Goal: Task Accomplishment & Management: Manage account settings

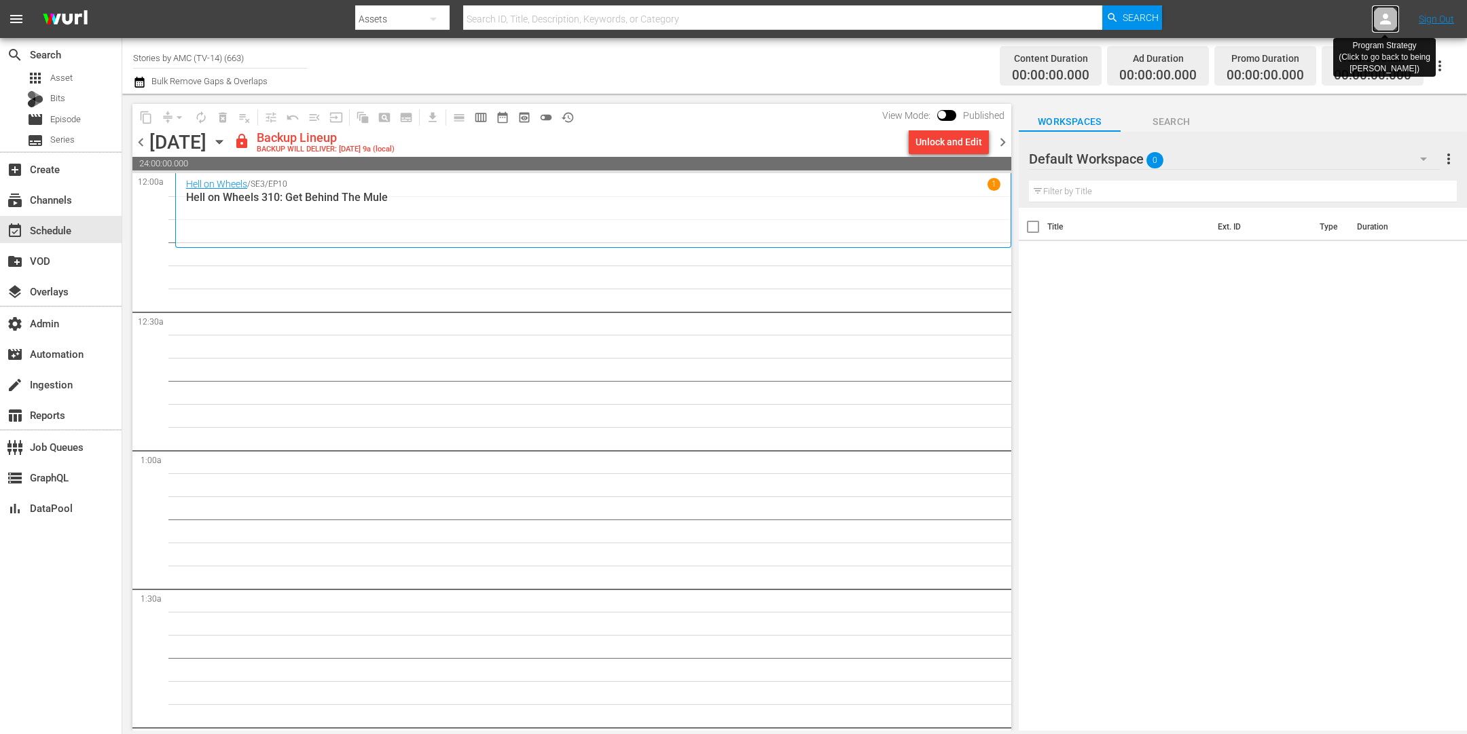
click at [1380, 17] on icon at bounding box center [1386, 19] width 16 height 16
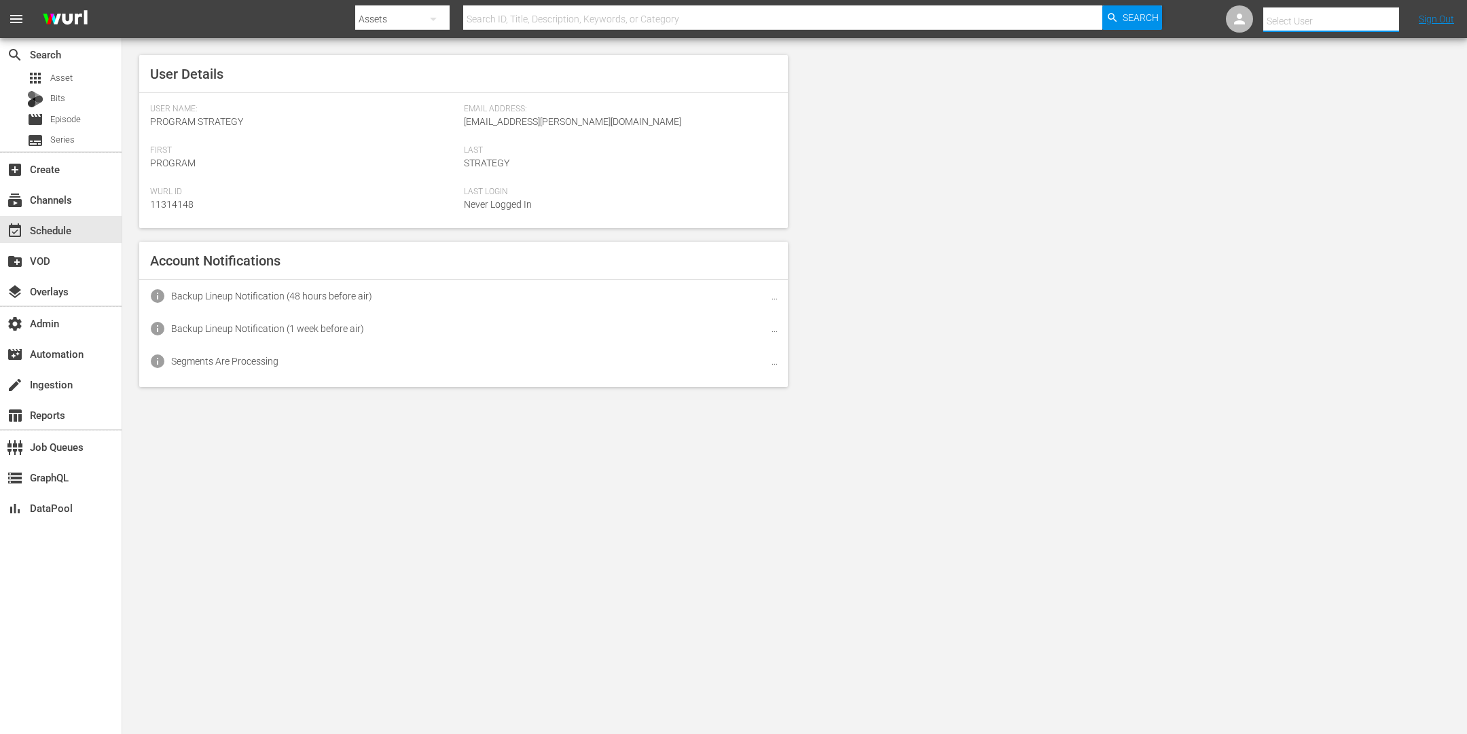
click at [1312, 21] on input "text" at bounding box center [1350, 21] width 174 height 33
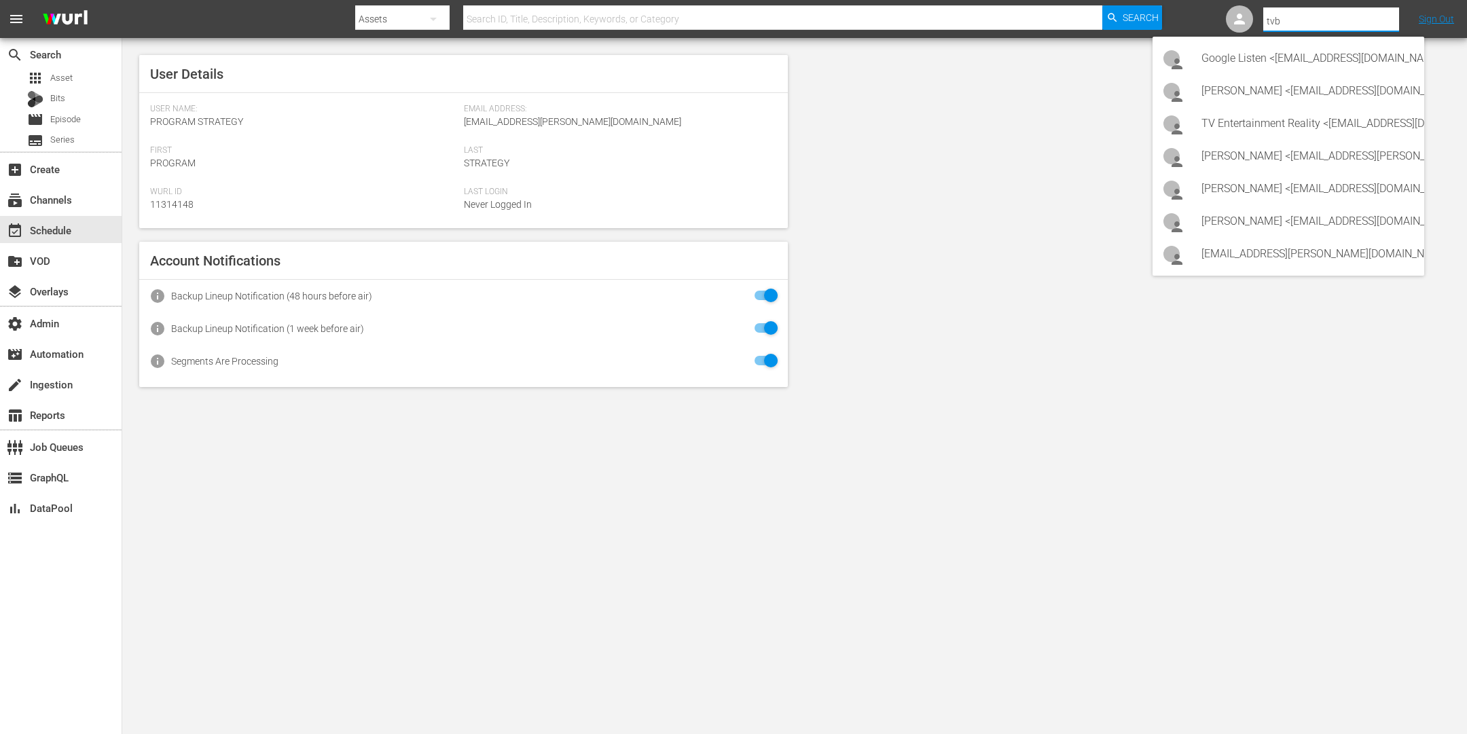
type input "tvby"
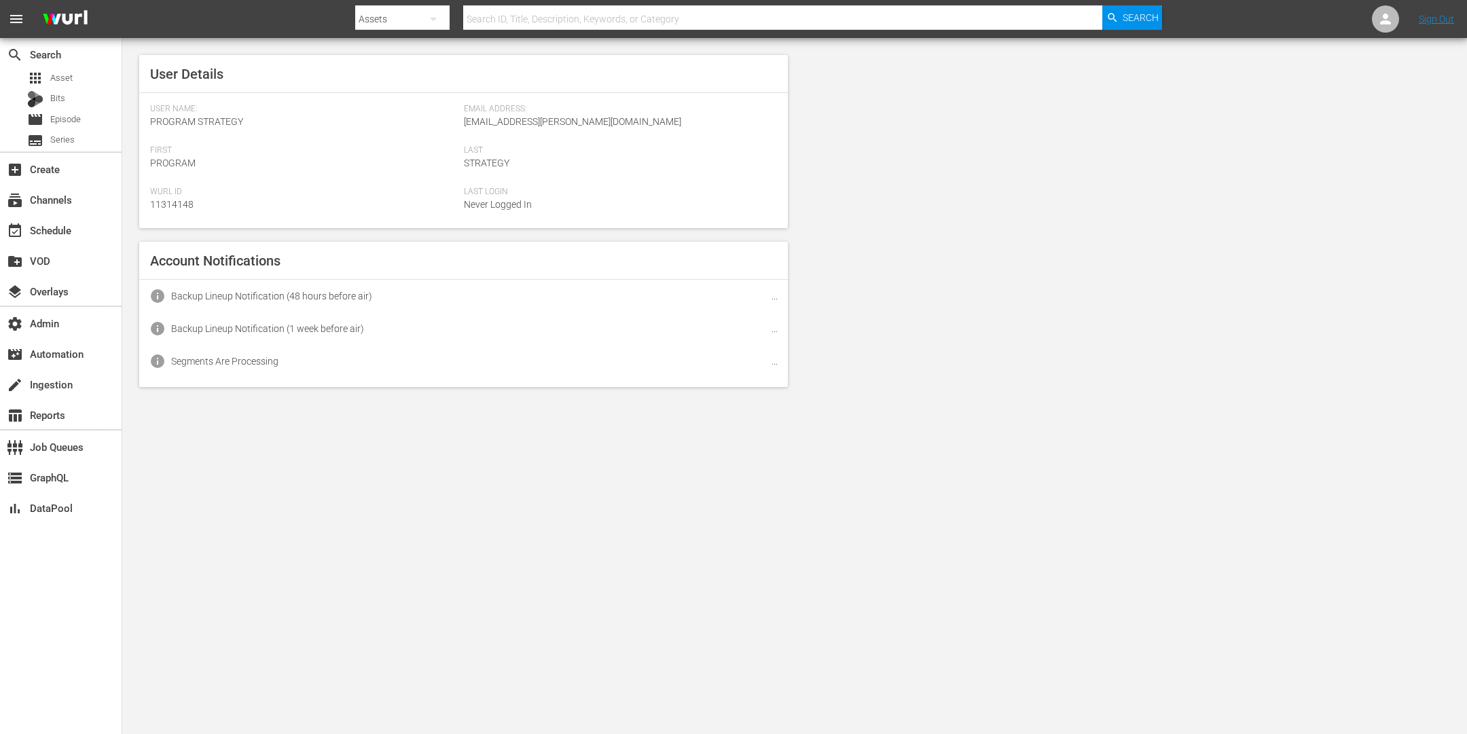
click at [1280, 55] on div "User Details User Name: Program Strategy Email Address: Zeeone_asiatv@wurl.com …" at bounding box center [794, 221] width 1345 height 366
click at [1383, 18] on icon at bounding box center [1386, 19] width 16 height 16
click at [1280, 26] on input "text" at bounding box center [1350, 21] width 174 height 33
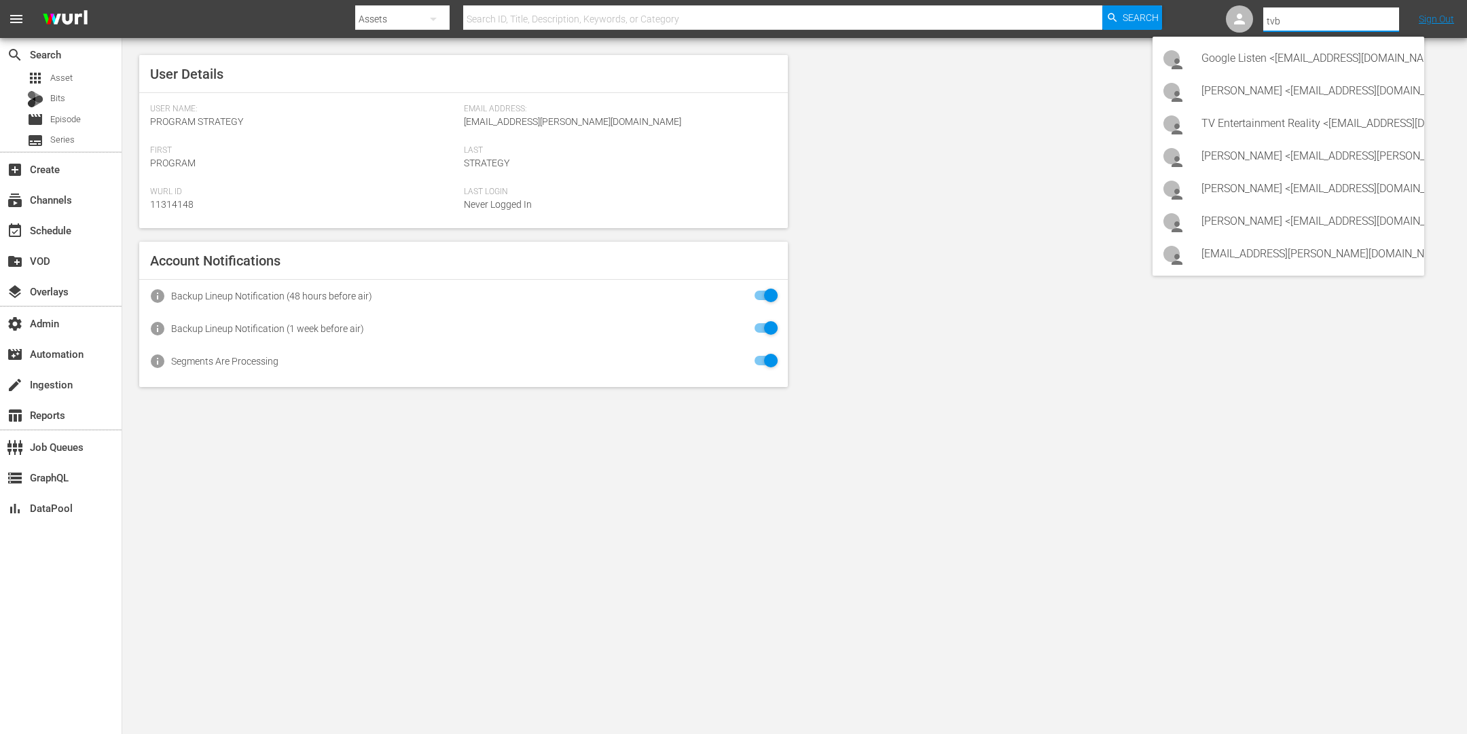
type input "tvby"
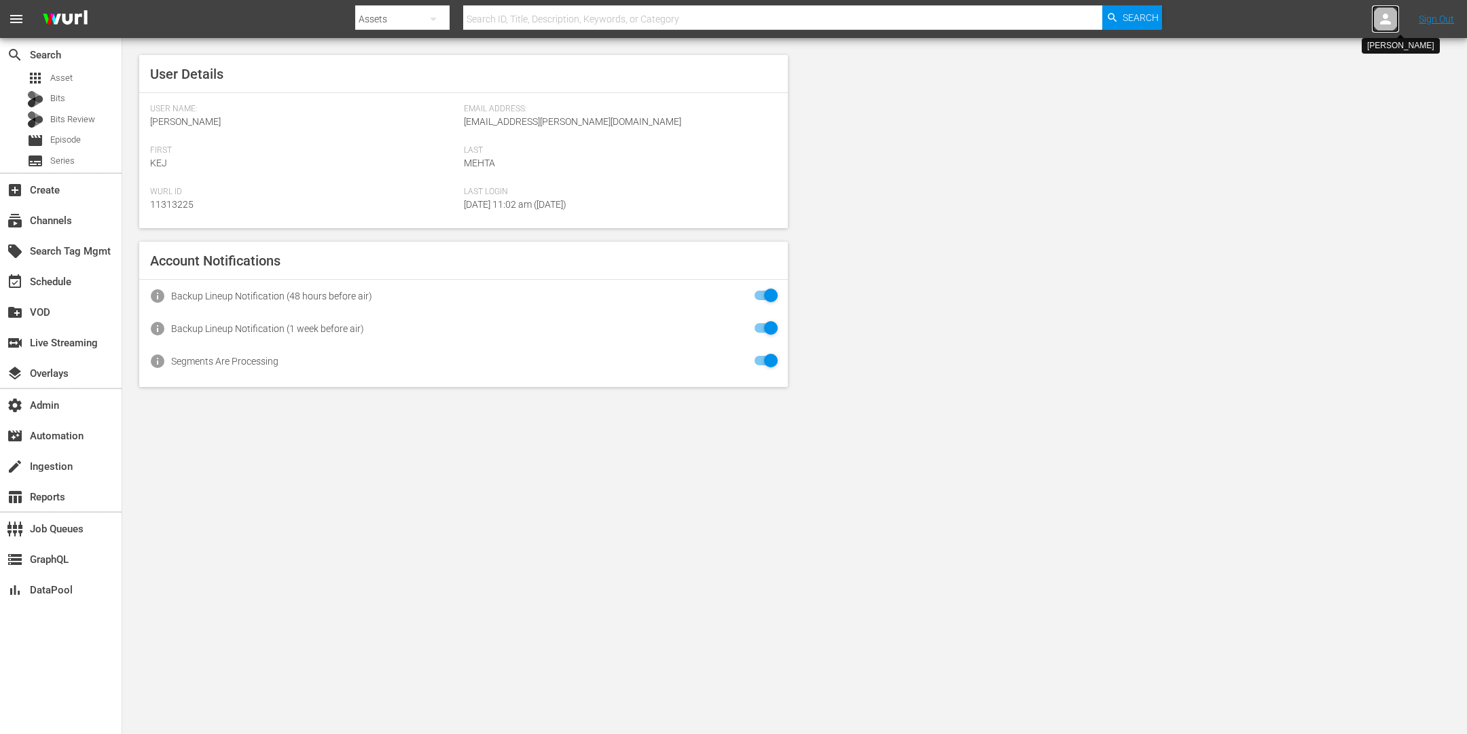
click at [1396, 22] on div at bounding box center [1385, 18] width 27 height 27
click at [1316, 23] on input "text" at bounding box center [1350, 21] width 174 height 33
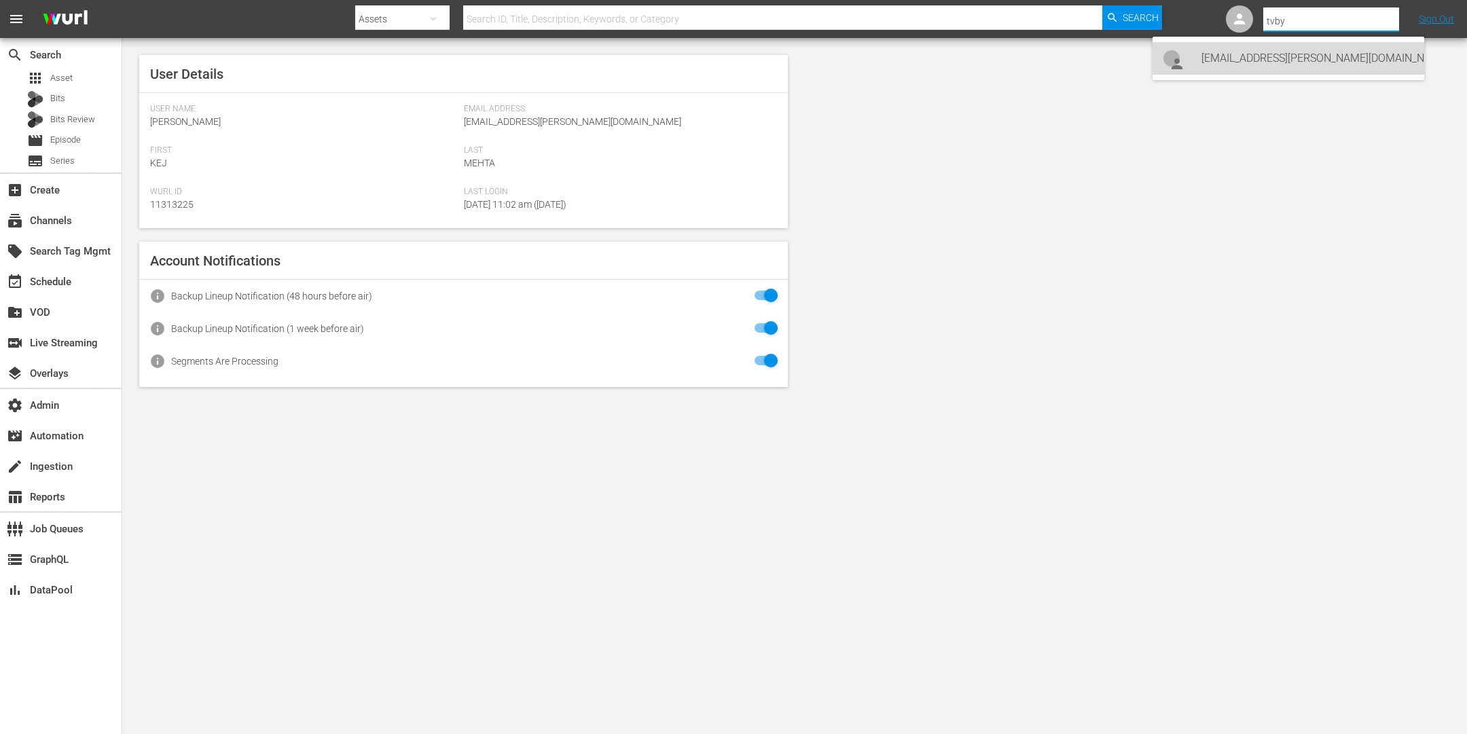
click at [1308, 55] on div "[EMAIL_ADDRESS][PERSON_NAME][DOMAIN_NAME] [EMAIL_ADDRESS][PERSON_NAME][DOMAIN_N…" at bounding box center [1308, 58] width 212 height 33
type input "tvbyprime-scheduling@wurl.com tvbyprime-scheduling@wurl.com (11314765)"
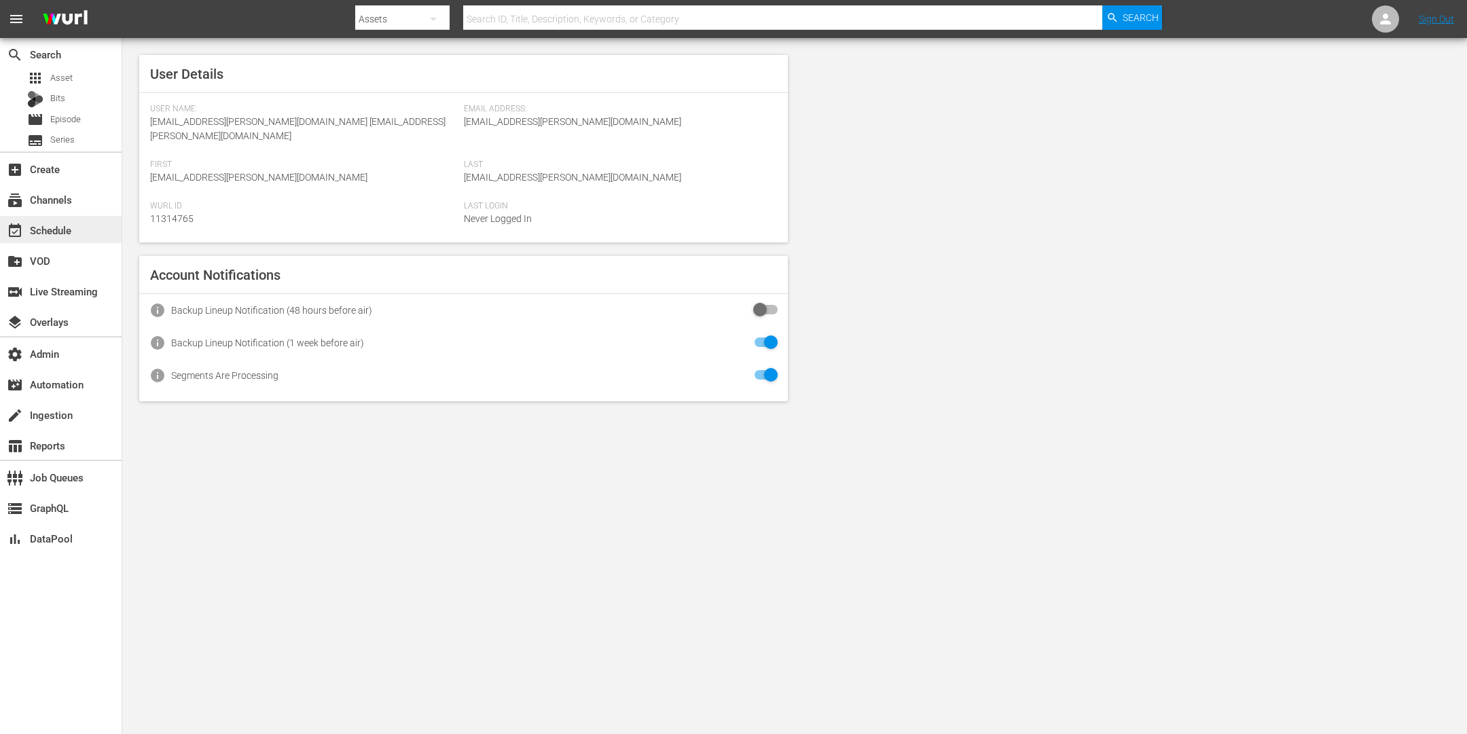
click at [75, 230] on div "event_available Schedule" at bounding box center [38, 228] width 76 height 12
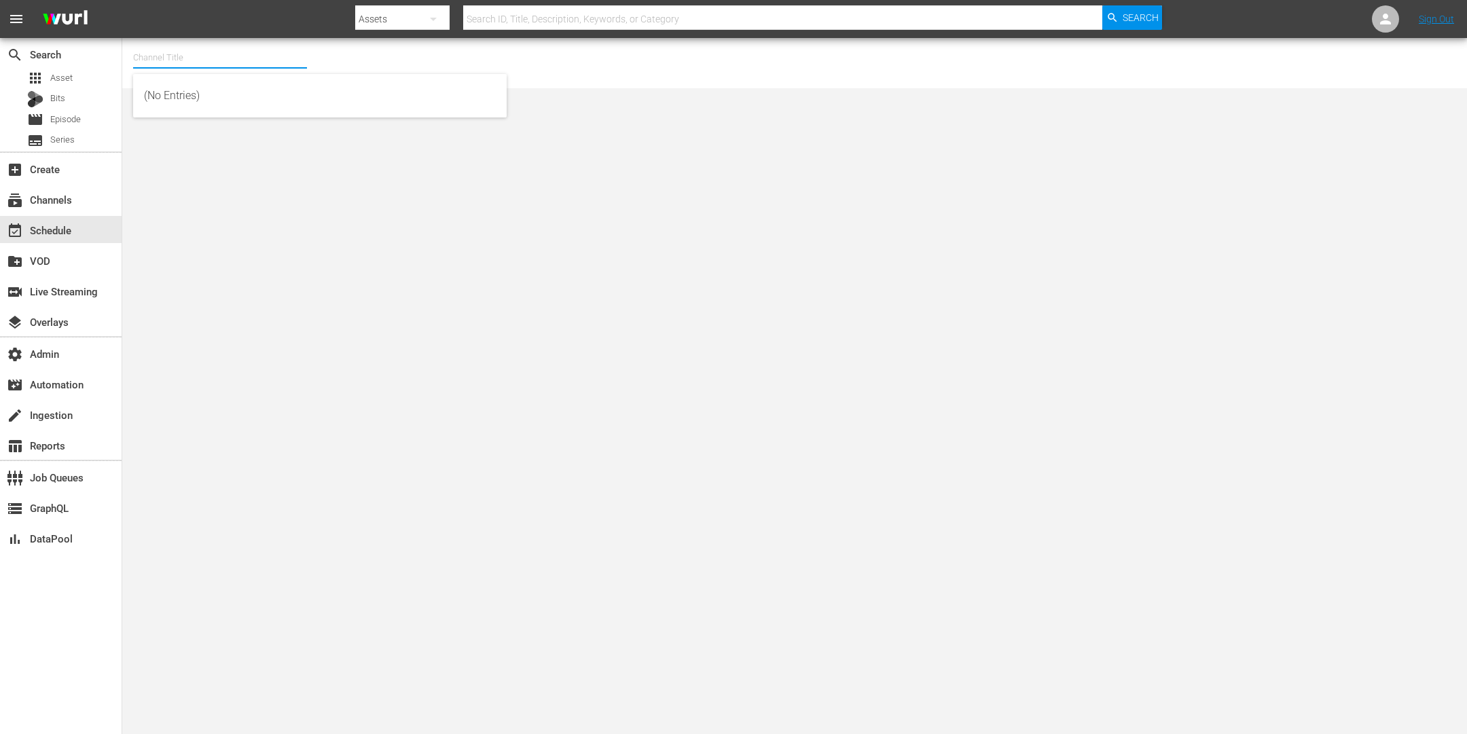
click at [219, 62] on input "text" at bounding box center [220, 57] width 174 height 33
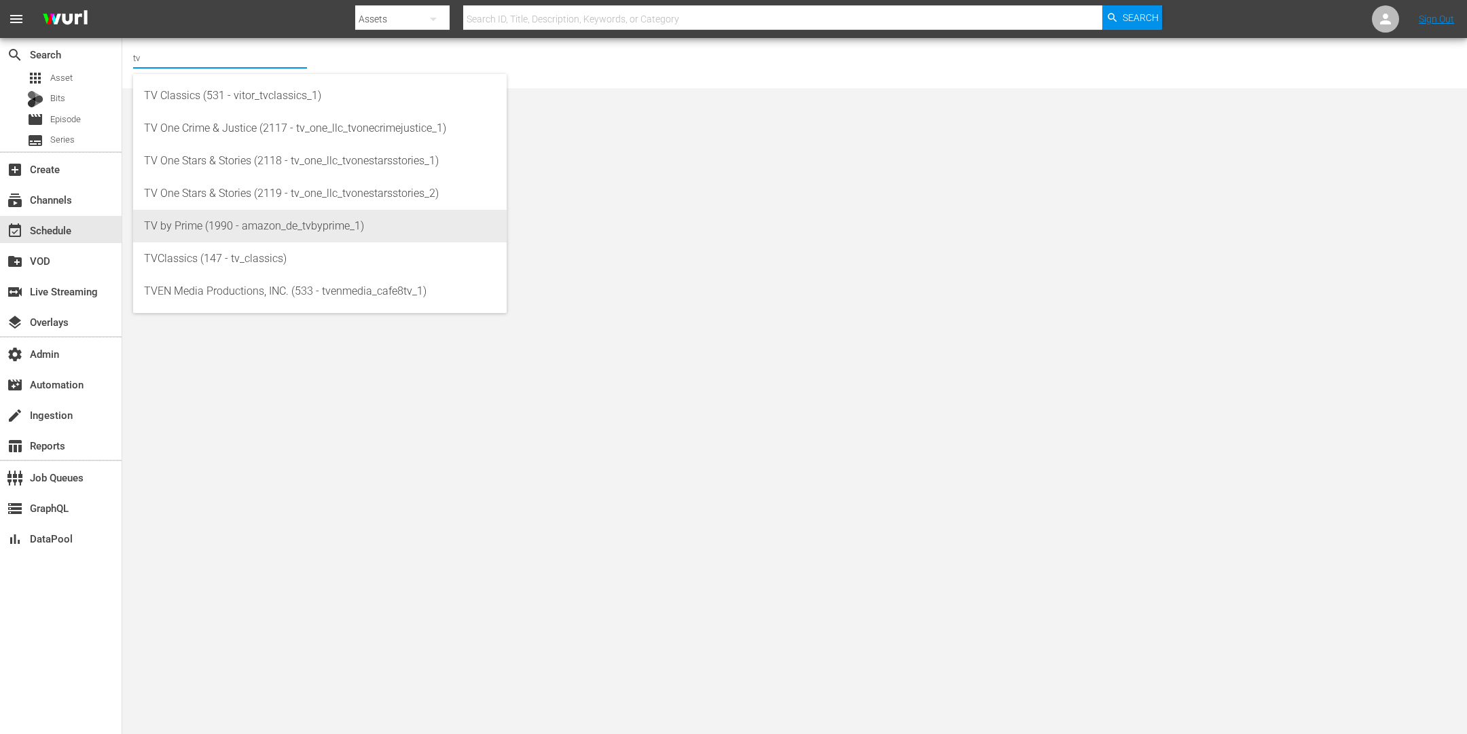
click at [230, 223] on div "TV by Prime (1990 - amazon_de_tvbyprime_1)" at bounding box center [320, 226] width 352 height 33
type input "TV by Prime (1990 - amazon_de_tvbyprime_1)"
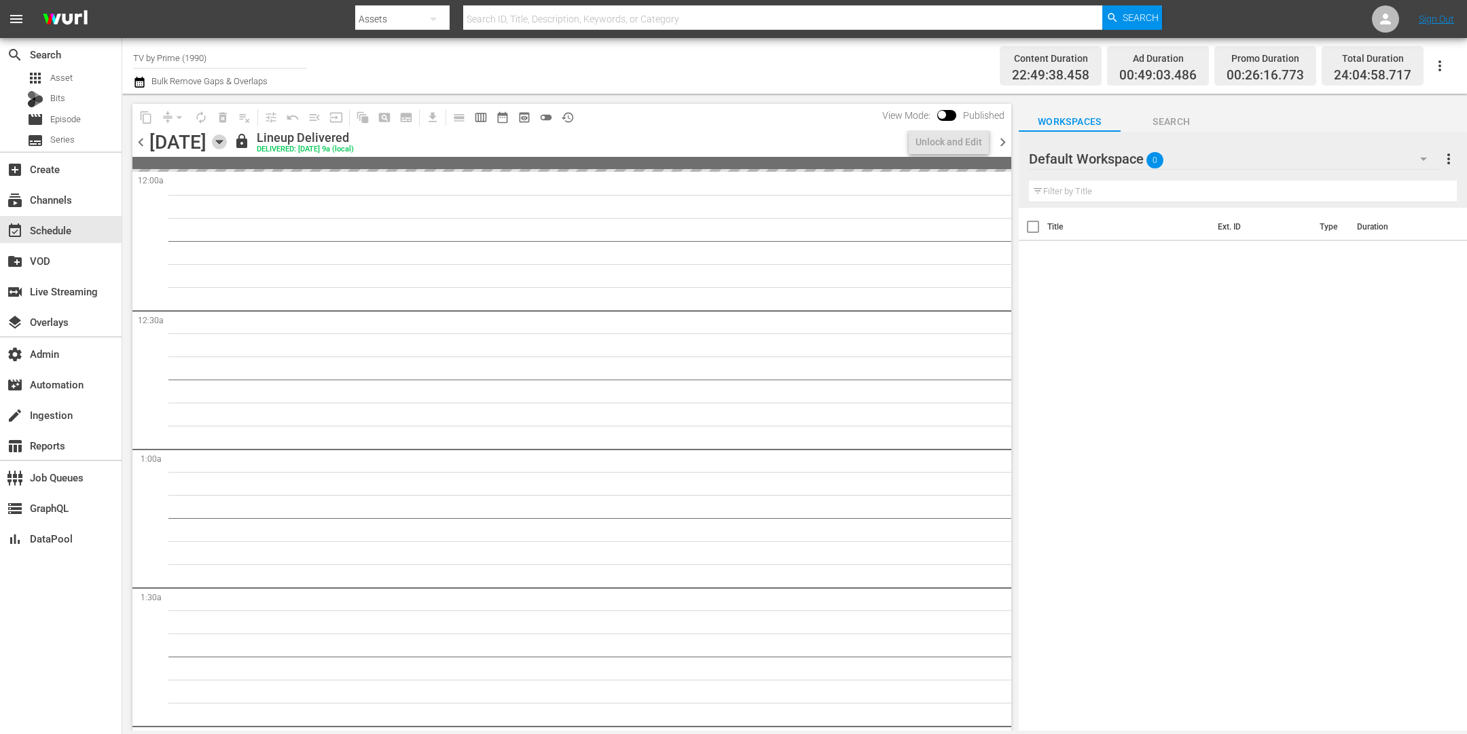
click at [227, 144] on icon "button" at bounding box center [219, 141] width 15 height 15
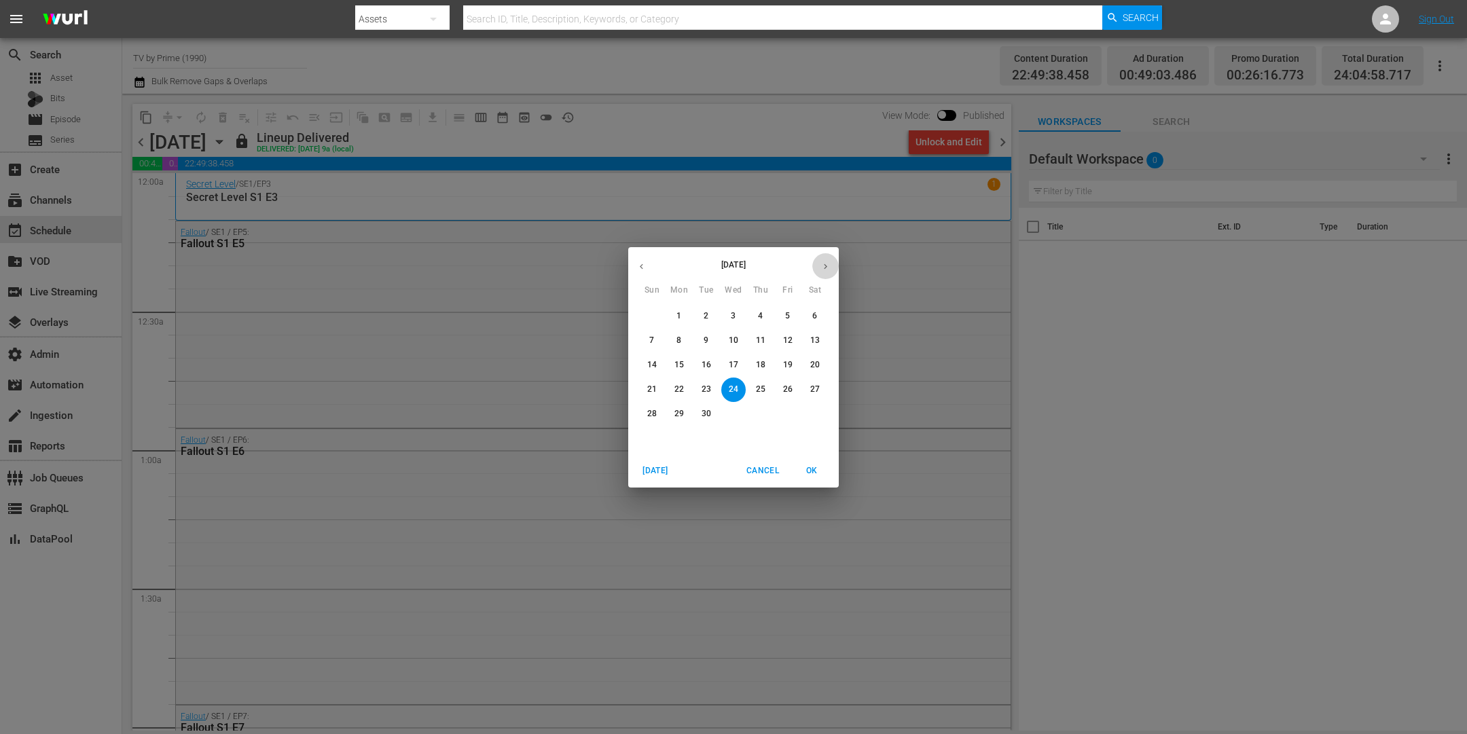
click at [823, 262] on icon "button" at bounding box center [826, 267] width 10 height 10
click at [635, 260] on button "button" at bounding box center [641, 266] width 26 height 26
click at [785, 363] on p "14" at bounding box center [788, 365] width 10 height 12
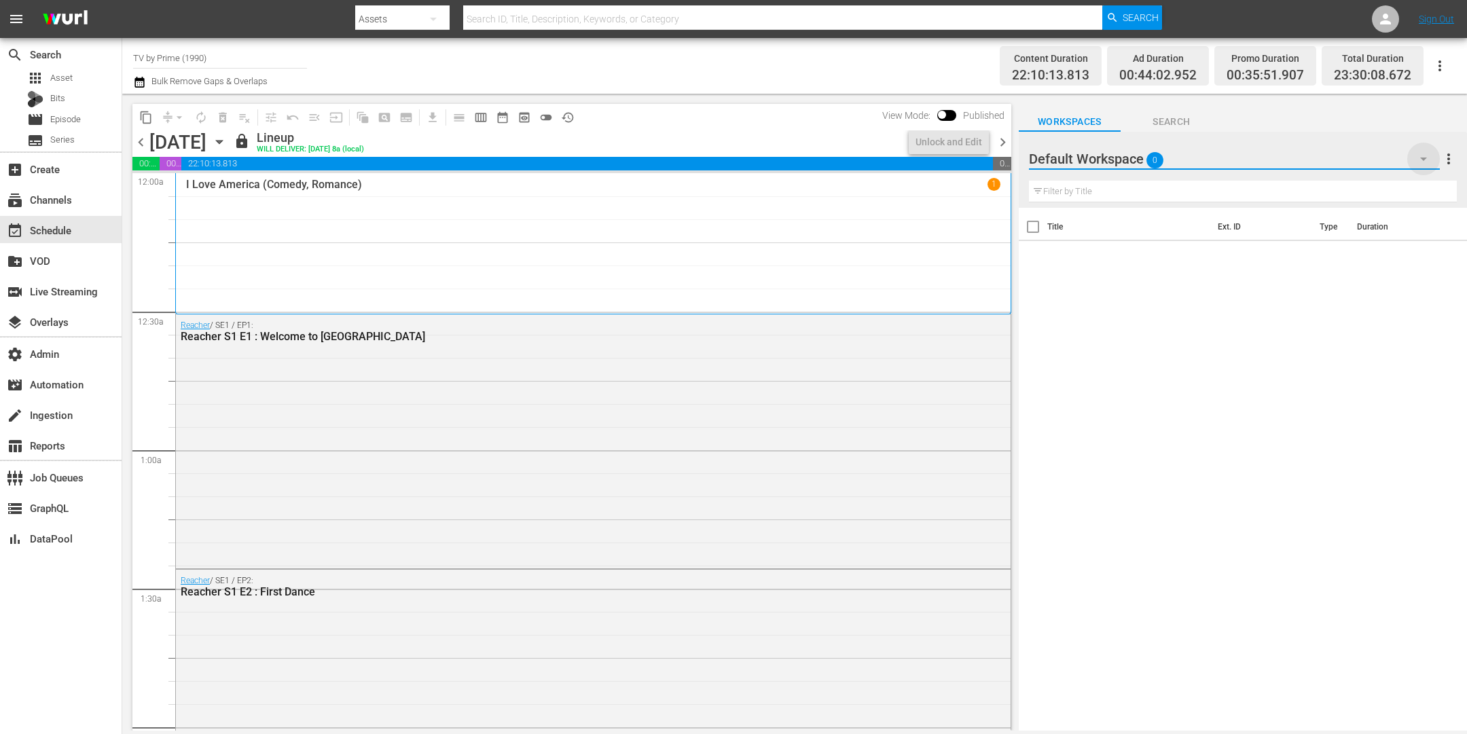
click at [1422, 159] on icon "button" at bounding box center [1423, 159] width 7 height 3
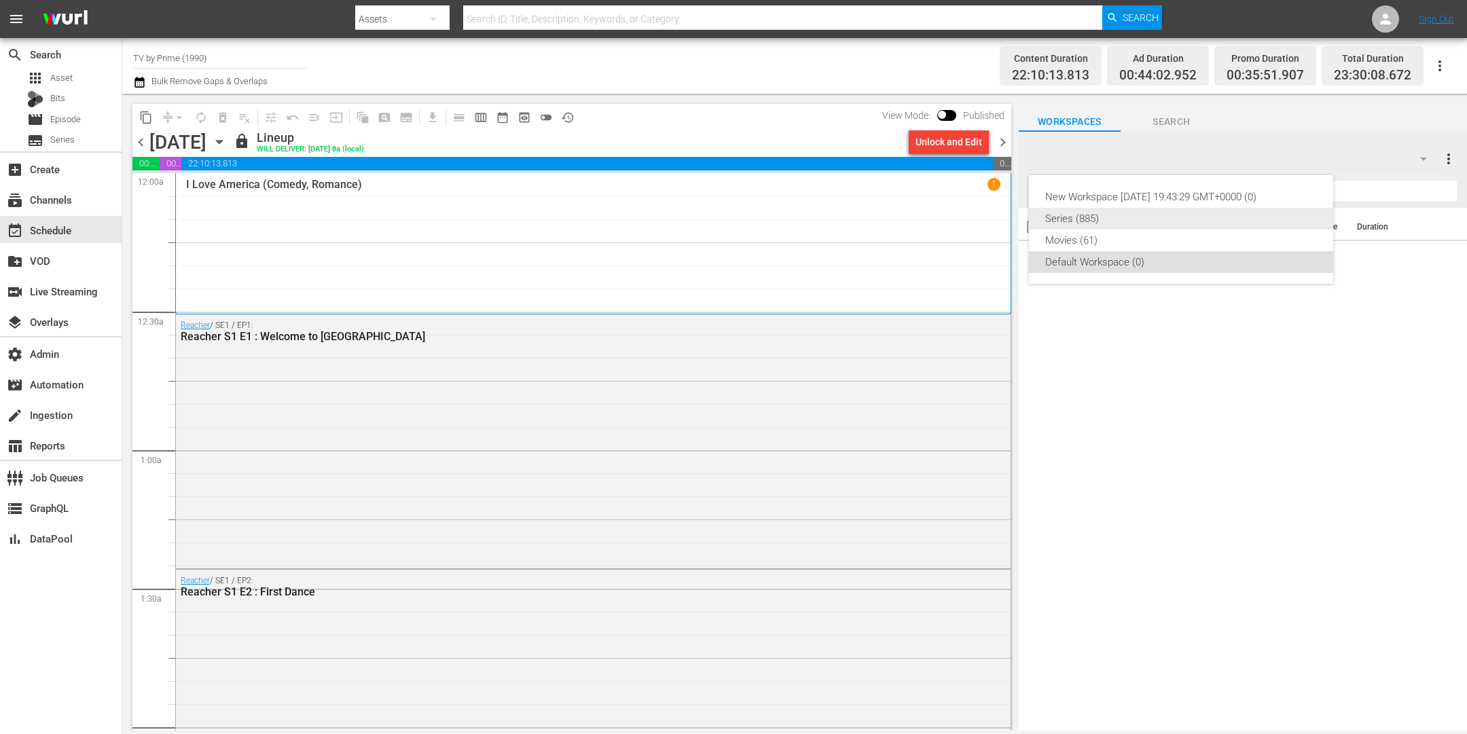
click at [1130, 221] on div "Series (885)" at bounding box center [1181, 219] width 272 height 22
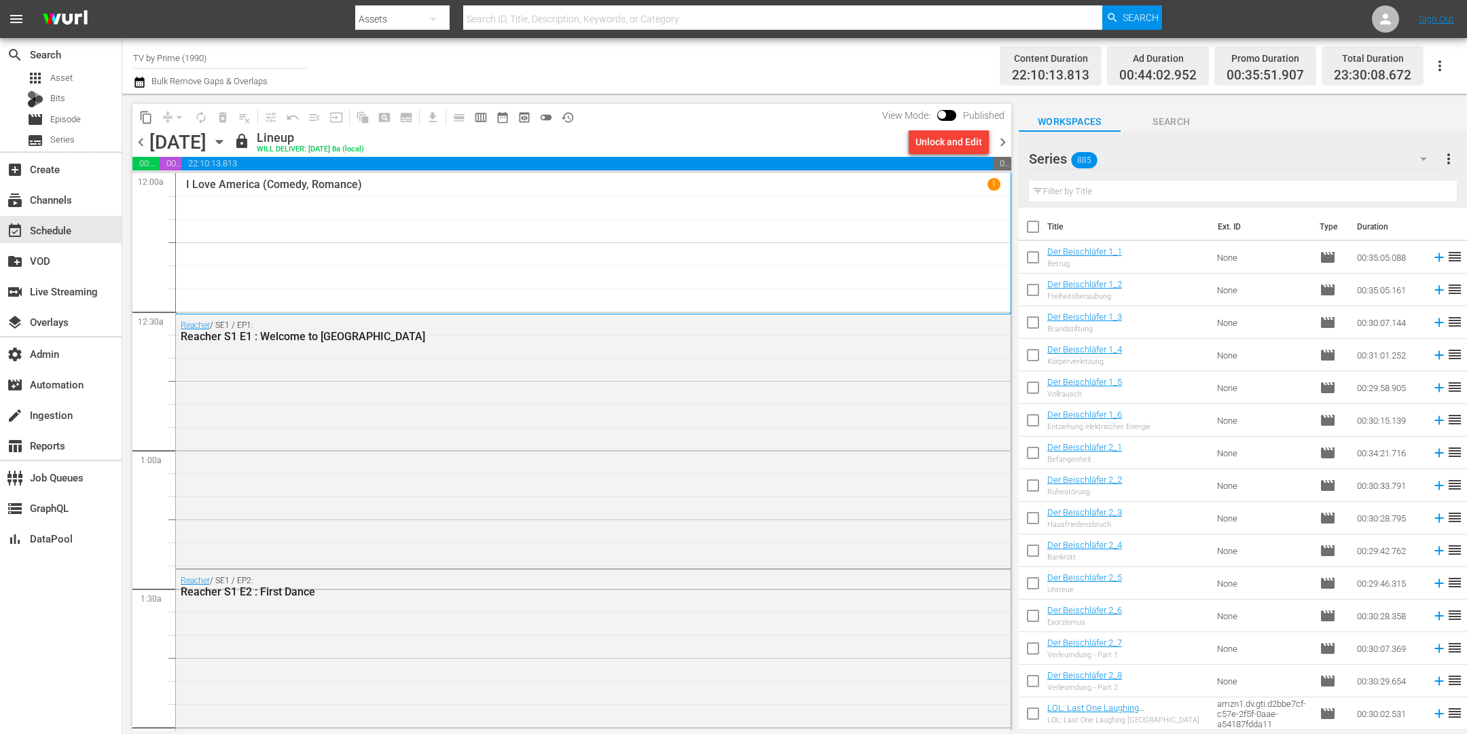
click at [1076, 195] on input "text" at bounding box center [1243, 192] width 428 height 22
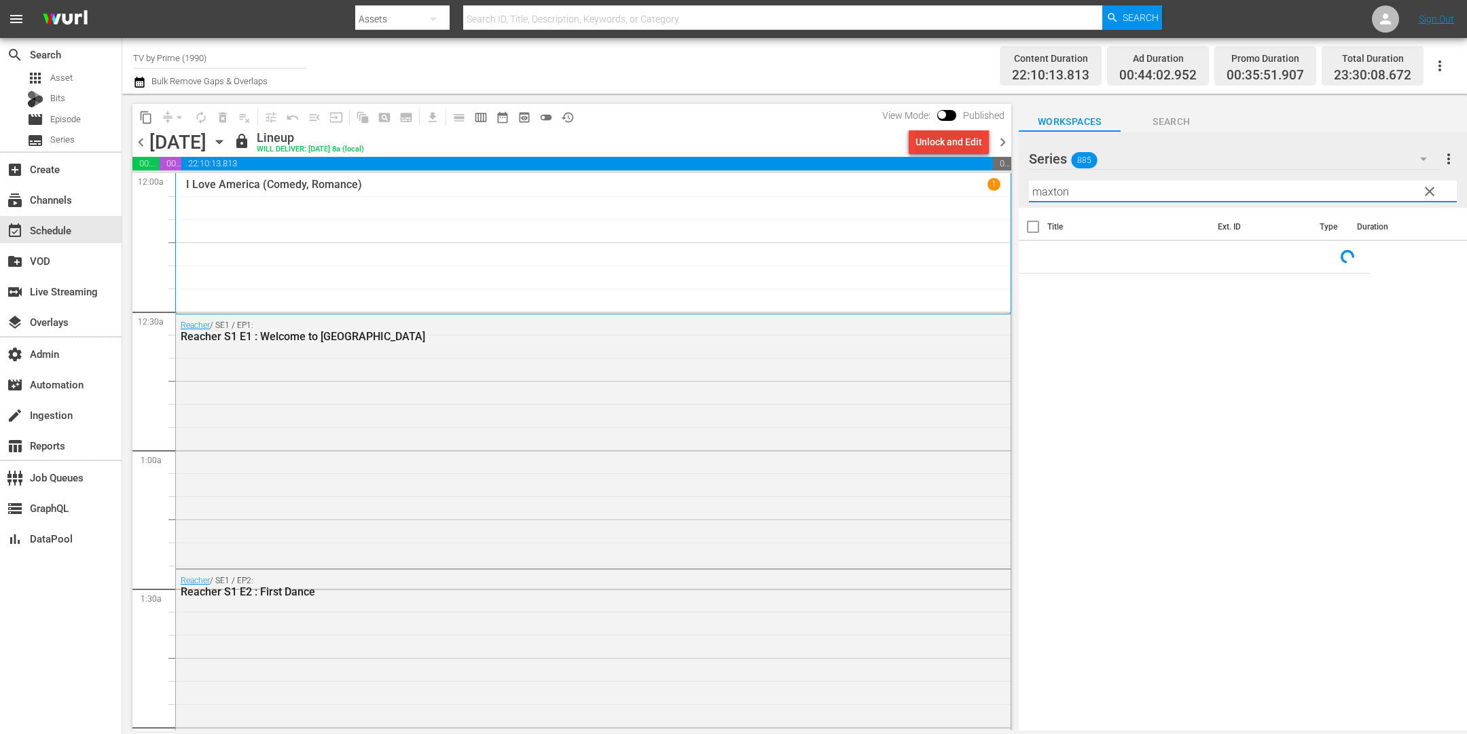
click at [956, 145] on div "Unlock and Edit" at bounding box center [949, 142] width 67 height 24
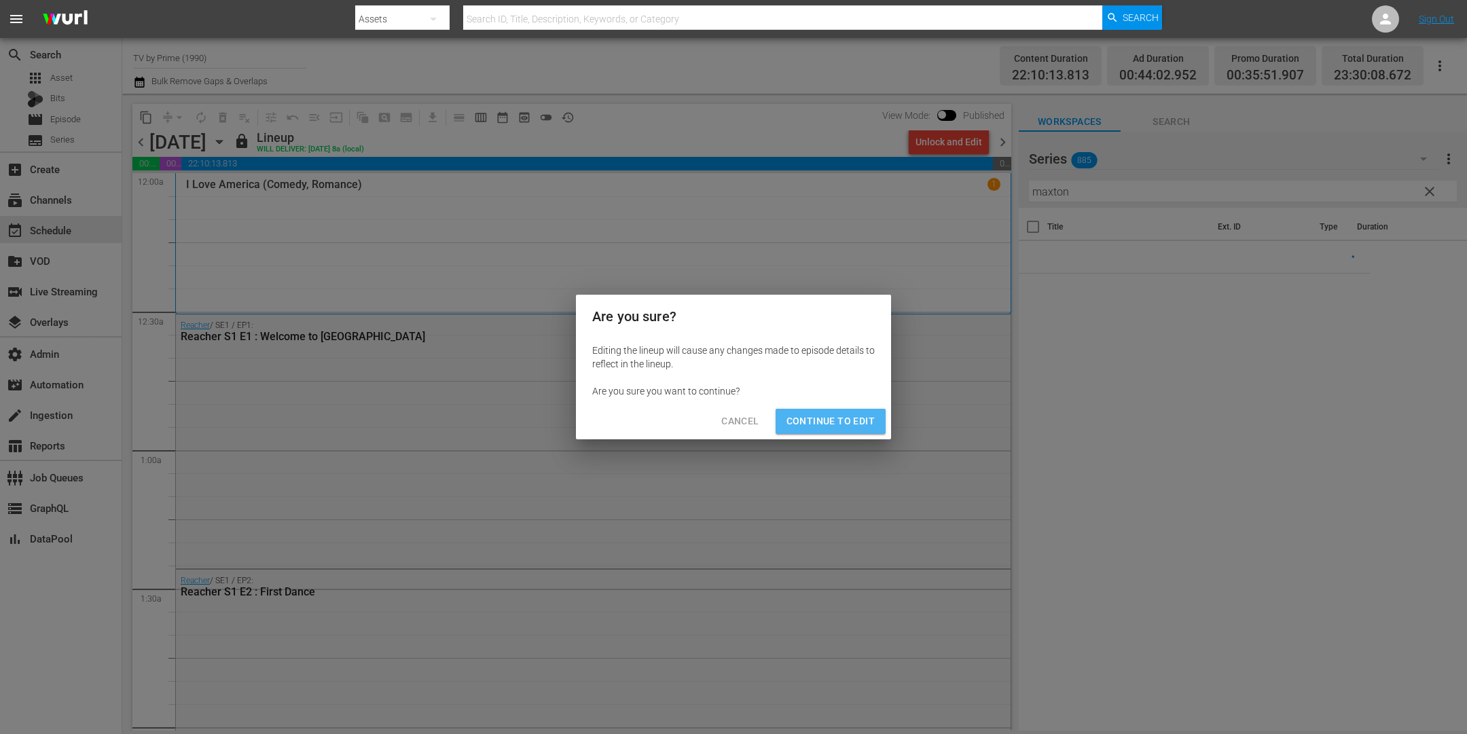
click at [848, 414] on span "Continue to Edit" at bounding box center [831, 421] width 88 height 17
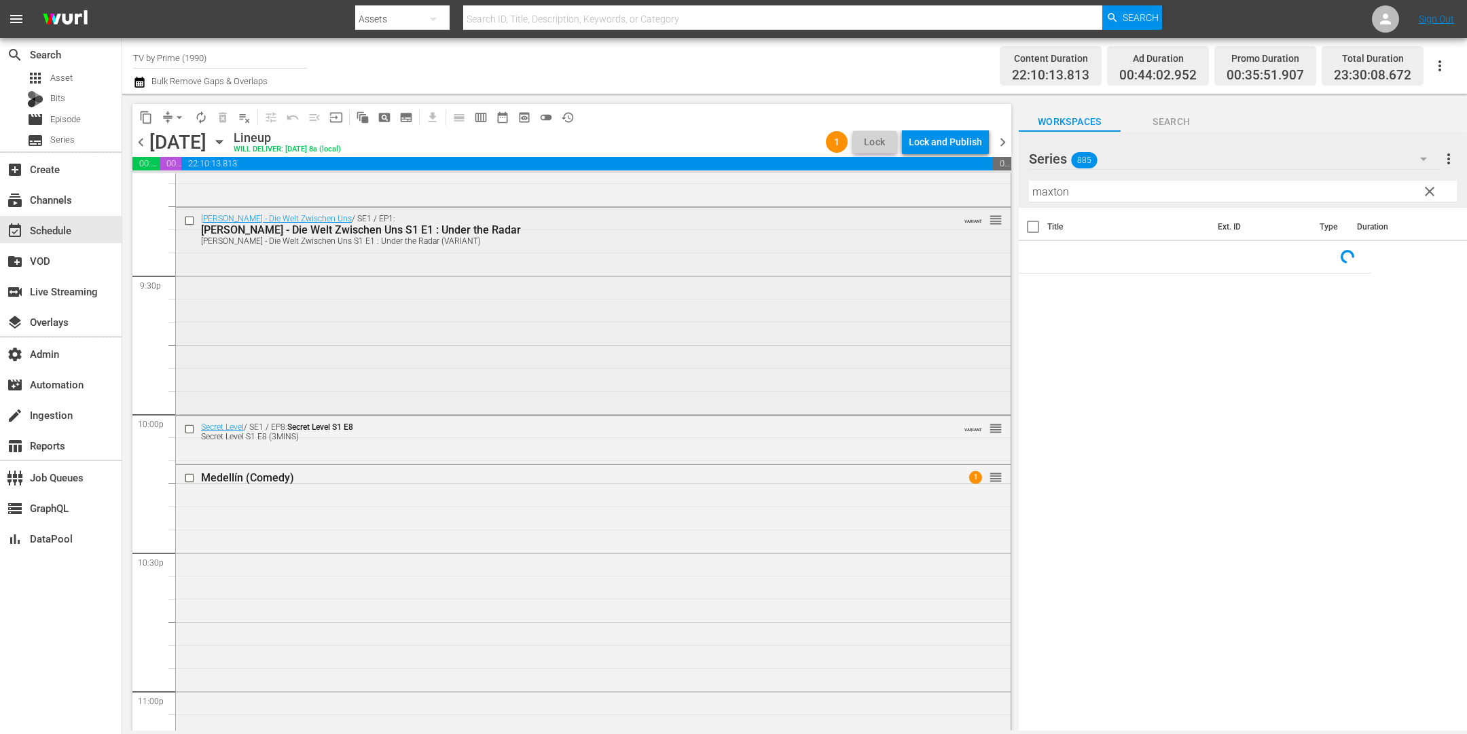
scroll to position [5502, 0]
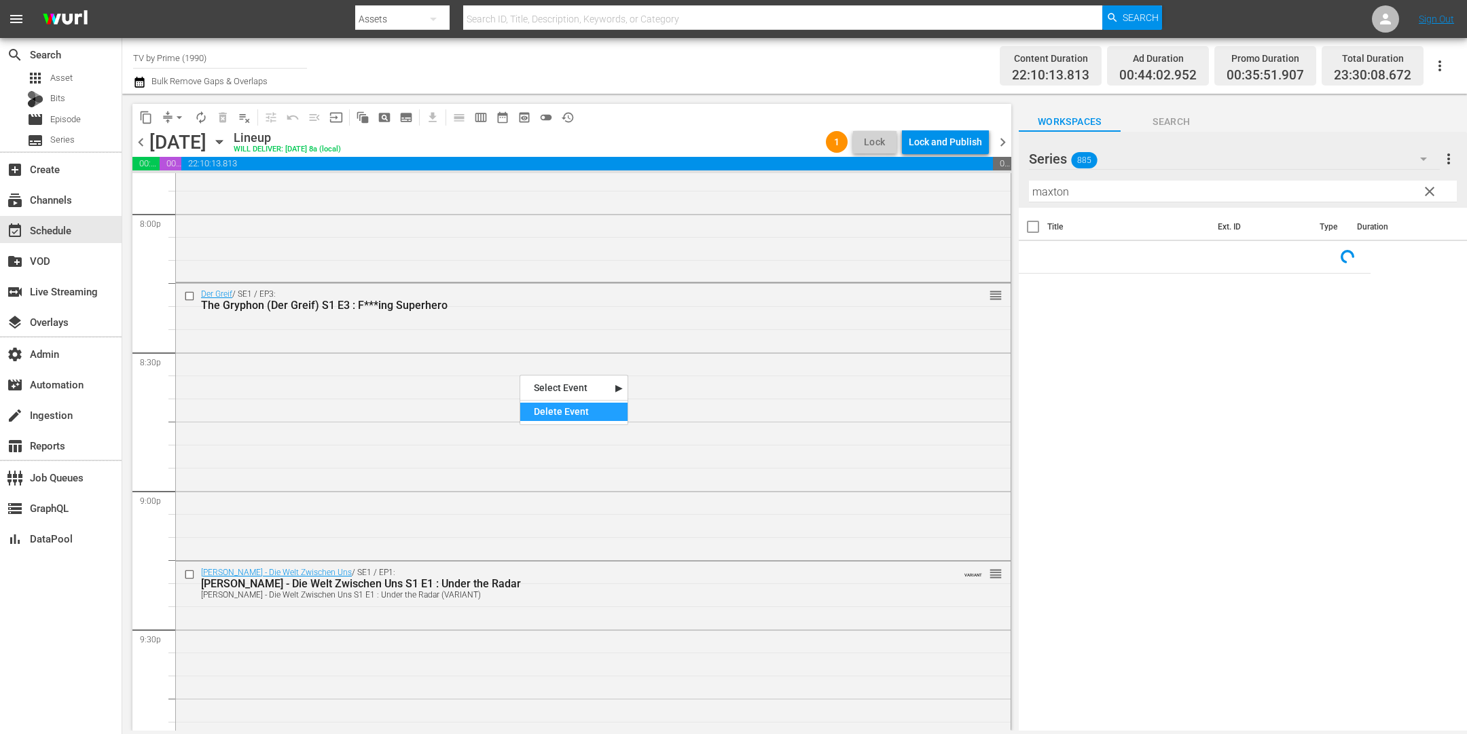
click at [572, 412] on div "Delete Event" at bounding box center [573, 412] width 107 height 18
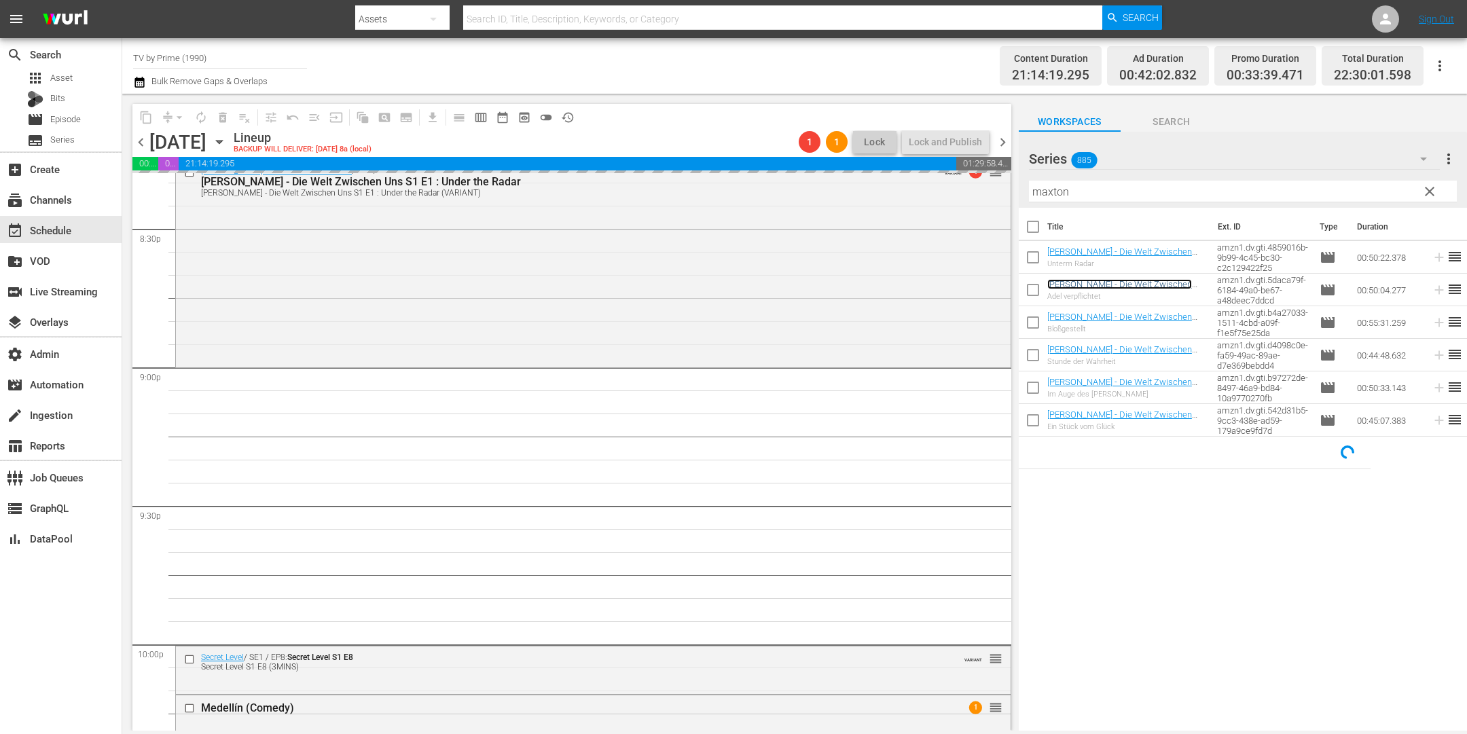
scroll to position [5648, 0]
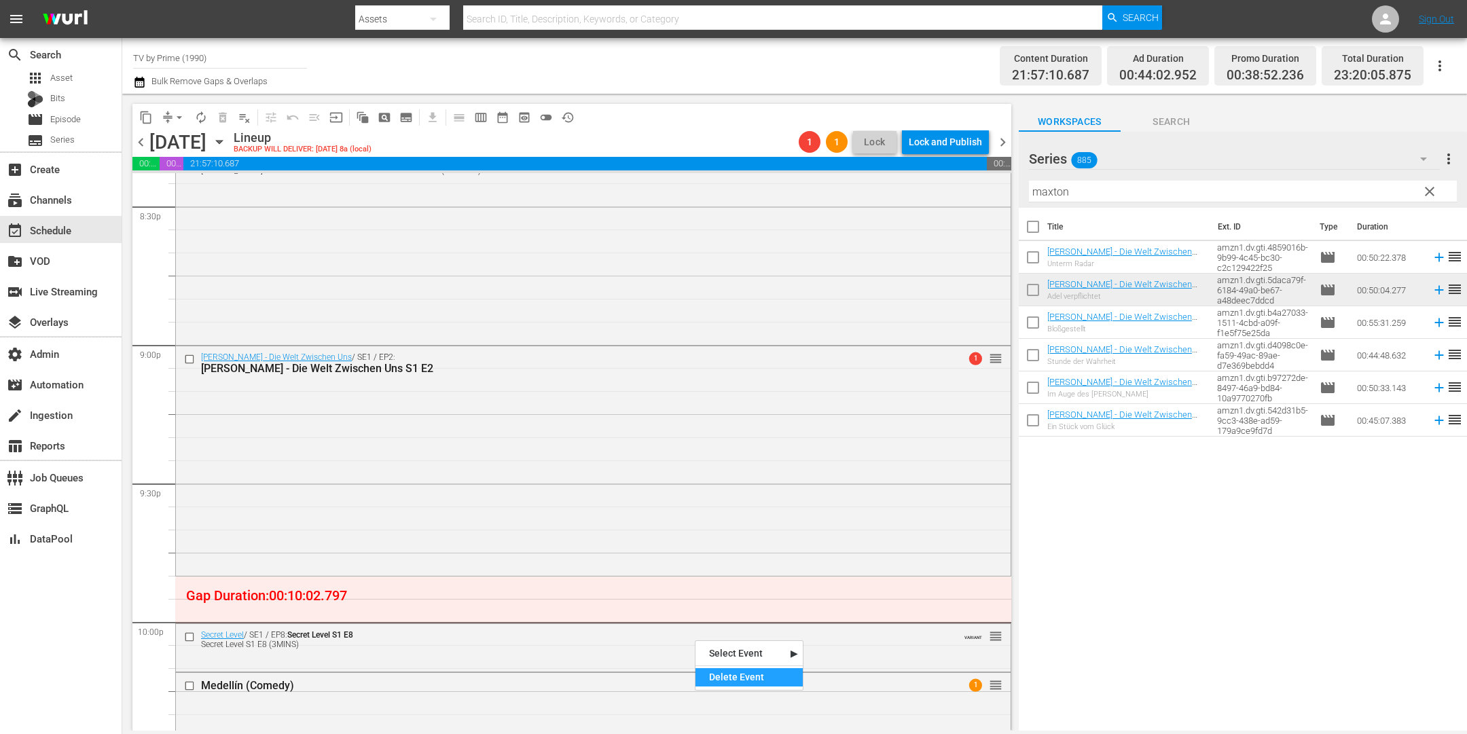
click at [730, 674] on div "Delete Event" at bounding box center [749, 677] width 107 height 18
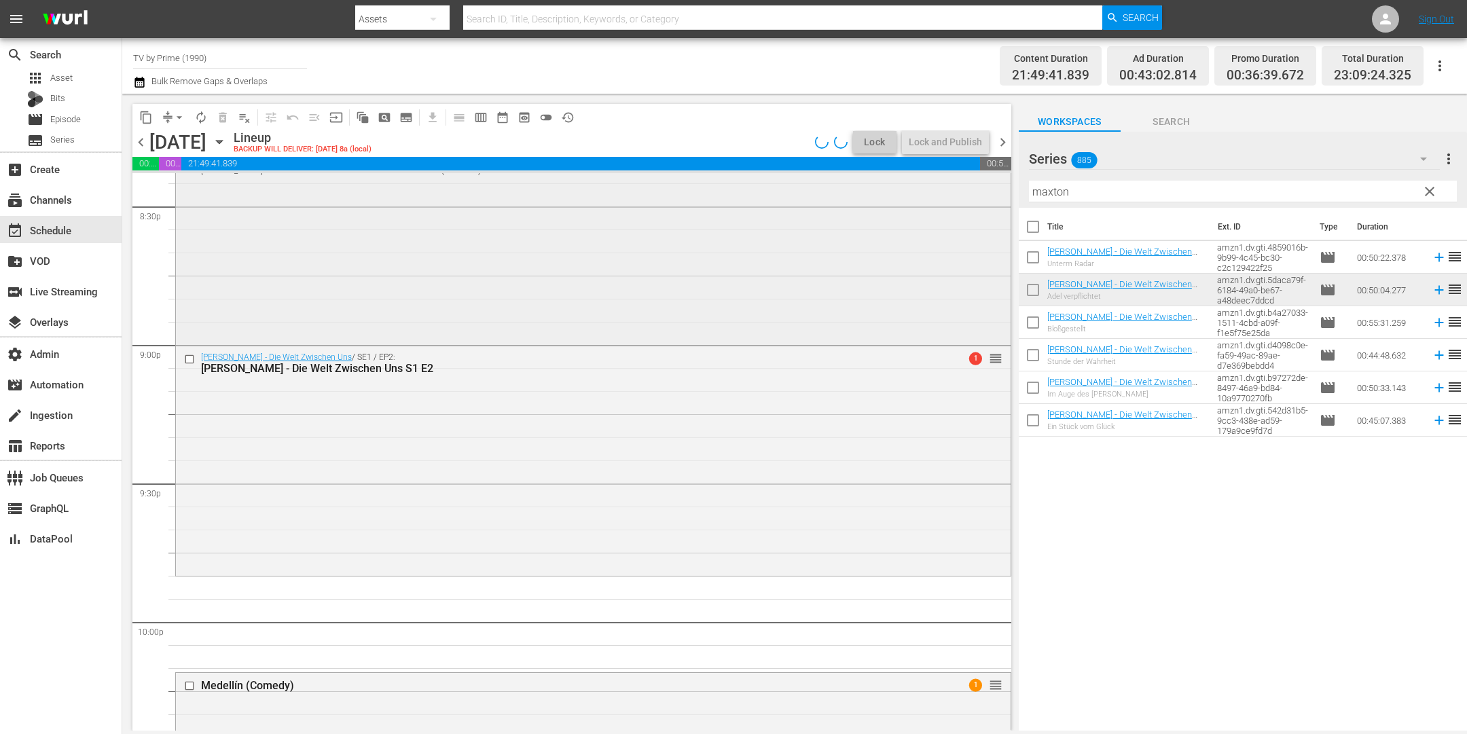
click at [715, 288] on div "Maxton Hall - Die Welt Zwischen Uns / SE1 / EP1: Maxton Hall - Die Welt Zwische…" at bounding box center [593, 239] width 835 height 204
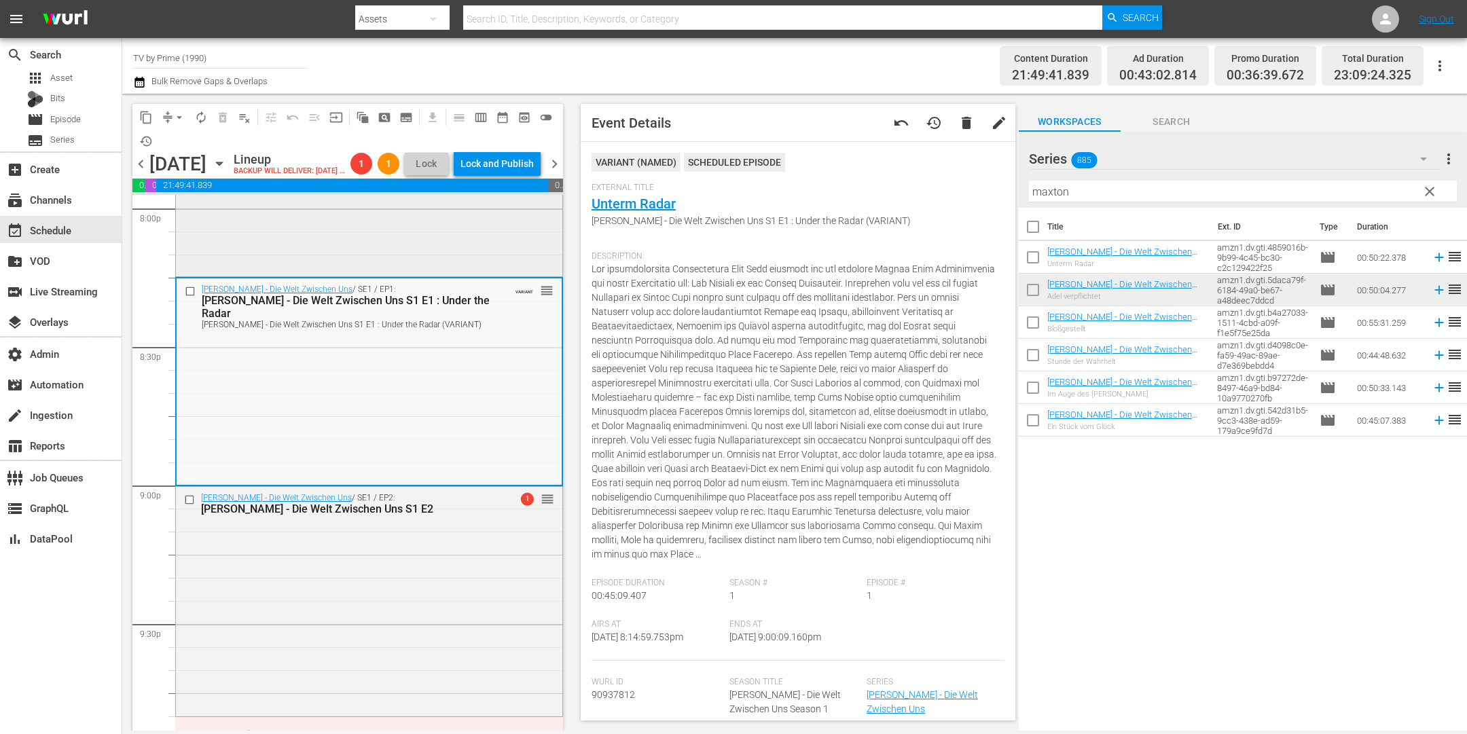
scroll to position [5302, 0]
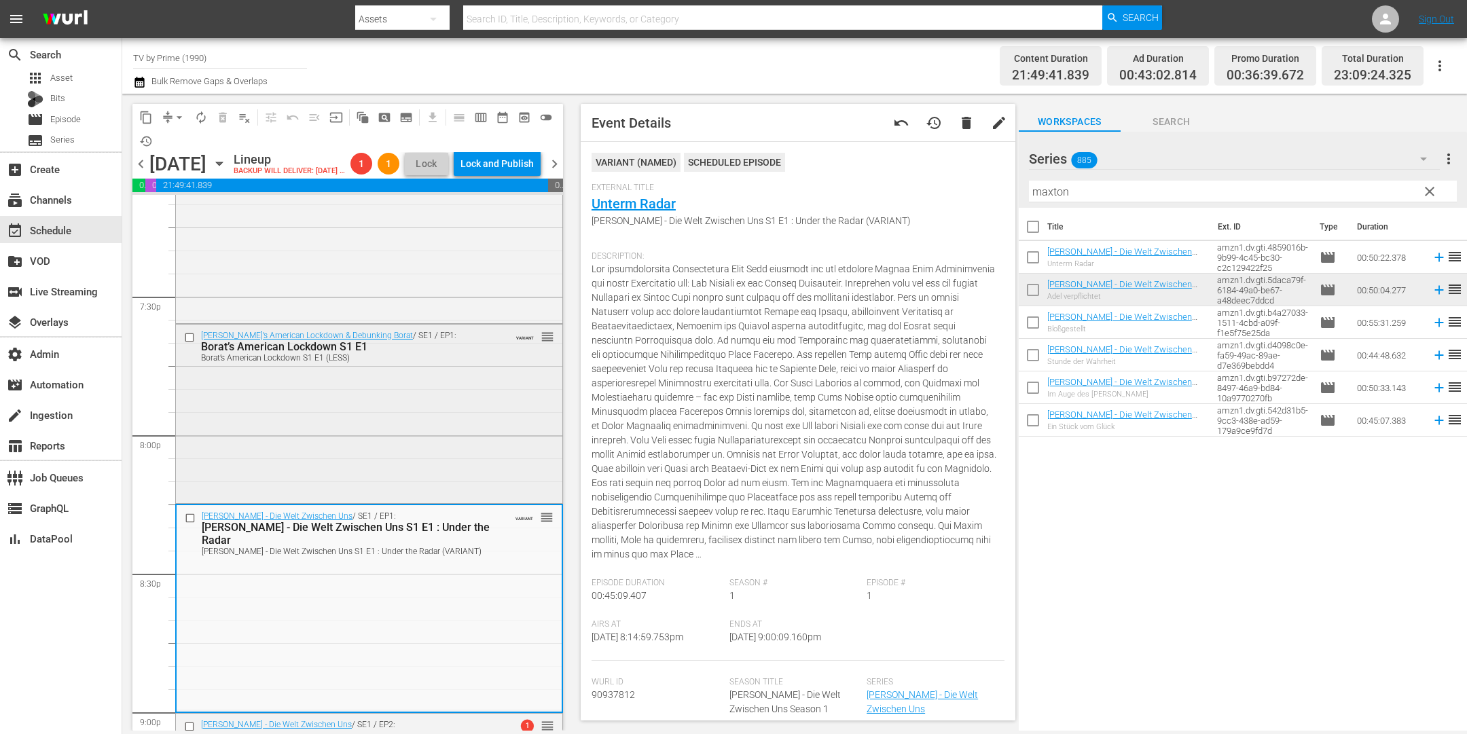
click at [436, 453] on div "Borat’s American Lockdown & Debunking Borat / SE1 / EP1: Borat’s American Lockd…" at bounding box center [369, 413] width 386 height 177
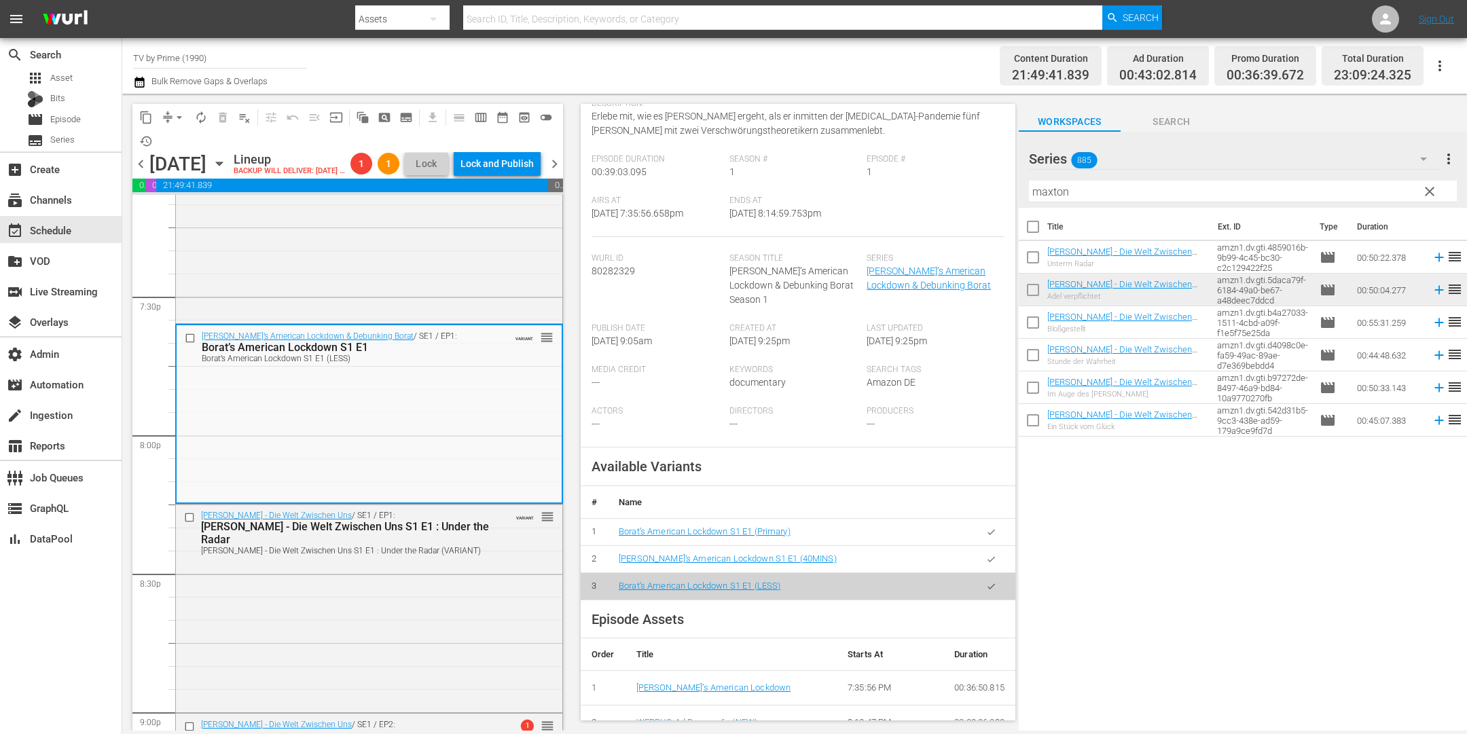
scroll to position [164, 0]
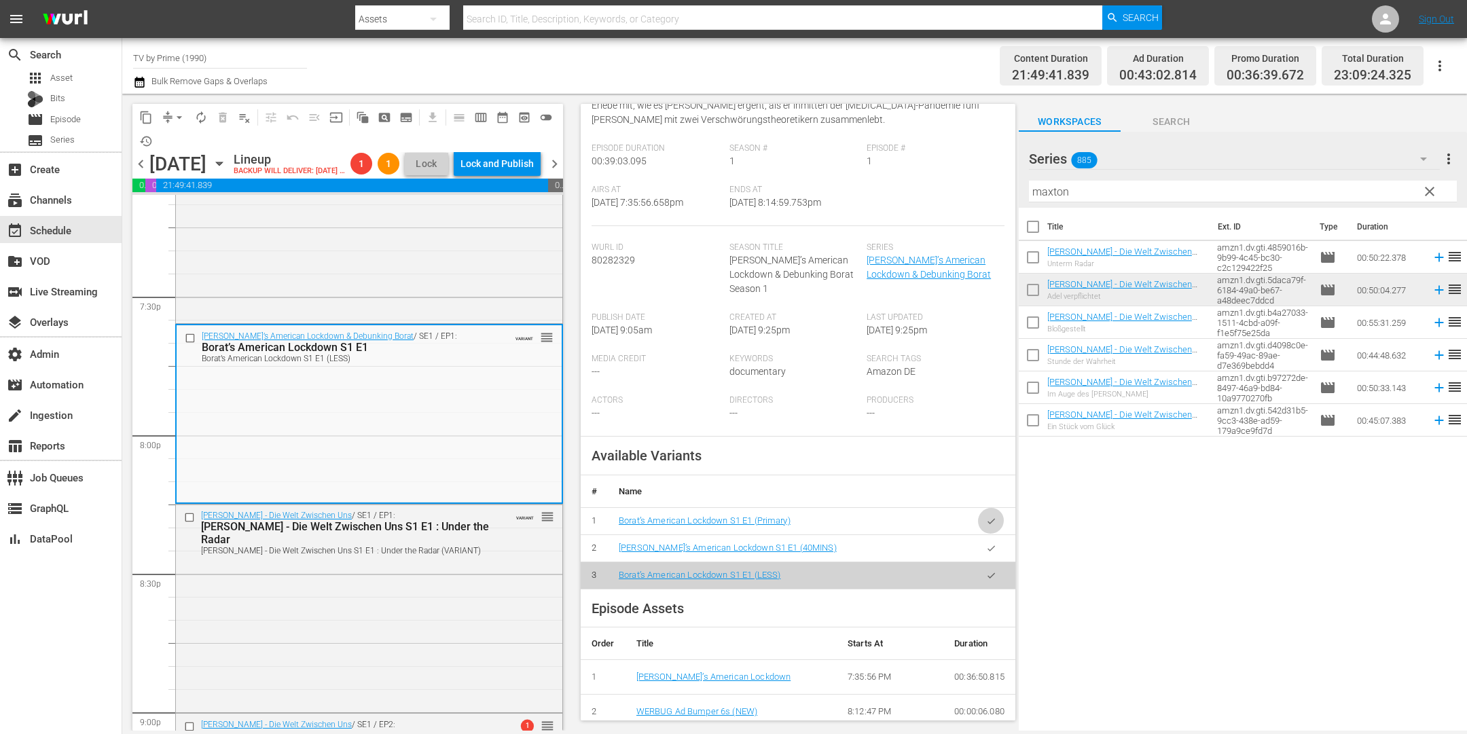
click at [984, 509] on button "button" at bounding box center [991, 521] width 26 height 26
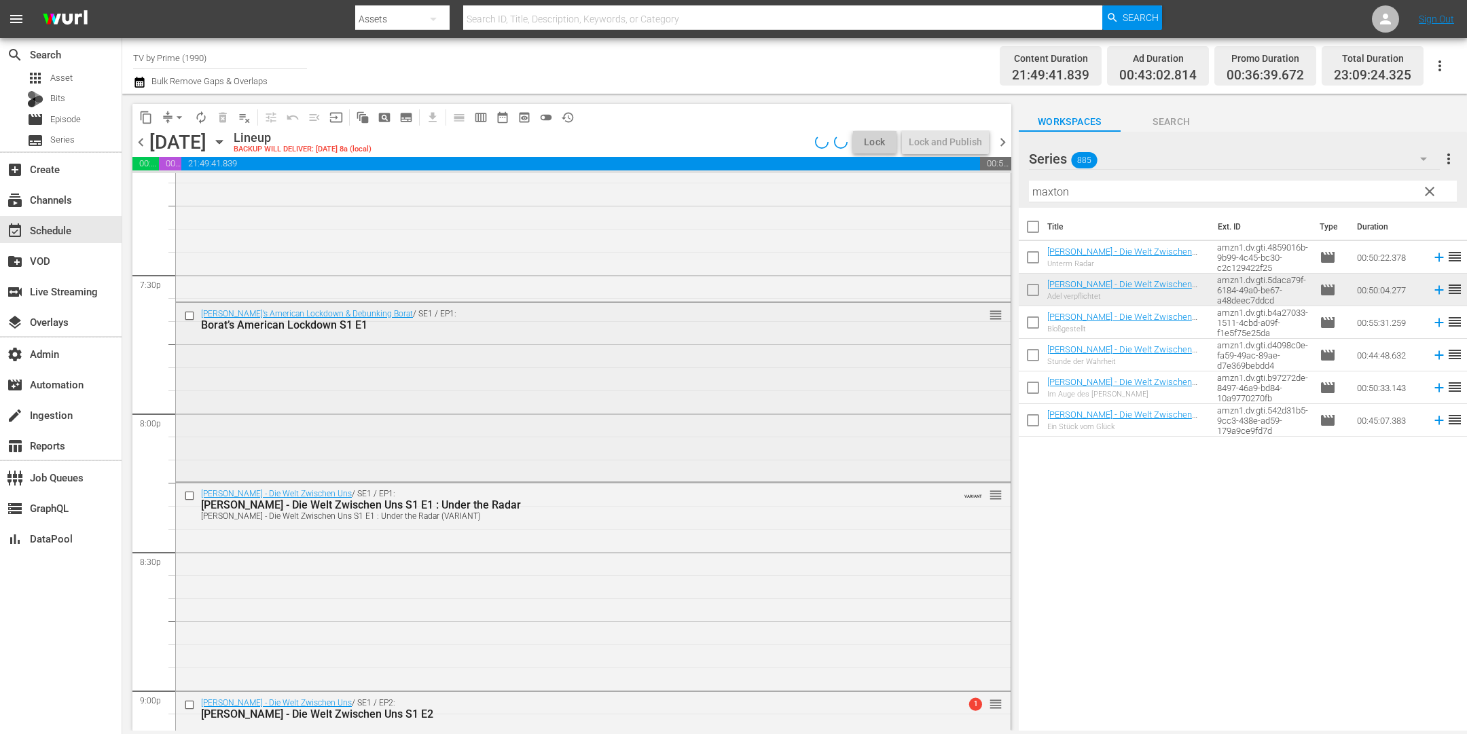
click at [375, 434] on div "Borat’s American Lockdown & Debunking Borat / SE1 / EP1: Borat’s American Lockd…" at bounding box center [593, 391] width 835 height 177
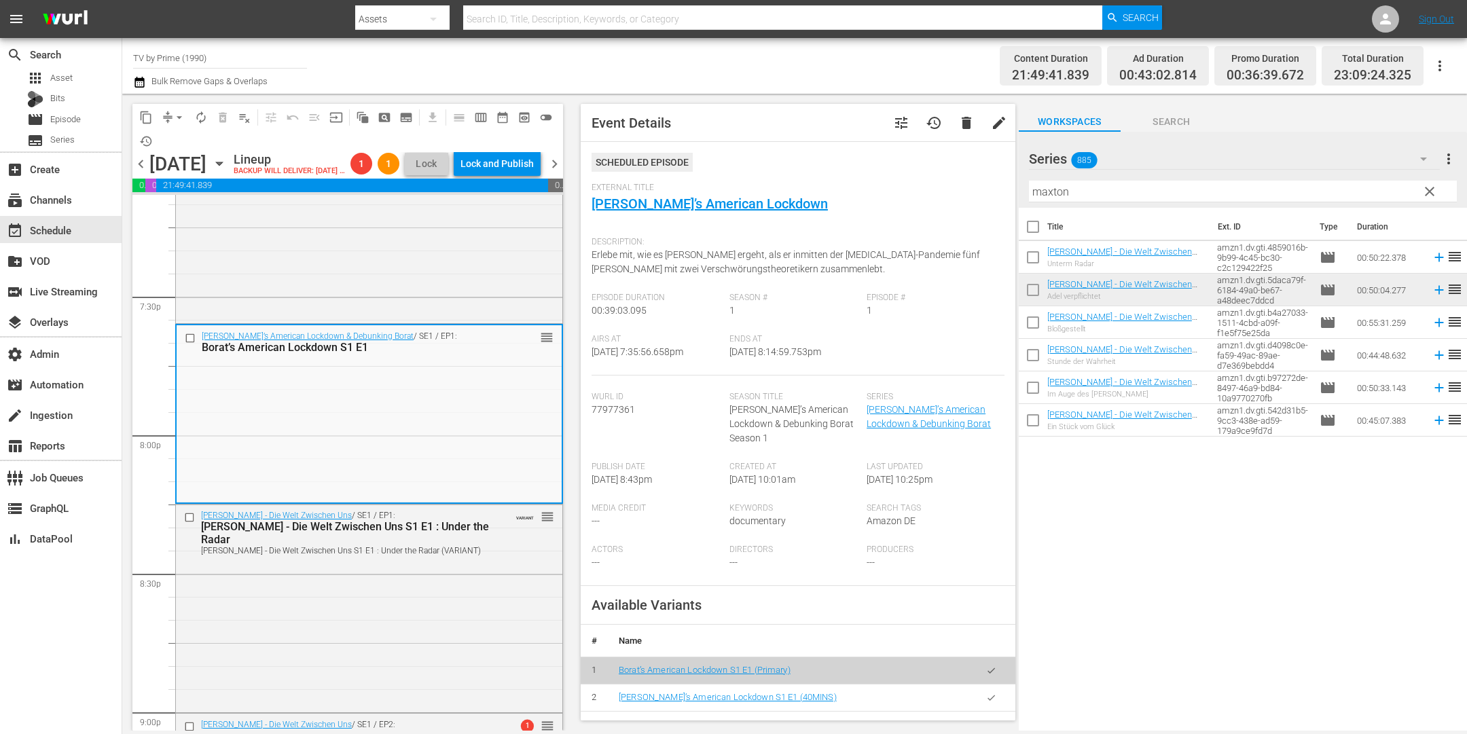
scroll to position [83, 0]
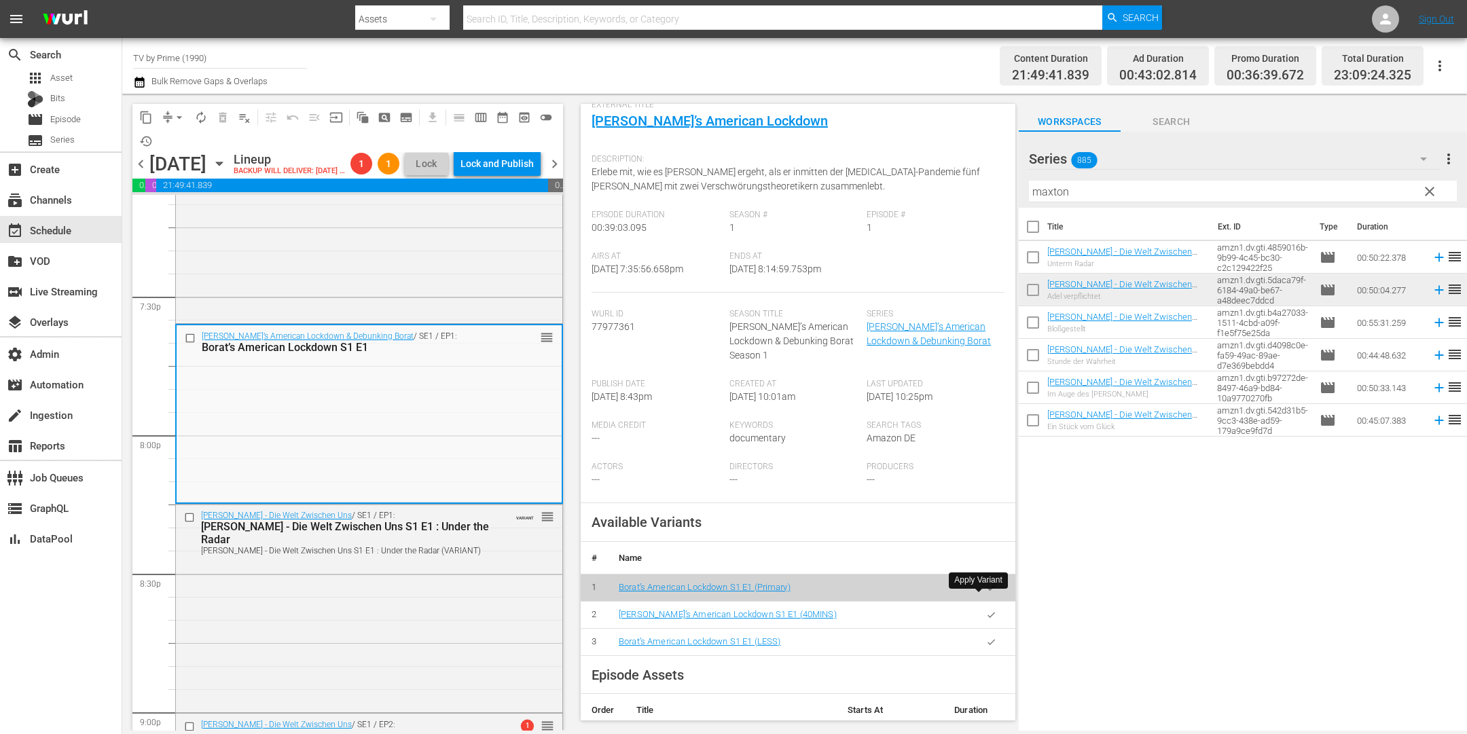
click at [986, 610] on icon "button" at bounding box center [991, 615] width 10 height 10
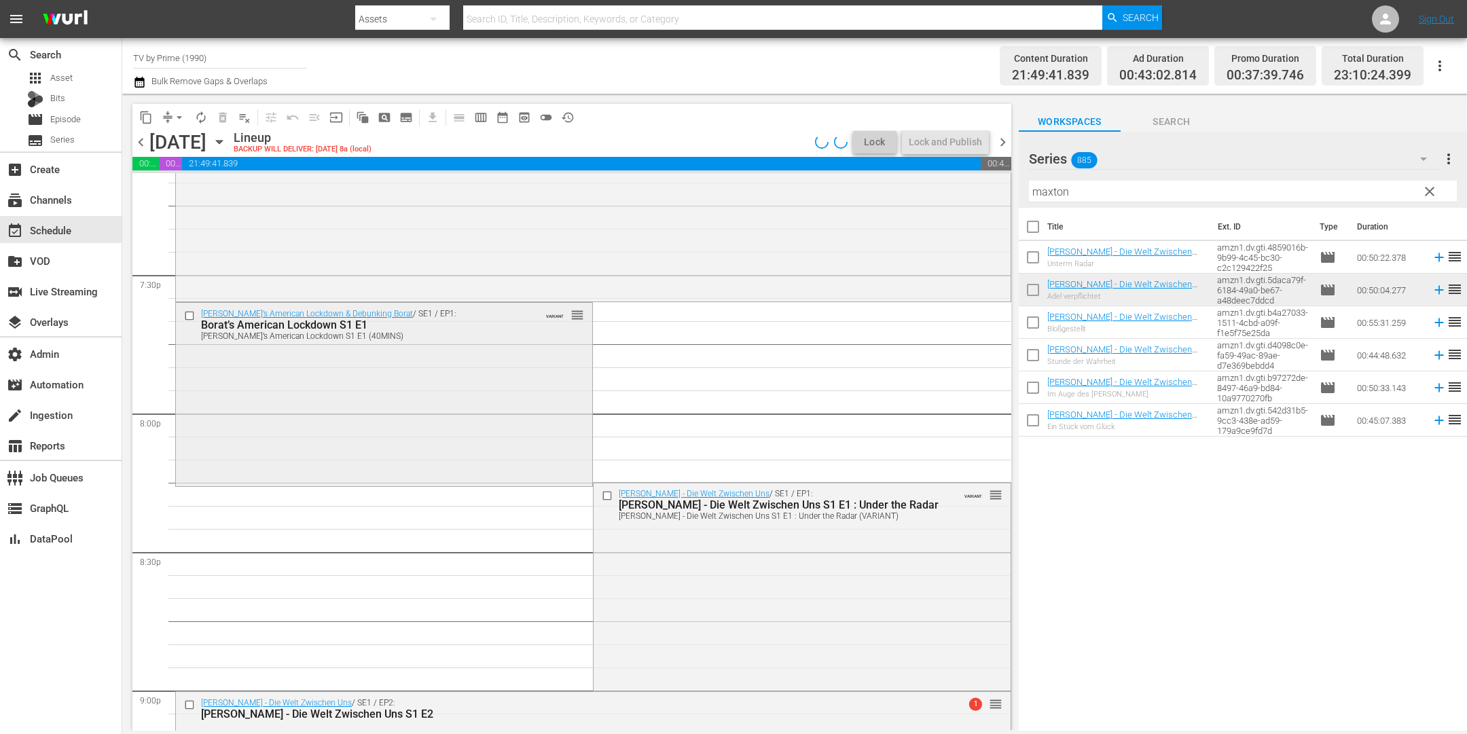
click at [299, 448] on div "Borat’s American Lockdown & Debunking Borat / SE1 / EP1: Borat’s American Lockd…" at bounding box center [384, 393] width 416 height 181
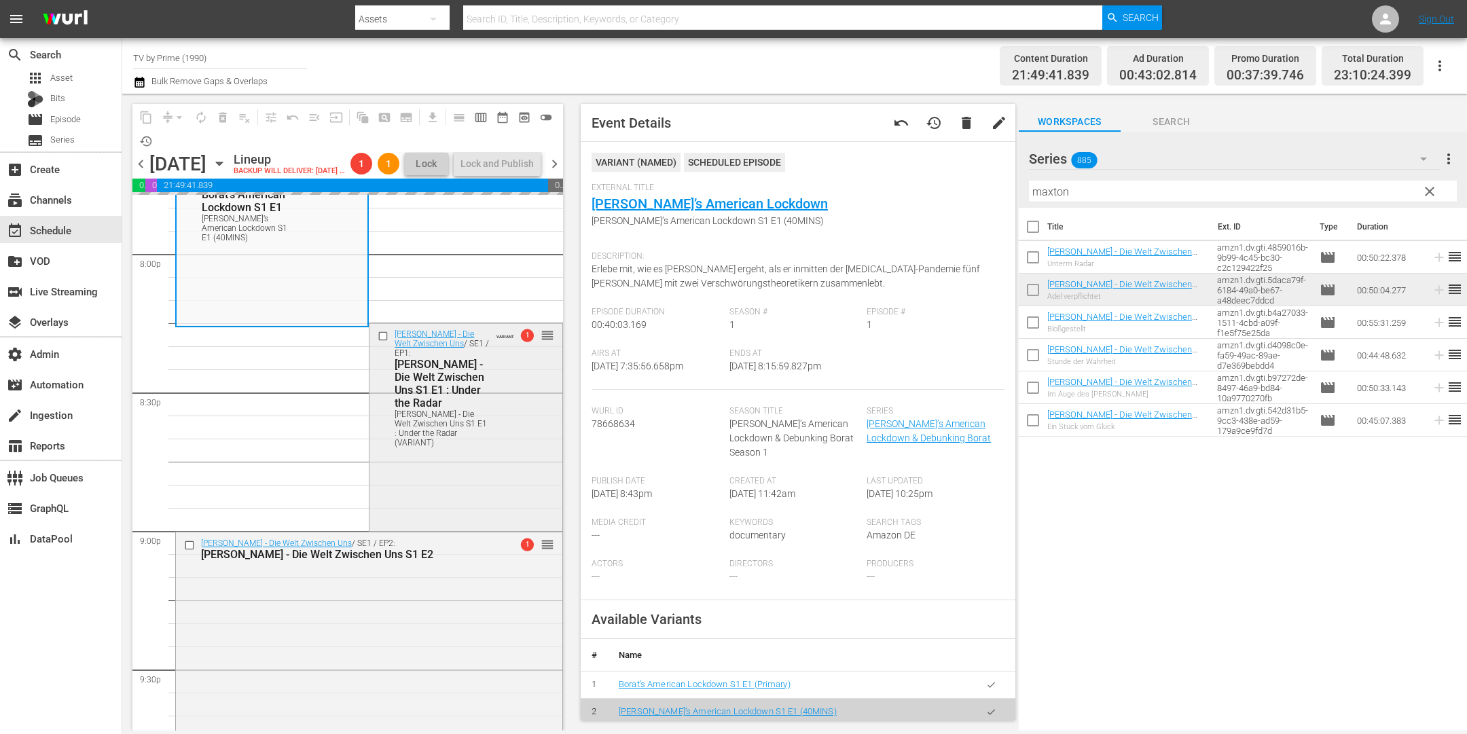
scroll to position [5598, 0]
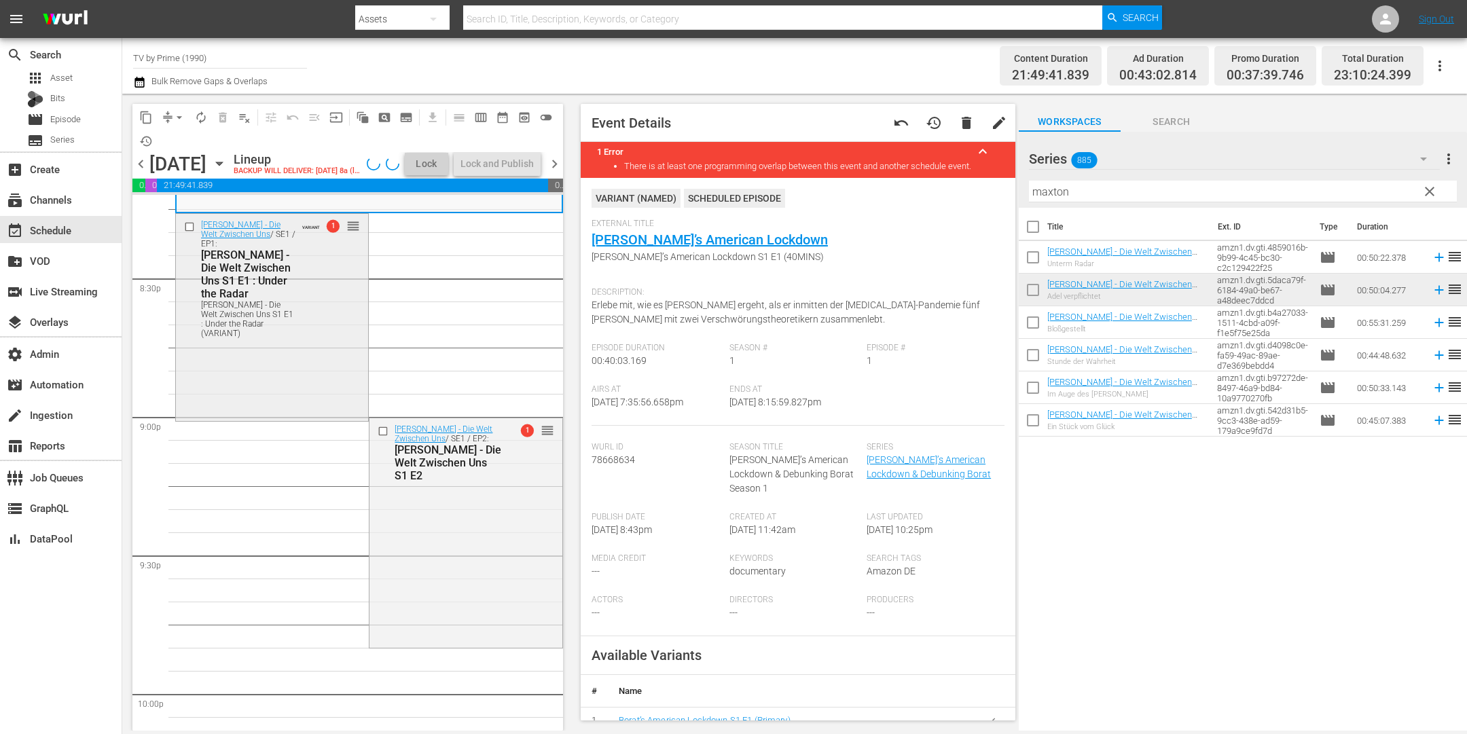
click at [274, 397] on div "Maxton Hall - Die Welt Zwischen Uns / SE1 / EP1: Maxton Hall - Die Welt Zwische…" at bounding box center [272, 316] width 192 height 204
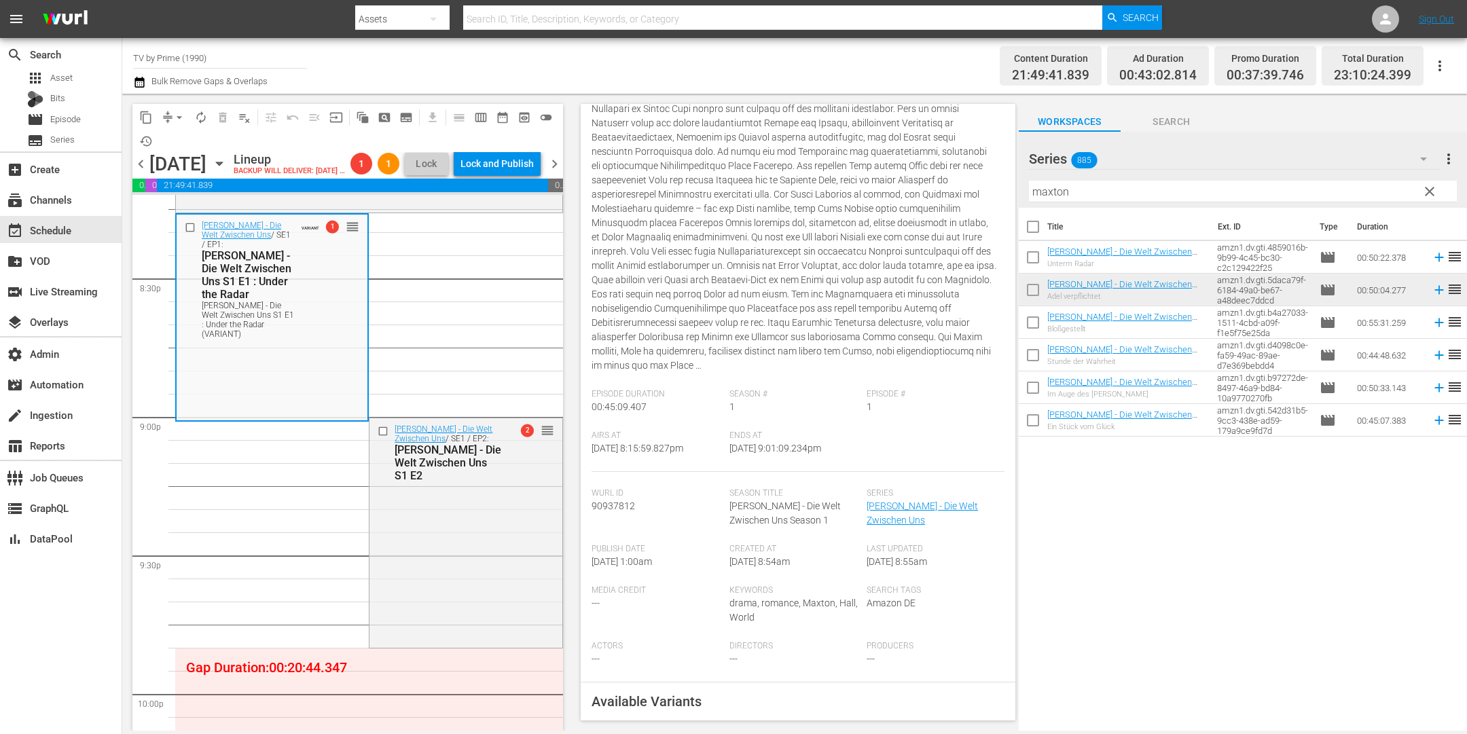
scroll to position [435, 0]
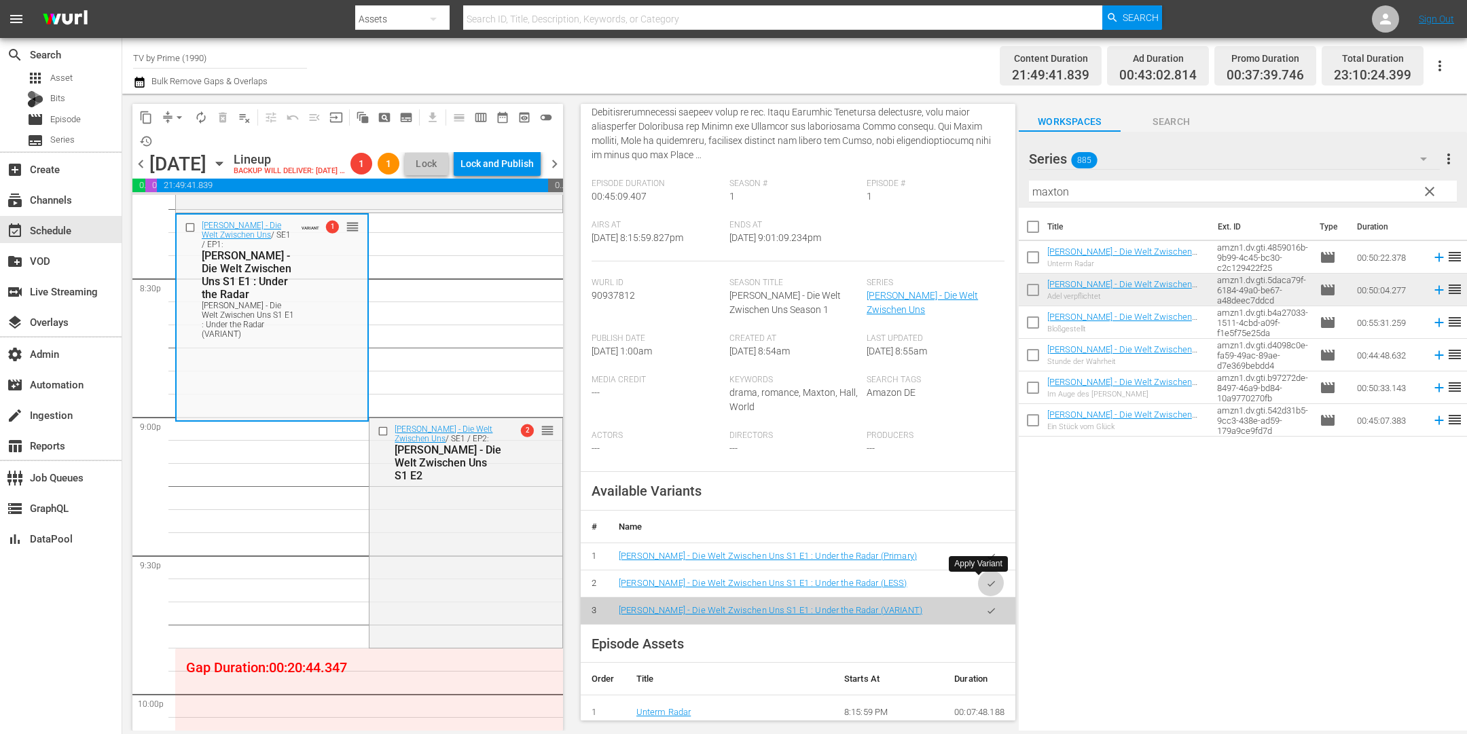
click at [986, 586] on icon "button" at bounding box center [991, 584] width 10 height 10
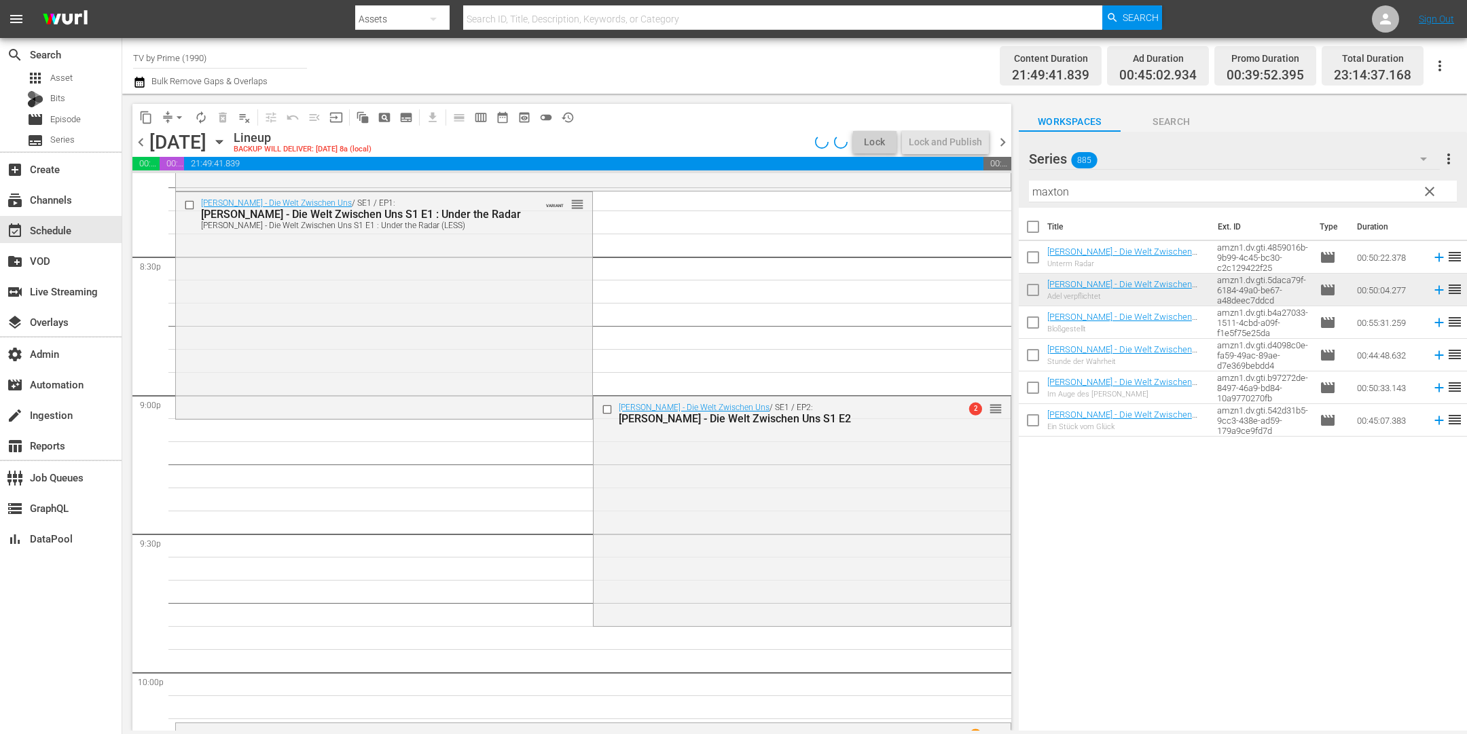
click at [337, 336] on div "Maxton Hall - Die Welt Zwischen Uns / SE1 / EP1: Maxton Hall - Die Welt Zwische…" at bounding box center [384, 304] width 416 height 224
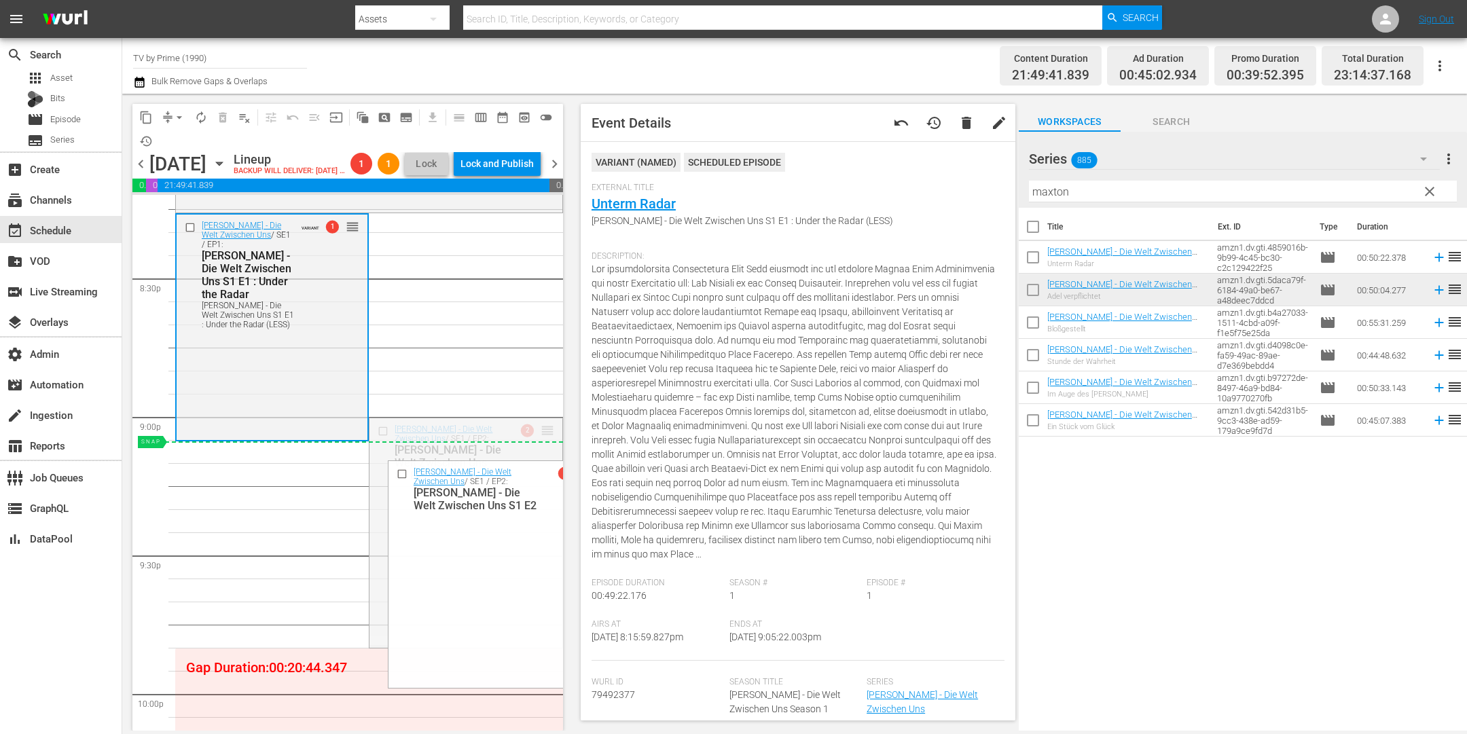
drag, startPoint x: 537, startPoint y: 450, endPoint x: 527, endPoint y: 482, distance: 33.5
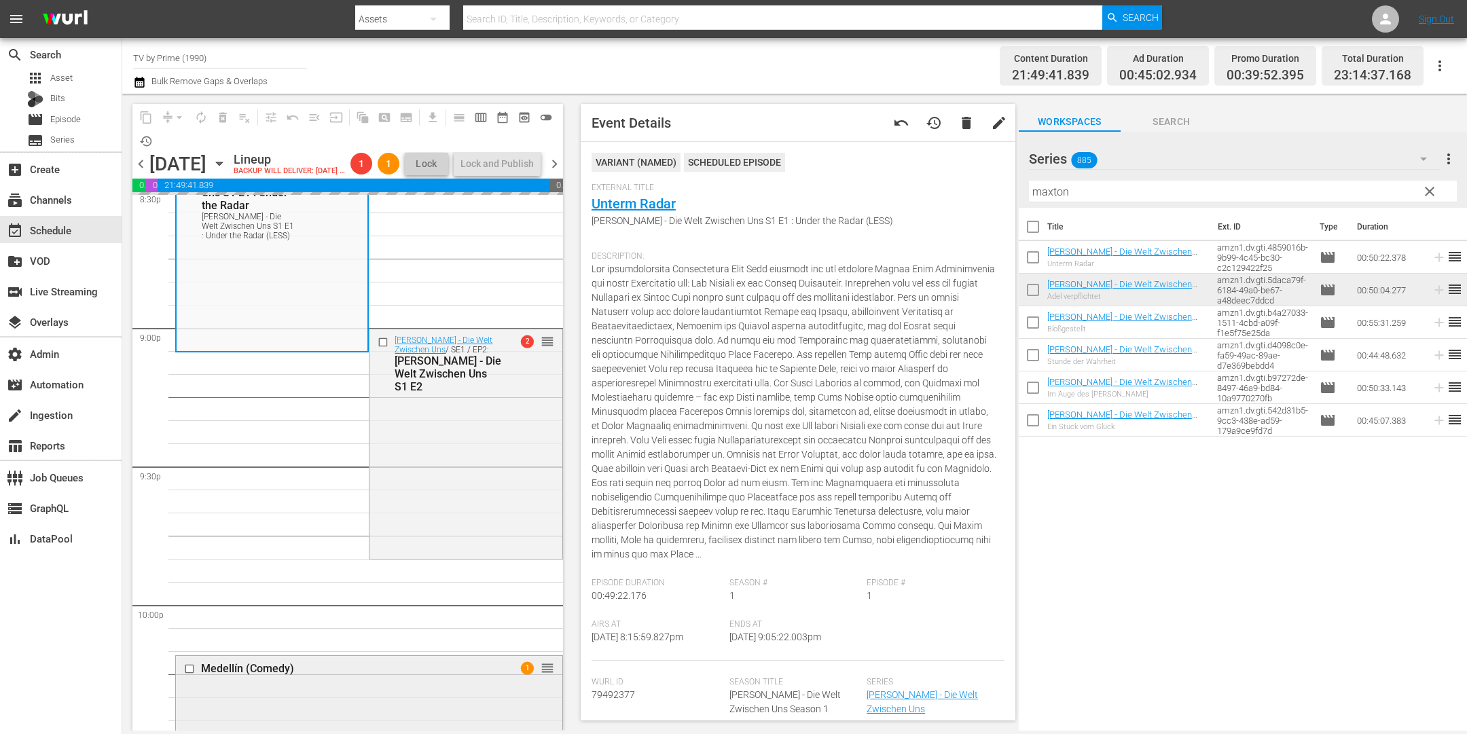
scroll to position [5876, 0]
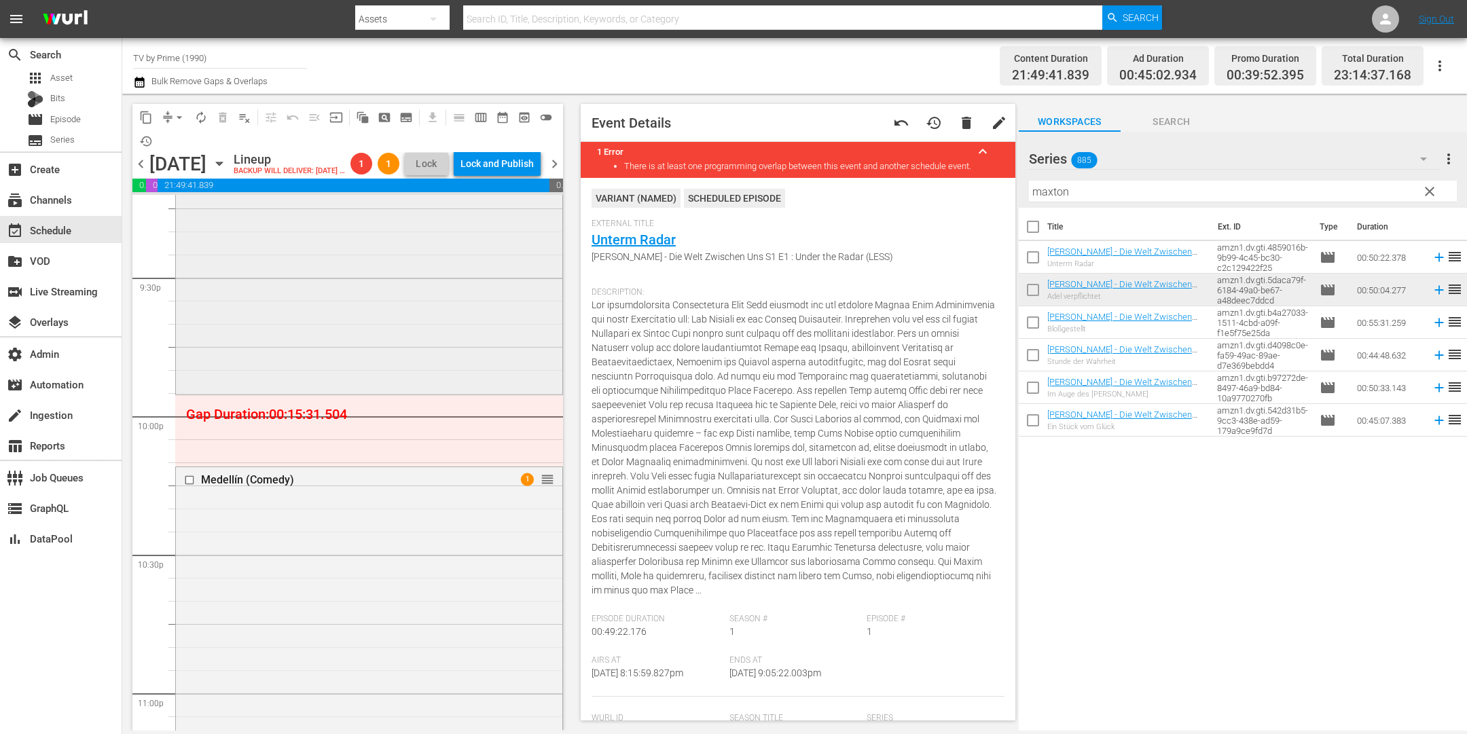
click at [391, 348] on div "Maxton Hall - Die Welt Zwischen Uns / SE1 / EP2: Maxton Hall - Die Welt Zwische…" at bounding box center [369, 277] width 386 height 227
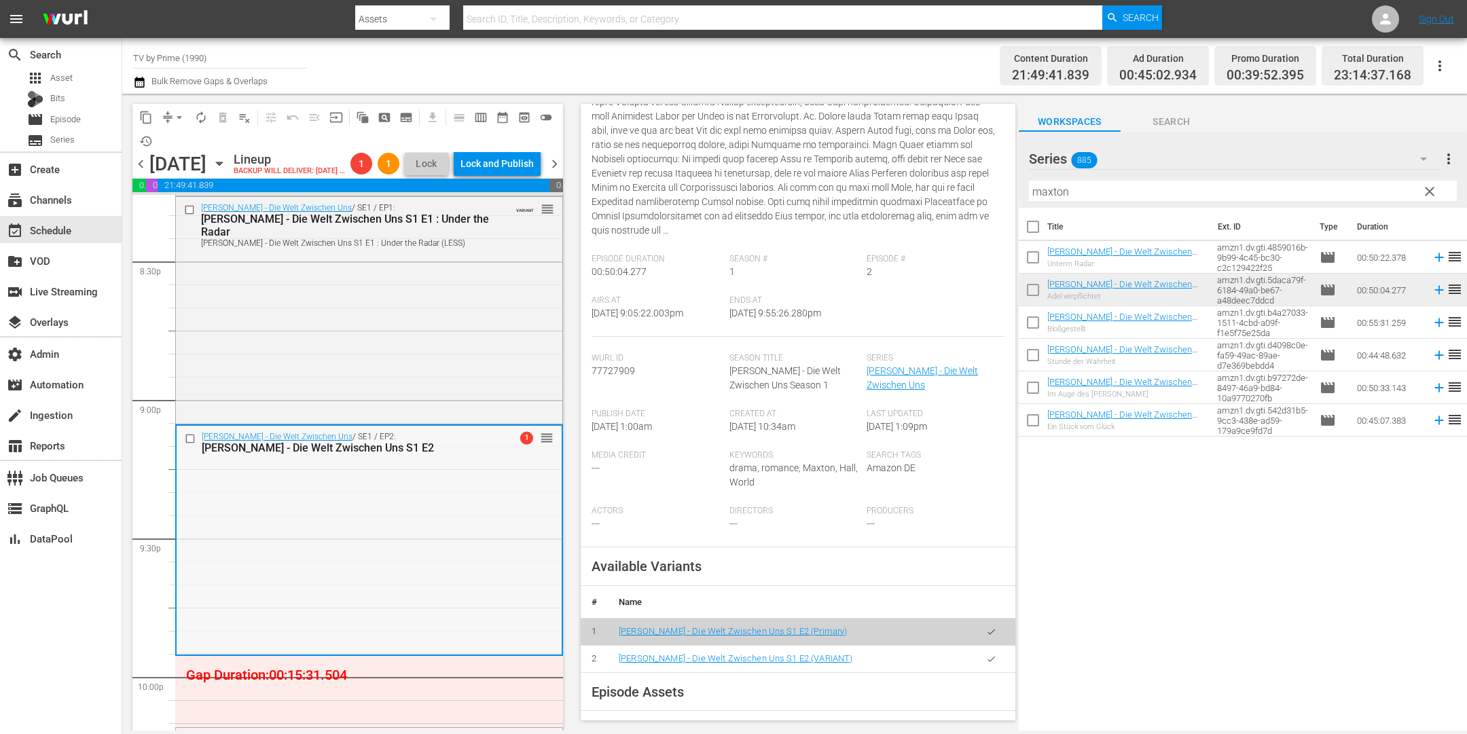
scroll to position [5835, 0]
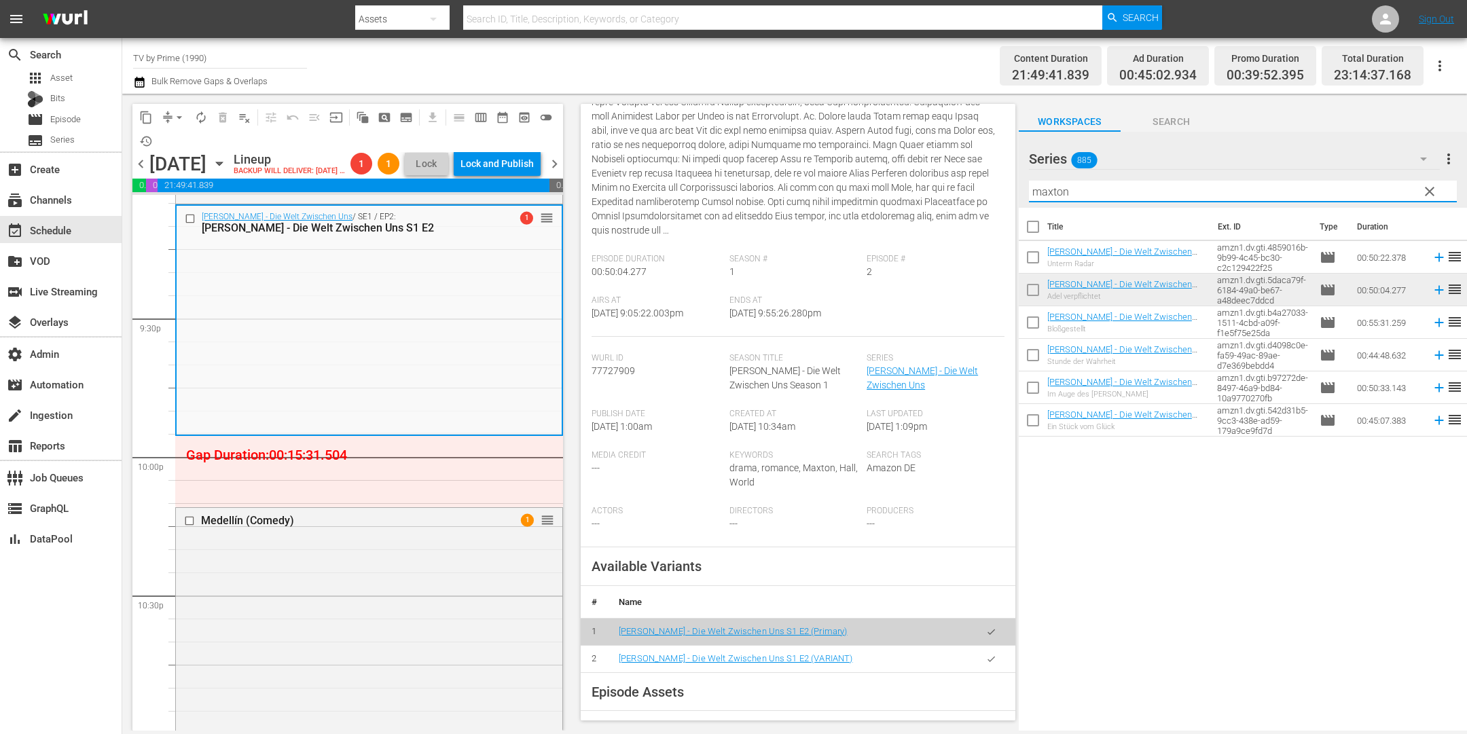
drag, startPoint x: 1284, startPoint y: 196, endPoint x: 920, endPoint y: 184, distance: 363.6
click at [920, 184] on div "content_copy compress arrow_drop_down autorenew_outlined delete_forever_outline…" at bounding box center [794, 412] width 1345 height 637
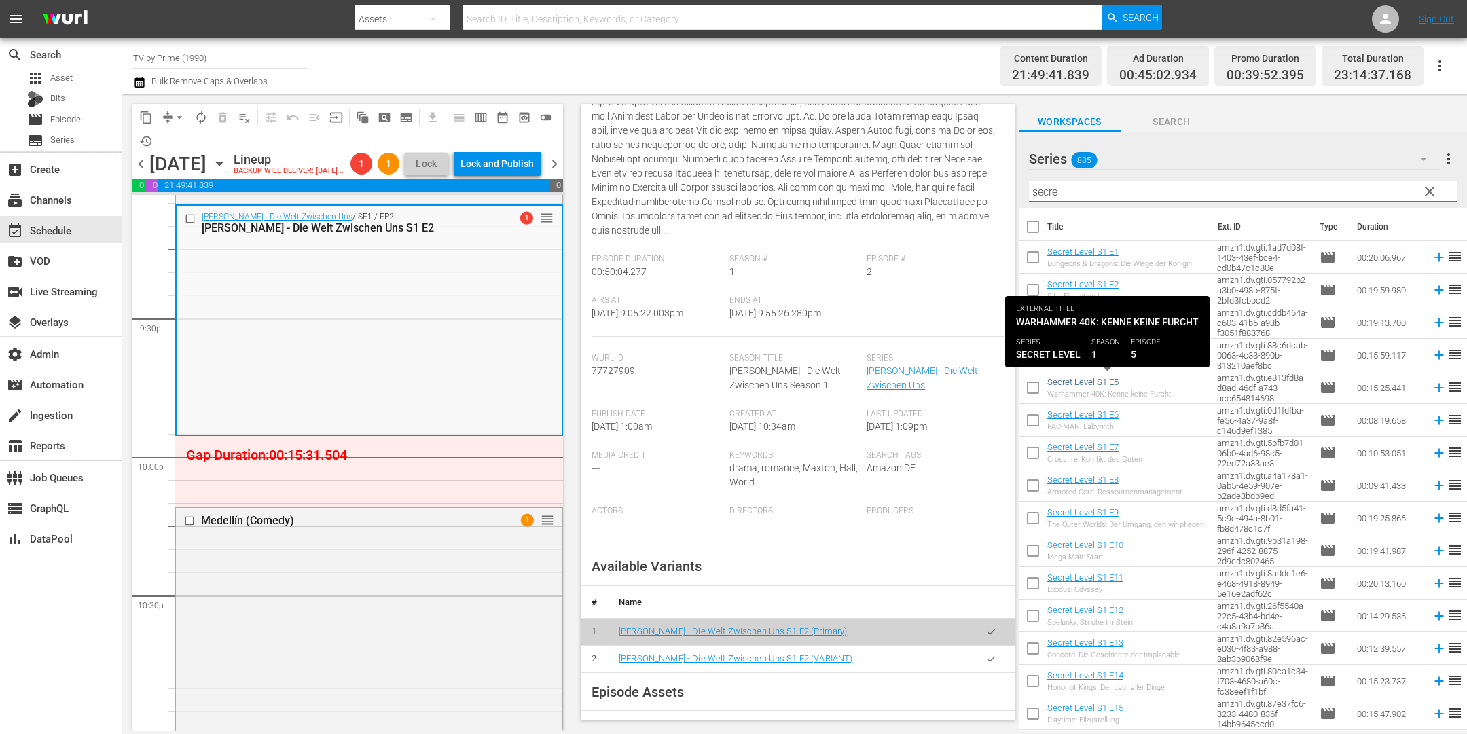
type input "secre"
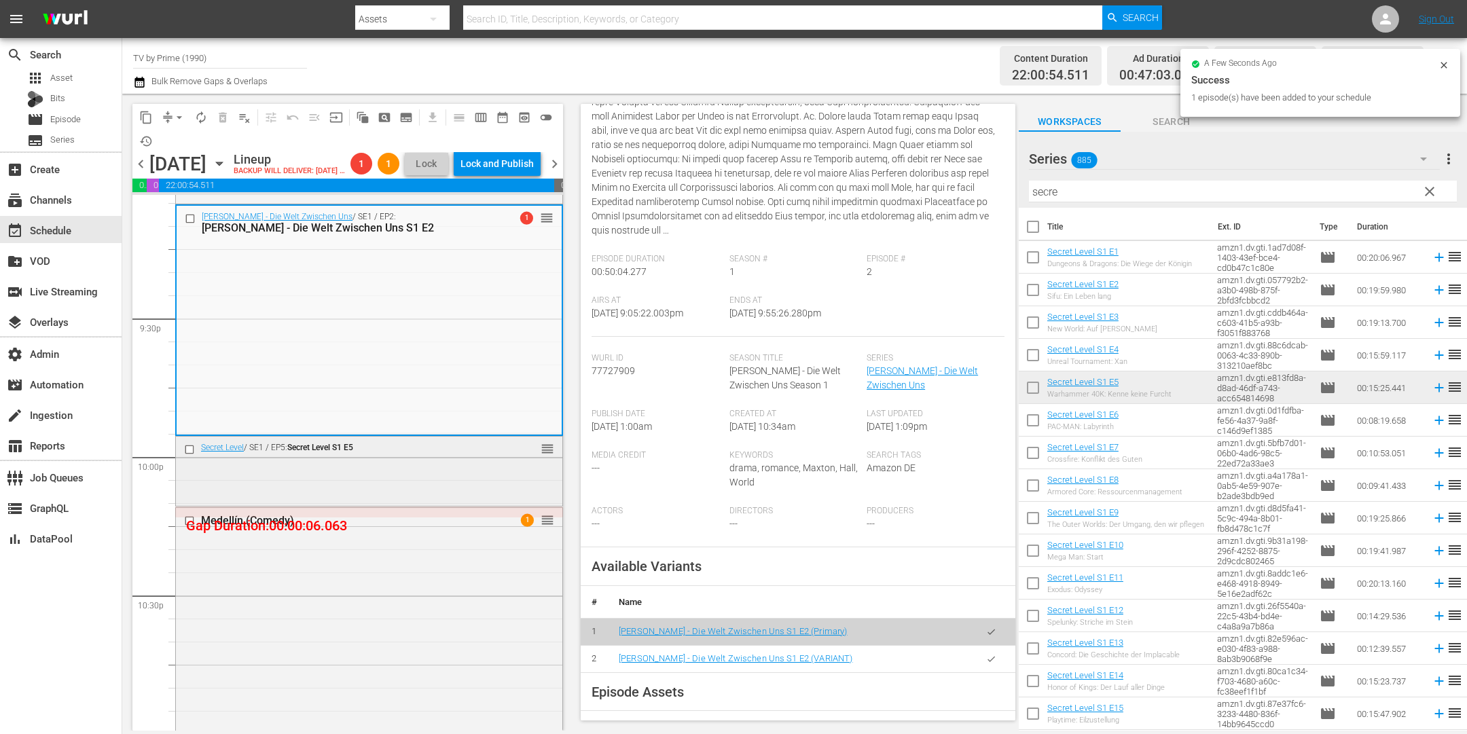
click at [371, 504] on div "Secret Level / SE1 / EP5: Secret Level S1 E5 reorder" at bounding box center [369, 470] width 386 height 67
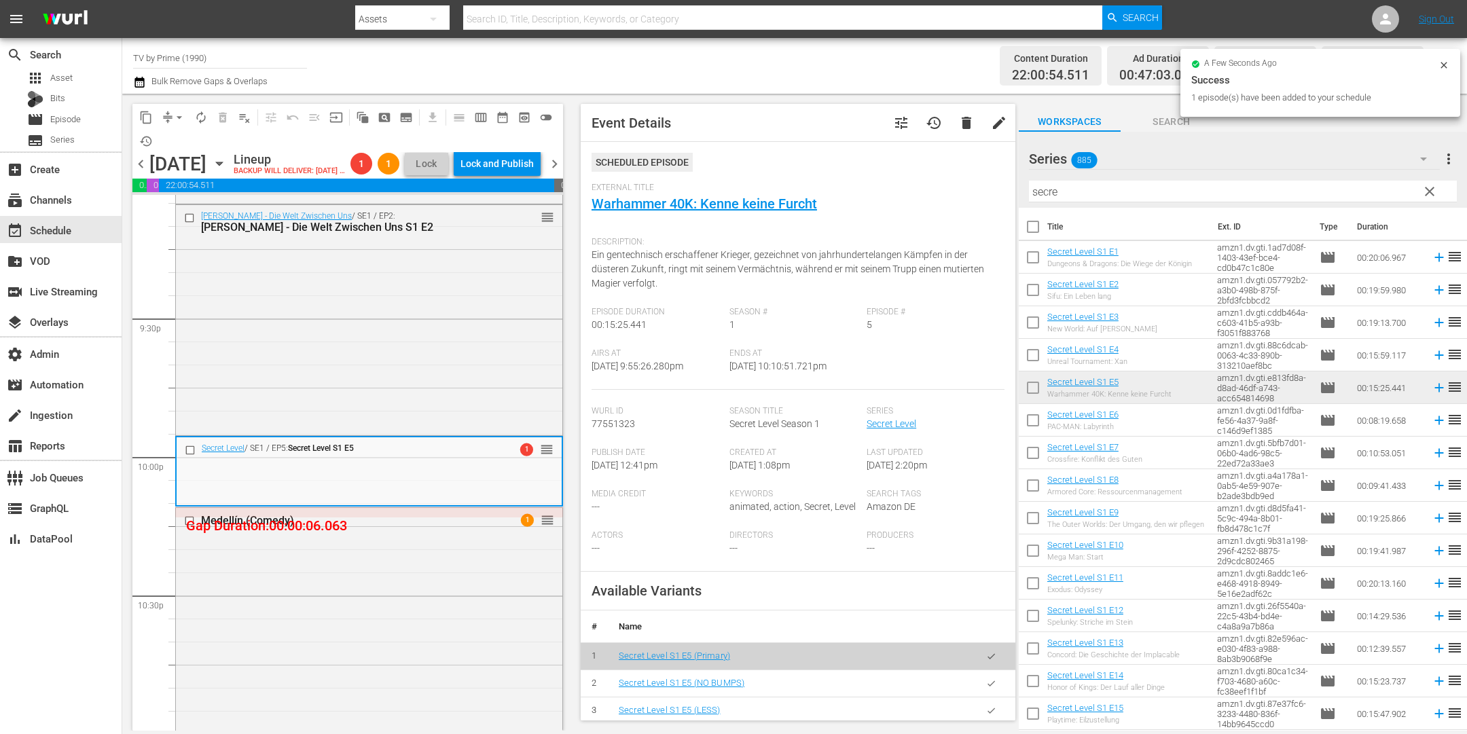
scroll to position [320, 0]
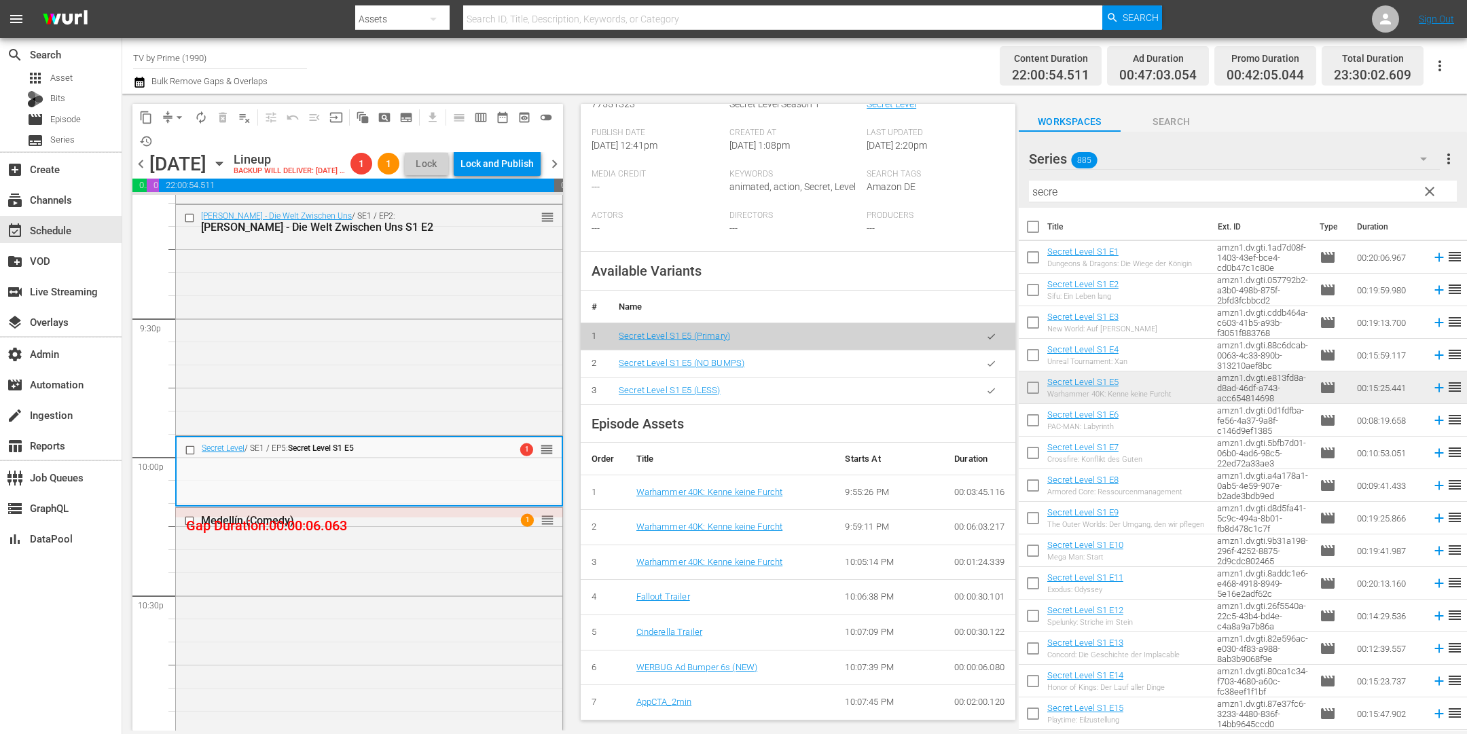
click at [986, 391] on icon "button" at bounding box center [991, 391] width 10 height 10
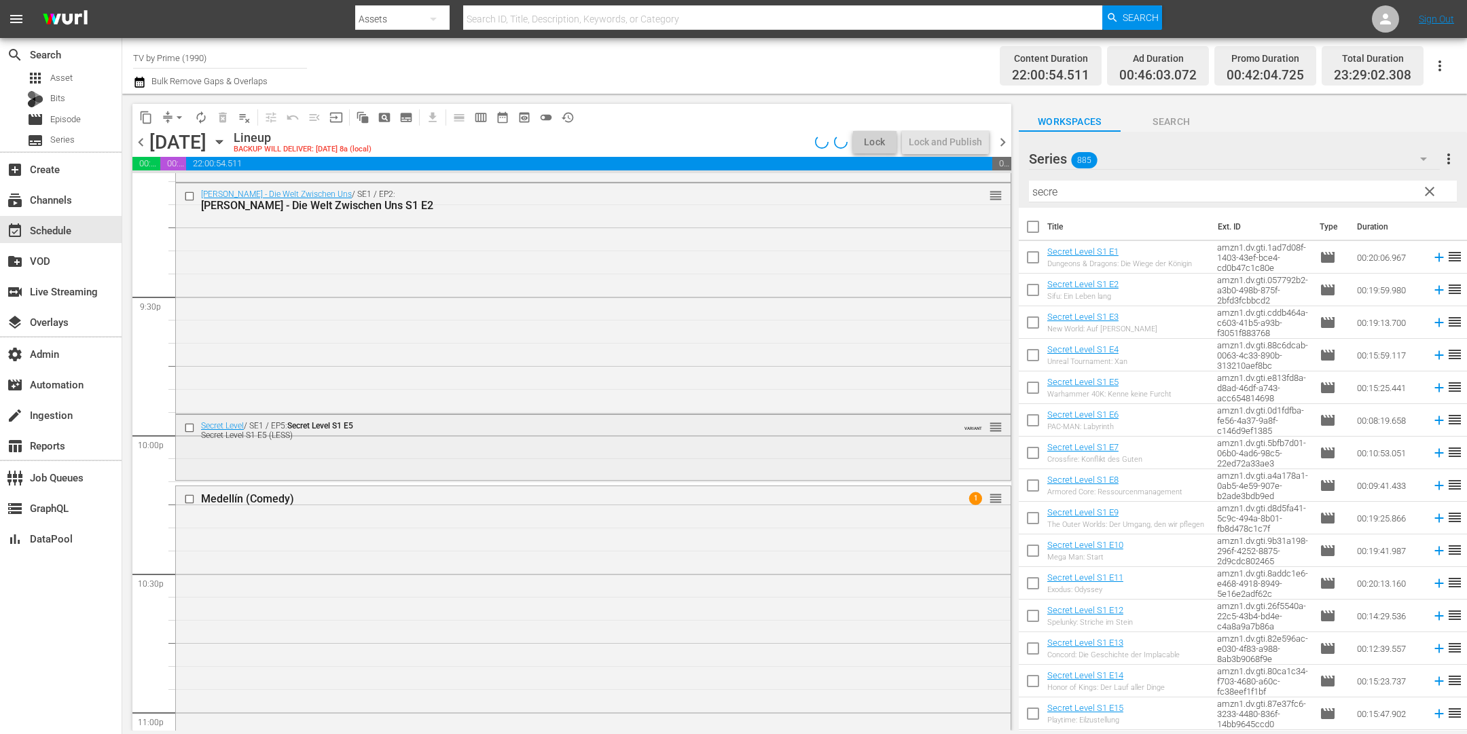
click at [329, 461] on div "Secret Level / SE1 / EP5: Secret Level S1 E5 Secret Level S1 E5 (LESS) VARIANT …" at bounding box center [593, 446] width 835 height 62
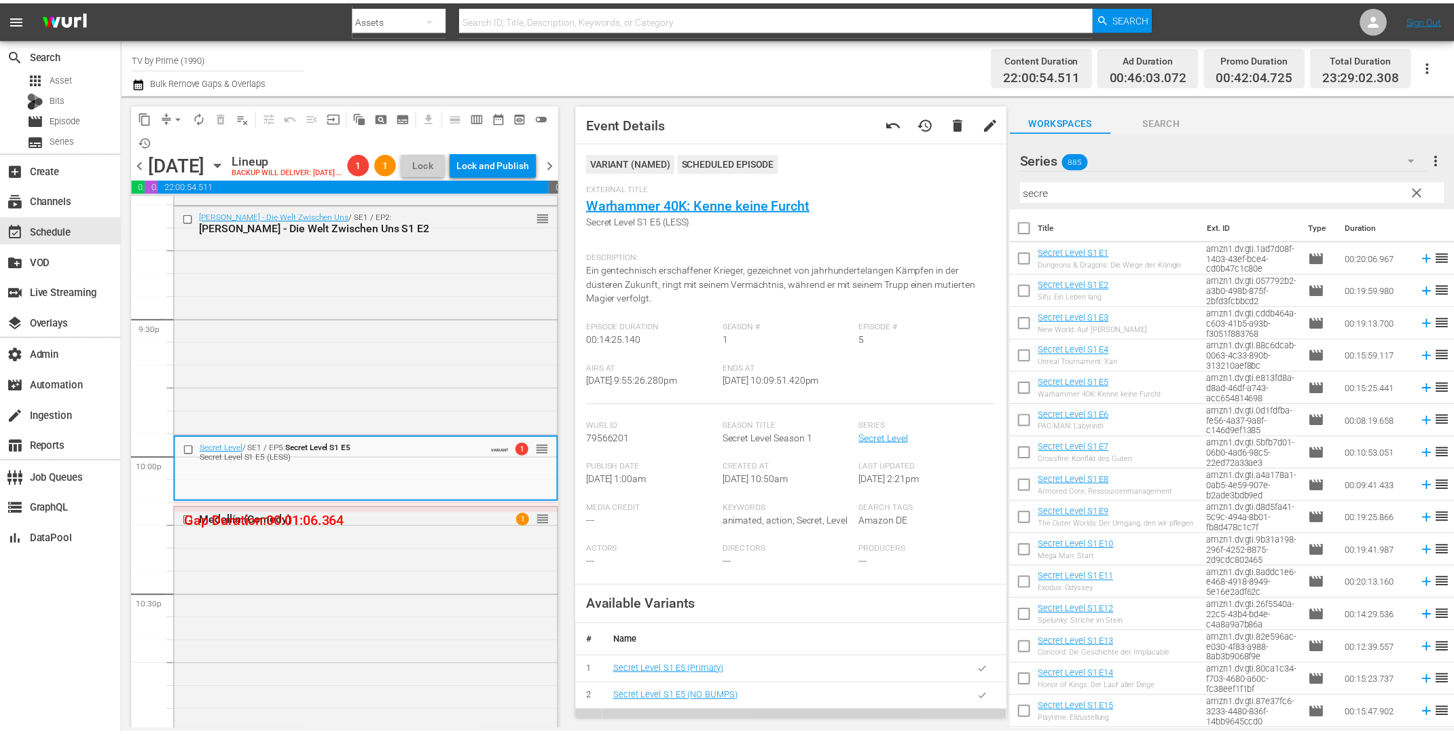
scroll to position [354, 0]
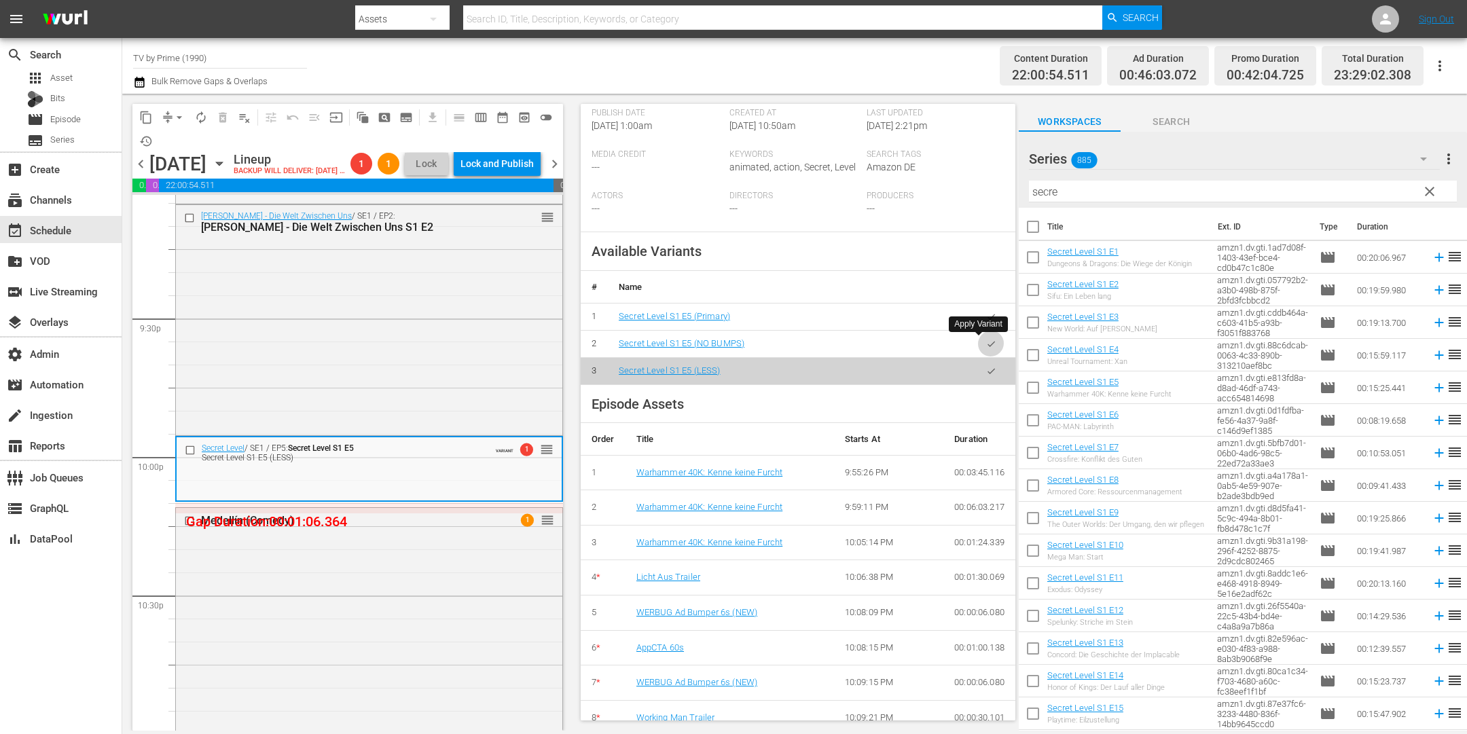
click at [986, 344] on icon "button" at bounding box center [991, 344] width 10 height 10
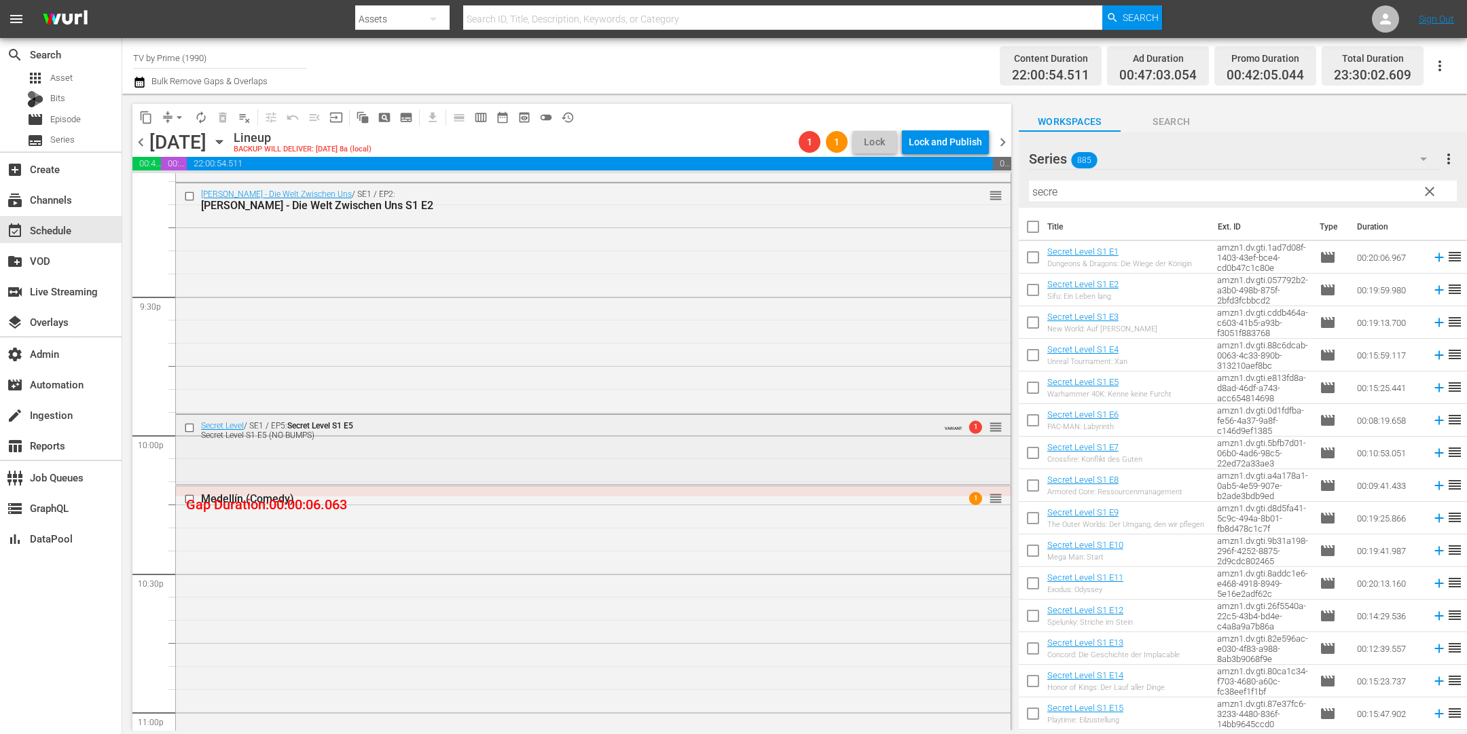
click at [395, 465] on div "Secret Level / SE1 / EP5: Secret Level S1 E5 Secret Level S1 E5 (NO BUMPS) VARI…" at bounding box center [593, 448] width 835 height 67
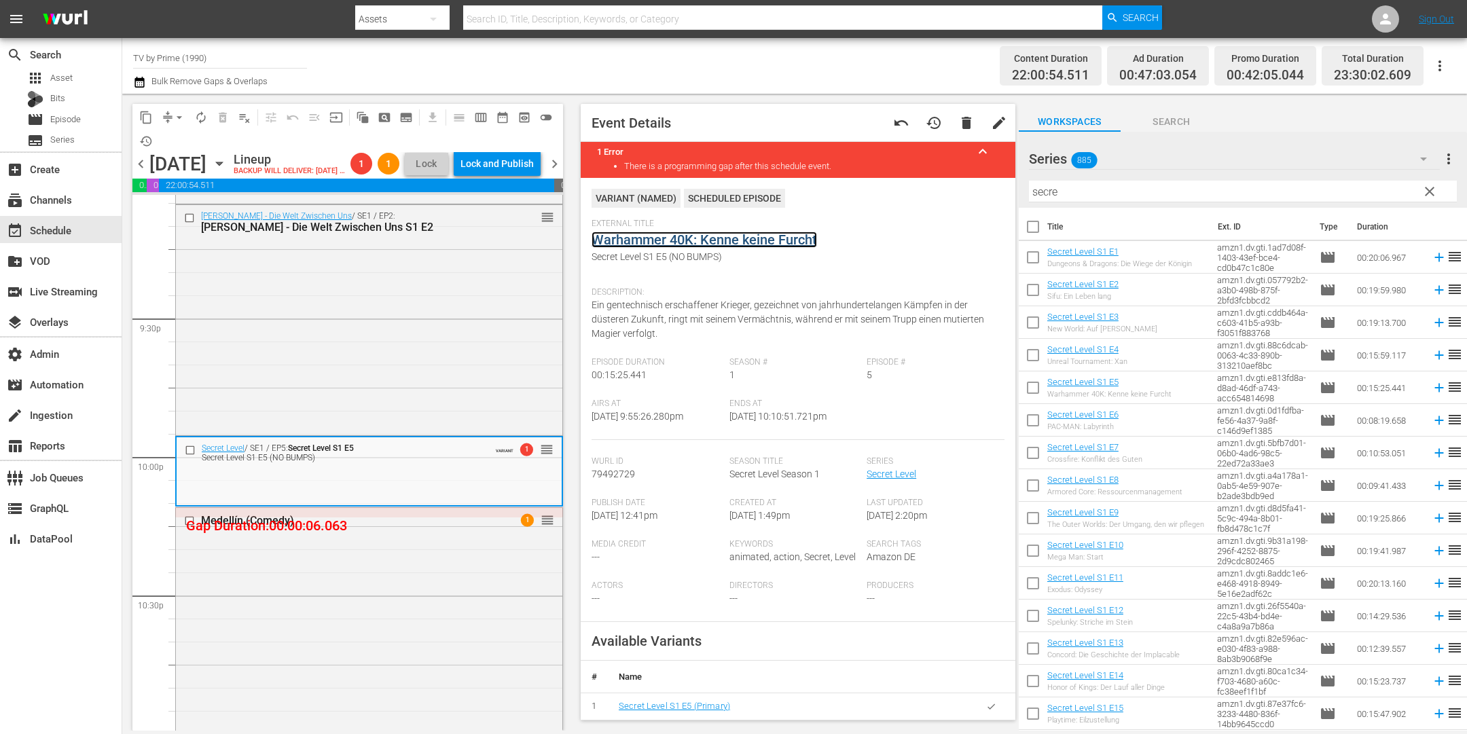
click at [699, 247] on link "Warhammer 40K: Kenne keine Furcht" at bounding box center [705, 240] width 226 height 16
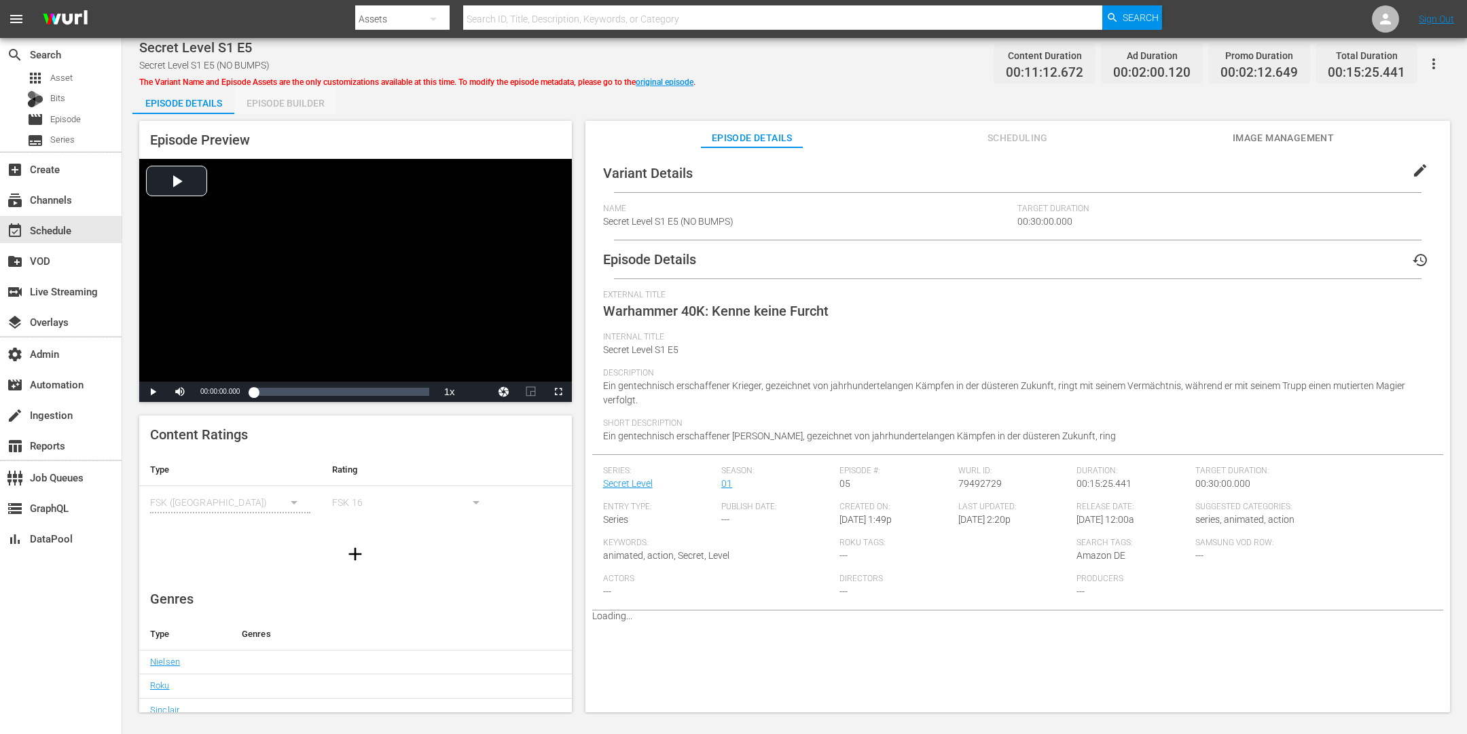
click at [293, 96] on div "Episode Builder" at bounding box center [285, 103] width 102 height 33
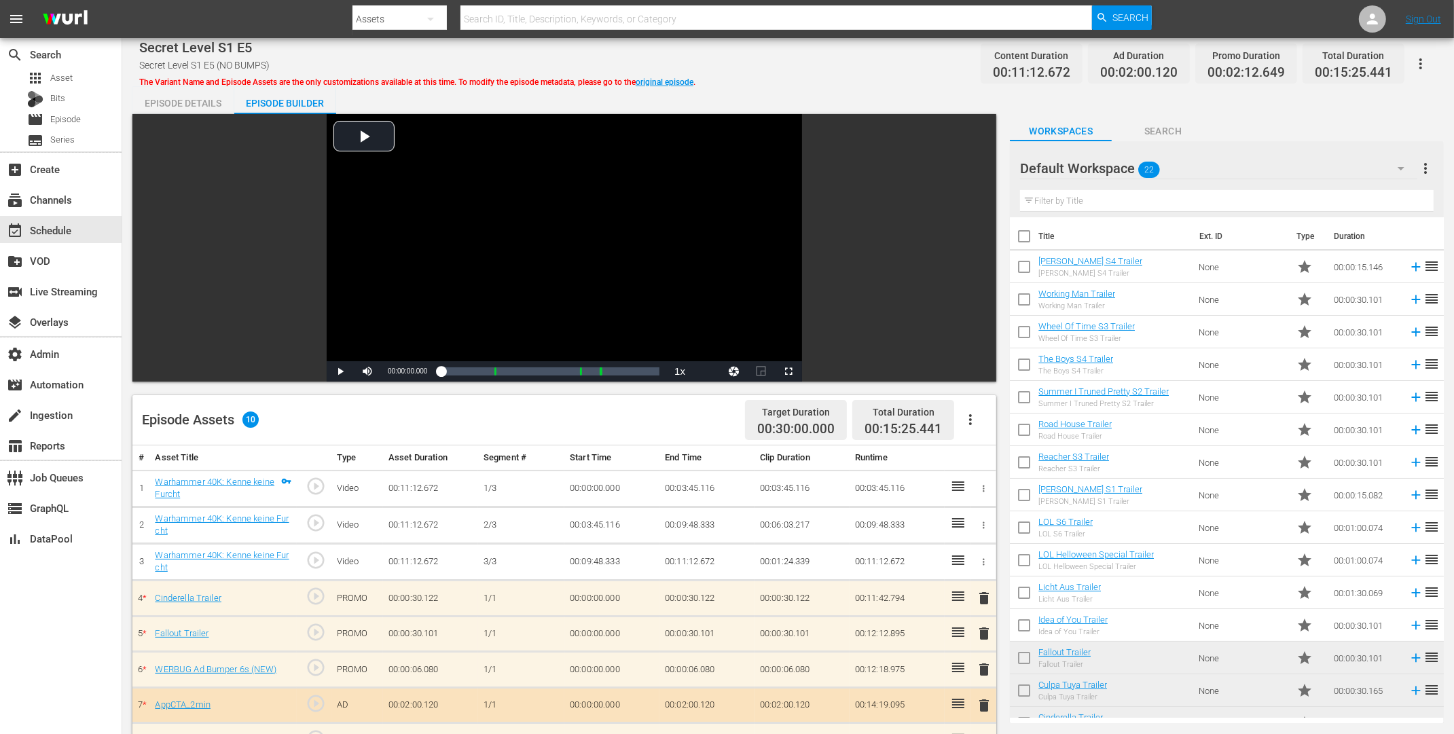
scroll to position [262, 0]
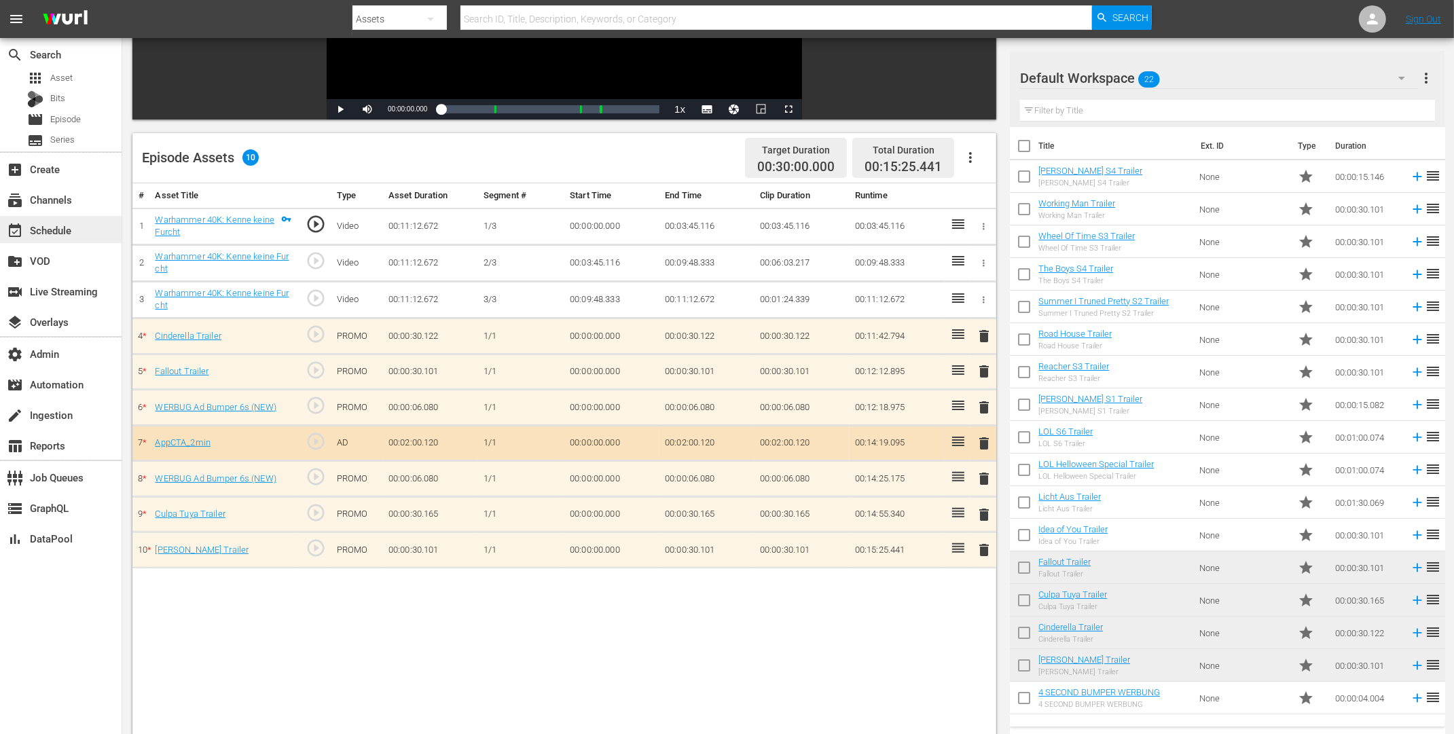
click at [51, 232] on div "event_available Schedule" at bounding box center [38, 228] width 76 height 12
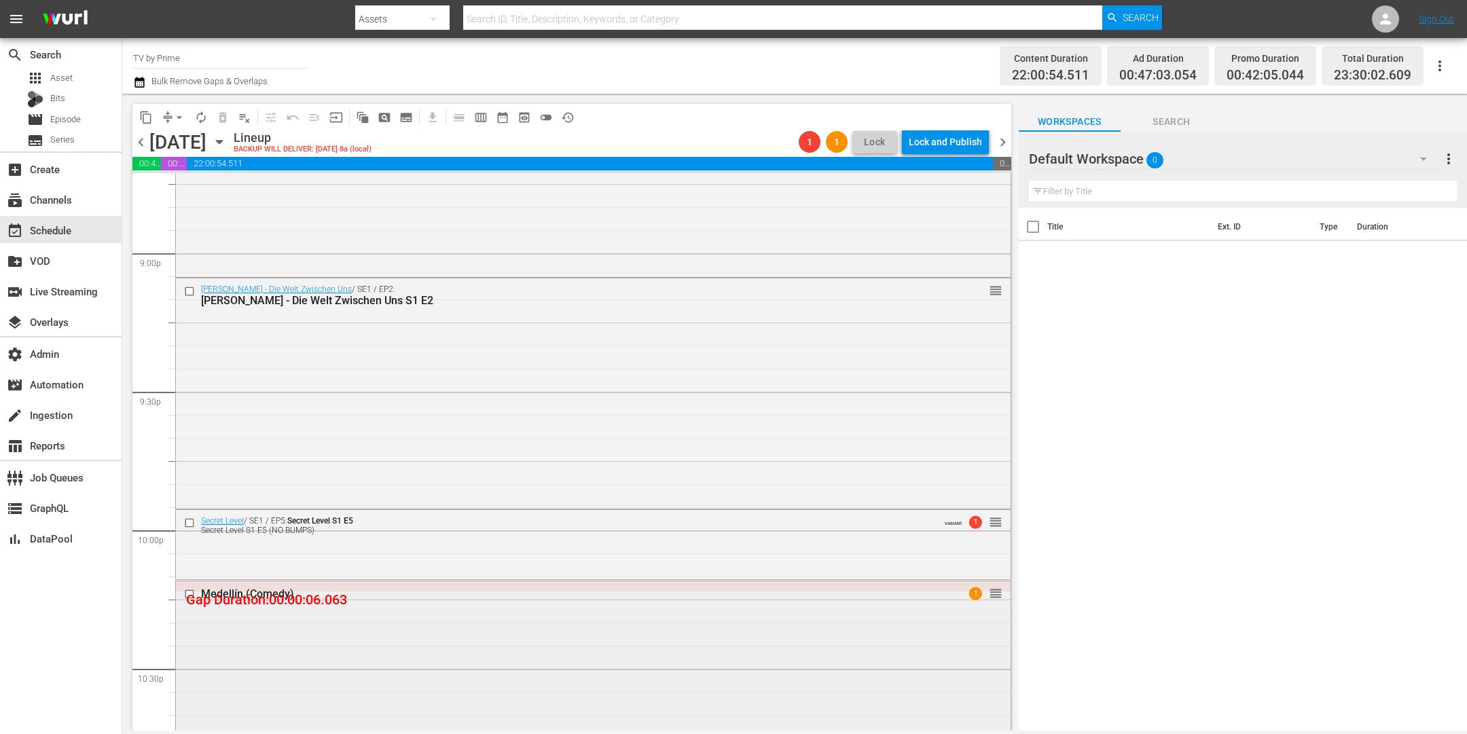
scroll to position [5927, 0]
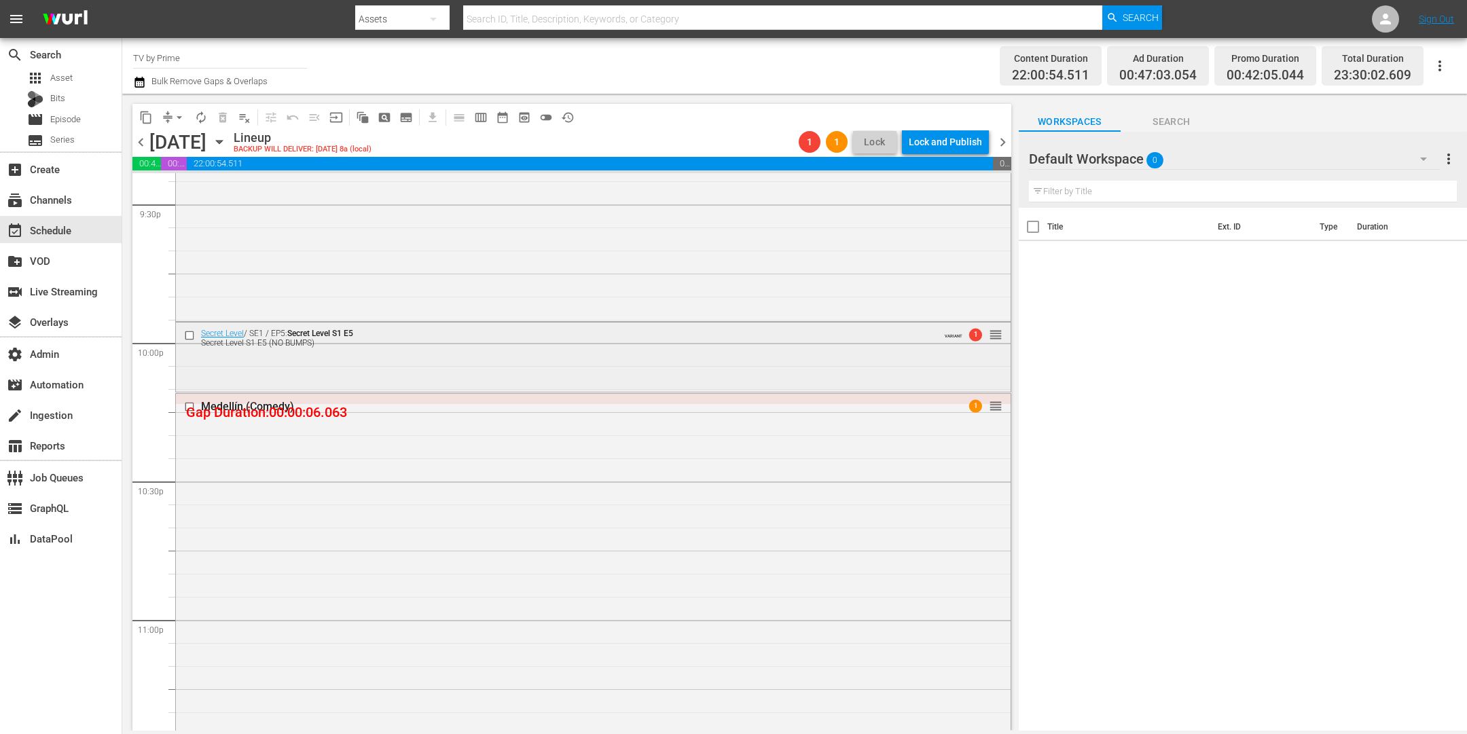
click at [370, 343] on div "Secret Level S1 E5 (NO BUMPS)" at bounding box center [567, 343] width 733 height 10
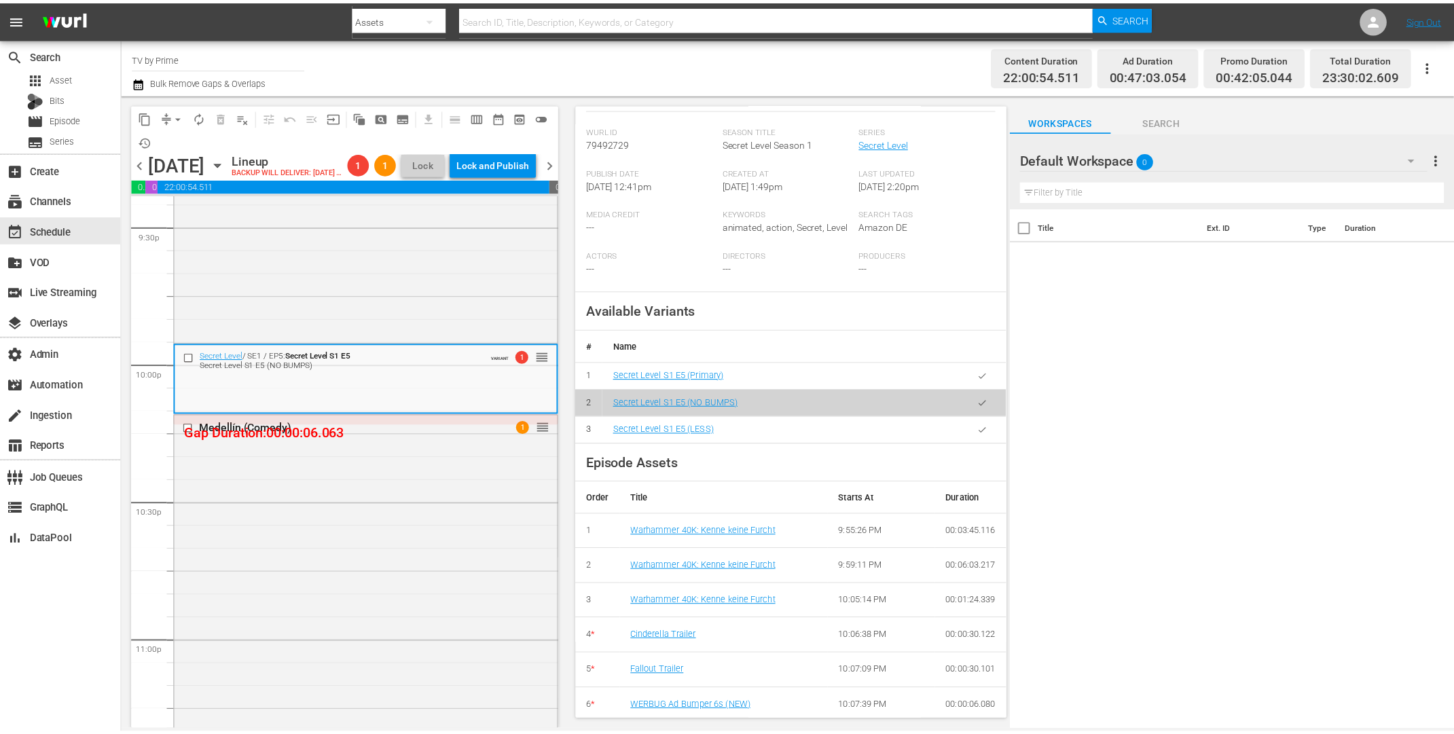
scroll to position [320, 0]
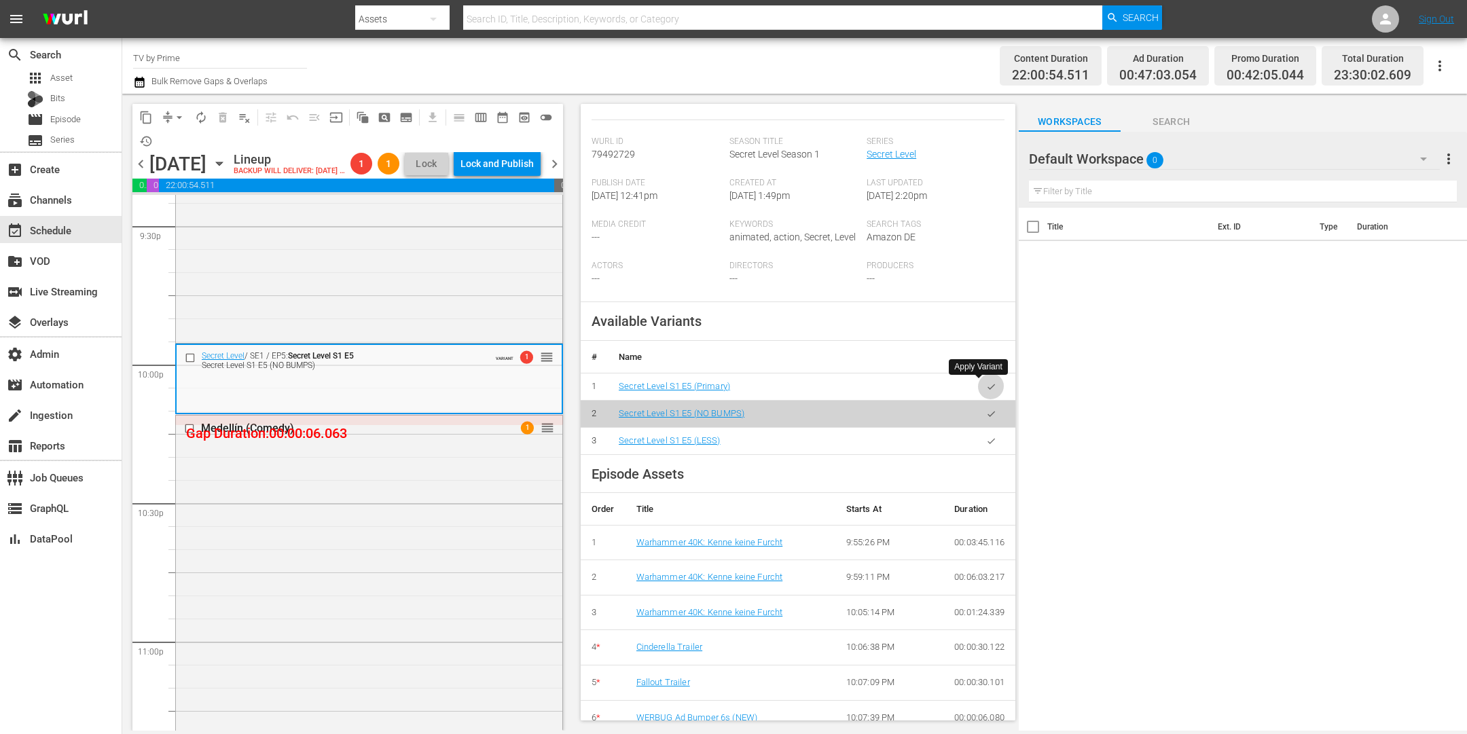
click at [986, 382] on icon "button" at bounding box center [991, 387] width 10 height 10
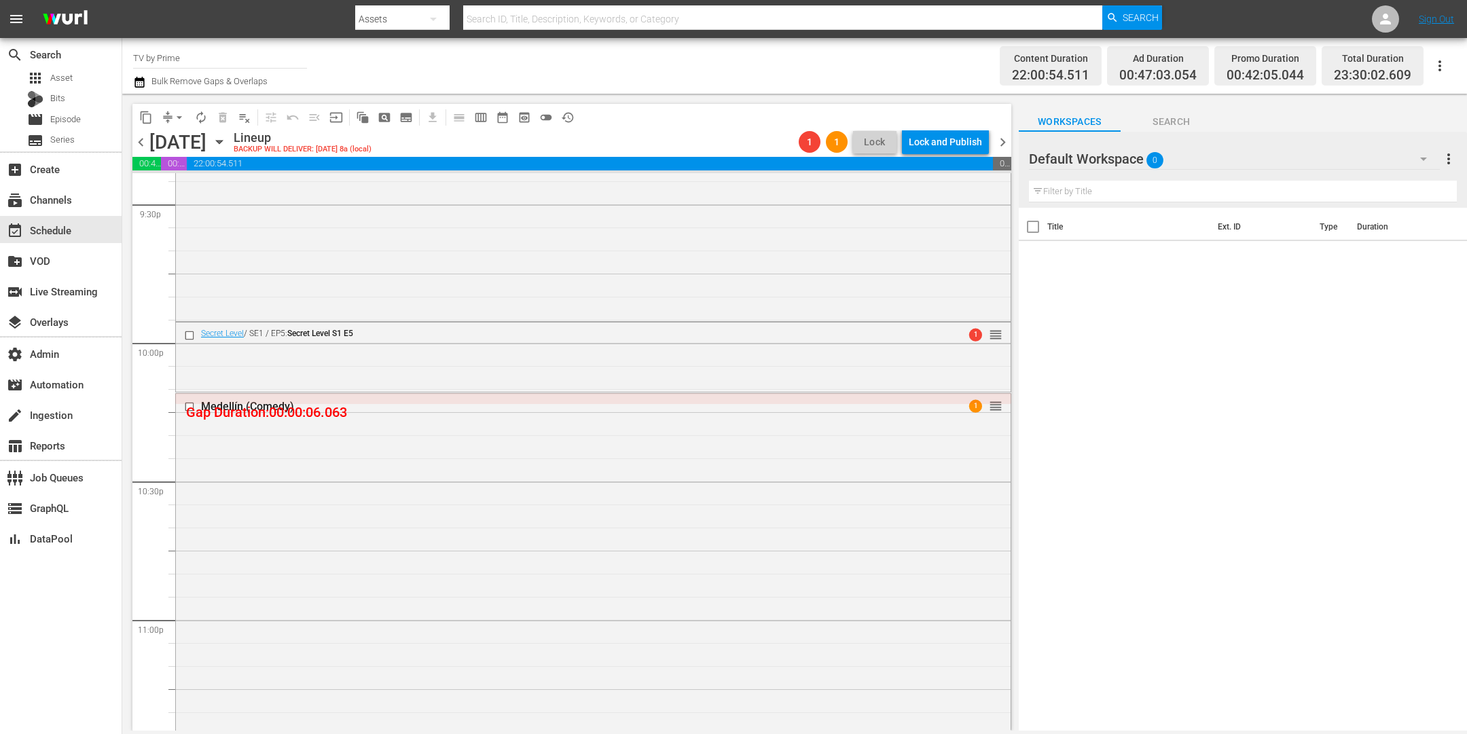
click at [380, 358] on div "Secret Level / SE1 / EP5: Secret Level S1 E5 1 reorder" at bounding box center [593, 356] width 835 height 67
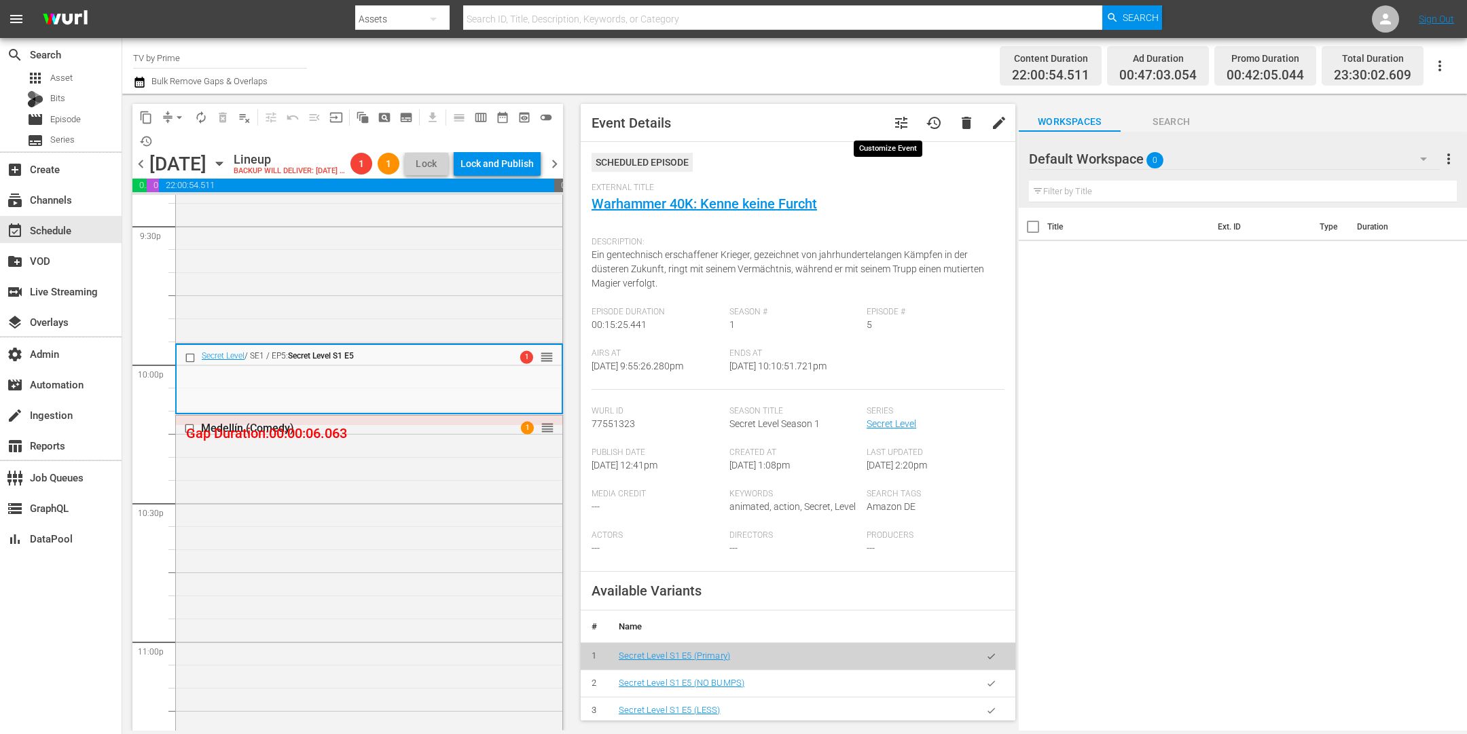
click at [893, 122] on span "tune" at bounding box center [901, 123] width 16 height 16
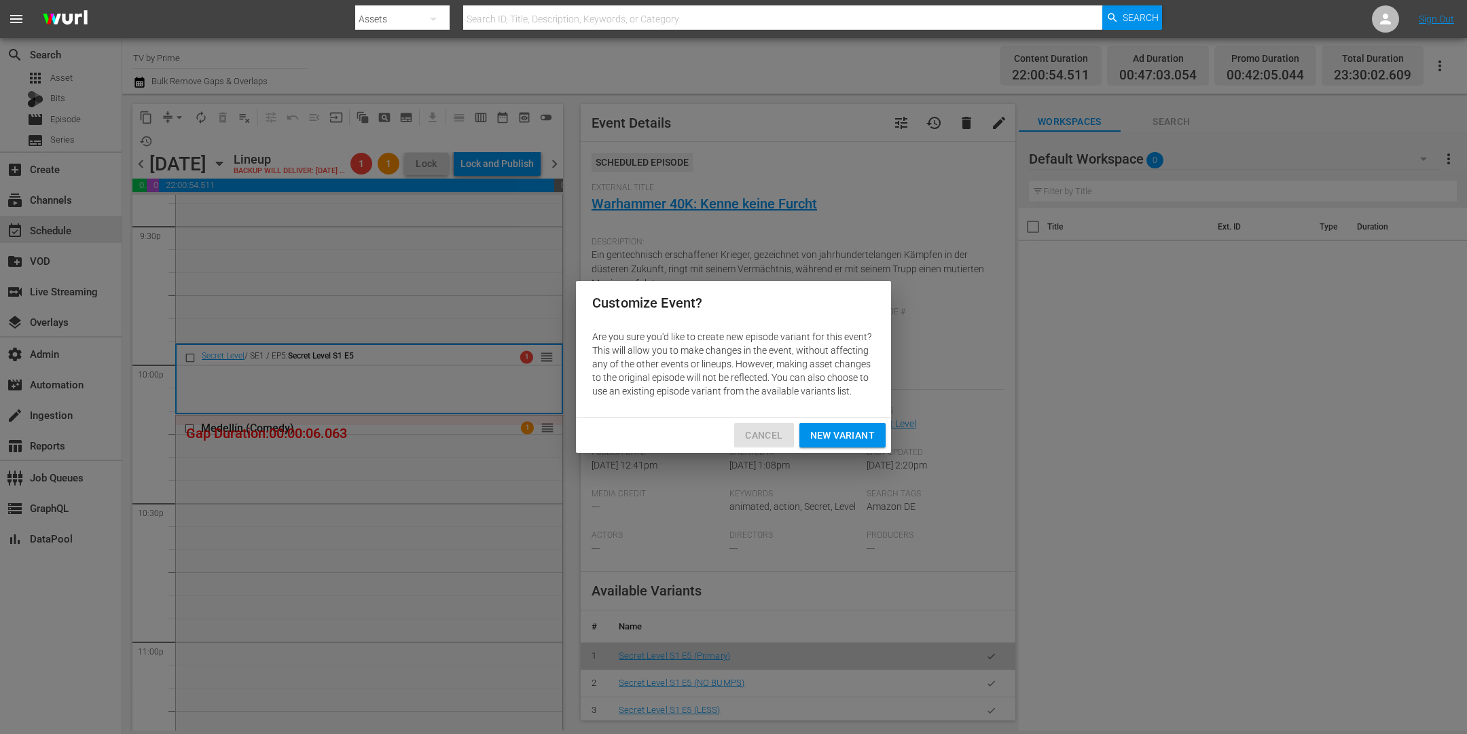
click at [770, 432] on span "Cancel" at bounding box center [763, 435] width 37 height 17
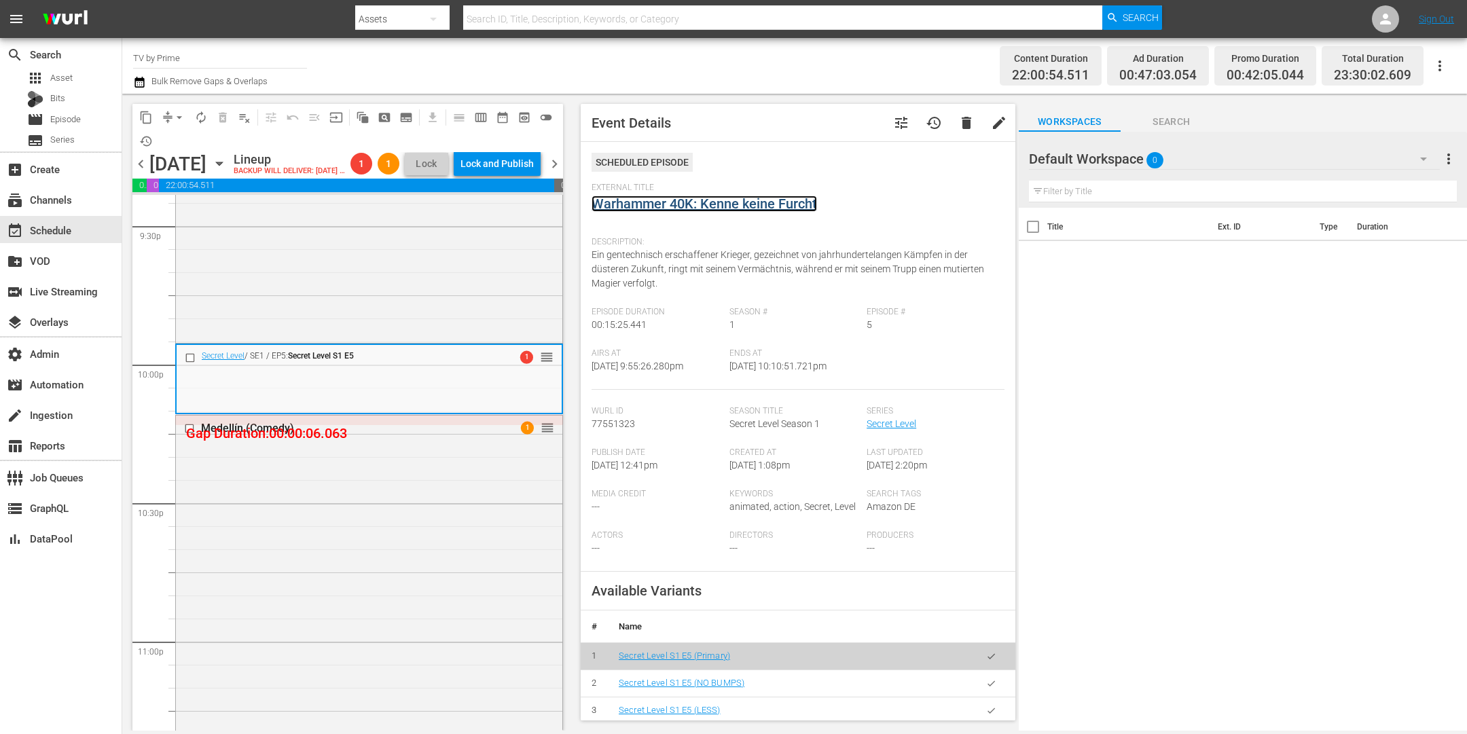
click at [666, 205] on link "Warhammer 40K: Kenne keine Furcht" at bounding box center [705, 204] width 226 height 16
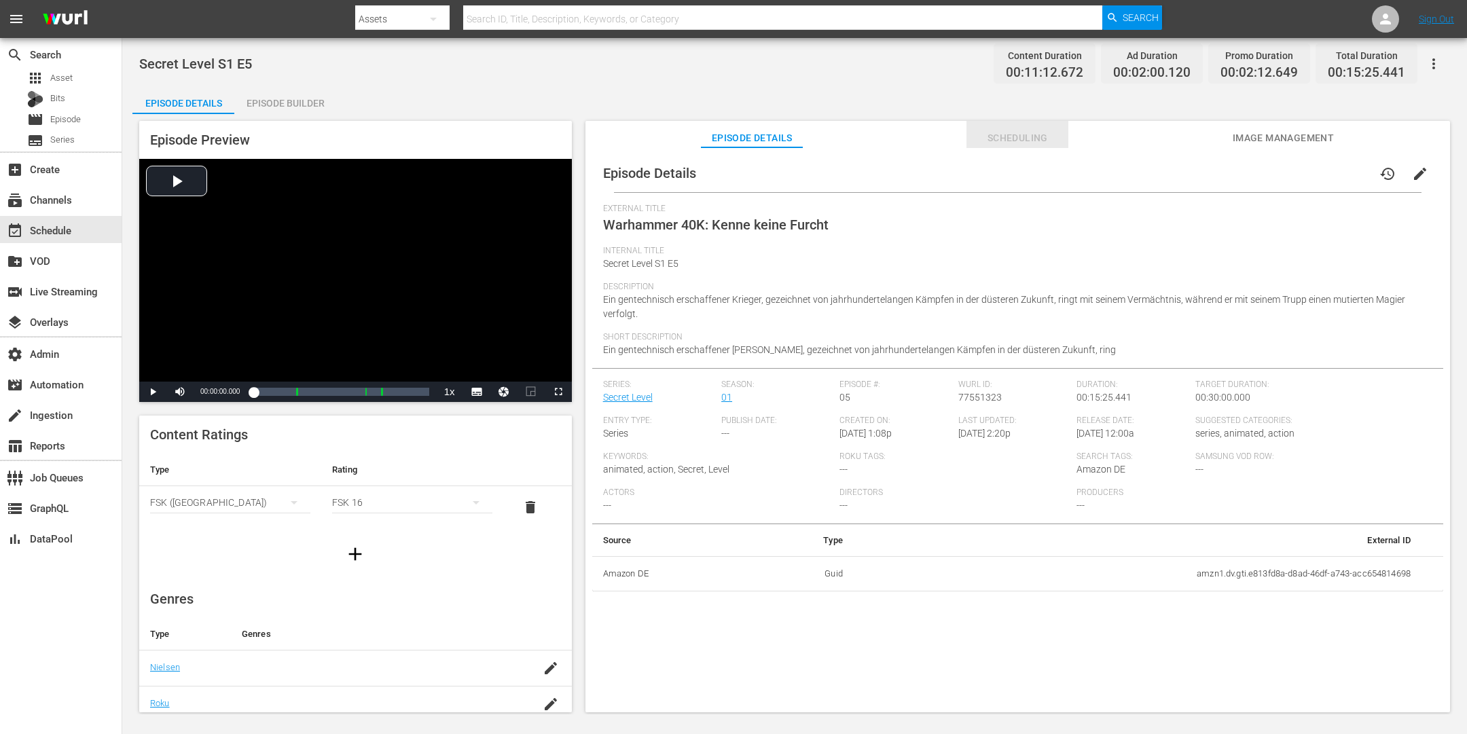
click at [1043, 139] on span "Scheduling" at bounding box center [1018, 138] width 102 height 17
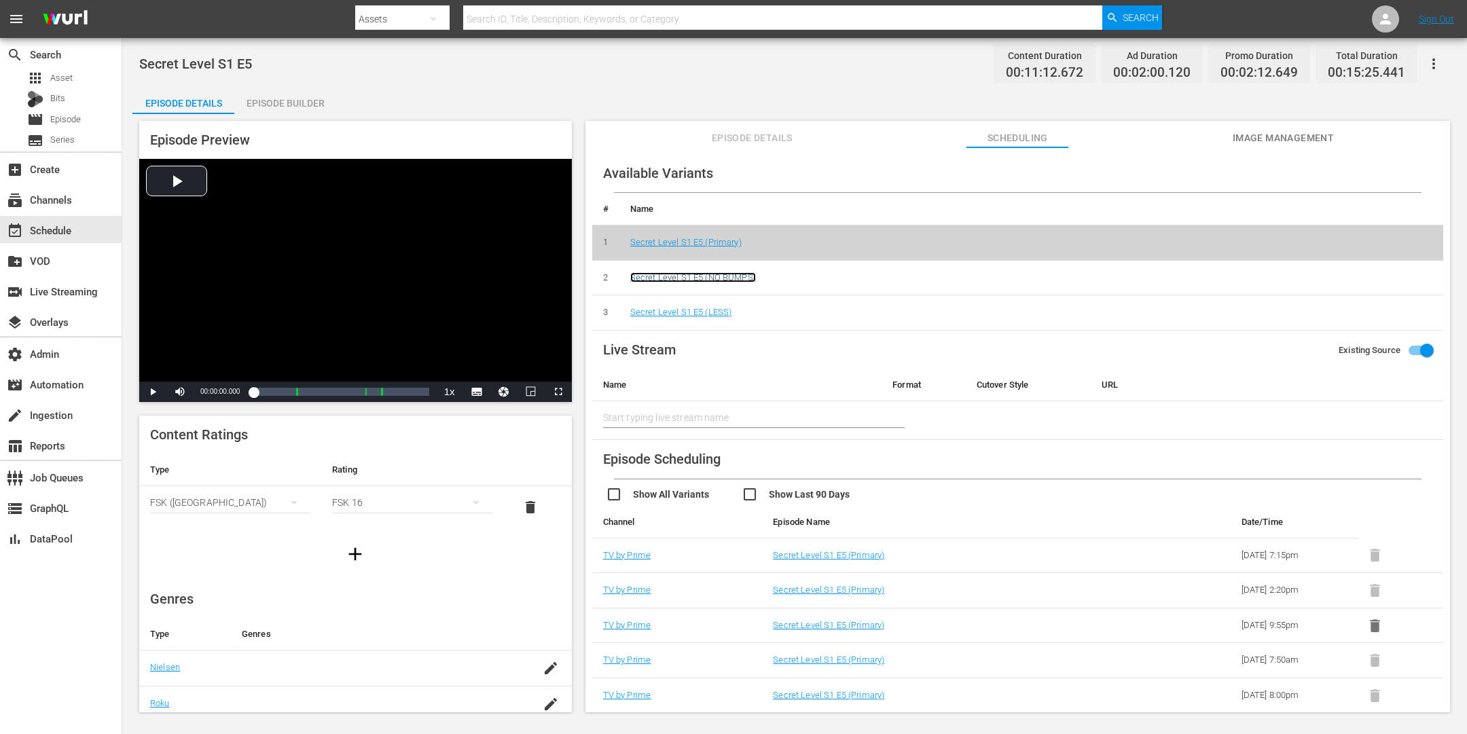
click at [680, 272] on link "Secret Level S1 E5 (NO BUMPS)" at bounding box center [693, 277] width 126 height 10
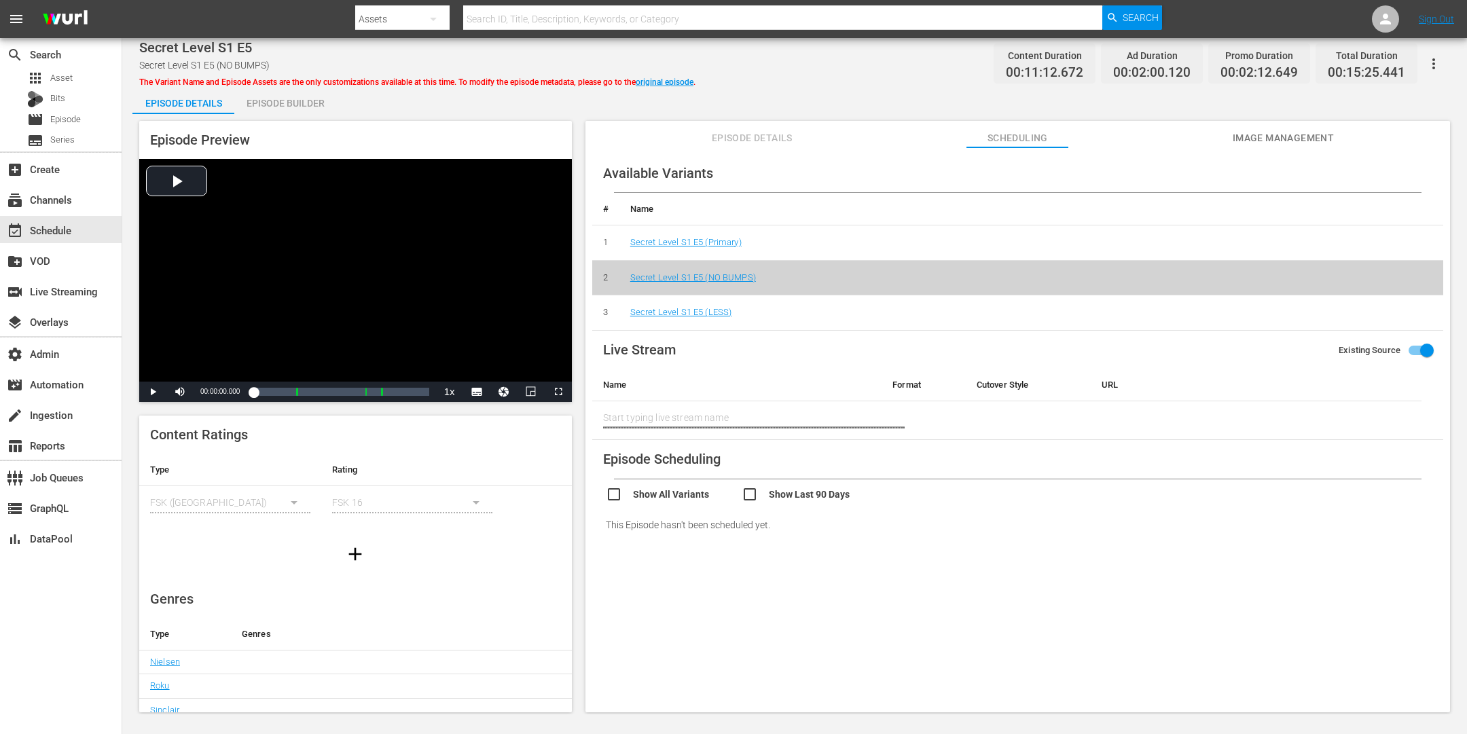
click at [1026, 135] on span "Scheduling" at bounding box center [1018, 138] width 102 height 17
click at [271, 106] on div "Episode Builder" at bounding box center [285, 103] width 102 height 33
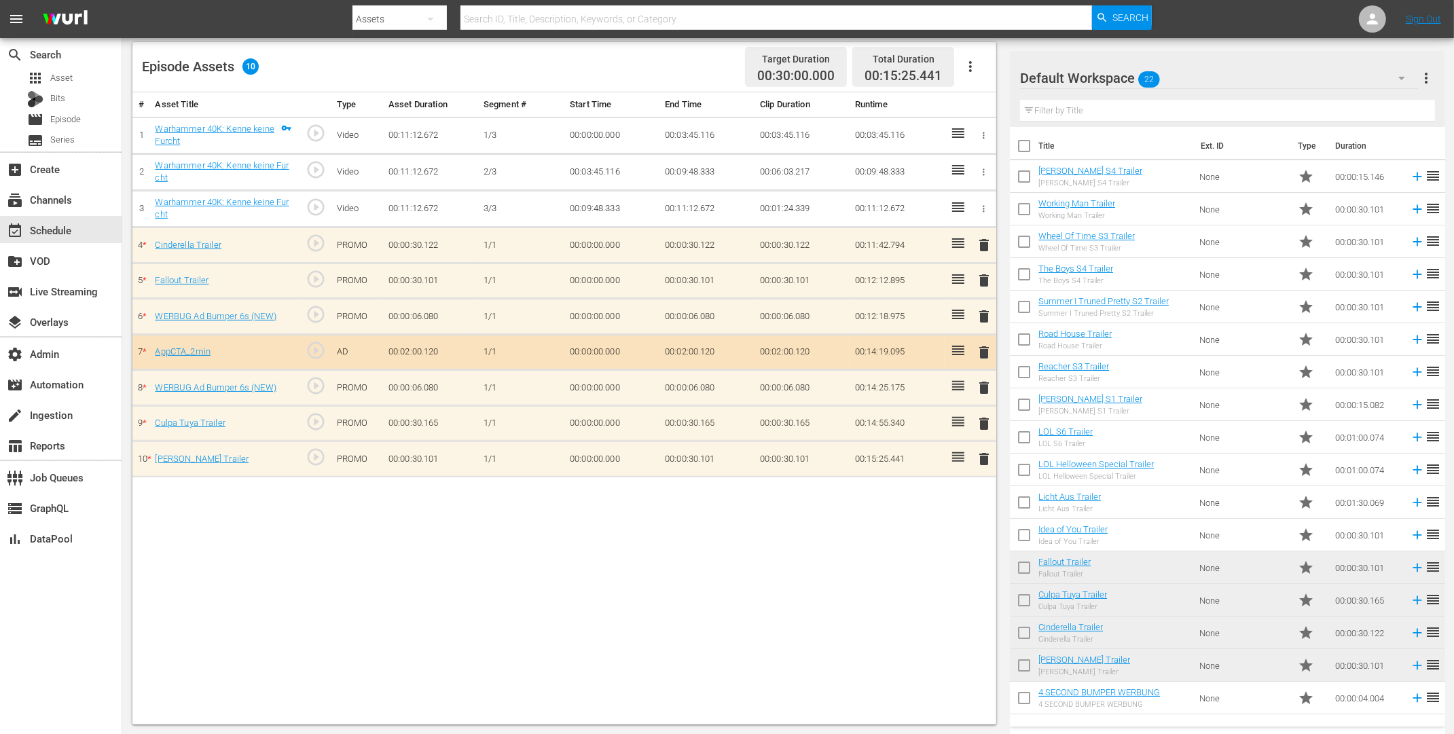
scroll to position [156, 0]
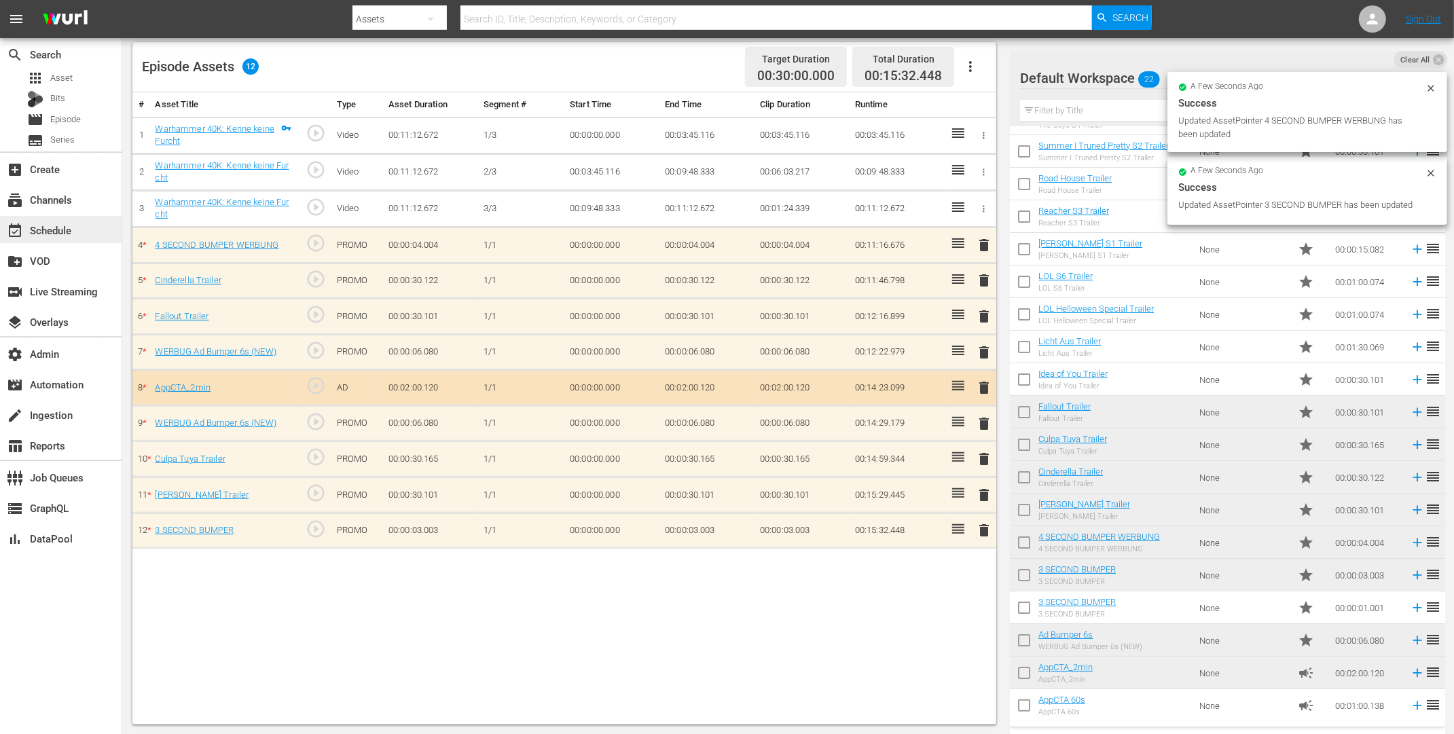
click at [48, 224] on div "event_available Schedule" at bounding box center [38, 228] width 76 height 12
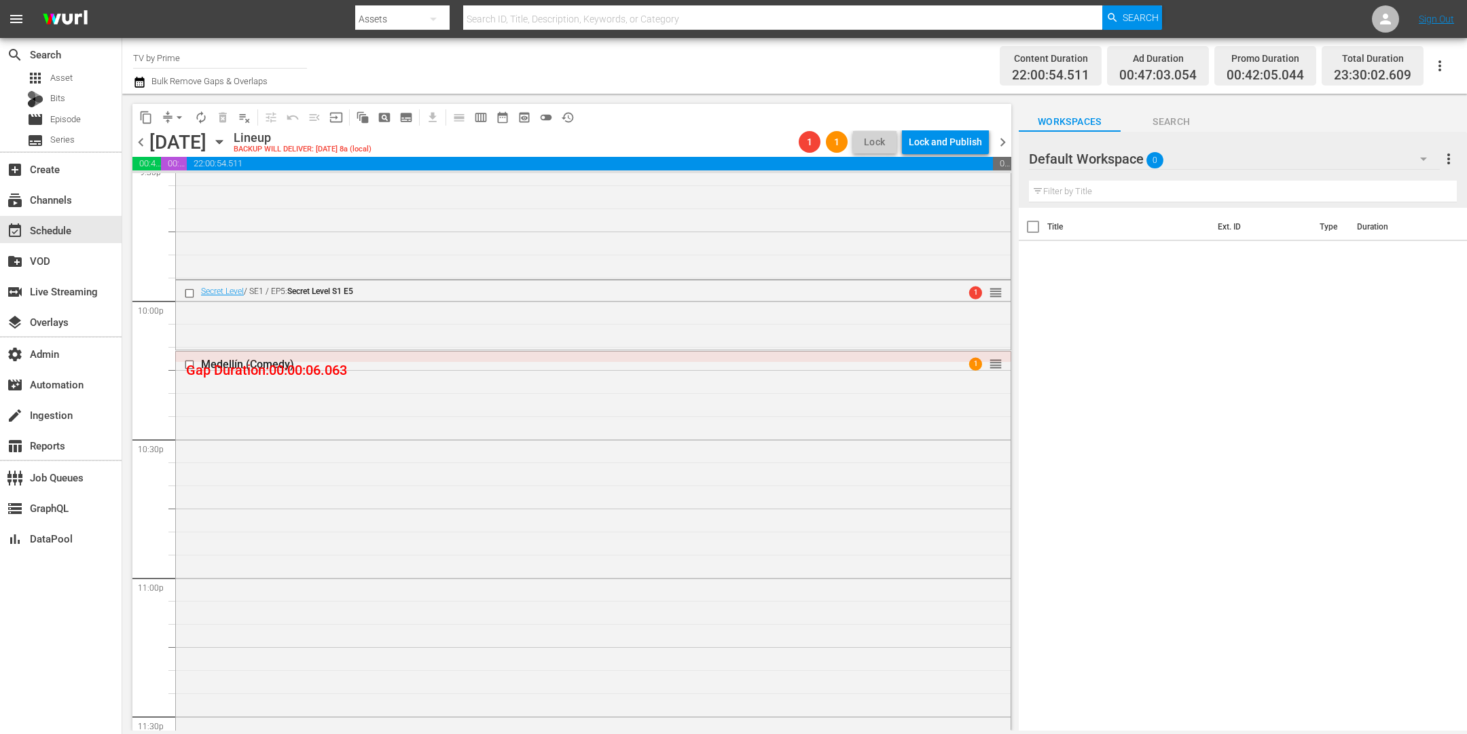
scroll to position [5959, 0]
click at [418, 327] on div "Secret Level / SE1 / EP5: Secret Level S1 E5 1 reorder" at bounding box center [593, 324] width 835 height 67
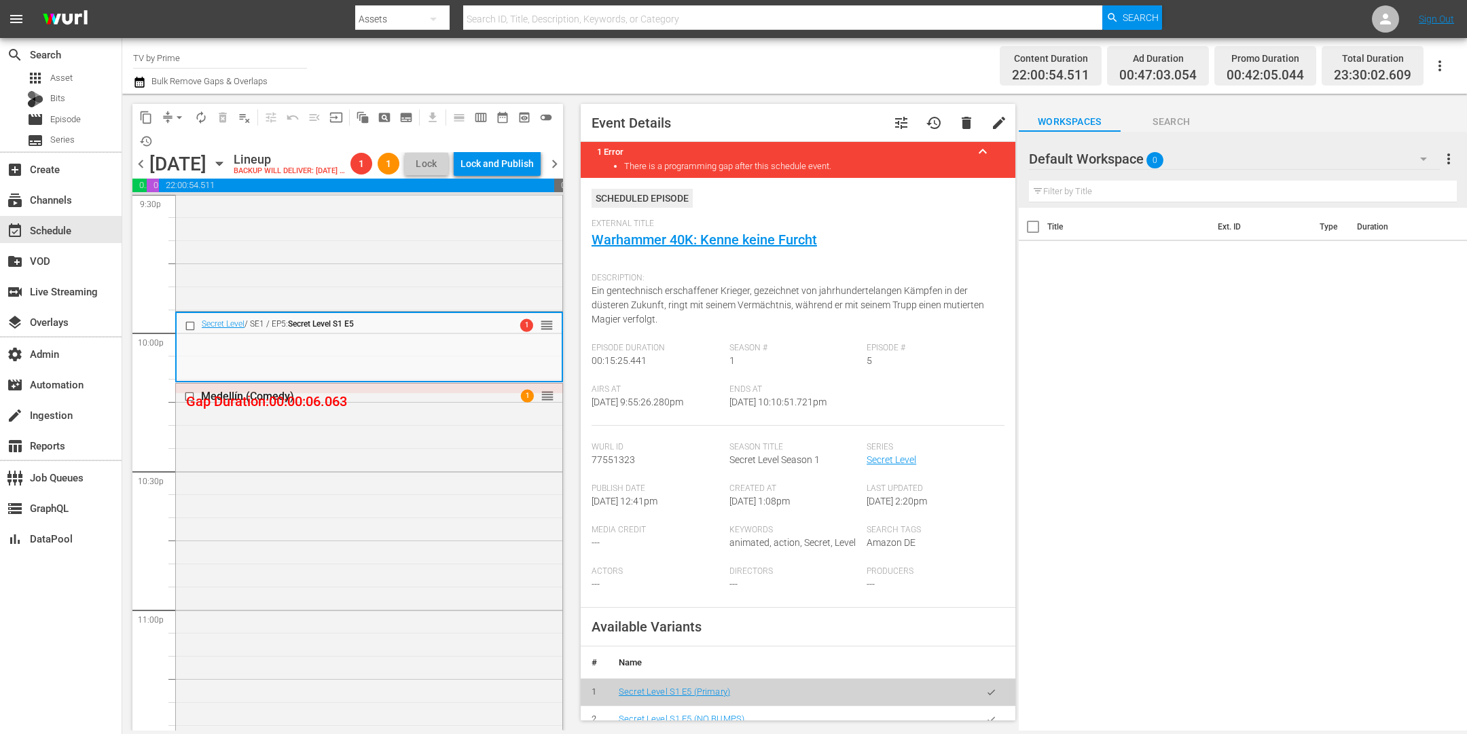
scroll to position [221, 0]
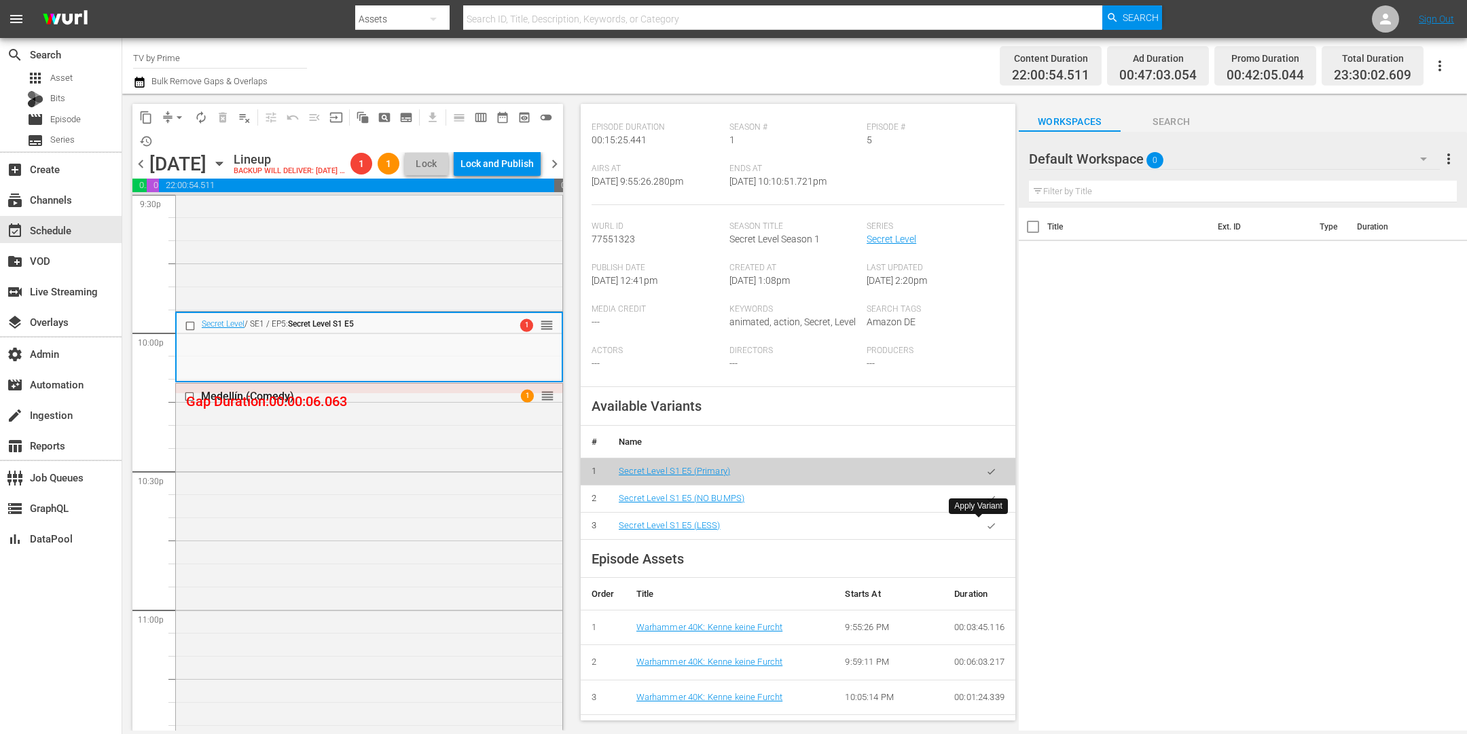
click at [986, 527] on icon "button" at bounding box center [991, 526] width 10 height 10
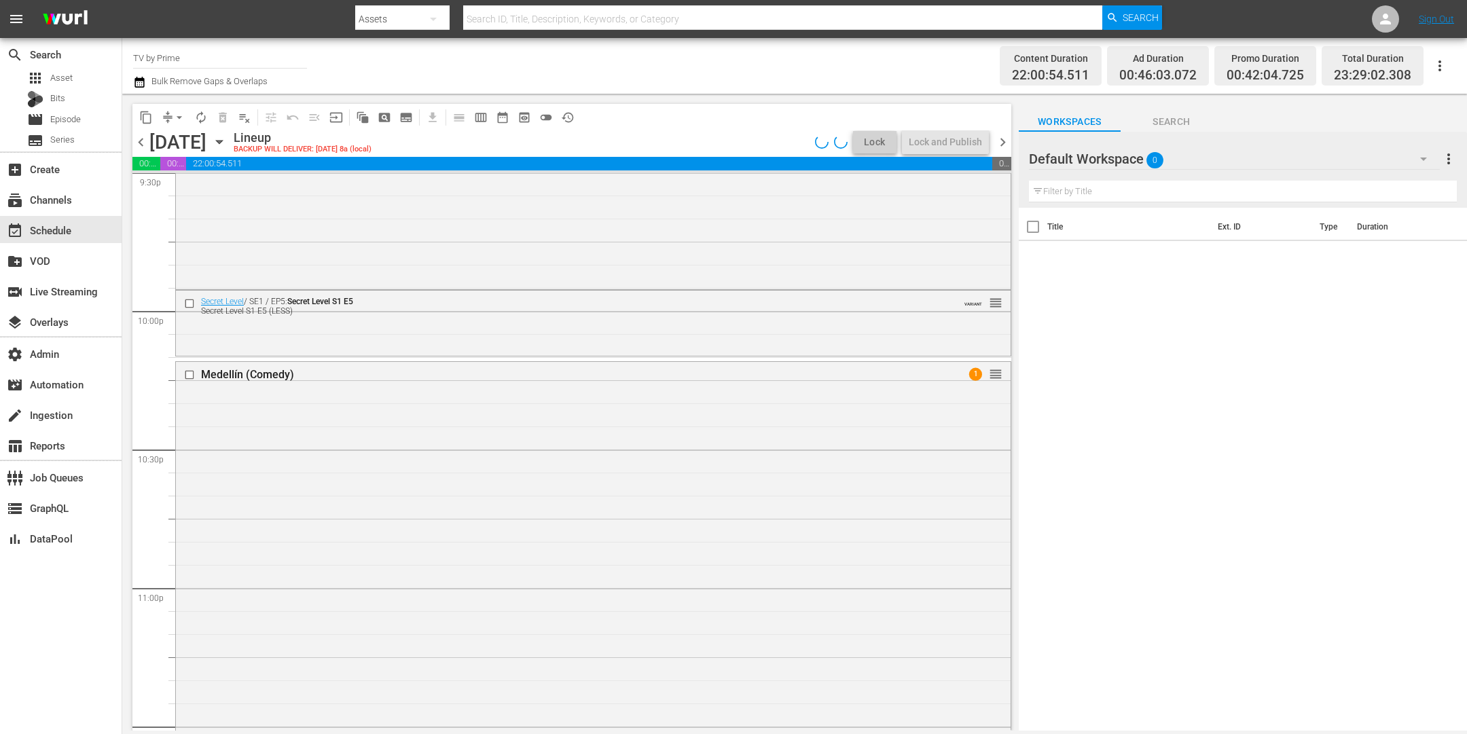
click at [411, 329] on div "Secret Level / SE1 / EP5: Secret Level S1 E5 Secret Level S1 E5 (LESS) VARIANT …" at bounding box center [593, 322] width 835 height 62
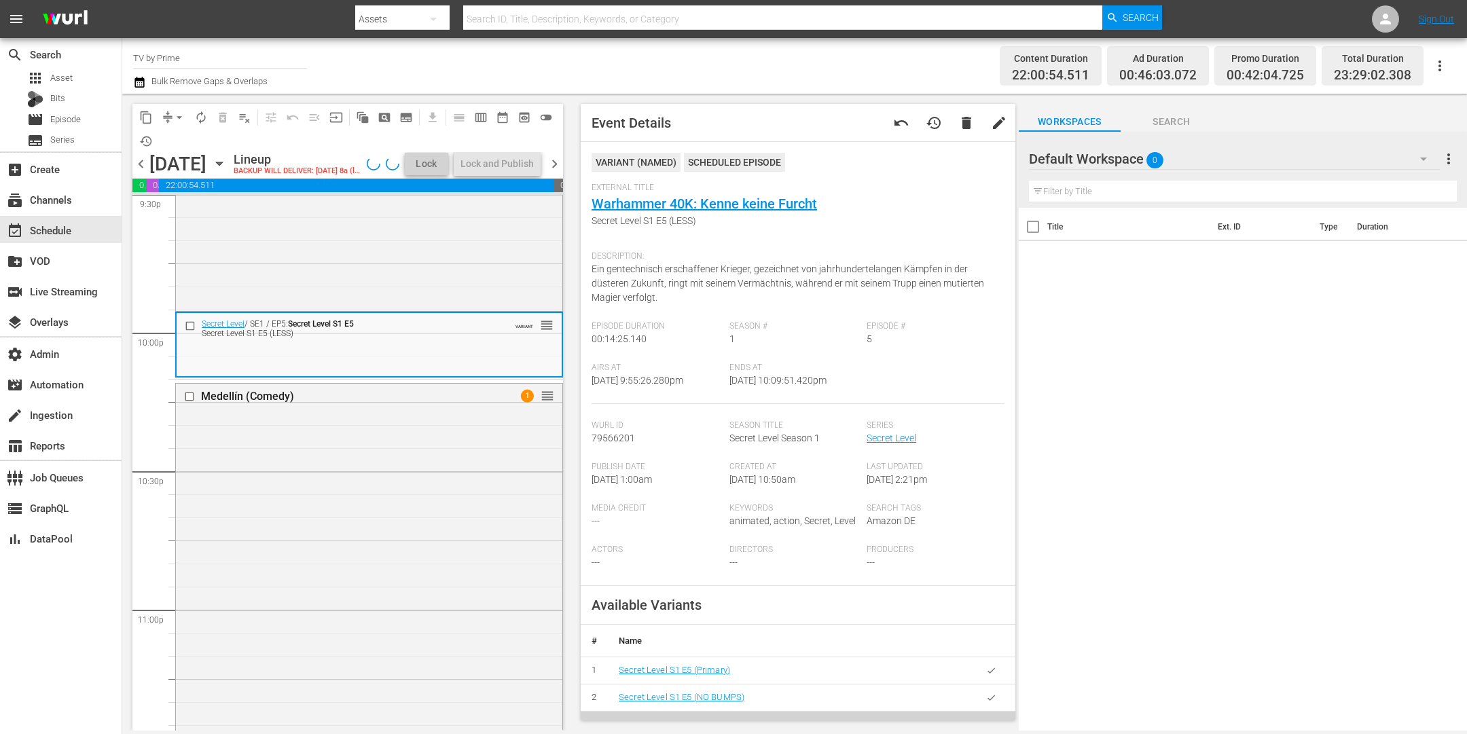
scroll to position [258, 0]
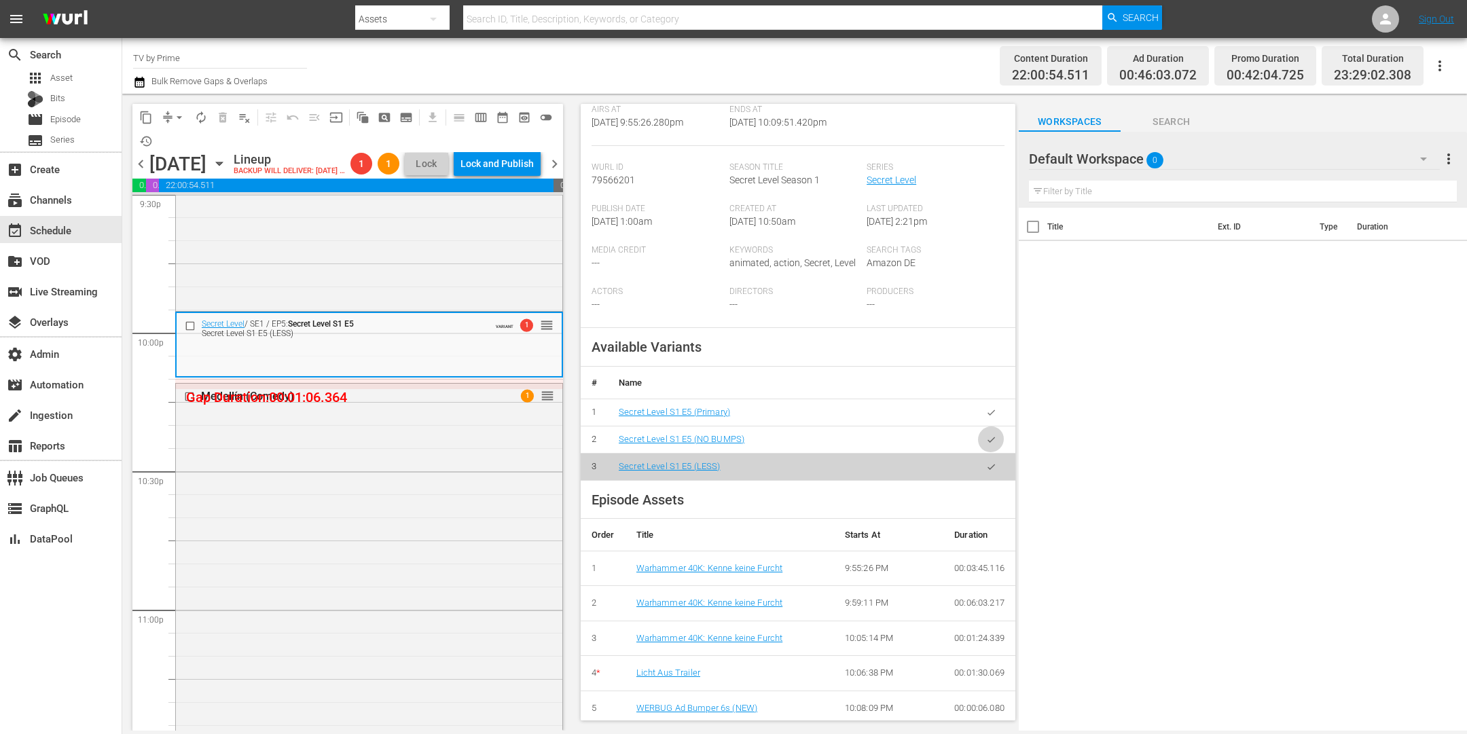
click at [986, 435] on icon "button" at bounding box center [991, 440] width 10 height 10
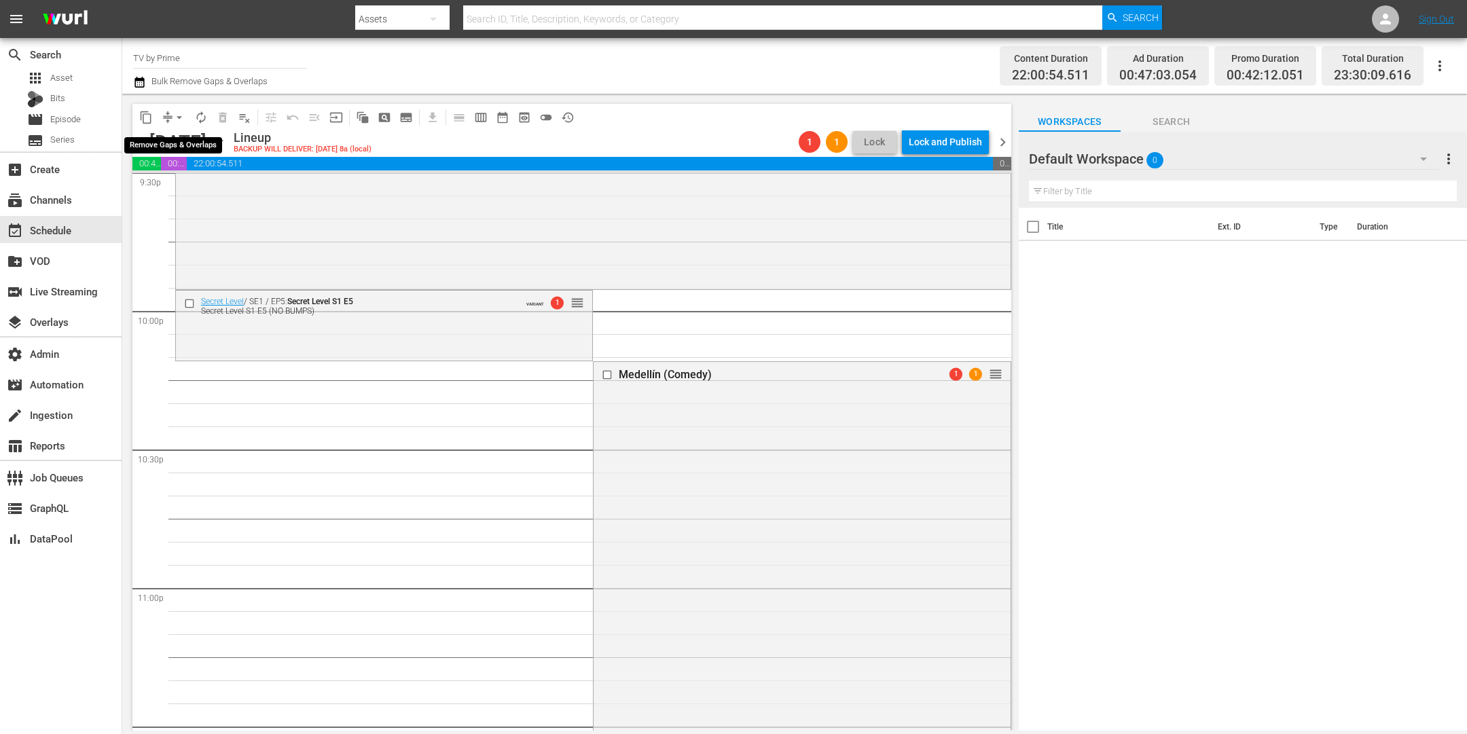
click at [180, 119] on span "arrow_drop_down" at bounding box center [180, 118] width 14 height 14
click at [181, 195] on li "Align to End of Previous Day" at bounding box center [180, 189] width 143 height 22
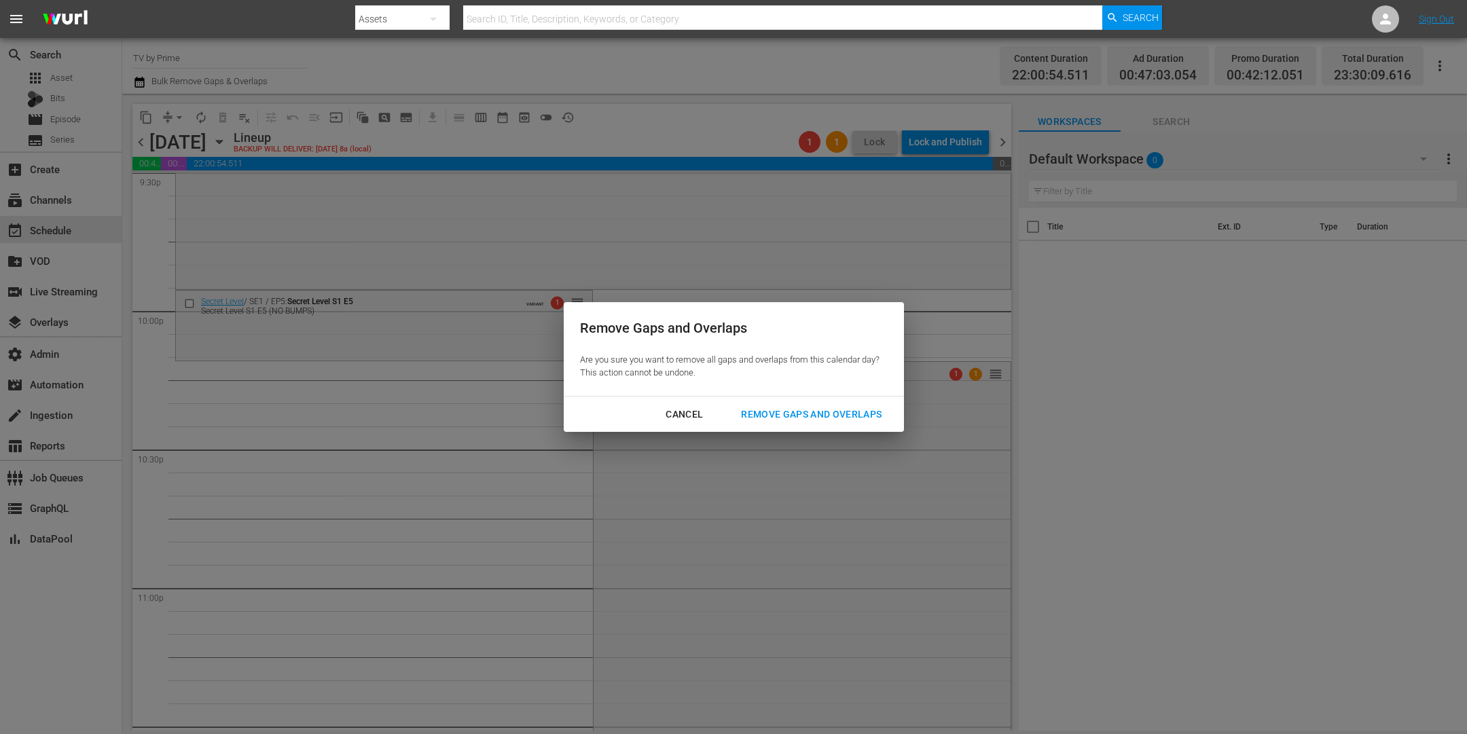
click at [848, 412] on div "Remove Gaps and Overlaps" at bounding box center [811, 414] width 162 height 17
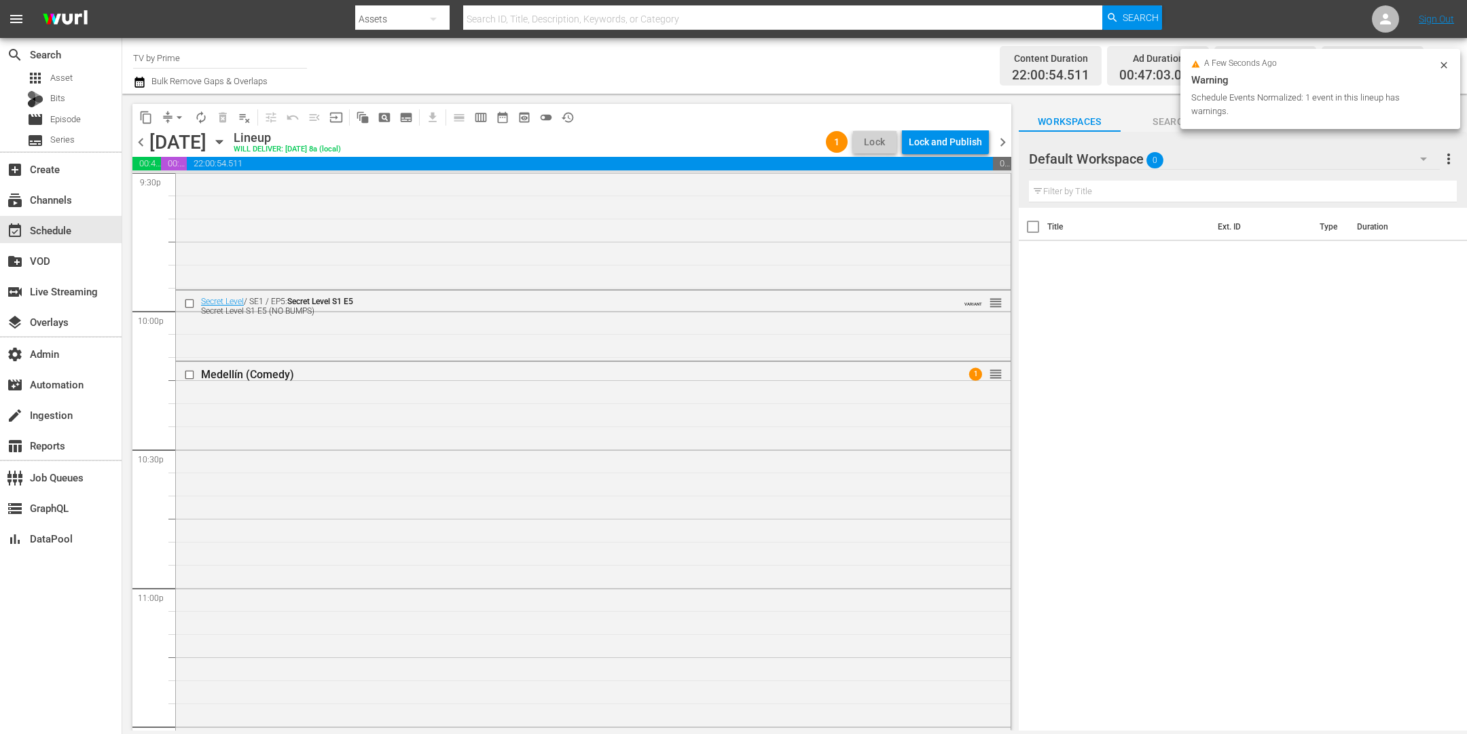
click at [441, 448] on div "Medellín (Comedy) 1 reorder" at bounding box center [593, 613] width 835 height 503
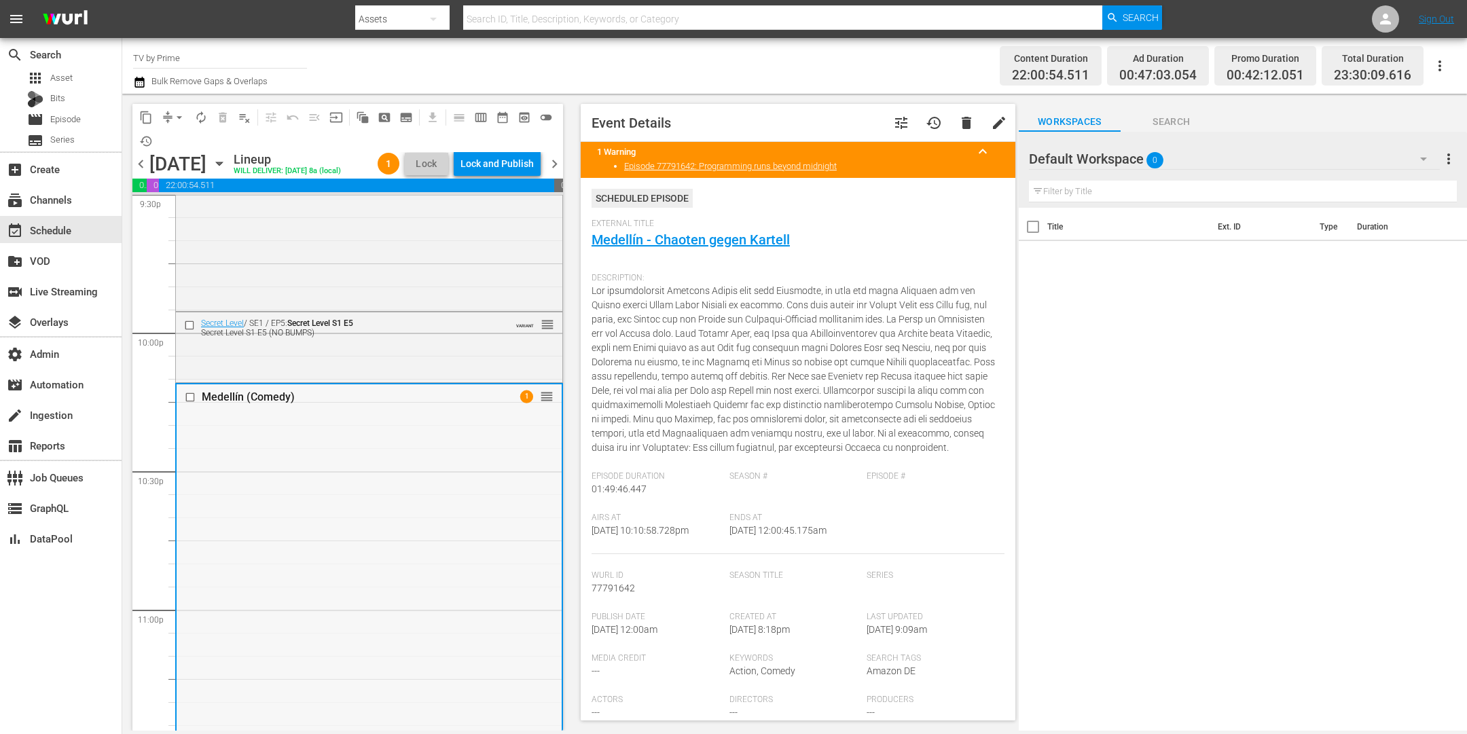
scroll to position [6117, 0]
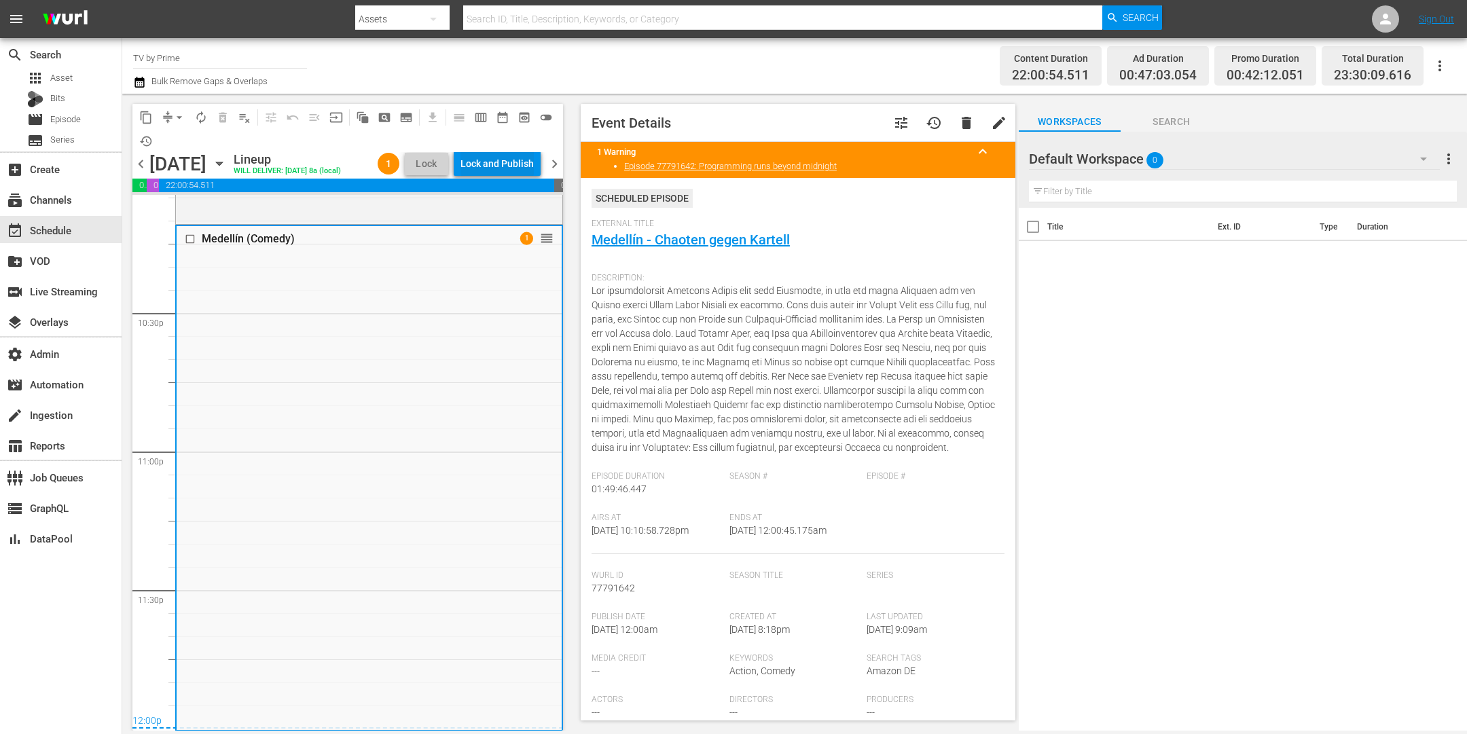
click at [522, 159] on div "Lock and Publish" at bounding box center [497, 163] width 73 height 24
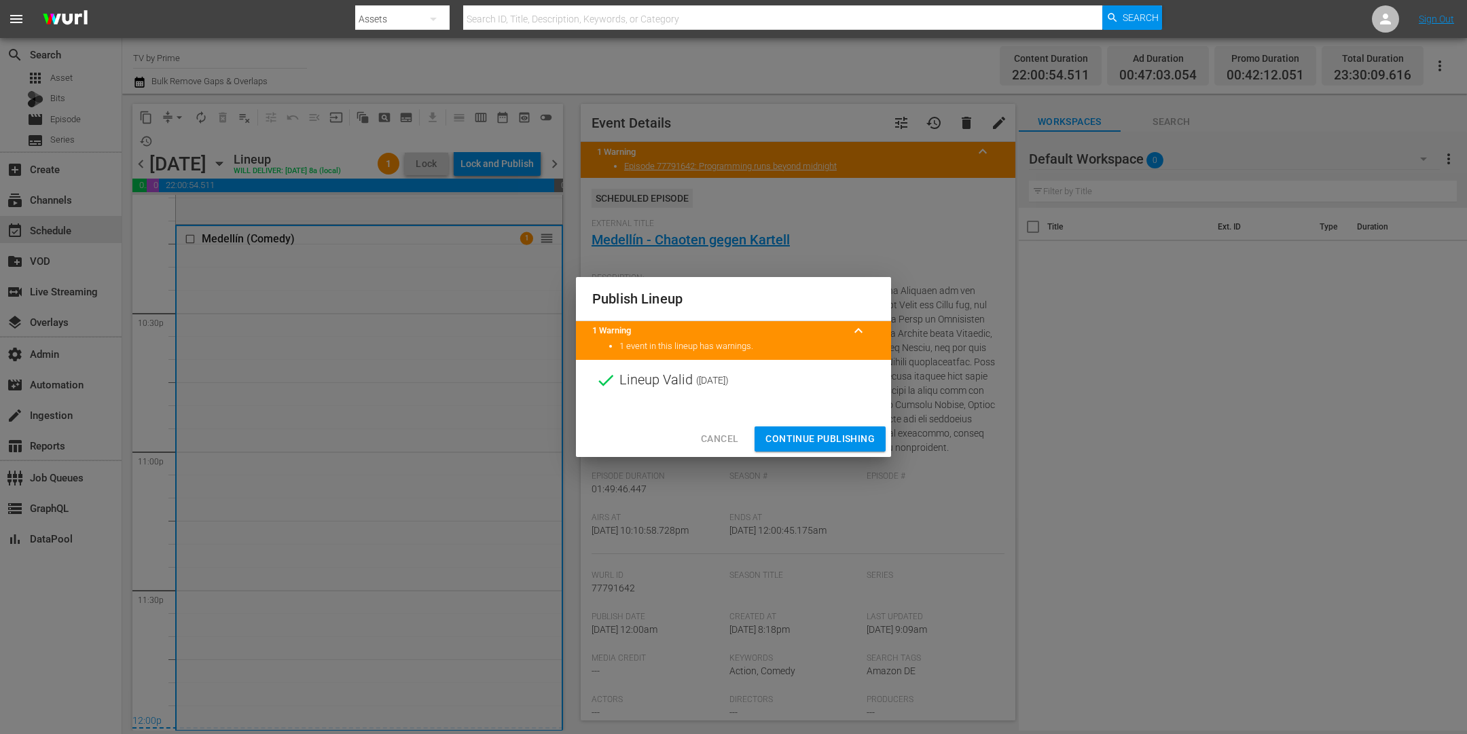
click at [849, 433] on span "Continue Publishing" at bounding box center [820, 439] width 109 height 17
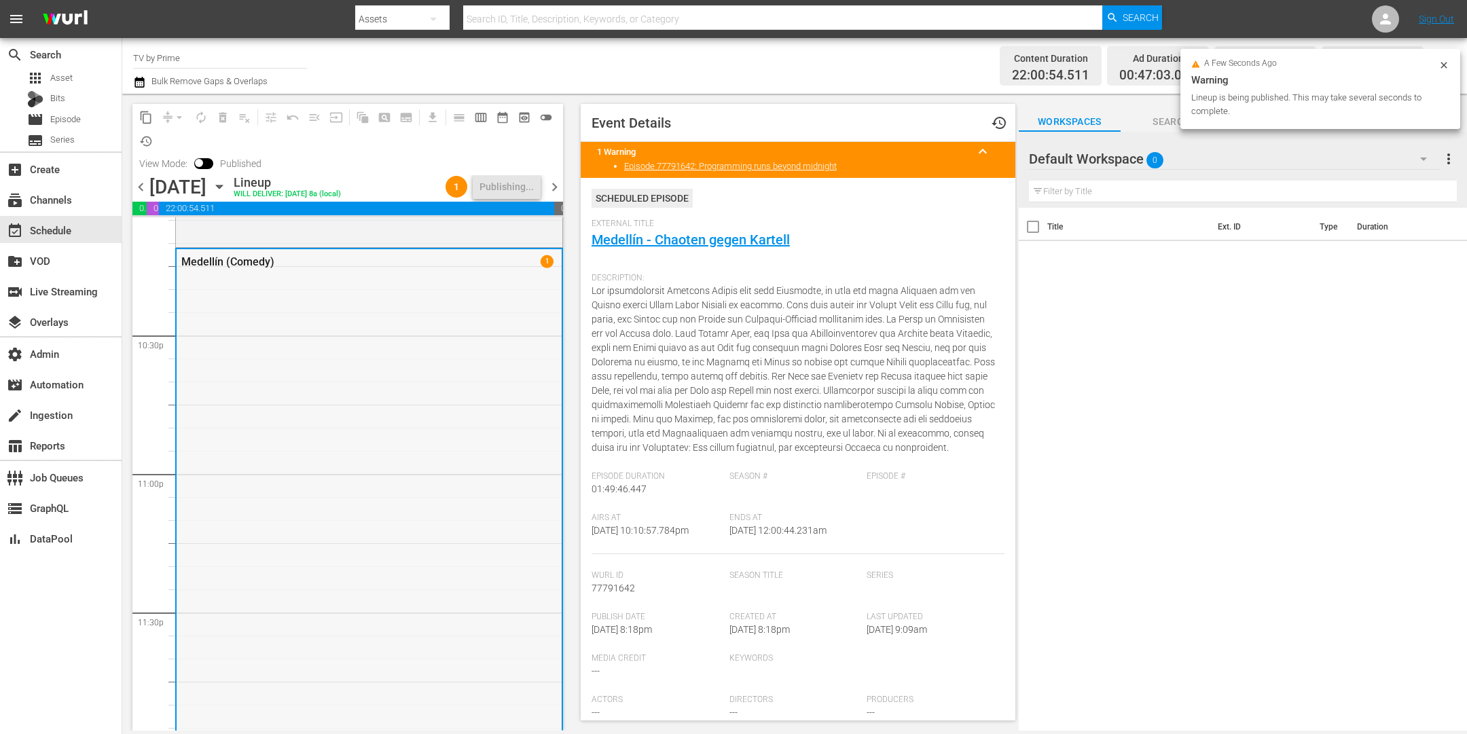
click at [480, 550] on div "Medellín (Comedy) 1" at bounding box center [369, 500] width 385 height 503
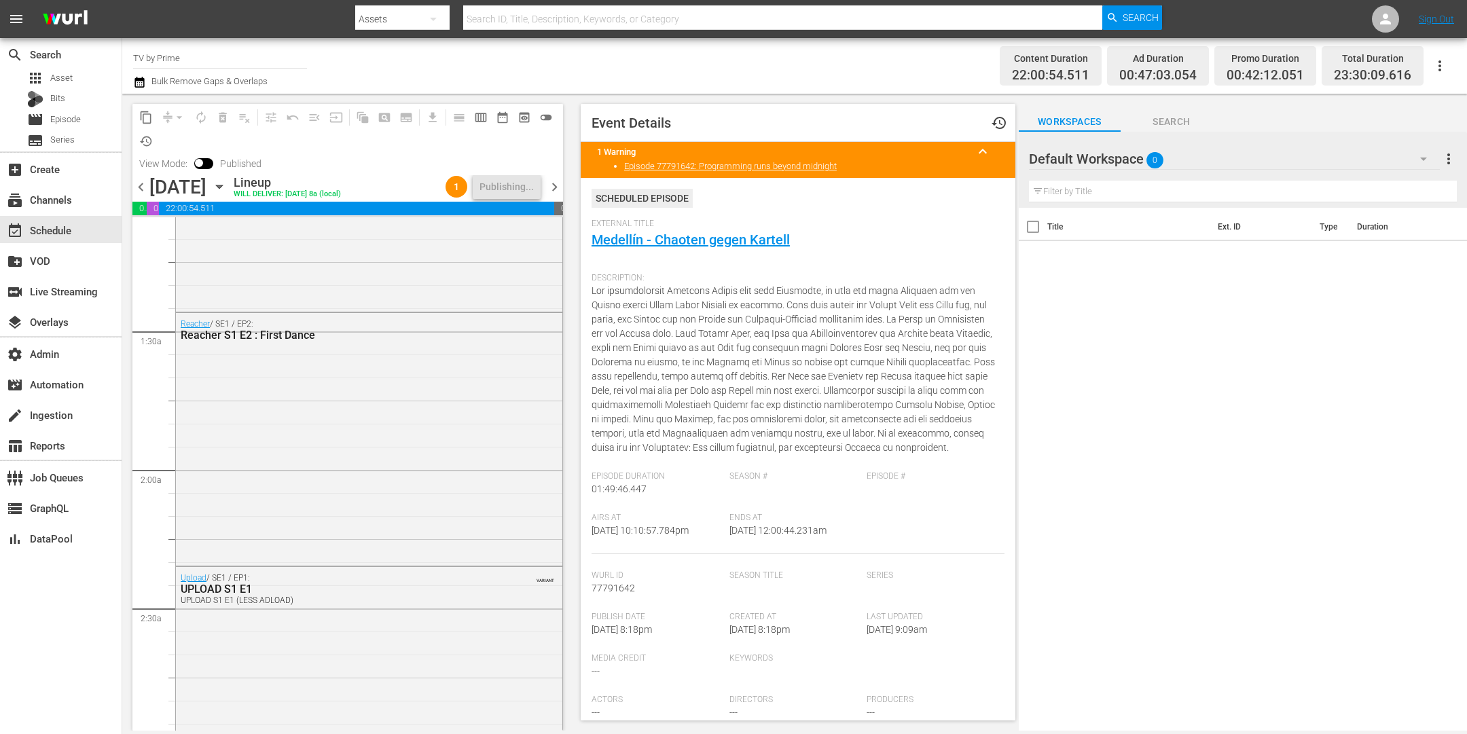
scroll to position [0, 0]
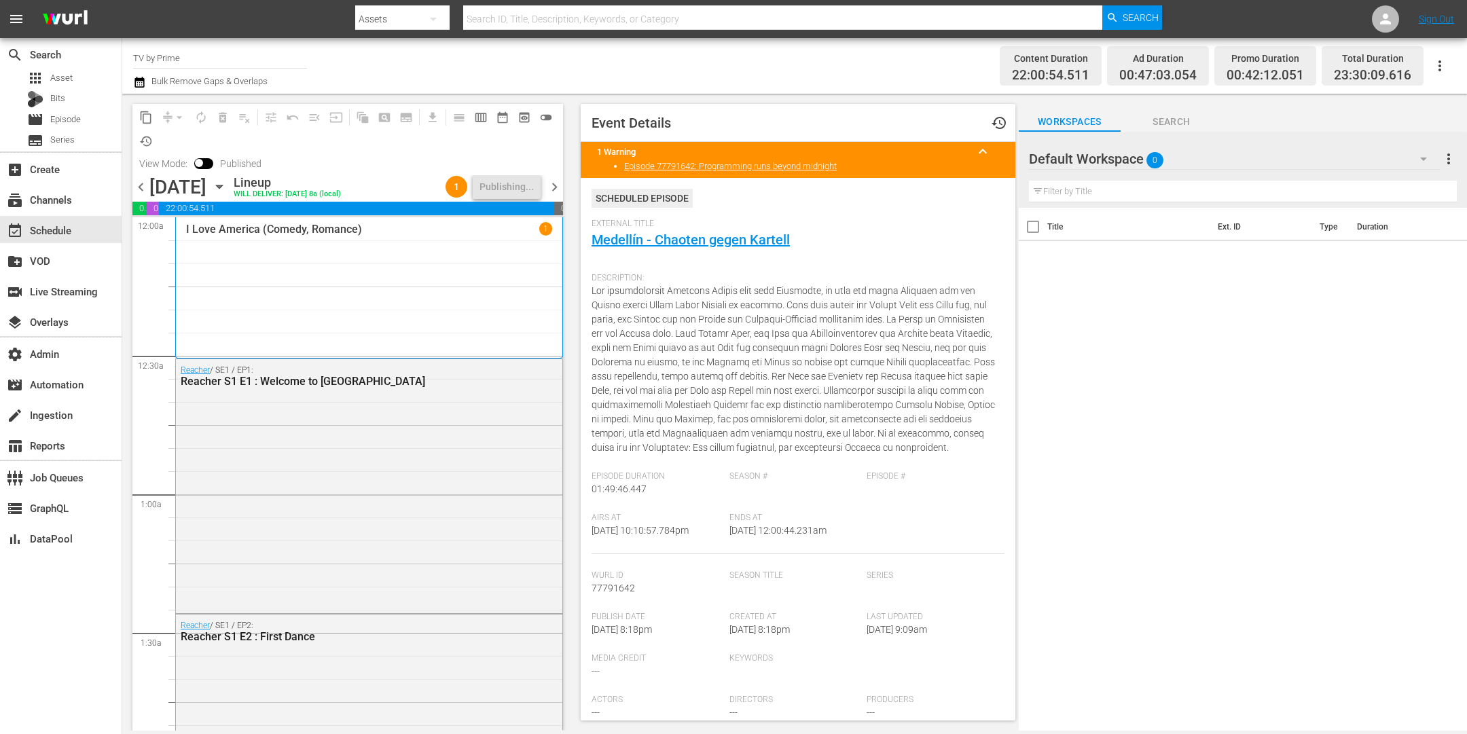
click at [554, 186] on span "chevron_right" at bounding box center [554, 187] width 17 height 17
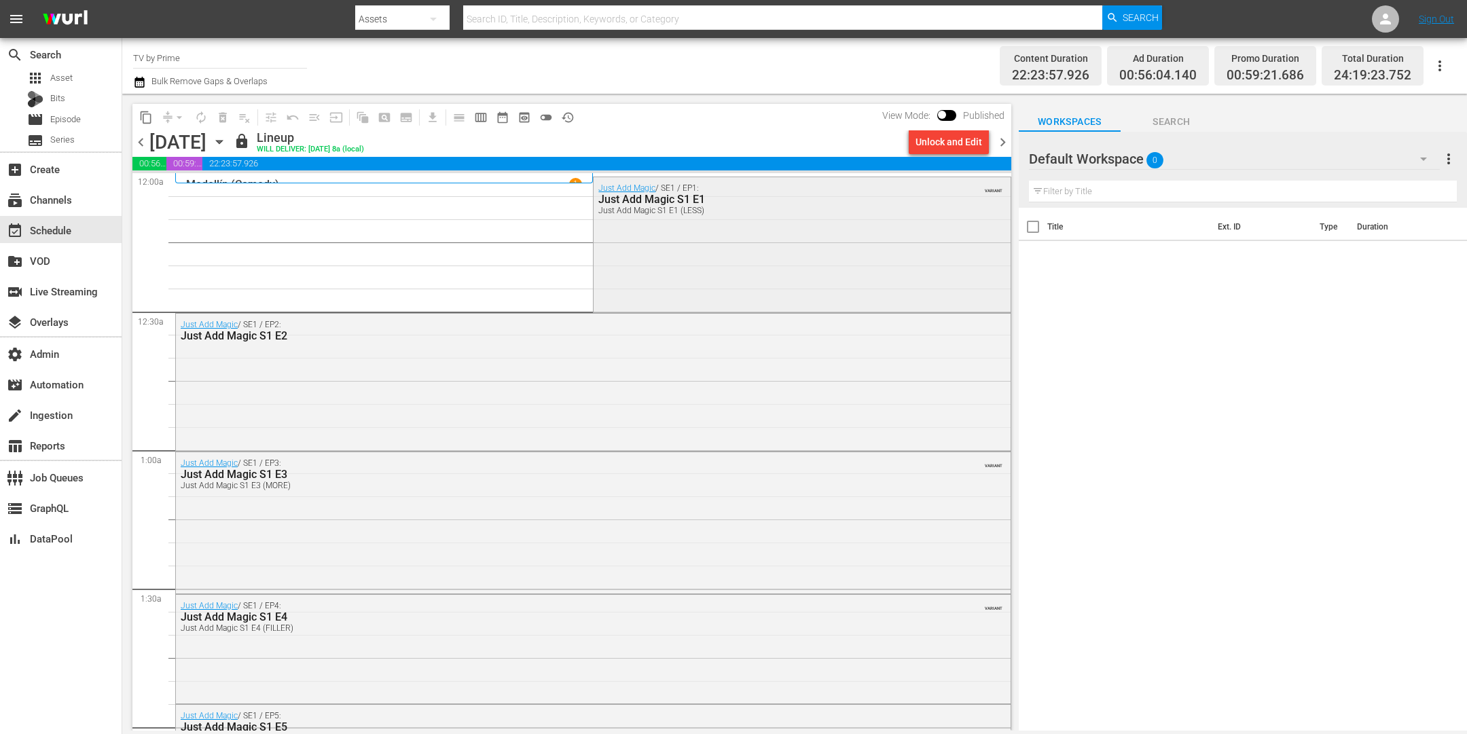
click at [647, 240] on div "Just Add Magic / SE1 / EP1: Just Add Magic S1 E1 Just Add Magic S1 E1 (LESS) VA…" at bounding box center [802, 243] width 416 height 133
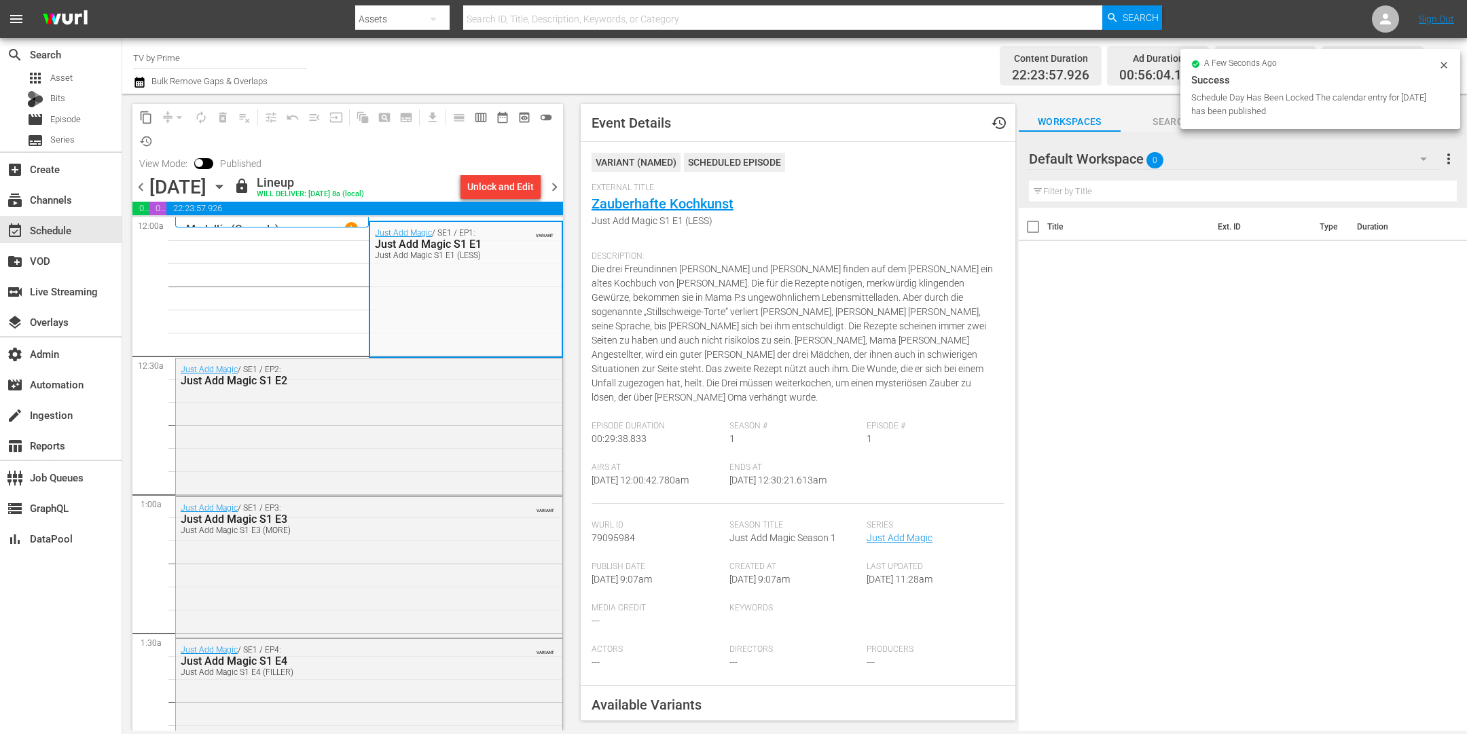
click at [316, 223] on div "Medellín (Comedy) 1" at bounding box center [272, 228] width 172 height 13
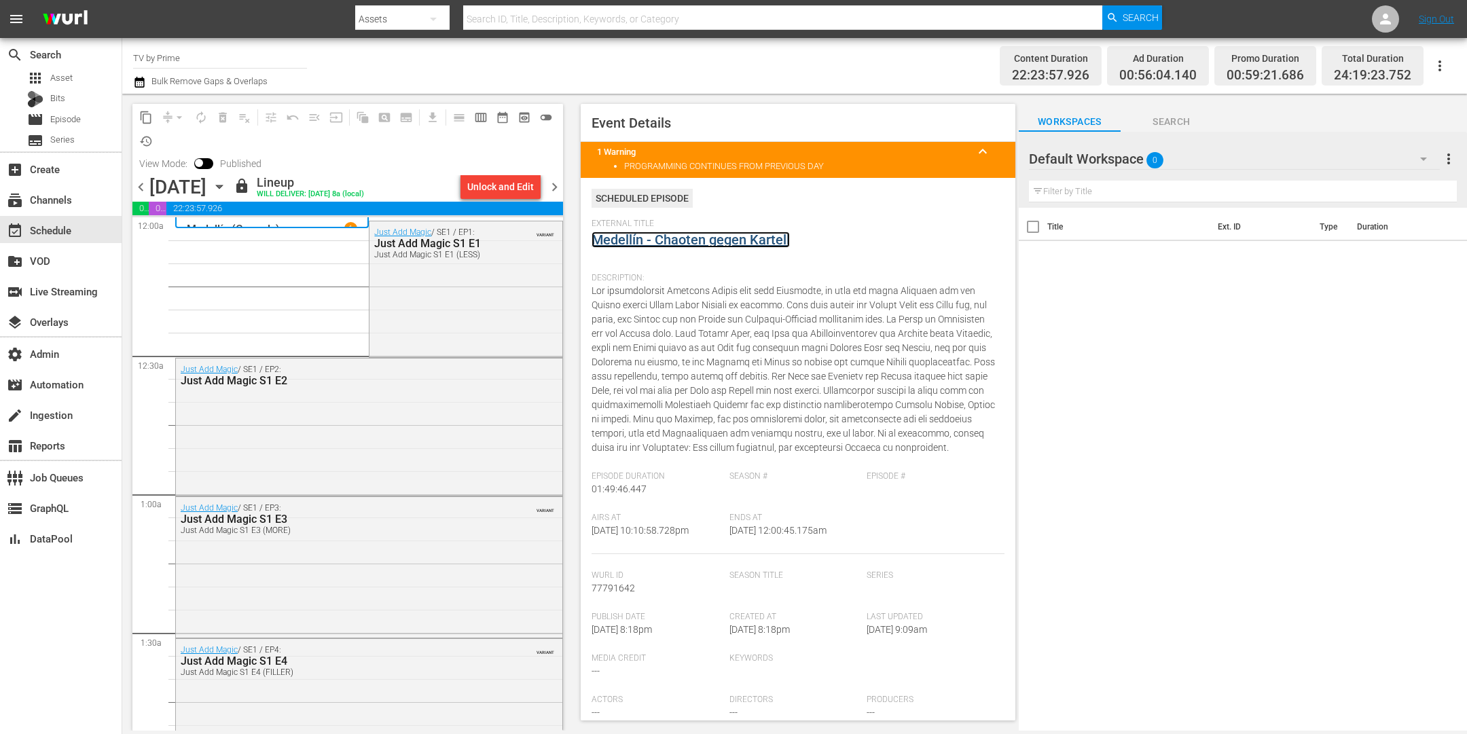
click at [675, 236] on link "Medellín - Chaoten gegen Kartell" at bounding box center [691, 240] width 198 height 16
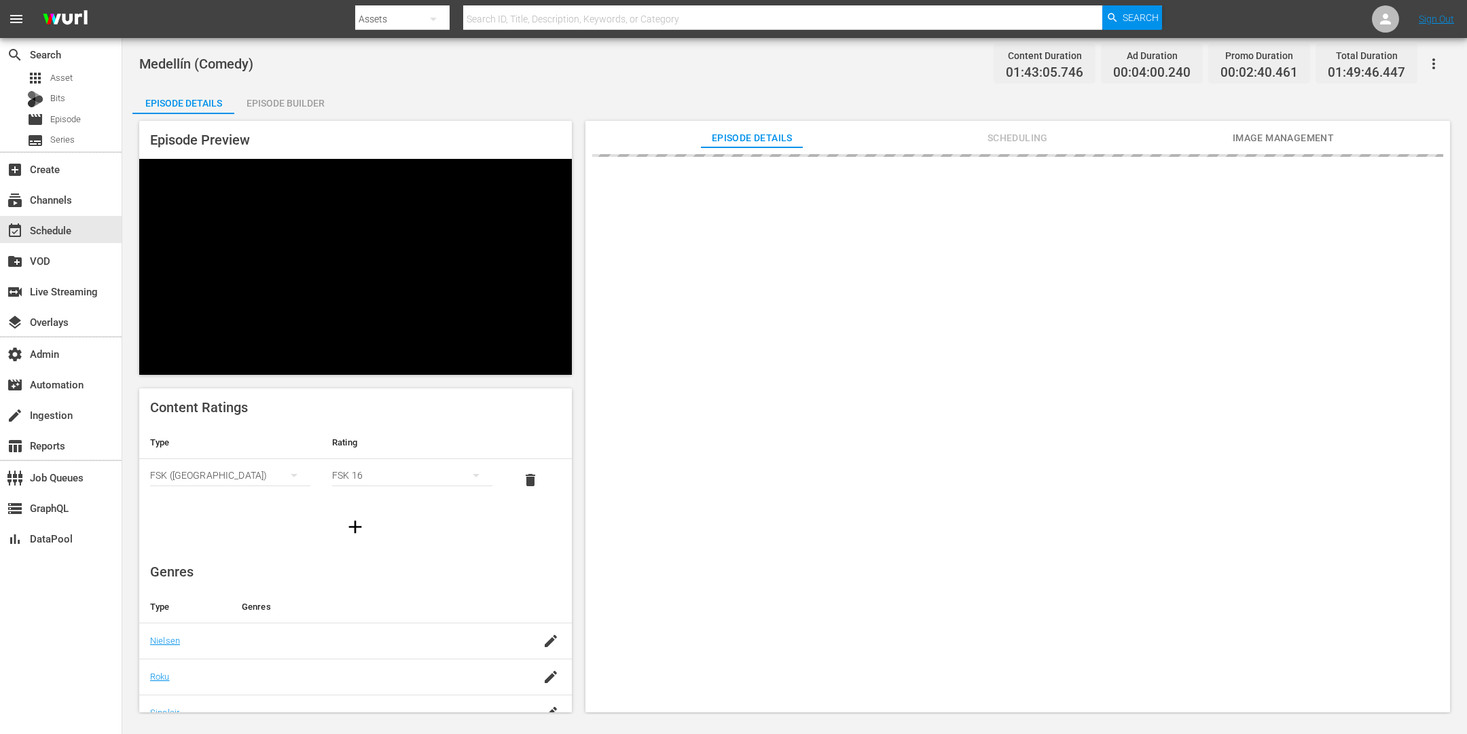
click at [280, 101] on div "Episode Builder" at bounding box center [285, 103] width 102 height 33
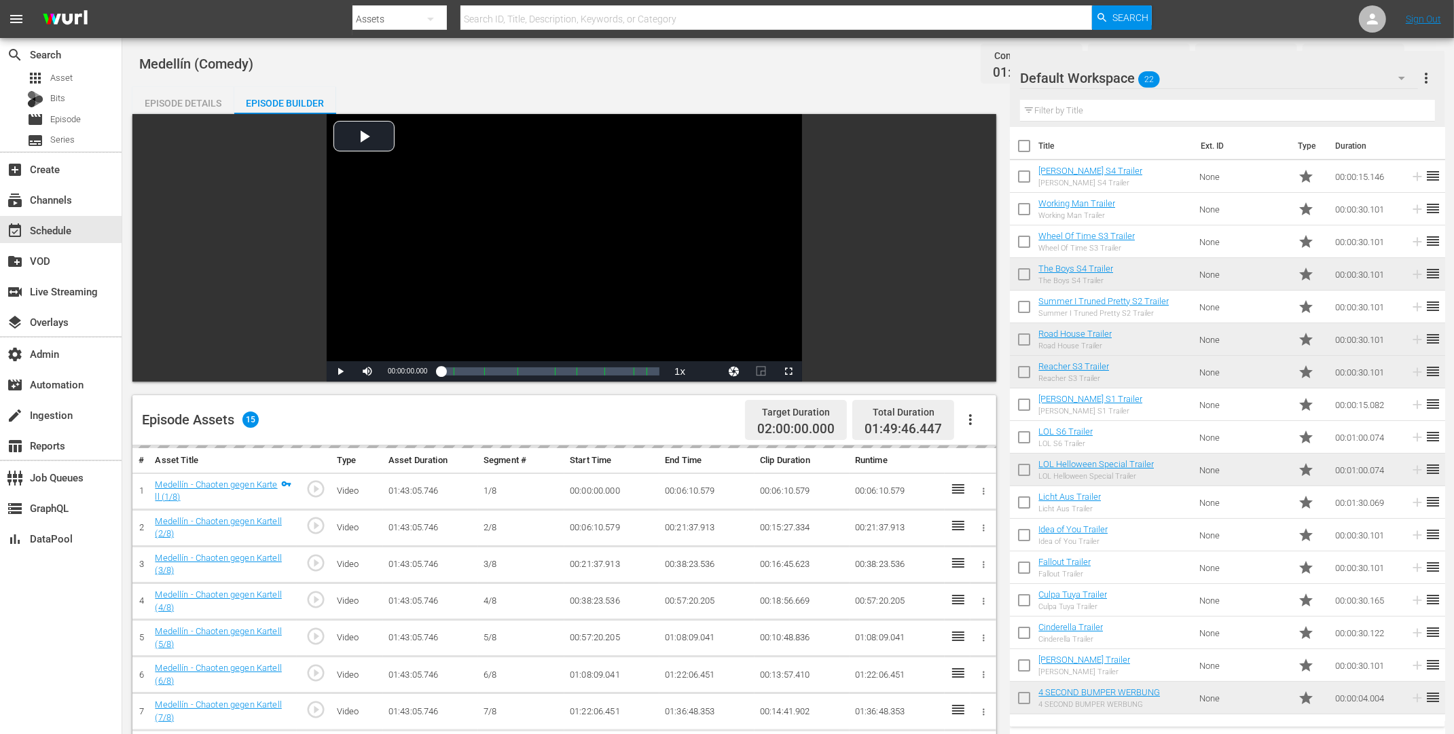
scroll to position [353, 0]
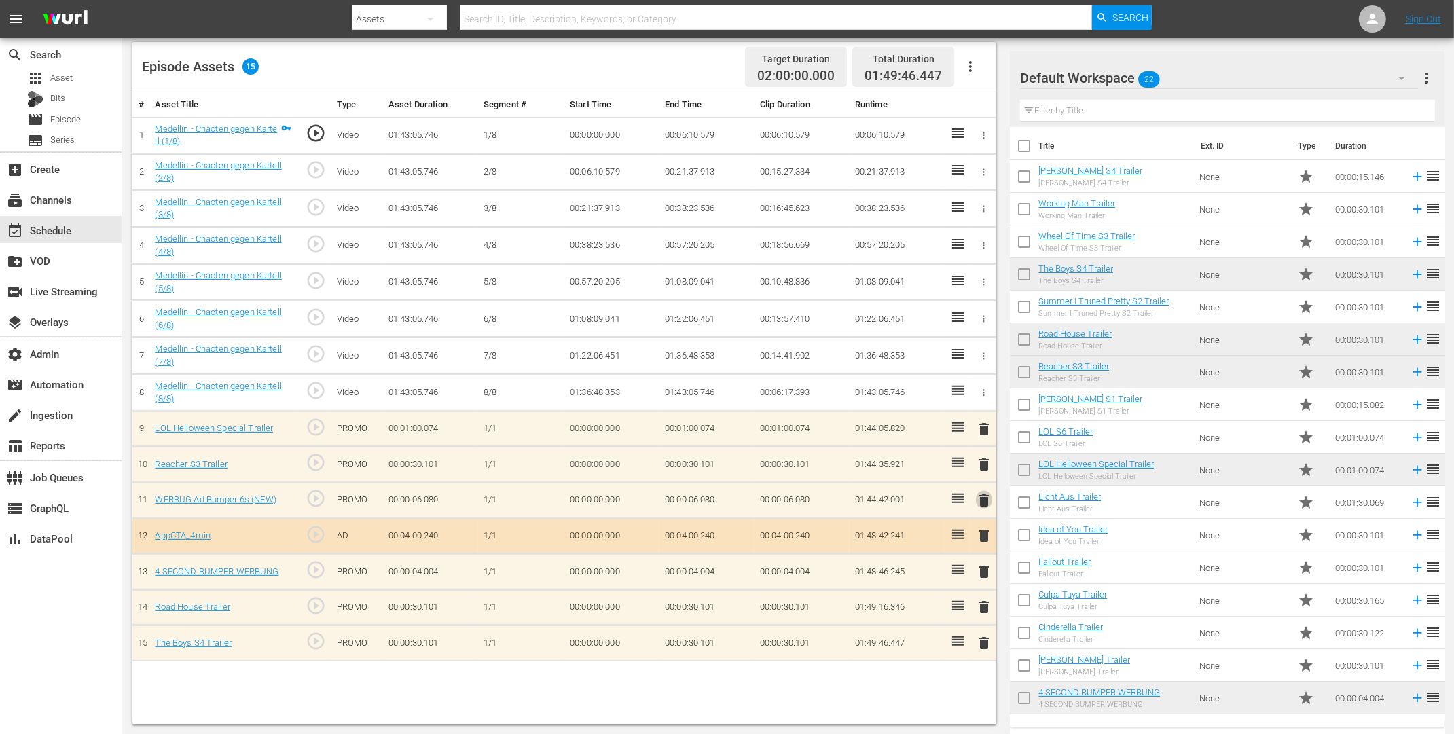
click at [984, 495] on span "delete" at bounding box center [984, 500] width 16 height 16
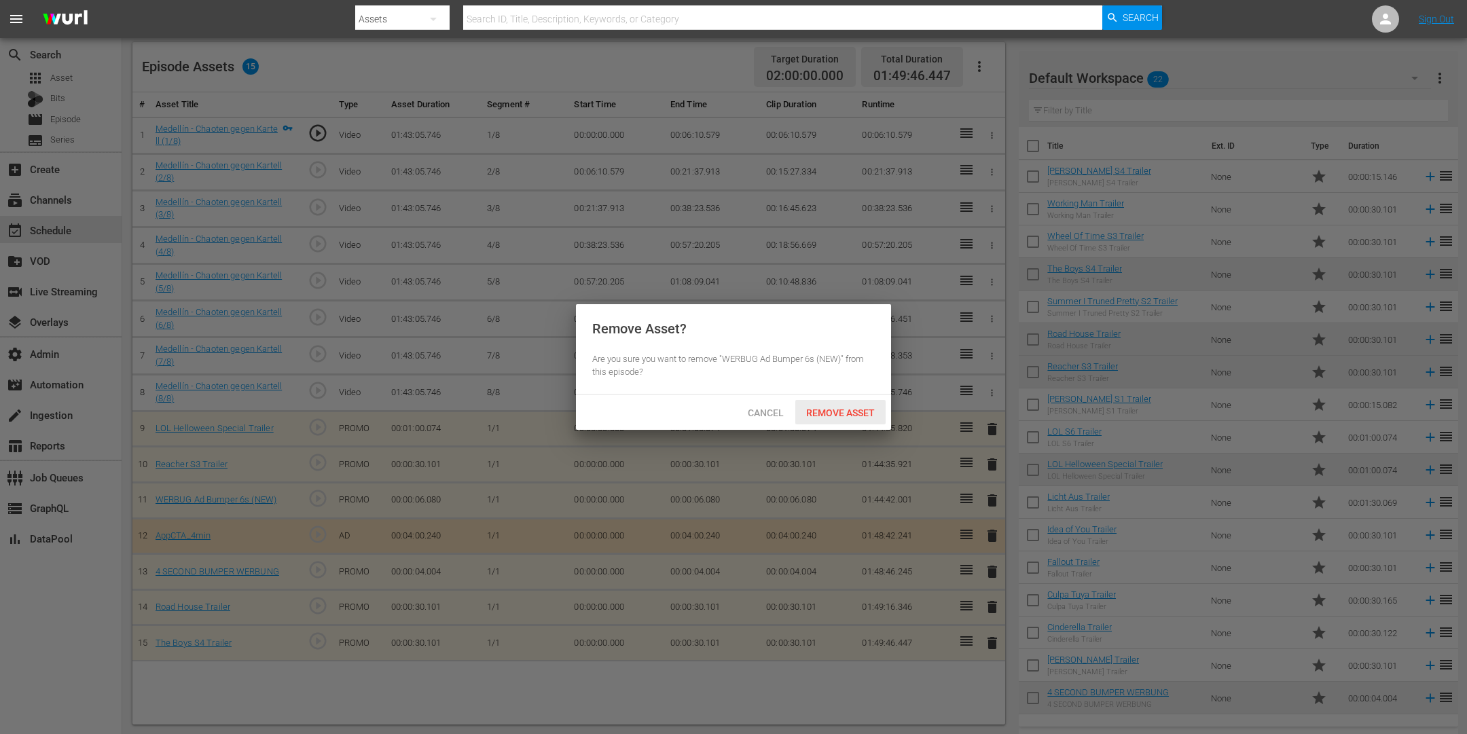
click at [824, 412] on span "Remove Asset" at bounding box center [840, 413] width 90 height 11
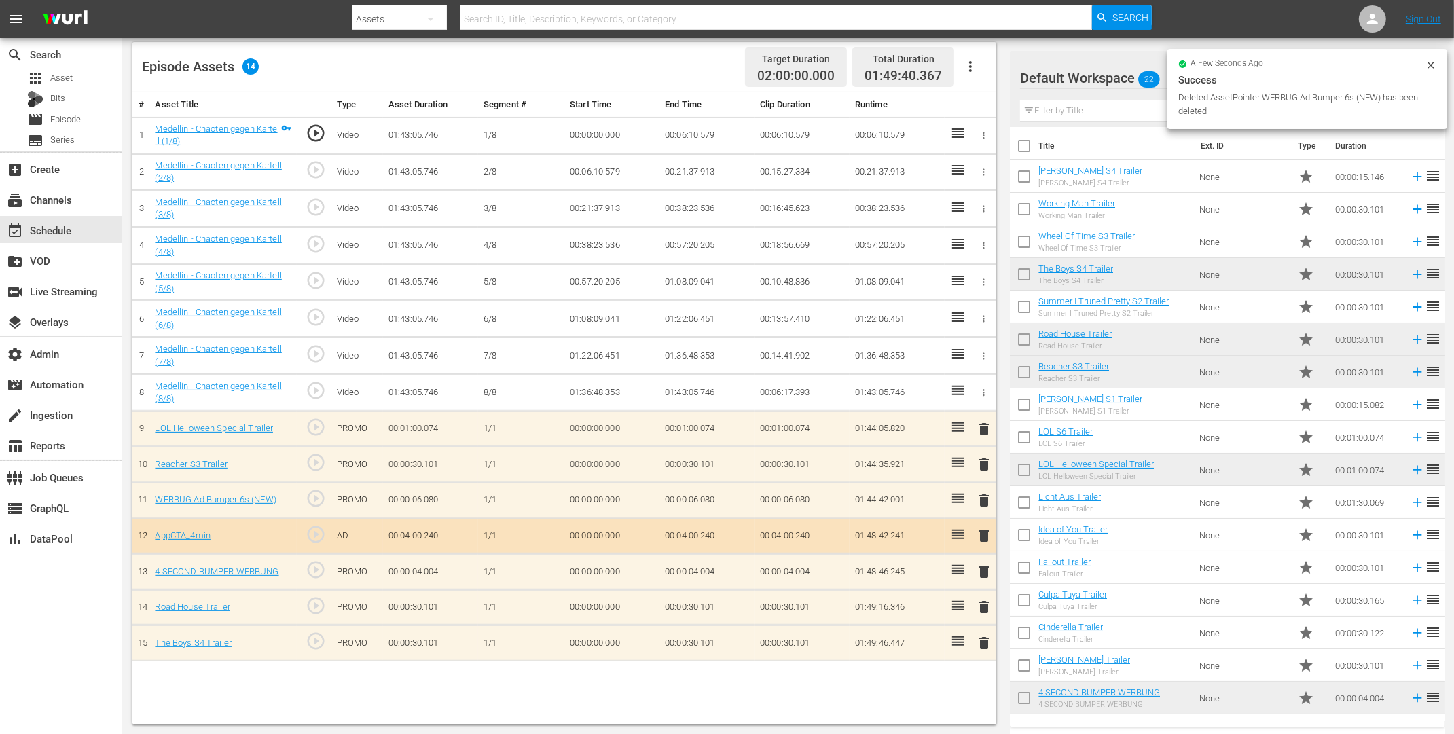
scroll to position [156, 0]
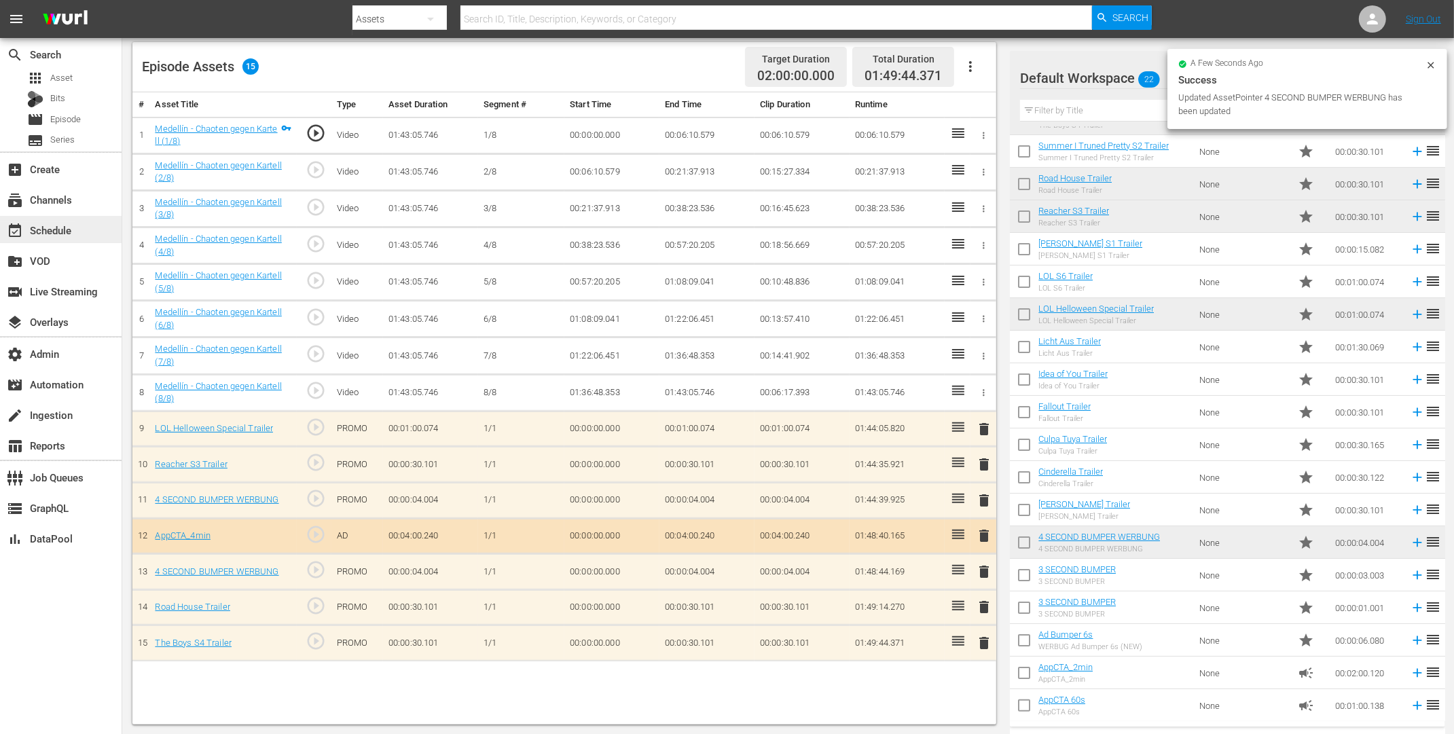
click at [56, 228] on div "event_available Schedule" at bounding box center [38, 228] width 76 height 12
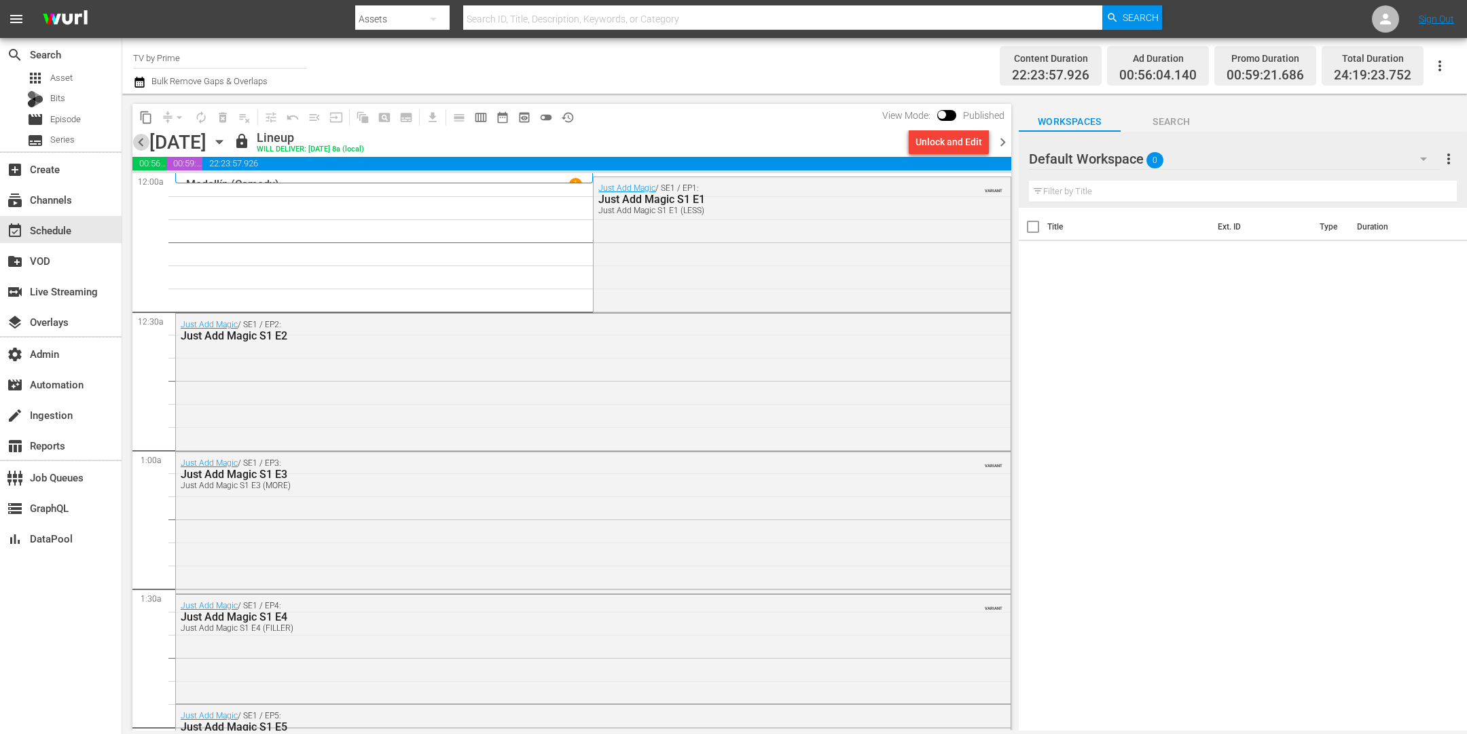
click at [139, 140] on span "chevron_left" at bounding box center [140, 142] width 17 height 17
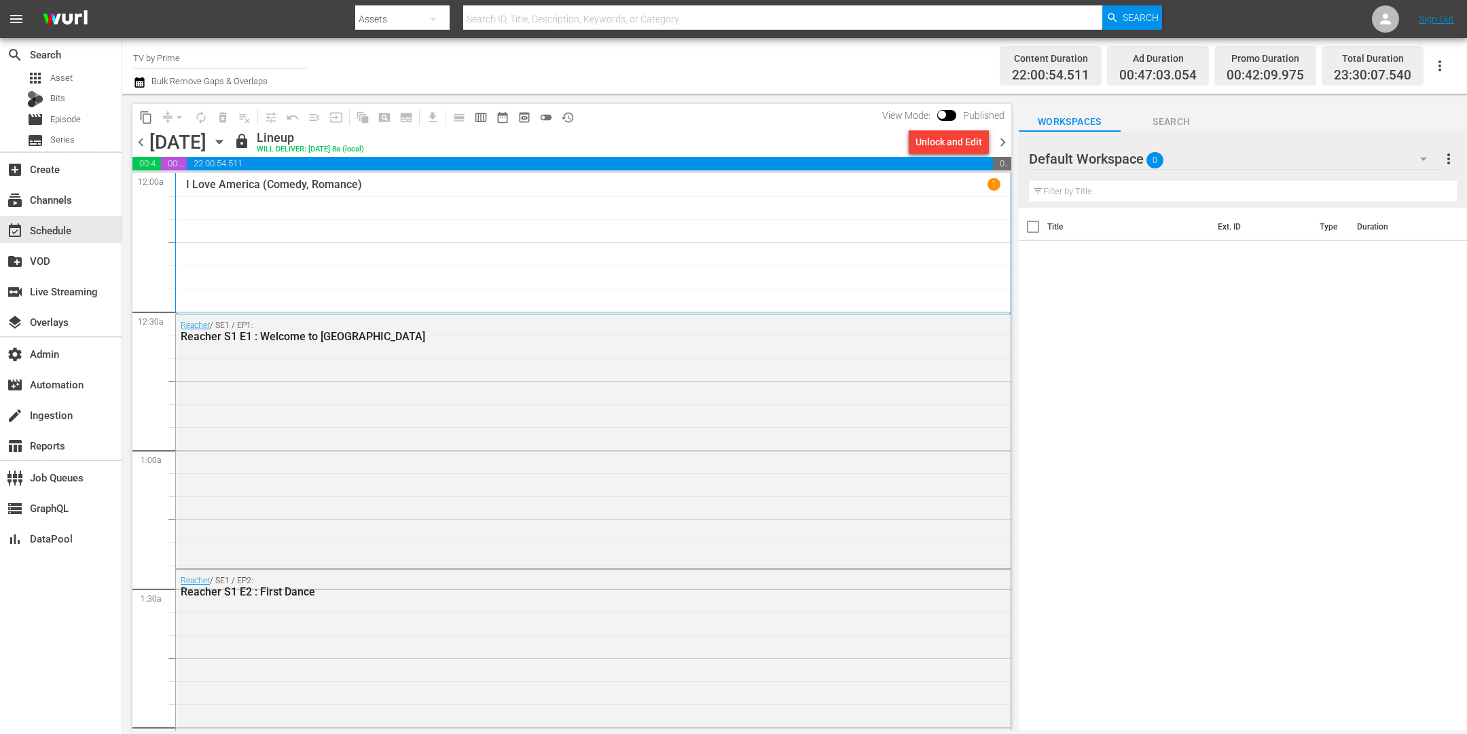
click at [957, 147] on div "Unlock and Edit" at bounding box center [949, 142] width 67 height 24
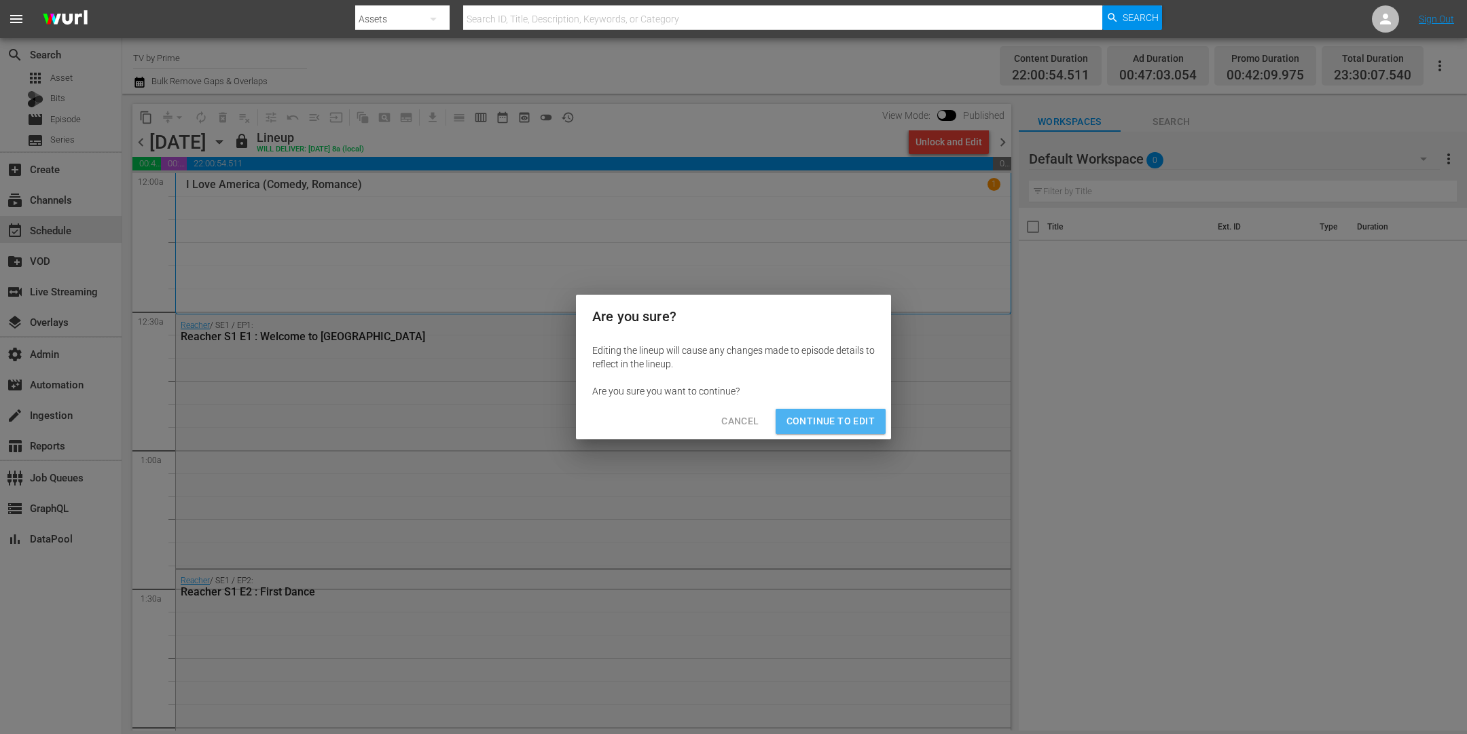
click at [846, 422] on span "Continue to Edit" at bounding box center [831, 421] width 88 height 17
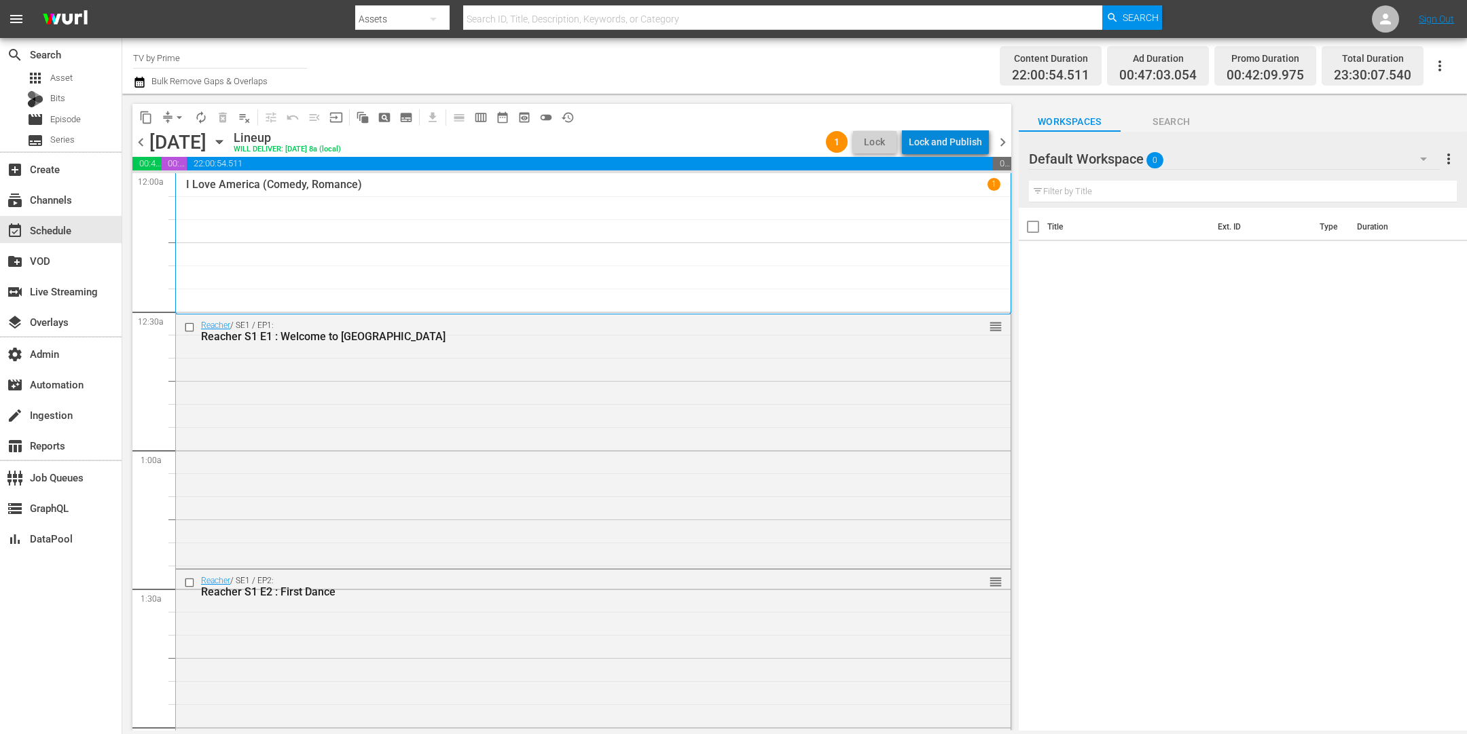
click at [971, 139] on div "Lock and Publish" at bounding box center [945, 142] width 73 height 24
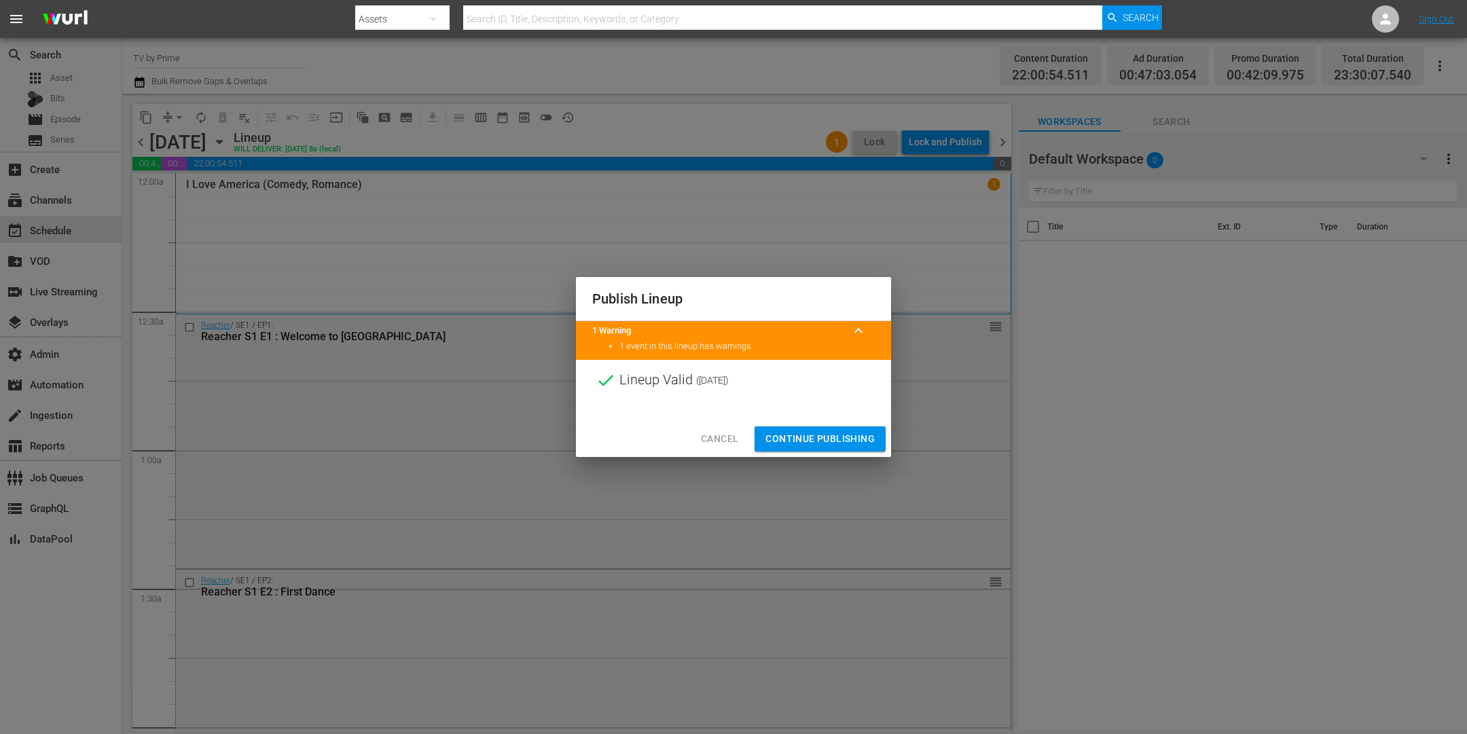
click at [809, 439] on span "Continue Publishing" at bounding box center [820, 439] width 109 height 17
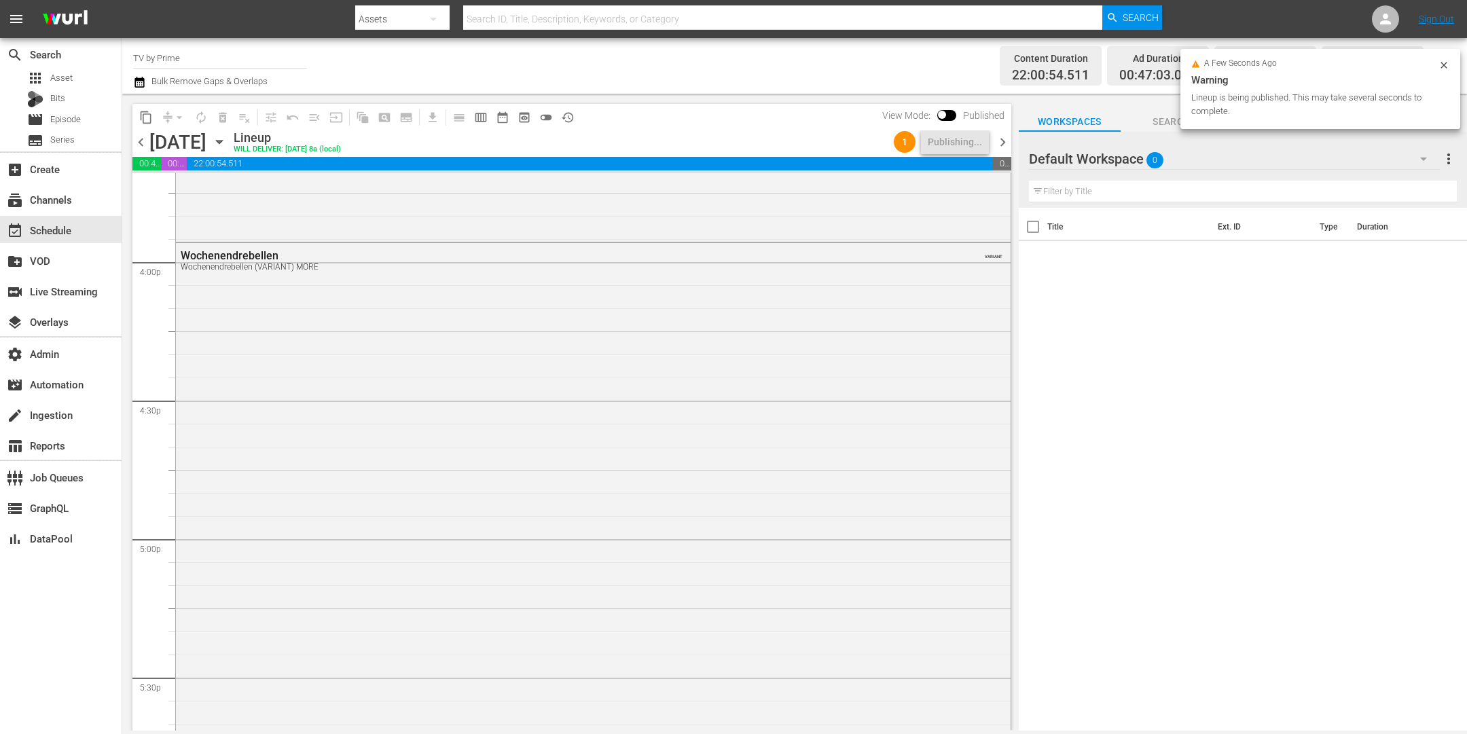
scroll to position [6096, 0]
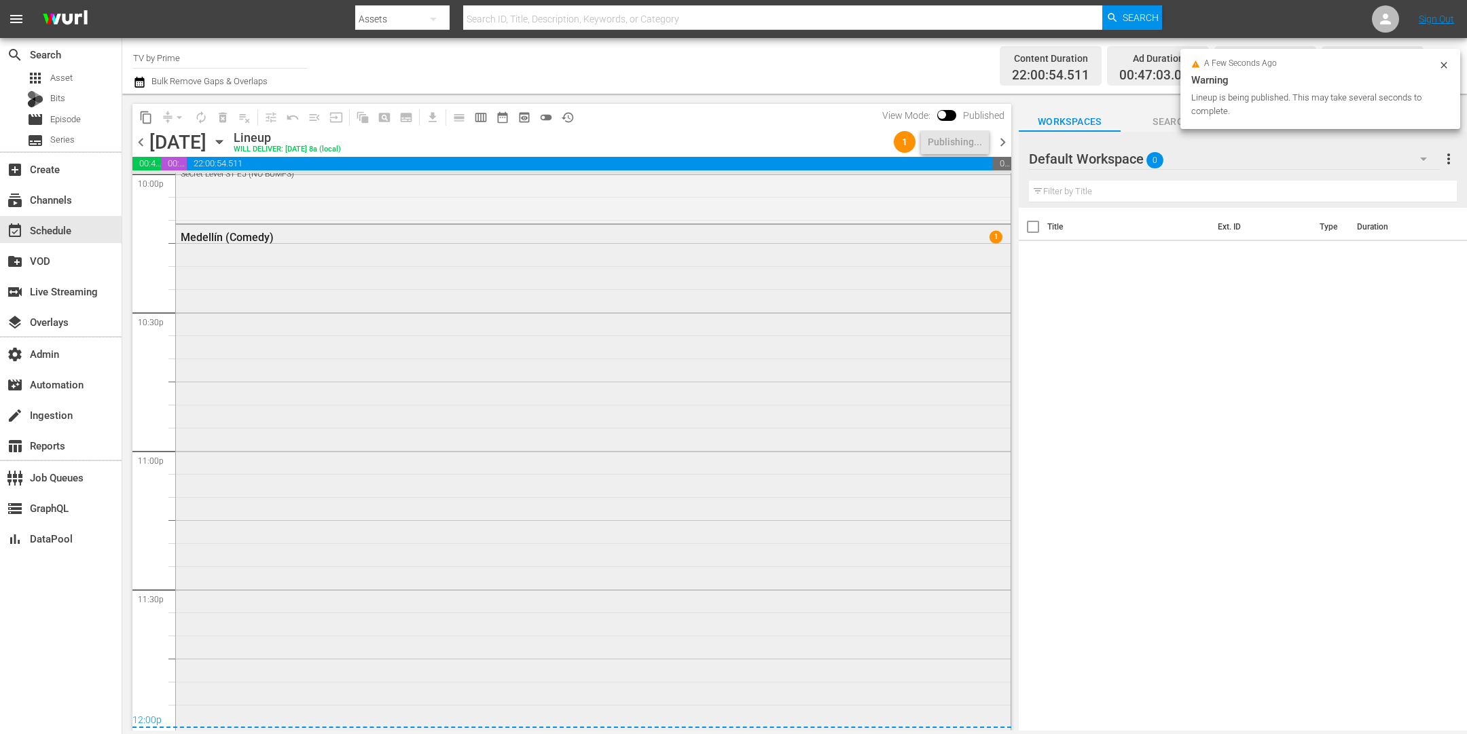
click at [715, 533] on div "Medellín (Comedy) 1" at bounding box center [593, 476] width 835 height 503
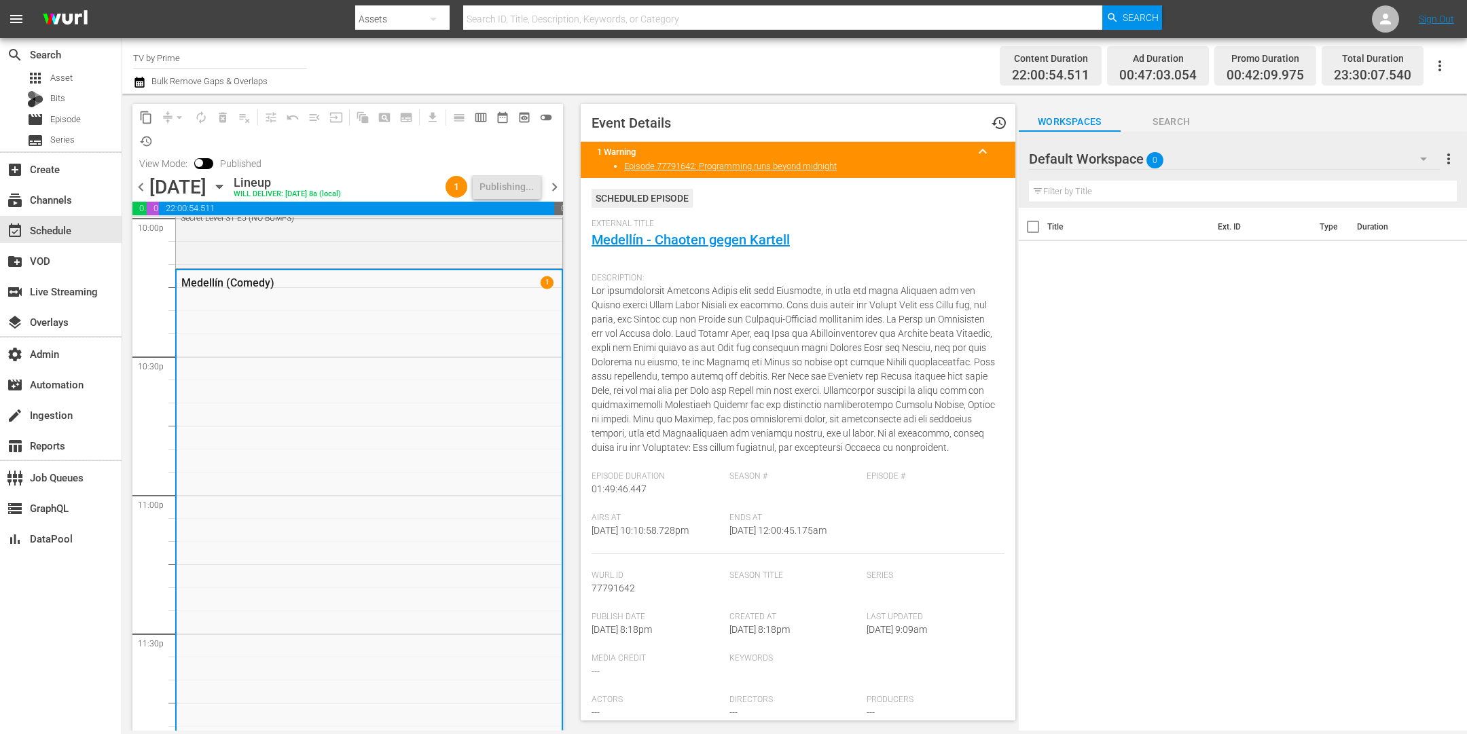
click at [557, 188] on span "chevron_right" at bounding box center [554, 187] width 17 height 17
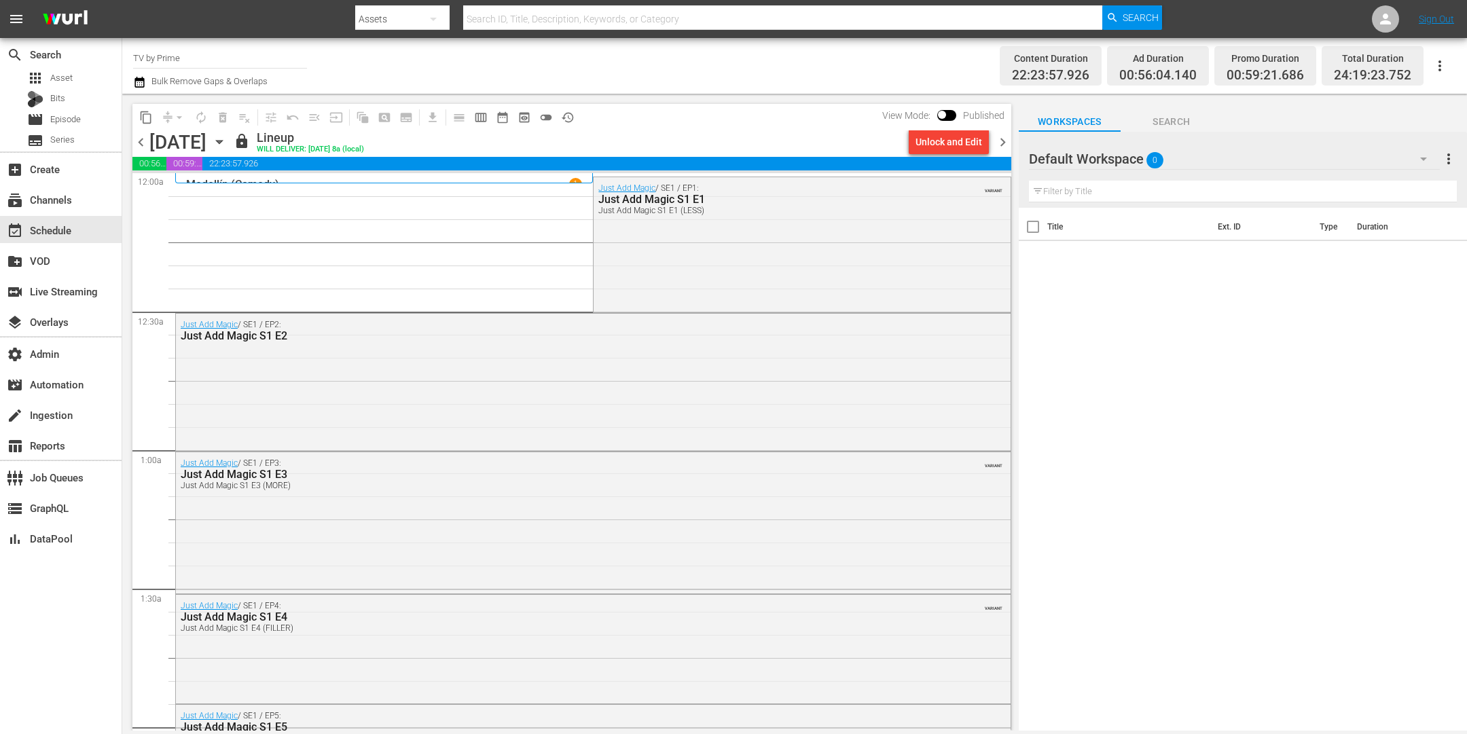
scroll to position [21, 0]
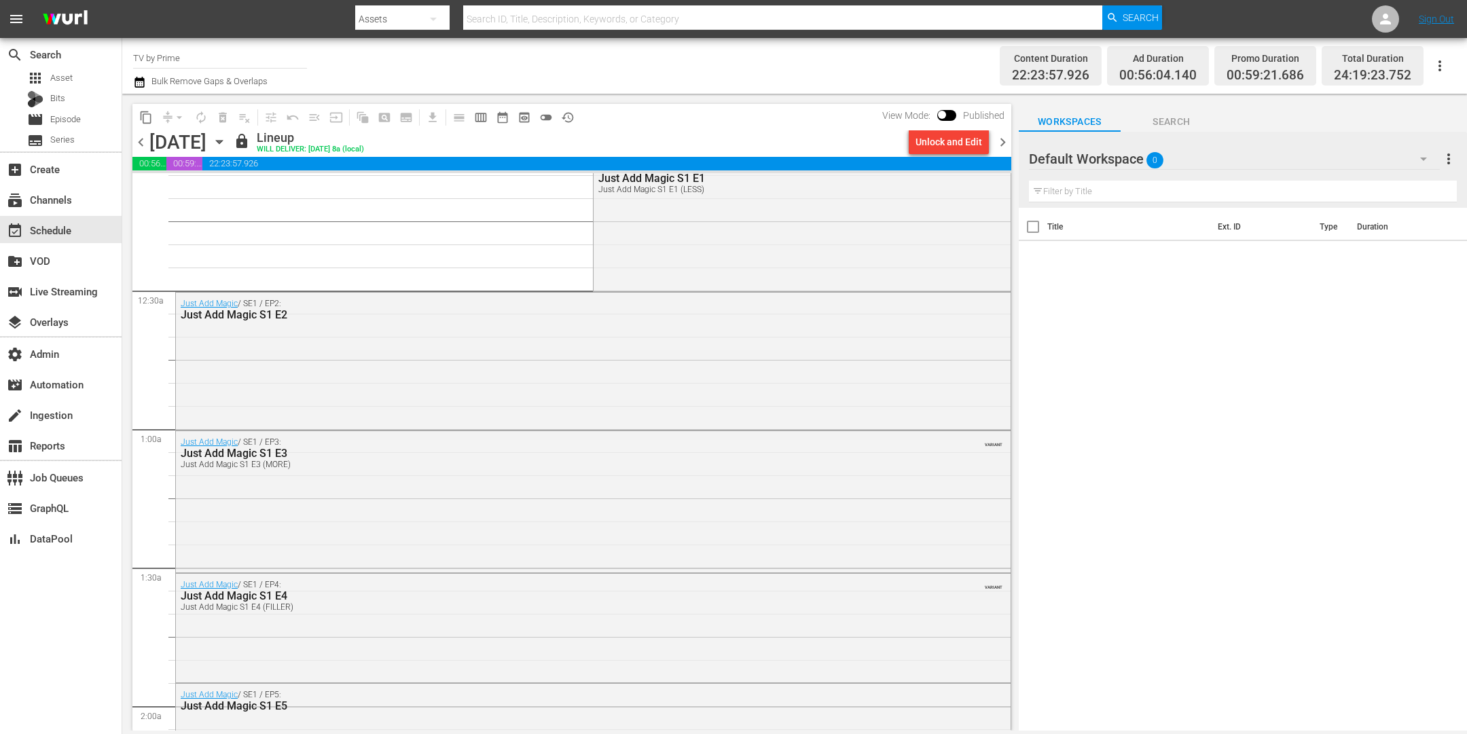
click at [641, 255] on div "Just Add Magic / SE1 / EP1: Just Add Magic S1 E1 Just Add Magic S1 E1 (LESS) VA…" at bounding box center [802, 222] width 416 height 133
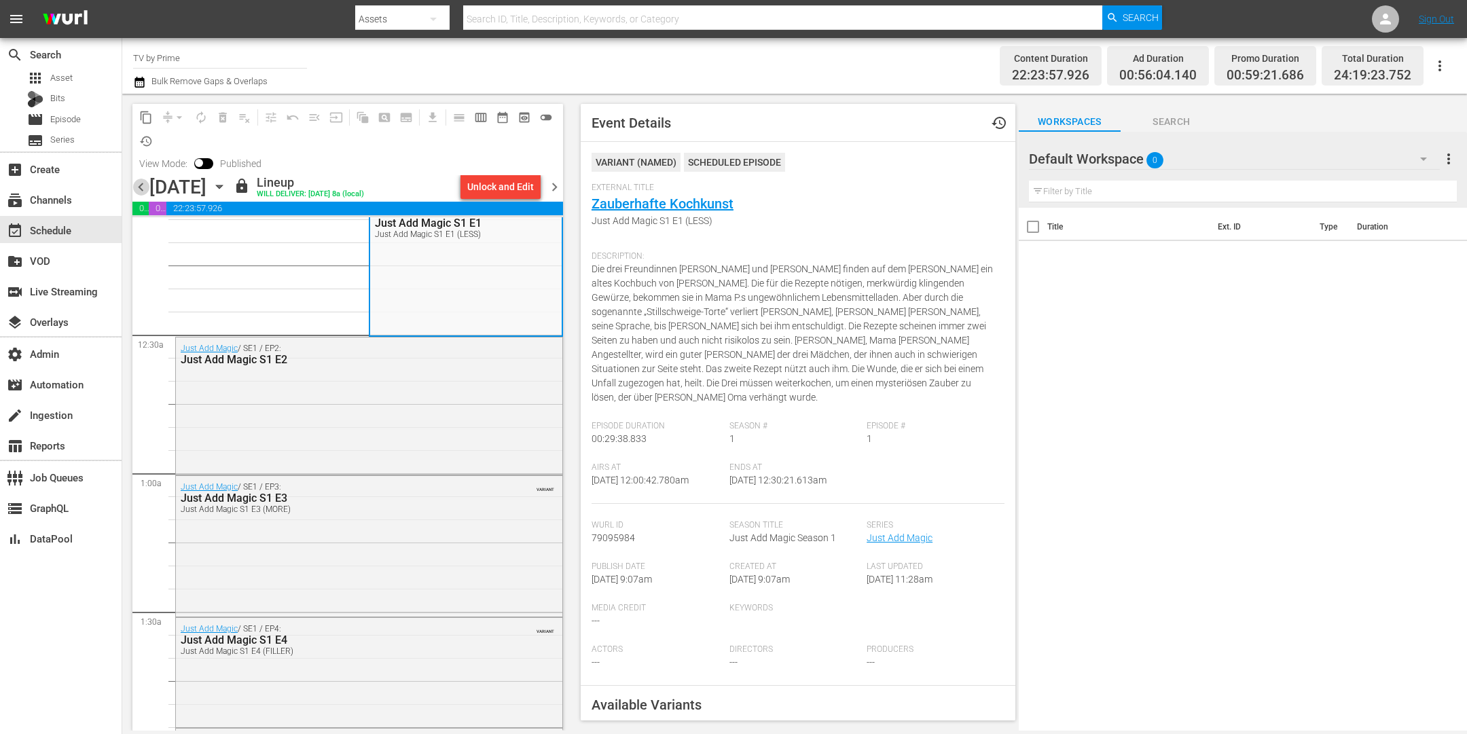
click at [141, 187] on span "chevron_left" at bounding box center [140, 187] width 17 height 17
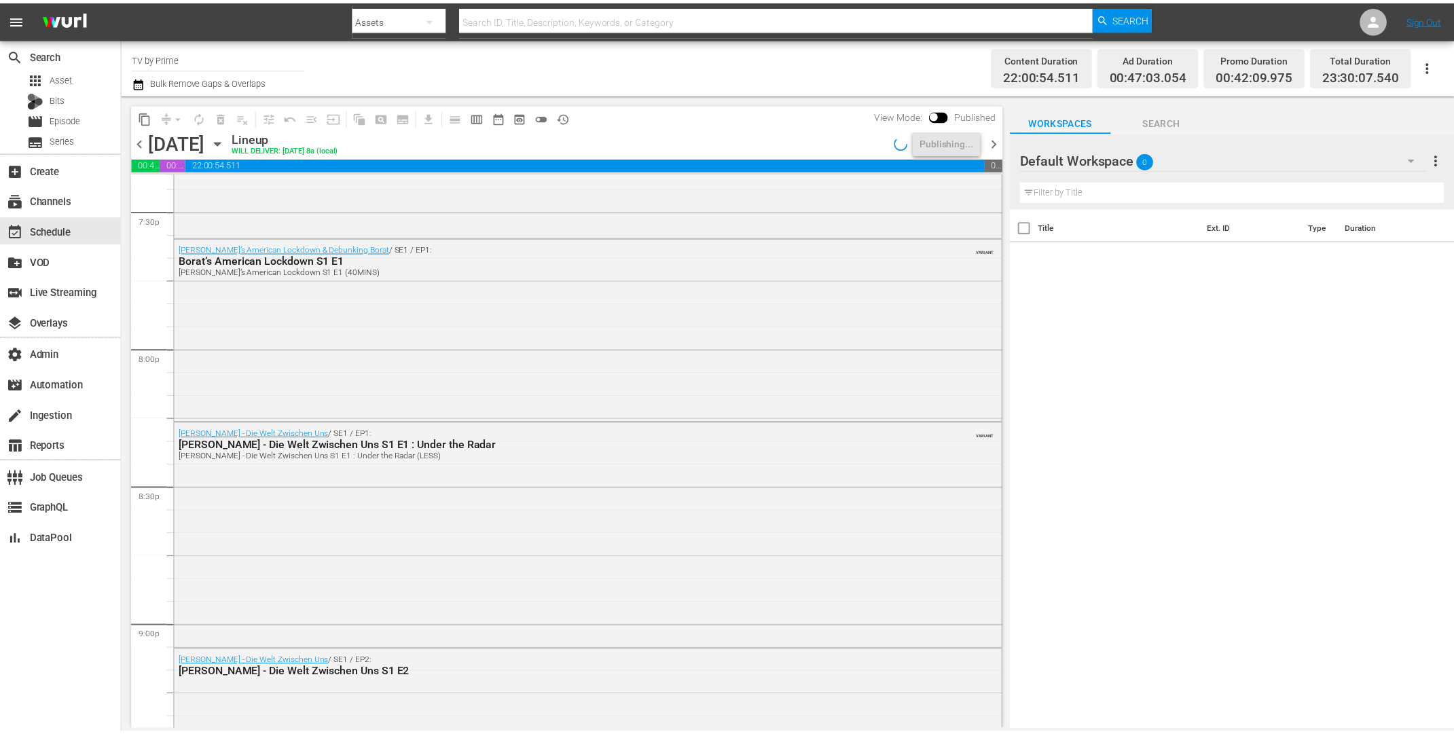
scroll to position [6096, 0]
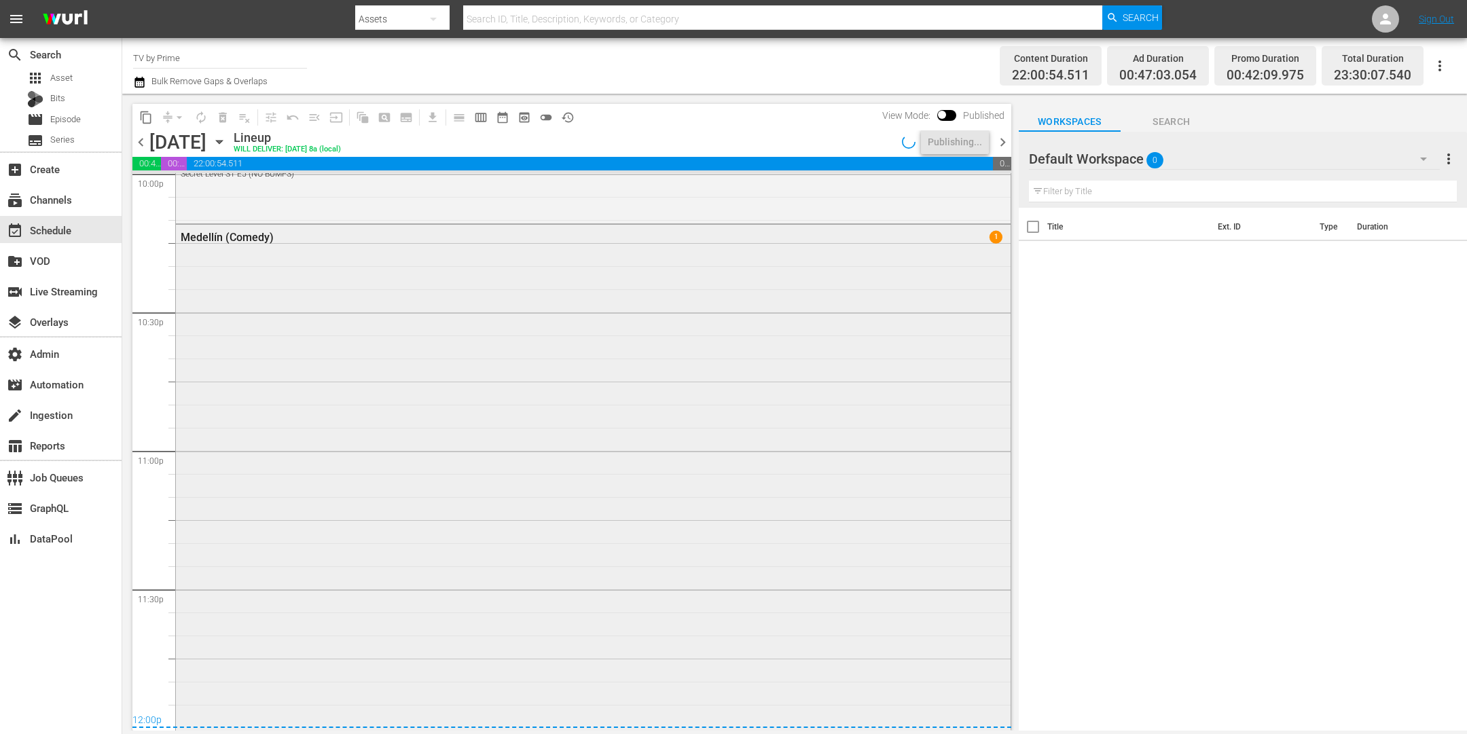
click at [400, 497] on div "Medellín (Comedy) 1" at bounding box center [593, 476] width 835 height 503
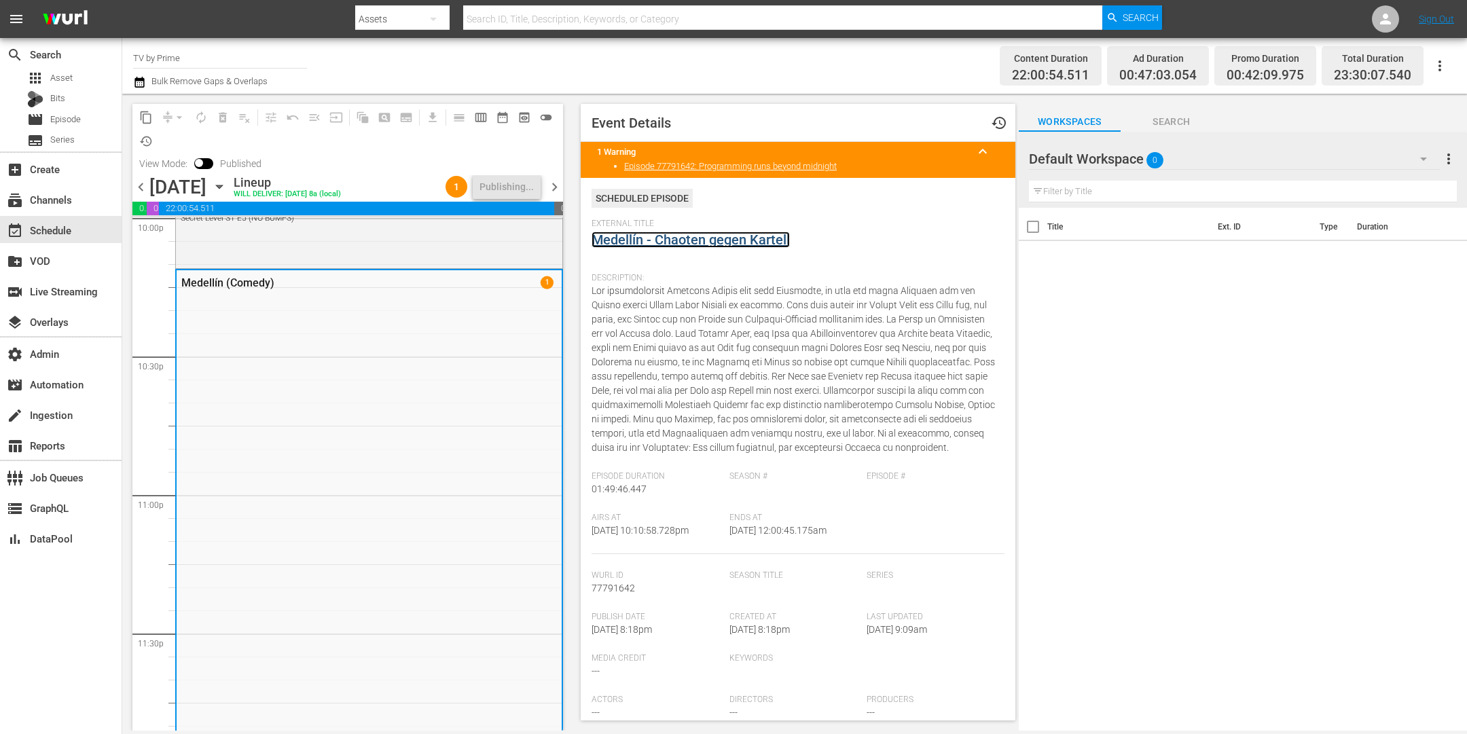
click at [660, 240] on link "Medellín - Chaoten gegen Kartell" at bounding box center [691, 240] width 198 height 16
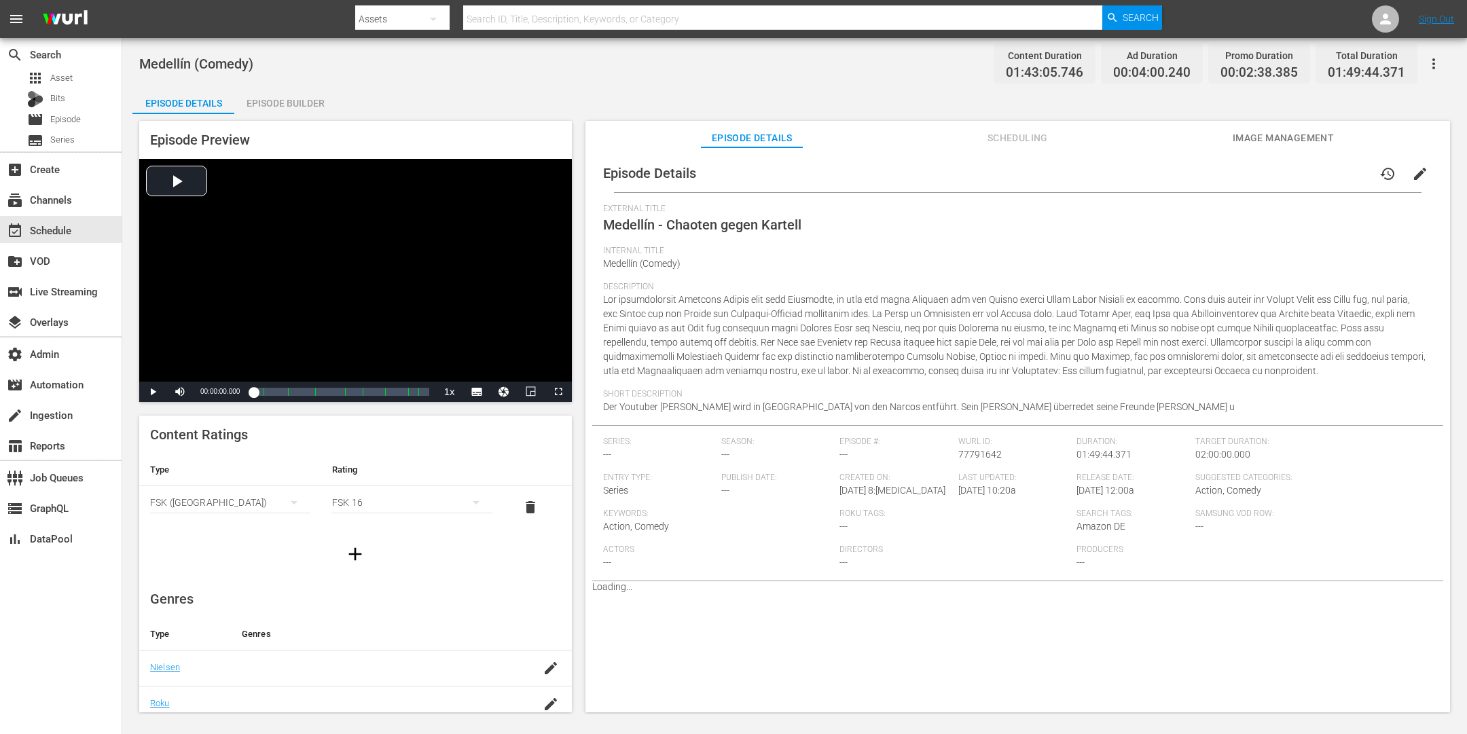
click at [289, 101] on div "Episode Builder" at bounding box center [285, 103] width 102 height 33
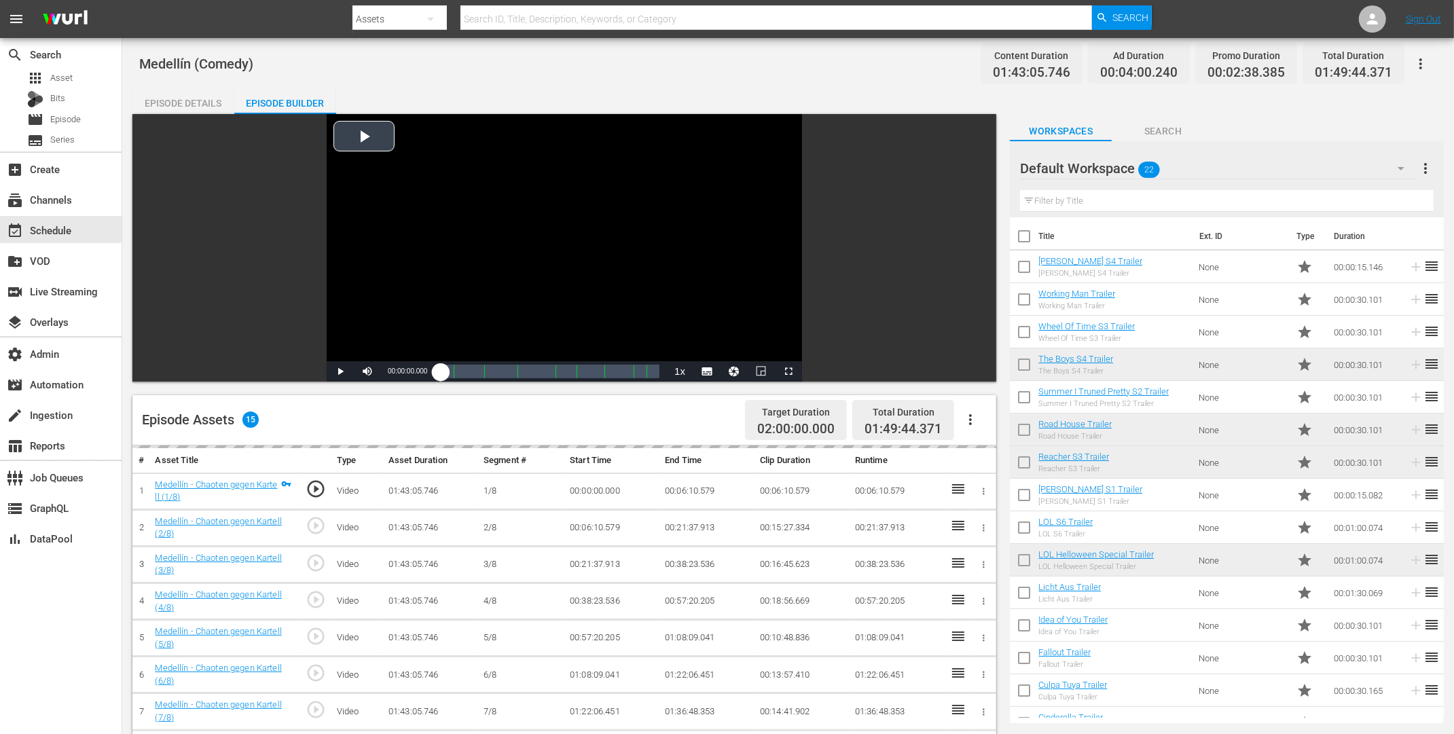
scroll to position [353, 0]
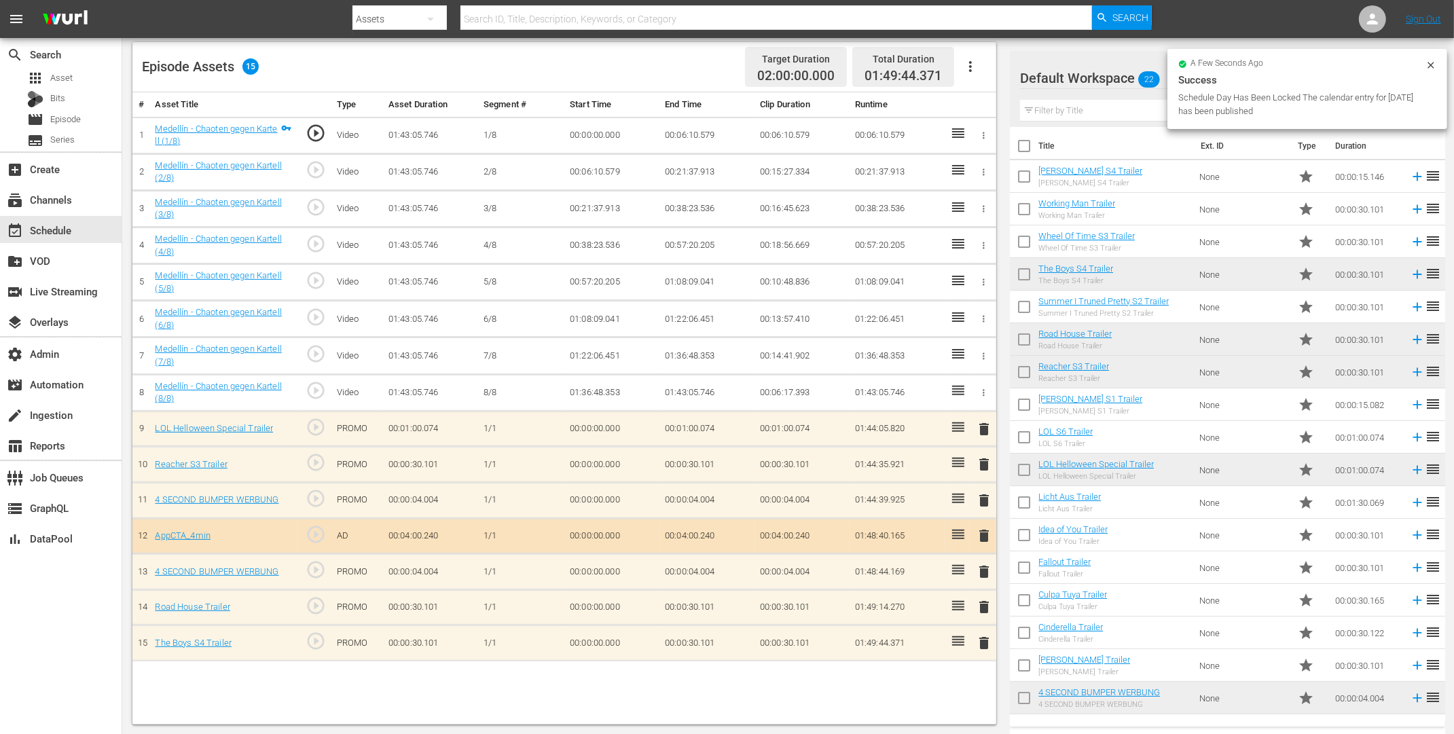
click at [987, 569] on span "delete" at bounding box center [984, 572] width 16 height 16
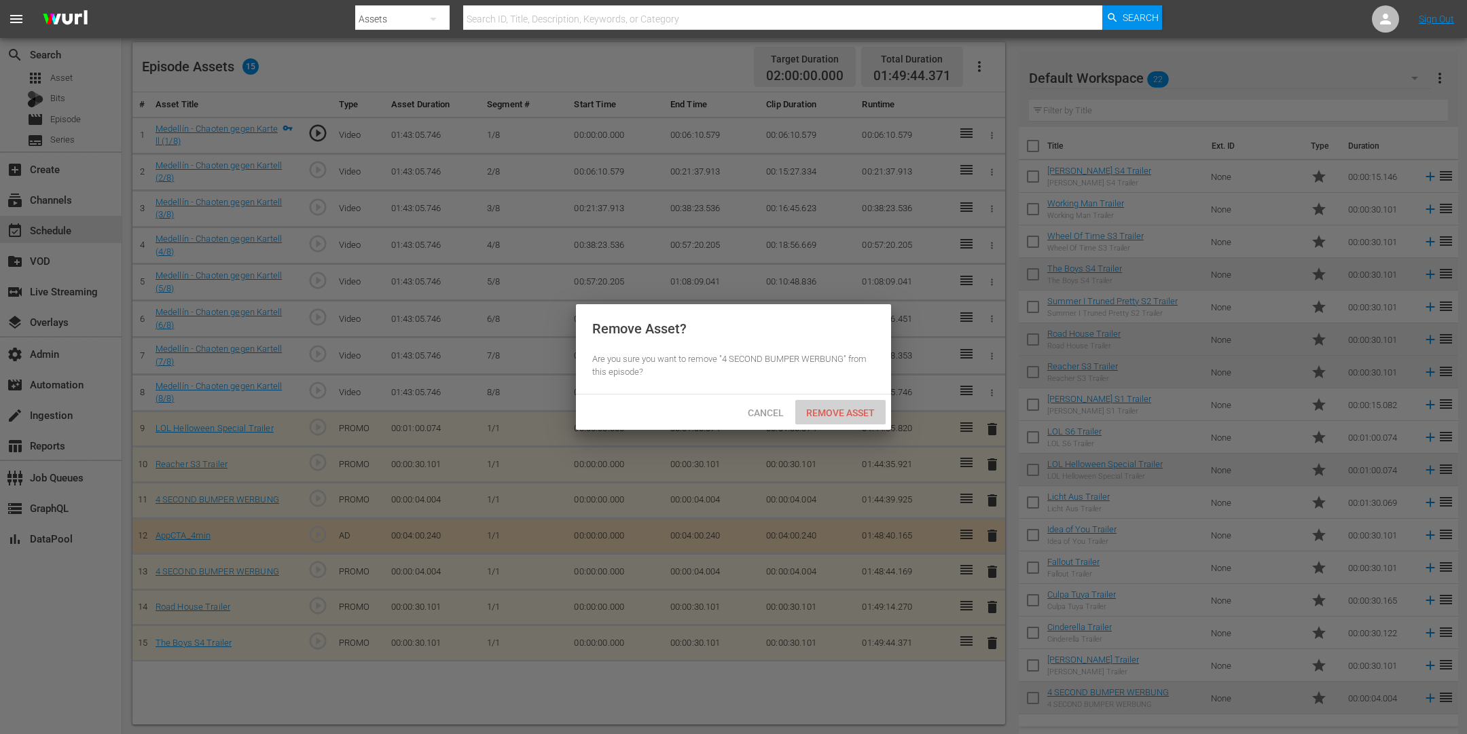
click at [851, 414] on span "Remove Asset" at bounding box center [840, 413] width 90 height 11
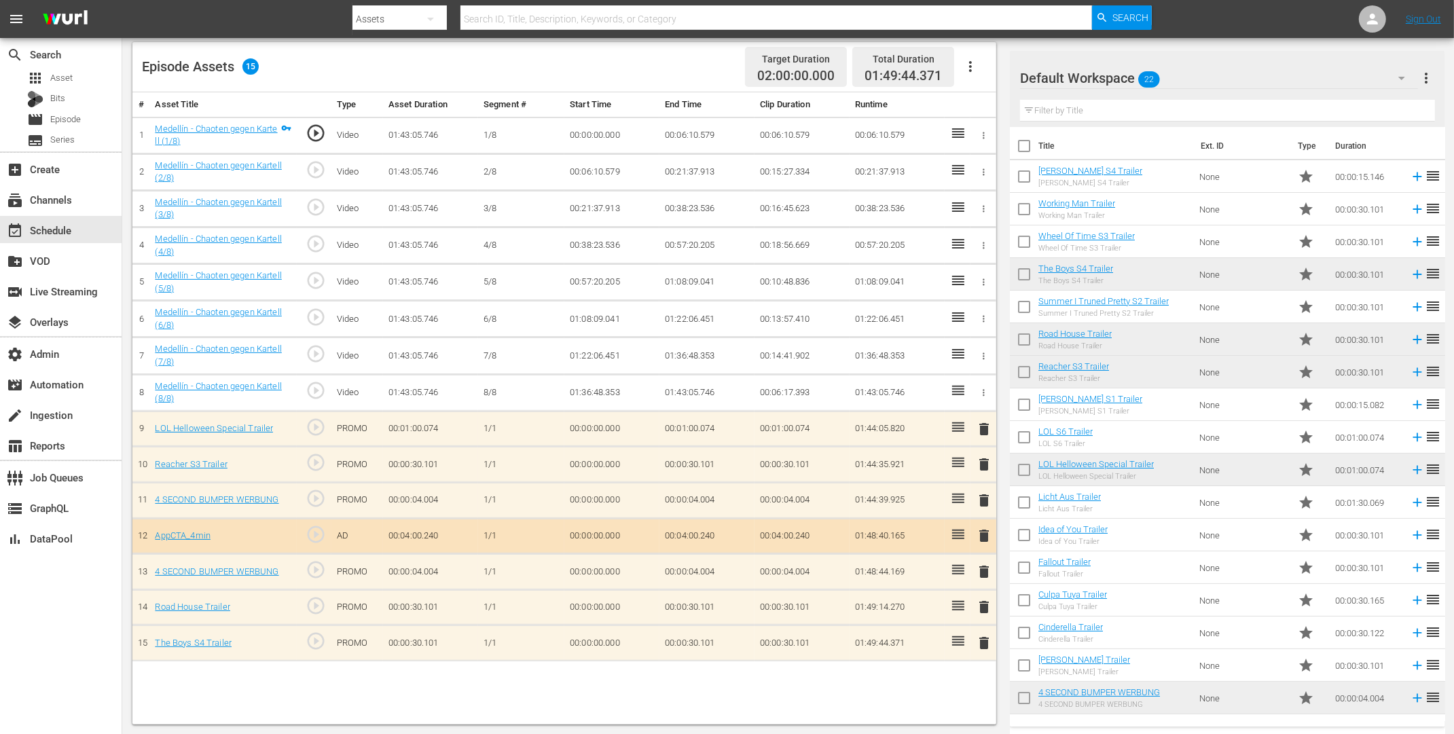
scroll to position [156, 0]
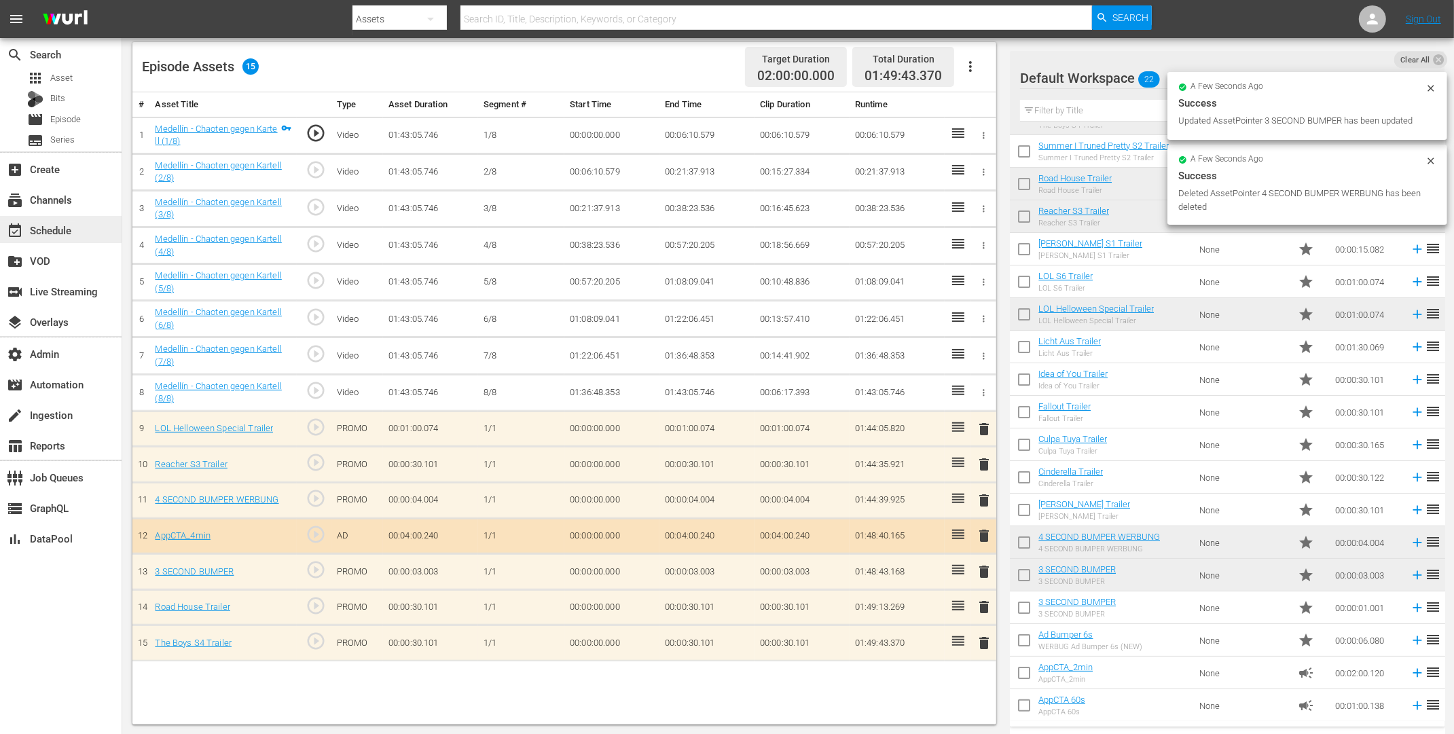
click at [62, 230] on div "event_available Schedule" at bounding box center [38, 228] width 76 height 12
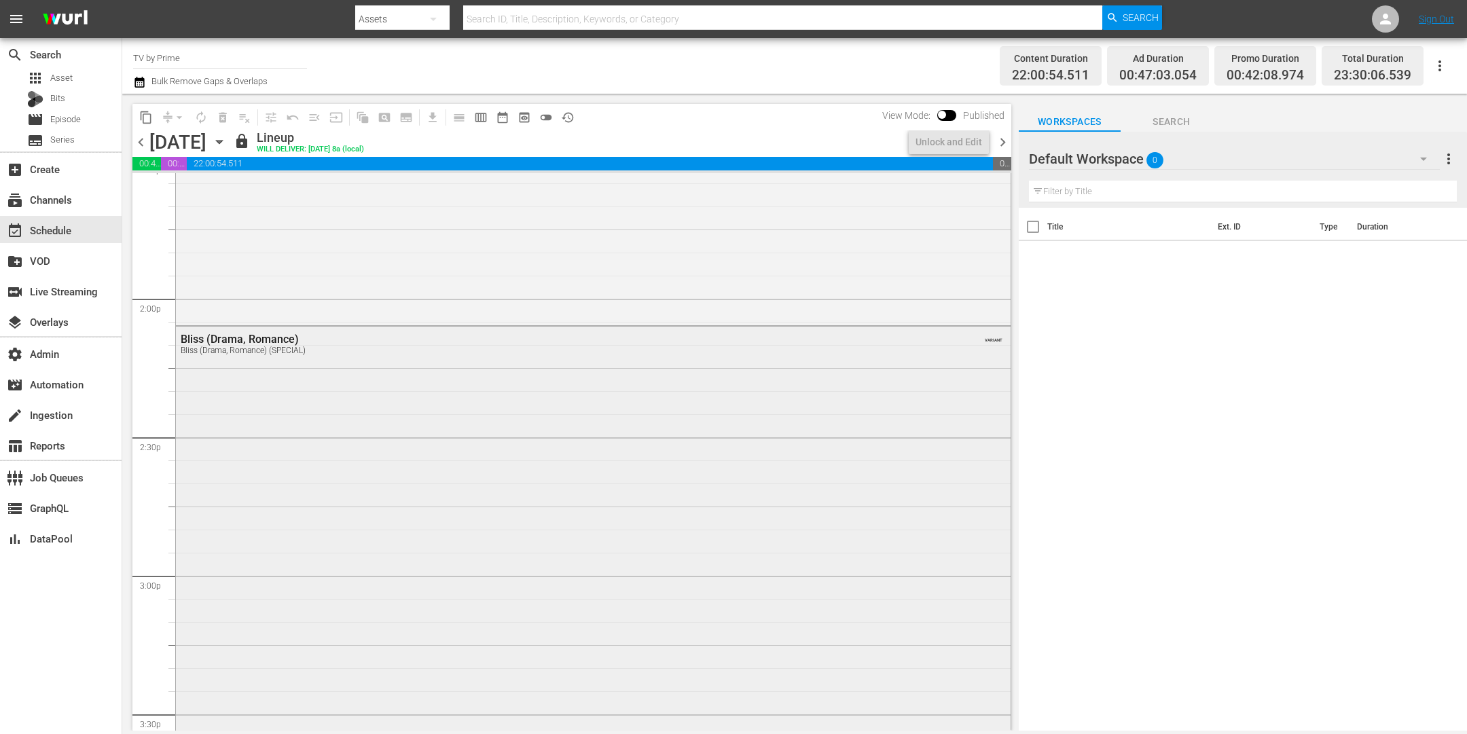
scroll to position [6096, 0]
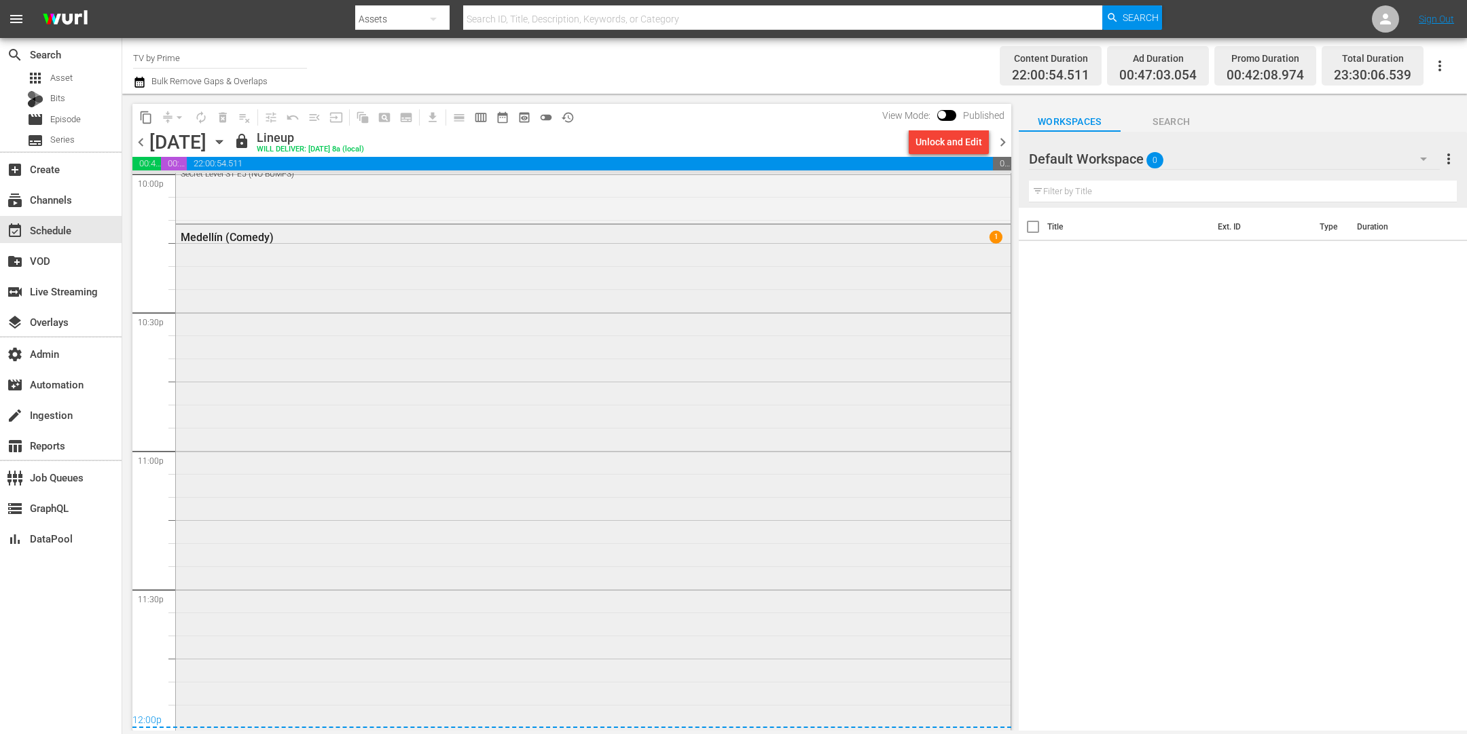
click at [481, 522] on div "Medellín (Comedy) 1" at bounding box center [593, 476] width 835 height 503
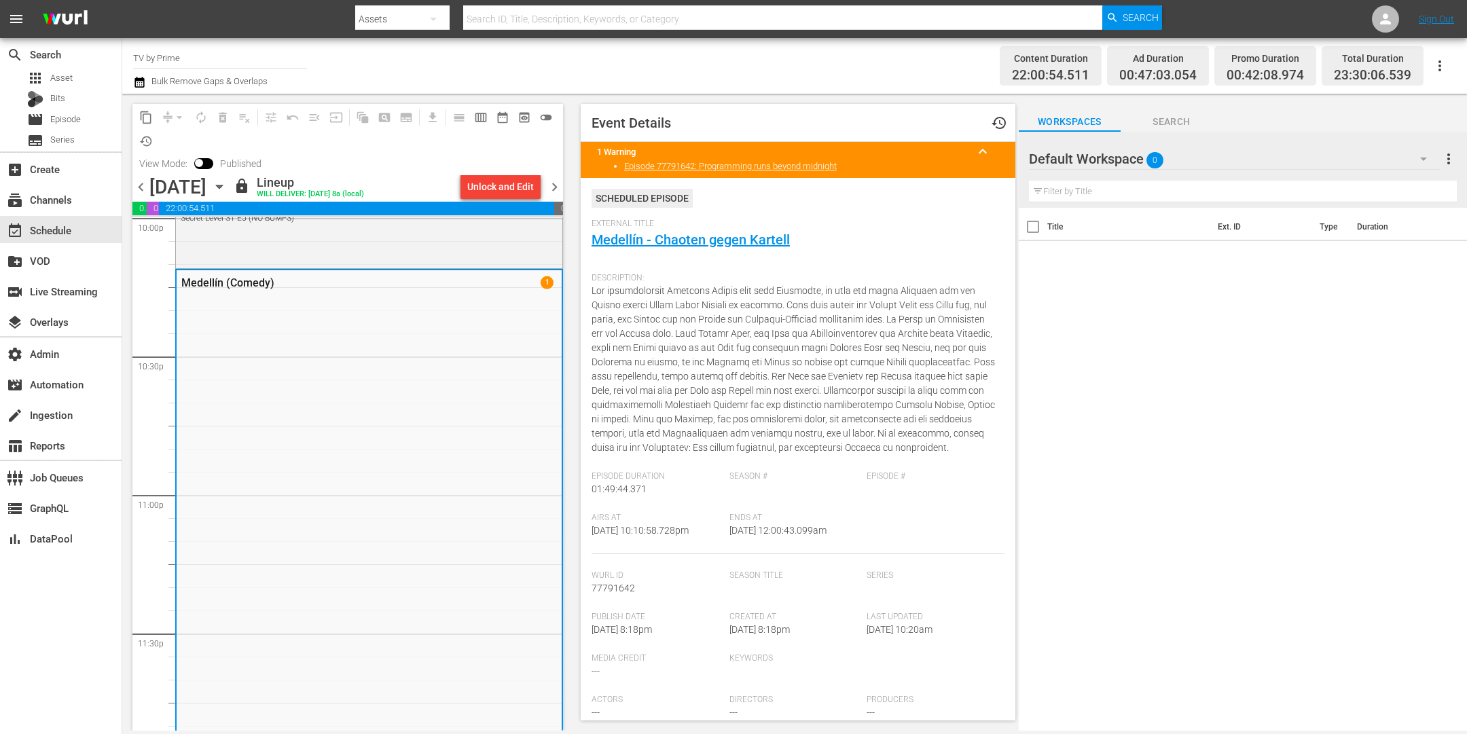
click at [552, 188] on span "chevron_right" at bounding box center [554, 187] width 17 height 17
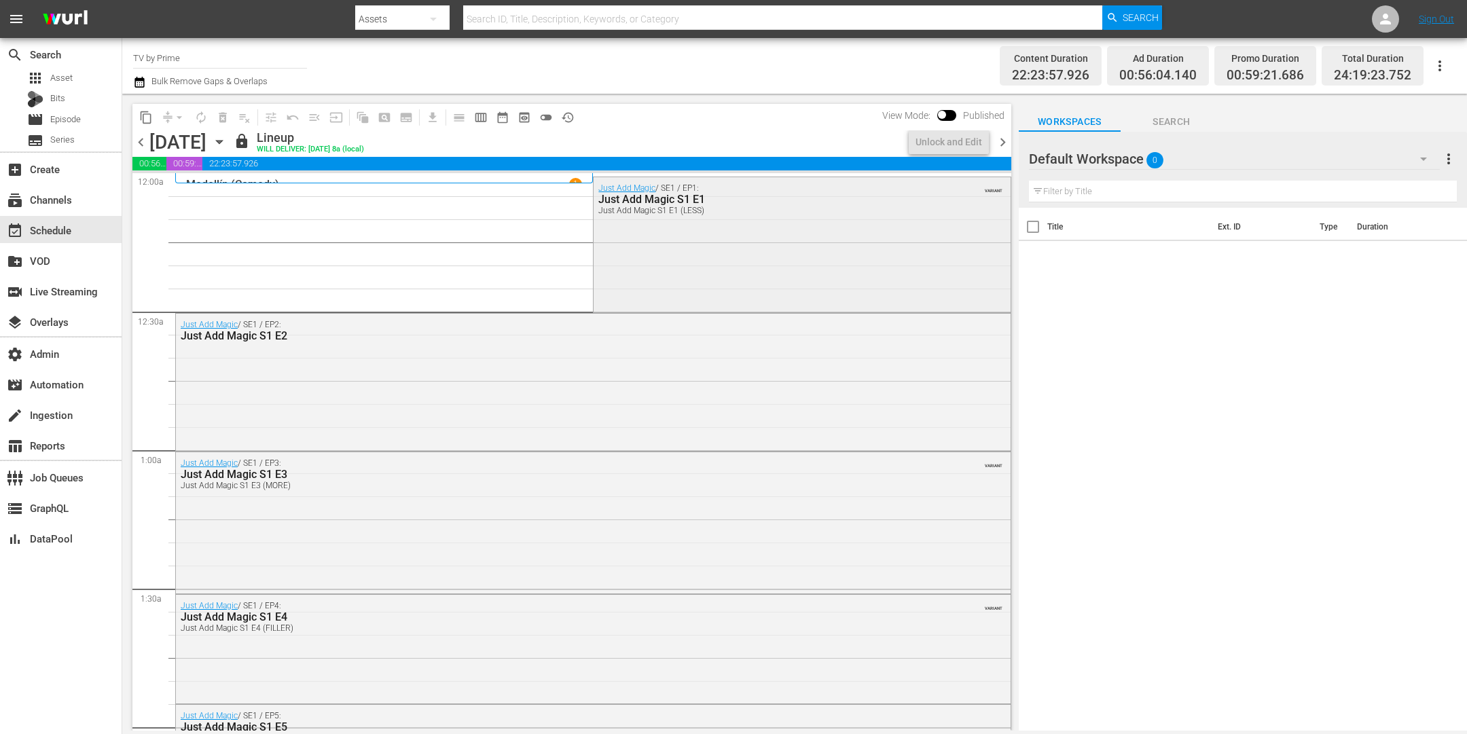
click at [656, 265] on div "Just Add Magic / SE1 / EP1: Just Add Magic S1 E1 Just Add Magic S1 E1 (LESS) VA…" at bounding box center [802, 243] width 416 height 133
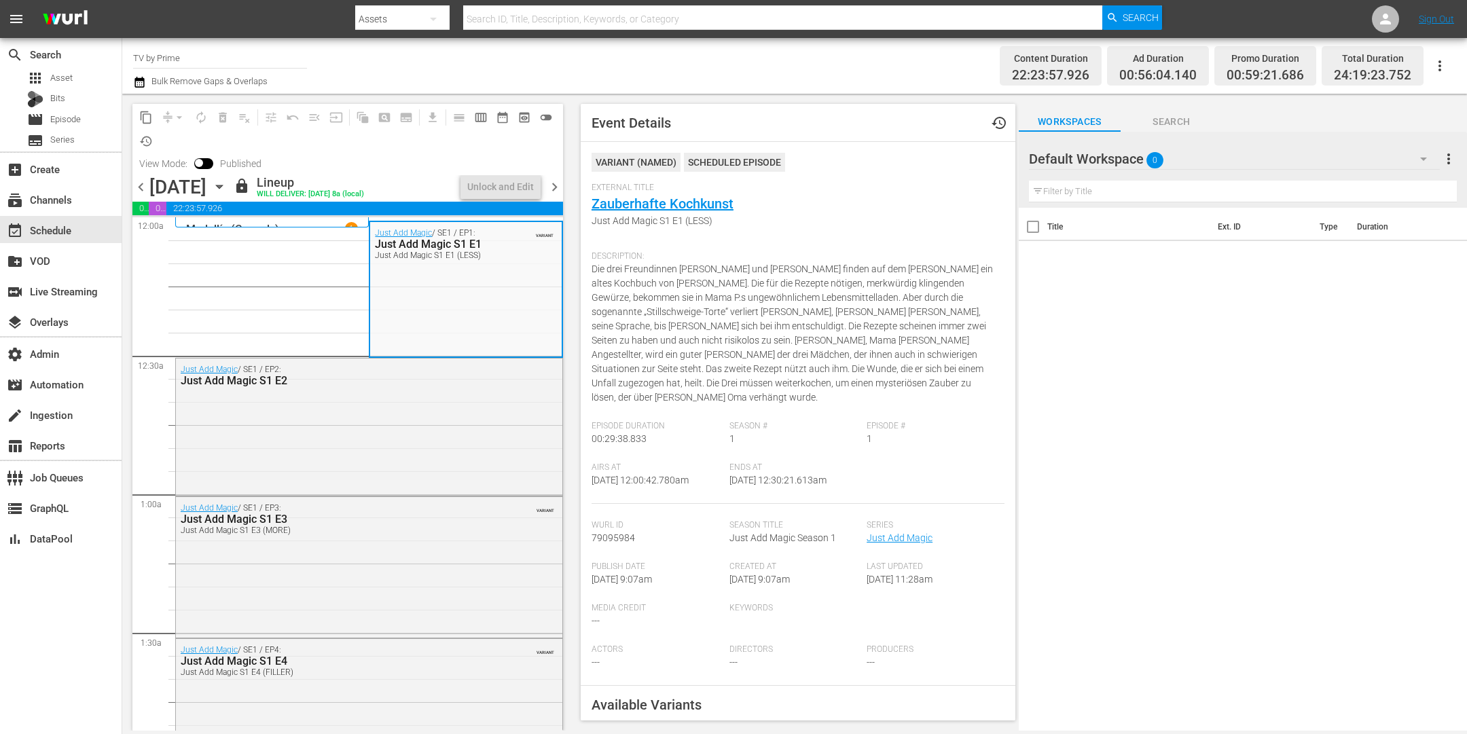
click at [303, 222] on div "Medellín (Comedy) 1" at bounding box center [272, 228] width 172 height 13
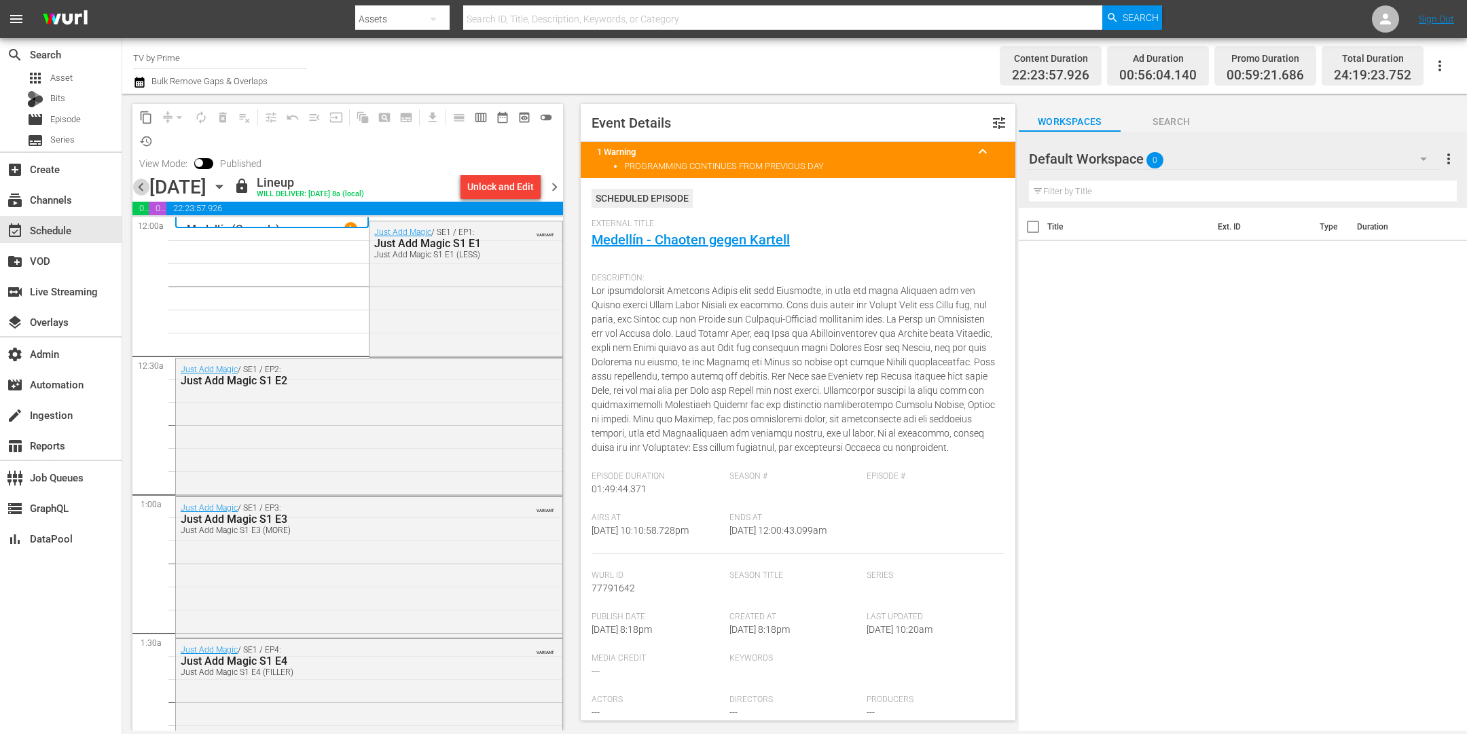
click at [143, 185] on span "chevron_left" at bounding box center [140, 187] width 17 height 17
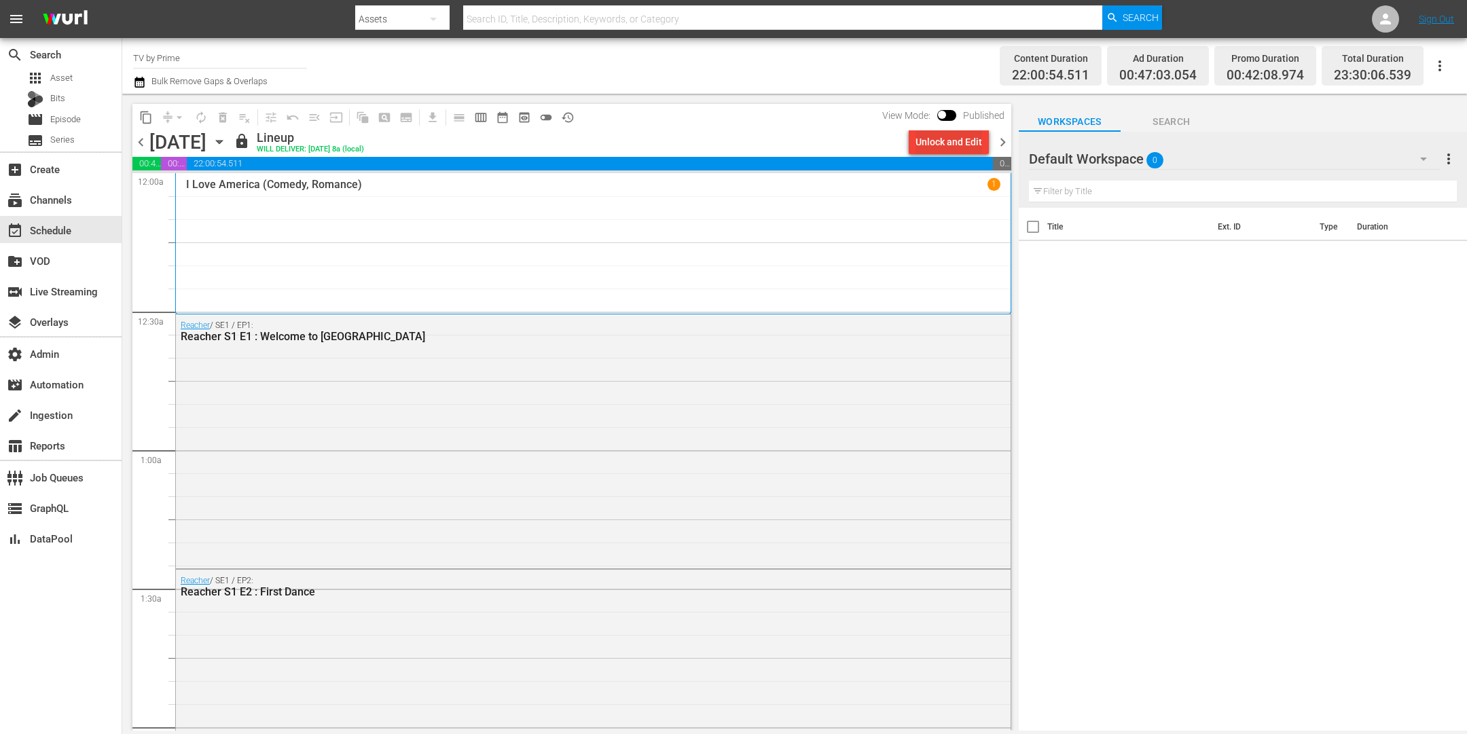
click at [939, 146] on div "Unlock and Edit" at bounding box center [949, 142] width 67 height 24
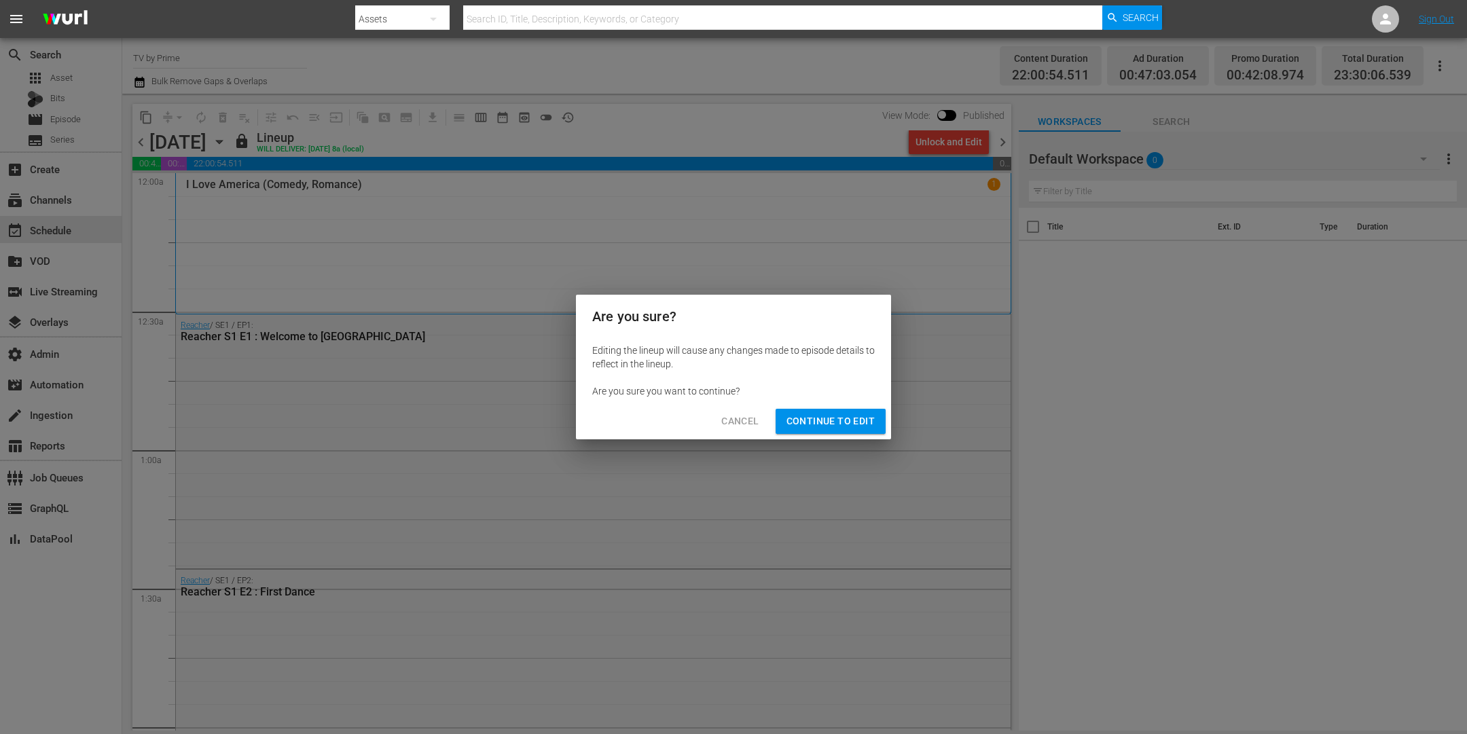
click at [867, 415] on span "Continue to Edit" at bounding box center [831, 421] width 88 height 17
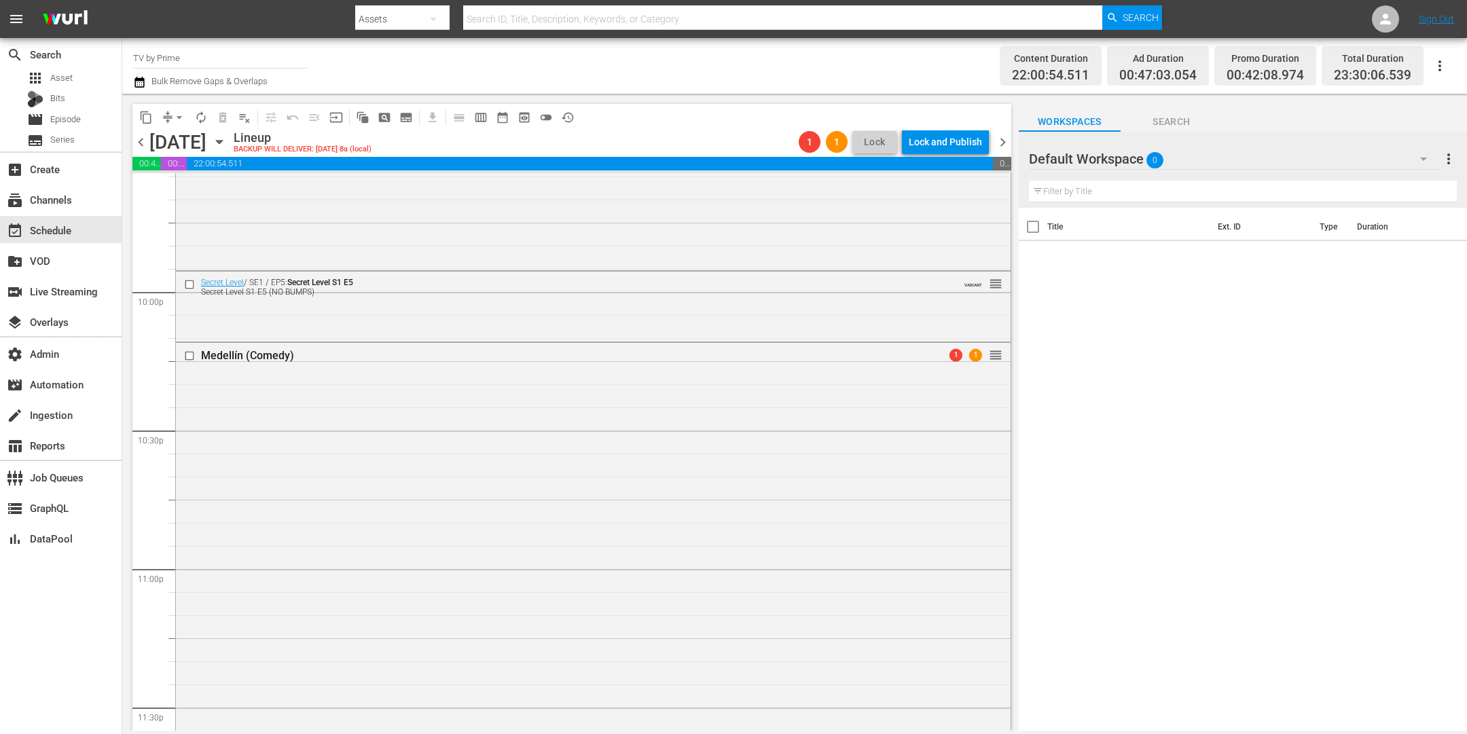
scroll to position [6096, 0]
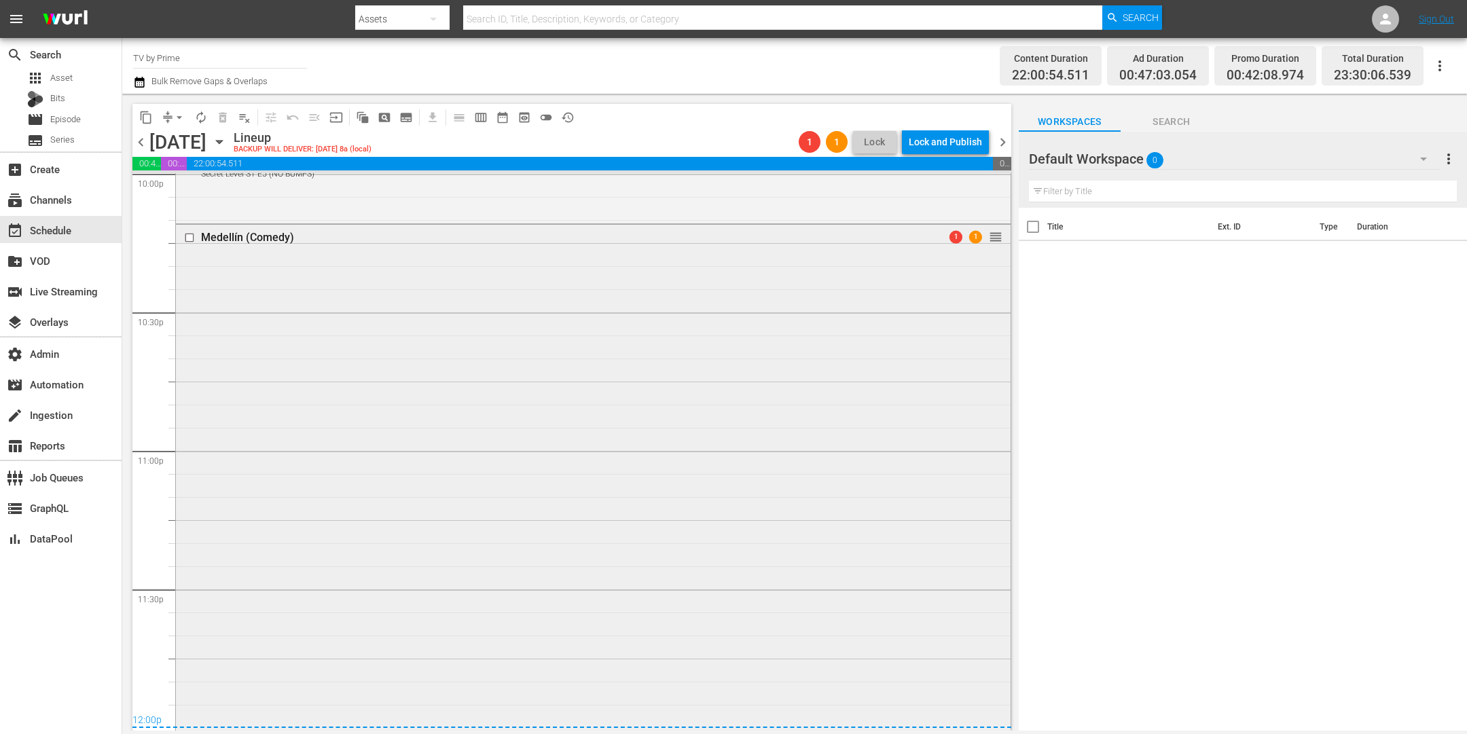
click at [848, 579] on div "Medellín (Comedy) 1 1 reorder" at bounding box center [593, 476] width 835 height 503
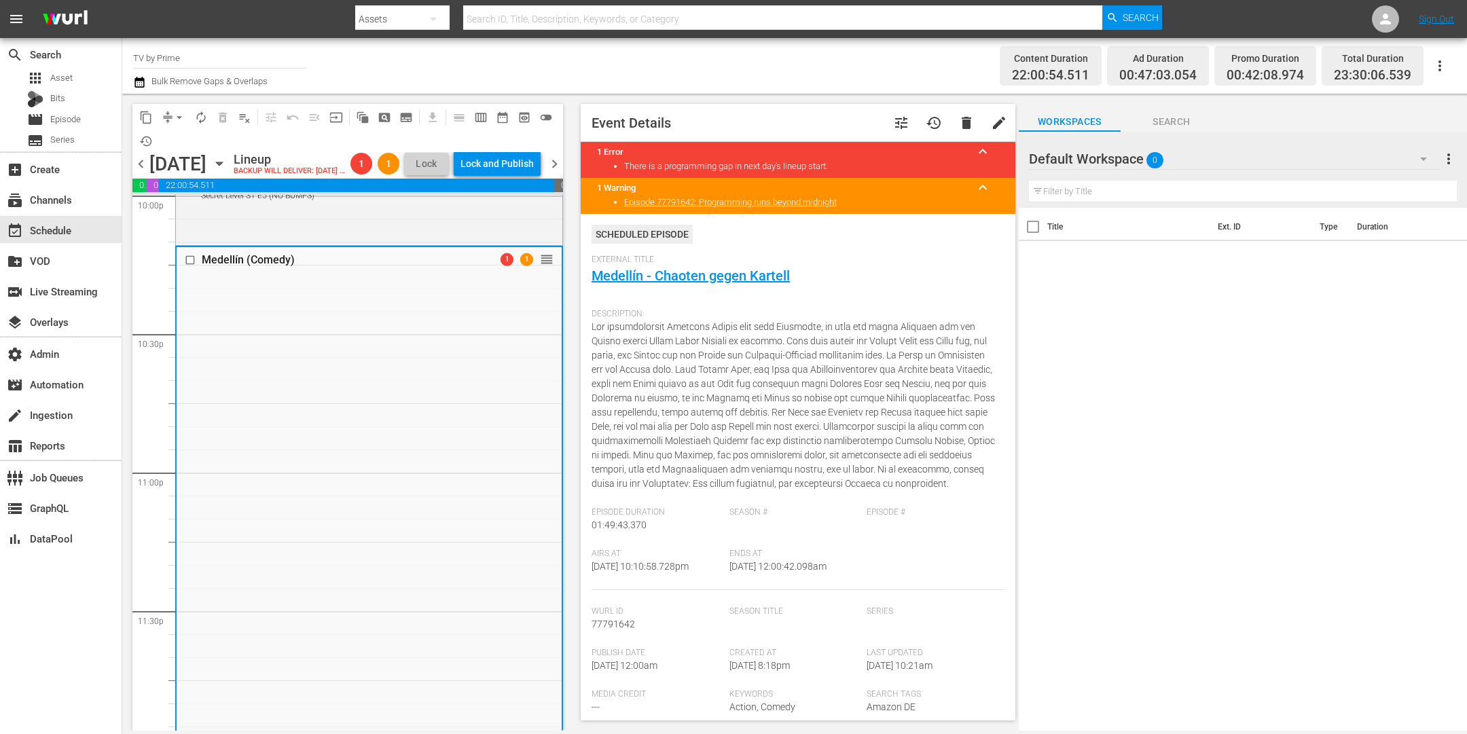
click at [559, 173] on span "chevron_right" at bounding box center [554, 164] width 17 height 17
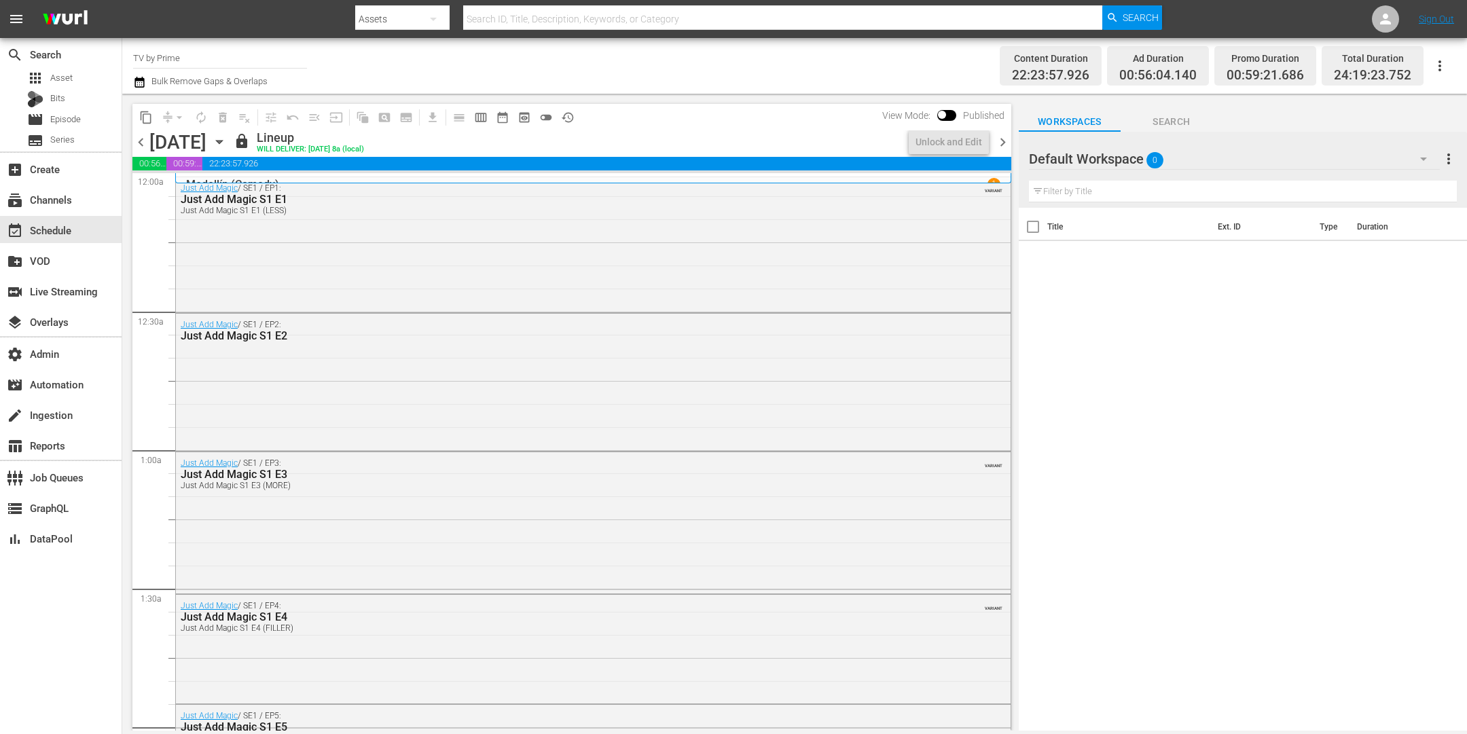
click at [141, 141] on span "chevron_left" at bounding box center [140, 142] width 17 height 17
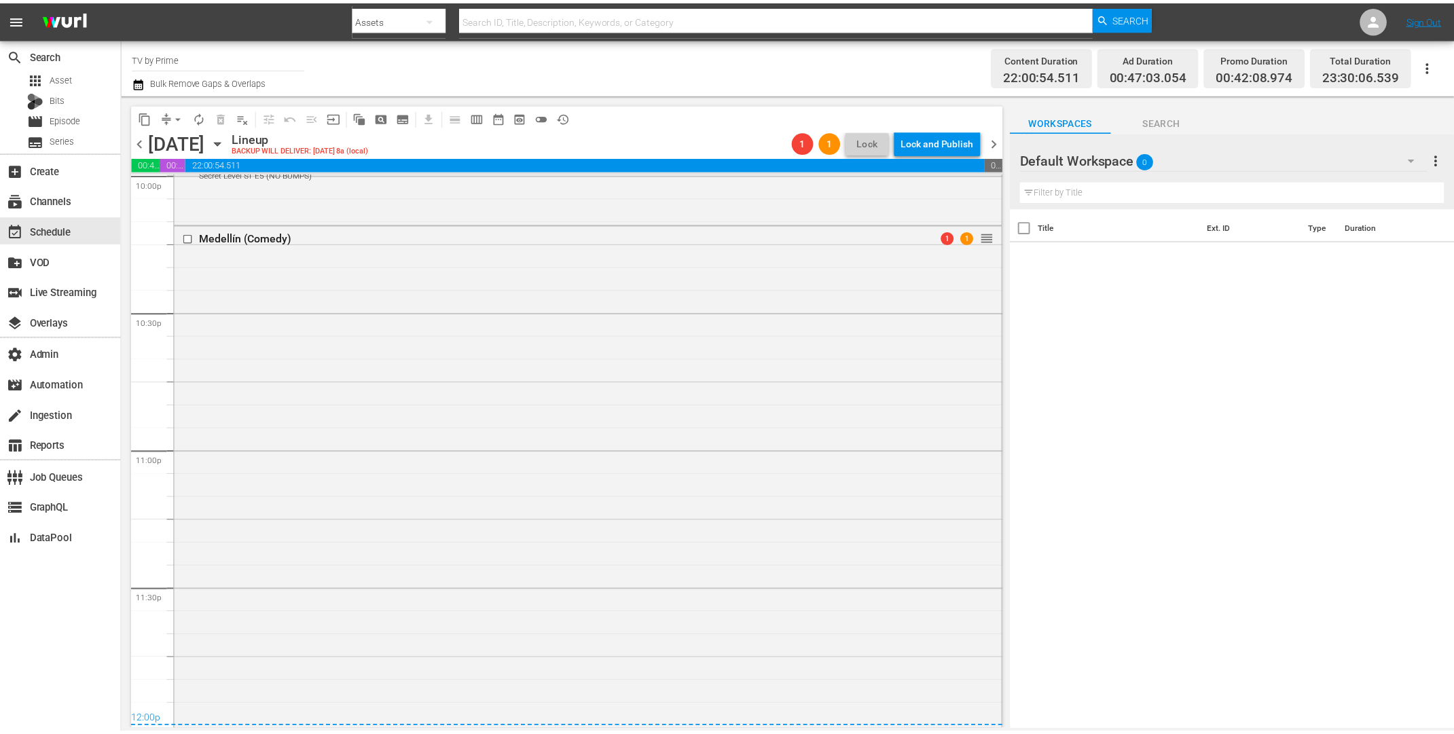
scroll to position [6087, 0]
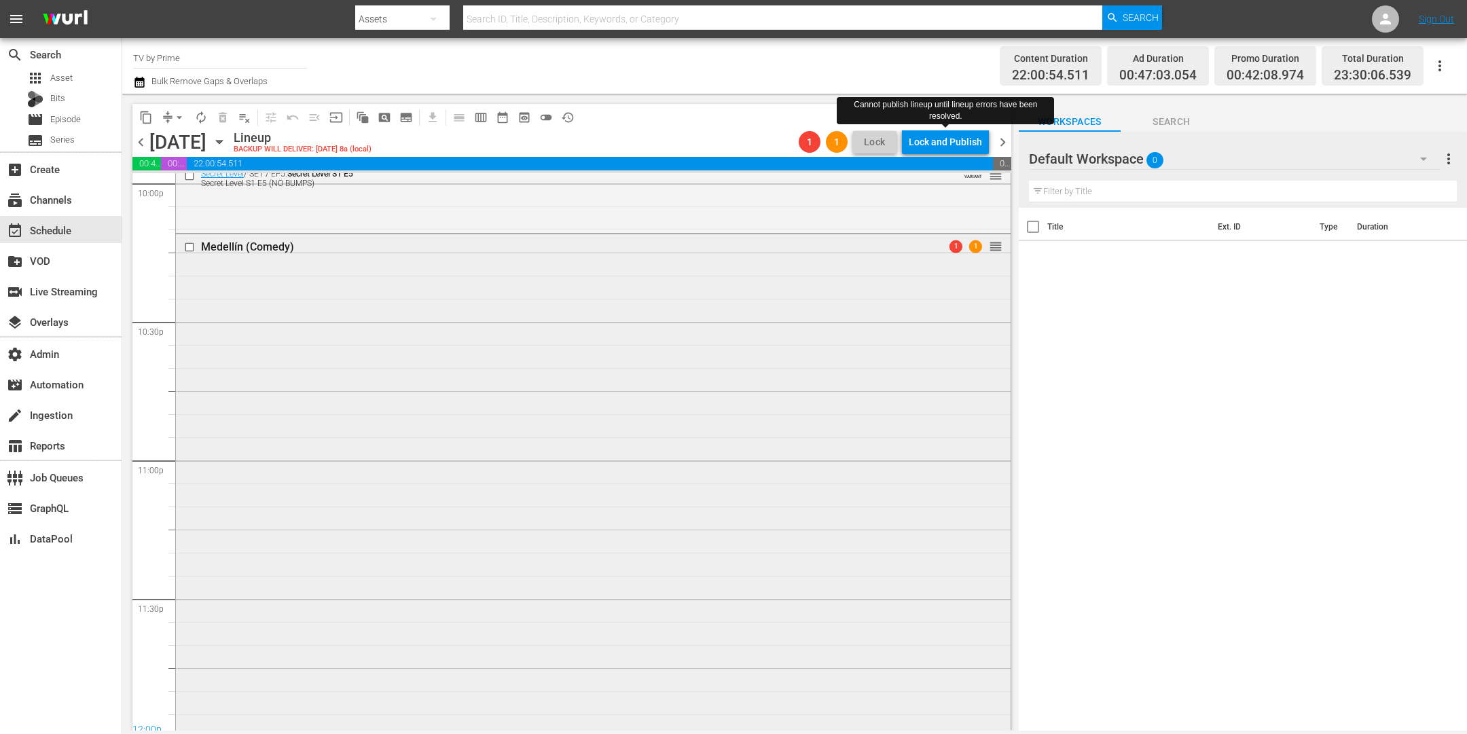
click at [842, 365] on div "Medellín (Comedy) 1 1 reorder" at bounding box center [593, 485] width 835 height 503
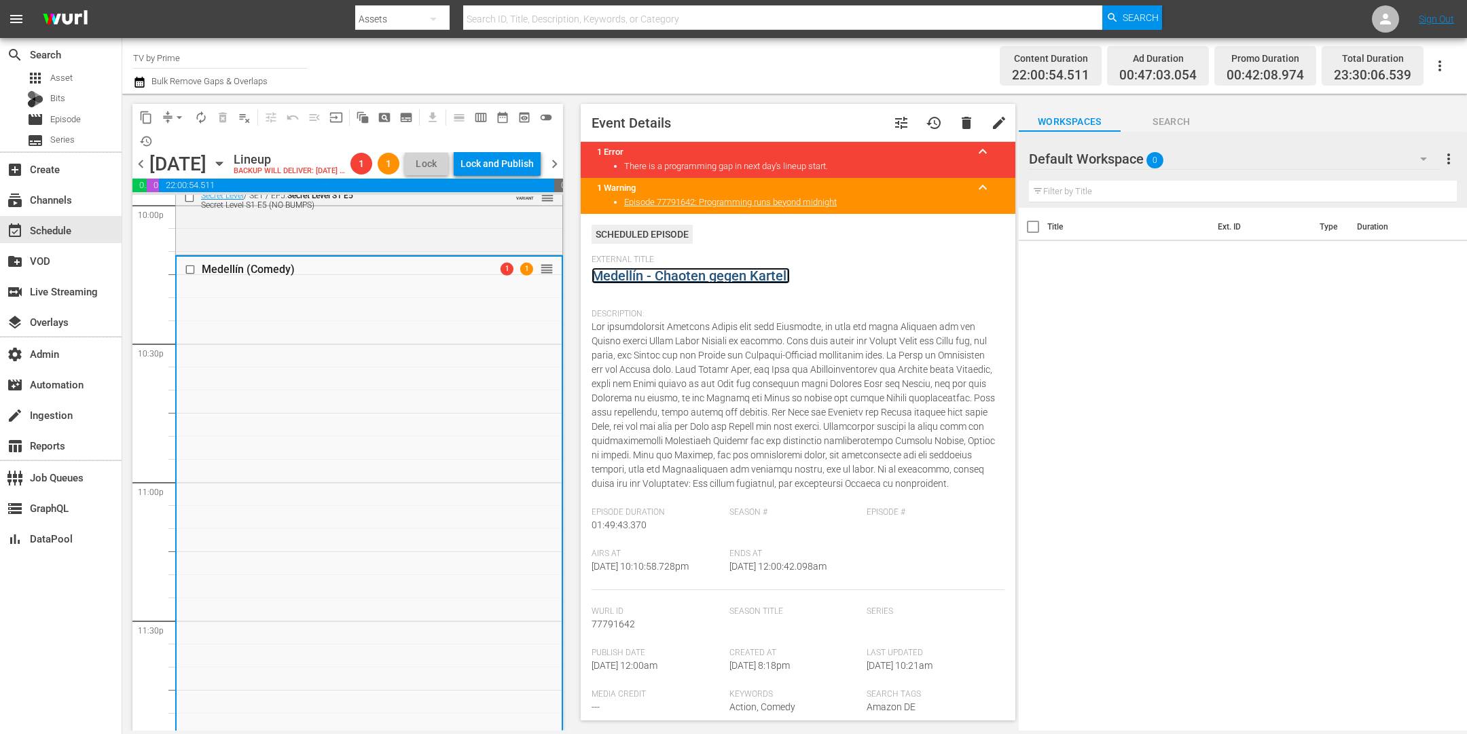
click at [647, 277] on link "Medellín - Chaoten gegen Kartell" at bounding box center [691, 276] width 198 height 16
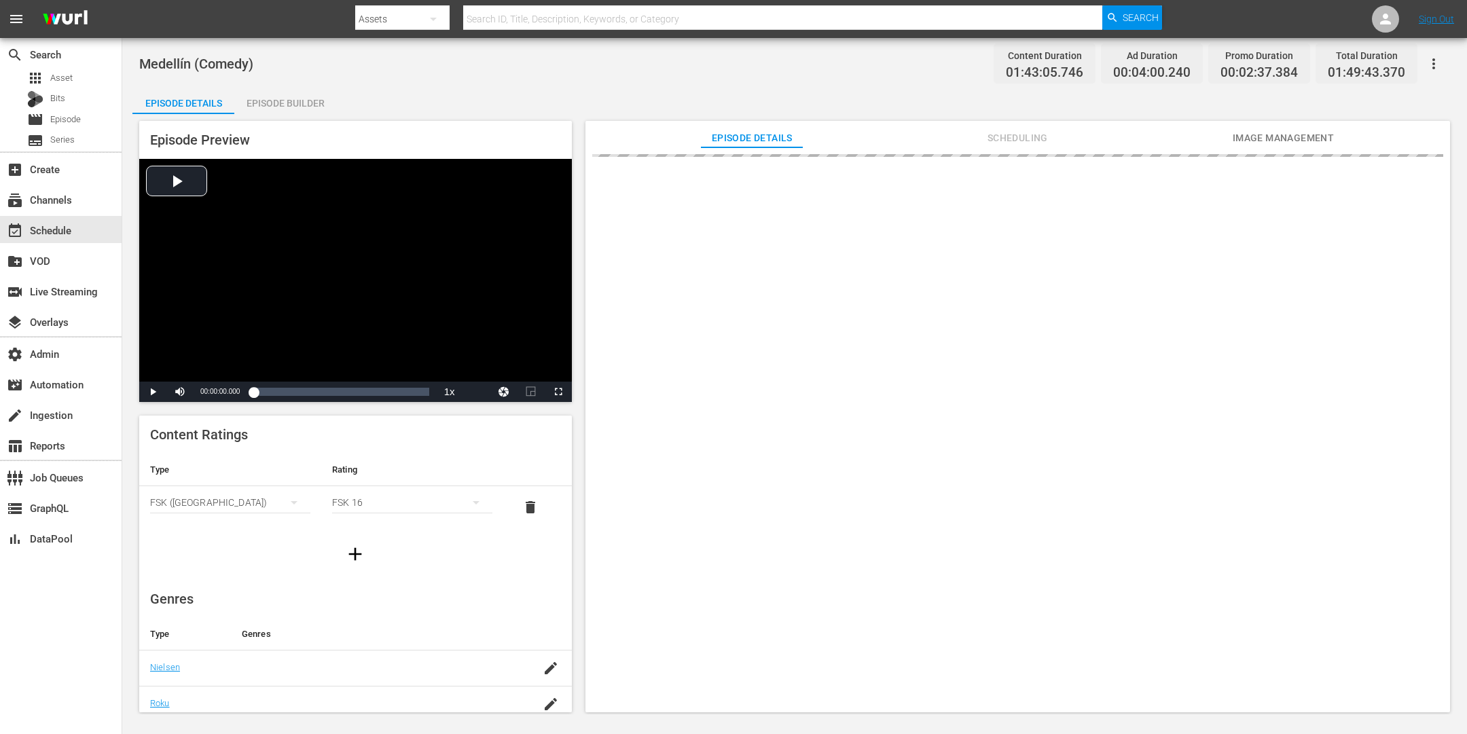
click at [282, 105] on div "Episode Builder" at bounding box center [285, 103] width 102 height 33
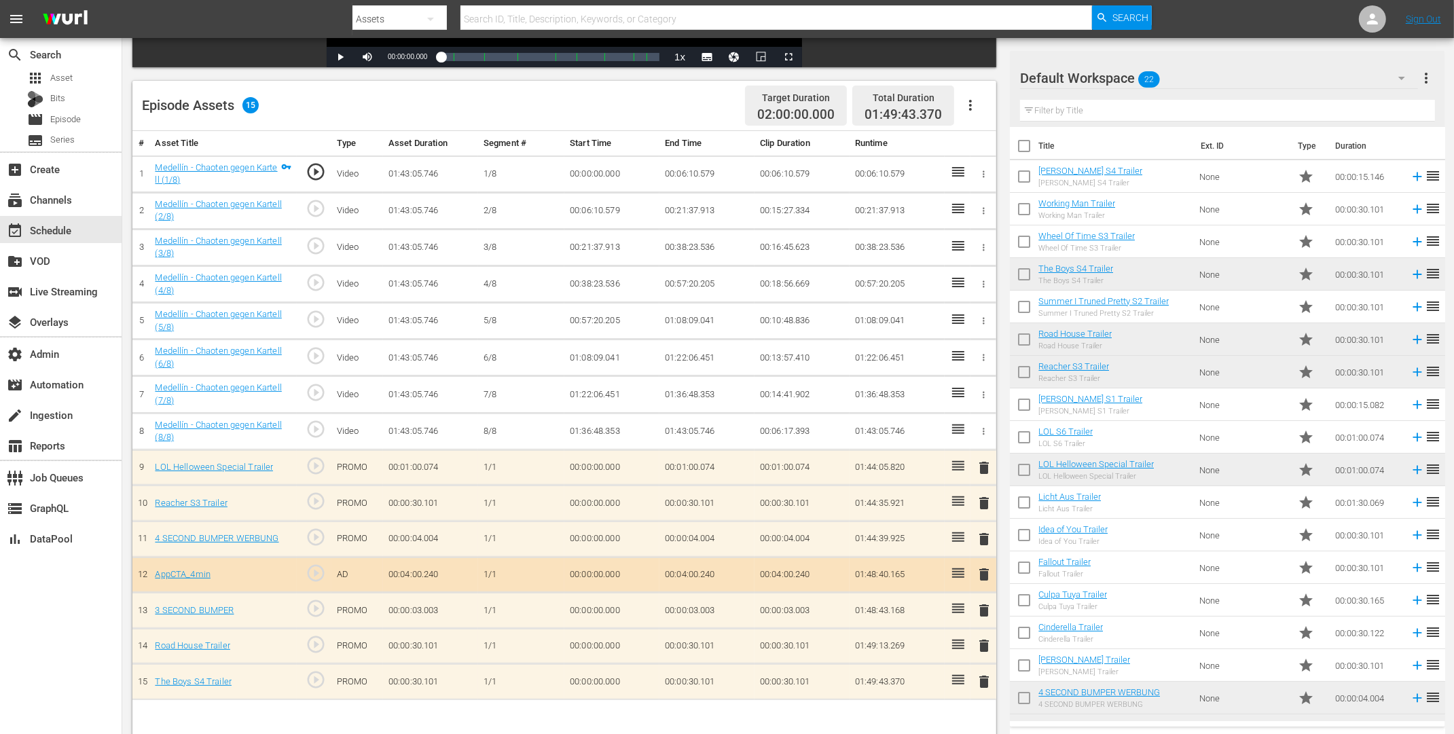
scroll to position [353, 0]
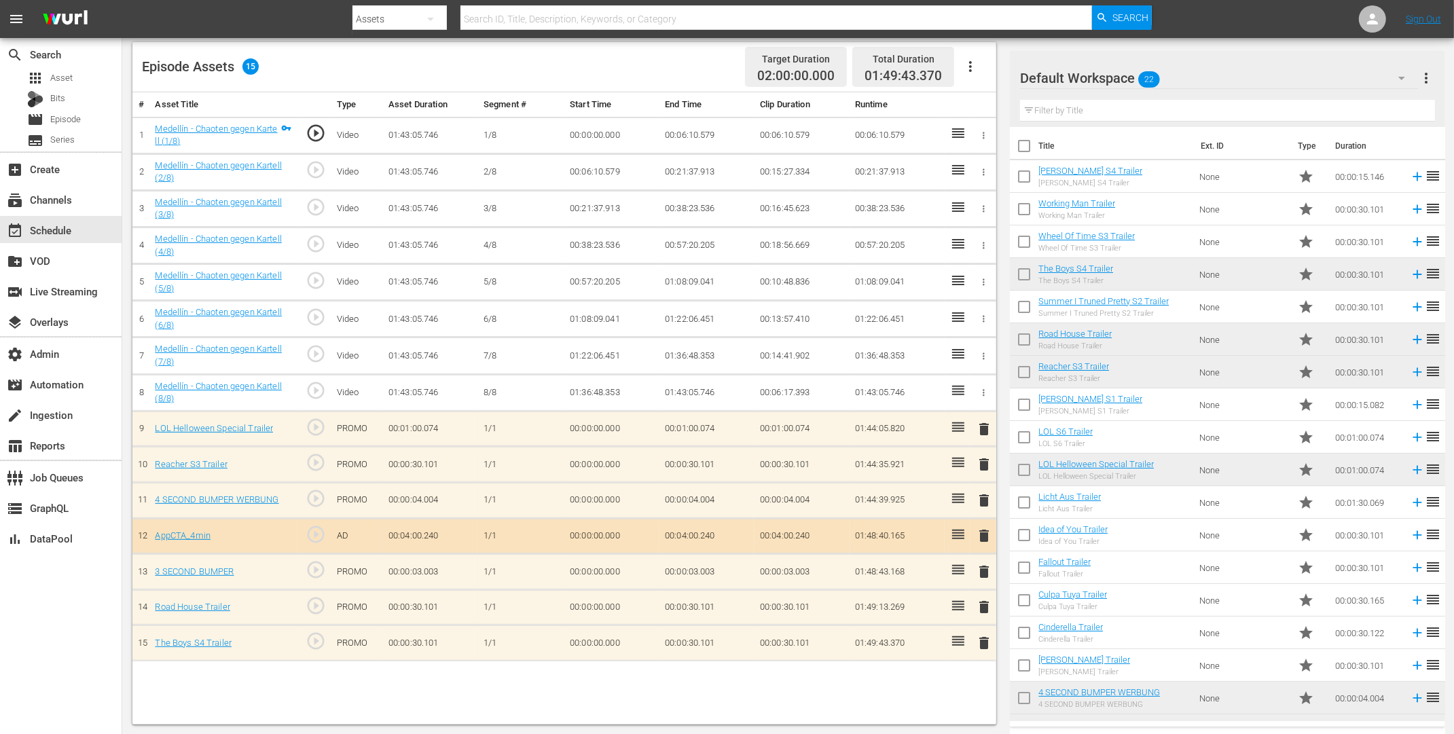
click at [981, 564] on span "delete" at bounding box center [984, 572] width 16 height 16
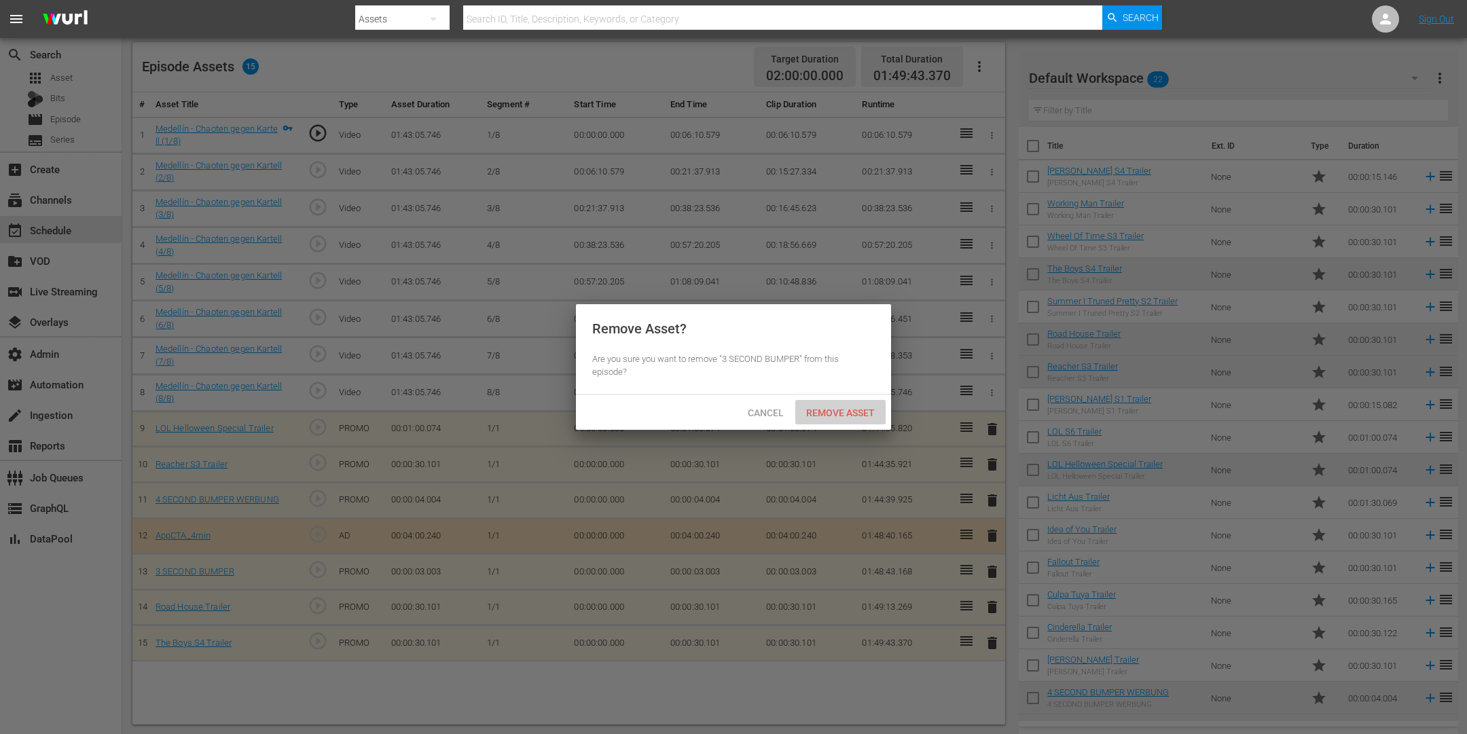
click at [861, 414] on span "Remove Asset" at bounding box center [840, 413] width 90 height 11
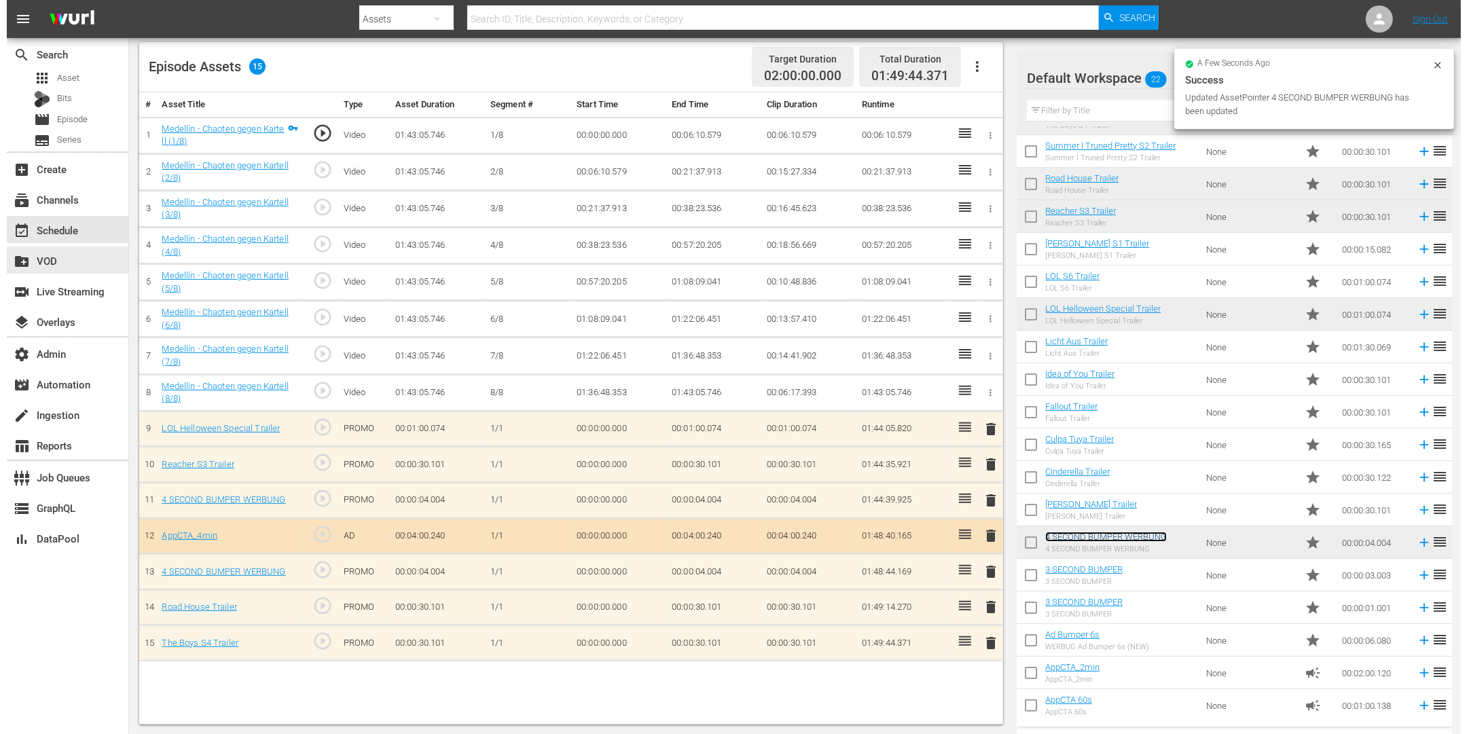
scroll to position [0, 0]
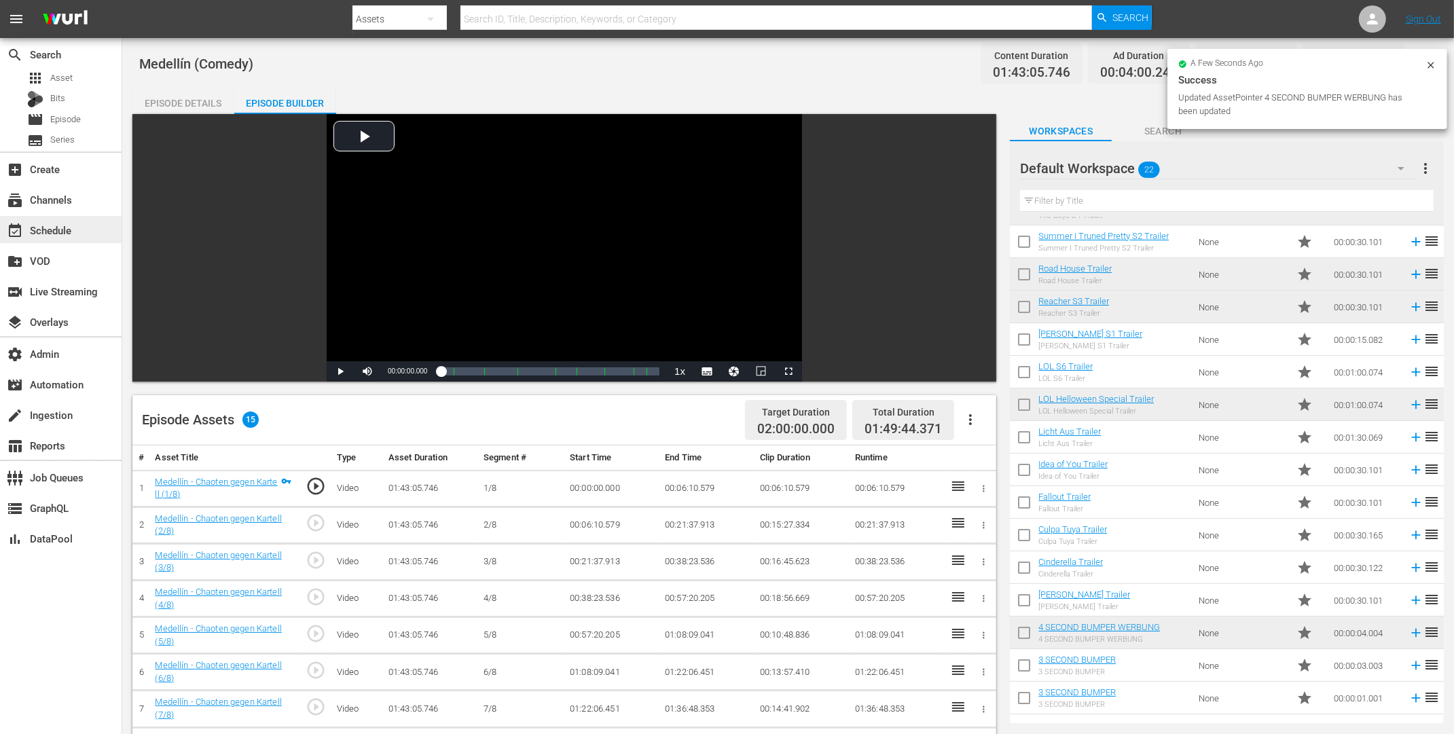
click at [62, 223] on div "event_available Schedule" at bounding box center [38, 228] width 76 height 12
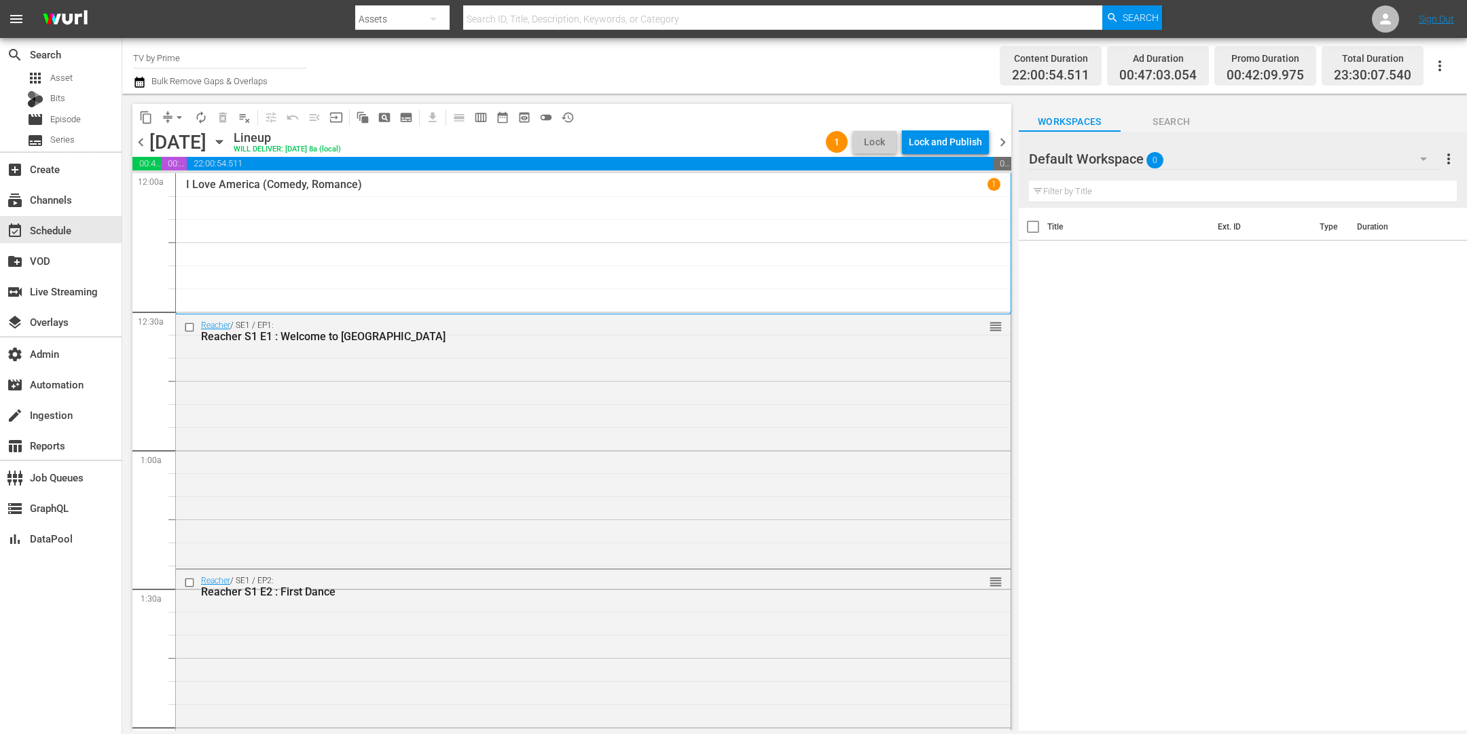
click at [935, 143] on div "Lock and Publish" at bounding box center [945, 142] width 73 height 24
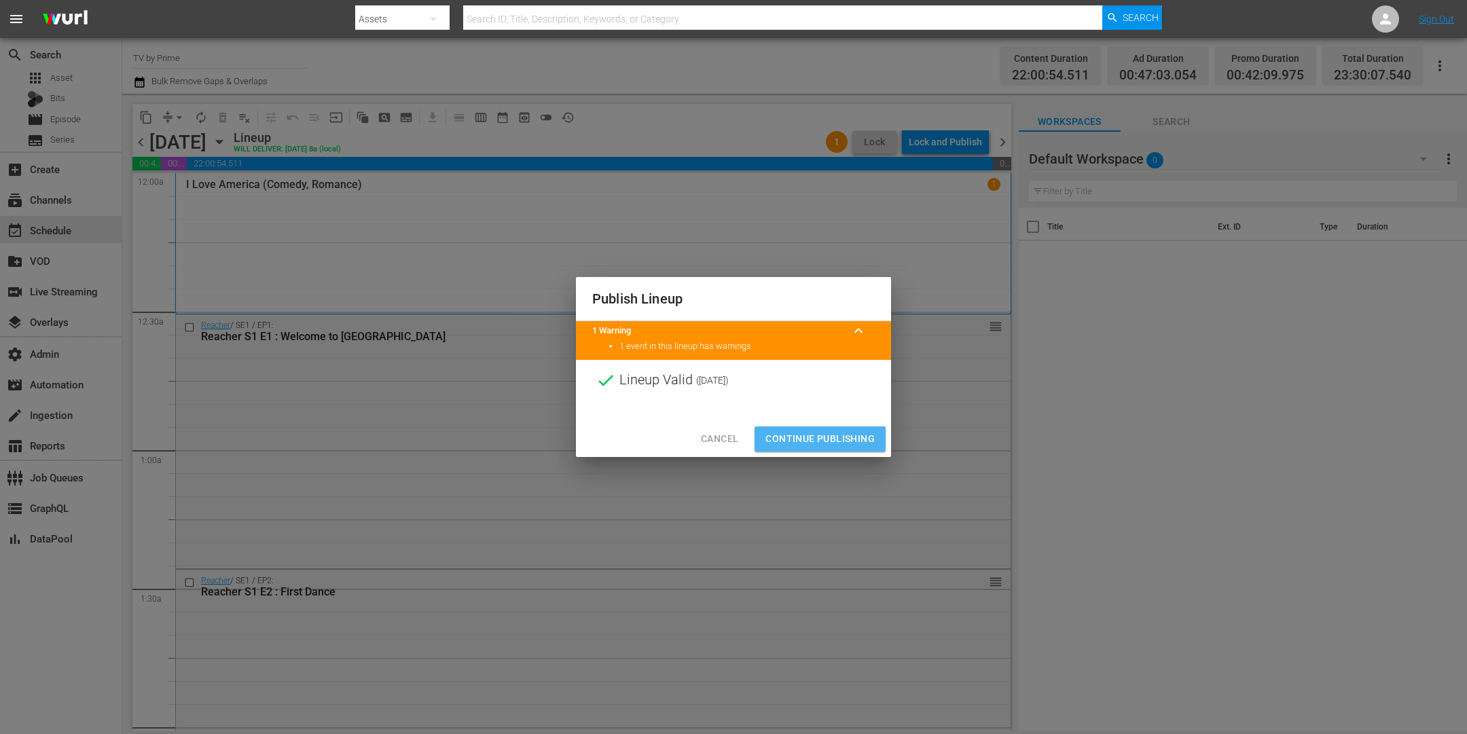
click at [821, 440] on span "Continue Publishing" at bounding box center [820, 439] width 109 height 17
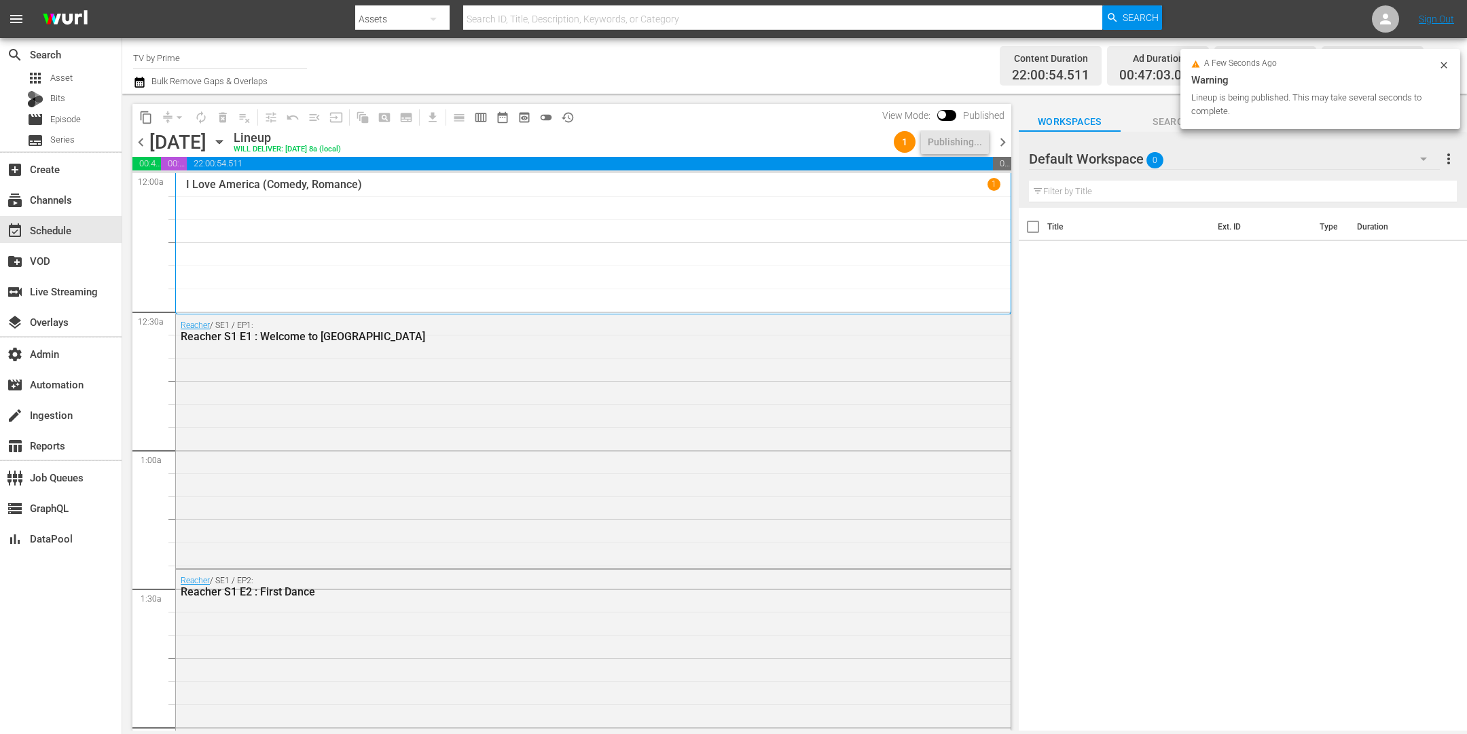
click at [222, 142] on icon "button" at bounding box center [219, 142] width 6 height 3
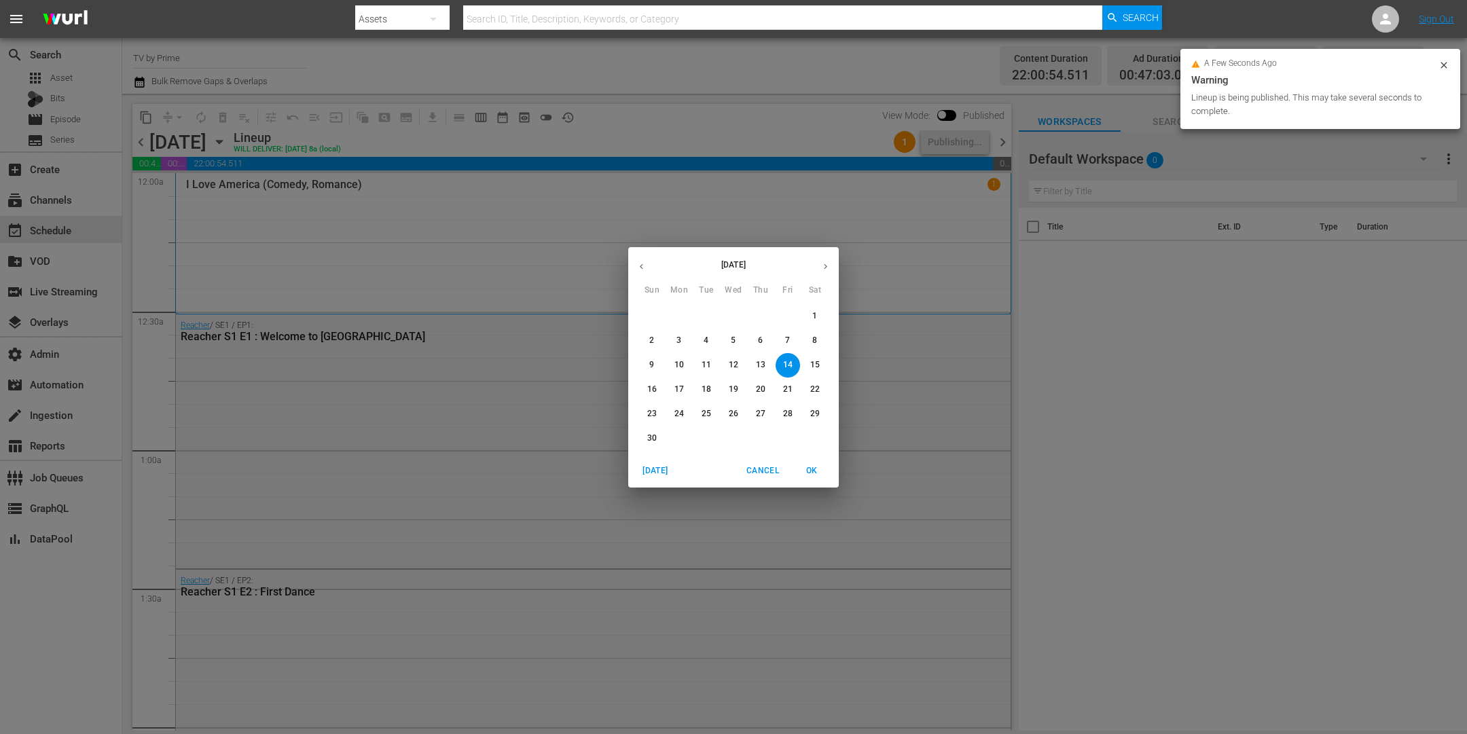
click at [791, 386] on p "21" at bounding box center [788, 390] width 10 height 12
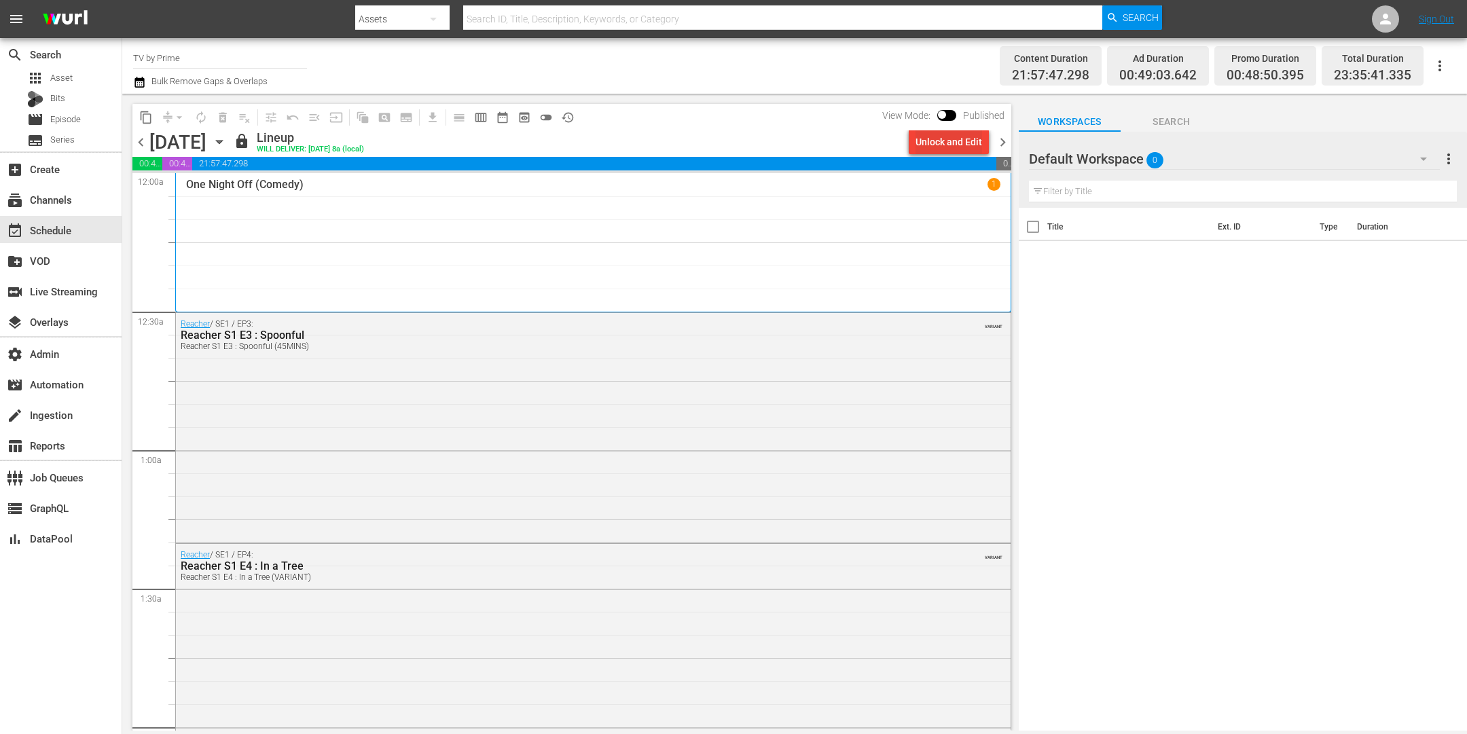
click at [951, 137] on div "Unlock and Edit" at bounding box center [949, 142] width 67 height 24
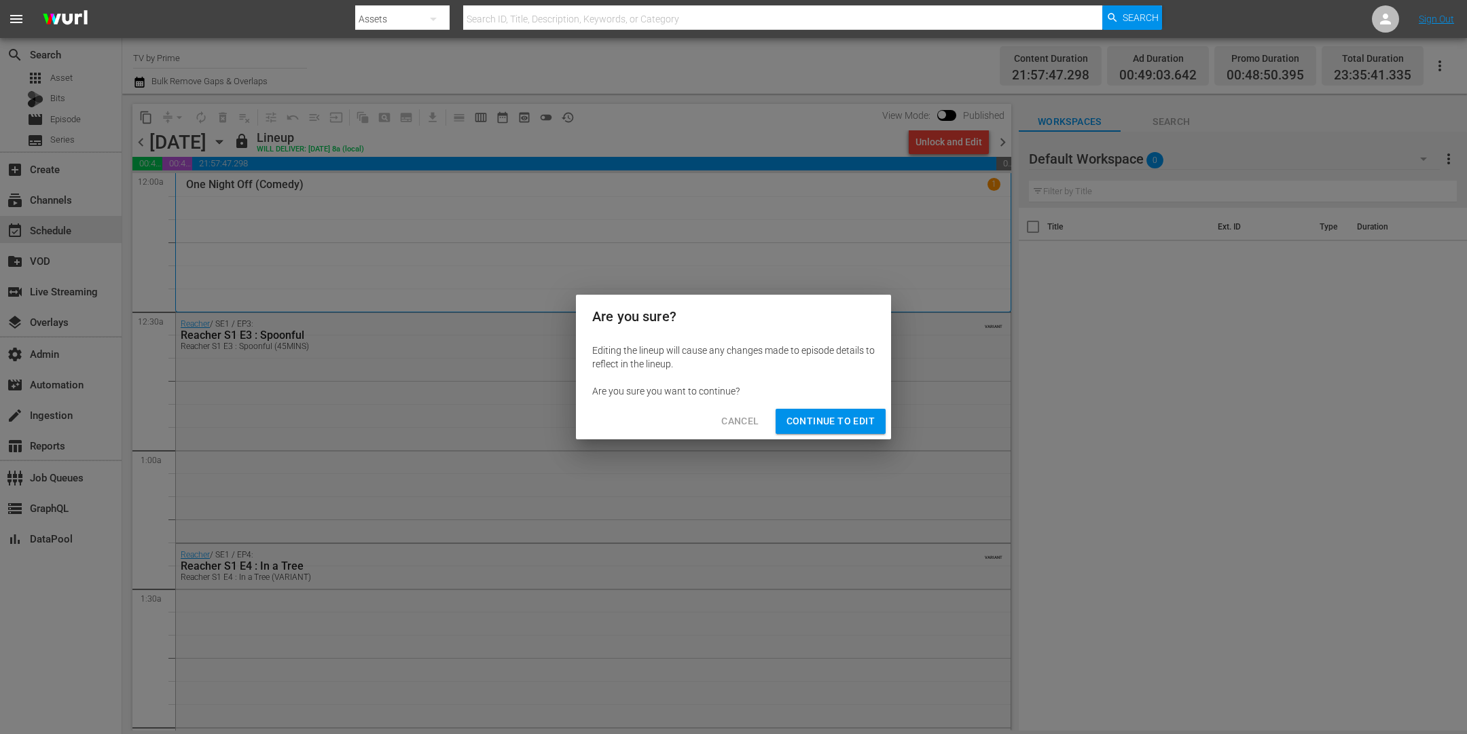
click at [825, 433] on button "Continue to Edit" at bounding box center [831, 421] width 110 height 25
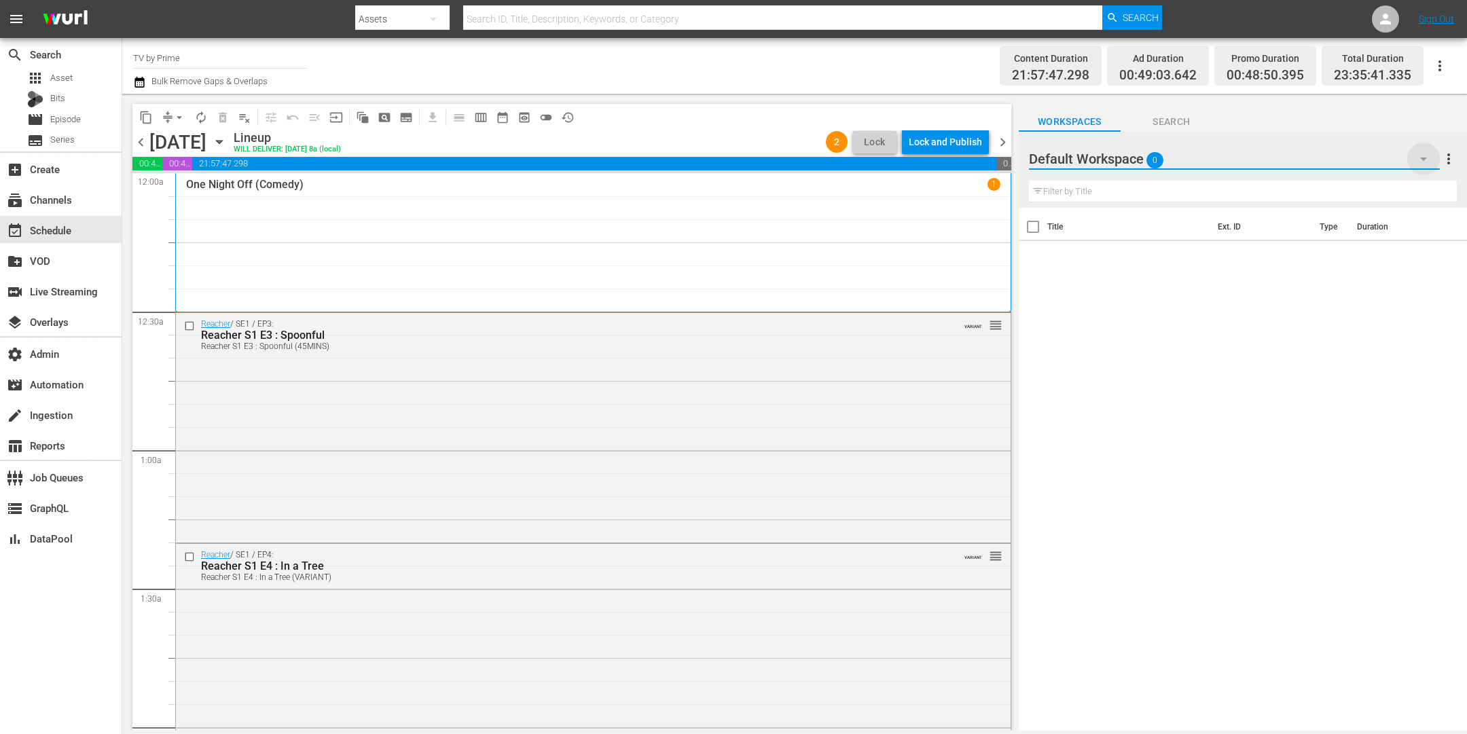
click at [1420, 160] on icon "button" at bounding box center [1424, 159] width 16 height 16
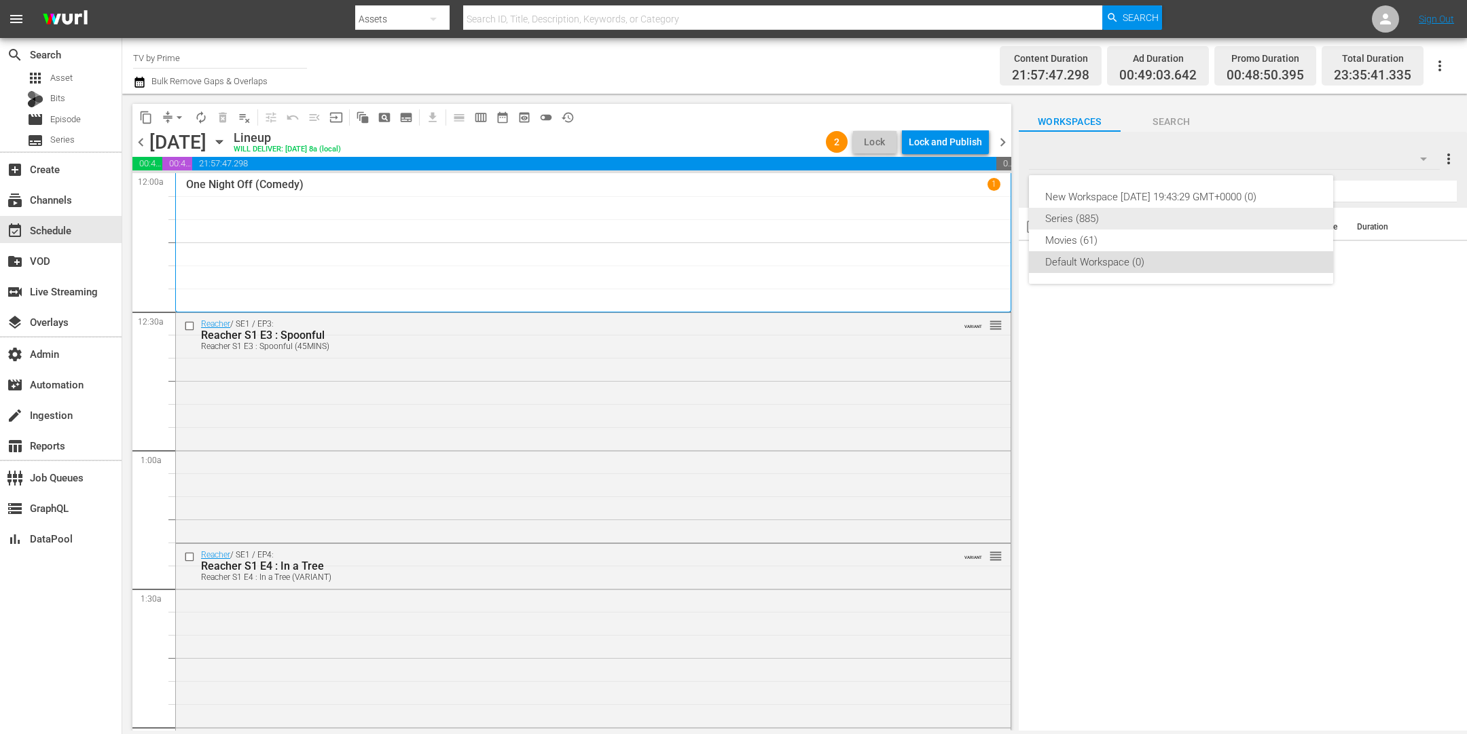
click at [1109, 217] on div "Series (885)" at bounding box center [1181, 219] width 272 height 22
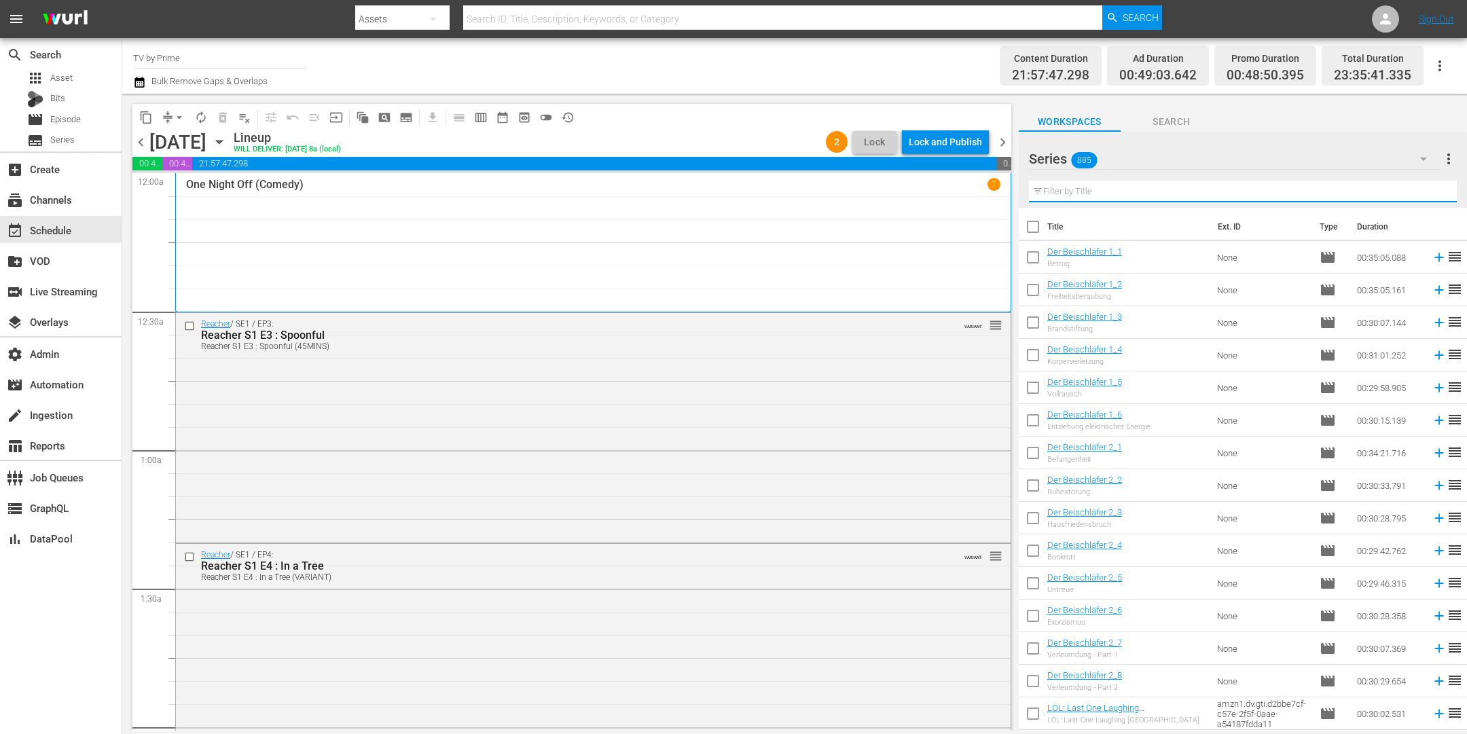
click at [1075, 194] on input "text" at bounding box center [1243, 192] width 428 height 22
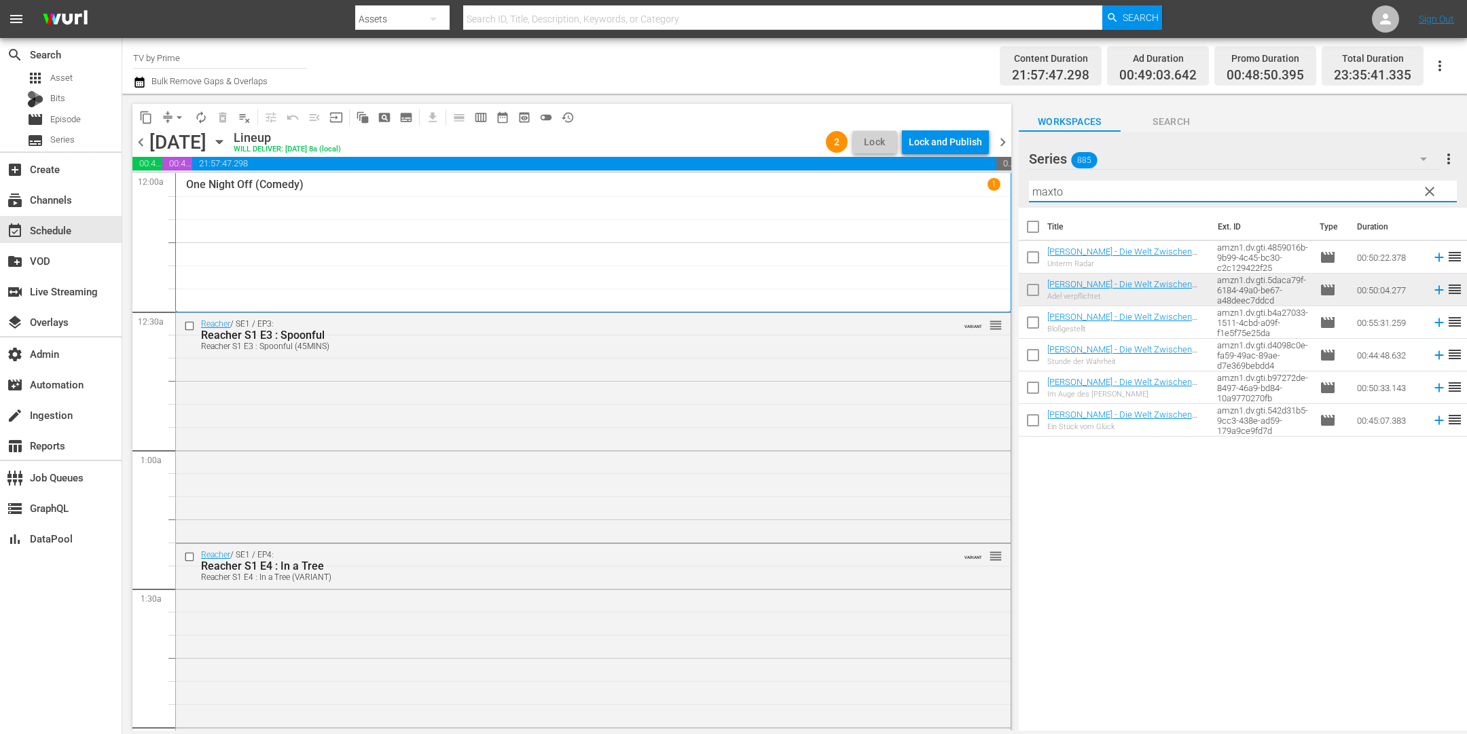
drag, startPoint x: 1082, startPoint y: 190, endPoint x: 945, endPoint y: 169, distance: 138.8
click at [945, 169] on div "content_copy compress arrow_drop_down autorenew_outlined delete_forever_outline…" at bounding box center [794, 412] width 1345 height 637
paste input "The Grypon S"
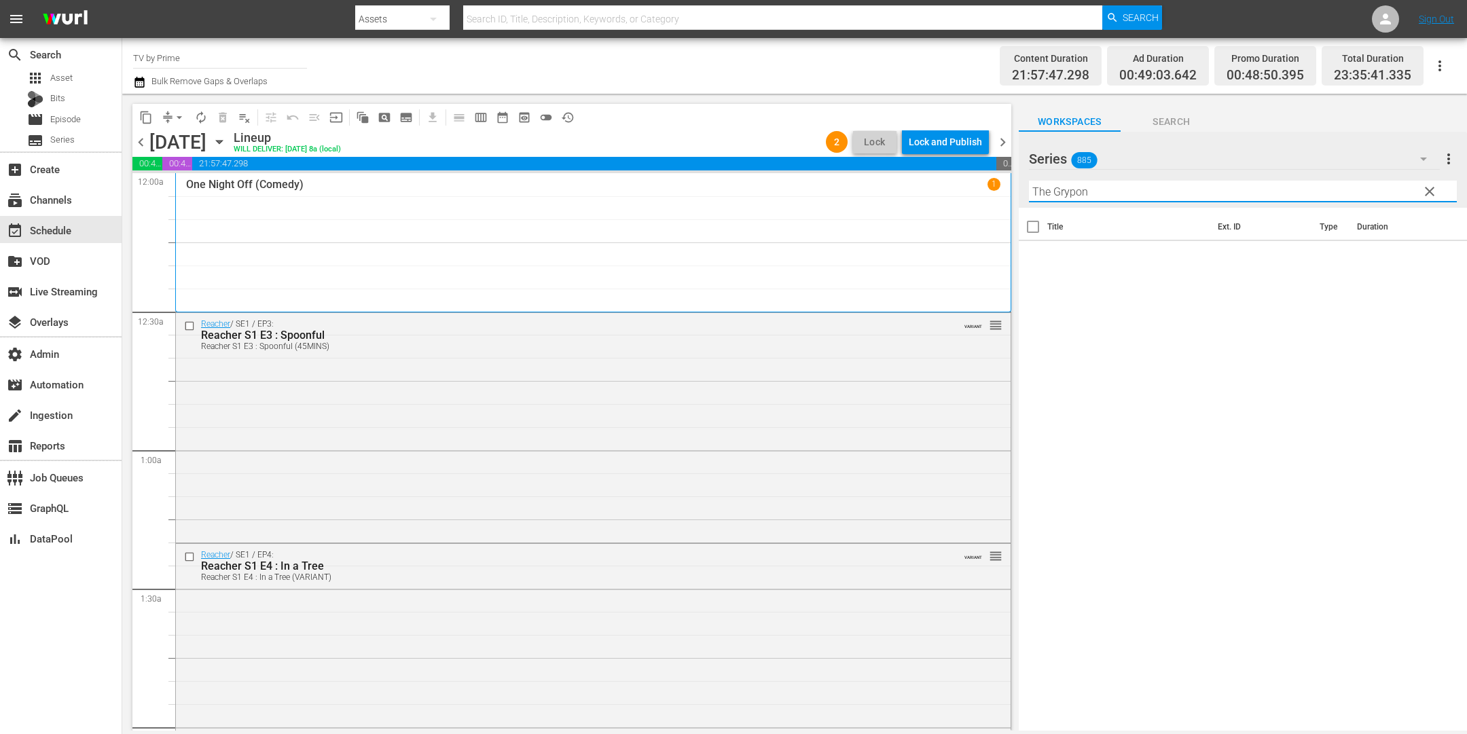
click at [227, 145] on icon "button" at bounding box center [219, 141] width 15 height 15
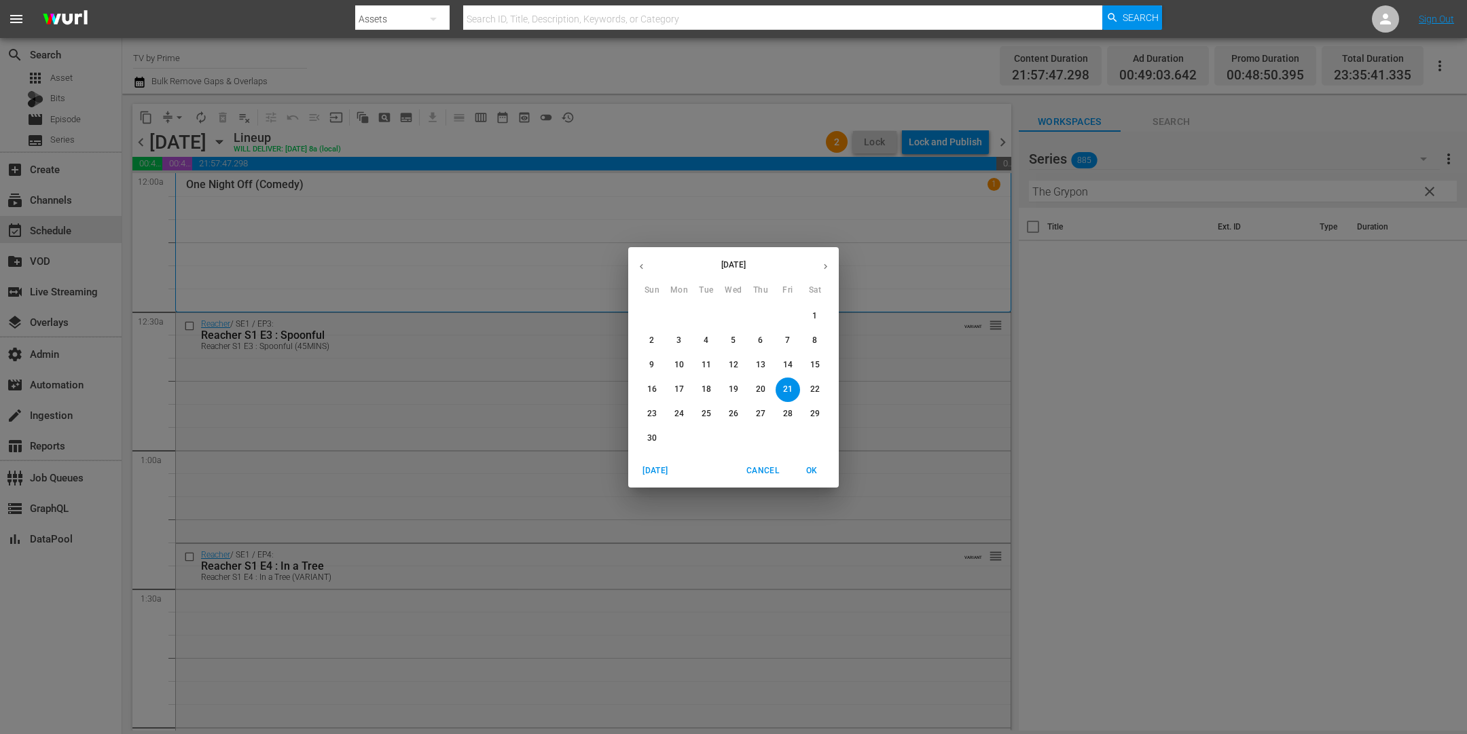
click at [783, 365] on p "14" at bounding box center [788, 365] width 10 height 12
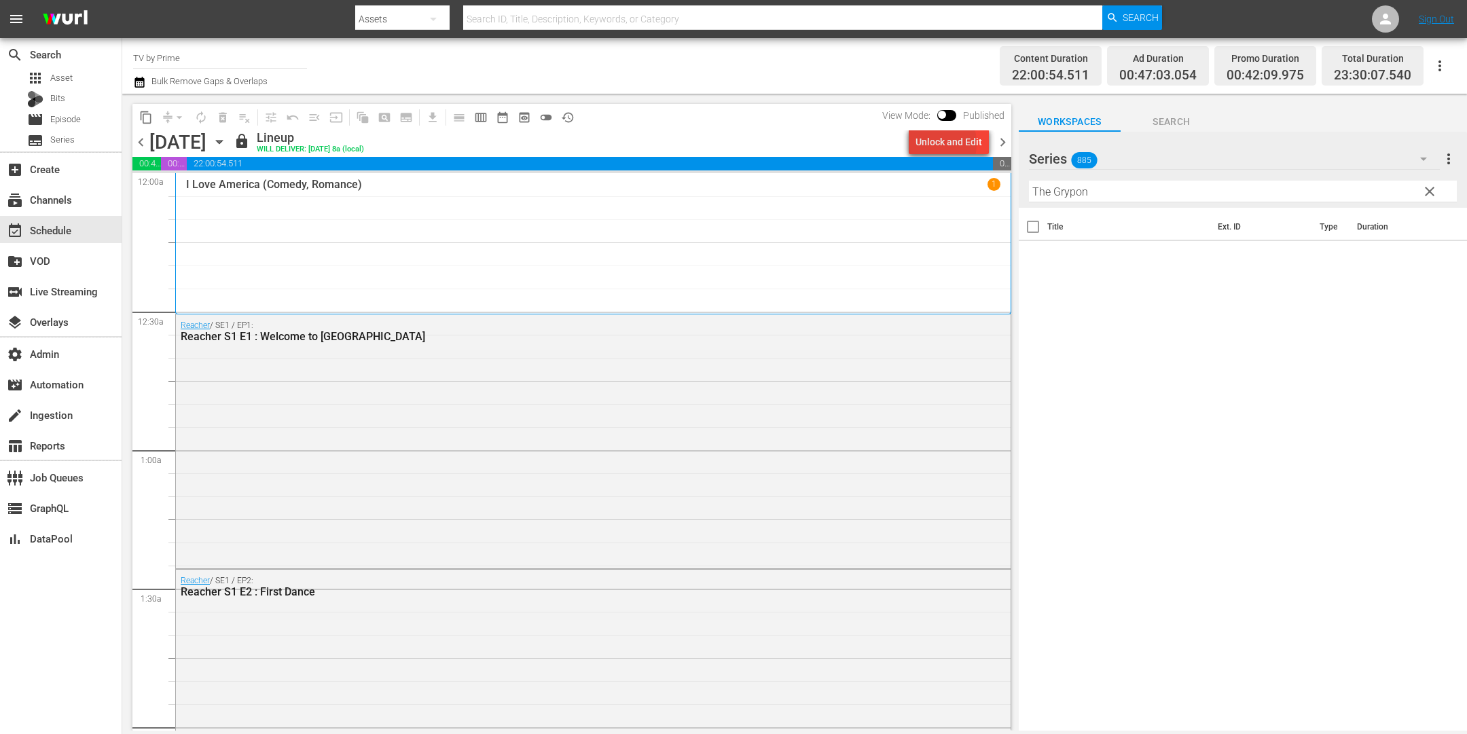
click at [935, 143] on div "Unlock and Edit" at bounding box center [949, 142] width 67 height 24
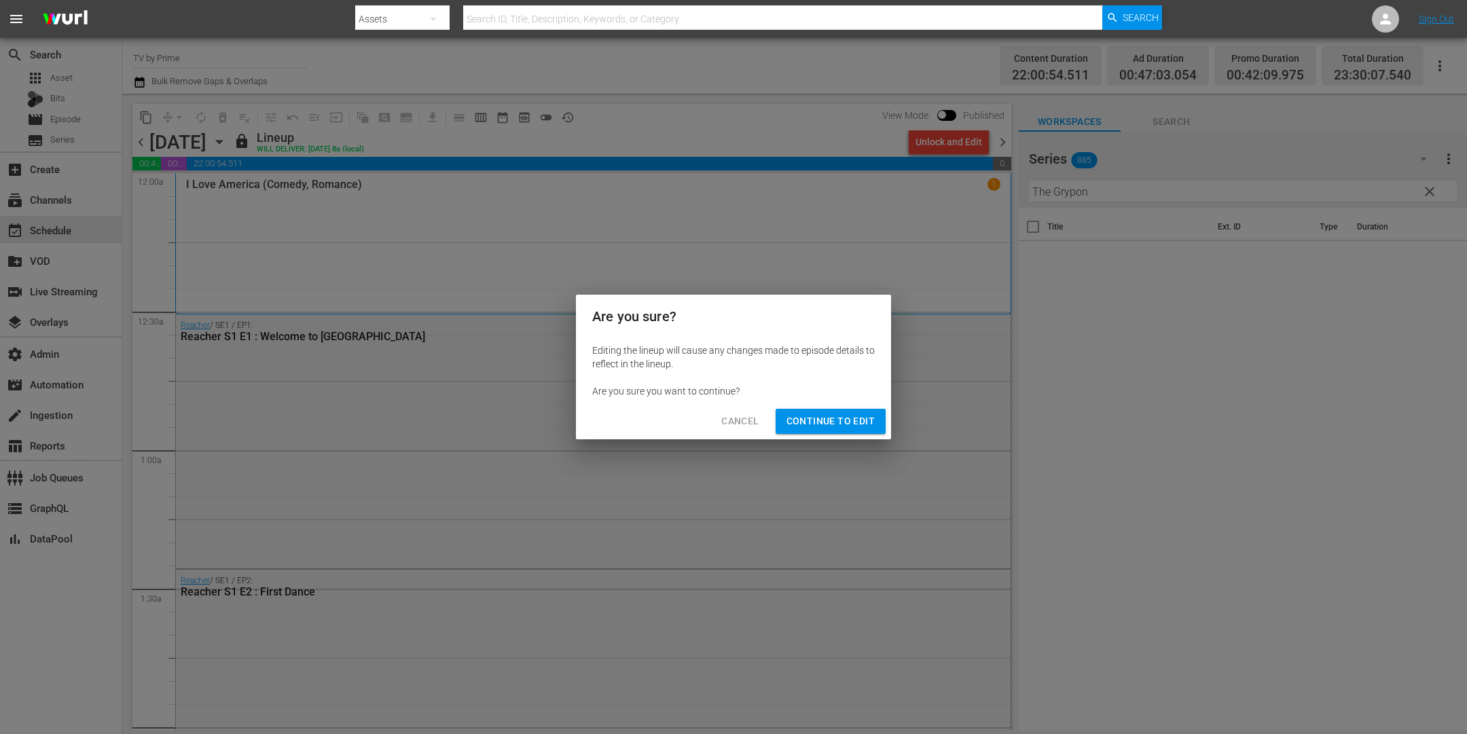
click at [852, 425] on span "Continue to Edit" at bounding box center [831, 421] width 88 height 17
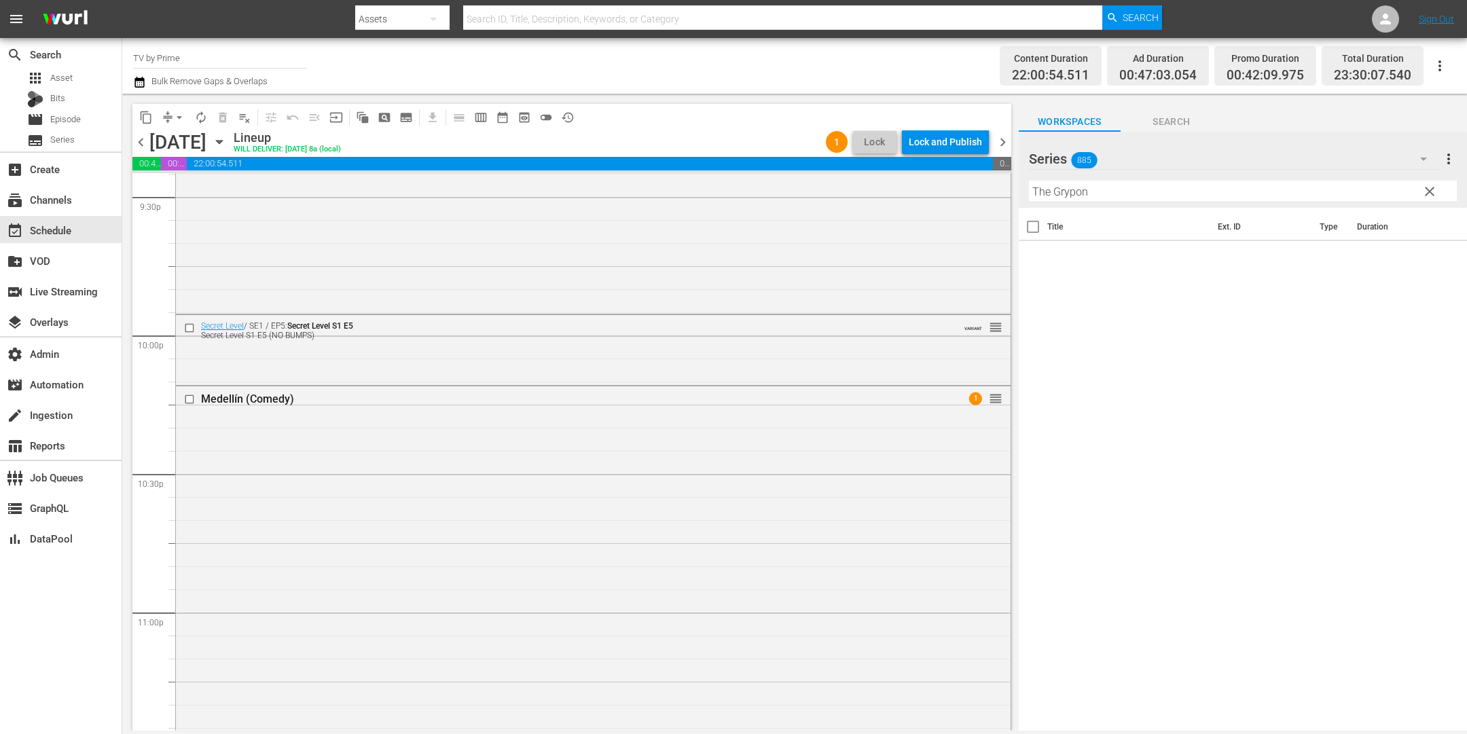
scroll to position [6096, 0]
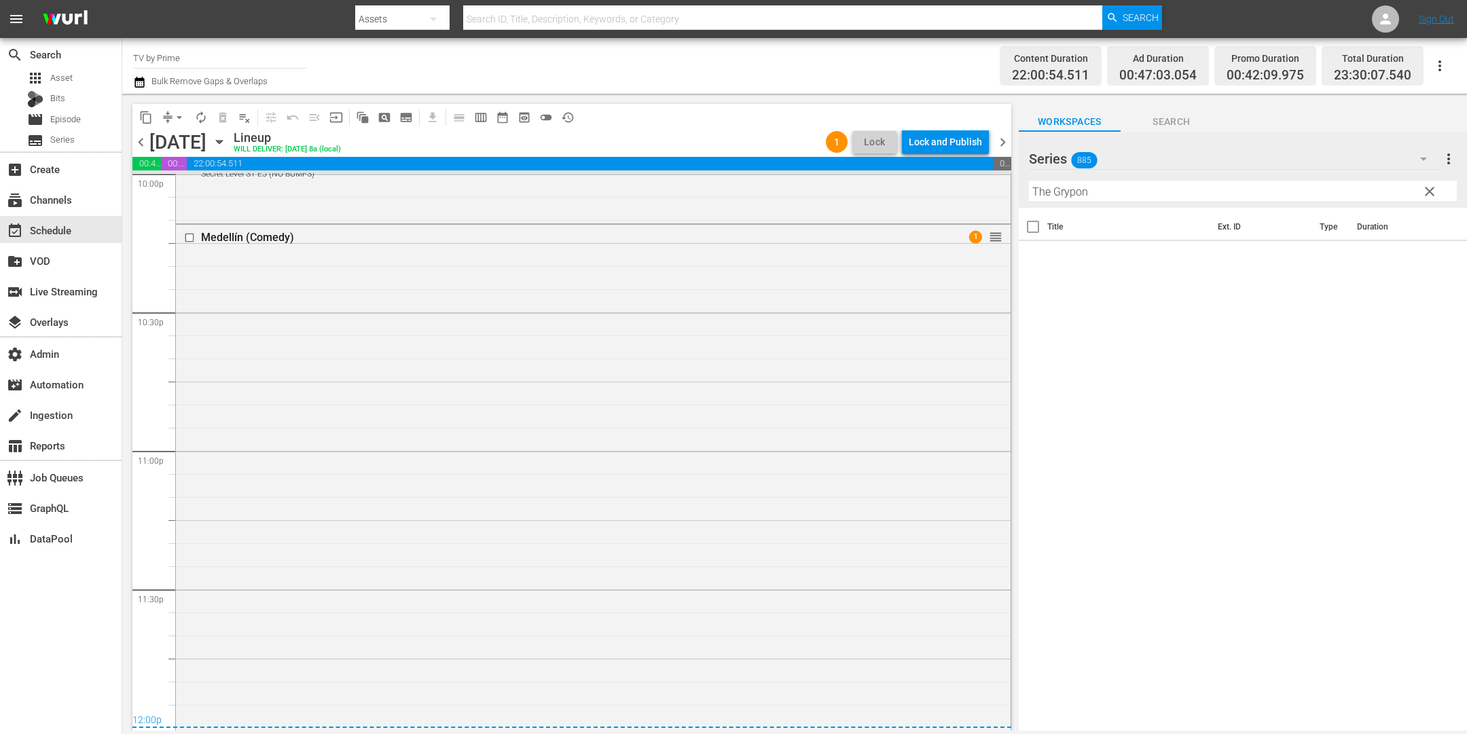
click at [1098, 194] on input "The Grypon" at bounding box center [1243, 192] width 428 height 22
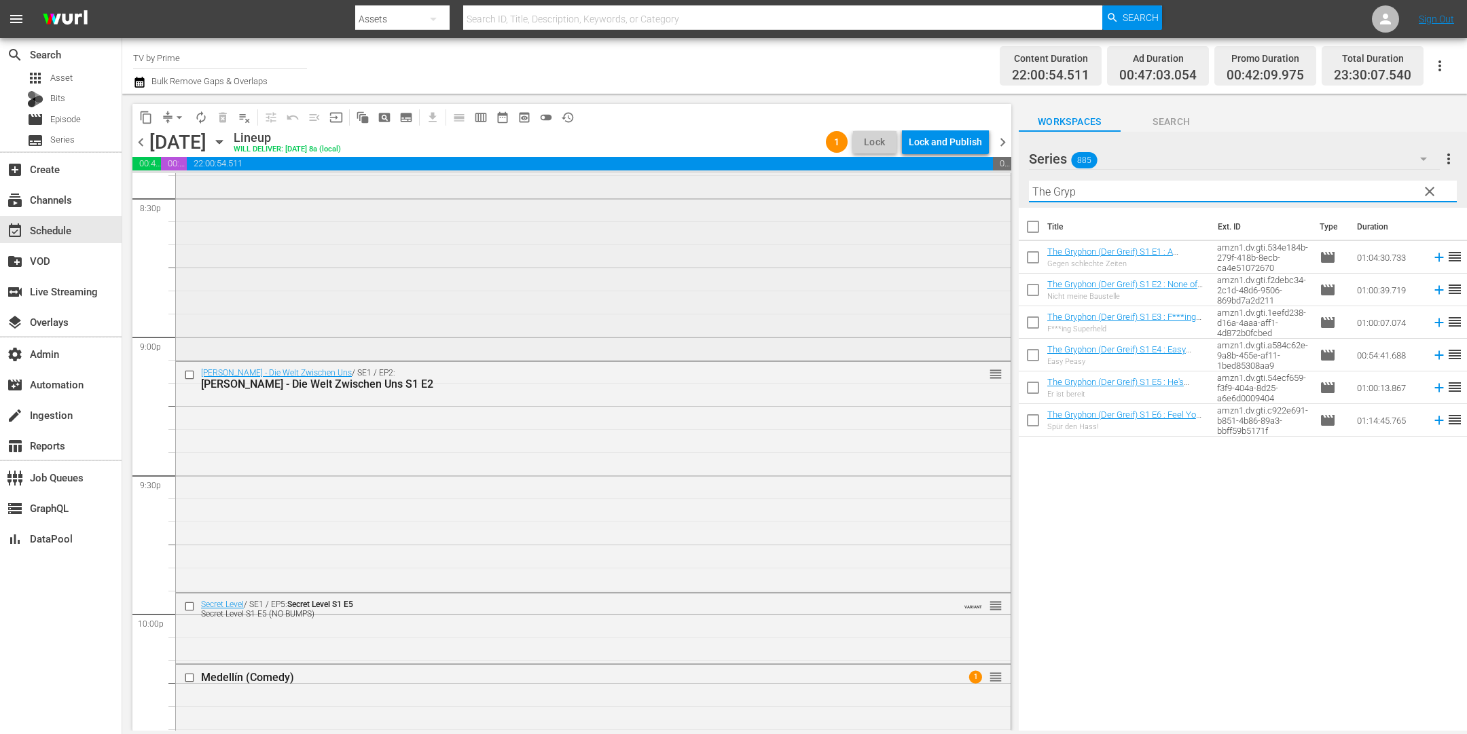
scroll to position [5793, 0]
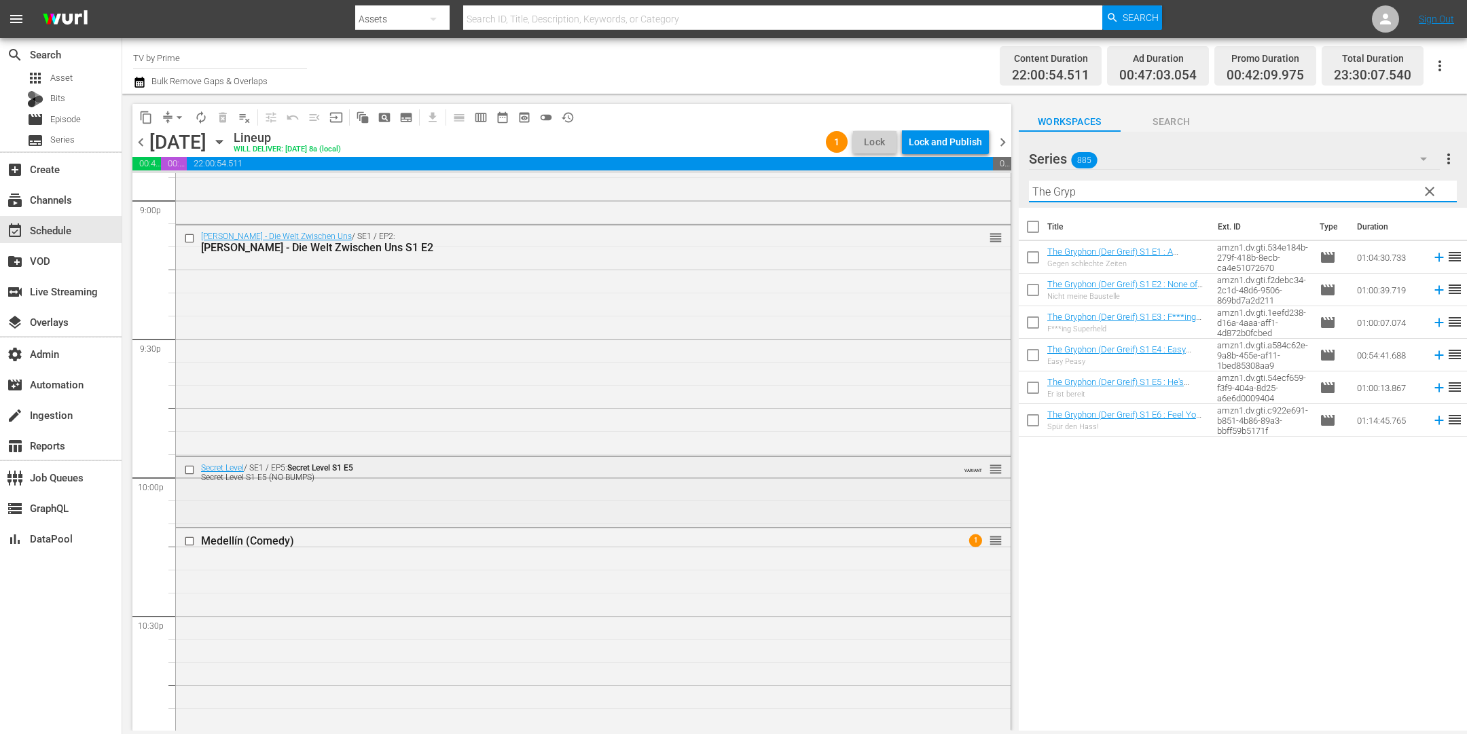
type input "The Gryp"
click at [546, 533] on div "Delete Event" at bounding box center [554, 531] width 107 height 18
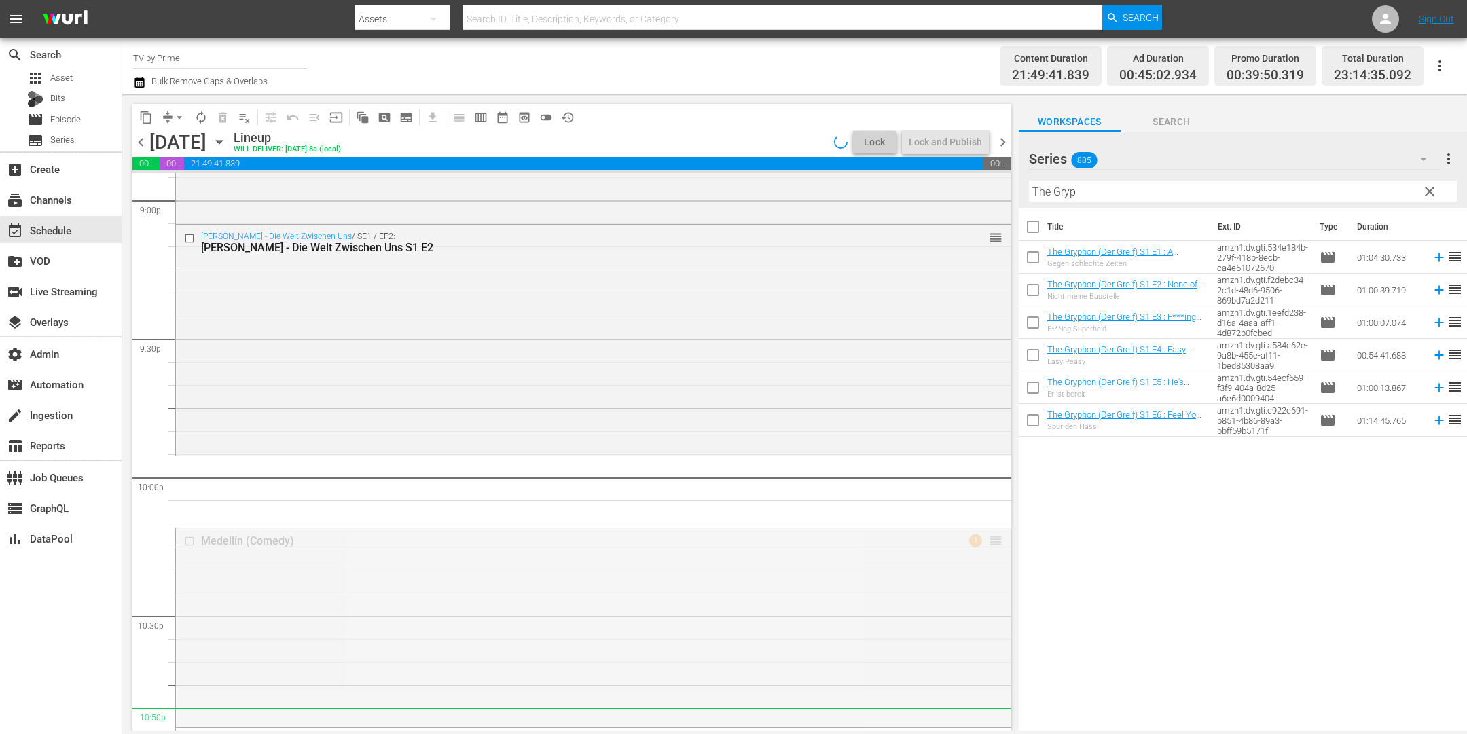
drag, startPoint x: 983, startPoint y: 539, endPoint x: 935, endPoint y: 707, distance: 174.4
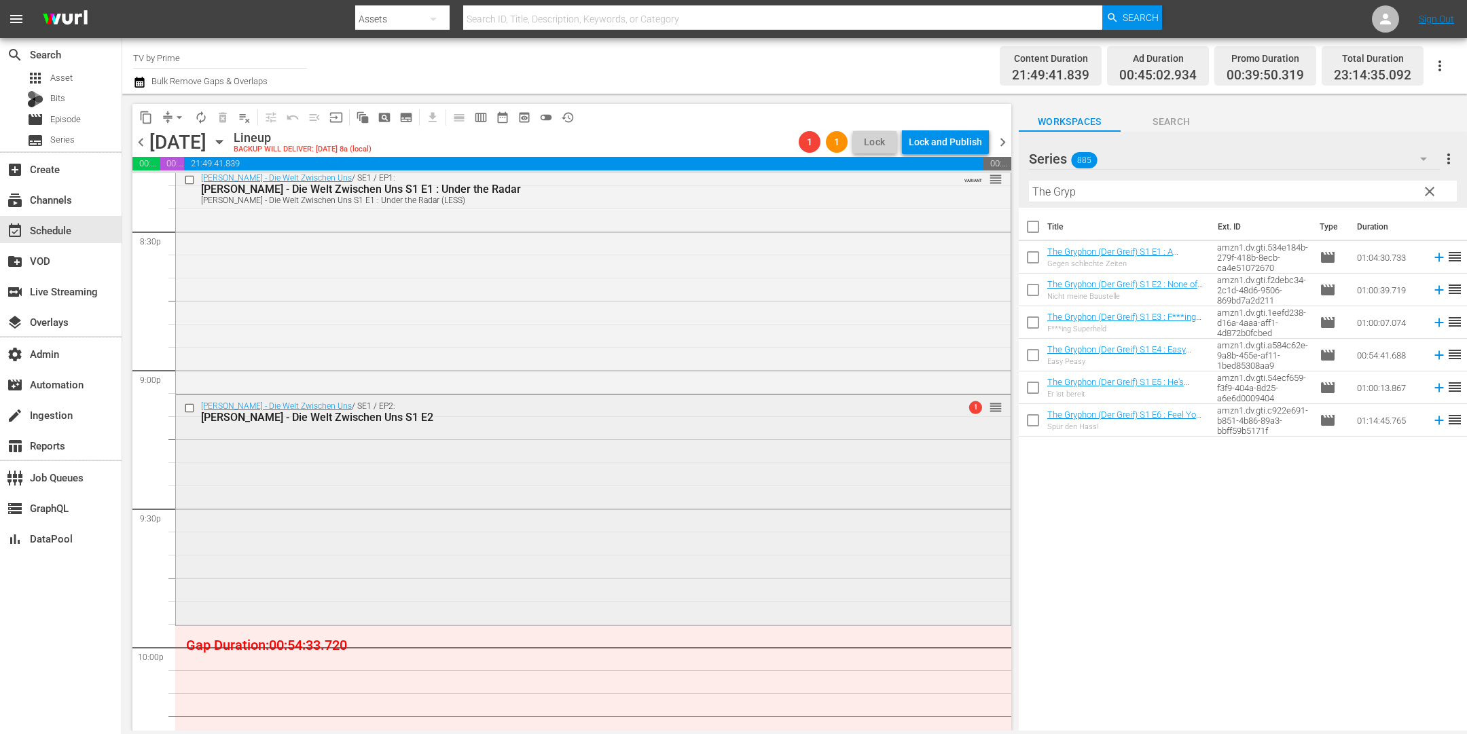
scroll to position [5529, 0]
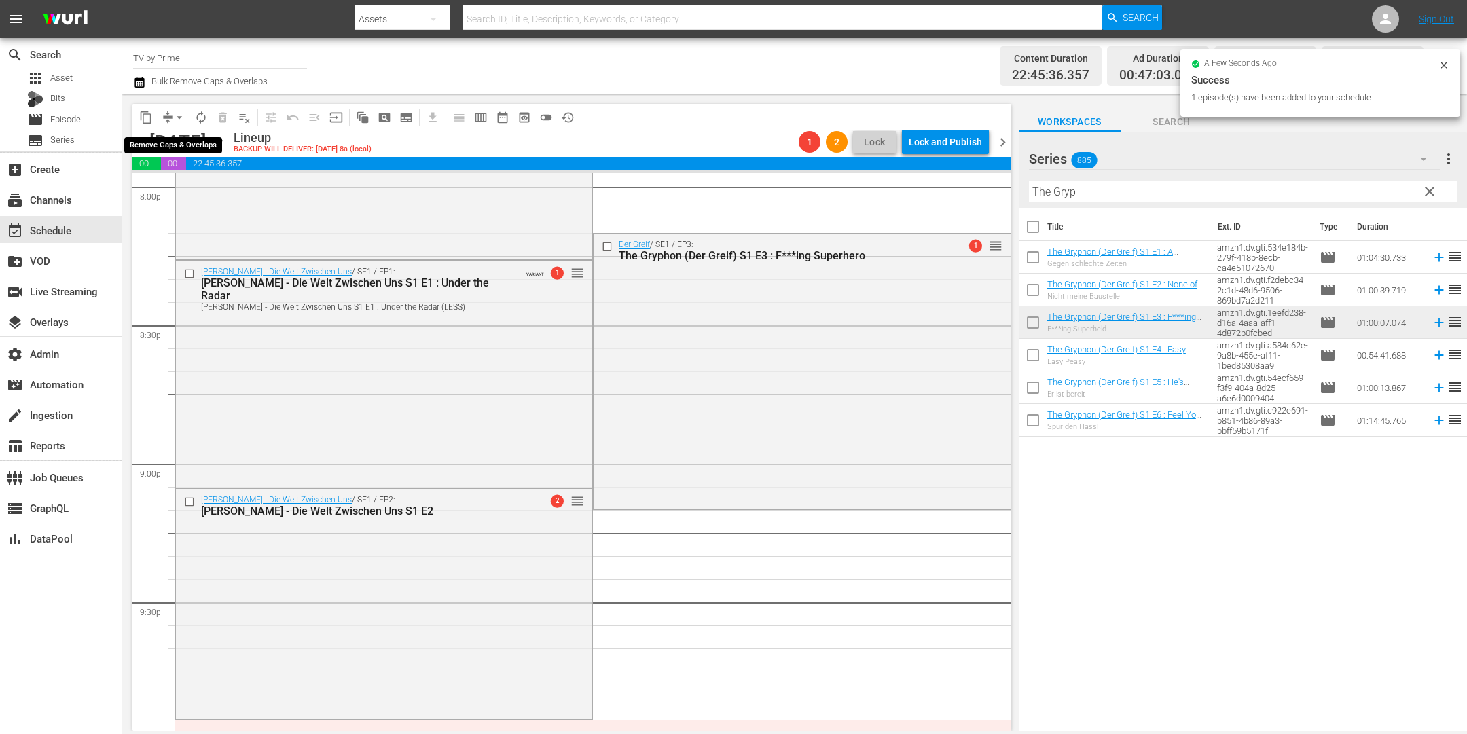
click at [173, 112] on button "arrow_drop_down" at bounding box center [179, 118] width 22 height 22
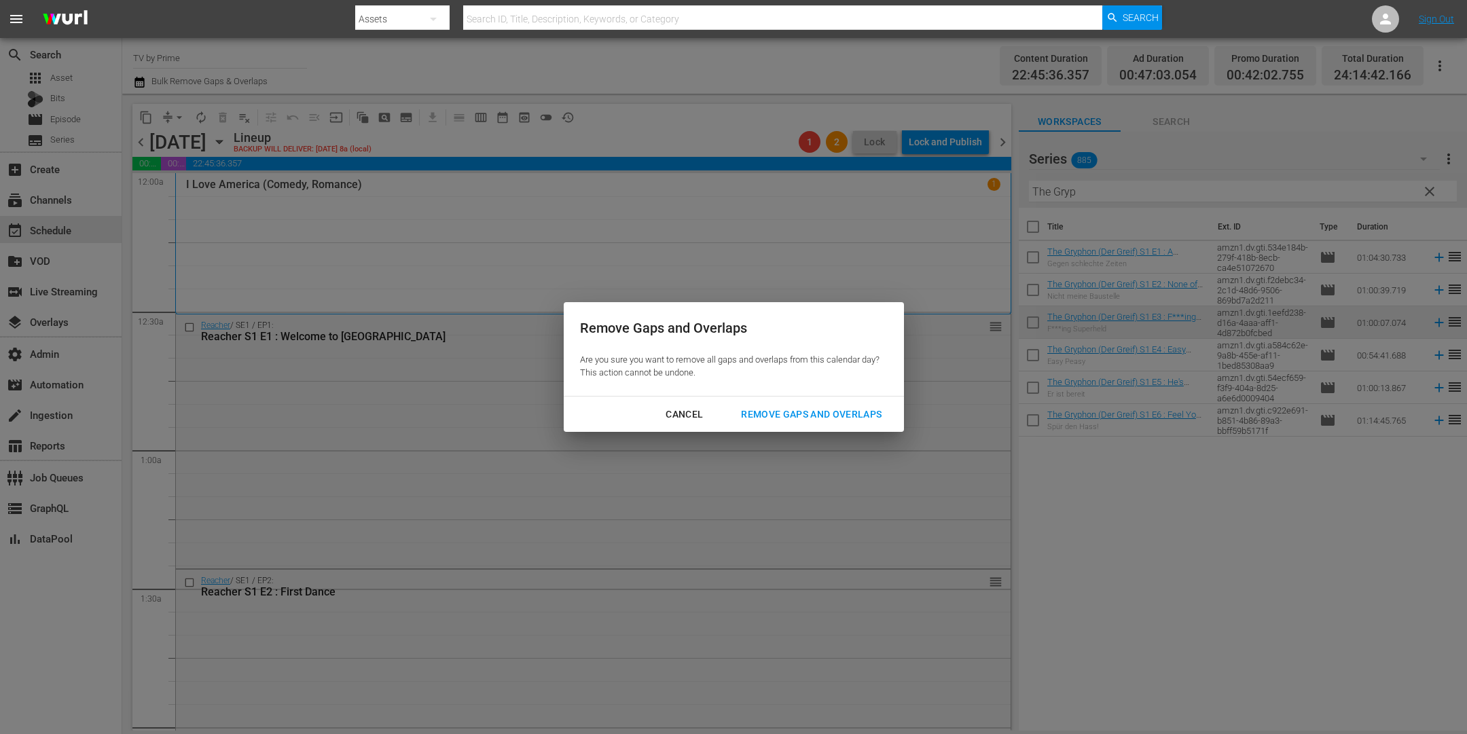
scroll to position [5529, 0]
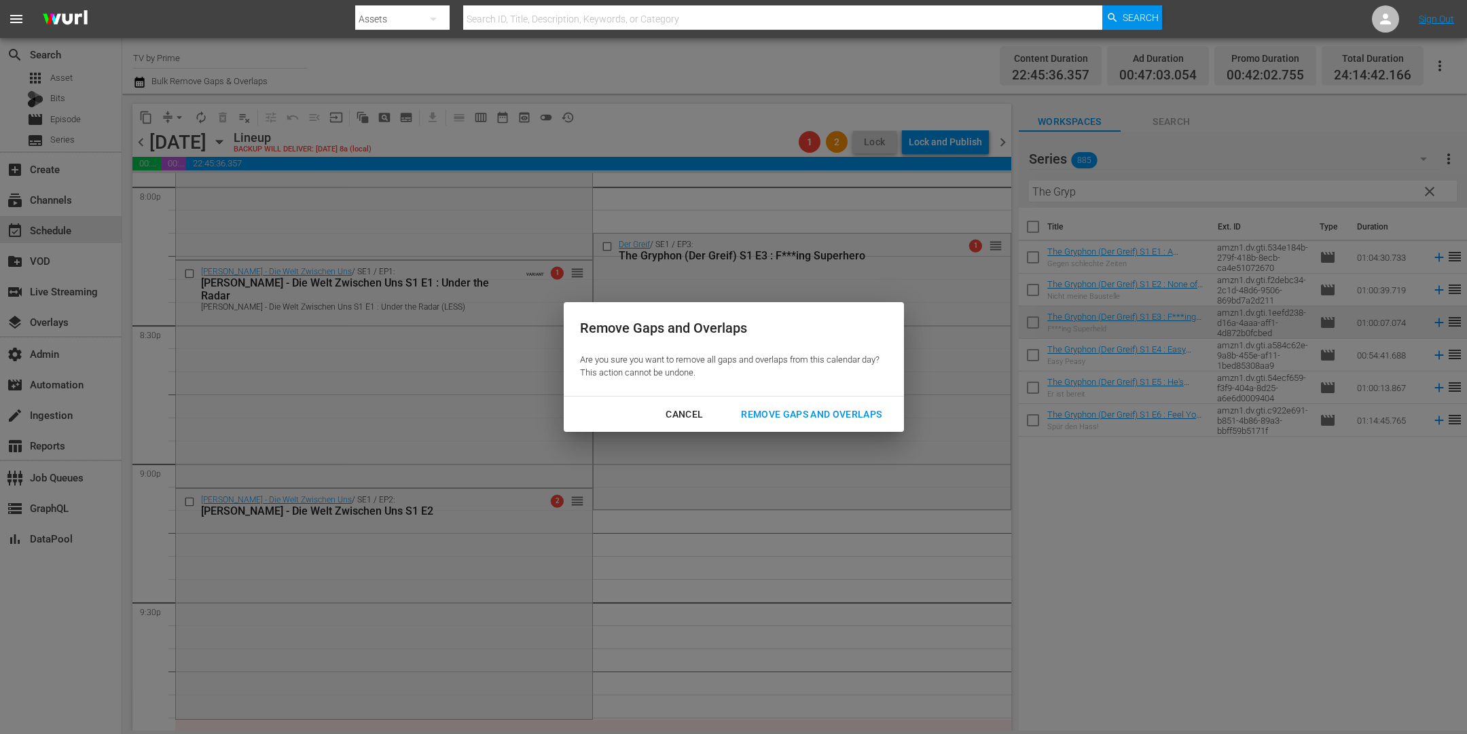
click at [842, 416] on div "Remove Gaps and Overlaps" at bounding box center [811, 414] width 162 height 17
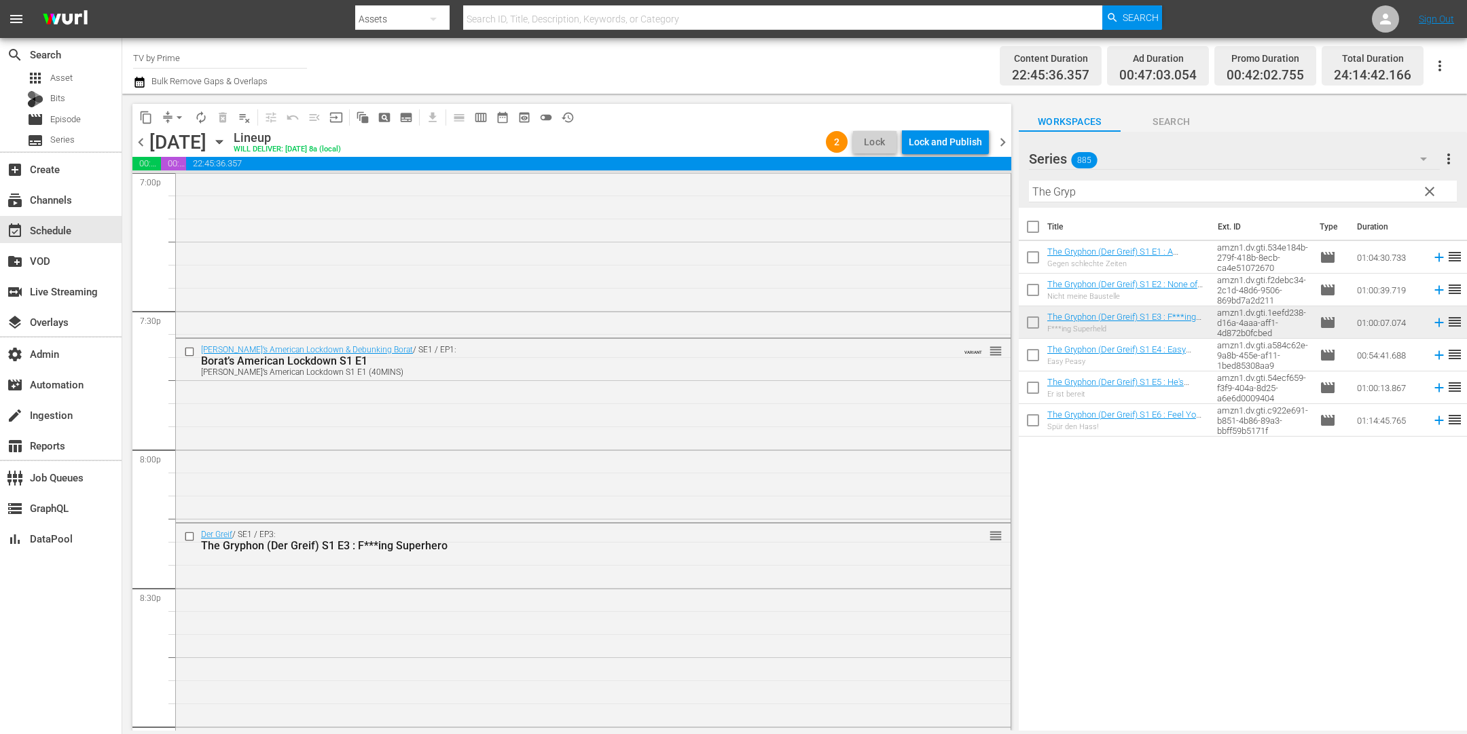
scroll to position [5361, 0]
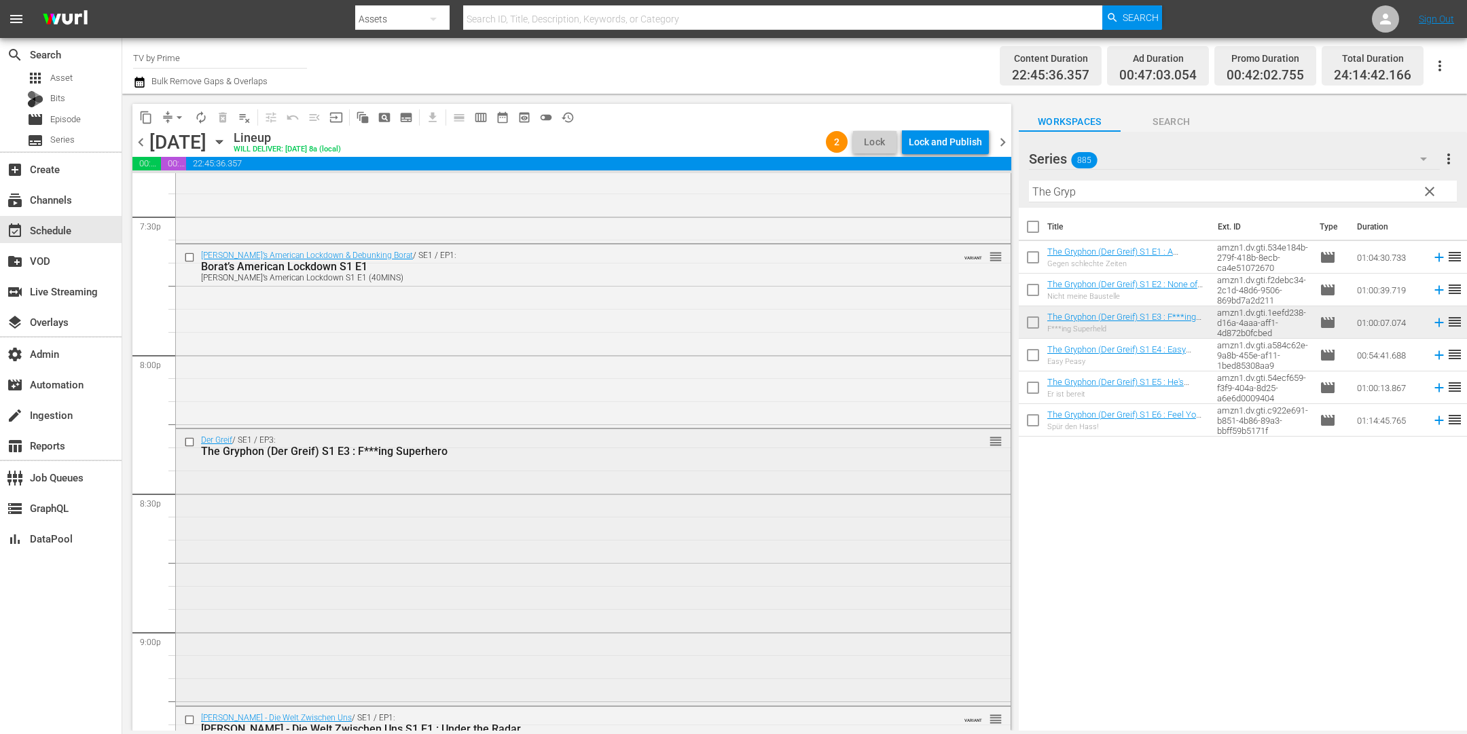
click at [547, 470] on div "Der Greif / SE1 / EP3: The Gryphon (Der Greif) S1 E3 : F***ing Superhero reorder" at bounding box center [593, 566] width 835 height 274
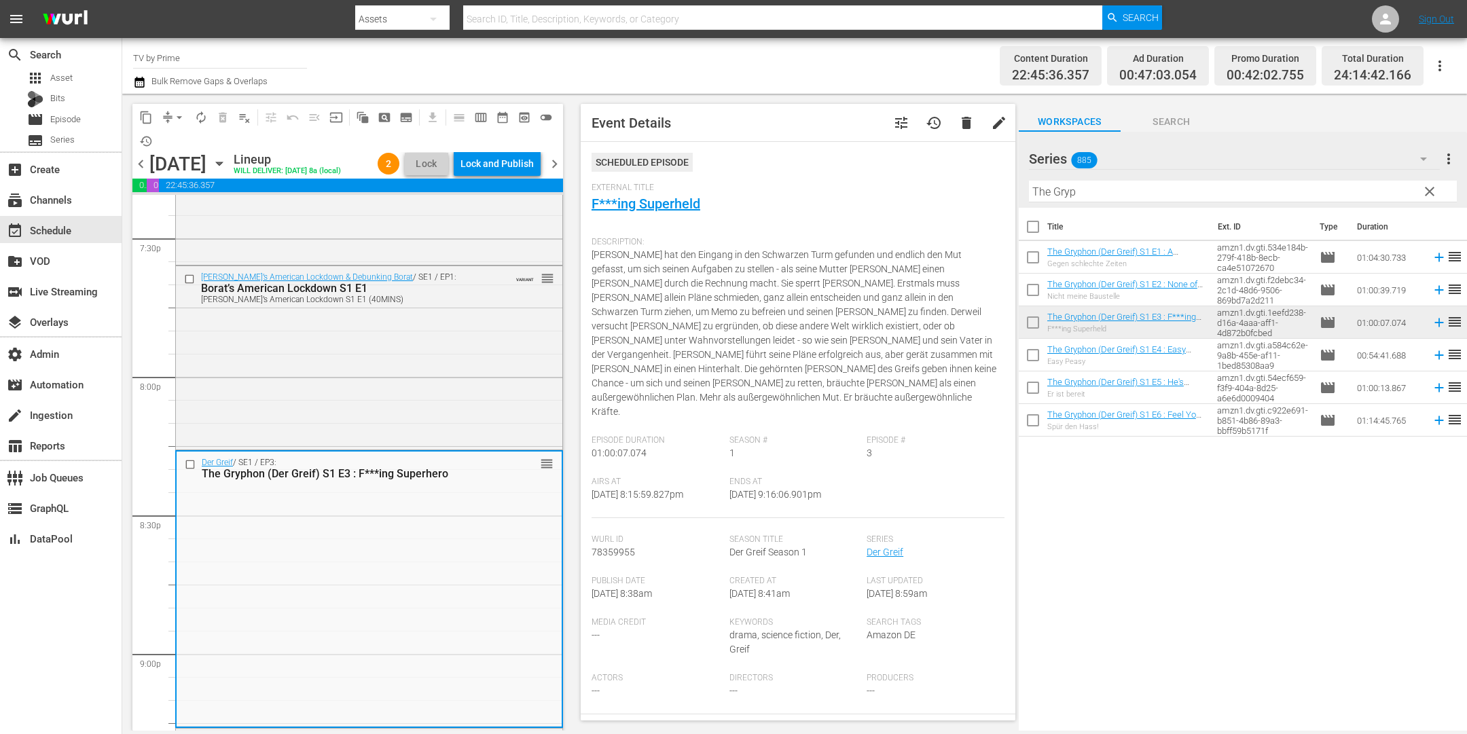
scroll to position [5772, 0]
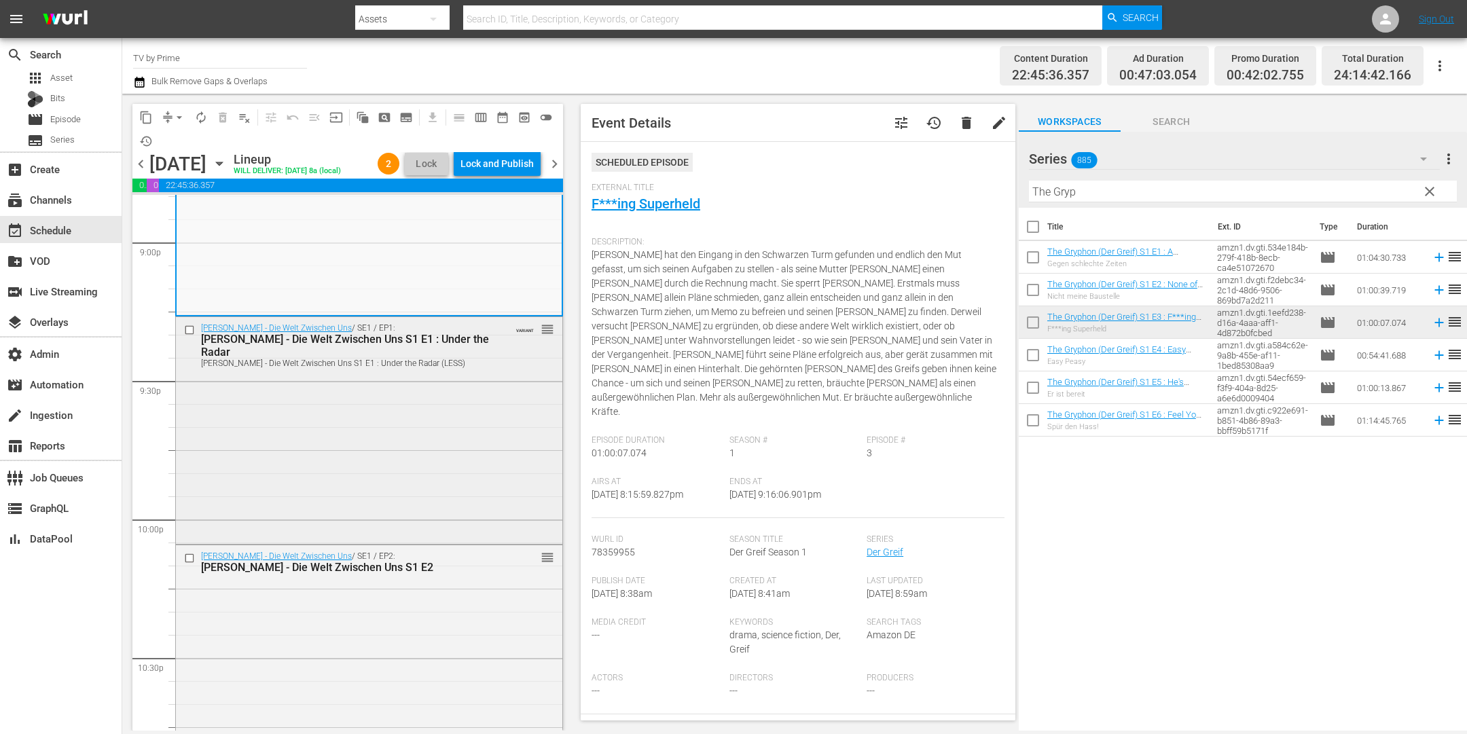
click at [400, 431] on div "Maxton Hall - Die Welt Zwischen Uns / SE1 / EP1: Maxton Hall - Die Welt Zwische…" at bounding box center [369, 429] width 386 height 224
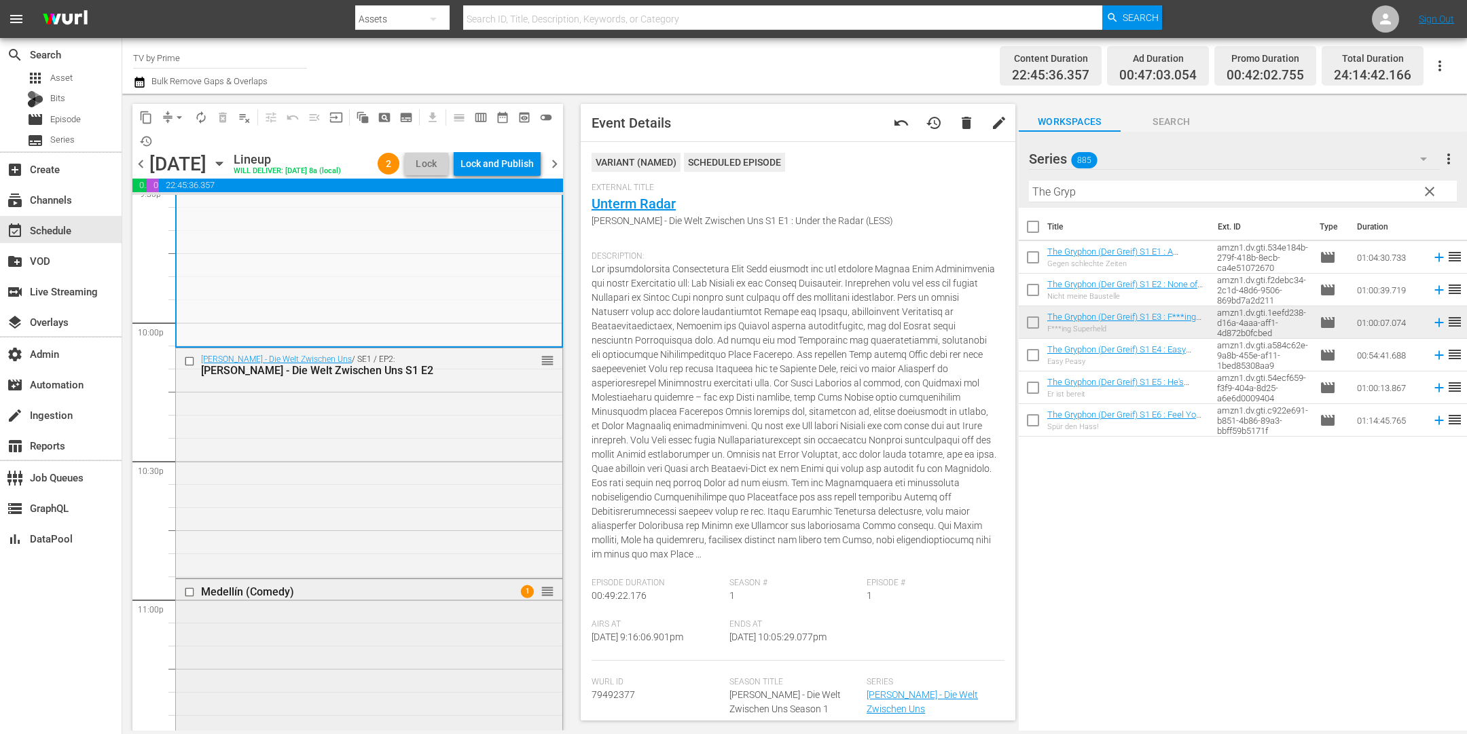
scroll to position [6064, 0]
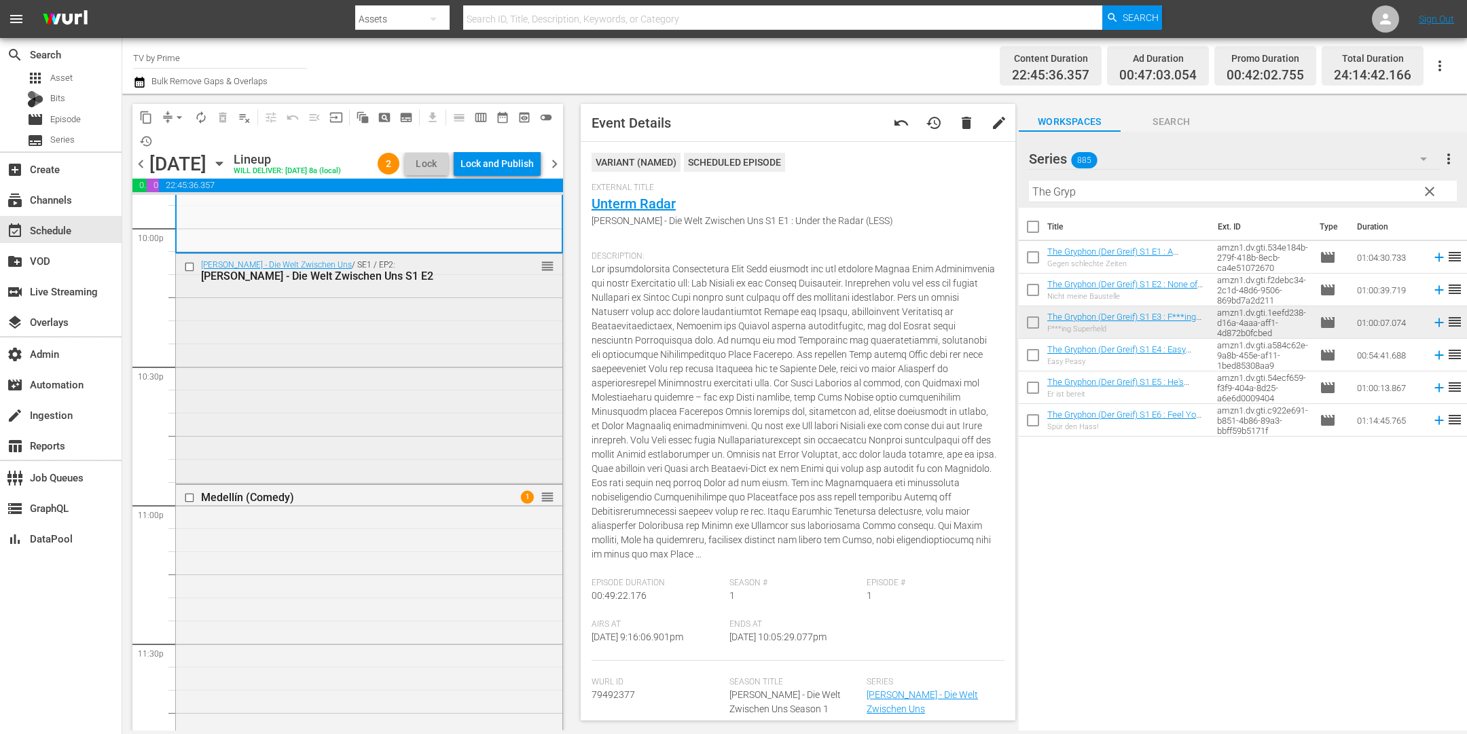
click at [422, 372] on div "Maxton Hall - Die Welt Zwischen Uns / SE1 / EP2: Maxton Hall - Die Welt Zwische…" at bounding box center [369, 367] width 386 height 227
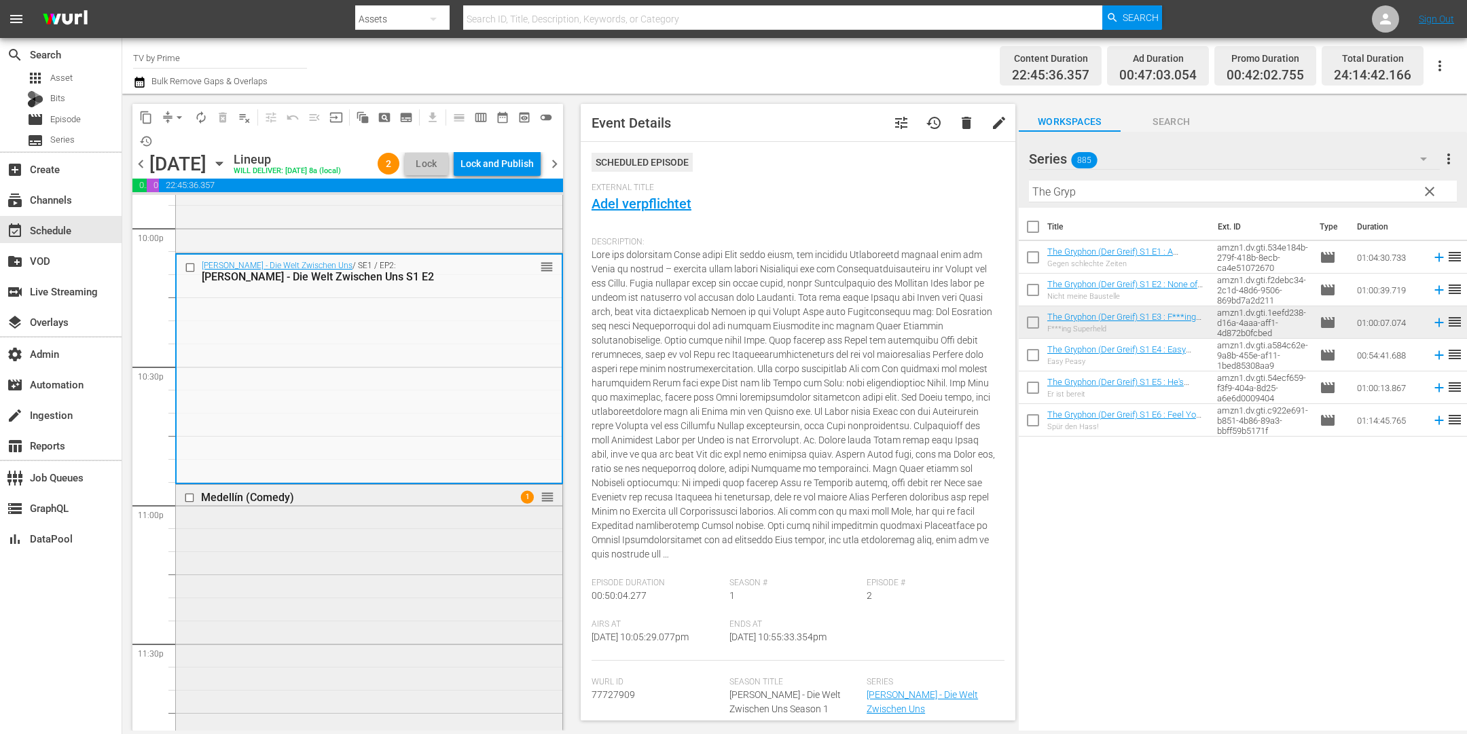
scroll to position [6288, 0]
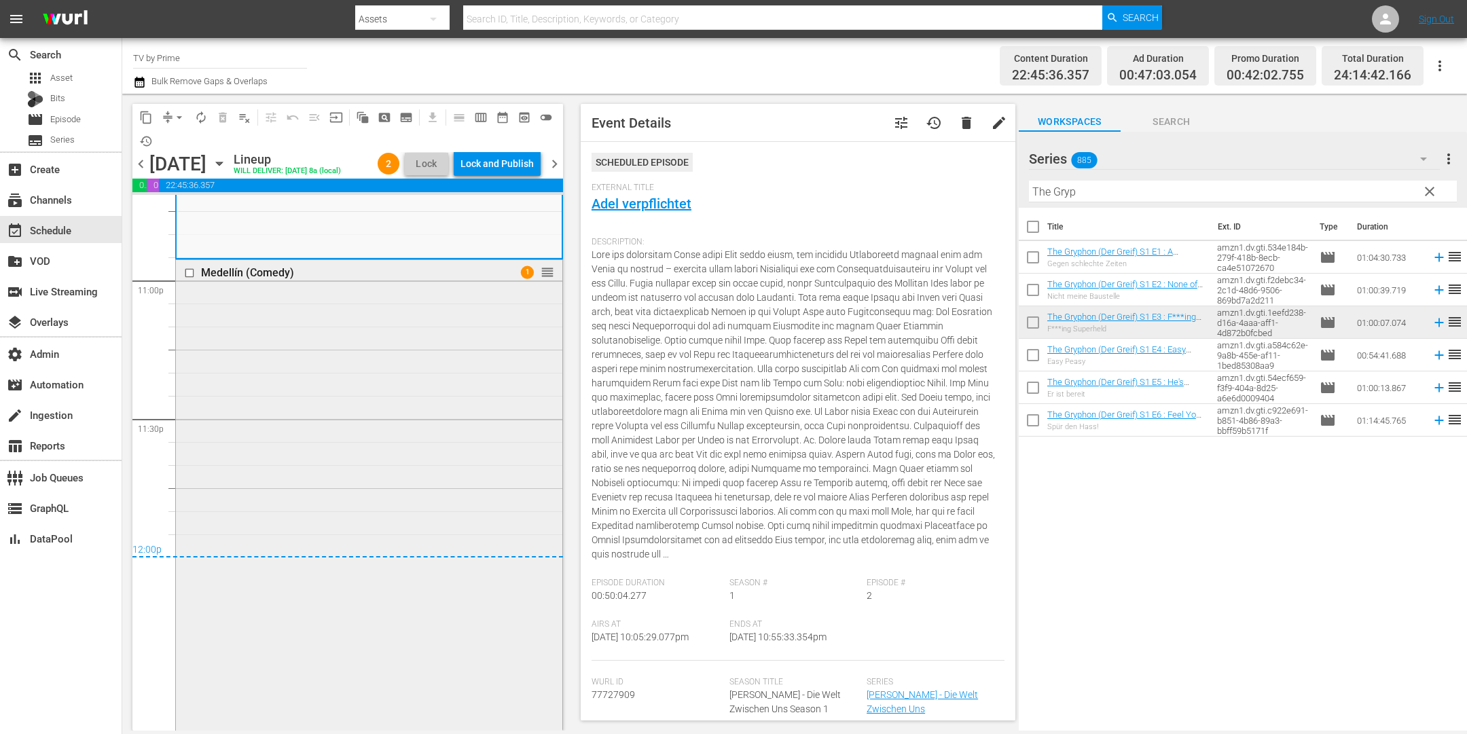
click at [422, 407] on div "Medellín (Comedy) 1 reorder" at bounding box center [369, 511] width 386 height 503
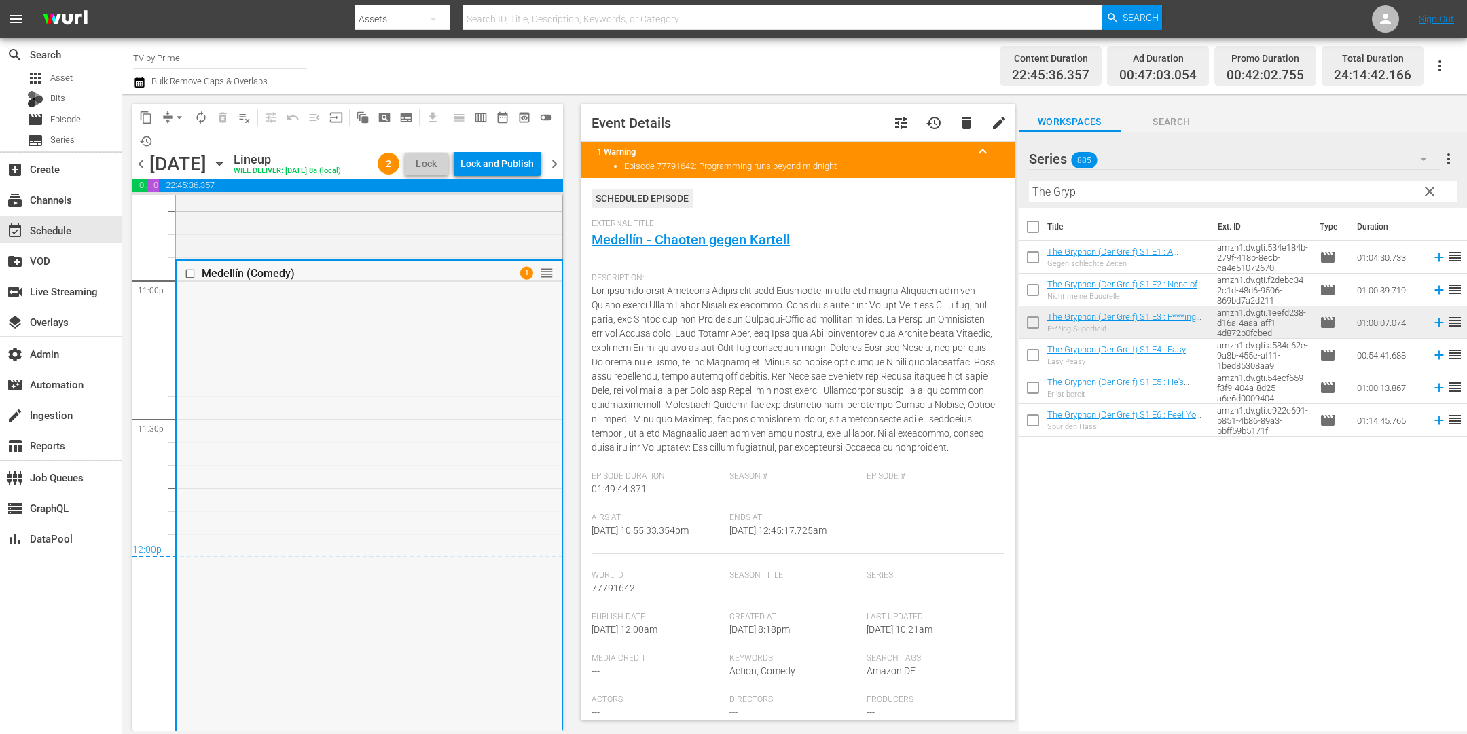
scroll to position [6323, 0]
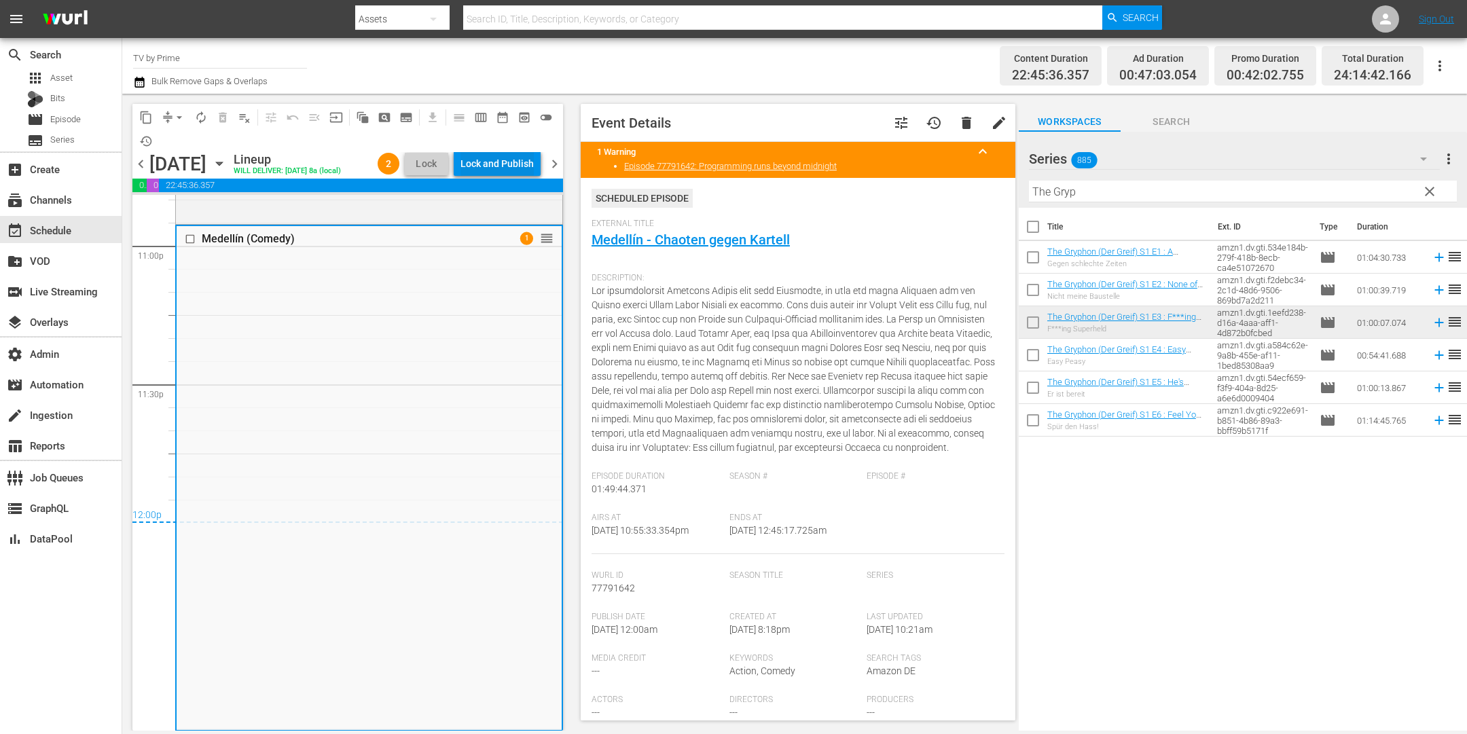
click at [497, 163] on div "Lock and Publish" at bounding box center [497, 163] width 73 height 24
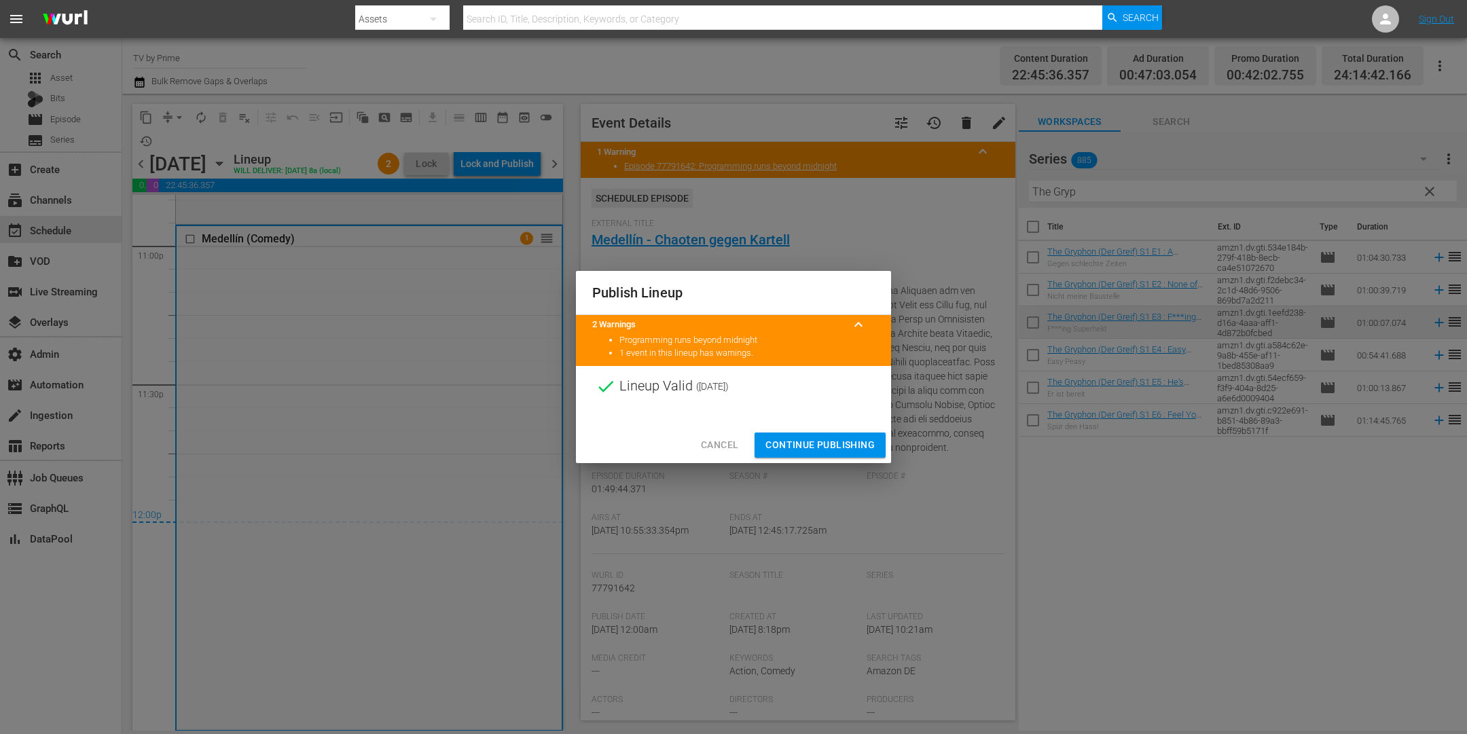
click at [838, 453] on span "Continue Publishing" at bounding box center [820, 445] width 109 height 17
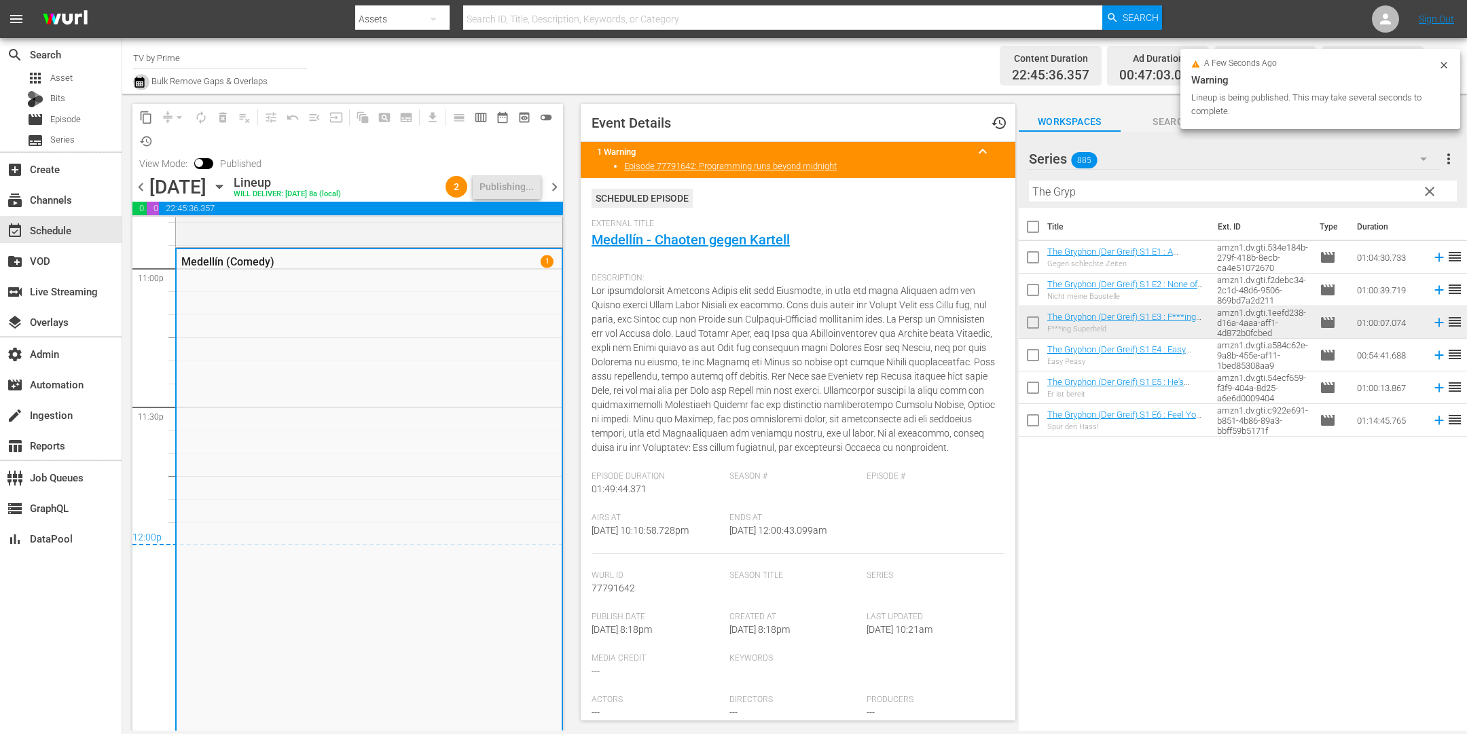
click at [141, 82] on icon "button" at bounding box center [139, 82] width 10 height 11
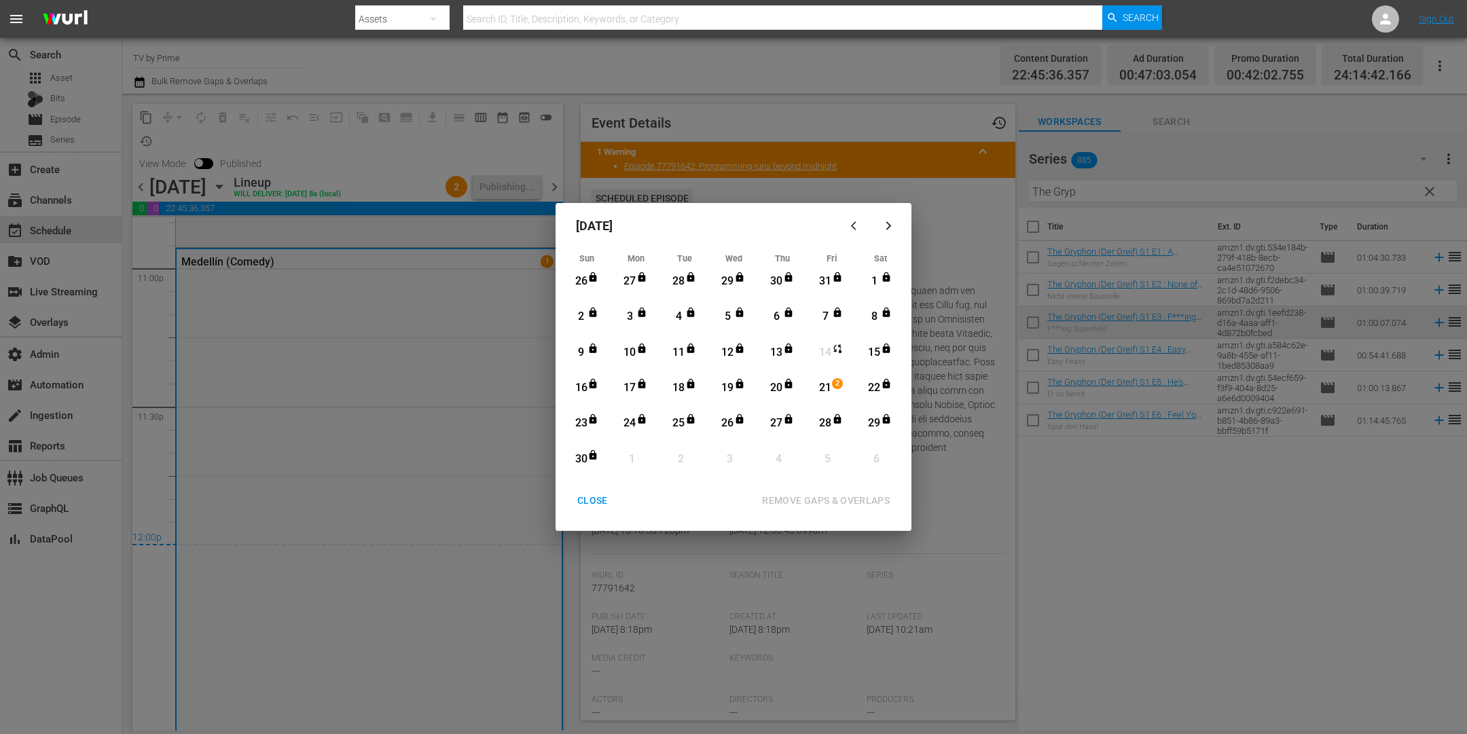
click at [597, 505] on div "CLOSE" at bounding box center [592, 500] width 52 height 17
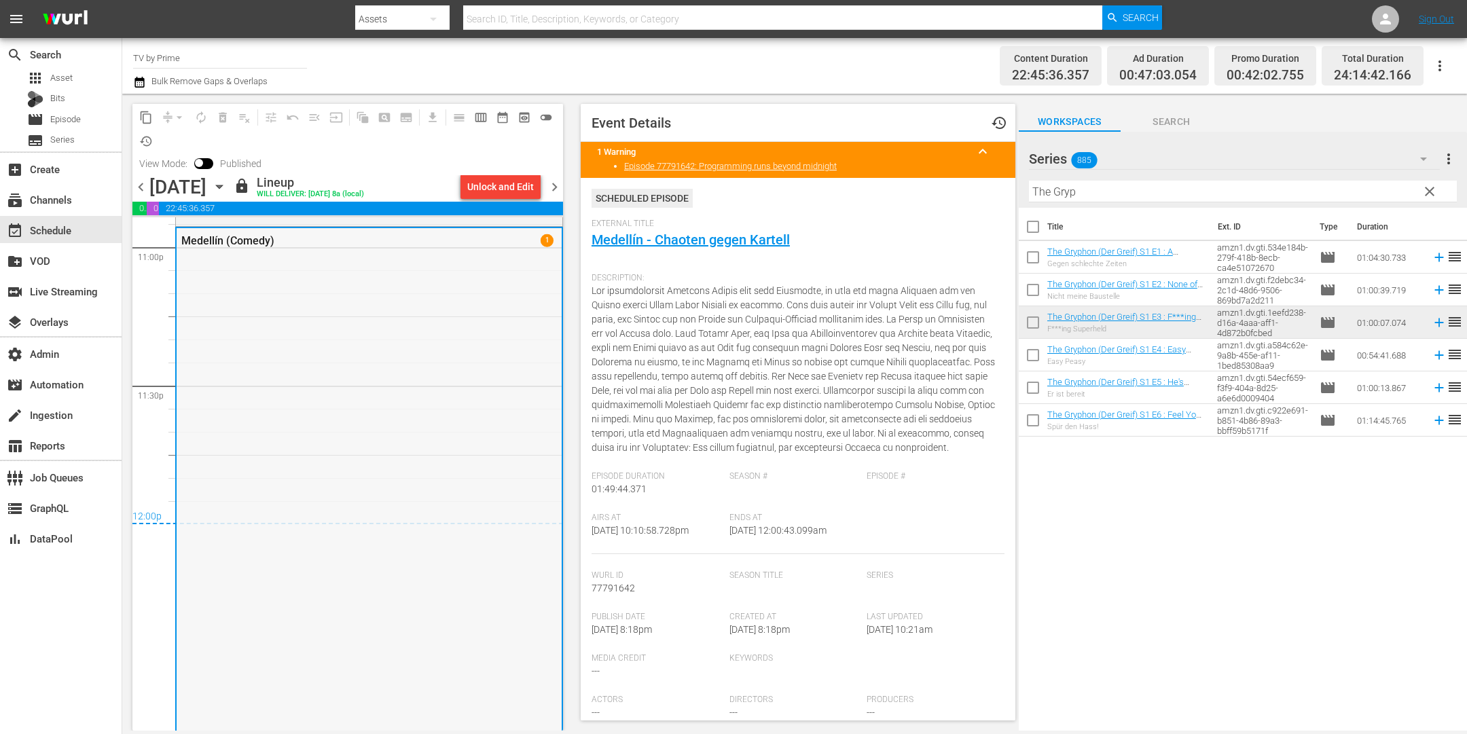
scroll to position [6346, 0]
click at [553, 184] on span "chevron_right" at bounding box center [554, 187] width 17 height 17
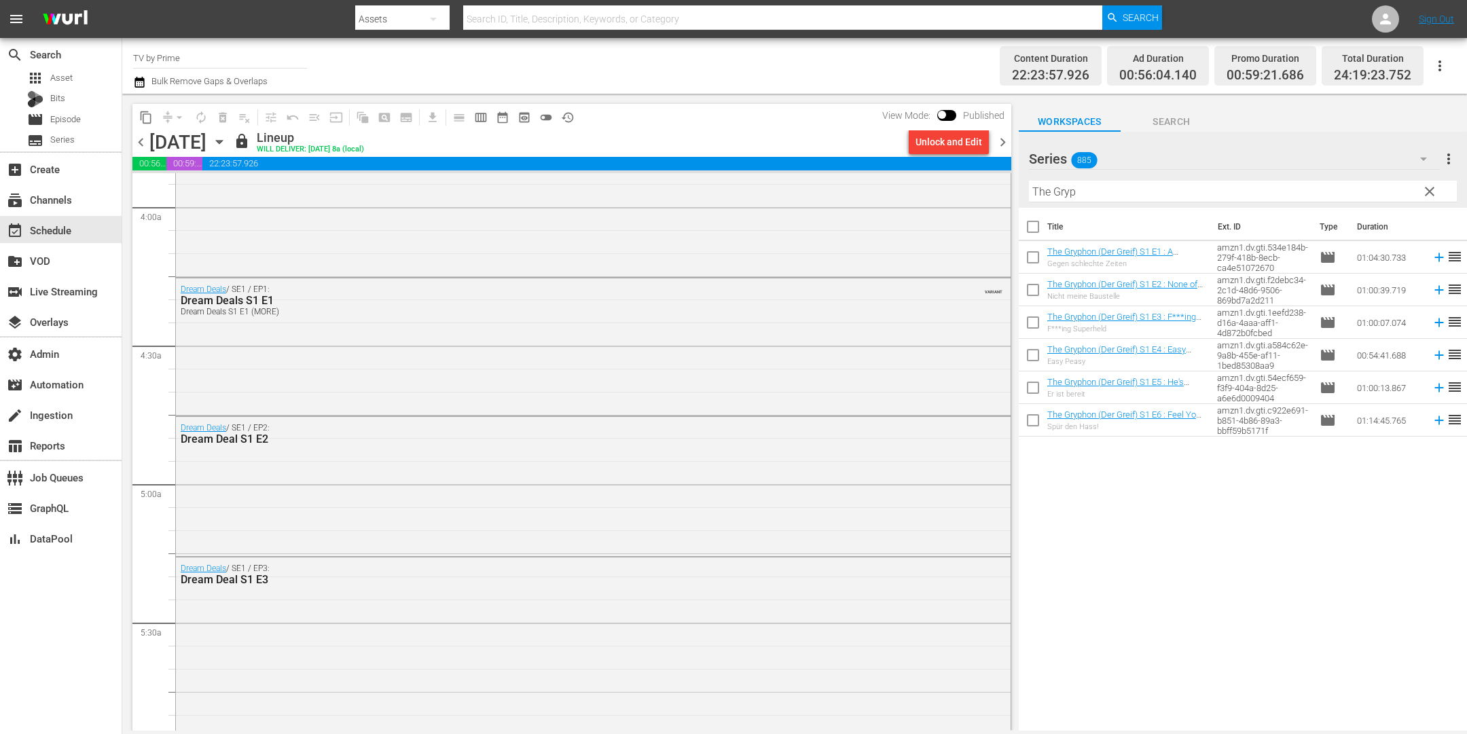
scroll to position [1169, 0]
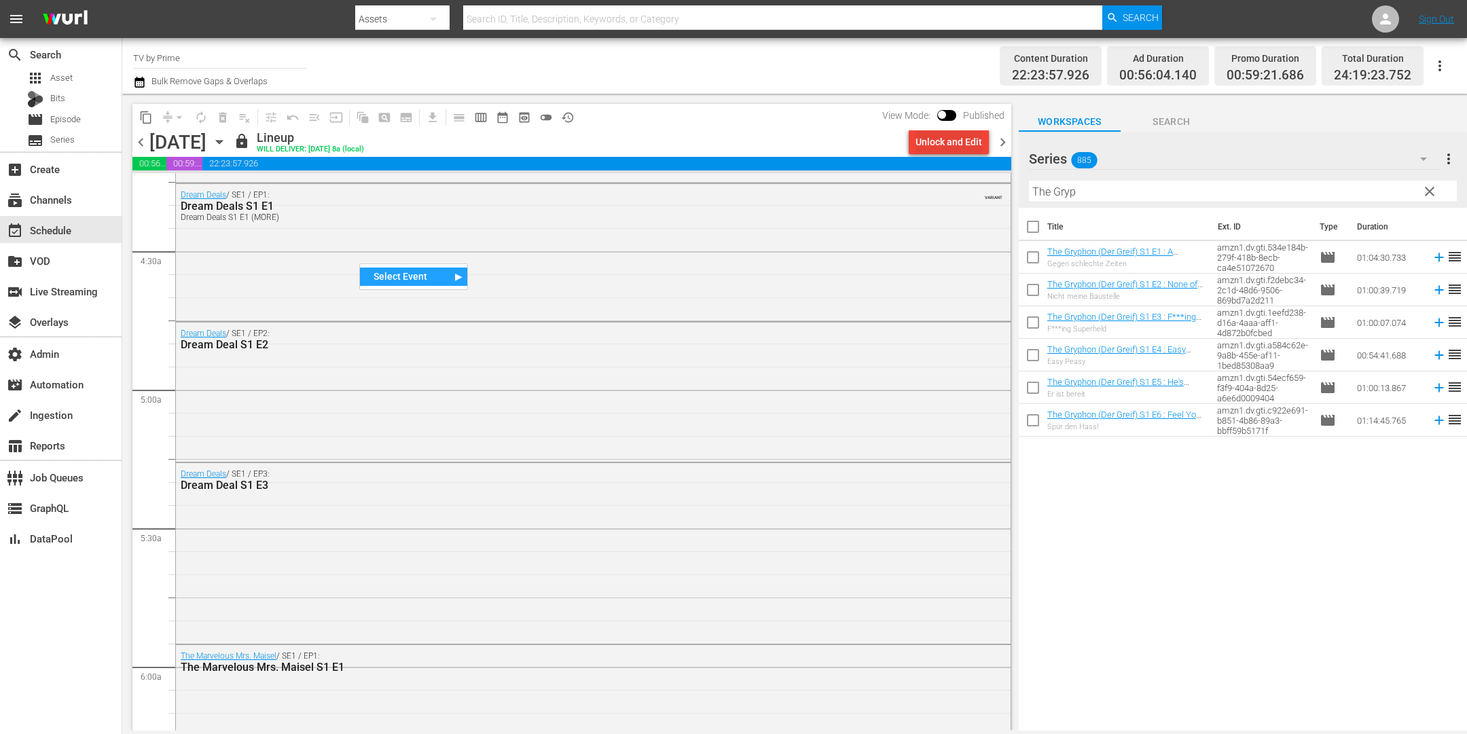
click at [965, 145] on div "Unlock and Edit" at bounding box center [949, 142] width 67 height 24
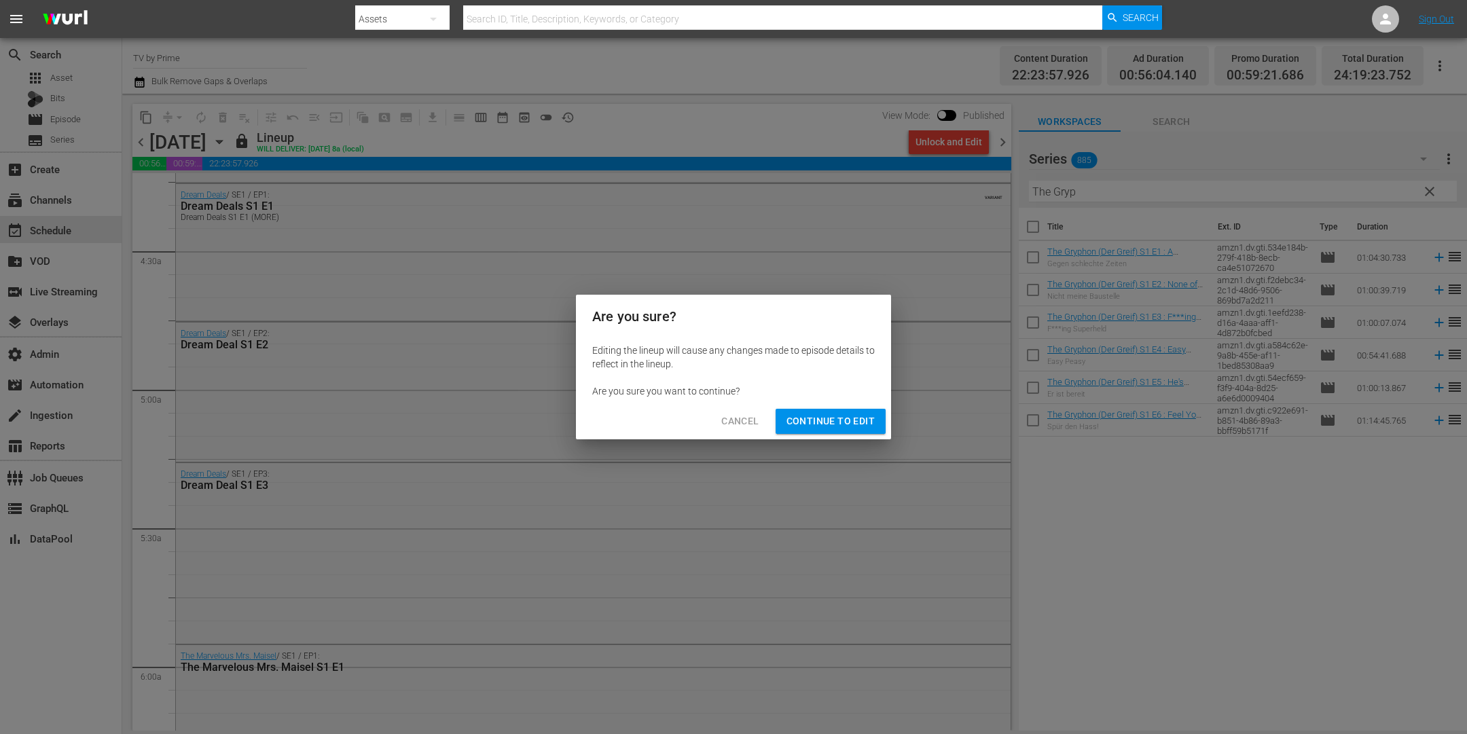
click at [838, 422] on span "Continue to Edit" at bounding box center [831, 421] width 88 height 17
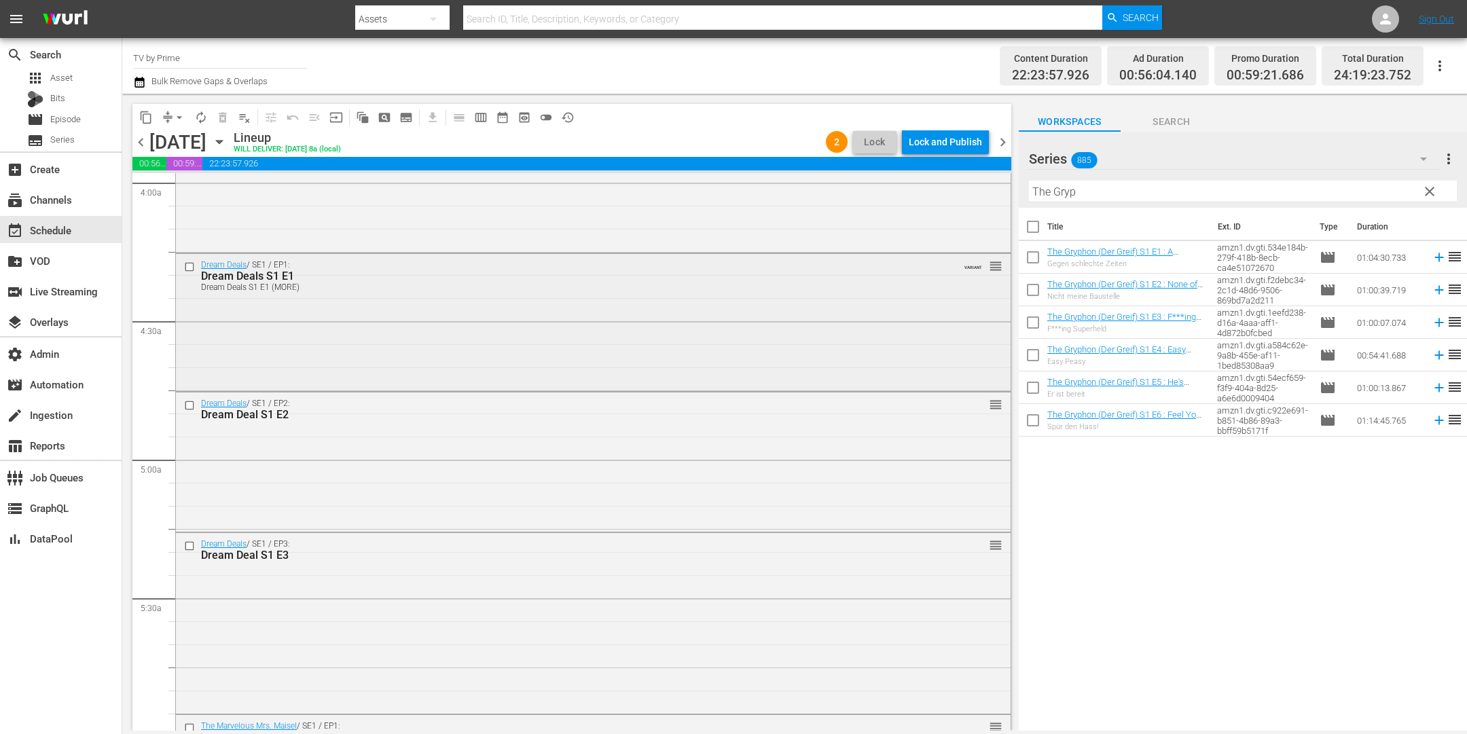
scroll to position [1043, 0]
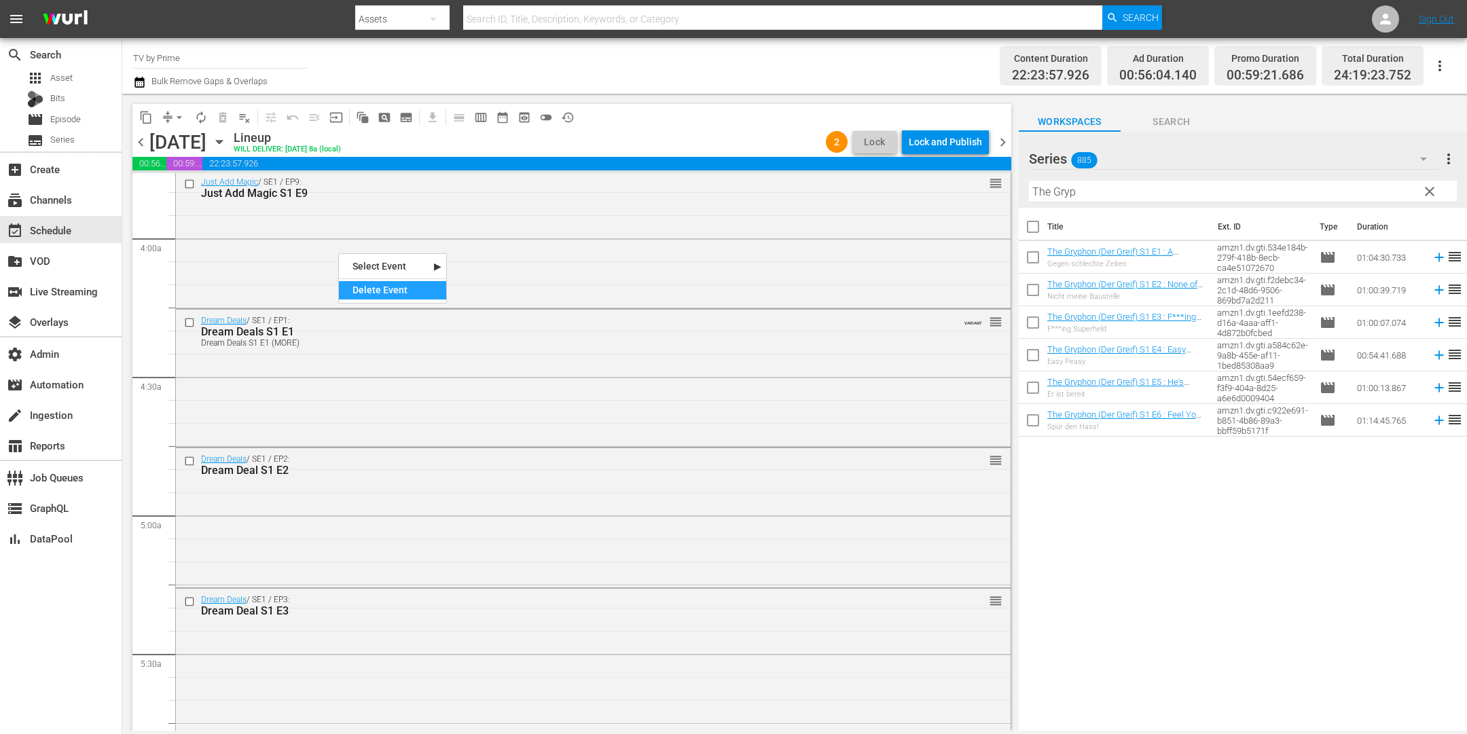
click at [368, 289] on div "Delete Event" at bounding box center [392, 290] width 107 height 18
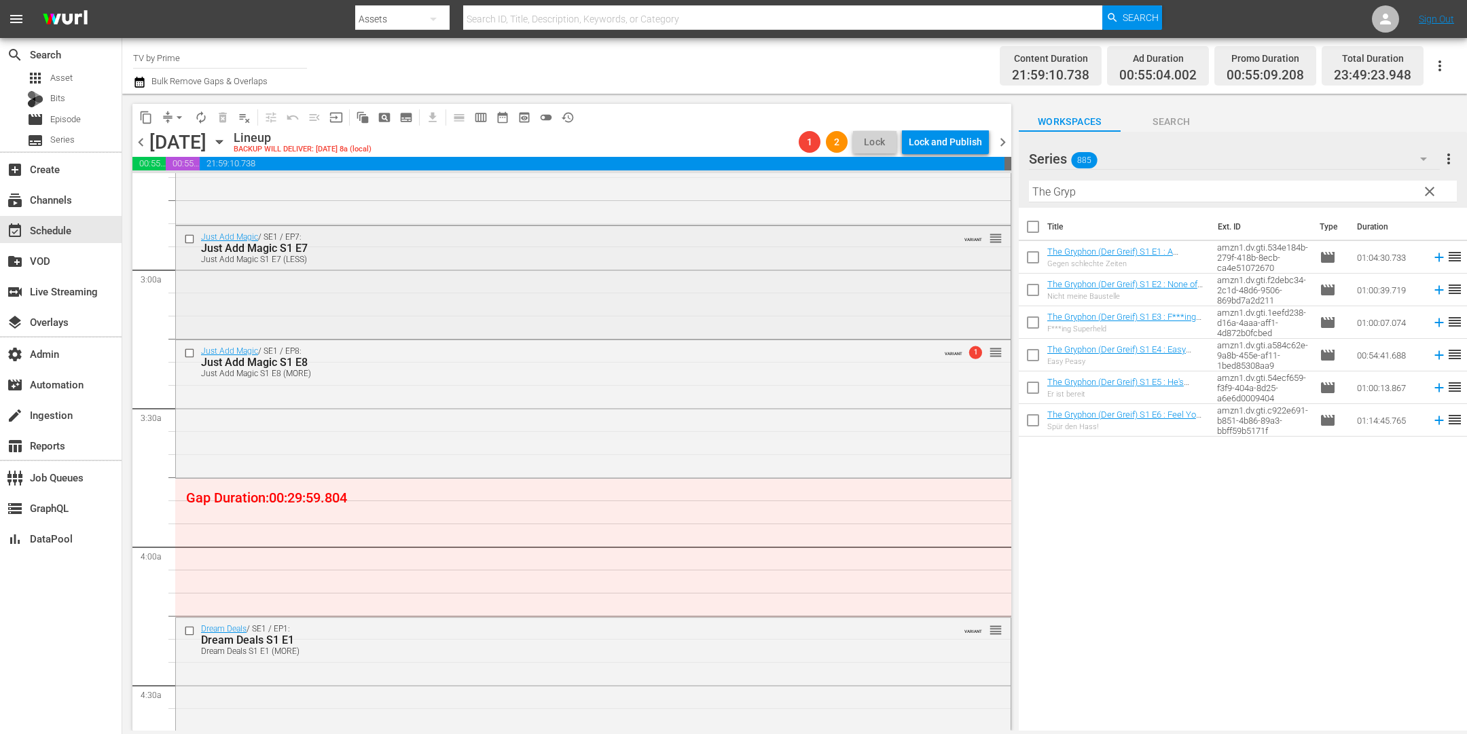
scroll to position [746, 0]
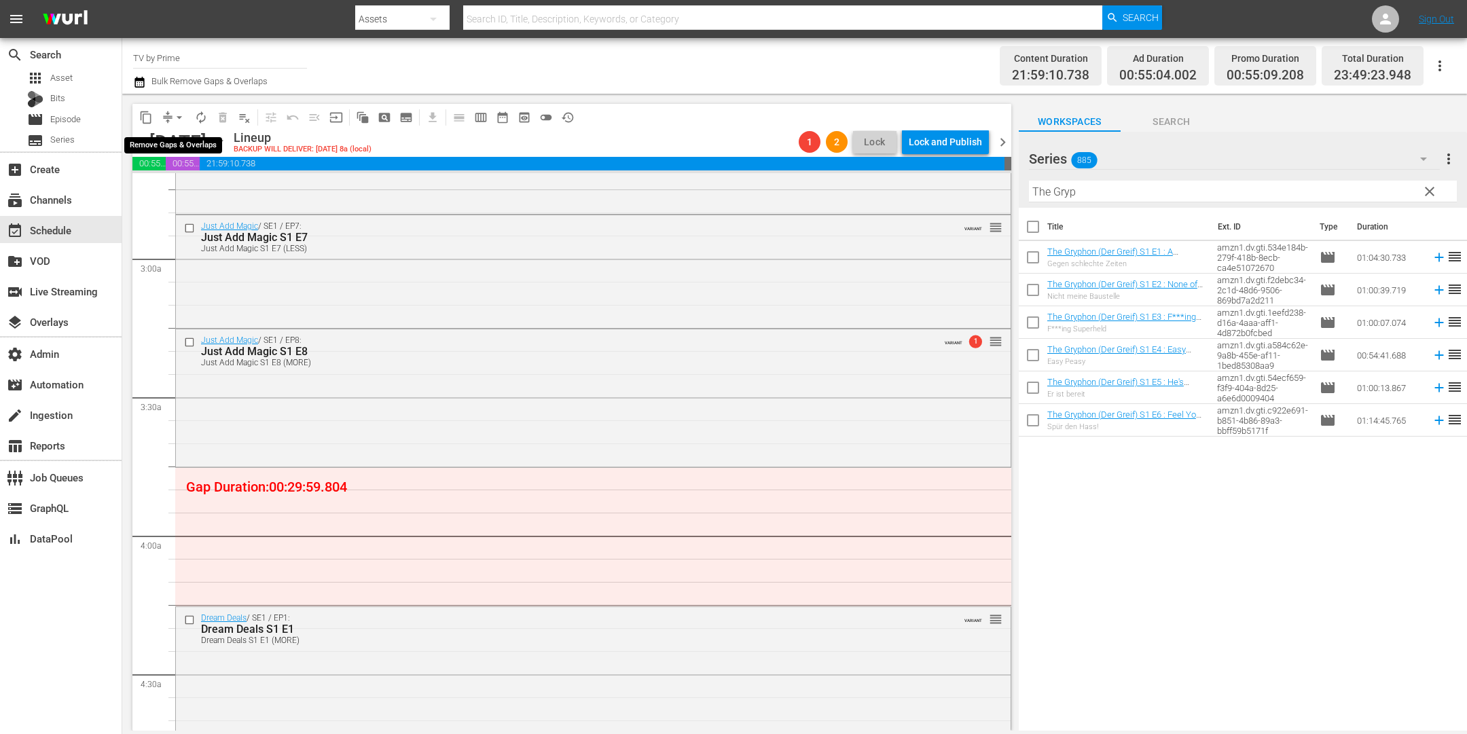
click at [177, 118] on span "arrow_drop_down" at bounding box center [180, 118] width 14 height 14
click at [196, 184] on li "Align to End of Previous Day" at bounding box center [180, 189] width 143 height 22
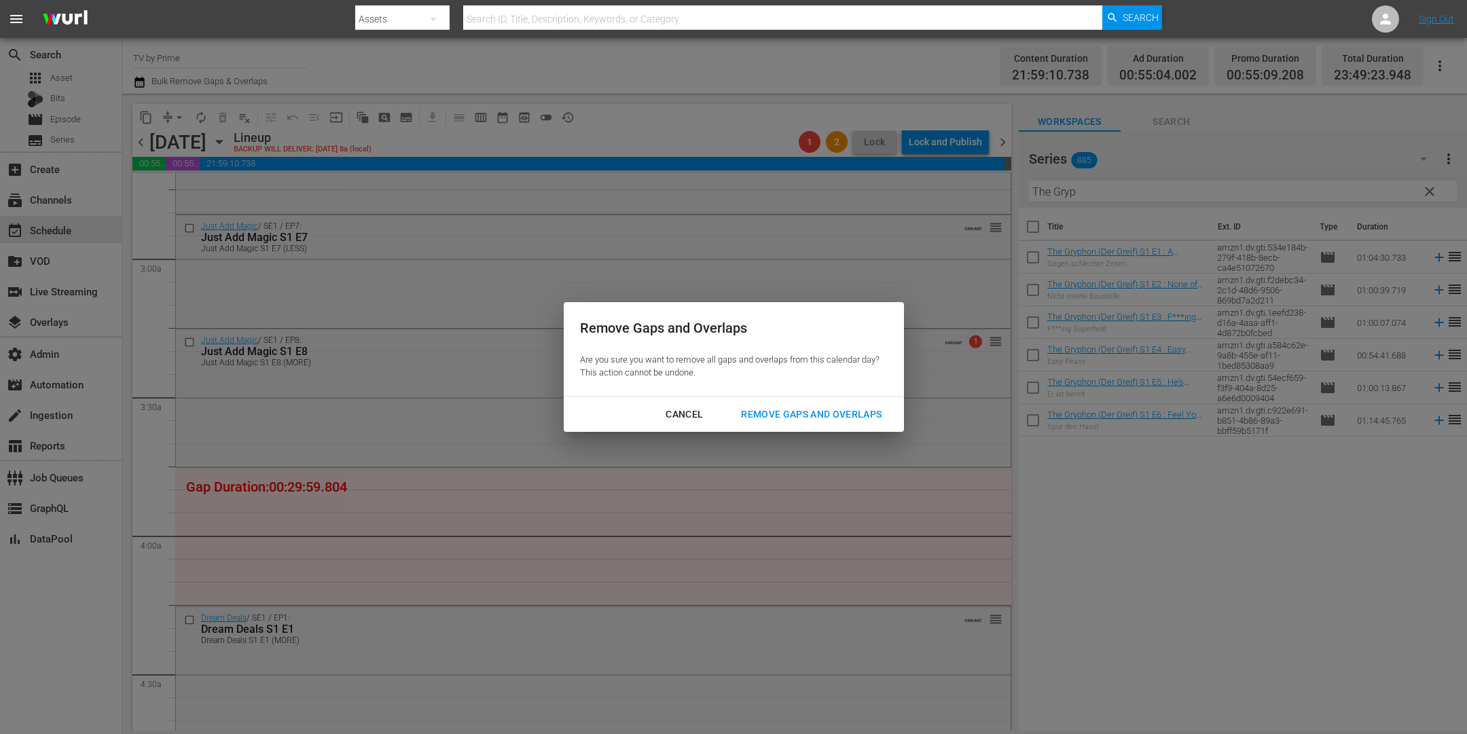
click at [816, 416] on div "Remove Gaps and Overlaps" at bounding box center [811, 414] width 162 height 17
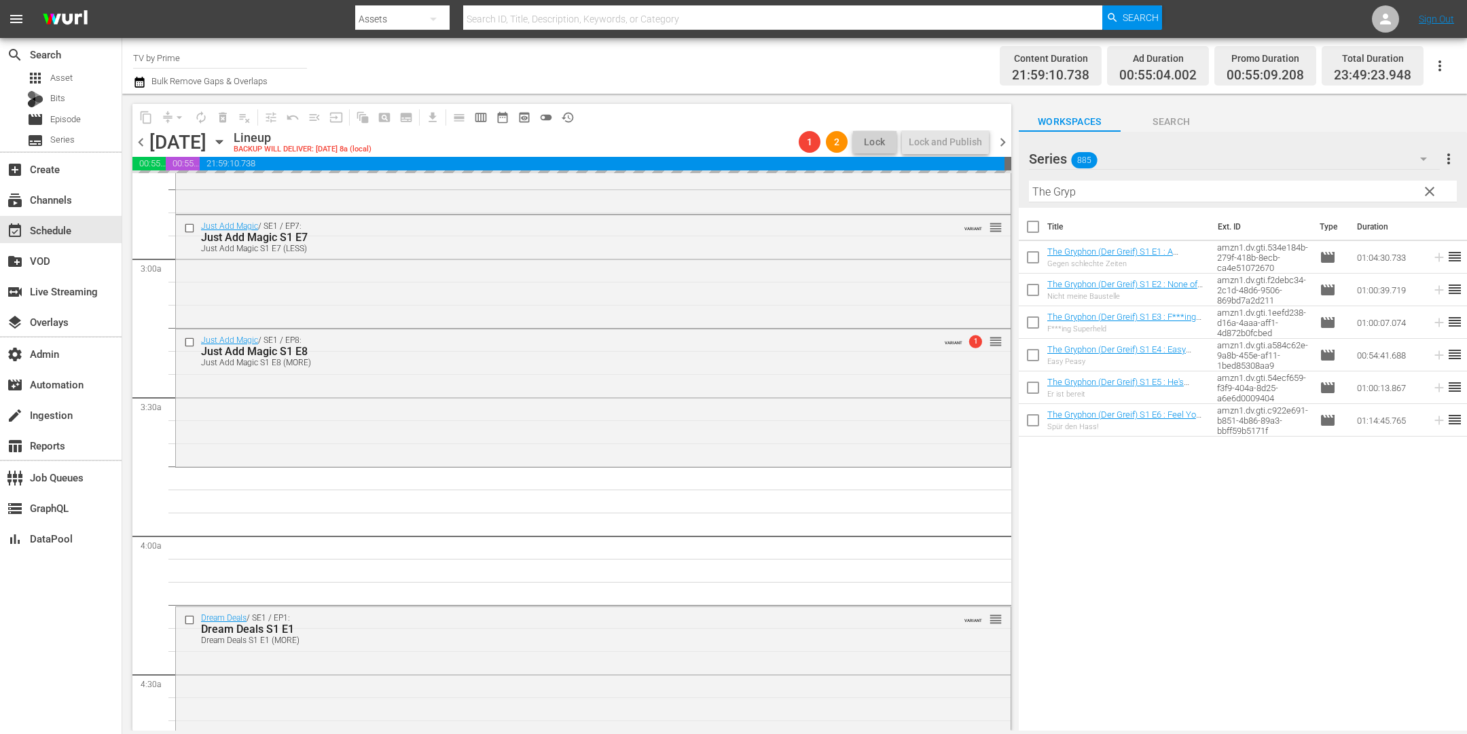
scroll to position [0, 0]
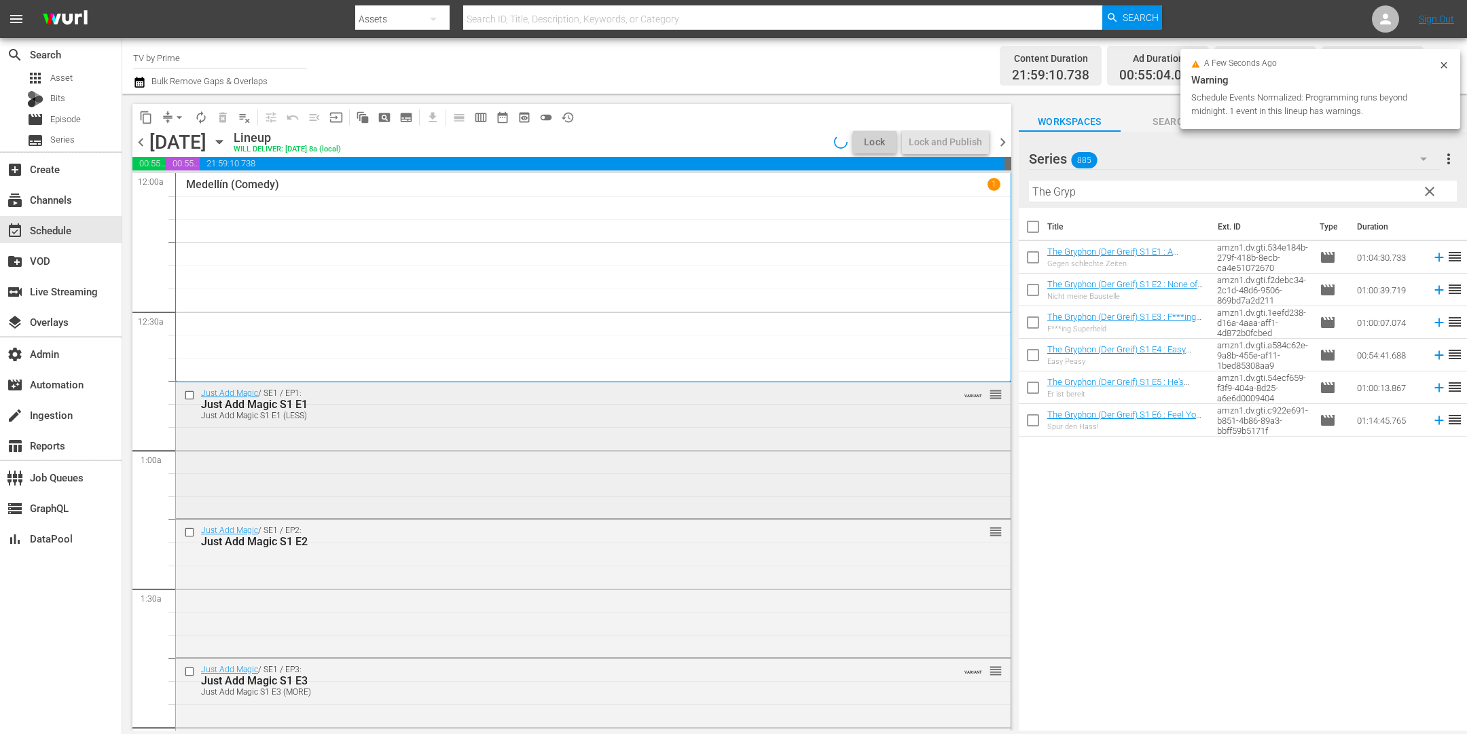
click at [459, 429] on div "Just Add Magic / SE1 / EP1: Just Add Magic S1 E1 Just Add Magic S1 E1 (LESS) VA…" at bounding box center [593, 448] width 835 height 133
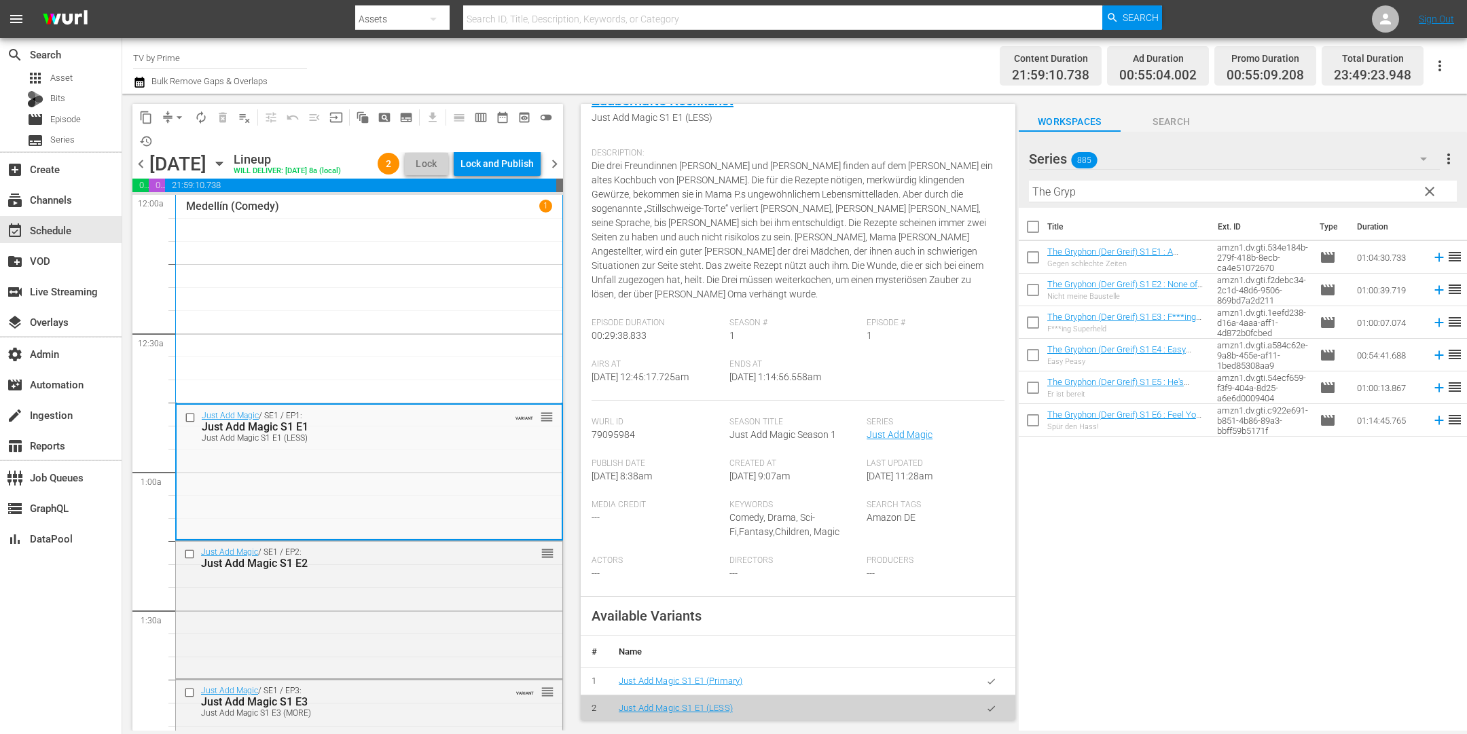
scroll to position [198, 0]
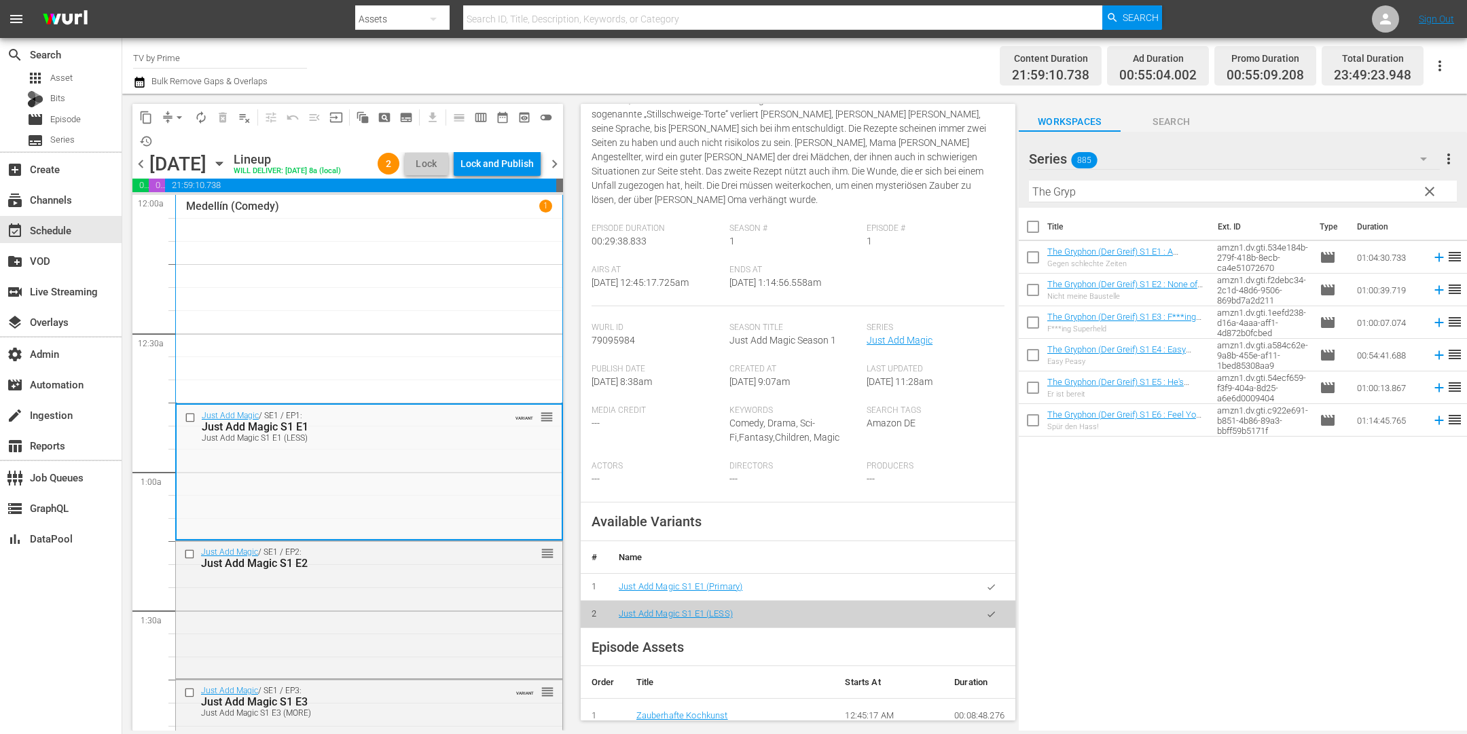
click at [984, 574] on button "button" at bounding box center [991, 587] width 26 height 26
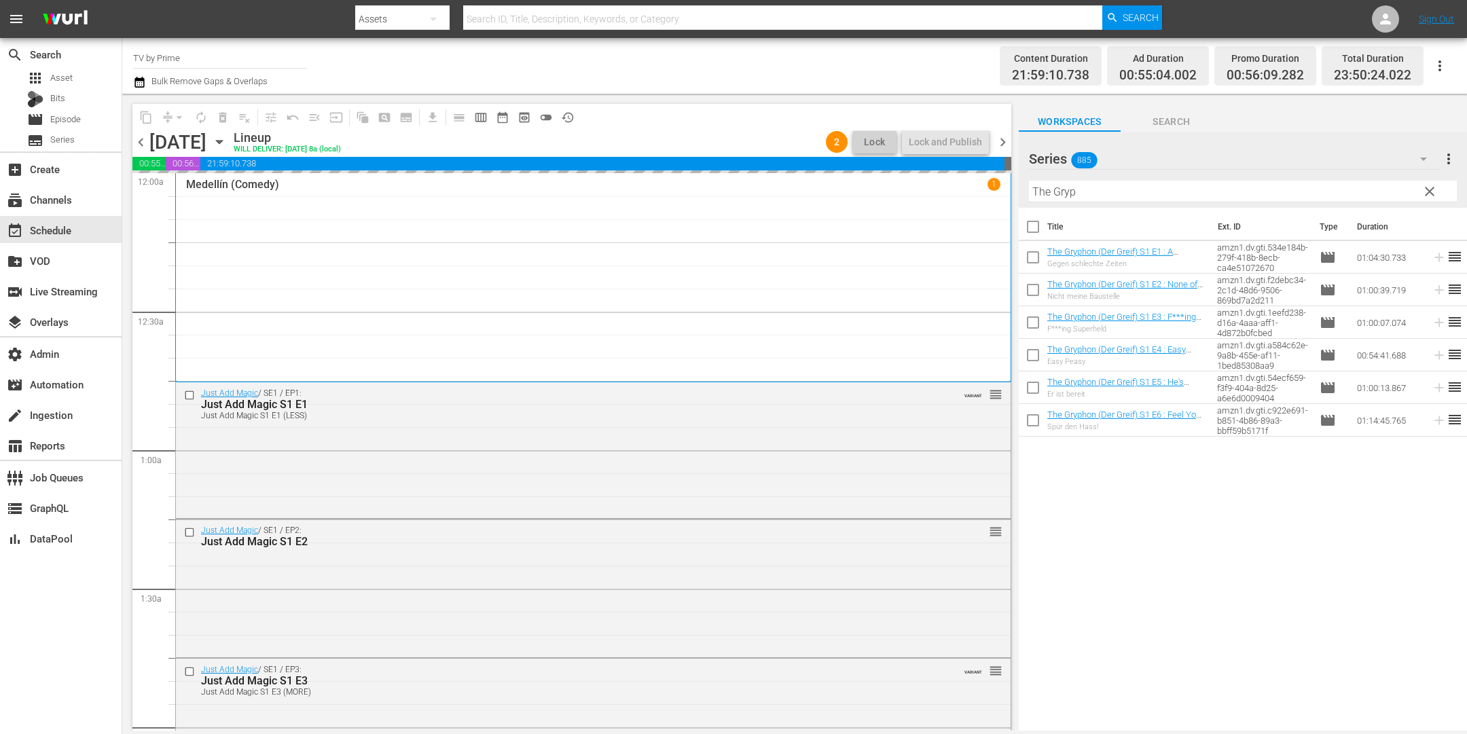
scroll to position [60, 0]
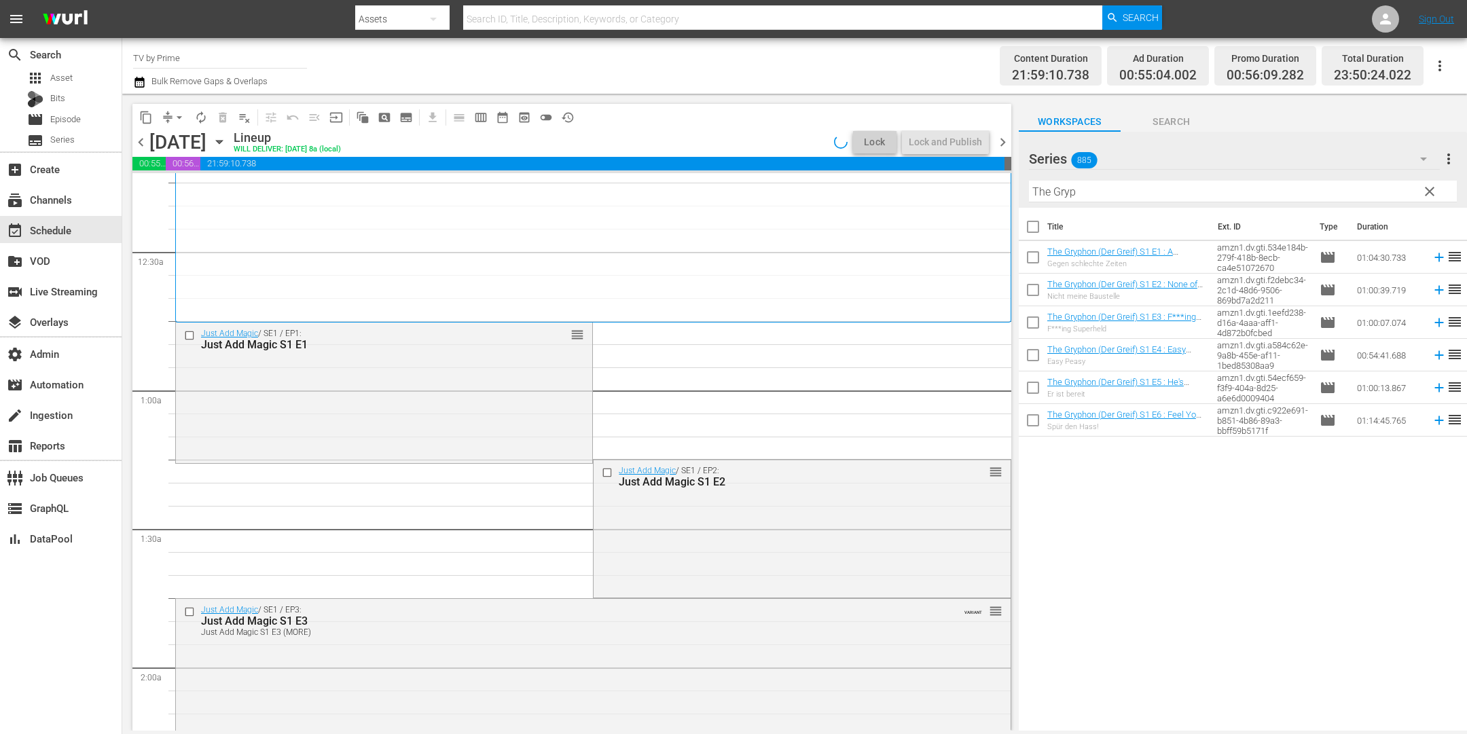
click at [446, 417] on div "Just Add Magic / SE1 / EP1: Just Add Magic S1 E1 reorder" at bounding box center [384, 391] width 416 height 137
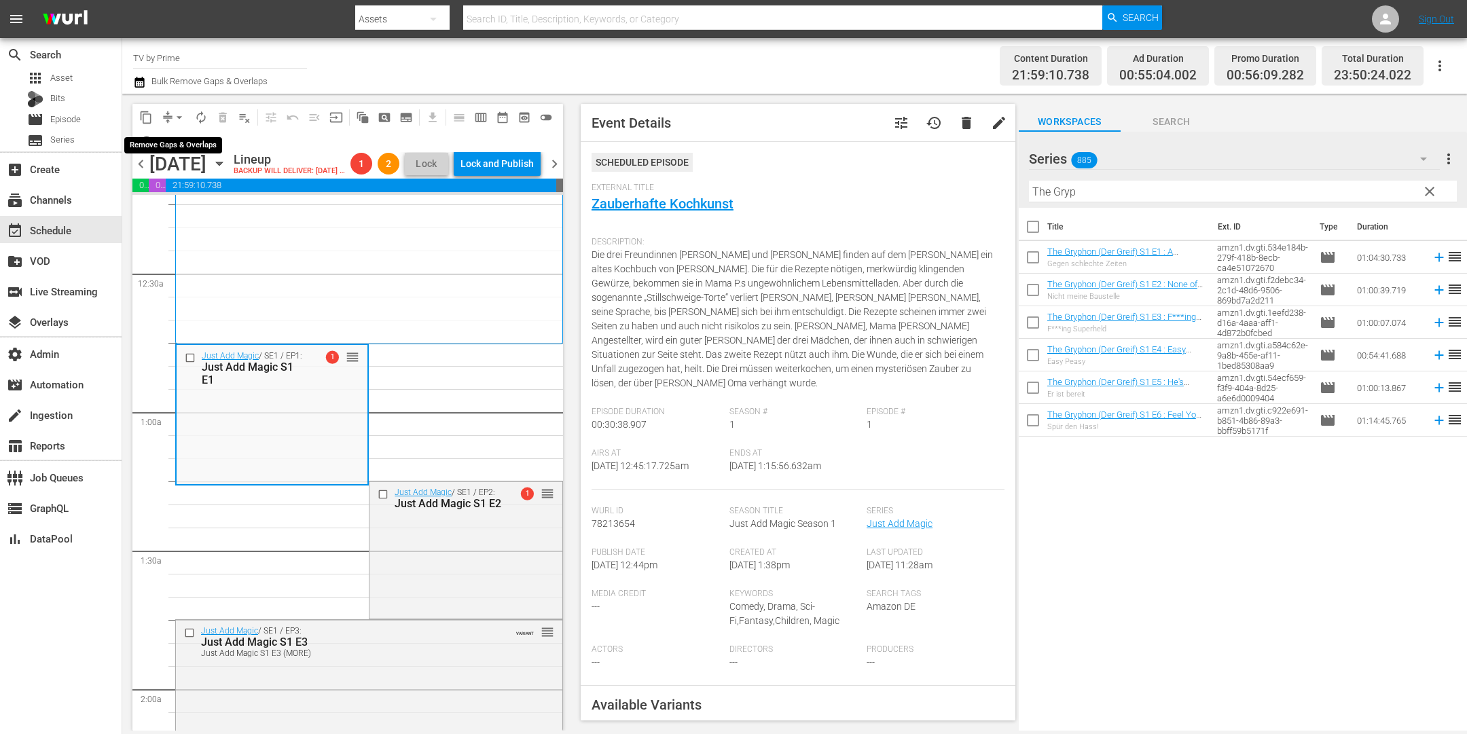
click at [179, 114] on span "arrow_drop_down" at bounding box center [180, 118] width 14 height 14
click at [179, 183] on li "Align to End of Previous Day" at bounding box center [180, 189] width 143 height 22
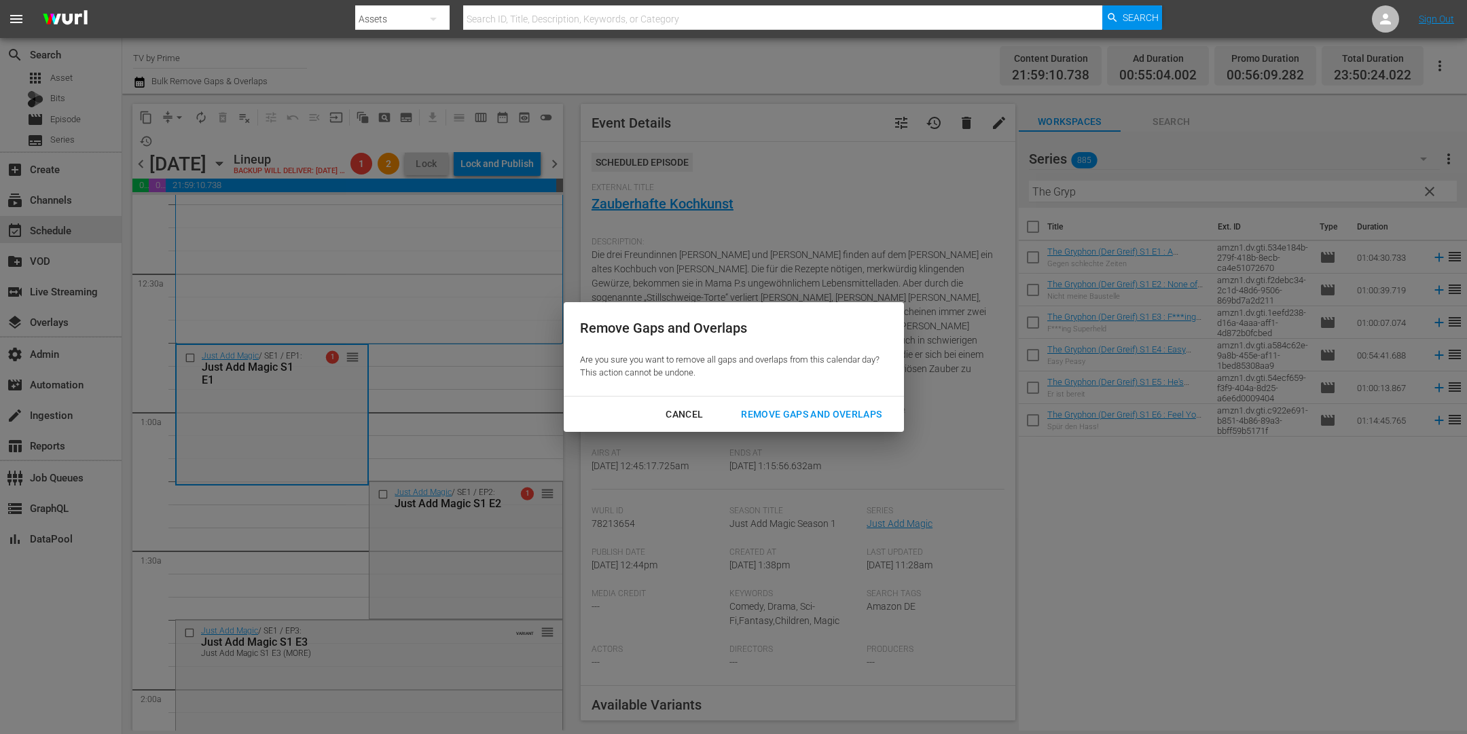
click at [799, 412] on div "Remove Gaps and Overlaps" at bounding box center [811, 414] width 162 height 17
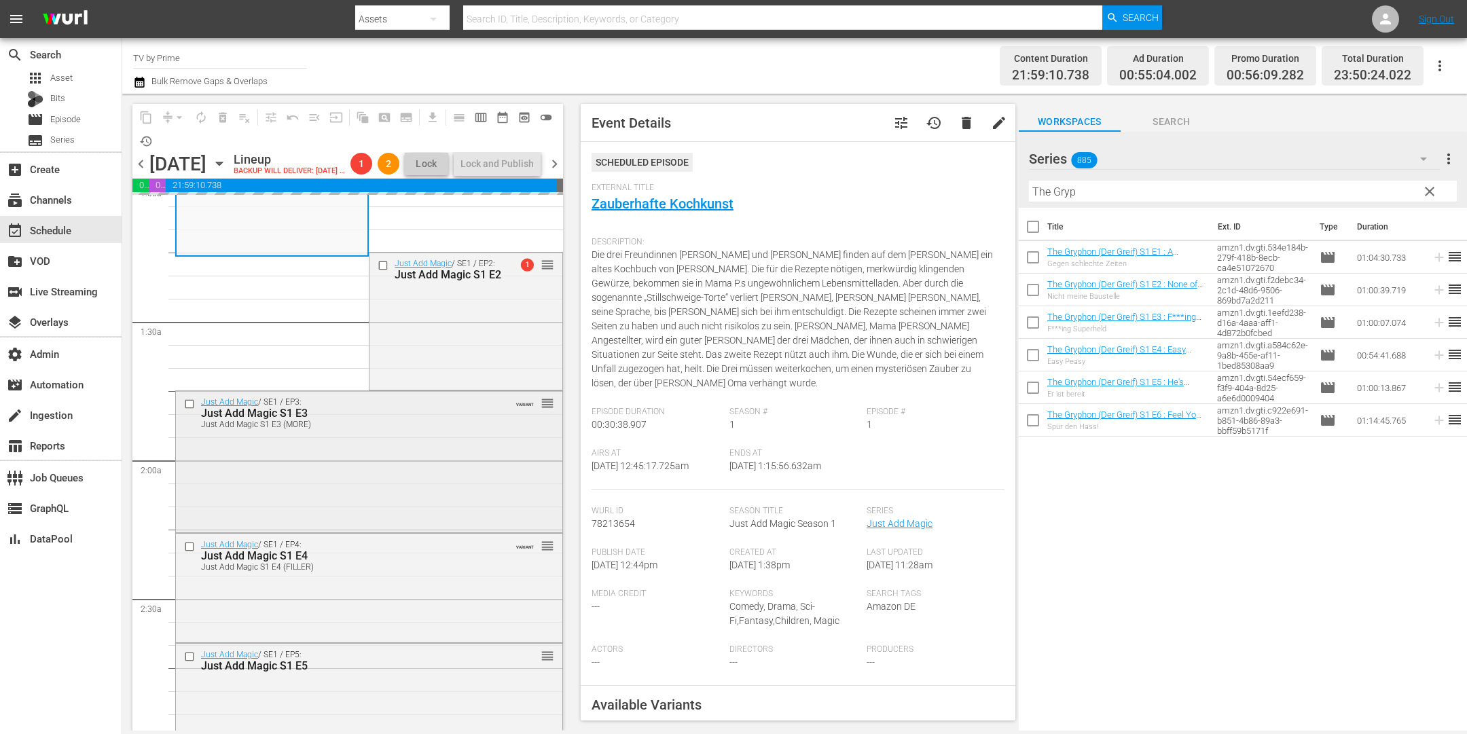
scroll to position [234, 0]
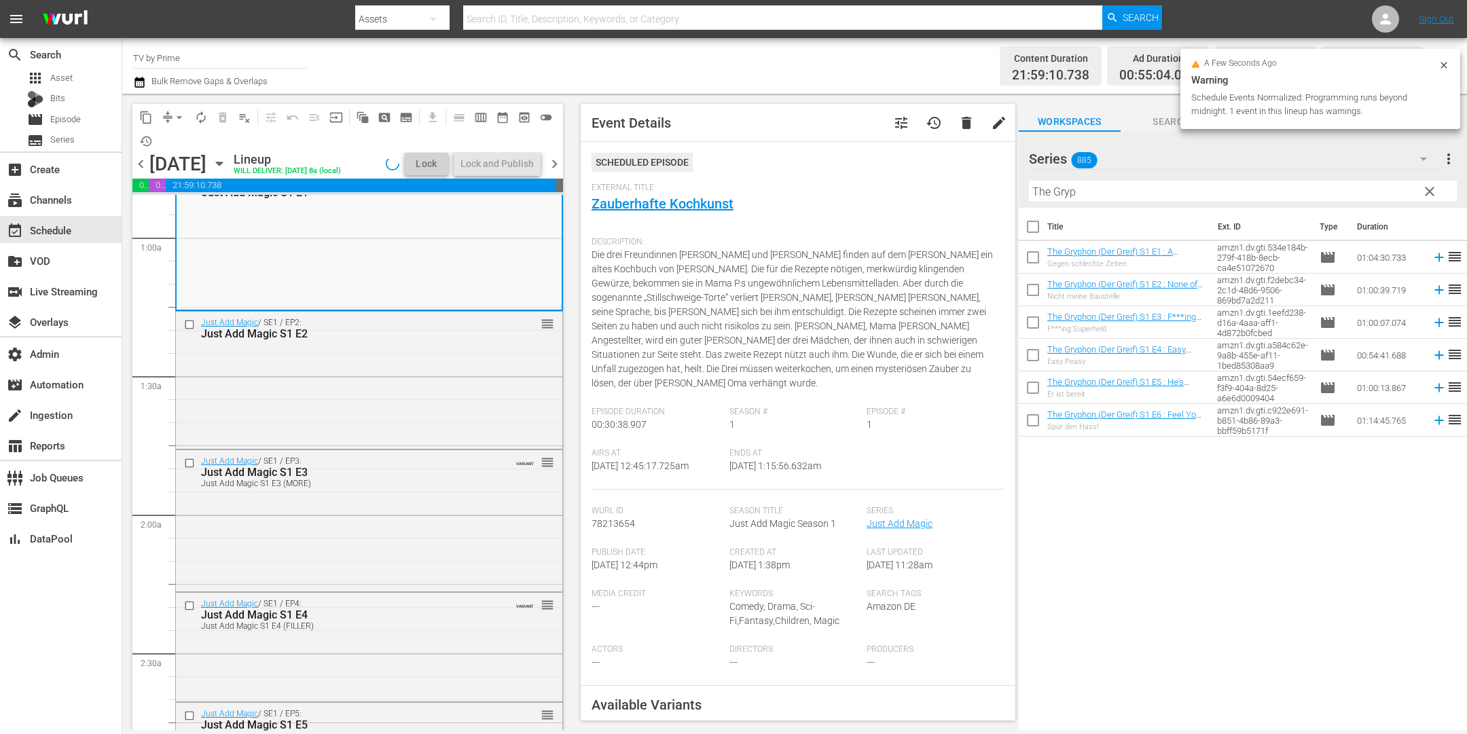
click at [446, 416] on div "Just Add Magic / SE1 / EP2: Just Add Magic S1 E2 reorder" at bounding box center [369, 379] width 386 height 134
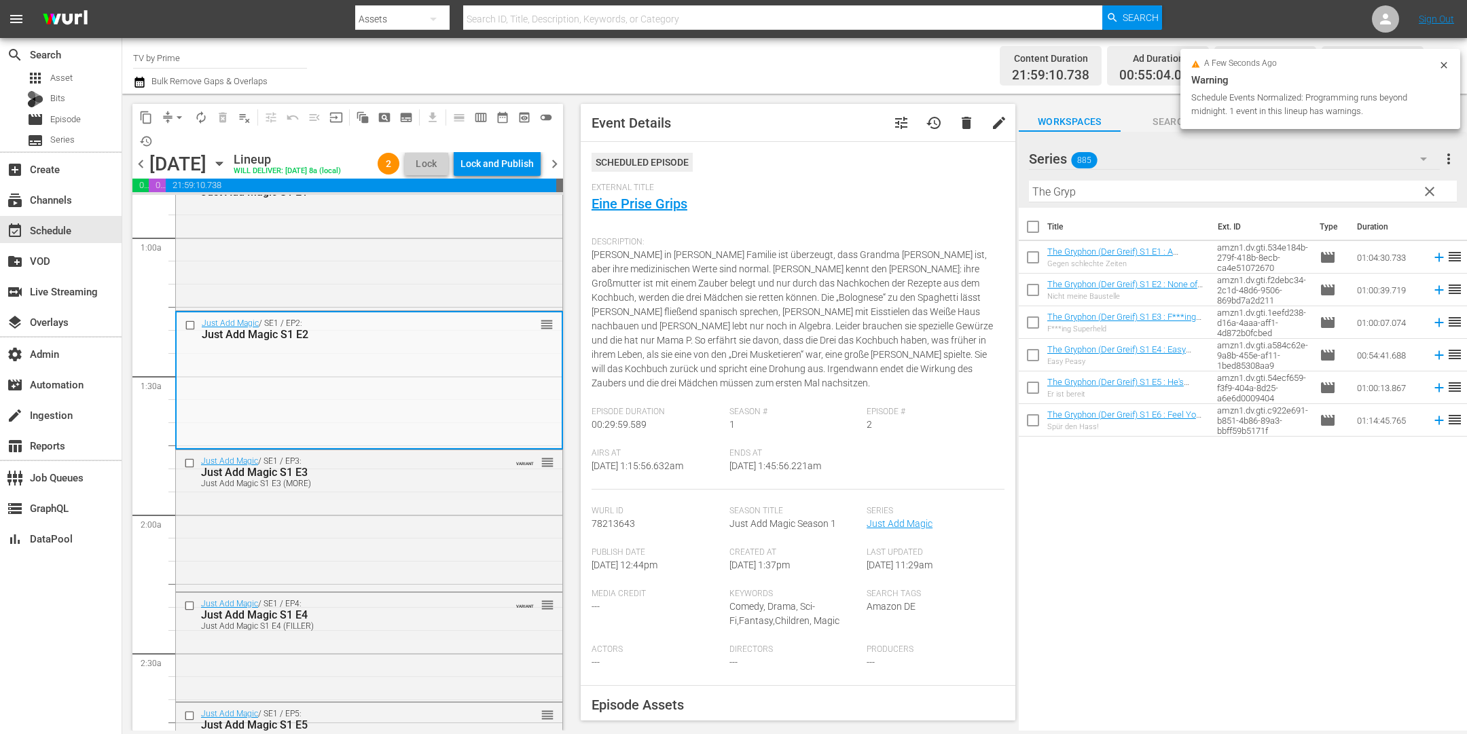
scroll to position [538, 0]
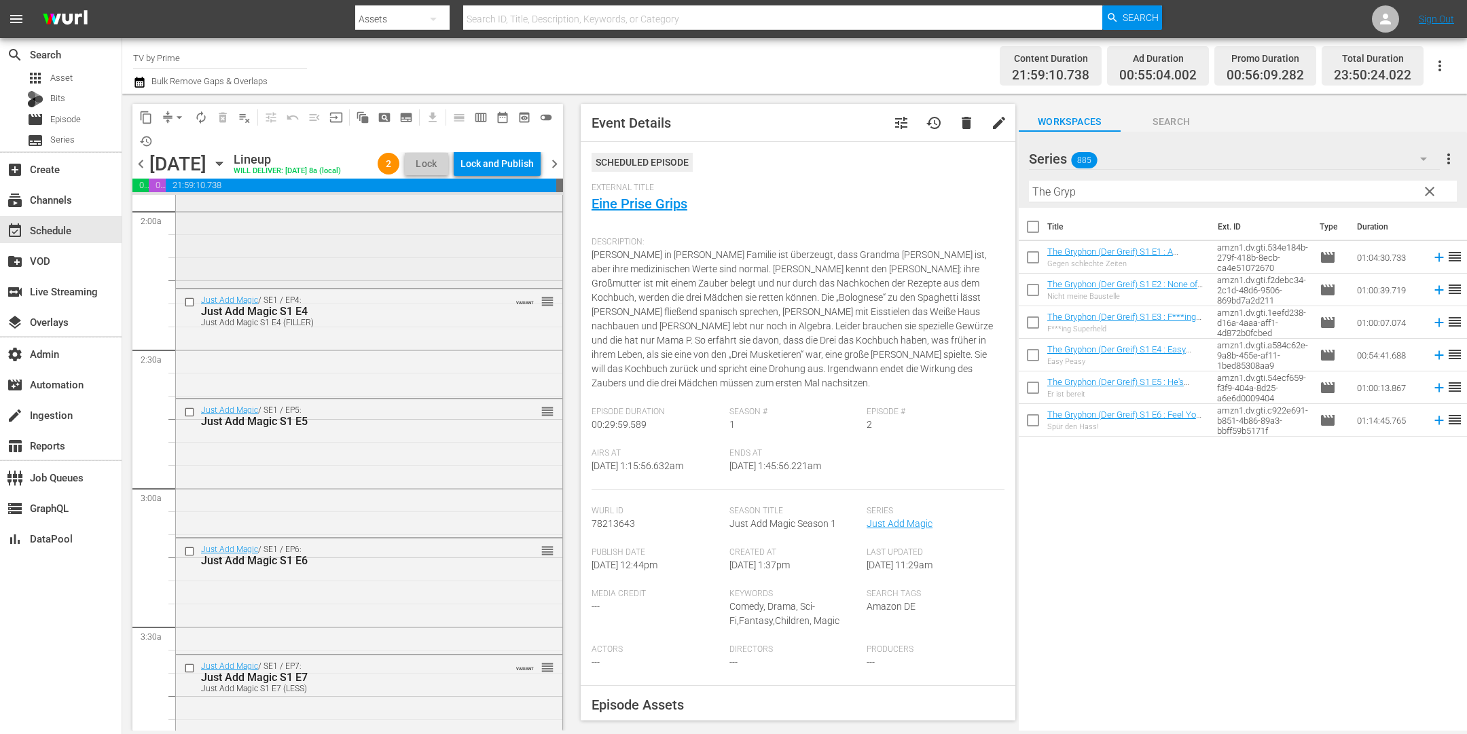
click at [430, 285] on div "Just Add Magic / SE1 / EP3: Just Add Magic S1 E3 Just Add Magic S1 E3 (MORE) VA…" at bounding box center [369, 216] width 386 height 139
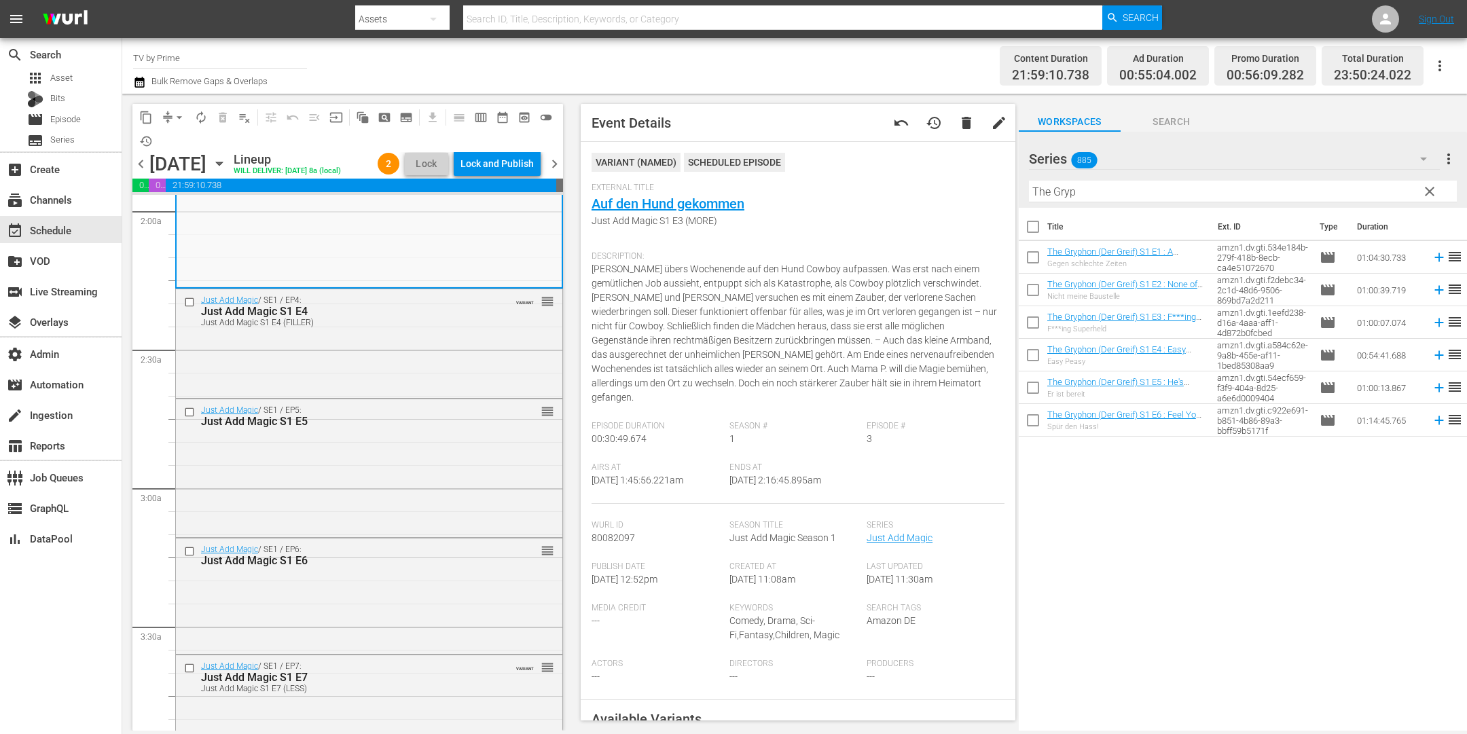
scroll to position [213, 0]
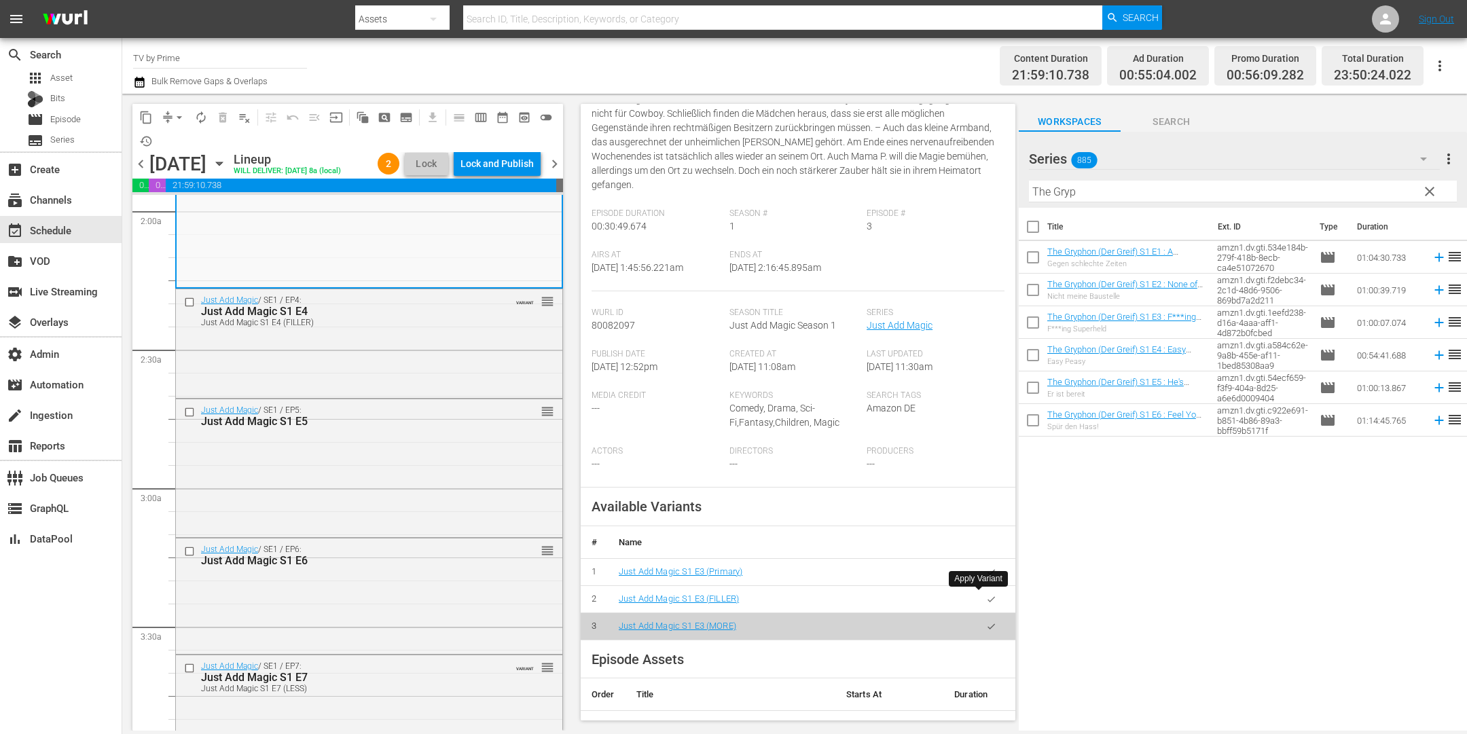
click at [986, 599] on icon "button" at bounding box center [991, 599] width 10 height 10
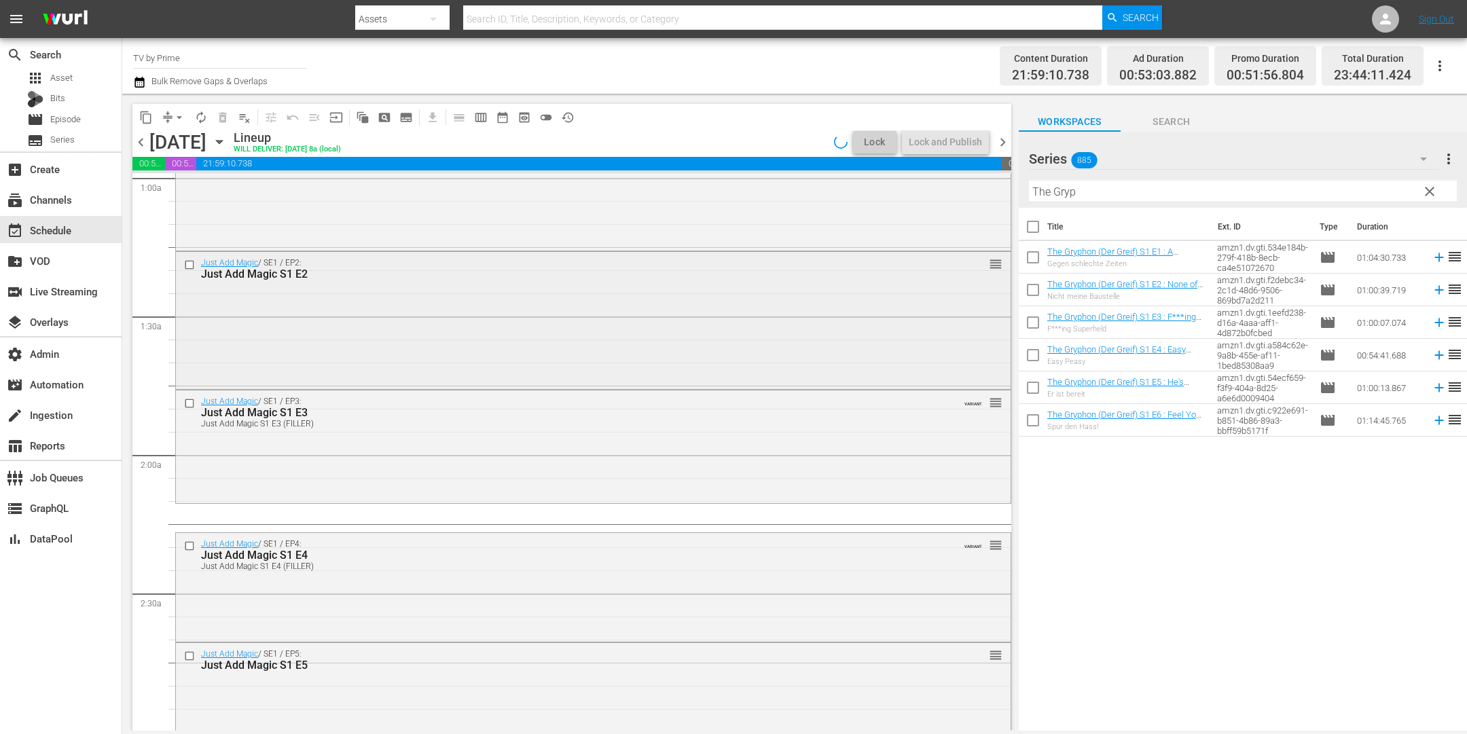
scroll to position [312, 0]
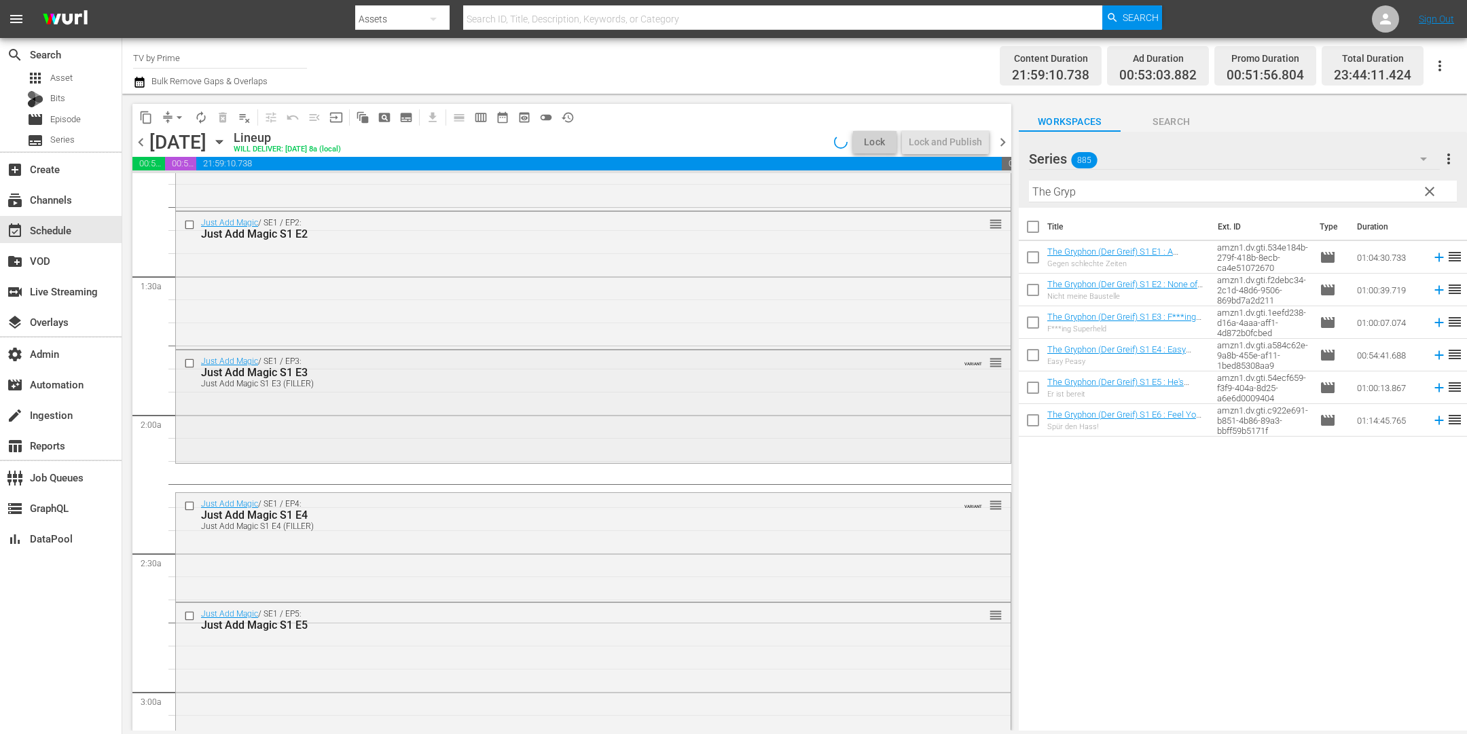
click at [364, 414] on div "Just Add Magic / SE1 / EP3: Just Add Magic S1 E3 Just Add Magic S1 E3 (FILLER) …" at bounding box center [593, 404] width 835 height 109
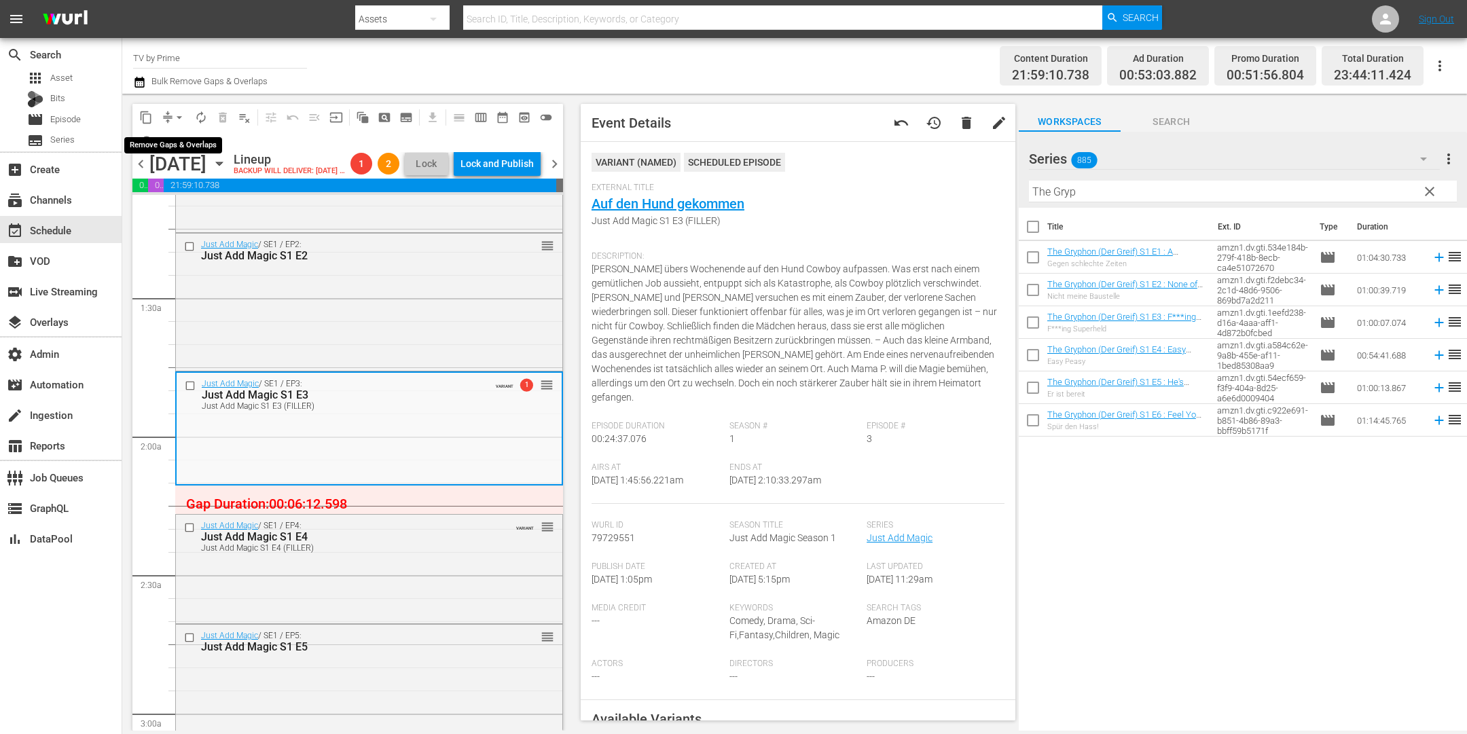
click at [179, 117] on span "arrow_drop_down" at bounding box center [180, 118] width 14 height 14
click at [175, 187] on li "Align to End of Previous Day" at bounding box center [180, 189] width 143 height 22
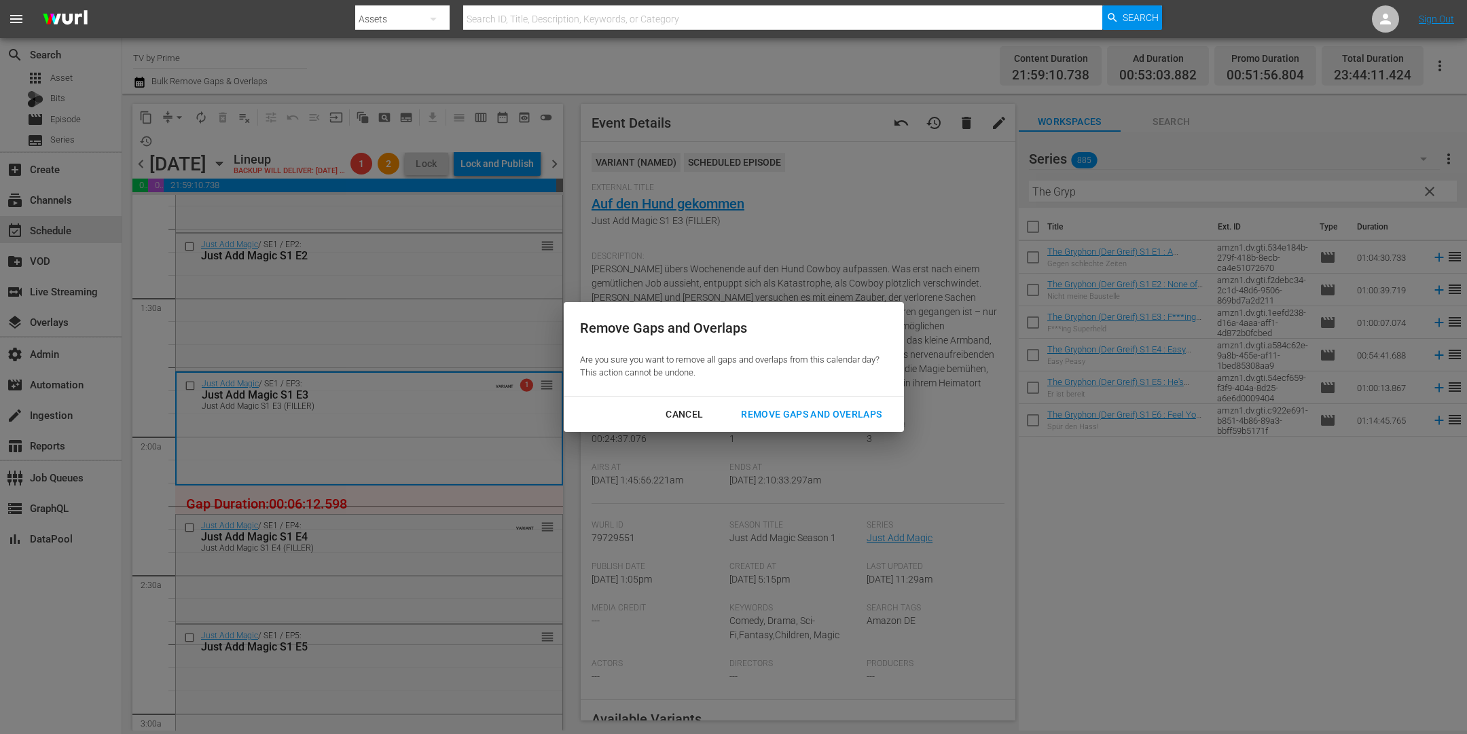
drag, startPoint x: 767, startPoint y: 410, endPoint x: 751, endPoint y: 410, distance: 16.3
click at [767, 410] on div "Remove Gaps and Overlaps" at bounding box center [811, 414] width 162 height 17
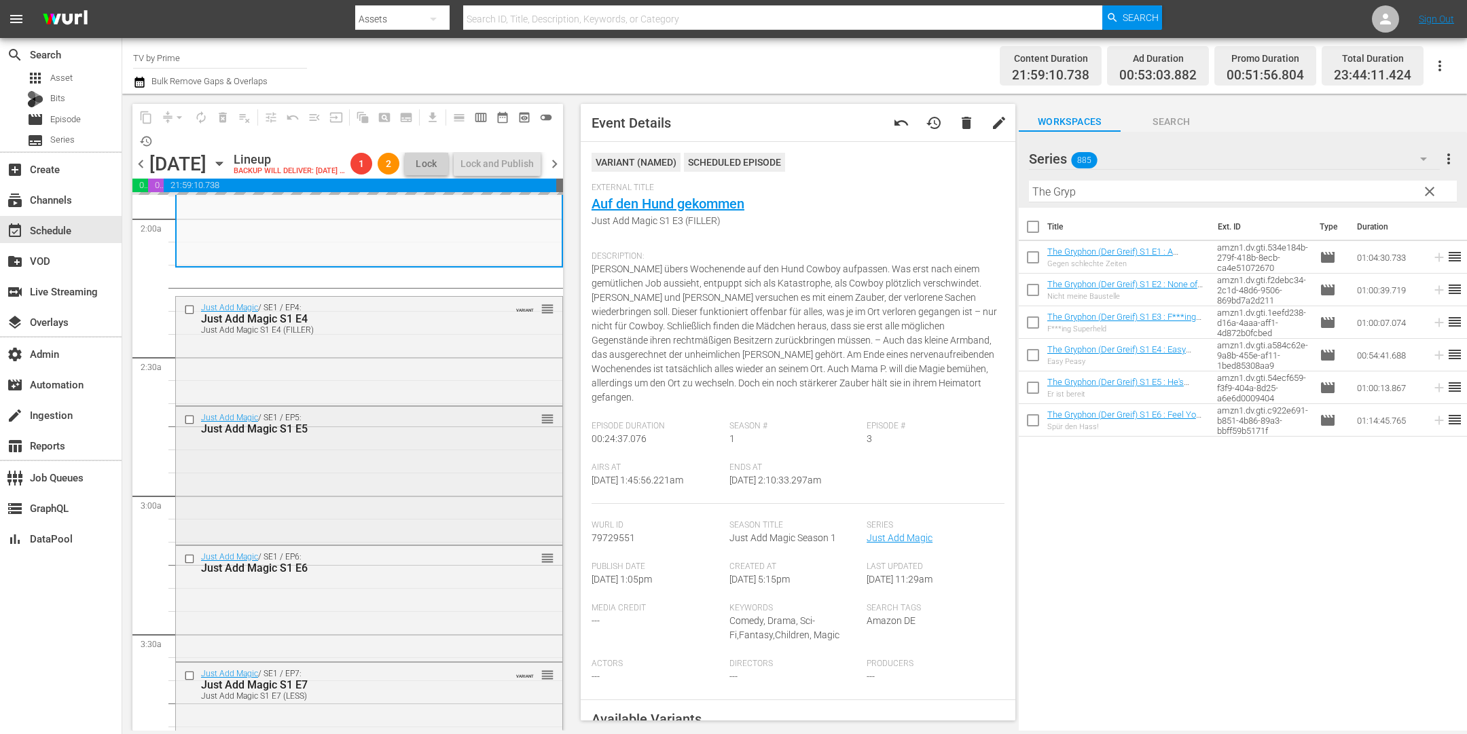
scroll to position [541, 0]
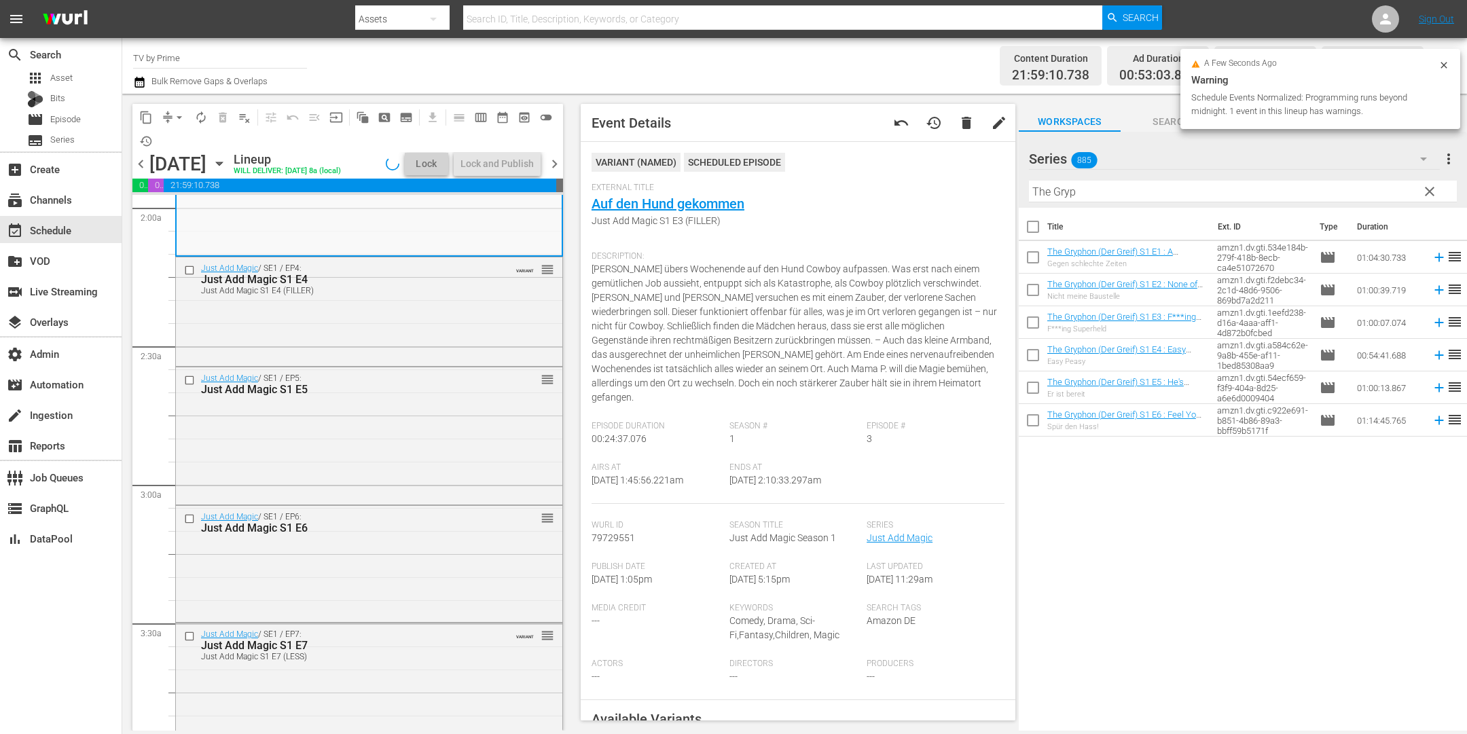
click at [395, 364] on div "Just Add Magic / SE1 / EP4: Just Add Magic S1 E4 Just Add Magic S1 E4 (FILLER) …" at bounding box center [369, 310] width 386 height 107
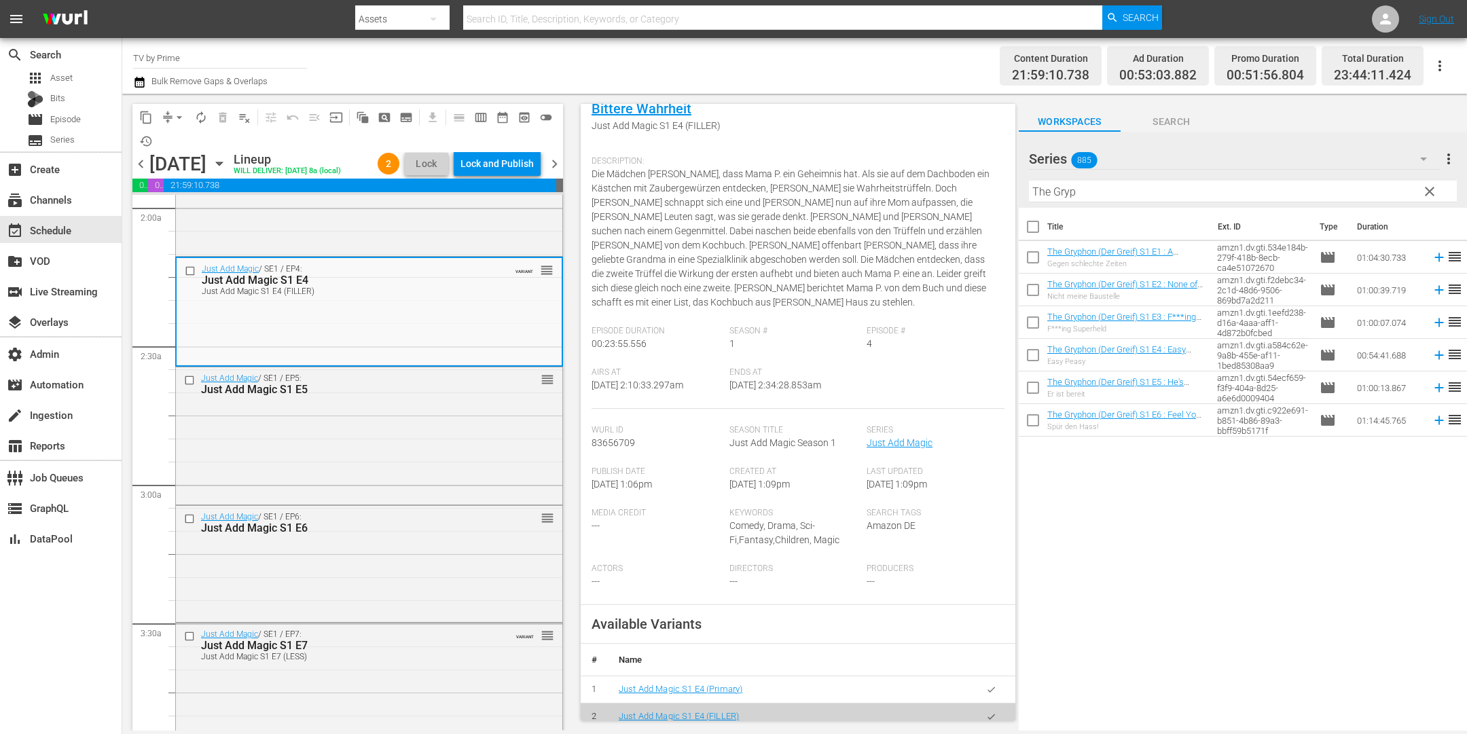
scroll to position [187, 0]
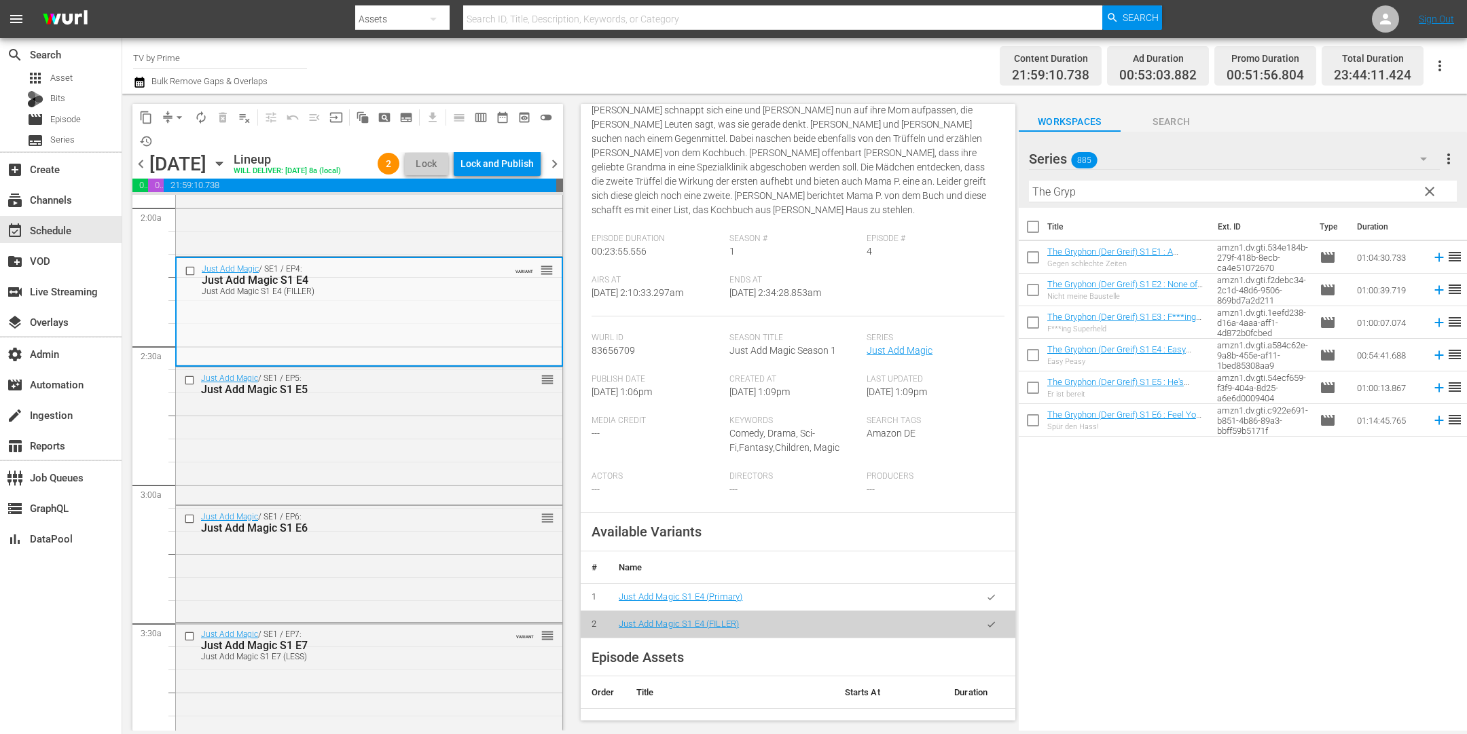
click at [986, 592] on icon "button" at bounding box center [991, 597] width 10 height 10
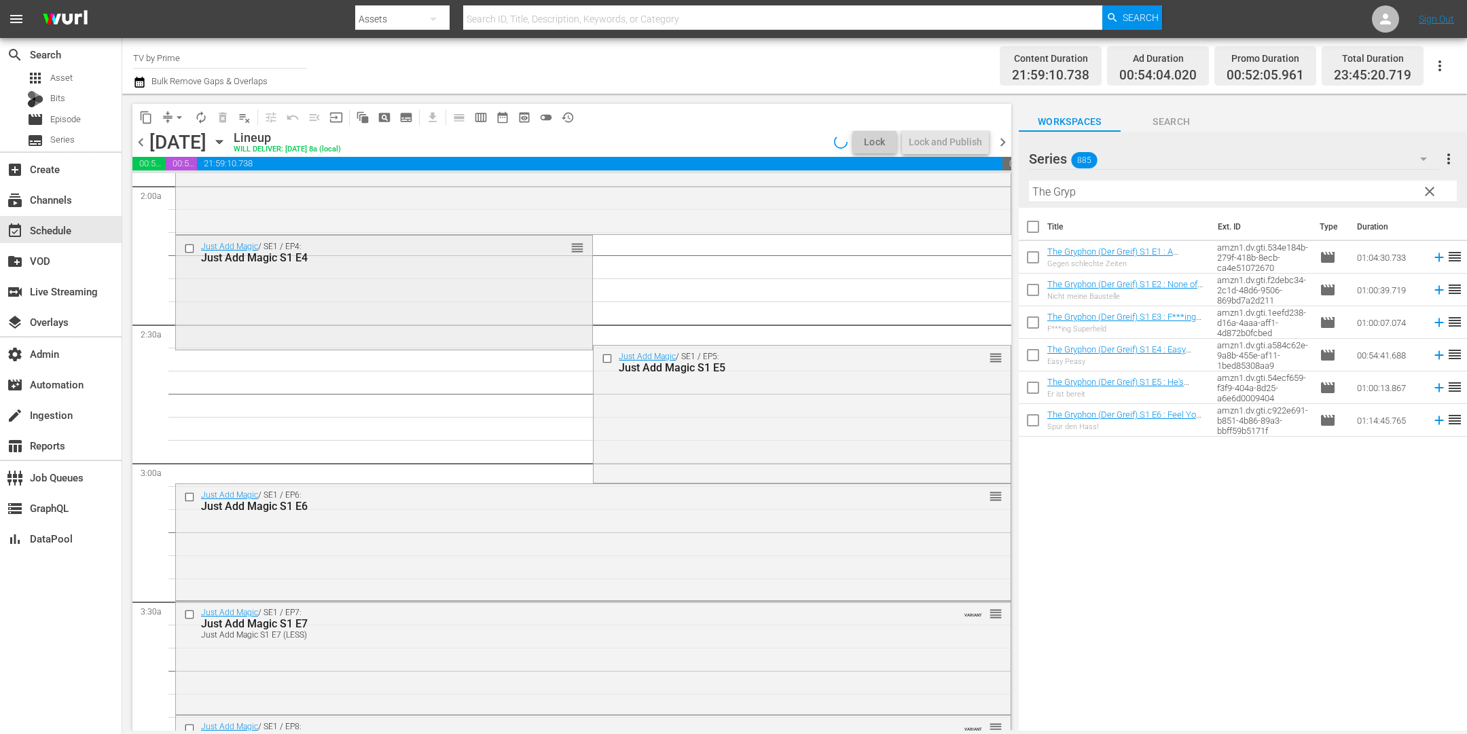
click at [376, 316] on div "Just Add Magic / SE1 / EP4: Just Add Magic S1 E4 reorder" at bounding box center [384, 292] width 416 height 112
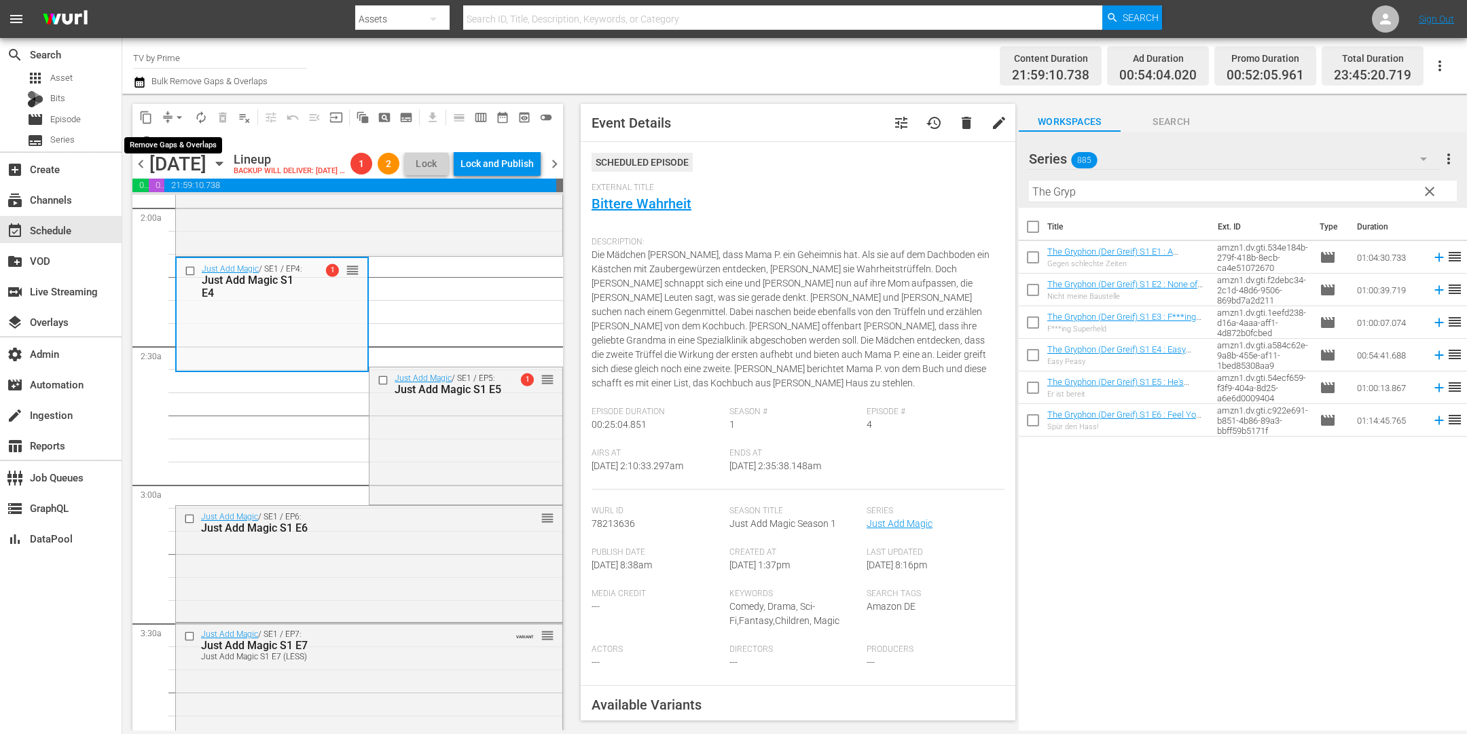
click at [177, 112] on span "arrow_drop_down" at bounding box center [180, 118] width 14 height 14
click at [185, 186] on li "Align to End of Previous Day" at bounding box center [180, 189] width 143 height 22
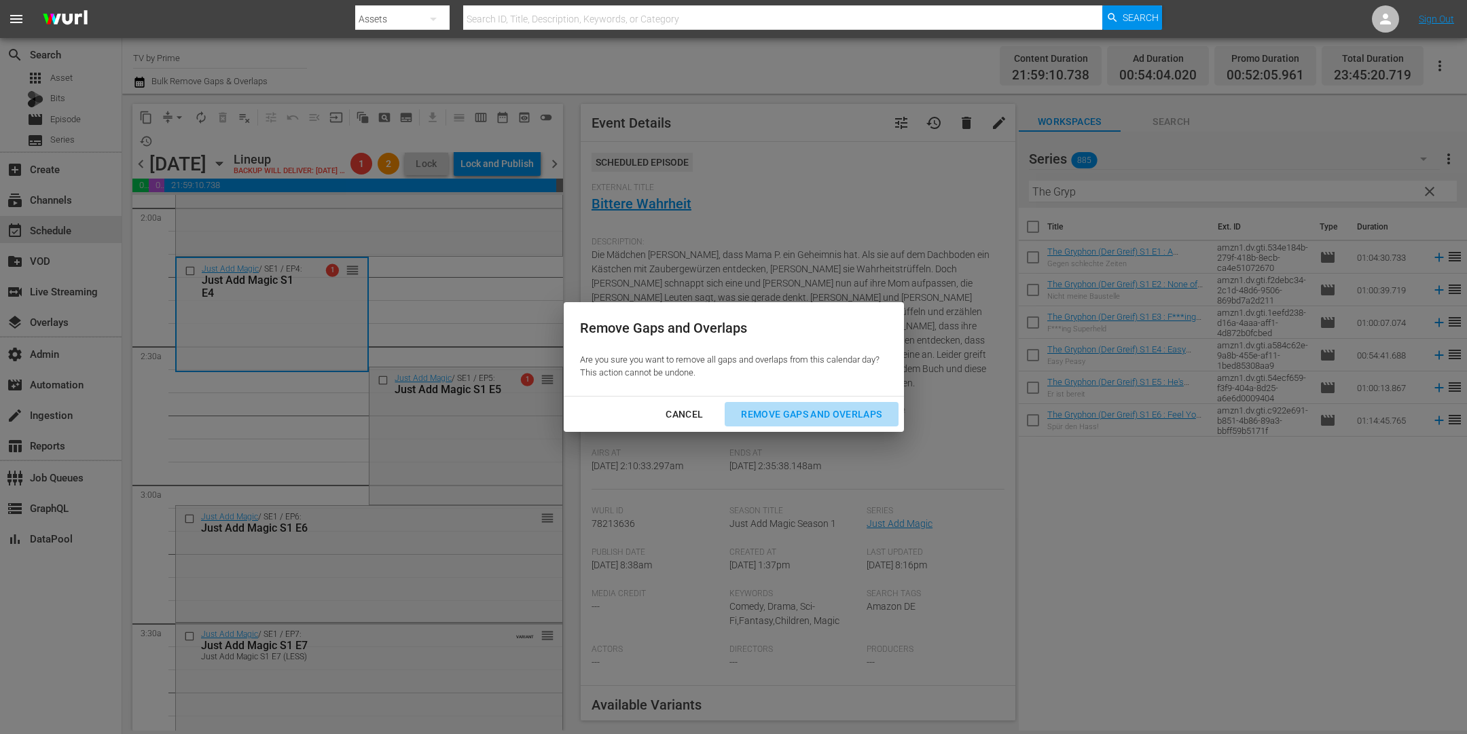
click at [752, 402] on button "Remove Gaps and Overlaps" at bounding box center [811, 414] width 173 height 25
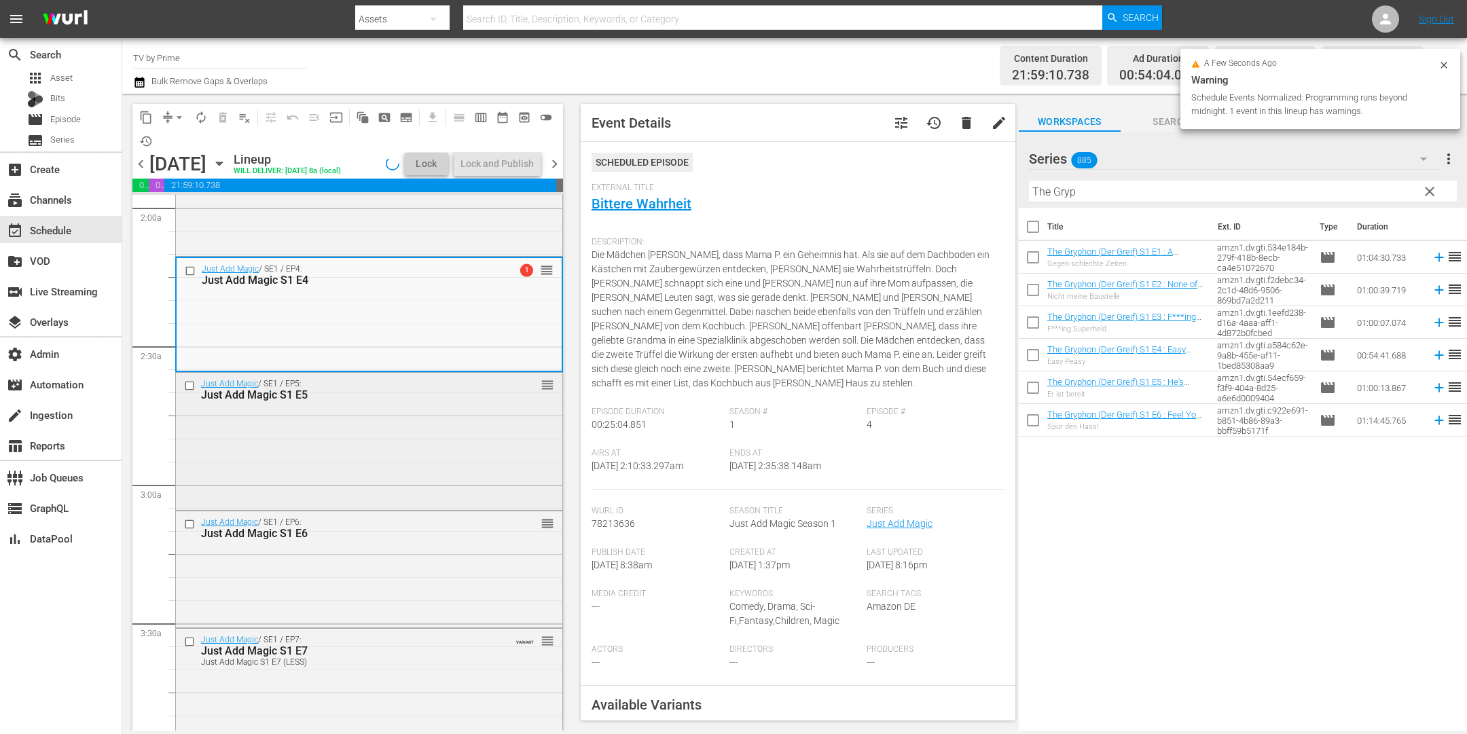
click at [331, 450] on div "Just Add Magic / SE1 / EP5: Just Add Magic S1 E5 reorder" at bounding box center [369, 440] width 386 height 134
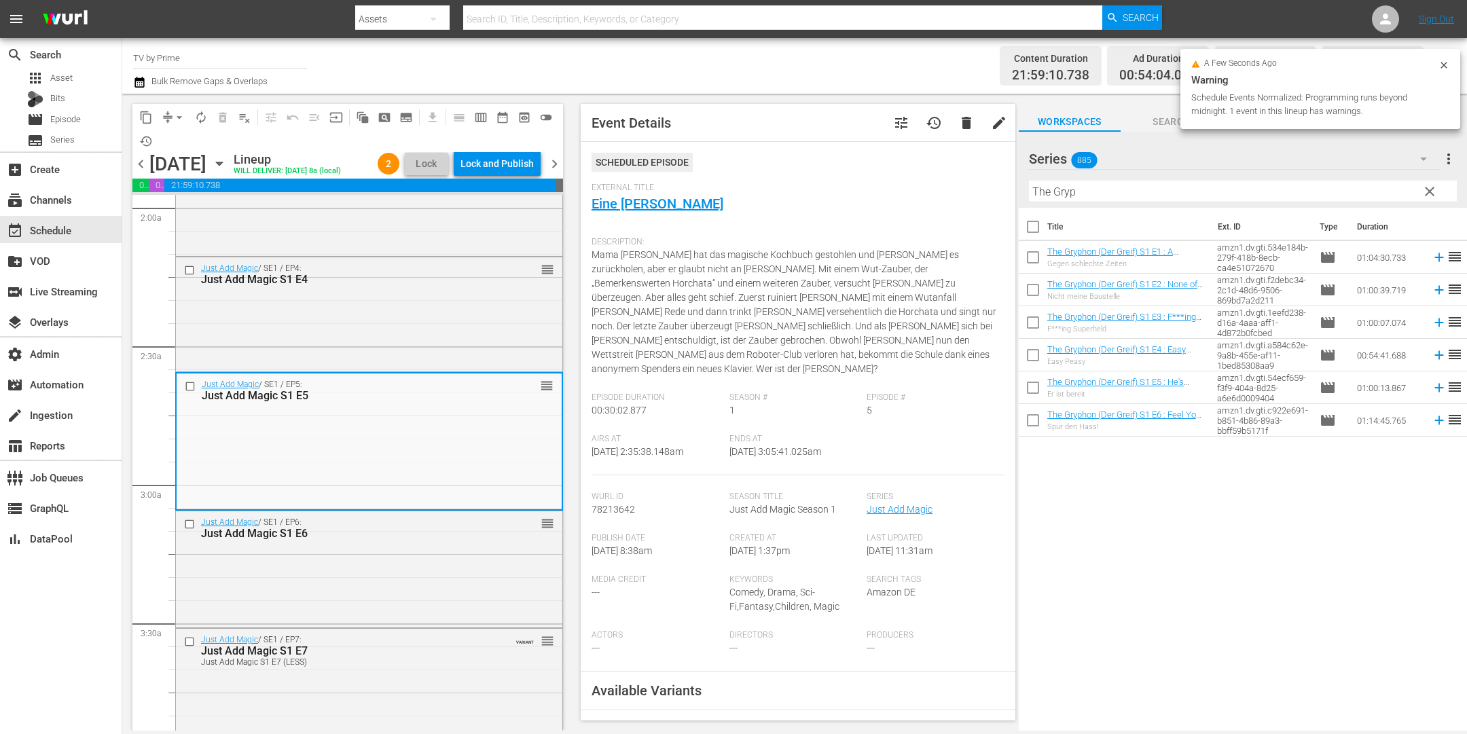
scroll to position [727, 0]
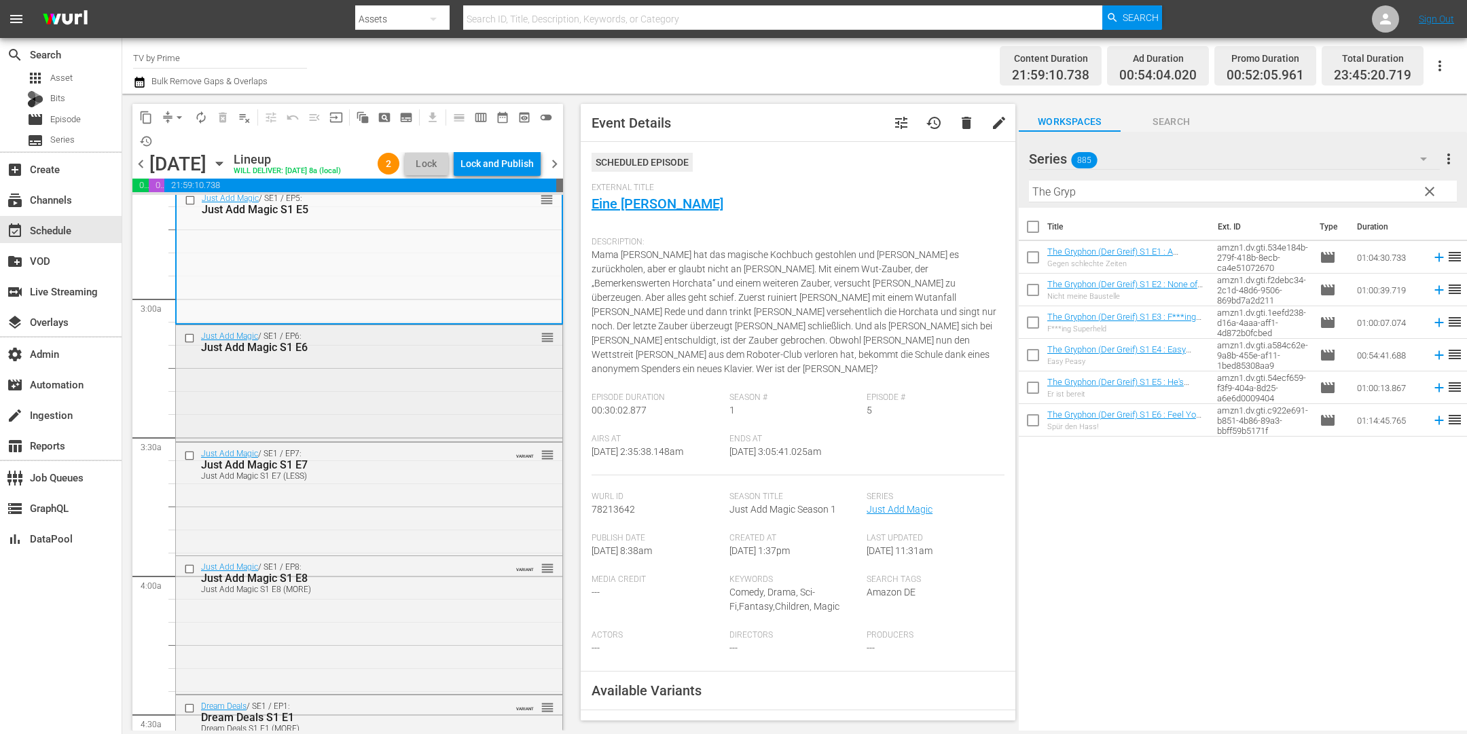
click at [327, 408] on div "Just Add Magic / SE1 / EP6: Just Add Magic S1 E6 reorder" at bounding box center [369, 381] width 386 height 113
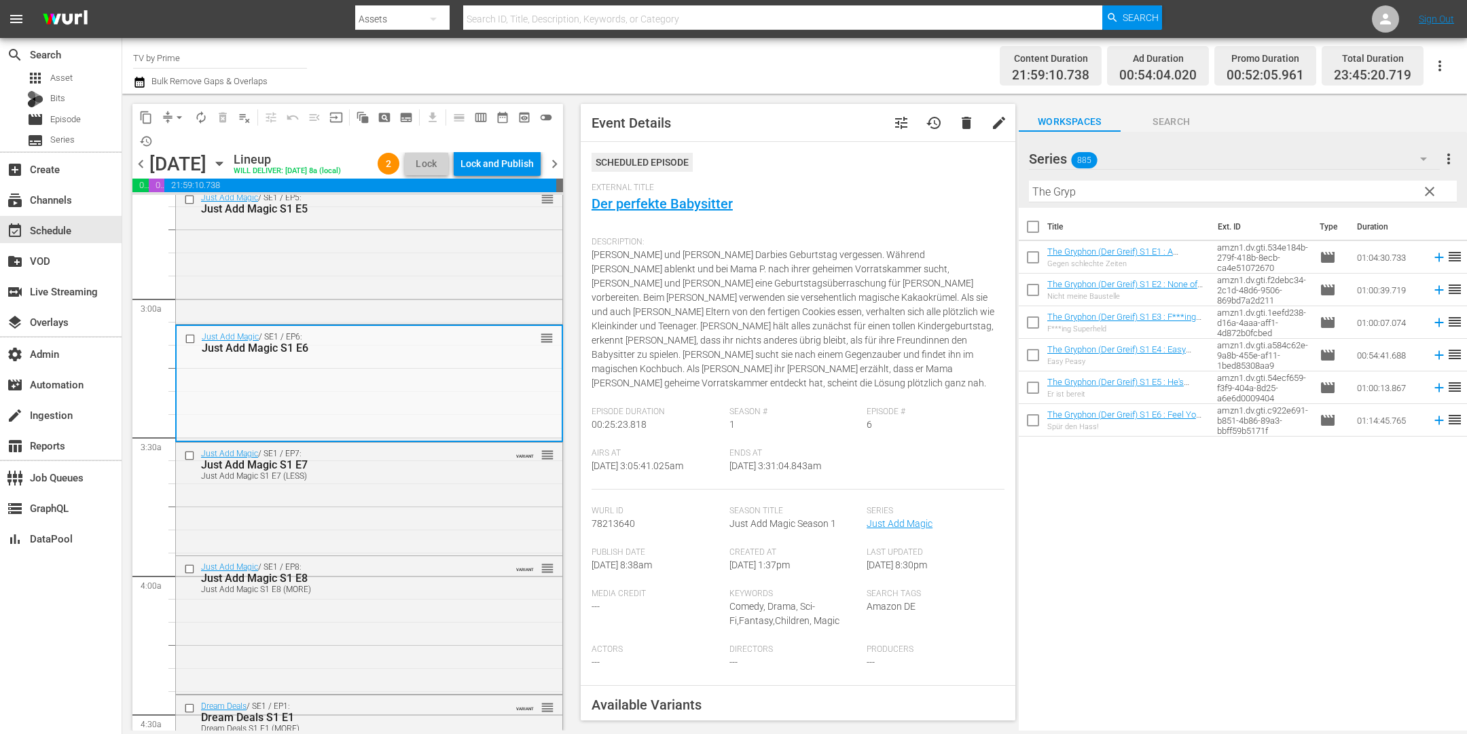
scroll to position [206, 0]
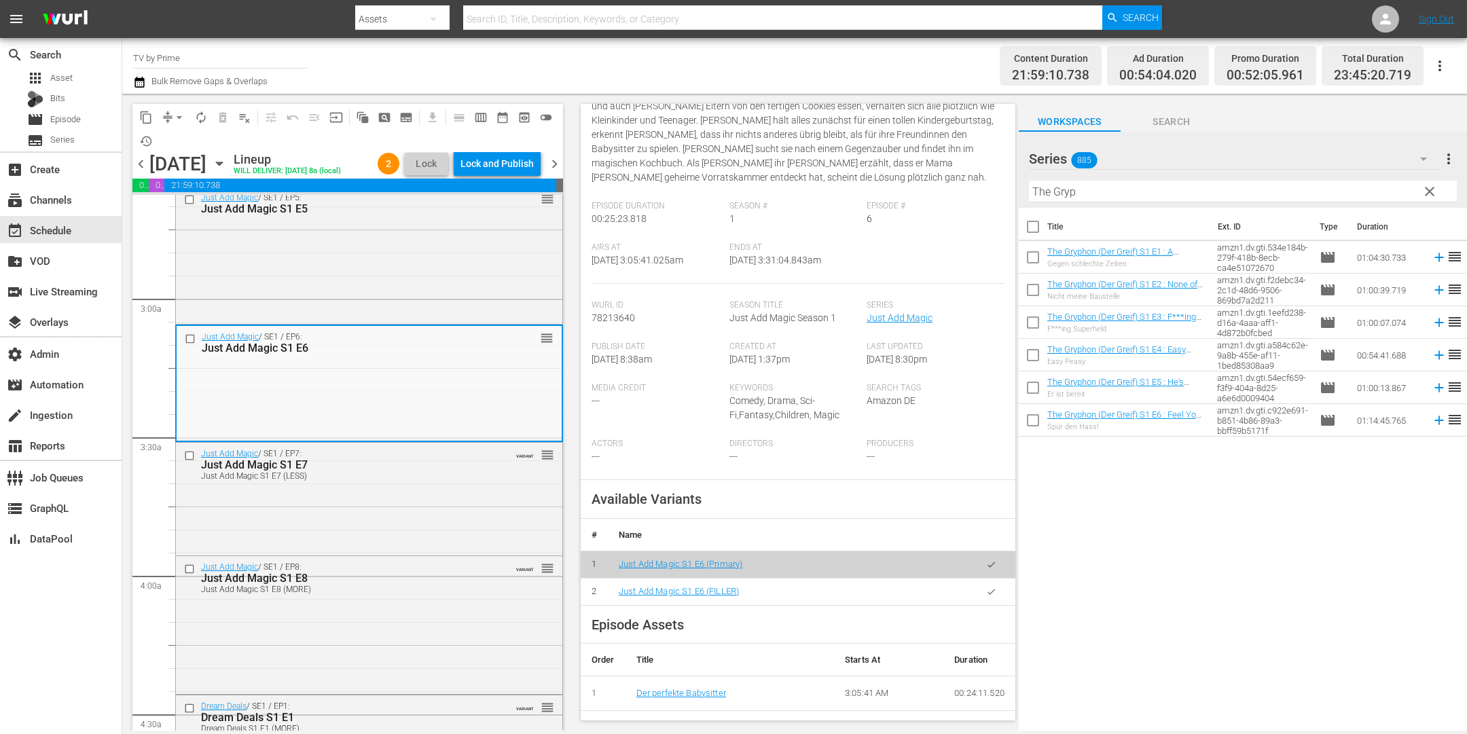
click at [984, 579] on button "button" at bounding box center [991, 592] width 26 height 26
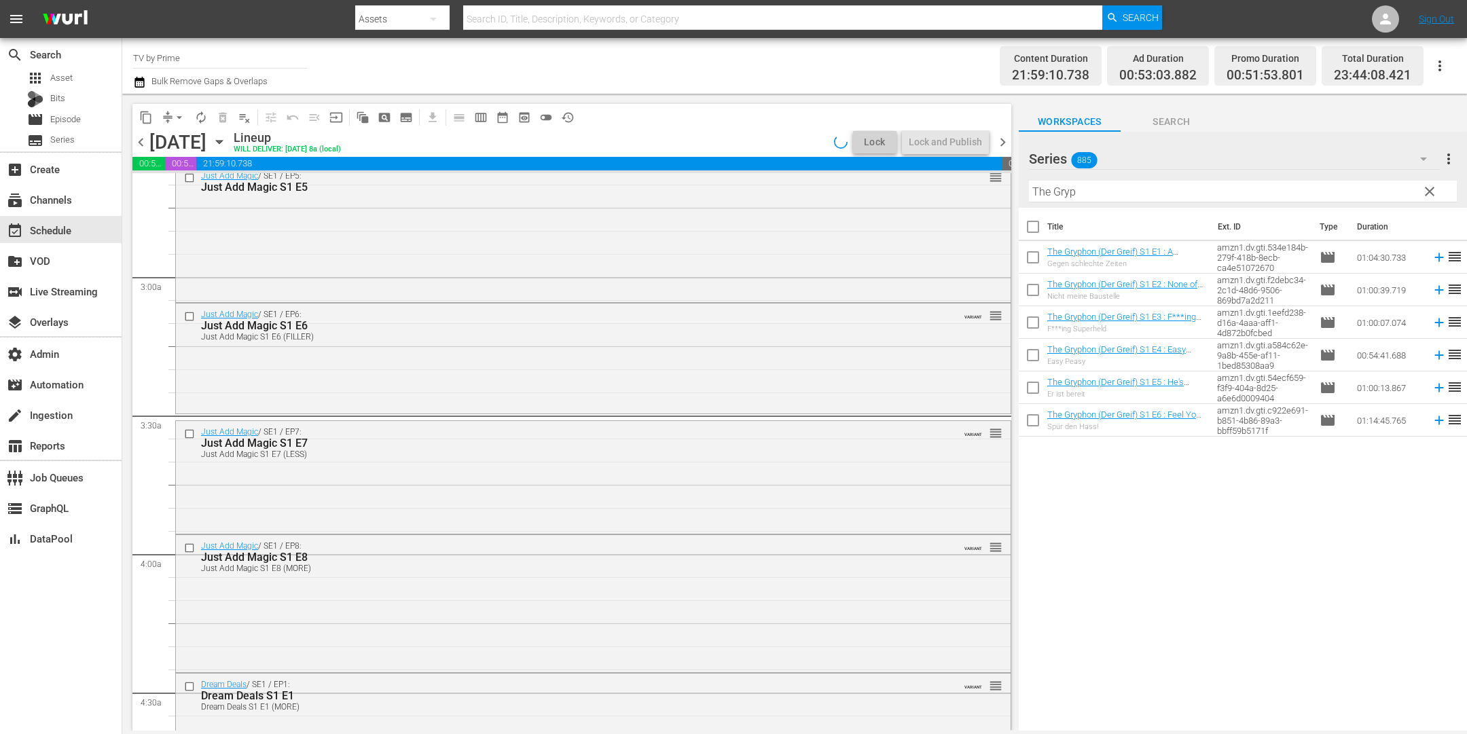
click at [412, 388] on div "Just Add Magic / SE1 / EP6: Just Add Magic S1 E6 Just Add Magic S1 E6 (FILLER) …" at bounding box center [593, 358] width 835 height 108
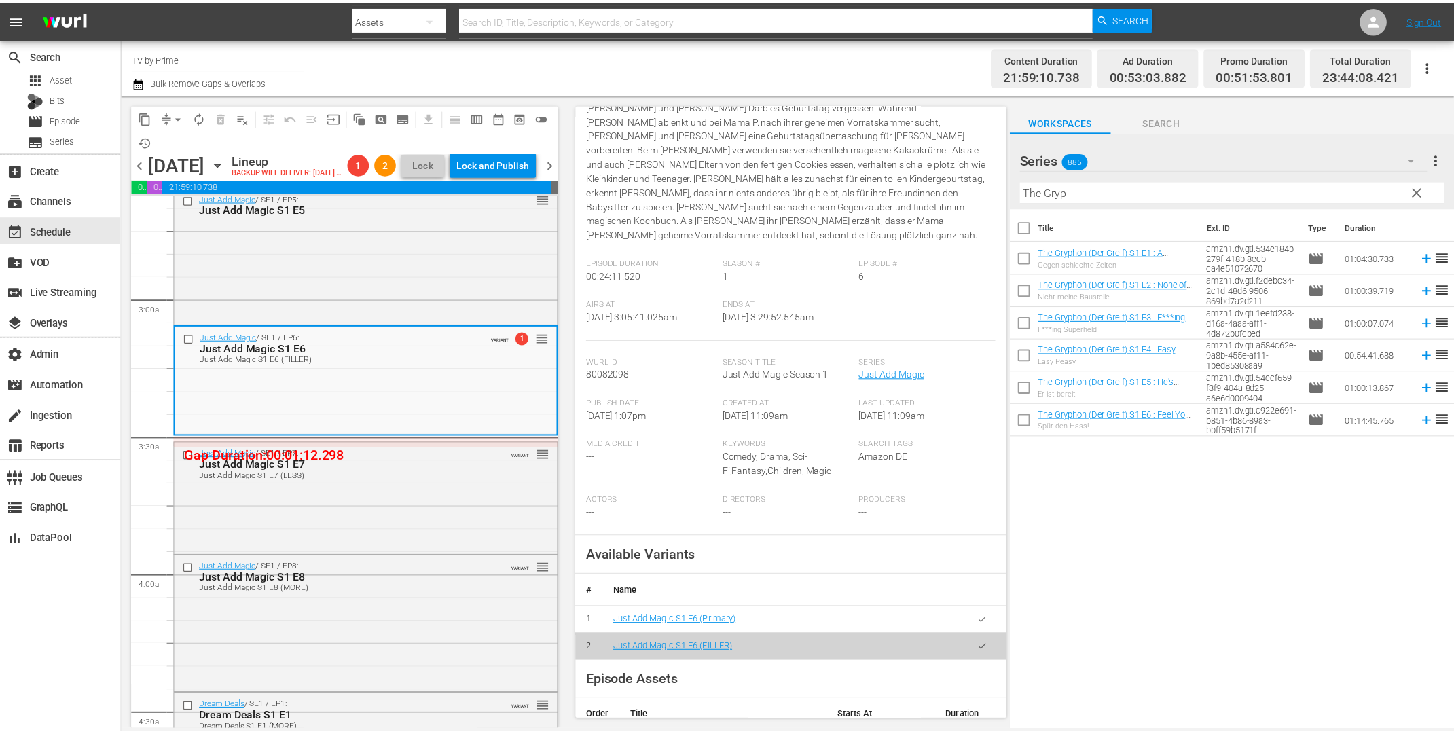
scroll to position [0, 0]
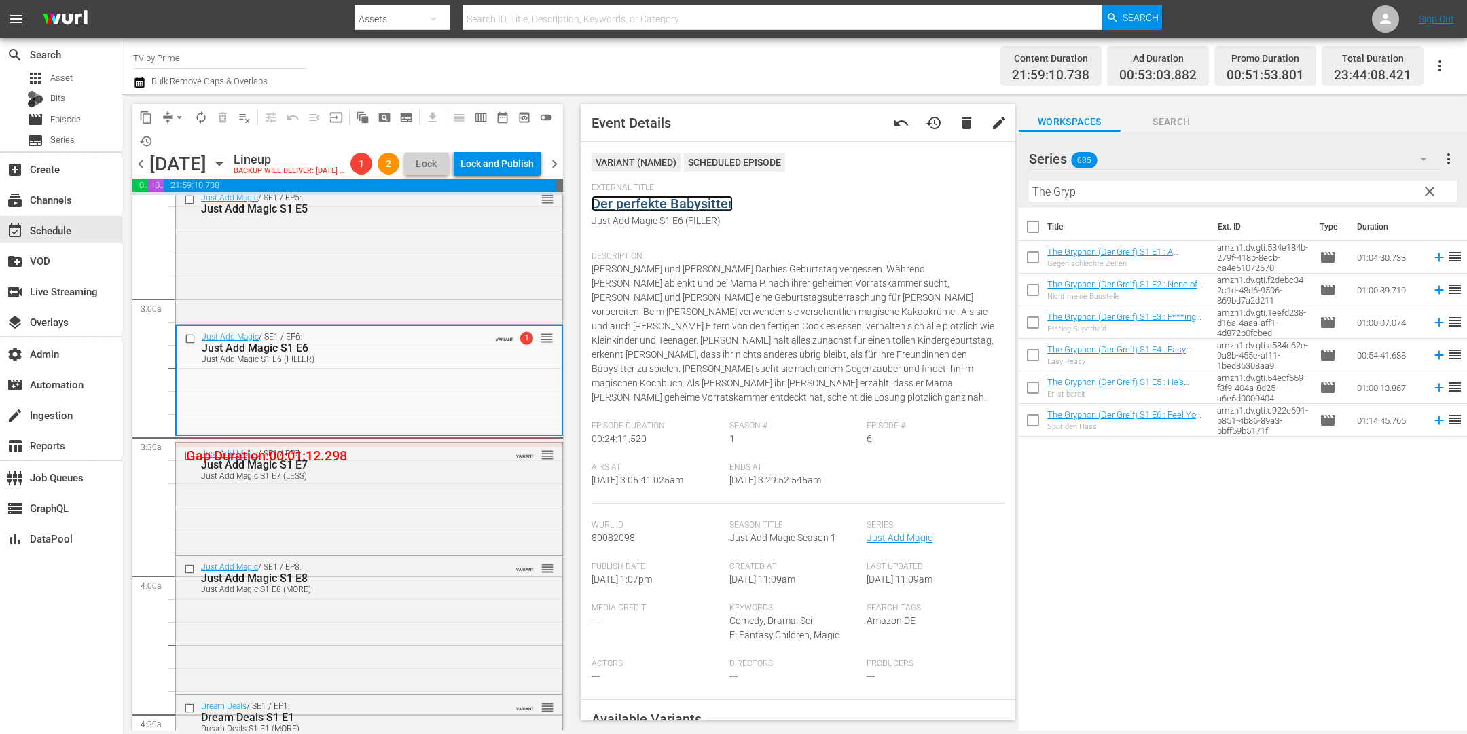
click at [664, 206] on link "Der perfekte Babysitter" at bounding box center [662, 204] width 141 height 16
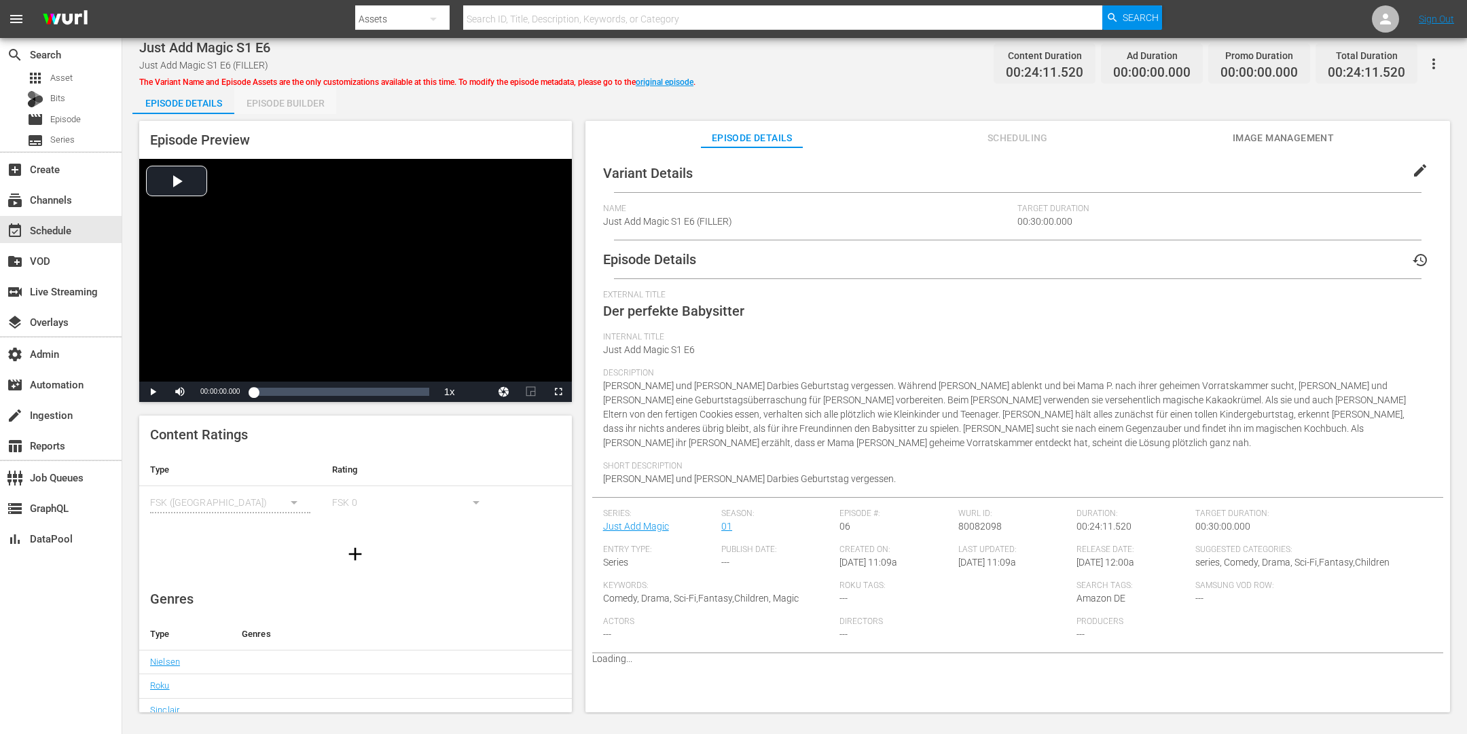
click at [300, 101] on div "Episode Builder" at bounding box center [285, 103] width 102 height 33
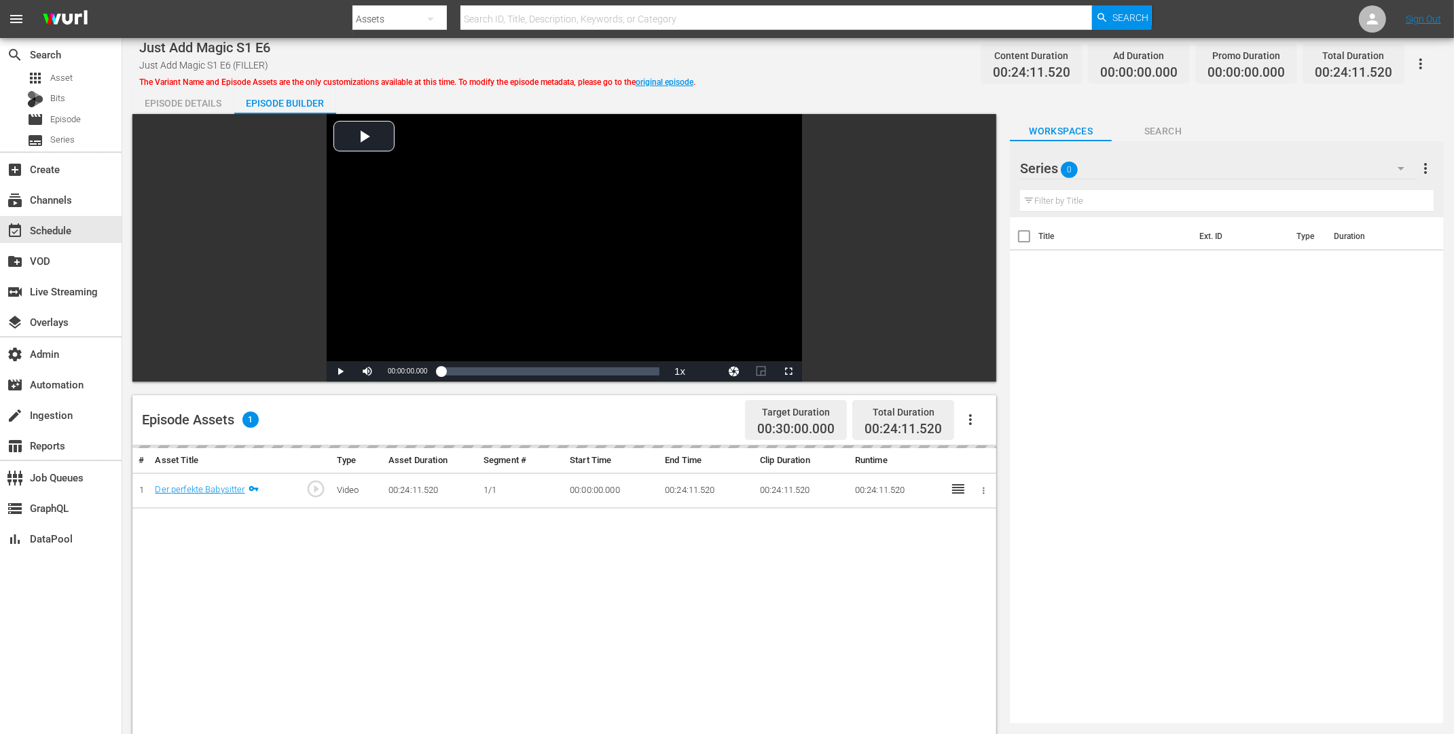
scroll to position [353, 0]
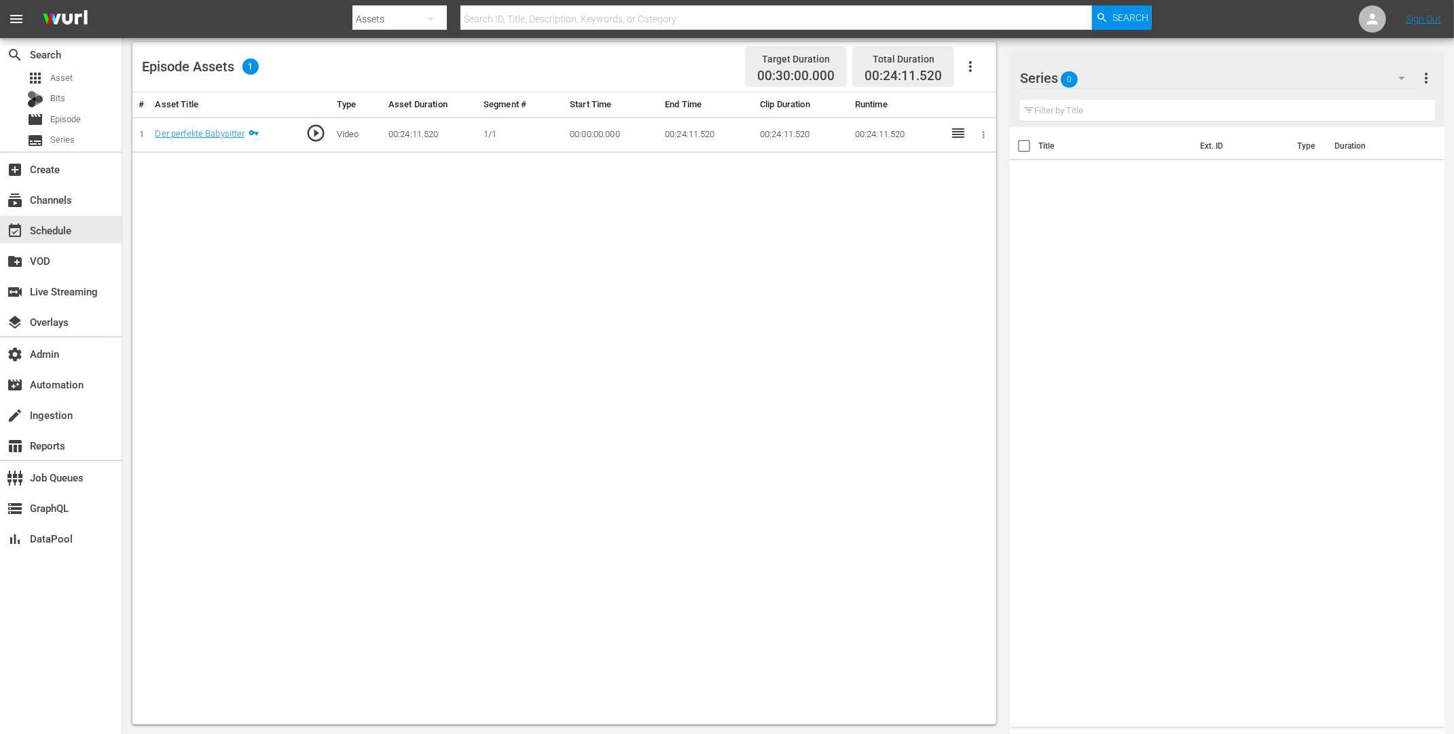
click at [1398, 79] on icon "button" at bounding box center [1402, 78] width 16 height 16
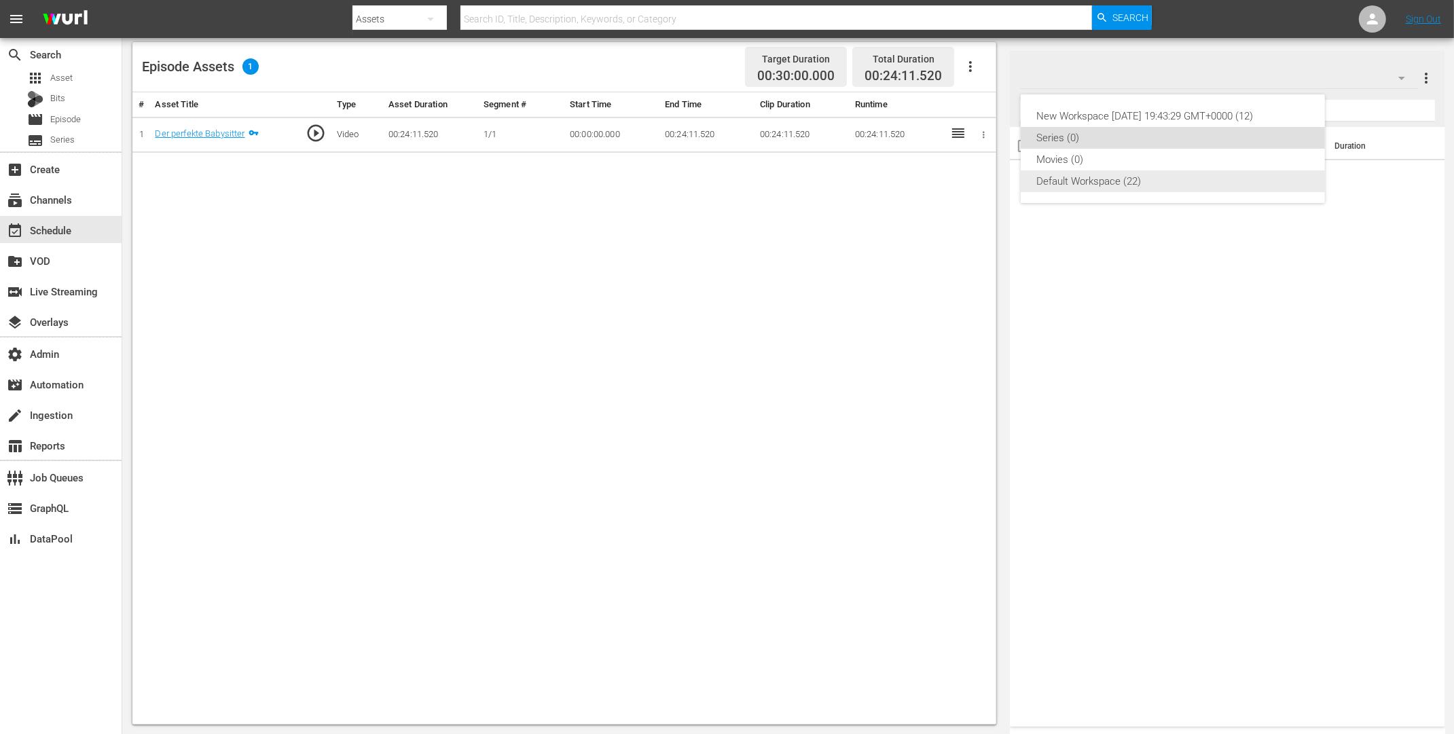
click at [1115, 177] on div "Default Workspace (22)" at bounding box center [1173, 181] width 272 height 22
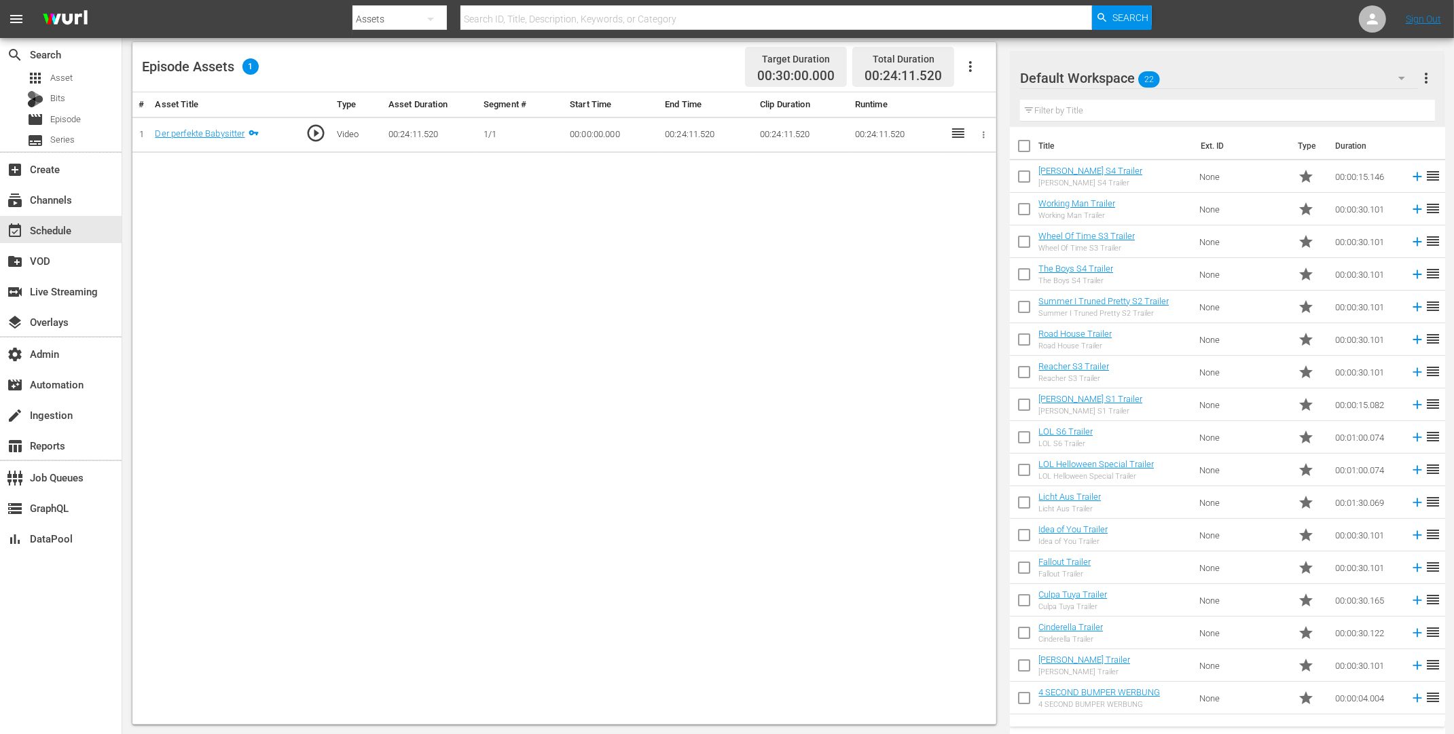
scroll to position [156, 0]
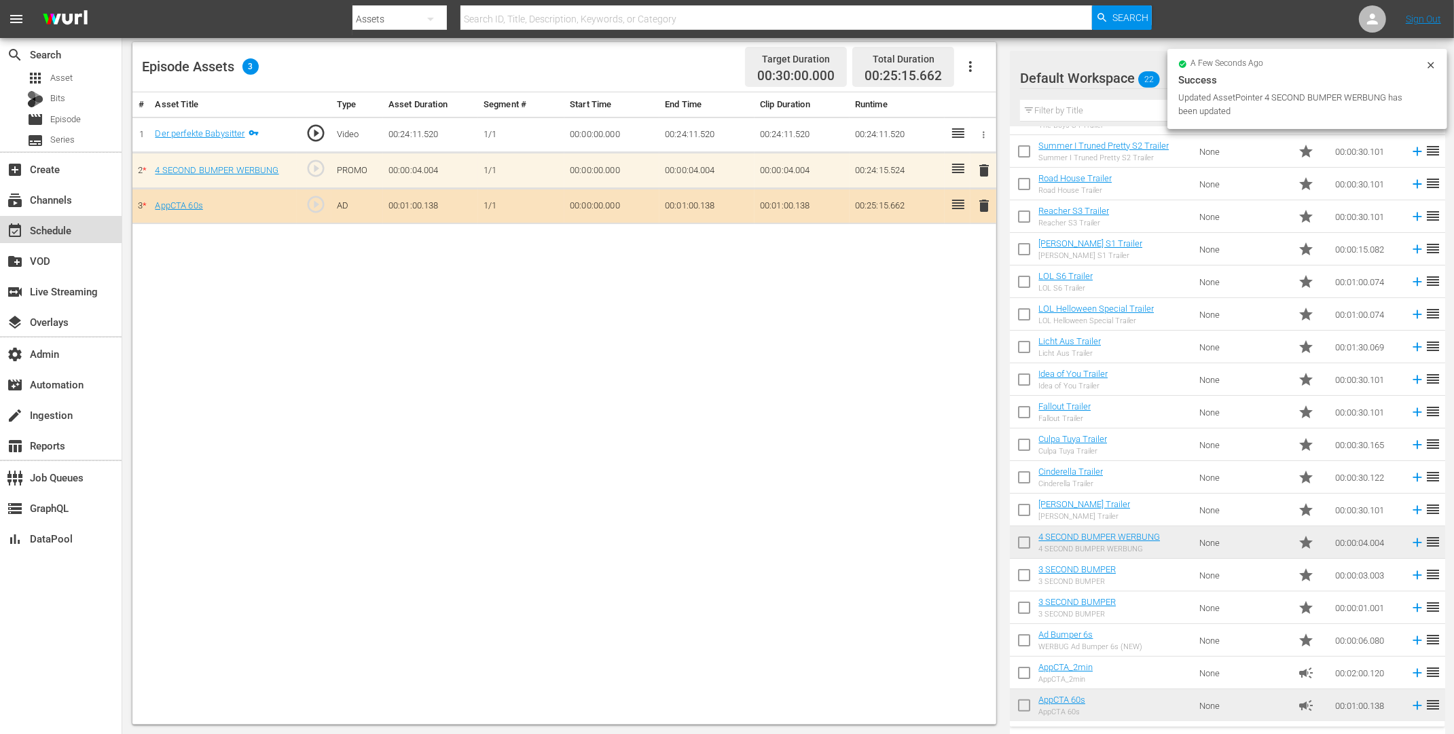
click at [43, 226] on div "event_available Schedule" at bounding box center [38, 228] width 76 height 12
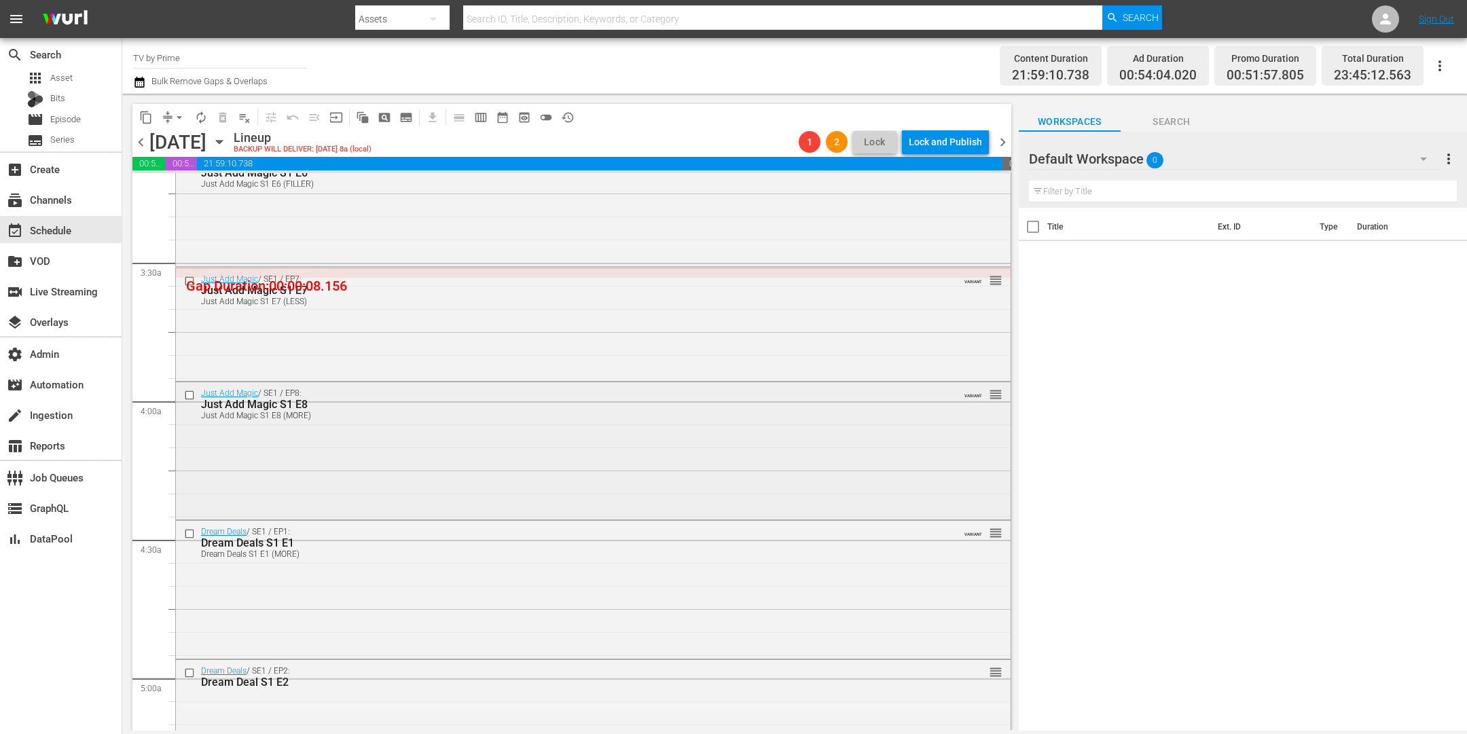
scroll to position [849, 0]
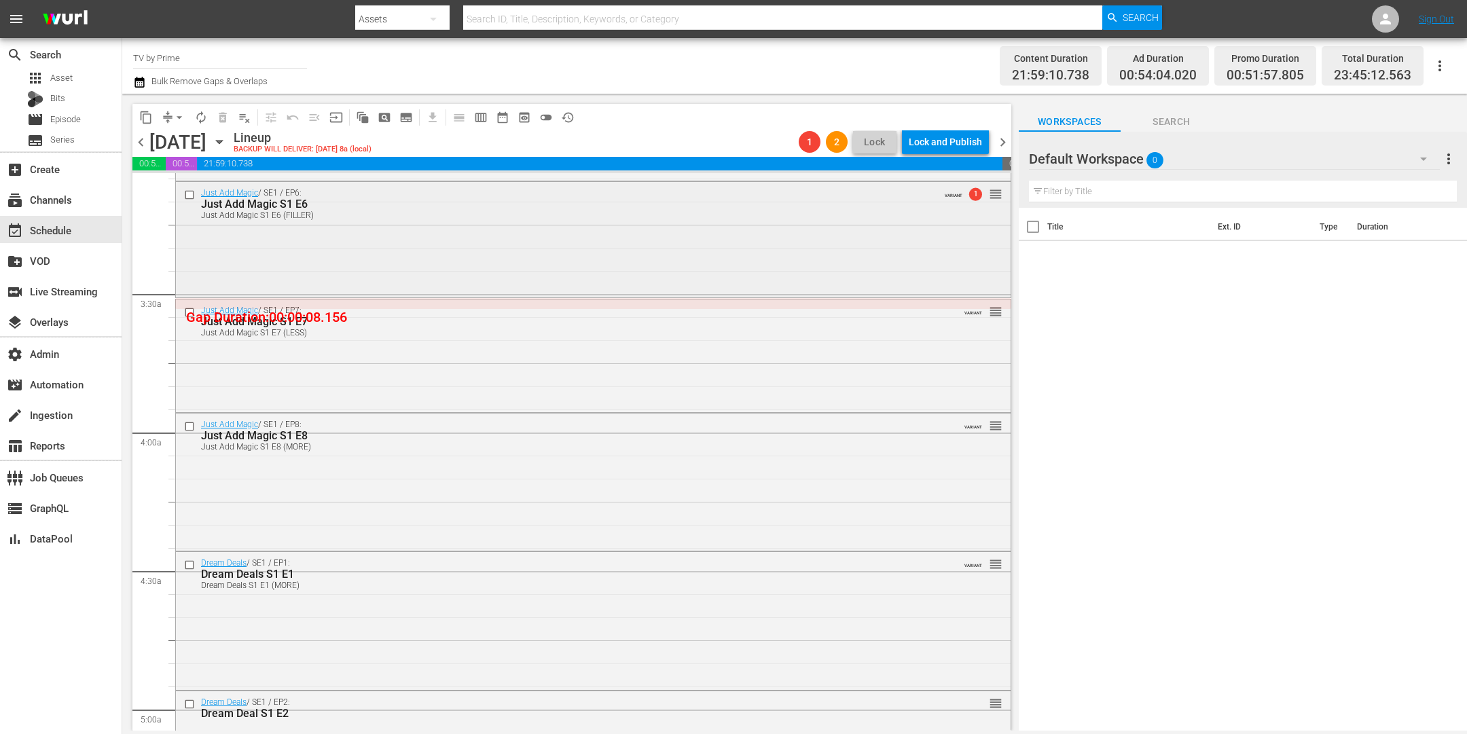
click at [412, 251] on div "Just Add Magic / SE1 / EP6: Just Add Magic S1 E6 Just Add Magic S1 E6 (FILLER) …" at bounding box center [593, 238] width 835 height 113
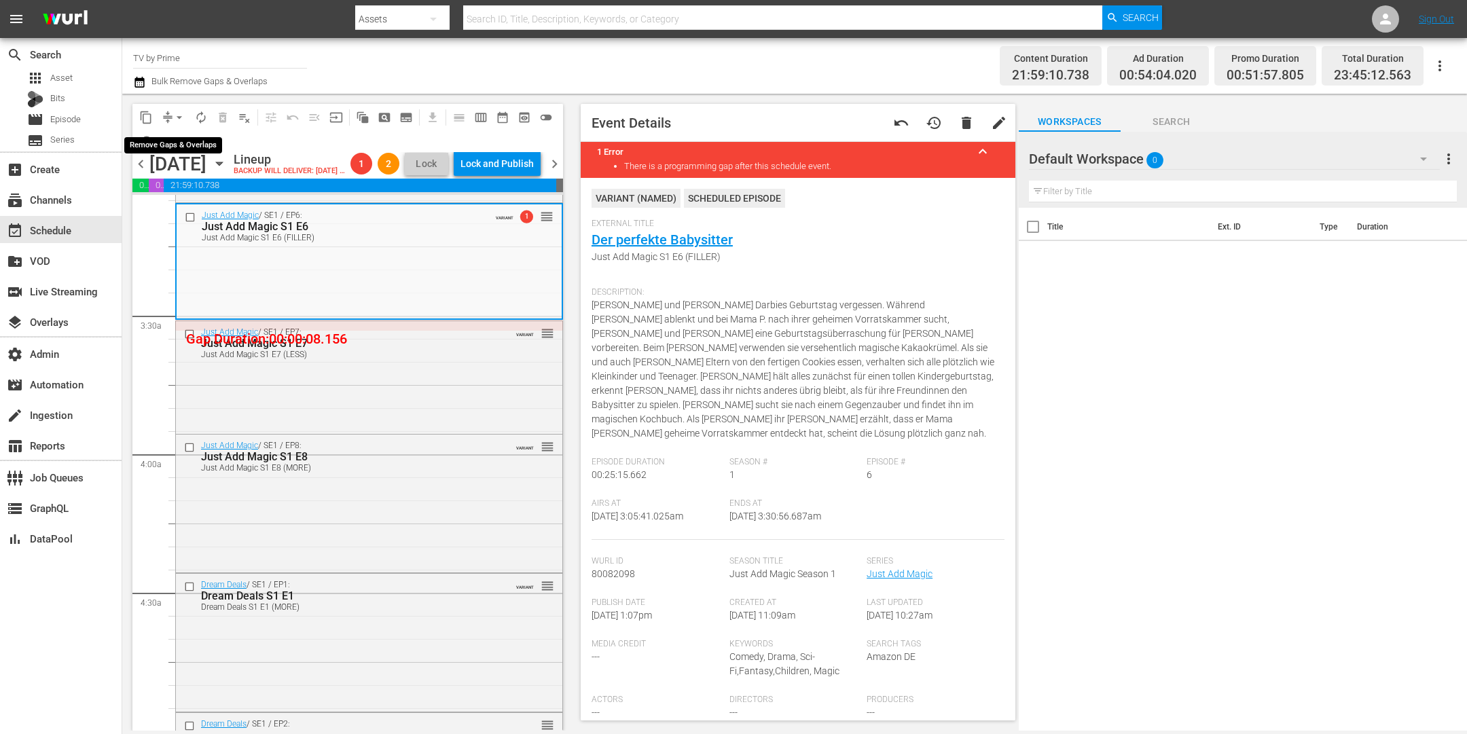
click at [174, 113] on span "arrow_drop_down" at bounding box center [180, 118] width 14 height 14
click at [170, 185] on li "Align to End of Previous Day" at bounding box center [180, 189] width 143 height 22
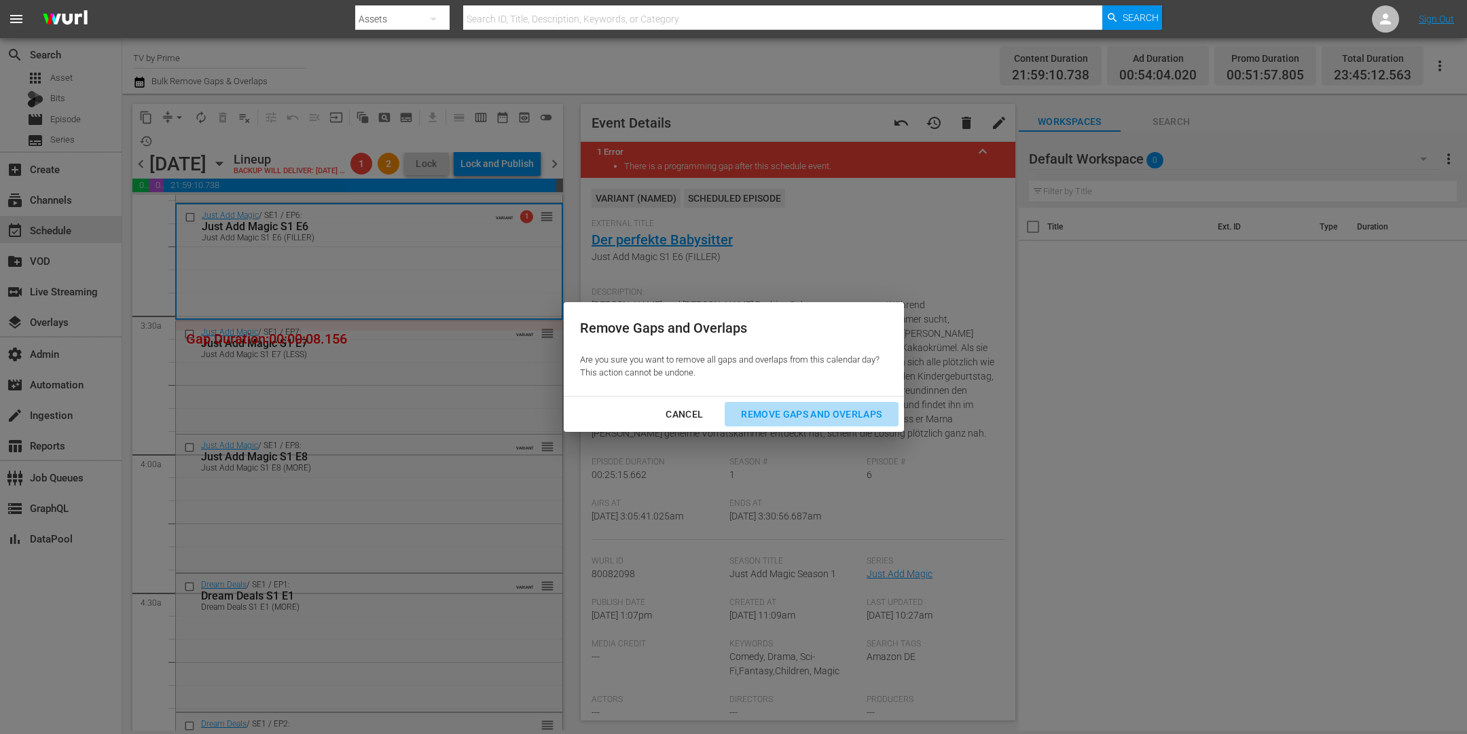
click at [800, 410] on div "Remove Gaps and Overlaps" at bounding box center [811, 414] width 162 height 17
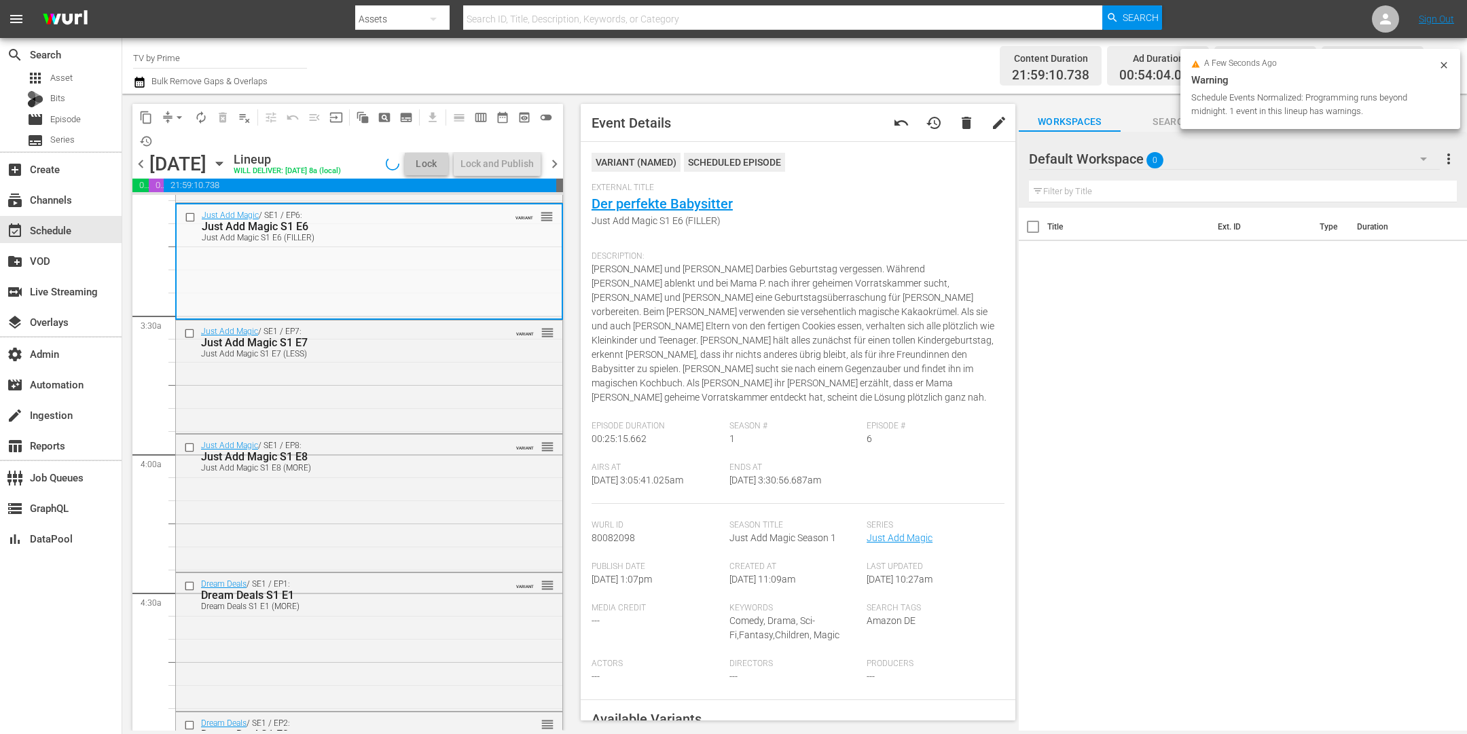
click at [378, 410] on div "Just Add Magic / SE1 / EP7: Just Add Magic S1 E7 Just Add Magic S1 E7 (LESS) VA…" at bounding box center [369, 375] width 386 height 109
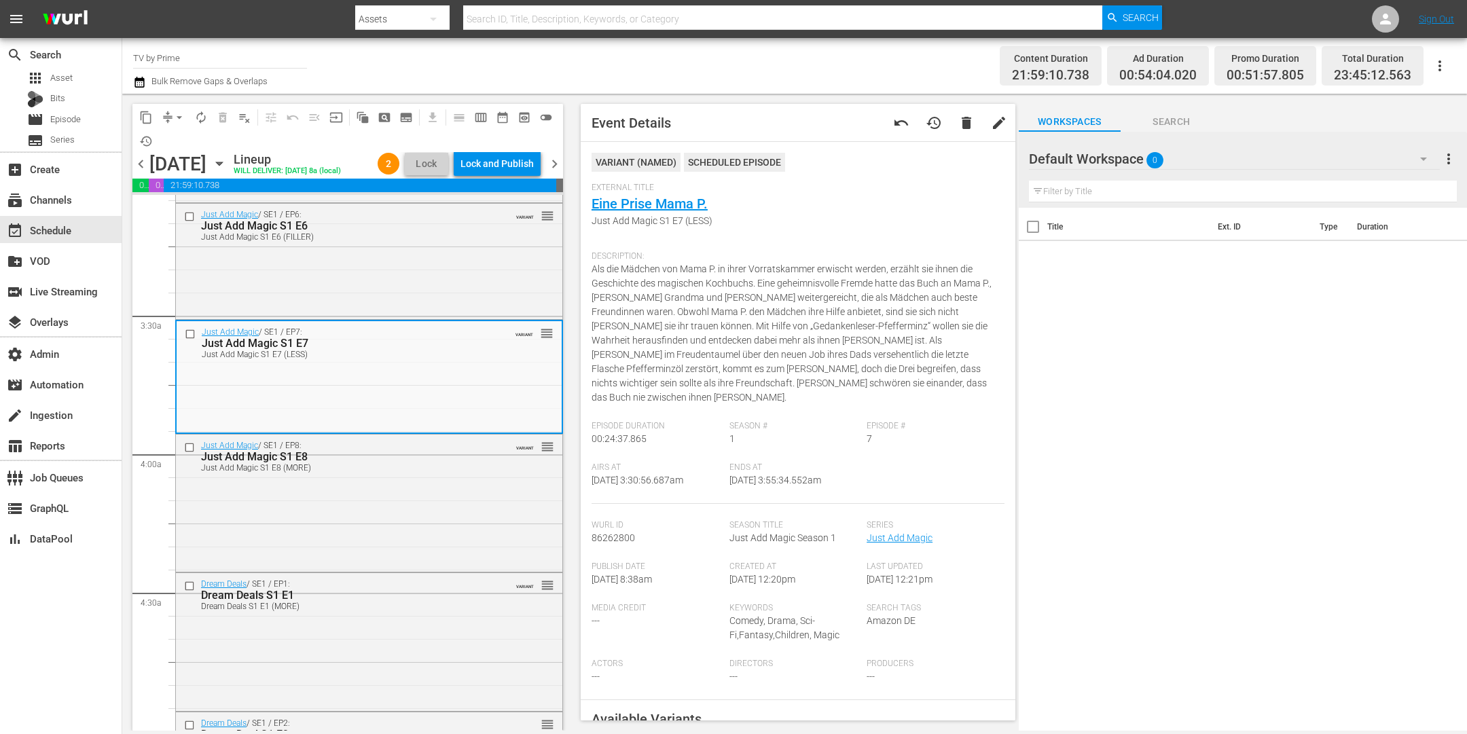
scroll to position [918, 0]
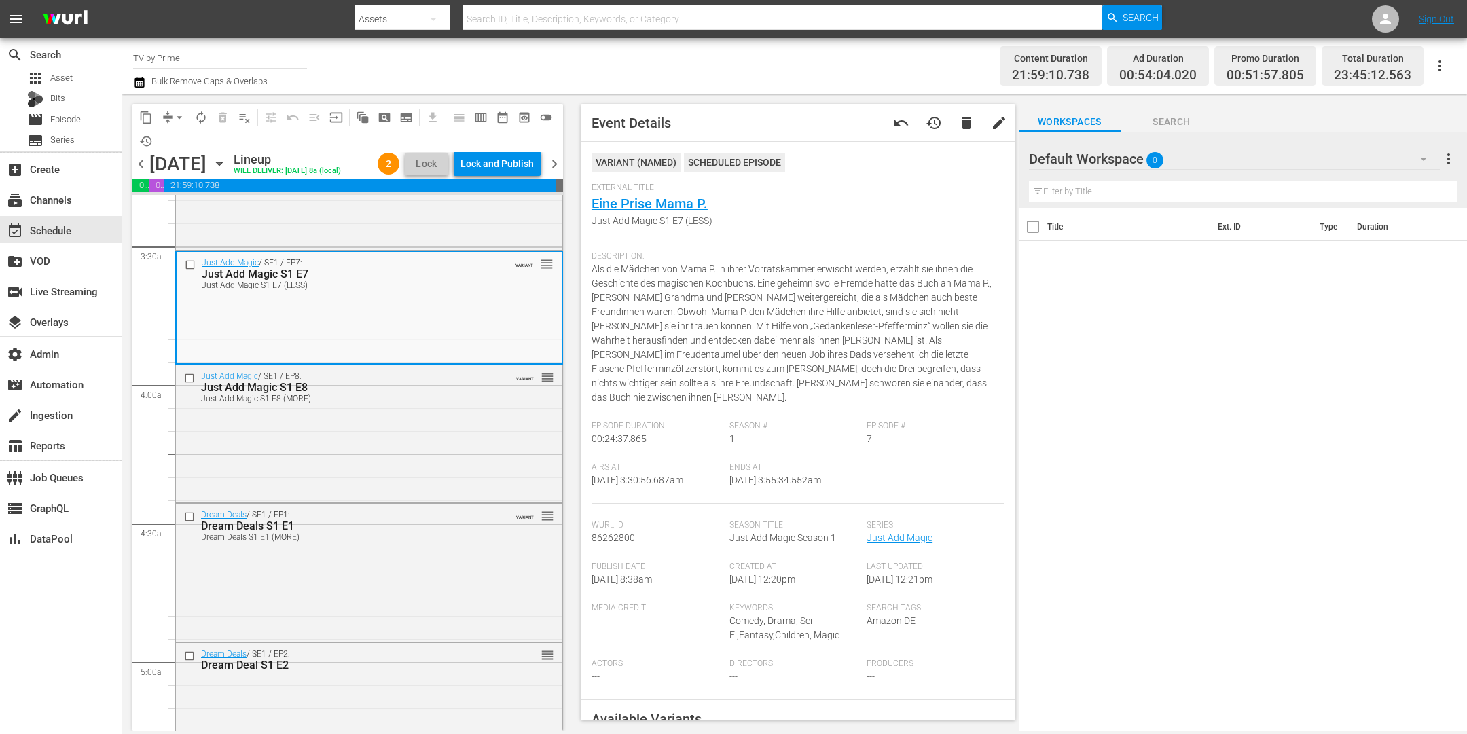
click at [378, 394] on div "Just Add Magic S1 E8" at bounding box center [346, 387] width 291 height 13
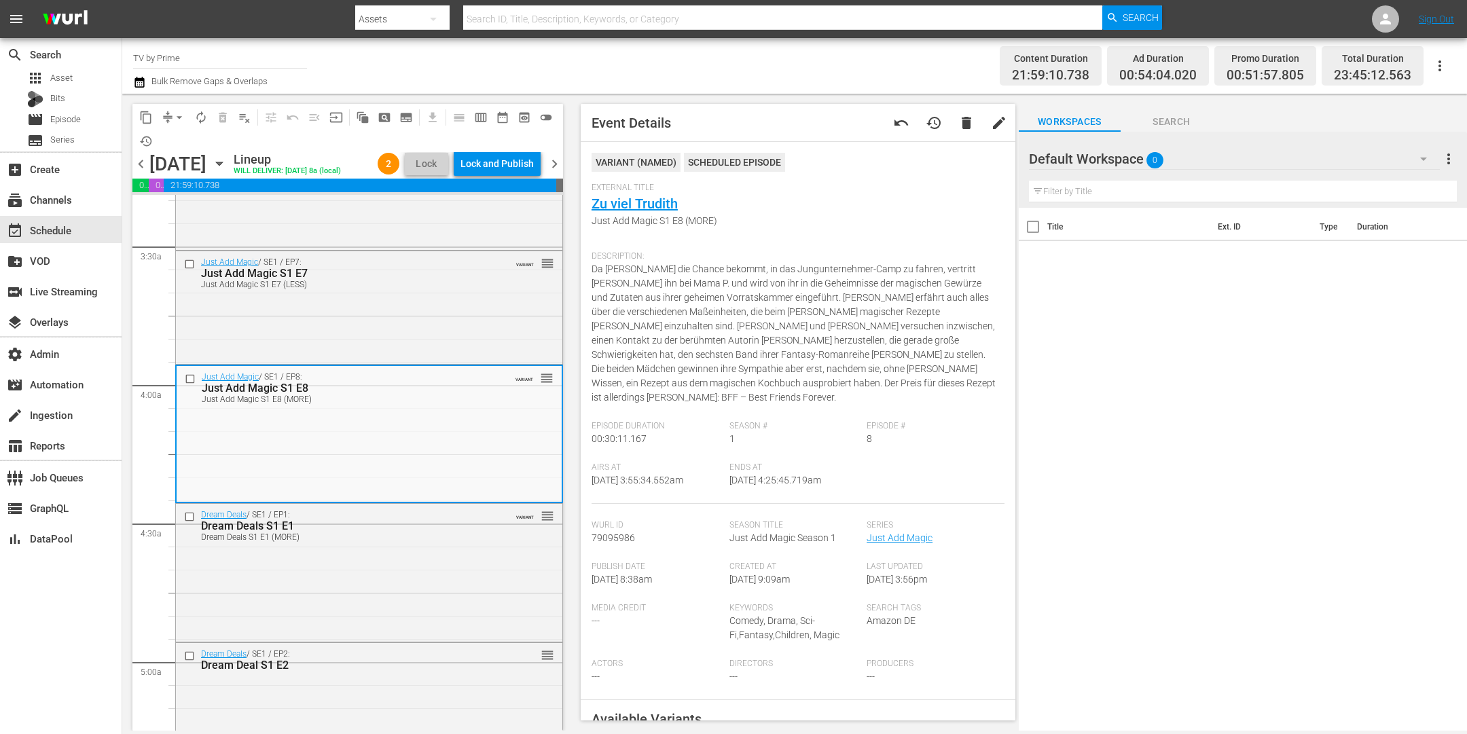
scroll to position [1139, 0]
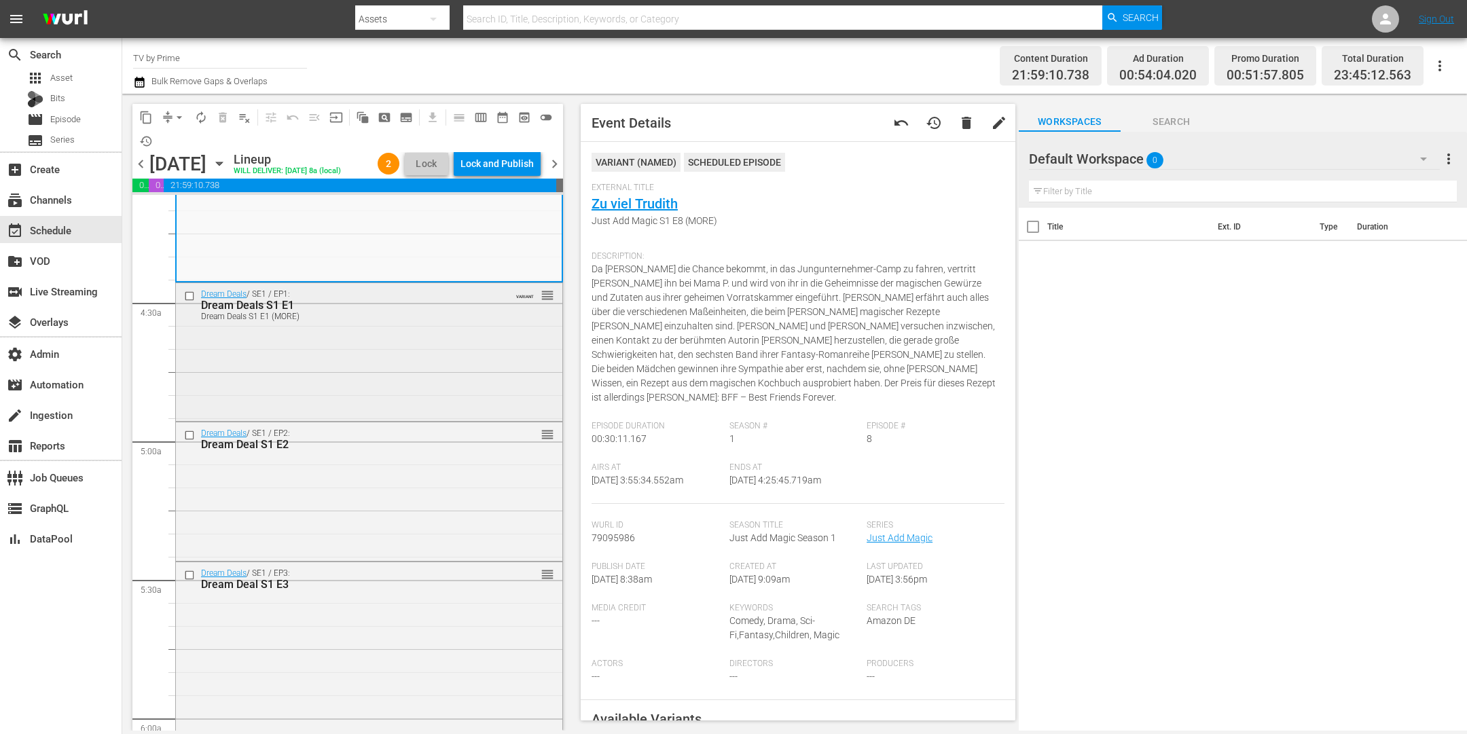
click at [378, 406] on div "Dream Deals / SE1 / EP1: Dream Deals S1 E1 Dream Deals S1 E1 (MORE) VARIANT reo…" at bounding box center [369, 350] width 386 height 135
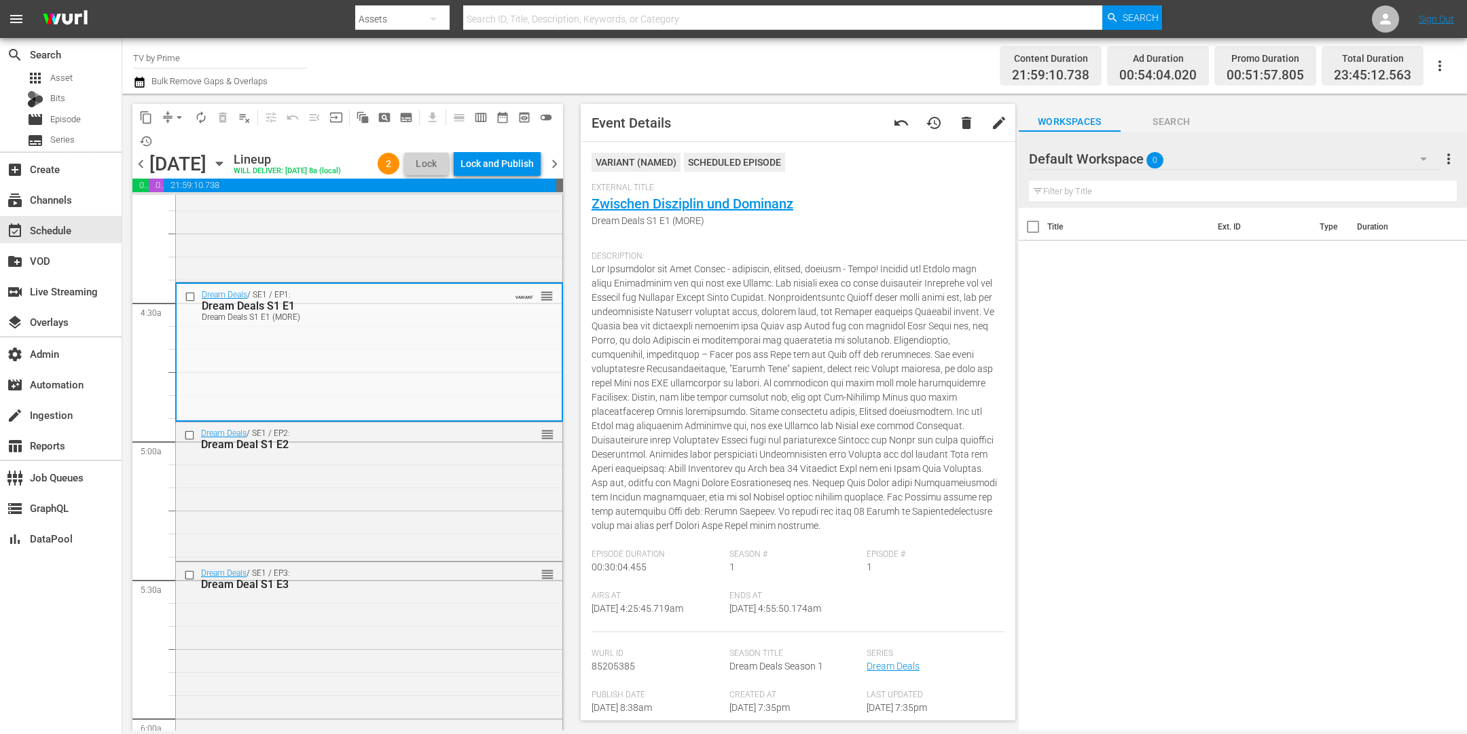
scroll to position [1356, 0]
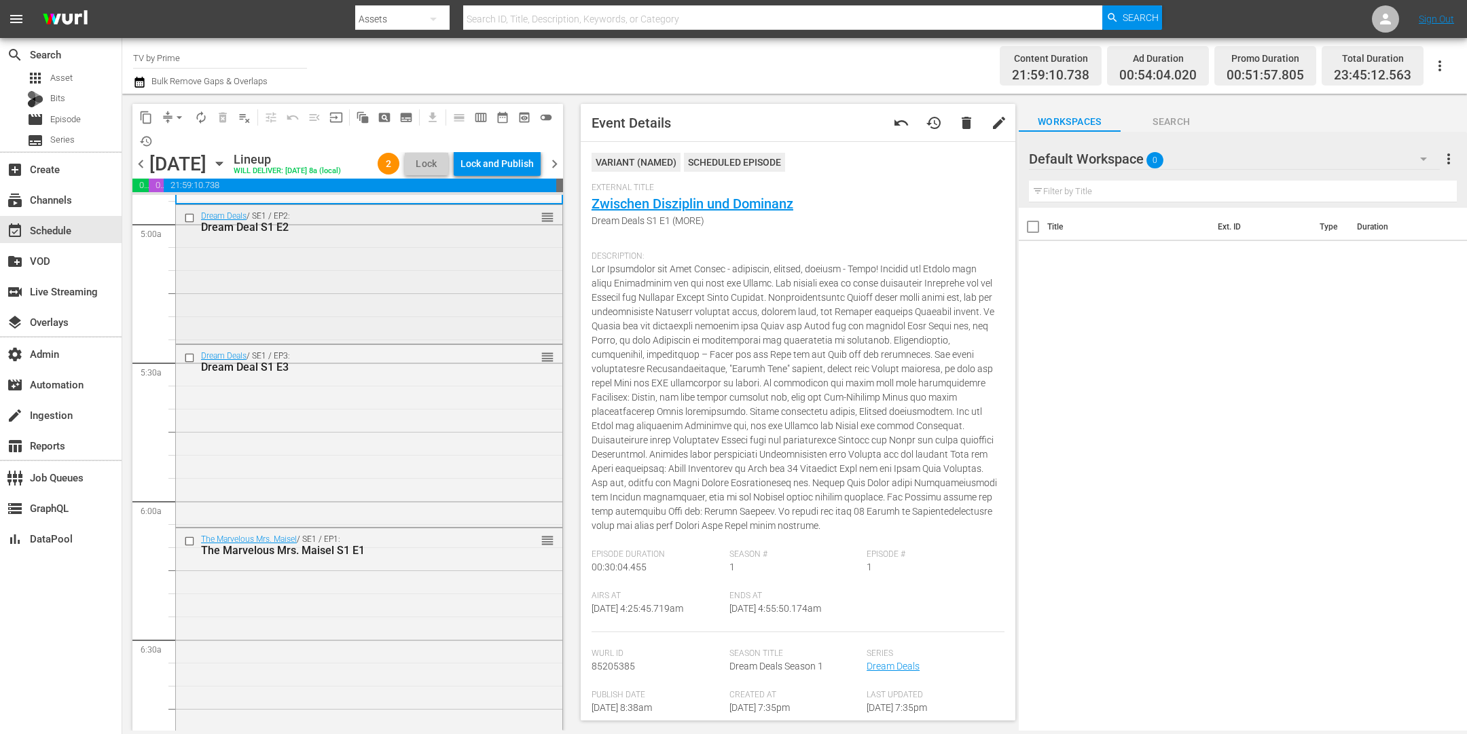
click at [377, 297] on div "Dream Deals / SE1 / EP2: Dream Deal S1 E2 reorder" at bounding box center [369, 273] width 386 height 136
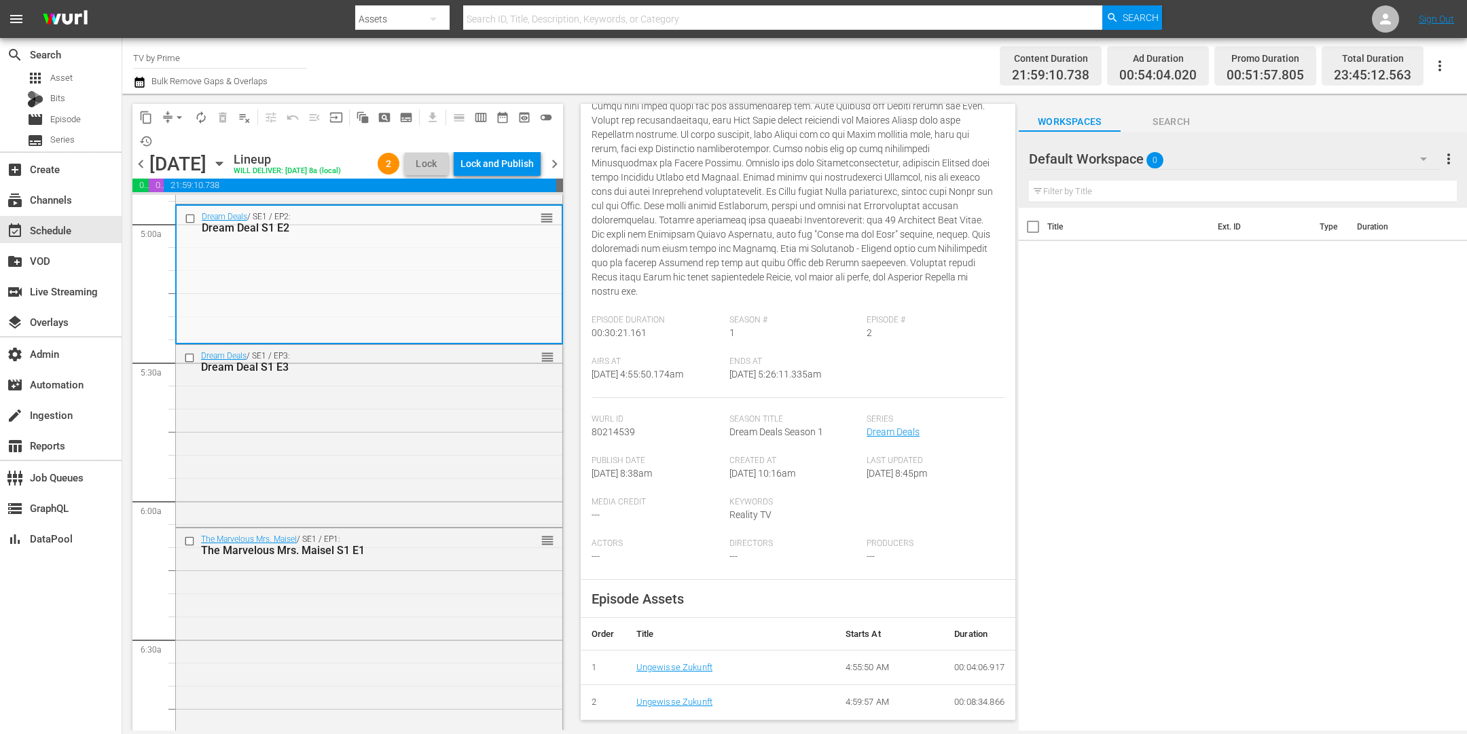
scroll to position [140, 0]
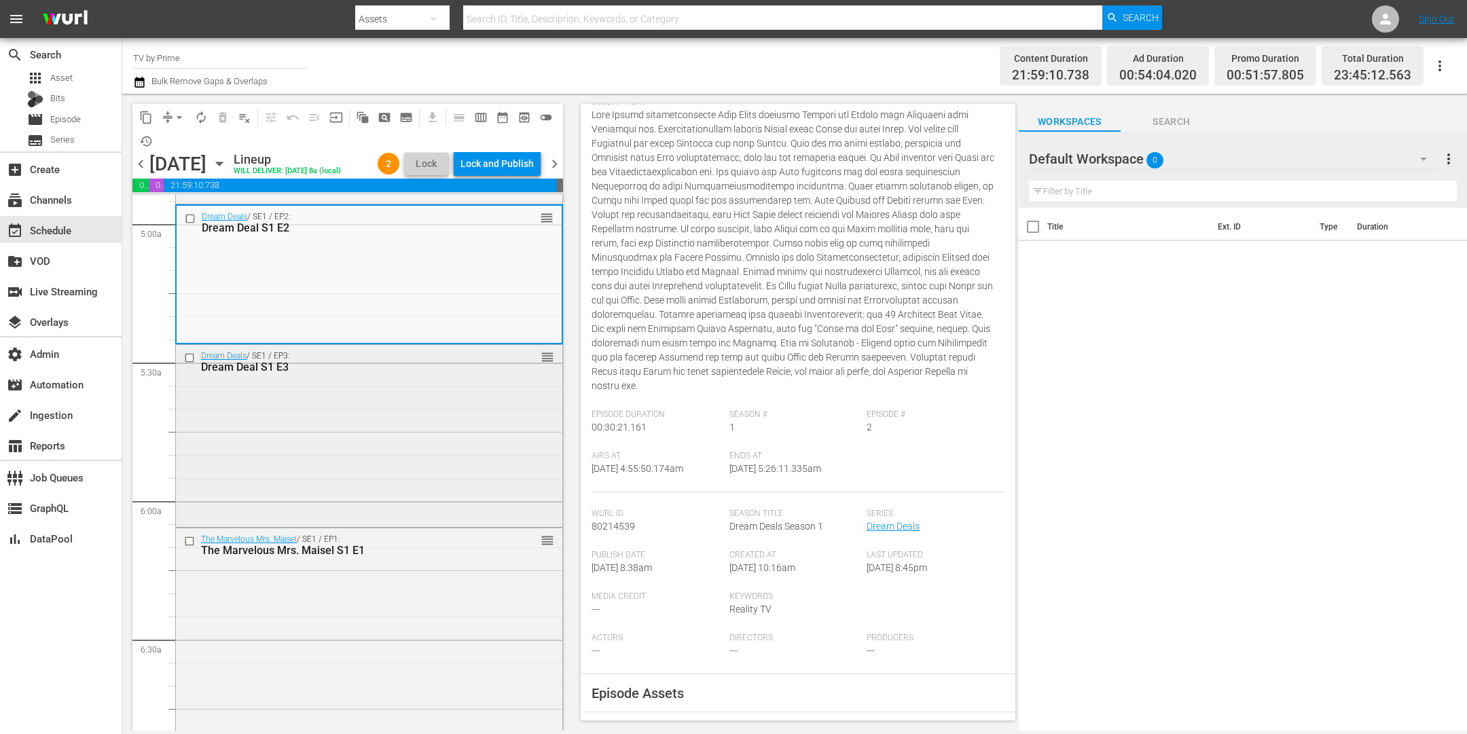
click at [491, 463] on div "Dream Deals / SE1 / EP3: Dream Deal S1 E3 reorder" at bounding box center [369, 434] width 386 height 179
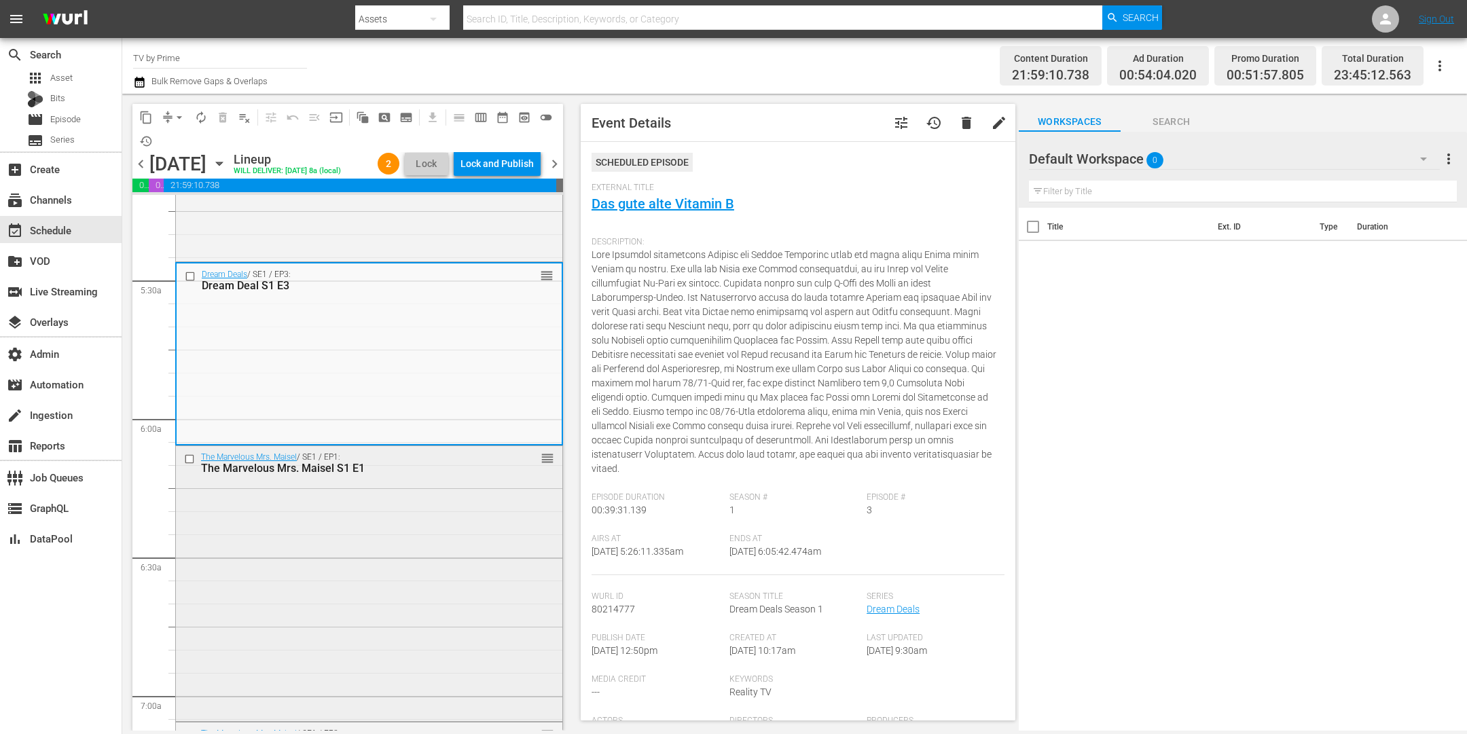
scroll to position [1450, 0]
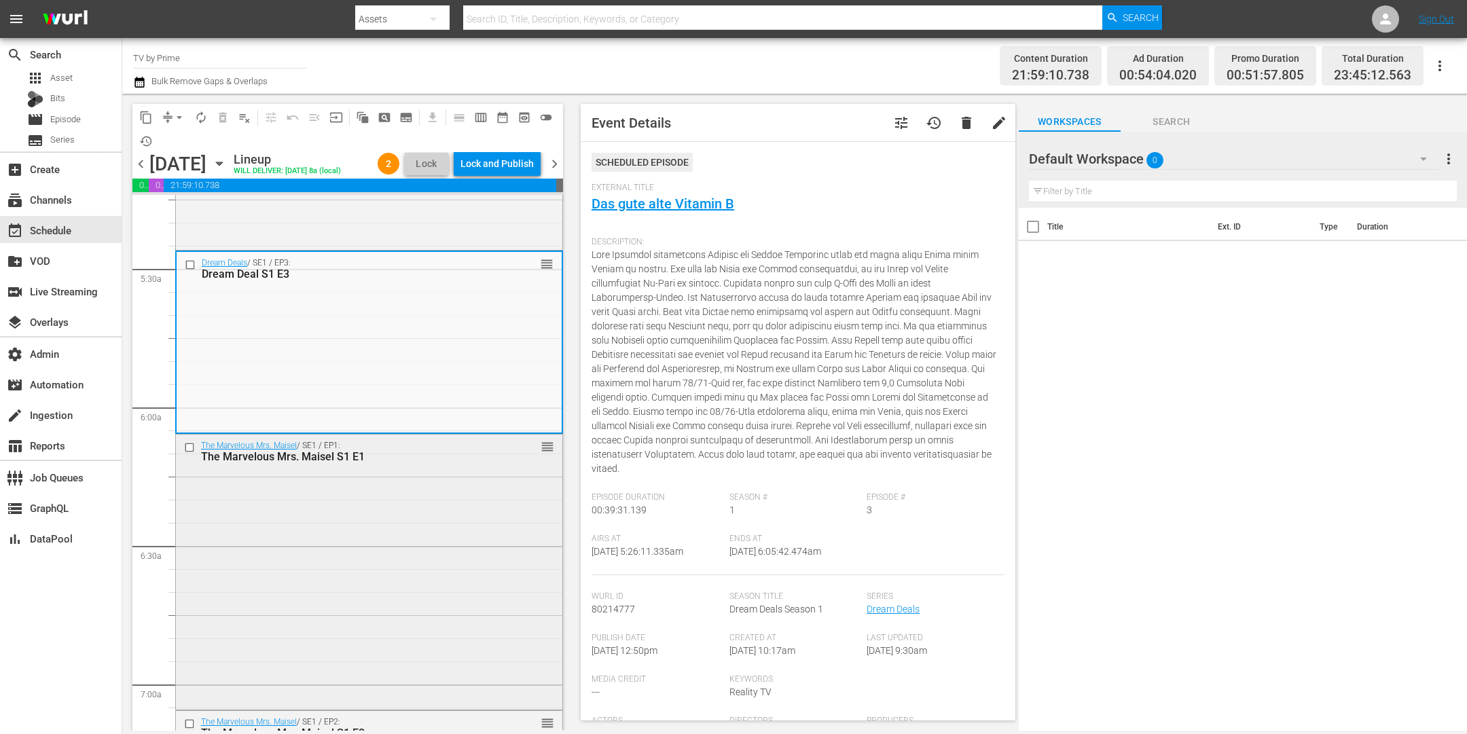
click at [399, 518] on div "The Marvelous Mrs. Maisel / SE1 / EP1: The Marvelous Mrs. Maisel S1 E1 reorder" at bounding box center [369, 571] width 386 height 273
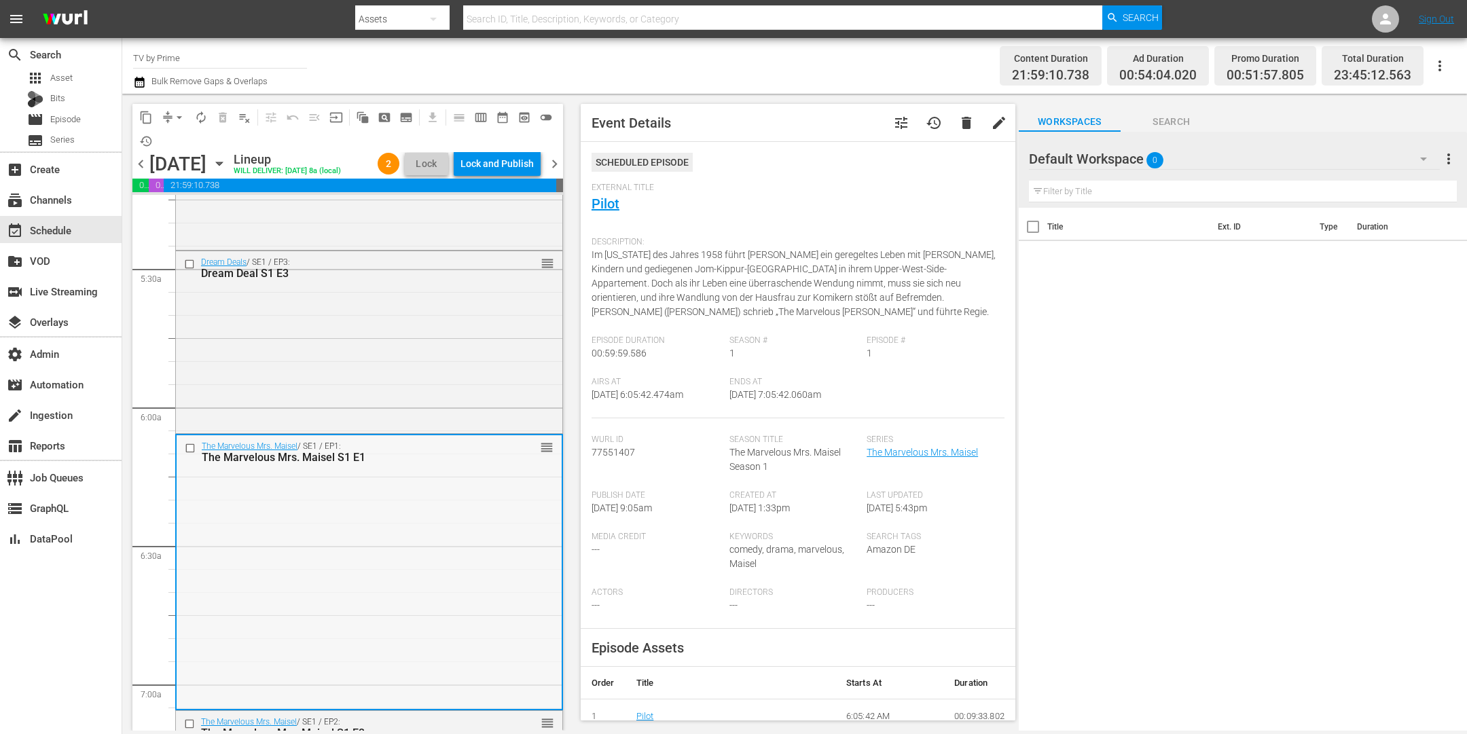
scroll to position [1726, 0]
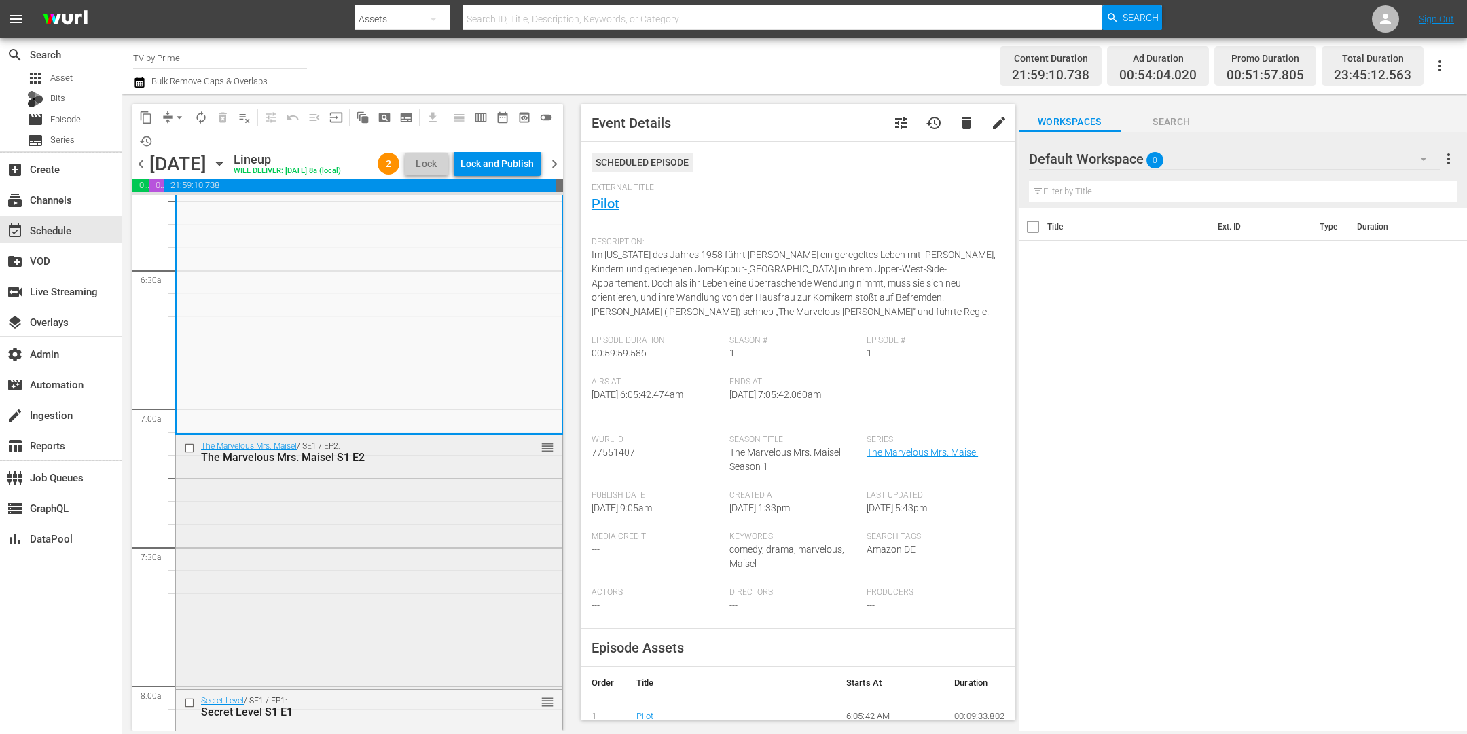
click at [406, 506] on div "The Marvelous Mrs. Maisel / SE1 / EP2: The Marvelous Mrs. Maisel S1 E2 reorder" at bounding box center [369, 560] width 386 height 251
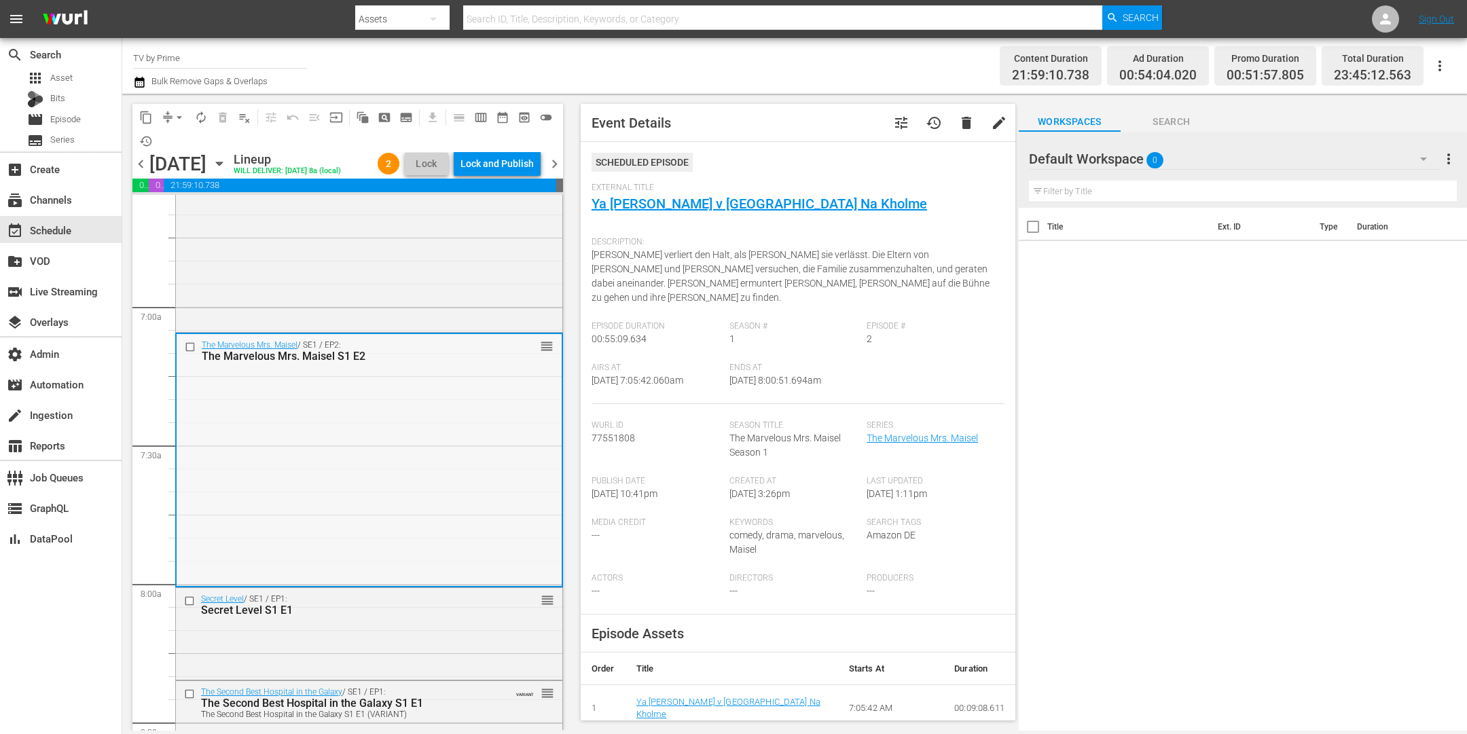
scroll to position [1922, 0]
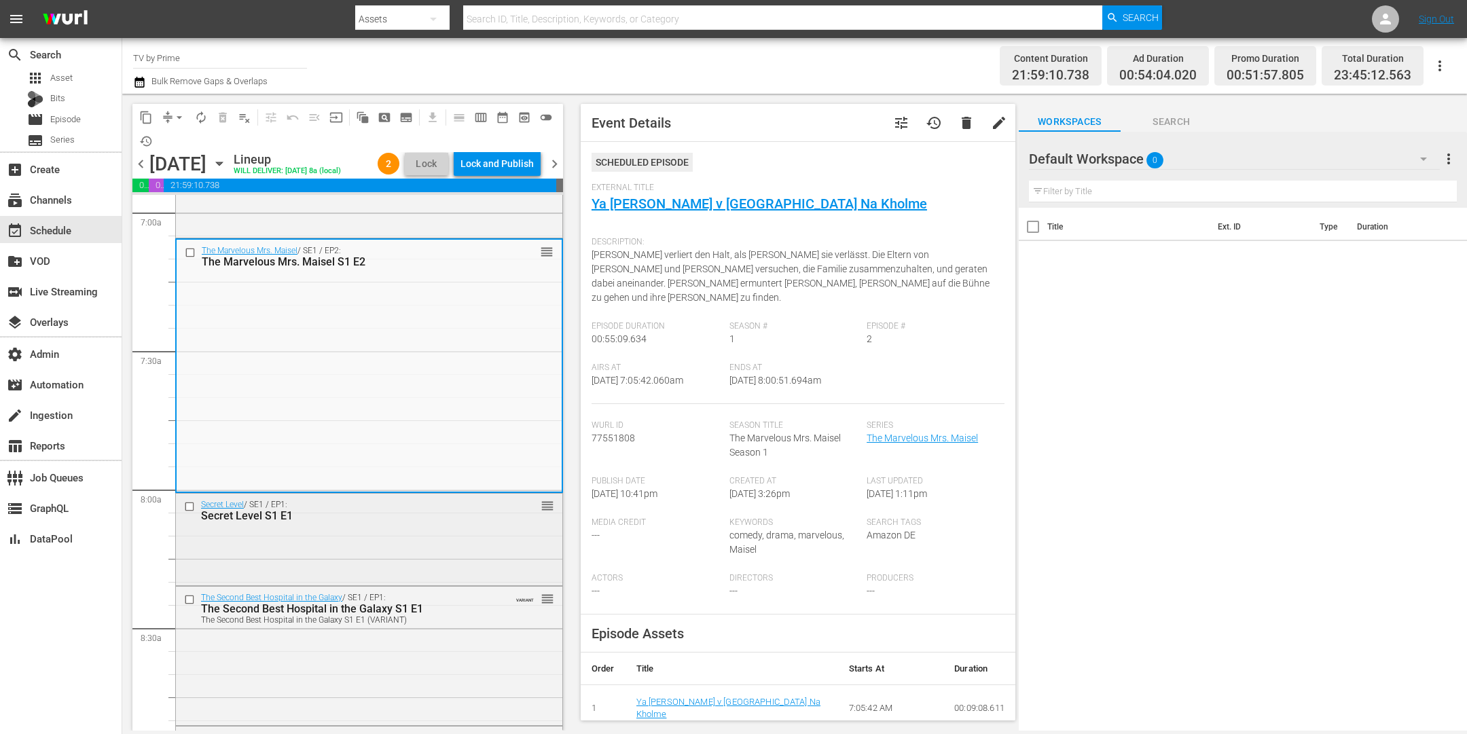
click at [389, 554] on div "Secret Level / SE1 / EP1: Secret Level S1 E1 reorder" at bounding box center [369, 538] width 386 height 89
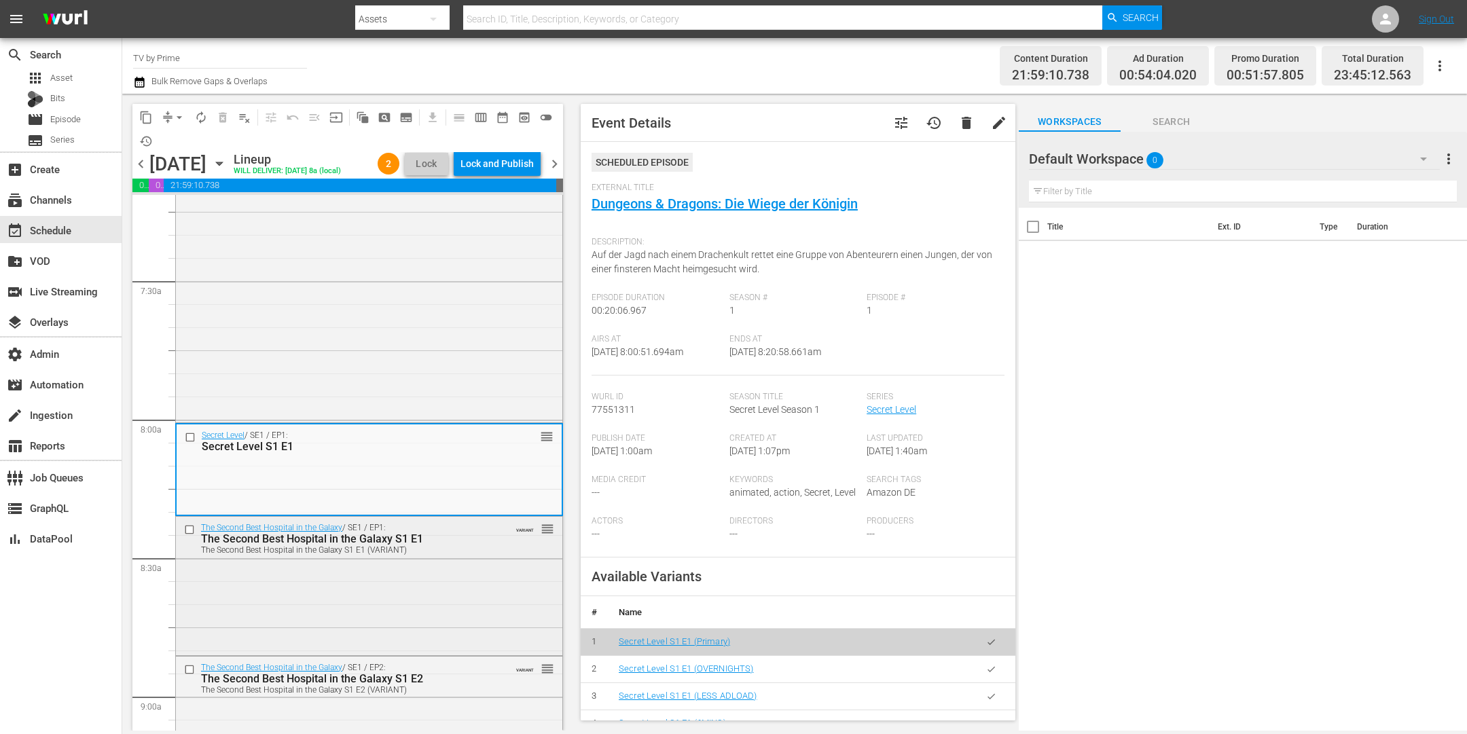
scroll to position [2181, 0]
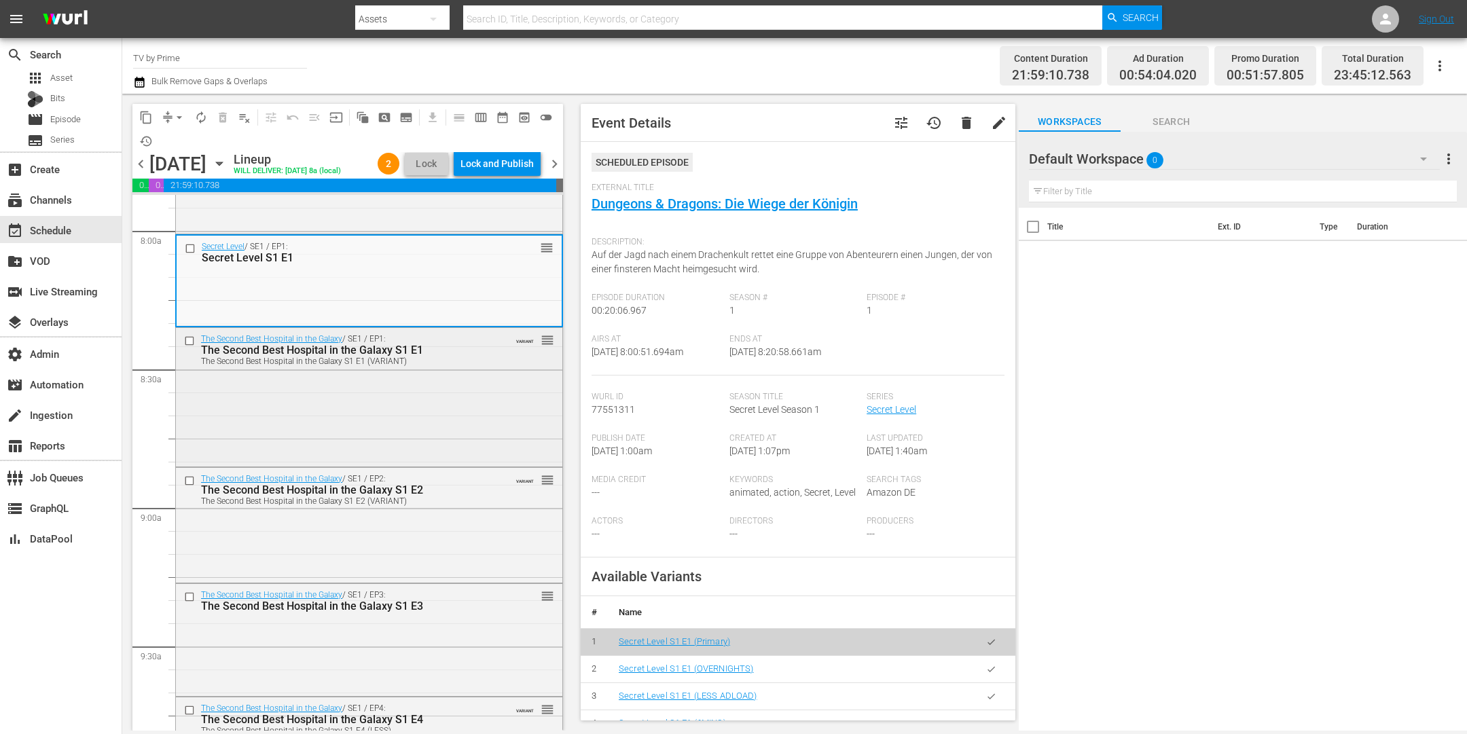
click at [403, 448] on div "The Second Best Hospital in the Galaxy / SE1 / EP1: The Second Best Hospital in…" at bounding box center [369, 395] width 386 height 135
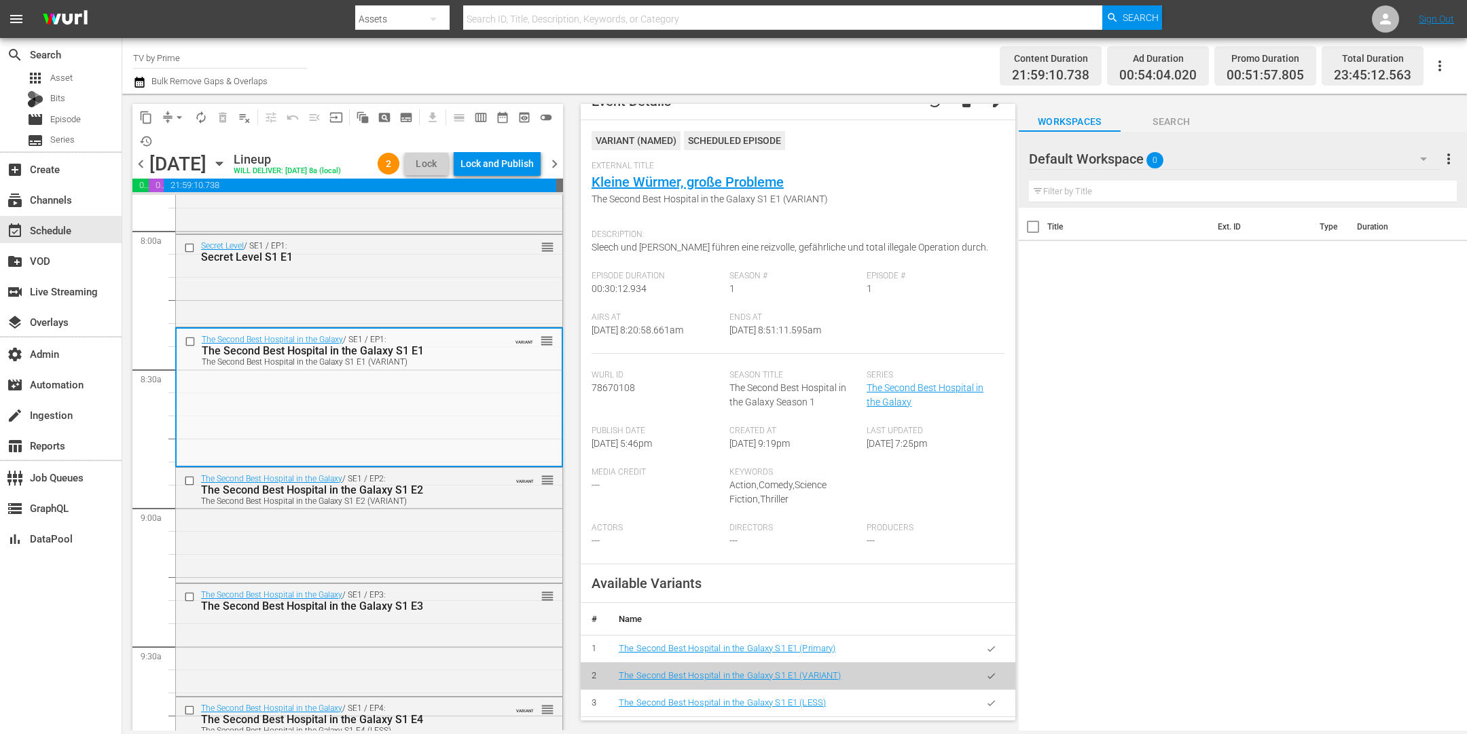
scroll to position [33, 0]
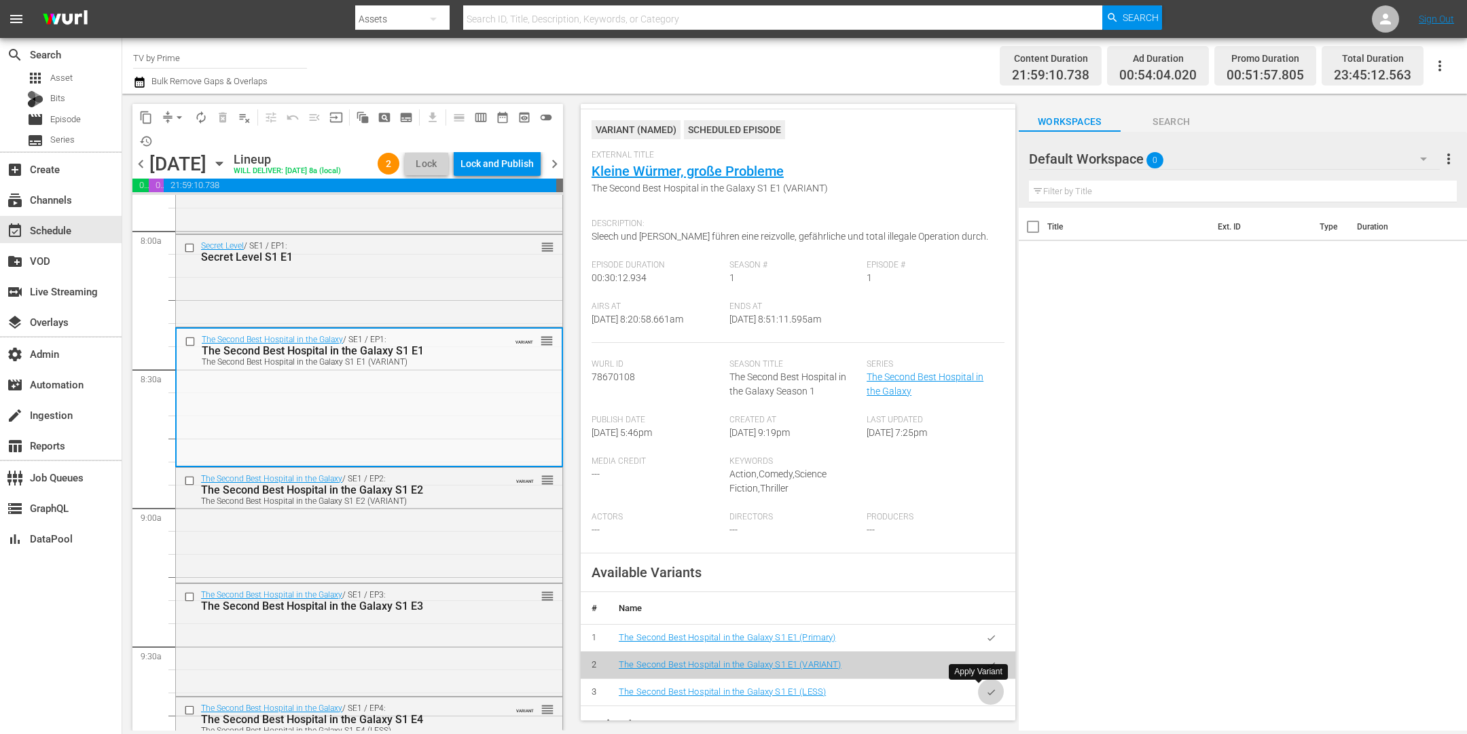
click at [986, 687] on icon "button" at bounding box center [991, 692] width 10 height 10
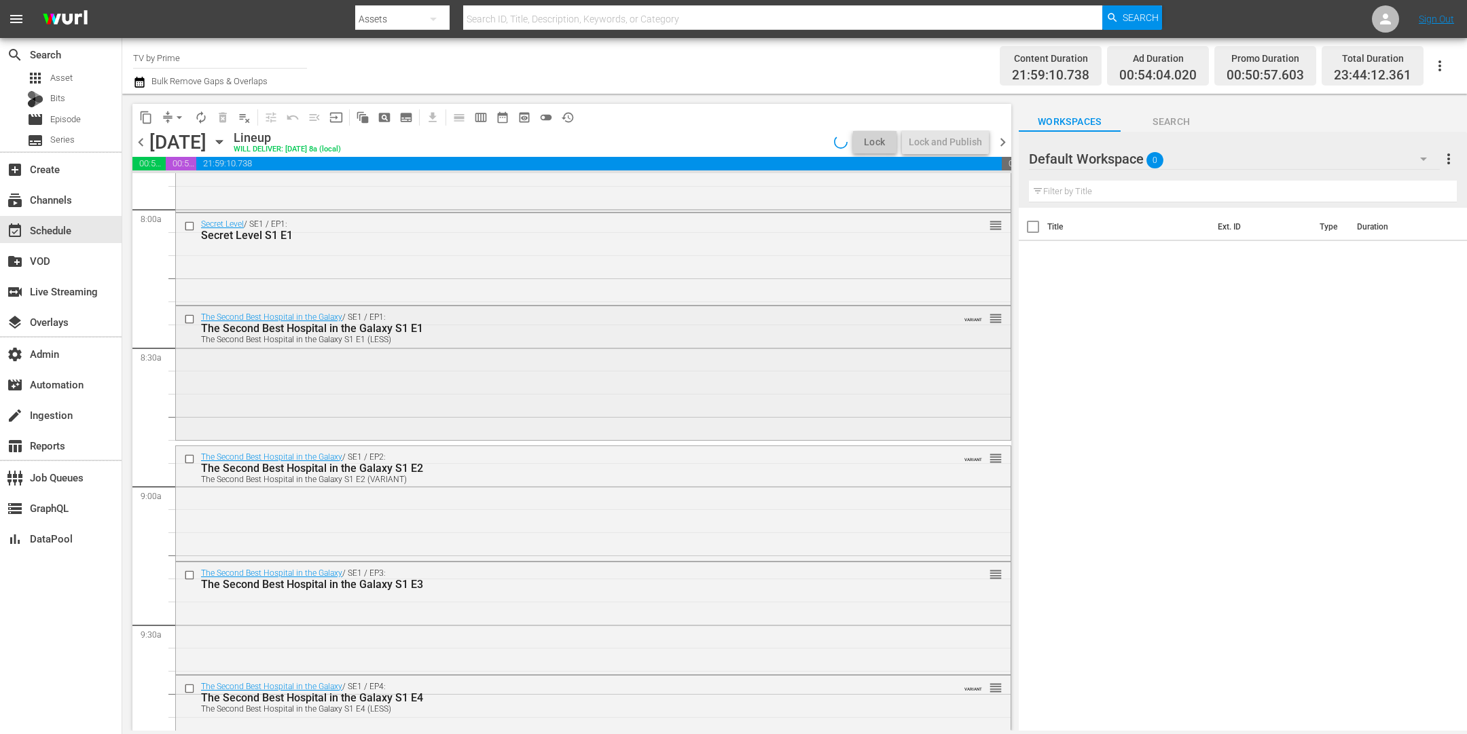
click at [362, 395] on div "The Second Best Hospital in the Galaxy / SE1 / EP1: The Second Best Hospital in…" at bounding box center [593, 371] width 835 height 131
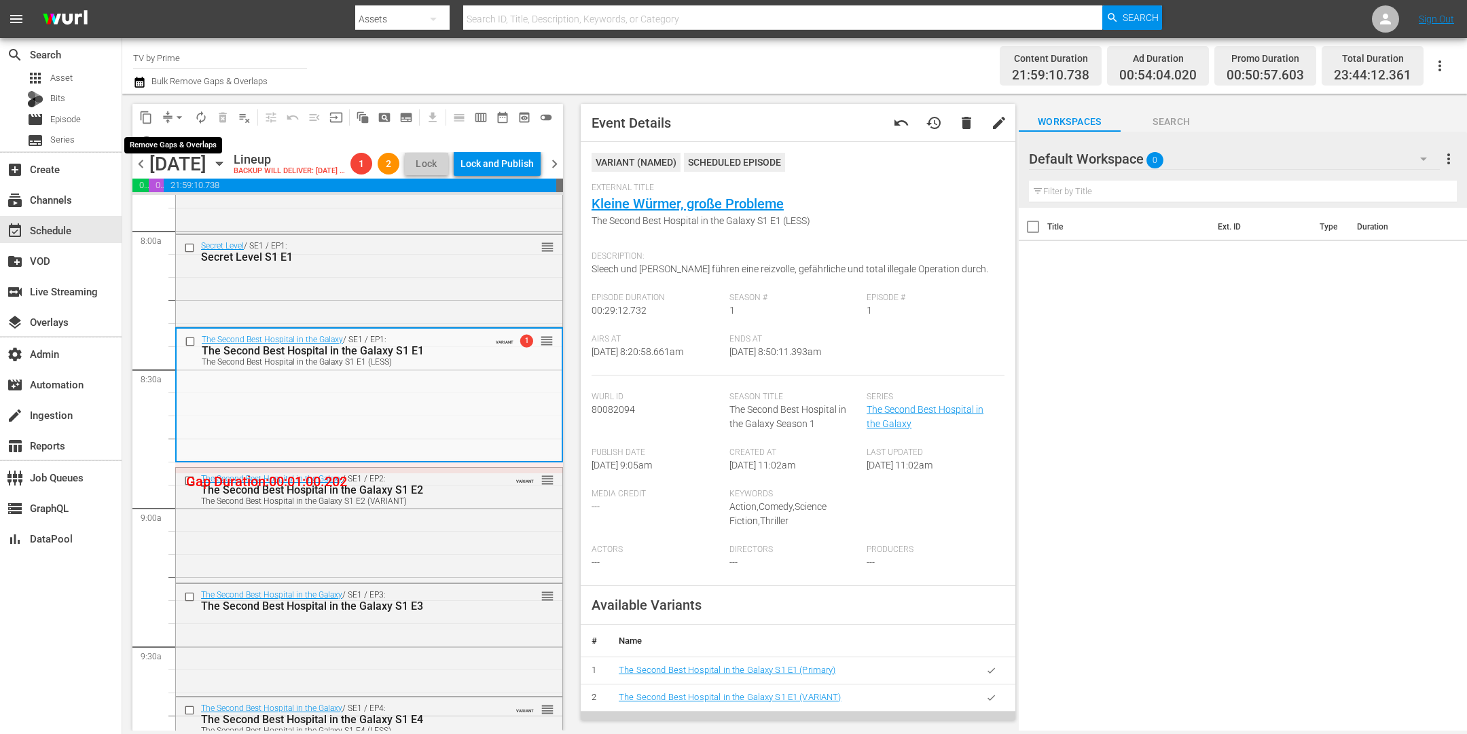
click at [173, 115] on span "arrow_drop_down" at bounding box center [180, 118] width 14 height 14
click at [195, 192] on li "Align to End of Previous Day" at bounding box center [180, 189] width 143 height 22
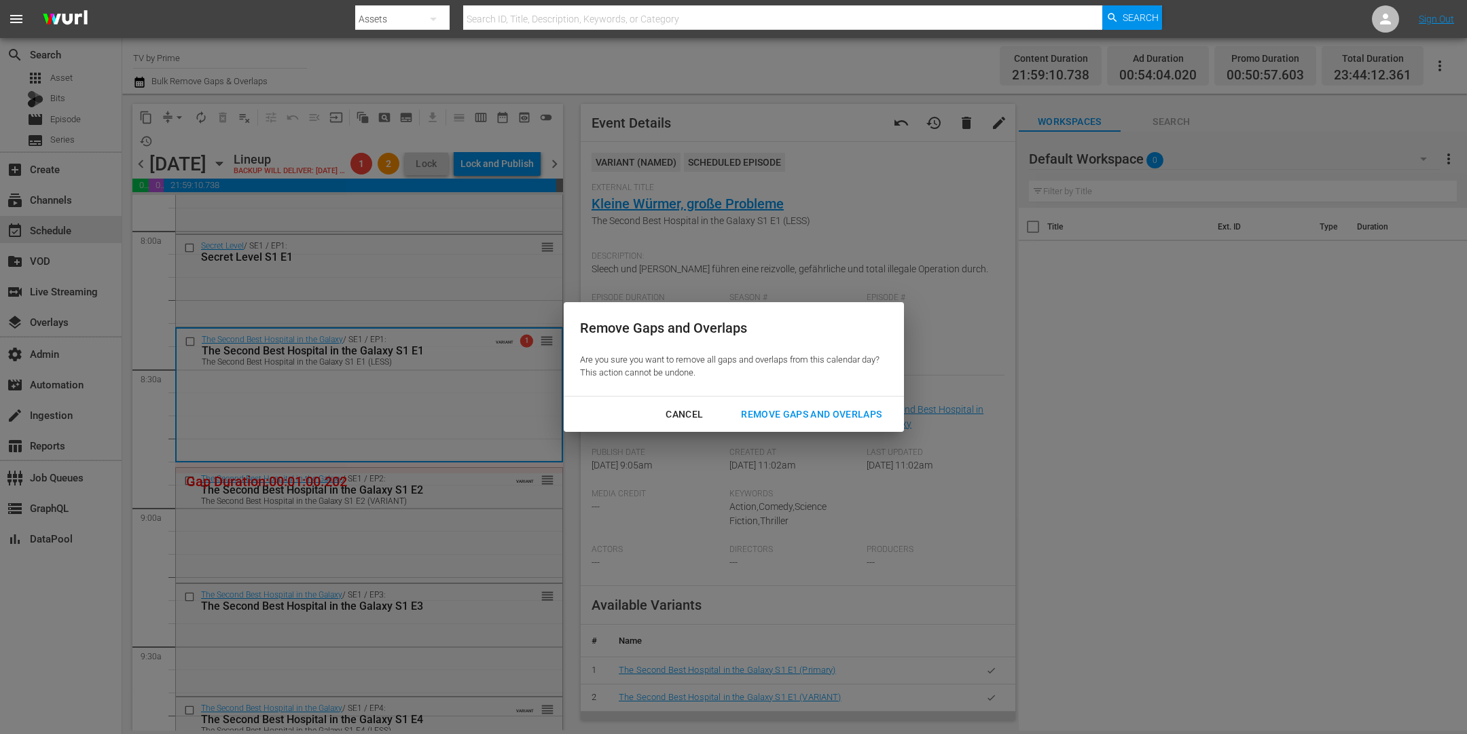
drag, startPoint x: 816, startPoint y: 416, endPoint x: 632, endPoint y: 399, distance: 184.9
click at [816, 416] on div "Remove Gaps and Overlaps" at bounding box center [811, 414] width 162 height 17
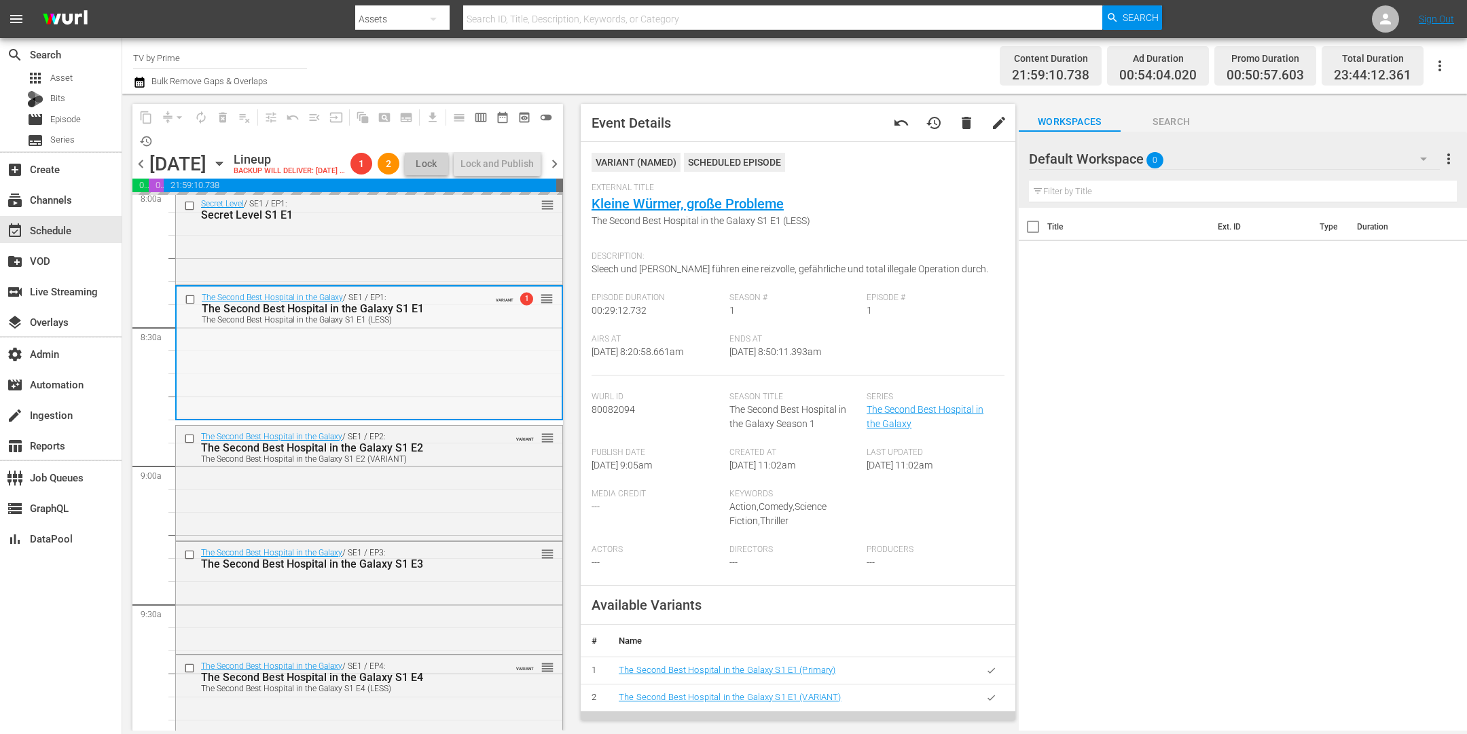
scroll to position [2235, 0]
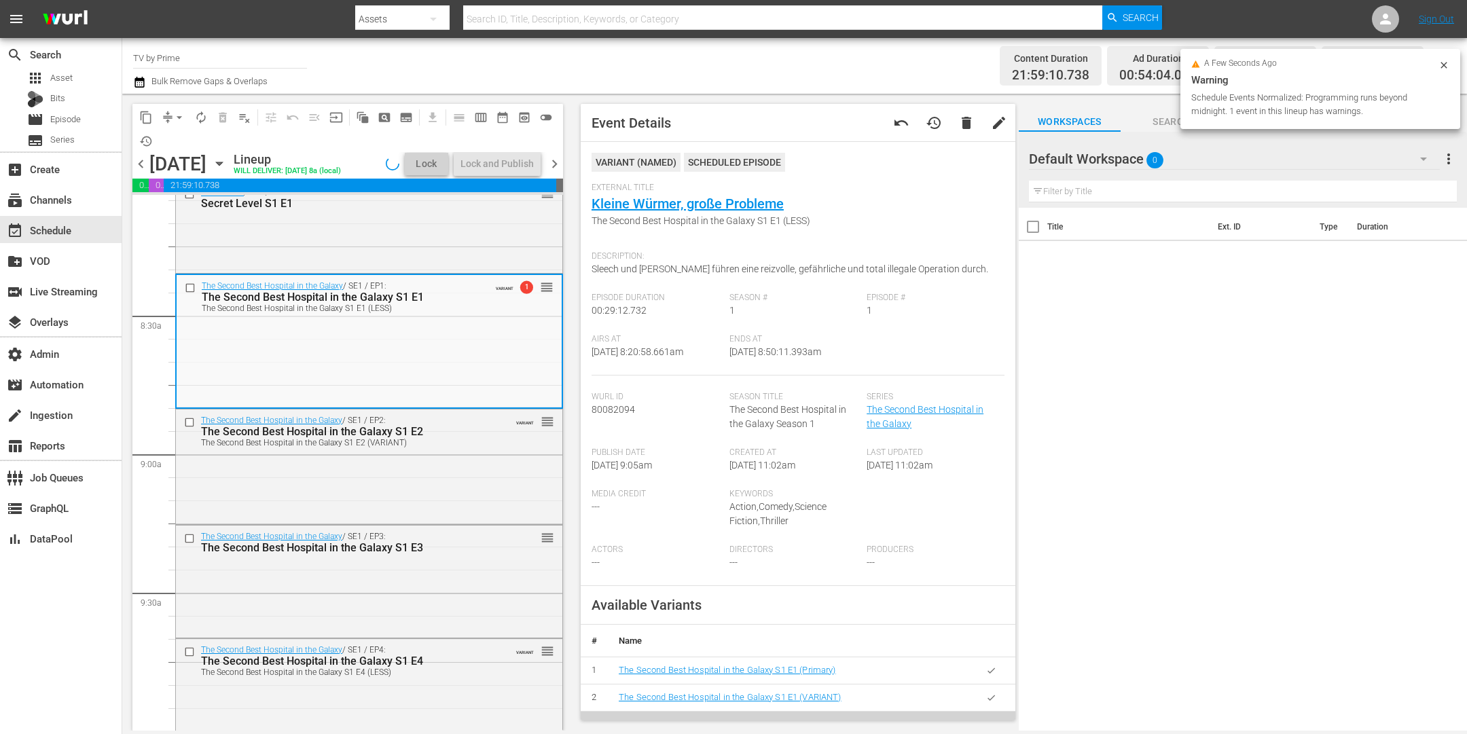
click at [389, 485] on div "The Second Best Hospital in the Galaxy / SE1 / EP2: The Second Best Hospital in…" at bounding box center [369, 466] width 386 height 112
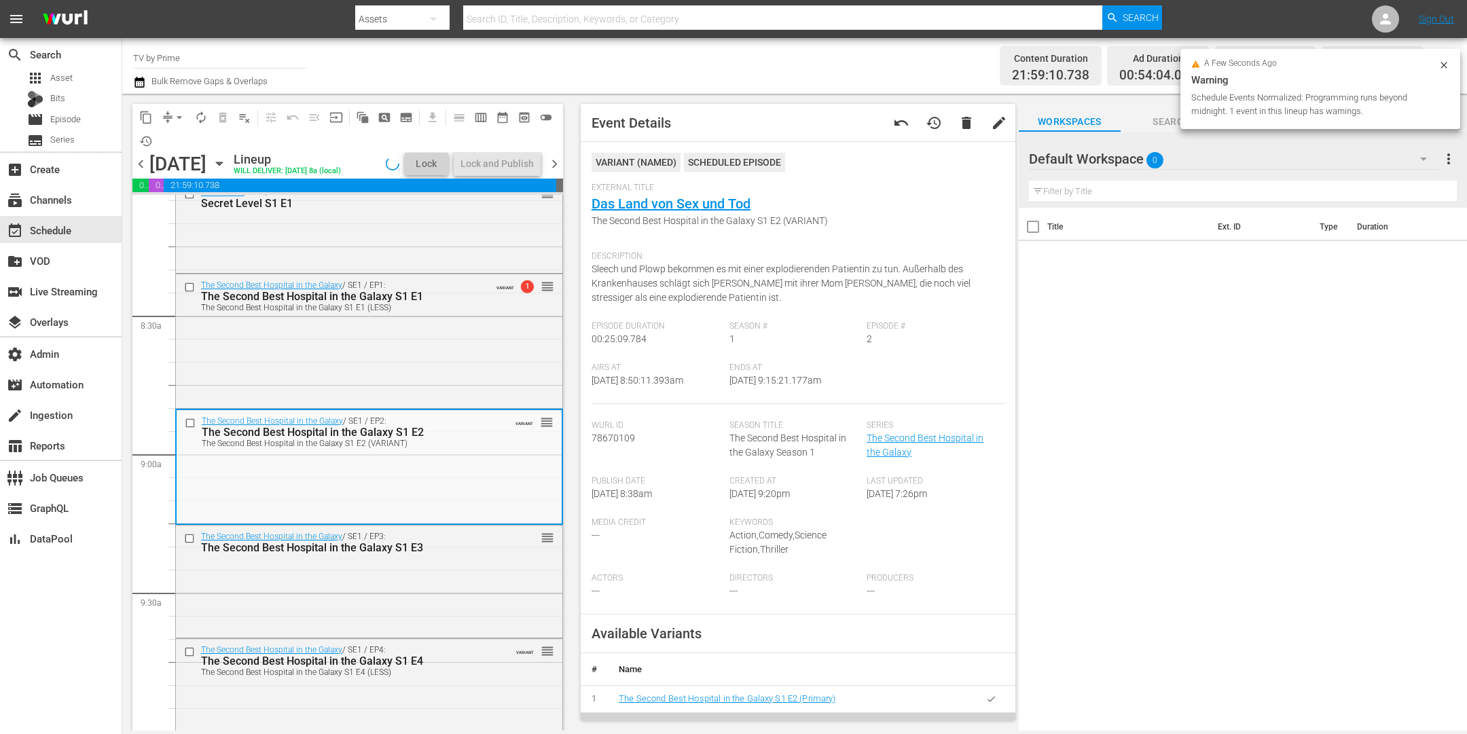
scroll to position [2318, 0]
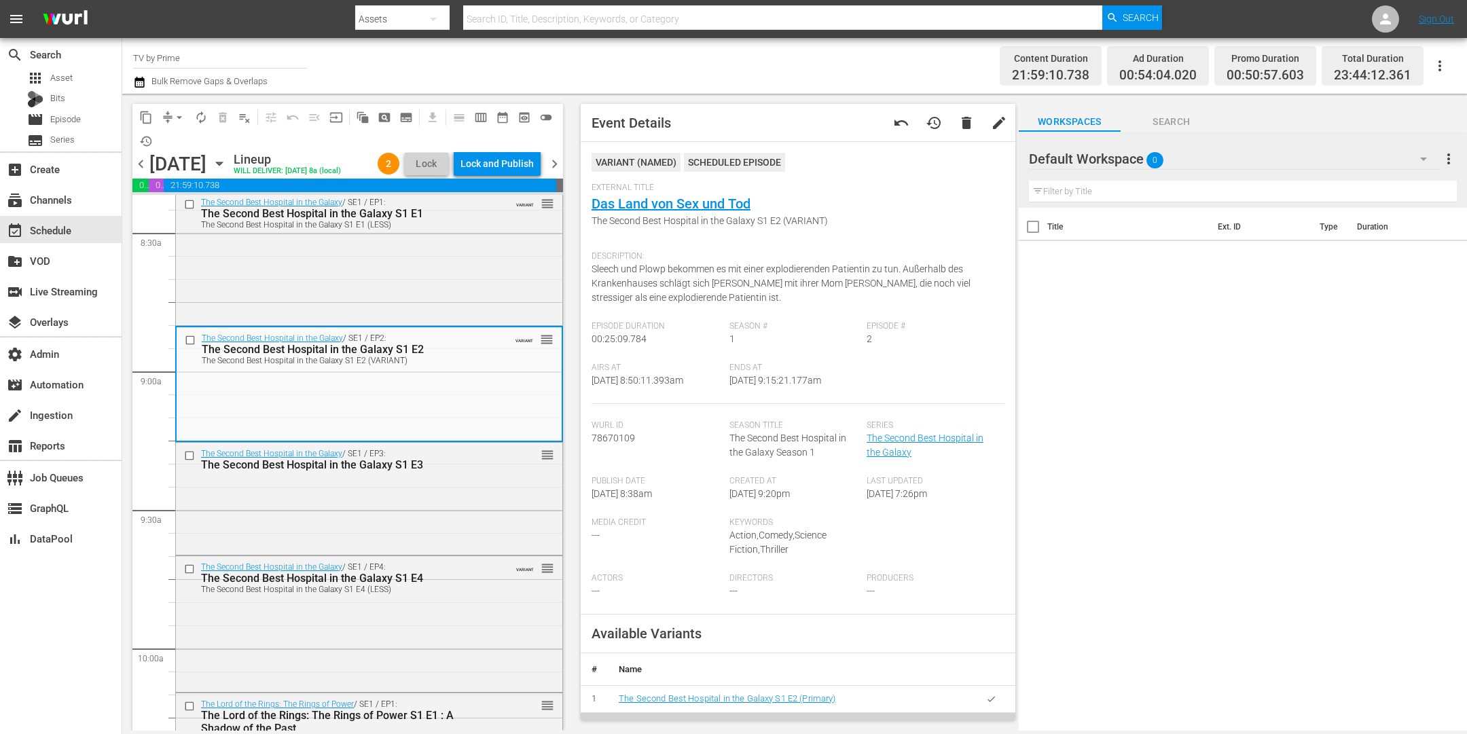
click at [381, 516] on div "The Second Best Hospital in the Galaxy / SE1 / EP3: The Second Best Hospital in…" at bounding box center [369, 497] width 386 height 109
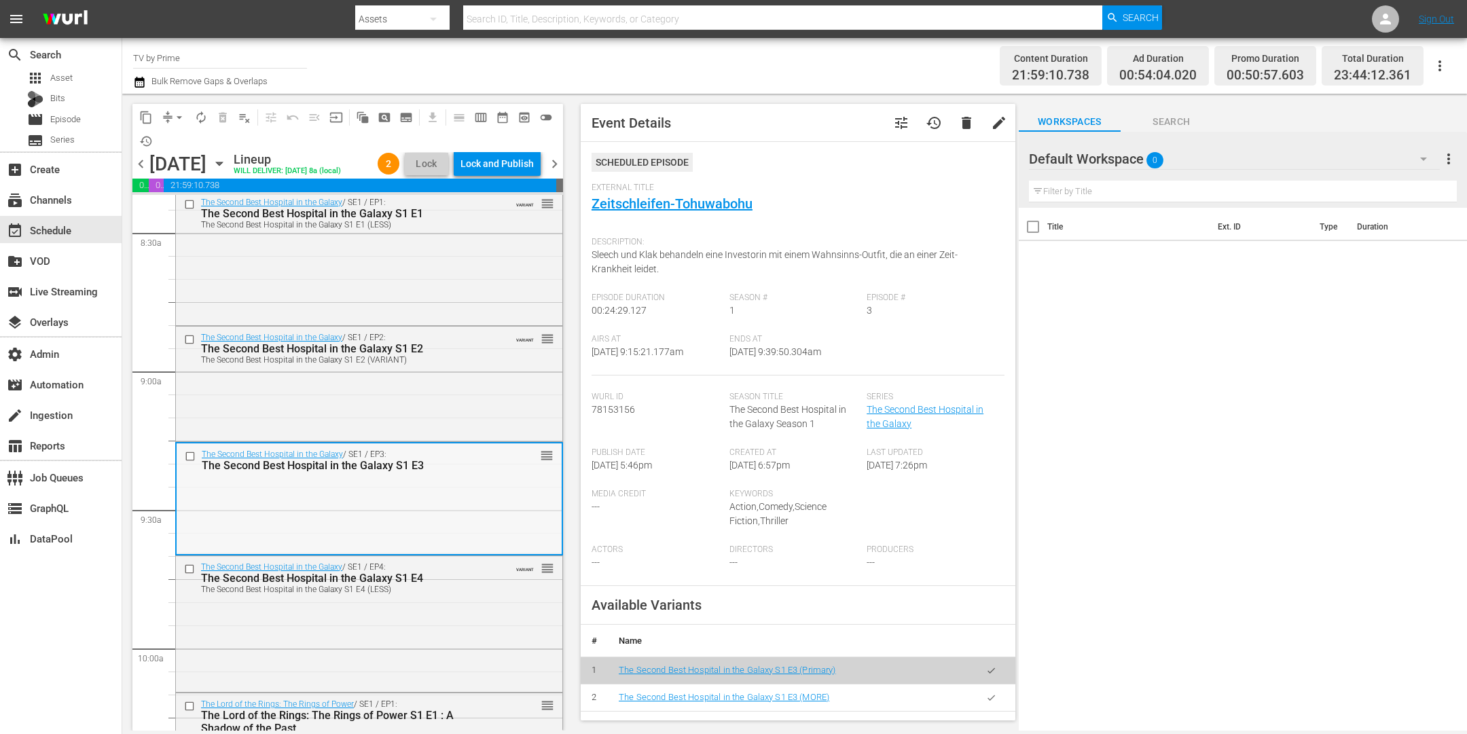
scroll to position [2340, 0]
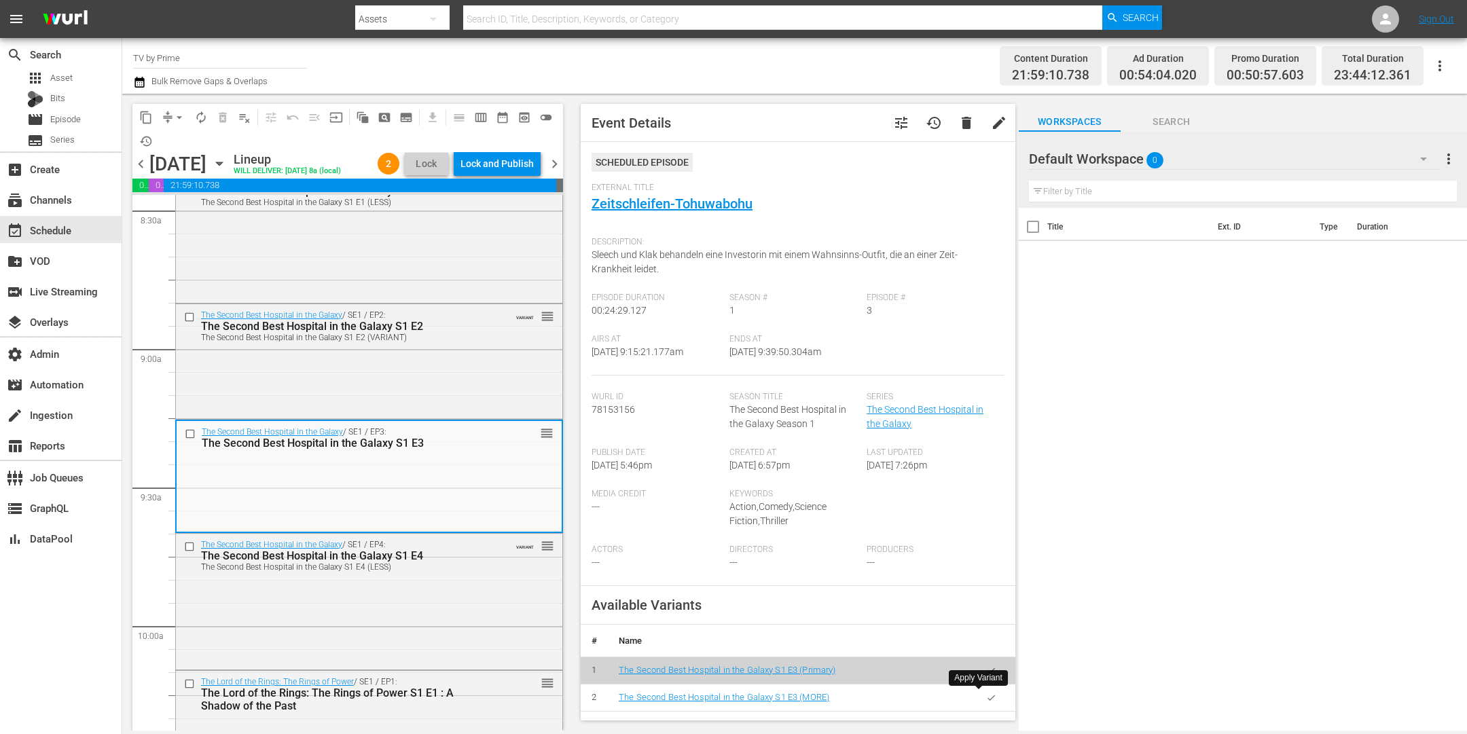
click at [986, 700] on icon "button" at bounding box center [991, 698] width 10 height 10
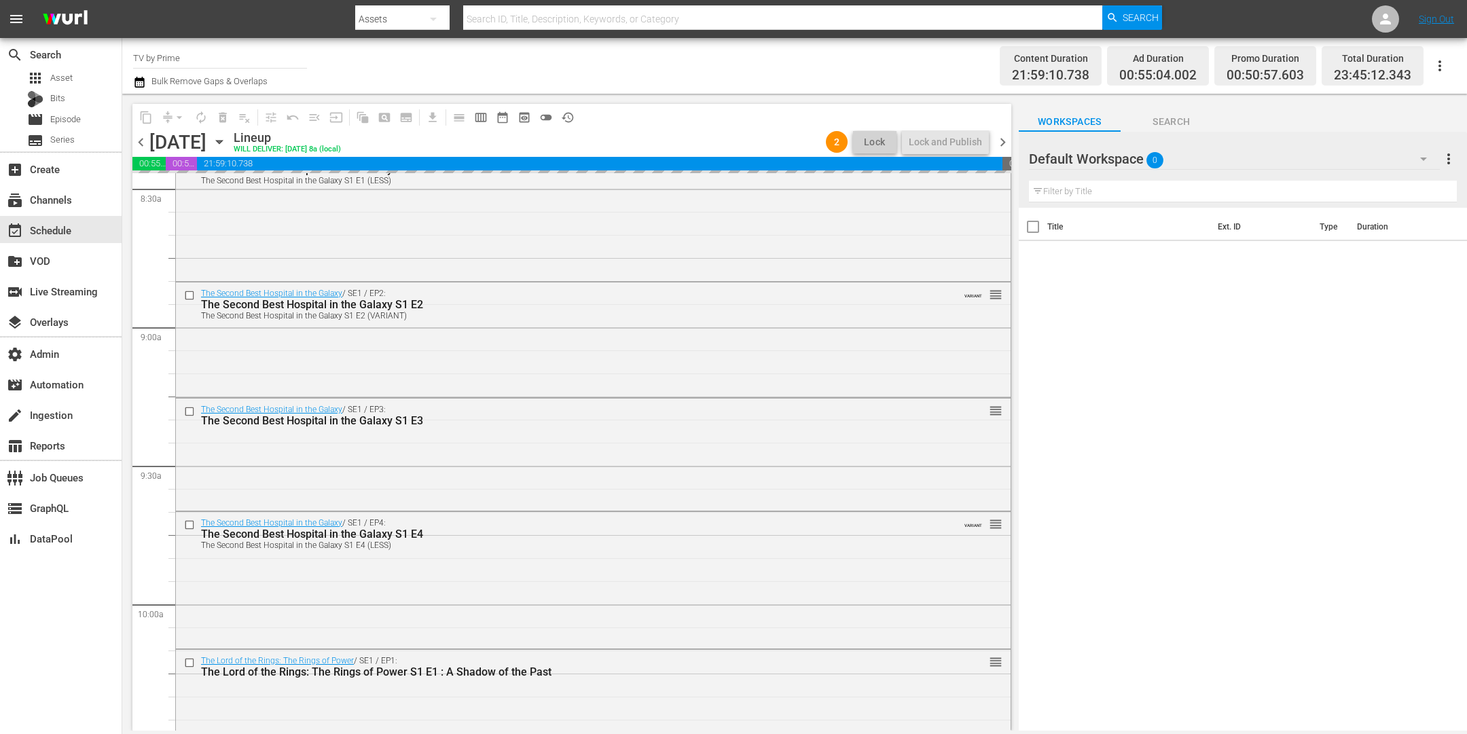
scroll to position [2372, 0]
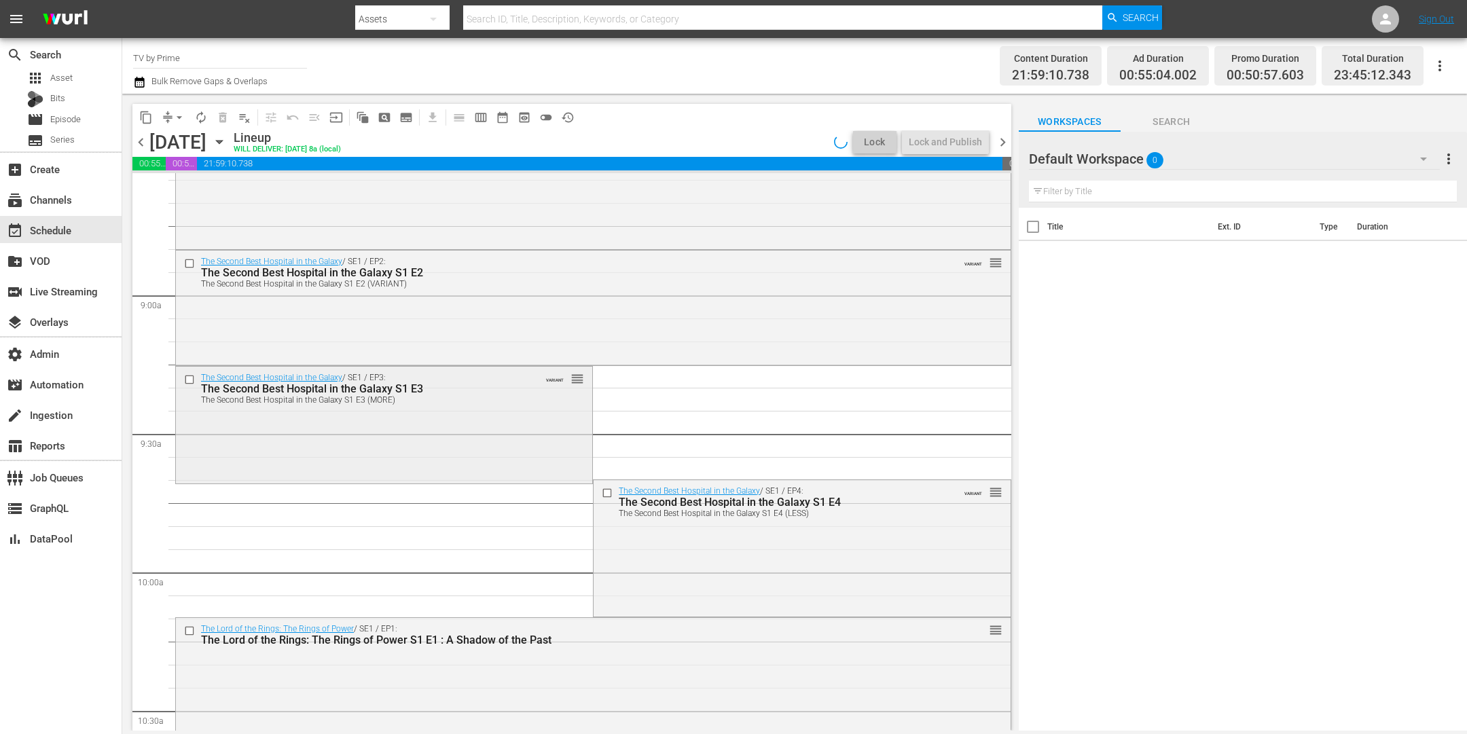
click at [375, 449] on div "The Second Best Hospital in the Galaxy / SE1 / EP3: The Second Best Hospital in…" at bounding box center [384, 423] width 416 height 113
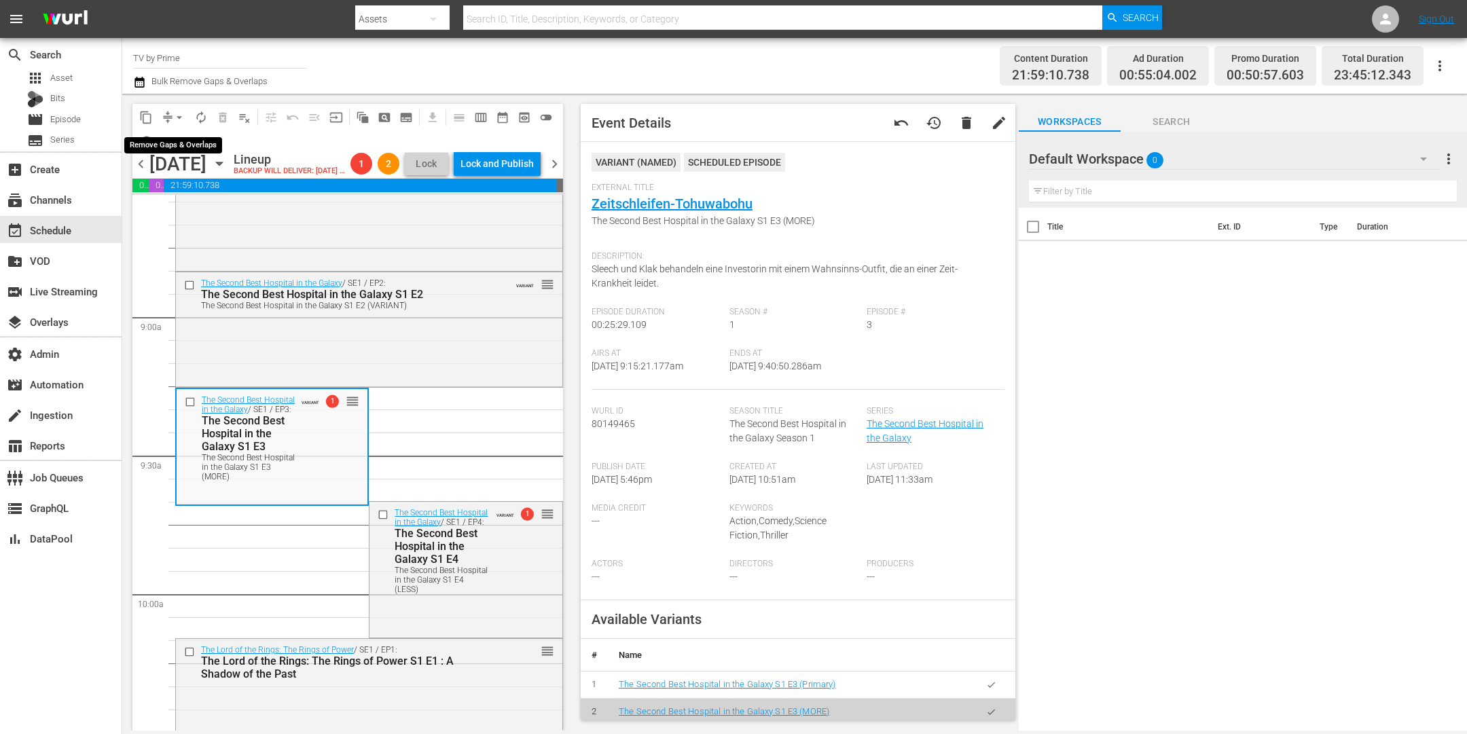
click at [173, 114] on span "arrow_drop_down" at bounding box center [180, 118] width 14 height 14
click at [182, 192] on li "Align to End of Previous Day" at bounding box center [180, 189] width 143 height 22
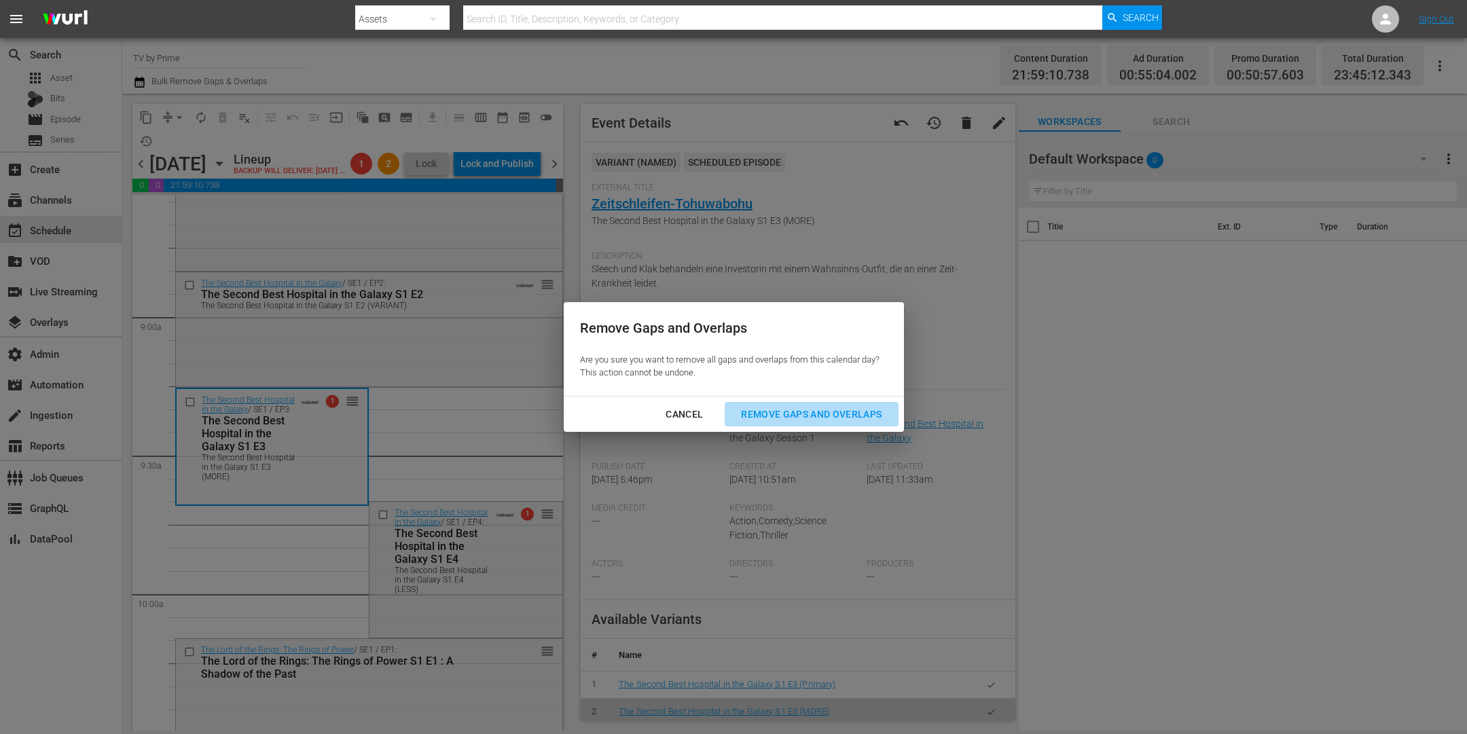
drag, startPoint x: 834, startPoint y: 418, endPoint x: 643, endPoint y: 454, distance: 194.2
click at [833, 418] on div "Remove Gaps and Overlaps" at bounding box center [811, 414] width 162 height 17
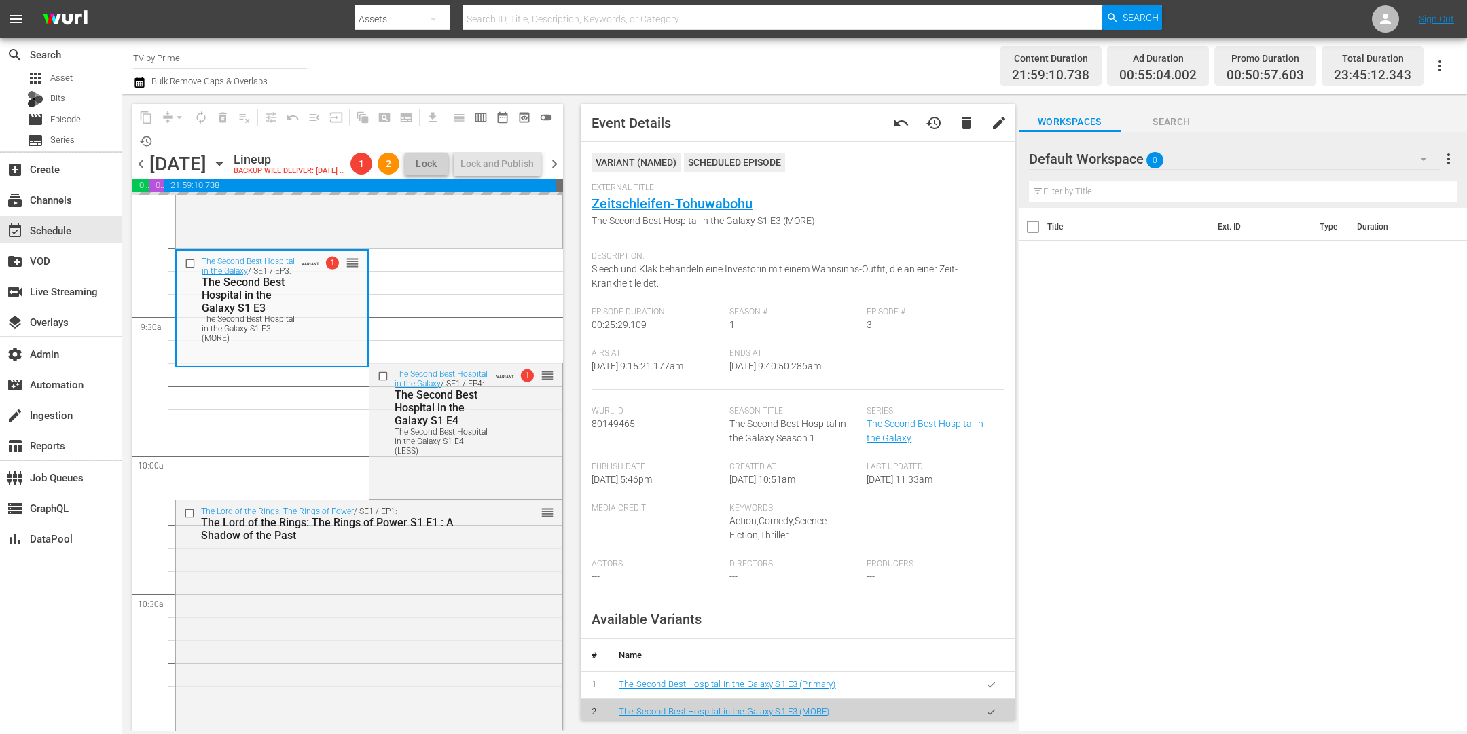
scroll to position [2521, 0]
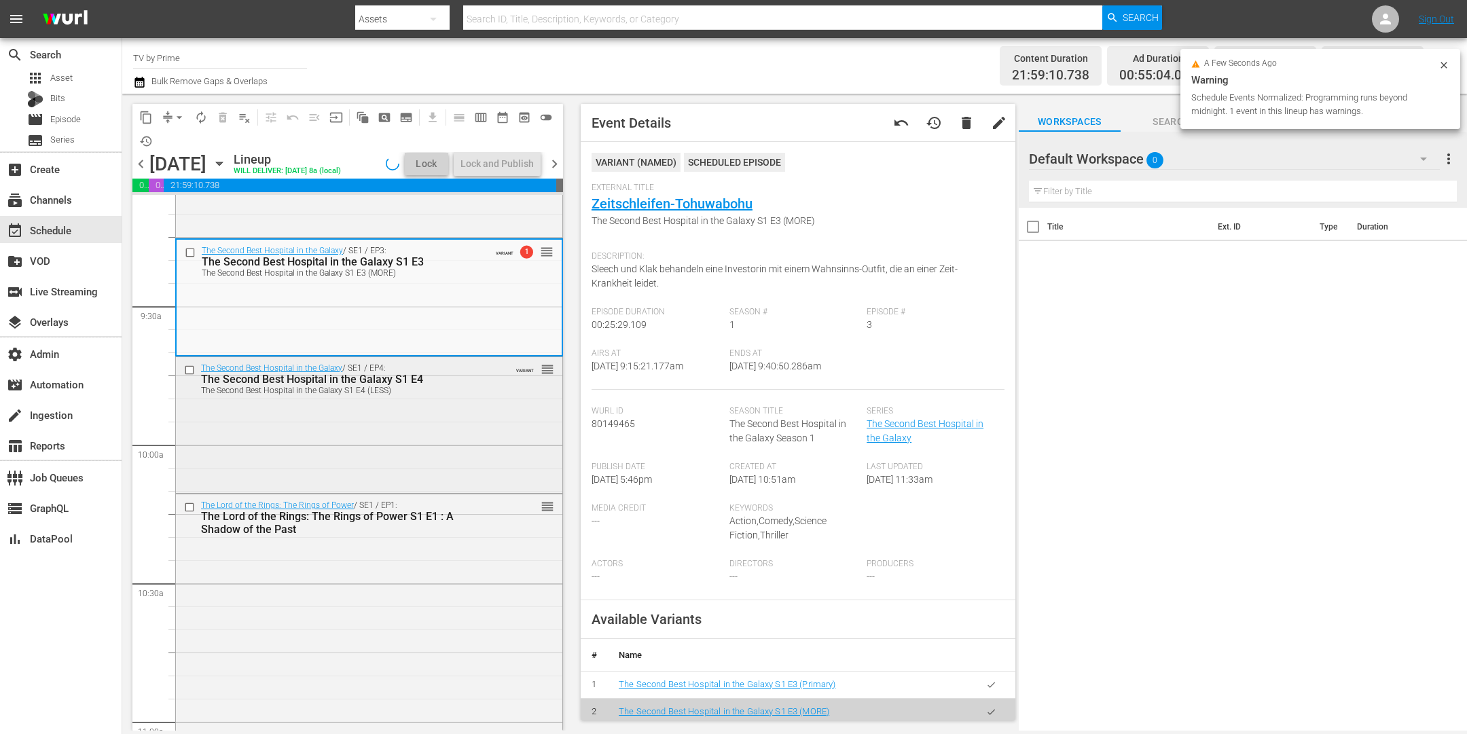
click at [420, 478] on div "The Second Best Hospital in the Galaxy / SE1 / EP4: The Second Best Hospital in…" at bounding box center [369, 424] width 386 height 134
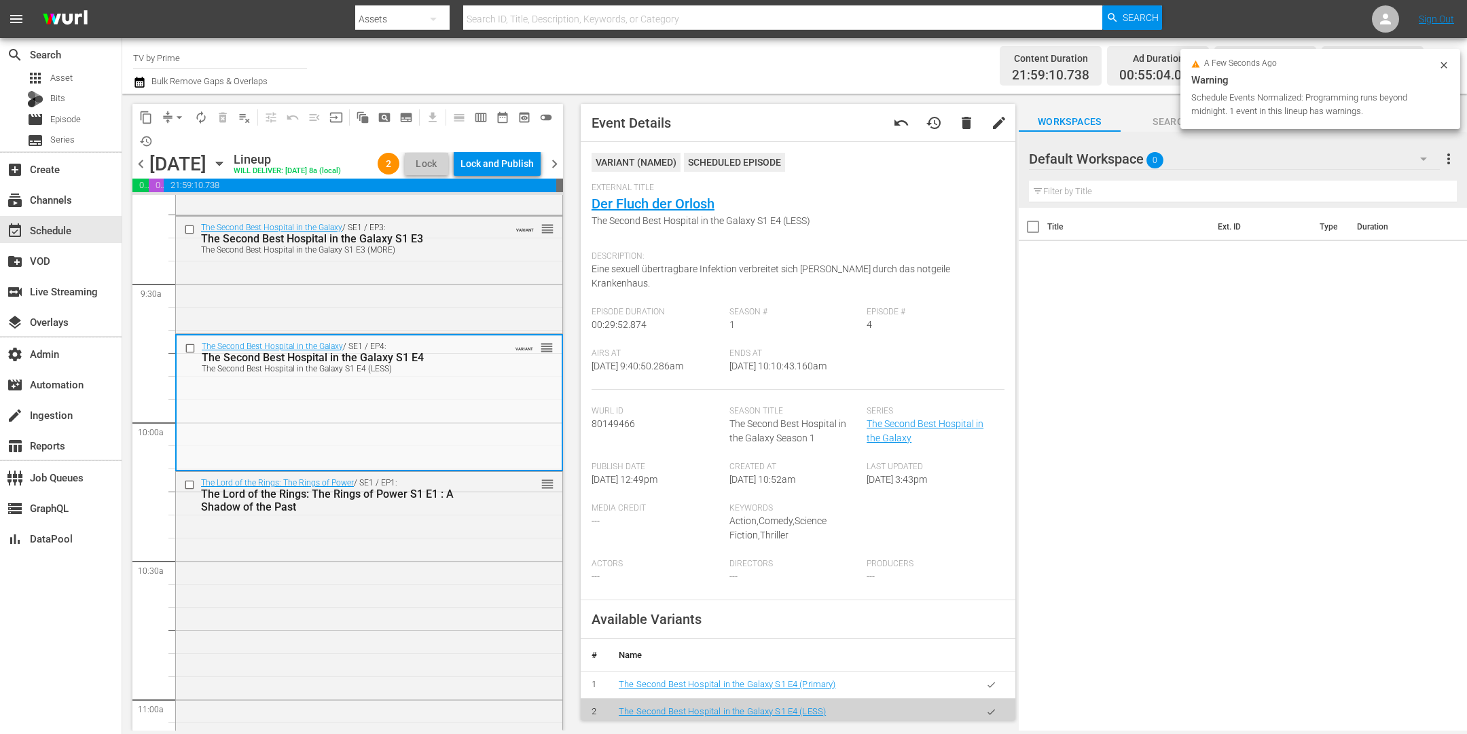
scroll to position [2640, 0]
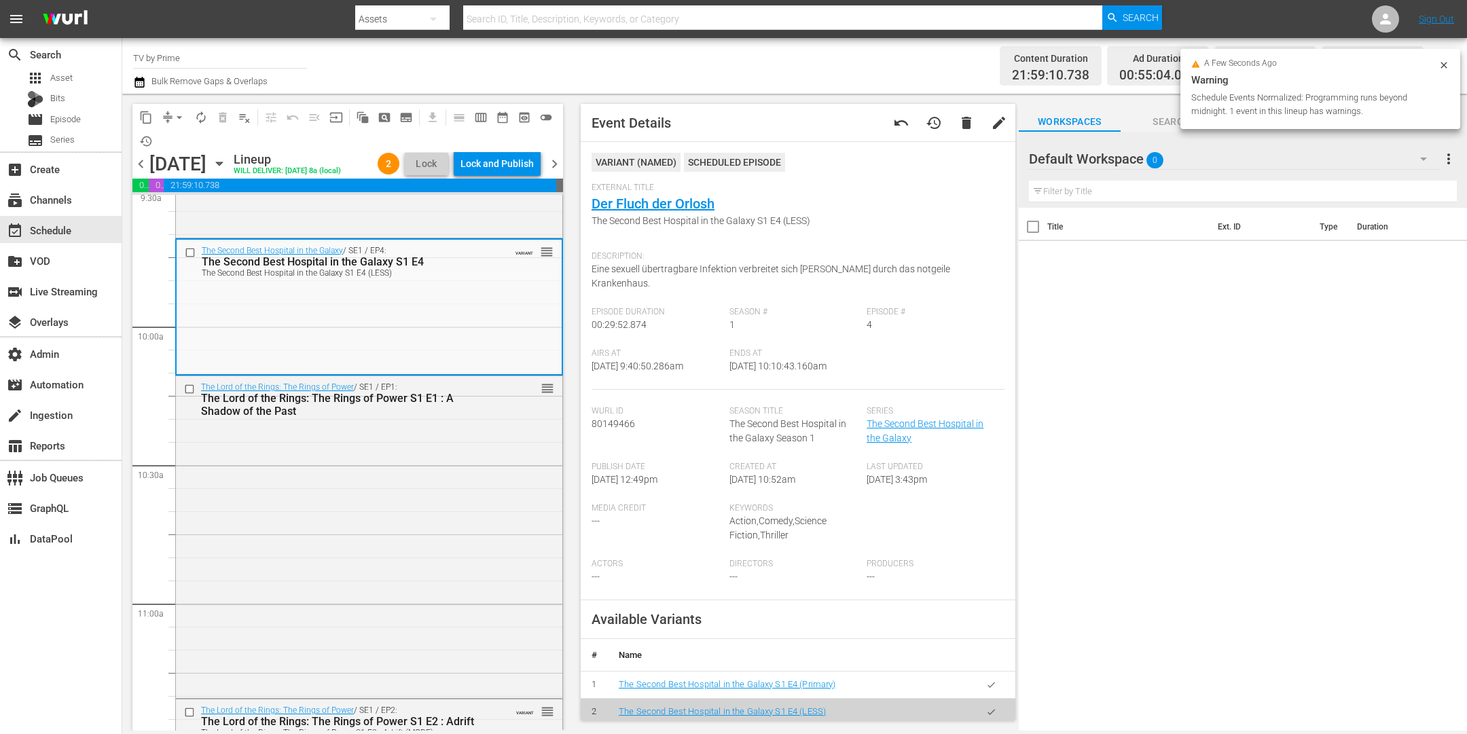
click at [420, 478] on div "The Lord of the Rings: The Rings of Power / SE1 / EP1: The Lord of the Rings: T…" at bounding box center [369, 535] width 386 height 319
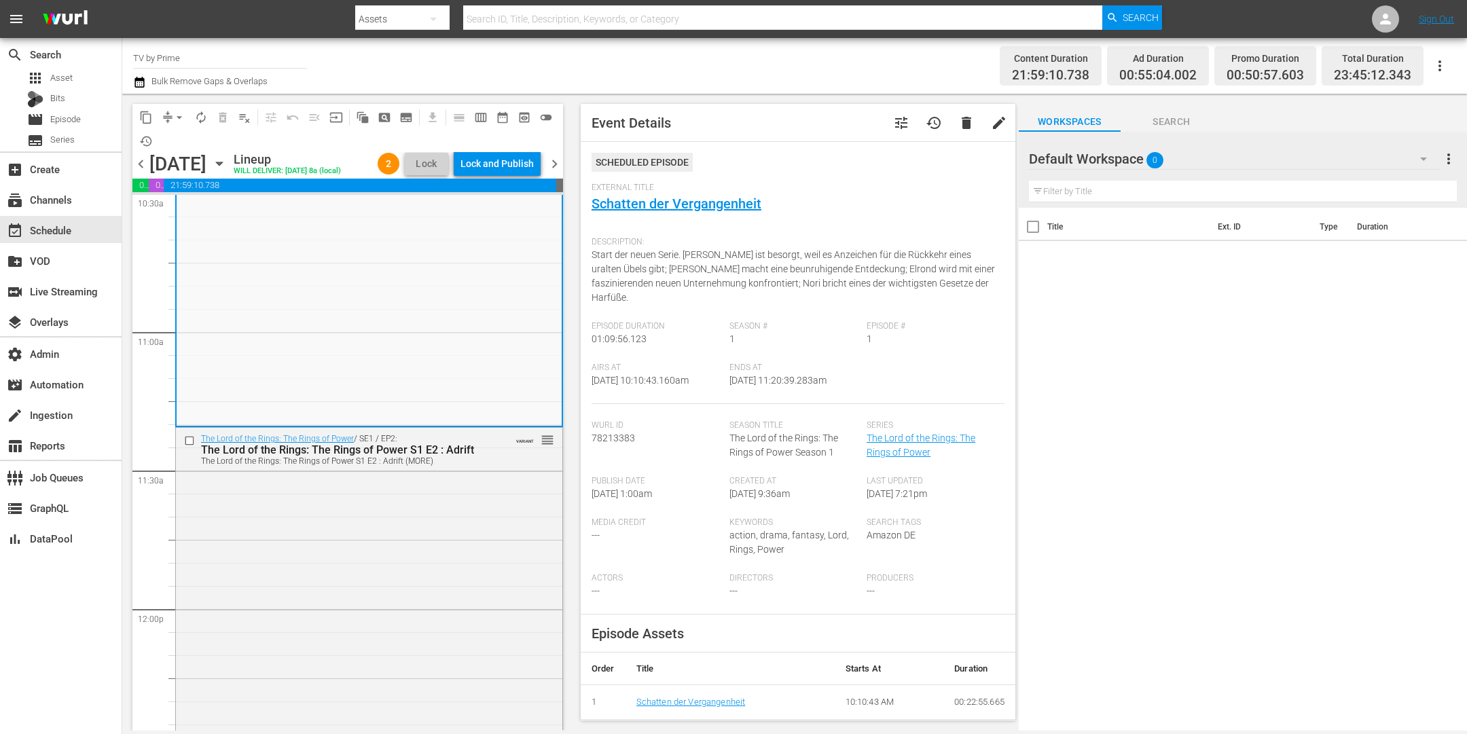
scroll to position [2922, 0]
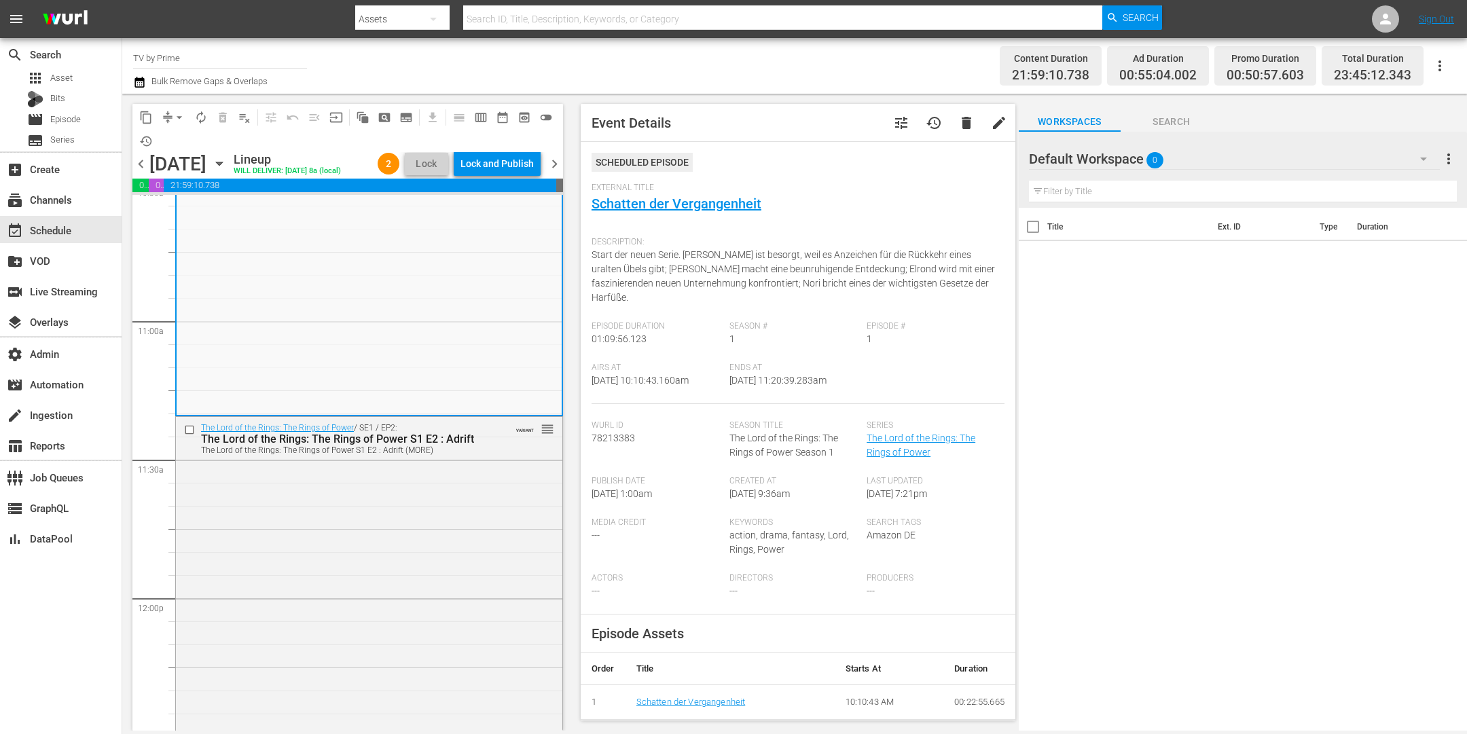
click at [420, 460] on div "The Lord of the Rings: The Rings of Power / SE1 / EP2: The Lord of the Rings: T…" at bounding box center [369, 438] width 386 height 43
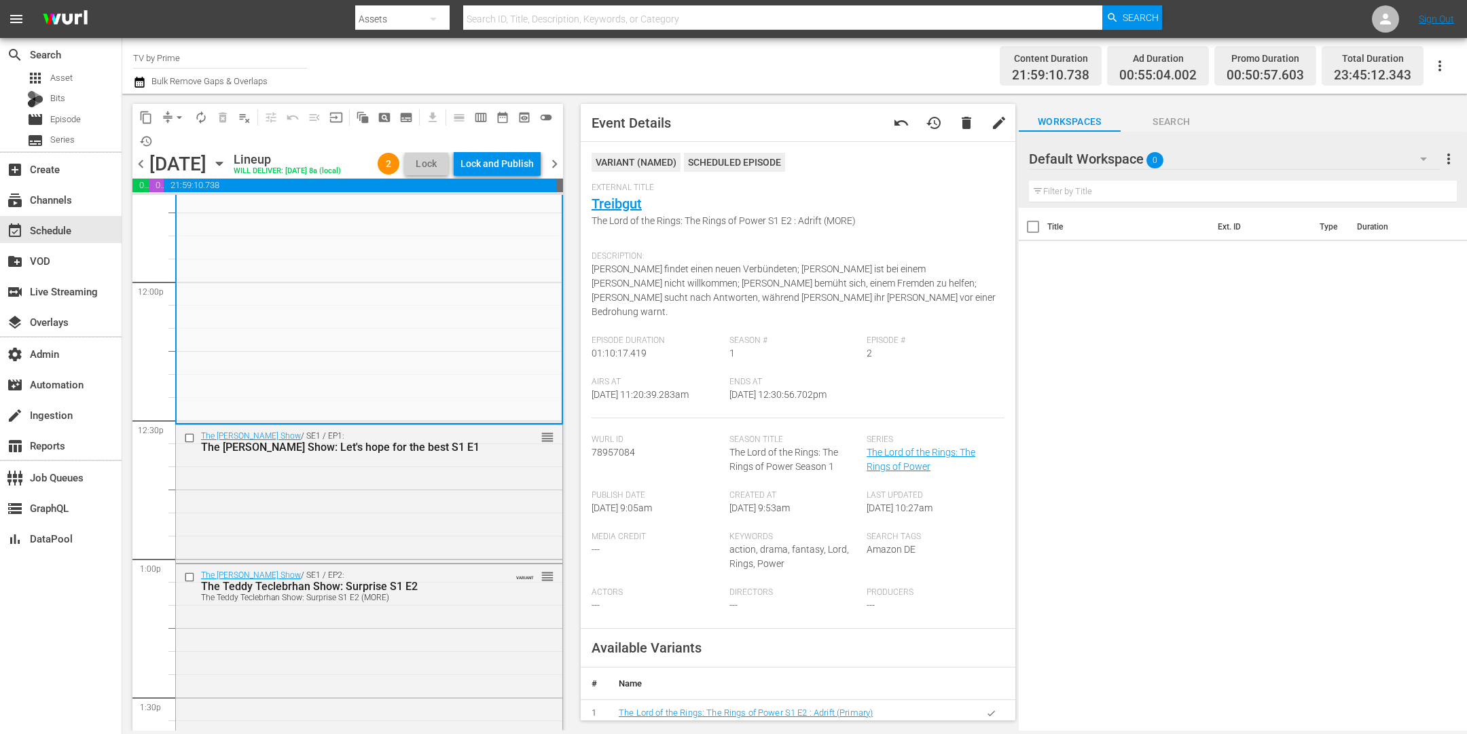
scroll to position [3350, 0]
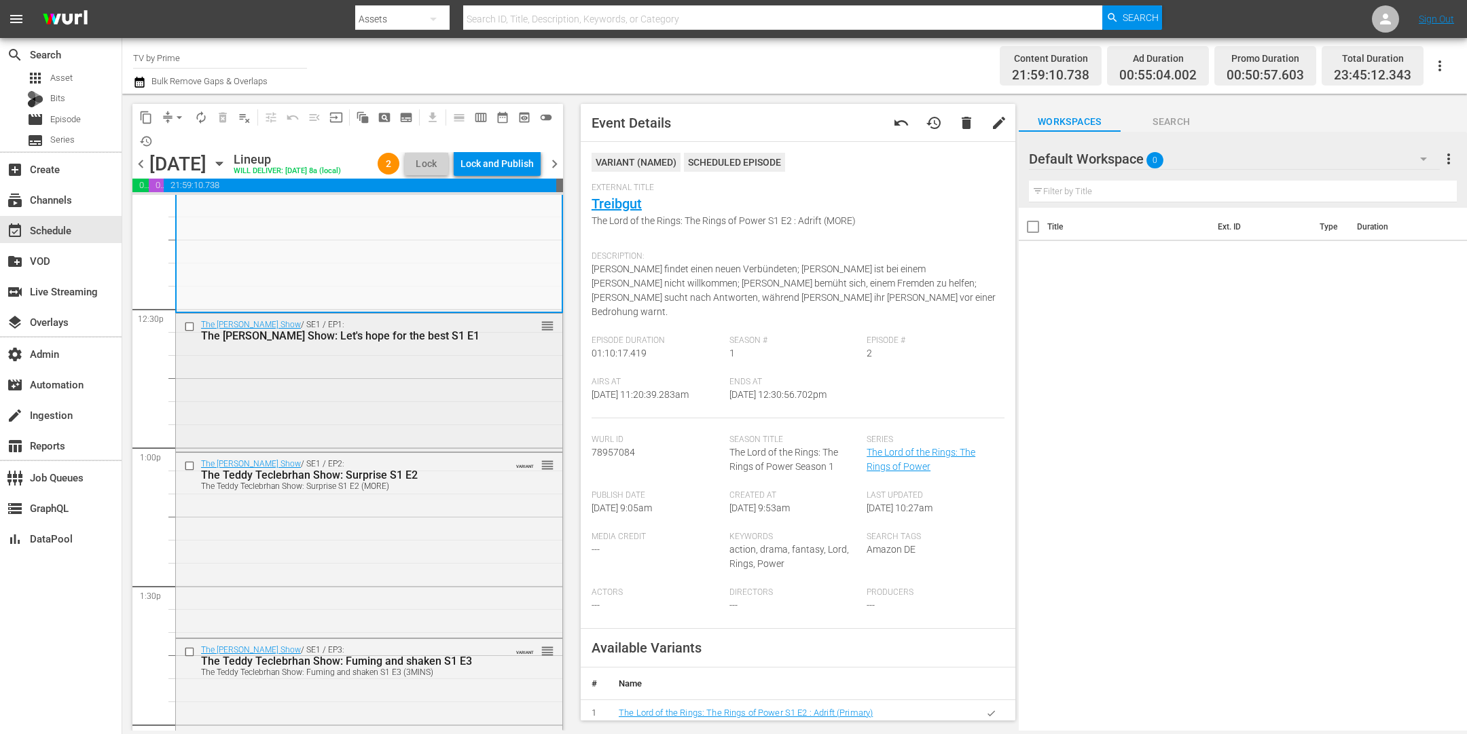
click at [410, 408] on div "The Teddy Teclebrhan Show / SE1 / EP1: The Teddy Teclebrhan Show: Let's hope fo…" at bounding box center [369, 381] width 386 height 135
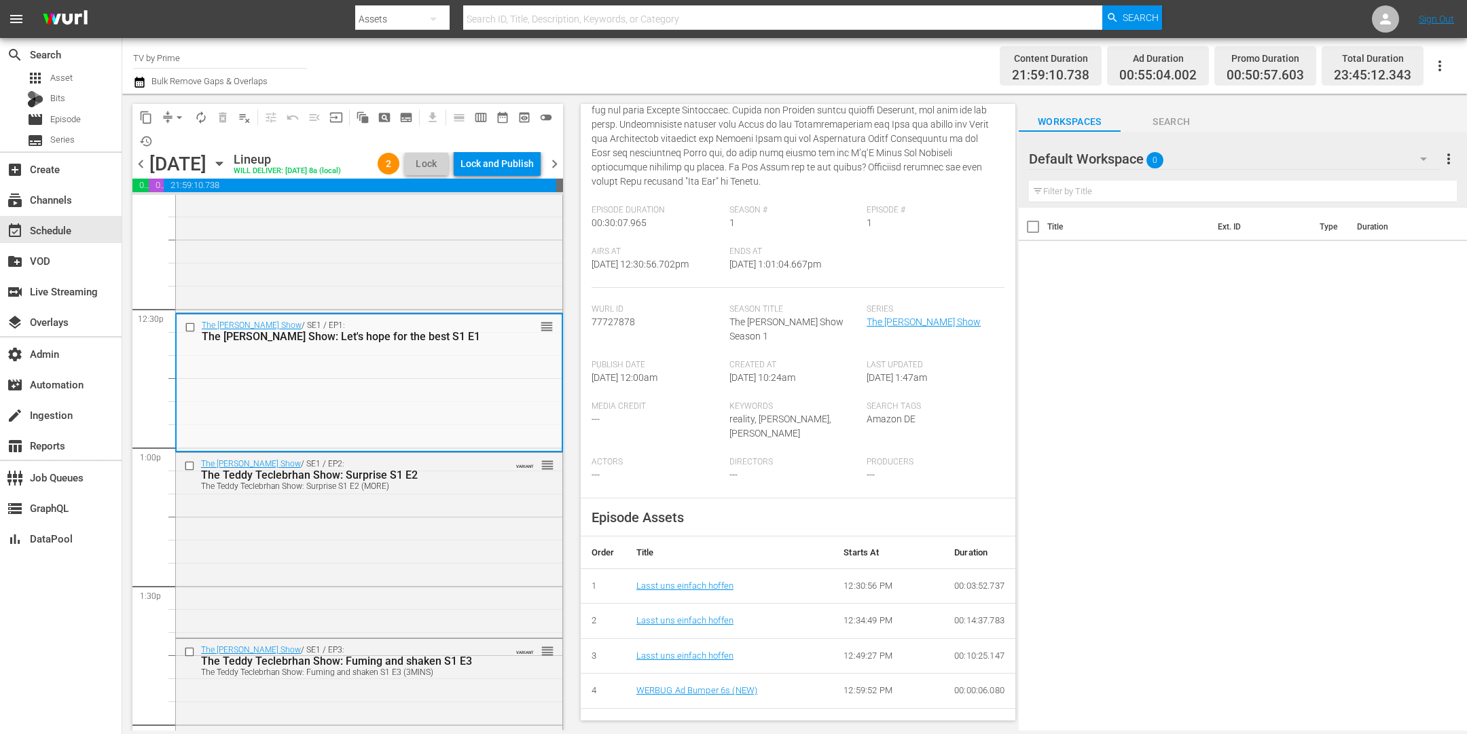
scroll to position [372, 0]
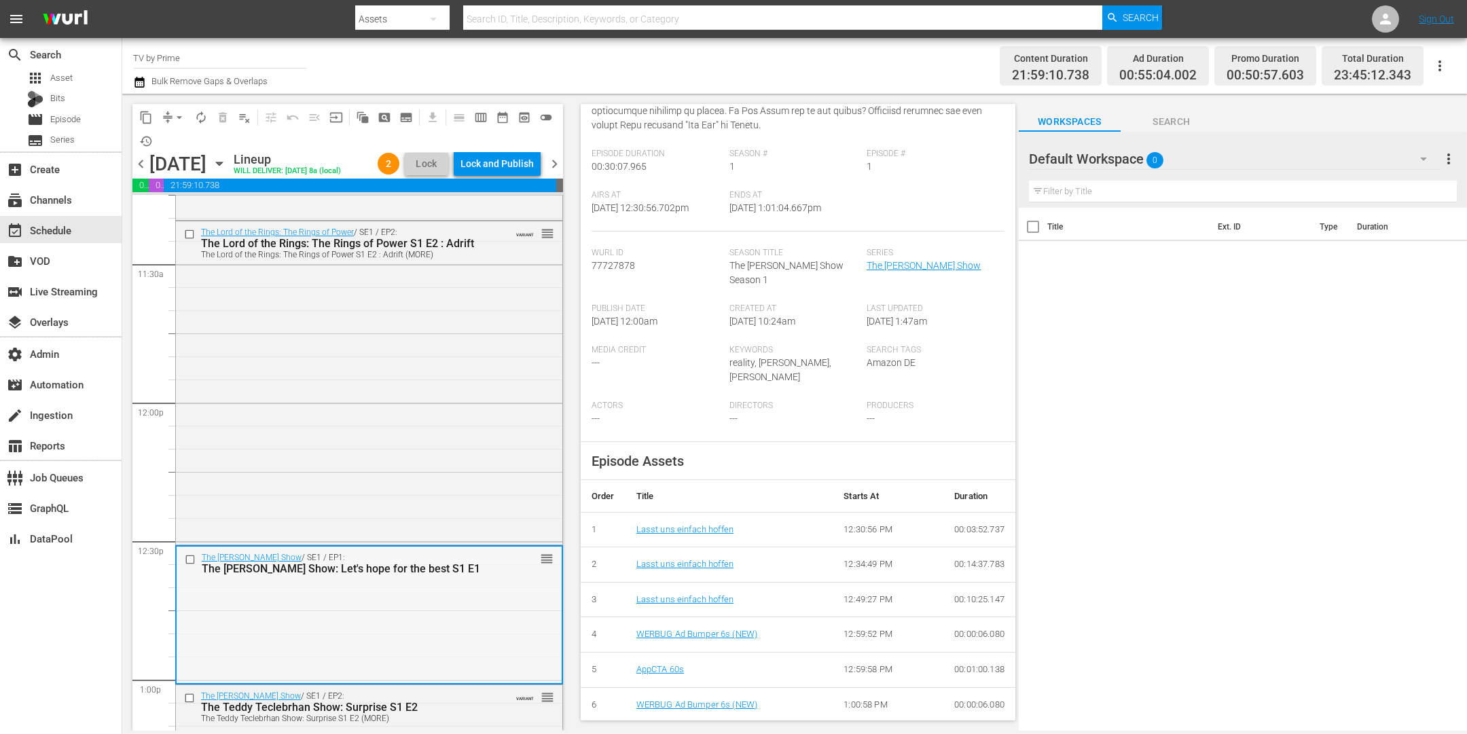
click at [433, 469] on div "The Lord of the Rings: The Rings of Power / SE1 / EP2: The Lord of the Rings: T…" at bounding box center [369, 381] width 386 height 321
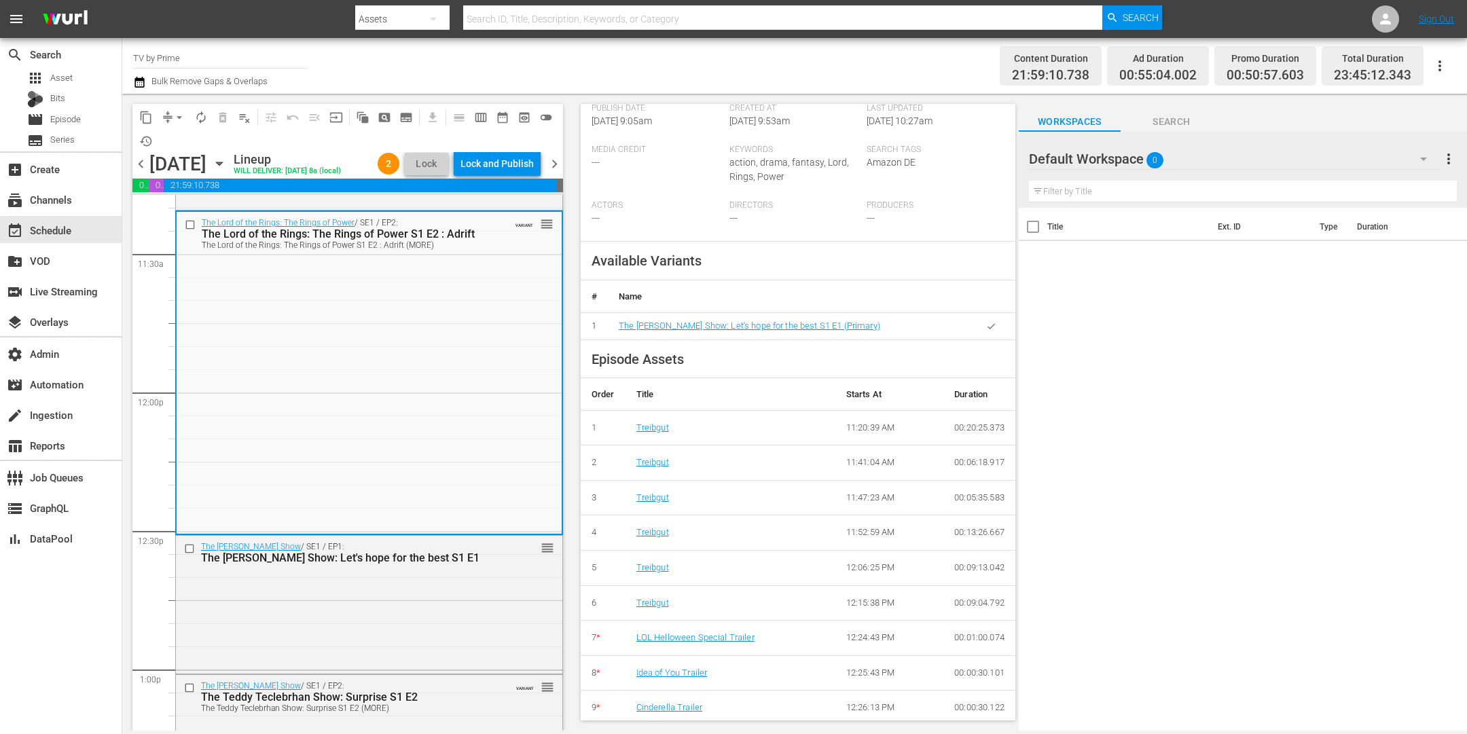
scroll to position [3139, 0]
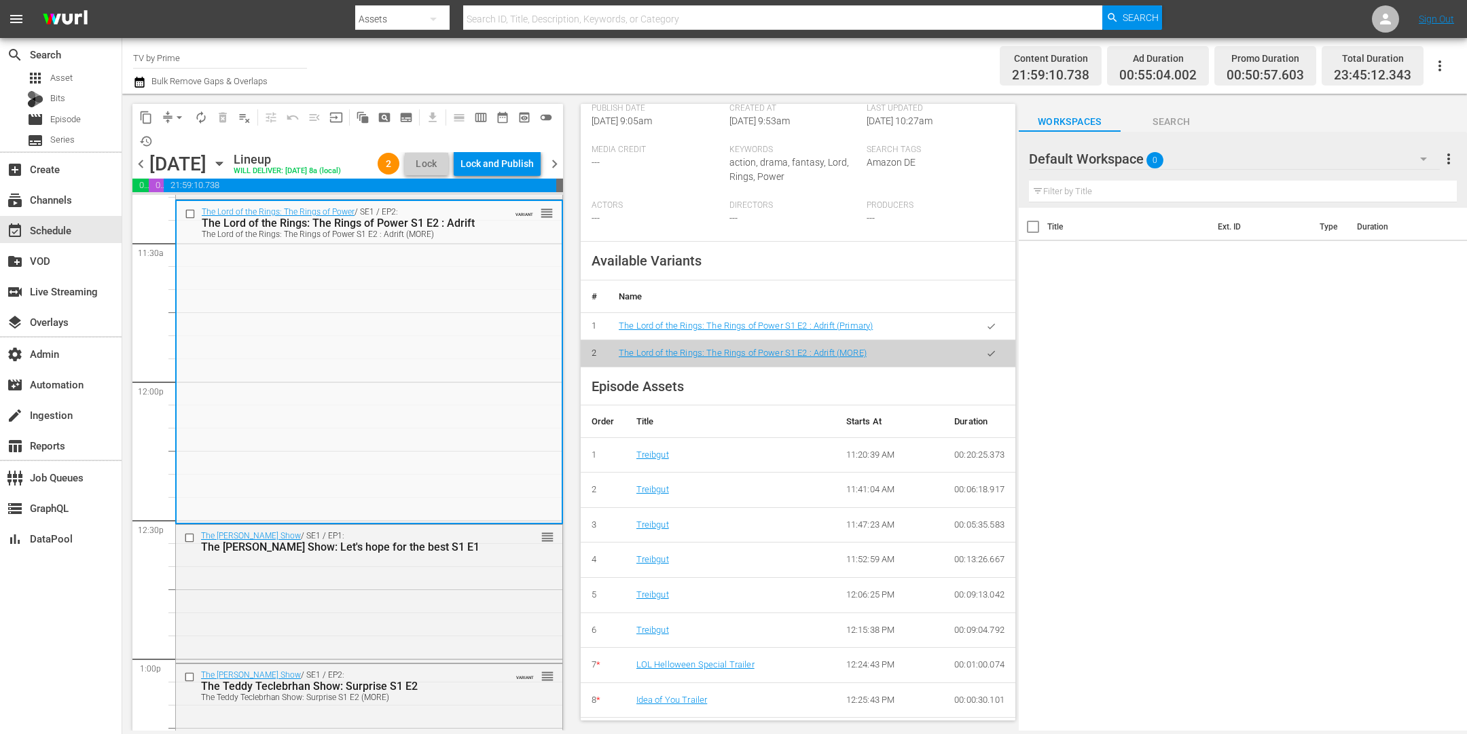
click at [986, 321] on icon "button" at bounding box center [991, 326] width 10 height 10
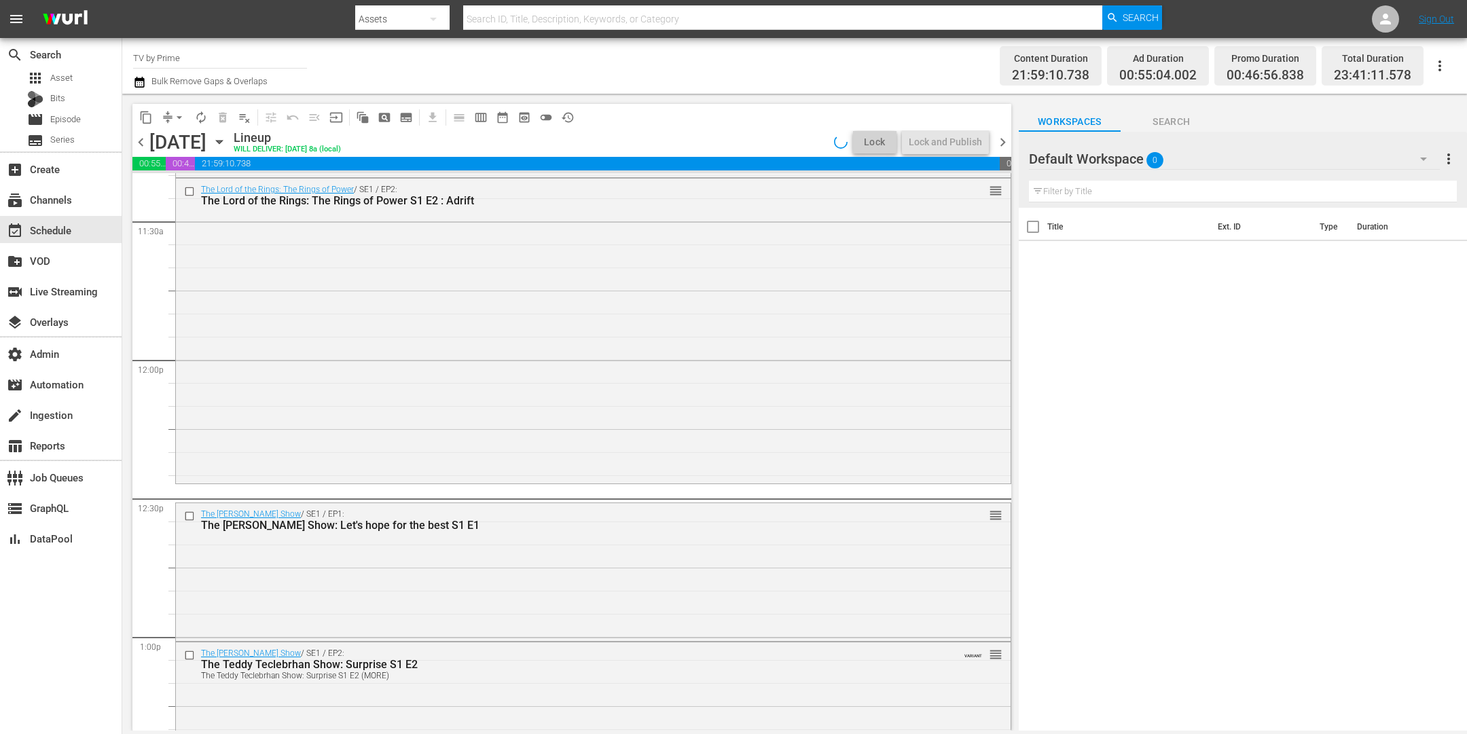
click at [412, 429] on div "The Lord of the Rings: The Rings of Power / SE1 / EP2: The Lord of the Rings: T…" at bounding box center [593, 330] width 835 height 302
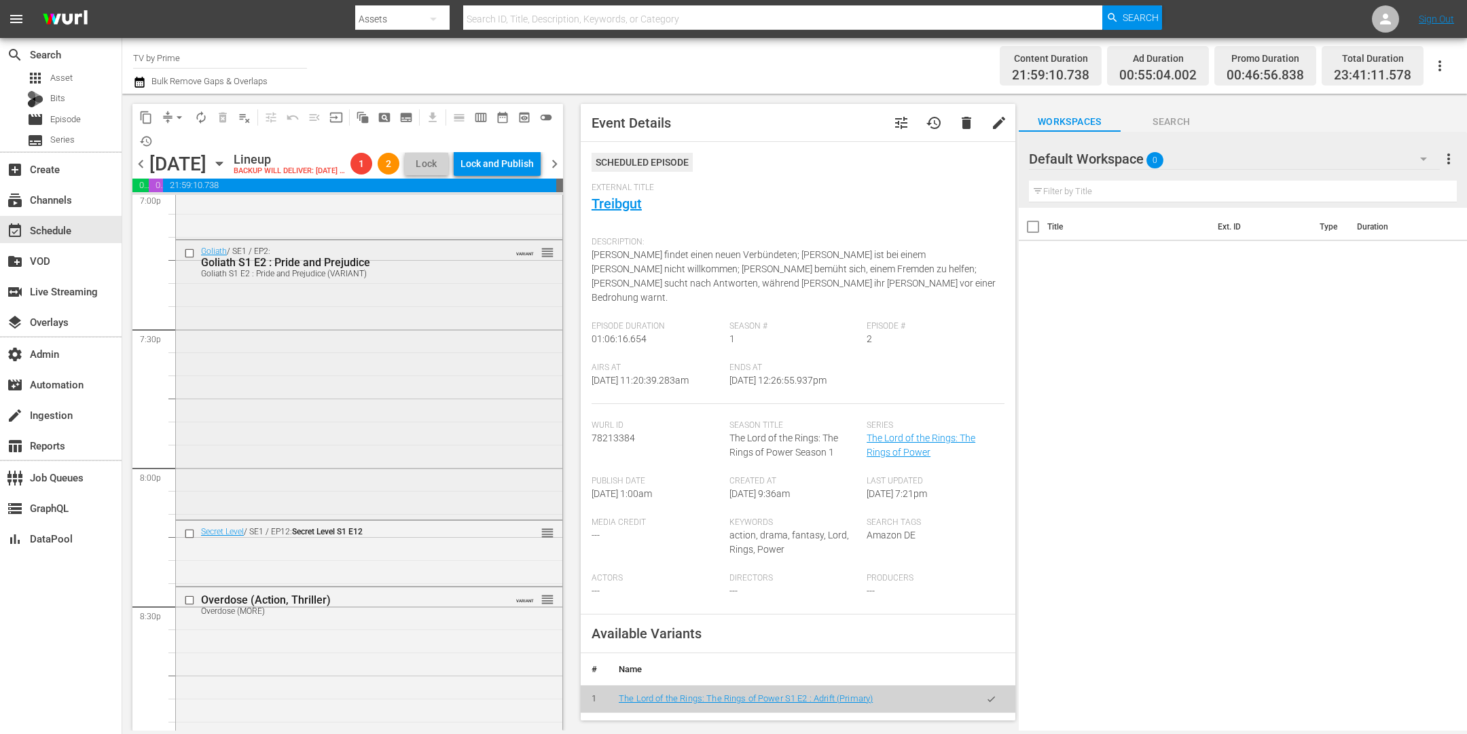
scroll to position [5433, 0]
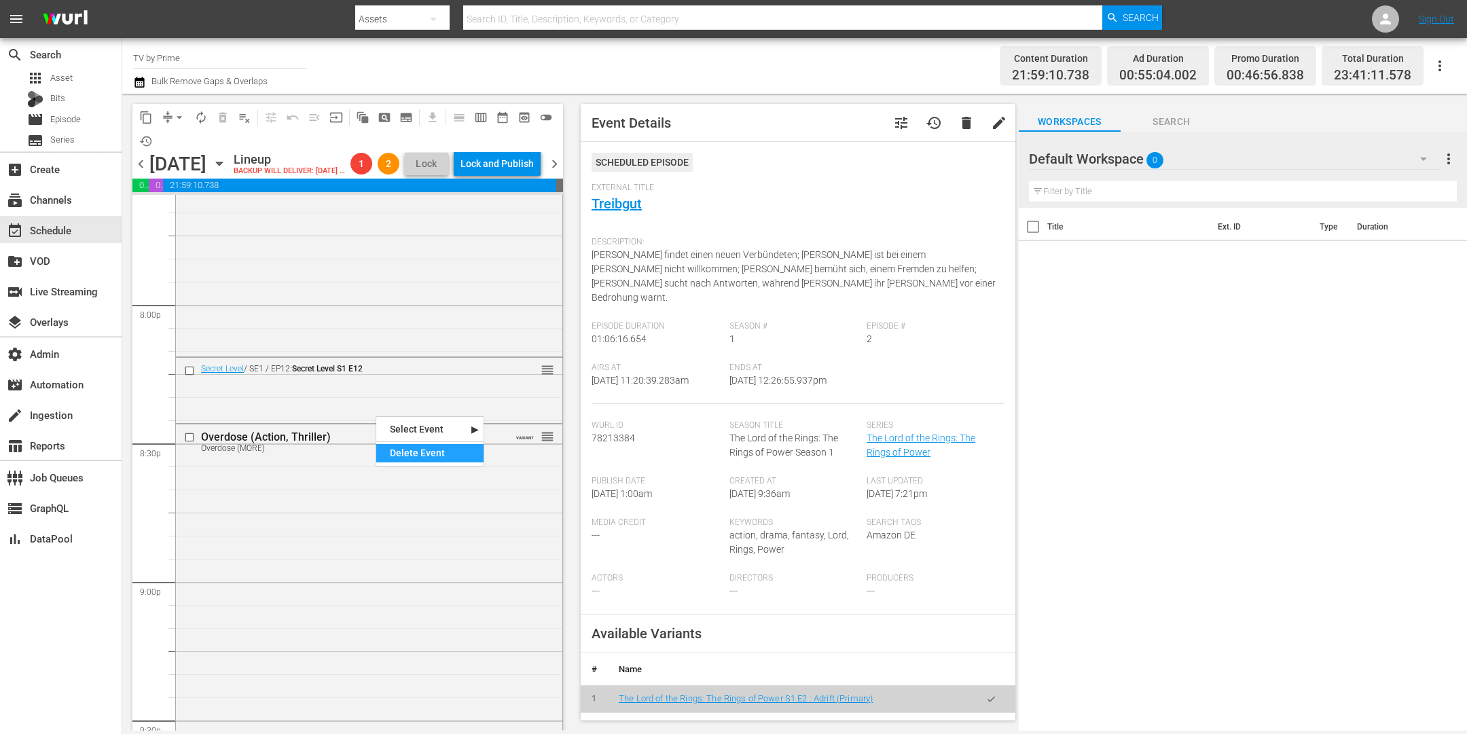
click at [410, 450] on div "Delete Event" at bounding box center [429, 453] width 107 height 18
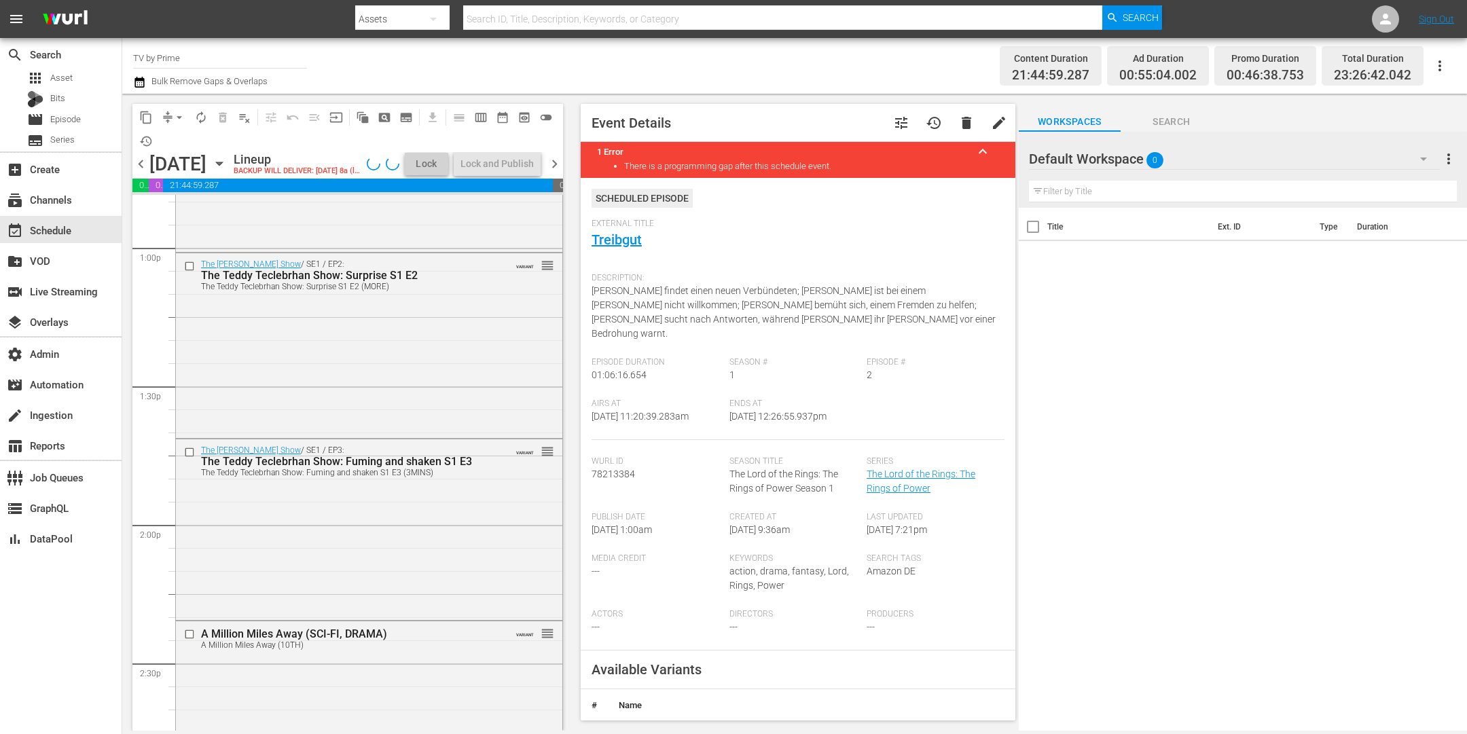
scroll to position [3152, 0]
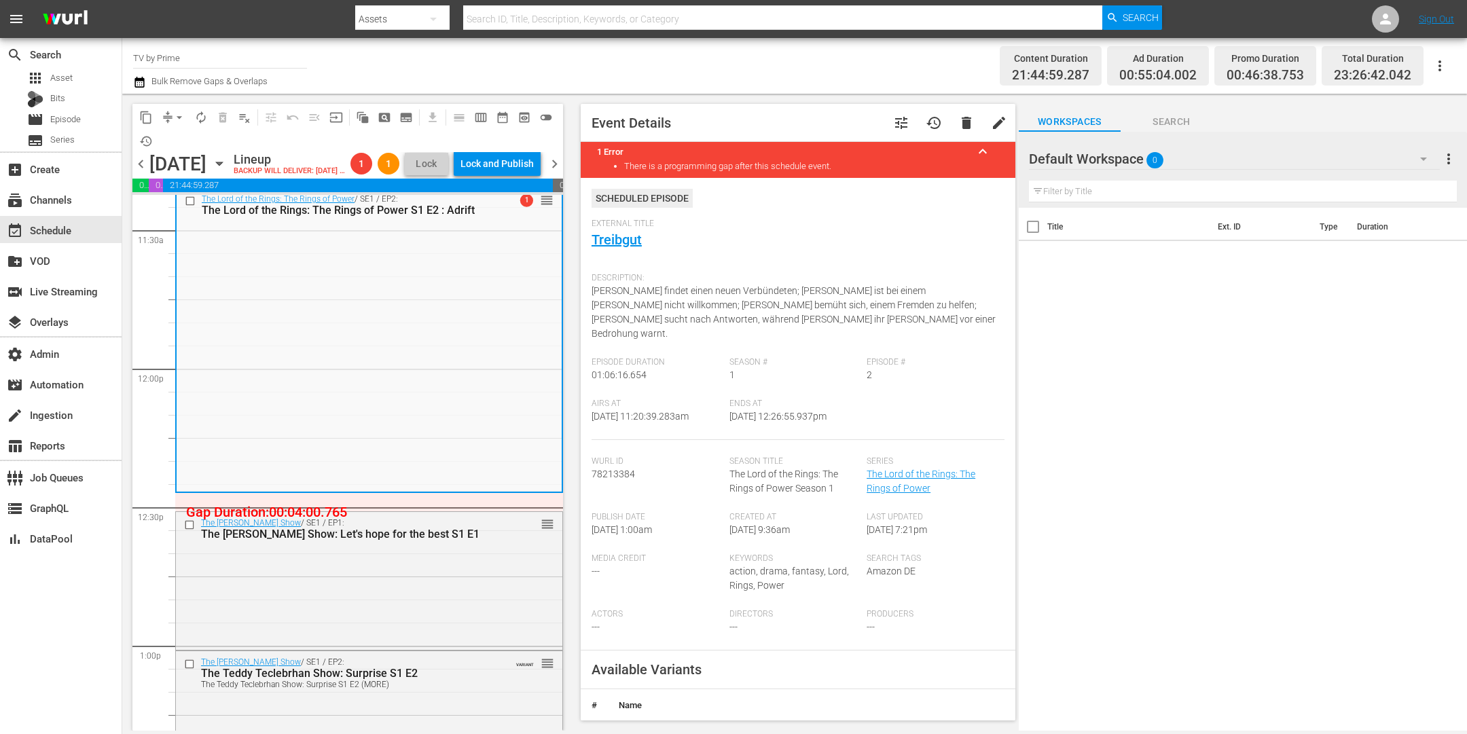
click at [418, 462] on div "The Lord of the Rings: The Rings of Power / SE1 / EP2: The Lord of the Rings: T…" at bounding box center [369, 339] width 385 height 302
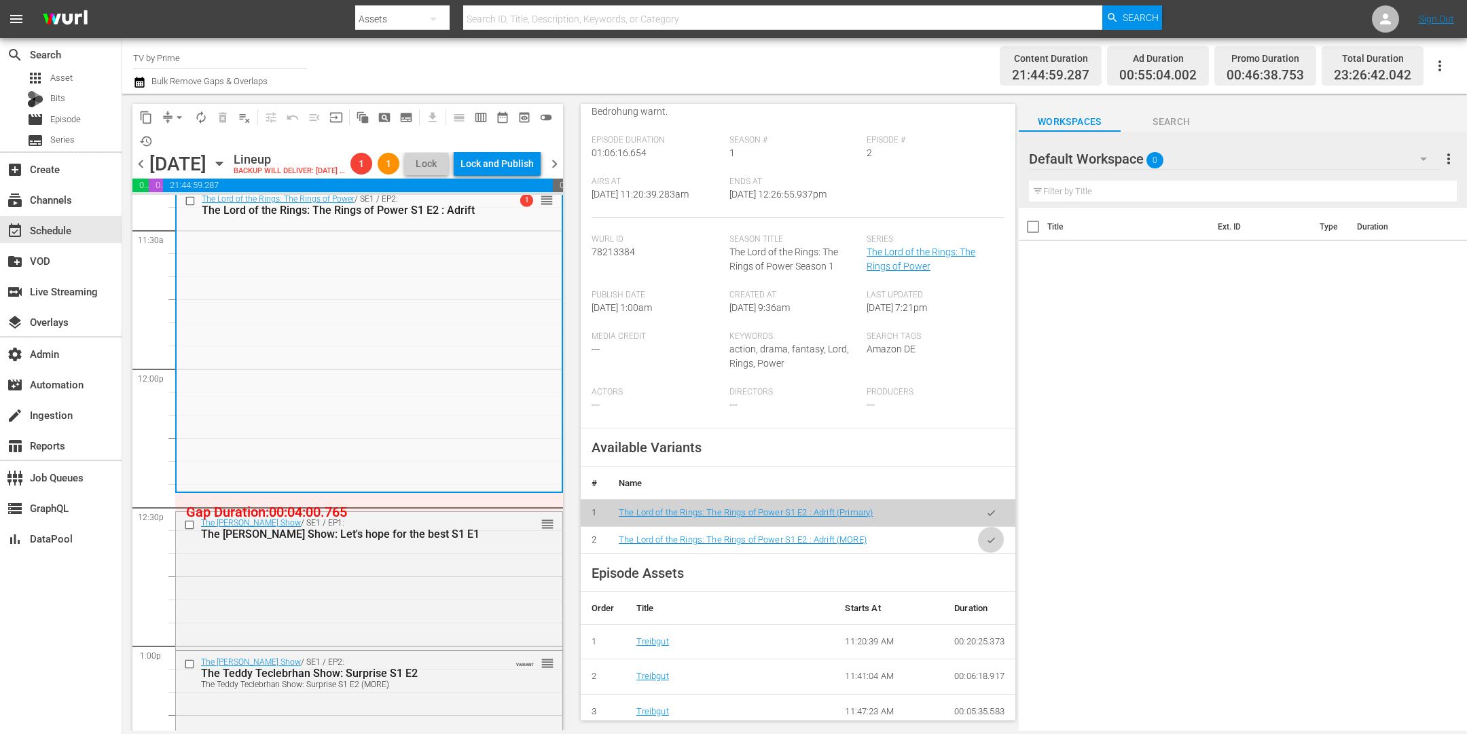
click at [984, 527] on button "button" at bounding box center [991, 540] width 26 height 26
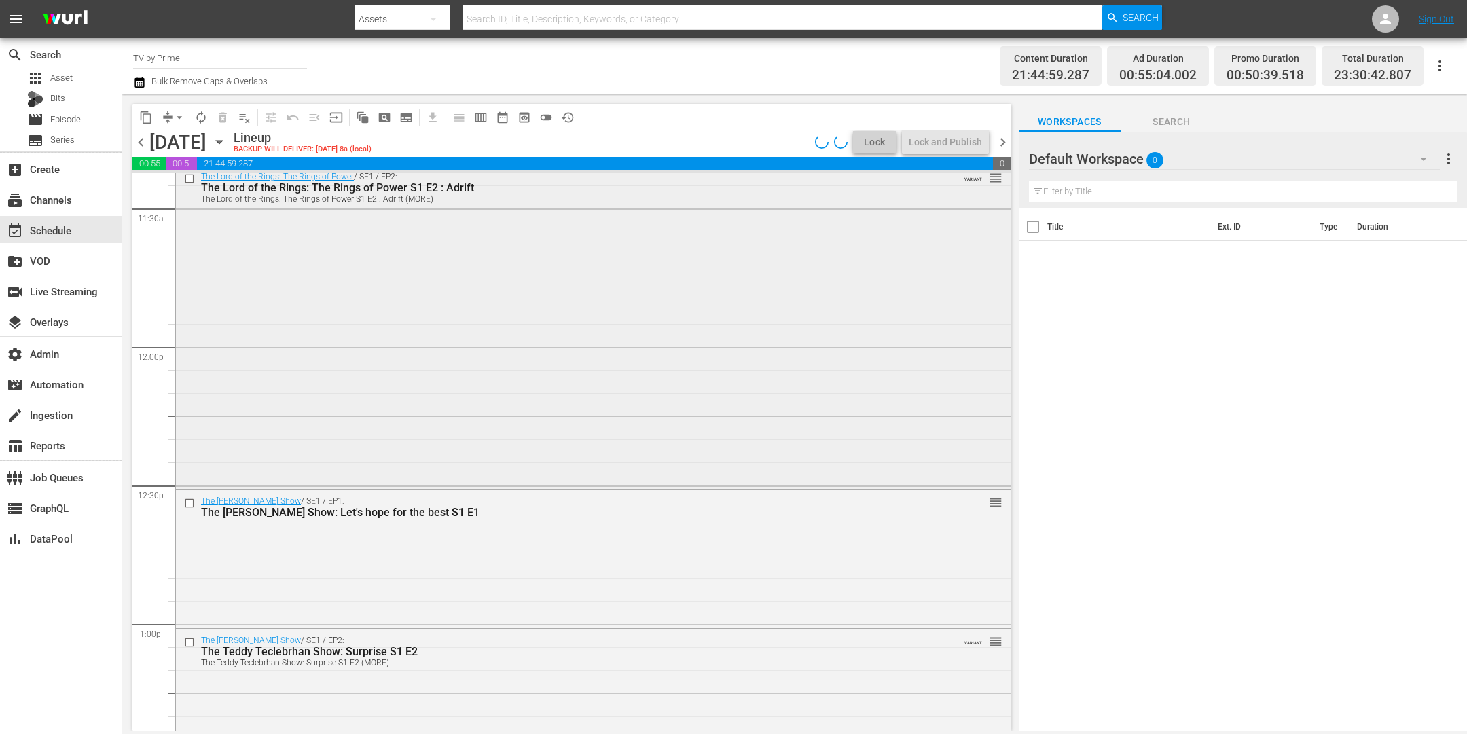
click at [352, 414] on div "The Lord of the Rings: The Rings of Power / SE1 / EP2: The Lord of the Rings: T…" at bounding box center [593, 326] width 835 height 321
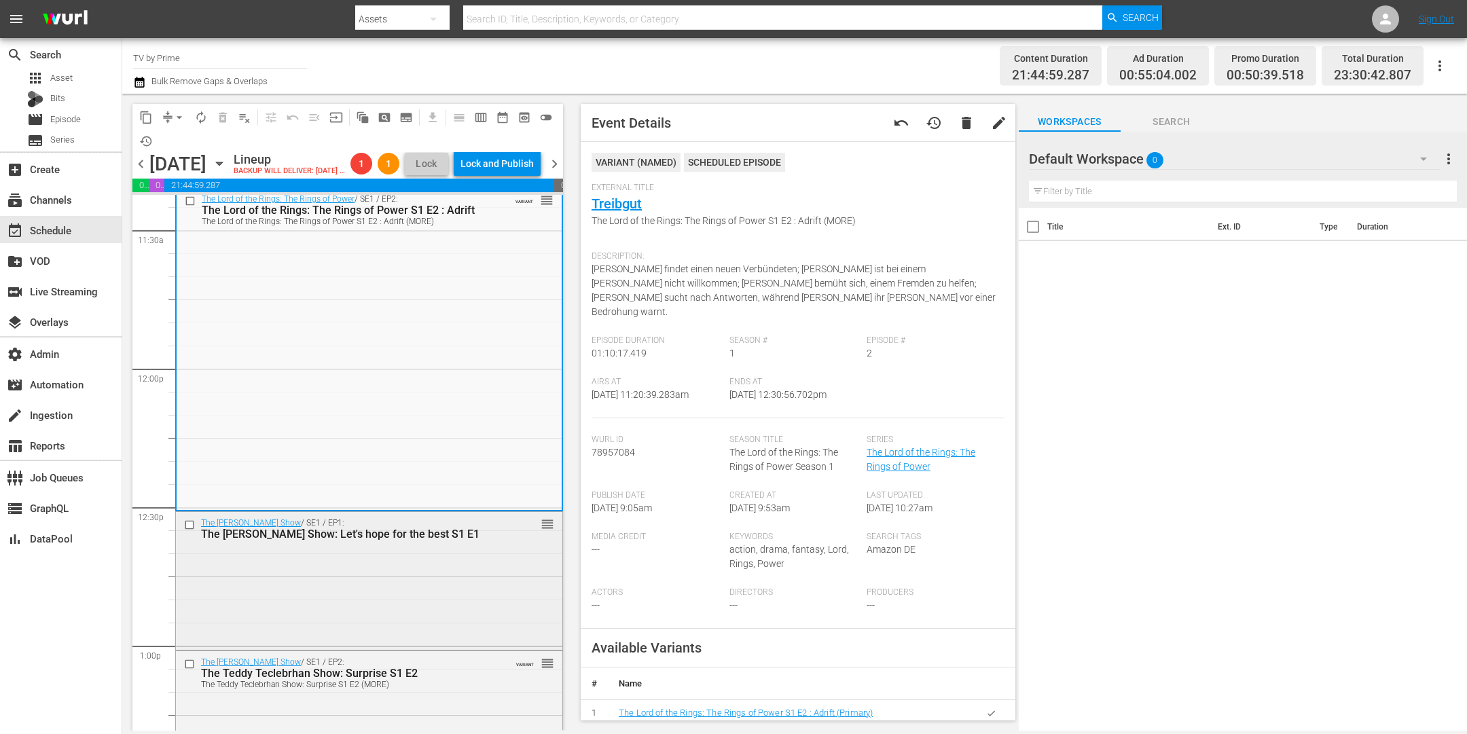
click at [325, 582] on div "The Teddy Teclebrhan Show / SE1 / EP1: The Teddy Teclebrhan Show: Let's hope fo…" at bounding box center [369, 579] width 386 height 135
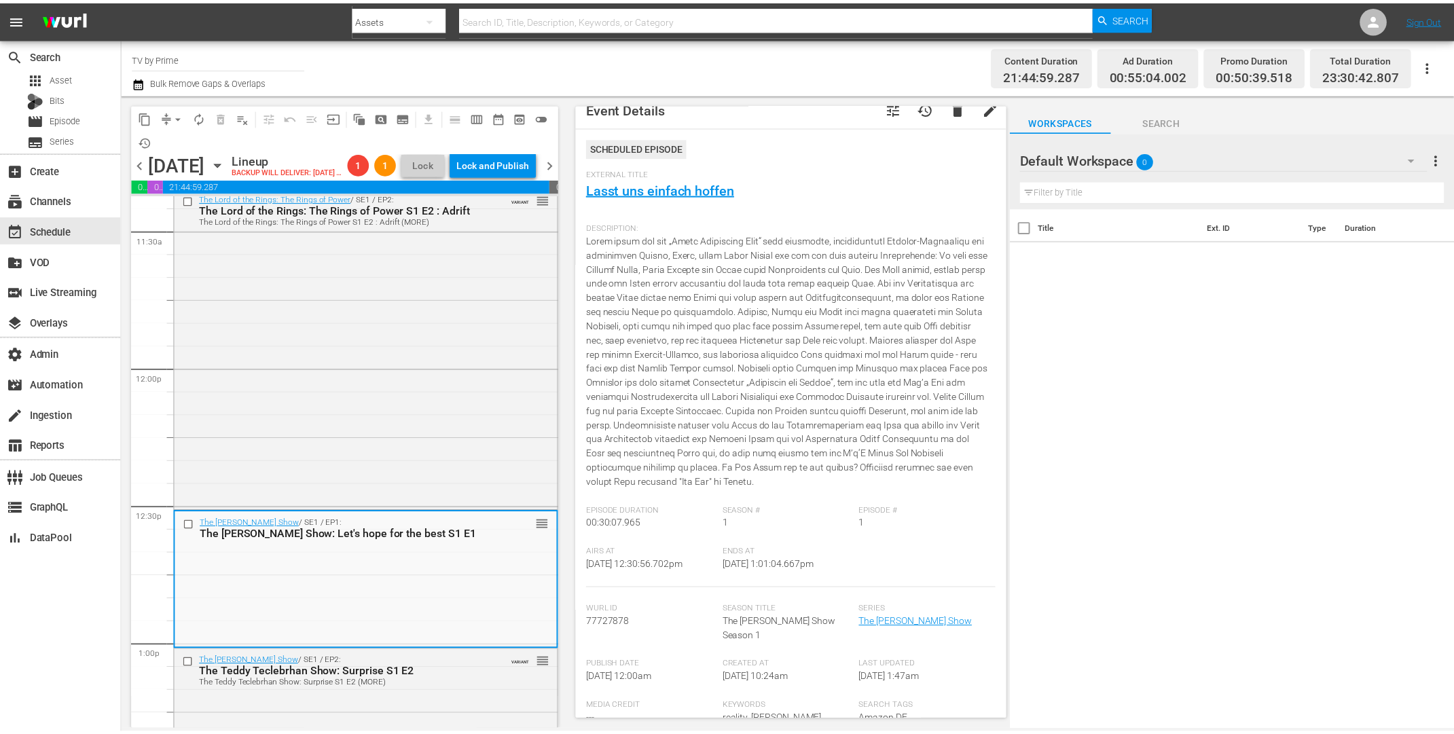
scroll to position [0, 0]
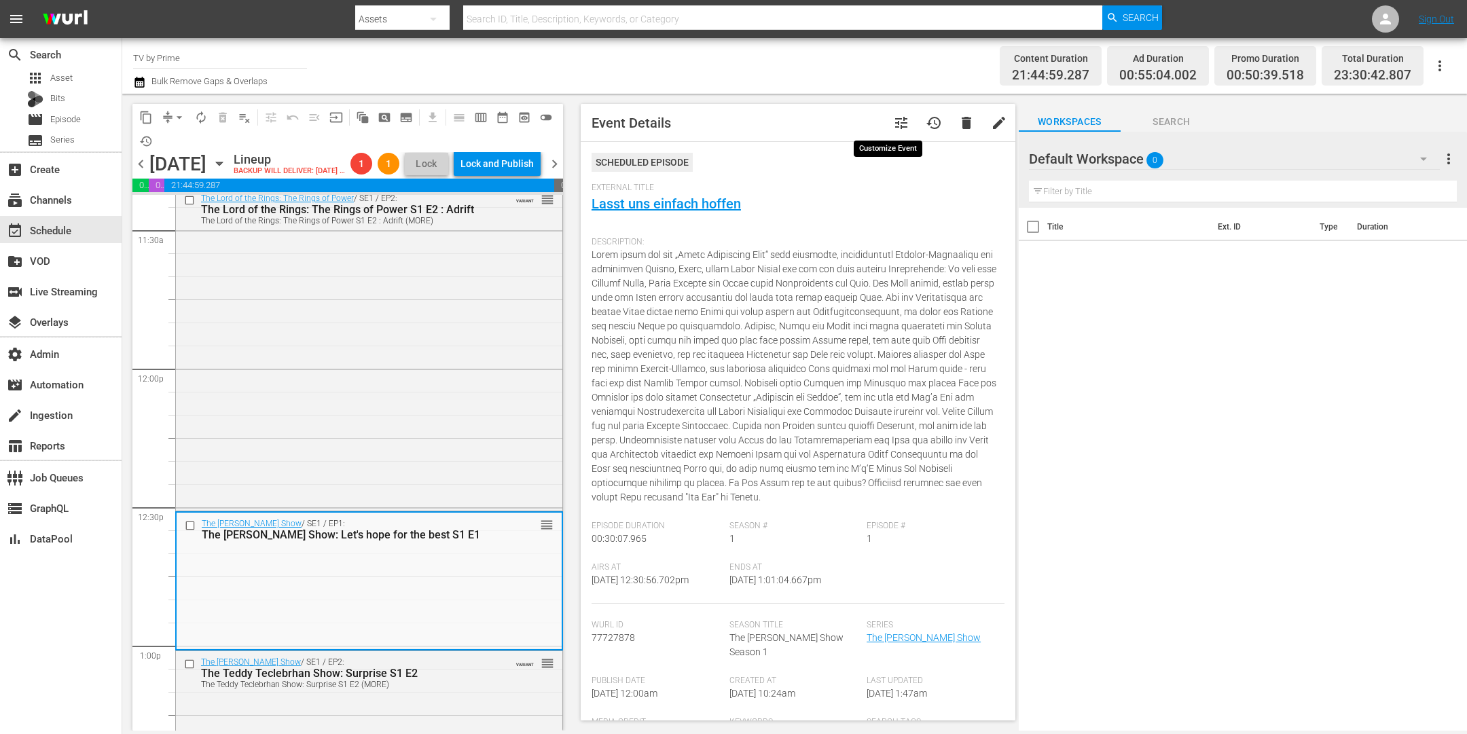
click at [893, 120] on span "tune" at bounding box center [901, 123] width 16 height 16
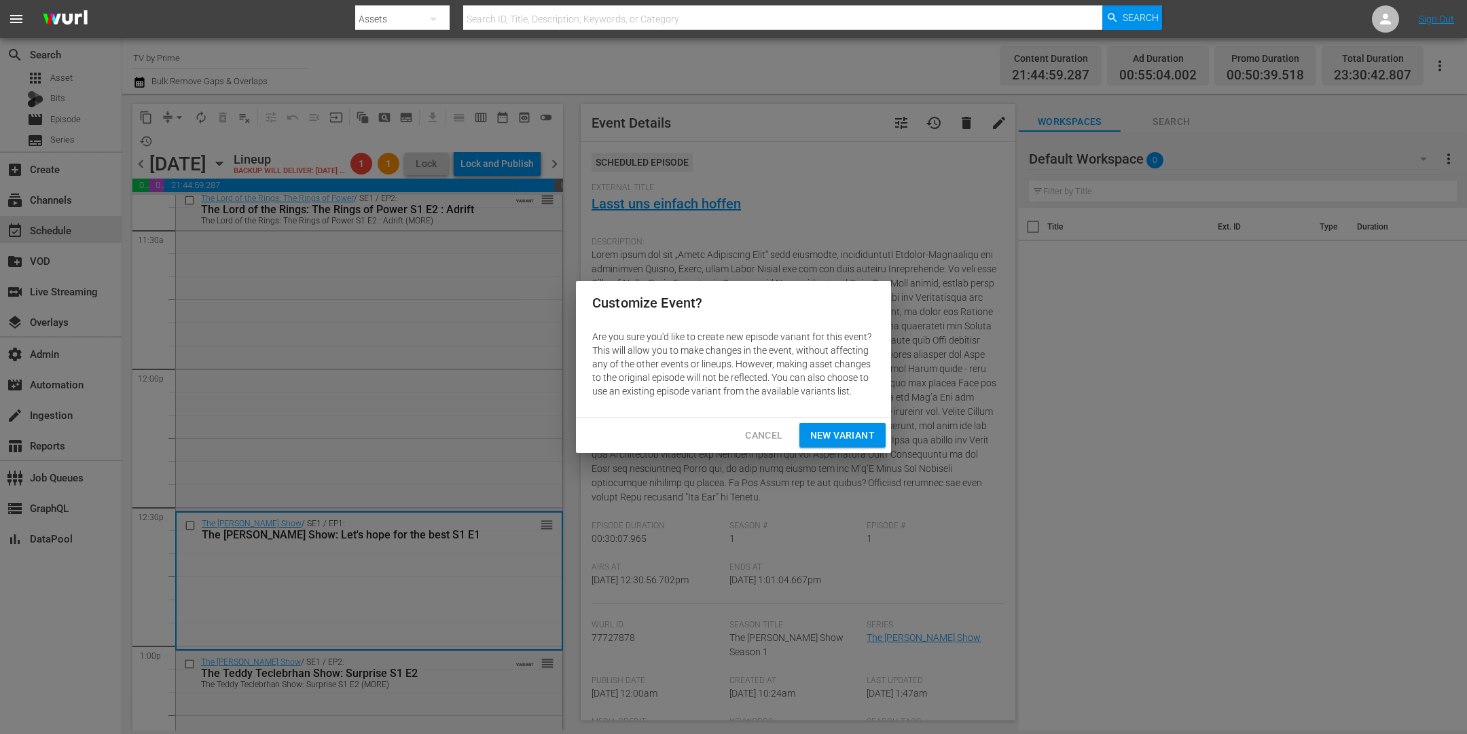
click at [836, 439] on span "New Variant" at bounding box center [842, 435] width 65 height 17
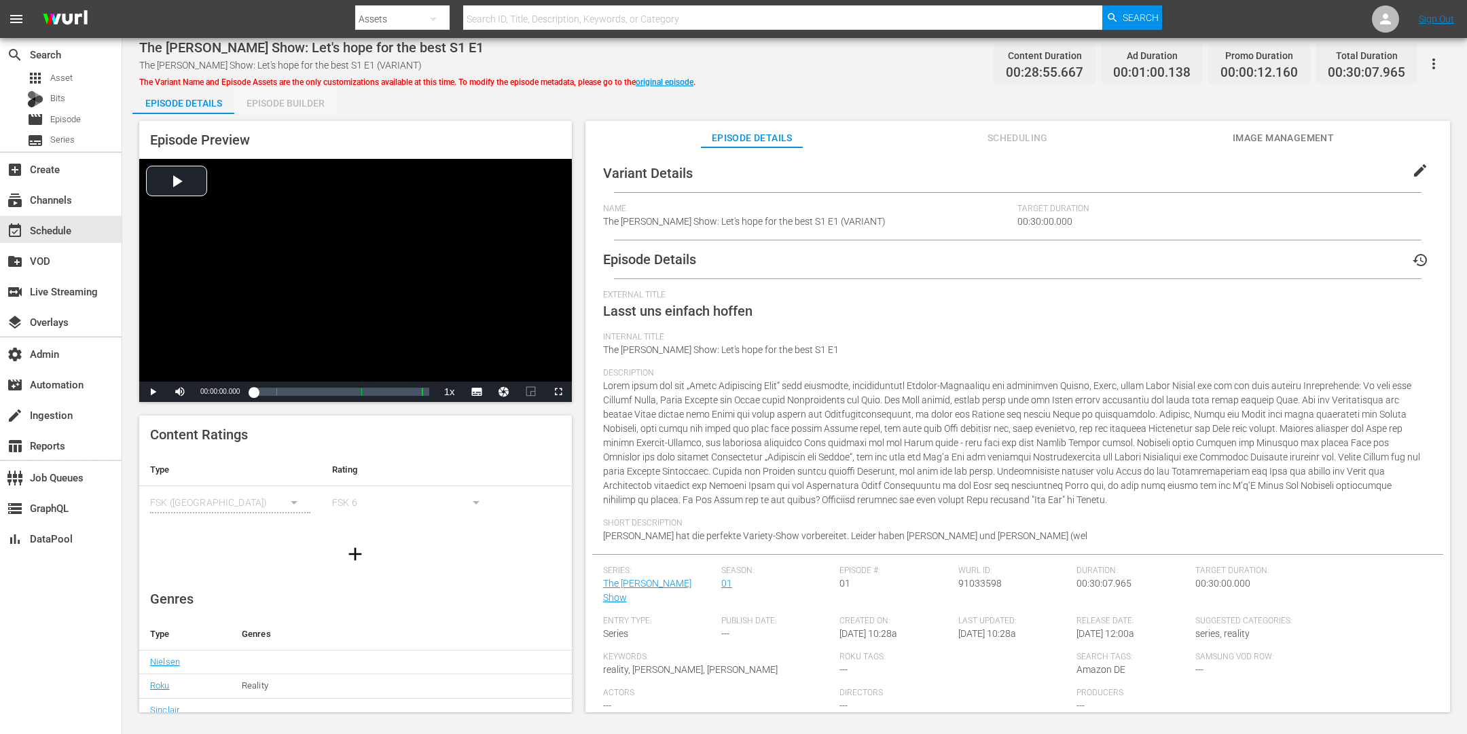
click at [291, 101] on div "Episode Builder" at bounding box center [285, 103] width 102 height 33
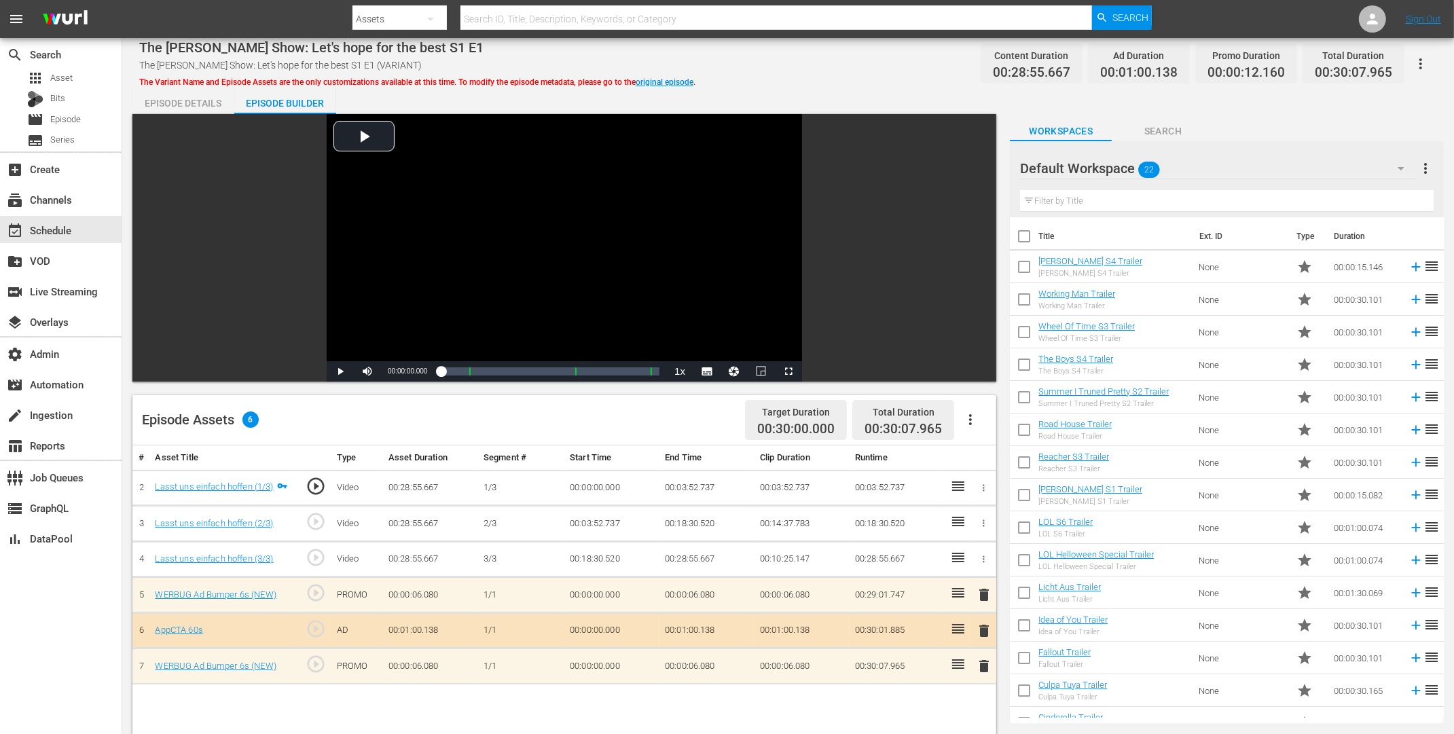
click at [978, 416] on icon "button" at bounding box center [970, 420] width 16 height 16
click at [993, 464] on div "Clear Ads" at bounding box center [1011, 458] width 92 height 33
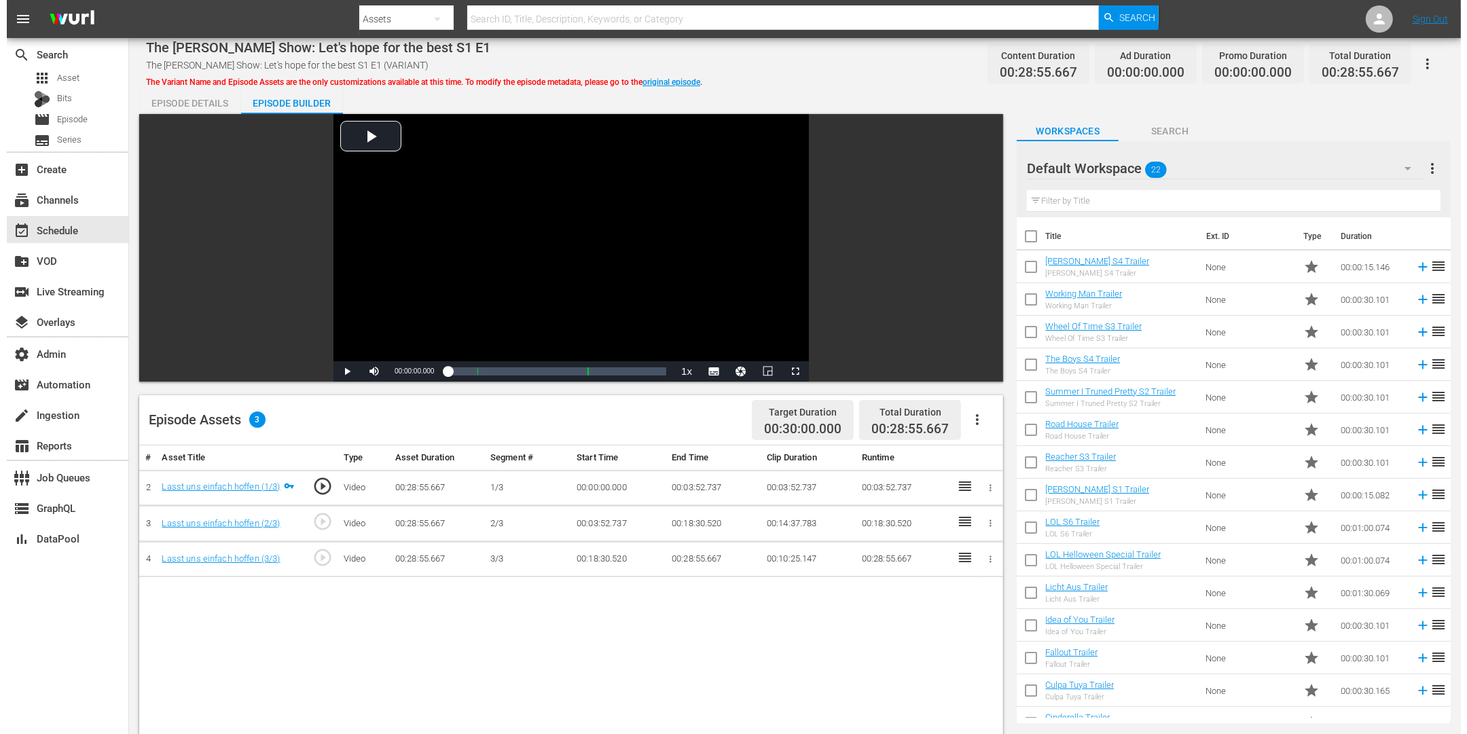
scroll to position [249, 0]
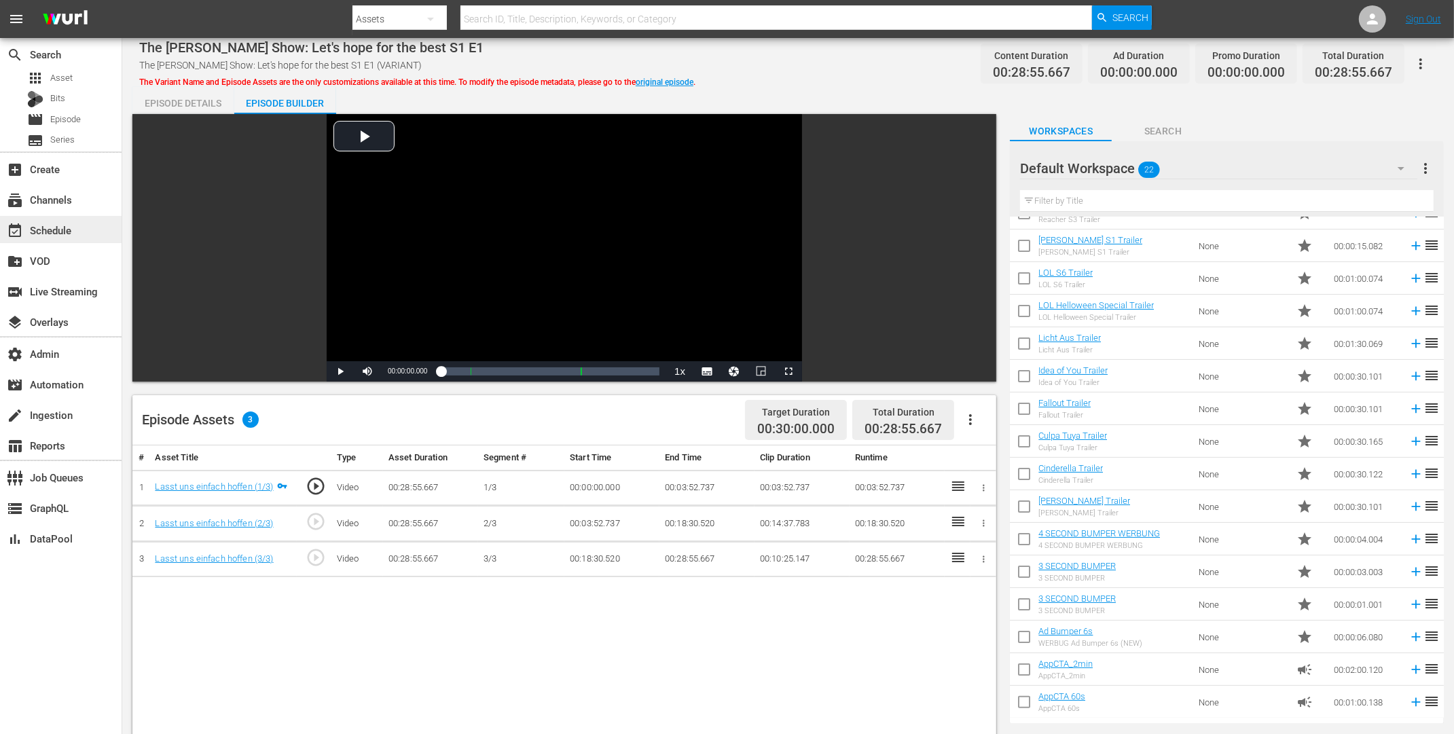
click at [80, 226] on div "event_available Schedule" at bounding box center [61, 229] width 122 height 27
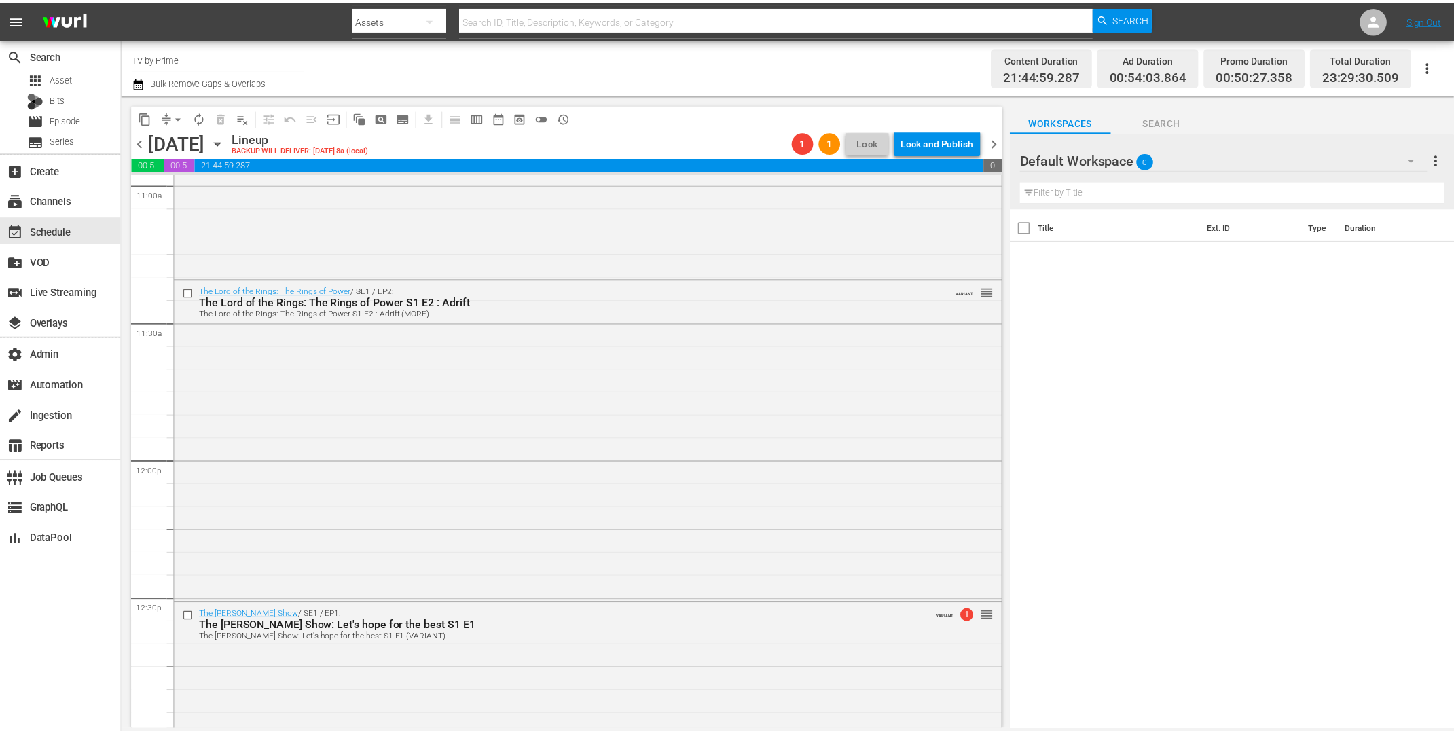
scroll to position [3415, 0]
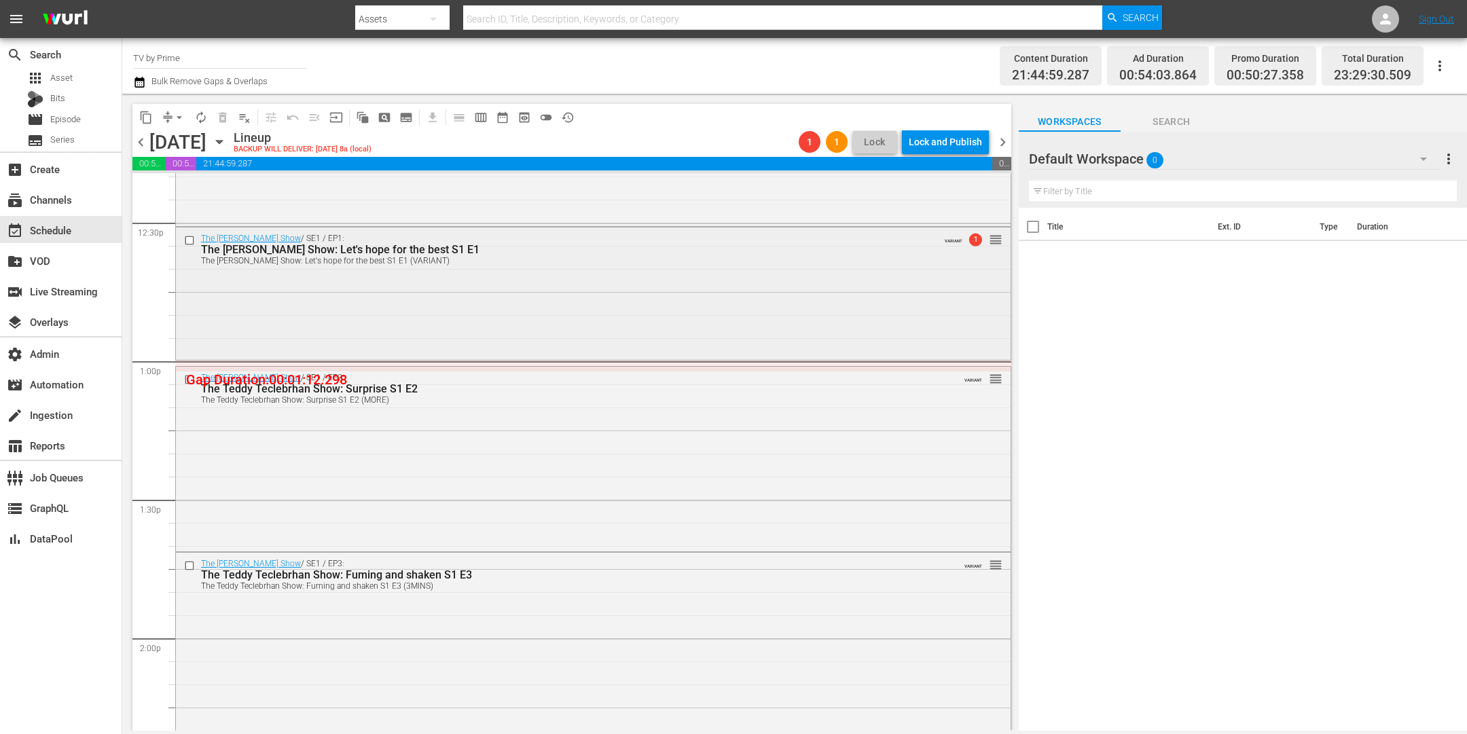
click at [488, 323] on div "The Teddy Teclebrhan Show / SE1 / EP1: The Teddy Teclebrhan Show: Let's hope fo…" at bounding box center [593, 293] width 835 height 130
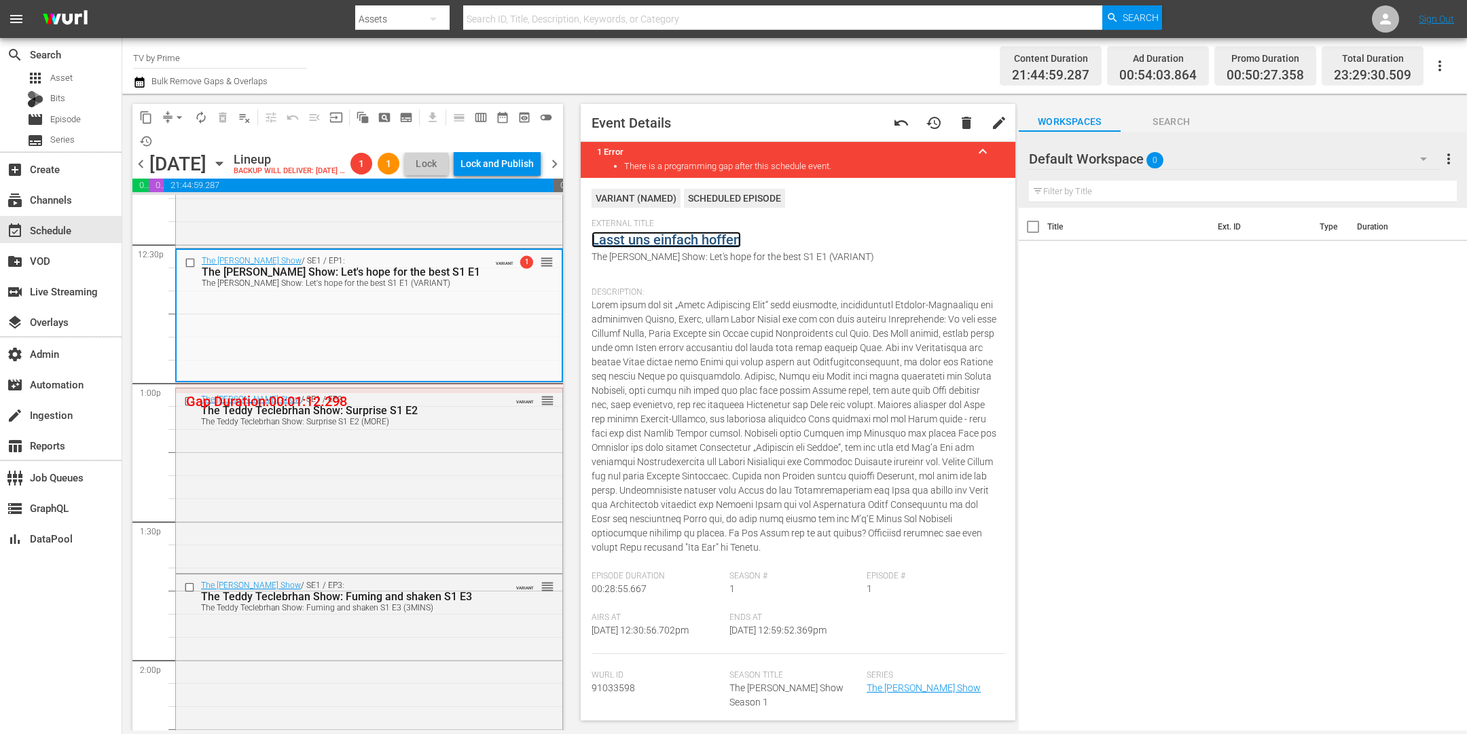
click at [689, 241] on link "Lasst uns einfach hoffen" at bounding box center [666, 240] width 149 height 16
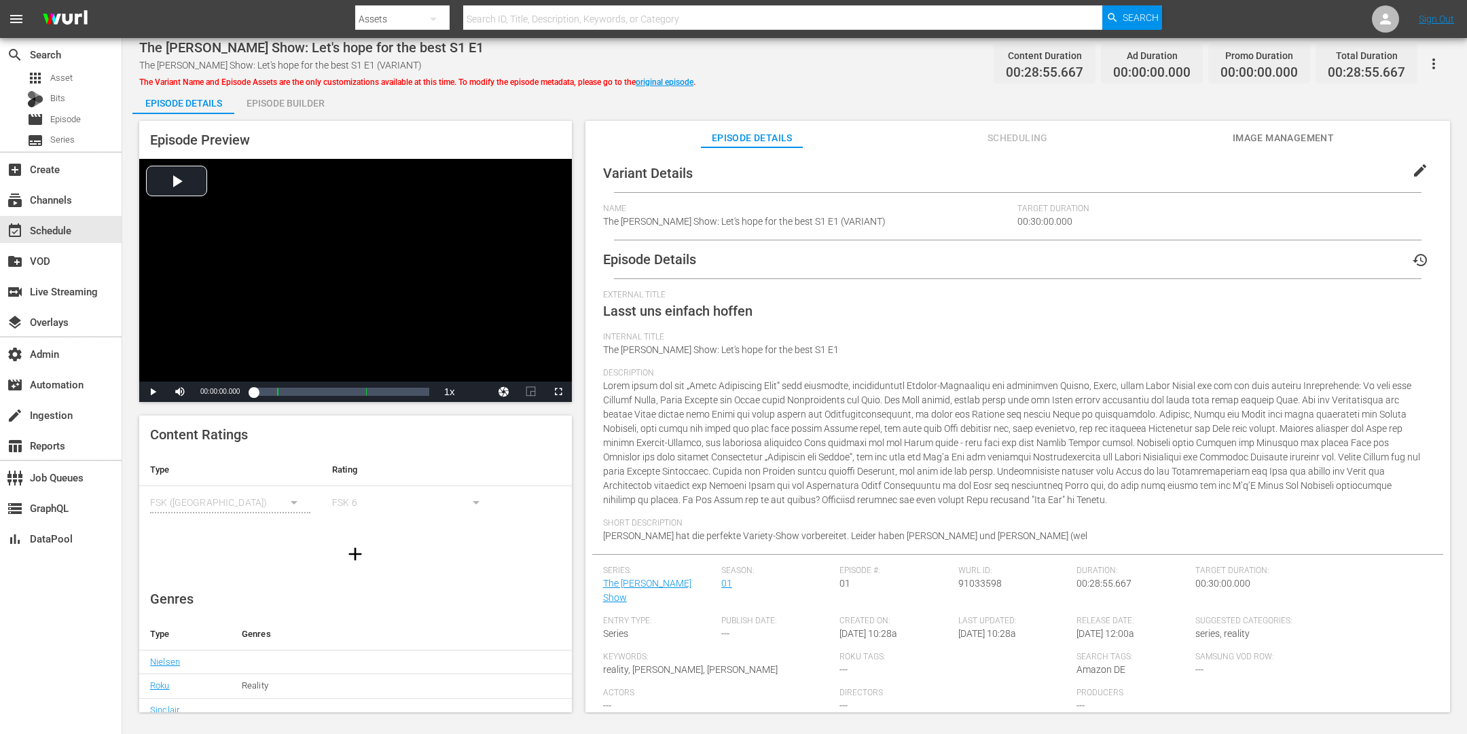
click at [302, 101] on div "Episode Builder" at bounding box center [285, 103] width 102 height 33
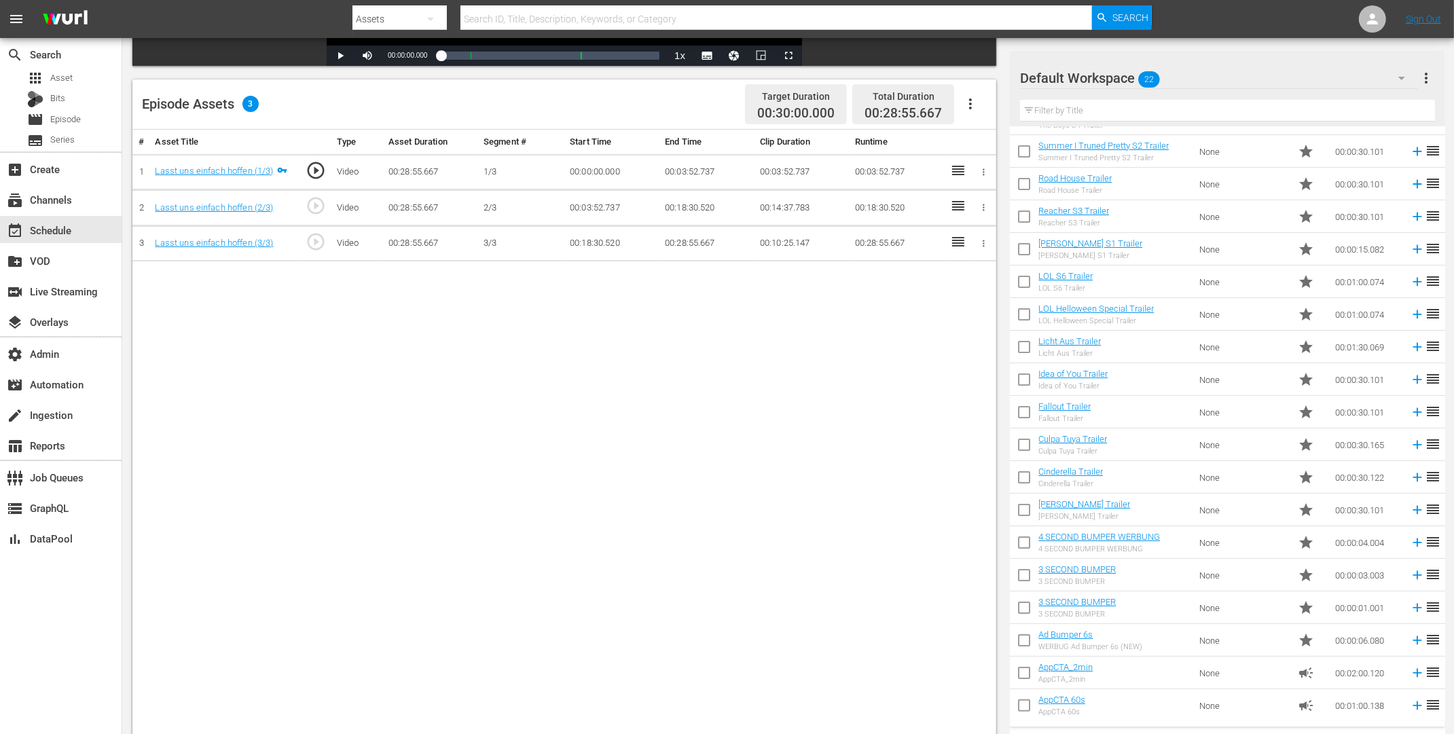
scroll to position [353, 0]
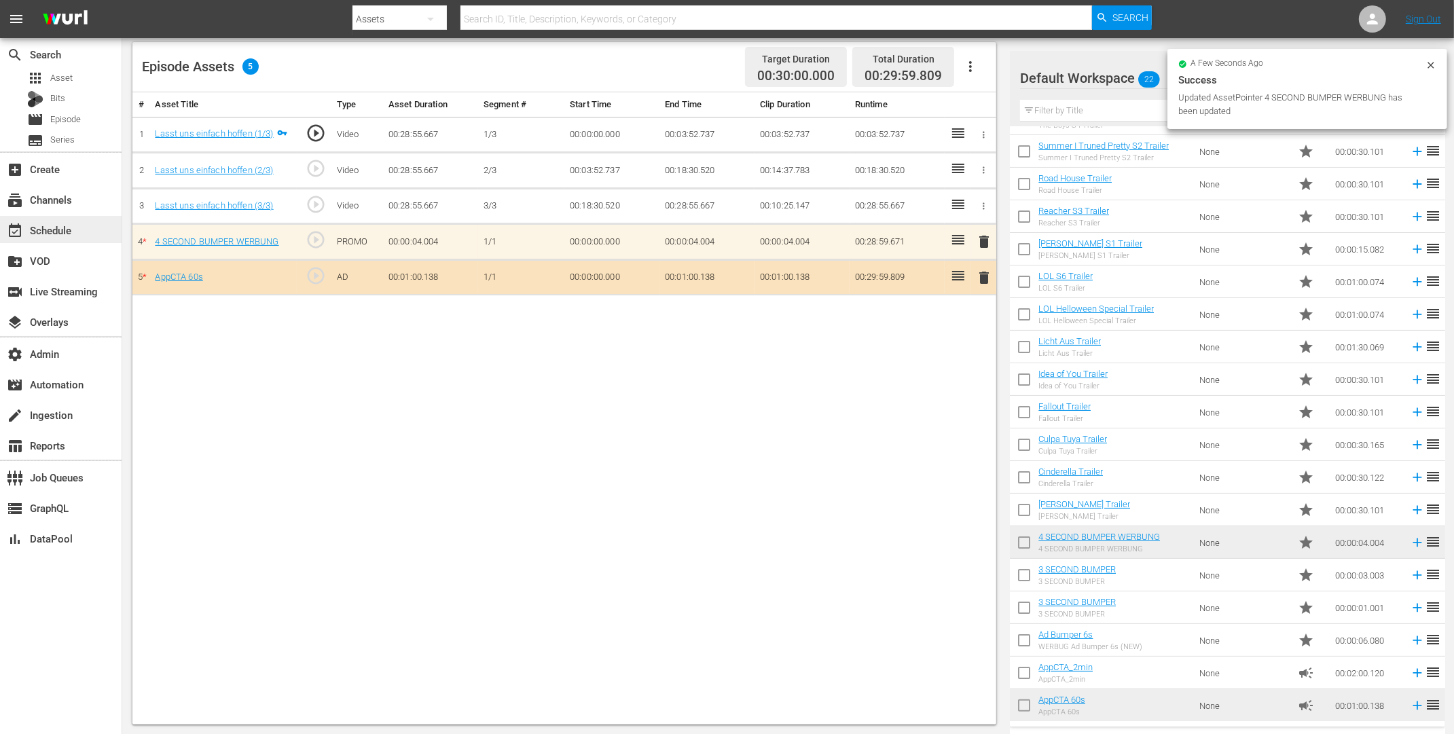
click at [64, 226] on div "event_available Schedule" at bounding box center [38, 228] width 76 height 12
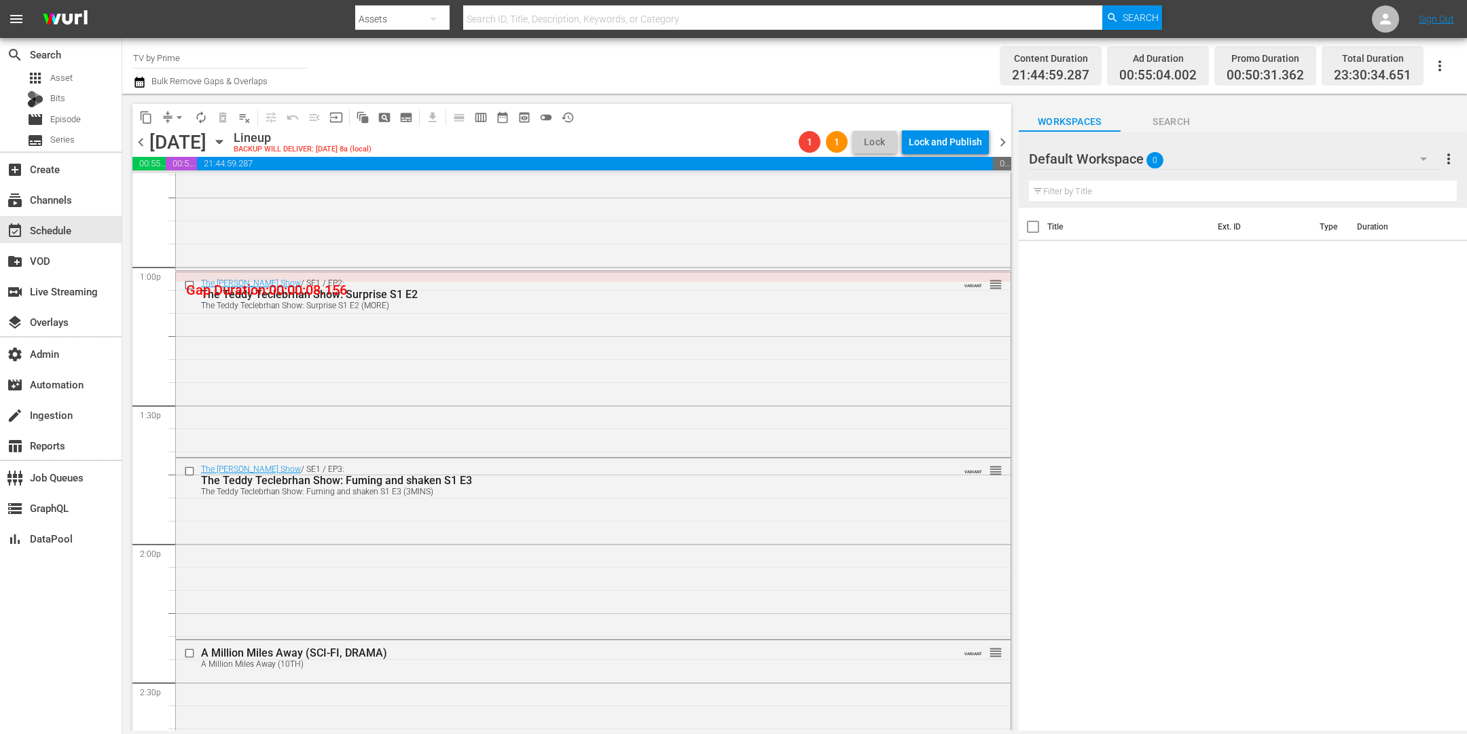
scroll to position [3499, 0]
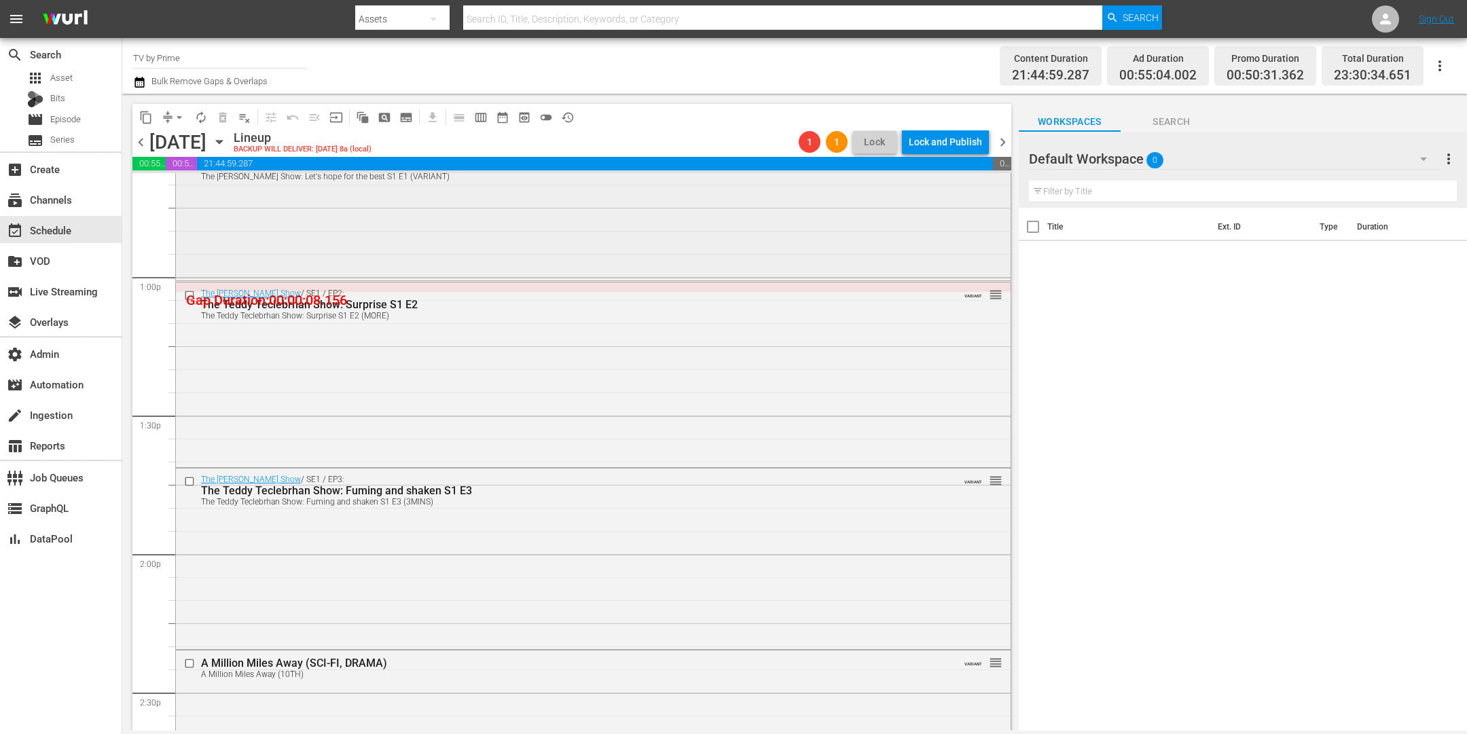
click at [300, 236] on div "The Teddy Teclebrhan Show / SE1 / EP1: The Teddy Teclebrhan Show: Let's hope fo…" at bounding box center [593, 210] width 835 height 134
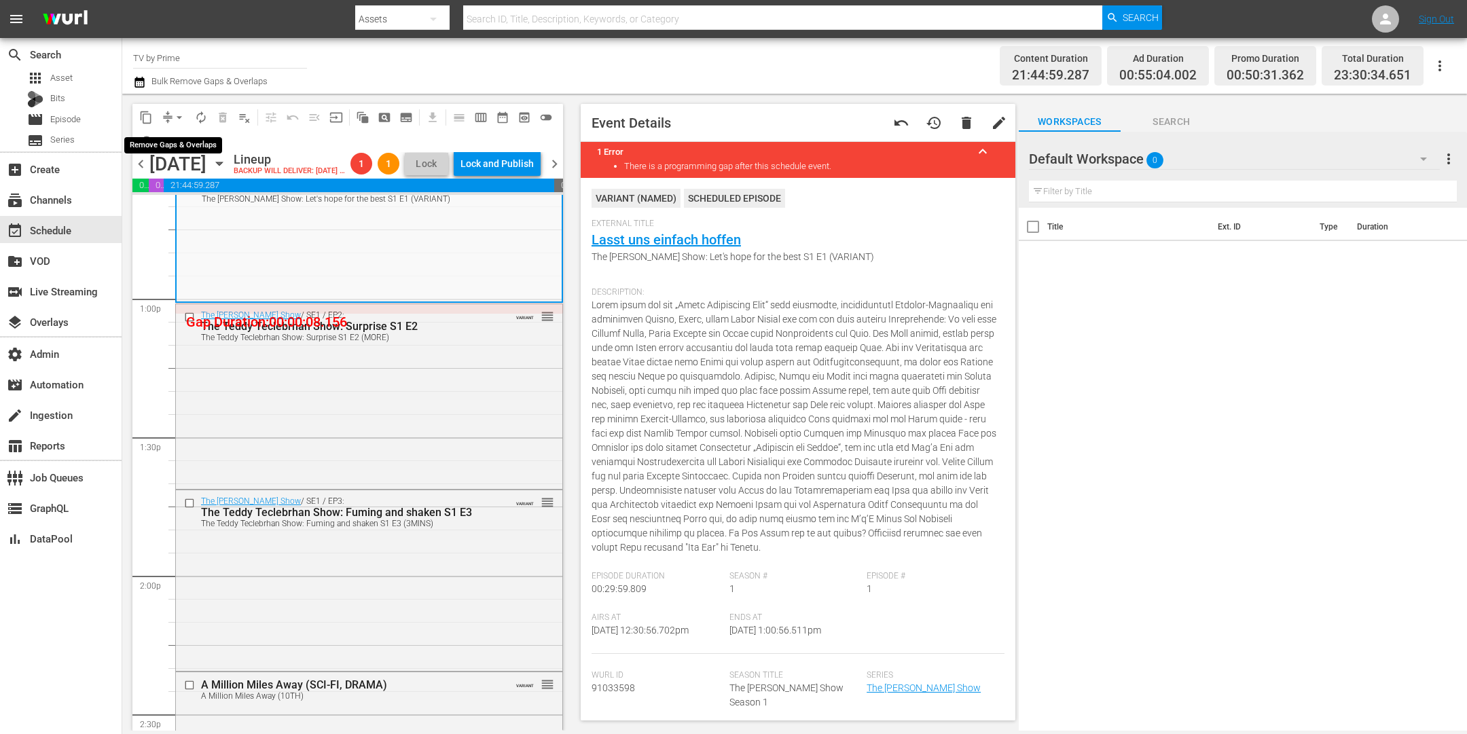
click at [173, 116] on span "arrow_drop_down" at bounding box center [180, 118] width 14 height 14
click at [184, 192] on li "Align to End of Previous Day" at bounding box center [180, 189] width 143 height 22
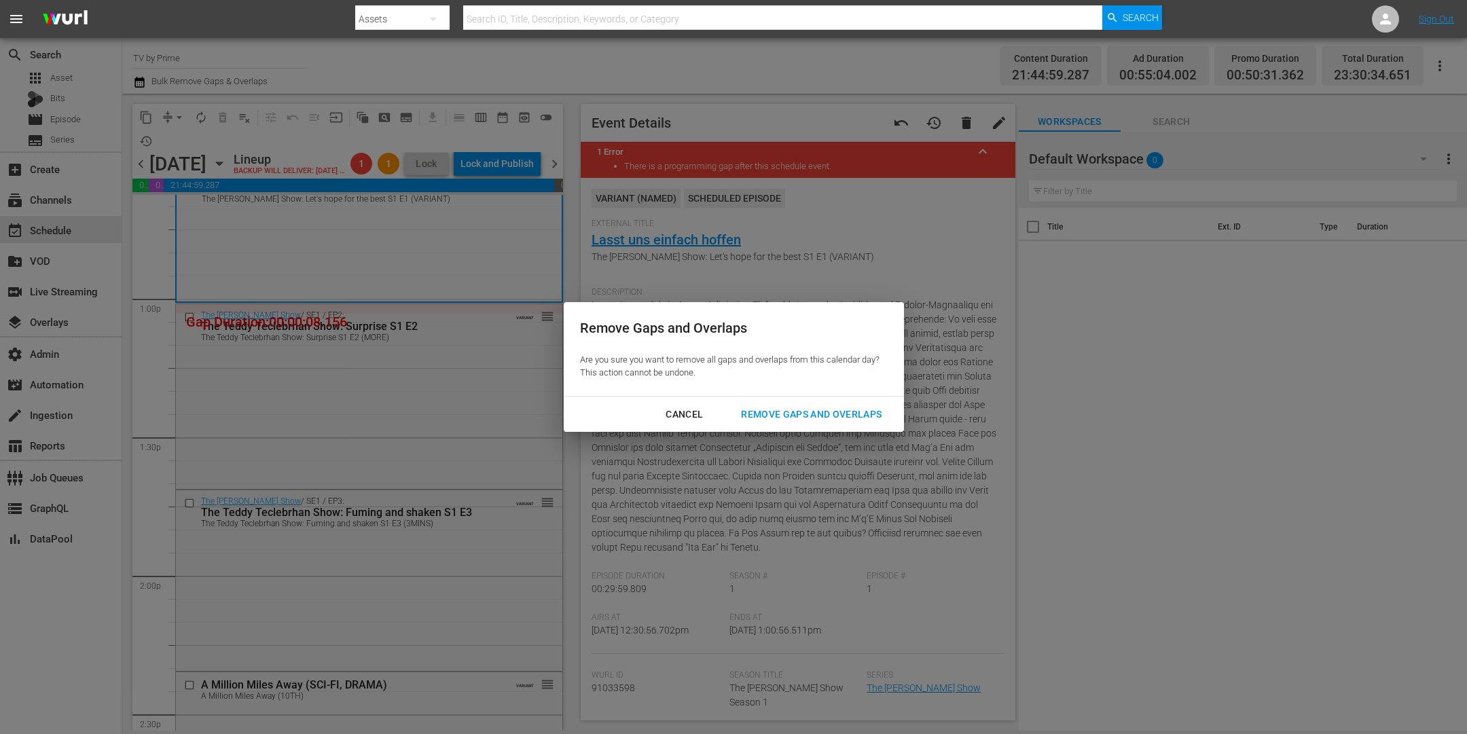
drag, startPoint x: 789, startPoint y: 409, endPoint x: 721, endPoint y: 407, distance: 68.6
click at [789, 409] on div "Remove Gaps and Overlaps" at bounding box center [811, 414] width 162 height 17
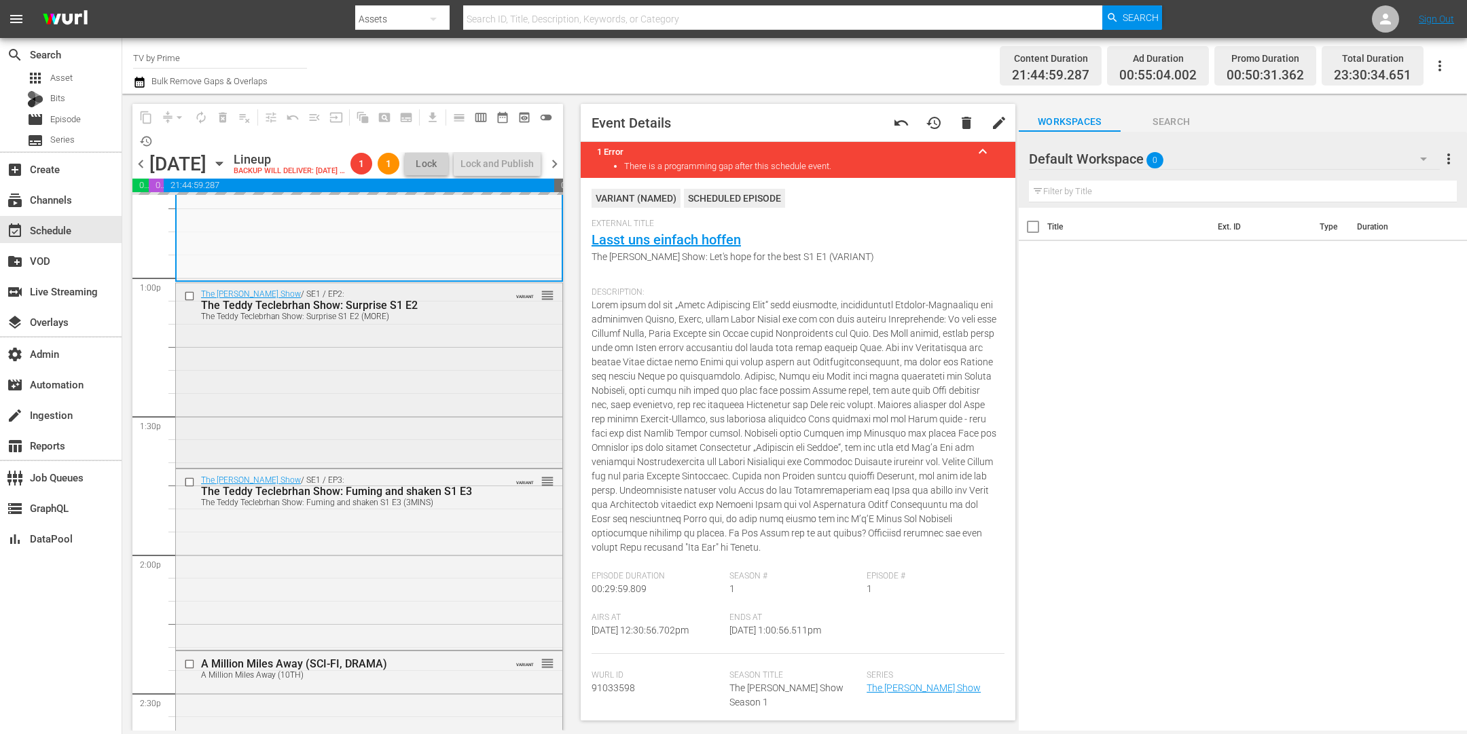
scroll to position [3549, 0]
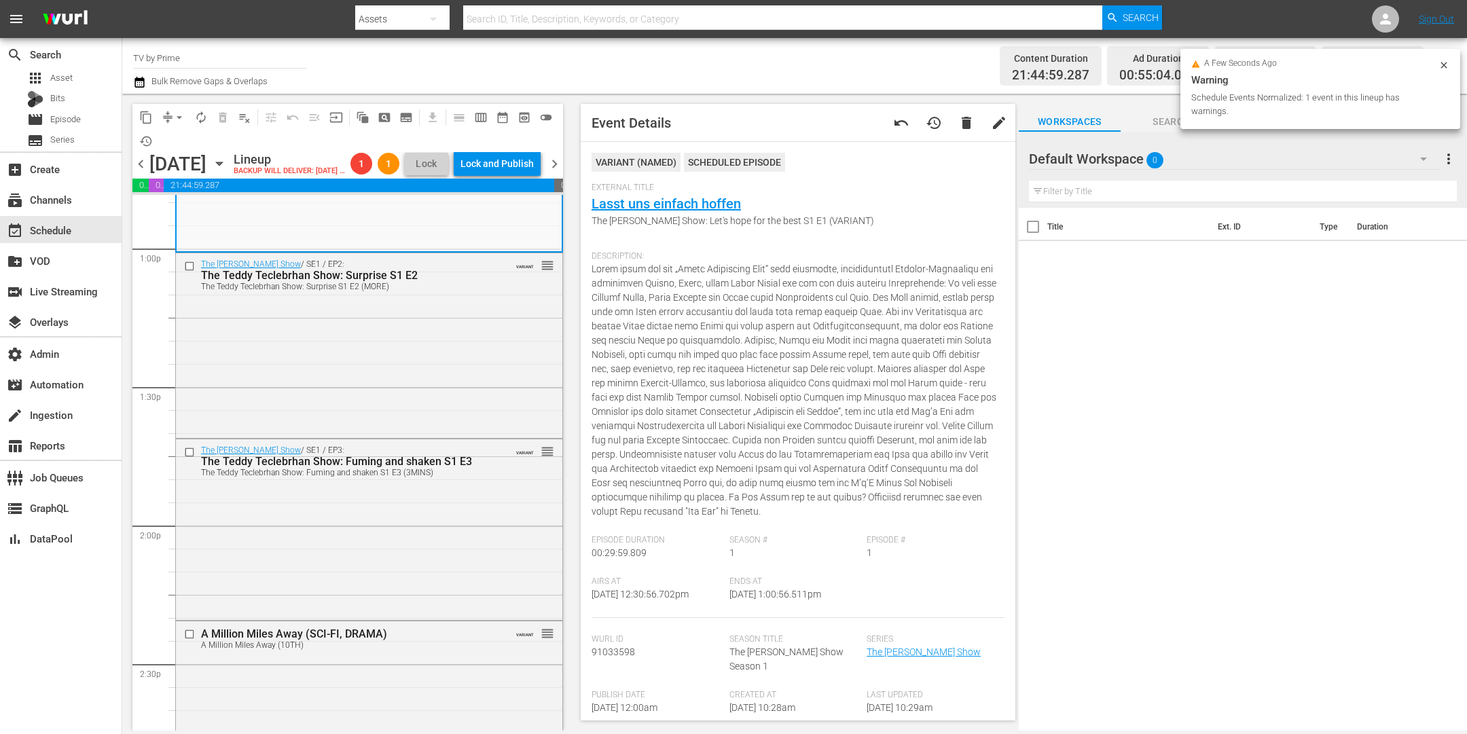
click at [367, 387] on div "The Teddy Teclebrhan Show / SE1 / EP2: The Teddy Teclebrhan Show: Surprise S1 E…" at bounding box center [369, 344] width 386 height 182
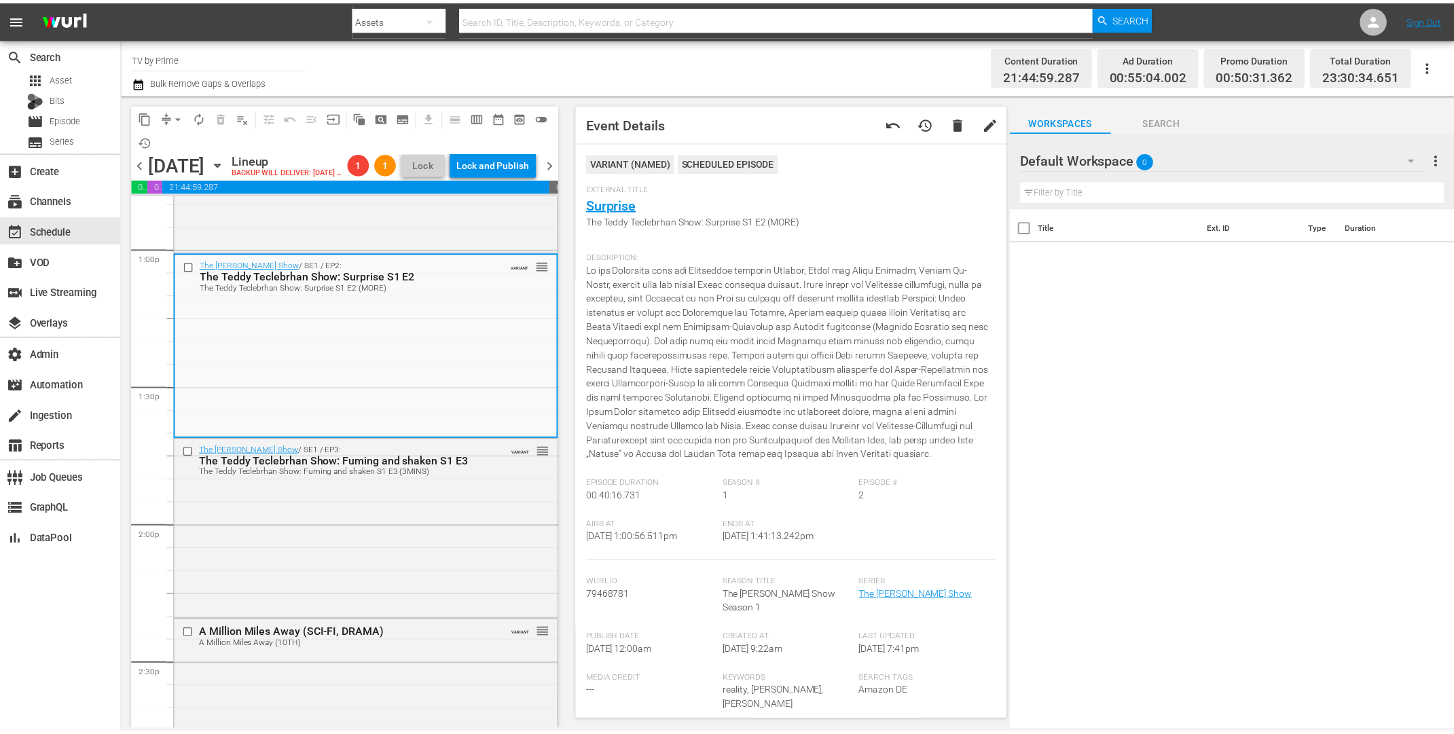
scroll to position [215, 0]
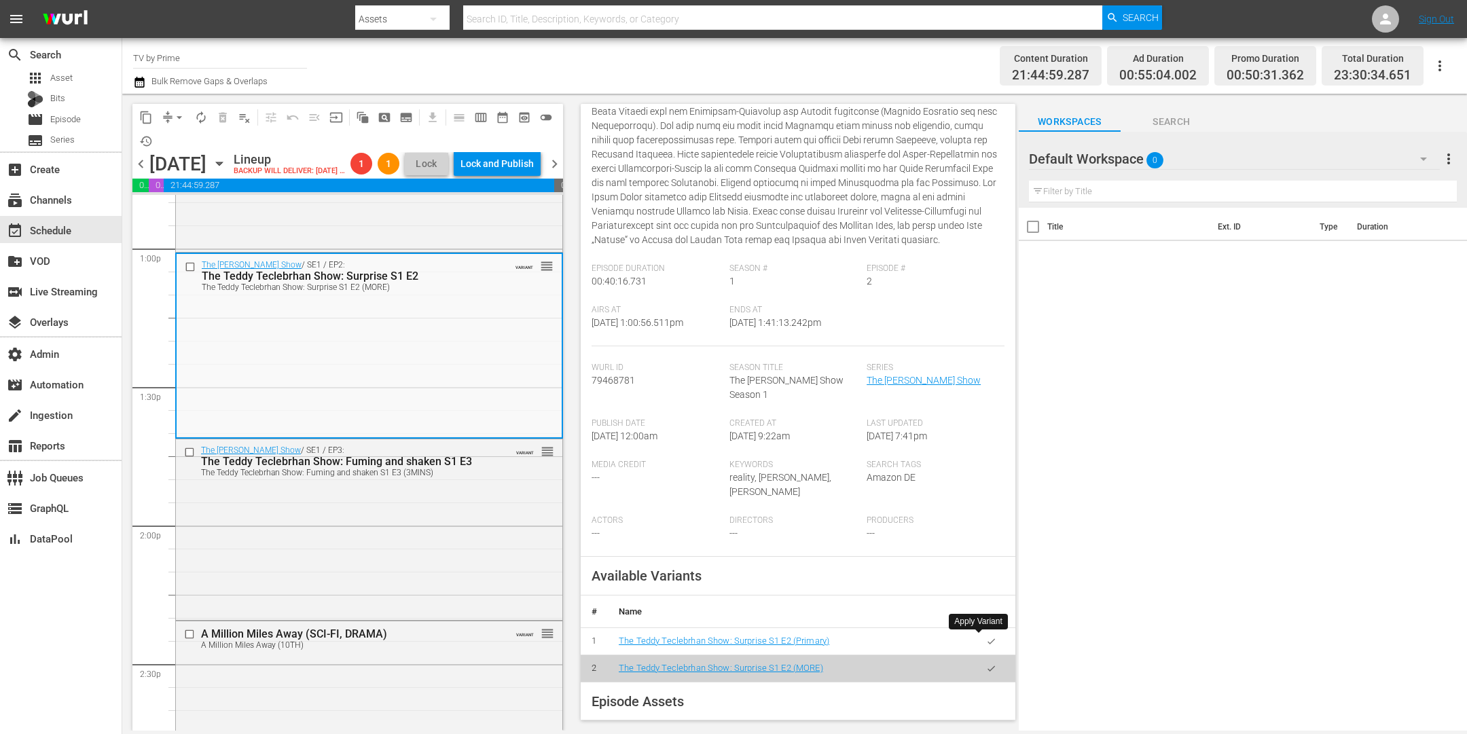
click at [978, 646] on button "button" at bounding box center [991, 641] width 26 height 26
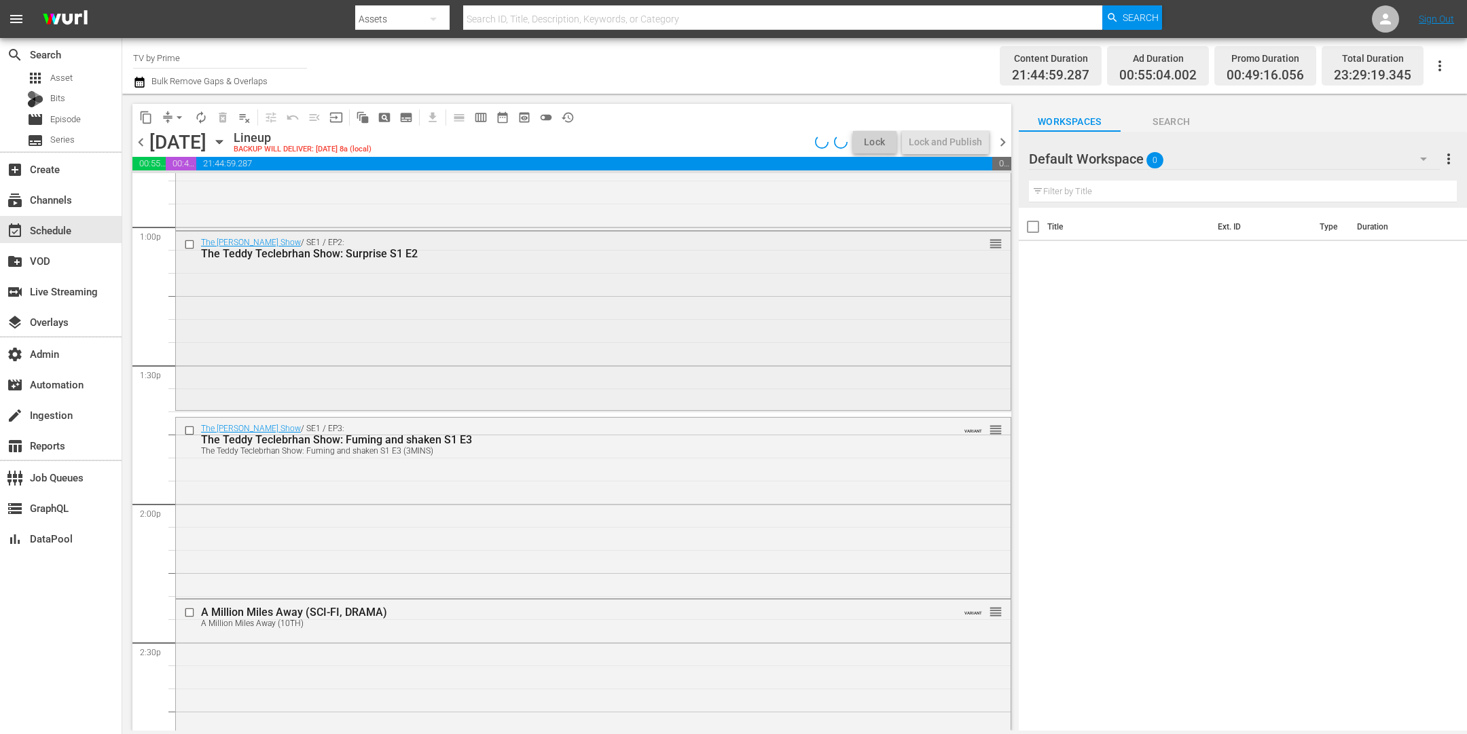
click at [306, 374] on div "The Teddy Teclebrhan Show / SE1 / EP2: The Teddy Teclebrhan Show: Surprise S1 E…" at bounding box center [593, 320] width 835 height 176
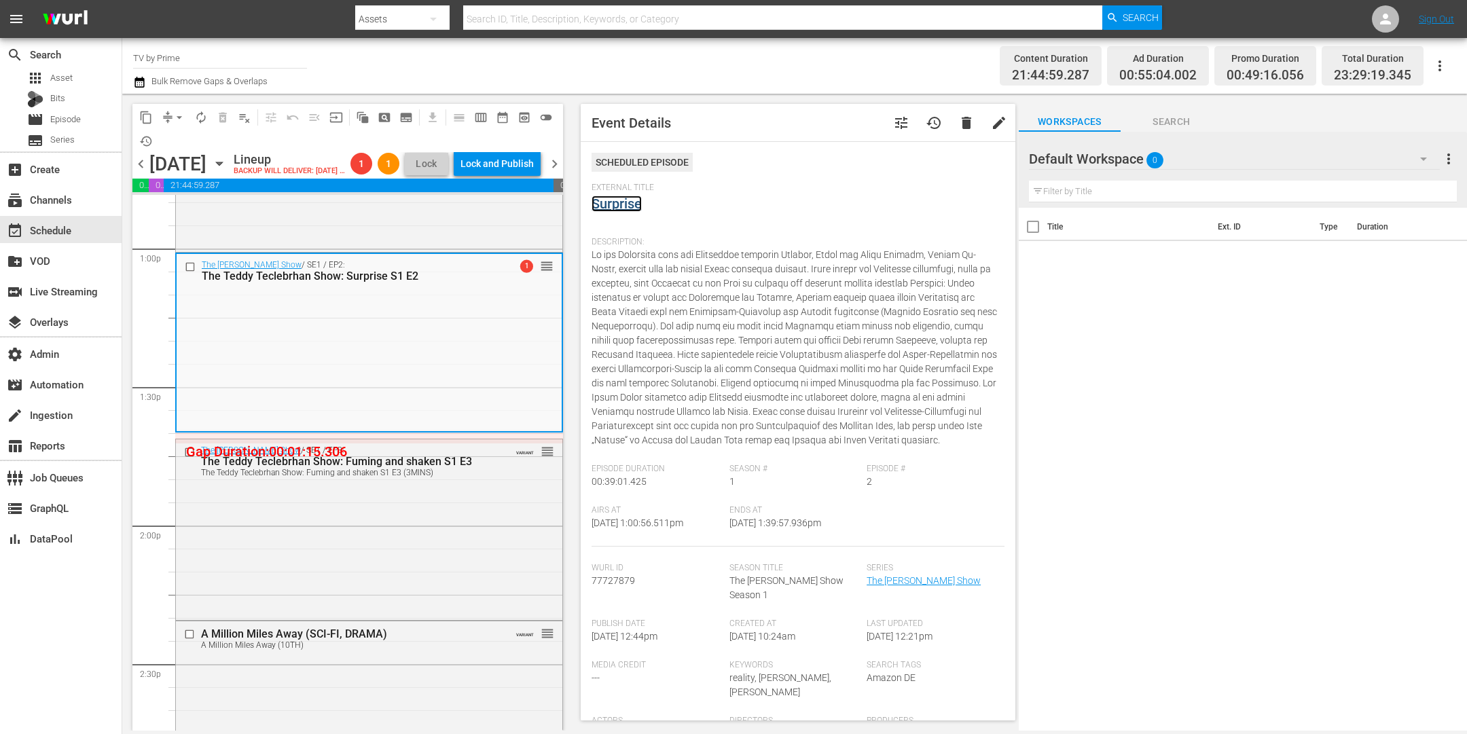
click at [613, 211] on link "Surprise" at bounding box center [617, 204] width 50 height 16
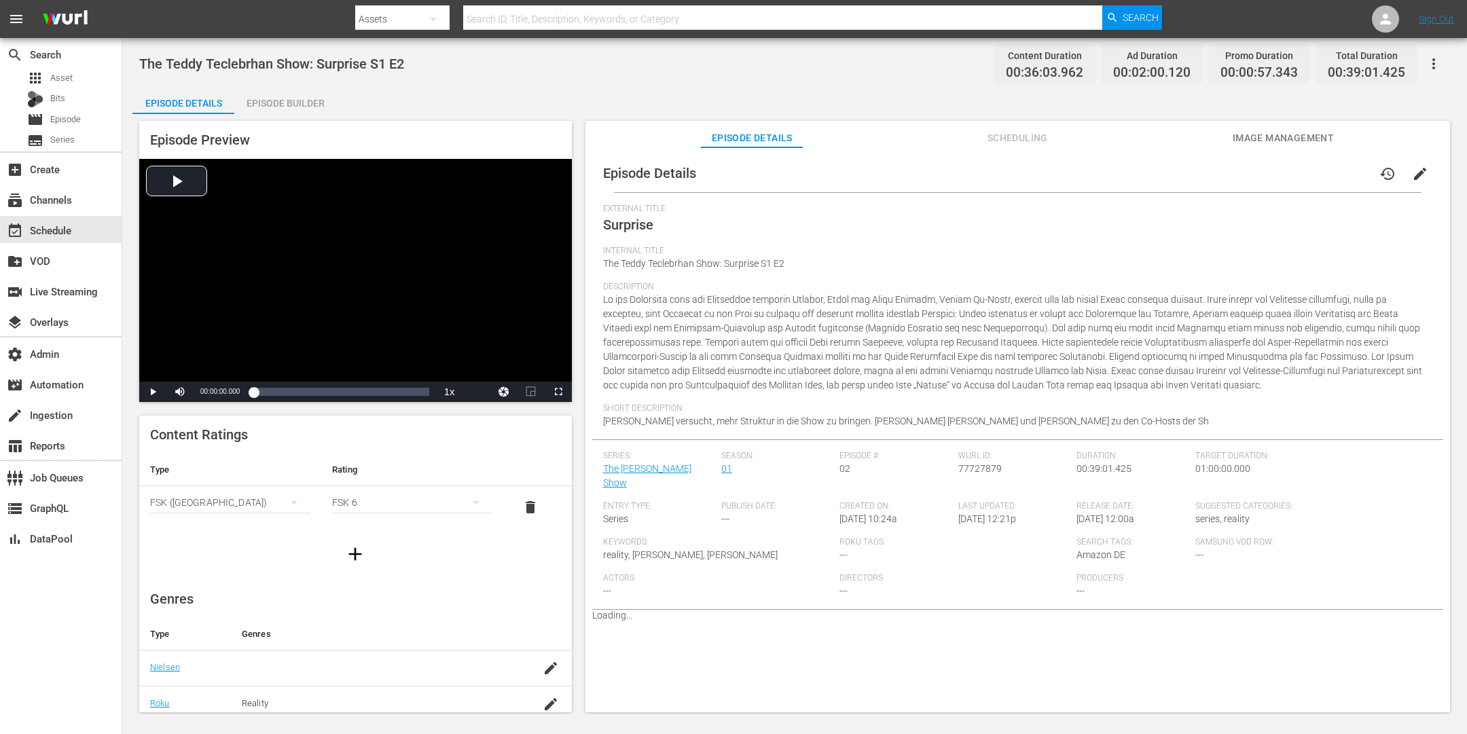
click at [285, 106] on div "Episode Builder" at bounding box center [285, 103] width 102 height 33
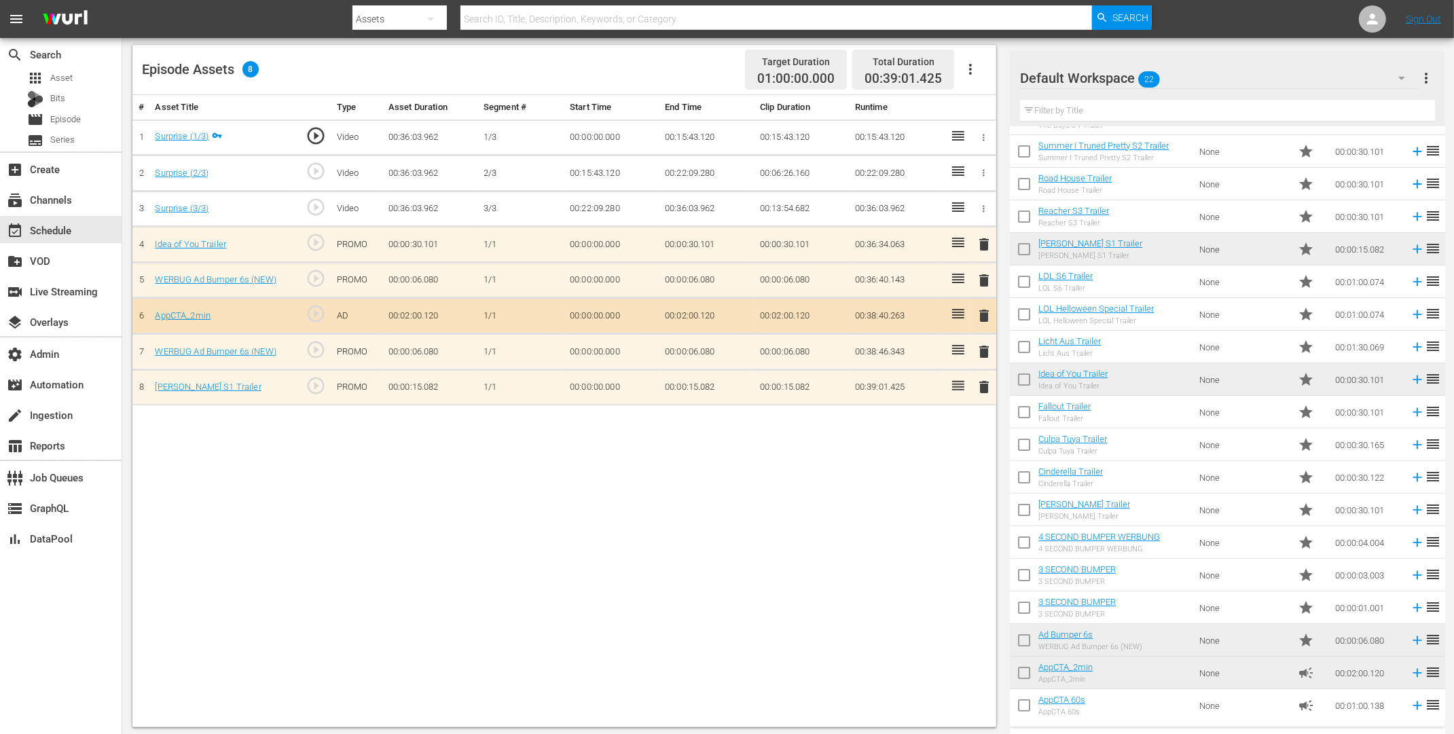
scroll to position [353, 0]
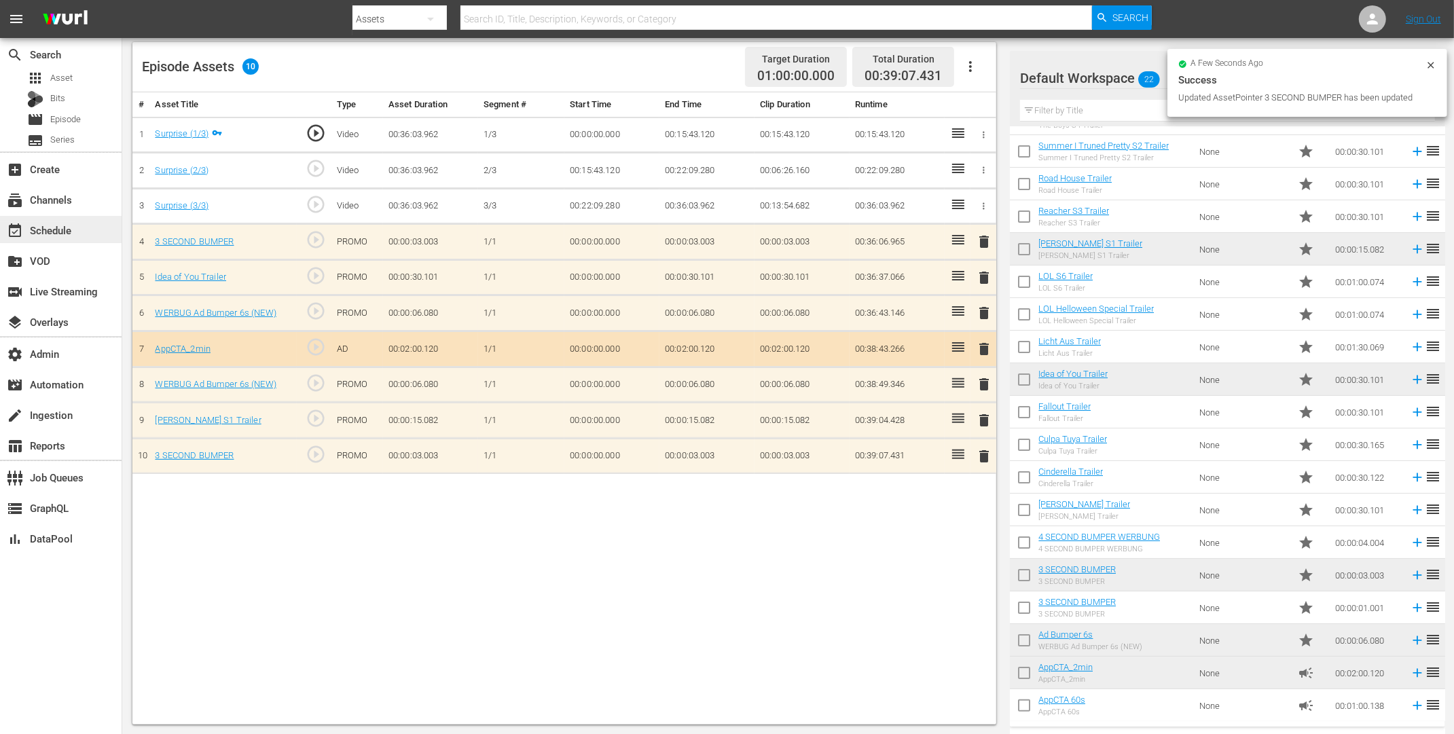
click at [67, 224] on div "event_available Schedule" at bounding box center [38, 228] width 76 height 12
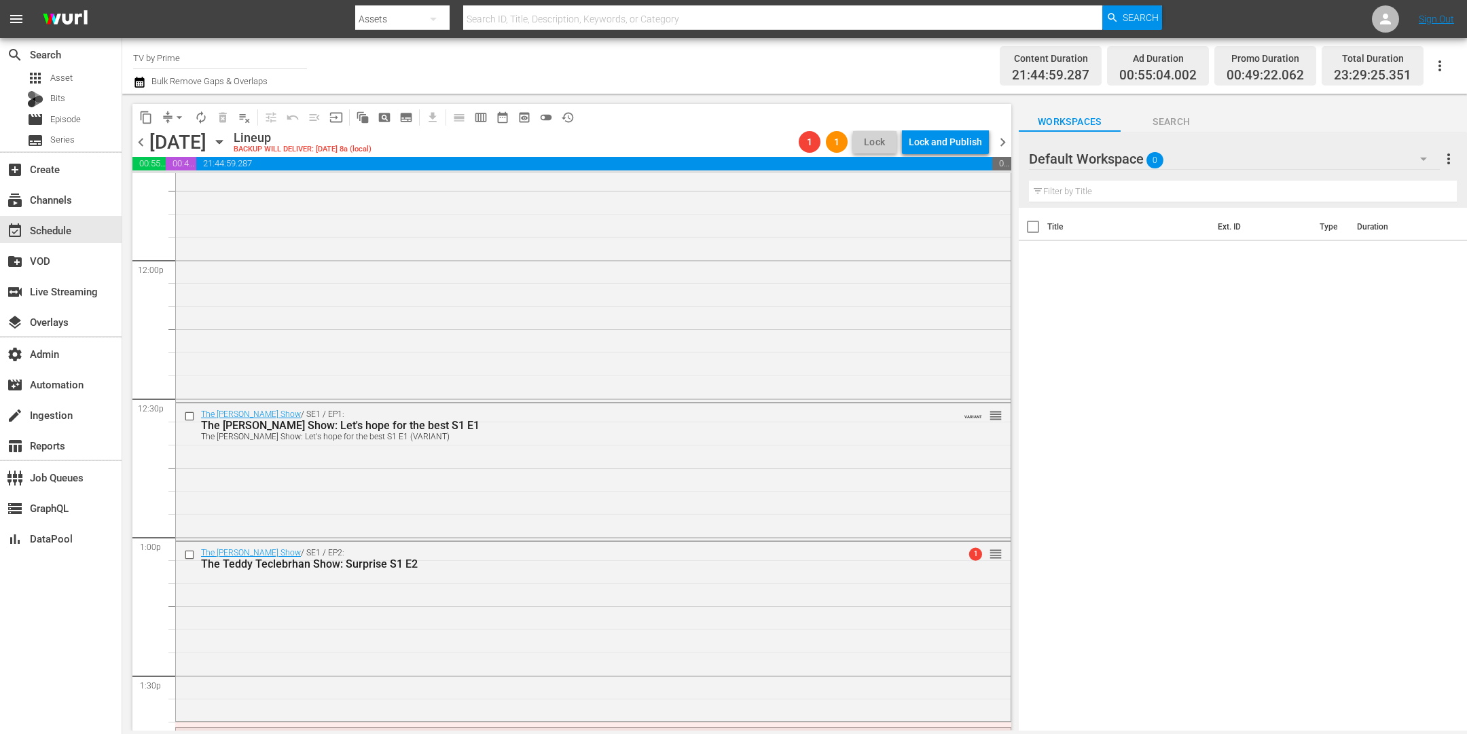
scroll to position [3558, 0]
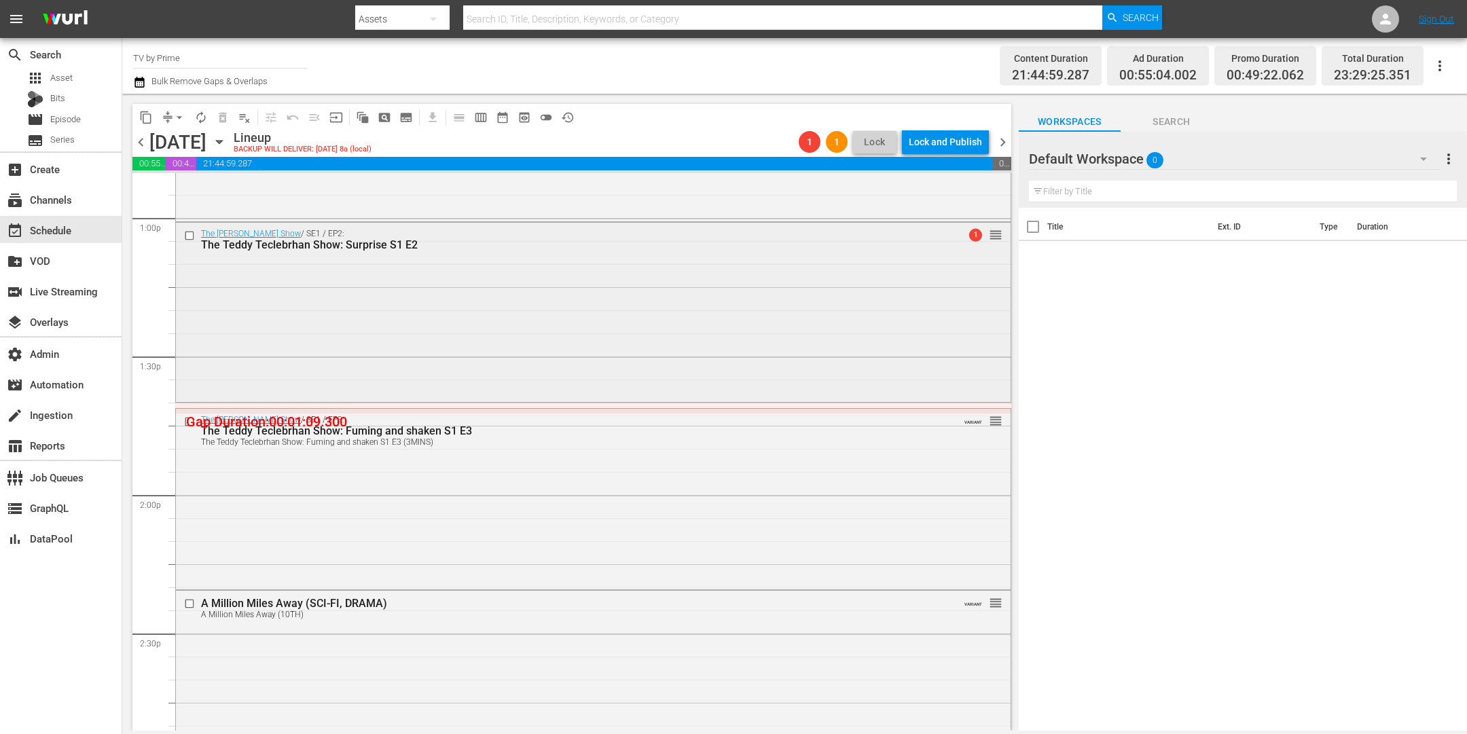
click at [353, 368] on div "The Teddy Teclebrhan Show / SE1 / EP2: The Teddy Teclebrhan Show: Surprise S1 E…" at bounding box center [593, 311] width 835 height 177
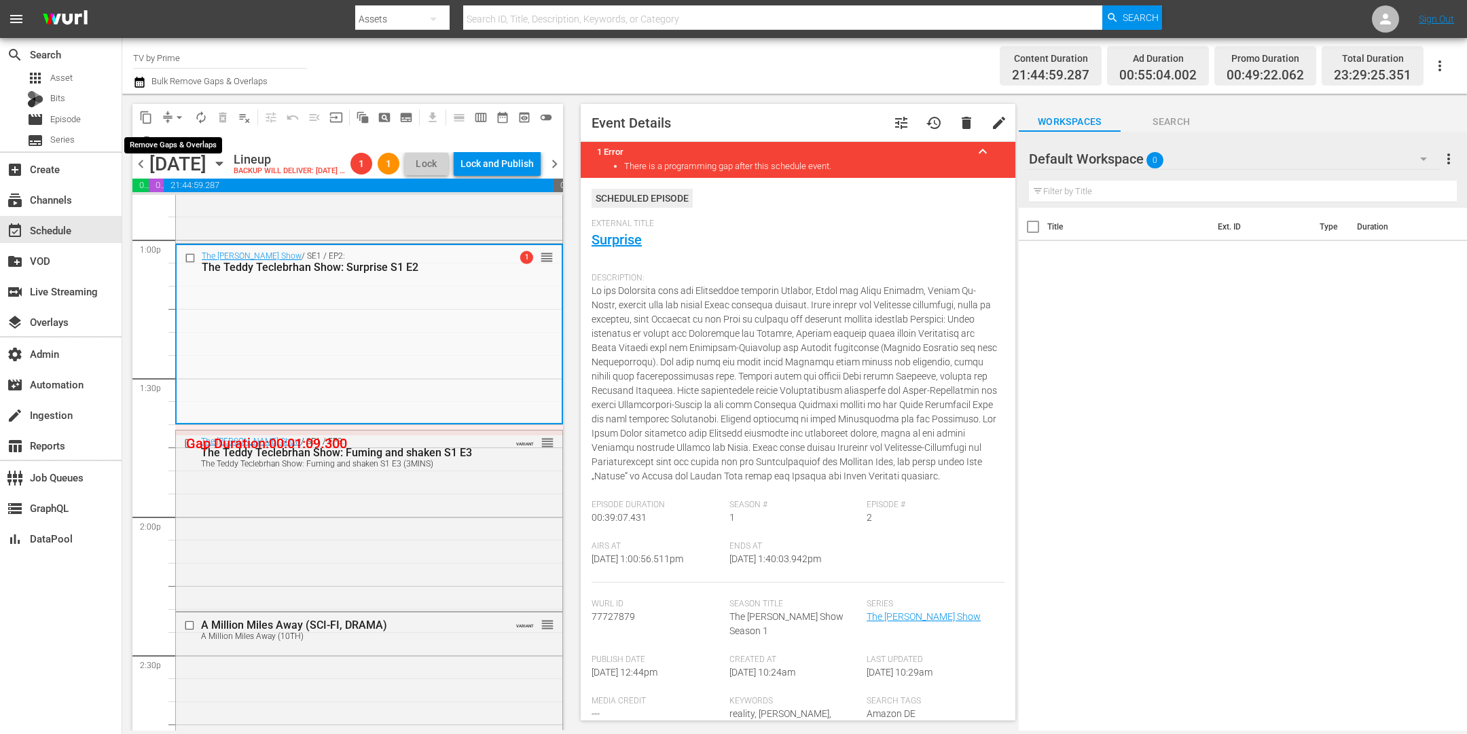
click at [170, 107] on div "arrow_drop_down" at bounding box center [179, 118] width 22 height 22
click at [170, 116] on button "arrow_drop_down" at bounding box center [179, 118] width 22 height 22
click at [177, 184] on li "Align to End of Previous Day" at bounding box center [180, 189] width 143 height 22
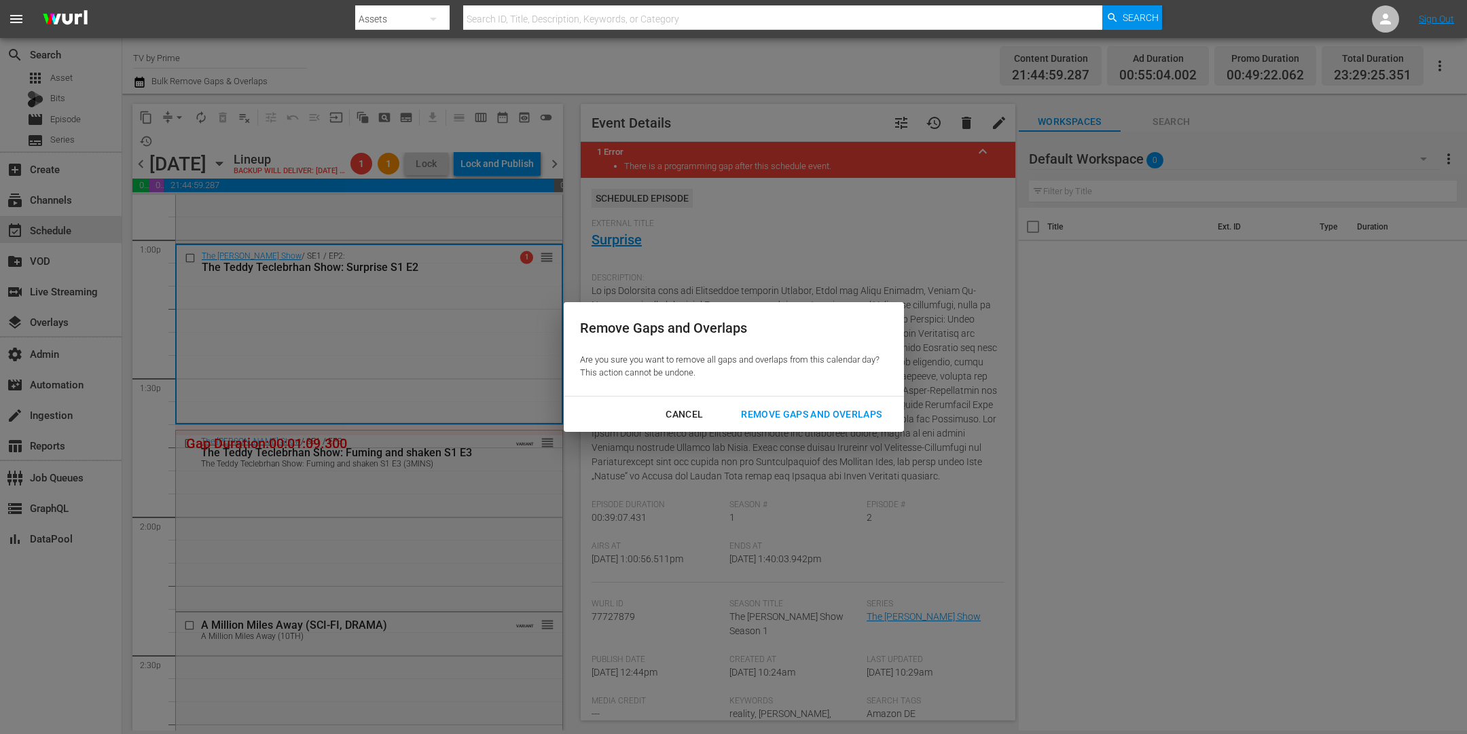
click at [812, 420] on div "Remove Gaps and Overlaps" at bounding box center [811, 414] width 162 height 17
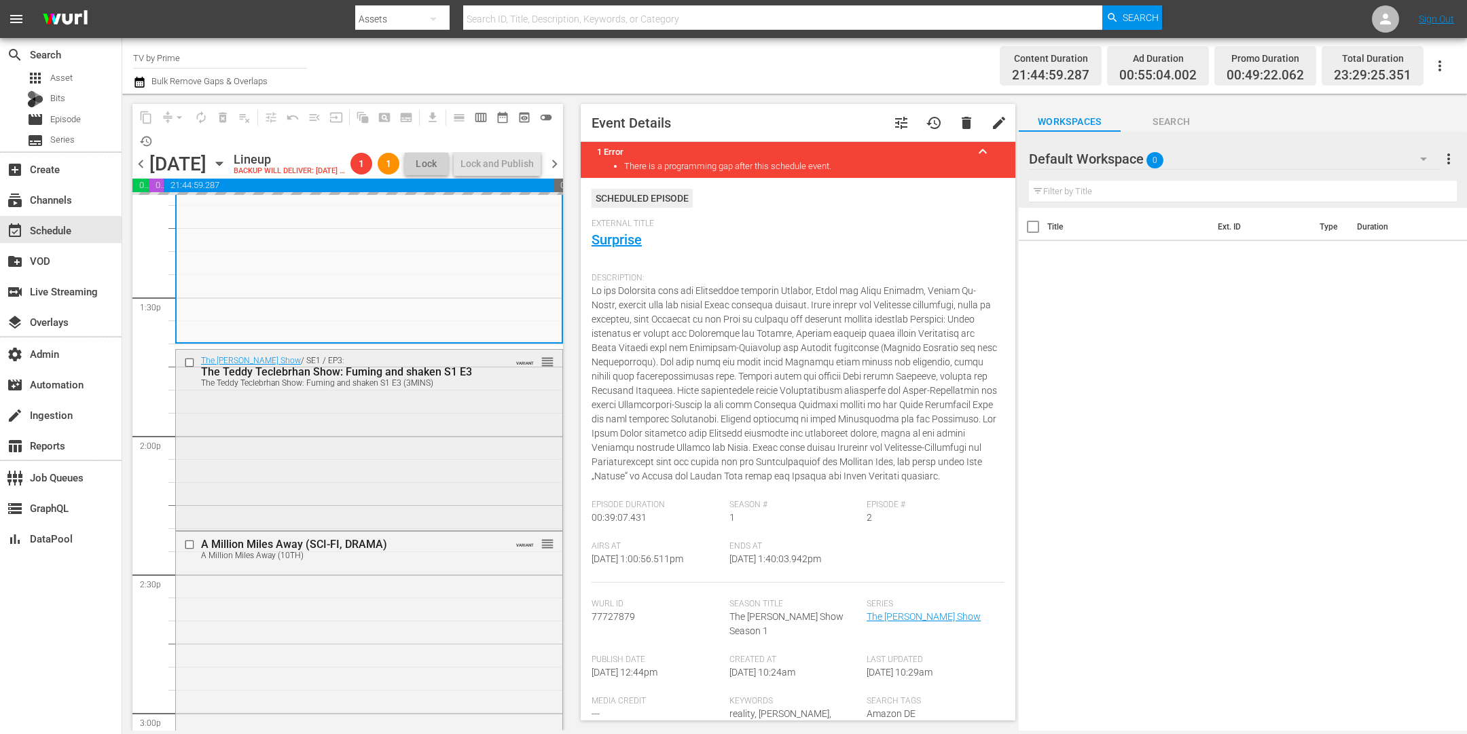
scroll to position [3730, 0]
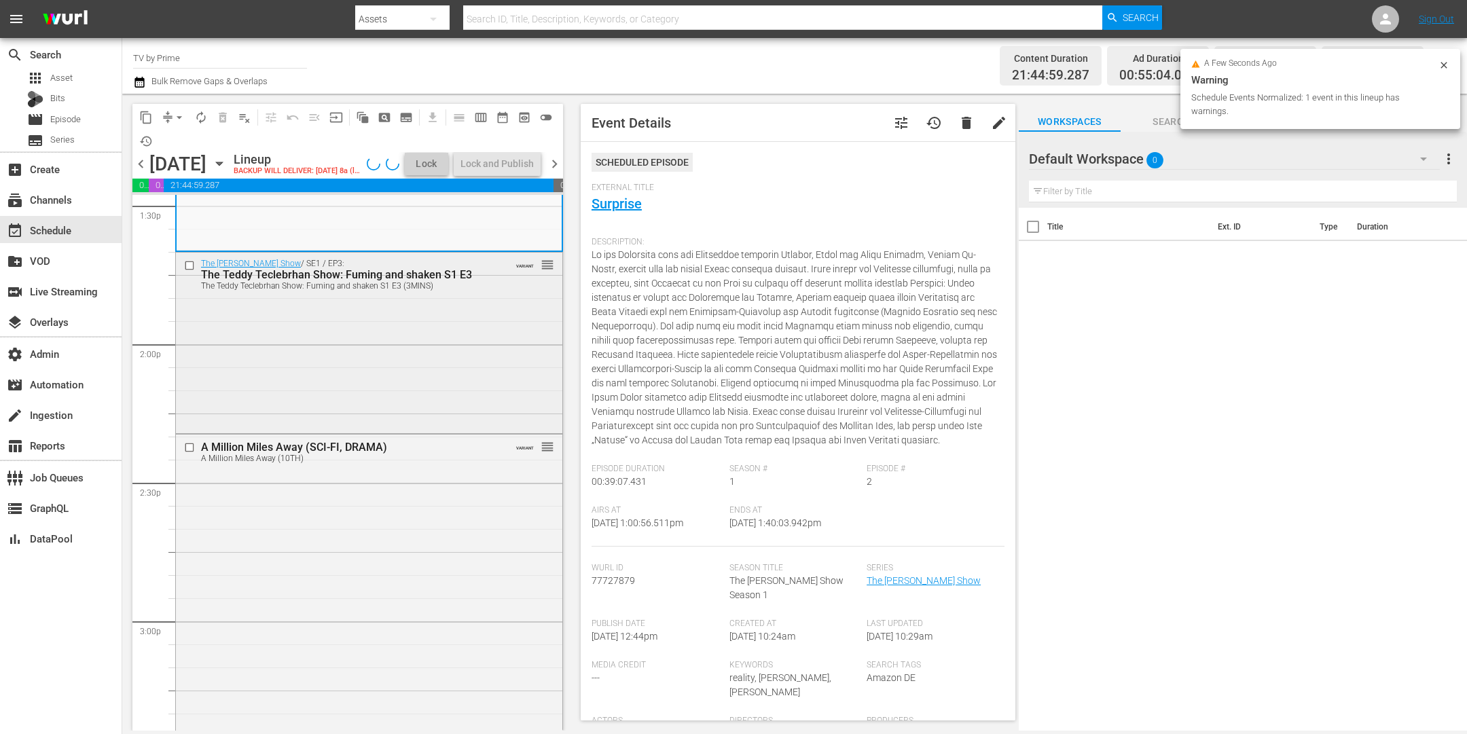
click at [281, 380] on div "The Teddy Teclebrhan Show / SE1 / EP3: The Teddy Teclebrhan Show: Fuming and sh…" at bounding box center [369, 342] width 386 height 179
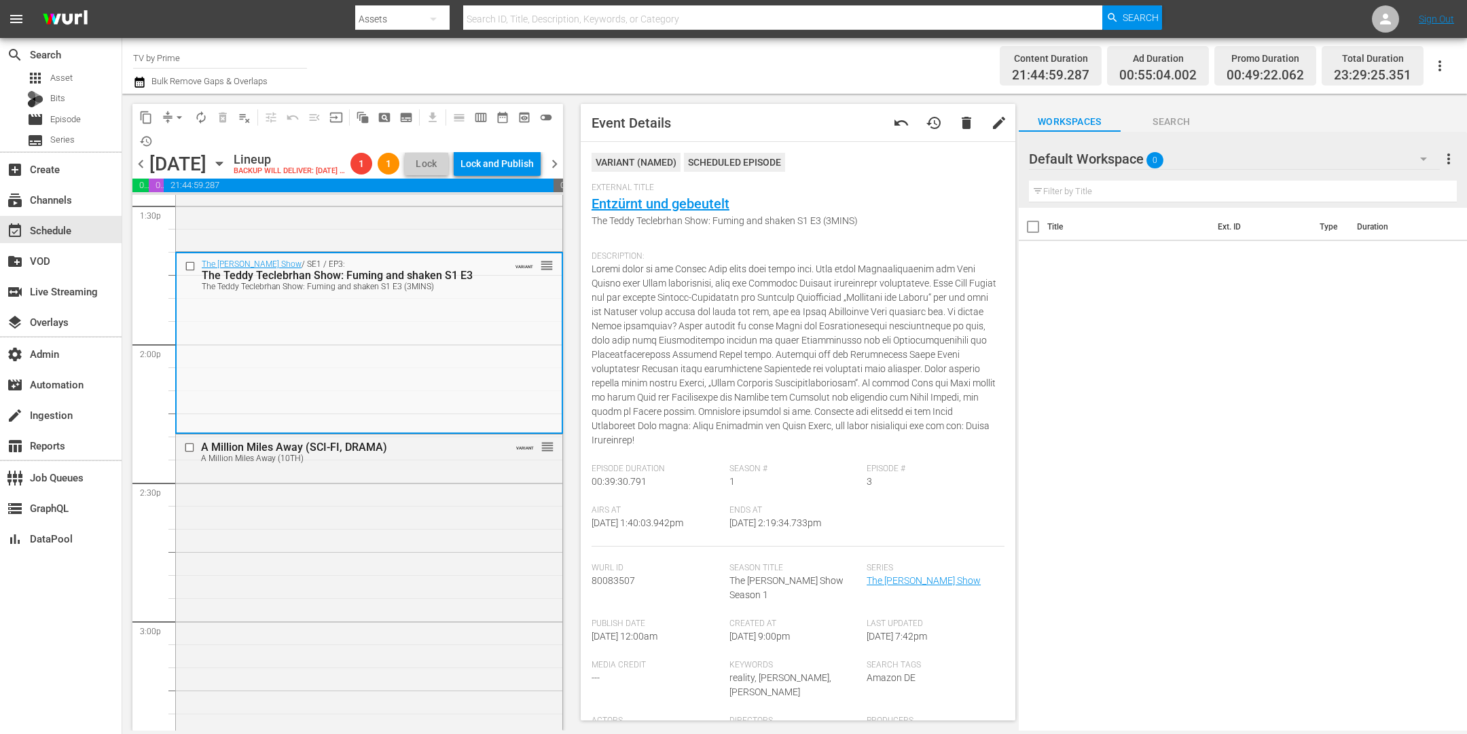
scroll to position [350, 0]
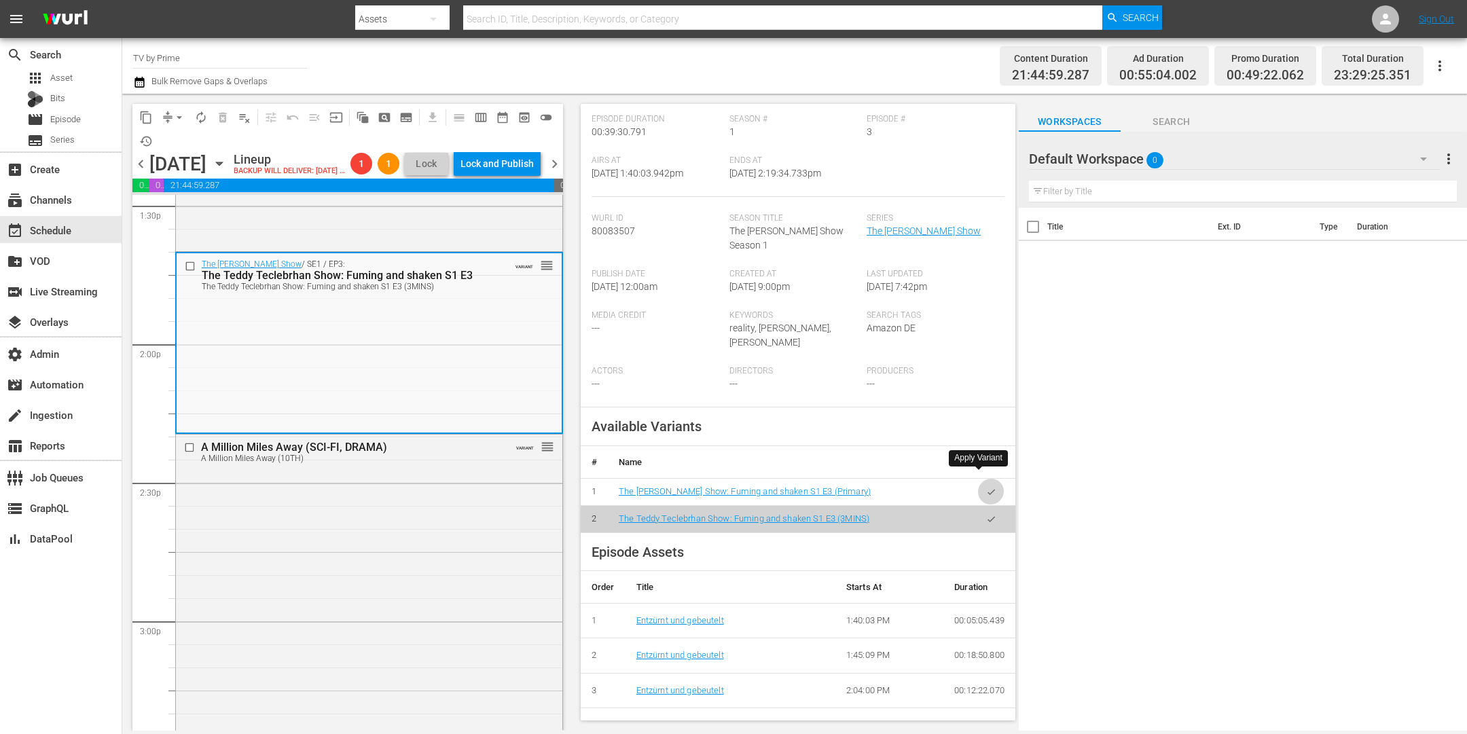
drag, startPoint x: 975, startPoint y: 476, endPoint x: 923, endPoint y: 467, distance: 52.4
click at [986, 487] on icon "button" at bounding box center [991, 492] width 10 height 10
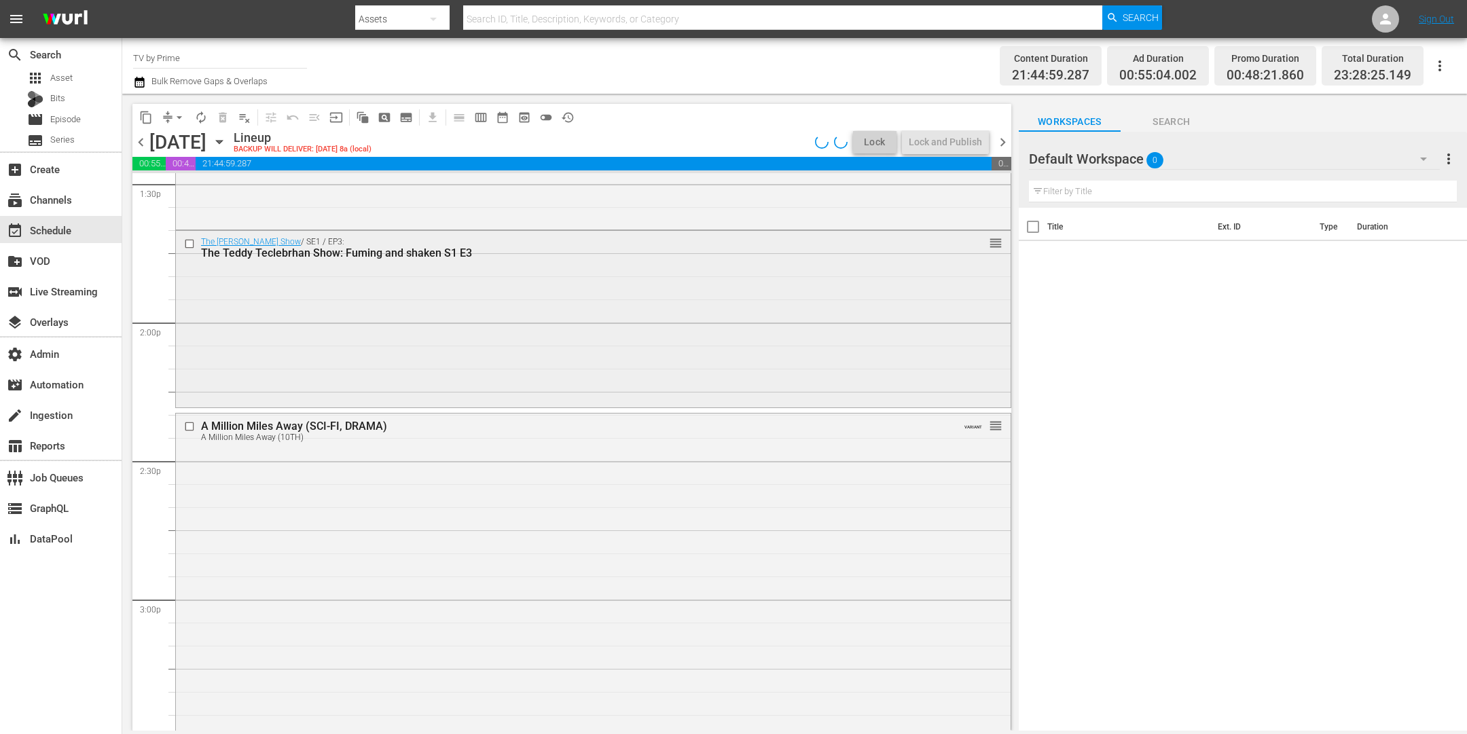
click at [466, 382] on div "The Teddy Teclebrhan Show / SE1 / EP3: The Teddy Teclebrhan Show: Fuming and sh…" at bounding box center [593, 318] width 835 height 174
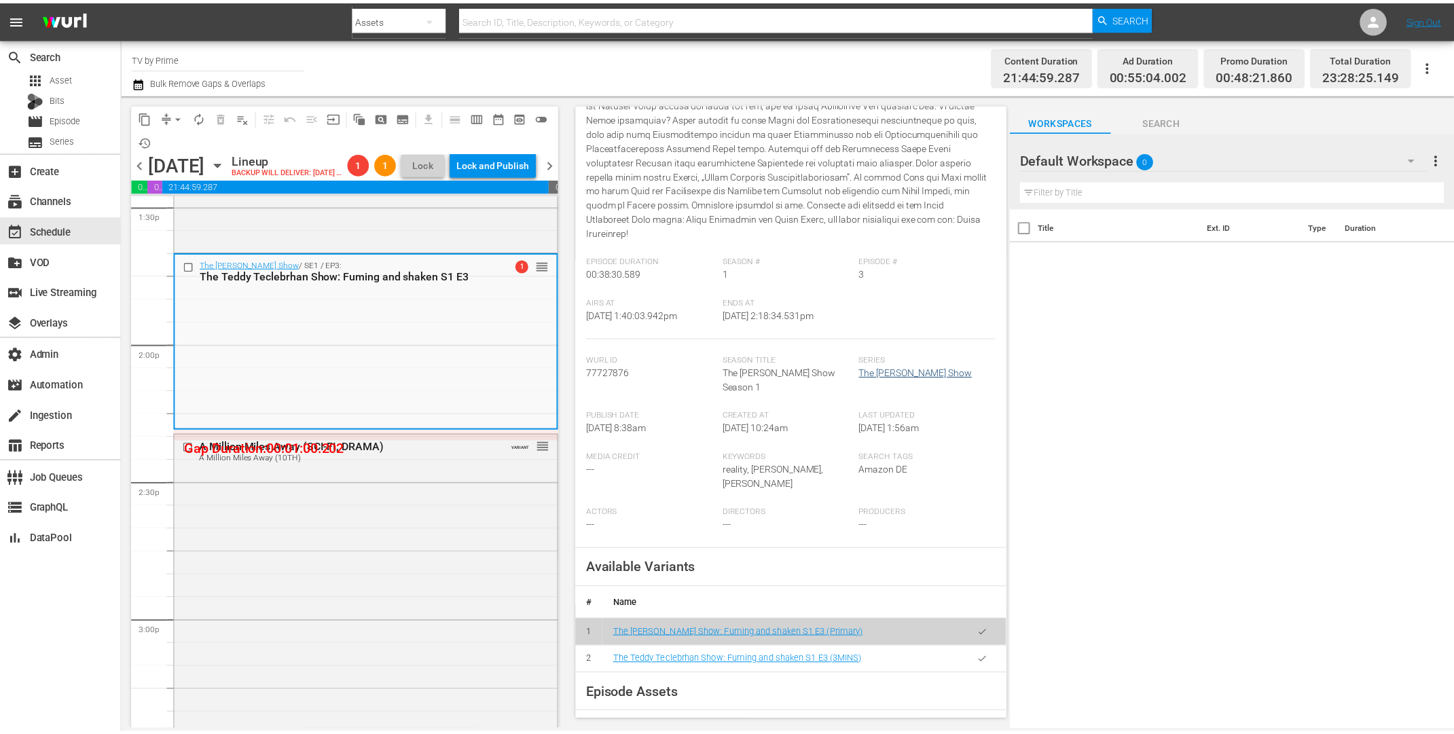
scroll to position [204, 0]
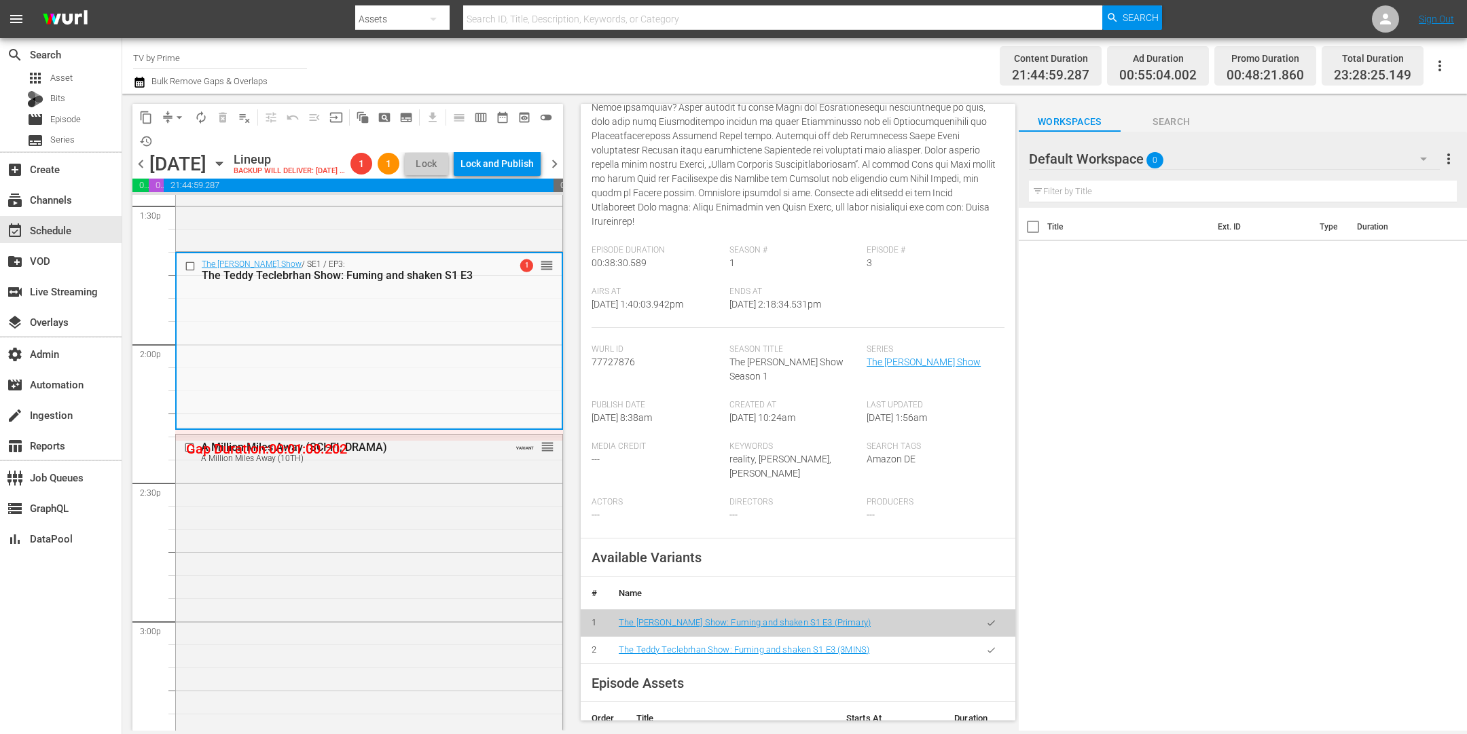
click at [984, 637] on button "button" at bounding box center [991, 650] width 26 height 26
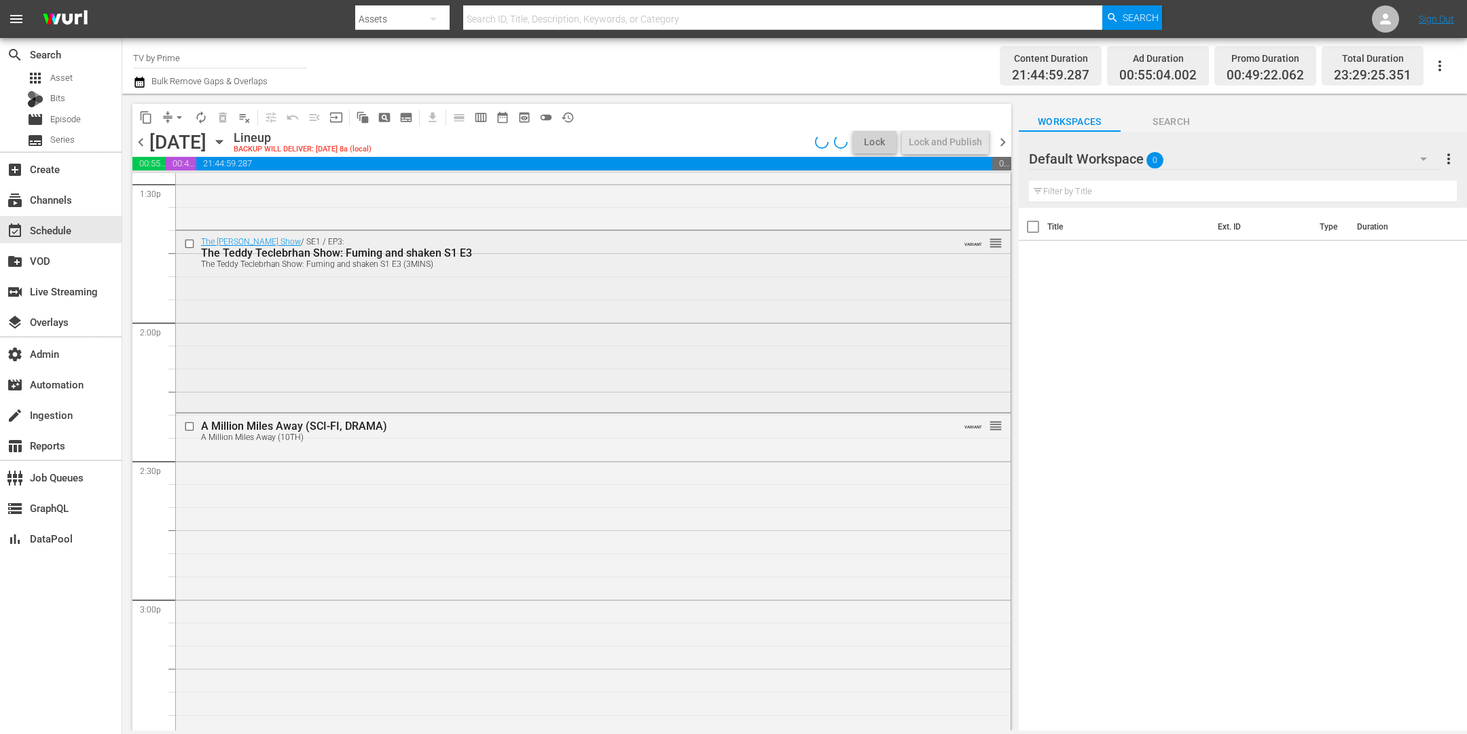
click at [467, 350] on div "The Teddy Teclebrhan Show / SE1 / EP3: The Teddy Teclebrhan Show: Fuming and sh…" at bounding box center [593, 320] width 835 height 179
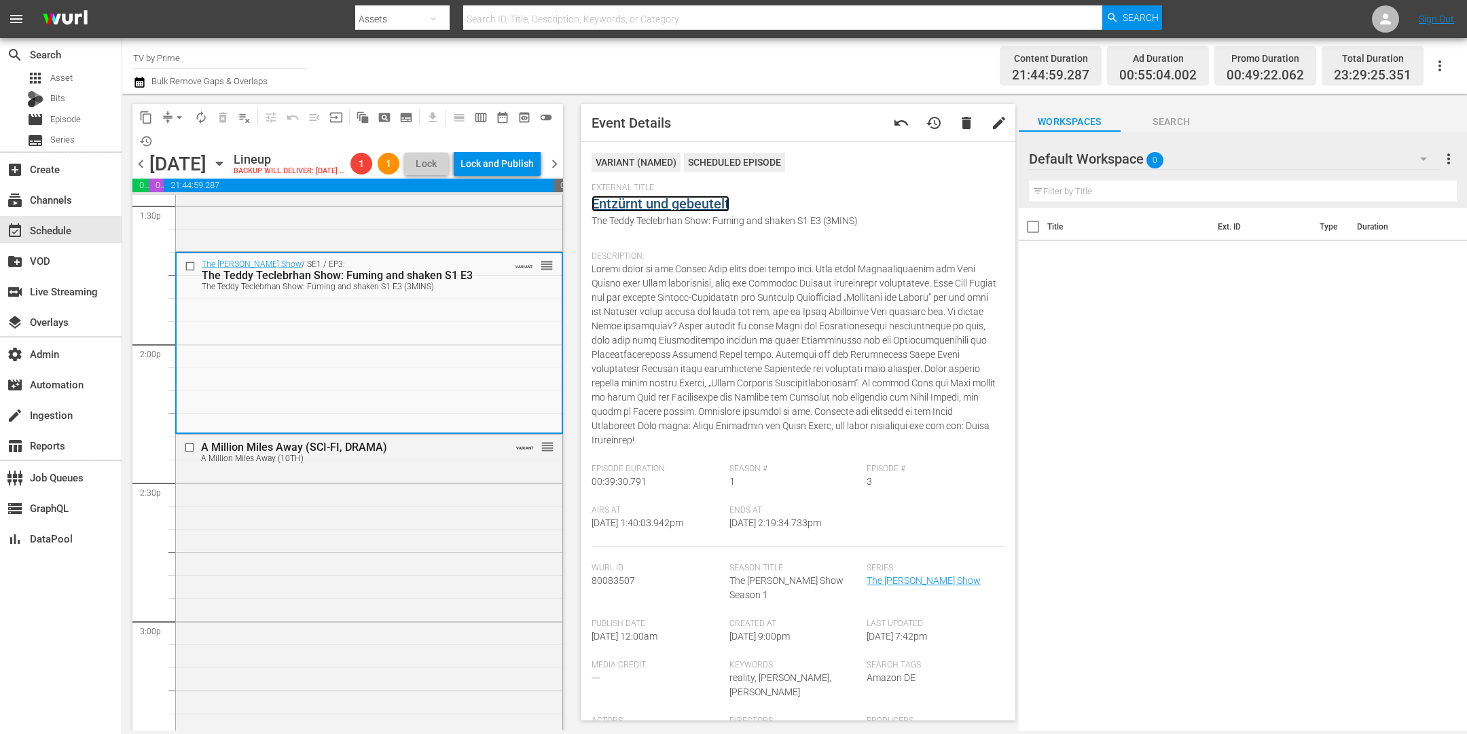
click at [655, 198] on link "Entzürnt und gebeutelt" at bounding box center [661, 204] width 138 height 16
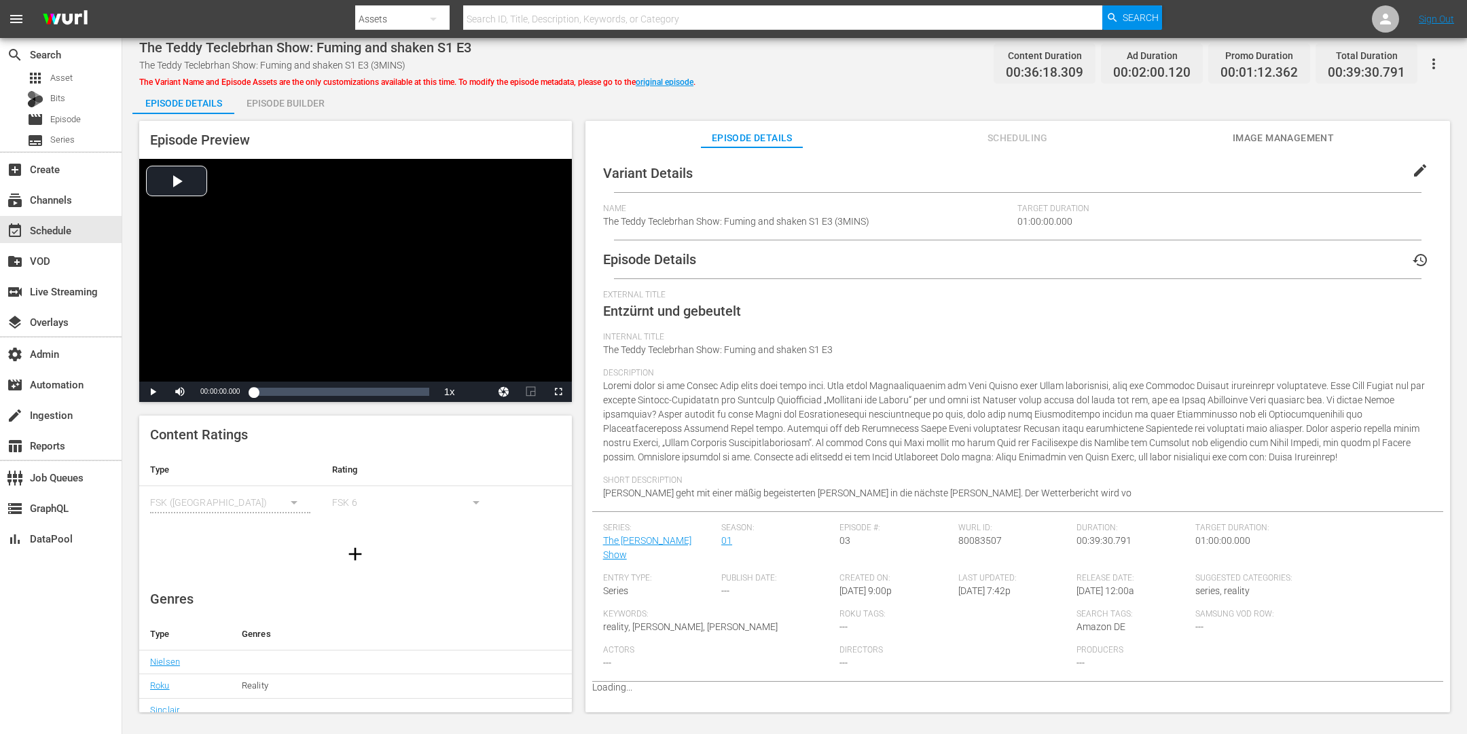
click at [1025, 130] on span "Scheduling" at bounding box center [1018, 138] width 102 height 17
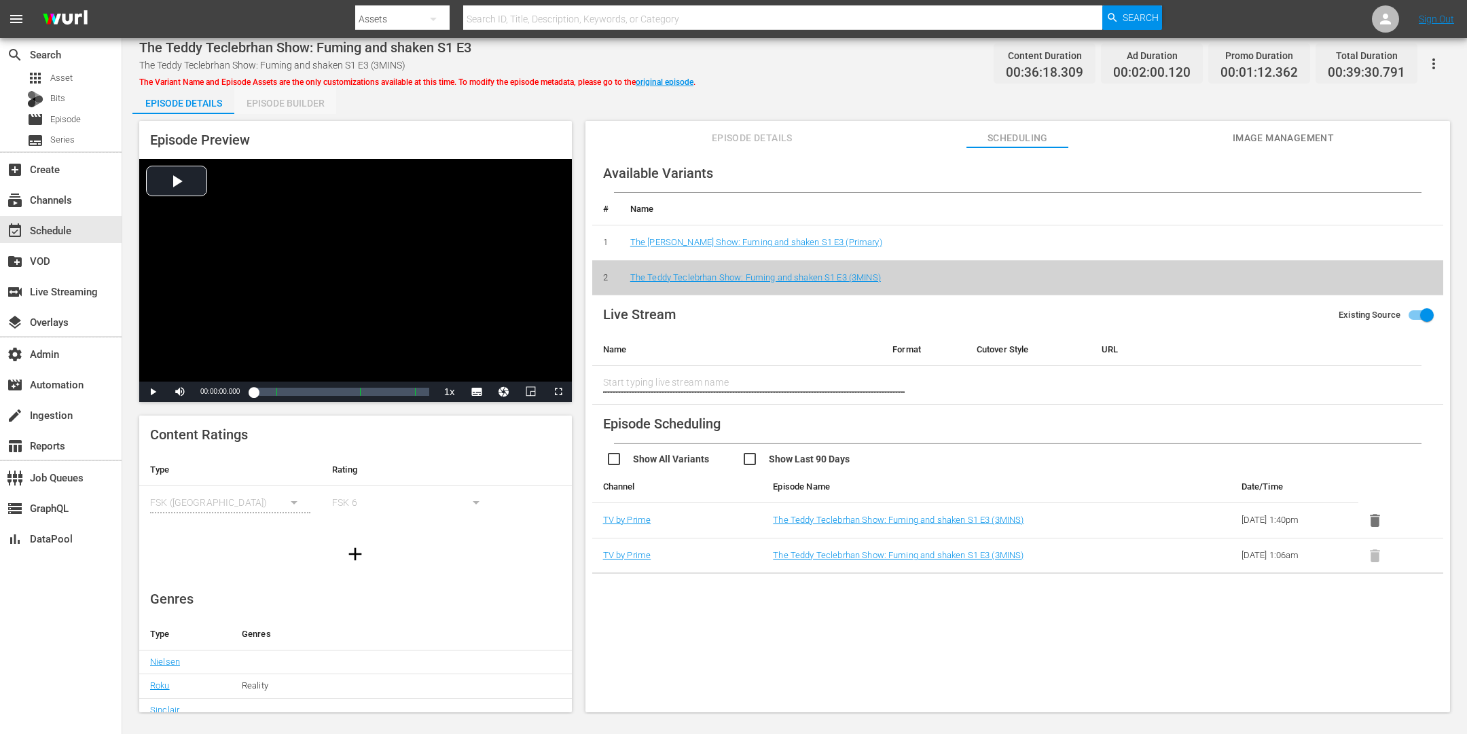
click at [298, 107] on div "Episode Builder" at bounding box center [285, 103] width 102 height 33
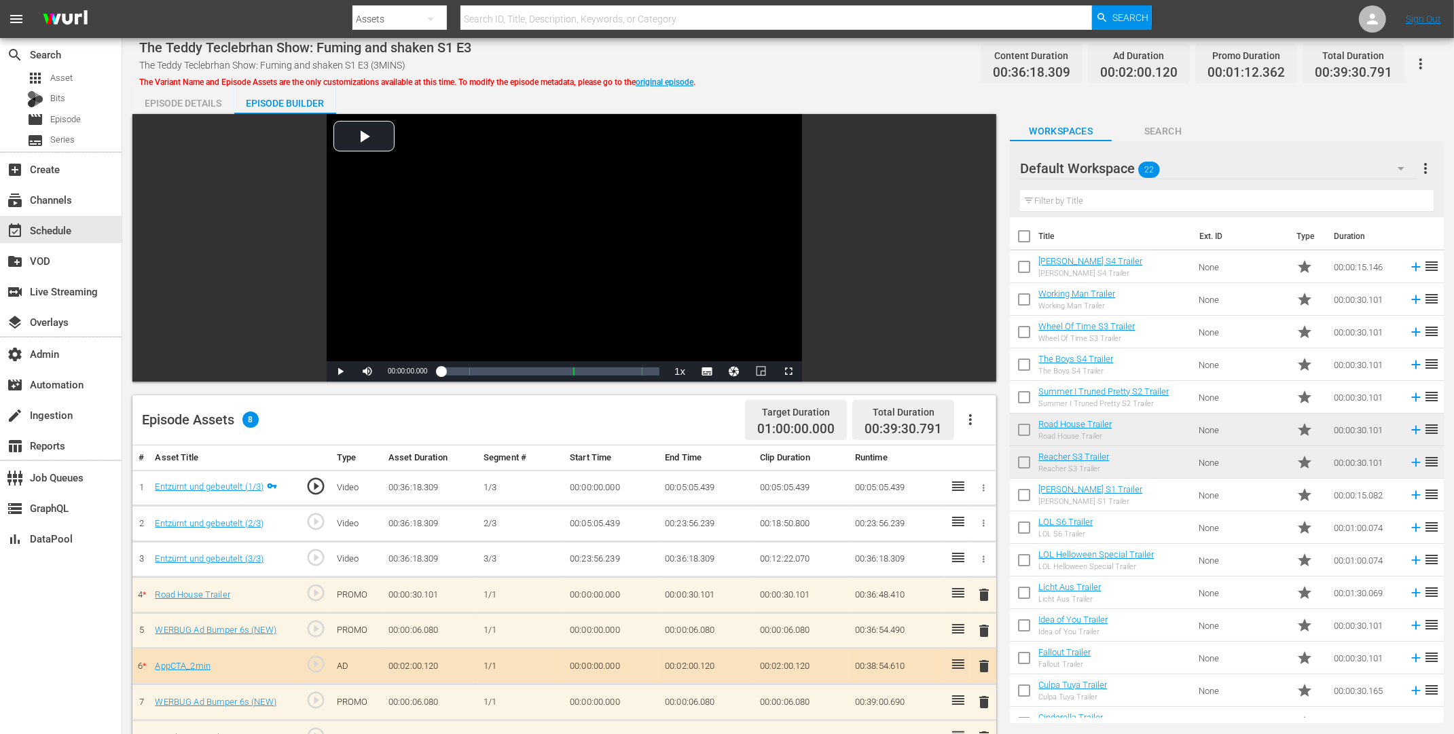
scroll to position [350, 0]
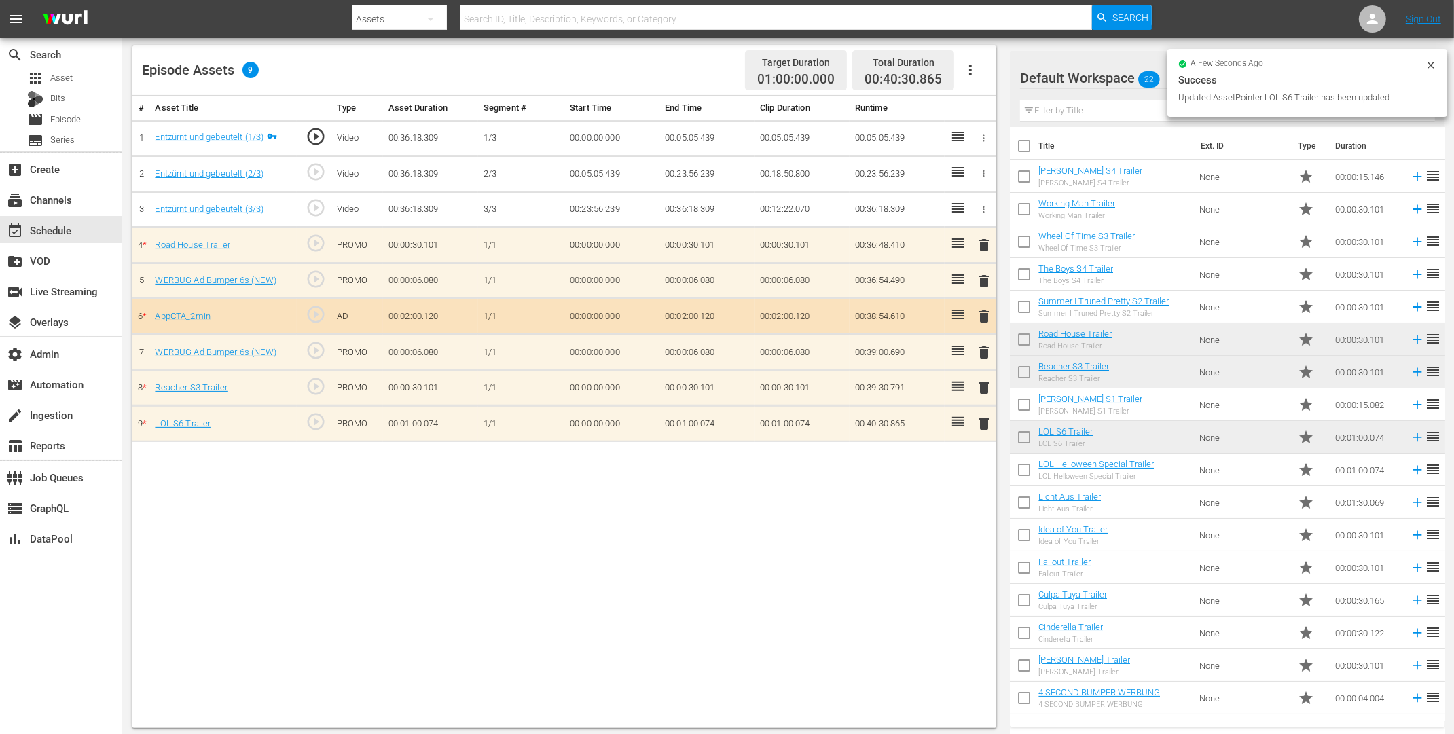
click at [979, 243] on span "delete" at bounding box center [984, 245] width 16 height 16
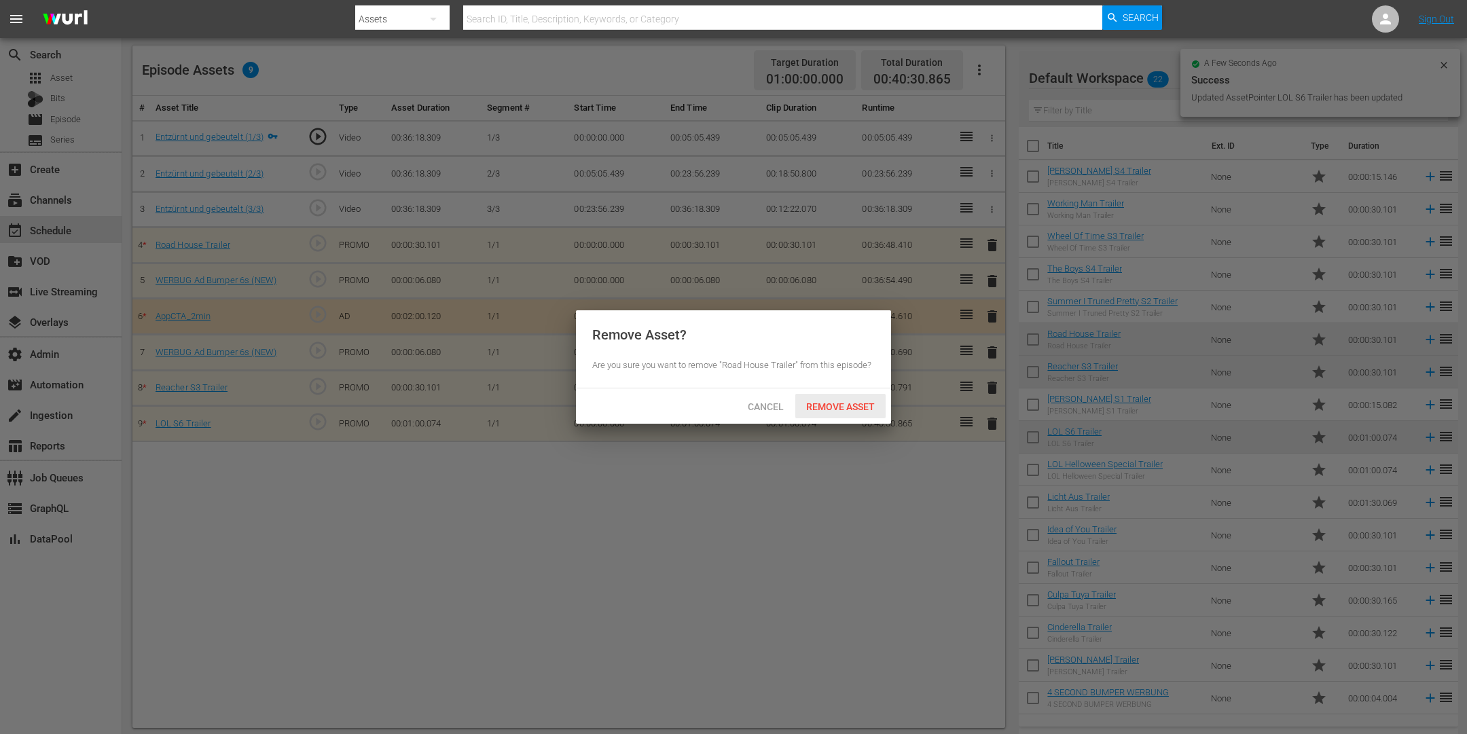
click at [866, 410] on span "Remove Asset" at bounding box center [840, 406] width 90 height 11
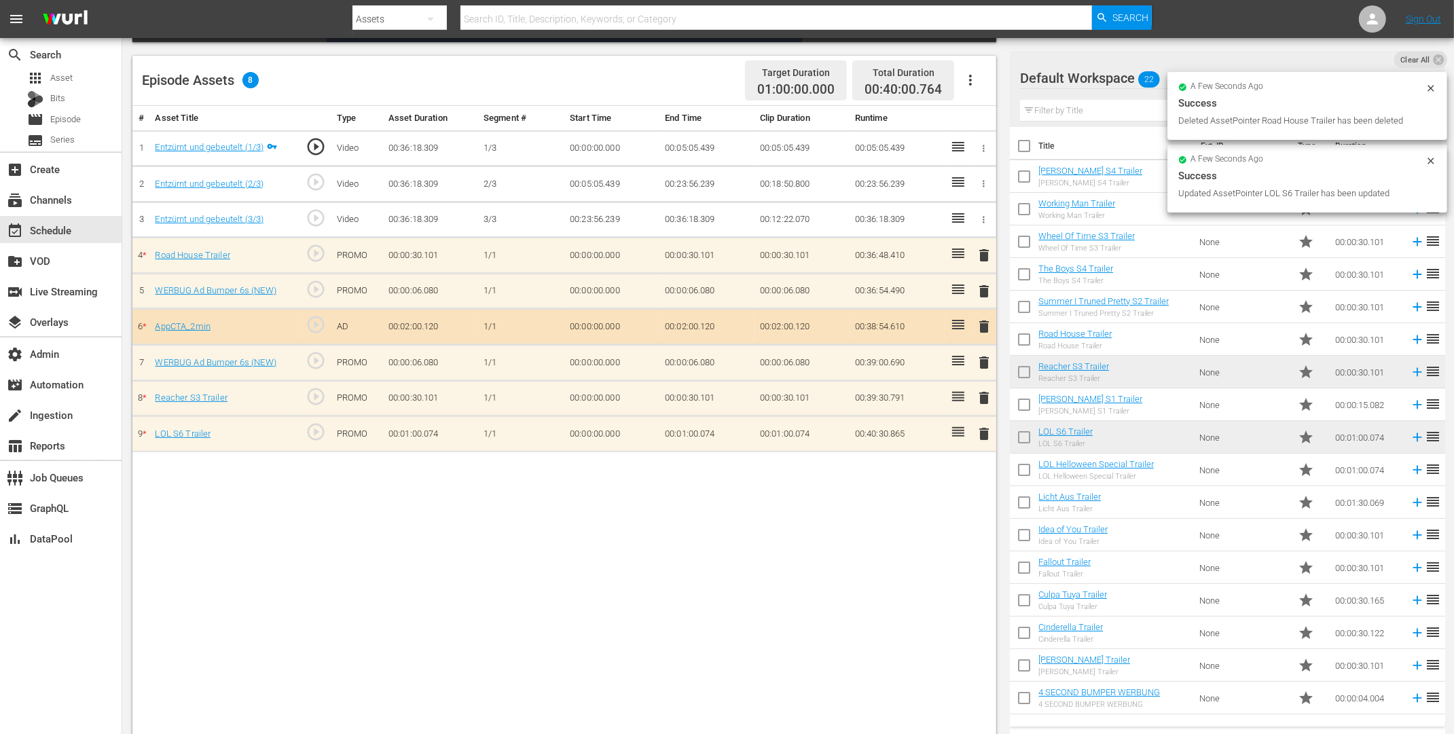
scroll to position [328, 0]
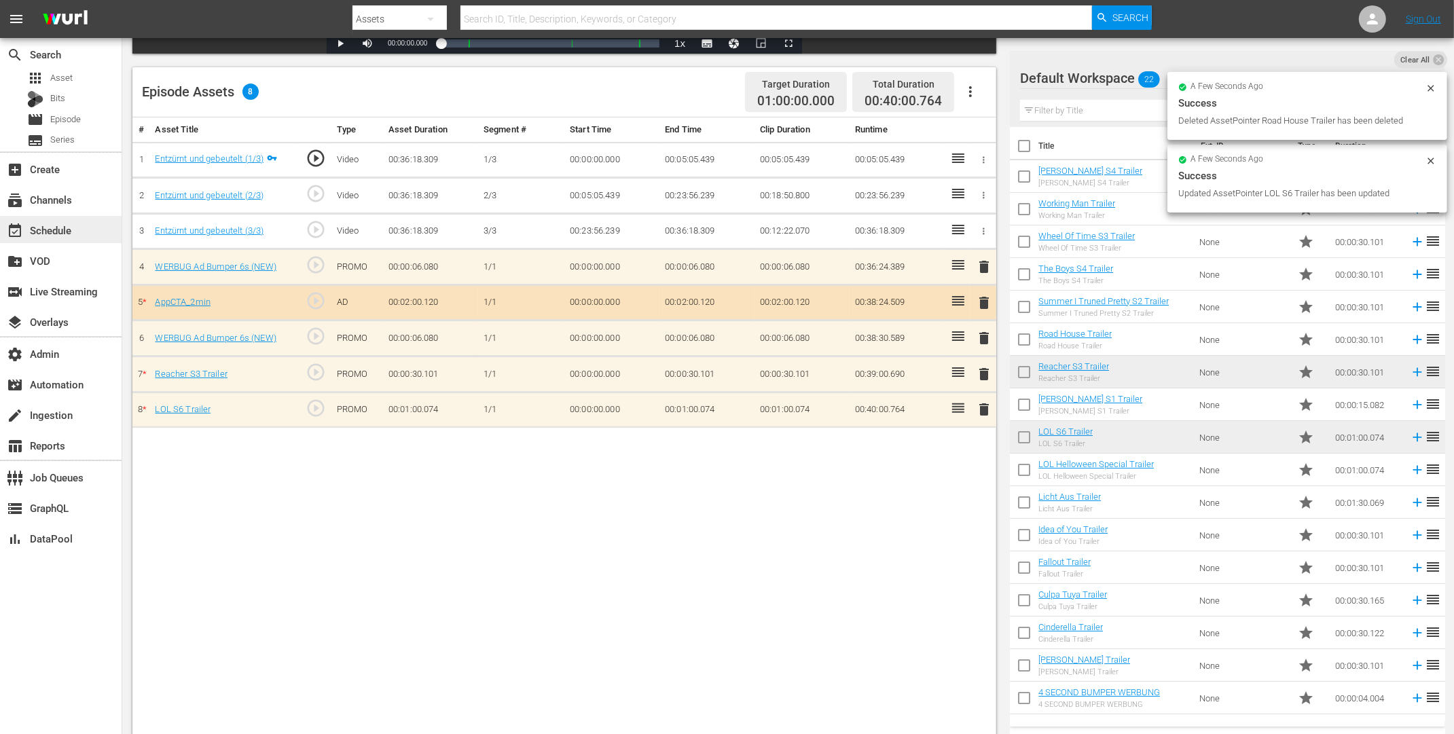
click at [57, 228] on div "event_available Schedule" at bounding box center [38, 228] width 76 height 12
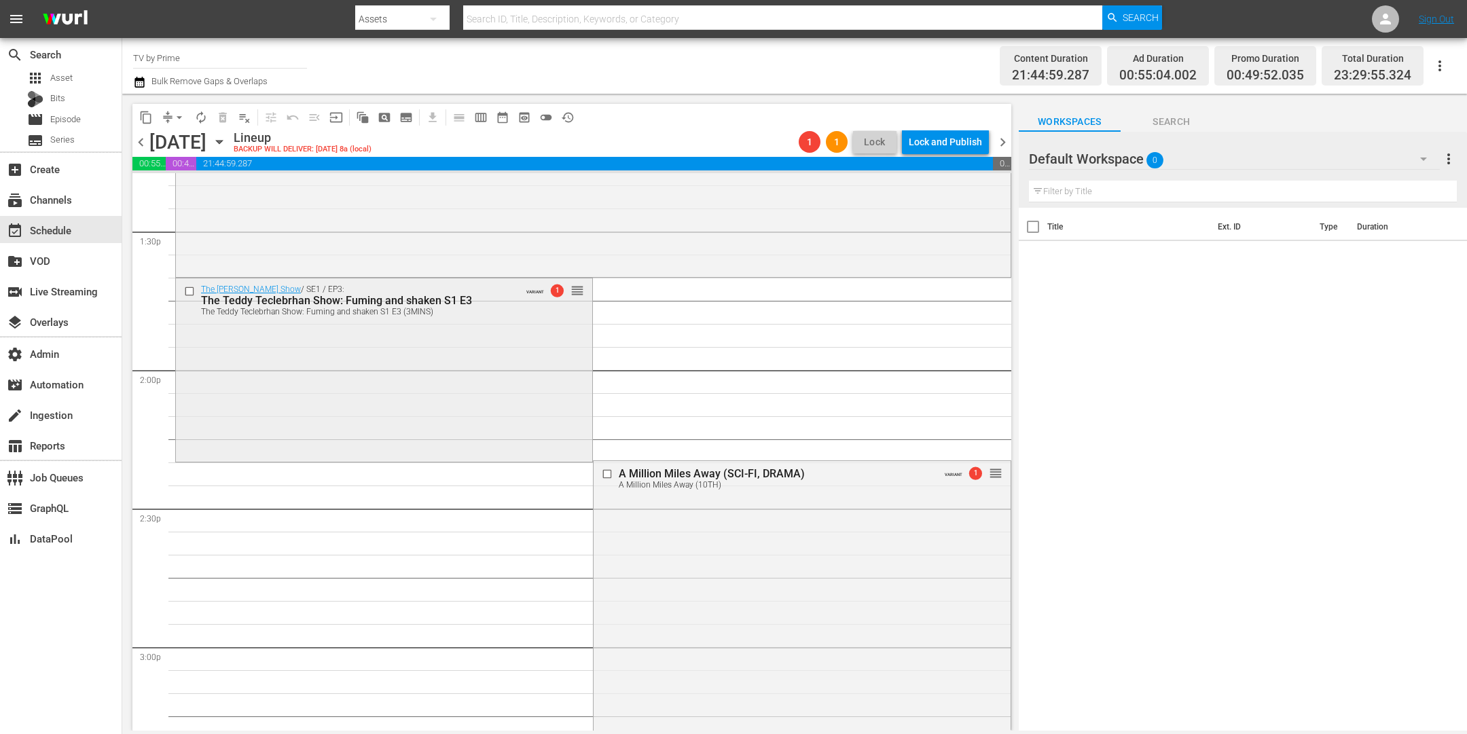
scroll to position [3715, 0]
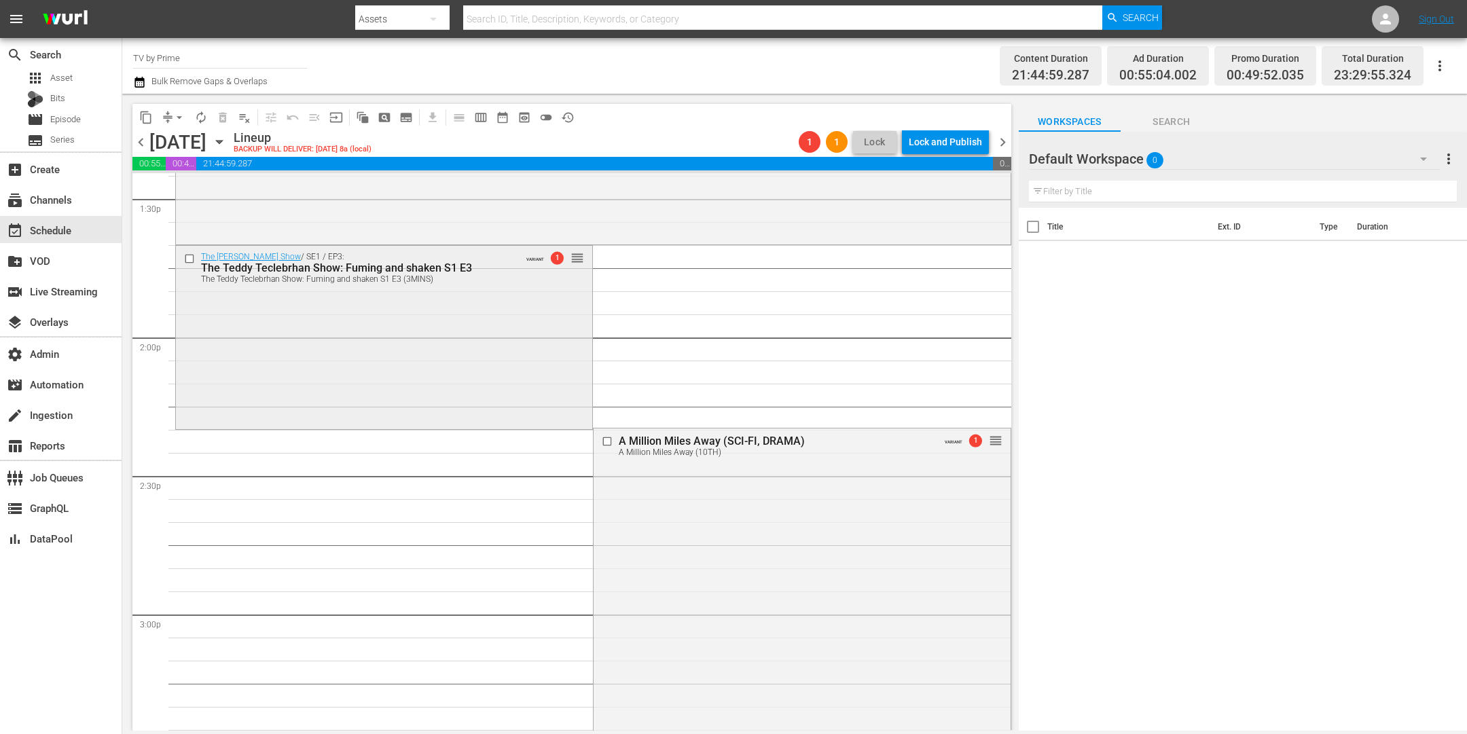
click at [384, 393] on div "The Teddy Teclebrhan Show / SE1 / EP3: The Teddy Teclebrhan Show: Fuming and sh…" at bounding box center [384, 336] width 416 height 181
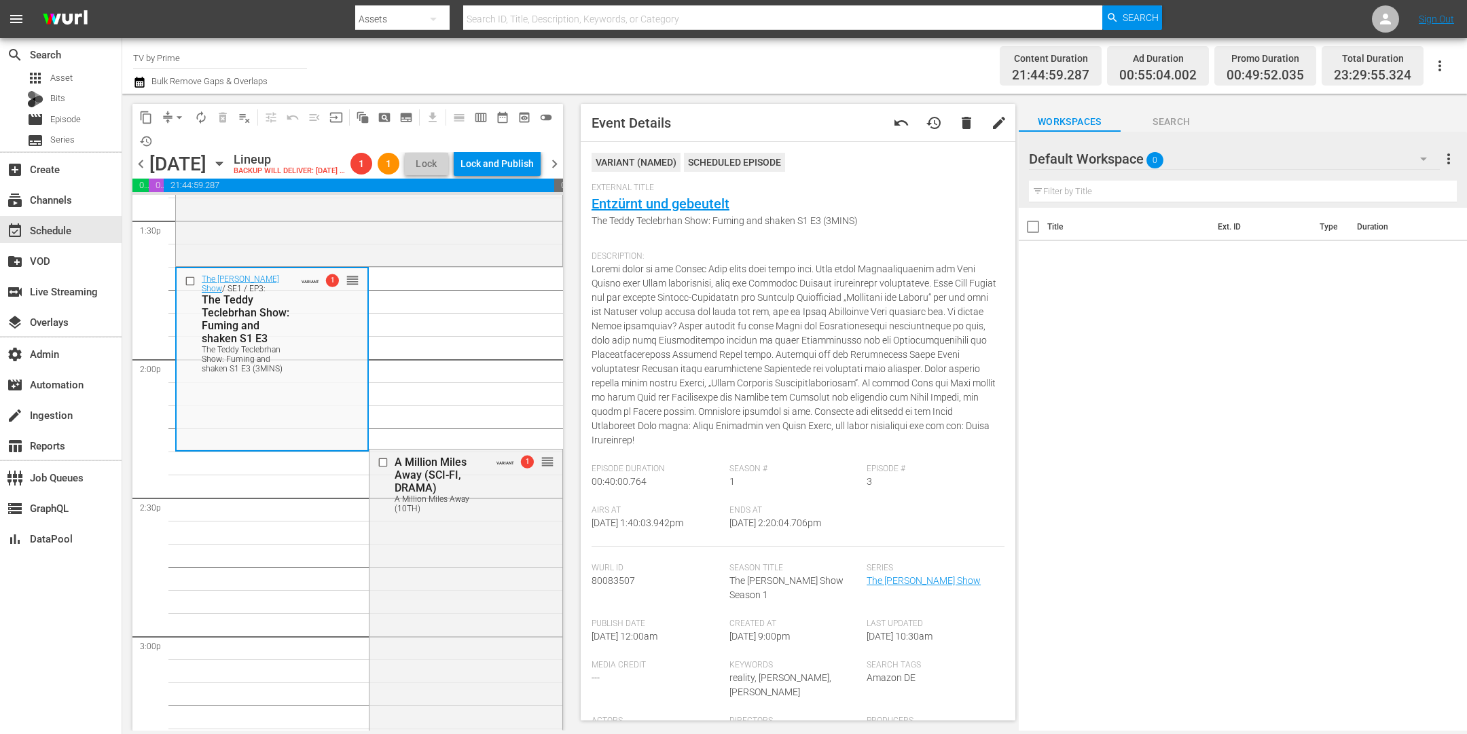
click at [179, 118] on span "arrow_drop_down" at bounding box center [180, 118] width 14 height 14
click at [164, 190] on li "Align to End of Previous Day" at bounding box center [180, 189] width 143 height 22
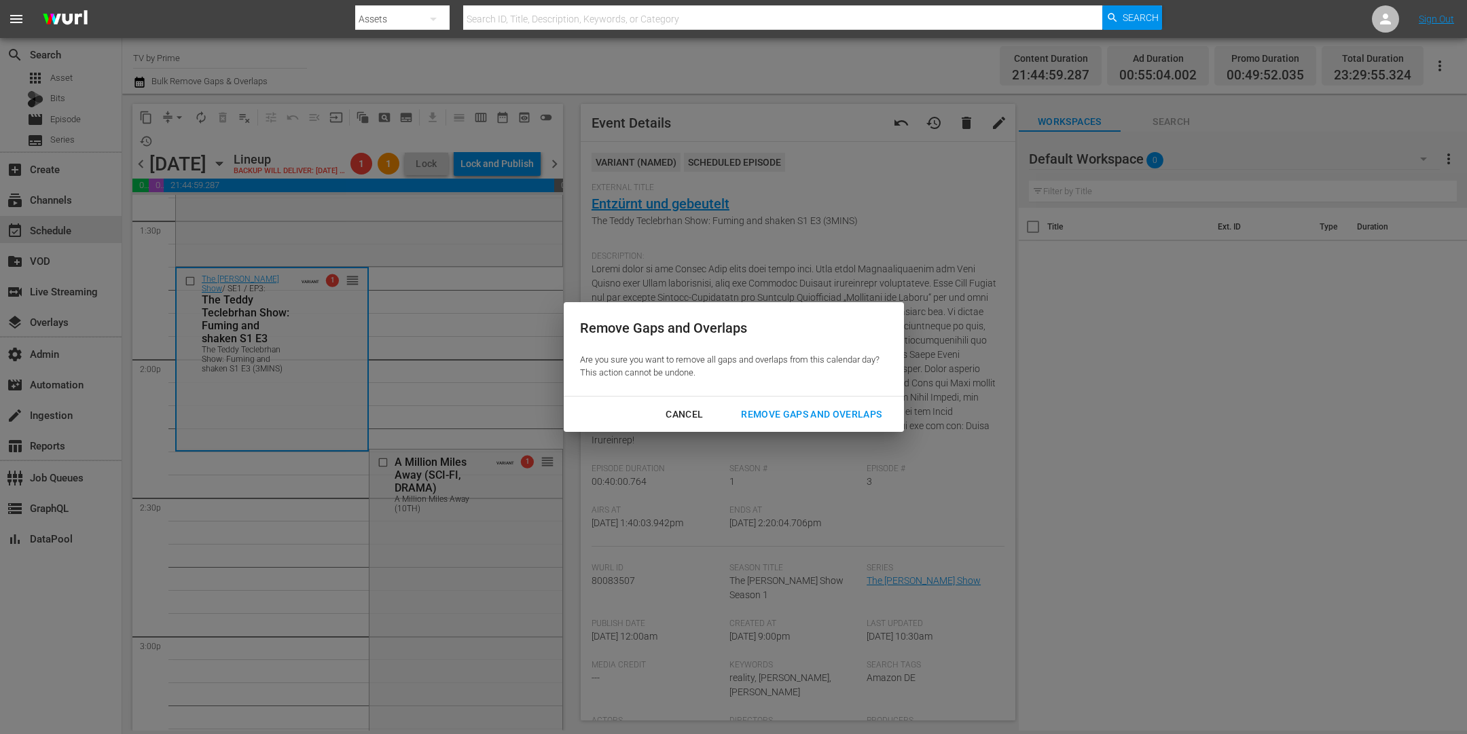
click at [787, 417] on div "Remove Gaps and Overlaps" at bounding box center [811, 414] width 162 height 17
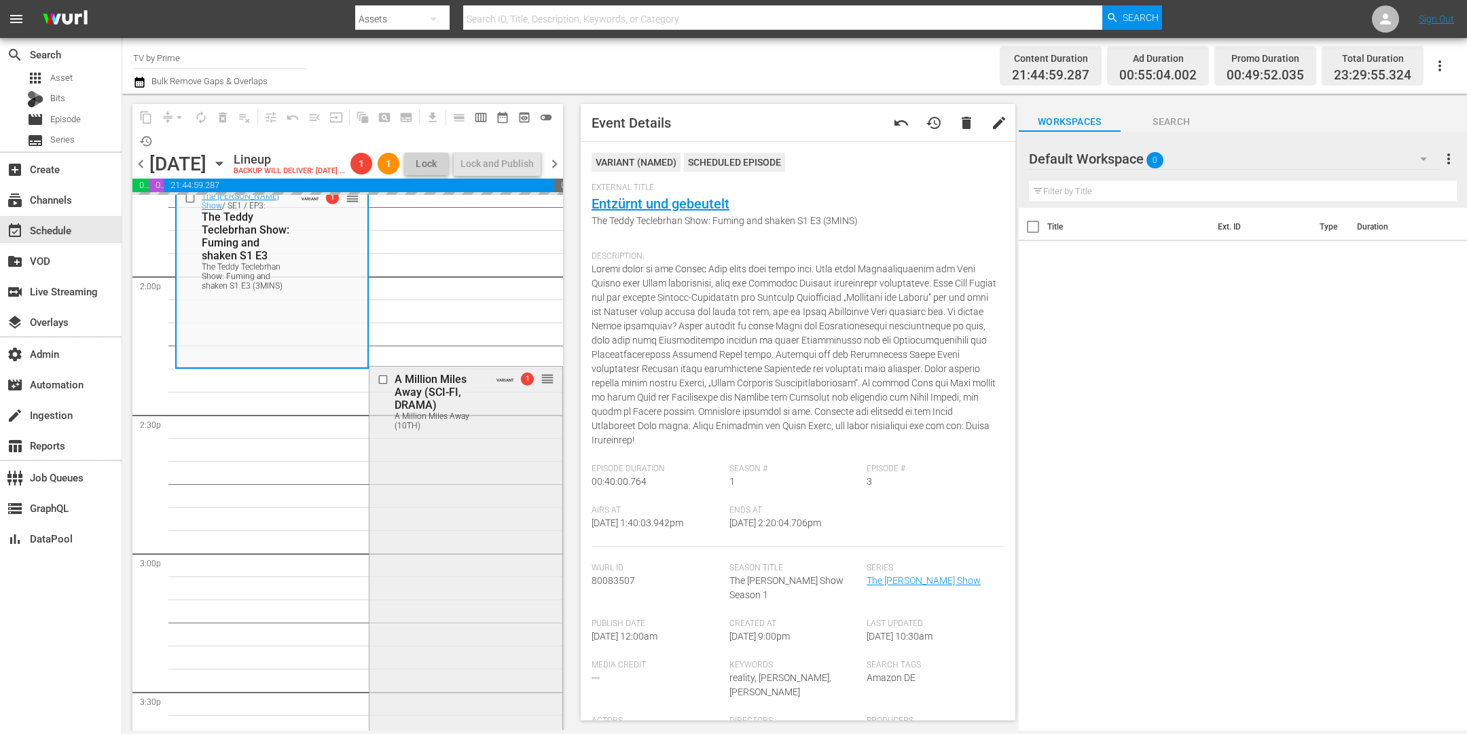
scroll to position [3987, 0]
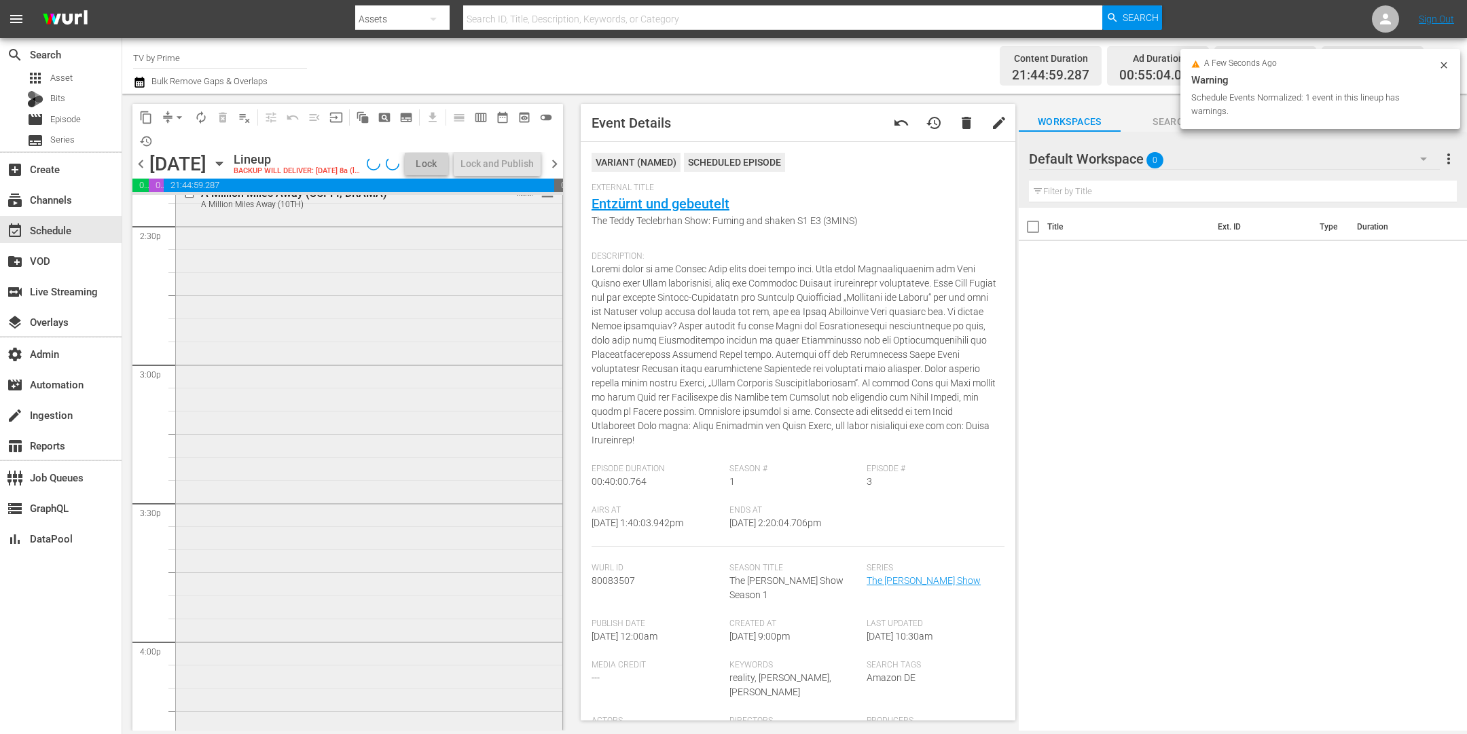
click at [411, 542] on div "A Million Miles Away (SCI-FI, DRAMA) A Million Miles Away (10TH) VARIANT reorder" at bounding box center [369, 468] width 386 height 574
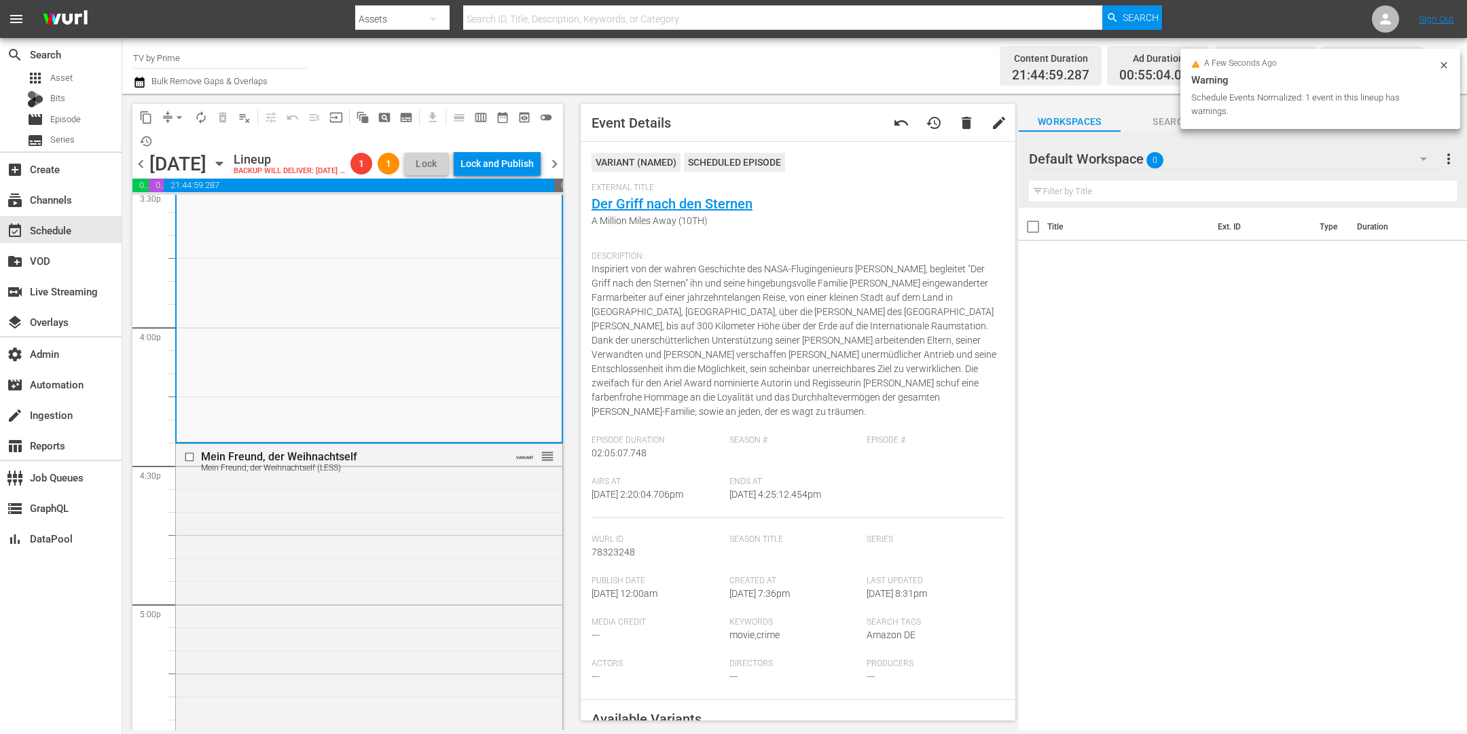
scroll to position [4413, 0]
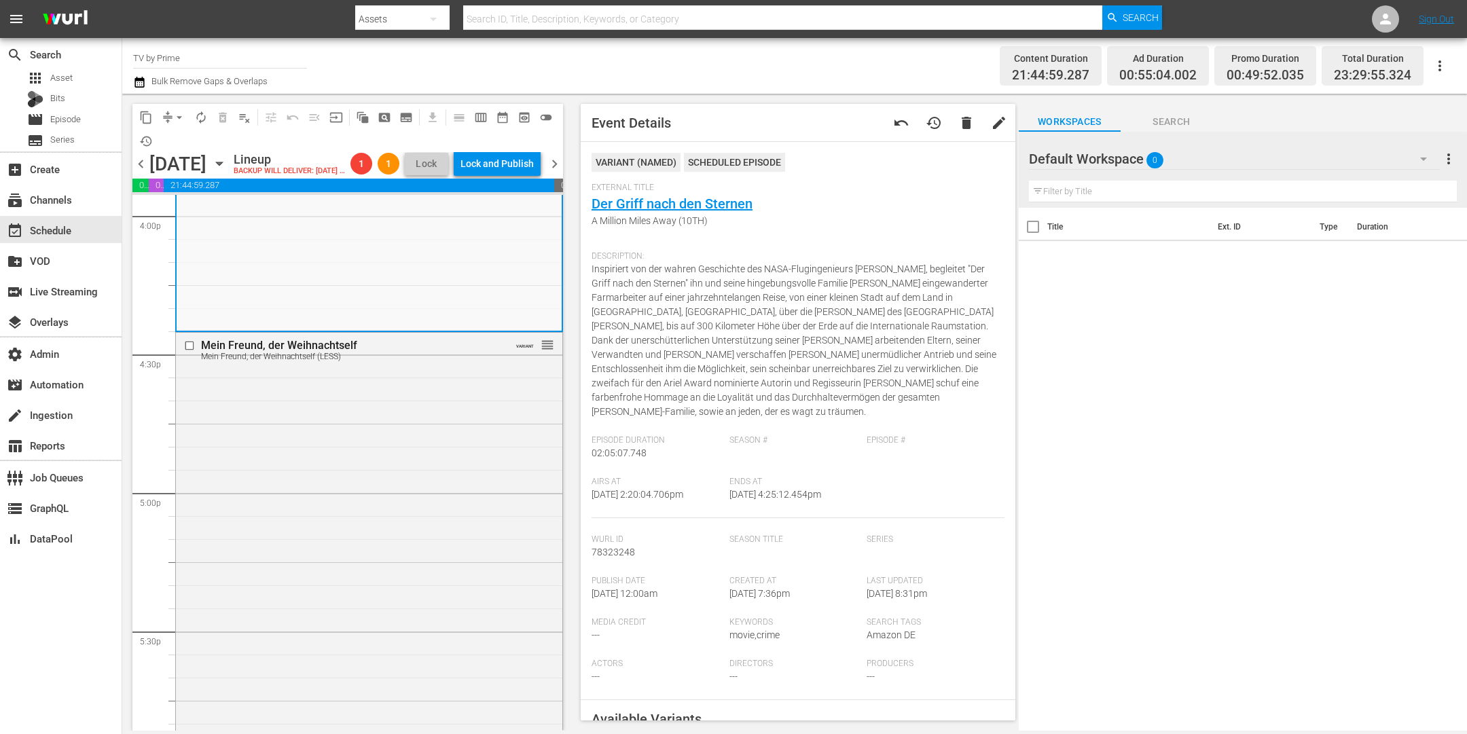
click at [393, 541] on div "Mein Freund, der Weihnachtself Mein Freund, der Weihnachtself (LESS) VARIANT re…" at bounding box center [369, 573] width 386 height 480
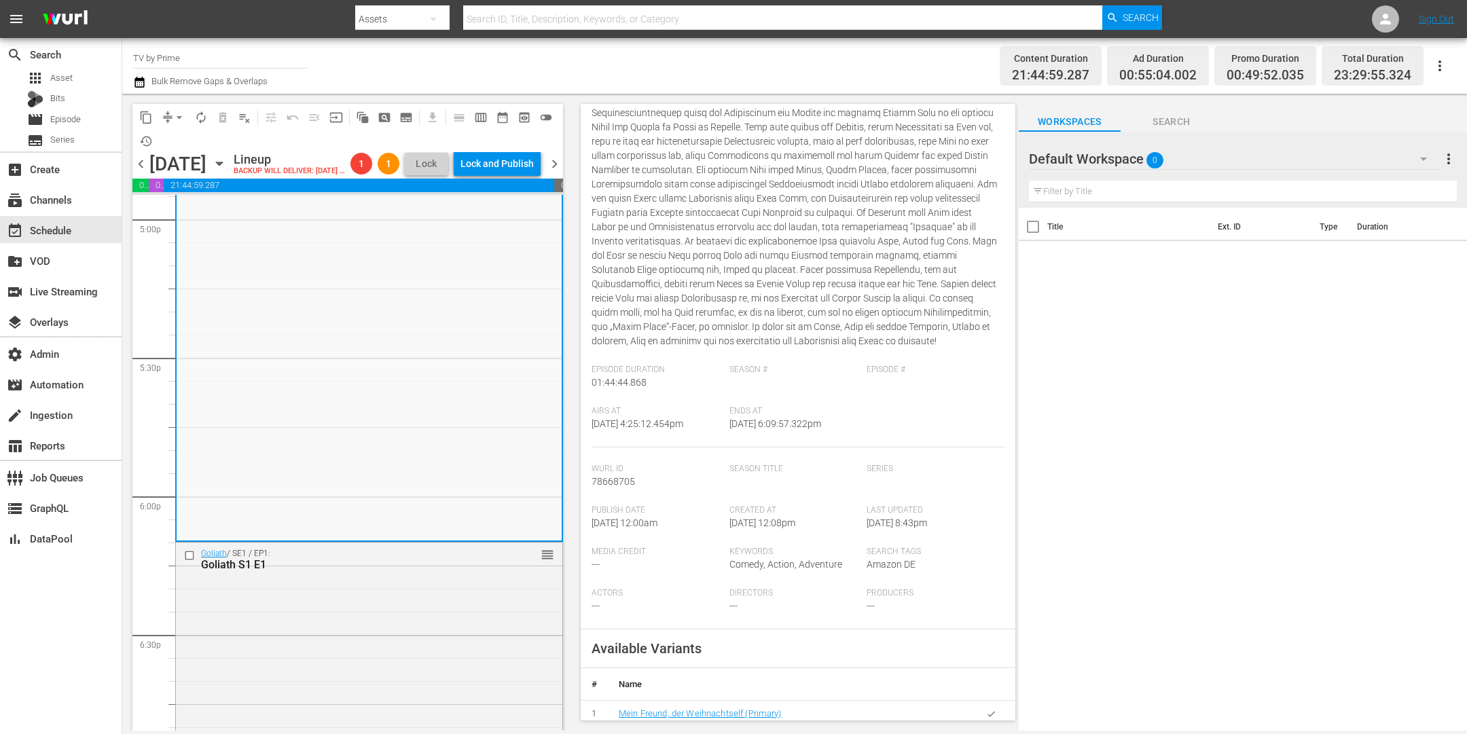
scroll to position [414, 0]
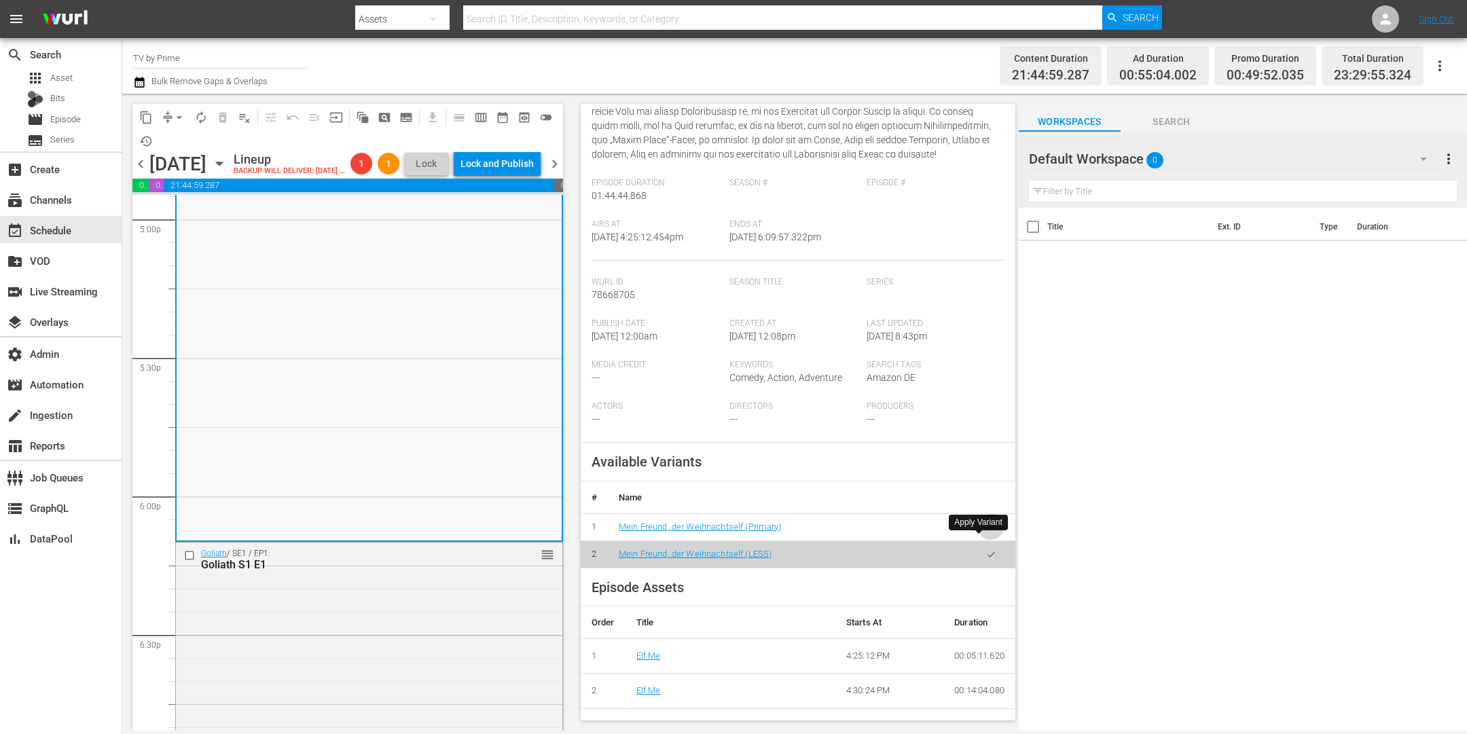
click at [984, 535] on button "button" at bounding box center [991, 527] width 26 height 26
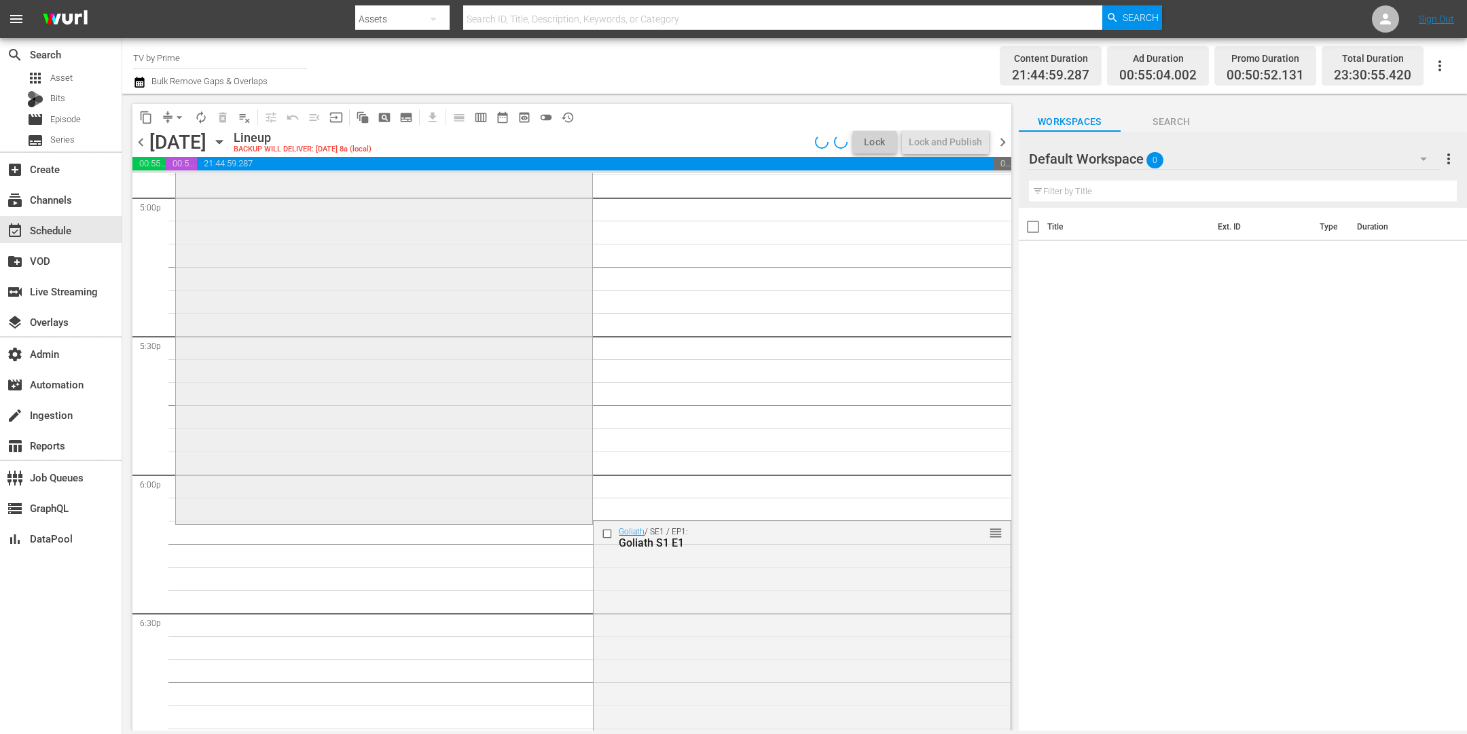
click at [442, 473] on div "Mein Freund, der Weihnachtself reorder" at bounding box center [384, 279] width 416 height 484
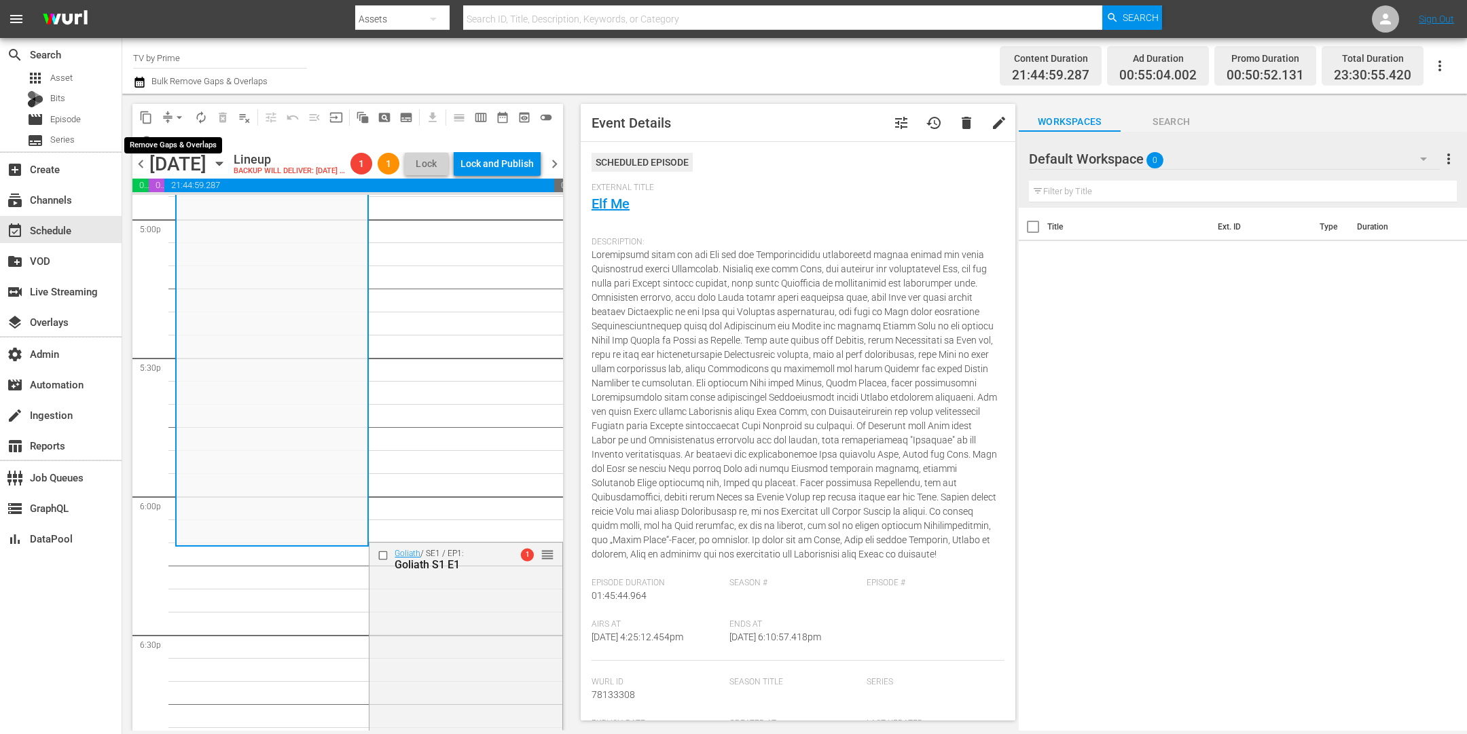
click at [179, 114] on span "arrow_drop_down" at bounding box center [180, 118] width 14 height 14
click at [181, 190] on li "Align to End of Previous Day" at bounding box center [180, 189] width 143 height 22
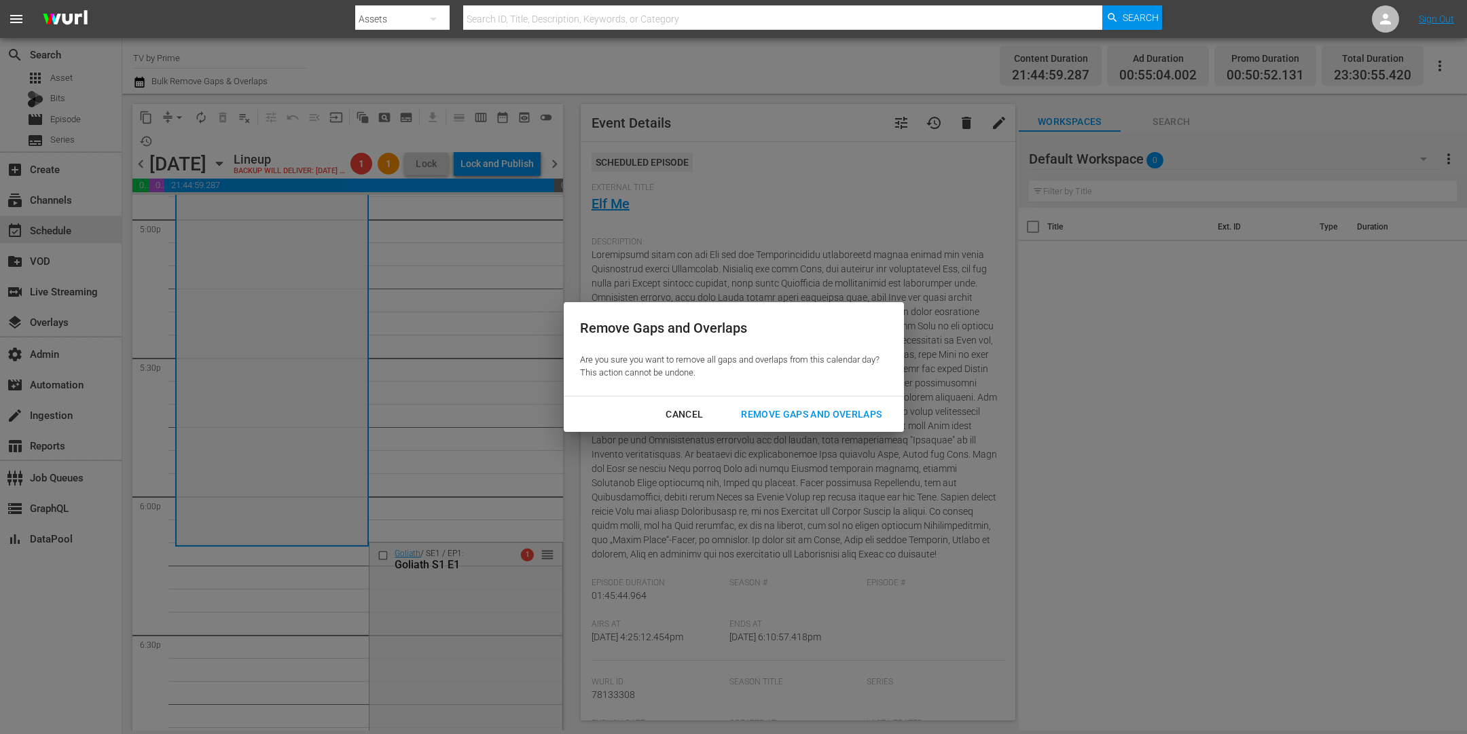
click at [810, 417] on div "Remove Gaps and Overlaps" at bounding box center [811, 414] width 162 height 17
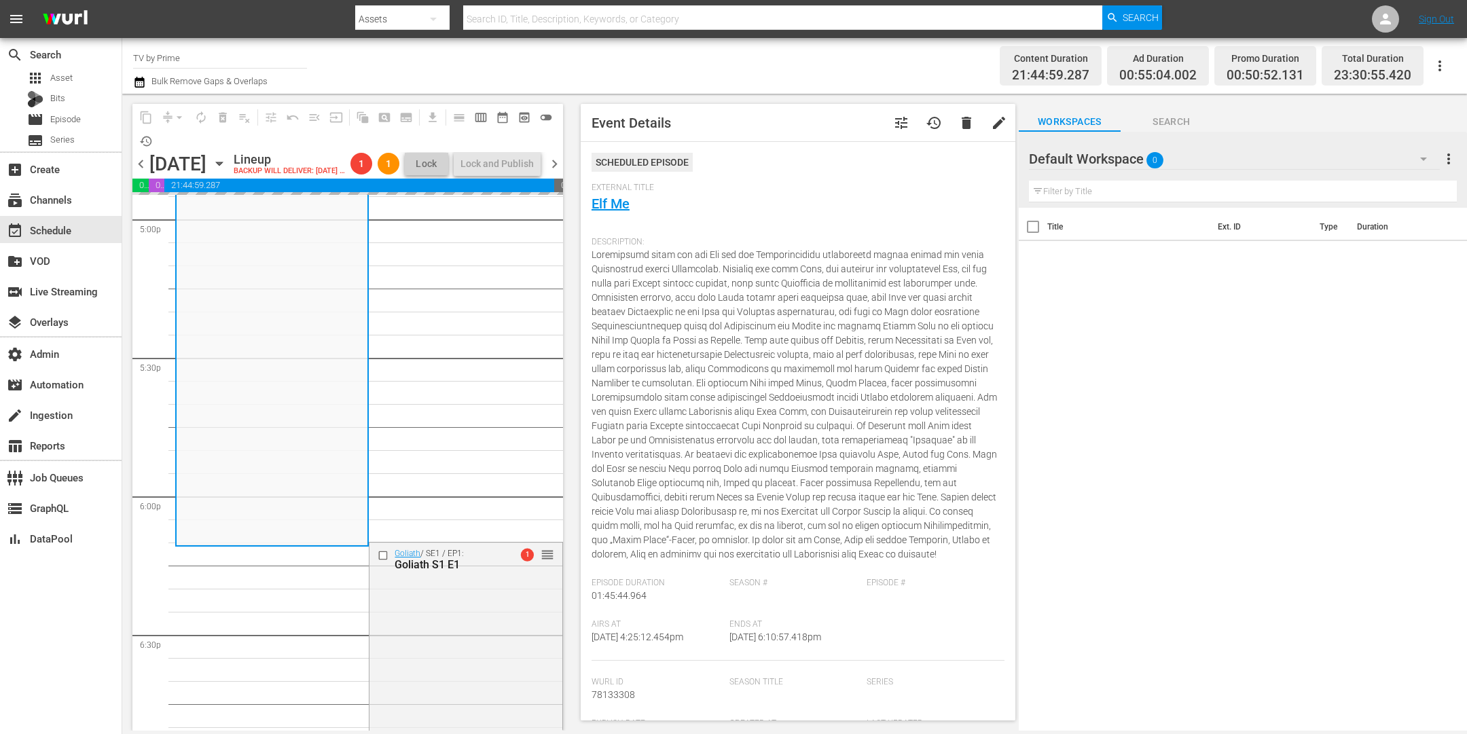
scroll to position [5007, 0]
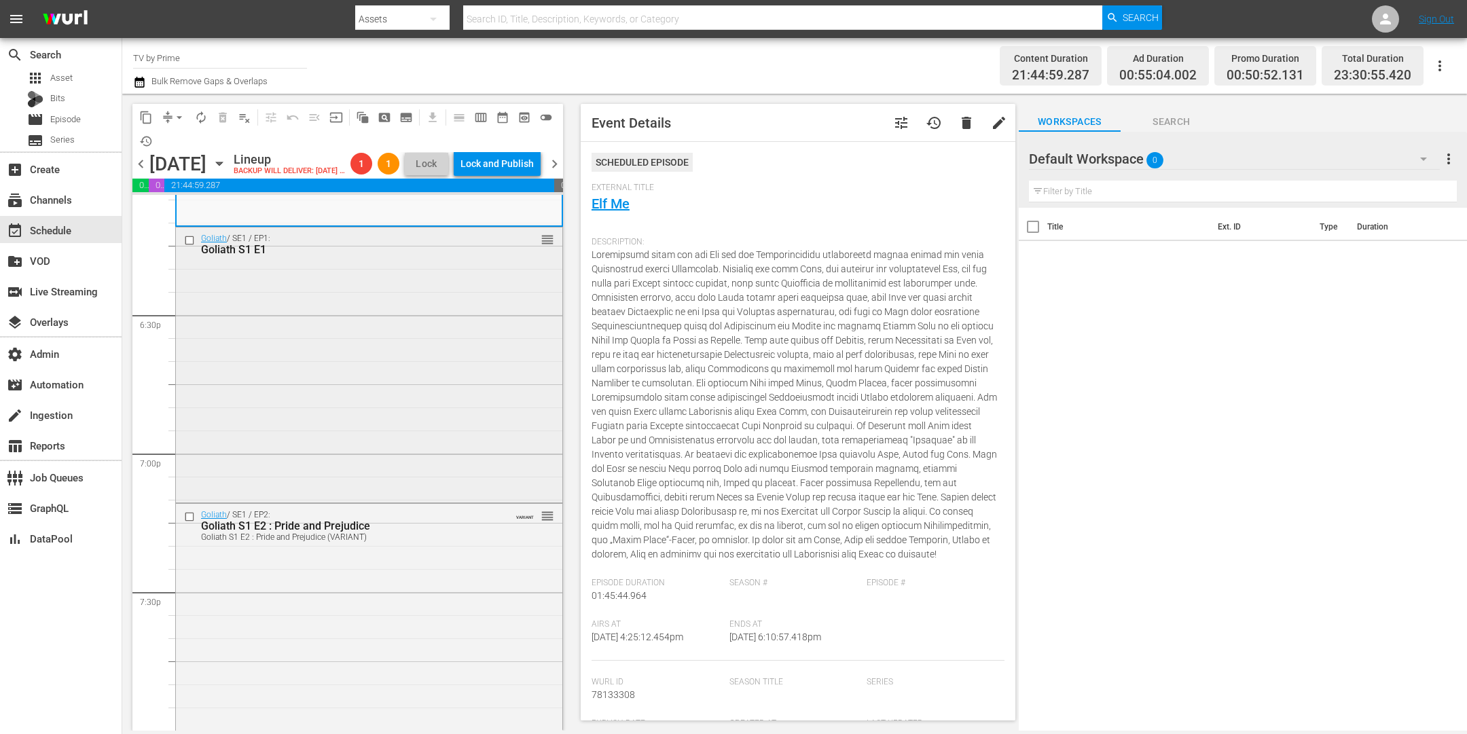
click at [282, 304] on div "Goliath / SE1 / EP1: Goliath S1 E1 reorder" at bounding box center [369, 364] width 386 height 272
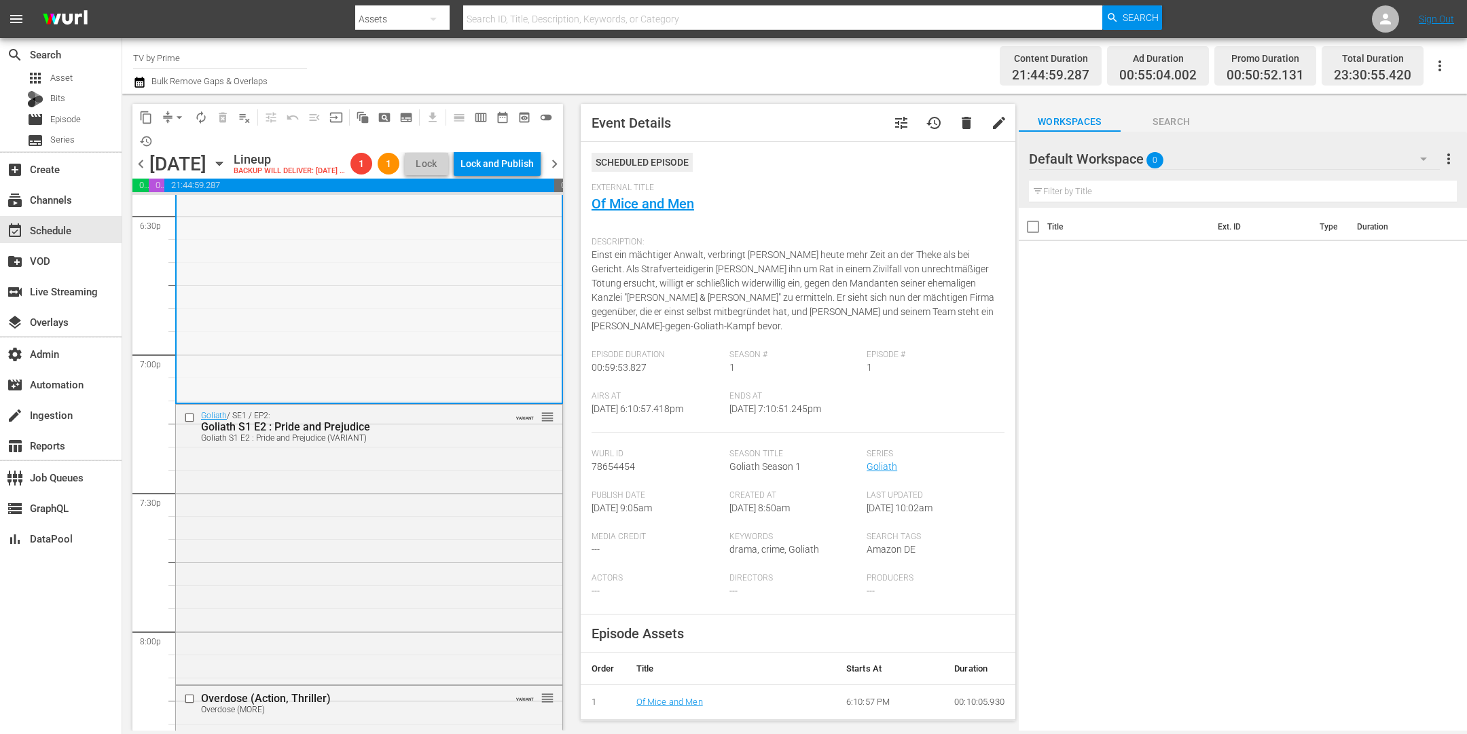
scroll to position [5139, 0]
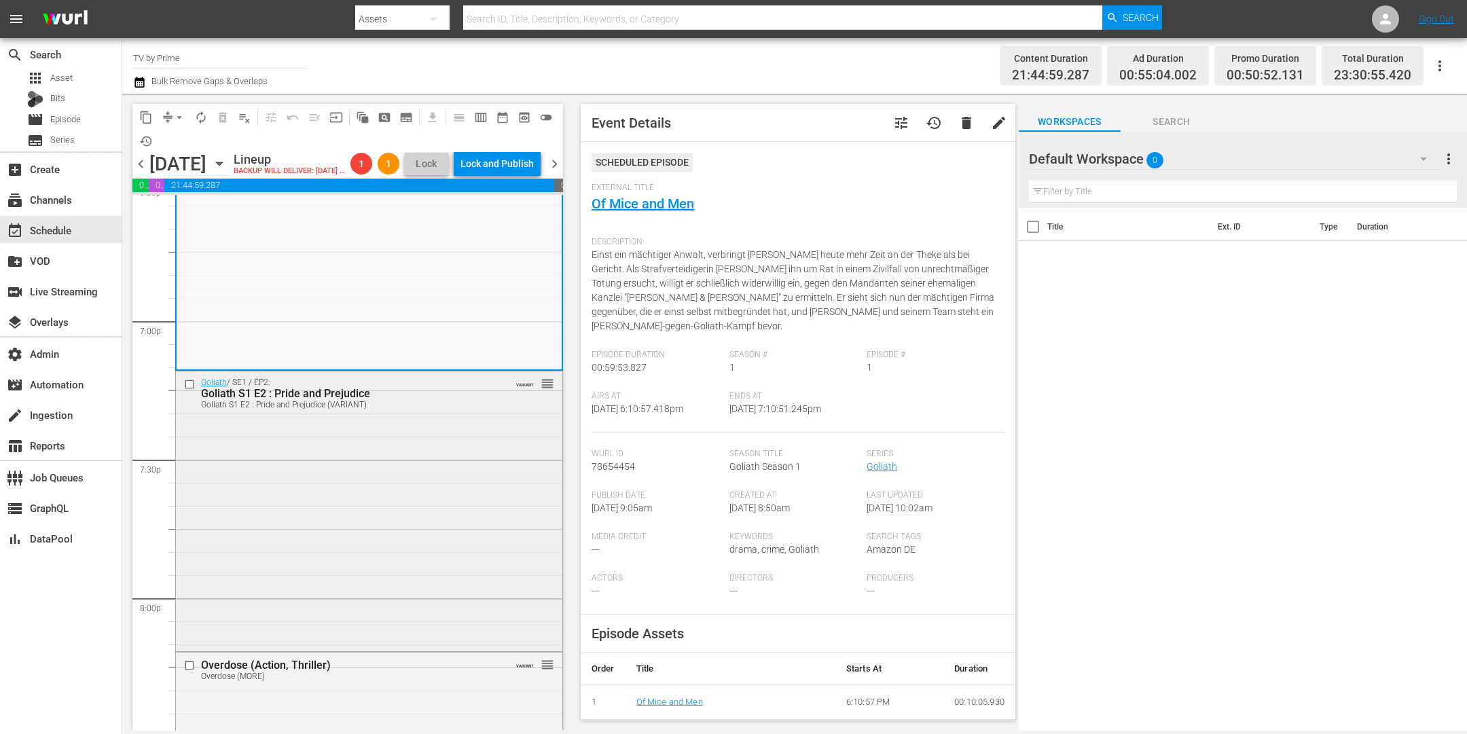
click at [257, 458] on div "Goliath / SE1 / EP2: Goliath S1 E2 : Pride and Prejudice Goliath S1 E2 : Pride …" at bounding box center [369, 510] width 386 height 276
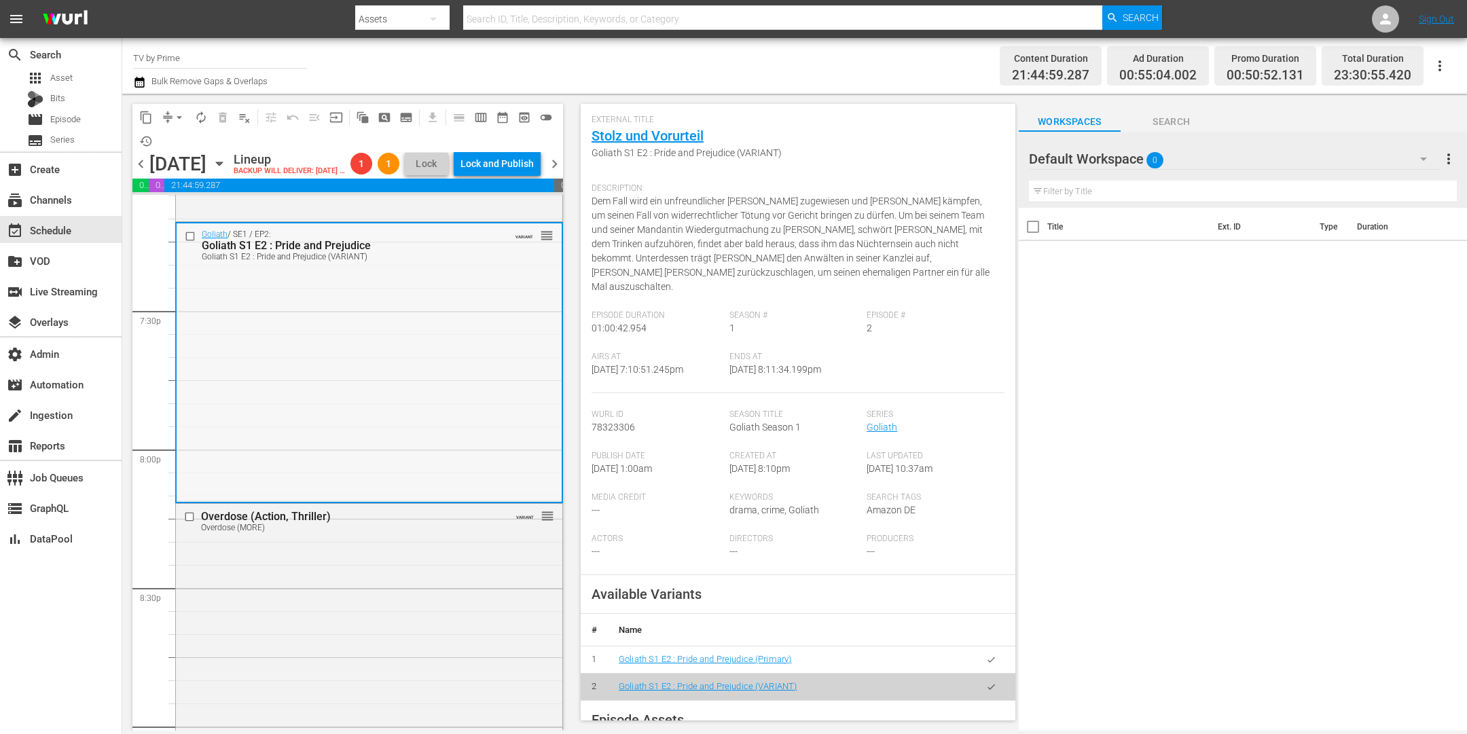
scroll to position [5309, 0]
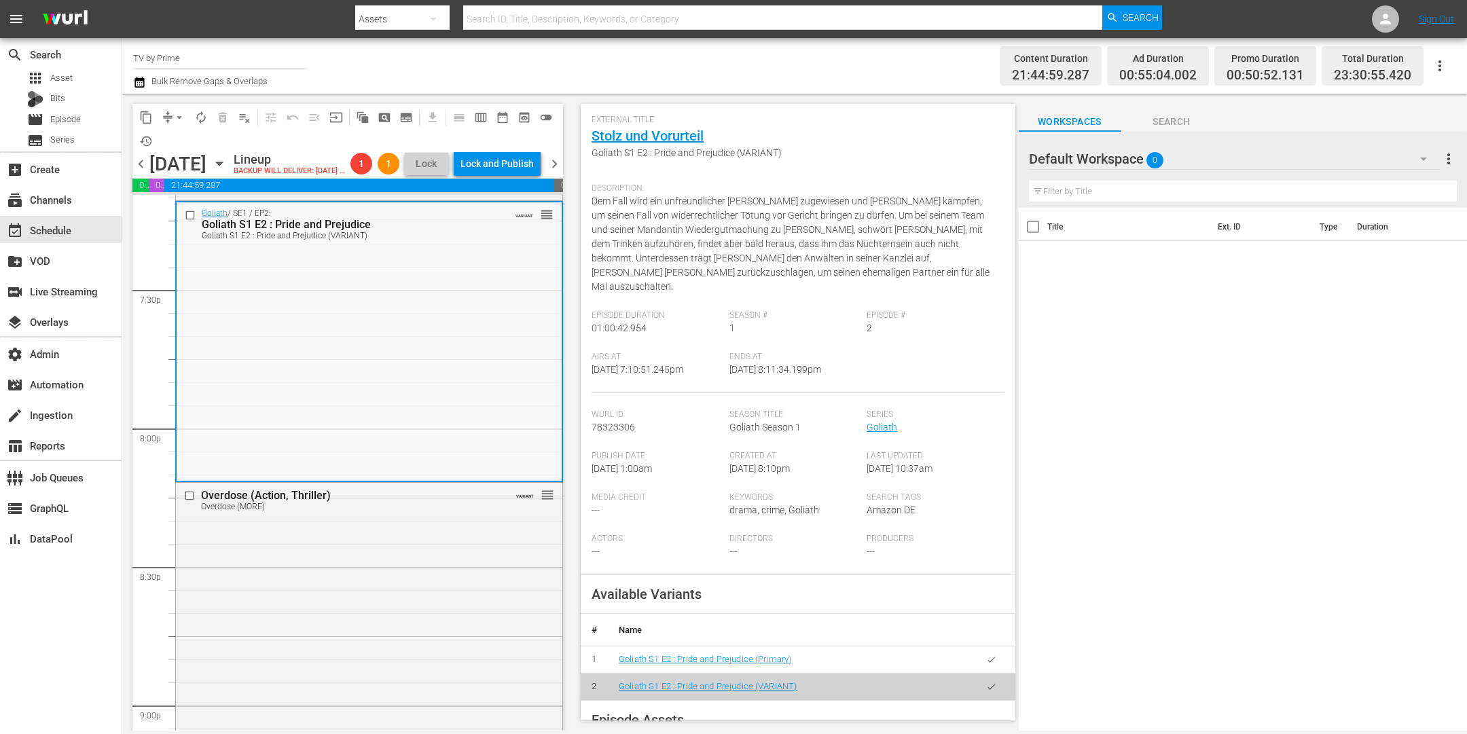
click at [984, 647] on button "button" at bounding box center [991, 660] width 26 height 26
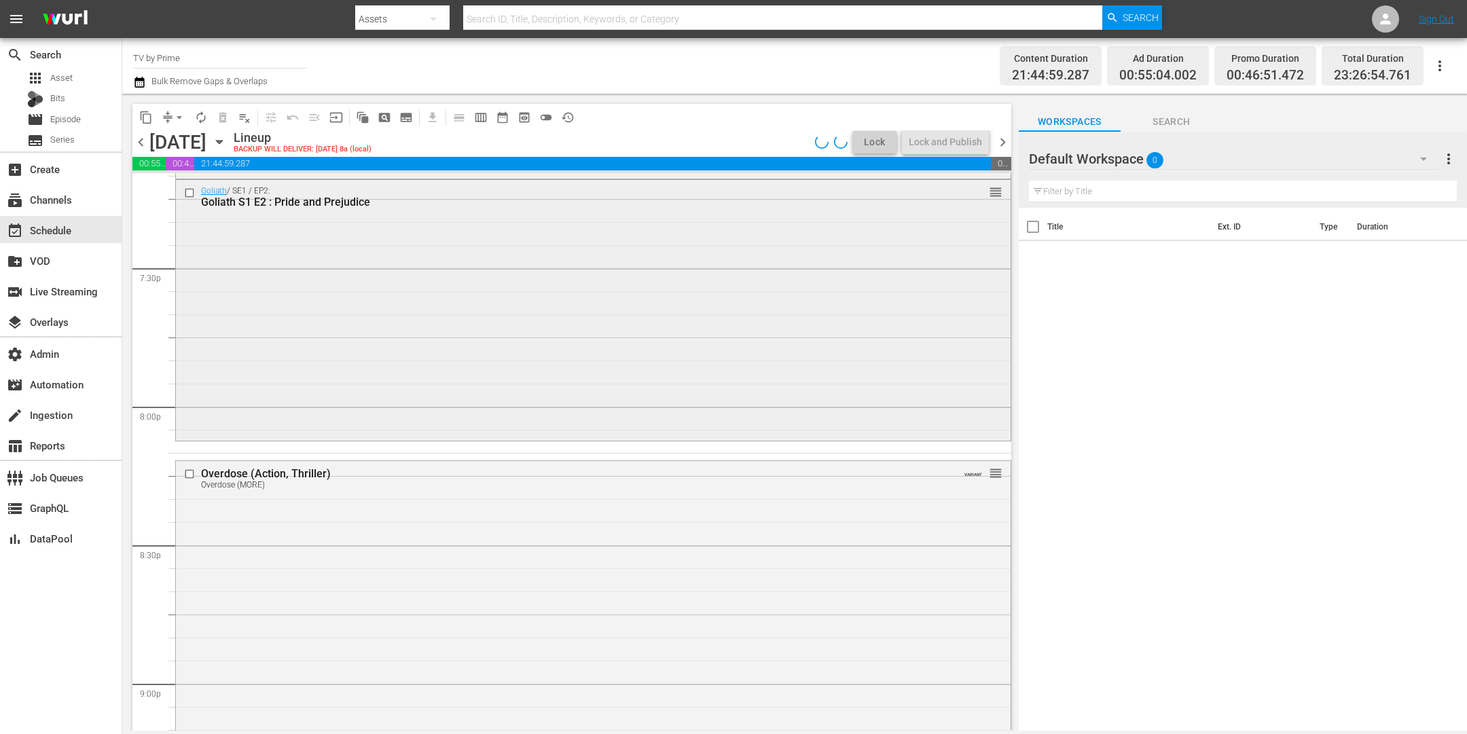
click at [294, 378] on div "Goliath / SE1 / EP2: Goliath S1 E2 : Pride and Prejudice reorder" at bounding box center [593, 309] width 835 height 258
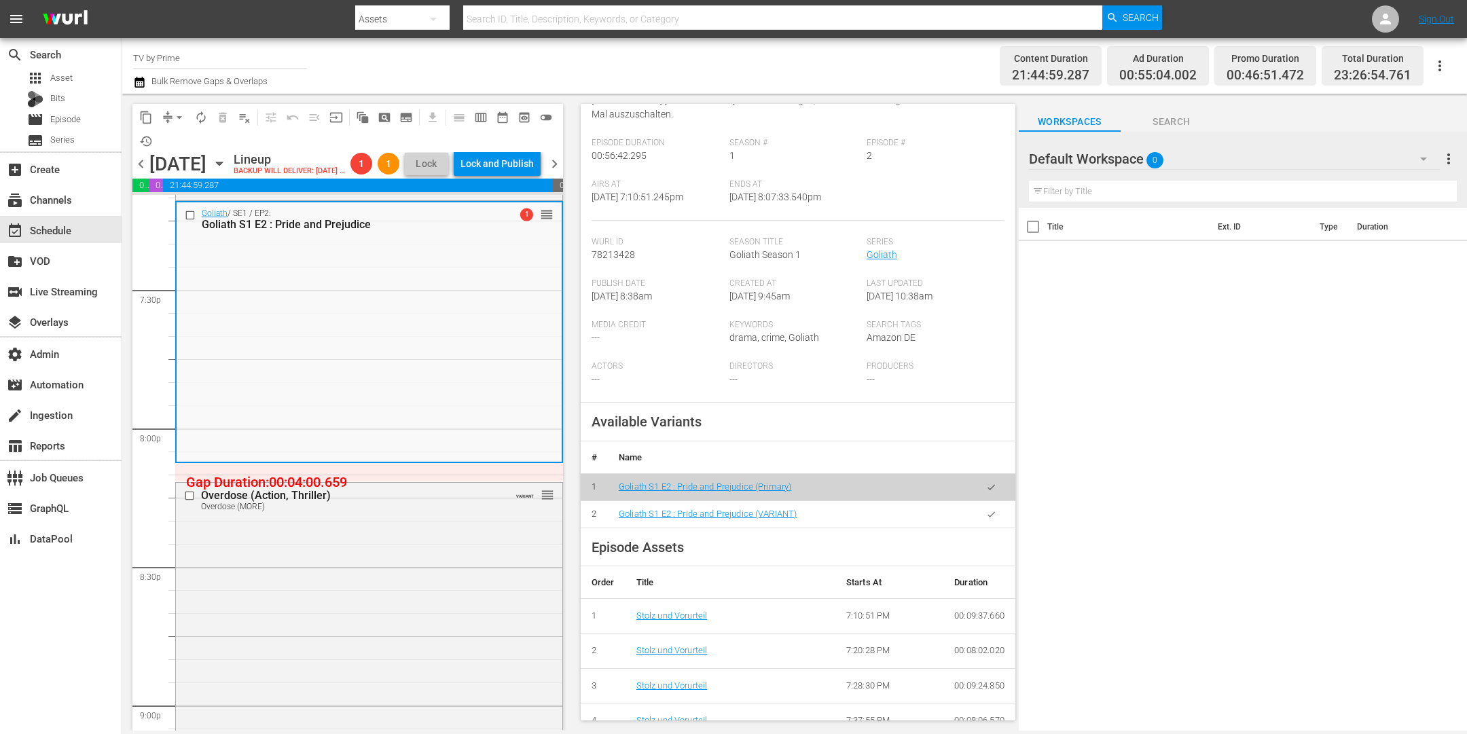
scroll to position [215, 0]
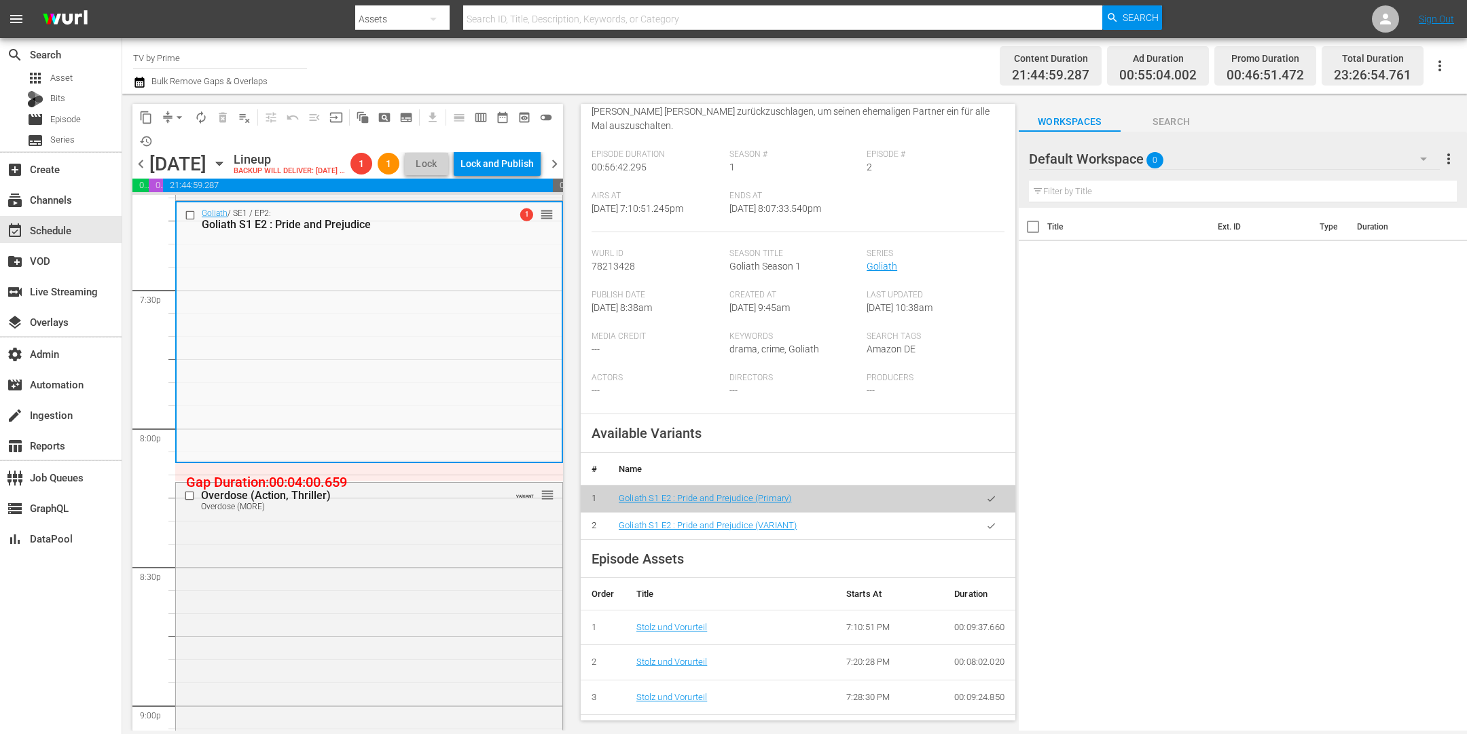
click at [986, 521] on icon "button" at bounding box center [991, 526] width 10 height 10
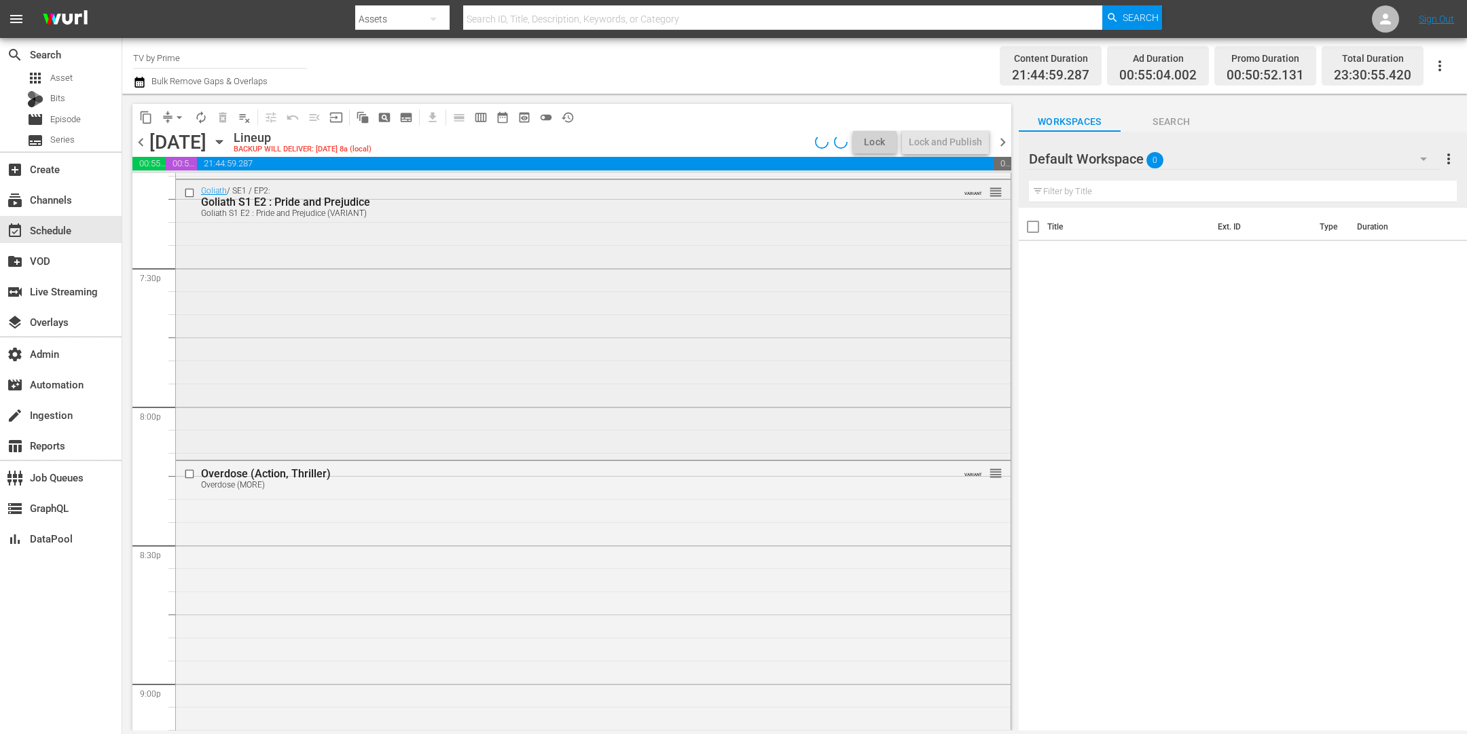
click at [385, 390] on div "Goliath / SE1 / EP2: Goliath S1 E2 : Pride and Prejudice Goliath S1 E2 : Pride …" at bounding box center [593, 318] width 835 height 276
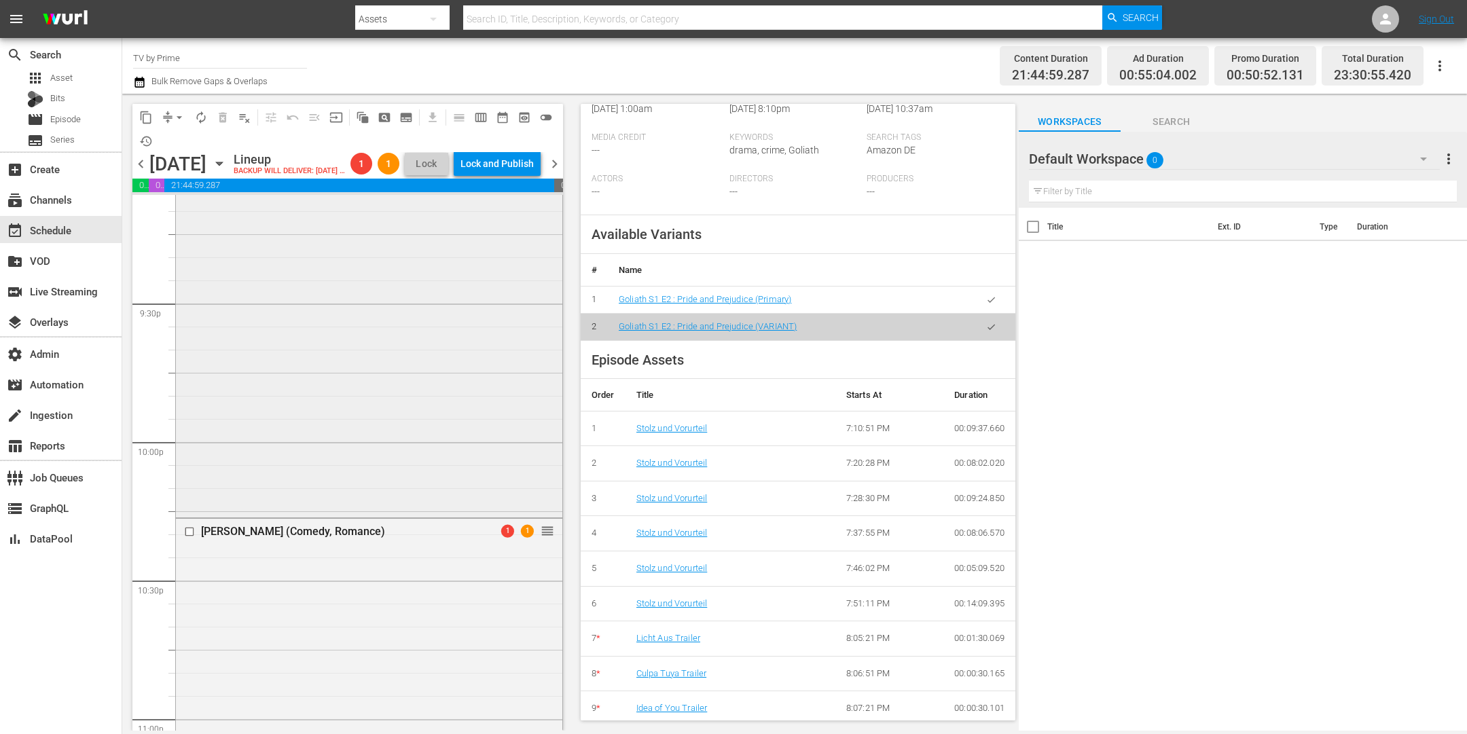
scroll to position [6161, 0]
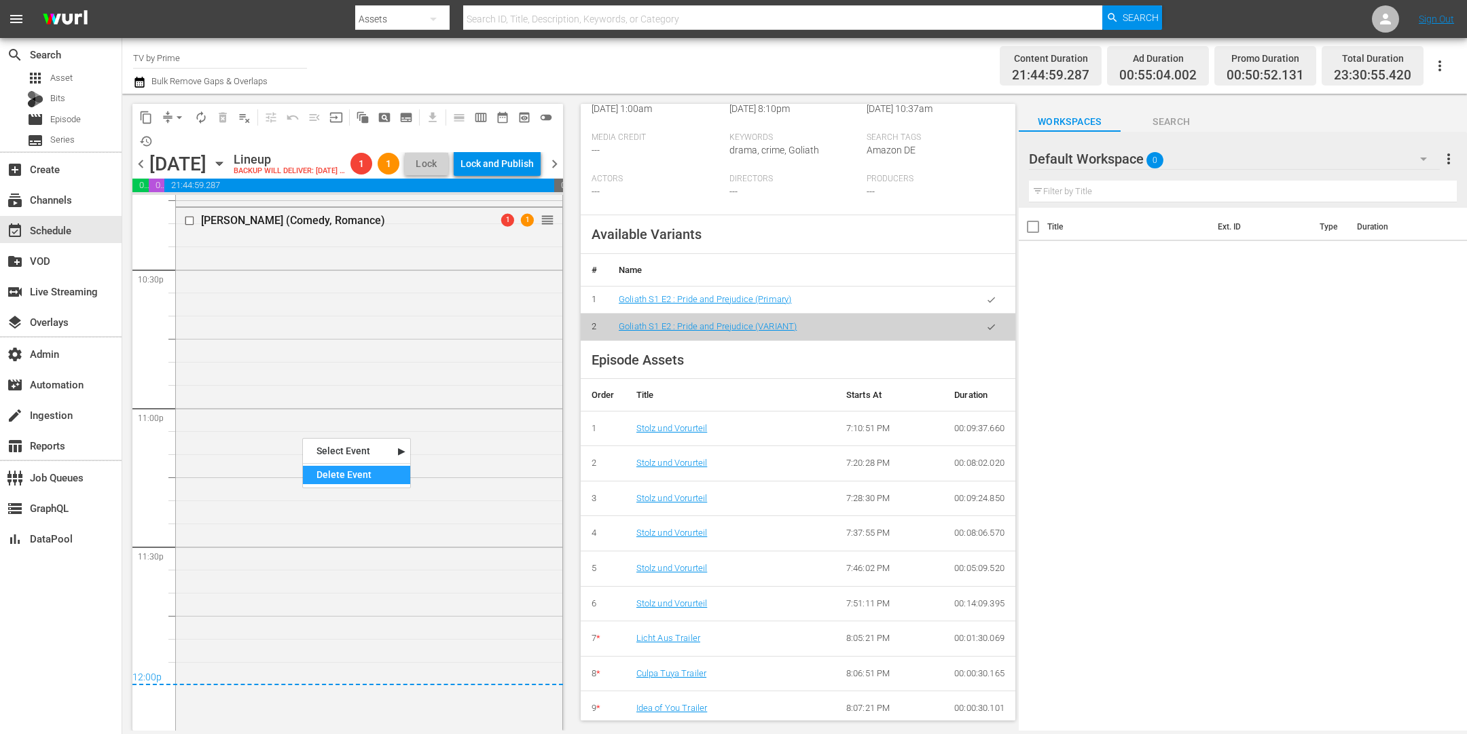
click at [375, 480] on div "Delete Event" at bounding box center [356, 475] width 107 height 18
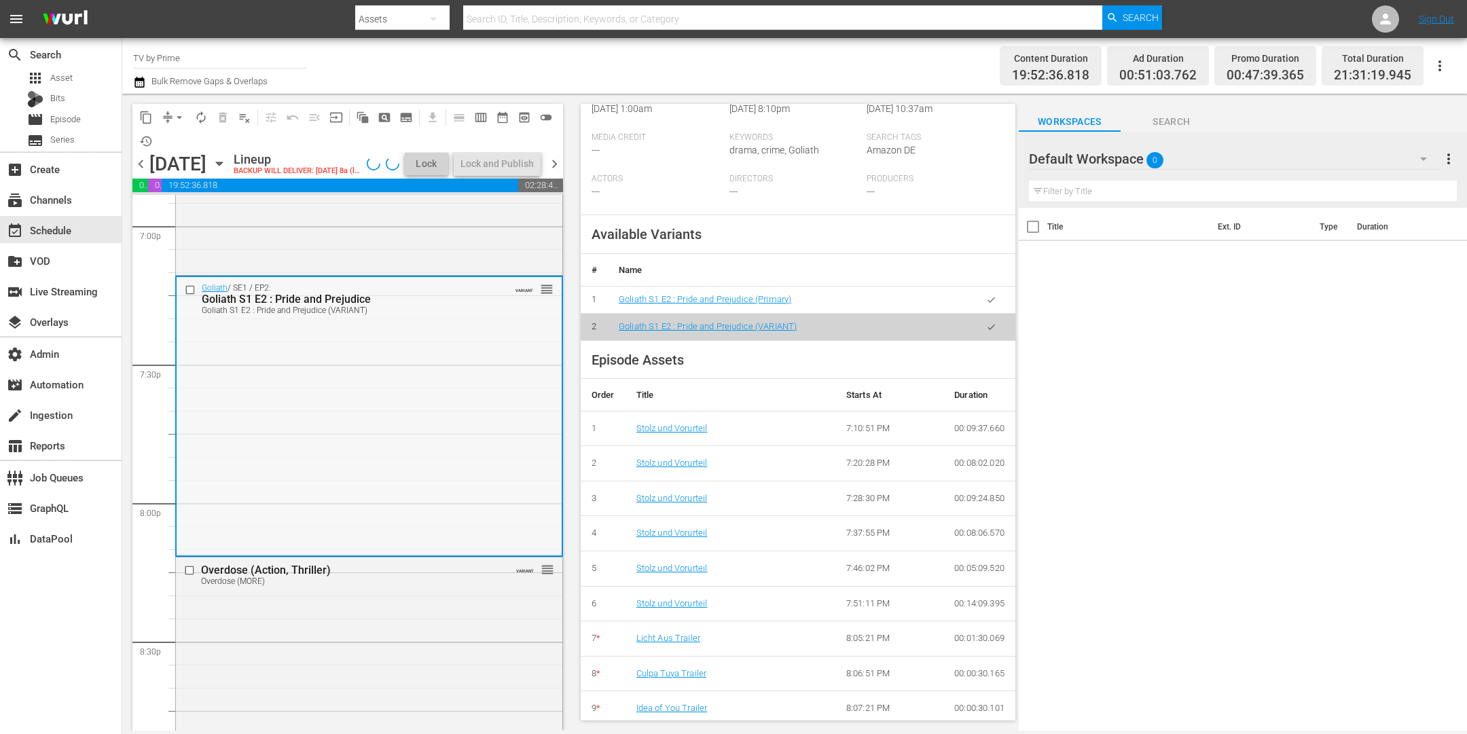
scroll to position [4880, 0]
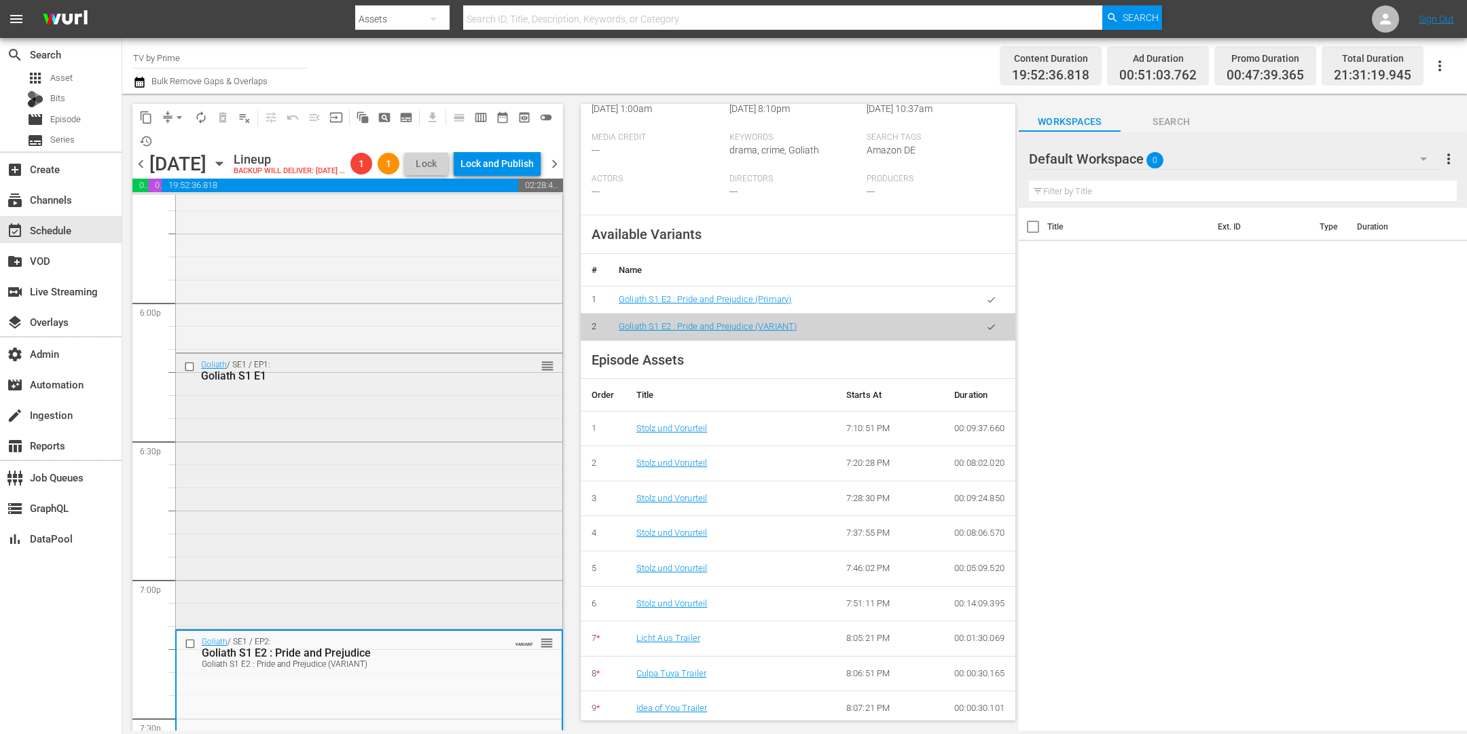
click at [385, 548] on div "Goliath / SE1 / EP1: Goliath S1 E1 reorder" at bounding box center [369, 490] width 386 height 272
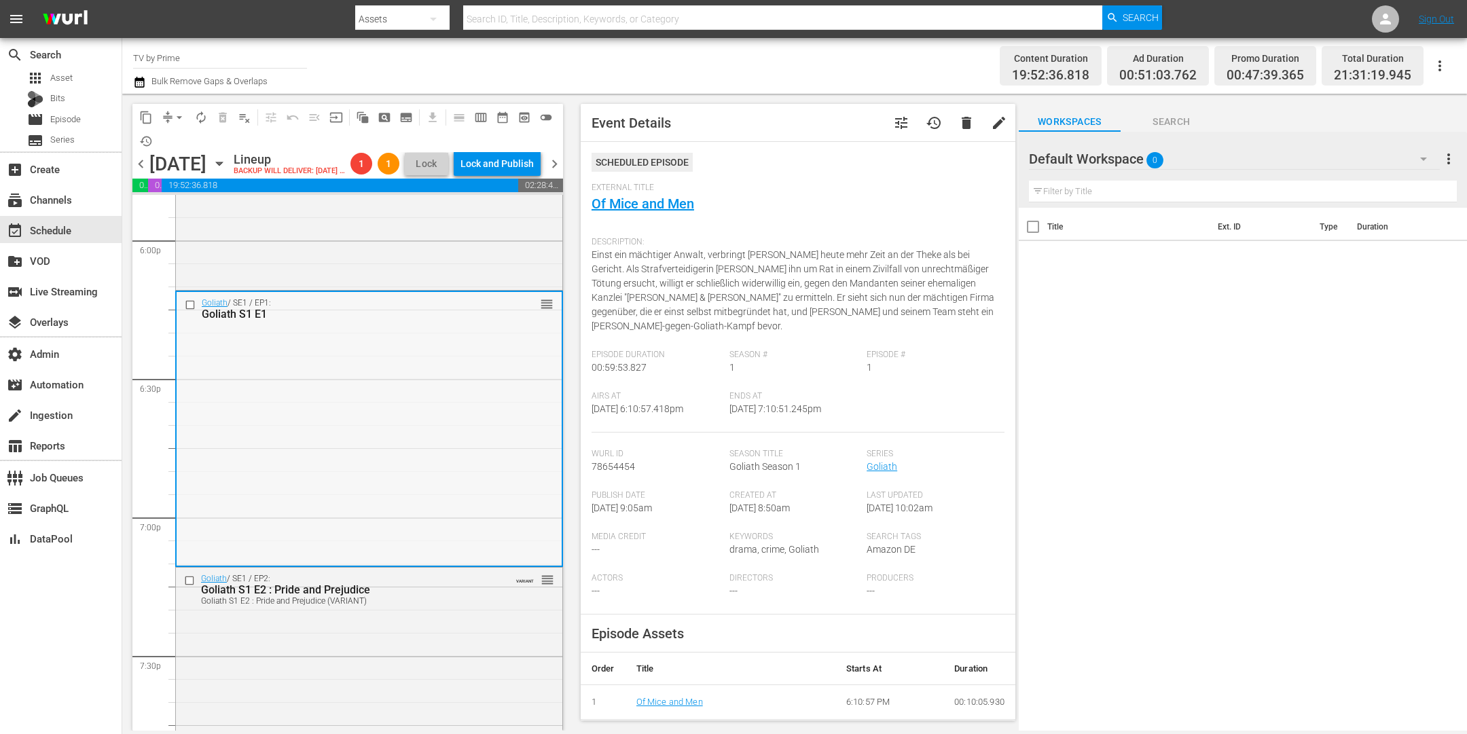
scroll to position [5132, 0]
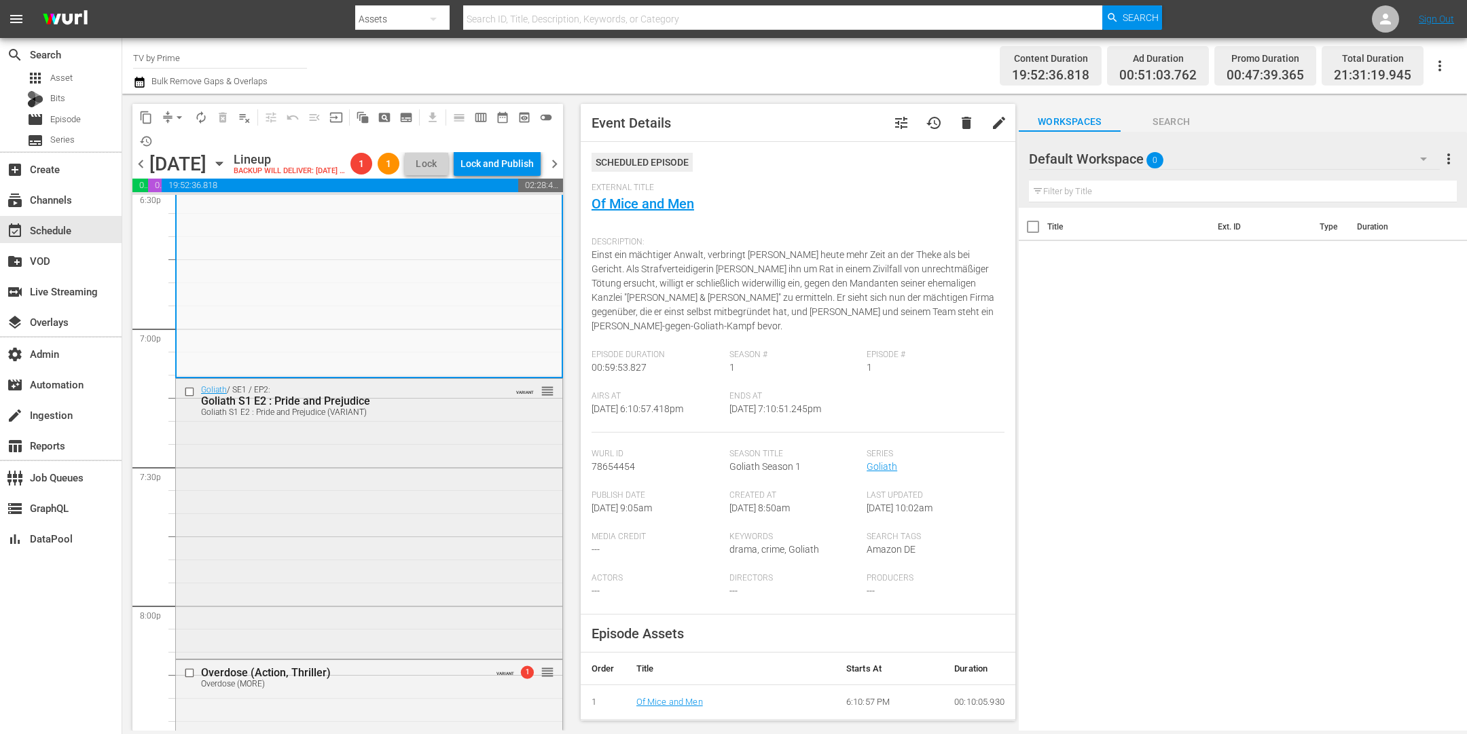
click at [455, 509] on div "Goliath / SE1 / EP2: Goliath S1 E2 : Pride and Prejudice Goliath S1 E2 : Pride …" at bounding box center [369, 517] width 386 height 276
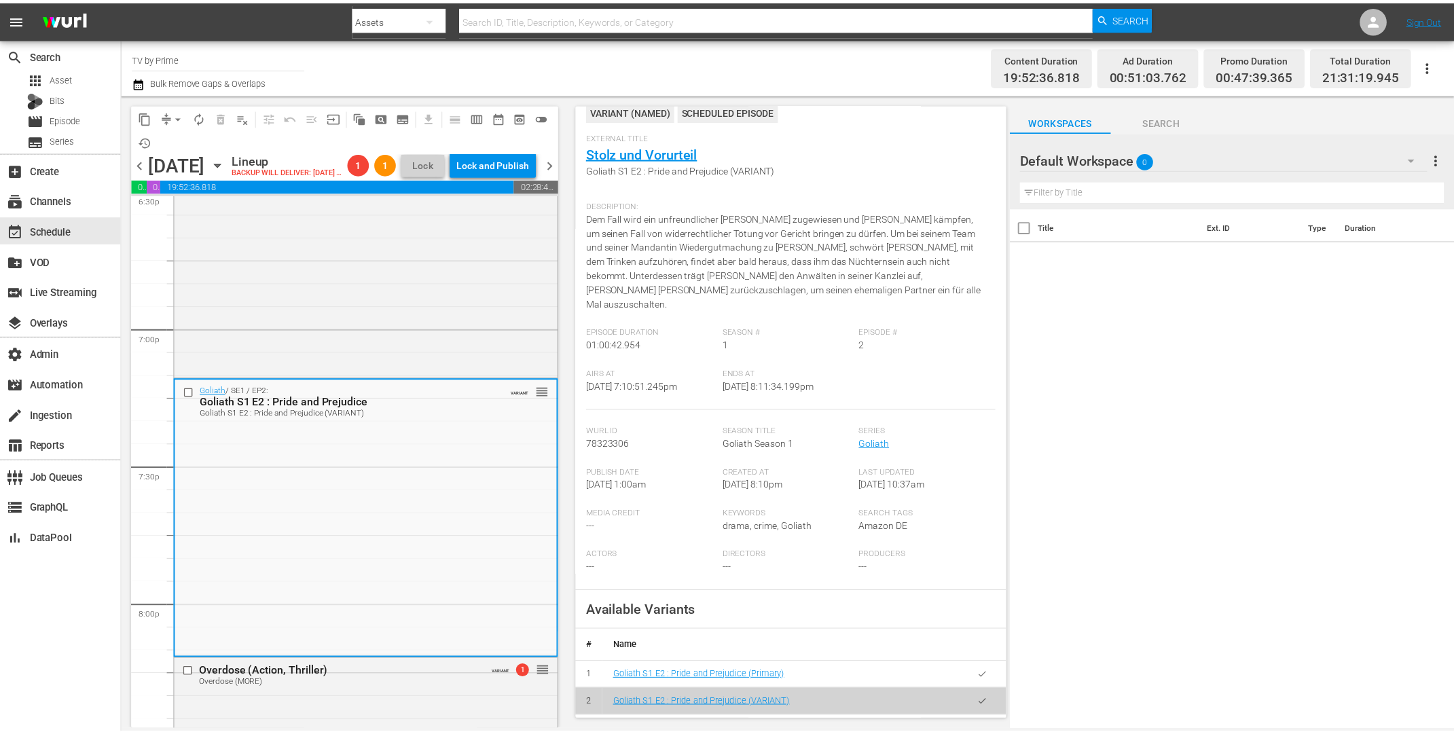
scroll to position [195, 0]
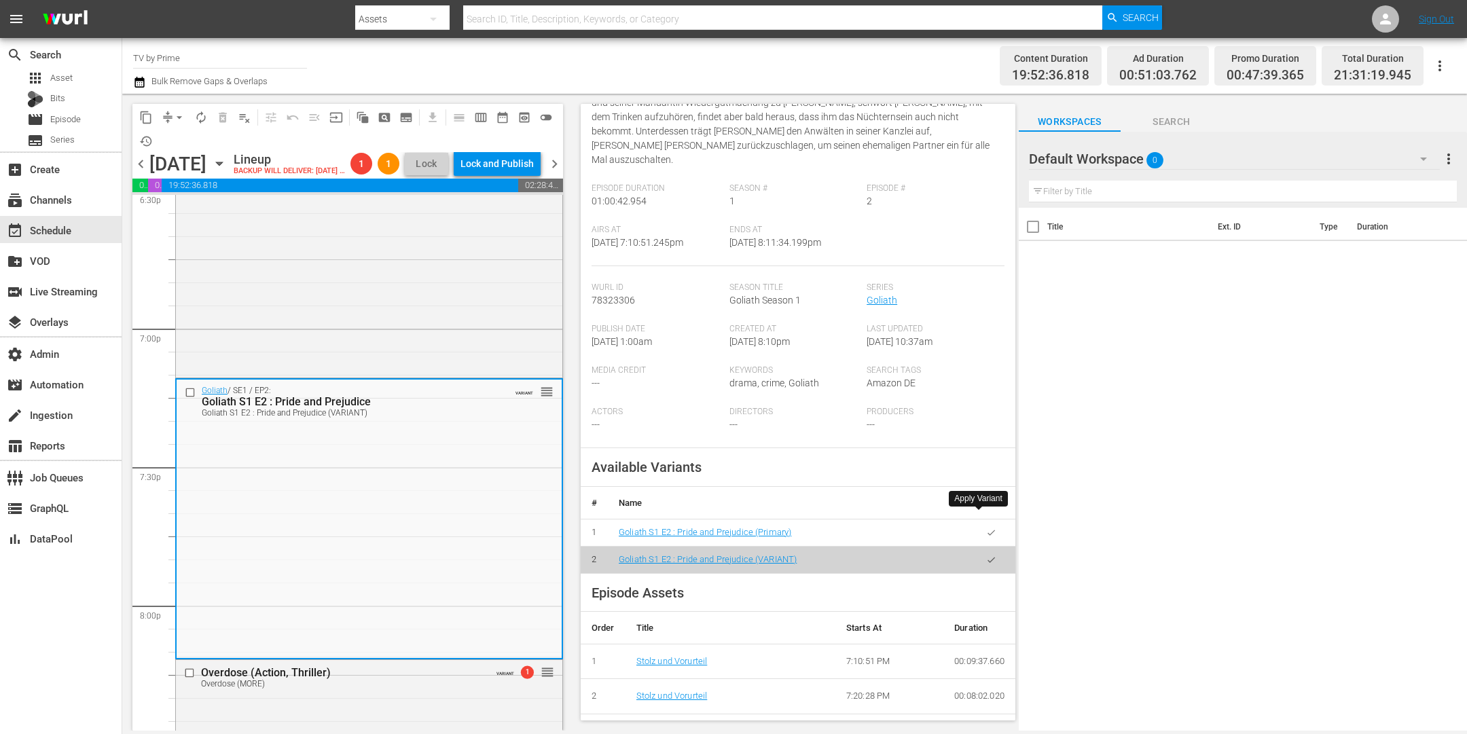
click at [986, 528] on icon "button" at bounding box center [991, 533] width 10 height 10
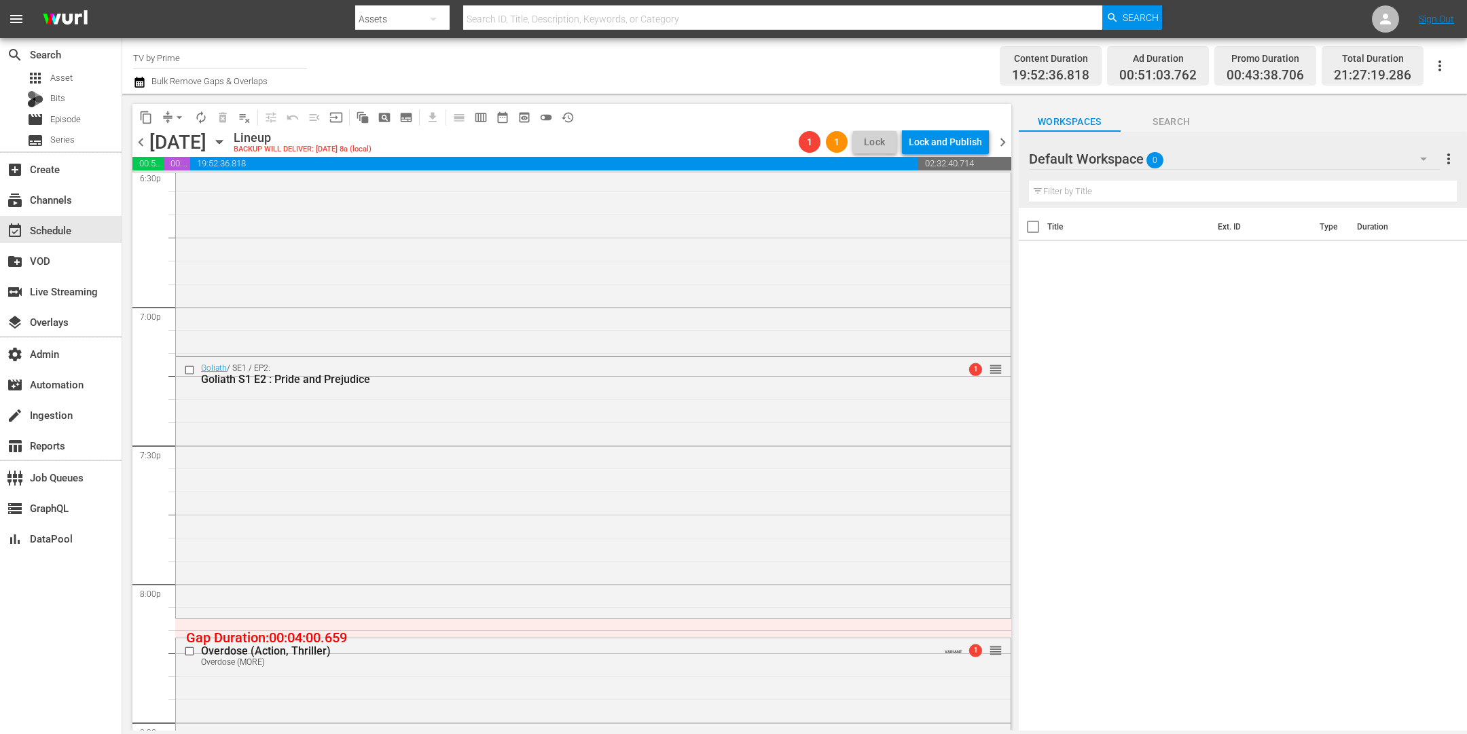
click at [475, 514] on div "Goliath / SE1 / EP2: Goliath S1 E2 : Pride and Prejudice 1 reorder" at bounding box center [593, 486] width 835 height 258
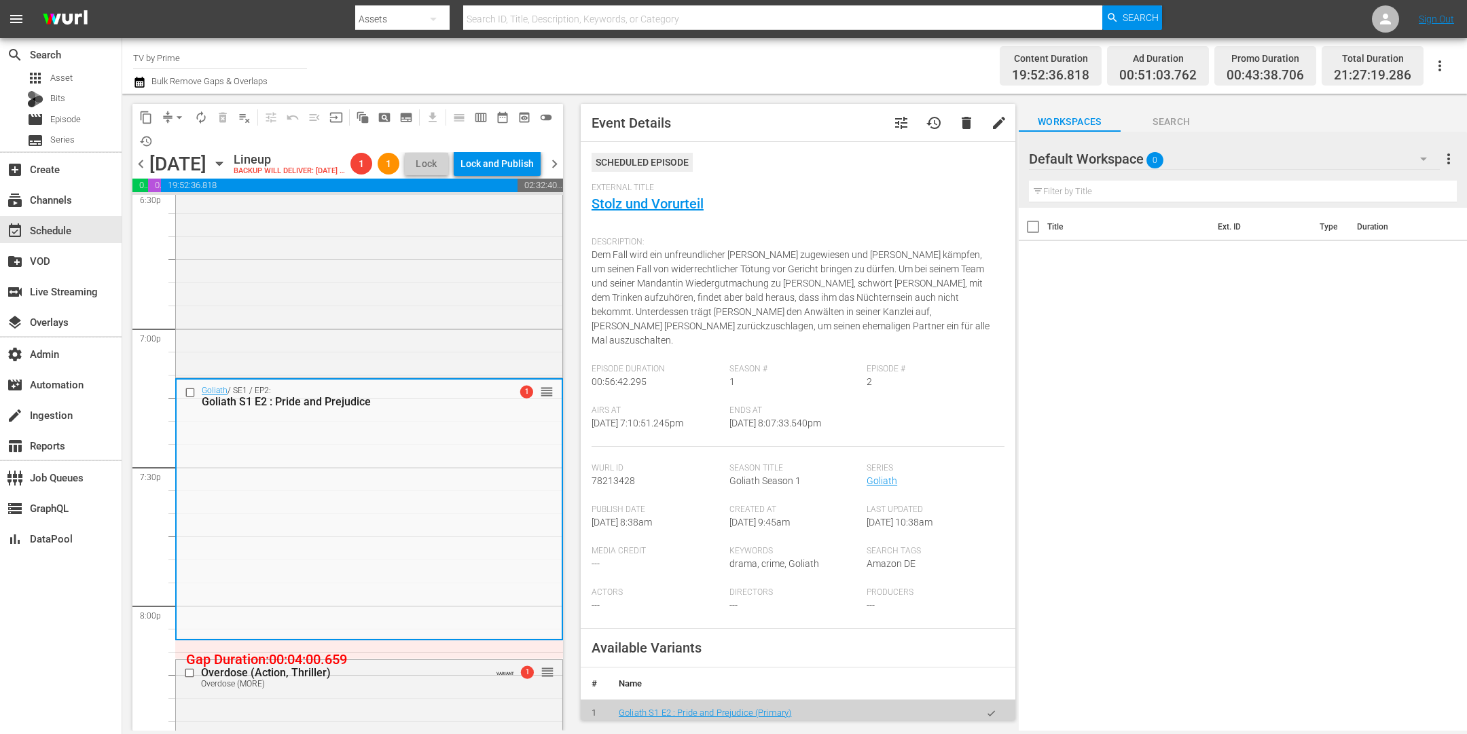
click at [893, 119] on span "tune" at bounding box center [901, 123] width 16 height 16
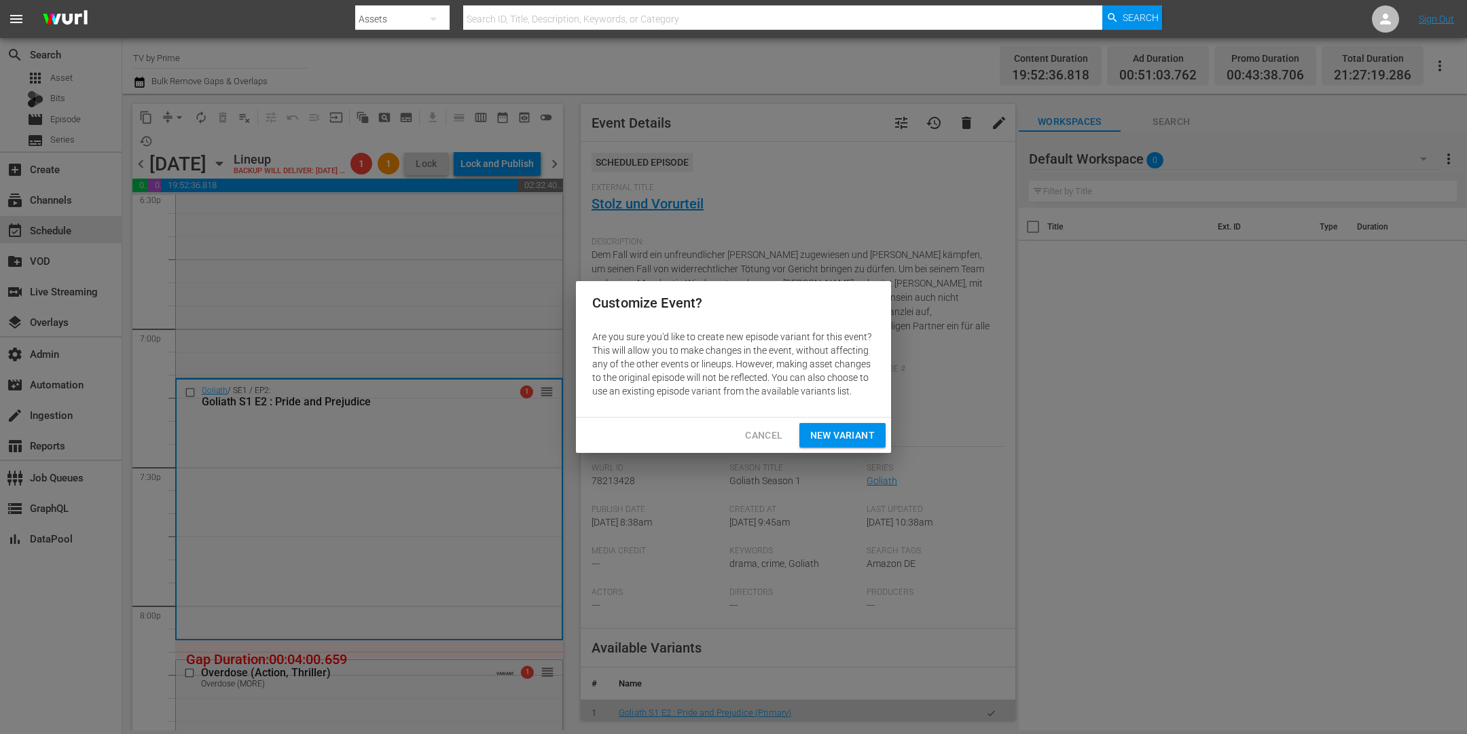
click at [844, 434] on span "New Variant" at bounding box center [842, 435] width 65 height 17
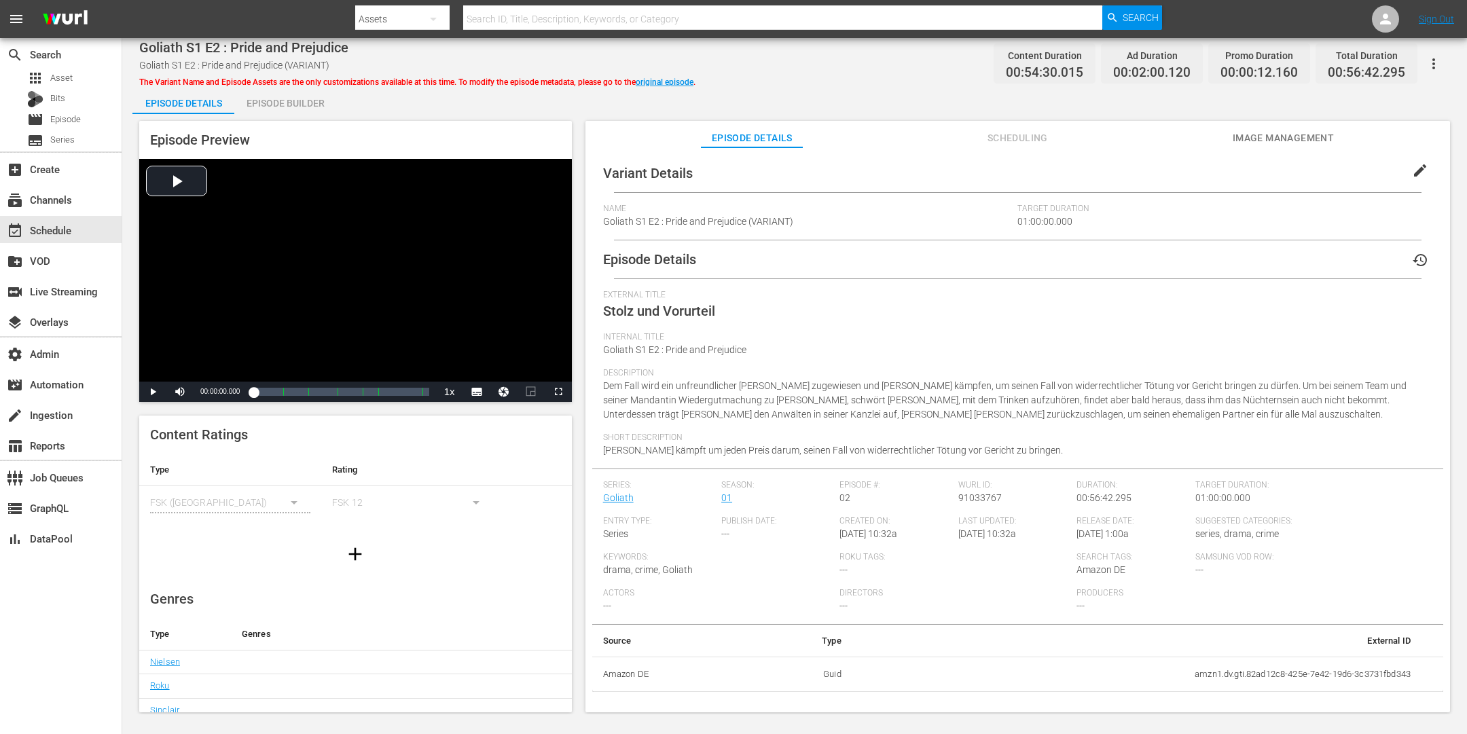
click at [1419, 168] on span "edit" at bounding box center [1420, 170] width 16 height 16
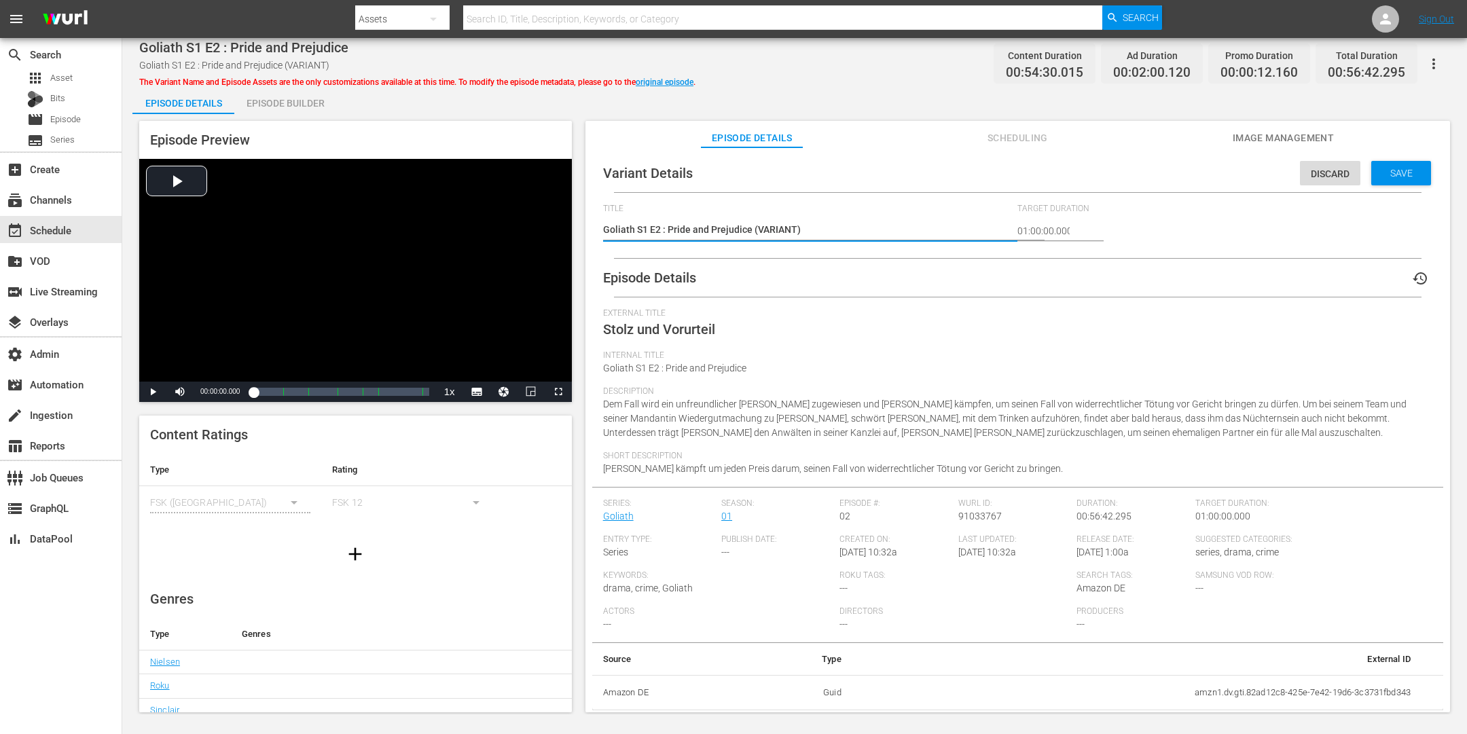
drag, startPoint x: 795, startPoint y: 226, endPoint x: 756, endPoint y: 225, distance: 38.7
click at [756, 225] on textarea "Goliath S1 E2 : Pride and Prejudice (VARIANT)" at bounding box center [807, 231] width 408 height 16
type textarea "Goliath S1 E2 : Pride and Prejudice (m)"
type textarea "Goliath S1 E2 : Pride and Prejudice (mo)"
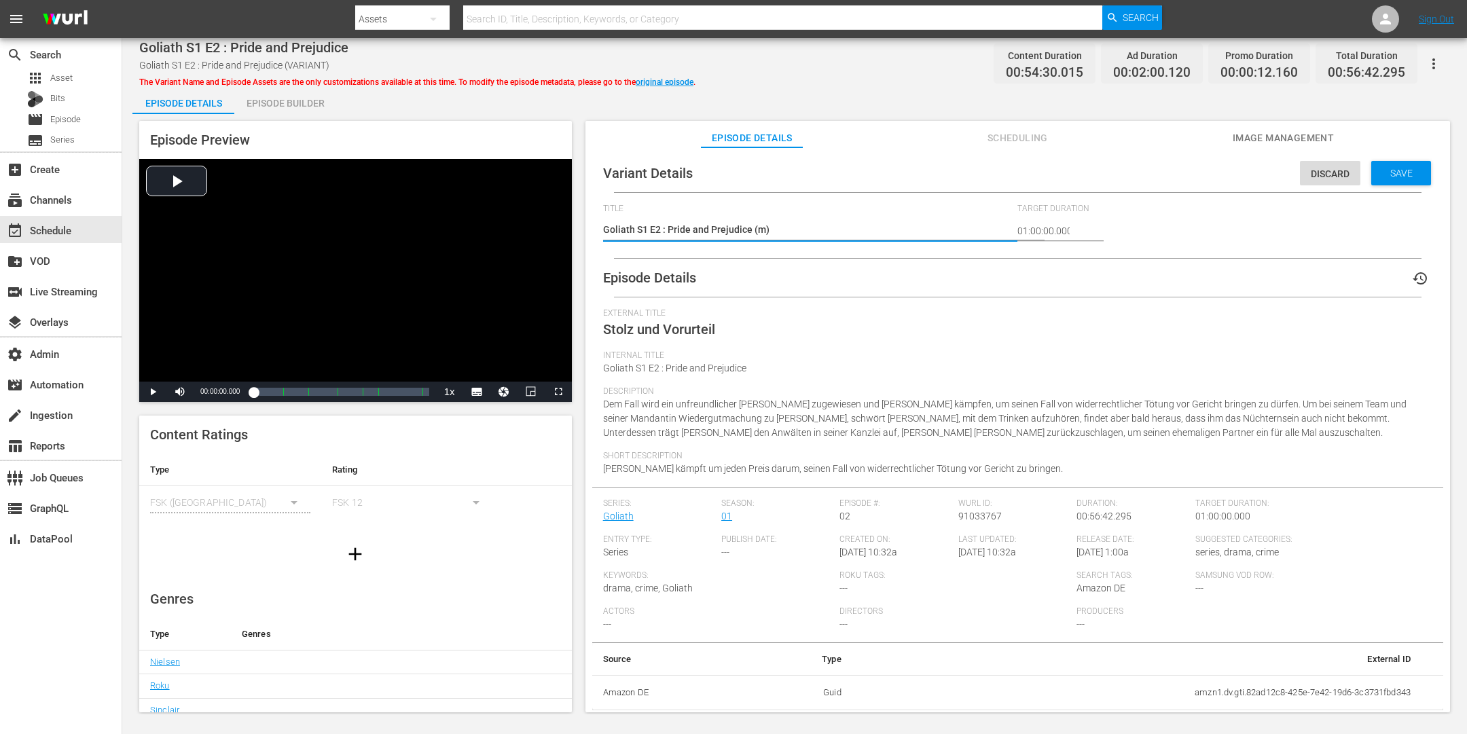
type textarea "Goliath S1 E2 : Pride and Prejudice (mo)"
type textarea "Goliath S1 E2 : Pride and Prejudice (m)"
type textarea "Goliath S1 E2 : Pride and Prejudice ()"
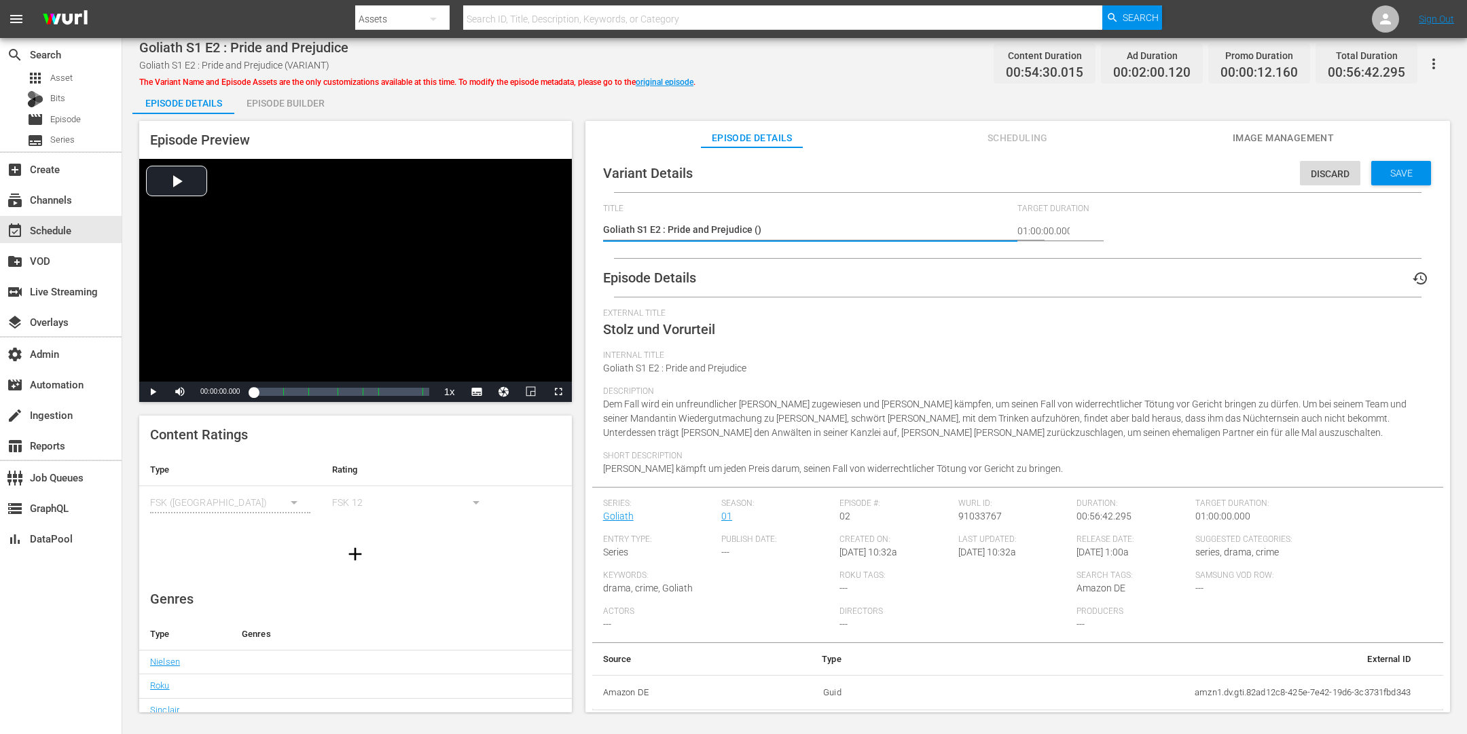
type textarea "Goliath S1 E2 : Pride and Prejudice (M)"
type textarea "Goliath S1 E2 : Pride and Prejudice (MO)"
type textarea "Goliath S1 E2 : Pride and Prejudice (MOR)"
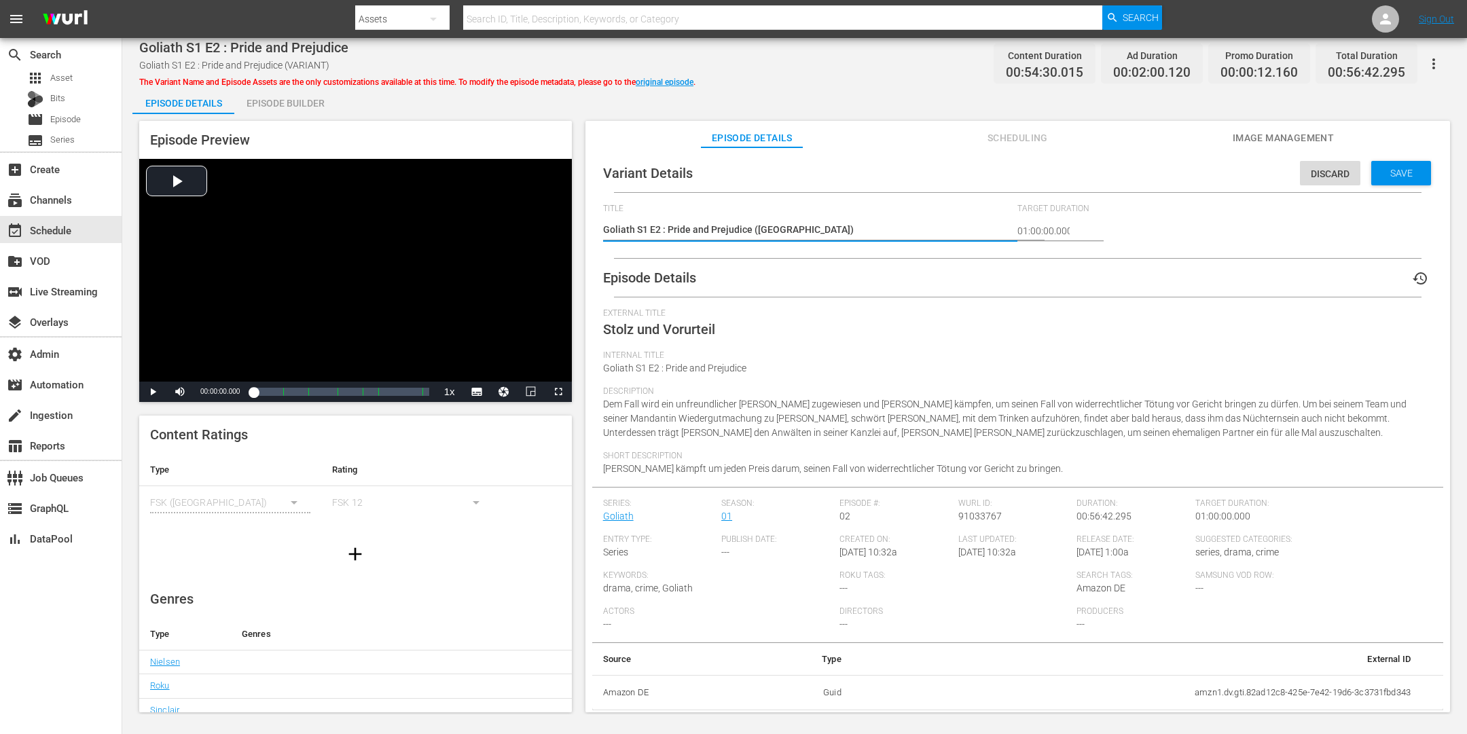
type textarea "Goliath S1 E2 : Pride and Prejudice (MOR)"
type textarea "Goliath S1 E2 : Pride and Prejudice (MORE)"
click at [1382, 169] on span "Save" at bounding box center [1402, 173] width 44 height 11
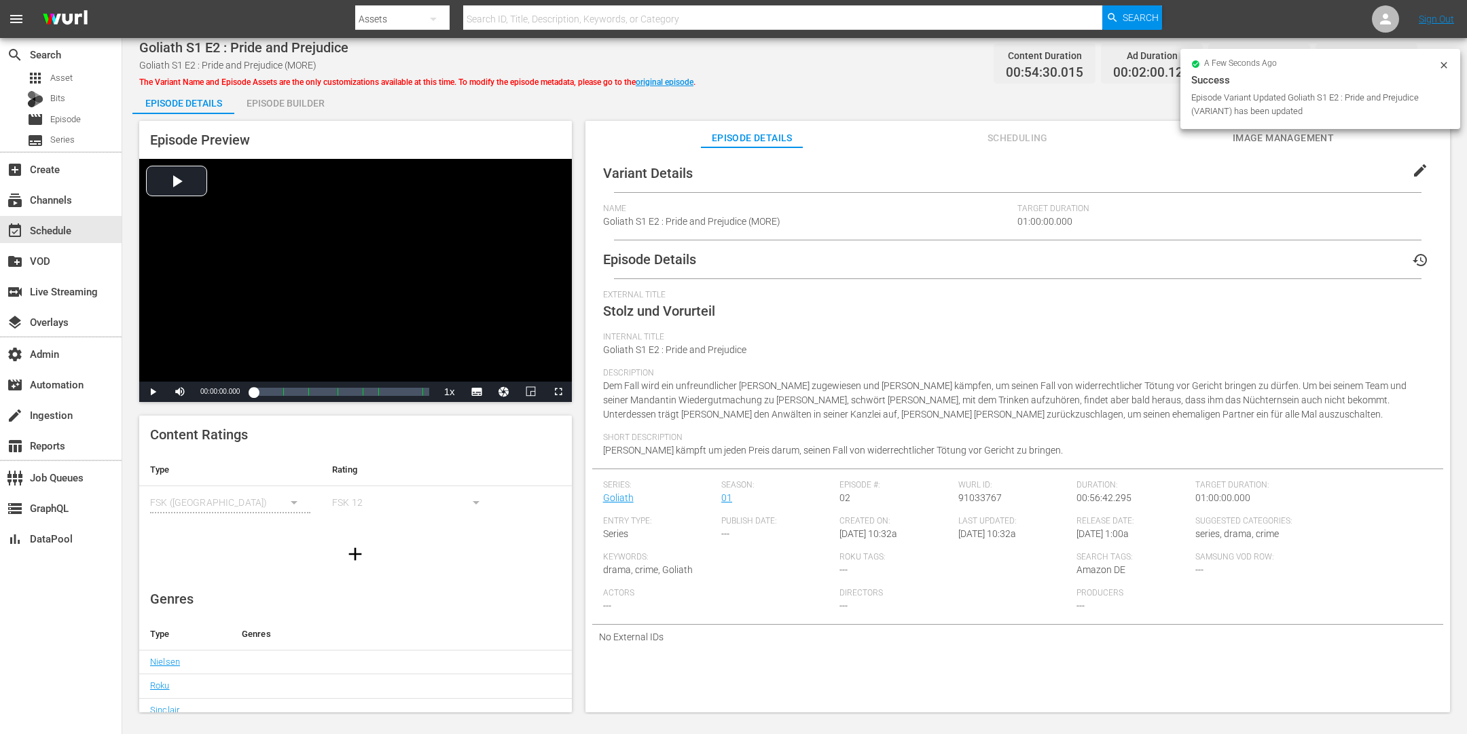
click at [279, 94] on div "Episode Builder" at bounding box center [285, 103] width 102 height 33
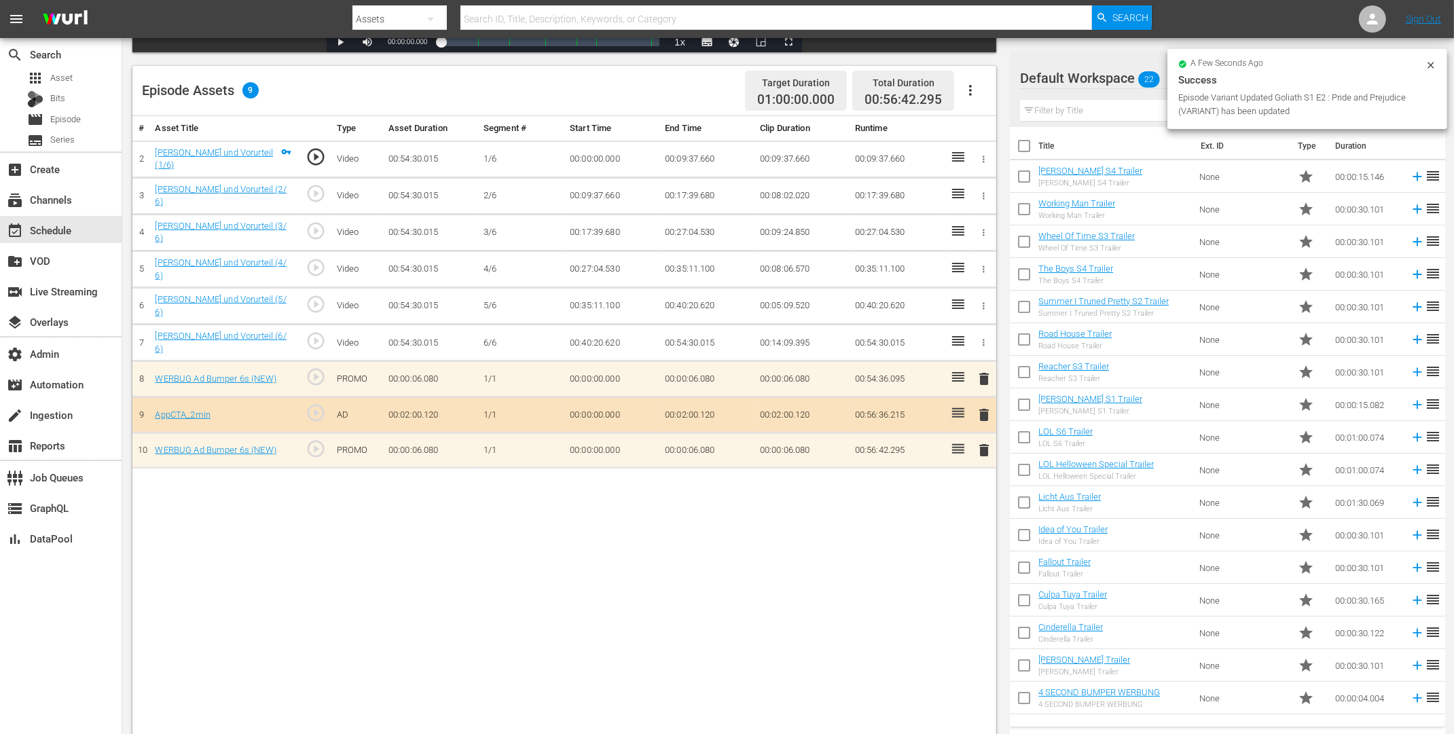
scroll to position [340, 0]
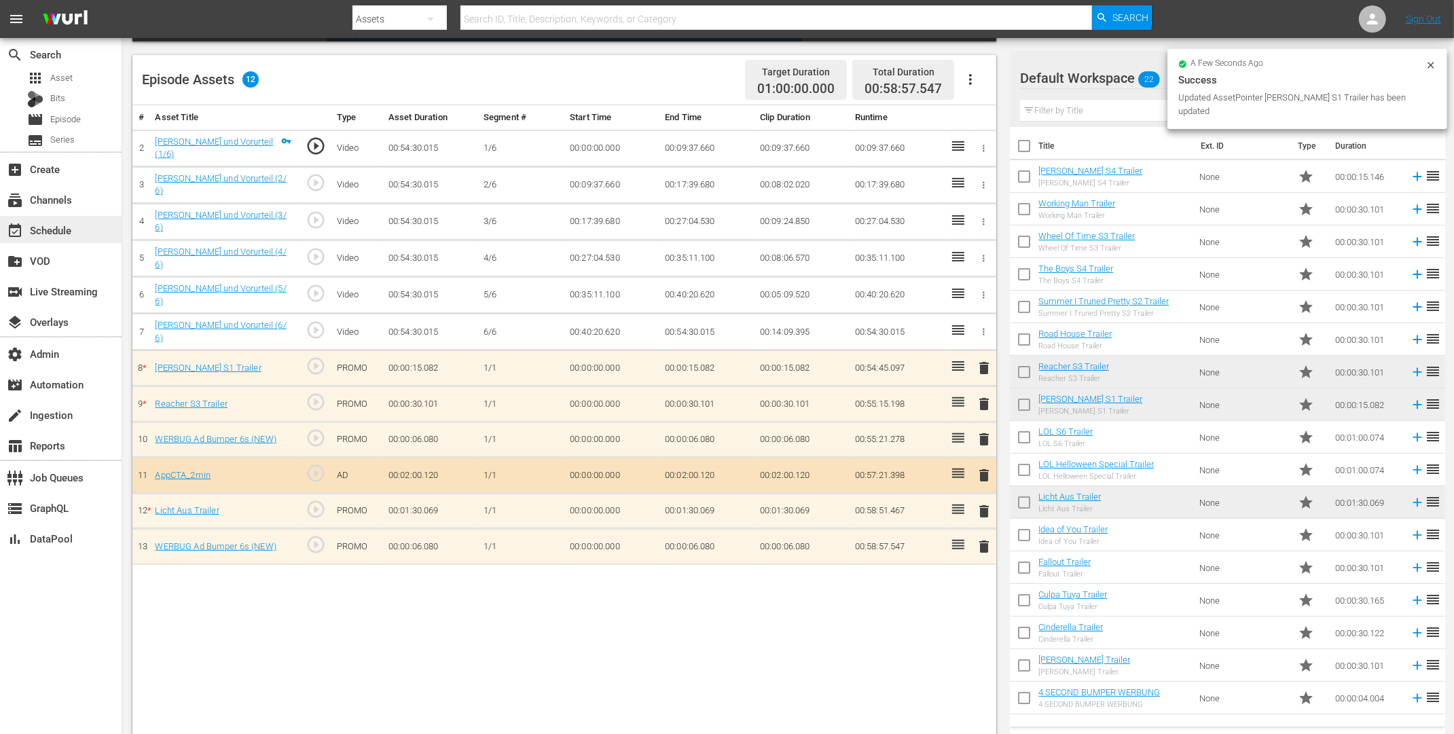
click at [65, 232] on div "event_available Schedule" at bounding box center [38, 228] width 76 height 12
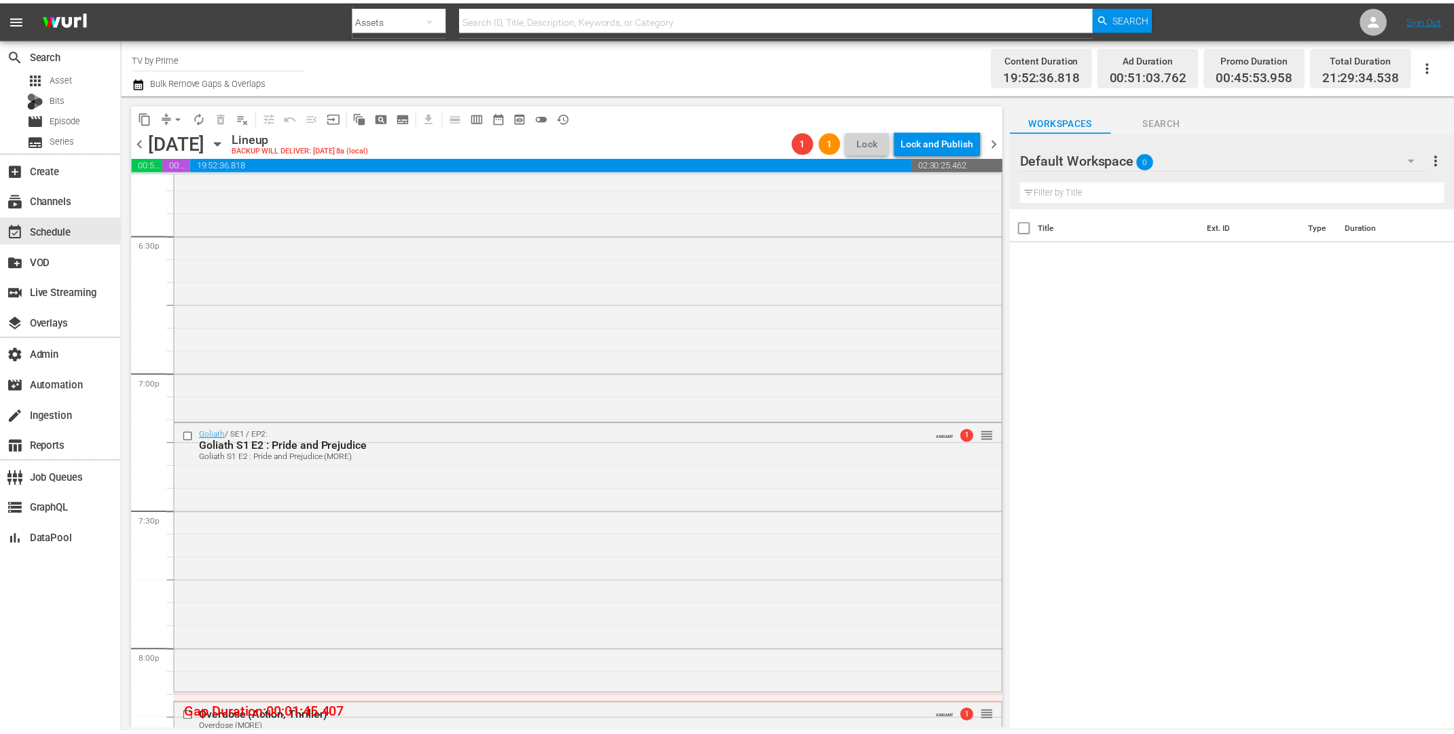
scroll to position [5285, 0]
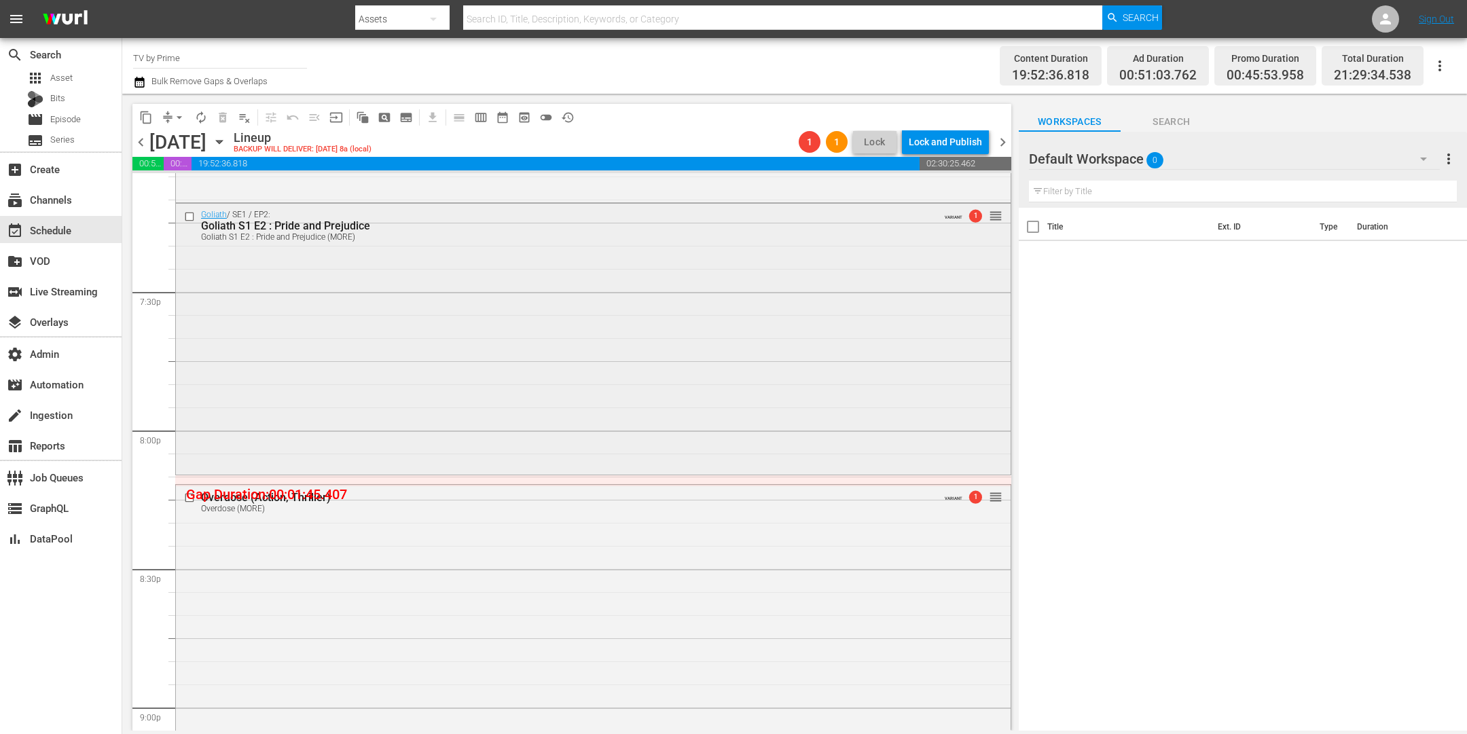
click at [457, 384] on div "Goliath / SE1 / EP2: Goliath S1 E2 : Pride and Prejudice Goliath S1 E2 : Pride …" at bounding box center [593, 338] width 835 height 268
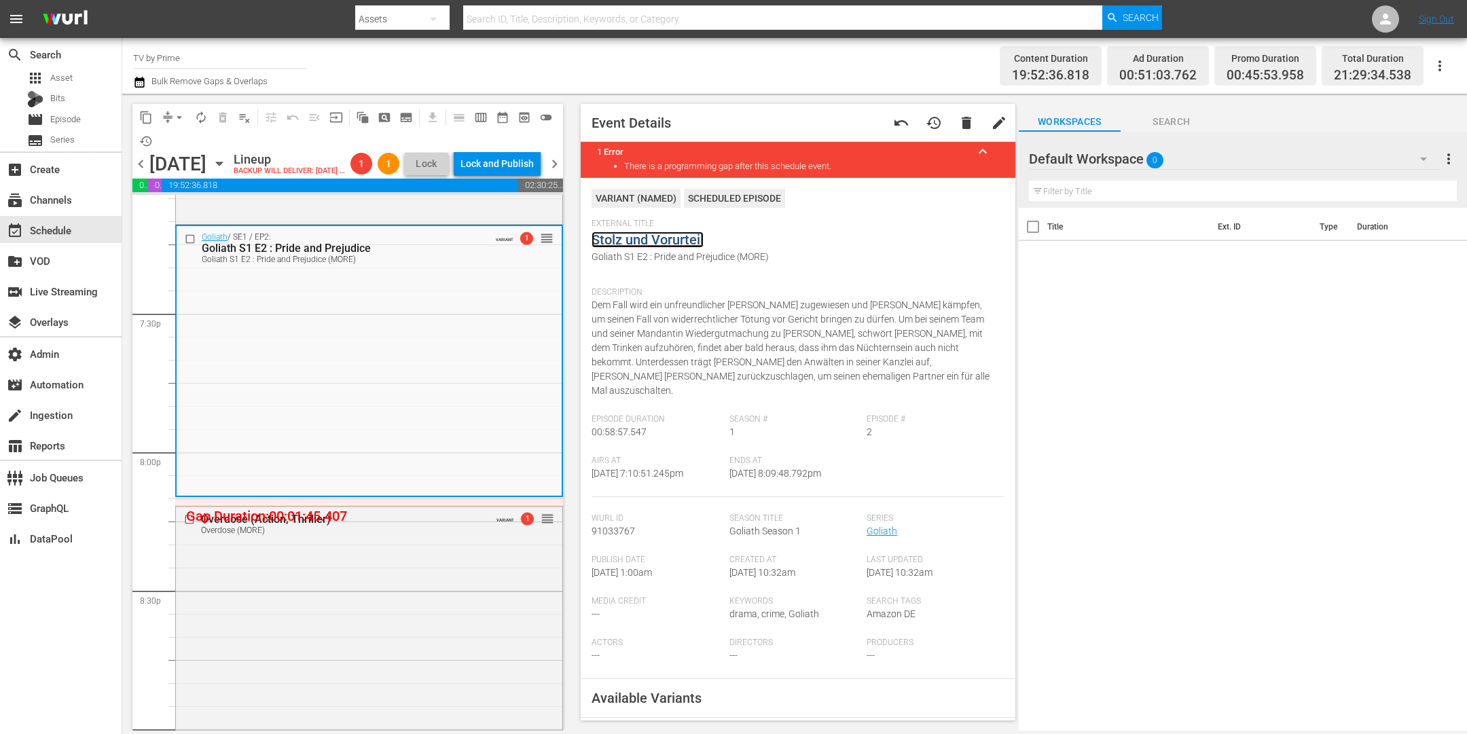
click at [630, 239] on link "Stolz und Vorurteil" at bounding box center [648, 240] width 112 height 16
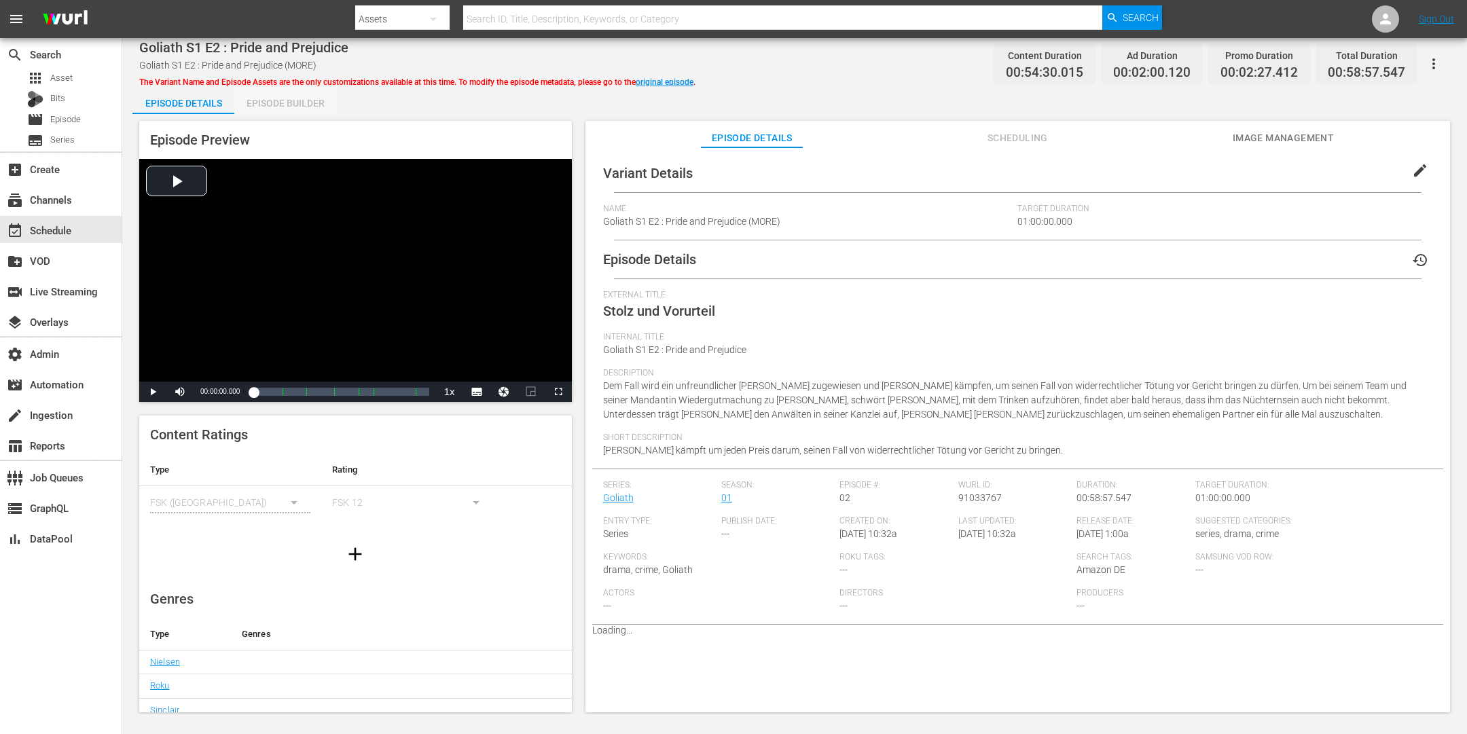
click at [302, 98] on div "Episode Builder" at bounding box center [285, 103] width 102 height 33
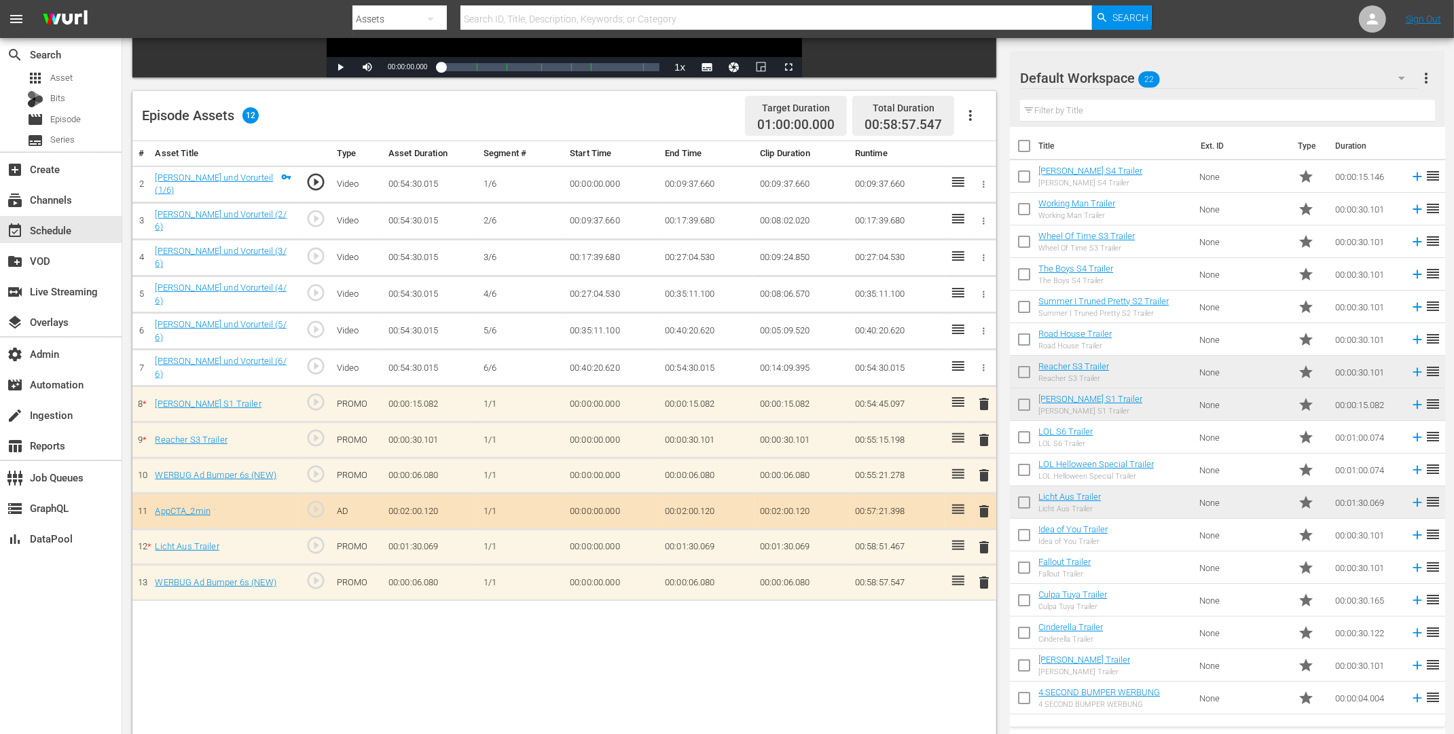
scroll to position [316, 0]
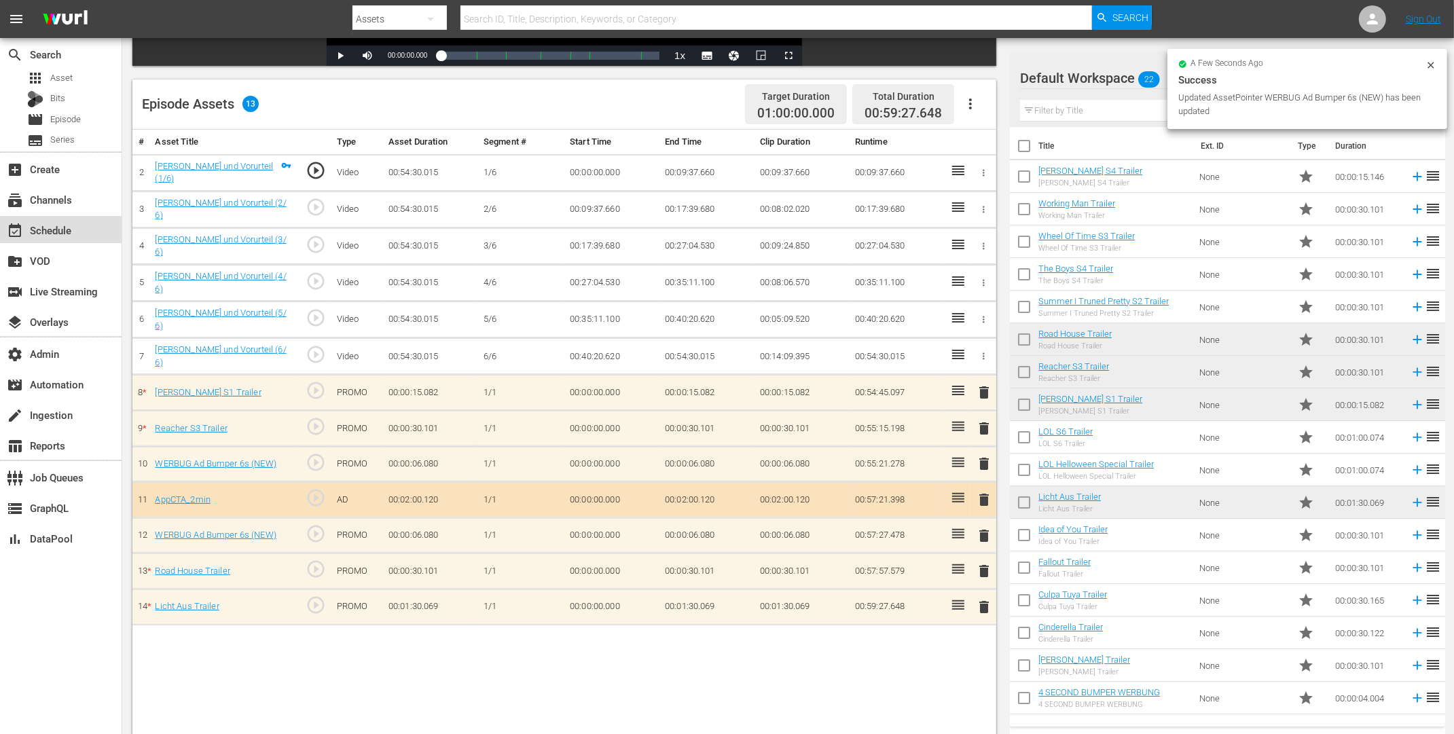
click at [83, 232] on div "event_available Schedule" at bounding box center [61, 229] width 122 height 27
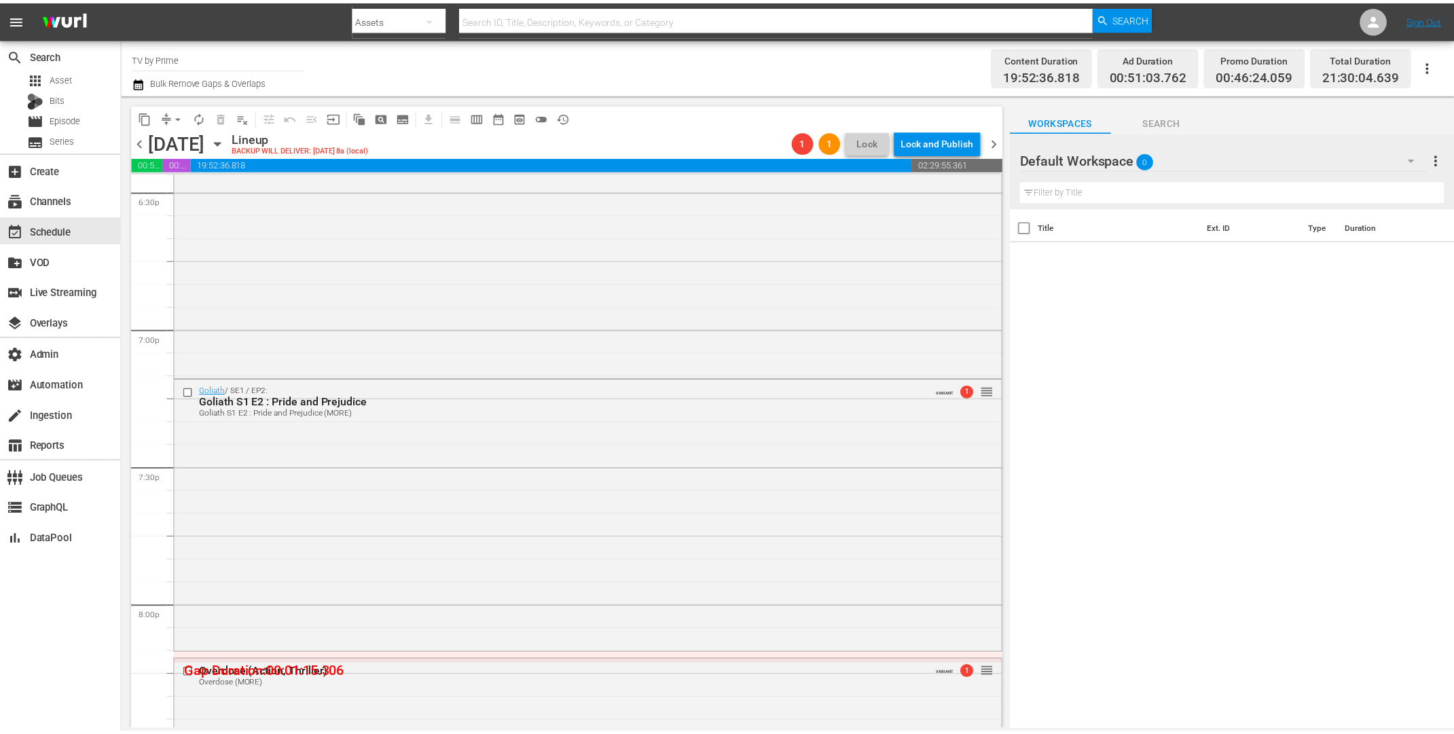
scroll to position [5416, 0]
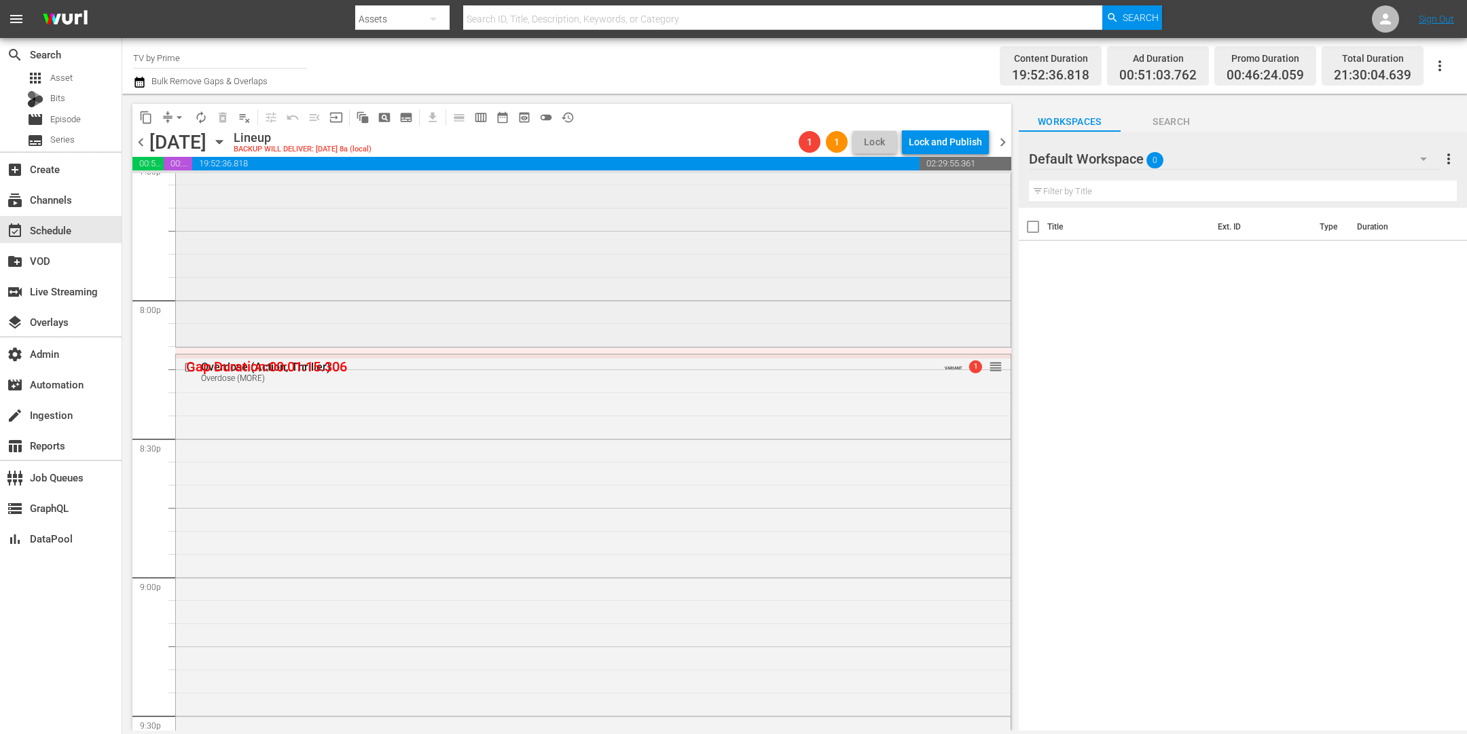
click at [459, 278] on div "Goliath / SE1 / EP2: Goliath S1 E2 : Pride and Prejudice Goliath S1 E2 : Pride …" at bounding box center [593, 208] width 835 height 270
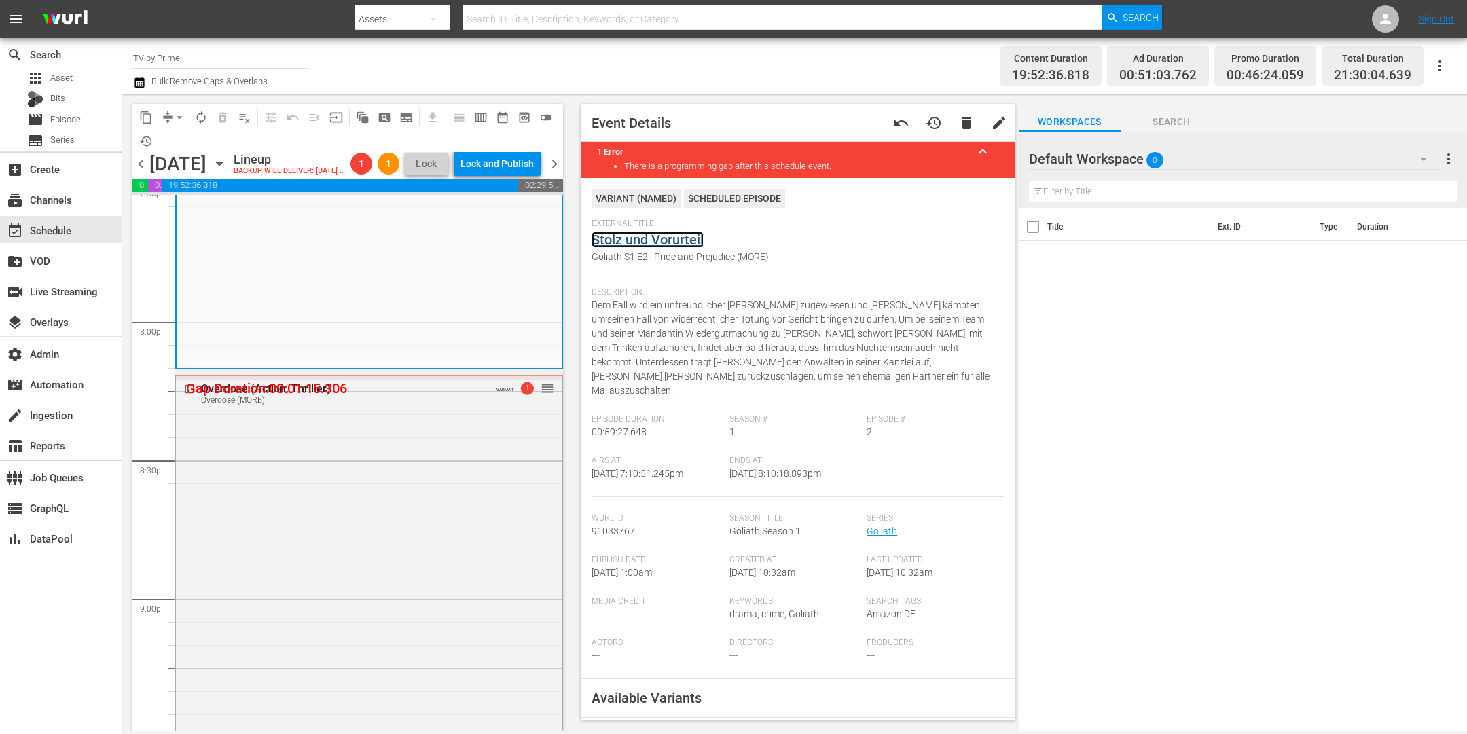
click at [640, 240] on link "Stolz und Vorurteil" at bounding box center [648, 240] width 112 height 16
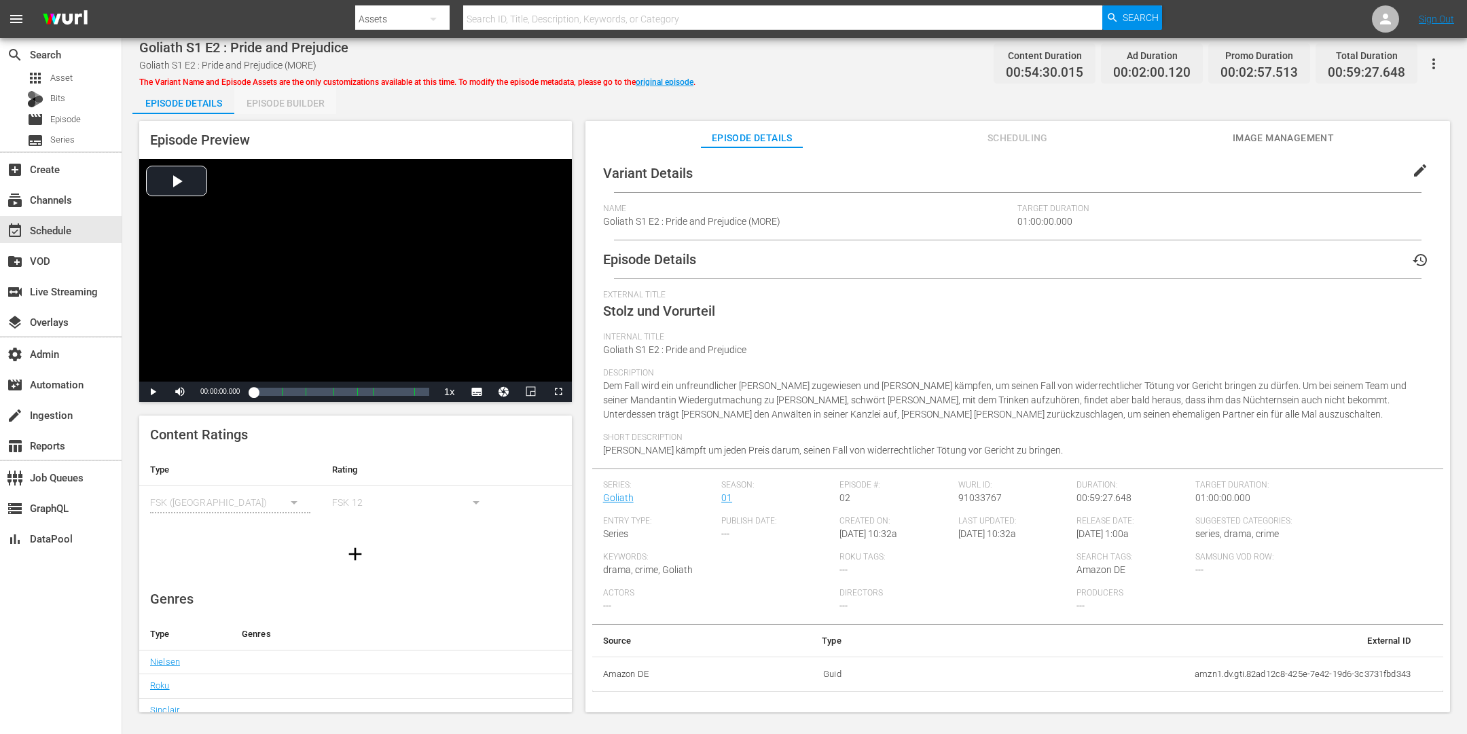
click at [302, 101] on div "Episode Builder" at bounding box center [285, 103] width 102 height 33
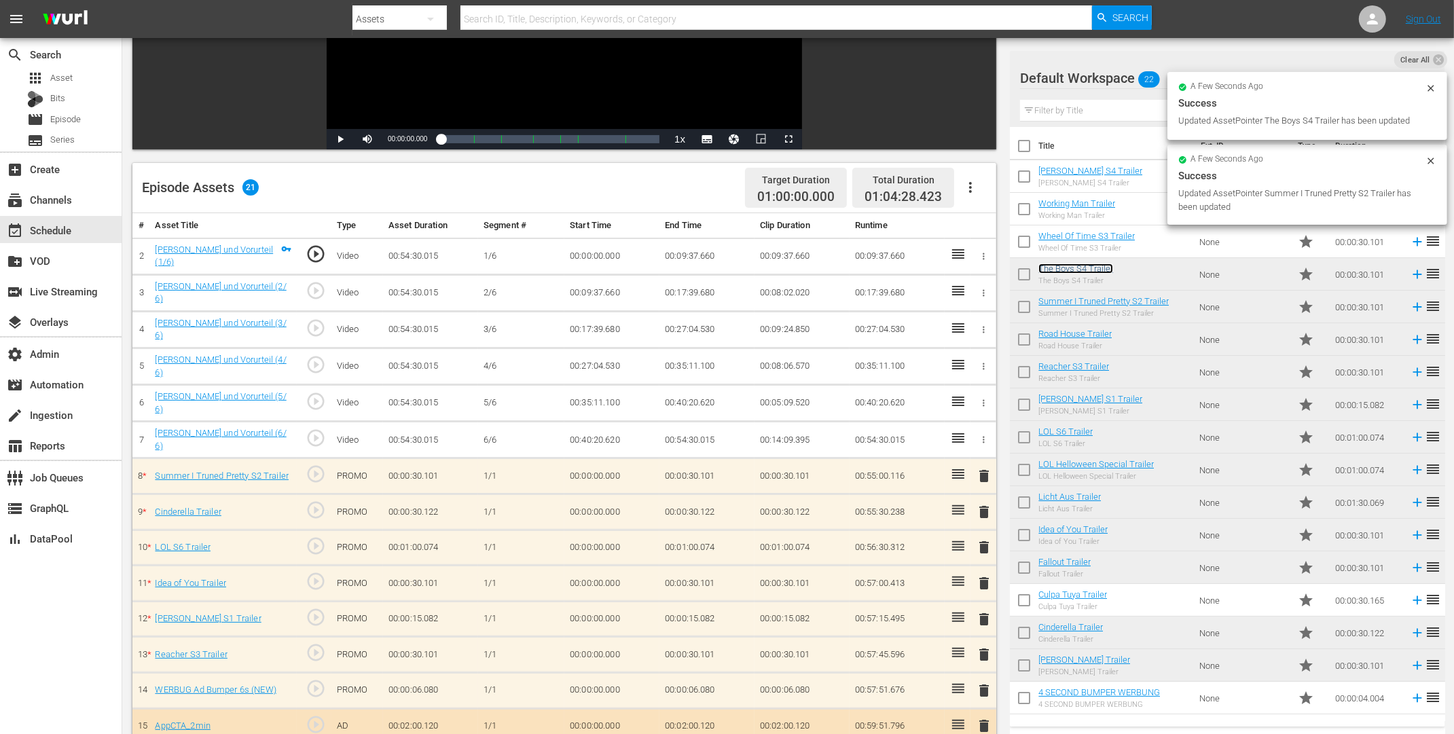
scroll to position [138, 0]
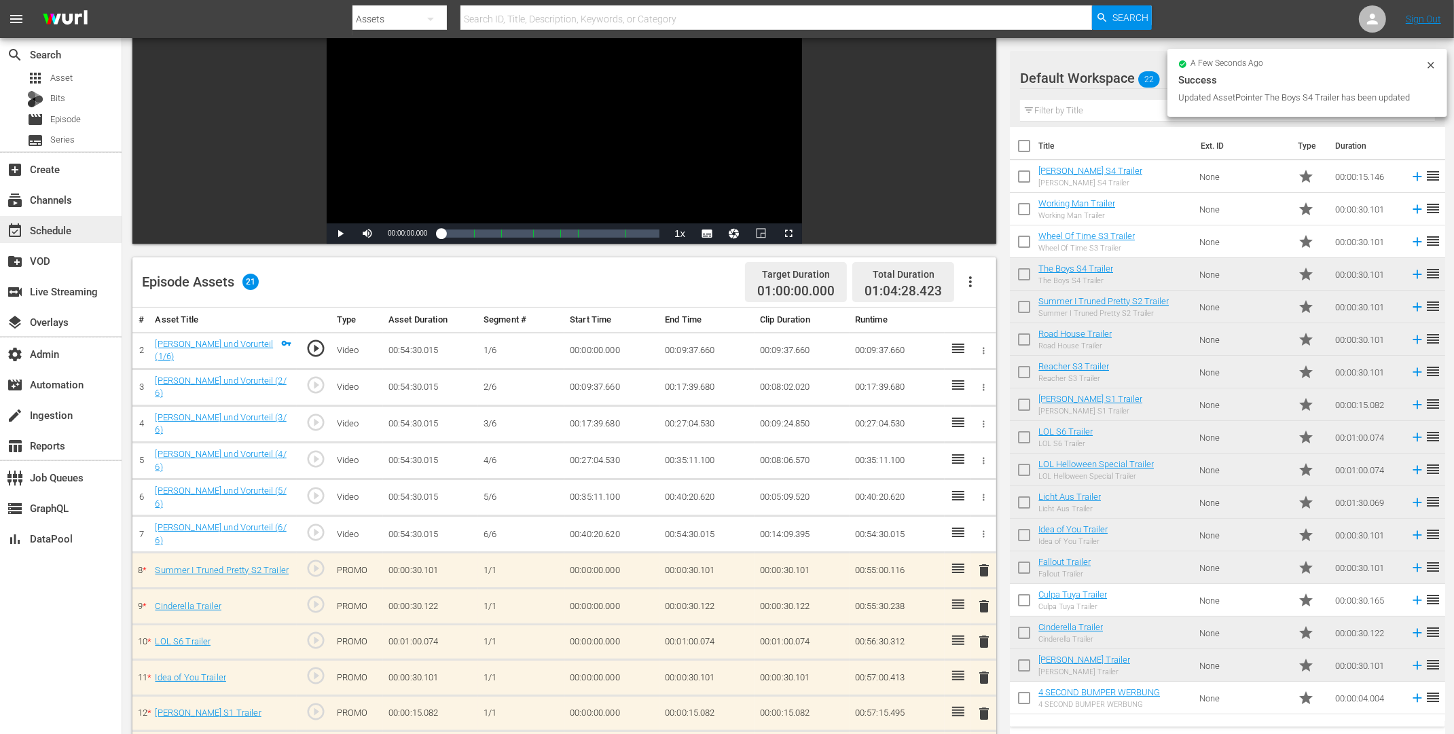
click at [50, 231] on div "event_available Schedule" at bounding box center [38, 228] width 76 height 12
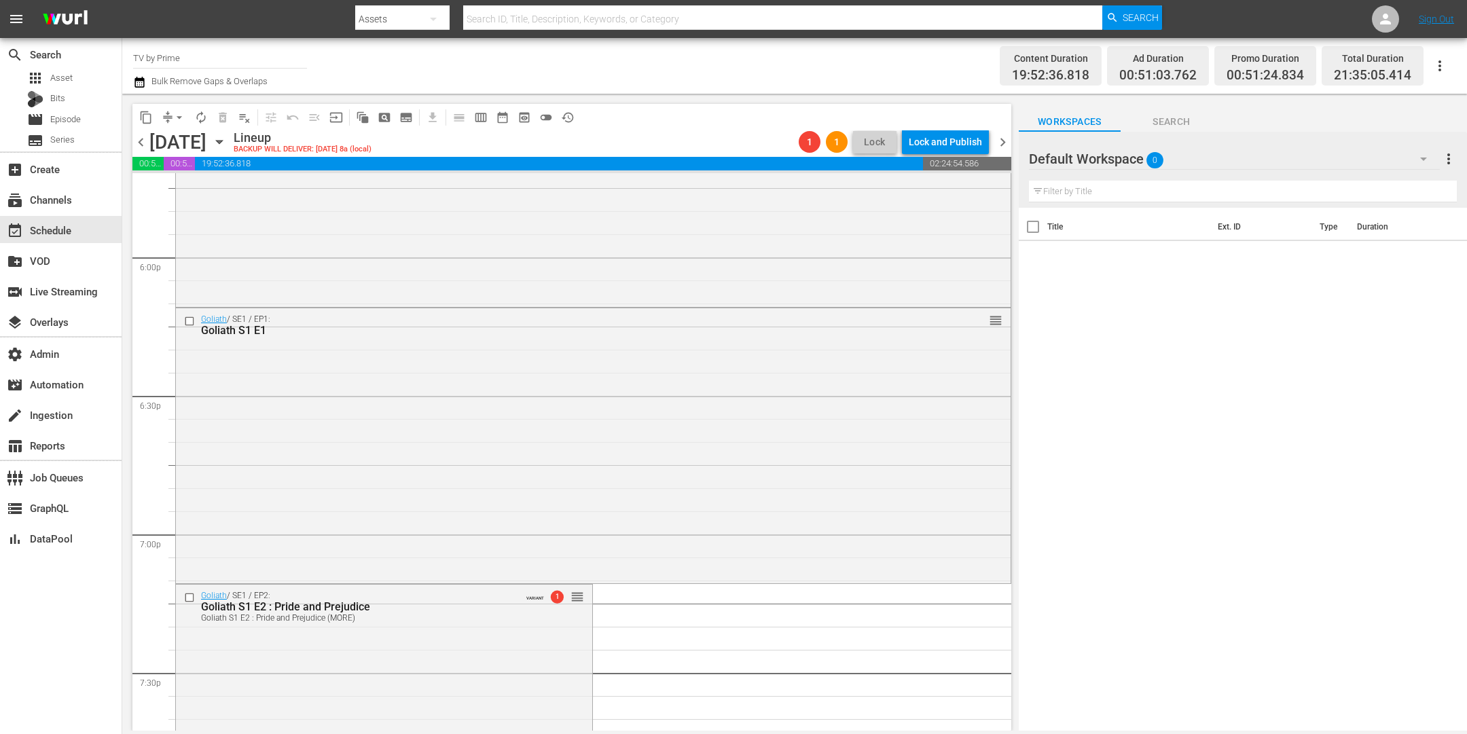
scroll to position [5251, 0]
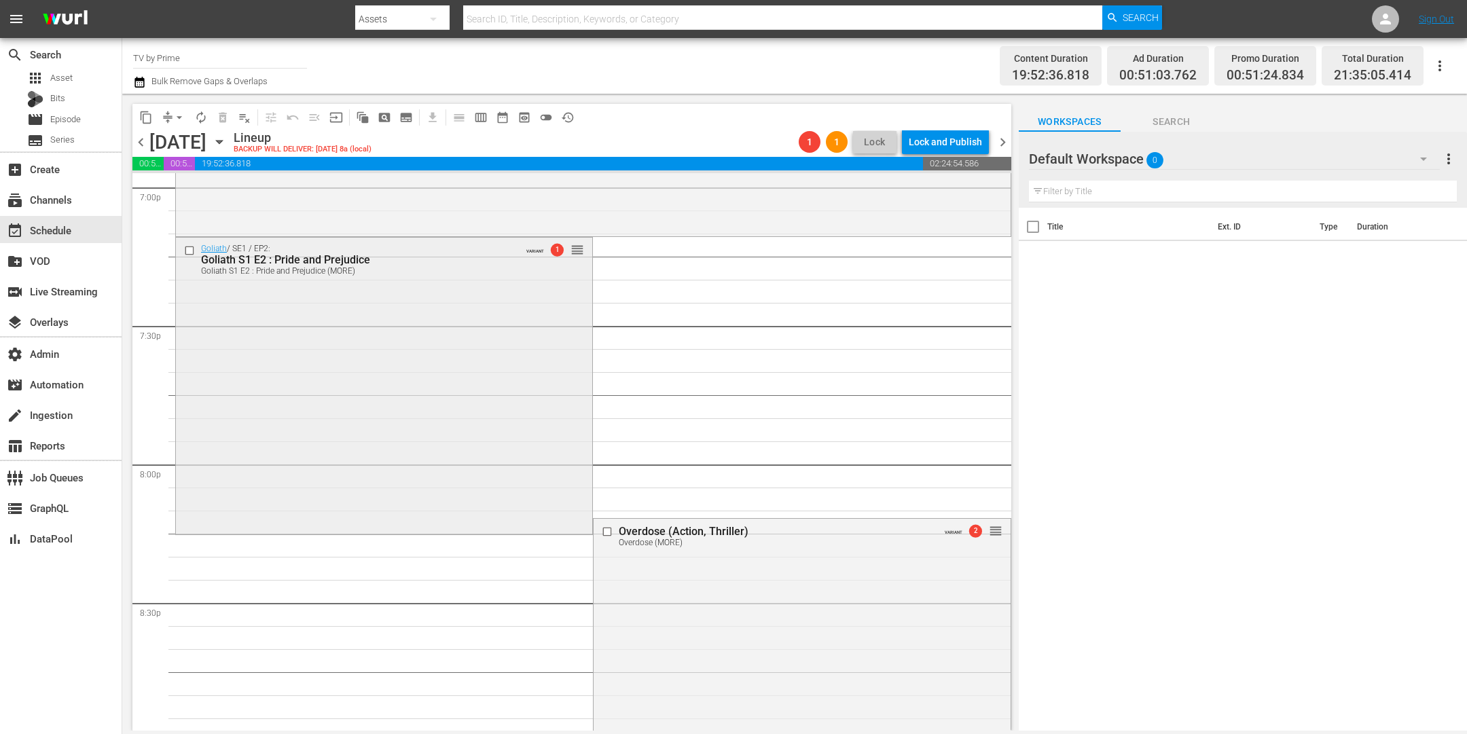
click at [359, 416] on div "Goliath / SE1 / EP2: Goliath S1 E2 : Pride and Prejudice Goliath S1 E2 : Pride …" at bounding box center [384, 384] width 416 height 293
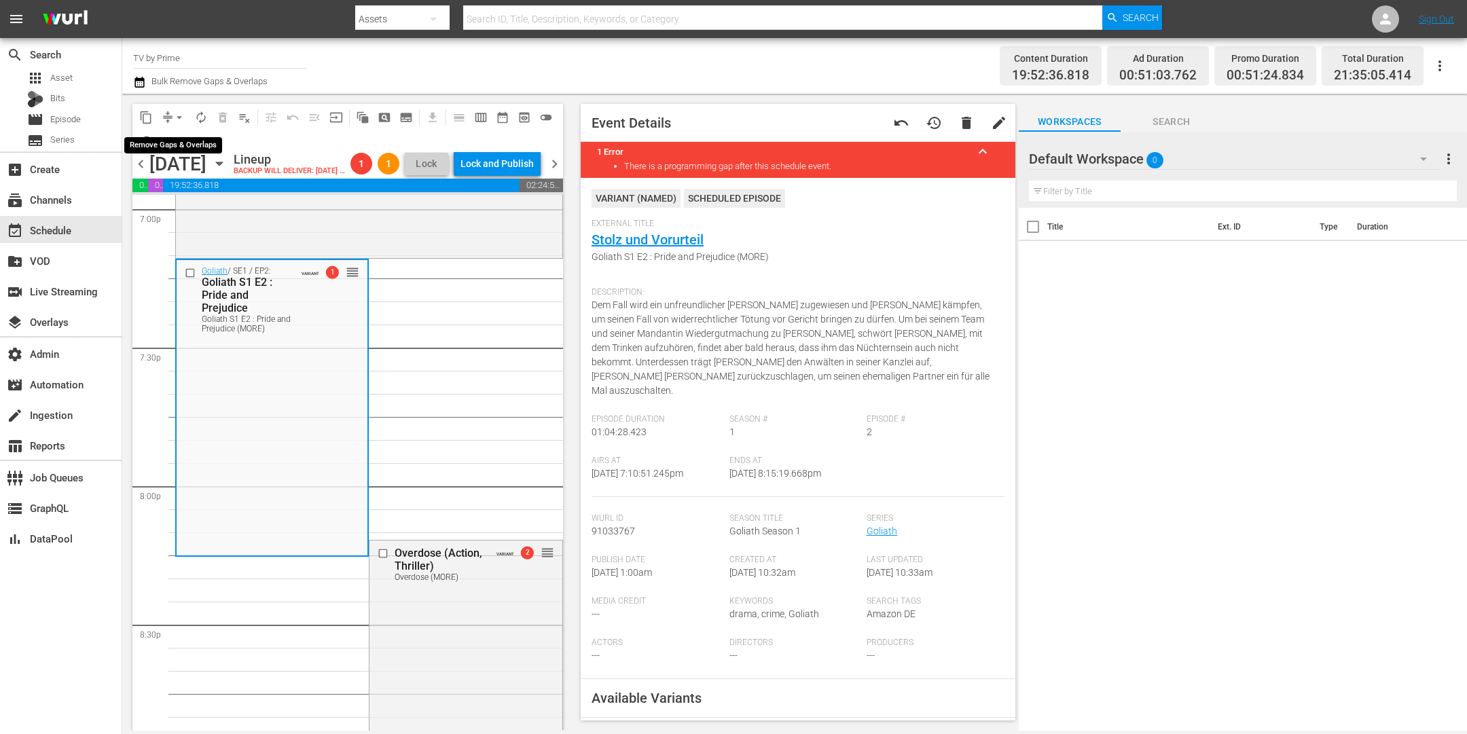
click at [174, 113] on span "arrow_drop_down" at bounding box center [180, 118] width 14 height 14
click at [206, 187] on li "Align to End of Previous Day" at bounding box center [180, 189] width 143 height 22
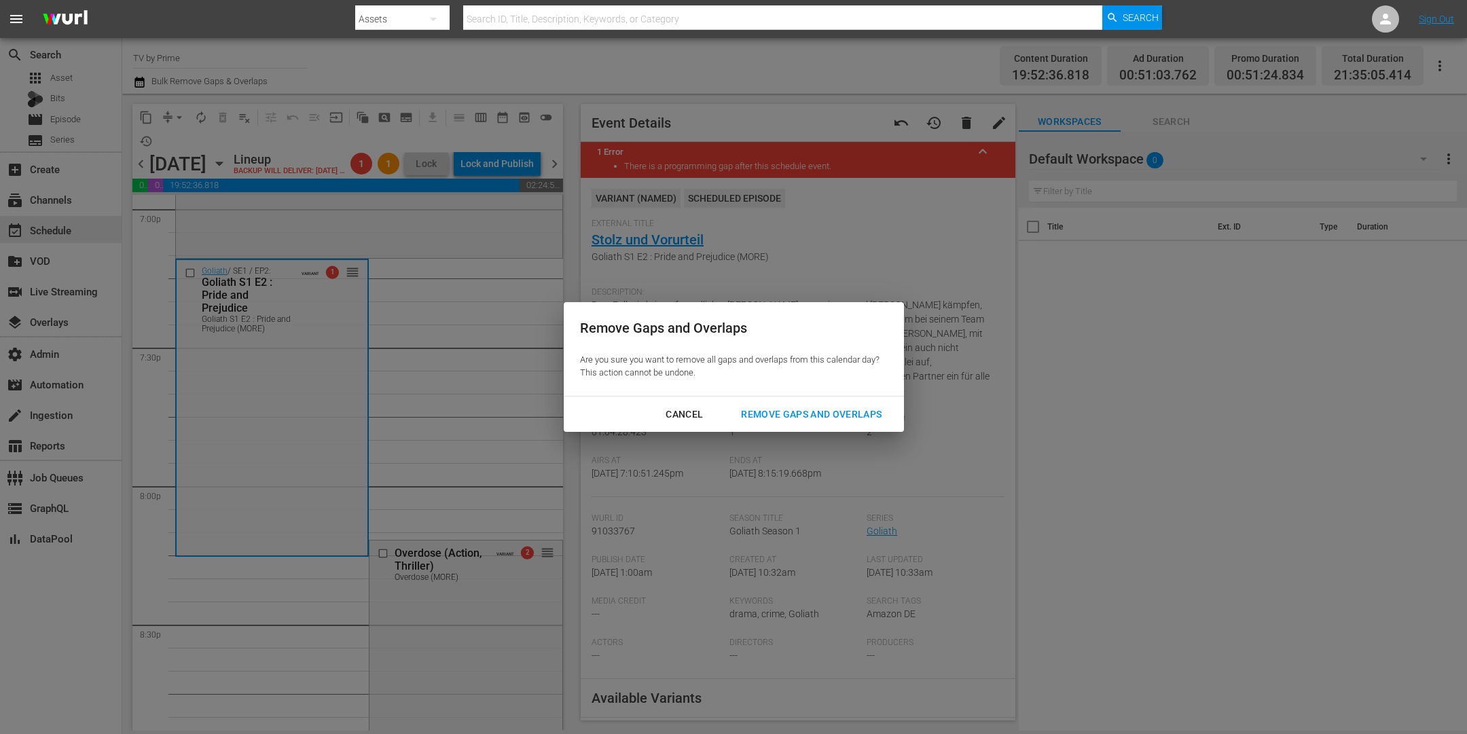
click at [806, 415] on div "Remove Gaps and Overlaps" at bounding box center [811, 414] width 162 height 17
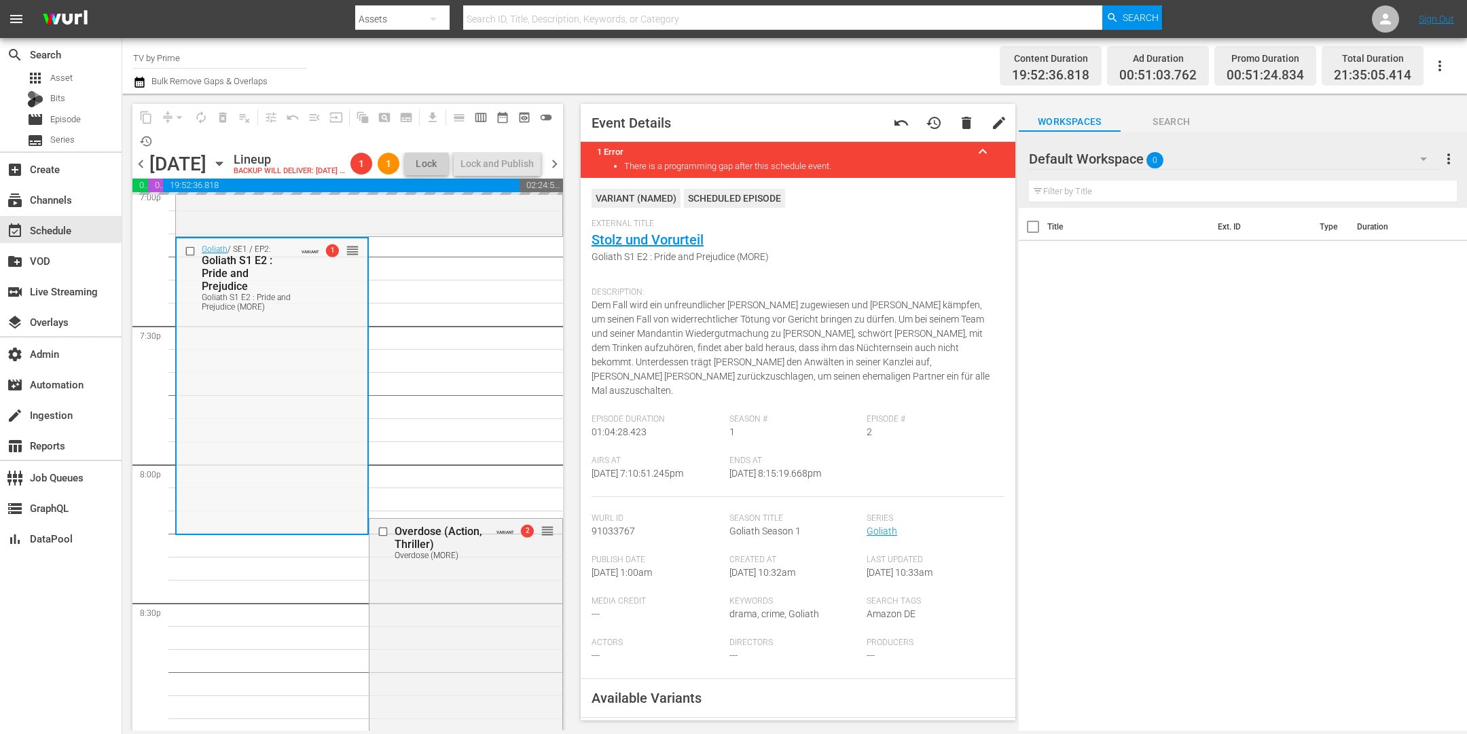
scroll to position [5310, 0]
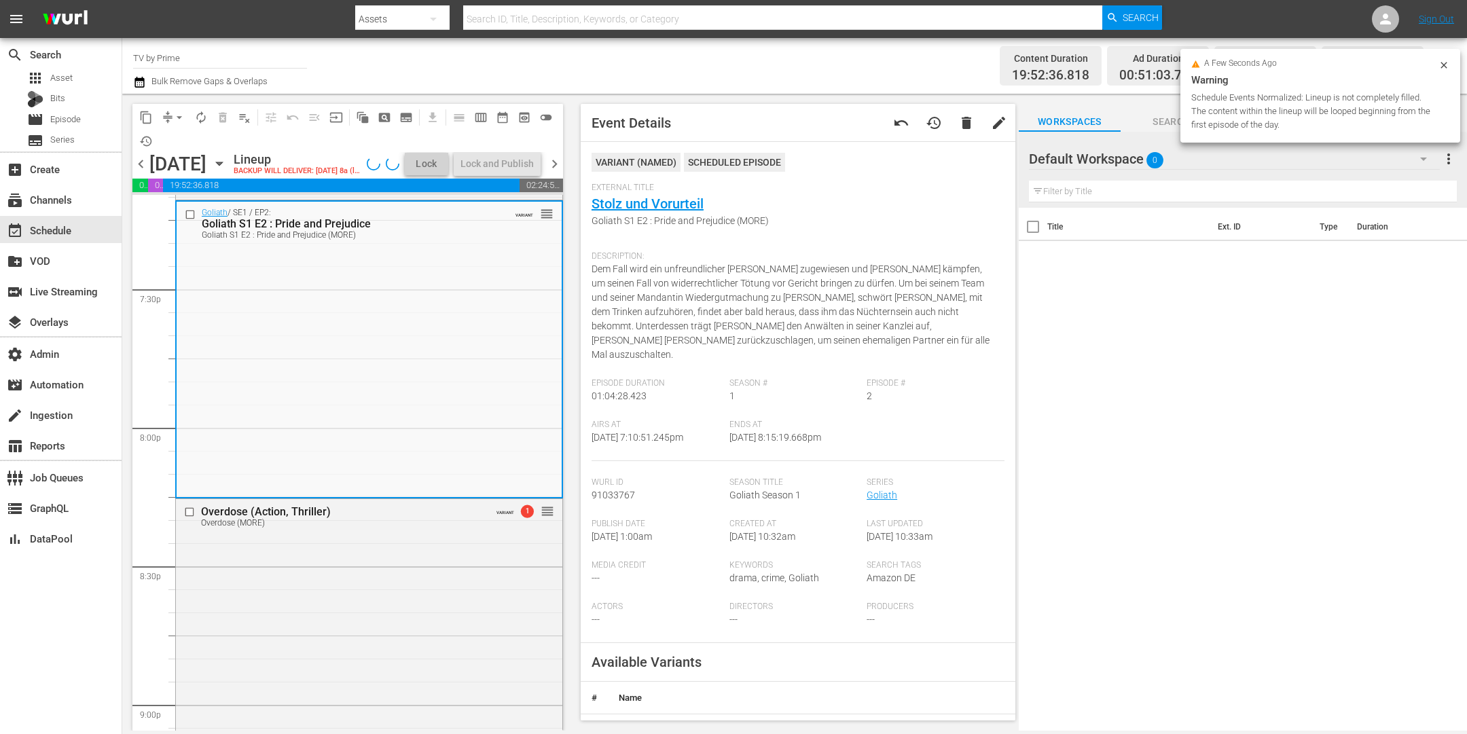
click at [328, 478] on div "Goliath / SE1 / EP2: Goliath S1 E2 : Pride and Prejudice Goliath S1 E2 : Pride …" at bounding box center [369, 348] width 385 height 293
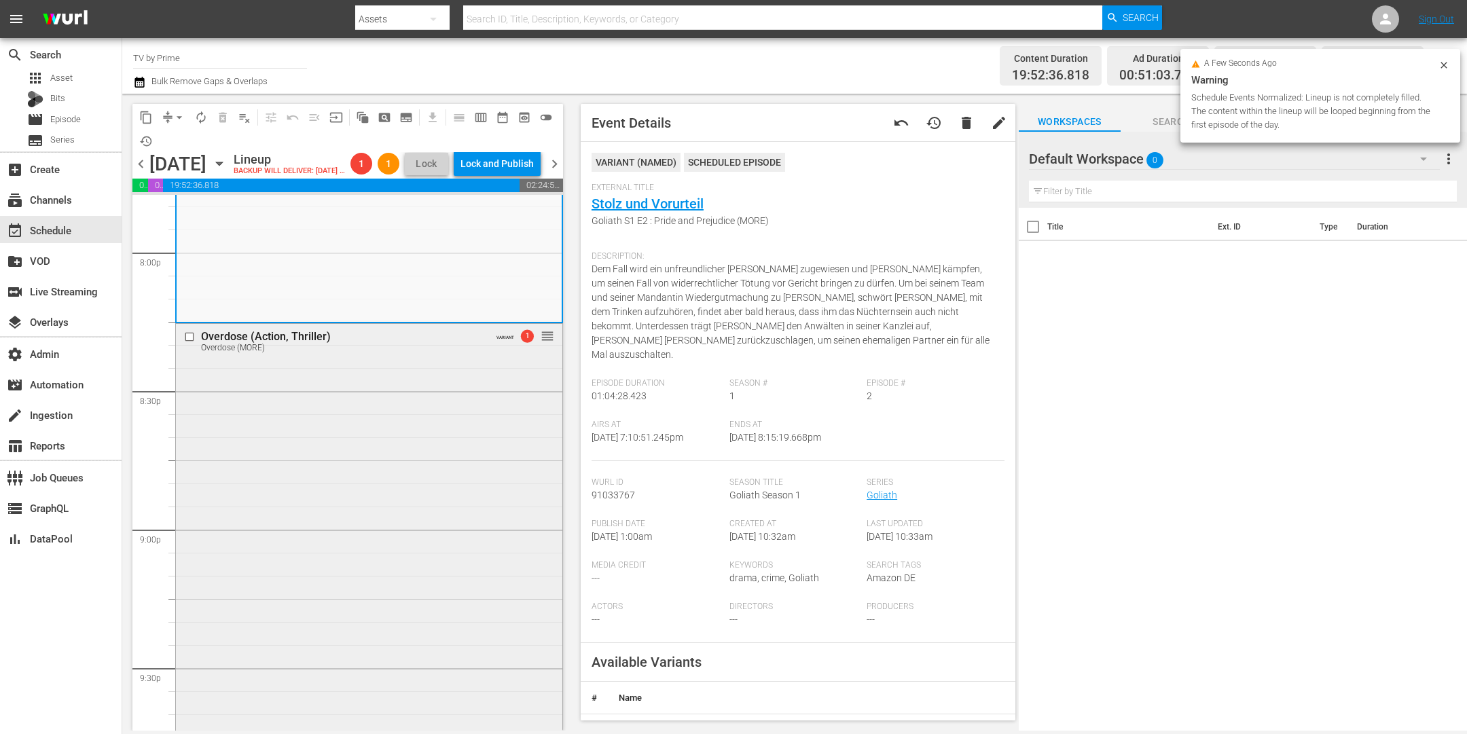
click at [330, 481] on div "Overdose (Action, Thriller) Overdose (MORE) VARIANT 1 reorder" at bounding box center [369, 610] width 386 height 573
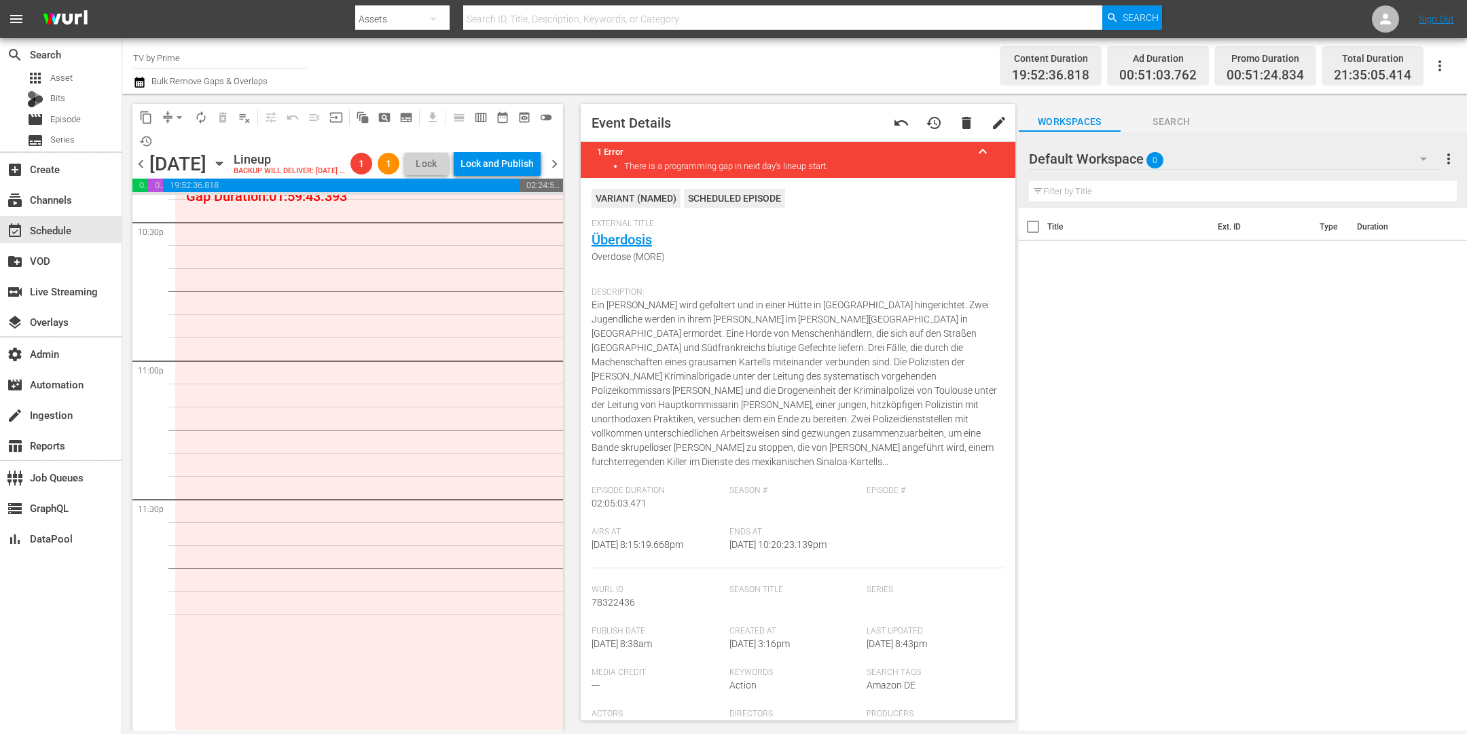
scroll to position [6054, 0]
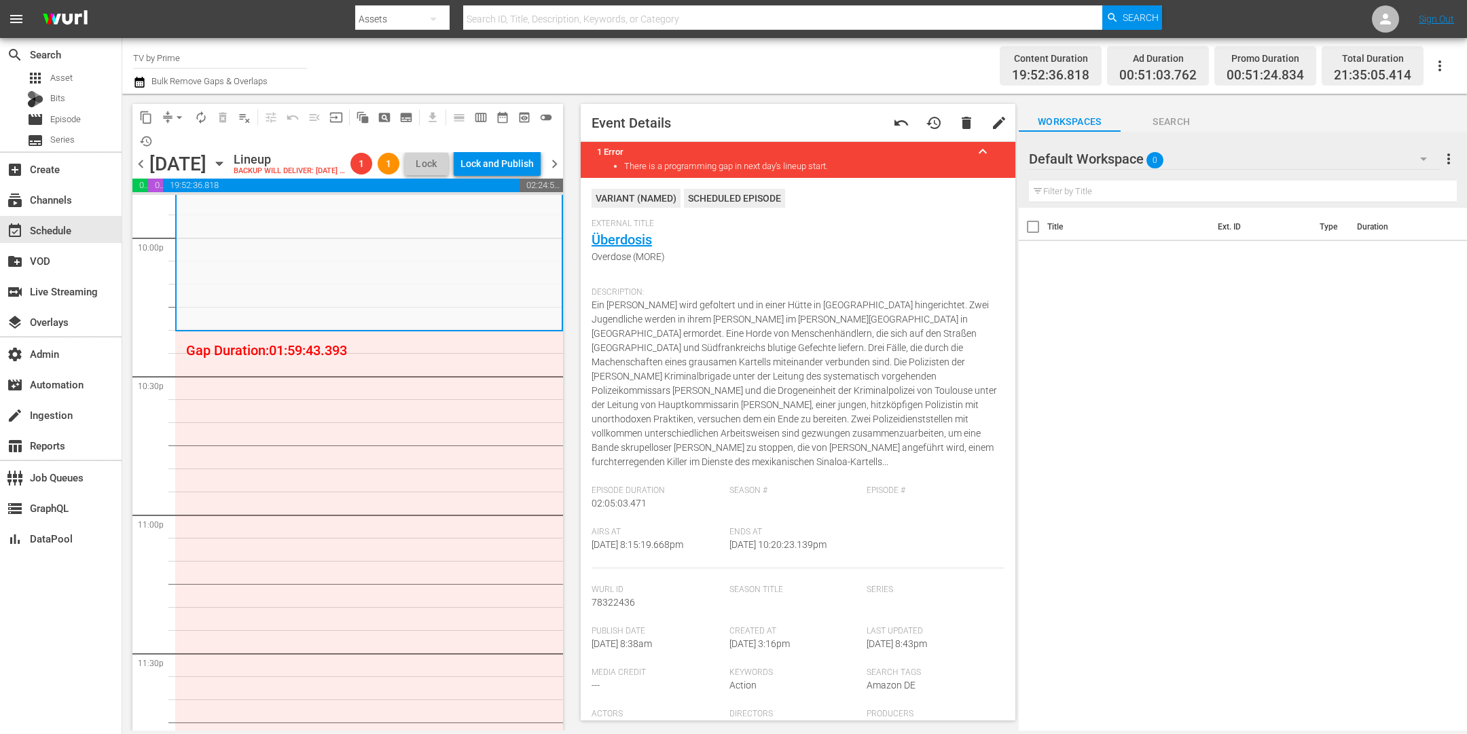
click at [1431, 159] on button "button" at bounding box center [1423, 159] width 33 height 33
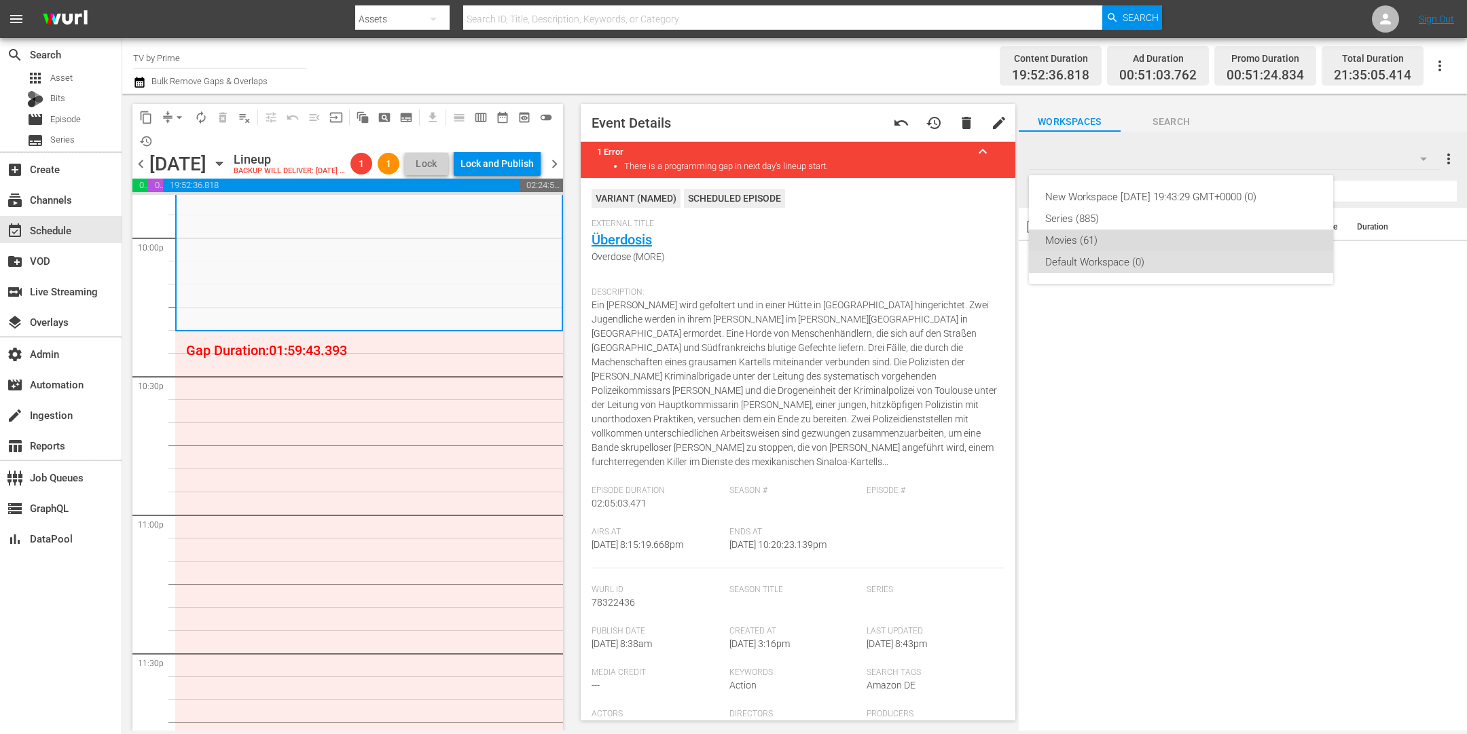
click at [1133, 238] on div "Movies (61)" at bounding box center [1181, 241] width 272 height 22
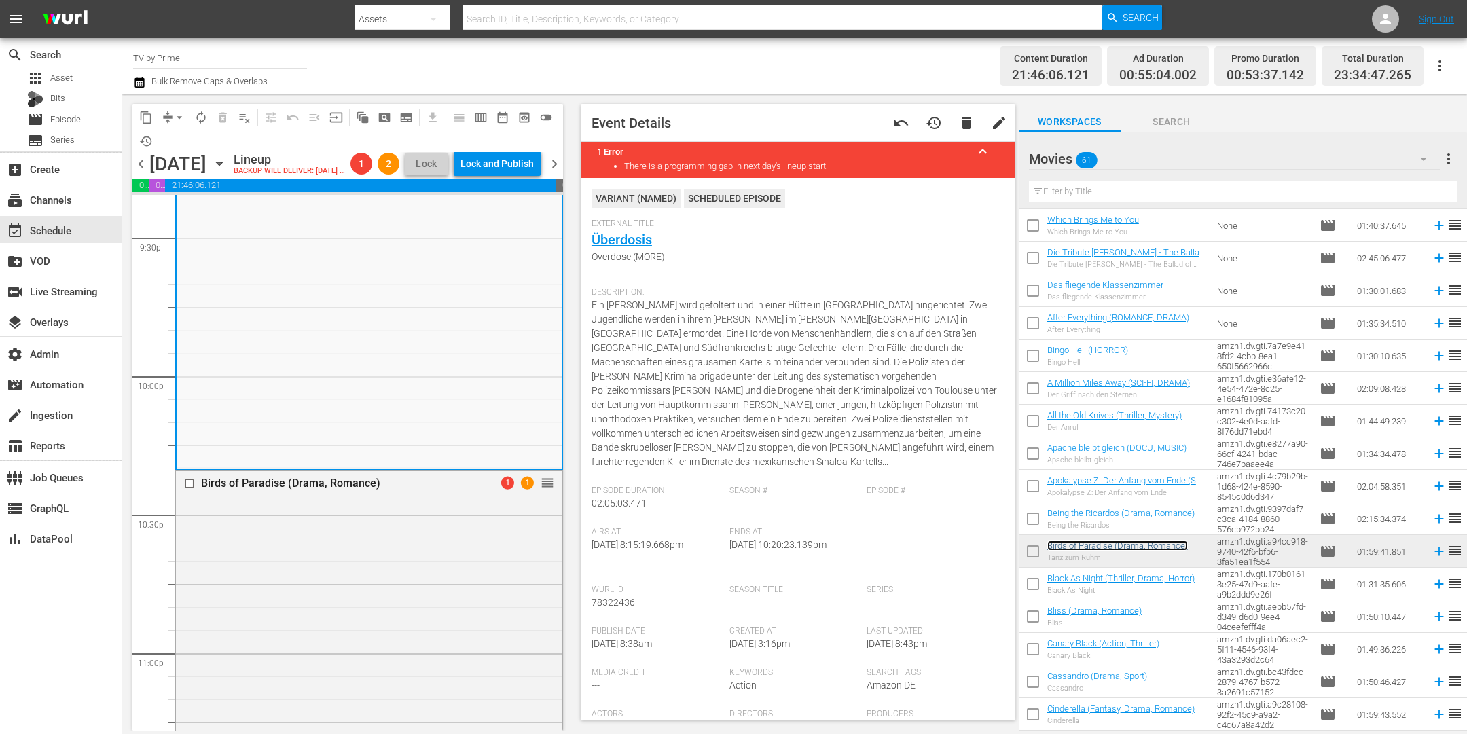
scroll to position [6229, 0]
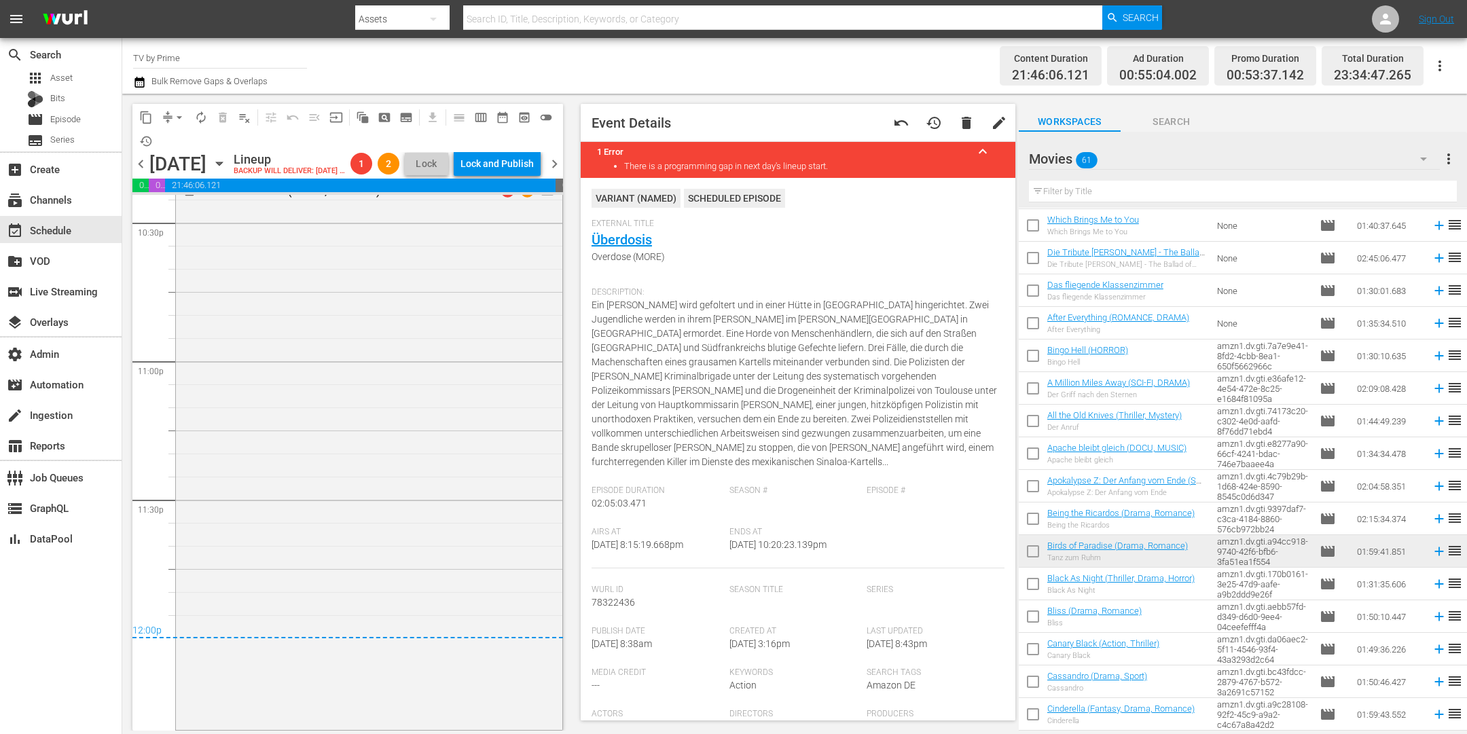
click at [346, 533] on div "Birds of Paradise (Drama, Romance) 1 1 reorder" at bounding box center [369, 453] width 386 height 549
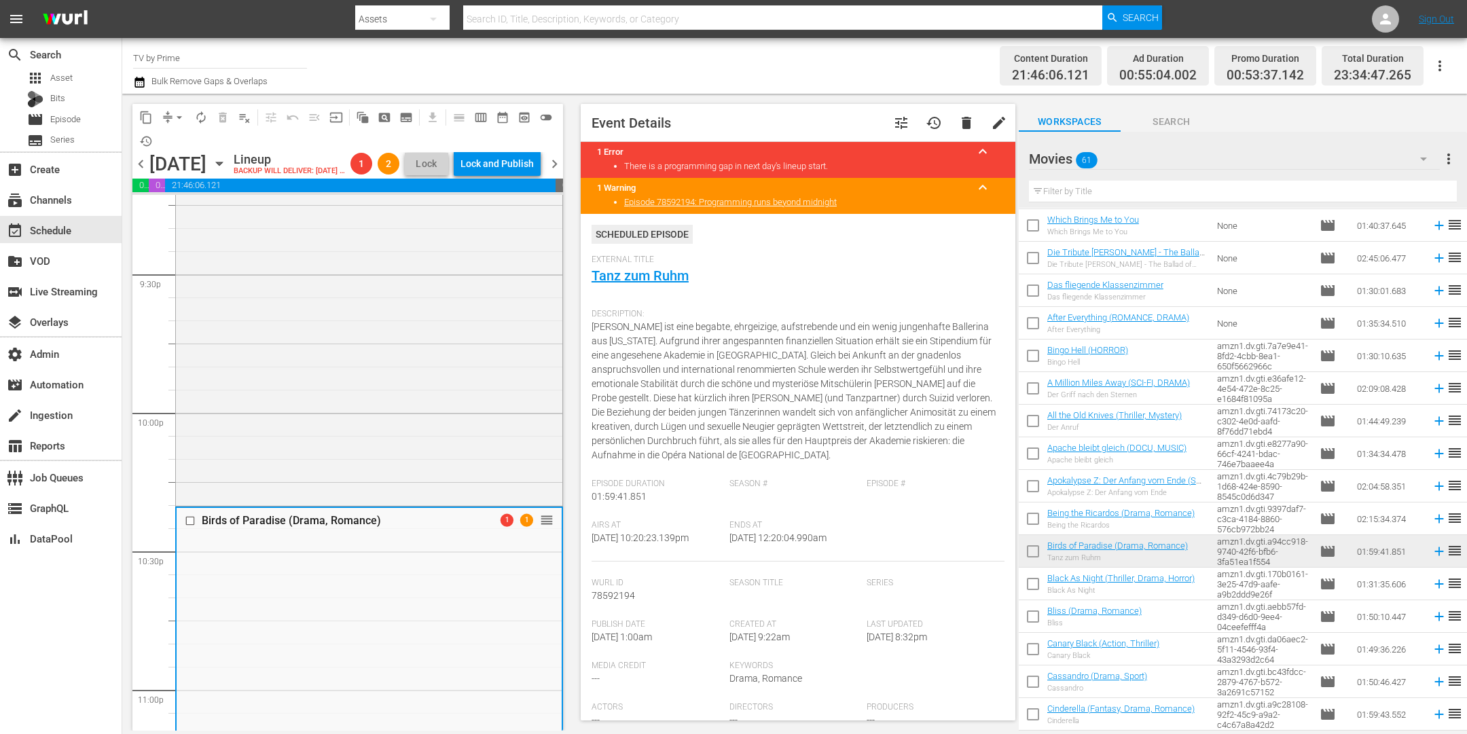
scroll to position [5889, 0]
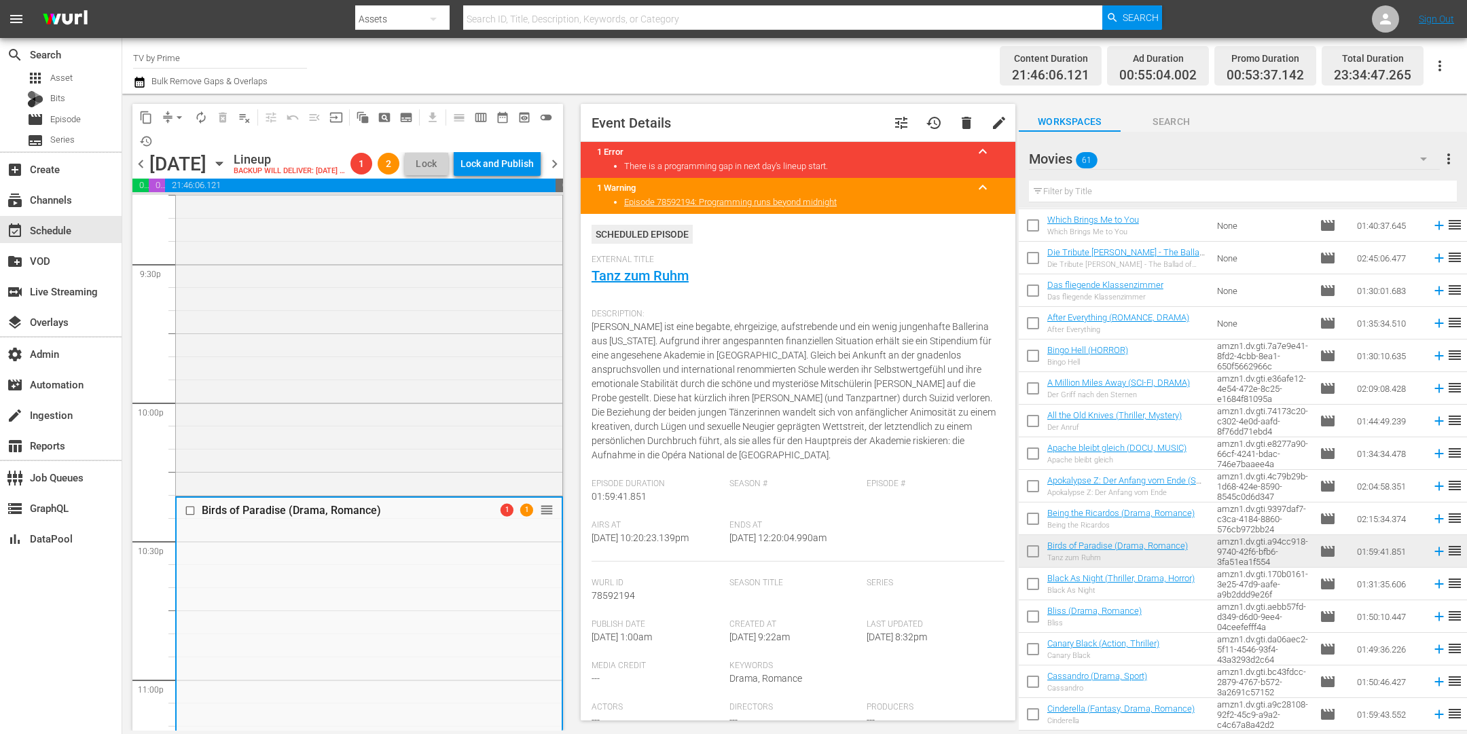
click at [561, 173] on span "chevron_right" at bounding box center [554, 164] width 17 height 17
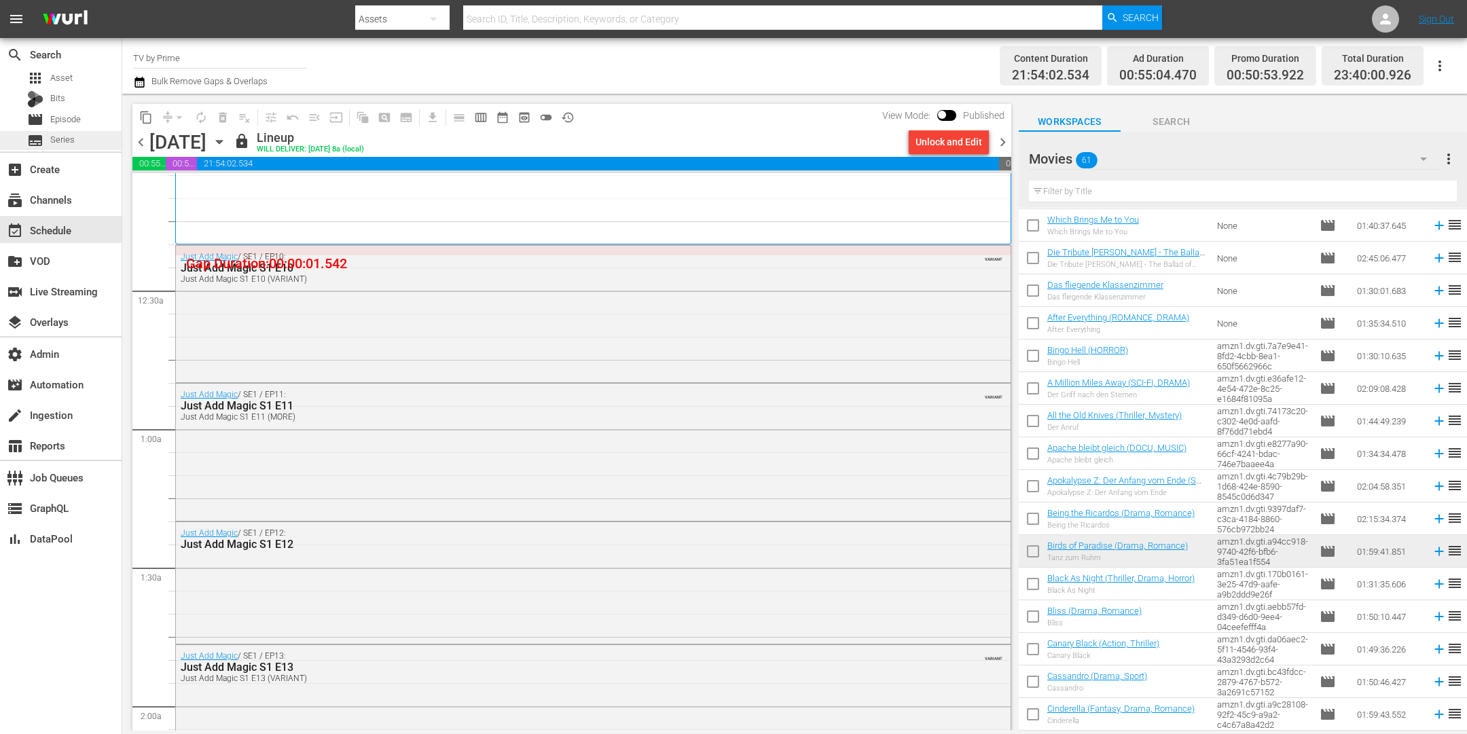
scroll to position [32, 0]
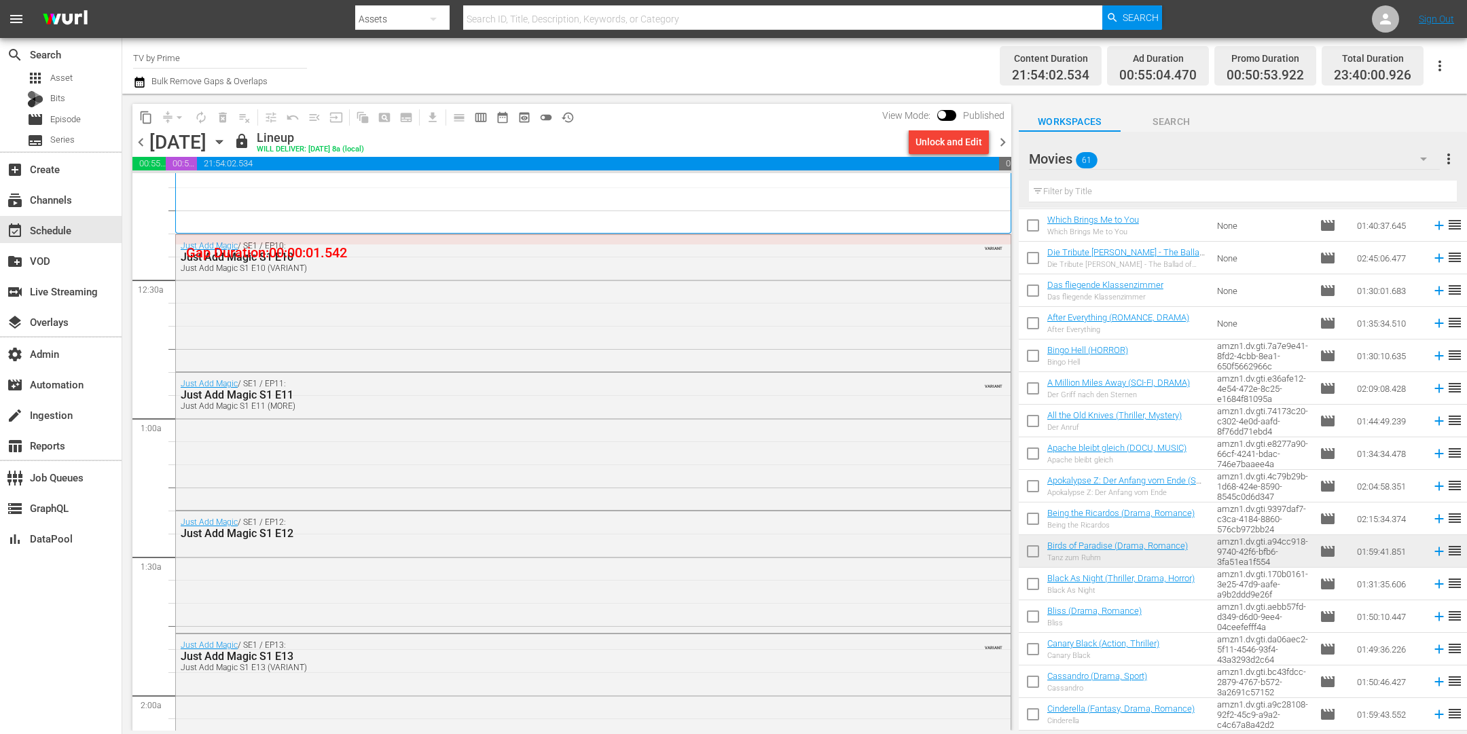
click at [142, 141] on span "chevron_left" at bounding box center [140, 142] width 17 height 17
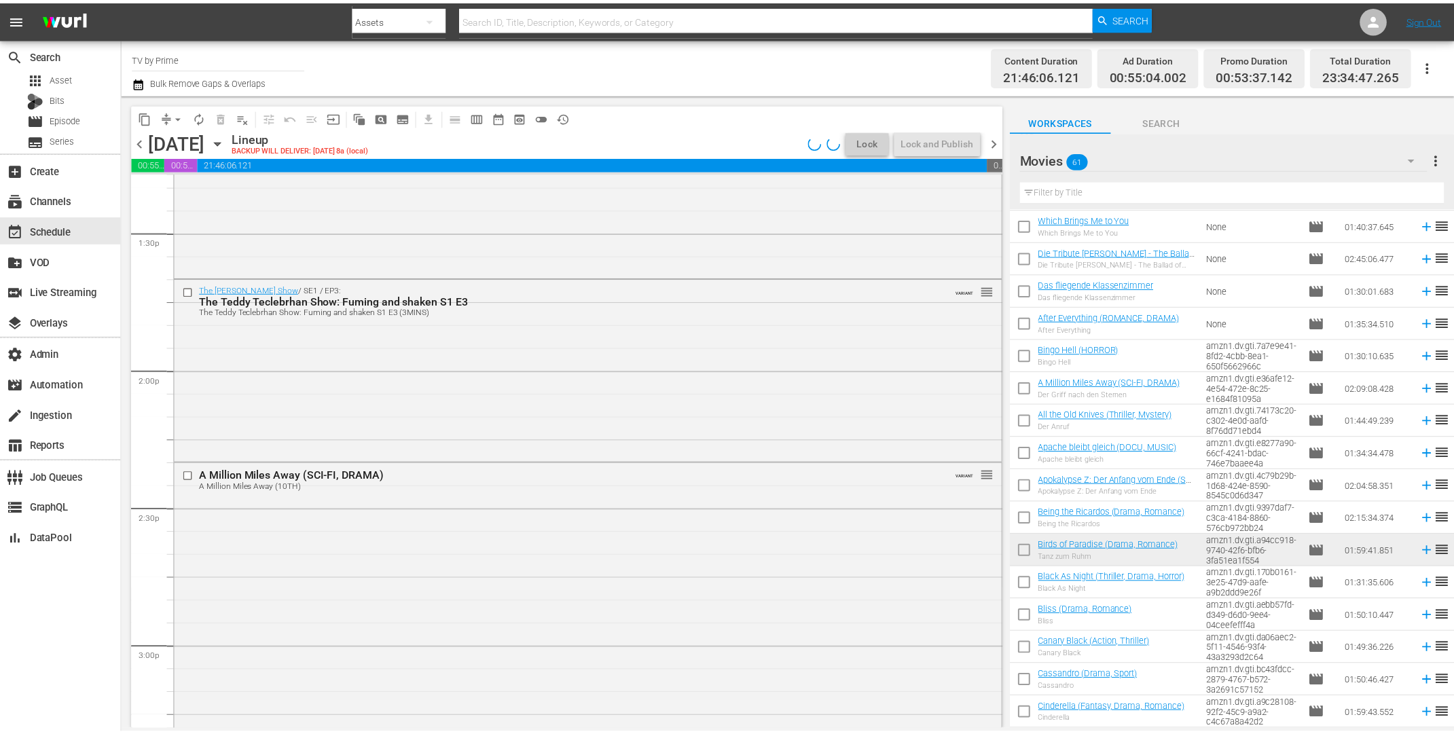
scroll to position [6185, 0]
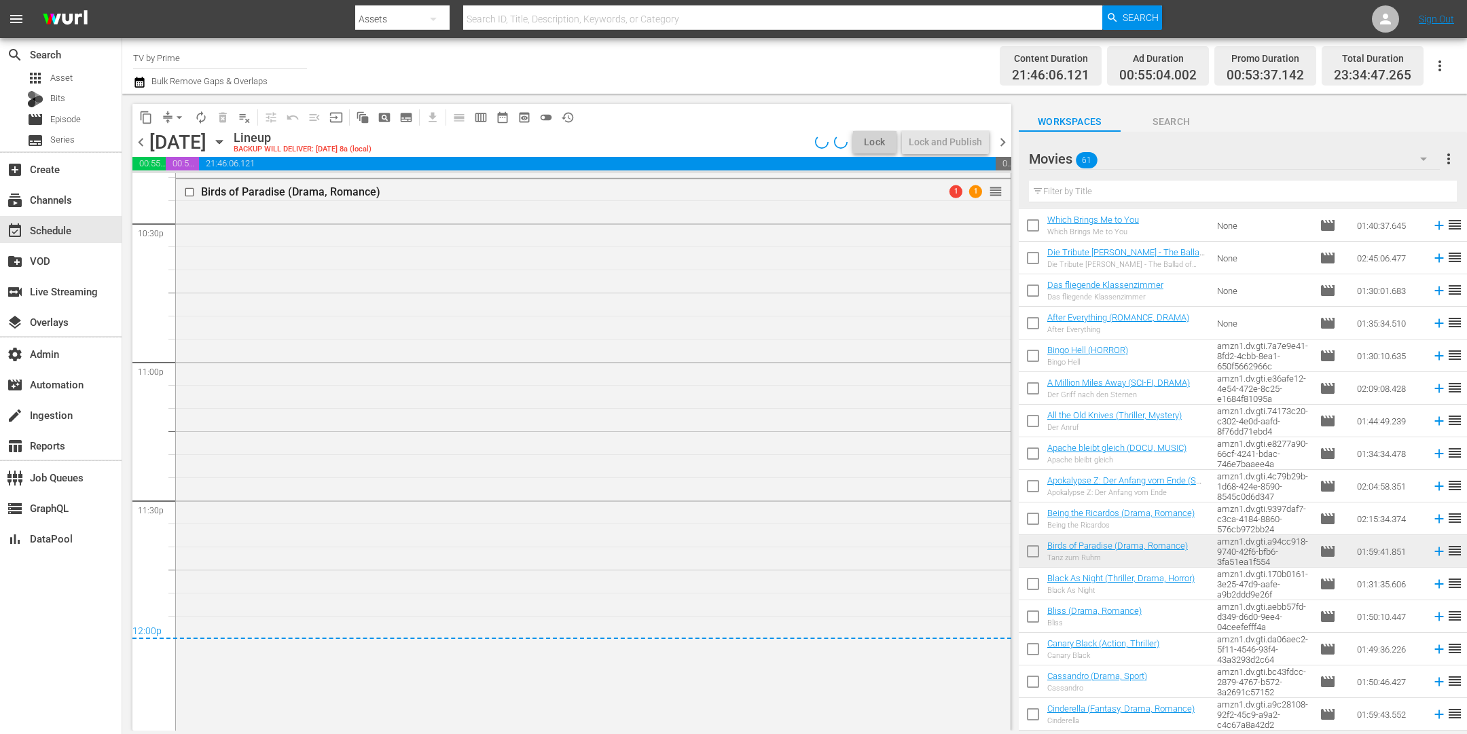
click at [554, 526] on div "Birds of Paradise (Drama, Romance) 1 1 reorder" at bounding box center [593, 453] width 835 height 549
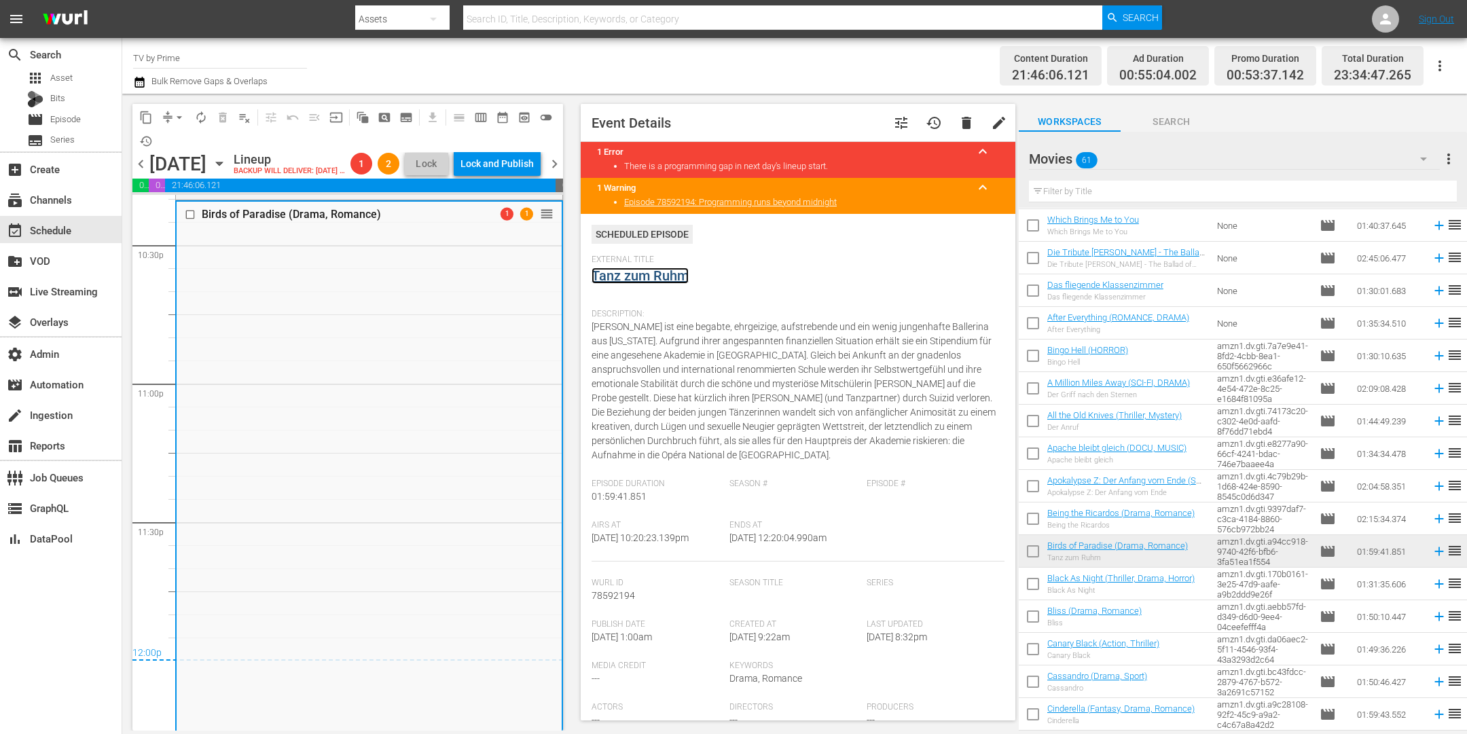
click at [664, 278] on link "Tanz zum Ruhm" at bounding box center [640, 276] width 97 height 16
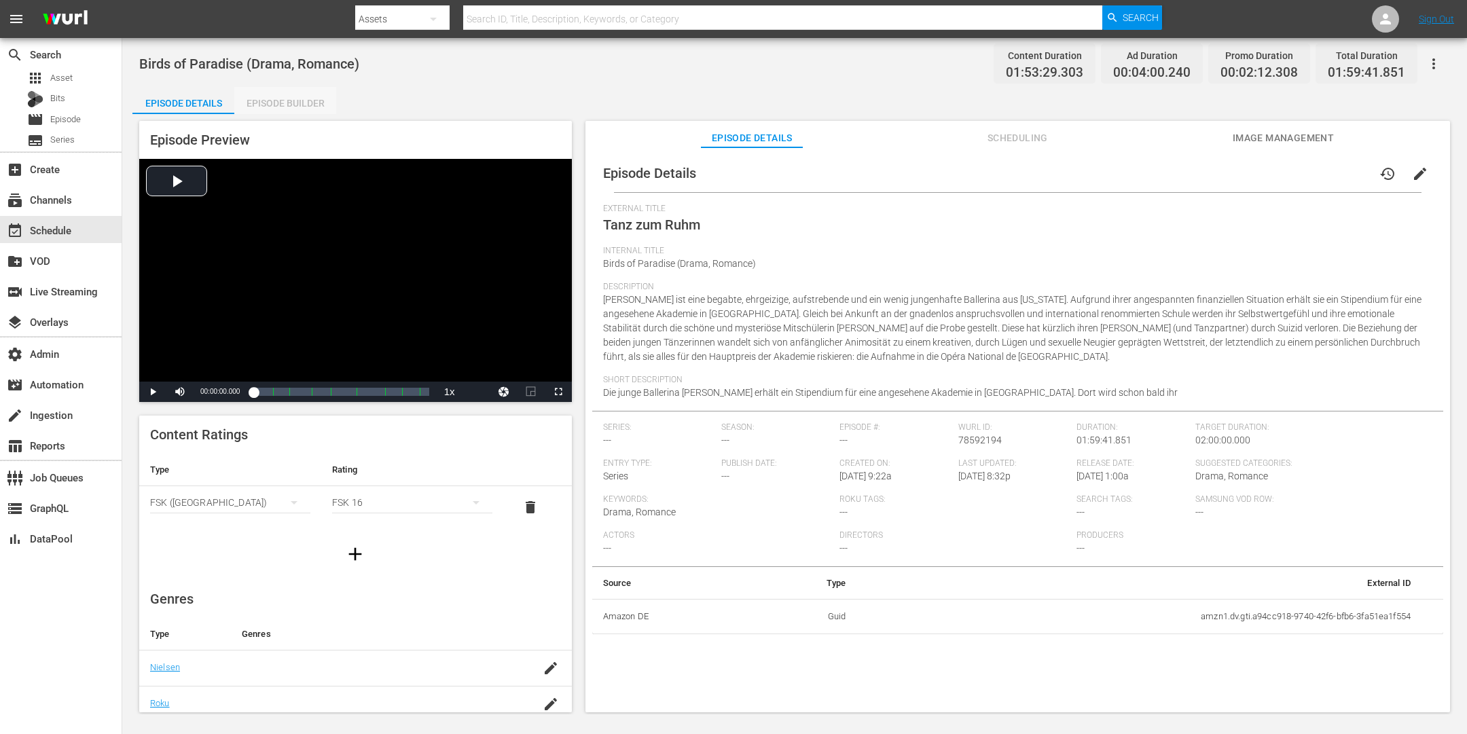
click at [300, 98] on div "Episode Builder" at bounding box center [285, 103] width 102 height 33
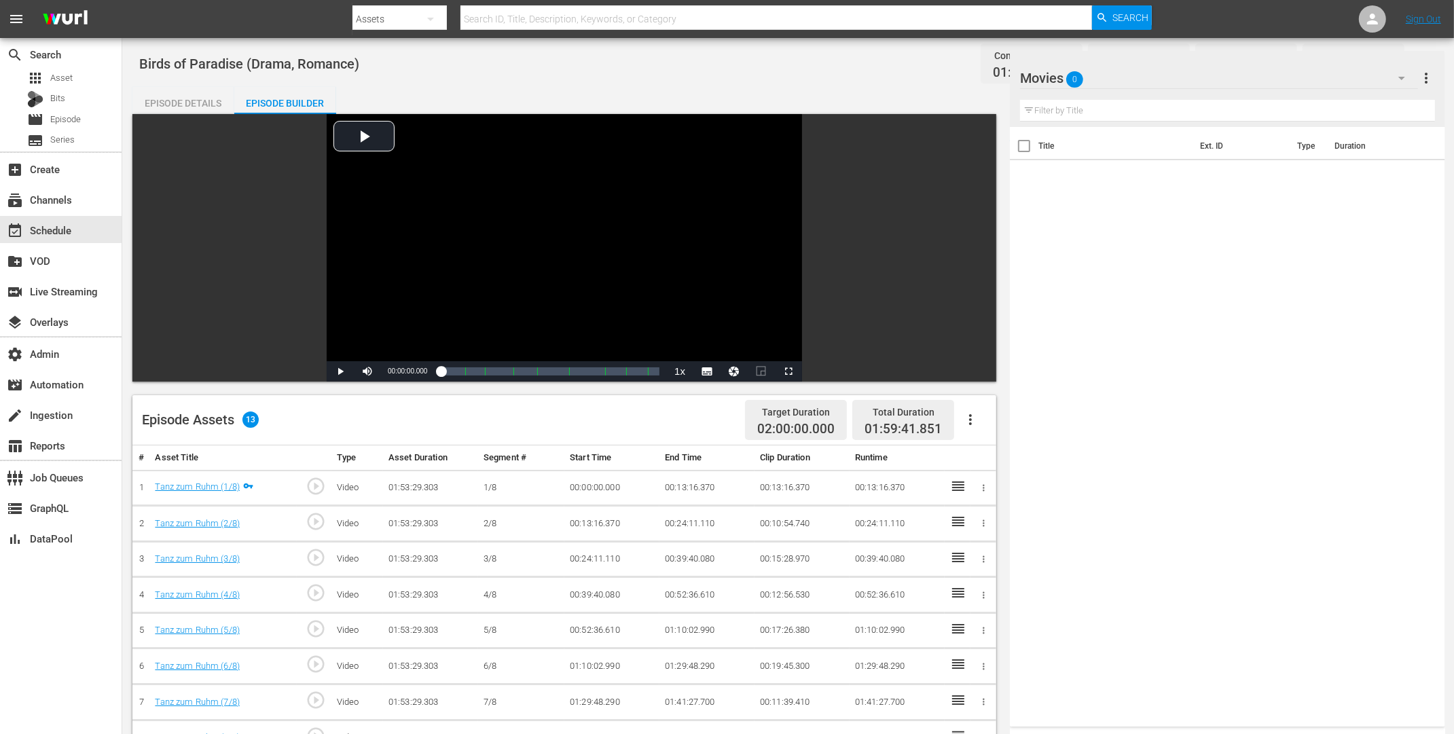
scroll to position [320, 0]
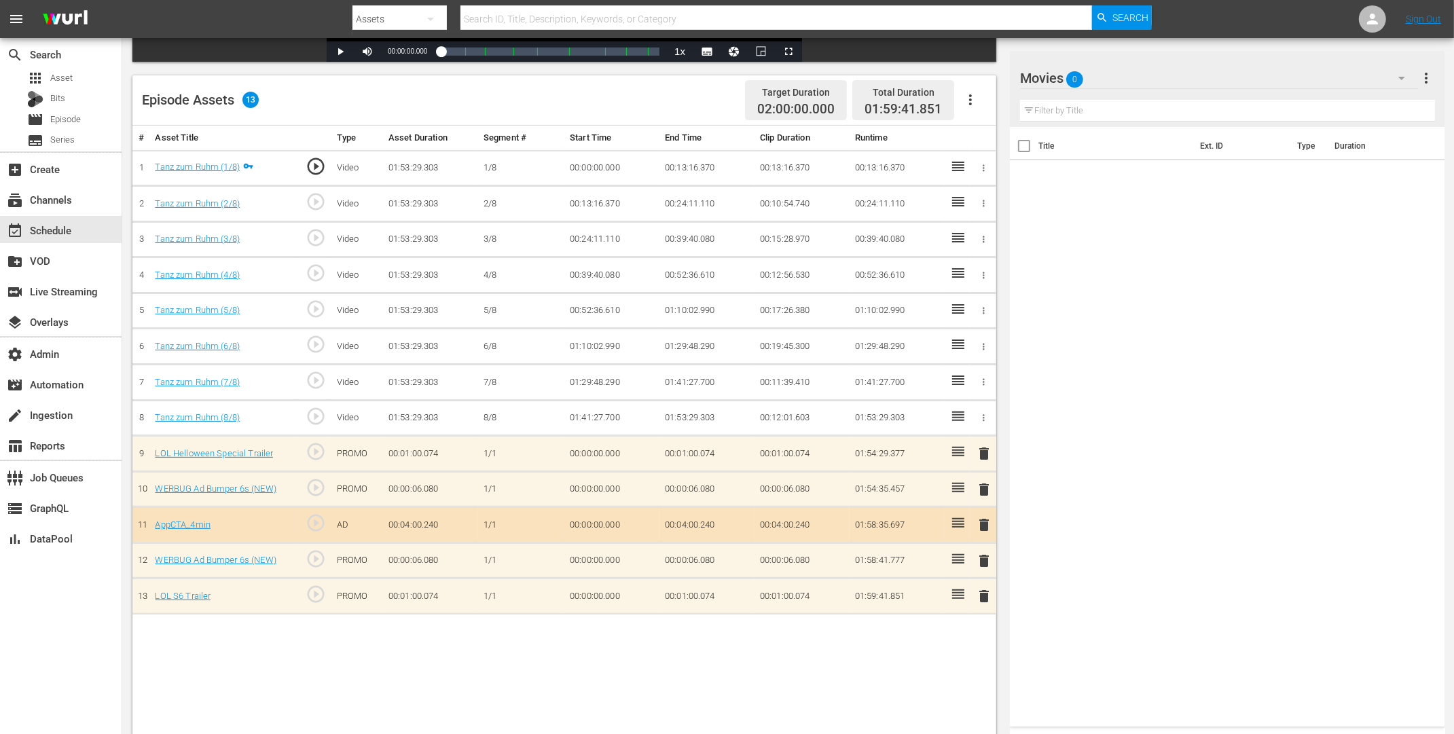
click at [1401, 76] on icon "button" at bounding box center [1402, 78] width 16 height 16
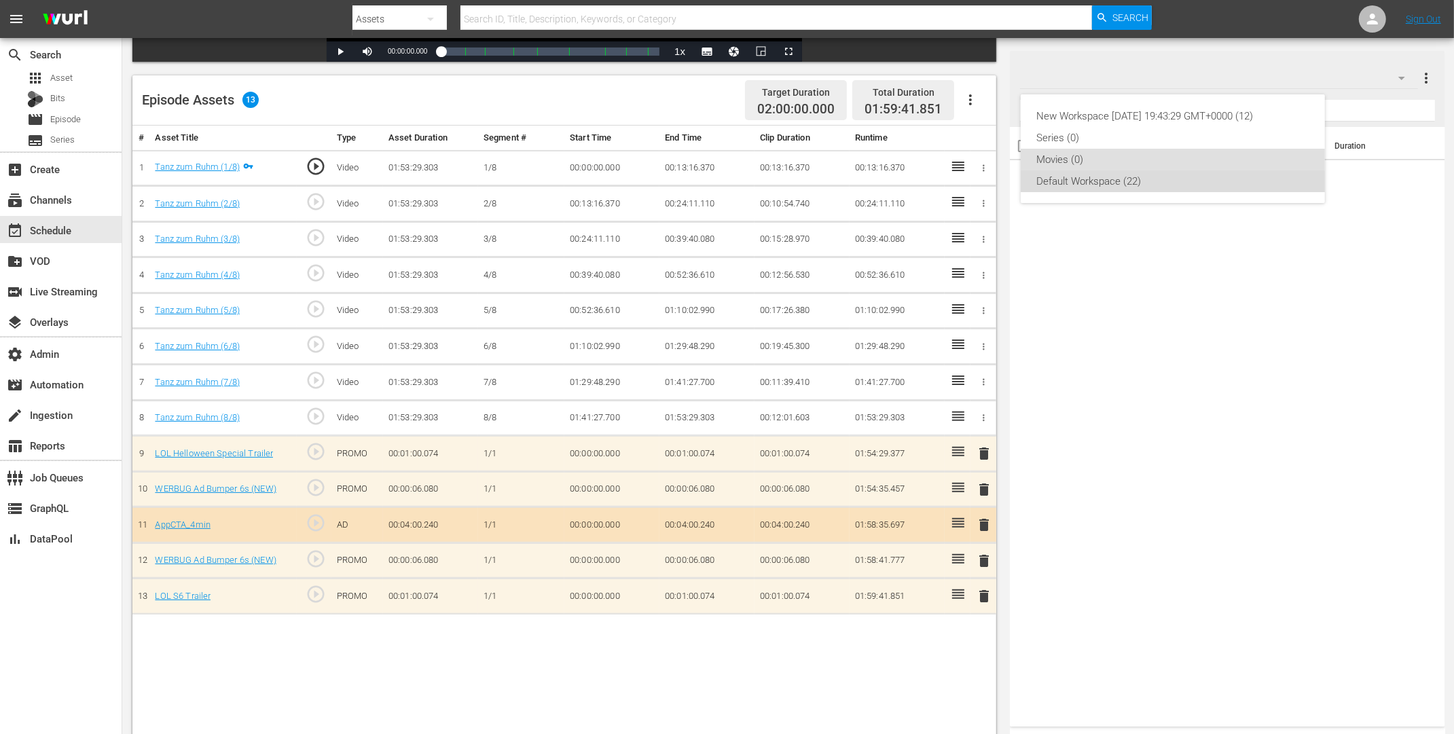
click at [1108, 179] on div "Default Workspace (22)" at bounding box center [1173, 181] width 272 height 22
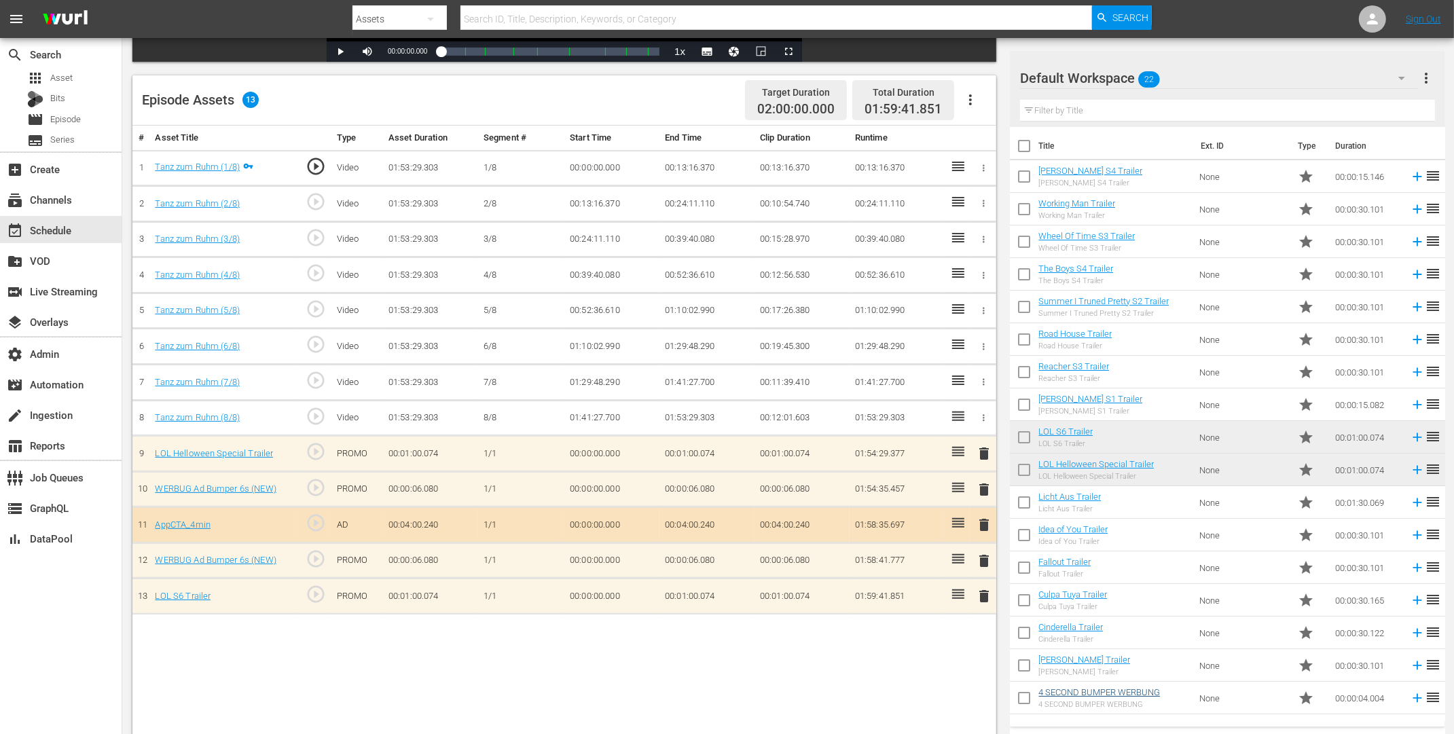
scroll to position [156, 0]
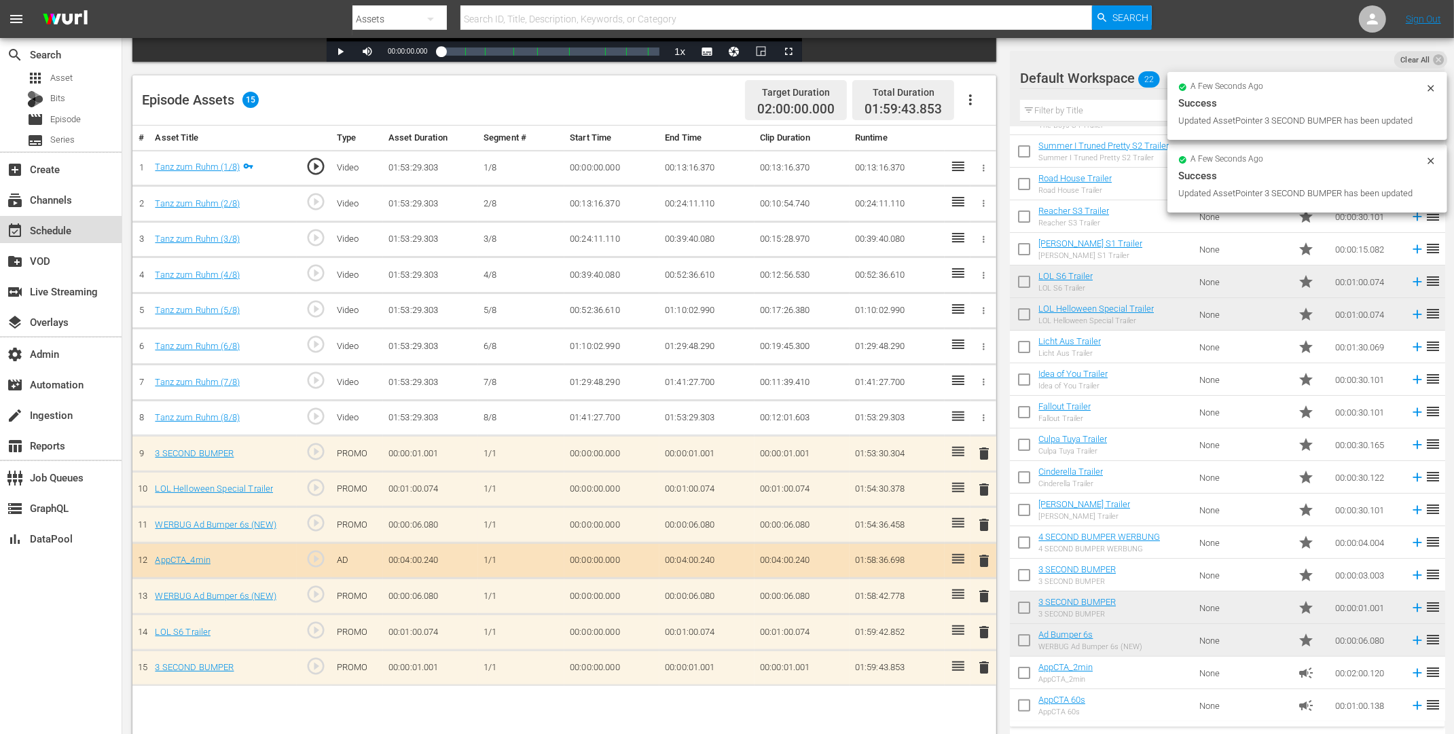
click at [43, 216] on div "event_available Schedule" at bounding box center [61, 229] width 122 height 27
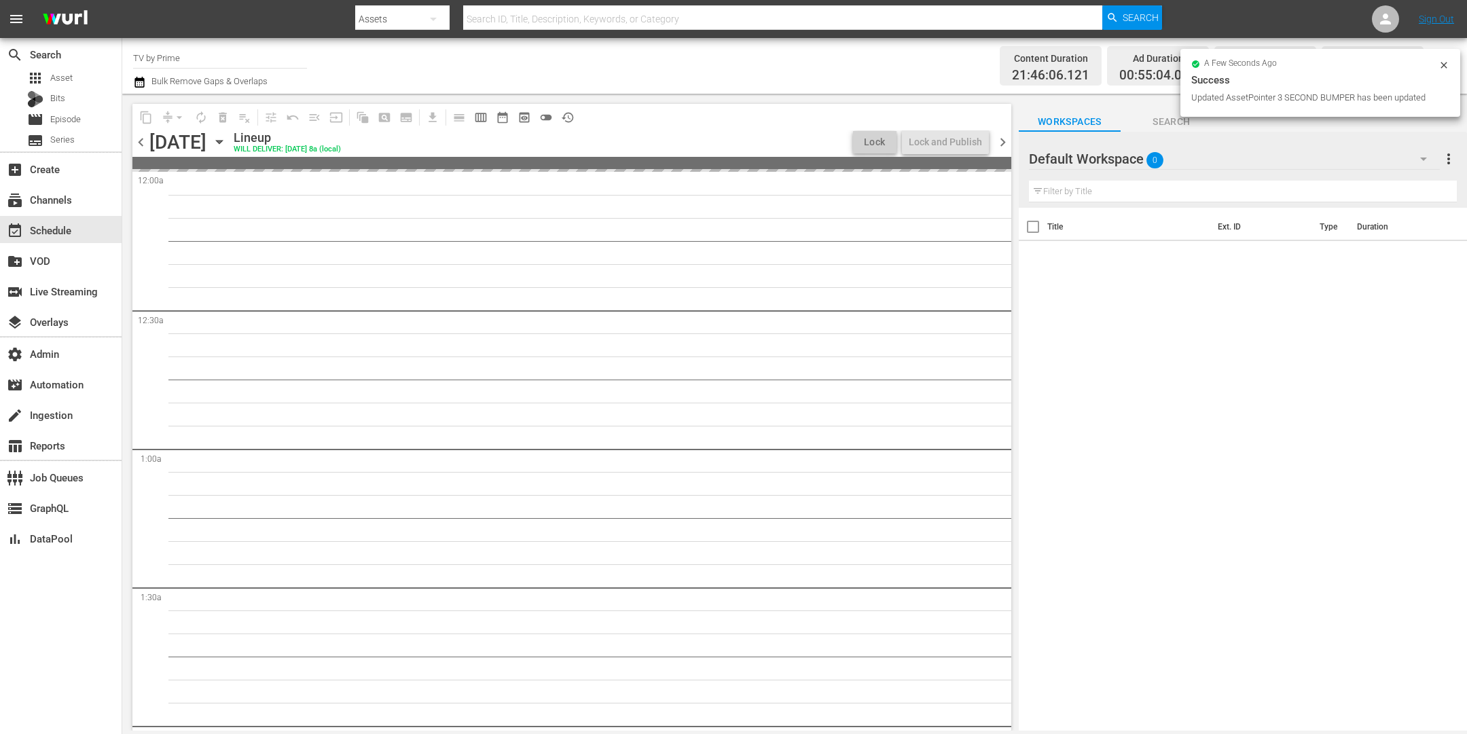
scroll to position [602, 0]
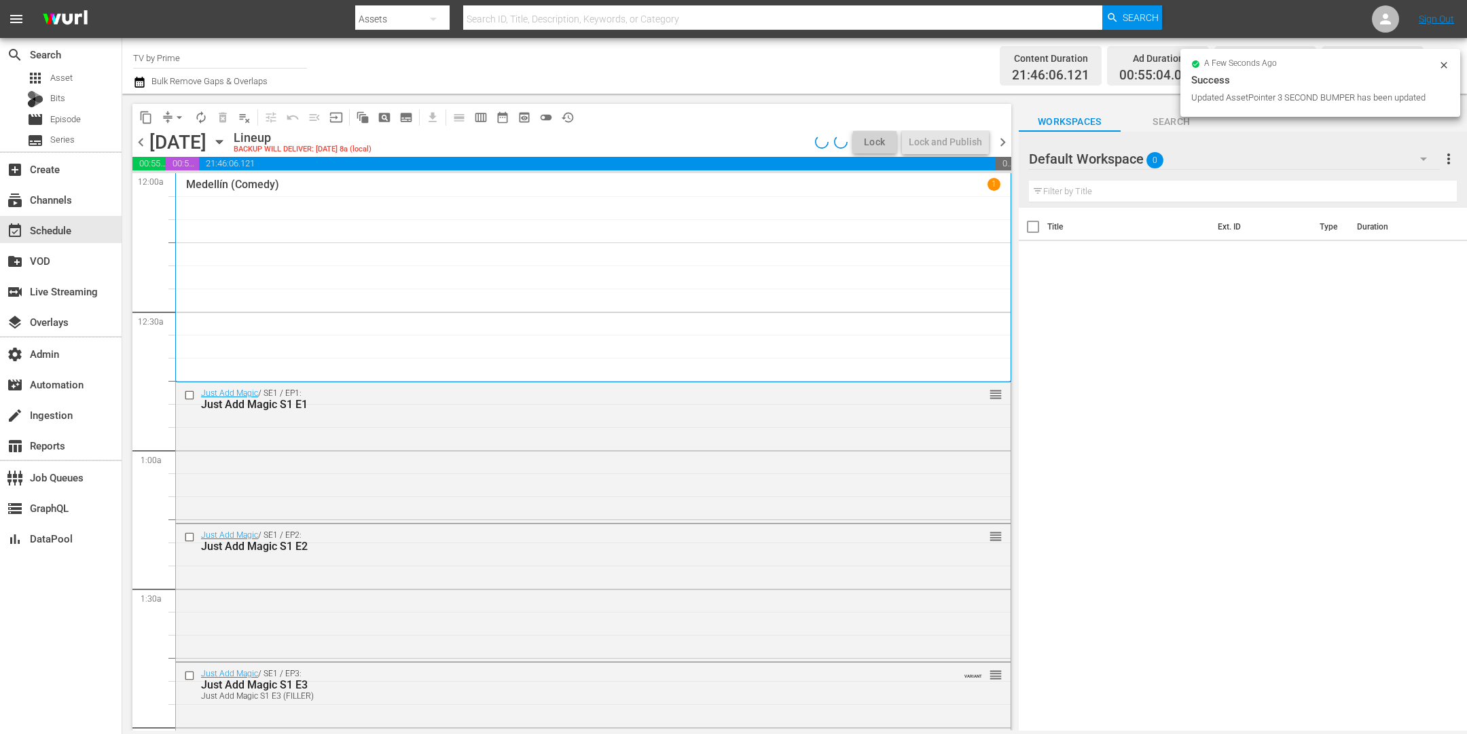
scroll to position [6186, 0]
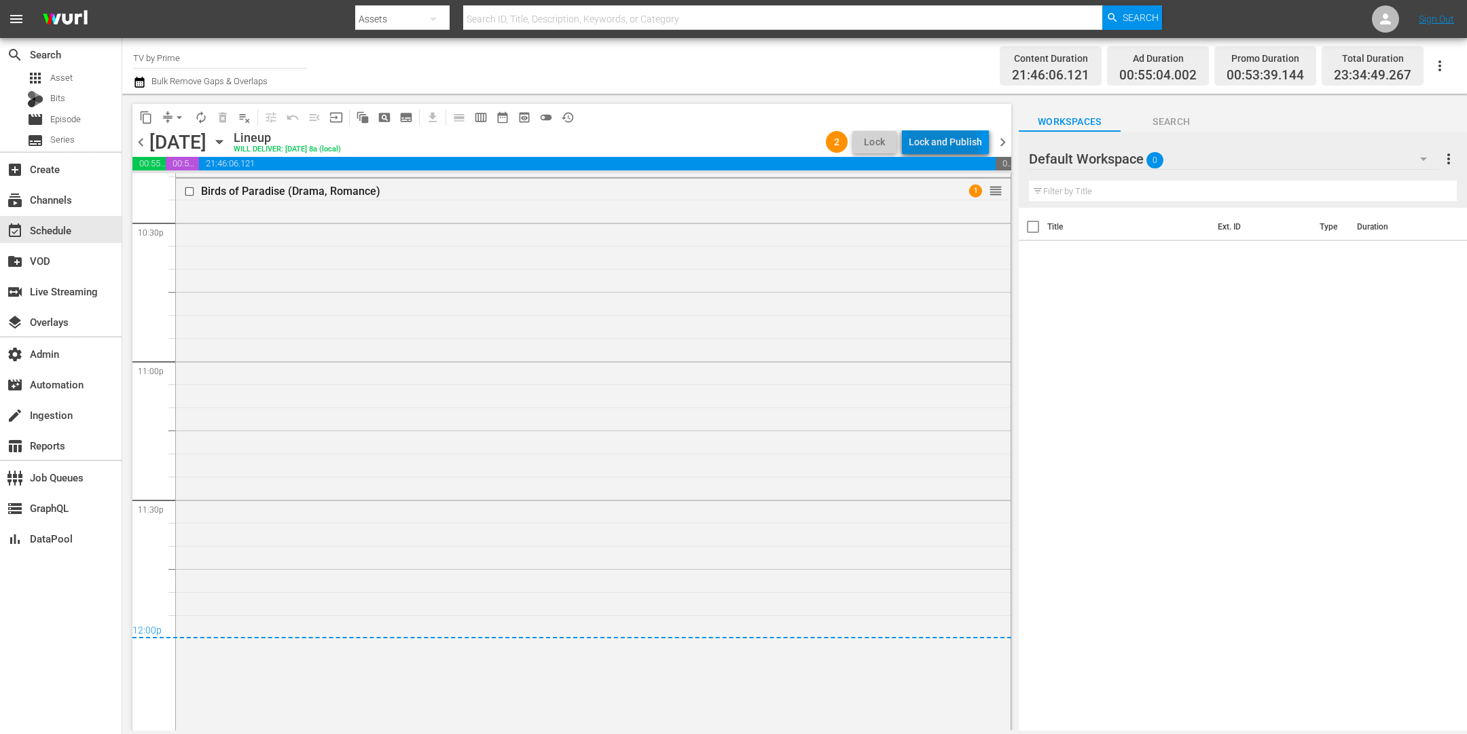
click at [932, 149] on div "Lock and Publish" at bounding box center [945, 142] width 73 height 24
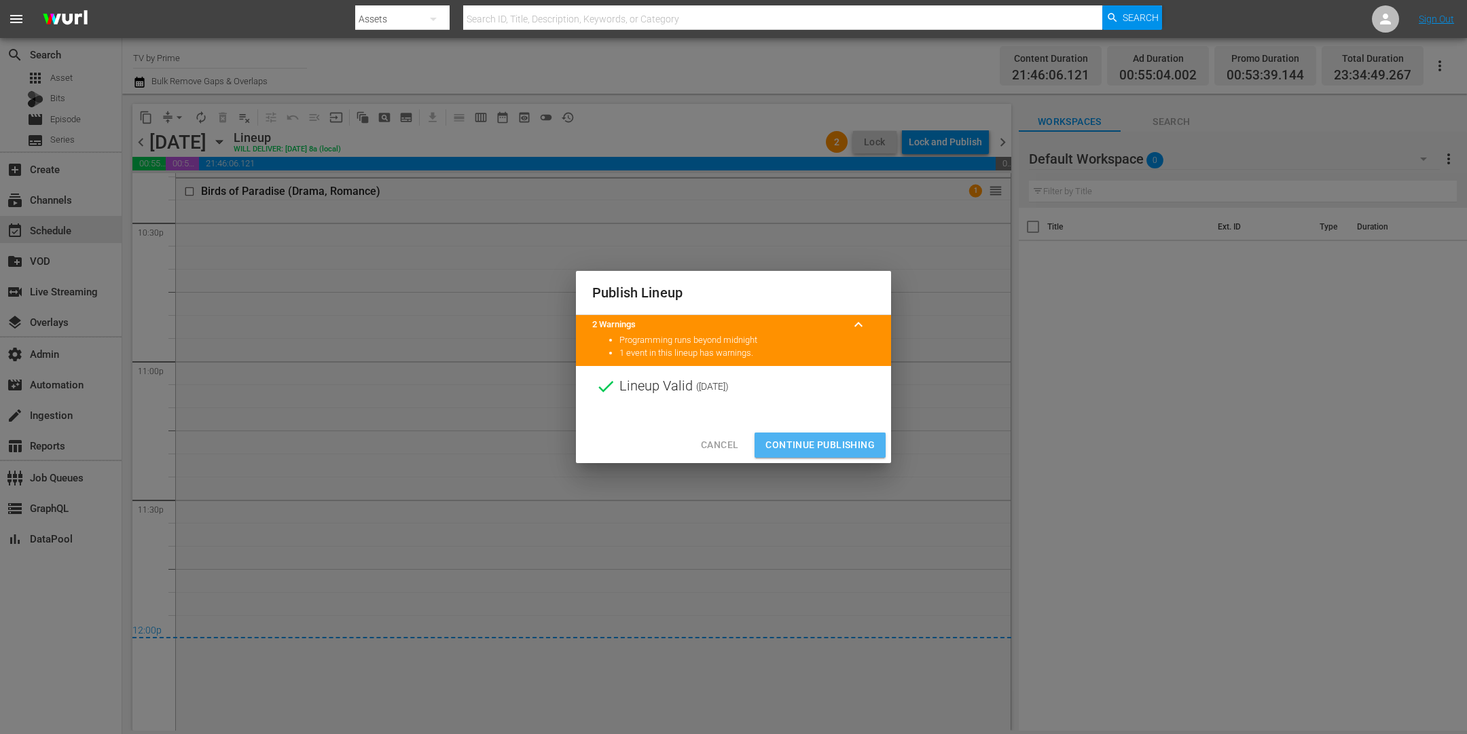
click at [825, 440] on span "Continue Publishing" at bounding box center [820, 445] width 109 height 17
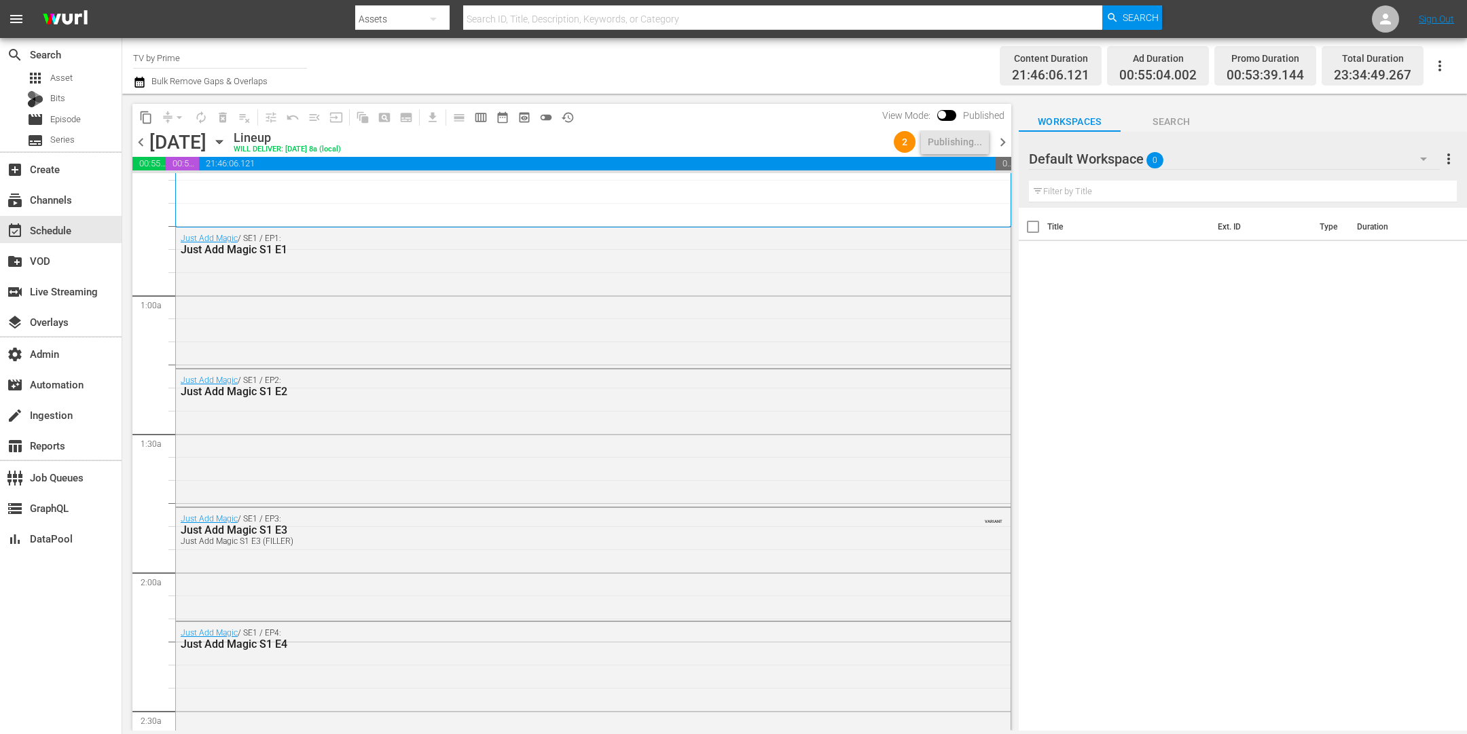
scroll to position [0, 0]
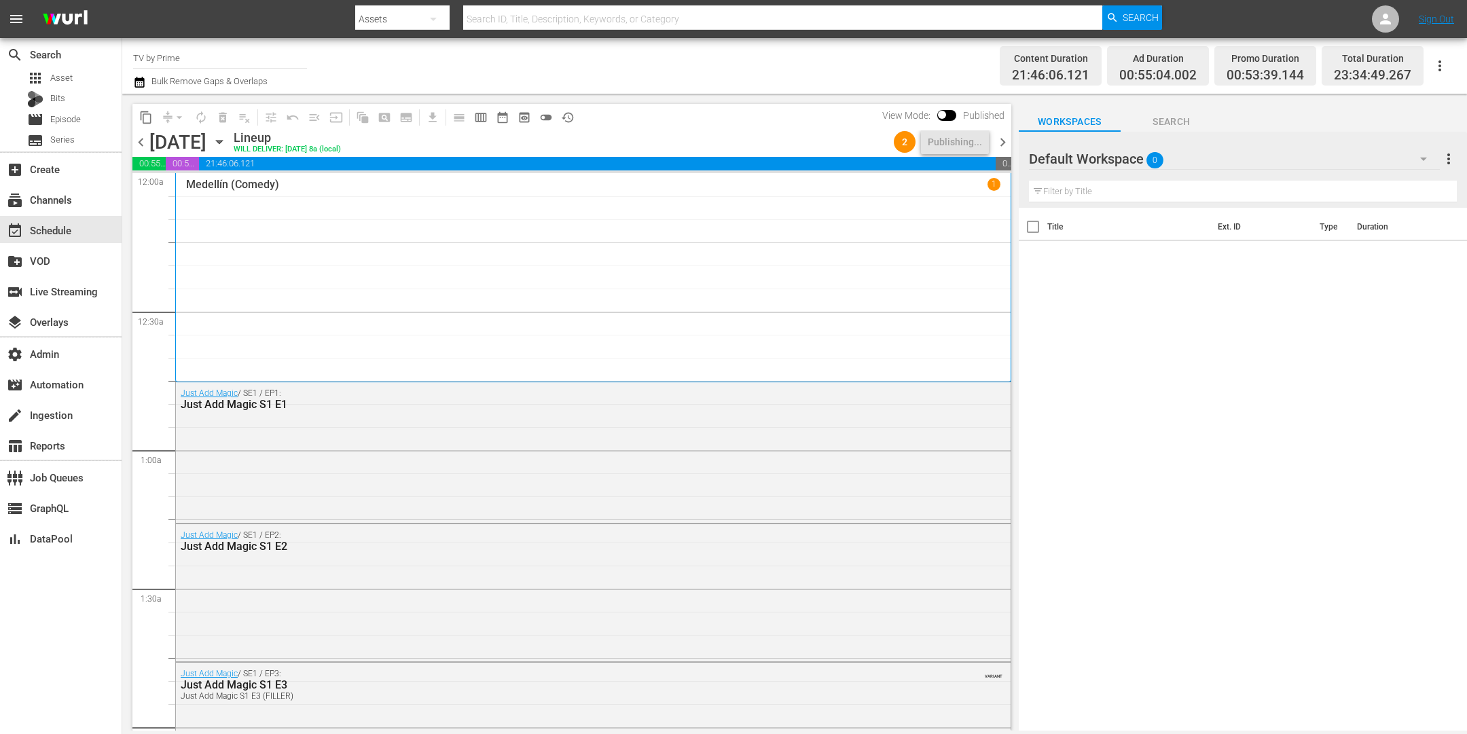
click at [139, 84] on icon "button" at bounding box center [139, 82] width 10 height 11
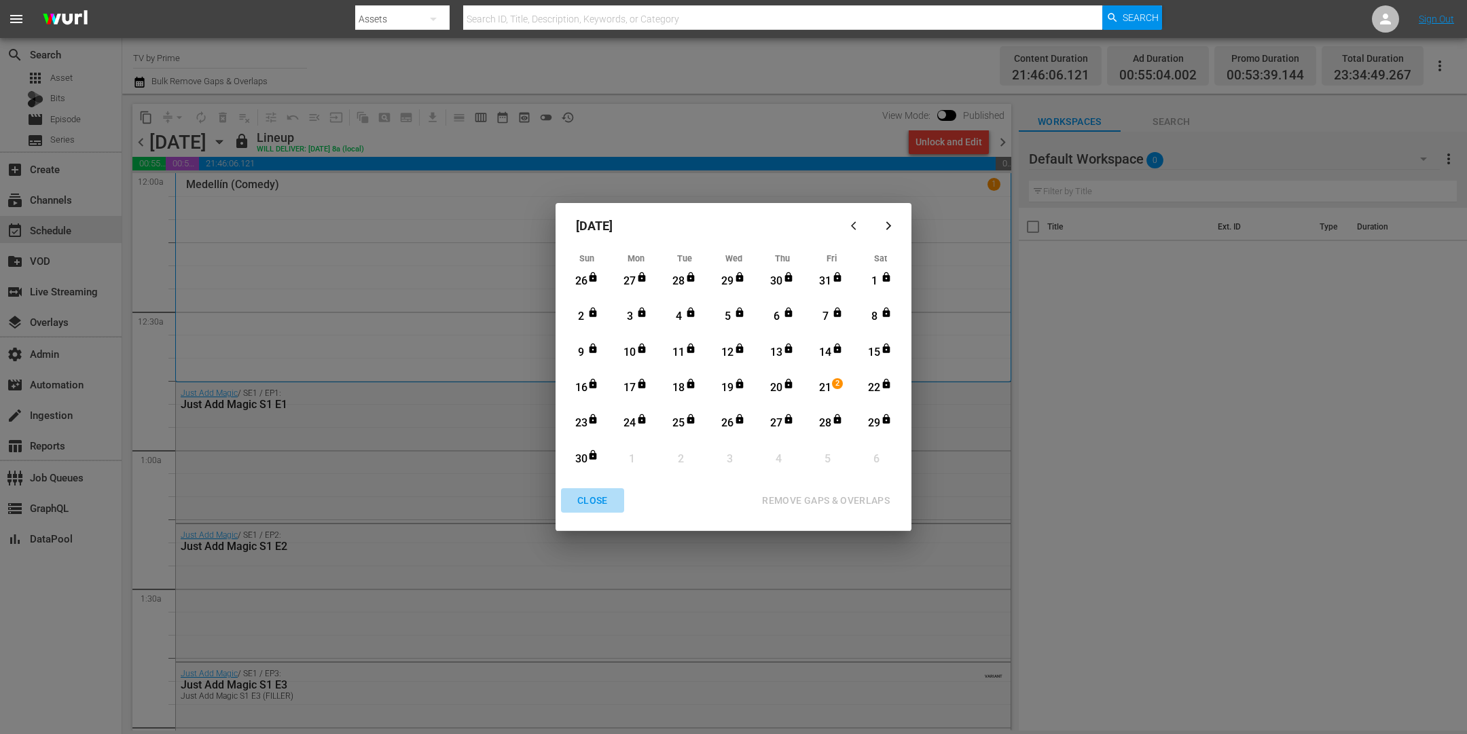
click at [600, 494] on div "CLOSE" at bounding box center [592, 500] width 52 height 17
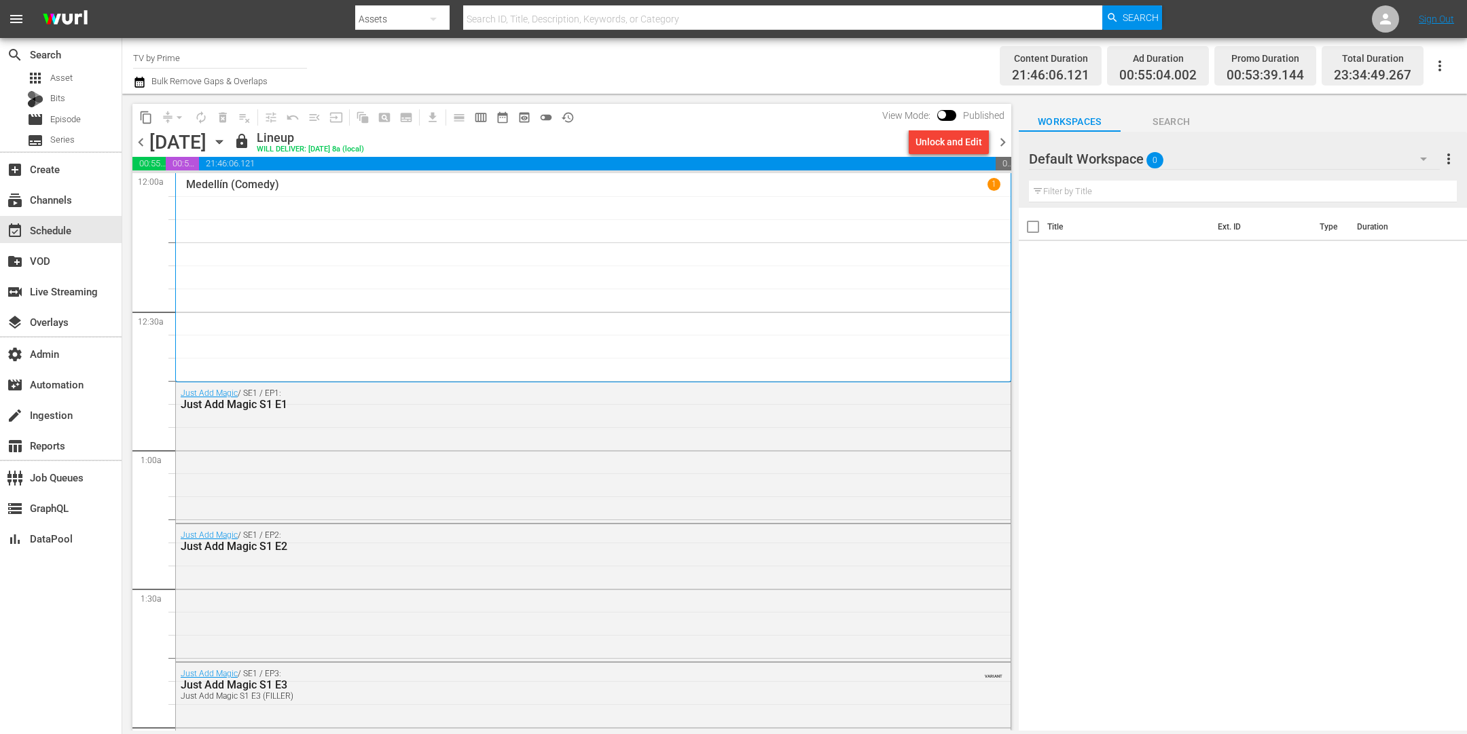
click at [998, 141] on span "chevron_right" at bounding box center [1002, 142] width 17 height 17
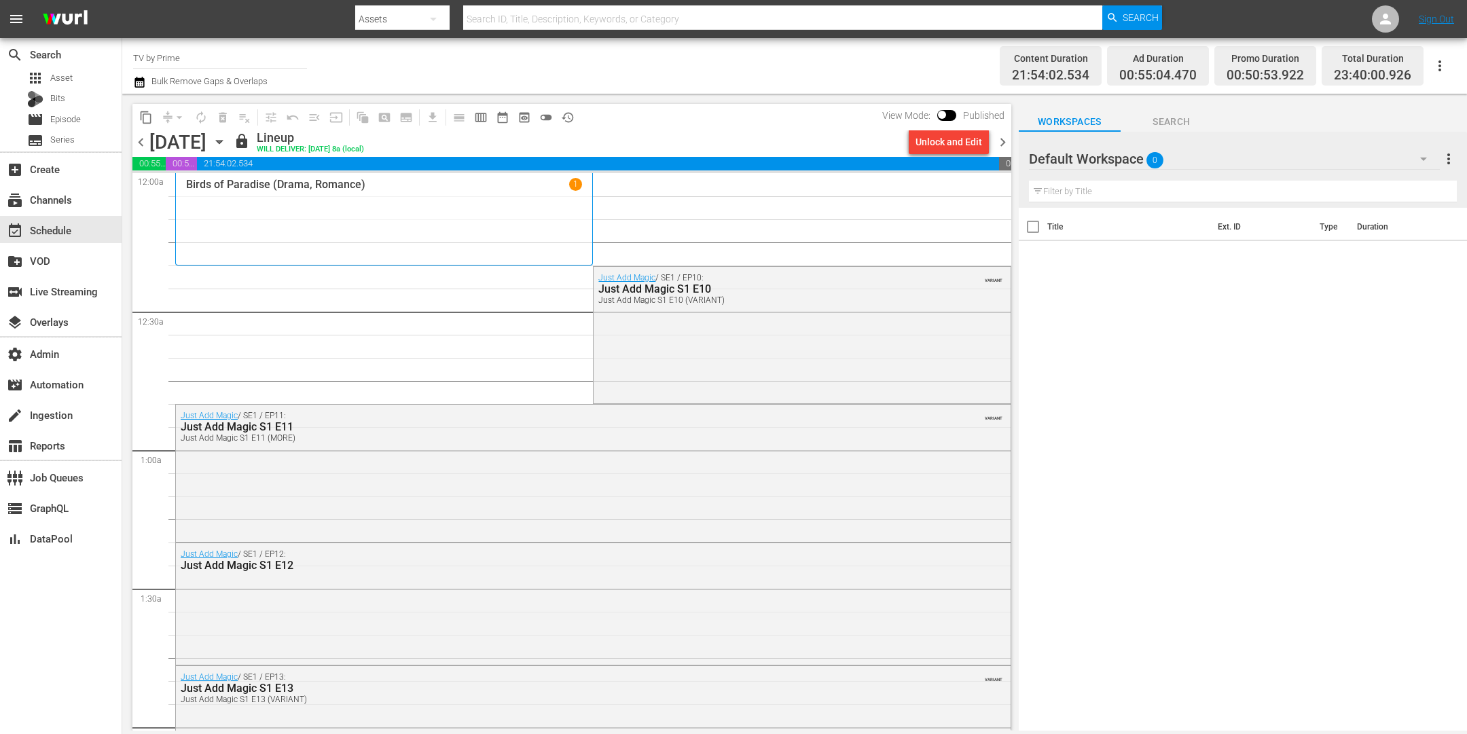
click at [227, 141] on icon "button" at bounding box center [219, 141] width 15 height 15
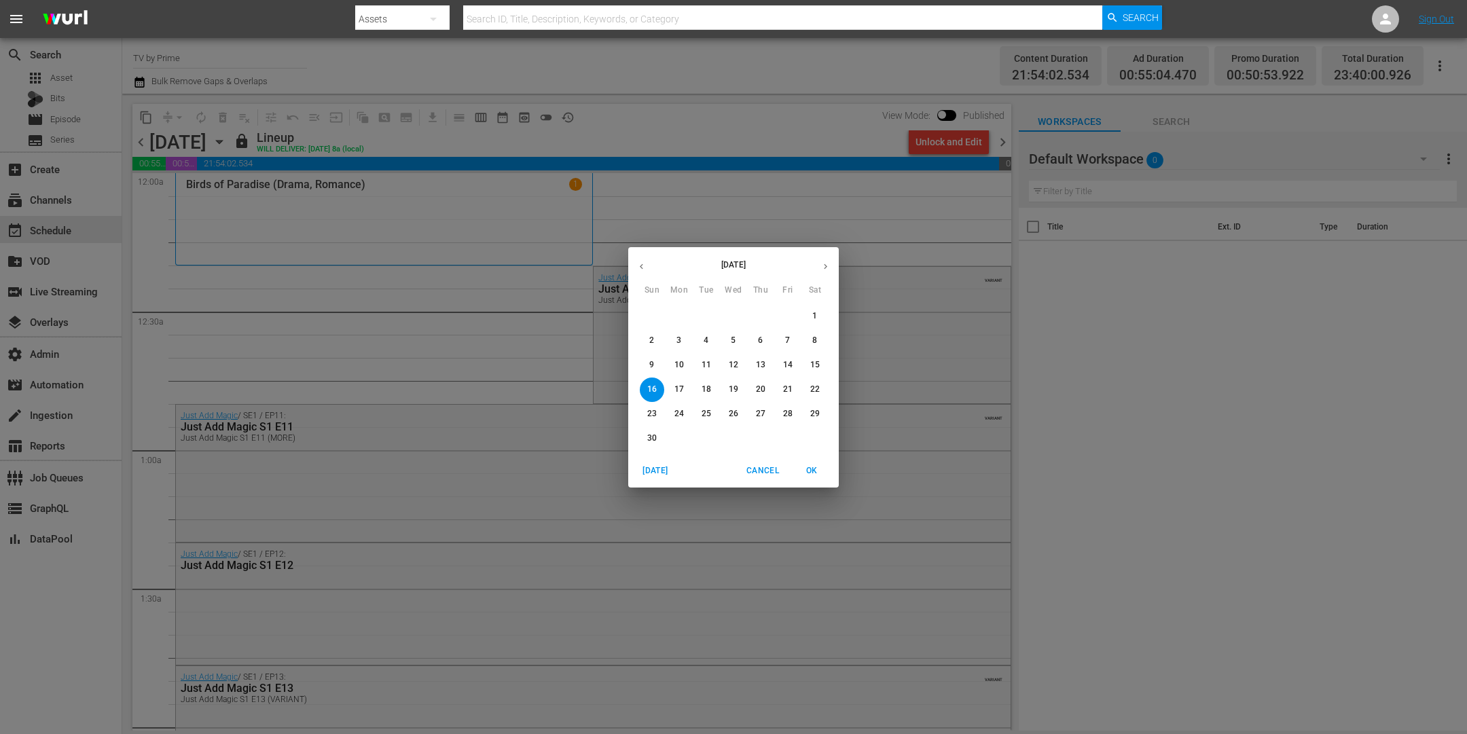
click at [787, 390] on p "21" at bounding box center [788, 390] width 10 height 12
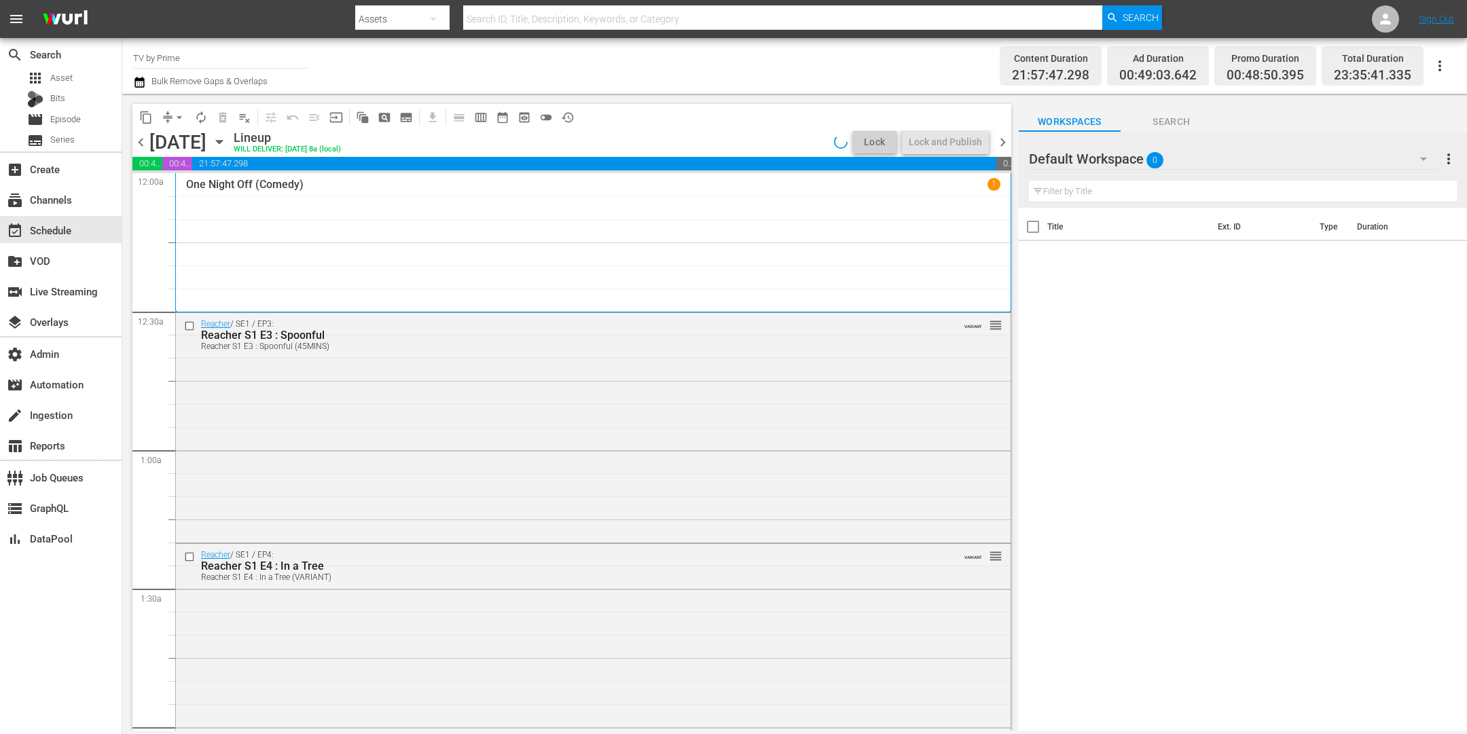
click at [1420, 158] on icon "button" at bounding box center [1424, 159] width 16 height 16
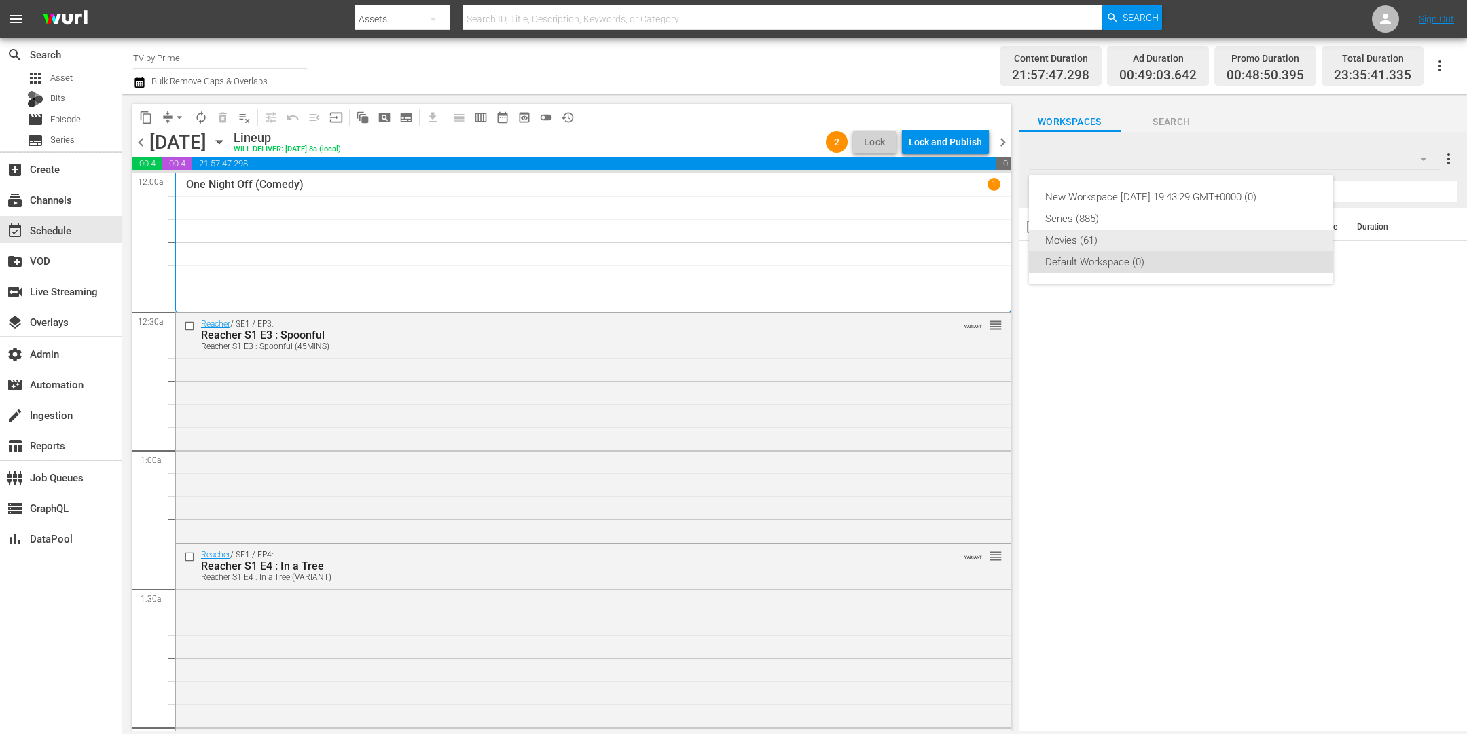
click at [1117, 239] on div "Movies (61)" at bounding box center [1181, 241] width 272 height 22
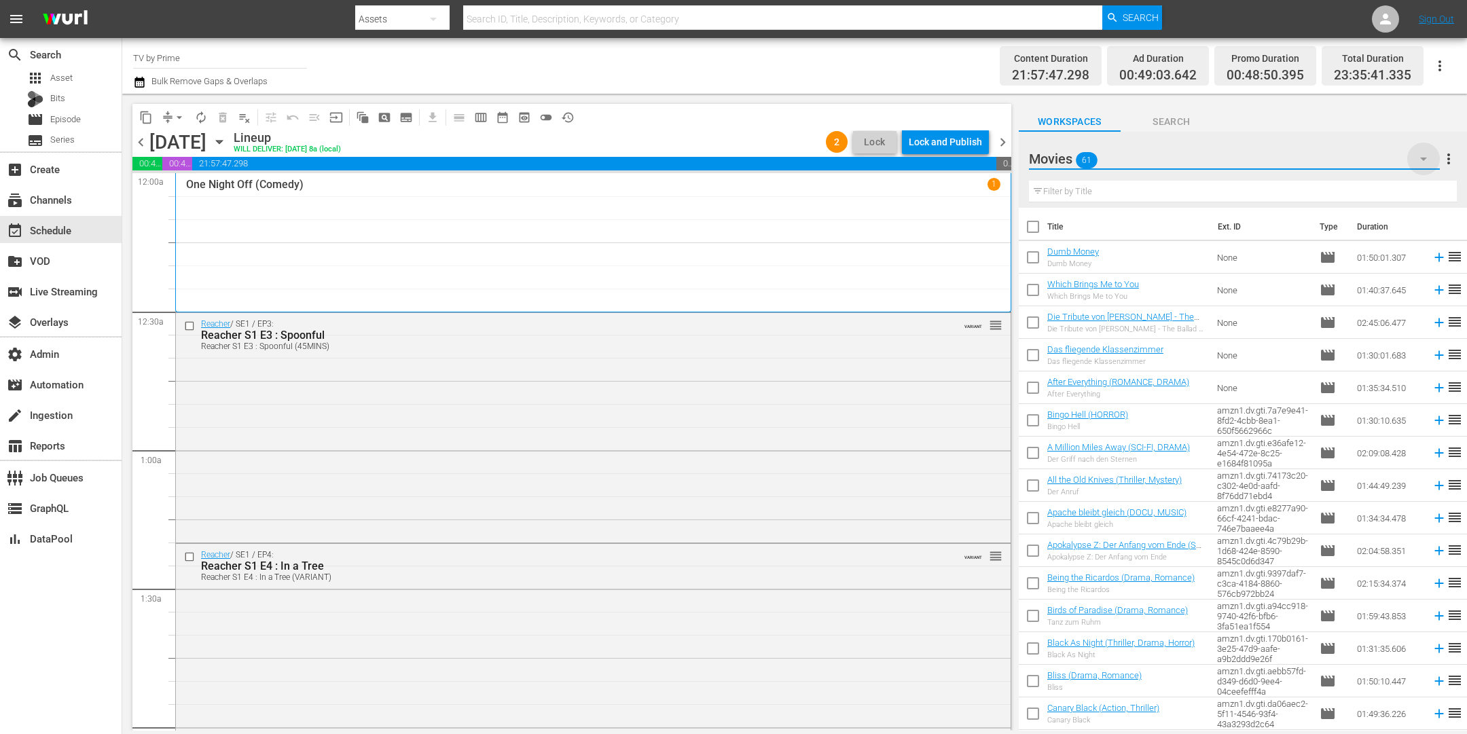
click at [1425, 157] on icon "button" at bounding box center [1424, 159] width 16 height 16
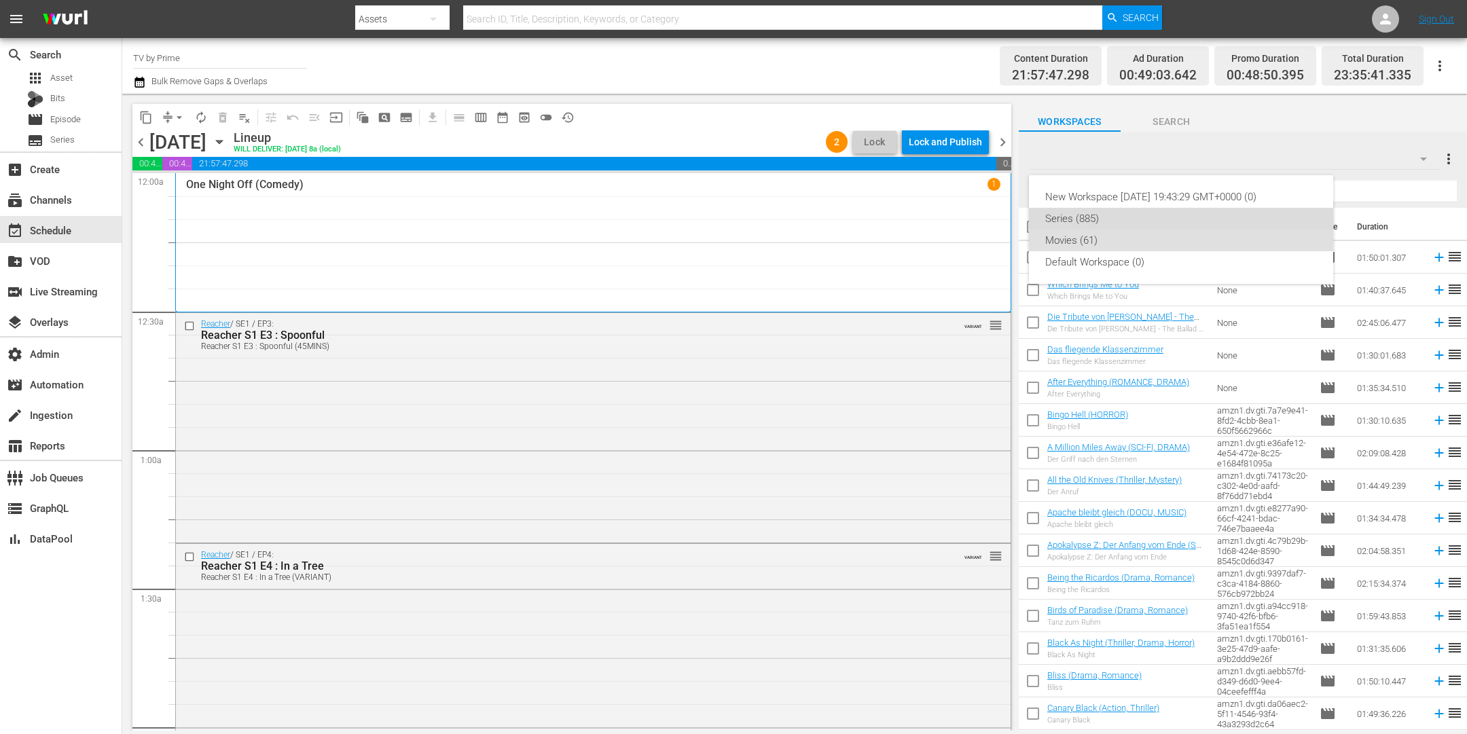
click at [1139, 213] on div "Series (885)" at bounding box center [1181, 219] width 272 height 22
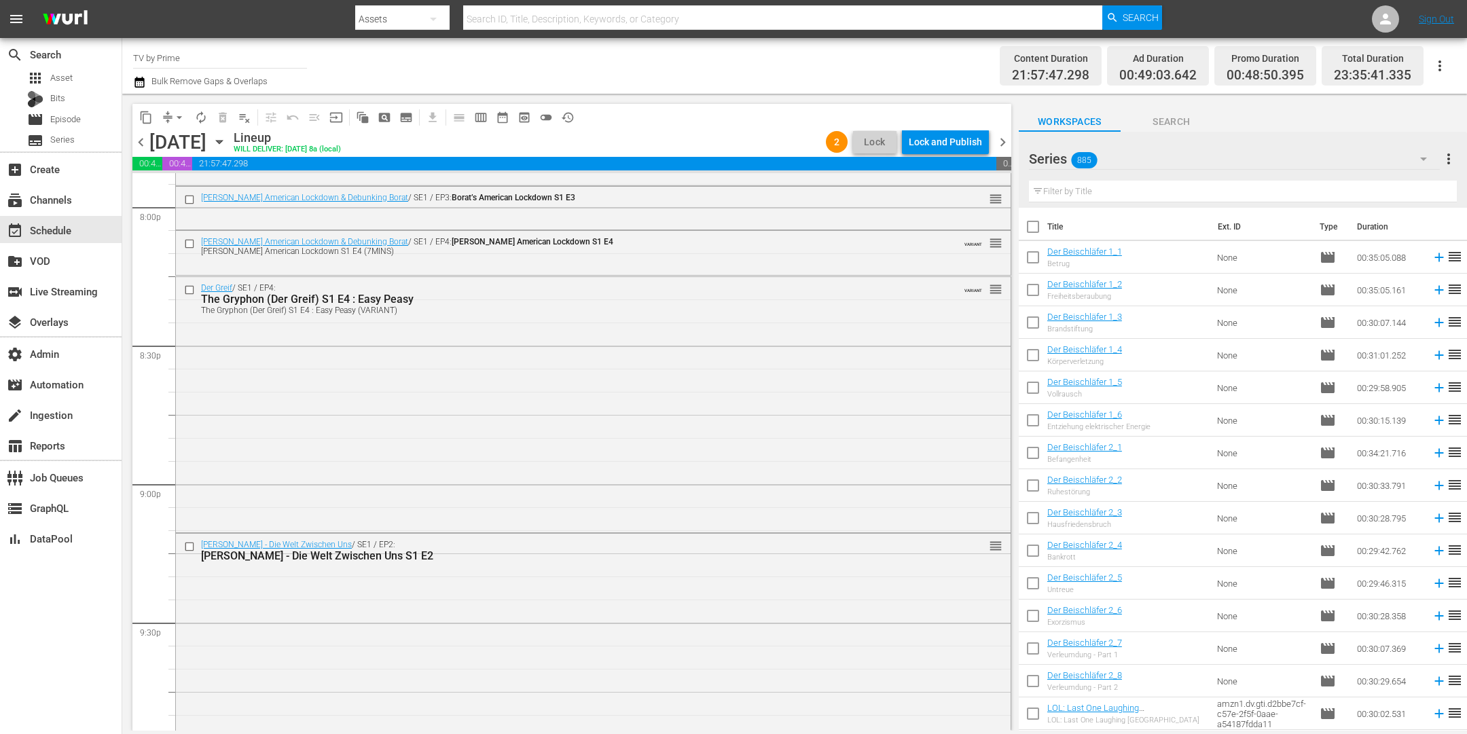
scroll to position [5514, 0]
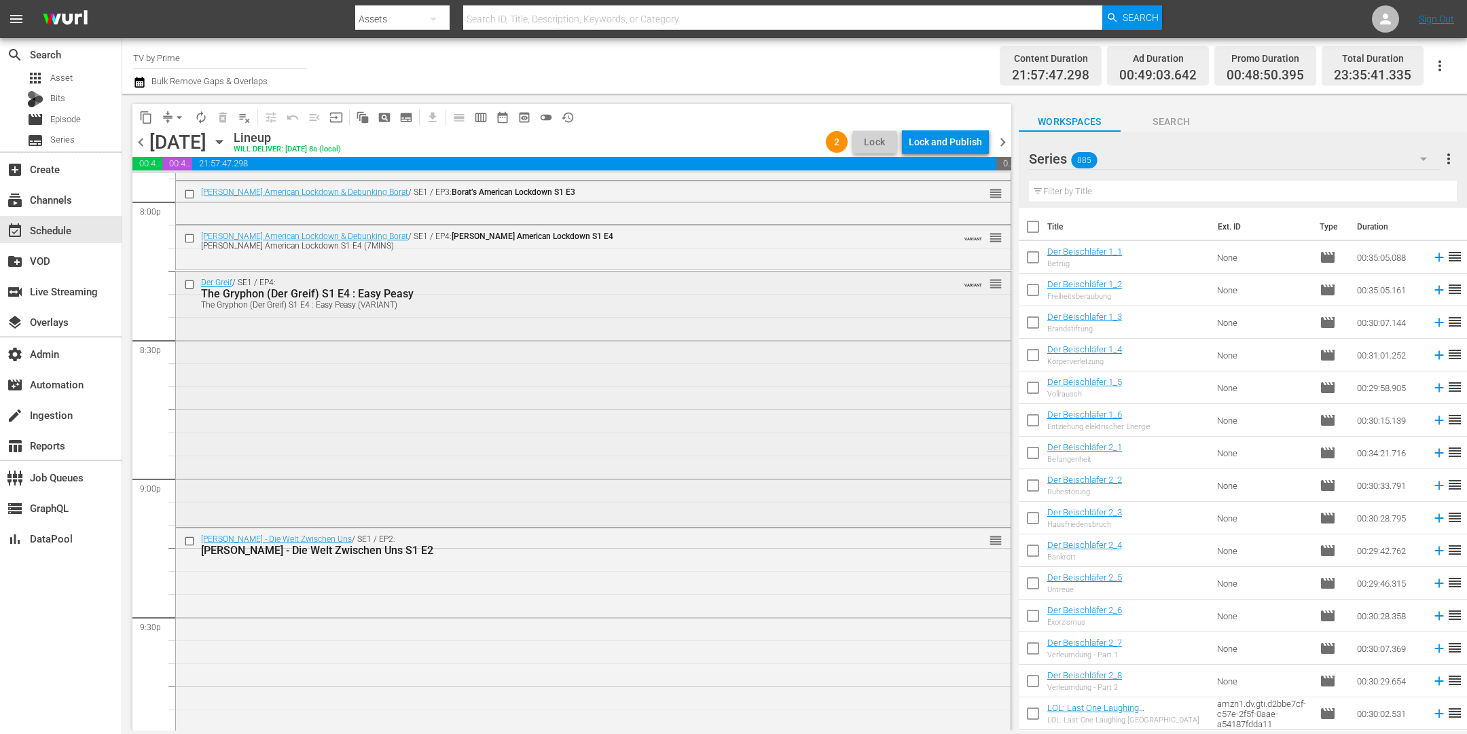
click at [497, 425] on div "Der Greif / SE1 / EP4: The Gryphon (Der Greif) S1 E4 : Easy Peasy The Gryphon (…" at bounding box center [593, 398] width 835 height 253
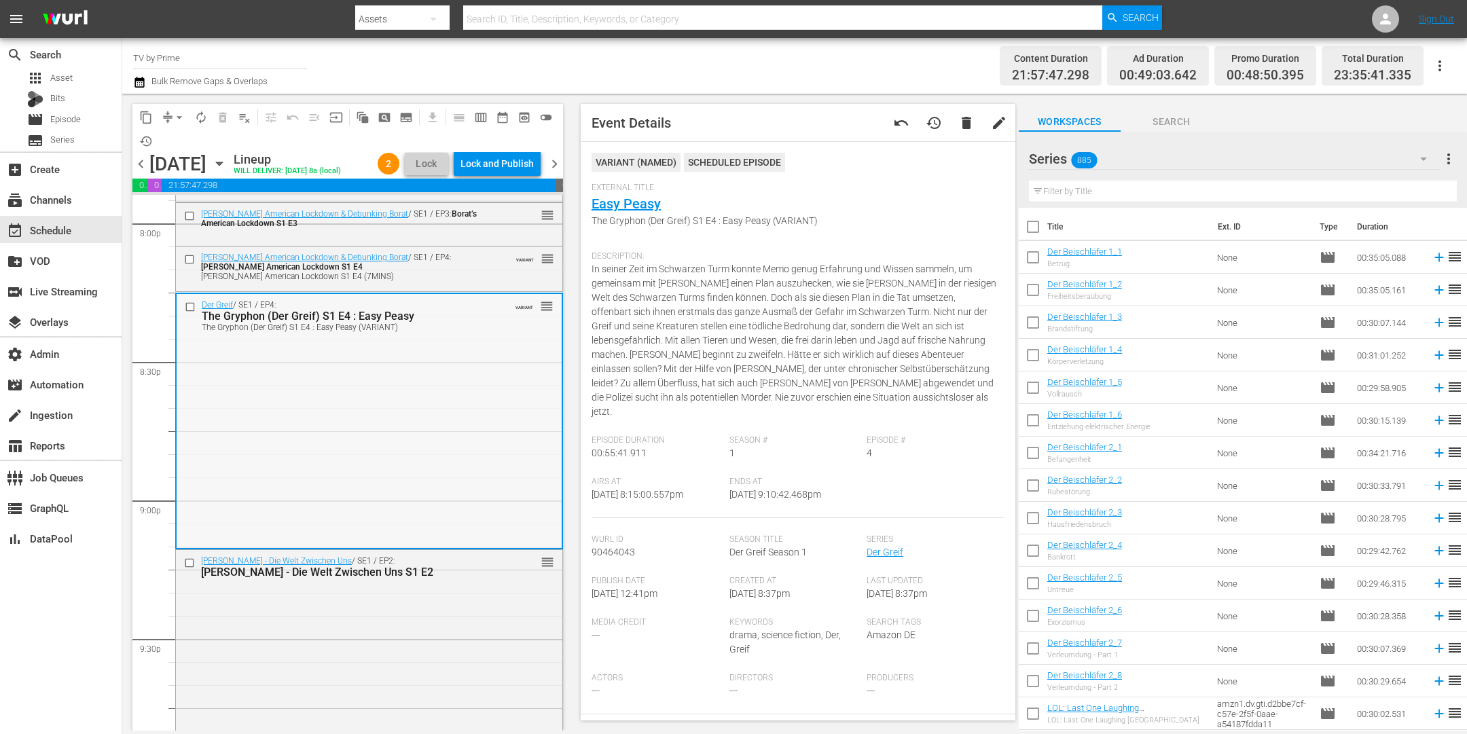
scroll to position [5548, 0]
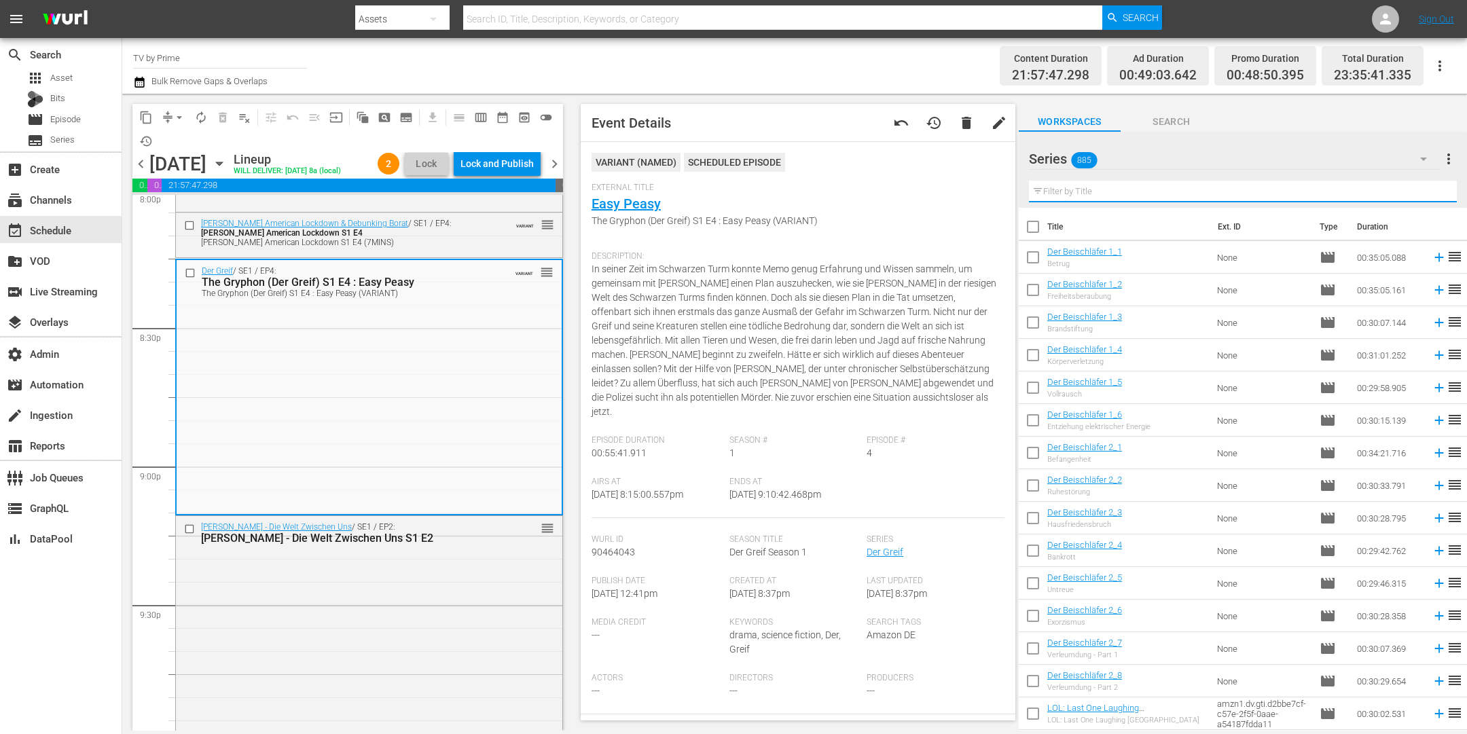
click at [1136, 194] on input "text" at bounding box center [1243, 192] width 428 height 22
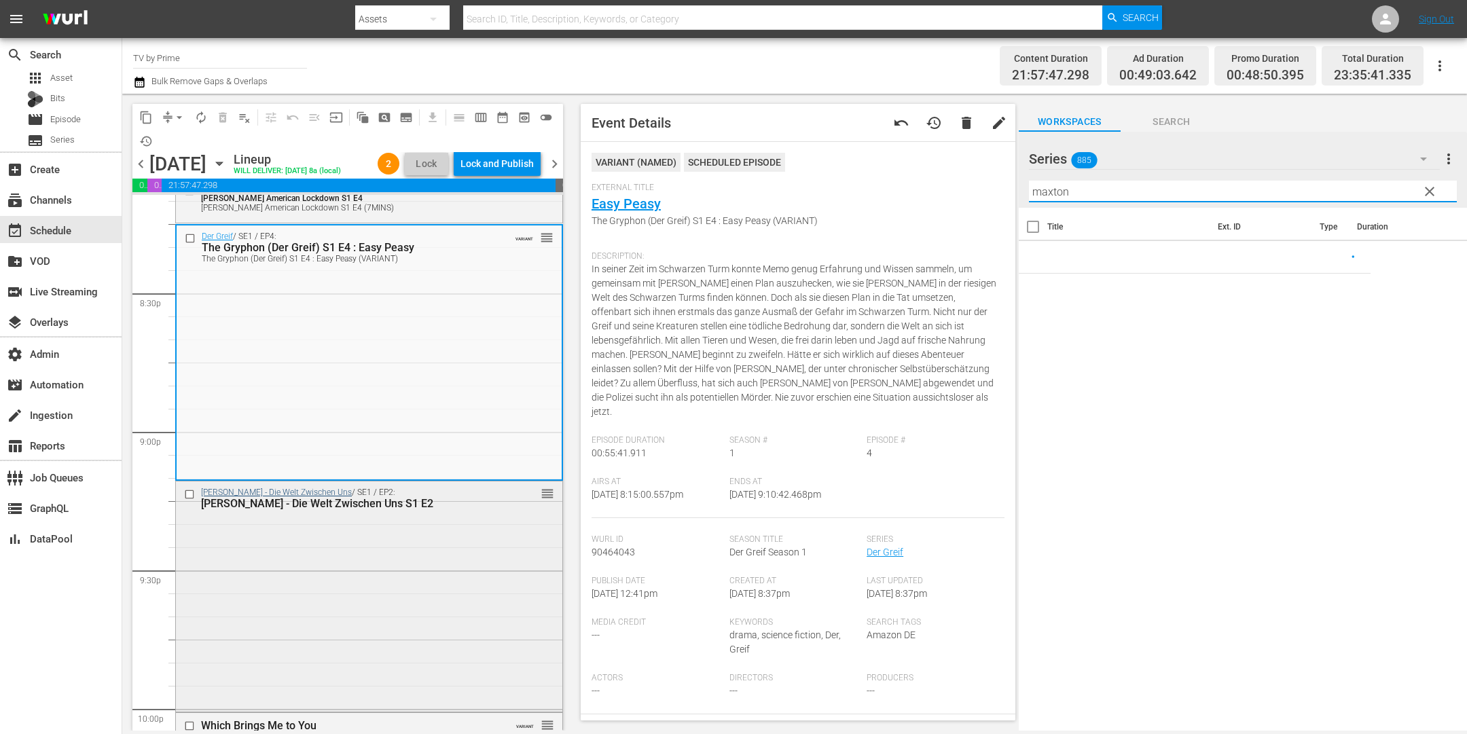
scroll to position [5774, 0]
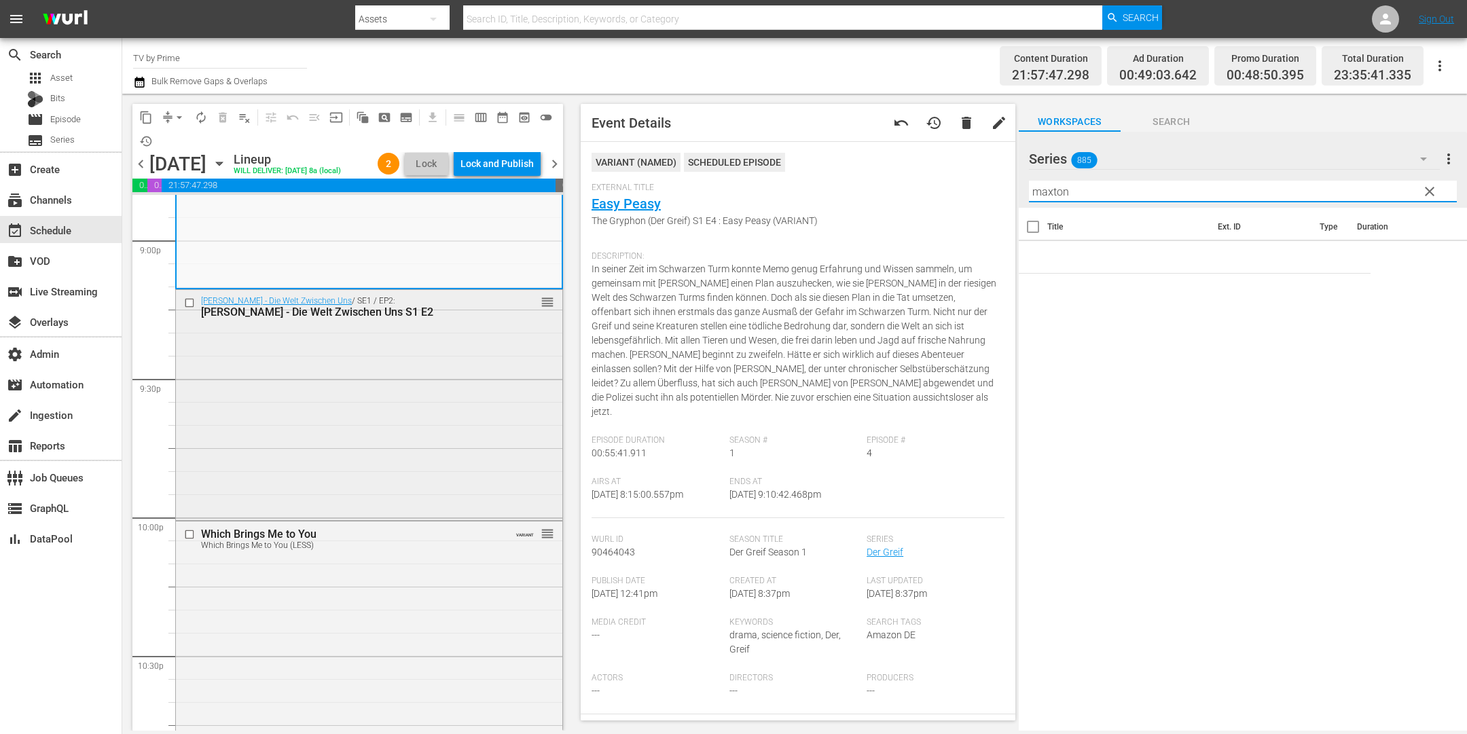
type input "maxton"
click at [353, 450] on div "Delete Event" at bounding box center [389, 453] width 107 height 18
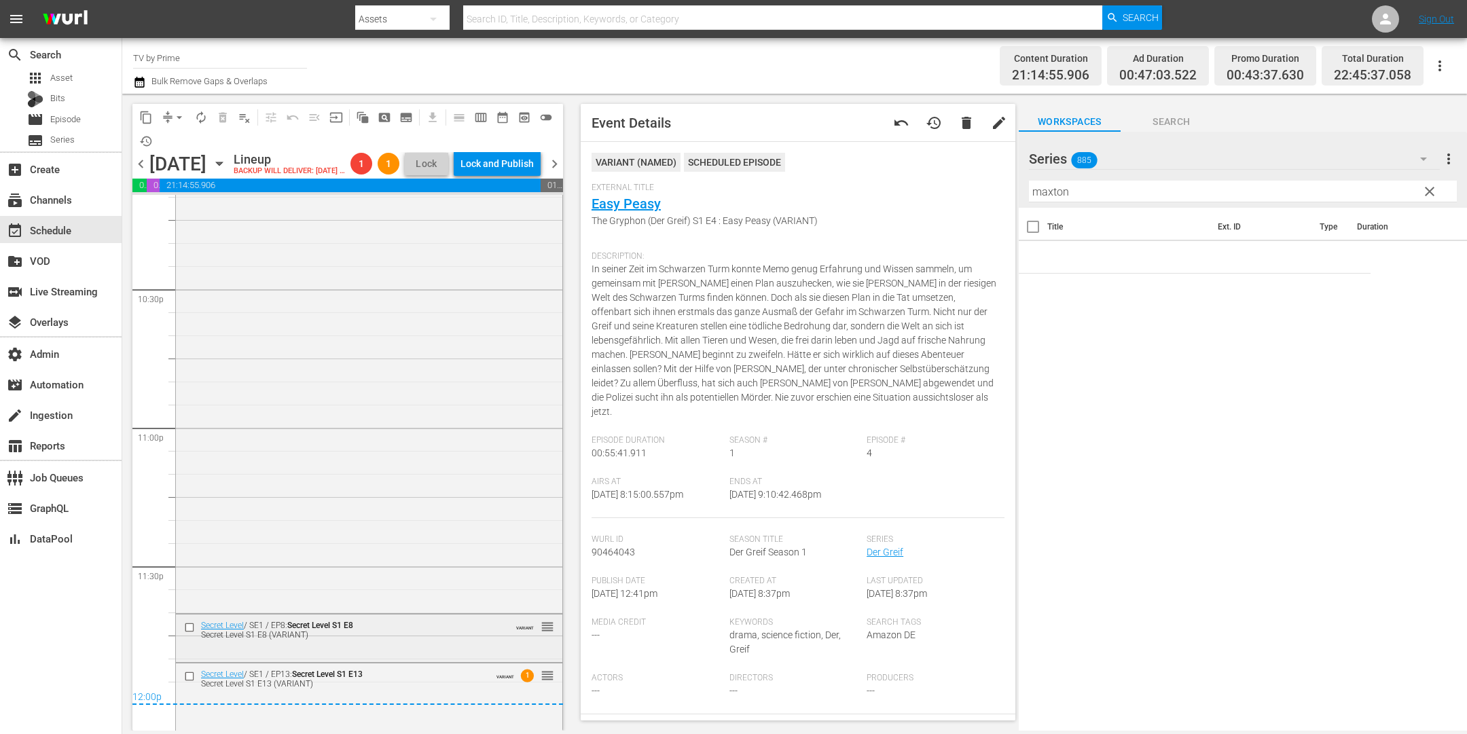
scroll to position [6164, 0]
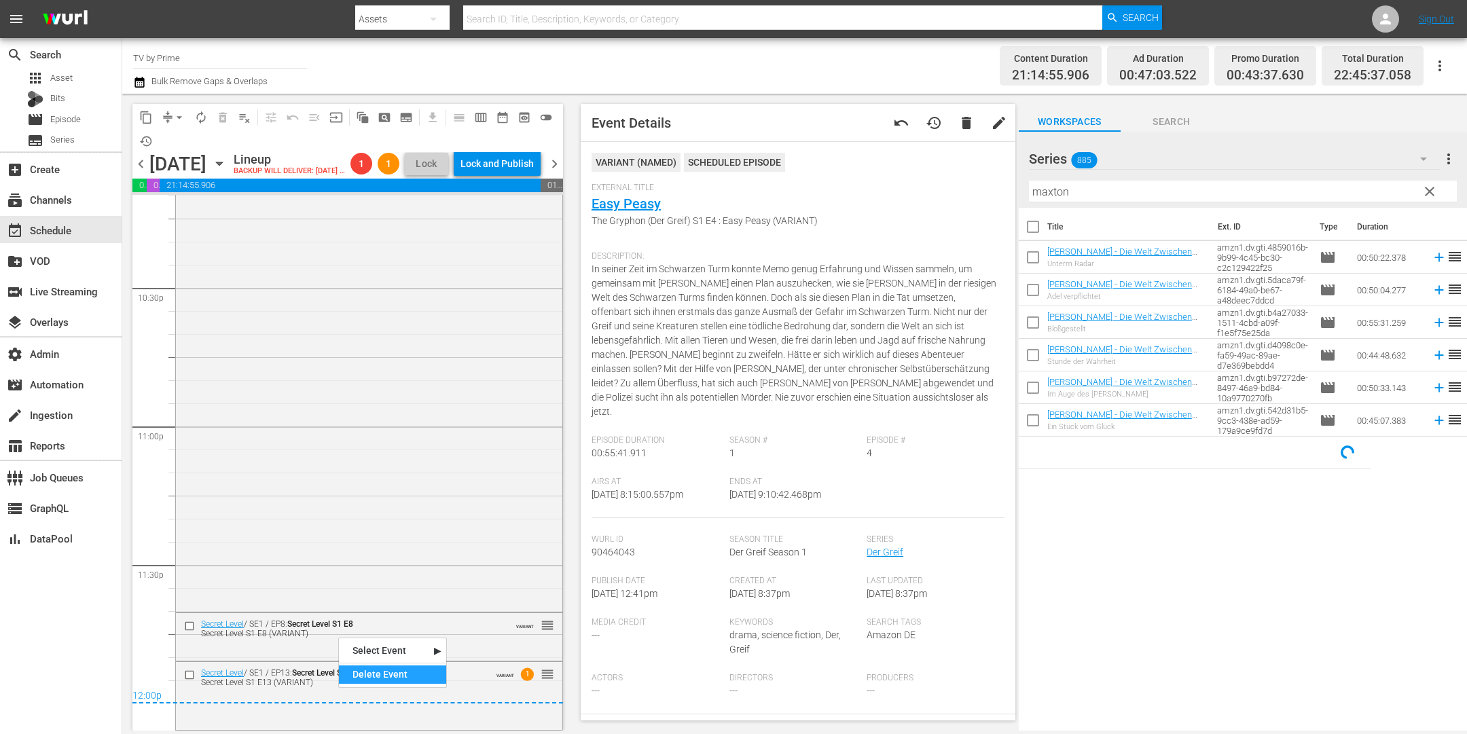
click at [372, 670] on div "Delete Event" at bounding box center [392, 675] width 107 height 18
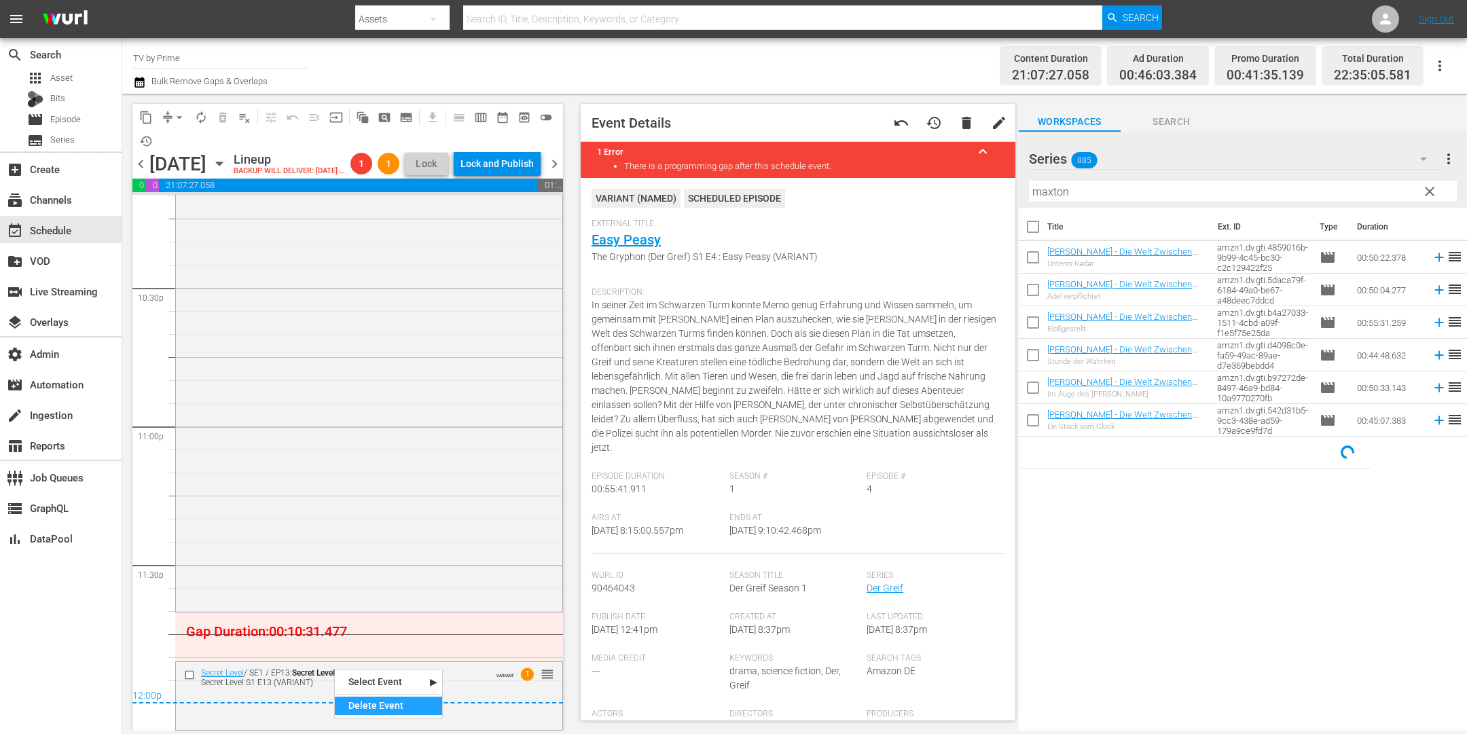
click at [365, 703] on div "Delete Event" at bounding box center [388, 706] width 107 height 18
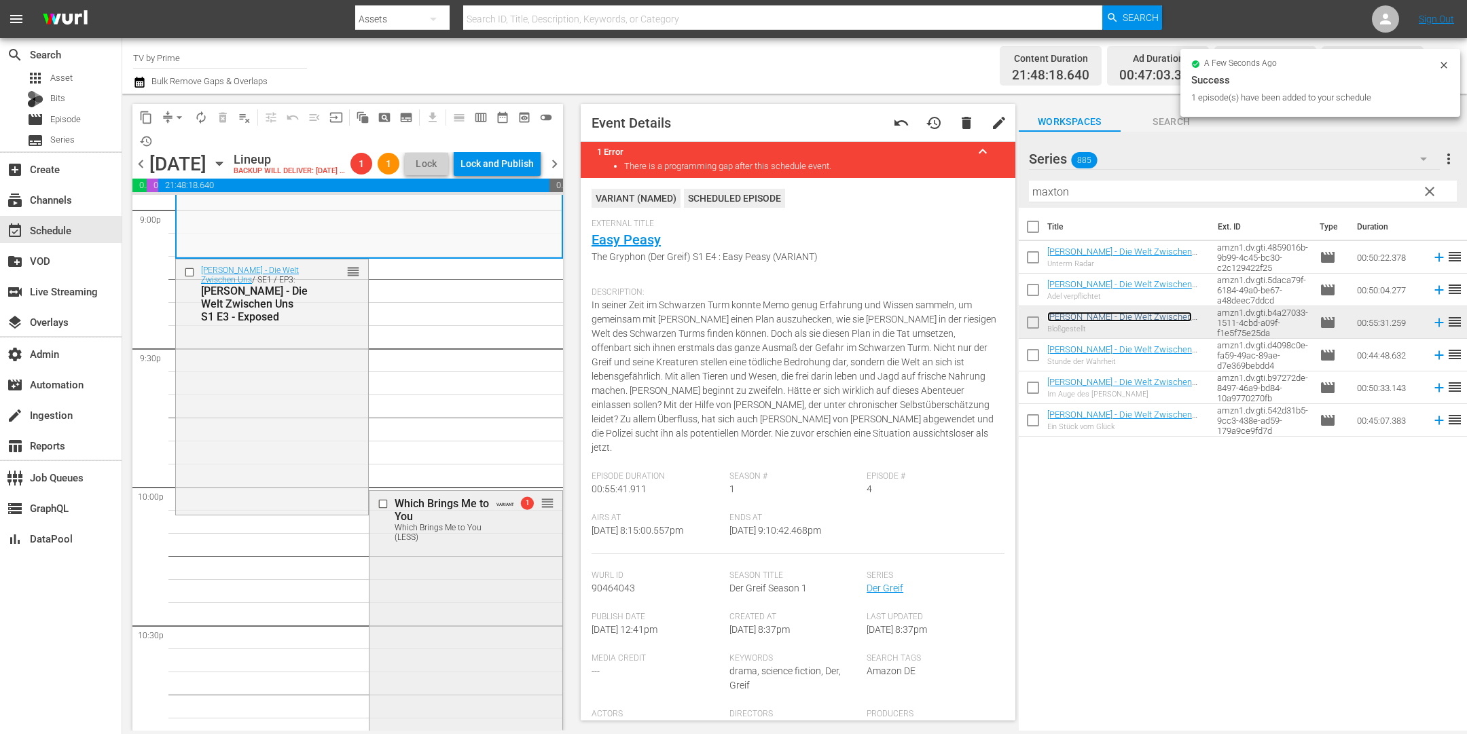
scroll to position [5922, 0]
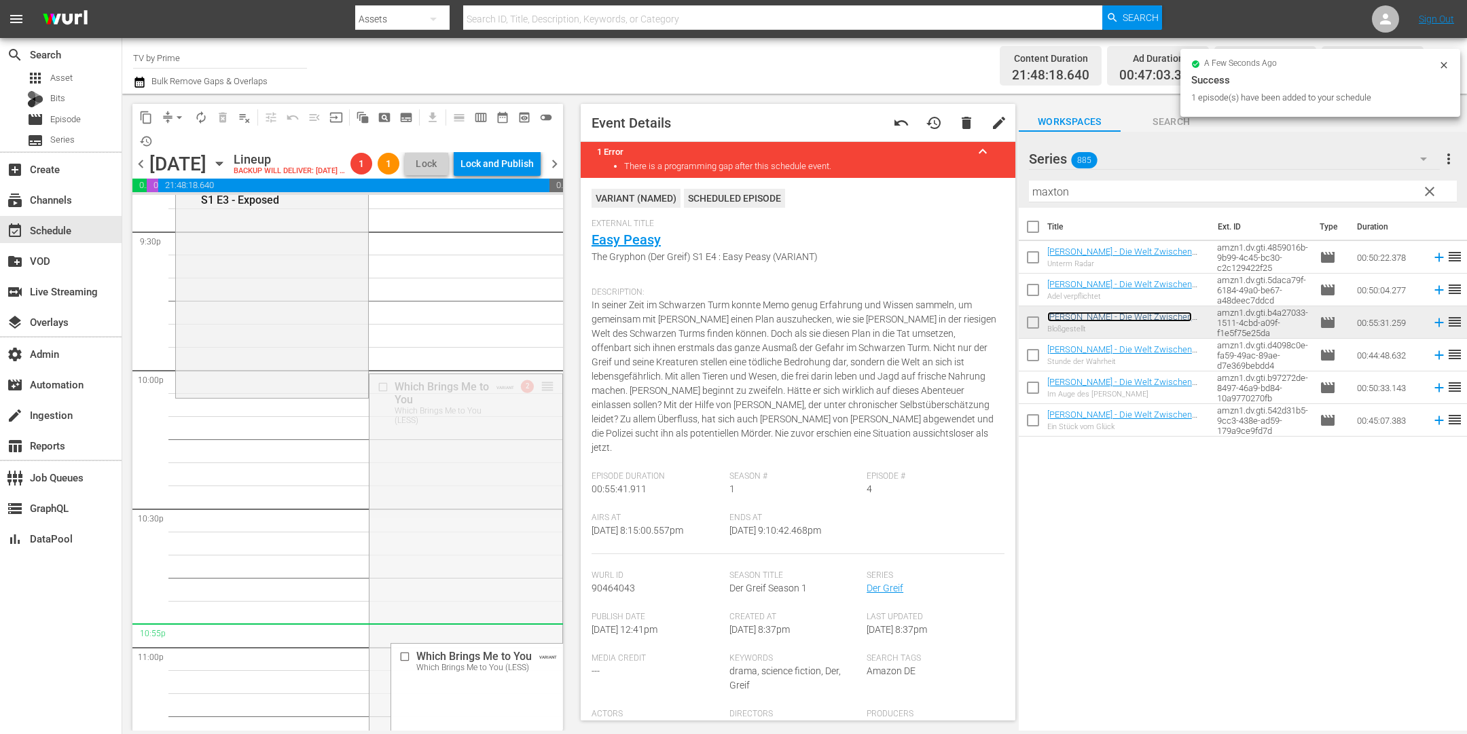
drag, startPoint x: 537, startPoint y: 423, endPoint x: 494, endPoint y: 650, distance: 230.9
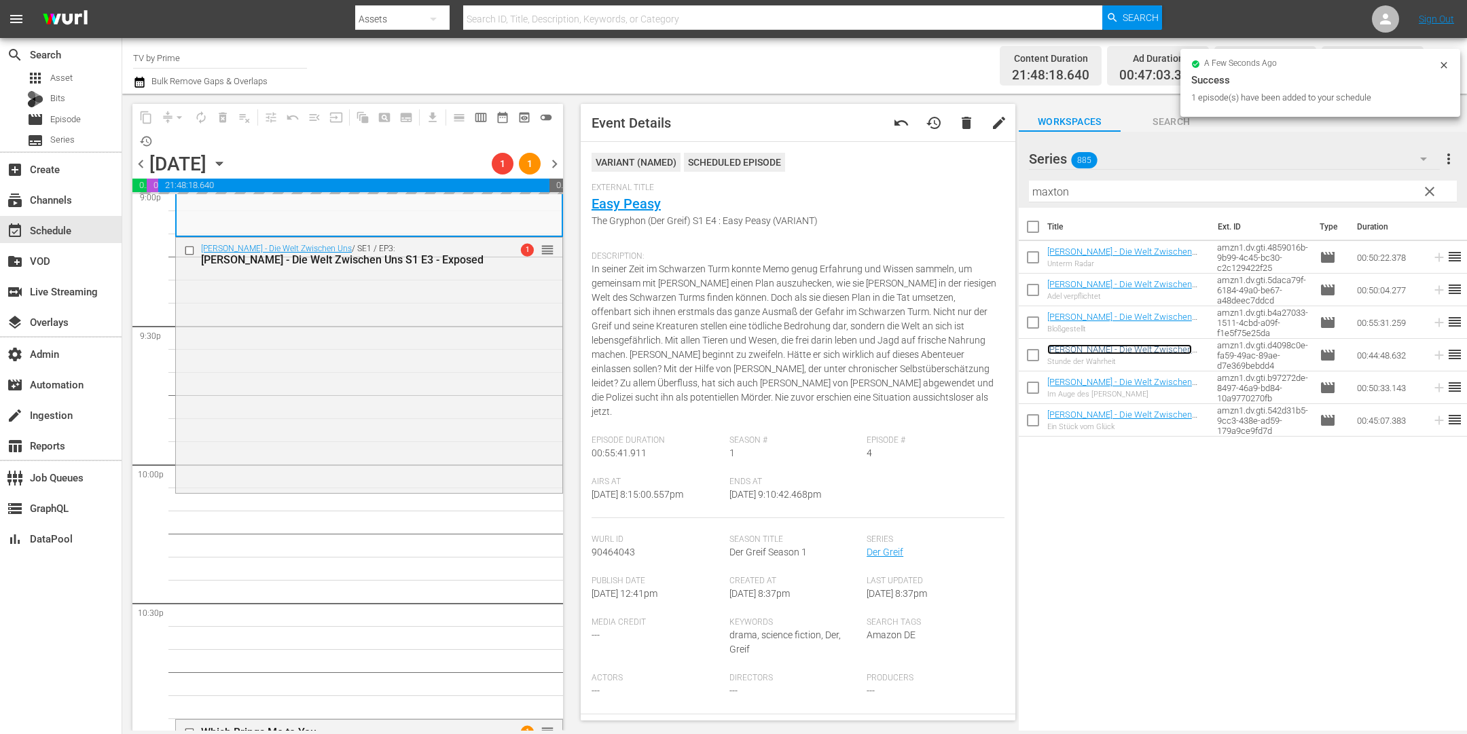
scroll to position [5645, 0]
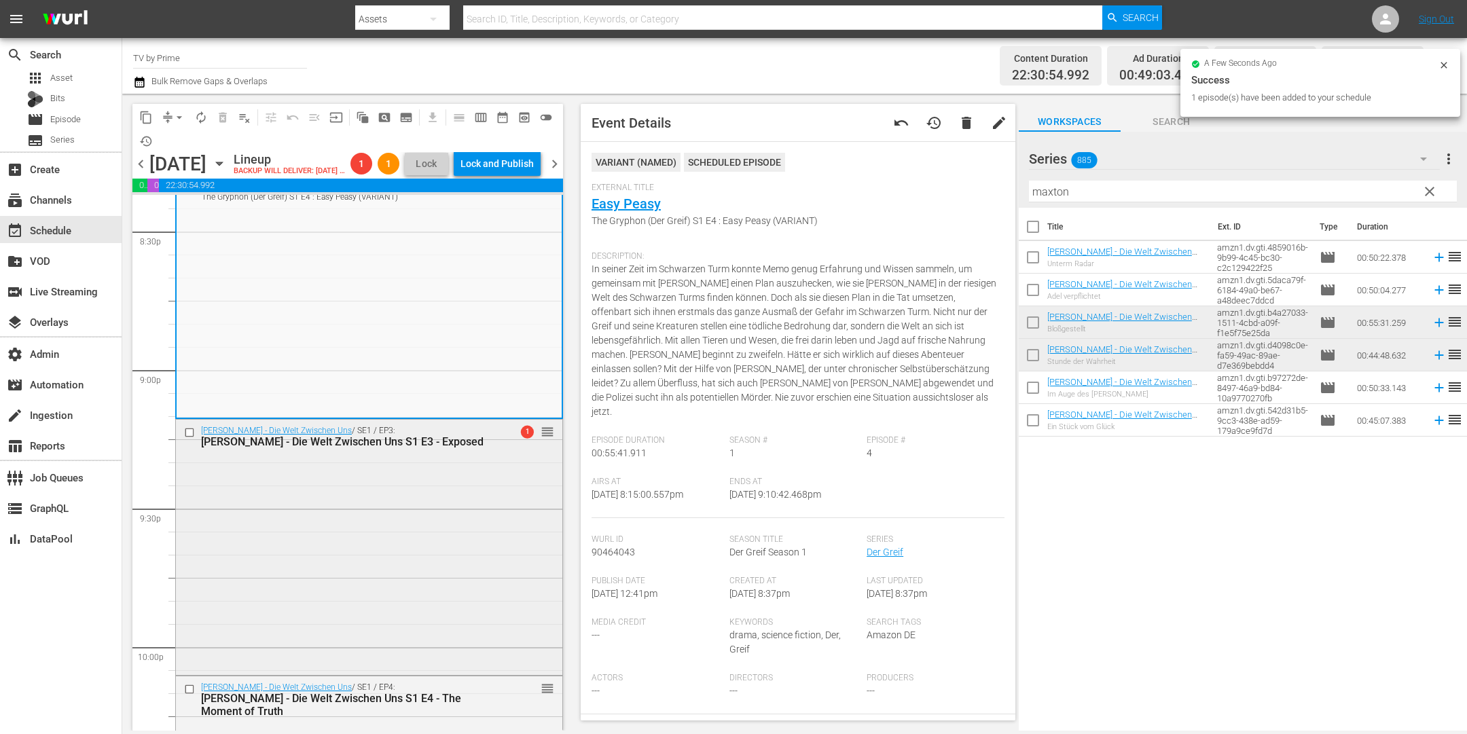
click at [373, 513] on div "Maxton Hall - Die Welt Zwischen Uns / SE1 / EP3: Maxton Hall - Die Welt Zwische…" at bounding box center [369, 546] width 386 height 253
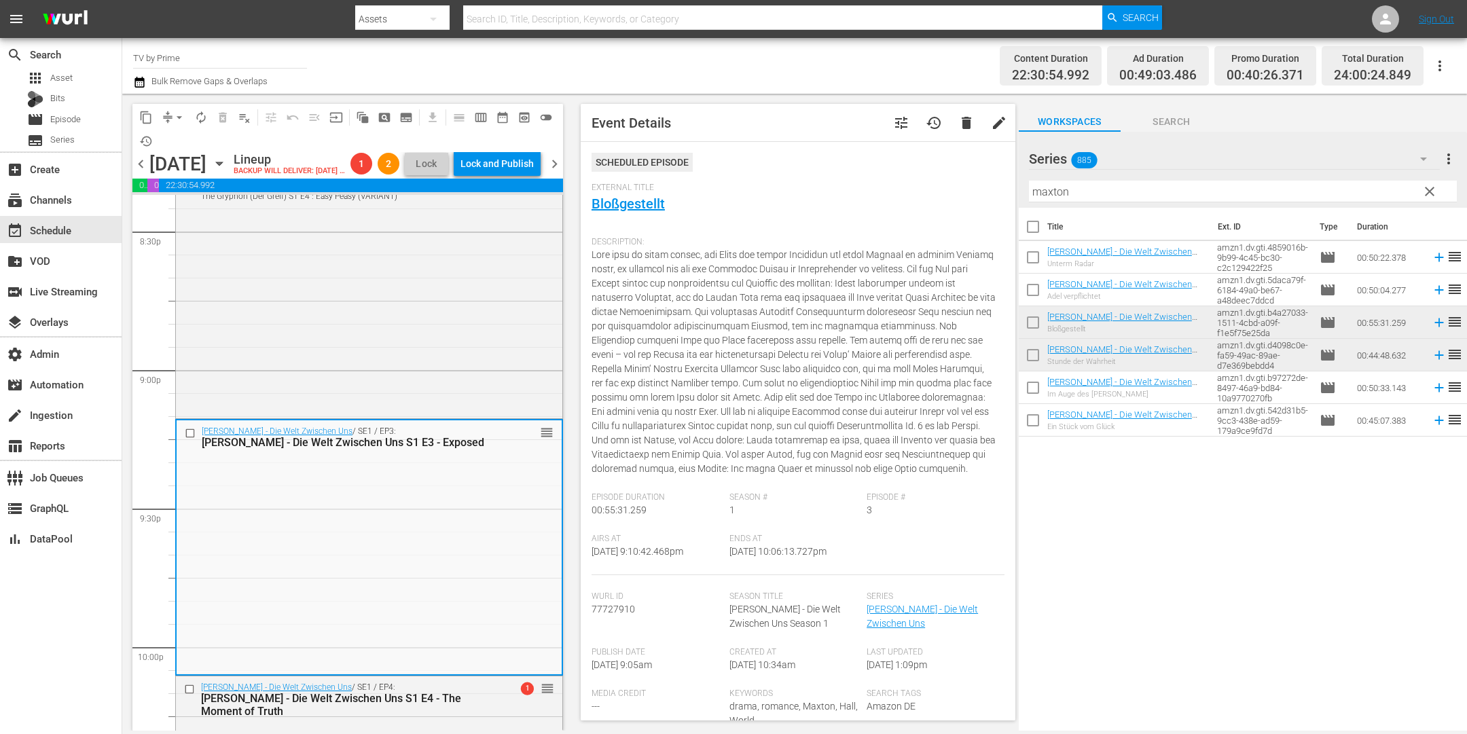
scroll to position [314, 0]
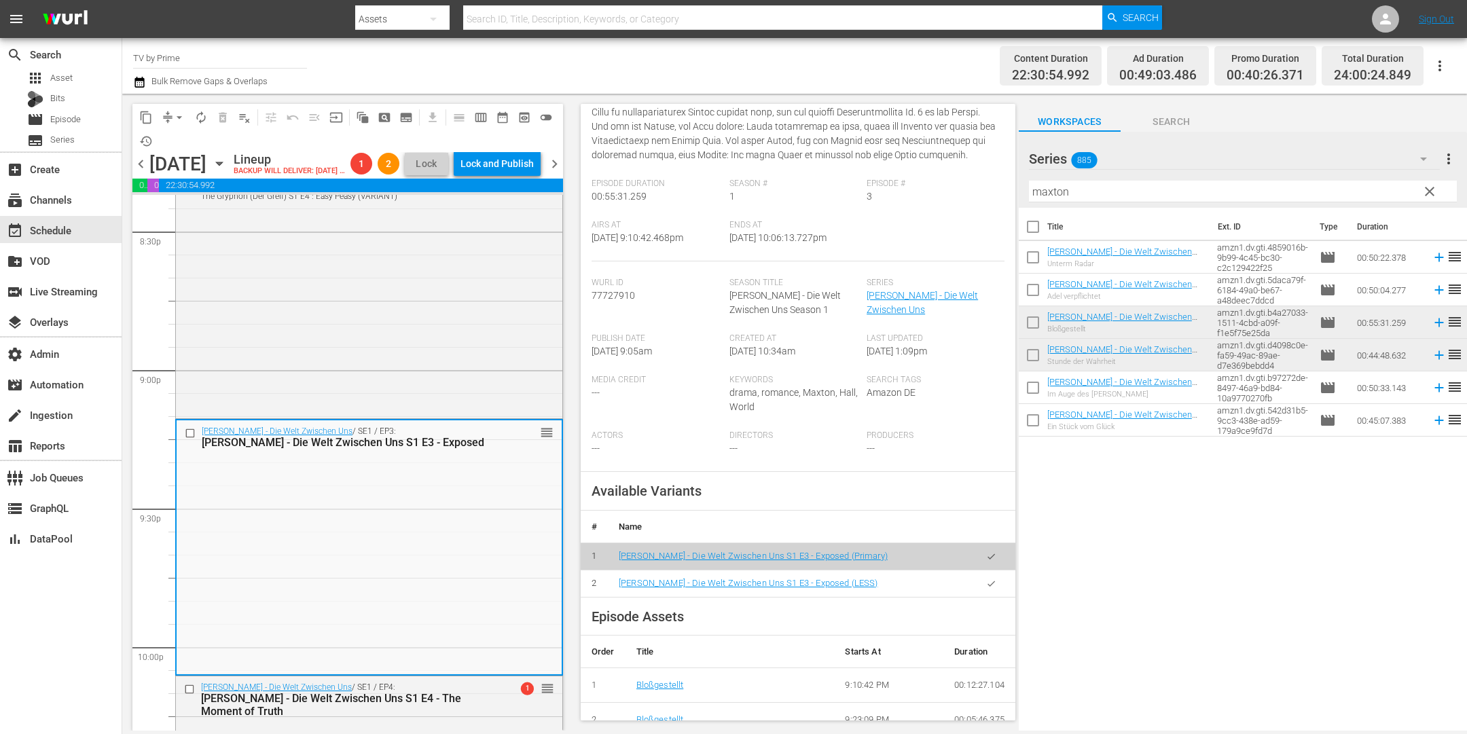
click at [986, 589] on icon "button" at bounding box center [991, 584] width 10 height 10
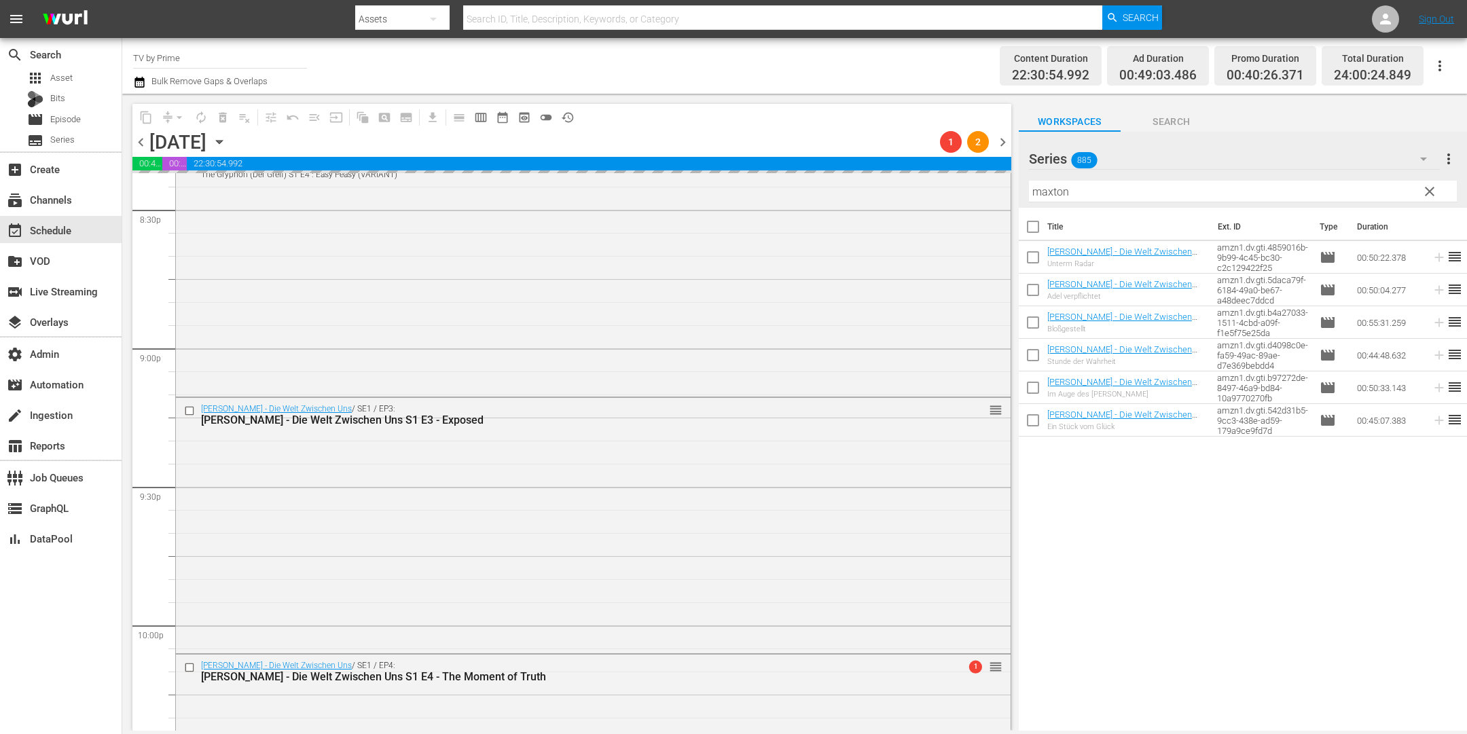
scroll to position [5793, 0]
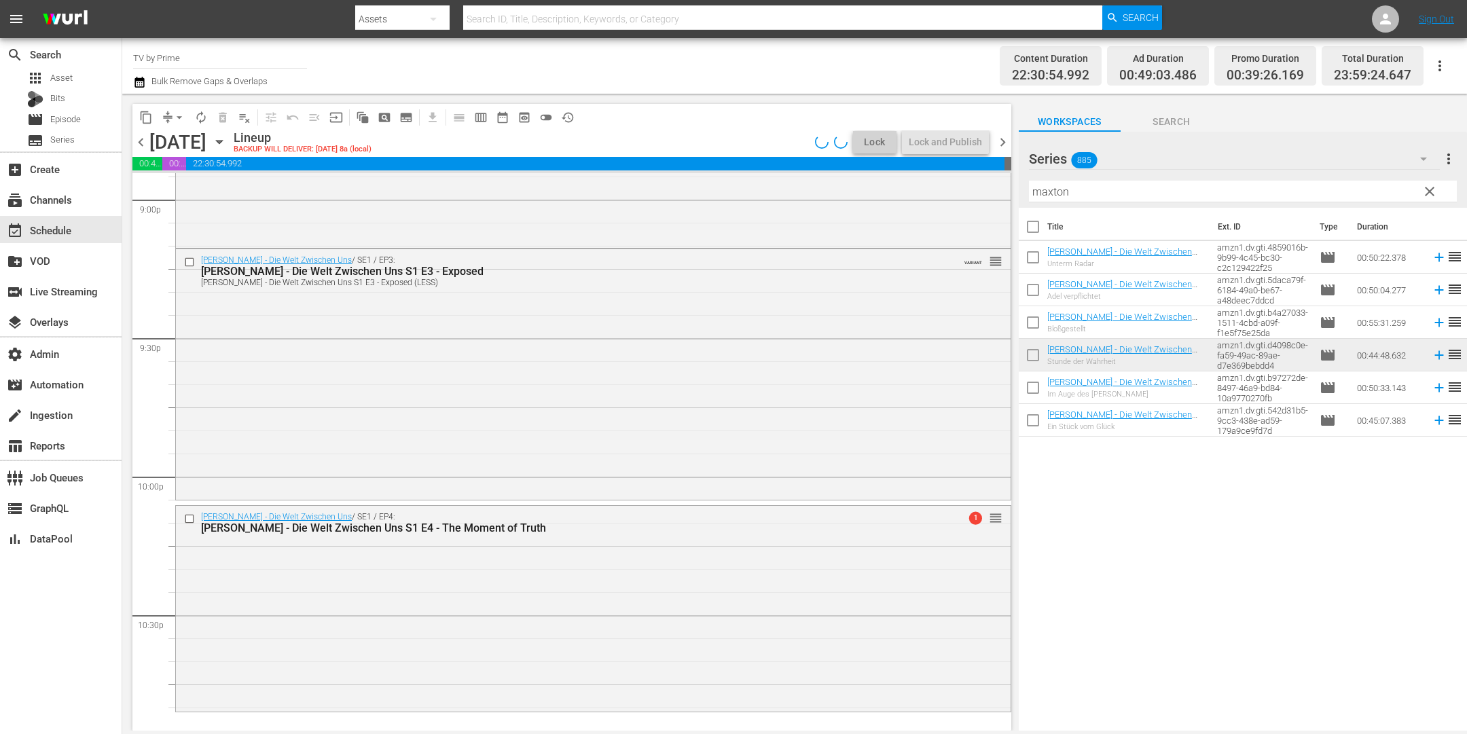
click at [364, 428] on div "Maxton Hall - Die Welt Zwischen Uns / SE1 / EP3: Maxton Hall - Die Welt Zwische…" at bounding box center [593, 373] width 835 height 248
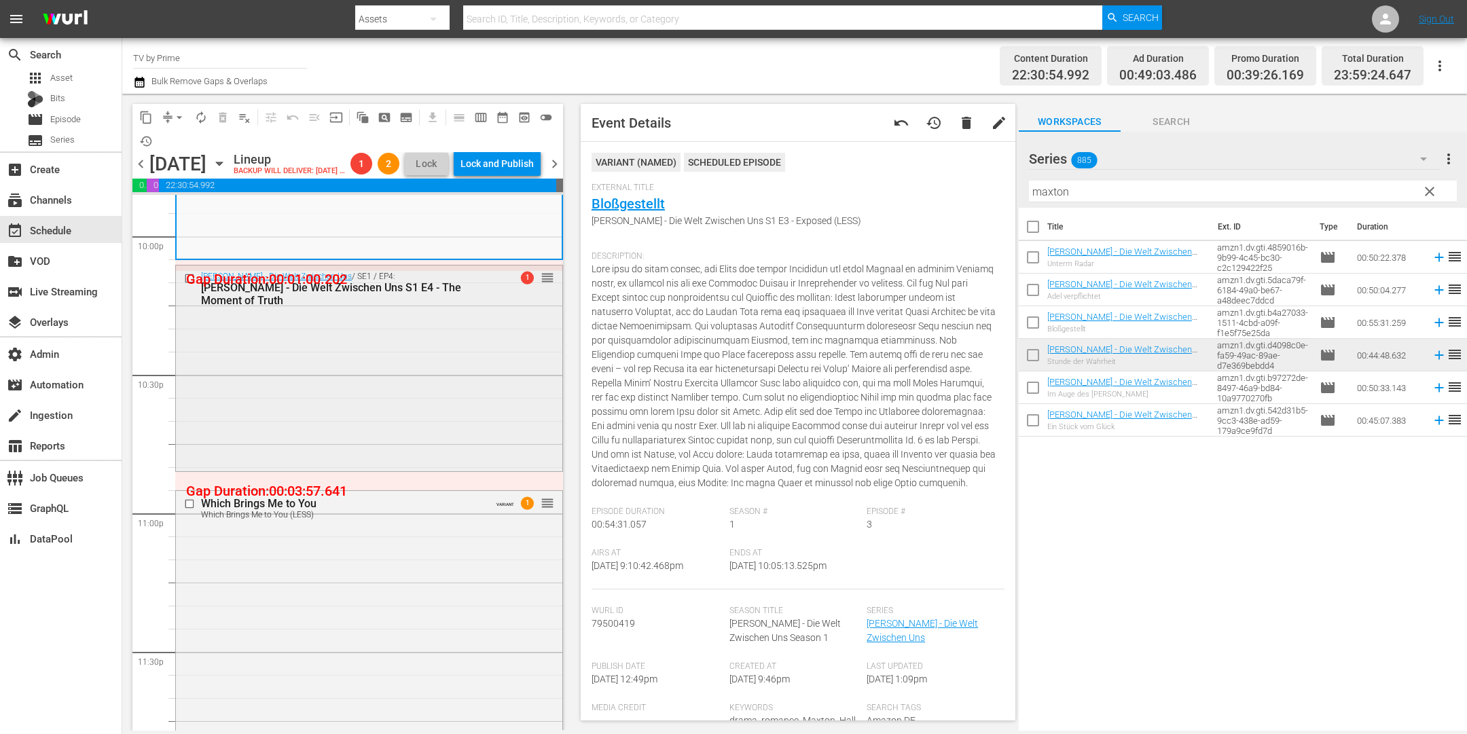
scroll to position [6066, 0]
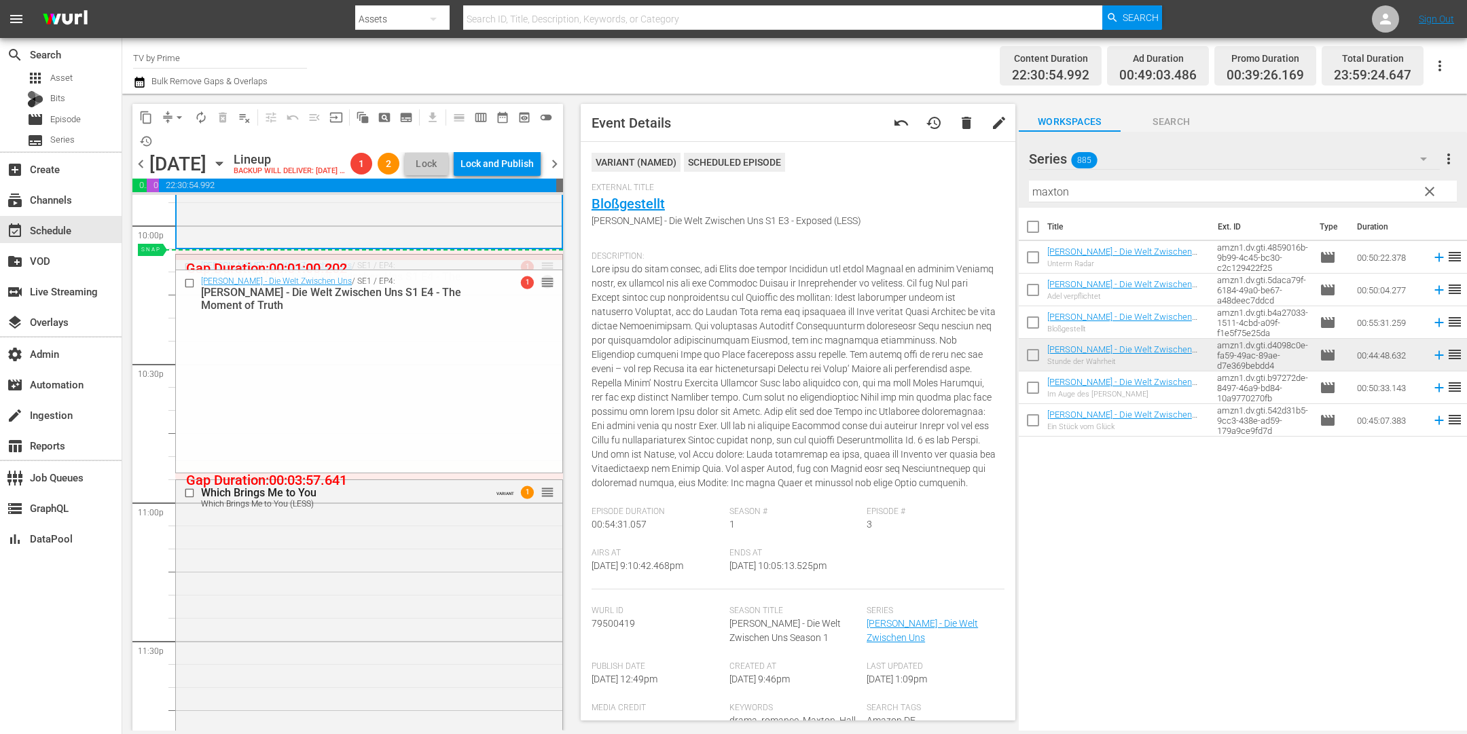
drag, startPoint x: 538, startPoint y: 287, endPoint x: 539, endPoint y: 276, distance: 10.3
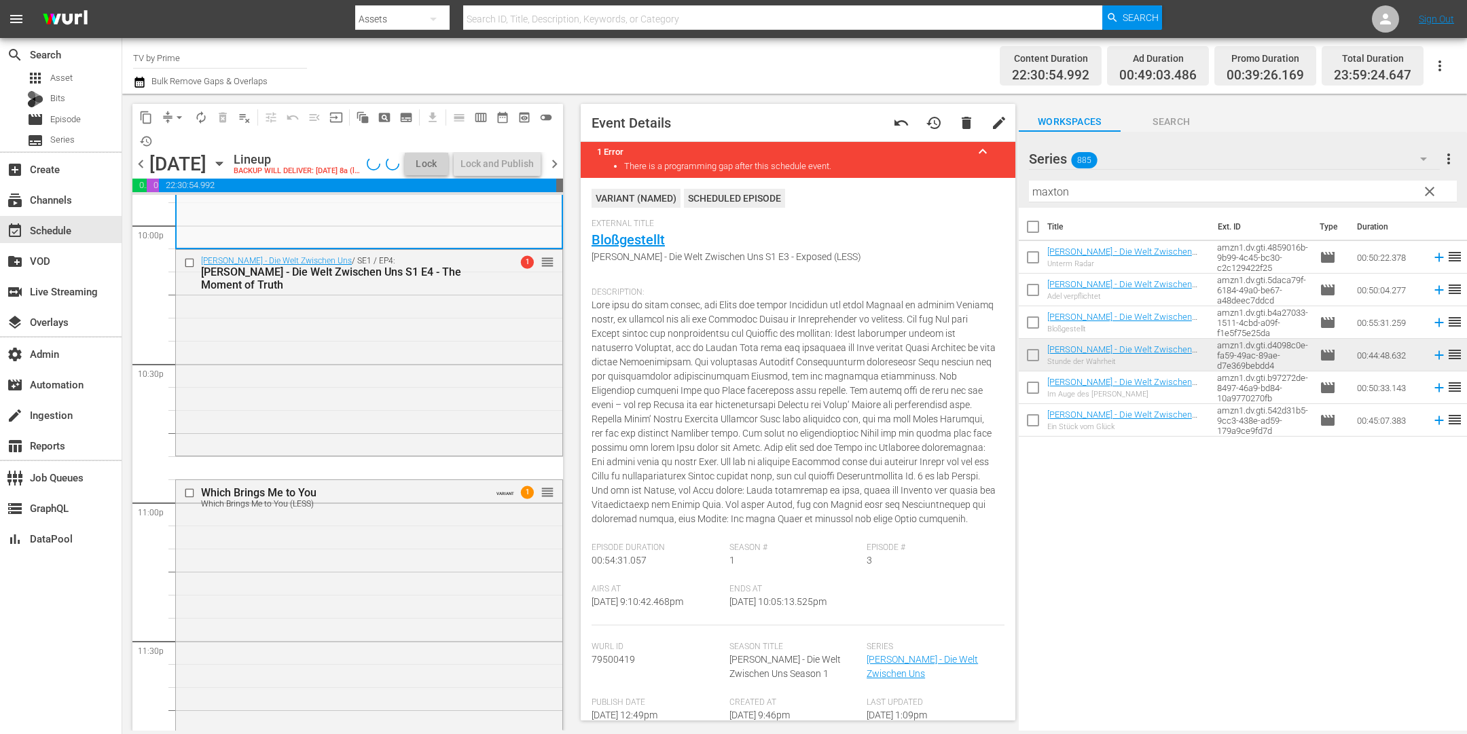
click at [412, 380] on div "Maxton Hall - Die Welt Zwischen Uns / SE1 / EP4: Maxton Hall - Die Welt Zwische…" at bounding box center [369, 351] width 386 height 203
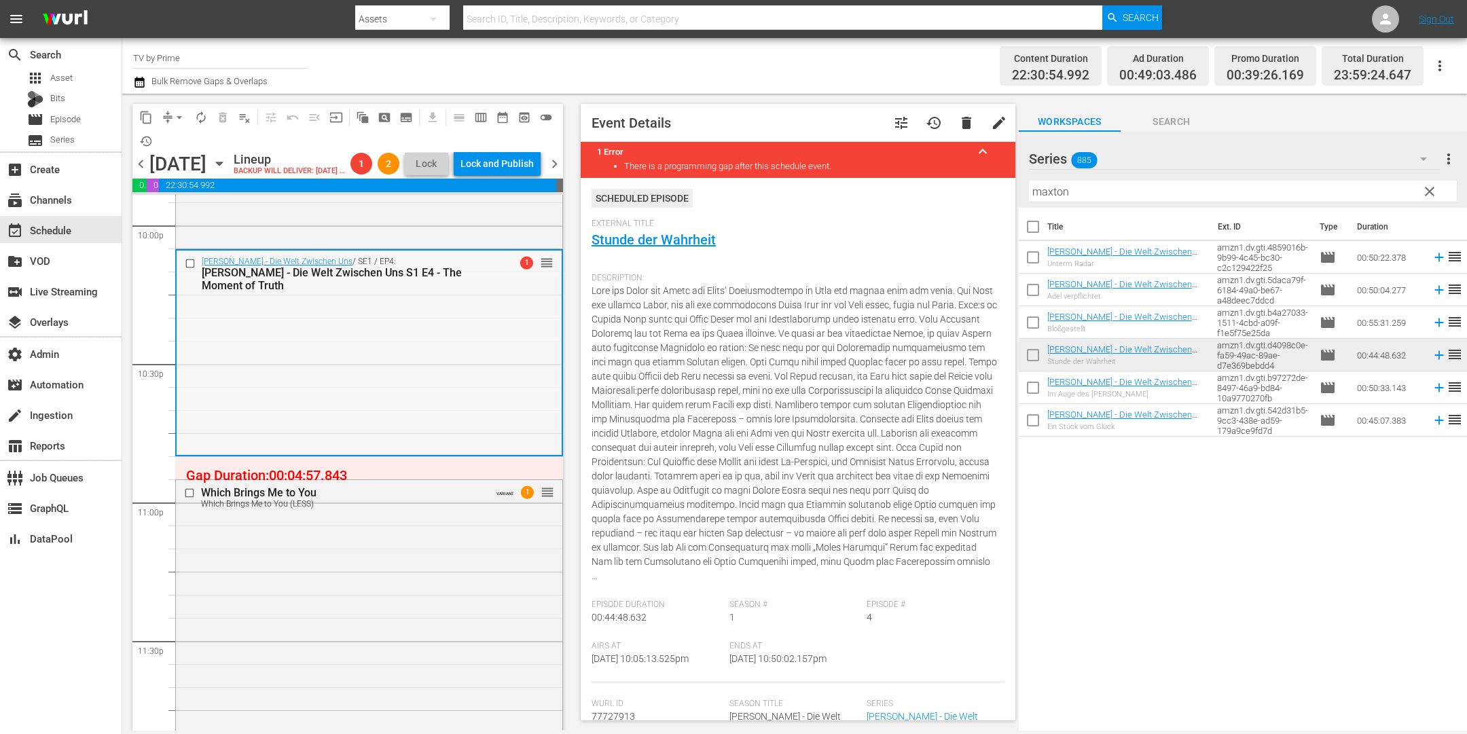
scroll to position [6185, 0]
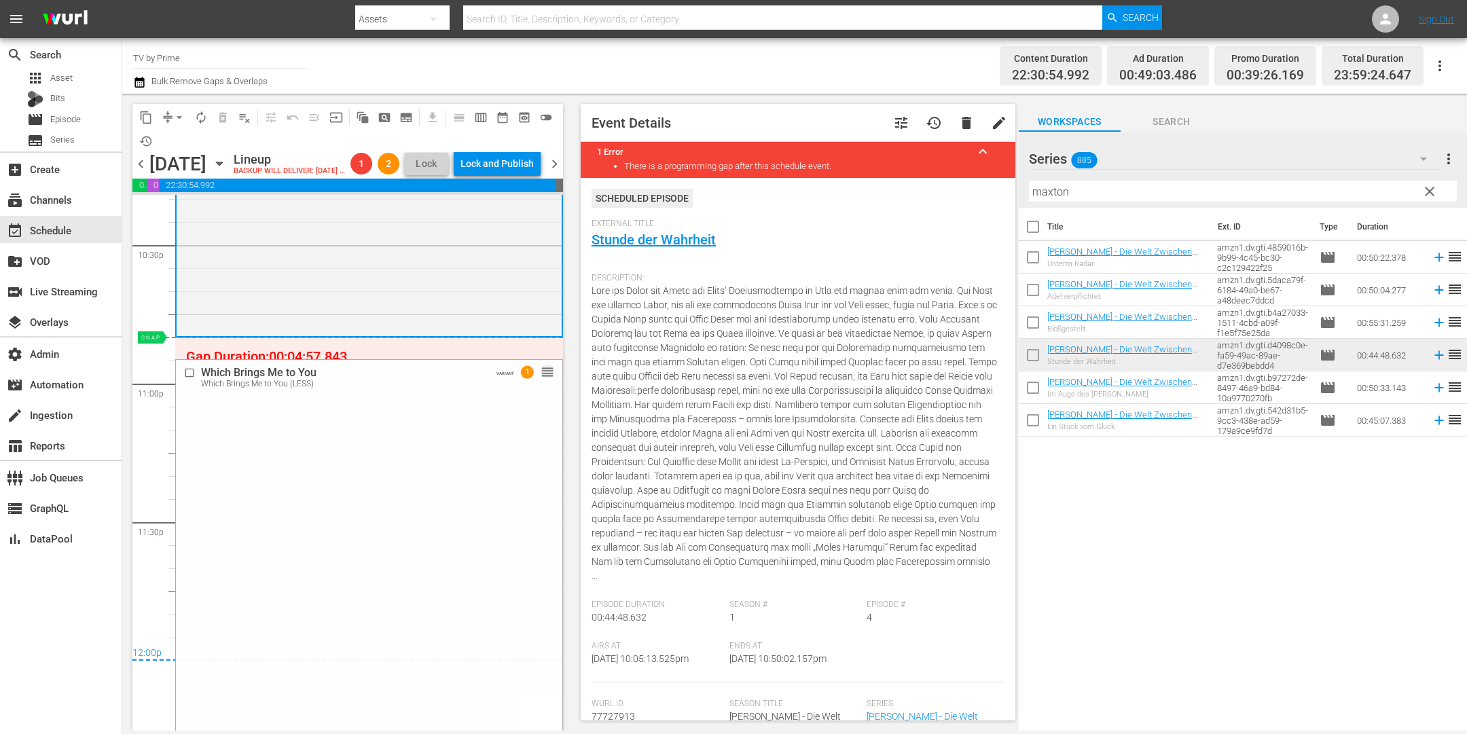
drag, startPoint x: 539, startPoint y: 393, endPoint x: 534, endPoint y: 375, distance: 18.3
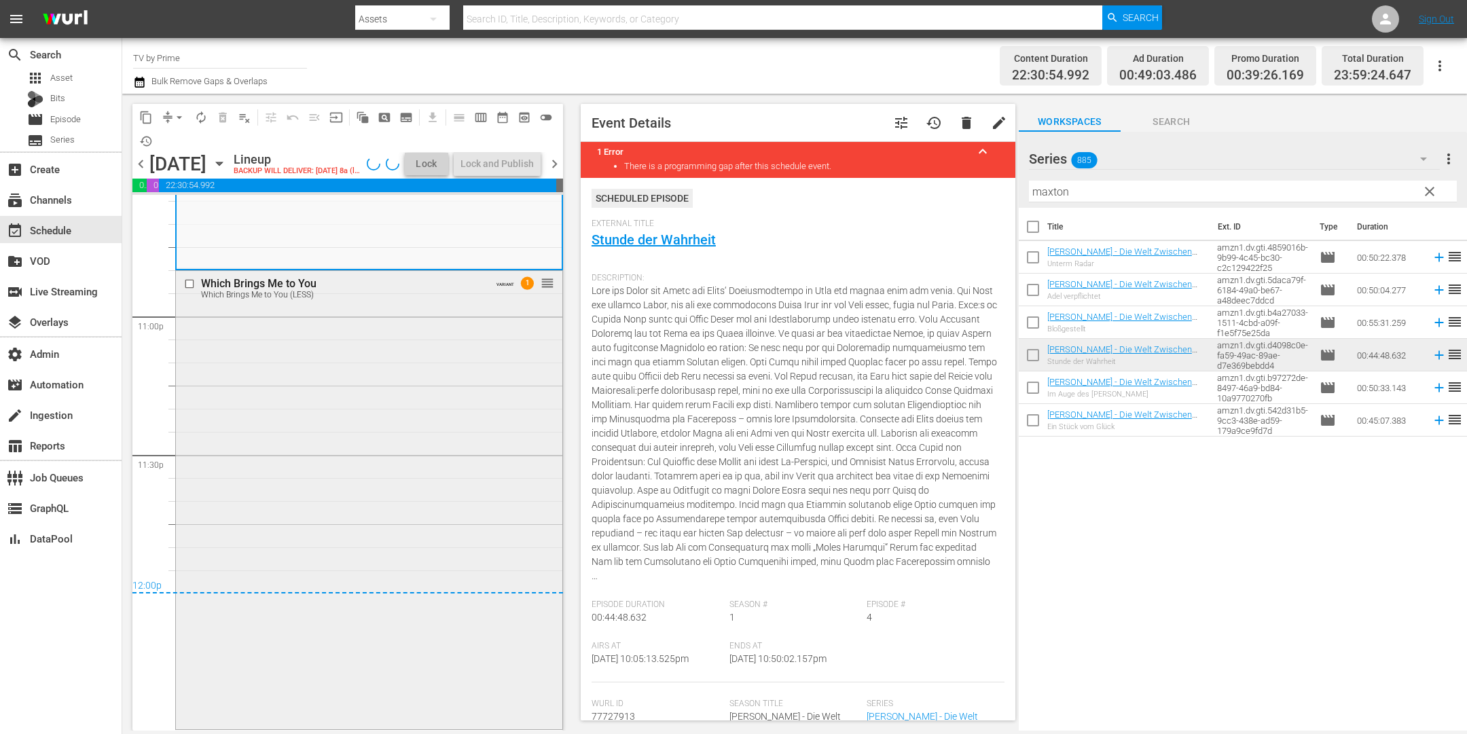
scroll to position [6274, 0]
click at [408, 428] on div "Which Brings Me to You Which Brings Me to You (LESS) VARIANT 1 reorder" at bounding box center [369, 499] width 386 height 456
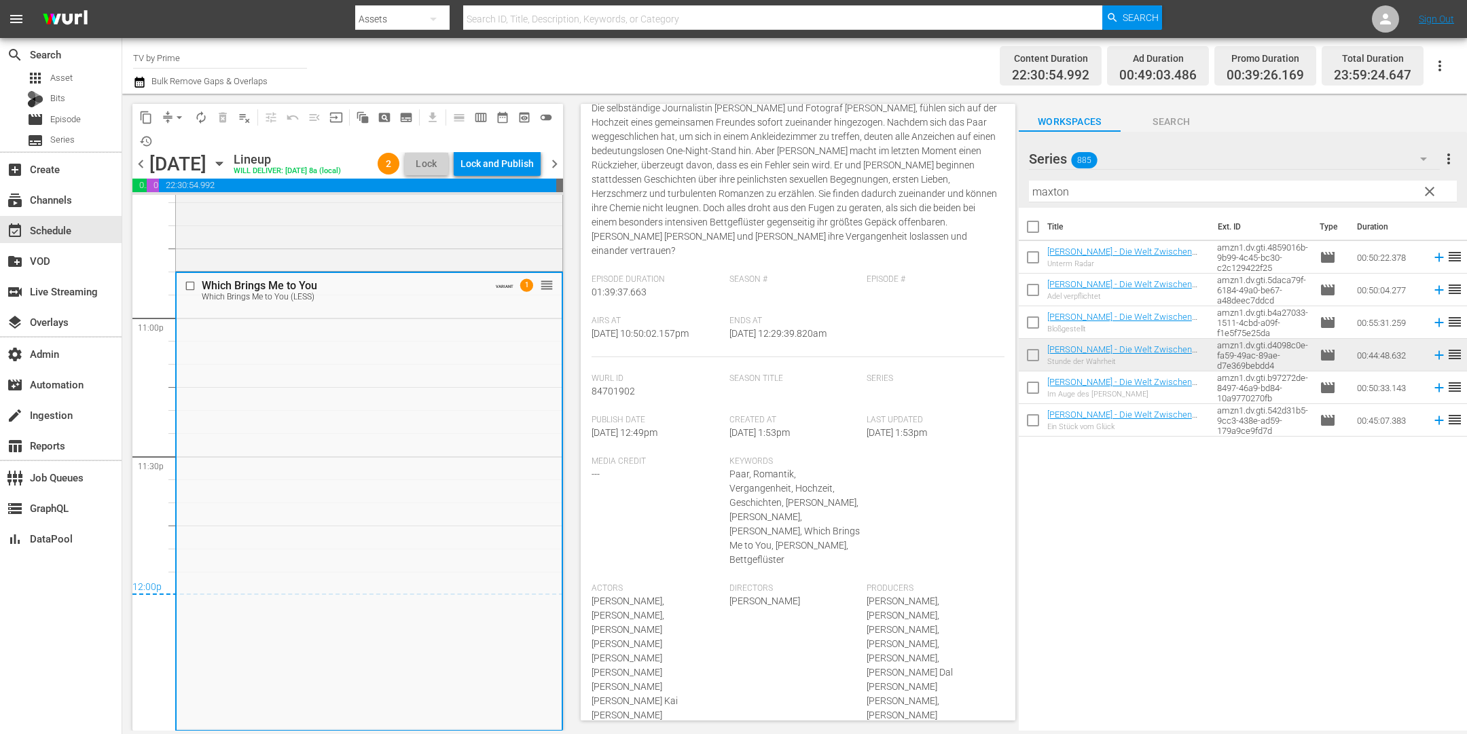
scroll to position [418, 0]
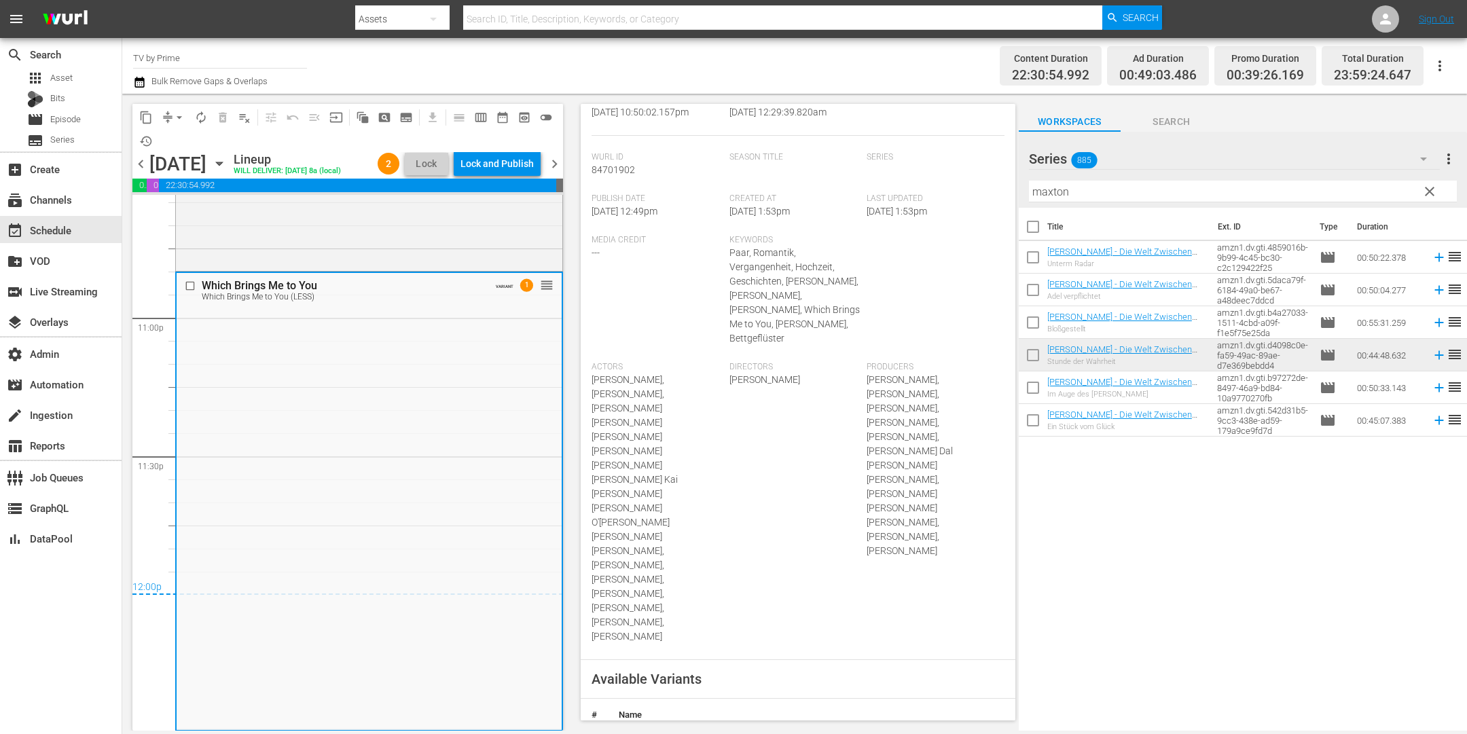
click at [986, 734] on icon "button" at bounding box center [991, 745] width 10 height 10
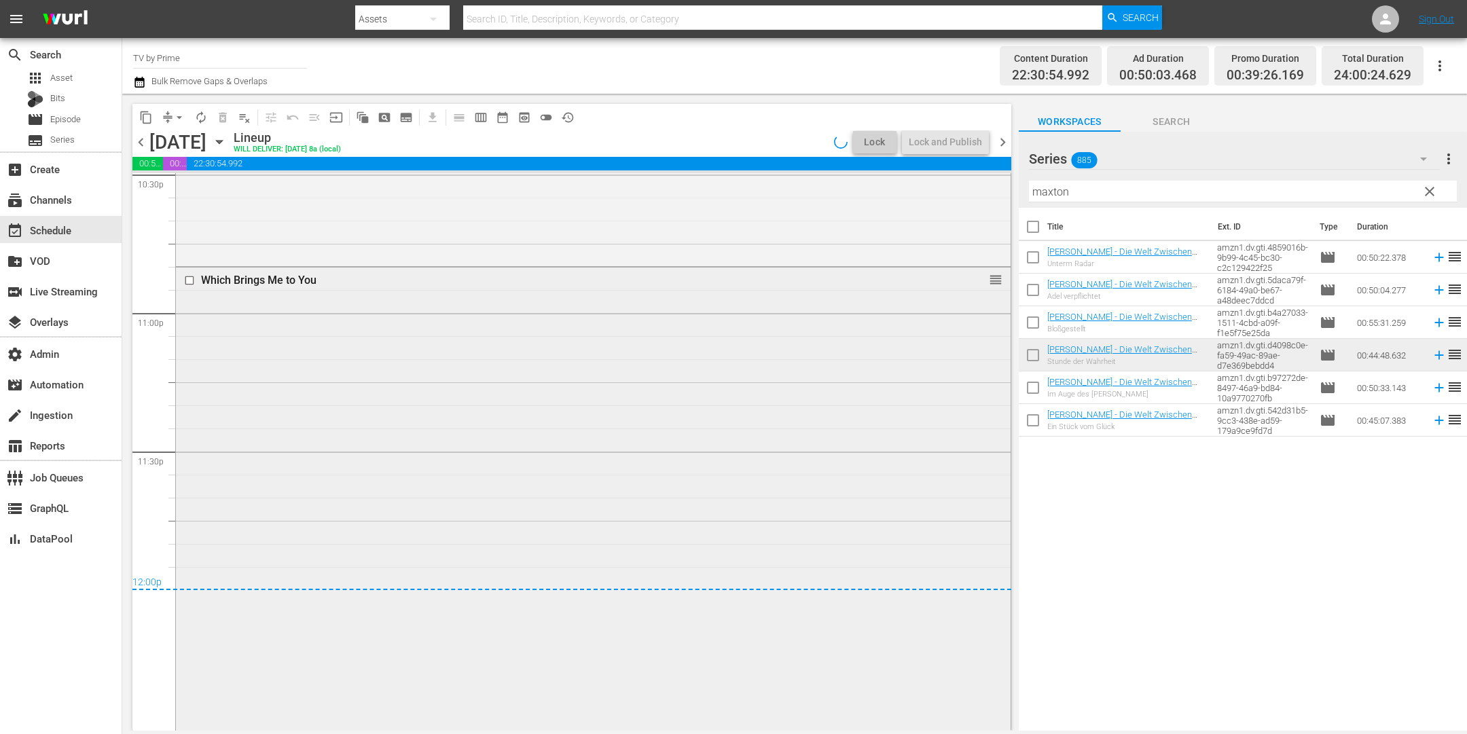
click at [310, 463] on div "Which Brings Me to You reorder" at bounding box center [593, 498] width 835 height 461
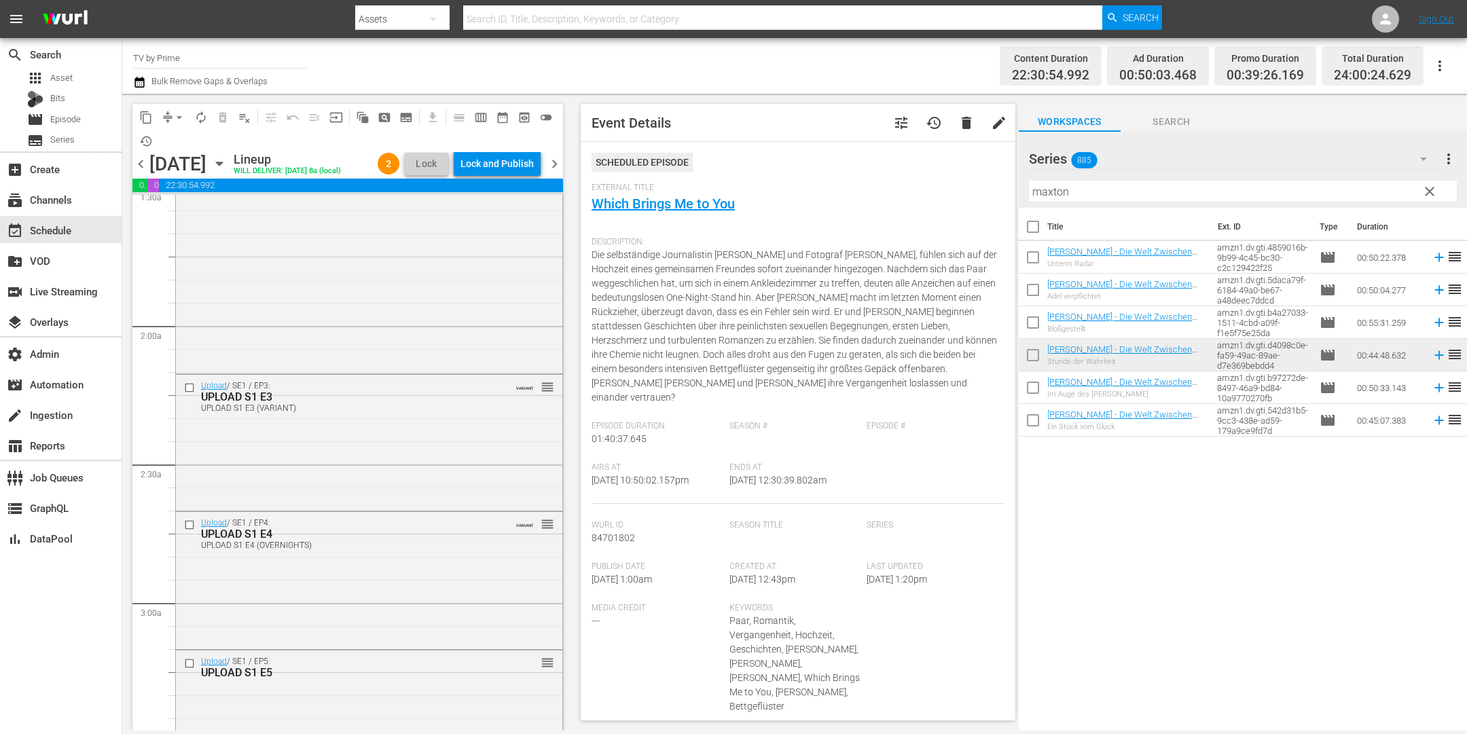
scroll to position [0, 0]
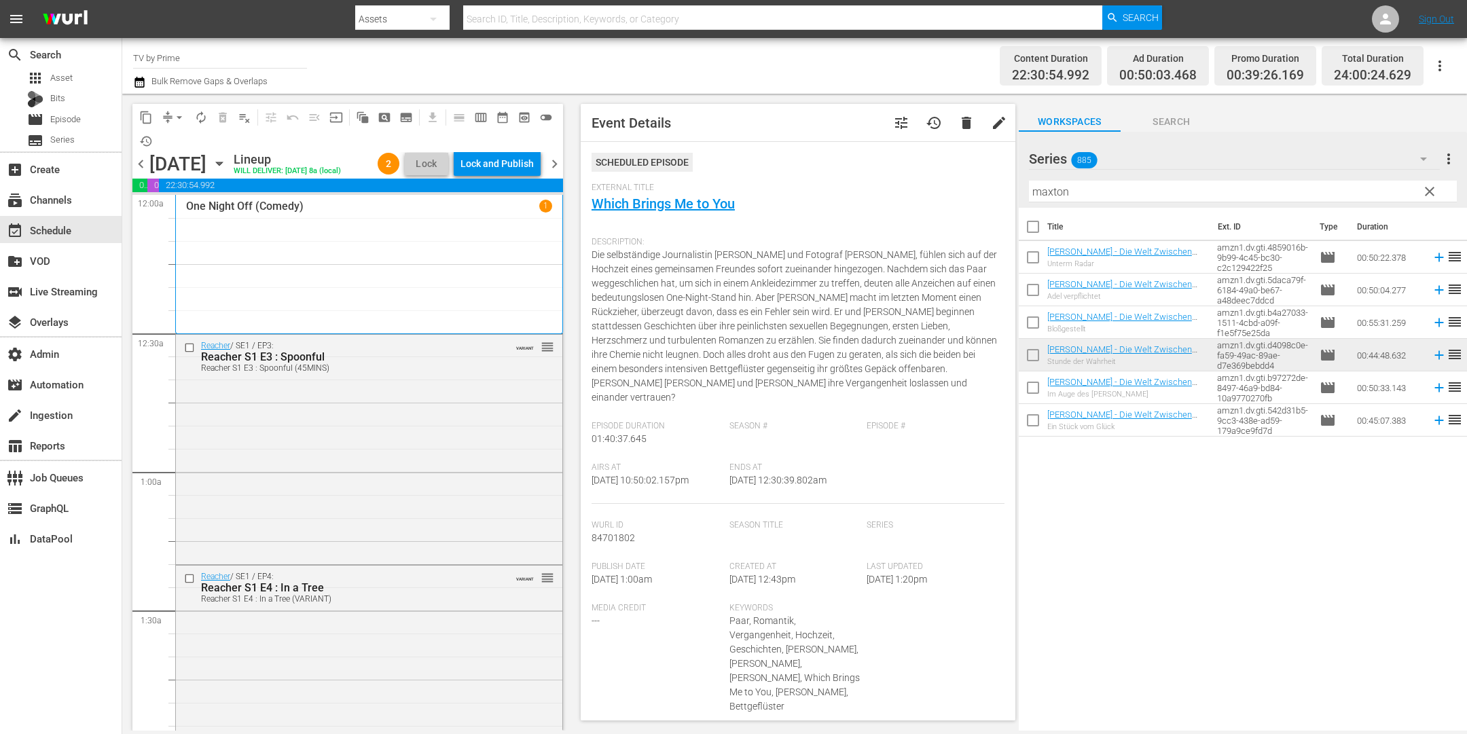
click at [501, 162] on div "Lock and Publish" at bounding box center [497, 163] width 73 height 24
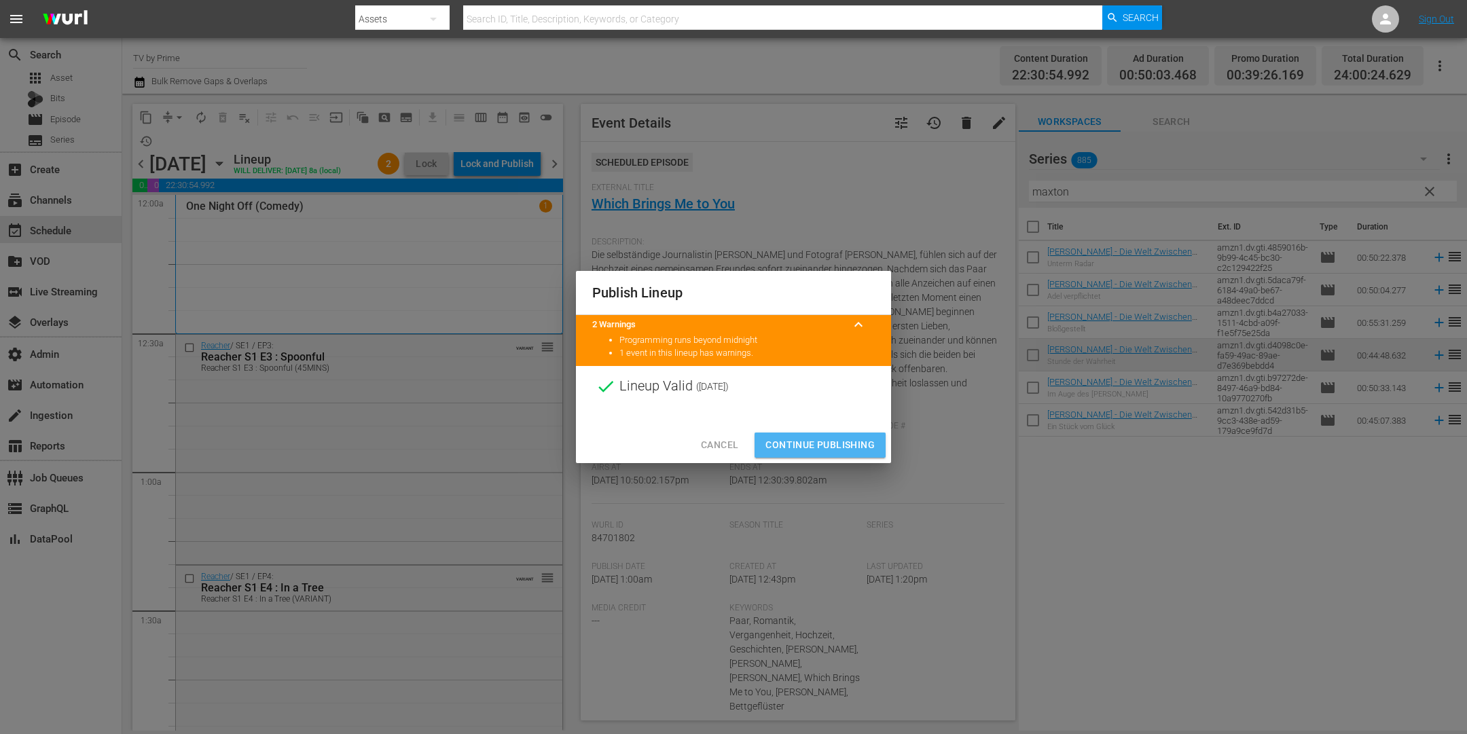
click at [828, 440] on span "Continue Publishing" at bounding box center [820, 445] width 109 height 17
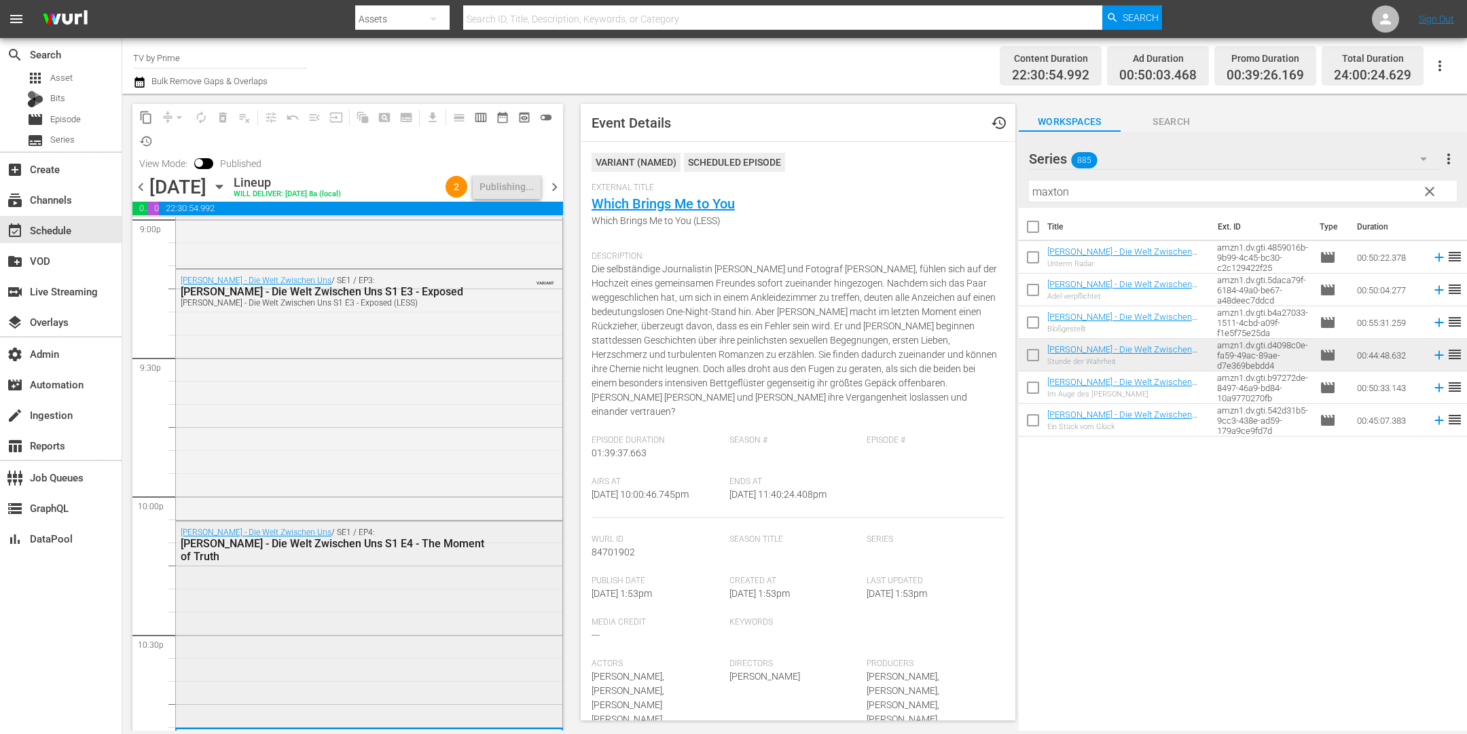
scroll to position [6028, 0]
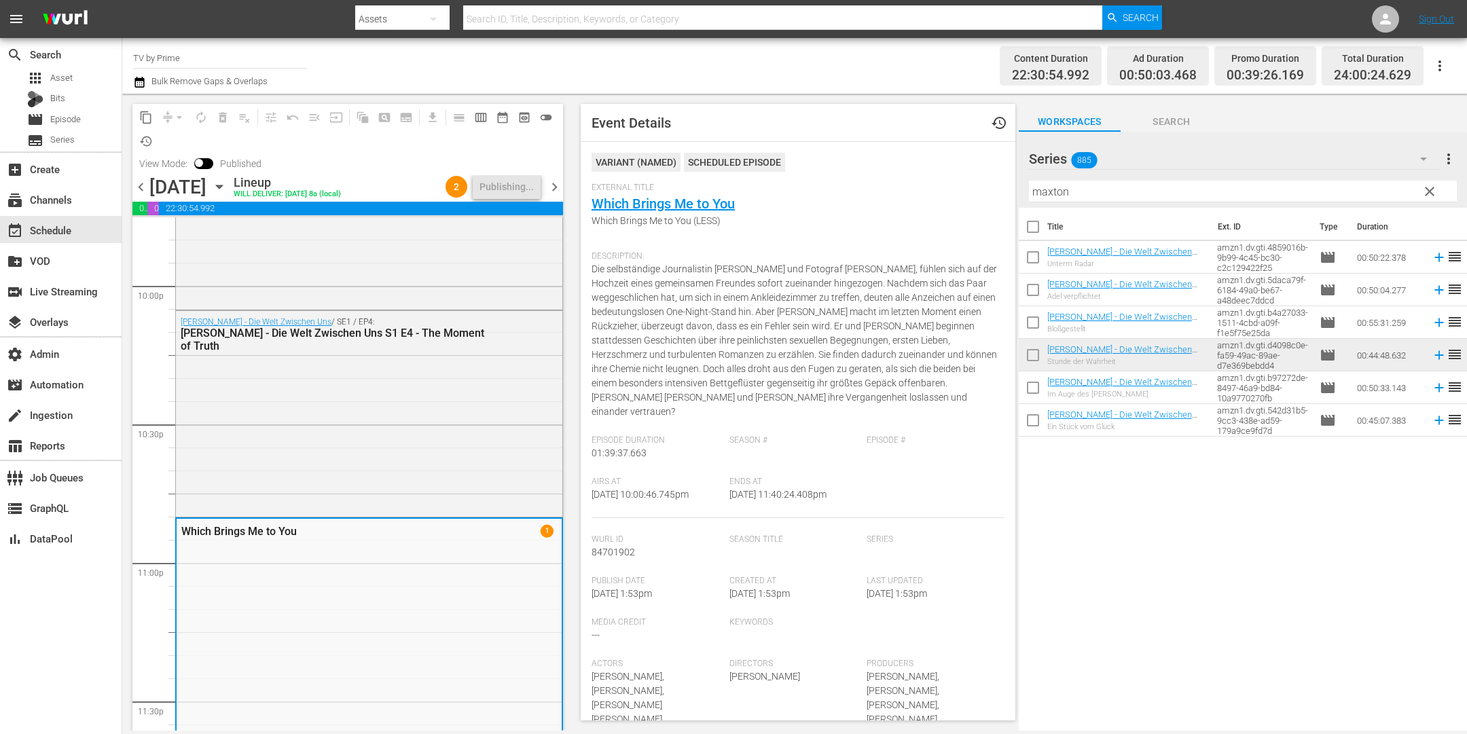
click at [227, 190] on icon "button" at bounding box center [219, 186] width 15 height 15
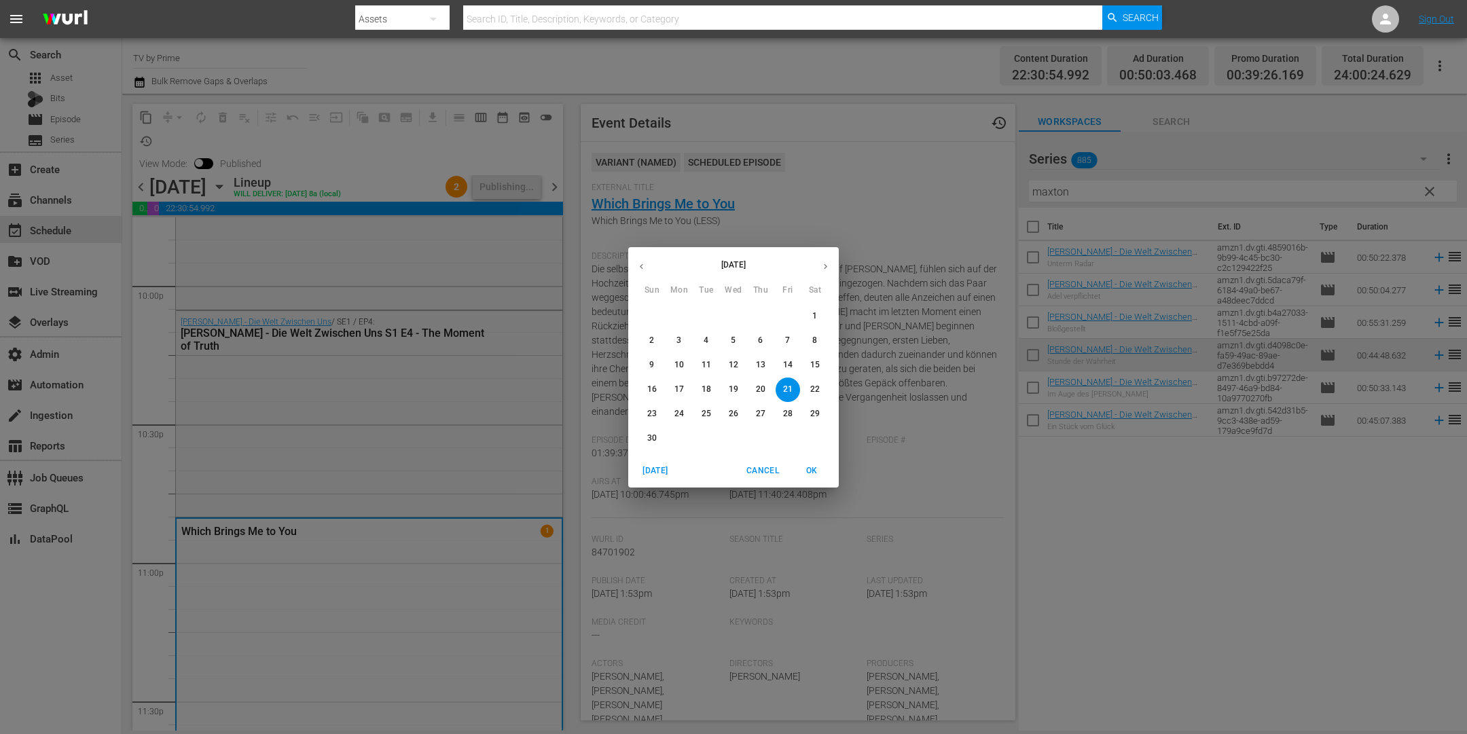
click at [791, 365] on p "14" at bounding box center [788, 365] width 10 height 12
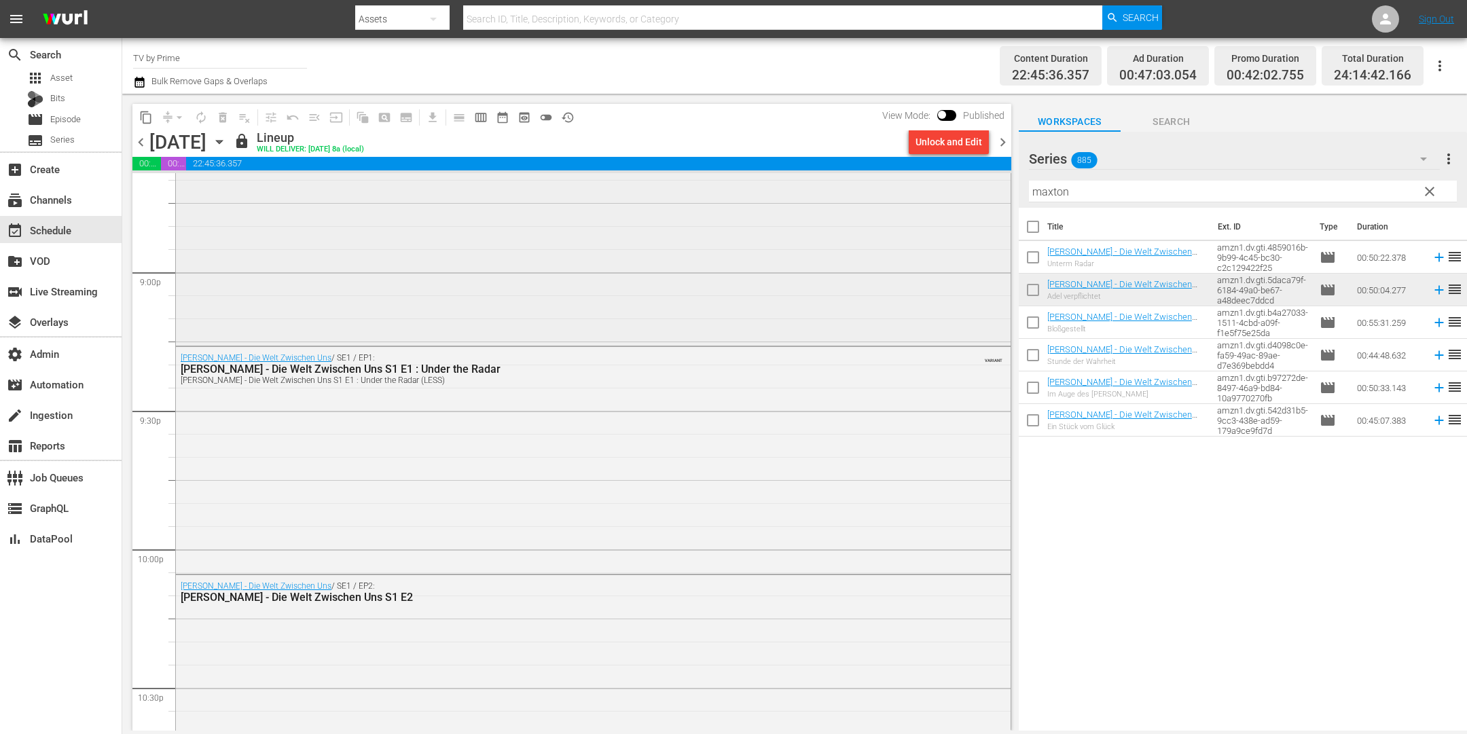
scroll to position [5742, 0]
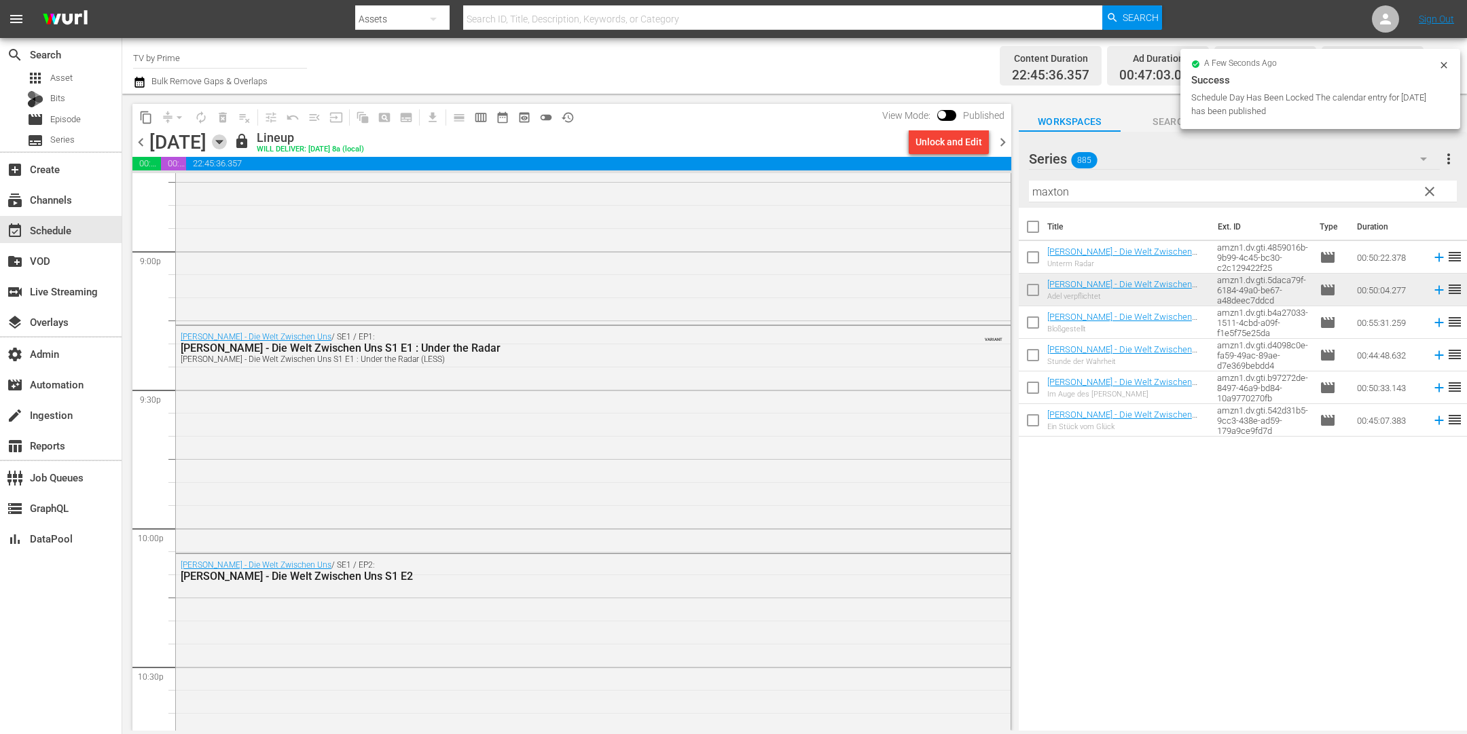
click at [227, 137] on icon "button" at bounding box center [219, 141] width 15 height 15
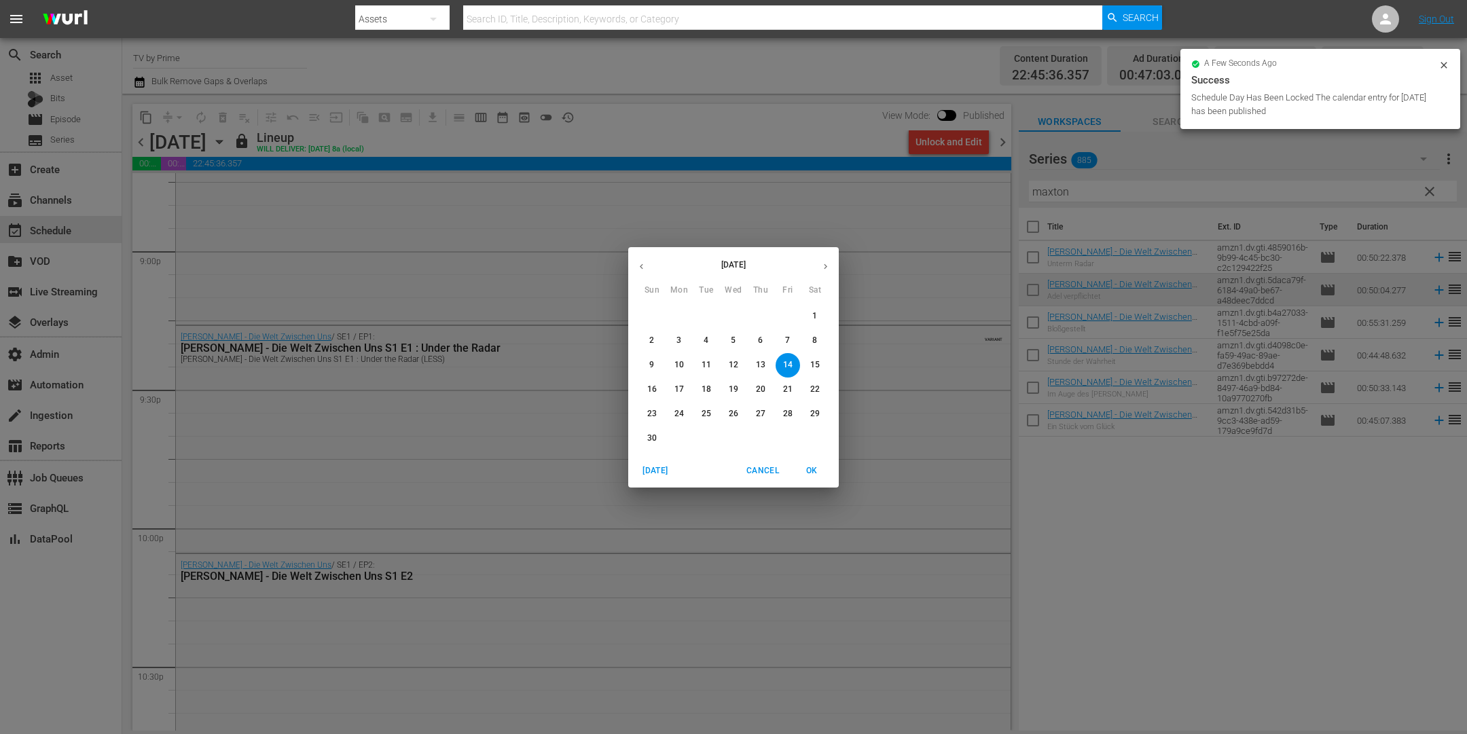
click at [816, 389] on p "22" at bounding box center [815, 390] width 10 height 12
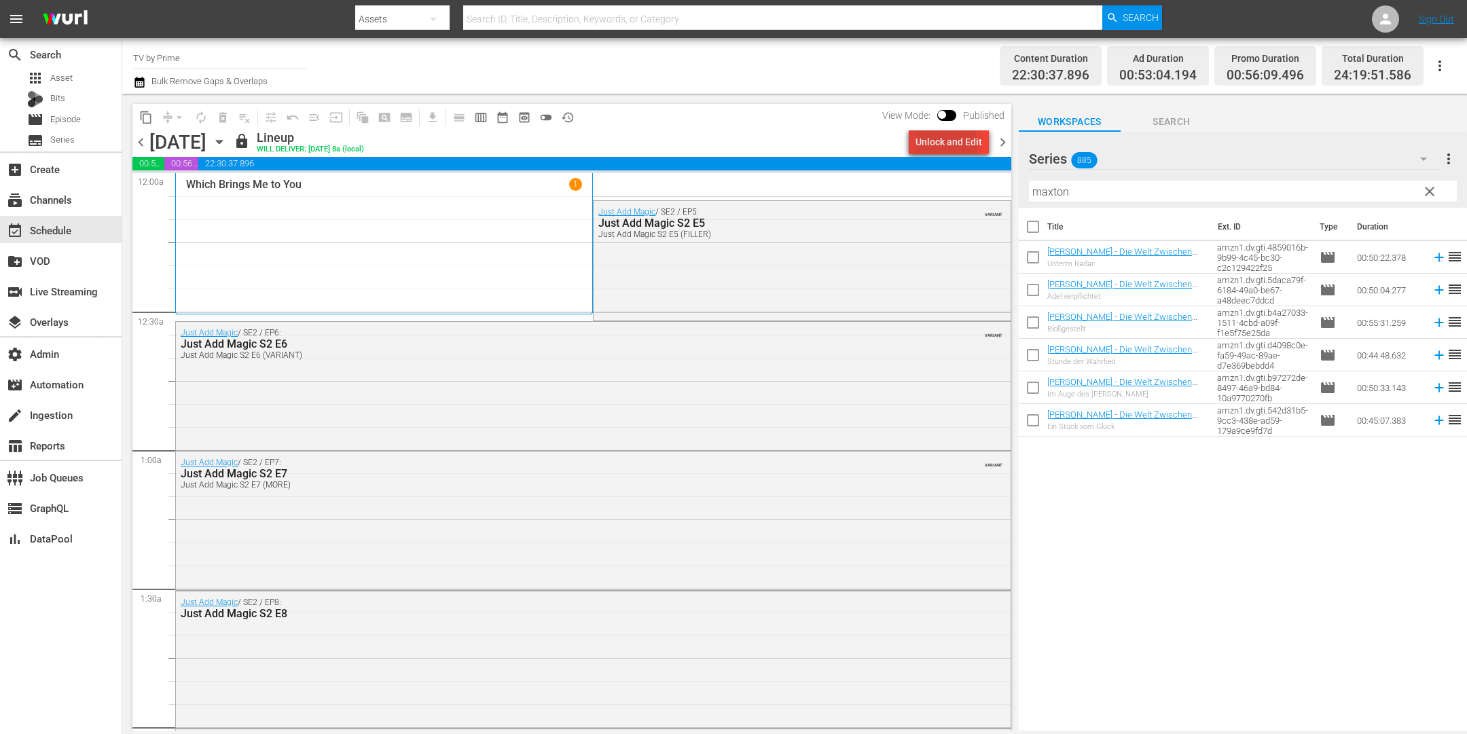
click at [942, 145] on div "Unlock and Edit" at bounding box center [949, 142] width 67 height 24
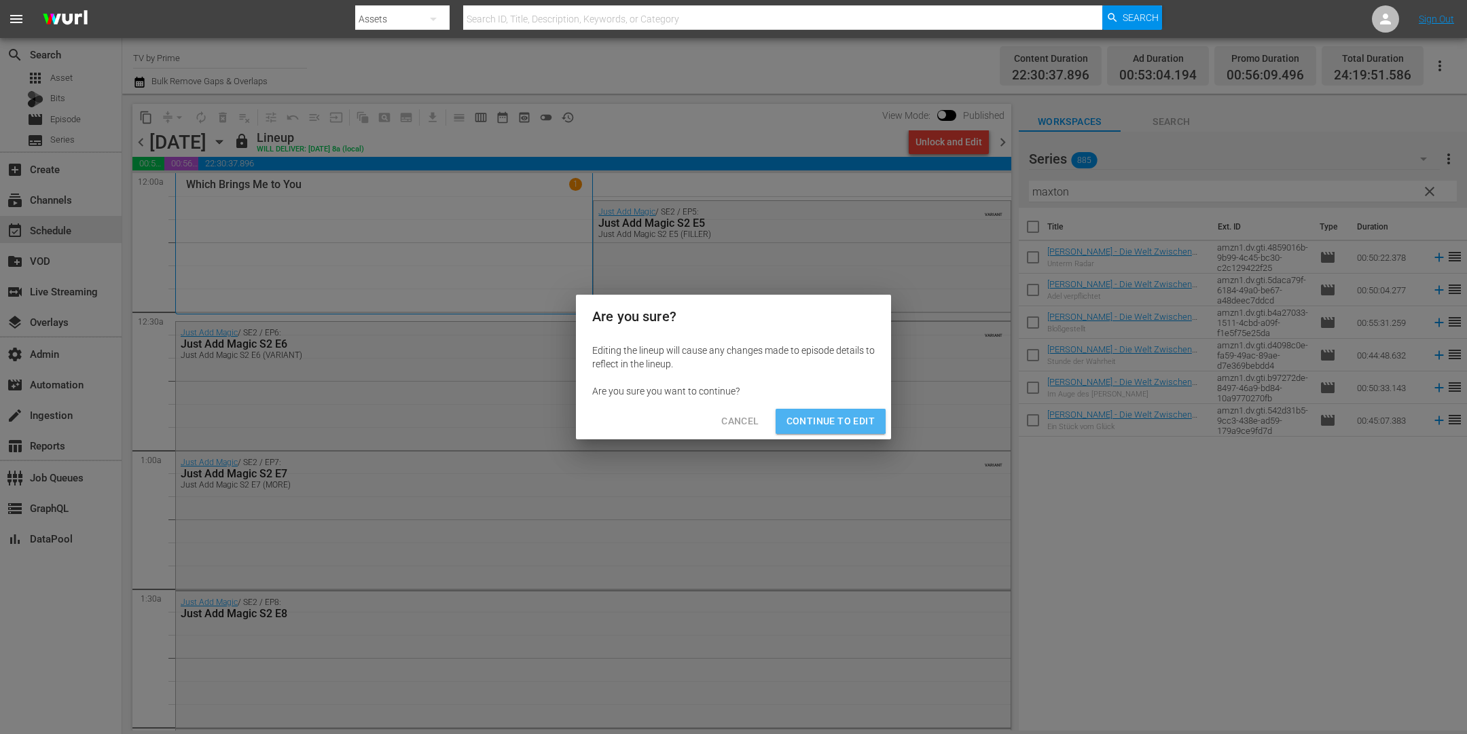
click at [822, 413] on span "Continue to Edit" at bounding box center [831, 421] width 88 height 17
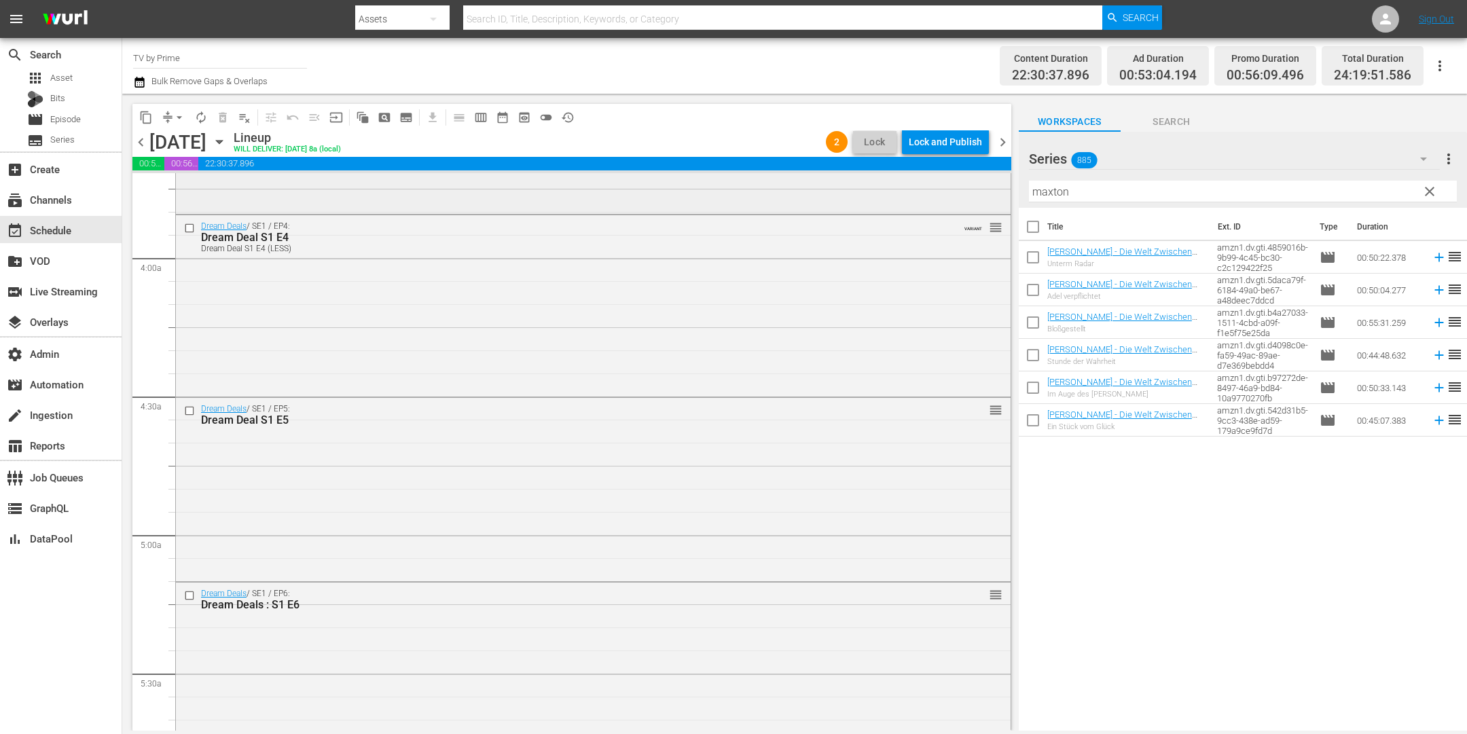
scroll to position [815, 0]
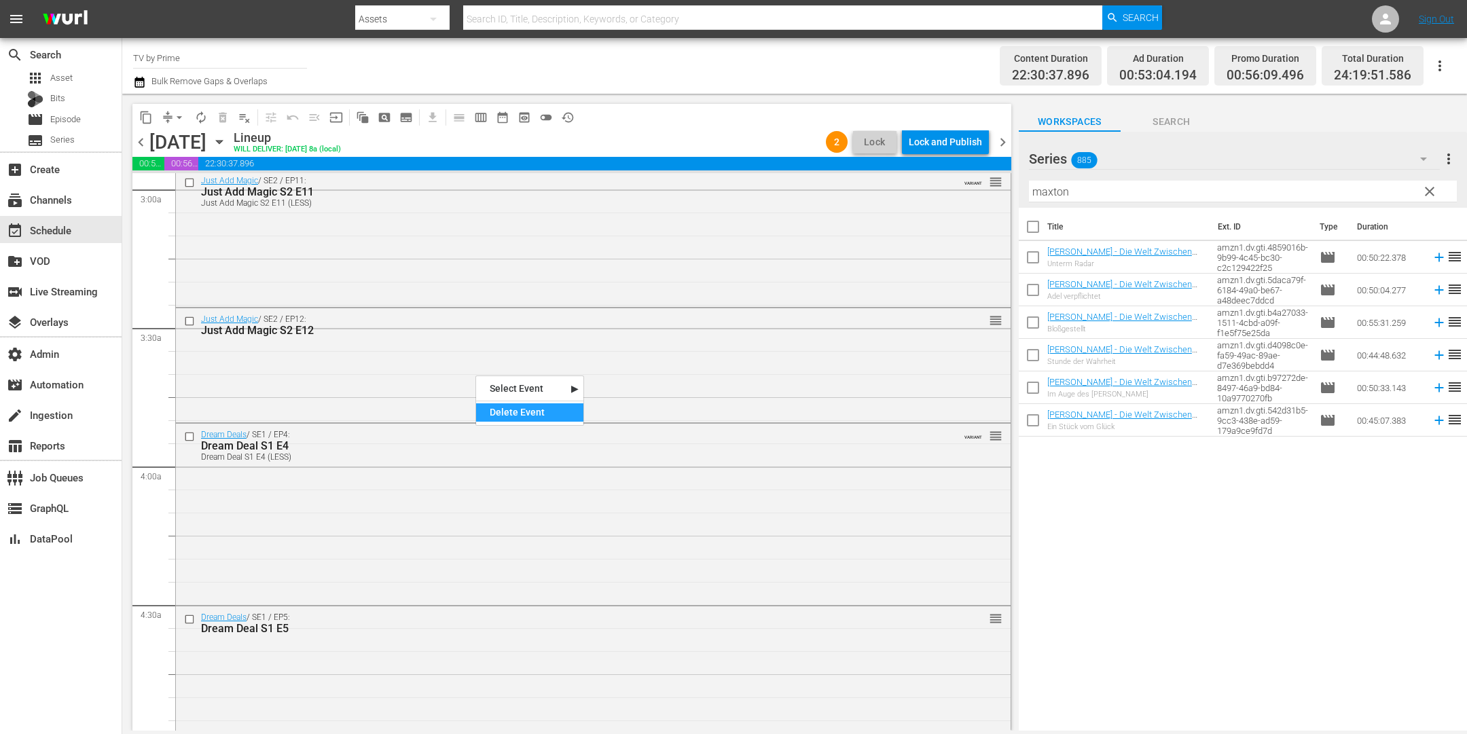
click at [511, 411] on div "Delete Event" at bounding box center [529, 412] width 107 height 18
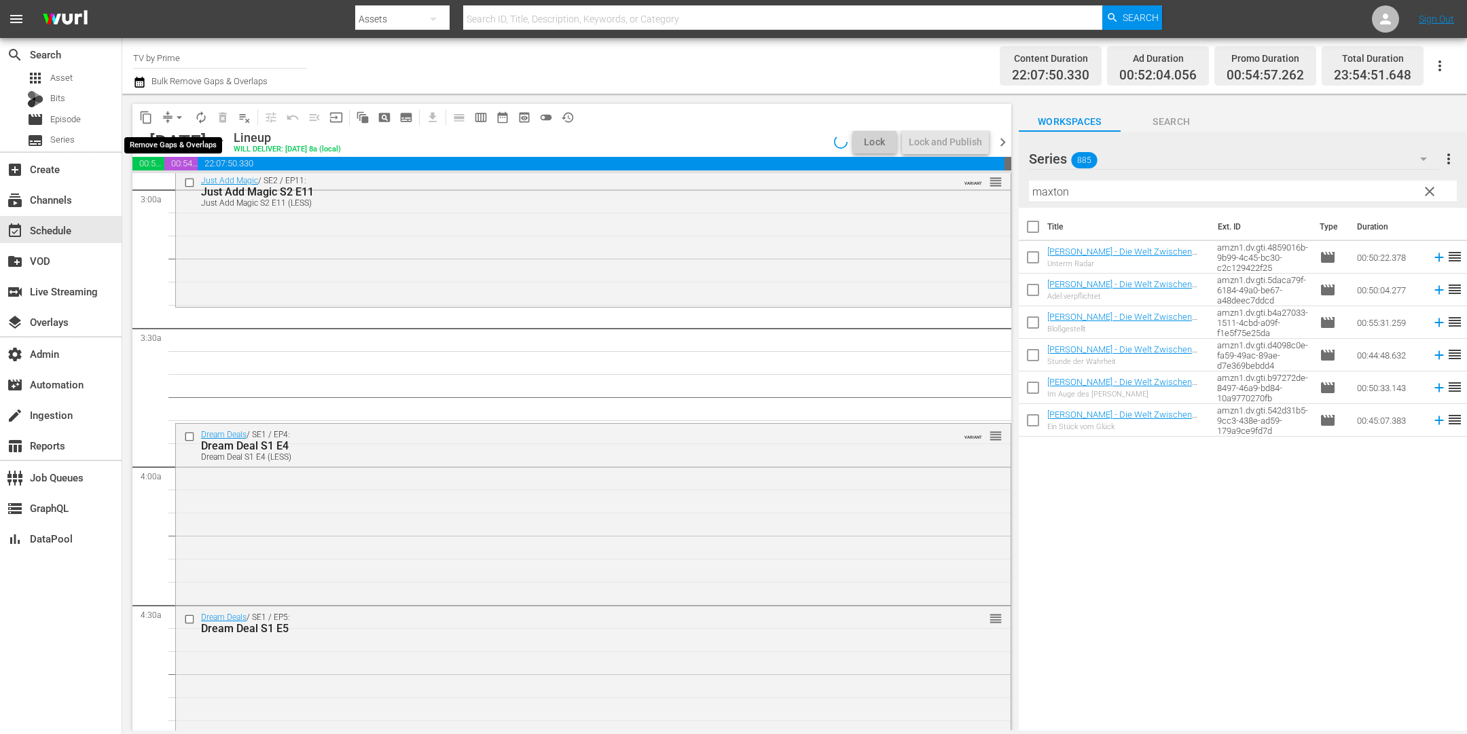
click at [175, 117] on span "arrow_drop_down" at bounding box center [180, 118] width 14 height 14
click at [179, 183] on li "Align to End of Previous Day" at bounding box center [180, 189] width 143 height 22
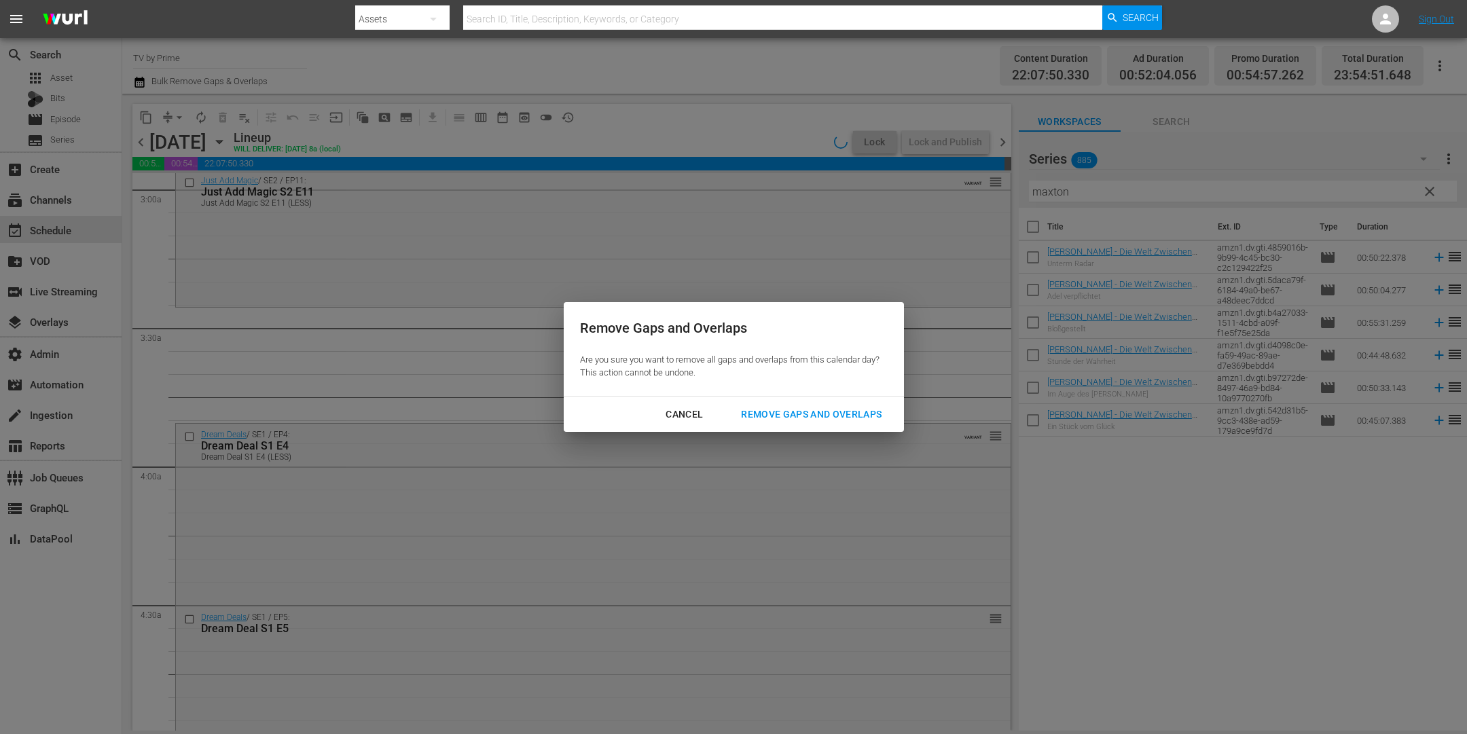
drag, startPoint x: 835, startPoint y: 418, endPoint x: 677, endPoint y: 471, distance: 166.7
click at [835, 418] on div "Remove Gaps and Overlaps" at bounding box center [811, 414] width 162 height 17
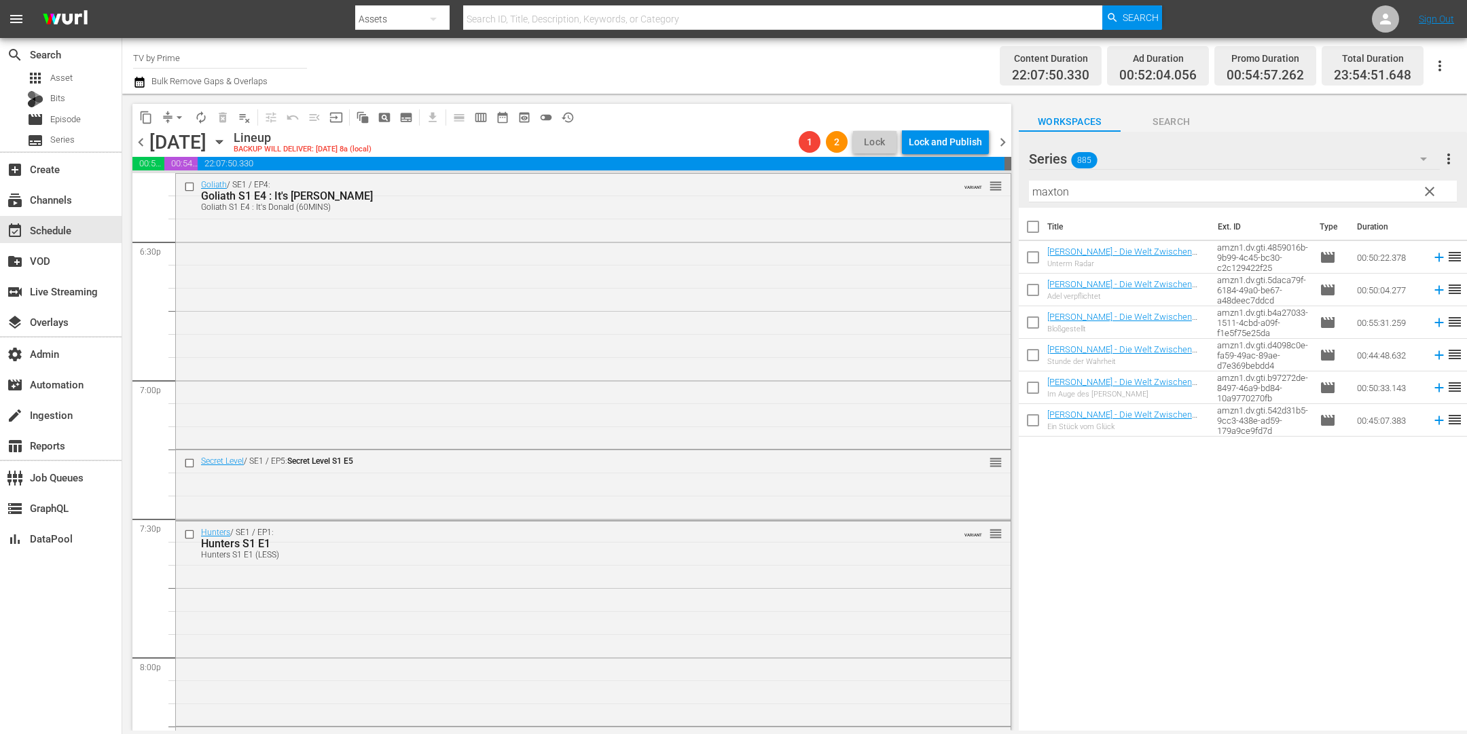
scroll to position [5346, 0]
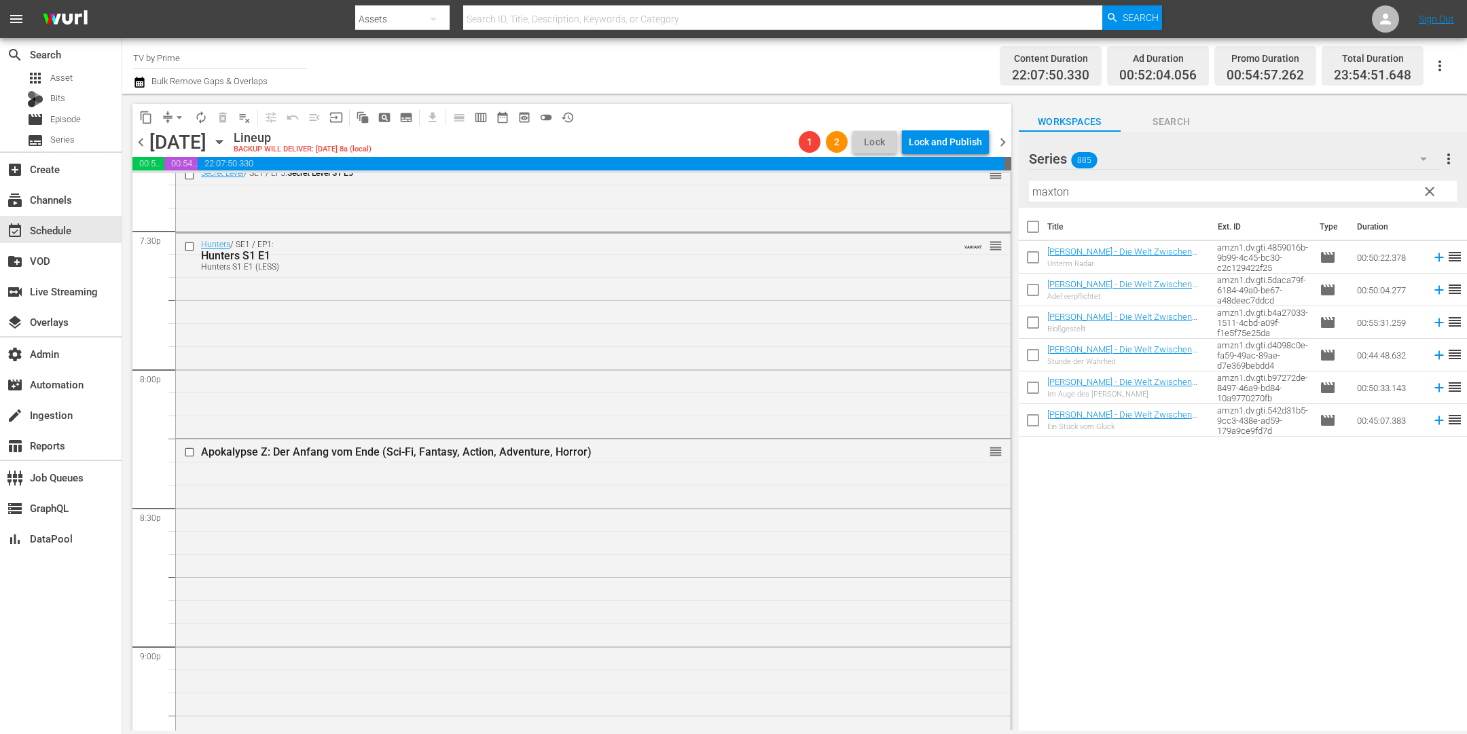
click at [566, 519] on div "Apokalypse Z: Der Anfang vom Ende (Sci-Fi, Fantasy, Action, Adventure, Horror) …" at bounding box center [593, 725] width 835 height 573
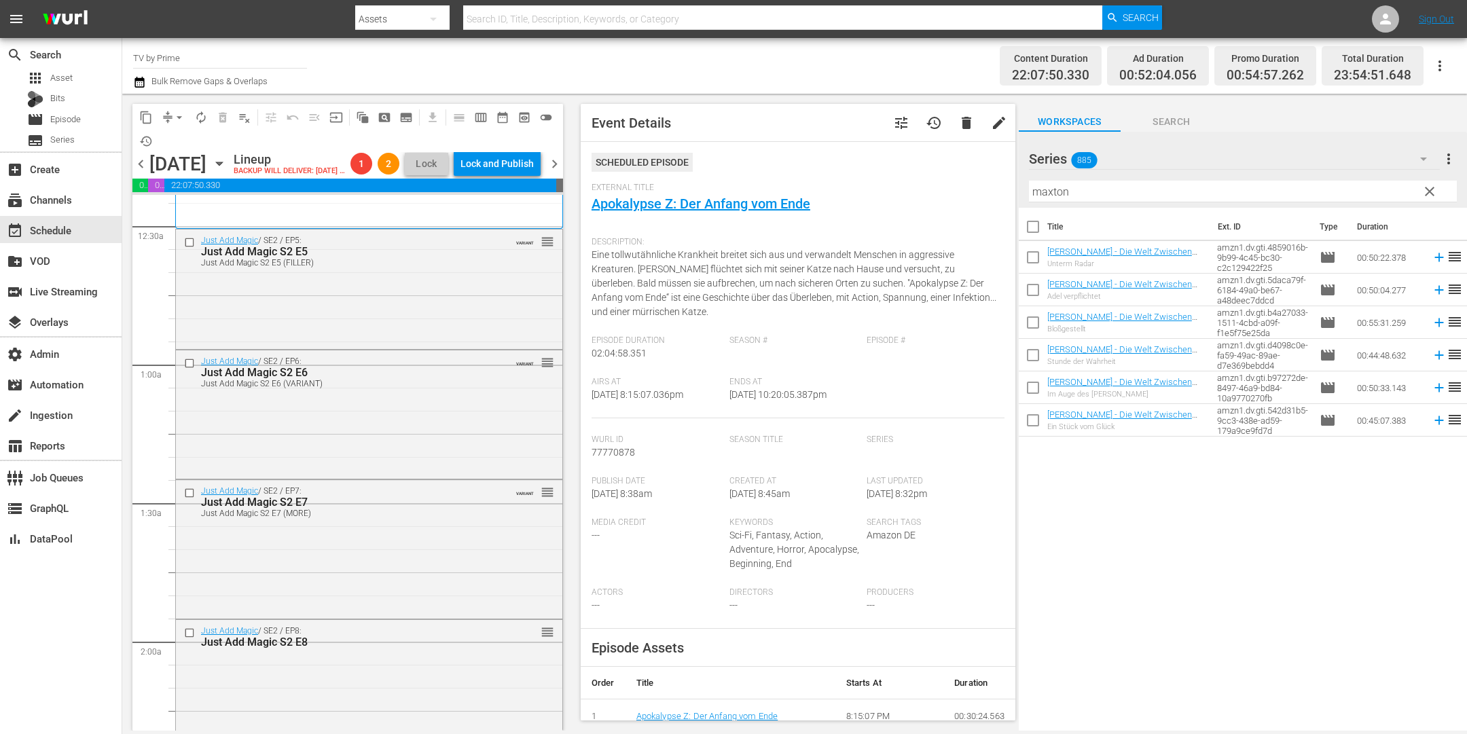
scroll to position [0, 0]
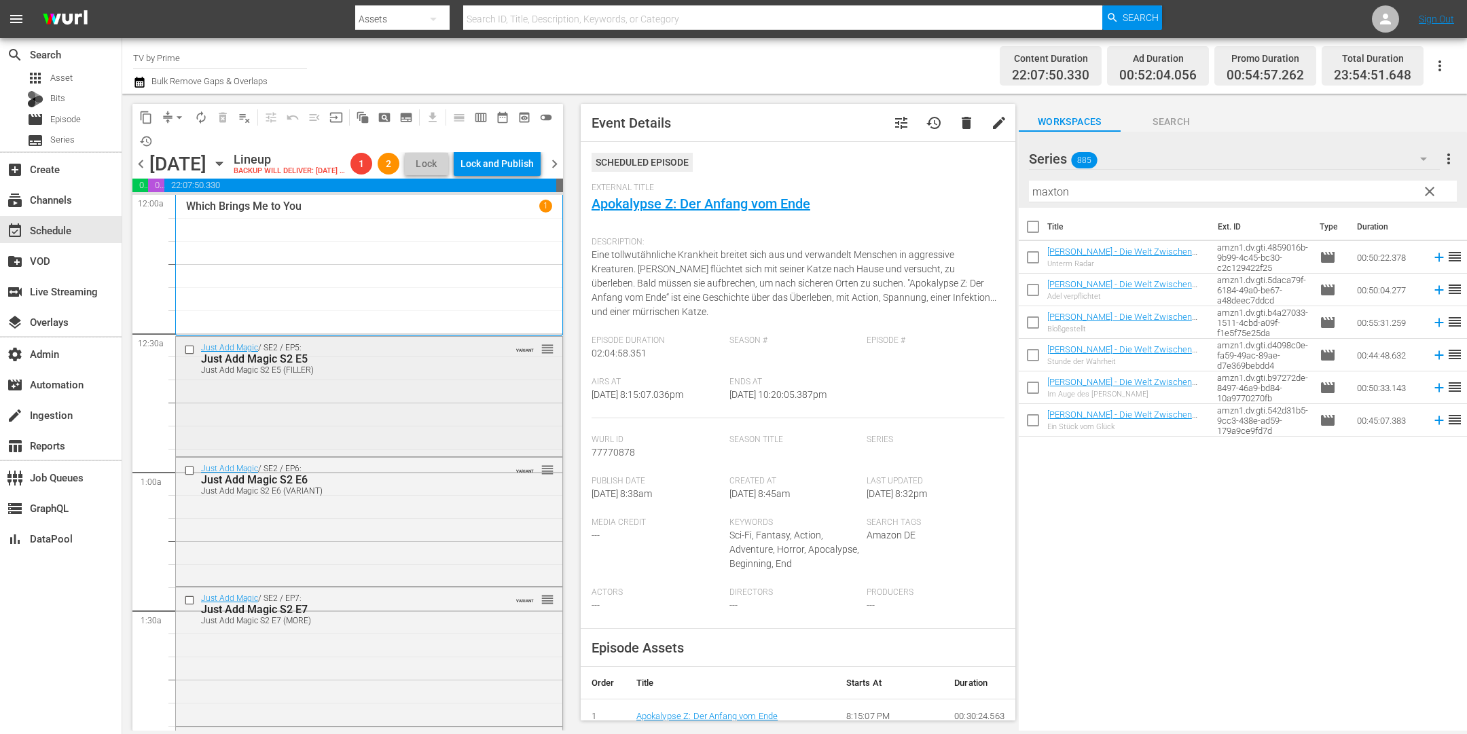
click at [376, 408] on div "Just Add Magic / SE2 / EP5: Just Add Magic S2 E5 Just Add Magic S2 E5 (FILLER) …" at bounding box center [369, 396] width 386 height 118
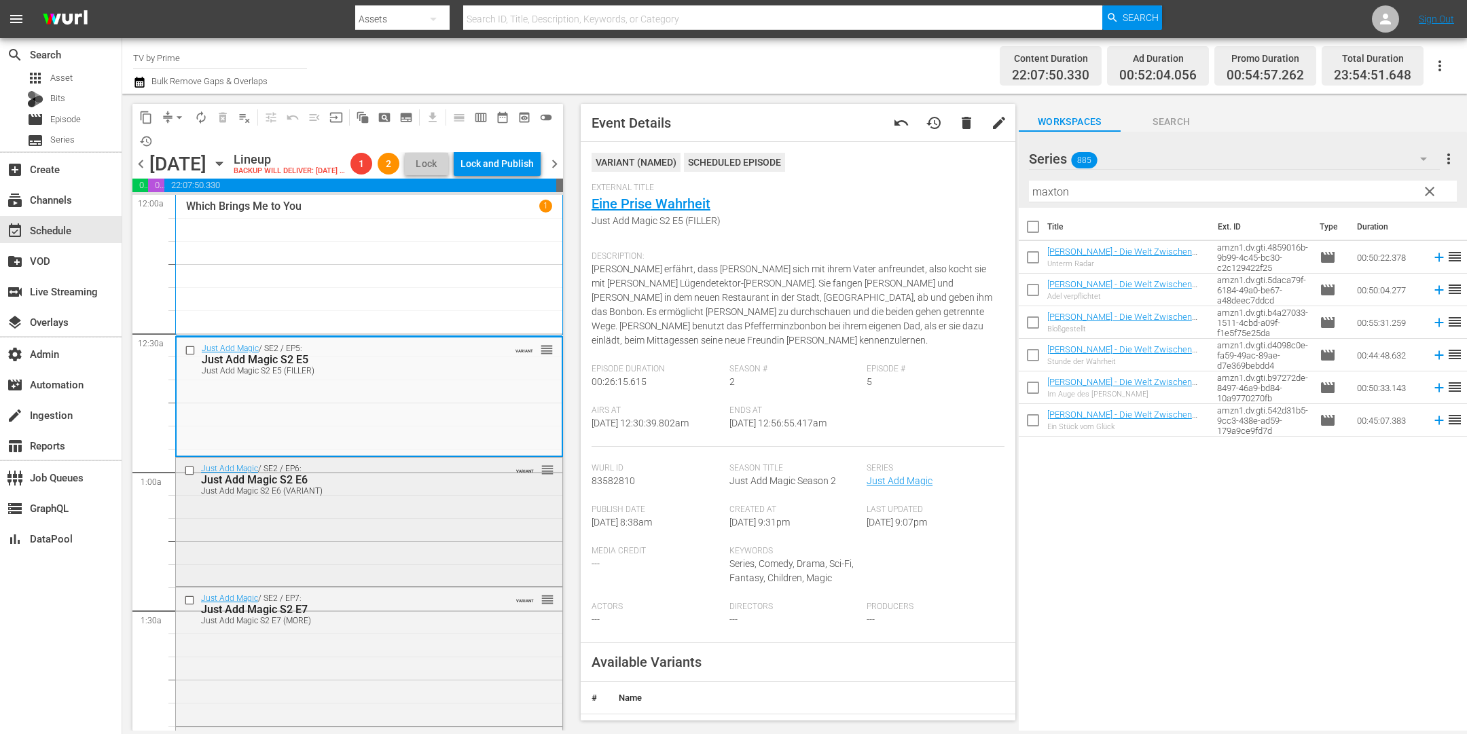
click at [344, 537] on div "Just Add Magic / SE2 / EP6: Just Add Magic S2 E6 Just Add Magic S2 E6 (VARIANT)…" at bounding box center [369, 521] width 386 height 126
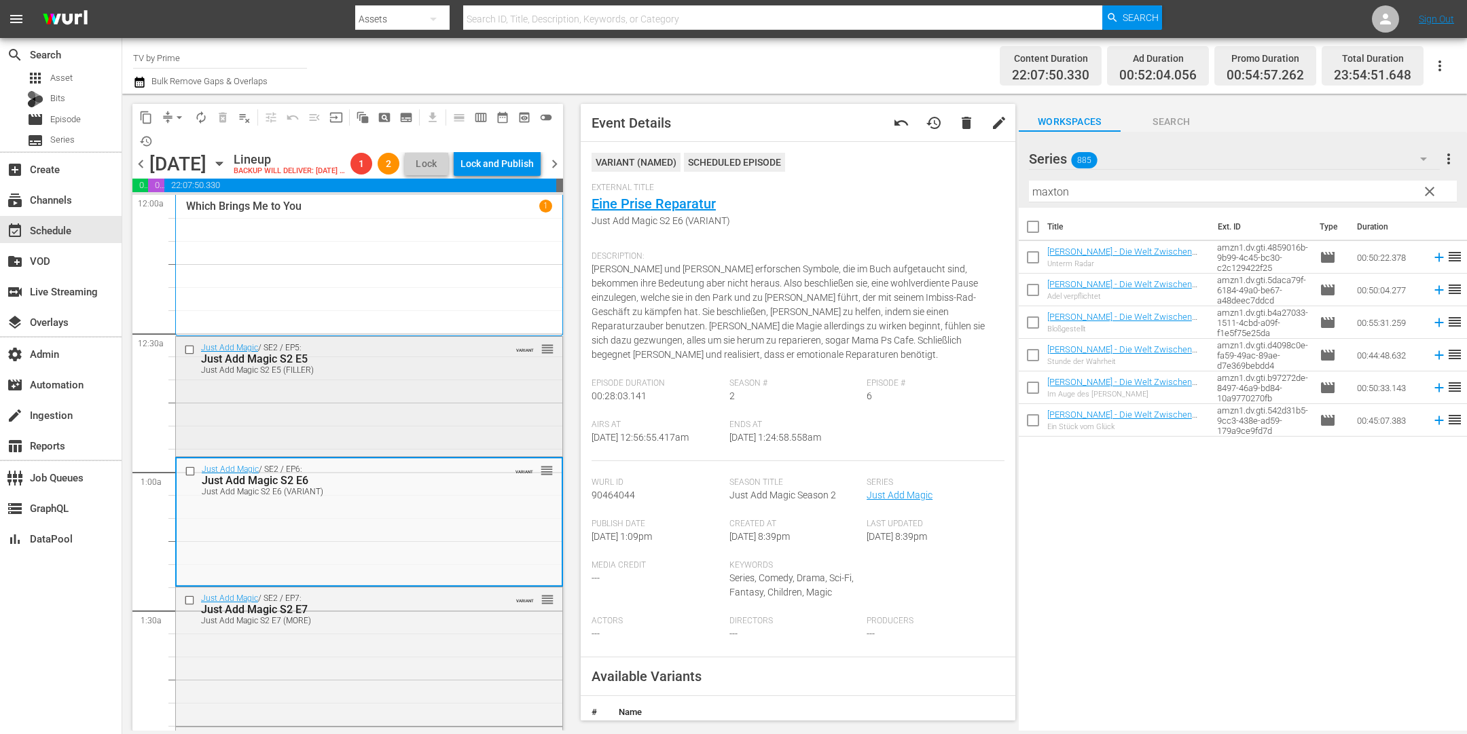
click at [418, 454] on div "Just Add Magic / SE2 / EP5: Just Add Magic S2 E5 Just Add Magic S2 E5 (FILLER) …" at bounding box center [369, 396] width 386 height 118
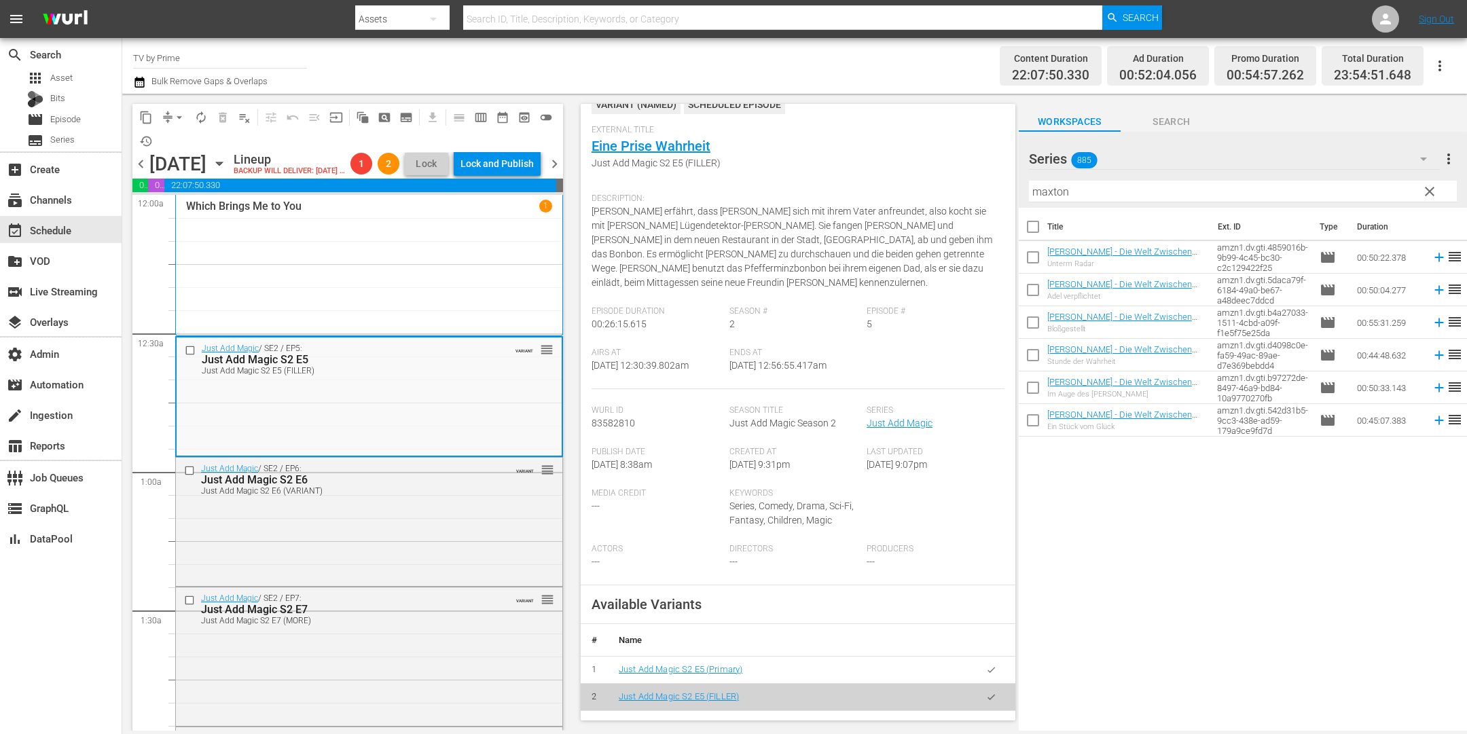
scroll to position [187, 0]
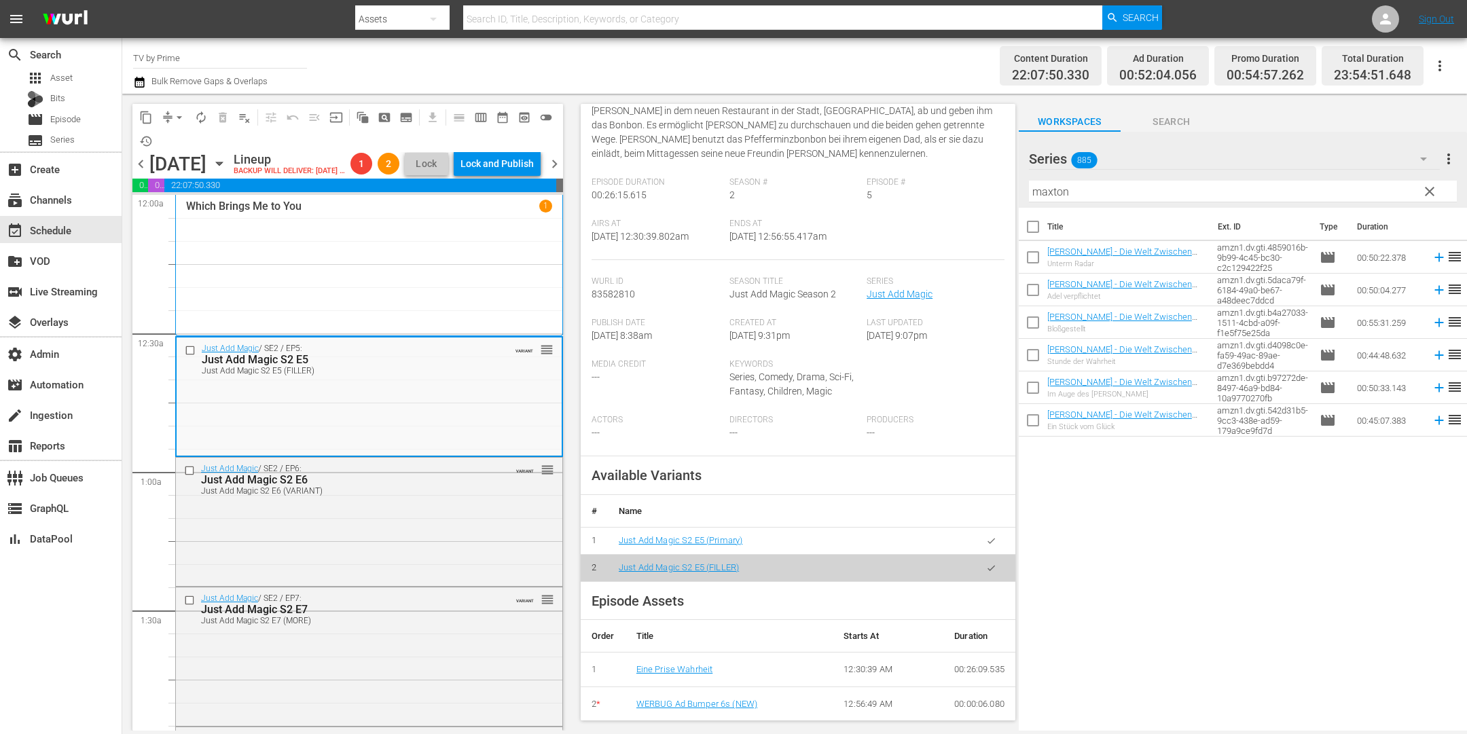
click at [986, 537] on icon "button" at bounding box center [991, 541] width 10 height 10
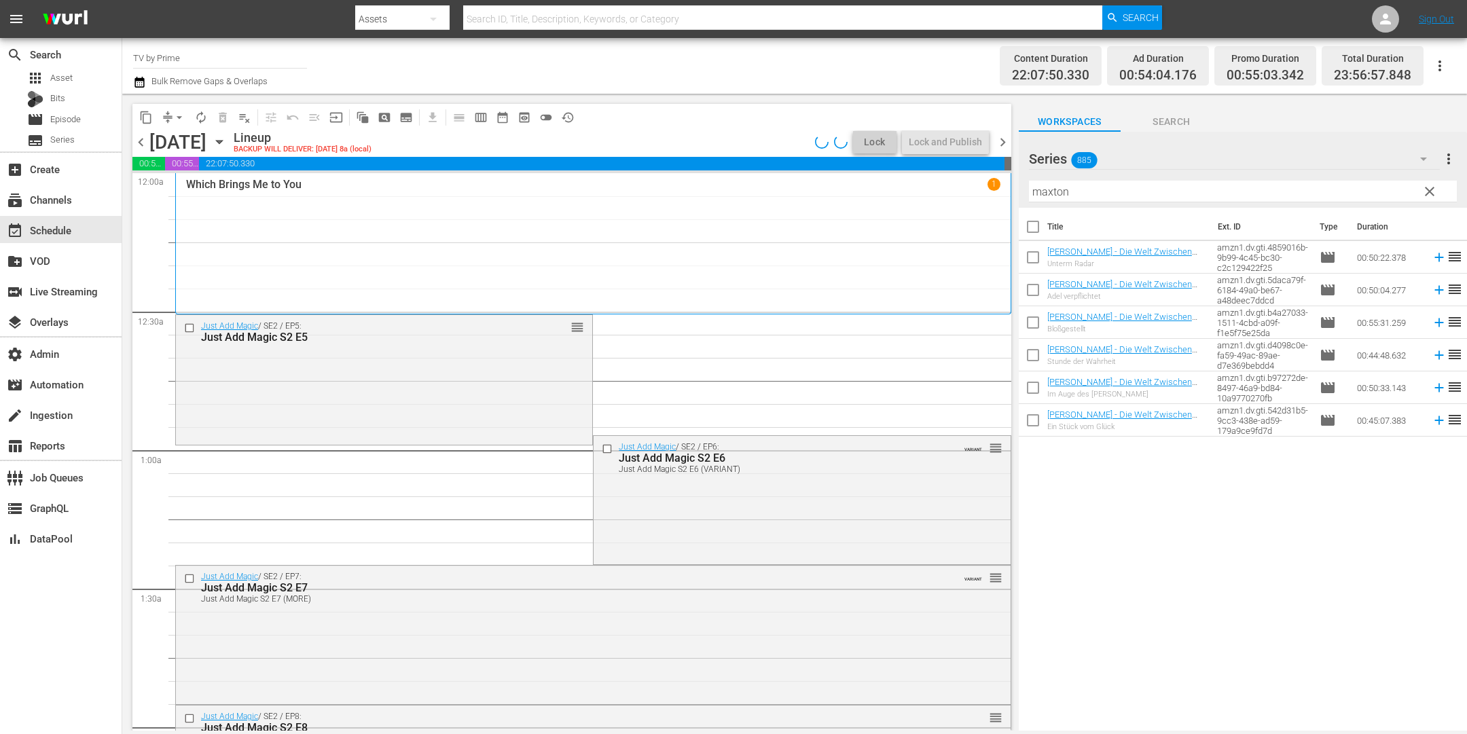
click at [338, 398] on div "Just Add Magic / SE2 / EP5: Just Add Magic S2 E5 reorder" at bounding box center [384, 378] width 416 height 127
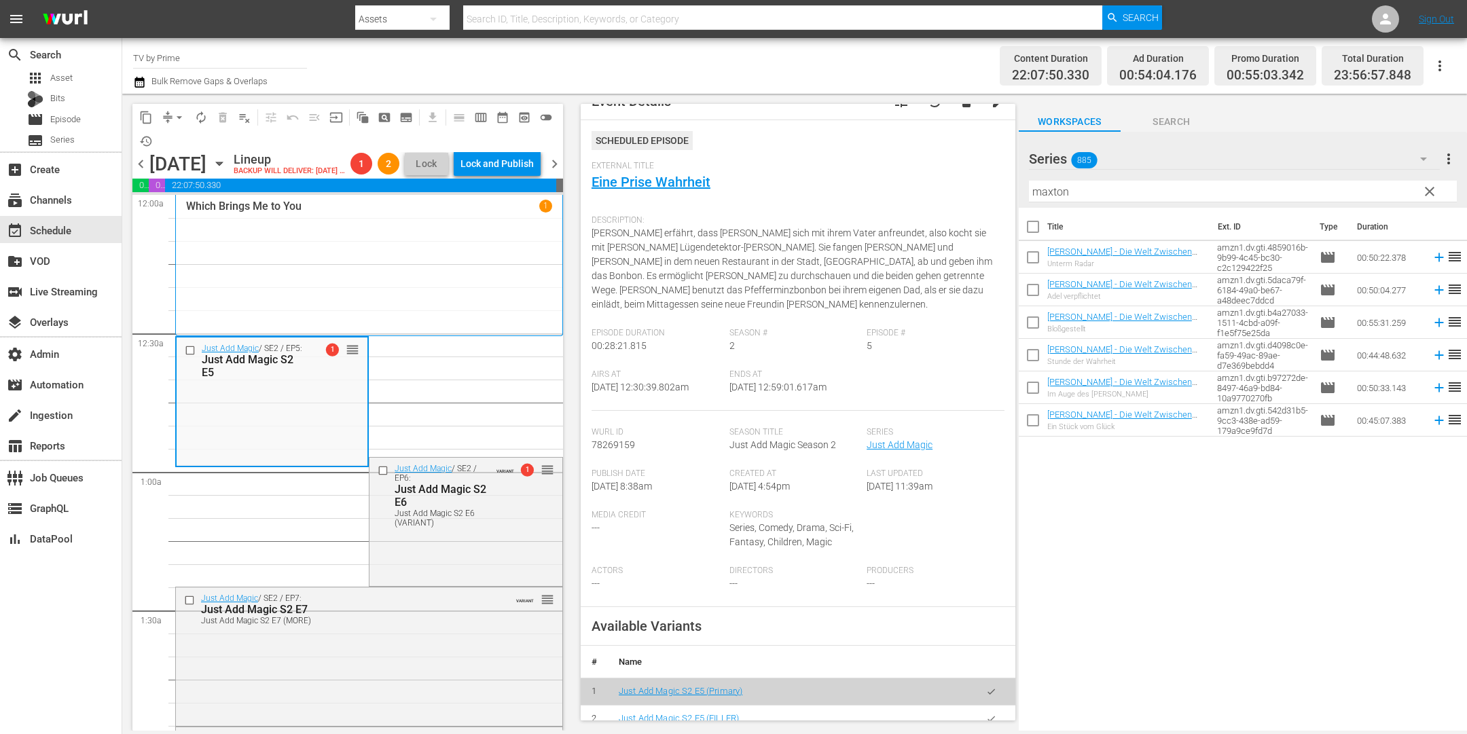
scroll to position [55, 0]
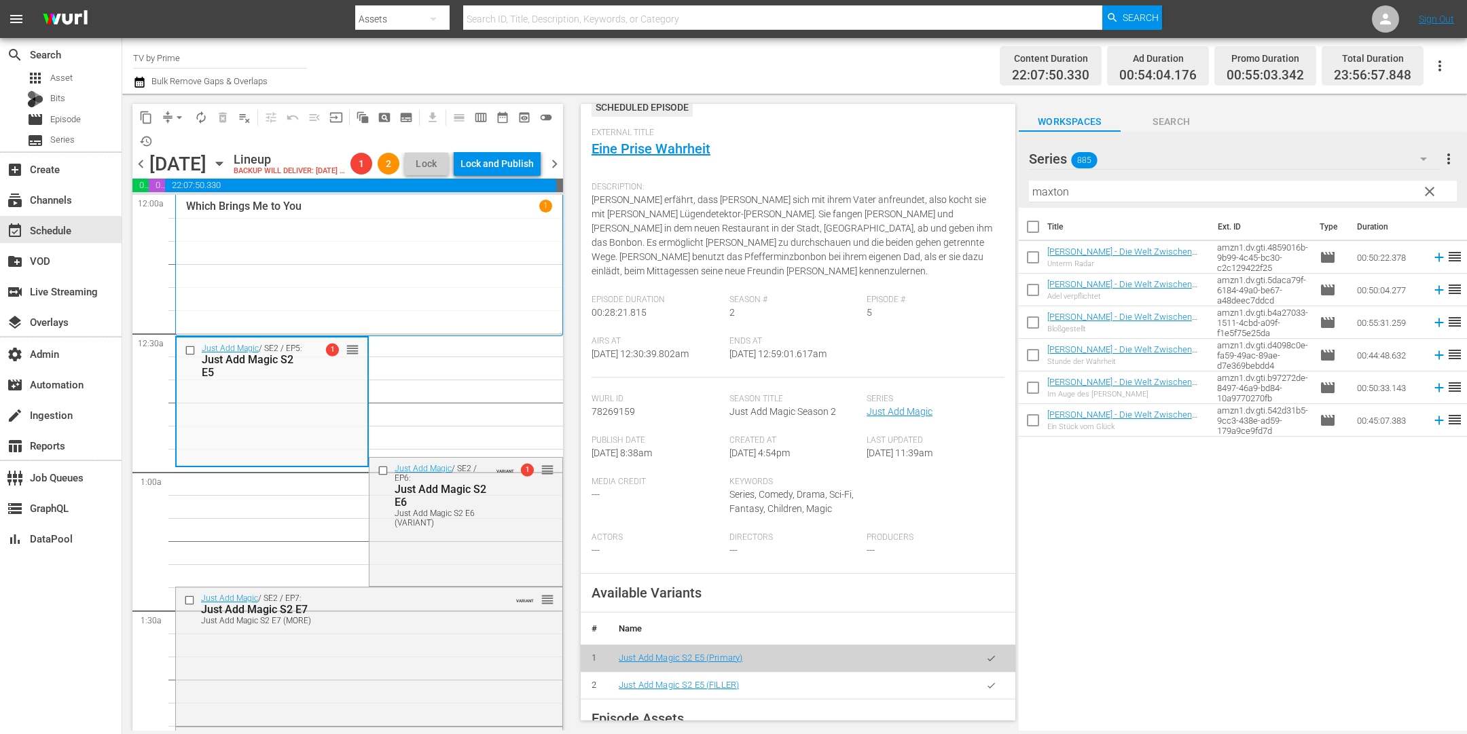
click at [986, 689] on icon "button" at bounding box center [991, 686] width 10 height 10
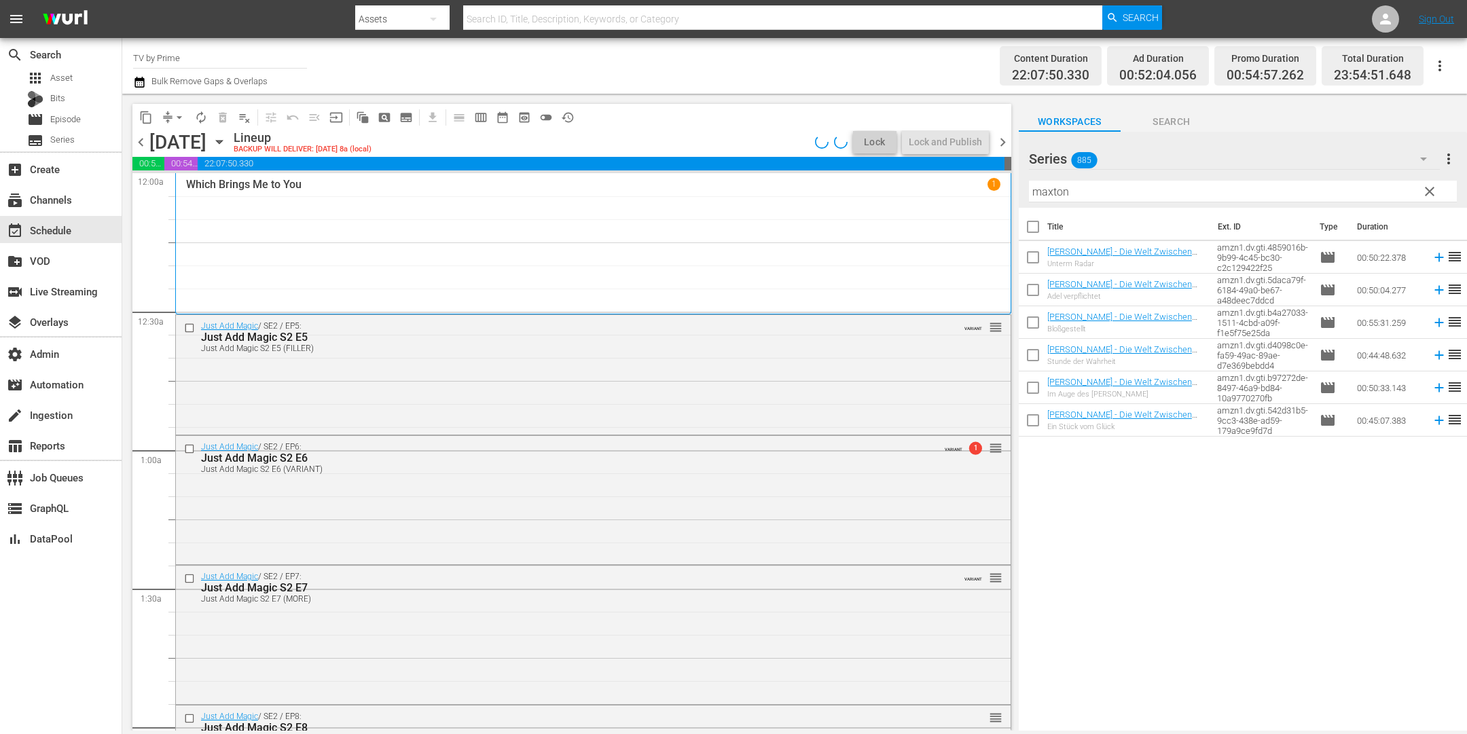
click at [343, 409] on div "Just Add Magic / SE2 / EP5: Just Add Magic S2 E5 Just Add Magic S2 E5 (FILLER) …" at bounding box center [593, 374] width 835 height 118
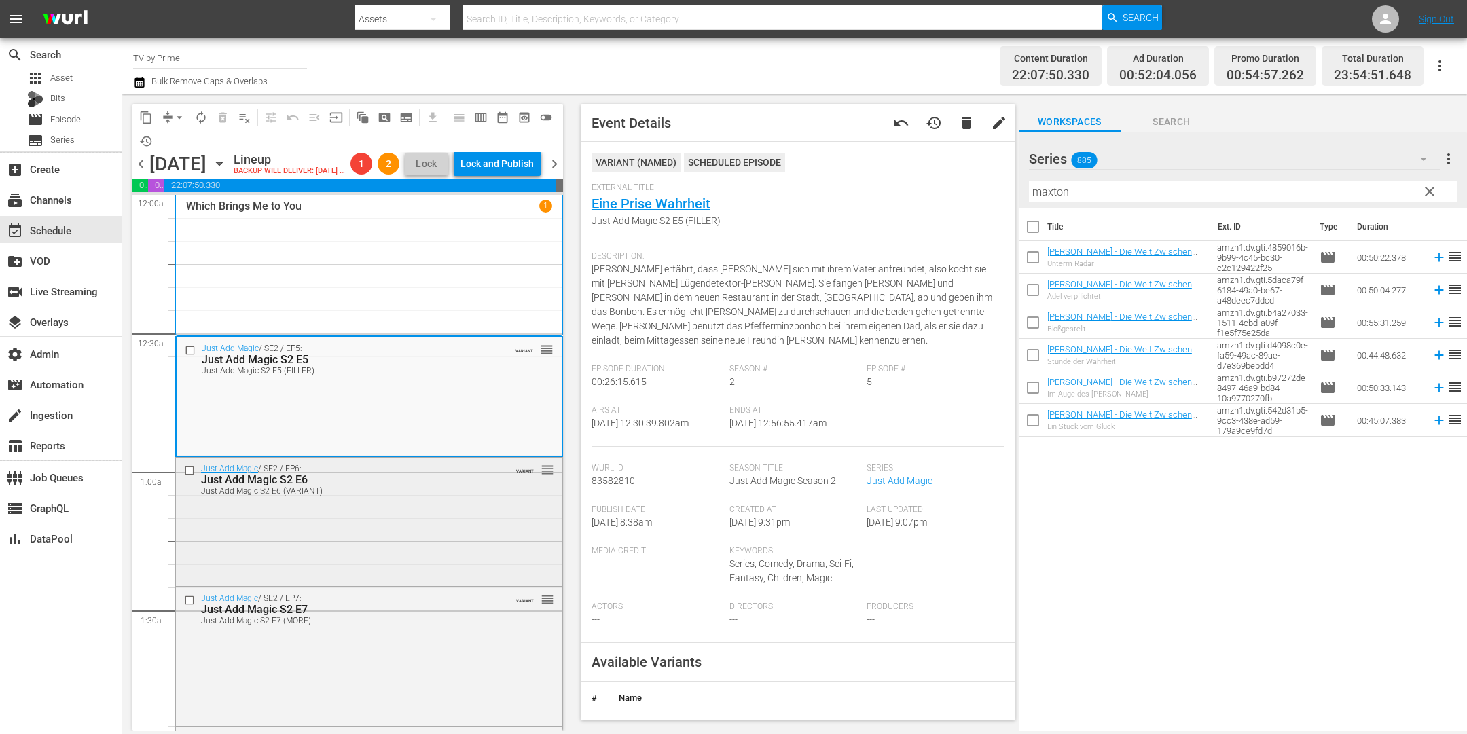
click at [393, 533] on div "Just Add Magic / SE2 / EP6: Just Add Magic S2 E6 Just Add Magic S2 E6 (VARIANT)…" at bounding box center [369, 521] width 386 height 126
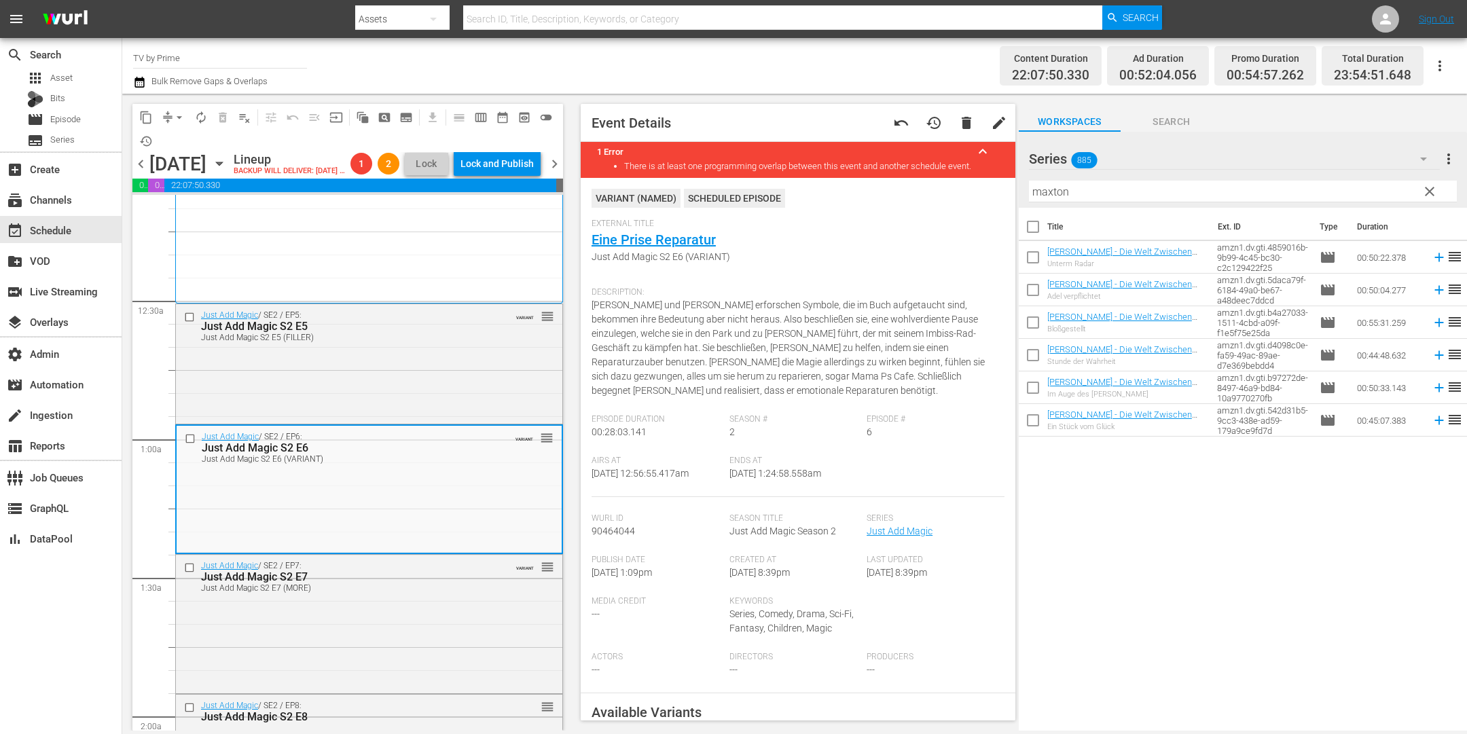
scroll to position [287, 0]
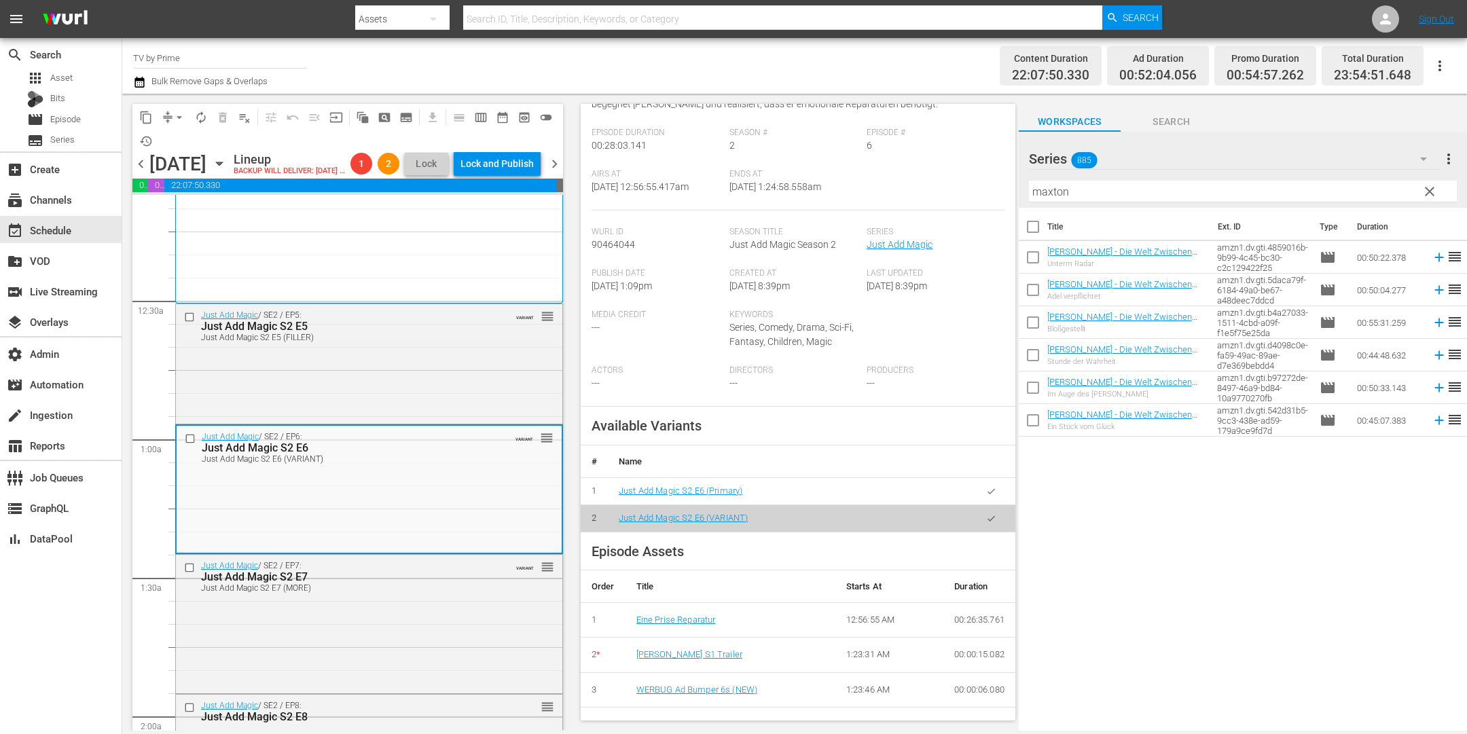
click at [986, 486] on icon "button" at bounding box center [991, 491] width 10 height 10
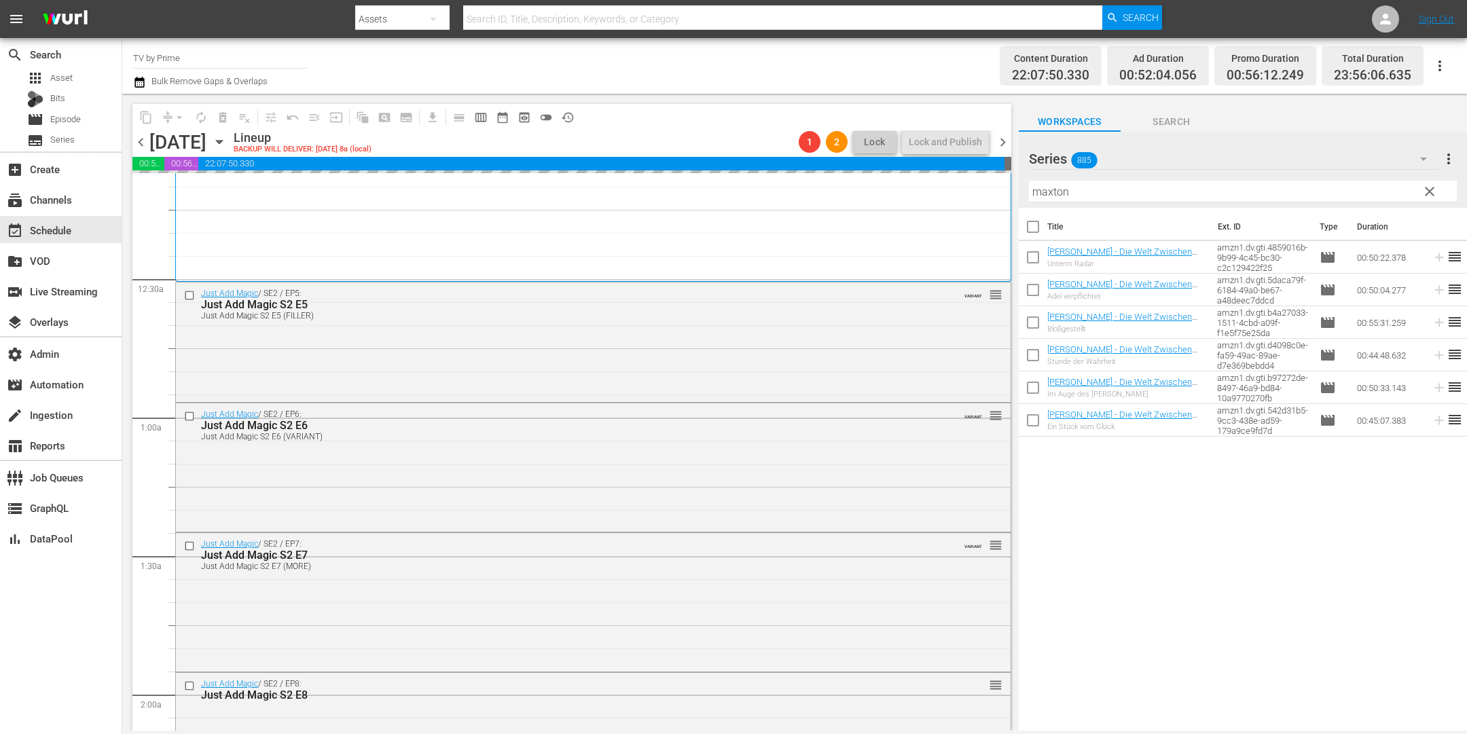
scroll to position [86, 0]
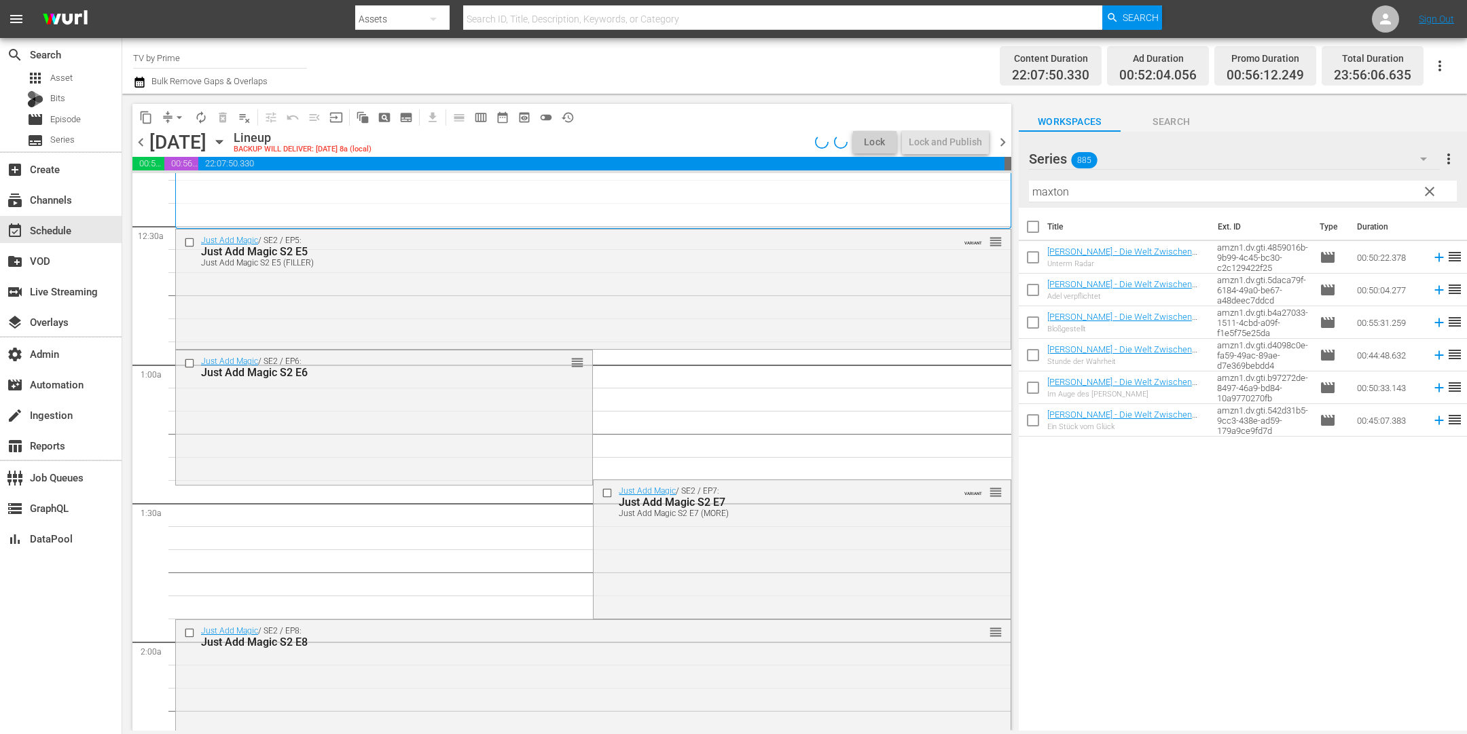
click at [326, 449] on div "Just Add Magic / SE2 / EP6: Just Add Magic S2 E6 reorder" at bounding box center [384, 415] width 416 height 131
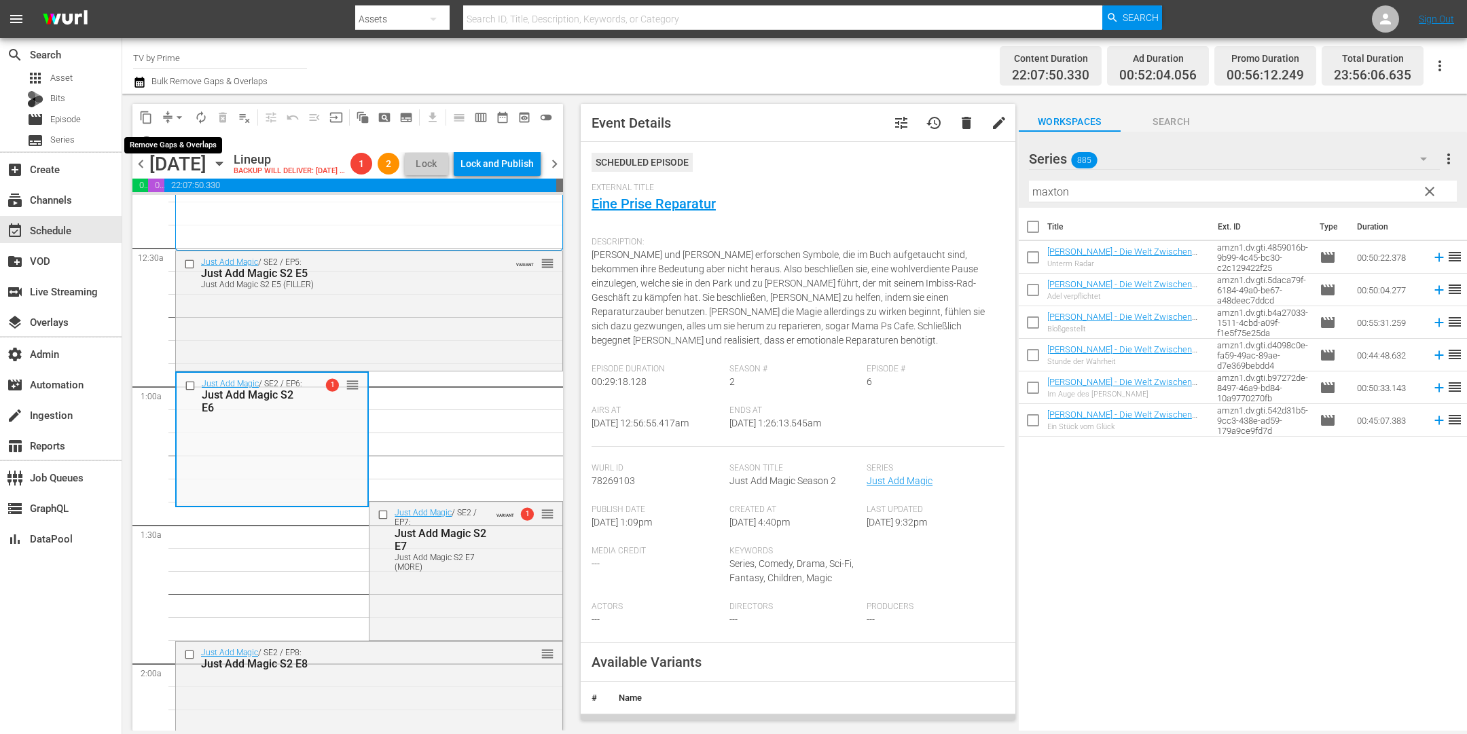
click at [177, 114] on span "arrow_drop_down" at bounding box center [180, 118] width 14 height 14
click at [179, 197] on li "Align to End of Previous Day" at bounding box center [180, 189] width 143 height 22
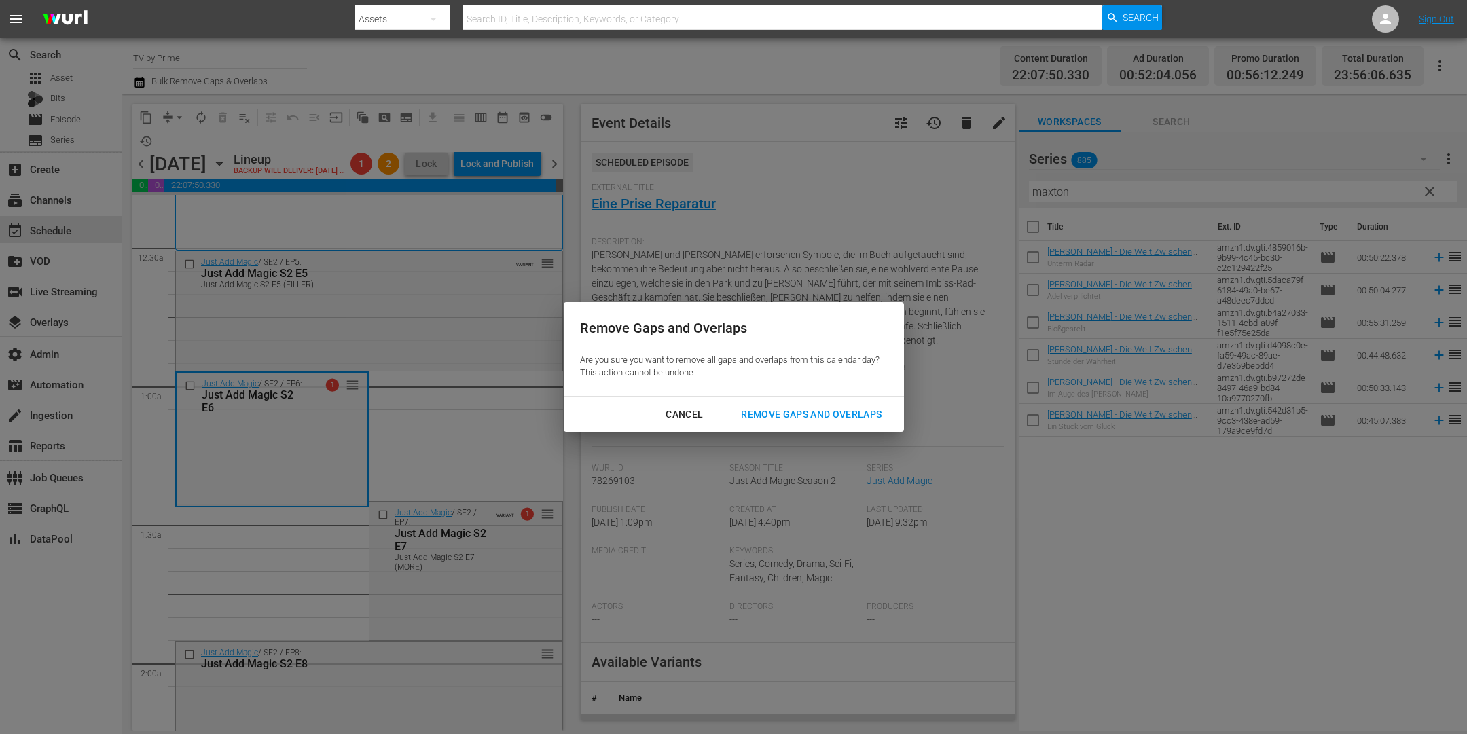
drag, startPoint x: 831, startPoint y: 412, endPoint x: 761, endPoint y: 416, distance: 70.0
click at [831, 412] on div "Remove Gaps and Overlaps" at bounding box center [811, 414] width 162 height 17
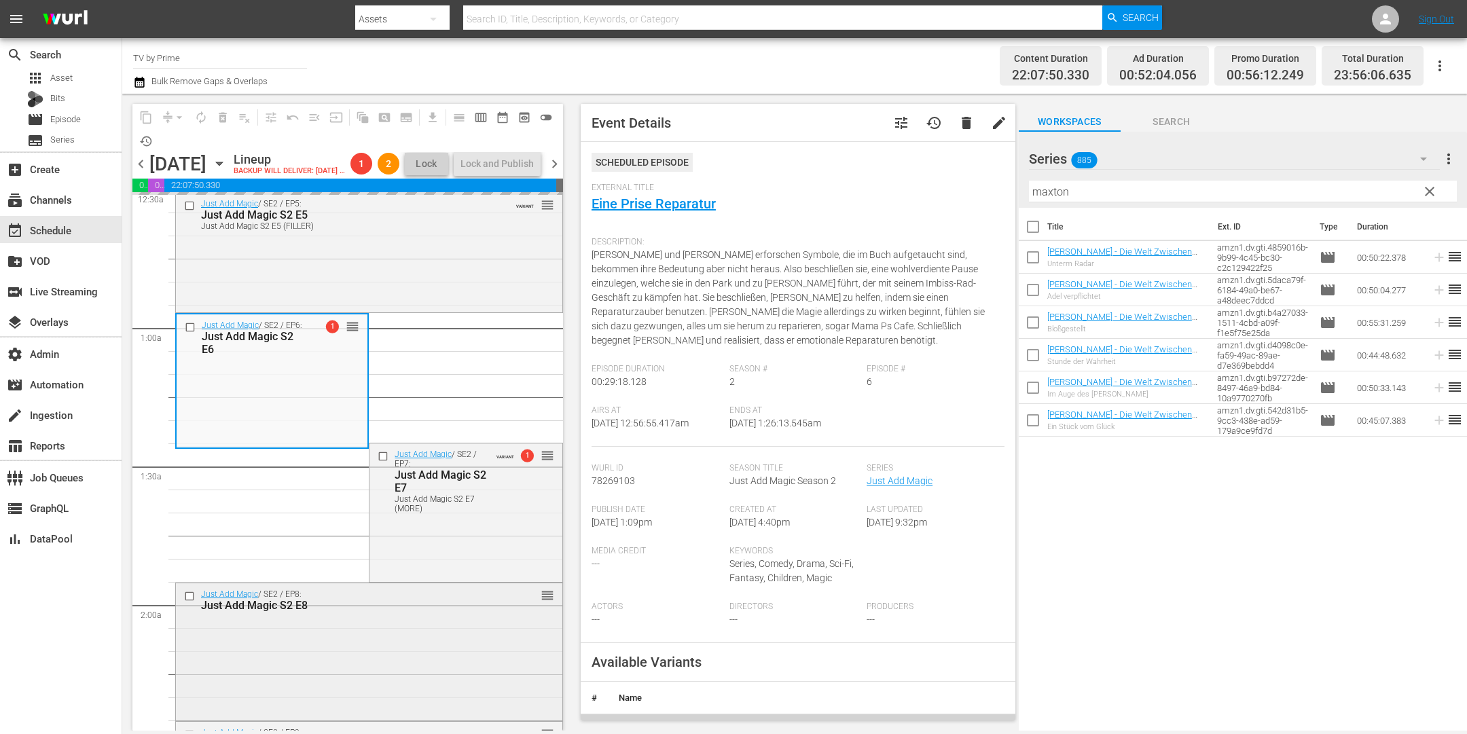
scroll to position [331, 0]
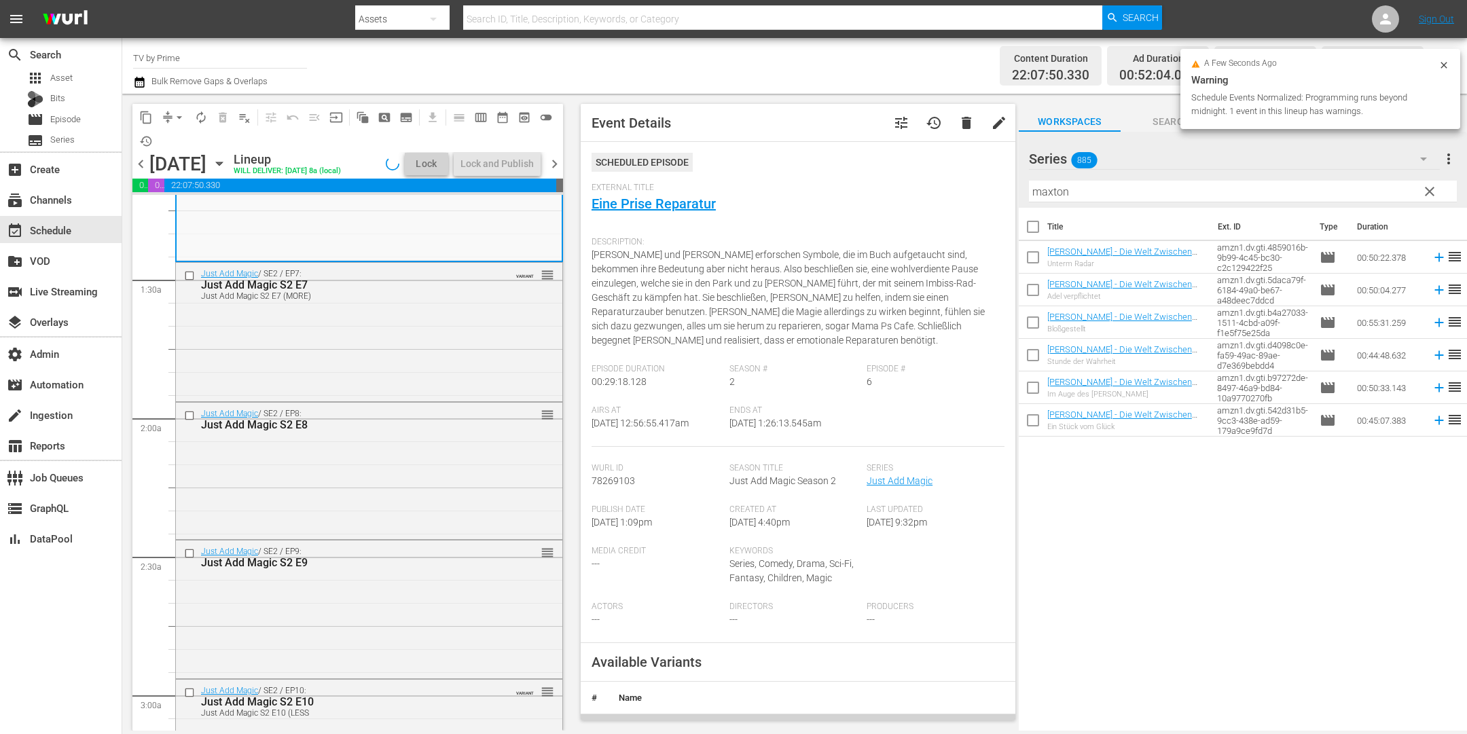
click at [429, 380] on div "Just Add Magic / SE2 / EP7: Just Add Magic S2 E7 Just Add Magic S2 E7 (MORE) VA…" at bounding box center [369, 330] width 386 height 135
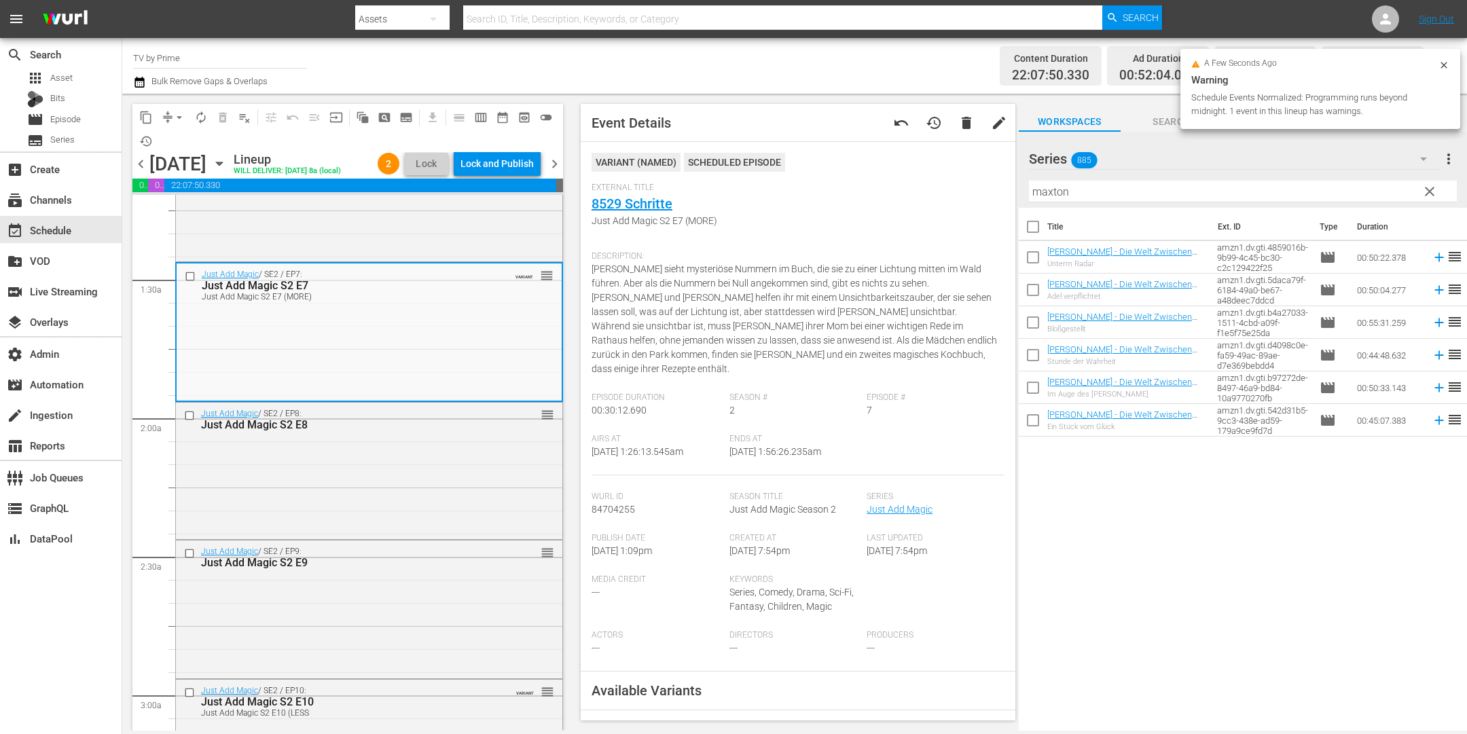
scroll to position [192, 0]
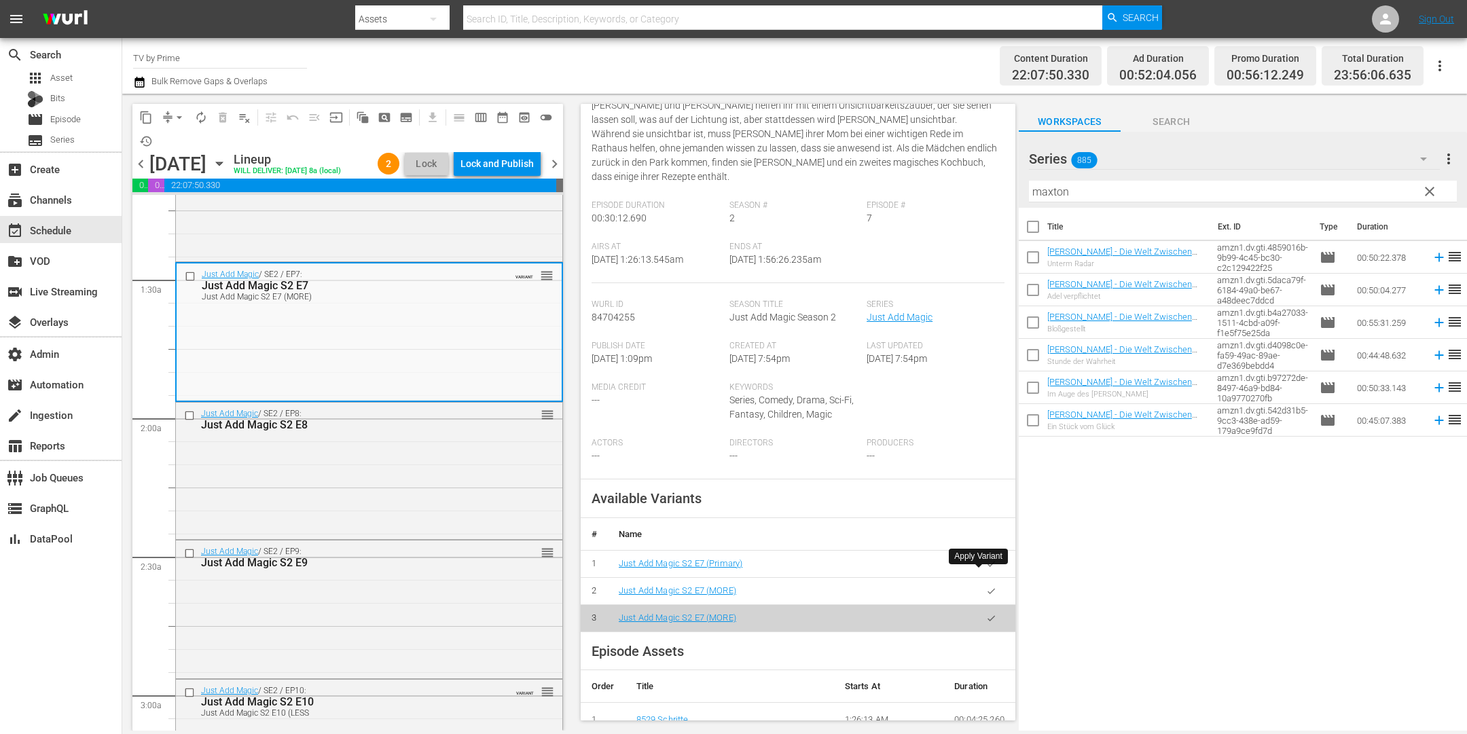
click at [988, 588] on icon "button" at bounding box center [991, 590] width 7 height 5
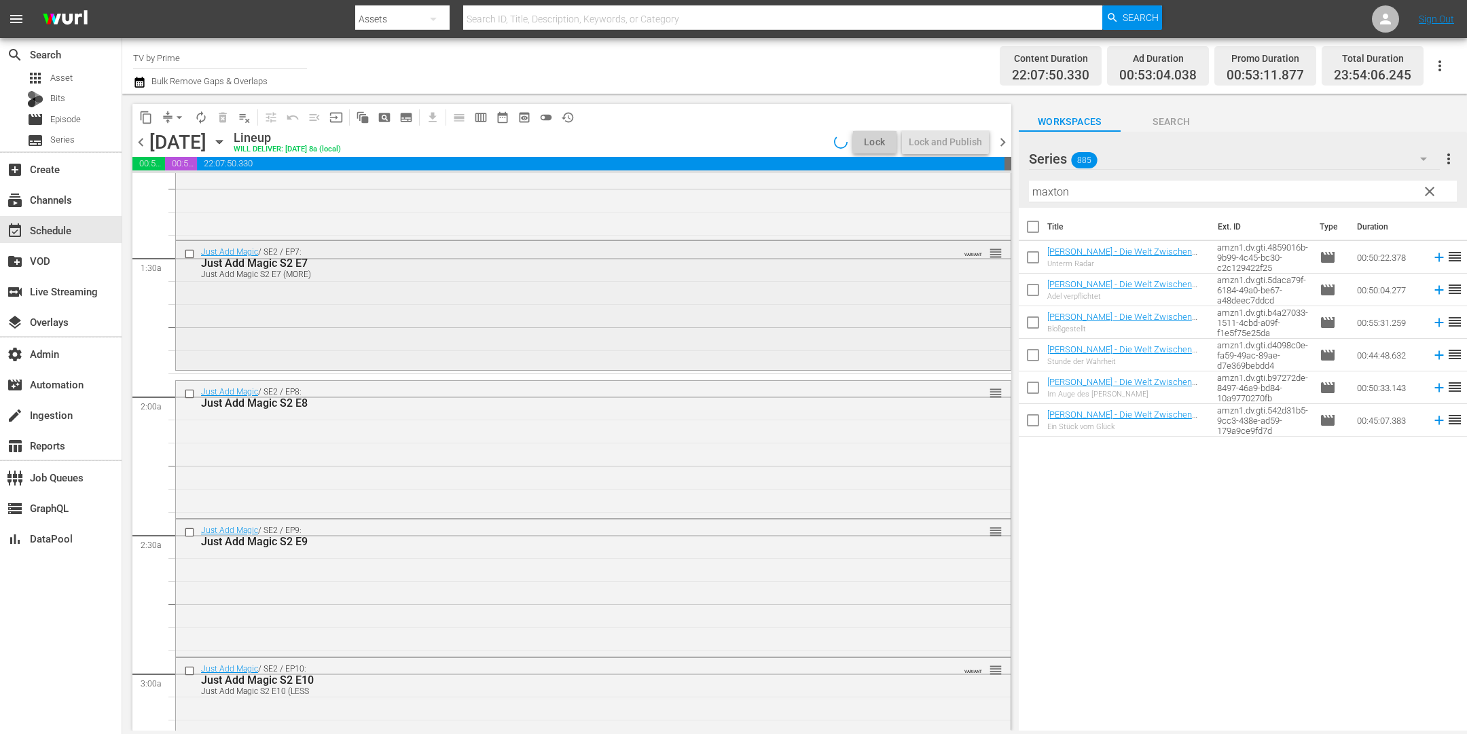
click at [403, 334] on div "Just Add Magic / SE2 / EP7: Just Add Magic S2 E7 Just Add Magic S2 E7 (MORE) VA…" at bounding box center [593, 304] width 835 height 126
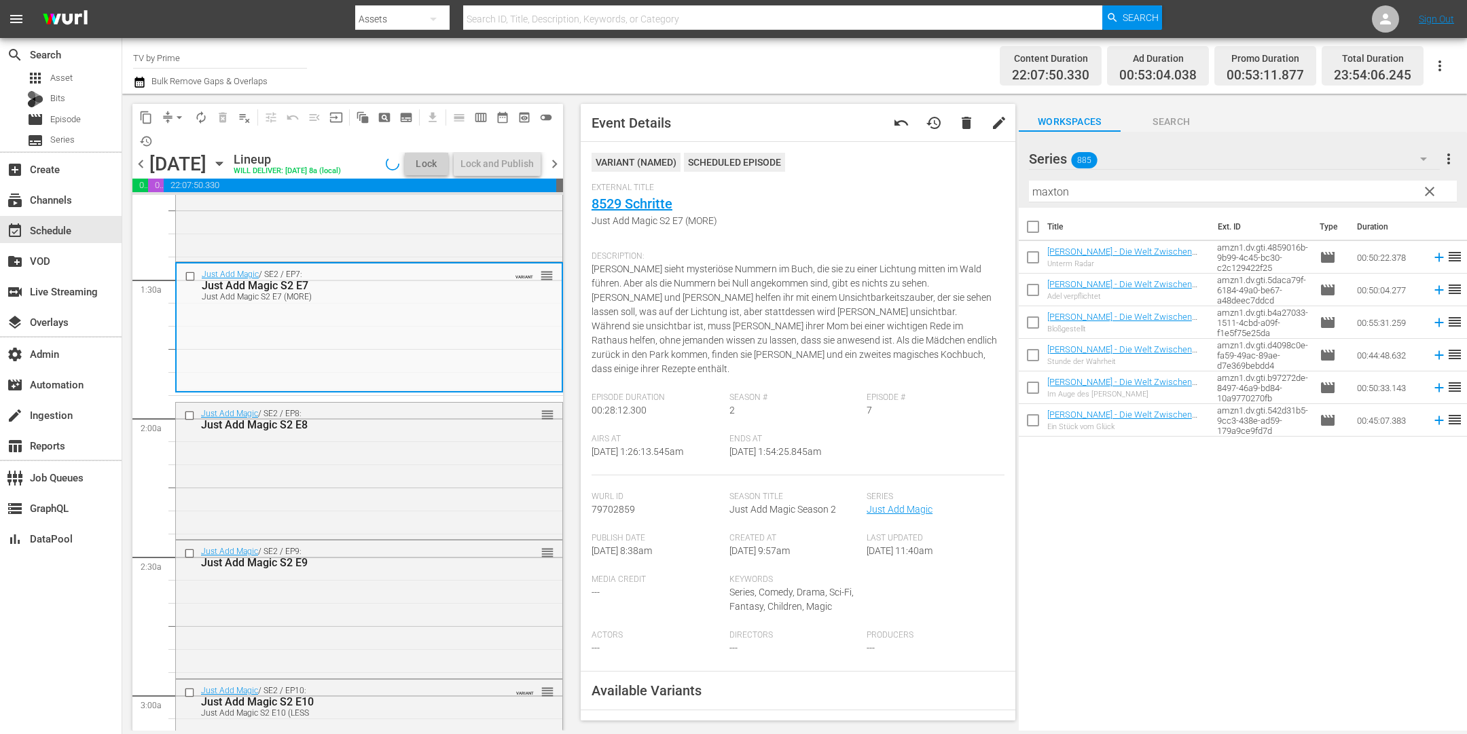
scroll to position [266, 0]
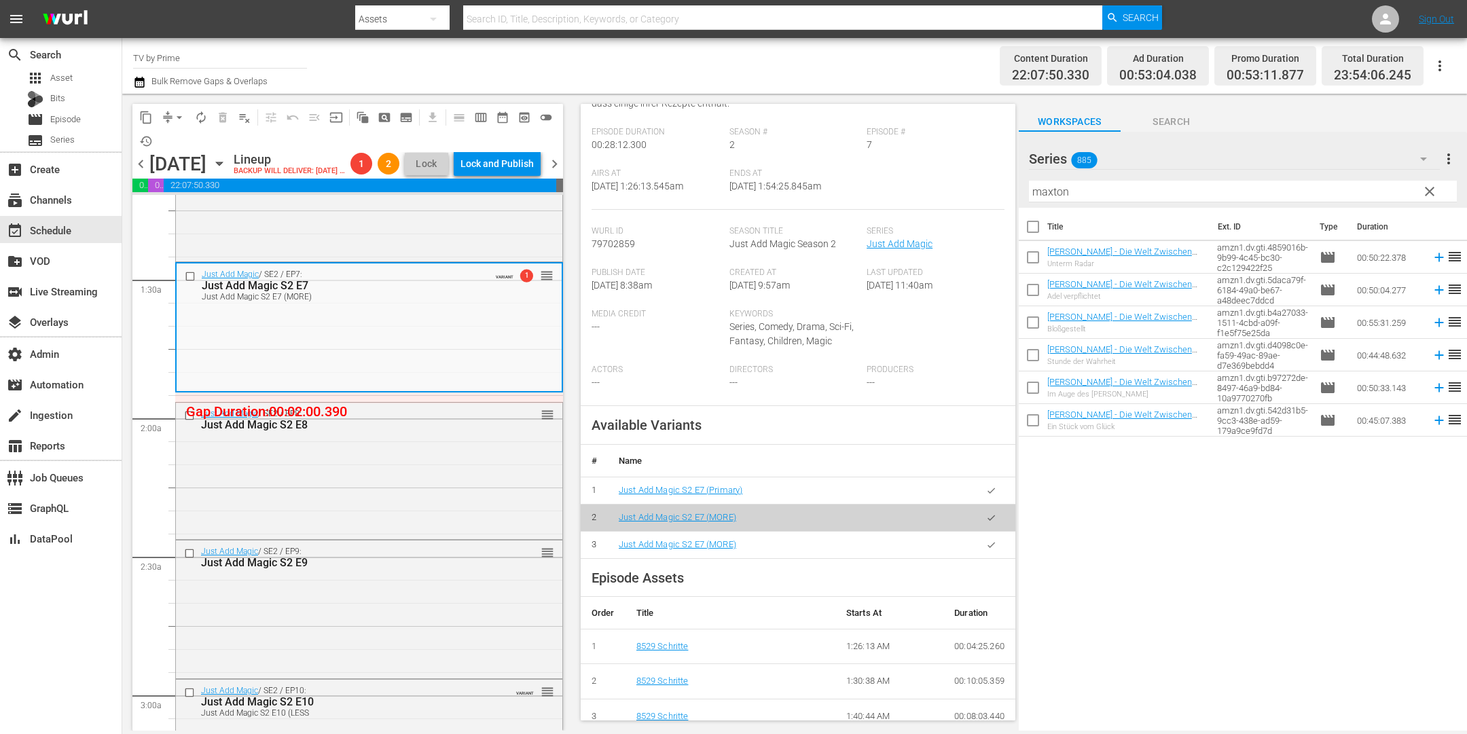
click at [986, 486] on icon "button" at bounding box center [991, 491] width 10 height 10
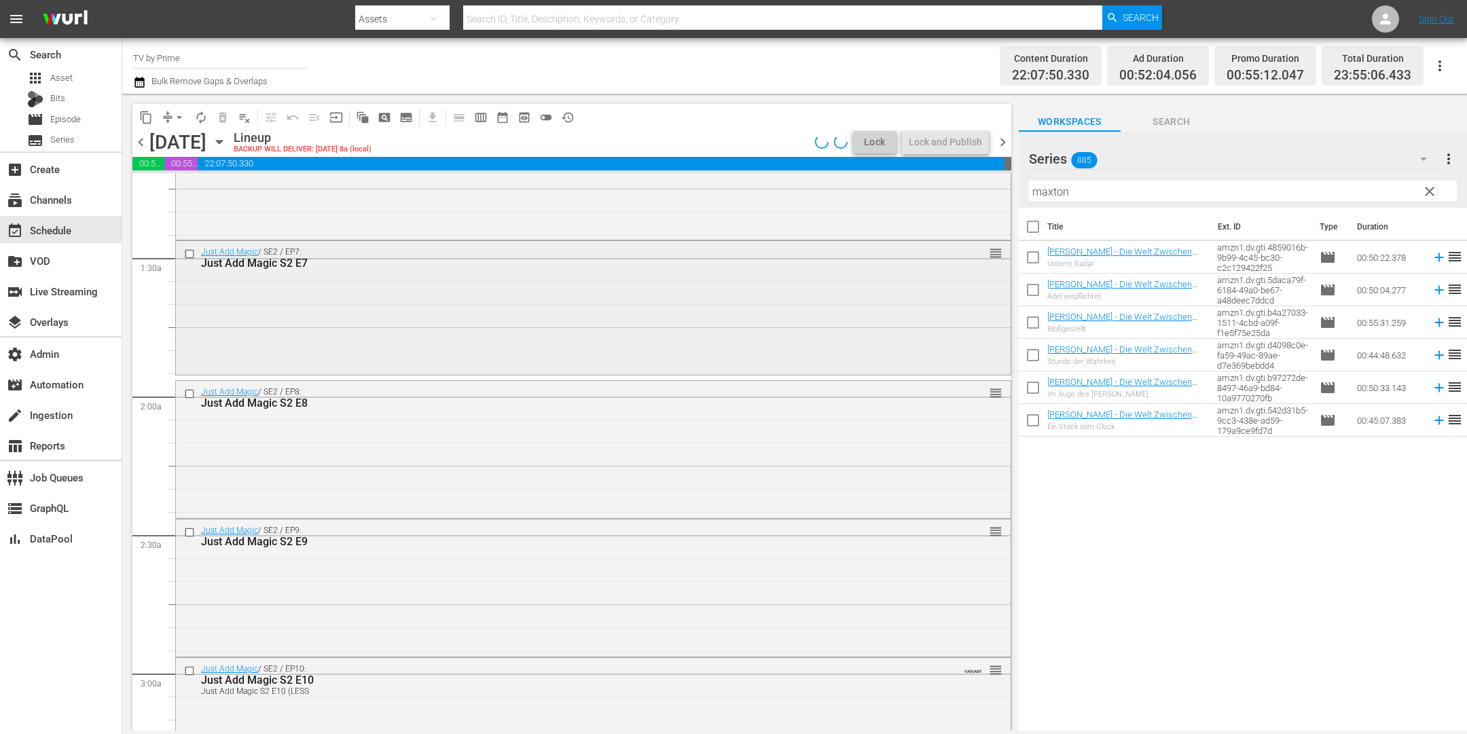
click at [338, 341] on div "Just Add Magic / SE2 / EP7: Just Add Magic S2 E7 reorder" at bounding box center [593, 306] width 835 height 131
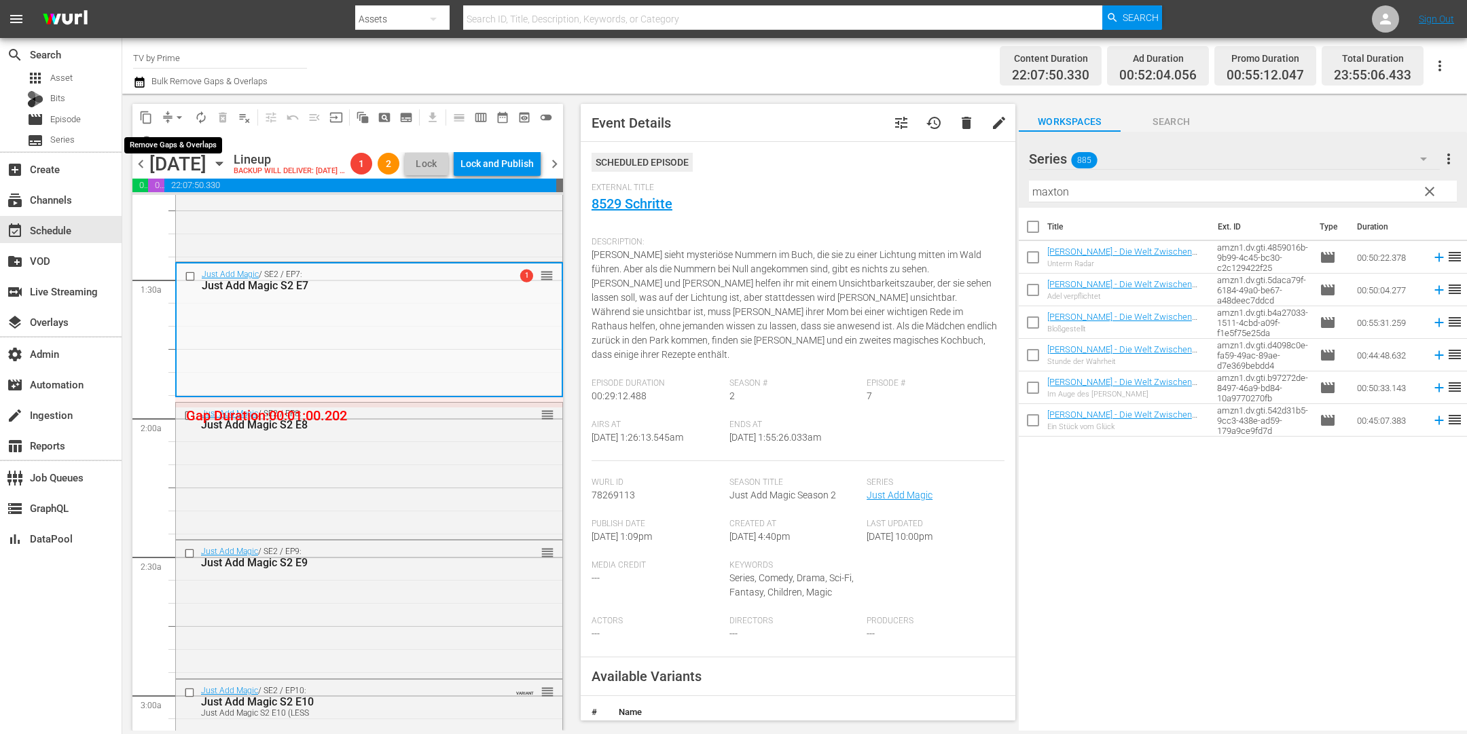
drag, startPoint x: 177, startPoint y: 113, endPoint x: 178, endPoint y: 122, distance: 8.9
click at [177, 113] on span "arrow_drop_down" at bounding box center [180, 118] width 14 height 14
click at [177, 196] on li "Align to End of Previous Day" at bounding box center [180, 189] width 143 height 22
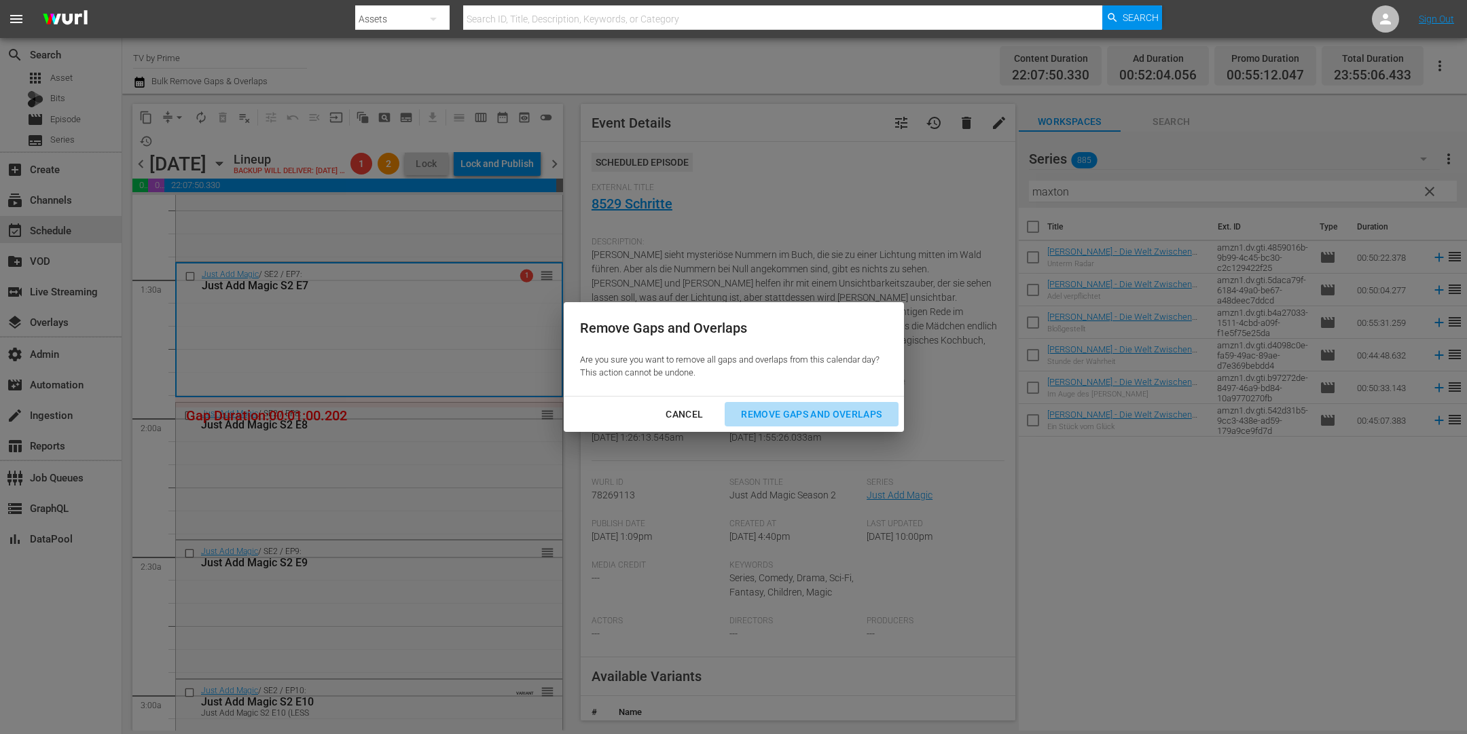
drag, startPoint x: 792, startPoint y: 422, endPoint x: 778, endPoint y: 422, distance: 14.3
click at [791, 422] on div "Remove Gaps and Overlaps" at bounding box center [811, 414] width 162 height 17
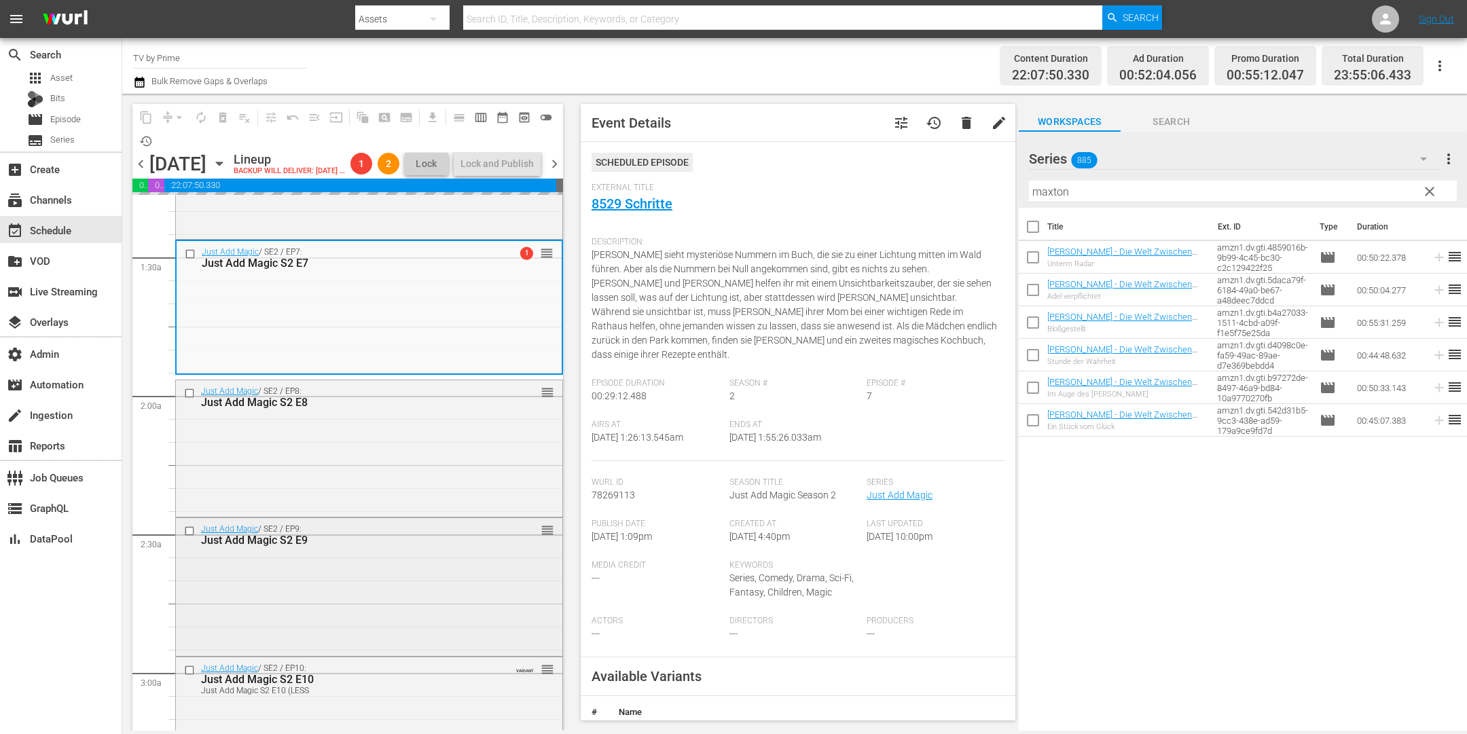
scroll to position [493, 0]
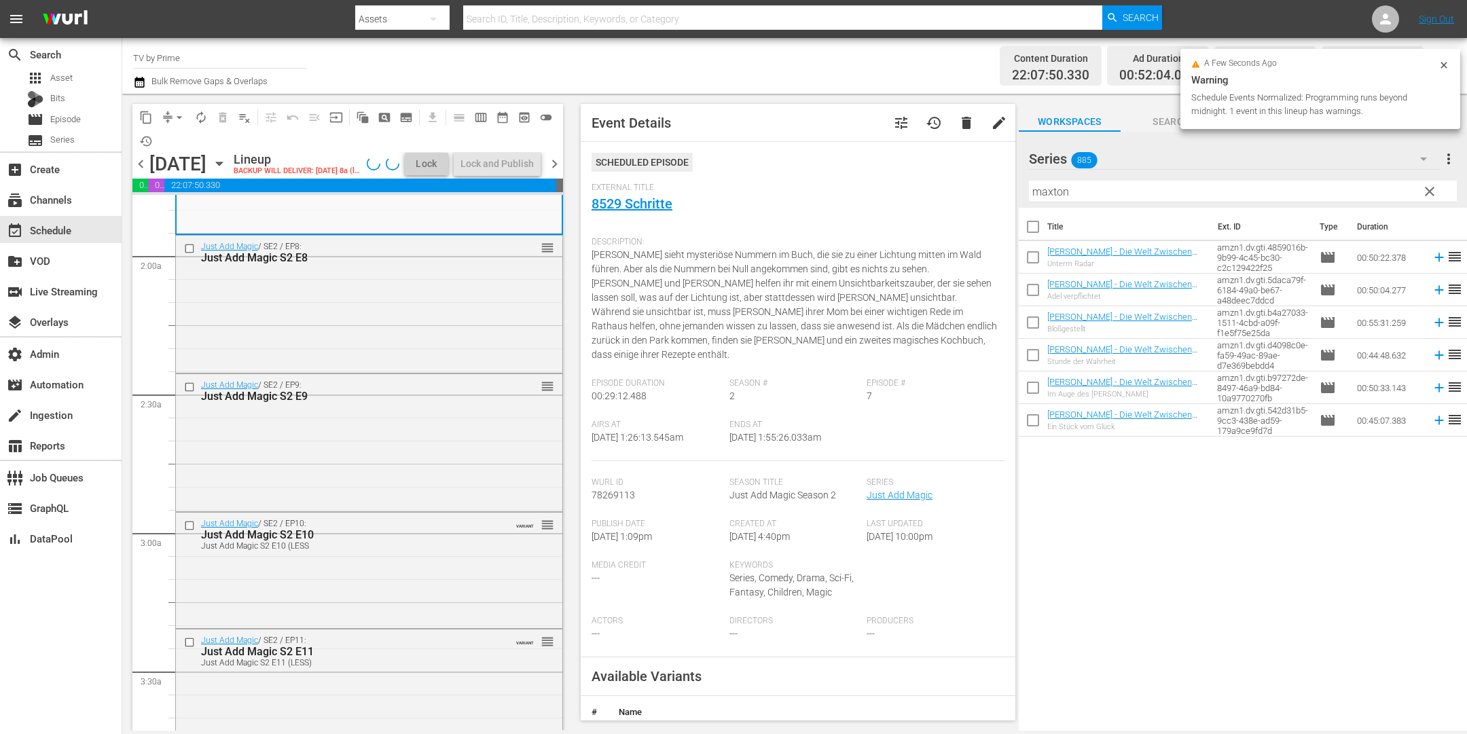
click at [416, 350] on div "Just Add Magic / SE2 / EP8: Just Add Magic S2 E8 reorder" at bounding box center [369, 303] width 386 height 134
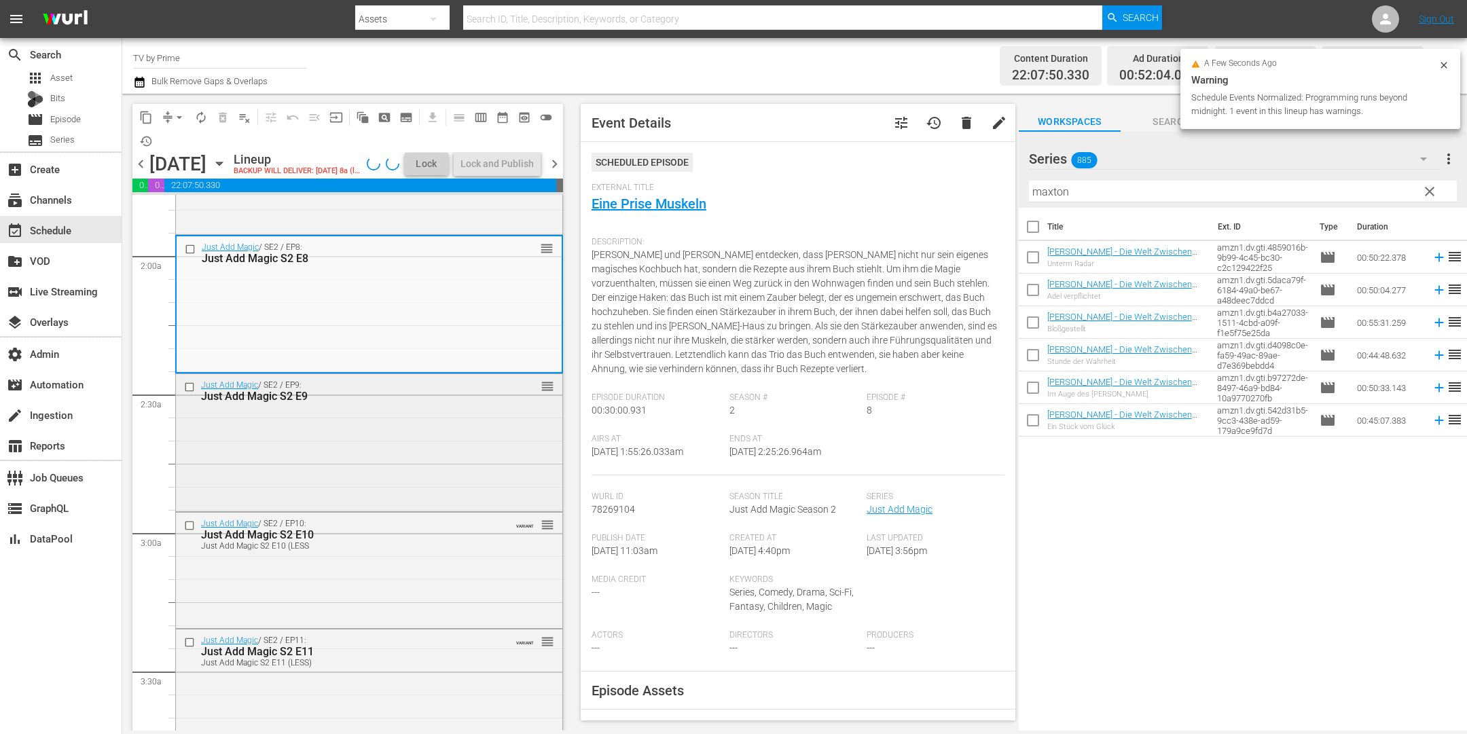
click at [403, 454] on div "Just Add Magic / SE2 / EP9: Just Add Magic S2 E9 reorder" at bounding box center [369, 441] width 386 height 135
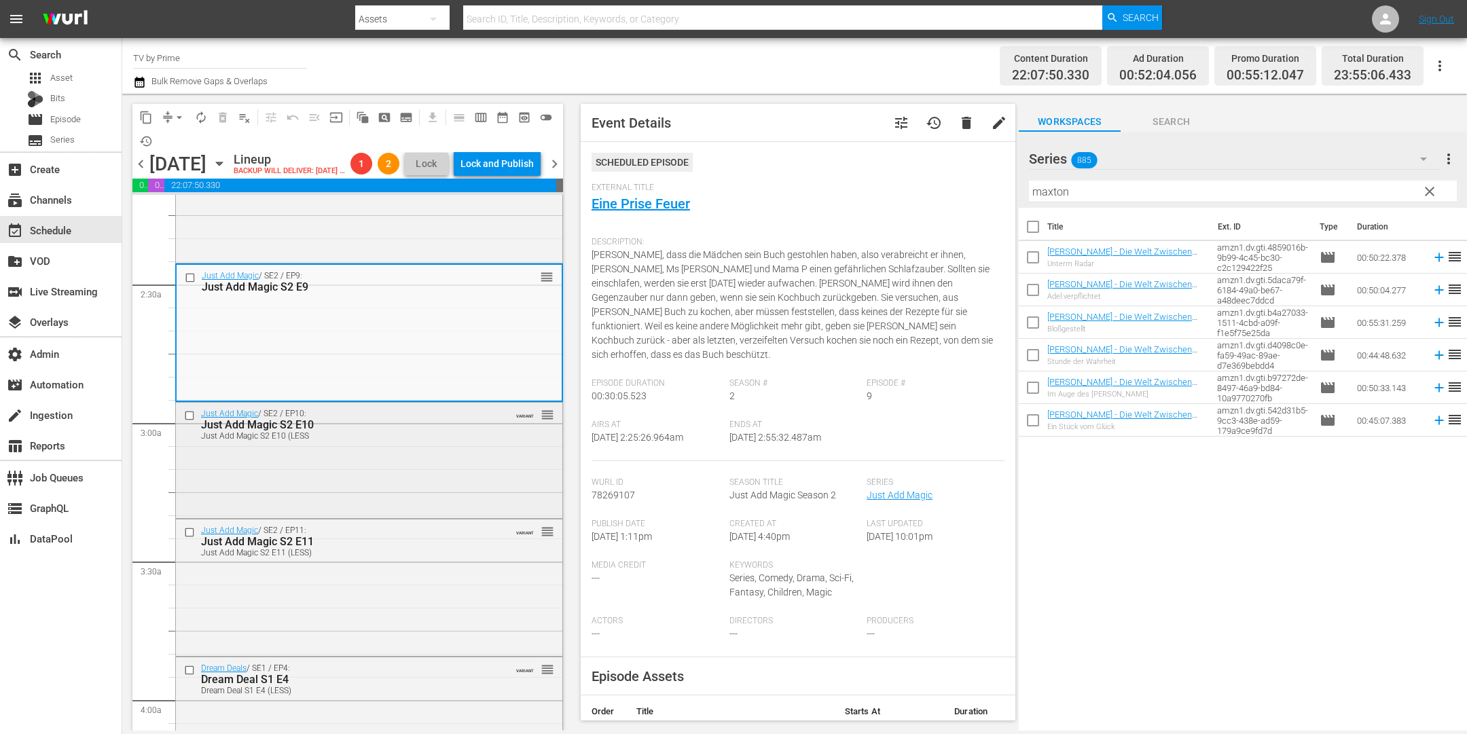
scroll to position [615, 0]
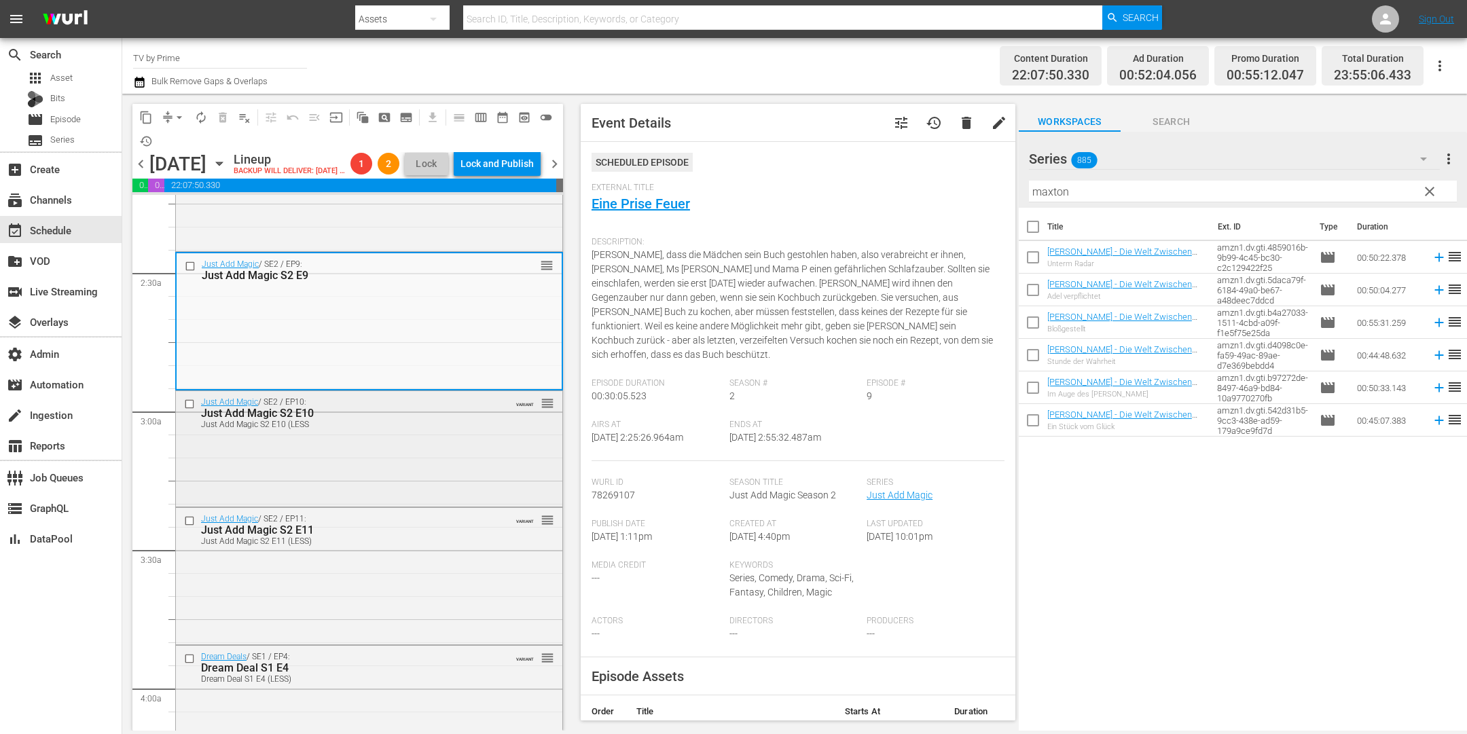
click at [386, 495] on div "Just Add Magic / SE2 / EP10: Just Add Magic S2 E10 Just Add Magic S2 E10 (LESS …" at bounding box center [369, 447] width 386 height 112
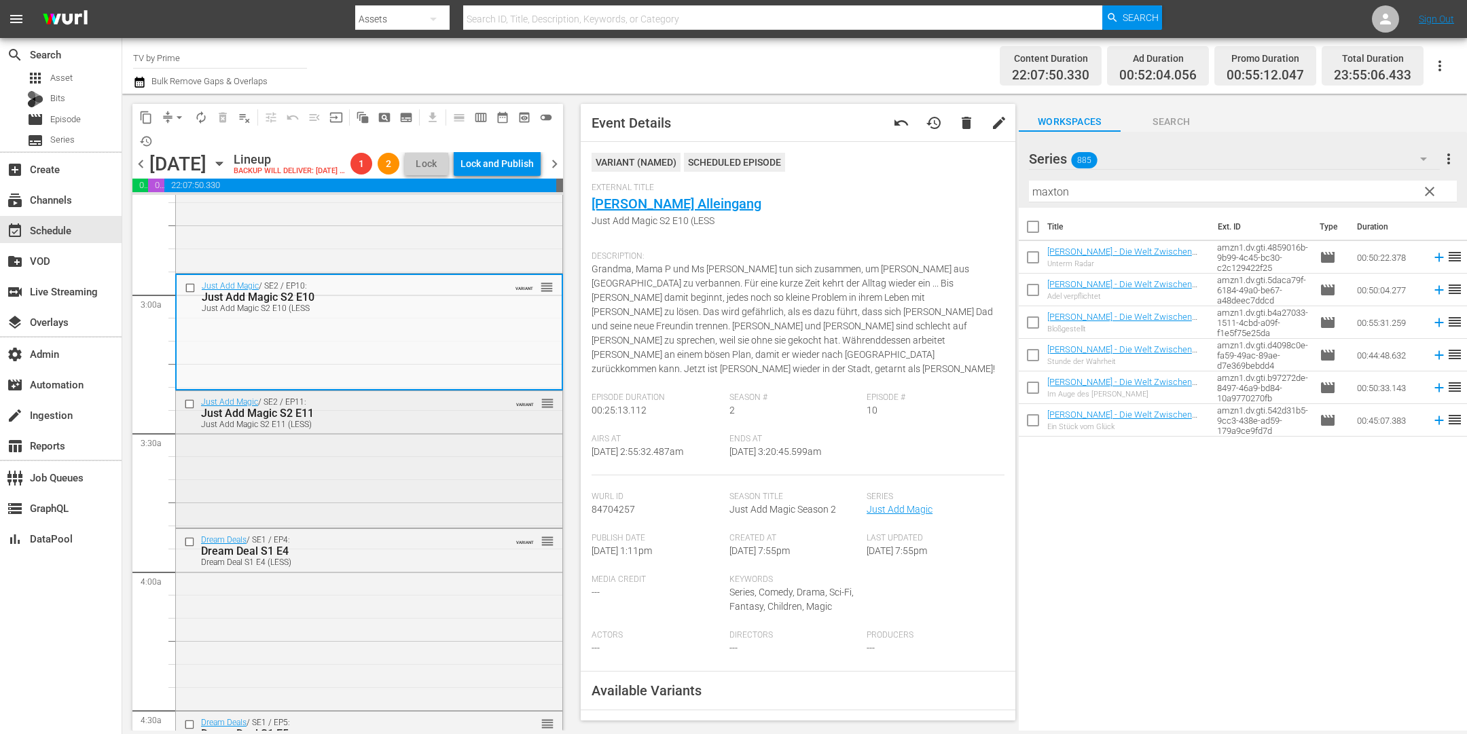
scroll to position [742, 0]
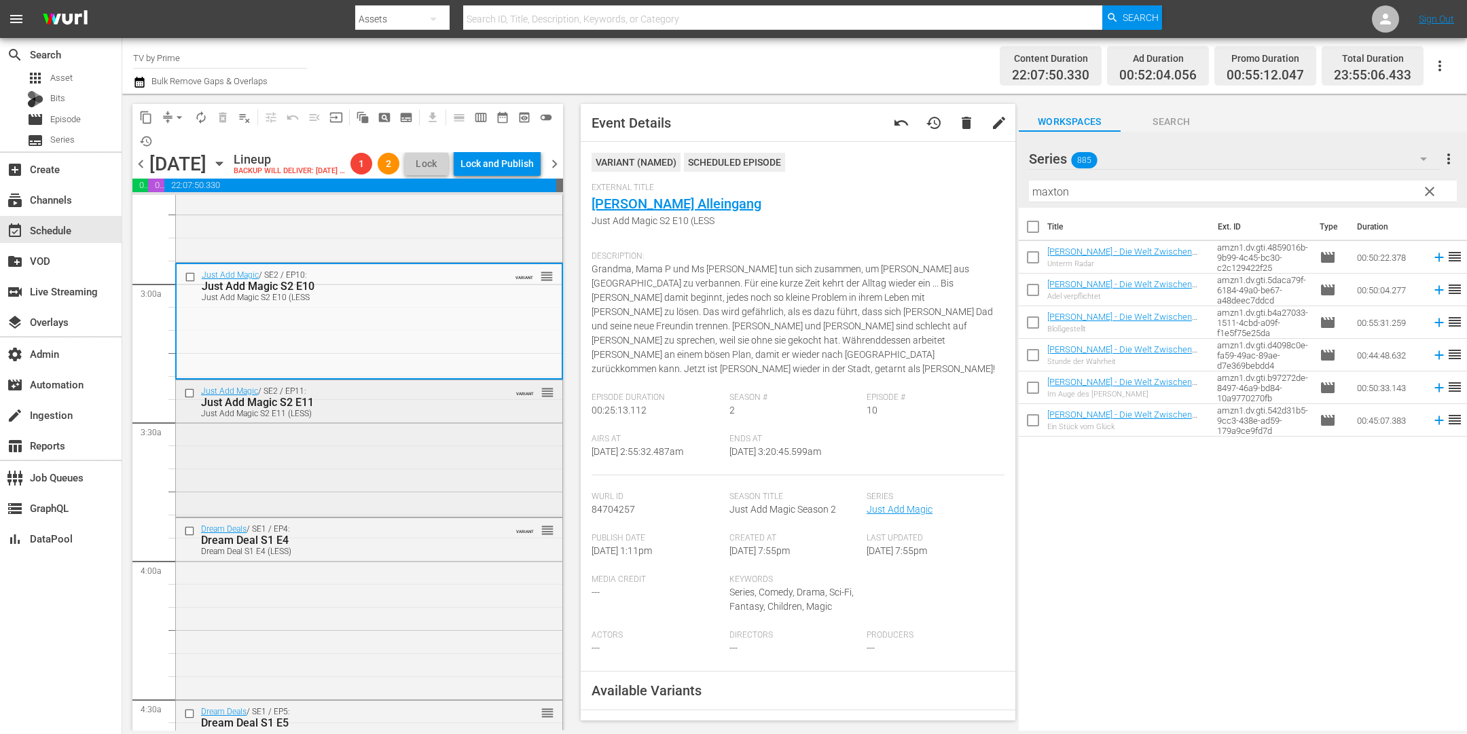
click at [389, 479] on div "Just Add Magic / SE2 / EP11: Just Add Magic S2 E11 Just Add Magic S2 E11 (LESS)…" at bounding box center [369, 447] width 386 height 134
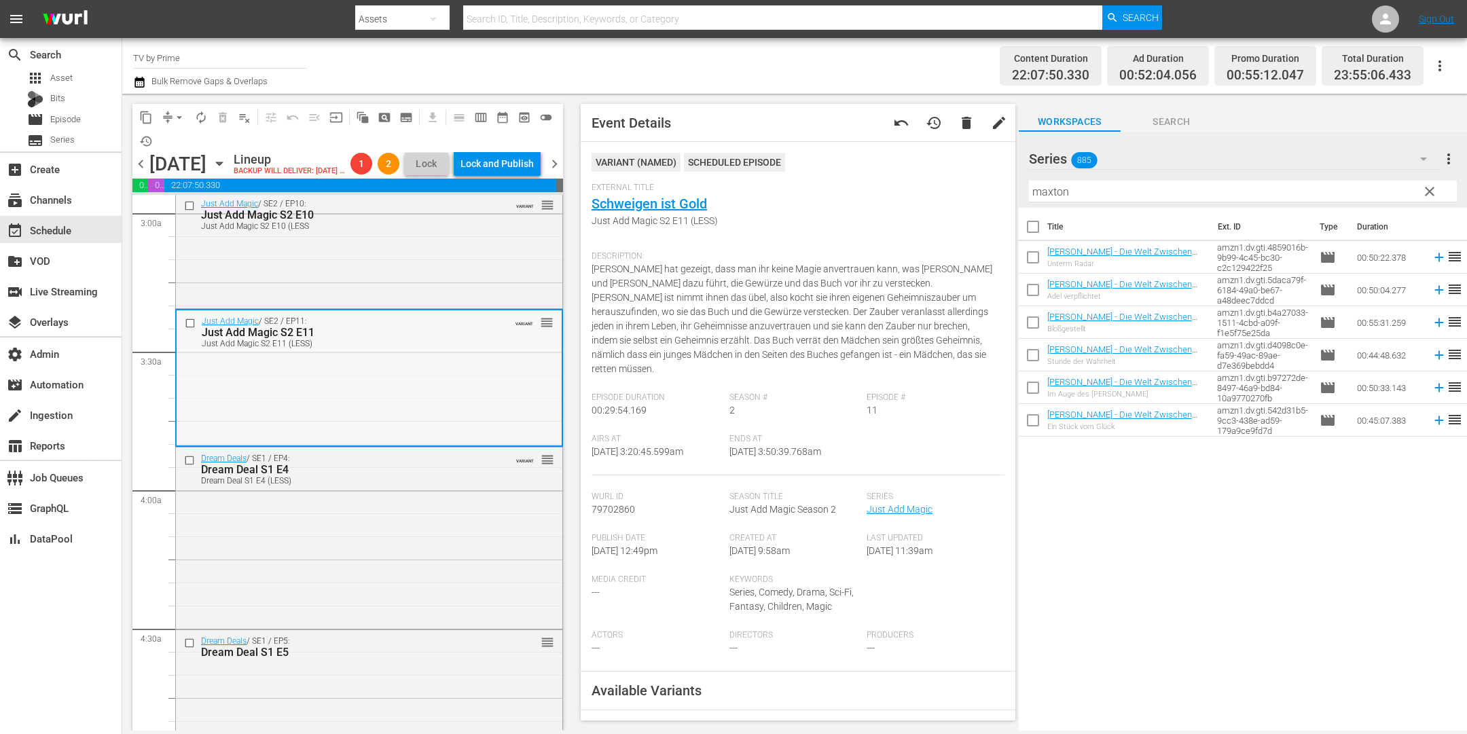
scroll to position [905, 0]
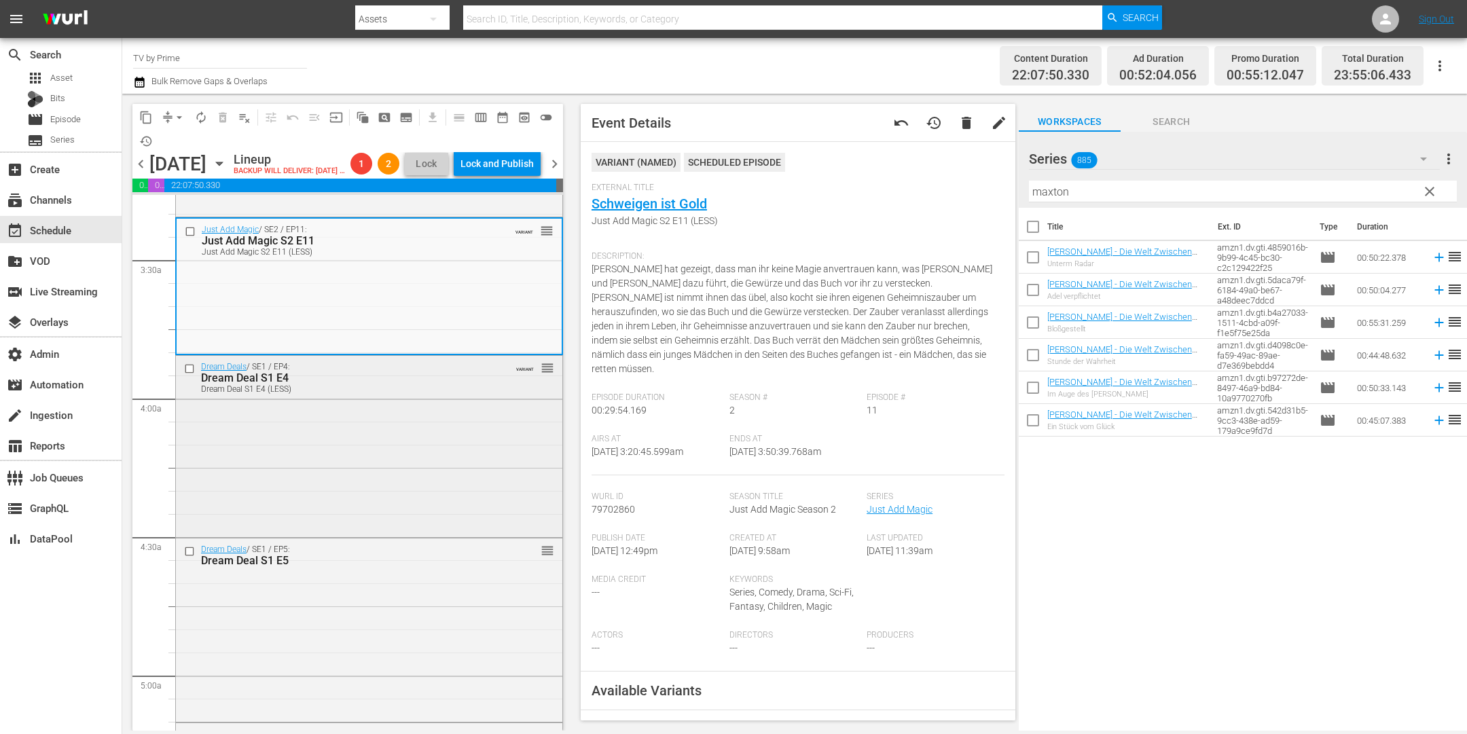
click at [388, 446] on div "Dream Deals / SE1 / EP4: Dream Deal S1 E4 Dream Deal S1 E4 (LESS) VARIANT reord…" at bounding box center [369, 445] width 386 height 178
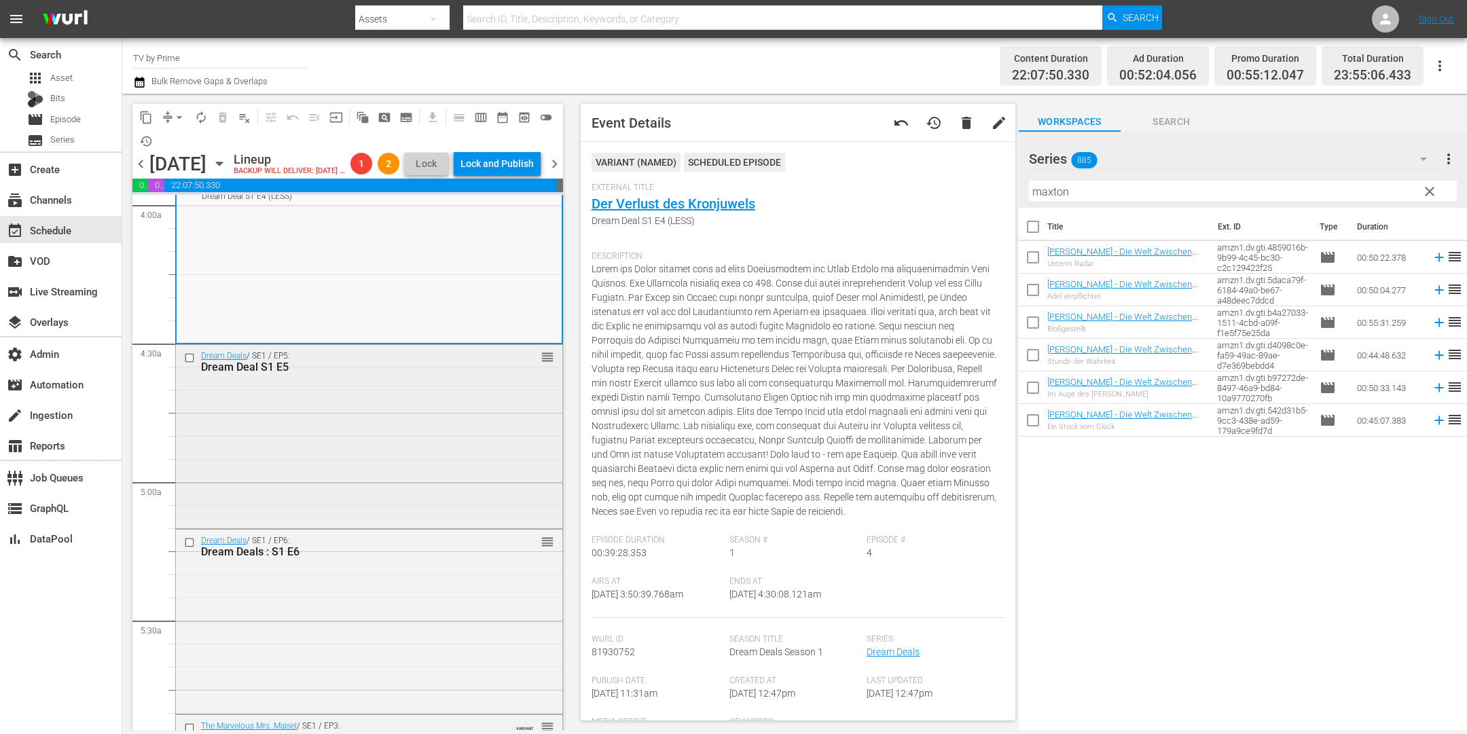
scroll to position [1109, 0]
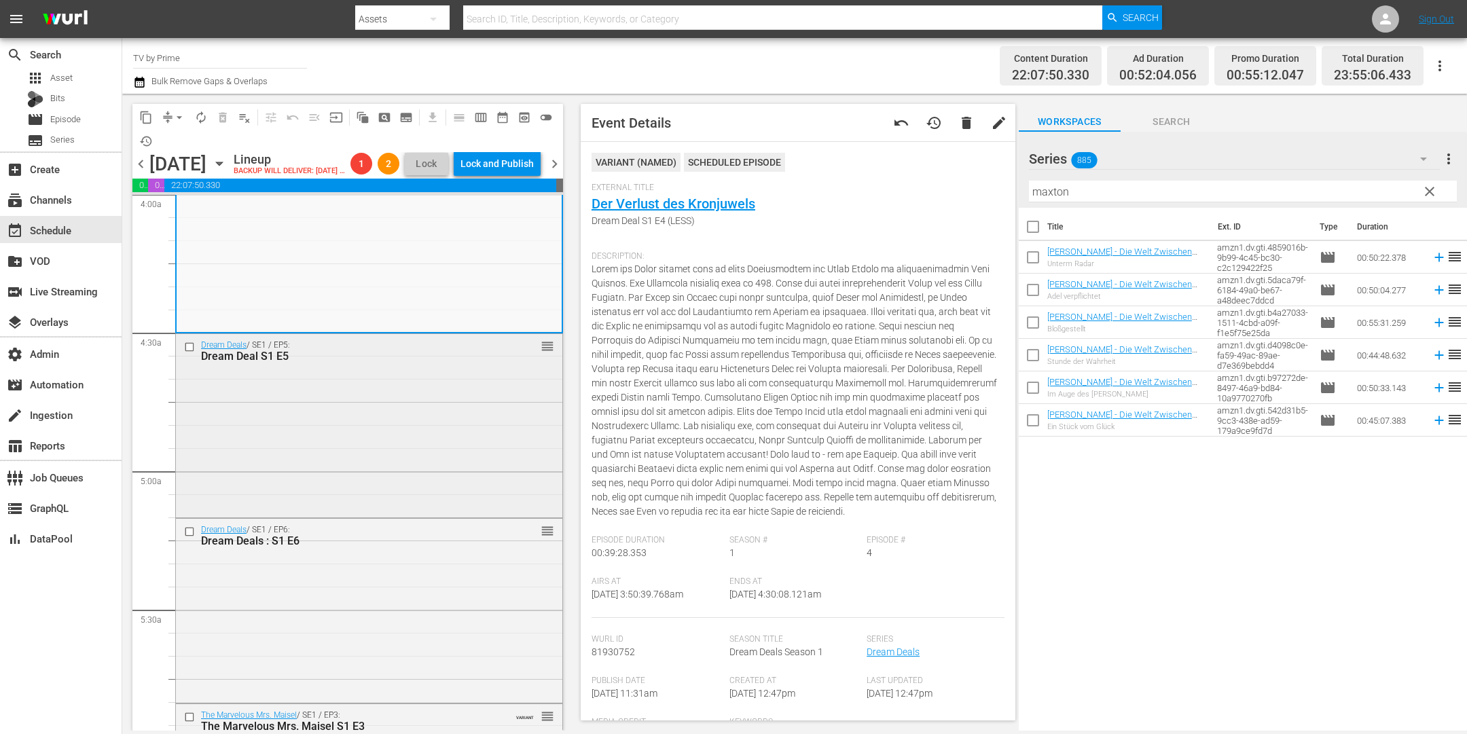
click at [393, 444] on div "Dream Deals / SE1 / EP5: Dream Deal S1 E5 reorder" at bounding box center [369, 424] width 386 height 181
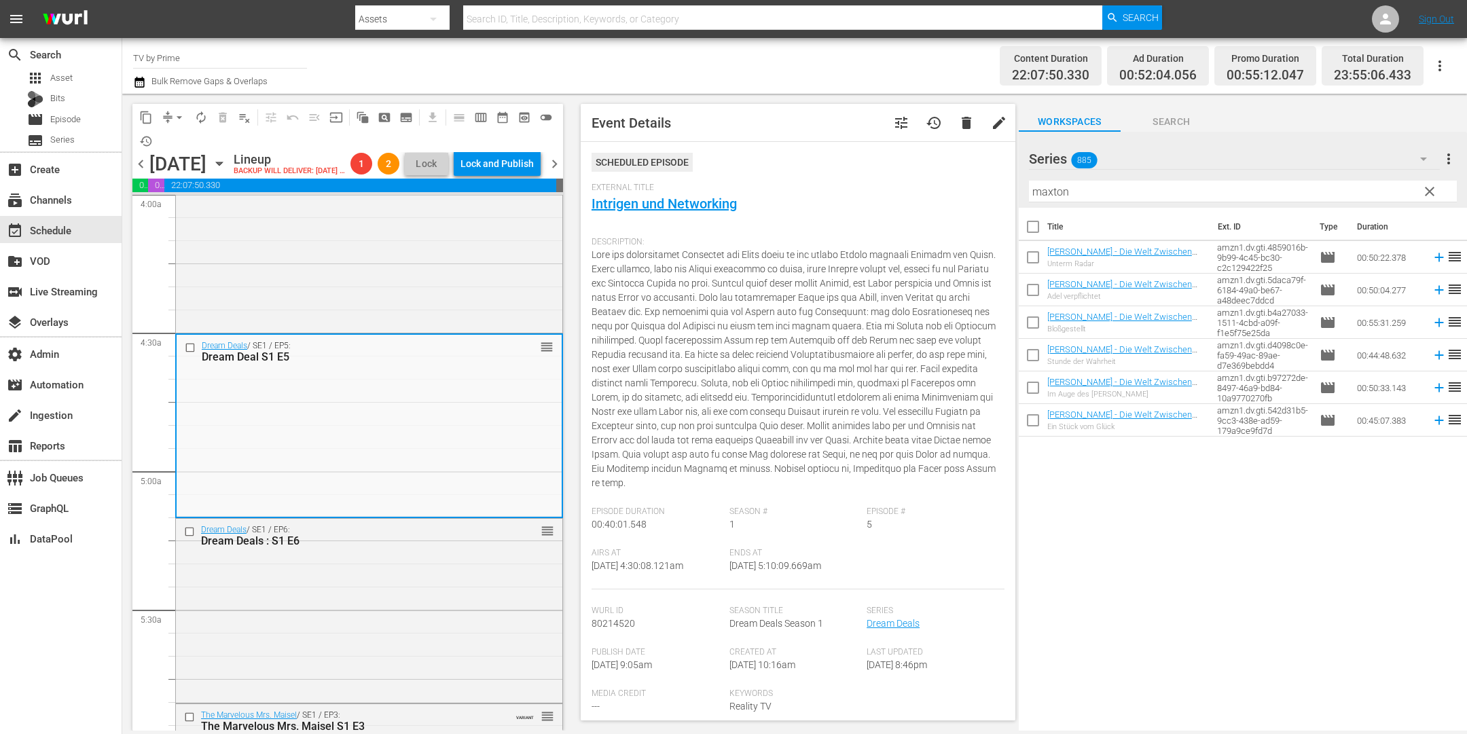
scroll to position [1384, 0]
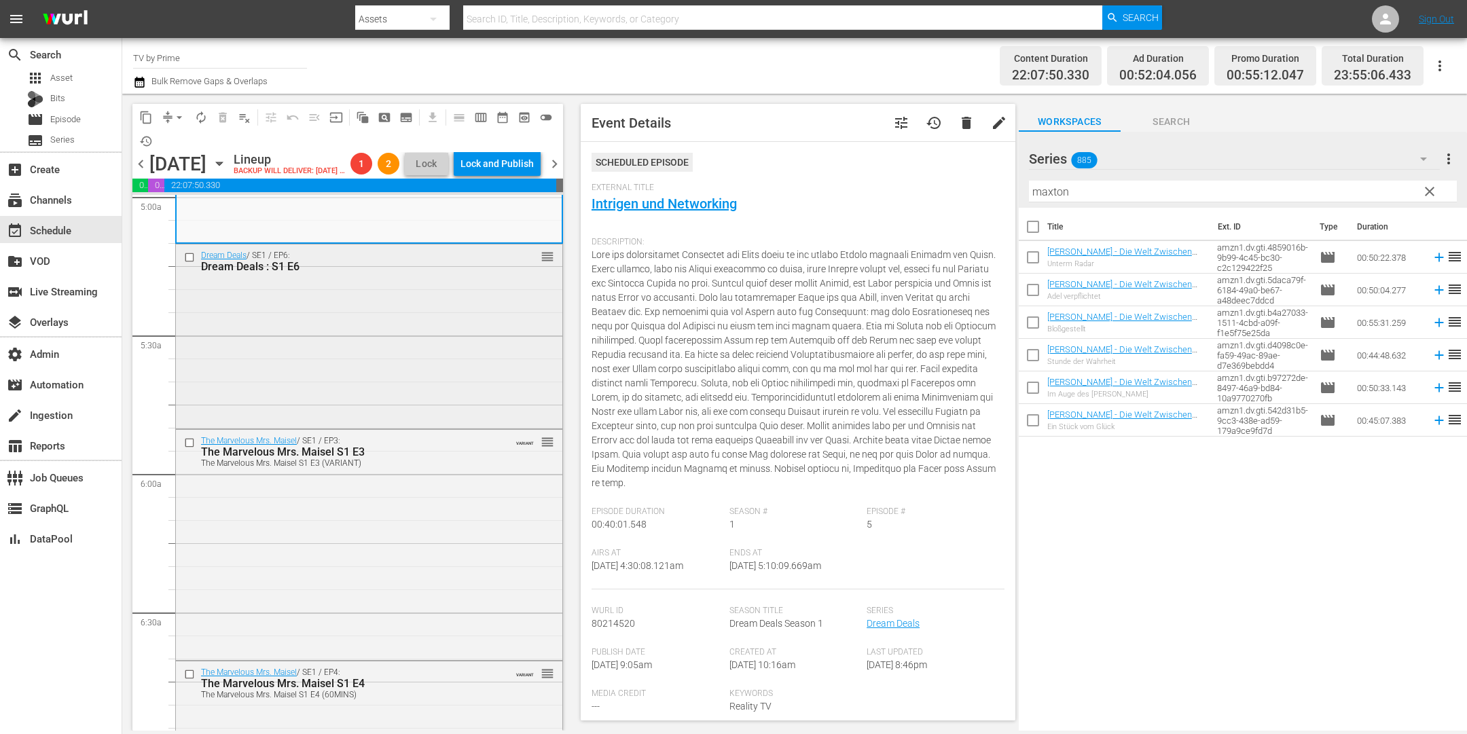
click at [407, 361] on div "Dream Deals / SE1 / EP6: Dream Deals : S1 E6 reorder" at bounding box center [369, 335] width 386 height 181
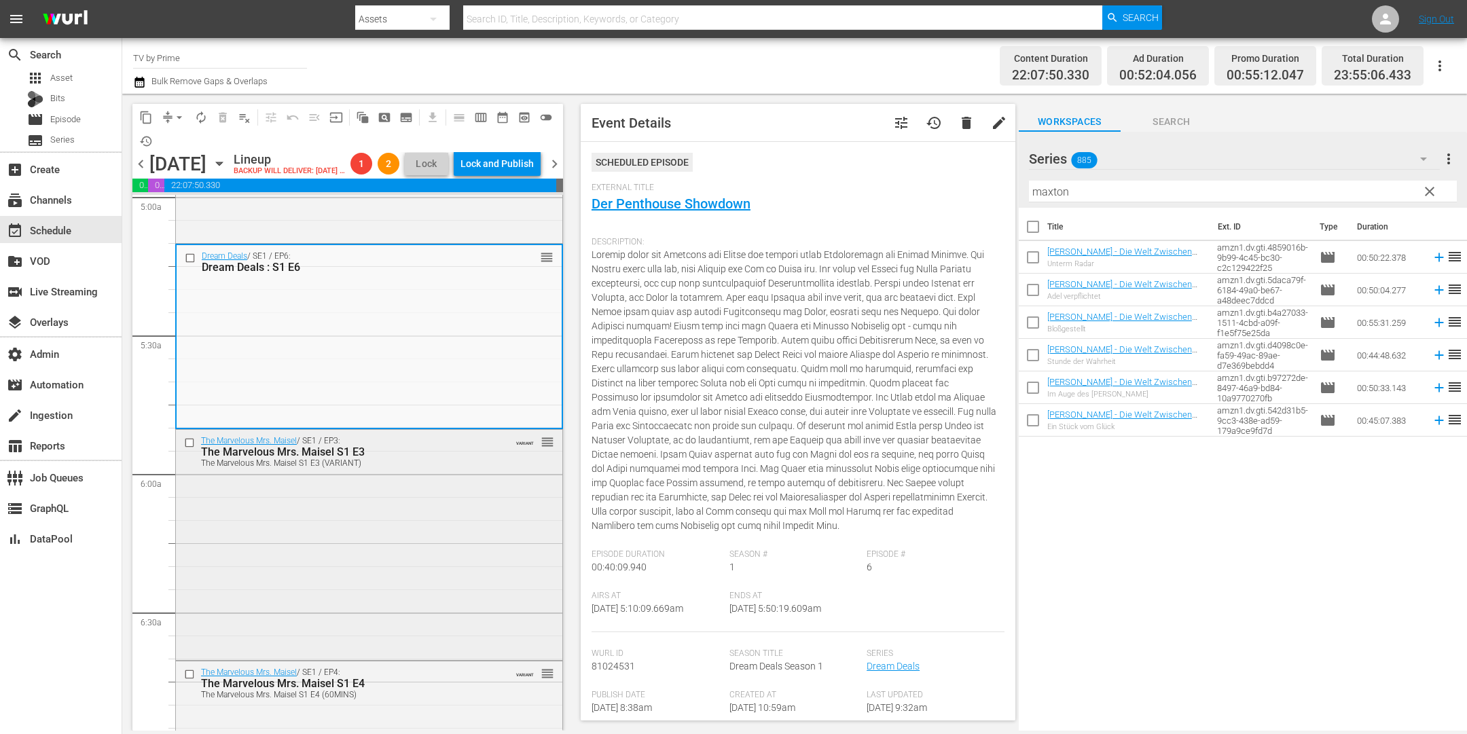
click at [410, 535] on div "The Marvelous Mrs. Maisel / SE1 / EP3: The Marvelous Mrs. Maisel S1 E3 The Marv…" at bounding box center [369, 544] width 386 height 228
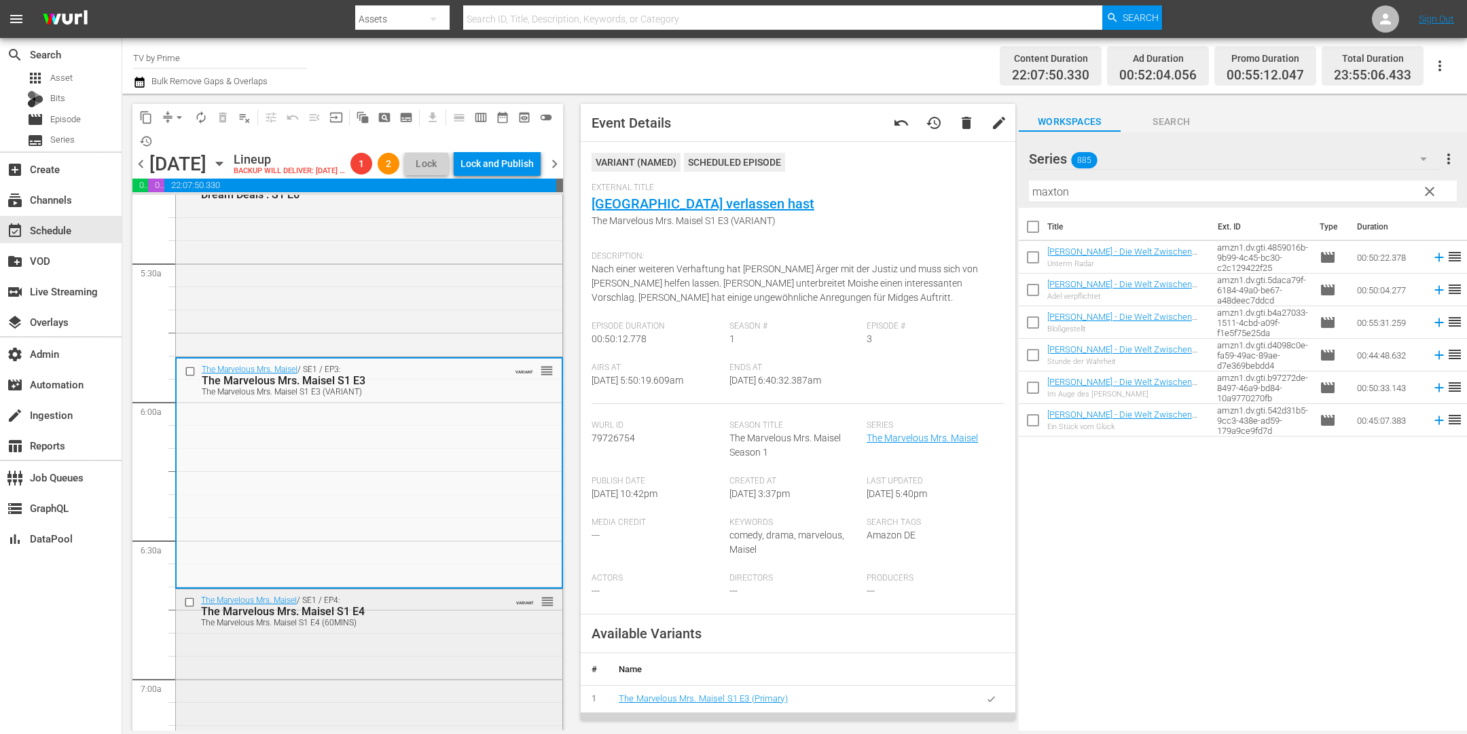
scroll to position [1644, 0]
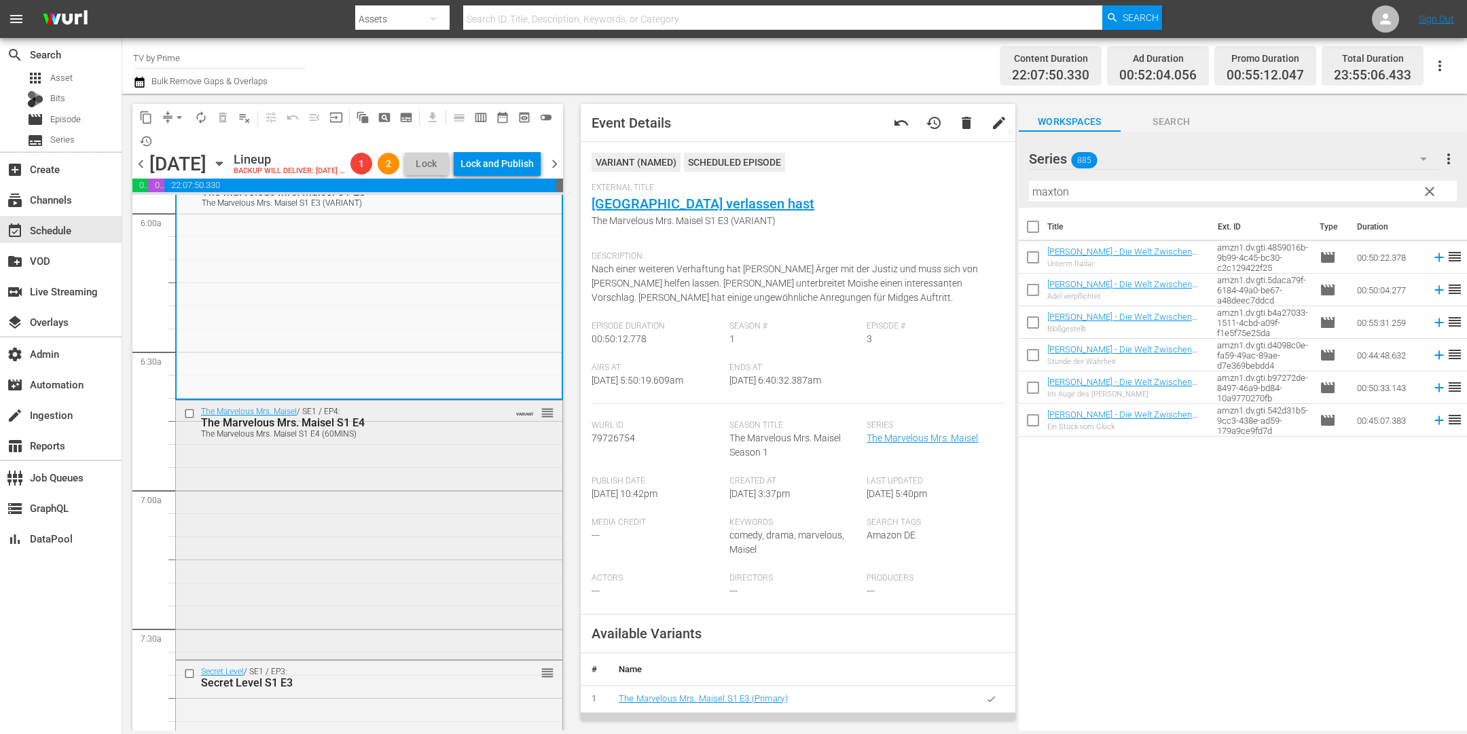
click at [411, 530] on div "The Marvelous Mrs. Maisel / SE1 / EP4: The Marvelous Mrs. Maisel S1 E4 The Marv…" at bounding box center [369, 528] width 386 height 255
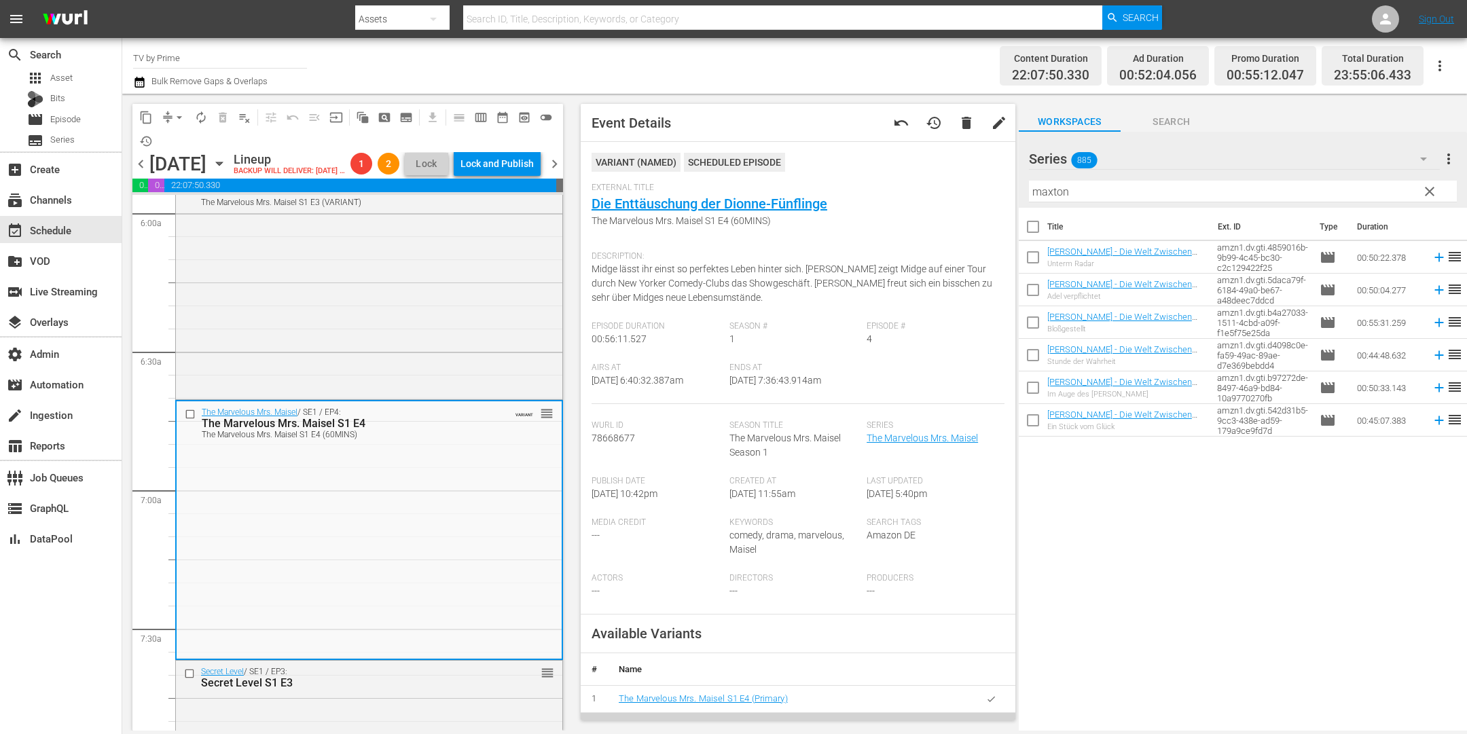
scroll to position [225, 0]
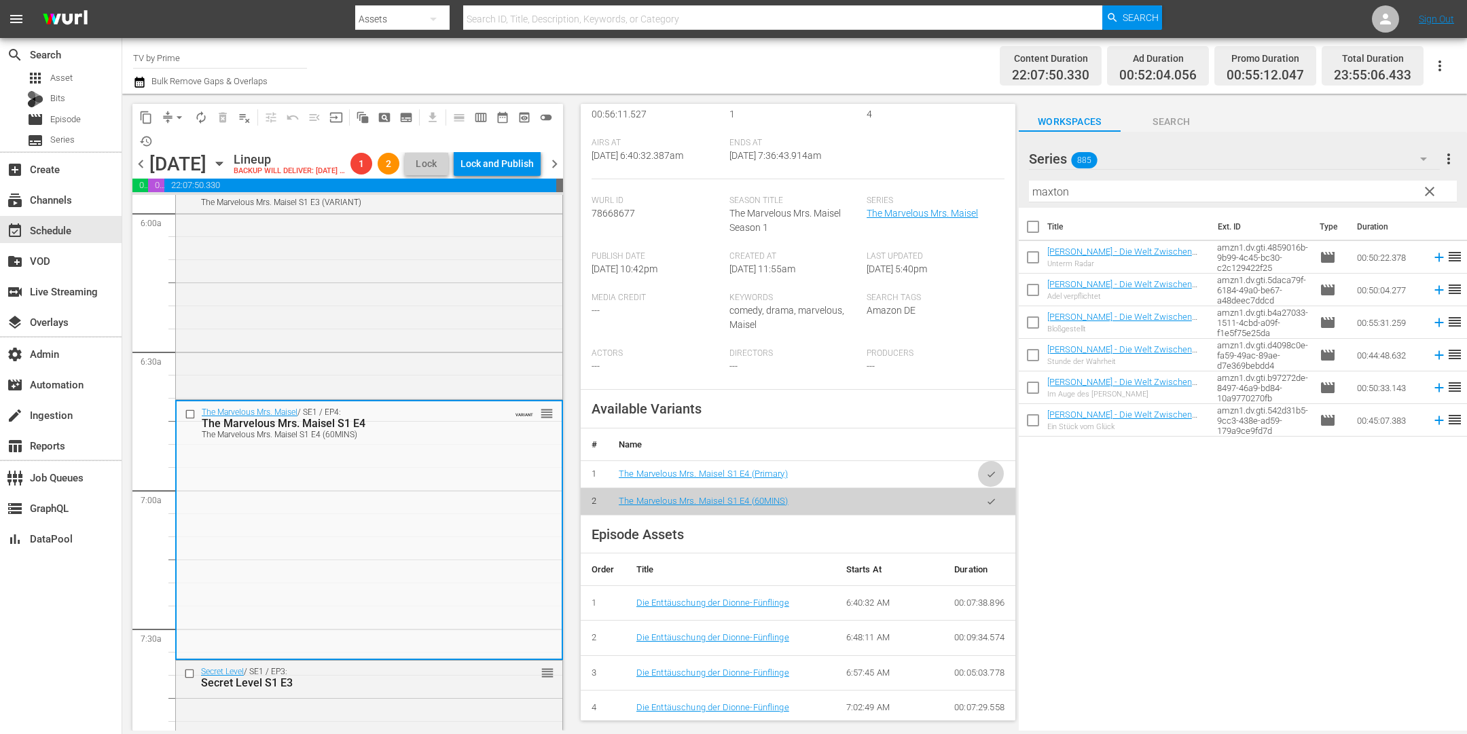
click at [986, 471] on icon "button" at bounding box center [991, 474] width 10 height 10
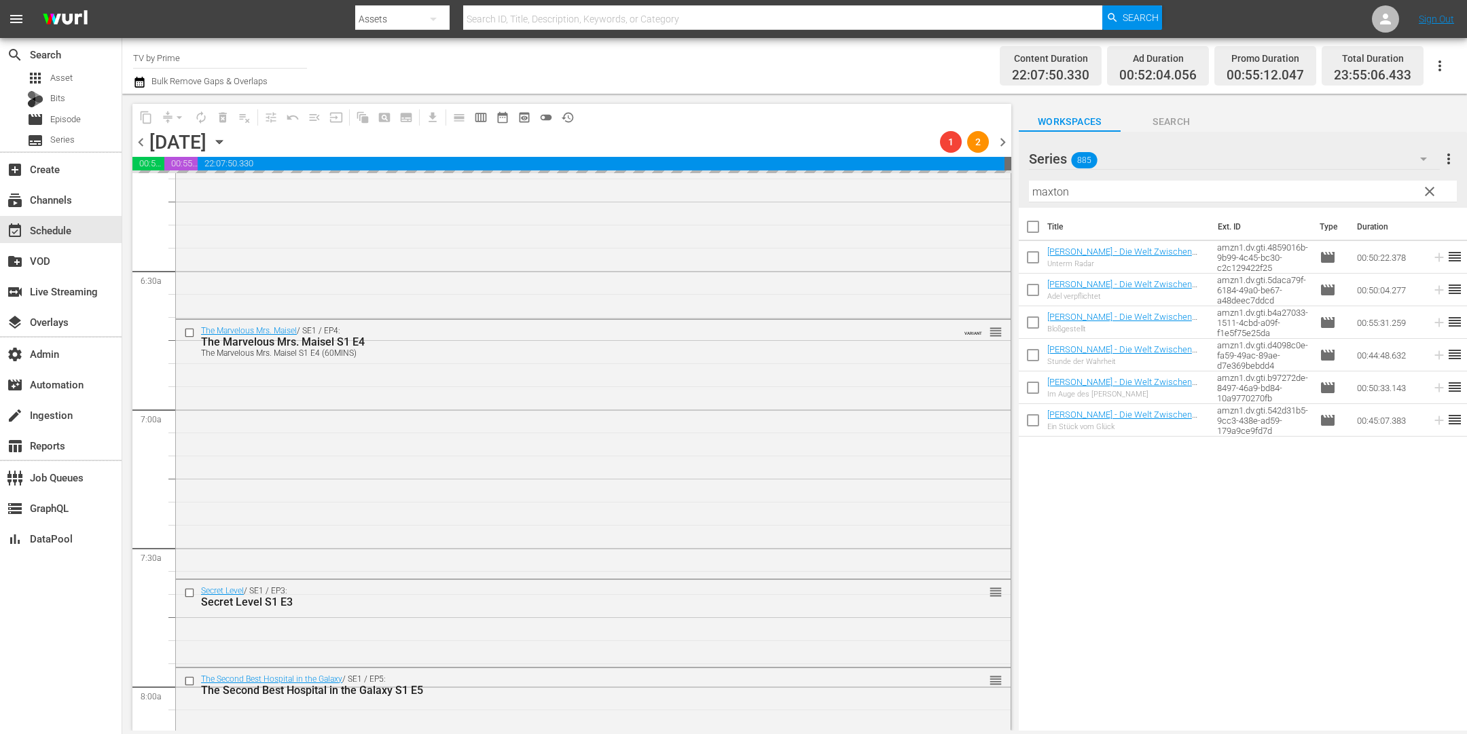
scroll to position [1763, 0]
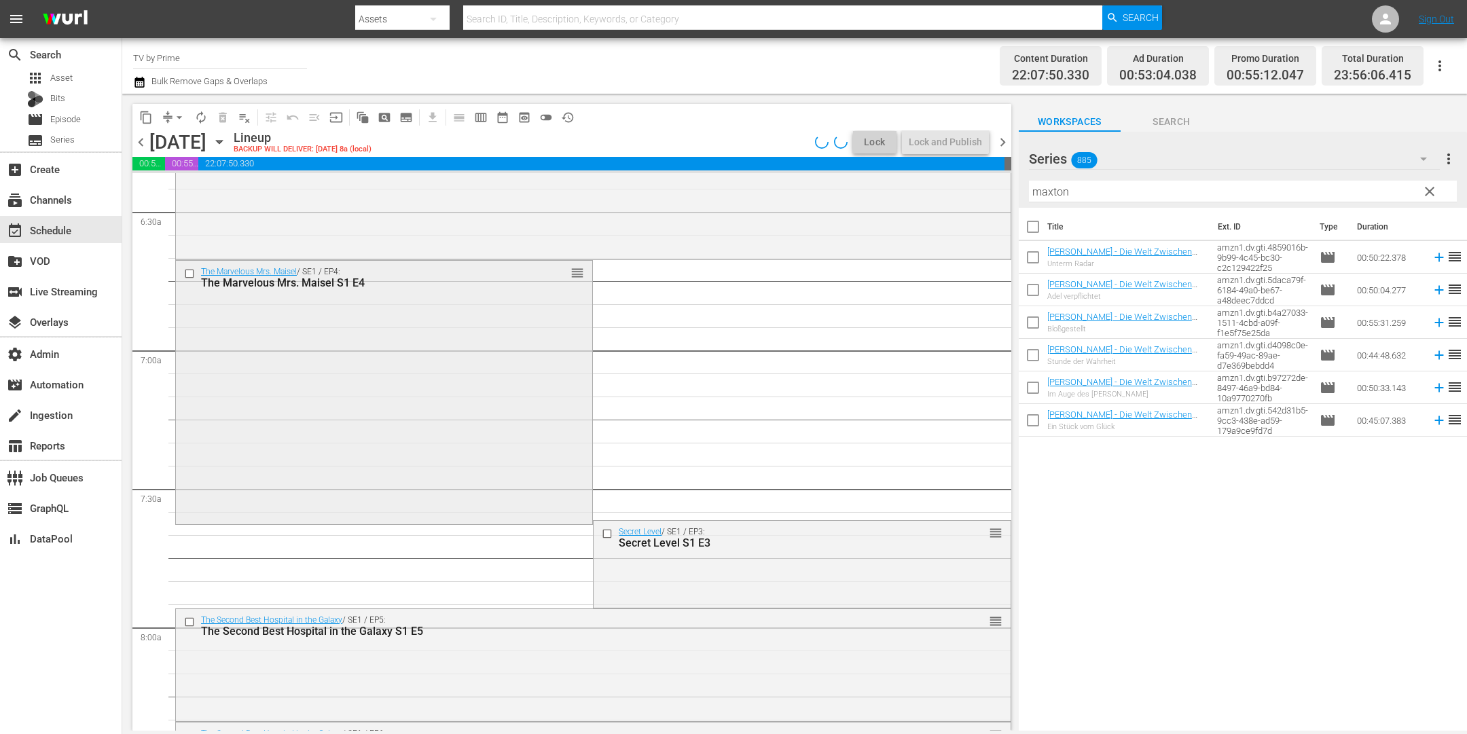
click at [317, 463] on div "The Marvelous Mrs. Maisel / SE1 / EP4: The Marvelous Mrs. Maisel S1 E4 reorder" at bounding box center [384, 391] width 416 height 260
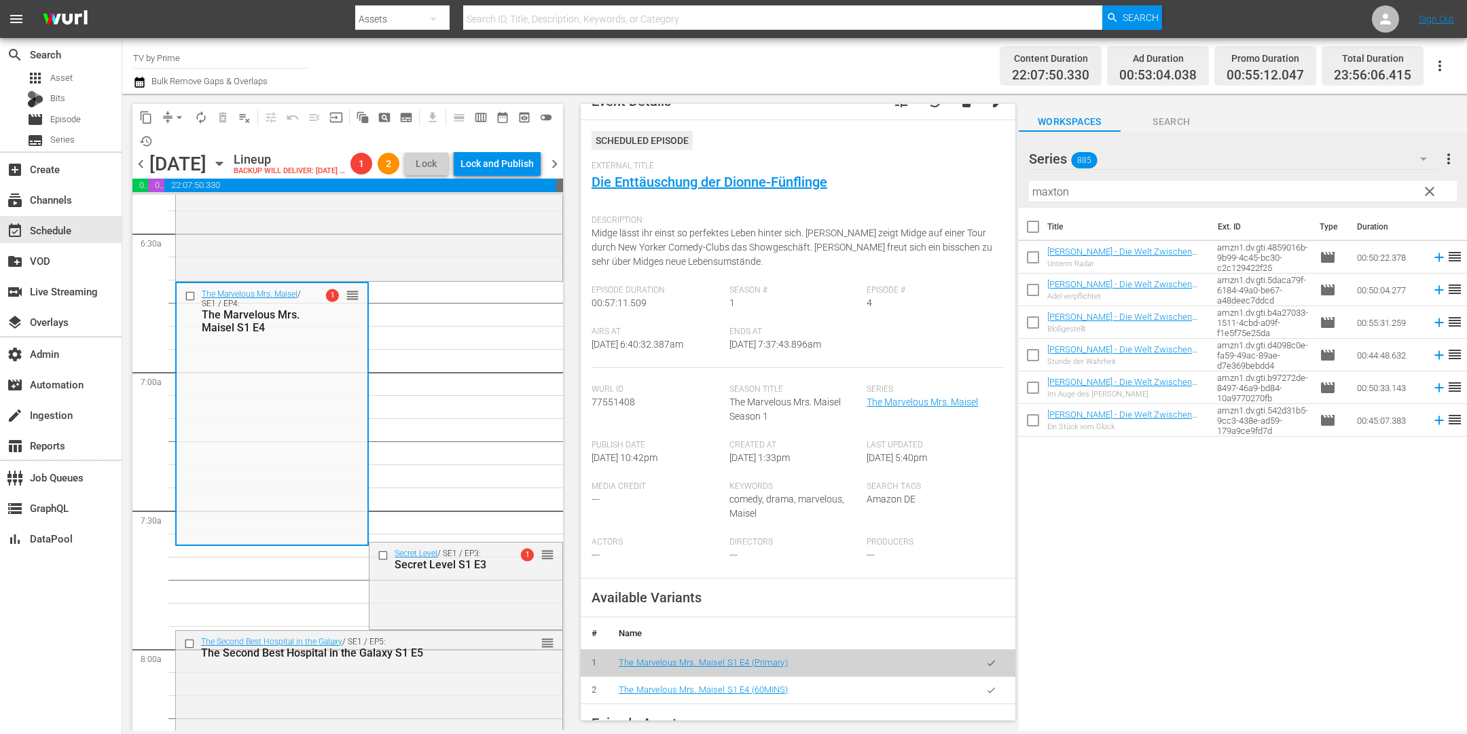
scroll to position [236, 0]
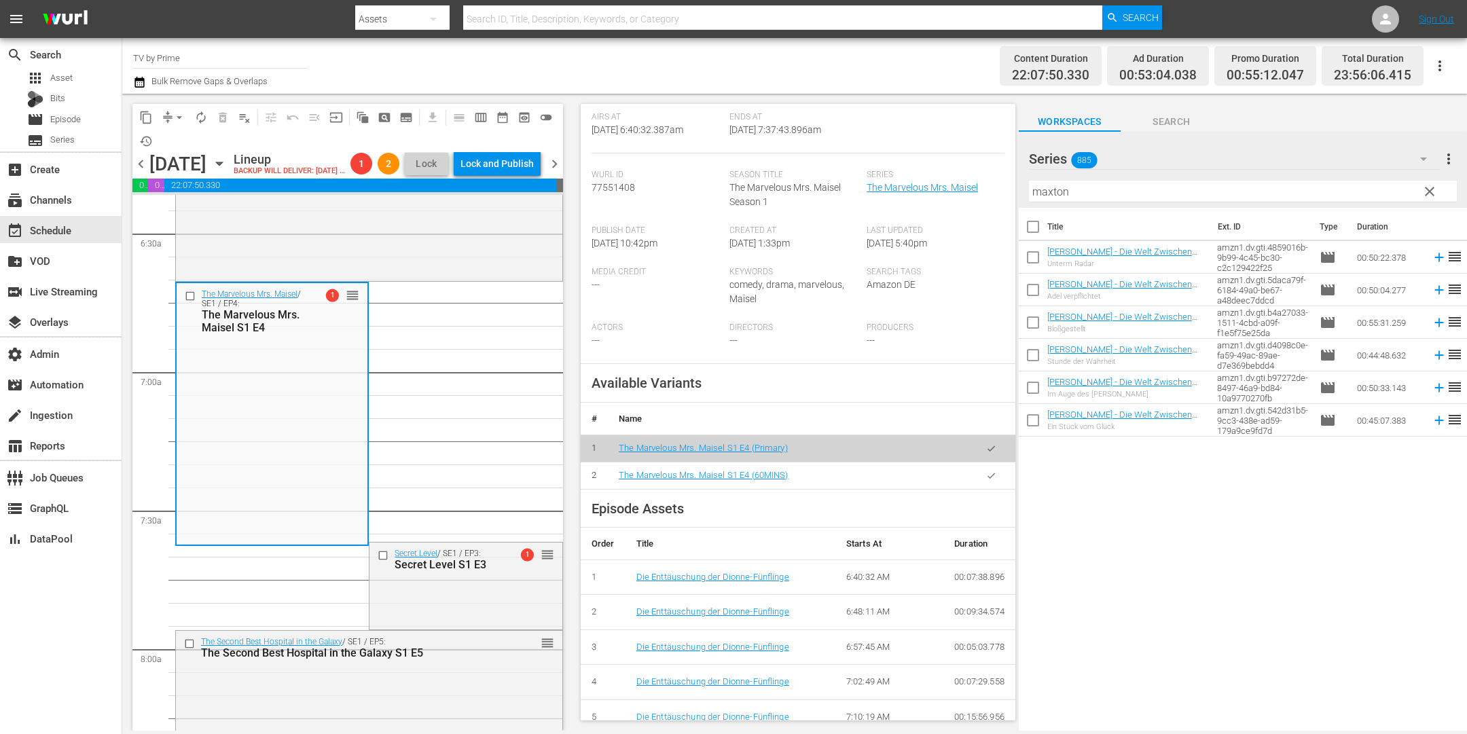
click at [986, 471] on icon "button" at bounding box center [991, 476] width 10 height 10
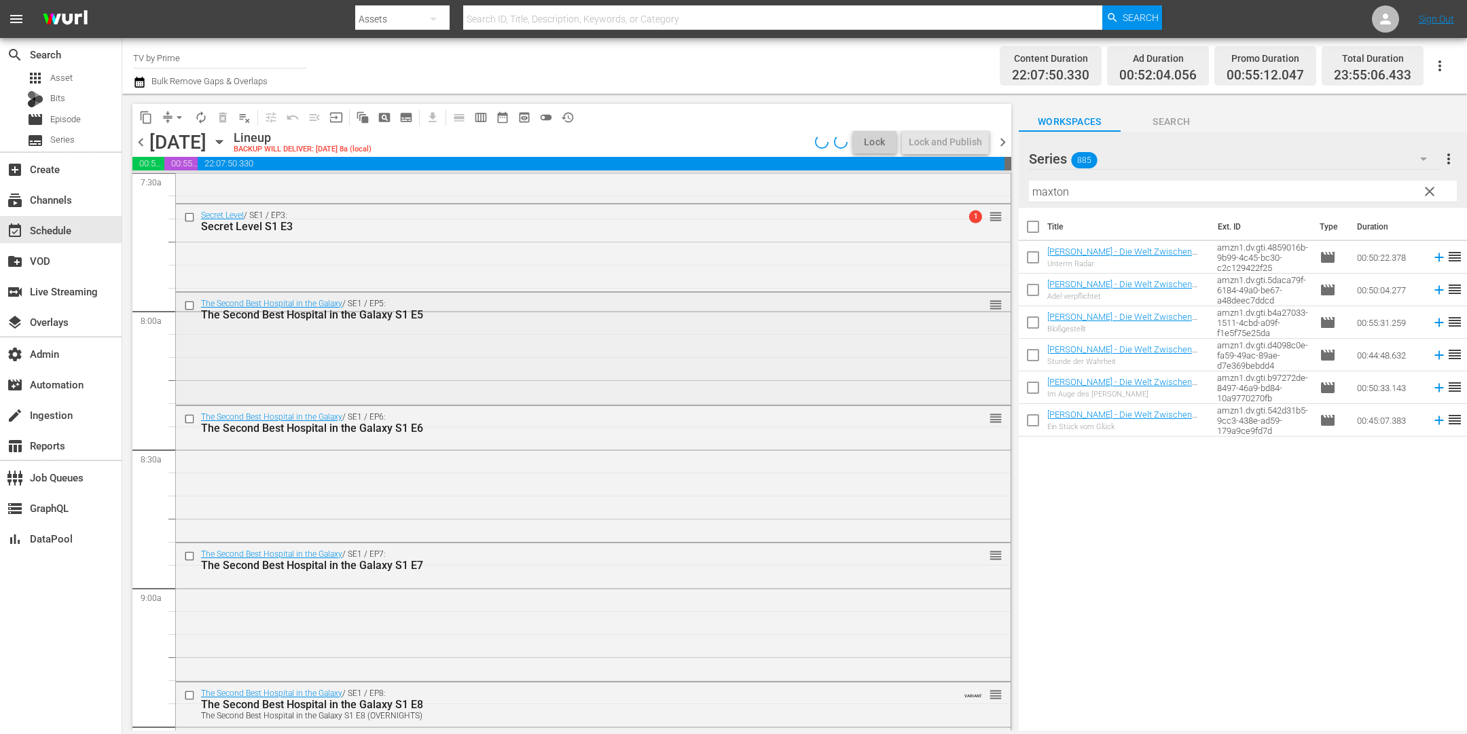
scroll to position [2069, 0]
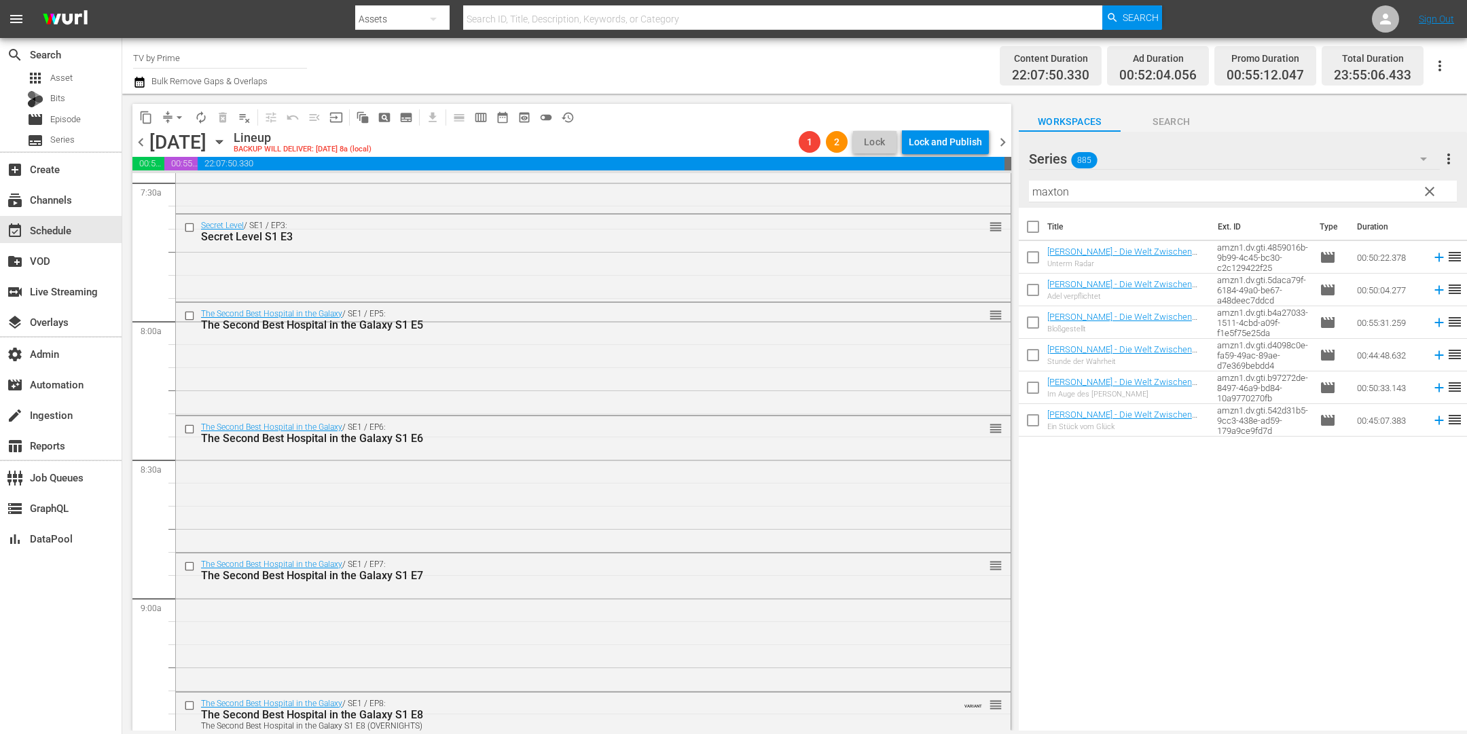
click at [300, 378] on div "The Second Best Hospital in the Galaxy / SE1 / EP5: The Second Best Hospital in…" at bounding box center [593, 357] width 835 height 109
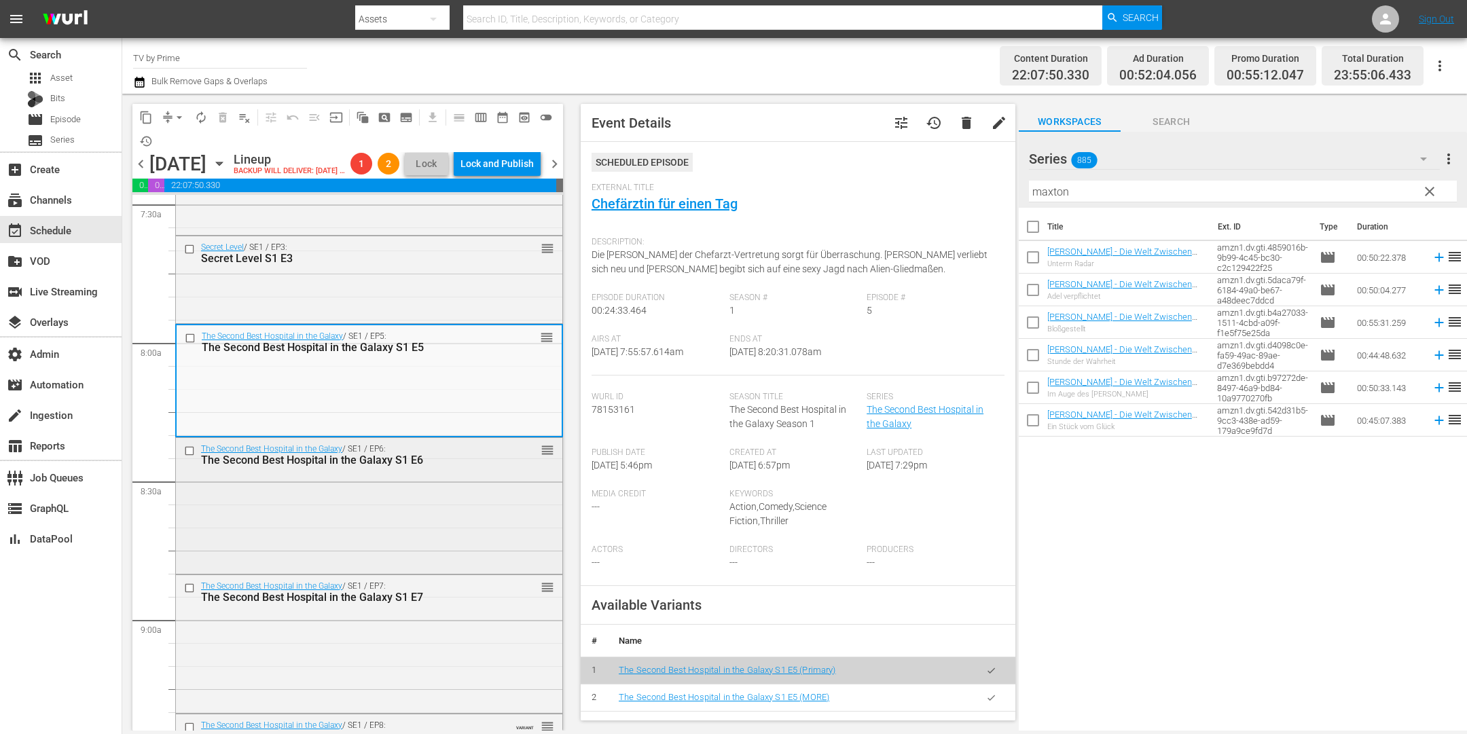
click at [327, 497] on div "The Second Best Hospital in the Galaxy / SE1 / EP6: The Second Best Hospital in…" at bounding box center [369, 504] width 386 height 133
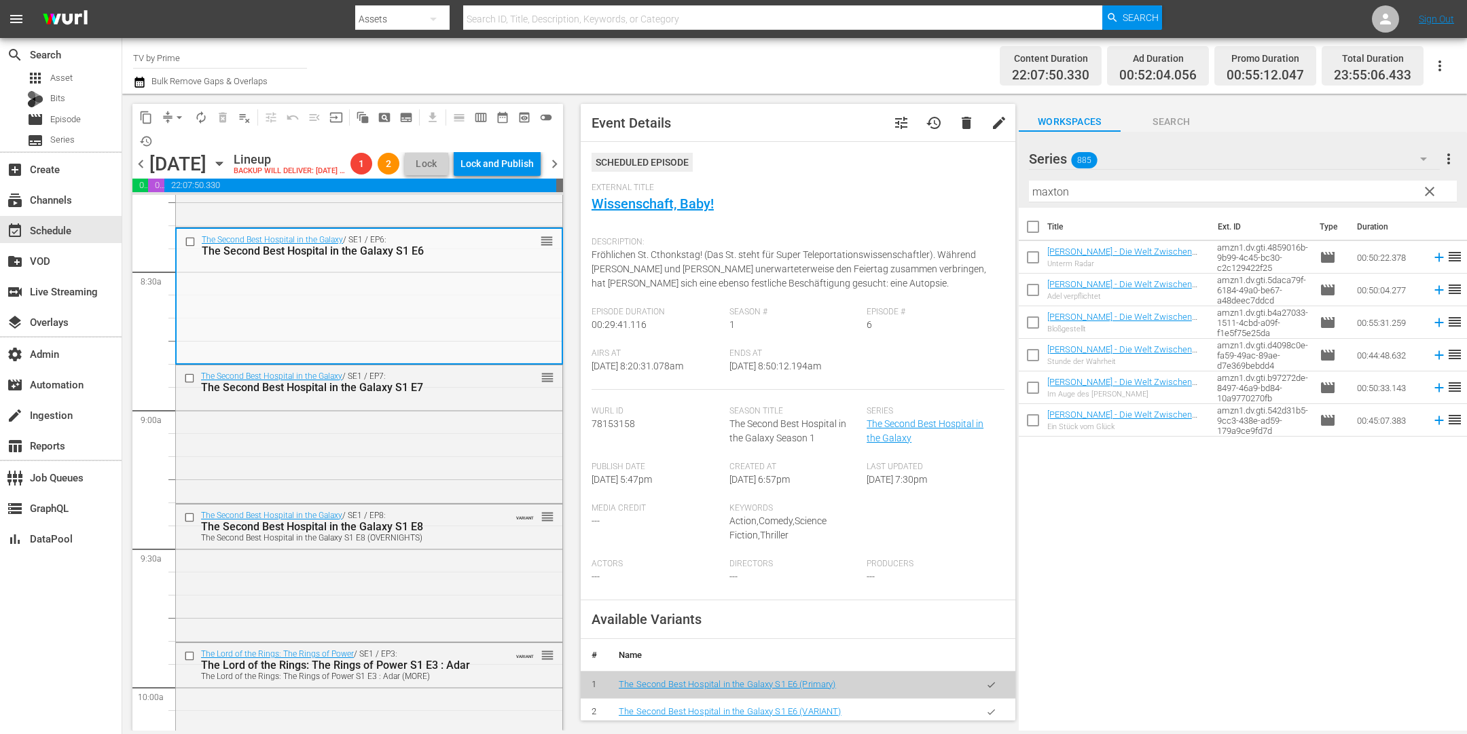
scroll to position [2373, 0]
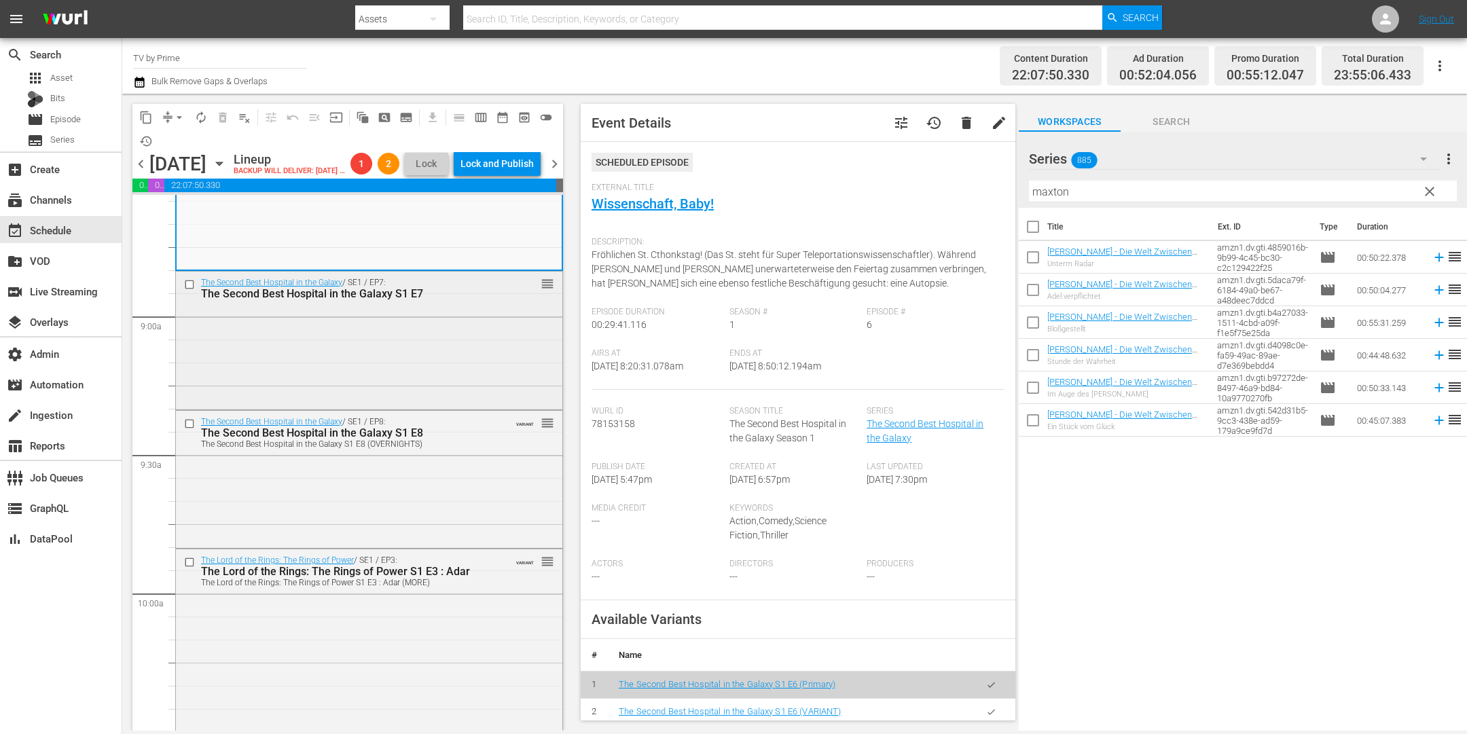
click at [312, 395] on div "The Second Best Hospital in the Galaxy / SE1 / EP7: The Second Best Hospital in…" at bounding box center [369, 339] width 386 height 135
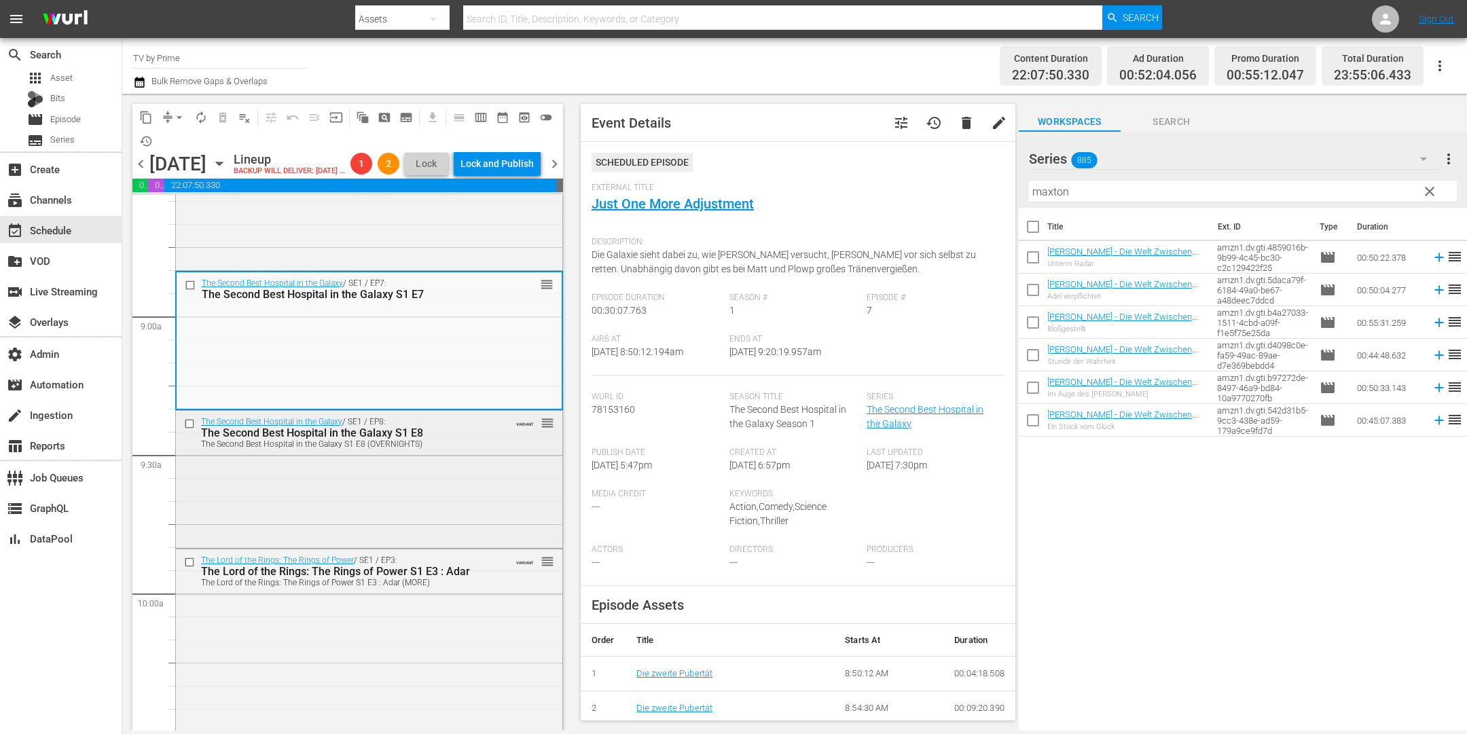
click at [319, 495] on div "The Second Best Hospital in the Galaxy / SE1 / EP8: The Second Best Hospital in…" at bounding box center [369, 478] width 386 height 134
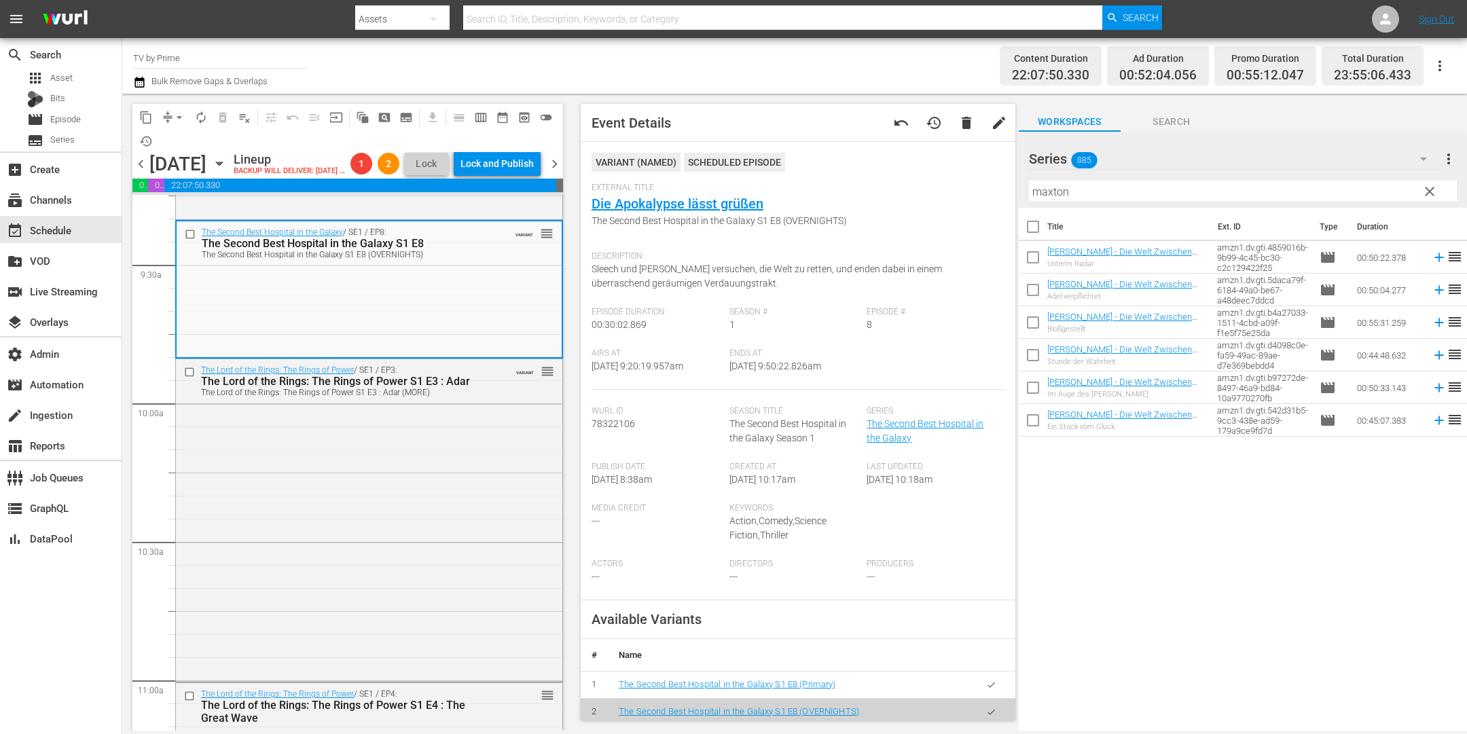
scroll to position [2657, 0]
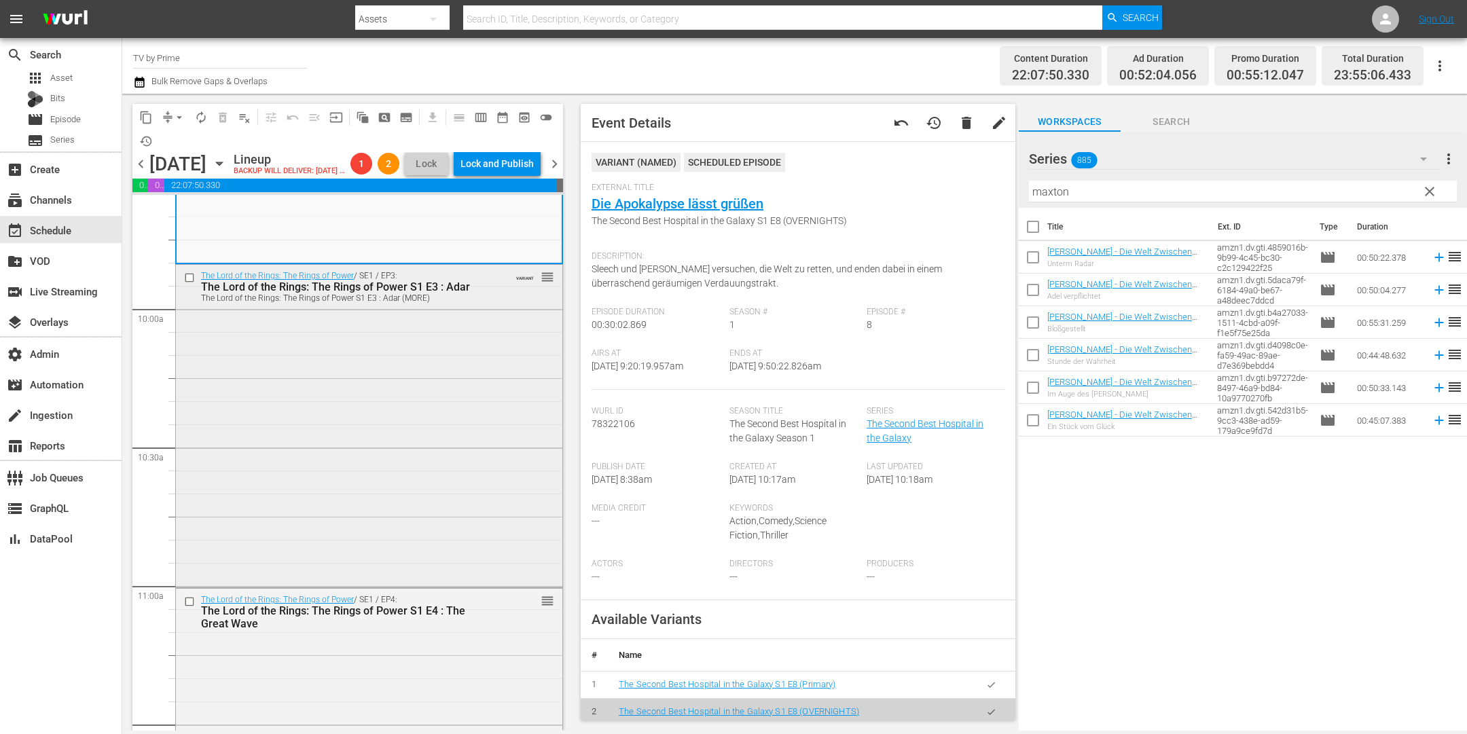
click at [322, 392] on div "The Lord of the Rings: The Rings of Power / SE1 / EP3: The Lord of the Rings: T…" at bounding box center [369, 425] width 386 height 320
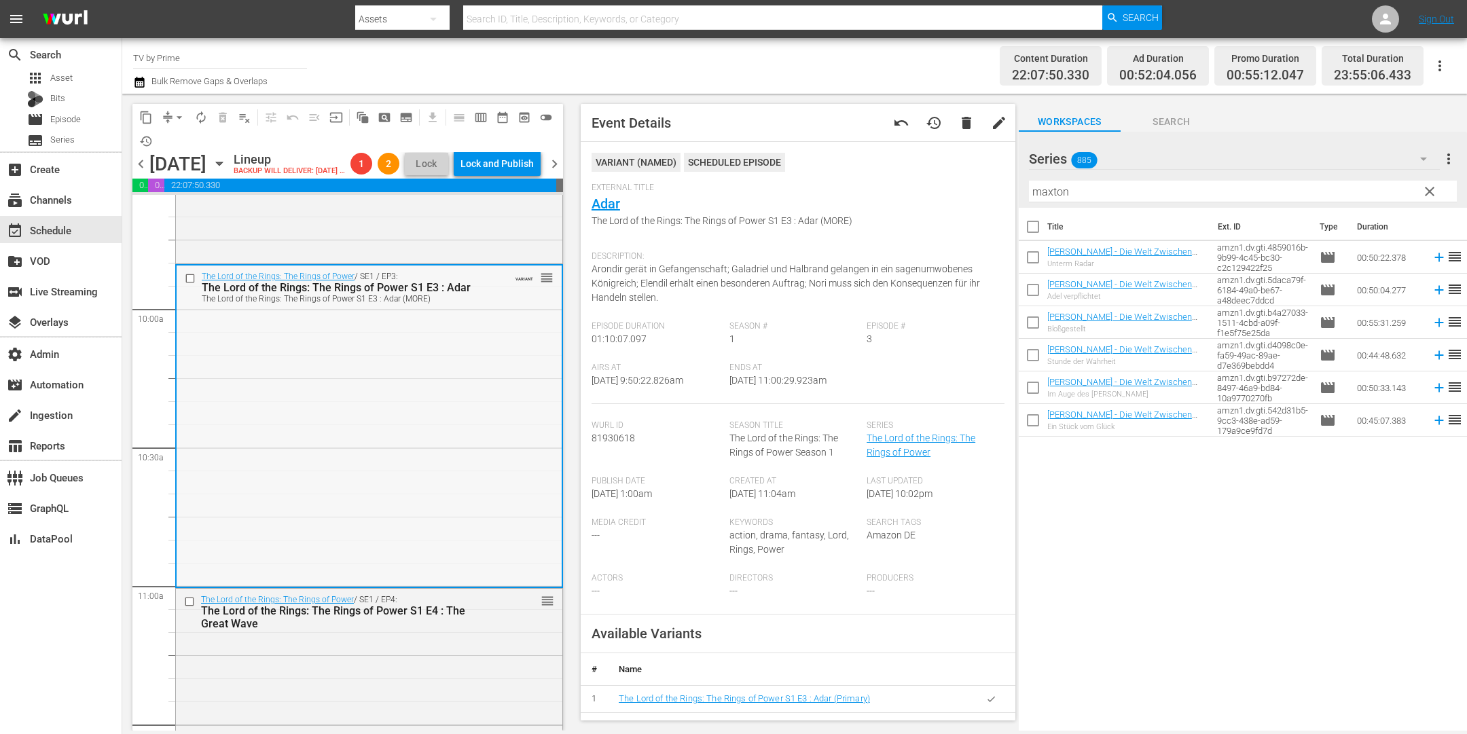
scroll to position [2946, 0]
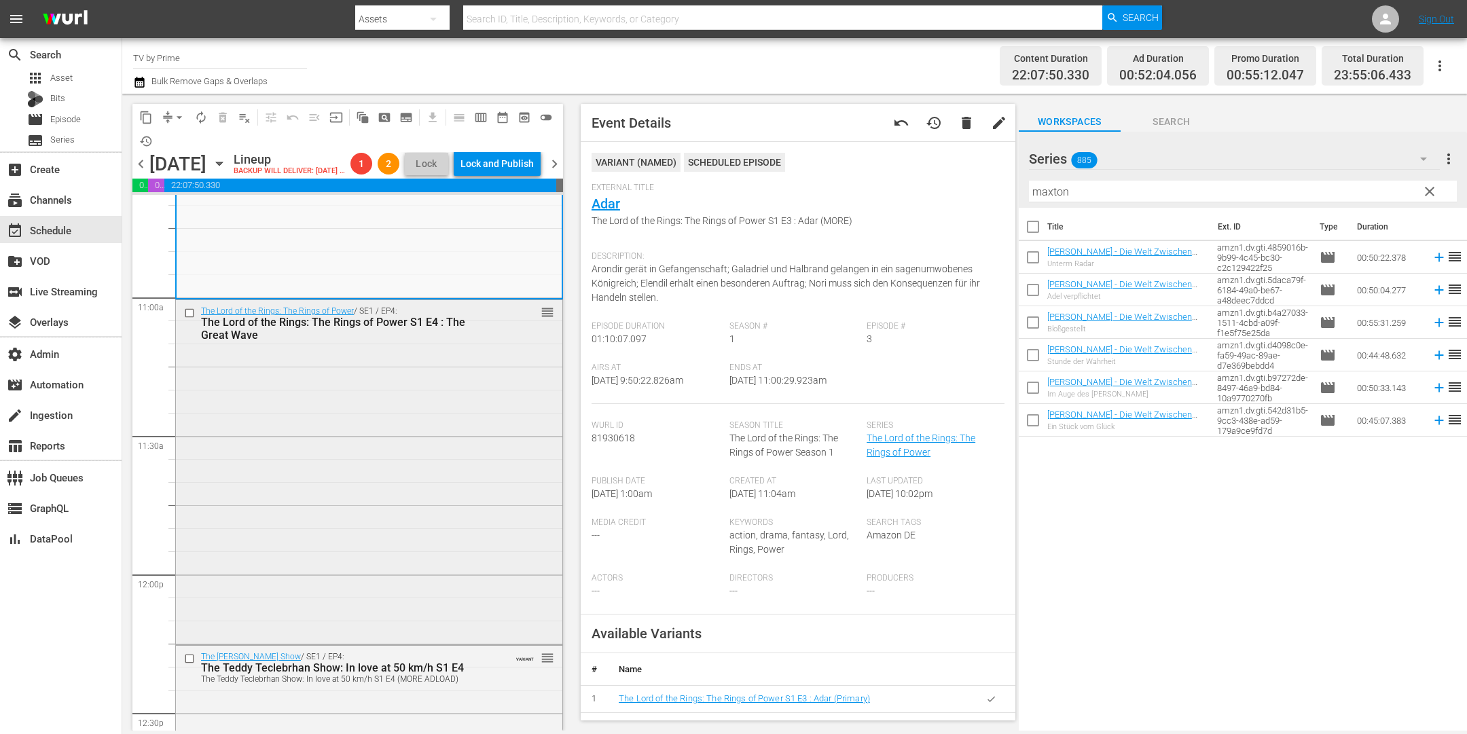
click at [323, 439] on div "The Lord of the Rings: The Rings of Power / SE1 / EP4: The Lord of the Rings: T…" at bounding box center [369, 471] width 386 height 342
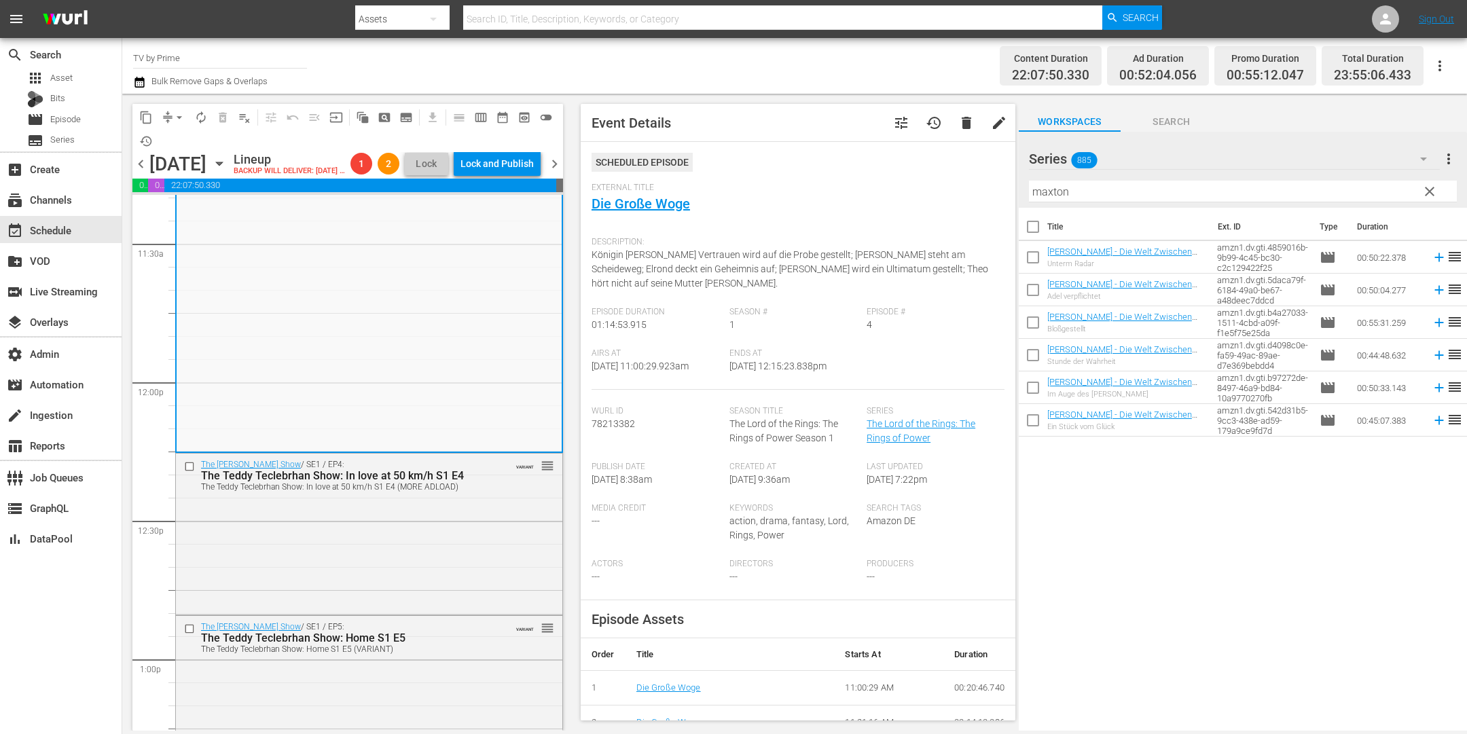
scroll to position [3515, 0]
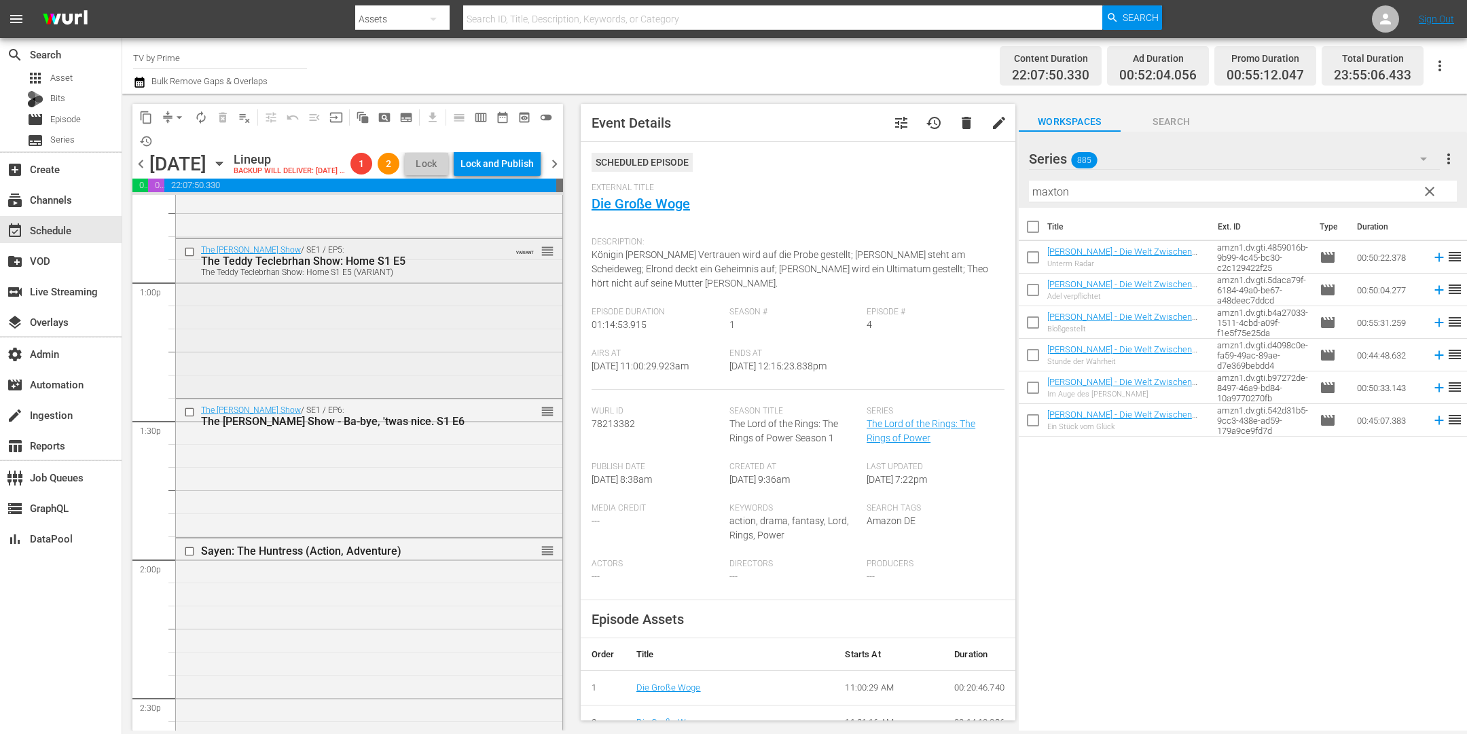
click at [308, 369] on div "The Teddy Teclebrhan Show / SE1 / EP5: The Teddy Teclebrhan Show: Home S1 E5 Th…" at bounding box center [369, 317] width 386 height 156
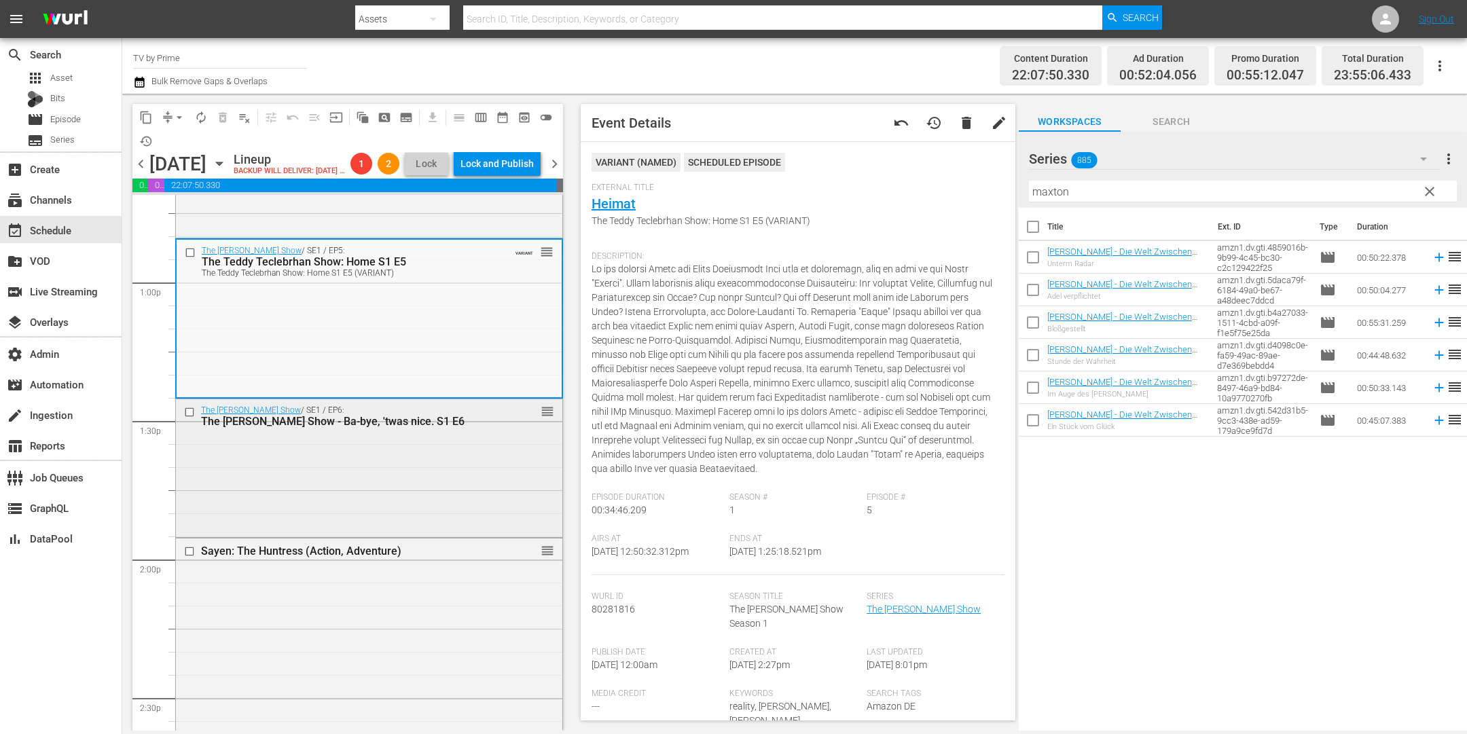
click at [328, 494] on div "The Teddy Teclebrhan Show / SE1 / EP6: The Teddy Teclebrhan Show - Ba-bye, 'twa…" at bounding box center [369, 466] width 386 height 134
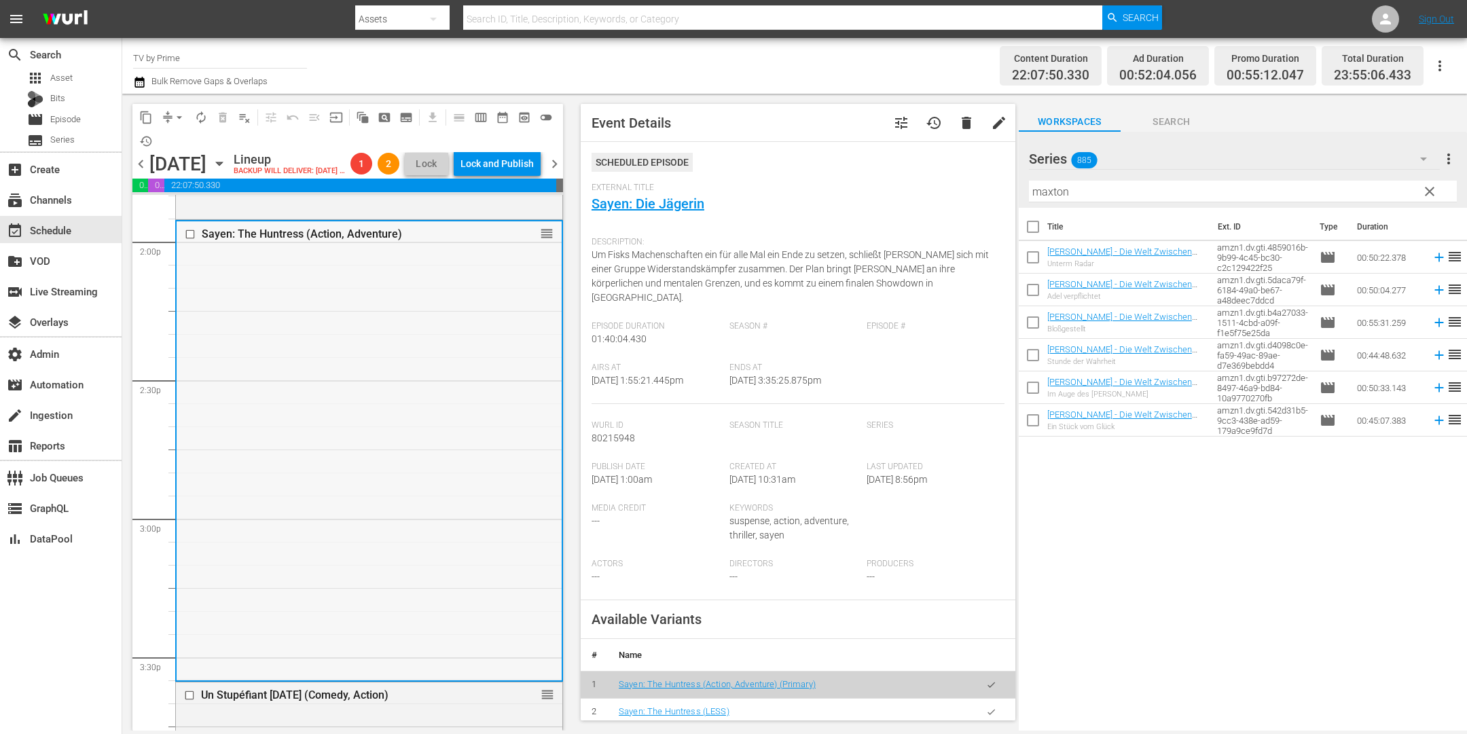
scroll to position [4199, 0]
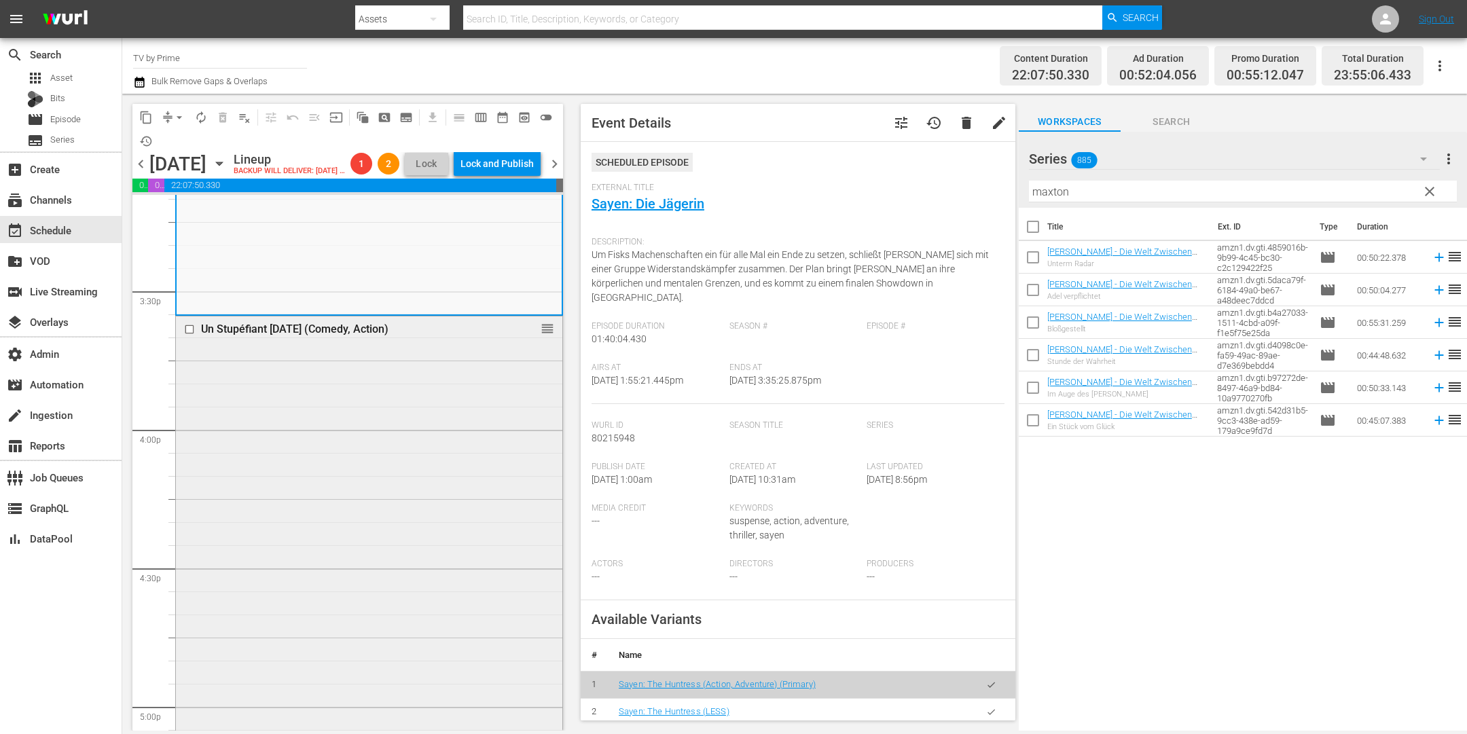
click at [330, 566] on div "Un Stupéfiant Noël (Comedy, Action) reorder" at bounding box center [369, 546] width 386 height 458
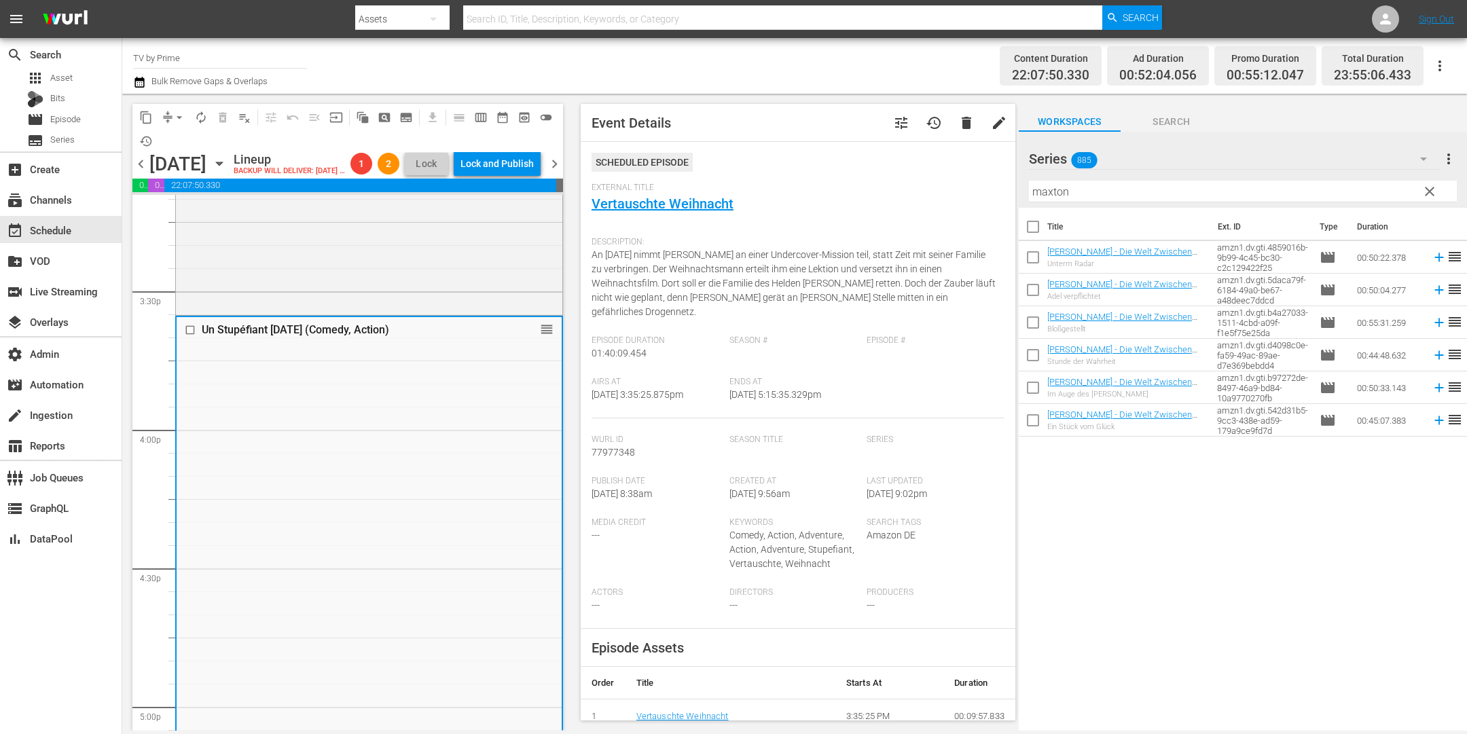
scroll to position [4504, 0]
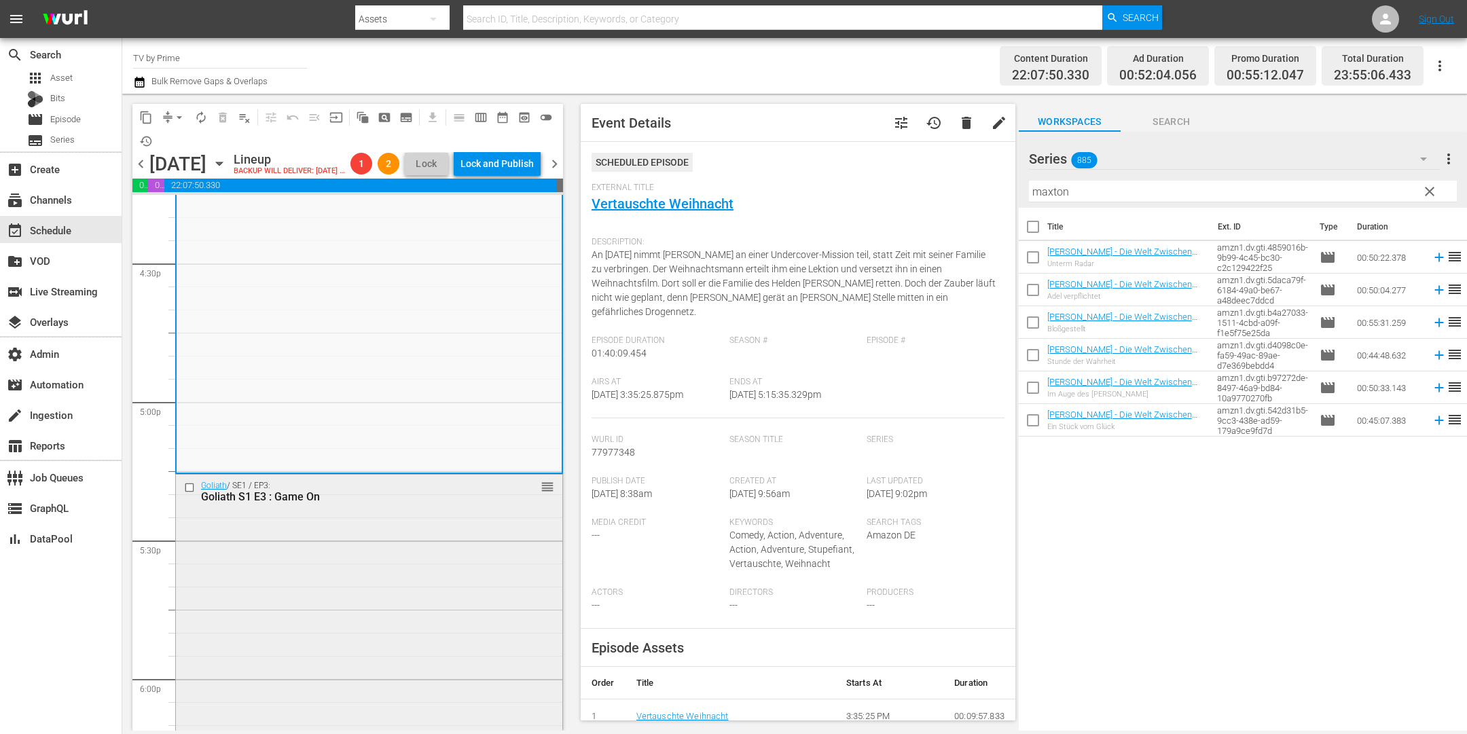
click at [338, 575] on div "Goliath / SE1 / EP3: Goliath S1 E3 : Game On reorder" at bounding box center [369, 611] width 386 height 272
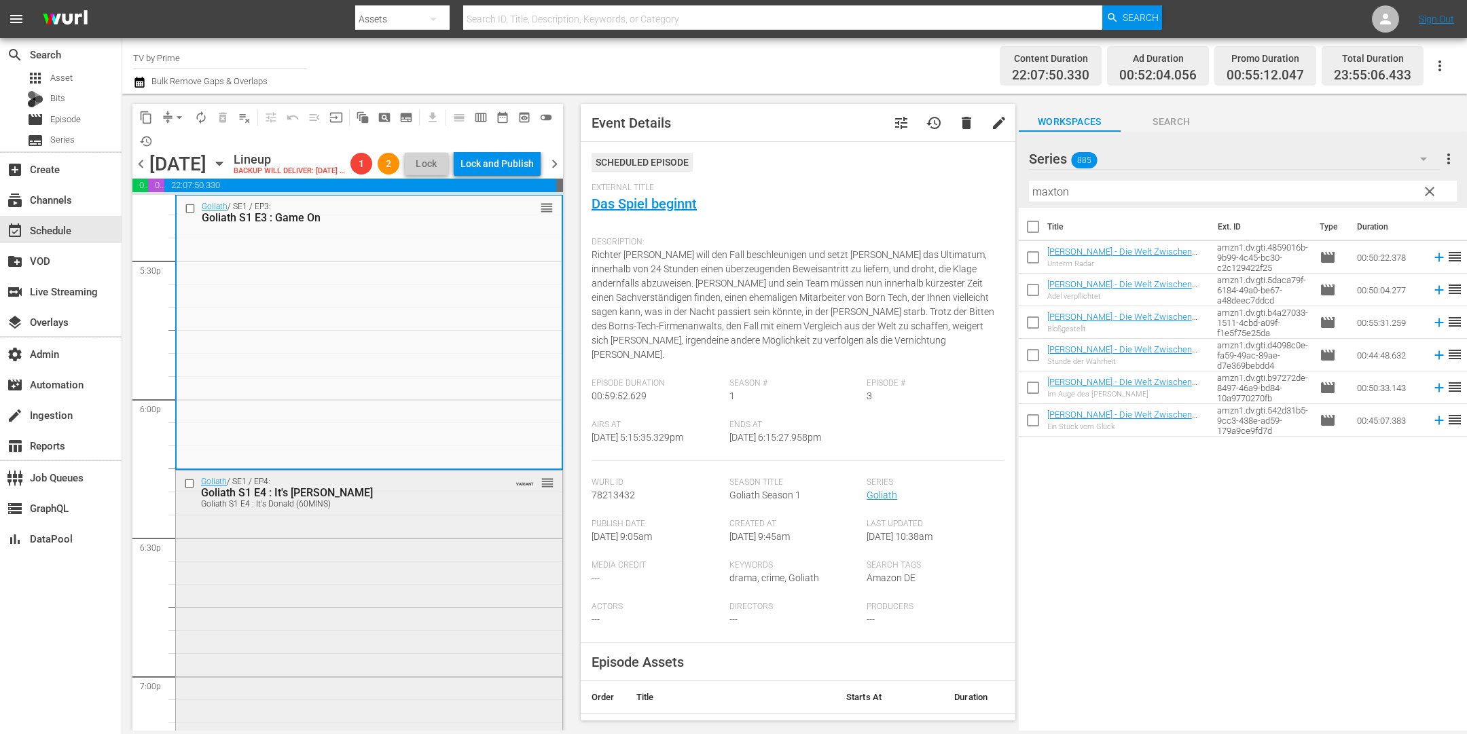
scroll to position [4878, 0]
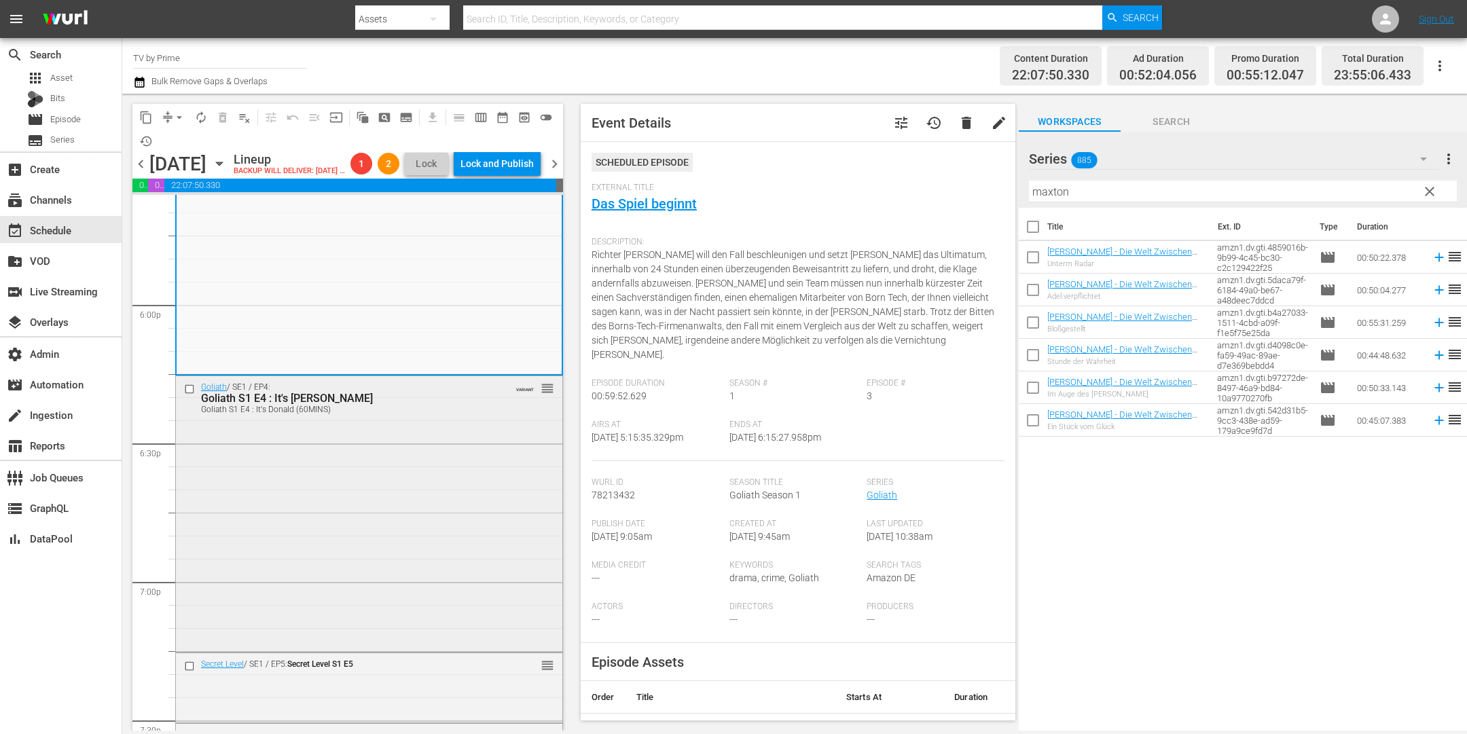
click at [340, 550] on div "Goliath / SE1 / EP4: Goliath S1 E4 : It's Donald Goliath S1 E4 : It's Donald (6…" at bounding box center [369, 512] width 386 height 272
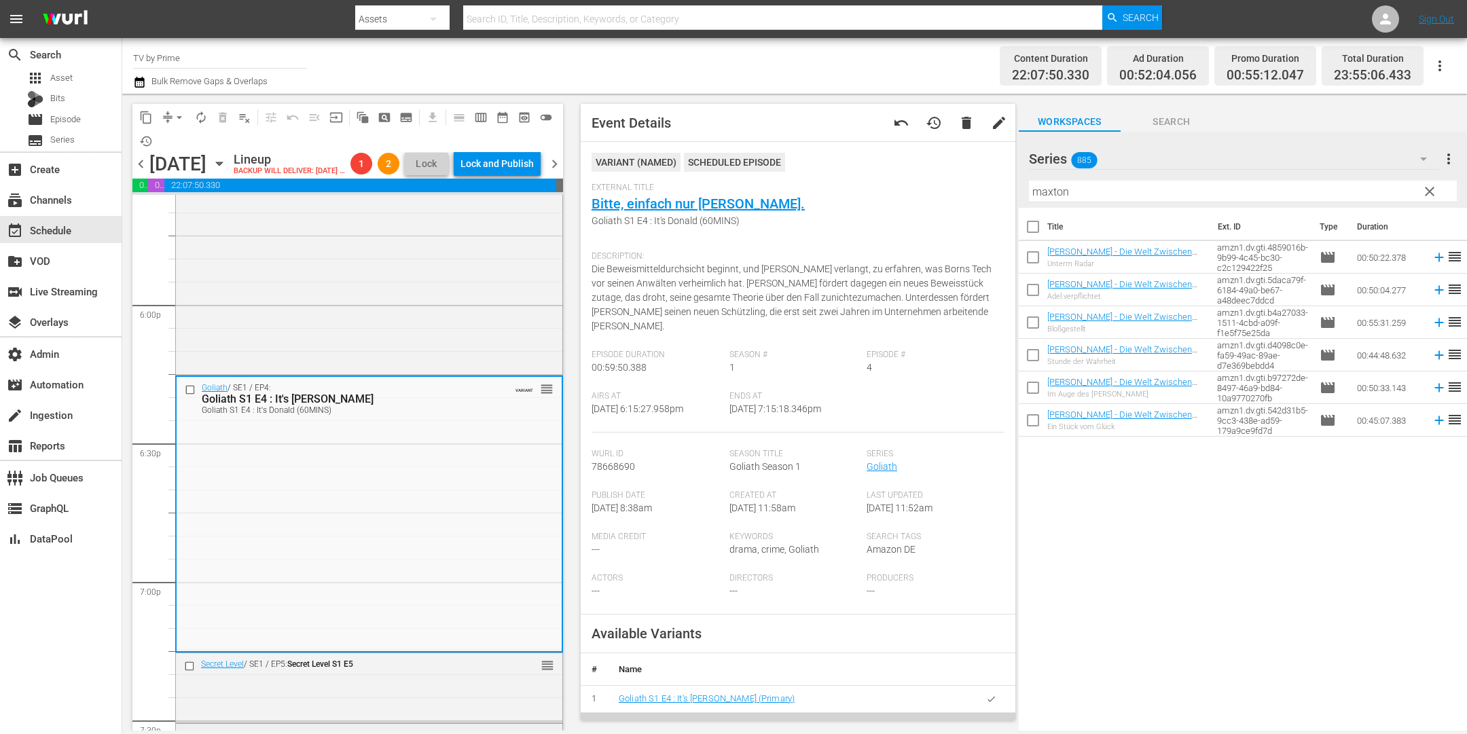
scroll to position [5170, 0]
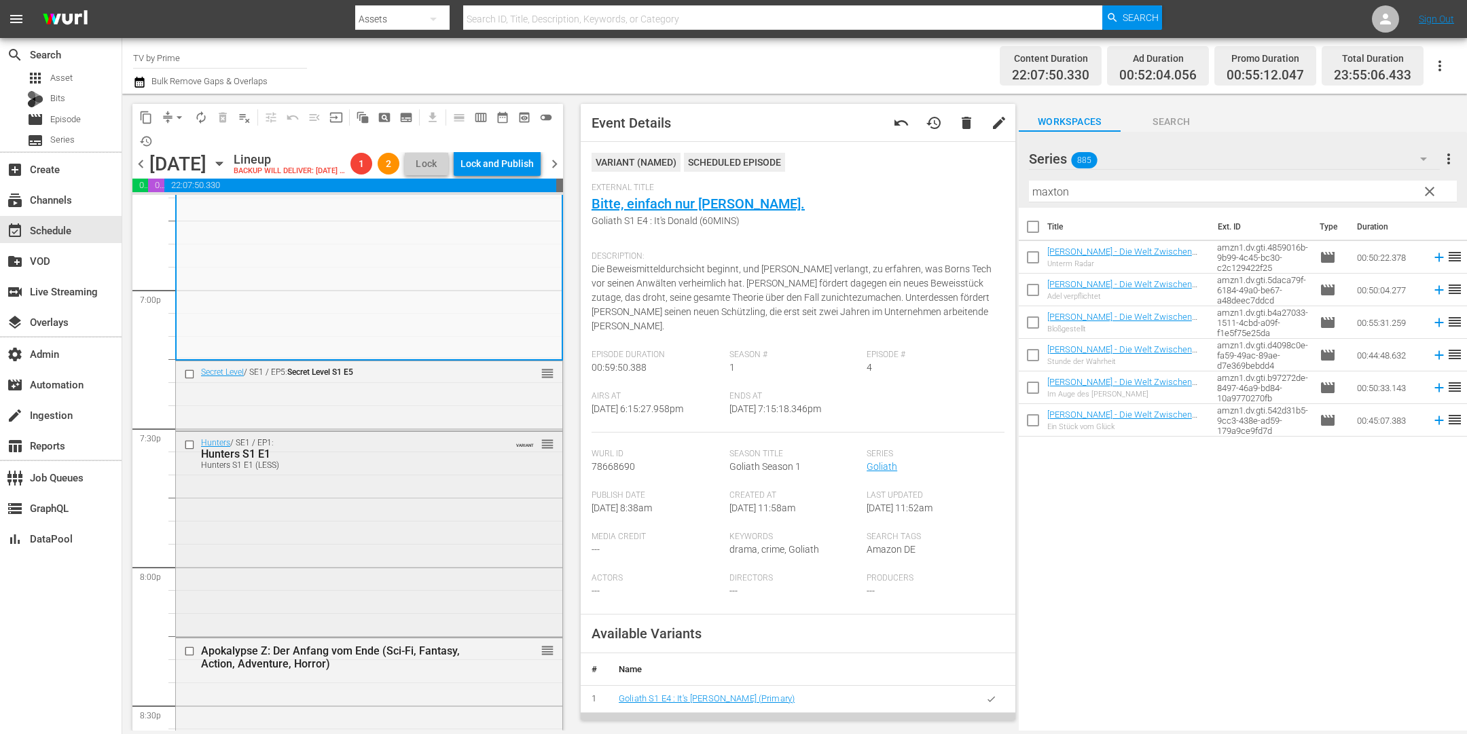
click at [324, 470] on div "Hunters S1 E1 (LESS)" at bounding box center [346, 466] width 291 height 10
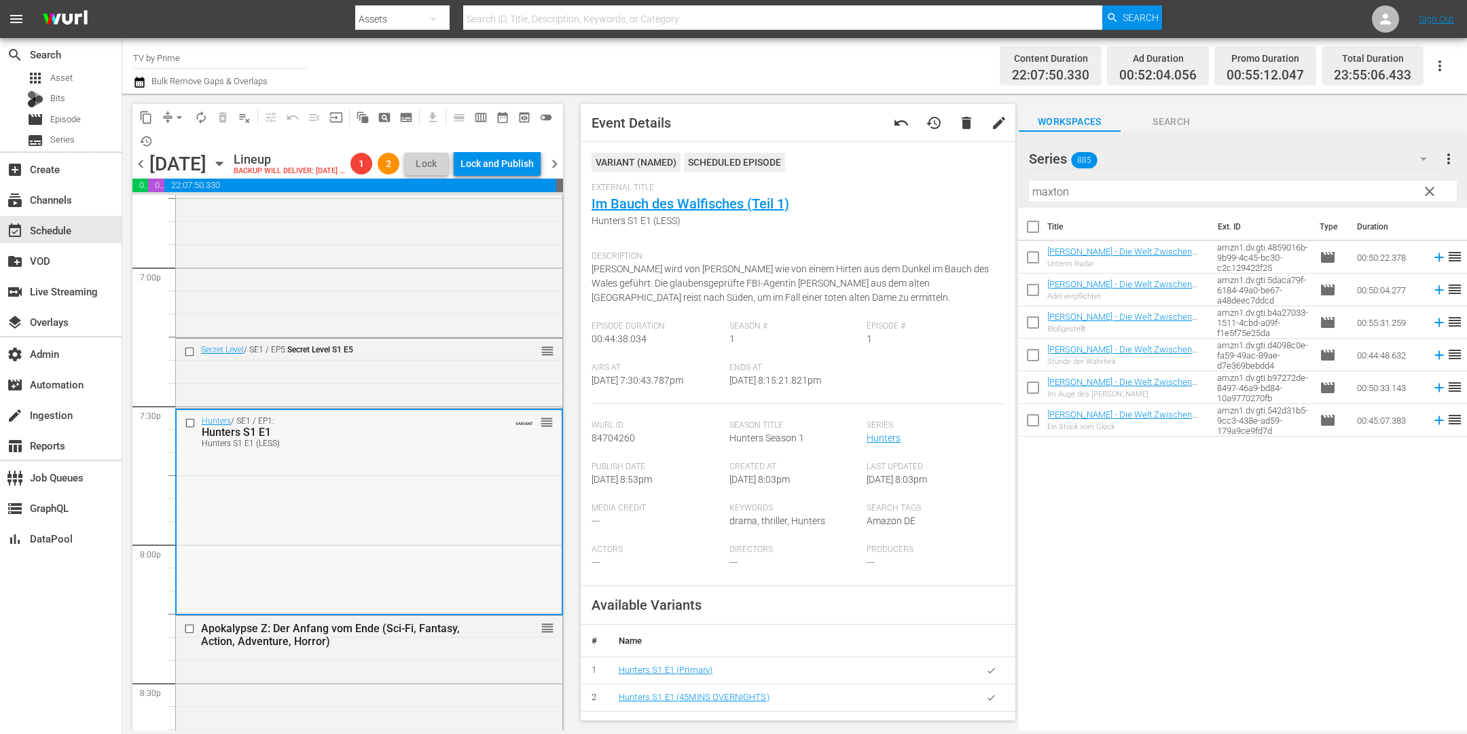
scroll to position [5422, 0]
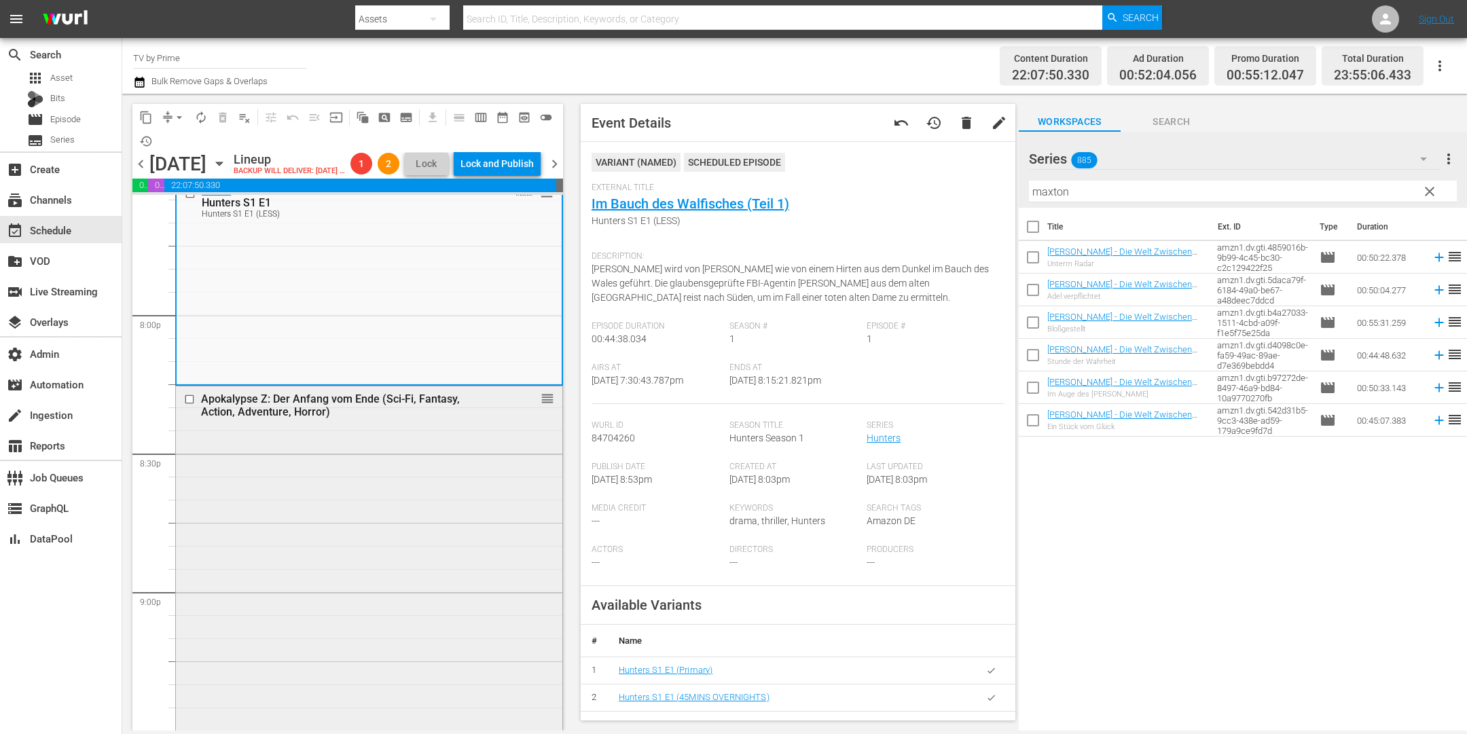
click at [317, 486] on div "Apokalypse Z: Der Anfang vom Ende (Sci-Fi, Fantasy, Action, Adventure, Horror) …" at bounding box center [369, 672] width 386 height 573
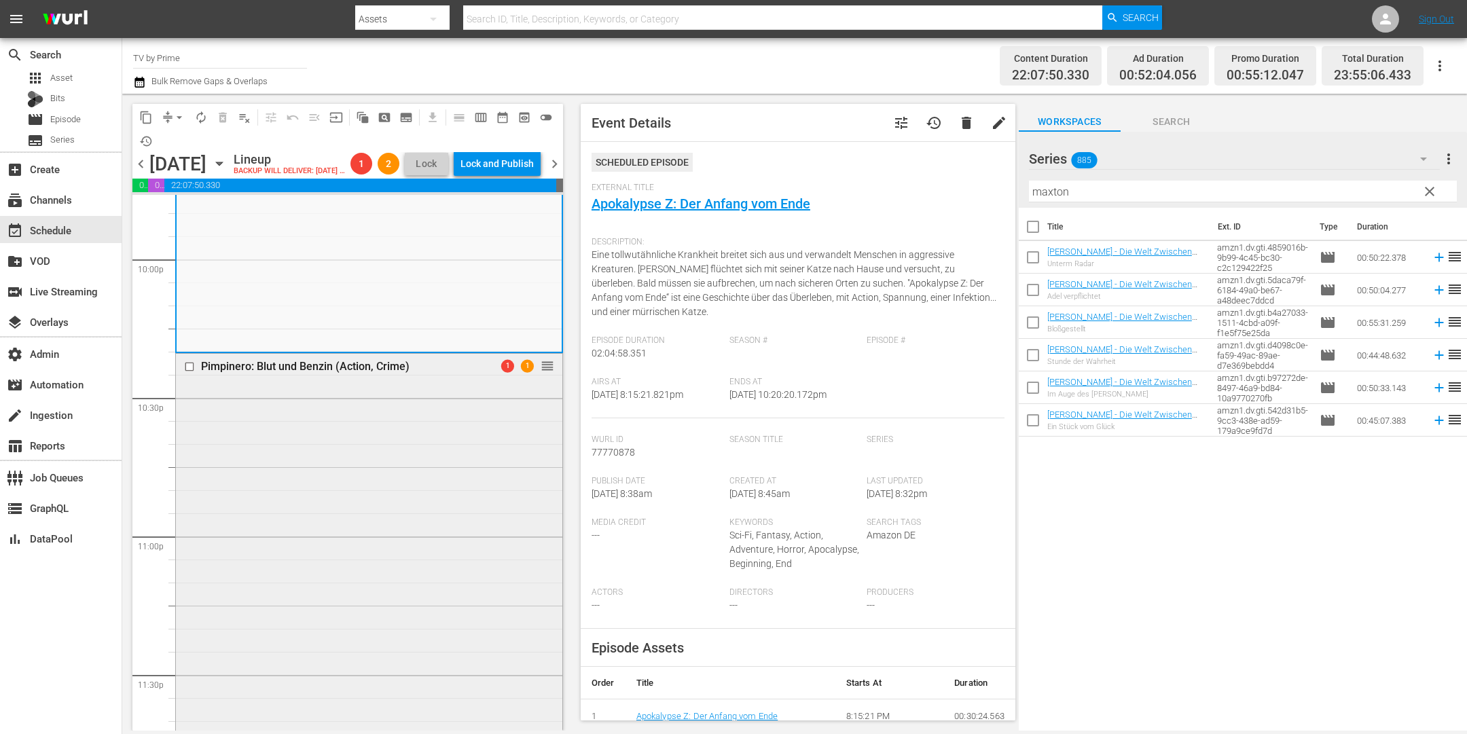
scroll to position [6127, 0]
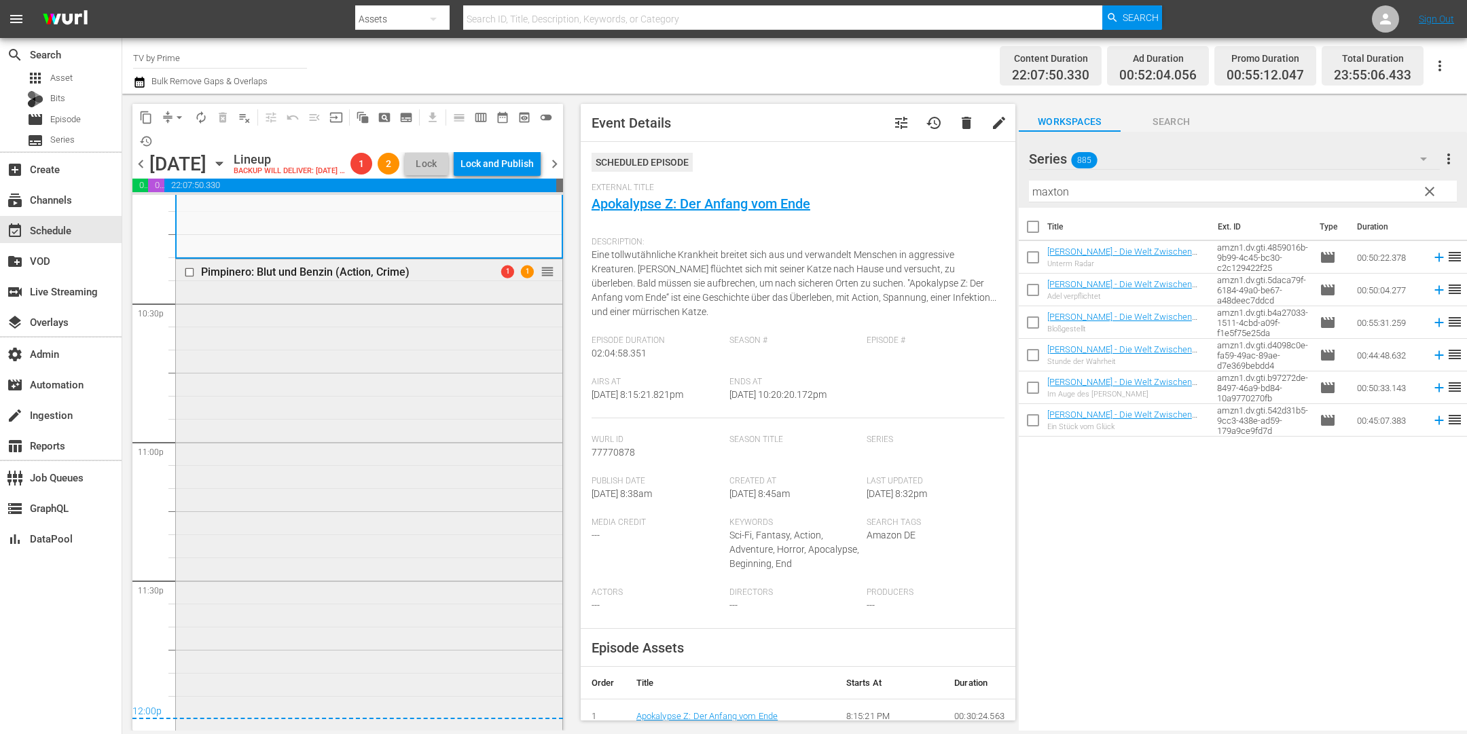
click at [312, 598] on div "Pimpinero: Blut und Benzin (Action, Crime) 1 1 reorder" at bounding box center [369, 546] width 386 height 575
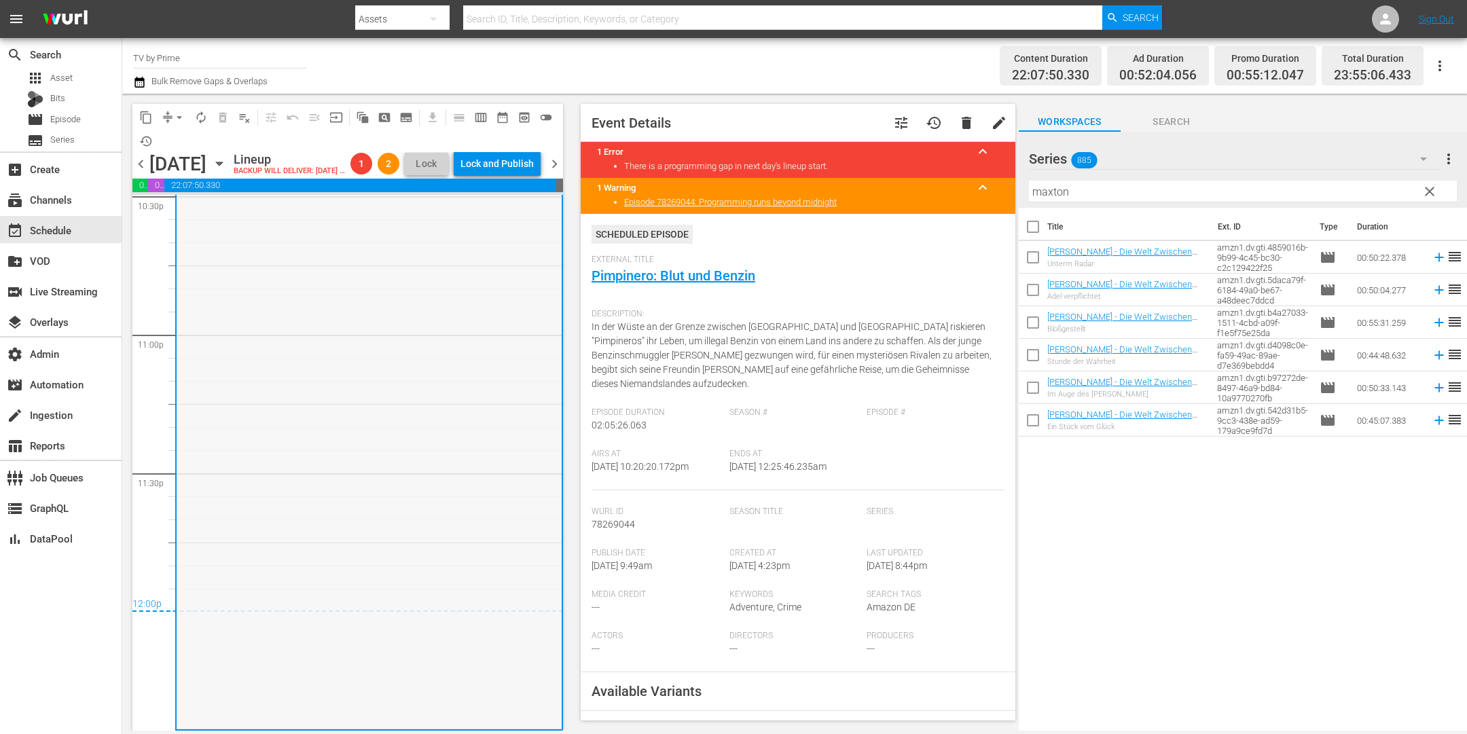
scroll to position [6255, 0]
click at [558, 173] on span "chevron_right" at bounding box center [554, 164] width 17 height 17
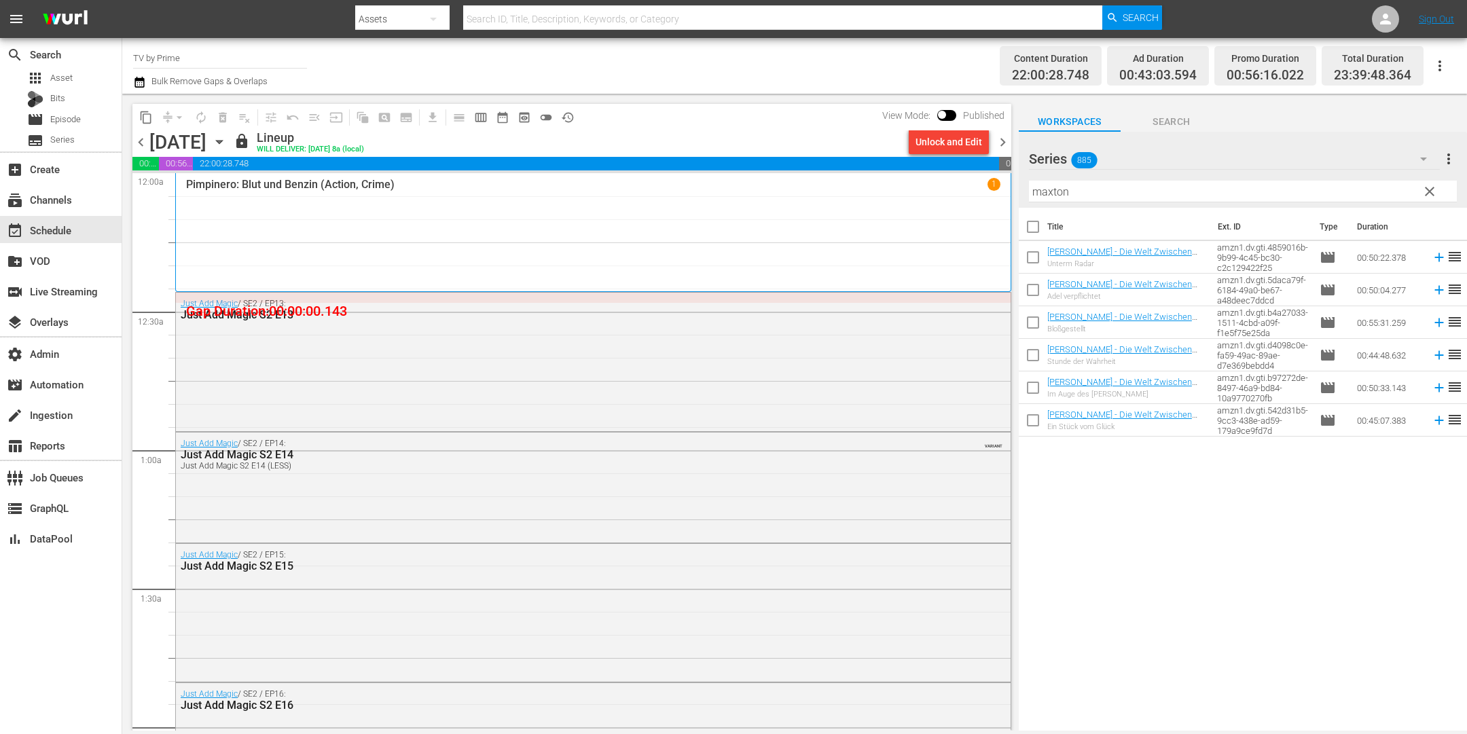
click at [143, 141] on span "chevron_left" at bounding box center [140, 142] width 17 height 17
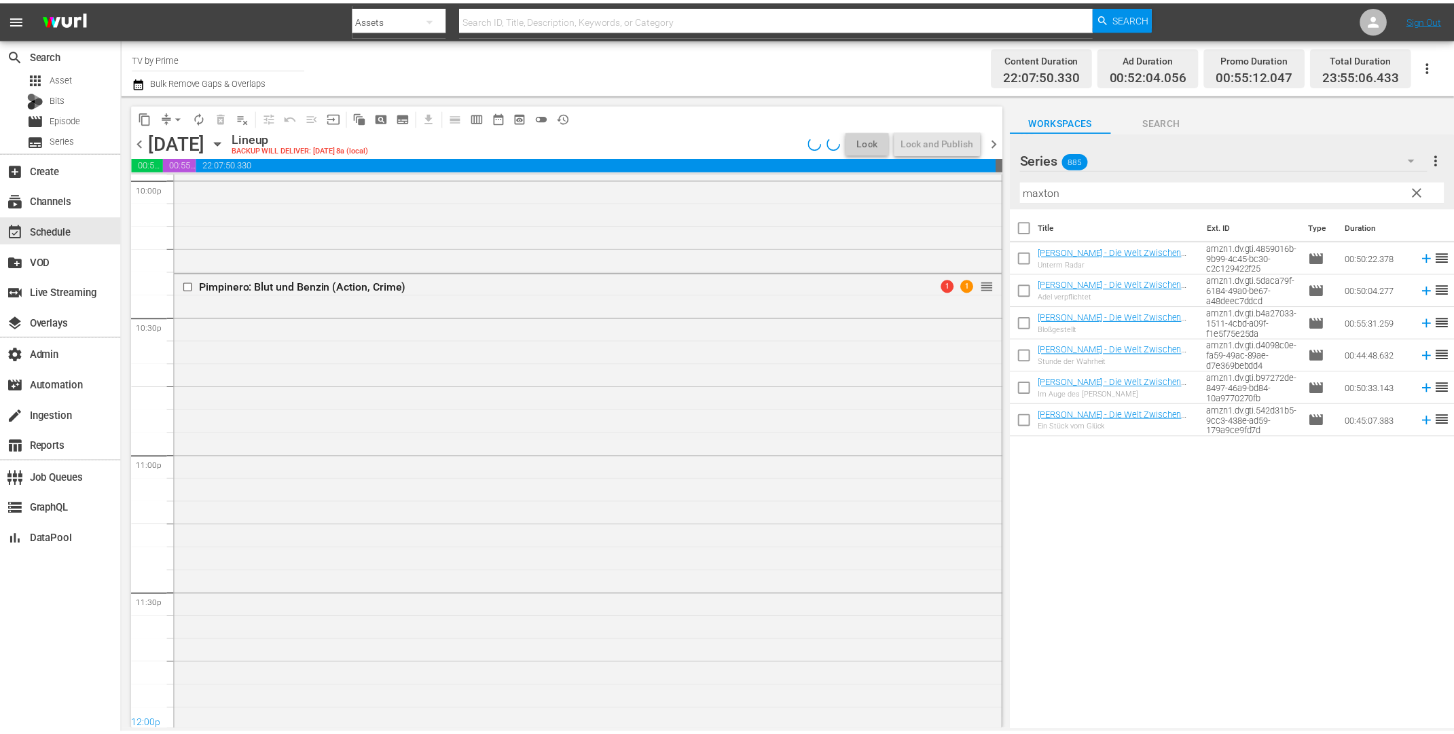
scroll to position [6022, 0]
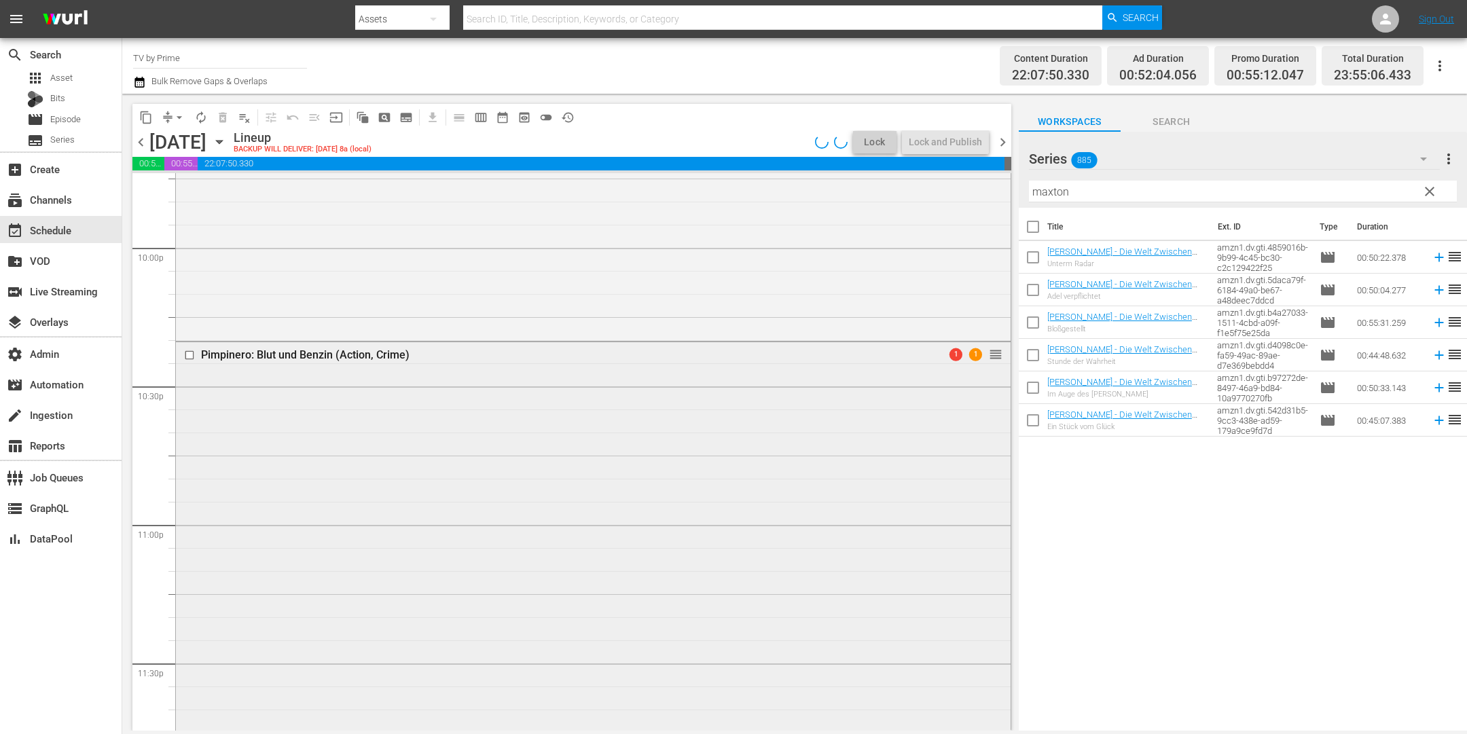
click at [376, 452] on div "Pimpinero: Blut und Benzin (Action, Crime) 1 1 reorder" at bounding box center [593, 629] width 835 height 575
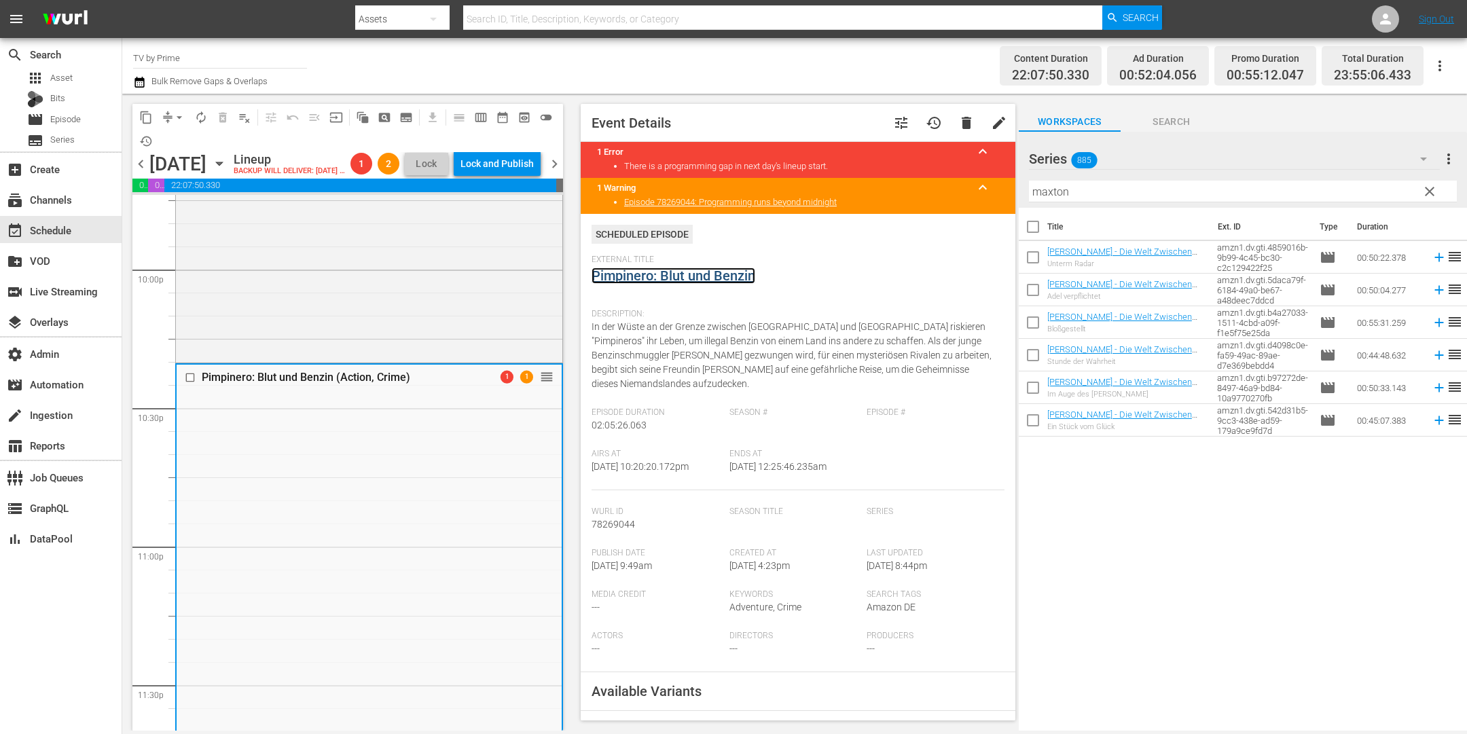
click at [635, 277] on link "Pimpinero: Blut und Benzin" at bounding box center [674, 276] width 164 height 16
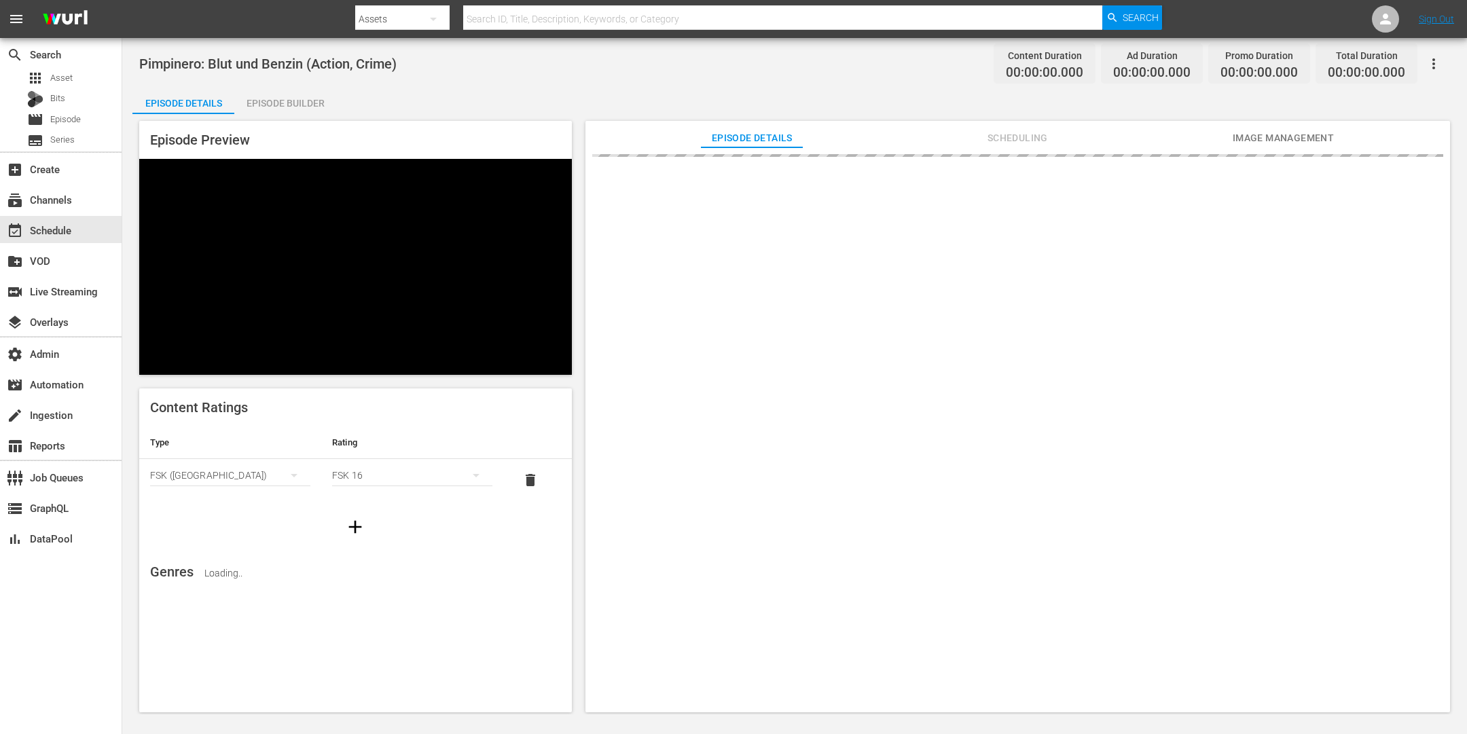
click at [257, 96] on div "Episode Builder" at bounding box center [285, 103] width 102 height 33
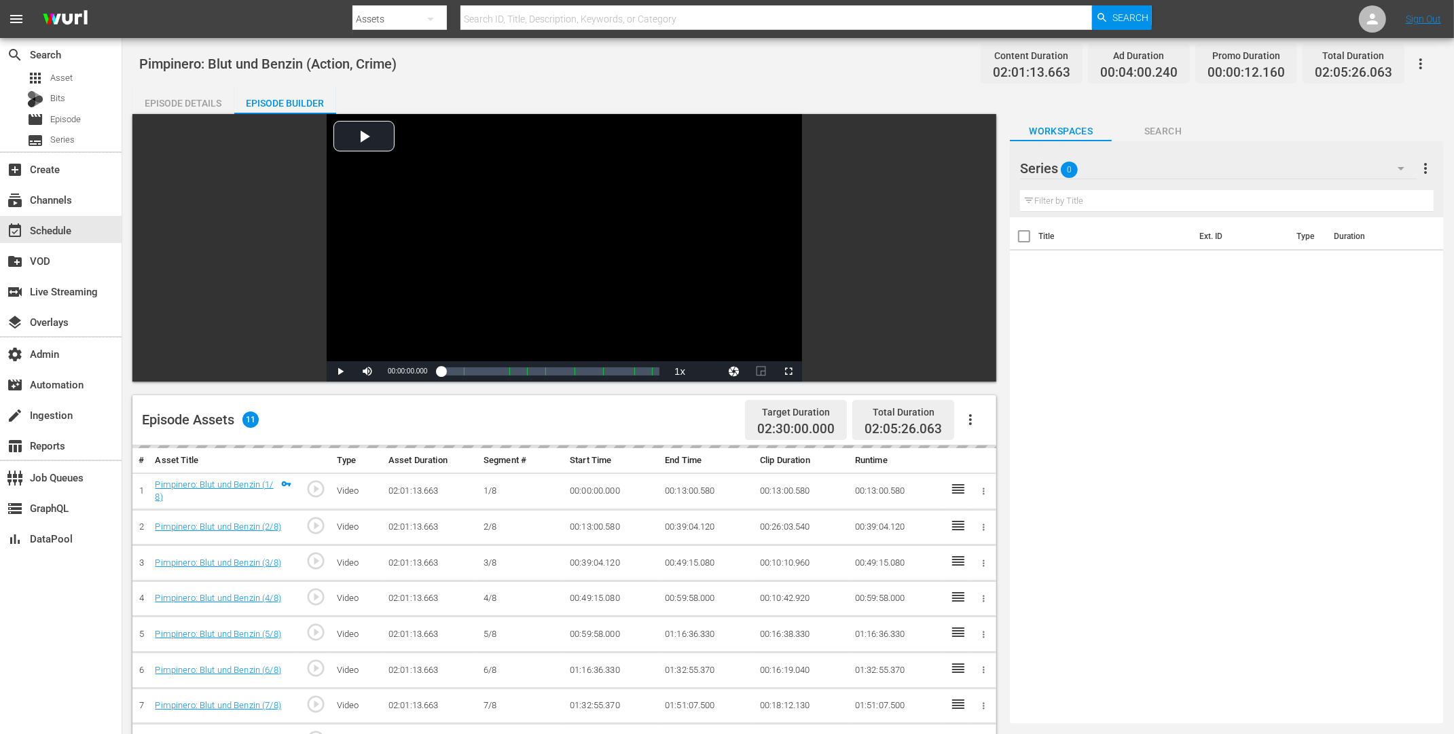
scroll to position [353, 0]
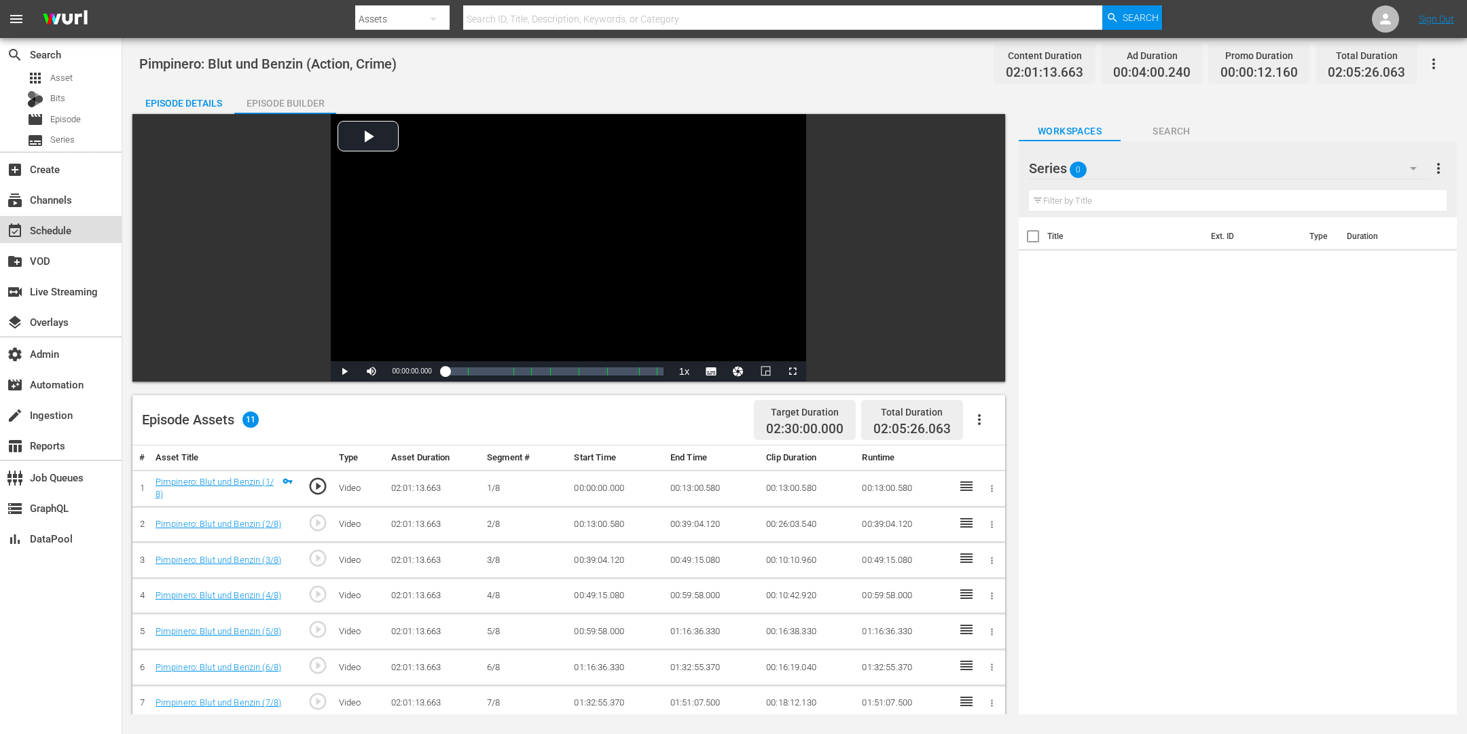
click at [49, 226] on div "event_available Schedule" at bounding box center [38, 228] width 76 height 12
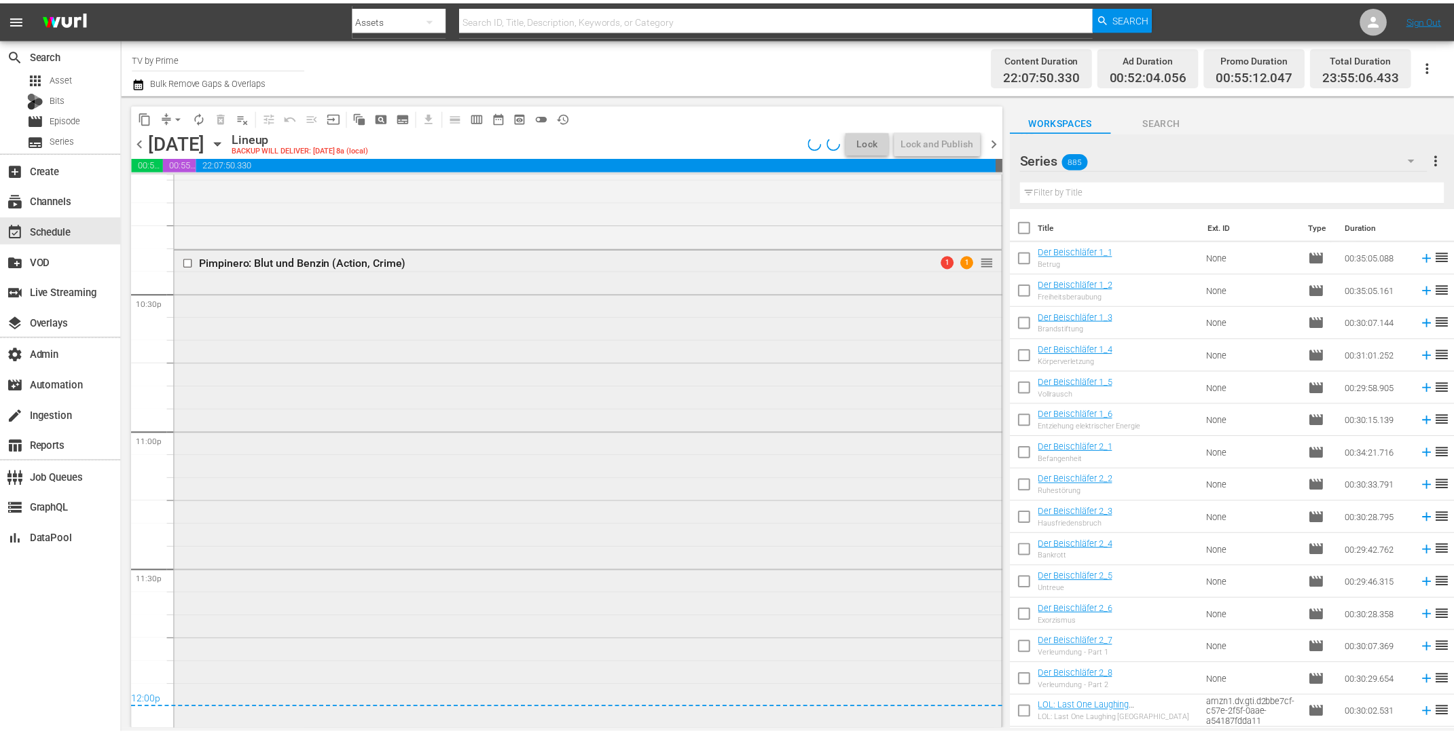
scroll to position [6137, 0]
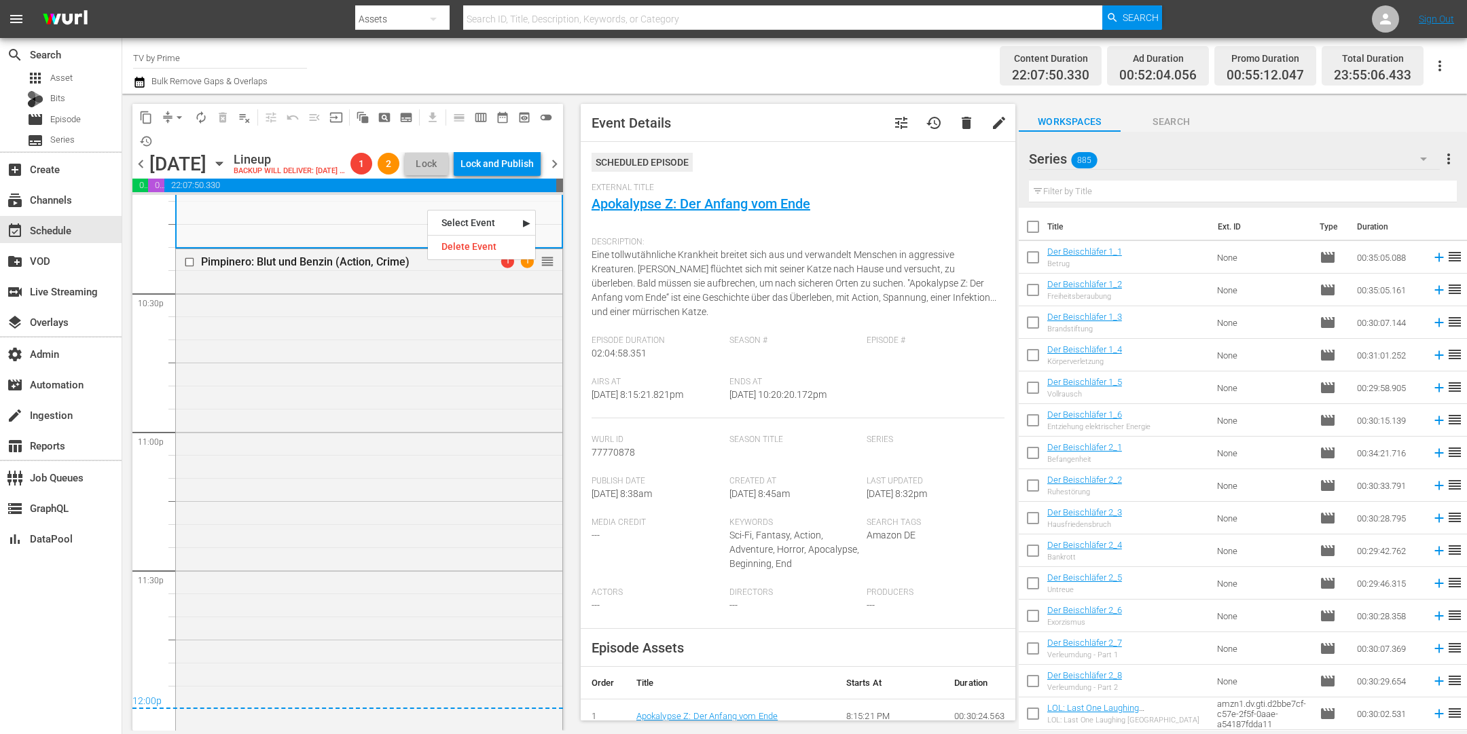
click at [647, 193] on span "External Title" at bounding box center [795, 188] width 406 height 11
click at [617, 200] on link "Apokalypse Z: Der Anfang vom Ende" at bounding box center [701, 204] width 219 height 16
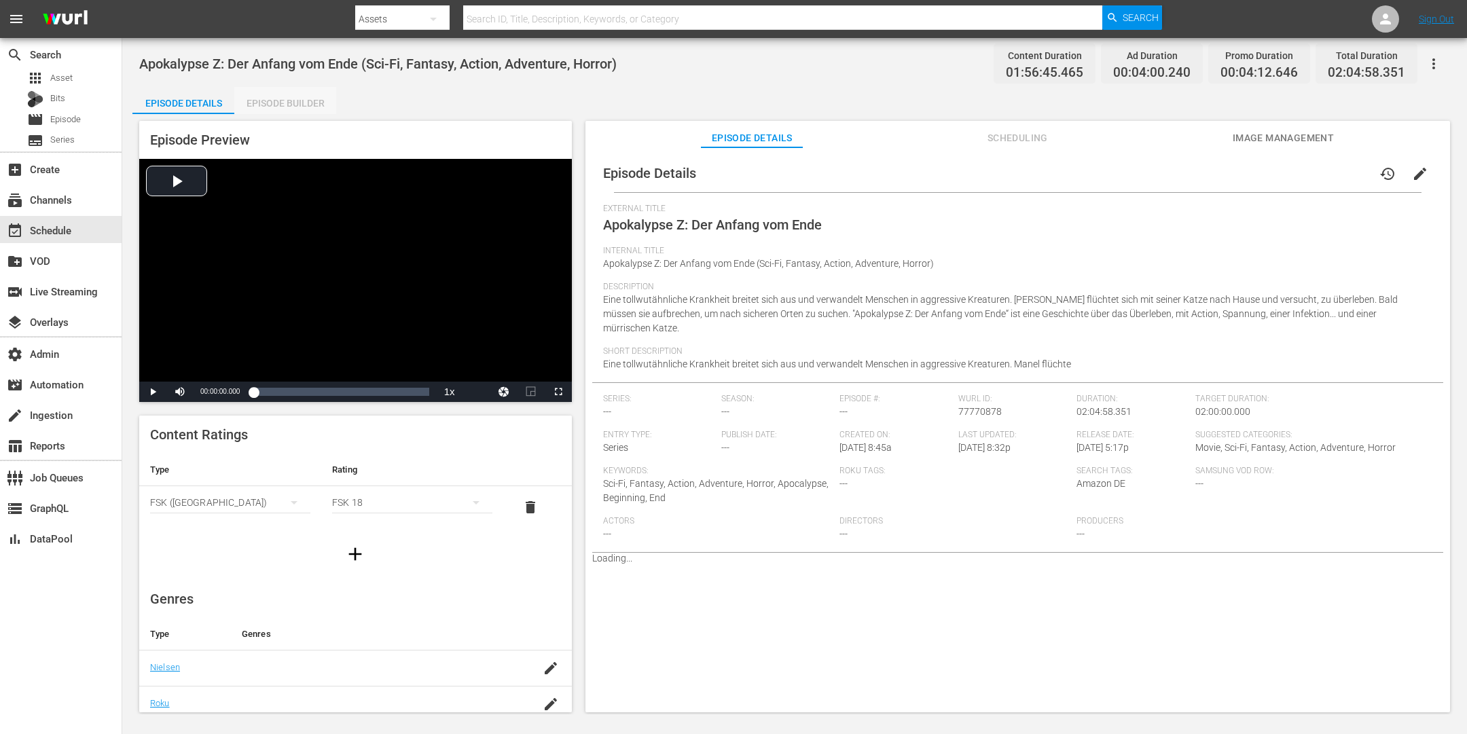
click at [277, 96] on div "Episode Builder" at bounding box center [285, 103] width 102 height 33
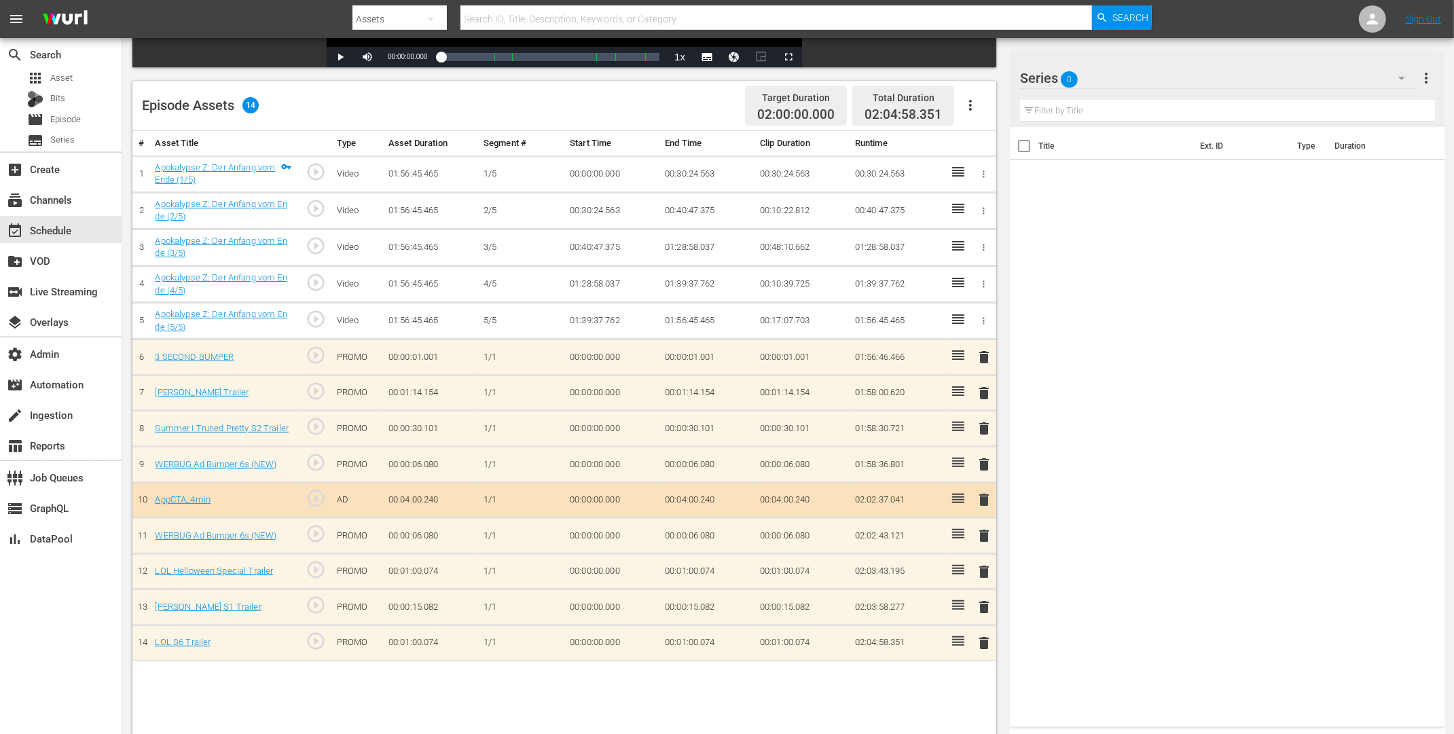
scroll to position [353, 0]
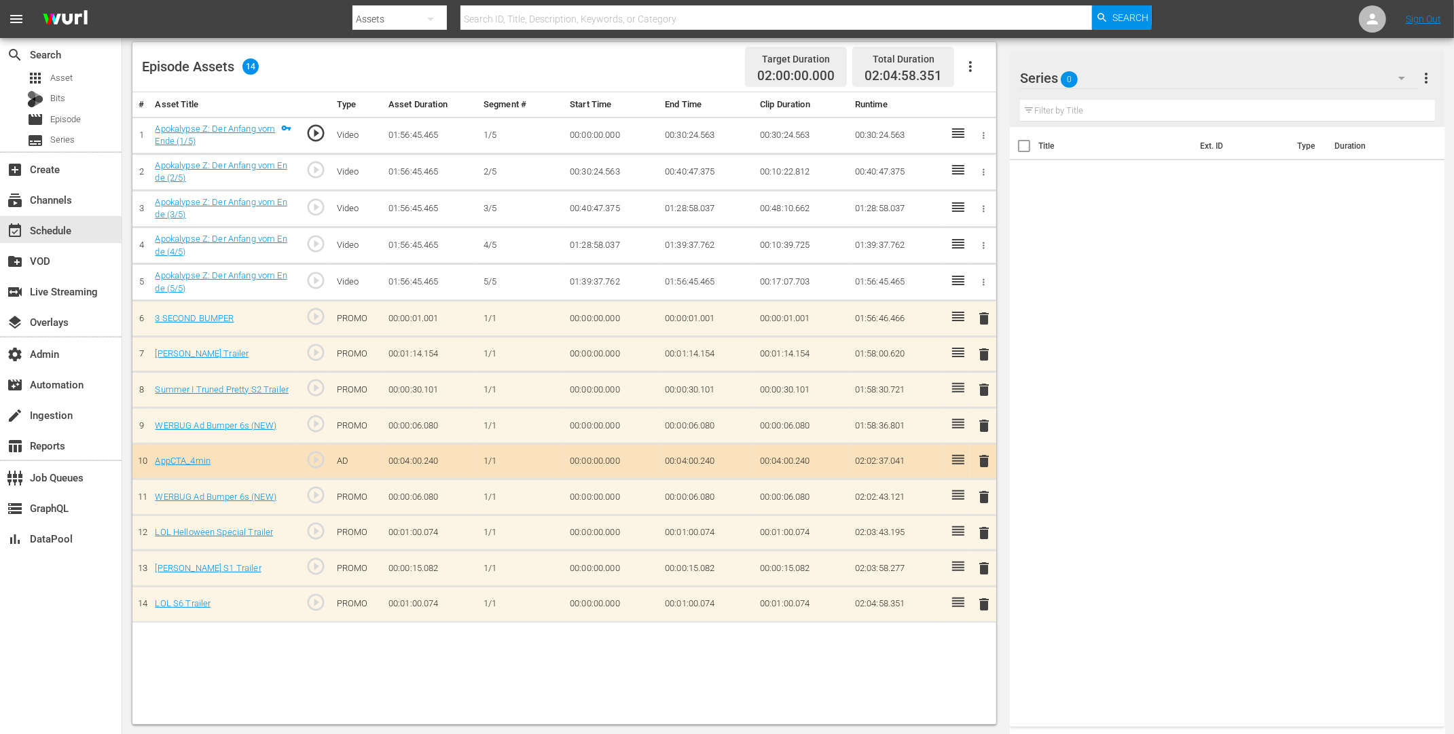
click at [1399, 79] on icon "button" at bounding box center [1402, 78] width 16 height 16
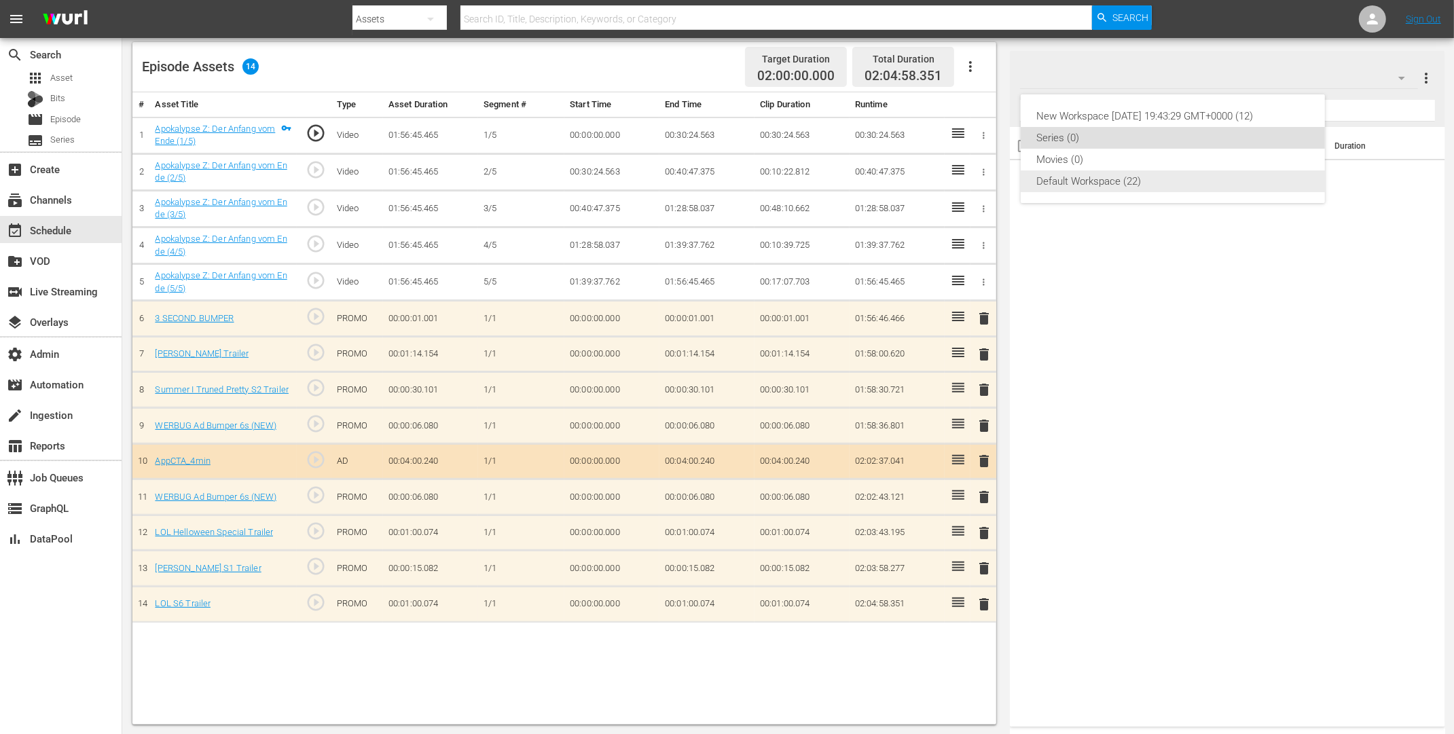
click at [1096, 186] on div "Default Workspace (22)" at bounding box center [1173, 181] width 272 height 22
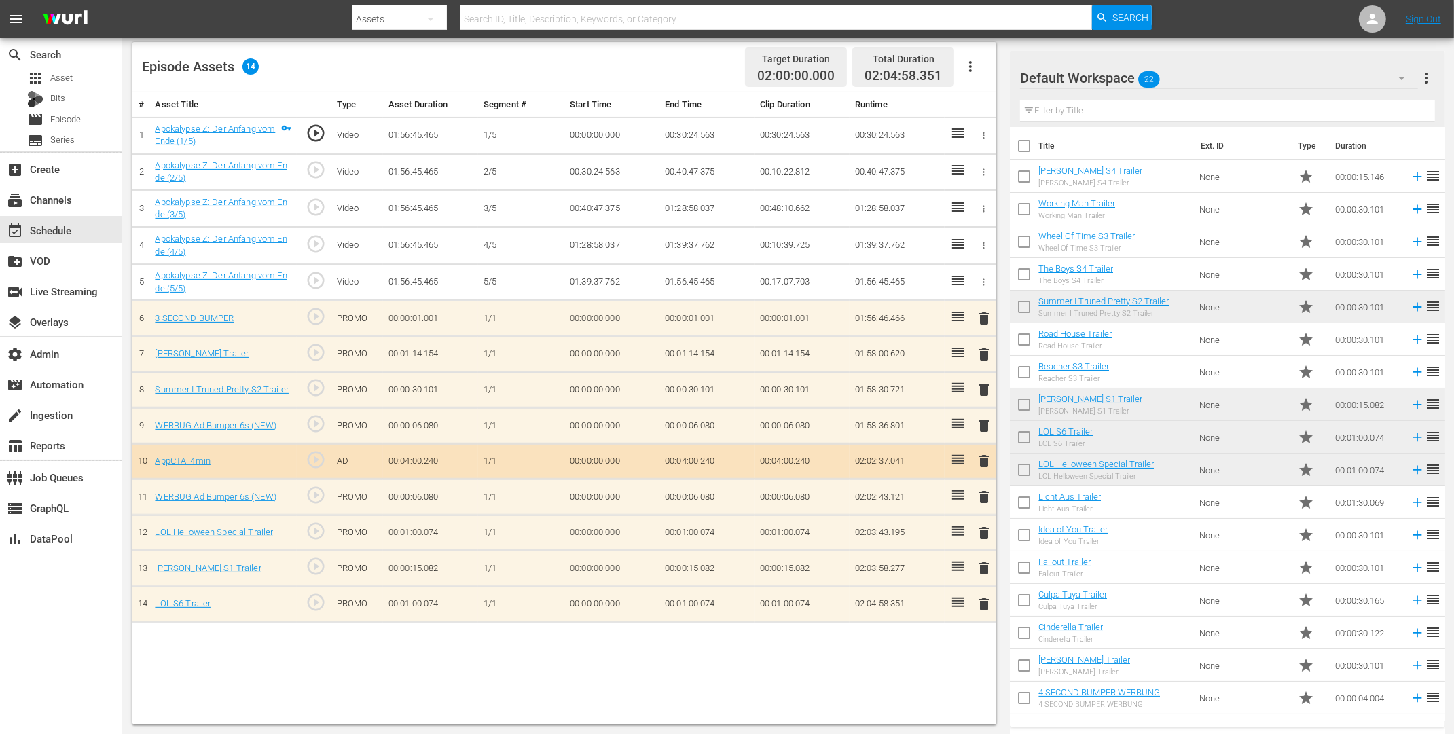
scroll to position [156, 0]
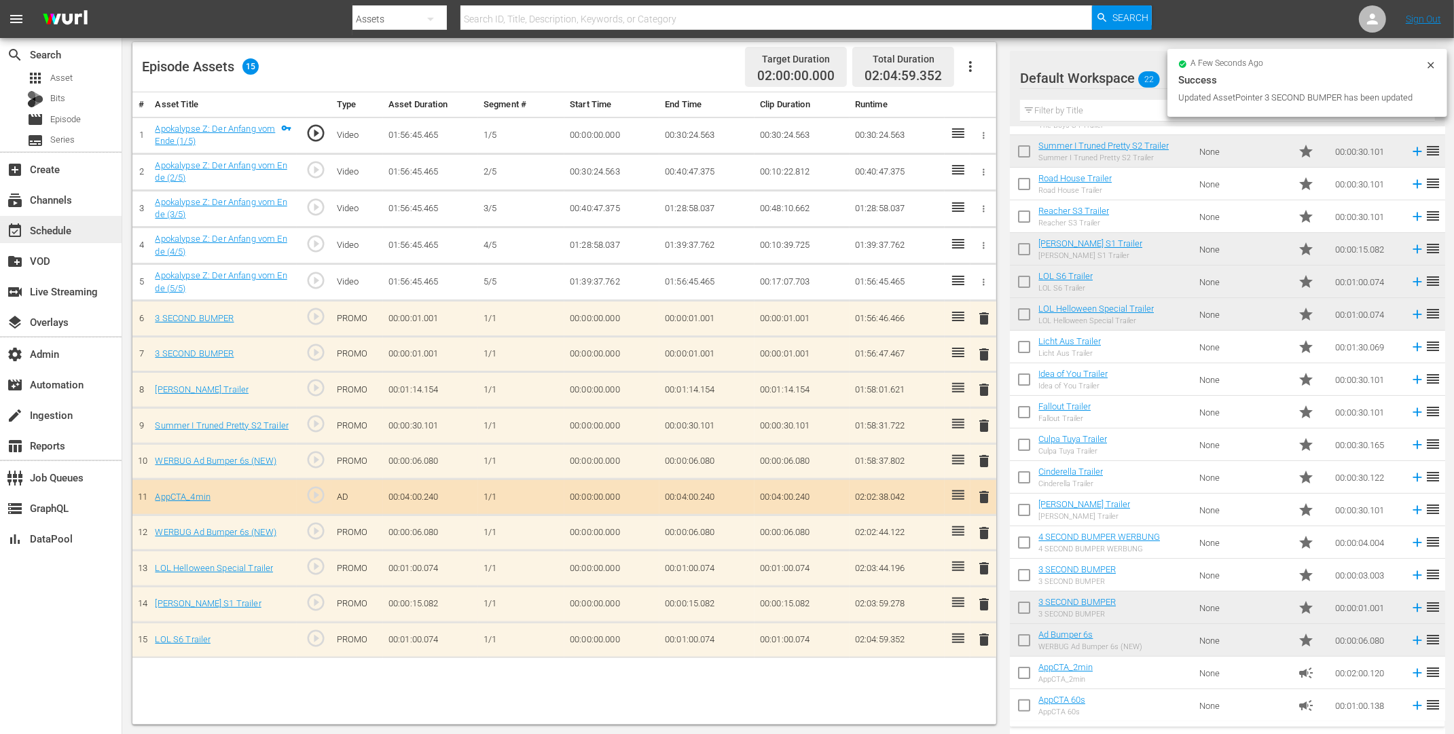
click at [69, 226] on div "event_available Schedule" at bounding box center [38, 228] width 76 height 12
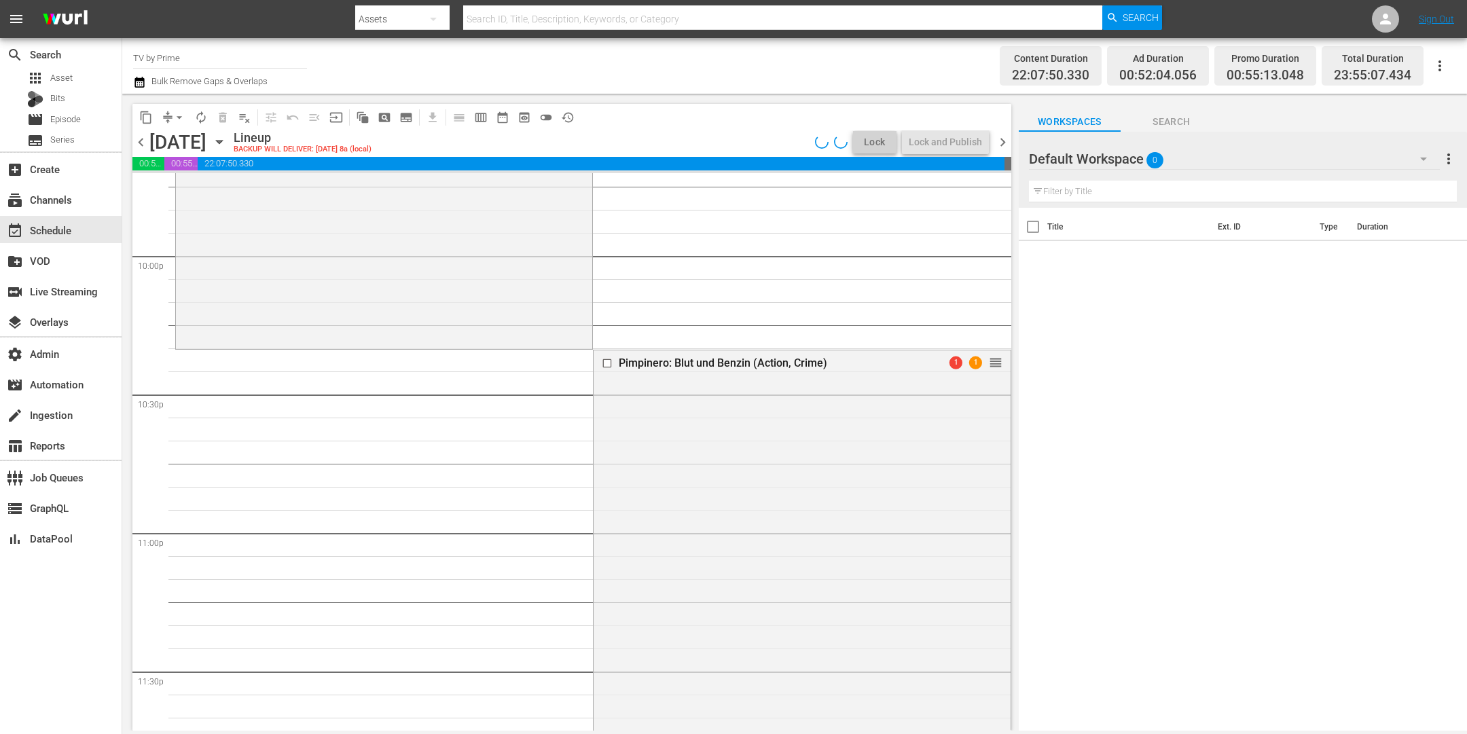
scroll to position [6035, 0]
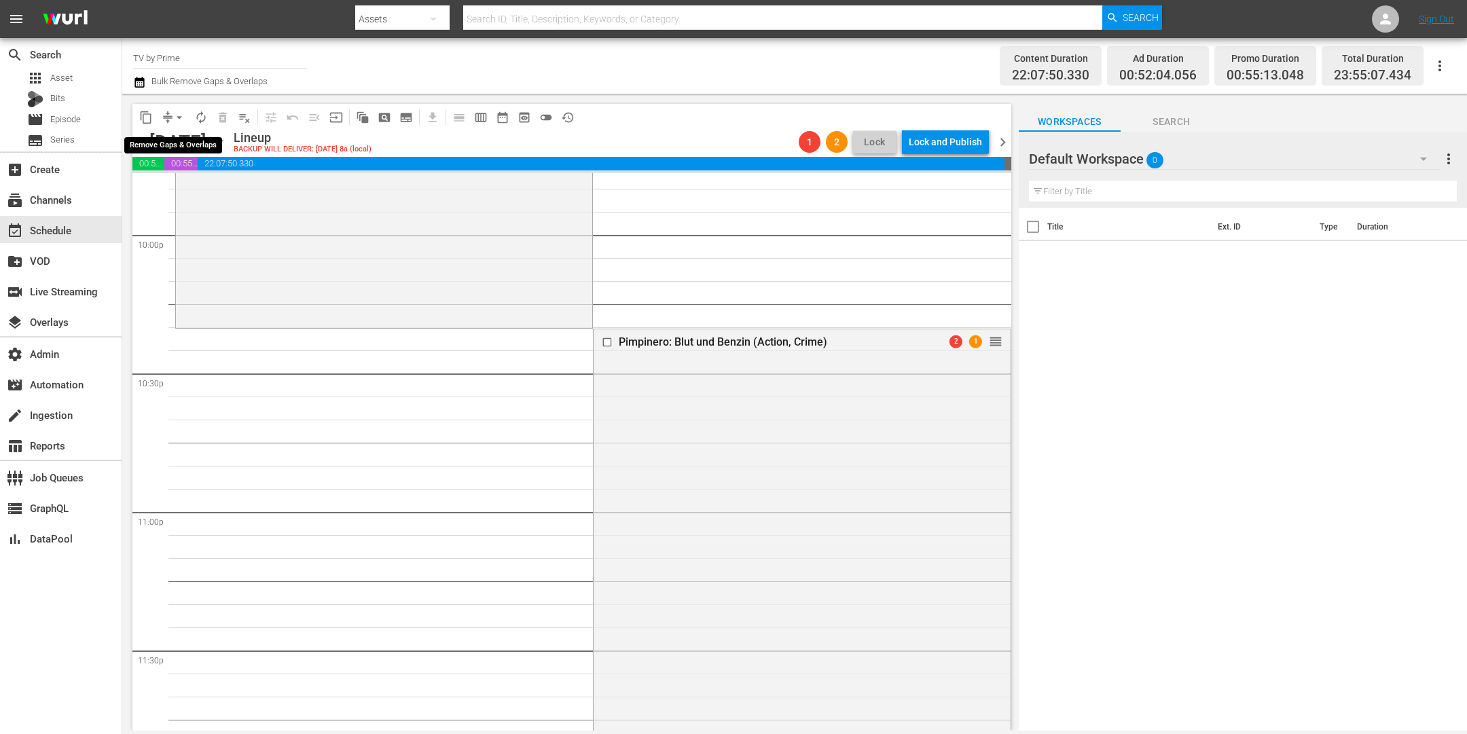
click at [173, 115] on span "arrow_drop_down" at bounding box center [180, 118] width 14 height 14
click at [177, 190] on li "Align to End of Previous Day" at bounding box center [180, 189] width 143 height 22
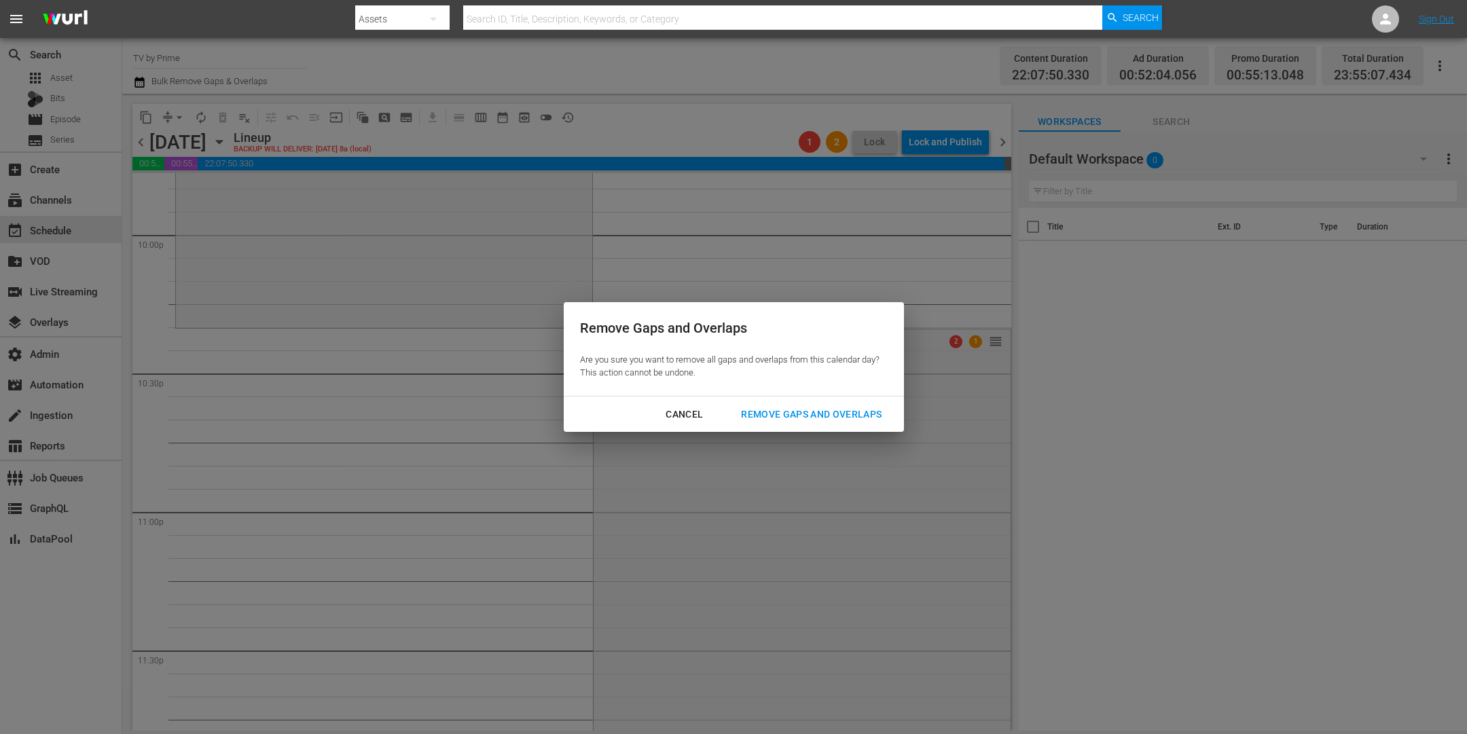
click at [820, 420] on div "Remove Gaps and Overlaps" at bounding box center [811, 414] width 162 height 17
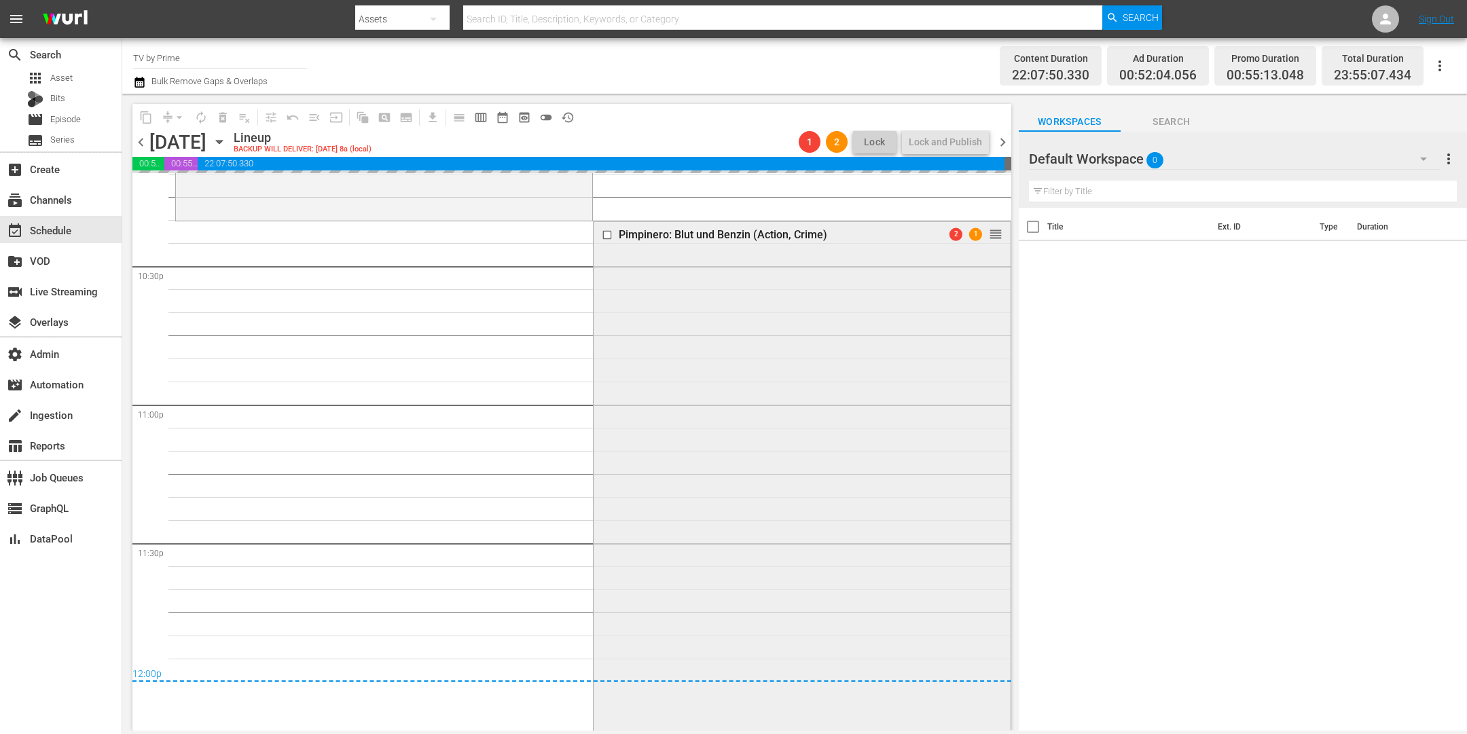
scroll to position [6072, 0]
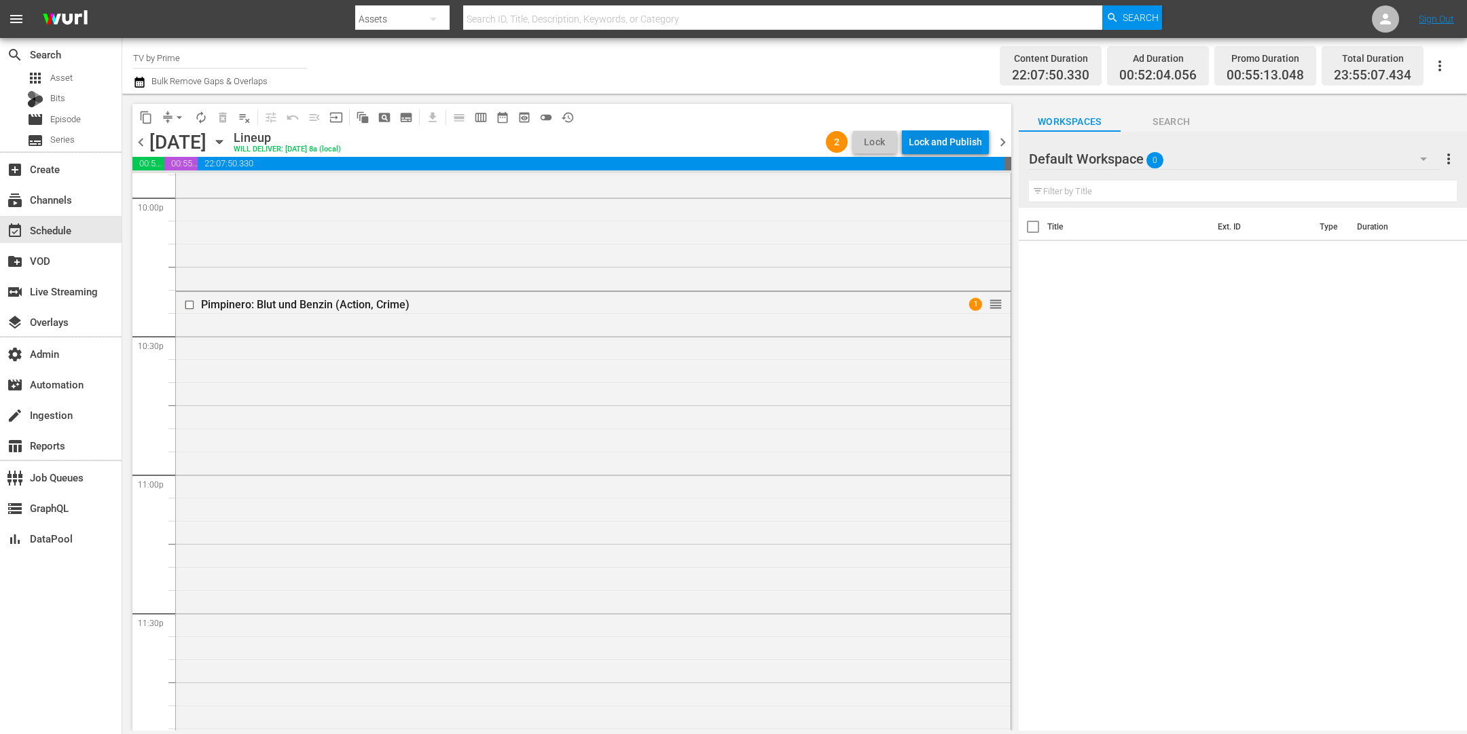
click at [933, 134] on div "Lock and Publish" at bounding box center [945, 142] width 73 height 24
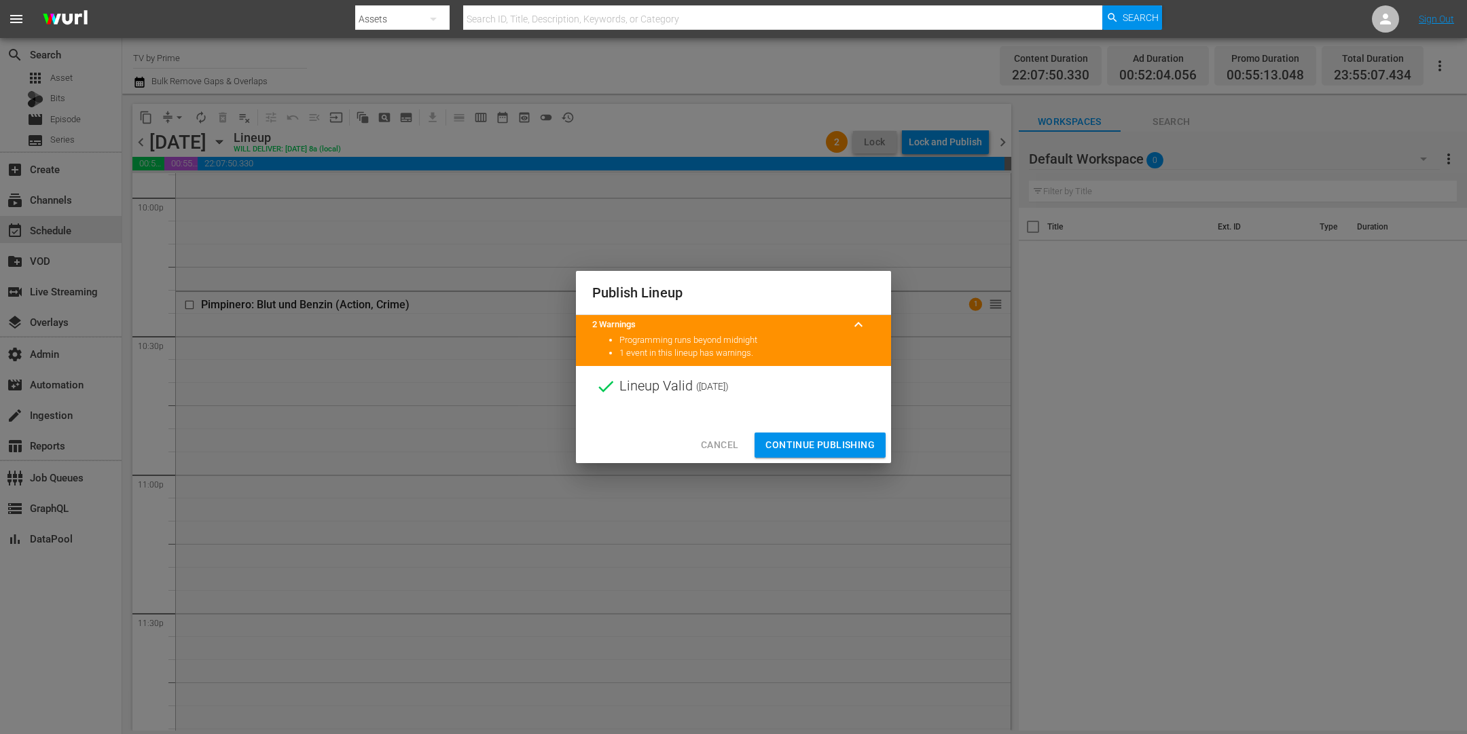
click at [835, 446] on span "Continue Publishing" at bounding box center [820, 445] width 109 height 17
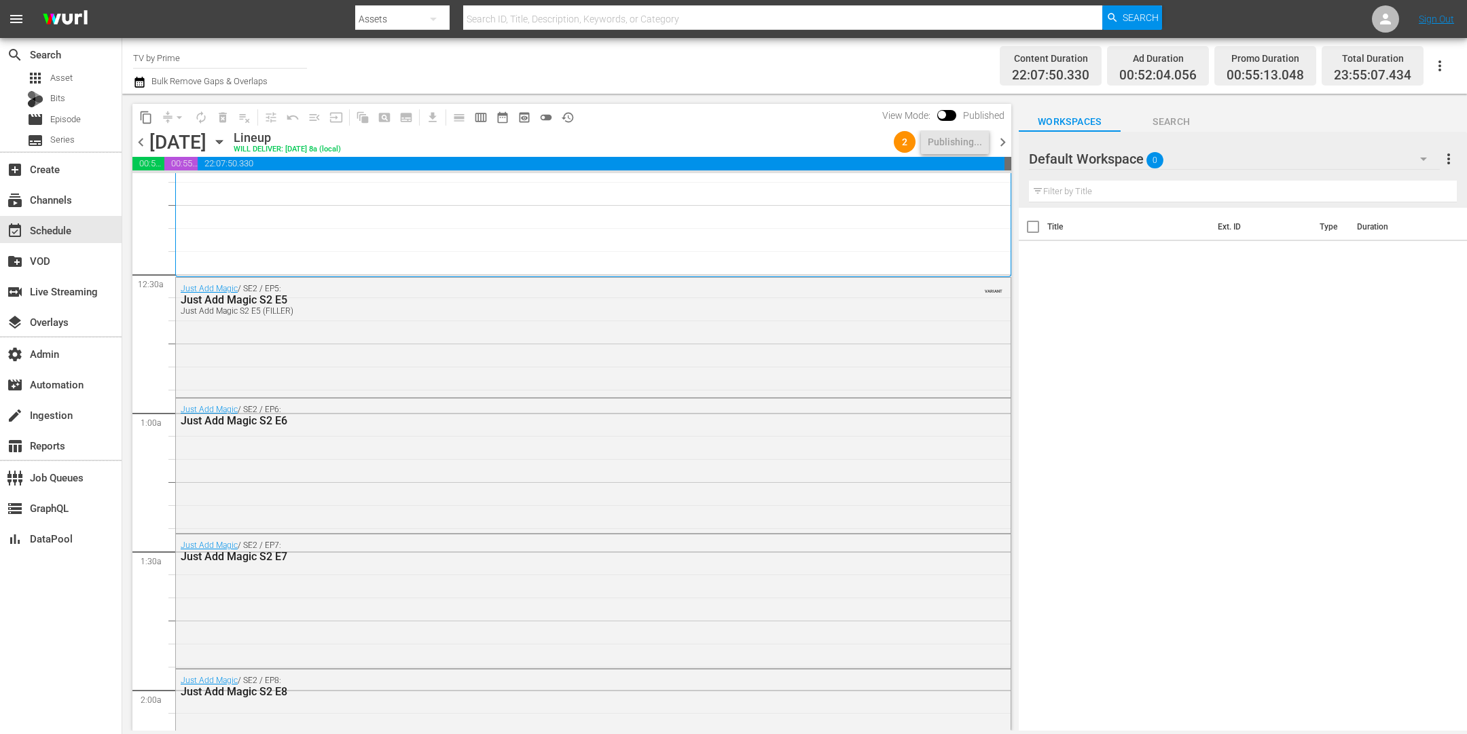
scroll to position [0, 0]
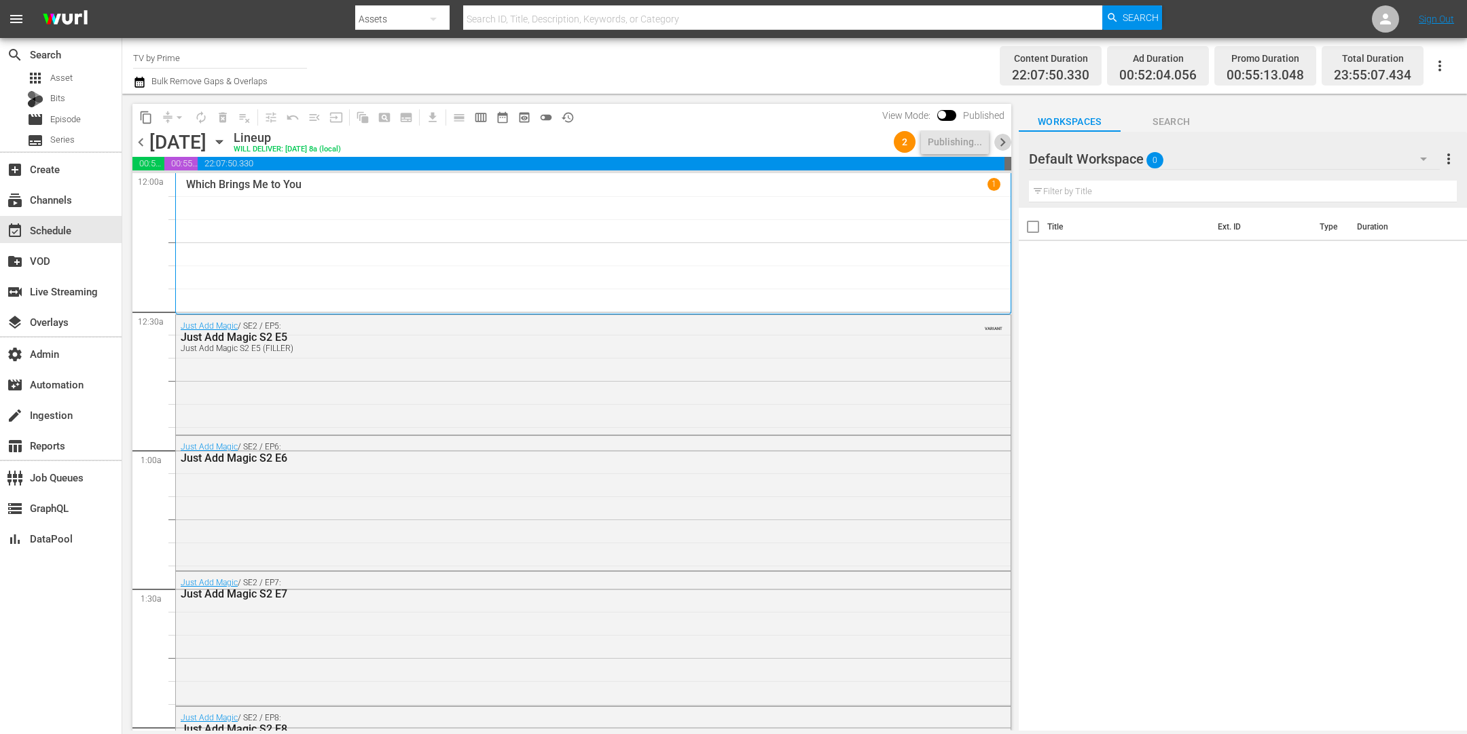
click at [1003, 144] on span "chevron_right" at bounding box center [1002, 142] width 17 height 17
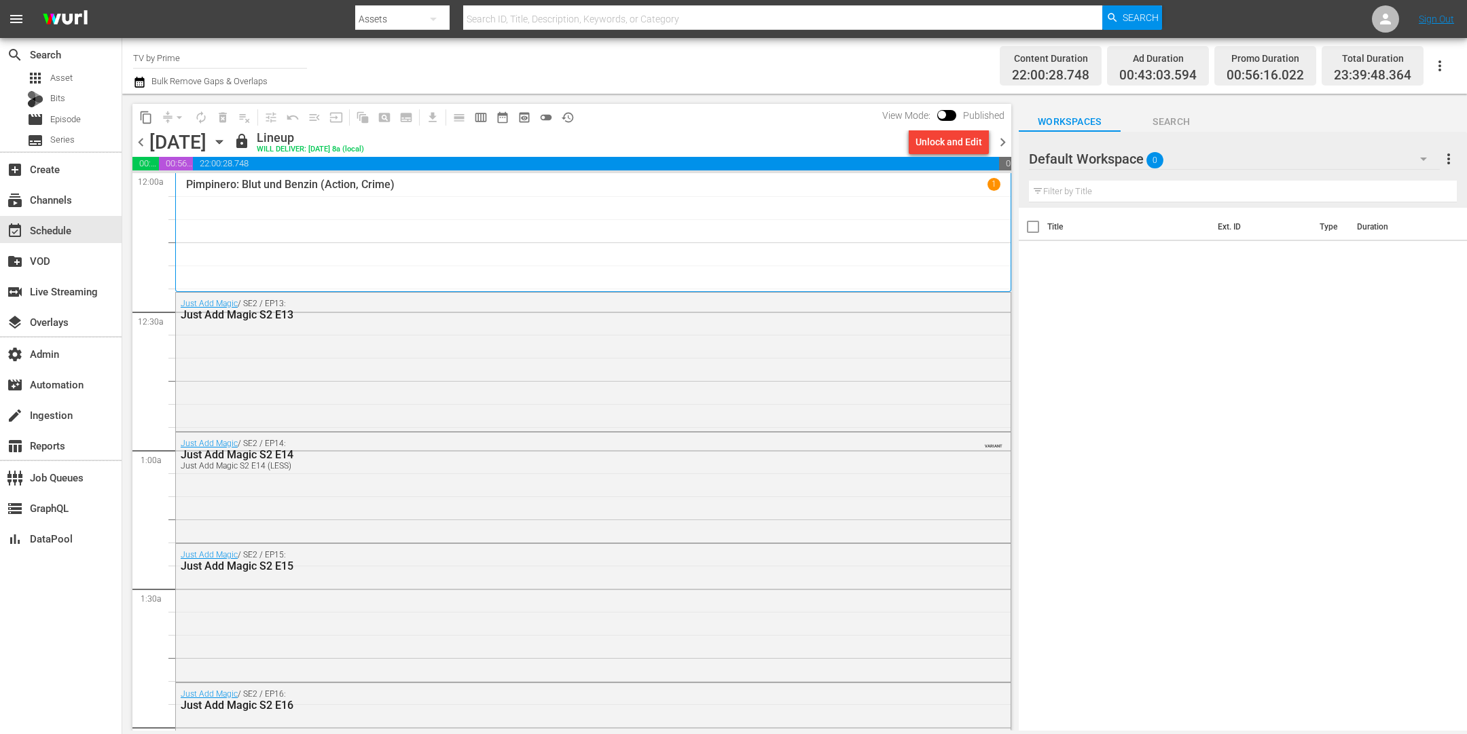
click at [141, 139] on span "chevron_left" at bounding box center [140, 142] width 17 height 17
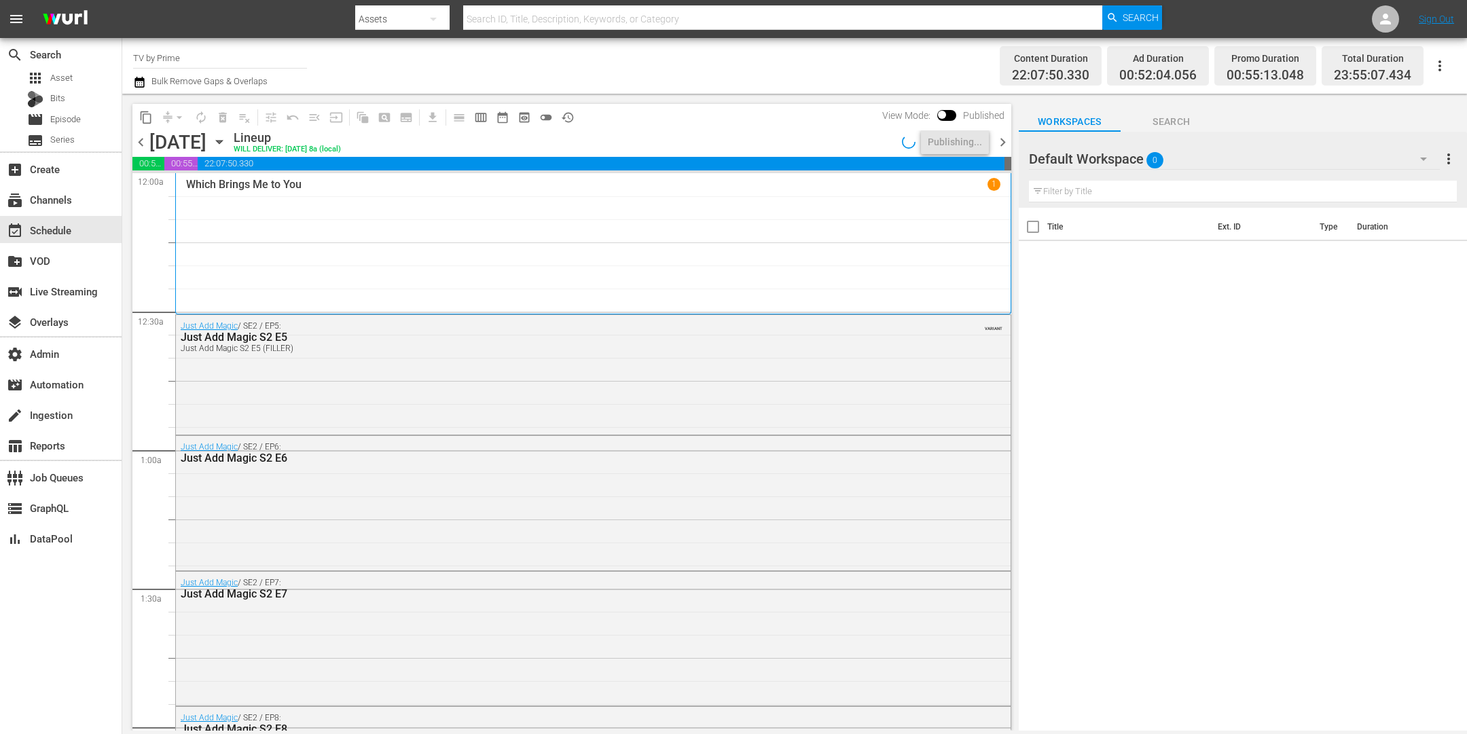
click at [227, 139] on icon "button" at bounding box center [219, 141] width 15 height 15
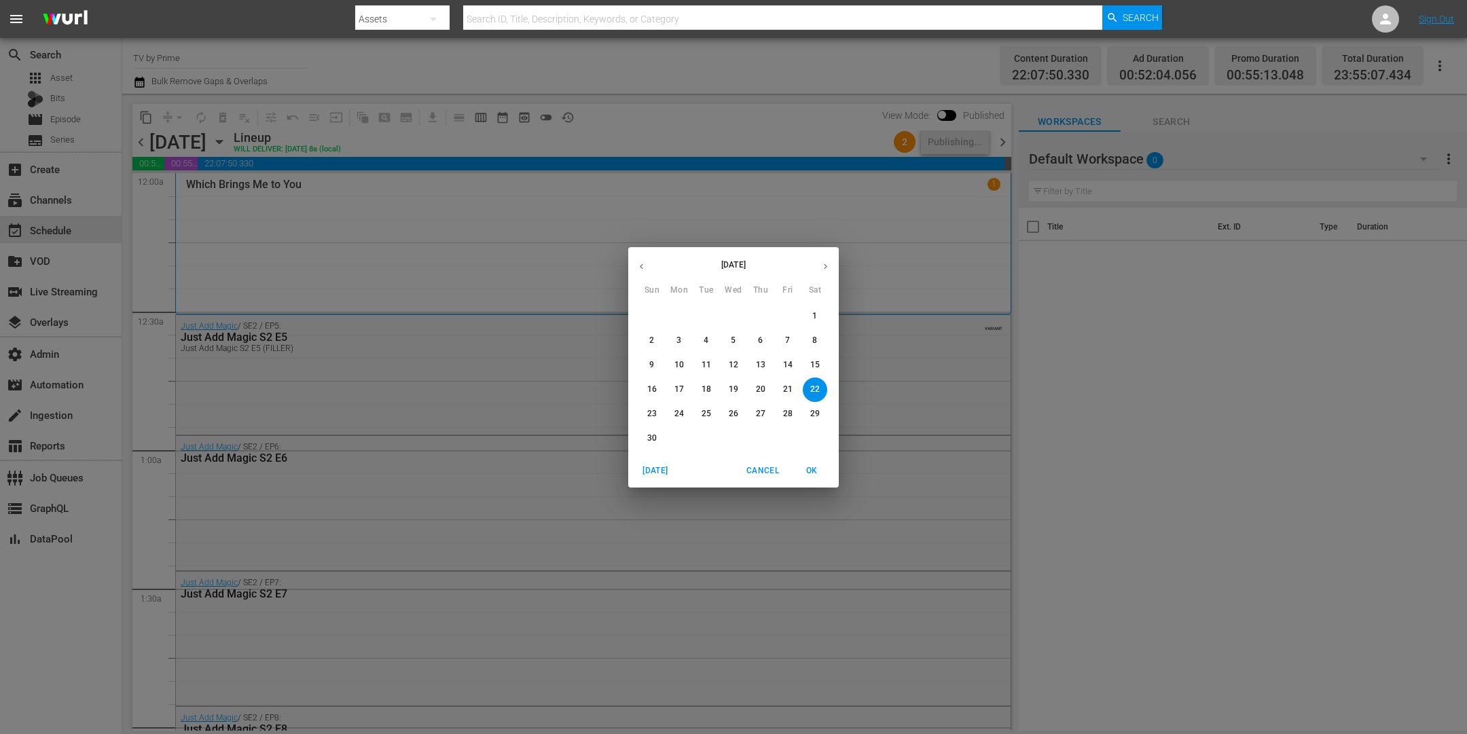
click at [779, 414] on span "28" at bounding box center [788, 414] width 24 height 12
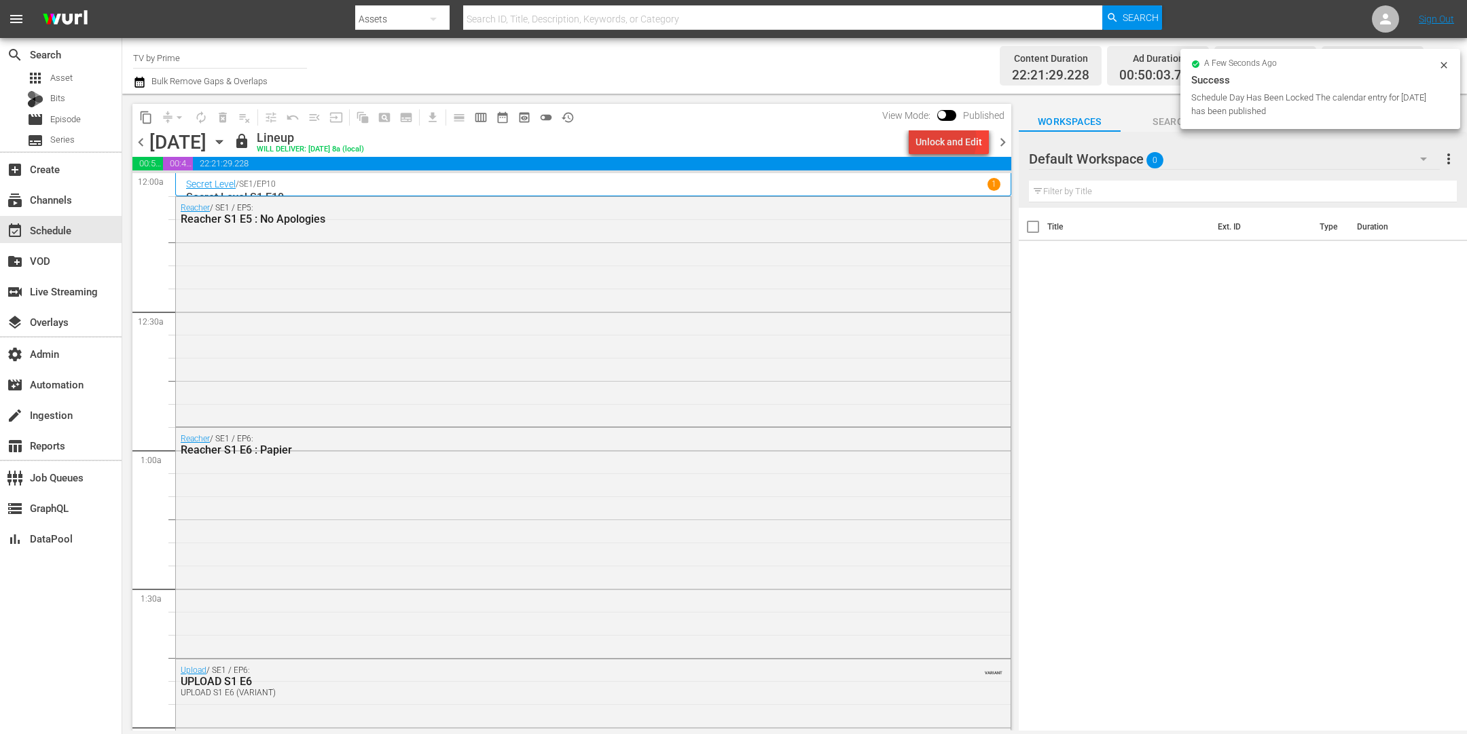
click at [941, 141] on div "Unlock and Edit" at bounding box center [949, 142] width 67 height 24
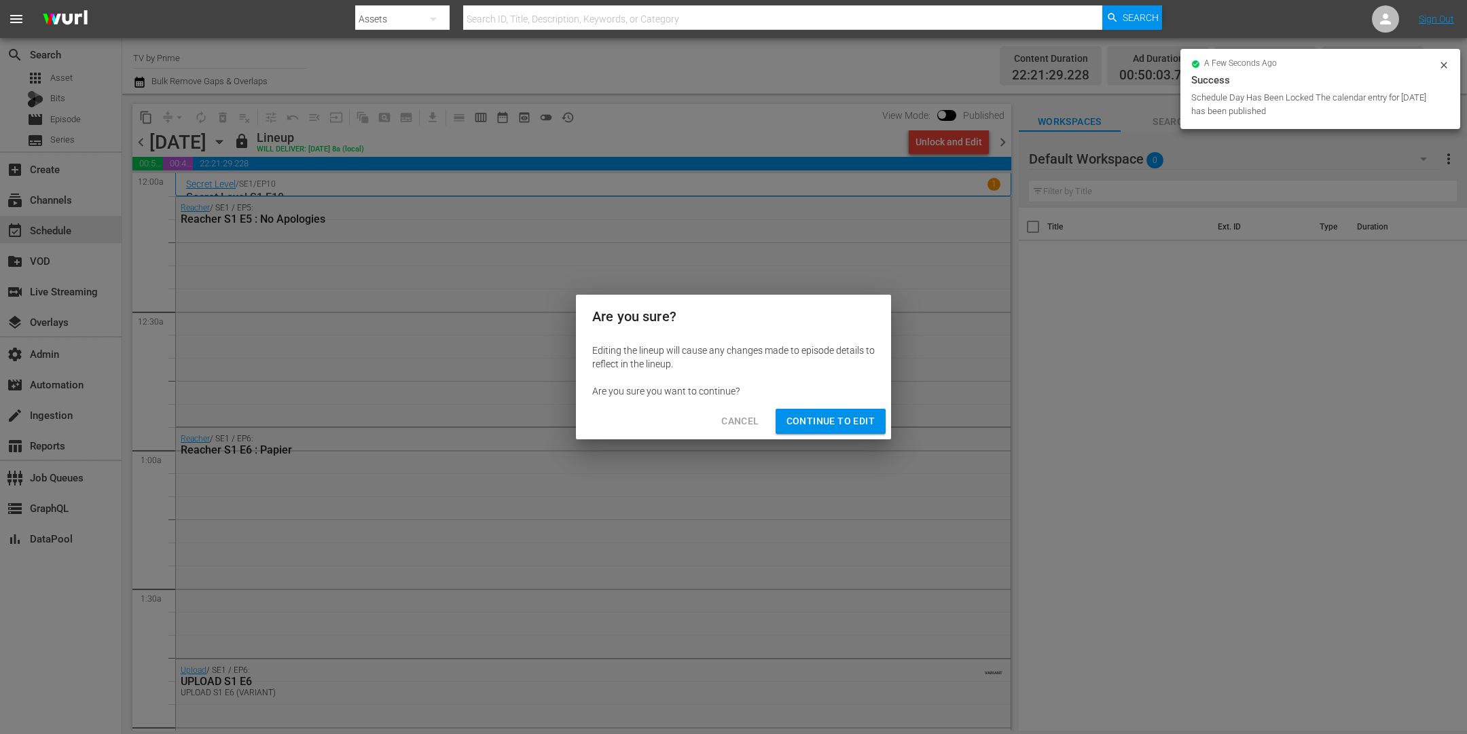
click at [856, 423] on span "Continue to Edit" at bounding box center [831, 421] width 88 height 17
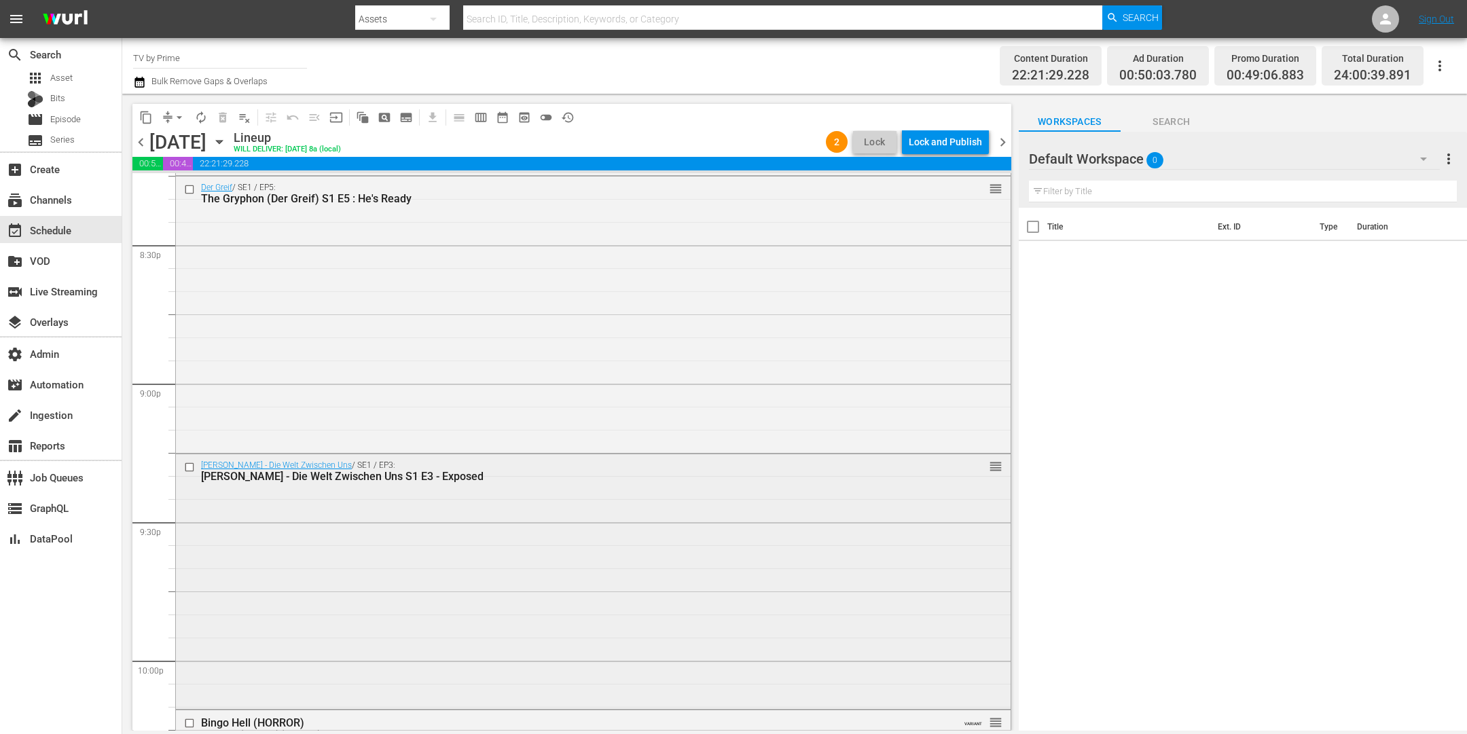
scroll to position [5621, 0]
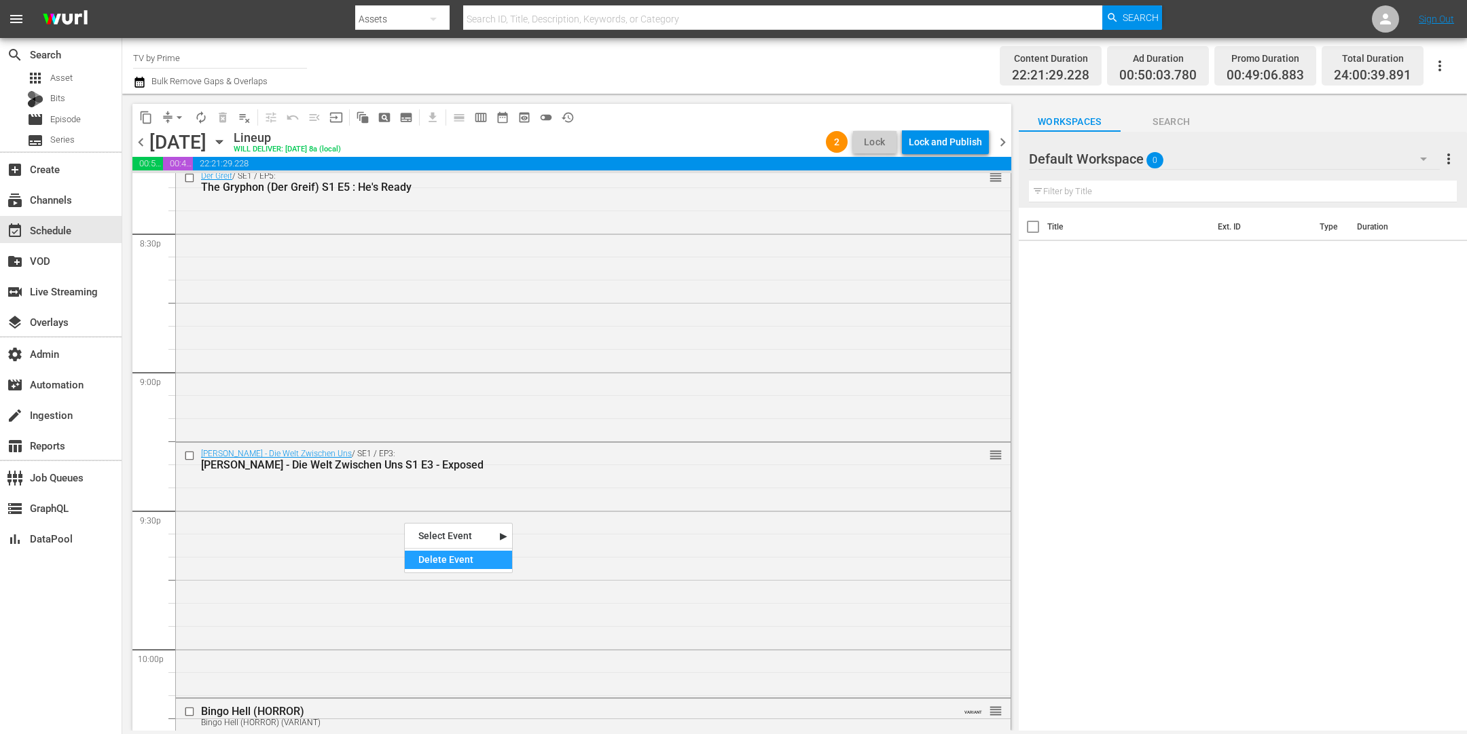
click at [460, 558] on div "Delete Event" at bounding box center [458, 560] width 107 height 18
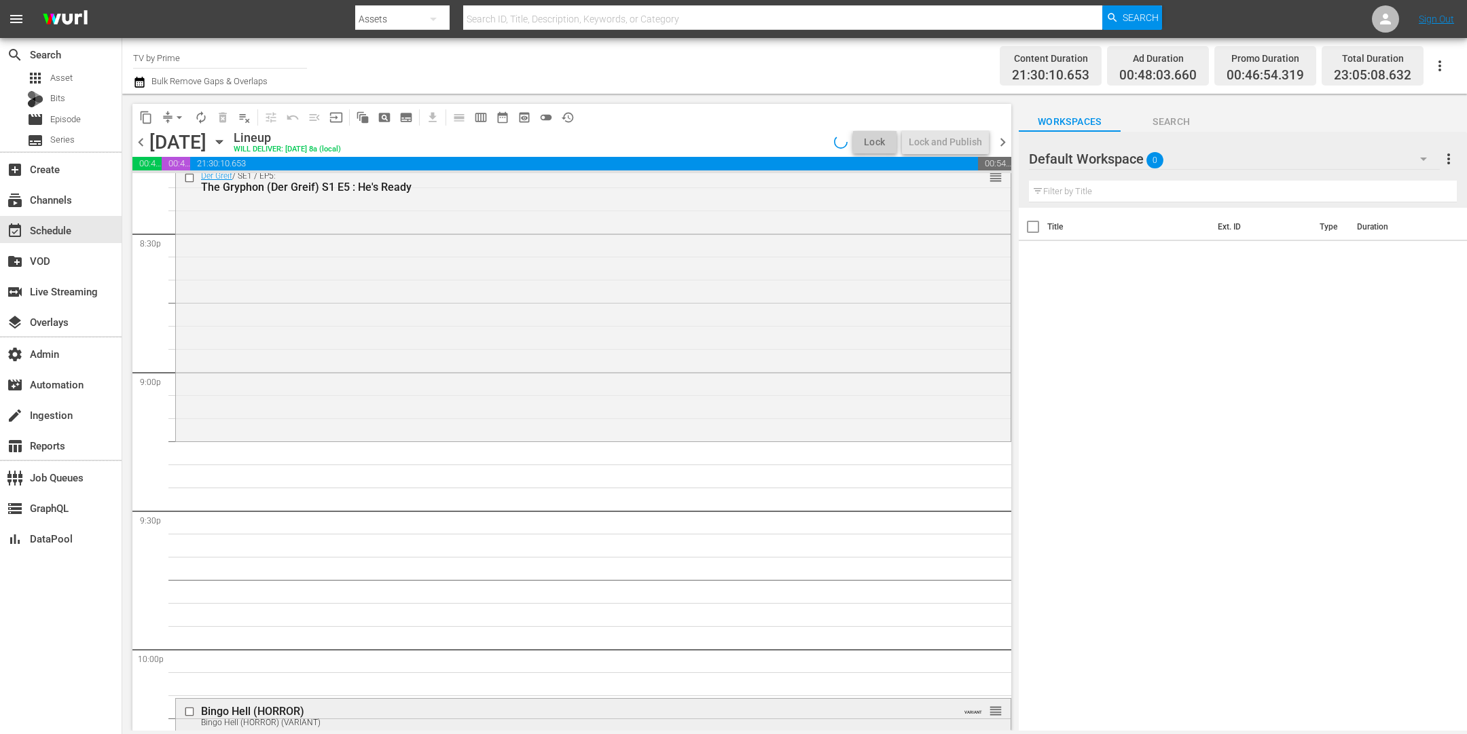
scroll to position [6119, 0]
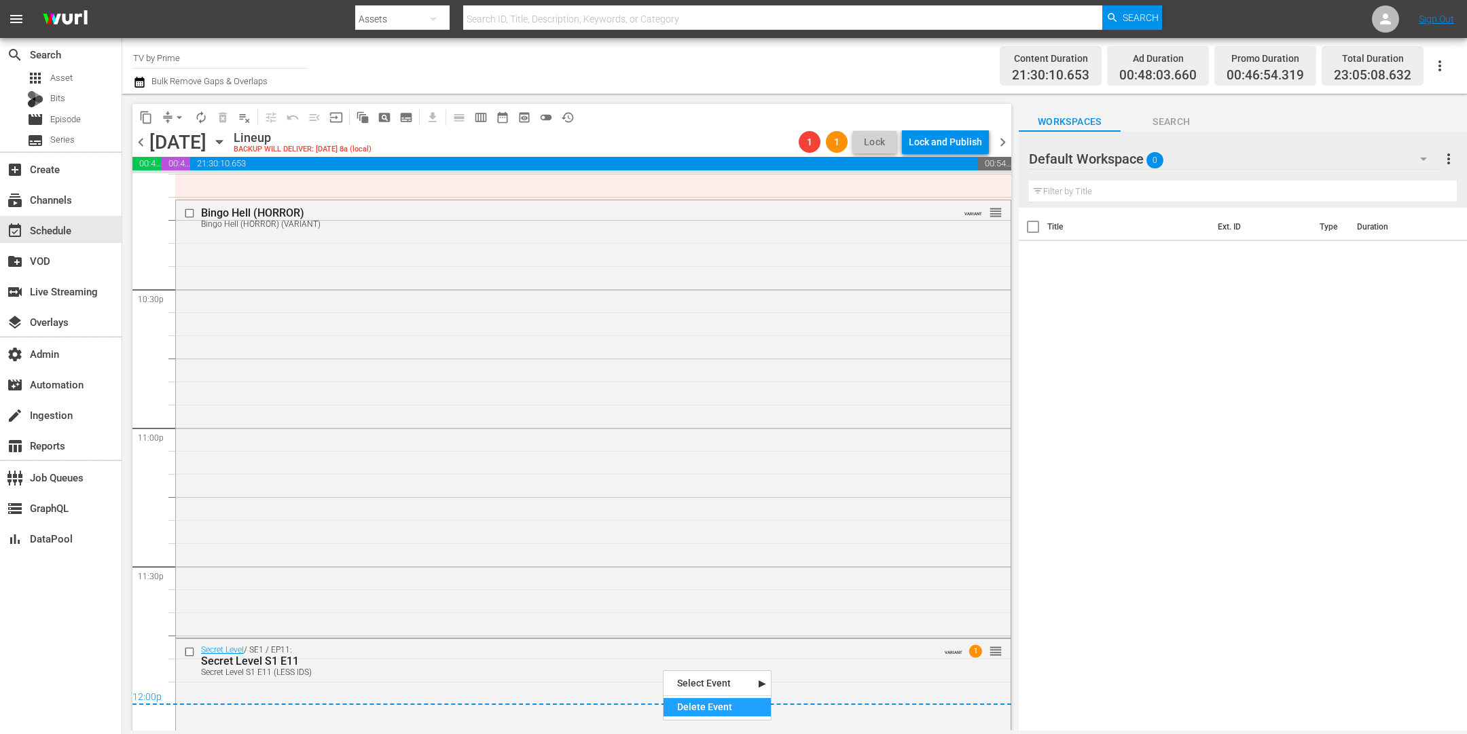
click at [681, 700] on div "Delete Event" at bounding box center [717, 707] width 107 height 18
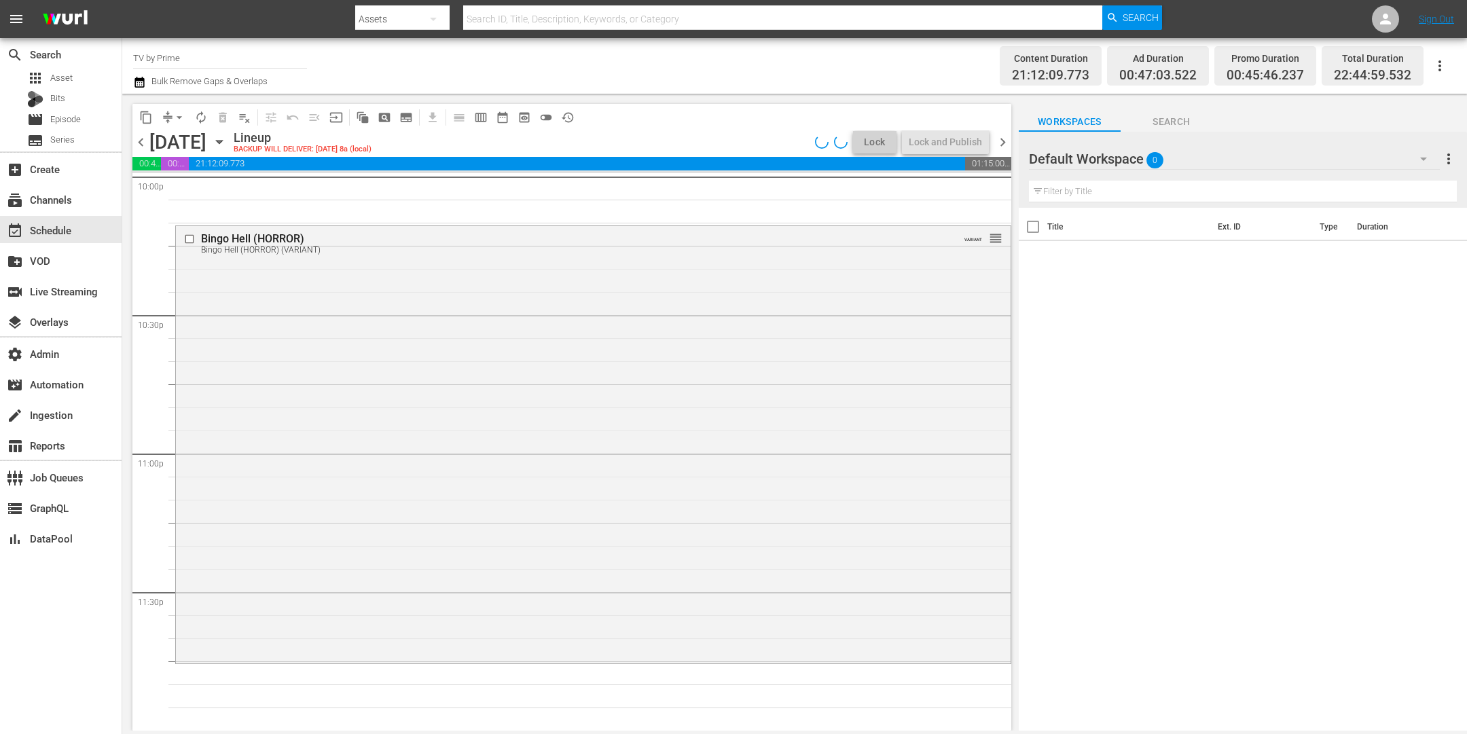
scroll to position [6093, 0]
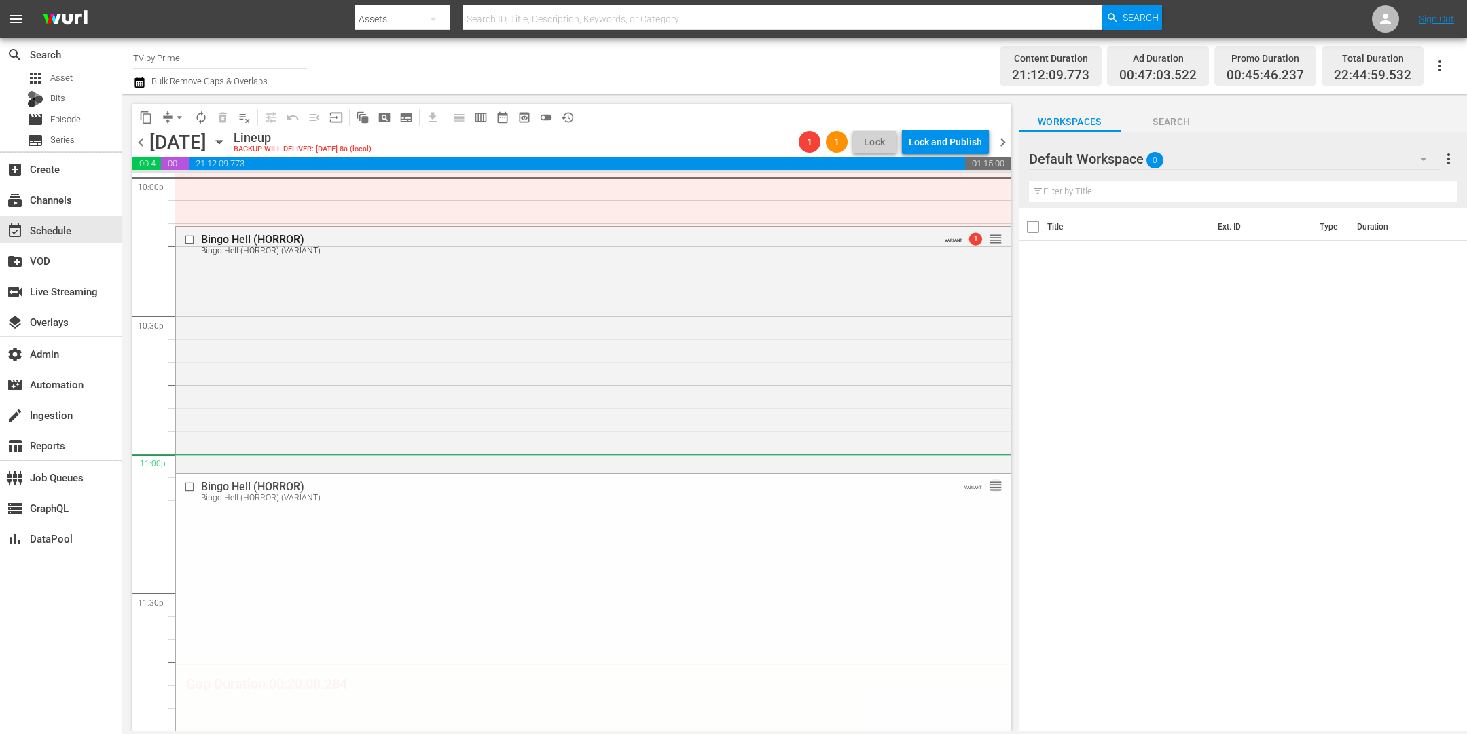
drag, startPoint x: 983, startPoint y: 237, endPoint x: 919, endPoint y: 471, distance: 242.9
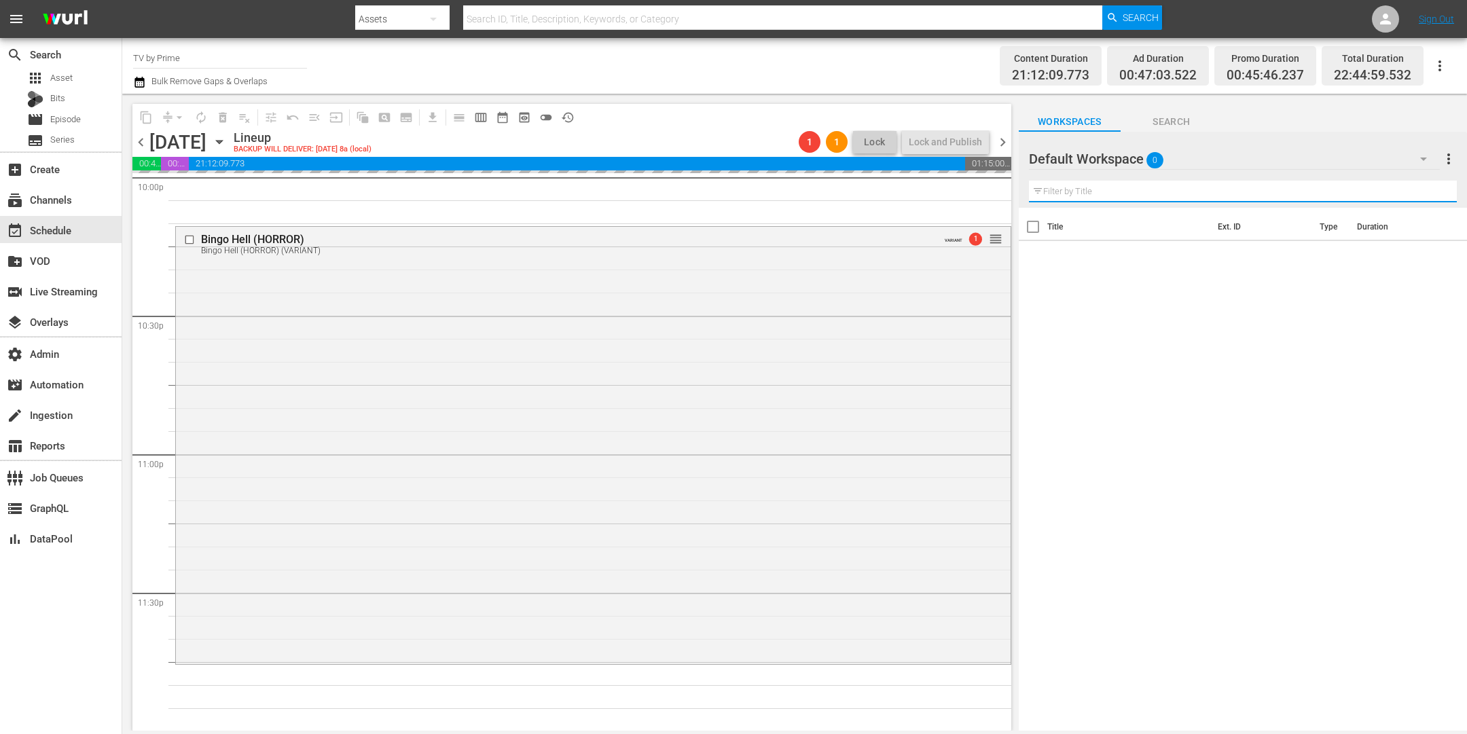
click at [1136, 194] on input "text" at bounding box center [1243, 192] width 428 height 22
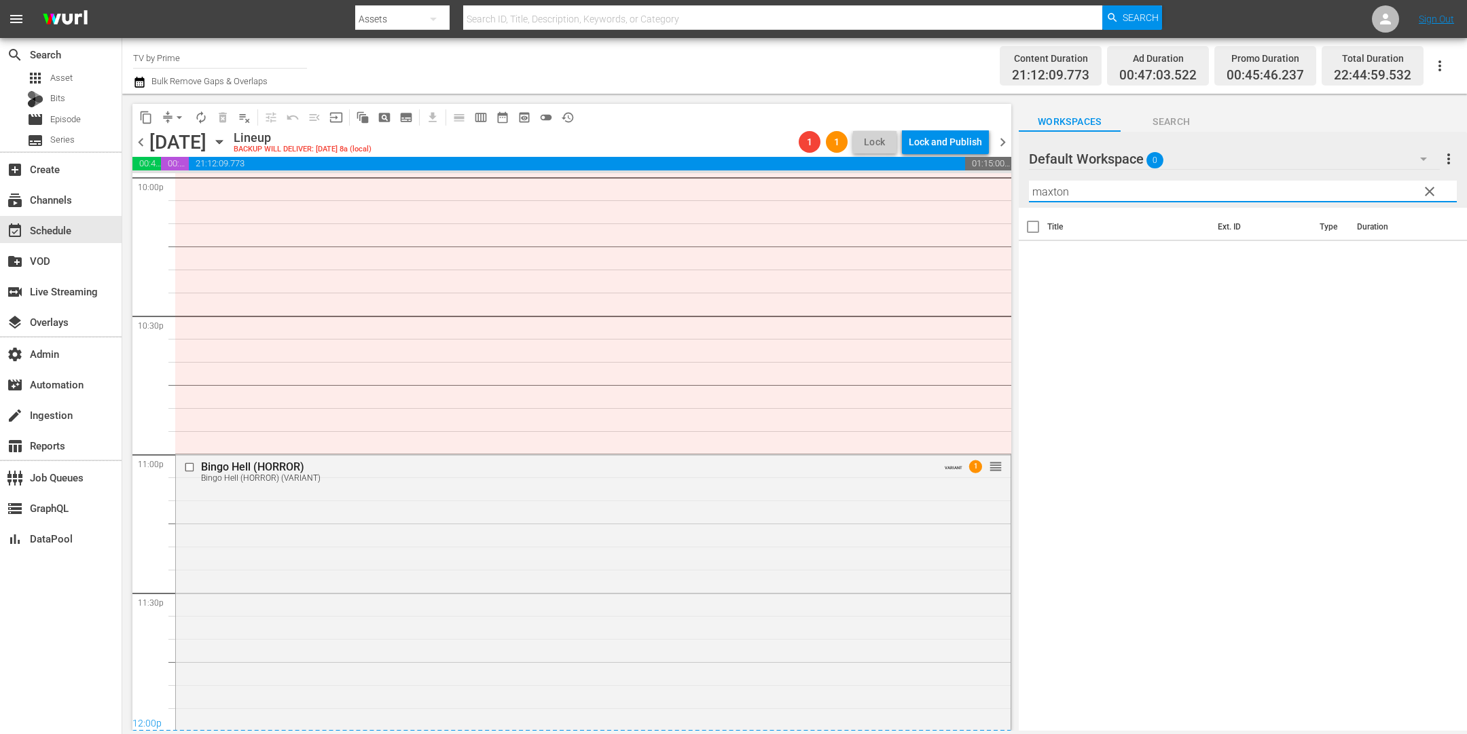
type input "maxton"
click at [1414, 158] on button "button" at bounding box center [1423, 159] width 33 height 33
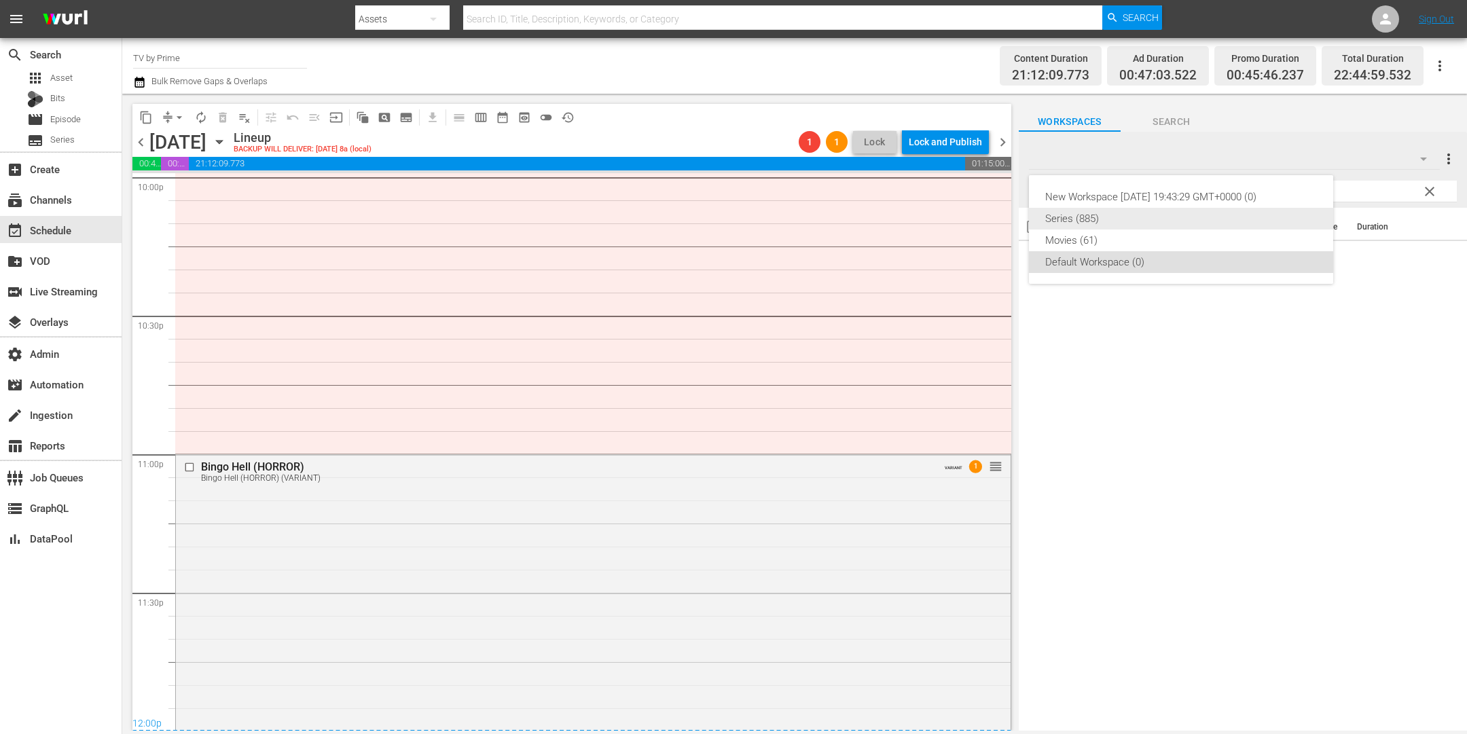
click at [1102, 220] on div "Series (885)" at bounding box center [1181, 219] width 272 height 22
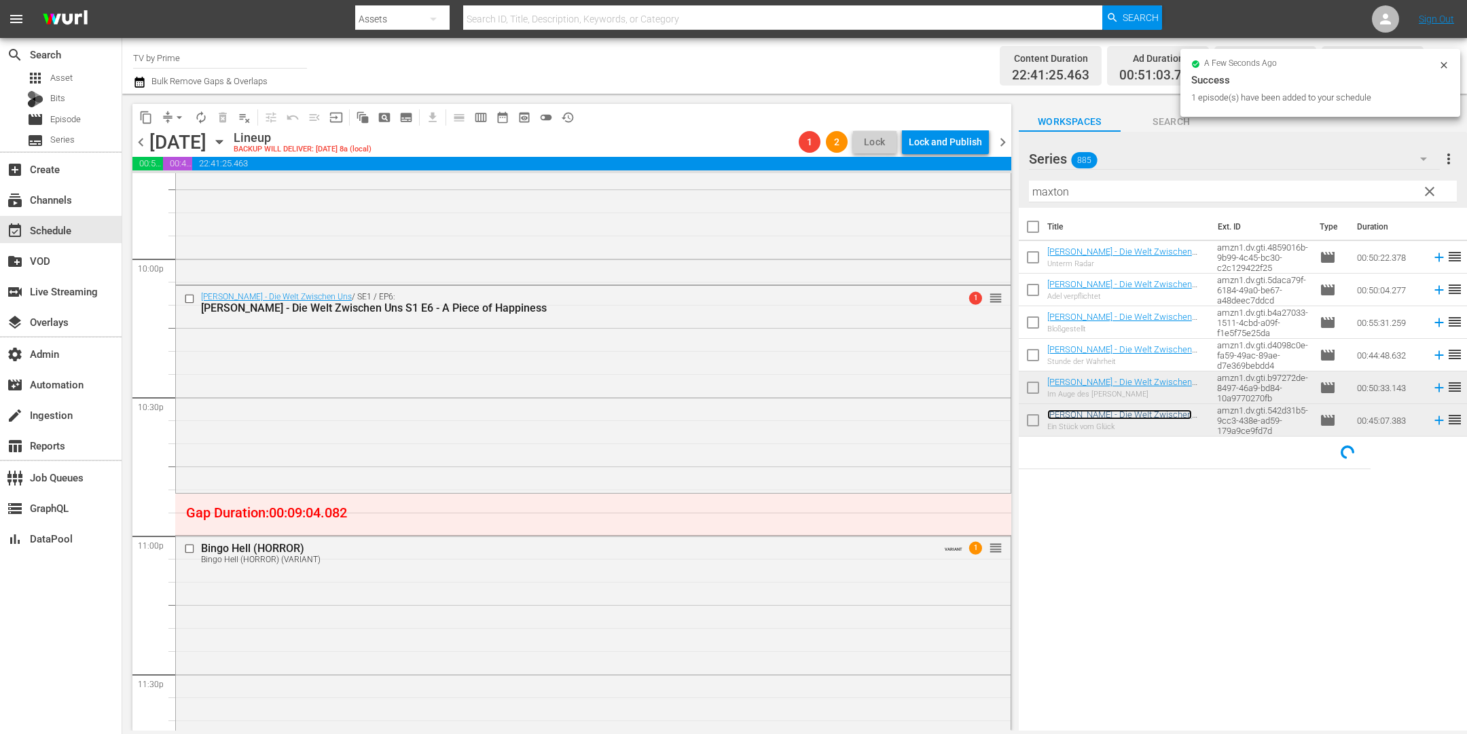
scroll to position [6253, 0]
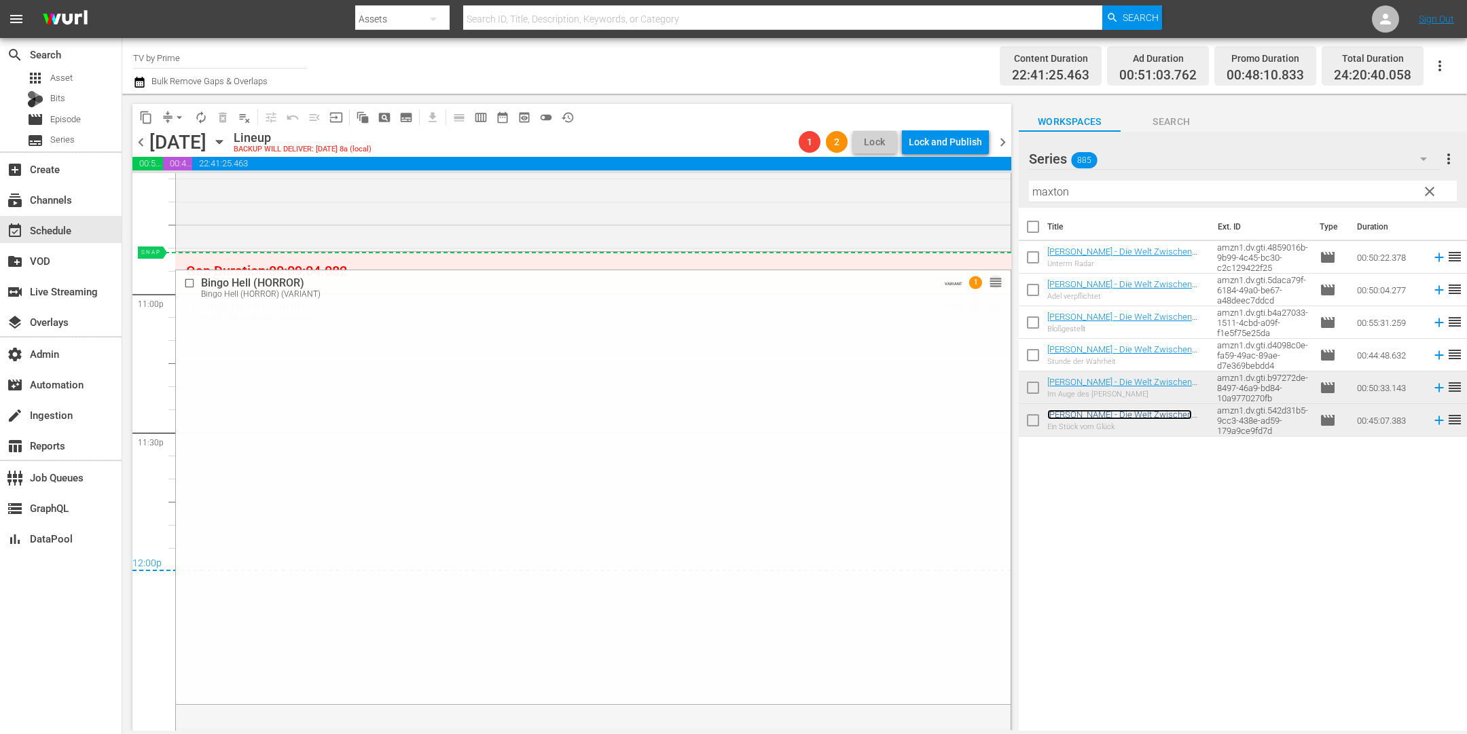
drag, startPoint x: 980, startPoint y: 304, endPoint x: 970, endPoint y: 265, distance: 40.0
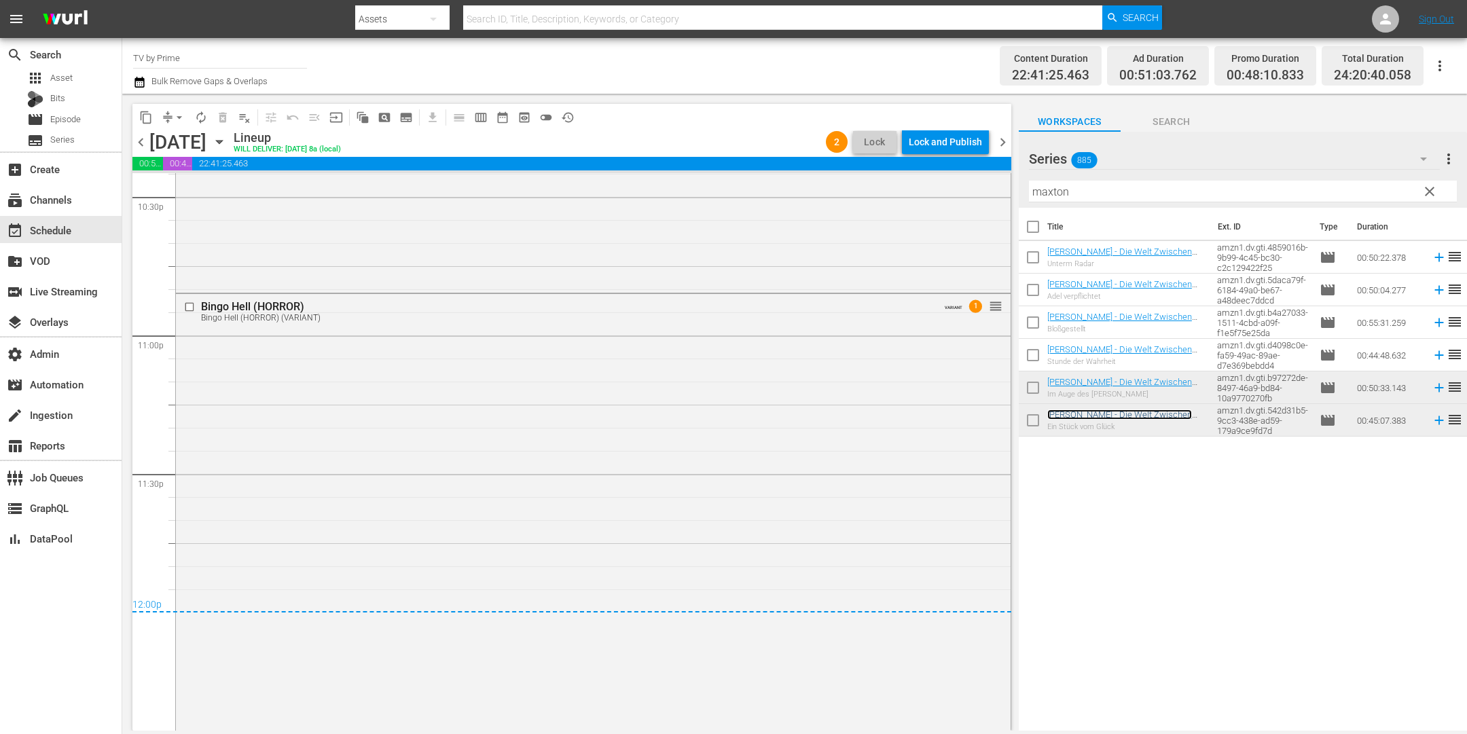
scroll to position [5825, 0]
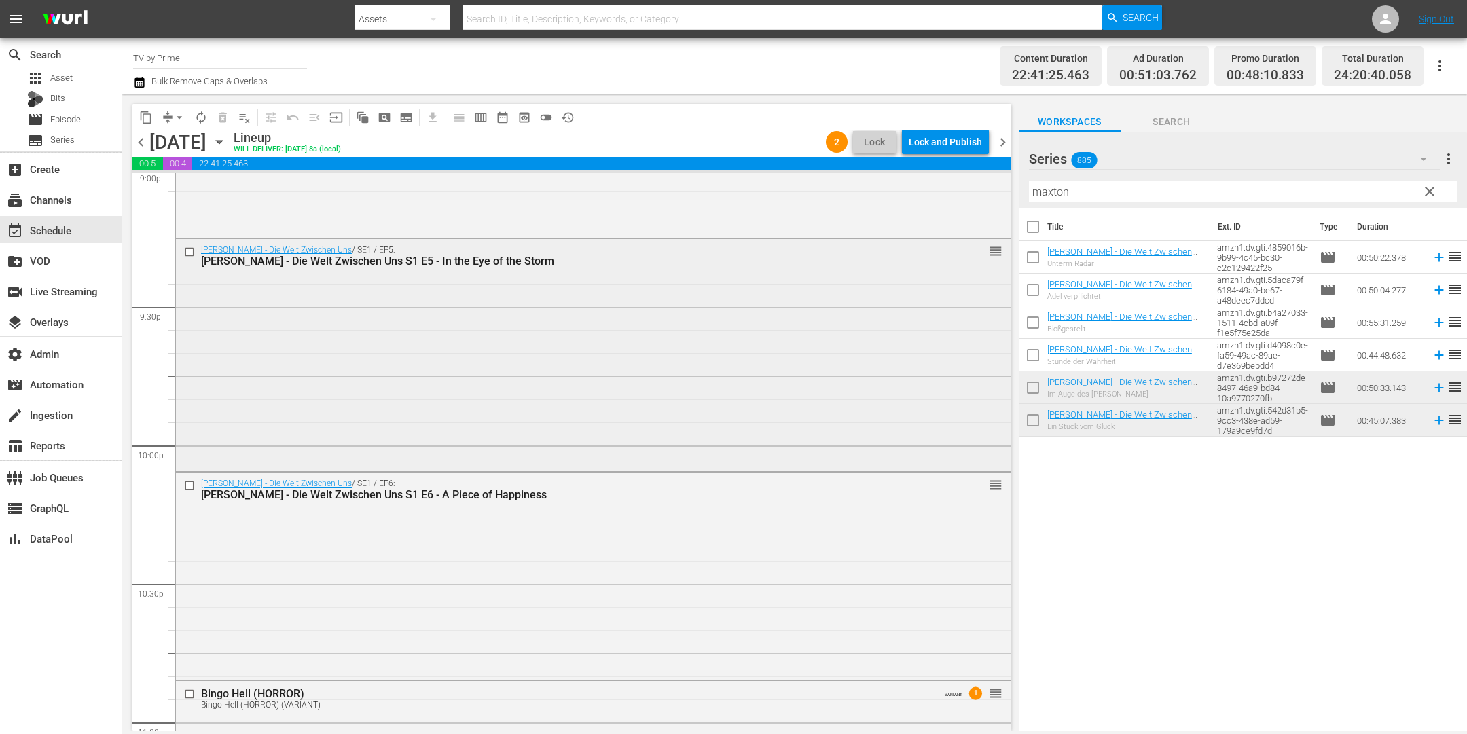
click at [549, 370] on div "Maxton Hall - Die Welt Zwischen Uns / SE1 / EP5: Maxton Hall - Die Welt Zwische…" at bounding box center [593, 354] width 835 height 230
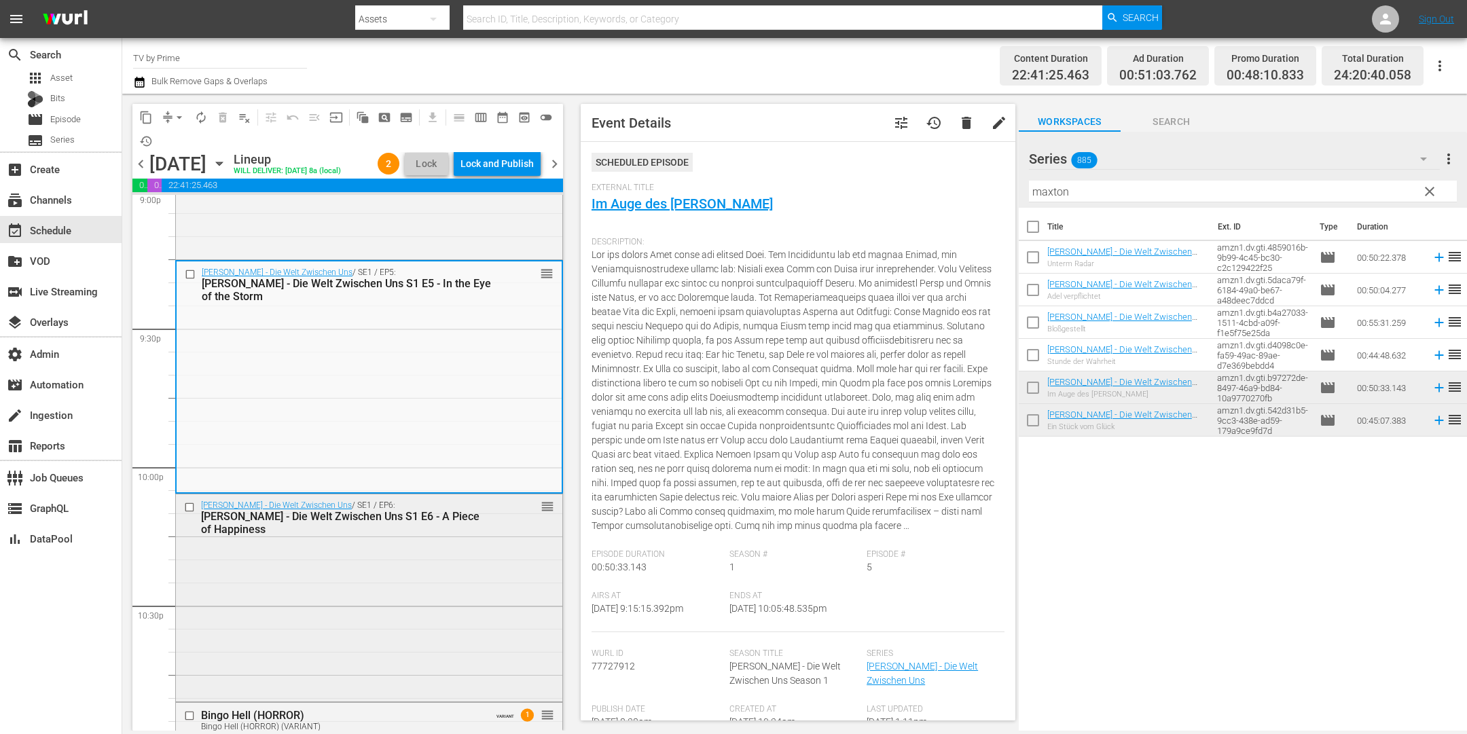
scroll to position [5943, 0]
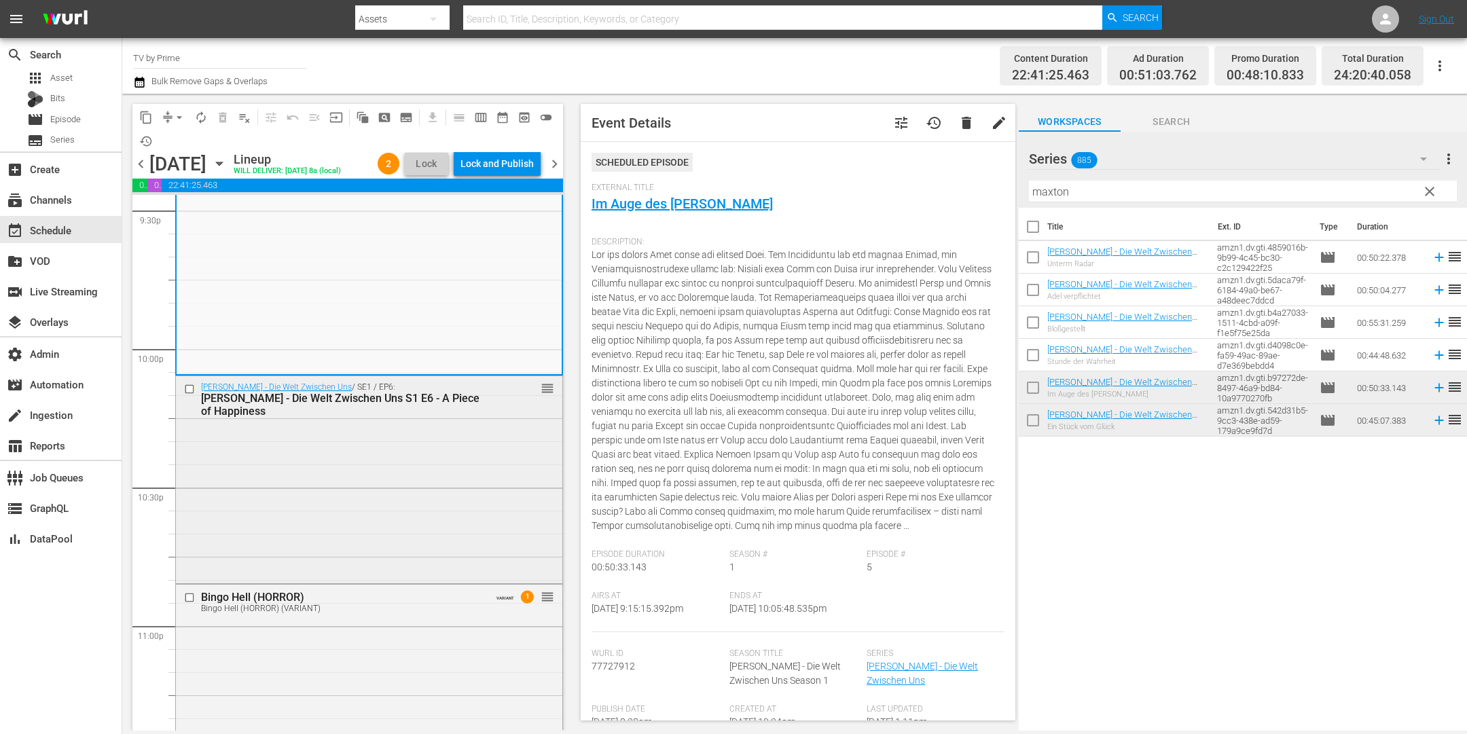
click at [372, 475] on div "Maxton Hall - Die Welt Zwischen Uns / SE1 / EP6: Maxton Hall - Die Welt Zwische…" at bounding box center [369, 478] width 386 height 204
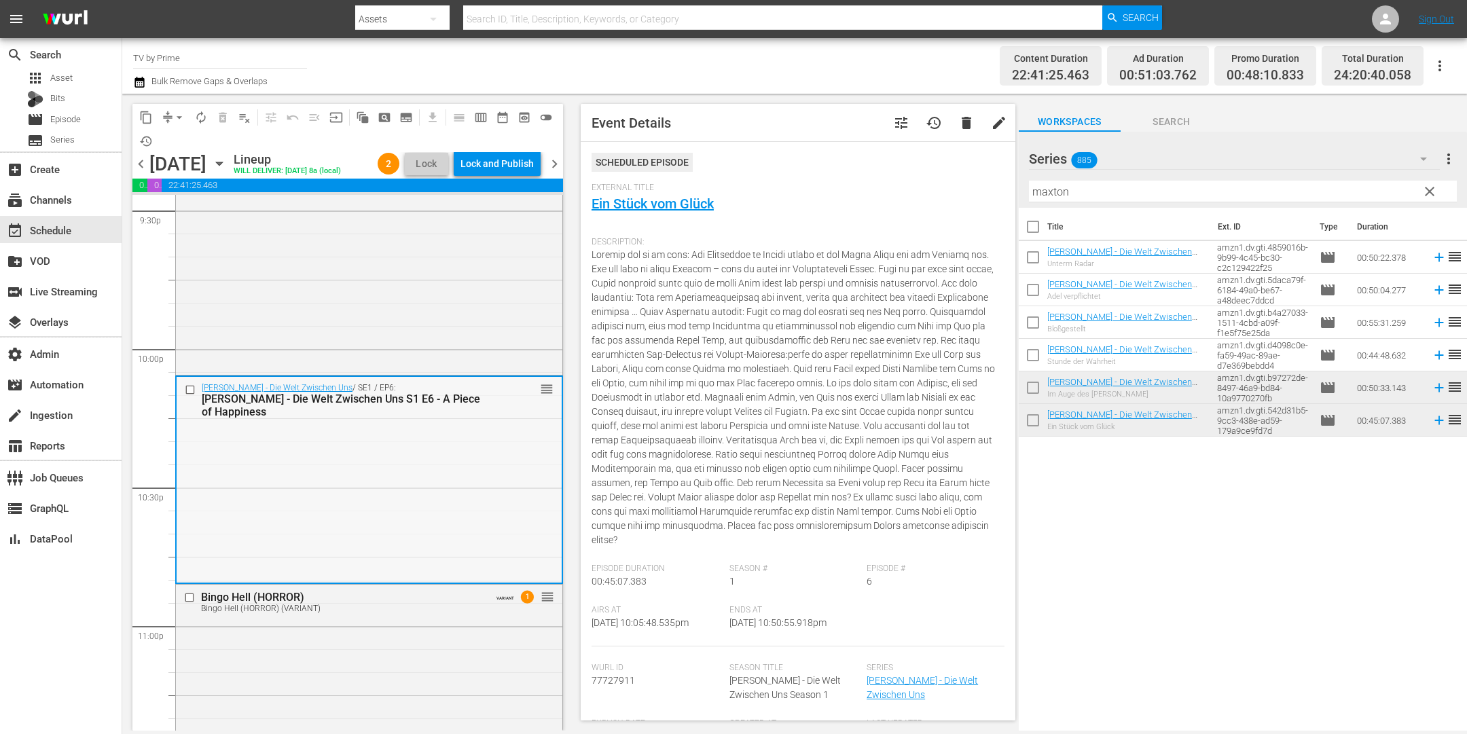
scroll to position [6233, 0]
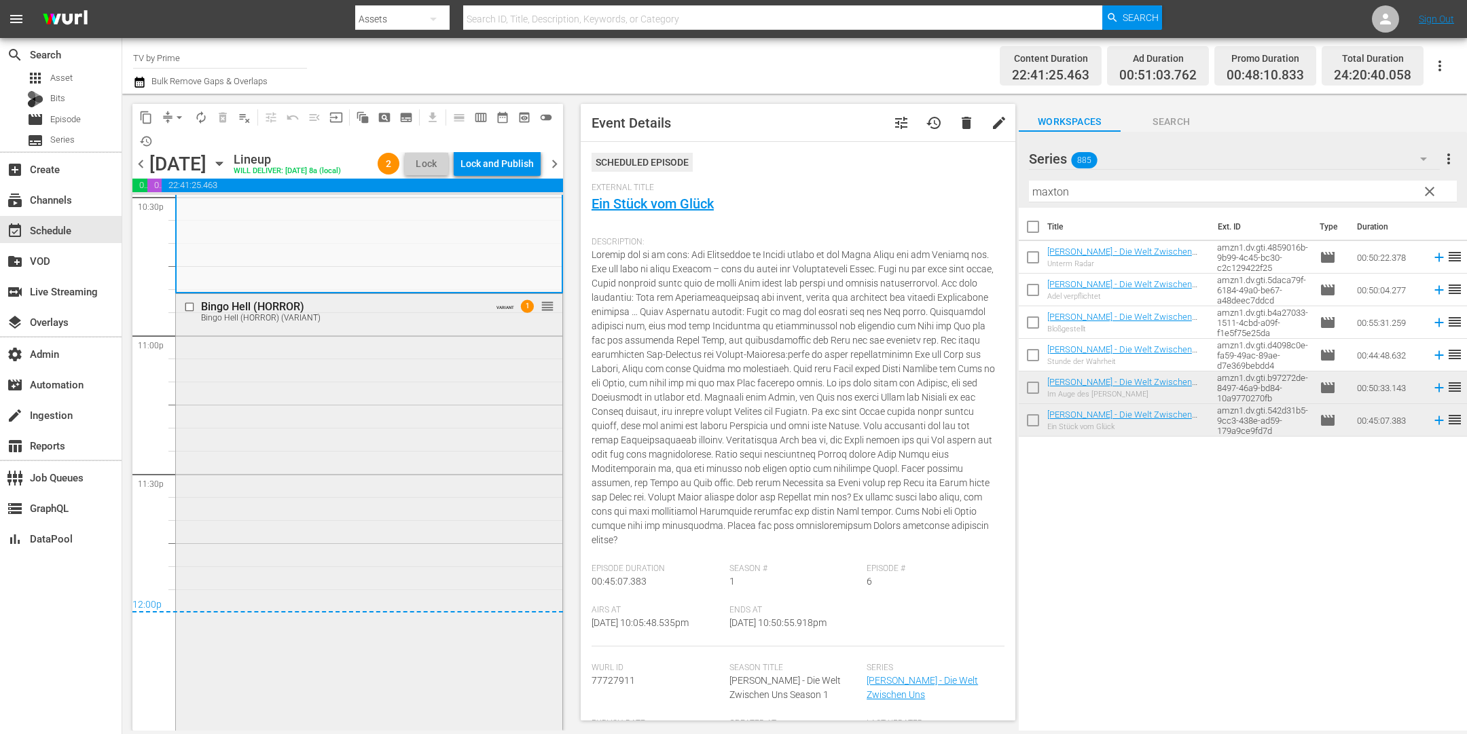
click at [375, 492] on div "Bingo Hell (HORROR) Bingo Hell (HORROR) (VARIANT) VARIANT 1 reorder" at bounding box center [369, 511] width 386 height 434
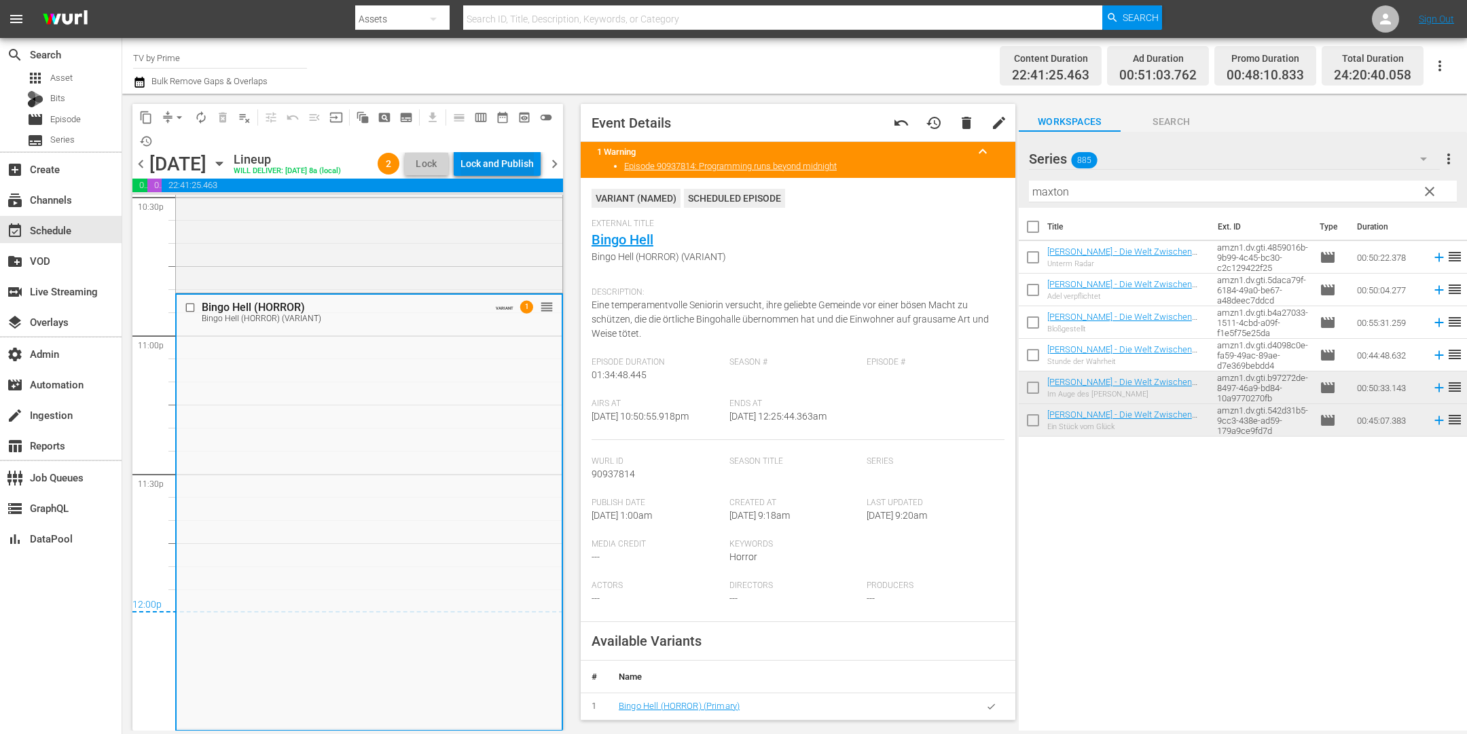
click at [506, 158] on div "Lock and Publish" at bounding box center [497, 163] width 73 height 24
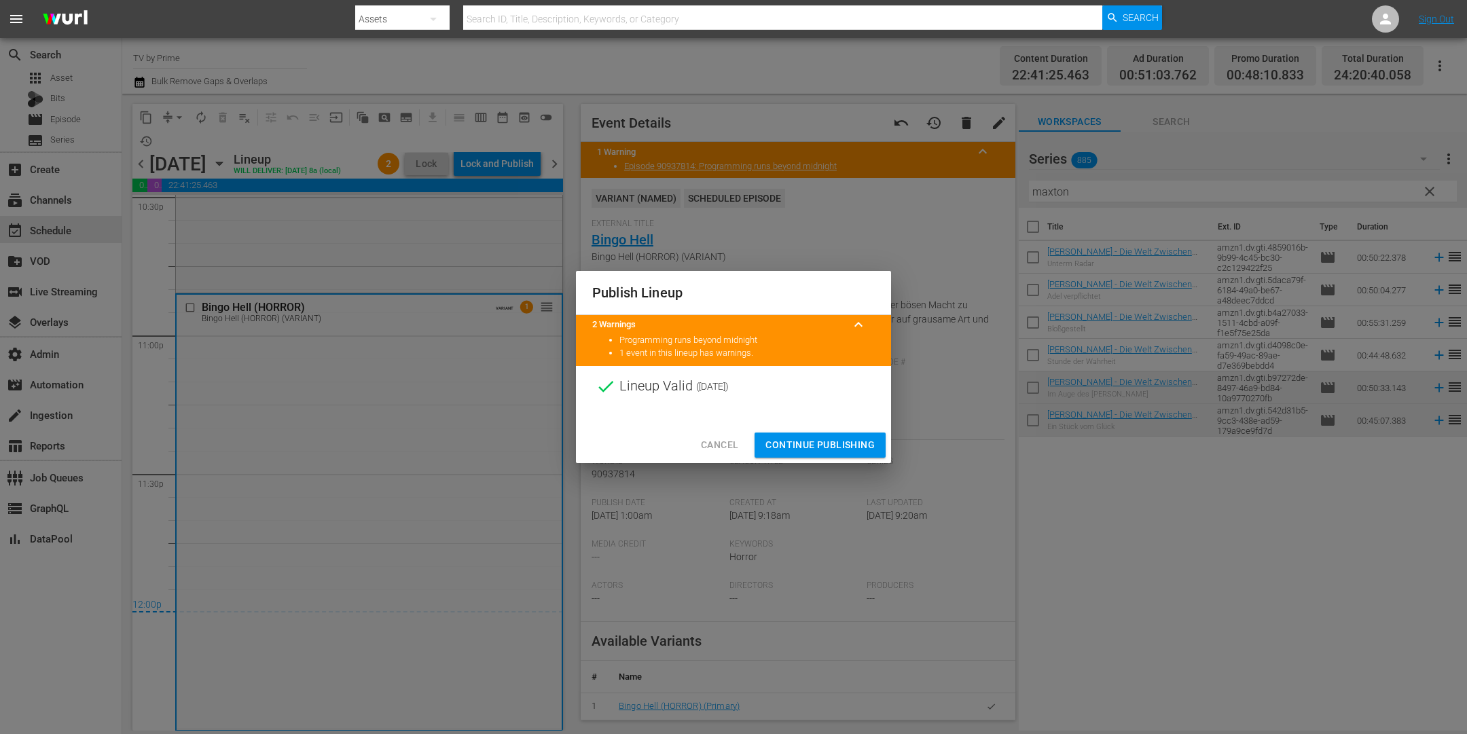
click at [810, 443] on span "Continue Publishing" at bounding box center [820, 445] width 109 height 17
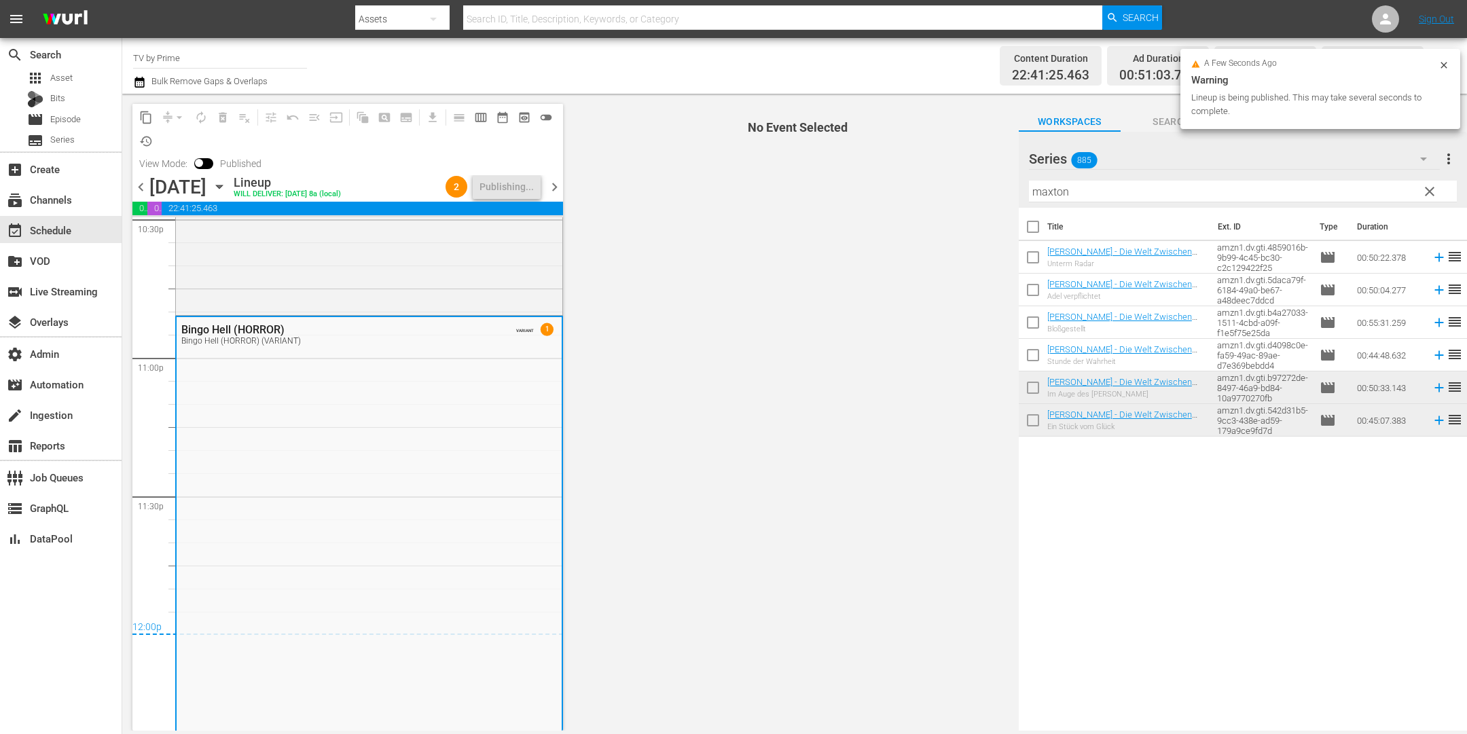
click at [554, 187] on span "chevron_right" at bounding box center [554, 187] width 17 height 17
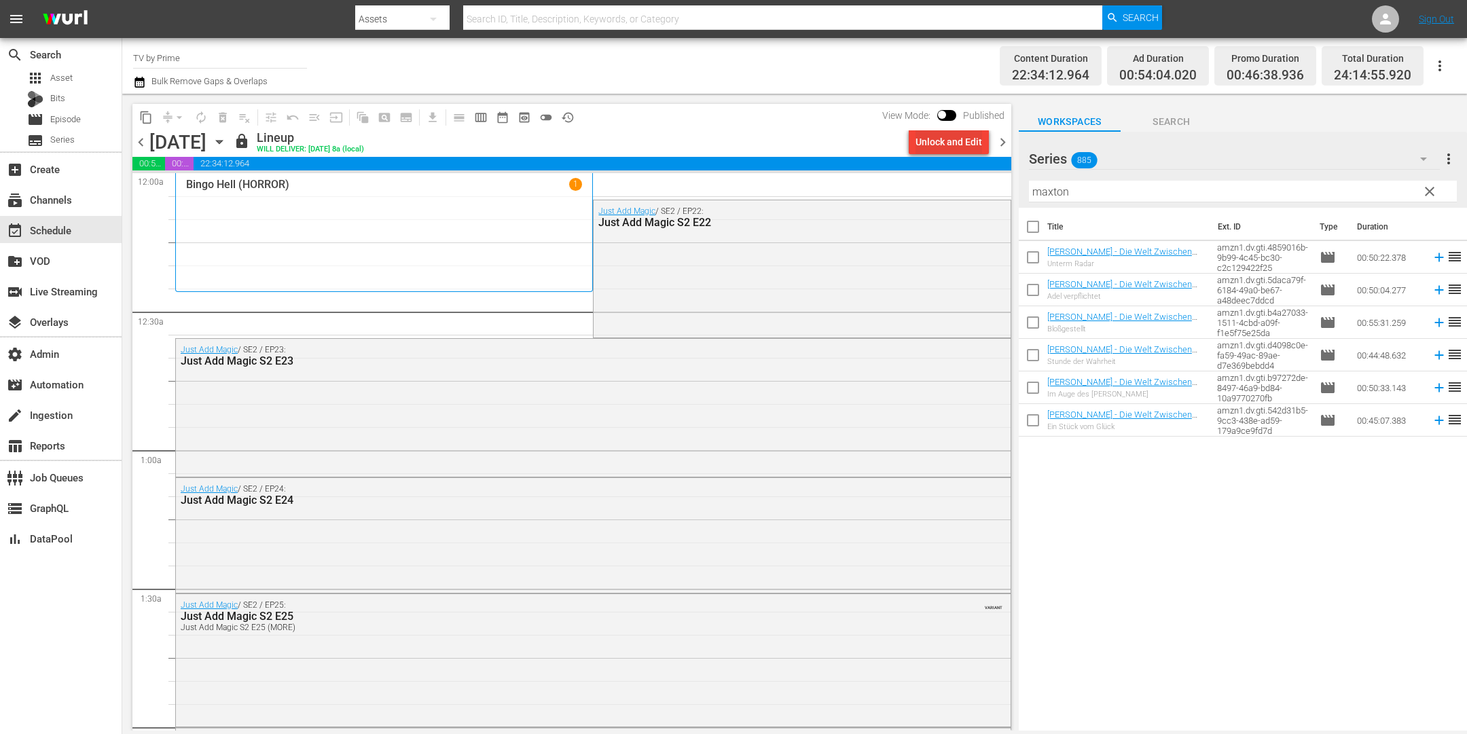
click at [955, 141] on div "Unlock and Edit" at bounding box center [949, 142] width 67 height 24
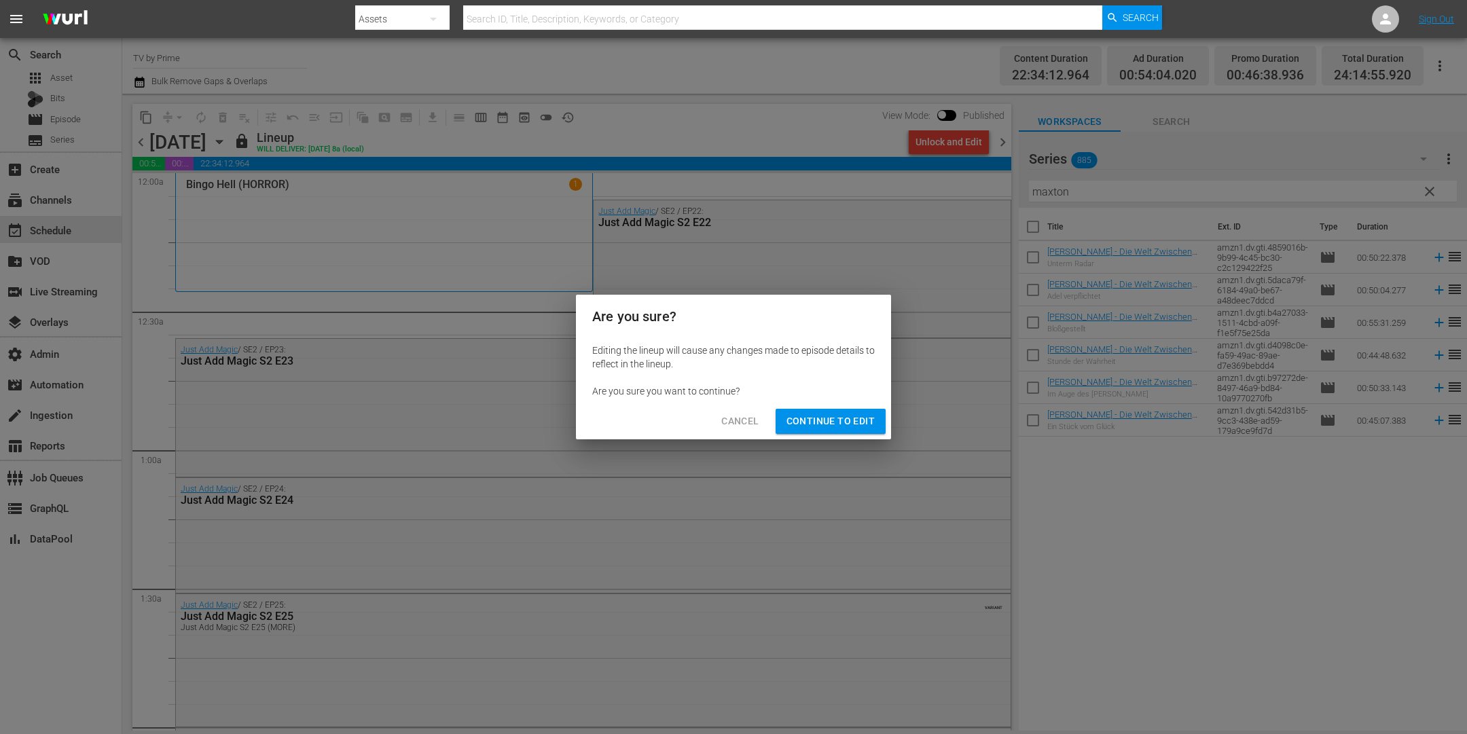
click at [829, 412] on button "Continue to Edit" at bounding box center [831, 421] width 110 height 25
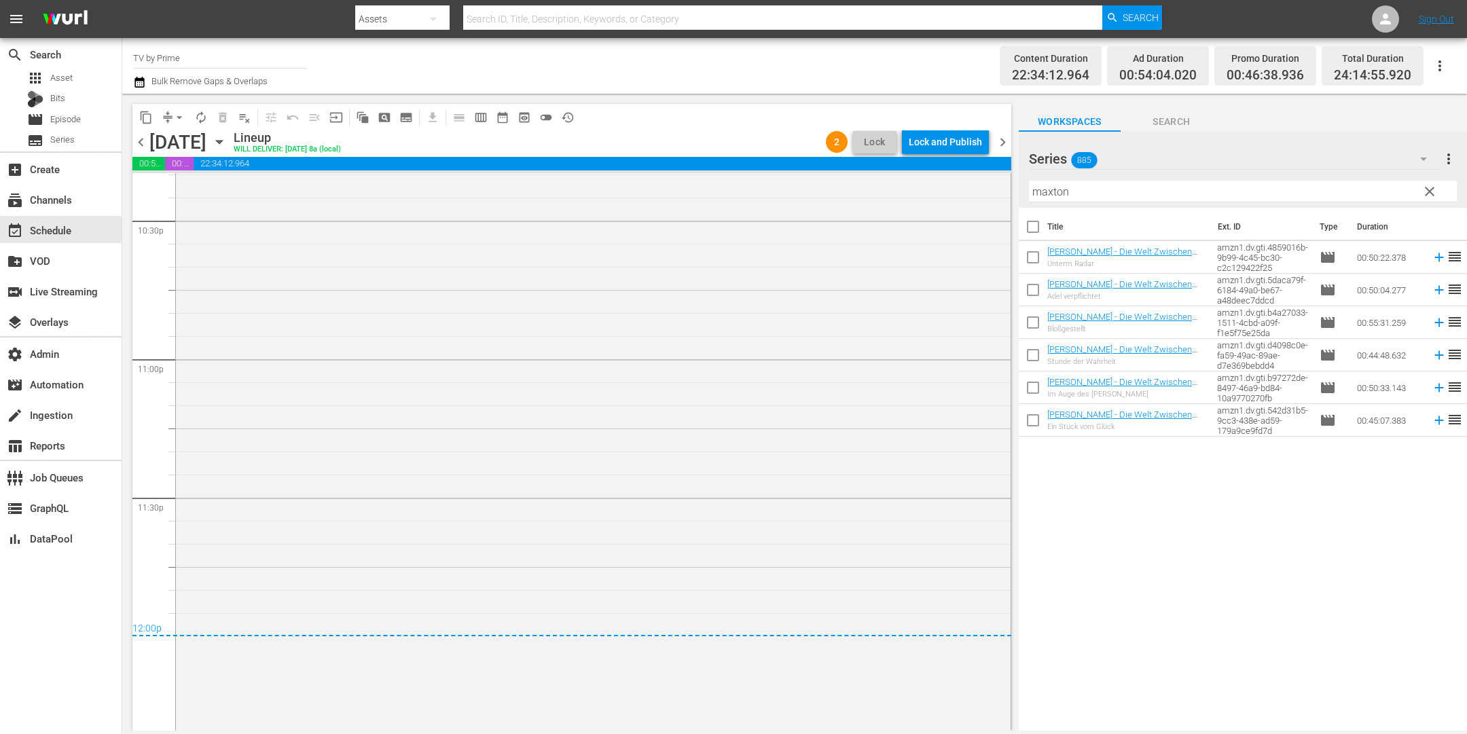
scroll to position [5789, 0]
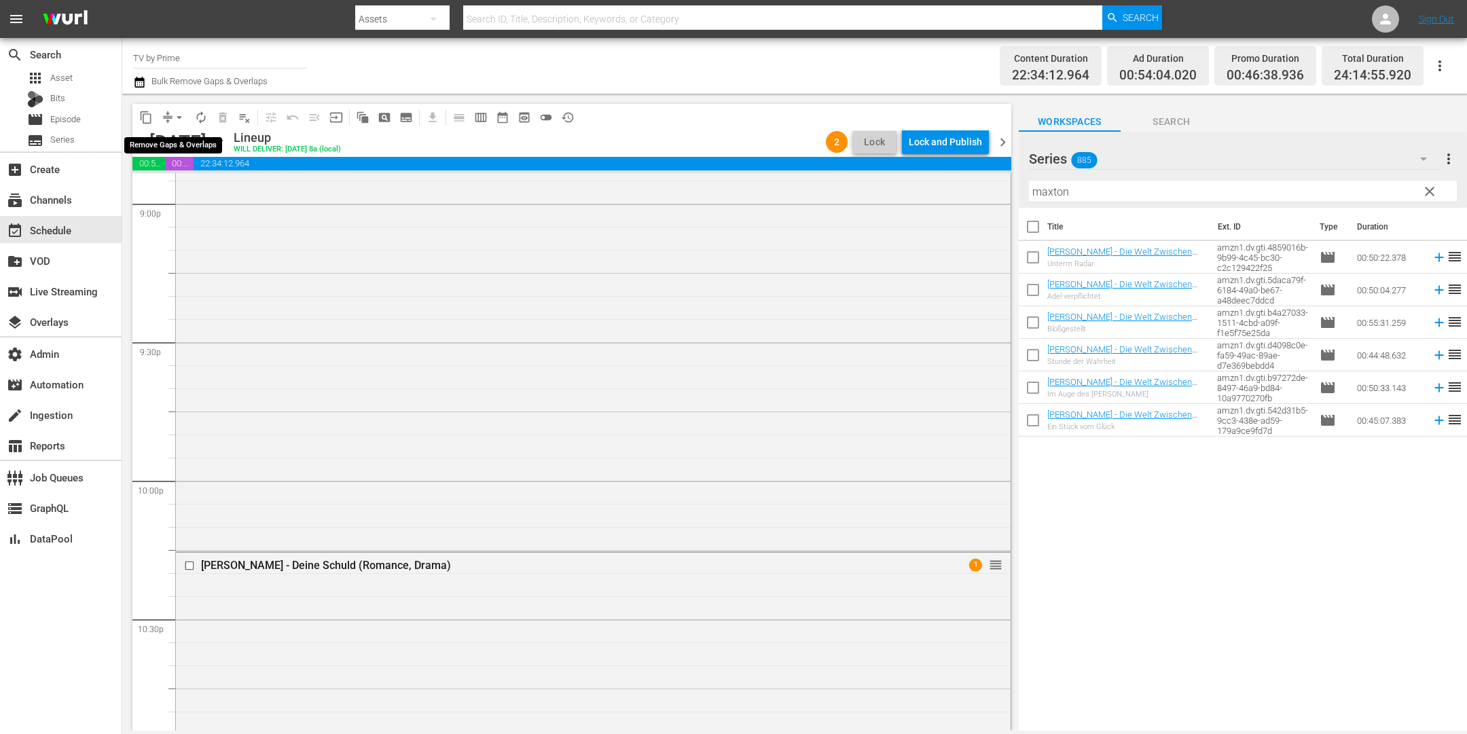
click at [170, 118] on button "arrow_drop_down" at bounding box center [179, 118] width 22 height 22
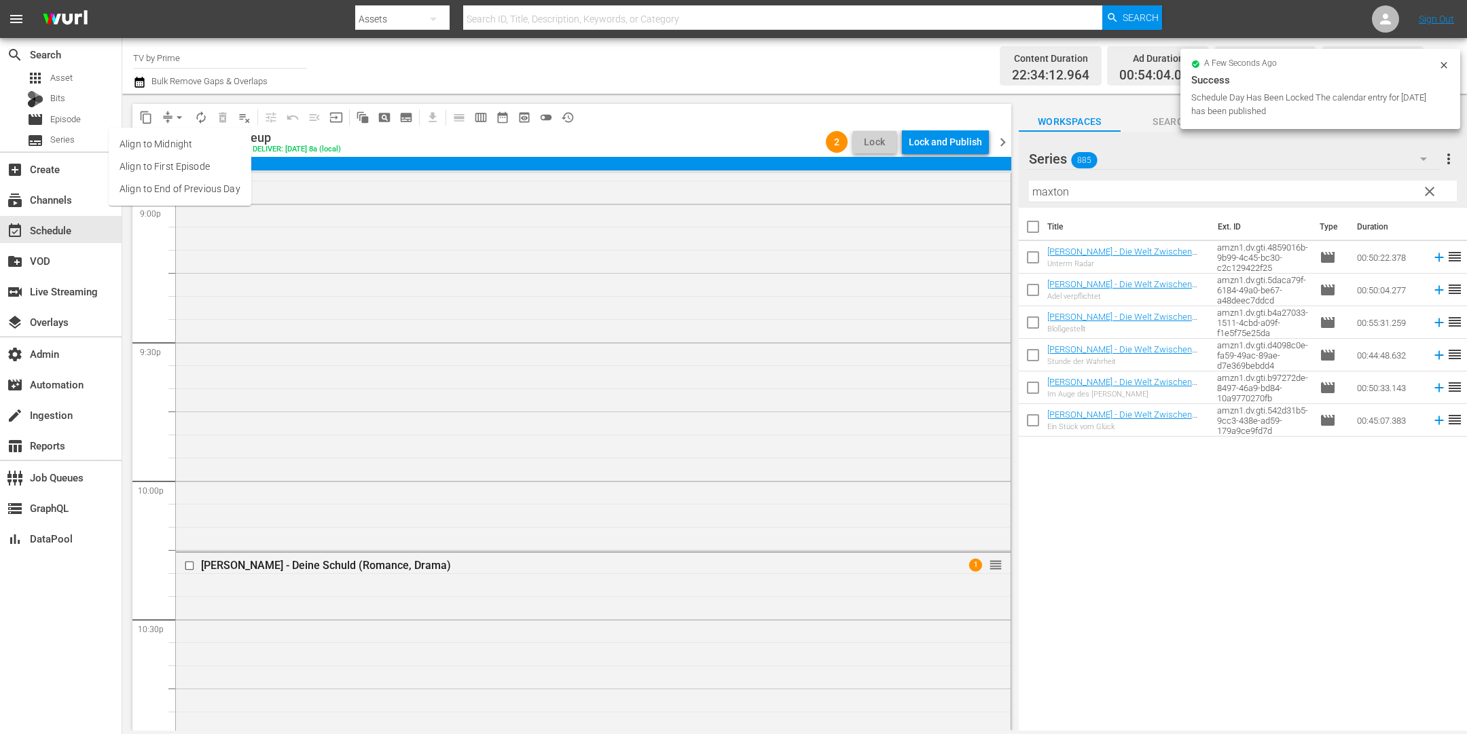
click at [202, 179] on li "Align to End of Previous Day" at bounding box center [180, 189] width 143 height 22
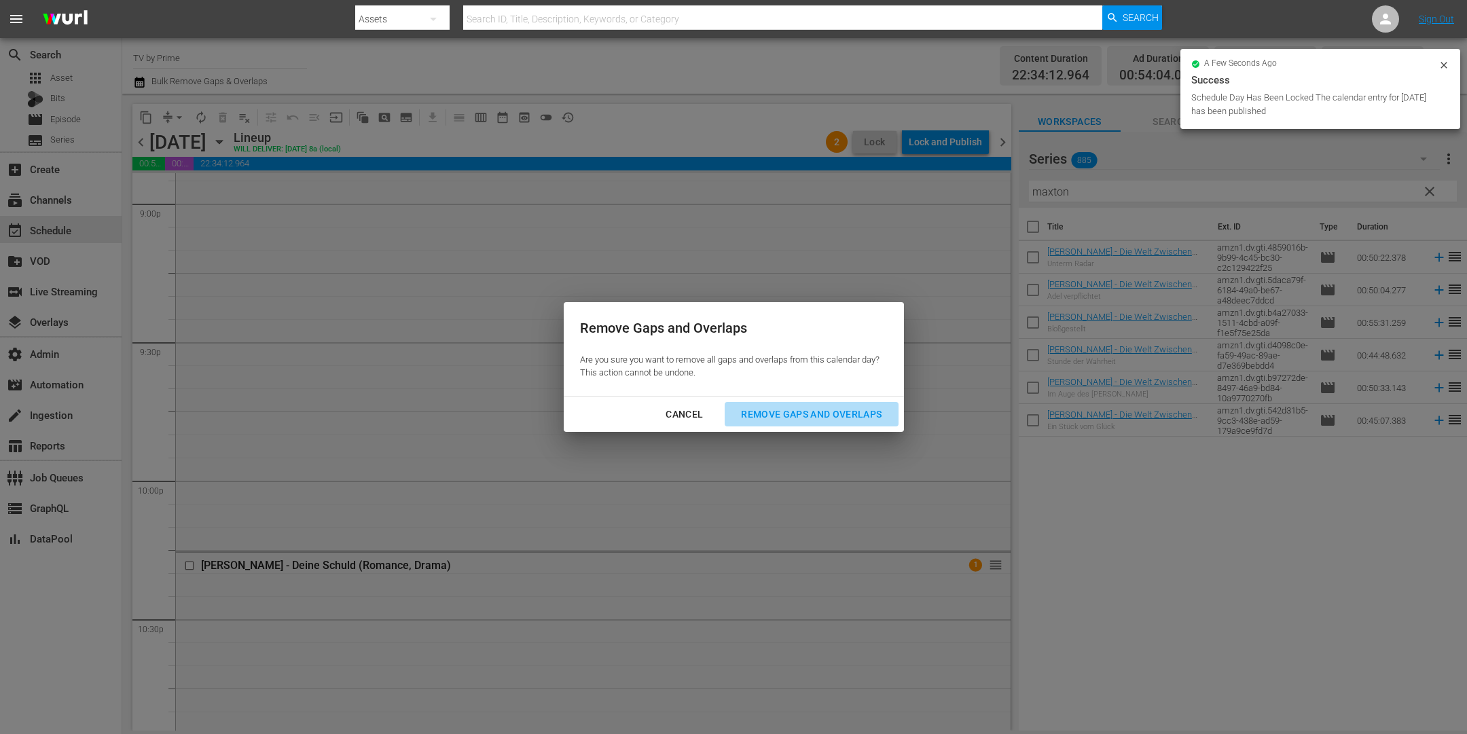
click at [821, 409] on div "Remove Gaps and Overlaps" at bounding box center [811, 414] width 162 height 17
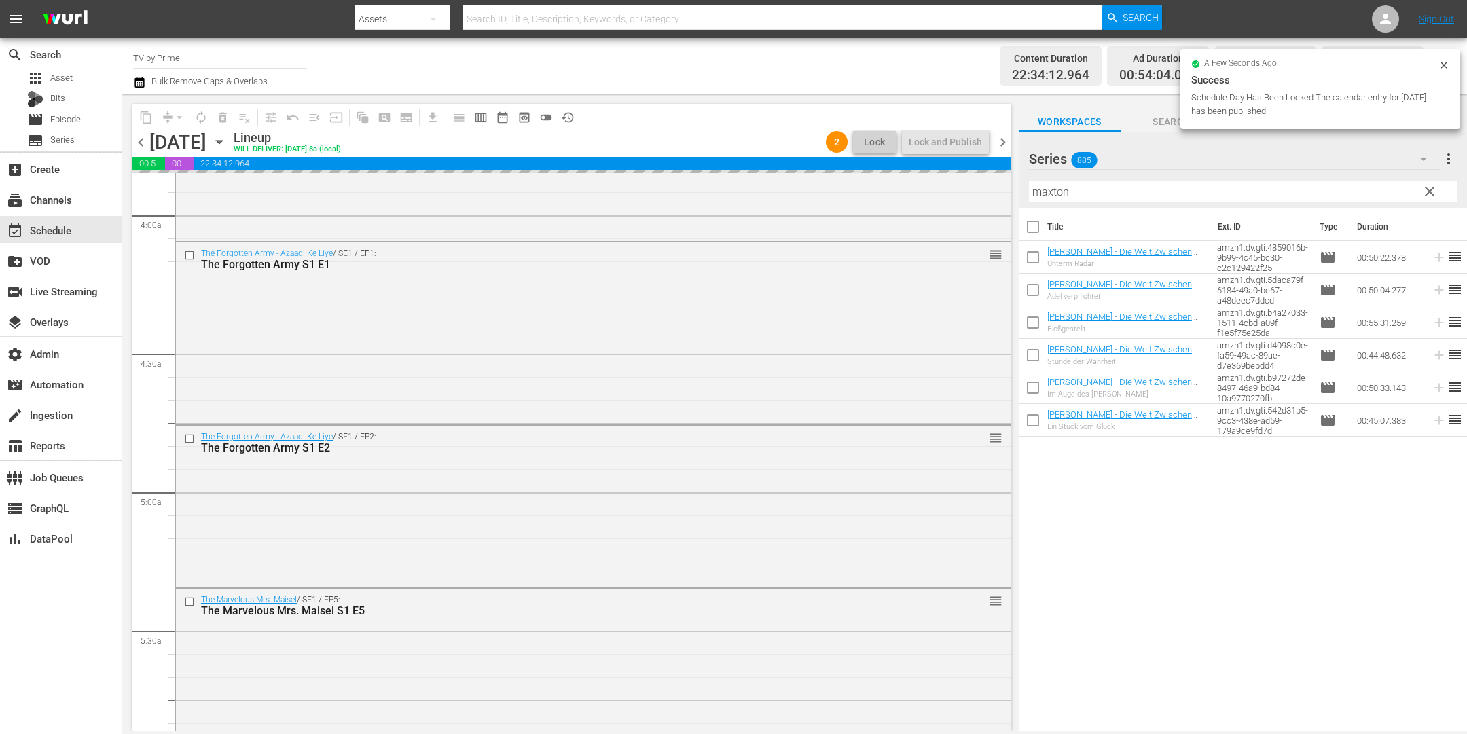
scroll to position [0, 0]
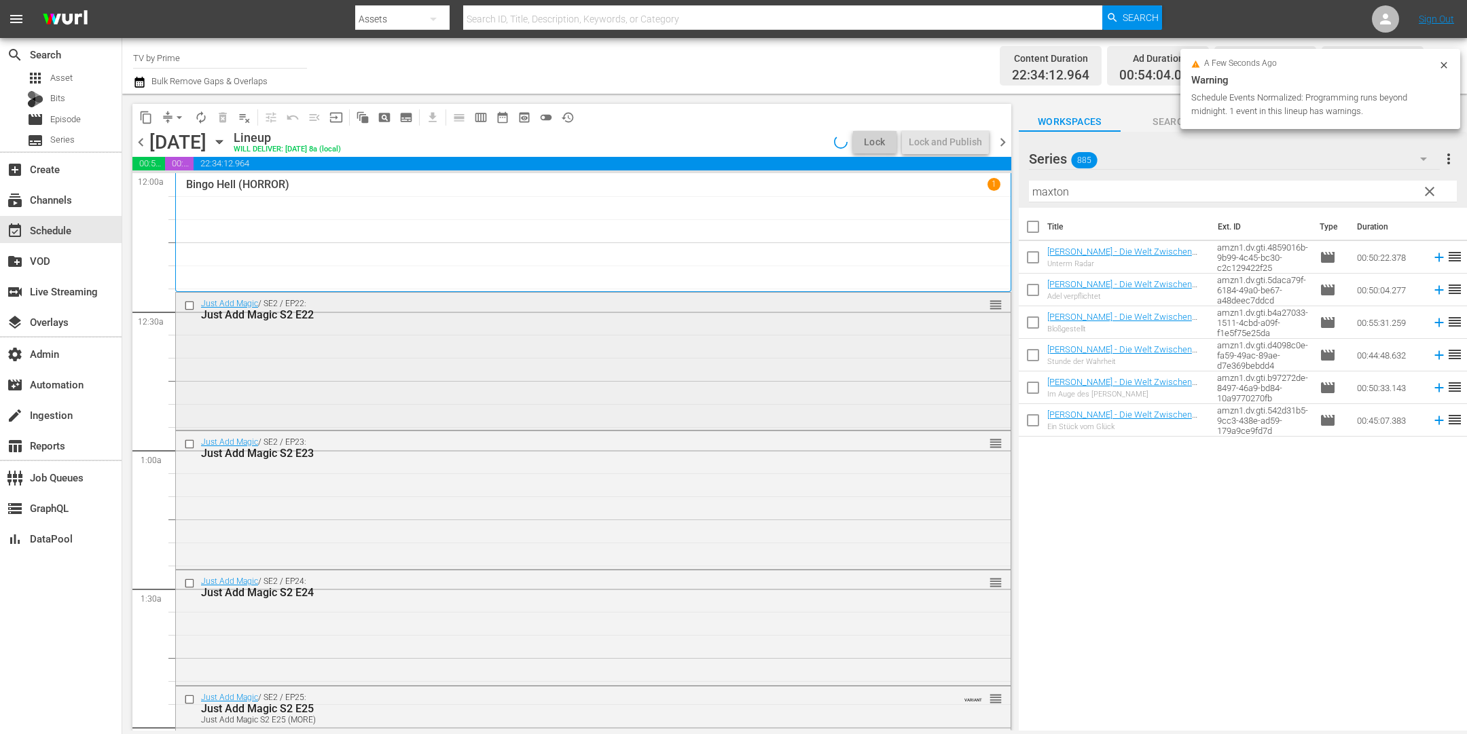
click at [356, 393] on div "Just Add Magic / SE2 / EP22: Just Add Magic S2 E22 reorder" at bounding box center [593, 360] width 835 height 134
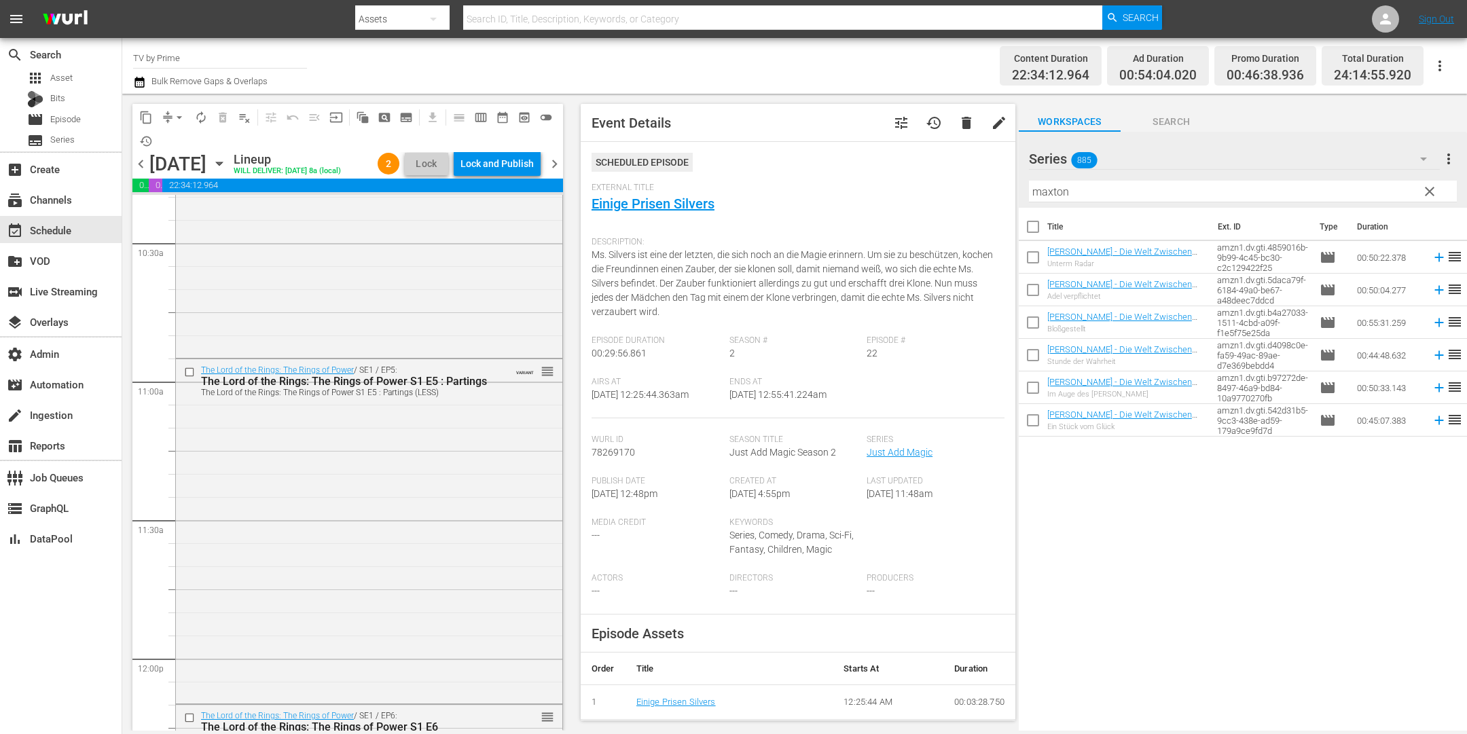
click at [414, 521] on div "The Lord of the Rings: The Rings of Power / SE1 / EP5: The Lord of the Rings: T…" at bounding box center [369, 530] width 386 height 342
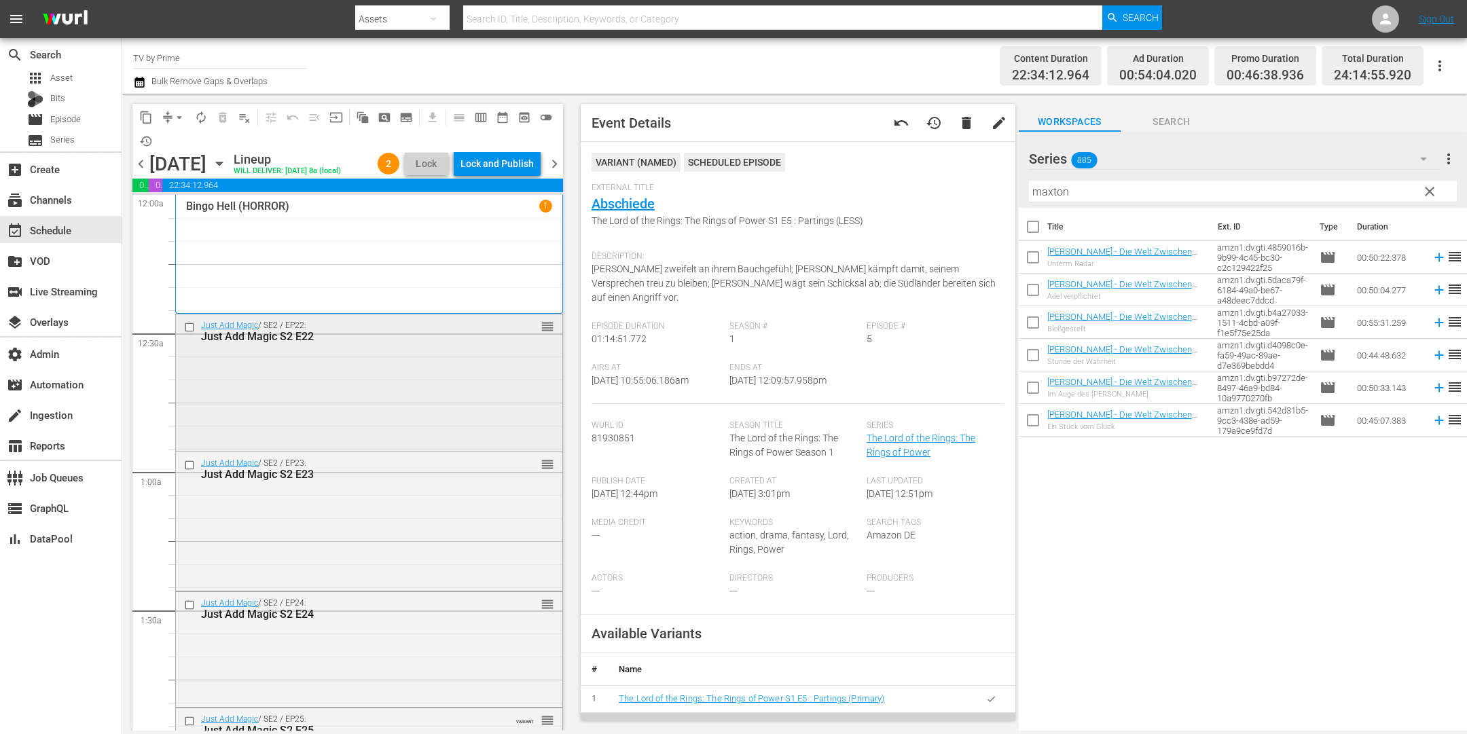
click at [417, 396] on div "Just Add Magic / SE2 / EP22: Just Add Magic S2 E22 reorder" at bounding box center [369, 381] width 386 height 134
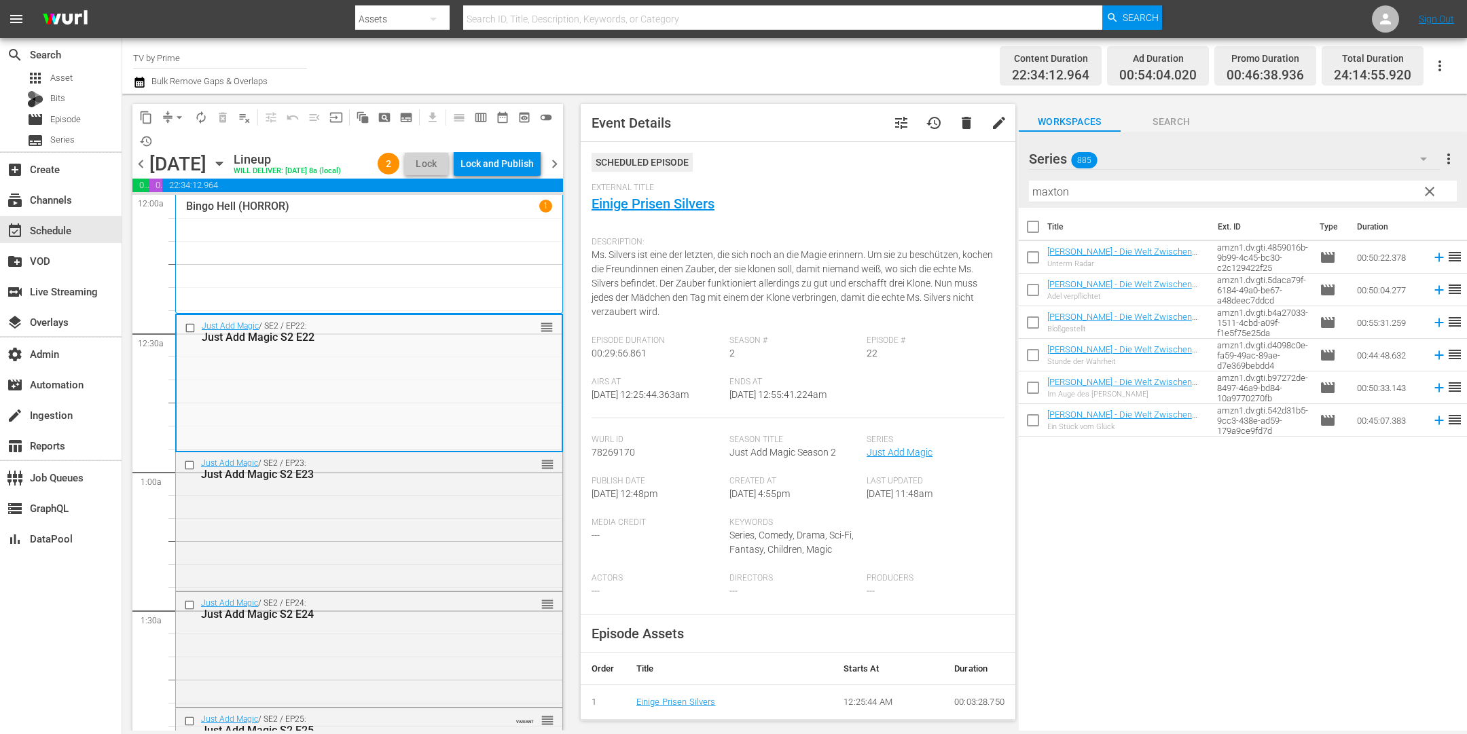
click at [397, 527] on div "Just Add Magic / SE2 / EP23: Just Add Magic S2 E23 reorder" at bounding box center [369, 520] width 386 height 136
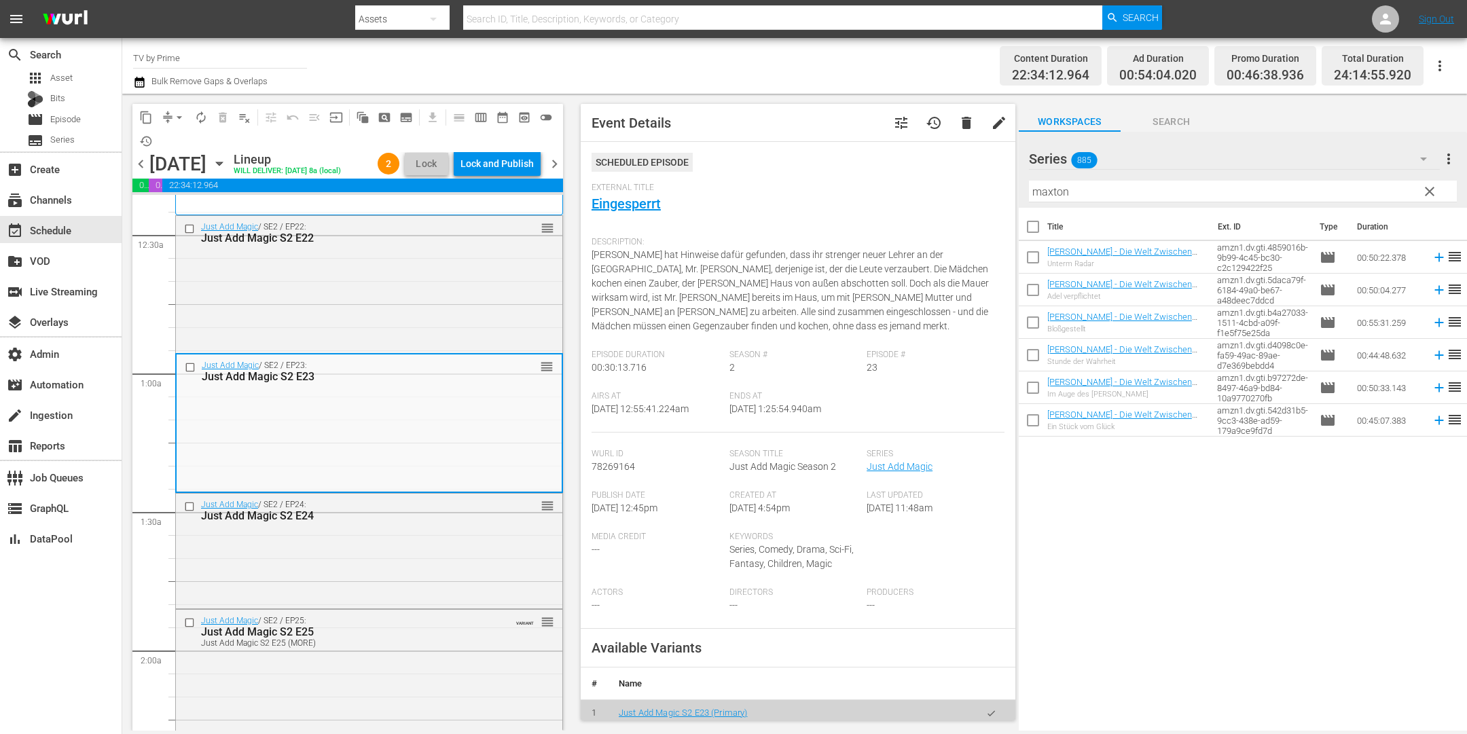
scroll to position [287, 0]
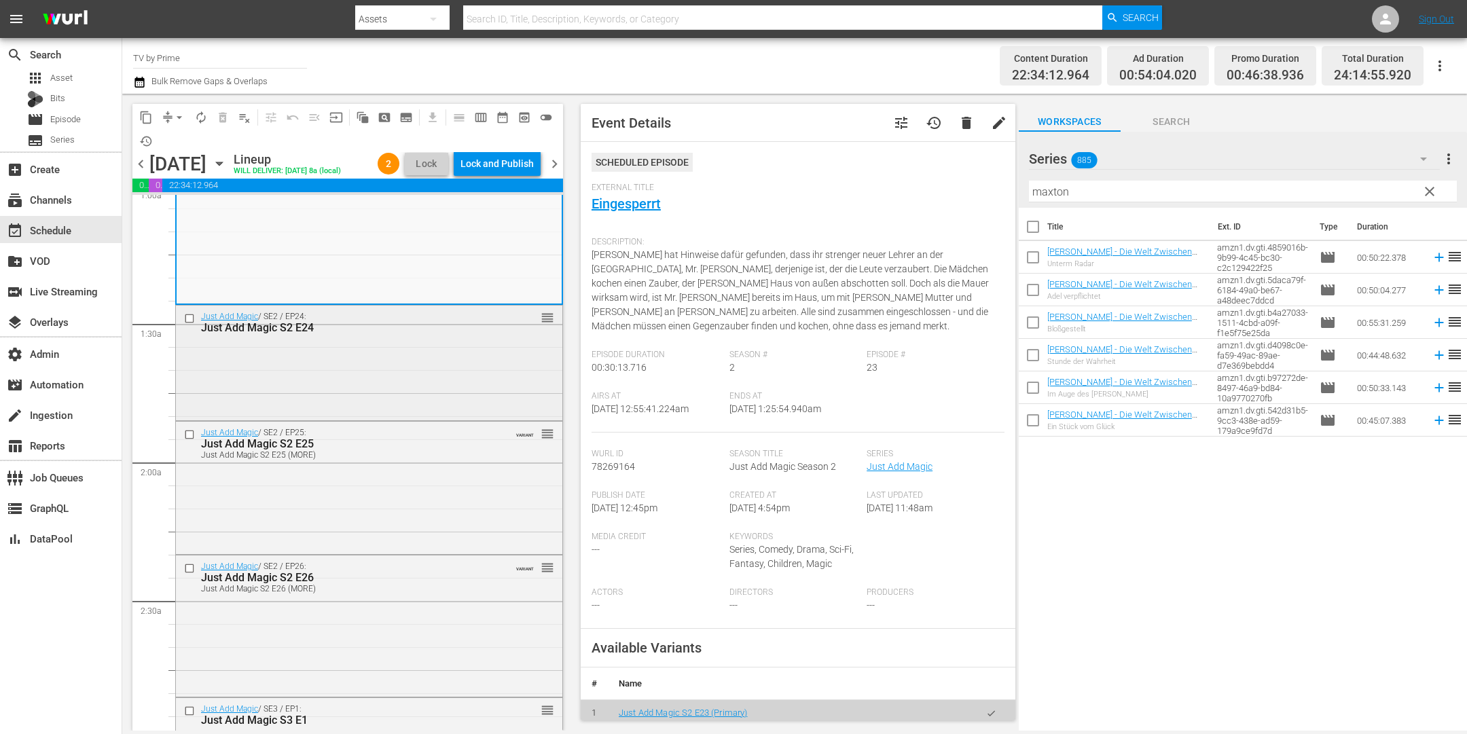
click at [397, 380] on div "Just Add Magic / SE2 / EP24: Just Add Magic S2 E24 reorder" at bounding box center [369, 362] width 386 height 112
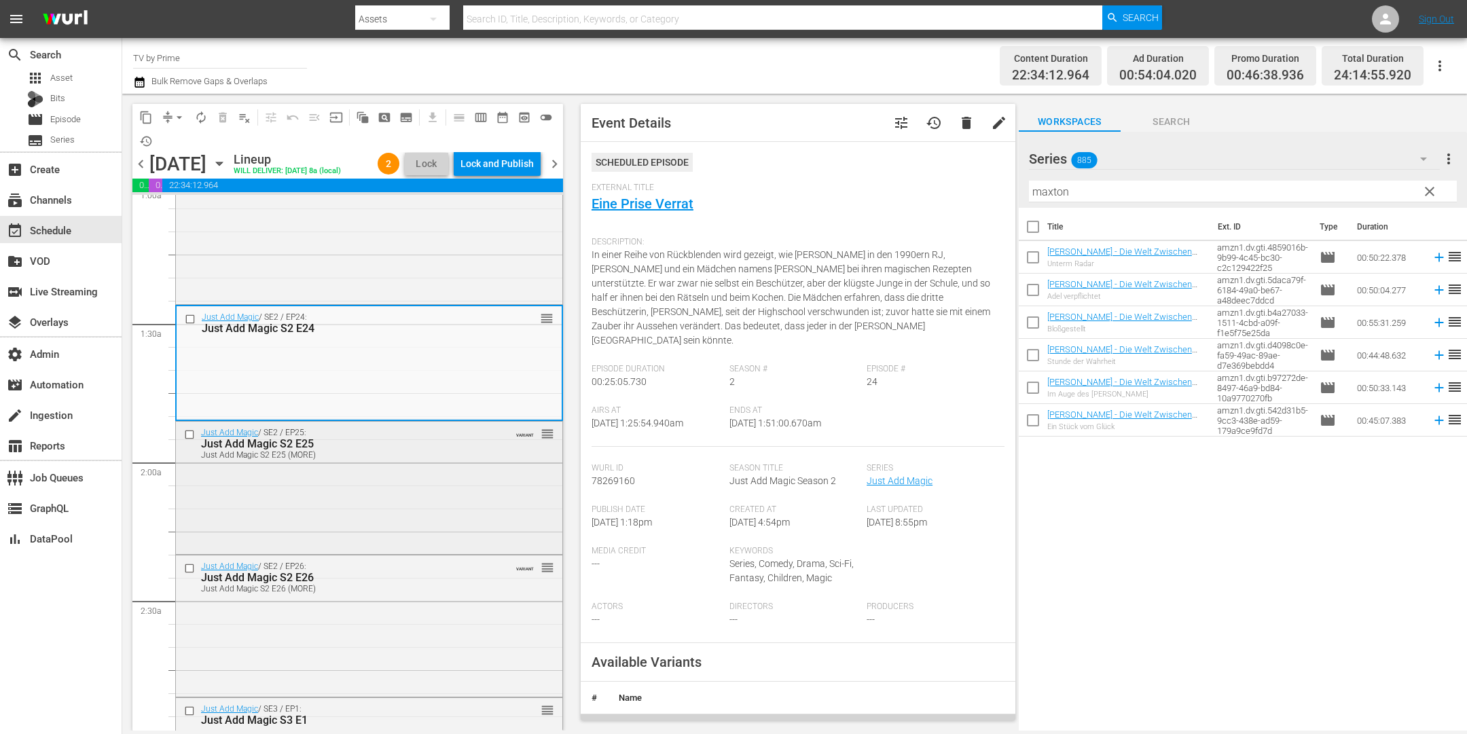
click at [420, 511] on div "Just Add Magic / SE2 / EP25: Just Add Magic S2 E25 Just Add Magic S2 E25 (MORE)…" at bounding box center [369, 487] width 386 height 130
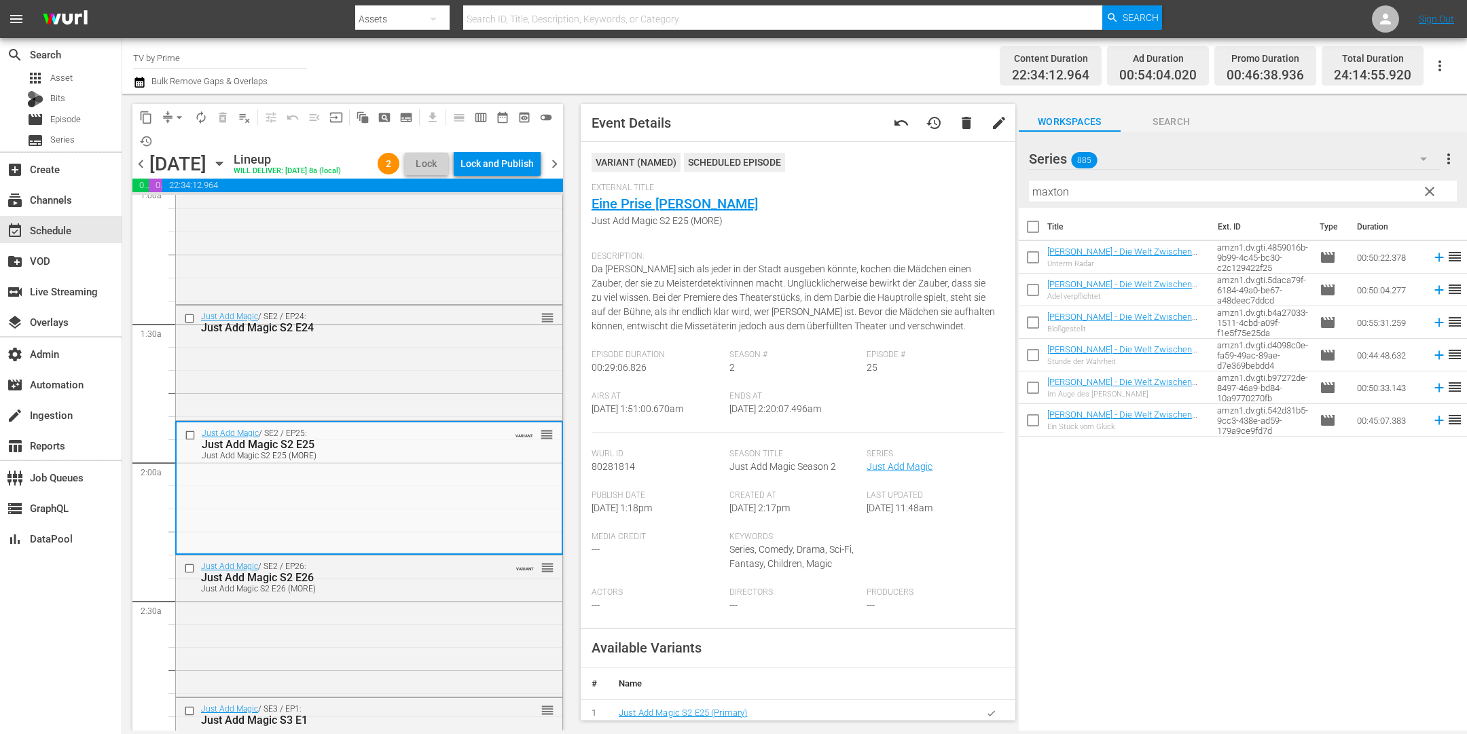
scroll to position [575, 0]
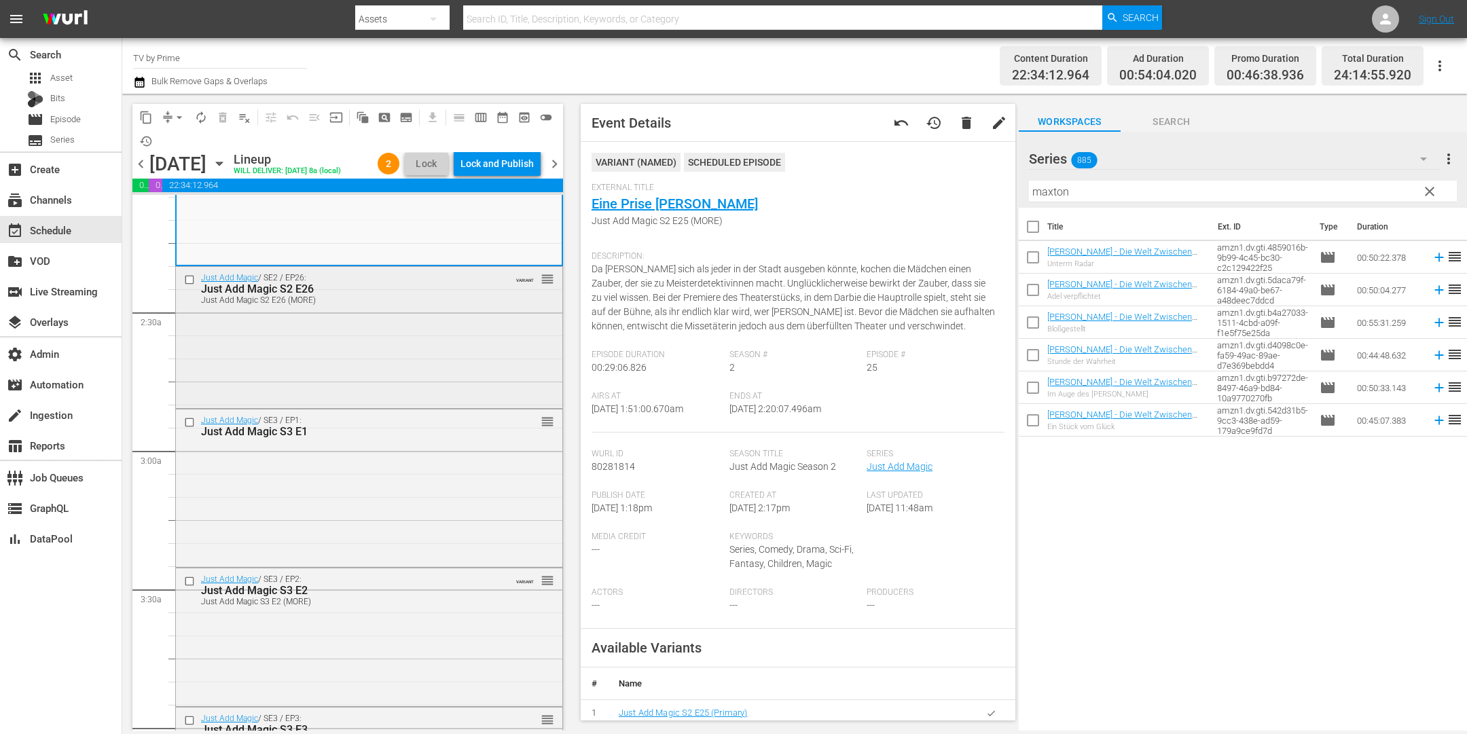
click at [415, 386] on div "Just Add Magic / SE2 / EP26: Just Add Magic S2 E26 Just Add Magic S2 E26 (MORE)…" at bounding box center [369, 336] width 386 height 139
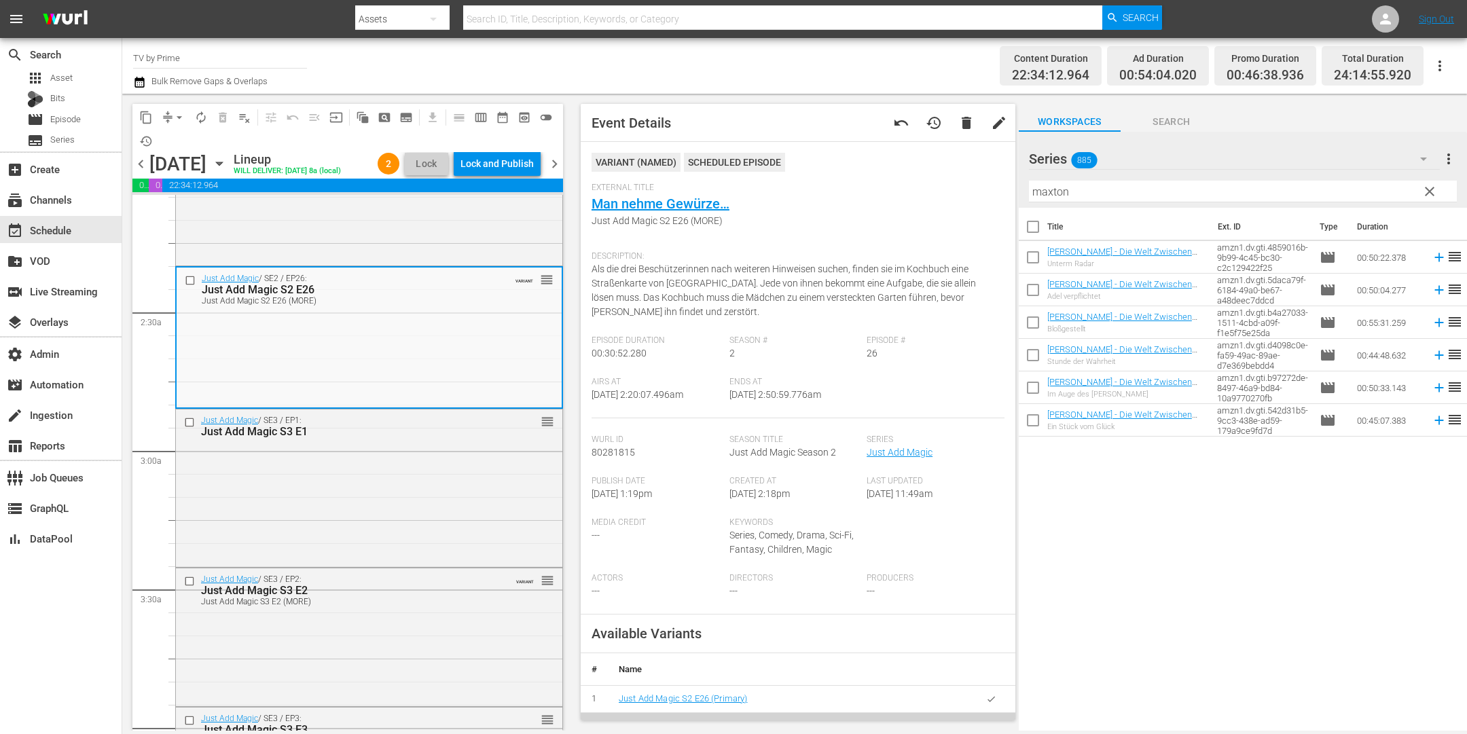
click at [427, 490] on div "Just Add Magic / SE3 / EP1: Just Add Magic S3 E1 reorder" at bounding box center [369, 487] width 386 height 155
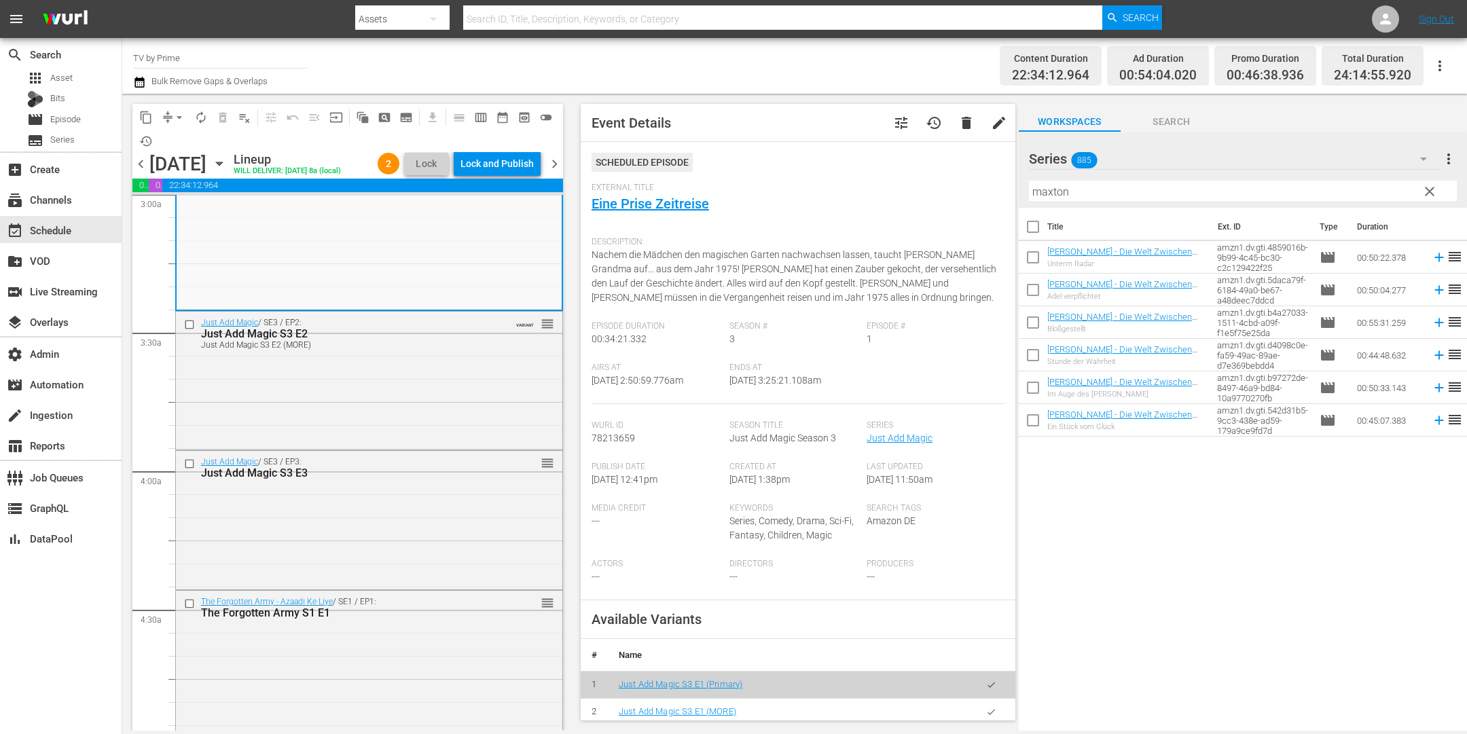
scroll to position [926, 0]
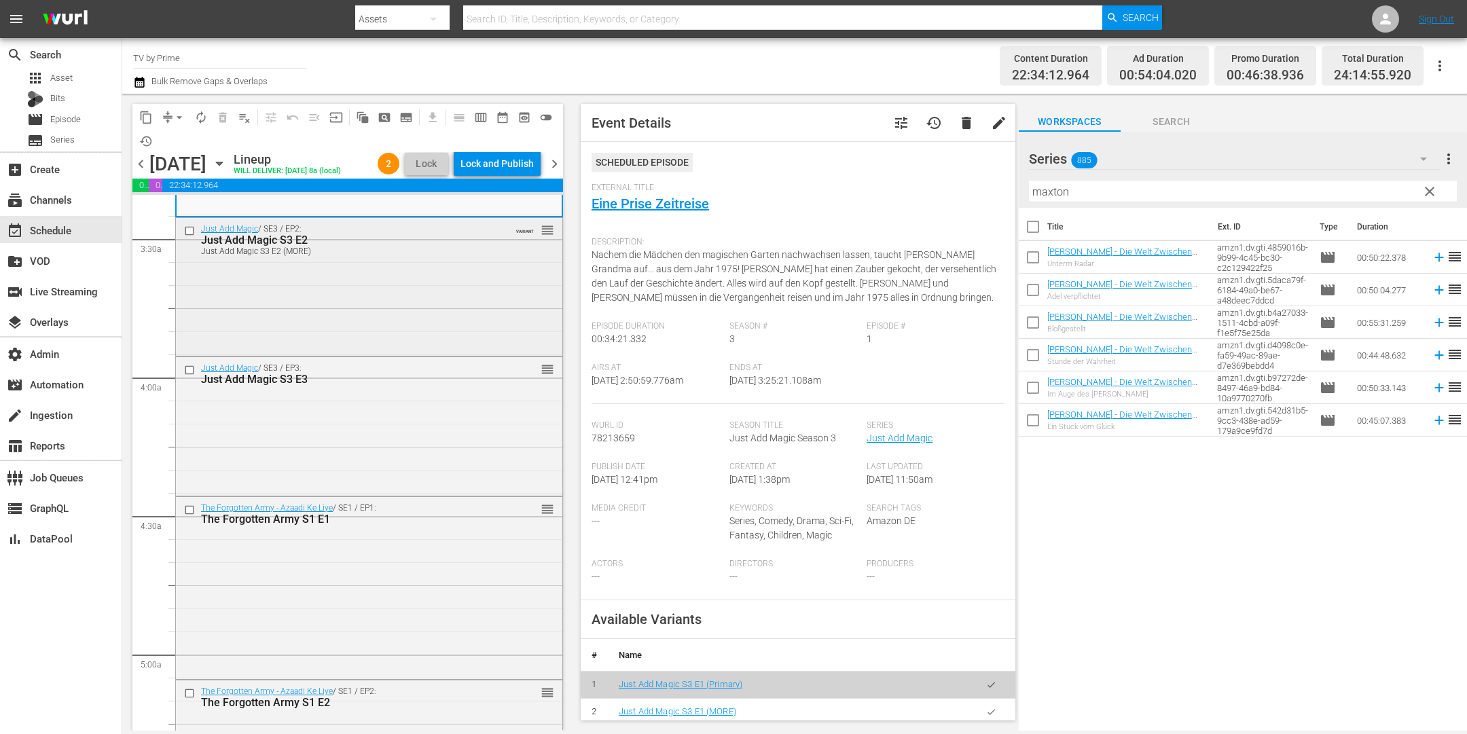
click at [408, 340] on div "Just Add Magic / SE3 / EP2: Just Add Magic S3 E2 Just Add Magic S3 E2 (MORE) VA…" at bounding box center [369, 285] width 386 height 134
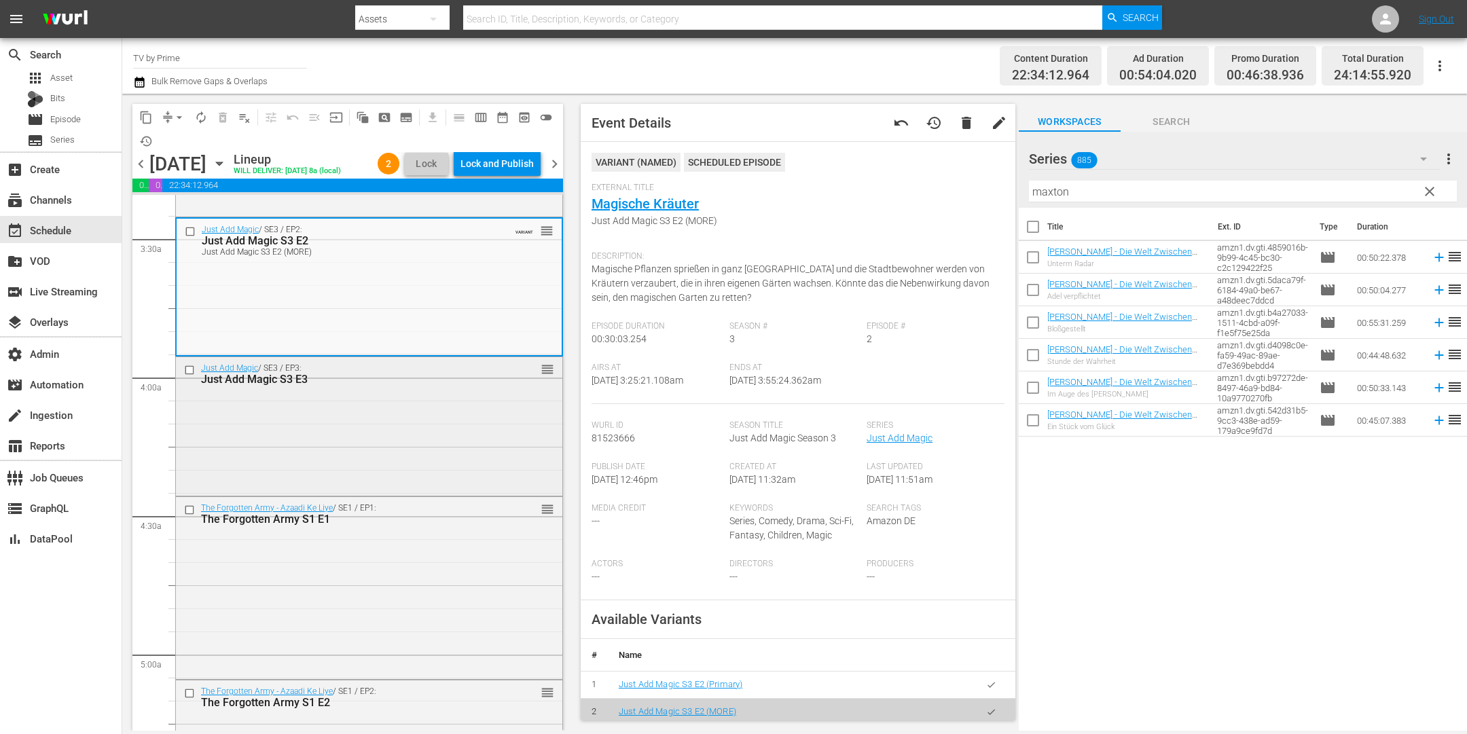
click at [410, 440] on div "Just Add Magic / SE3 / EP3: Just Add Magic S3 E3 reorder" at bounding box center [369, 425] width 386 height 137
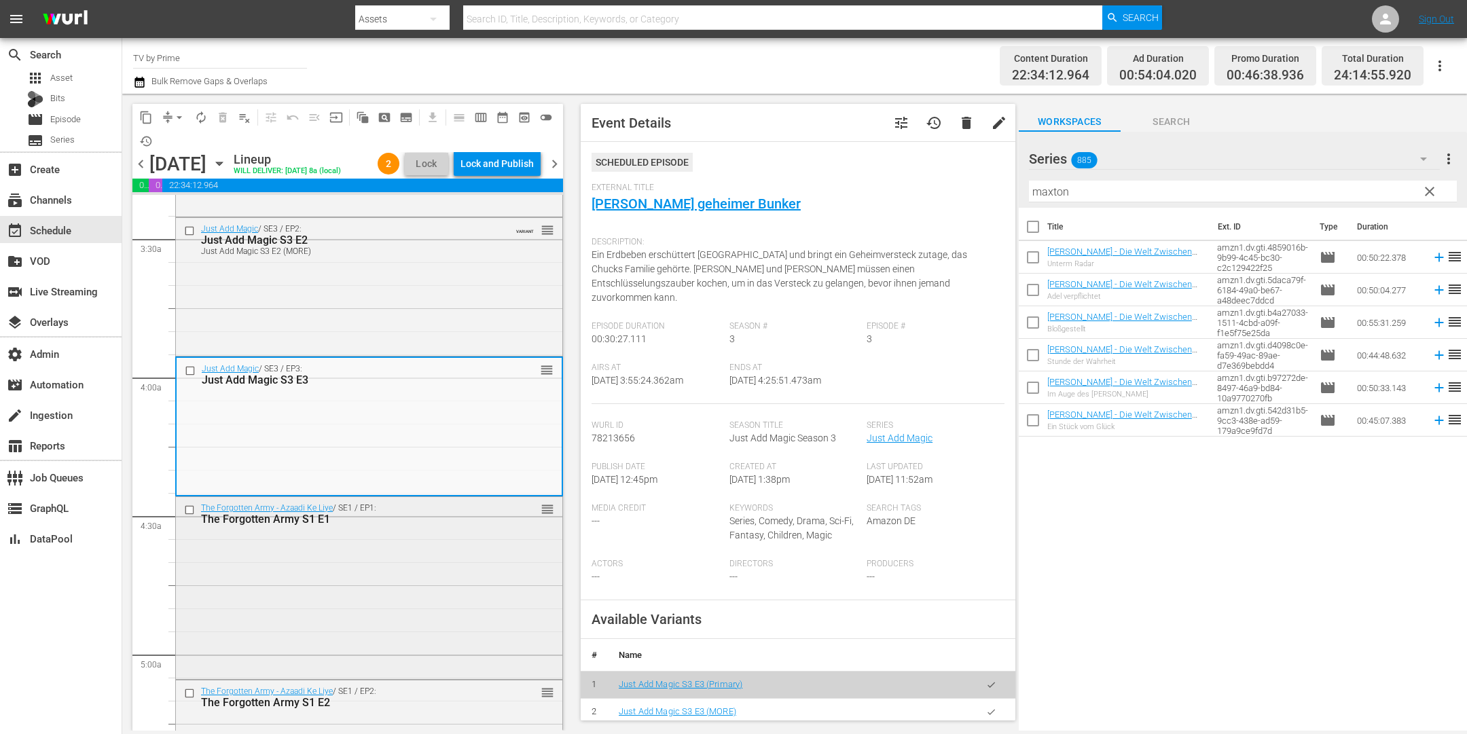
click at [393, 571] on div "The Forgotten Army - Azaadi Ke Liye / SE1 / EP1: The Forgotten Army S1 E1 reord…" at bounding box center [369, 586] width 386 height 179
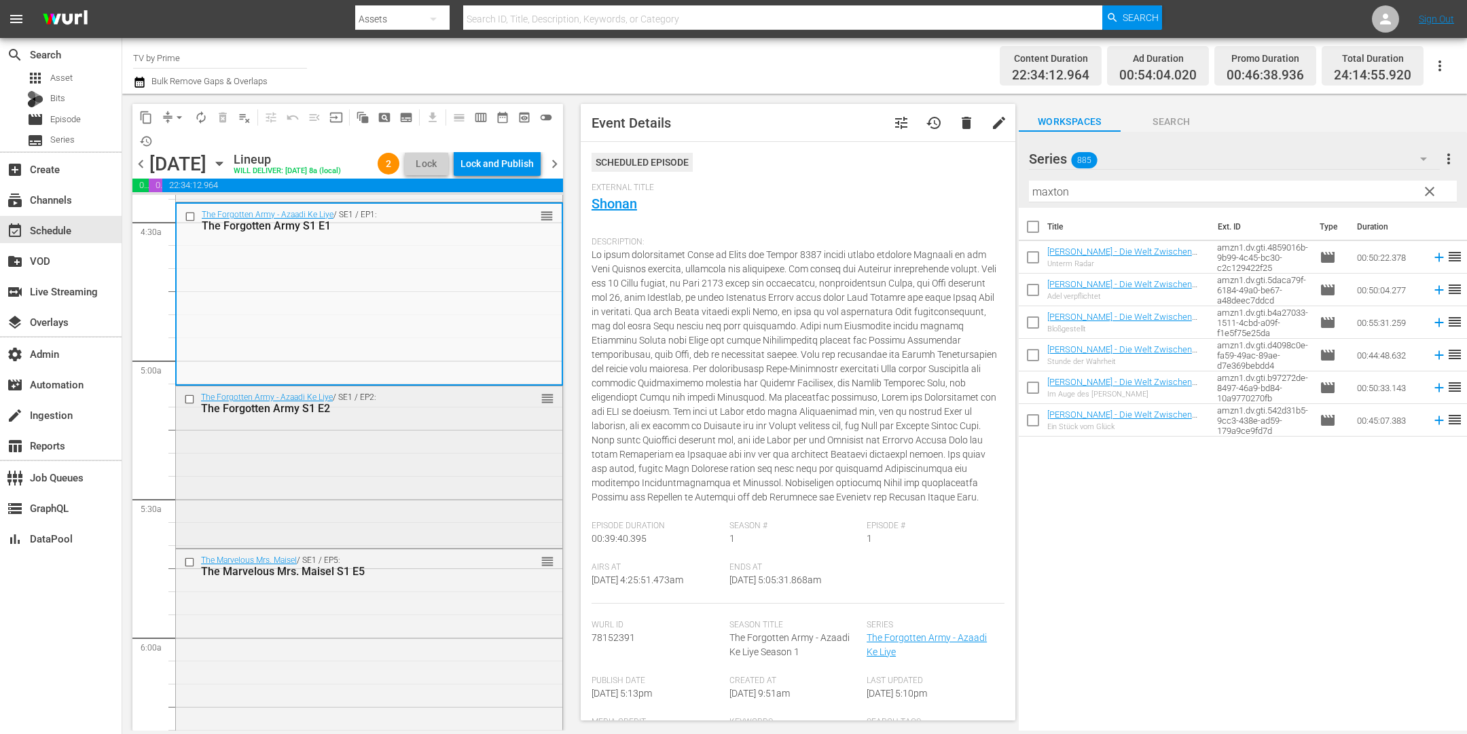
scroll to position [1231, 0]
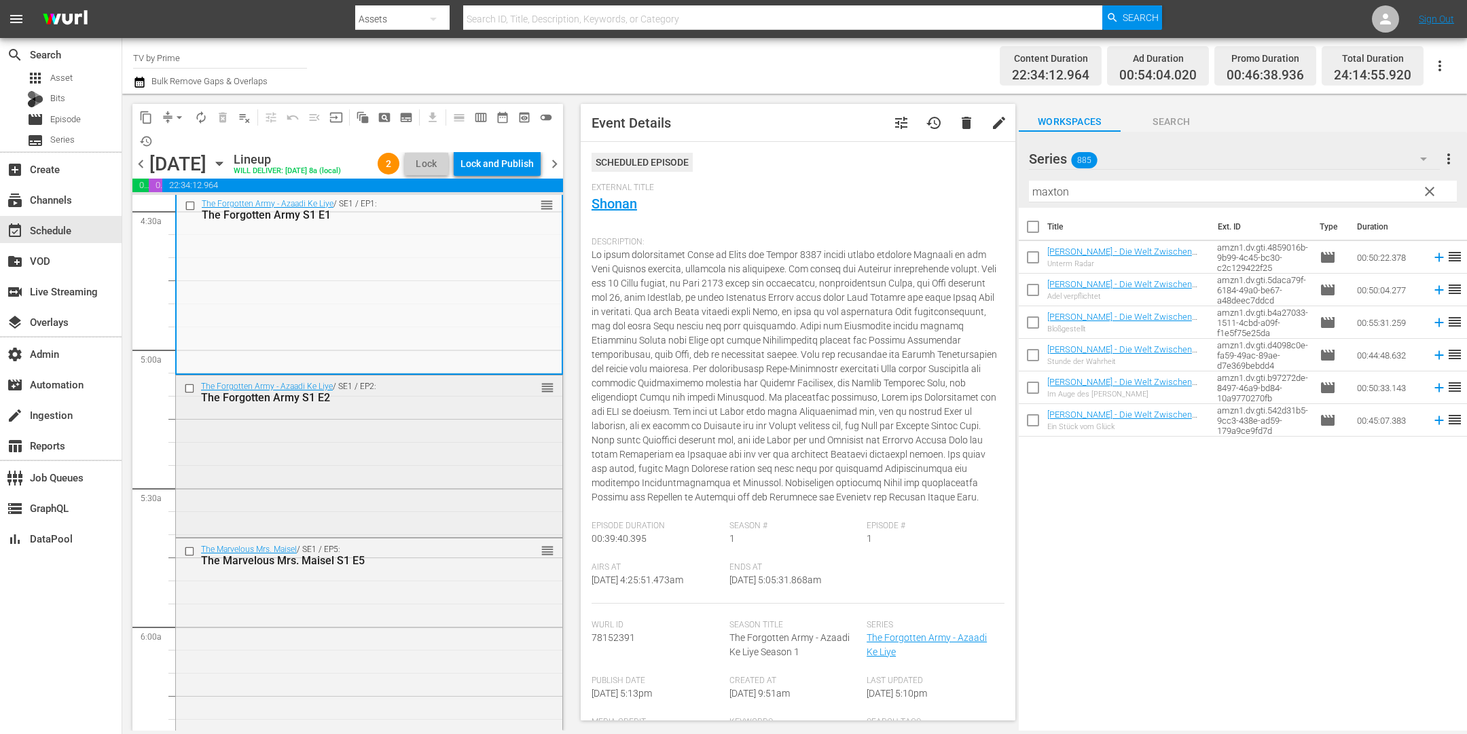
click at [395, 486] on div "The Forgotten Army - Azaadi Ke Liye / SE1 / EP2: The Forgotten Army S1 E2 reord…" at bounding box center [369, 455] width 386 height 159
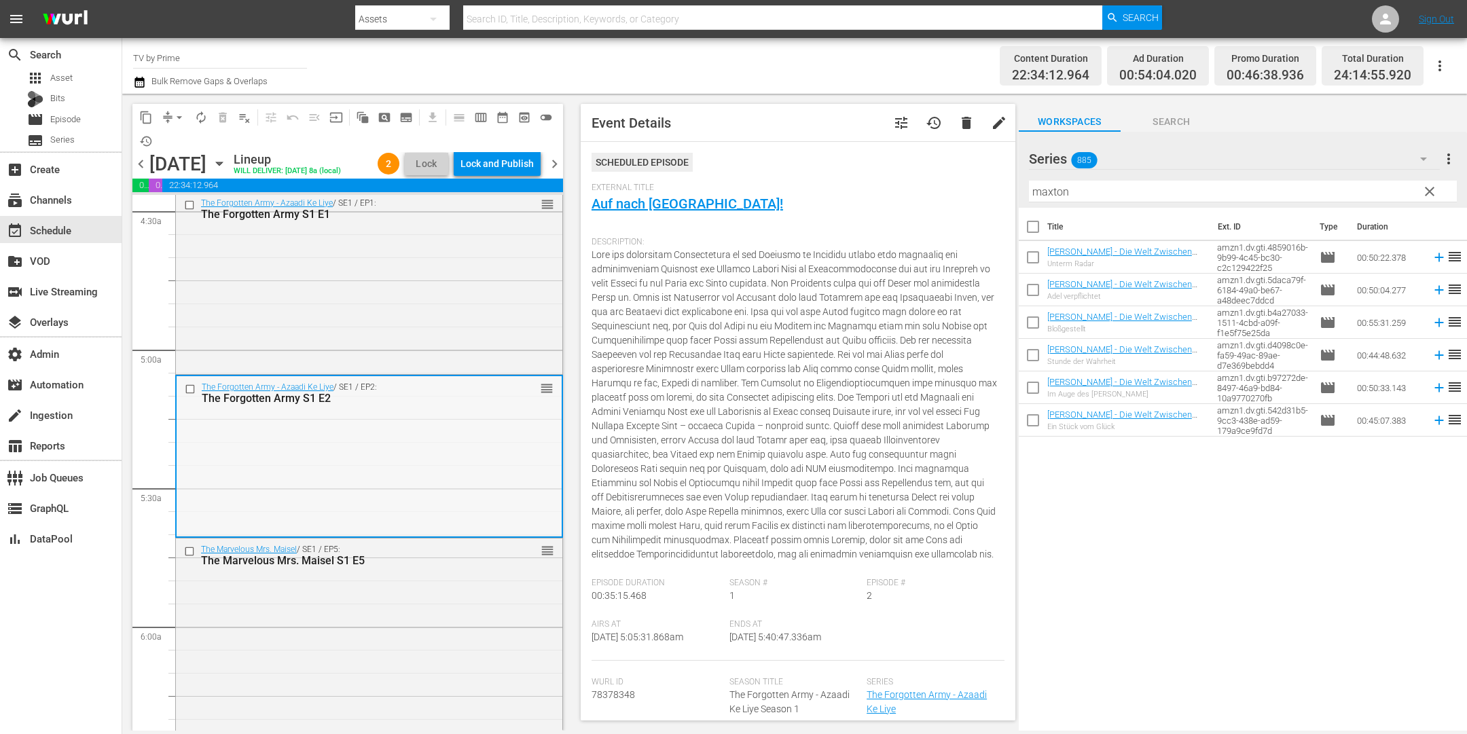
scroll to position [1393, 0]
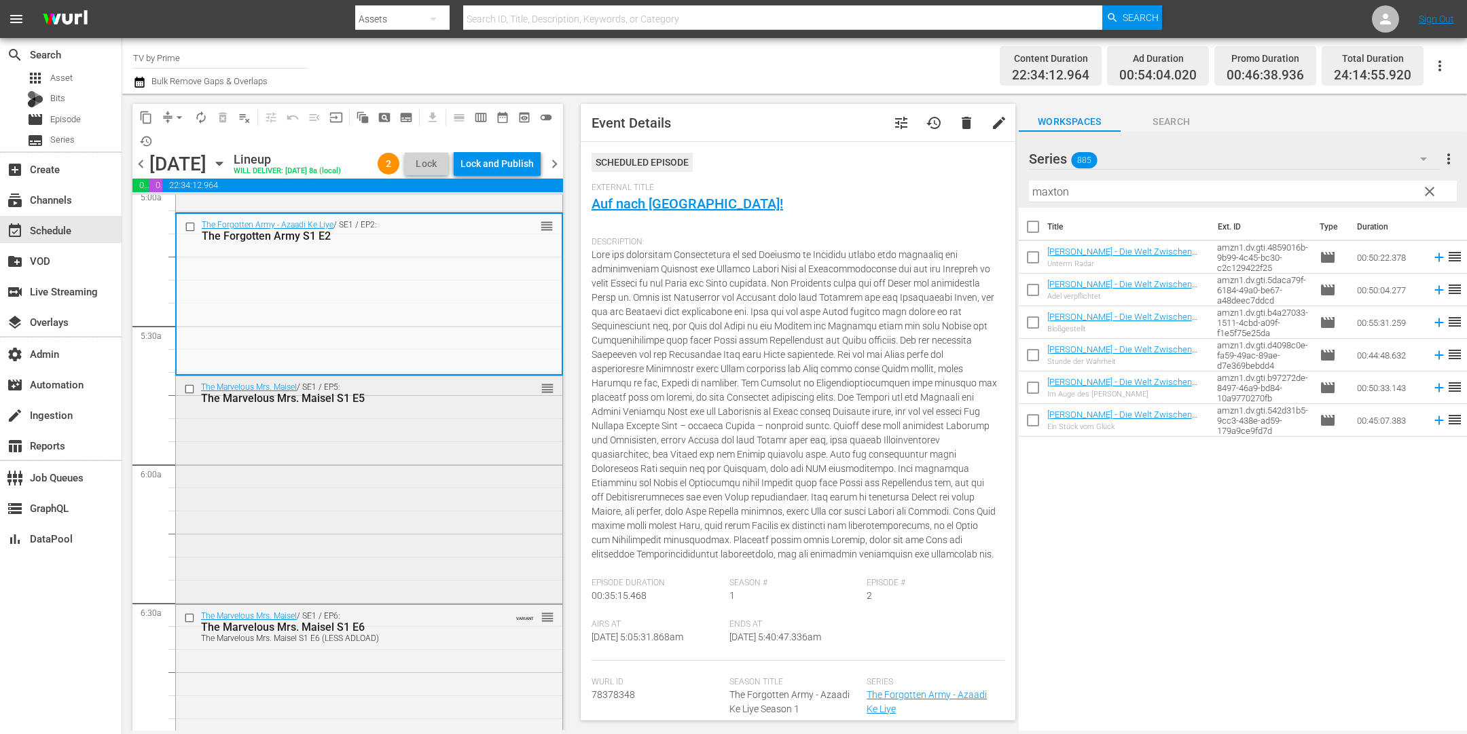
click at [402, 501] on div "The Marvelous Mrs. Maisel / SE1 / EP5: The Marvelous Mrs. Maisel S1 E5 reorder" at bounding box center [369, 488] width 386 height 225
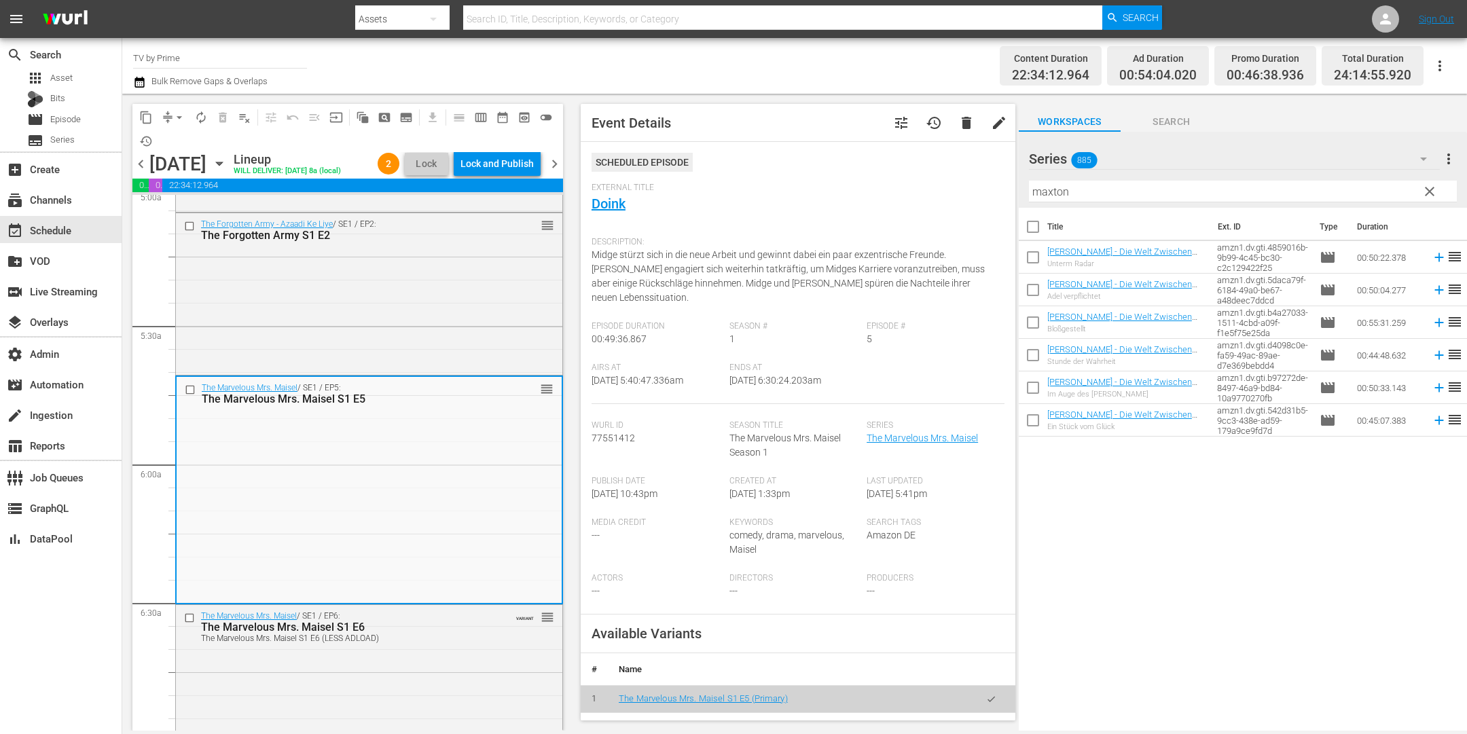
scroll to position [1707, 0]
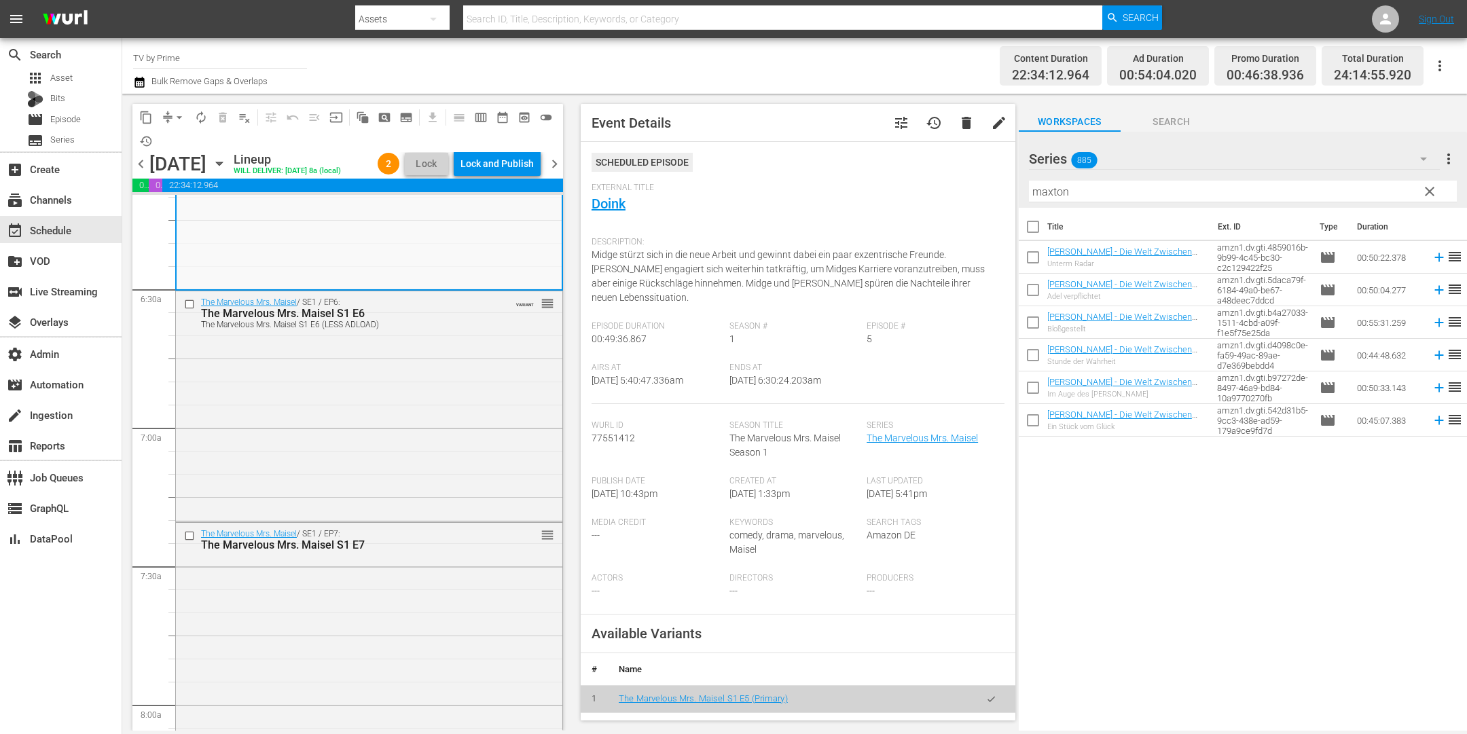
click at [415, 503] on div "The Marvelous Mrs. Maisel / SE1 / EP6: The Marvelous Mrs. Maisel S1 E6 The Marv…" at bounding box center [369, 405] width 386 height 228
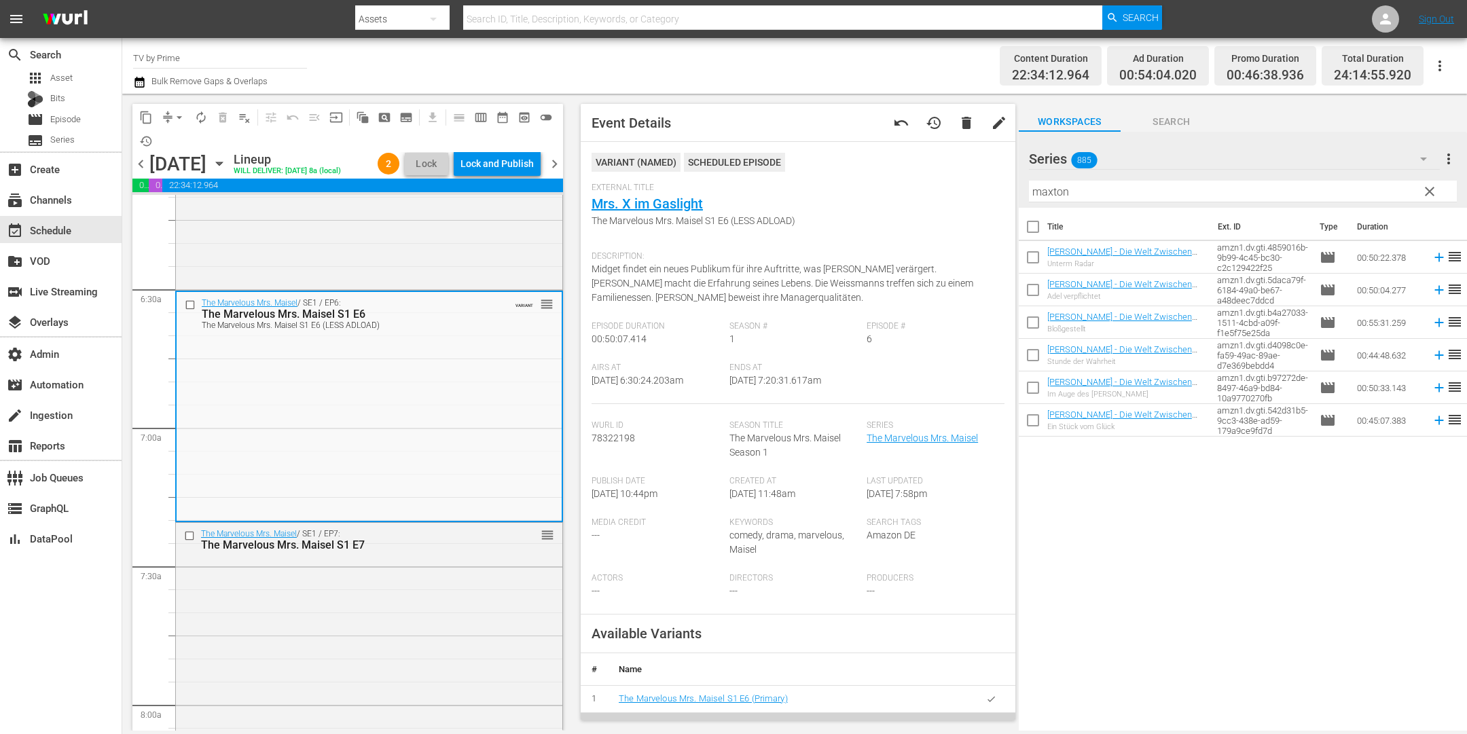
scroll to position [1968, 0]
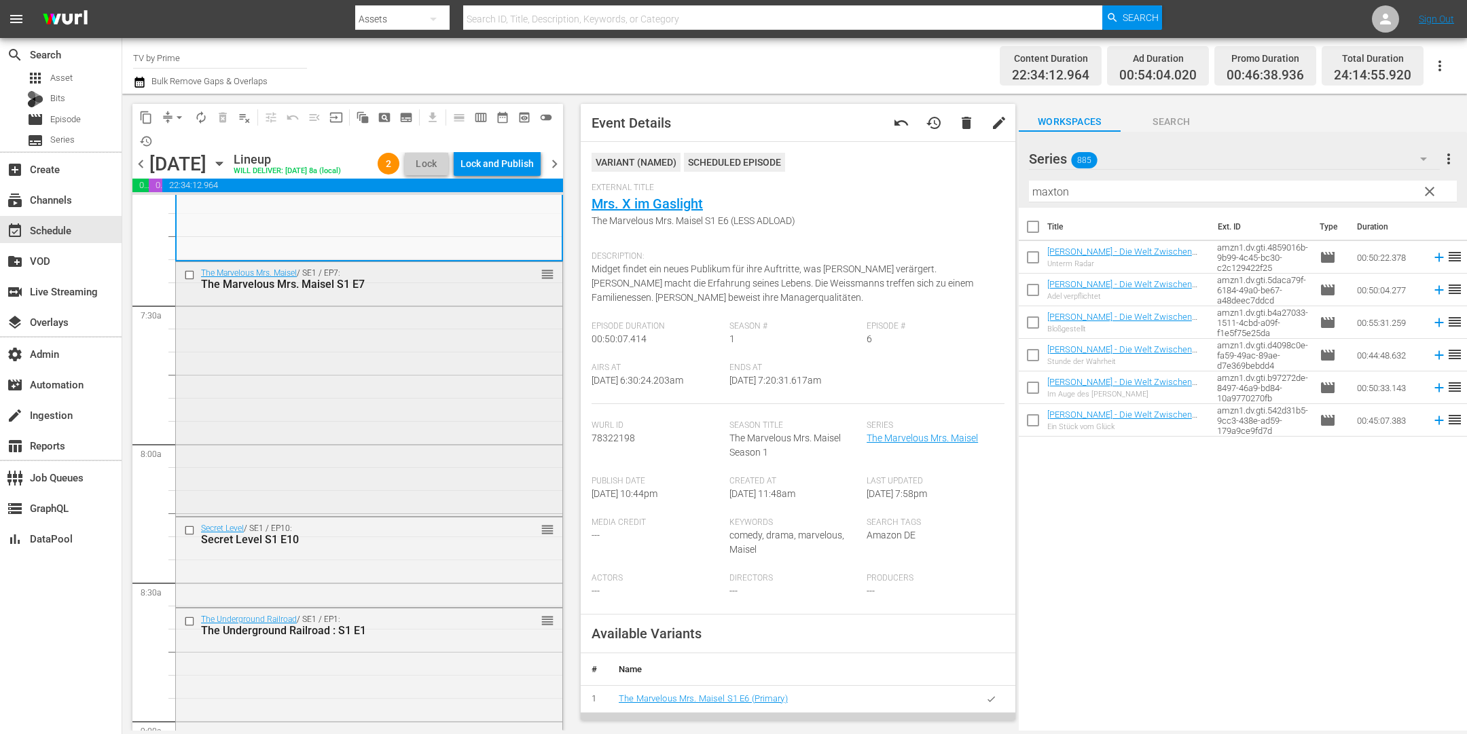
click at [421, 463] on div "The Marvelous Mrs. Maisel / SE1 / EP7: The Marvelous Mrs. Maisel S1 E7 reorder" at bounding box center [369, 387] width 386 height 251
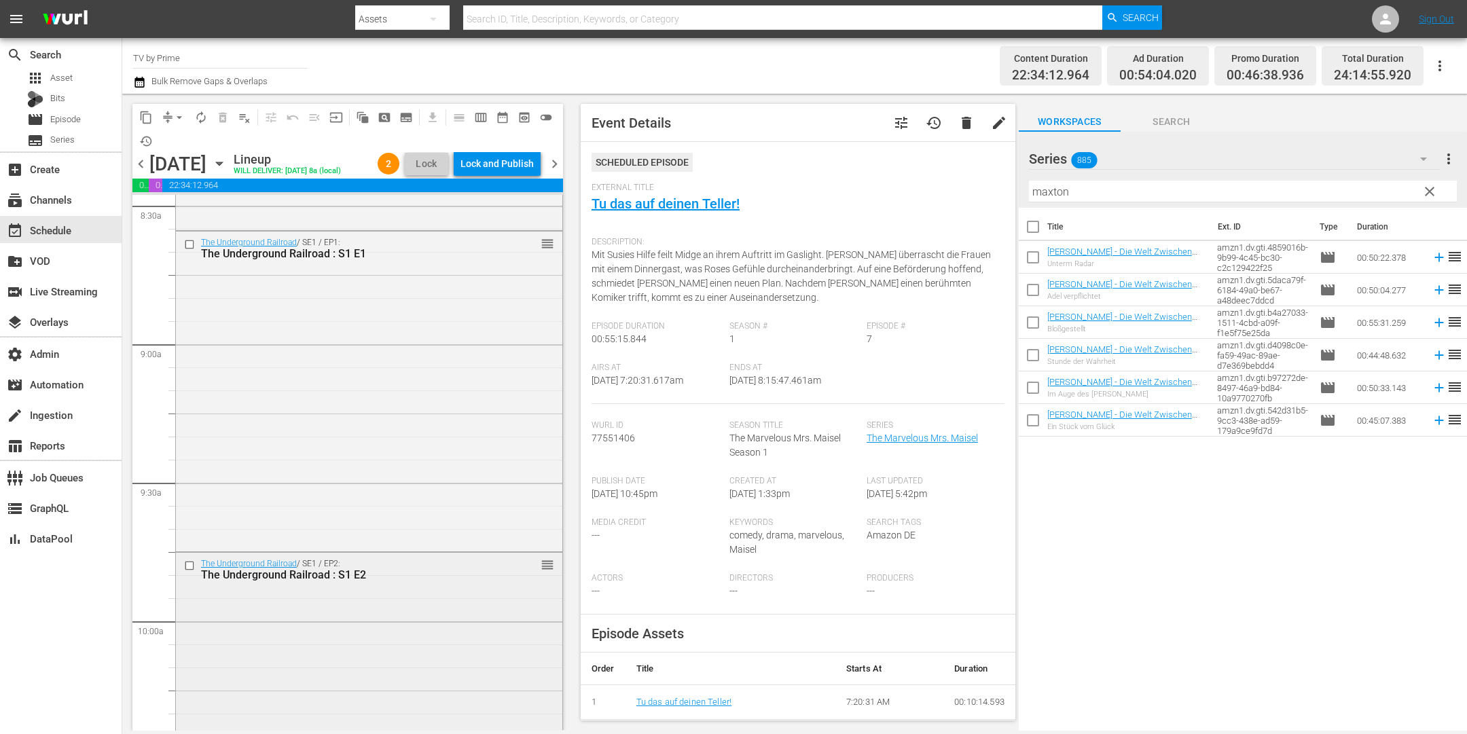
scroll to position [2250, 0]
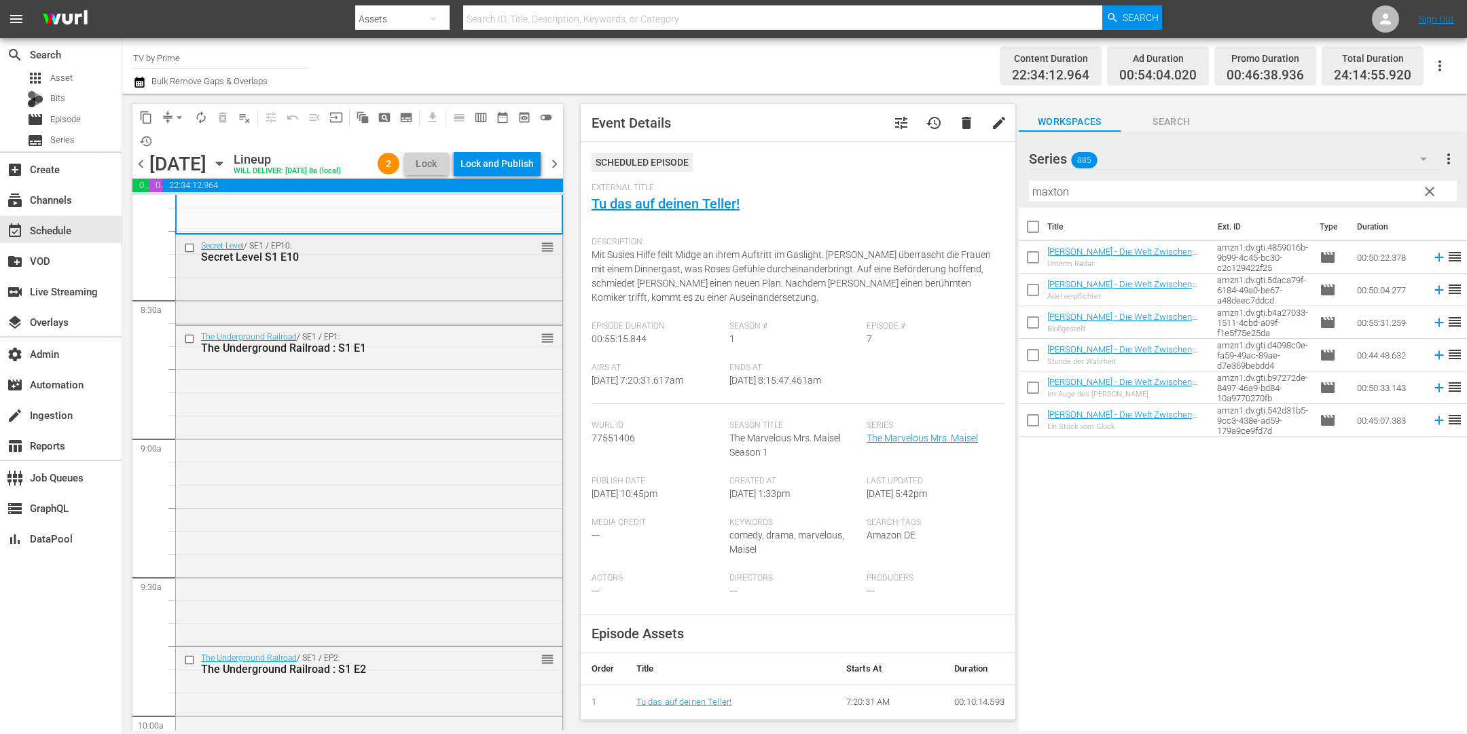
click at [412, 322] on div "Secret Level / SE1 / EP10: Secret Level S1 E10 reorder" at bounding box center [369, 278] width 386 height 87
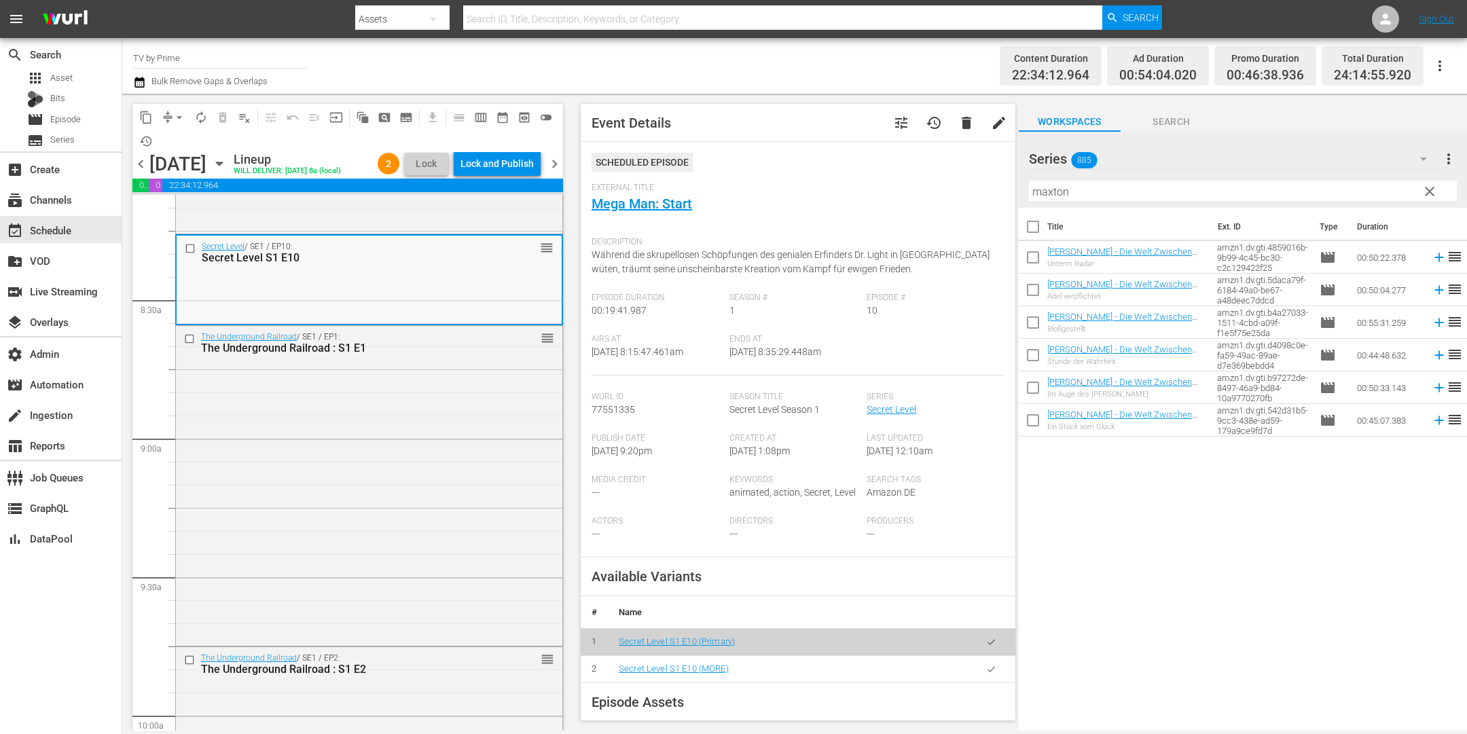
click at [414, 459] on div "The Underground Railroad / SE1 / EP1: The Underground Railroad : S1 E1 reorder" at bounding box center [369, 484] width 386 height 317
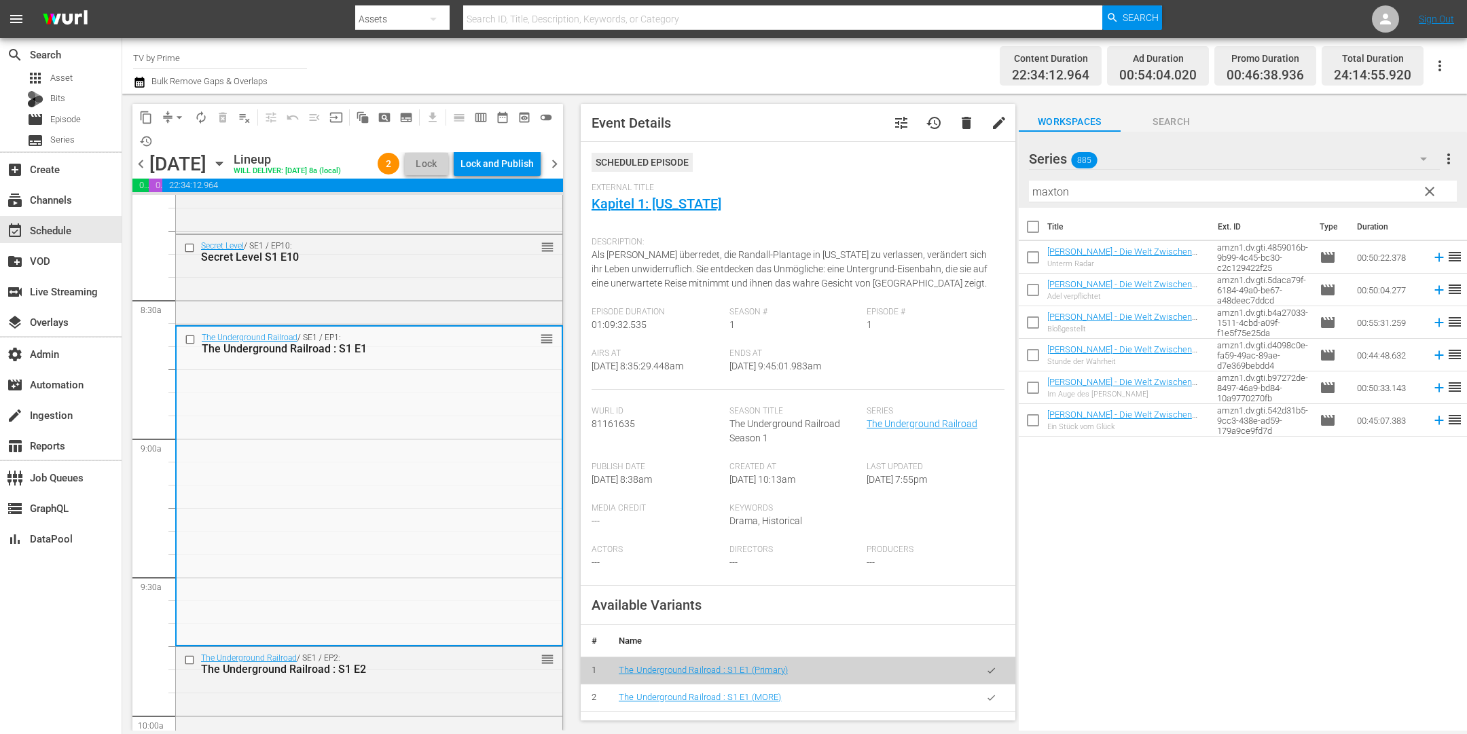
scroll to position [2649, 0]
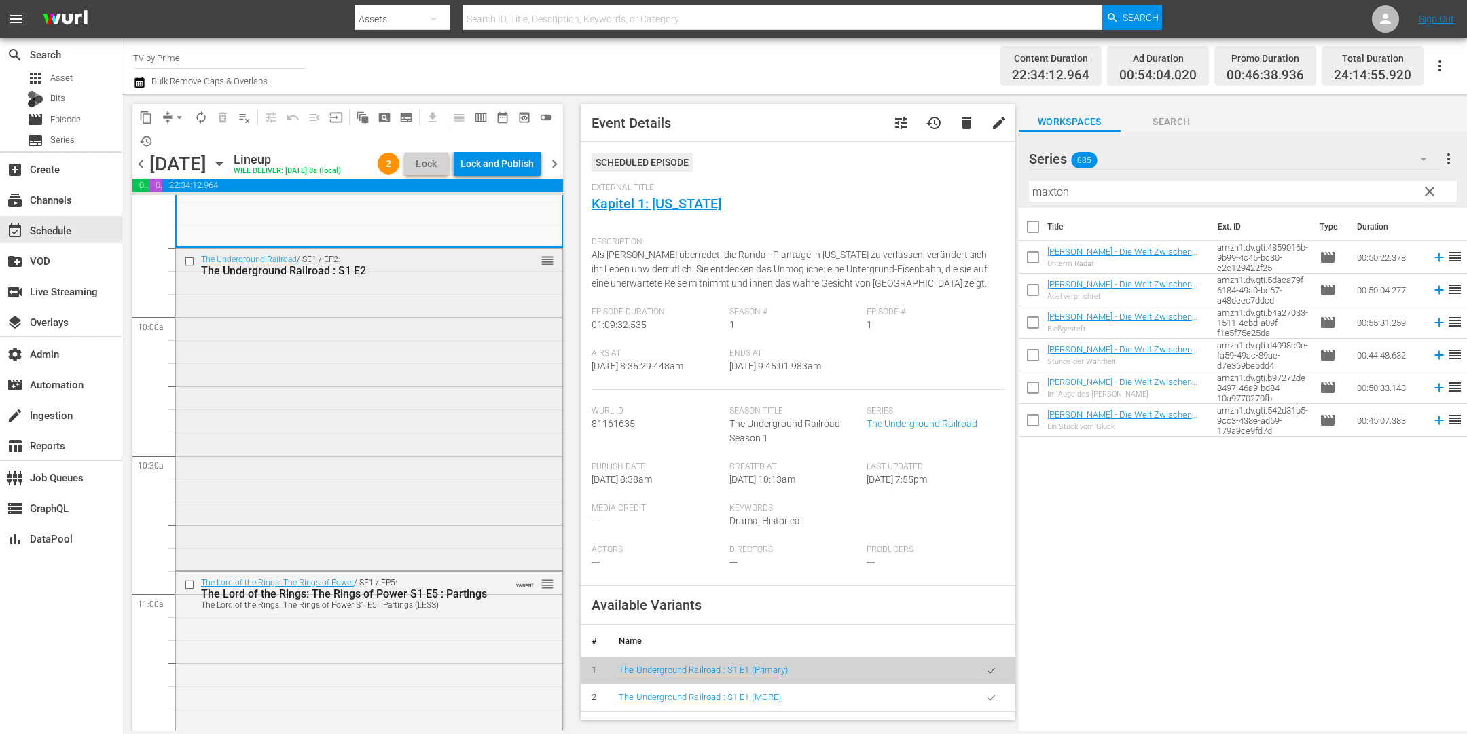
click at [404, 431] on div "The Underground Railroad / SE1 / EP2: The Underground Railroad : S1 E2 reorder" at bounding box center [369, 408] width 386 height 319
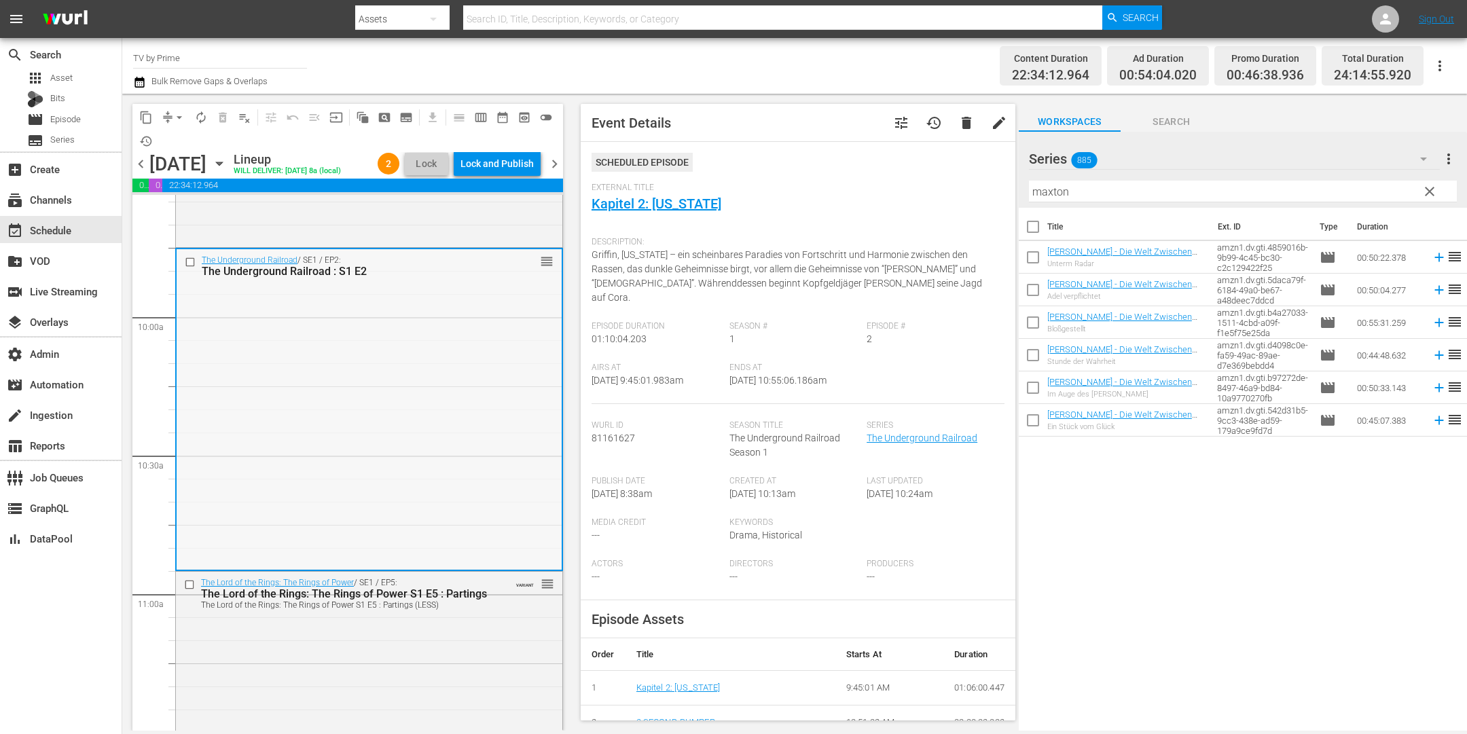
scroll to position [2964, 0]
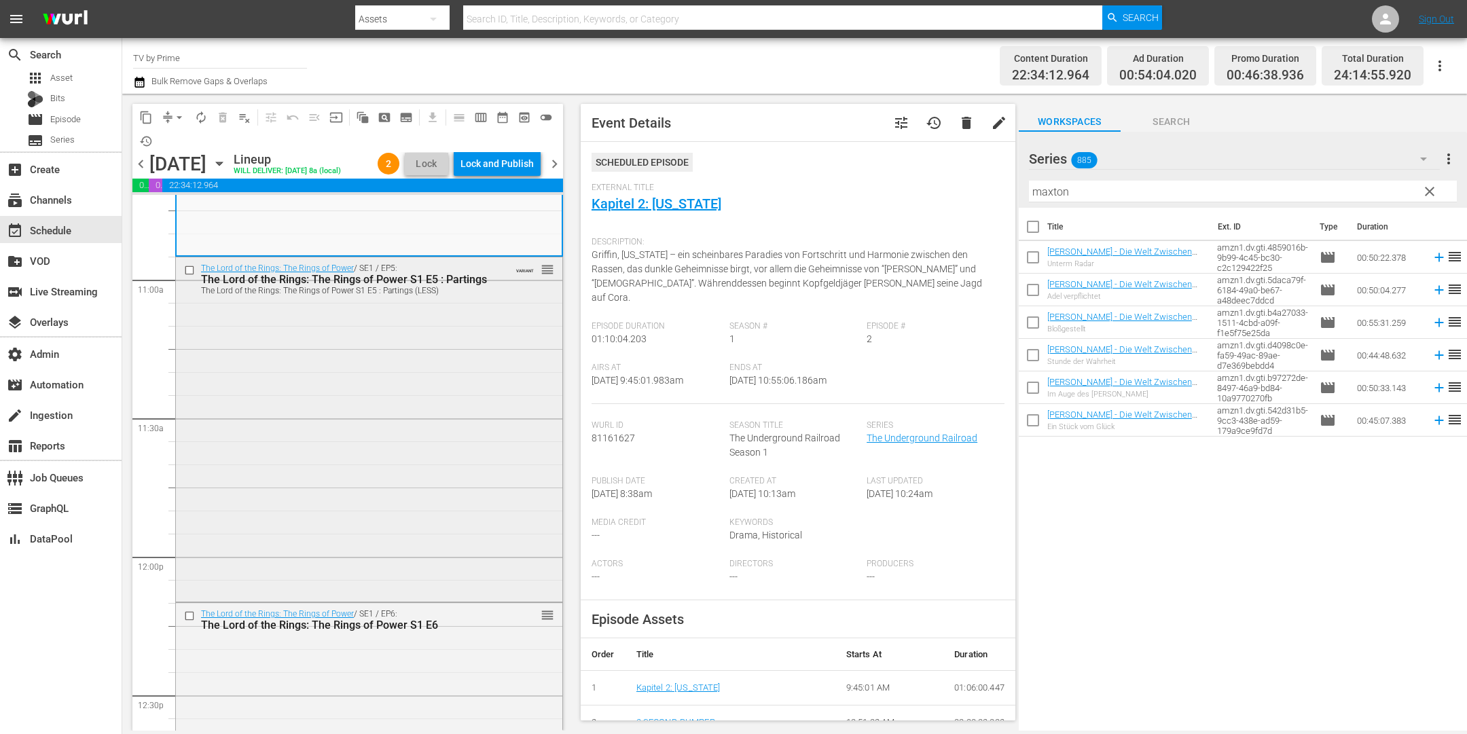
click at [414, 484] on div "The Lord of the Rings: The Rings of Power / SE1 / EP5: The Lord of the Rings: T…" at bounding box center [369, 428] width 386 height 342
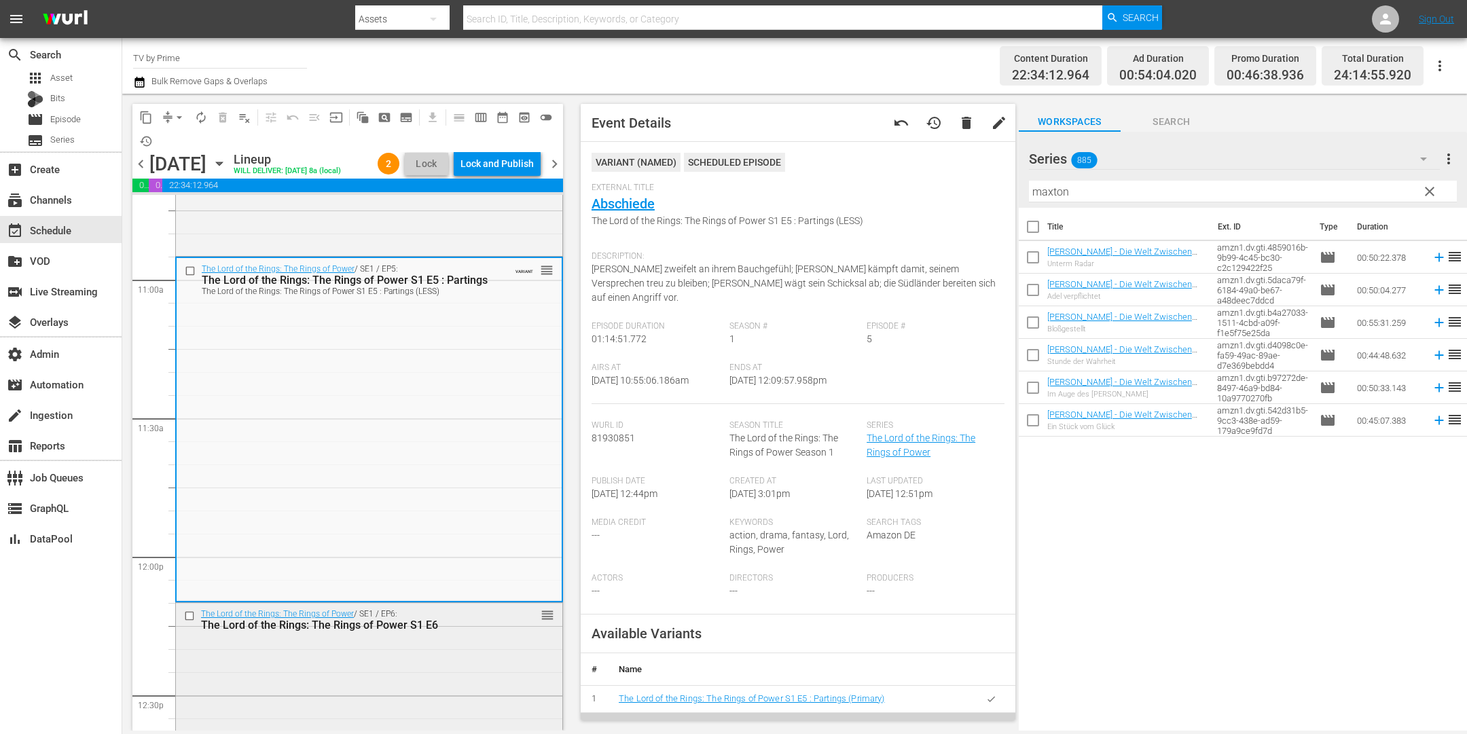
scroll to position [3279, 0]
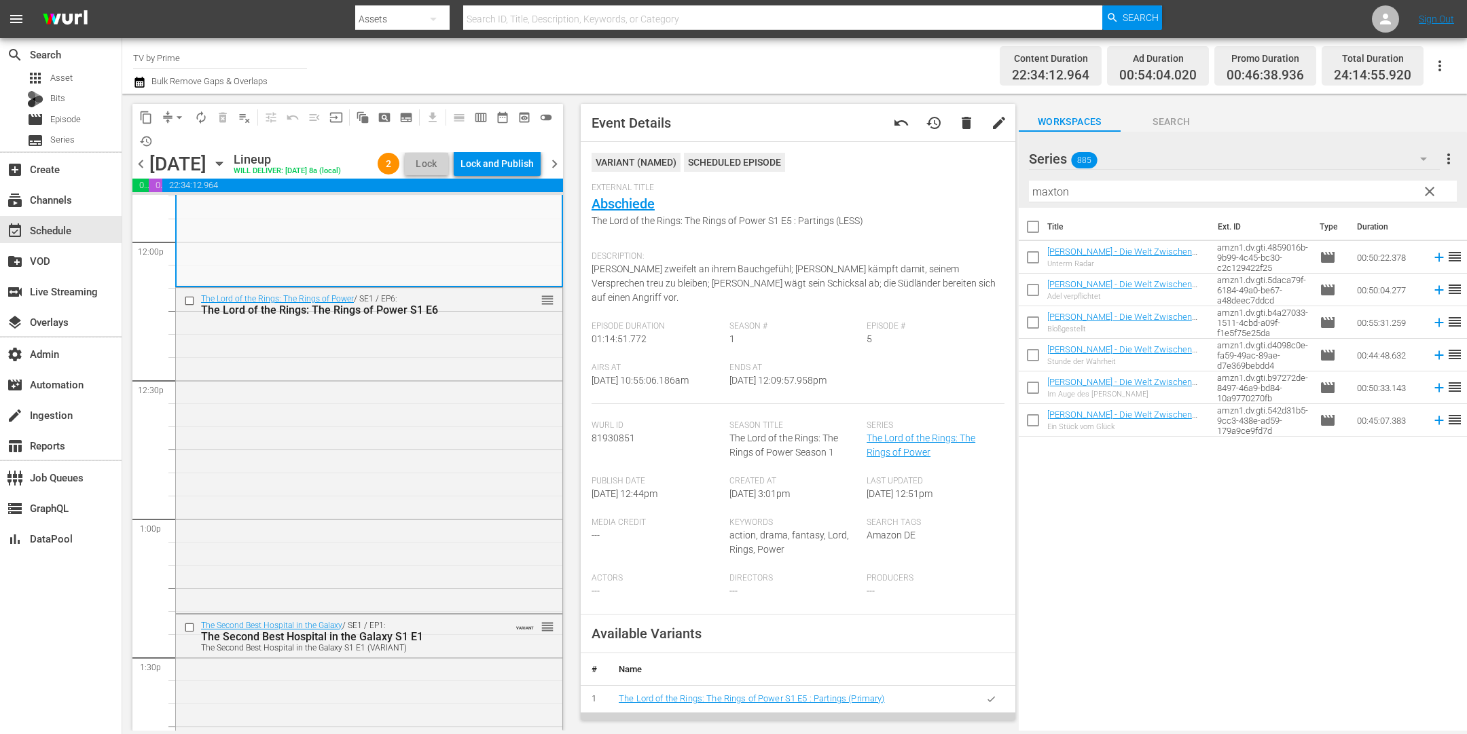
click at [988, 696] on icon "button" at bounding box center [991, 698] width 7 height 5
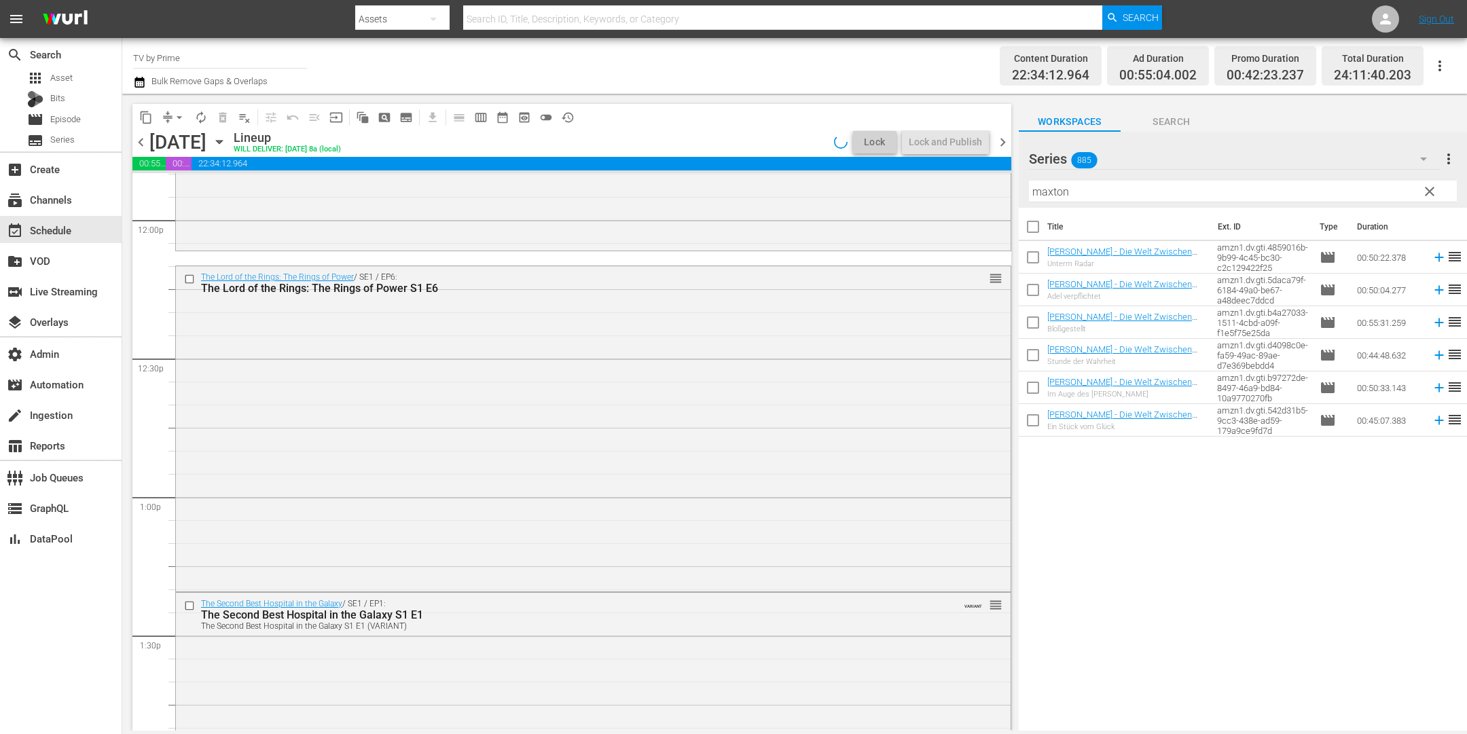
click at [310, 242] on div "The Lord of the Rings: The Rings of Power / SE1 / EP5: The Lord of the Rings: T…" at bounding box center [593, 84] width 835 height 327
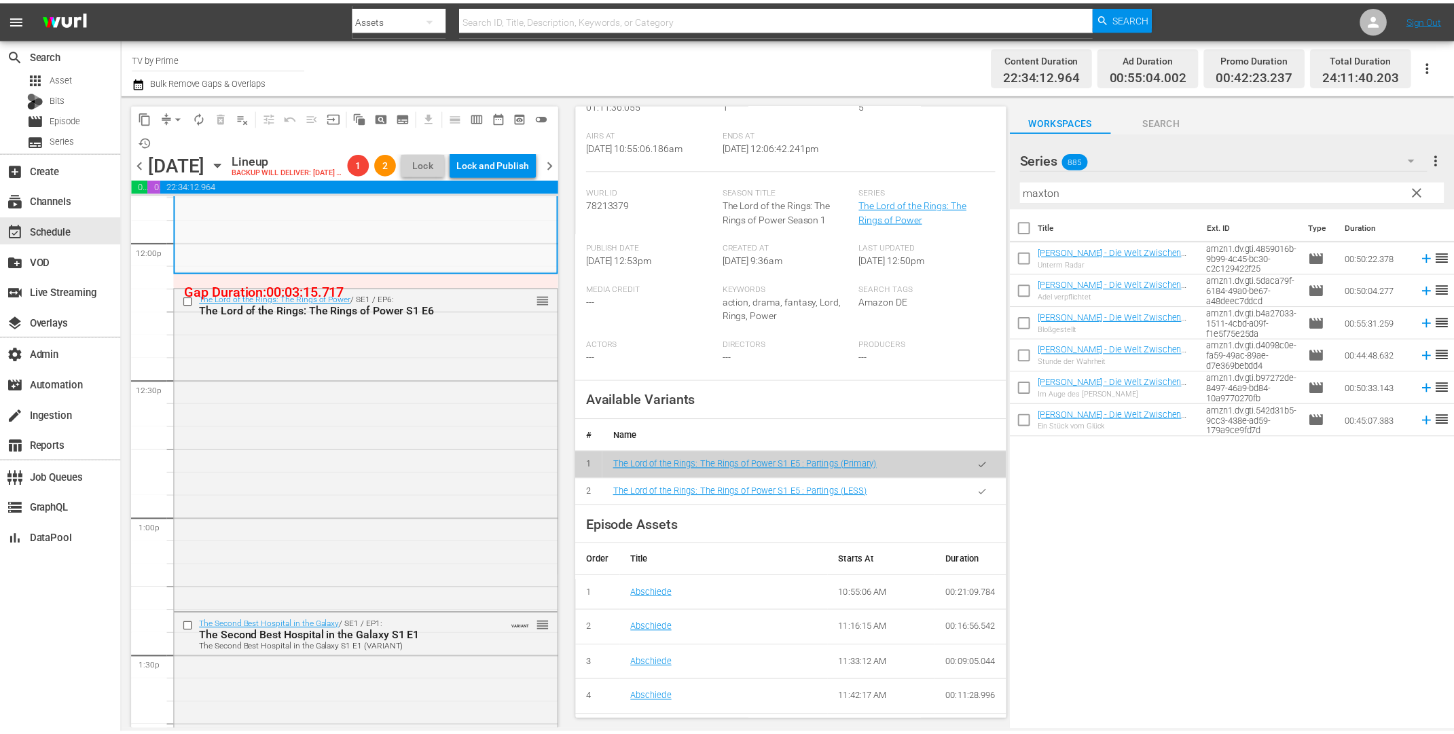
scroll to position [231, 0]
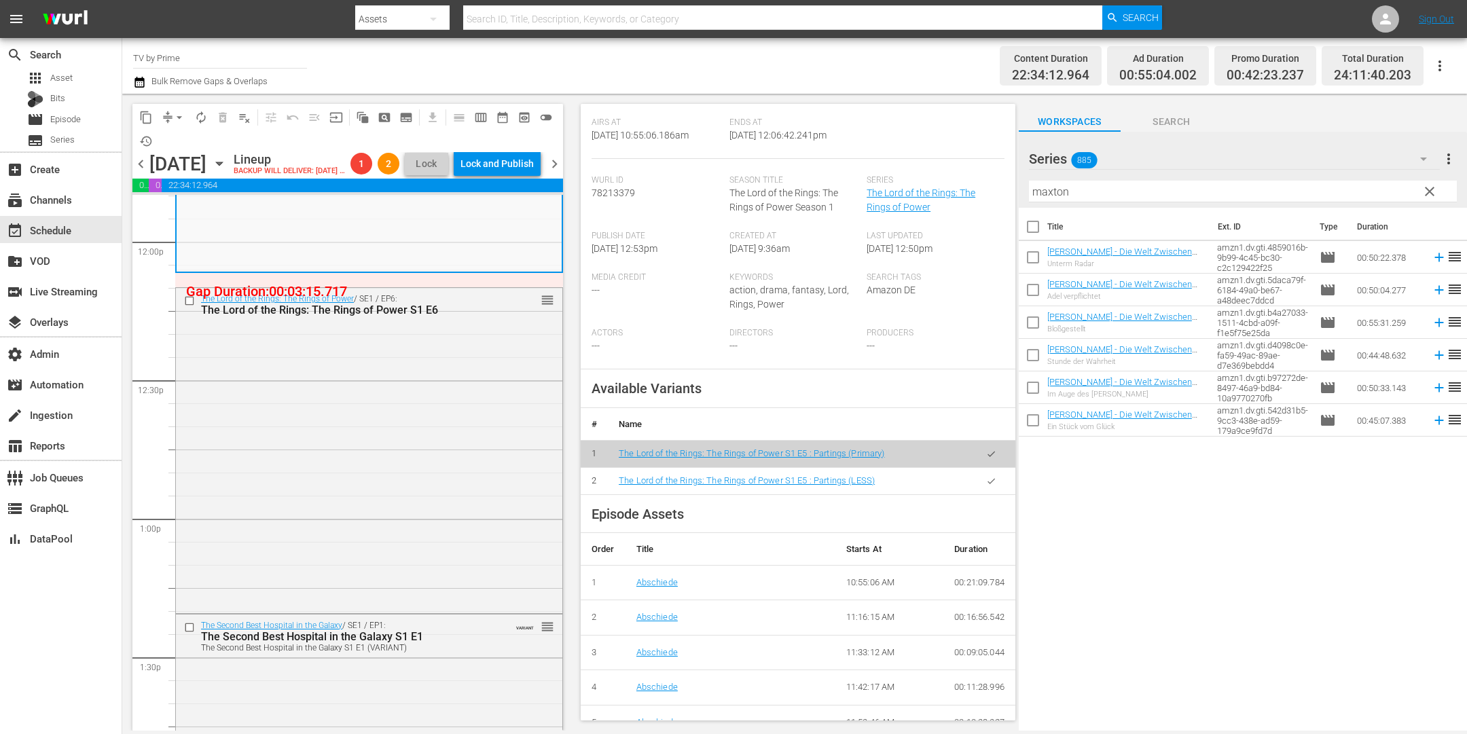
click at [986, 476] on icon "button" at bounding box center [991, 481] width 10 height 10
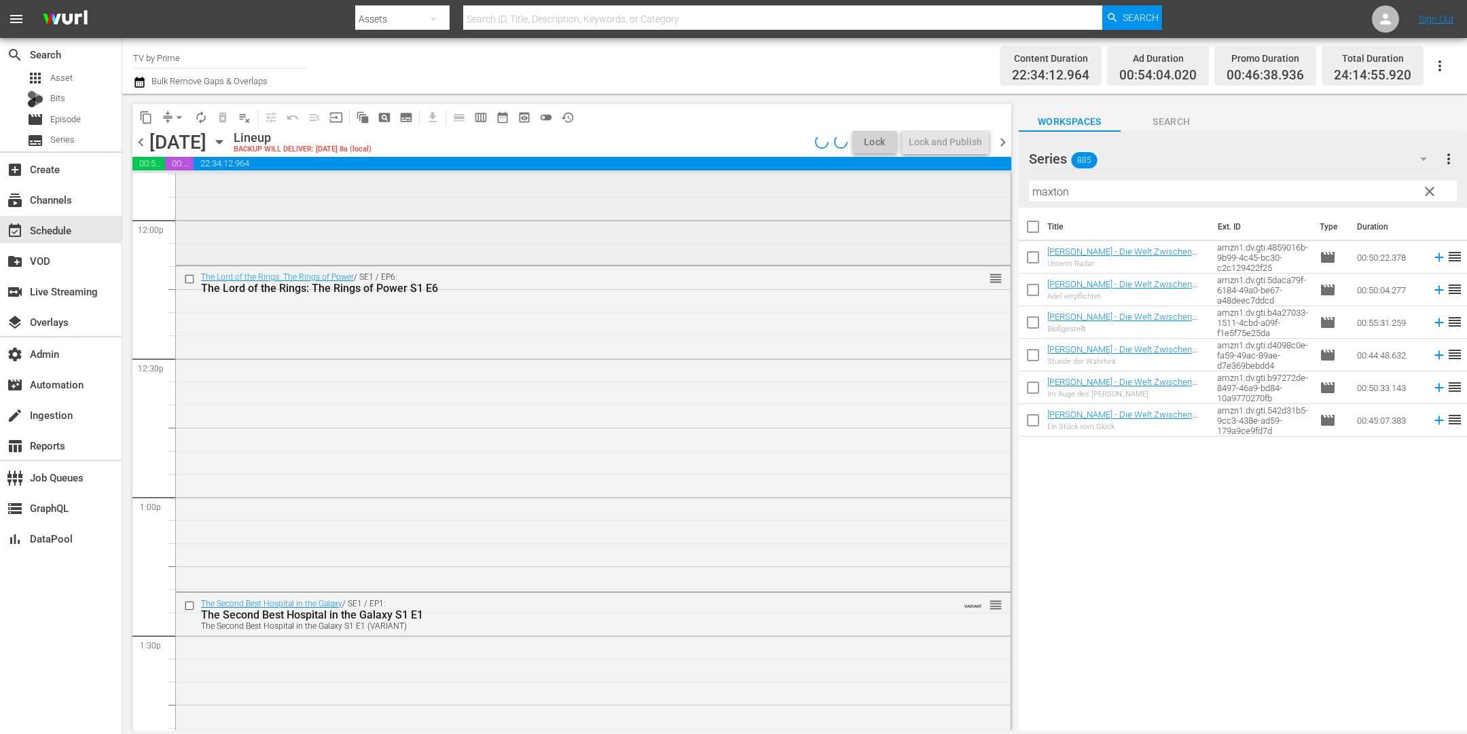
click at [379, 208] on div "The Lord of the Rings: The Rings of Power / SE1 / EP5: The Lord of the Rings: T…" at bounding box center [593, 92] width 835 height 342
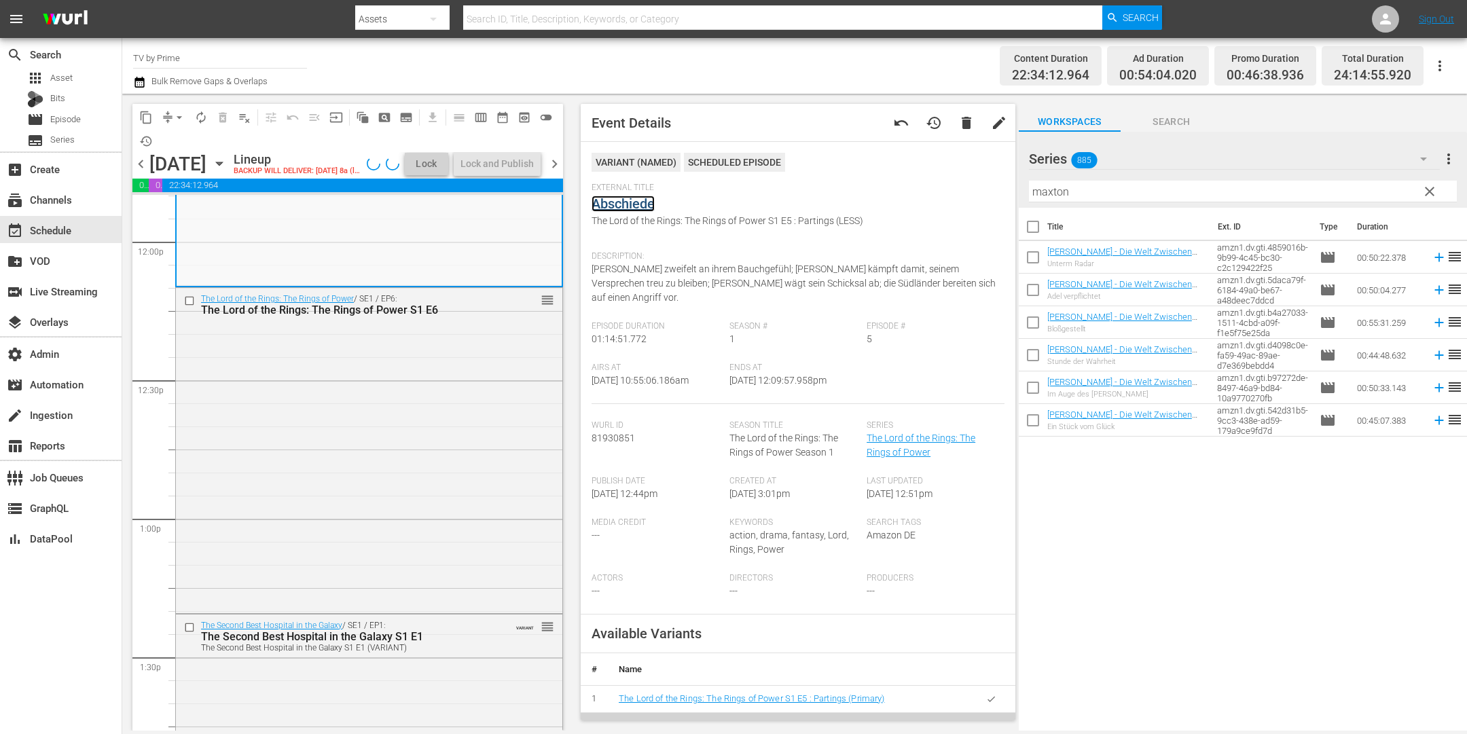
click at [625, 204] on link "Abschiede" at bounding box center [623, 204] width 63 height 16
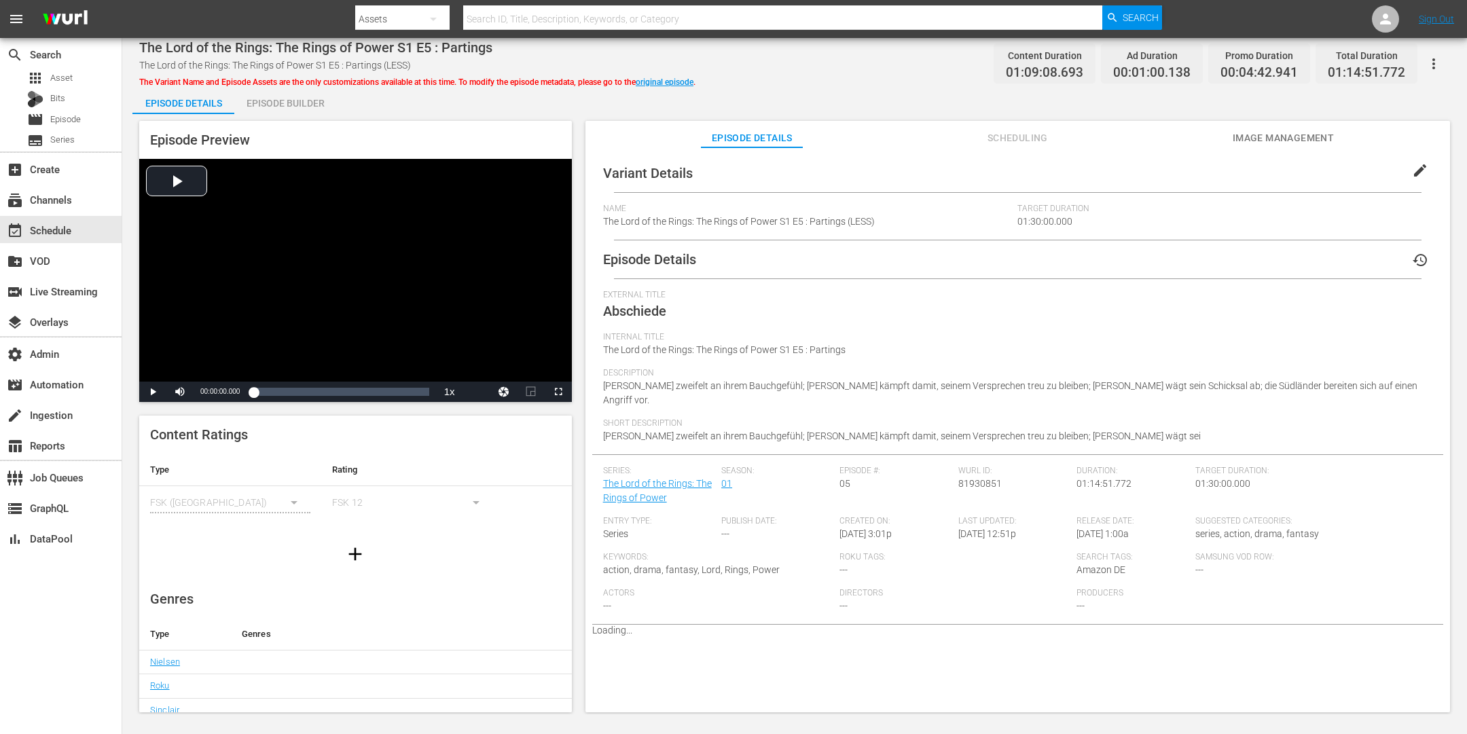
click at [1010, 128] on button "Scheduling" at bounding box center [1018, 134] width 102 height 27
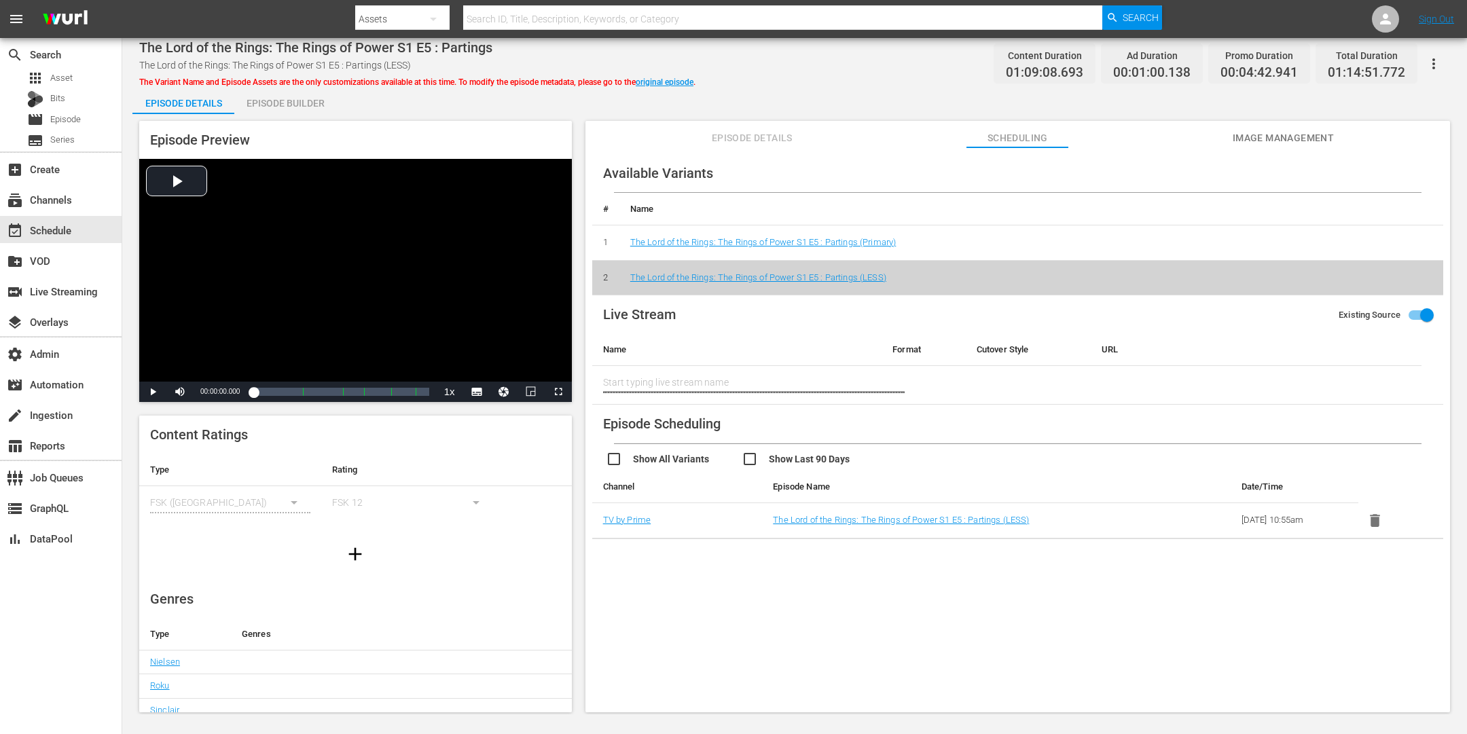
click at [266, 107] on div "Episode Builder" at bounding box center [285, 103] width 102 height 33
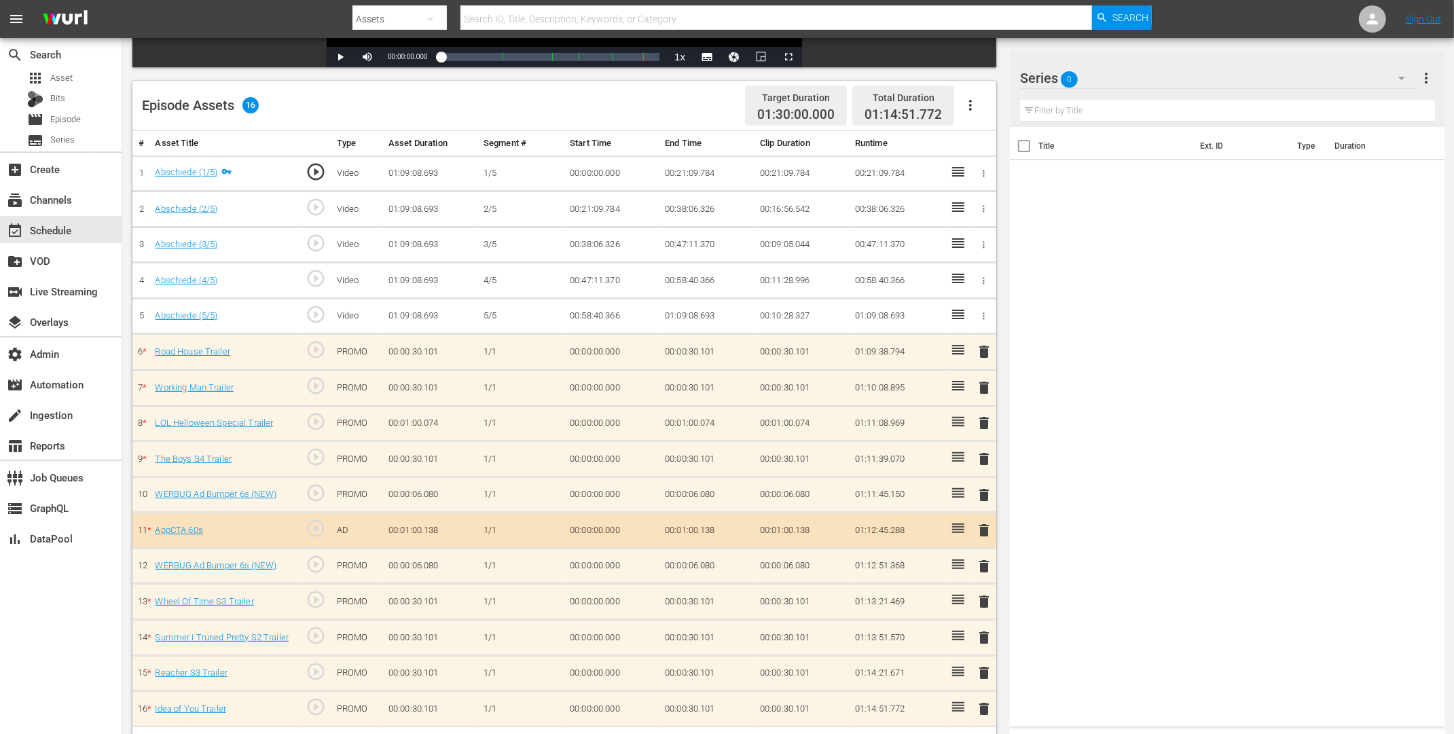
scroll to position [353, 0]
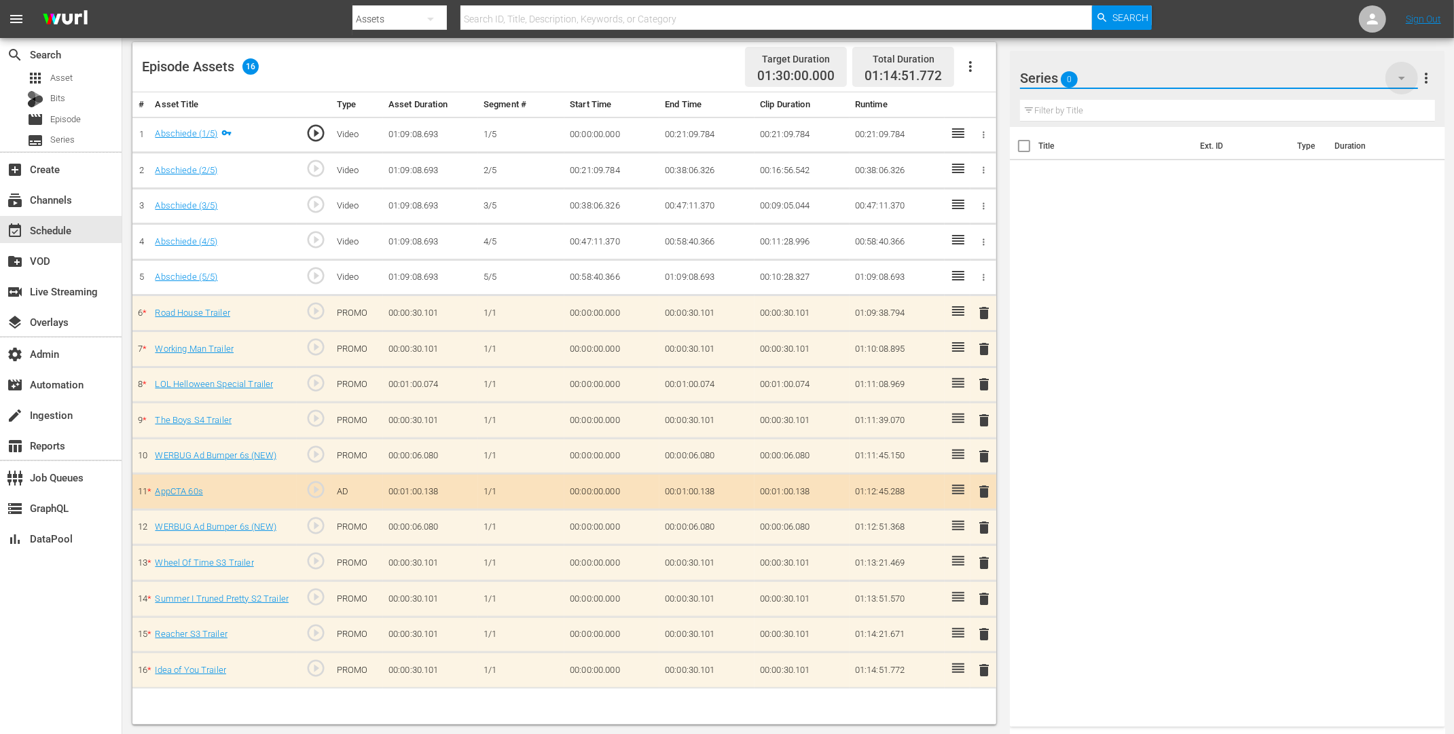
click at [1406, 73] on icon "button" at bounding box center [1402, 78] width 16 height 16
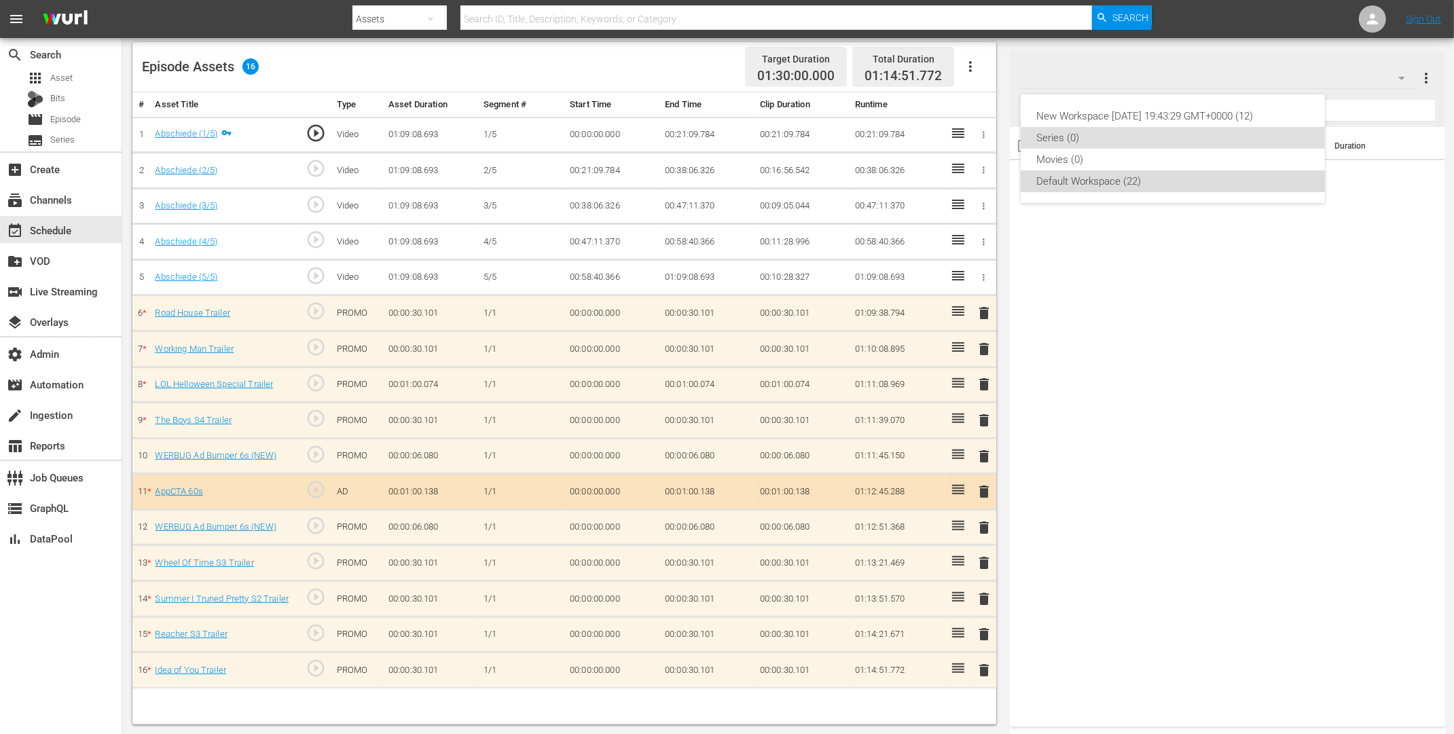
click at [1111, 181] on div "Default Workspace (22)" at bounding box center [1173, 181] width 272 height 22
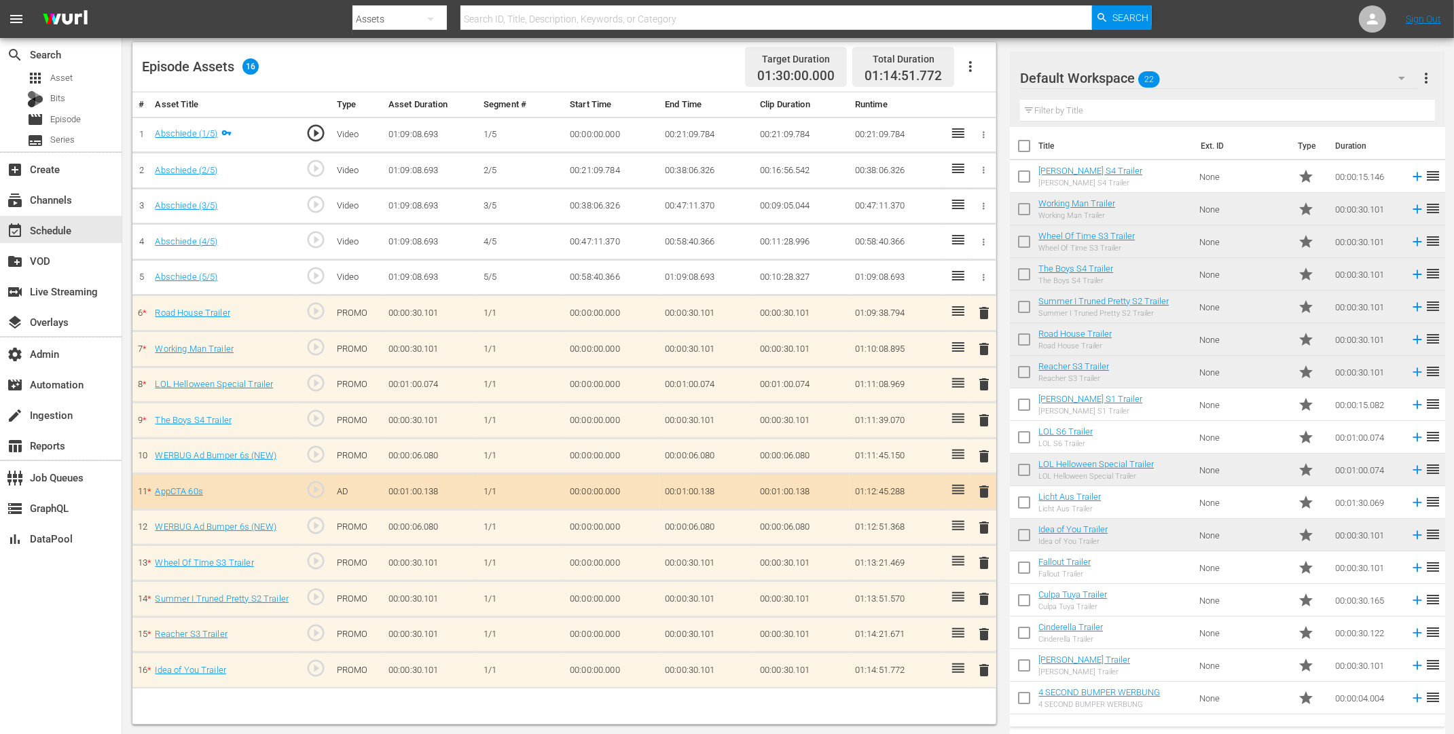
scroll to position [156, 0]
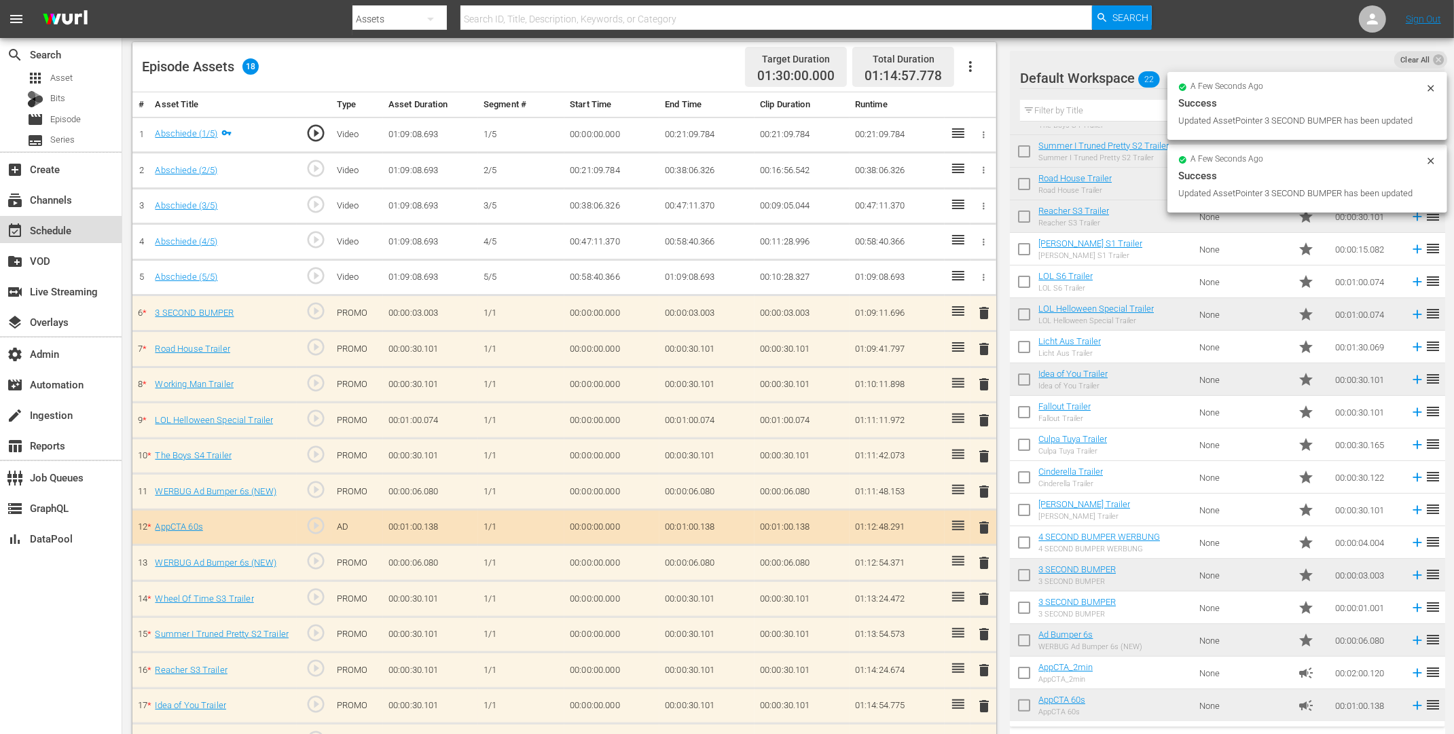
click at [33, 221] on div "event_available Schedule" at bounding box center [61, 229] width 122 height 27
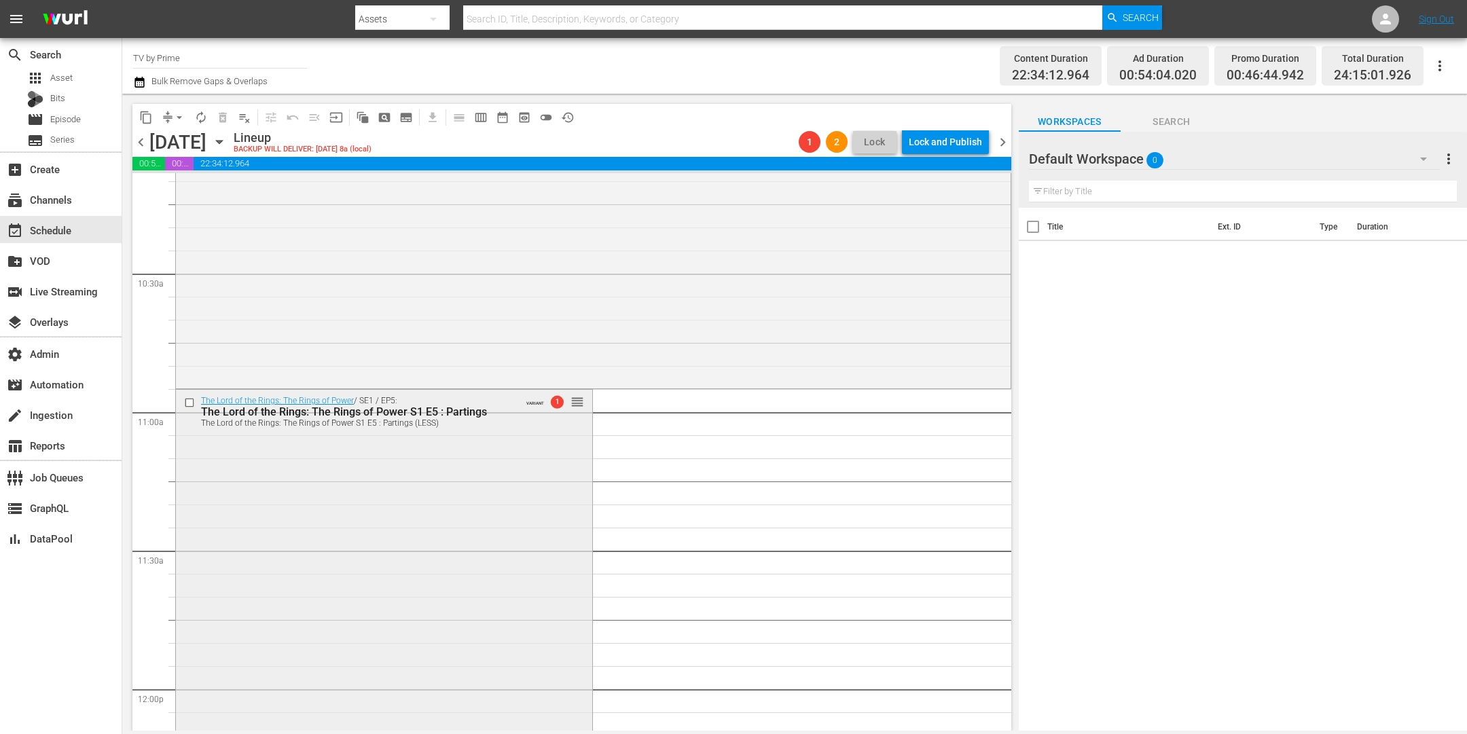
scroll to position [2715, 0]
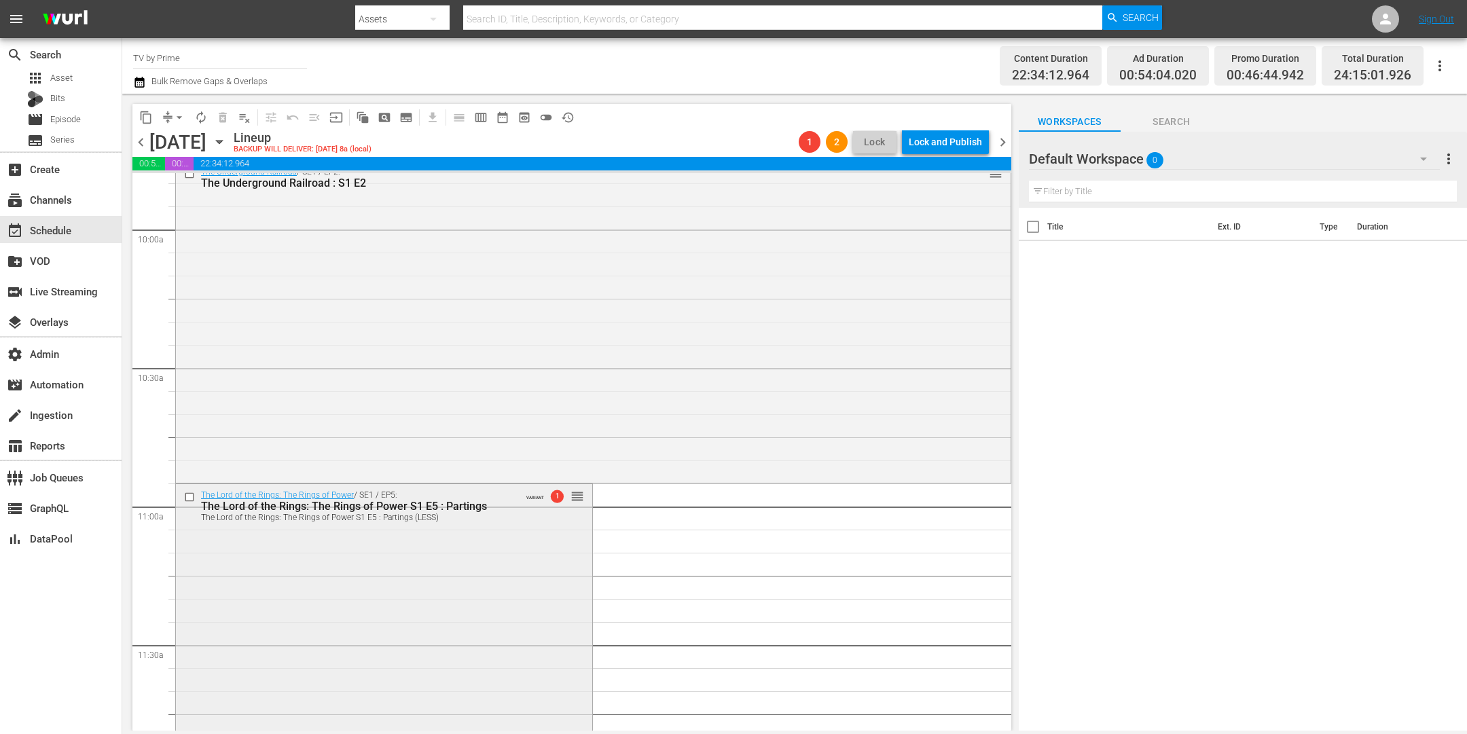
click at [392, 522] on div "The Lord of the Rings: The Rings of Power / SE1 / EP5: The Lord of the Rings: T…" at bounding box center [384, 505] width 416 height 43
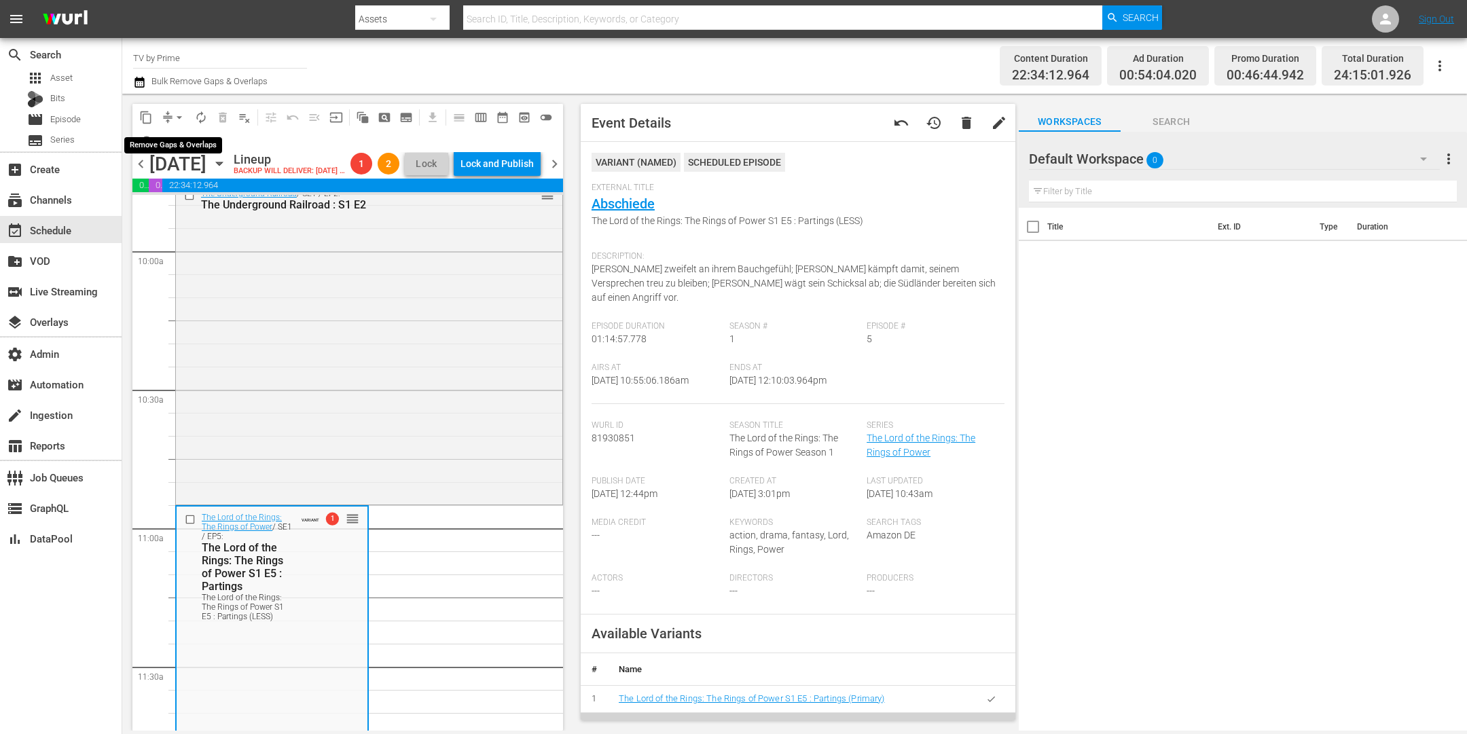
click at [173, 120] on button "arrow_drop_down" at bounding box center [179, 118] width 22 height 22
click at [174, 190] on li "Align to End of Previous Day" at bounding box center [180, 189] width 143 height 22
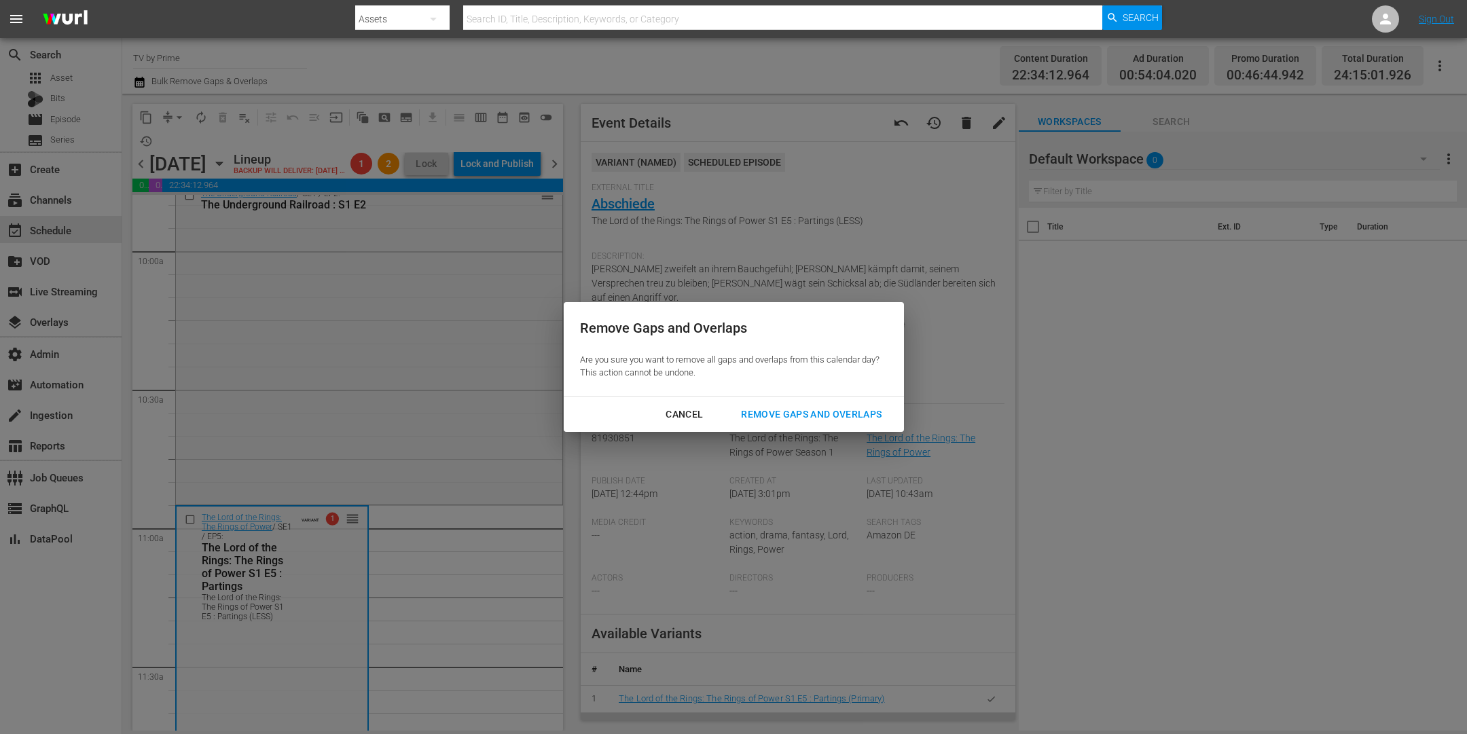
click at [786, 421] on div "Remove Gaps and Overlaps" at bounding box center [811, 414] width 162 height 17
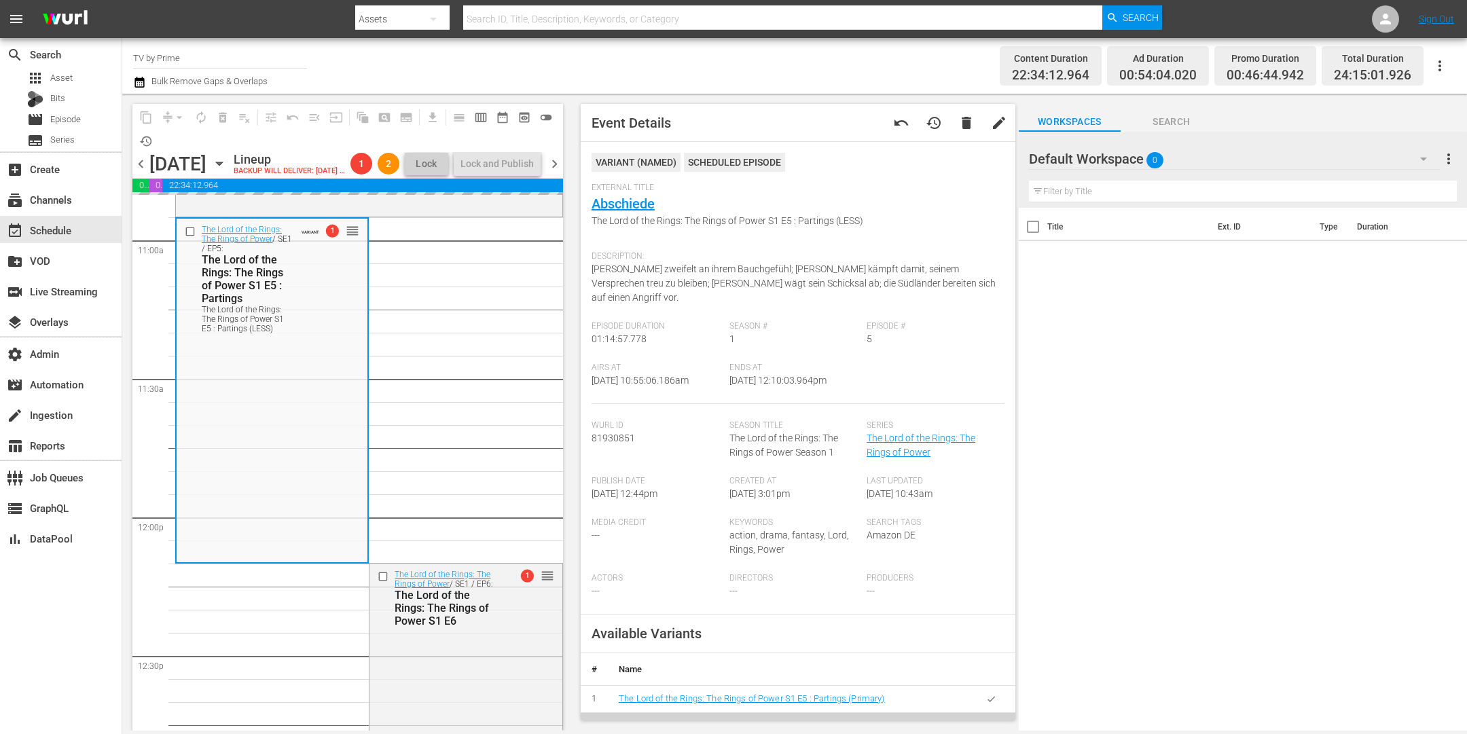
scroll to position [3186, 0]
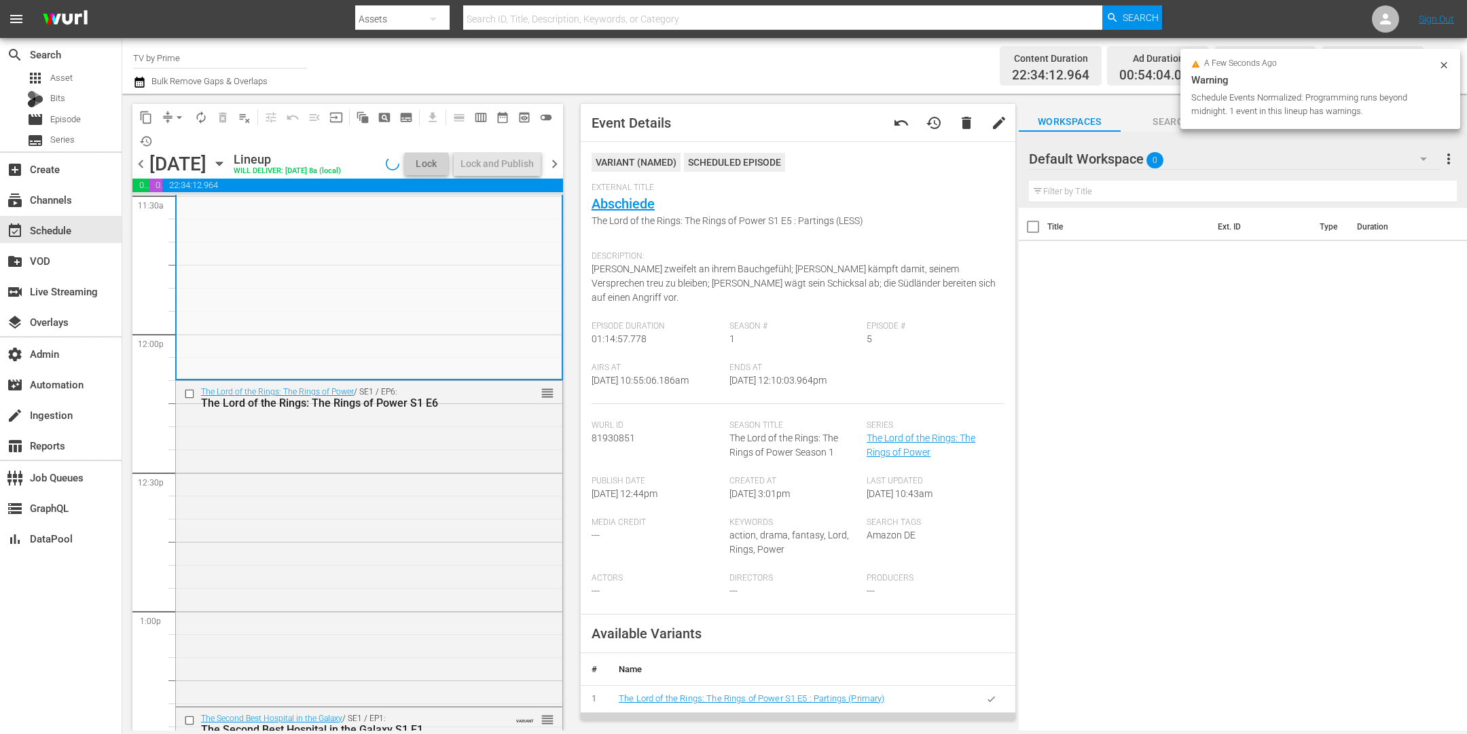
click at [483, 548] on div "The Lord of the Rings: The Rings of Power / SE1 / EP6: The Lord of the Rings: T…" at bounding box center [369, 542] width 386 height 323
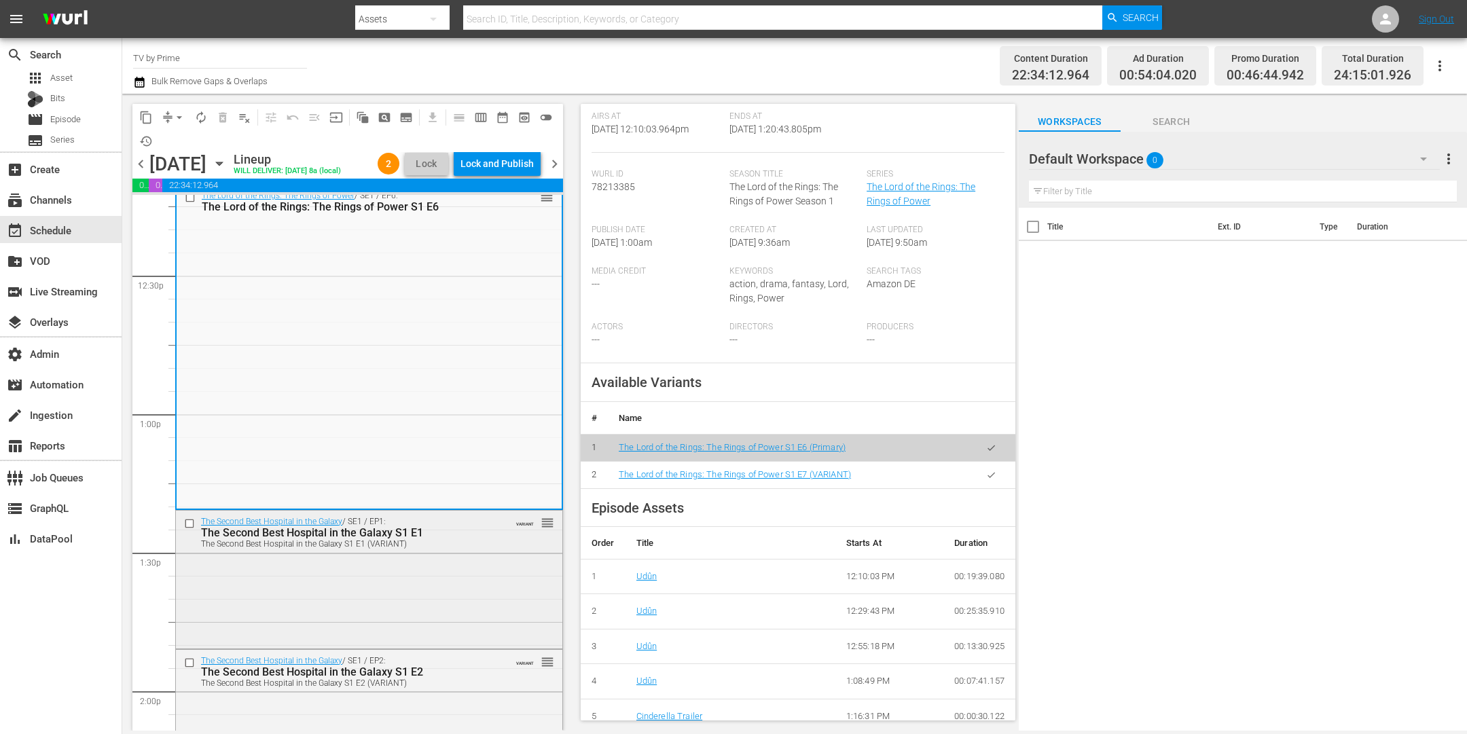
scroll to position [3478, 0]
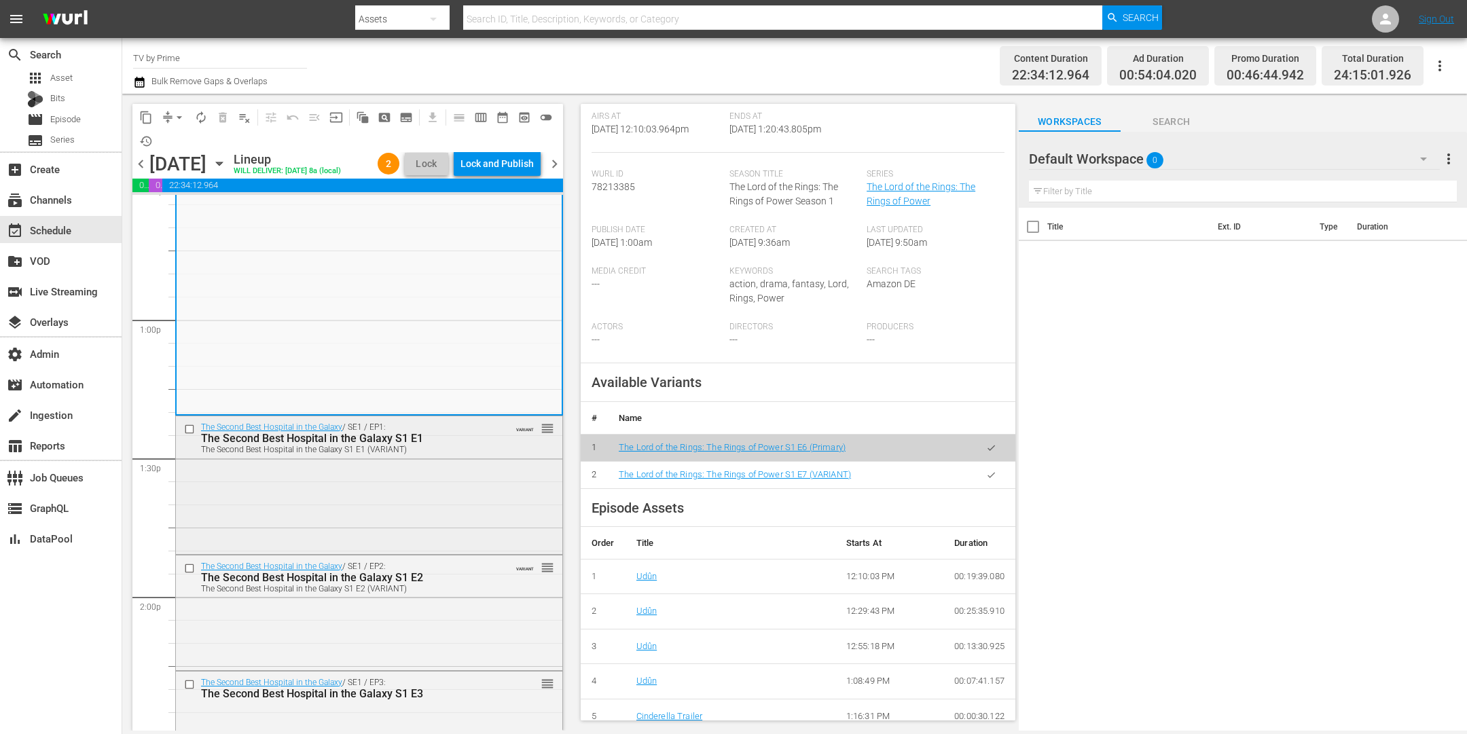
click at [389, 551] on div "The Second Best Hospital in the Galaxy / SE1 / EP1: The Second Best Hospital in…" at bounding box center [369, 483] width 386 height 135
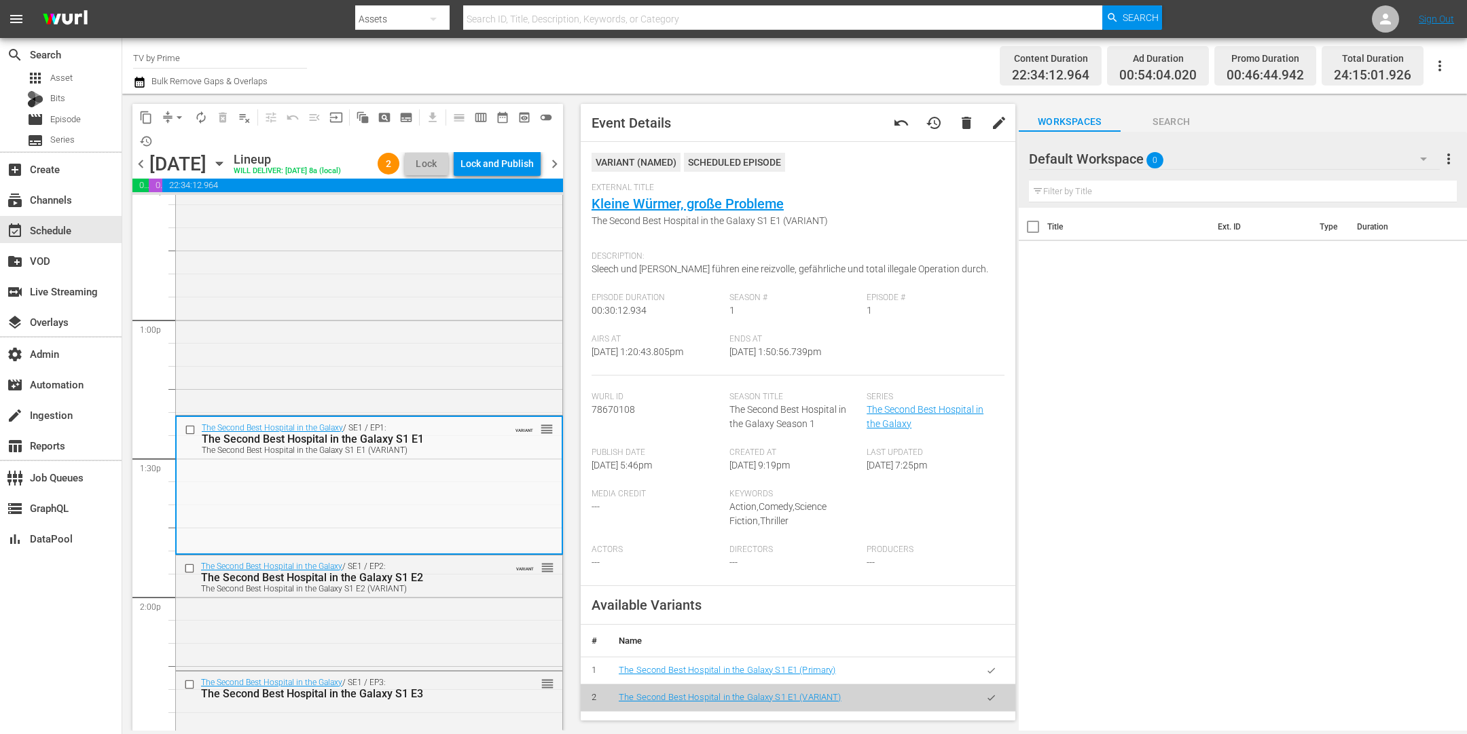
scroll to position [400, 0]
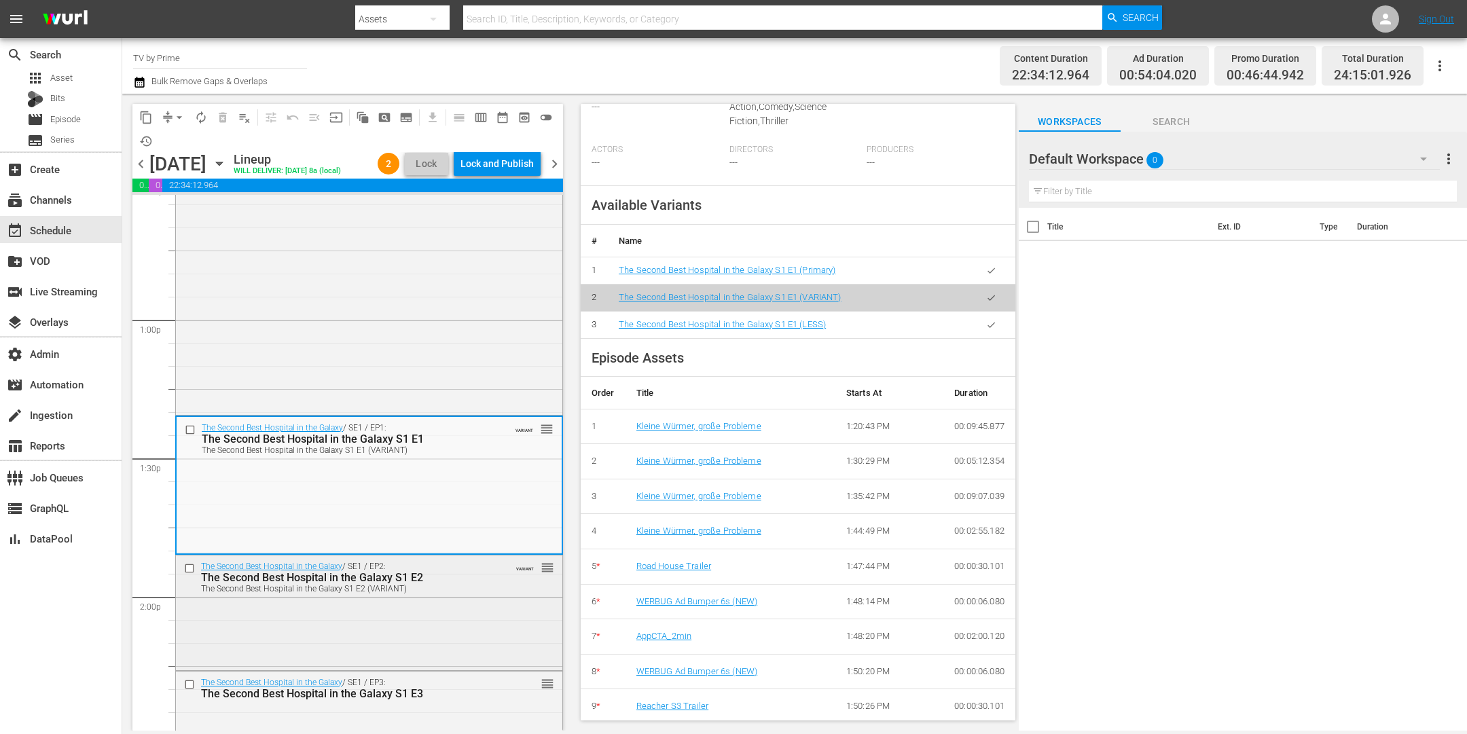
click at [391, 626] on div "The Second Best Hospital in the Galaxy / SE1 / EP2: The Second Best Hospital in…" at bounding box center [369, 612] width 386 height 112
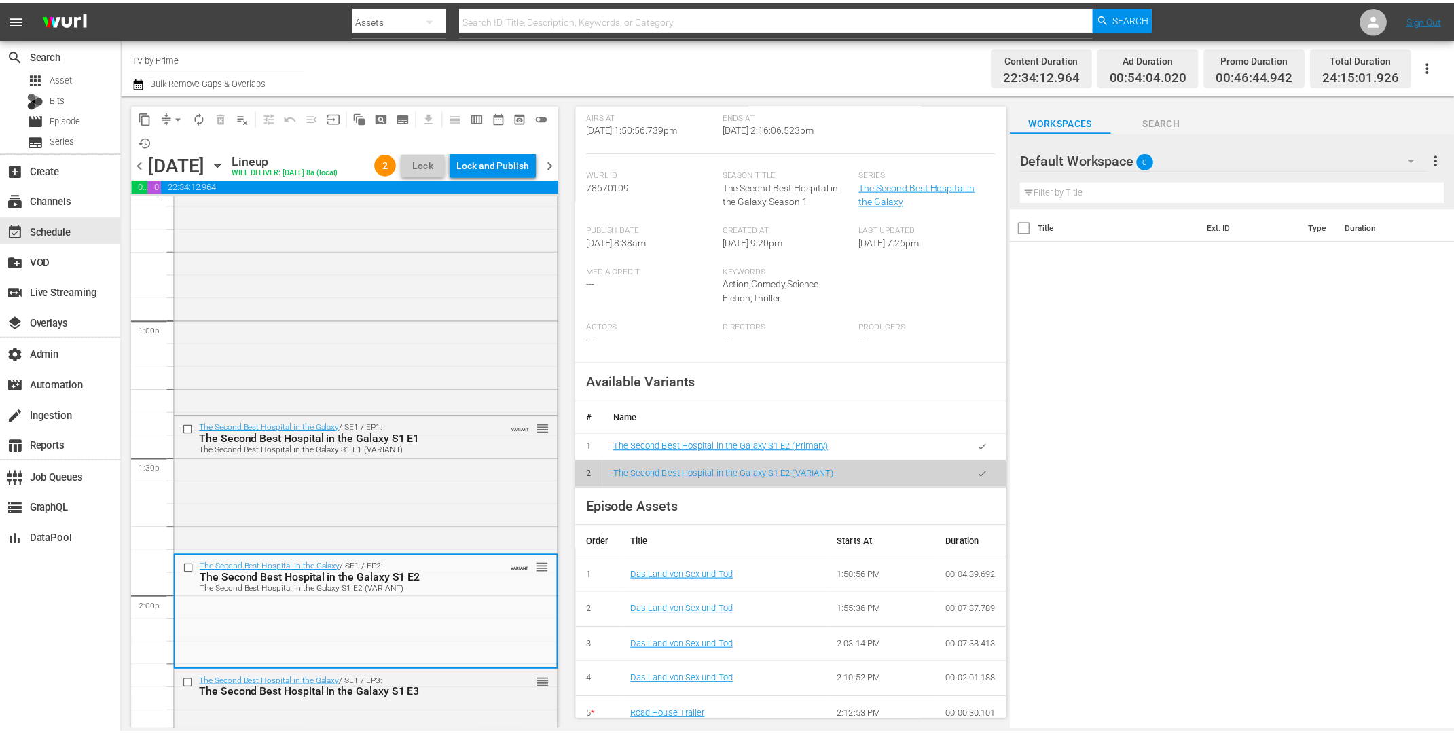
scroll to position [57, 0]
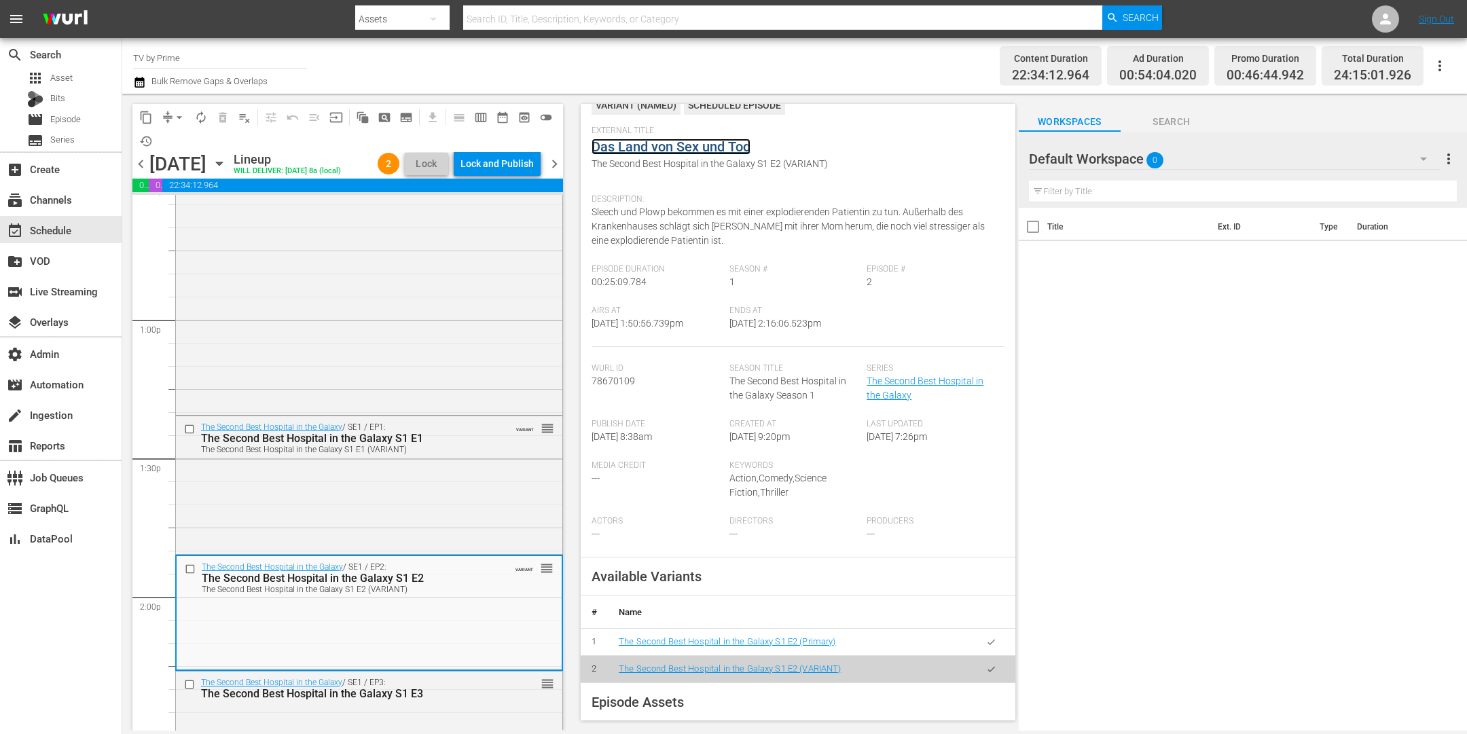
click at [676, 149] on link "Das Land von Sex und Tod" at bounding box center [671, 147] width 159 height 16
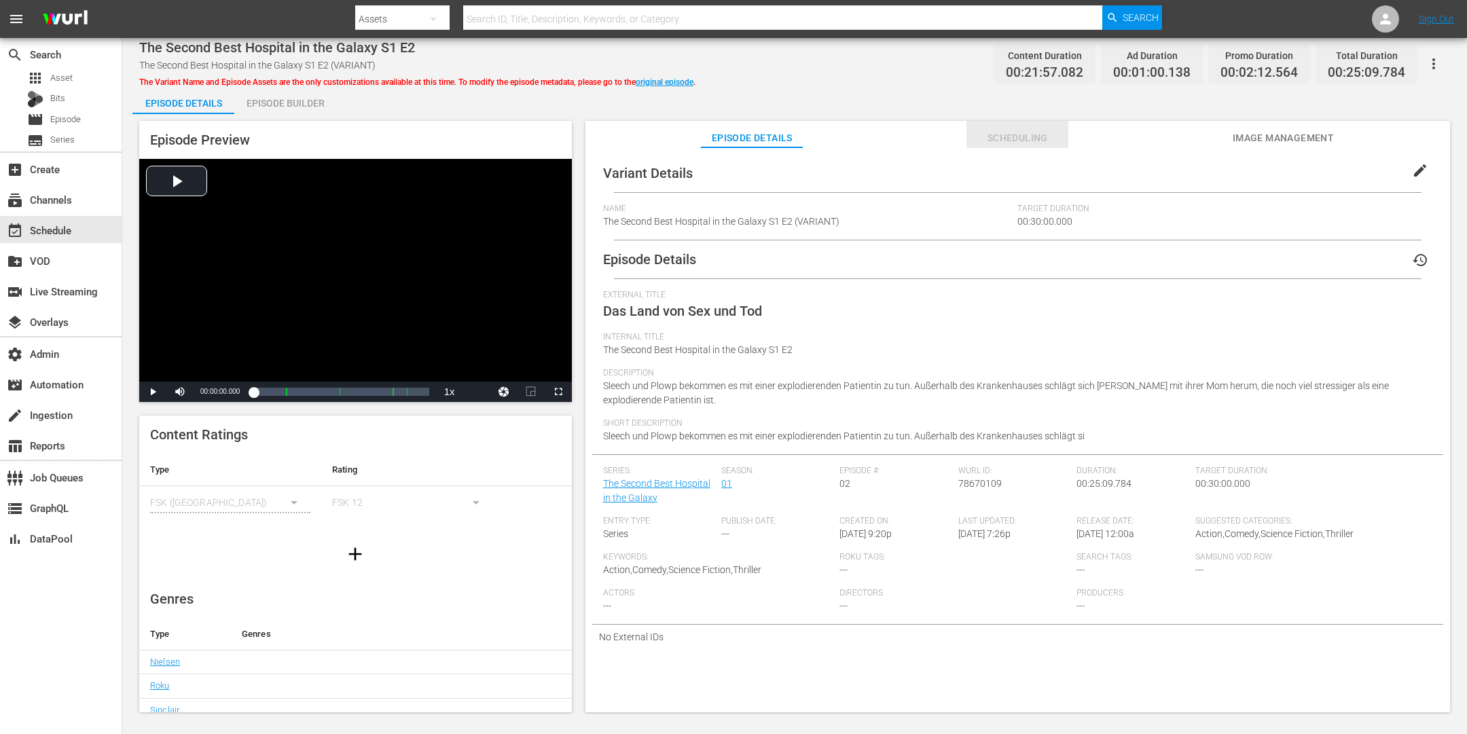
click at [1004, 130] on span "Scheduling" at bounding box center [1018, 138] width 102 height 17
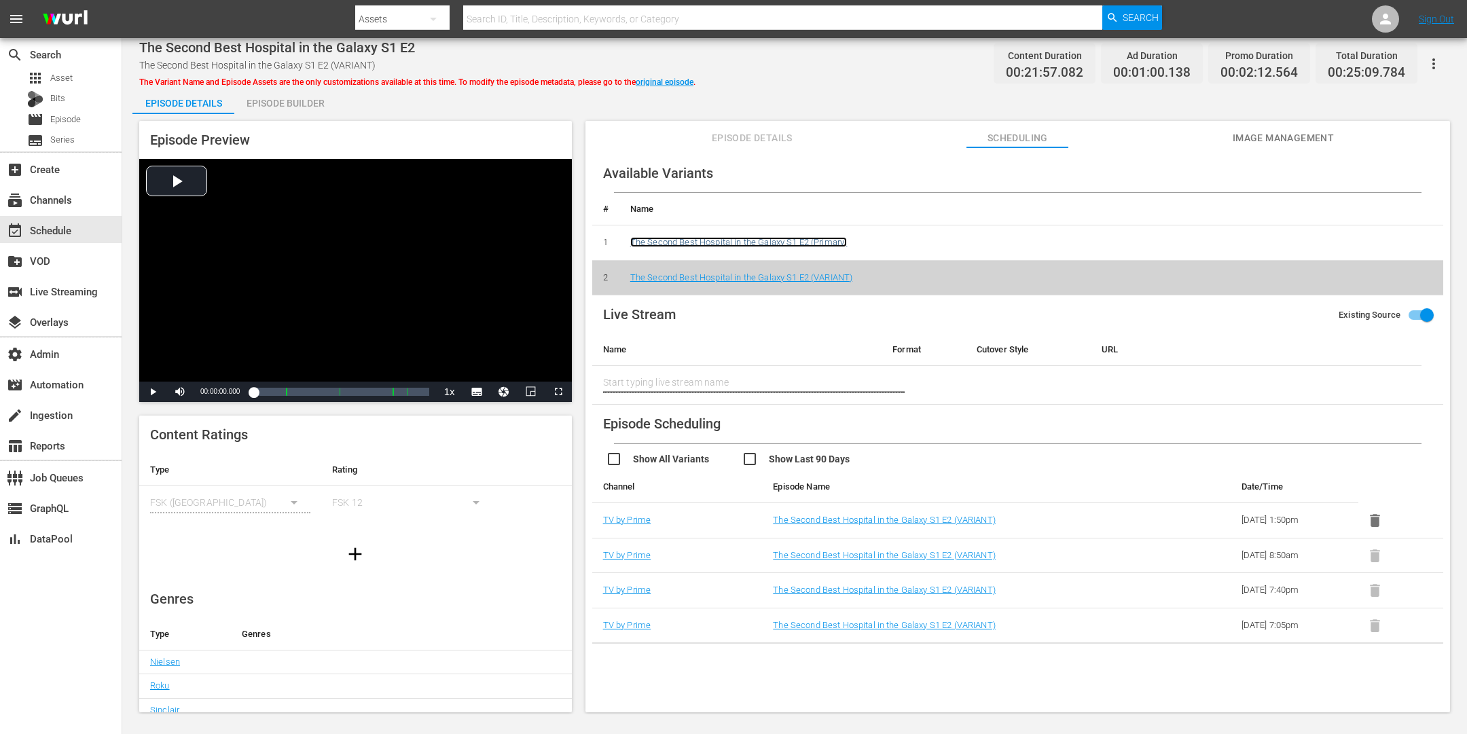
click at [754, 240] on link "The Second Best Hospital in the Galaxy S1 E2 (Primary)" at bounding box center [738, 242] width 217 height 10
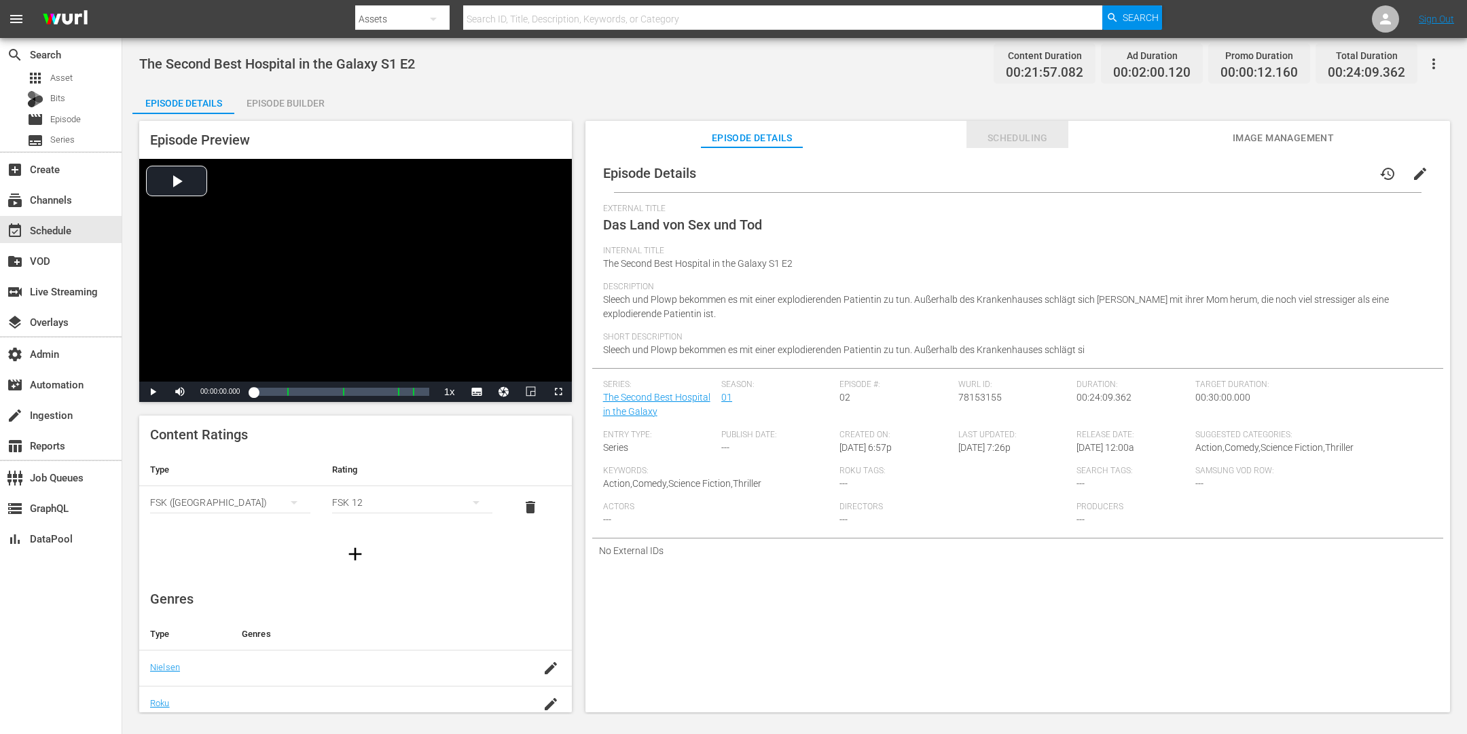
click at [1029, 126] on button "Scheduling" at bounding box center [1018, 134] width 102 height 27
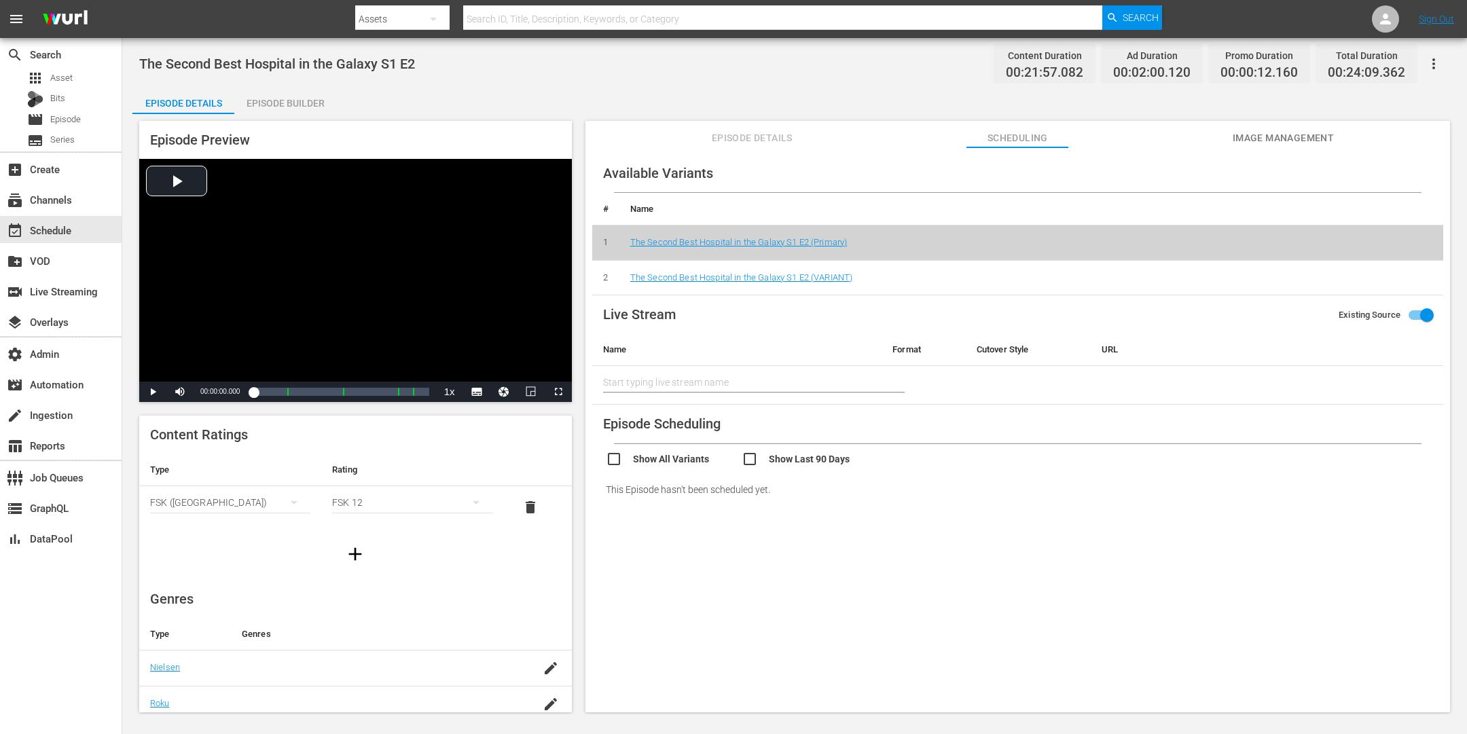
click at [273, 94] on div "Episode Builder" at bounding box center [285, 103] width 102 height 33
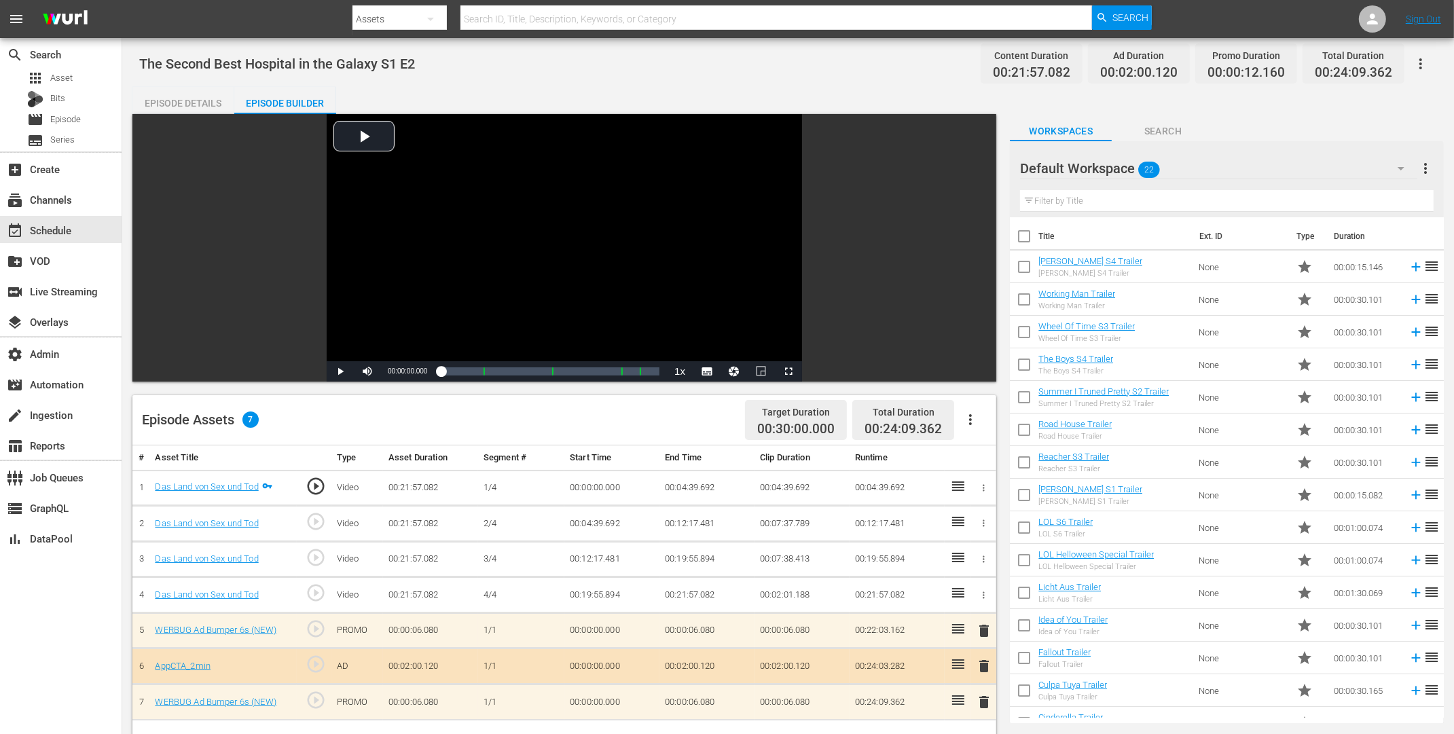
scroll to position [353, 0]
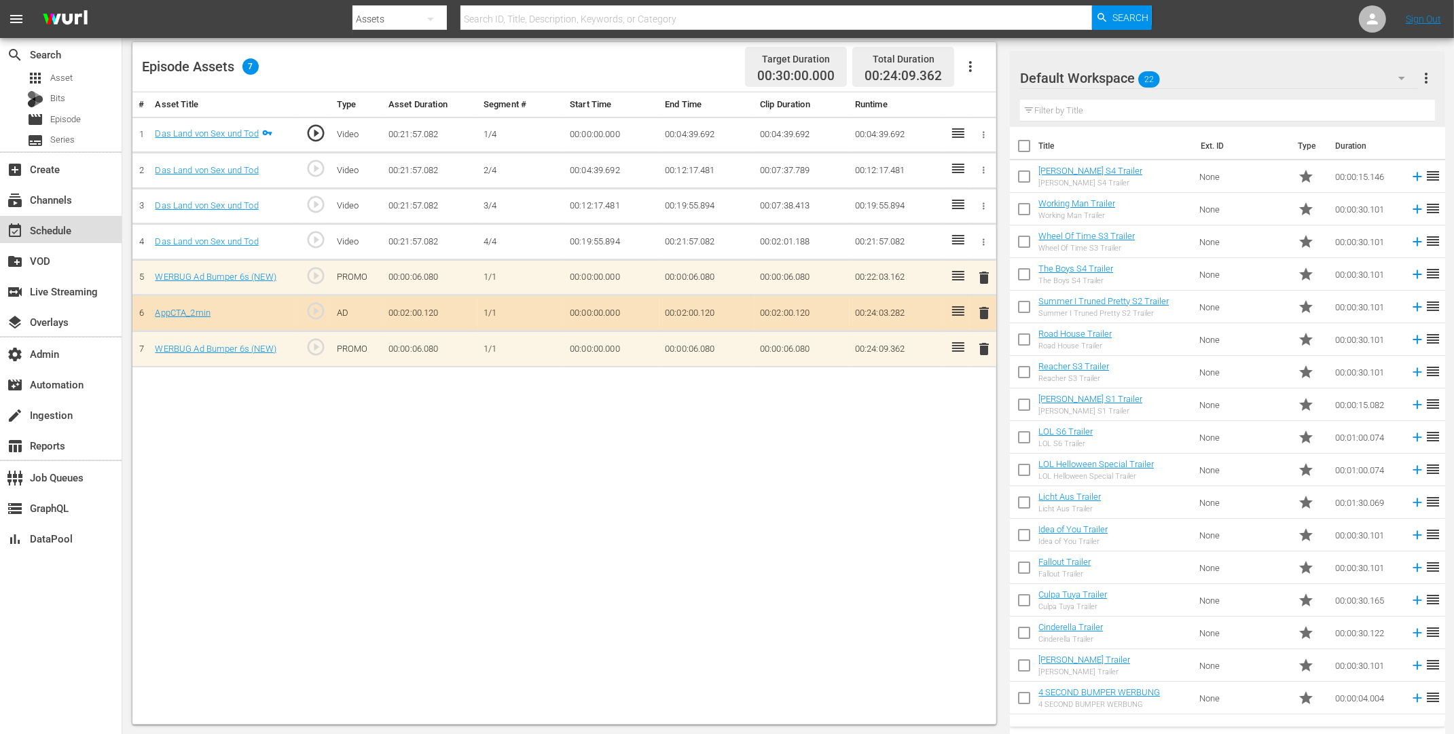
click at [64, 231] on div "event_available Schedule" at bounding box center [38, 228] width 76 height 12
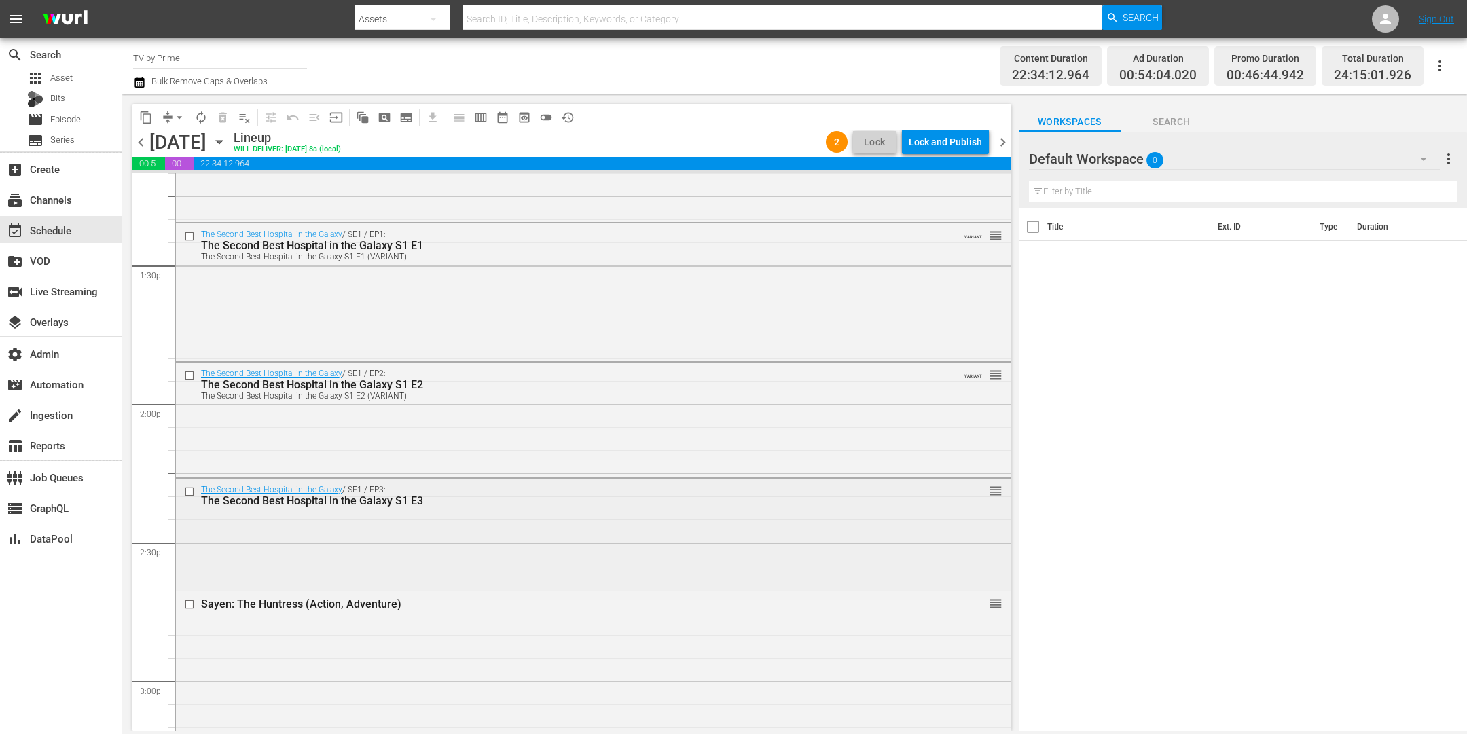
scroll to position [3743, 0]
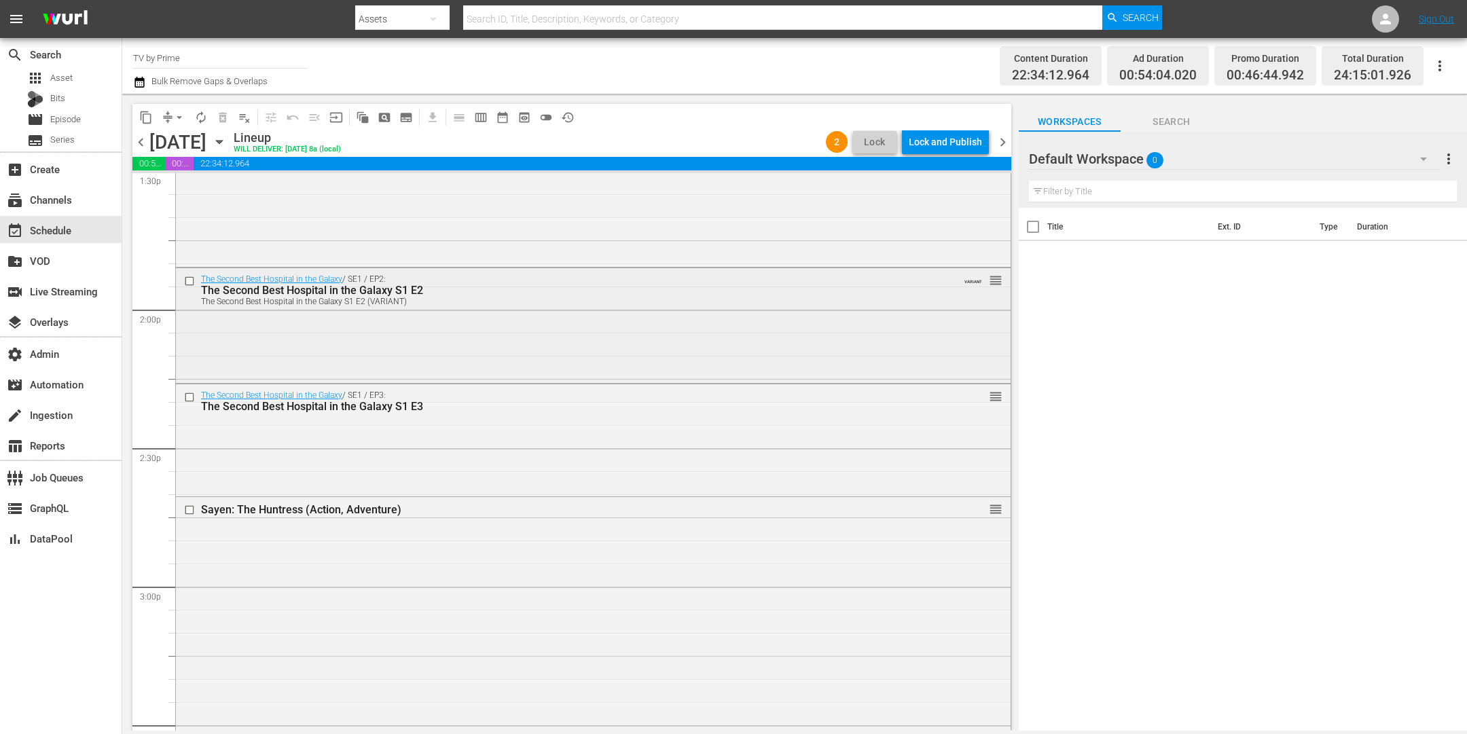
click at [471, 325] on div "The Second Best Hospital in the Galaxy / SE1 / EP2: The Second Best Hospital in…" at bounding box center [593, 324] width 835 height 112
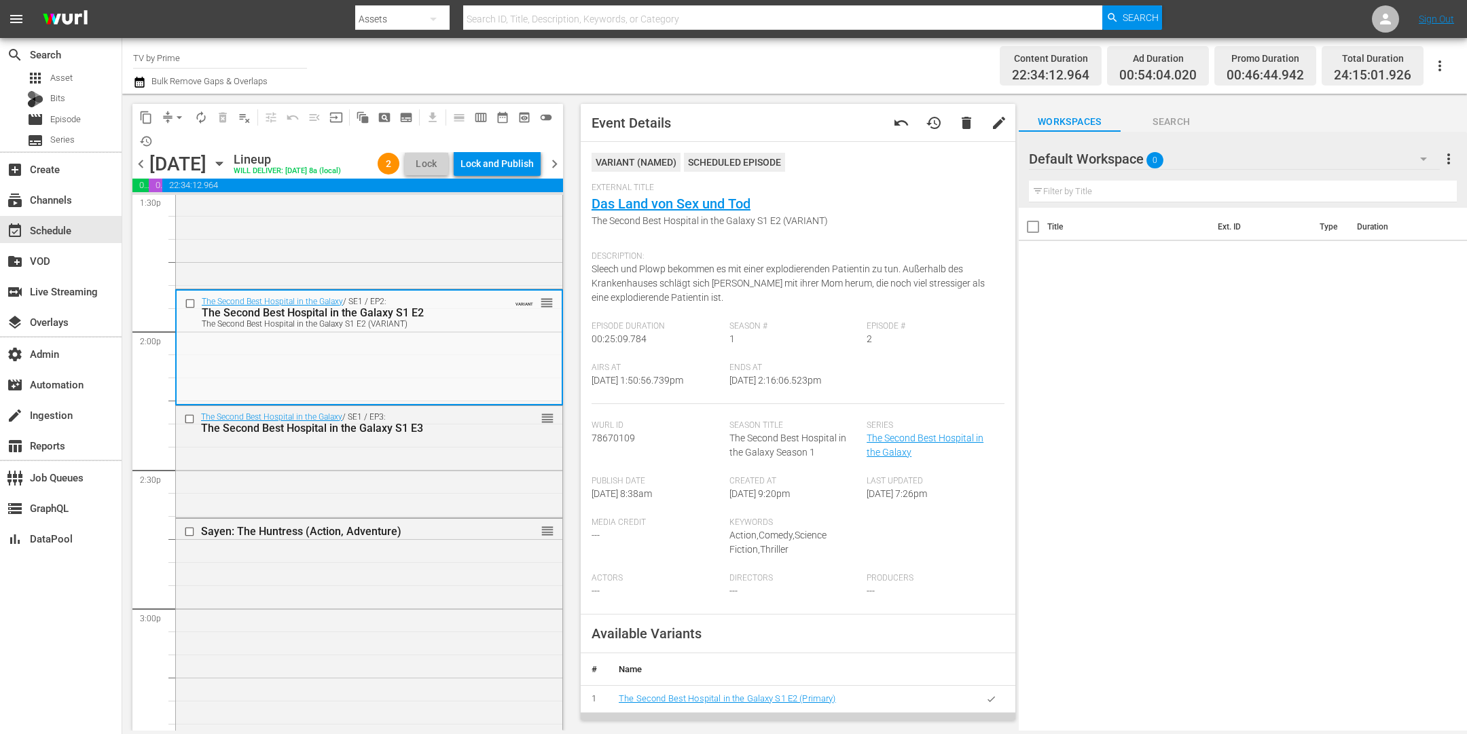
scroll to position [204, 0]
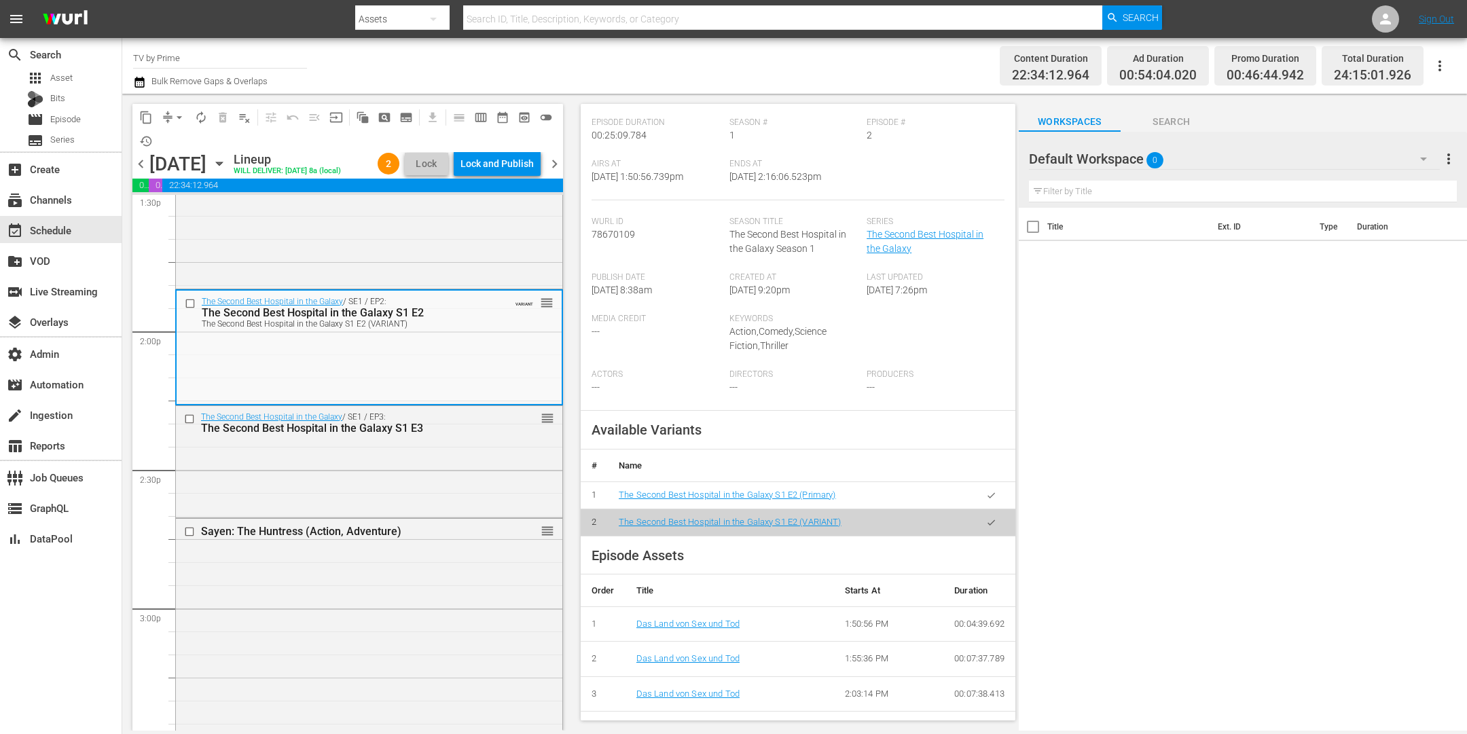
click at [986, 495] on icon "button" at bounding box center [991, 495] width 10 height 10
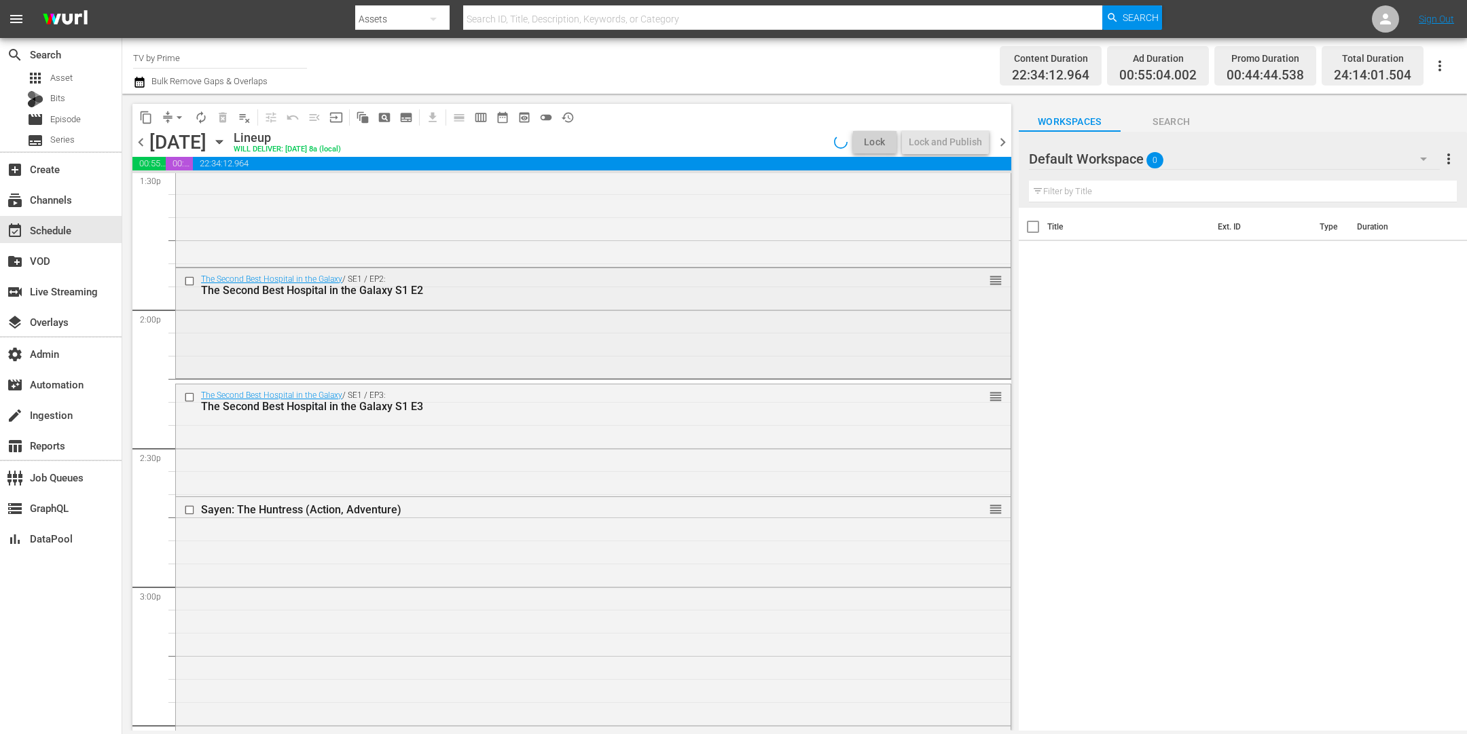
click at [469, 350] on div "The Second Best Hospital in the Galaxy / SE1 / EP2: The Second Best Hospital in…" at bounding box center [593, 321] width 835 height 107
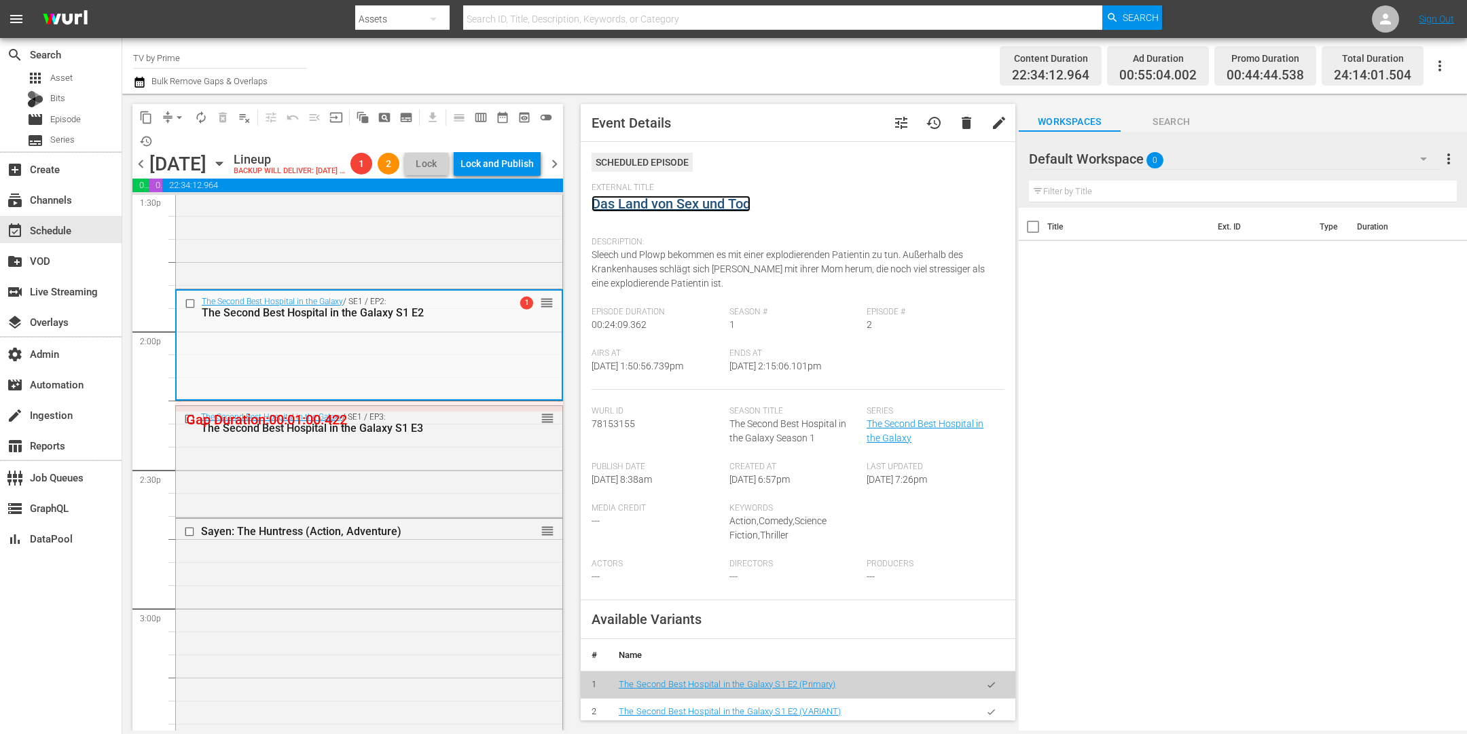
click at [674, 201] on link "Das Land von Sex und Tod" at bounding box center [671, 204] width 159 height 16
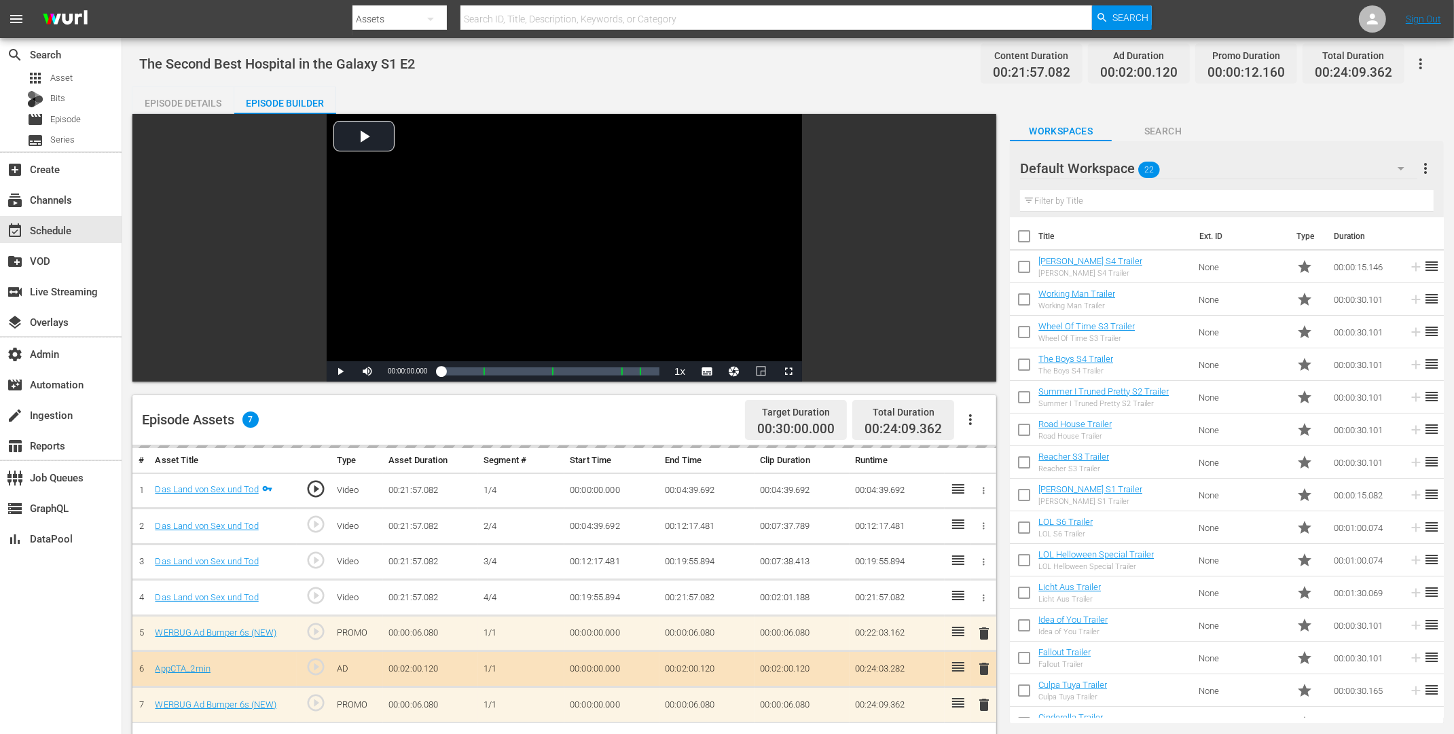
scroll to position [318, 0]
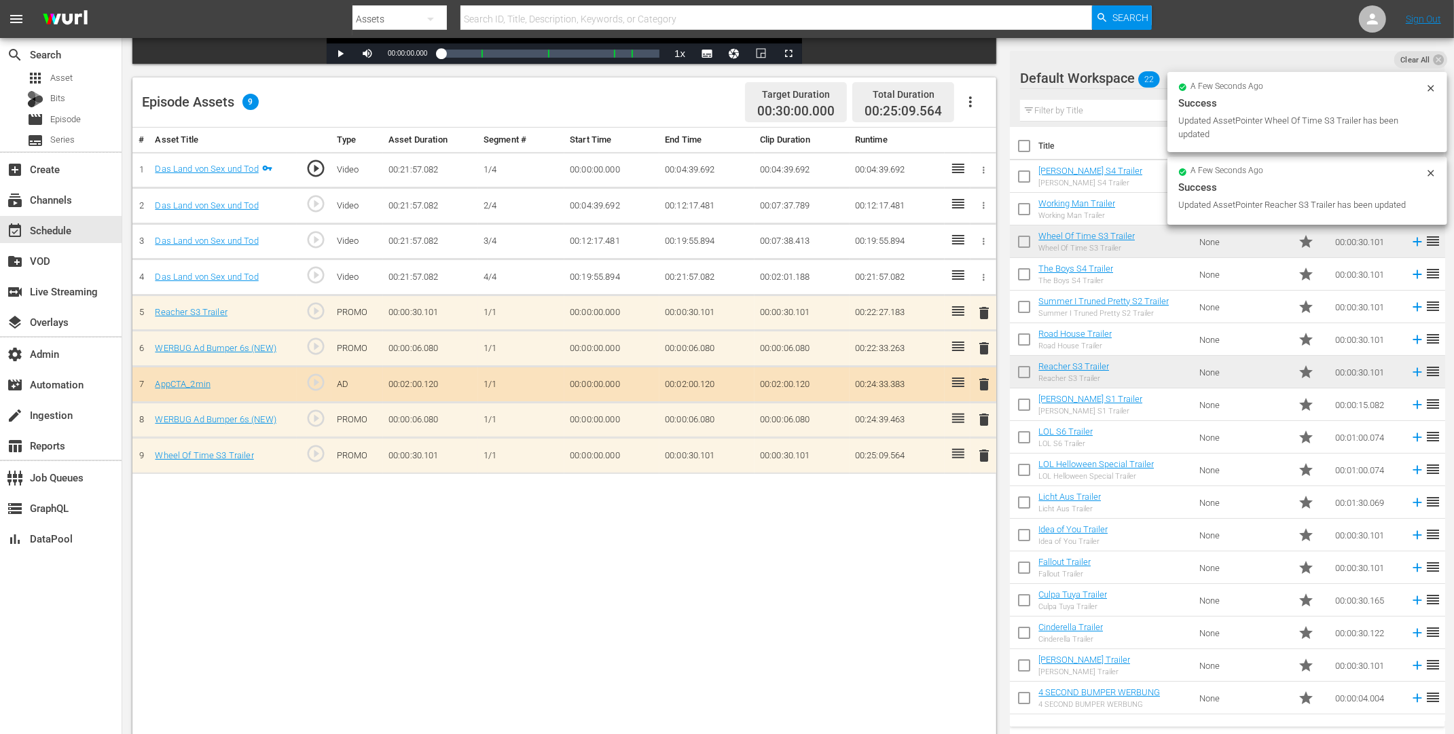
click at [986, 420] on span "delete" at bounding box center [984, 420] width 16 height 16
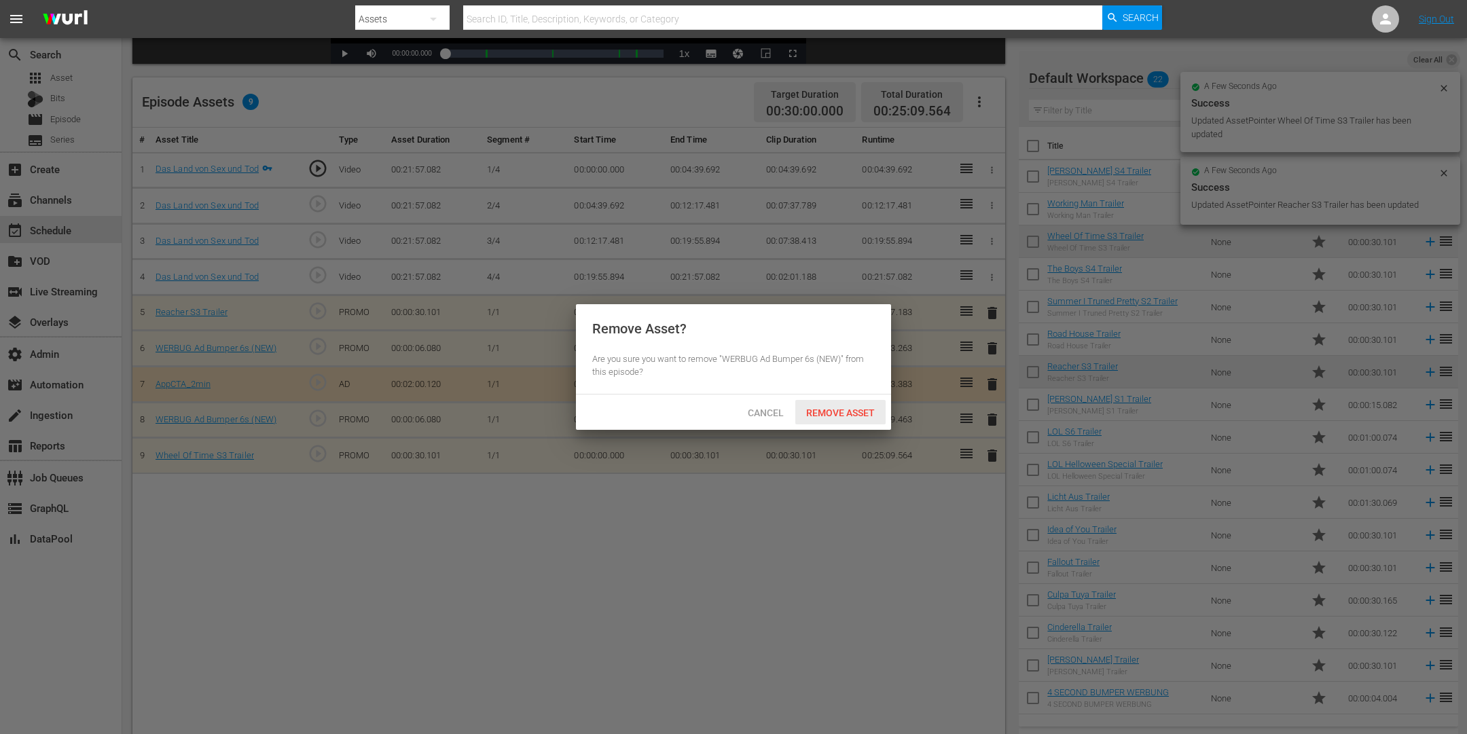
click at [838, 412] on span "Remove Asset" at bounding box center [840, 413] width 90 height 11
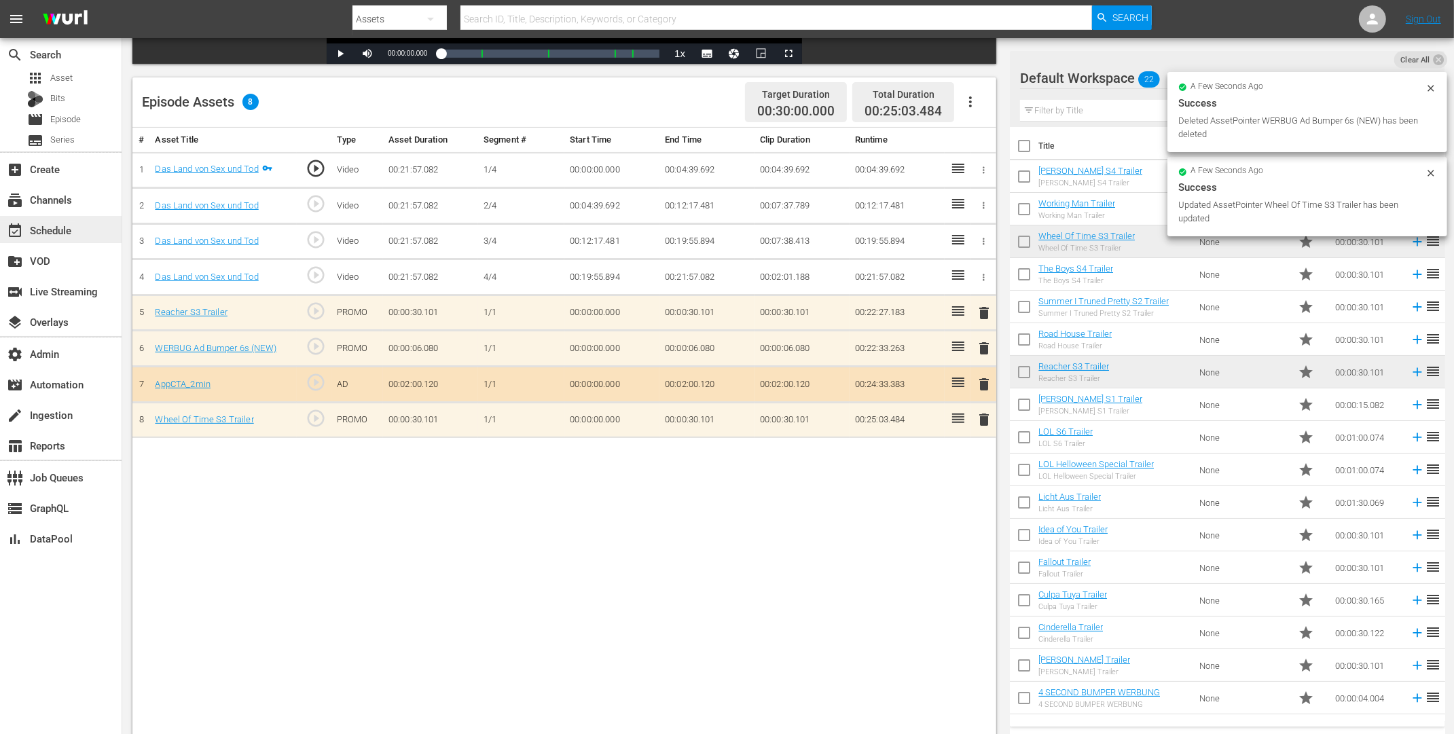
click at [54, 232] on div "event_available Schedule" at bounding box center [38, 228] width 76 height 12
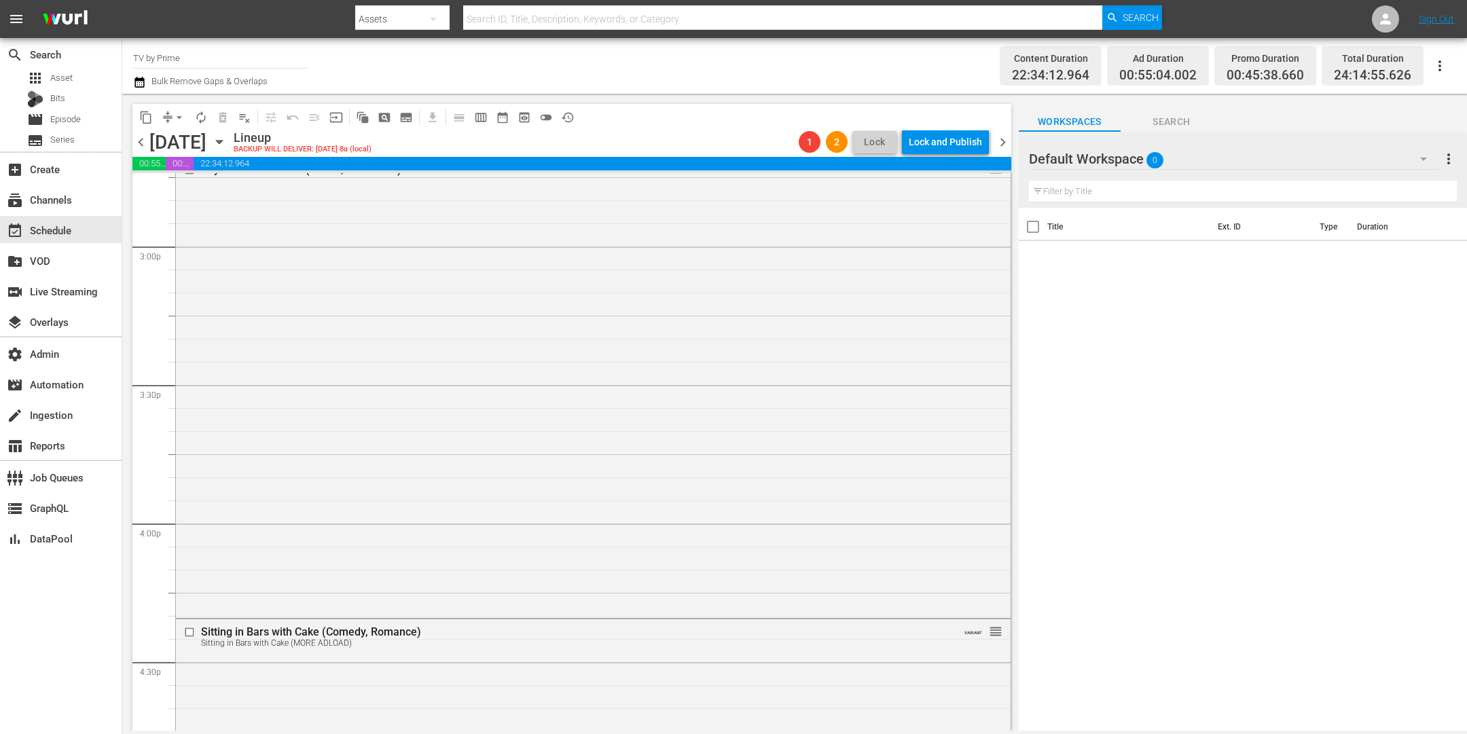
scroll to position [3697, 0]
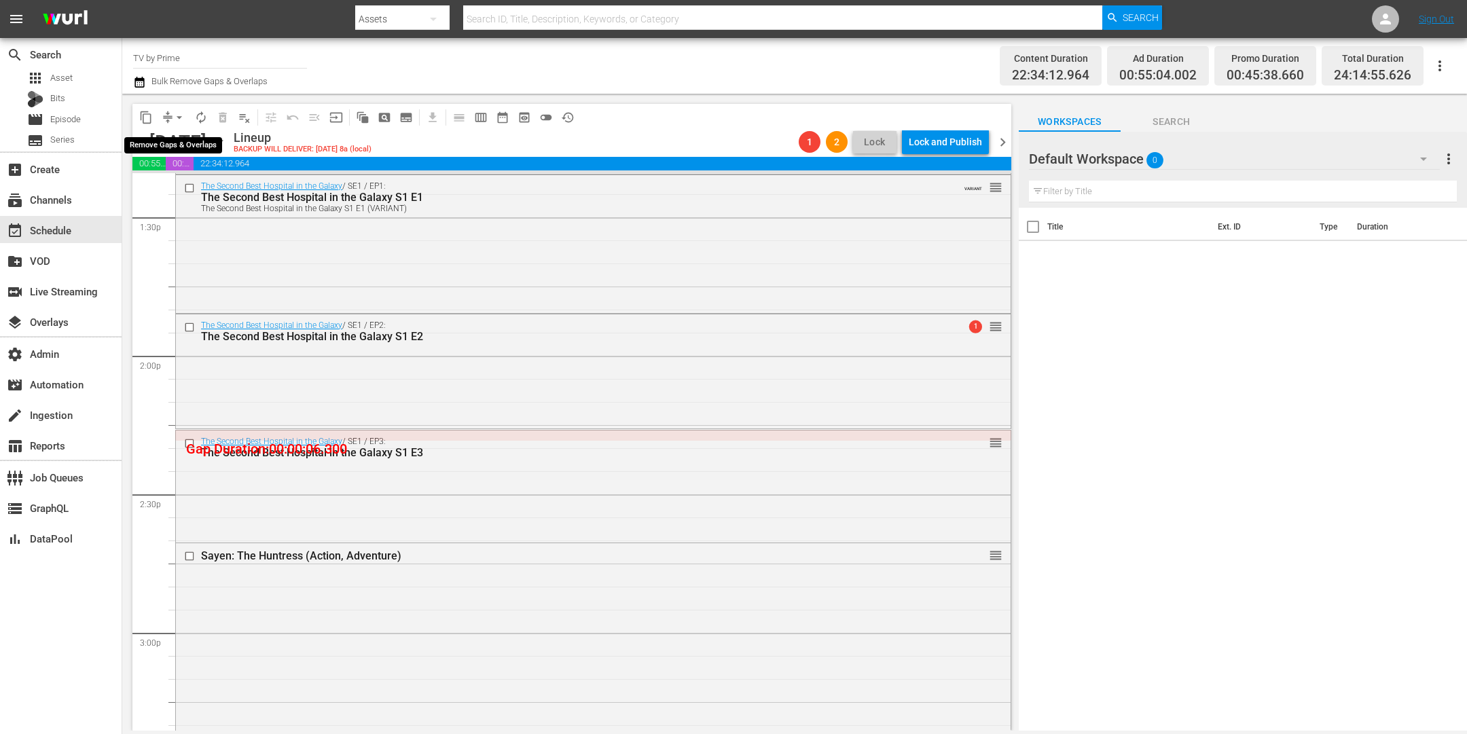
click at [172, 120] on button "arrow_drop_down" at bounding box center [179, 118] width 22 height 22
click at [174, 190] on li "Align to End of Previous Day" at bounding box center [180, 189] width 143 height 22
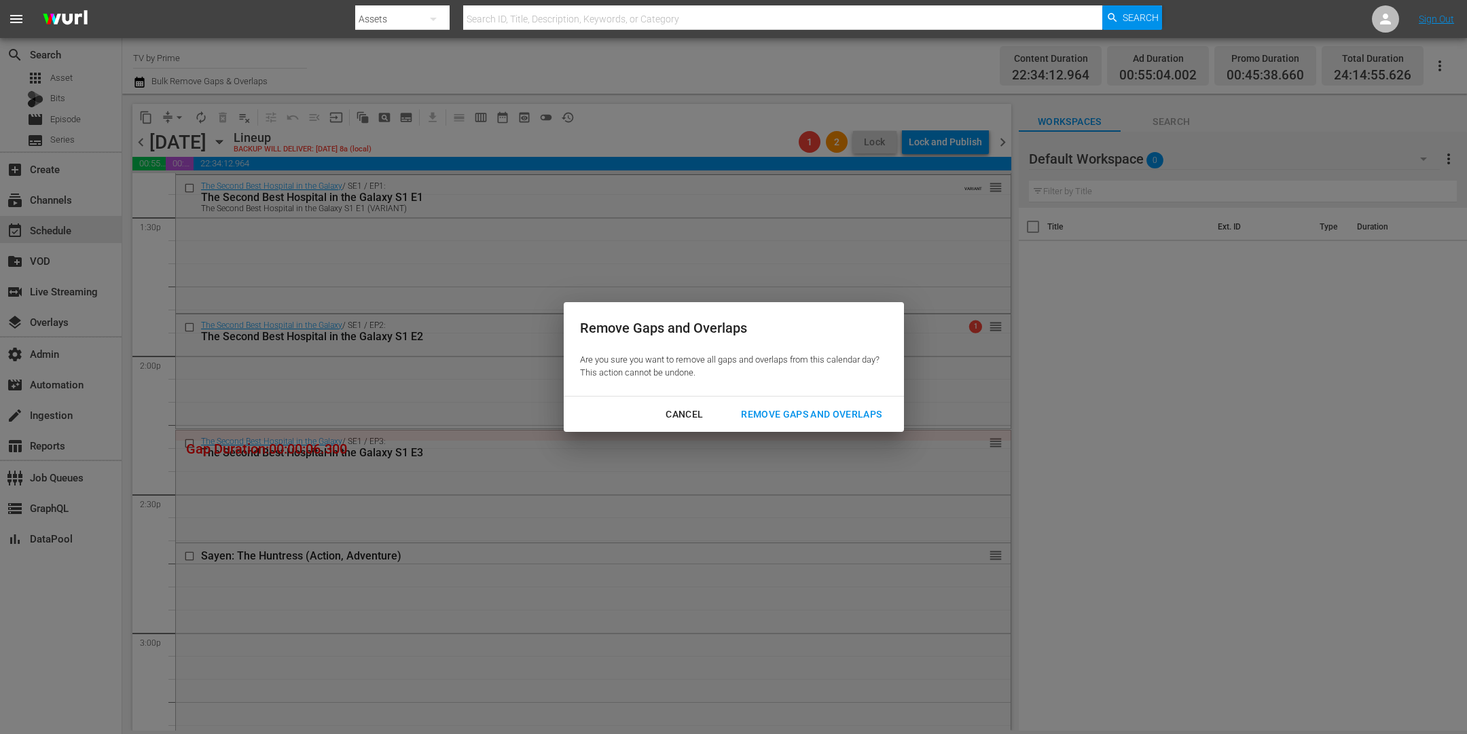
click at [816, 414] on div "Remove Gaps and Overlaps" at bounding box center [811, 414] width 162 height 17
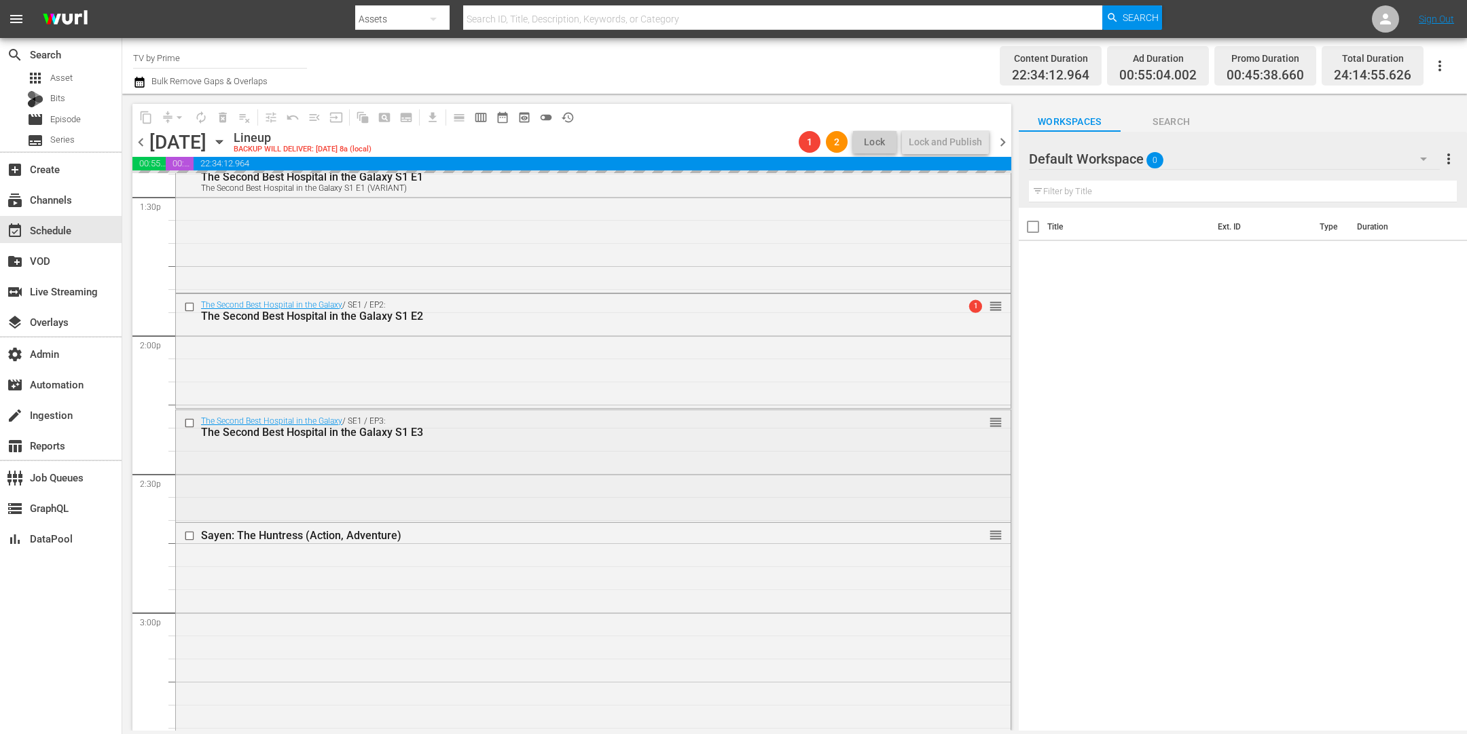
scroll to position [3743, 0]
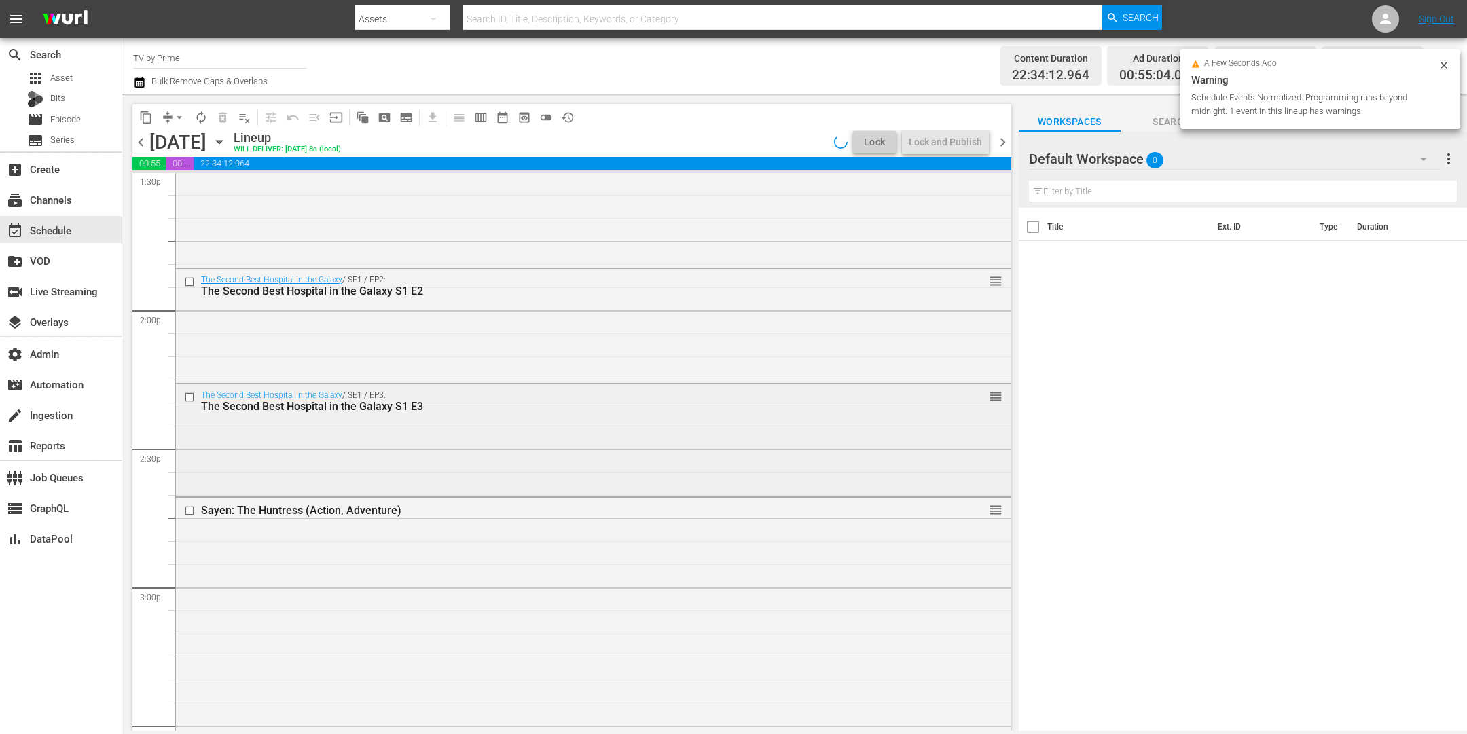
click at [415, 429] on div "The Second Best Hospital in the Galaxy / SE1 / EP3: The Second Best Hospital in…" at bounding box center [593, 438] width 835 height 109
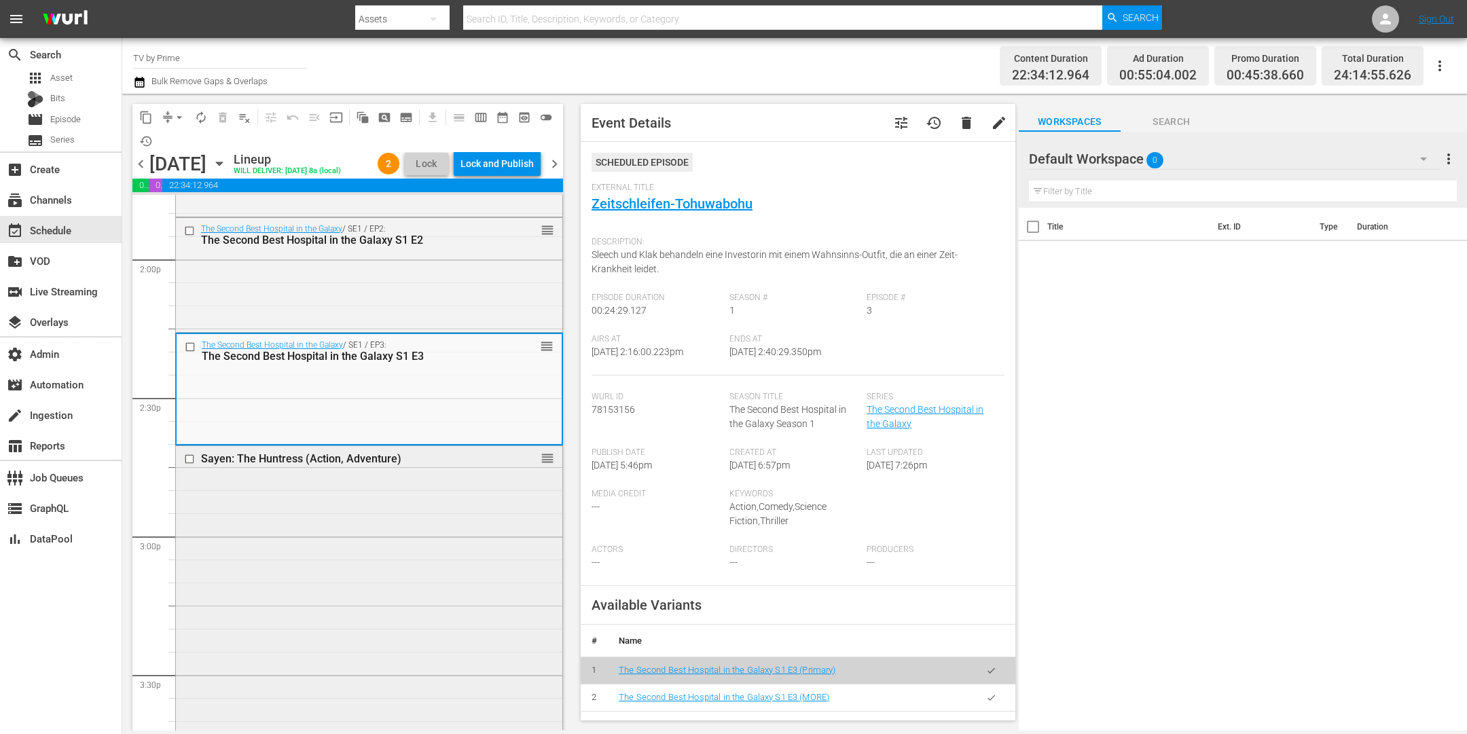
scroll to position [3994, 0]
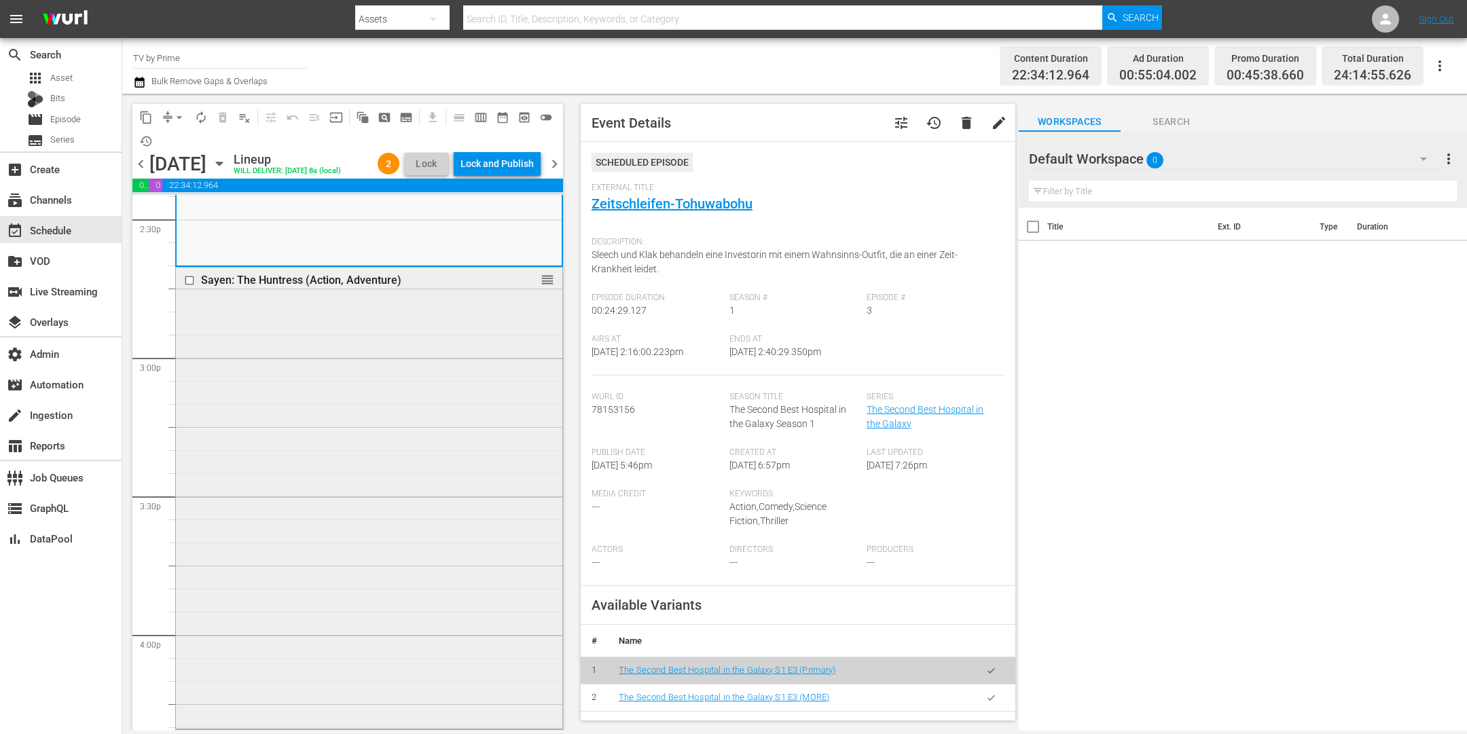
click at [380, 475] on div "Sayen: The Huntress (Action, Adventure) reorder" at bounding box center [369, 497] width 386 height 458
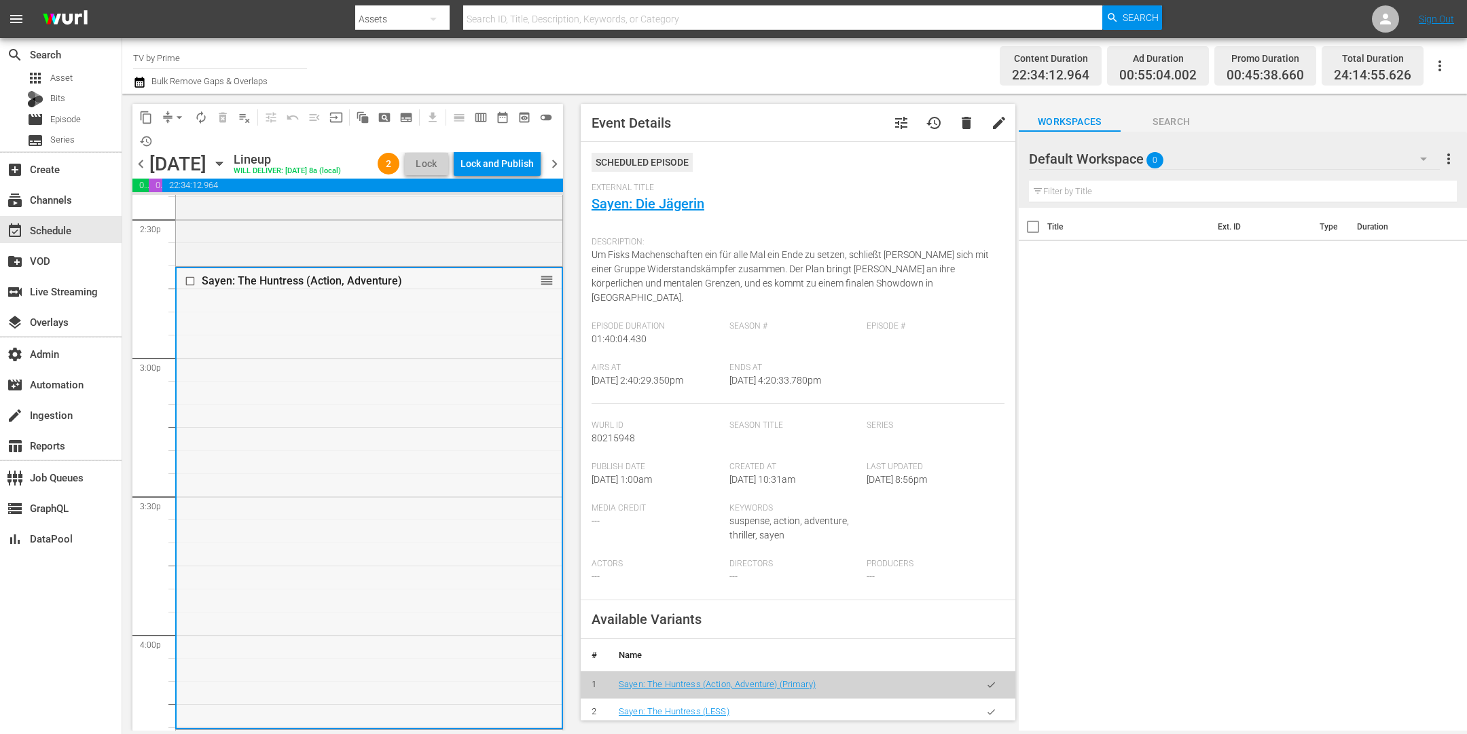
scroll to position [4308, 0]
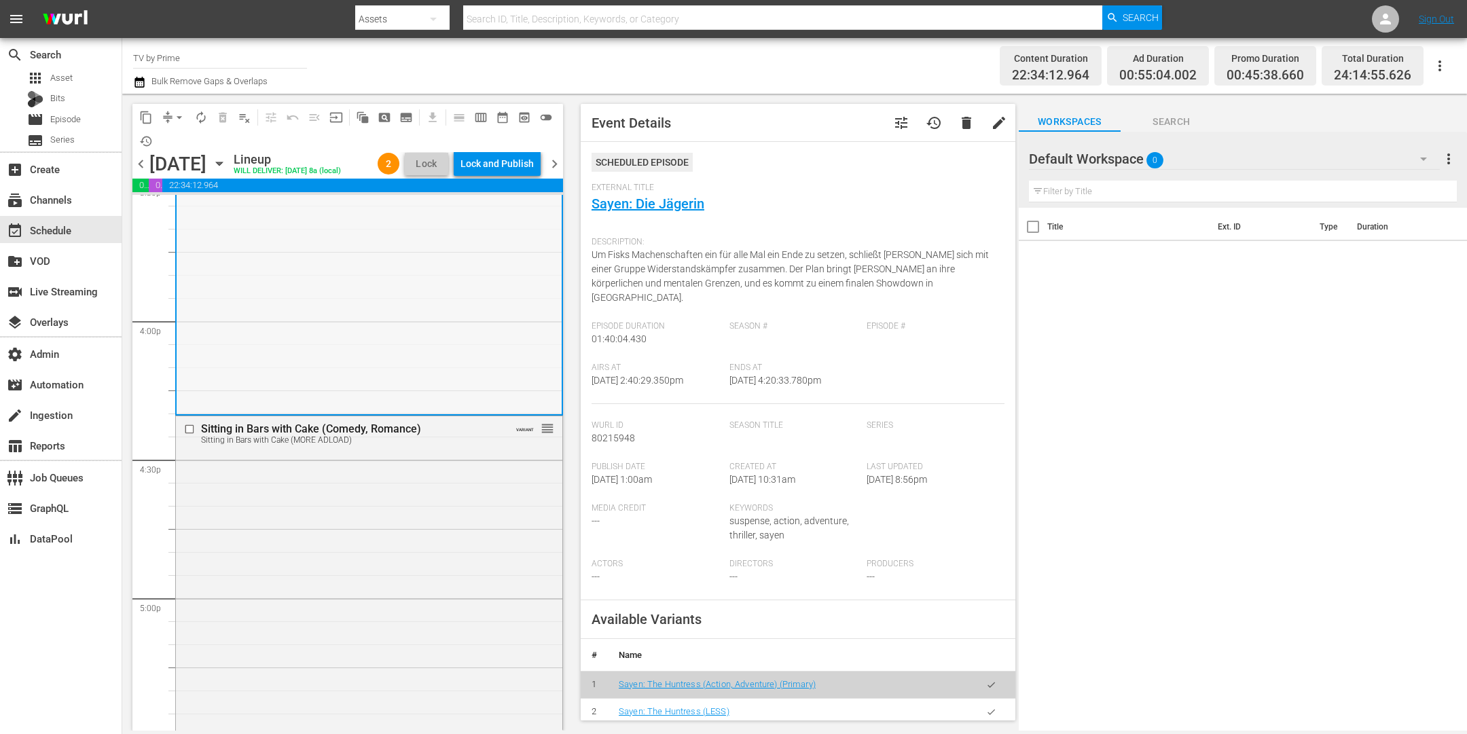
click at [381, 497] on div "Sitting in Bars with Cake (Comedy, Romance) Sitting in Bars with Cake (MORE ADL…" at bounding box center [369, 702] width 386 height 573
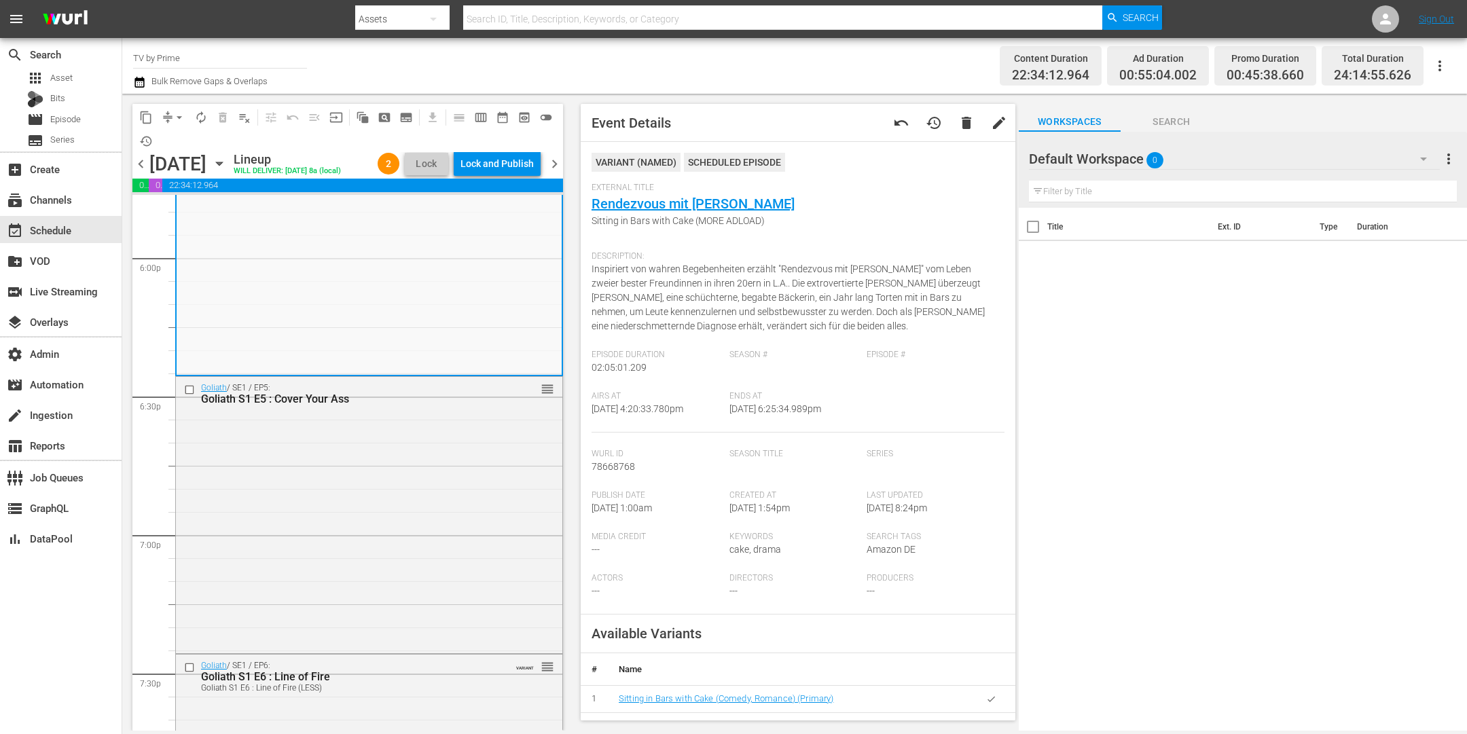
scroll to position [5020, 0]
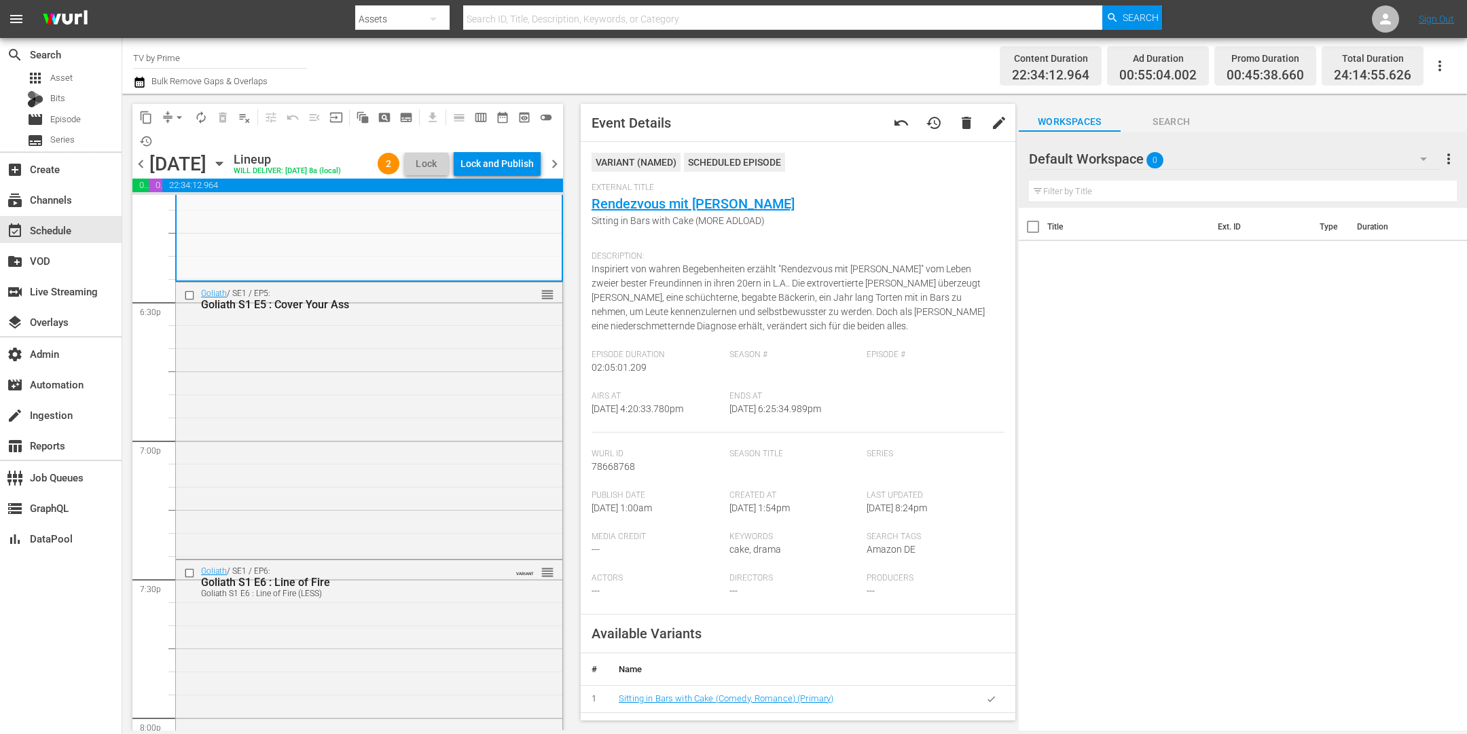
click at [381, 497] on div "Goliath / SE1 / EP5: Goliath S1 E5 : Cover Your Ass reorder" at bounding box center [369, 420] width 386 height 274
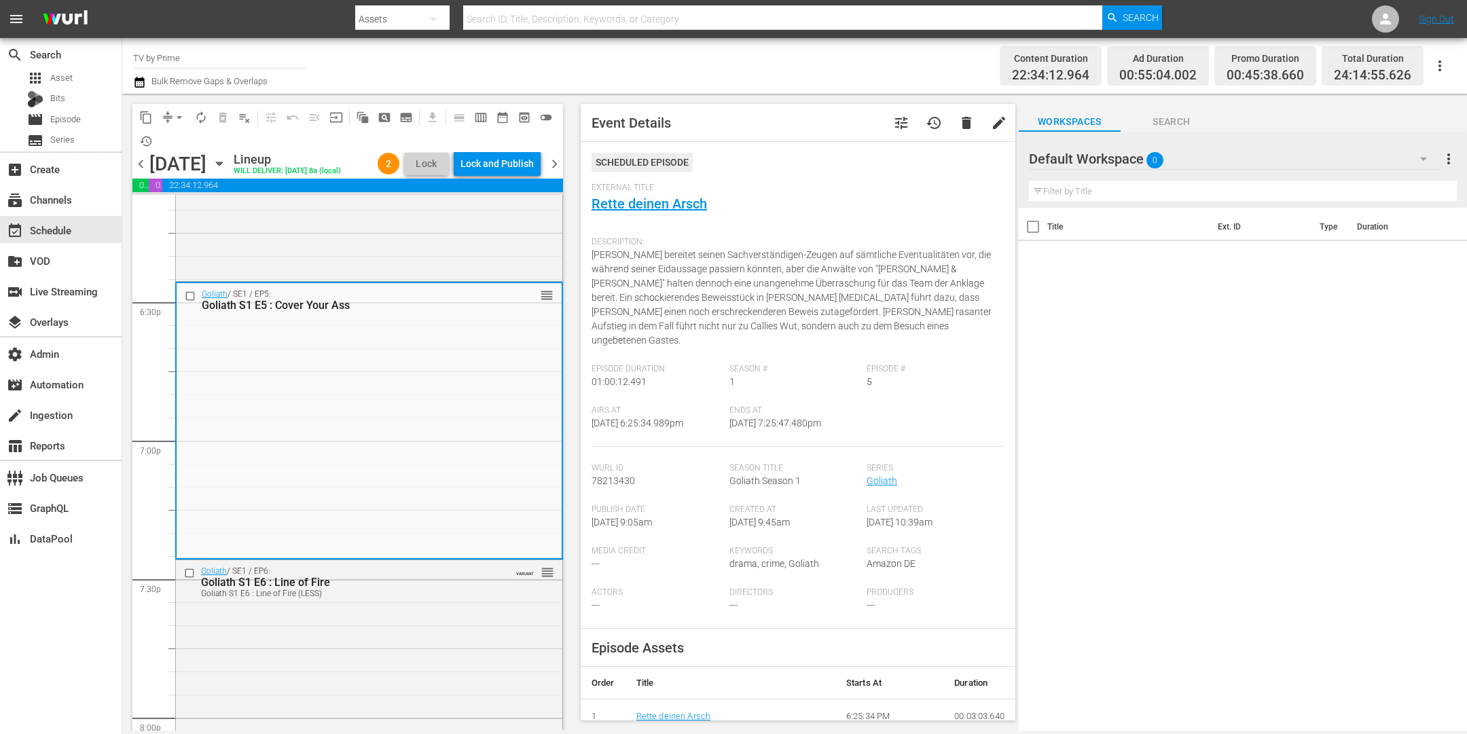
scroll to position [5385, 0]
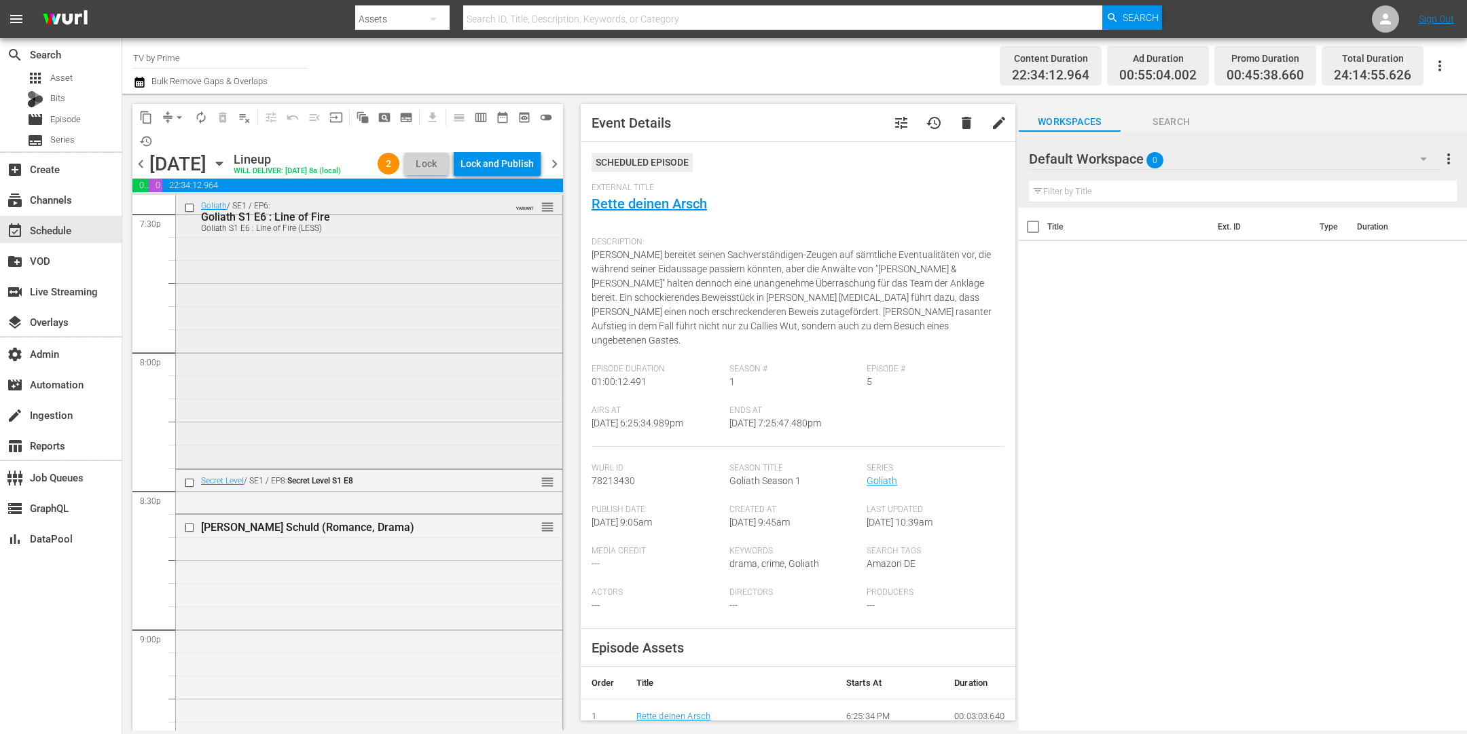
click at [385, 362] on div "Goliath / SE1 / EP6: Goliath S1 E6 : Line of Fire Goliath S1 E6 : Line of Fire …" at bounding box center [369, 330] width 386 height 271
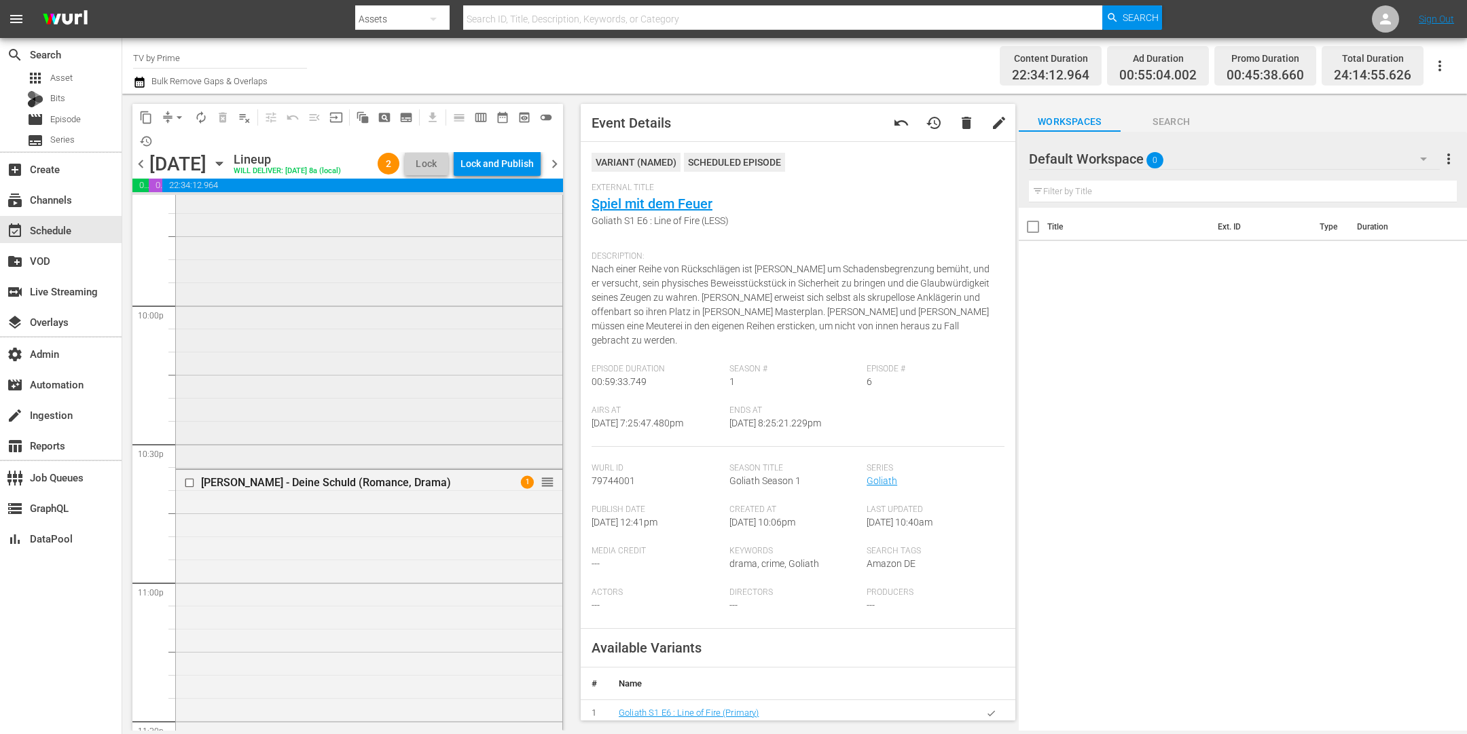
scroll to position [5641, 0]
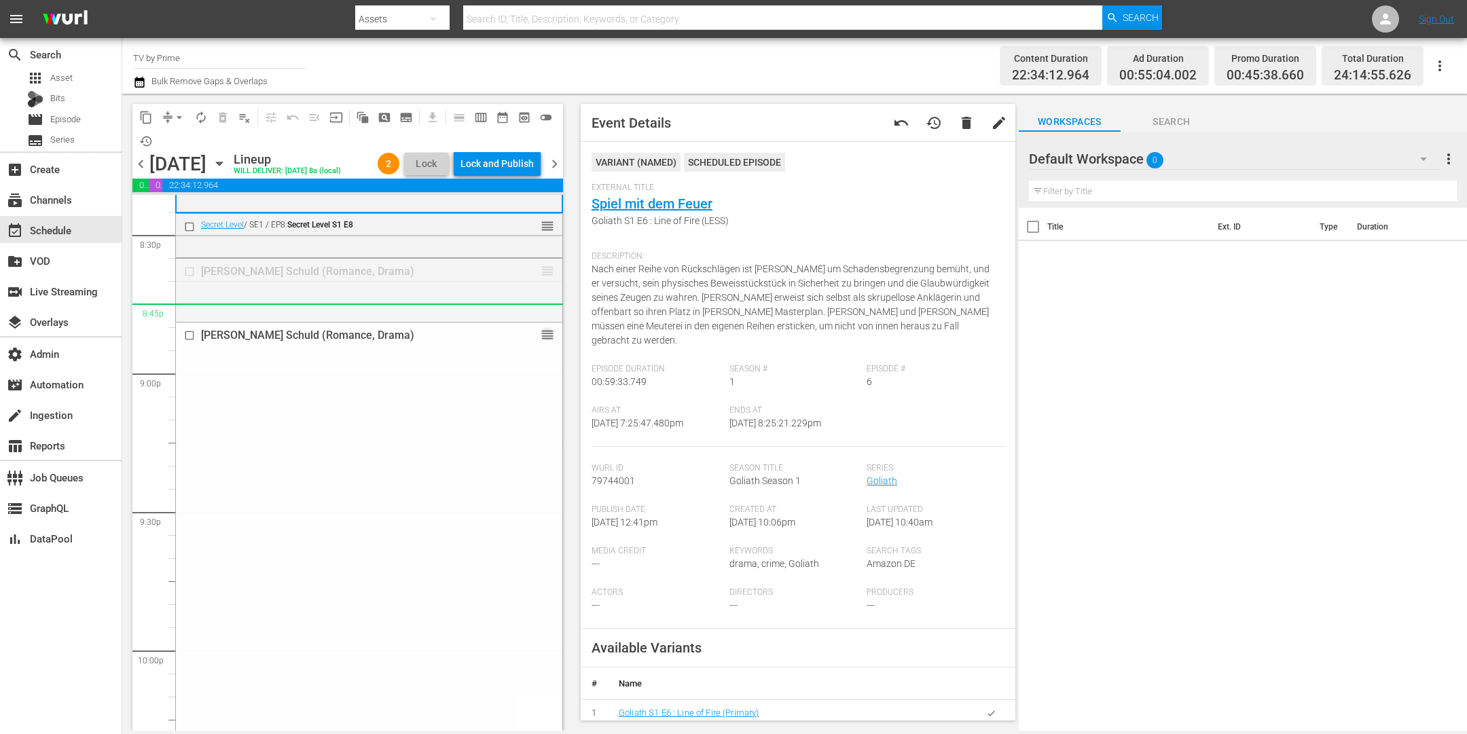
drag, startPoint x: 535, startPoint y: 291, endPoint x: 527, endPoint y: 331, distance: 40.8
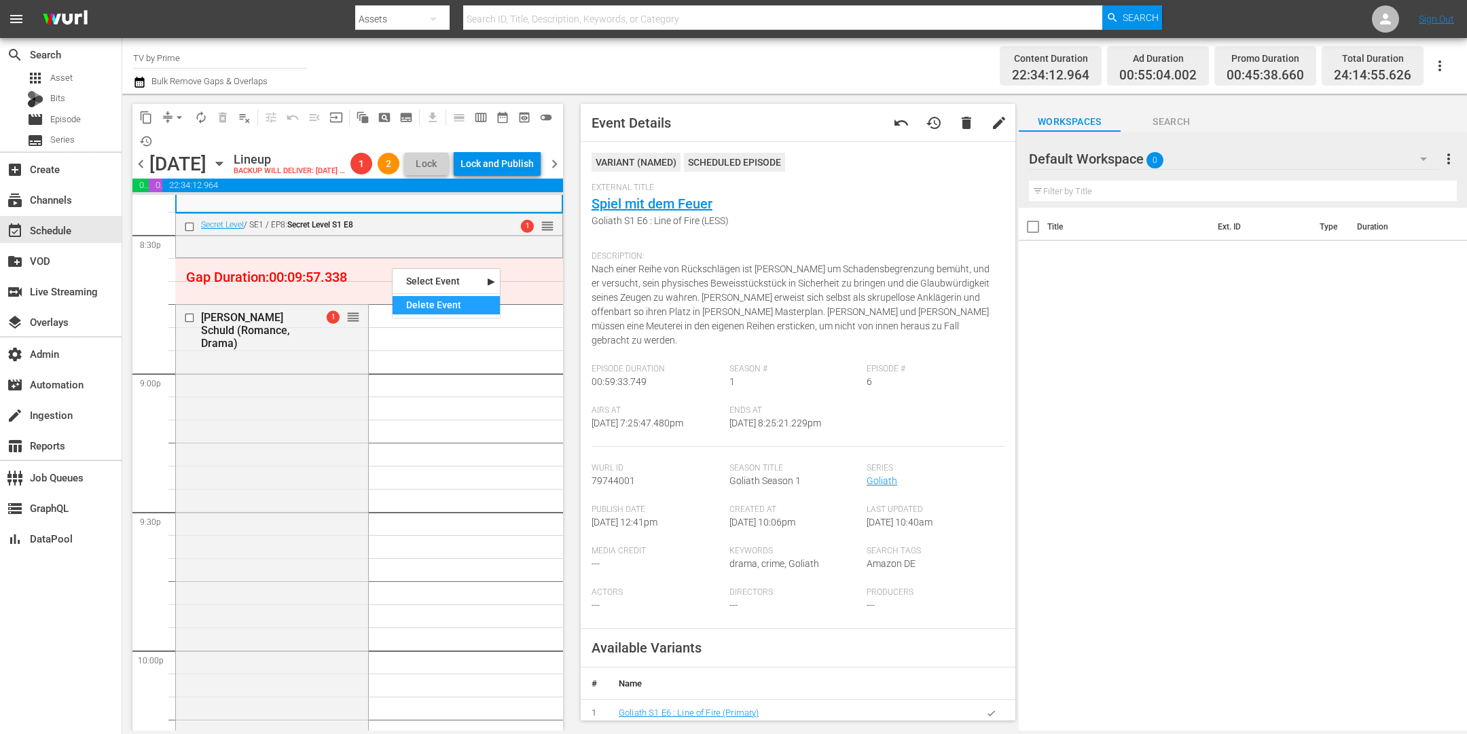
click at [420, 302] on div "Delete Event" at bounding box center [446, 305] width 107 height 18
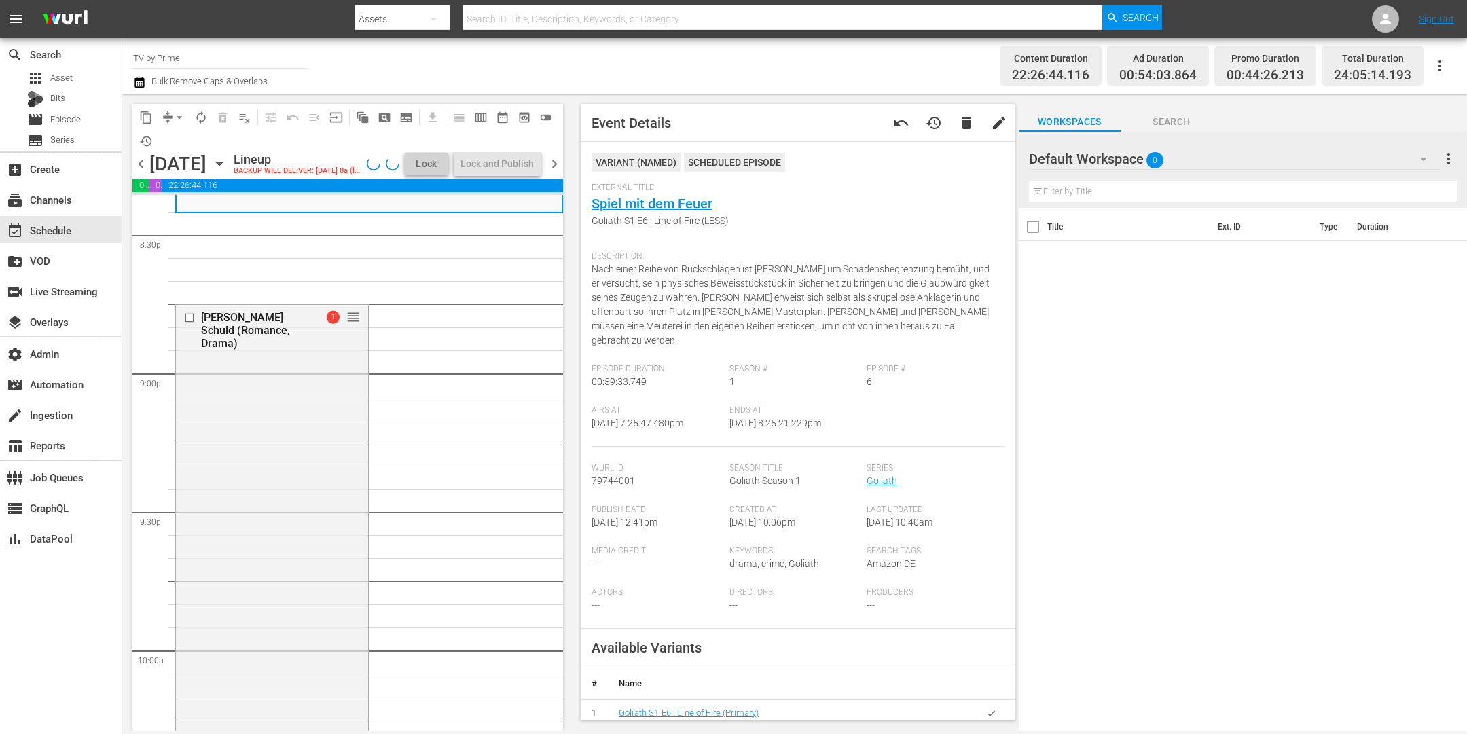
click at [1423, 163] on icon "button" at bounding box center [1424, 159] width 16 height 16
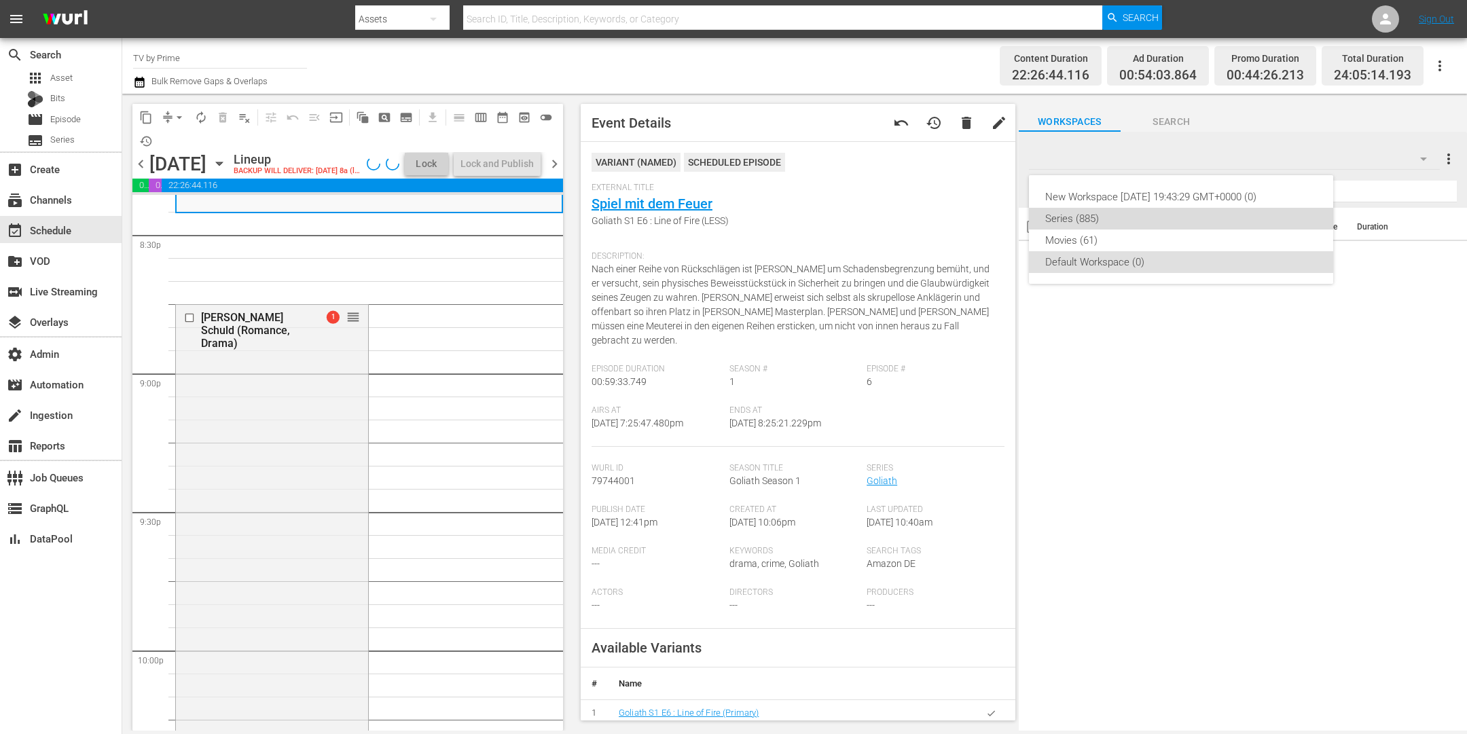
click at [1135, 215] on div "Series (885)" at bounding box center [1181, 219] width 272 height 22
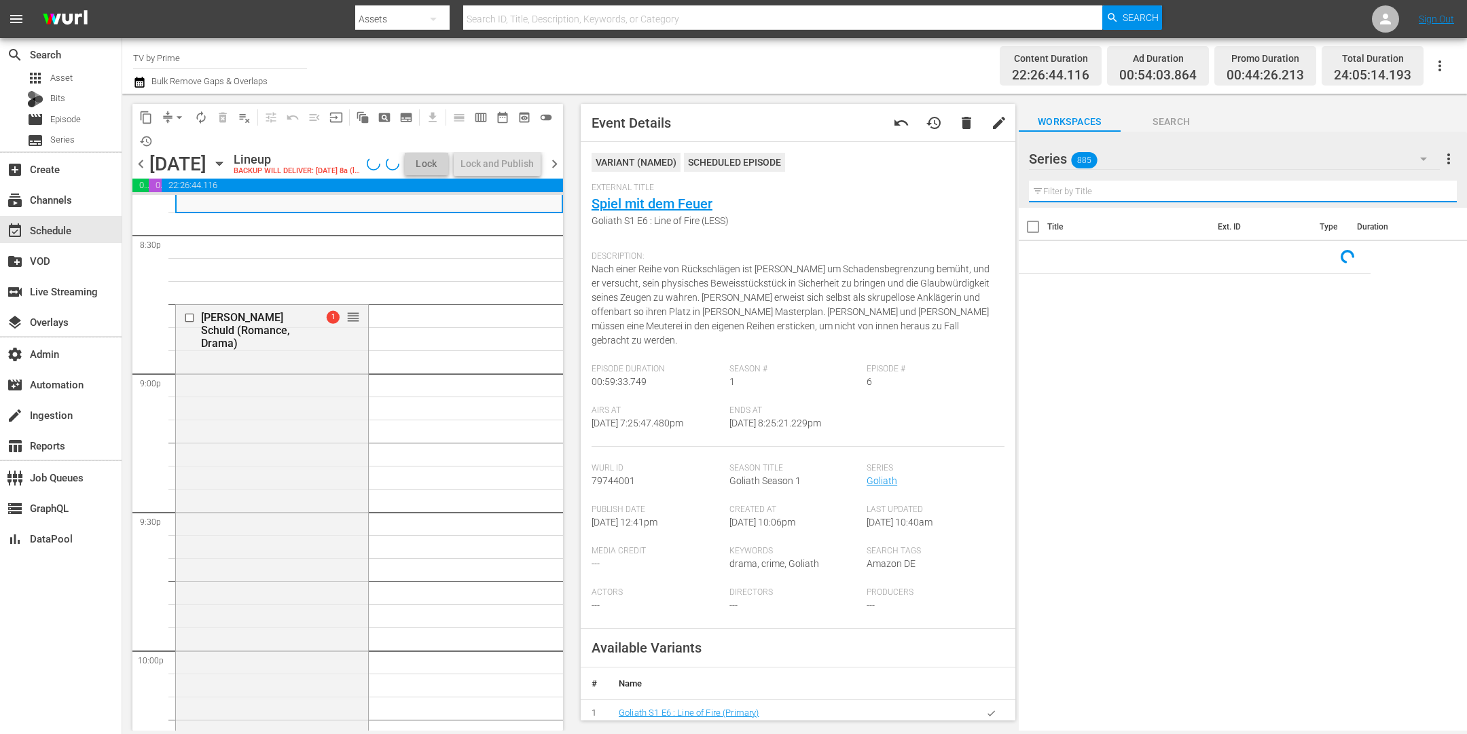
click at [1069, 194] on input "text" at bounding box center [1243, 192] width 428 height 22
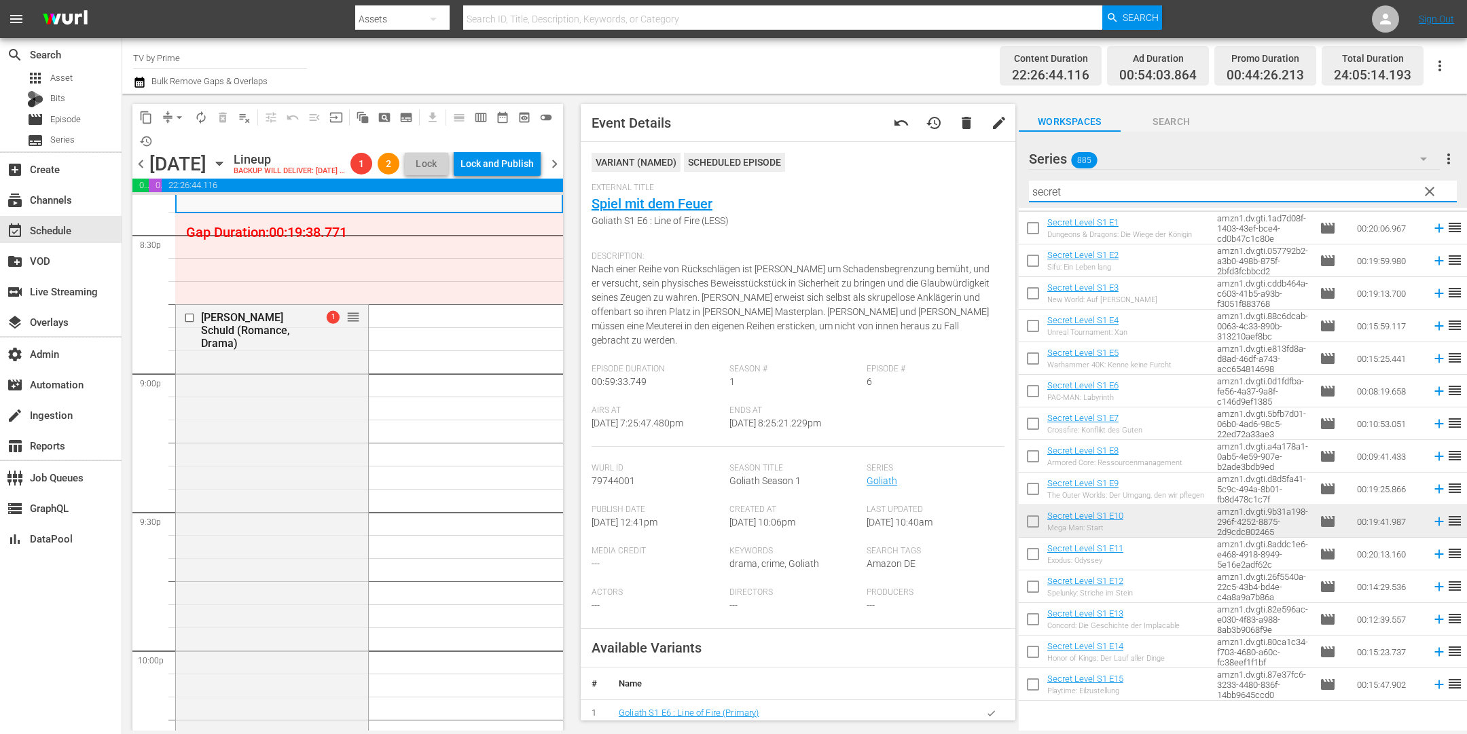
scroll to position [0, 0]
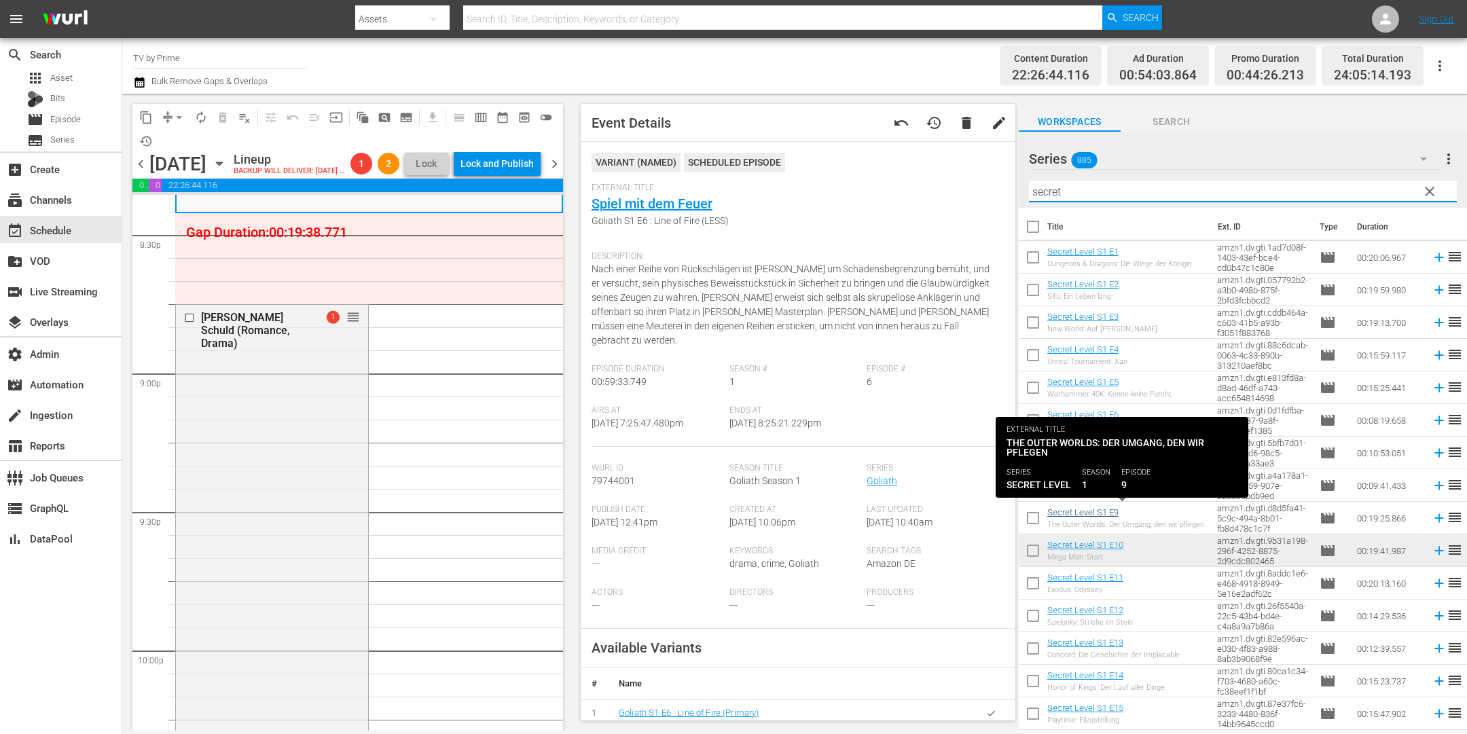
type input "secret"
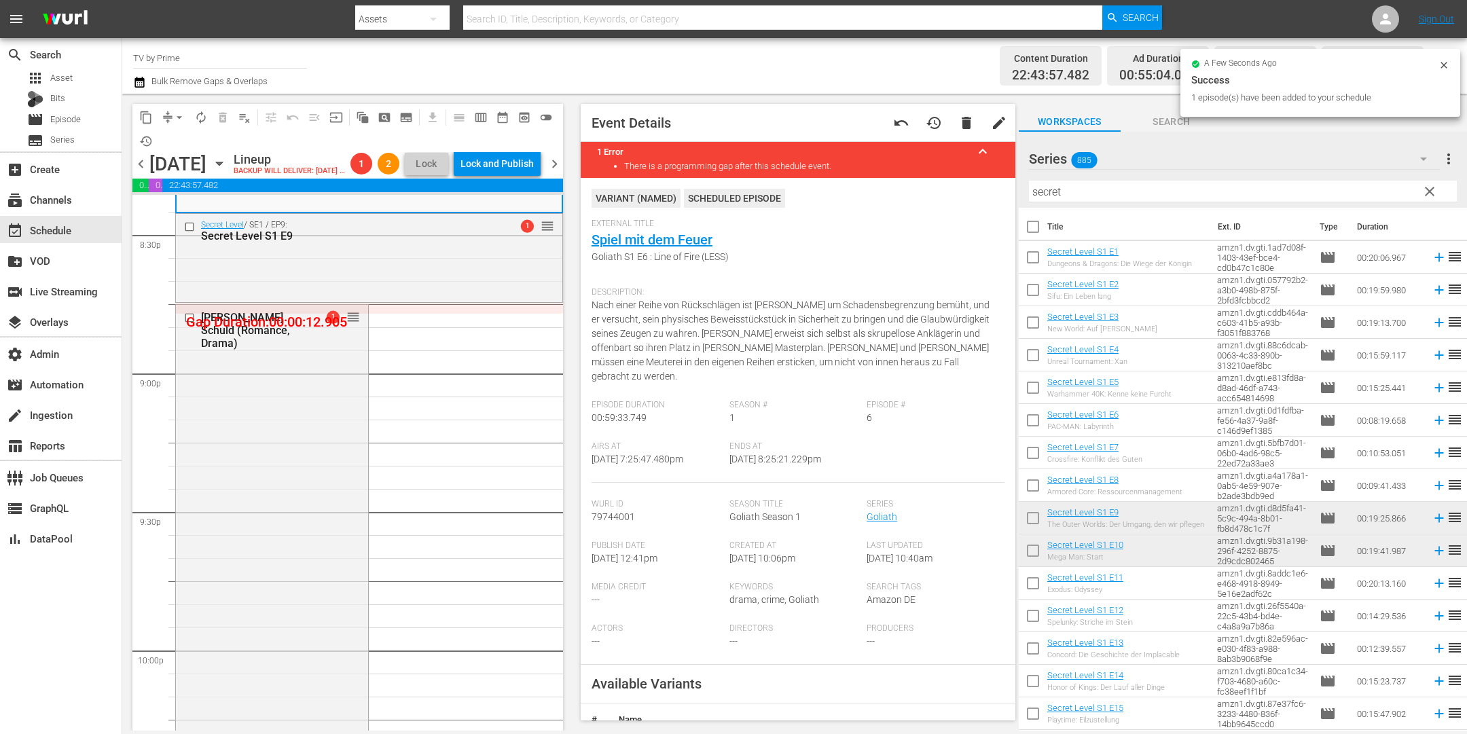
drag, startPoint x: 1112, startPoint y: 511, endPoint x: 300, endPoint y: 293, distance: 840.7
click at [300, 293] on div "Secret Level / SE1 / EP9: Secret Level S1 E9 1 reorder" at bounding box center [369, 257] width 386 height 86
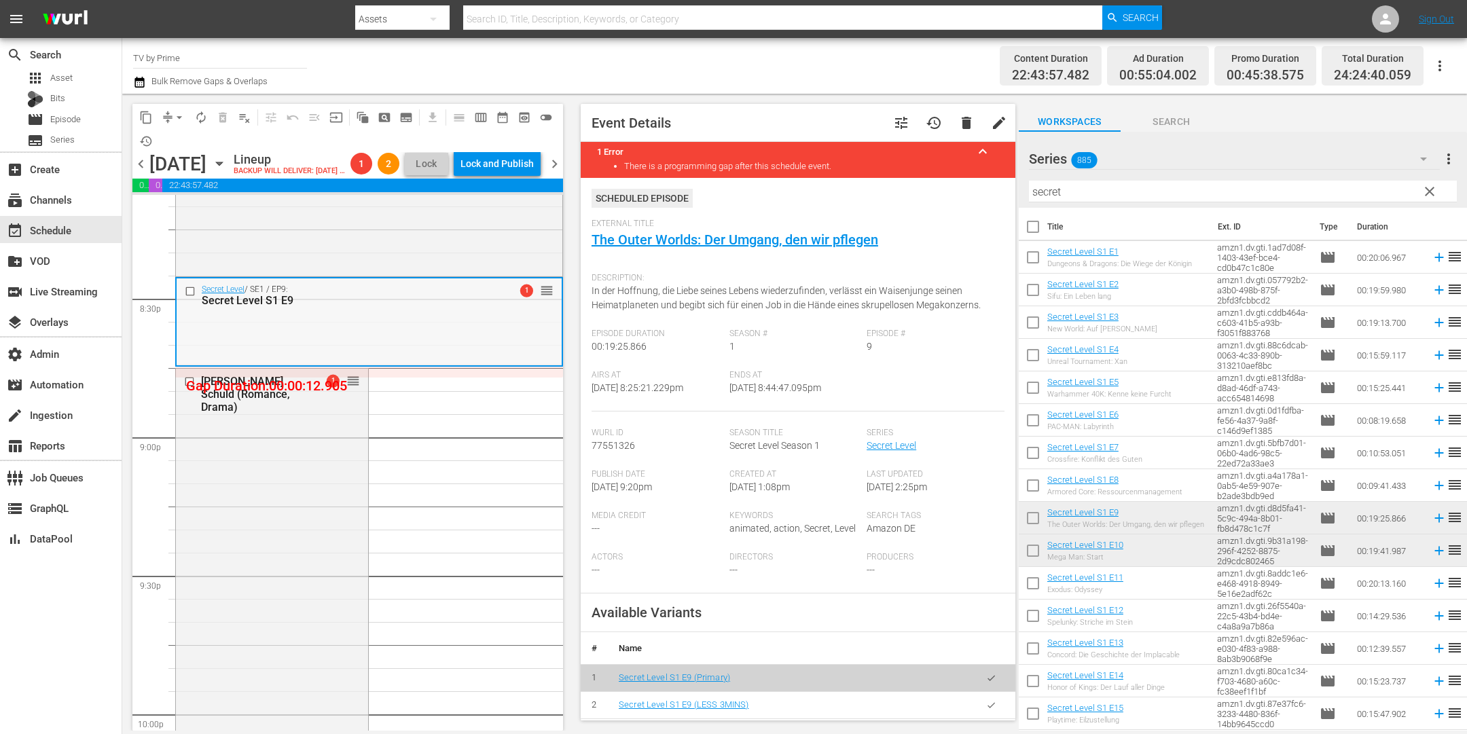
scroll to position [5522, 0]
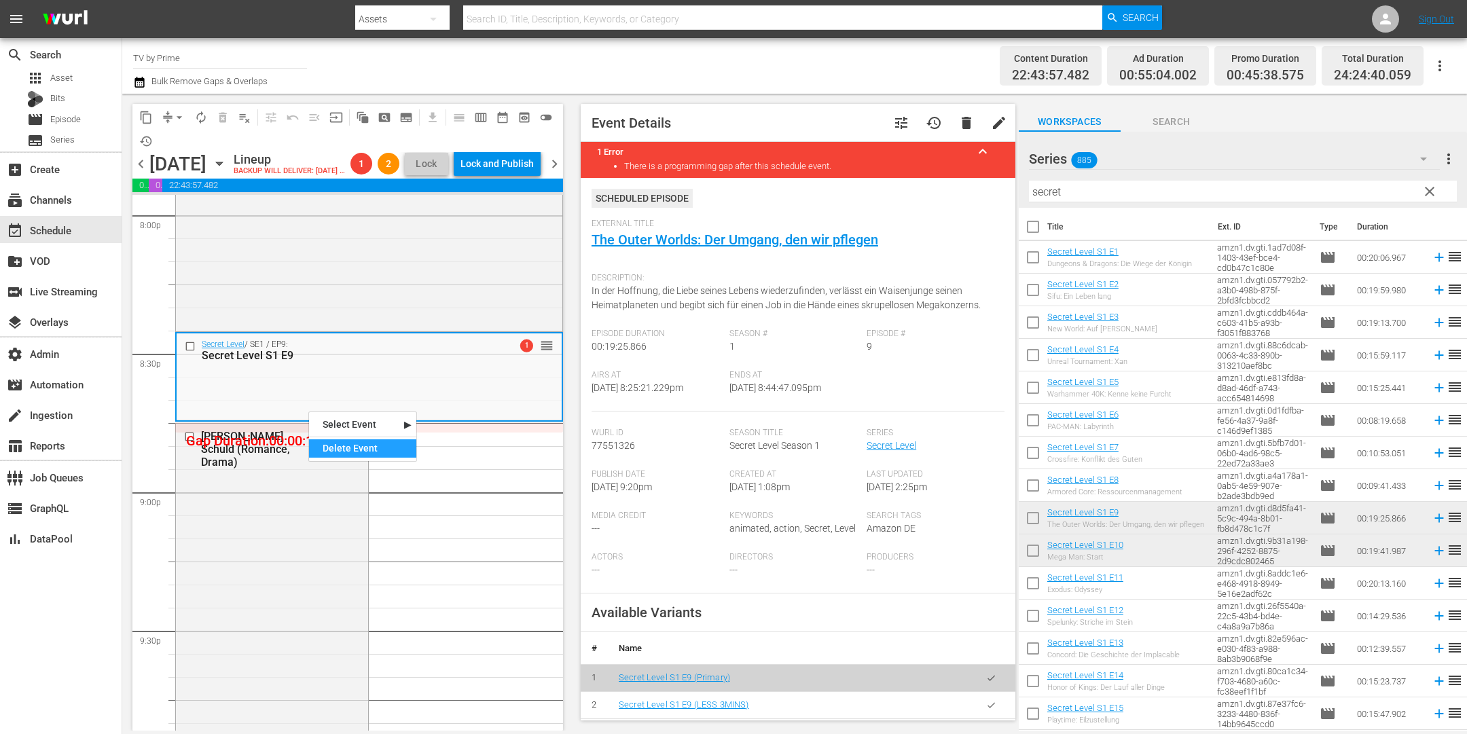
click at [351, 450] on div "Delete Event" at bounding box center [362, 448] width 107 height 18
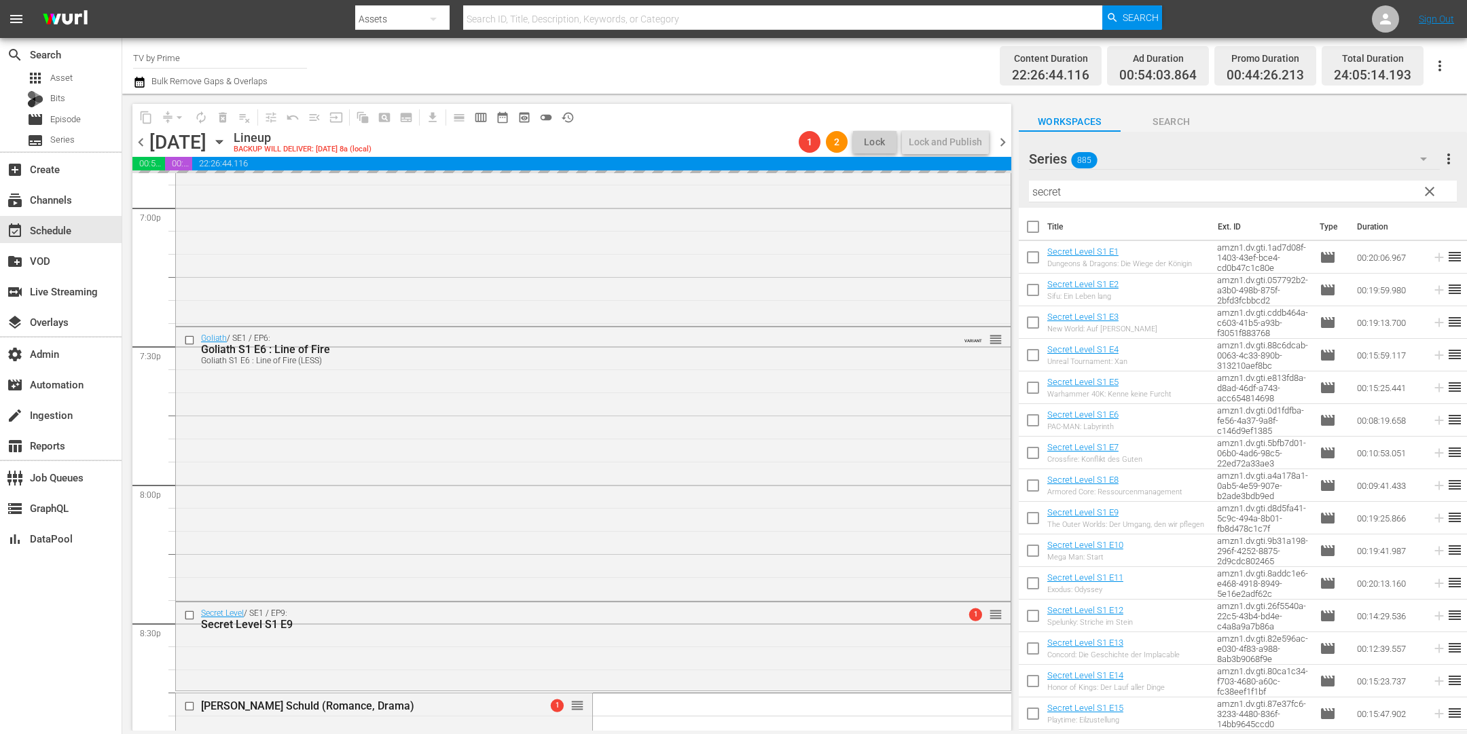
scroll to position [5220, 0]
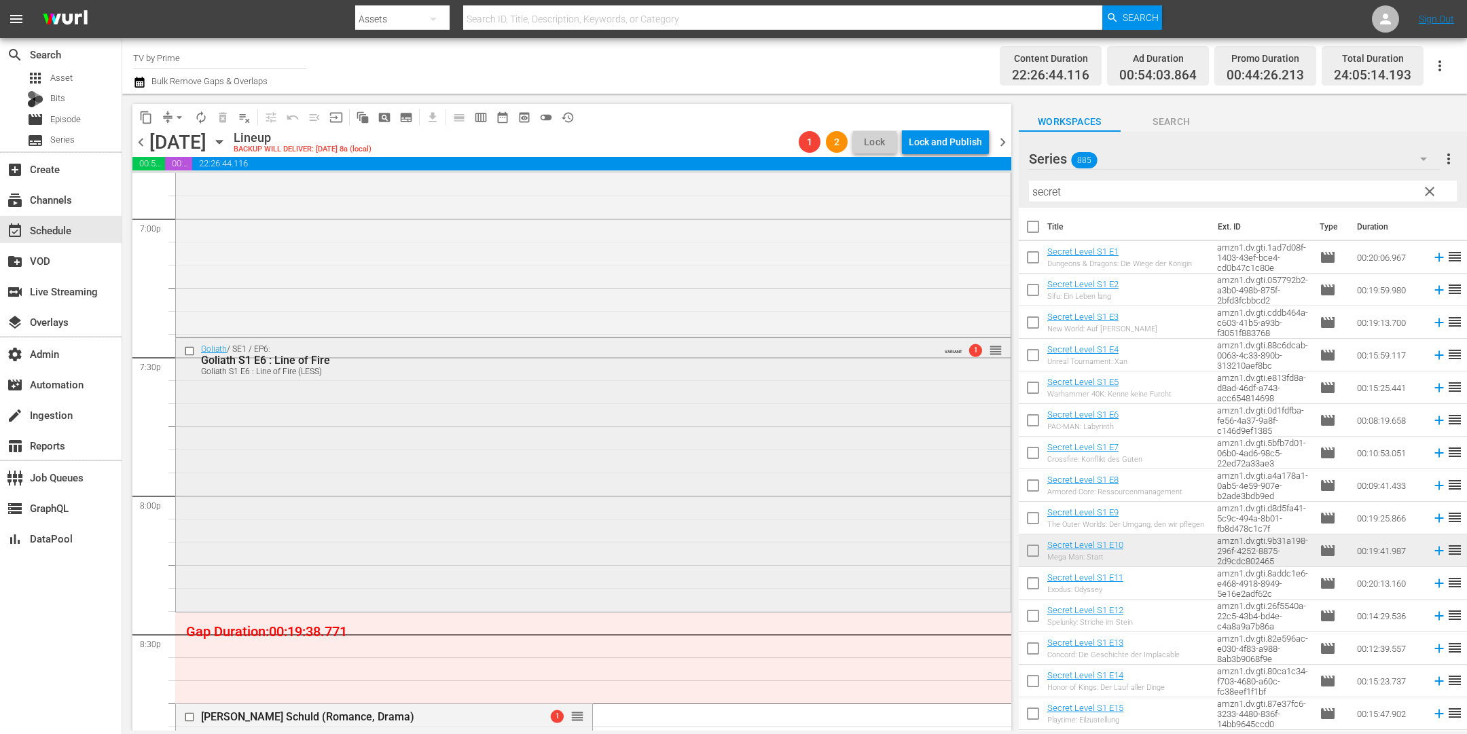
click at [267, 444] on div "Goliath / SE1 / EP6: Goliath S1 E6 : Line of Fire Goliath S1 E6 : Line of Fire …" at bounding box center [593, 473] width 835 height 271
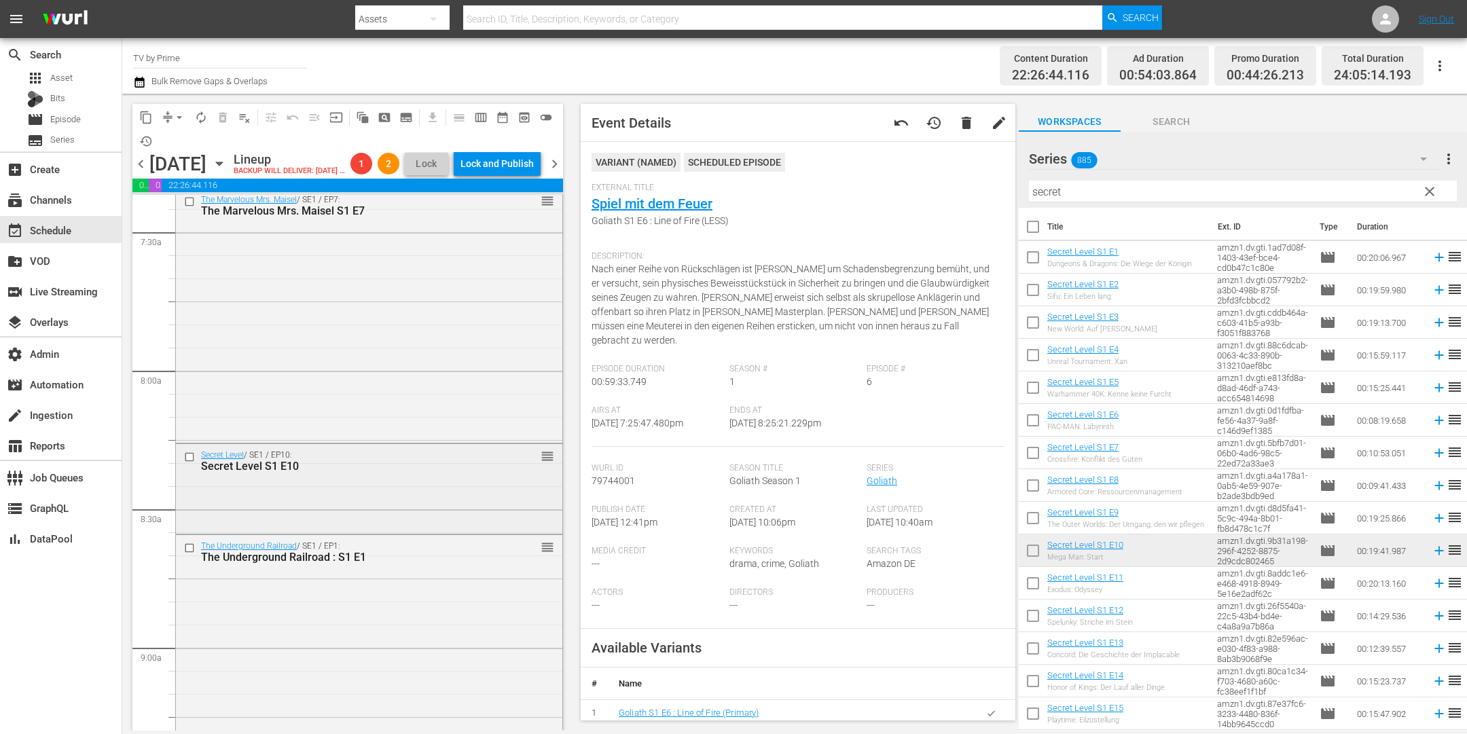
scroll to position [2052, 0]
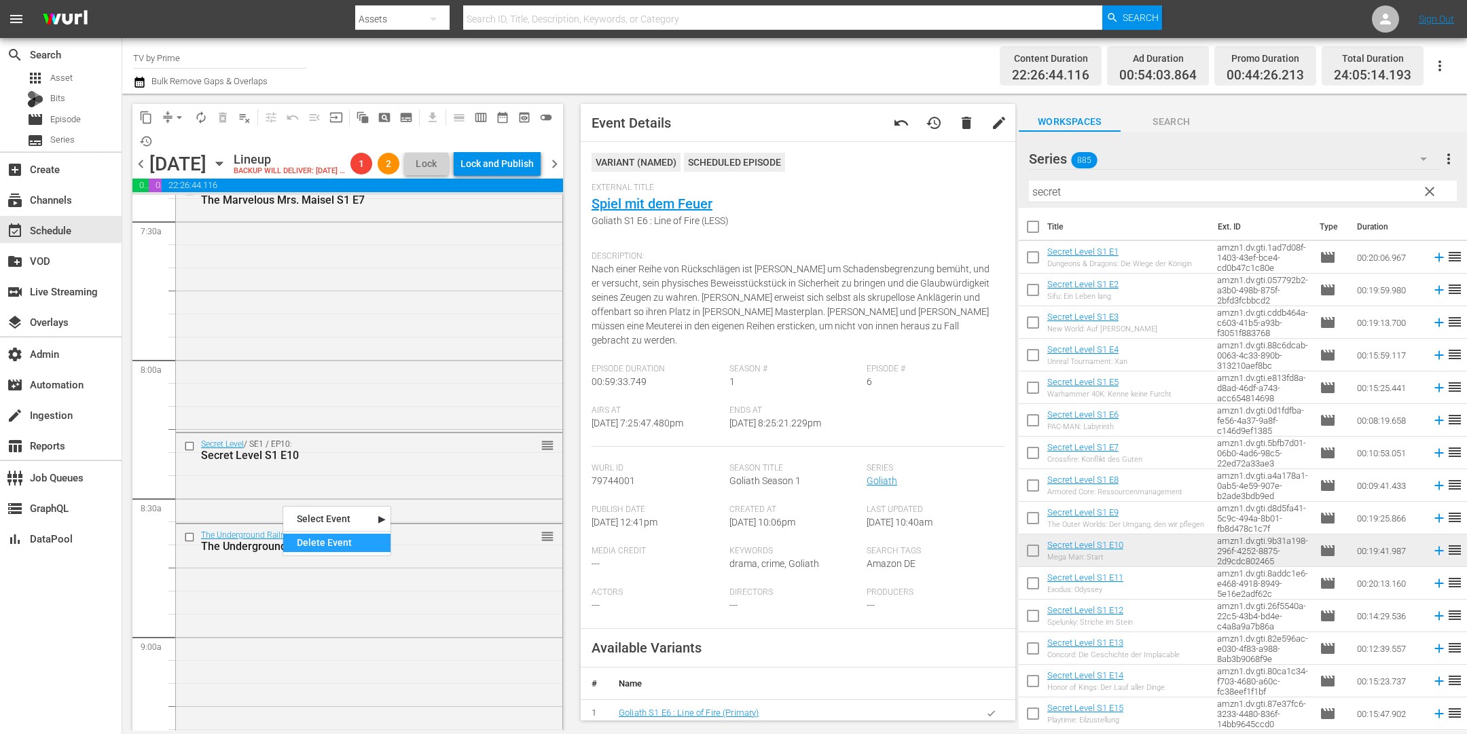
click at [335, 537] on div "Delete Event" at bounding box center [336, 543] width 107 height 18
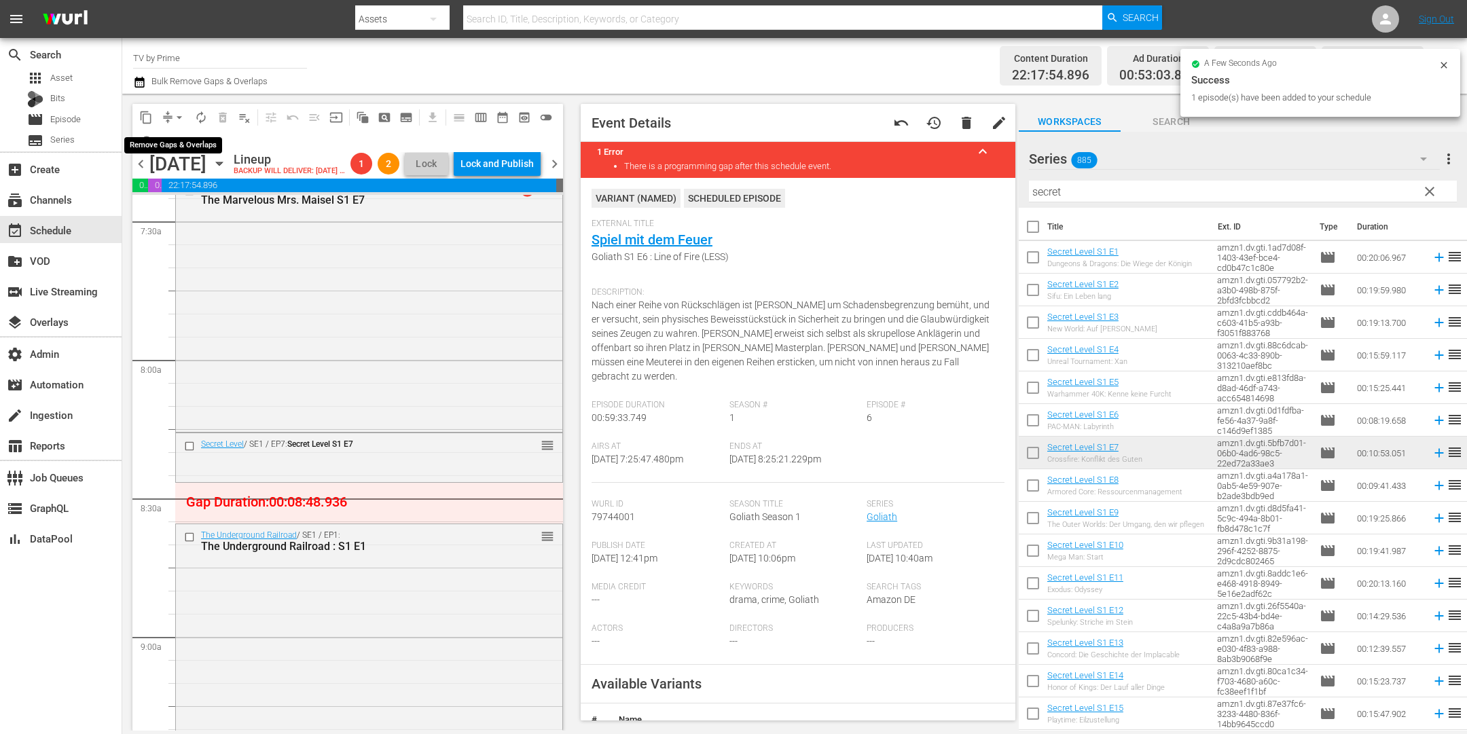
click at [175, 114] on span "arrow_drop_down" at bounding box center [180, 118] width 14 height 14
click at [179, 189] on li "Align to End of Previous Day" at bounding box center [180, 189] width 143 height 22
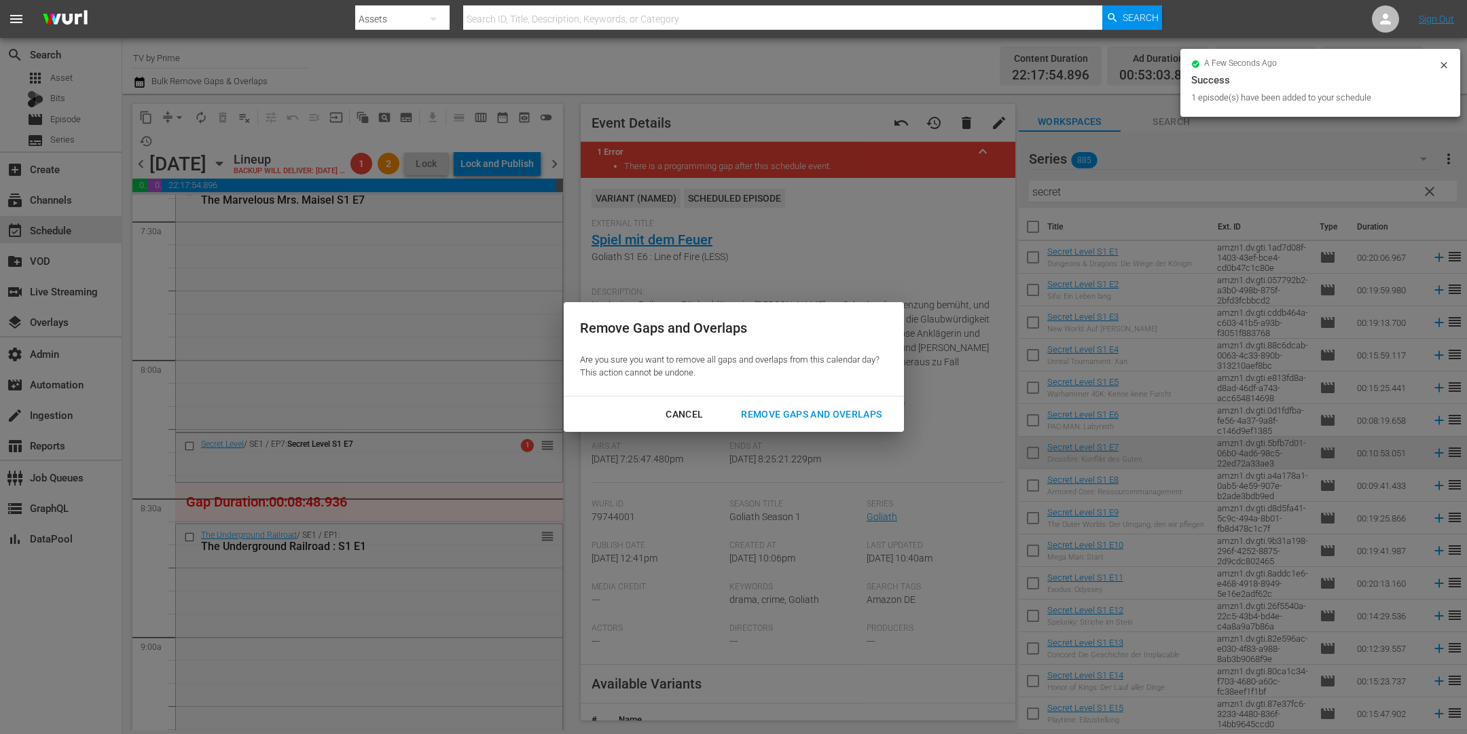
click at [776, 414] on div "Remove Gaps and Overlaps" at bounding box center [811, 414] width 162 height 17
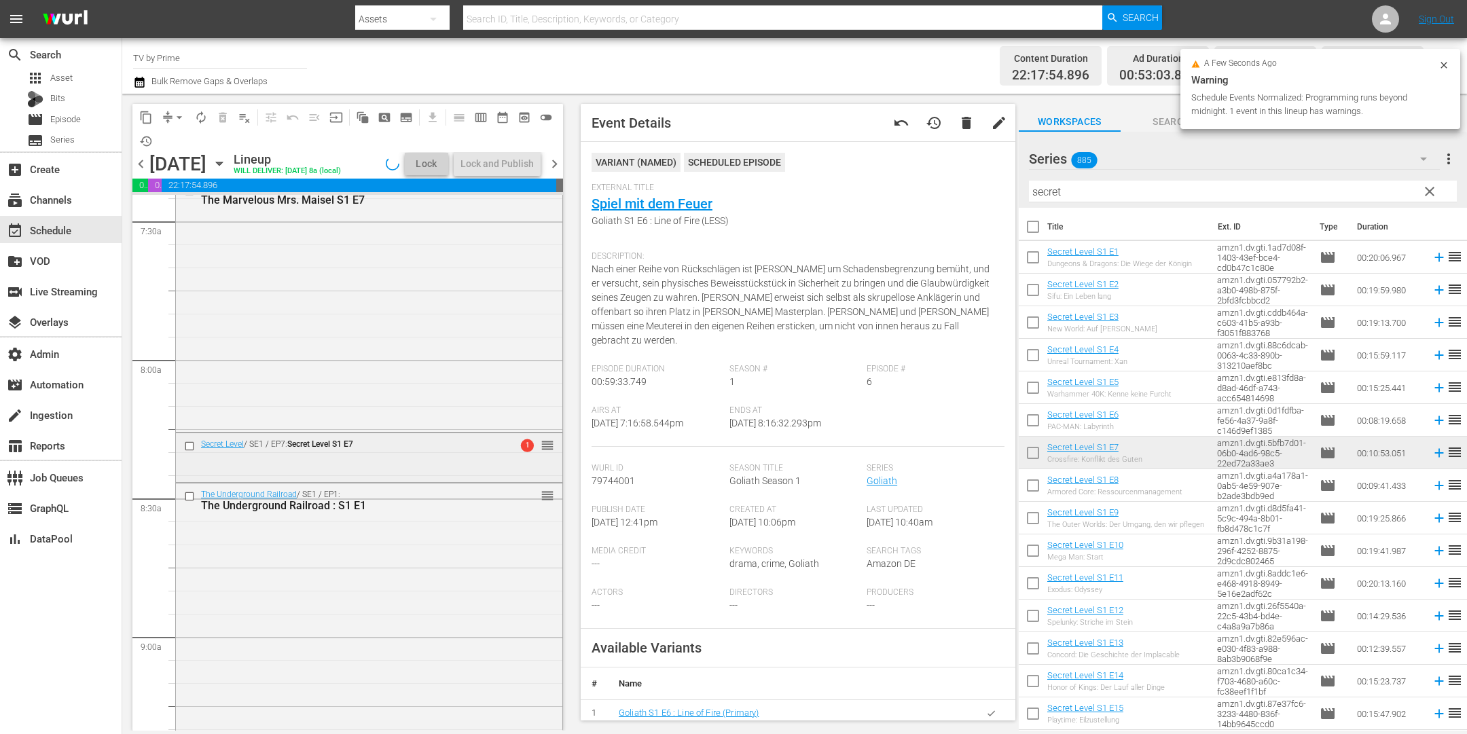
click at [370, 480] on div "Secret Level / SE1 / EP7: Secret Level S1 E7 1 reorder" at bounding box center [369, 456] width 386 height 46
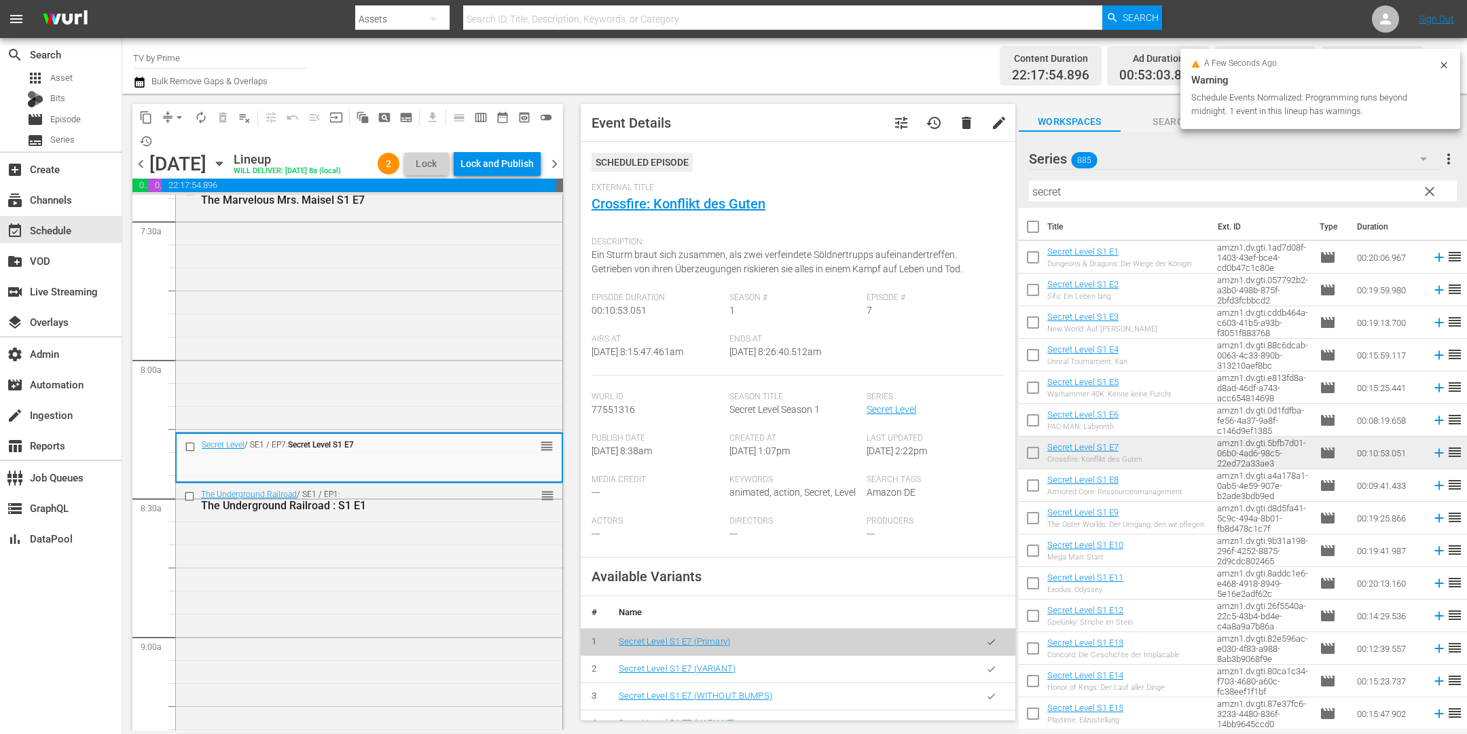
click at [353, 579] on div "The Underground Railroad / SE1 / EP1: The Underground Railroad : S1 E1 reorder" at bounding box center [369, 642] width 386 height 317
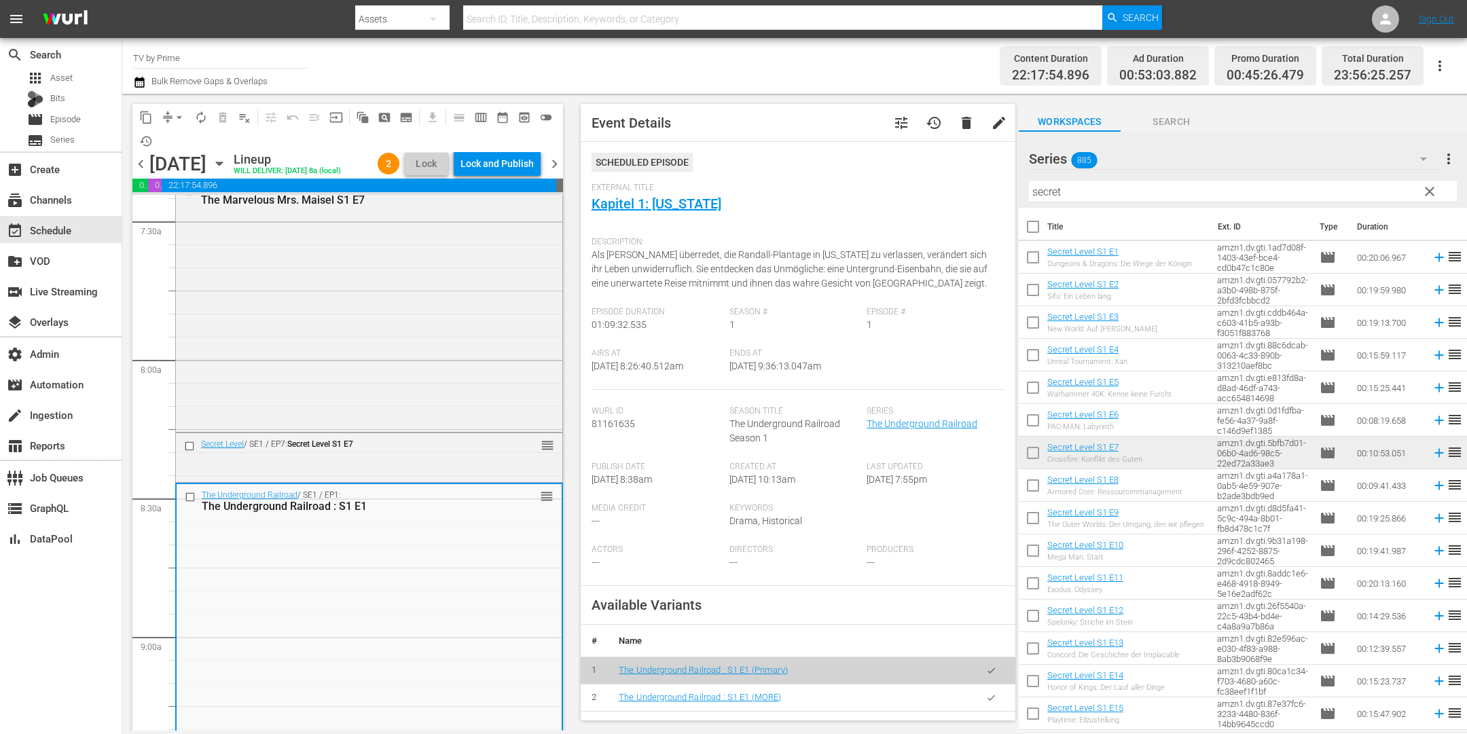
click at [978, 696] on button "button" at bounding box center [991, 698] width 26 height 26
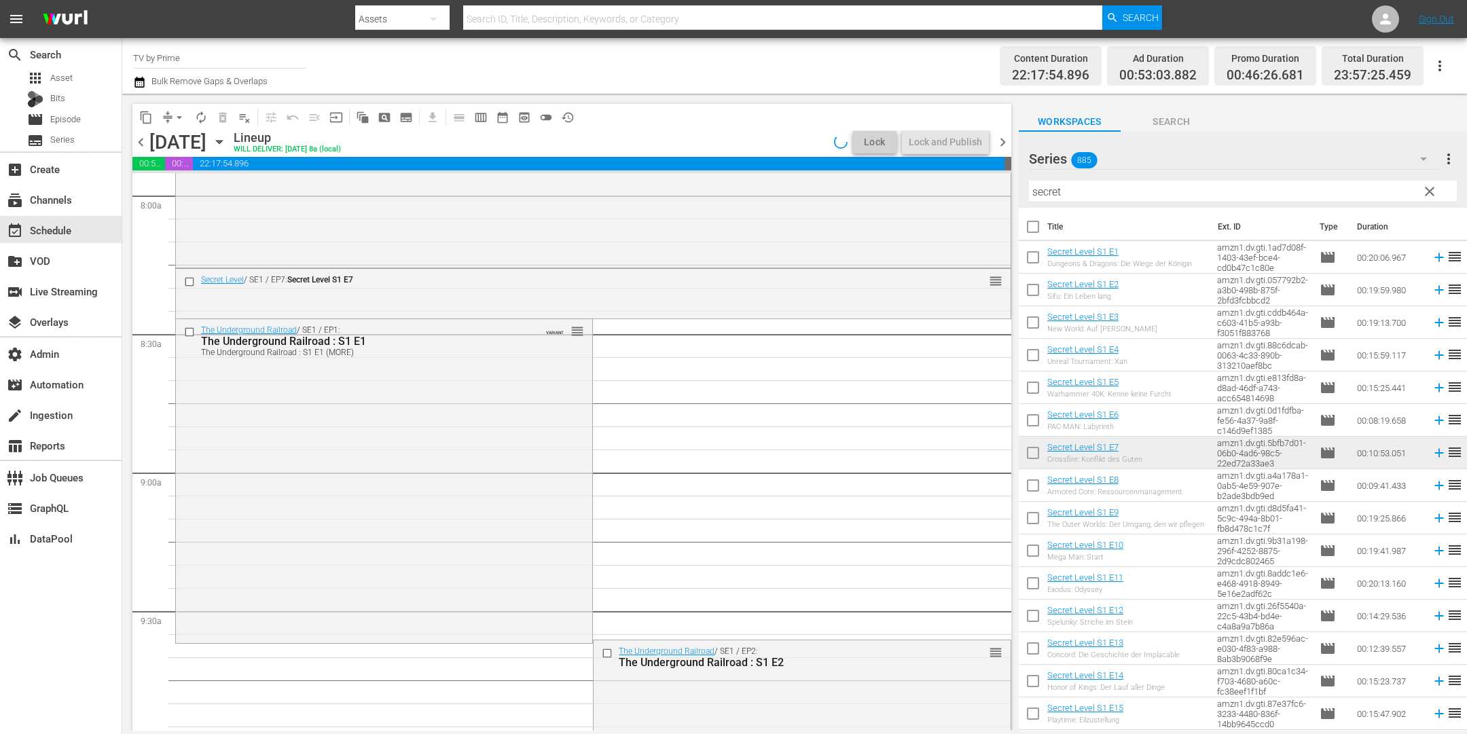
scroll to position [2289, 0]
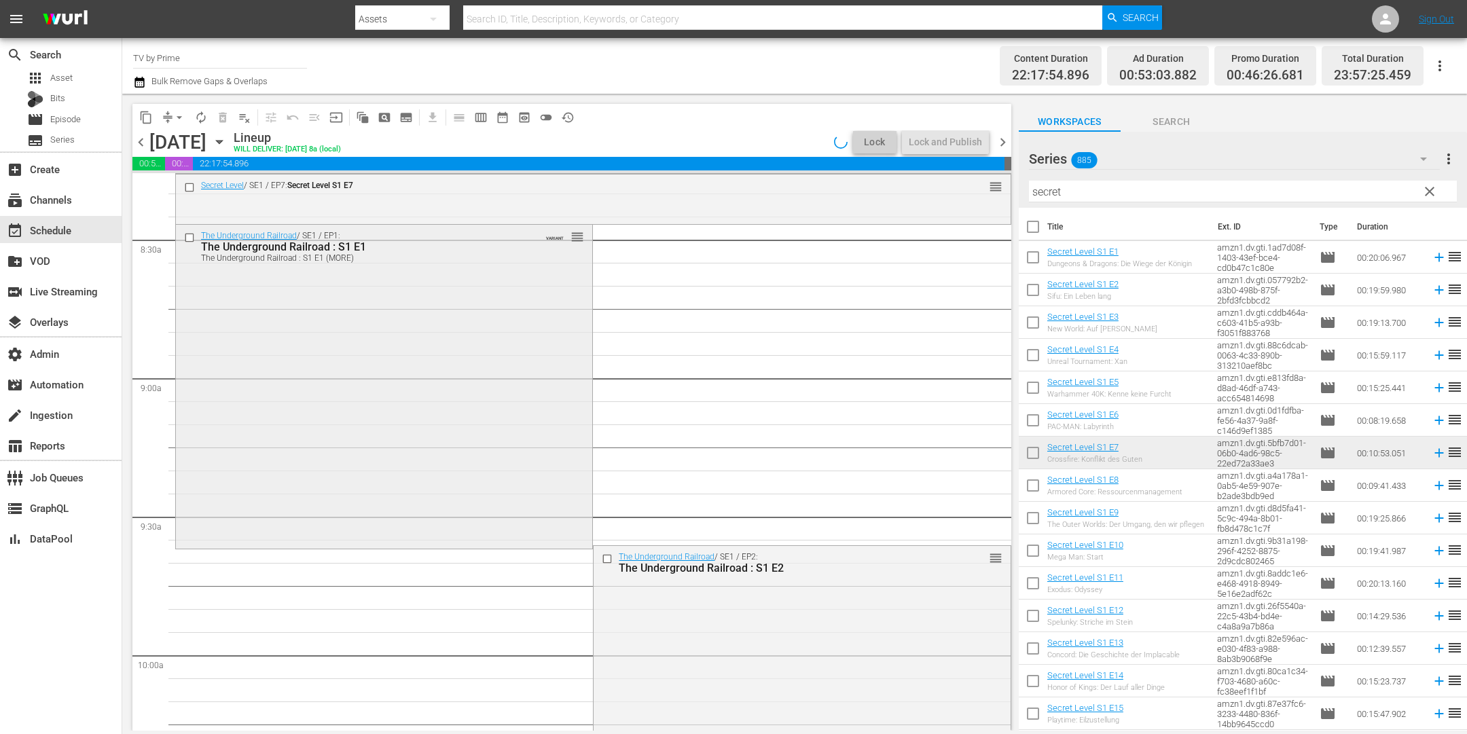
click at [398, 455] on div "The Underground Railroad / SE1 / EP1: The Underground Railroad : S1 E1 The Unde…" at bounding box center [384, 386] width 416 height 322
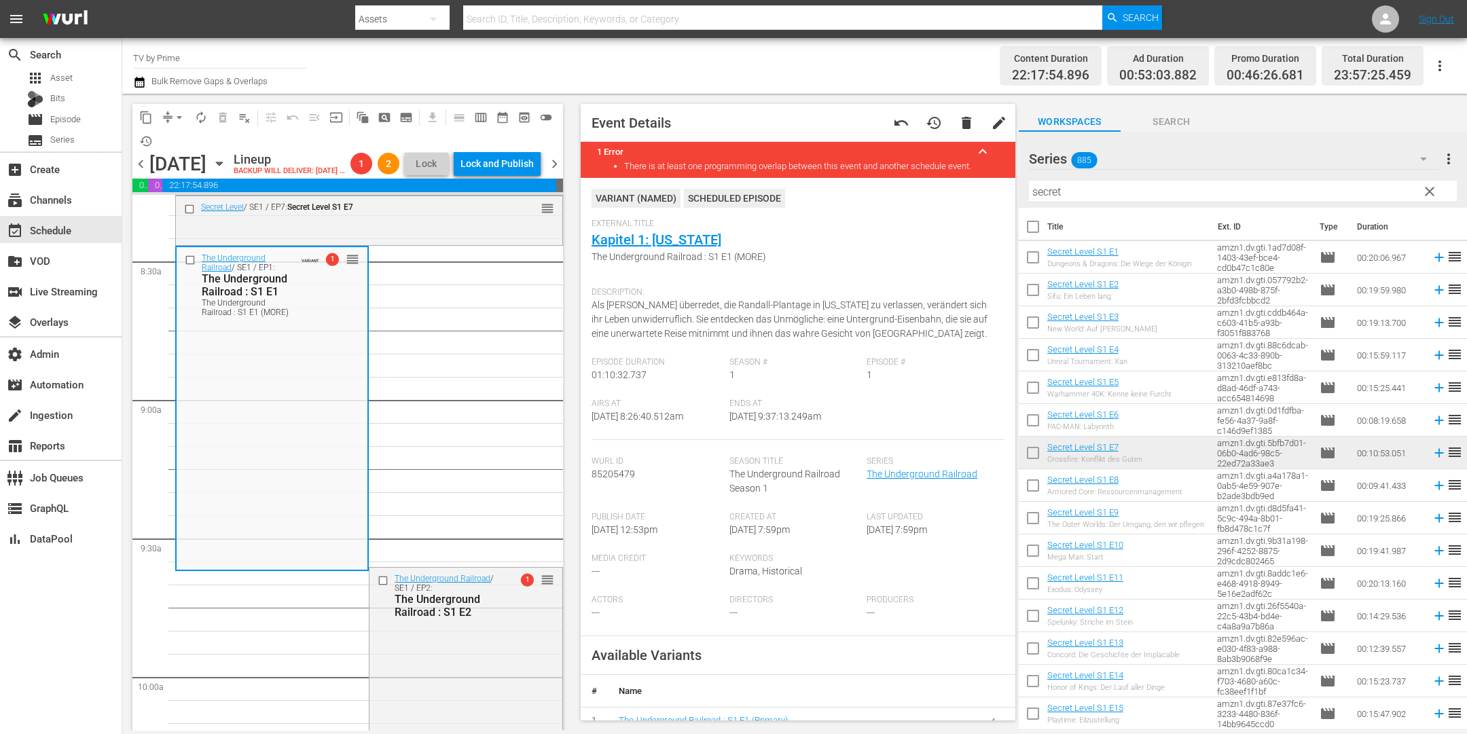
scroll to position [264, 0]
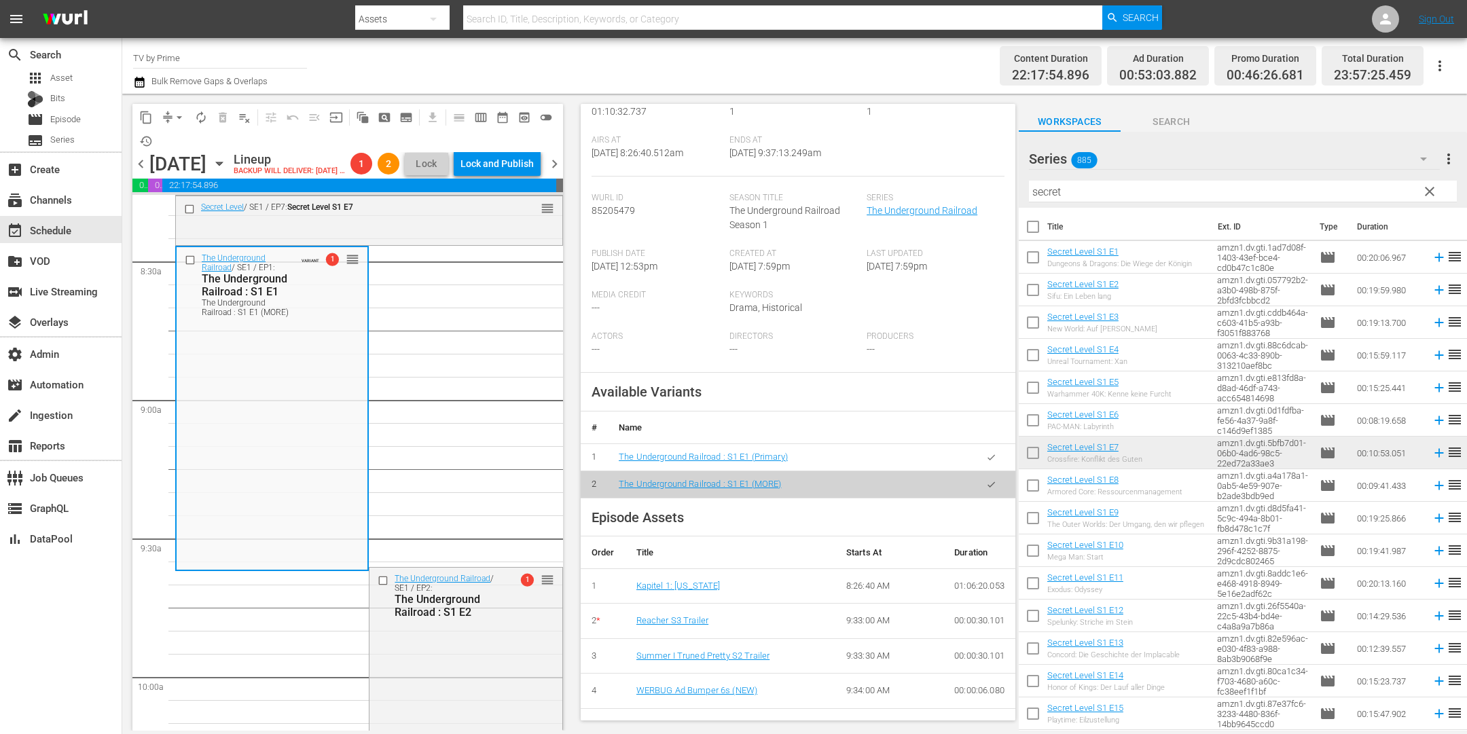
click at [984, 452] on button "button" at bounding box center [991, 457] width 26 height 26
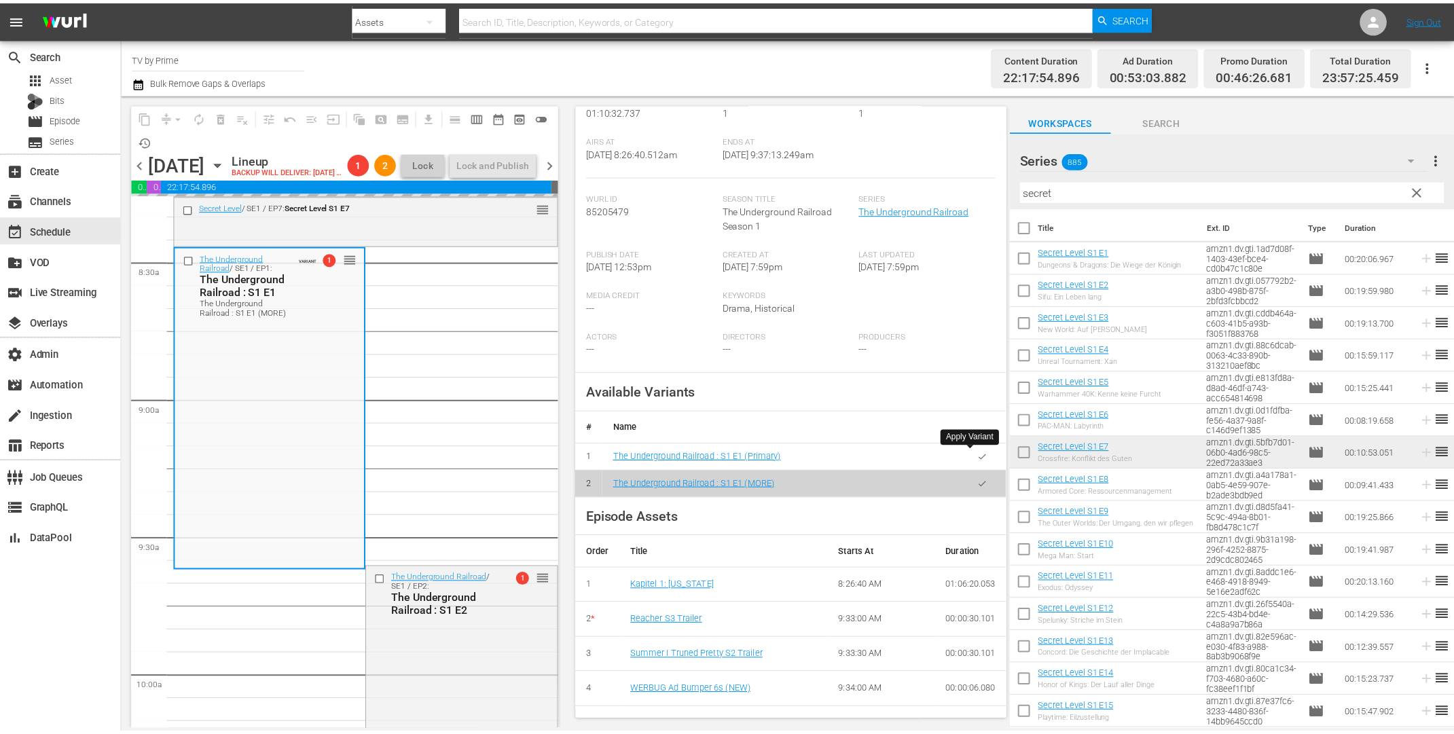
scroll to position [2279, 0]
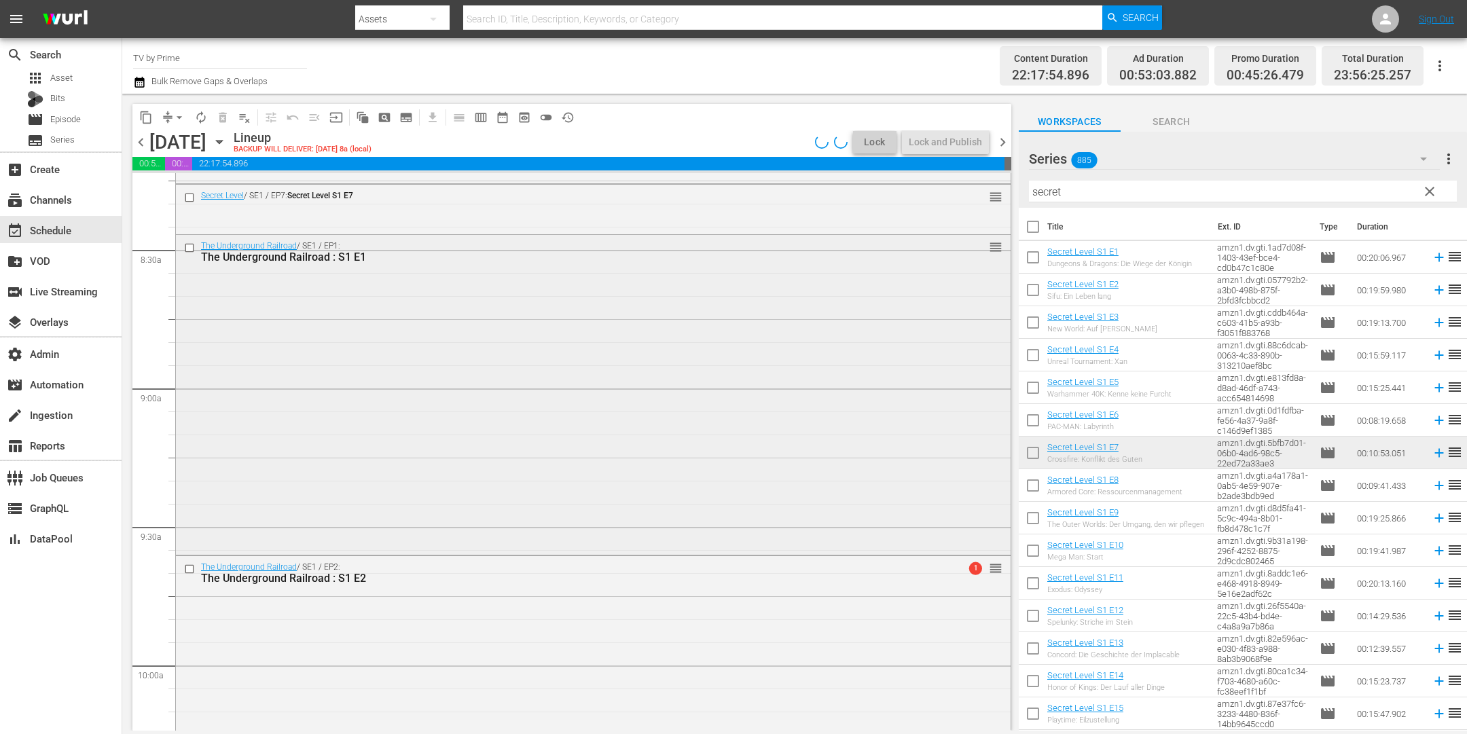
click at [327, 493] on div "The Underground Railroad / SE1 / EP1: The Underground Railroad : S1 E1 reorder" at bounding box center [593, 393] width 835 height 317
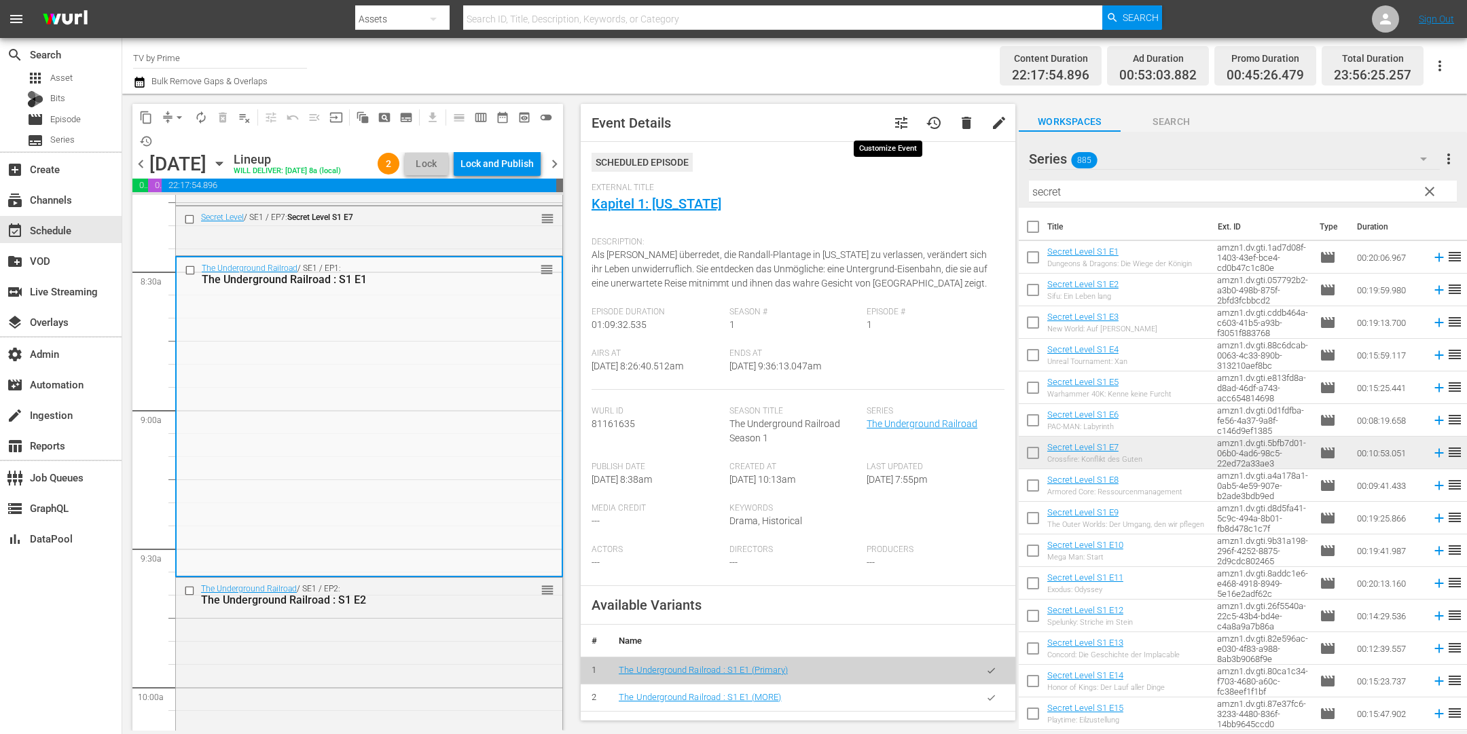
click at [895, 124] on span "tune" at bounding box center [901, 123] width 16 height 16
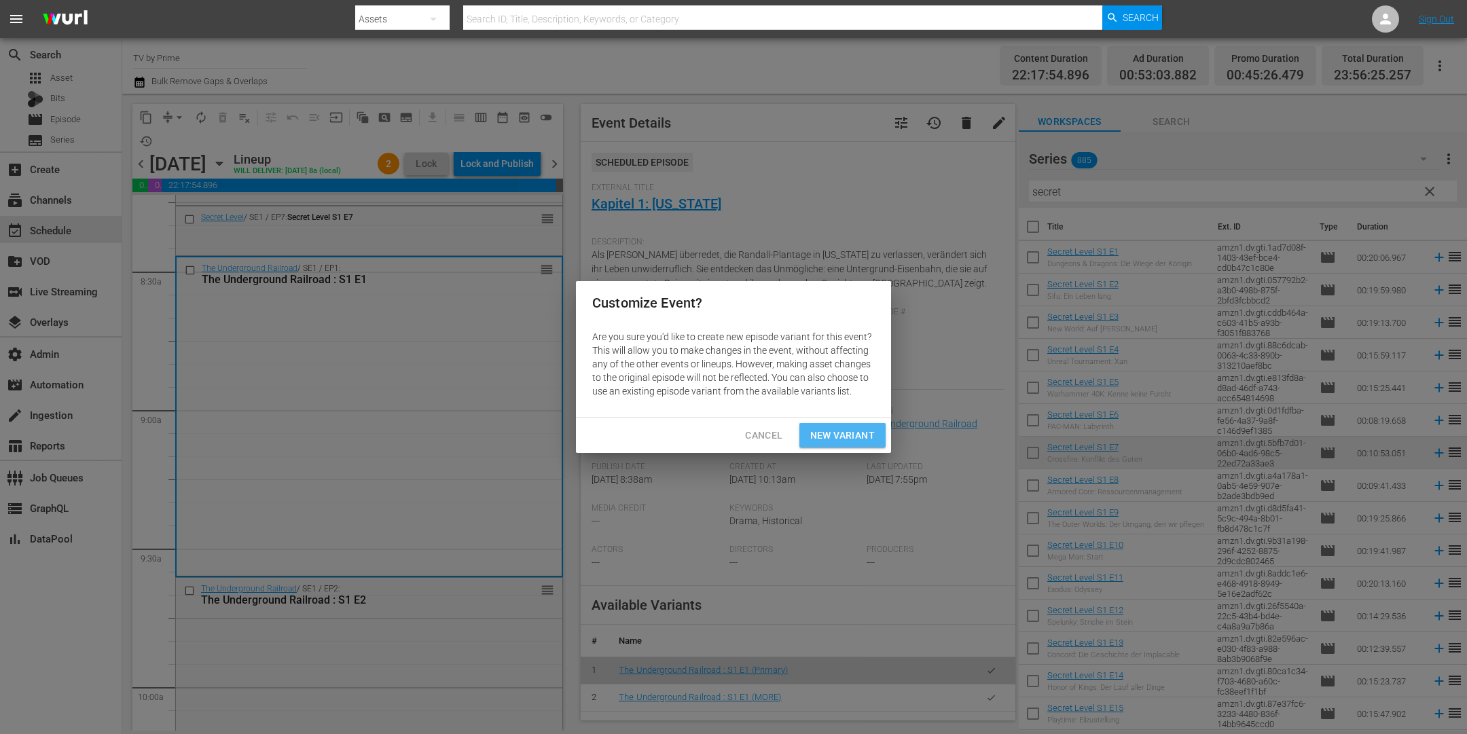
drag, startPoint x: 825, startPoint y: 428, endPoint x: 799, endPoint y: 421, distance: 26.7
click at [825, 428] on span "New Variant" at bounding box center [842, 435] width 65 height 17
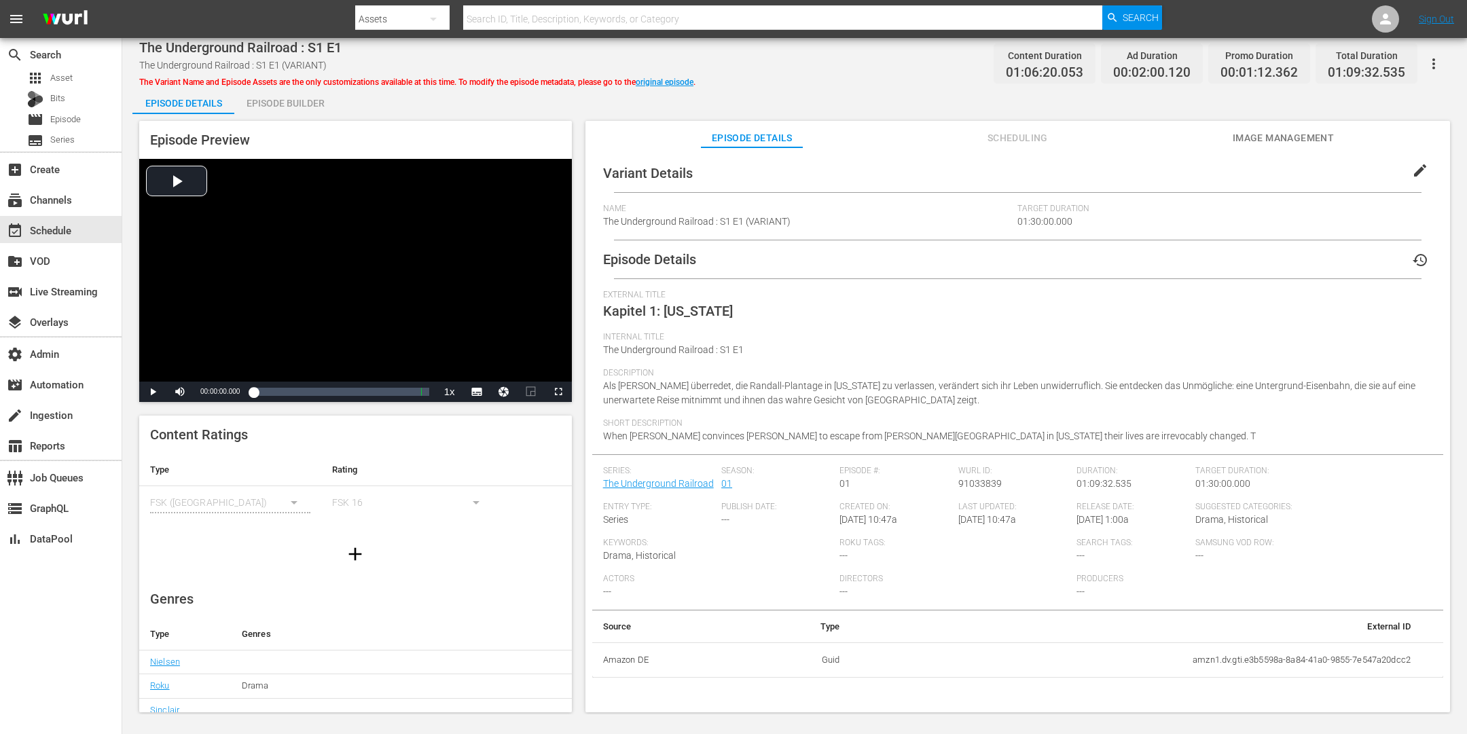
click at [1412, 165] on span "edit" at bounding box center [1420, 170] width 16 height 16
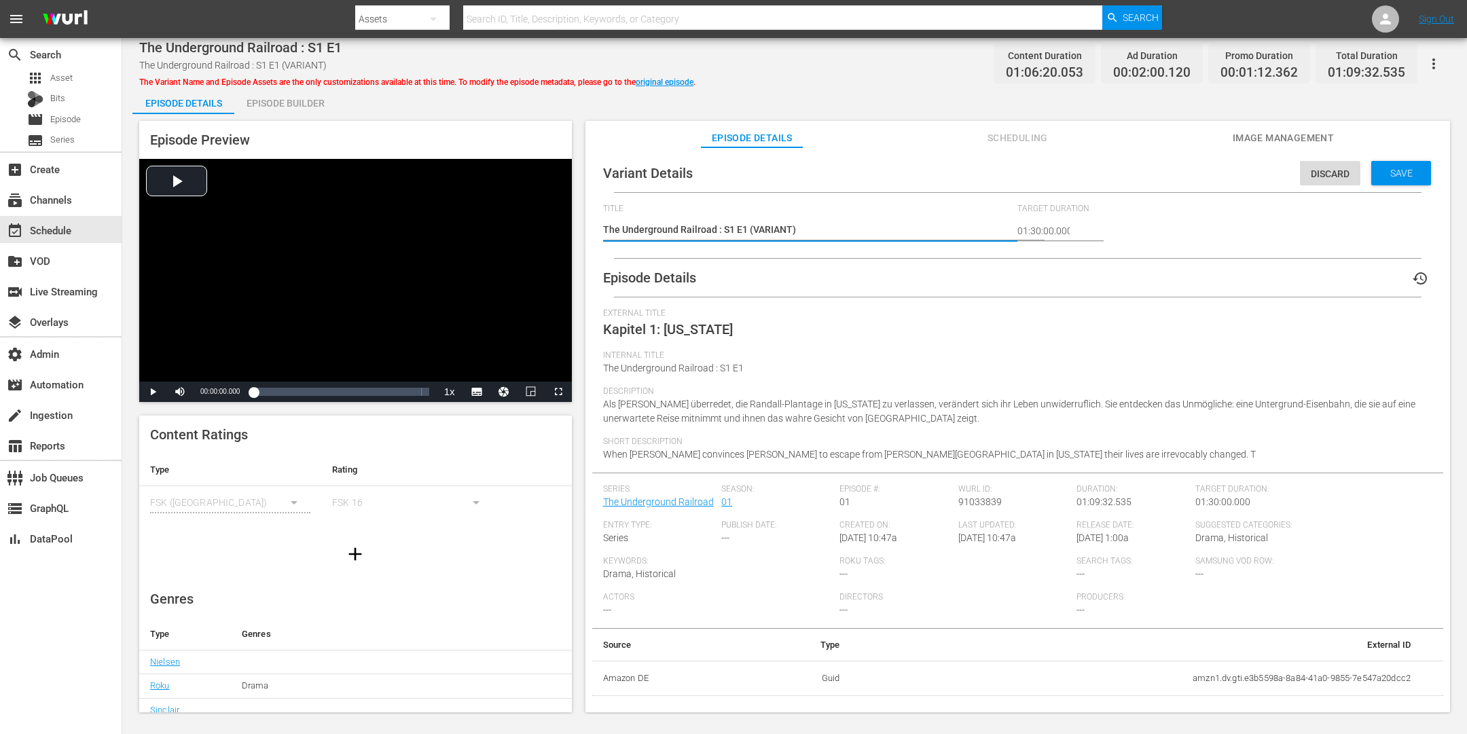
drag, startPoint x: 791, startPoint y: 228, endPoint x: 753, endPoint y: 227, distance: 38.7
click at [753, 227] on textarea "The Underground Railroad : S1 E1 (VARIANT)" at bounding box center [807, 231] width 408 height 16
type textarea "The Underground Railroad : S1 E1 (l)"
type textarea "The Underground Railroad : S1 E1 (le)"
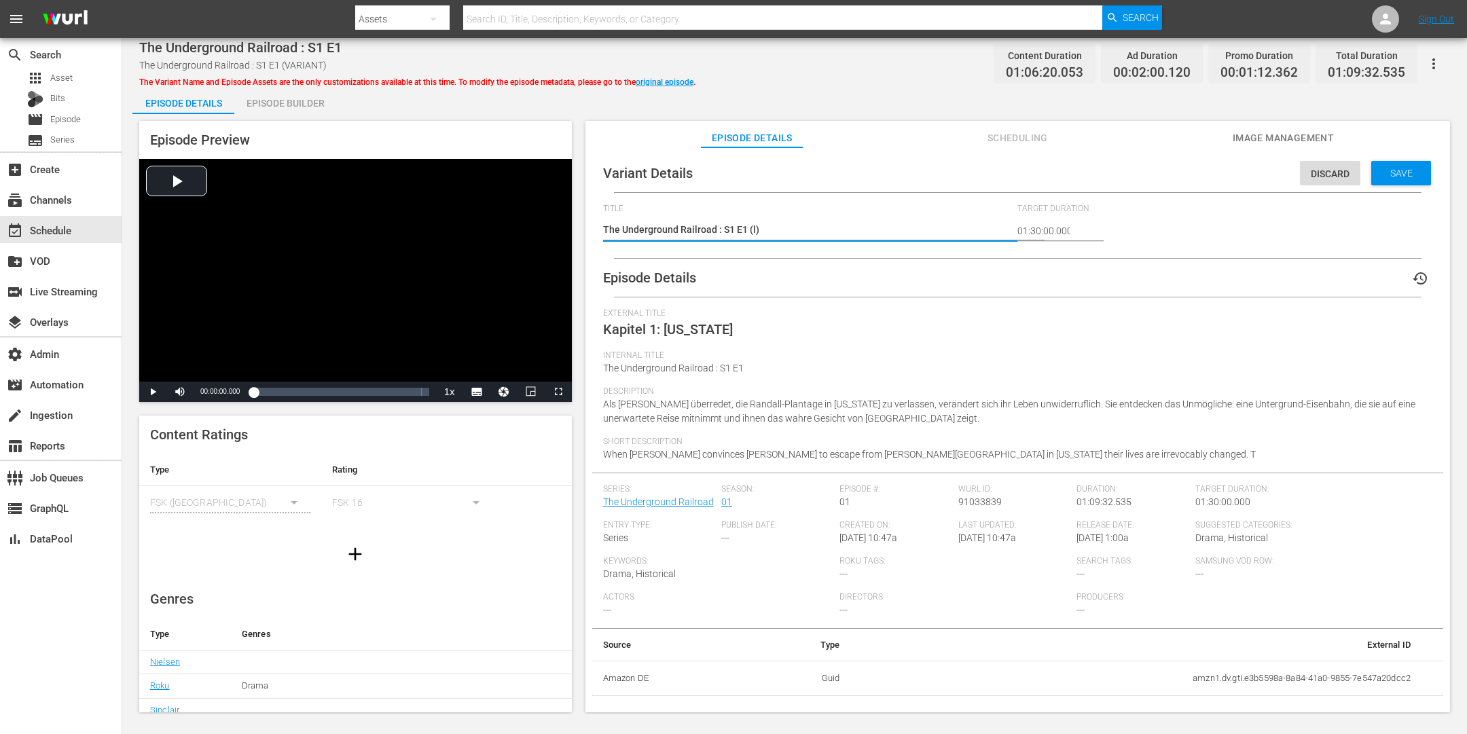
type textarea "The Underground Railroad : S1 E1 (le)"
type textarea "The Underground Railroad : S1 E1 (les)"
type textarea "The Underground Railroad : S1 E1 (less)"
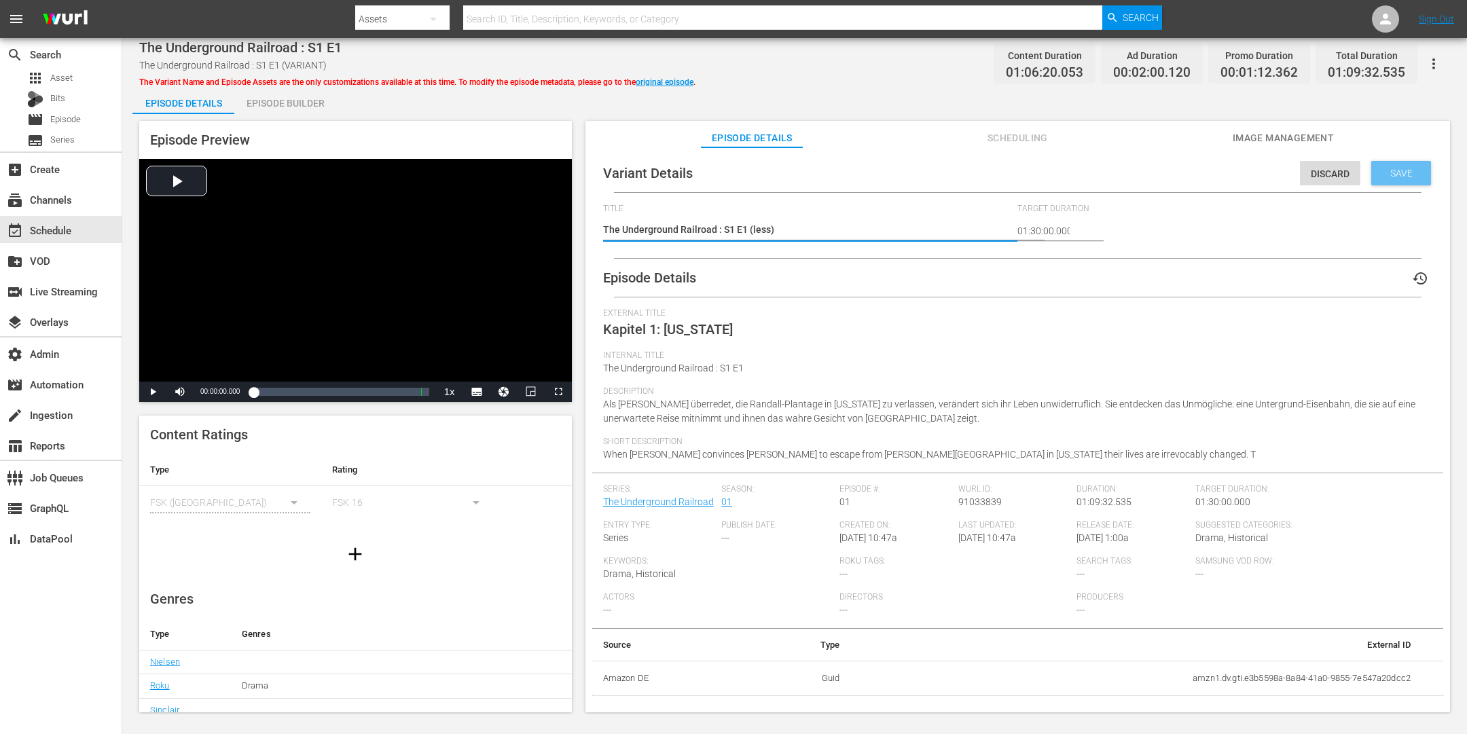
click at [1401, 181] on div "Save" at bounding box center [1401, 173] width 60 height 24
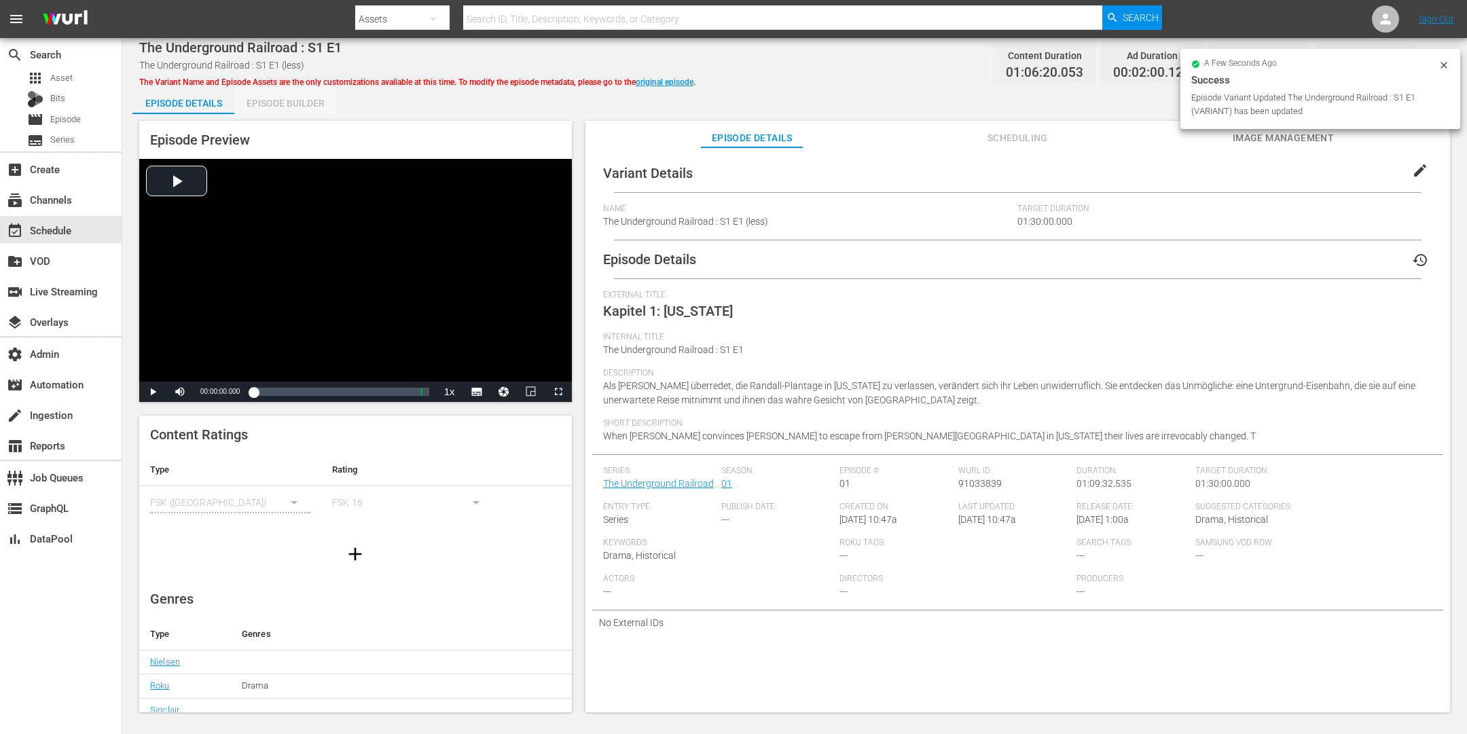
click at [309, 105] on div "Episode Builder" at bounding box center [285, 103] width 102 height 33
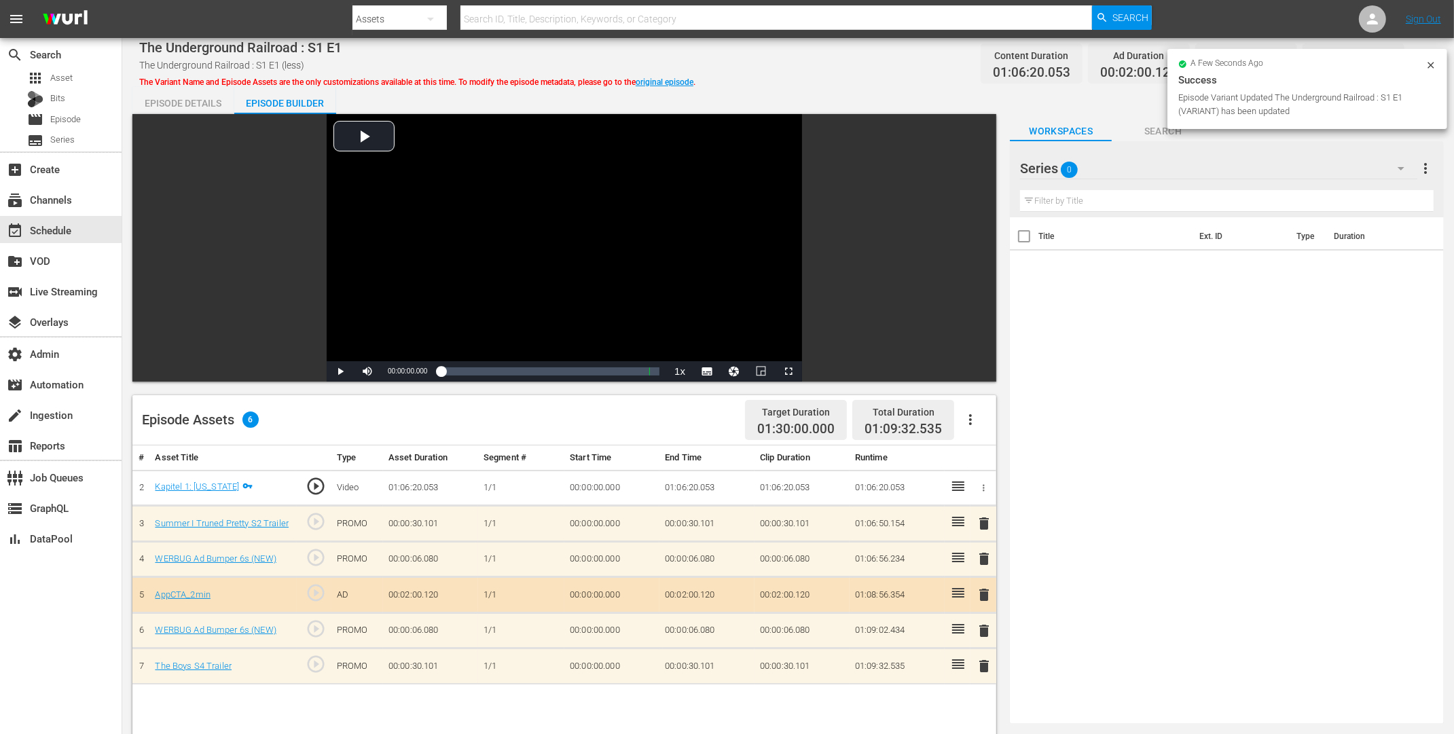
scroll to position [221, 0]
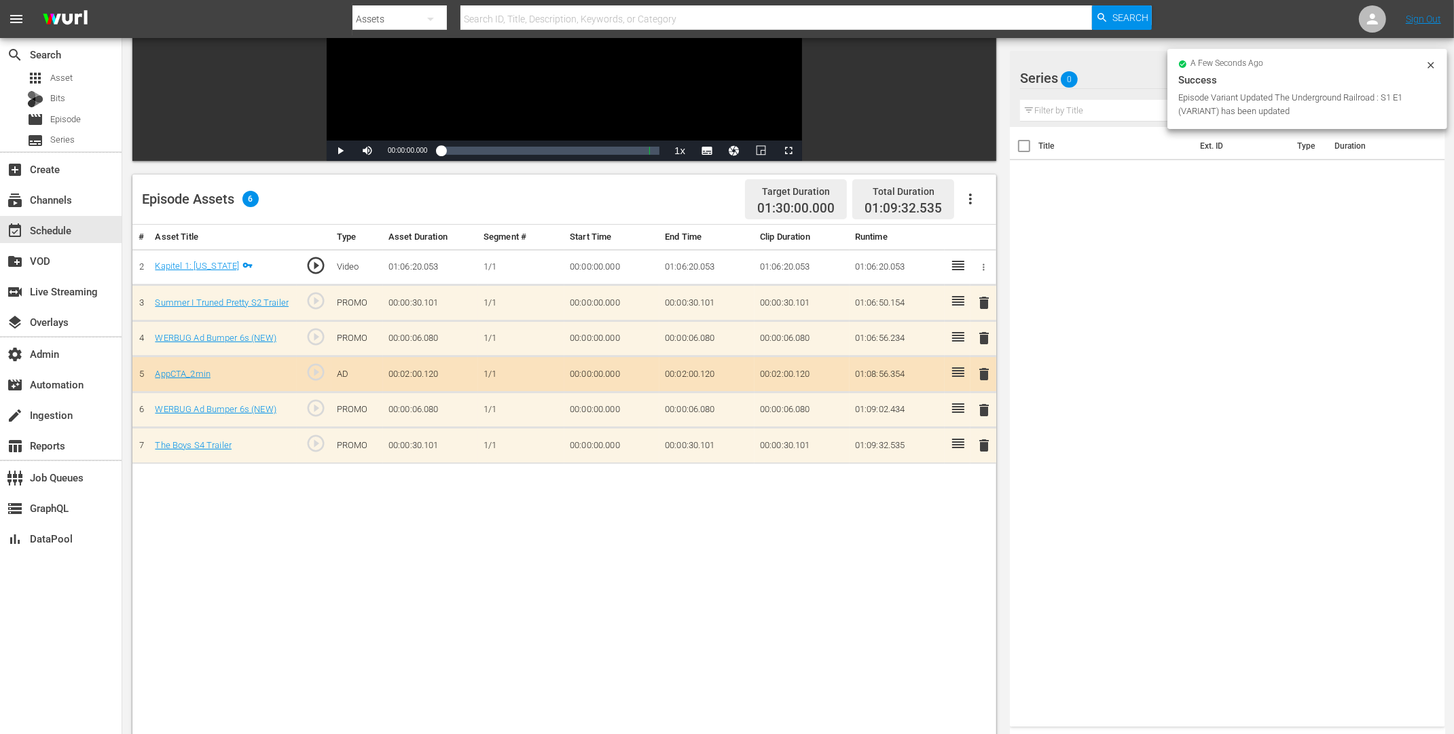
click at [990, 298] on span "delete" at bounding box center [984, 303] width 16 height 16
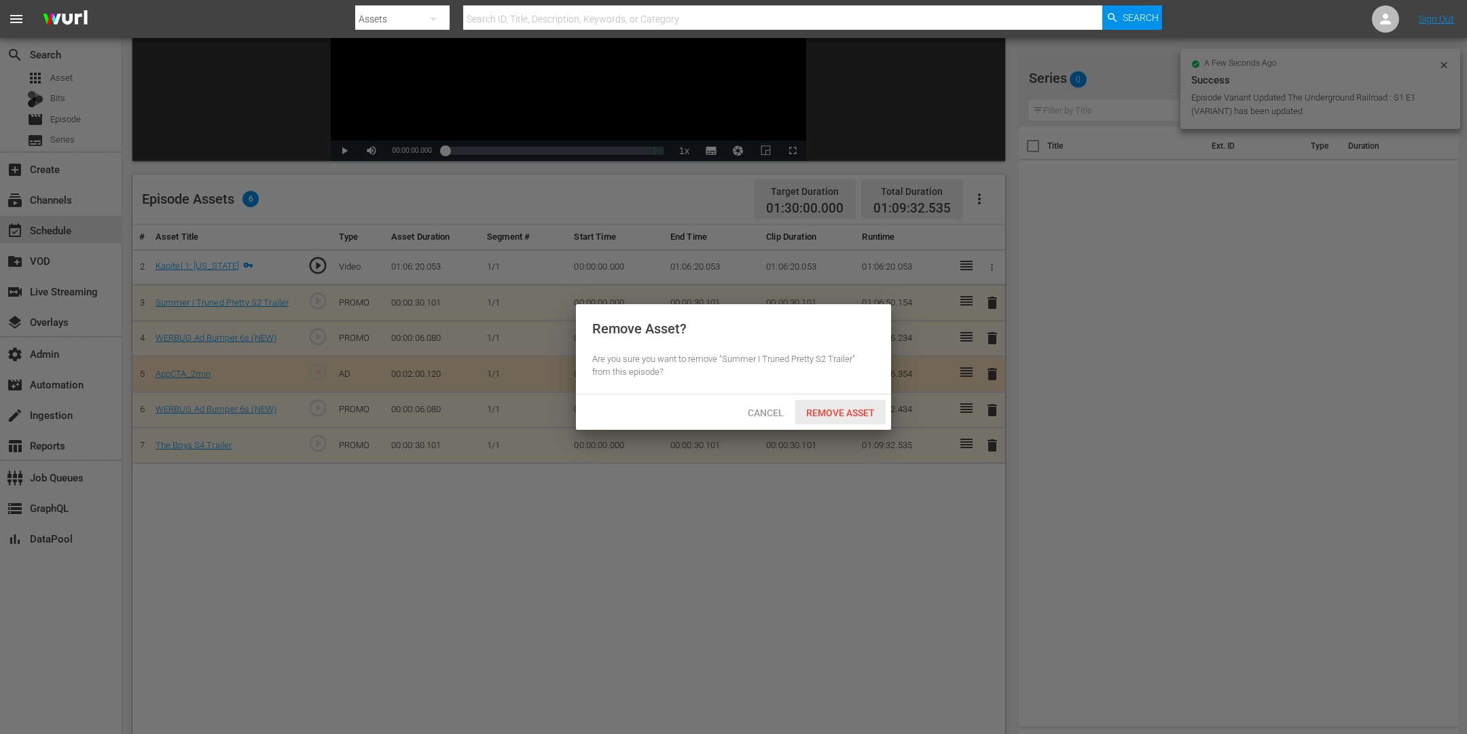
click at [850, 419] on div "Remove Asset" at bounding box center [840, 412] width 90 height 25
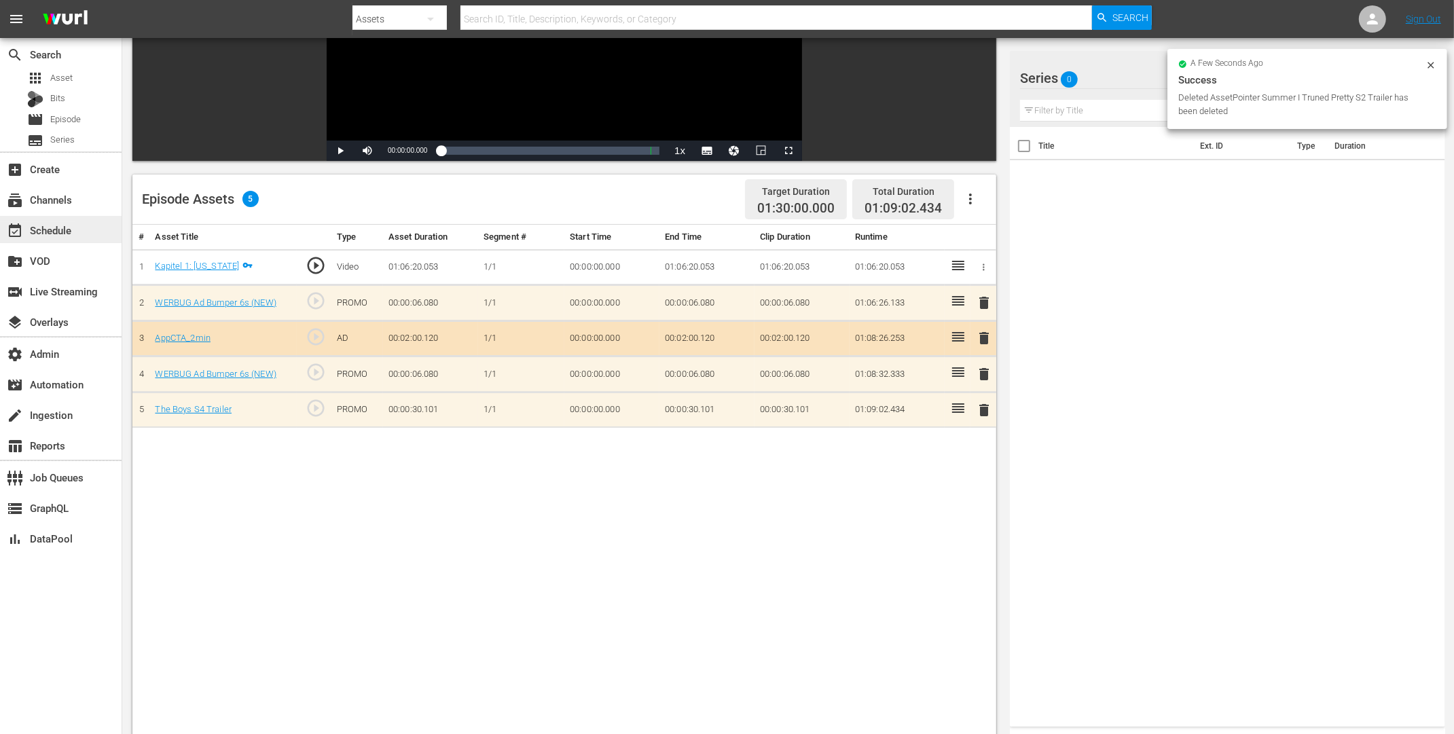
click at [56, 224] on div "event_available Schedule" at bounding box center [38, 228] width 76 height 12
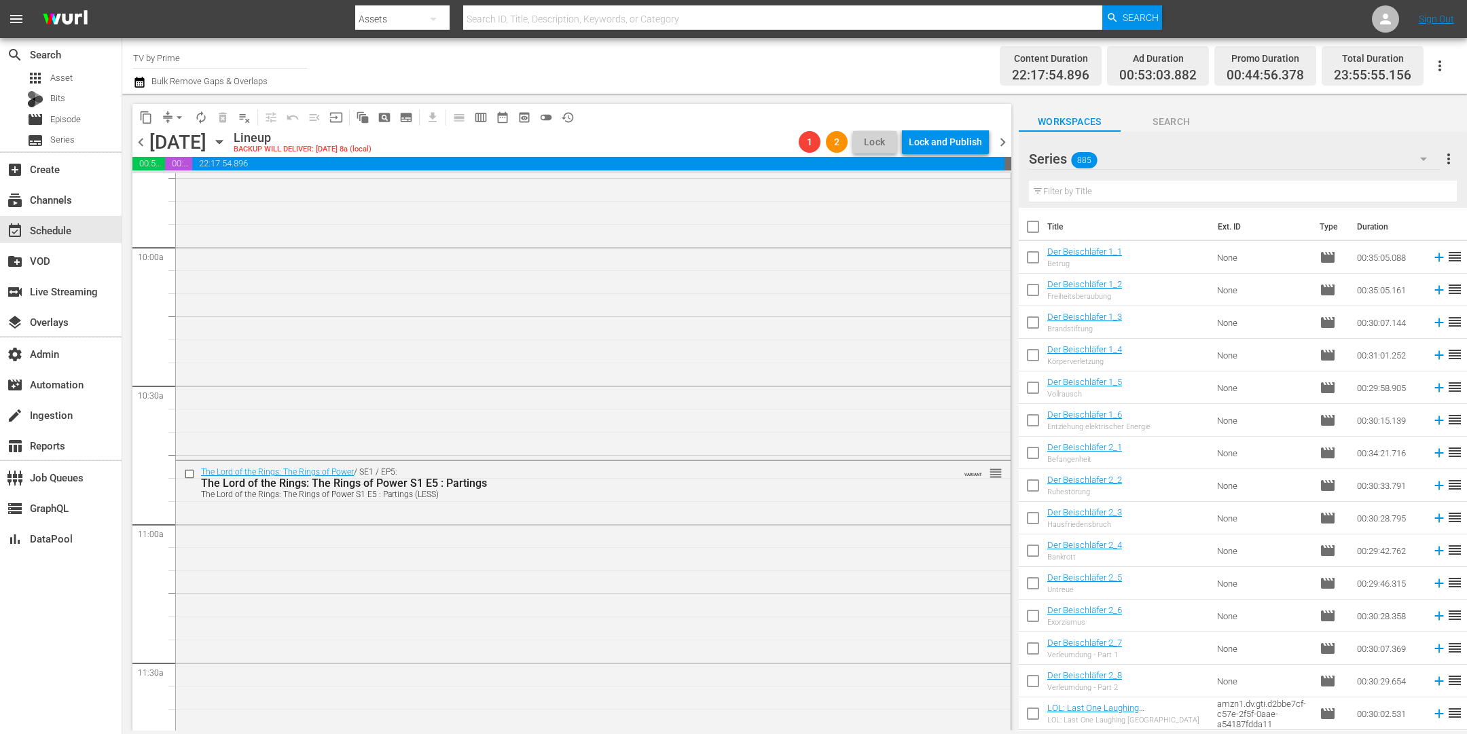
scroll to position [2216, 0]
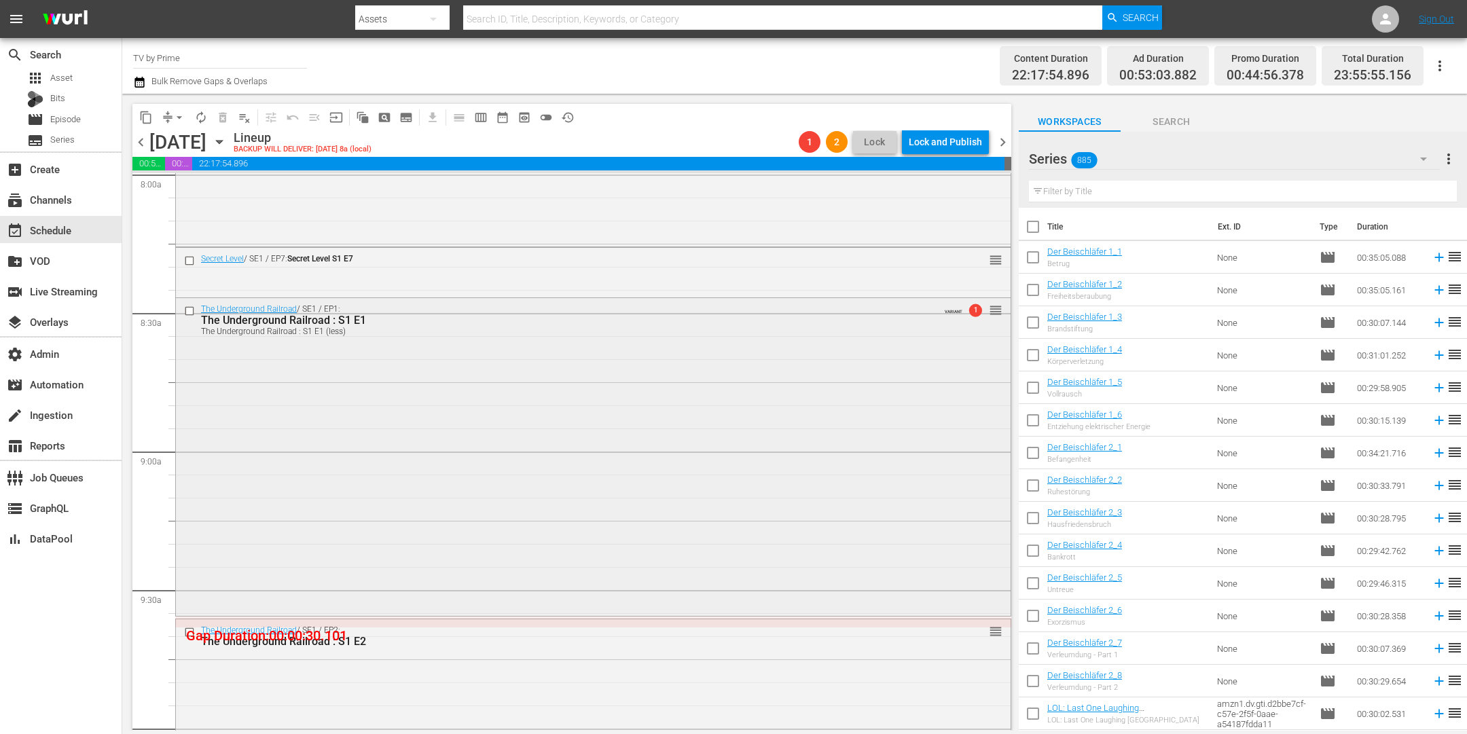
click at [359, 477] on div "The Underground Railroad / SE1 / EP1: The Underground Railroad : S1 E1 The Unde…" at bounding box center [593, 455] width 835 height 314
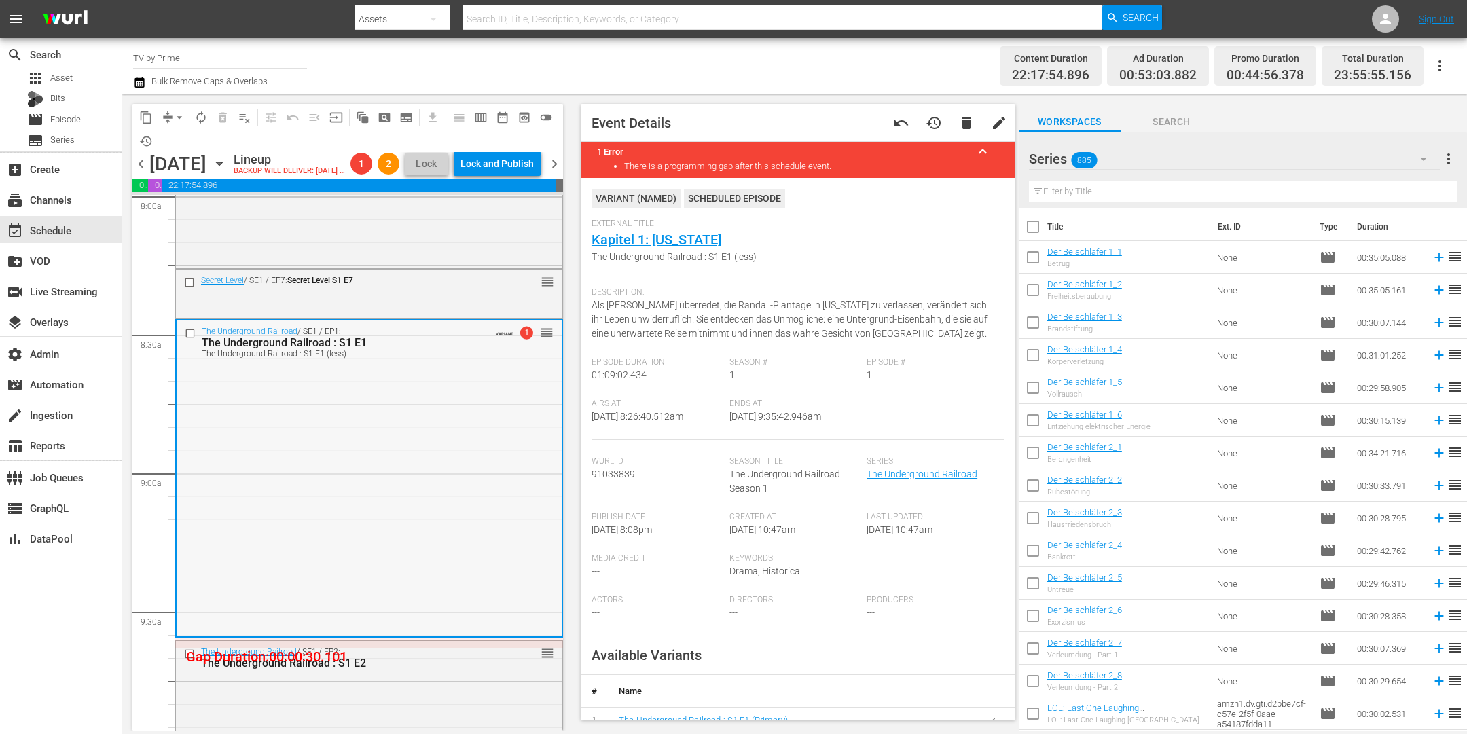
scroll to position [2483, 0]
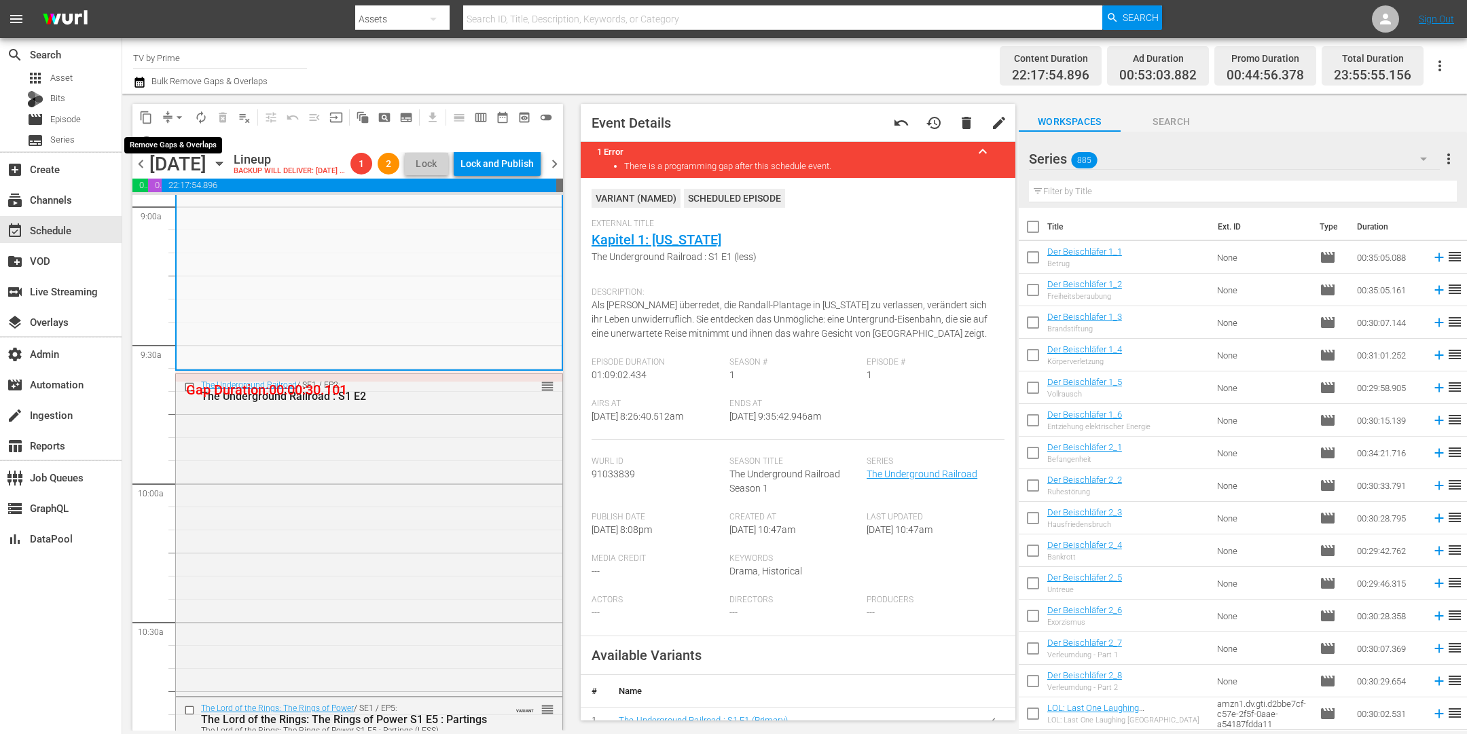
click at [174, 115] on span "arrow_drop_down" at bounding box center [180, 118] width 14 height 14
click at [179, 188] on li "Align to End of Previous Day" at bounding box center [180, 189] width 143 height 22
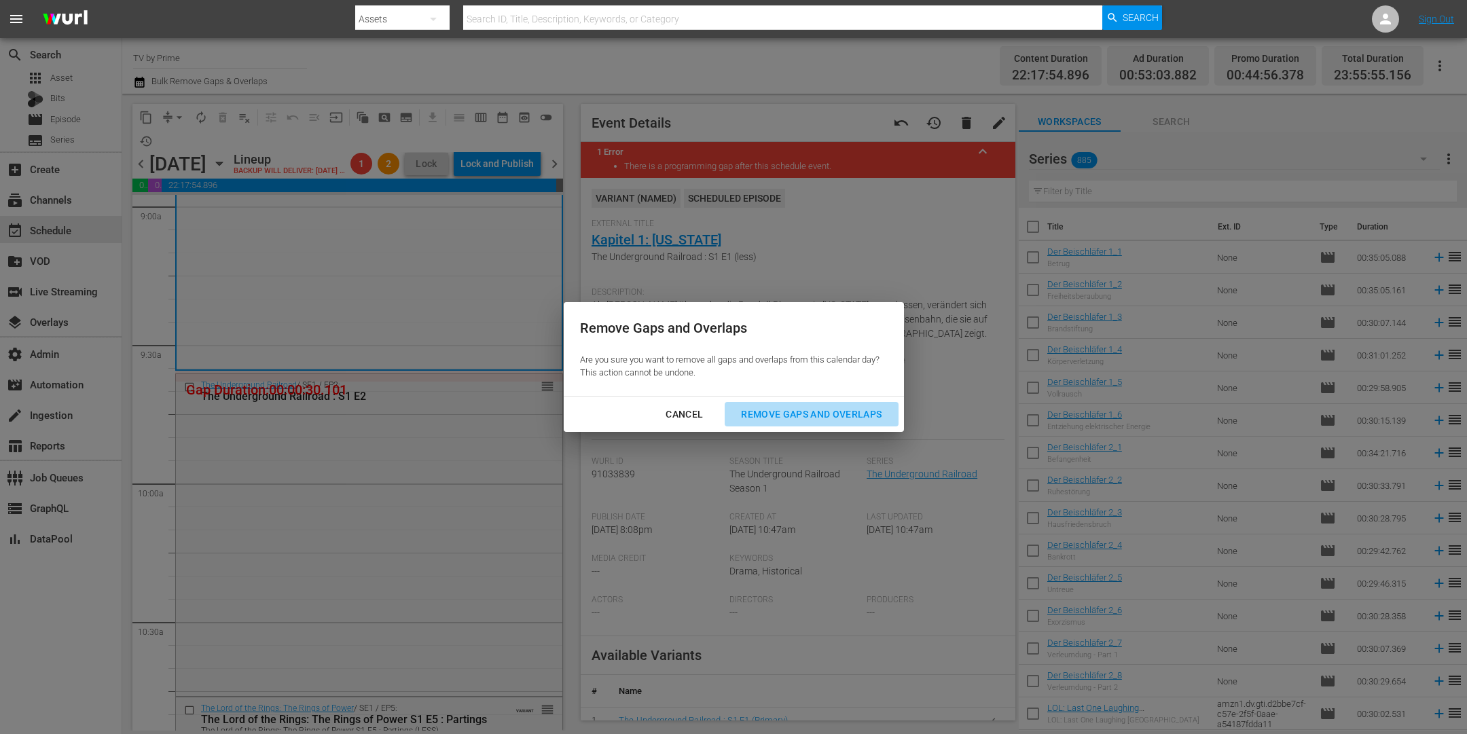
click at [787, 403] on button "Remove Gaps and Overlaps" at bounding box center [811, 414] width 173 height 25
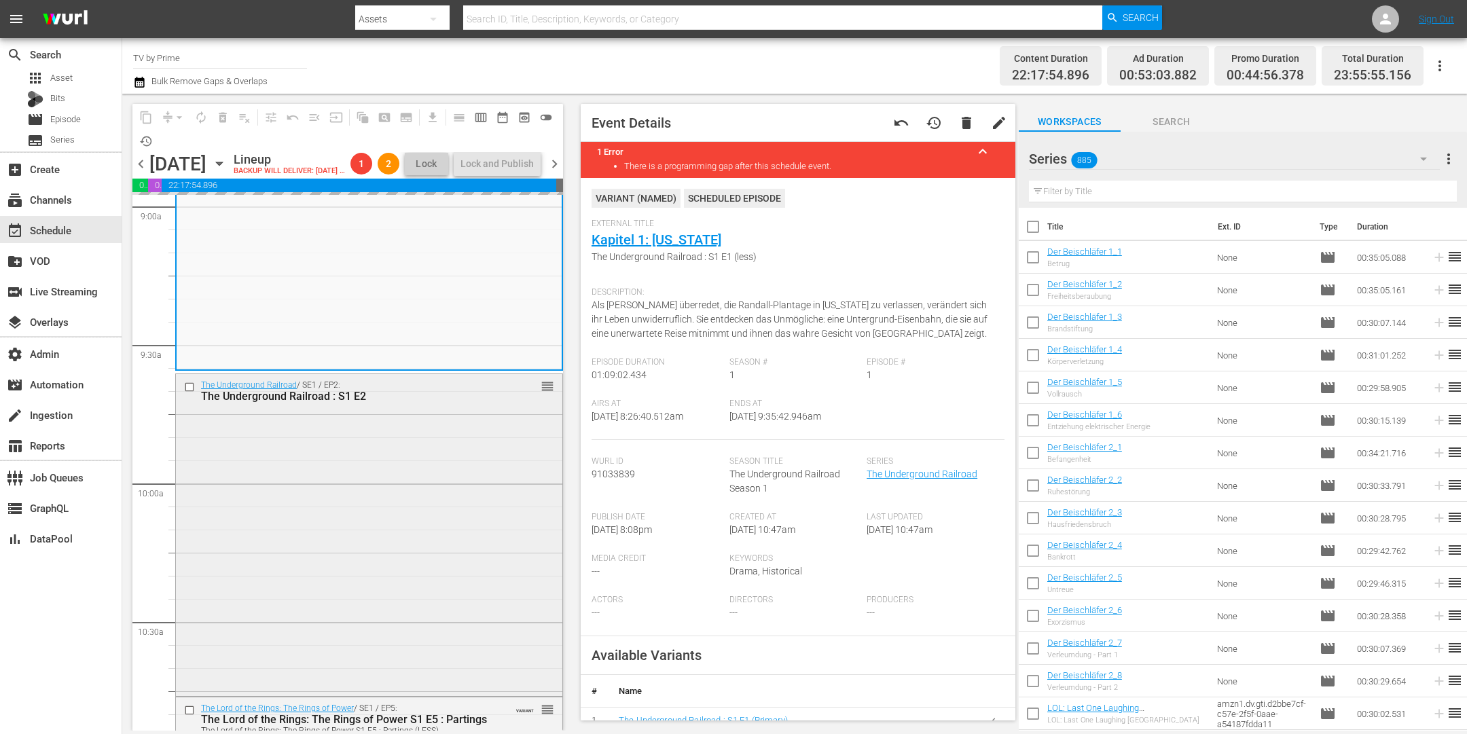
click at [372, 470] on div "The Underground Railroad / SE1 / EP2: The Underground Railroad : S1 E2 reorder" at bounding box center [369, 533] width 386 height 319
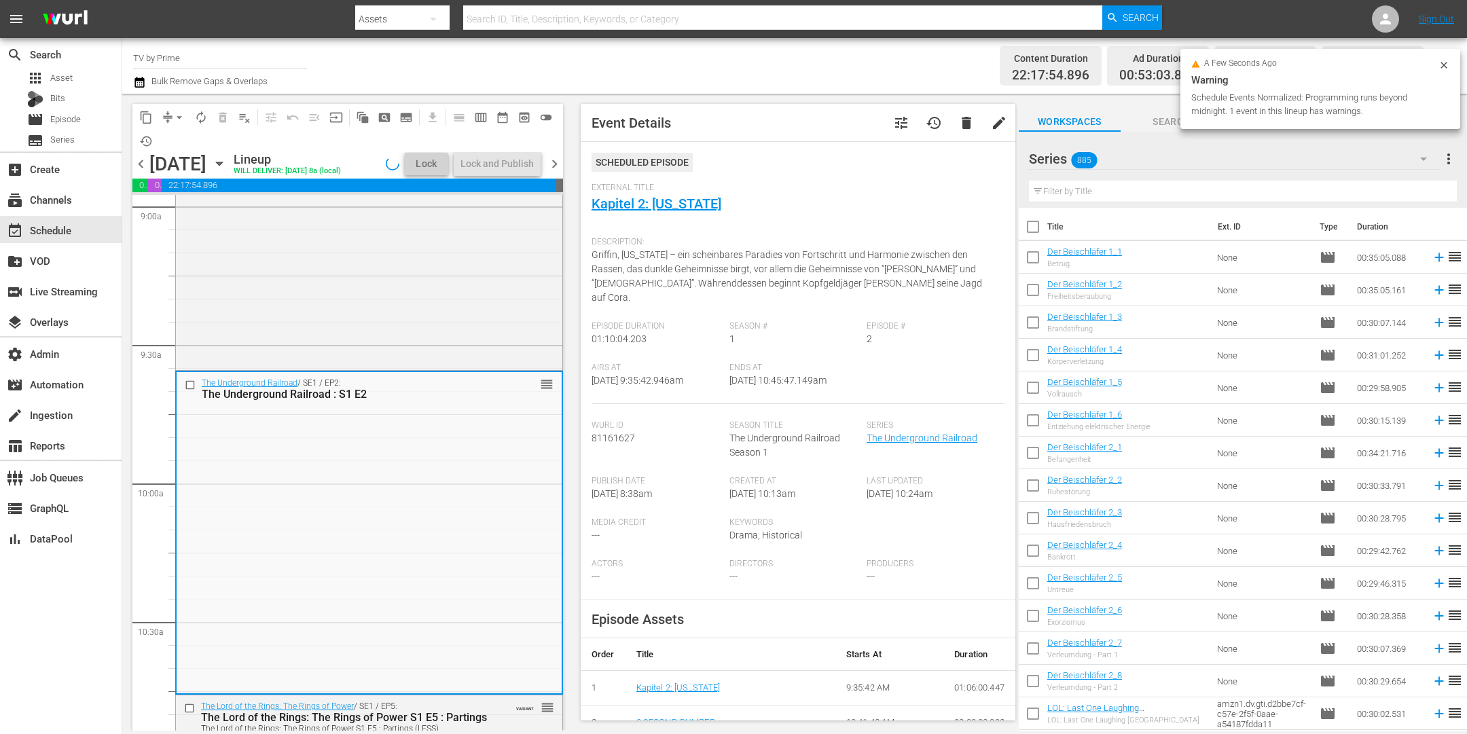
click at [372, 470] on div "The Underground Railroad / SE1 / EP2: The Underground Railroad : S1 E2 reorder" at bounding box center [369, 531] width 385 height 319
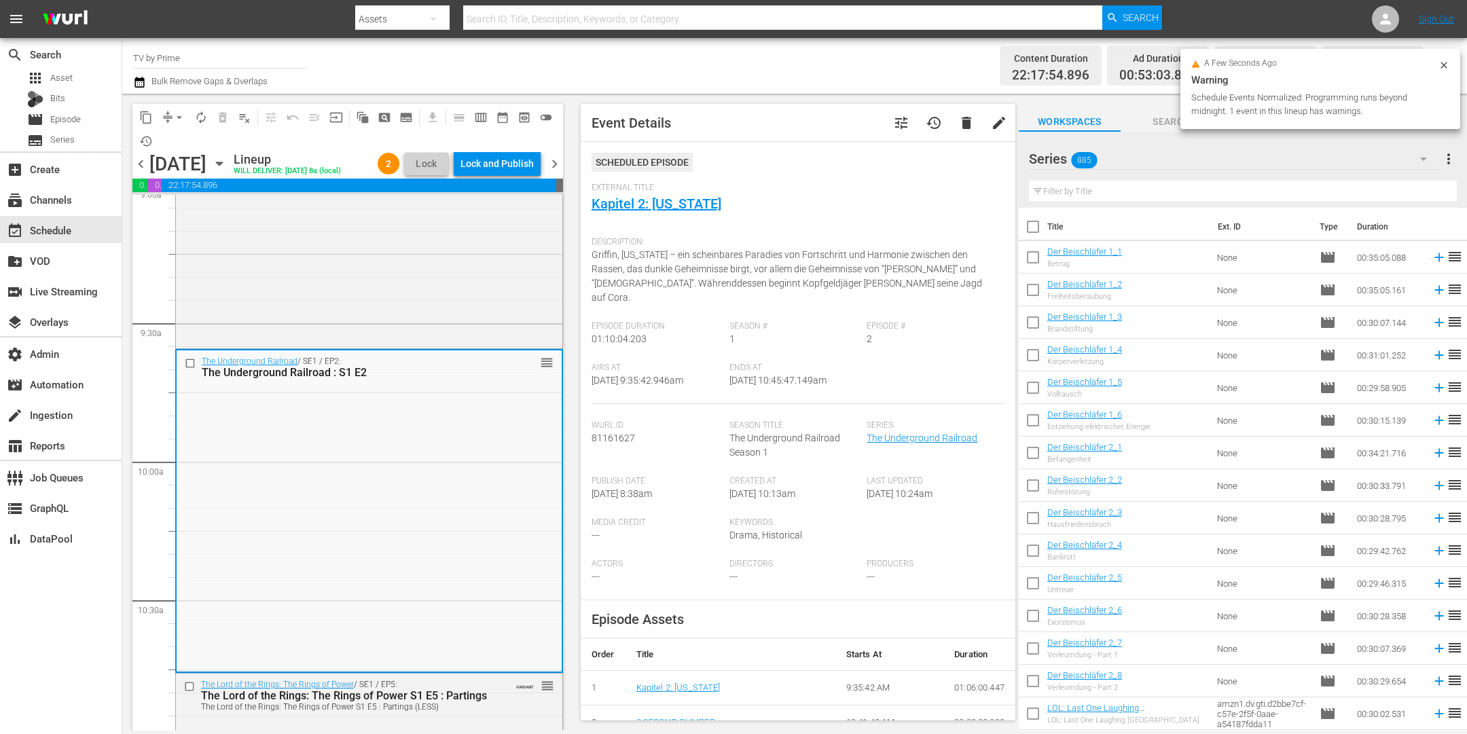
scroll to position [2763, 0]
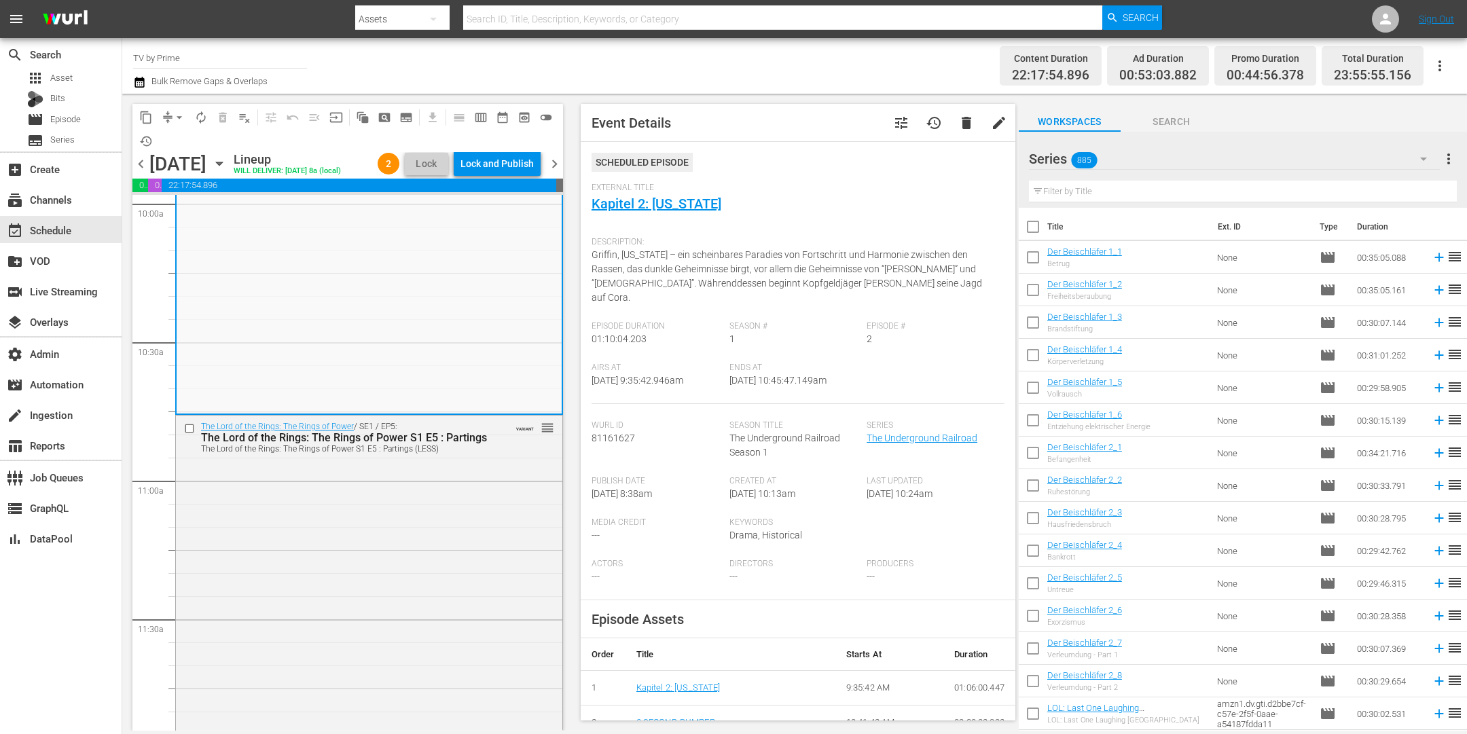
click at [372, 444] on div "The Lord of the Rings: The Rings of Power S1 E5 : Partings" at bounding box center [346, 437] width 291 height 13
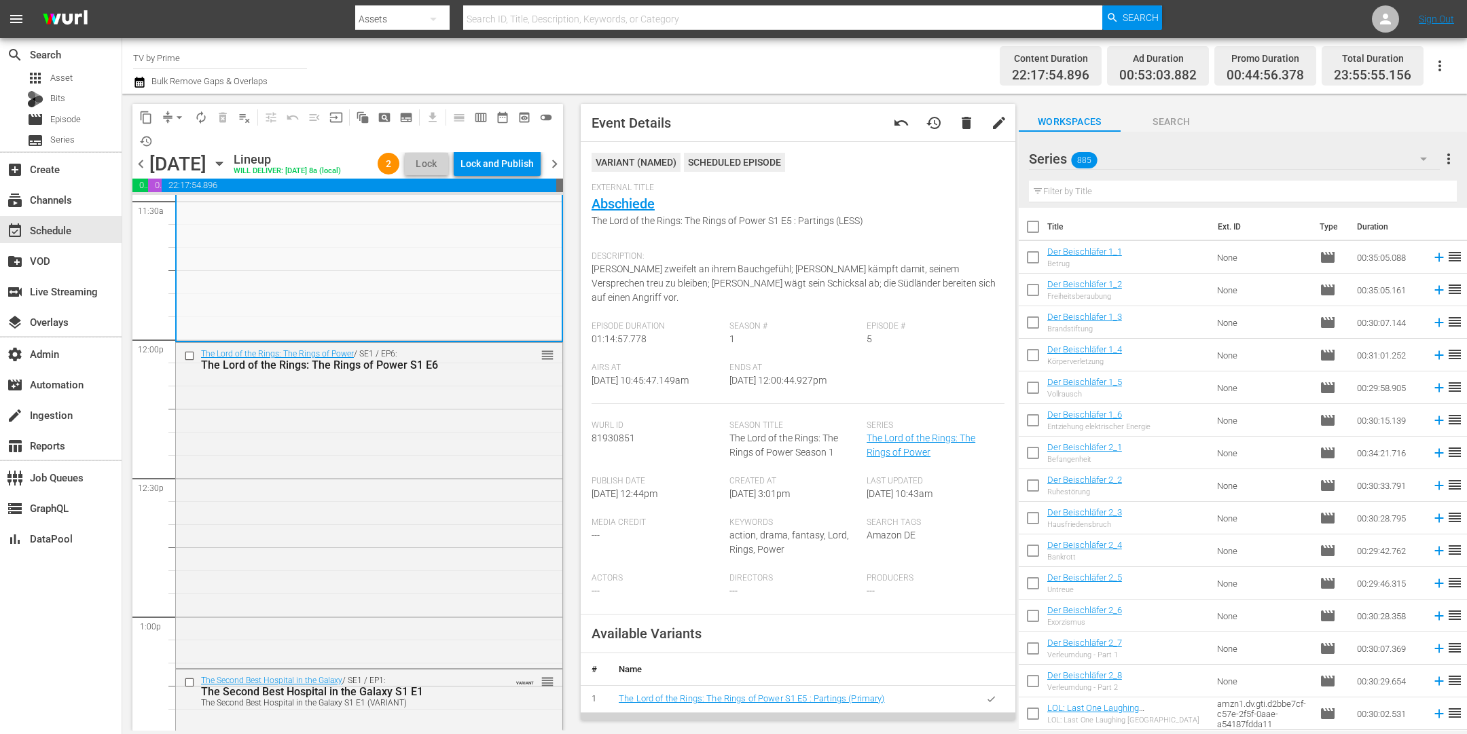
click at [372, 470] on div "The Lord of the Rings: The Rings of Power / SE1 / EP6: The Lord of the Rings: T…" at bounding box center [369, 504] width 386 height 323
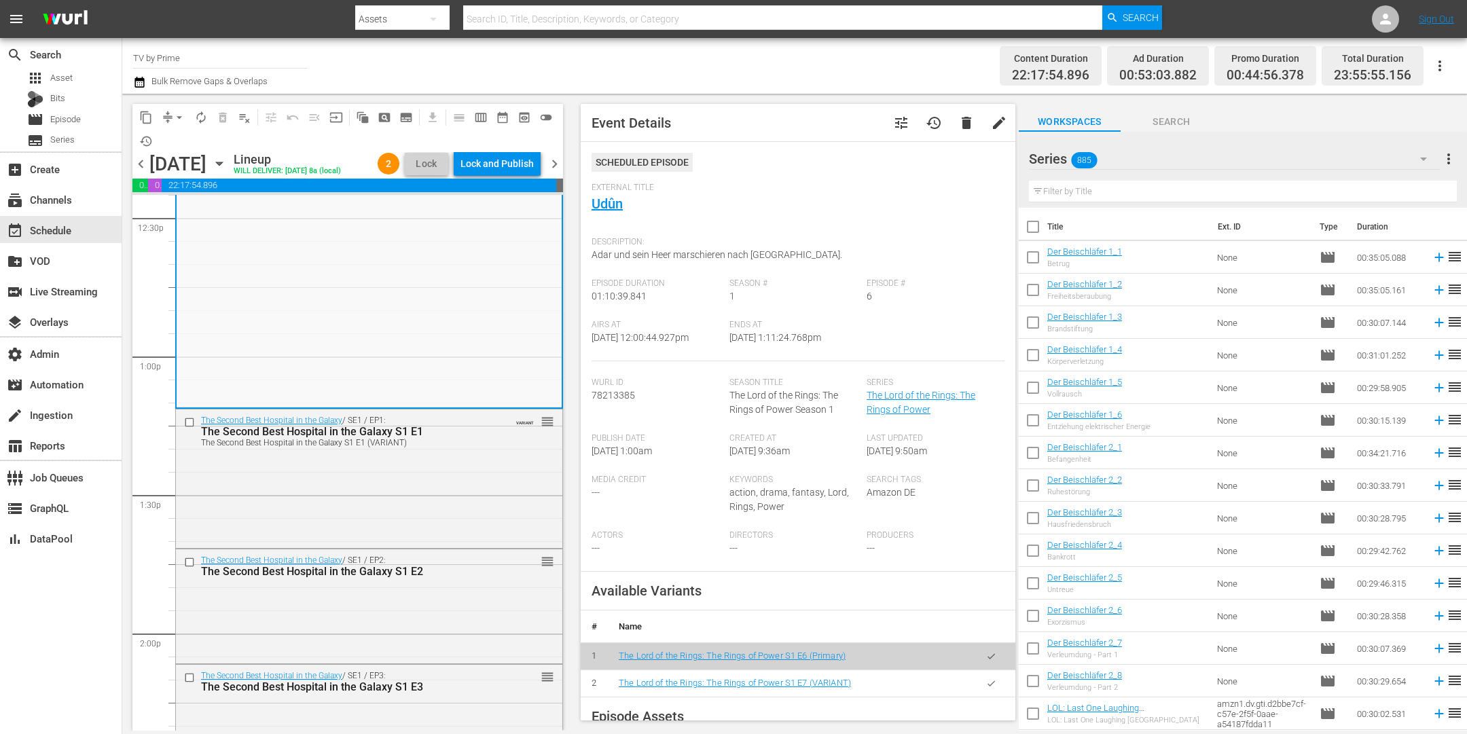
scroll to position [3535, 0]
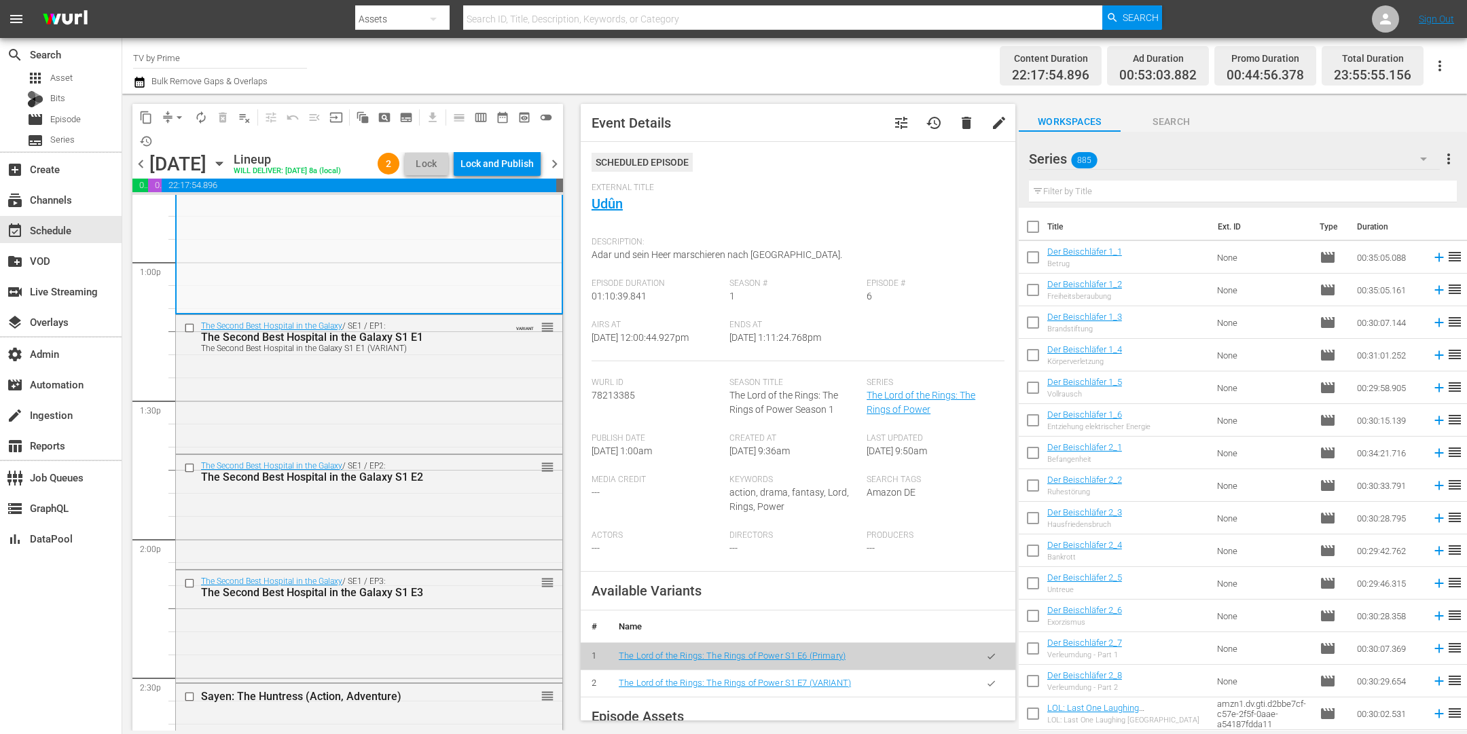
click at [986, 684] on icon "button" at bounding box center [991, 684] width 10 height 10
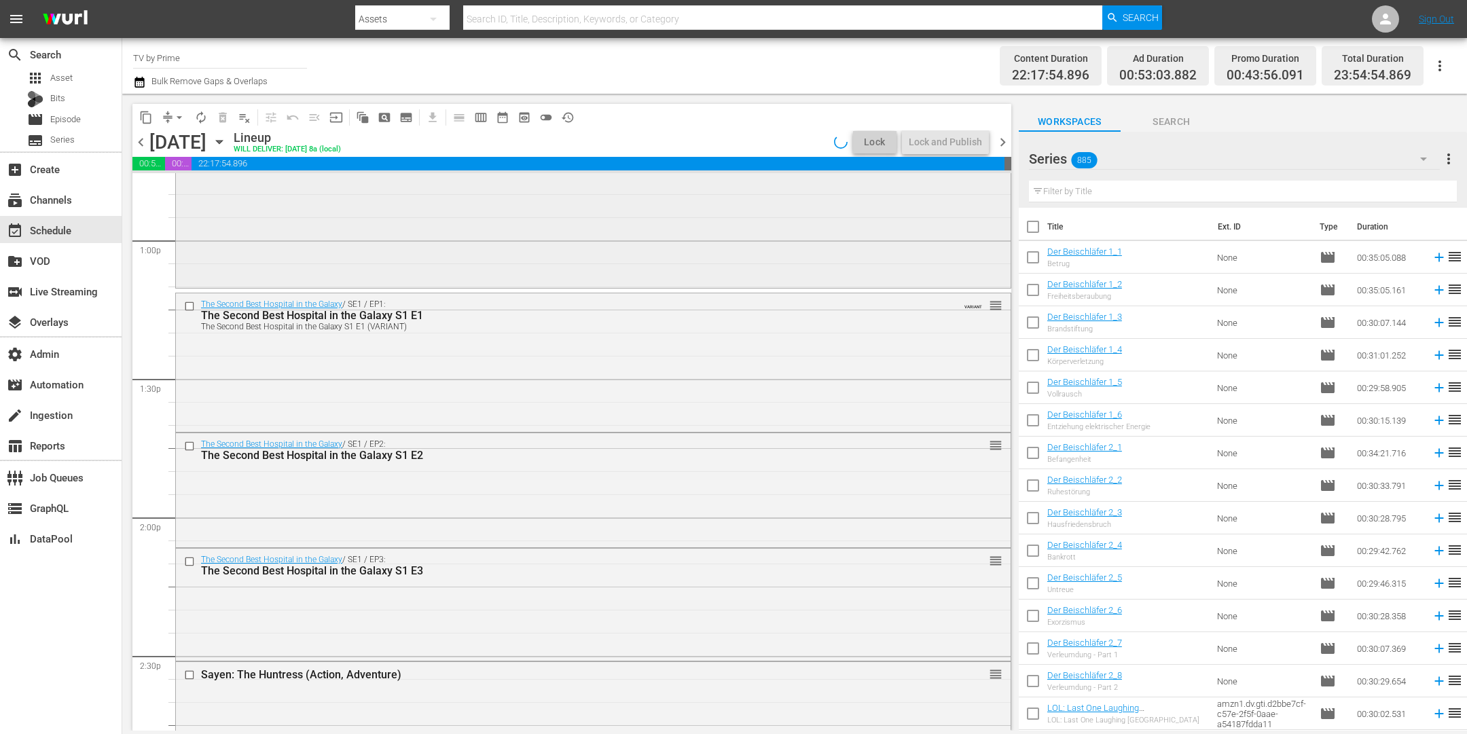
click at [363, 275] on div "The Lord of the Rings: The Rings of Power / SE1 / EP6: The Lord of the Rings: T…" at bounding box center [593, 126] width 835 height 318
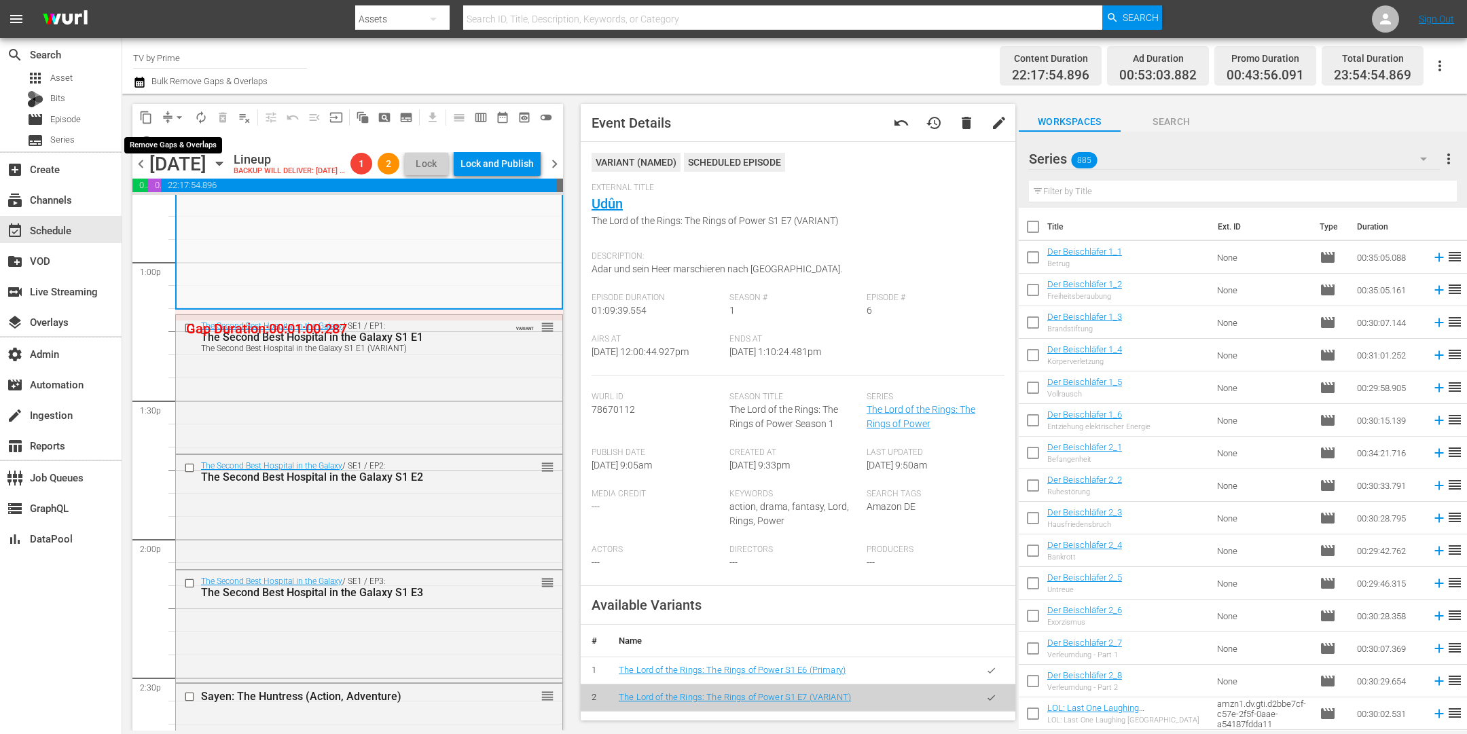
click at [177, 118] on span "arrow_drop_down" at bounding box center [180, 118] width 14 height 14
click at [181, 194] on li "Align to End of Previous Day" at bounding box center [180, 189] width 143 height 22
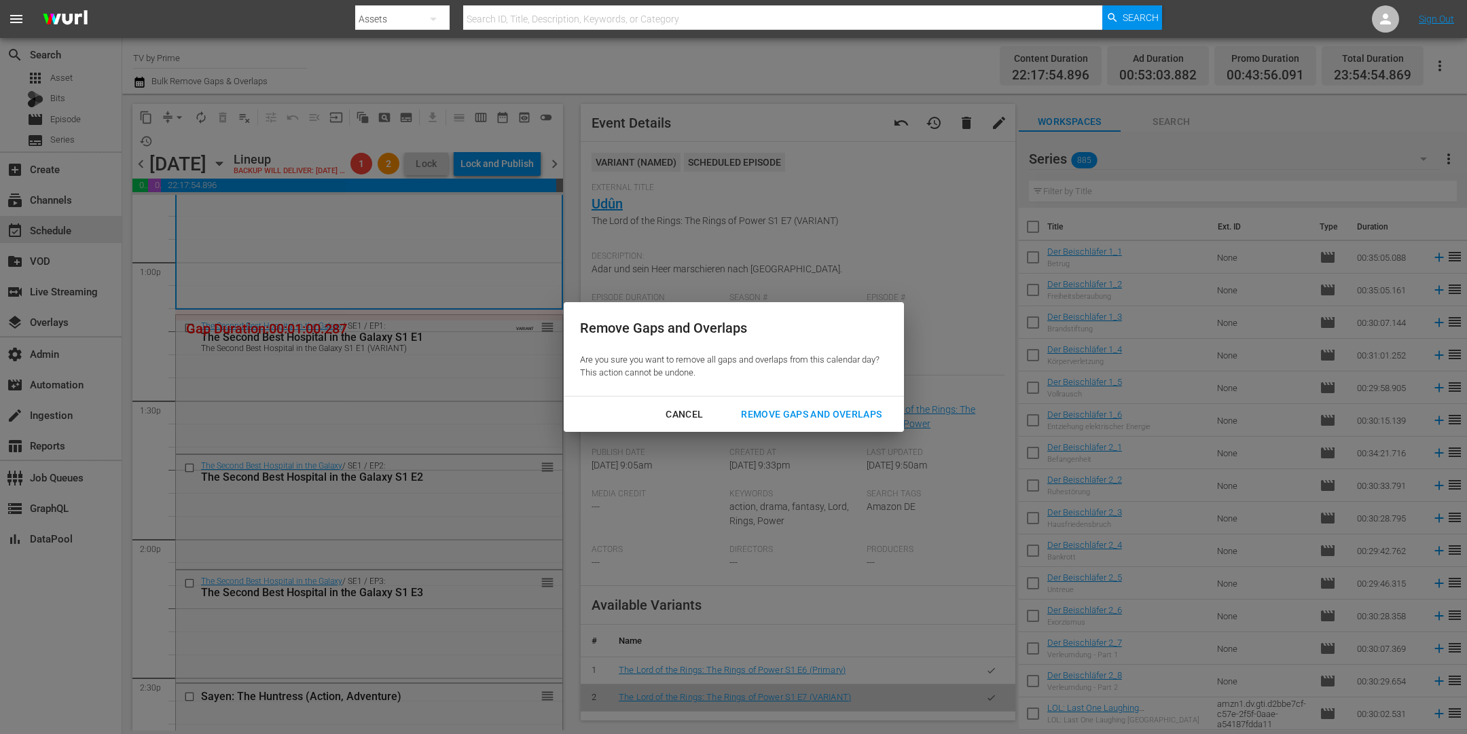
drag, startPoint x: 823, startPoint y: 428, endPoint x: 799, endPoint y: 418, distance: 26.5
click at [823, 428] on div "Cancel Remove Gaps and Overlaps" at bounding box center [734, 415] width 340 height 36
drag, startPoint x: 772, startPoint y: 418, endPoint x: 583, endPoint y: 411, distance: 188.3
click at [771, 418] on div "Remove Gaps and Overlaps" at bounding box center [811, 414] width 162 height 17
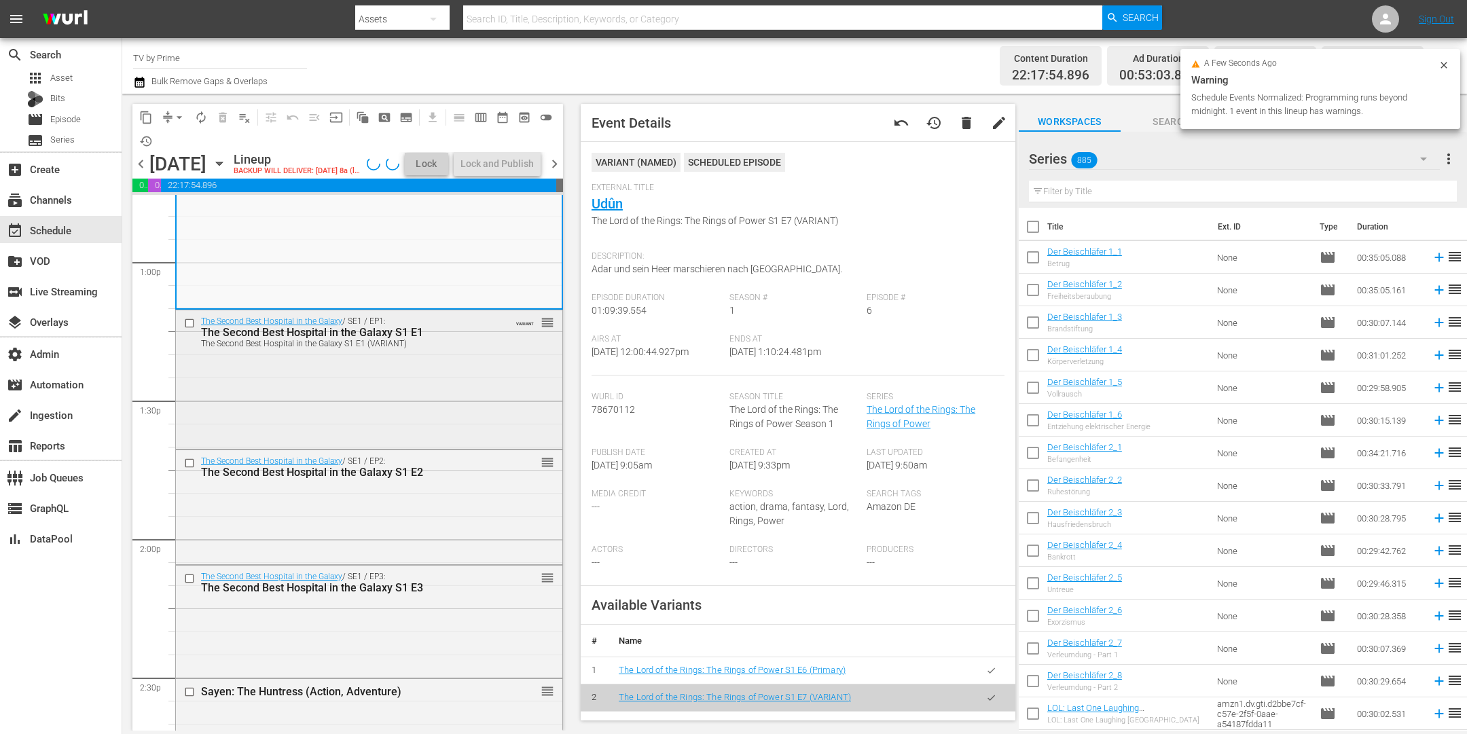
click at [378, 414] on div "The Second Best Hospital in the Galaxy / SE1 / EP1: The Second Best Hospital in…" at bounding box center [369, 377] width 386 height 135
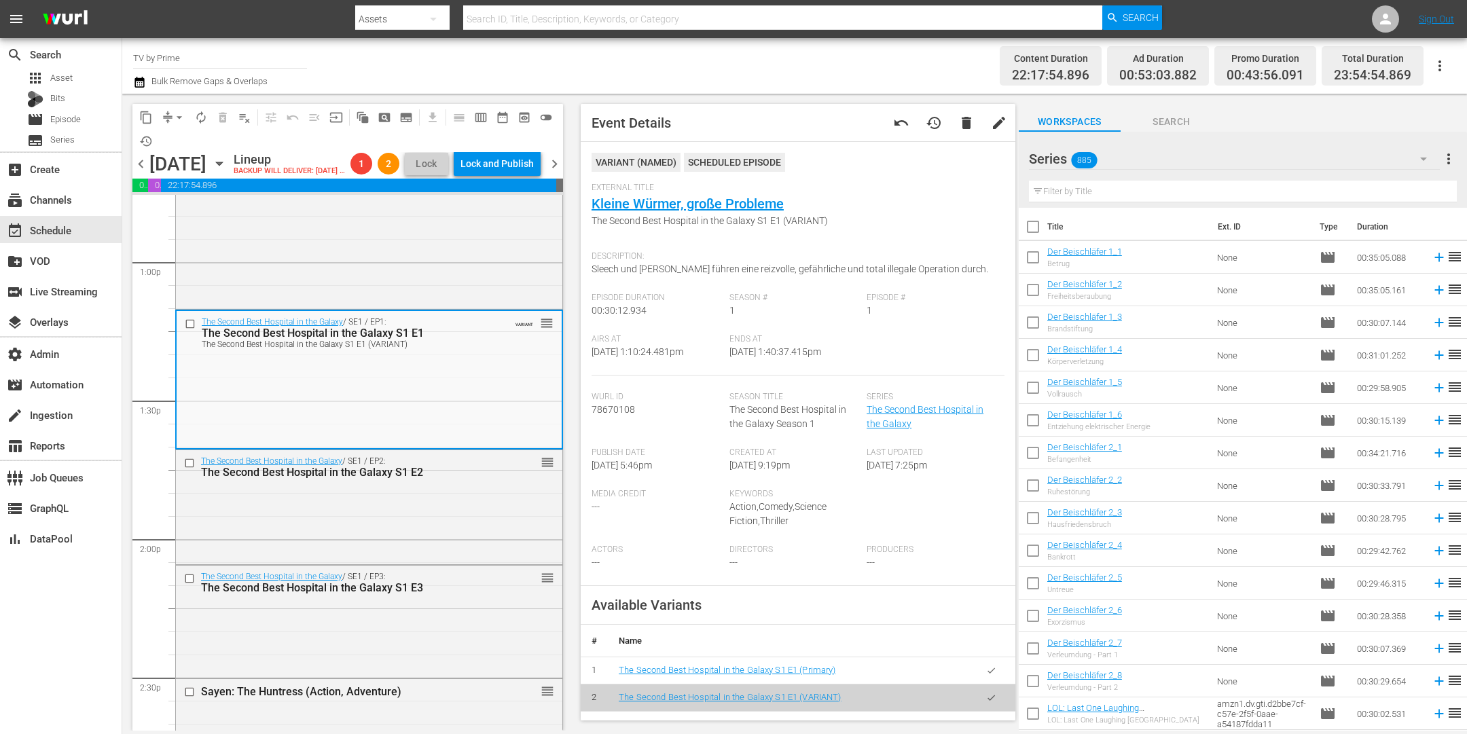
click at [371, 558] on div "The Second Best Hospital in the Galaxy / SE1 / EP2: The Second Best Hospital in…" at bounding box center [369, 505] width 386 height 111
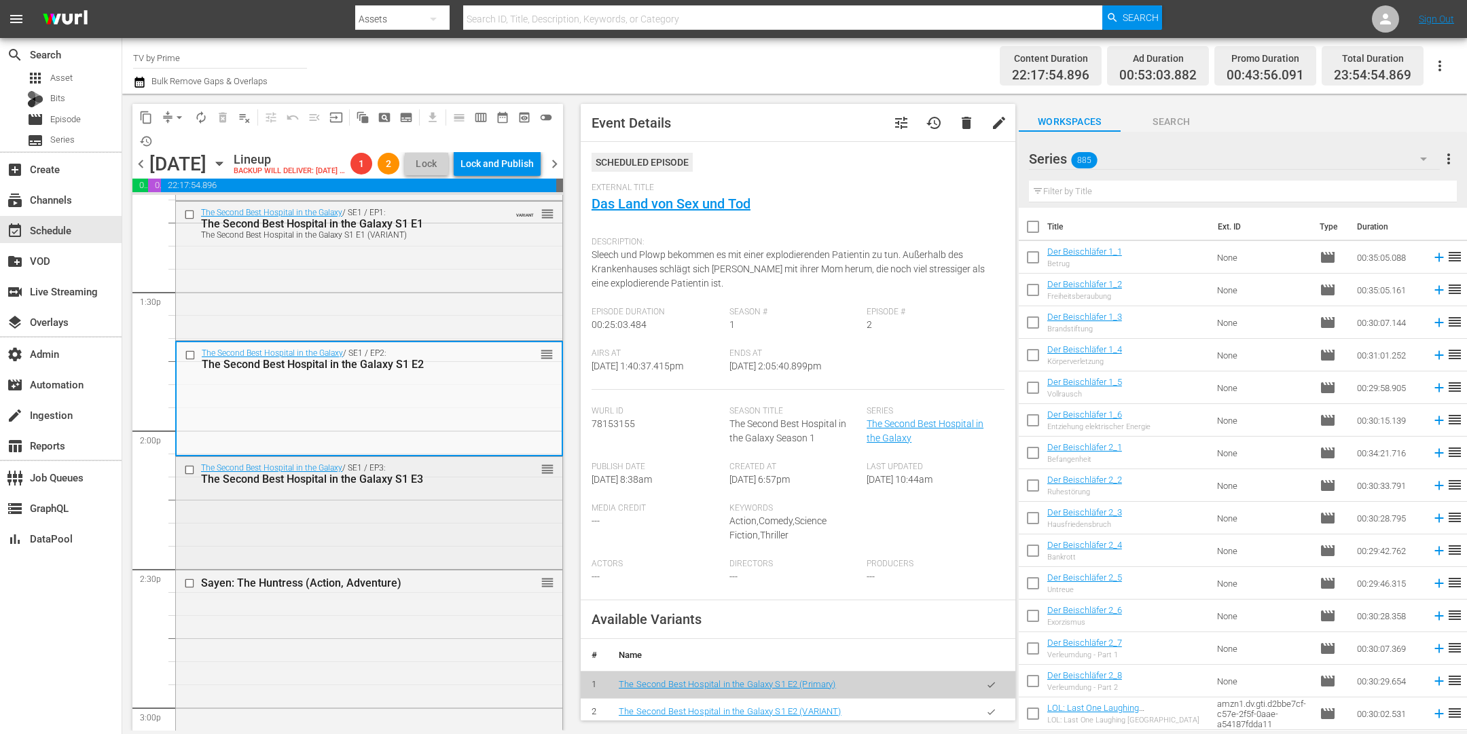
scroll to position [3655, 0]
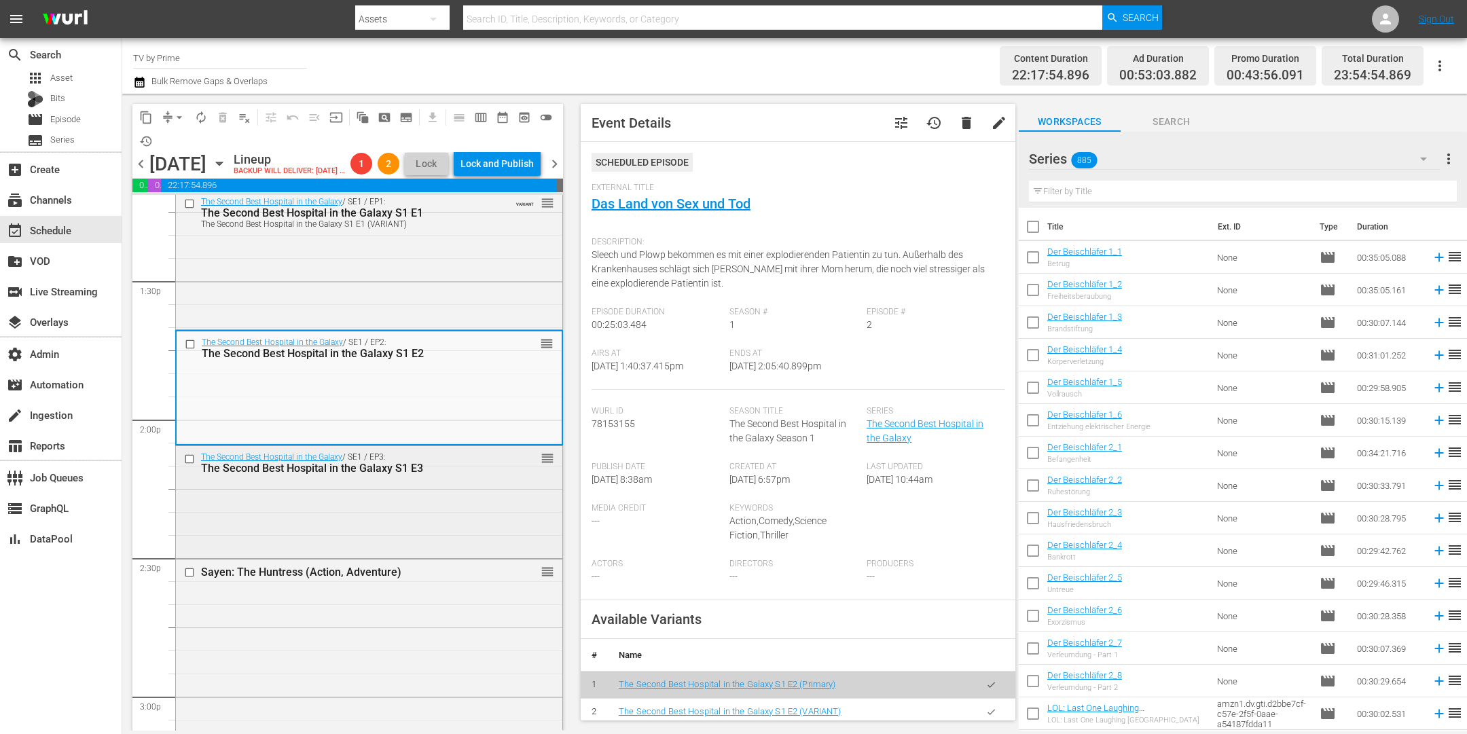
click at [370, 537] on div "The Second Best Hospital in the Galaxy / SE1 / EP3: The Second Best Hospital in…" at bounding box center [369, 500] width 386 height 109
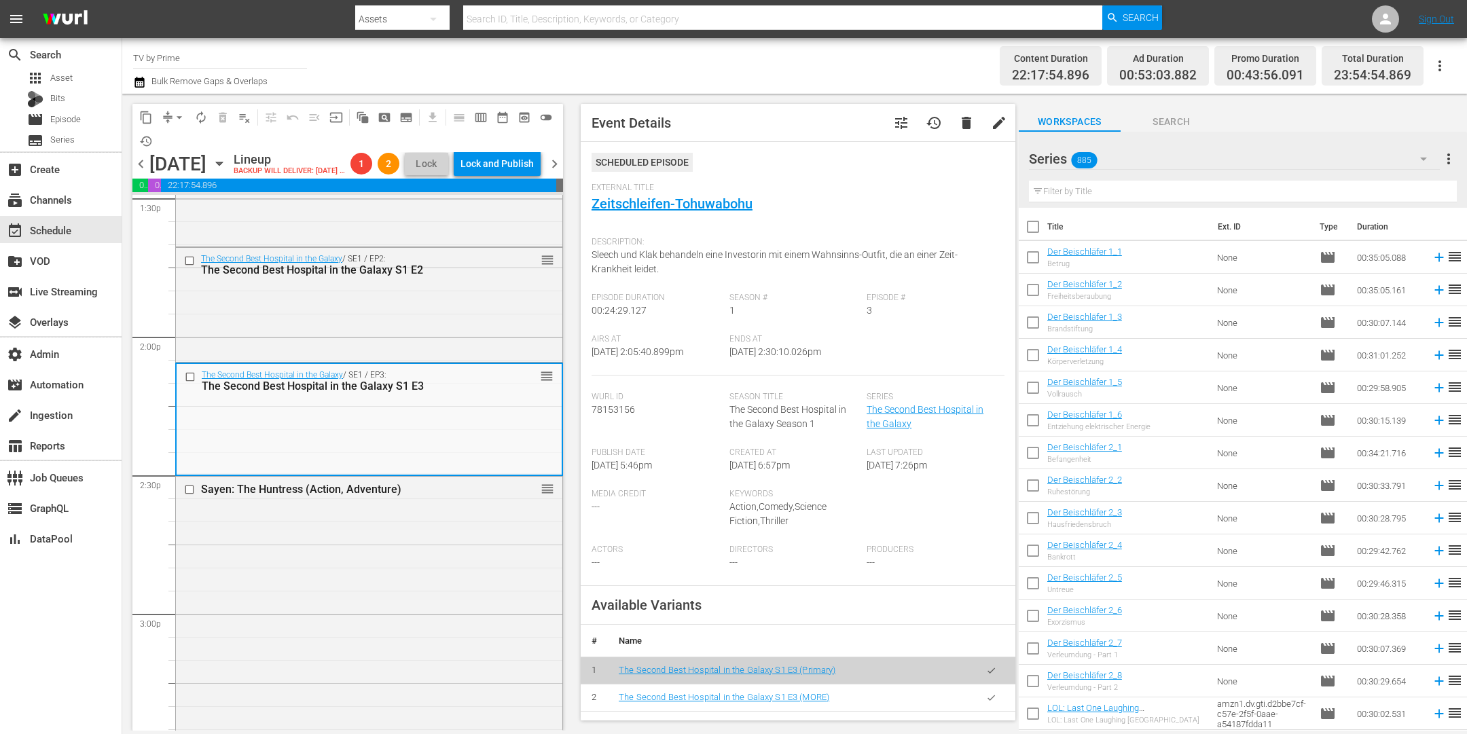
scroll to position [3927, 0]
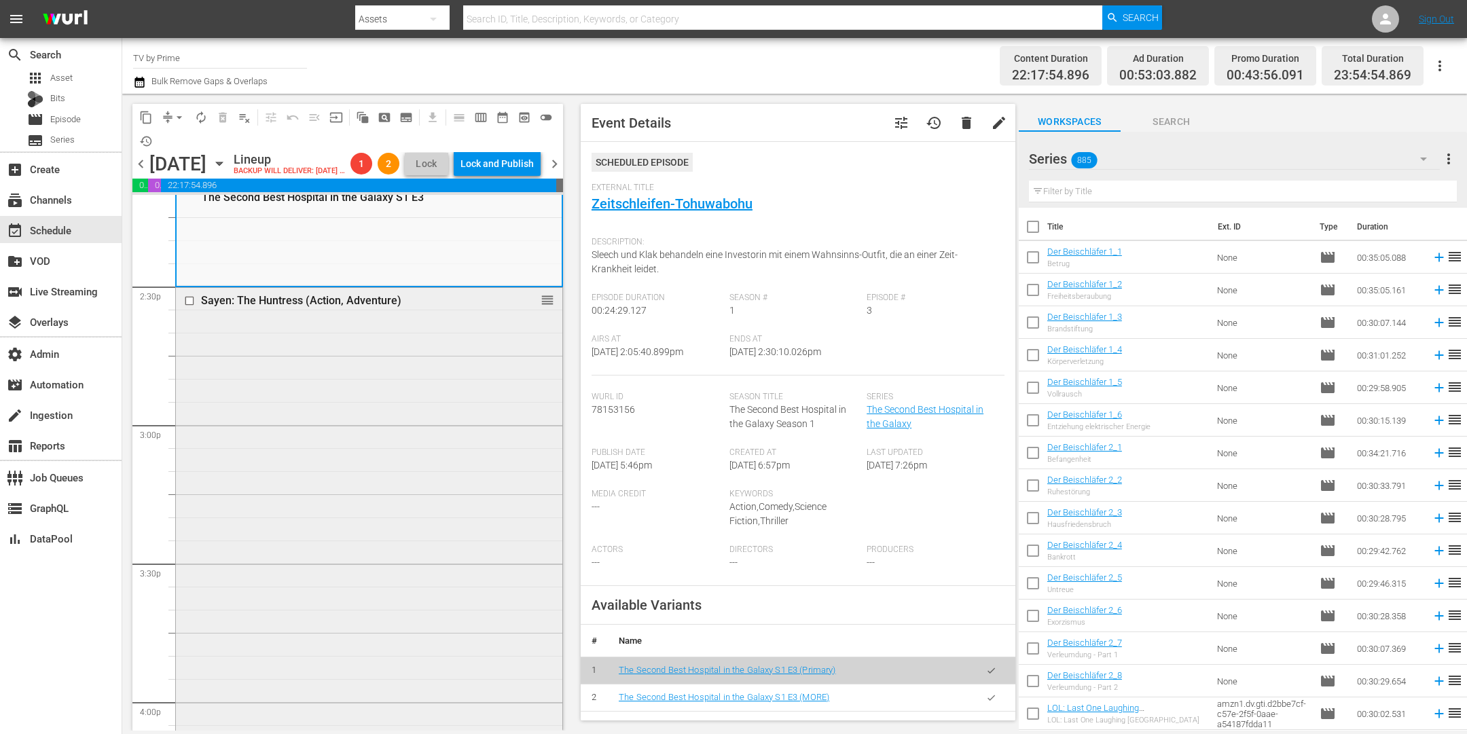
click at [374, 537] on div "Sayen: The Huntress (Action, Adventure) reorder" at bounding box center [369, 517] width 386 height 458
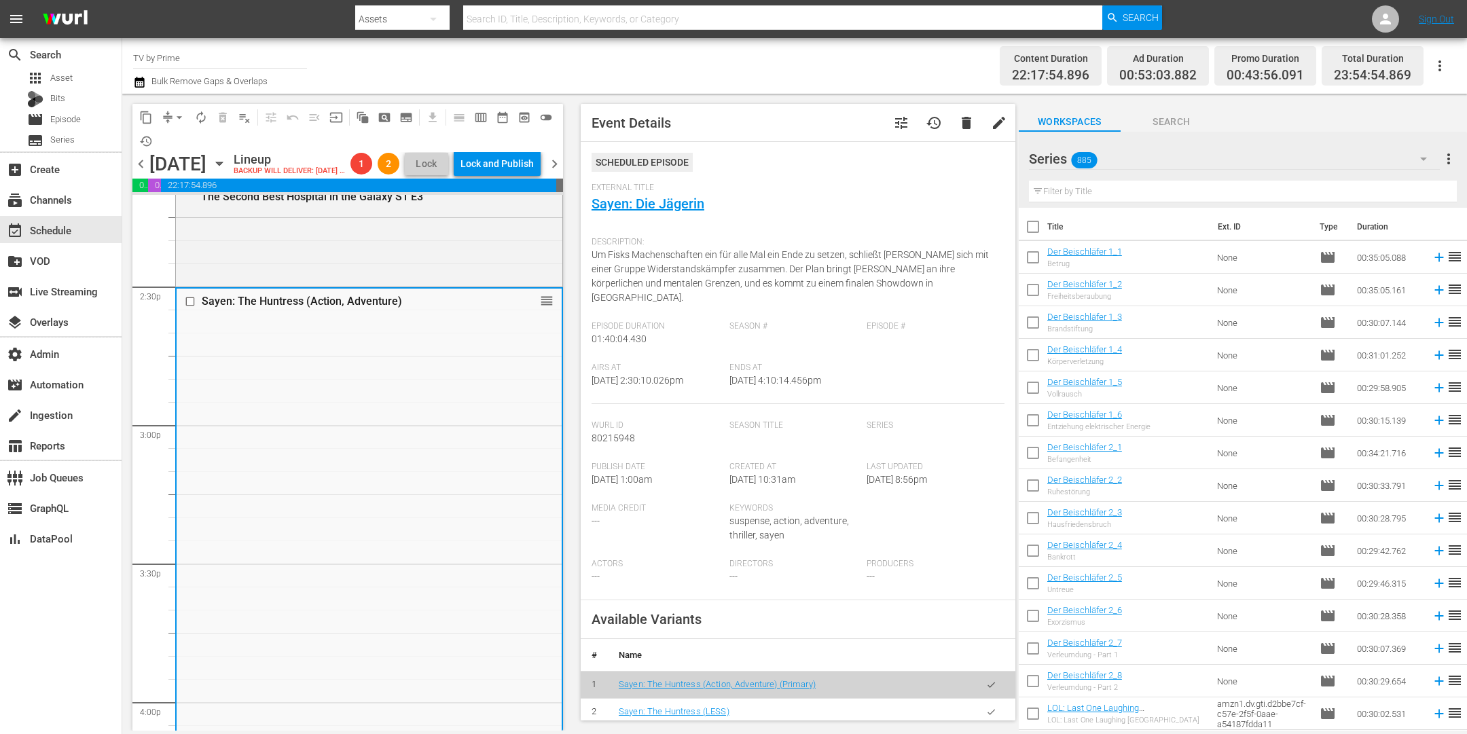
scroll to position [4243, 0]
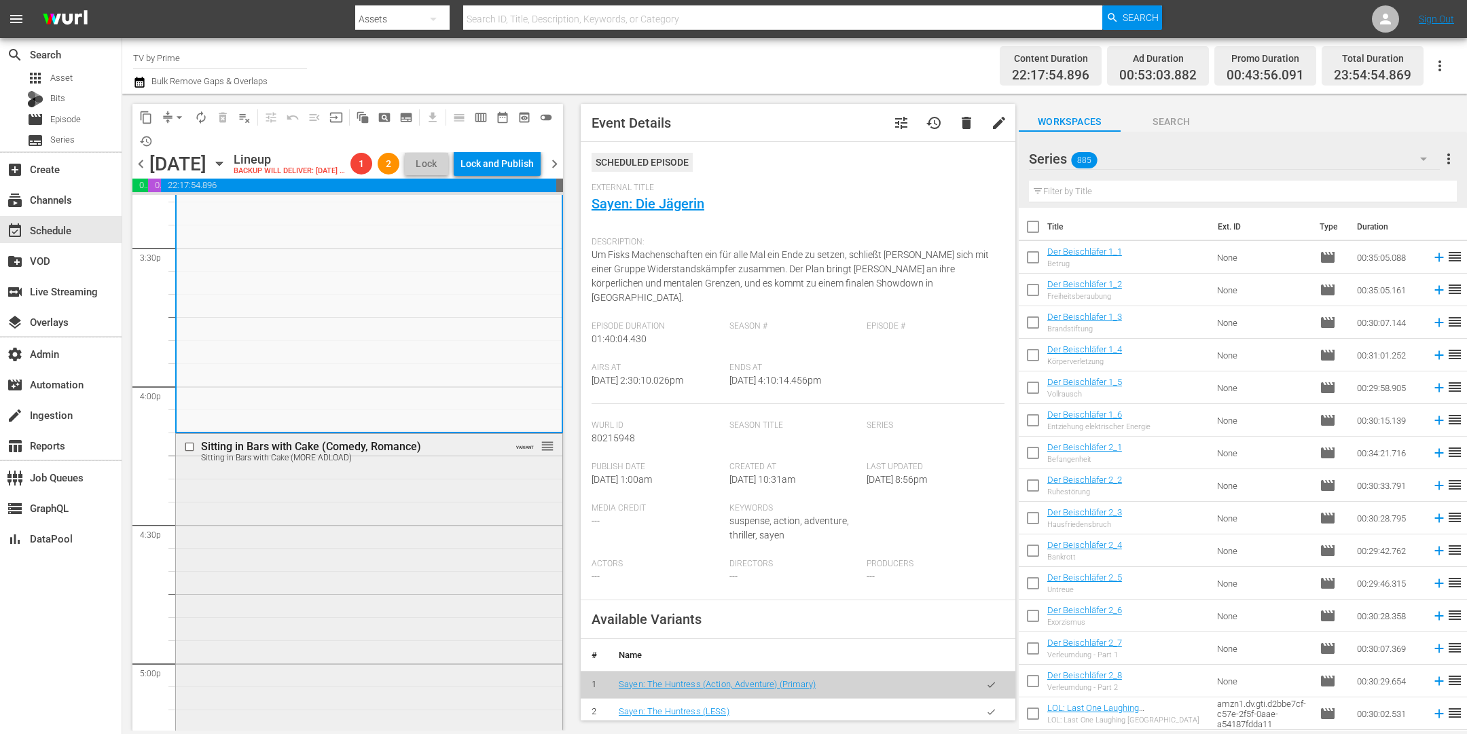
click at [374, 537] on div "Sitting in Bars with Cake (Comedy, Romance) Sitting in Bars with Cake (MORE ADL…" at bounding box center [369, 720] width 386 height 573
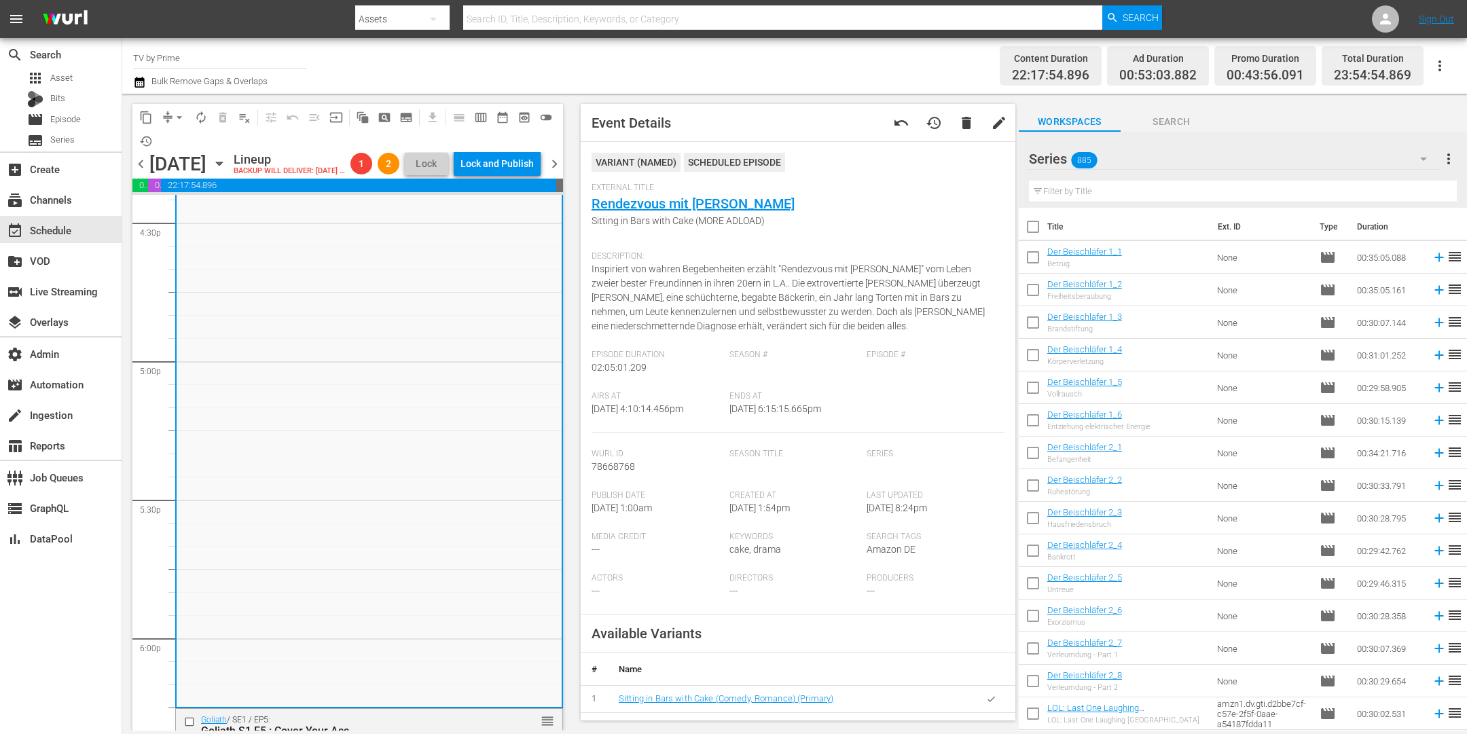
scroll to position [4861, 0]
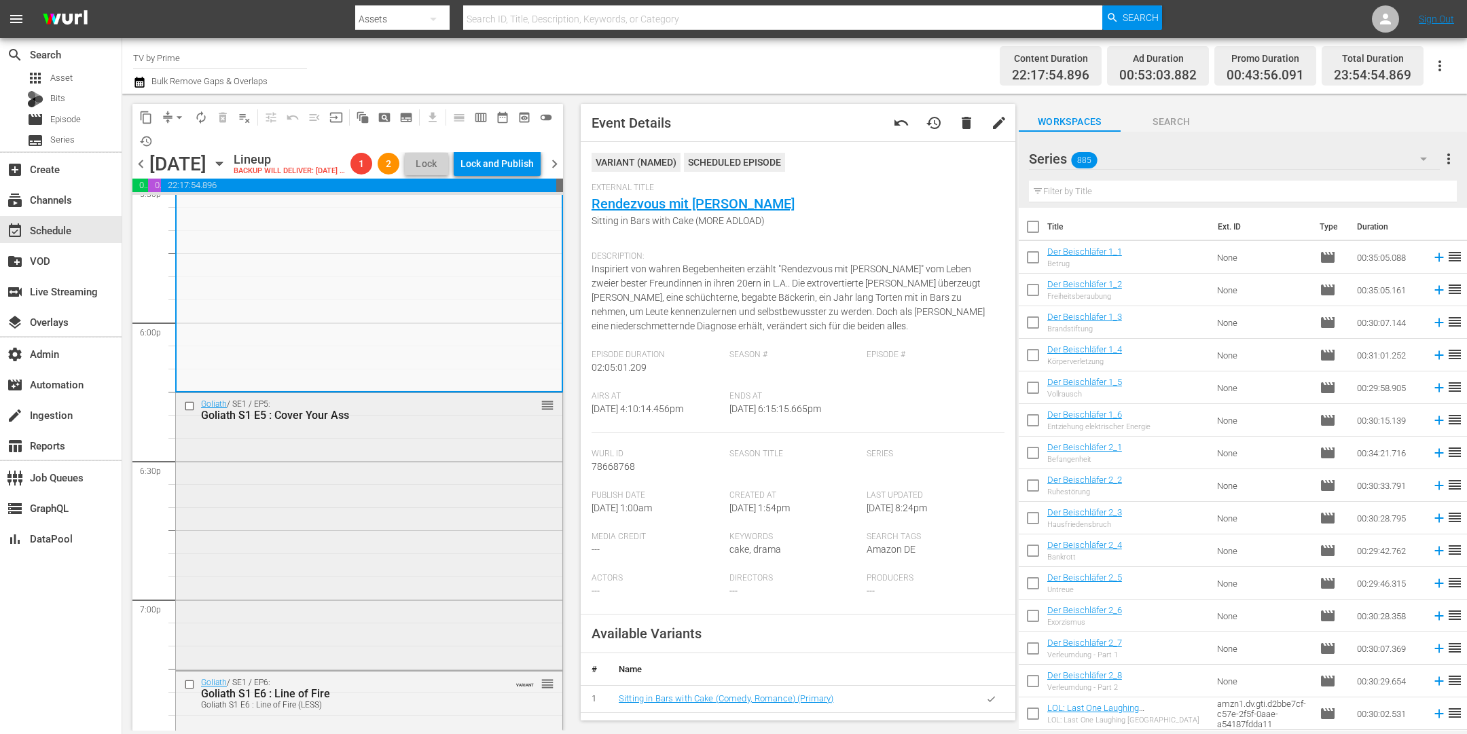
click at [374, 511] on div "Goliath / SE1 / EP5: Goliath S1 E5 : Cover Your Ass reorder" at bounding box center [369, 530] width 386 height 274
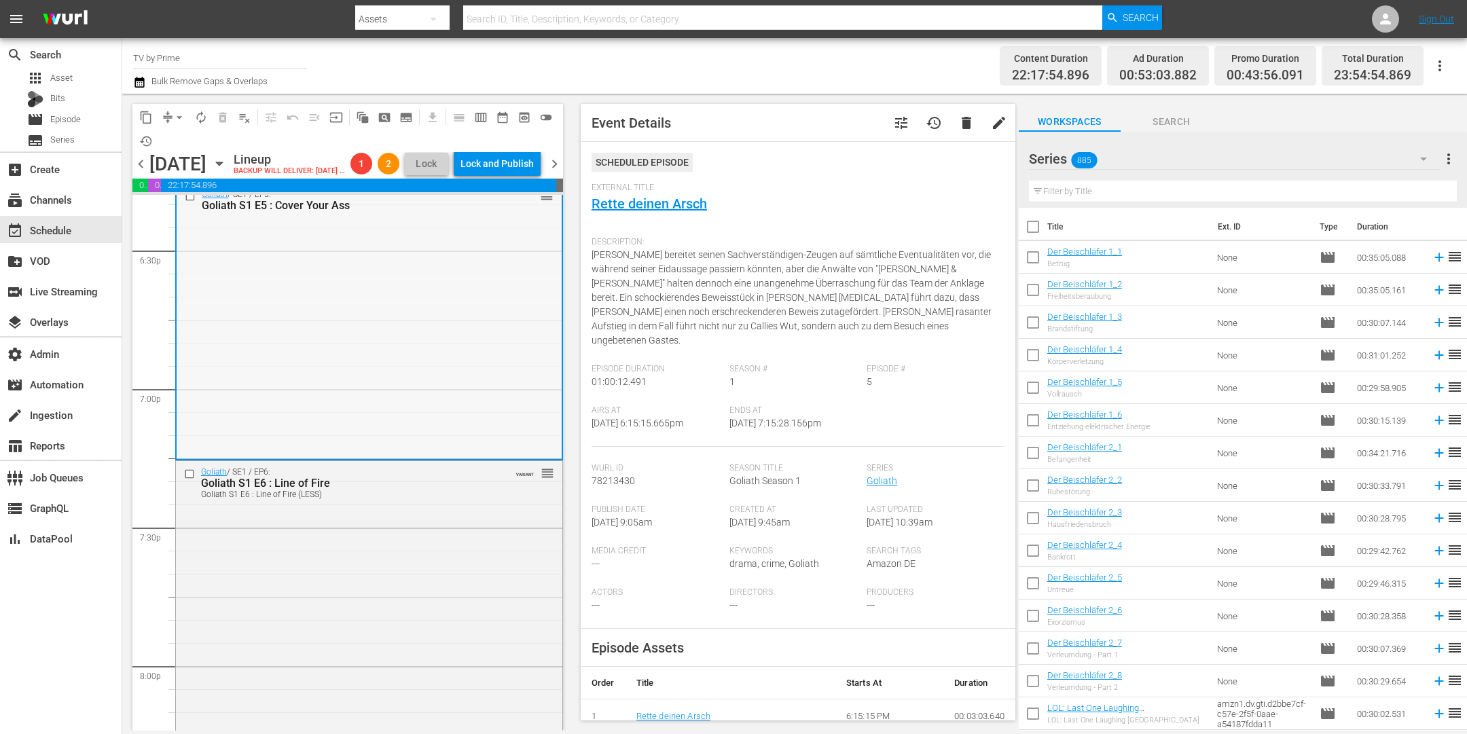
scroll to position [5166, 0]
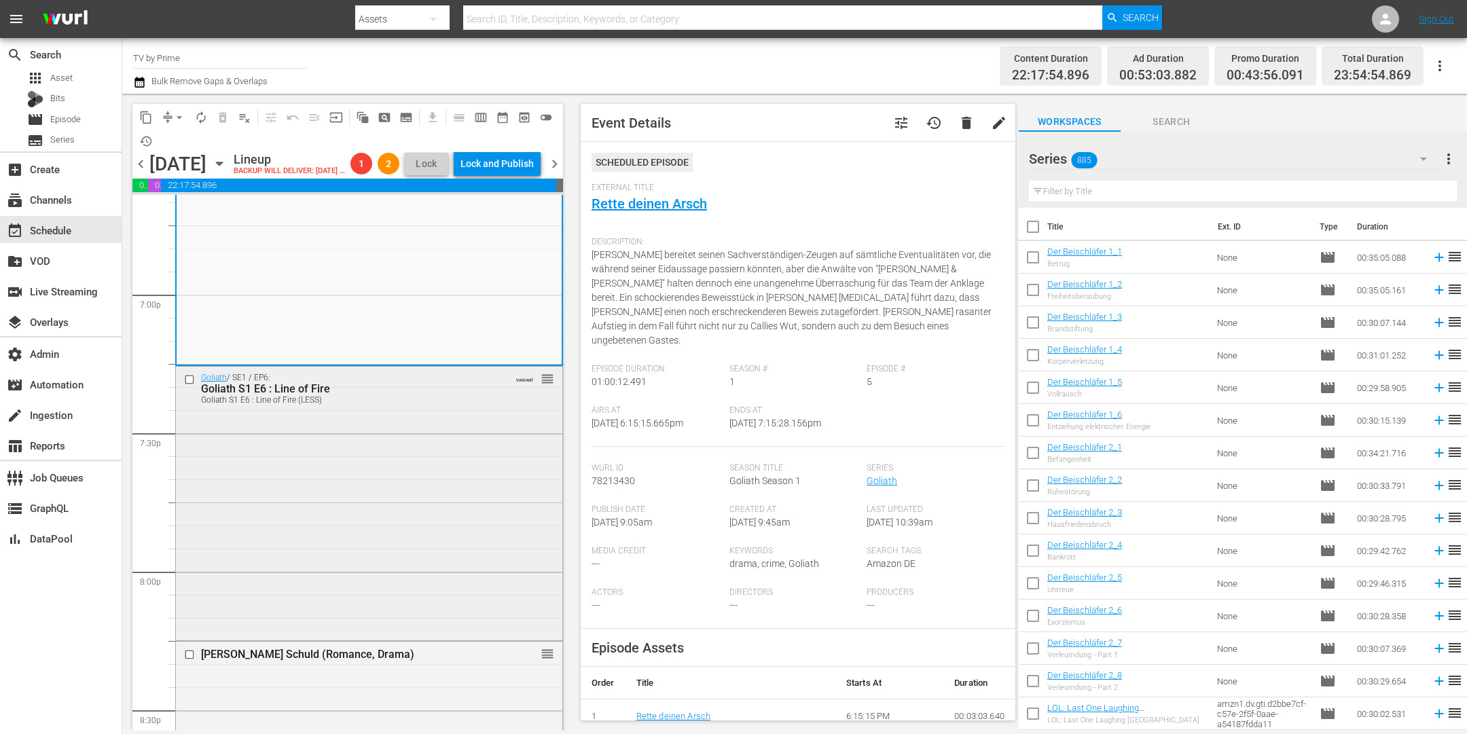
click at [374, 518] on div "Goliath / SE1 / EP6: Goliath S1 E6 : Line of Fire Goliath S1 E6 : Line of Fire …" at bounding box center [369, 502] width 386 height 271
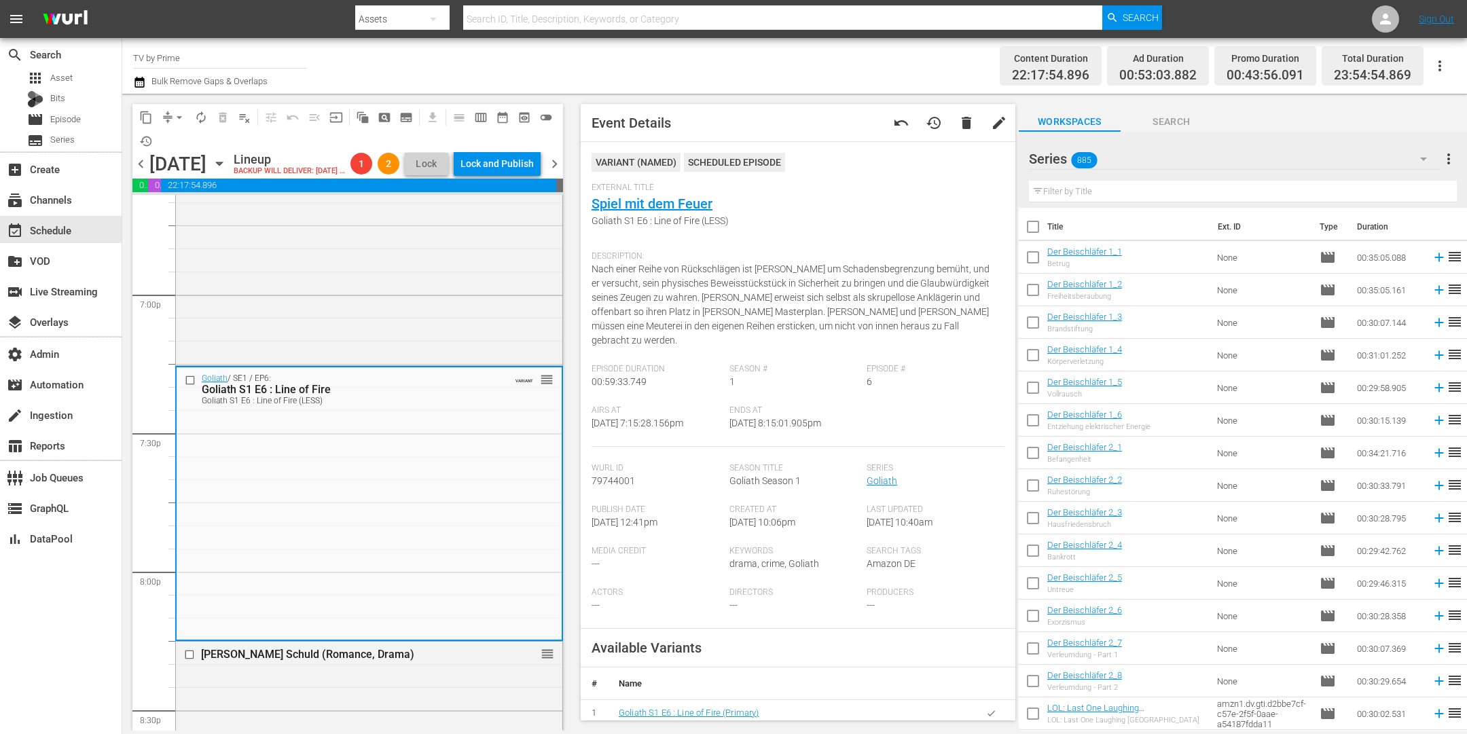
scroll to position [5482, 0]
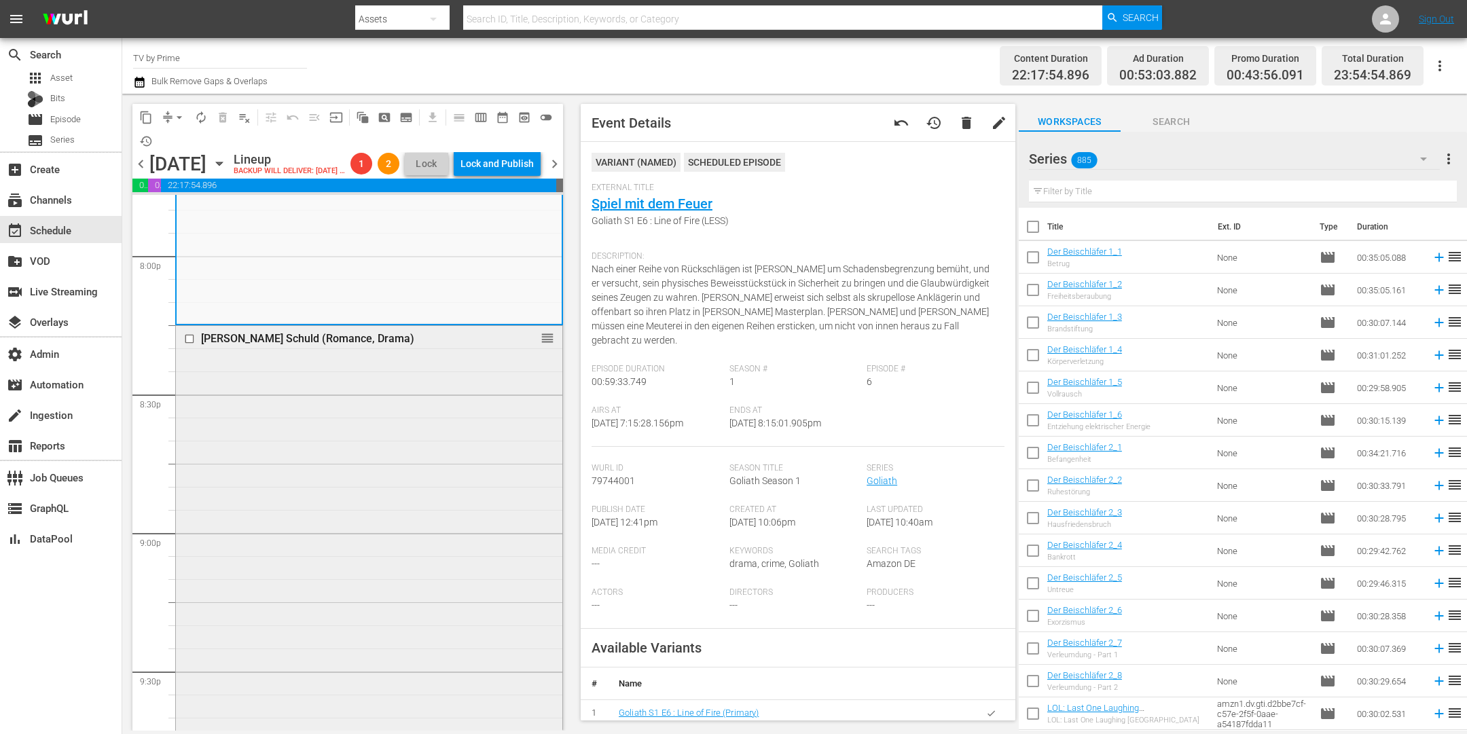
click at [374, 515] on div "Culpa Mia - Meine Schuld (Romance, Drama) reorder" at bounding box center [369, 602] width 386 height 552
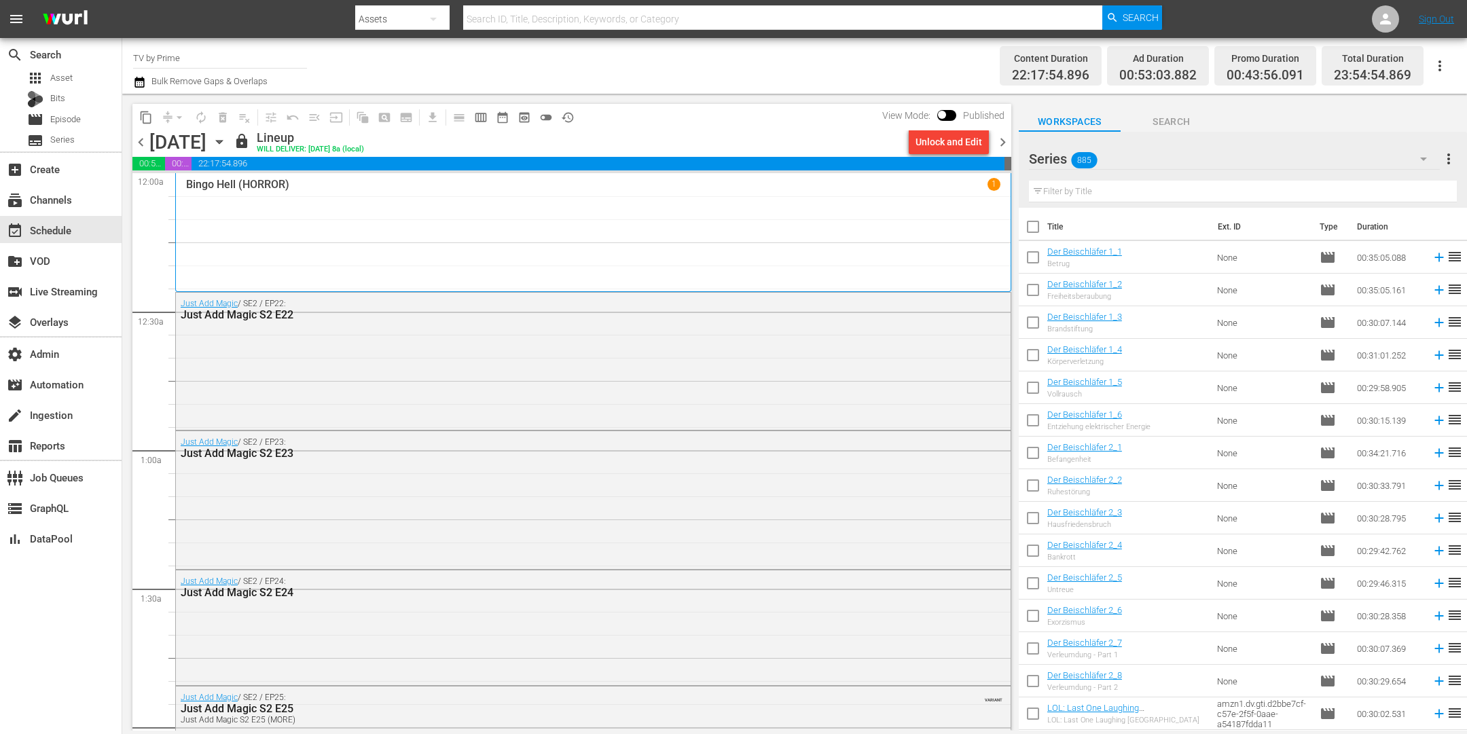
scroll to position [5105, 0]
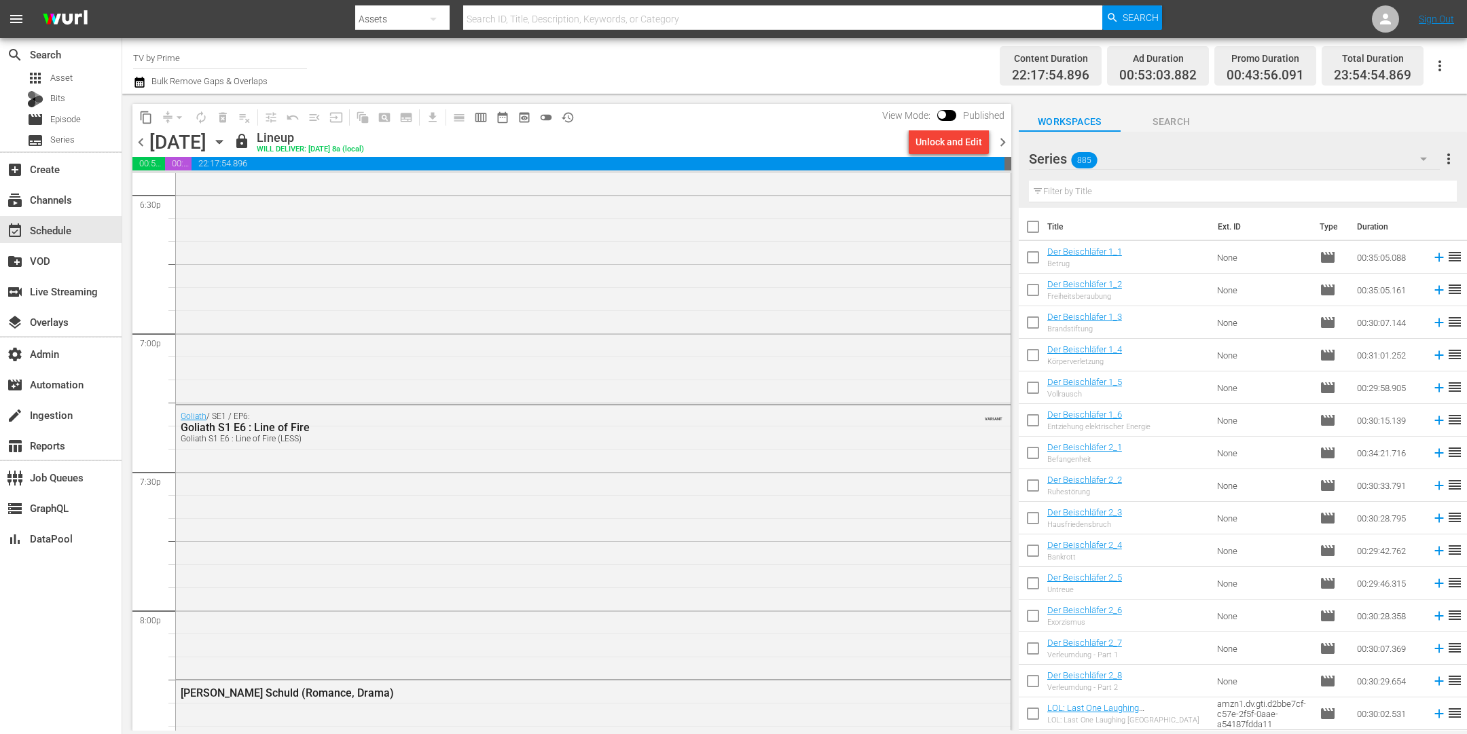
click at [227, 139] on icon "button" at bounding box center [219, 141] width 15 height 15
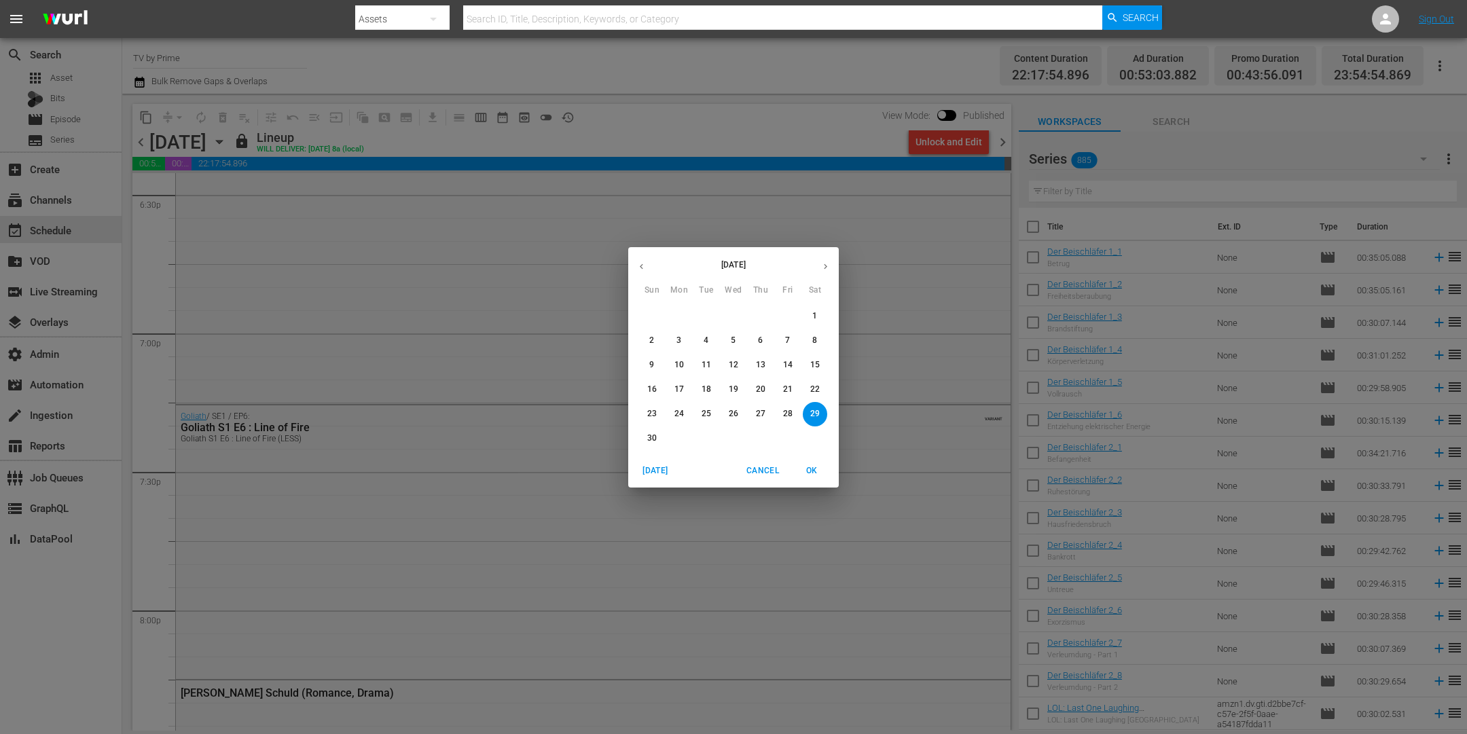
click at [636, 263] on icon "button" at bounding box center [641, 267] width 10 height 10
click at [825, 264] on icon "button" at bounding box center [825, 266] width 3 height 5
click at [676, 412] on p "27" at bounding box center [679, 414] width 10 height 12
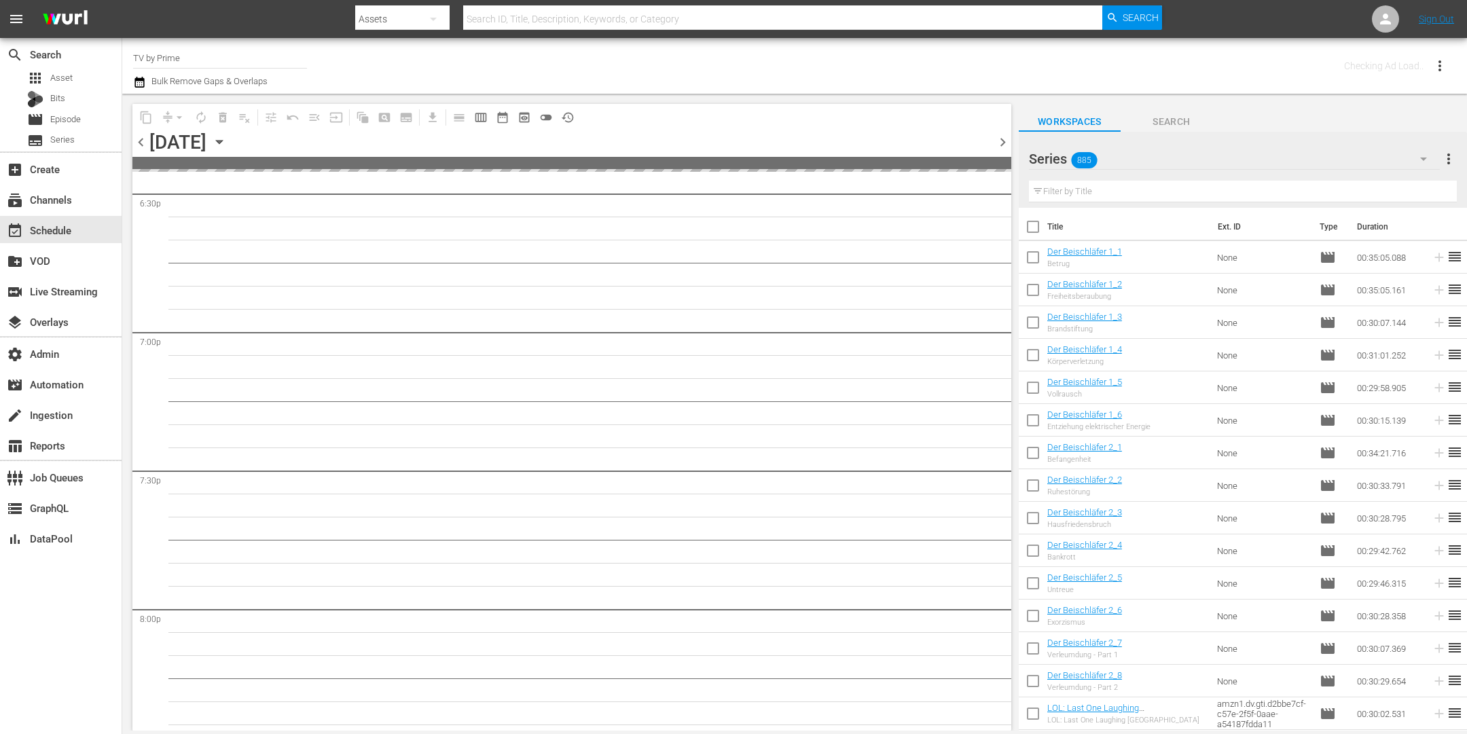
scroll to position [5151, 0]
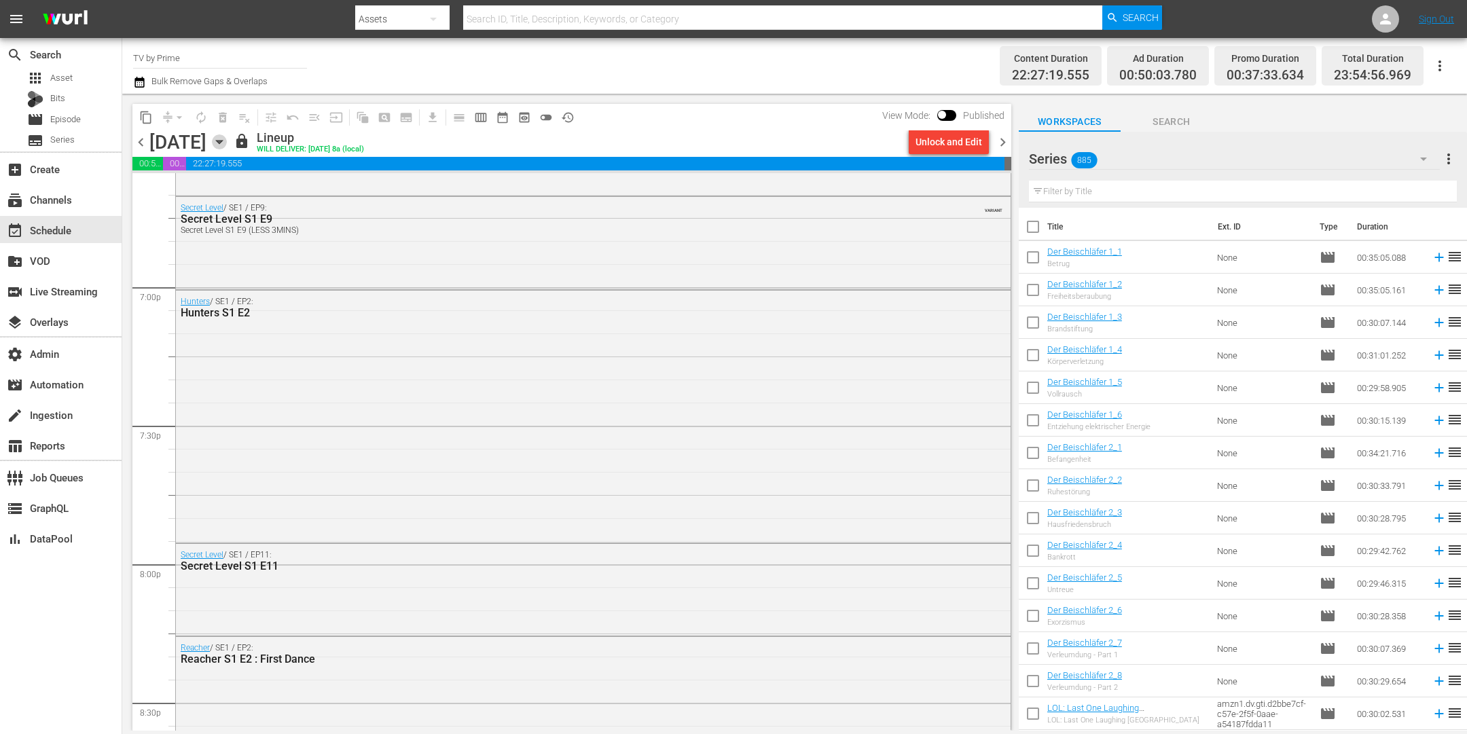
click at [227, 138] on icon "button" at bounding box center [219, 141] width 15 height 15
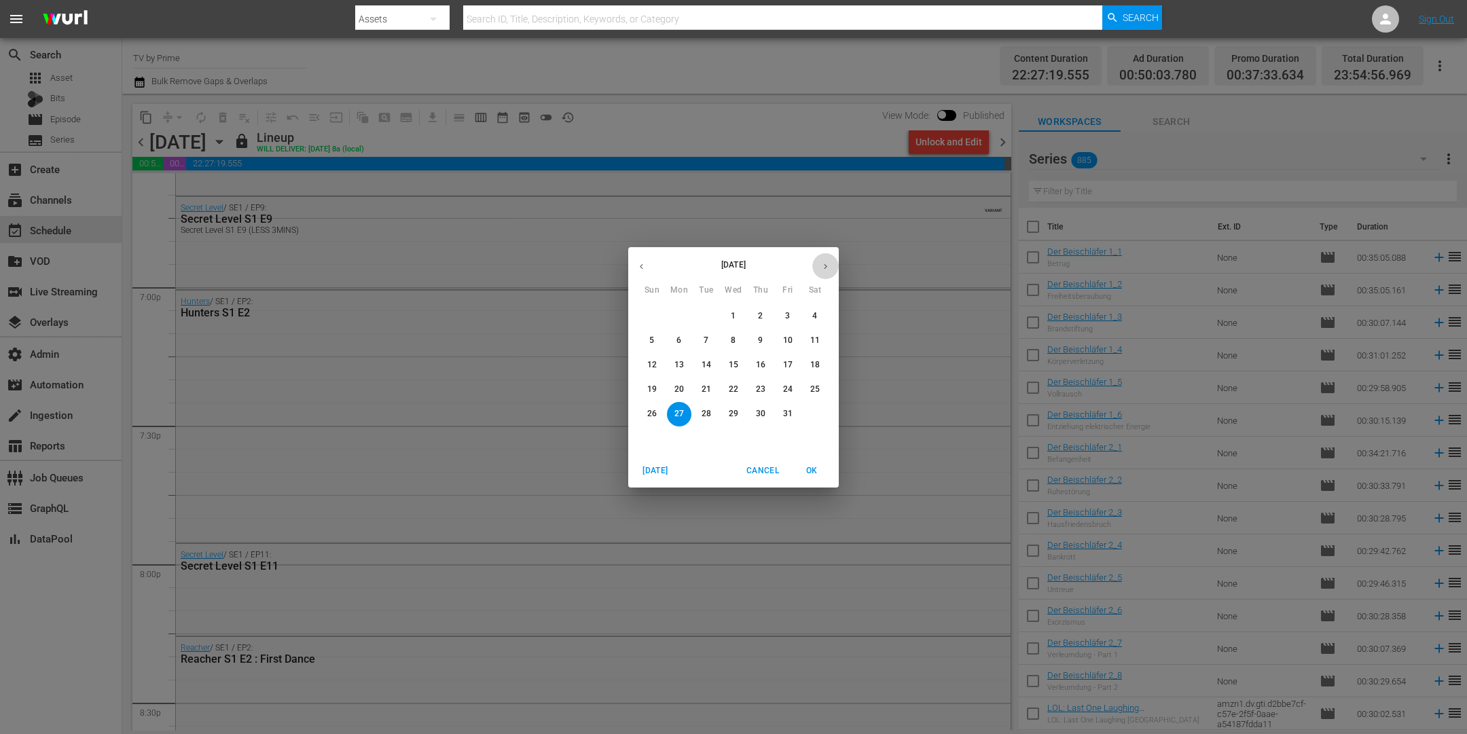
click at [822, 264] on icon "button" at bounding box center [826, 267] width 10 height 10
click at [679, 341] on p "3" at bounding box center [679, 341] width 5 height 12
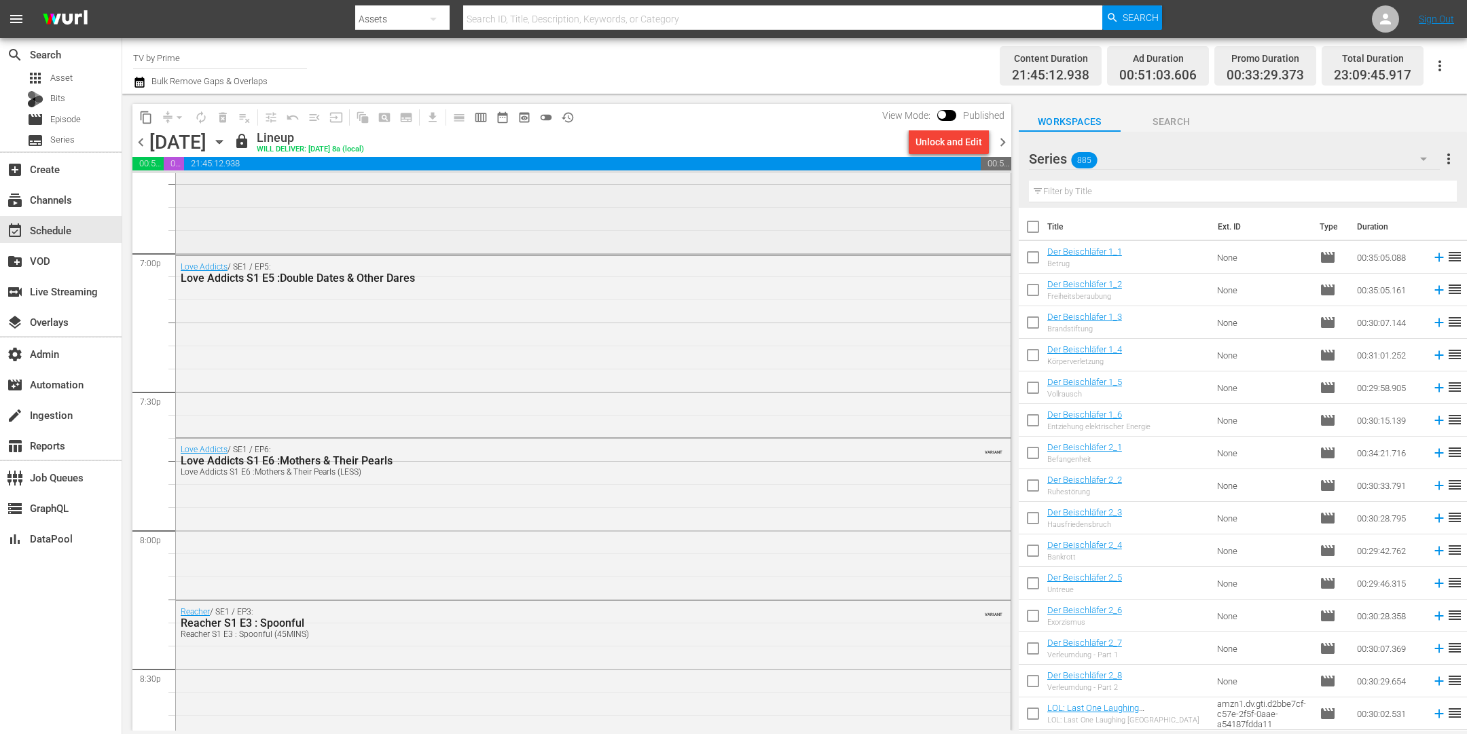
scroll to position [5164, 0]
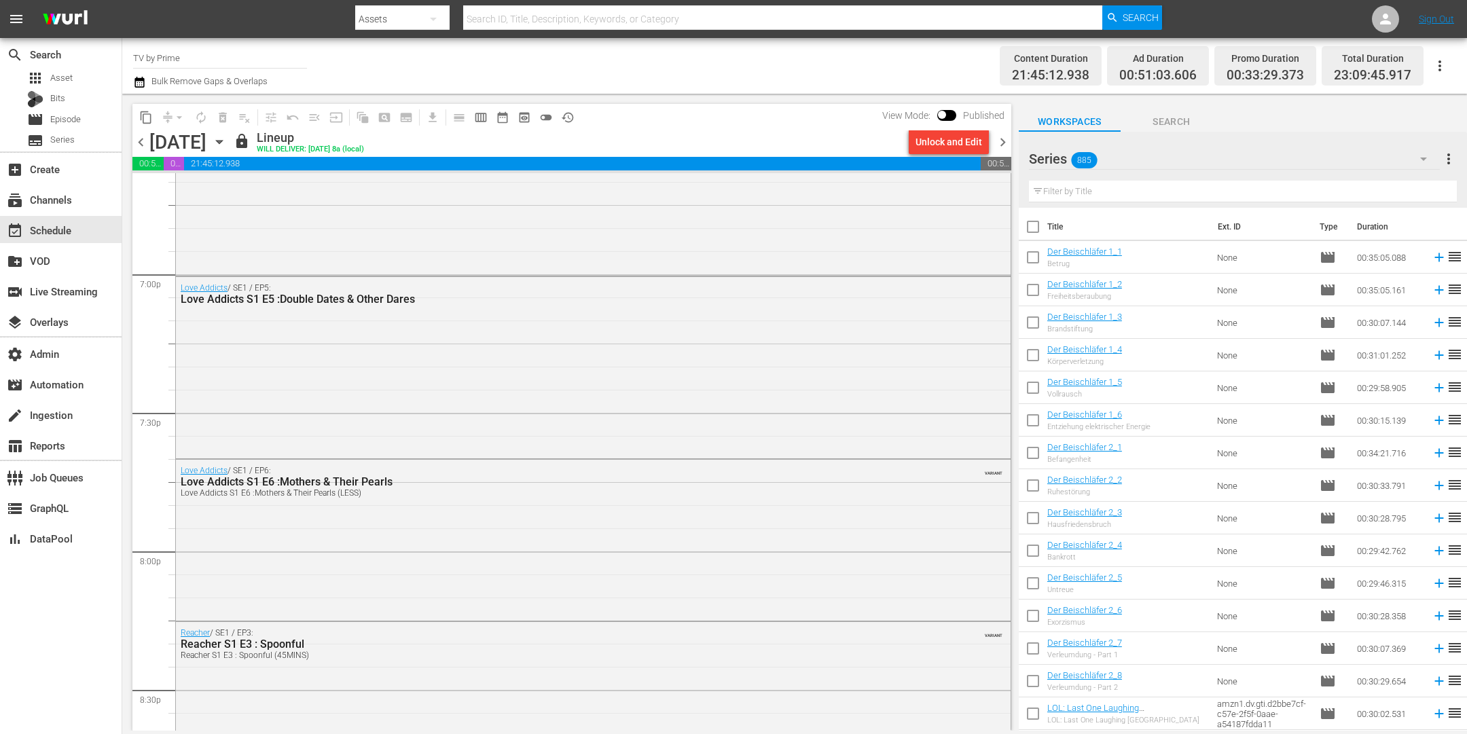
click at [222, 141] on icon "button" at bounding box center [219, 142] width 6 height 3
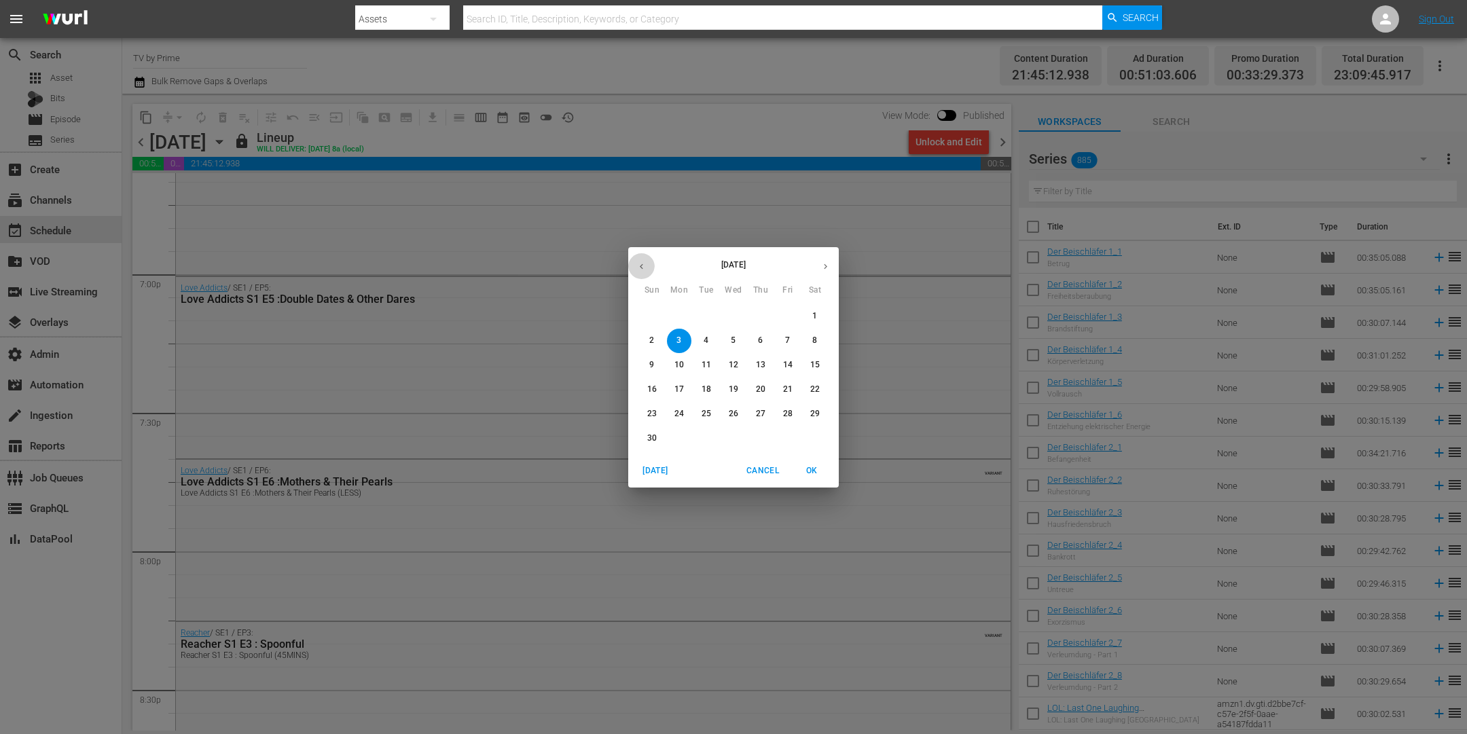
click at [642, 259] on button "button" at bounding box center [641, 266] width 26 height 26
click at [681, 391] on p "20" at bounding box center [679, 390] width 10 height 12
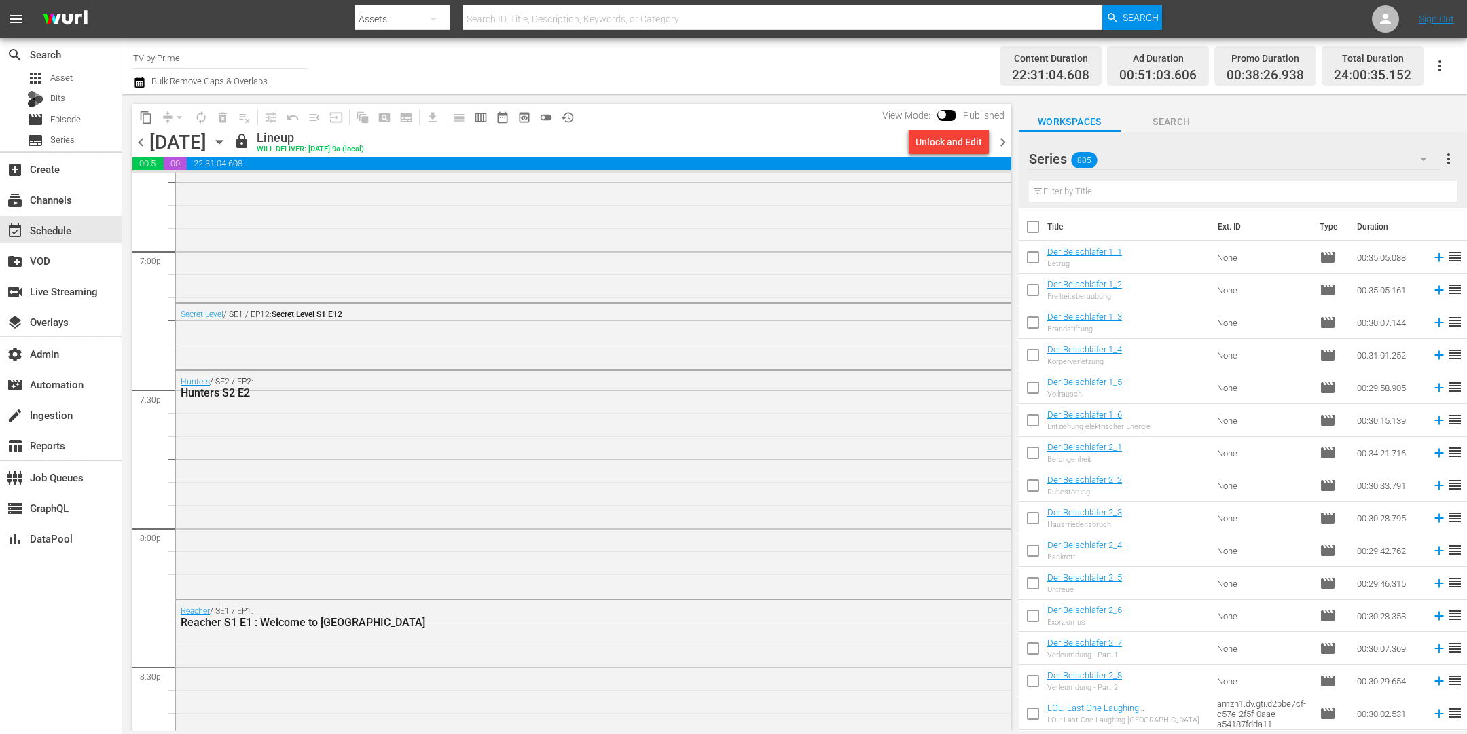
click at [227, 142] on icon "button" at bounding box center [219, 141] width 15 height 15
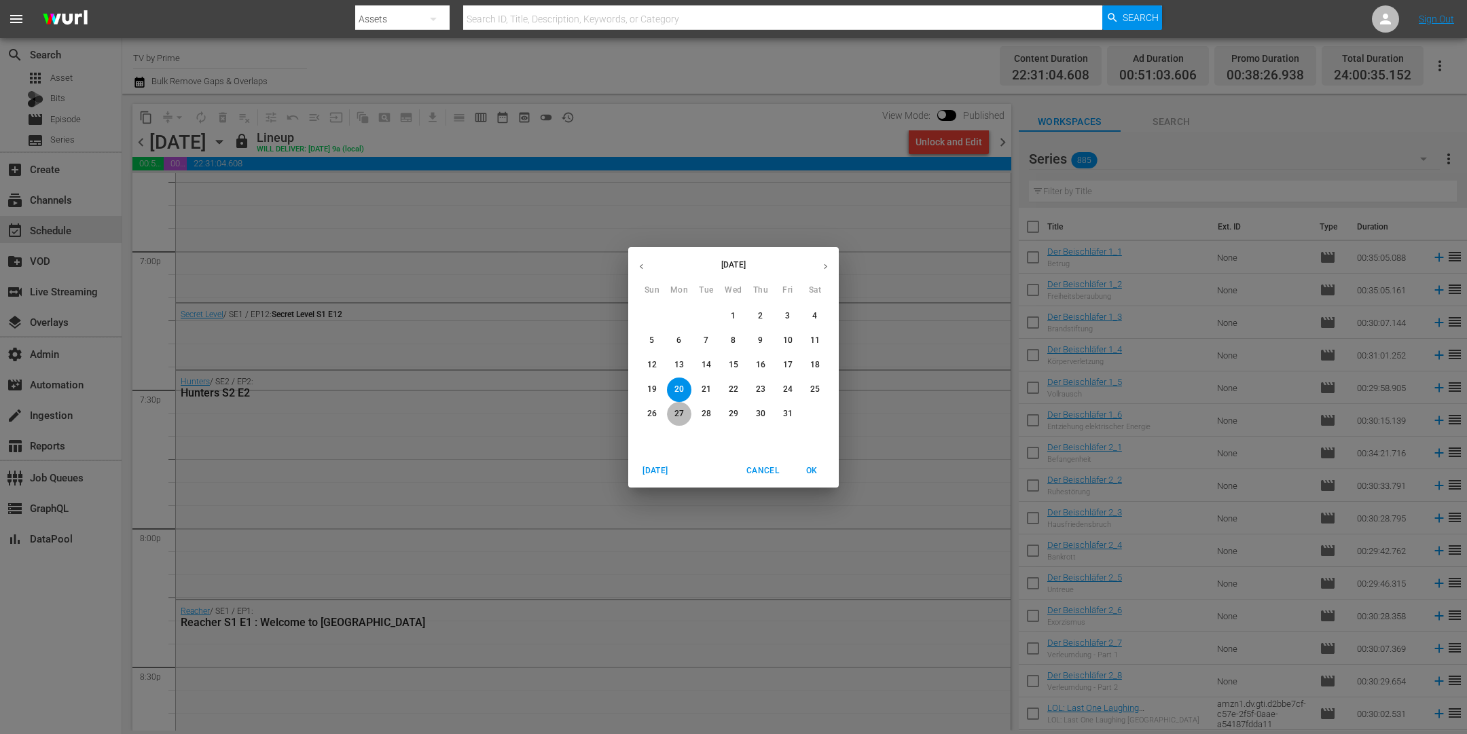
click at [677, 407] on button "27" at bounding box center [679, 414] width 24 height 24
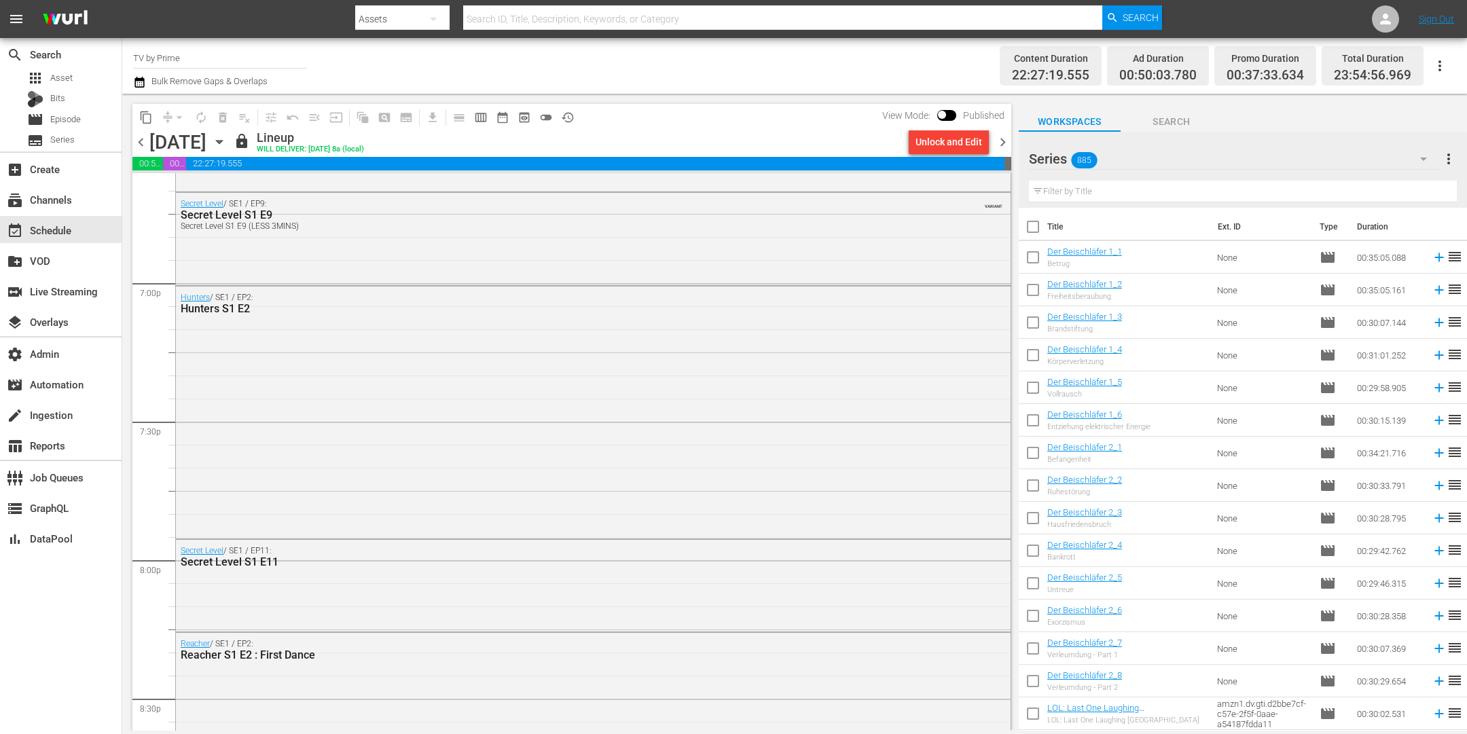
scroll to position [5072, 0]
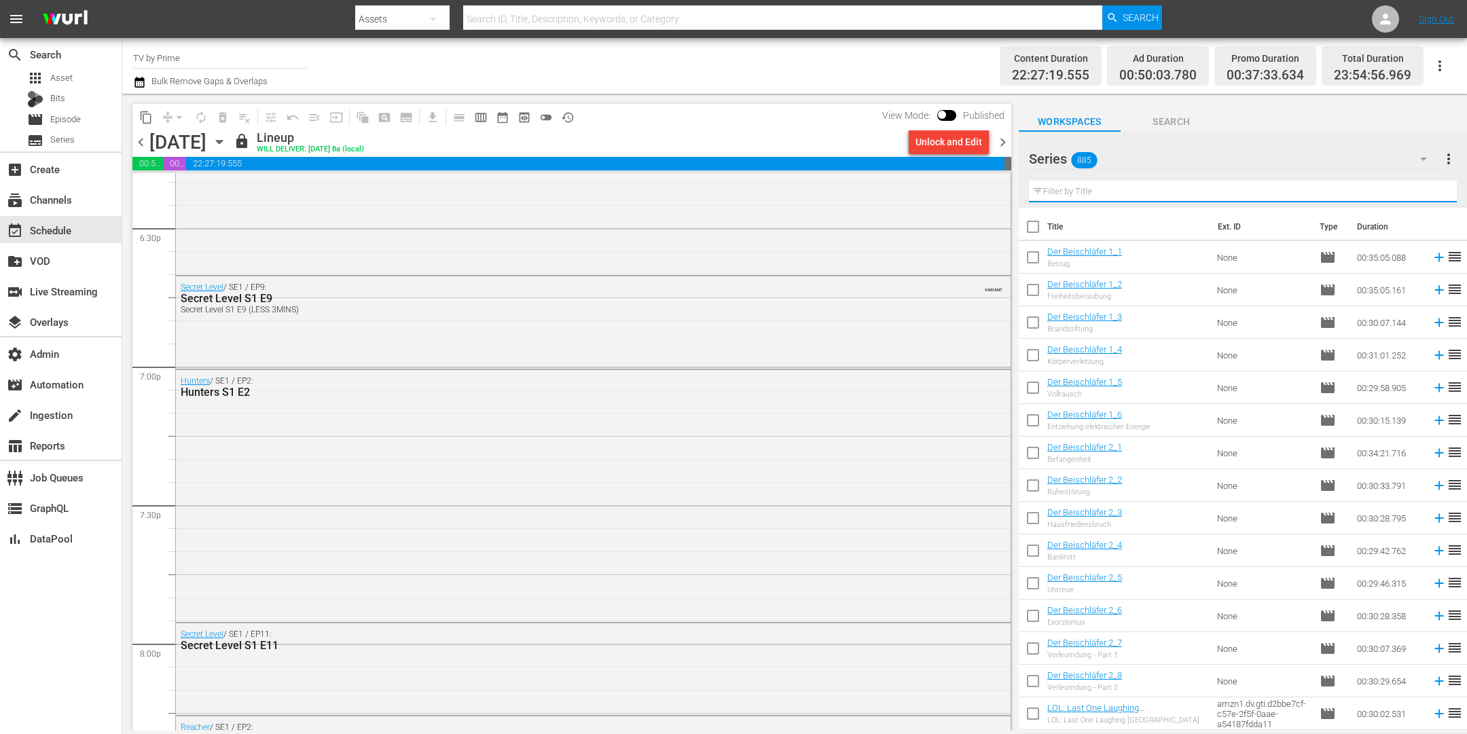
click at [1074, 187] on input "text" at bounding box center [1243, 192] width 428 height 22
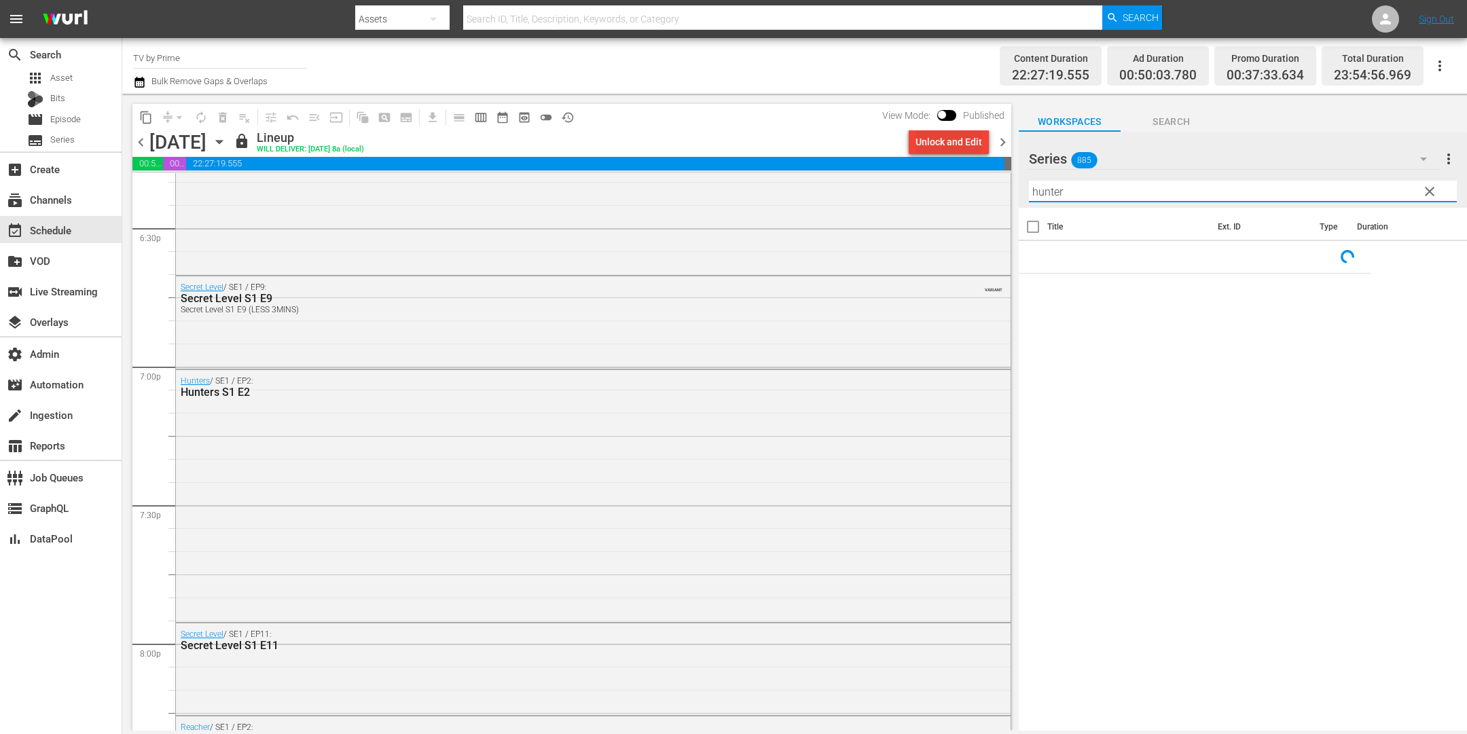
type input "hunter"
click at [963, 141] on div "Unlock and Edit" at bounding box center [949, 142] width 67 height 24
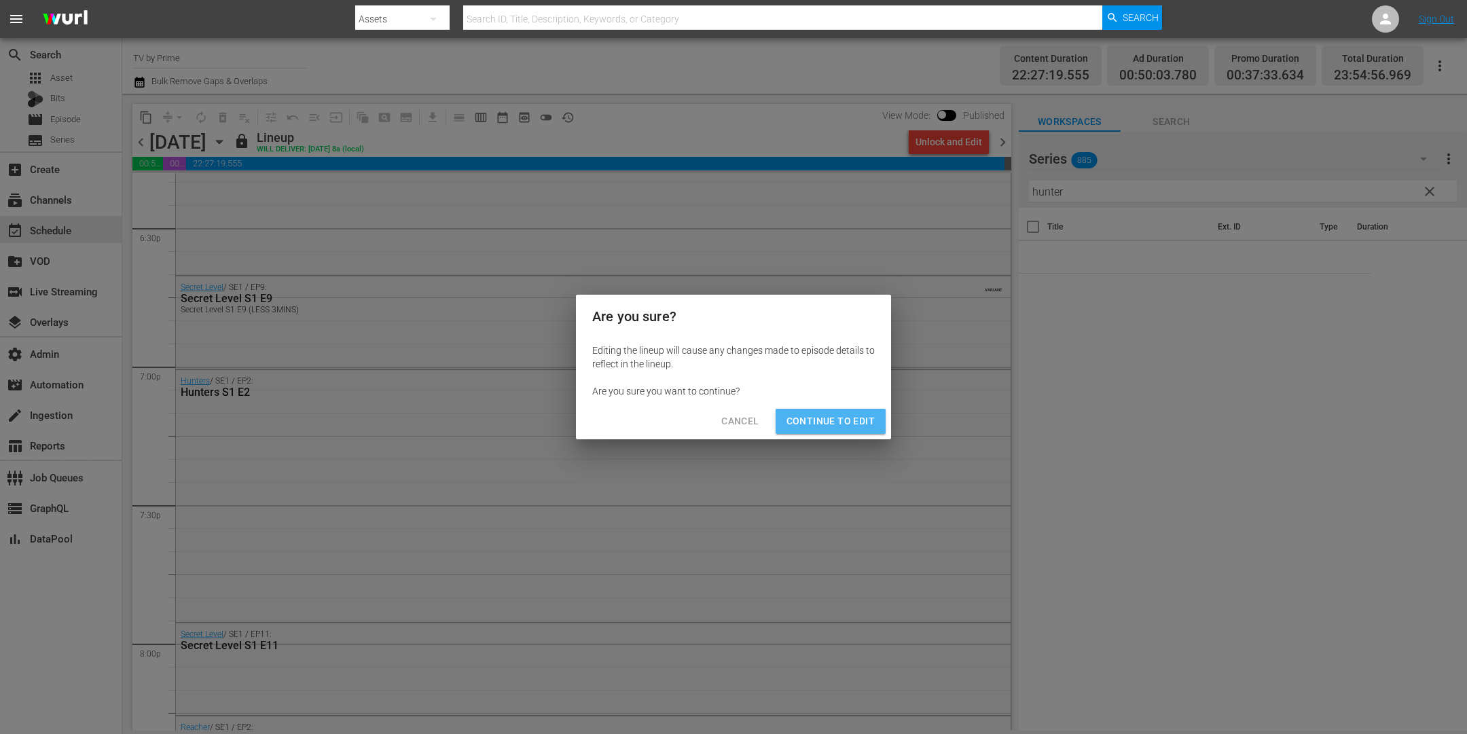
click at [855, 417] on span "Continue to Edit" at bounding box center [831, 421] width 88 height 17
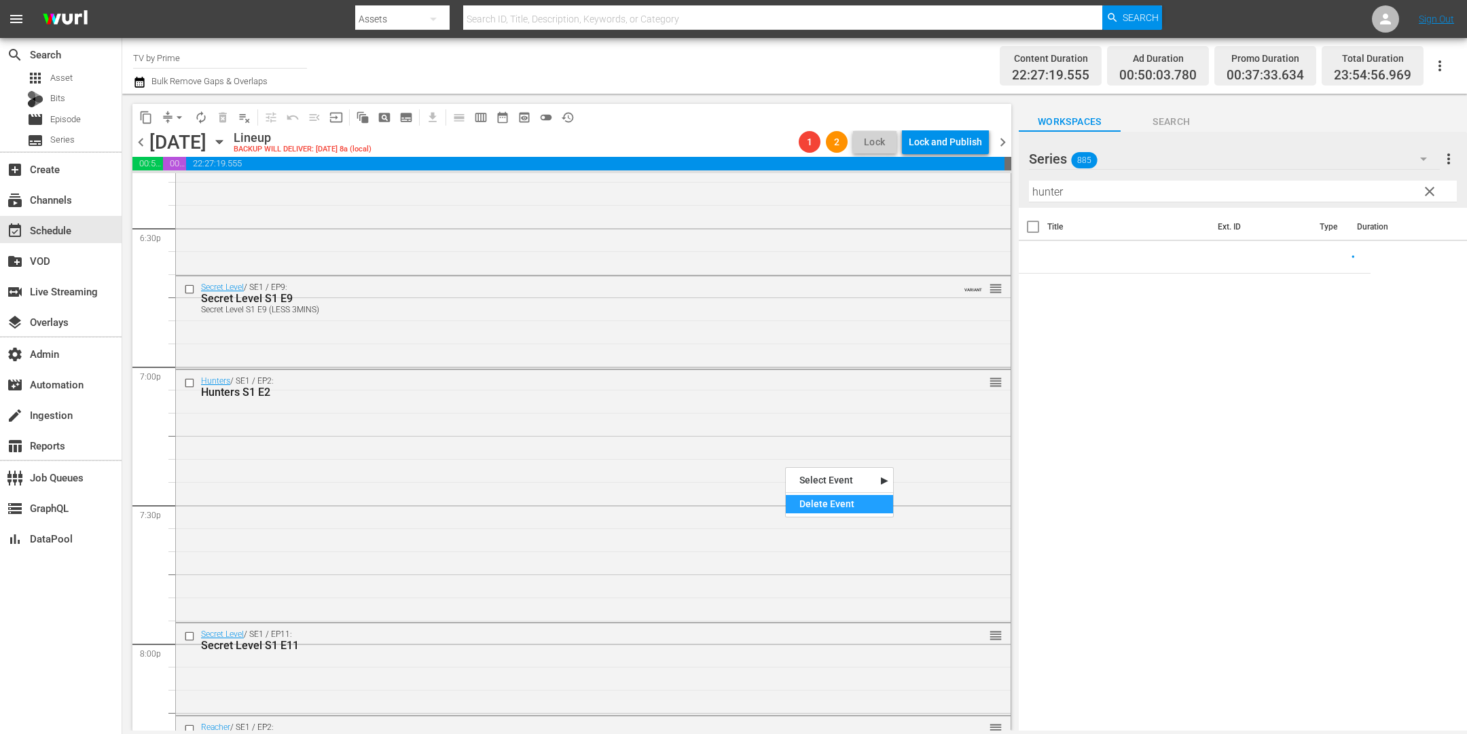
click at [802, 497] on div "Delete Event" at bounding box center [839, 504] width 107 height 18
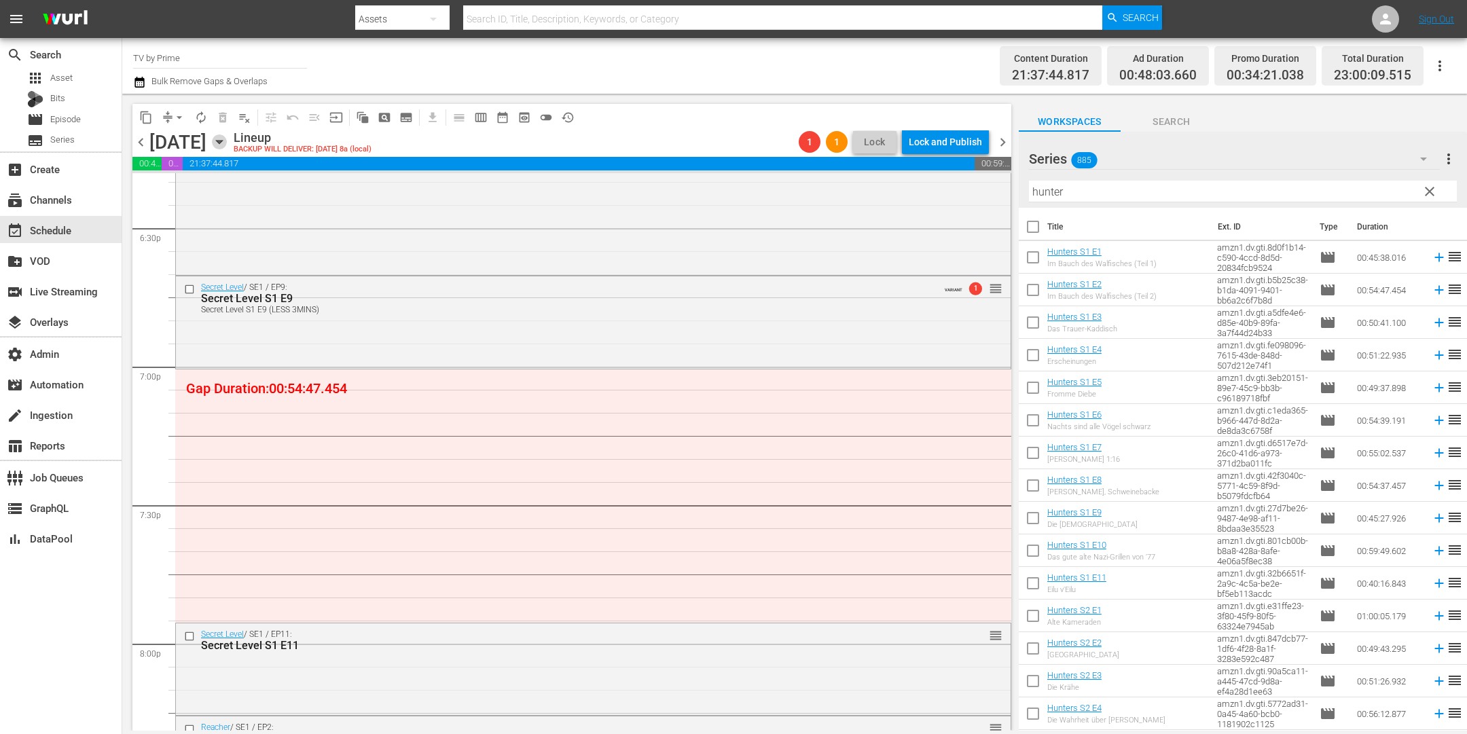
click at [227, 145] on icon "button" at bounding box center [219, 141] width 15 height 15
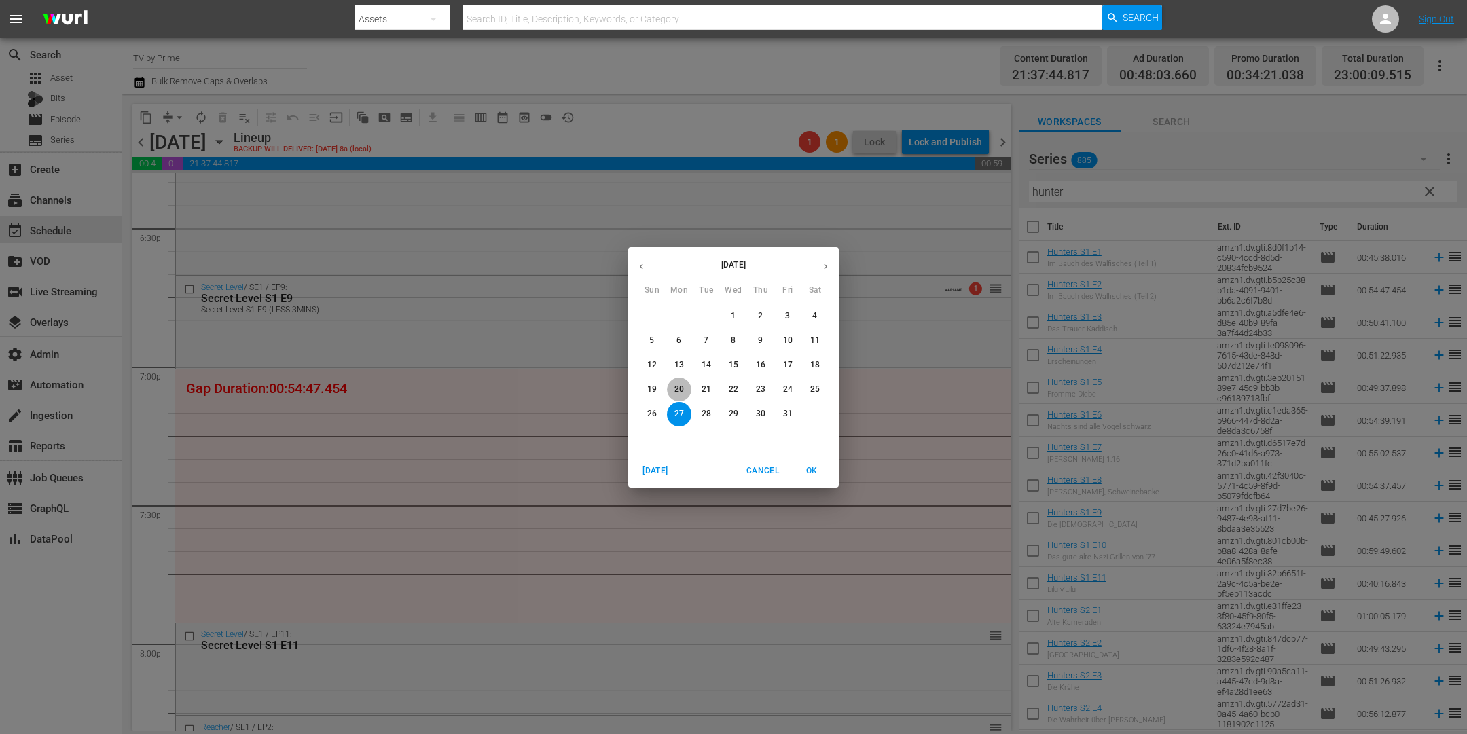
click at [685, 386] on span "20" at bounding box center [679, 390] width 24 height 12
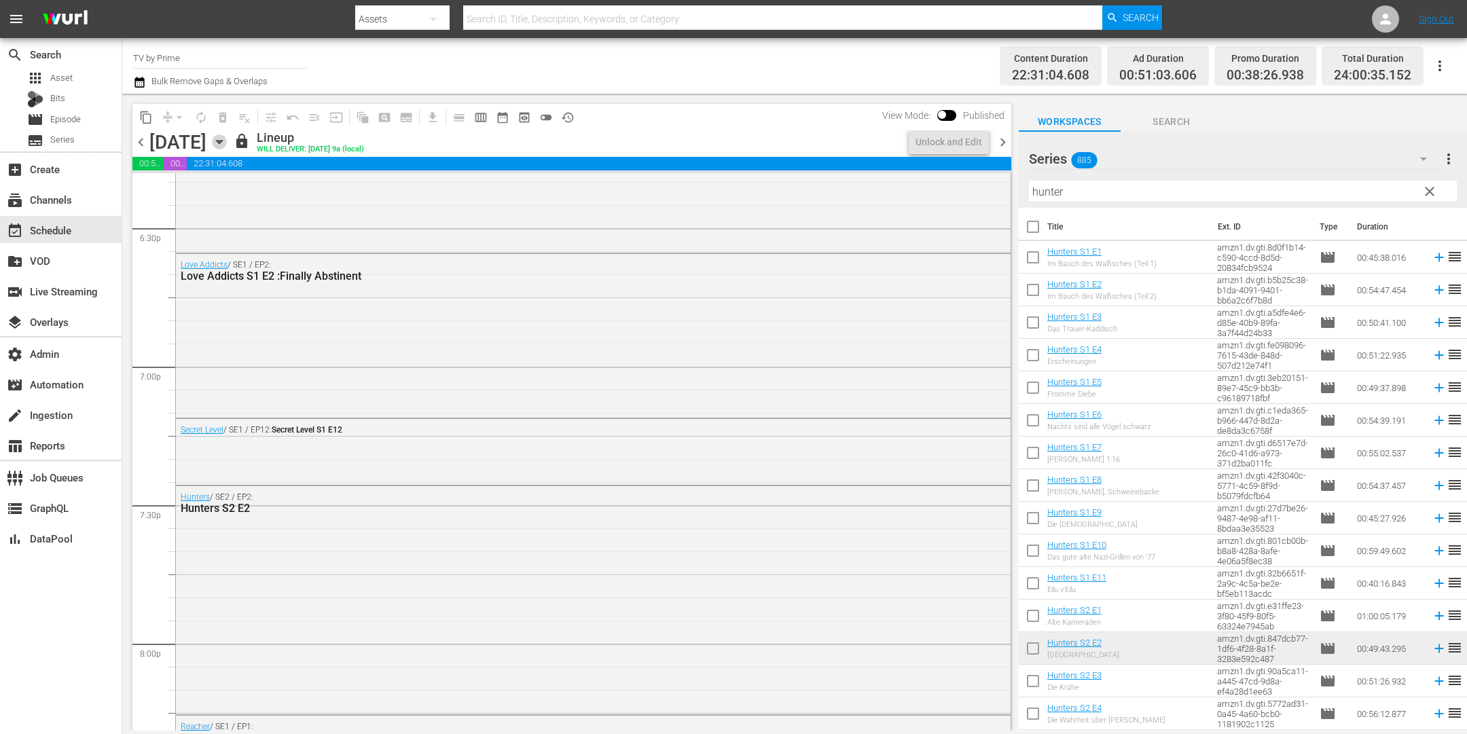
click at [227, 138] on icon "button" at bounding box center [219, 141] width 15 height 15
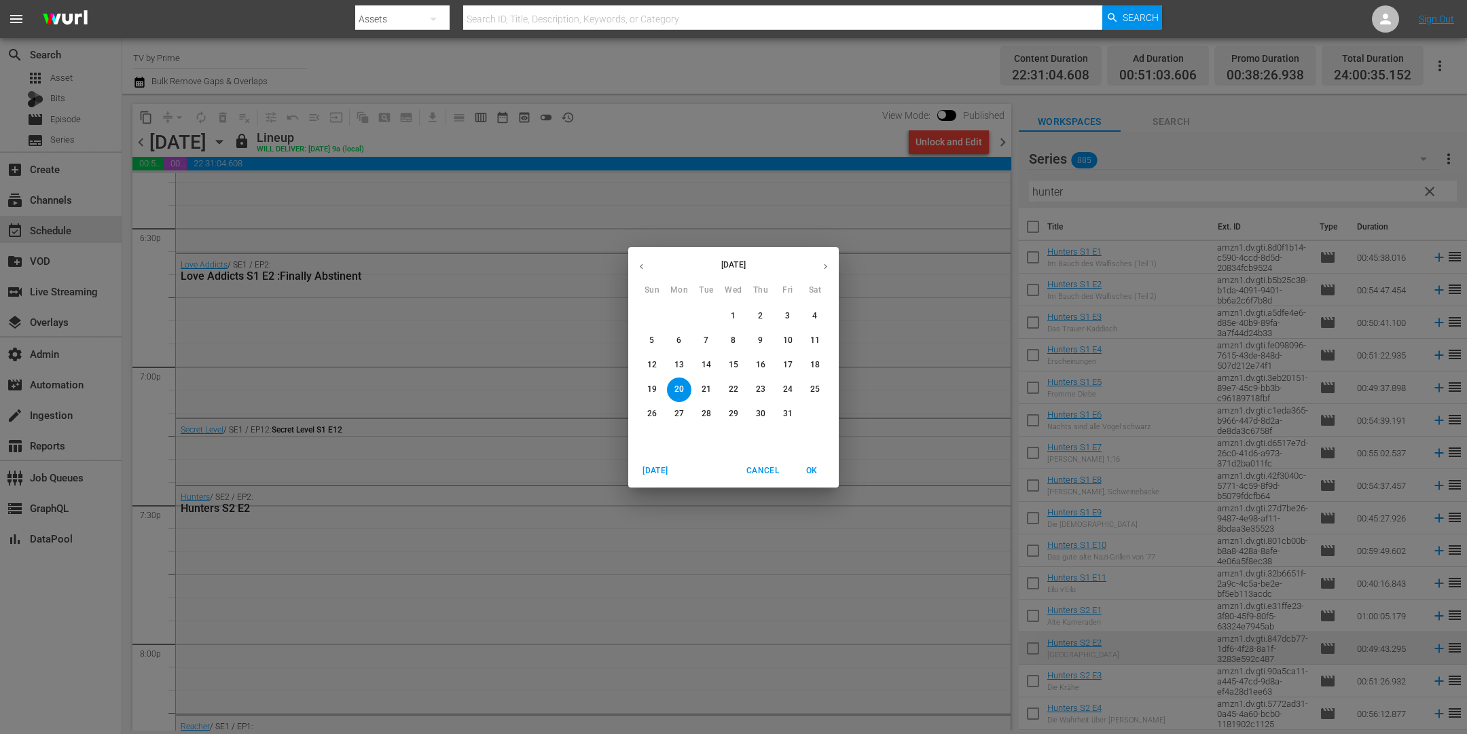
click at [683, 420] on button "27" at bounding box center [679, 414] width 24 height 24
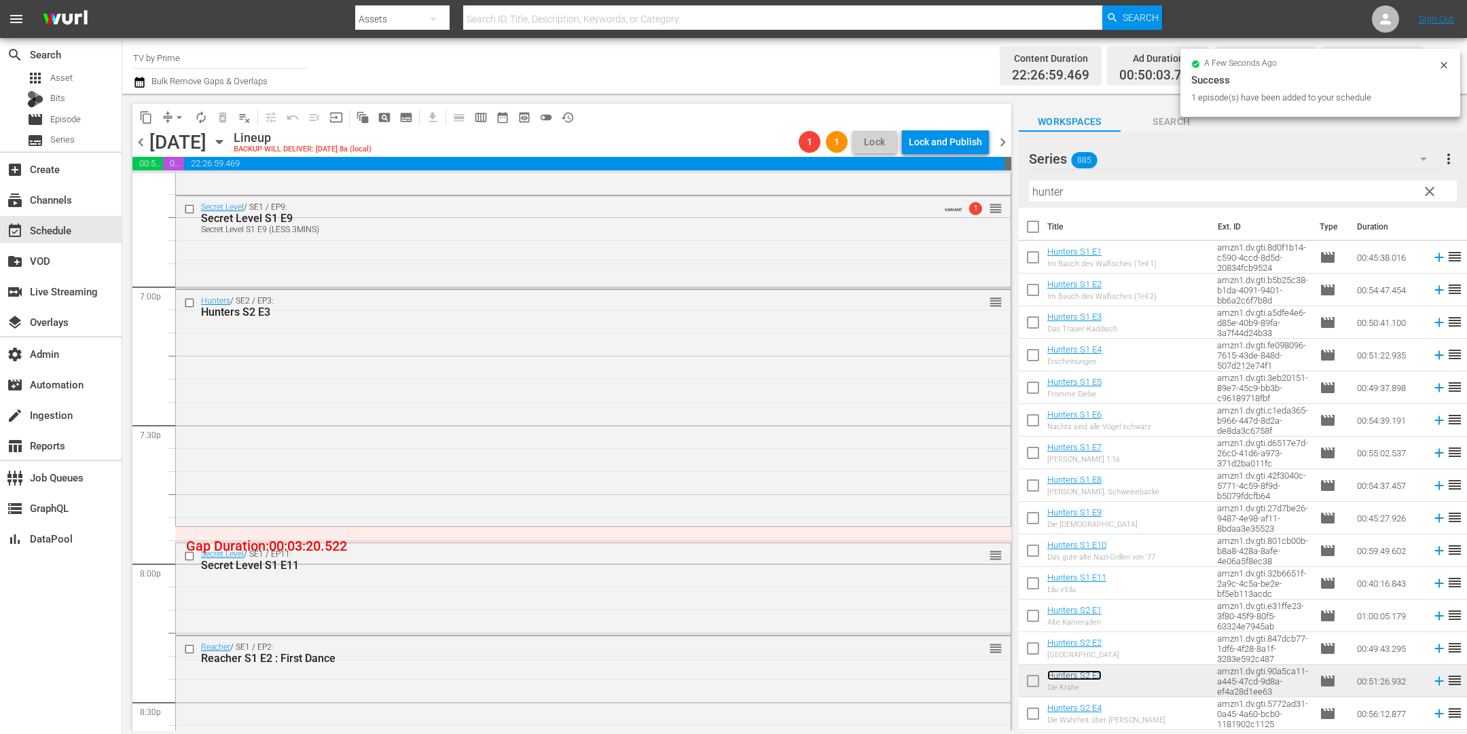
scroll to position [5236, 0]
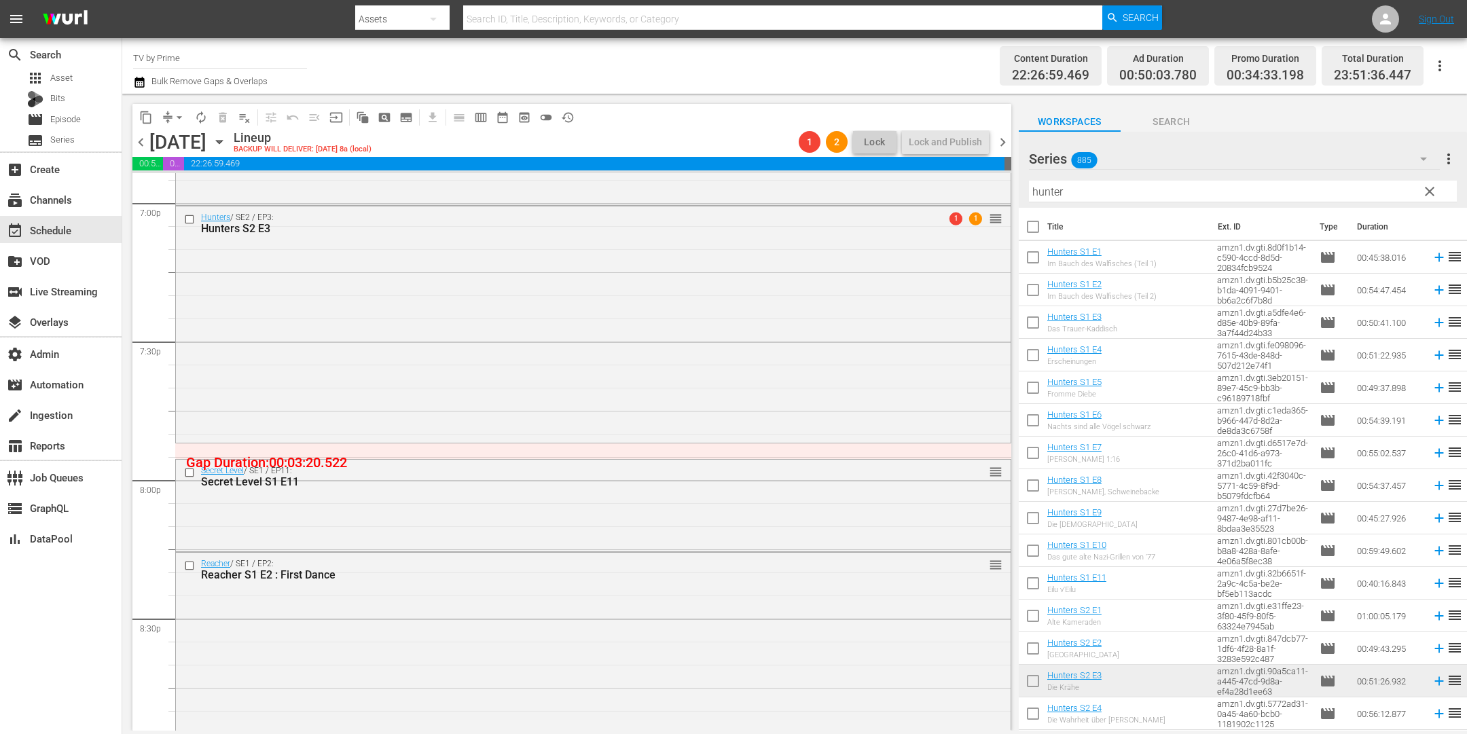
click at [420, 401] on div "Hunters / SE2 / EP3: Hunters S2 E3 1 1 reorder" at bounding box center [593, 323] width 835 height 234
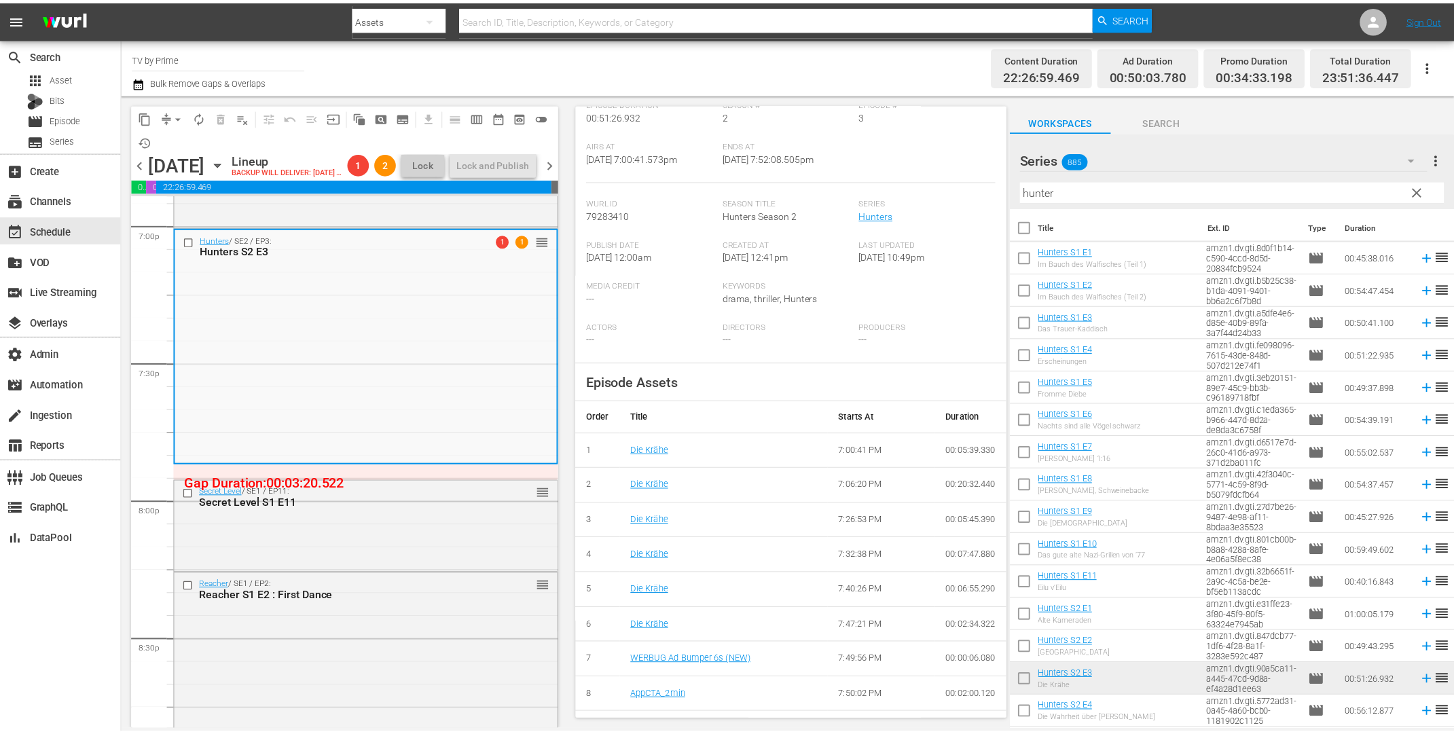
scroll to position [0, 0]
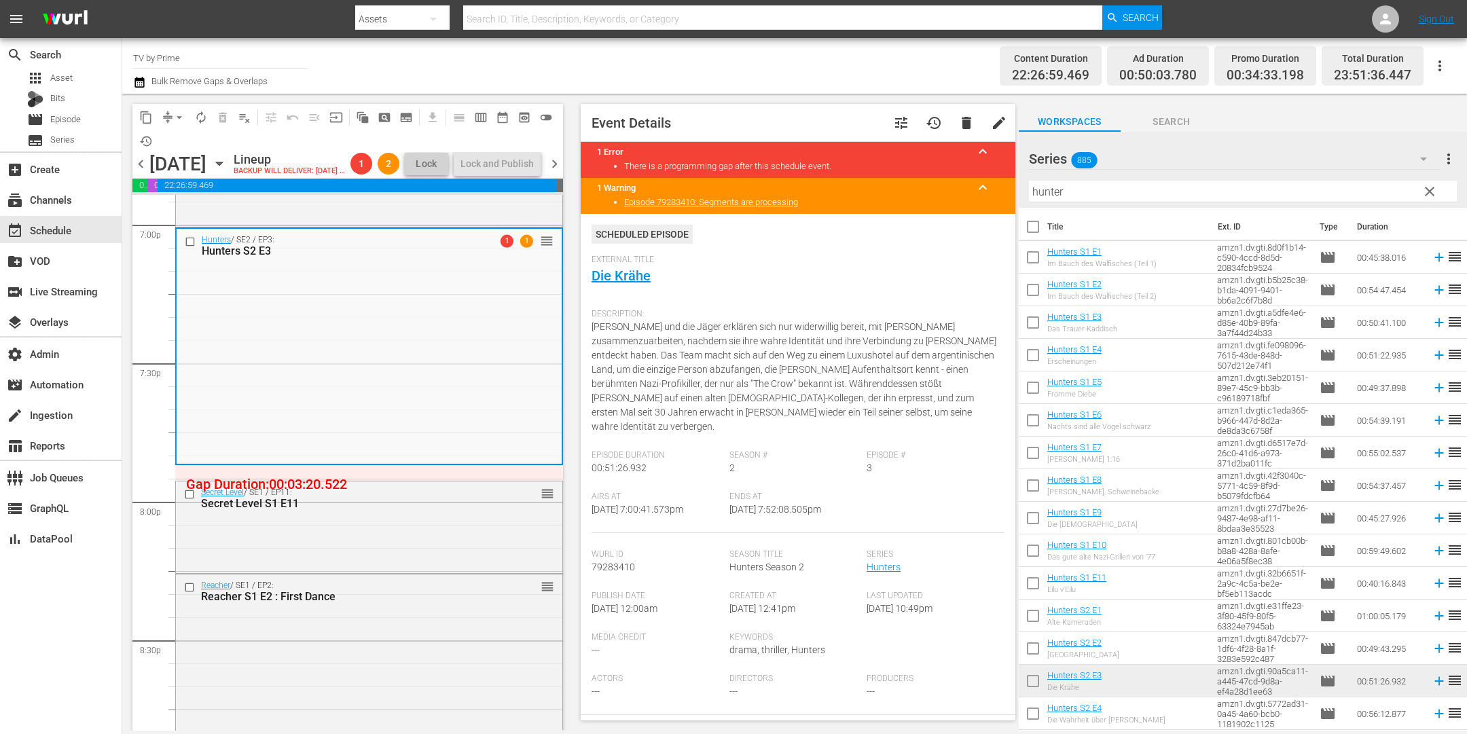
click at [897, 120] on button "tune" at bounding box center [901, 123] width 33 height 33
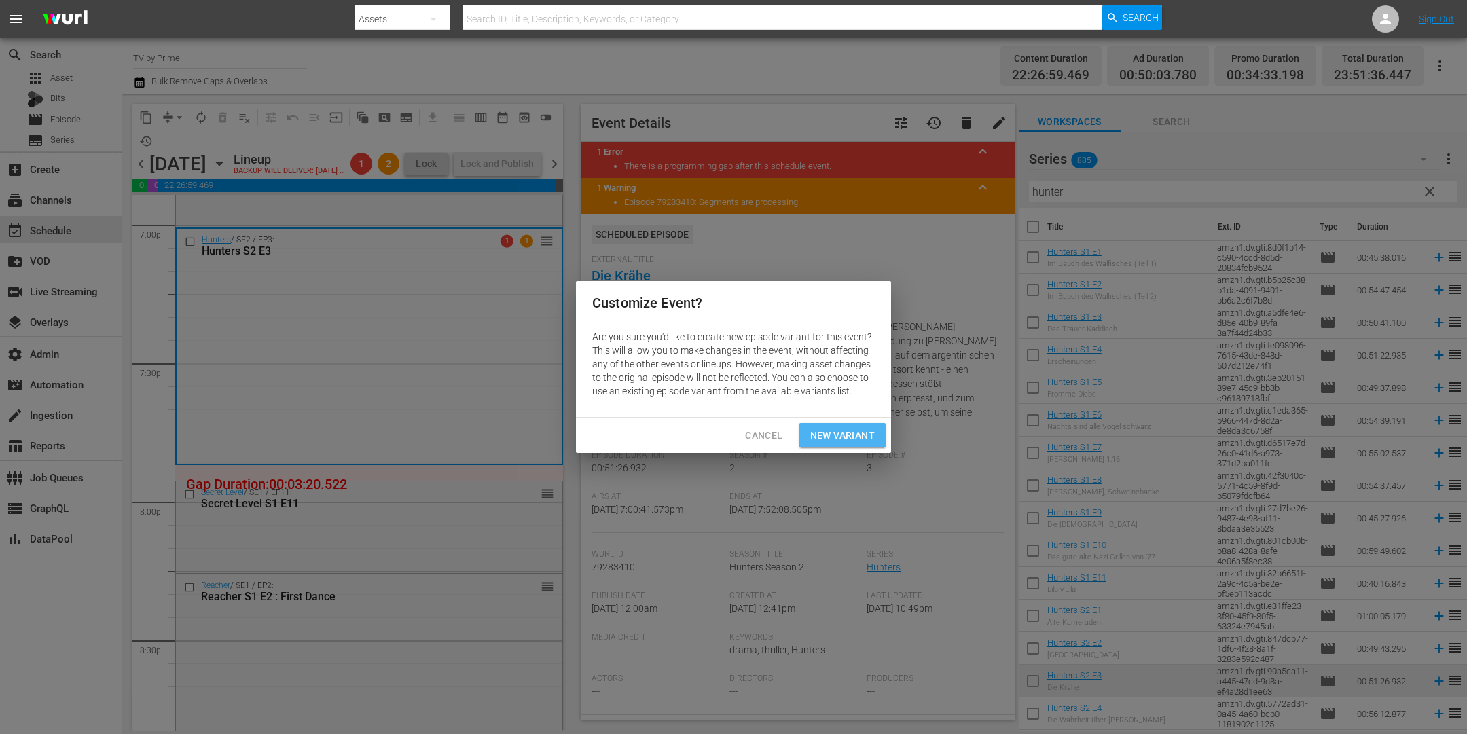
click at [837, 429] on span "New Variant" at bounding box center [842, 435] width 65 height 17
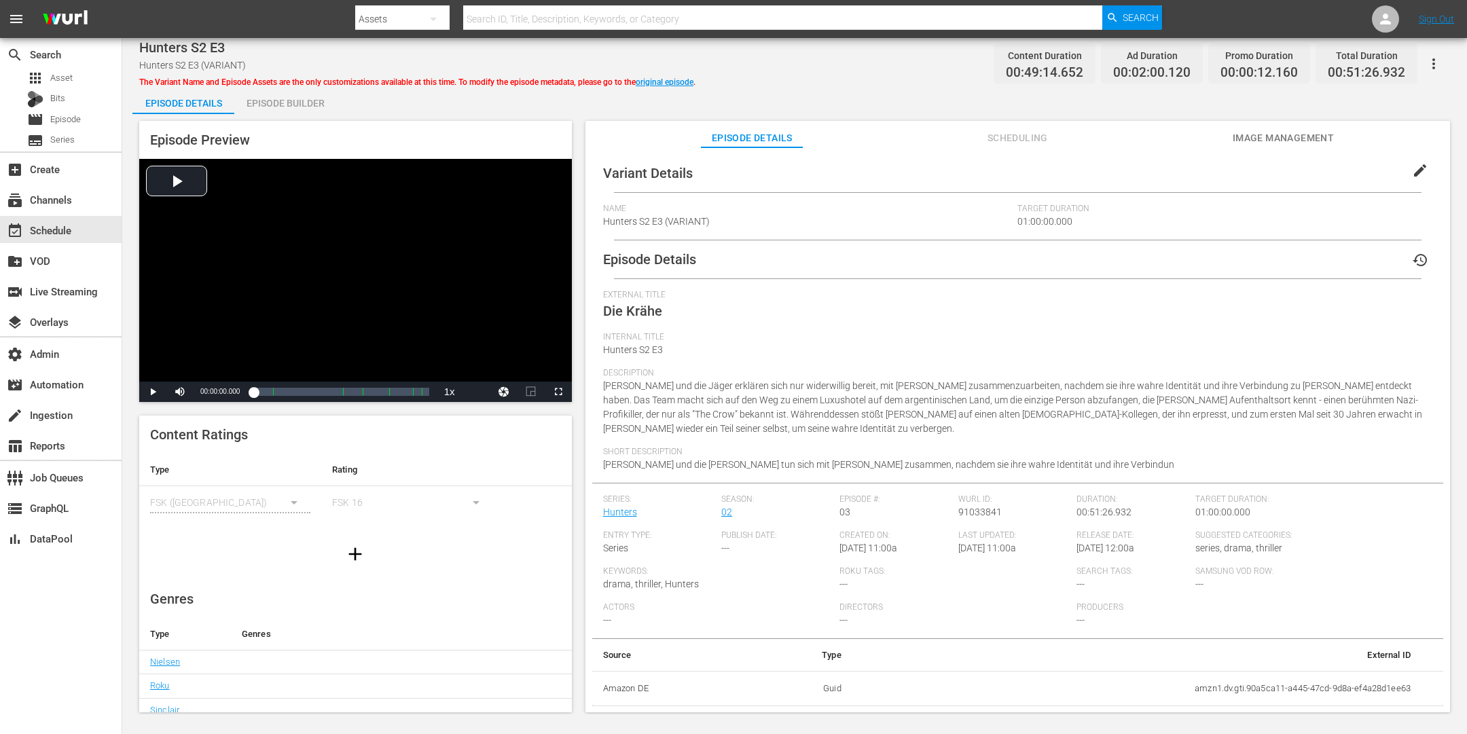
click at [319, 99] on div "Episode Builder" at bounding box center [285, 103] width 102 height 33
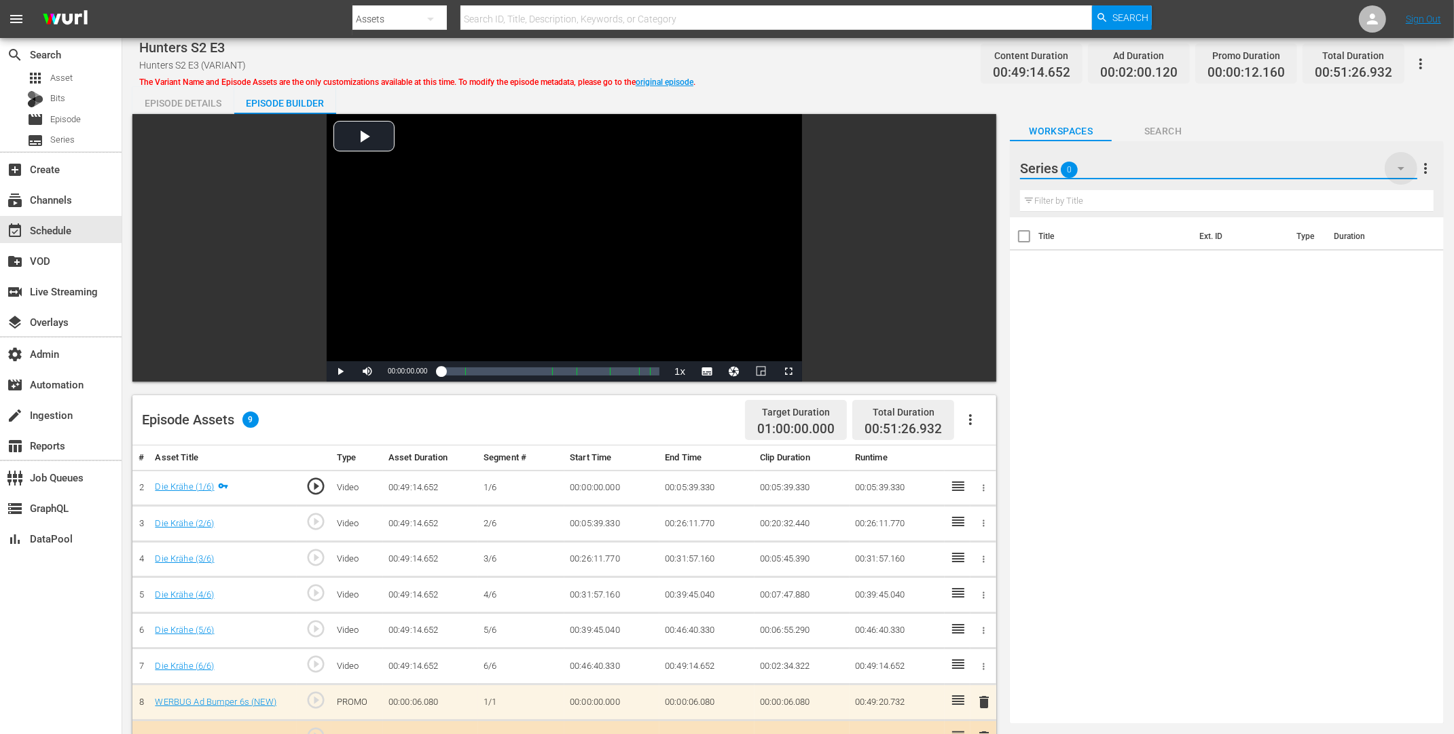
click at [1400, 175] on icon "button" at bounding box center [1401, 168] width 16 height 16
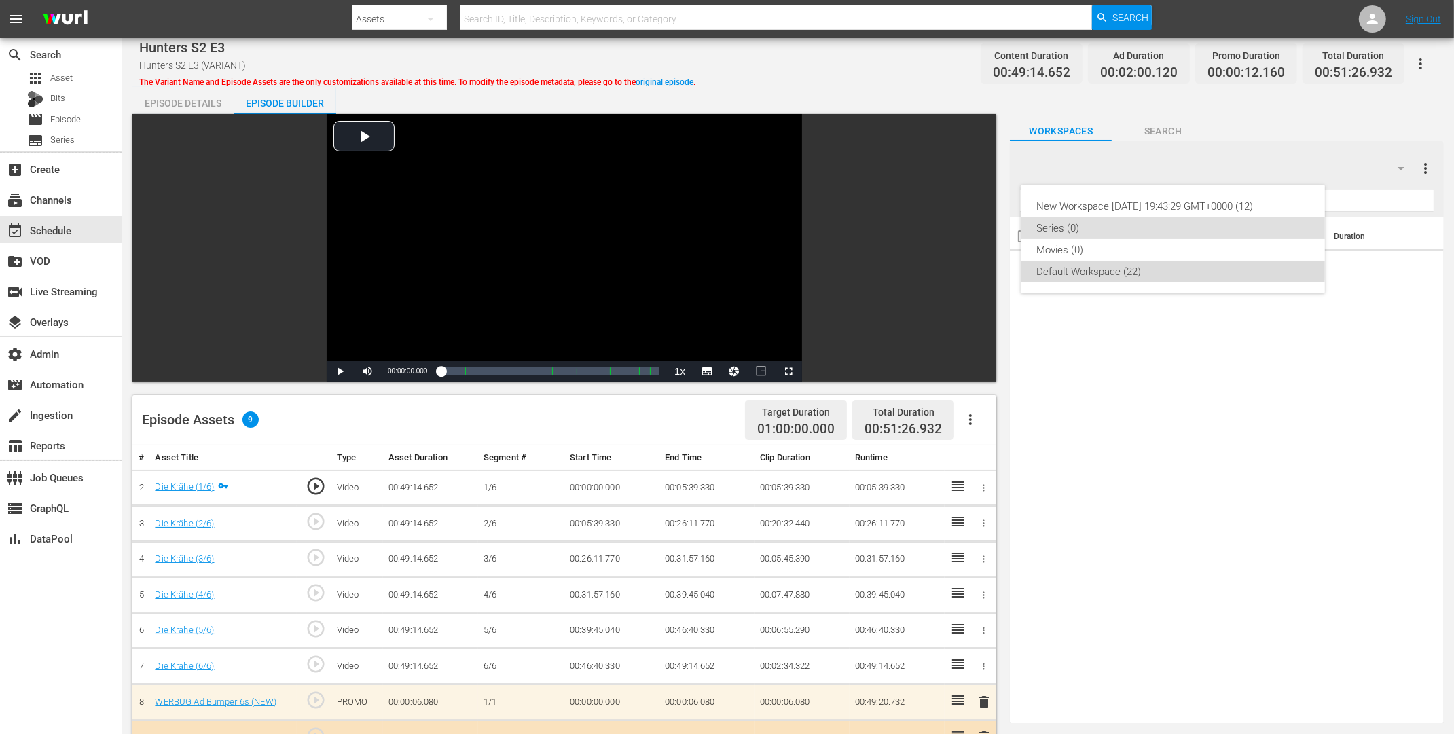
click at [1069, 270] on div "Default Workspace (22)" at bounding box center [1173, 272] width 272 height 22
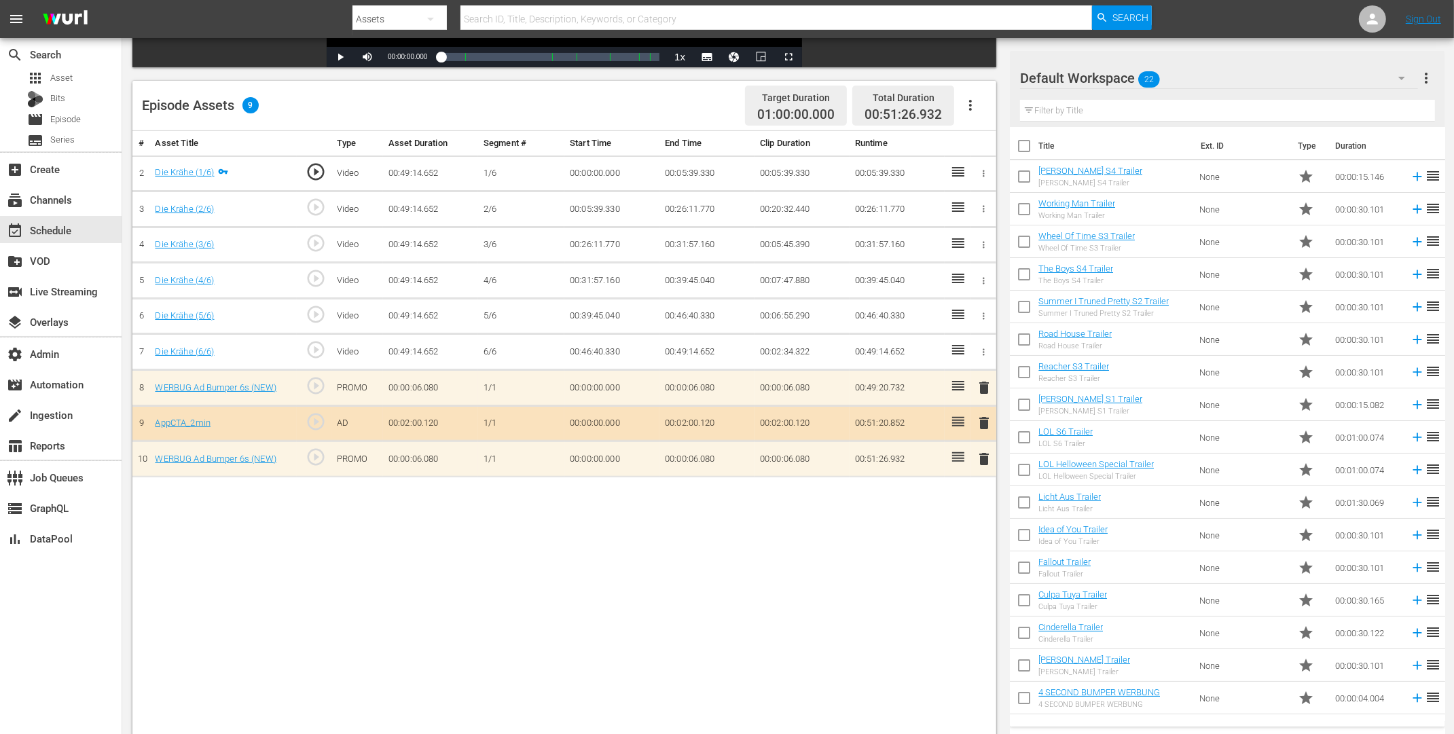
scroll to position [353, 0]
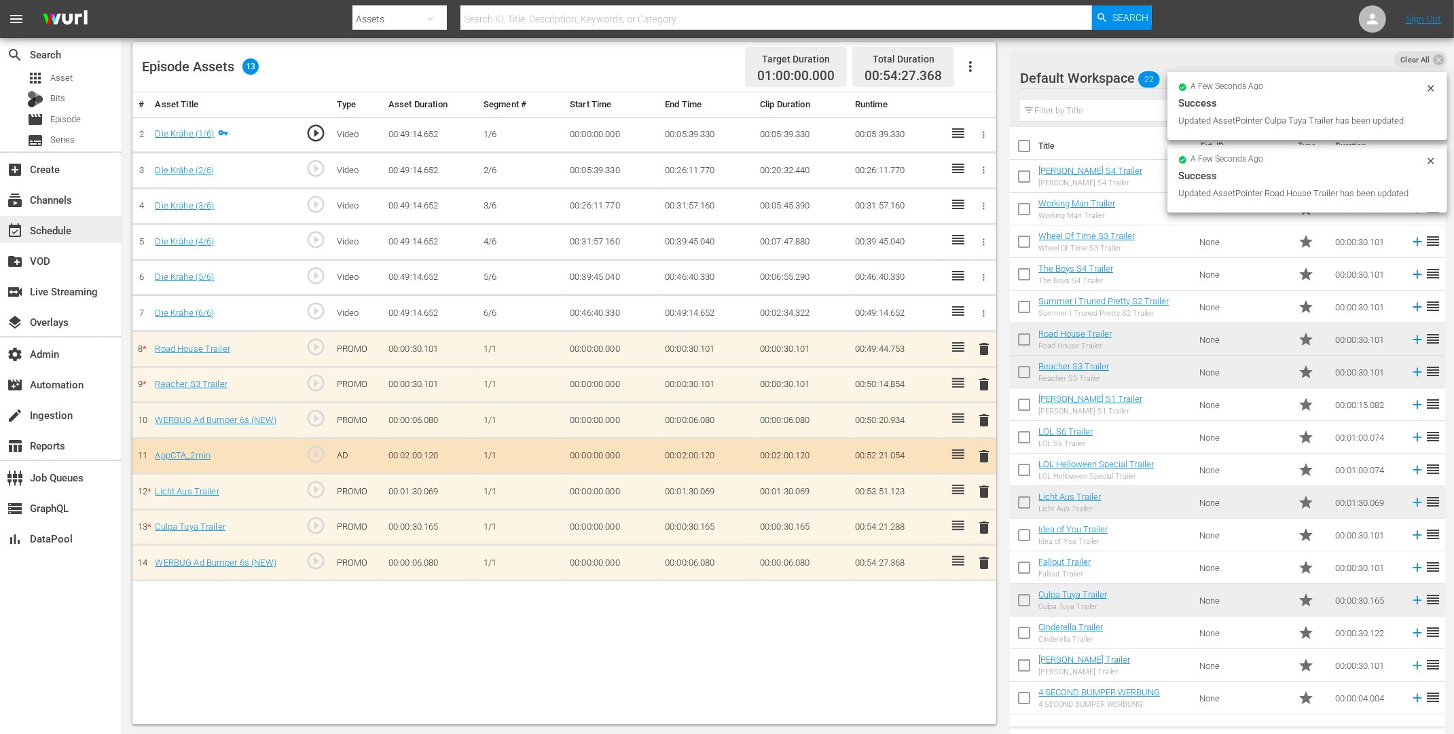
click at [86, 235] on div "event_available Schedule" at bounding box center [61, 229] width 122 height 27
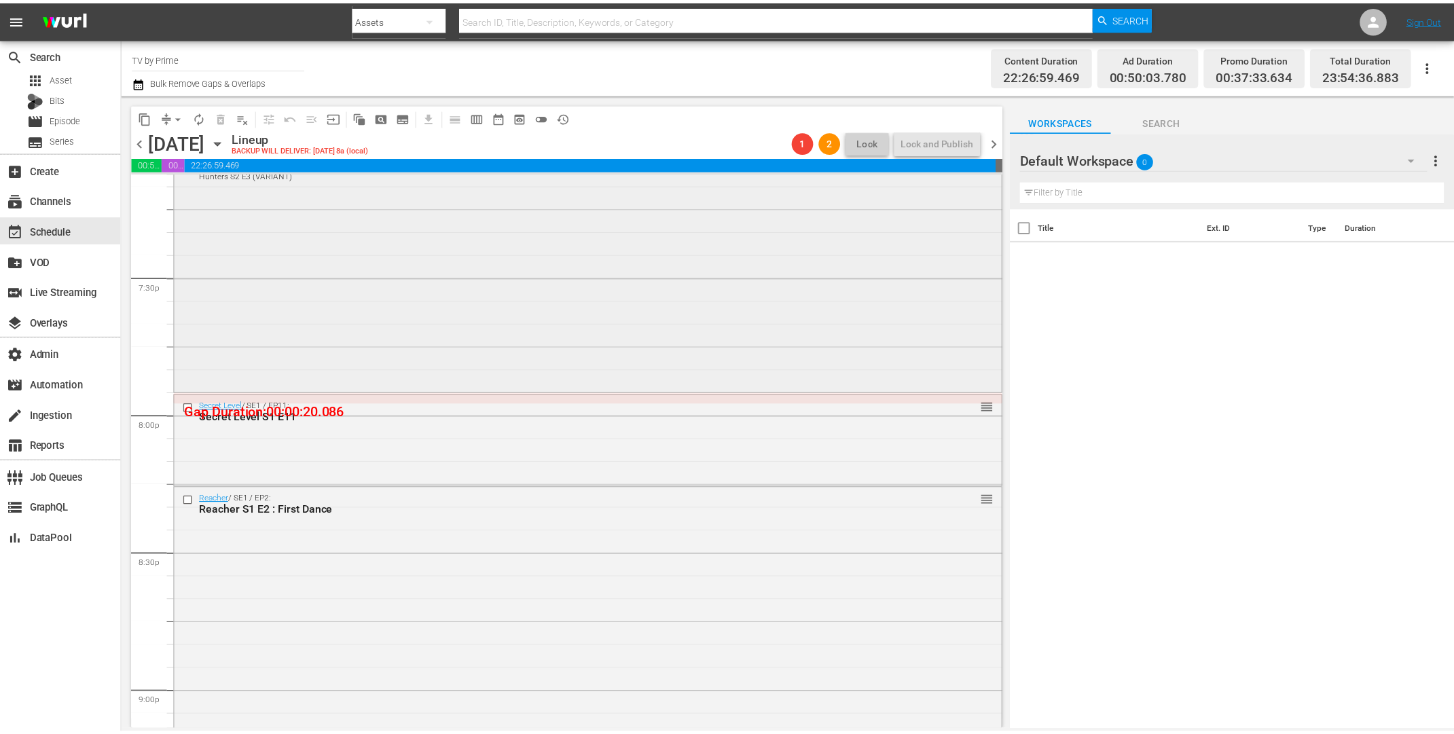
scroll to position [5159, 0]
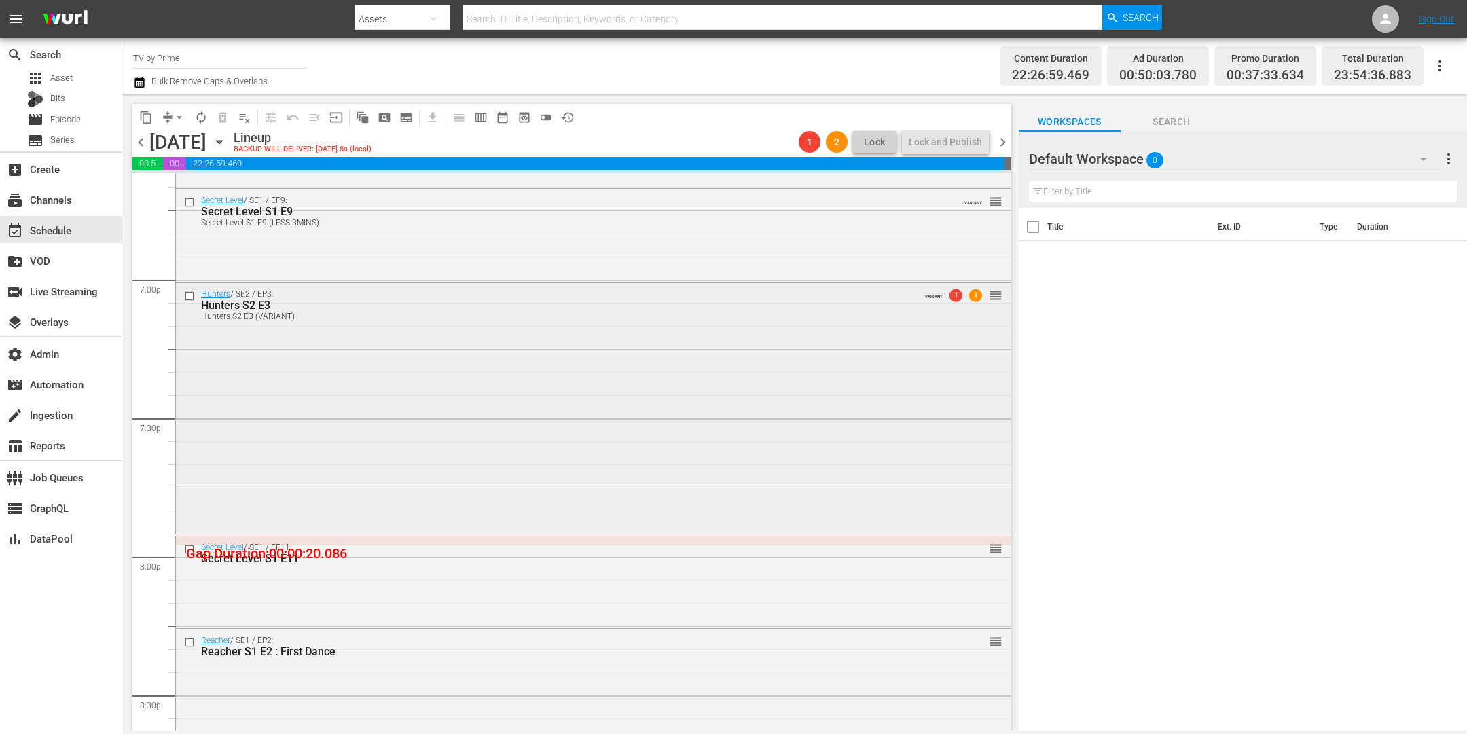
click at [520, 392] on div "Hunters / SE2 / EP3: Hunters S2 E3 Hunters S2 E3 (VARIANT) VARIANT 1 1 reorder" at bounding box center [593, 406] width 835 height 247
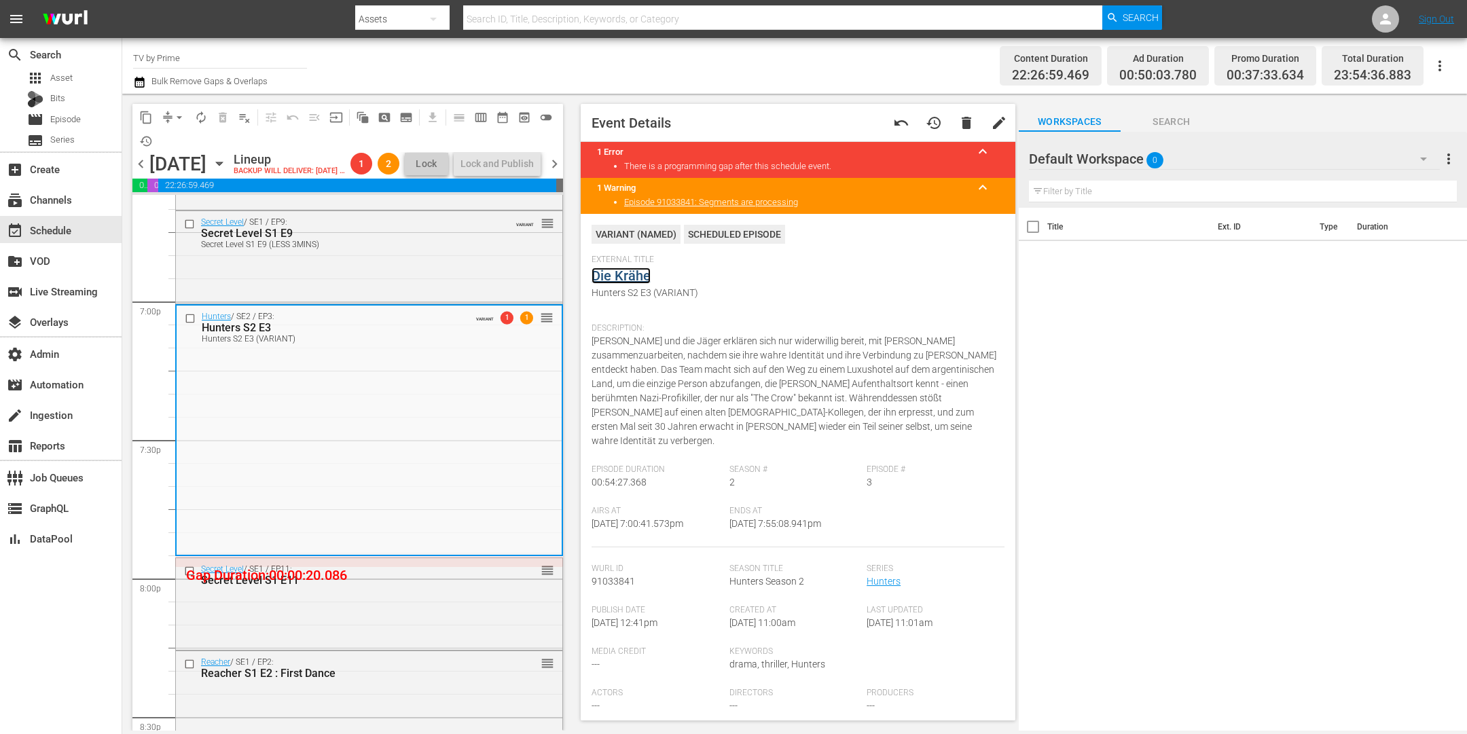
click at [636, 274] on link "Die Krähe" at bounding box center [621, 276] width 59 height 16
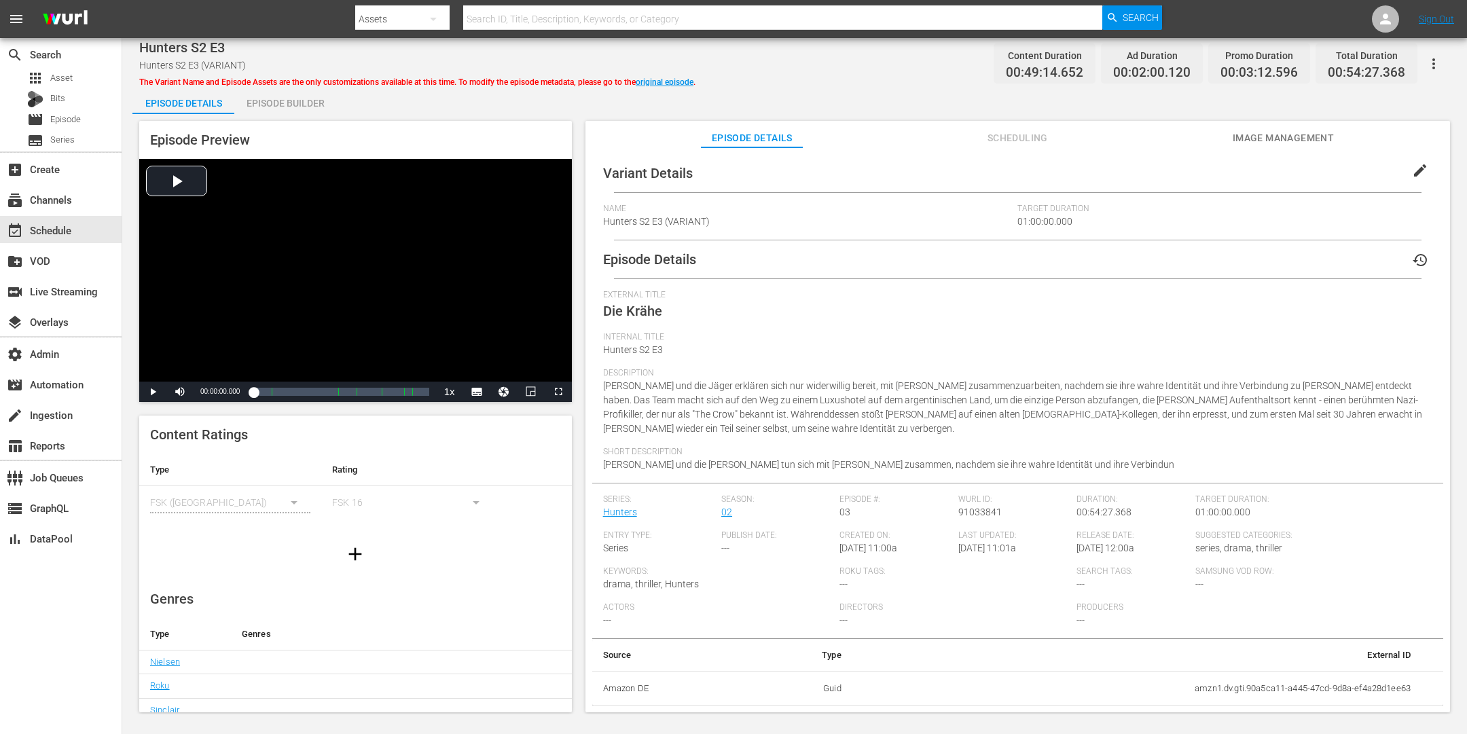
click at [310, 106] on div "Episode Builder" at bounding box center [285, 103] width 102 height 33
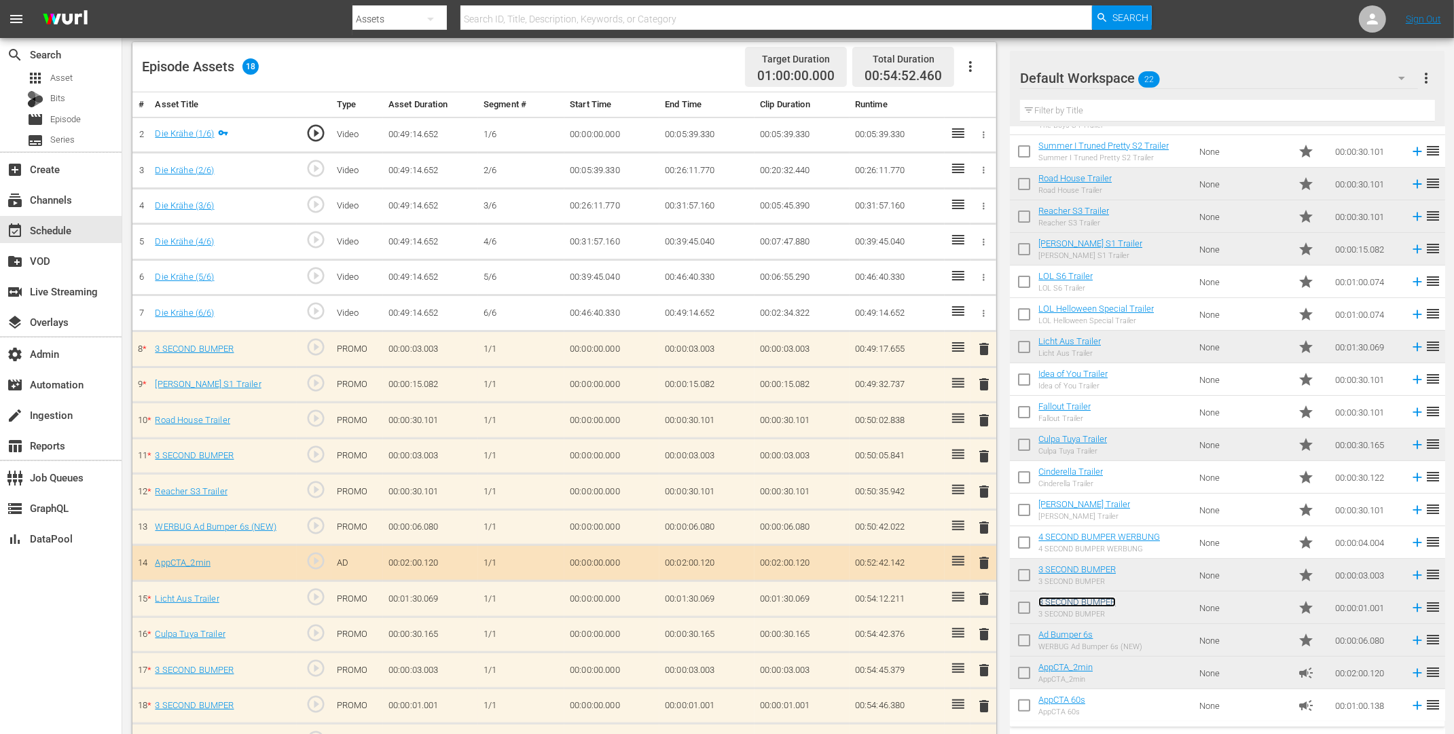
scroll to position [382, 0]
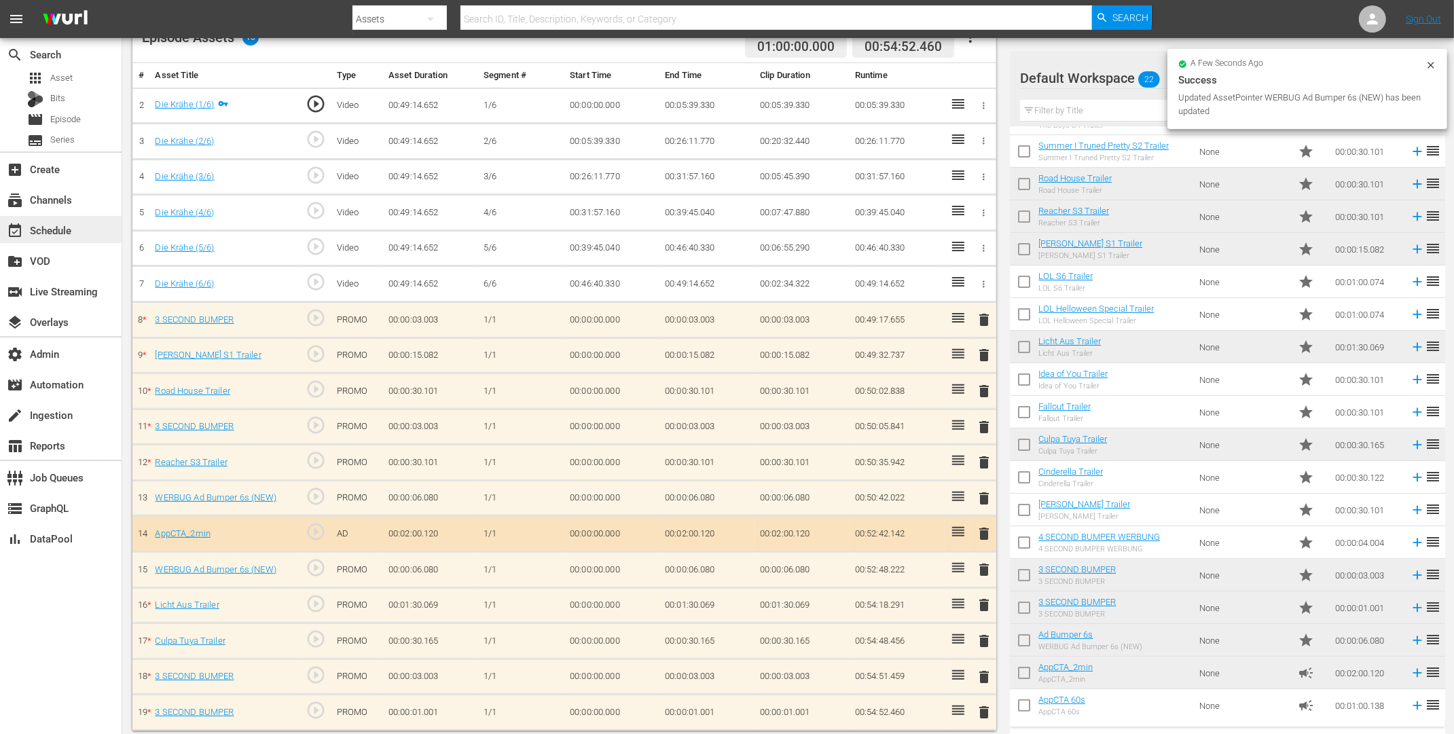
click at [73, 232] on div "event_available Schedule" at bounding box center [38, 228] width 76 height 12
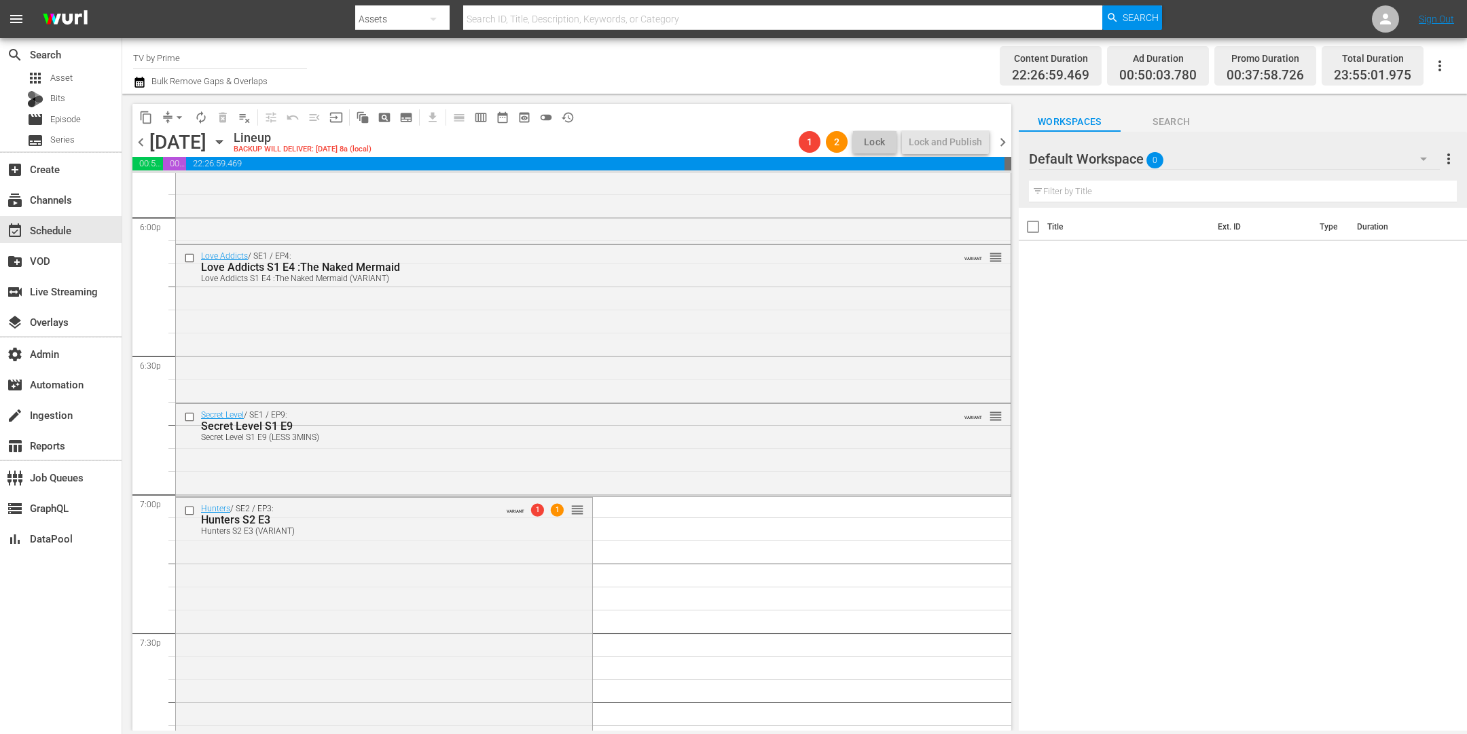
scroll to position [5039, 0]
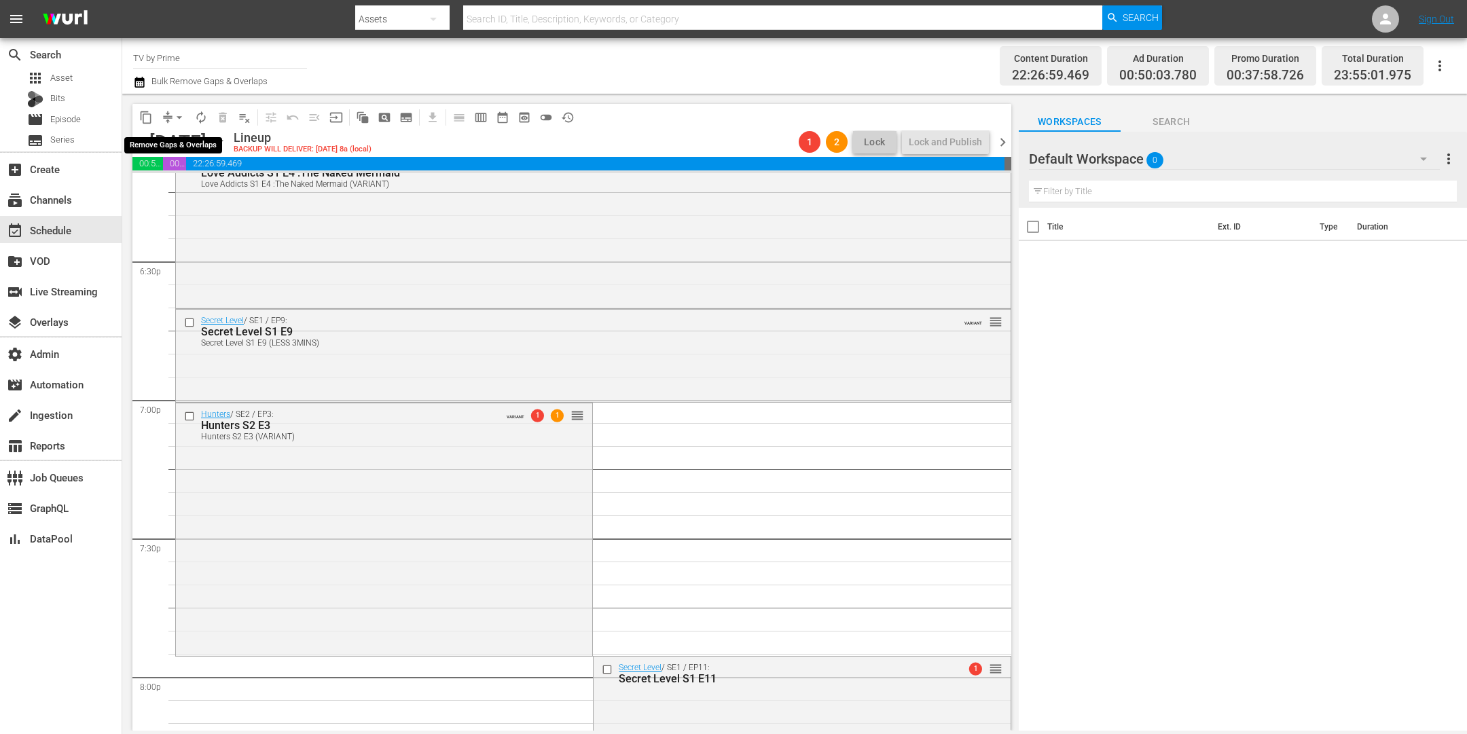
click at [175, 115] on span "arrow_drop_down" at bounding box center [180, 118] width 14 height 14
click at [194, 185] on li "Align to End of Previous Day" at bounding box center [180, 189] width 143 height 22
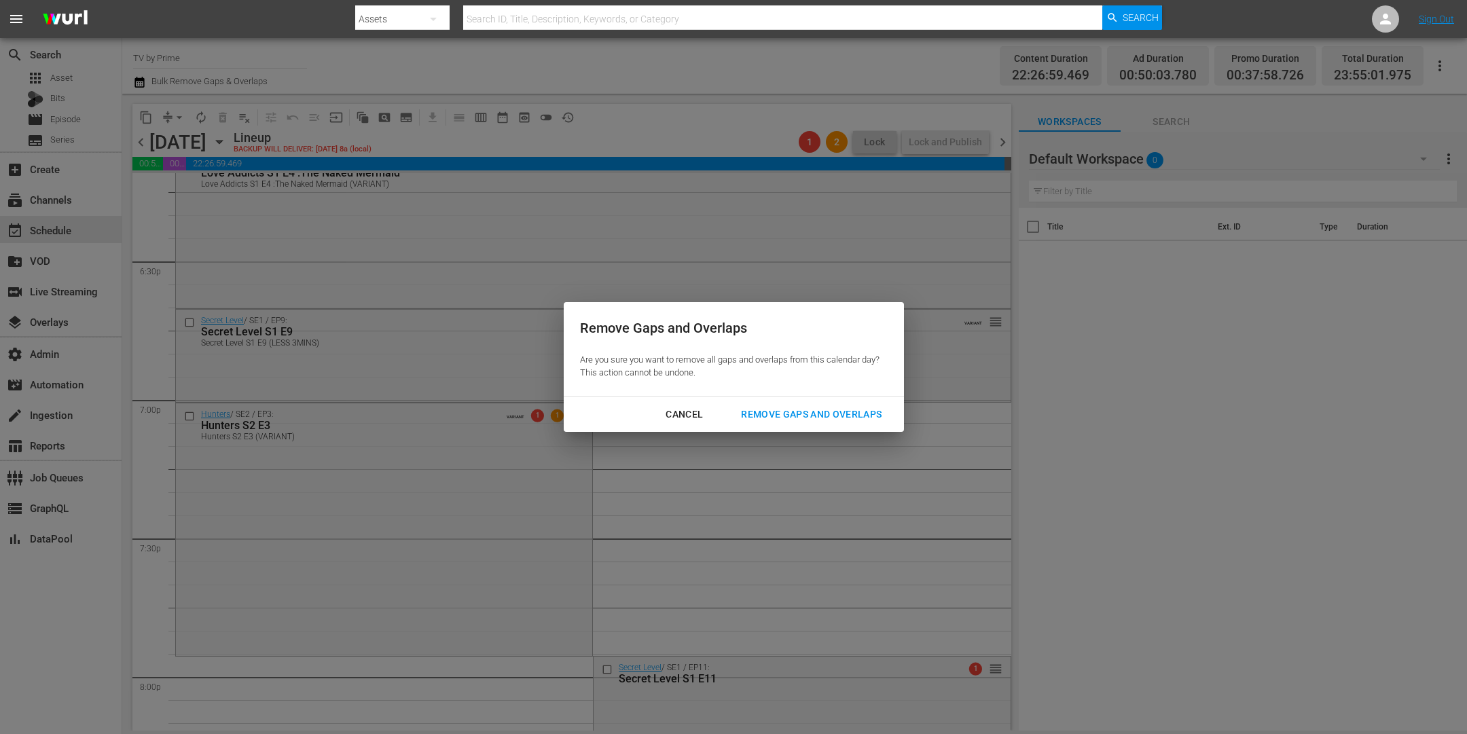
click at [782, 410] on div "Remove Gaps and Overlaps" at bounding box center [811, 414] width 162 height 17
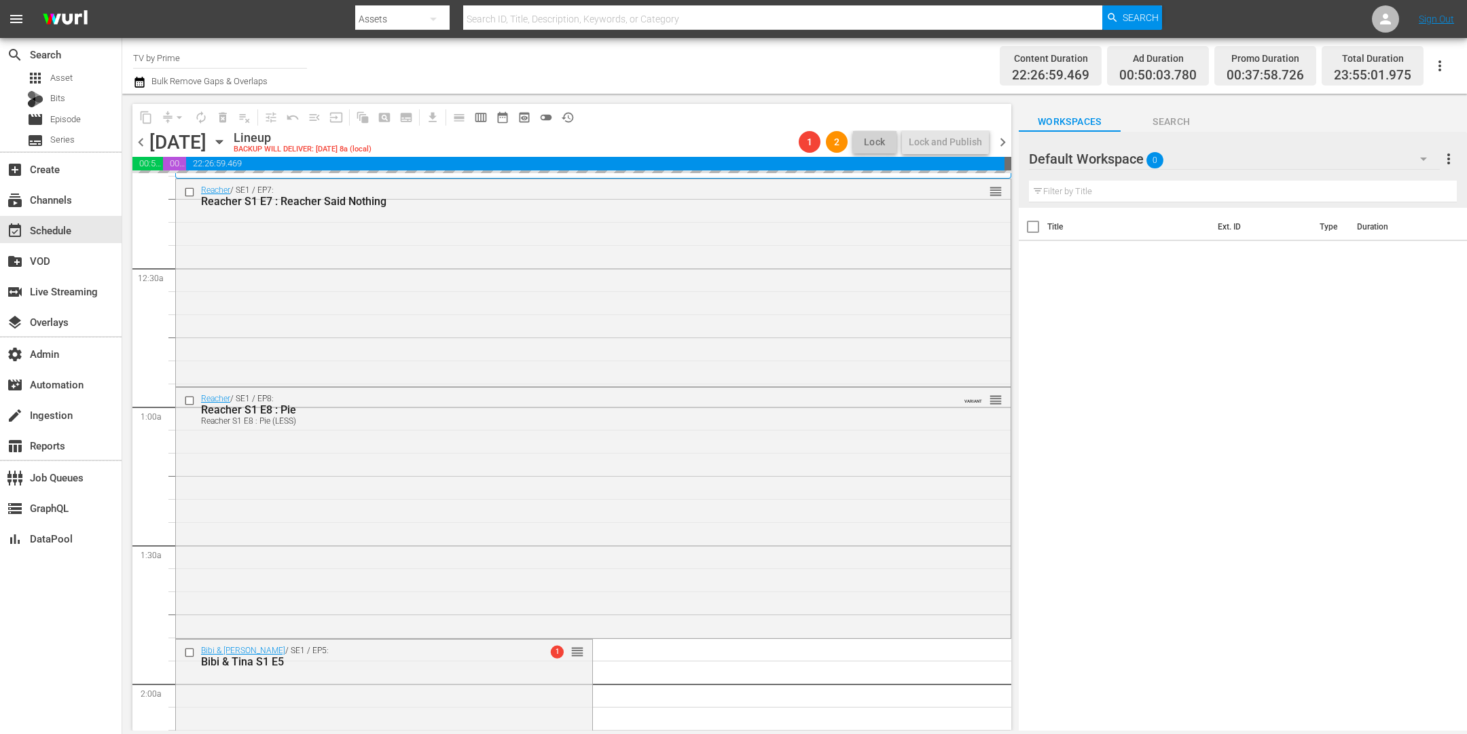
scroll to position [0, 0]
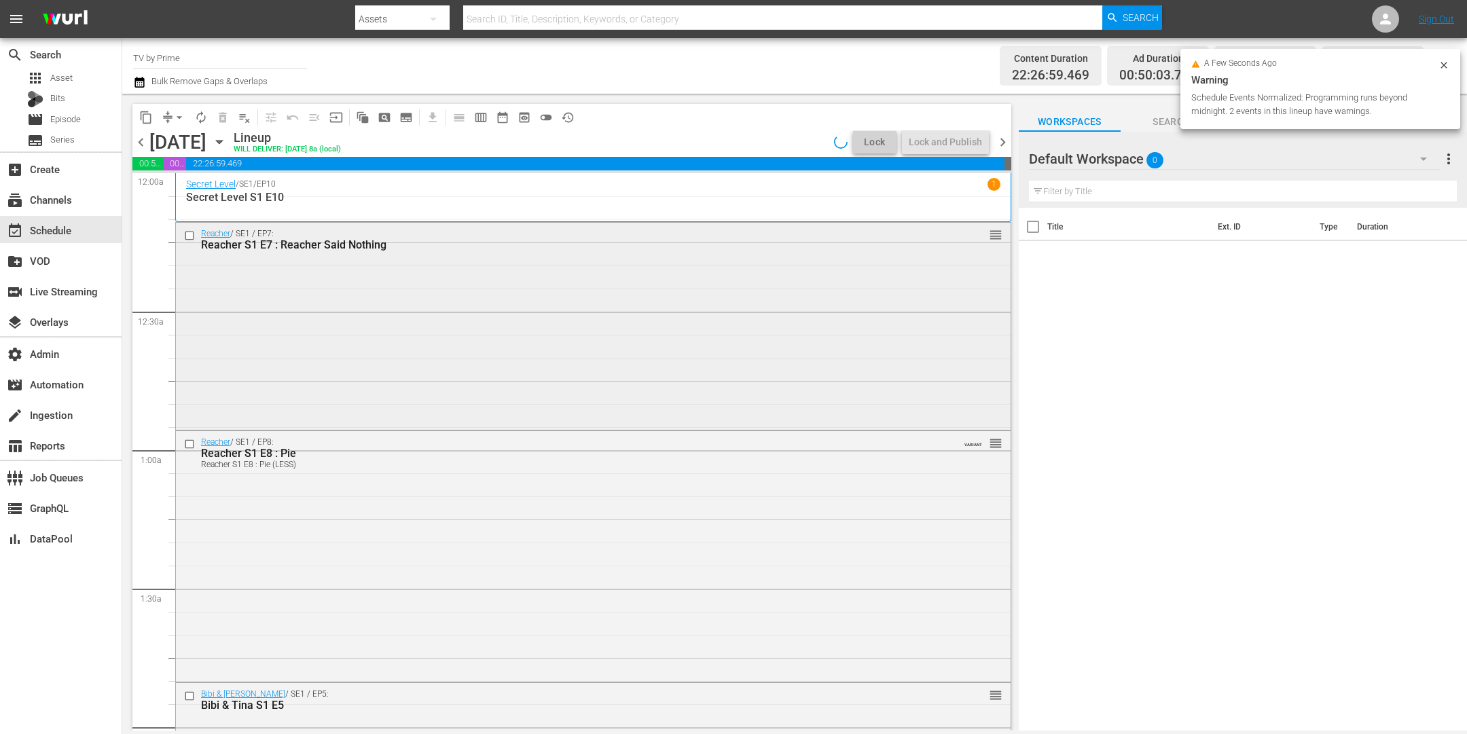
click at [448, 325] on div "Reacher / SE1 / EP7: Reacher S1 E7 : Reacher Said Nothing reorder" at bounding box center [593, 325] width 835 height 204
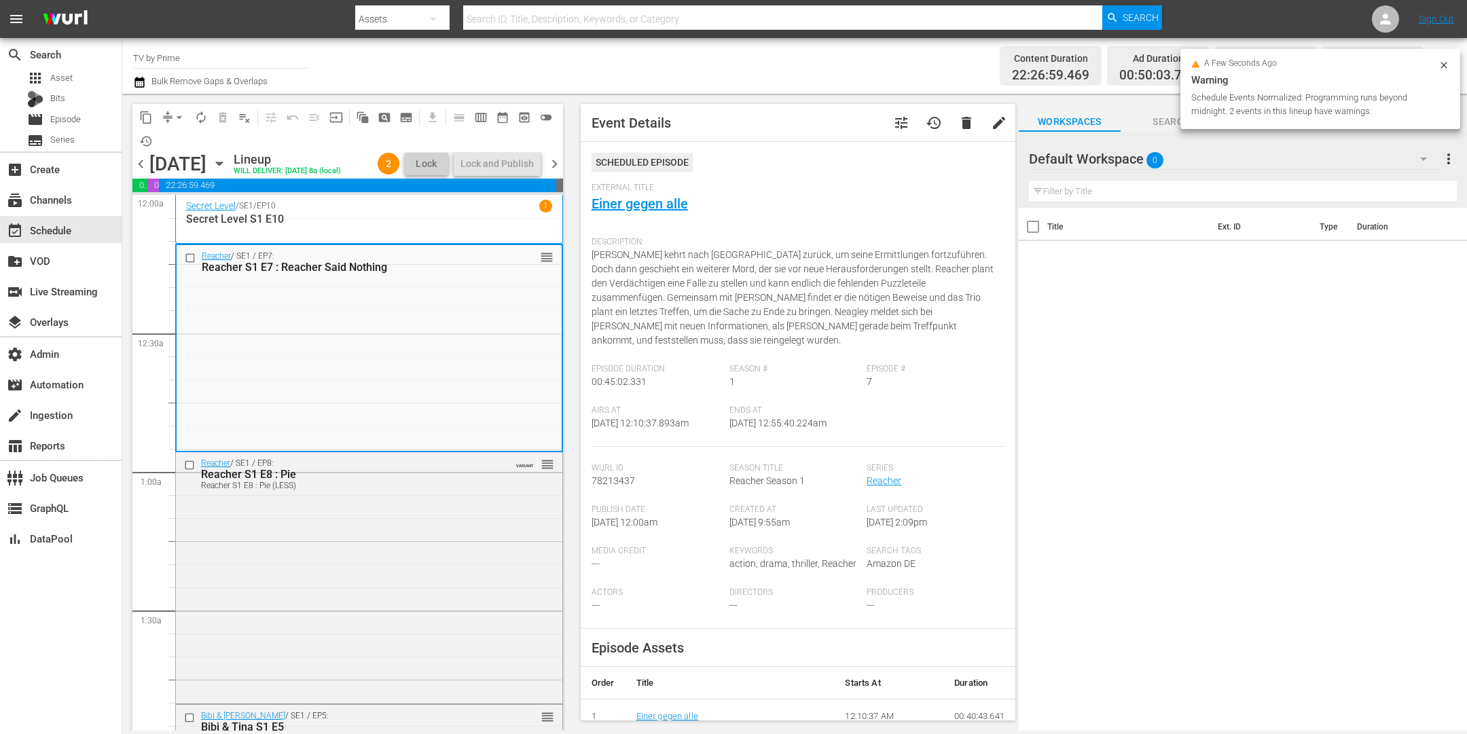
scroll to position [314, 0]
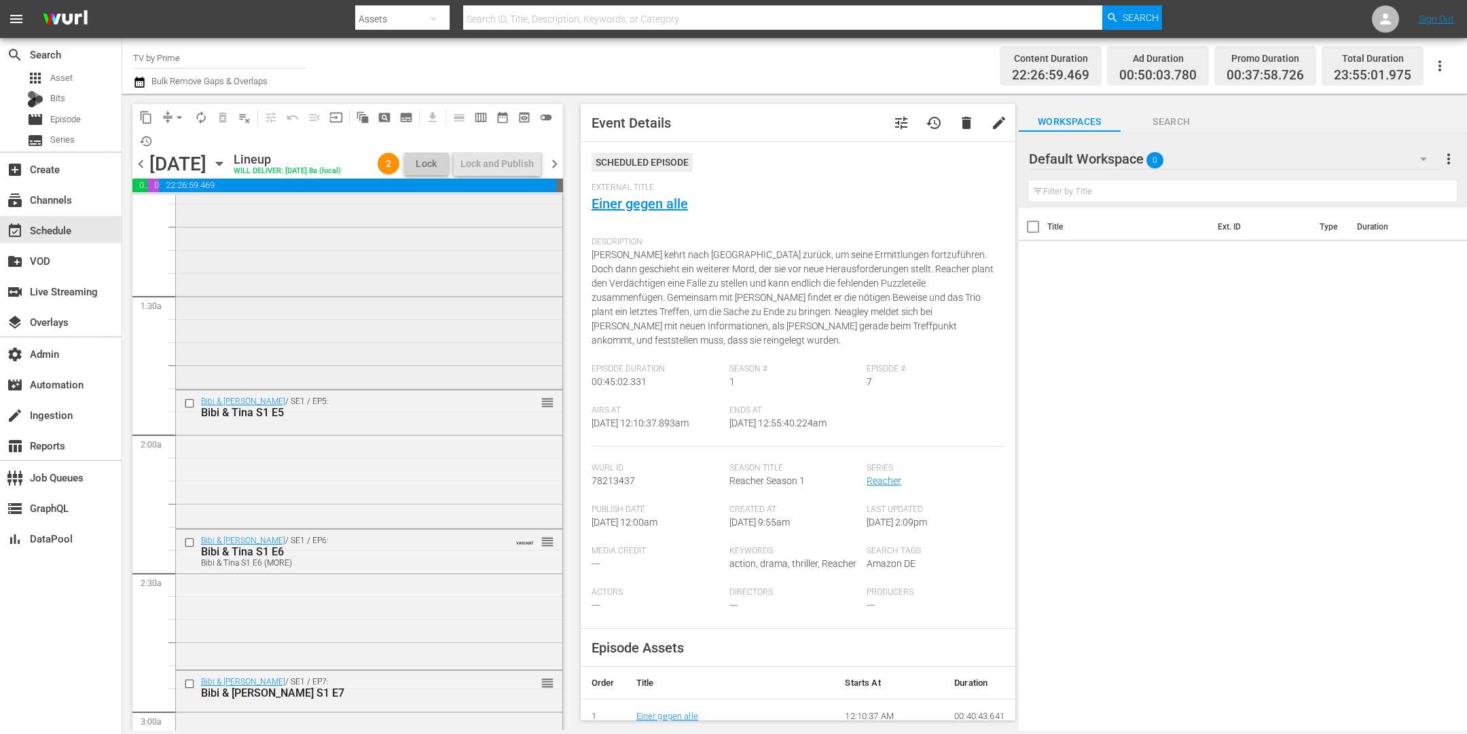
click at [406, 298] on div "Reacher / SE1 / EP8: Reacher S1 E8 : Pie Reacher S1 E8 : Pie (LESS) VARIANT reo…" at bounding box center [369, 262] width 386 height 249
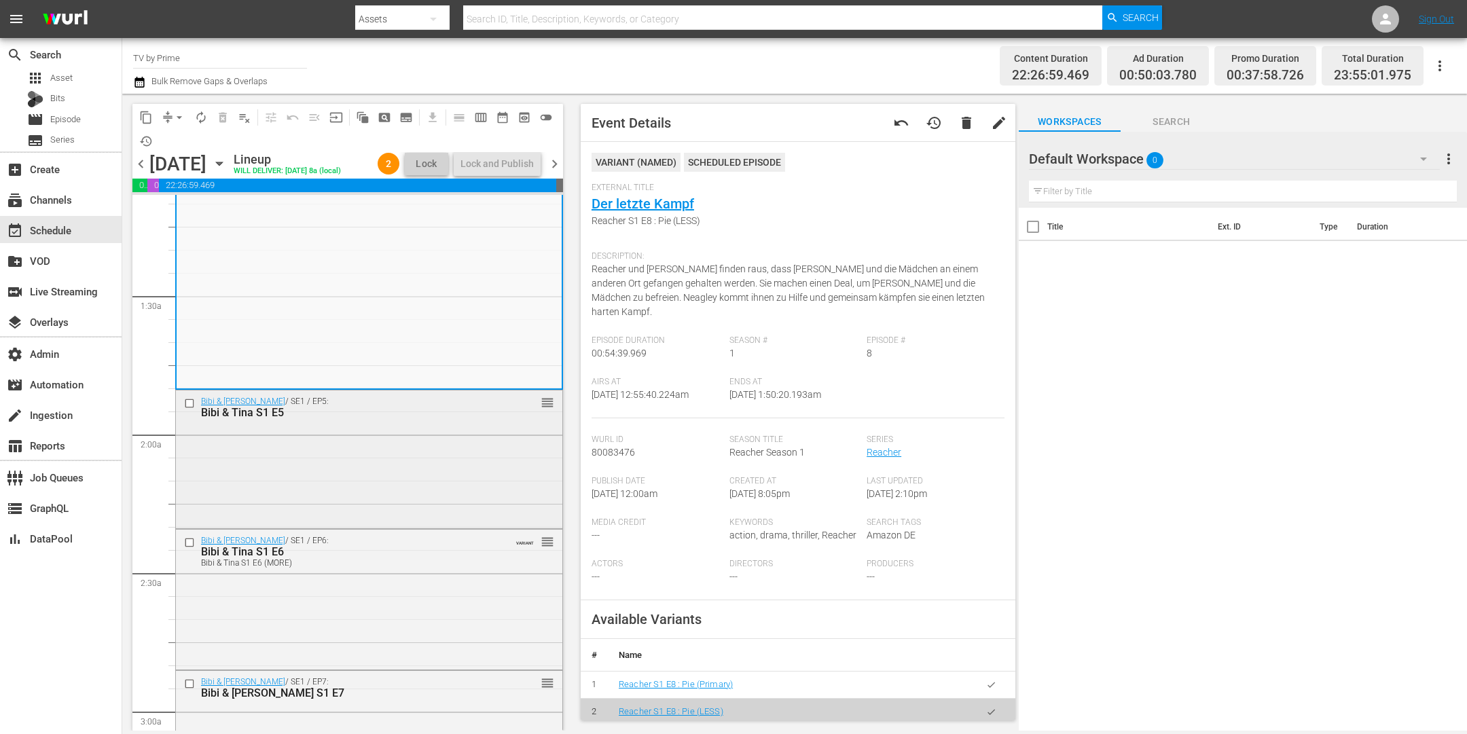
click at [400, 447] on div "Bibi & [PERSON_NAME] / SE1 / EP5: [PERSON_NAME] & [PERSON_NAME] S1 E5 reorder" at bounding box center [369, 458] width 386 height 135
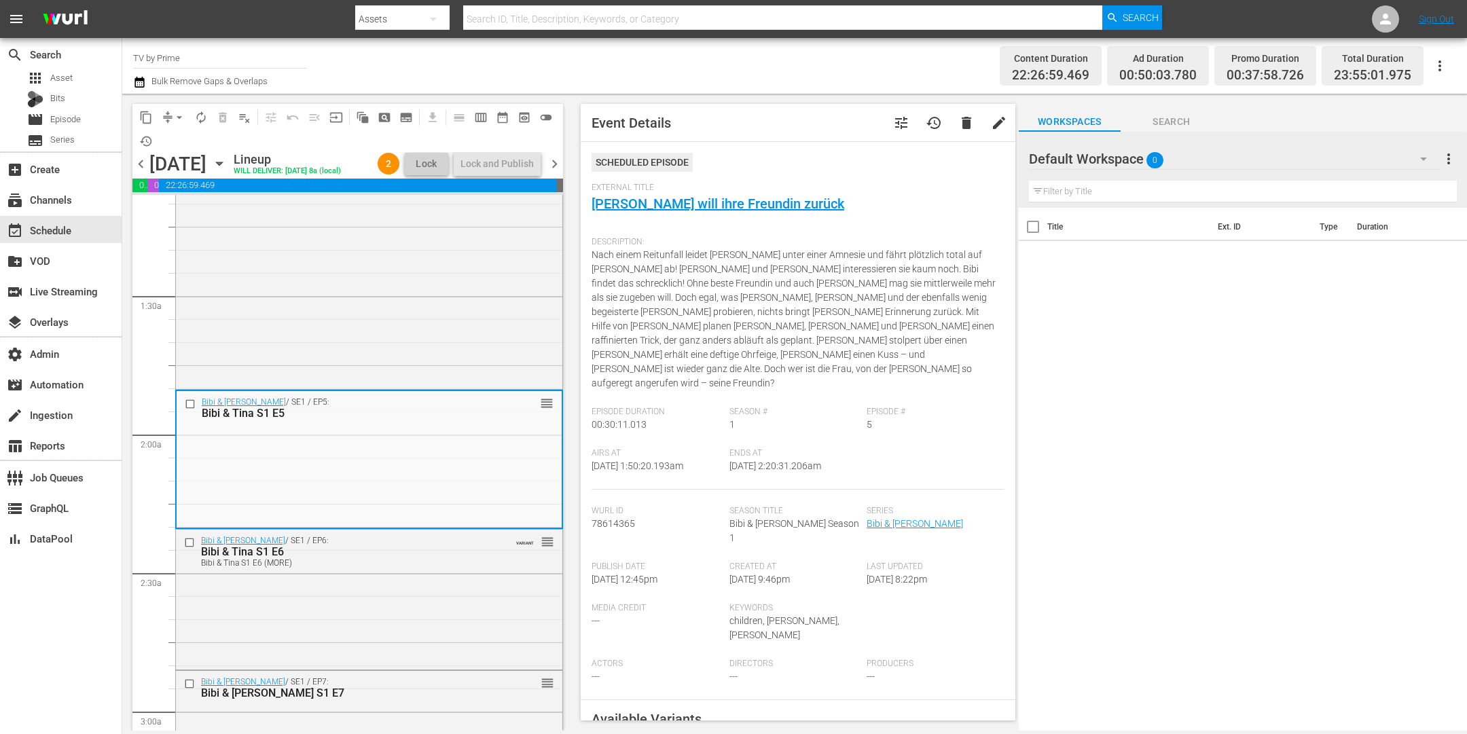
scroll to position [507, 0]
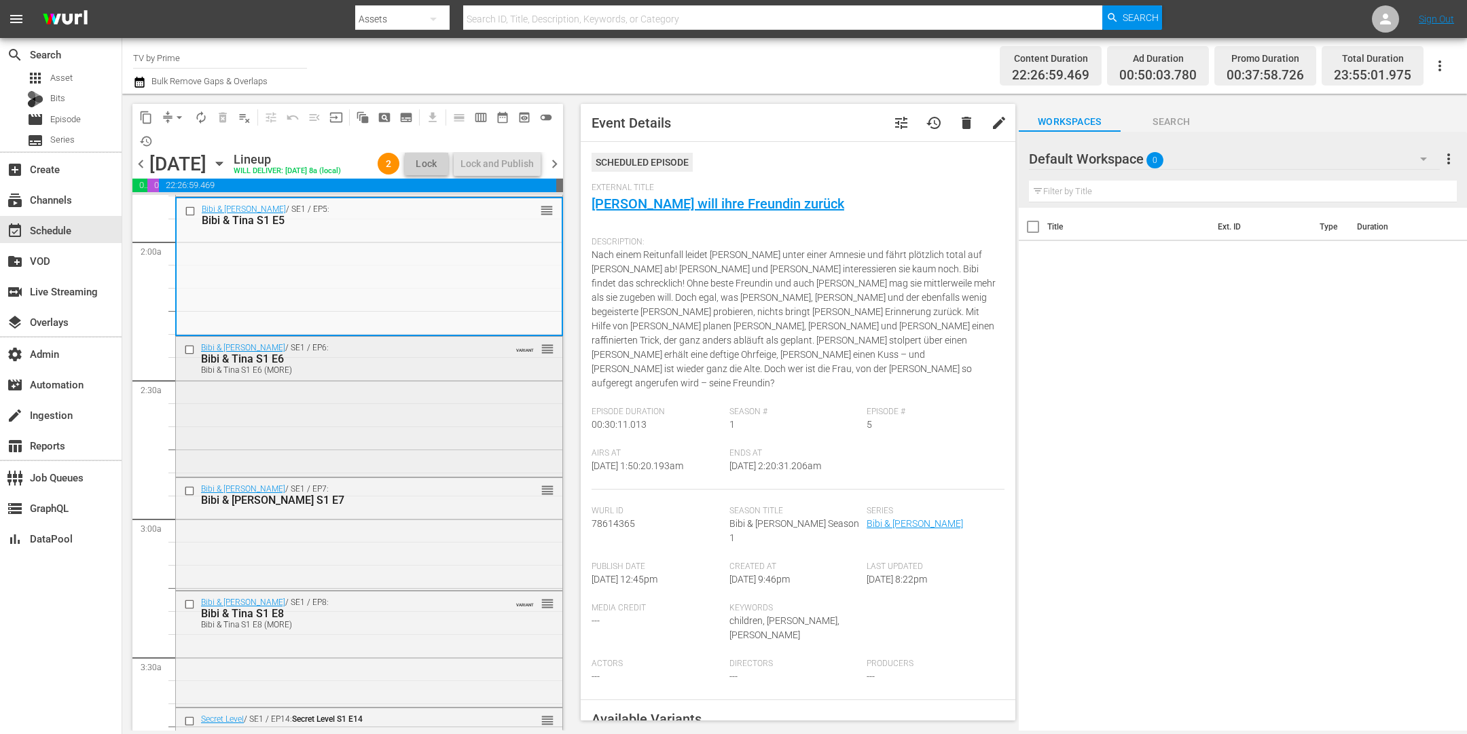
click at [403, 387] on div "Bibi & [PERSON_NAME] / SE1 / EP6: Bibi & Tina S1 E6 Bibi & Tina S1 E6 (MORE) VA…" at bounding box center [369, 405] width 386 height 137
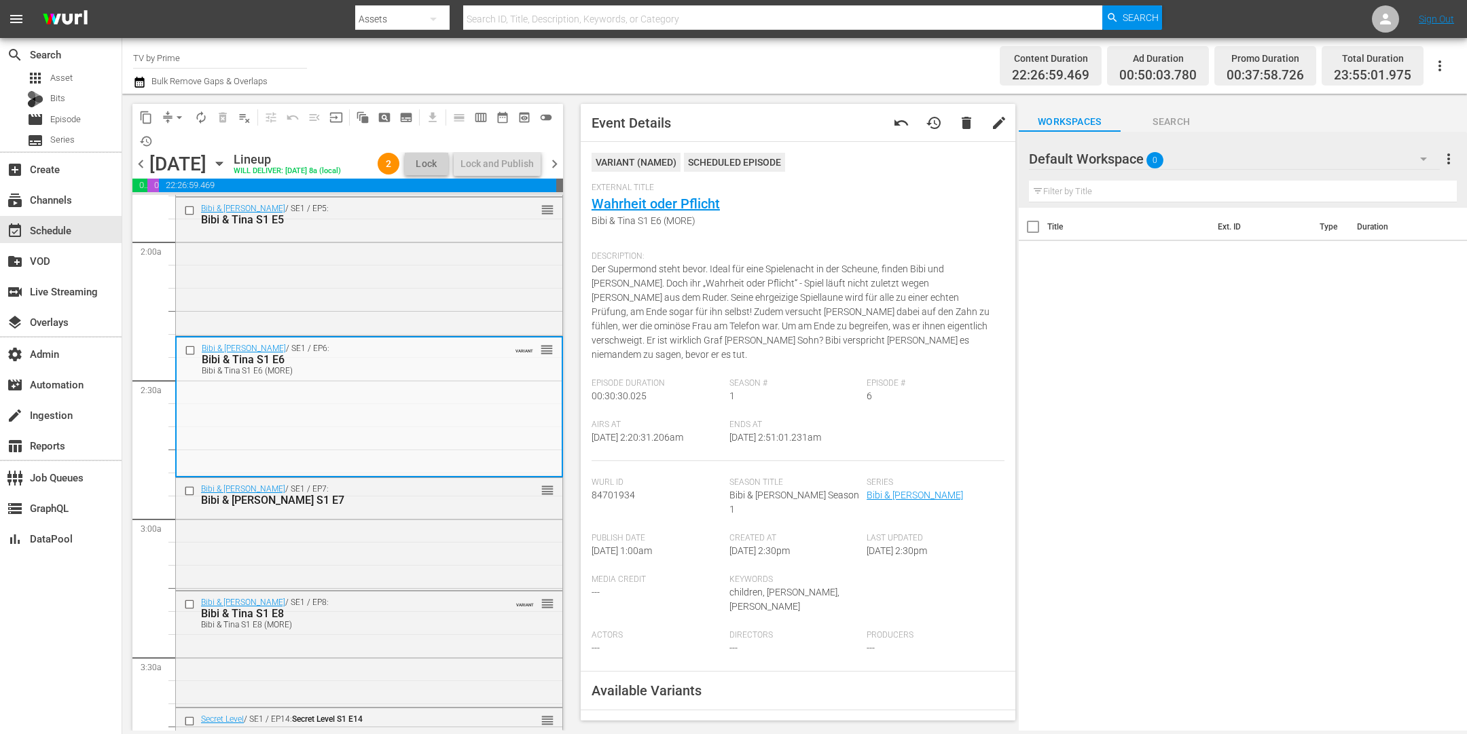
scroll to position [319, 0]
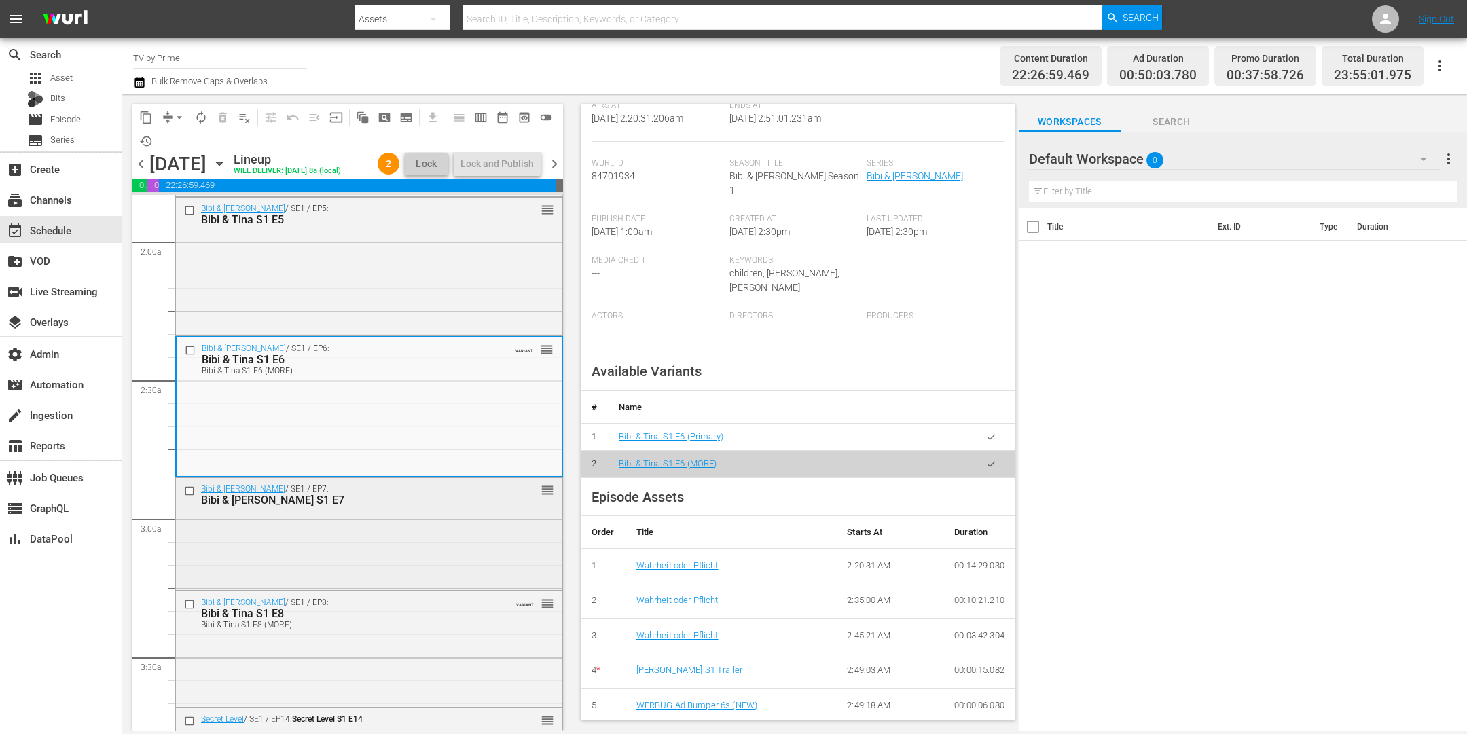
click at [417, 545] on div "Bibi & [PERSON_NAME] / SE1 / EP7: [PERSON_NAME] & [PERSON_NAME] S1 E7 reorder" at bounding box center [369, 533] width 386 height 110
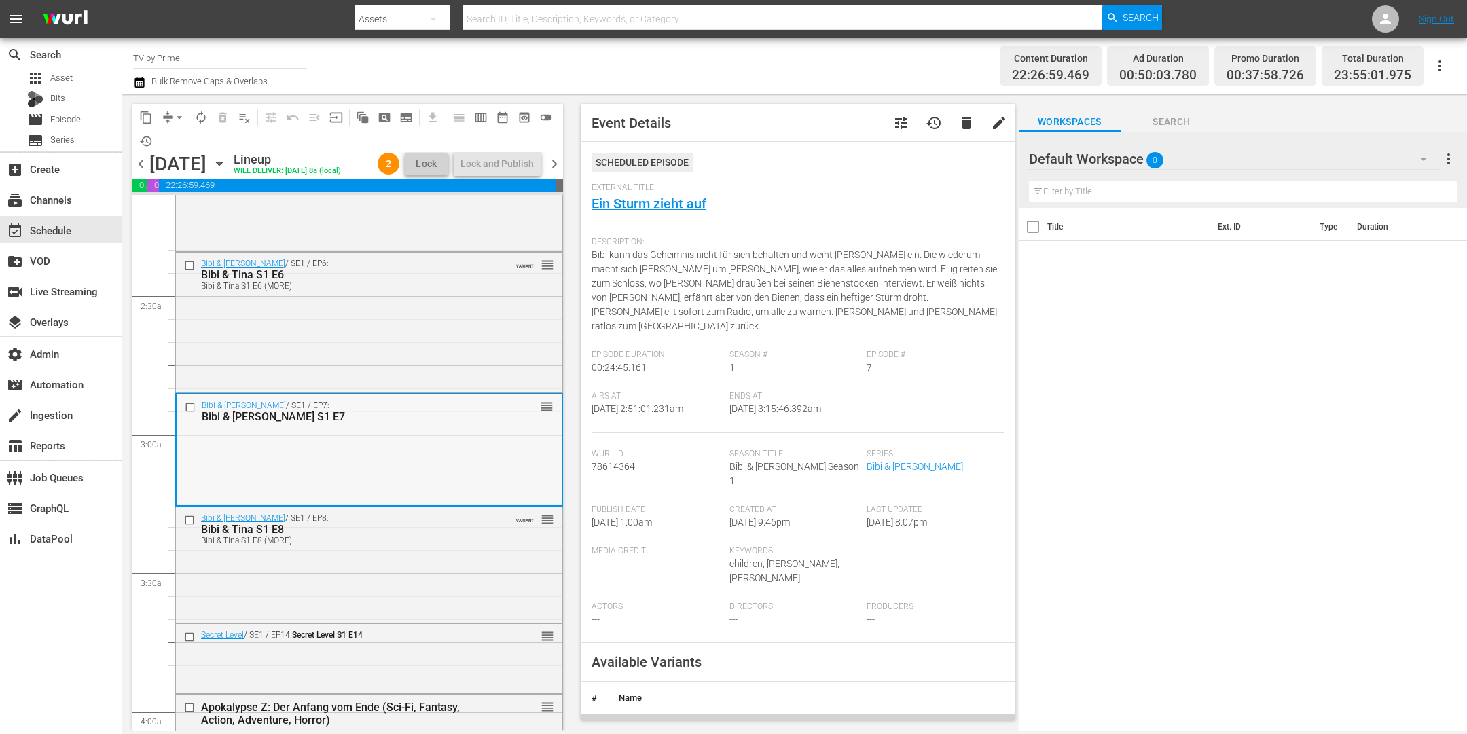
scroll to position [686, 0]
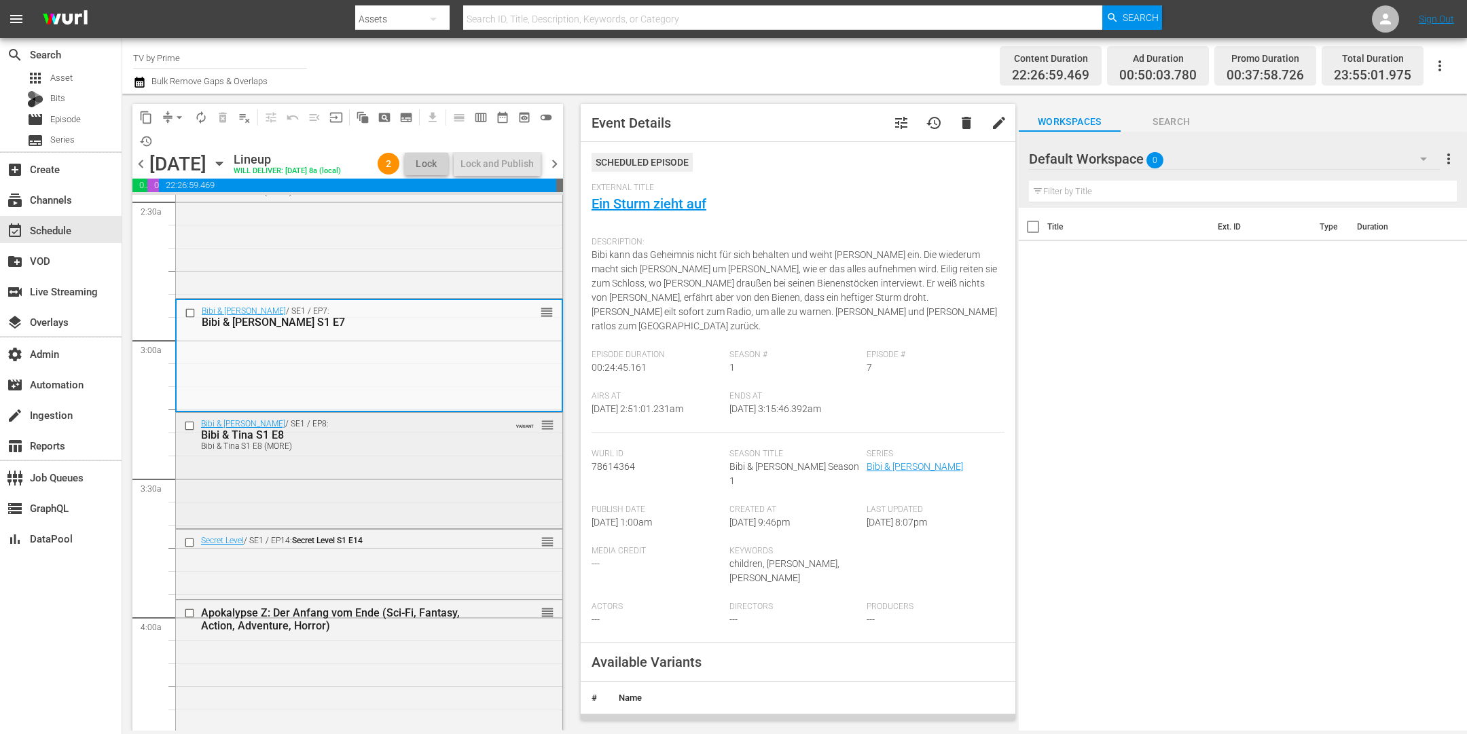
click at [389, 447] on div "Bibi & Tina S1 E8 (MORE)" at bounding box center [346, 447] width 291 height 10
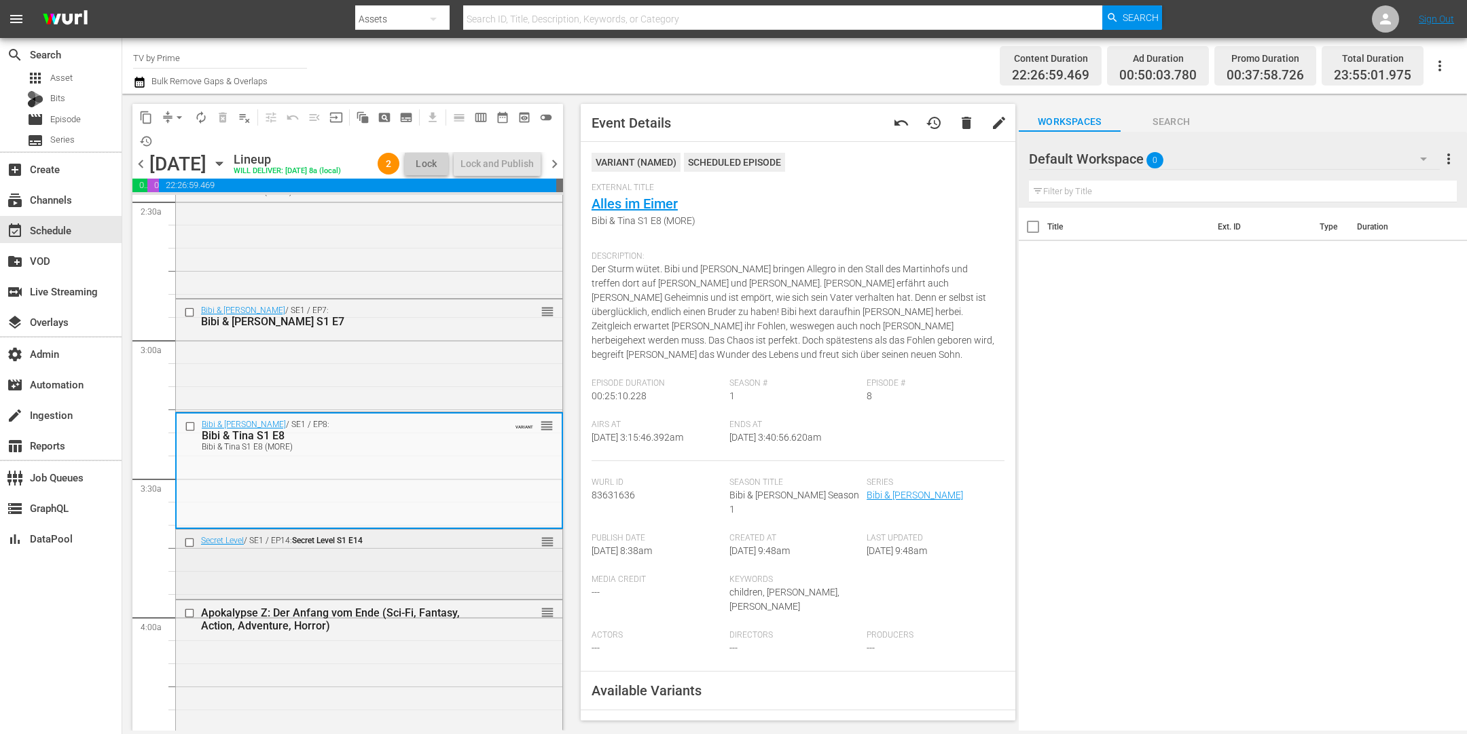
click at [394, 555] on div "Secret Level / SE1 / EP14: Secret Level S1 E14 reorder" at bounding box center [369, 563] width 386 height 67
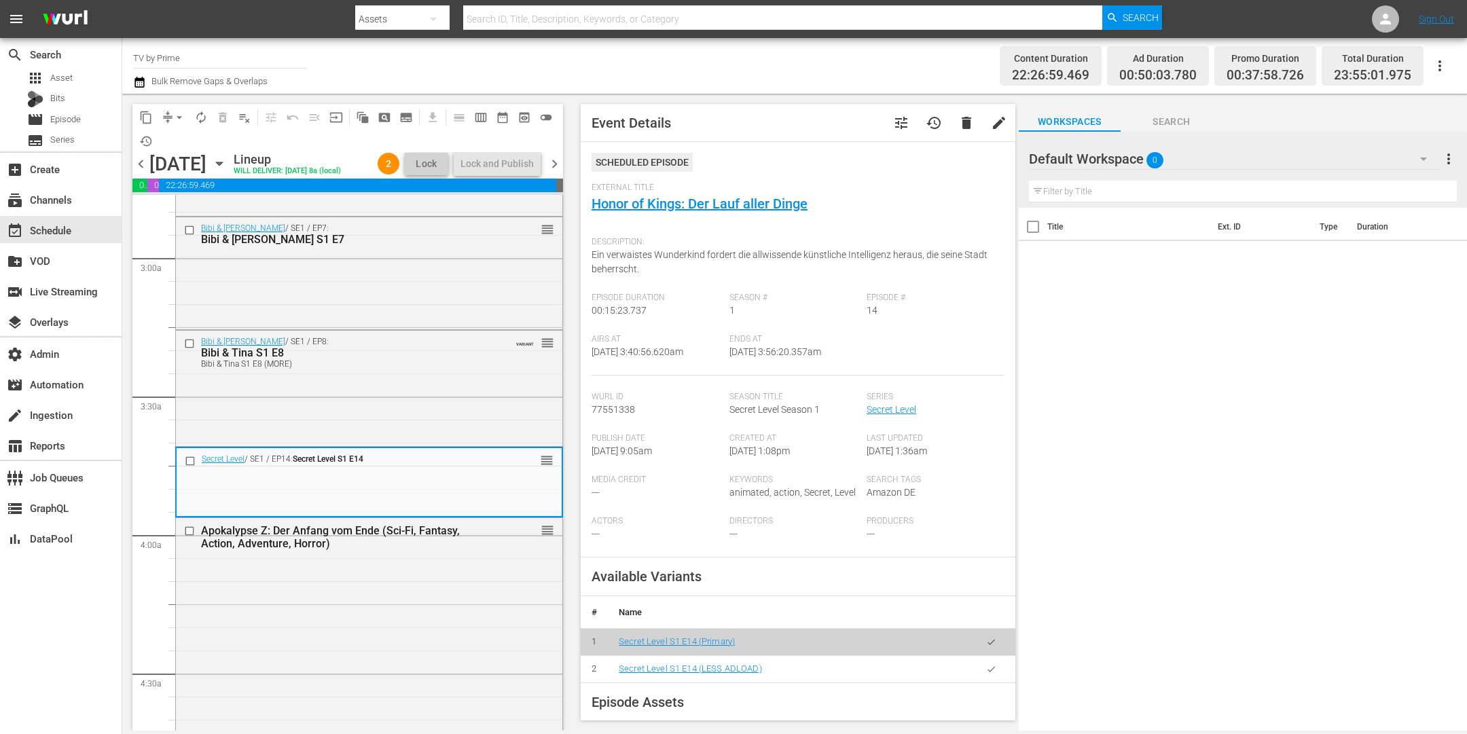
scroll to position [956, 0]
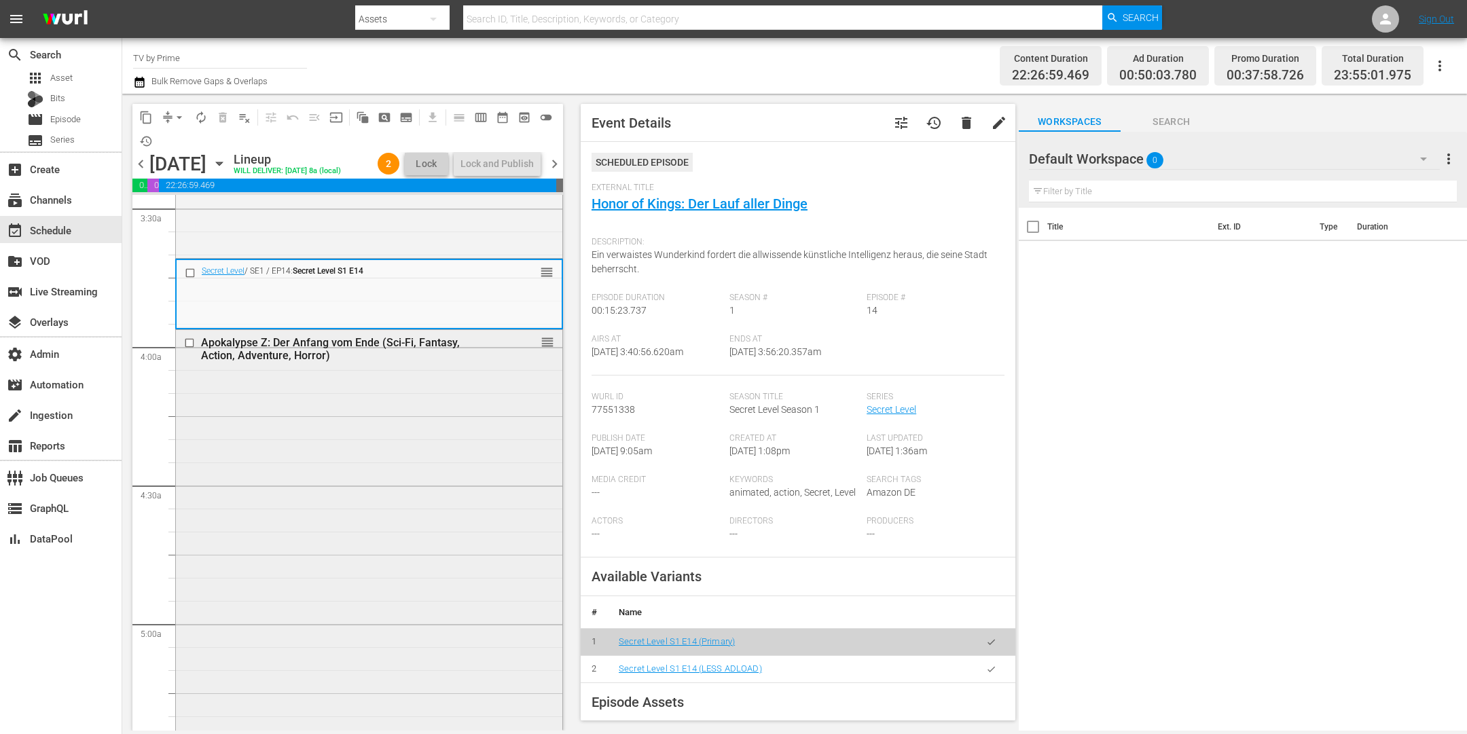
click at [388, 485] on div "Apokalypse Z: Der Anfang vom Ende (Sci-Fi, Fantasy, Action, Adventure, Horror) …" at bounding box center [369, 616] width 386 height 573
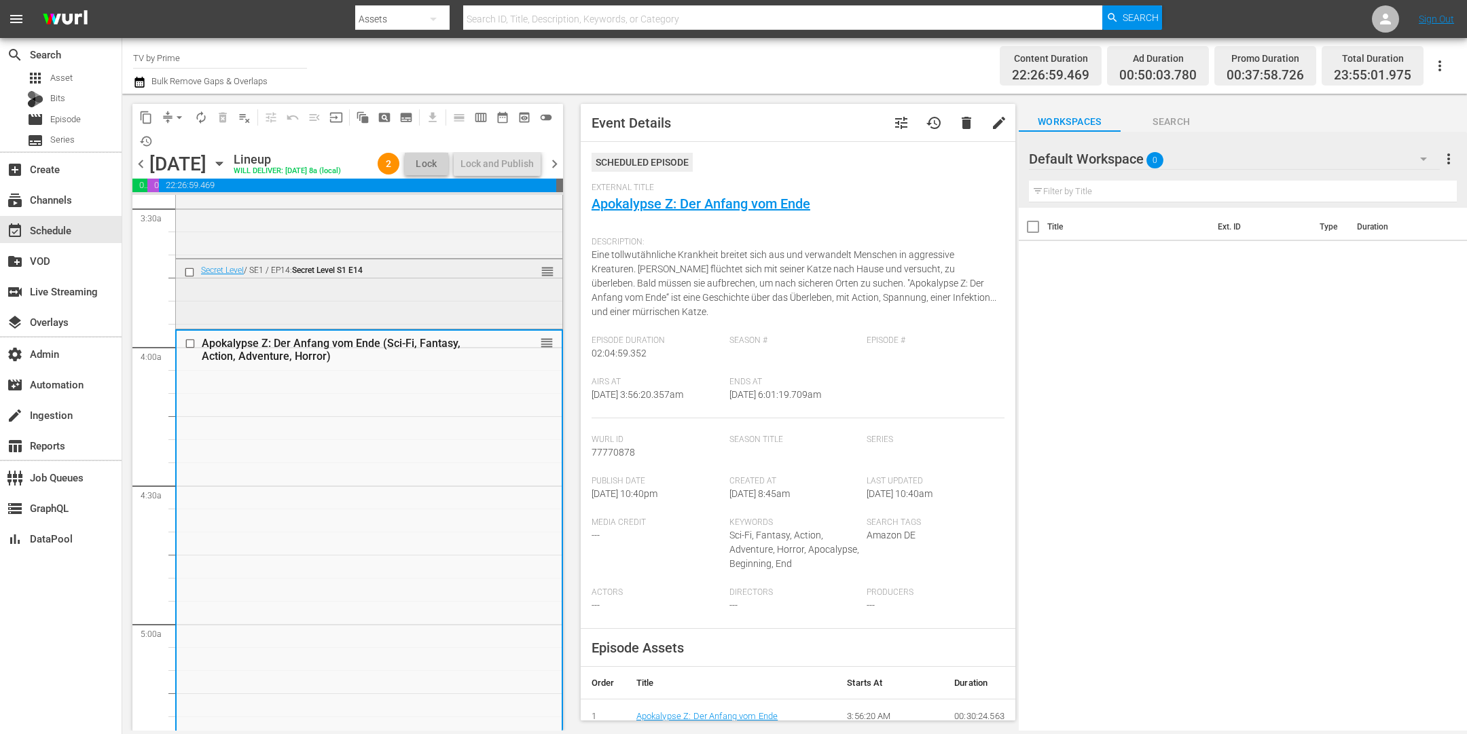
click at [374, 300] on div "Secret Level / SE1 / EP14: Secret Level S1 E14 reorder" at bounding box center [369, 292] width 386 height 67
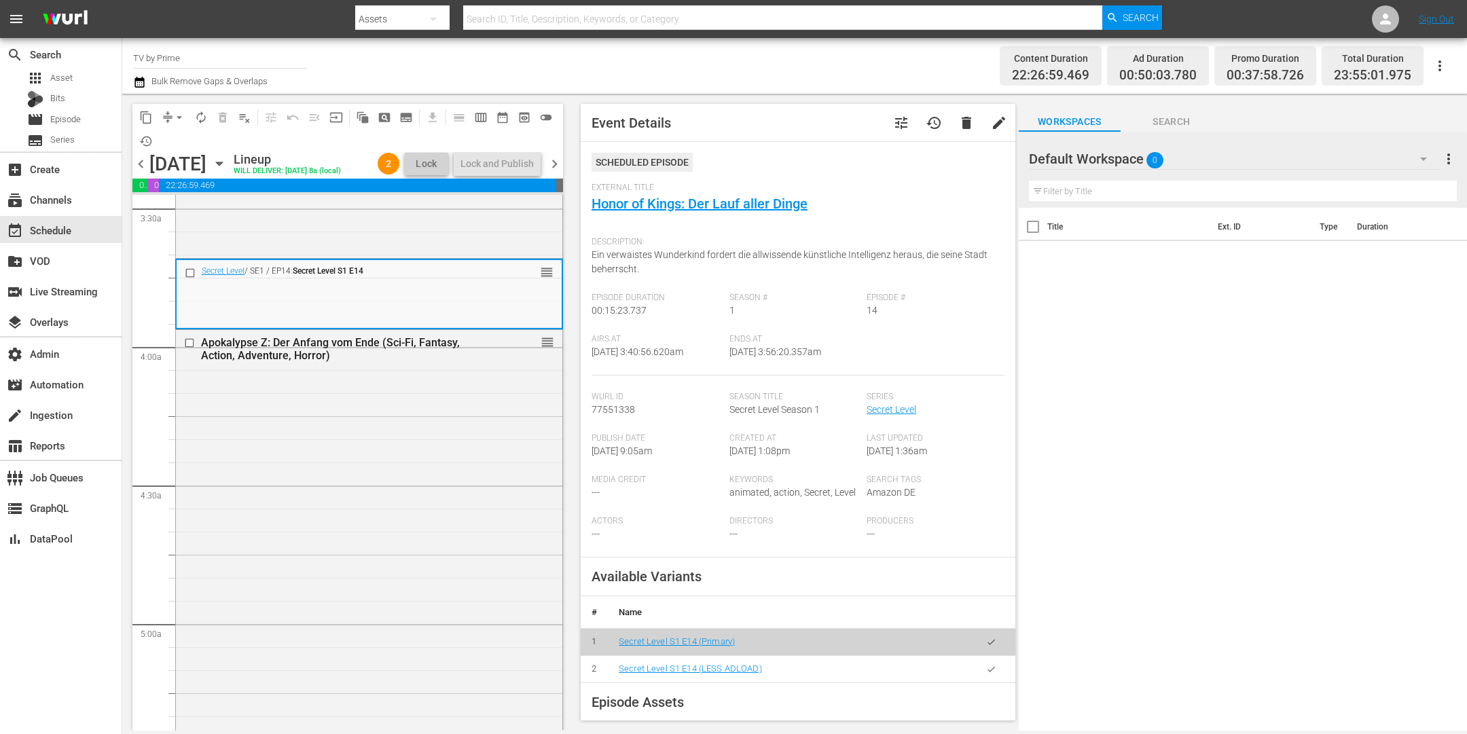
scroll to position [22, 0]
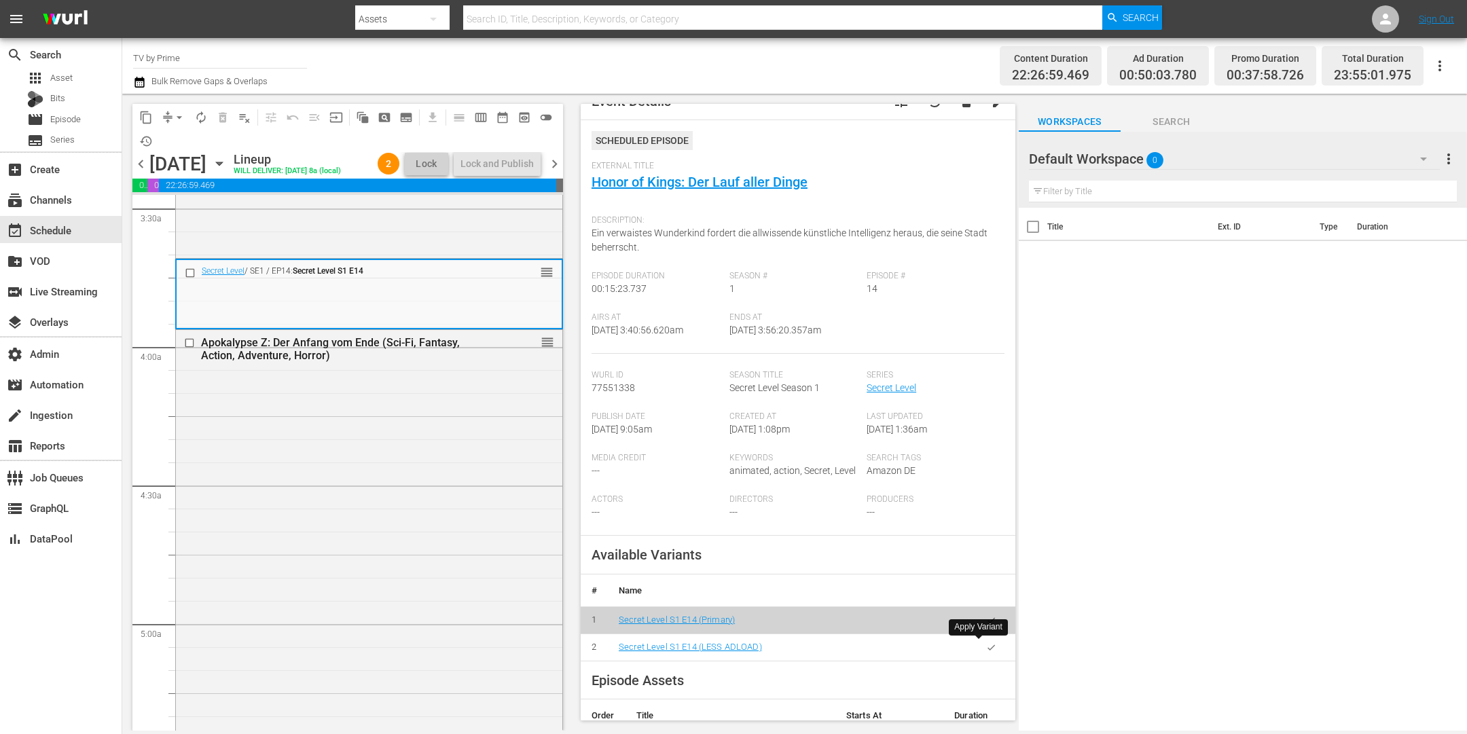
click at [987, 650] on button "button" at bounding box center [991, 647] width 26 height 26
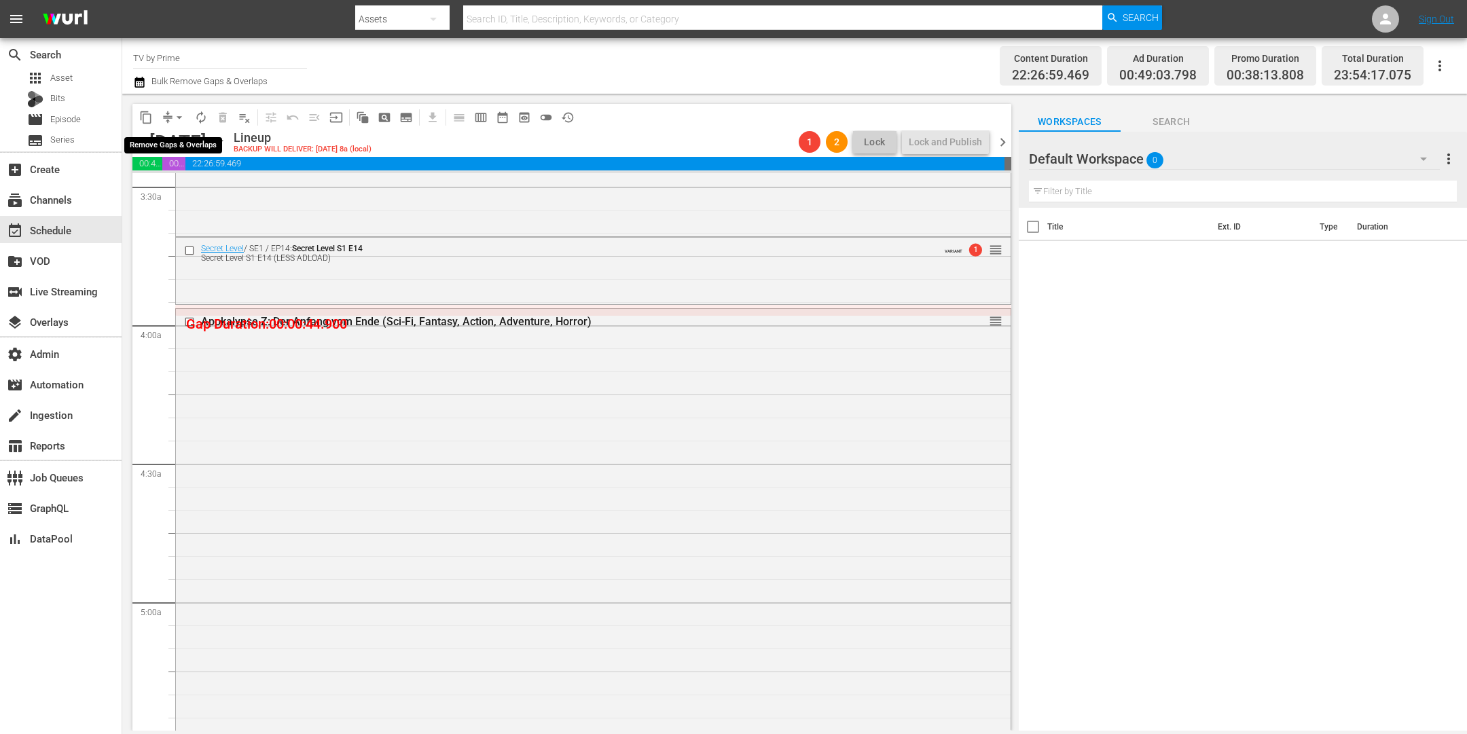
click at [173, 115] on span "arrow_drop_down" at bounding box center [180, 118] width 14 height 14
click at [199, 190] on li "Align to End of Previous Day" at bounding box center [180, 189] width 143 height 22
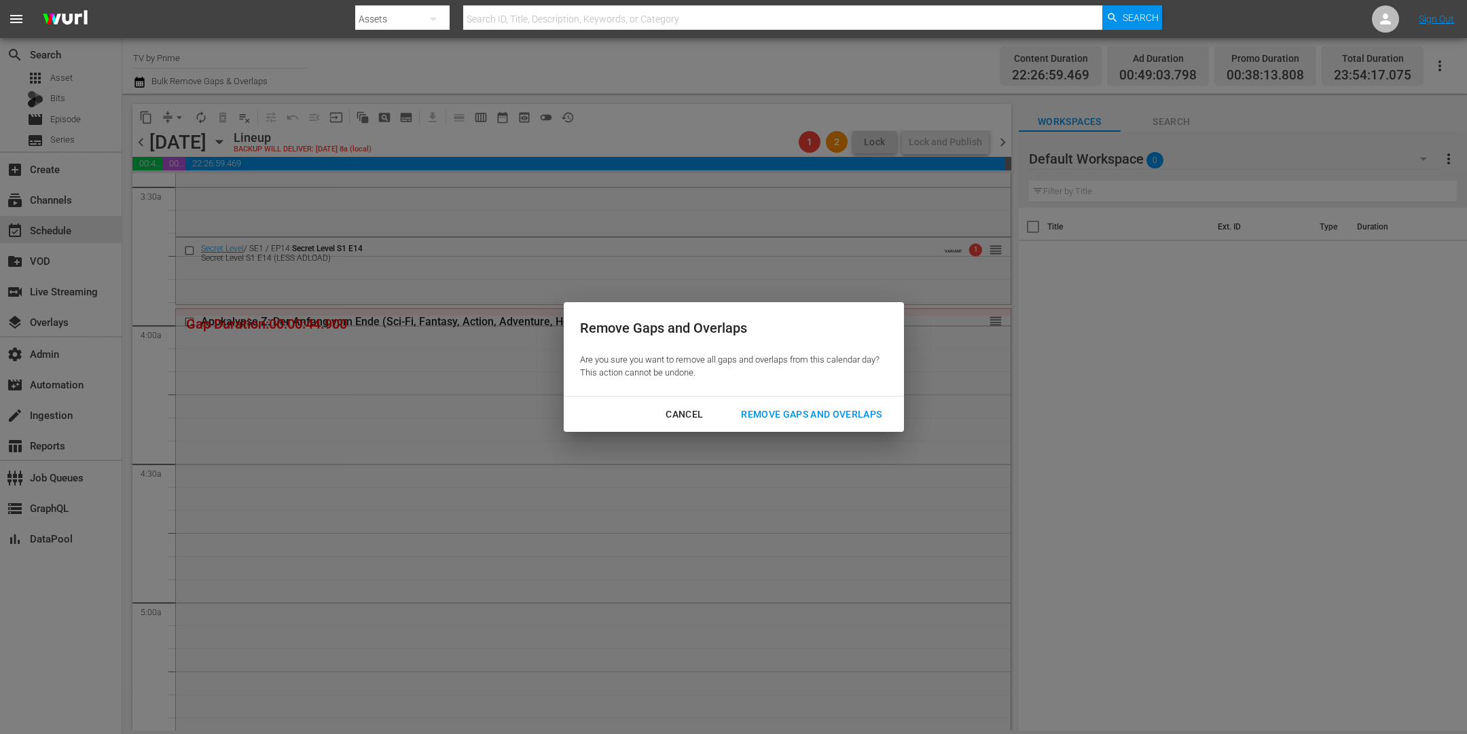
click at [838, 417] on div "Remove Gaps and Overlaps" at bounding box center [811, 414] width 162 height 17
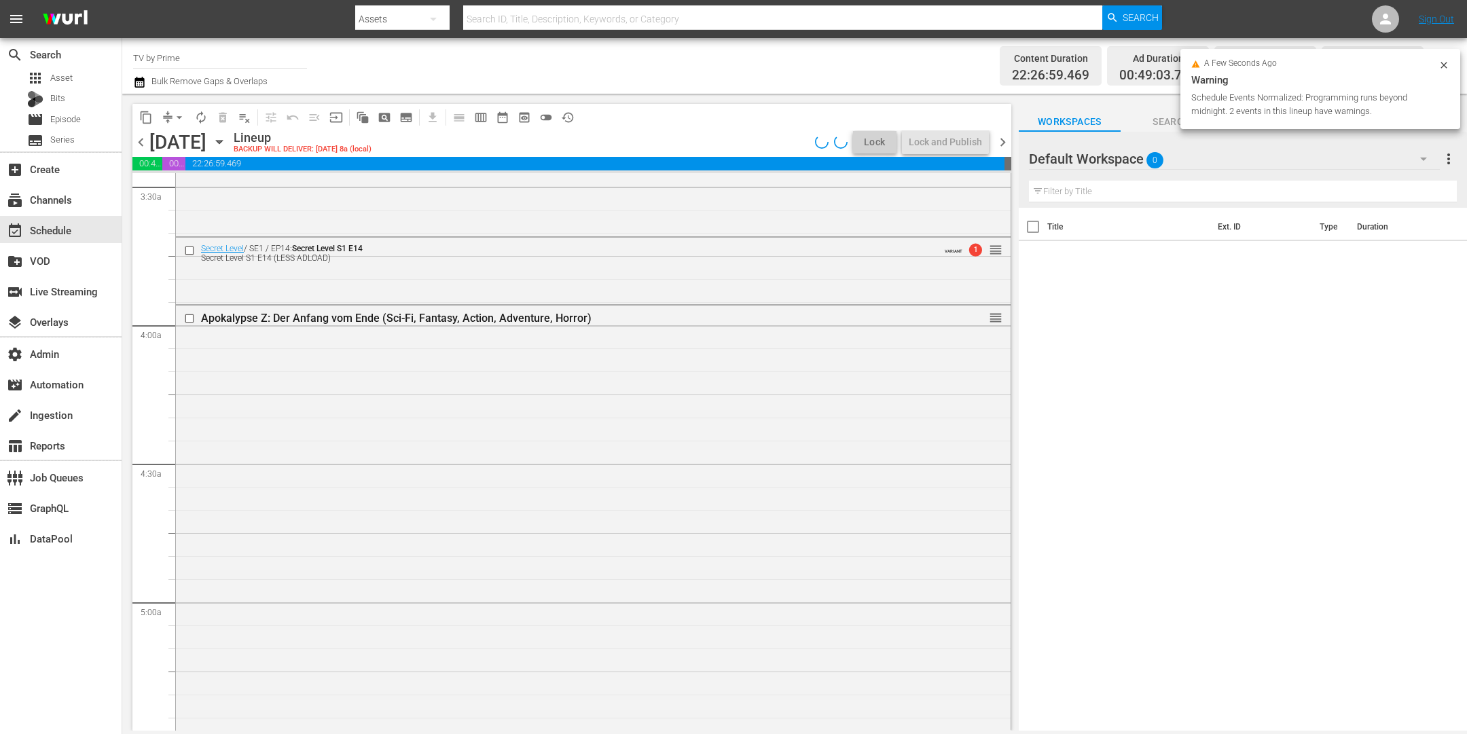
click at [454, 454] on div "Apokalypse Z: Der Anfang vom Ende (Sci-Fi, Fantasy, Action, Adventure, Horror) …" at bounding box center [593, 592] width 835 height 573
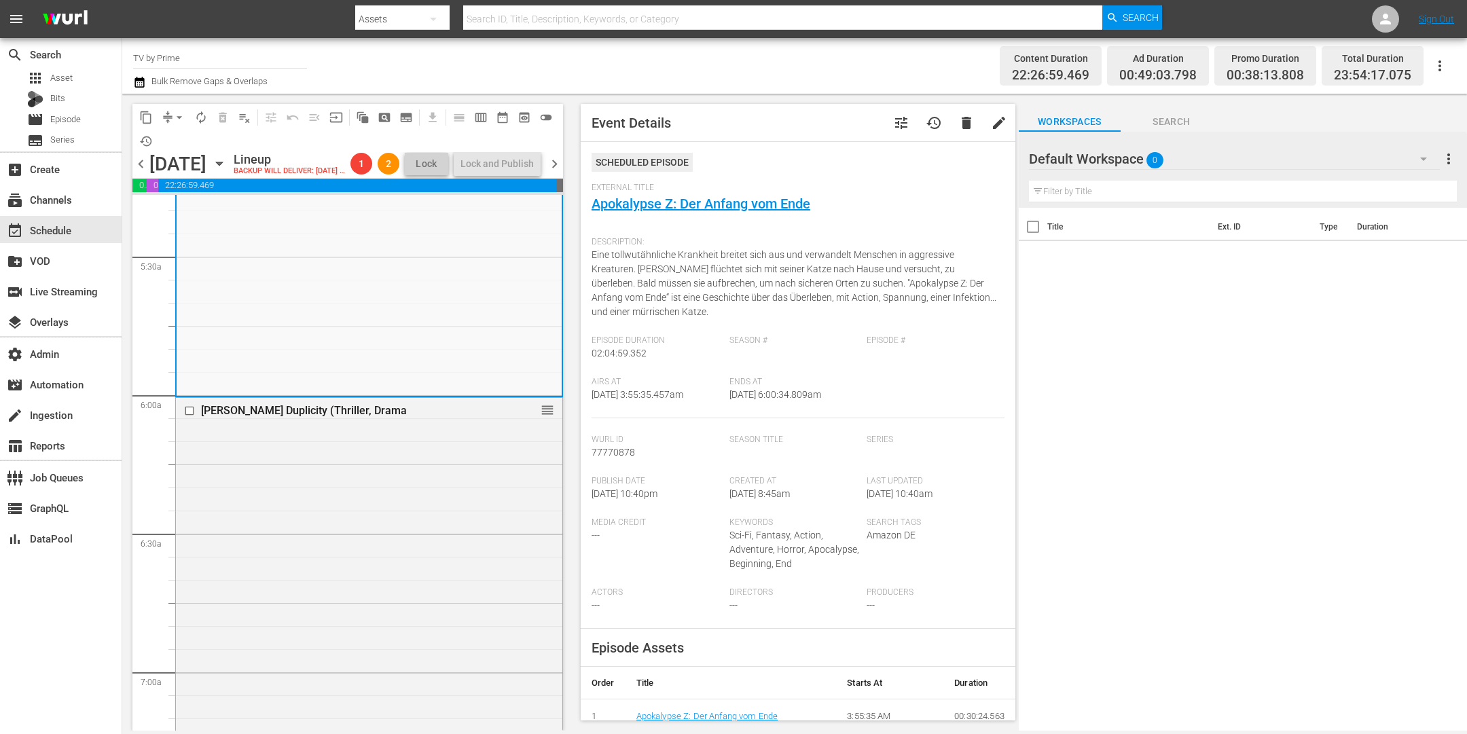
scroll to position [1651, 0]
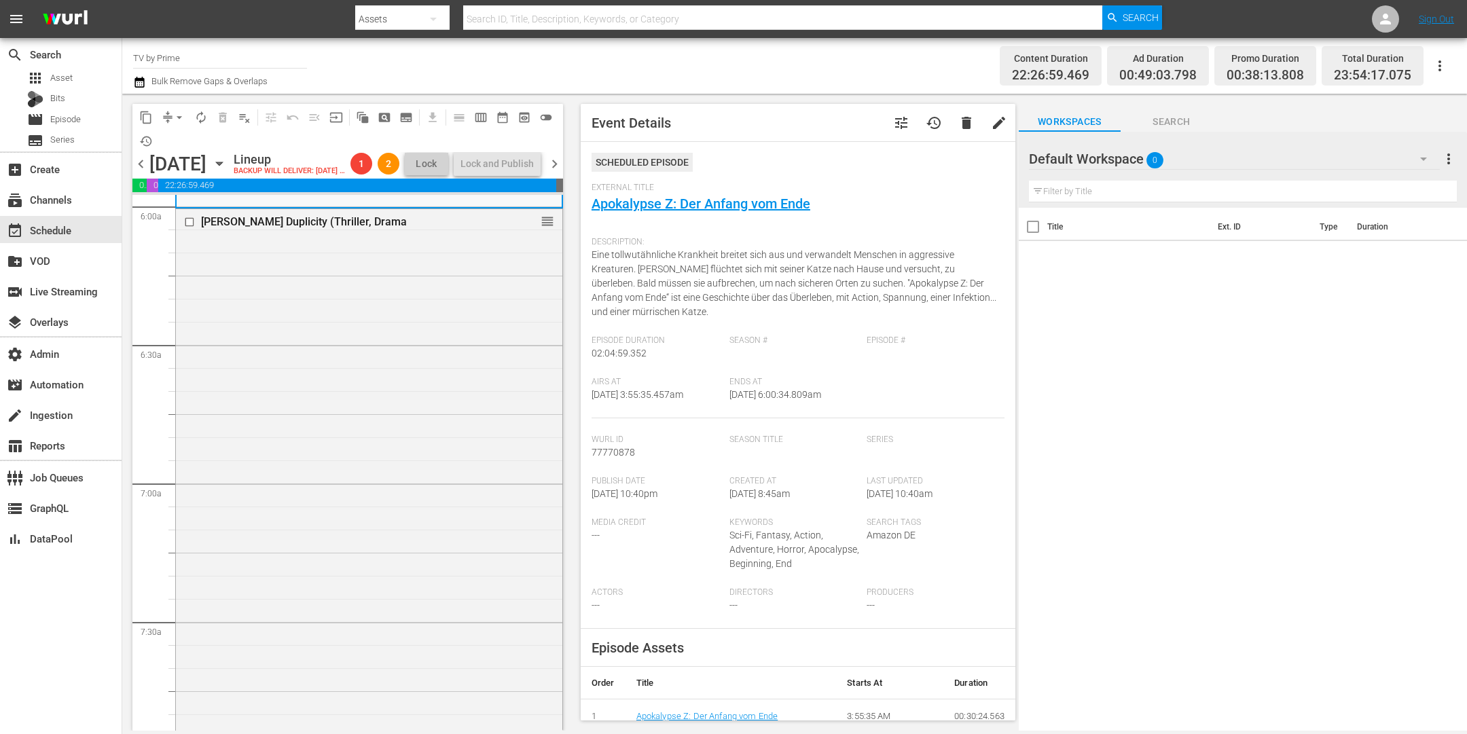
click at [433, 499] on div "Tyler Perry's Duplicity (Thriller, Drama reorder" at bounding box center [369, 472] width 386 height 527
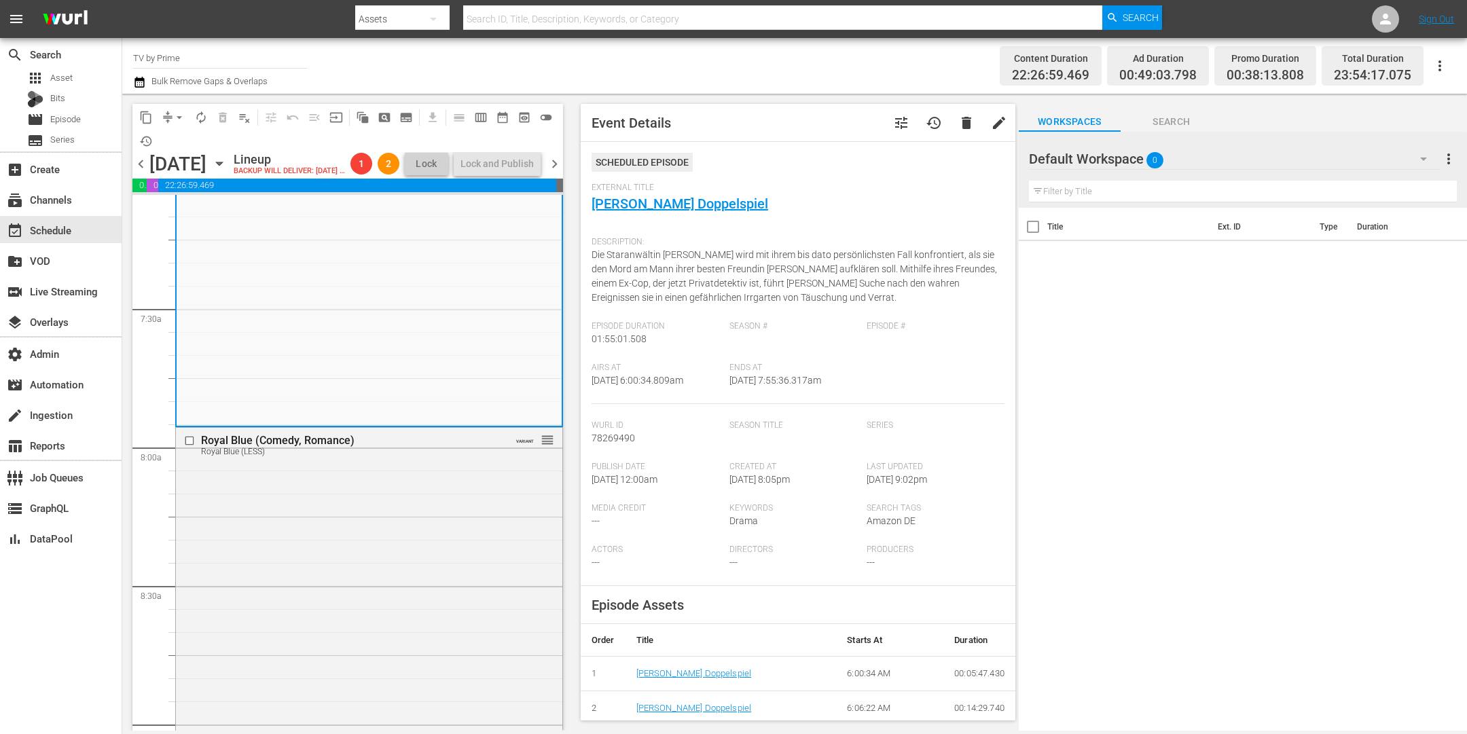
scroll to position [2237, 0]
click at [433, 499] on div "Royal Blue (Comedy, Romance) Royal Blue (LESS) VARIANT reorder" at bounding box center [369, 441] width 386 height 571
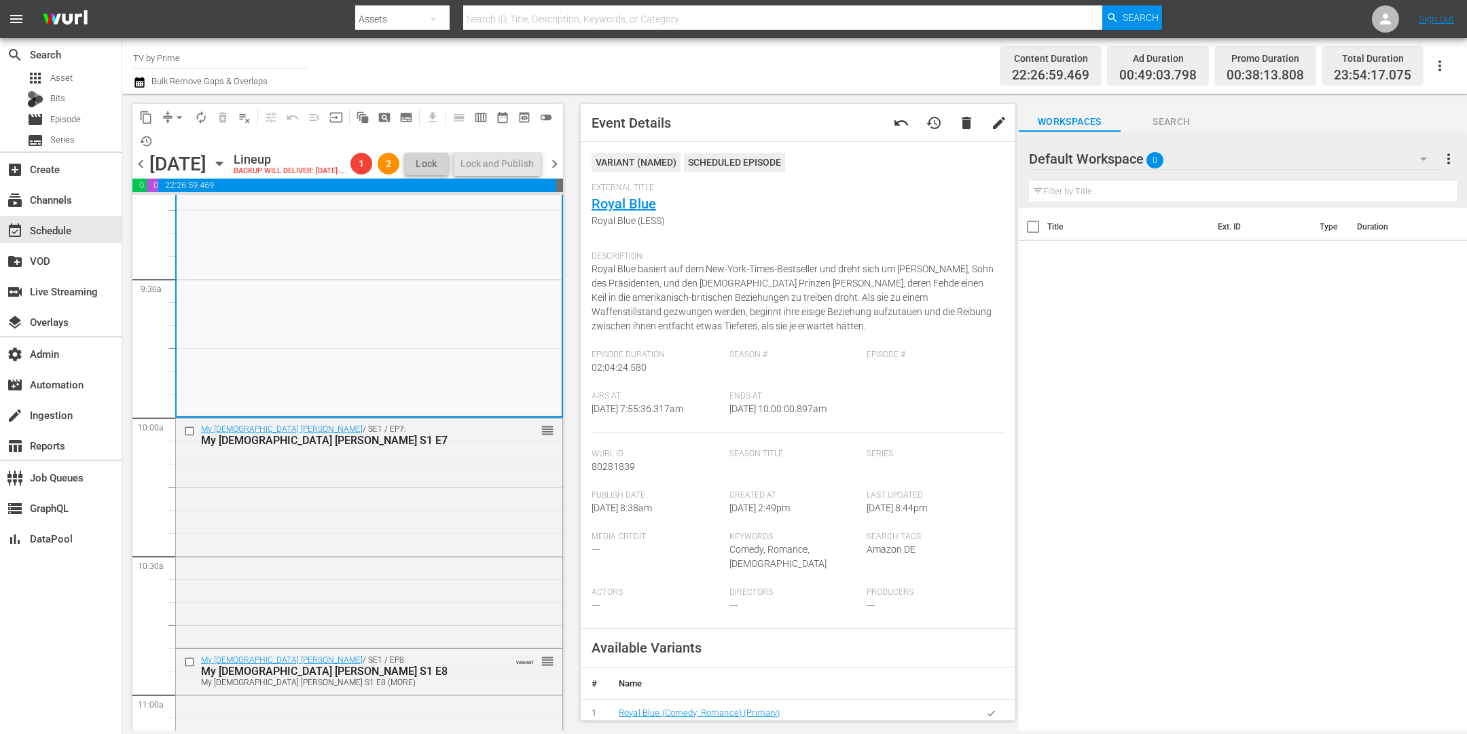
scroll to position [2863, 0]
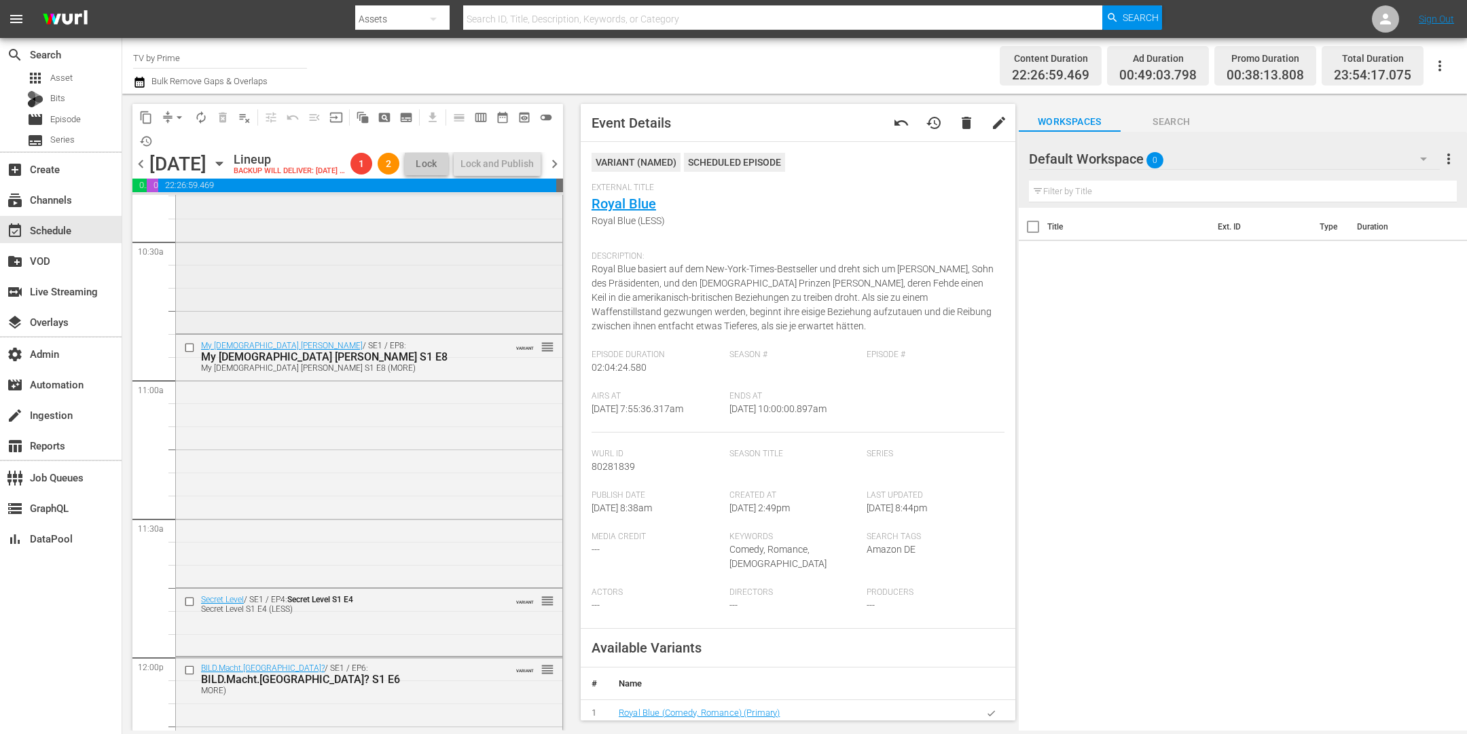
click at [413, 321] on div "My Lady Jane / SE1 / EP7: My Lady Jane S1 E7 reorder" at bounding box center [369, 217] width 386 height 227
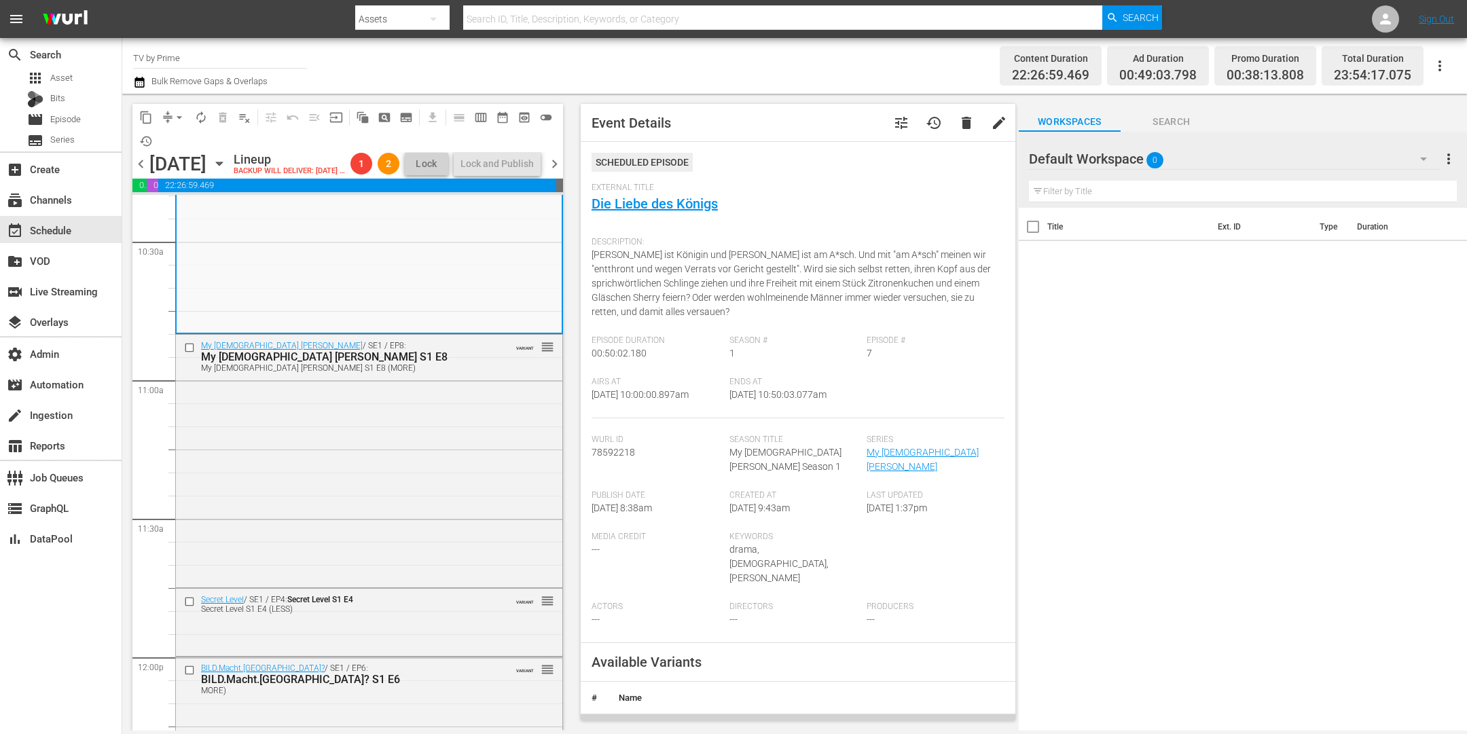
click at [418, 489] on div "My Lady Jane / SE1 / EP8: My Lady Jane S1 E8 My Lady Jane S1 E8 (MORE) VARIANT …" at bounding box center [369, 460] width 386 height 250
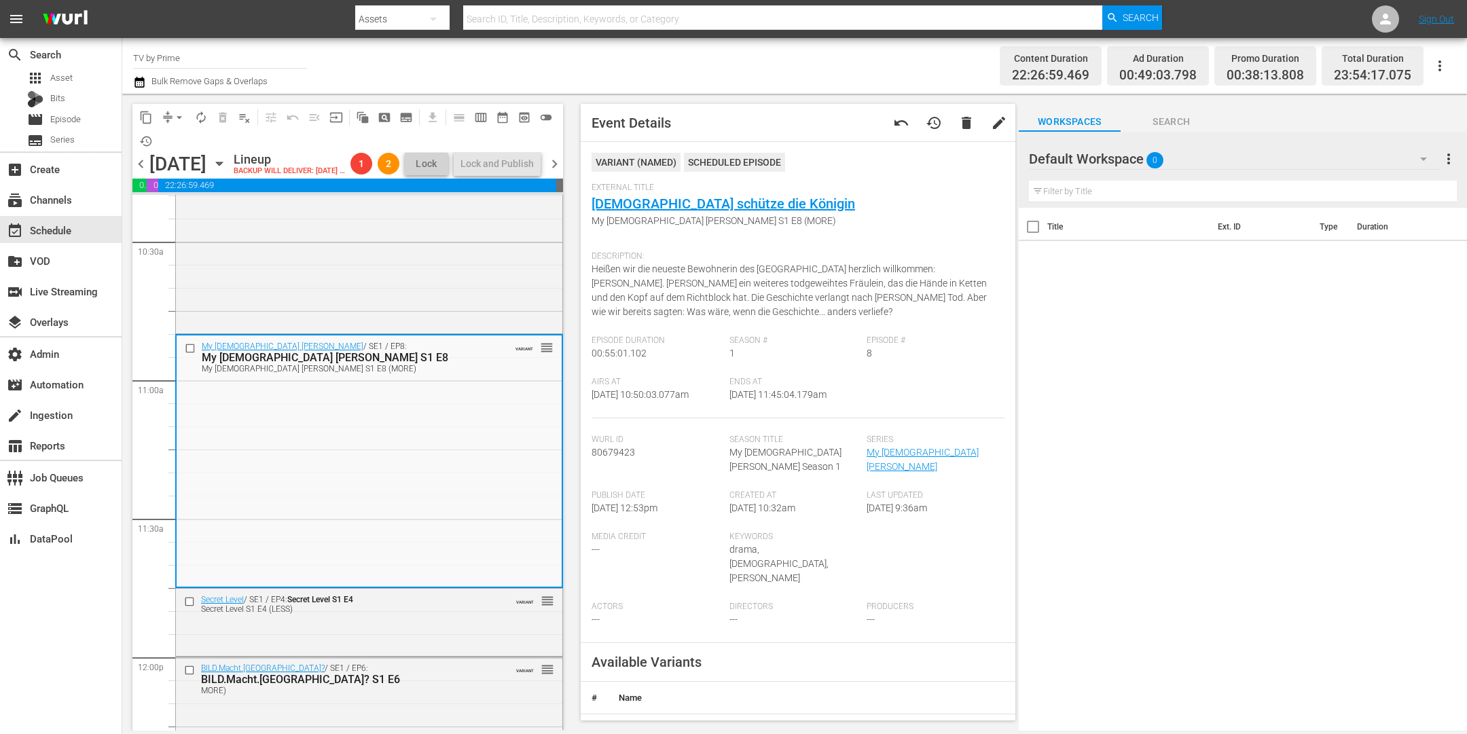
scroll to position [3150, 0]
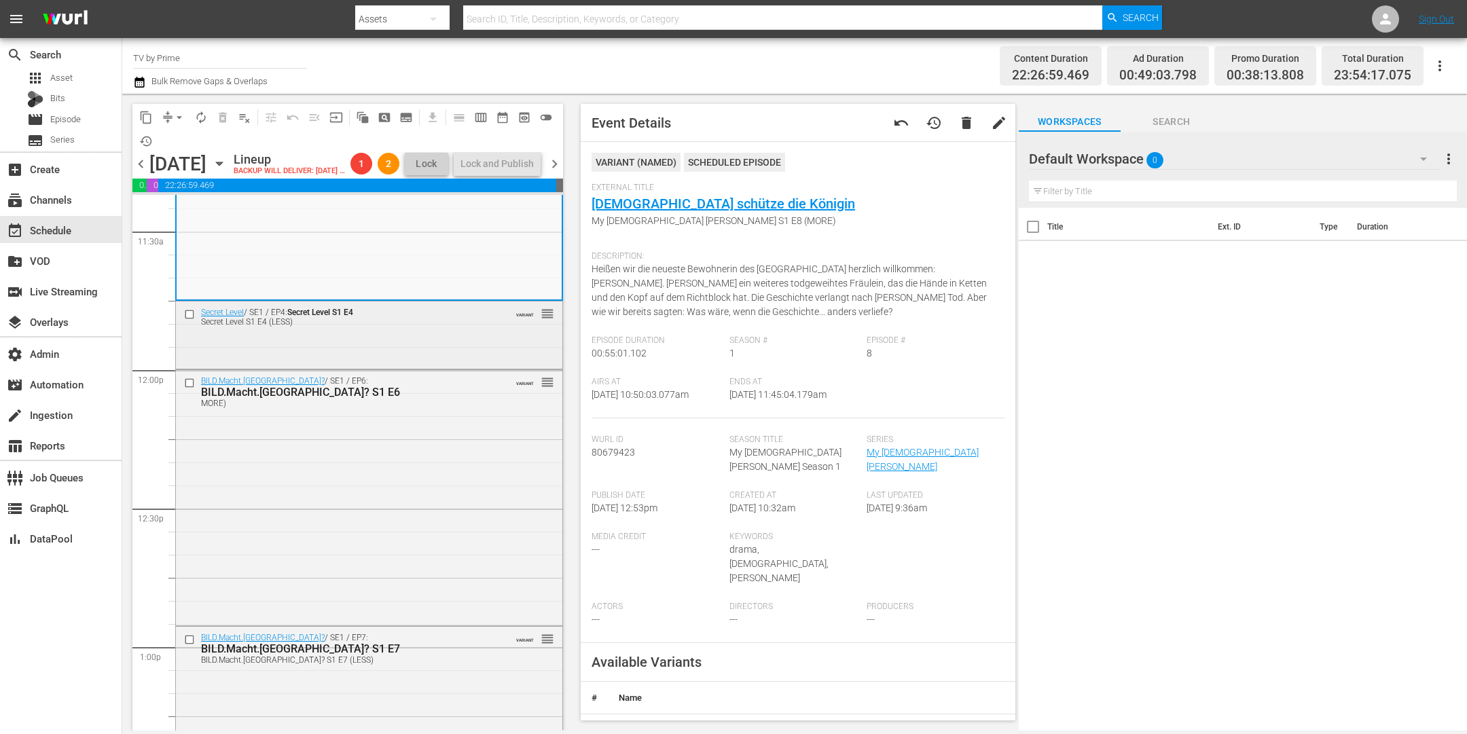
click at [398, 363] on div "Secret Level / SE1 / EP4: Secret Level S1 E4 Secret Level S1 E4 (LESS) VARIANT …" at bounding box center [369, 334] width 386 height 65
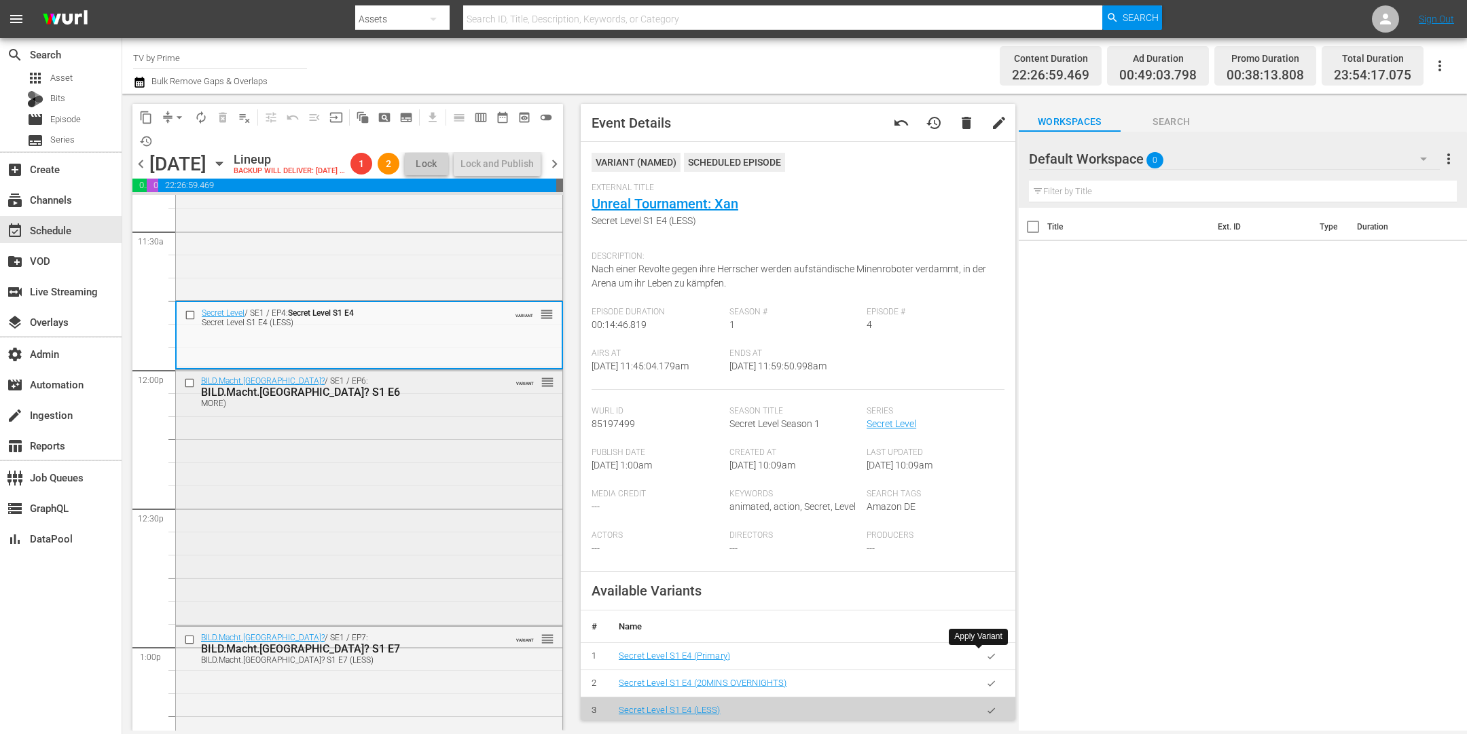
click at [336, 495] on div "BILD.Macht.Deutschland? / SE1 / EP6: BILD.Macht.Deutschland? S1 E6 MORE) VARIAN…" at bounding box center [369, 496] width 386 height 253
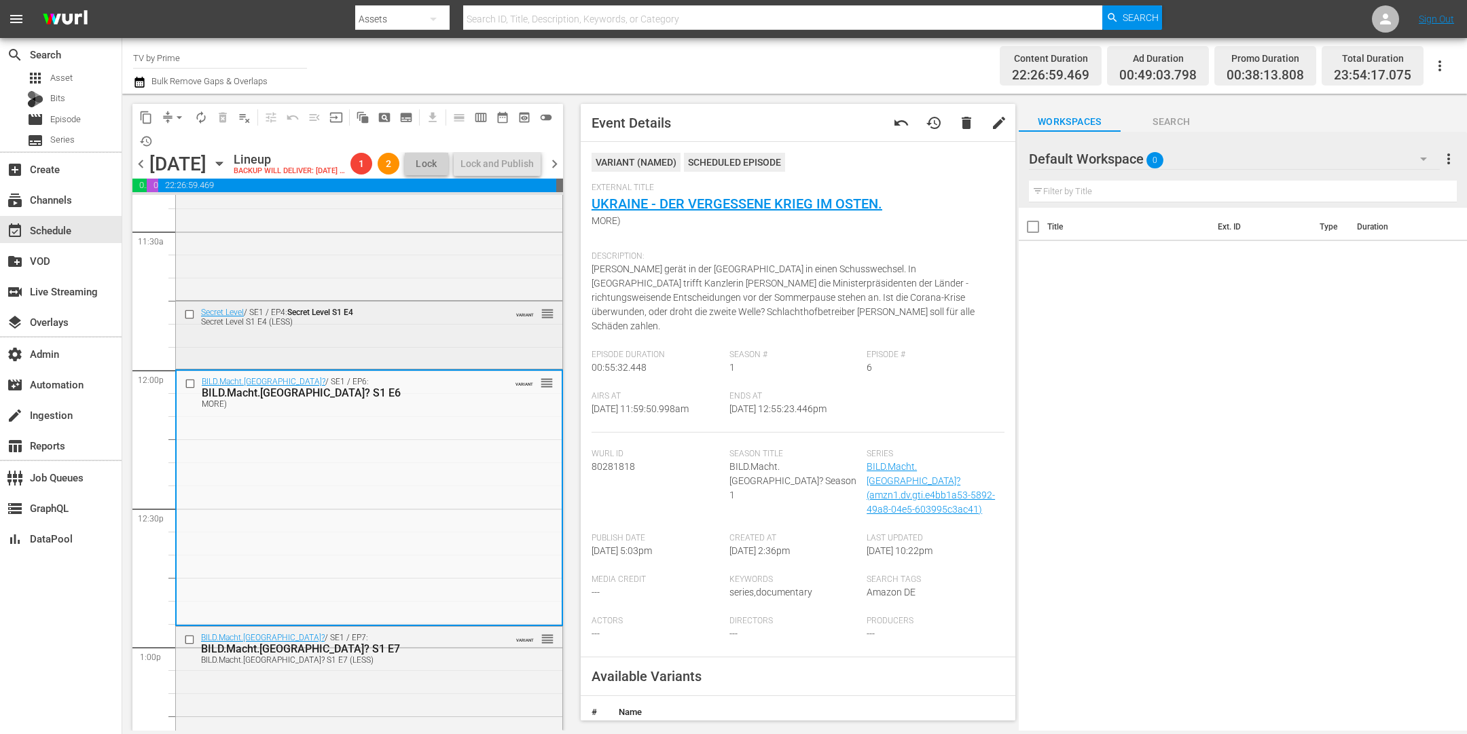
click at [380, 331] on div "Secret Level / SE1 / EP4: Secret Level S1 E4 Secret Level S1 E4 (LESS) VARIANT …" at bounding box center [369, 317] width 386 height 30
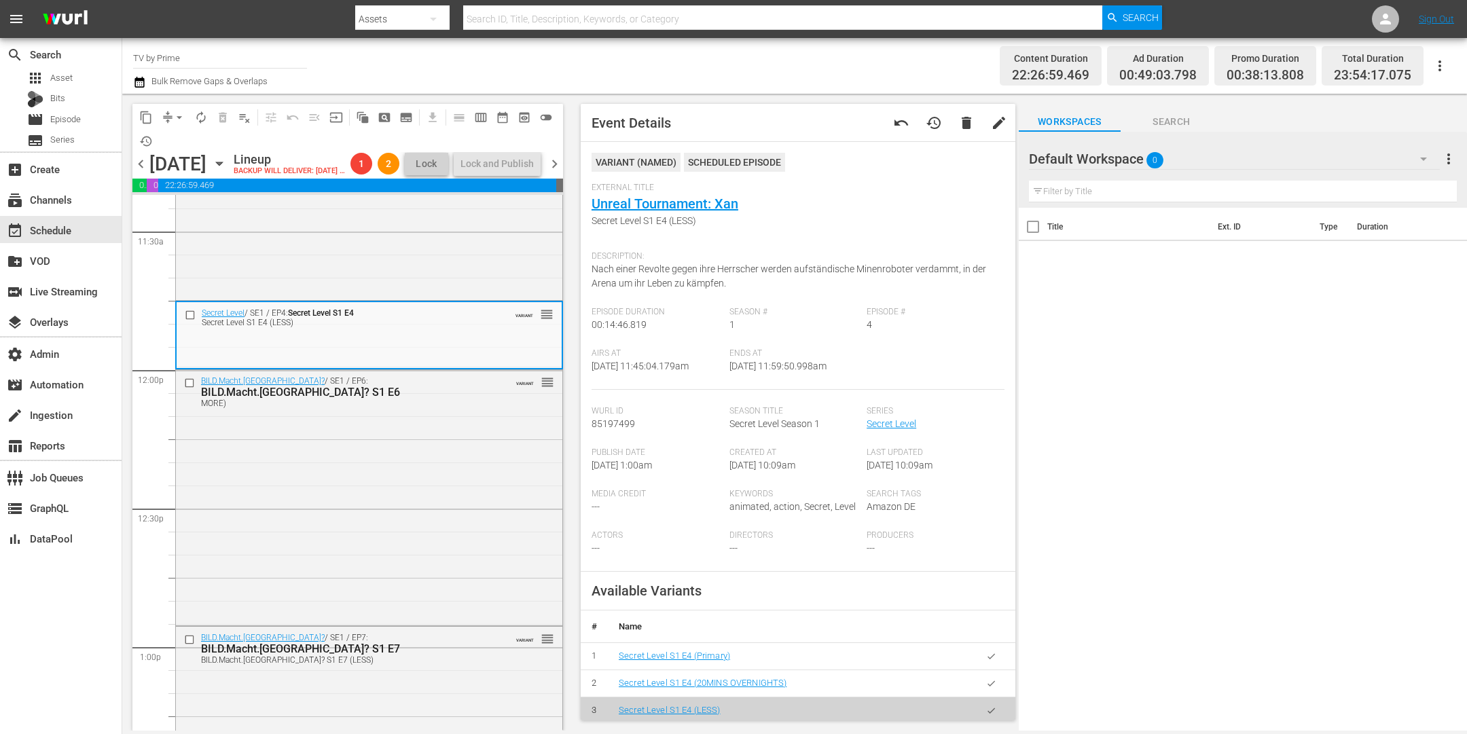
scroll to position [58, 0]
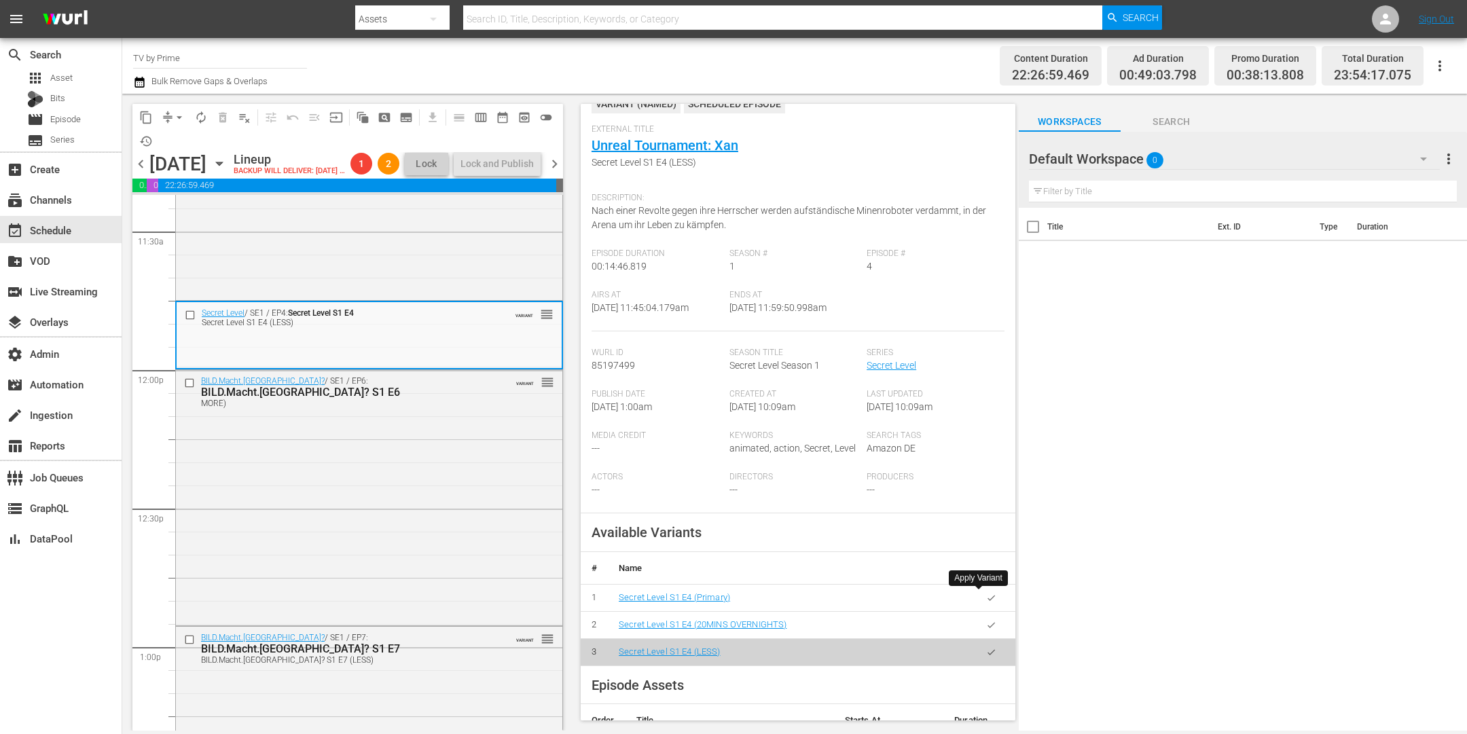
click at [986, 599] on icon "button" at bounding box center [991, 598] width 10 height 10
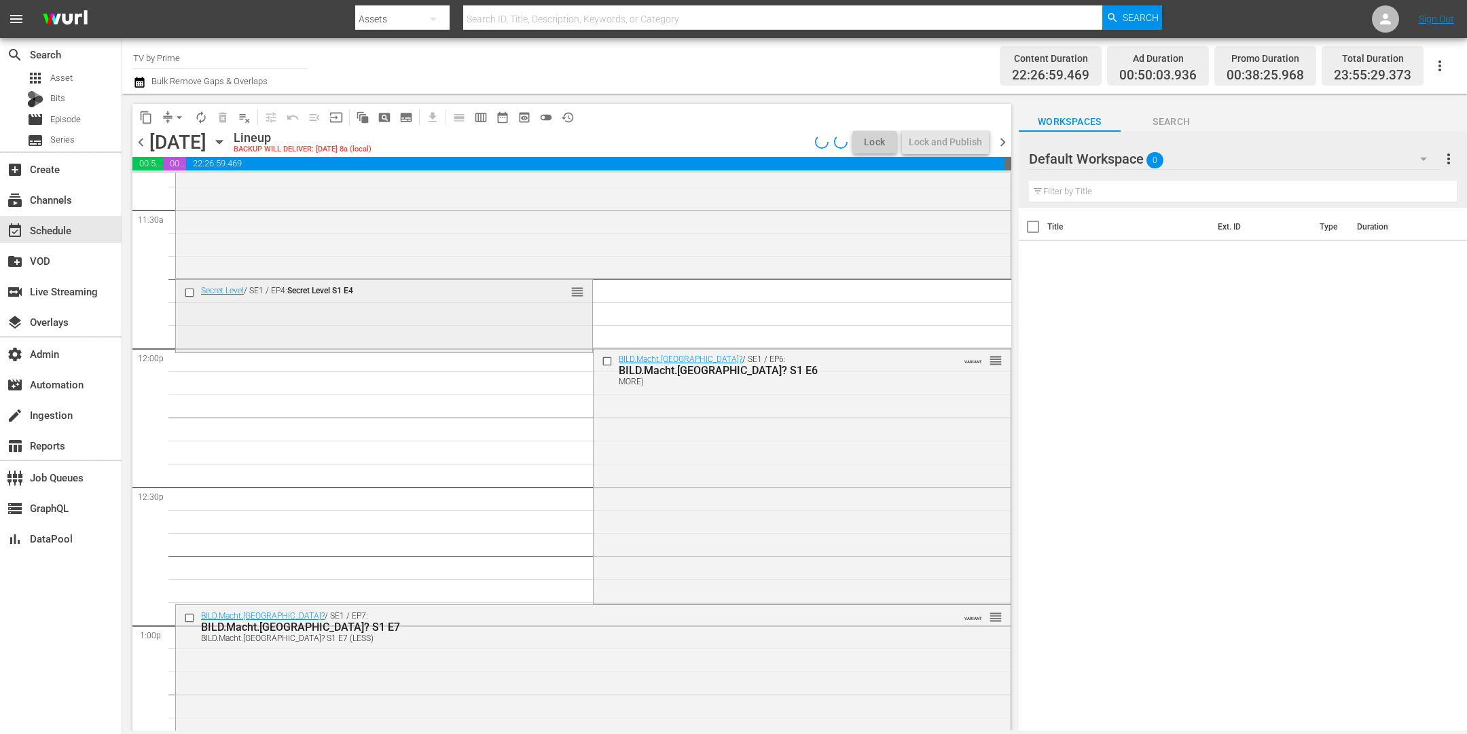
click at [455, 333] on div "Secret Level / SE1 / EP4: Secret Level S1 E4 reorder" at bounding box center [384, 315] width 416 height 70
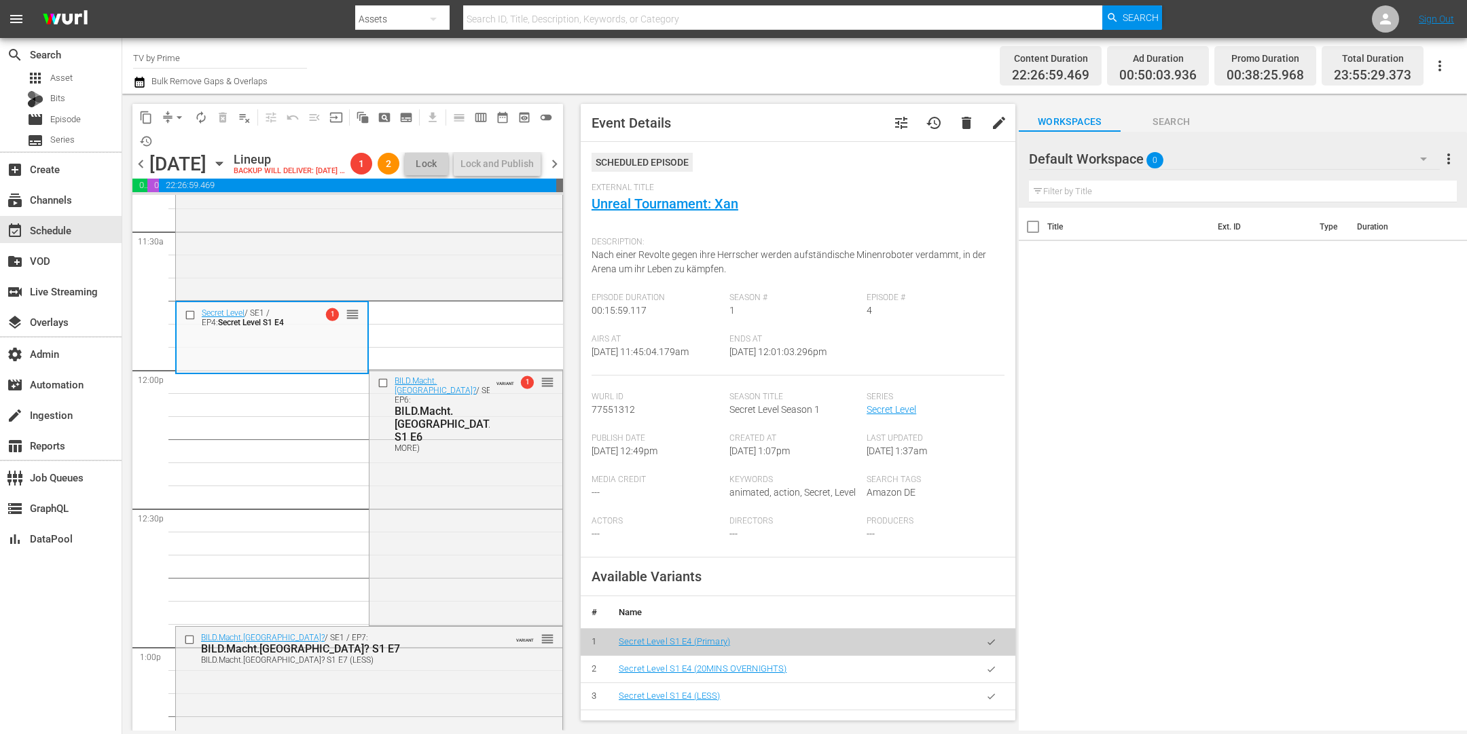
click at [978, 668] on button "button" at bounding box center [991, 669] width 26 height 26
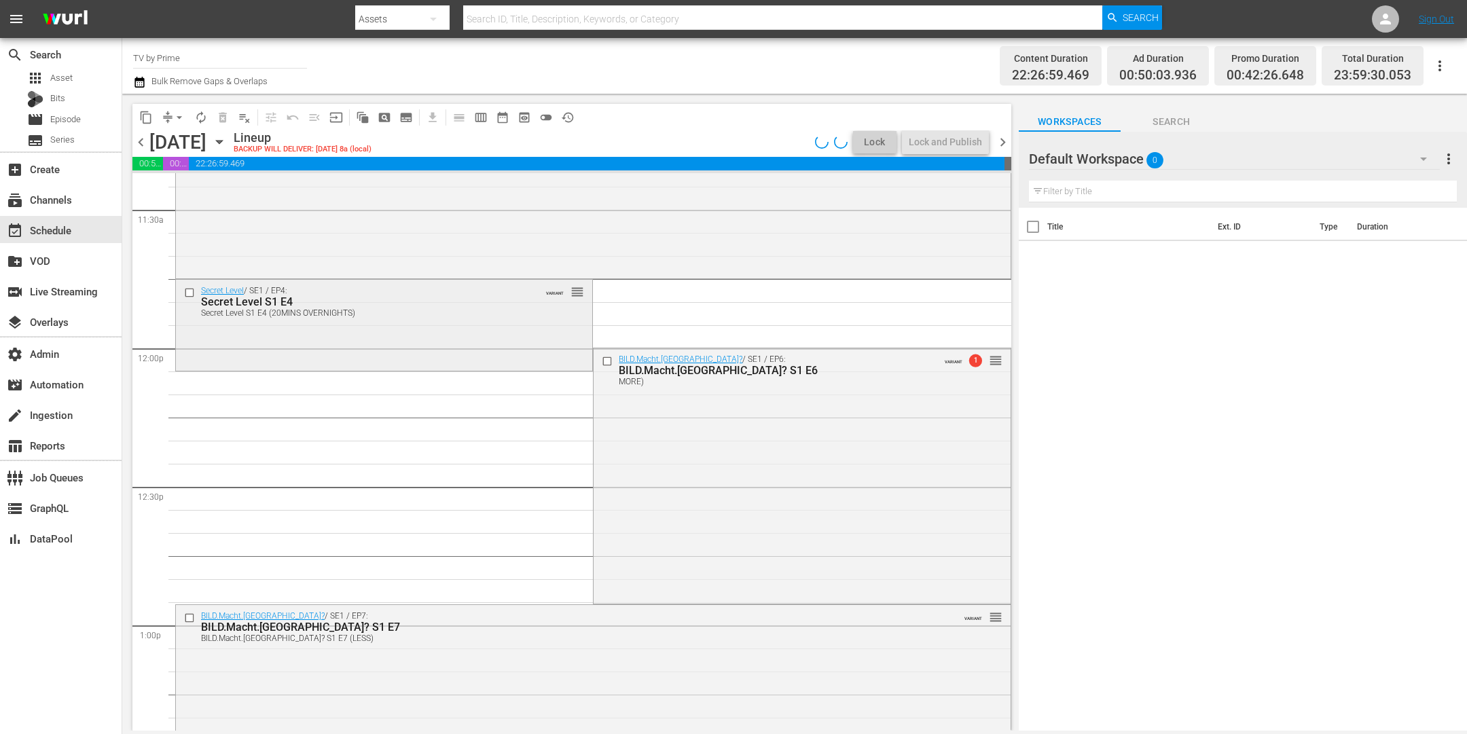
click at [370, 331] on div "Secret Level / SE1 / EP4: Secret Level S1 E4 Secret Level S1 E4 (20MINS OVERNIG…" at bounding box center [384, 324] width 416 height 88
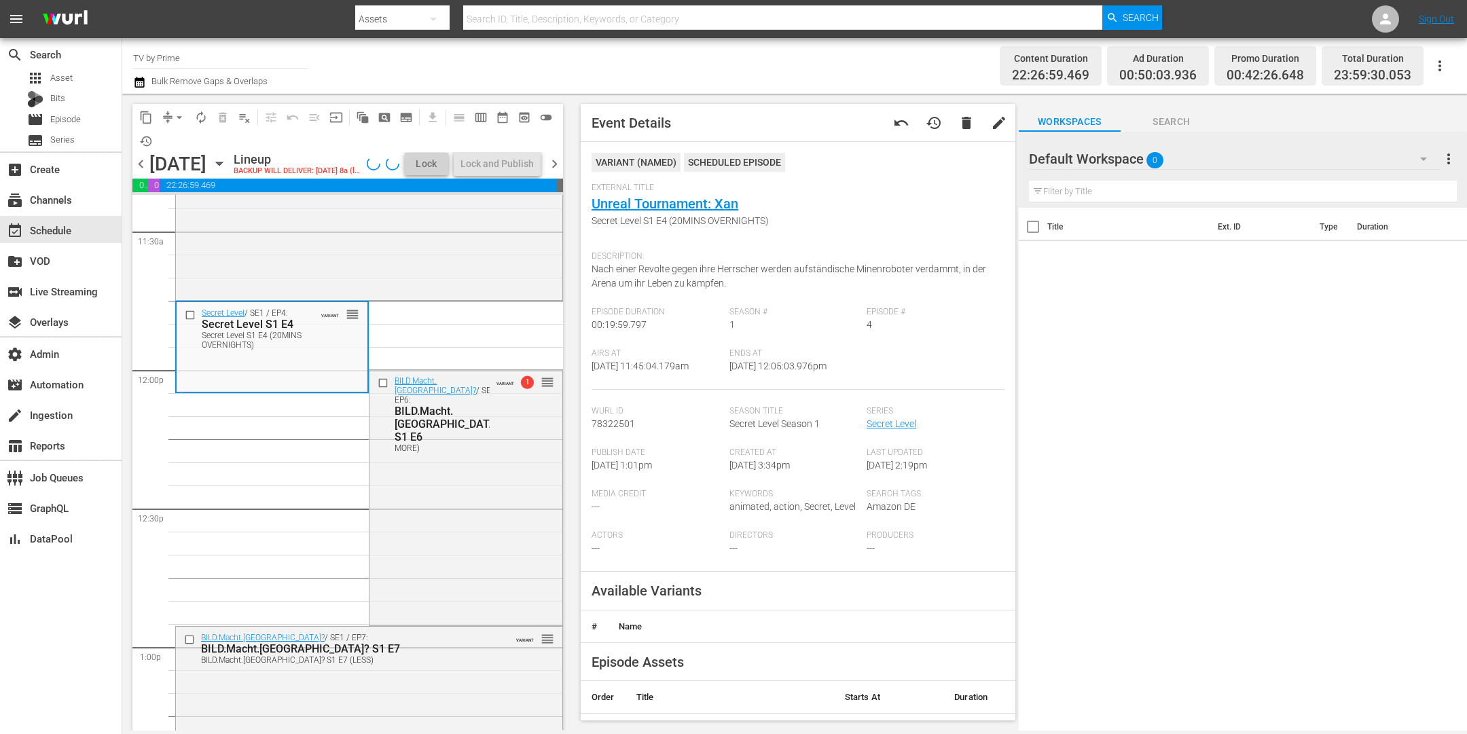
scroll to position [194, 0]
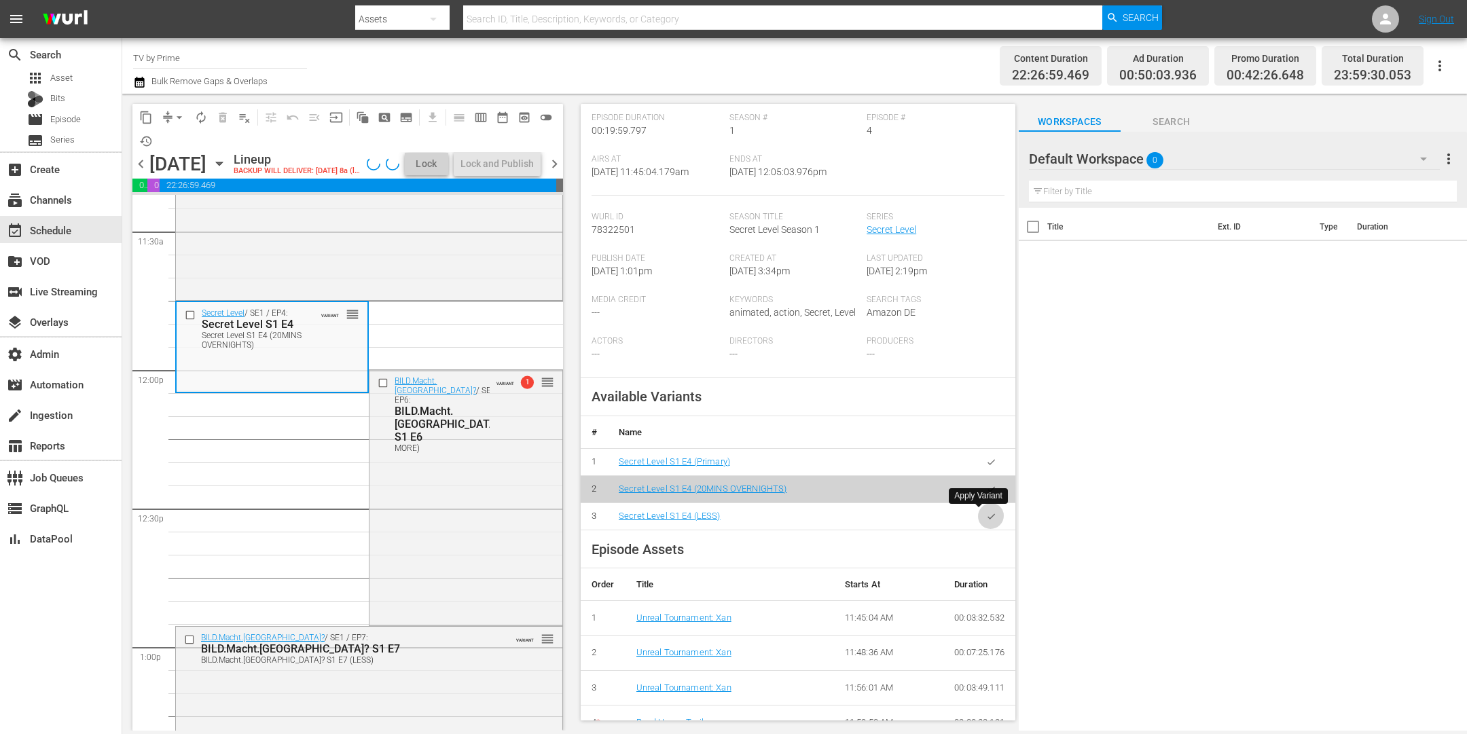
click at [986, 517] on icon "button" at bounding box center [991, 516] width 10 height 10
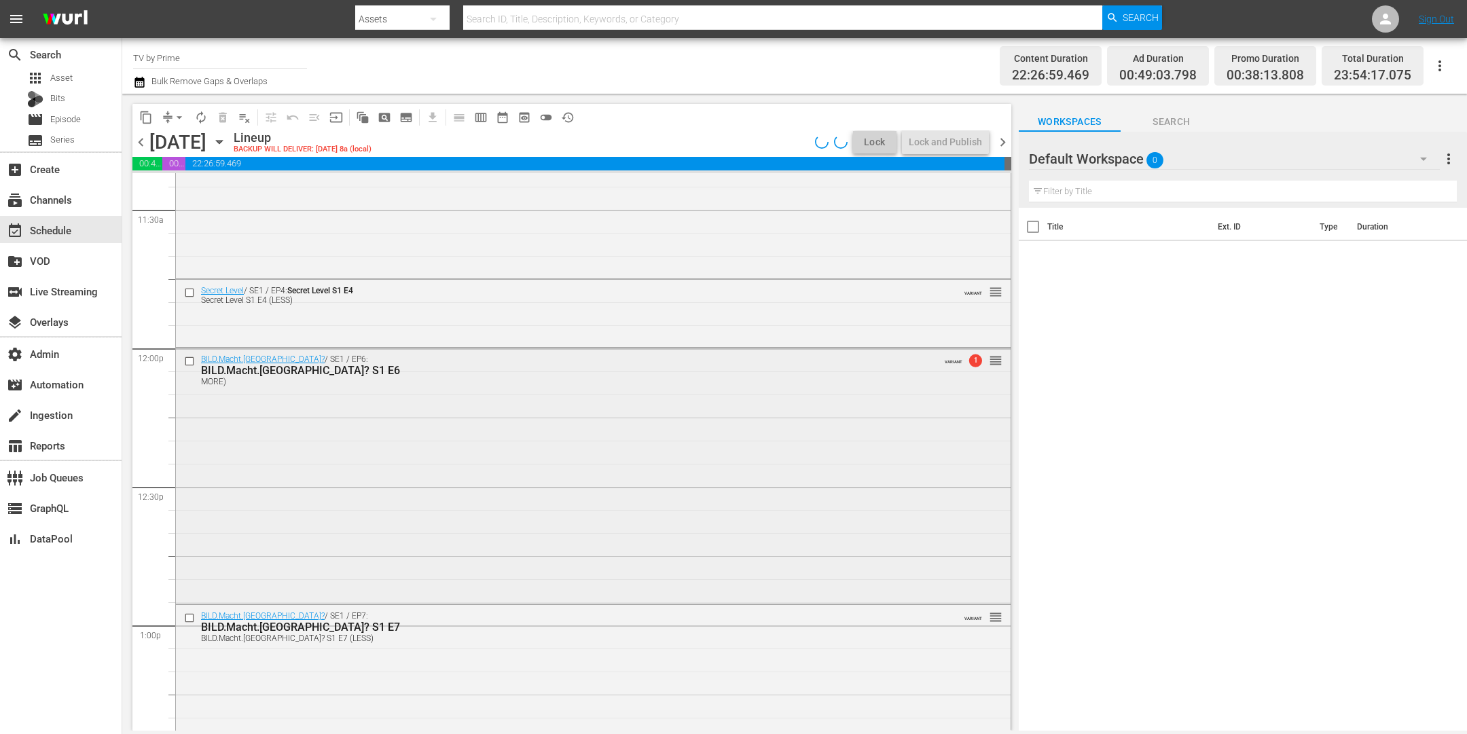
click at [416, 518] on div "BILD.Macht.Deutschland? / SE1 / EP6: BILD.Macht.Deutschland? S1 E6 MORE) VARIAN…" at bounding box center [593, 474] width 835 height 253
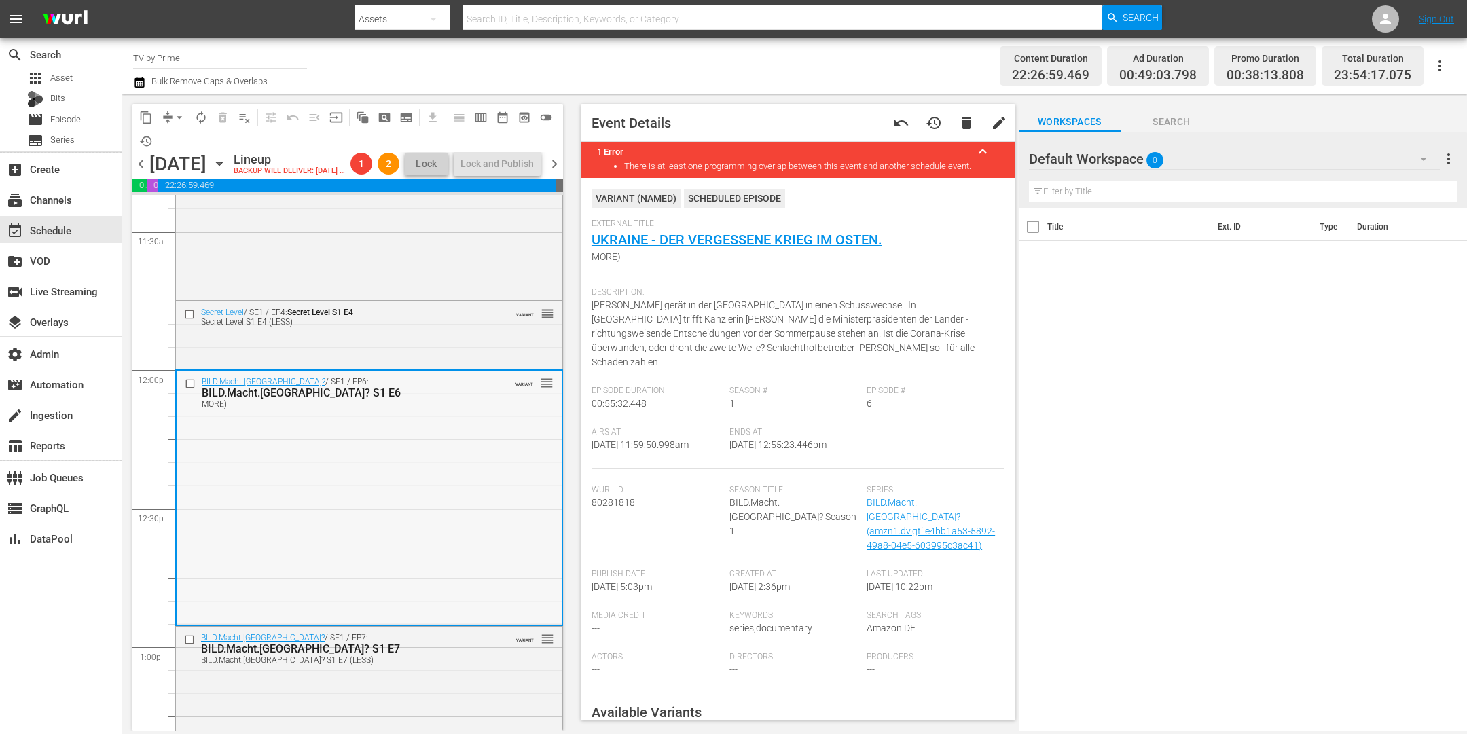
scroll to position [3455, 0]
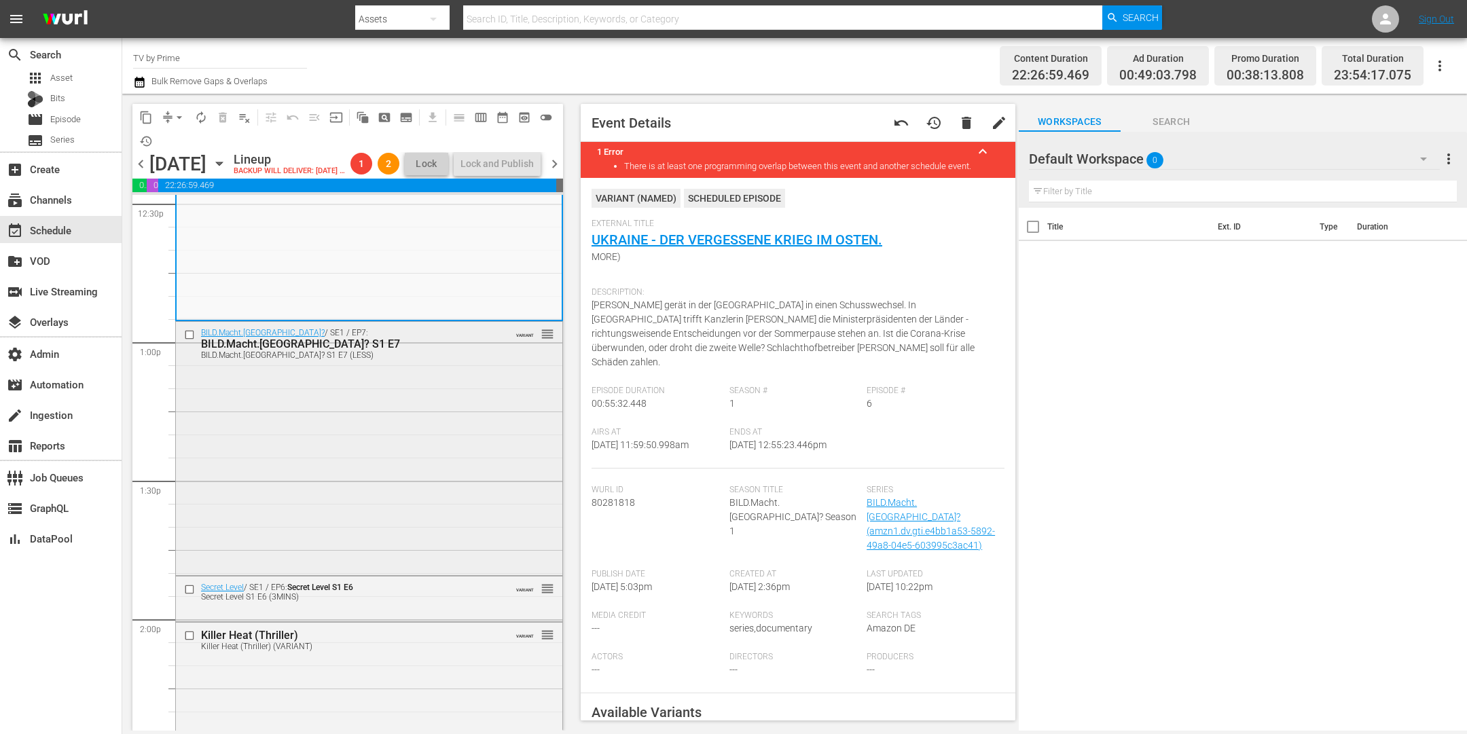
click at [392, 460] on div "BILD.Macht.Deutschland? / SE1 / EP7: BILD.Macht.Deutschland? S1 E7 BILD.Macht.D…" at bounding box center [369, 447] width 386 height 251
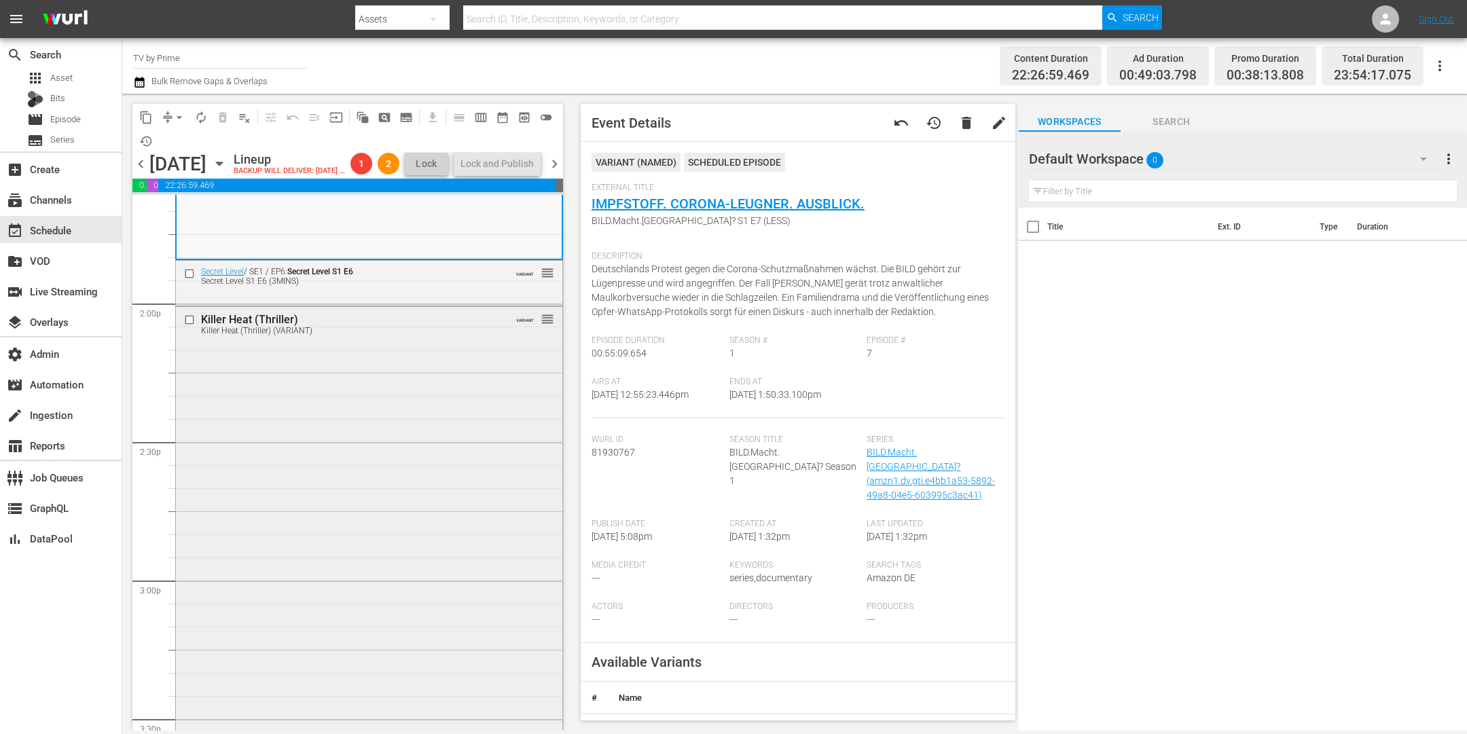
scroll to position [3782, 0]
click at [378, 275] on div "Secret Level S1 E6 (3MINS)" at bounding box center [346, 271] width 291 height 10
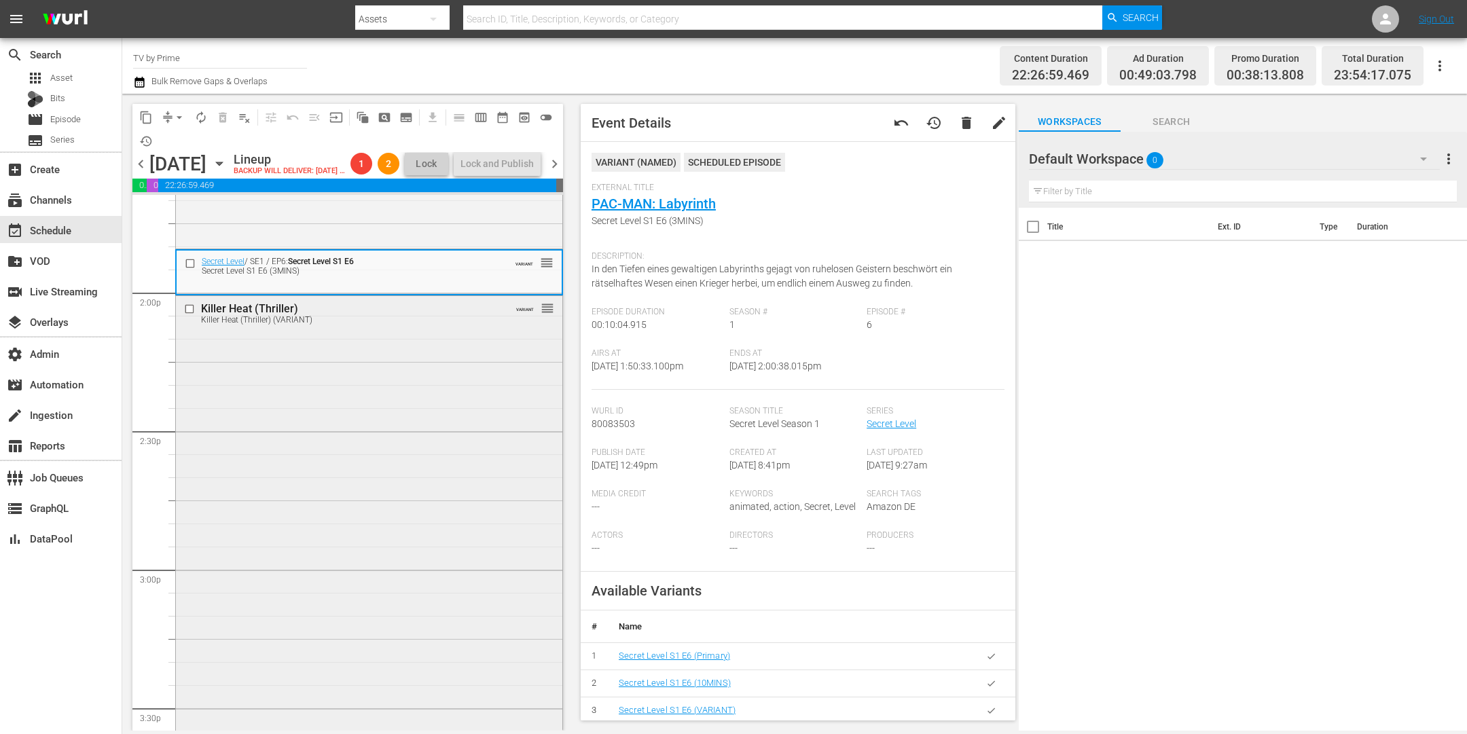
click at [386, 396] on div "Killer Heat (Thriller) Killer Heat (Thriller) (VARIANT) VARIANT reorder" at bounding box center [369, 524] width 386 height 456
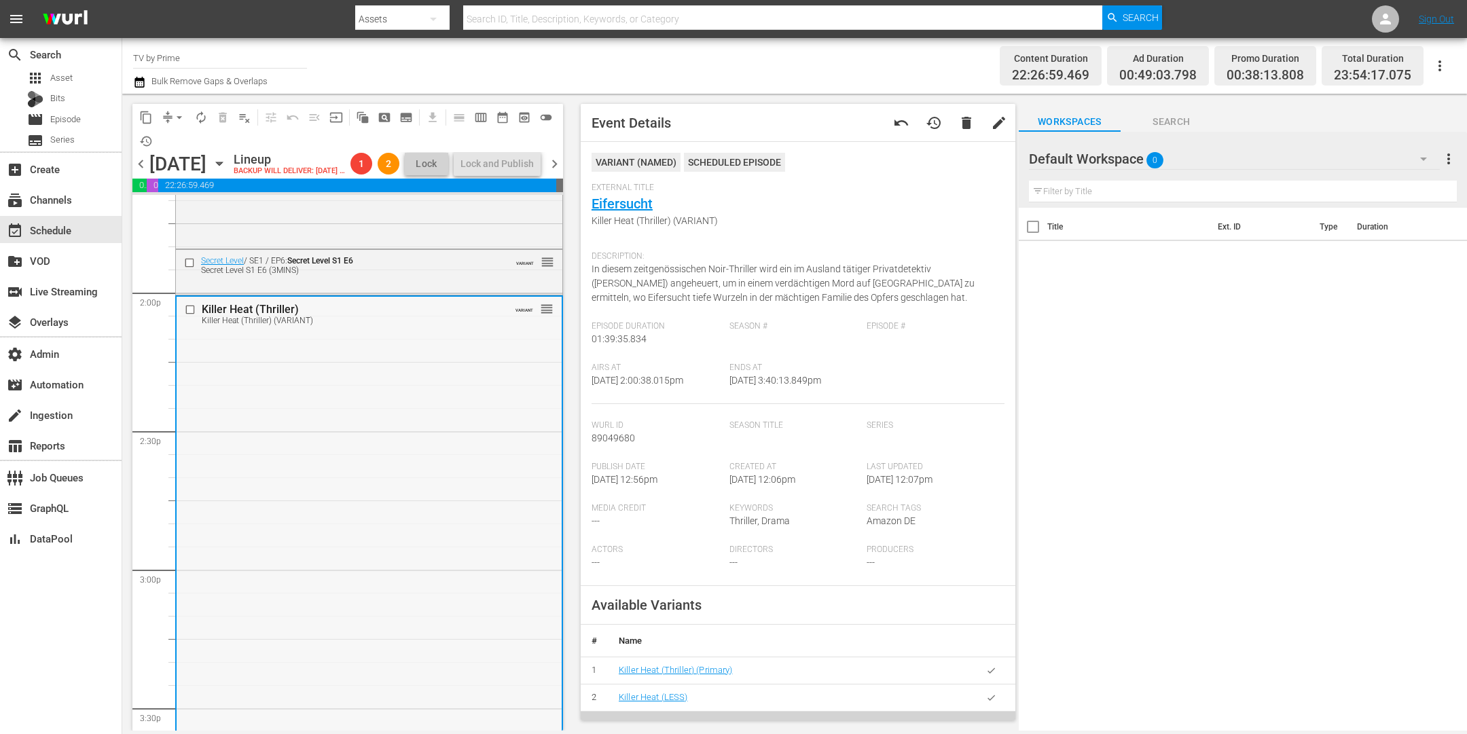
scroll to position [4193, 0]
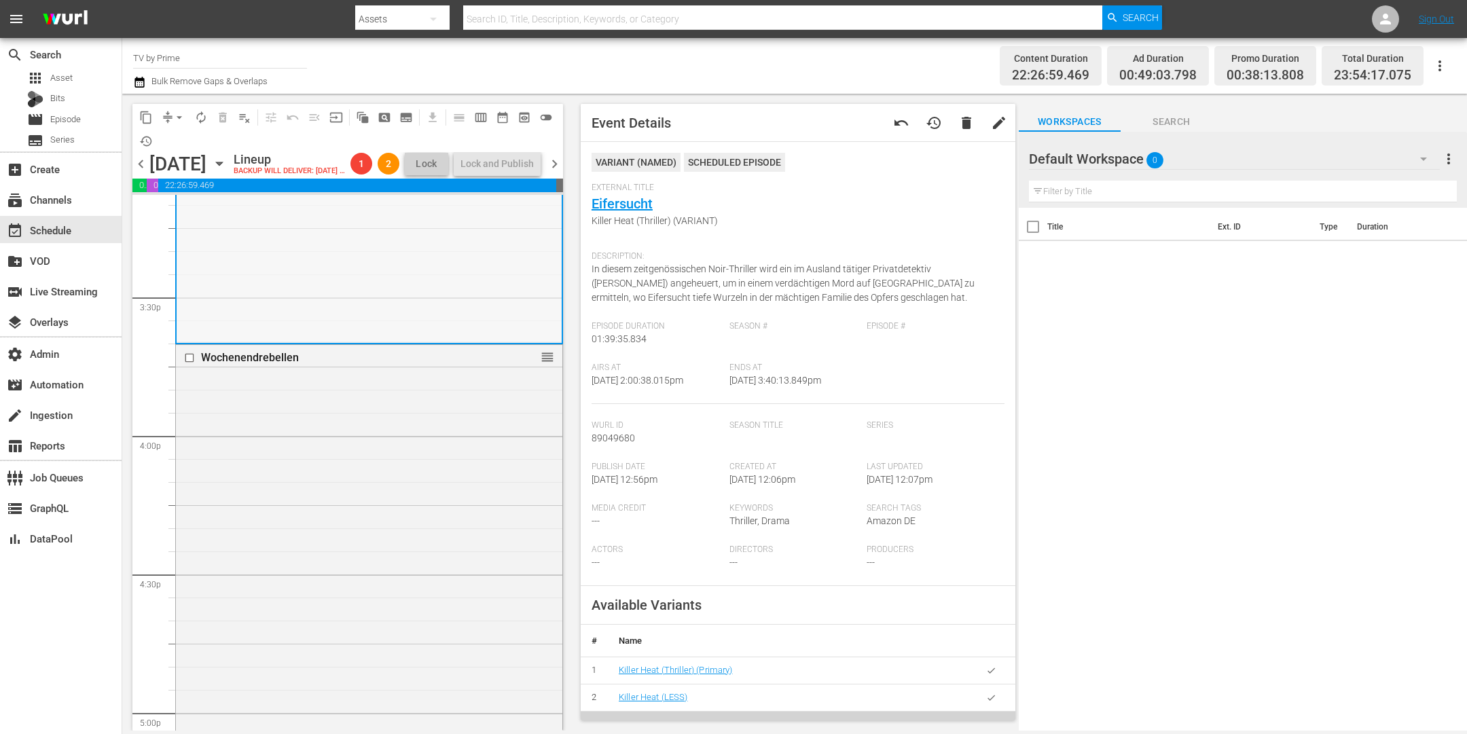
click at [382, 515] on div "Wochenendrebellen reorder" at bounding box center [369, 598] width 386 height 506
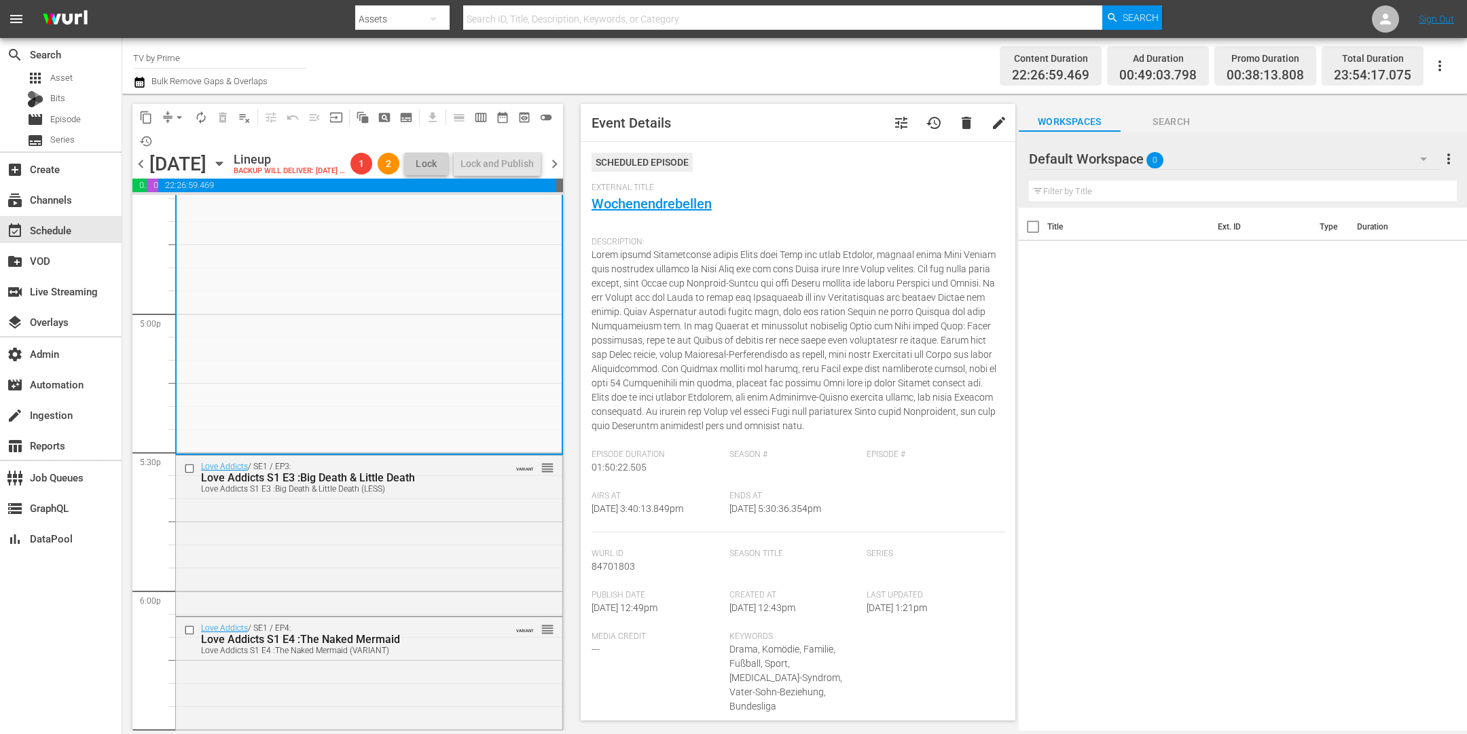
scroll to position [4719, 0]
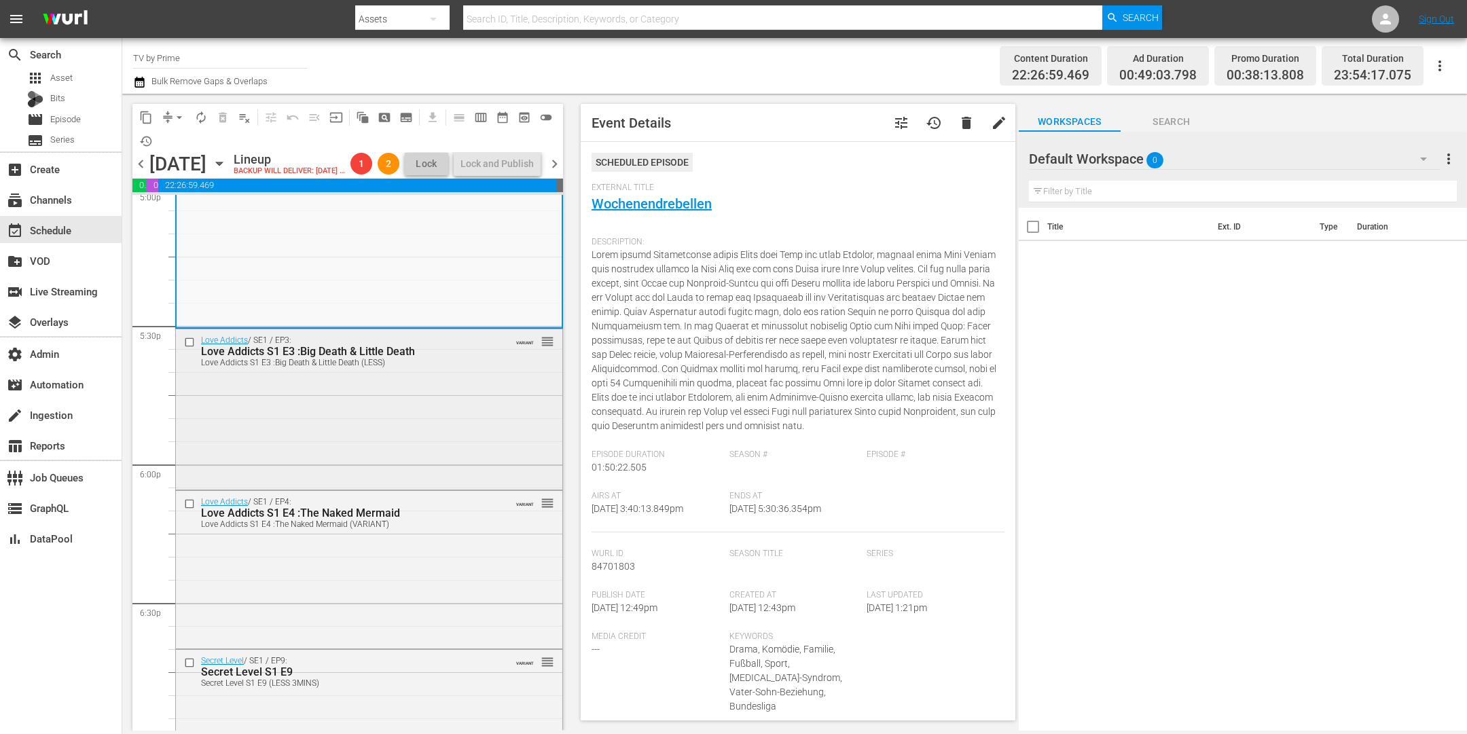
click at [375, 442] on div "Love Addicts / SE1 / EP3: Love Addicts S1 E3 :Big Death & Little Death Love Add…" at bounding box center [369, 408] width 386 height 158
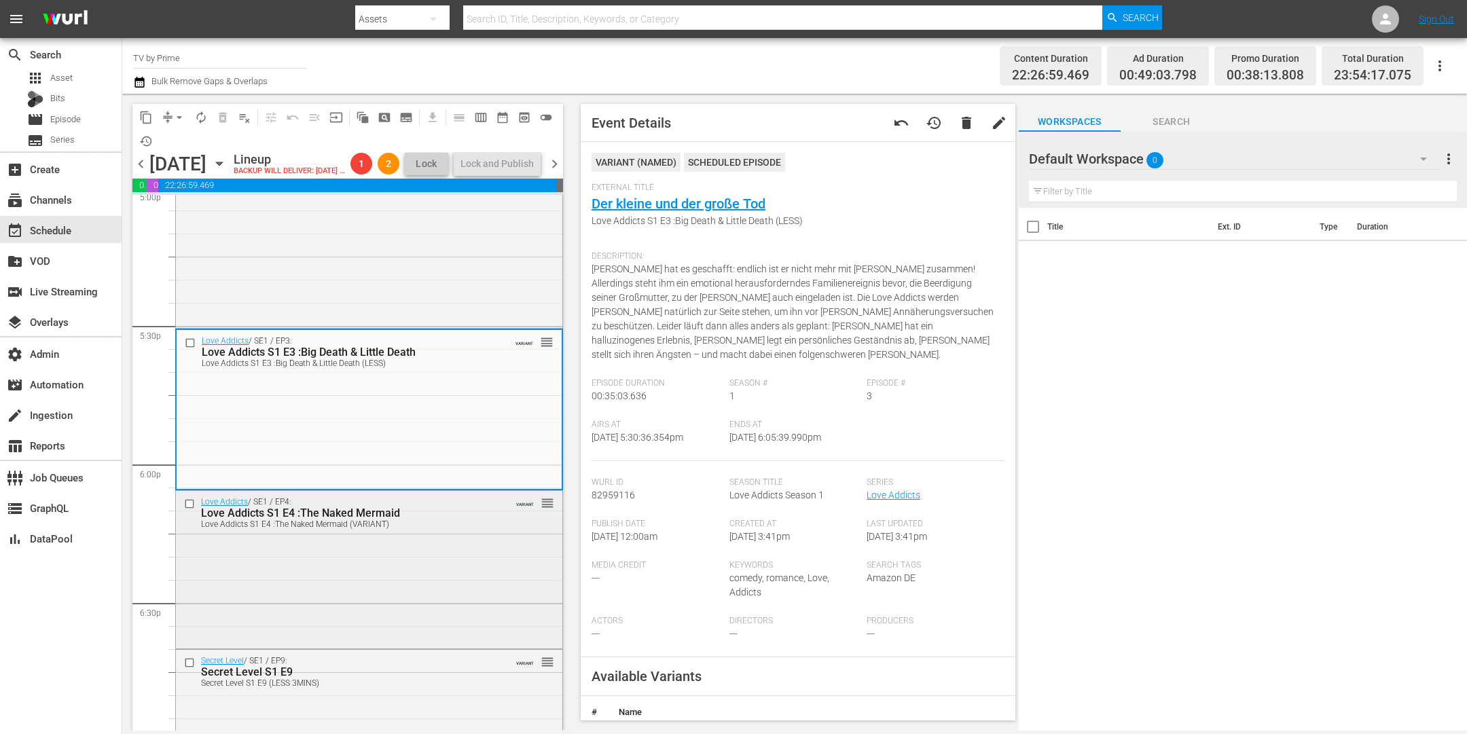
click at [373, 569] on div "Love Addicts / SE1 / EP4: Love Addicts S1 E4 :The Naked Mermaid Love Addicts S1…" at bounding box center [369, 568] width 386 height 155
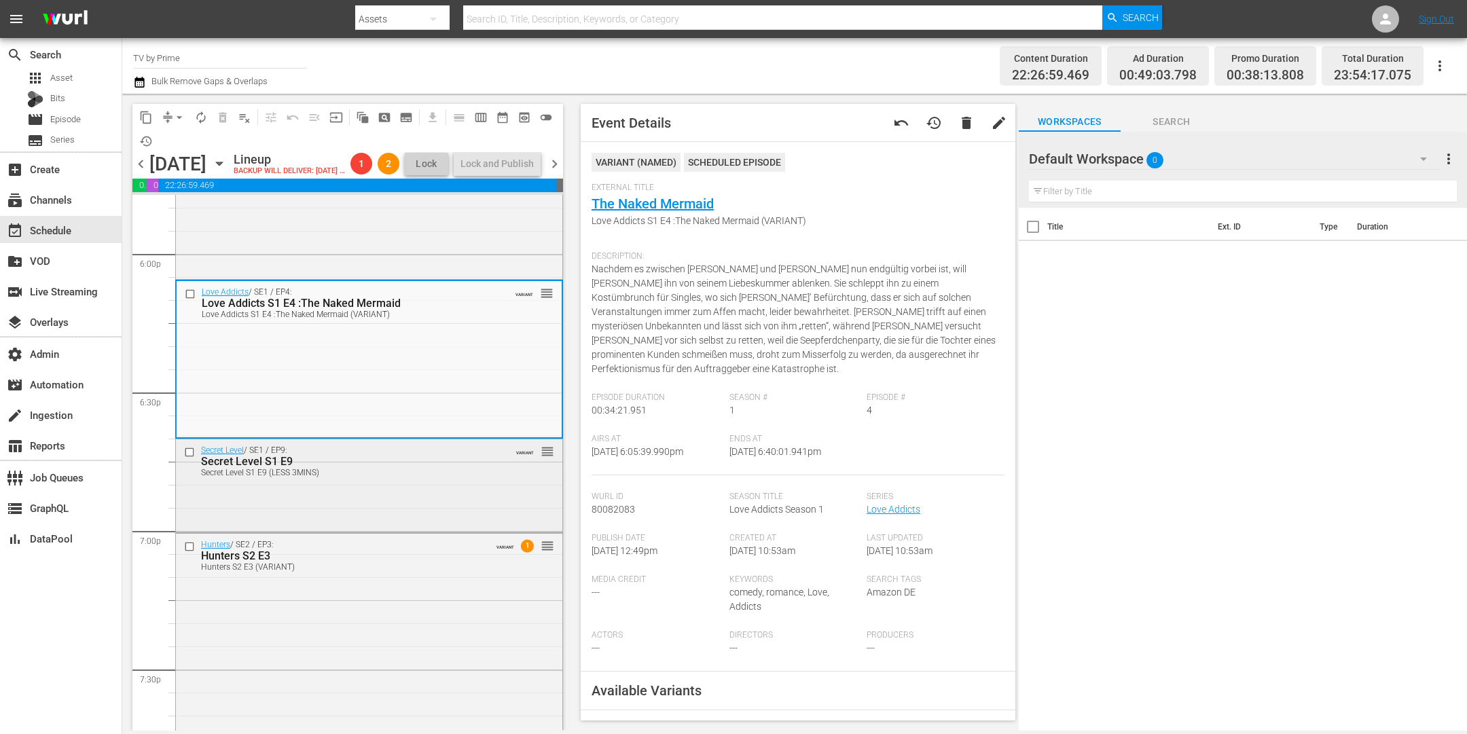
scroll to position [5118, 0]
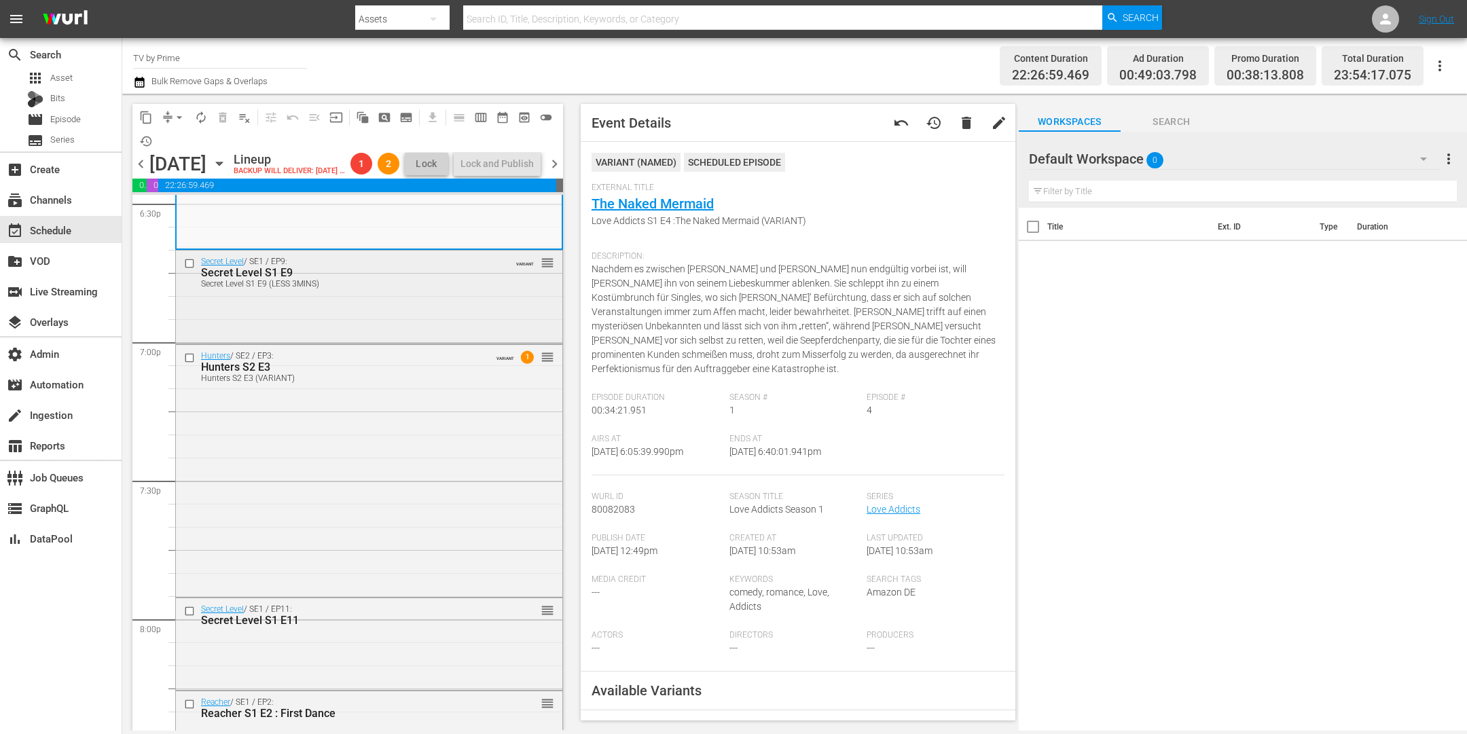
click at [365, 335] on div "Secret Level / SE1 / EP9: Secret Level S1 E9 Secret Level S1 E9 (LESS 3MINS) VA…" at bounding box center [369, 296] width 386 height 90
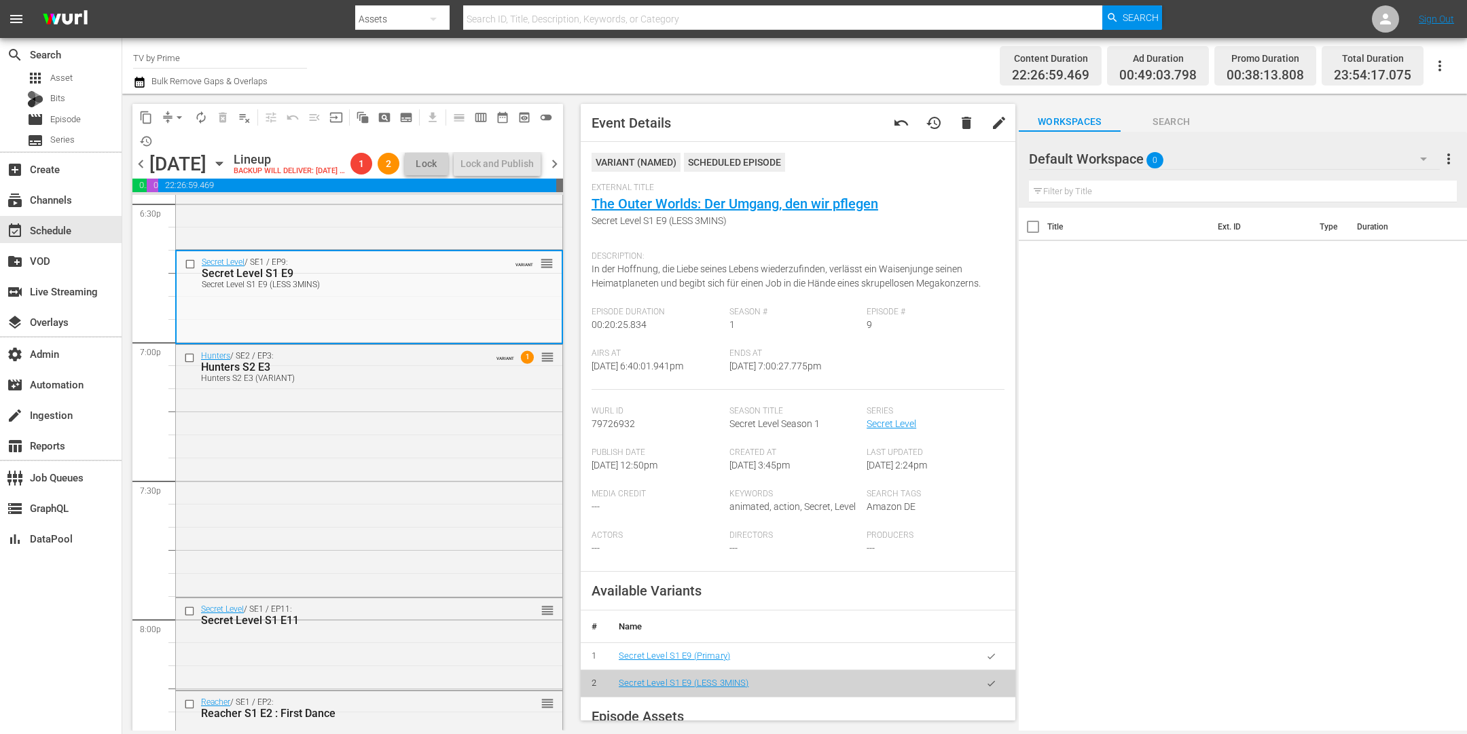
click at [389, 463] on div "Hunters / SE2 / EP3: Hunters S2 E3 Hunters S2 E3 (VARIANT) VARIANT 1 reorder" at bounding box center [369, 469] width 386 height 249
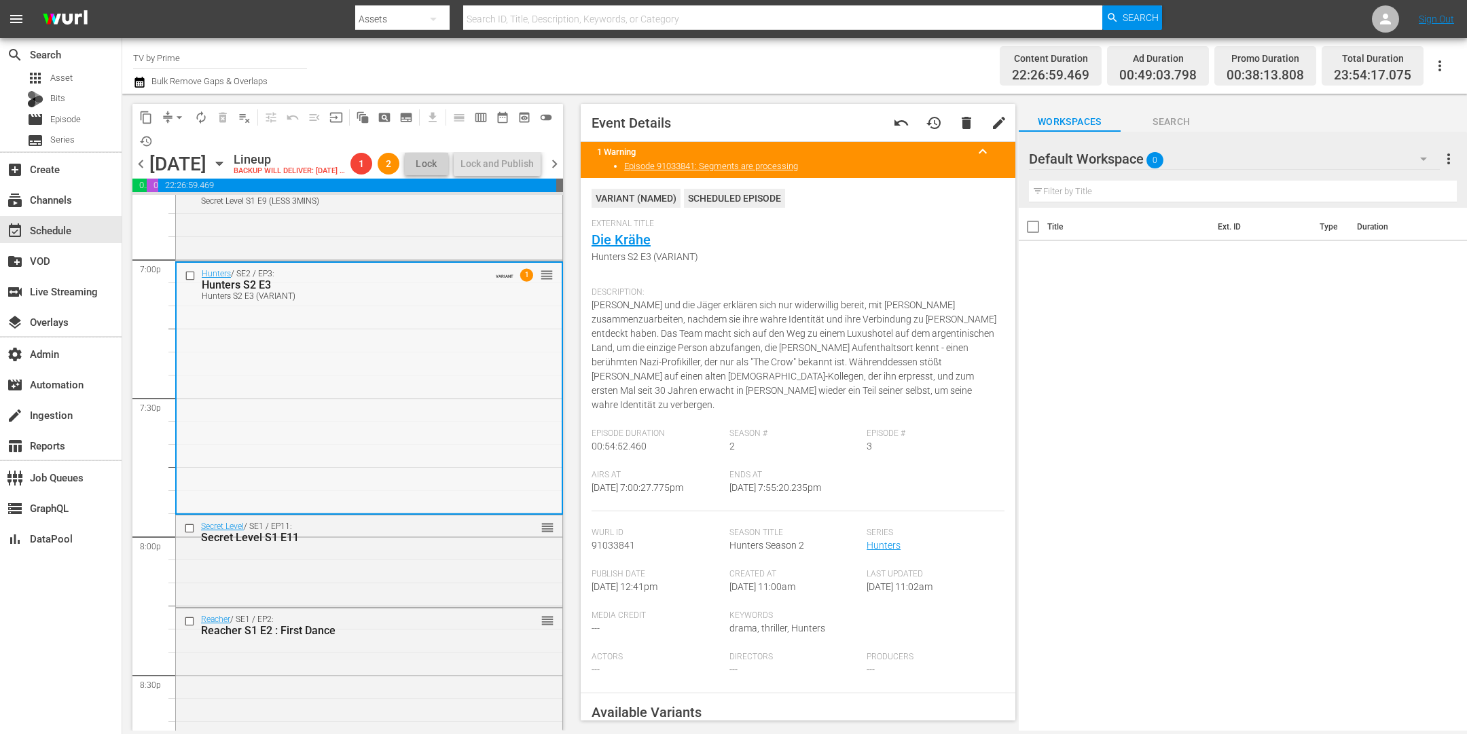
scroll to position [5295, 0]
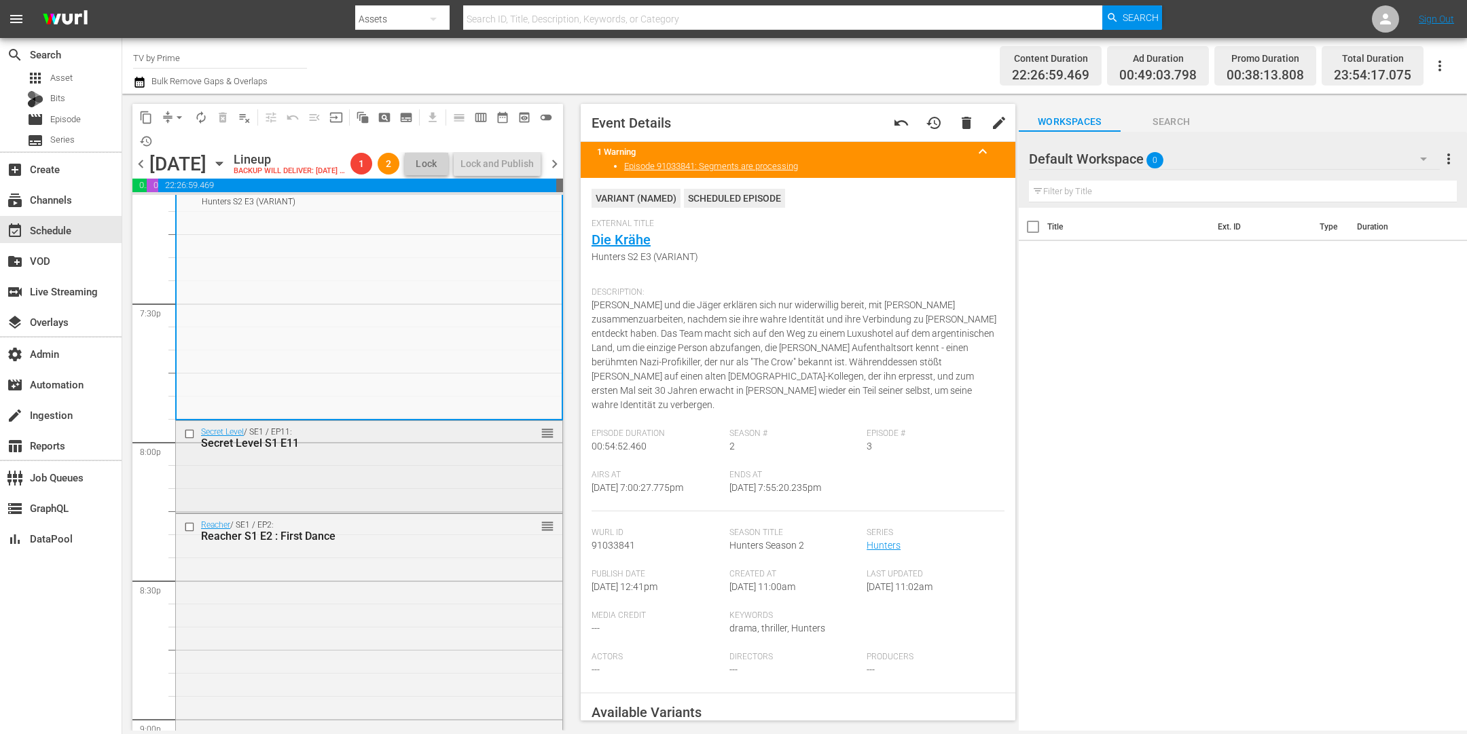
click at [391, 500] on div "Secret Level / SE1 / EP11: Secret Level S1 E11 reorder" at bounding box center [369, 465] width 386 height 89
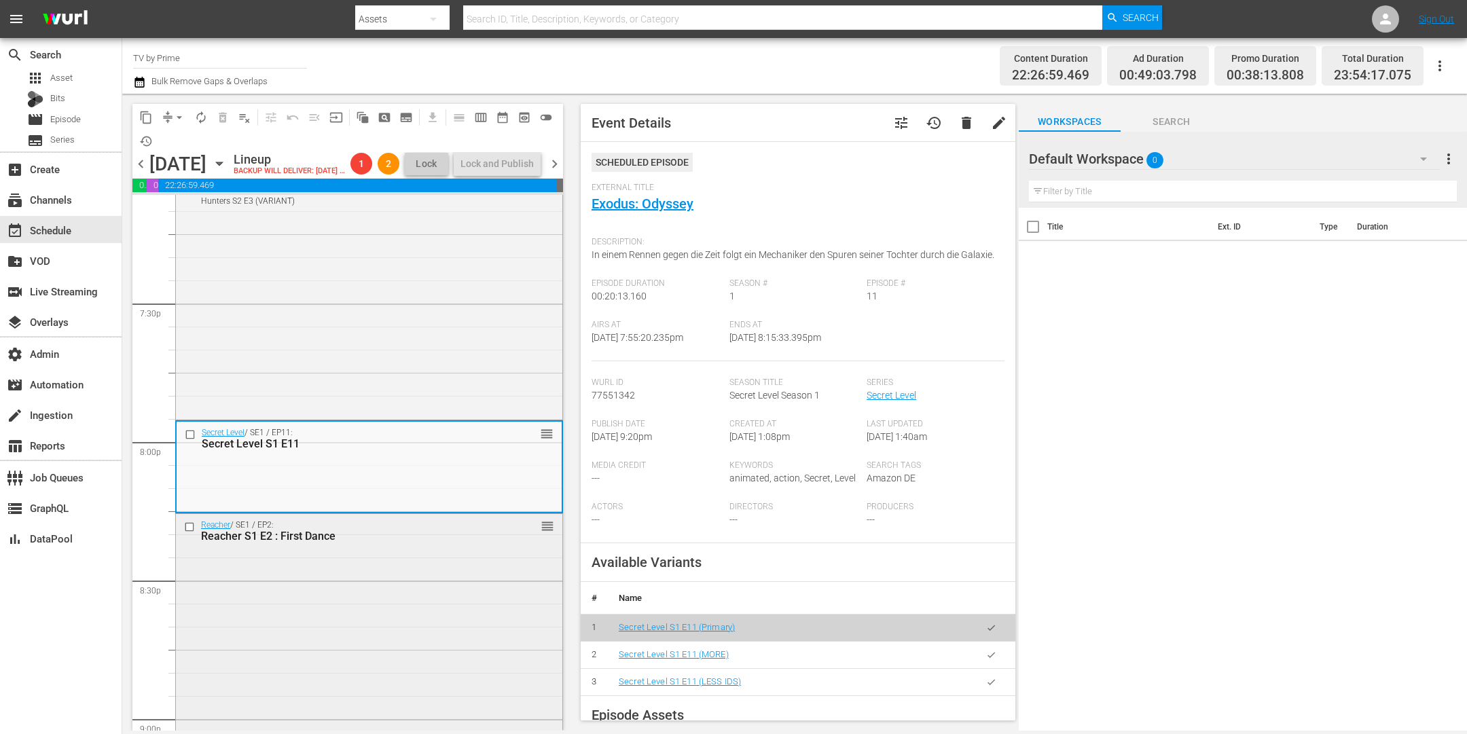
click at [394, 601] on div "Reacher / SE1 / EP2: Reacher S1 E2 : First Dance reorder" at bounding box center [369, 639] width 386 height 251
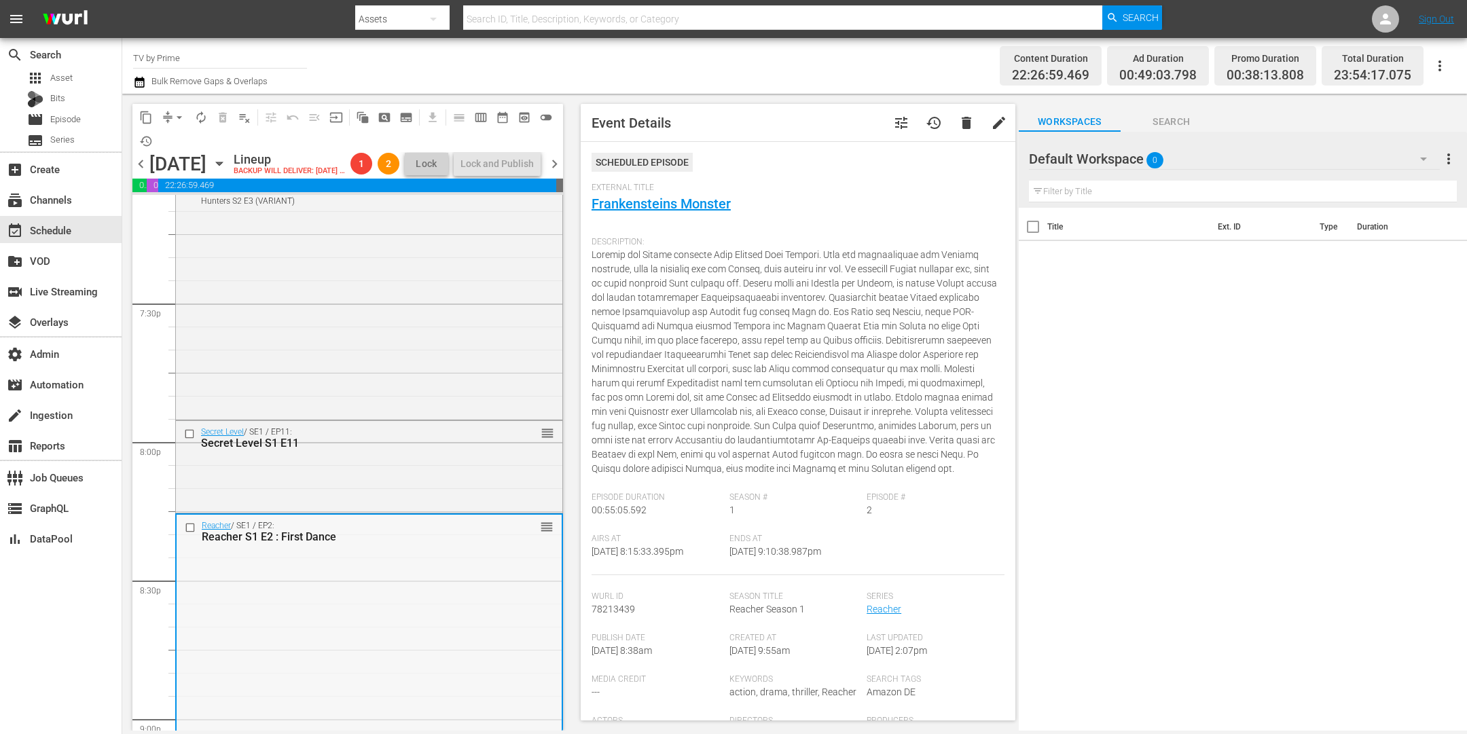
scroll to position [5693, 0]
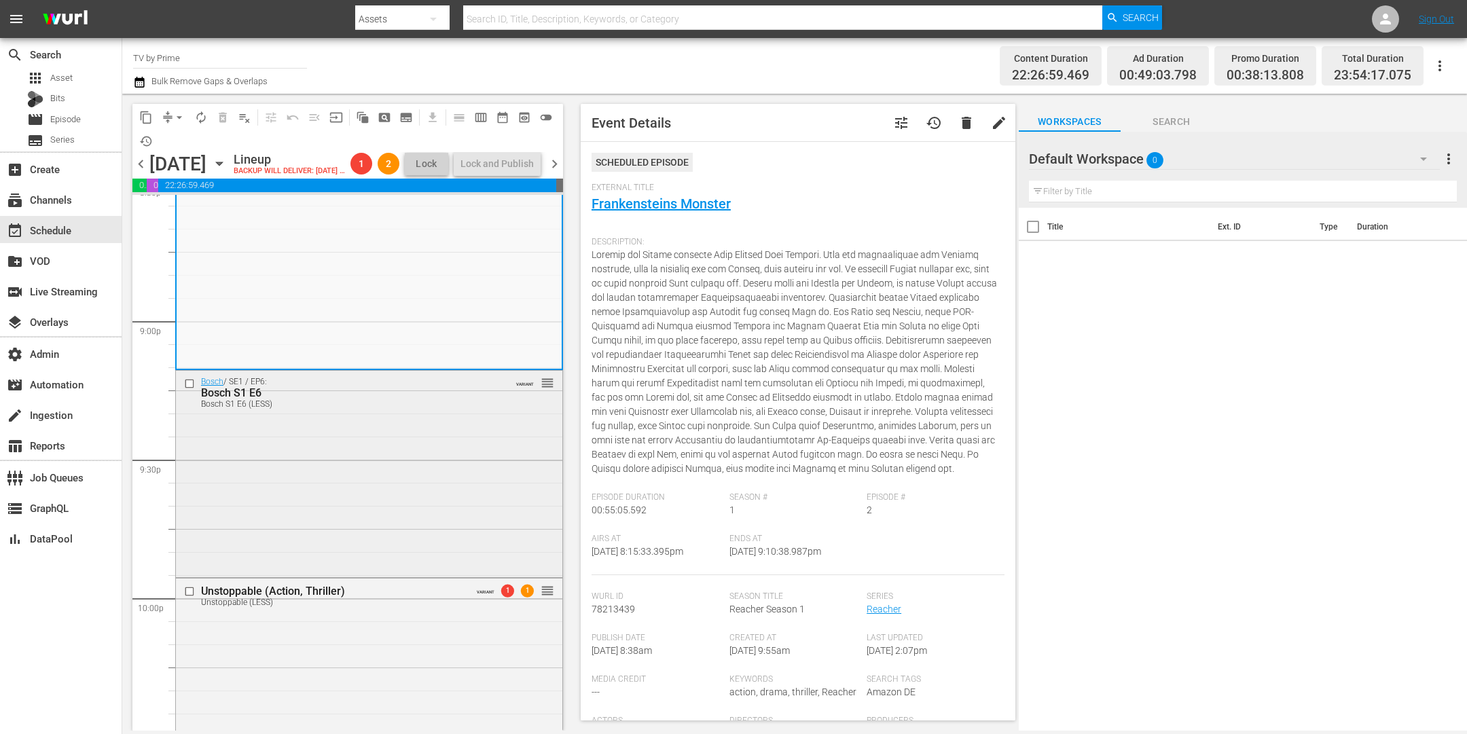
click at [393, 551] on div "Bosch / SE1 / EP6: Bosch S1 E6 Bosch S1 E6 (LESS) VARIANT reorder" at bounding box center [369, 473] width 386 height 204
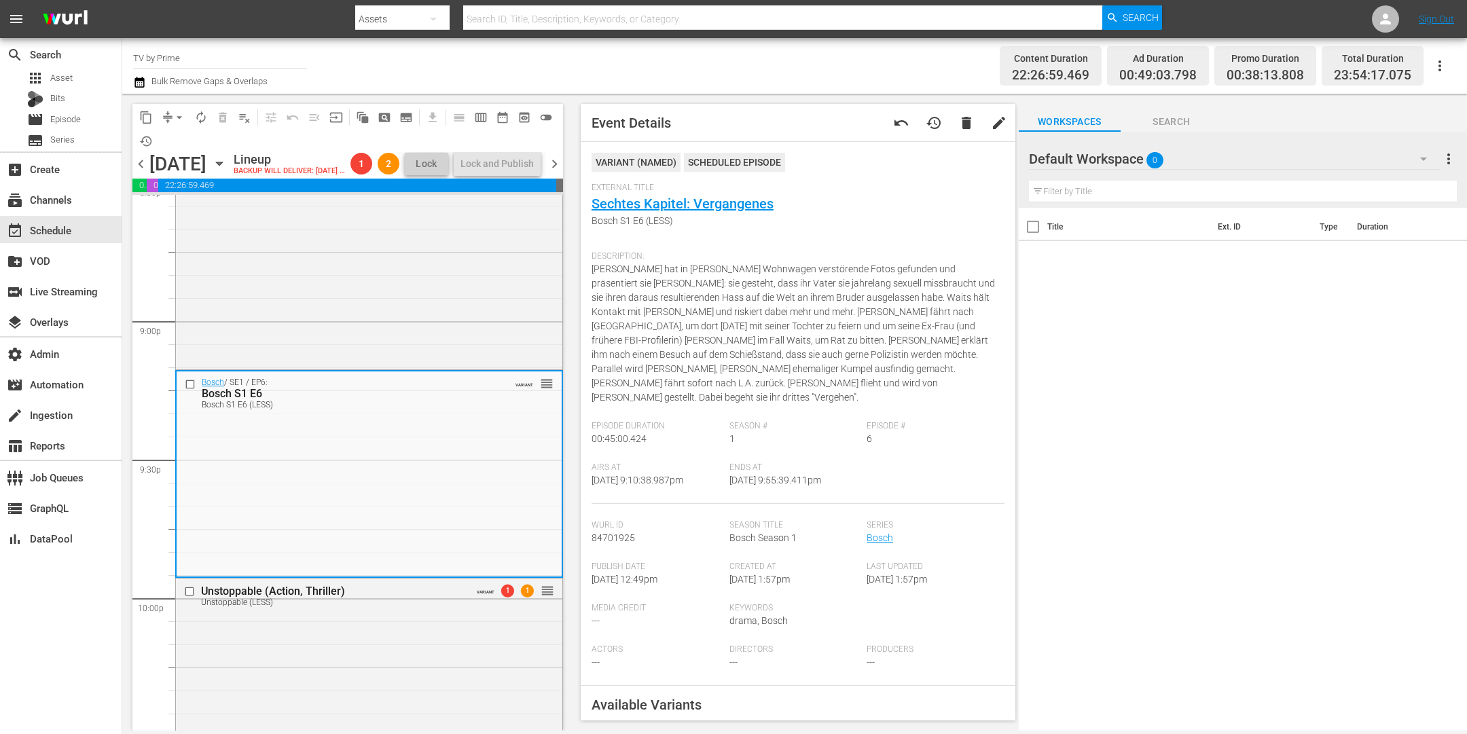
scroll to position [5869, 0]
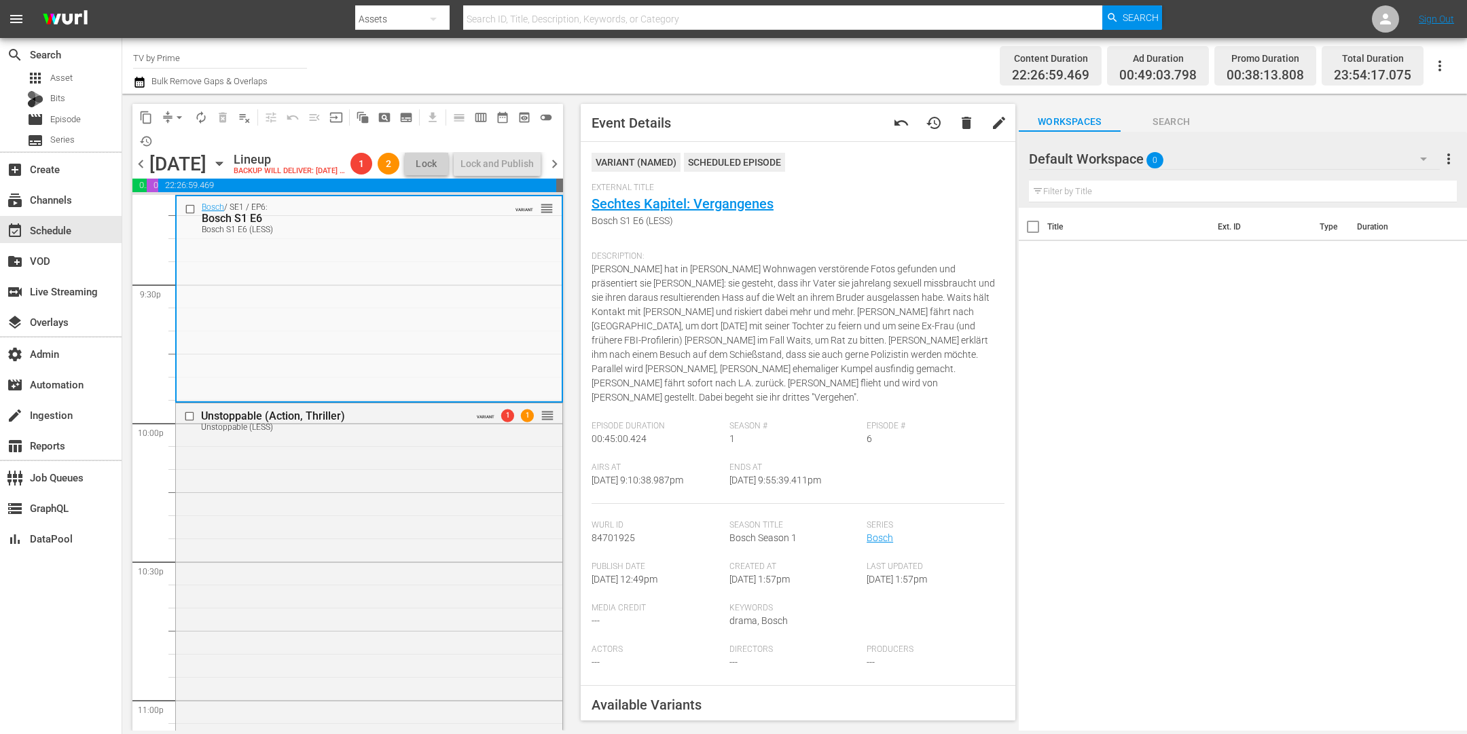
click at [393, 551] on div "Unstoppable (Action, Thriller) Unstoppable (LESS) VARIANT 1 1 reorder" at bounding box center [369, 699] width 386 height 593
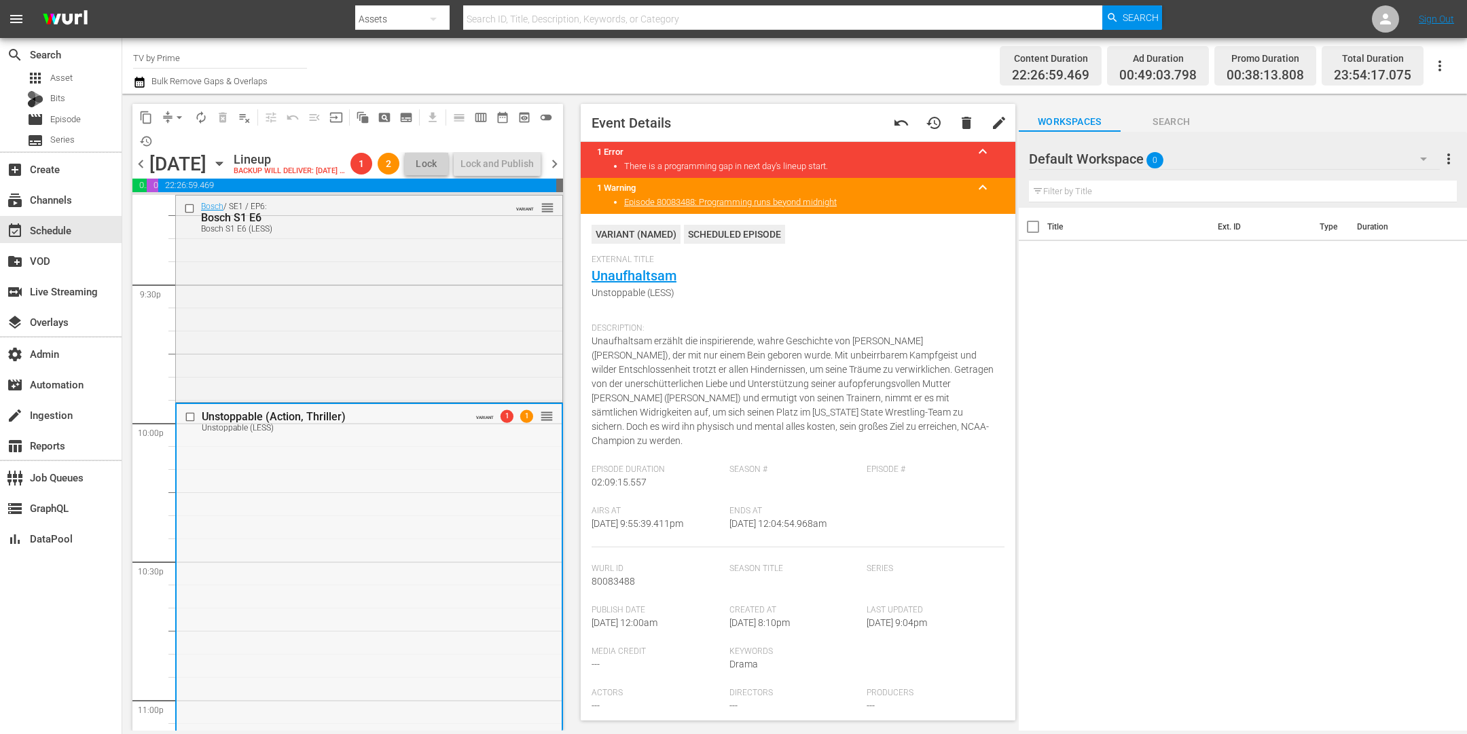
scroll to position [6159, 0]
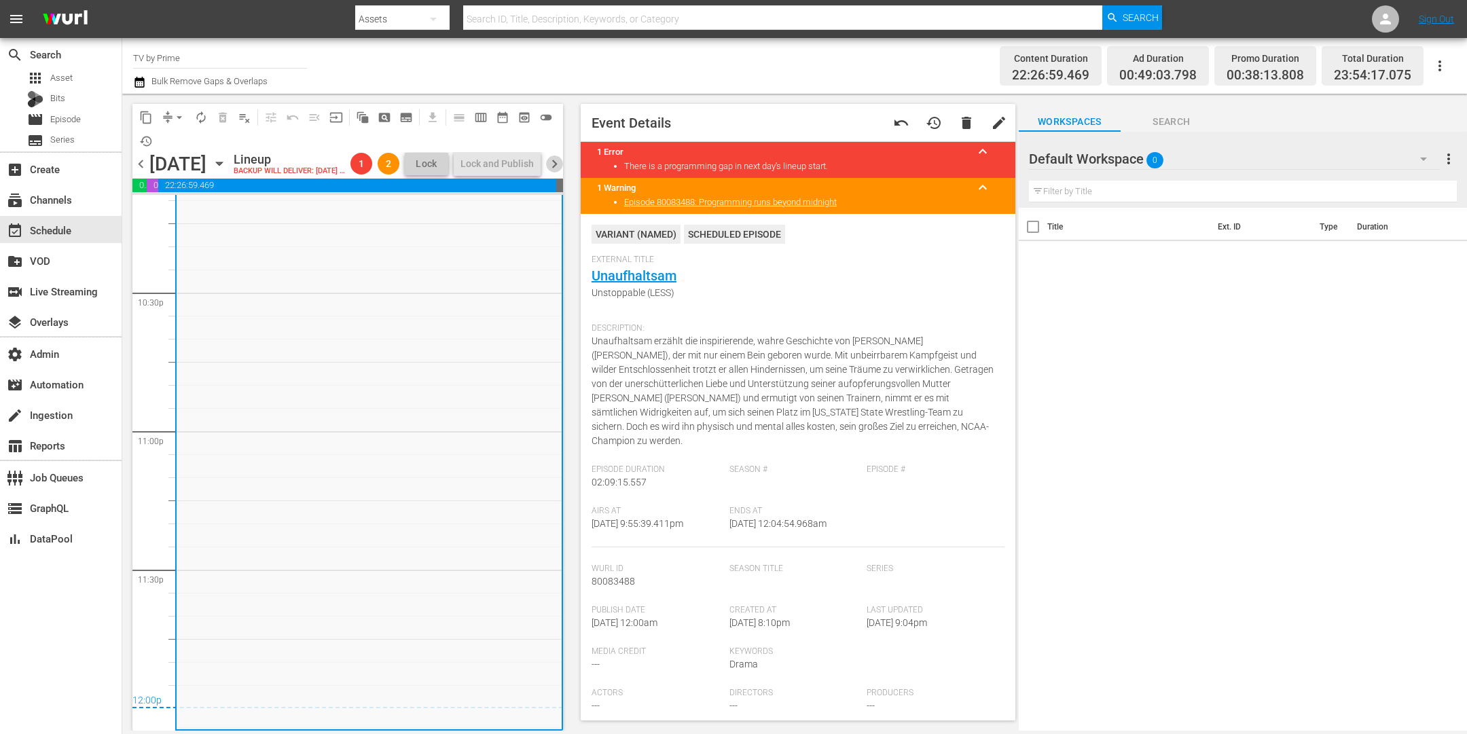
click at [558, 168] on span "chevron_right" at bounding box center [554, 164] width 17 height 17
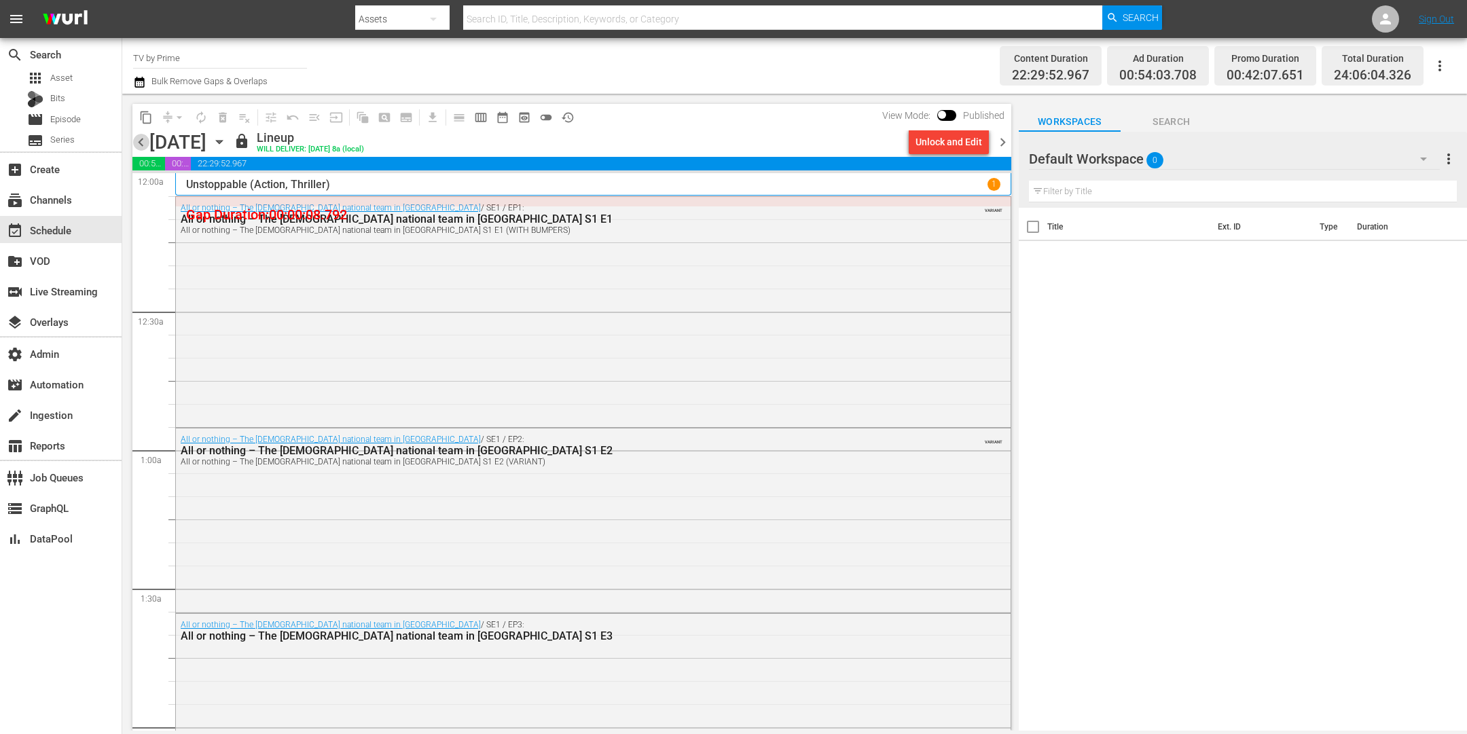
click at [143, 139] on span "chevron_left" at bounding box center [140, 142] width 17 height 17
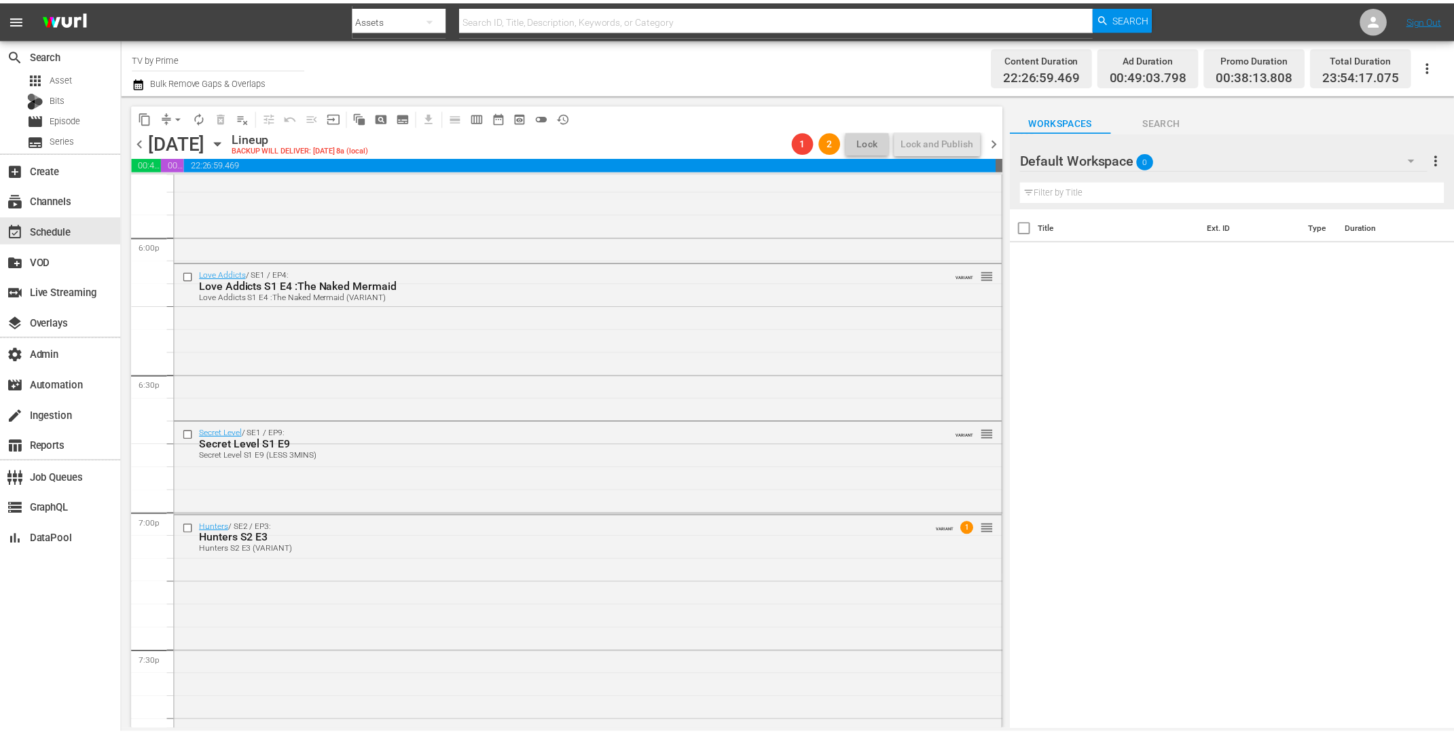
scroll to position [5171, 0]
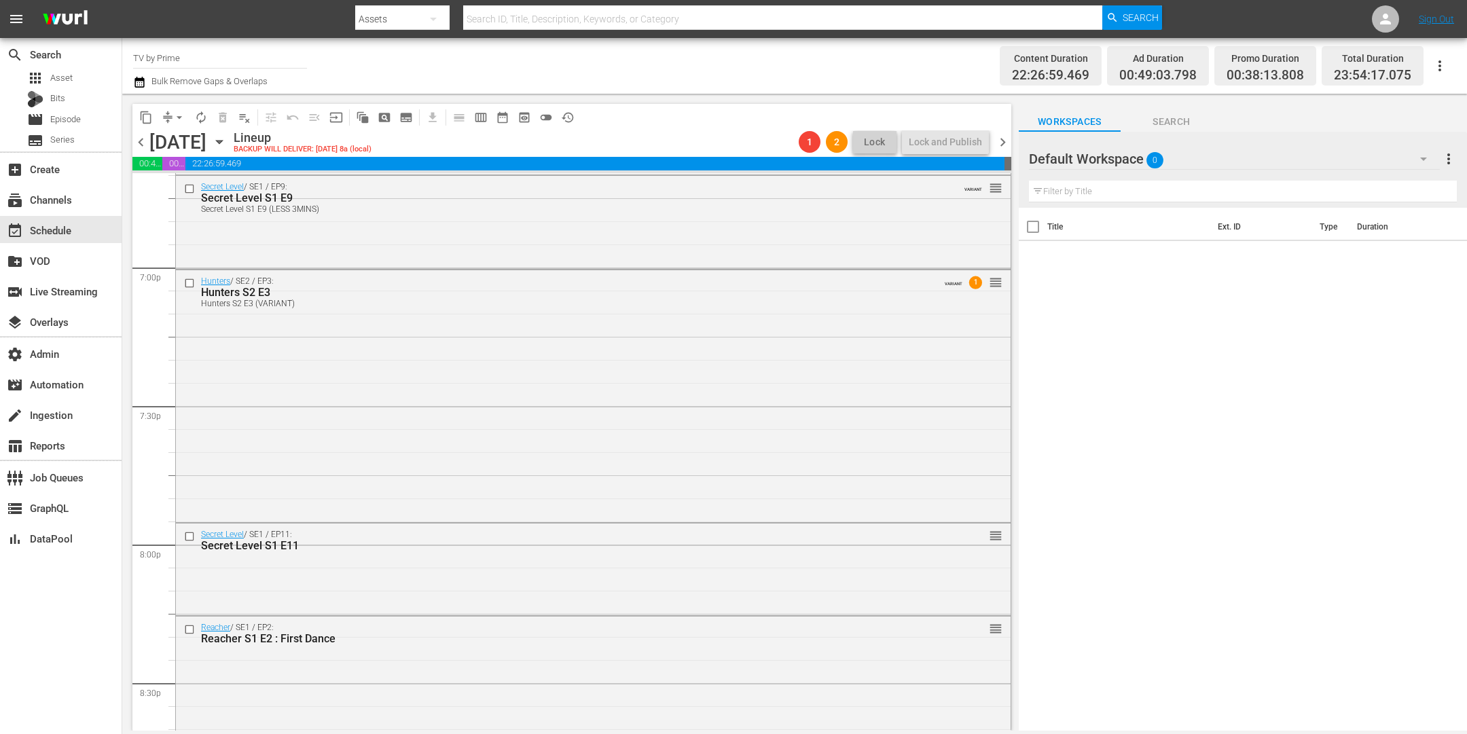
click at [452, 467] on div "Hunters / SE2 / EP3: Hunters S2 E3 Hunters S2 E3 (VARIANT) VARIANT 1 reorder" at bounding box center [593, 394] width 835 height 249
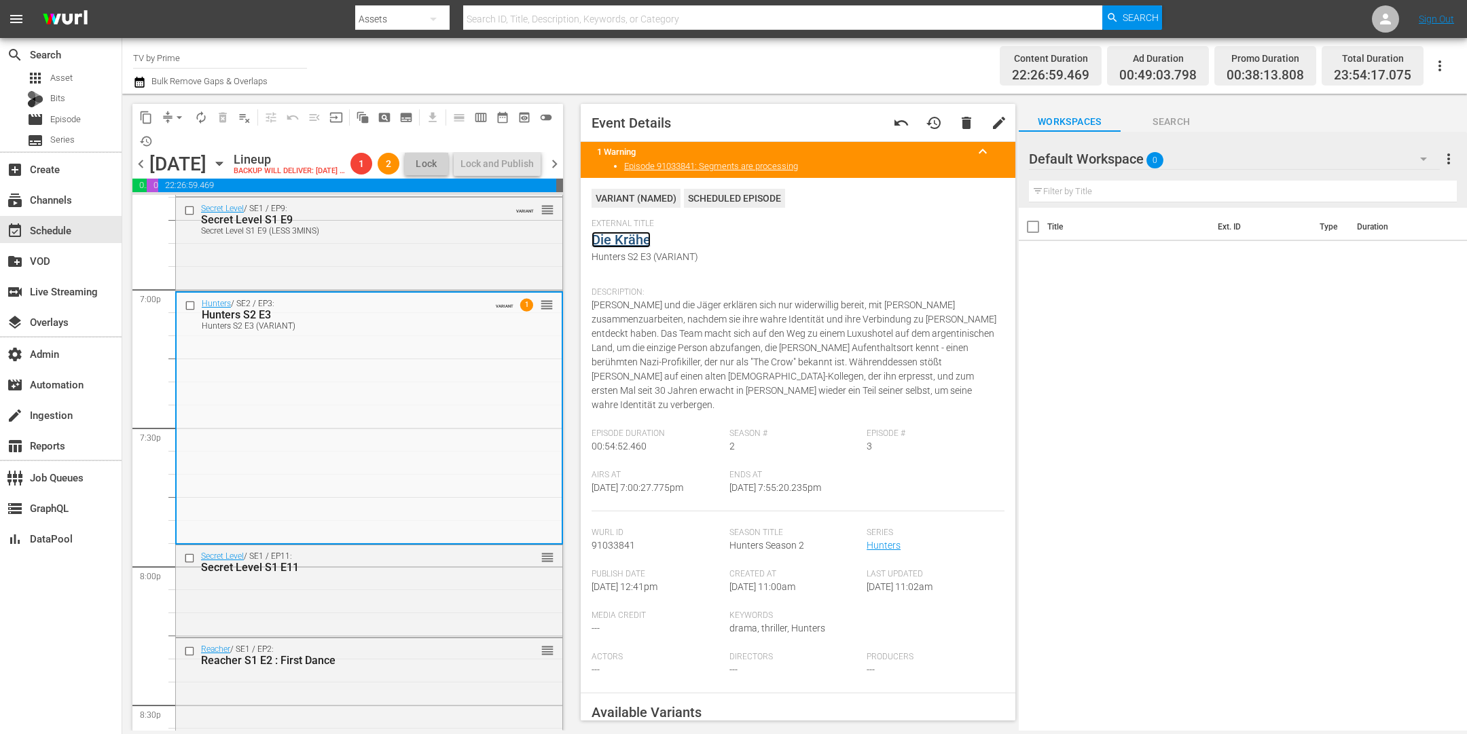
click at [638, 241] on link "Die Krähe" at bounding box center [621, 240] width 59 height 16
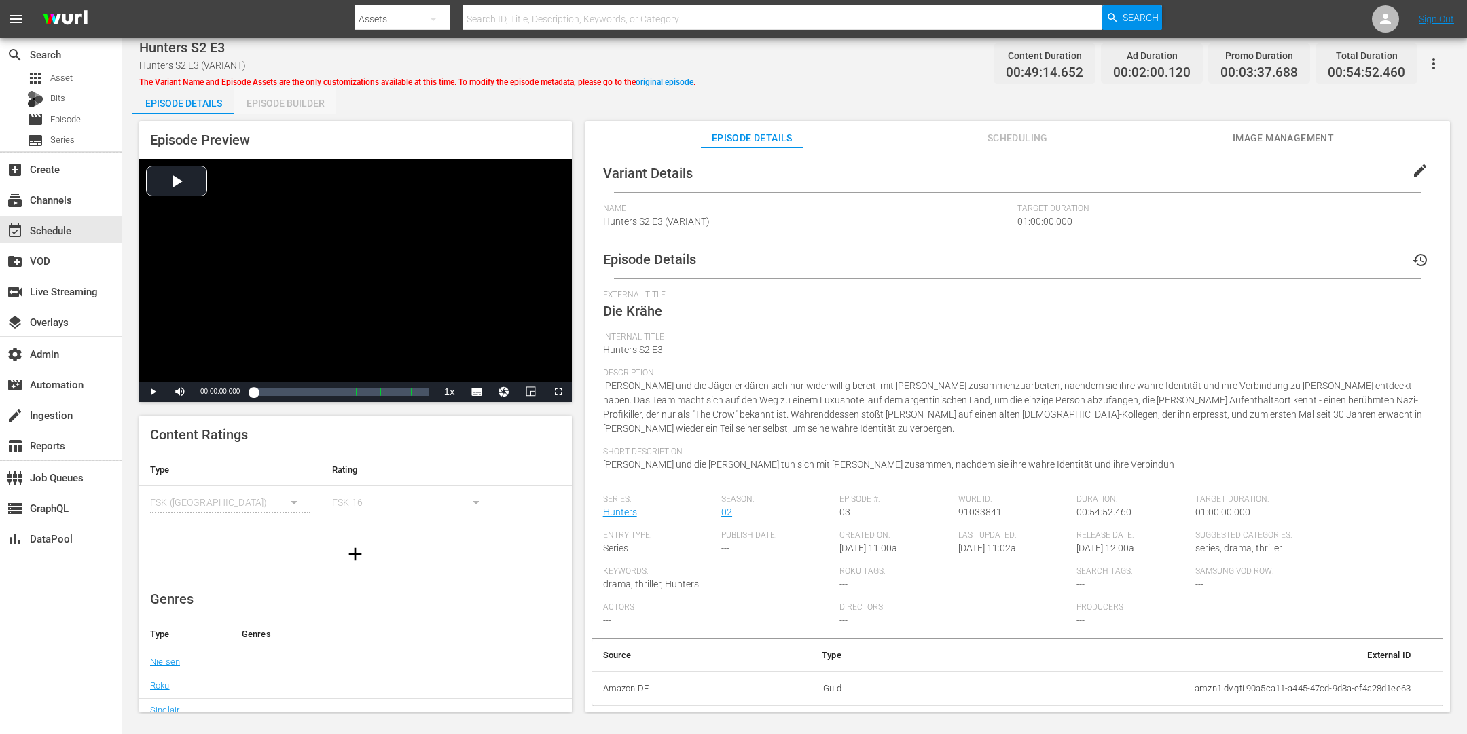
click at [302, 105] on div "Episode Builder" at bounding box center [285, 103] width 102 height 33
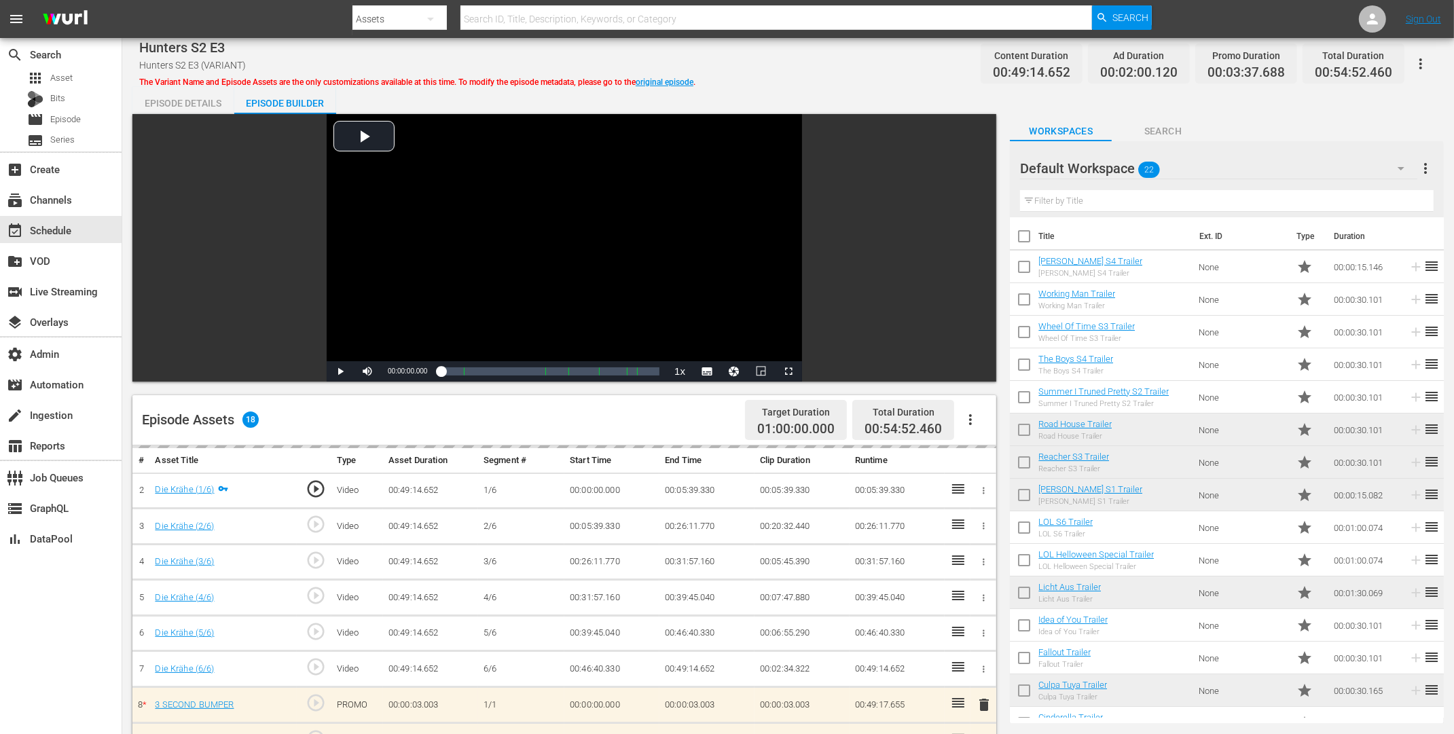
scroll to position [382, 0]
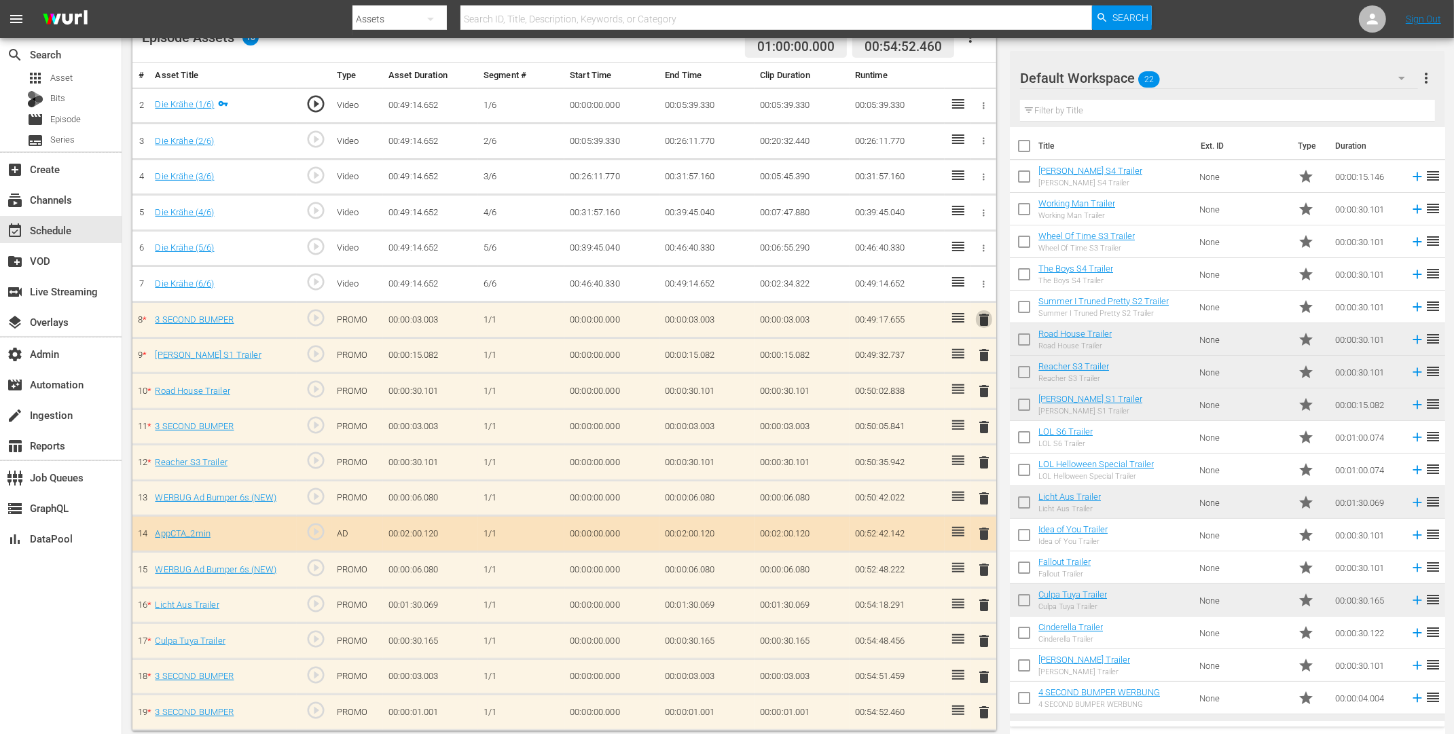
click at [982, 316] on span "delete" at bounding box center [984, 320] width 16 height 16
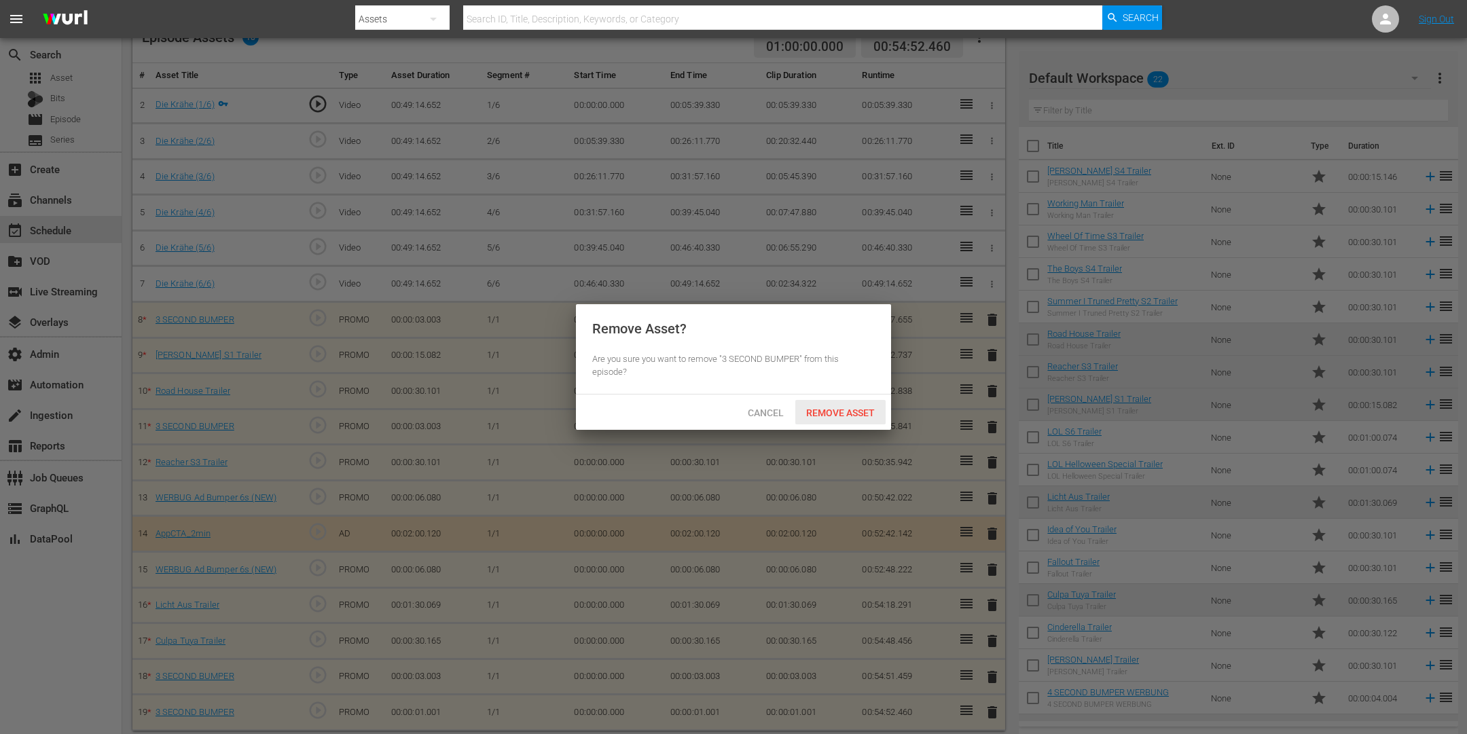
click at [842, 410] on span "Remove Asset" at bounding box center [840, 413] width 90 height 11
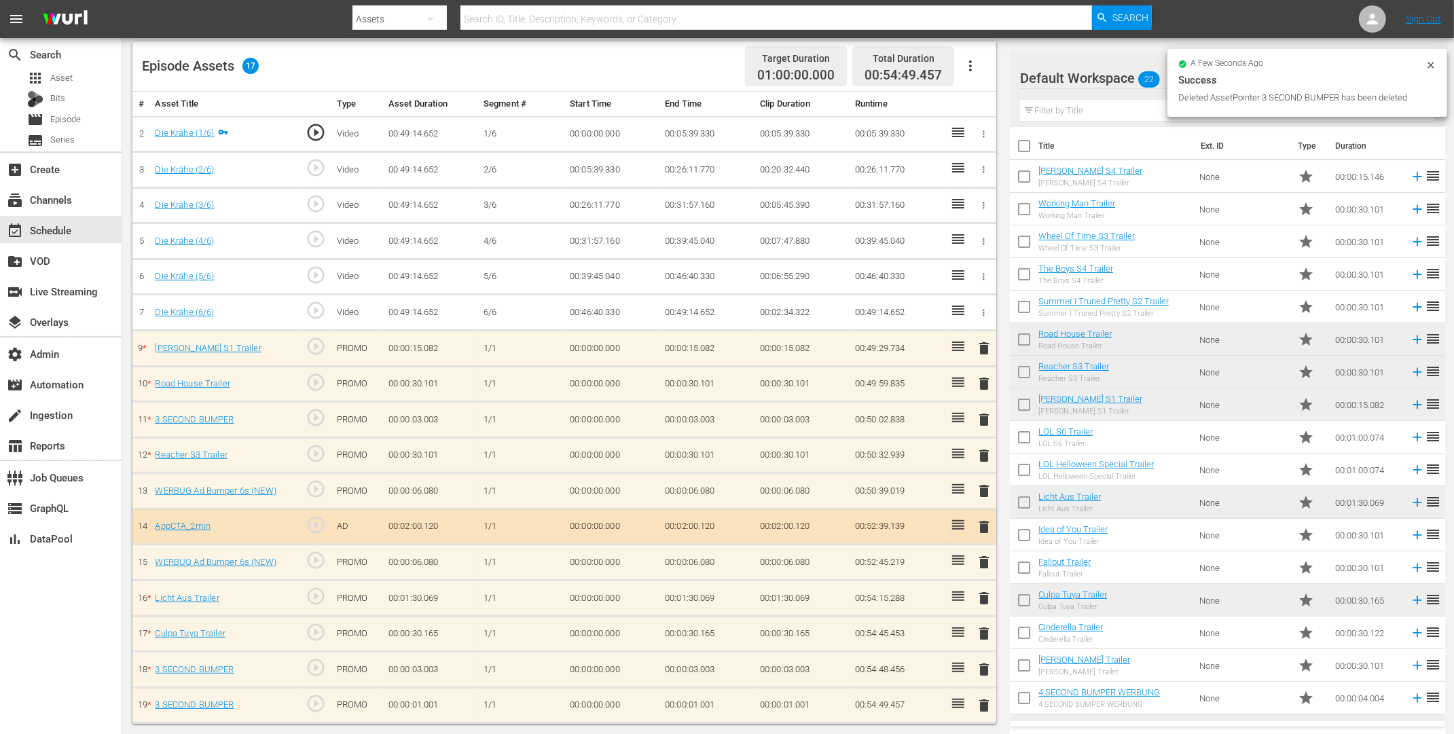
scroll to position [353, 0]
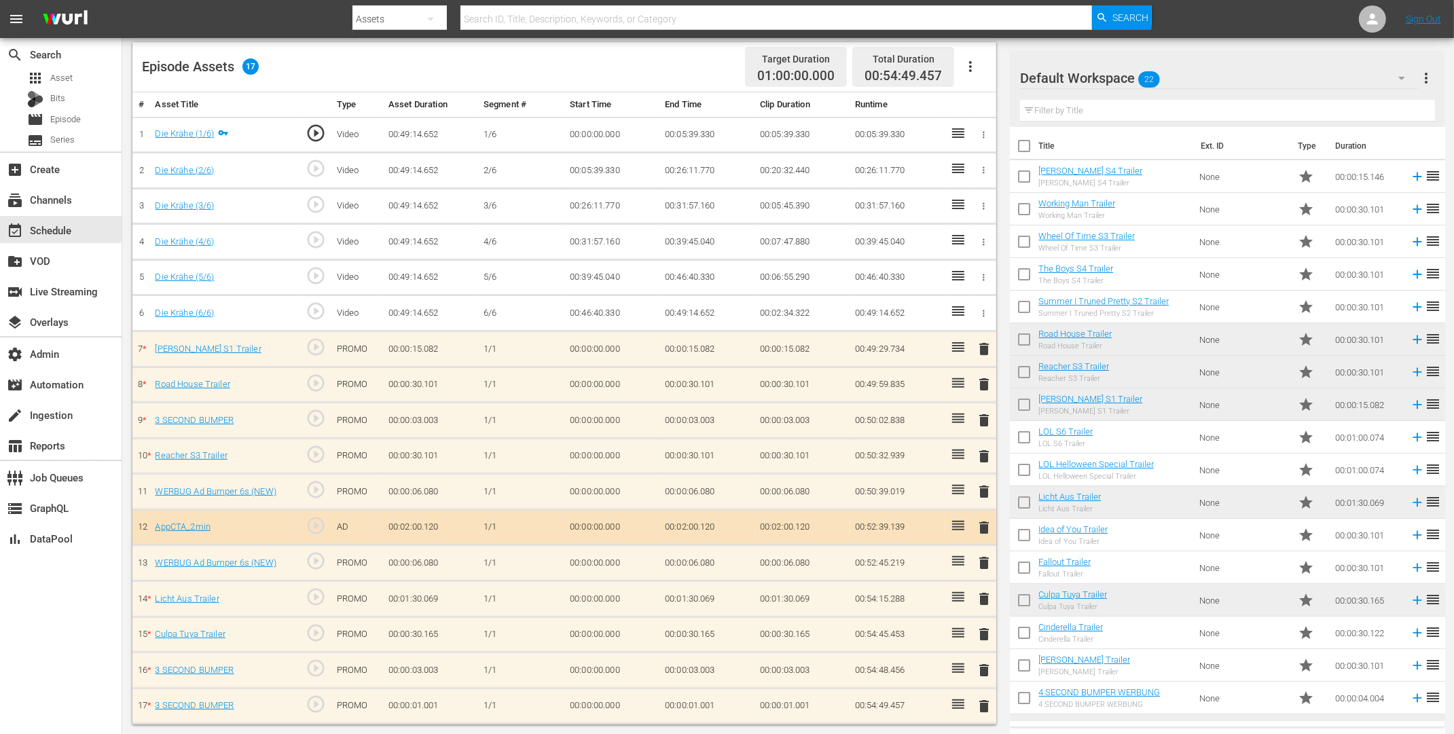
click at [987, 666] on span "delete" at bounding box center [984, 670] width 16 height 16
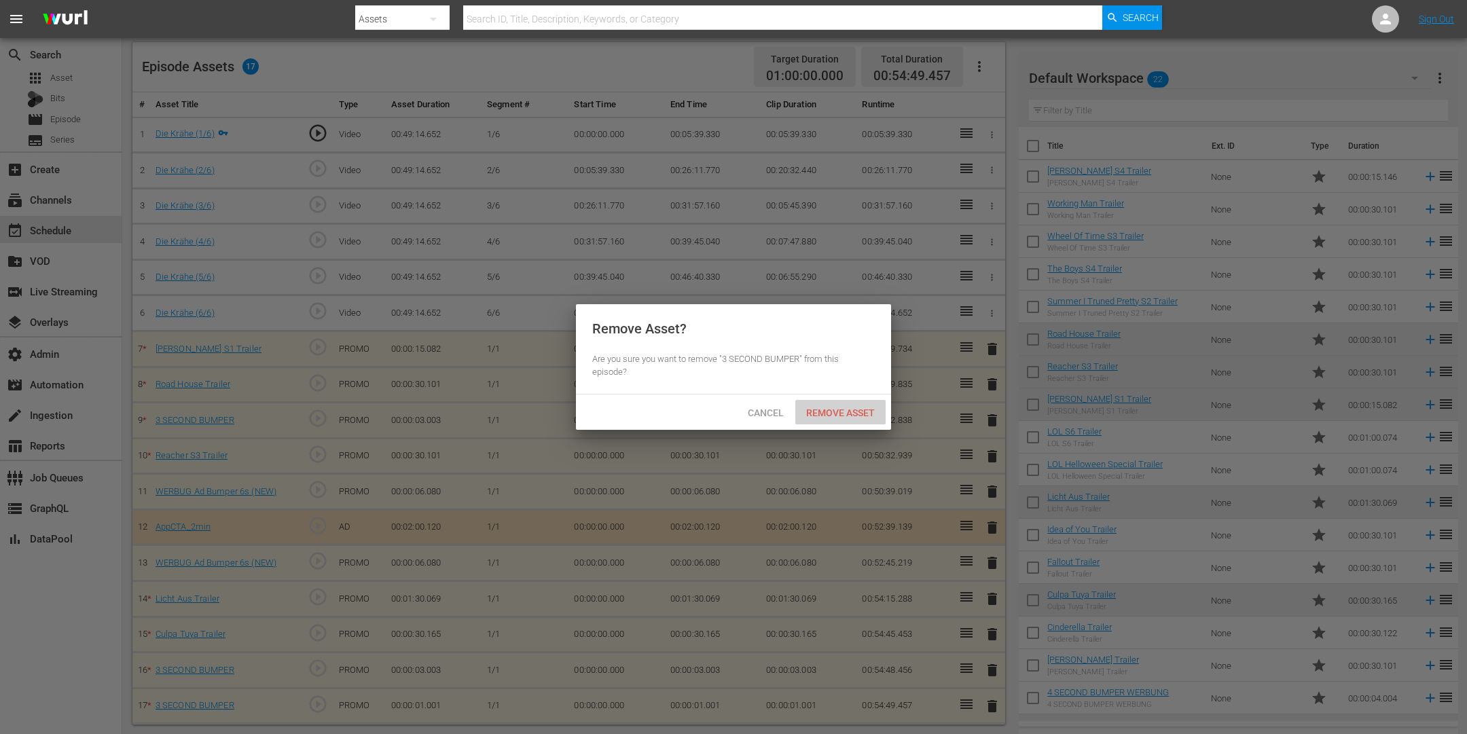
click at [855, 412] on span "Remove Asset" at bounding box center [840, 413] width 90 height 11
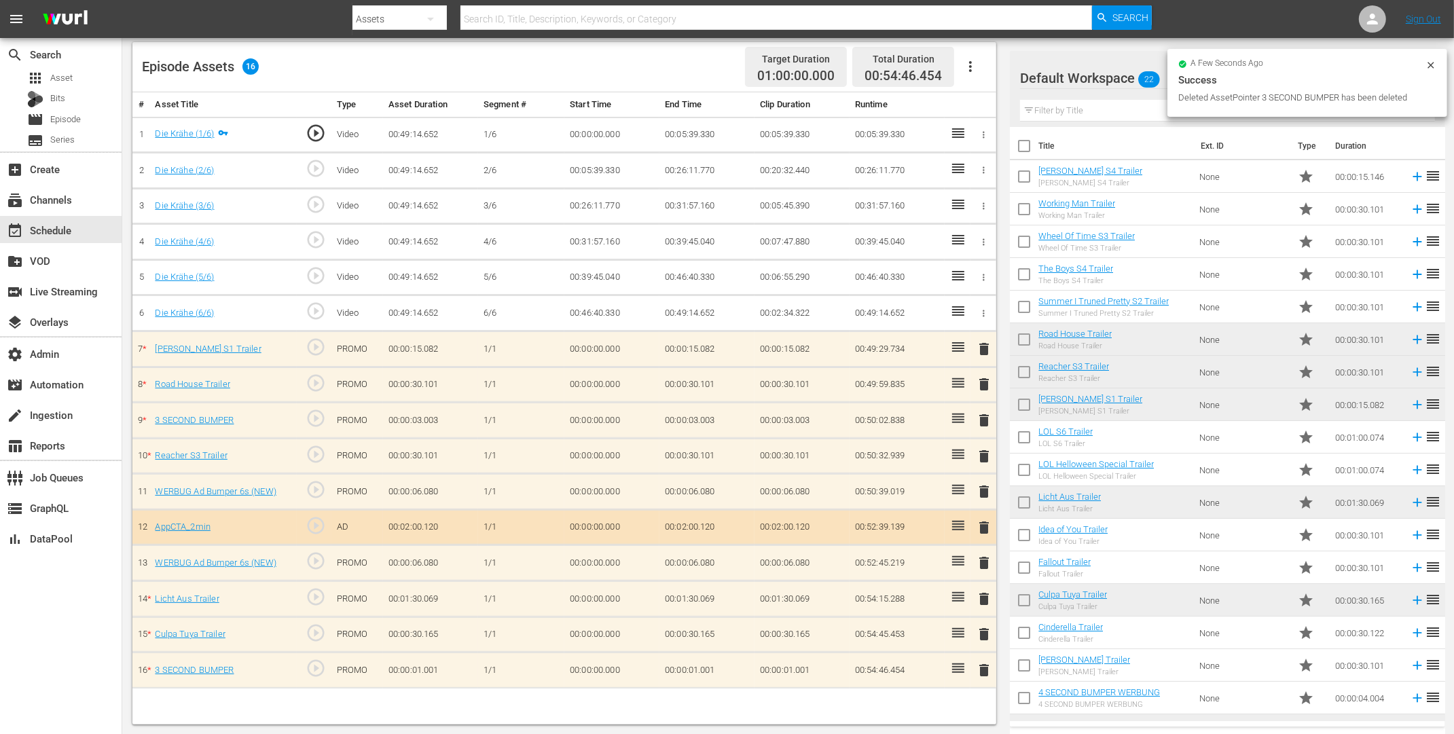
click at [981, 662] on span "delete" at bounding box center [984, 670] width 16 height 16
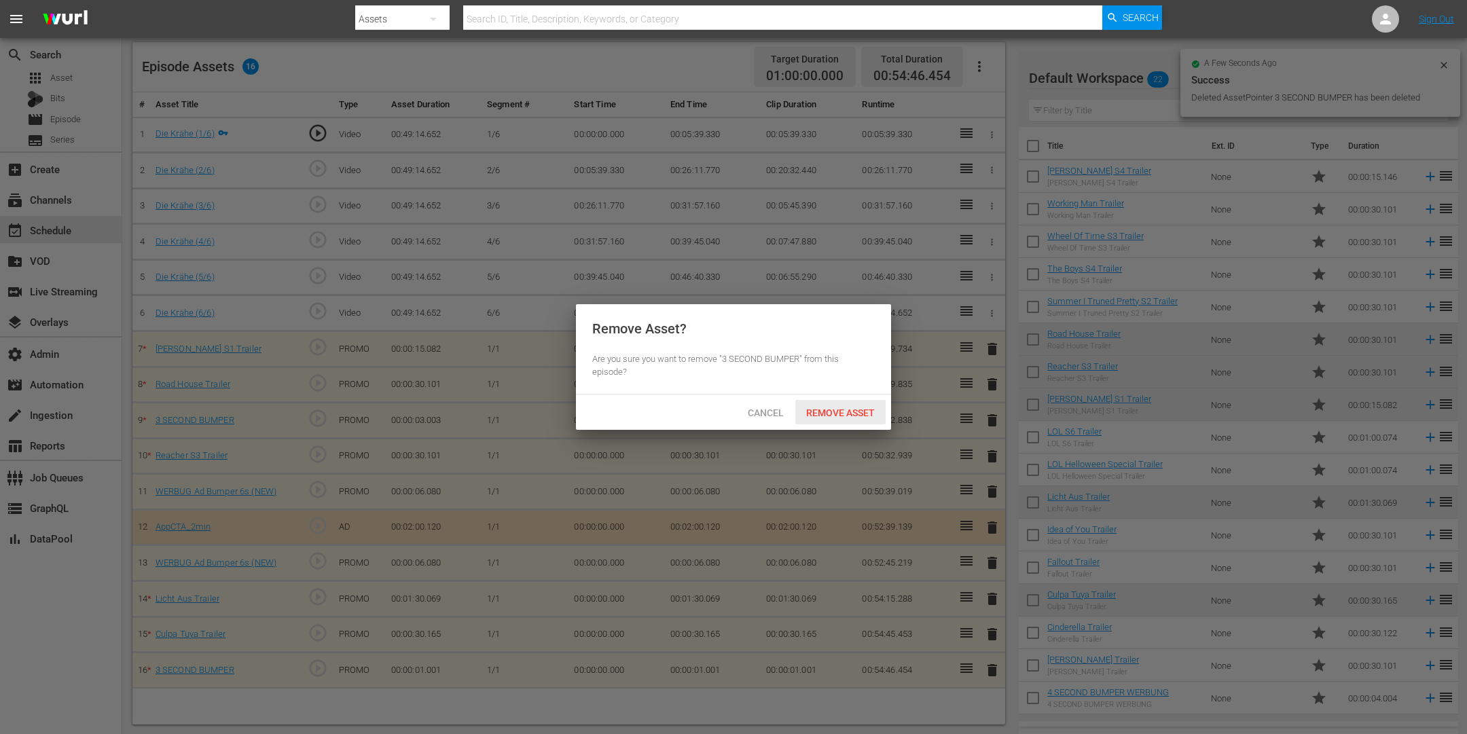
click at [846, 420] on div "Remove Asset" at bounding box center [840, 412] width 90 height 25
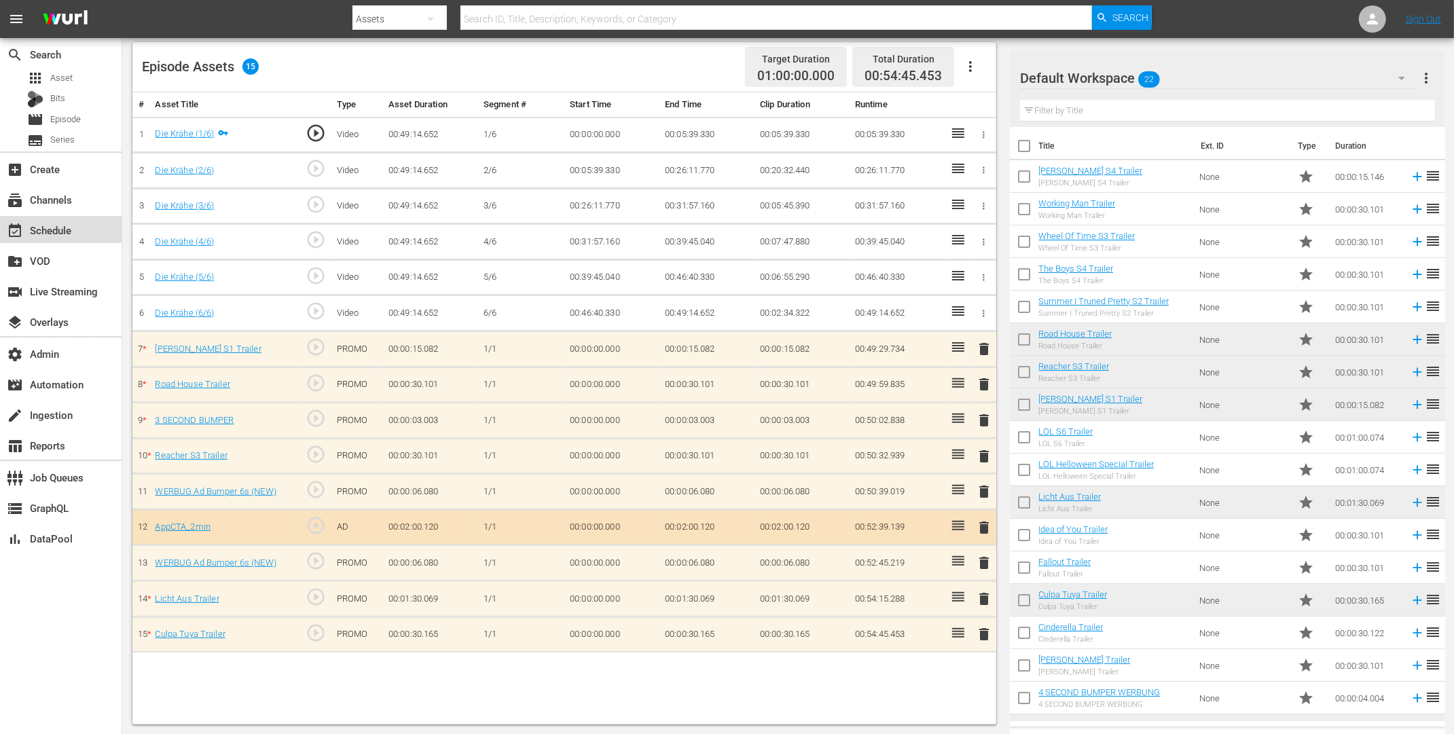
click at [50, 232] on div "event_available Schedule" at bounding box center [38, 228] width 76 height 12
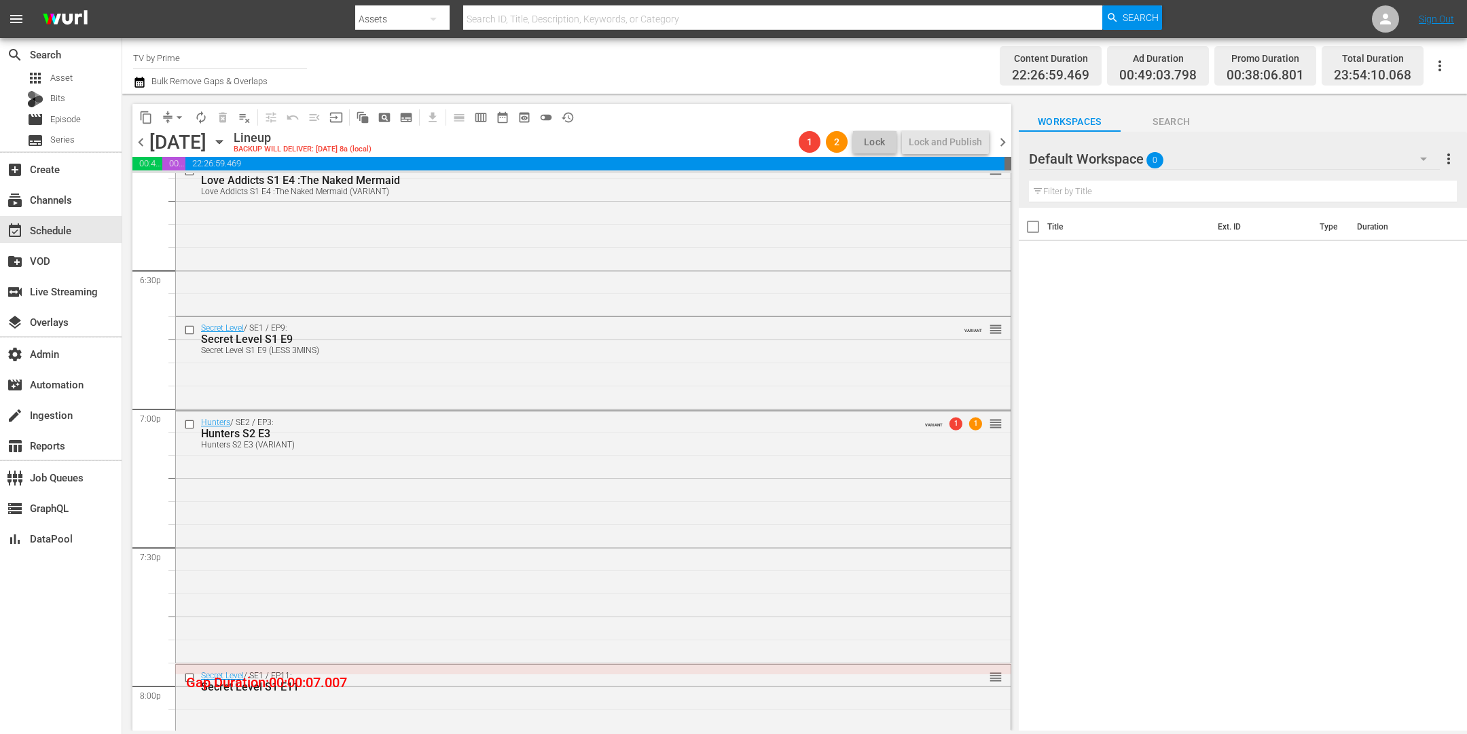
scroll to position [5124, 0]
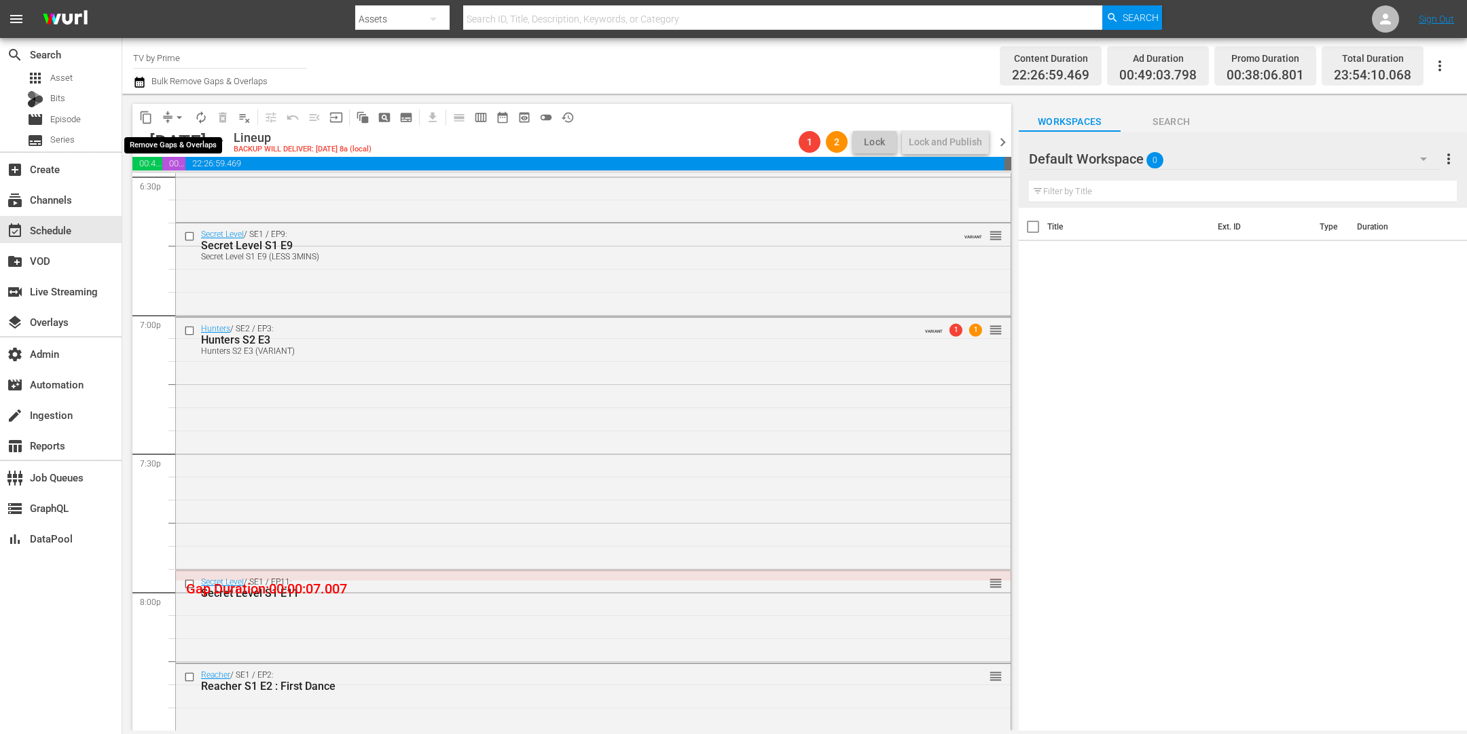
click at [171, 113] on button "arrow_drop_down" at bounding box center [179, 118] width 22 height 22
click at [197, 189] on li "Align to End of Previous Day" at bounding box center [180, 189] width 143 height 22
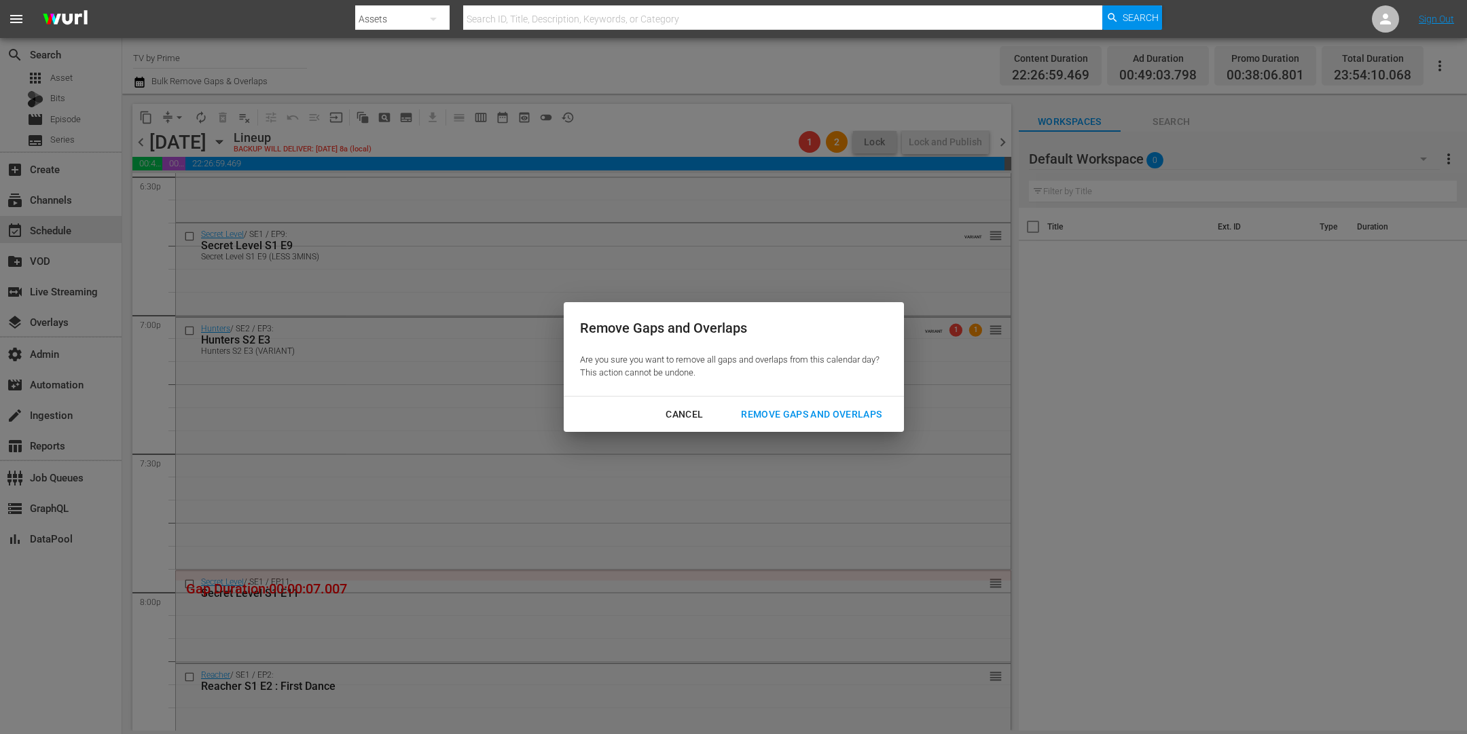
click at [826, 410] on div "Remove Gaps and Overlaps" at bounding box center [811, 414] width 162 height 17
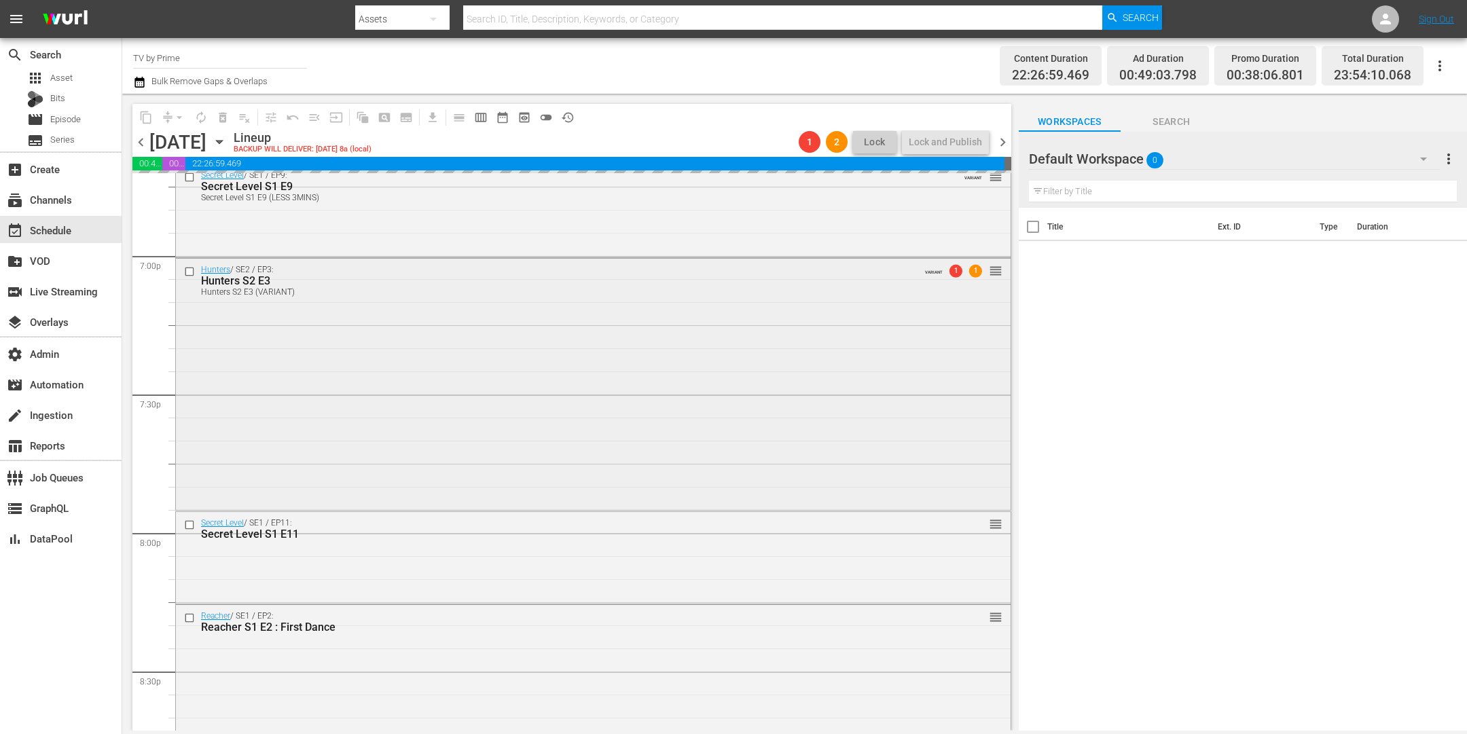
scroll to position [5194, 0]
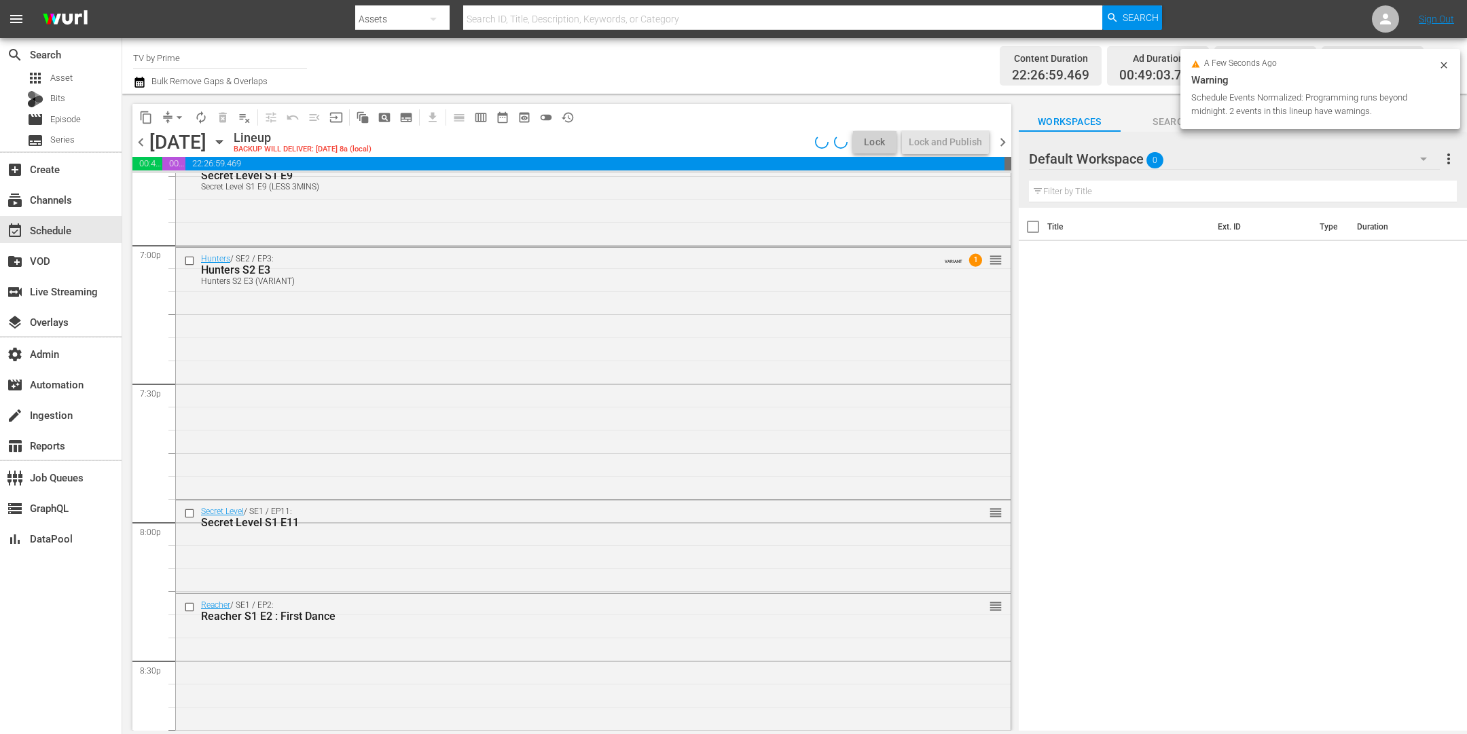
click at [463, 438] on div "Hunters / SE2 / EP3: Hunters S2 E3 Hunters S2 E3 (VARIANT) VARIANT 1 reorder" at bounding box center [593, 372] width 835 height 249
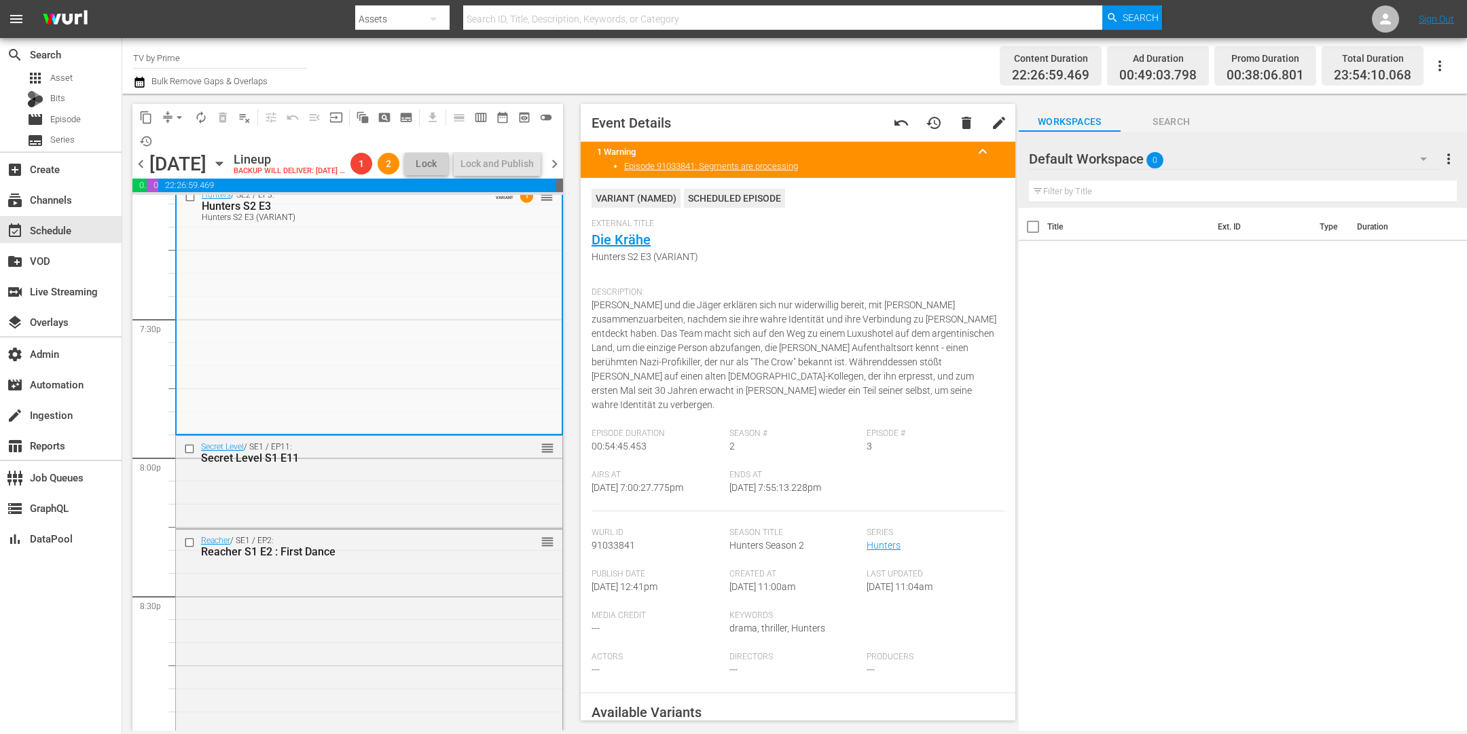
scroll to position [5469, 0]
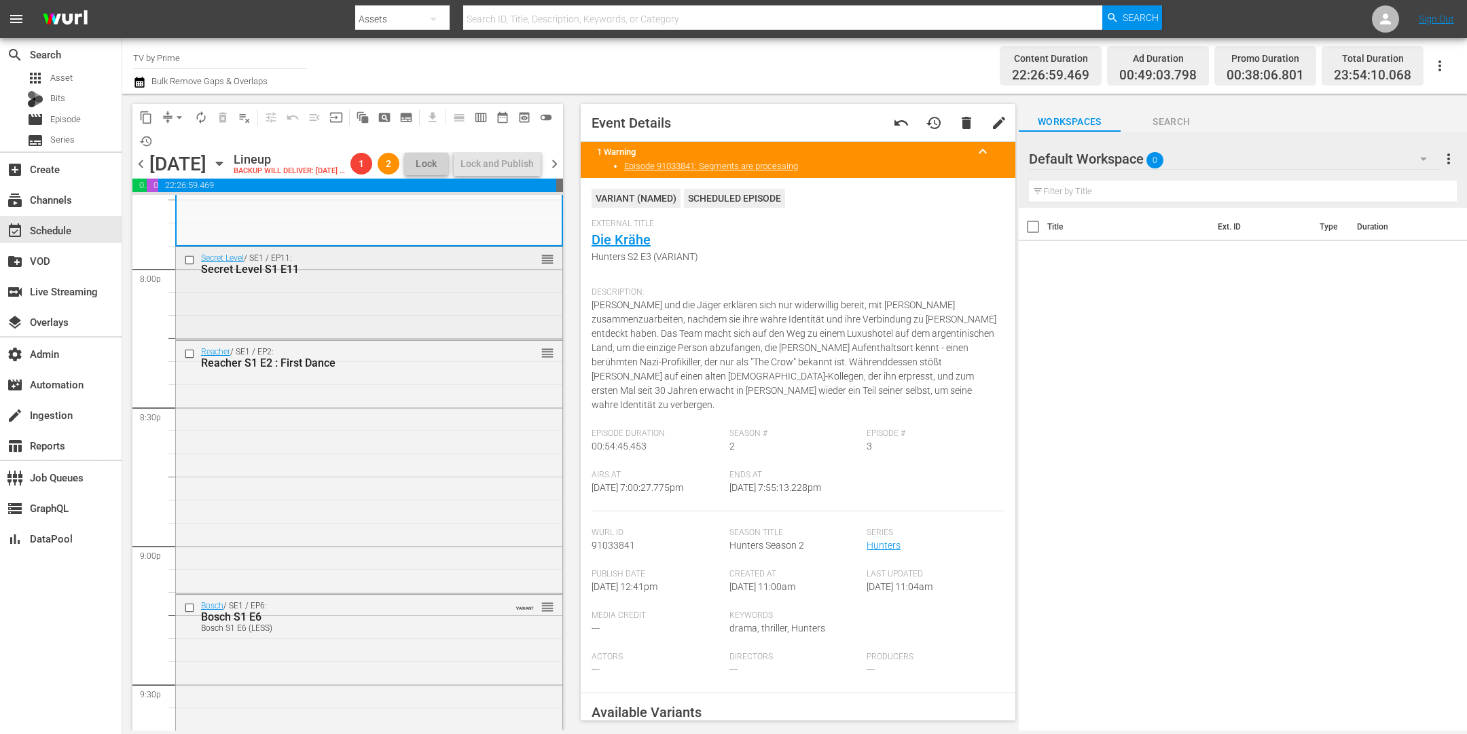
click at [429, 322] on div "Secret Level / SE1 / EP11: Secret Level S1 E11 reorder" at bounding box center [369, 291] width 386 height 89
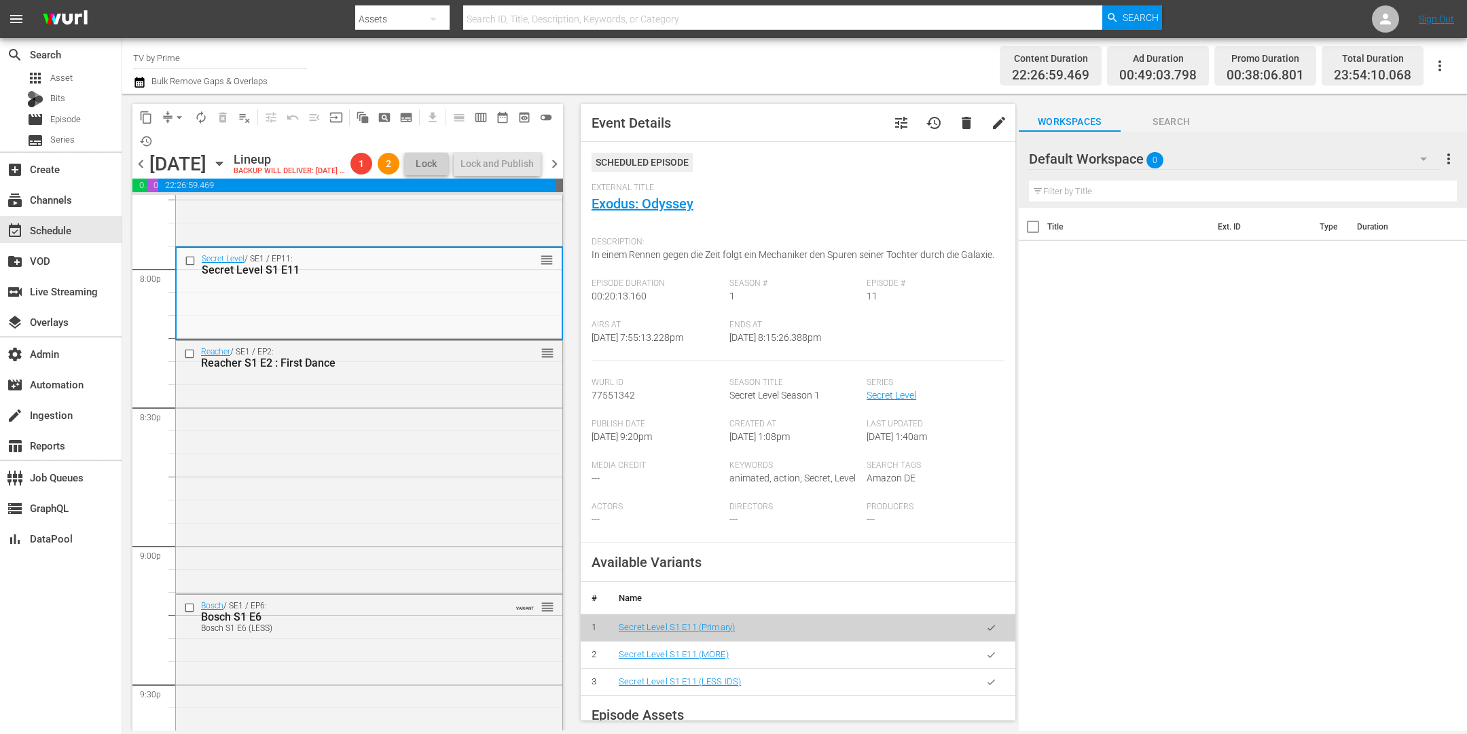
click at [444, 444] on div "Reacher / SE1 / EP2: Reacher S1 E2 : First Dance reorder" at bounding box center [369, 466] width 386 height 251
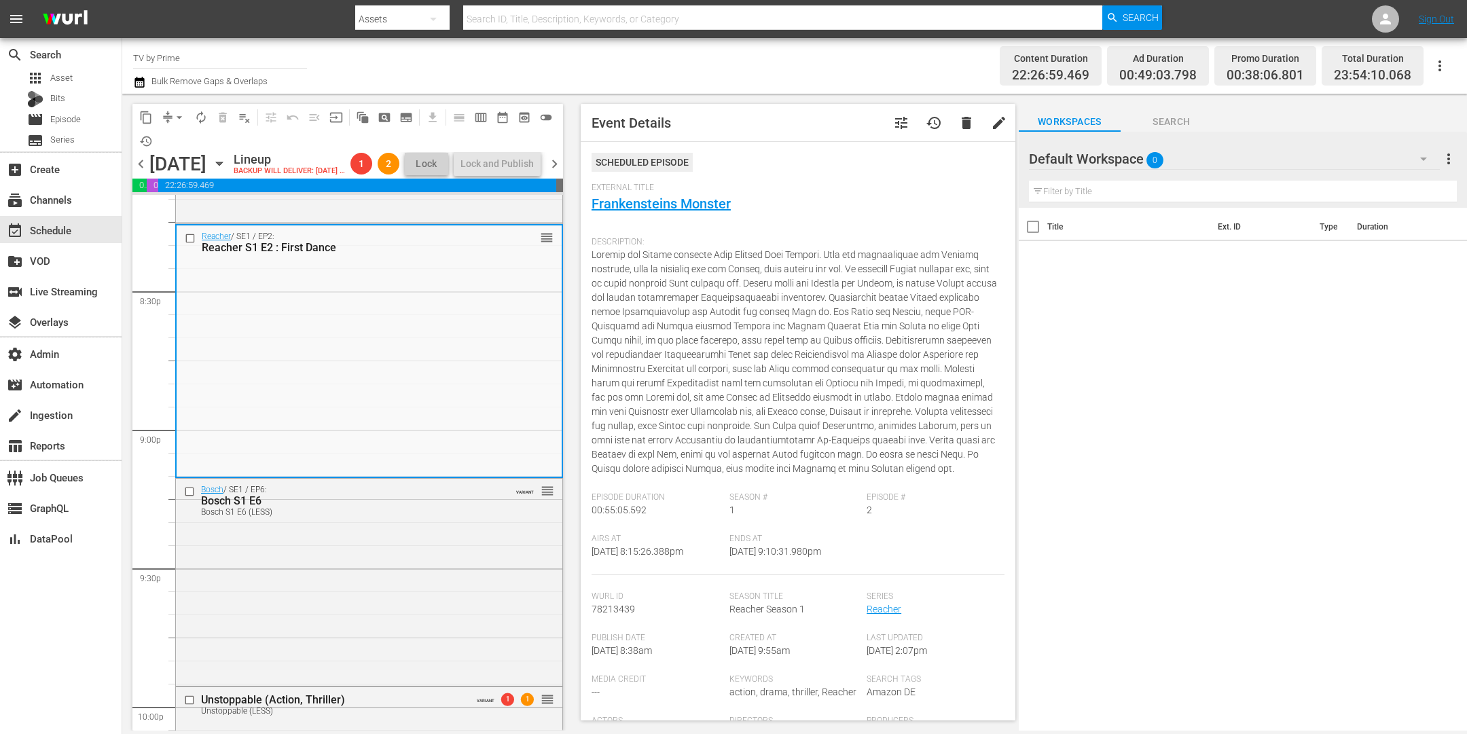
scroll to position [5774, 0]
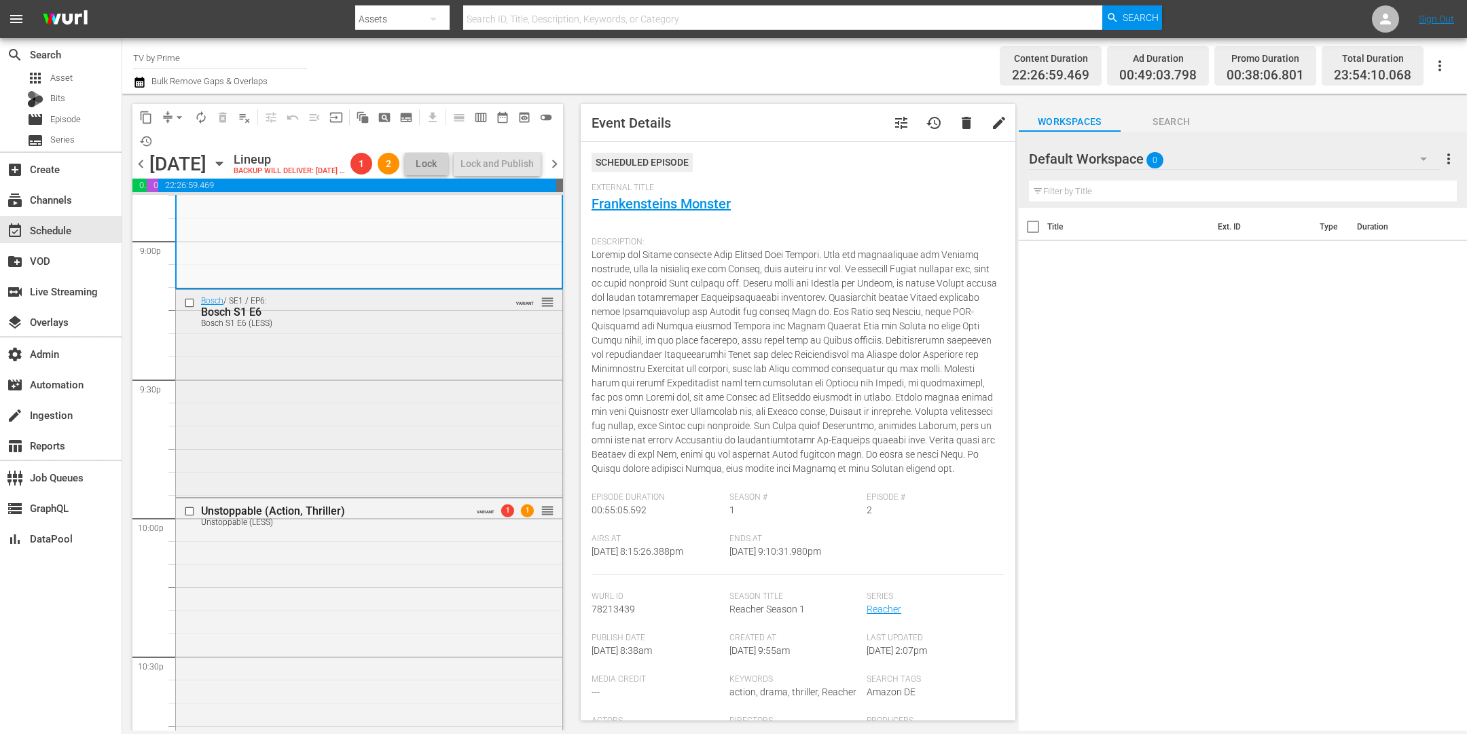
click at [419, 431] on div "Bosch / SE1 / EP6: Bosch S1 E6 Bosch S1 E6 (LESS) VARIANT reorder" at bounding box center [369, 392] width 386 height 204
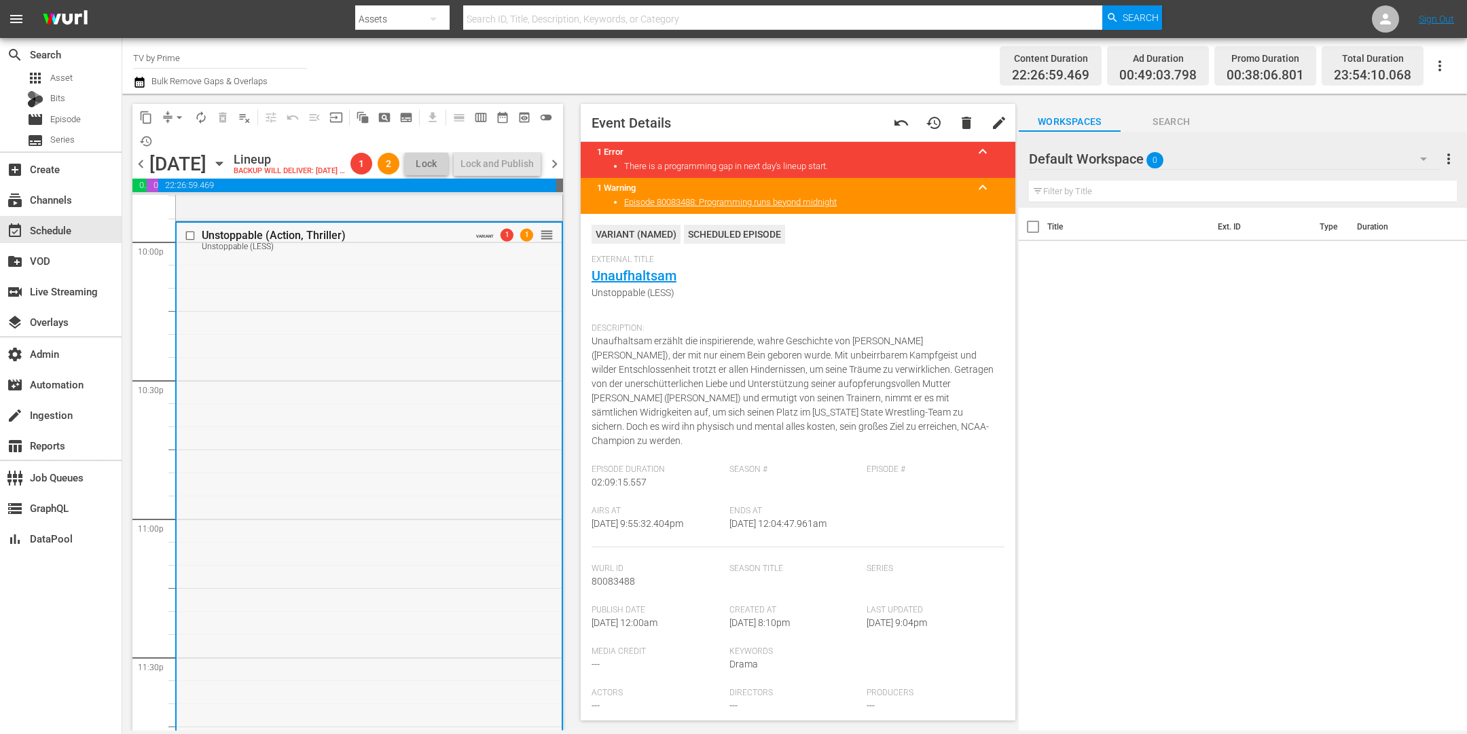
scroll to position [6158, 0]
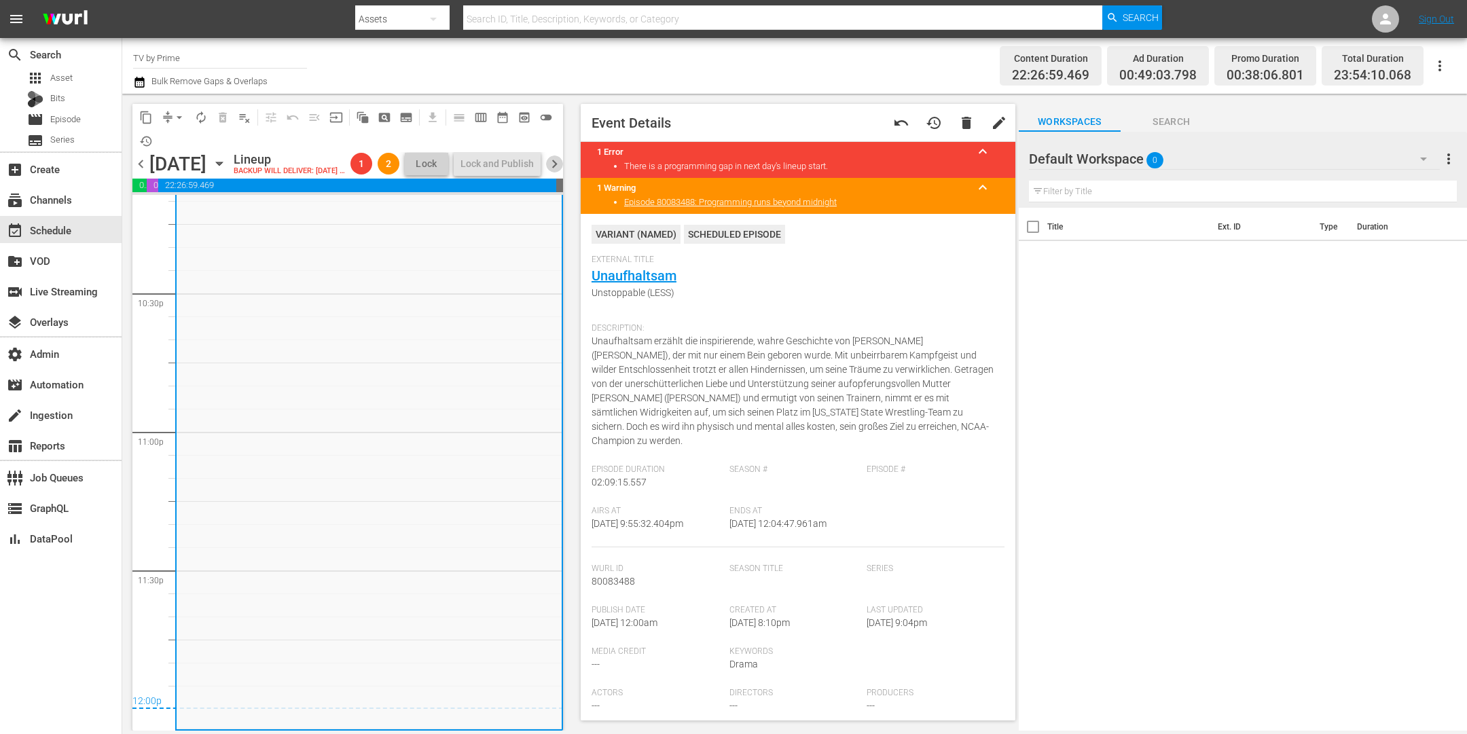
click at [554, 172] on span "chevron_right" at bounding box center [554, 164] width 17 height 17
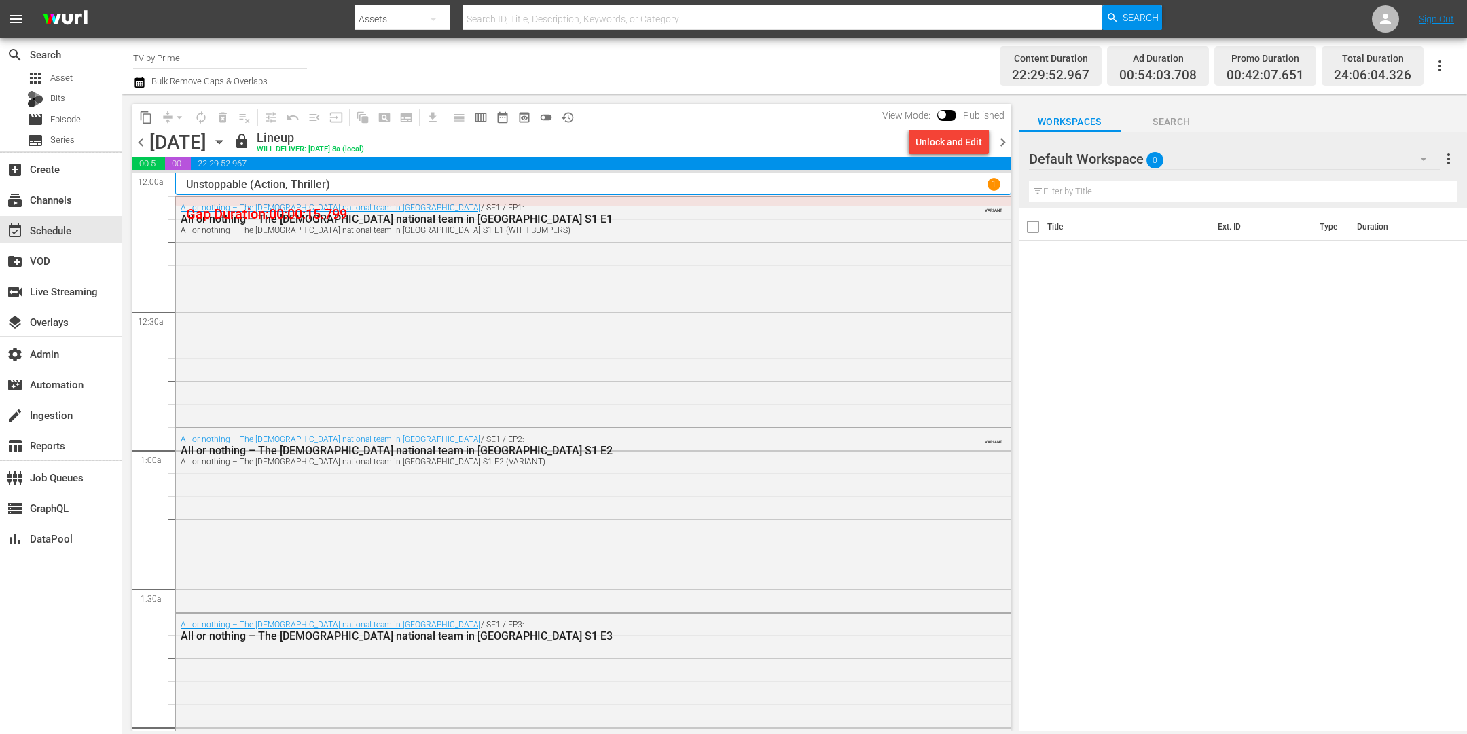
click at [144, 141] on span "chevron_left" at bounding box center [140, 142] width 17 height 17
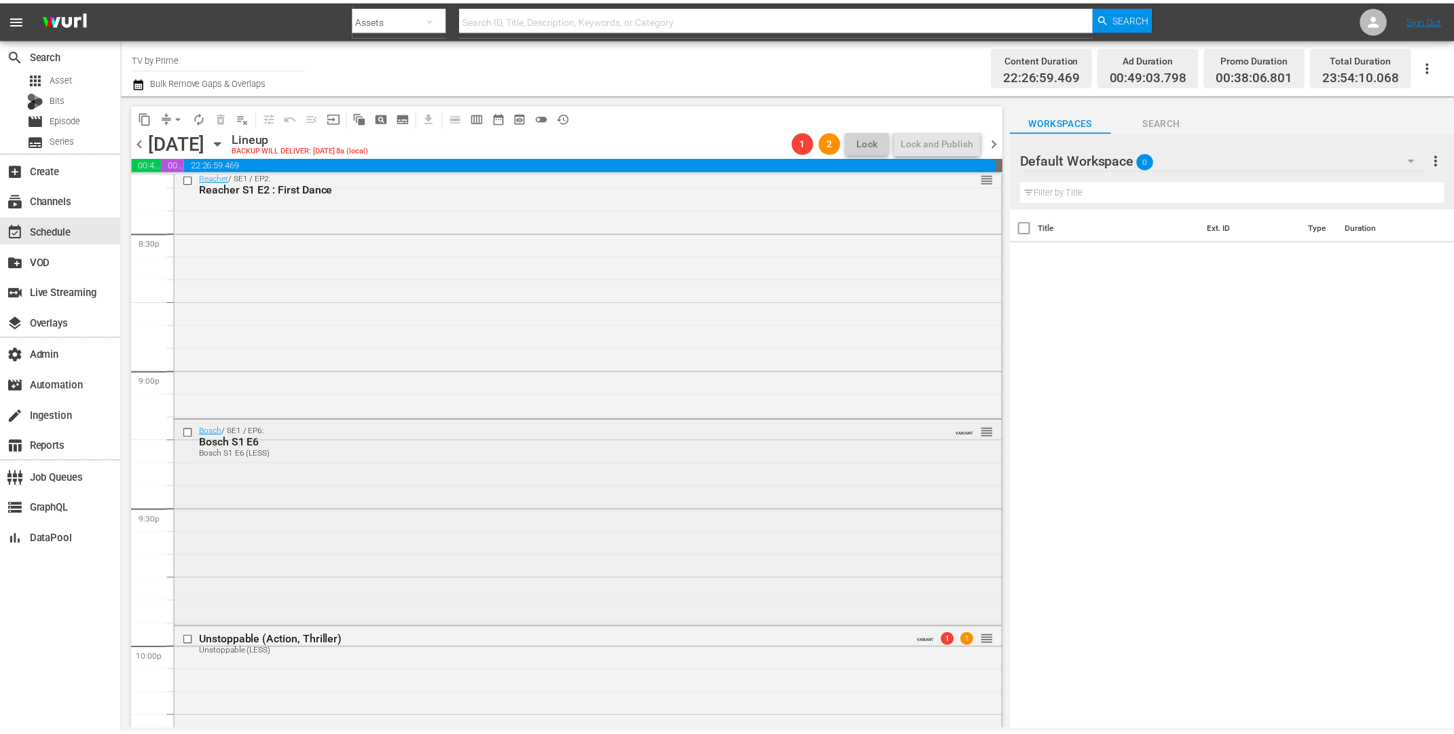
scroll to position [5965, 0]
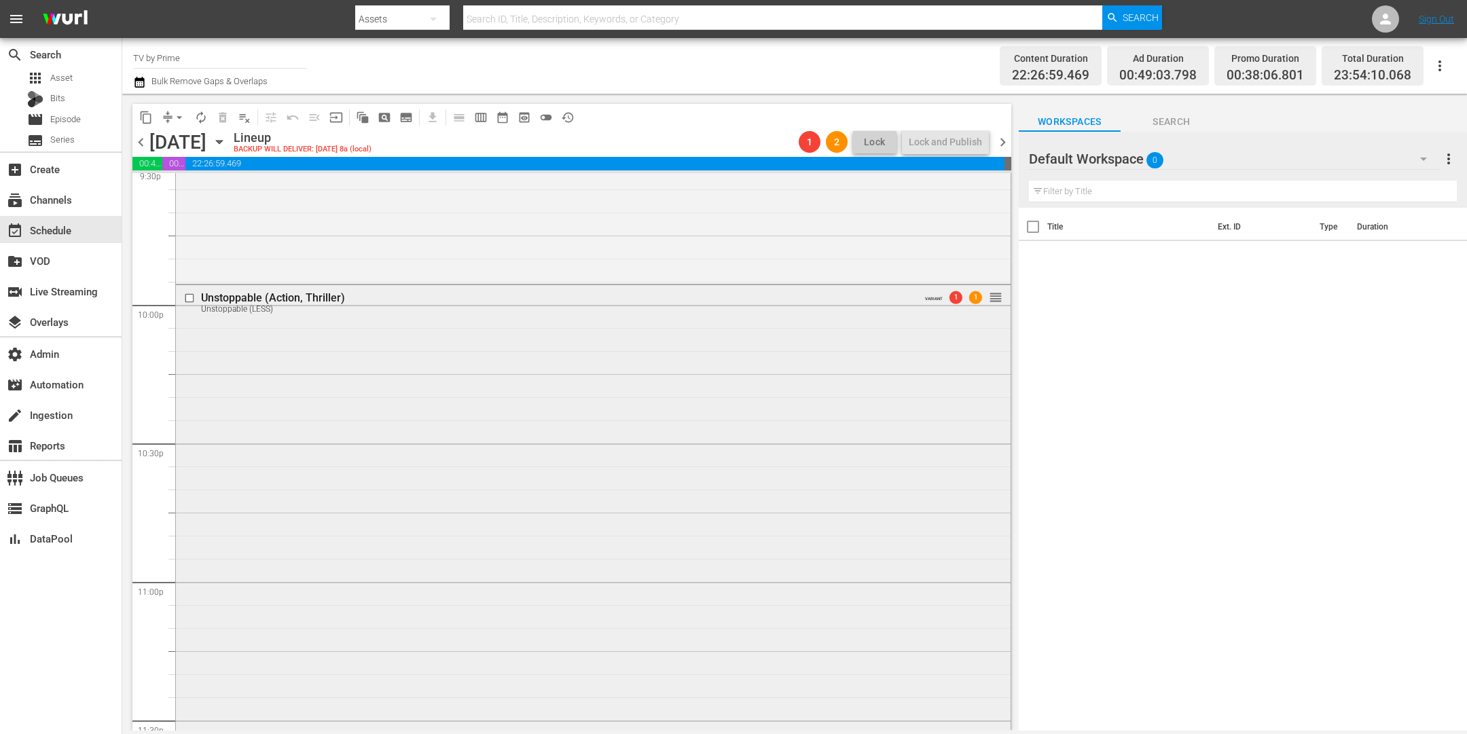
click at [467, 573] on div "Unstoppable (Action, Thriller) Unstoppable (LESS) VARIANT 1 1 reorder" at bounding box center [593, 581] width 835 height 593
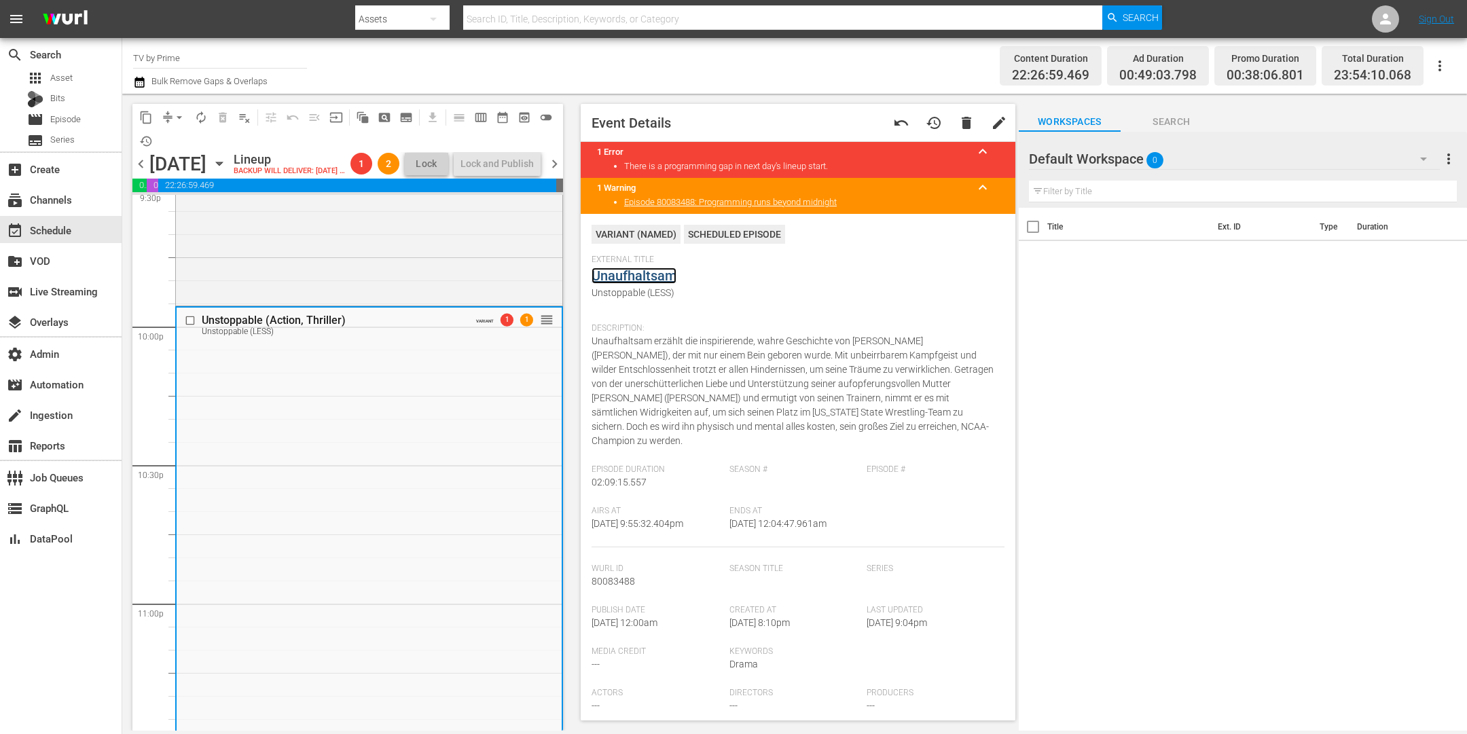
click at [634, 283] on link "Unaufhaltsam" at bounding box center [634, 276] width 85 height 16
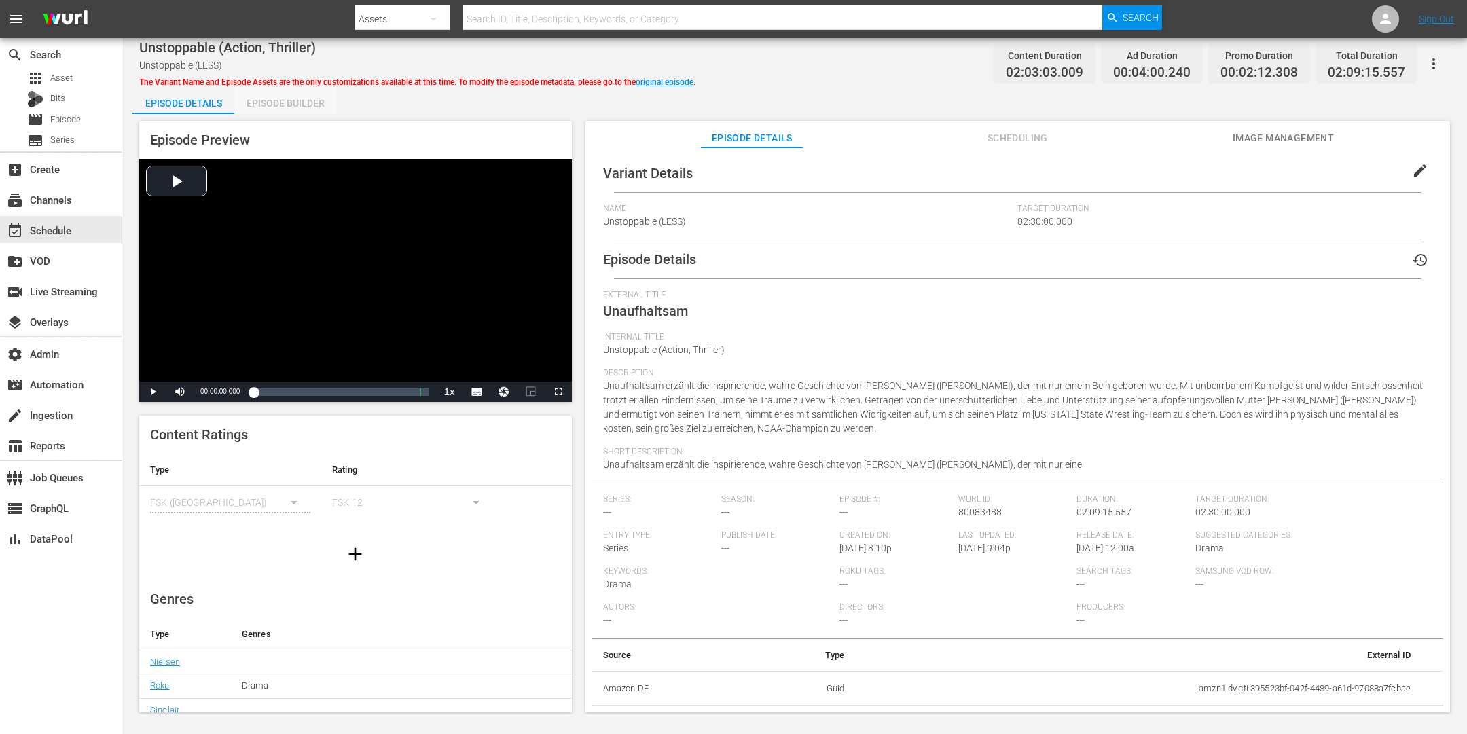
click at [291, 101] on div "Episode Builder" at bounding box center [285, 103] width 102 height 33
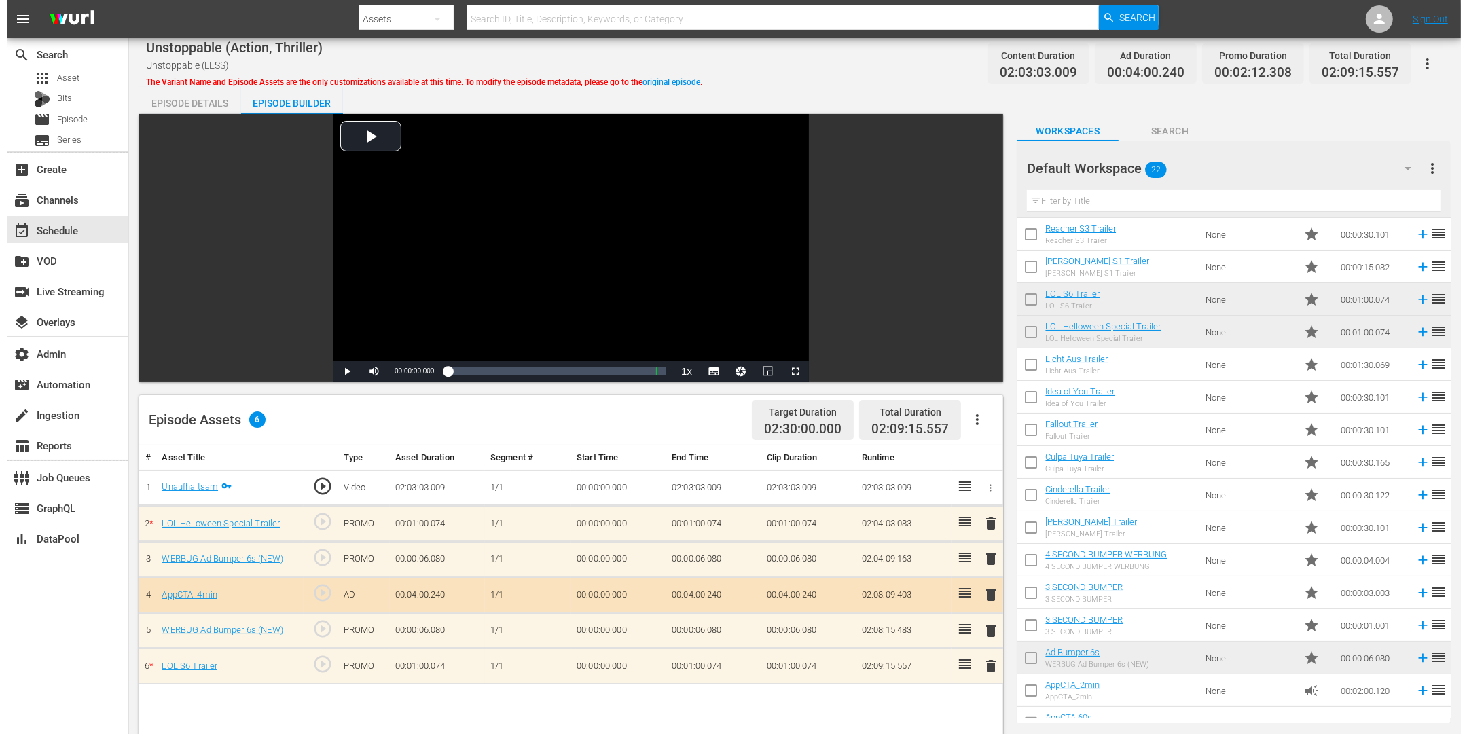
scroll to position [194, 0]
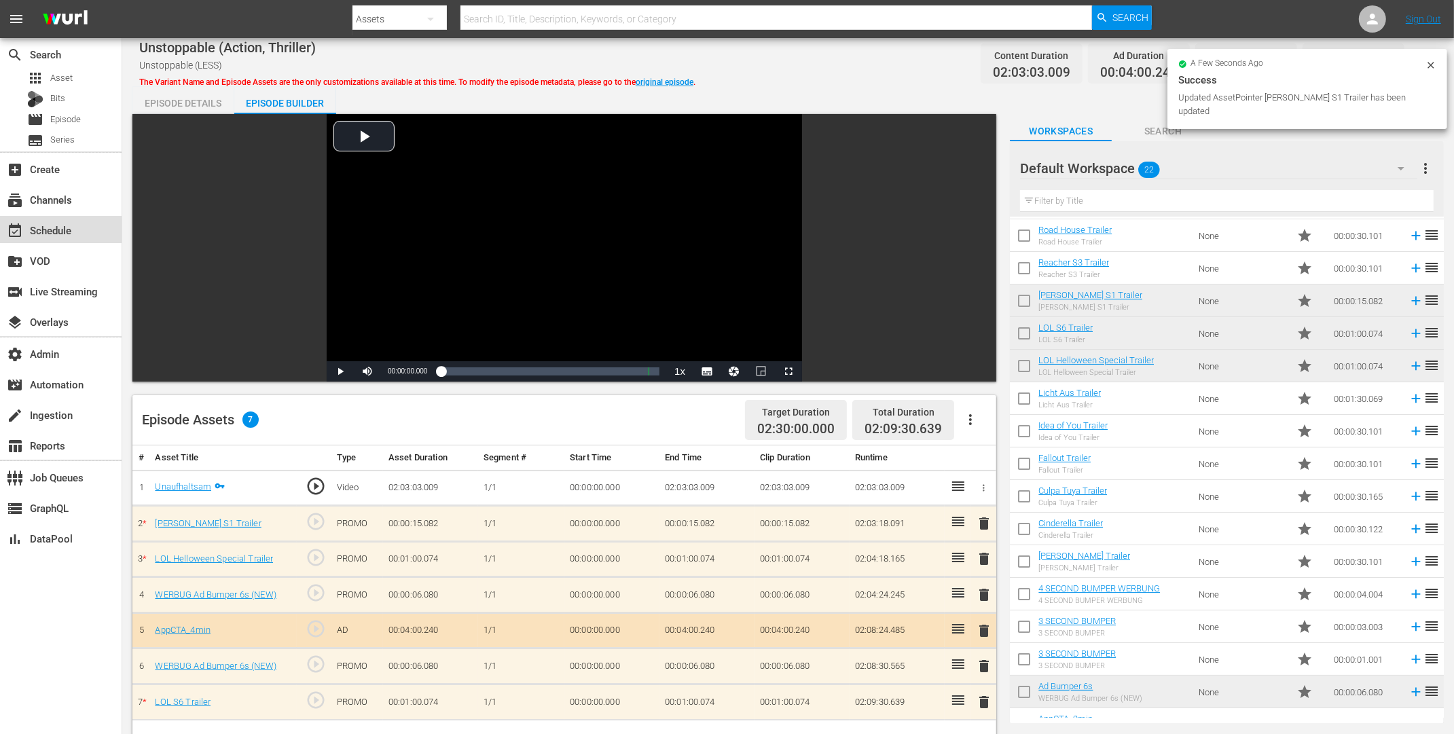
click at [54, 226] on div "event_available Schedule" at bounding box center [38, 228] width 76 height 12
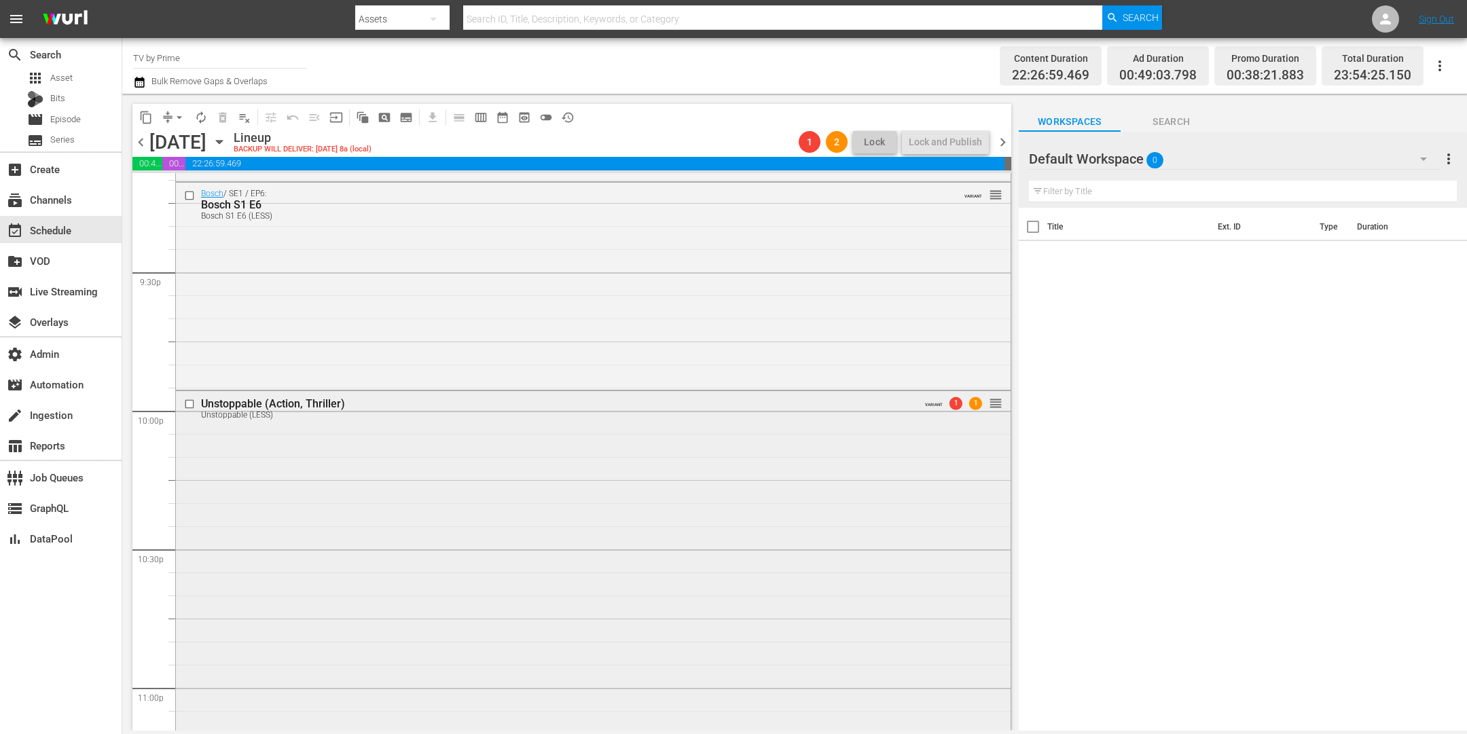
scroll to position [5765, 0]
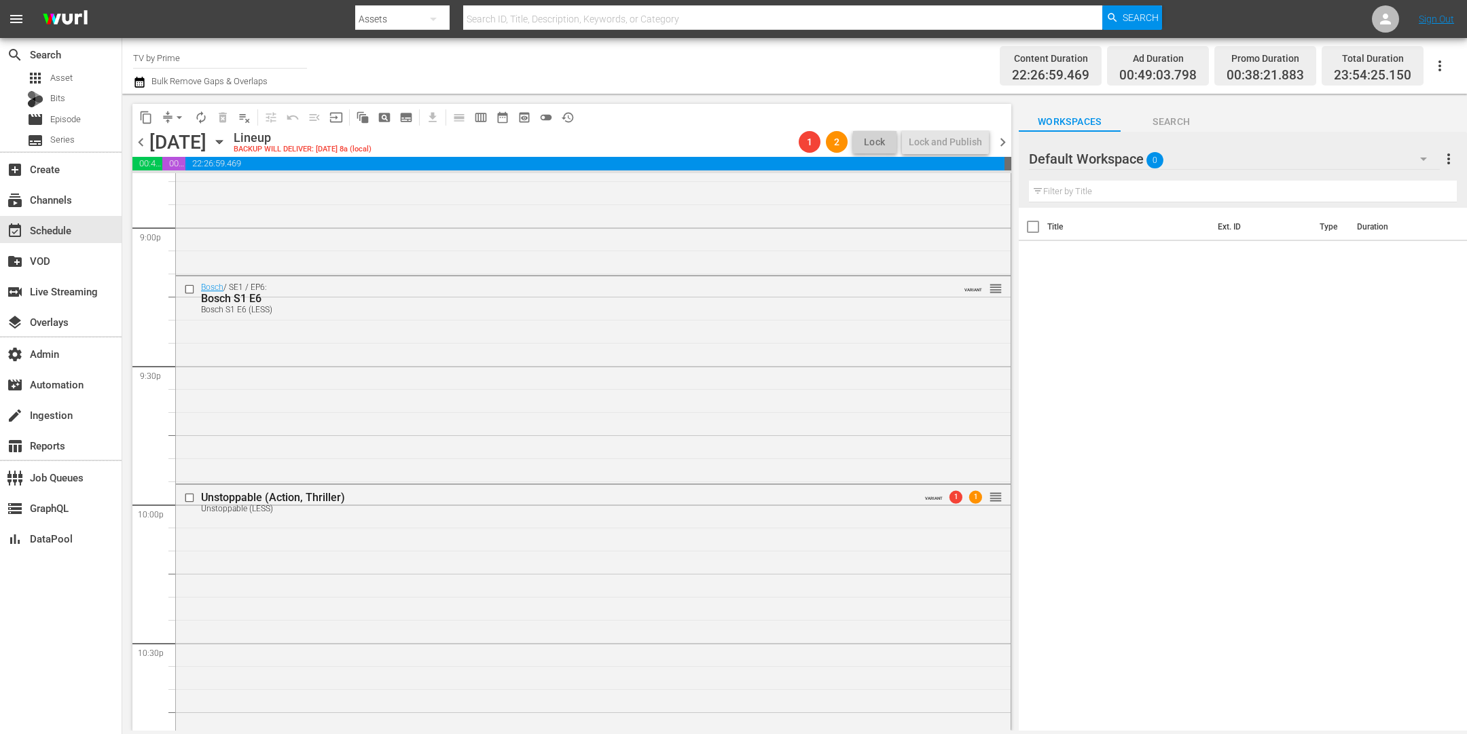
click at [1007, 141] on span "chevron_right" at bounding box center [1002, 142] width 17 height 17
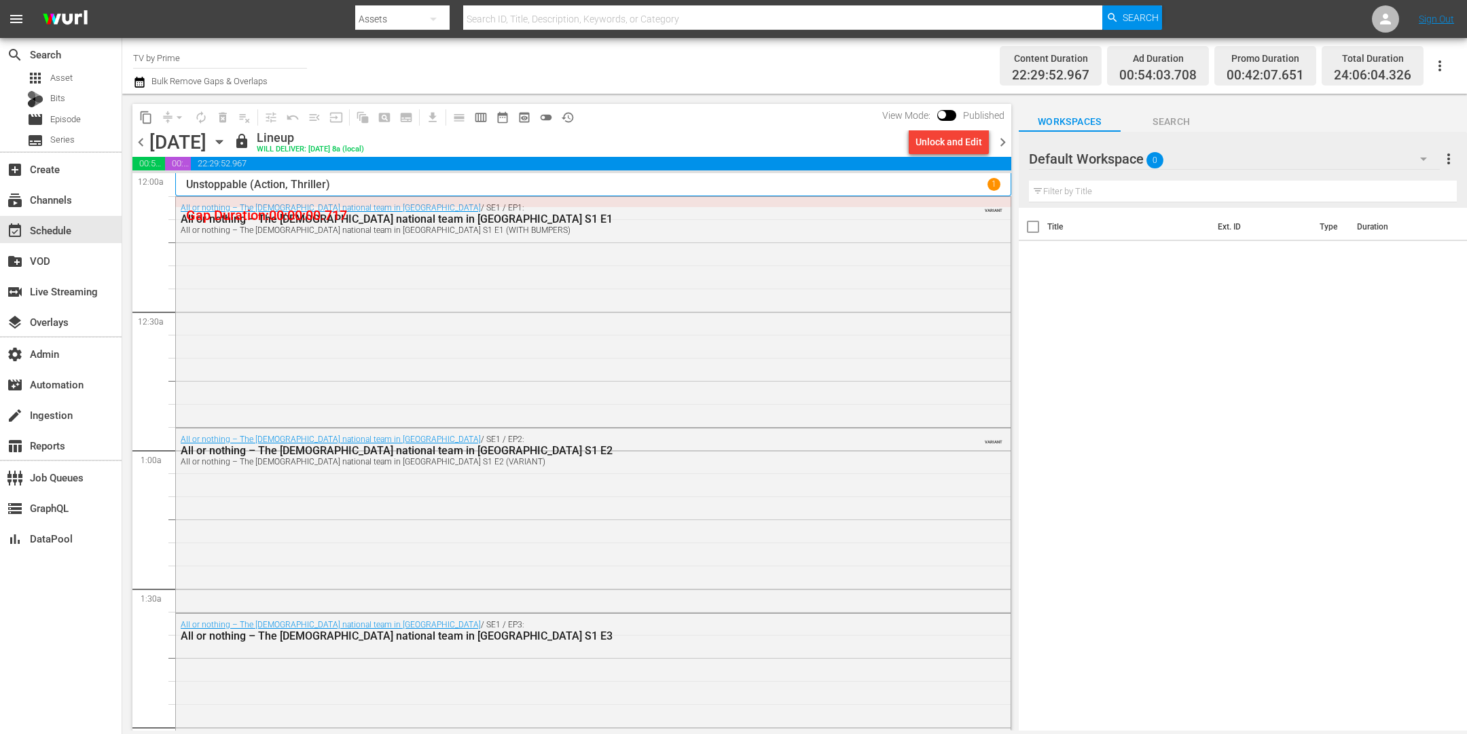
click at [146, 141] on span "chevron_left" at bounding box center [140, 142] width 17 height 17
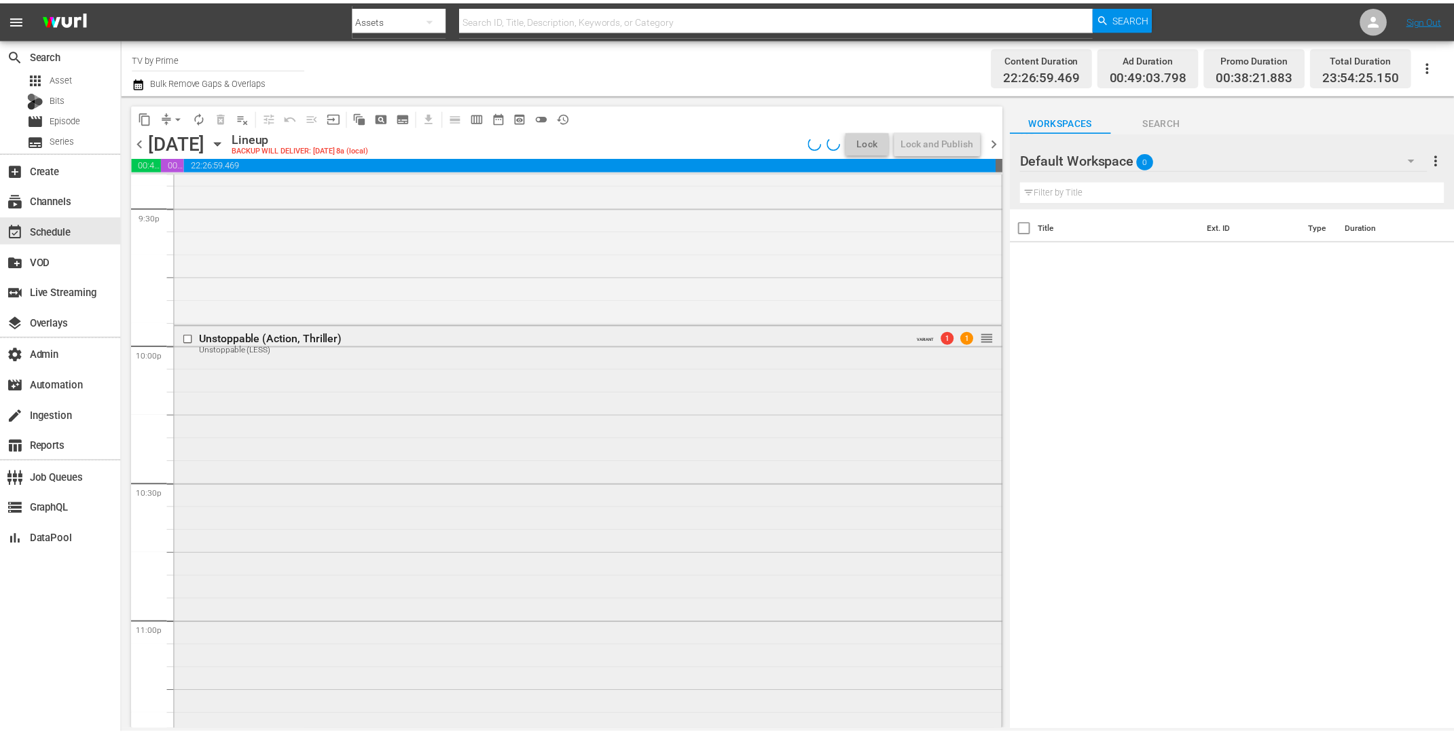
scroll to position [6116, 0]
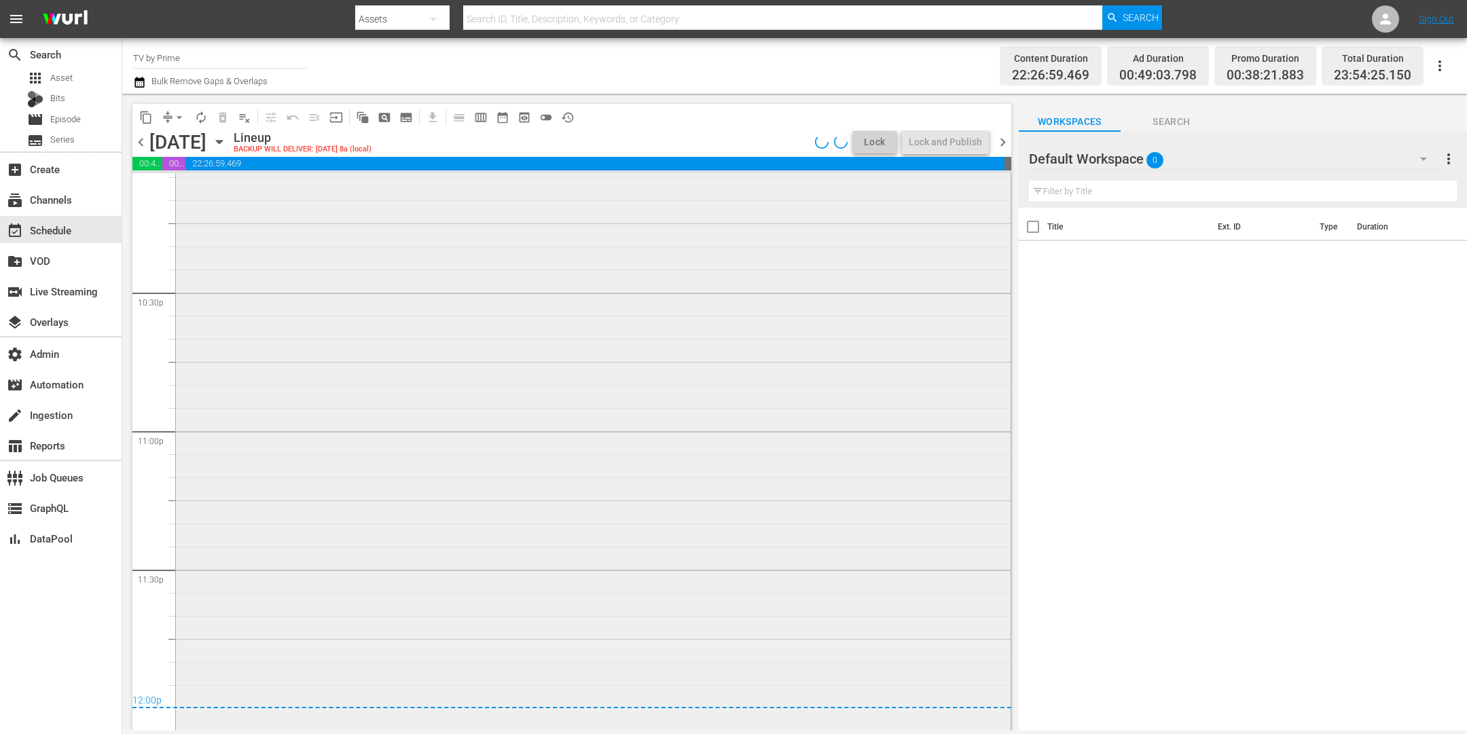
click at [452, 437] on div "Unstoppable (Action, Thriller) Unstoppable (LESS) VARIANT 1 1 reorder" at bounding box center [593, 431] width 835 height 594
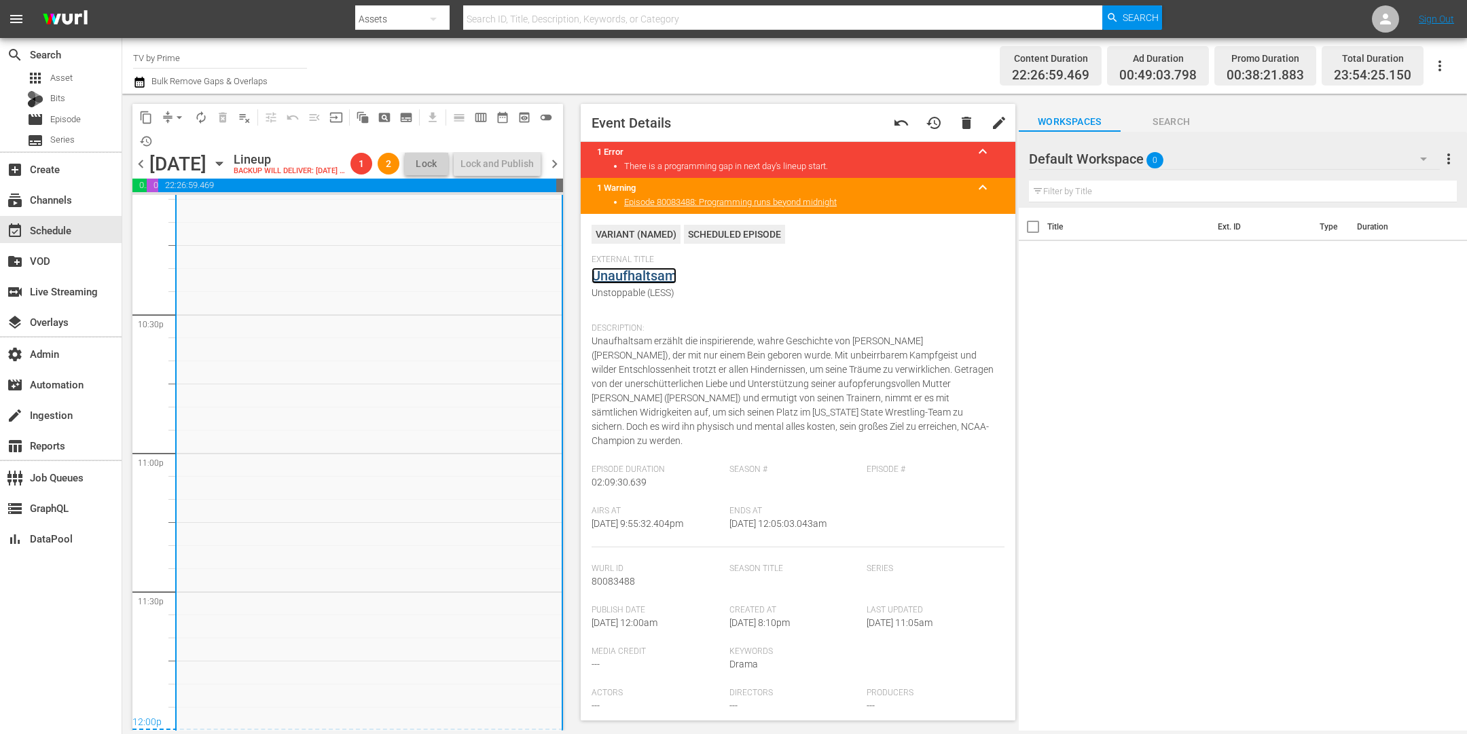
click at [608, 272] on link "Unaufhaltsam" at bounding box center [634, 276] width 85 height 16
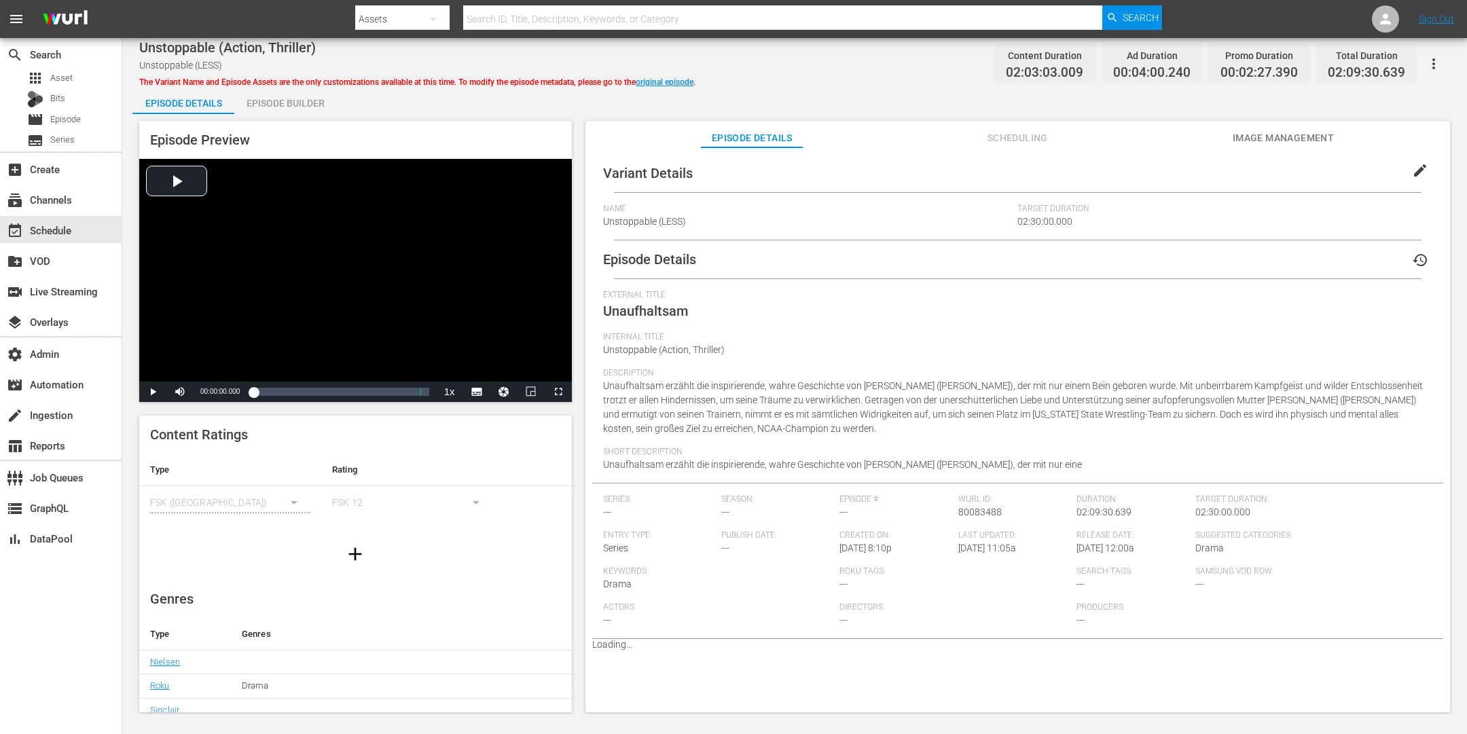
click at [277, 103] on div "Episode Builder" at bounding box center [285, 103] width 102 height 33
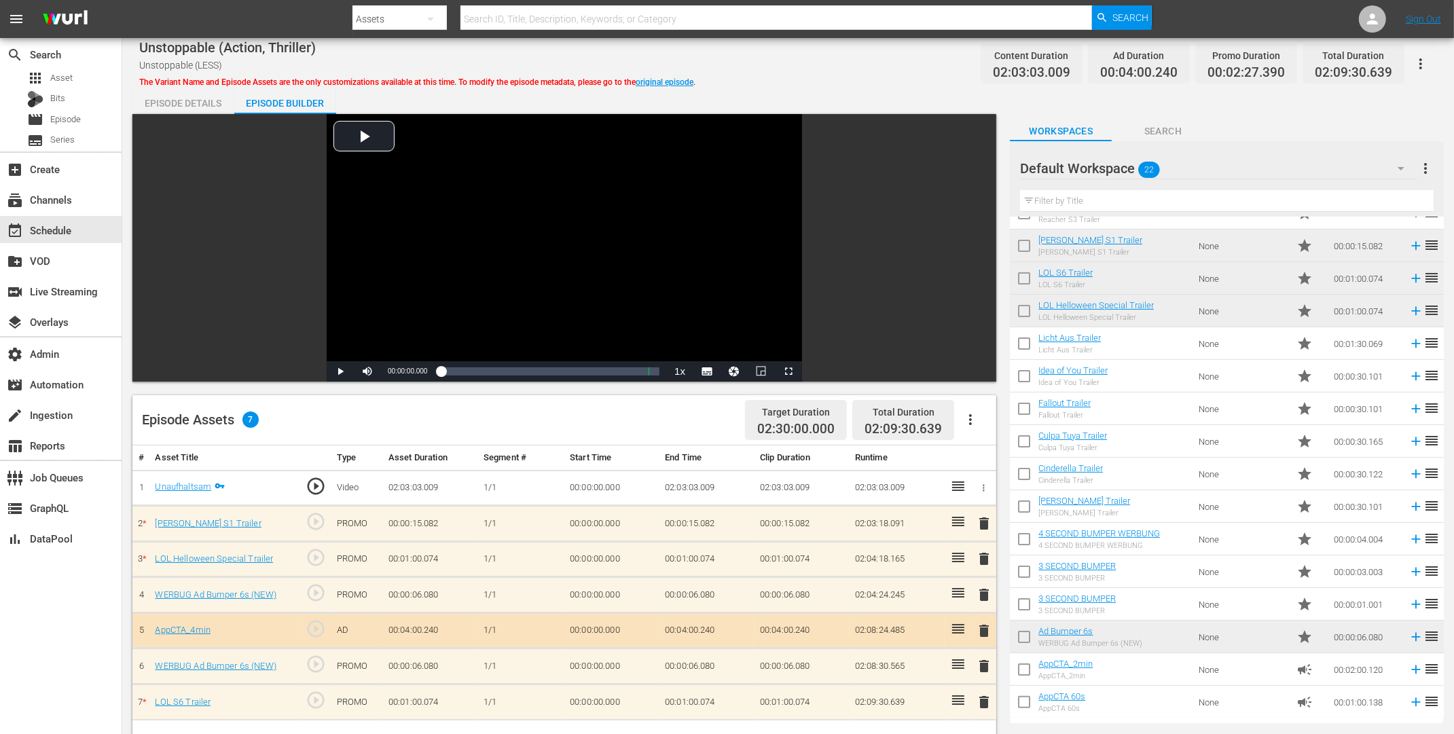
scroll to position [86, 0]
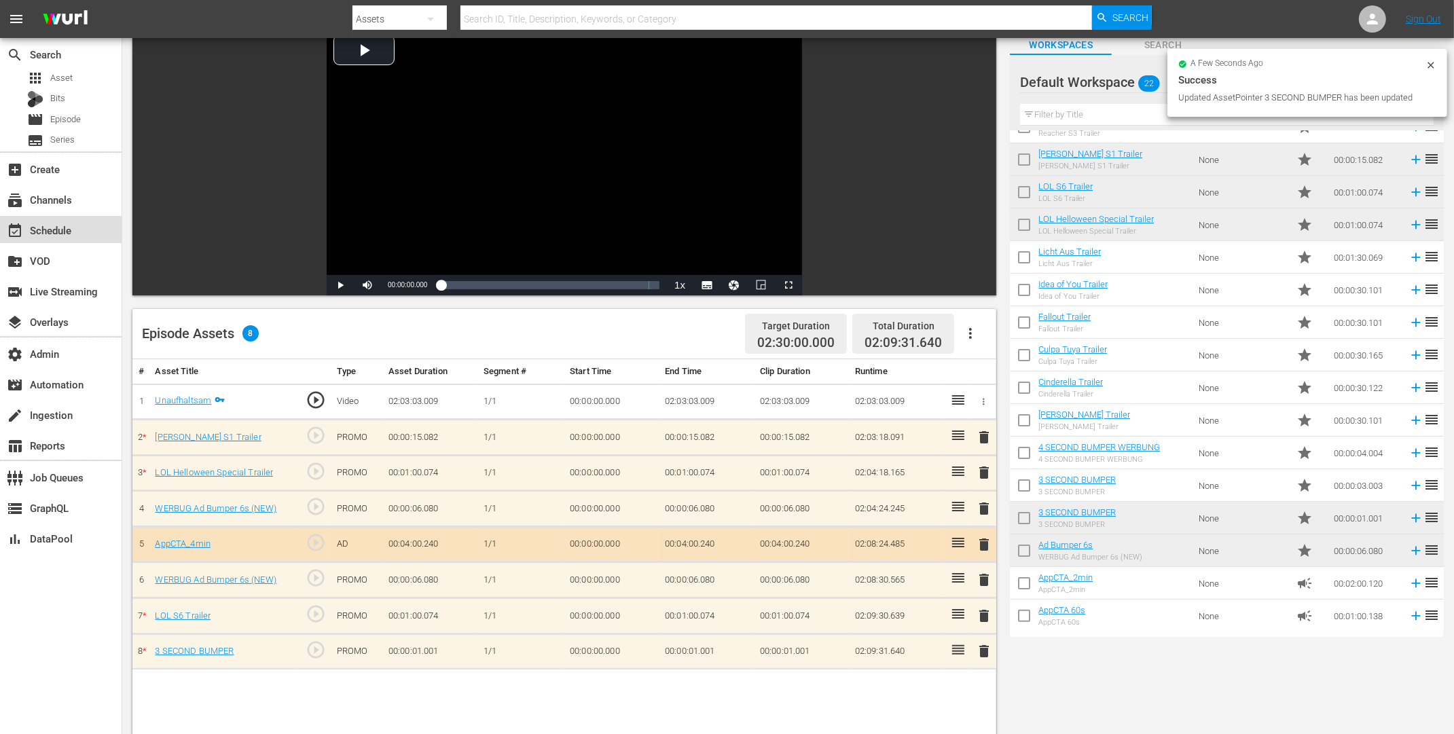
click at [60, 229] on div "event_available Schedule" at bounding box center [38, 228] width 76 height 12
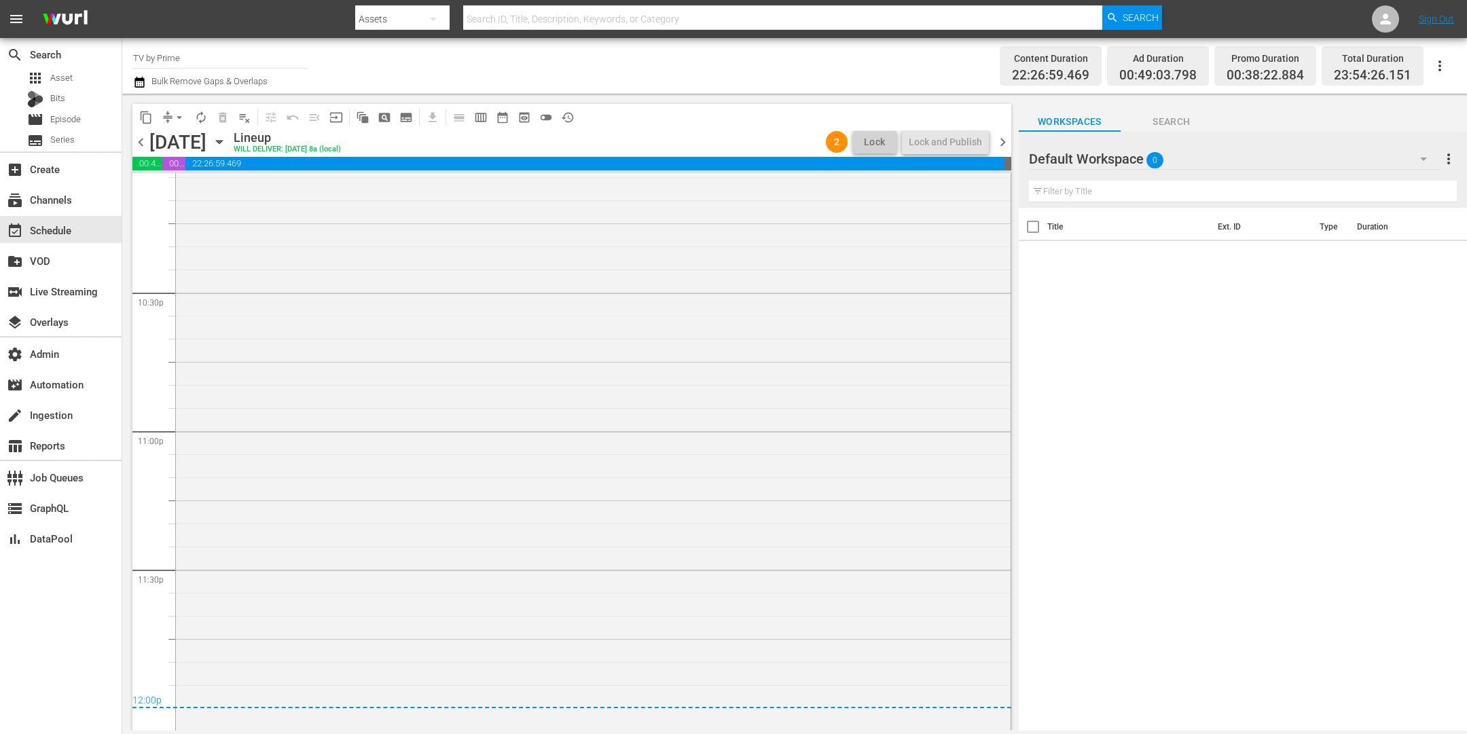
scroll to position [5709, 0]
click at [141, 82] on icon "button" at bounding box center [139, 82] width 13 height 16
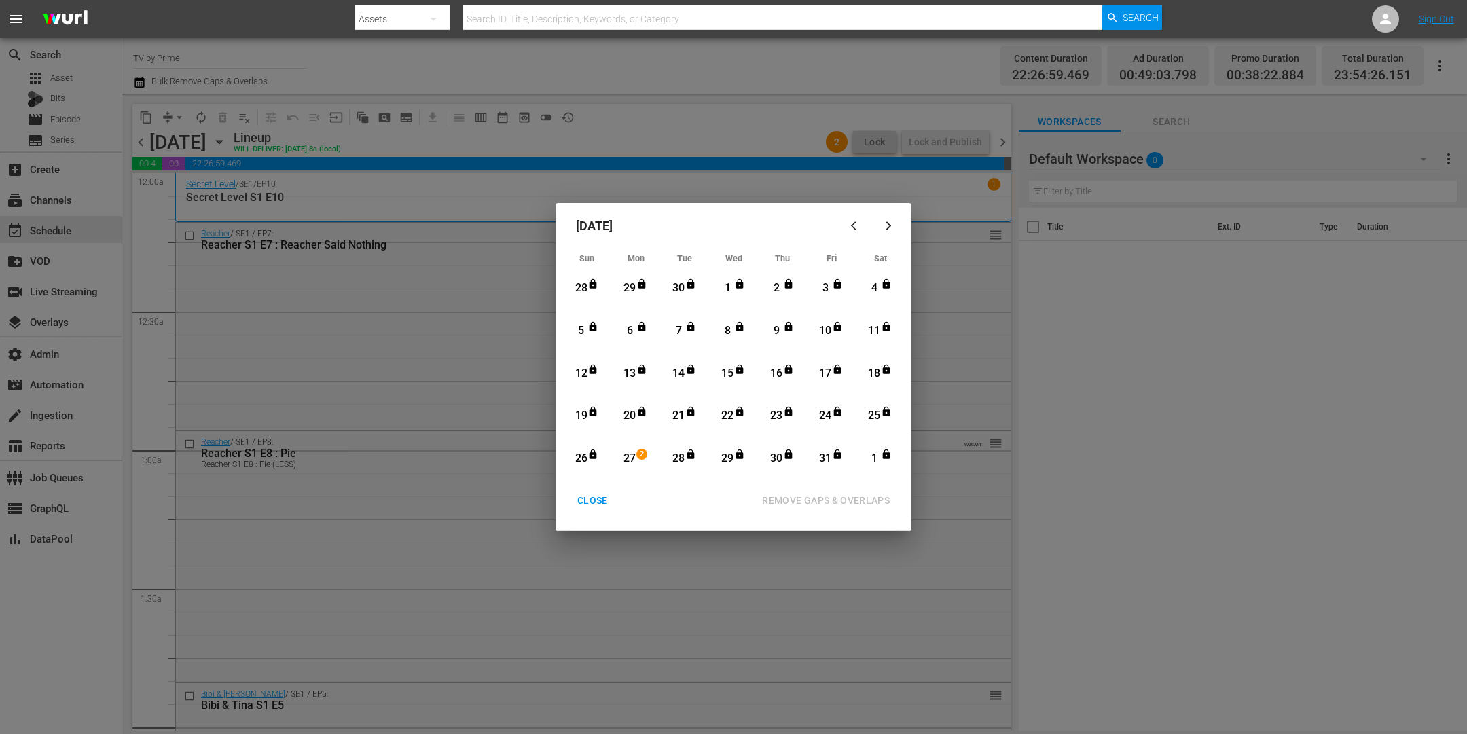
scroll to position [5709, 0]
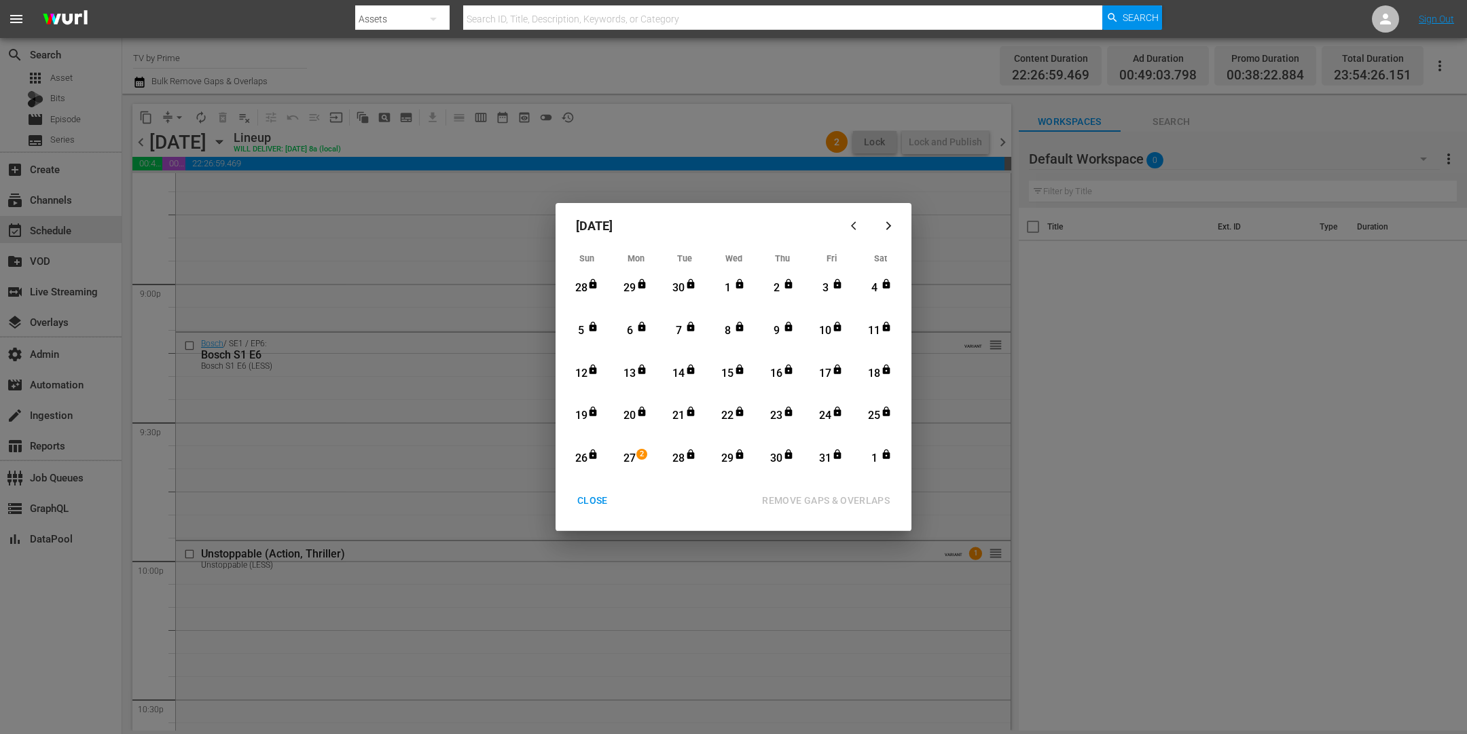
click at [585, 503] on div "CLOSE" at bounding box center [592, 500] width 52 height 17
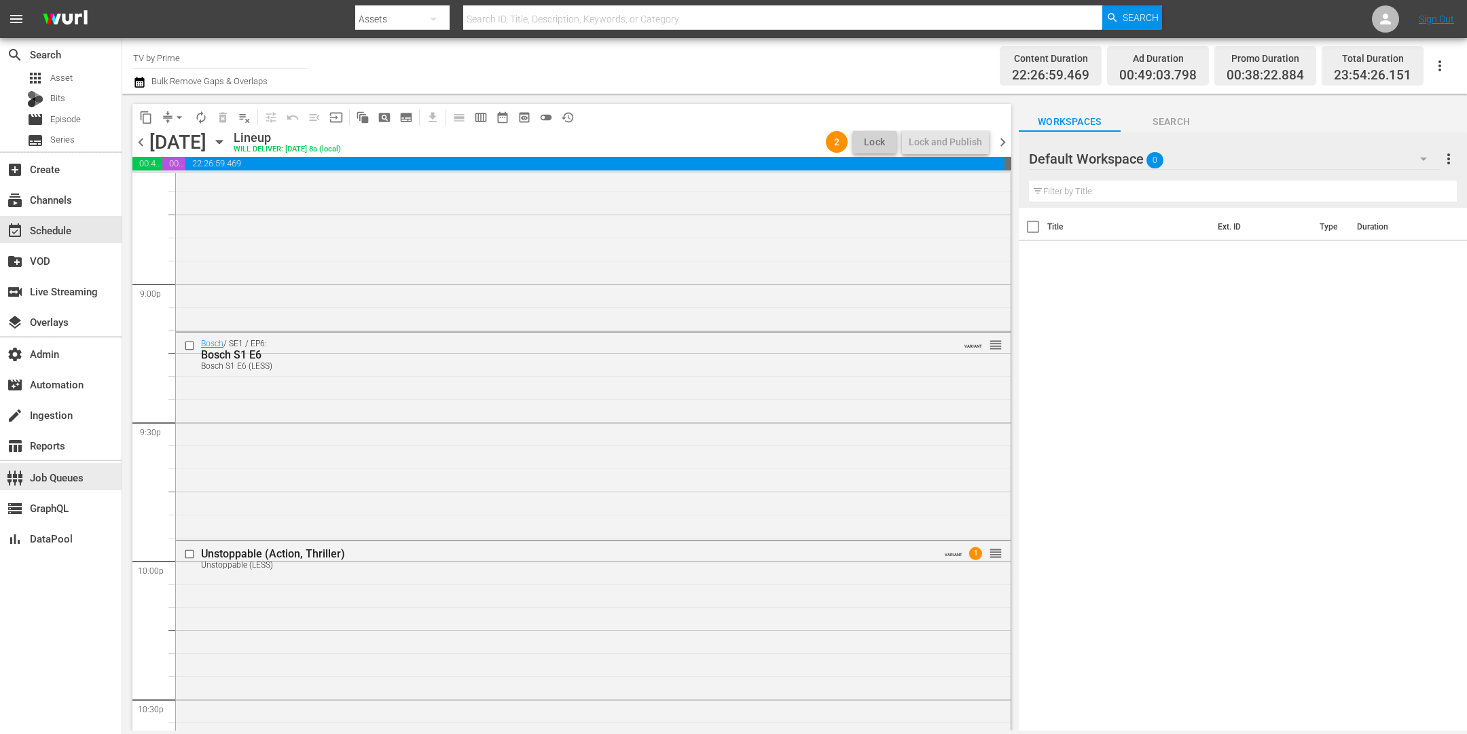
scroll to position [5699, 0]
click at [222, 143] on icon "button" at bounding box center [219, 142] width 6 height 3
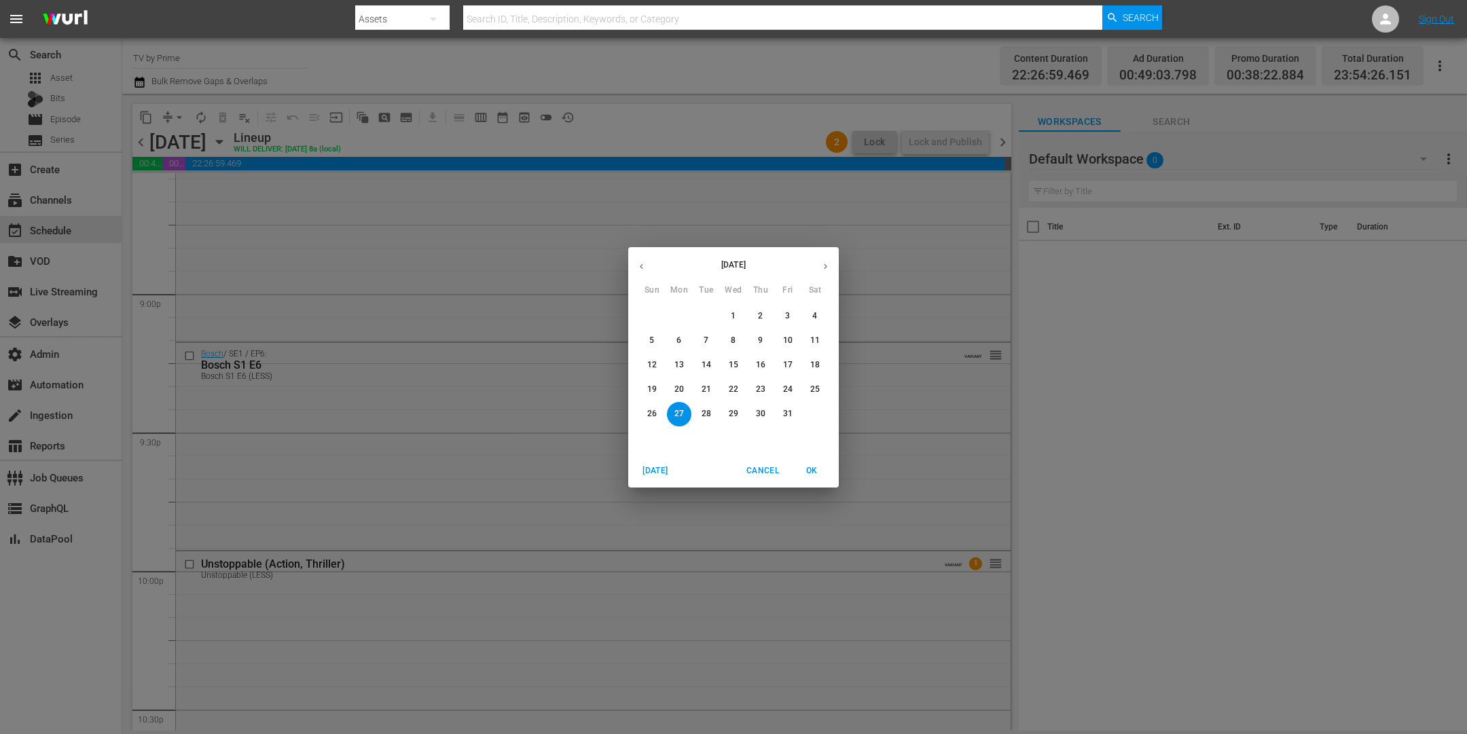
click at [821, 262] on icon "button" at bounding box center [826, 267] width 10 height 10
click at [806, 387] on span "27" at bounding box center [815, 390] width 24 height 12
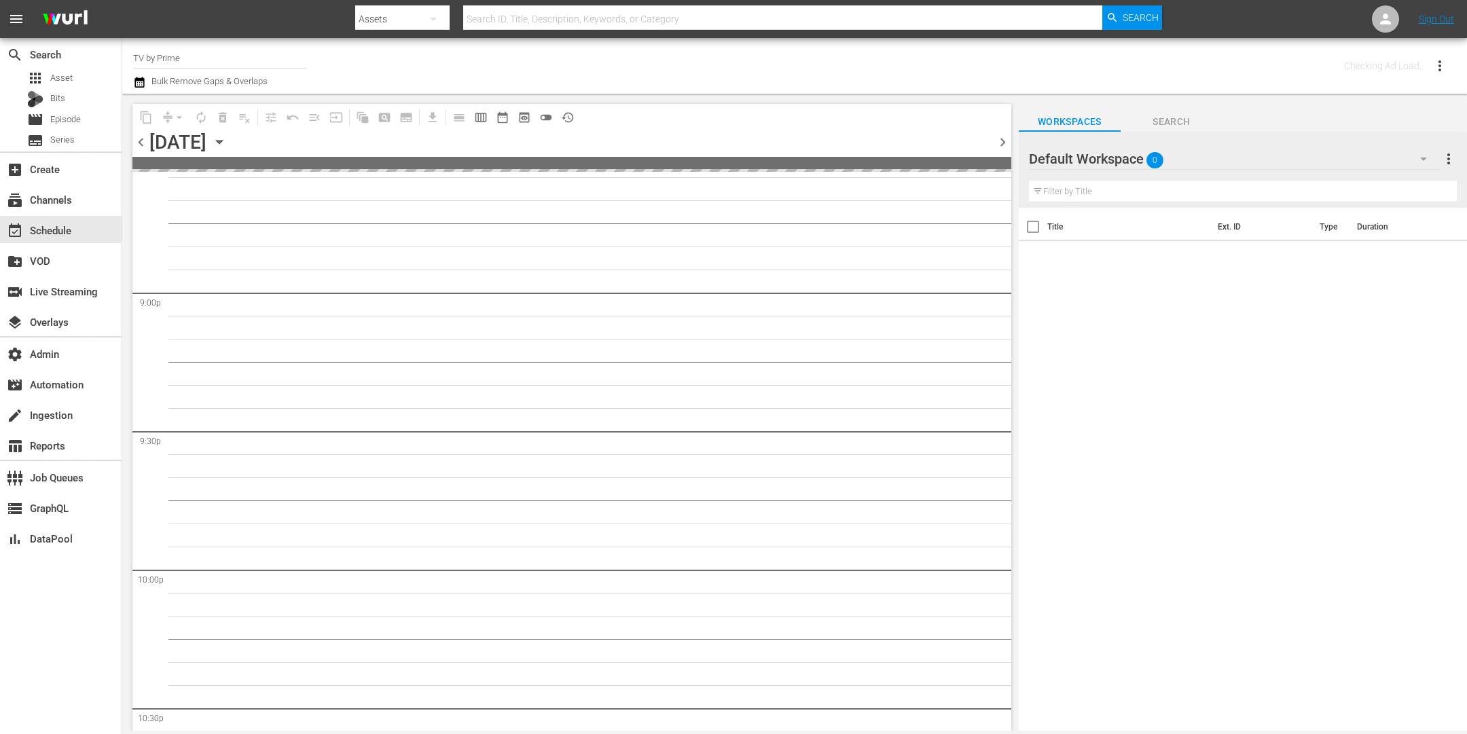
scroll to position [5722, 0]
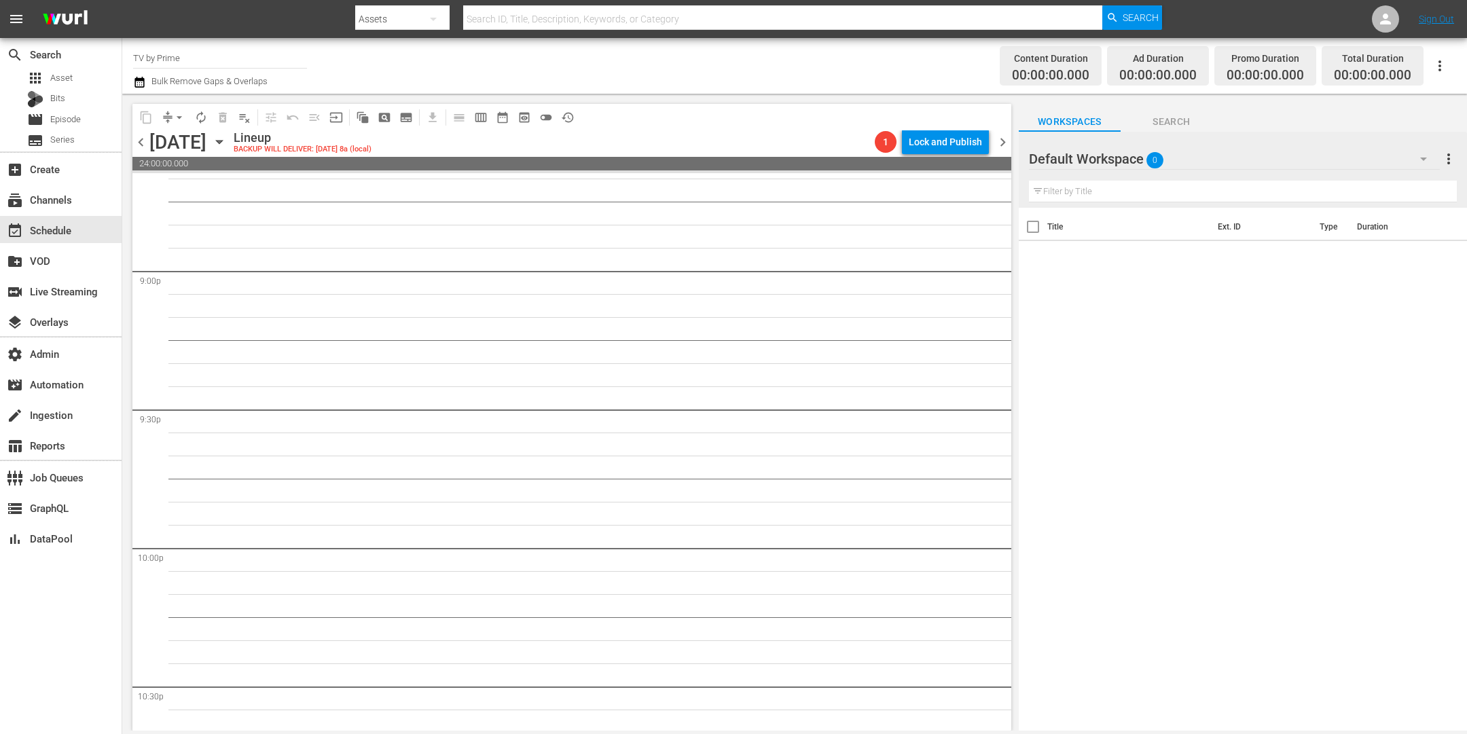
click at [227, 139] on icon "button" at bounding box center [219, 141] width 15 height 15
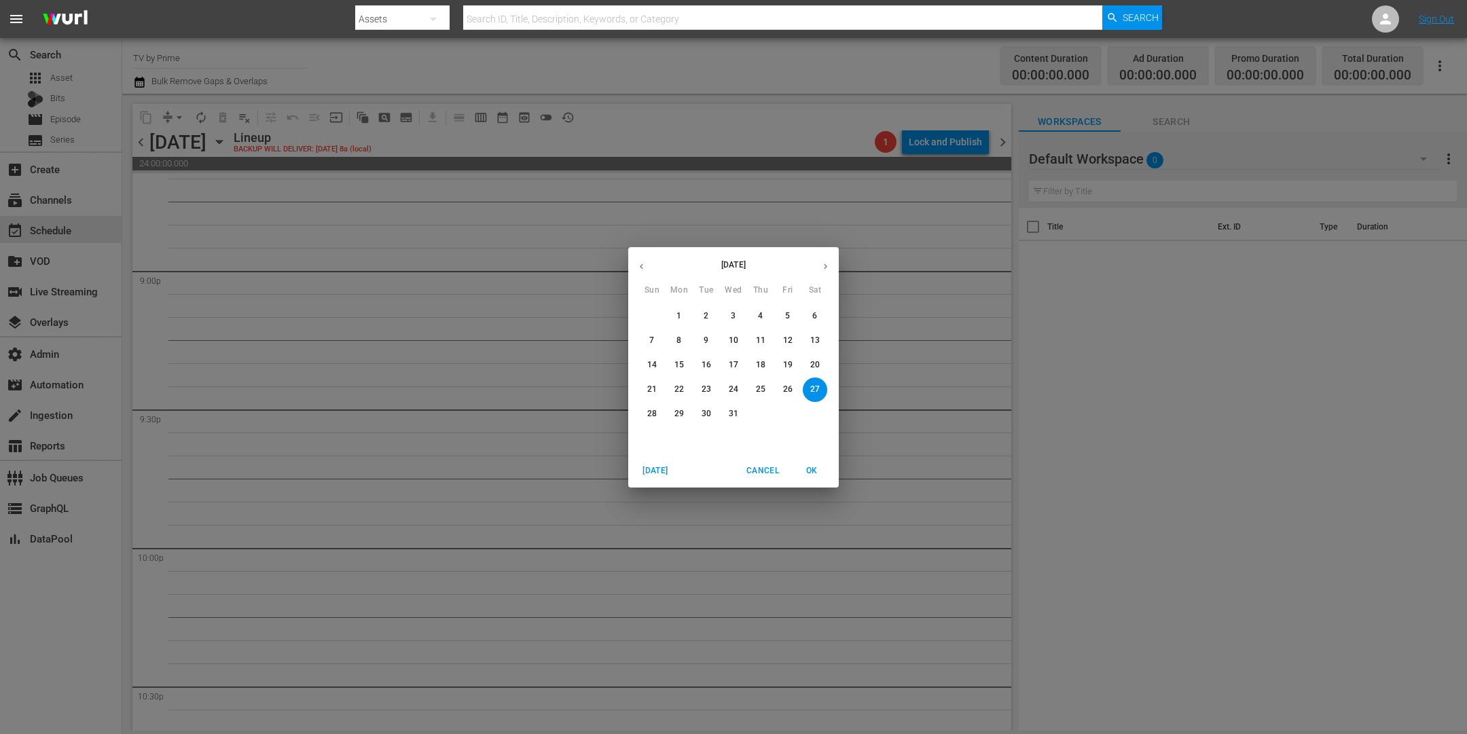
click at [639, 262] on icon "button" at bounding box center [641, 267] width 10 height 10
click at [788, 416] on p "28" at bounding box center [788, 414] width 10 height 12
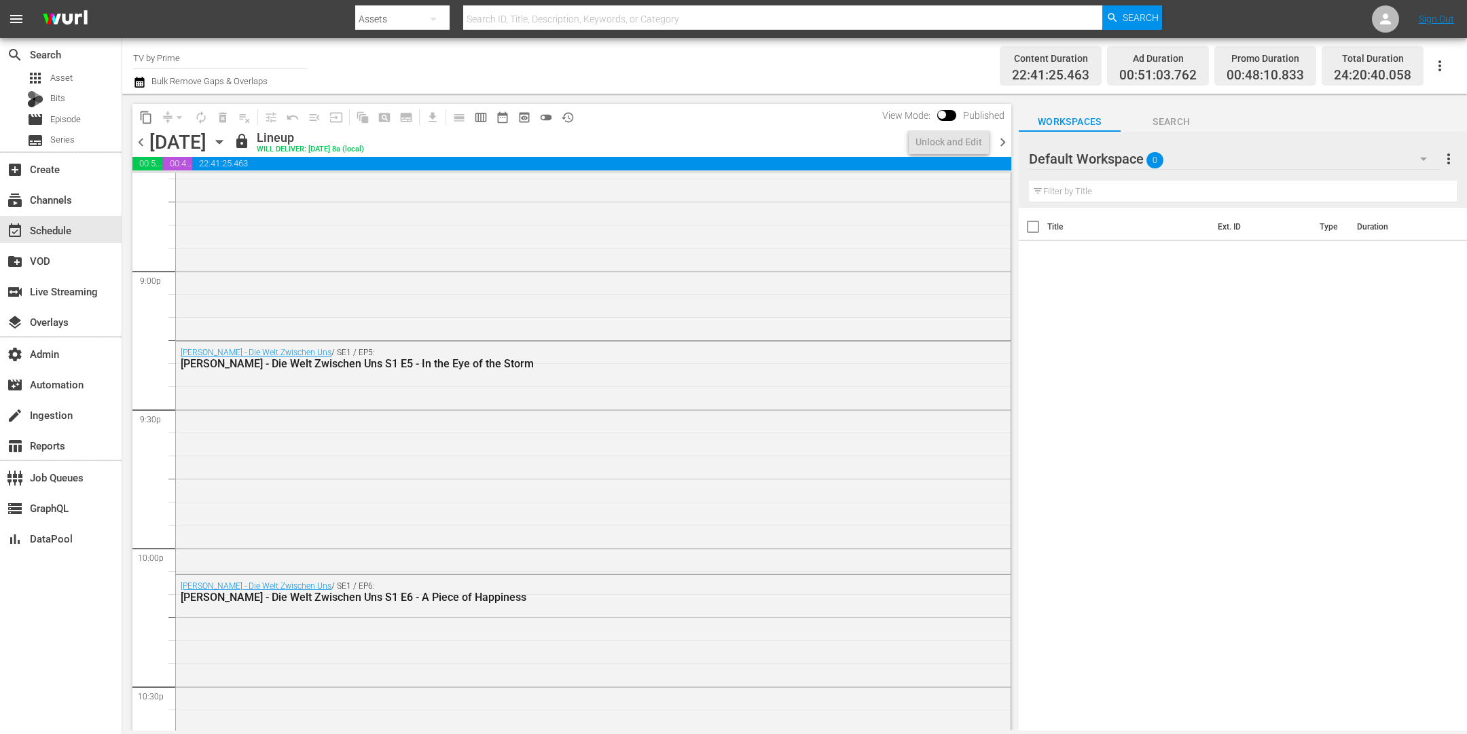
scroll to position [5699, 0]
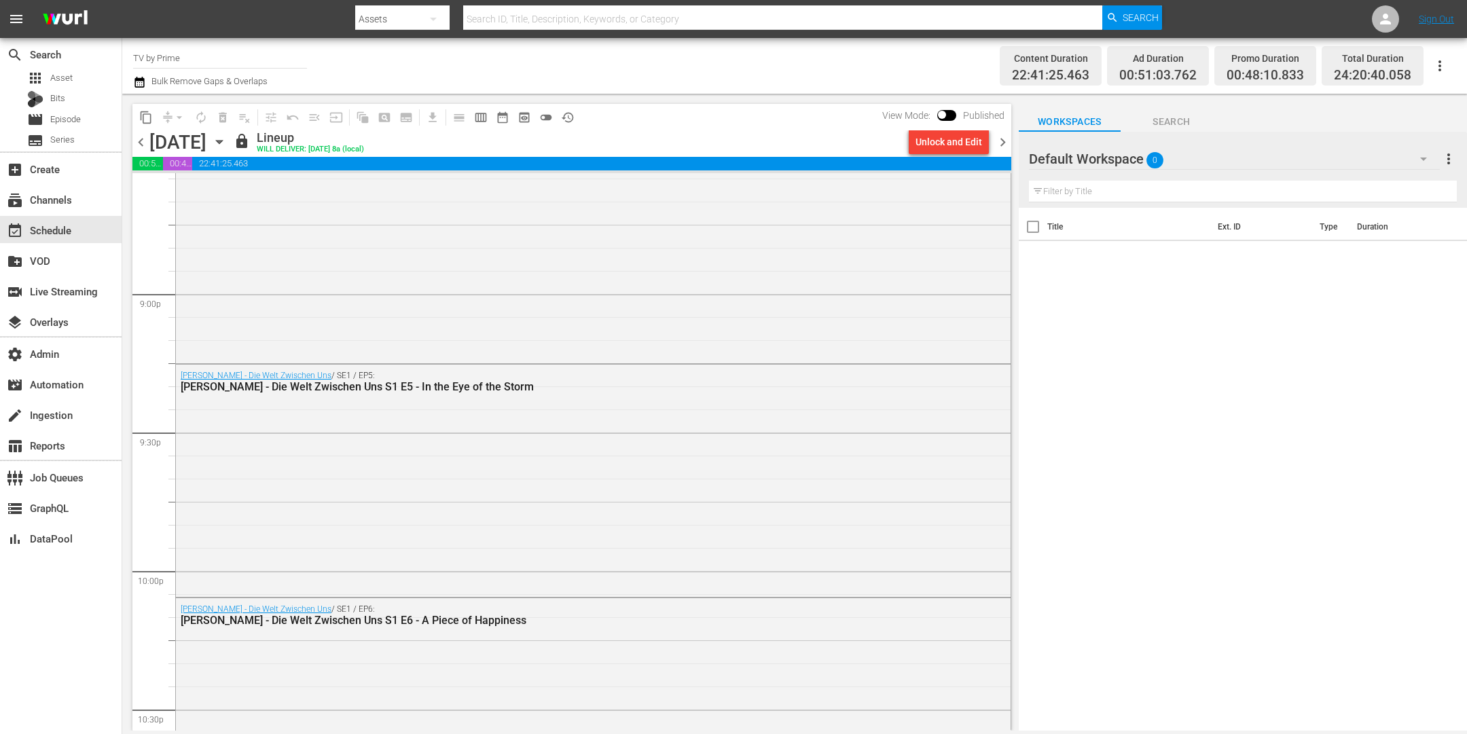
click at [139, 81] on icon "button" at bounding box center [139, 82] width 13 height 16
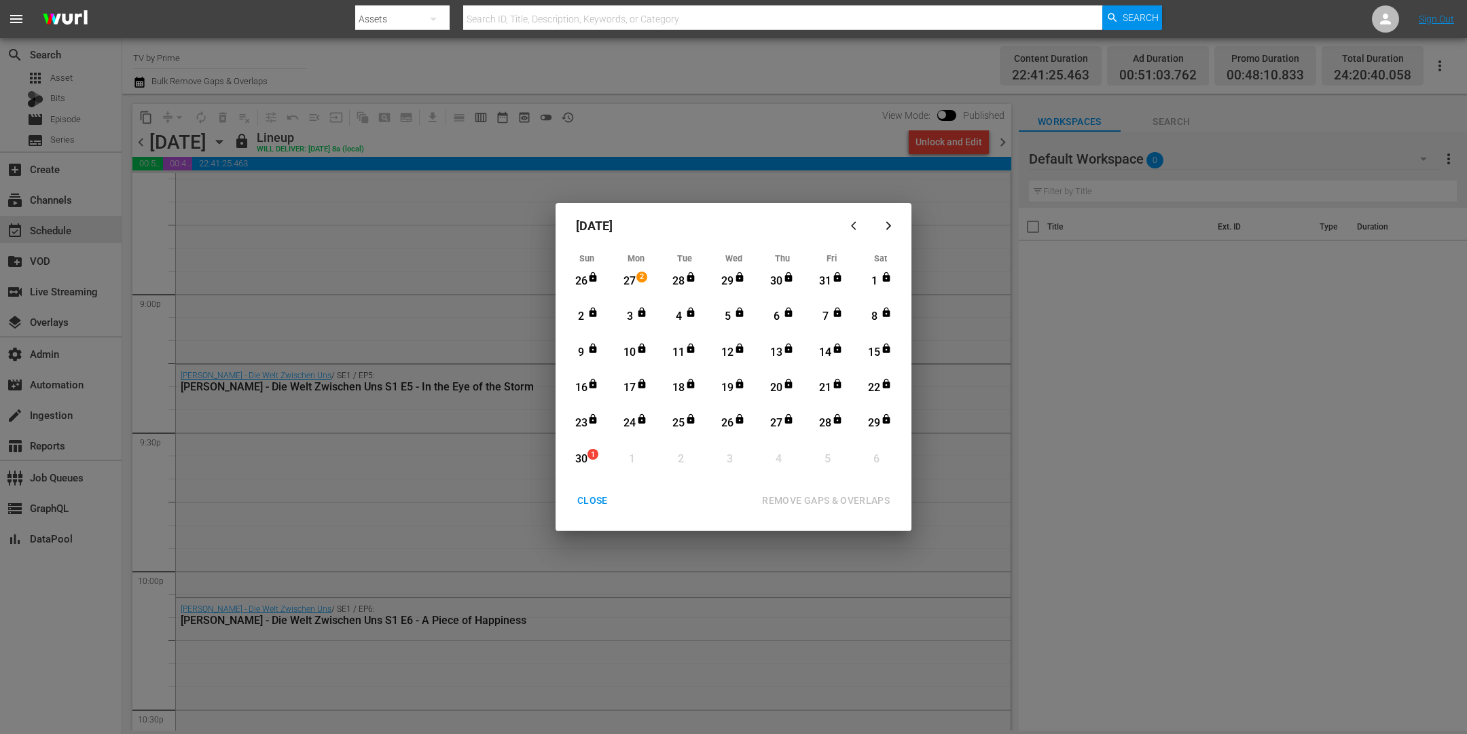
click at [588, 497] on div "CLOSE" at bounding box center [592, 500] width 52 height 17
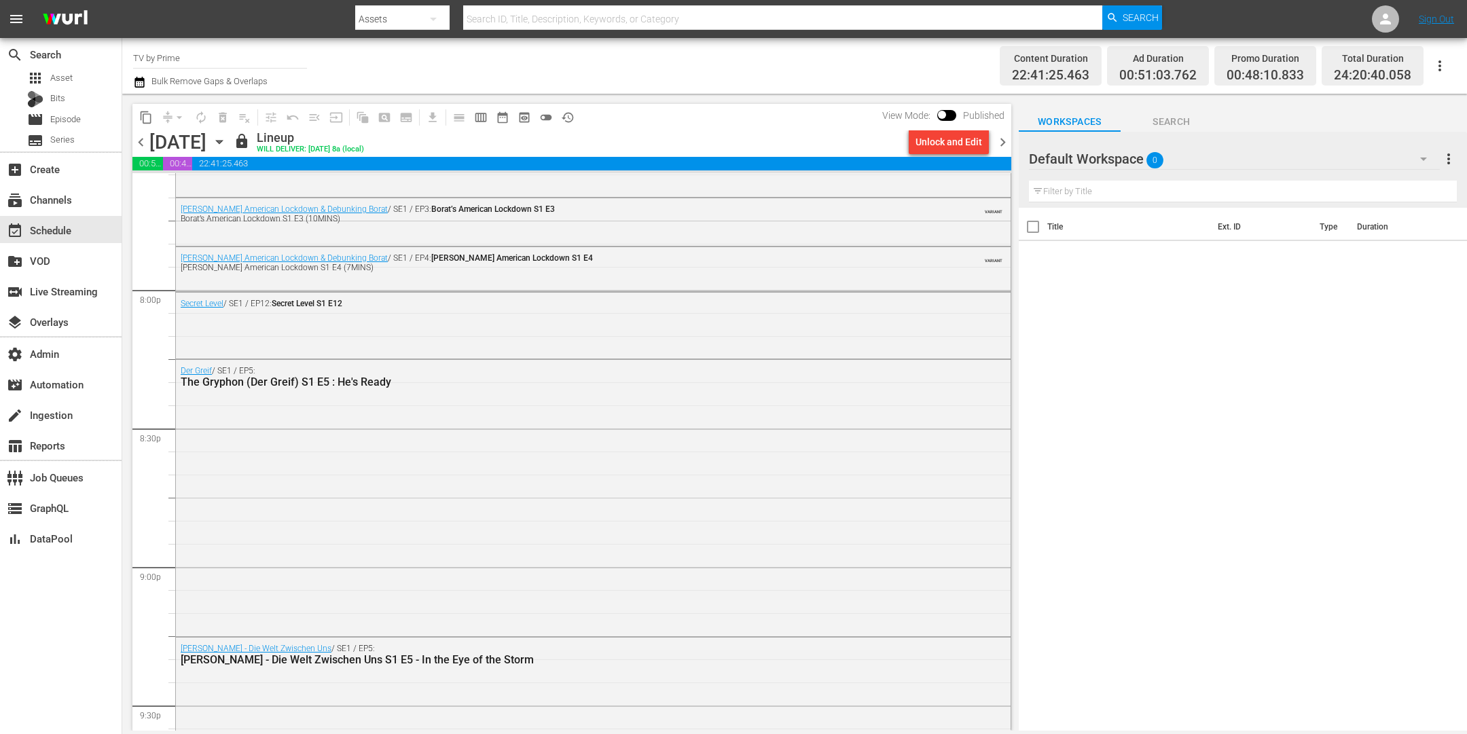
scroll to position [5452, 0]
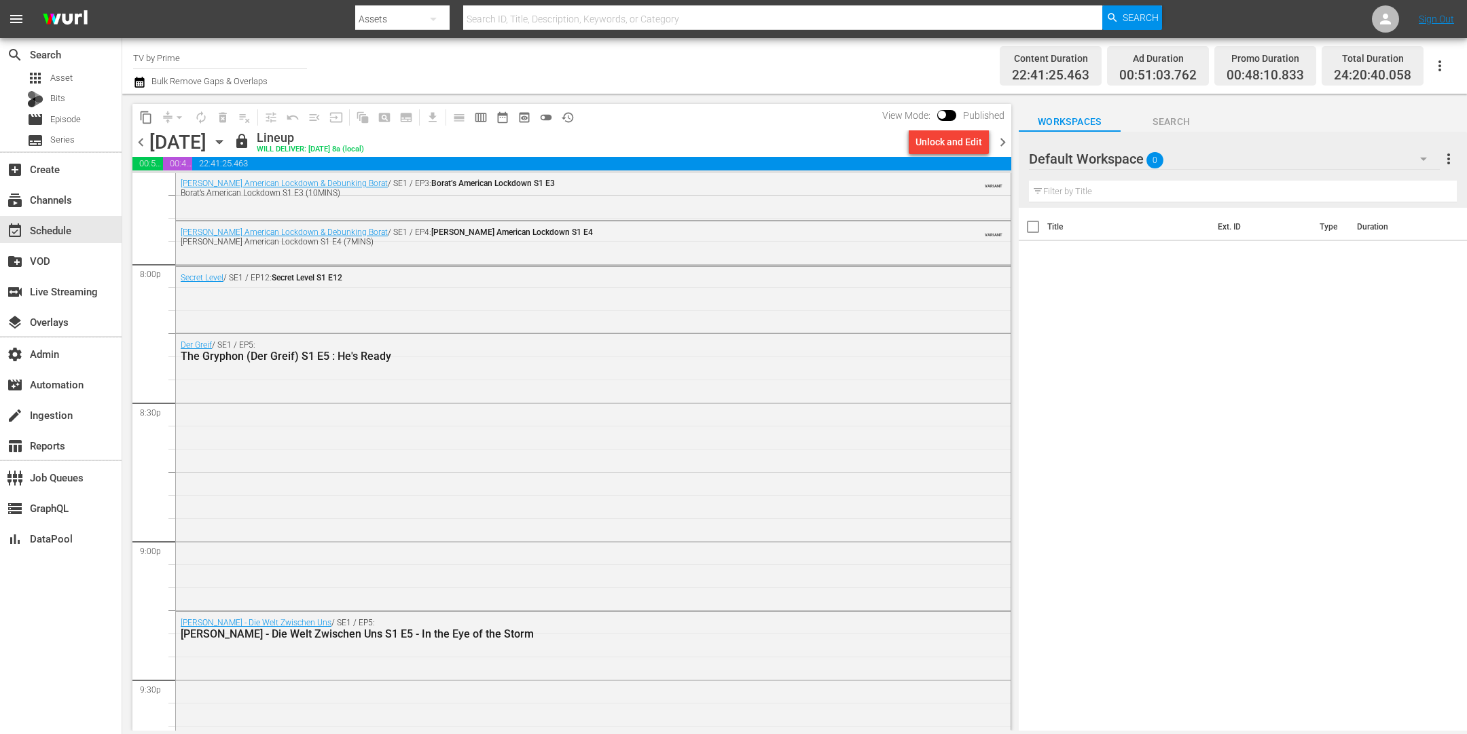
click at [222, 143] on icon "button" at bounding box center [219, 142] width 6 height 3
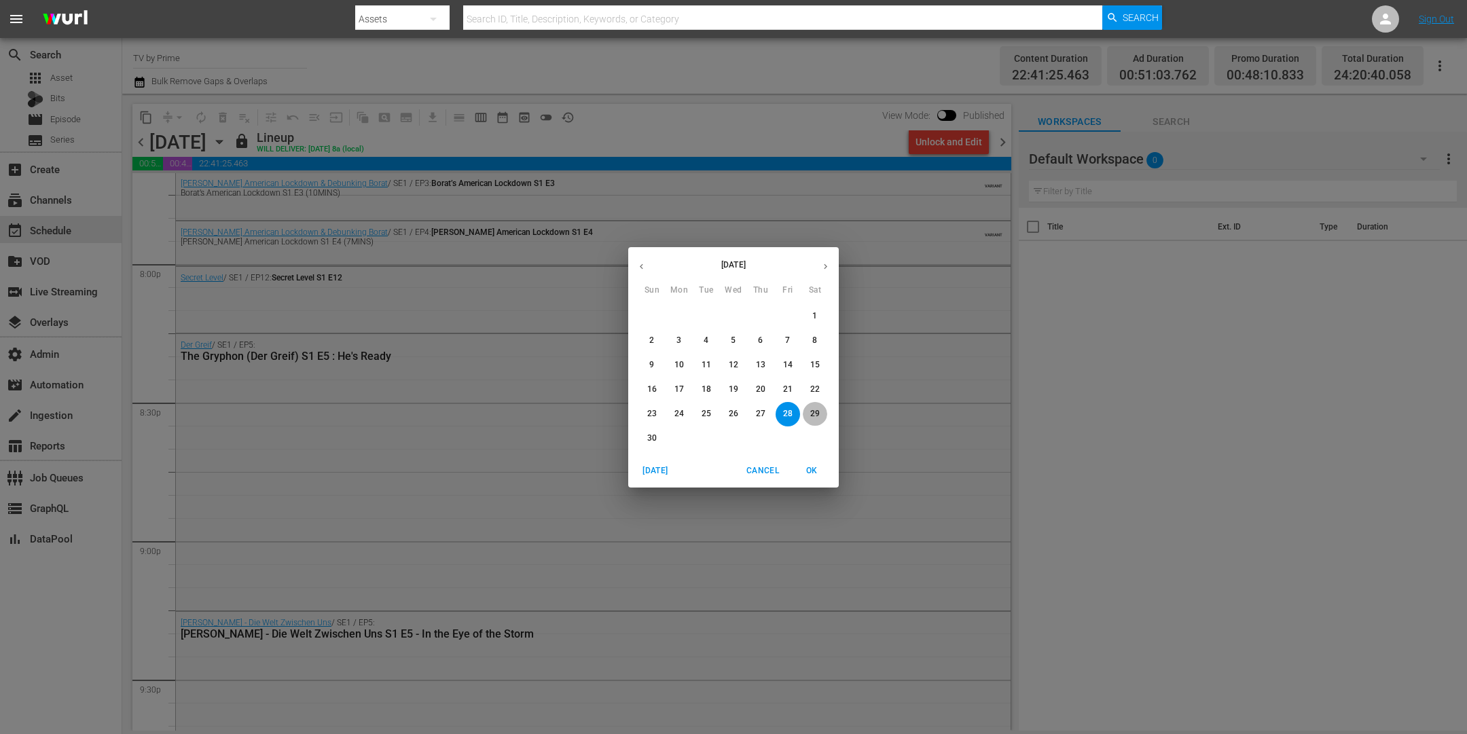
click at [812, 412] on p "29" at bounding box center [815, 414] width 10 height 12
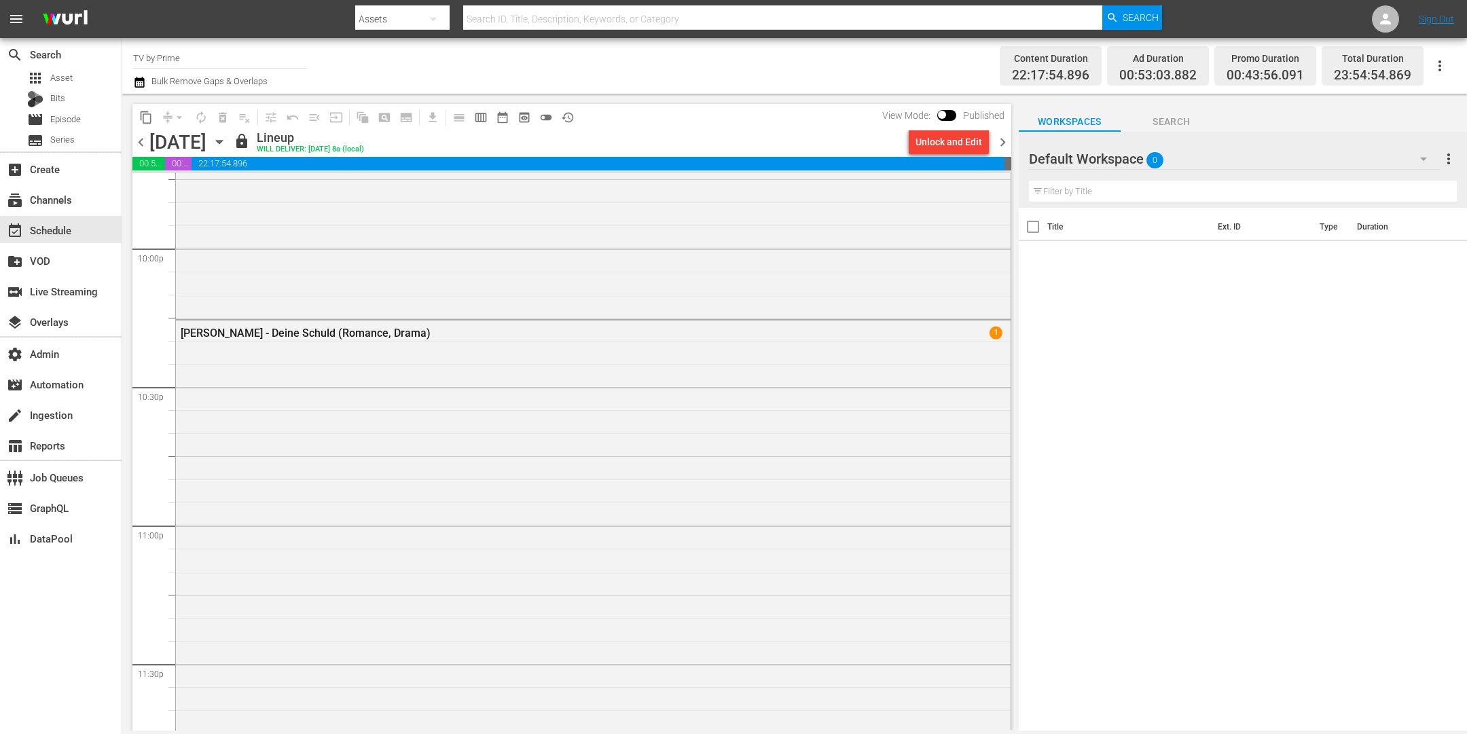
scroll to position [6188, 0]
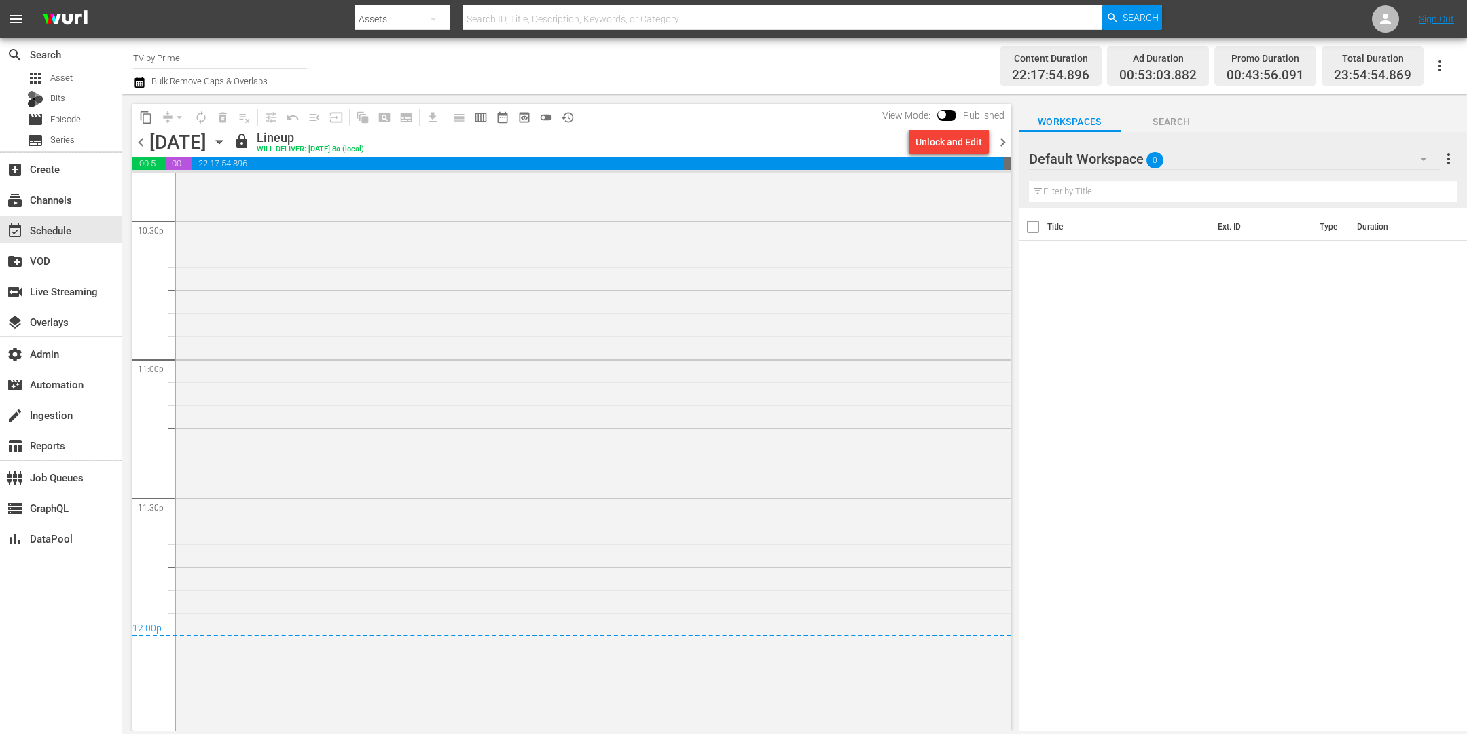
click at [1002, 139] on span "chevron_right" at bounding box center [1002, 142] width 17 height 17
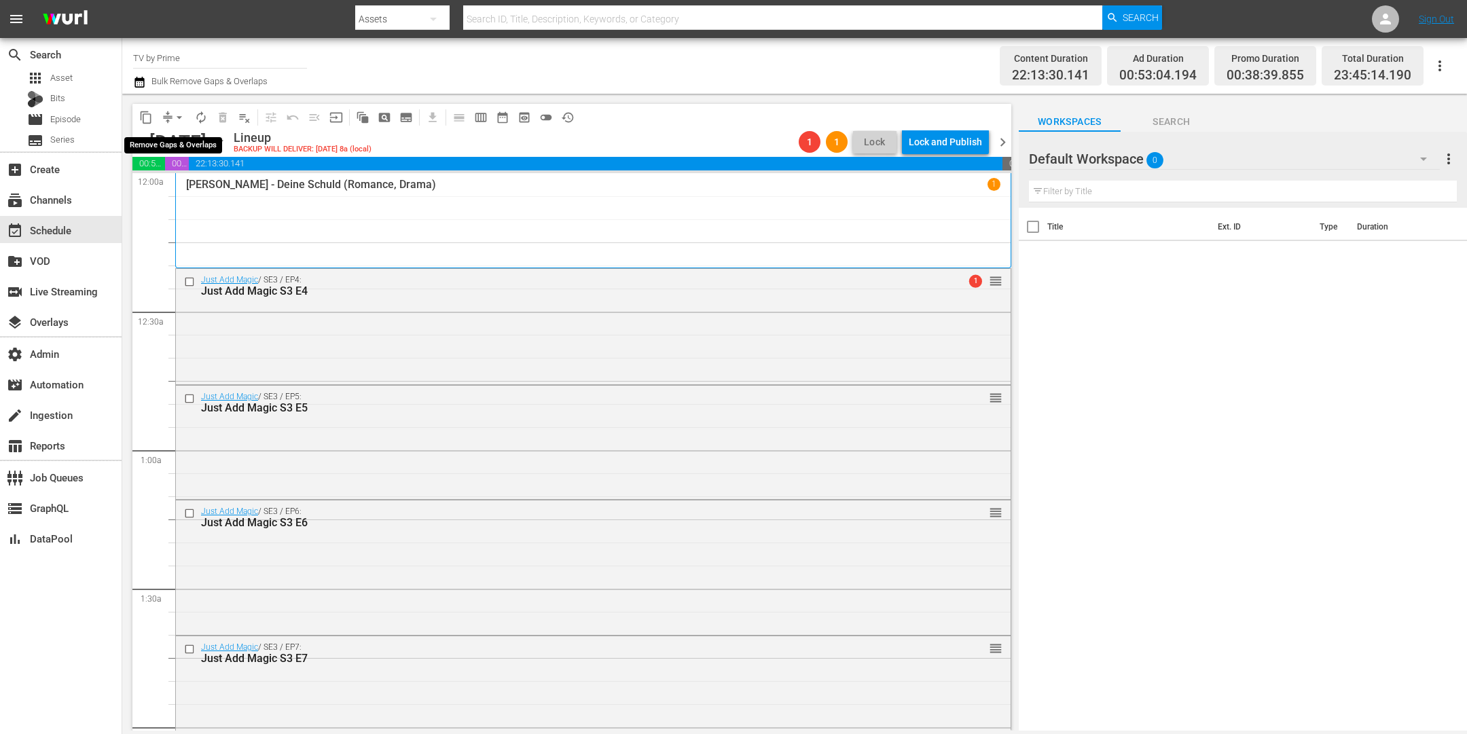
click at [175, 114] on span "arrow_drop_down" at bounding box center [180, 118] width 14 height 14
click at [183, 190] on li "Align to End of Previous Day" at bounding box center [180, 189] width 143 height 22
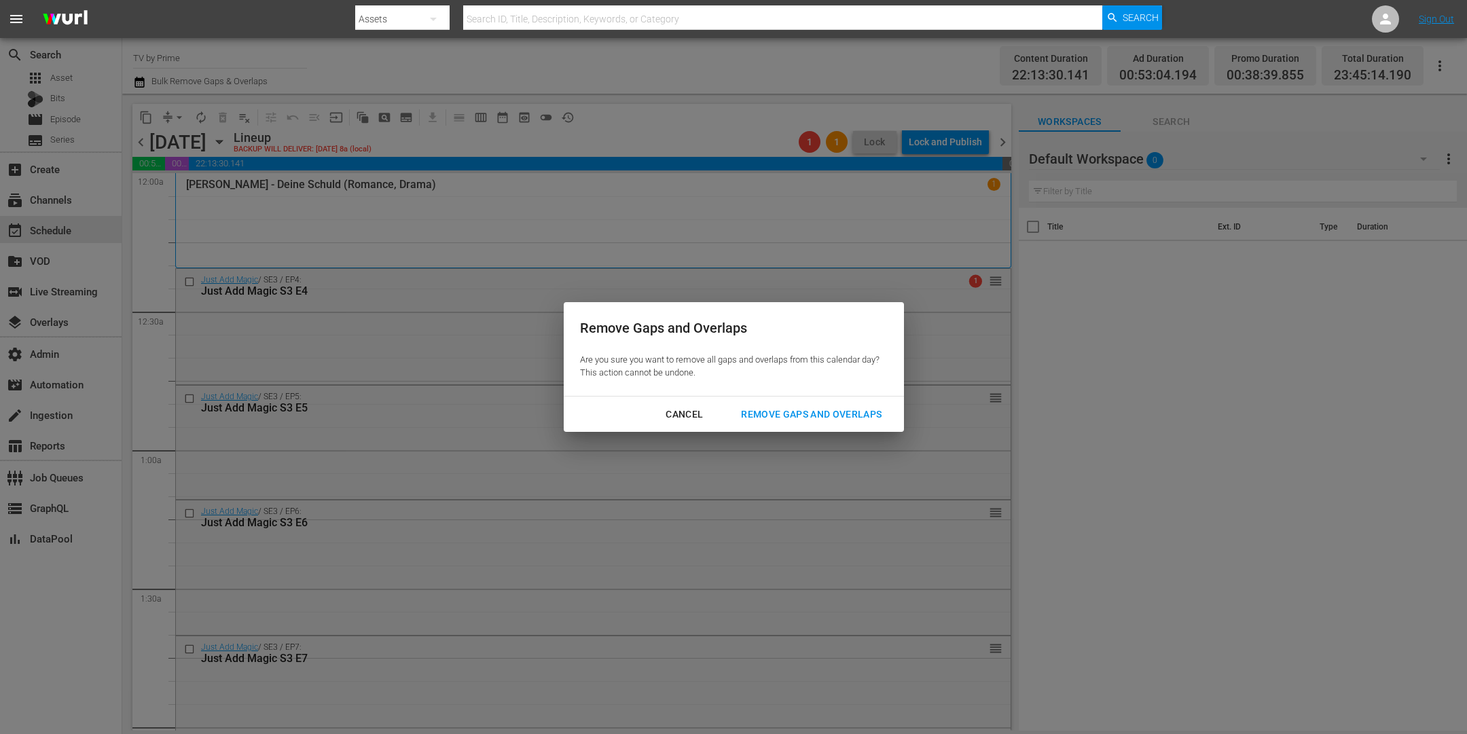
click at [802, 420] on div "Remove Gaps and Overlaps" at bounding box center [811, 414] width 162 height 17
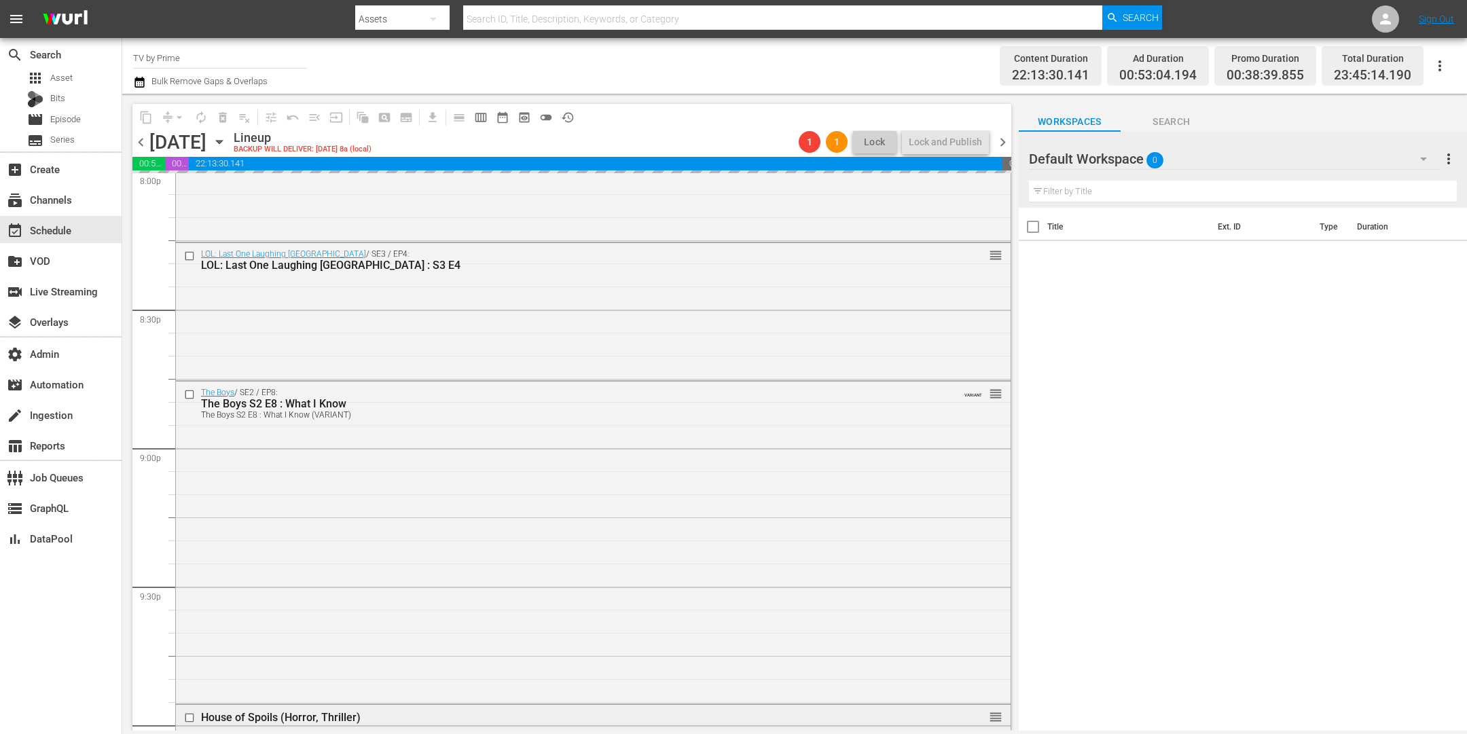
scroll to position [5450, 0]
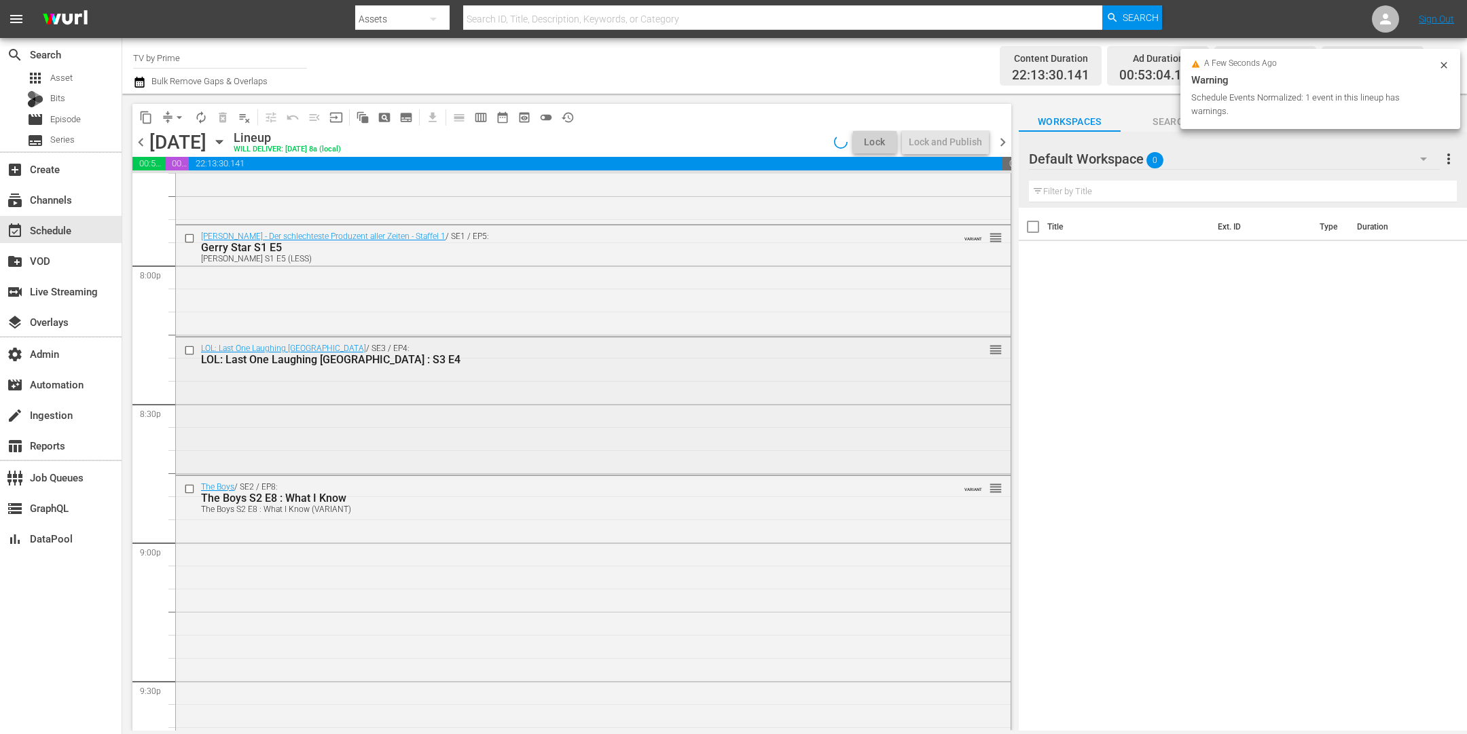
click at [563, 429] on div "LOL: Last One Laughing Germany / SE3 / EP4: LOL: Last One Laughing Germany : S3…" at bounding box center [593, 405] width 835 height 134
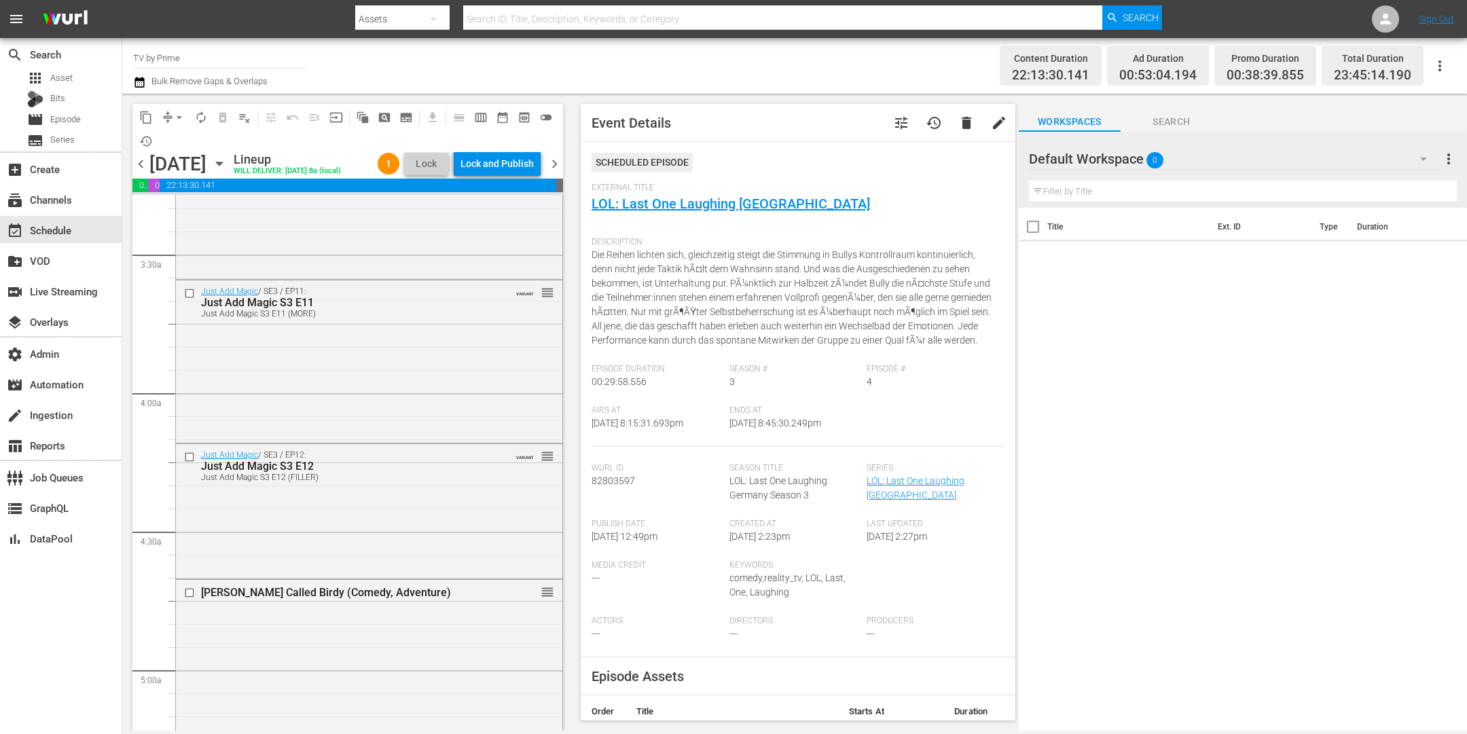
scroll to position [0, 0]
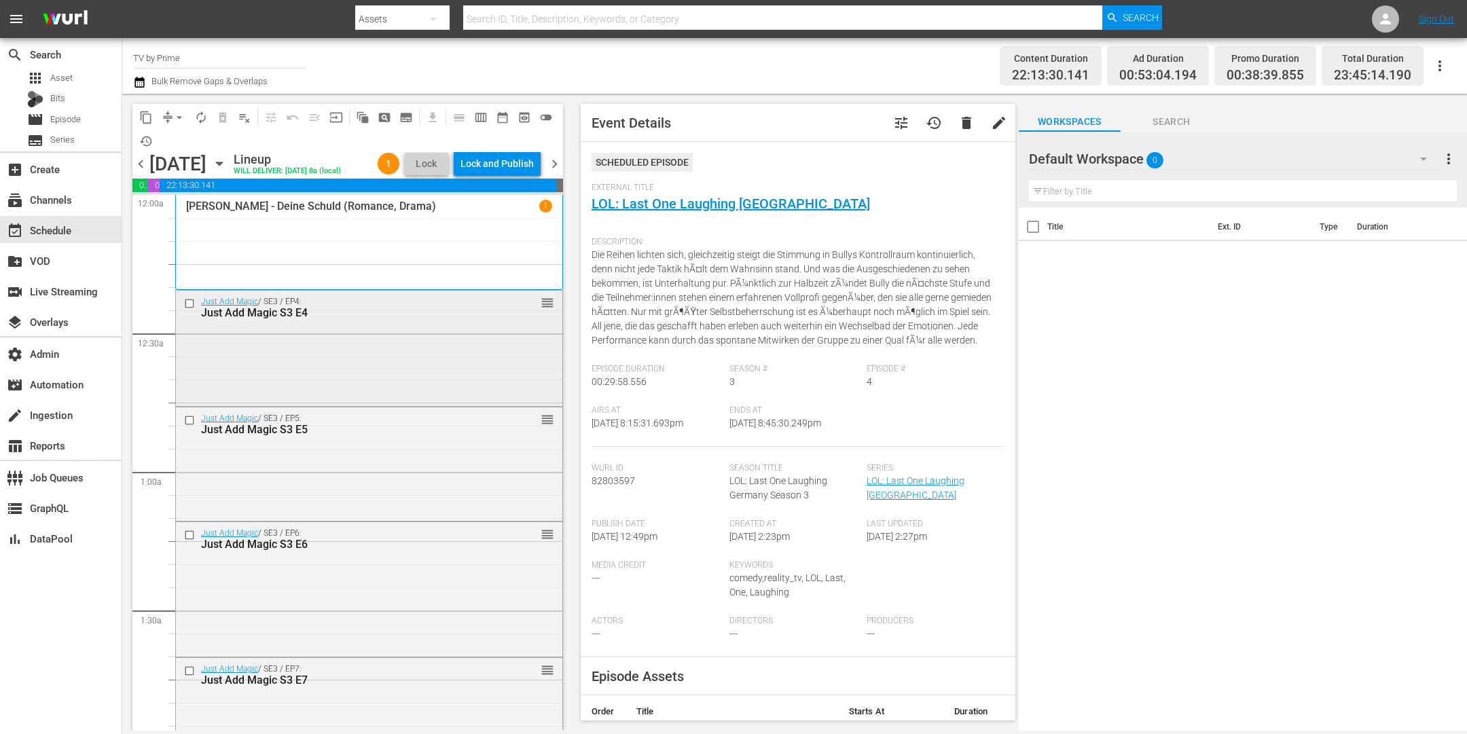
click at [397, 376] on div "Just Add Magic / SE3 / EP4: Just Add Magic S3 E4 reorder" at bounding box center [369, 347] width 386 height 113
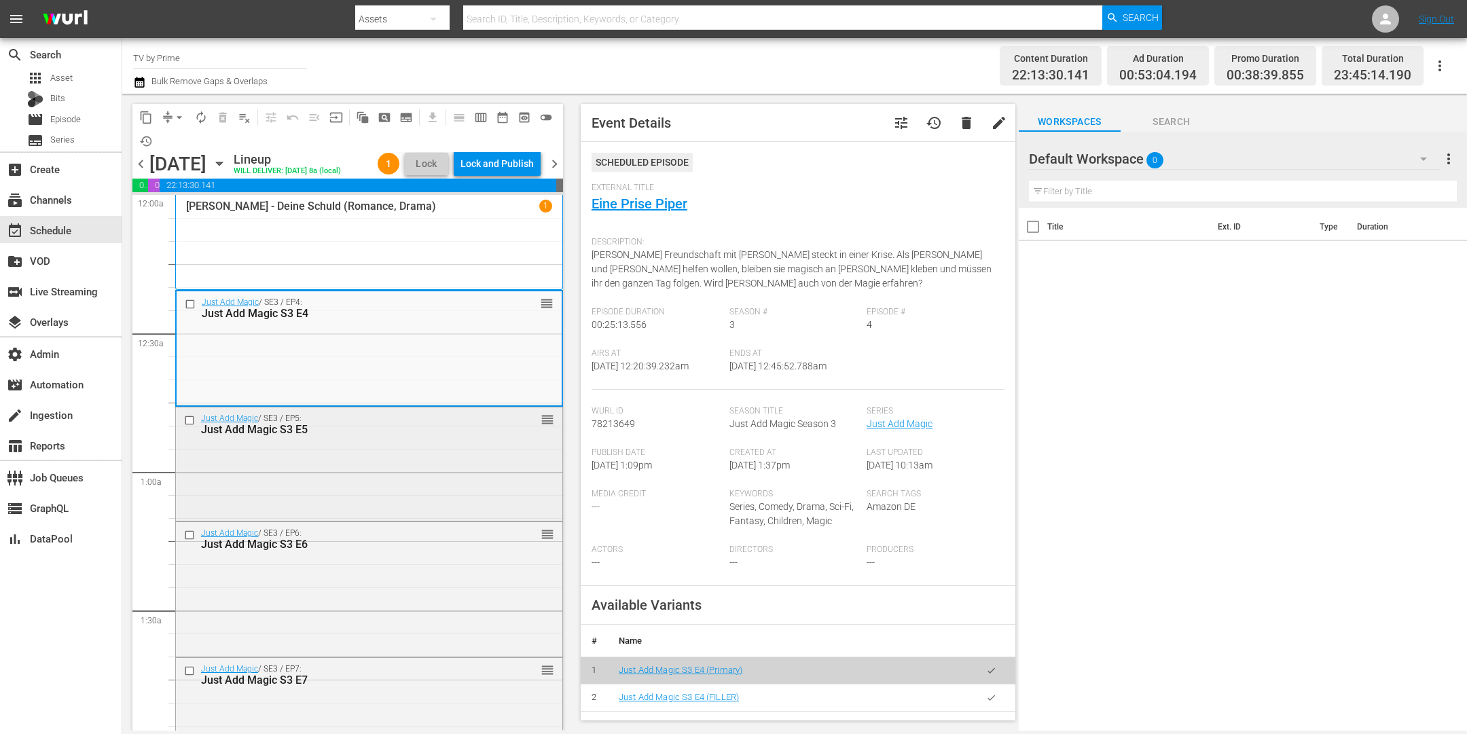
click at [390, 493] on div "Just Add Magic / SE3 / EP5: Just Add Magic S3 E5 reorder" at bounding box center [369, 463] width 386 height 111
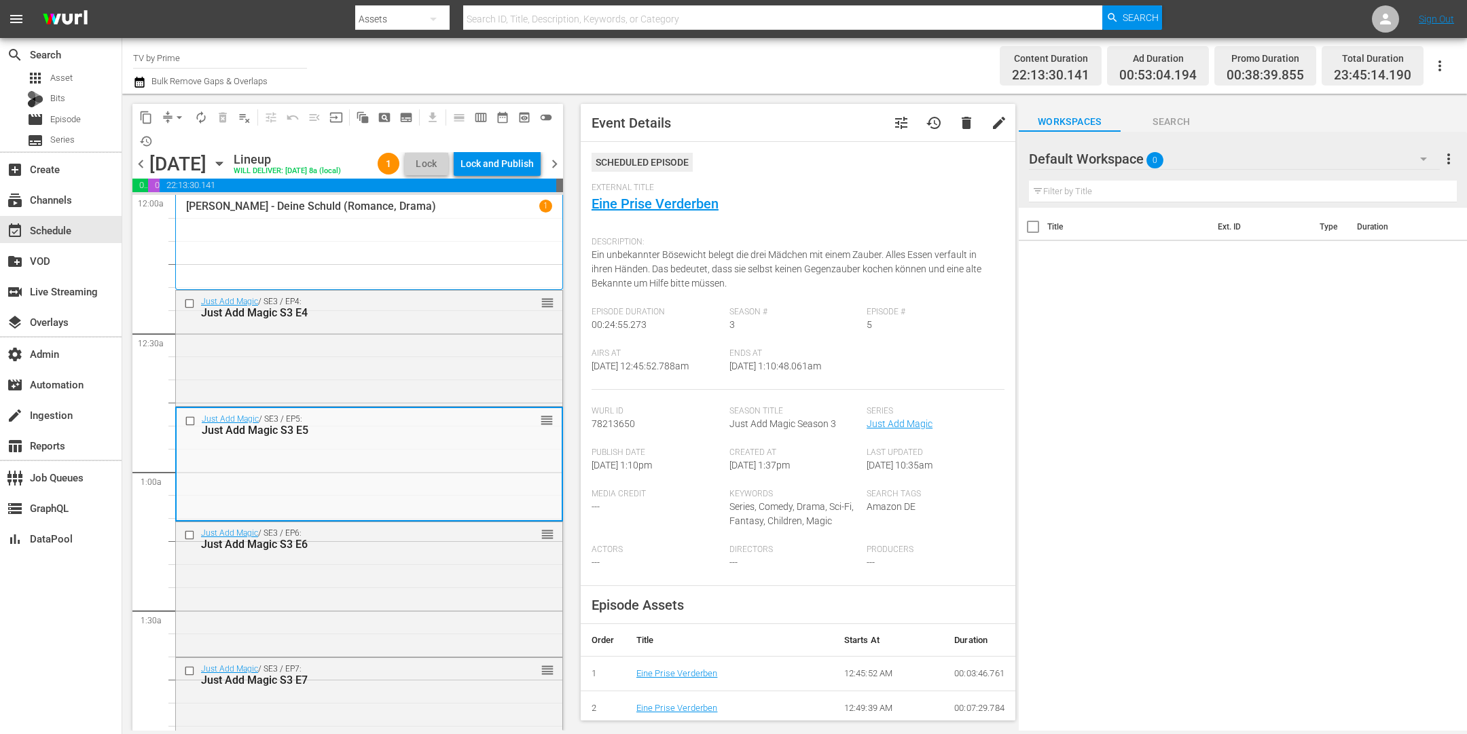
click at [372, 627] on div "Just Add Magic / SE3 / EP6: Just Add Magic S3 E6 reorder" at bounding box center [369, 588] width 386 height 132
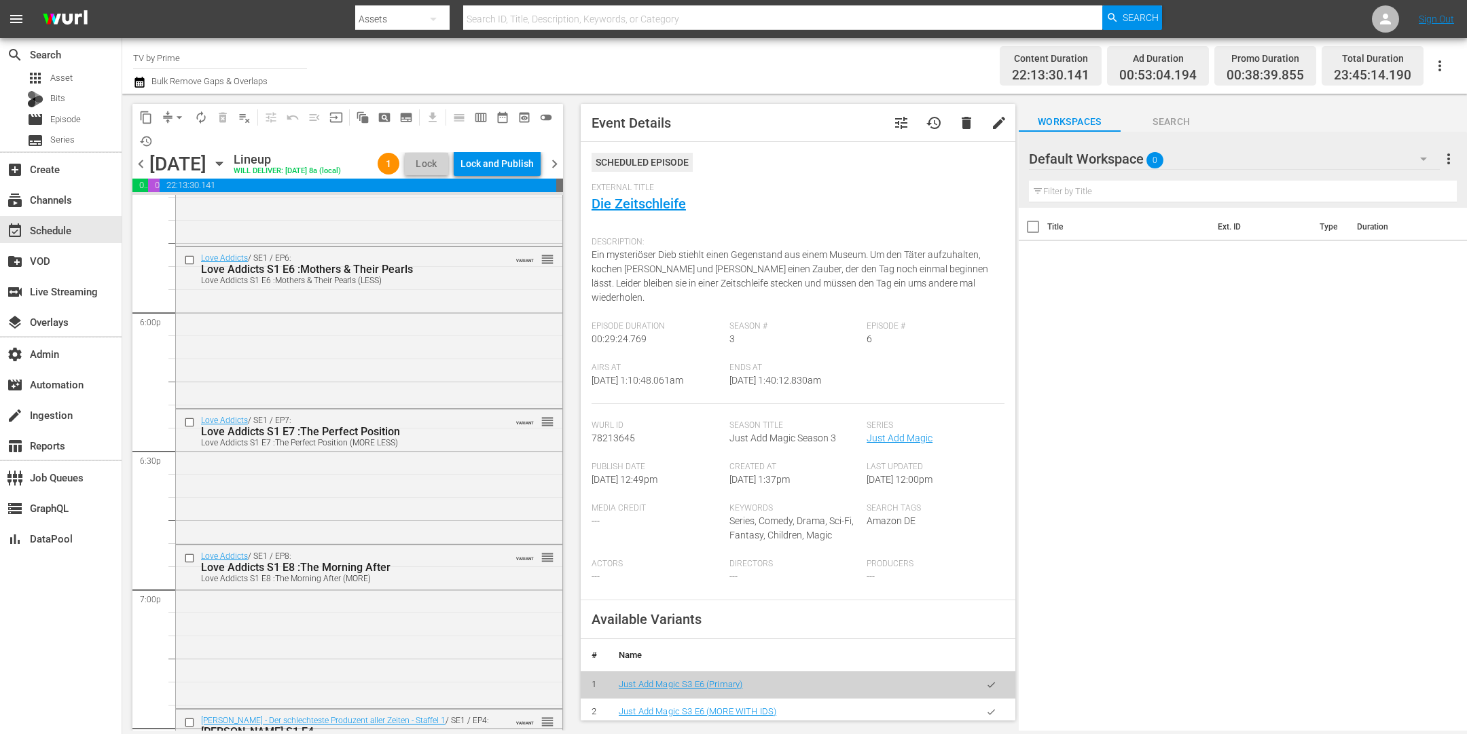
scroll to position [5059, 0]
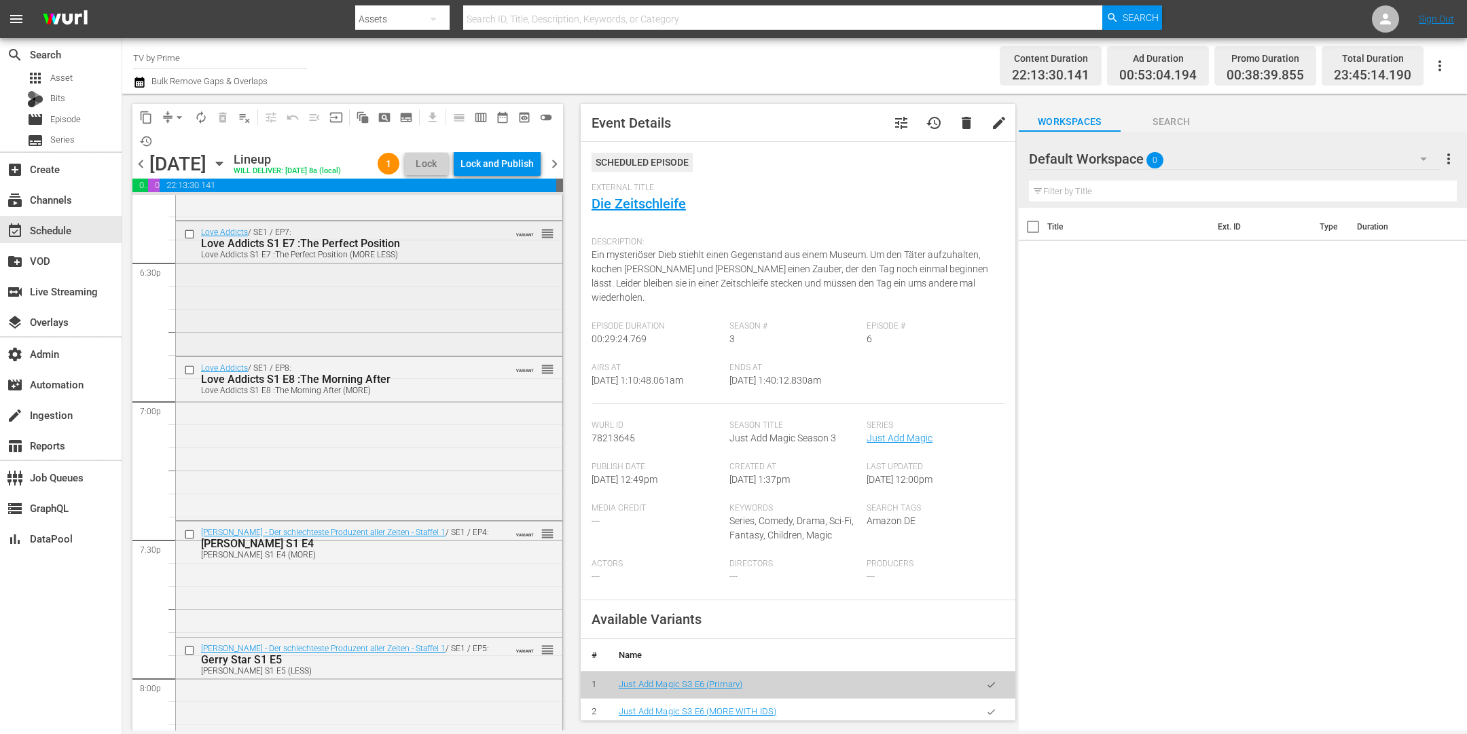
click at [392, 344] on div "Love Addicts / SE1 / EP7: Love Addicts S1 E7 :The Perfect Position Love Addicts…" at bounding box center [369, 287] width 386 height 132
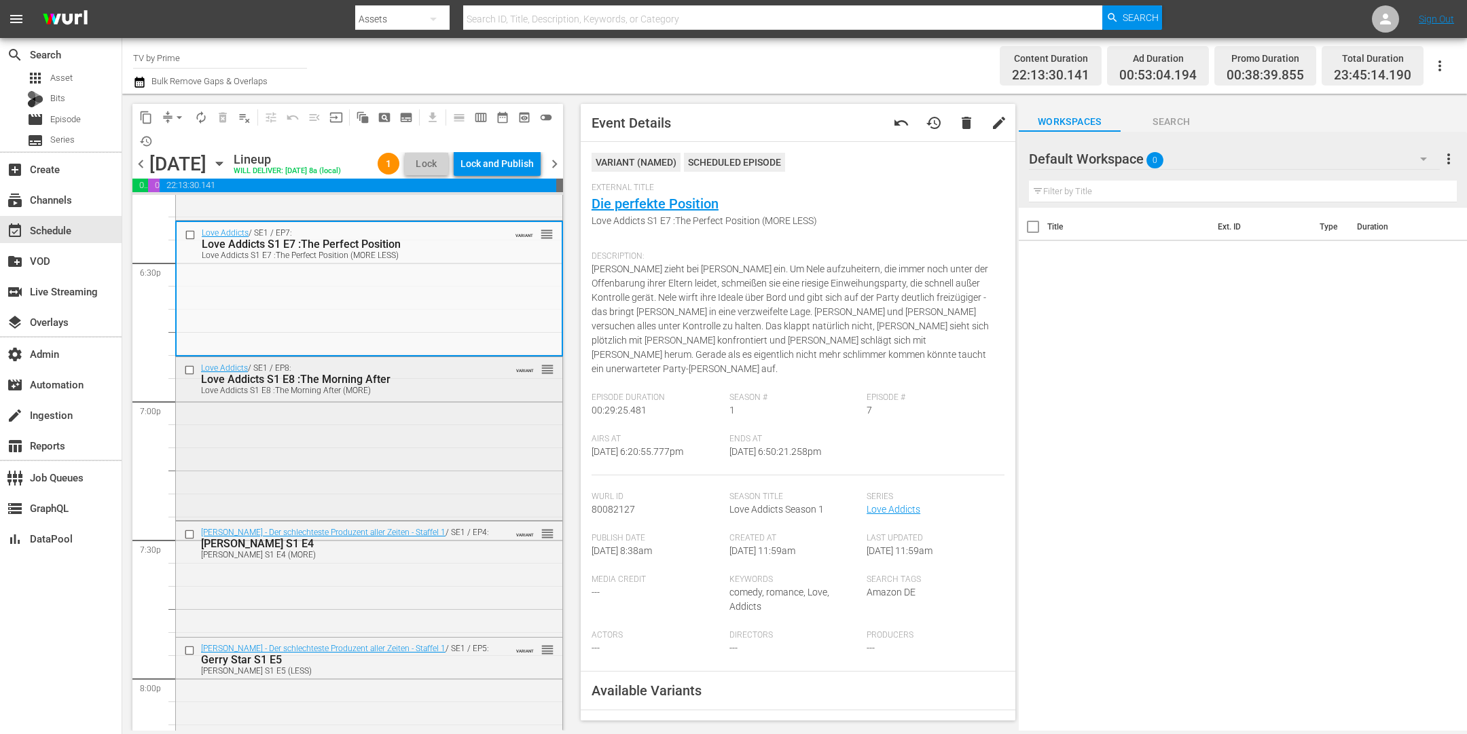
click at [391, 444] on div "Love Addicts / SE1 / EP8: Love Addicts S1 E8 :The Morning After Love Addicts S1…" at bounding box center [369, 437] width 386 height 160
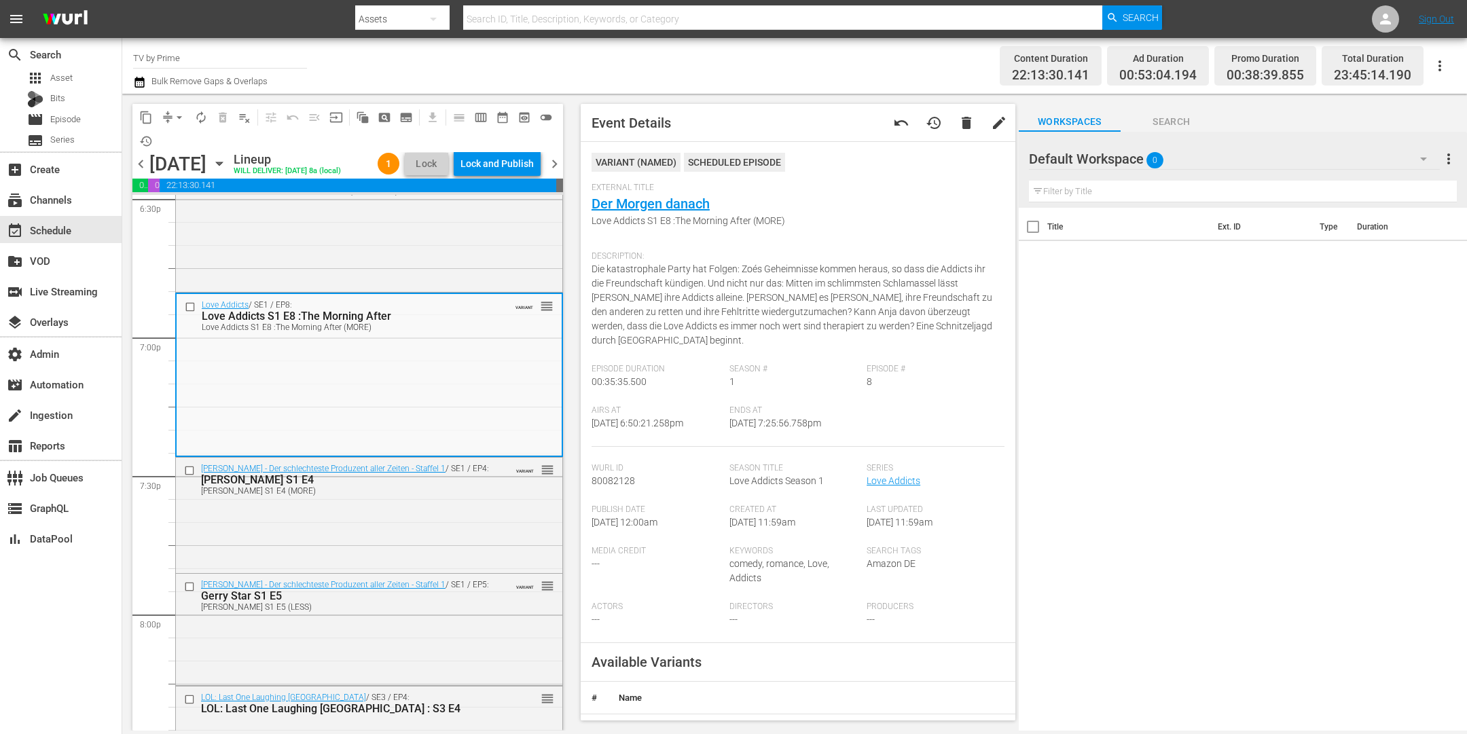
scroll to position [5217, 0]
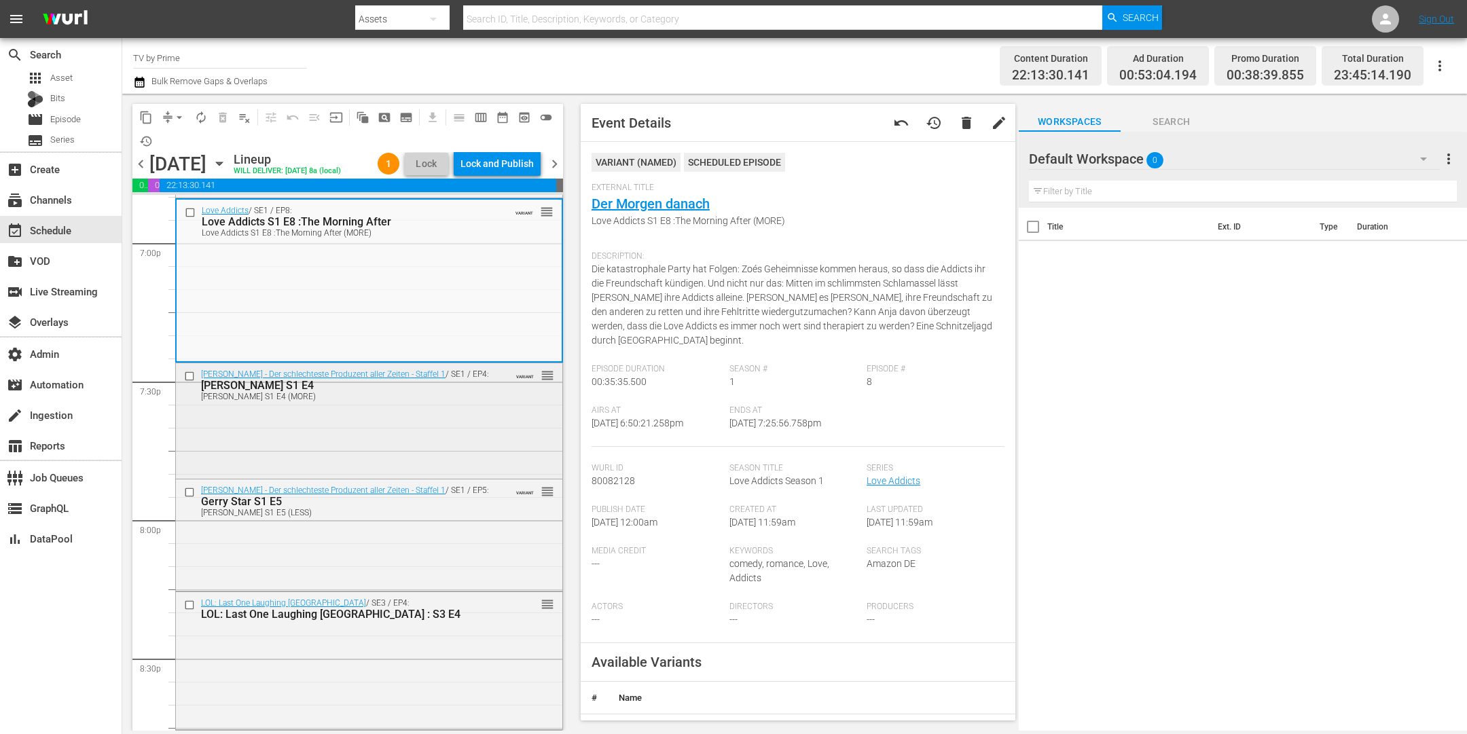
click at [364, 389] on div "GERRY STAR - Der schlechteste Produzent aller Zeiten - Staffel 1 / SE1 / EP4: G…" at bounding box center [346, 384] width 291 height 33
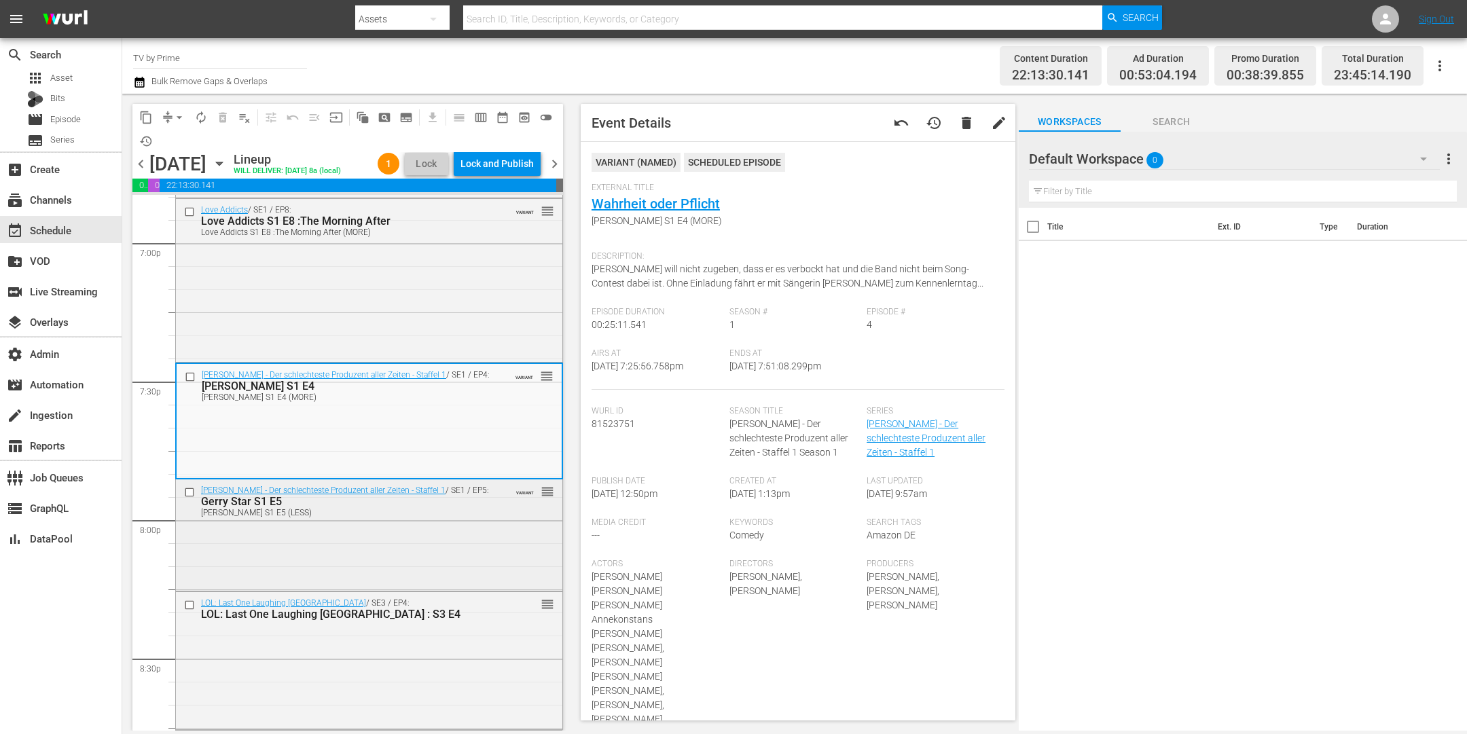
click at [369, 579] on div "GERRY STAR - Der schlechteste Produzent aller Zeiten - Staffel 1 / SE1 / EP5: G…" at bounding box center [369, 534] width 386 height 109
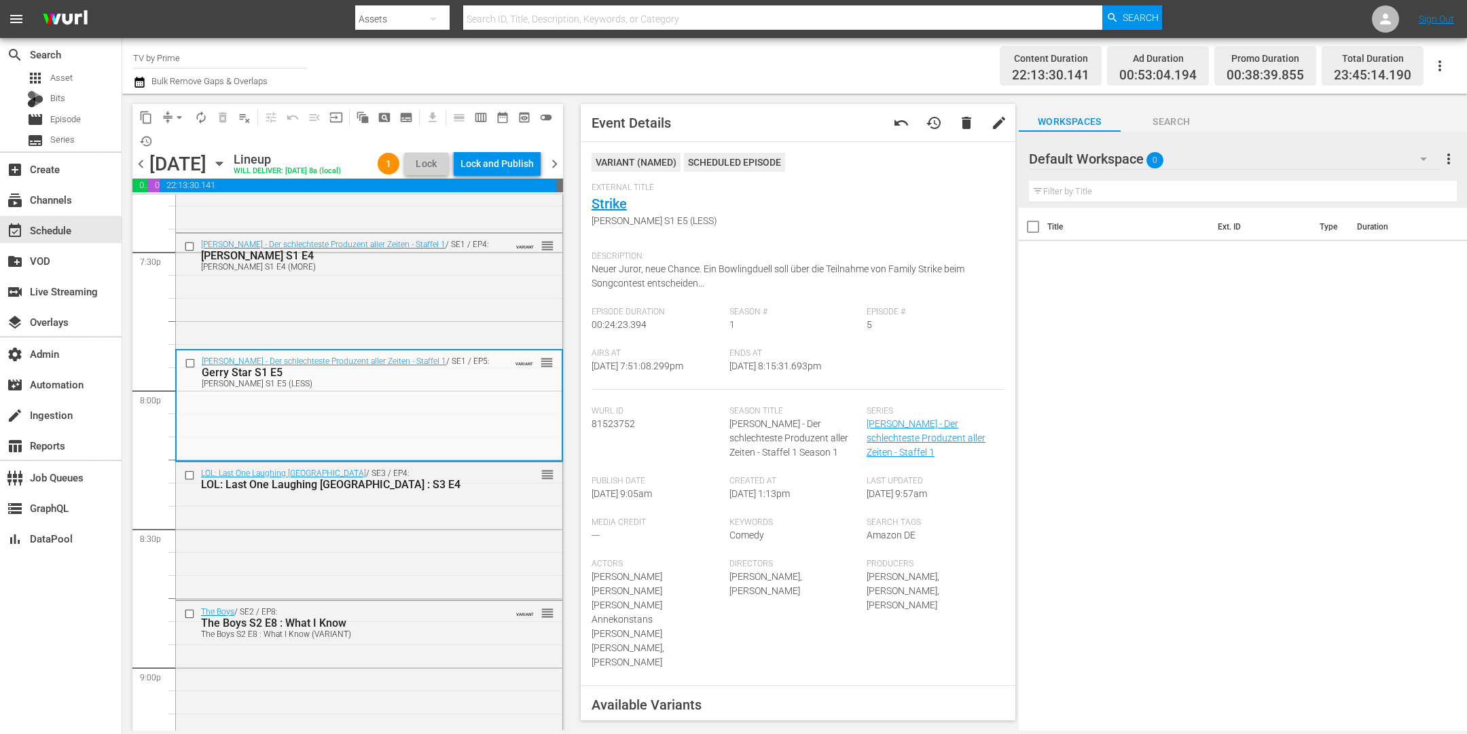
scroll to position [5441, 0]
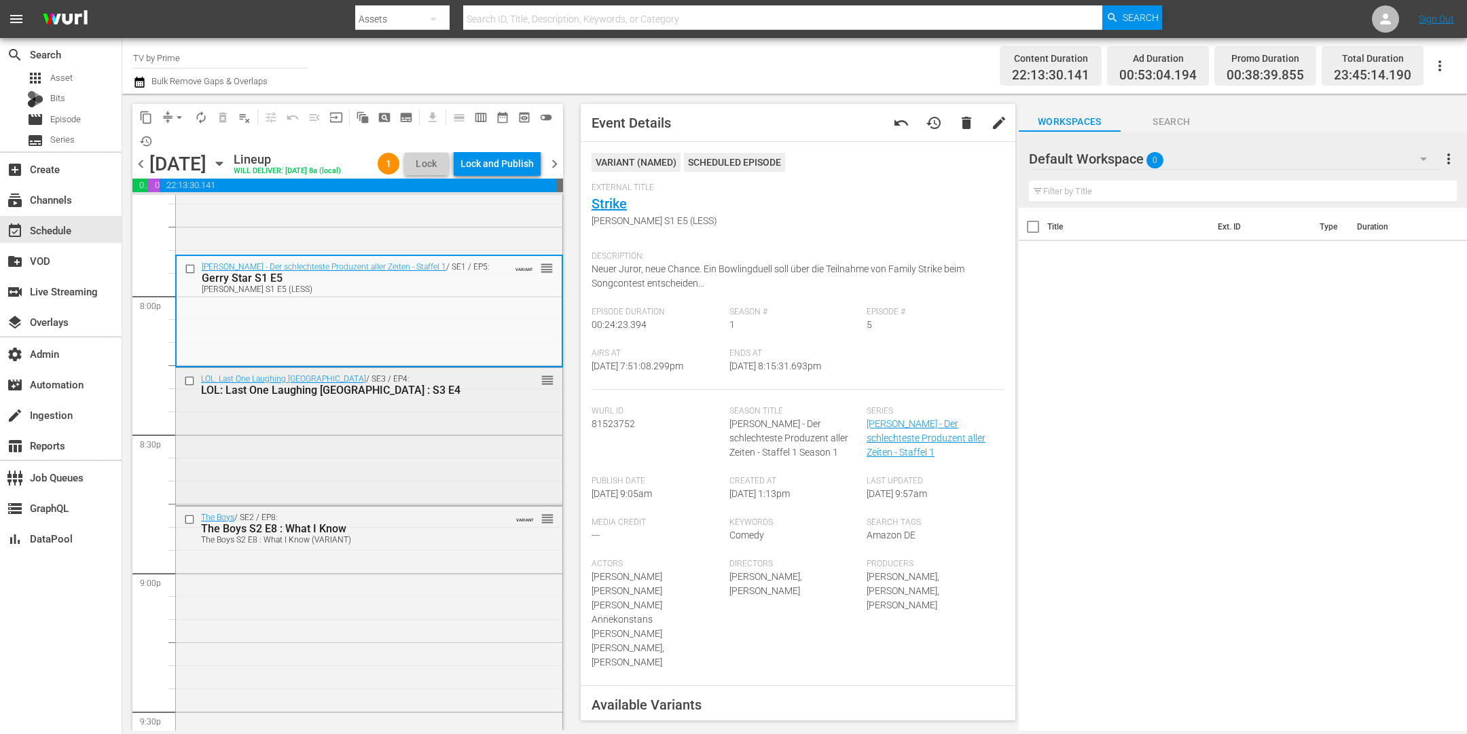
click at [367, 465] on div "LOL: Last One Laughing Germany / SE3 / EP4: LOL: Last One Laughing Germany : S3…" at bounding box center [369, 435] width 386 height 134
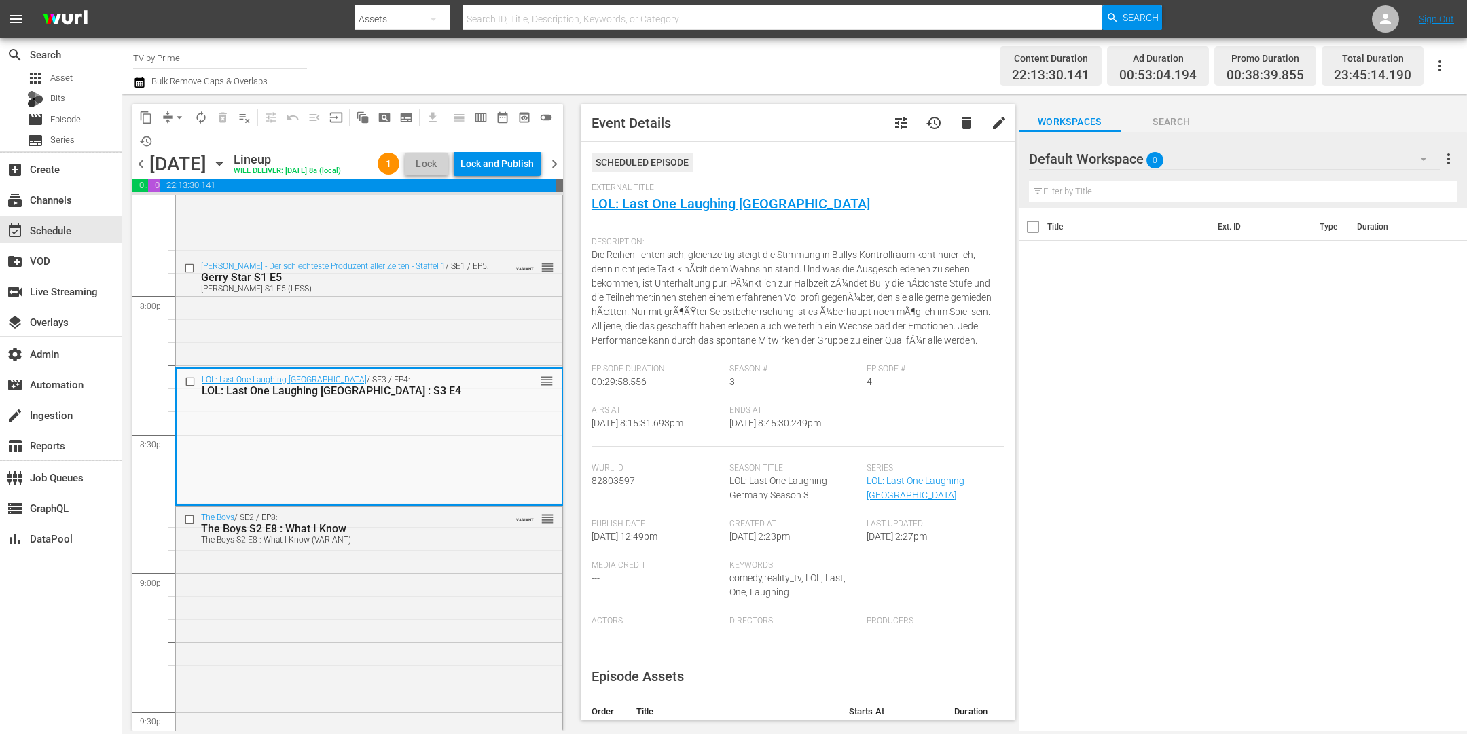
click at [372, 598] on div "The Boys / SE2 / EP8: The Boys S2 E8 : What I Know The Boys S2 E8 : What I Know…" at bounding box center [369, 666] width 386 height 319
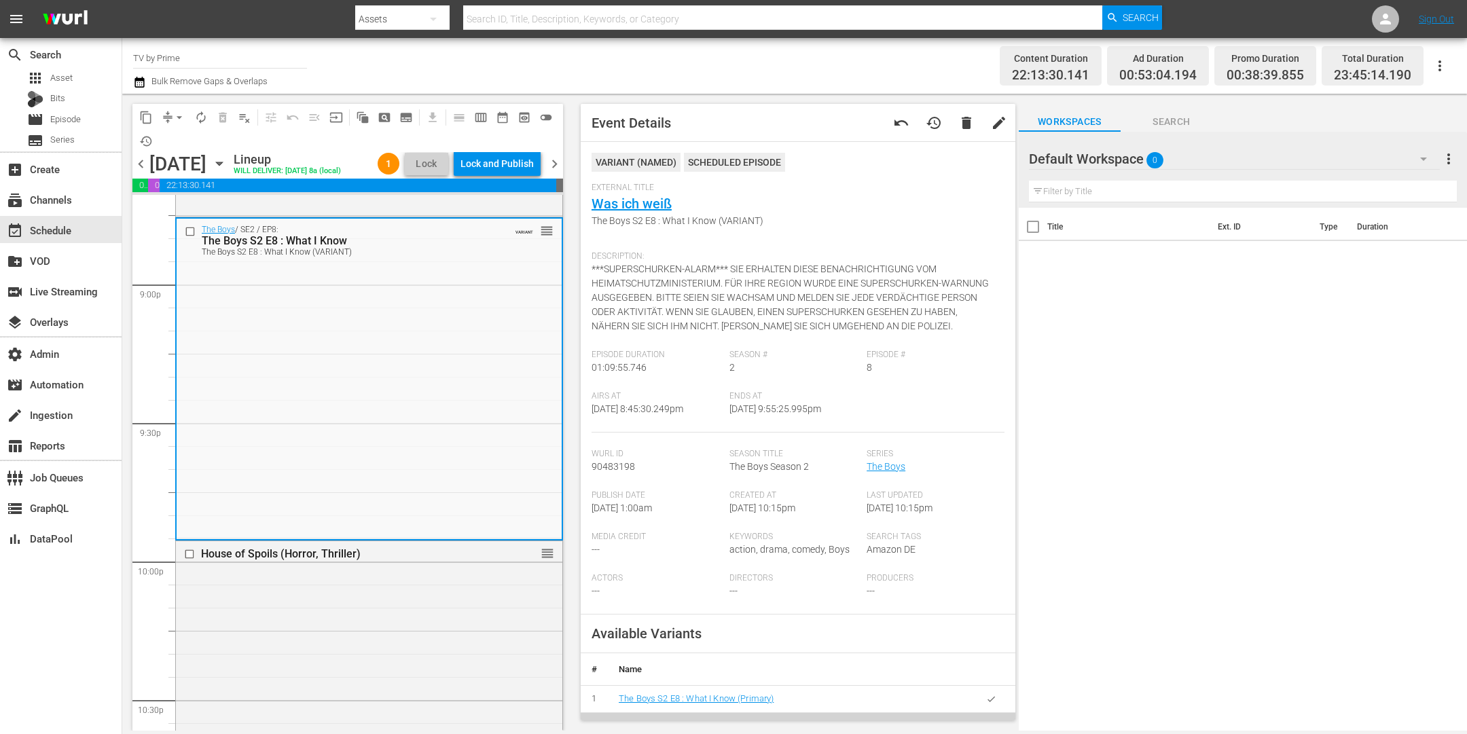
scroll to position [6045, 0]
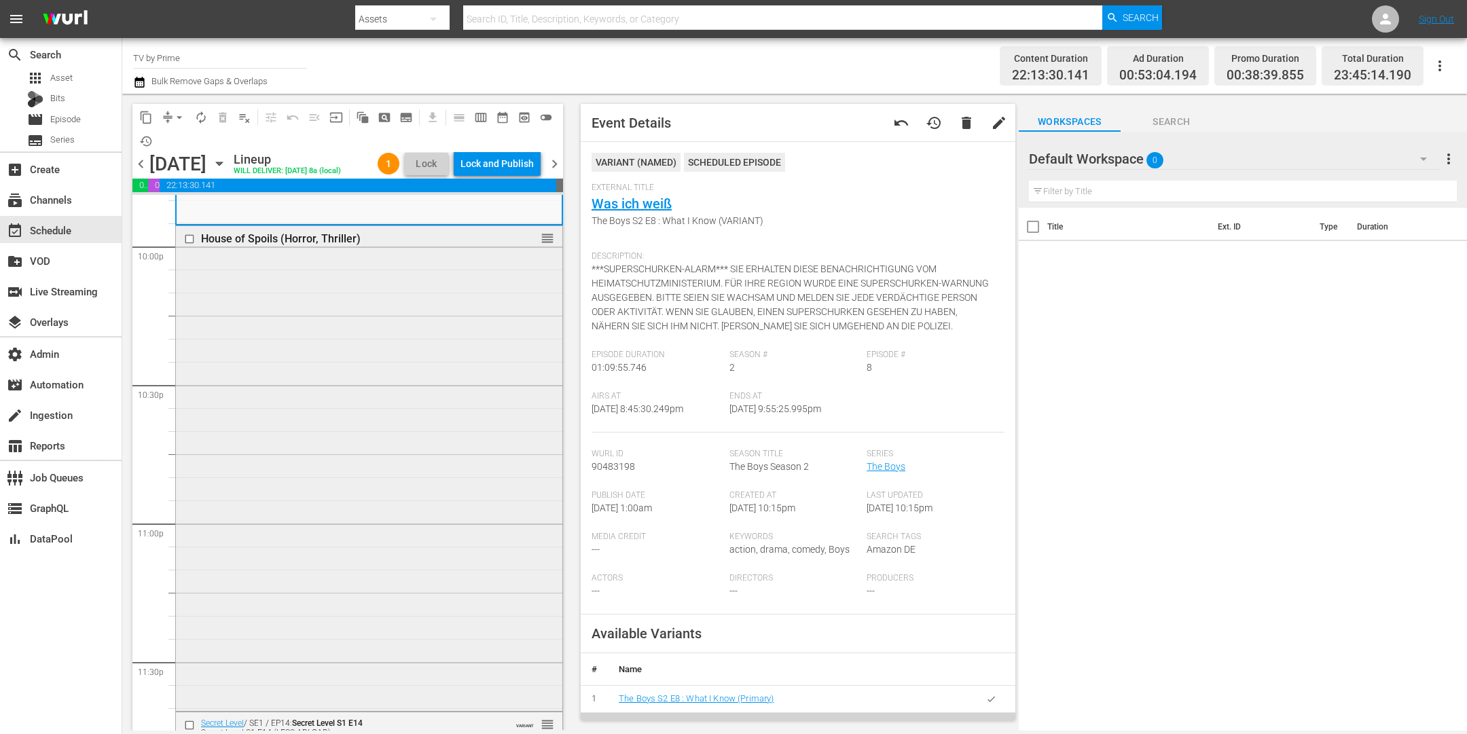
click at [374, 590] on div "House of Spoils (Horror, Thriller) reorder" at bounding box center [369, 467] width 386 height 483
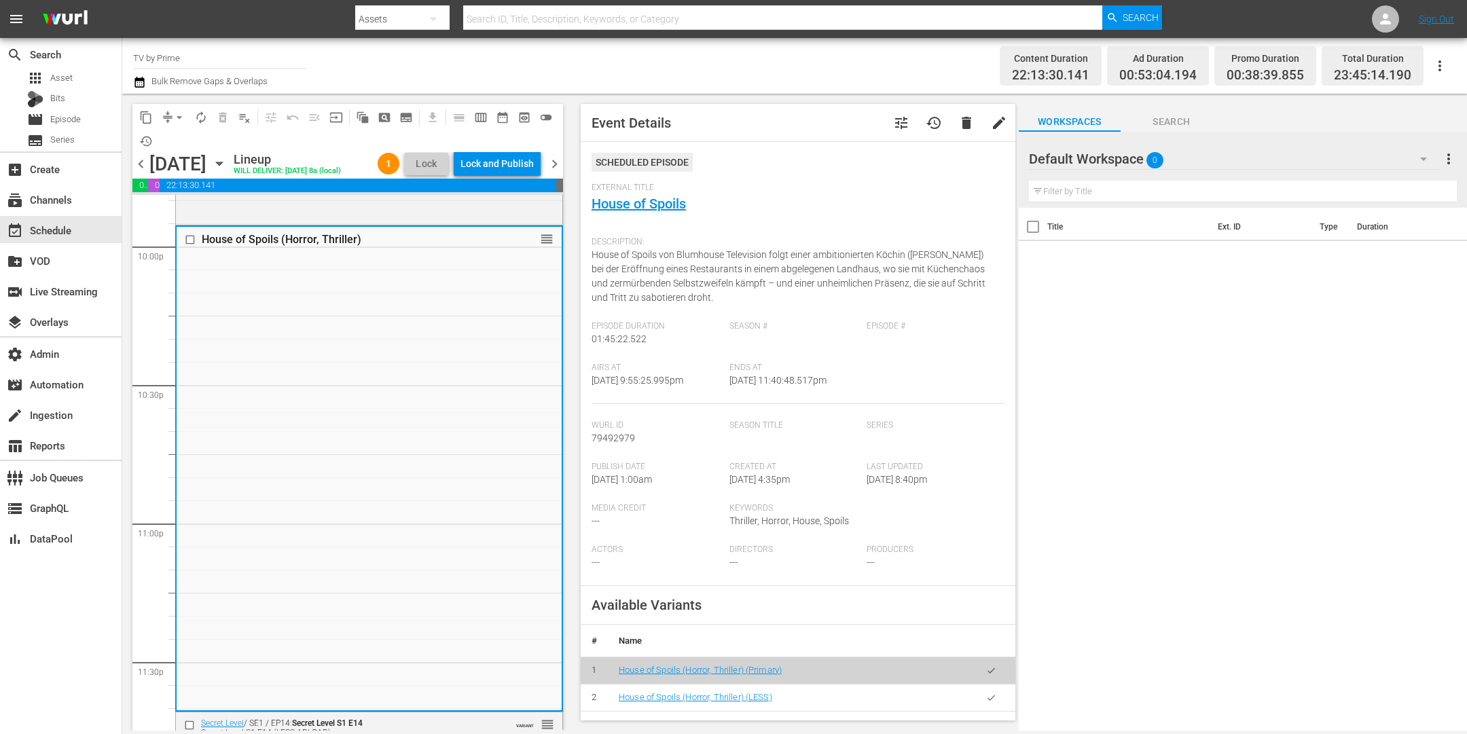
scroll to position [6164, 0]
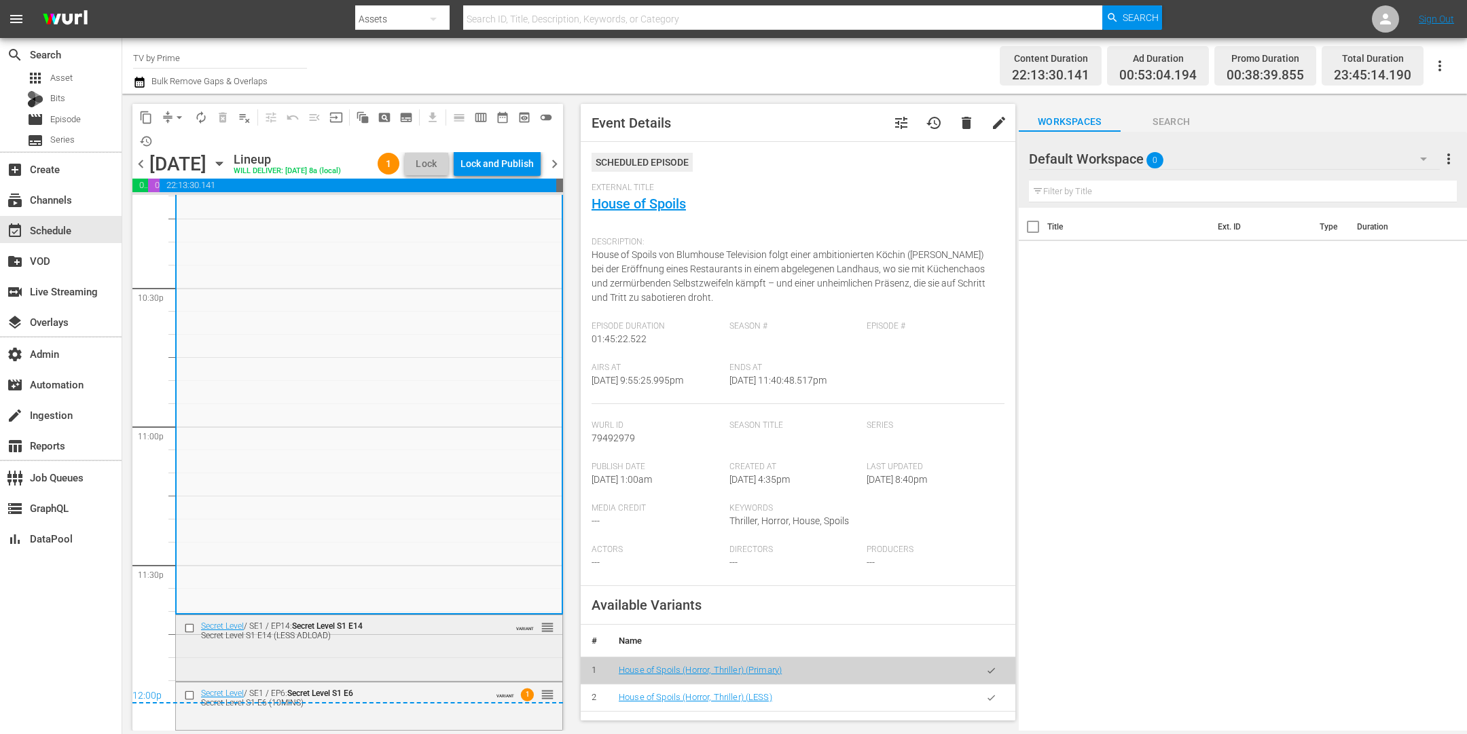
click at [372, 661] on div "Secret Level / SE1 / EP14: Secret Level S1 E14 Secret Level S1 E14 (LESS ADLOAD…" at bounding box center [369, 647] width 386 height 64
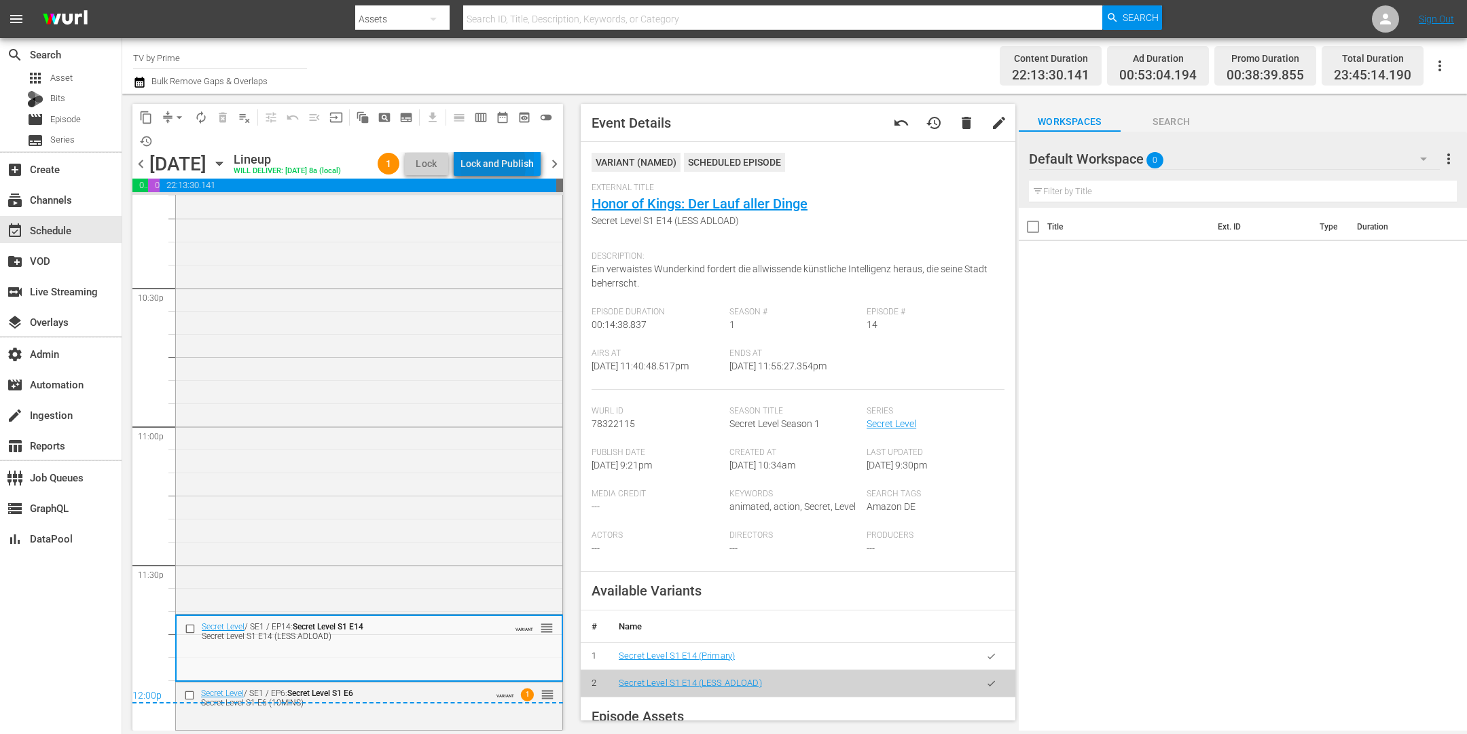
click at [480, 167] on div "Lock and Publish" at bounding box center [497, 163] width 73 height 24
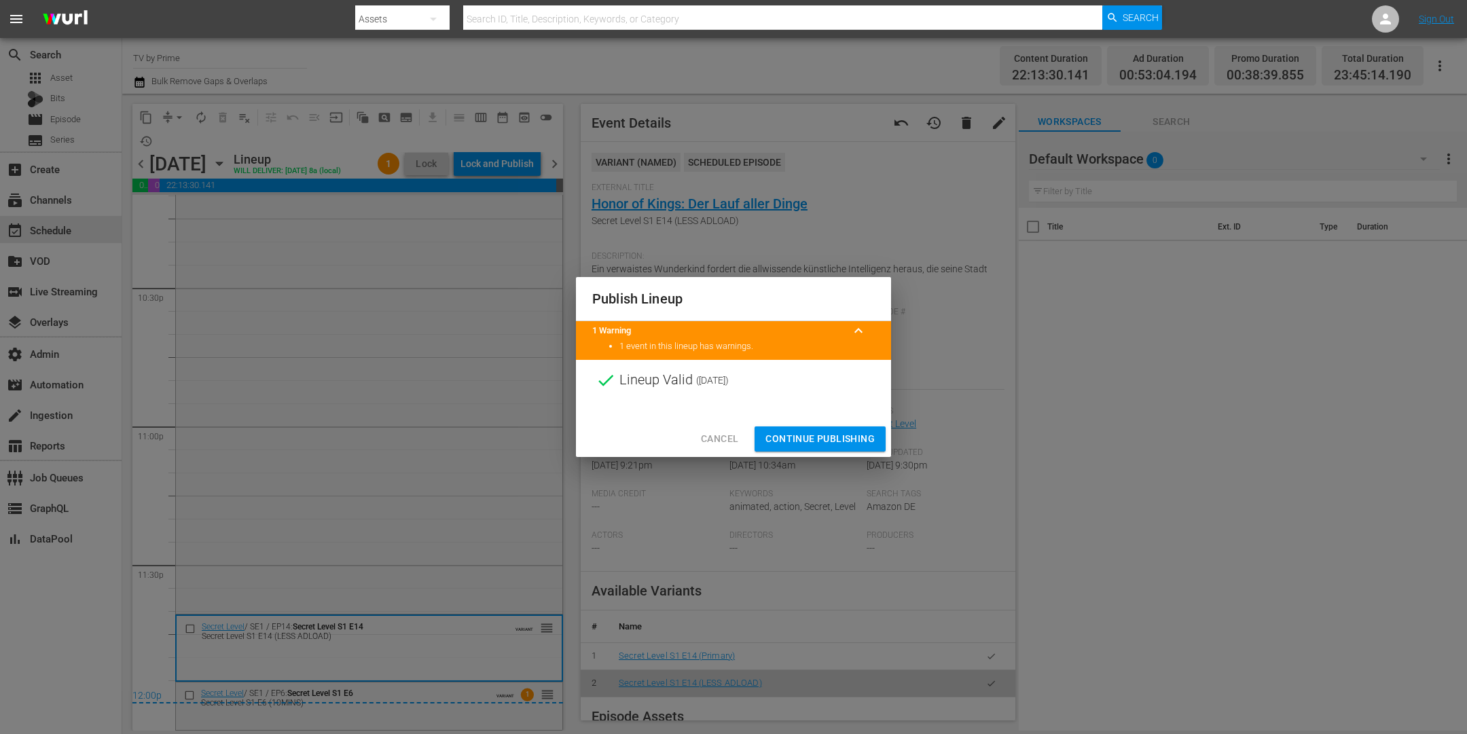
click at [793, 443] on span "Continue Publishing" at bounding box center [820, 439] width 109 height 17
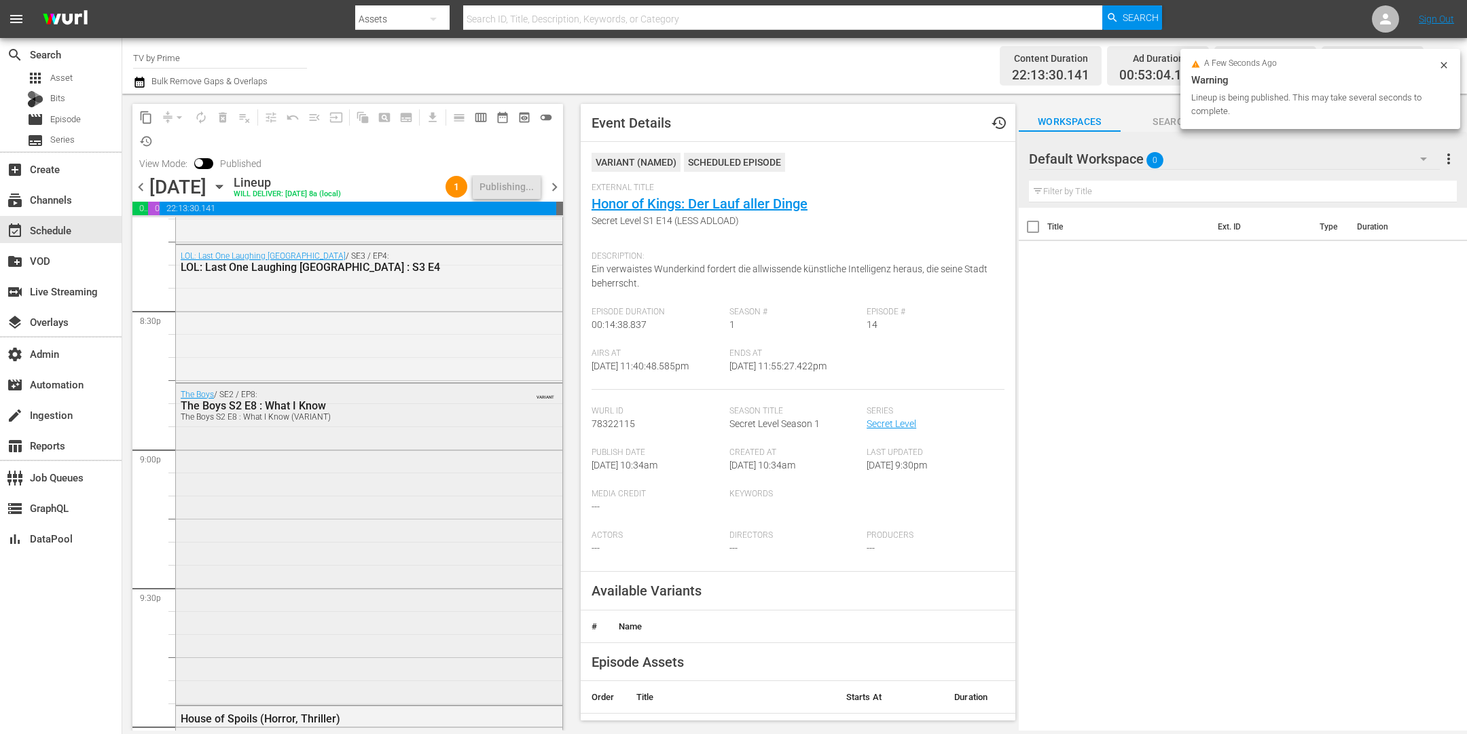
scroll to position [5366, 0]
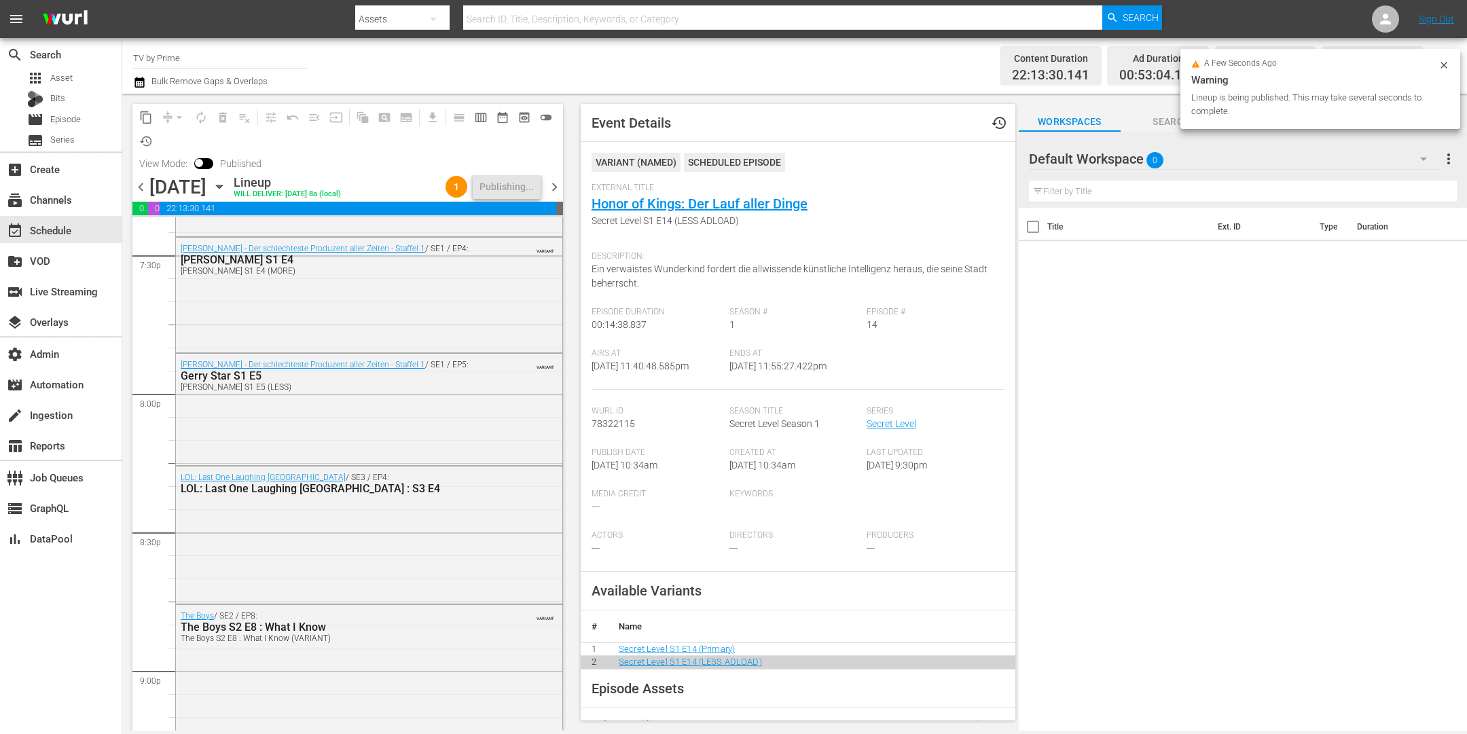
click at [227, 185] on icon "button" at bounding box center [219, 186] width 15 height 15
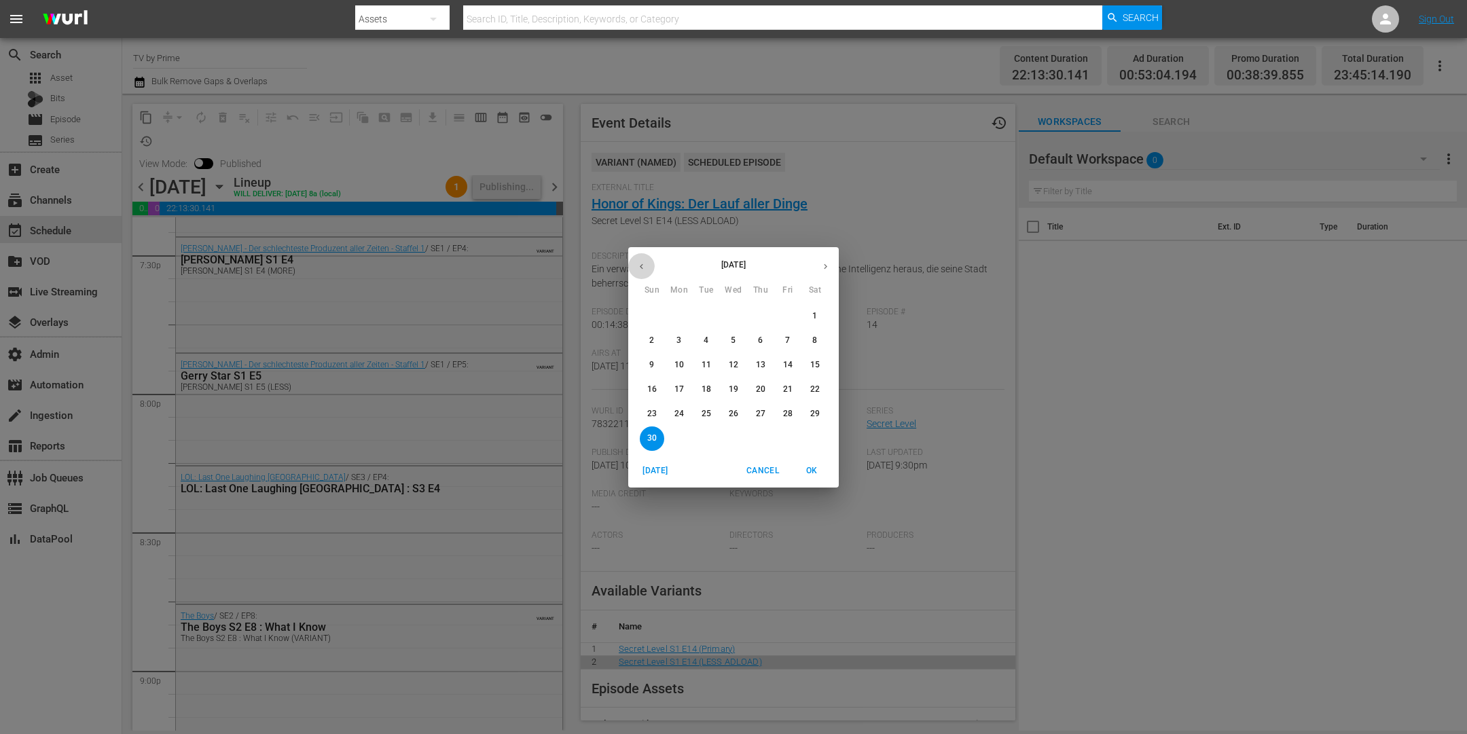
click at [642, 259] on button "button" at bounding box center [641, 266] width 26 height 26
click at [674, 416] on span "27" at bounding box center [679, 414] width 24 height 12
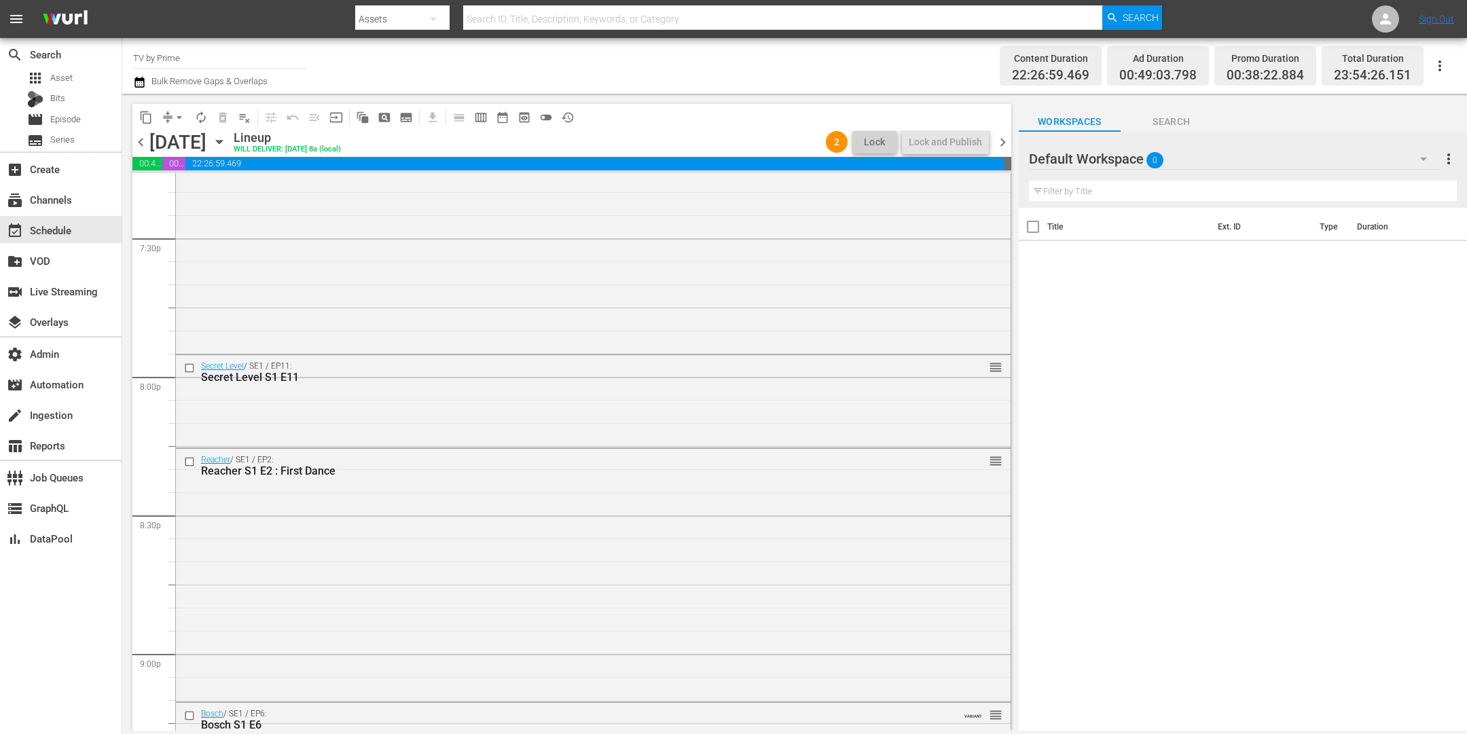
scroll to position [4969, 0]
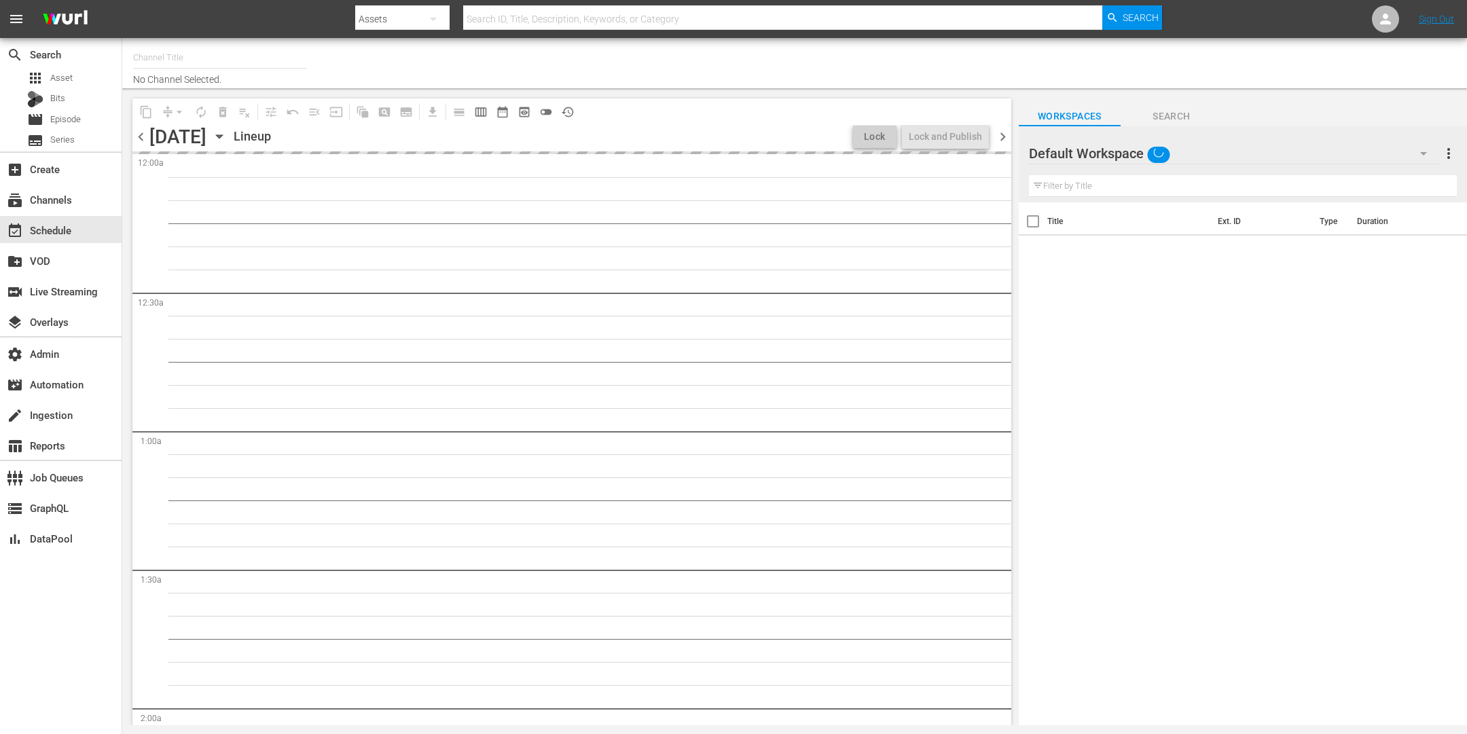
type input "TV by Prime (1990)"
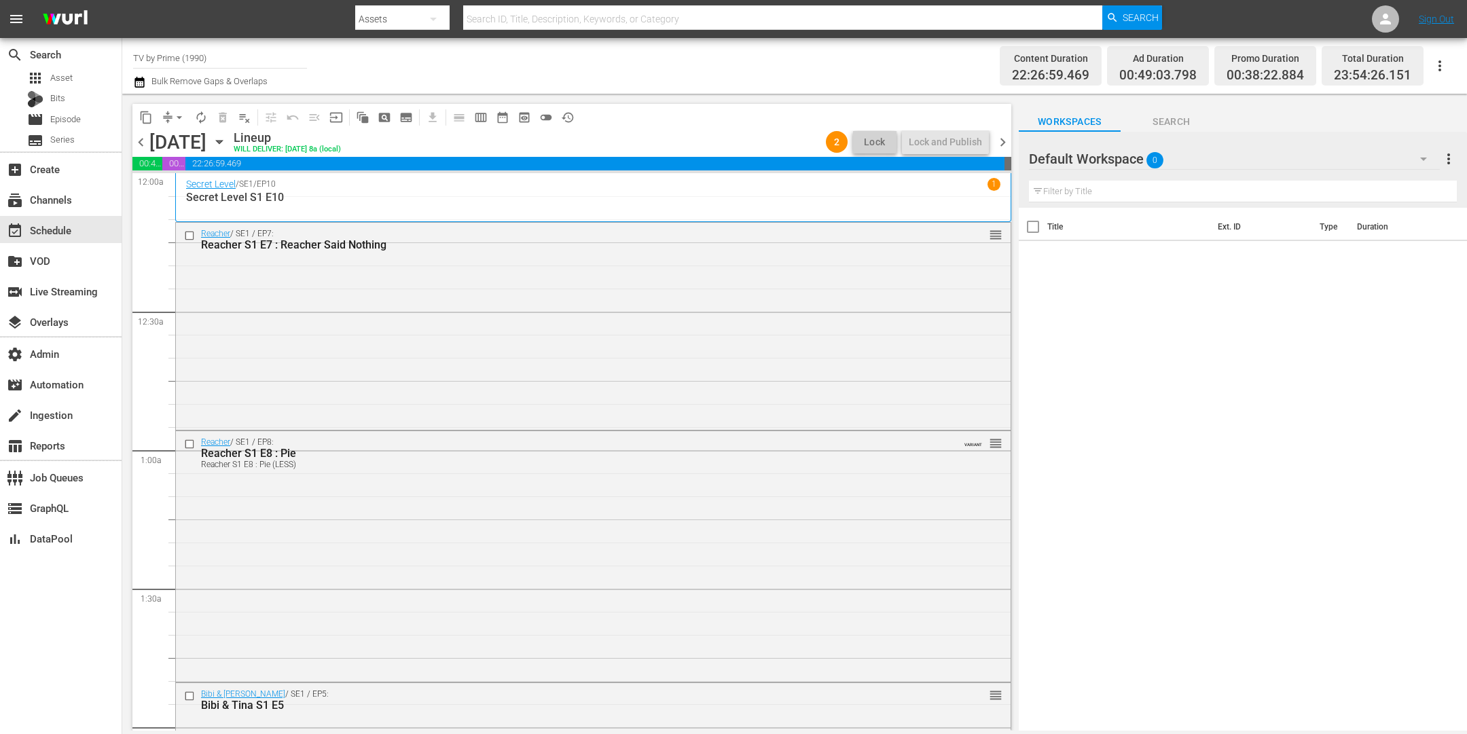
click at [227, 145] on icon "button" at bounding box center [219, 141] width 15 height 15
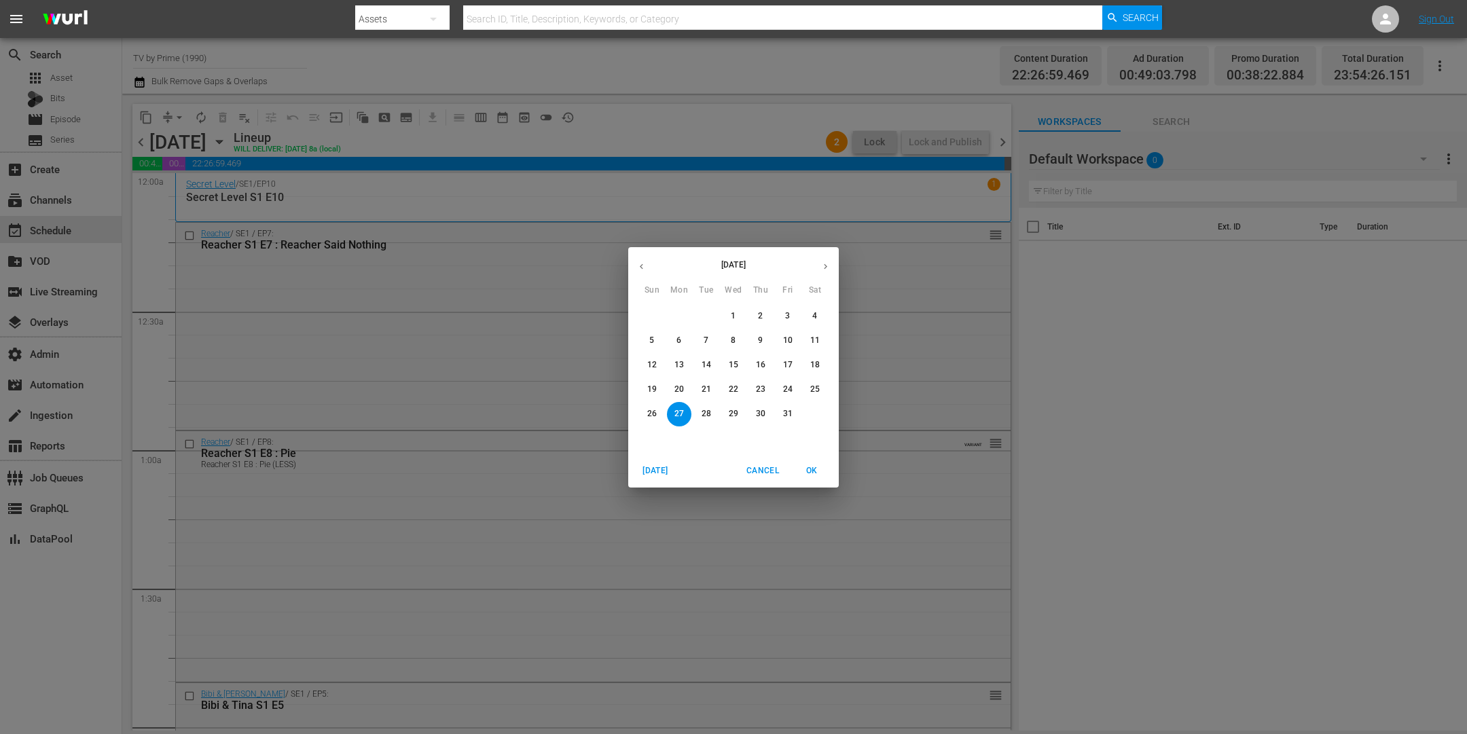
click at [824, 266] on icon "button" at bounding box center [826, 267] width 10 height 10
click at [817, 344] on p "8" at bounding box center [814, 341] width 5 height 12
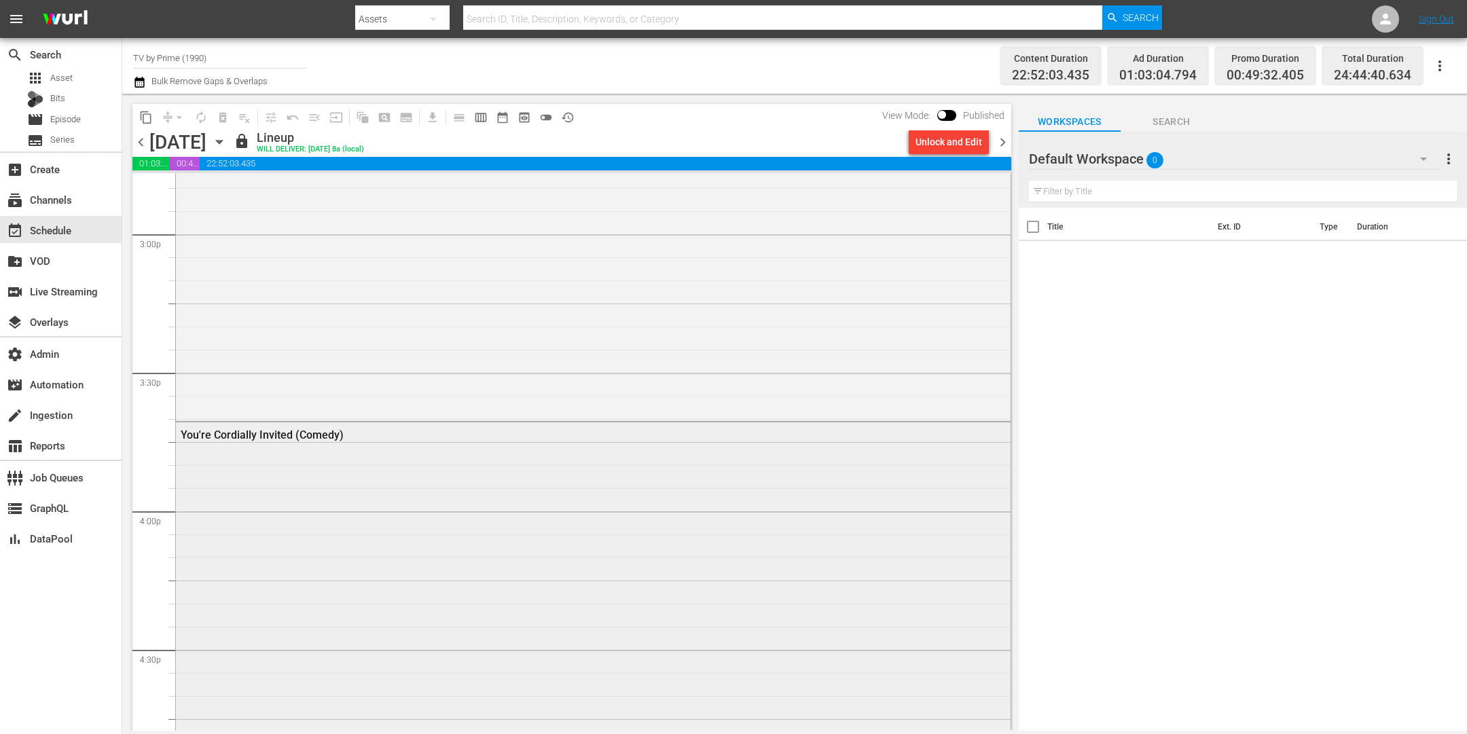
scroll to position [4101, 0]
click at [1428, 151] on icon "button" at bounding box center [1424, 159] width 16 height 16
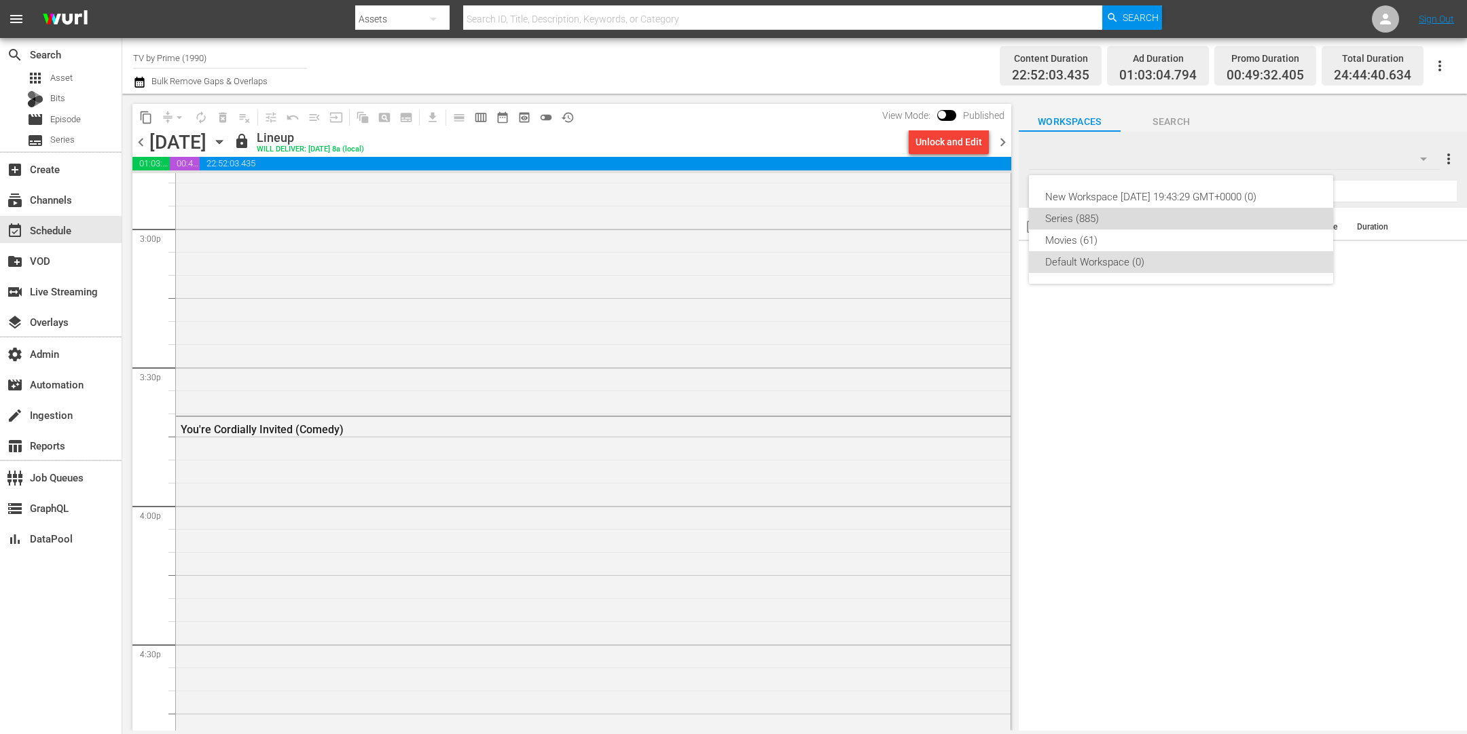
click at [1106, 221] on div "Series (885)" at bounding box center [1181, 219] width 272 height 22
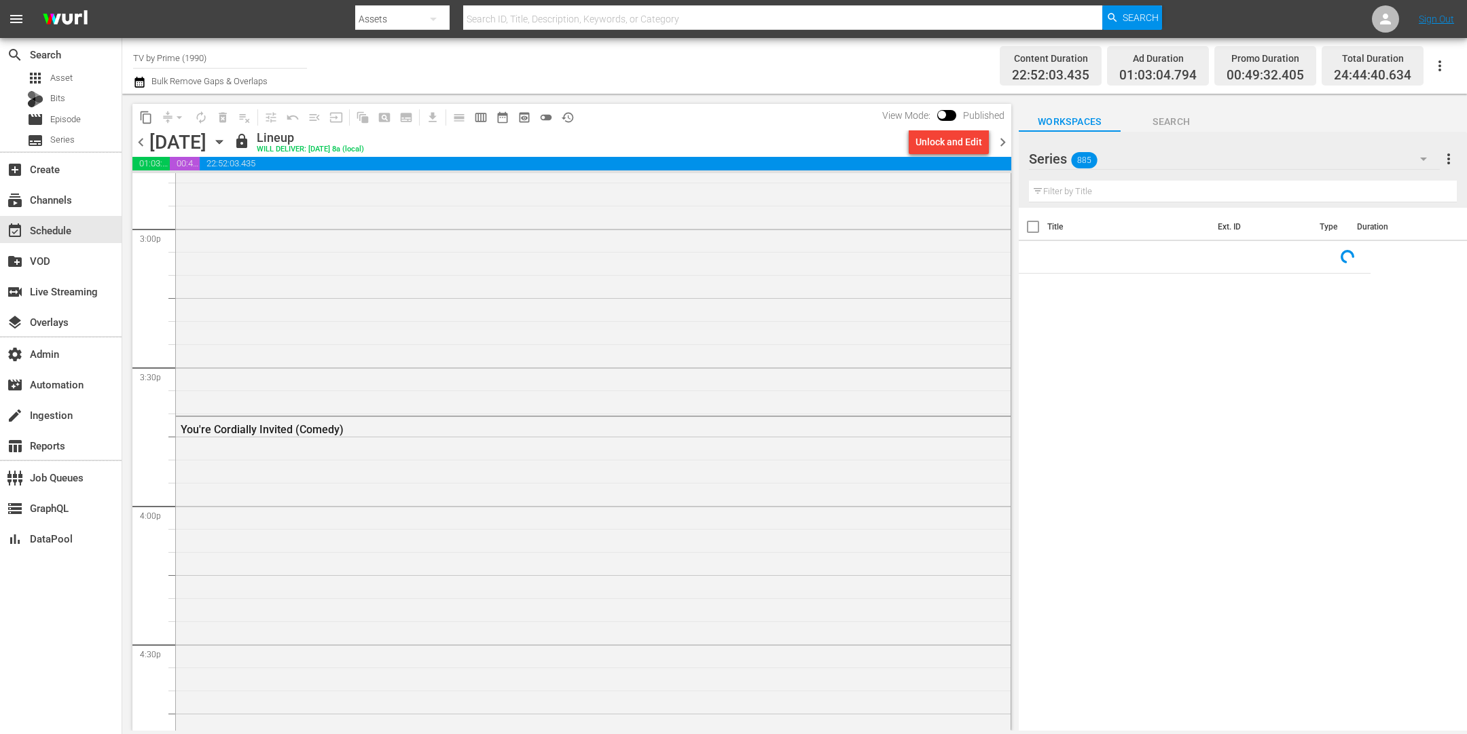
click at [1089, 190] on input "text" at bounding box center [1243, 192] width 428 height 22
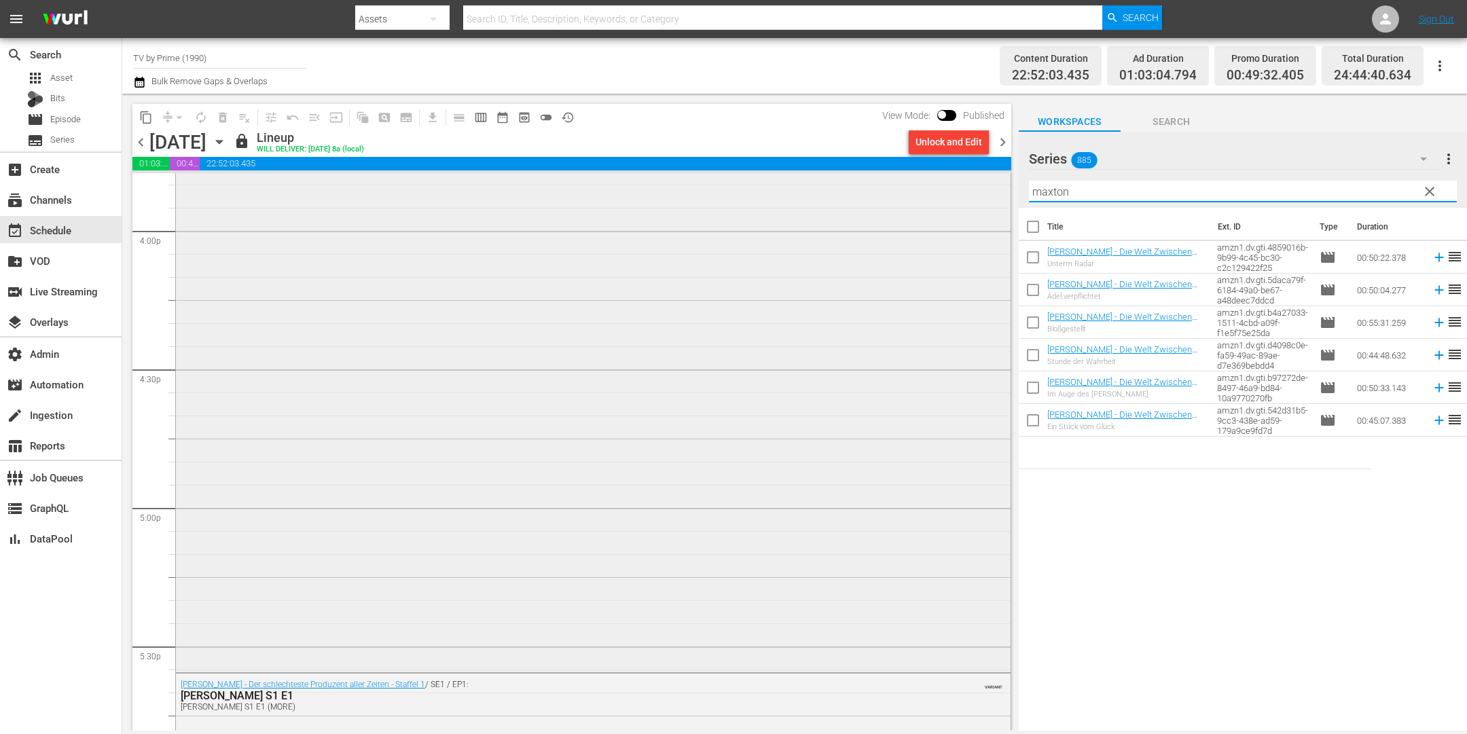
scroll to position [4282, 0]
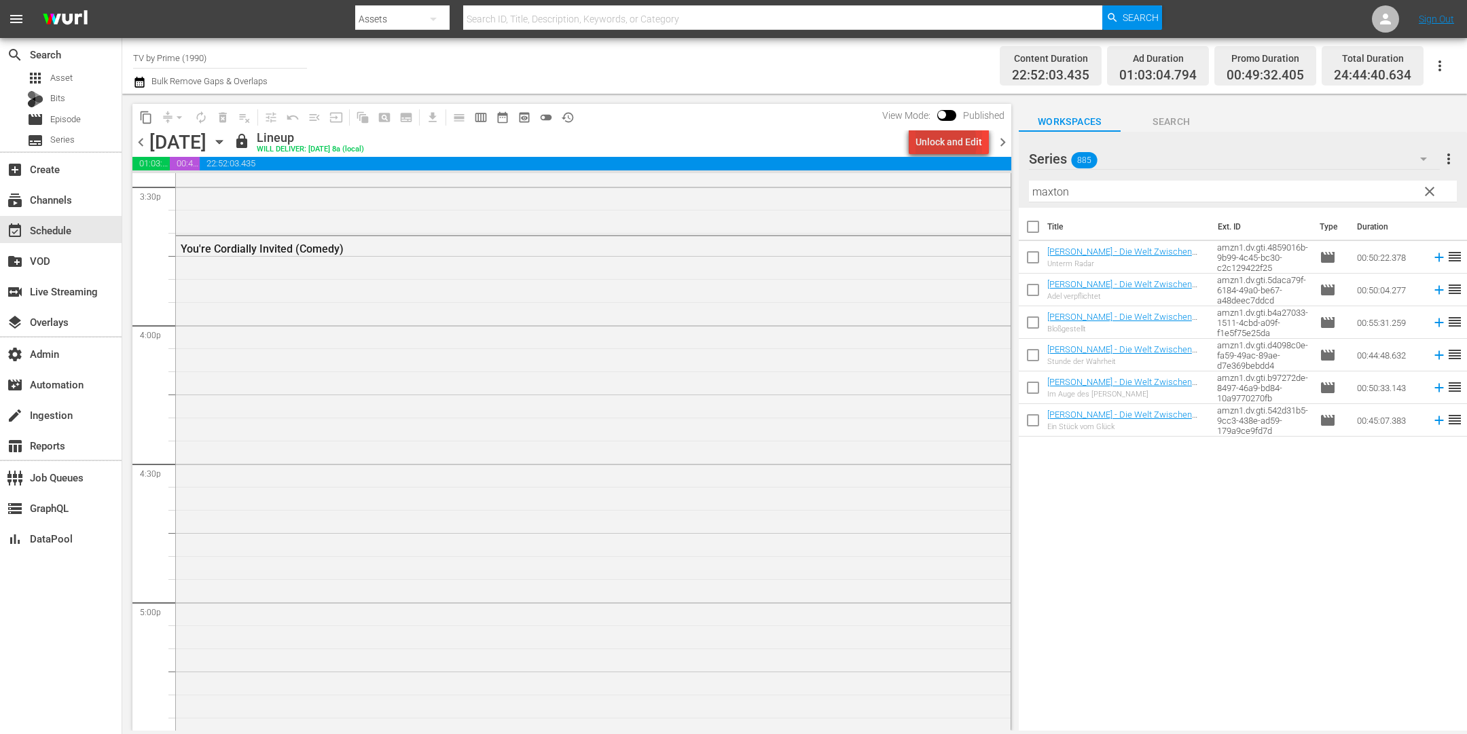
click at [933, 143] on div "Unlock and Edit" at bounding box center [949, 142] width 67 height 24
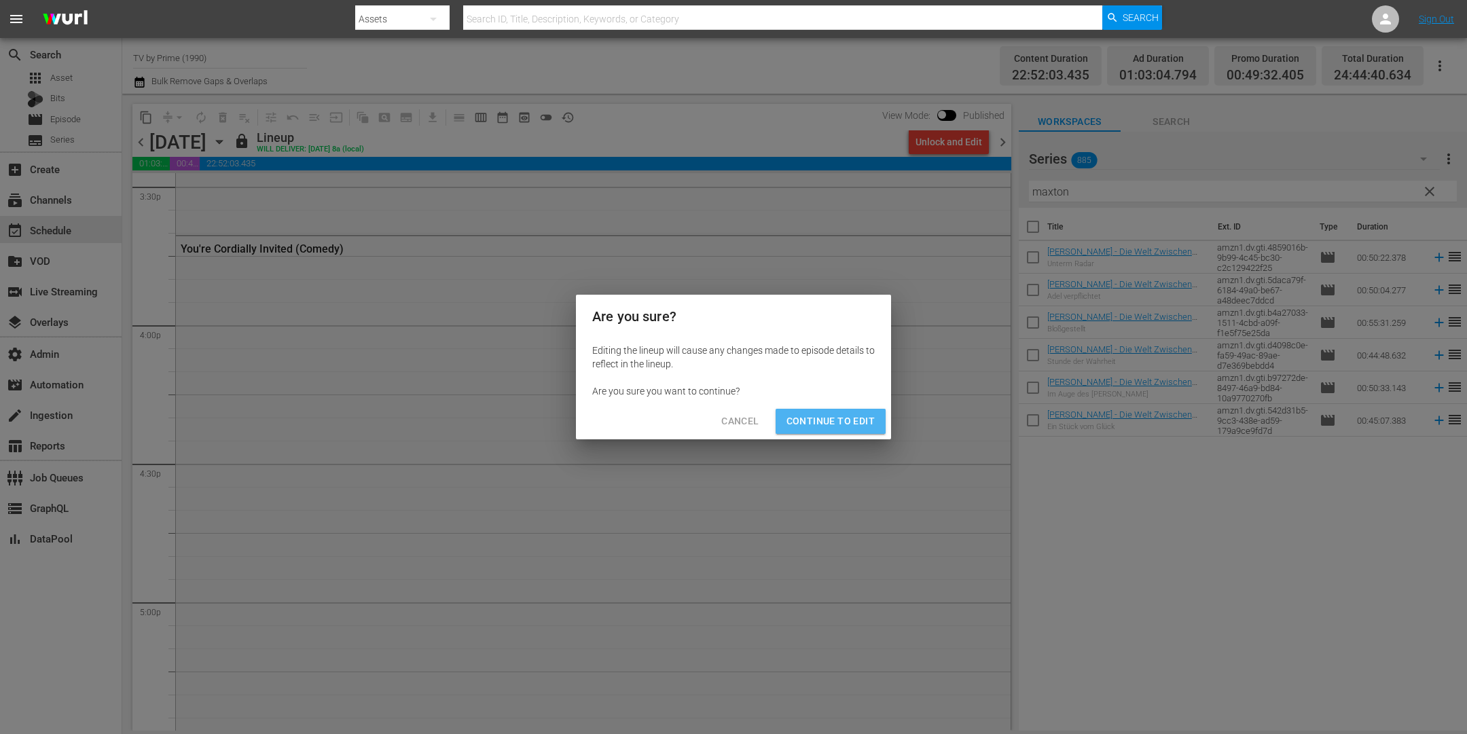
click at [869, 423] on span "Continue to Edit" at bounding box center [831, 421] width 88 height 17
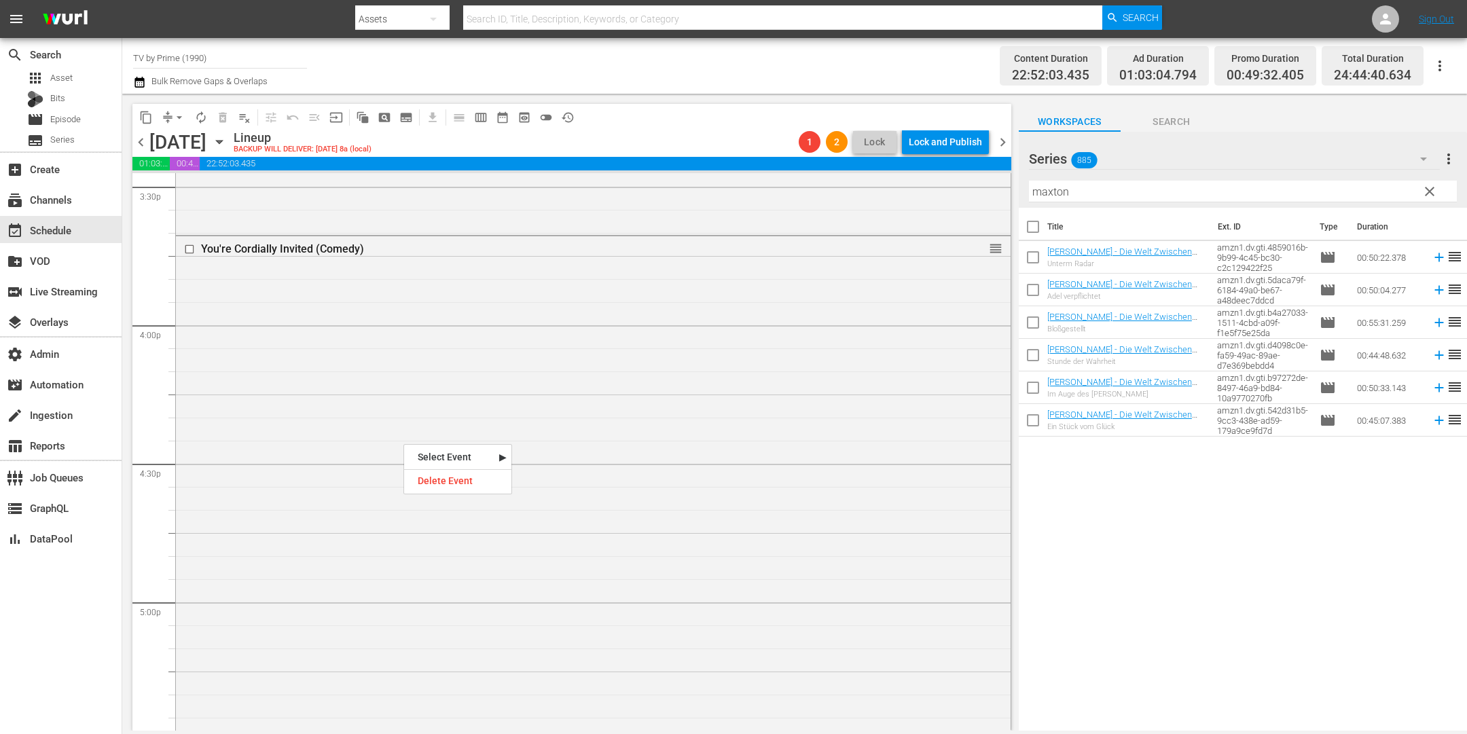
drag, startPoint x: 403, startPoint y: 443, endPoint x: 414, endPoint y: 460, distance: 19.8
click at [440, 485] on div "Delete Event" at bounding box center [457, 481] width 107 height 18
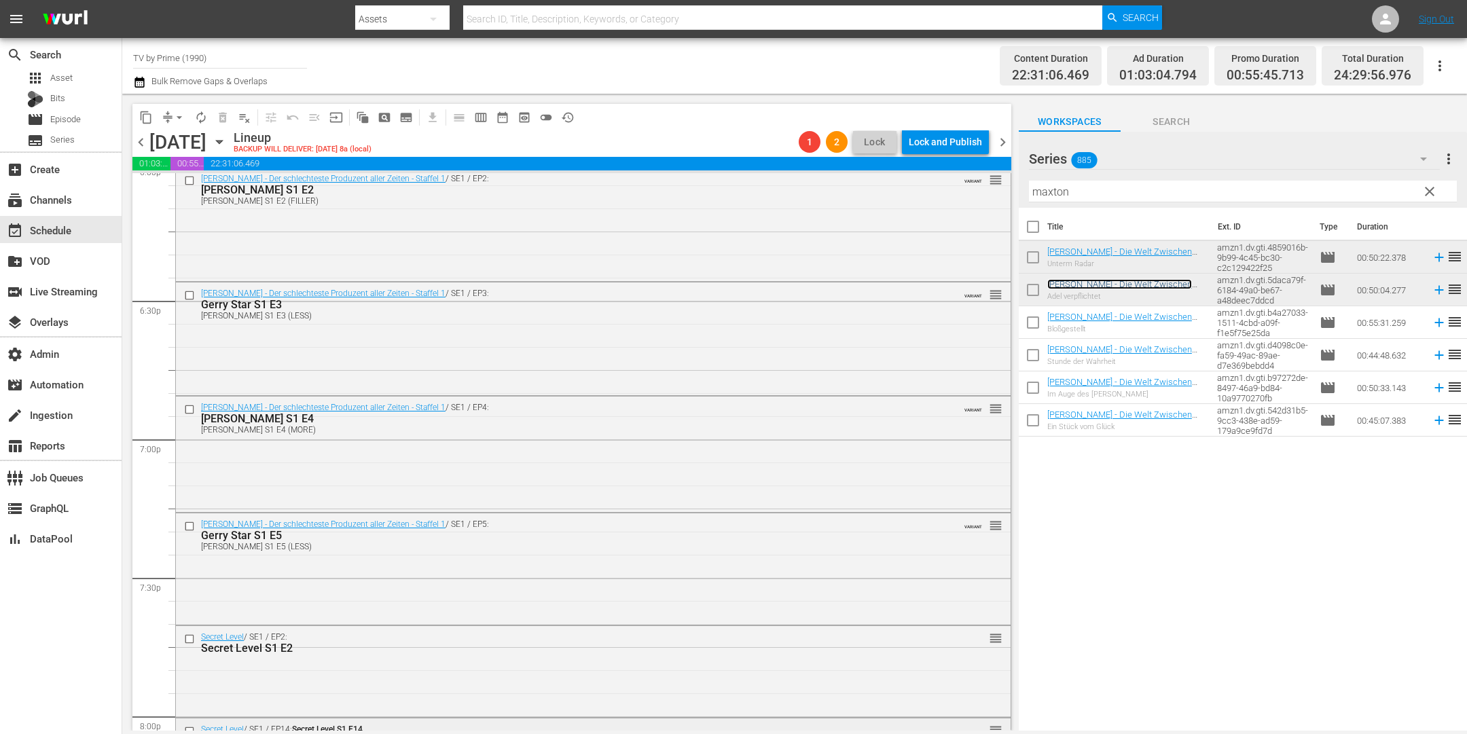
scroll to position [5215, 0]
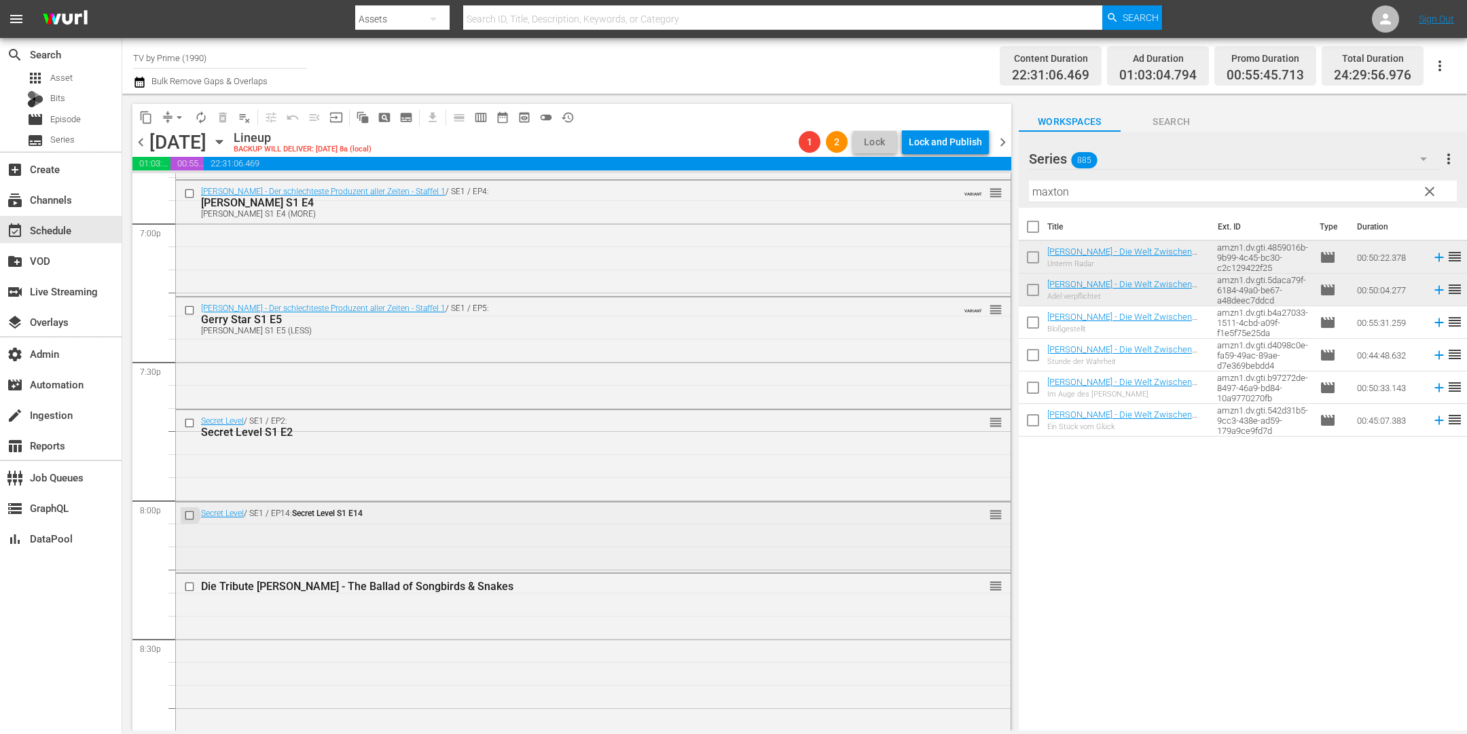
click at [192, 512] on input "checkbox" at bounding box center [191, 516] width 14 height 12
click at [189, 424] on input "checkbox" at bounding box center [191, 424] width 14 height 12
click at [191, 310] on input "checkbox" at bounding box center [191, 310] width 14 height 12
drag, startPoint x: 187, startPoint y: 199, endPoint x: 193, endPoint y: 206, distance: 9.2
click at [187, 198] on div at bounding box center [191, 193] width 20 height 16
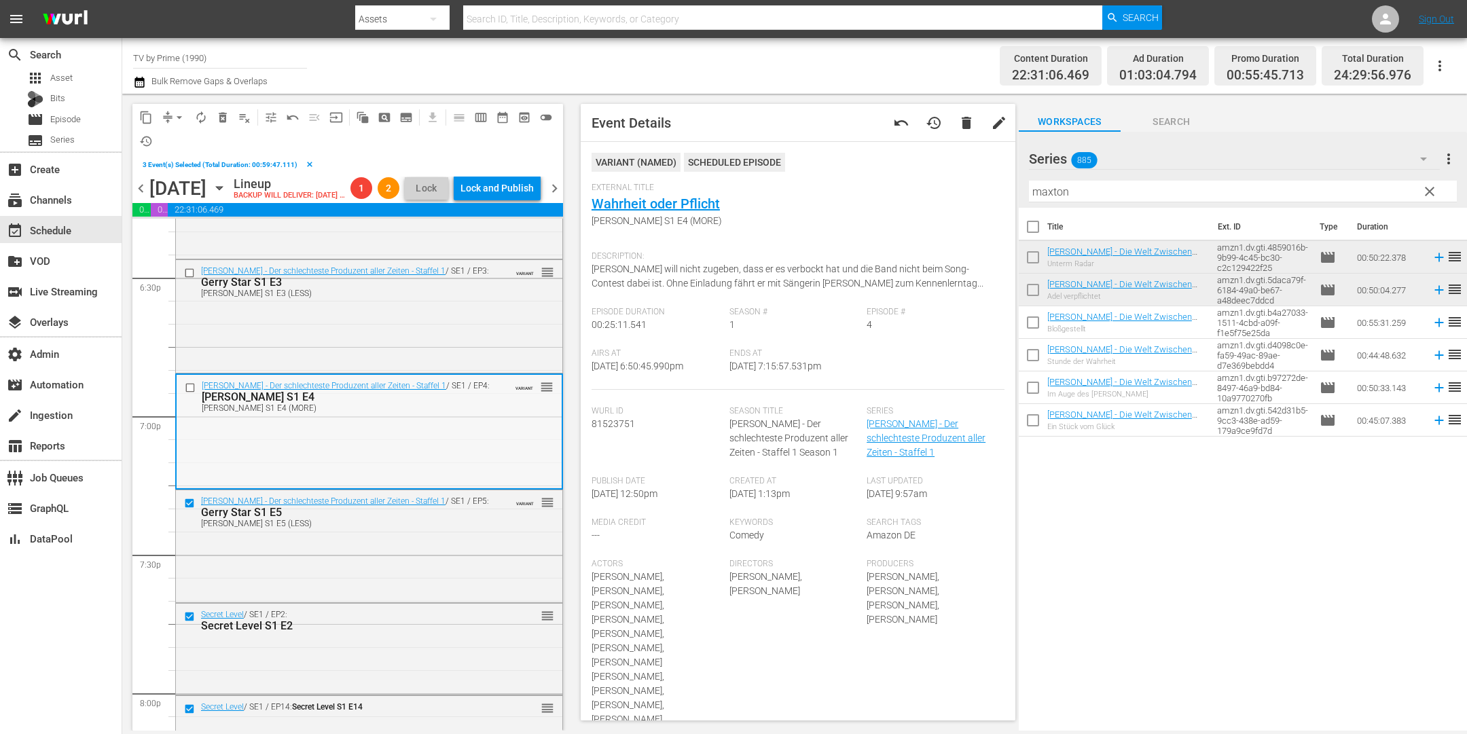
scroll to position [5078, 0]
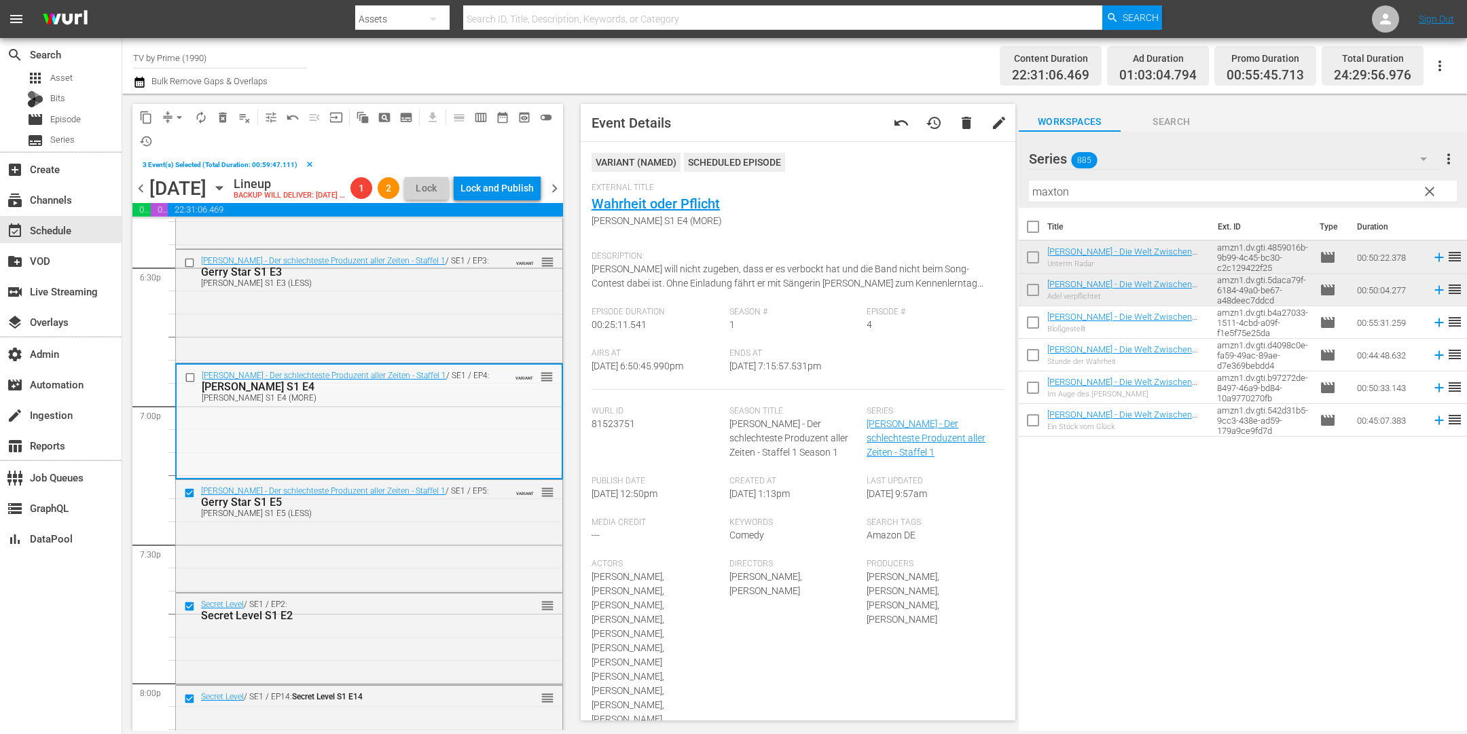
click at [194, 384] on input "checkbox" at bounding box center [192, 378] width 14 height 12
click at [187, 268] on input "checkbox" at bounding box center [191, 263] width 14 height 12
click at [219, 115] on span "delete_forever_outlined" at bounding box center [223, 118] width 14 height 14
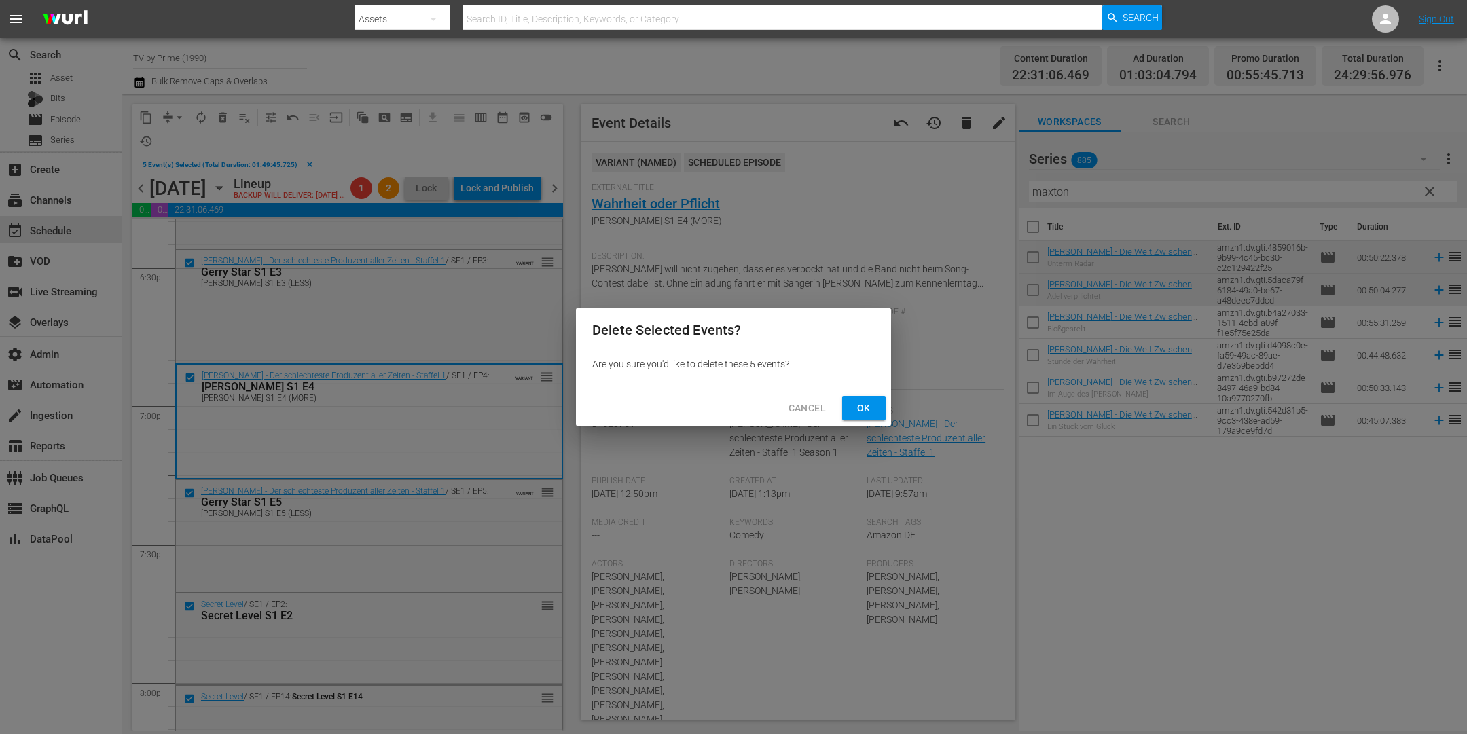
click at [868, 406] on span "Ok" at bounding box center [864, 408] width 22 height 17
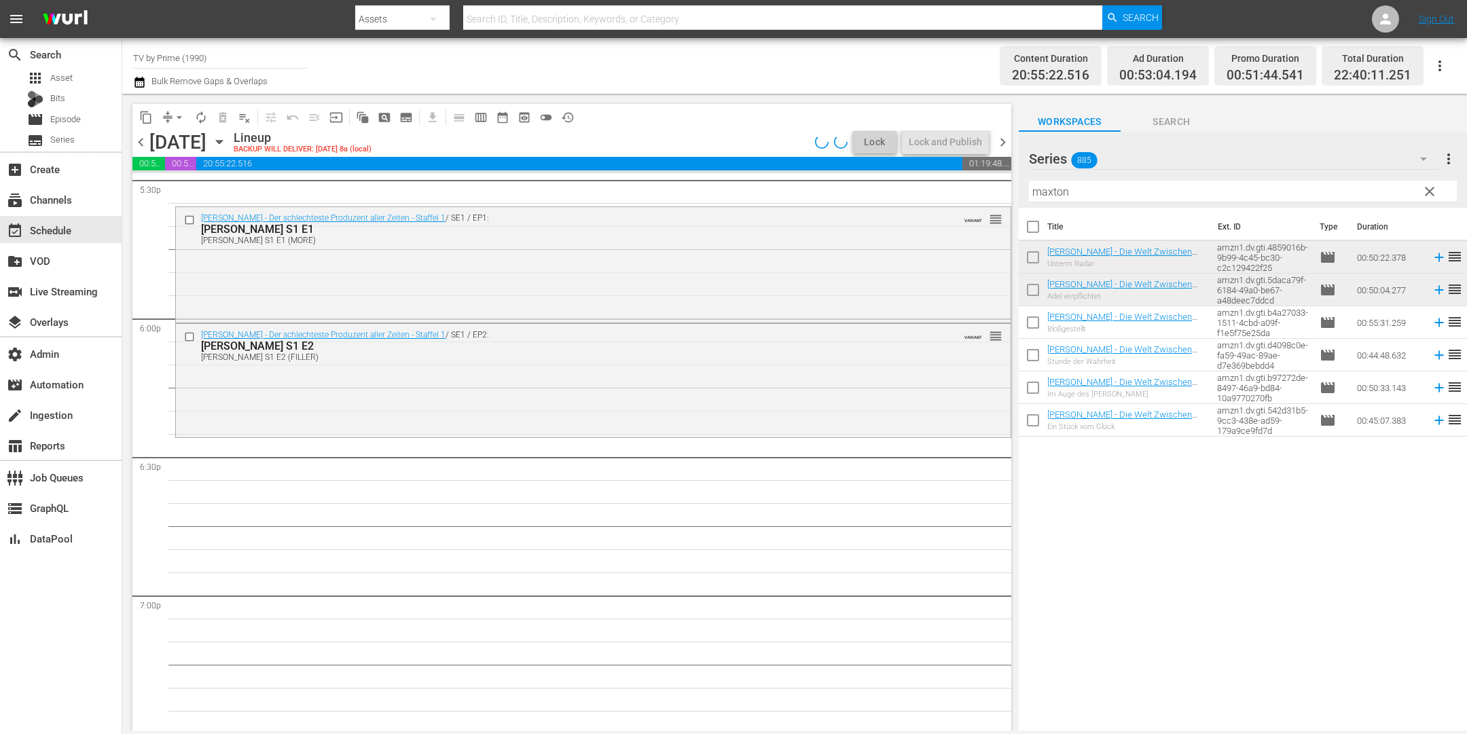
scroll to position [4649, 0]
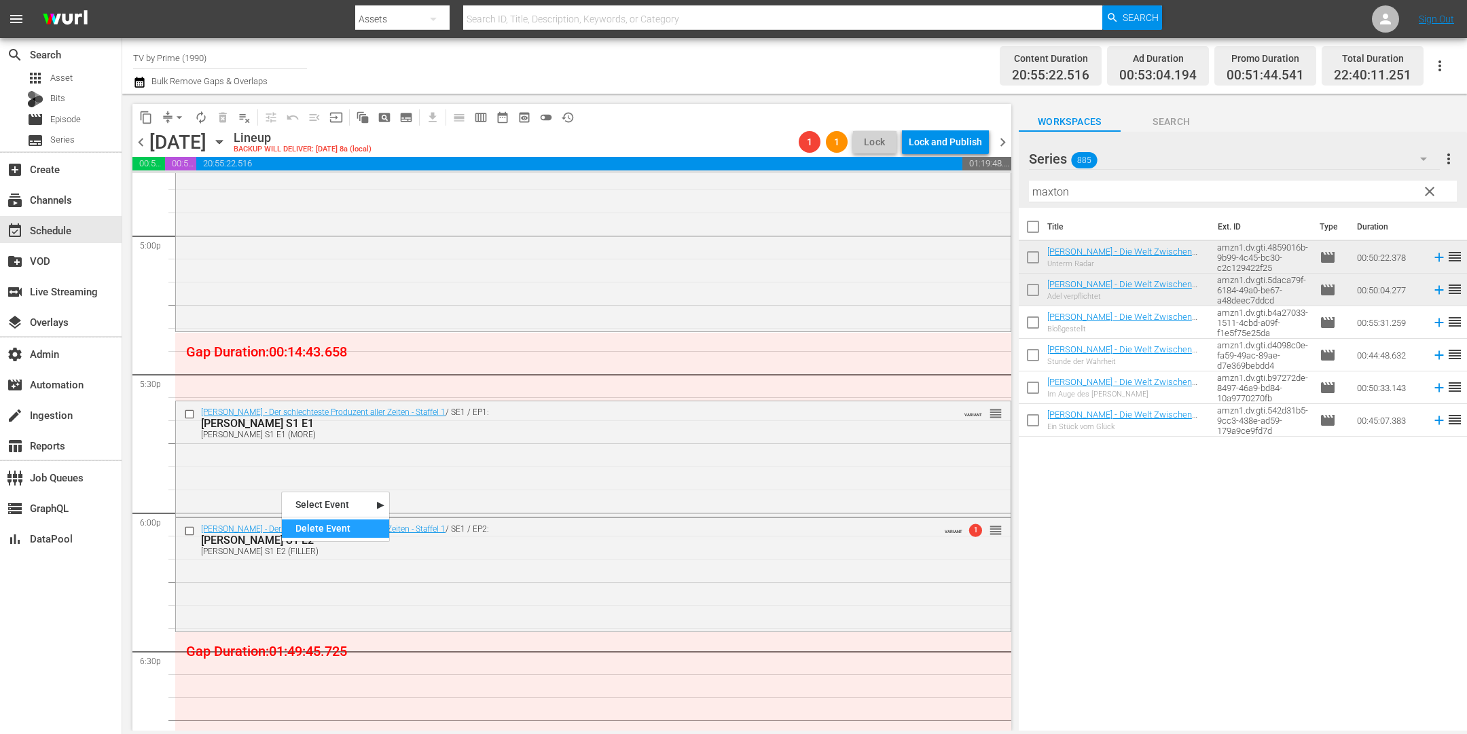
click at [332, 524] on div "Delete Event" at bounding box center [335, 529] width 107 height 18
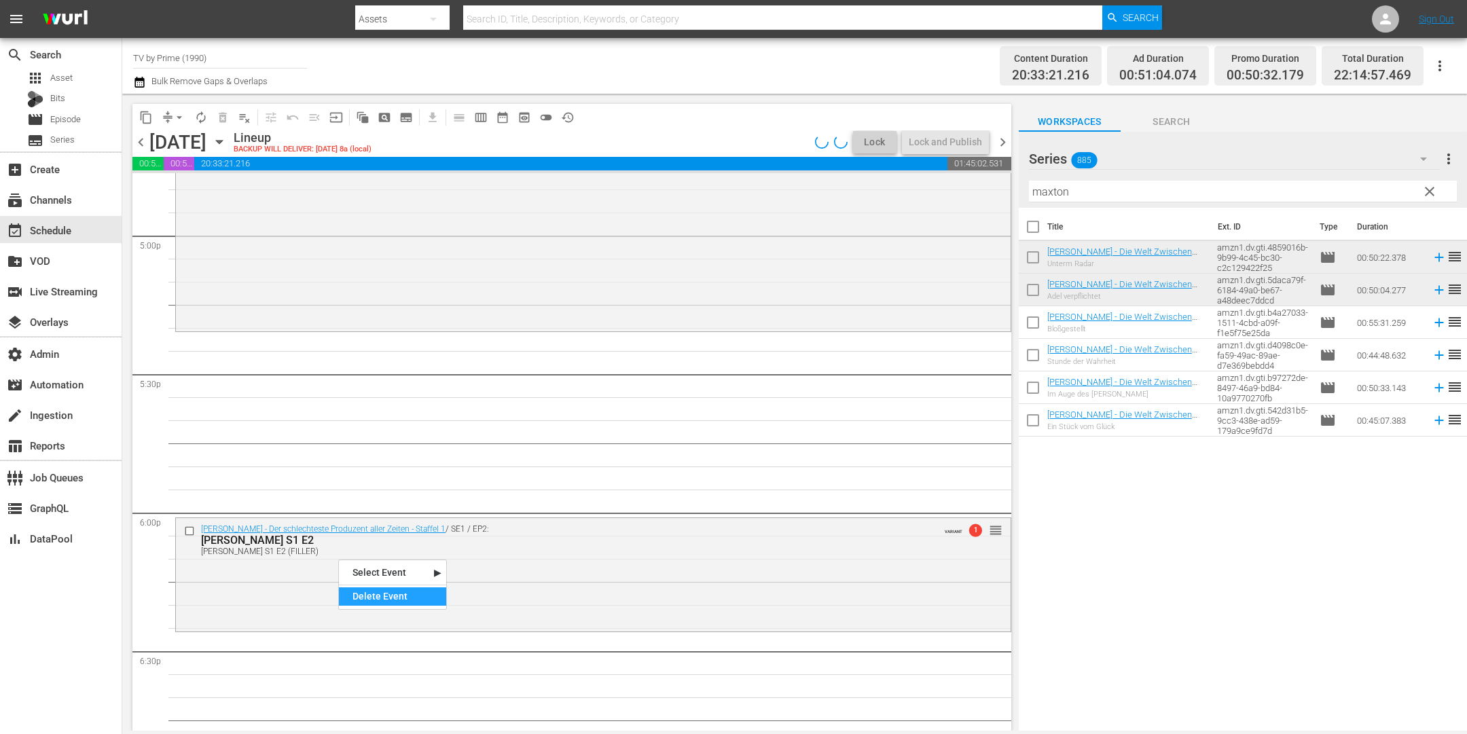
click at [374, 600] on div "Delete Event" at bounding box center [392, 597] width 107 height 18
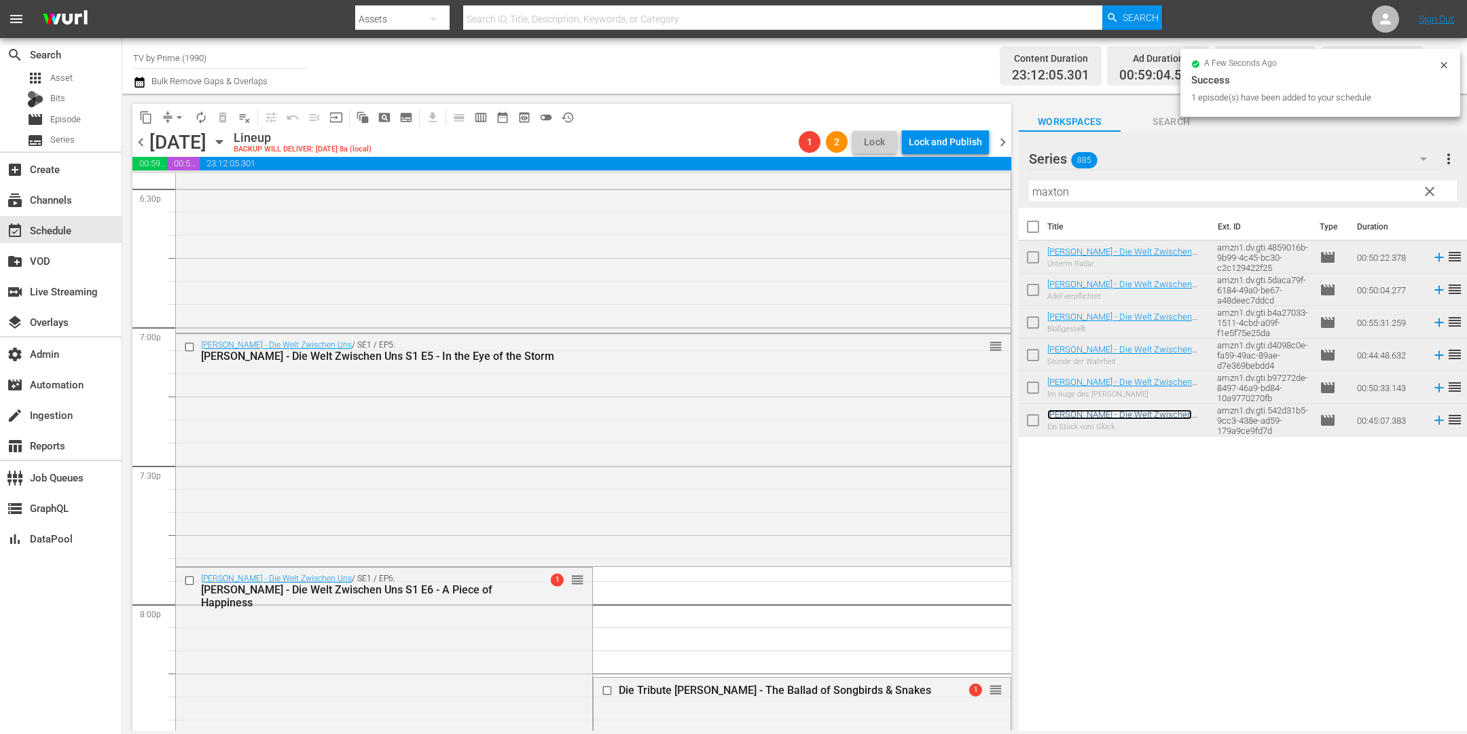
scroll to position [5385, 0]
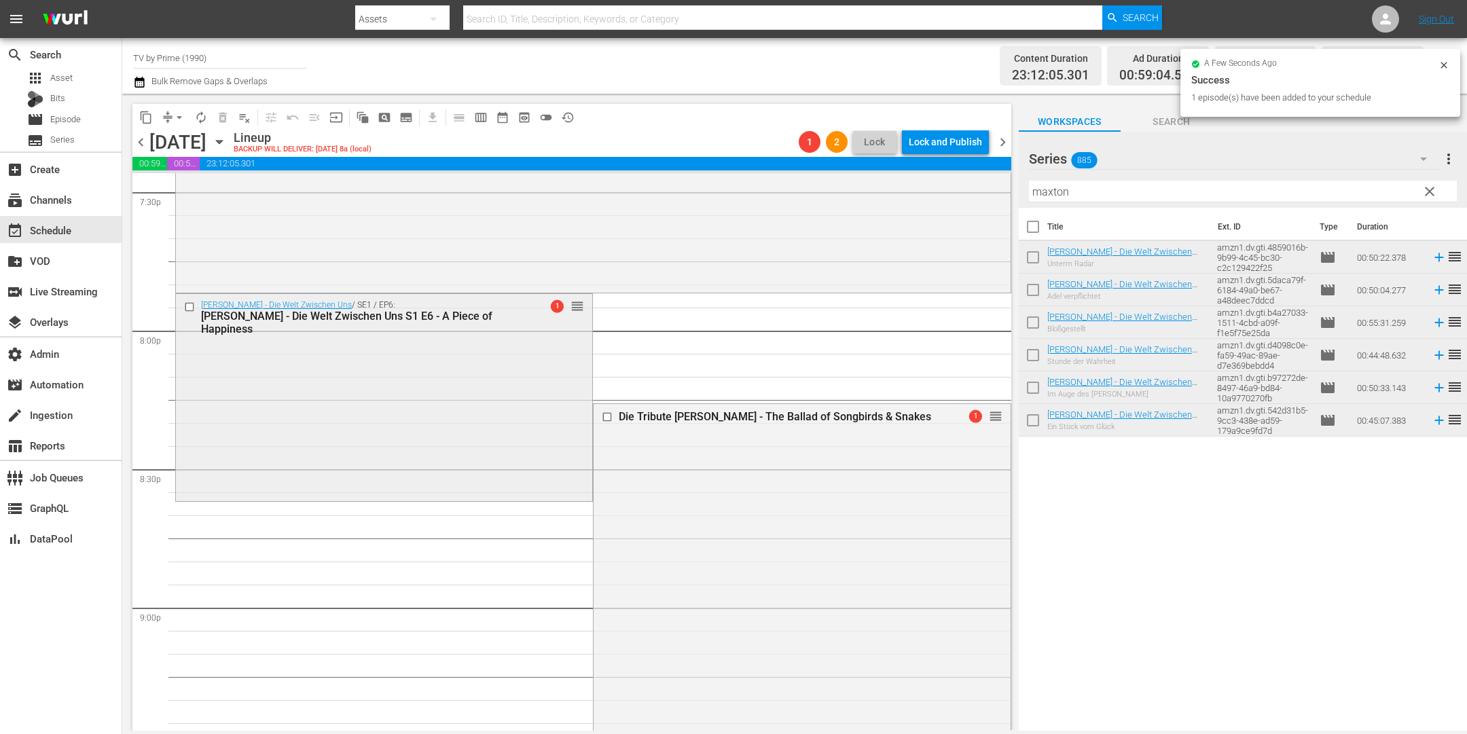
click at [433, 442] on div "Maxton Hall - Die Welt Zwischen Uns / SE1 / EP6: Maxton Hall - Die Welt Zwische…" at bounding box center [384, 396] width 416 height 204
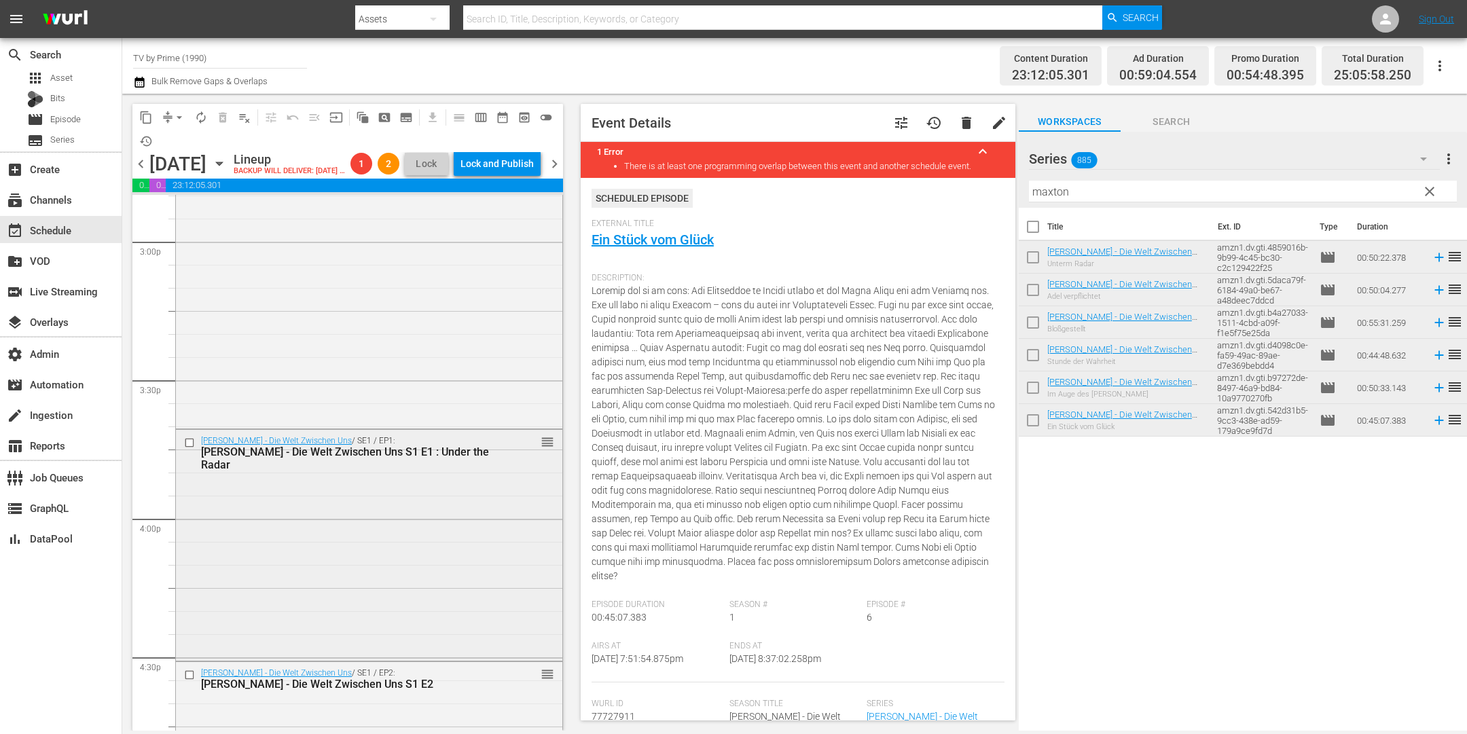
scroll to position [4205, 0]
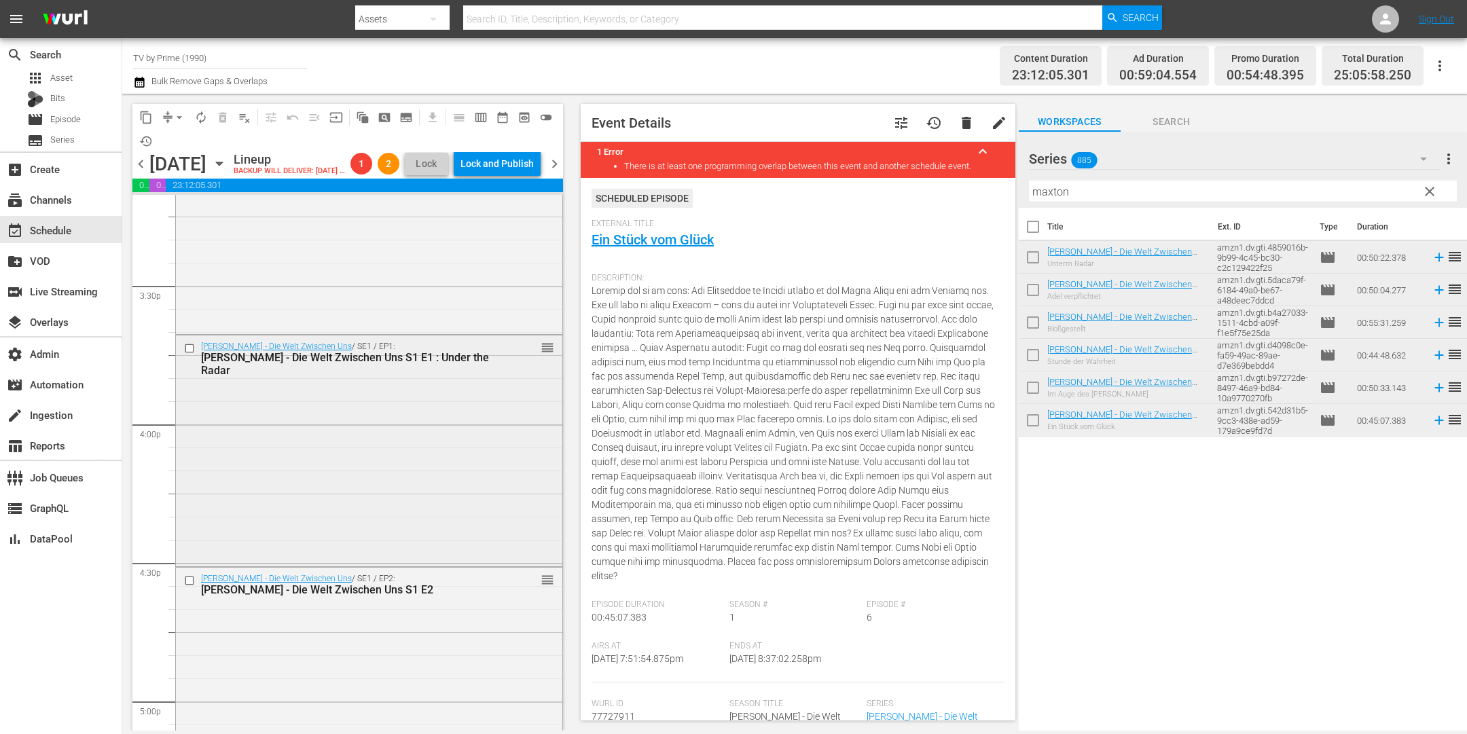
click at [445, 484] on div "Maxton Hall - Die Welt Zwischen Uns / SE1 / EP1: Maxton Hall - Die Welt Zwische…" at bounding box center [369, 450] width 386 height 229
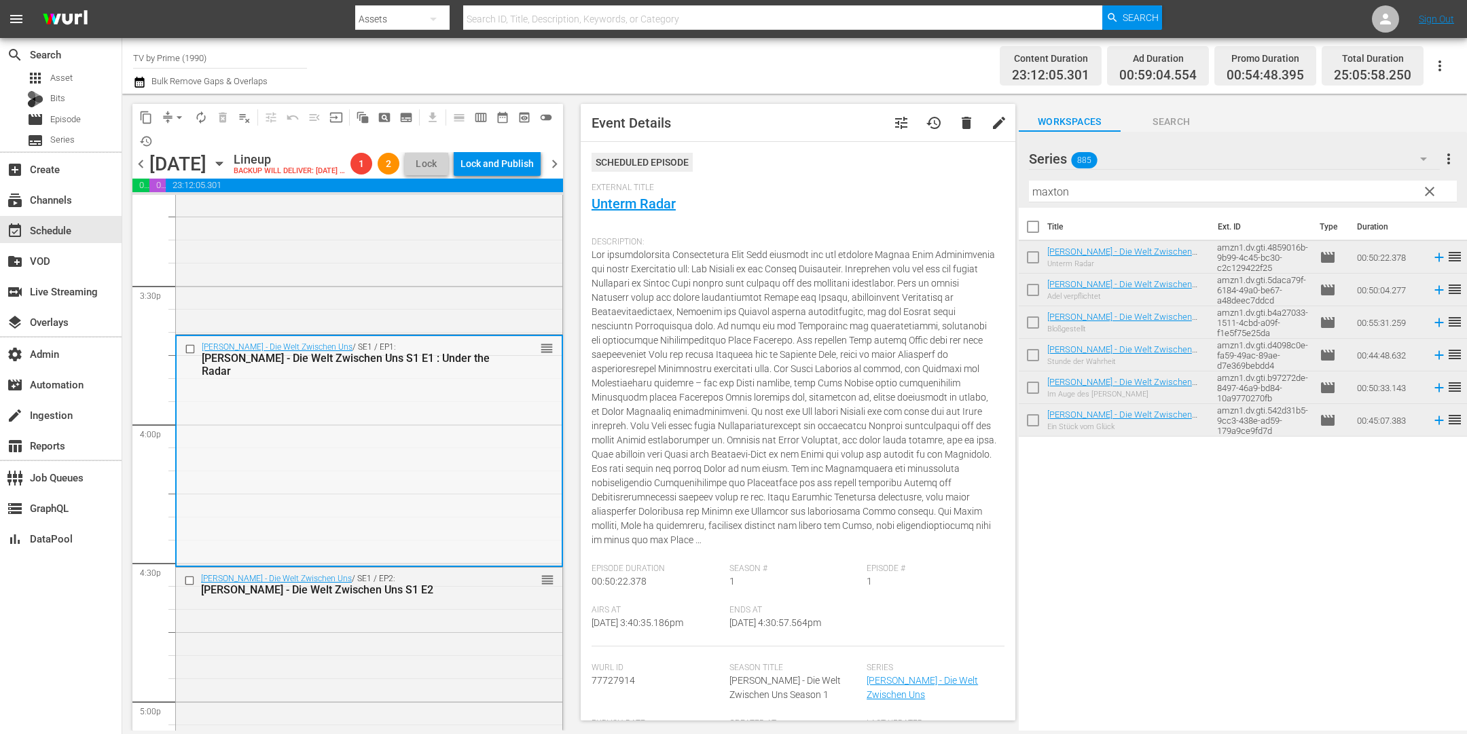
scroll to position [4400, 0]
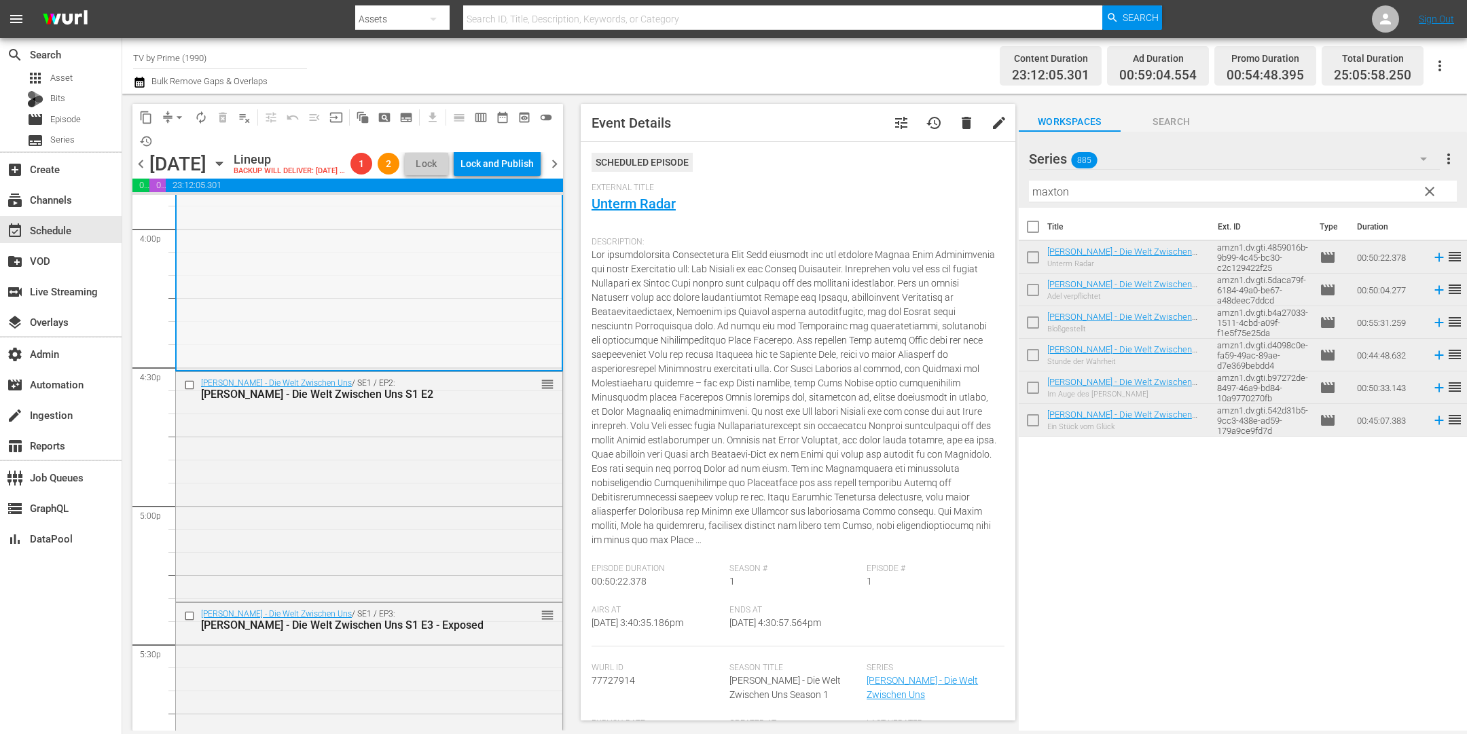
click at [452, 483] on div "Maxton Hall - Die Welt Zwischen Uns / SE1 / EP2: Maxton Hall - Die Welt Zwische…" at bounding box center [369, 485] width 386 height 227
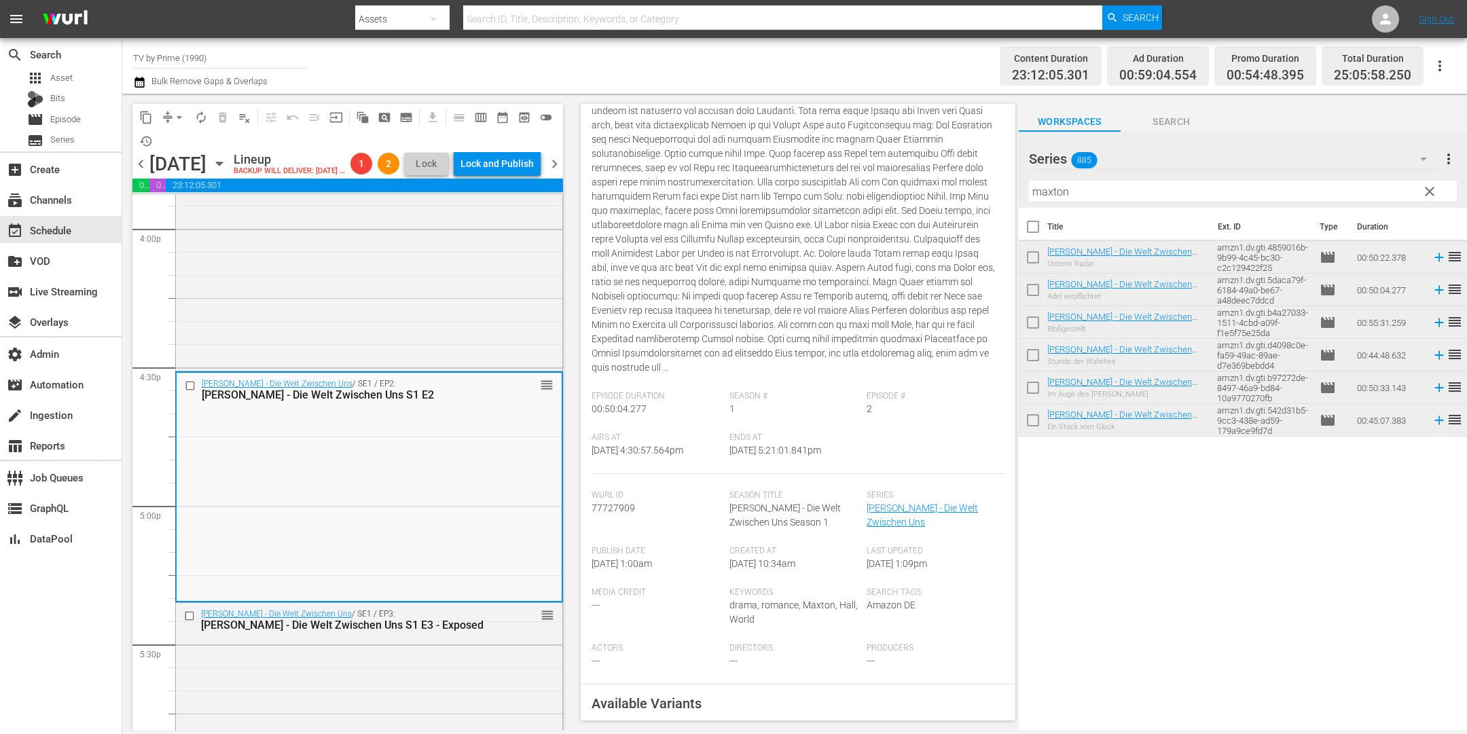
scroll to position [491, 0]
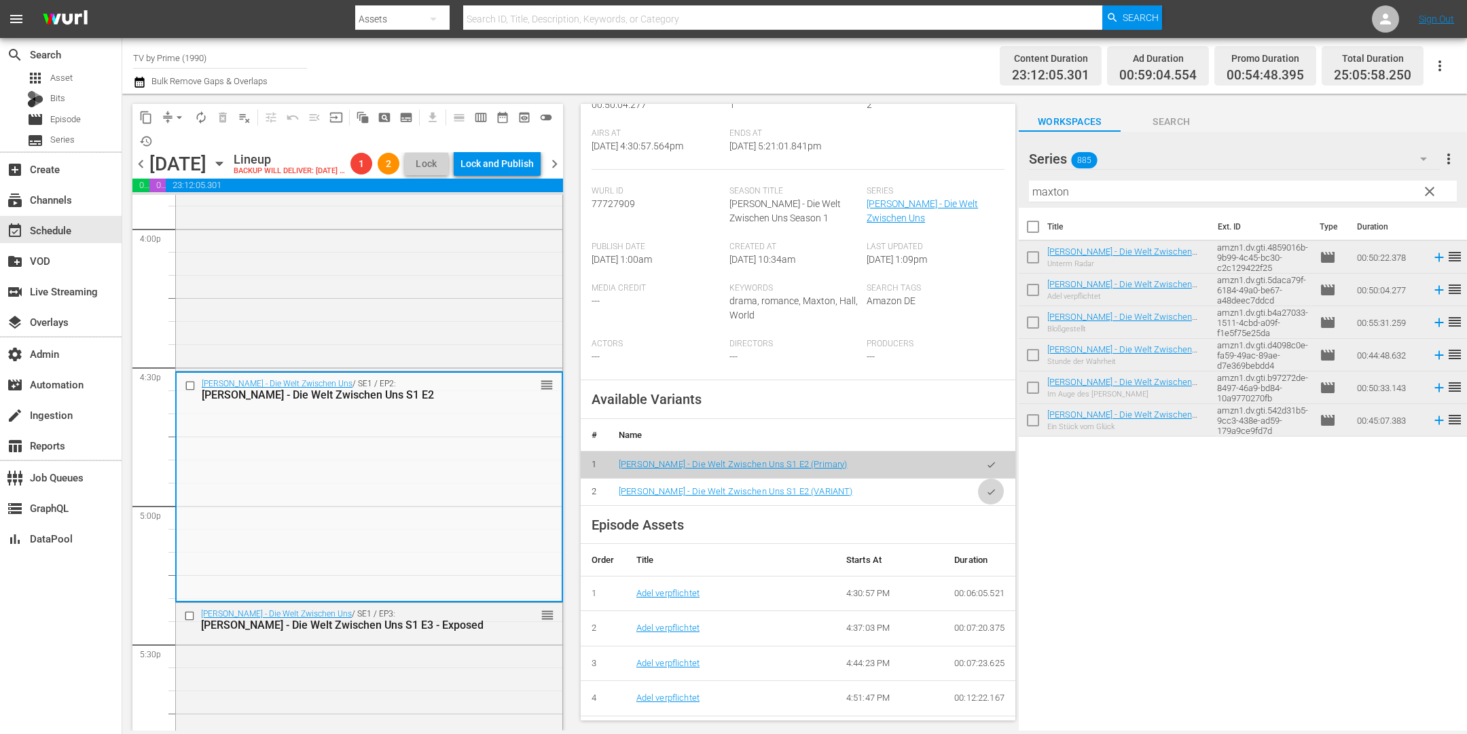
click at [986, 497] on icon "button" at bounding box center [991, 492] width 10 height 10
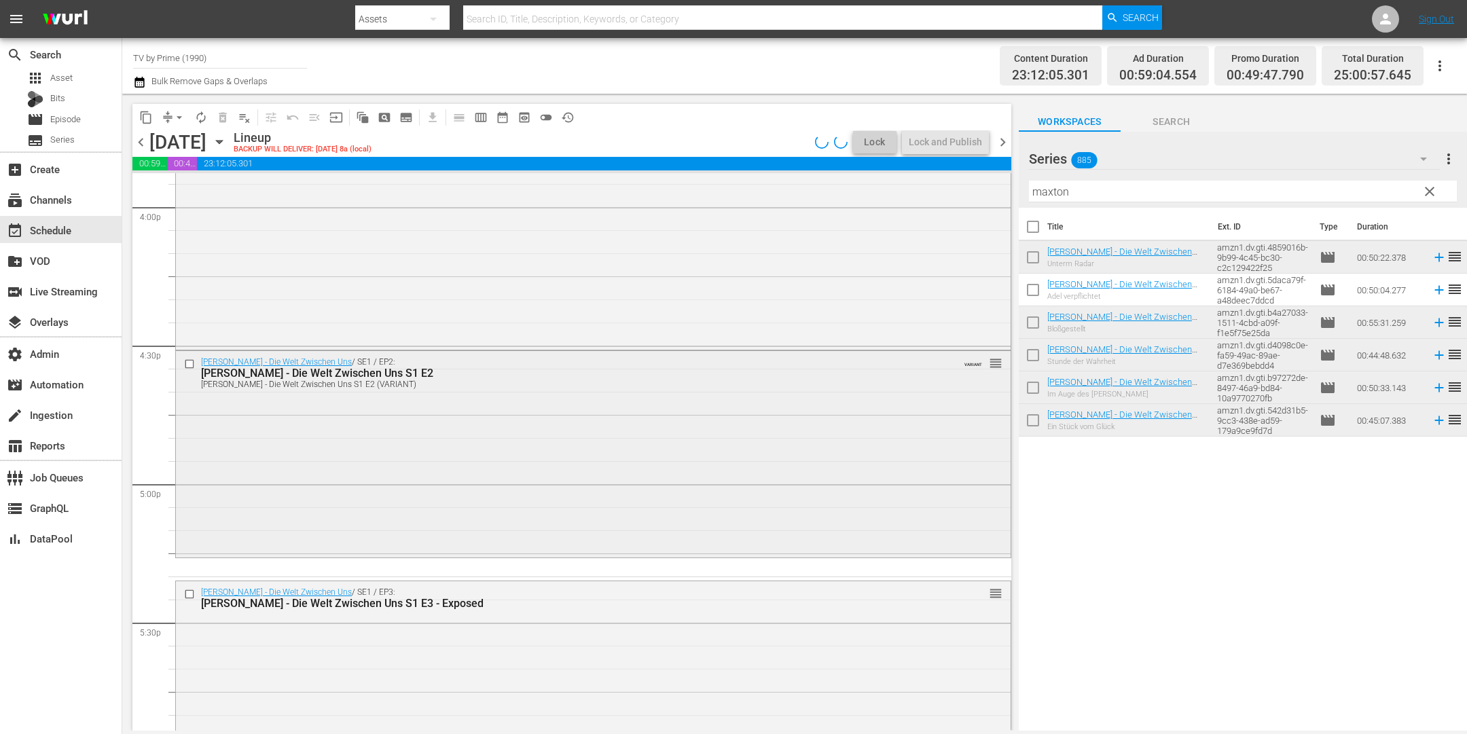
click at [389, 505] on div "Maxton Hall - Die Welt Zwischen Uns / SE1 / EP2: Maxton Hall - Die Welt Zwische…" at bounding box center [593, 453] width 835 height 204
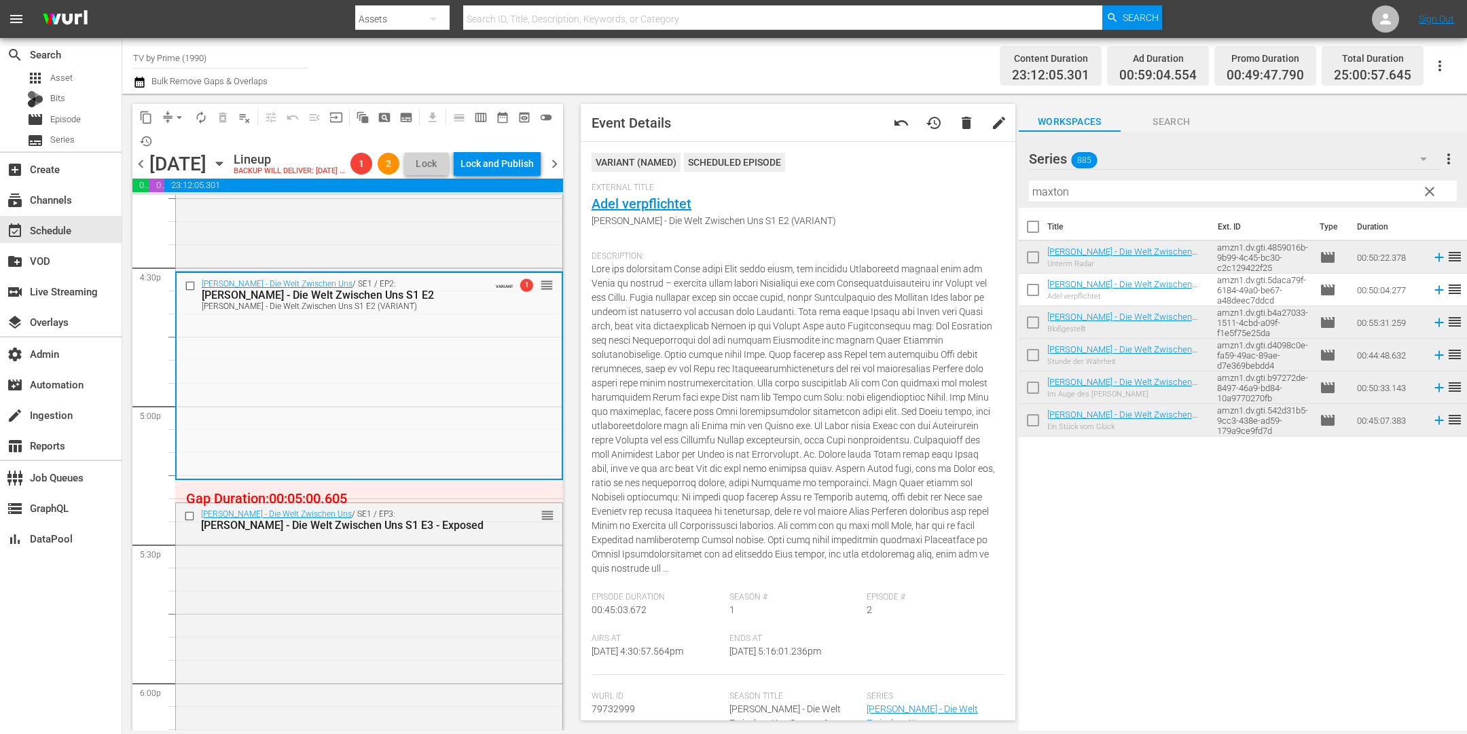
scroll to position [4511, 0]
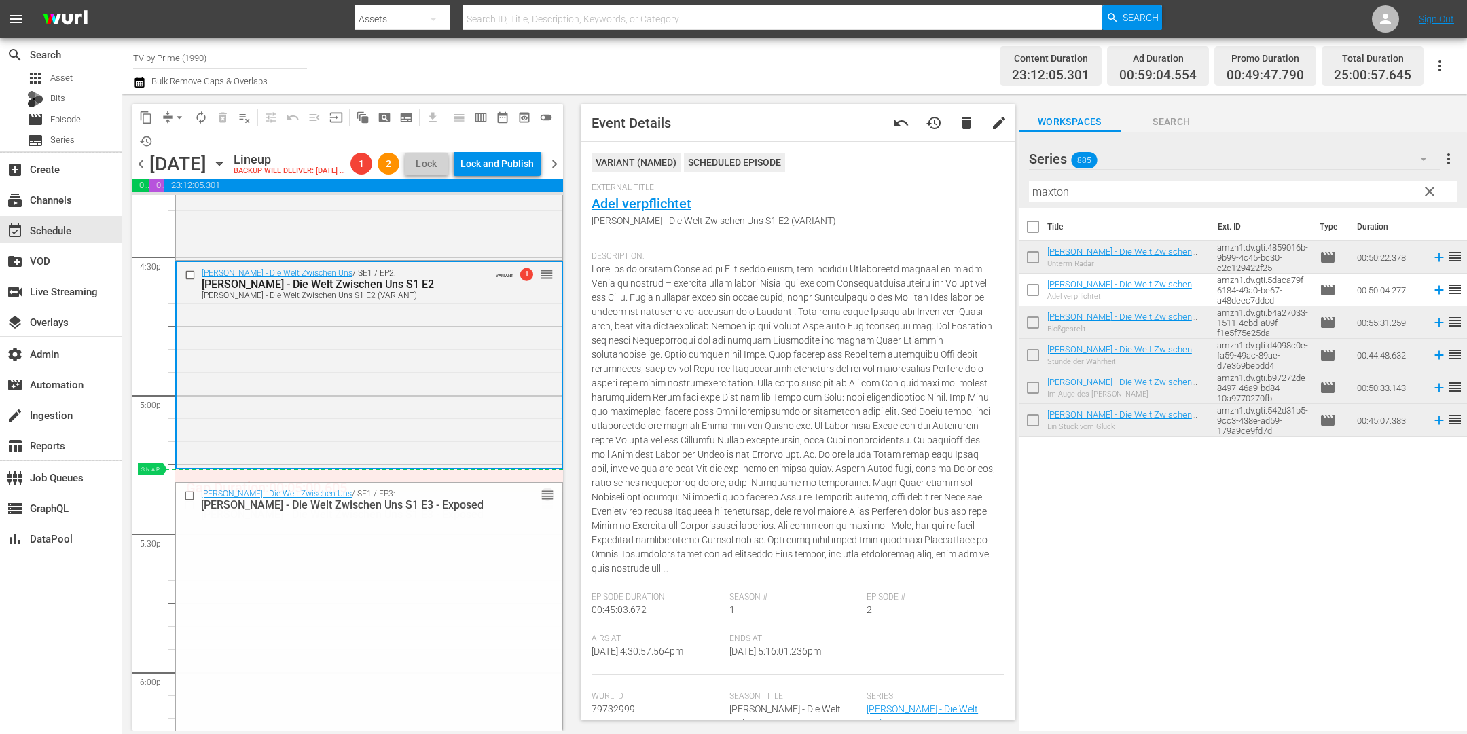
drag, startPoint x: 537, startPoint y: 523, endPoint x: 530, endPoint y: 499, distance: 24.7
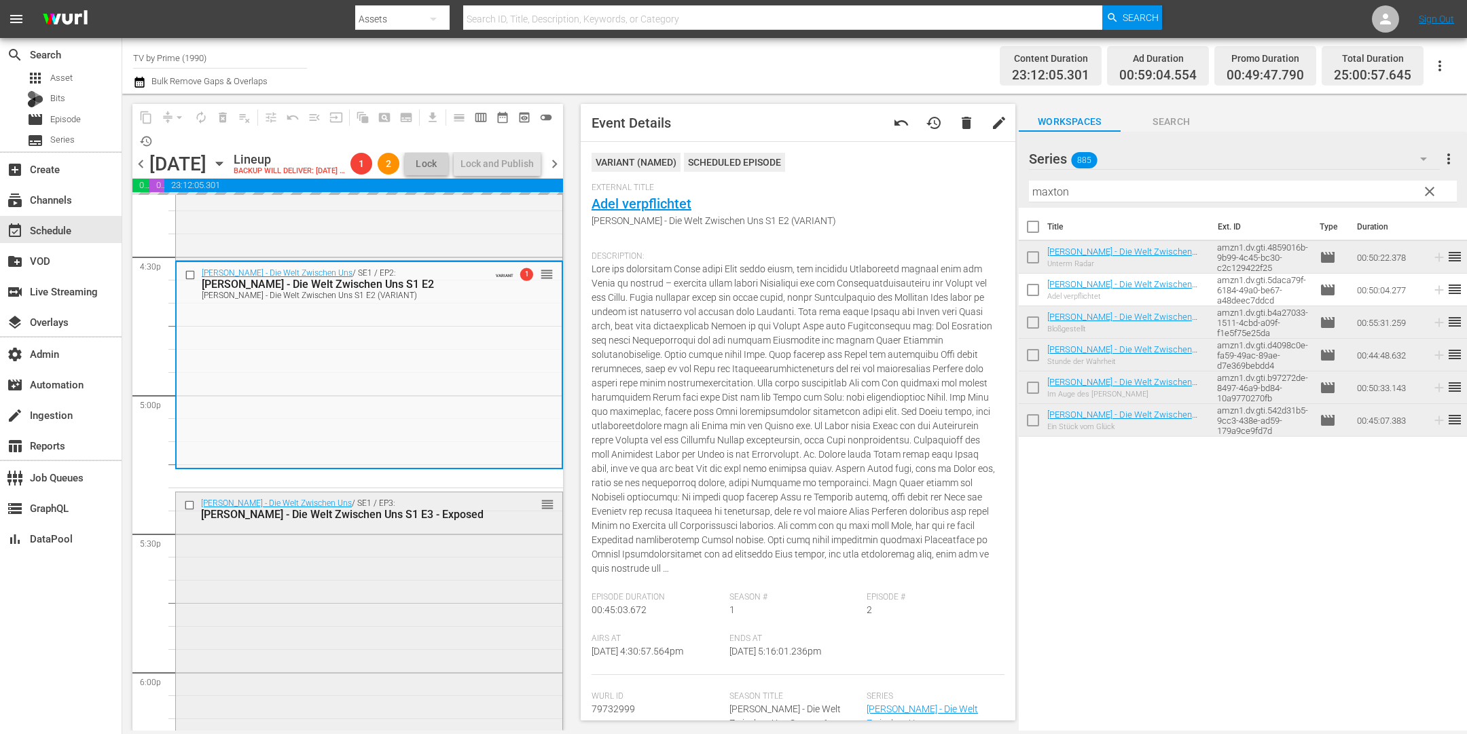
scroll to position [4677, 0]
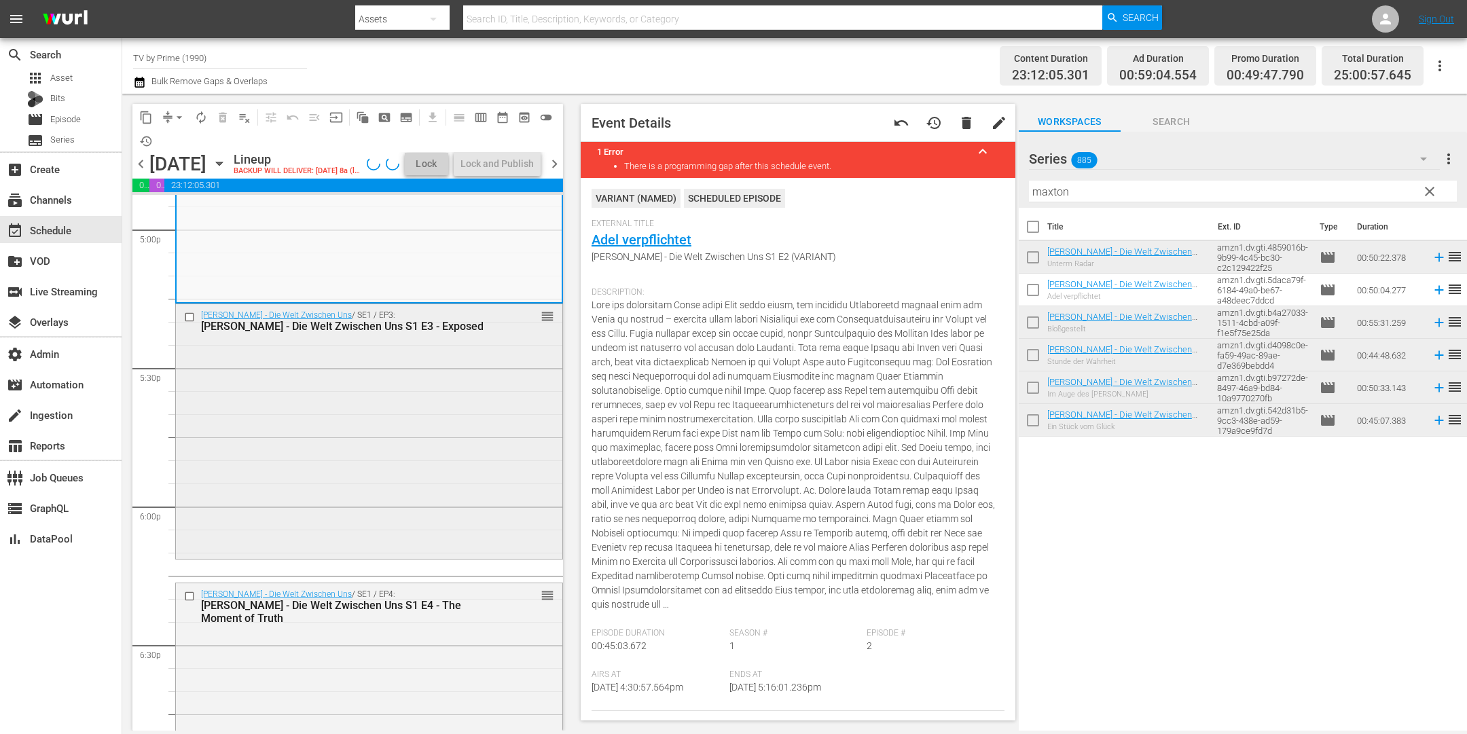
click at [442, 508] on div "Maxton Hall - Die Welt Zwischen Uns / SE1 / EP3: Maxton Hall - Die Welt Zwische…" at bounding box center [369, 430] width 386 height 253
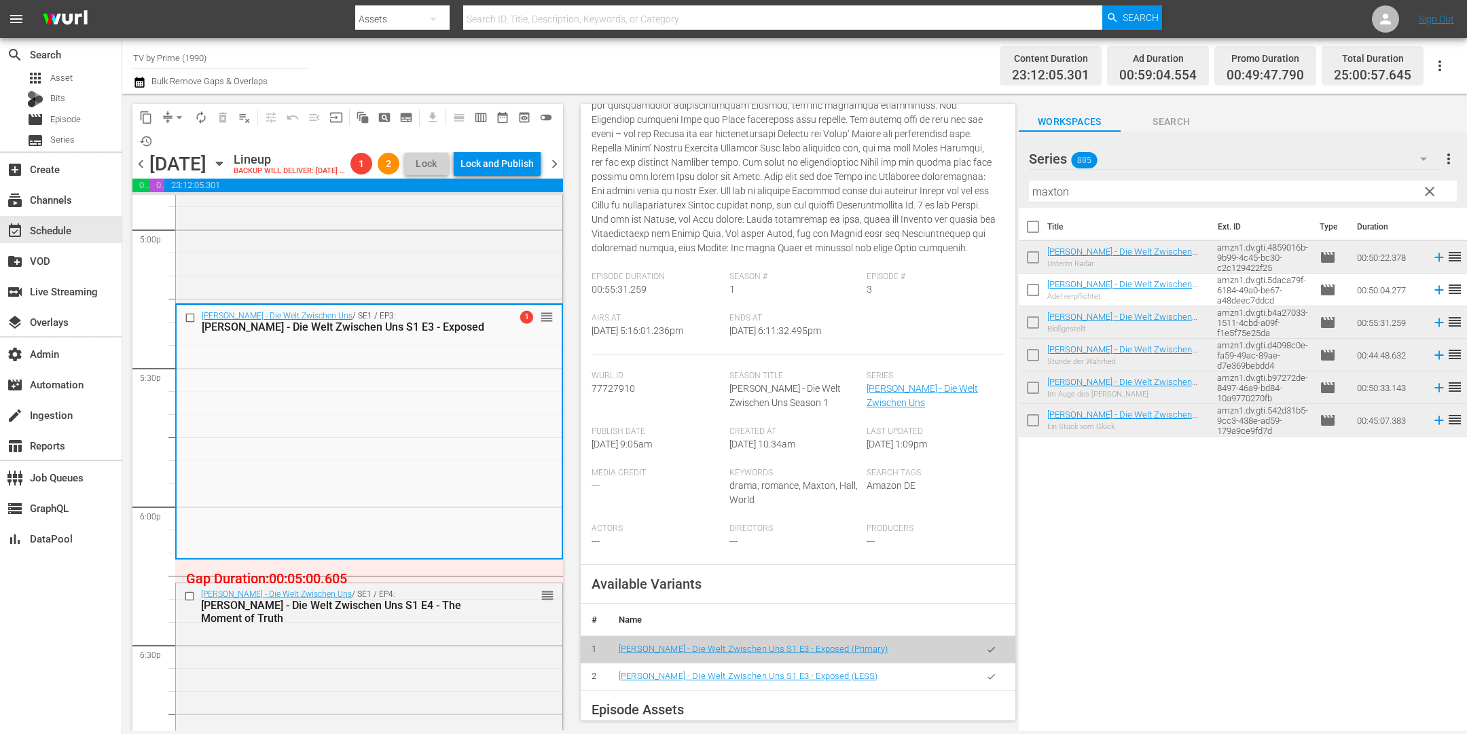
scroll to position [268, 0]
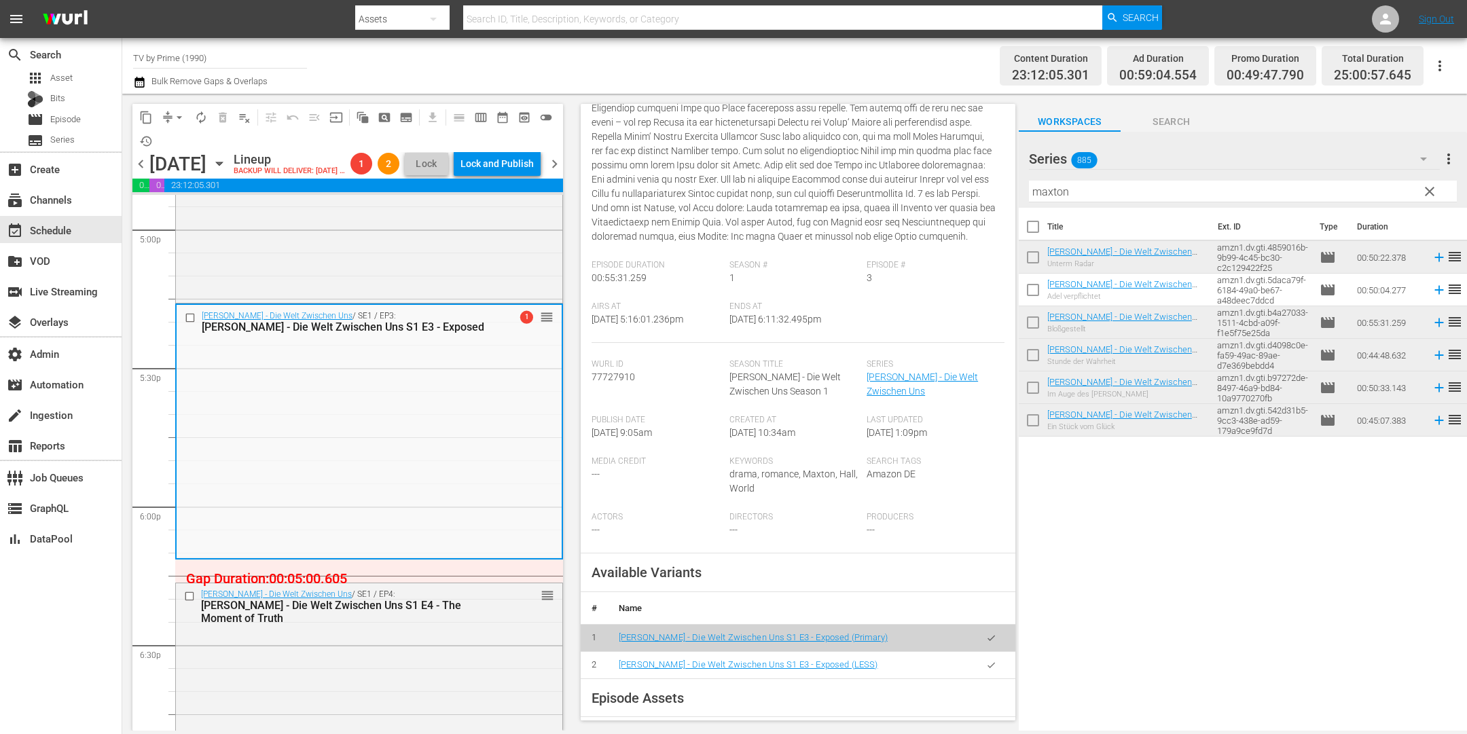
click at [986, 670] on icon "button" at bounding box center [991, 665] width 10 height 10
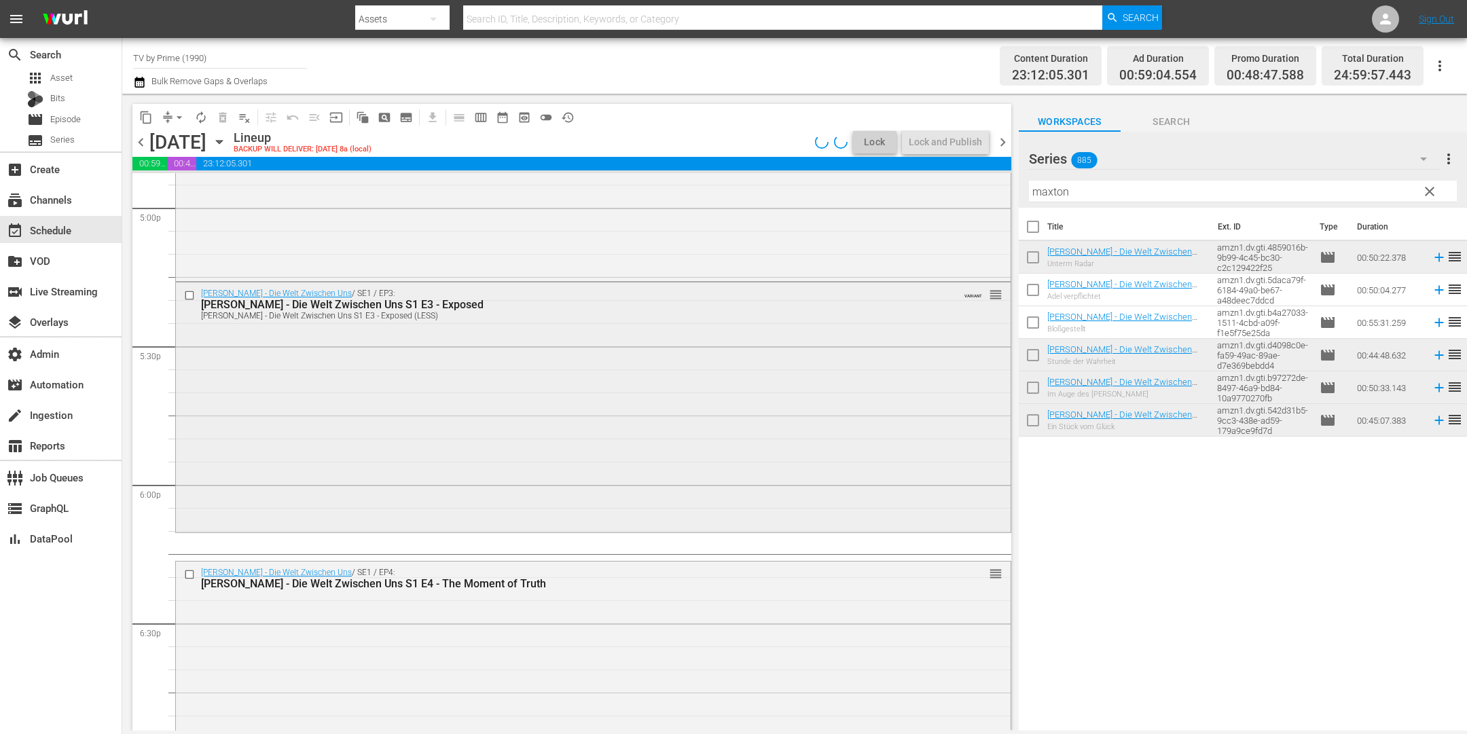
click at [401, 487] on div "Maxton Hall - Die Welt Zwischen Uns / SE1 / EP3: Maxton Hall - Die Welt Zwische…" at bounding box center [593, 407] width 835 height 248
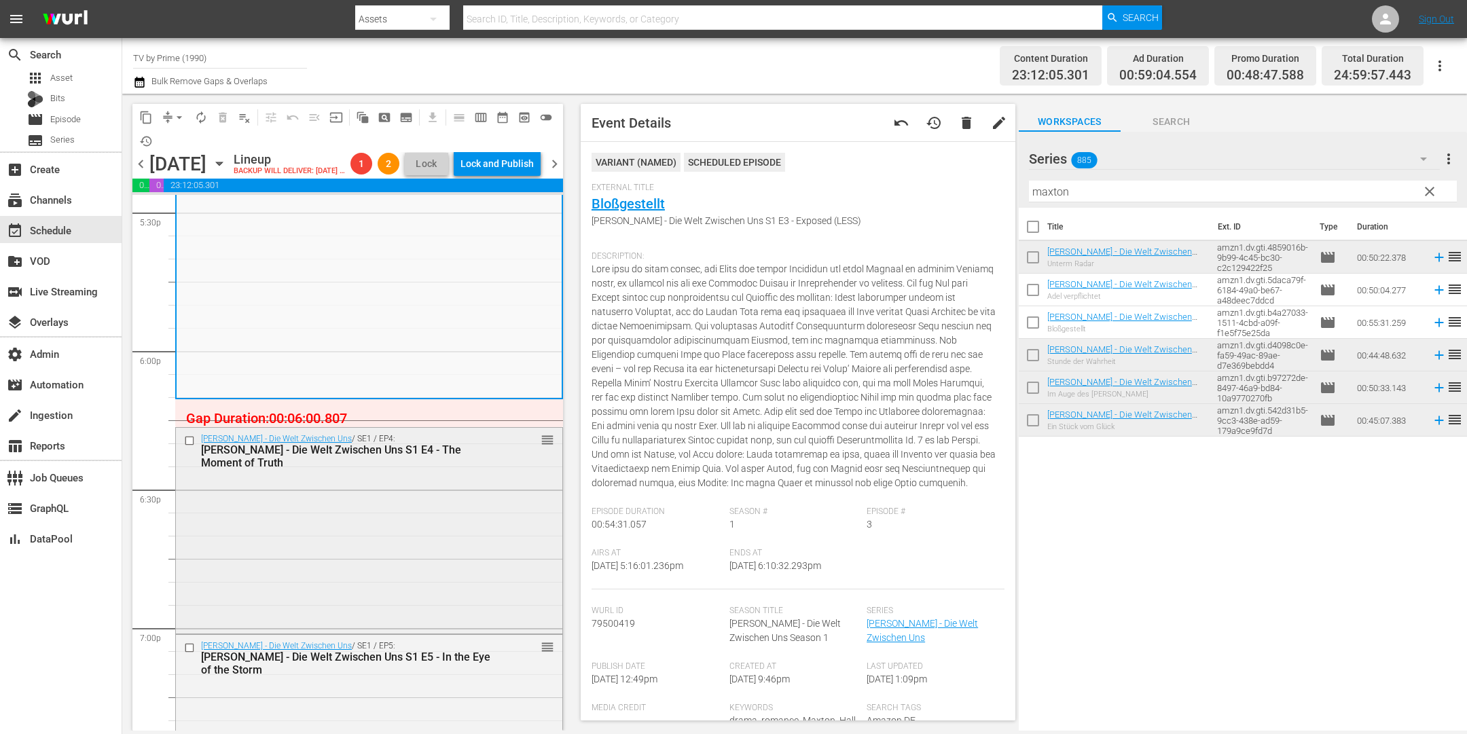
scroll to position [4854, 0]
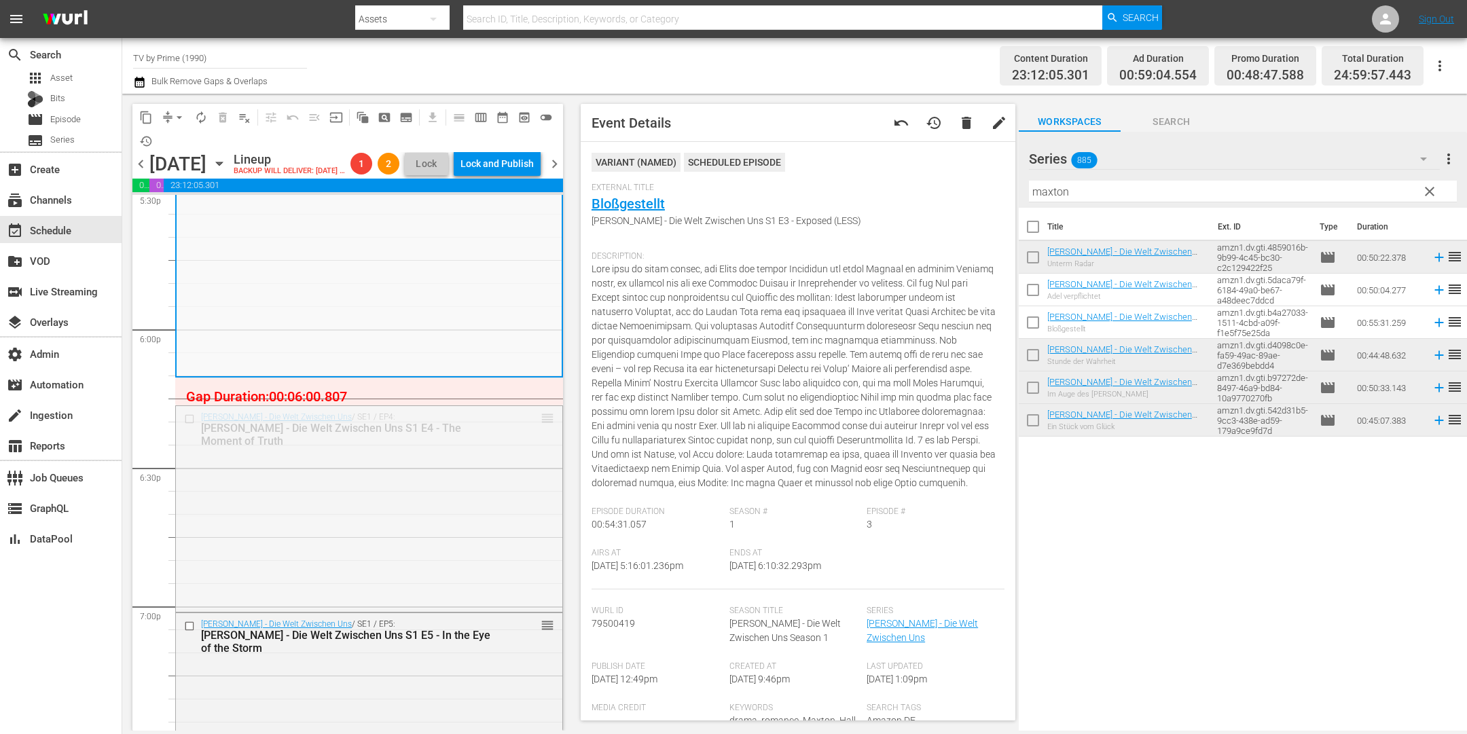
drag, startPoint x: 537, startPoint y: 430, endPoint x: 535, endPoint y: 404, distance: 25.9
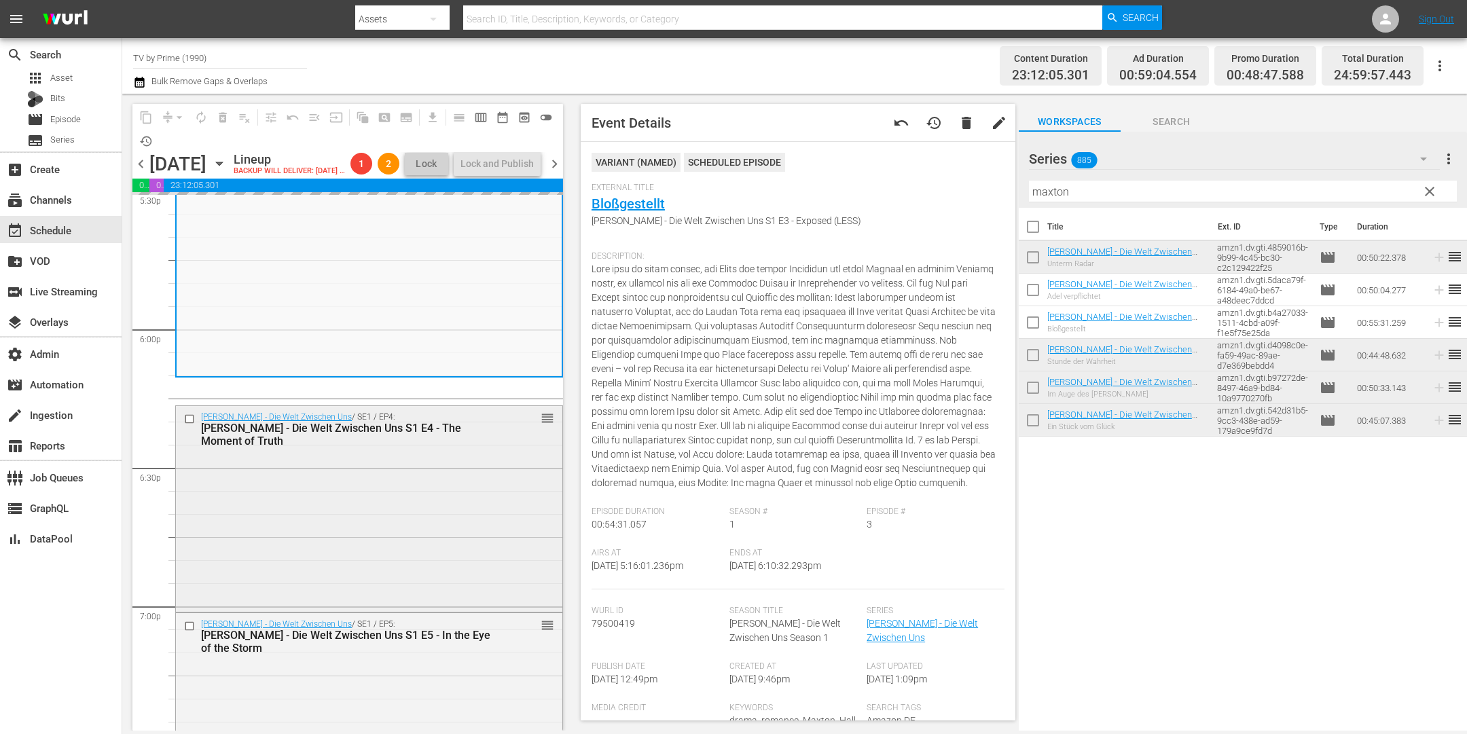
scroll to position [5059, 0]
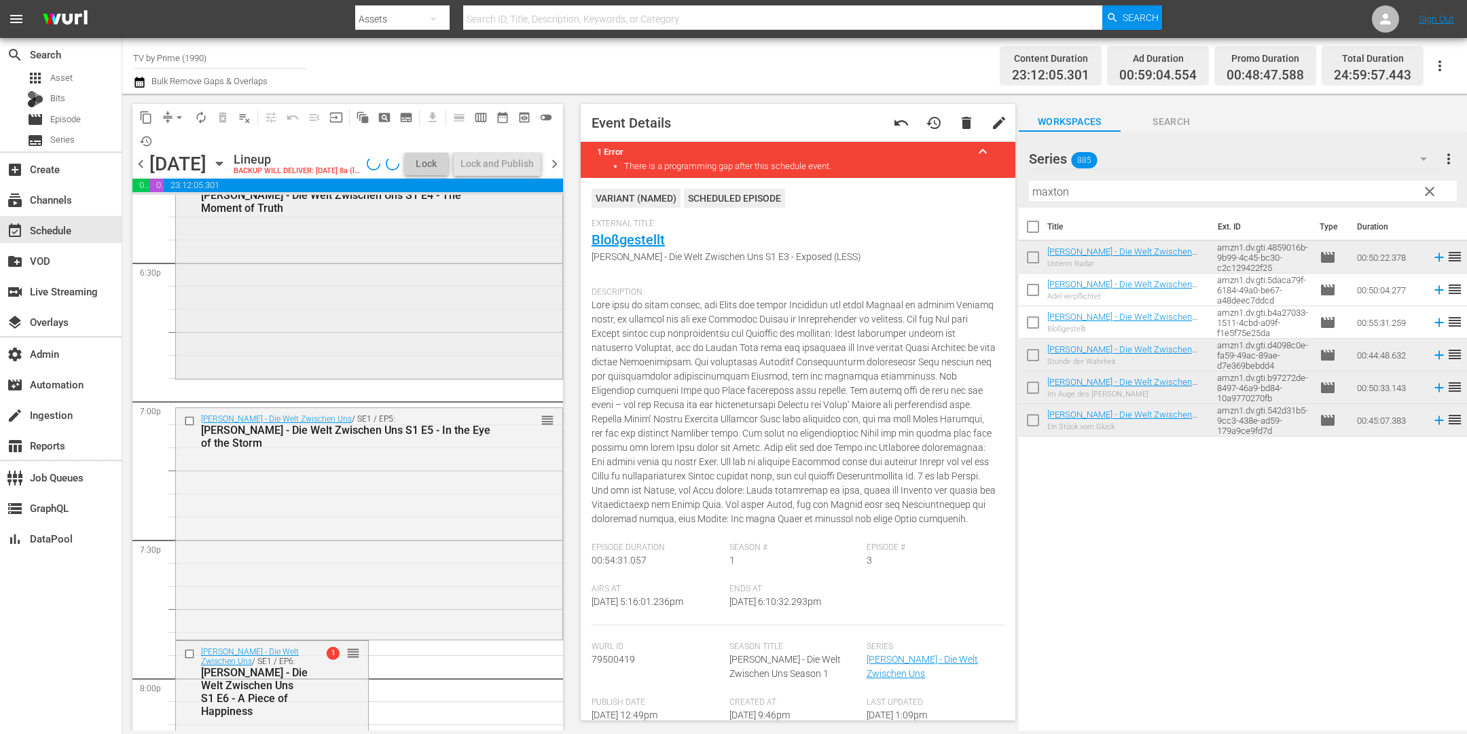
click at [407, 348] on div "Maxton Hall - Die Welt Zwischen Uns / SE1 / EP4: Maxton Hall - Die Welt Zwische…" at bounding box center [369, 274] width 386 height 203
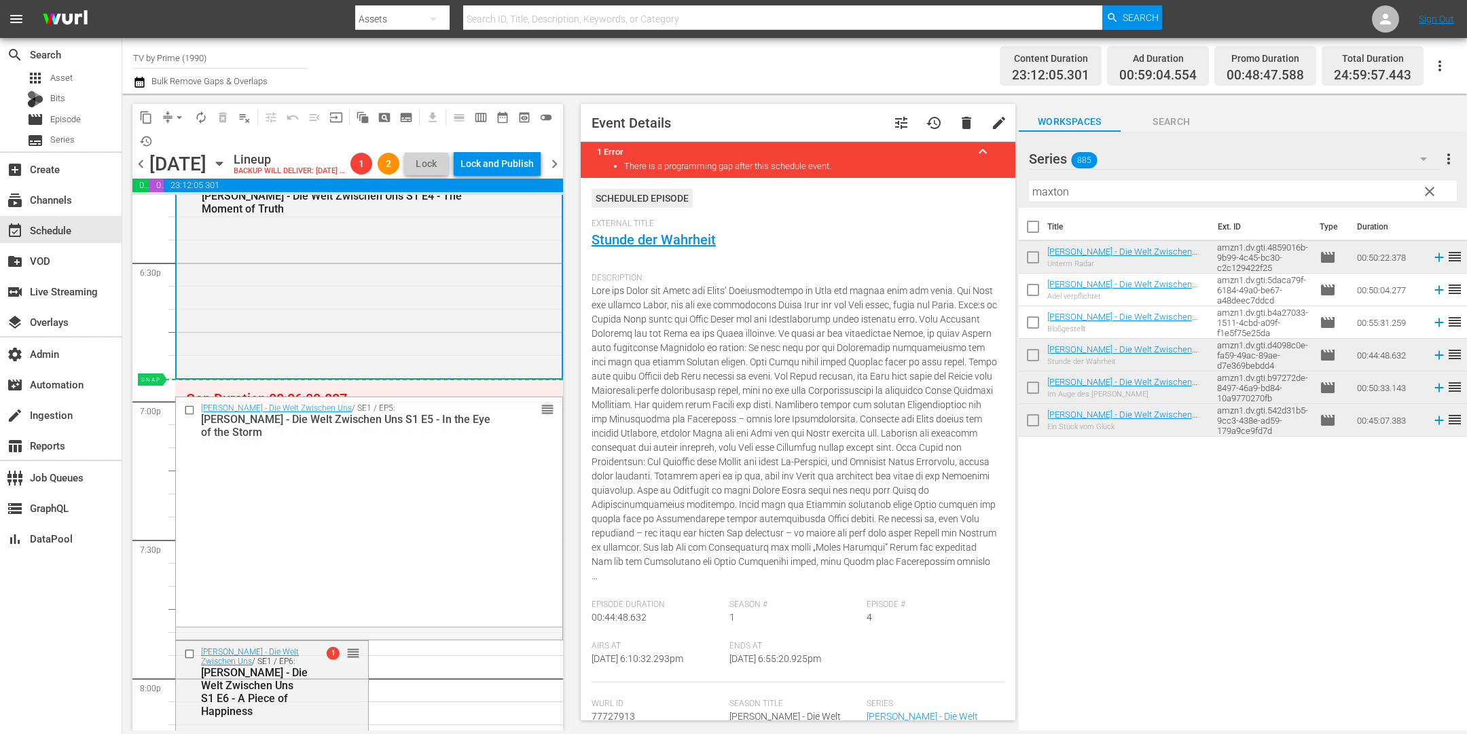
drag, startPoint x: 537, startPoint y: 443, endPoint x: 530, endPoint y: 416, distance: 28.0
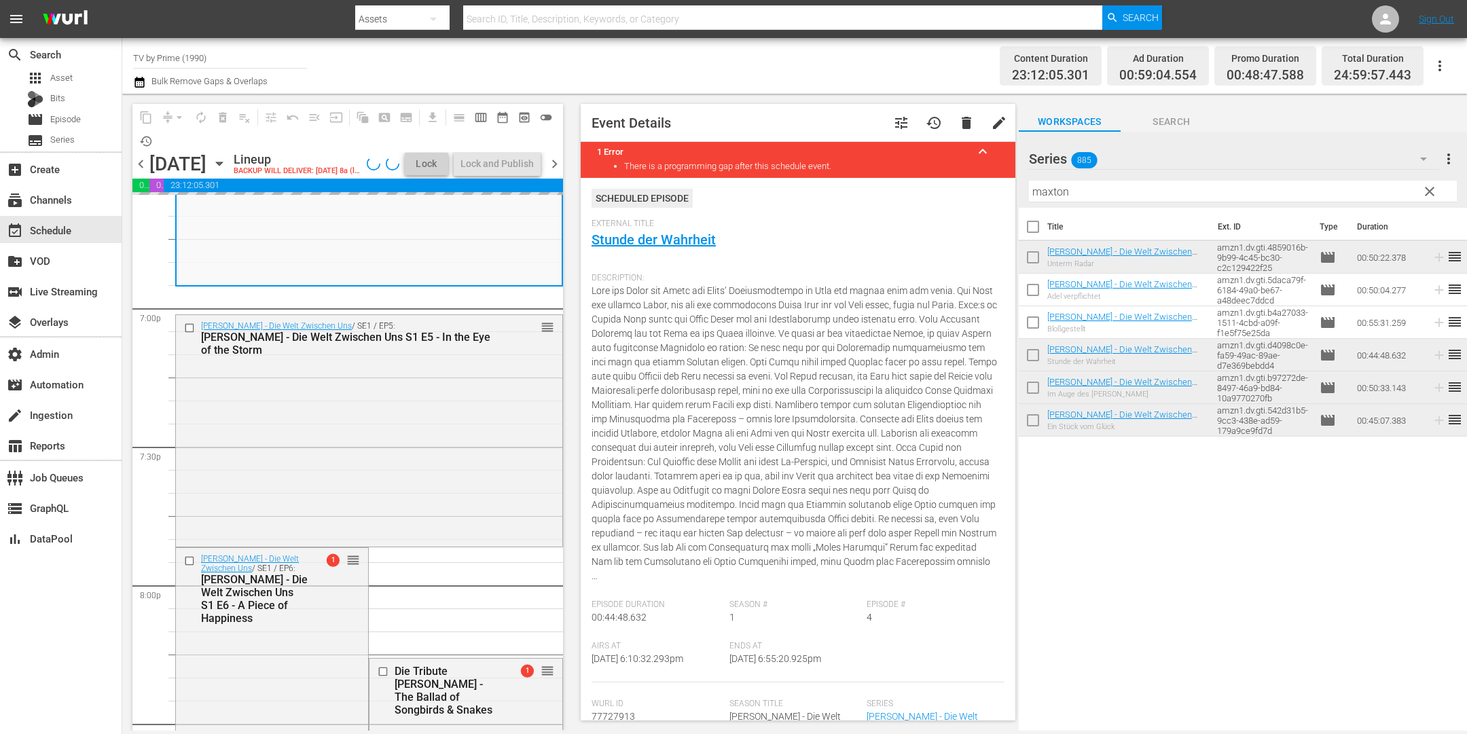
scroll to position [5058, 0]
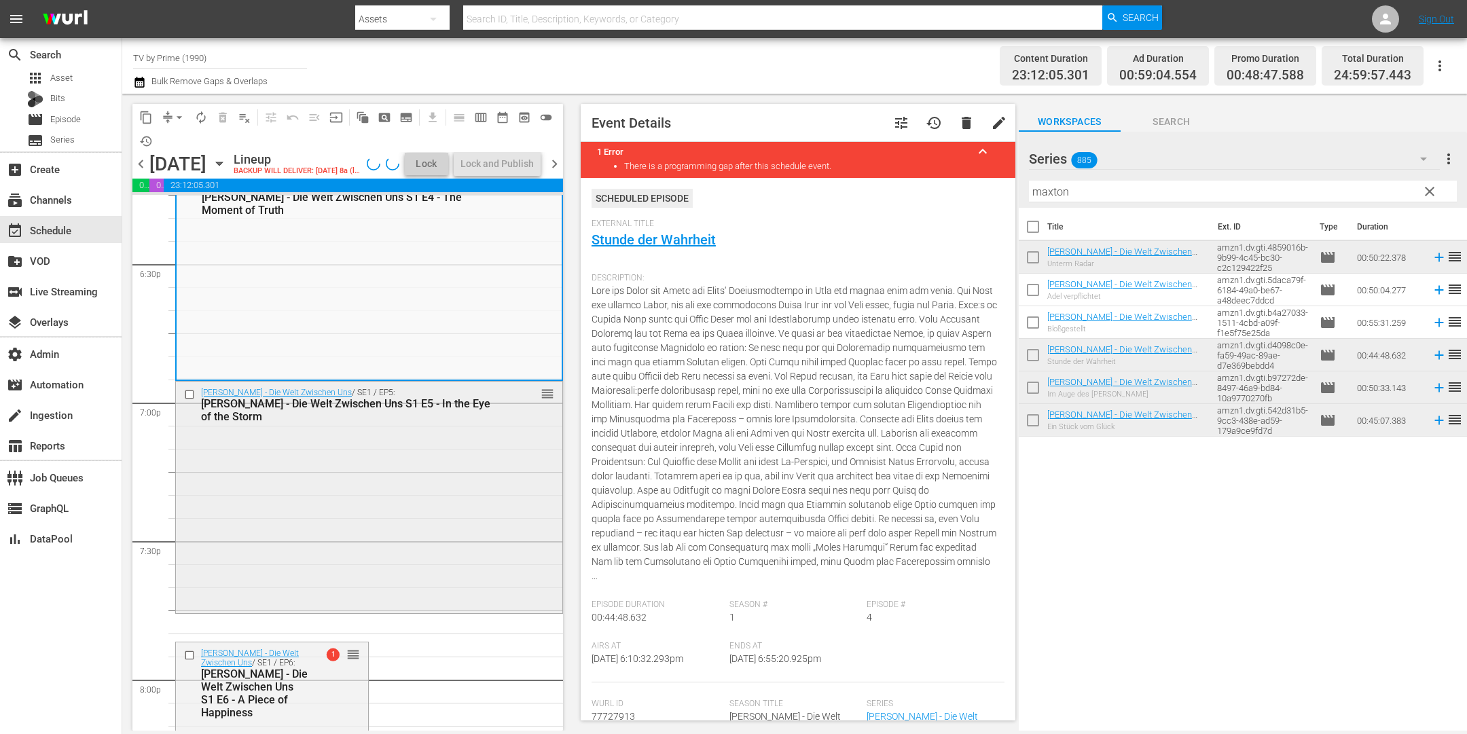
click at [417, 502] on div "Maxton Hall - Die Welt Zwischen Uns / SE1 / EP5: Maxton Hall - Die Welt Zwische…" at bounding box center [369, 497] width 386 height 230
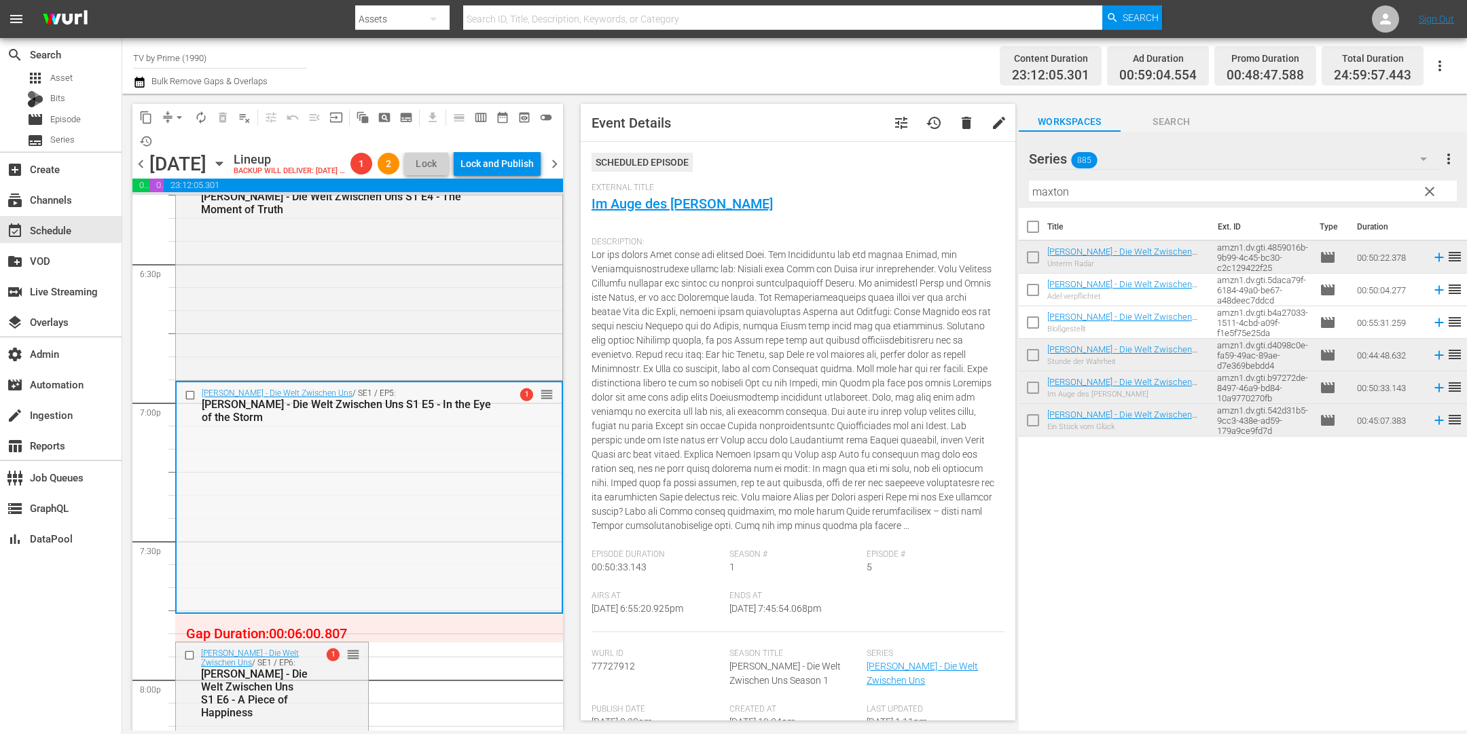
scroll to position [5234, 0]
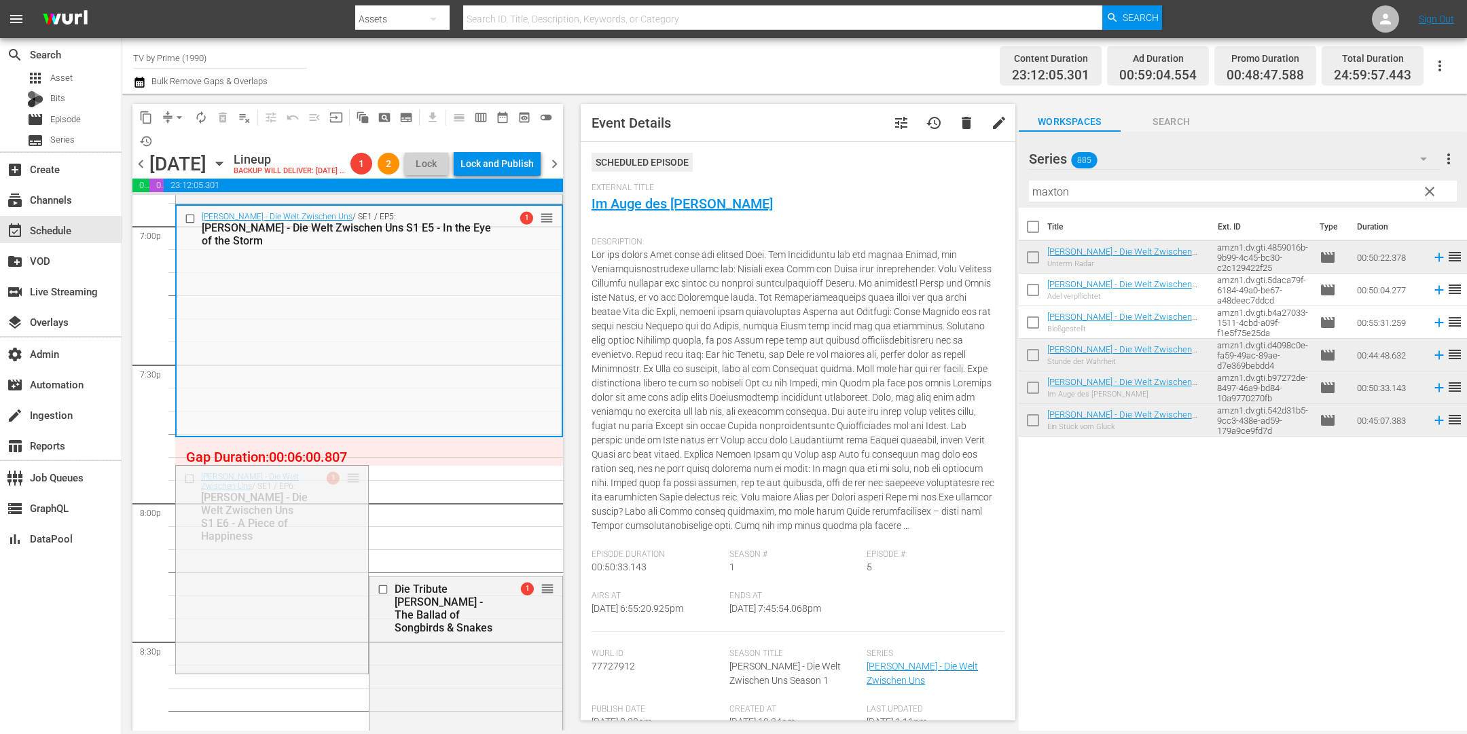
drag, startPoint x: 349, startPoint y: 495, endPoint x: 344, endPoint y: 473, distance: 22.4
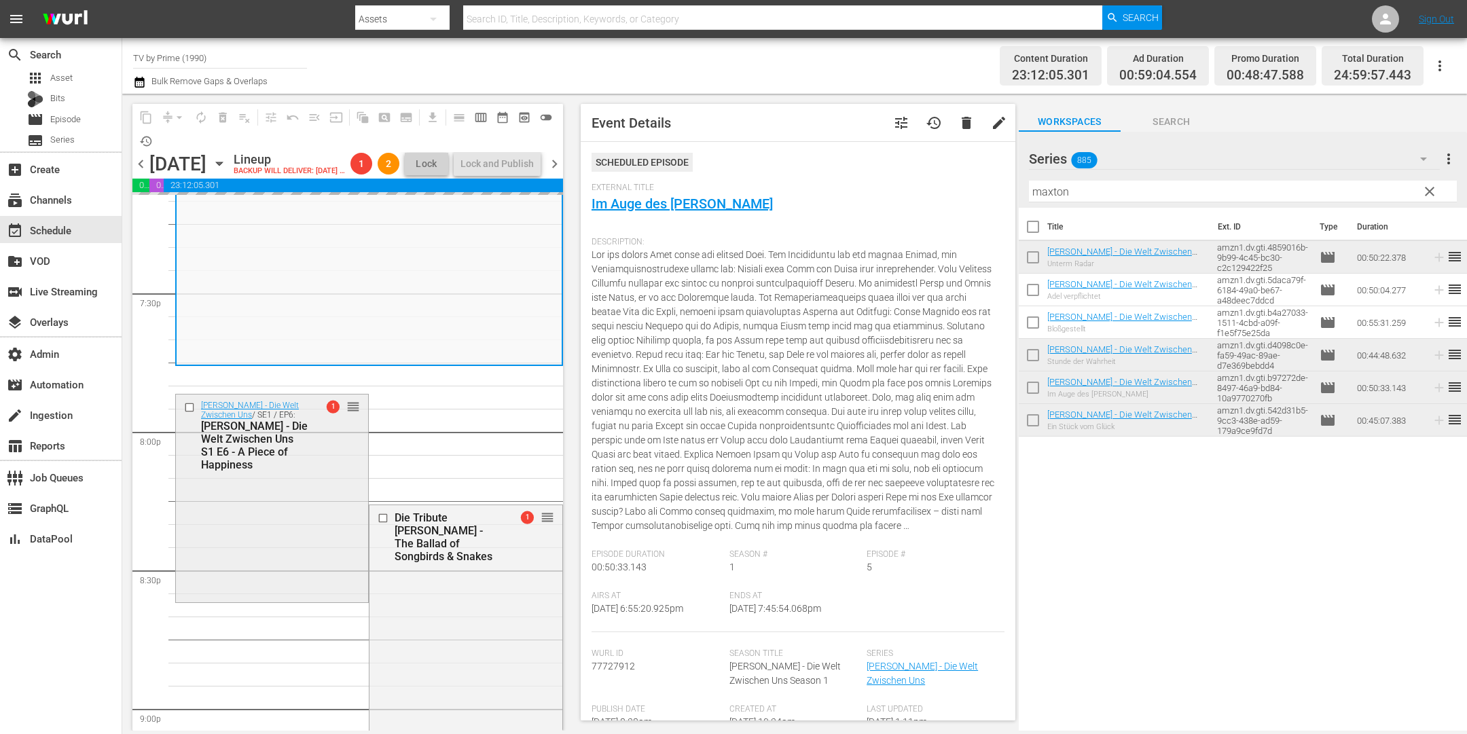
scroll to position [5388, 0]
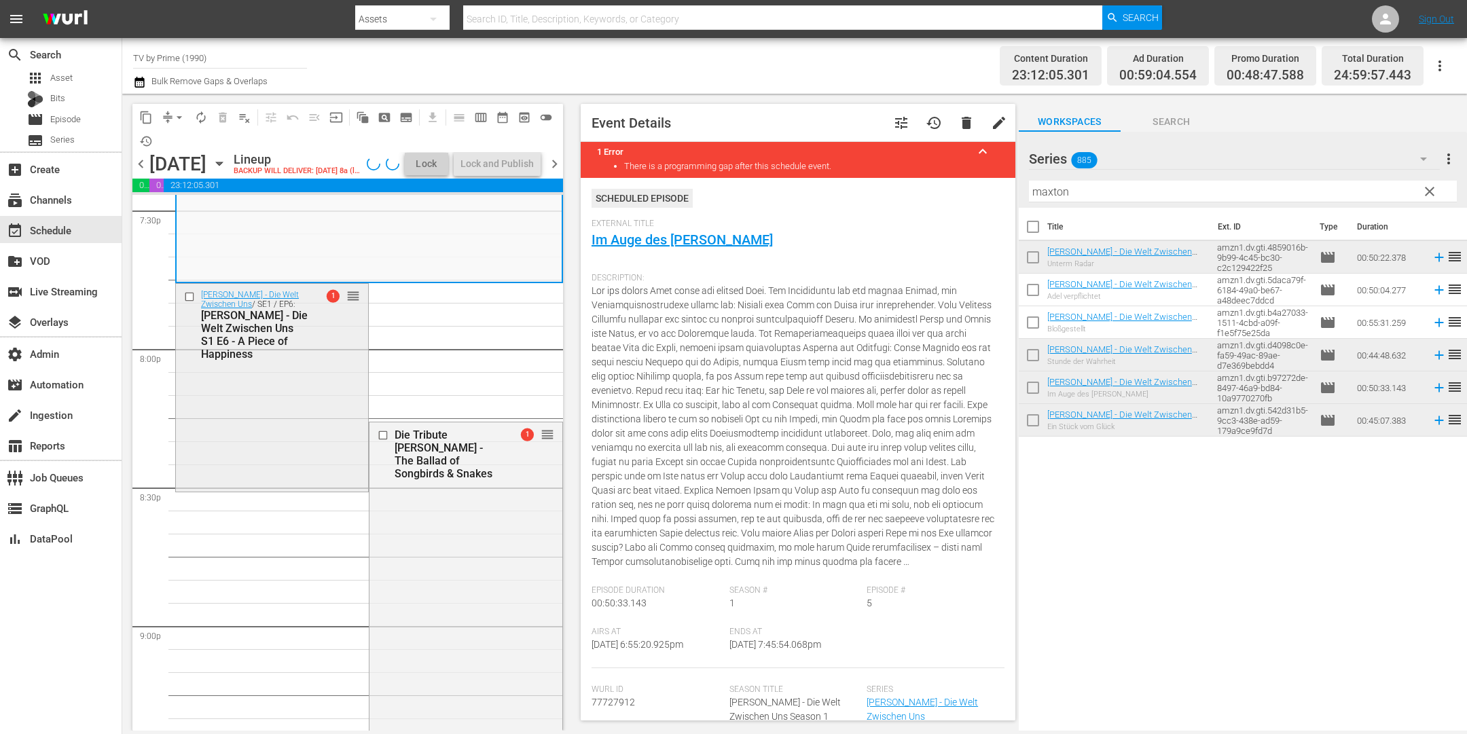
click at [335, 485] on div "Maxton Hall - Die Welt Zwischen Uns / SE1 / EP6: Maxton Hall - Die Welt Zwische…" at bounding box center [272, 386] width 192 height 204
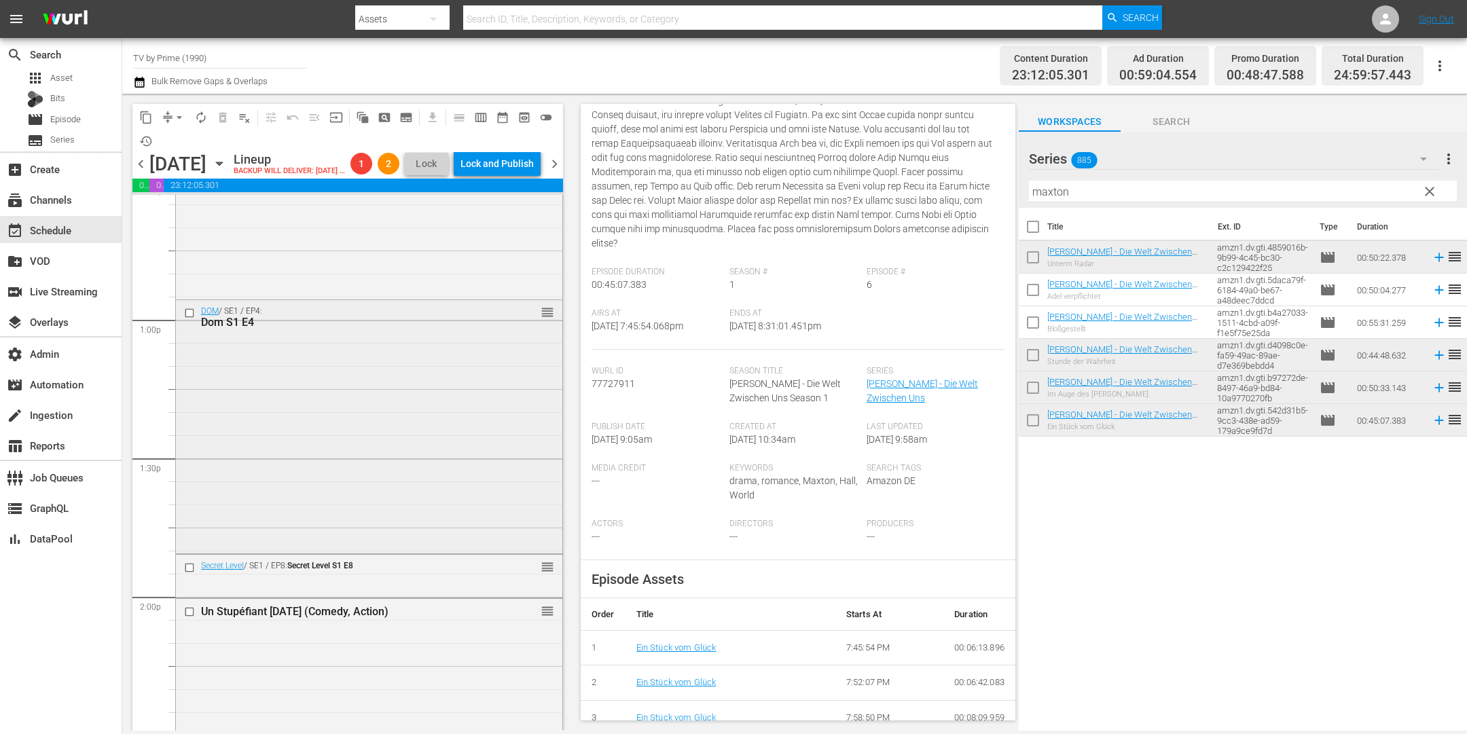
scroll to position [3667, 0]
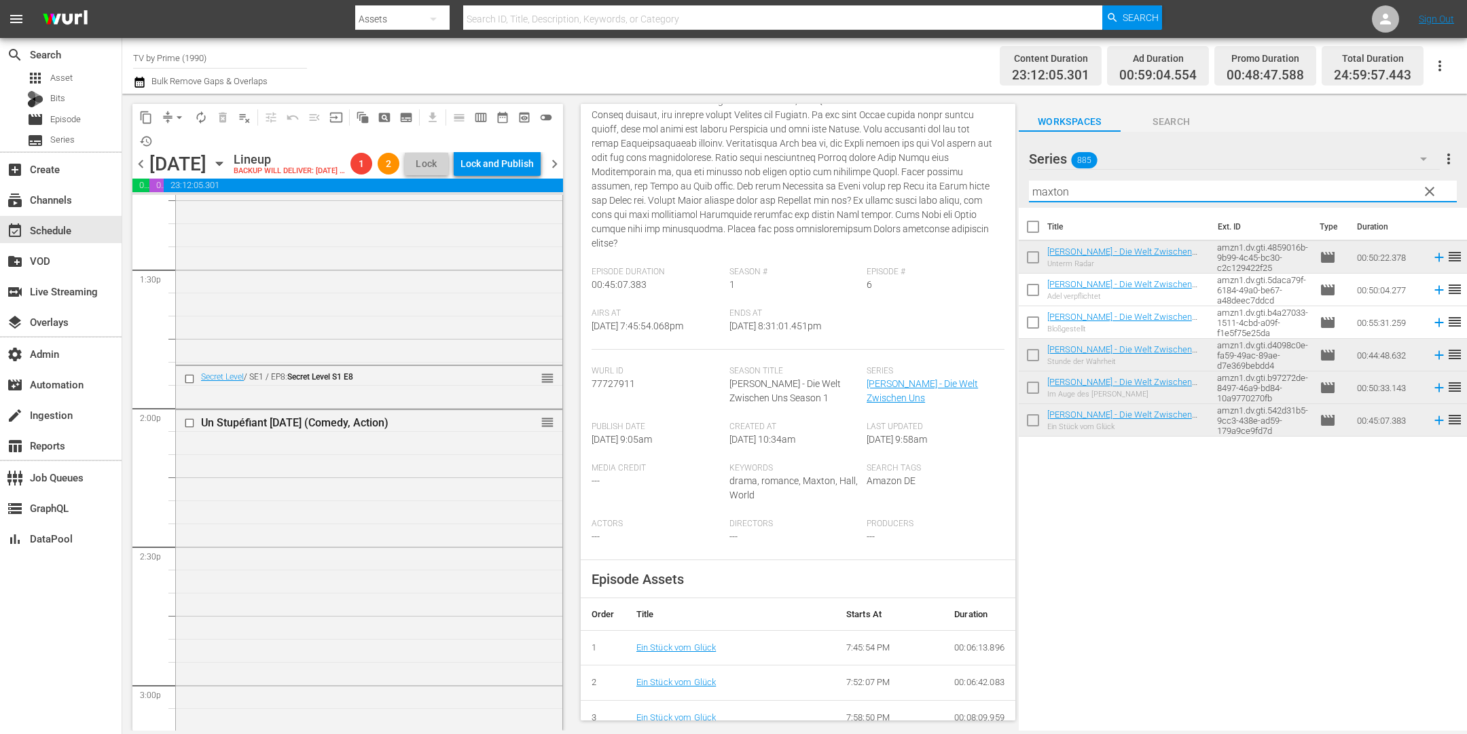
drag, startPoint x: 1035, startPoint y: 195, endPoint x: 944, endPoint y: 185, distance: 91.6
click at [944, 185] on div "content_copy compress arrow_drop_down autorenew_outlined delete_forever_outline…" at bounding box center [794, 412] width 1345 height 637
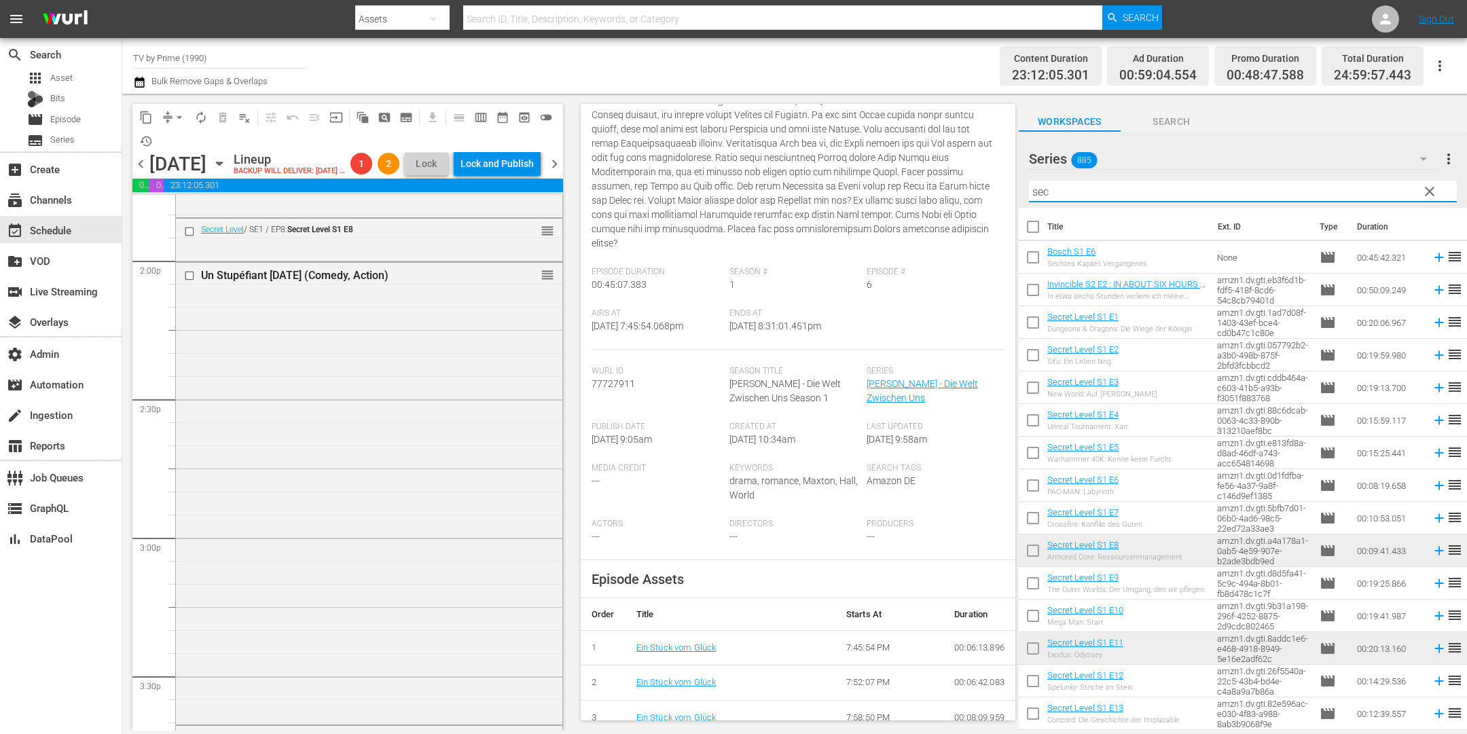
scroll to position [3781, 0]
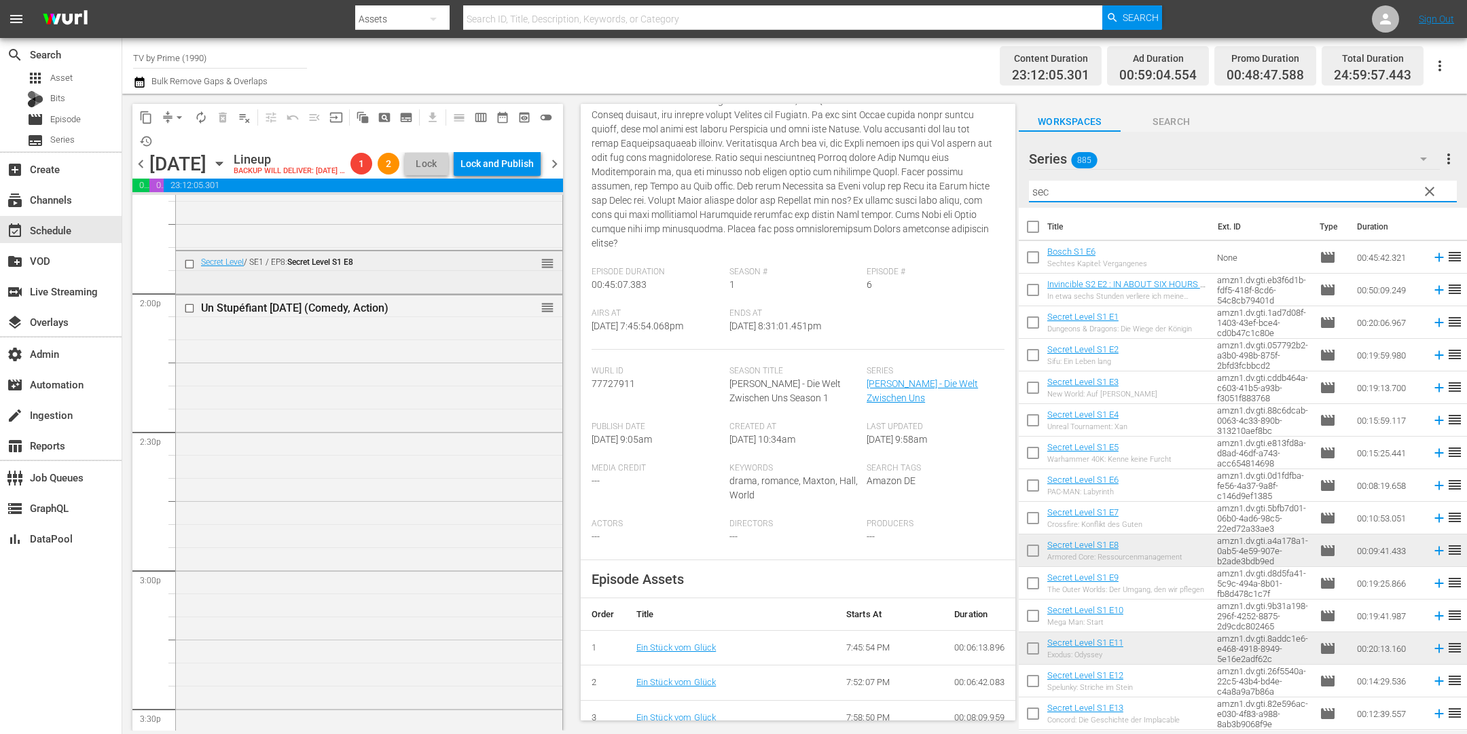
type input "sec"
click at [370, 341] on div "Delete Event" at bounding box center [343, 338] width 107 height 18
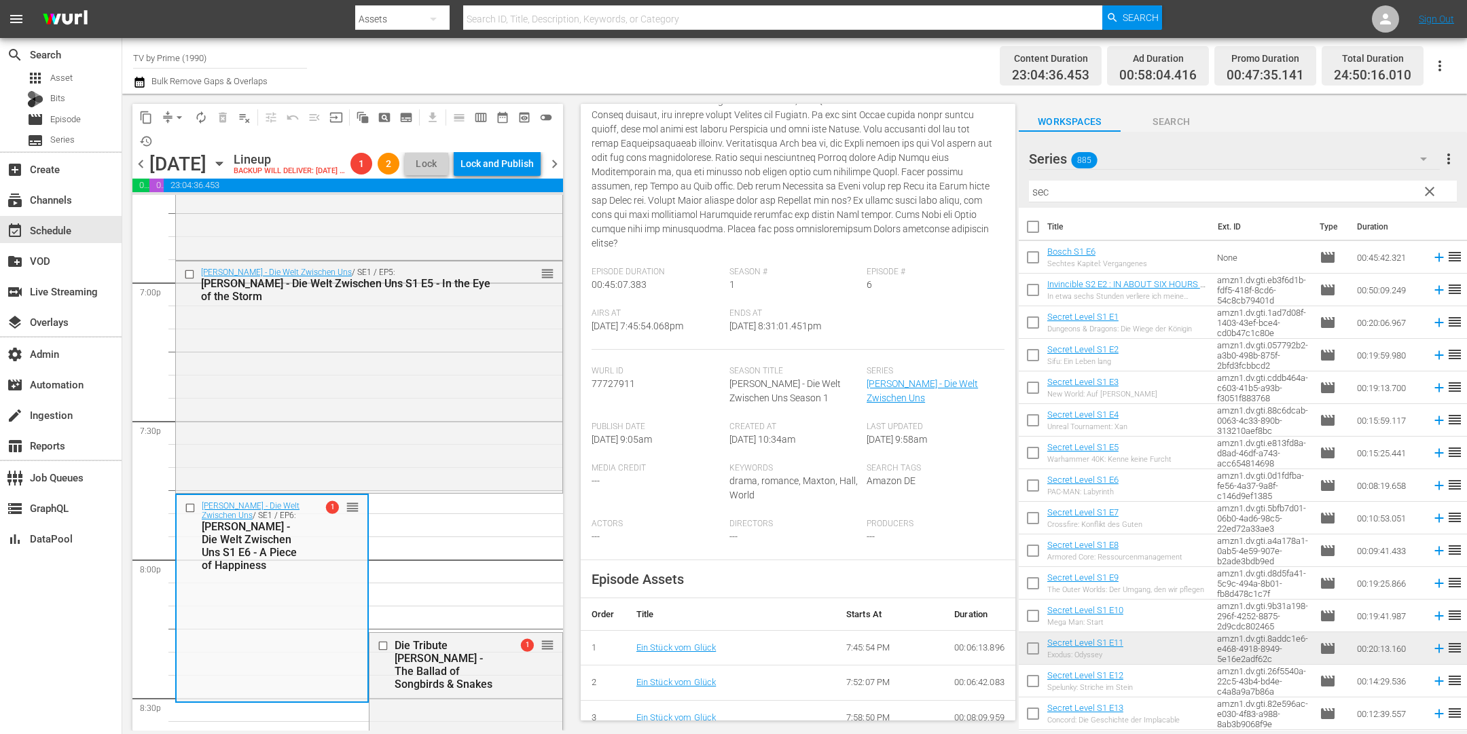
scroll to position [5466, 0]
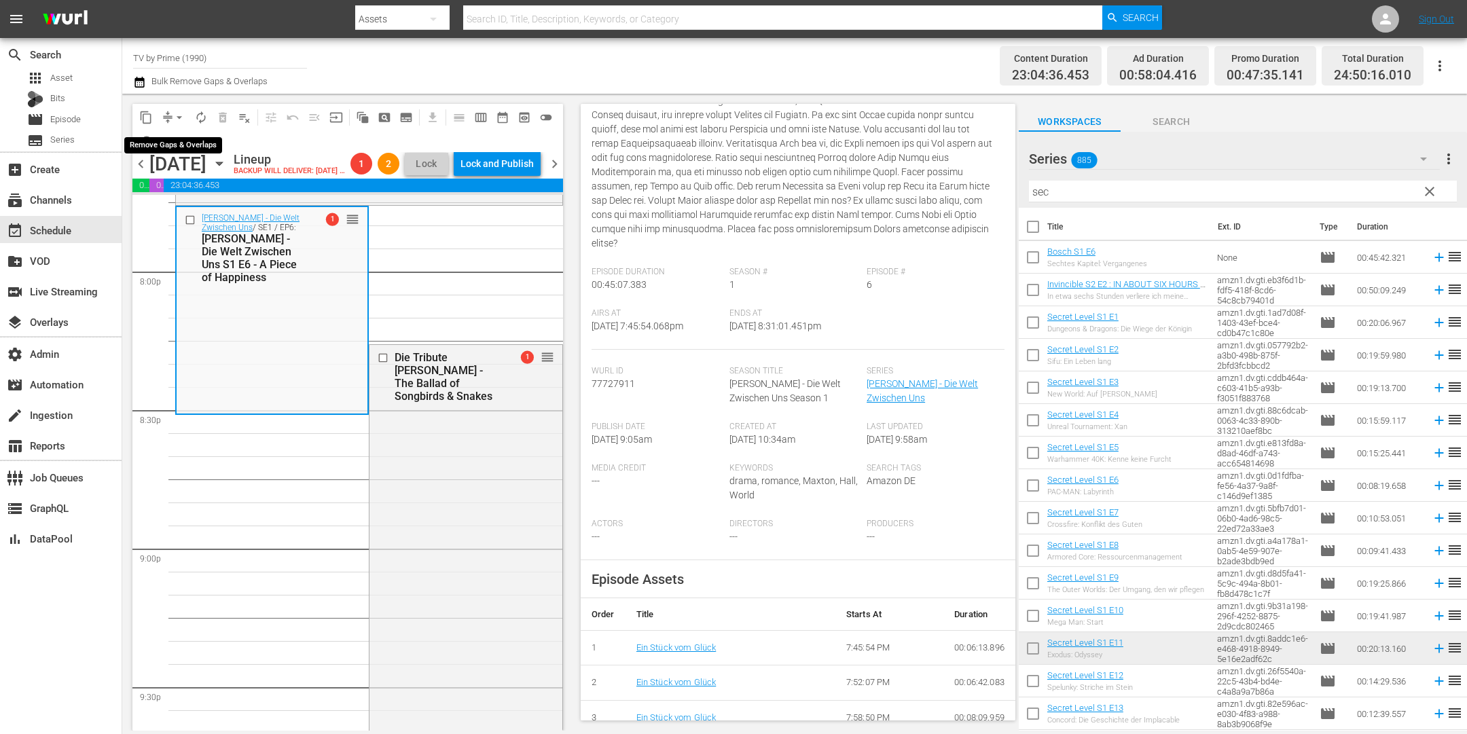
click at [178, 115] on span "arrow_drop_down" at bounding box center [180, 118] width 14 height 14
click at [189, 187] on li "Align to End of Previous Day" at bounding box center [180, 189] width 143 height 22
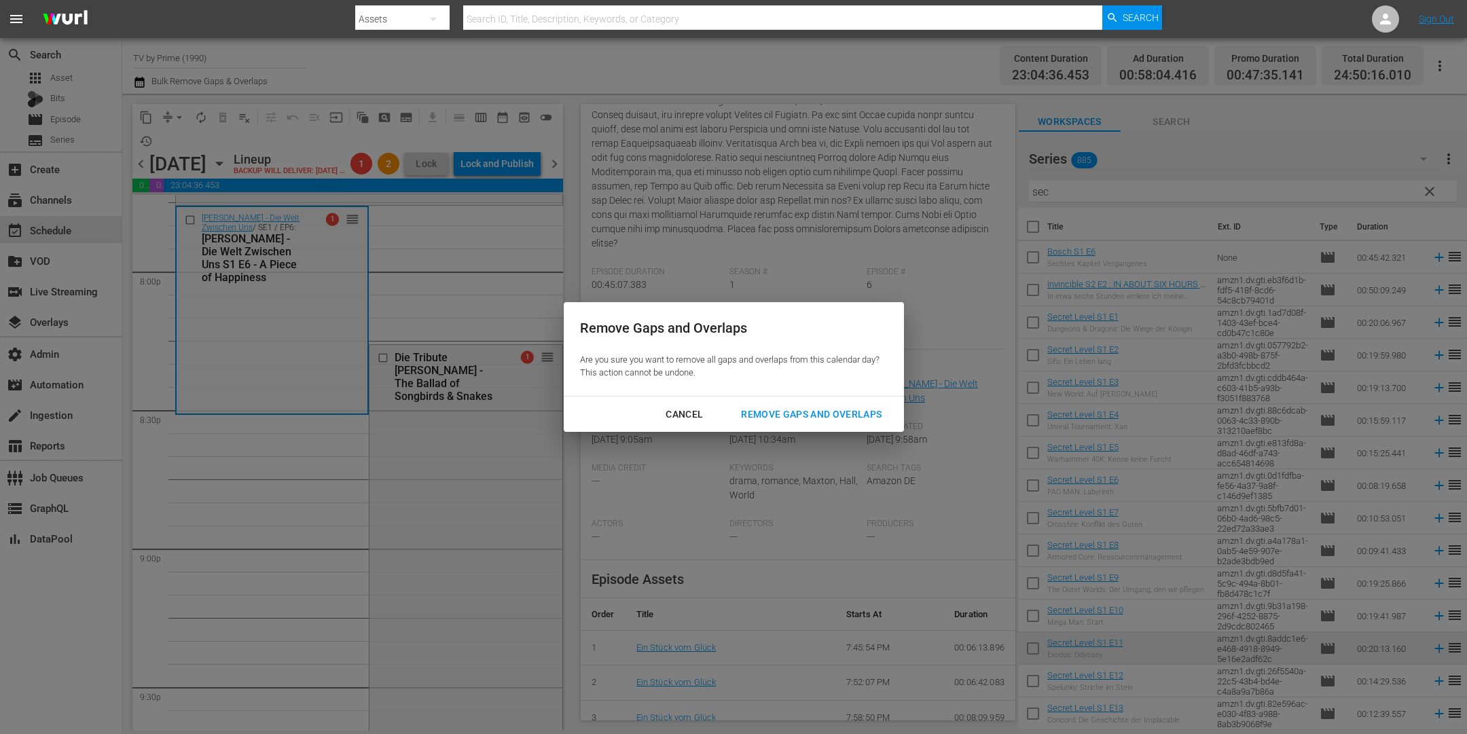
click at [683, 414] on div "Cancel" at bounding box center [684, 414] width 59 height 17
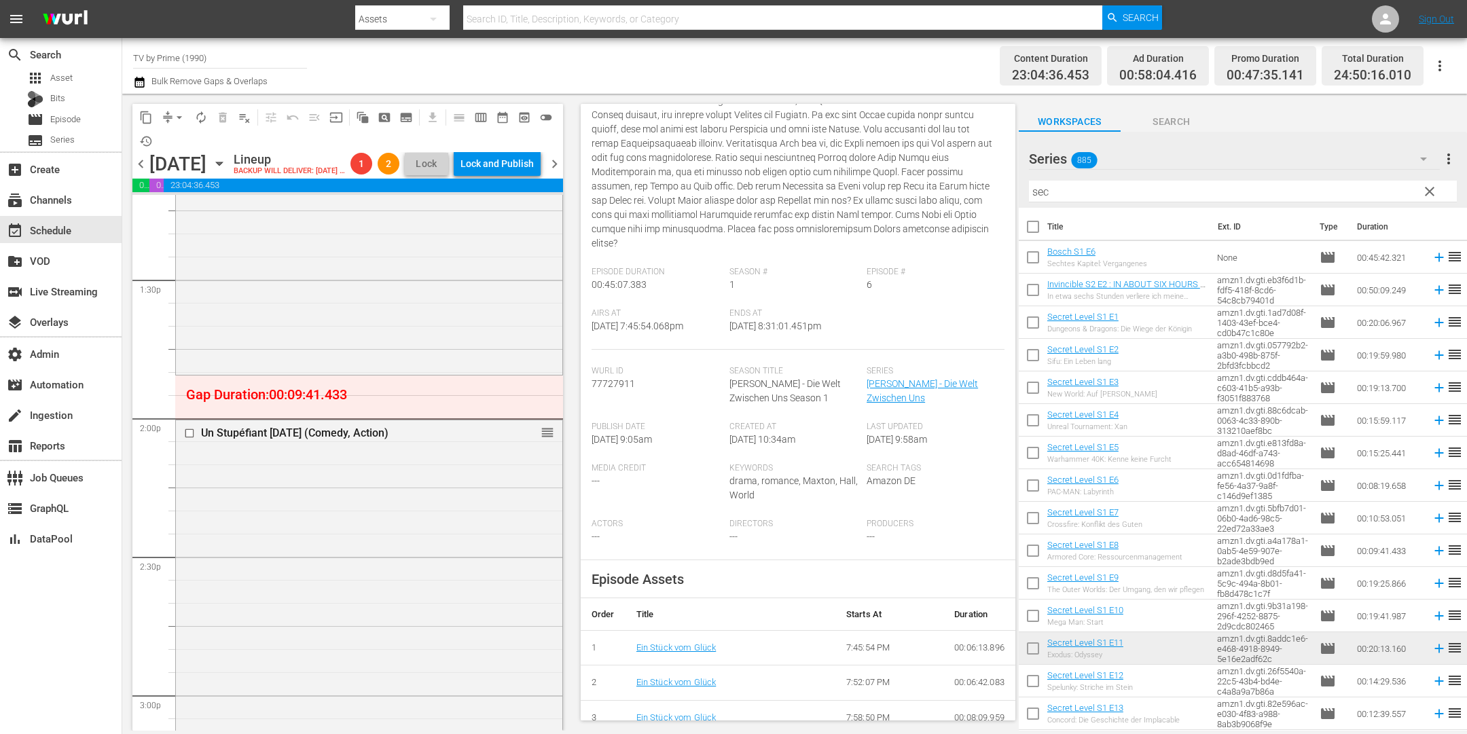
scroll to position [3563, 0]
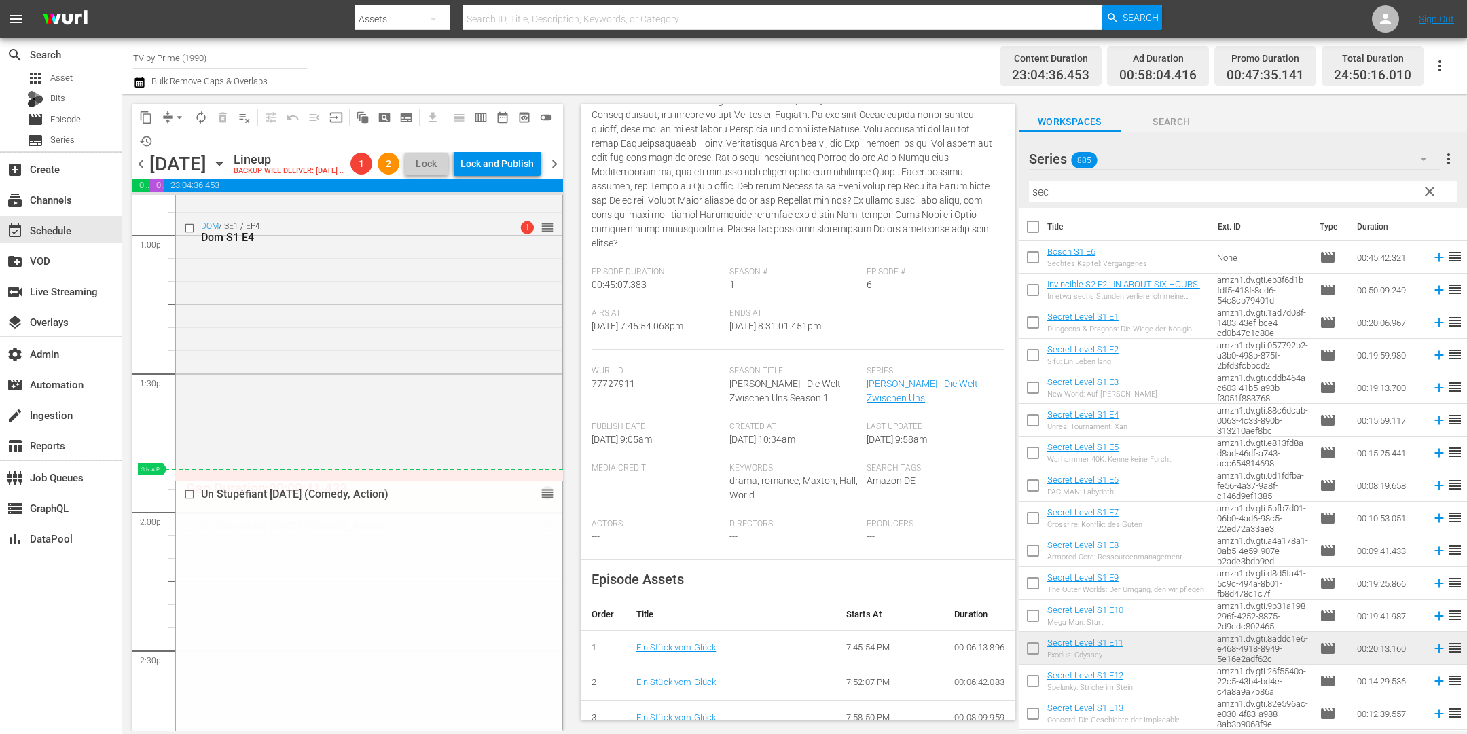
drag, startPoint x: 536, startPoint y: 546, endPoint x: 524, endPoint y: 497, distance: 51.1
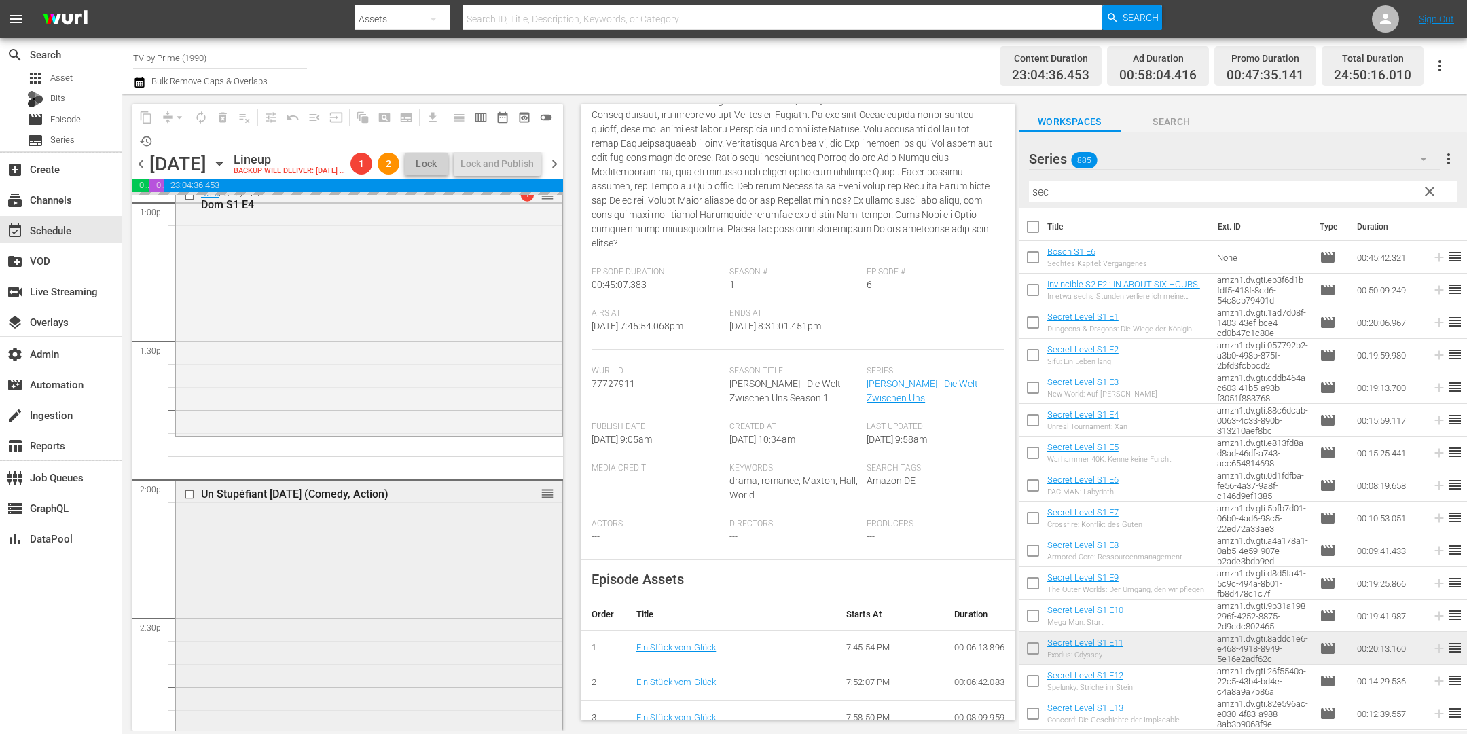
scroll to position [3624, 0]
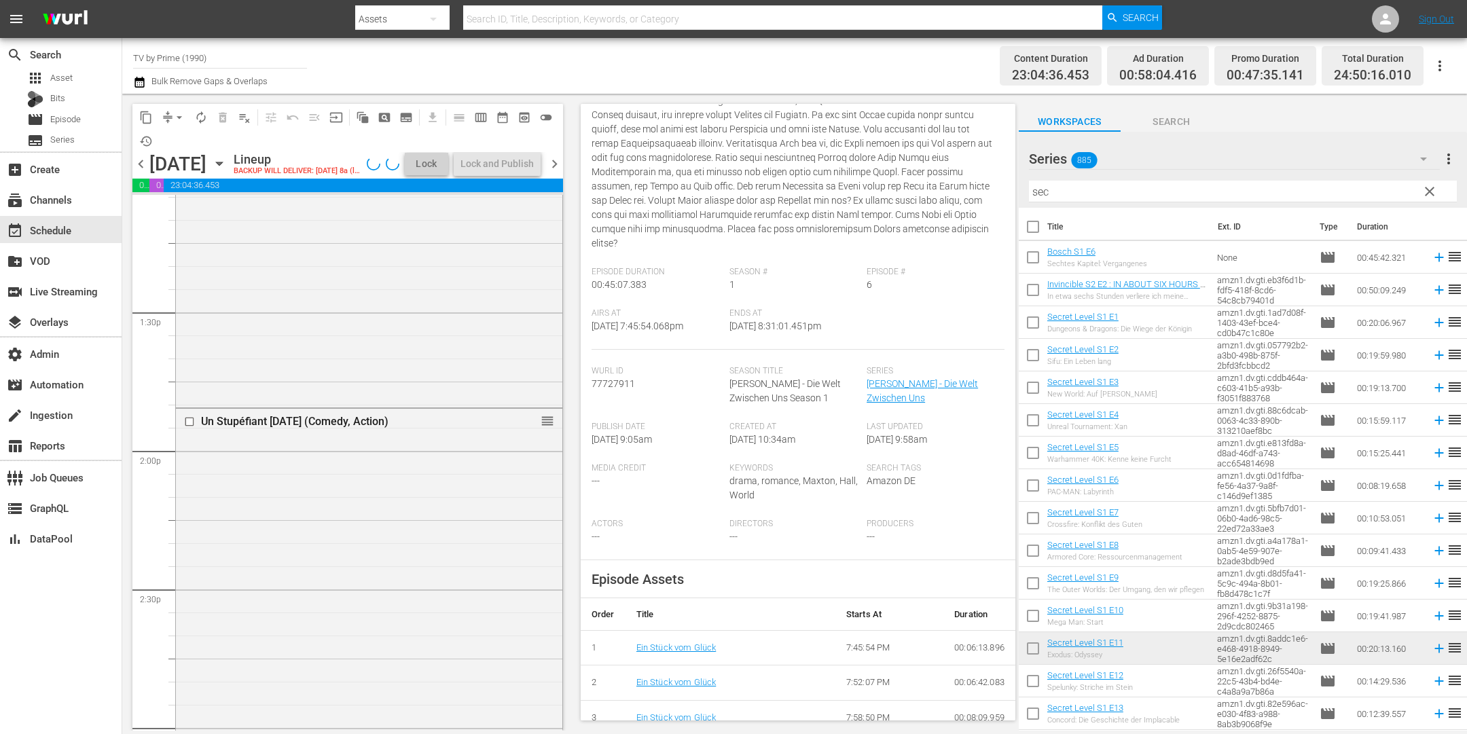
click at [469, 538] on div "Un Stupéfiant Noël (Comedy, Action) reorder" at bounding box center [369, 638] width 386 height 458
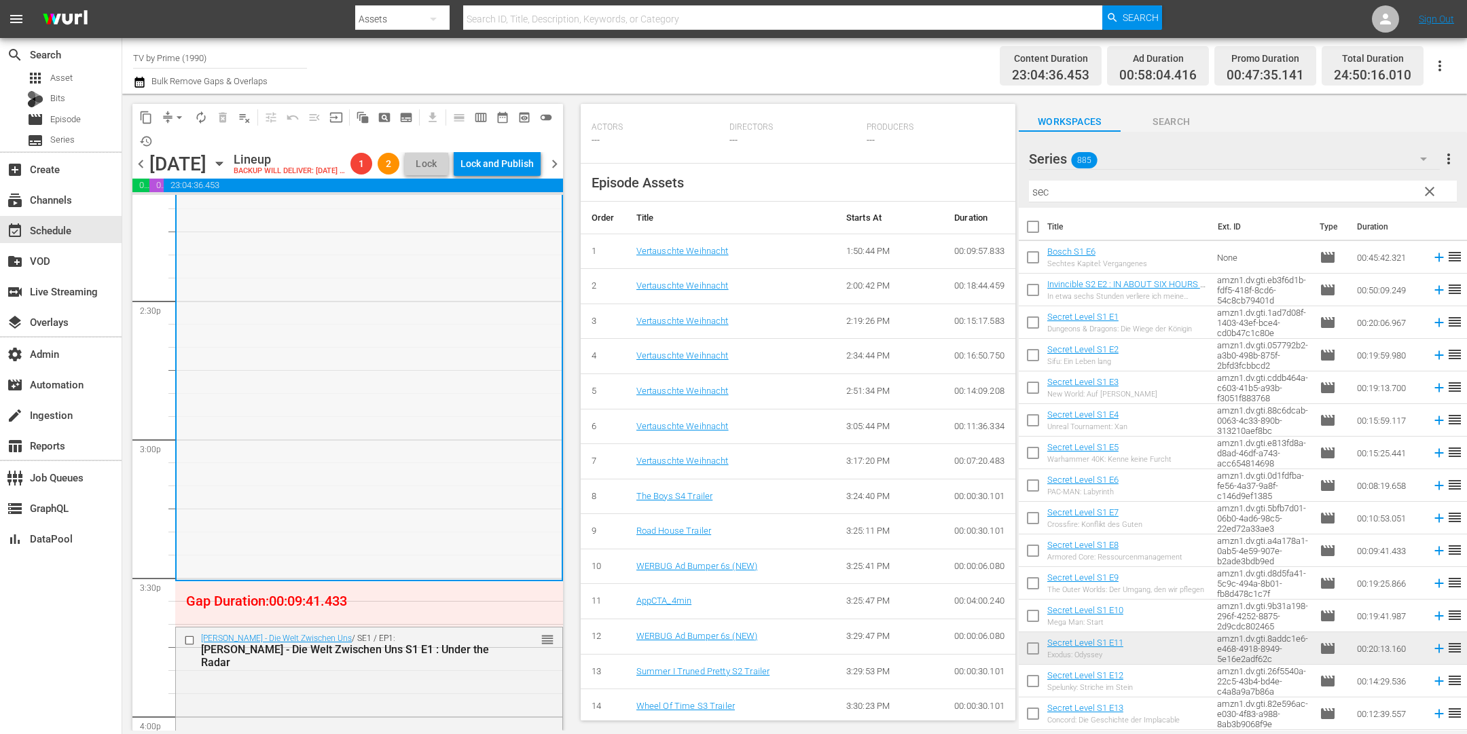
scroll to position [3959, 0]
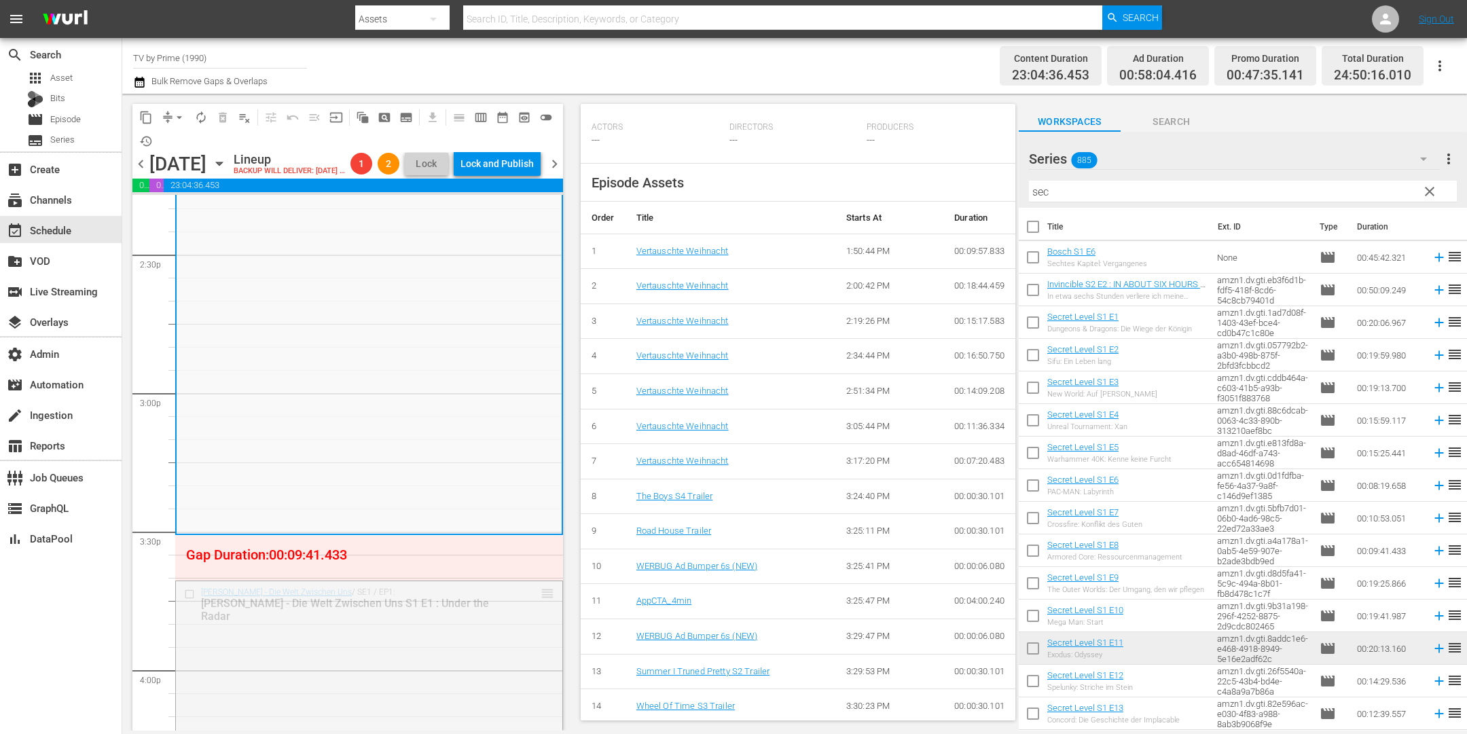
drag, startPoint x: 539, startPoint y: 613, endPoint x: 530, endPoint y: 565, distance: 48.2
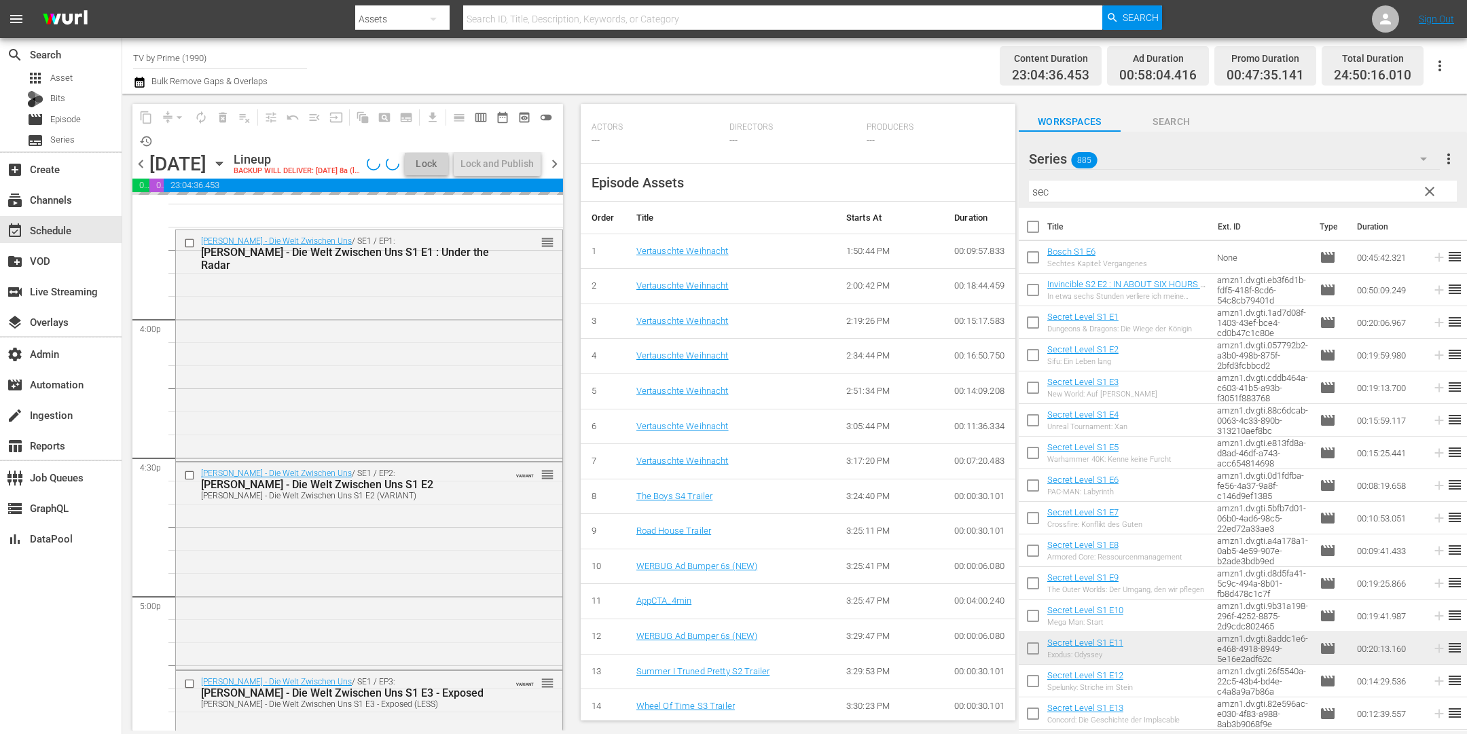
scroll to position [4059, 0]
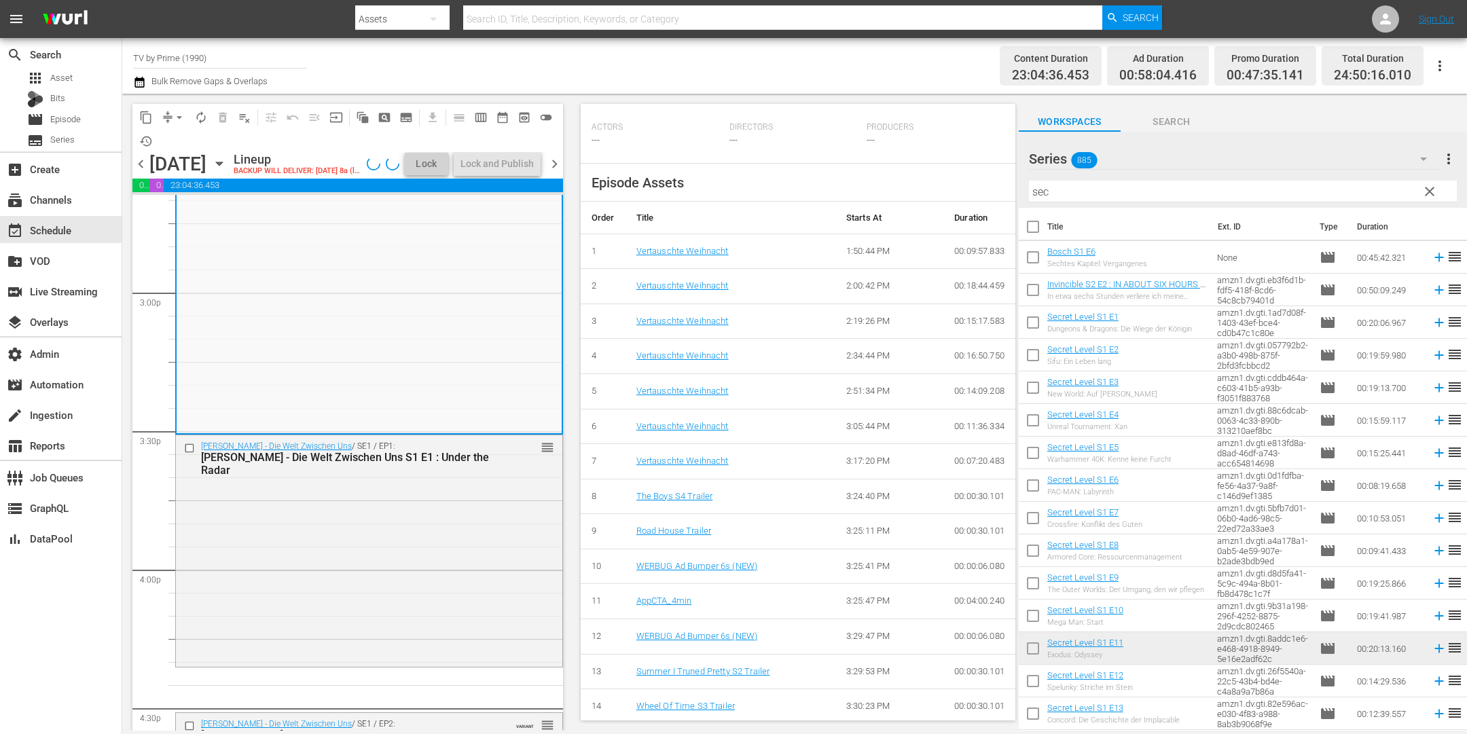
click at [439, 581] on div "Maxton Hall - Die Welt Zwischen Uns / SE1 / EP1: Maxton Hall - Die Welt Zwische…" at bounding box center [369, 549] width 386 height 229
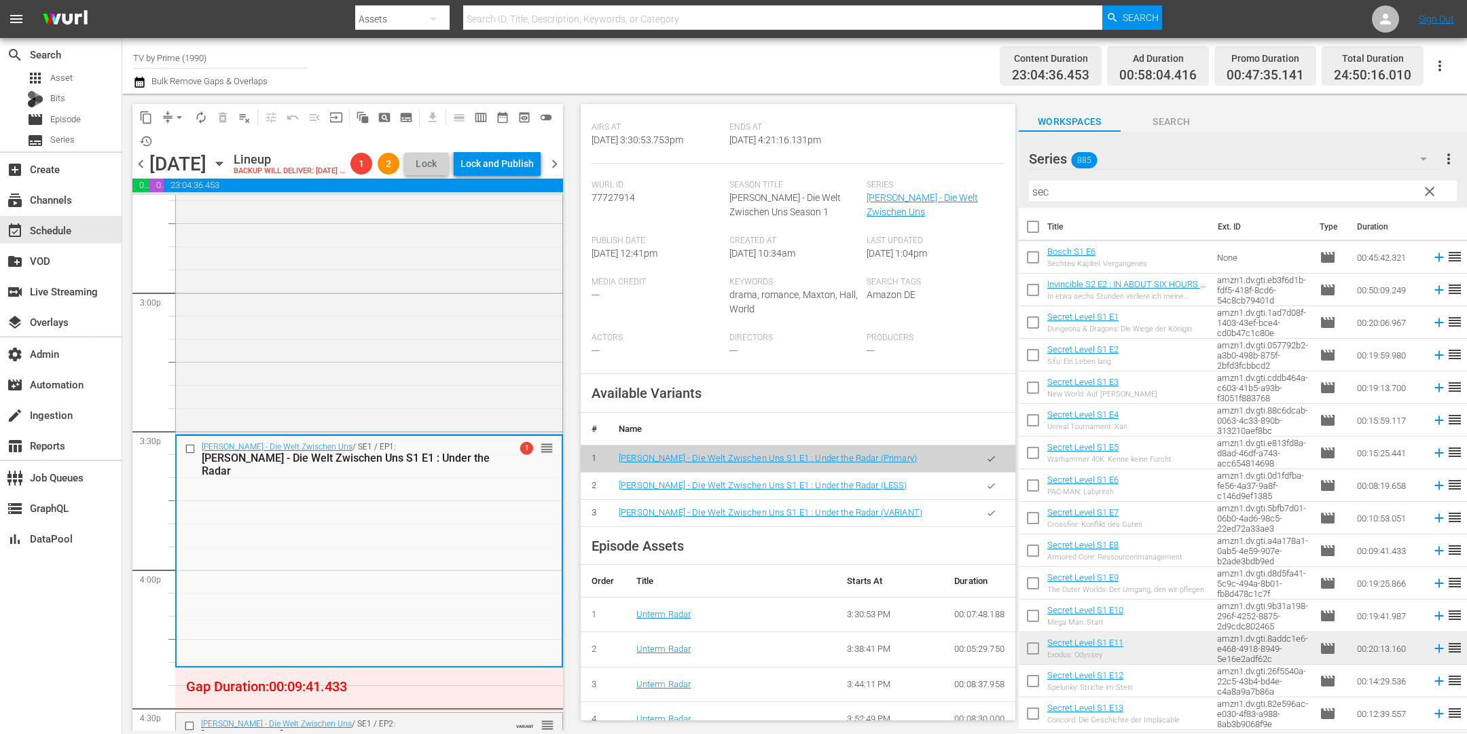
scroll to position [389, 0]
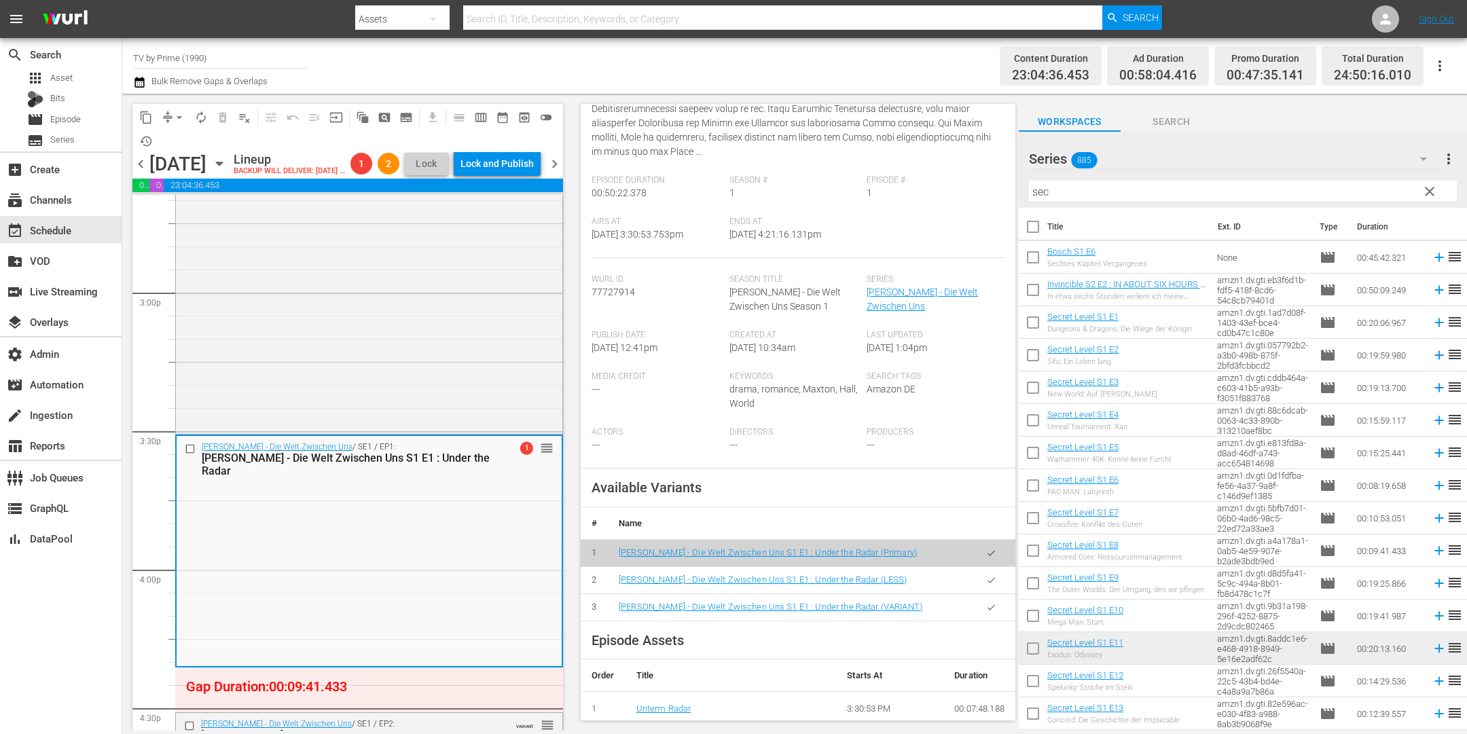
click at [986, 583] on icon "button" at bounding box center [991, 580] width 10 height 10
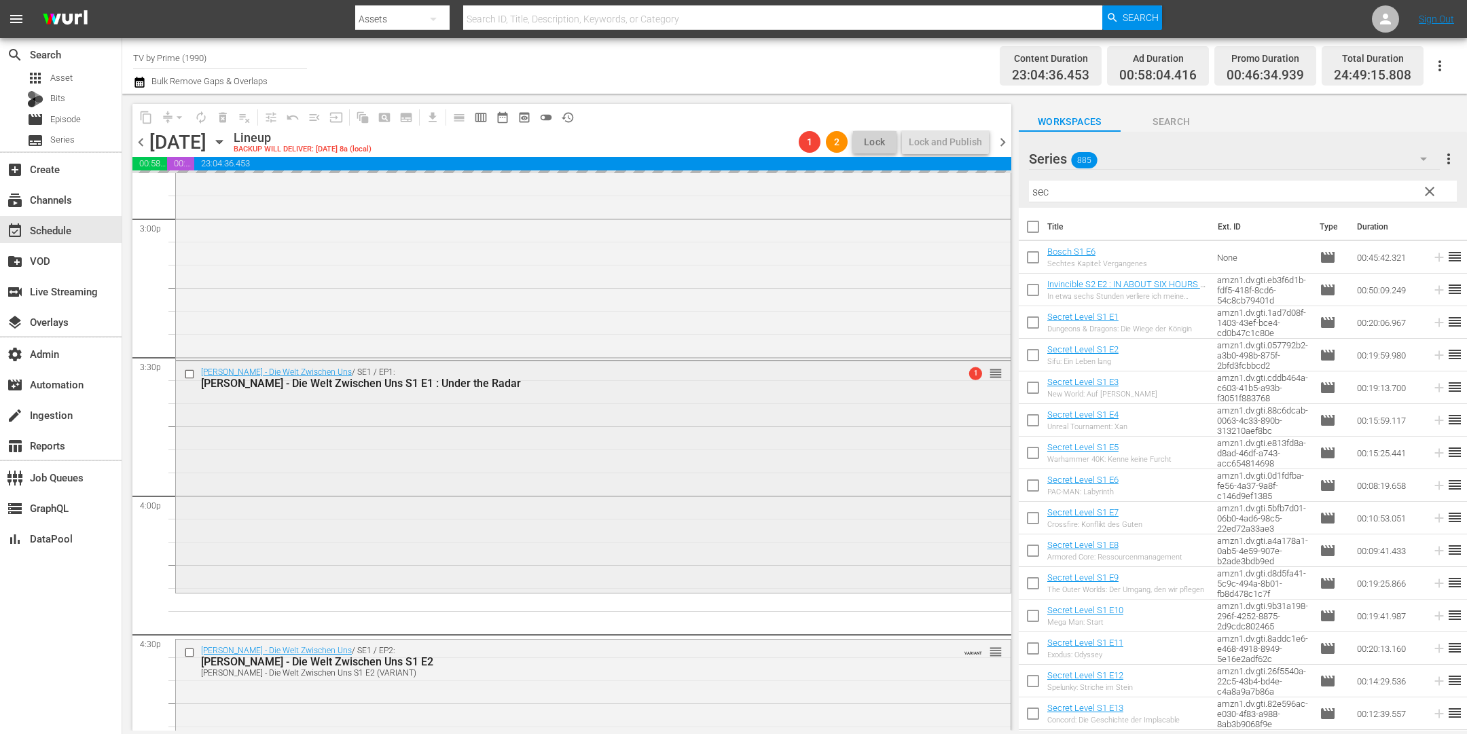
scroll to position [4122, 0]
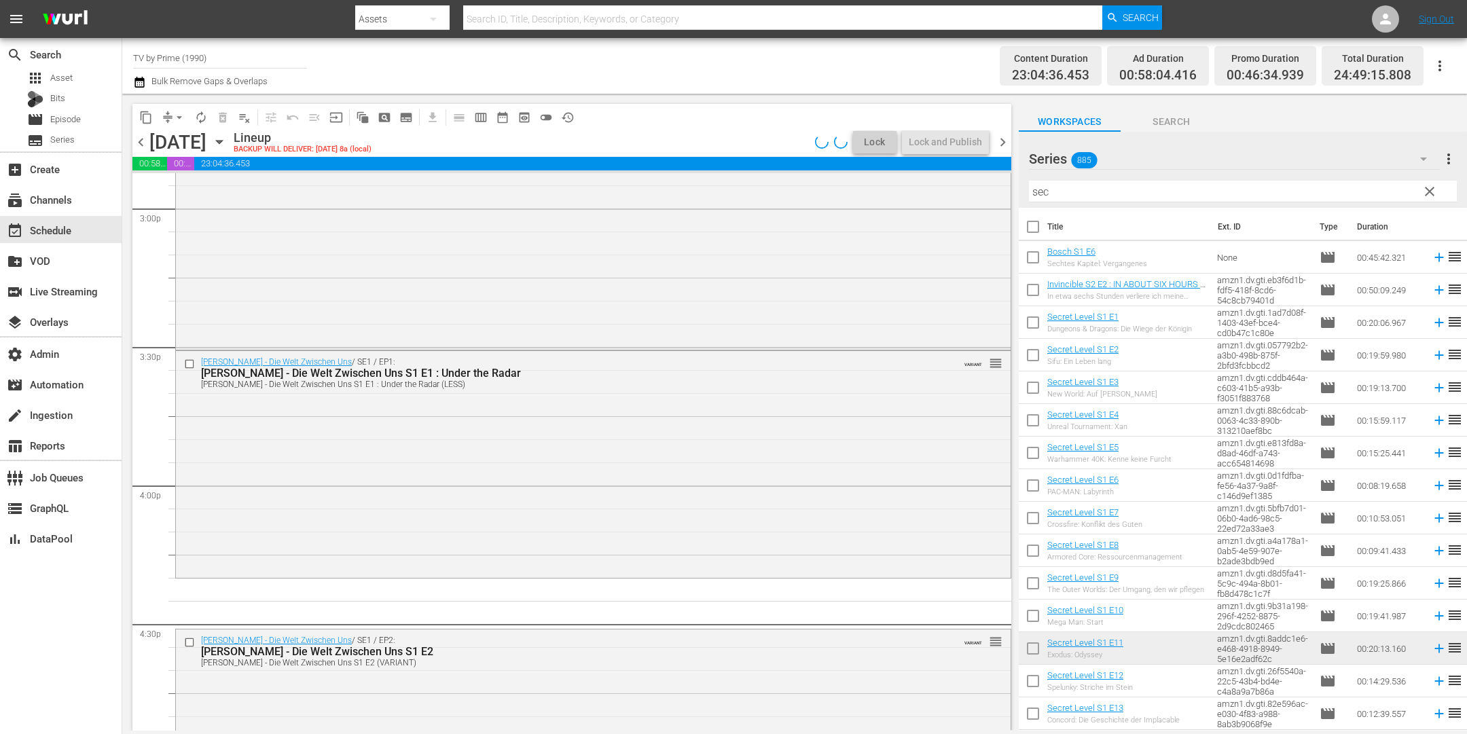
click at [492, 545] on div "Maxton Hall - Die Welt Zwischen Uns / SE1 / EP1: Maxton Hall - Die Welt Zwische…" at bounding box center [593, 463] width 835 height 224
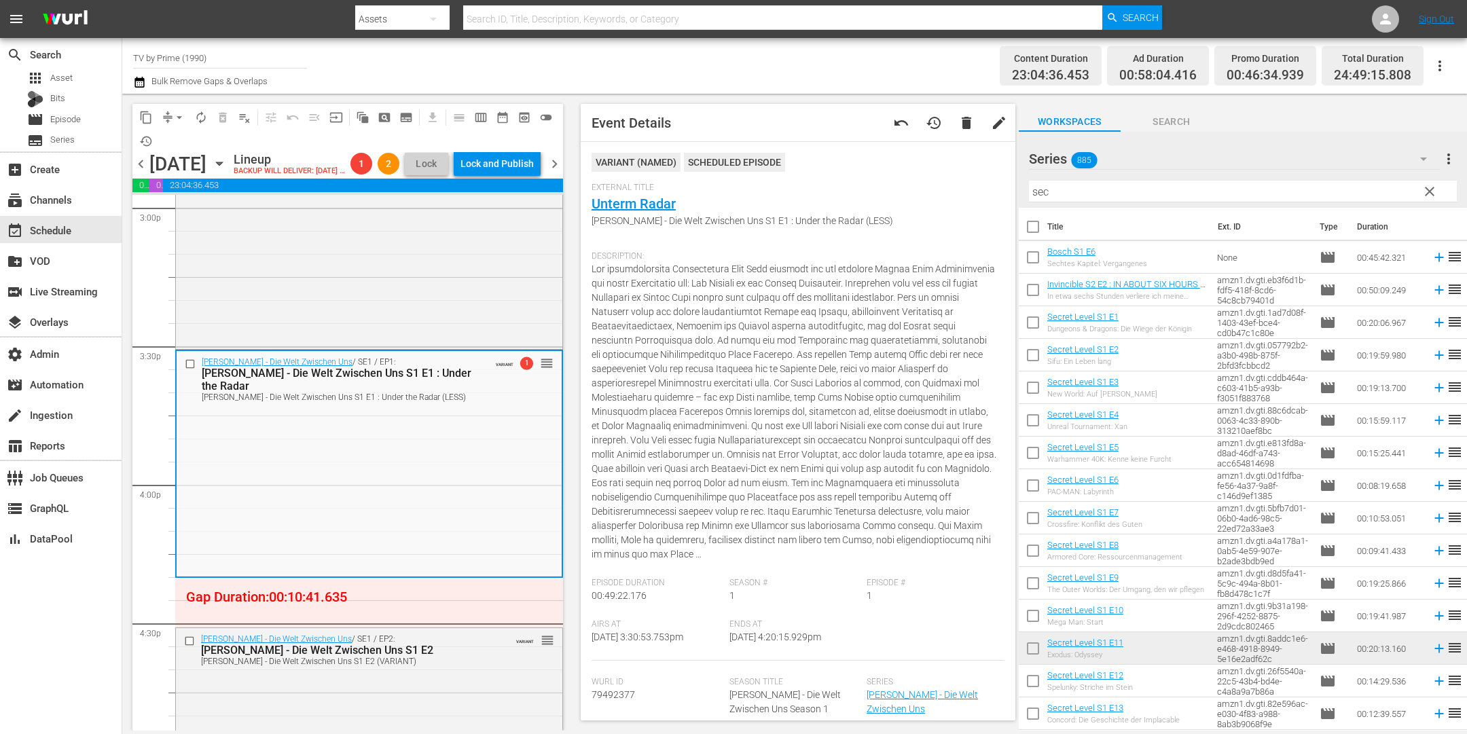
scroll to position [4328, 0]
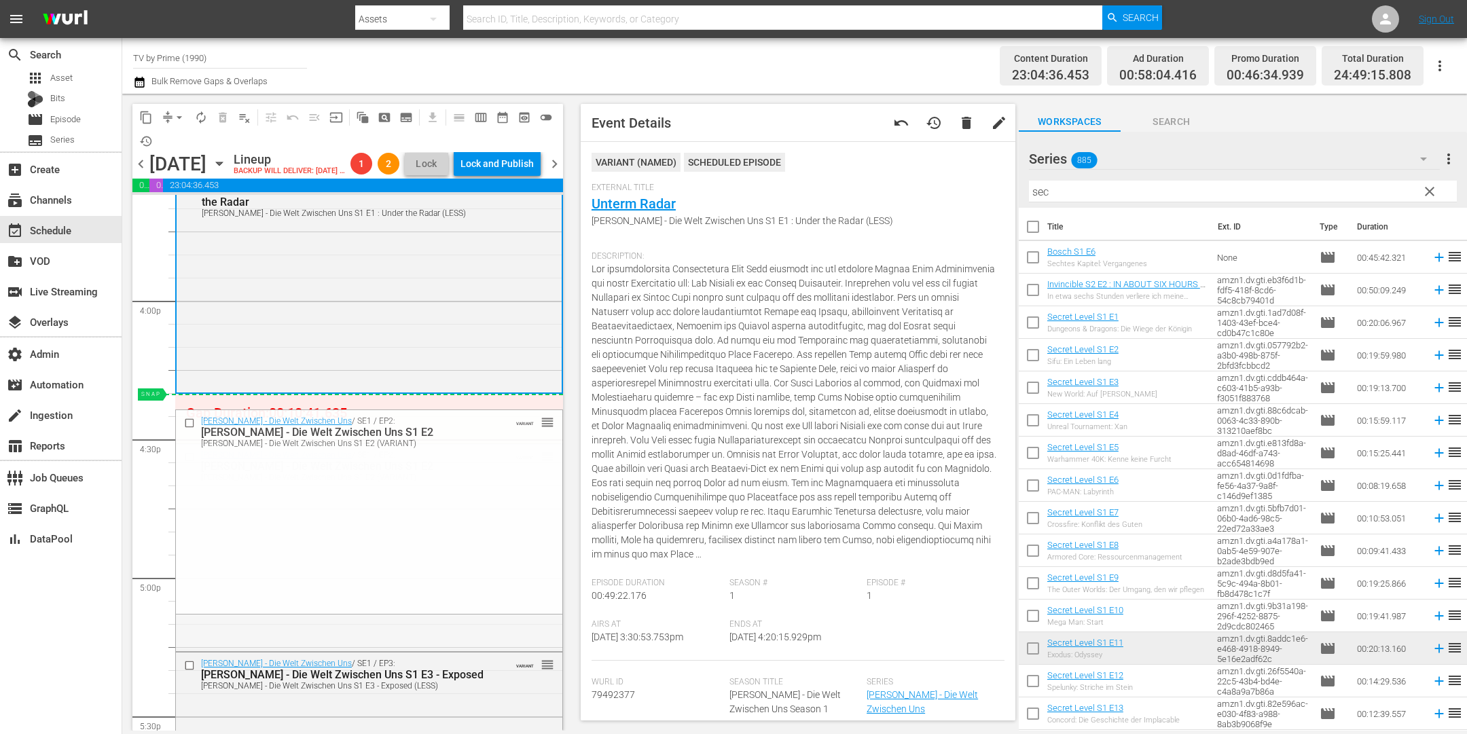
drag, startPoint x: 537, startPoint y: 480, endPoint x: 533, endPoint y: 426, distance: 53.8
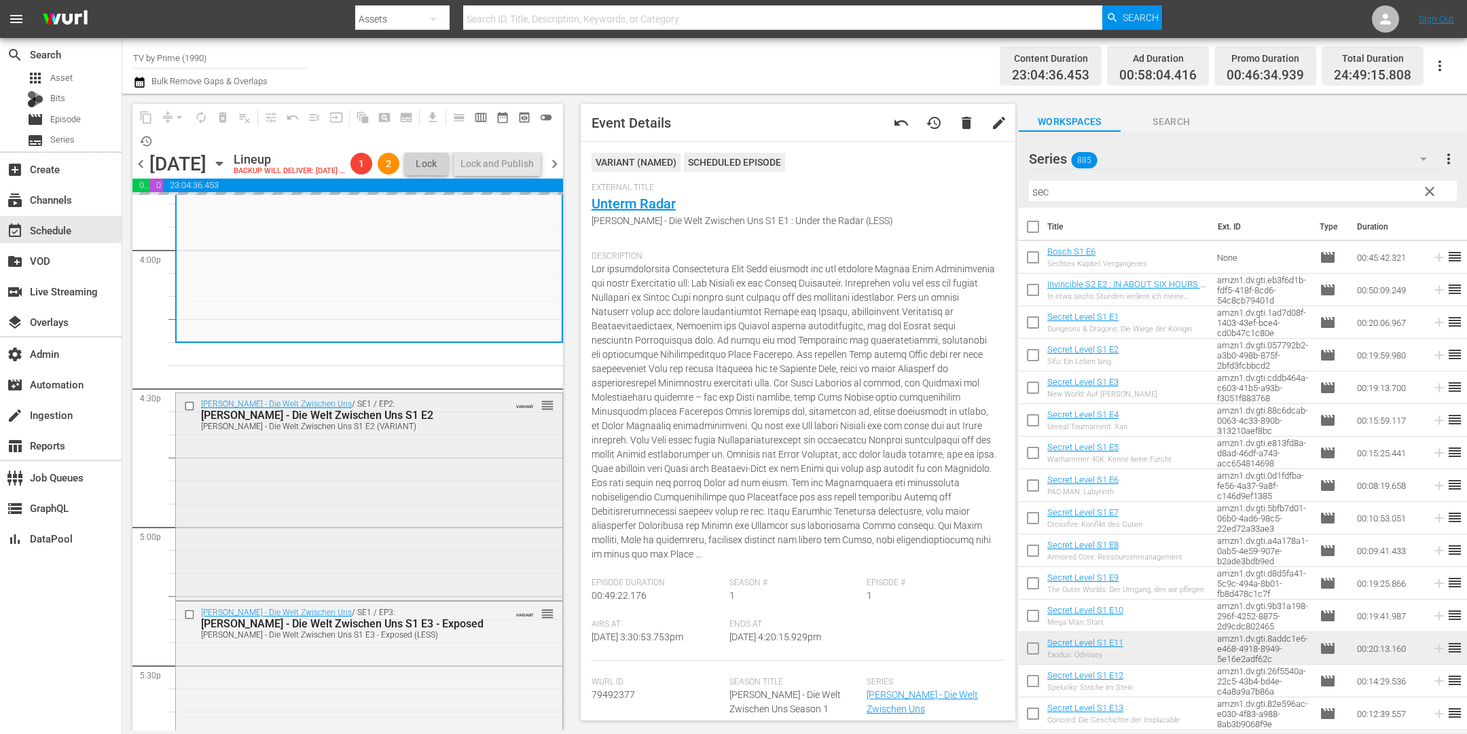
scroll to position [4427, 0]
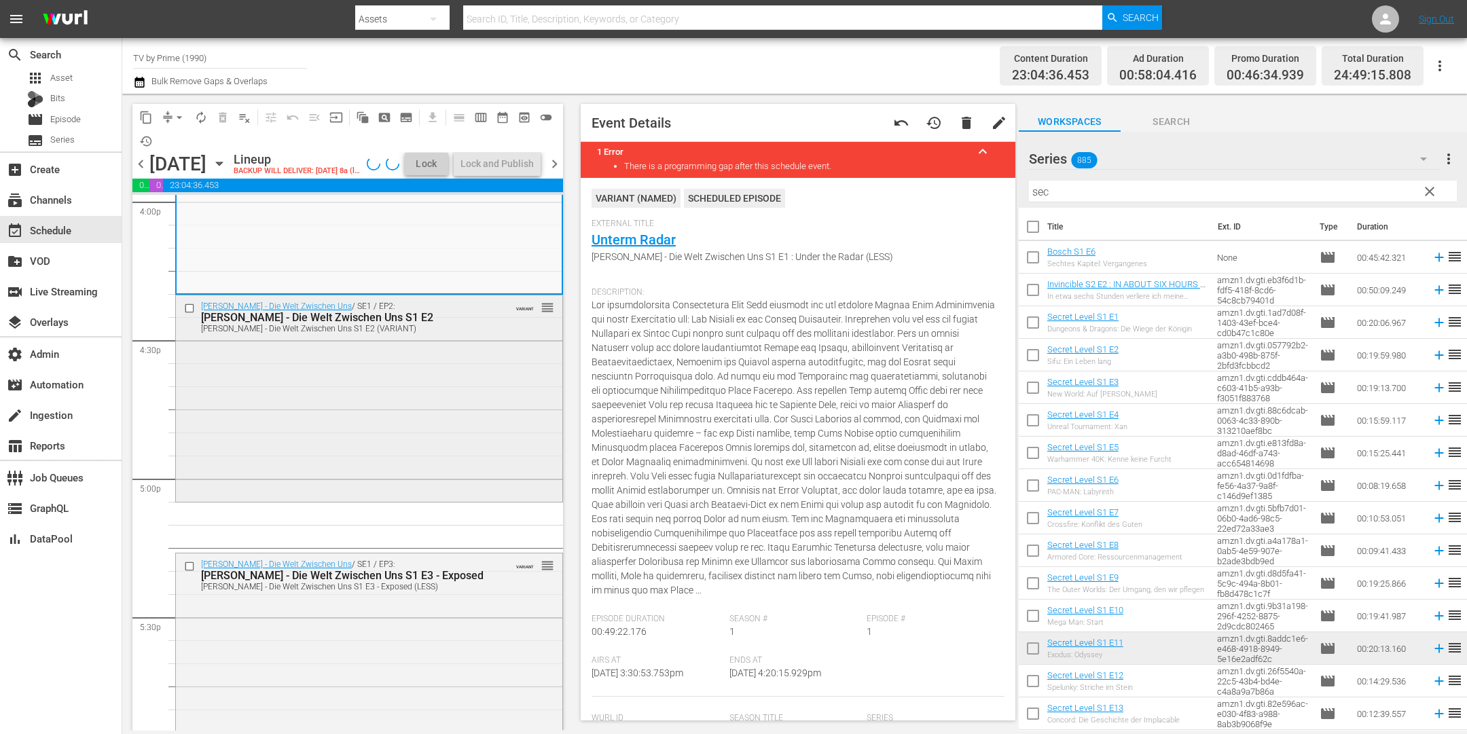
click at [429, 429] on div "Maxton Hall - Die Welt Zwischen Uns / SE1 / EP2: Maxton Hall - Die Welt Zwische…" at bounding box center [369, 397] width 386 height 204
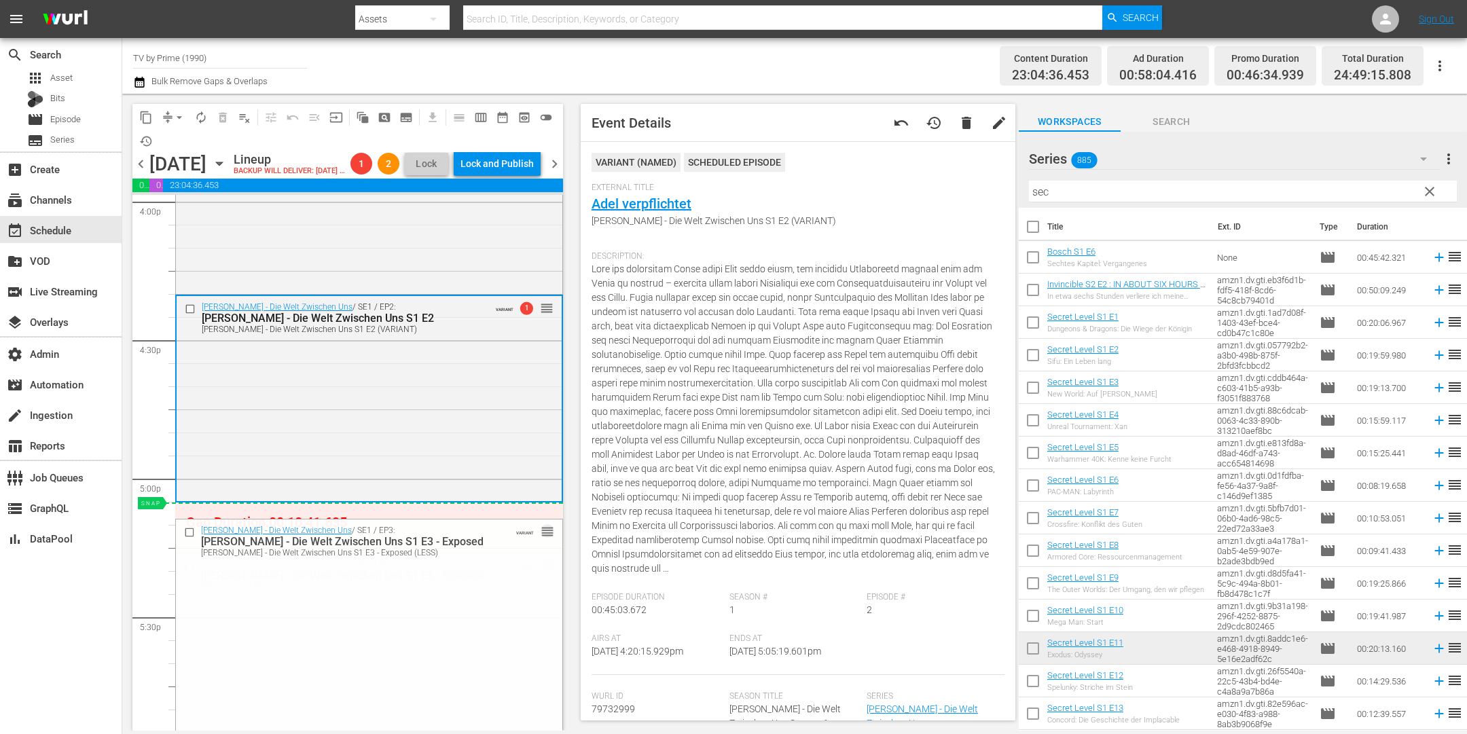
drag, startPoint x: 538, startPoint y: 586, endPoint x: 533, endPoint y: 530, distance: 56.0
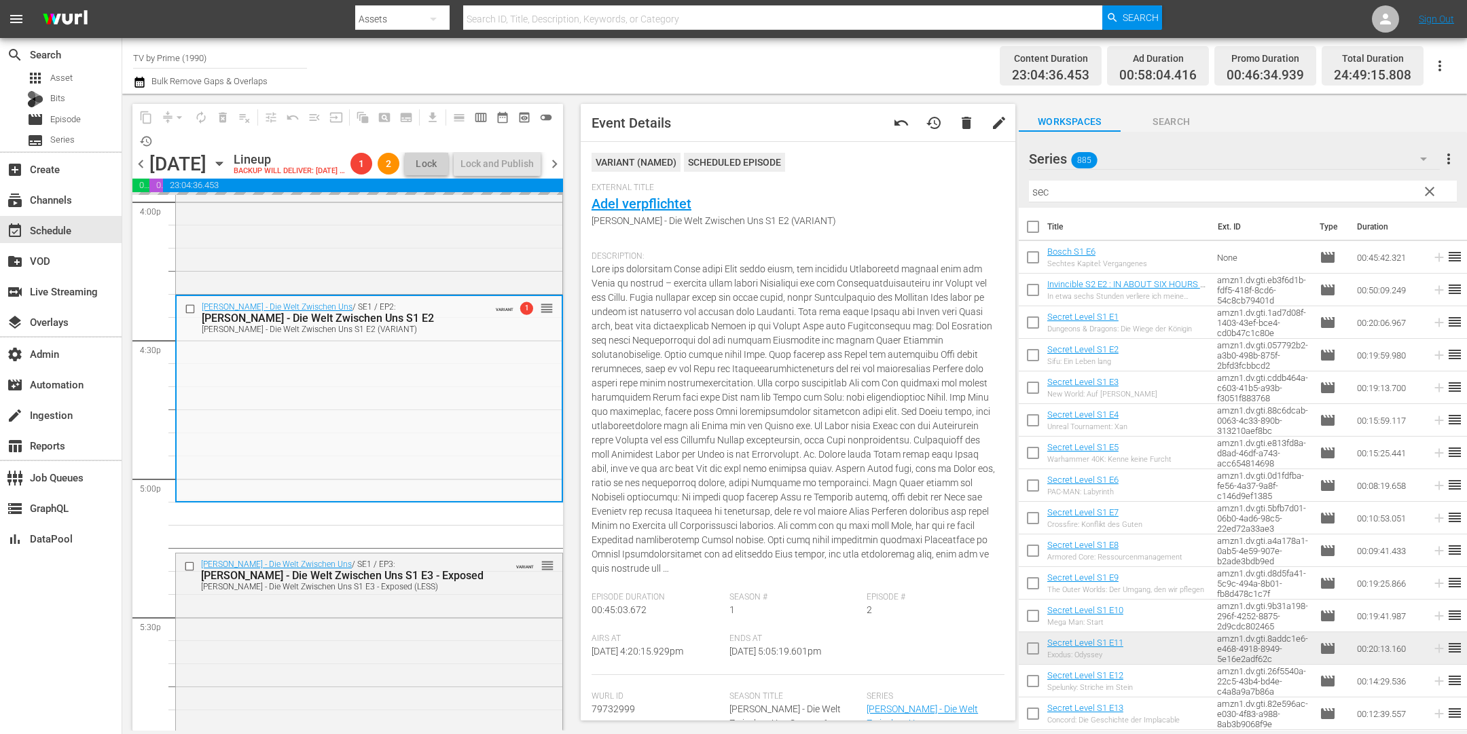
scroll to position [4603, 0]
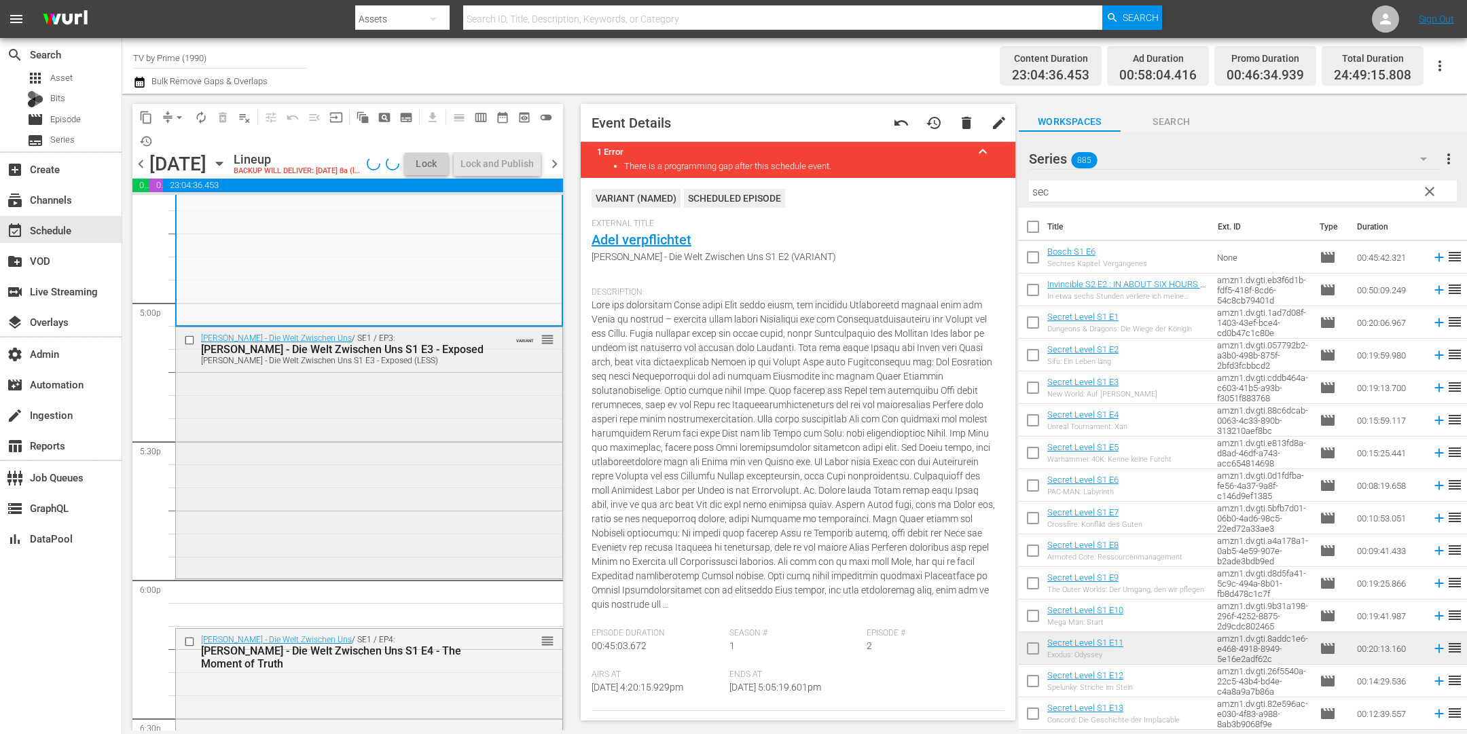
click at [473, 514] on div "Maxton Hall - Die Welt Zwischen Uns / SE1 / EP3: Maxton Hall - Die Welt Zwische…" at bounding box center [369, 451] width 386 height 248
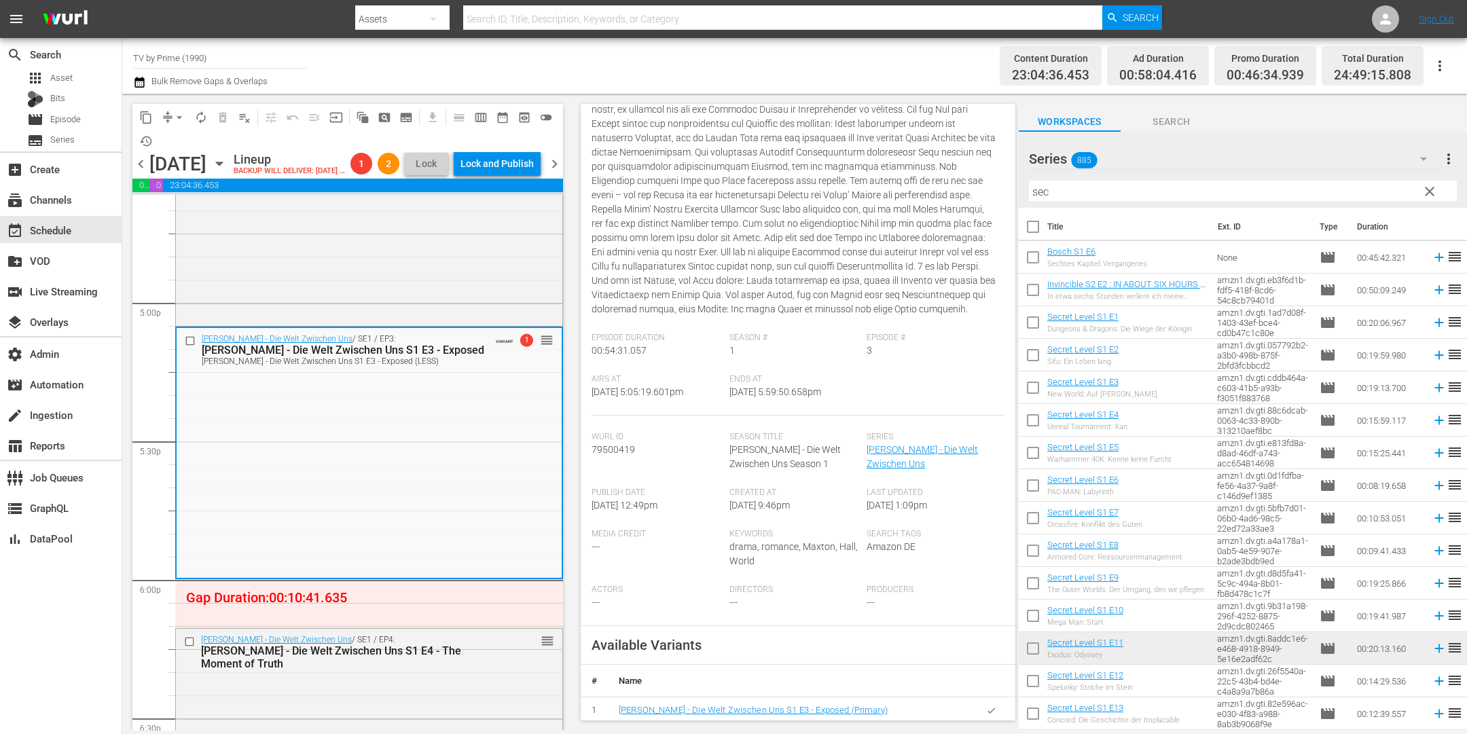
scroll to position [268, 0]
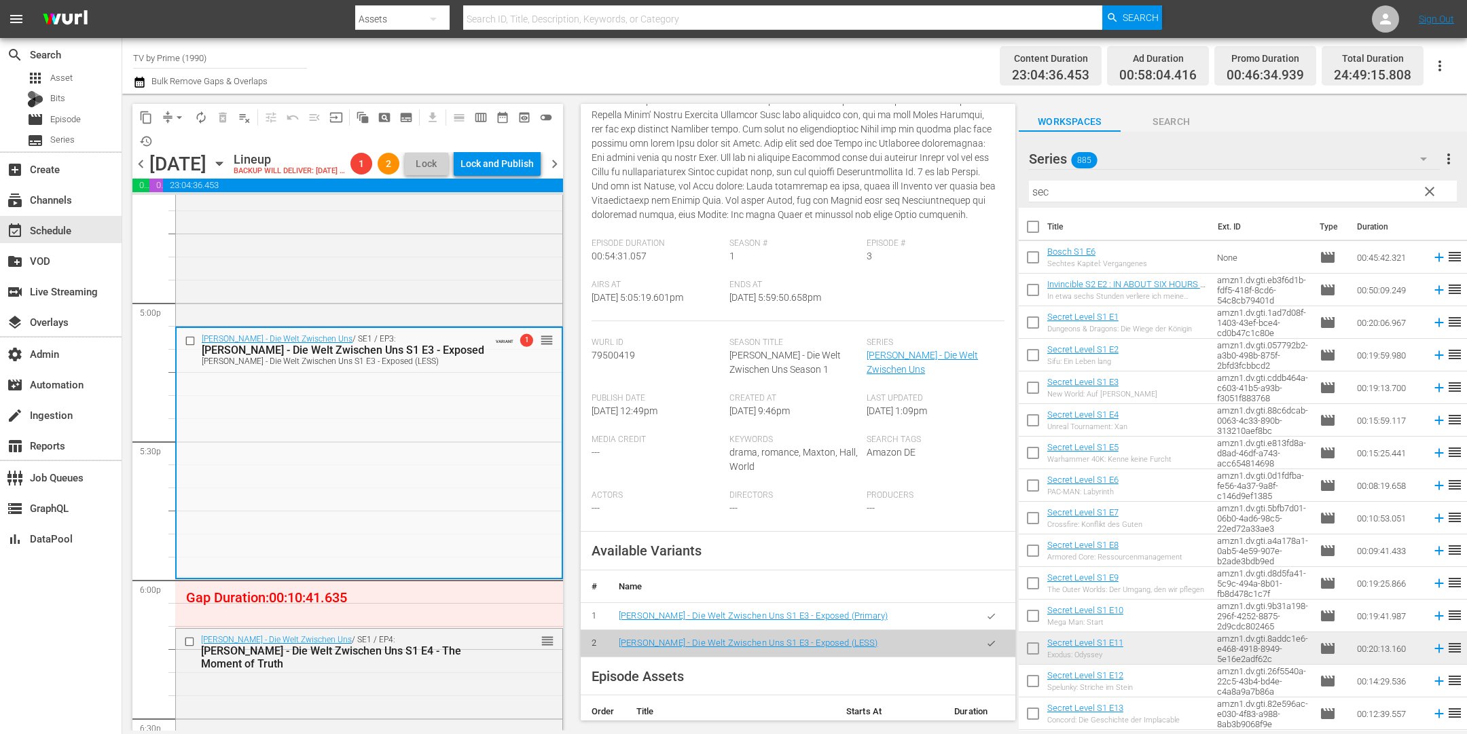
click at [980, 630] on button "button" at bounding box center [991, 616] width 26 height 26
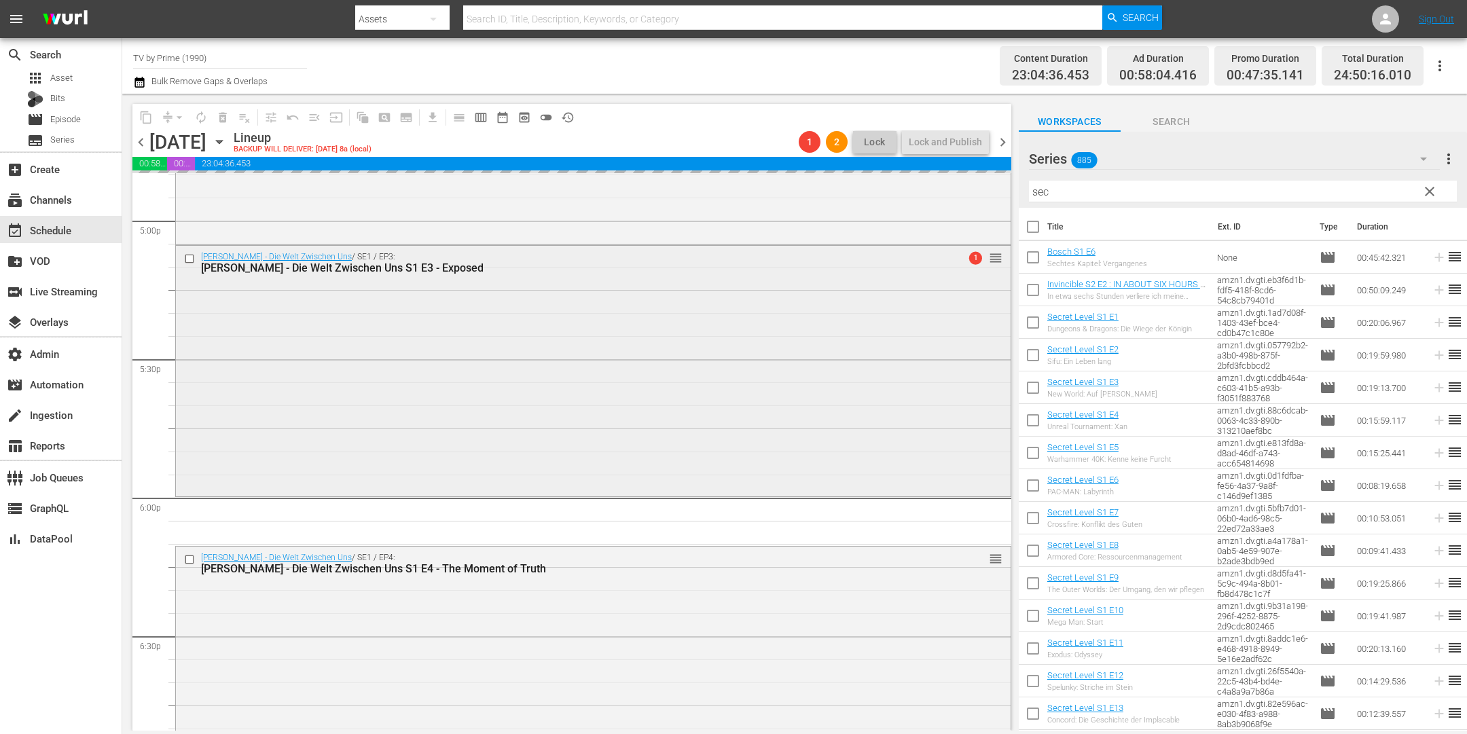
scroll to position [4675, 0]
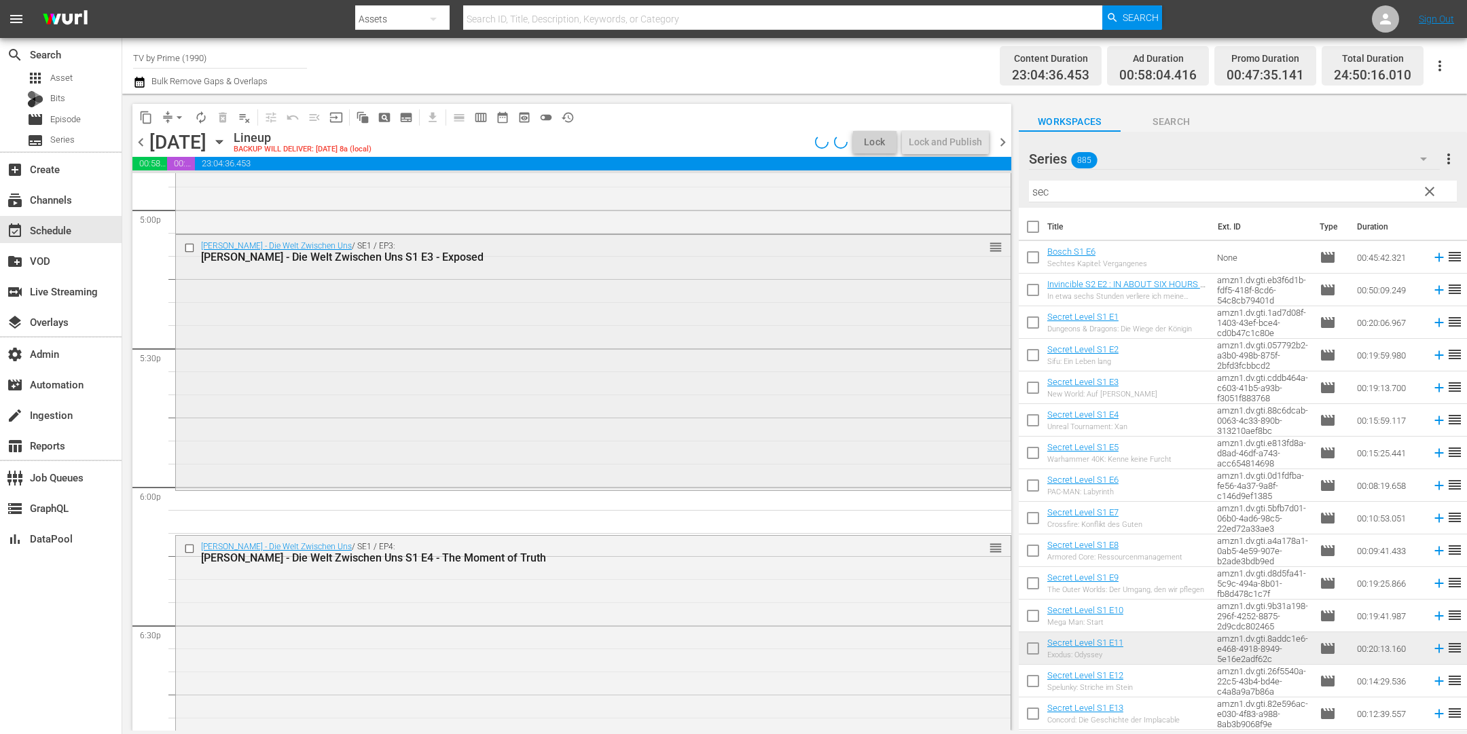
click at [397, 419] on div "Maxton Hall - Die Welt Zwischen Uns / SE1 / EP3: Maxton Hall - Die Welt Zwische…" at bounding box center [593, 361] width 835 height 253
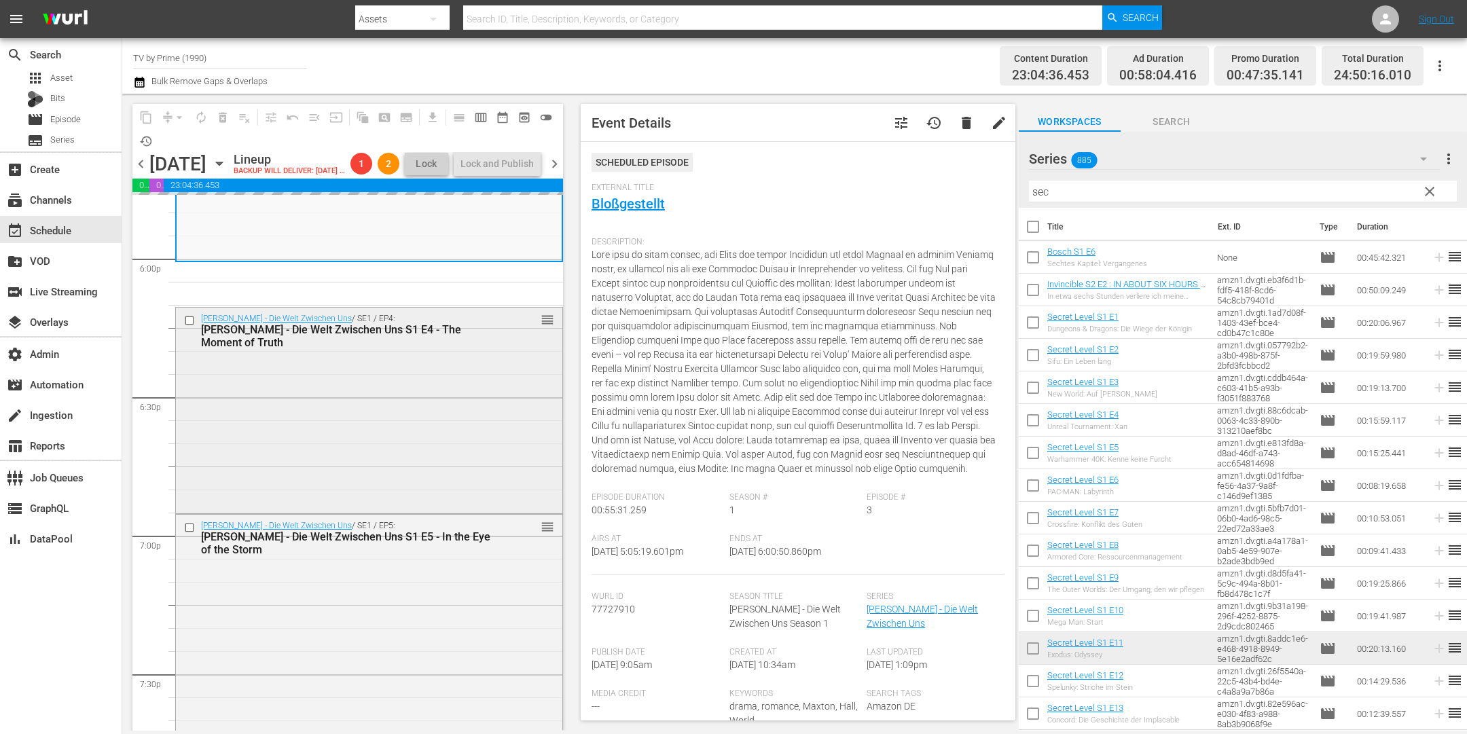
scroll to position [4993, 0]
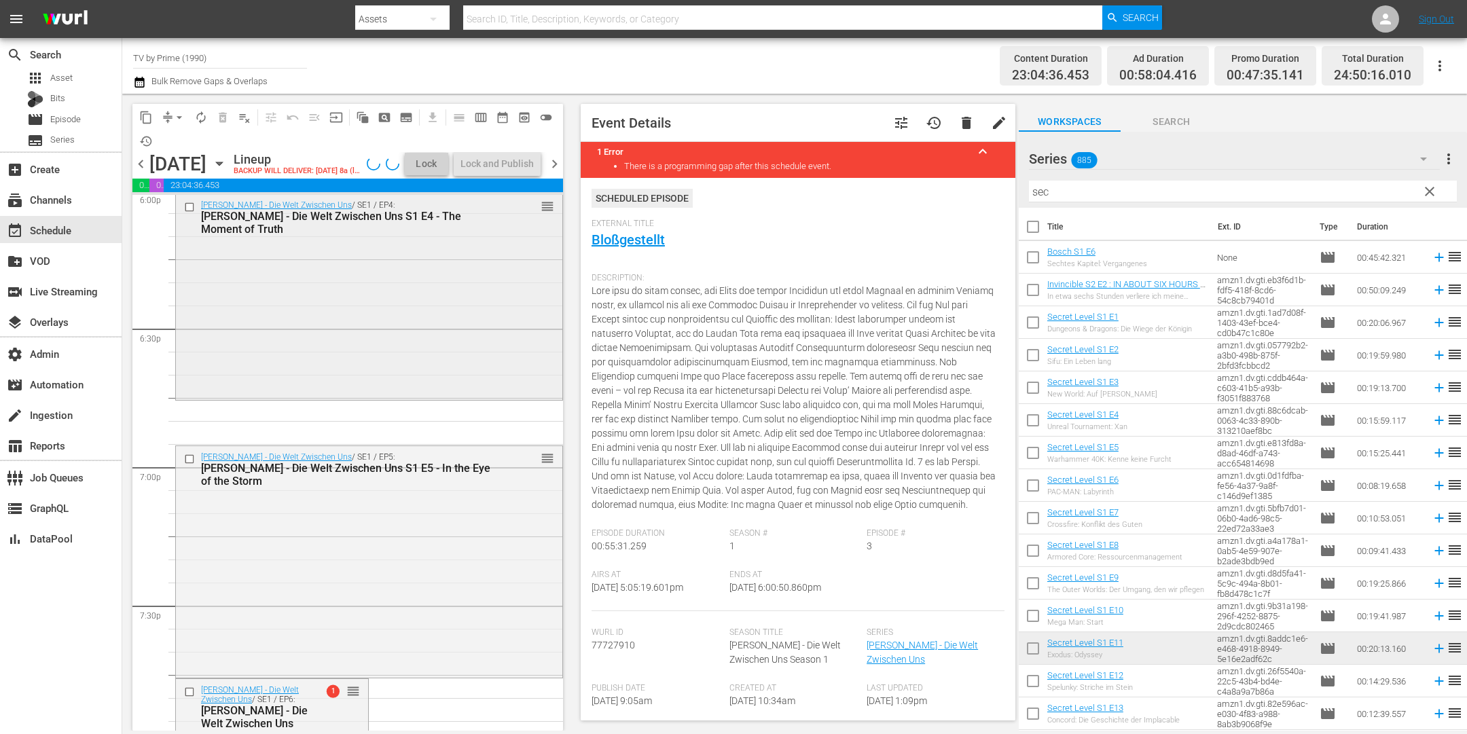
click at [449, 397] on div "Maxton Hall - Die Welt Zwischen Uns / SE1 / EP4: Maxton Hall - Die Welt Zwische…" at bounding box center [369, 295] width 386 height 203
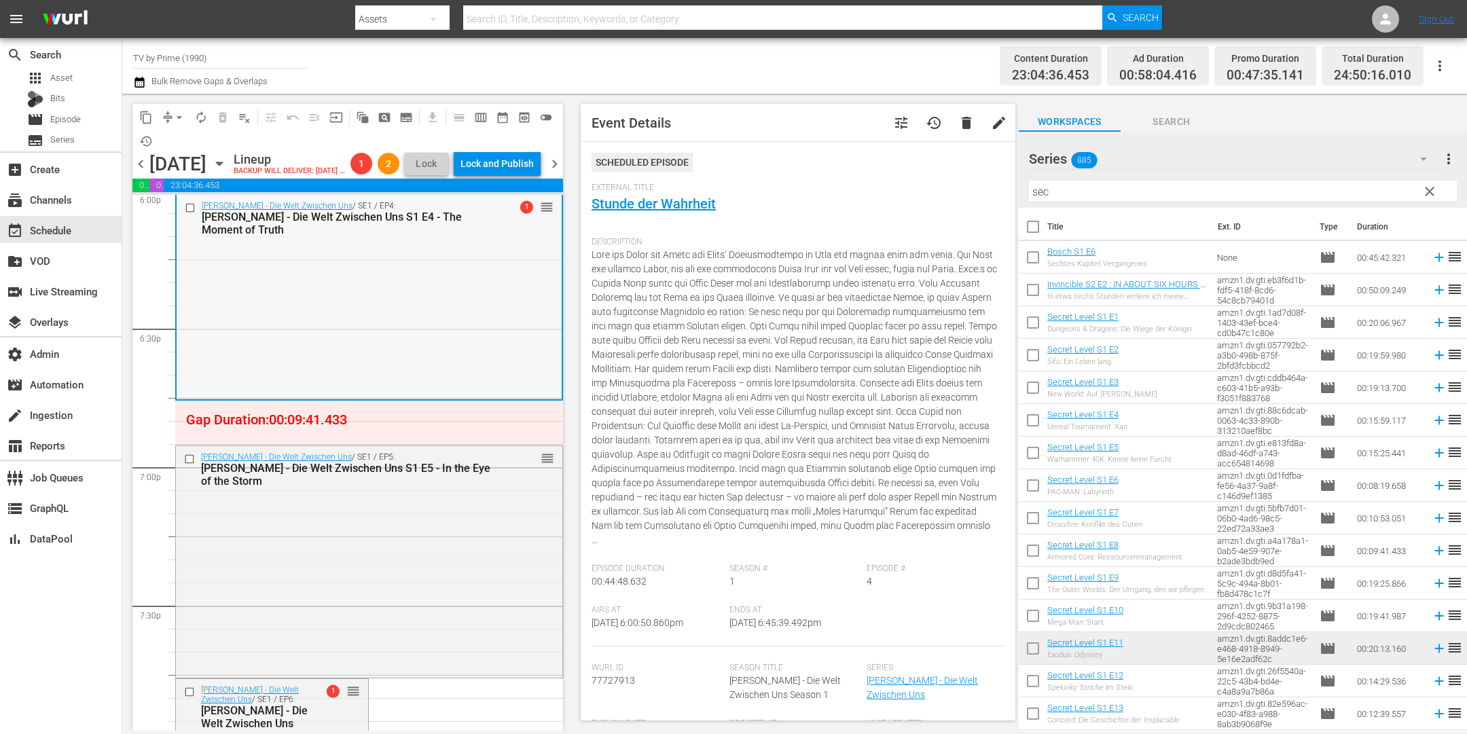
scroll to position [5015, 0]
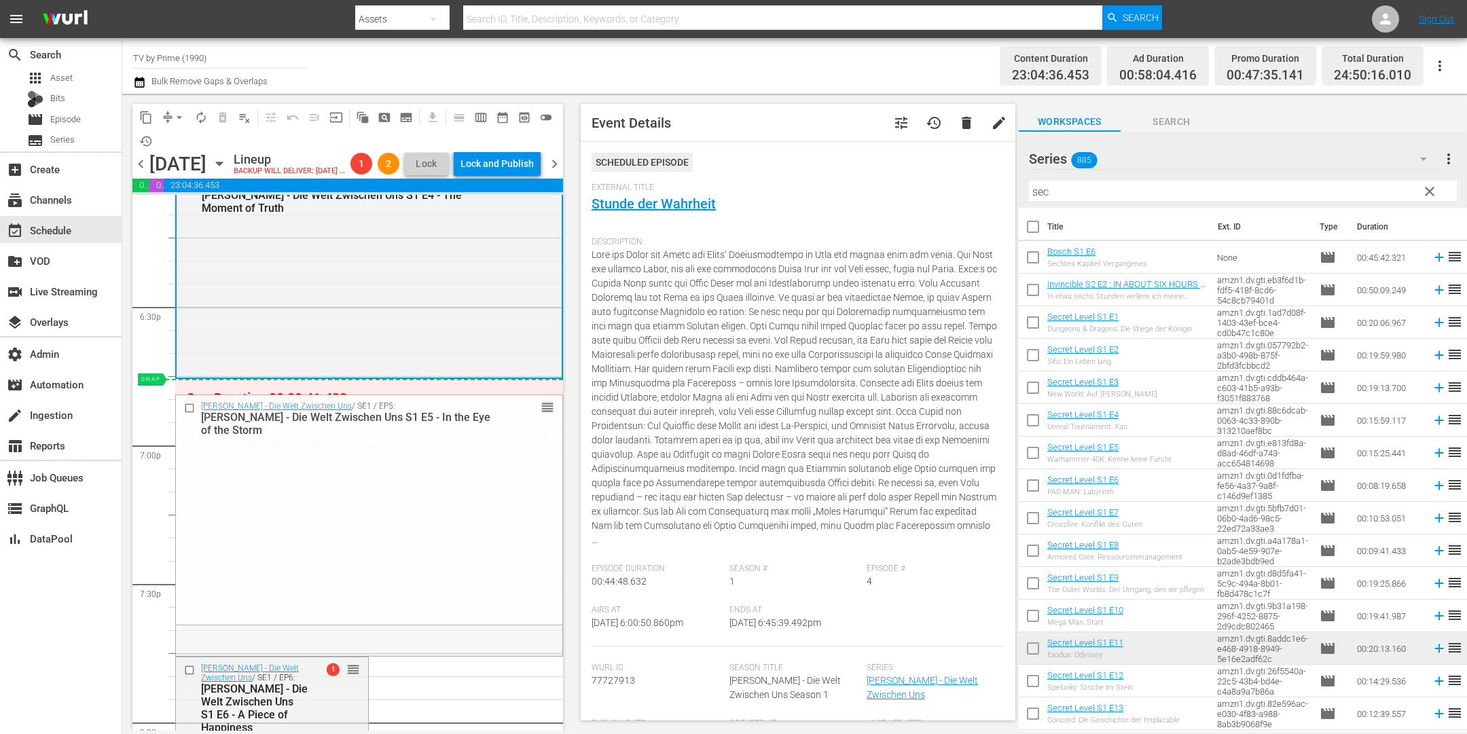
drag, startPoint x: 541, startPoint y: 456, endPoint x: 534, endPoint y: 411, distance: 46.0
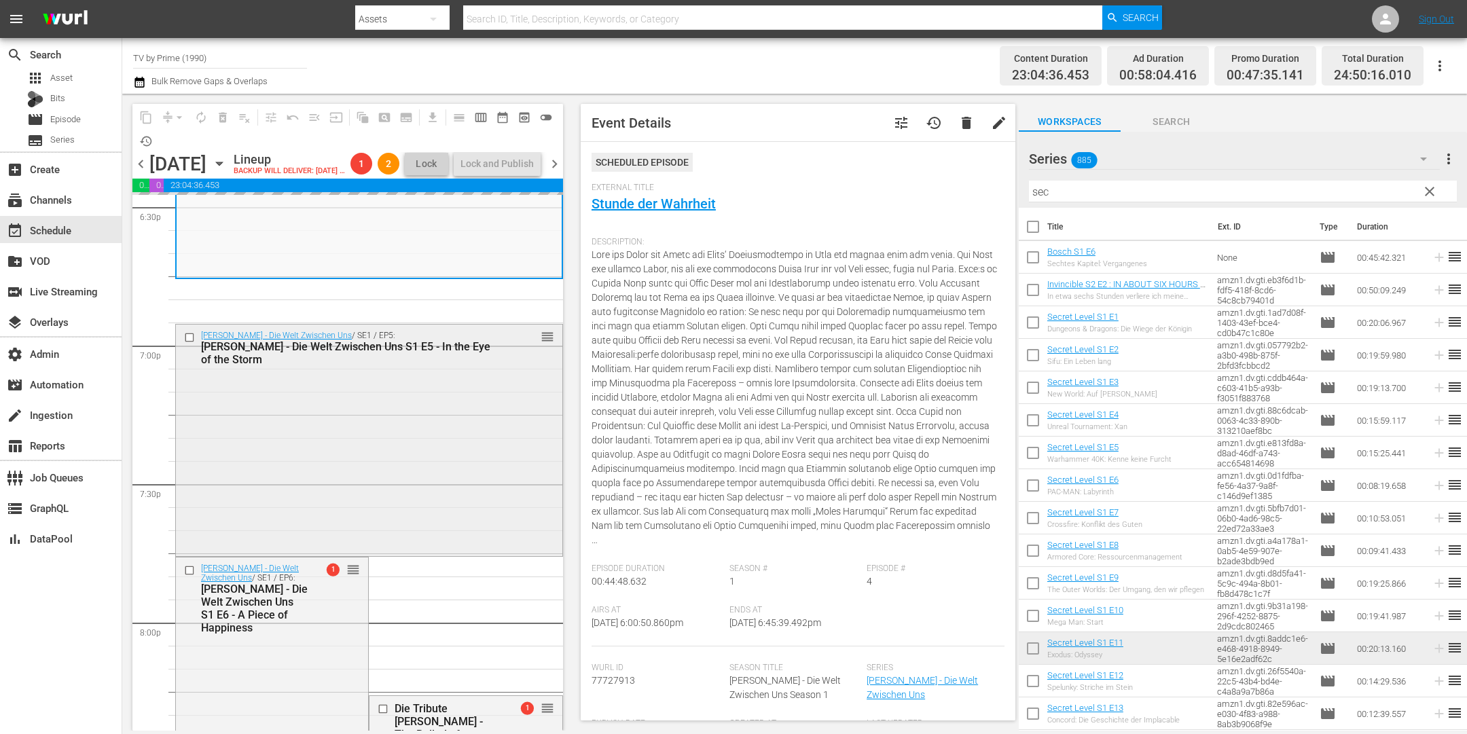
scroll to position [5208, 0]
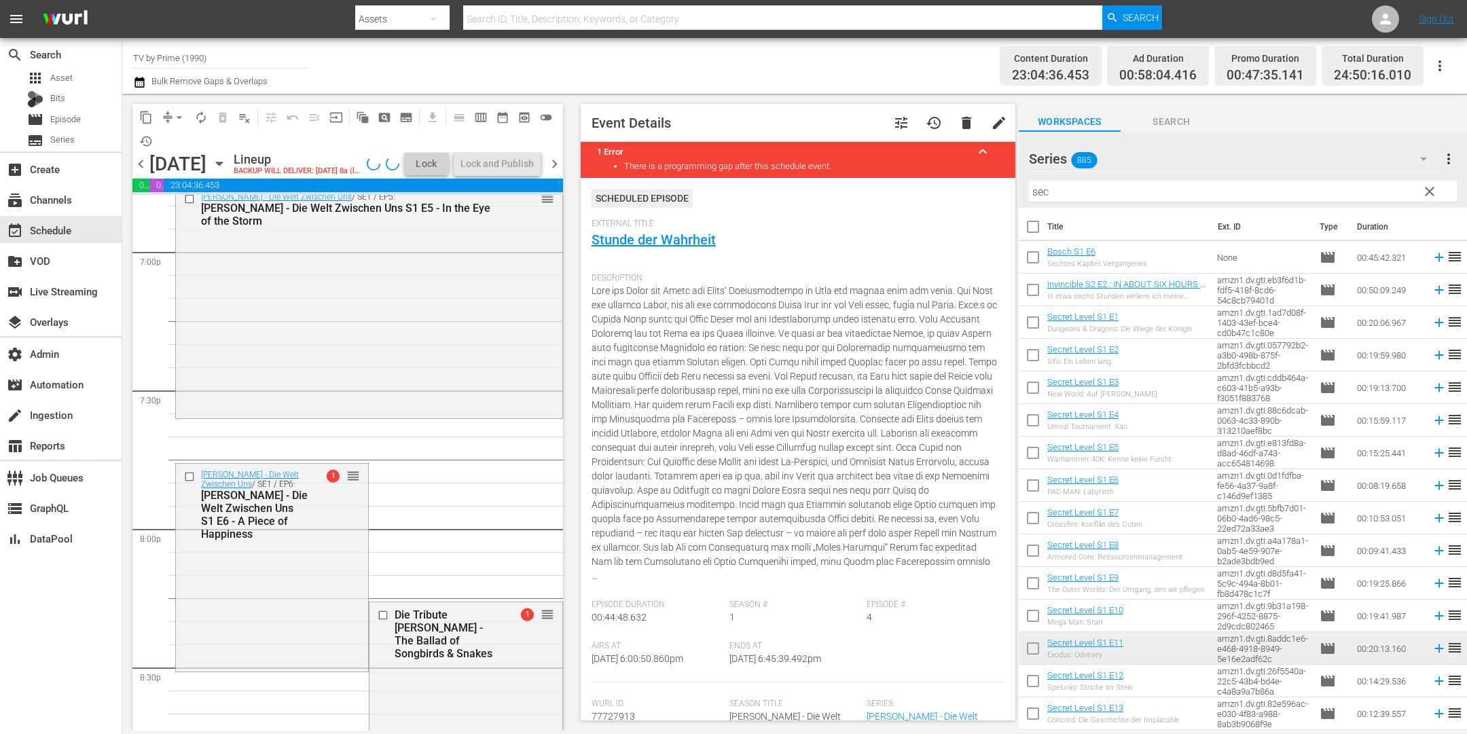
click at [406, 363] on div "Maxton Hall - Die Welt Zwischen Uns / SE1 / EP5: Maxton Hall - Die Welt Zwische…" at bounding box center [369, 301] width 386 height 230
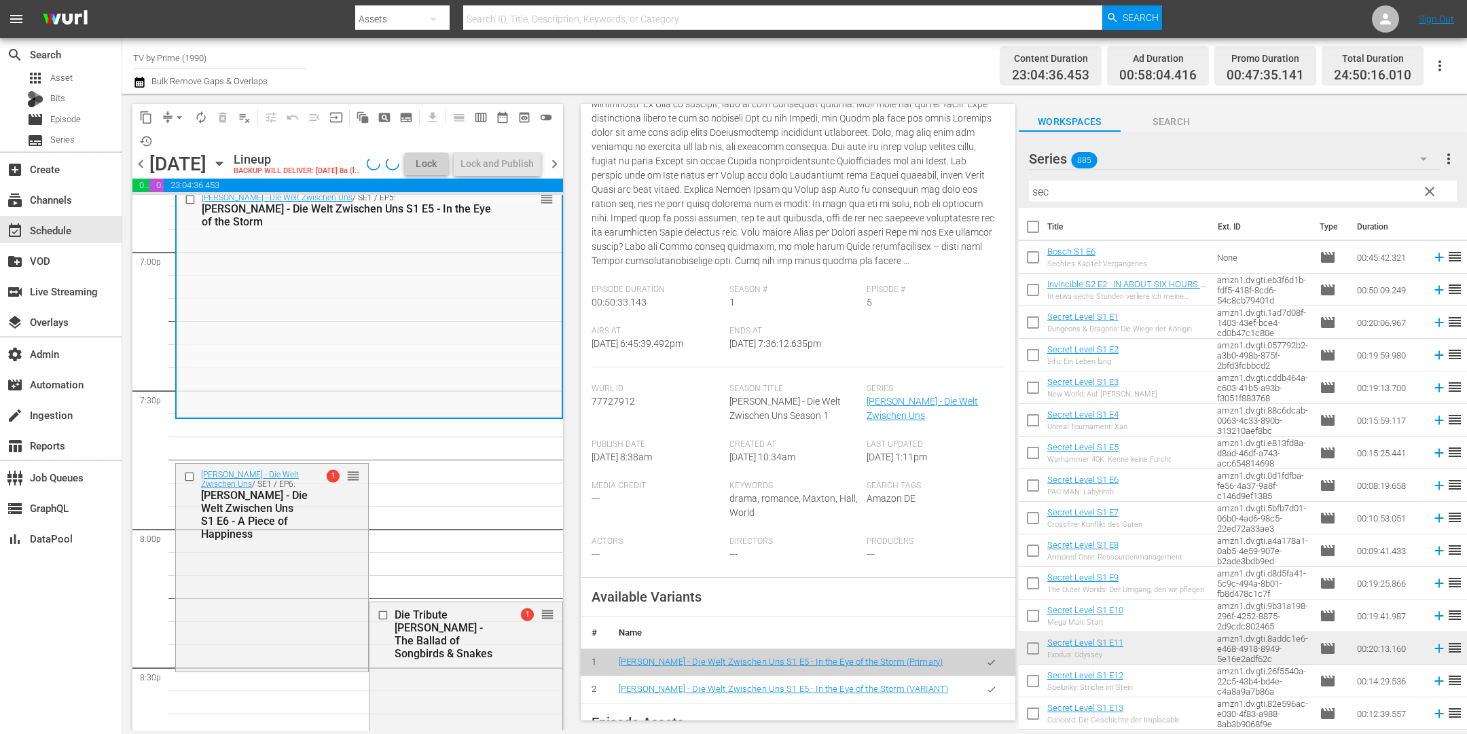
scroll to position [287, 0]
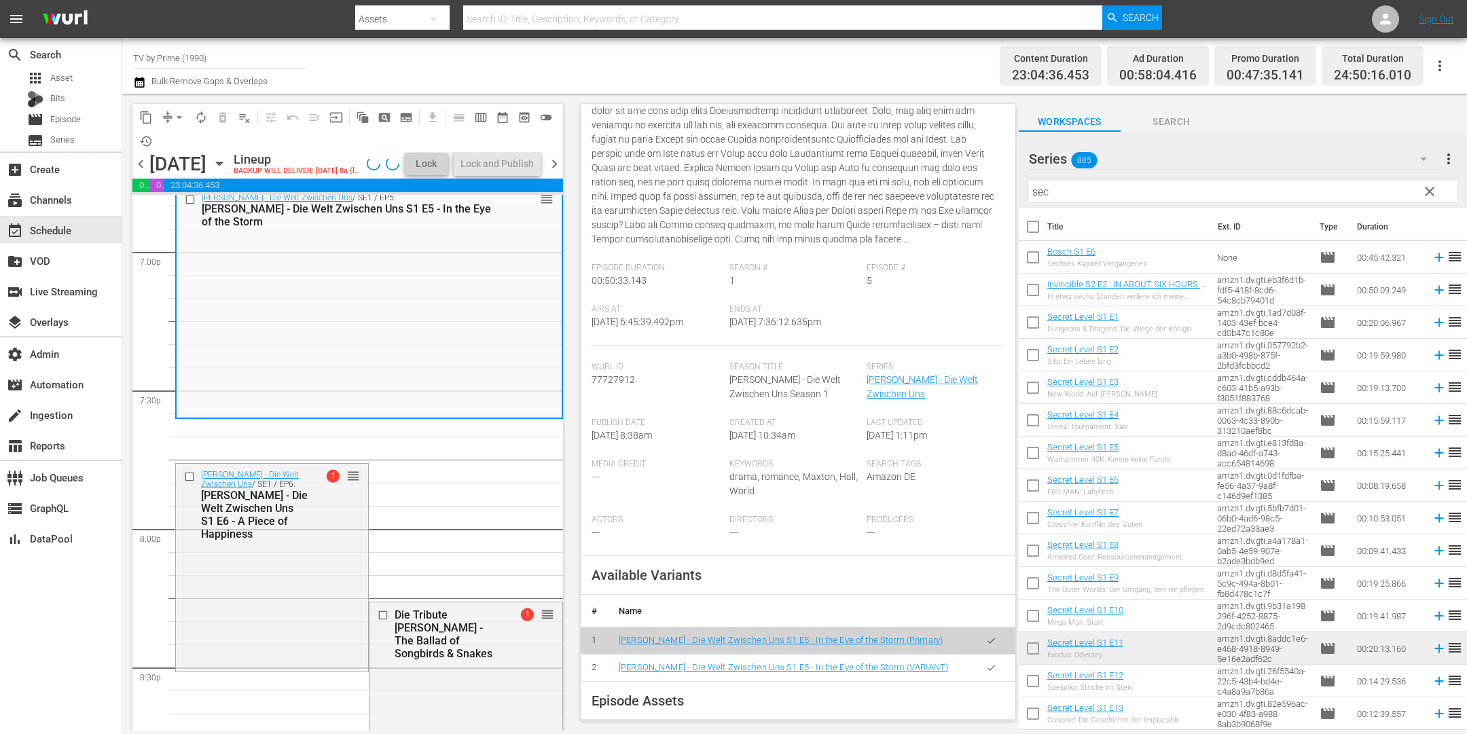
click at [985, 681] on button "button" at bounding box center [991, 668] width 26 height 26
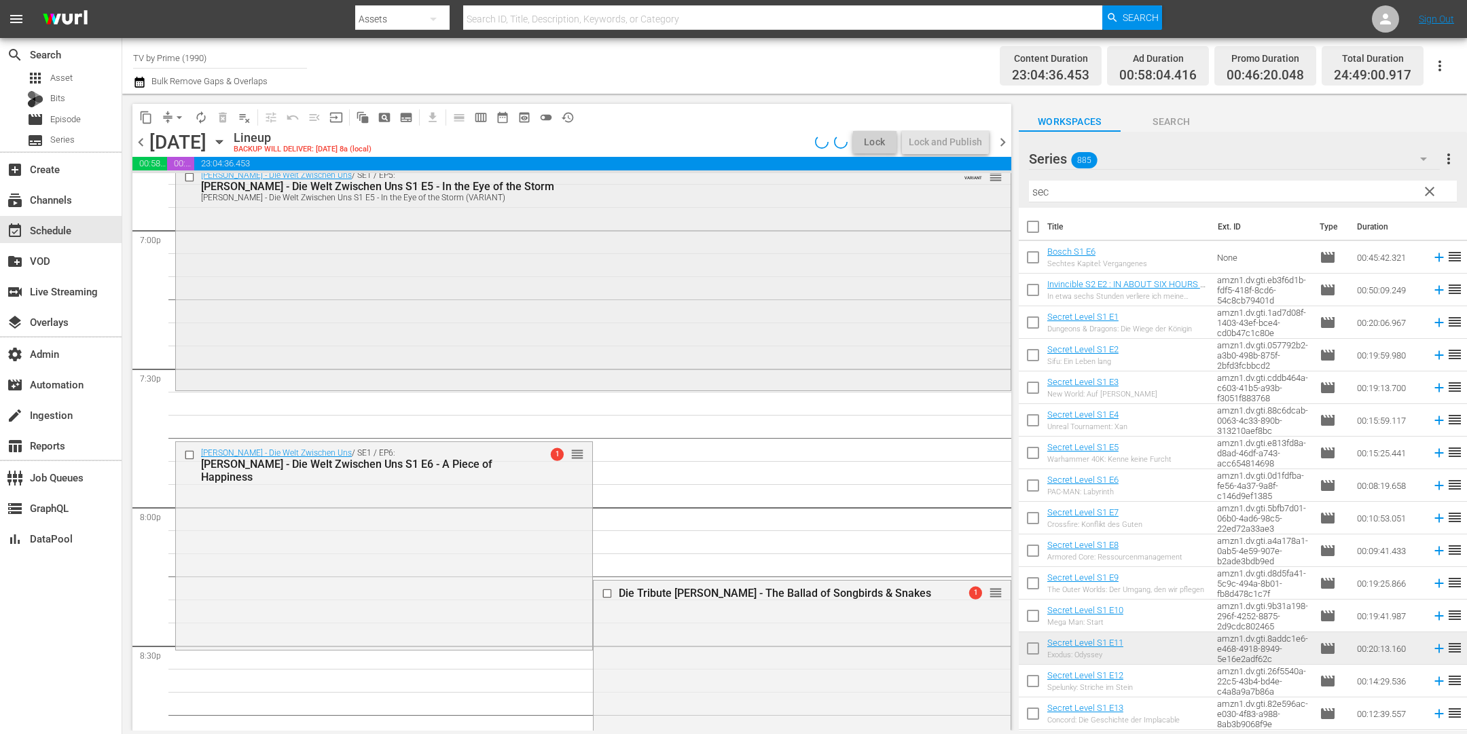
click at [610, 336] on div "Maxton Hall - Die Welt Zwischen Uns / SE1 / EP5: Maxton Hall - Die Welt Zwische…" at bounding box center [593, 275] width 835 height 223
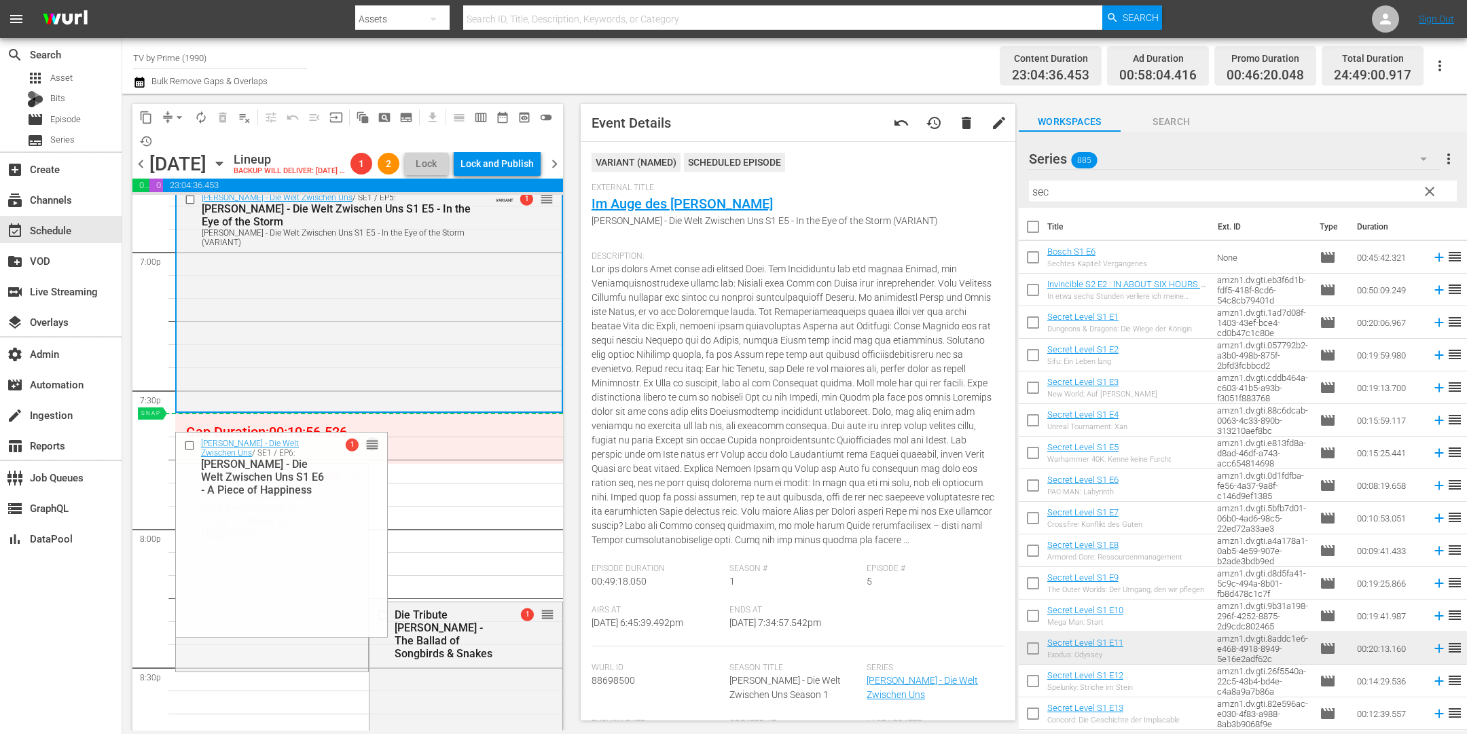
drag, startPoint x: 341, startPoint y: 493, endPoint x: 362, endPoint y: 448, distance: 49.5
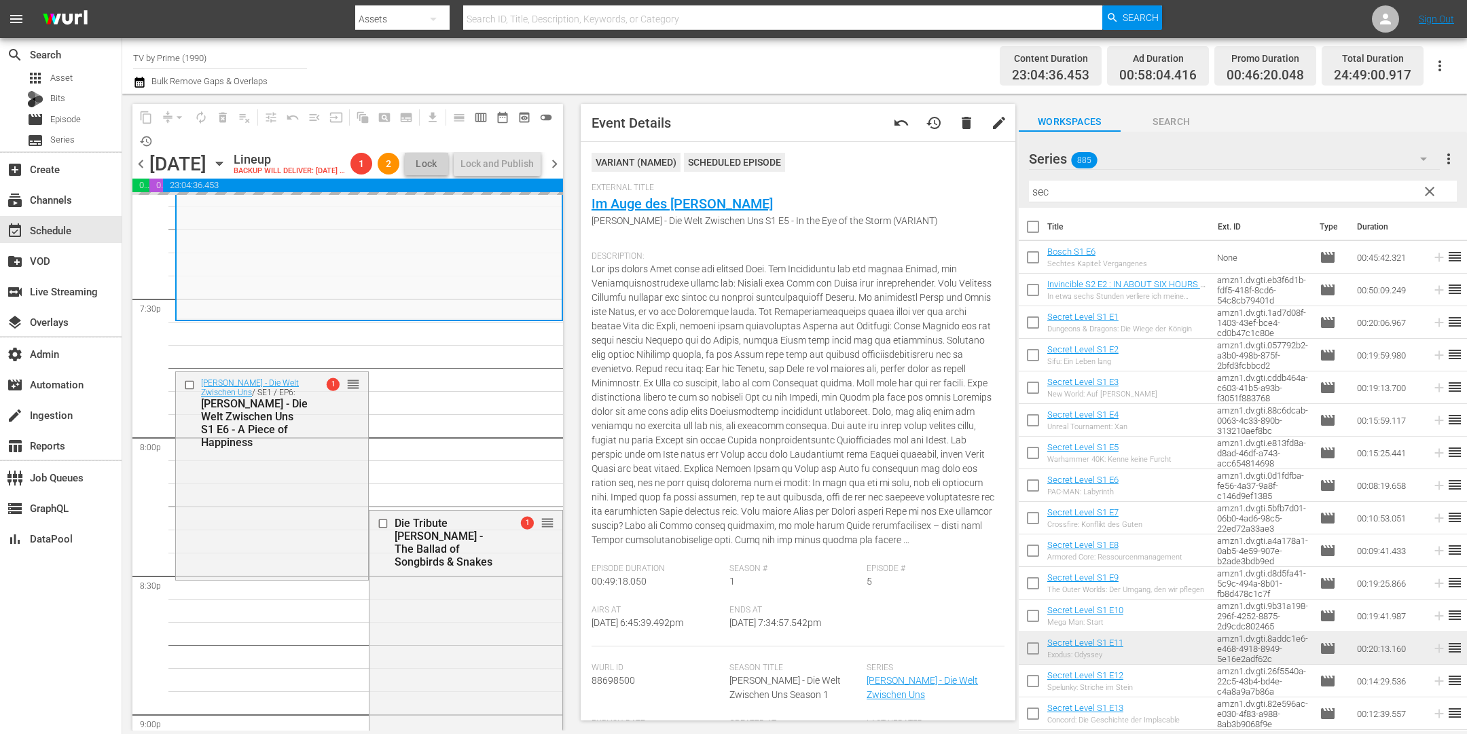
scroll to position [5395, 0]
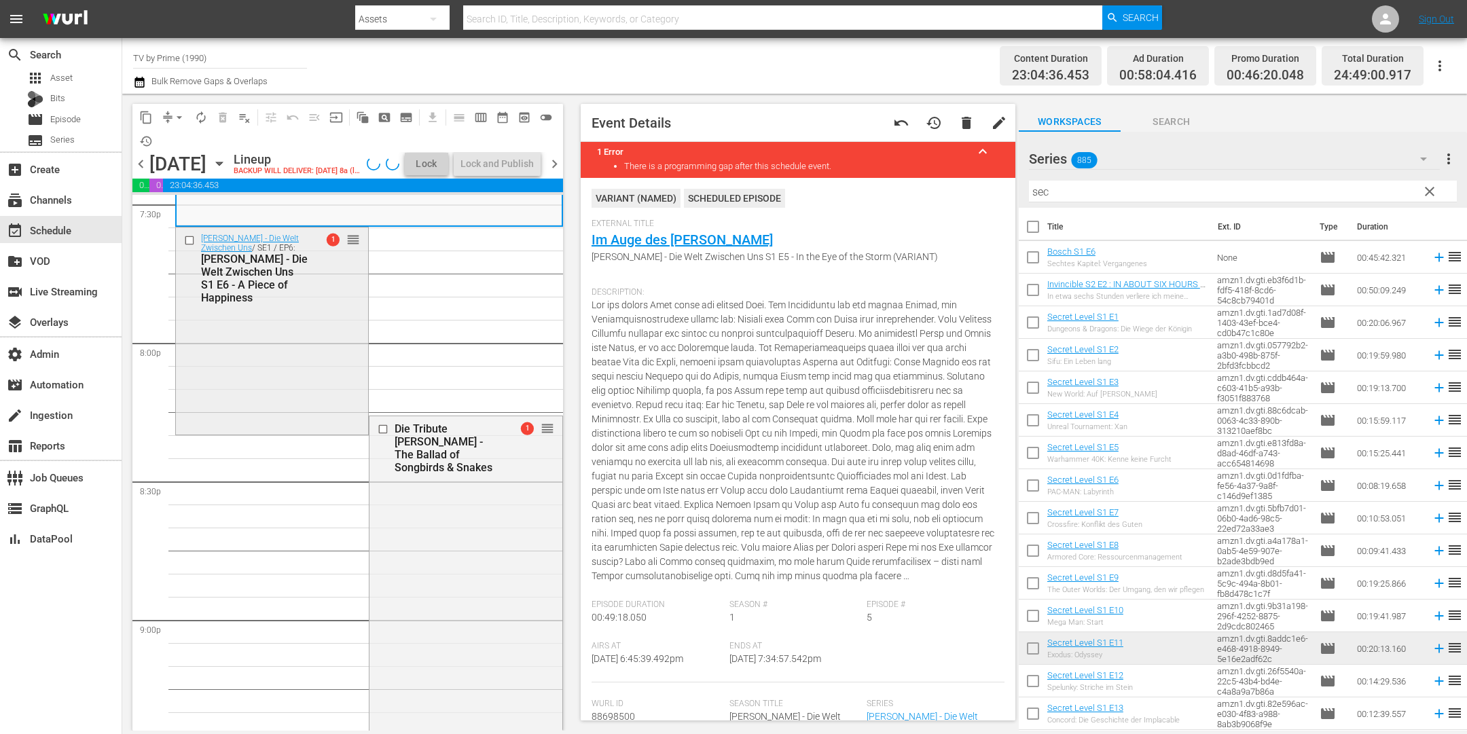
click at [357, 432] on div "Maxton Hall - Die Welt Zwischen Uns / SE1 / EP6: Maxton Hall - Die Welt Zwische…" at bounding box center [272, 330] width 192 height 204
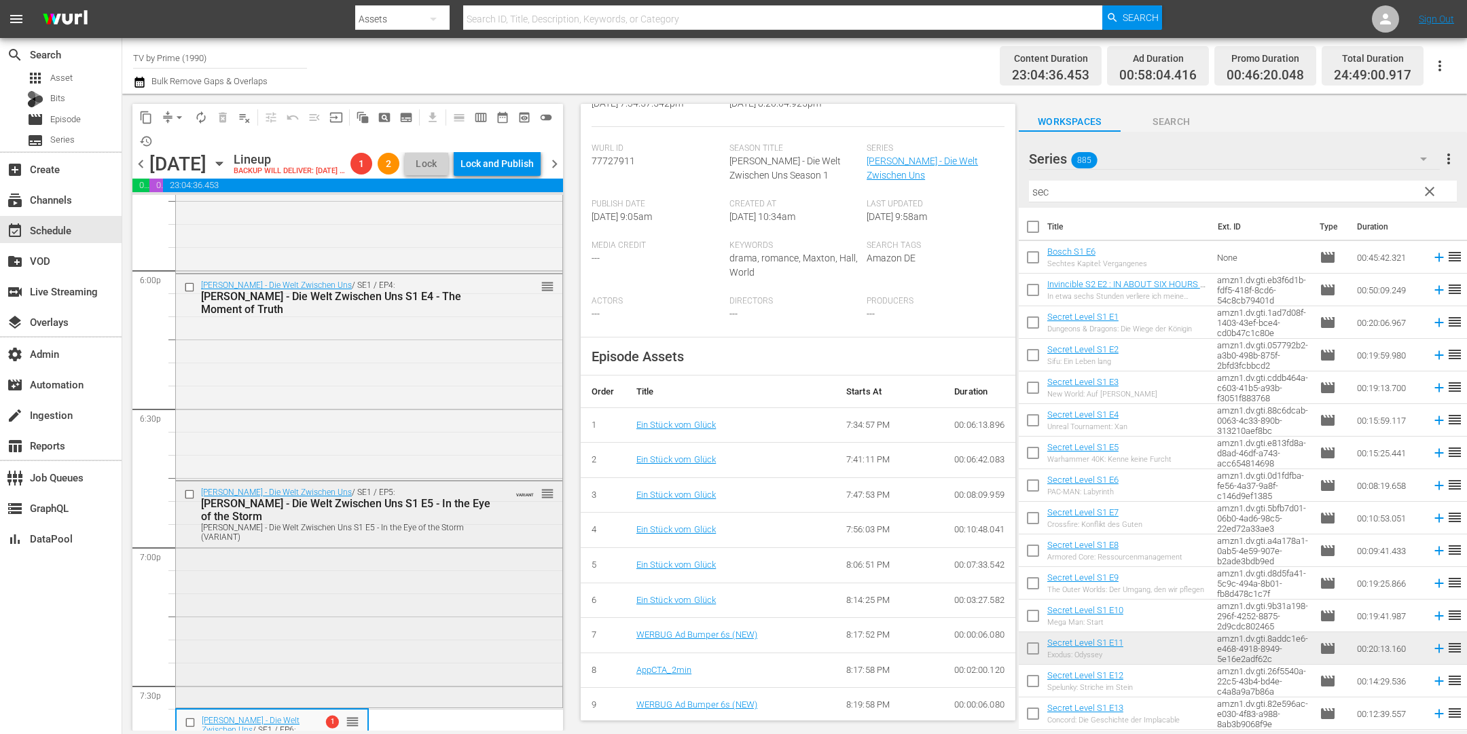
scroll to position [5071, 0]
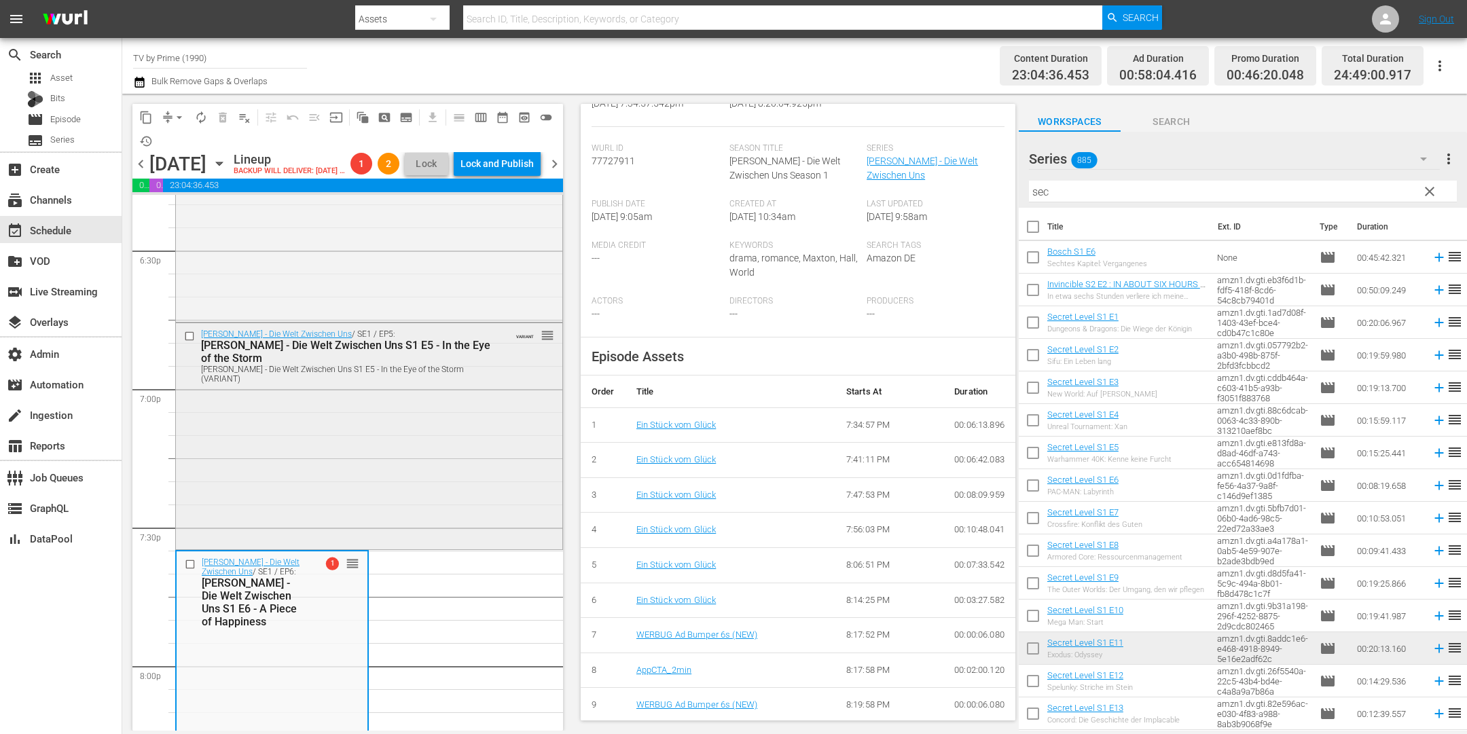
click at [413, 505] on div "Maxton Hall - Die Welt Zwischen Uns / SE1 / EP5: Maxton Hall - Die Welt Zwische…" at bounding box center [369, 434] width 386 height 223
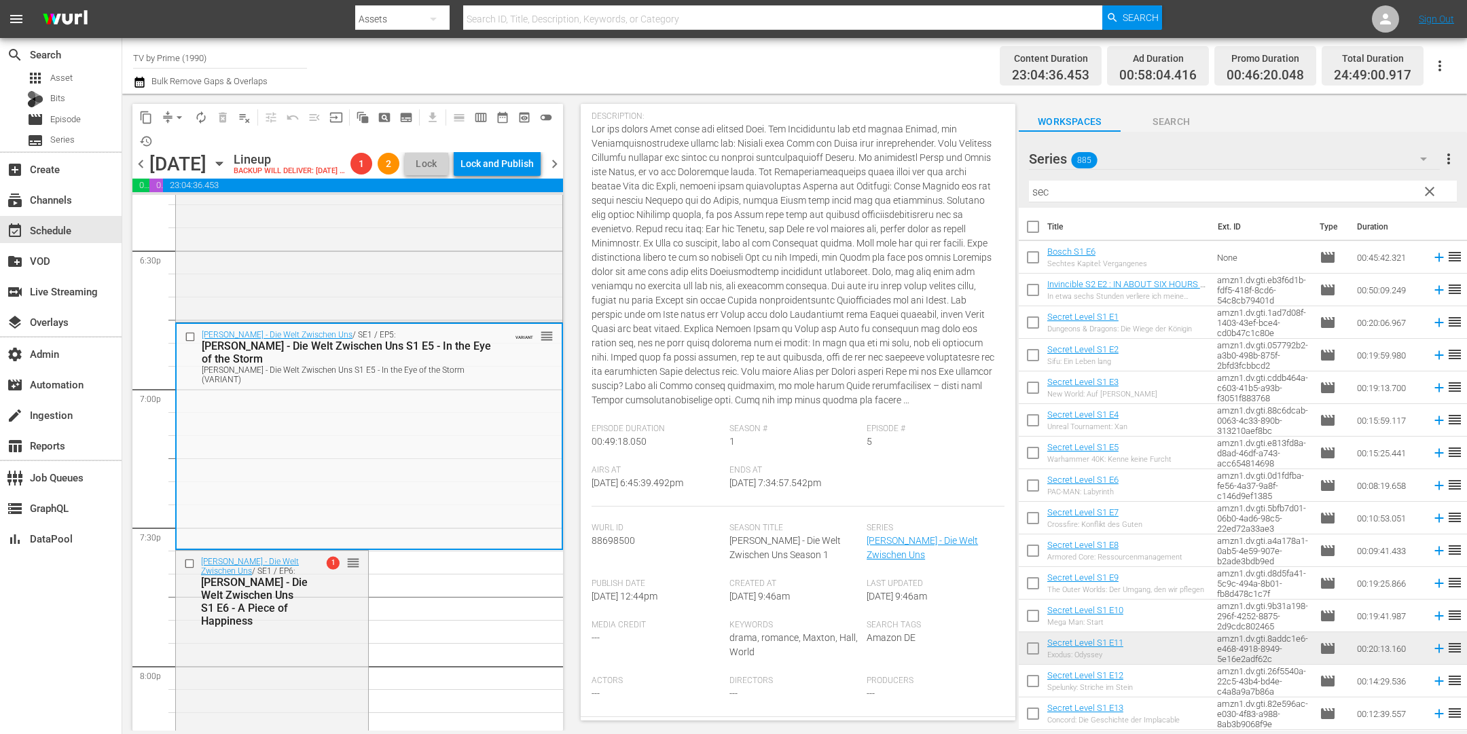
scroll to position [507, 0]
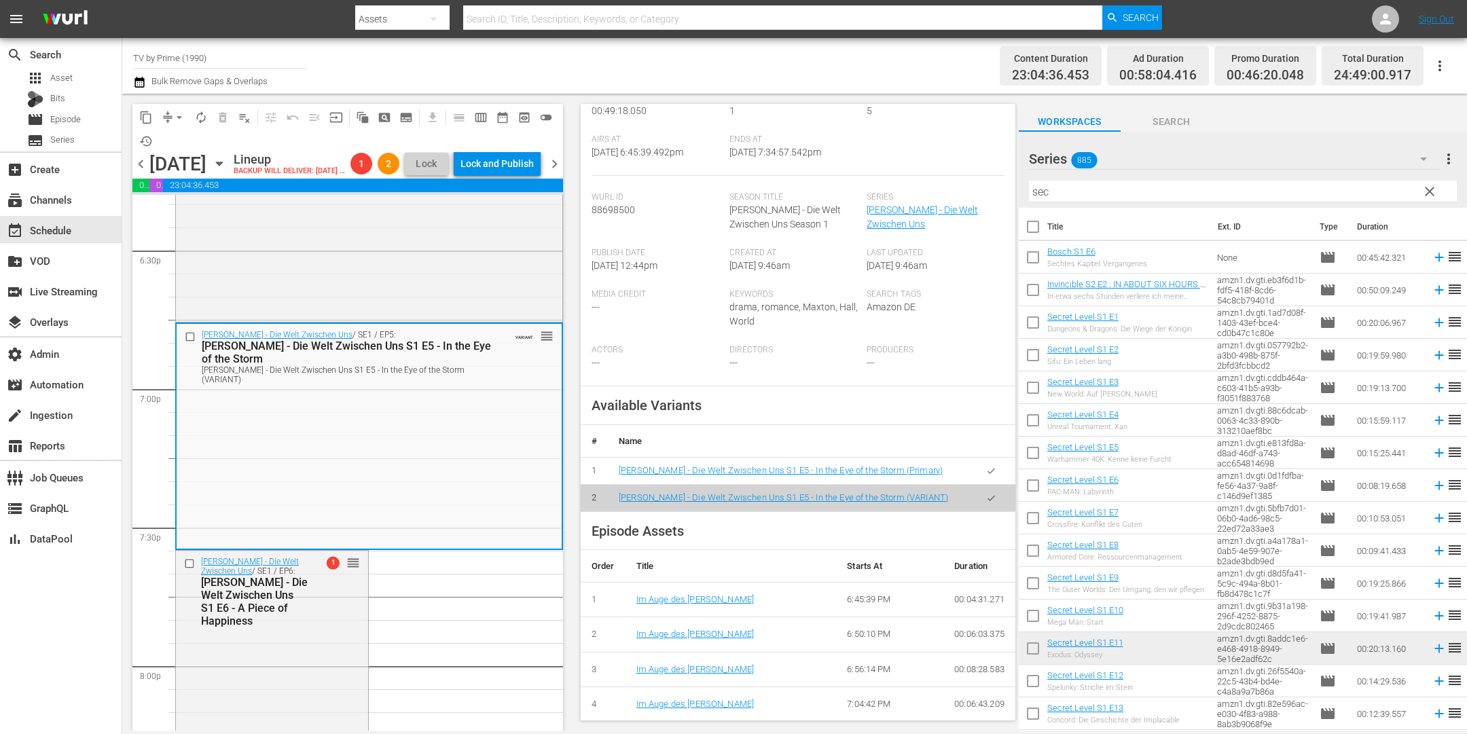
click at [986, 476] on icon "button" at bounding box center [991, 471] width 10 height 10
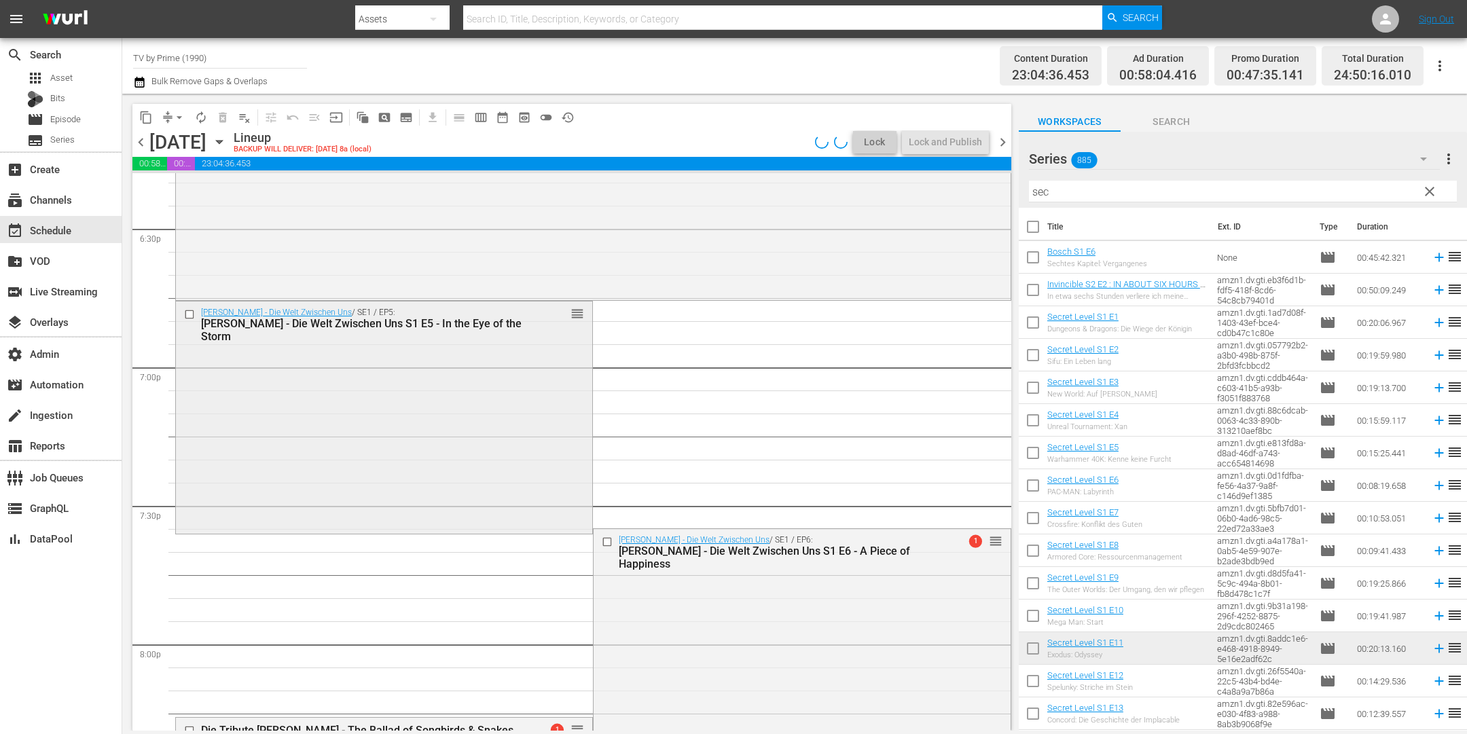
click at [520, 430] on div "Maxton Hall - Die Welt Zwischen Uns / SE1 / EP5: Maxton Hall - Die Welt Zwische…" at bounding box center [384, 417] width 416 height 230
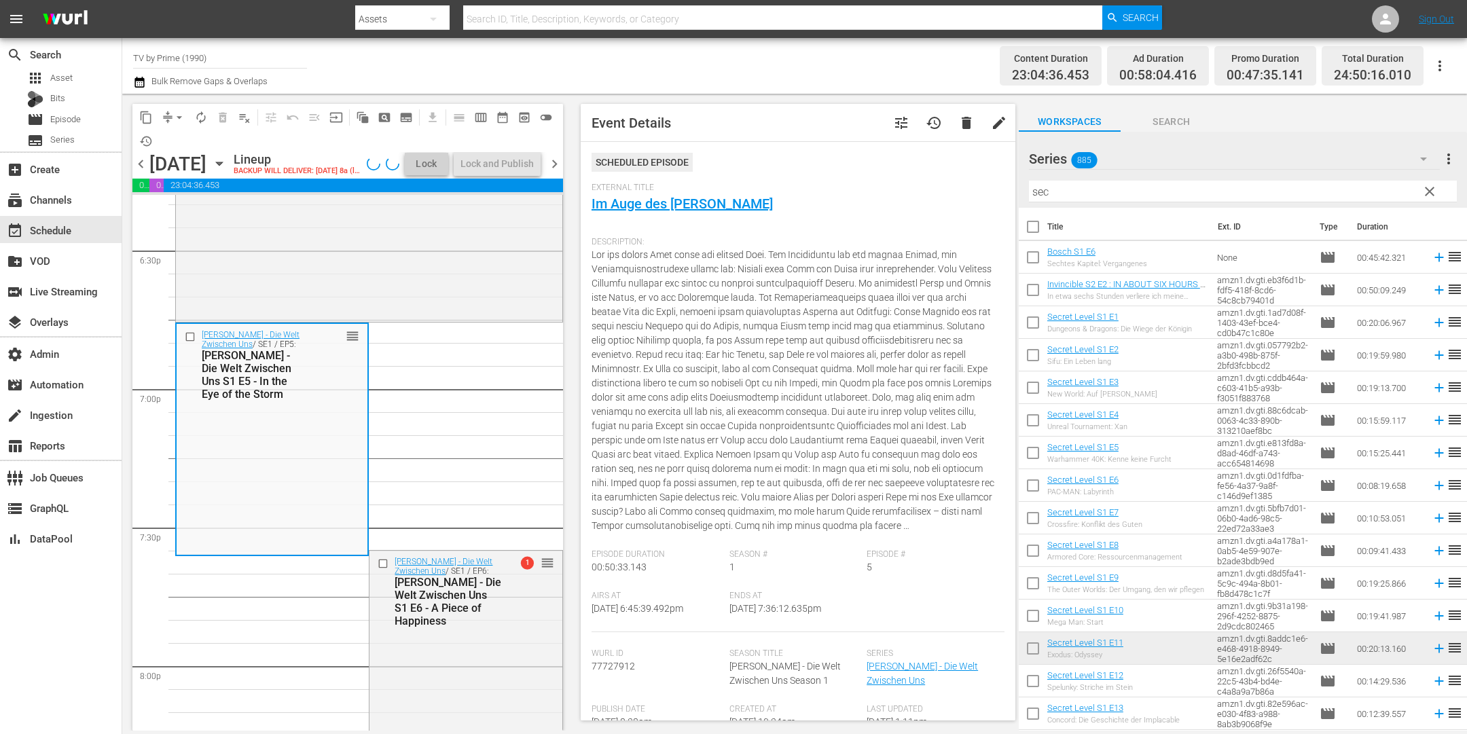
click at [897, 121] on button "tune" at bounding box center [901, 123] width 33 height 33
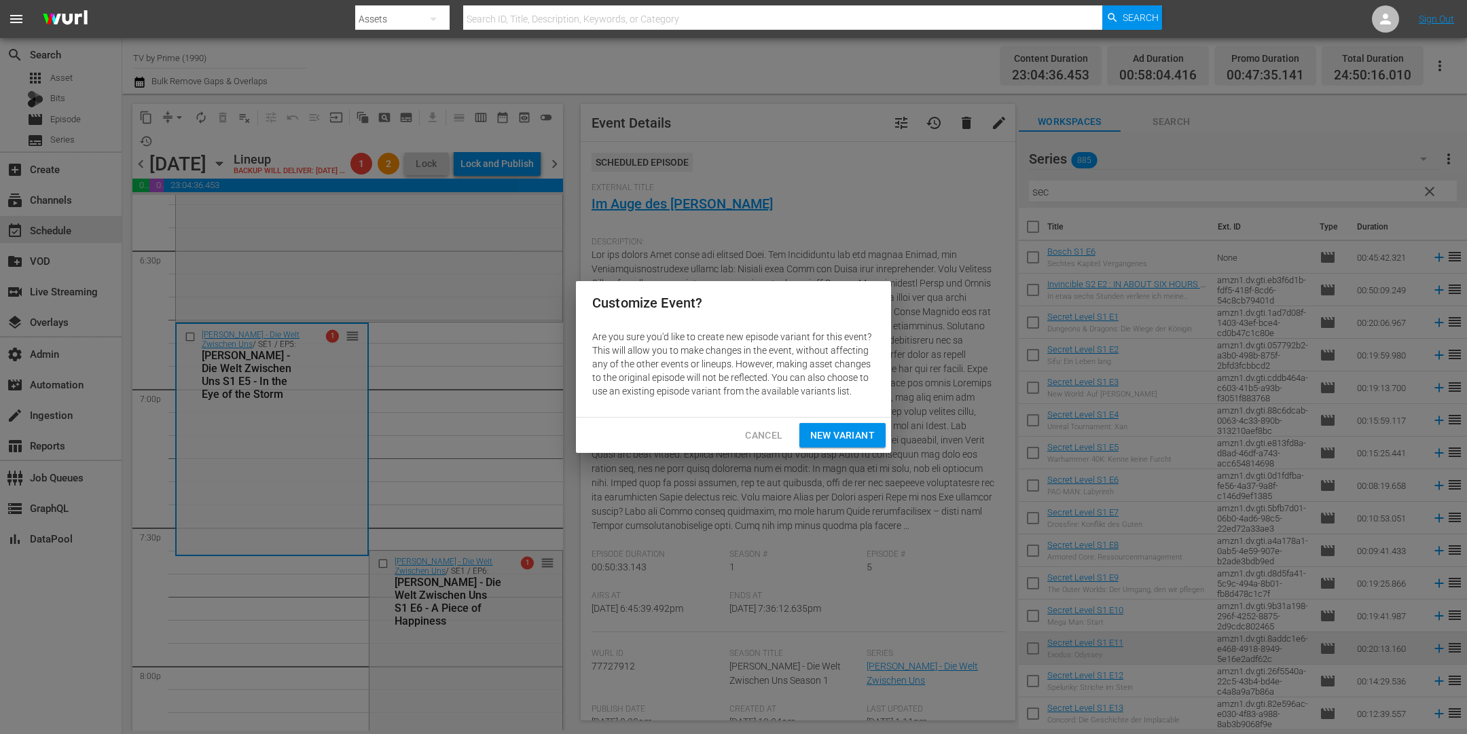
click at [852, 437] on span "New Variant" at bounding box center [842, 435] width 65 height 17
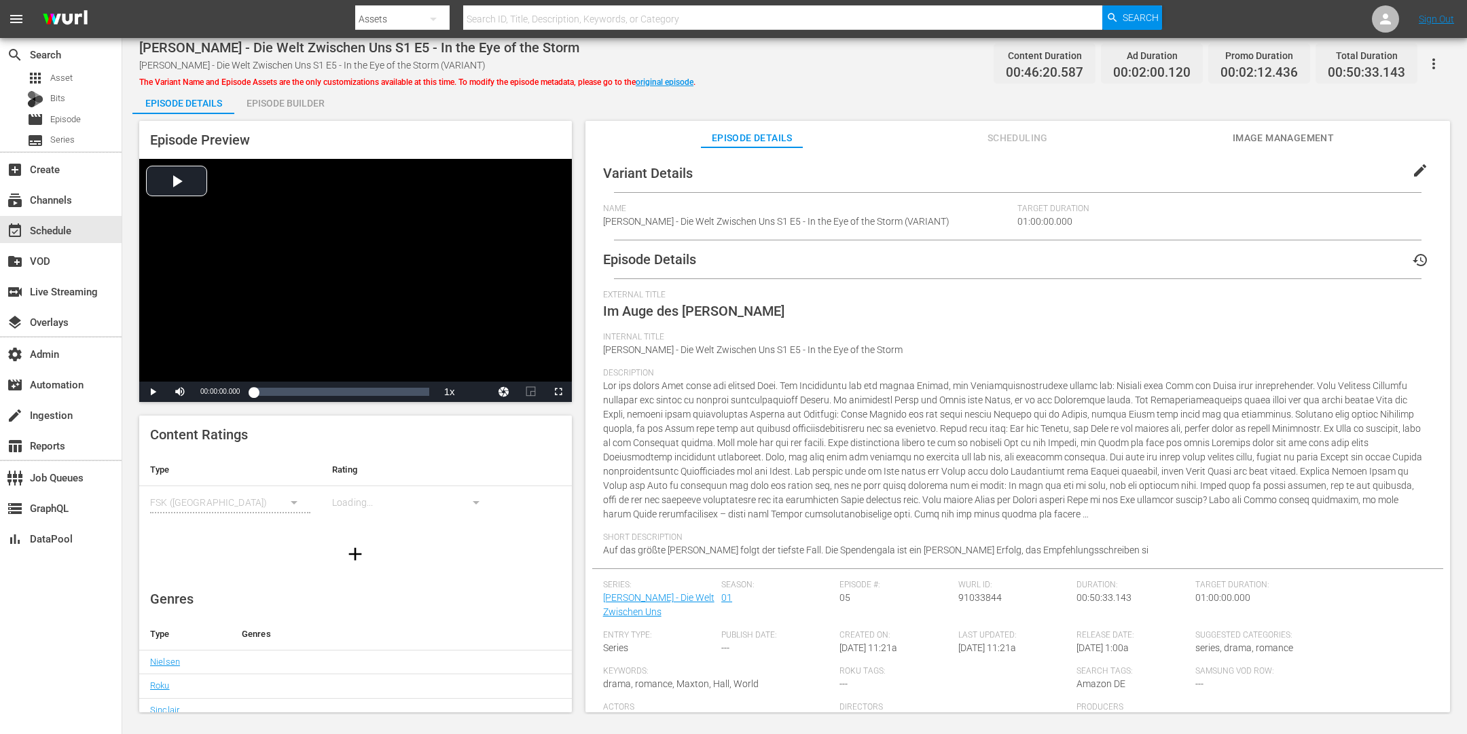
click at [268, 100] on div "Episode Builder" at bounding box center [285, 103] width 102 height 33
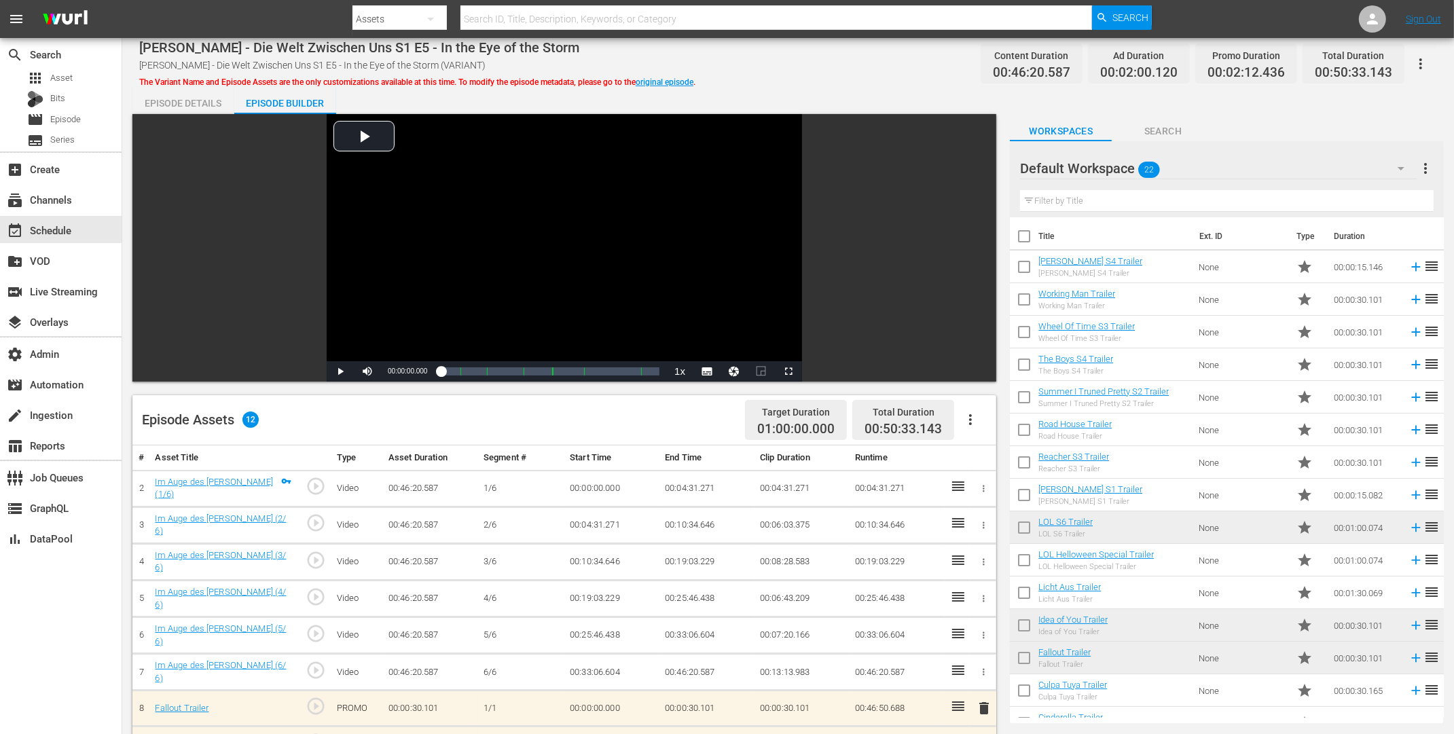
click at [977, 422] on icon "button" at bounding box center [970, 420] width 16 height 16
click at [996, 466] on div "Clear Ads" at bounding box center [1011, 458] width 92 height 33
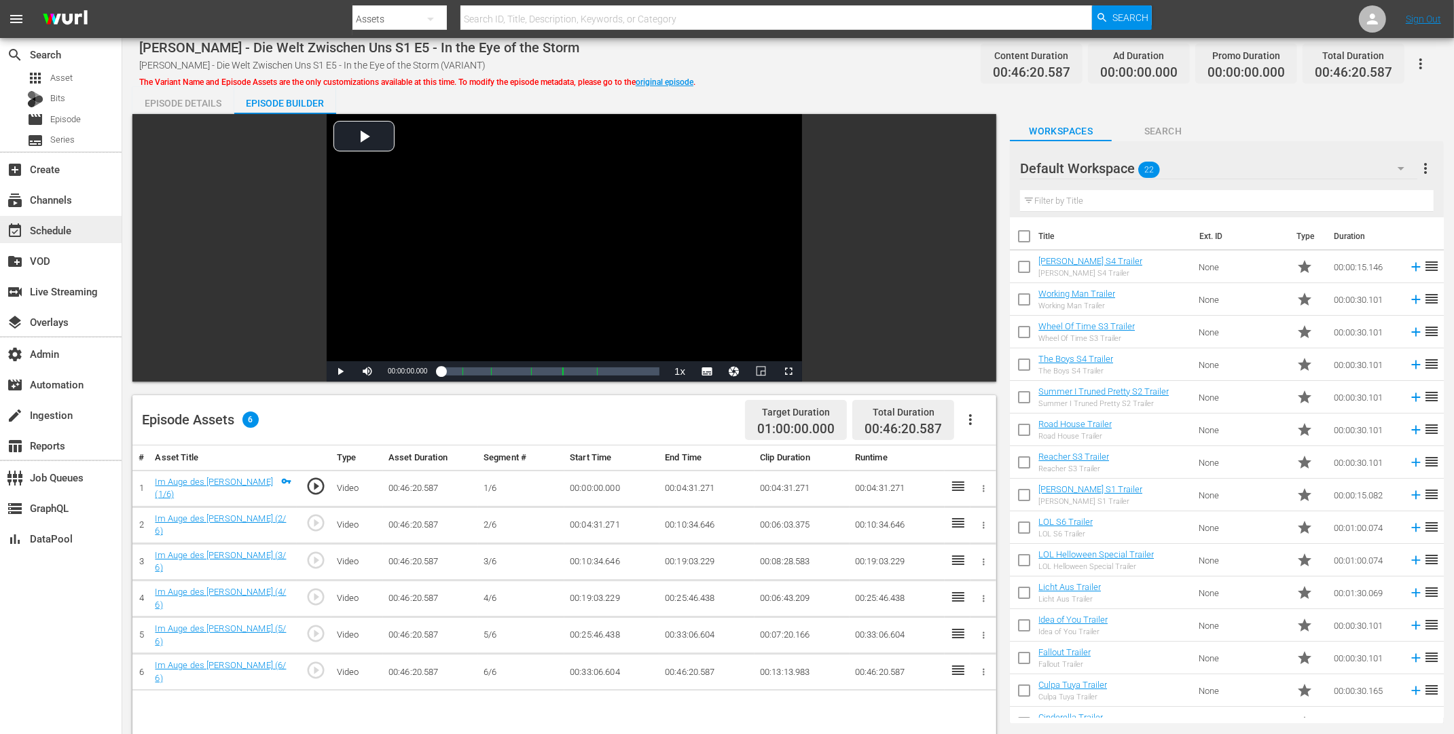
click at [52, 232] on div "event_available Schedule" at bounding box center [38, 228] width 76 height 12
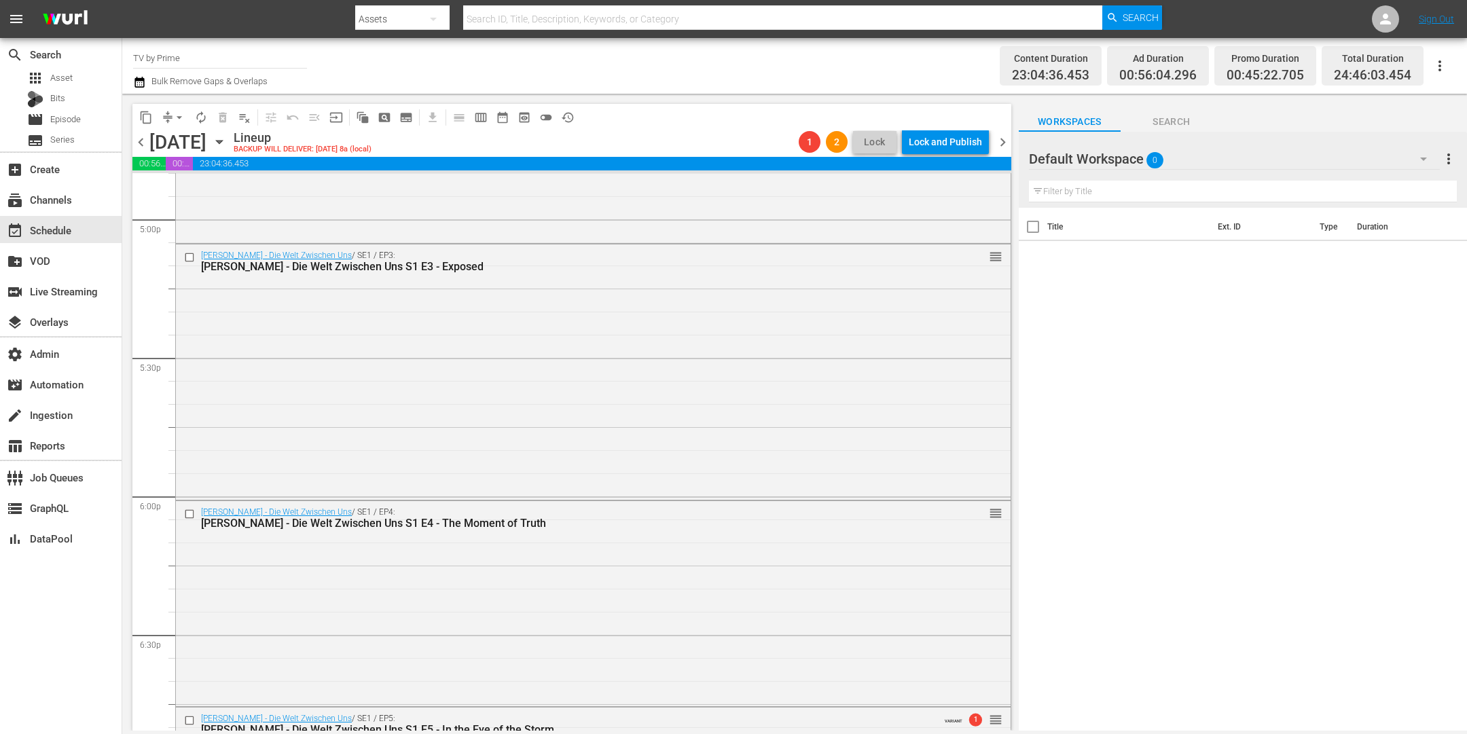
scroll to position [4980, 0]
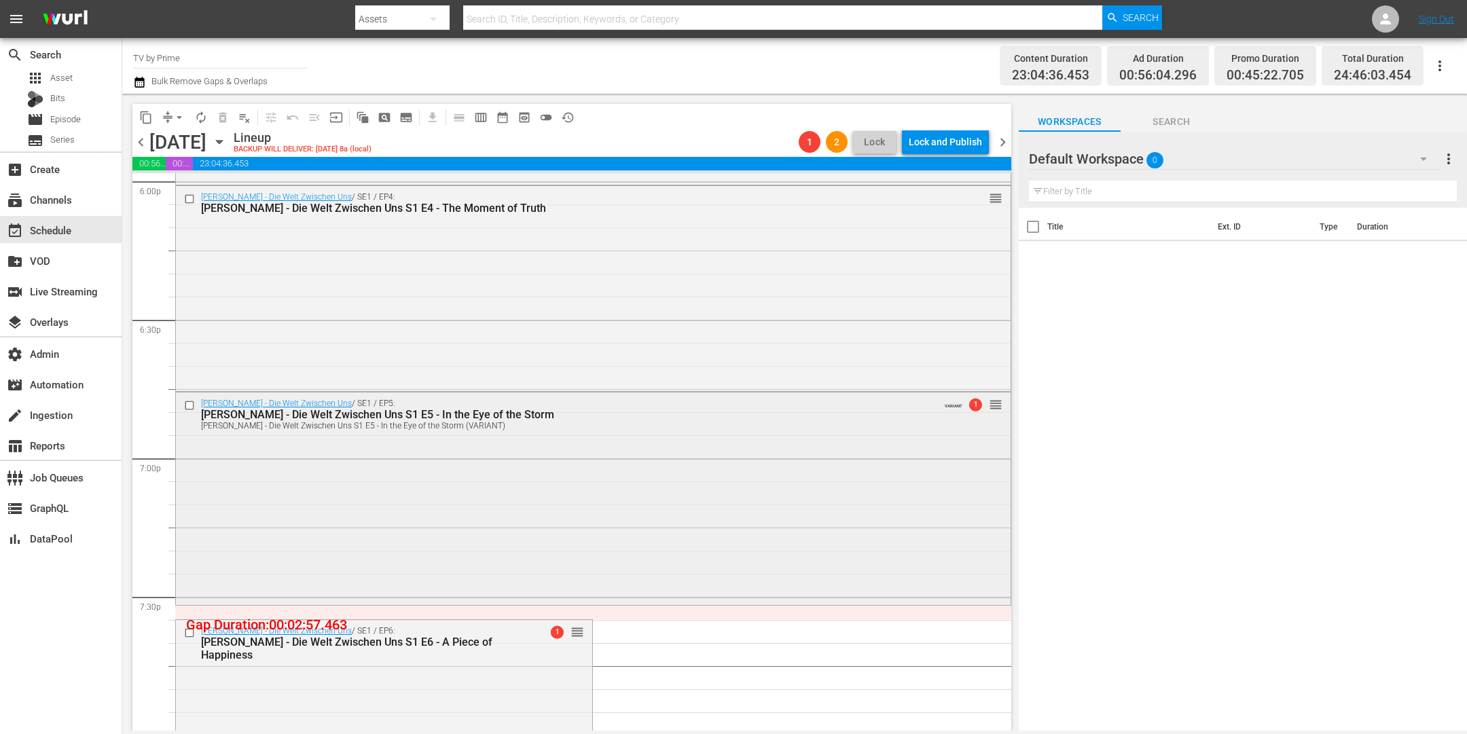
click at [490, 435] on div "Maxton Hall - Die Welt Zwischen Uns / SE1 / EP5: Maxton Hall - Die Welt Zwische…" at bounding box center [593, 498] width 835 height 210
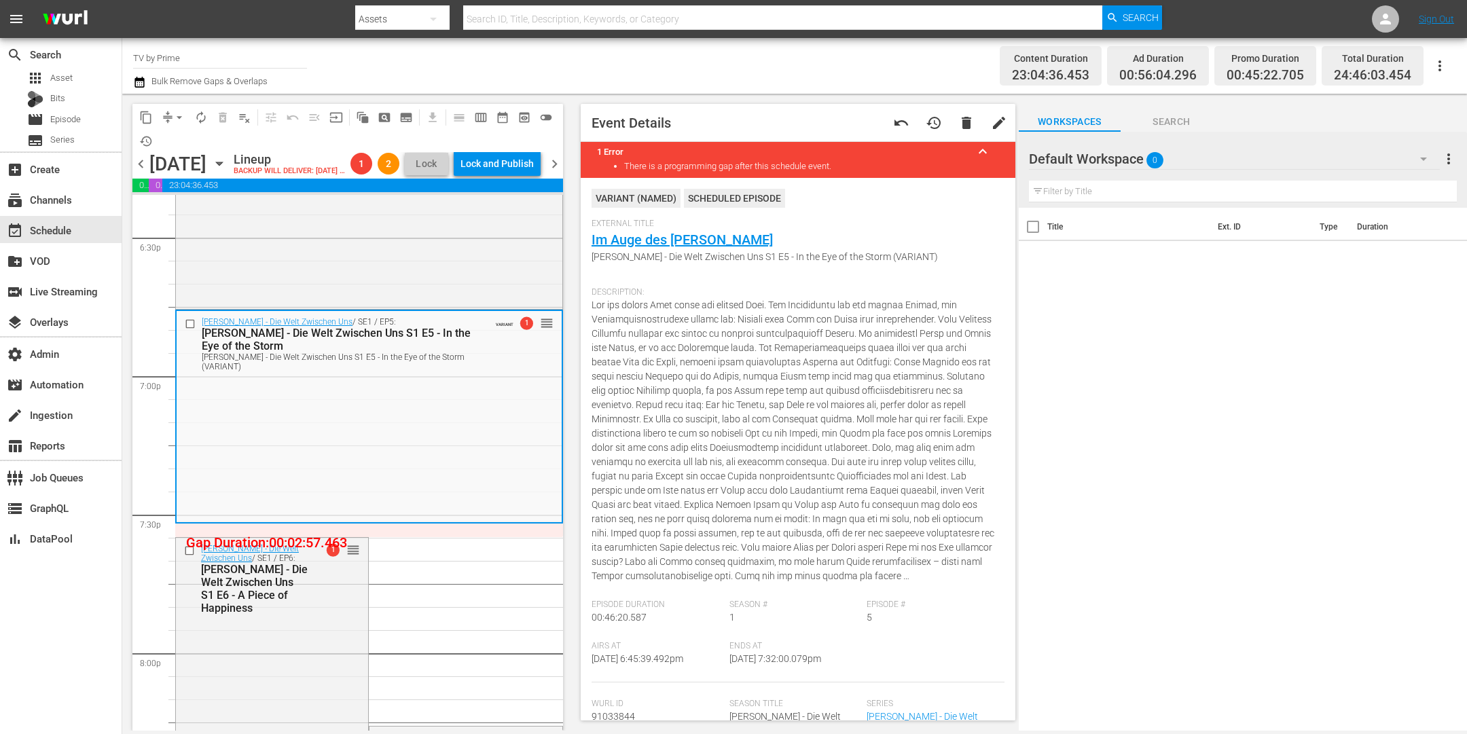
scroll to position [4990, 0]
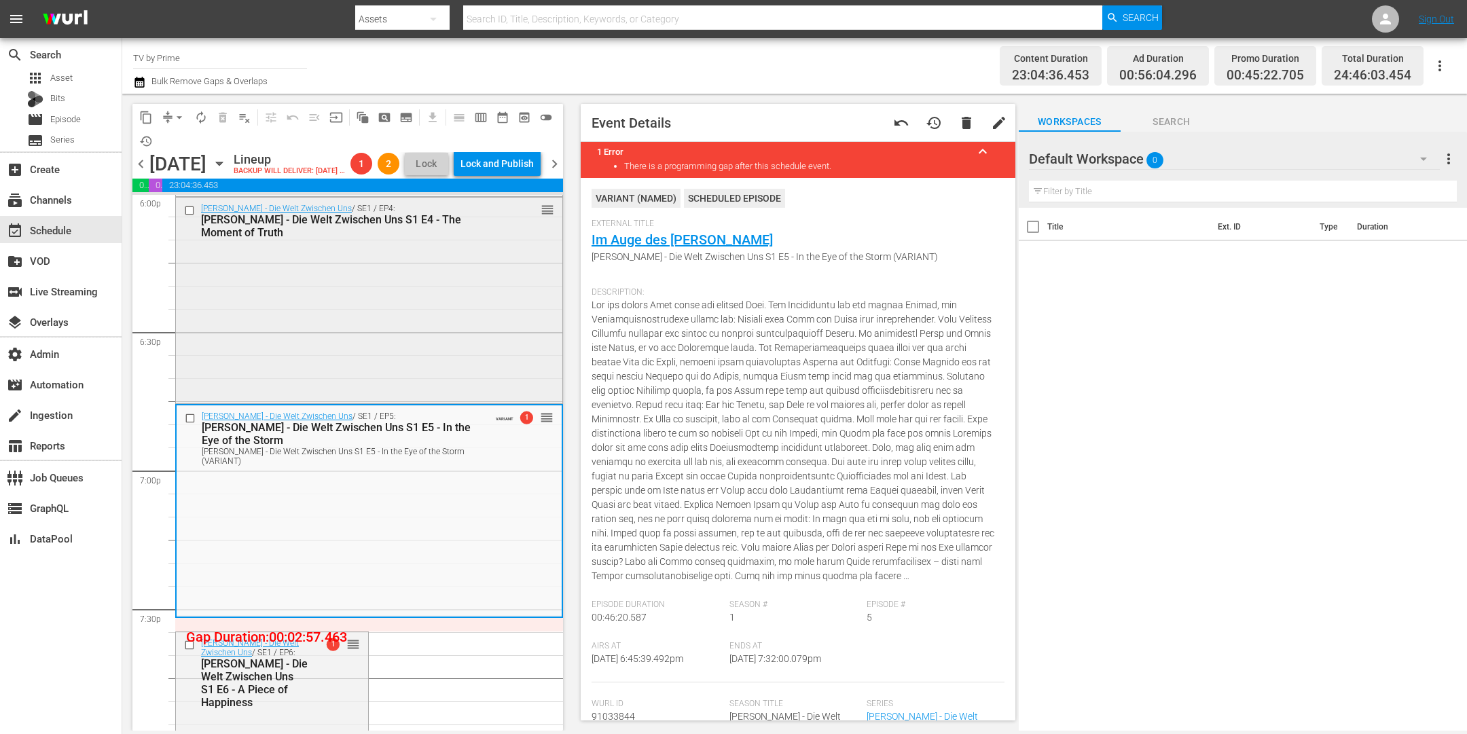
click at [420, 358] on div "Maxton Hall - Die Welt Zwischen Uns / SE1 / EP4: Maxton Hall - Die Welt Zwische…" at bounding box center [369, 299] width 386 height 203
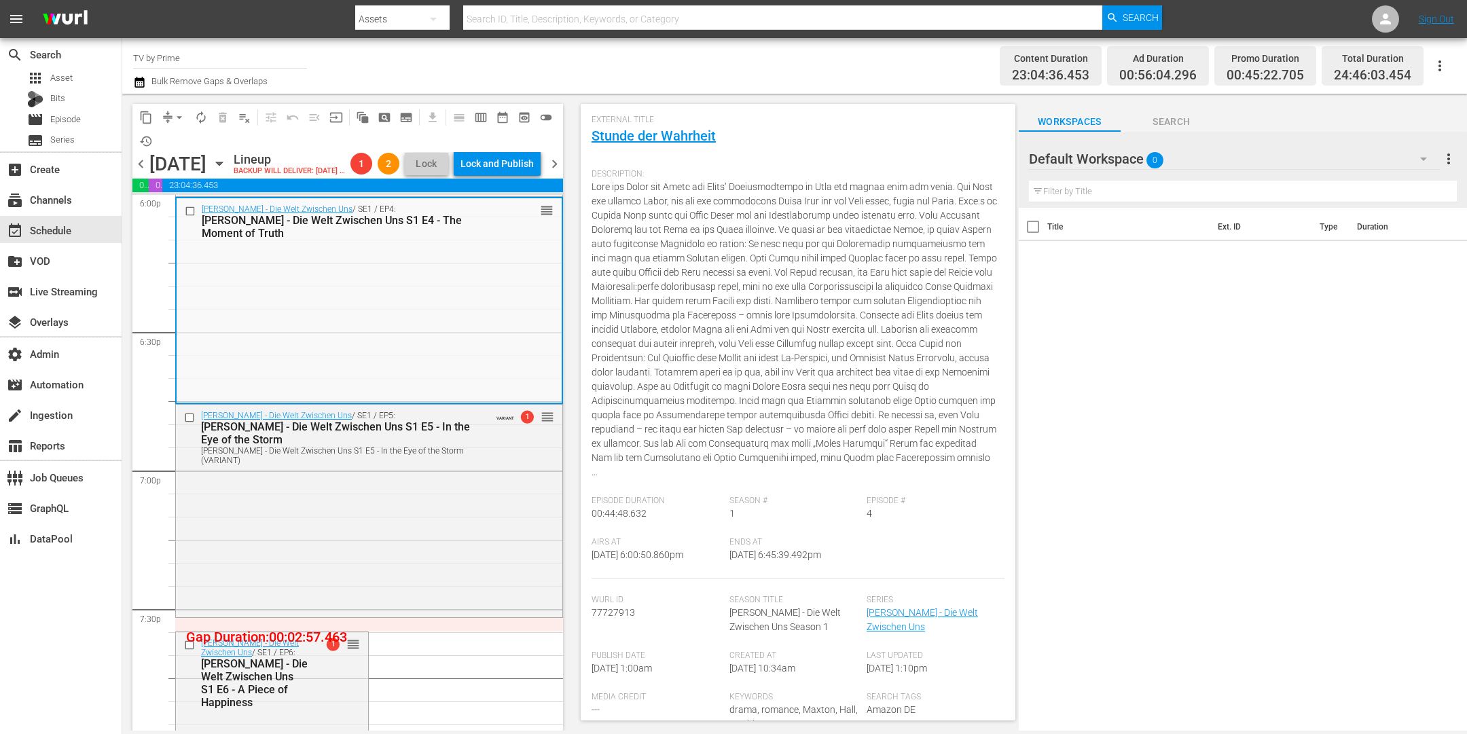
scroll to position [0, 0]
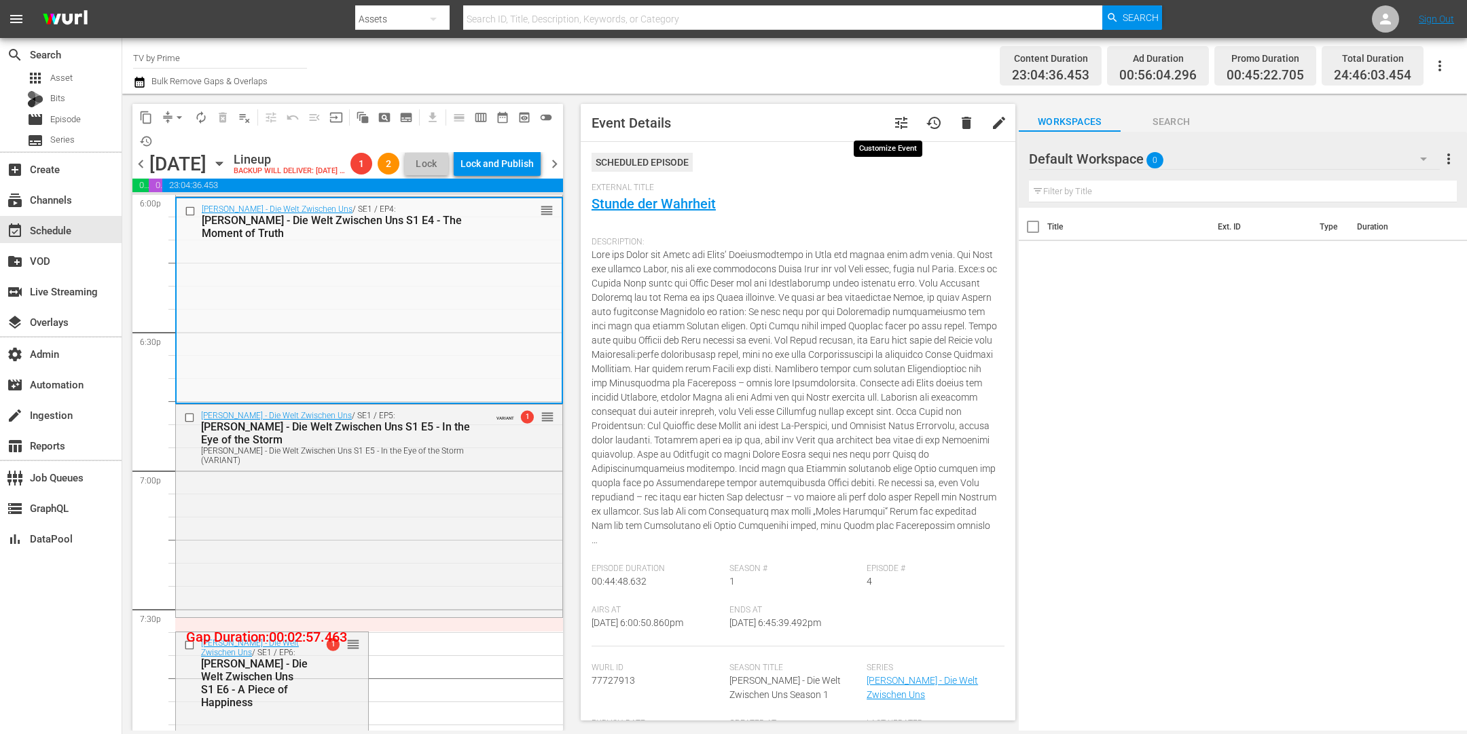
click at [893, 119] on span "tune" at bounding box center [901, 123] width 16 height 16
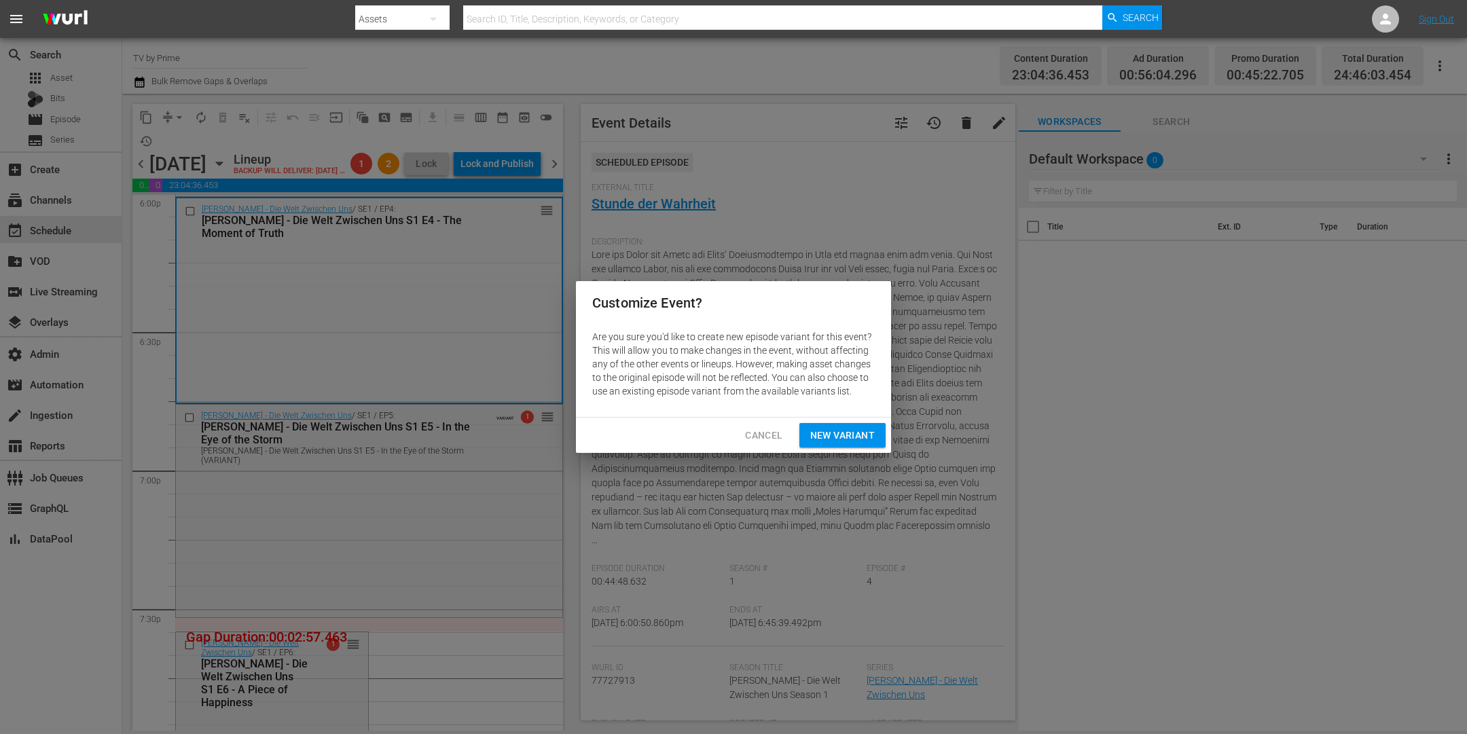
click at [846, 418] on div "Cancel New Variant" at bounding box center [733, 436] width 315 height 36
click at [847, 427] on span "New Variant" at bounding box center [842, 435] width 65 height 17
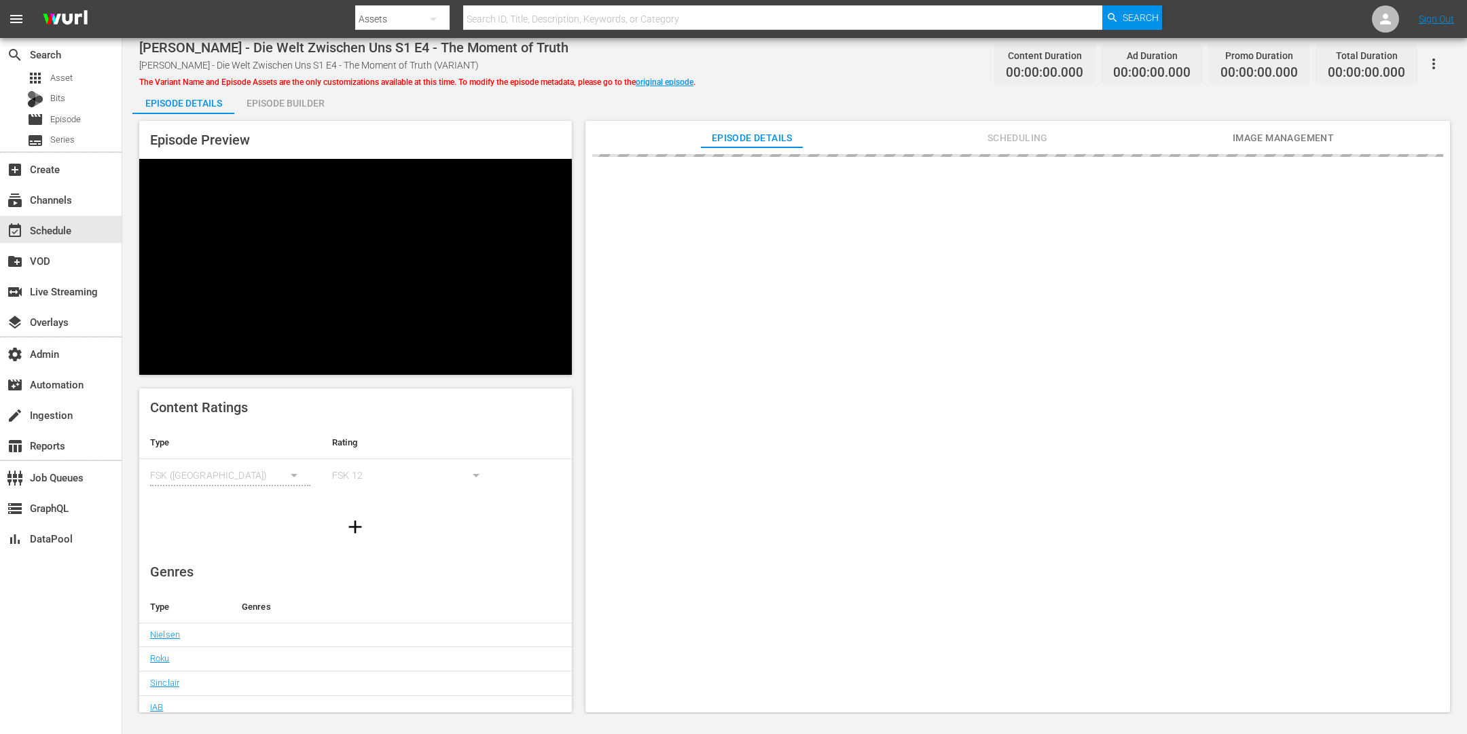
click at [264, 103] on div "Episode Builder" at bounding box center [285, 103] width 102 height 33
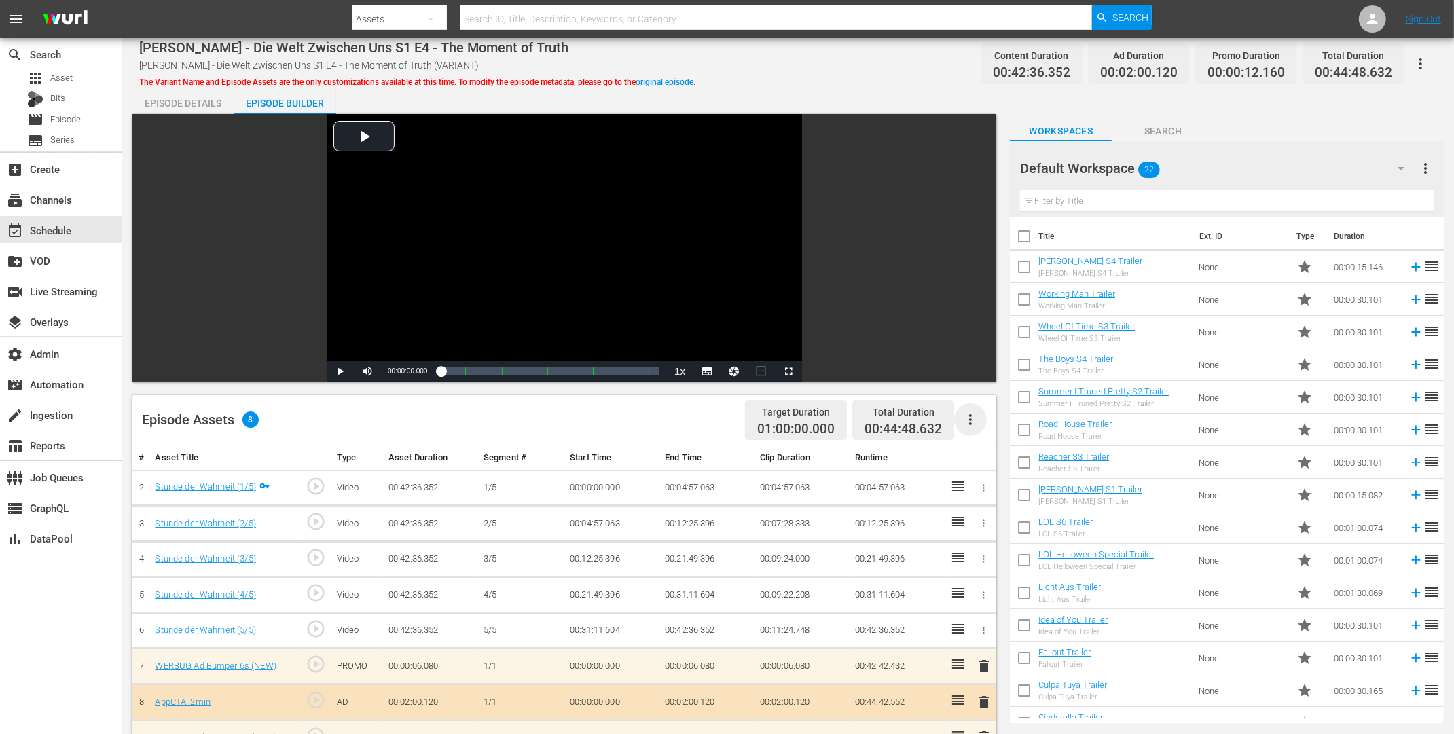
click at [975, 422] on icon "button" at bounding box center [970, 420] width 16 height 16
click at [1000, 465] on div "Clear Ads" at bounding box center [1011, 458] width 92 height 33
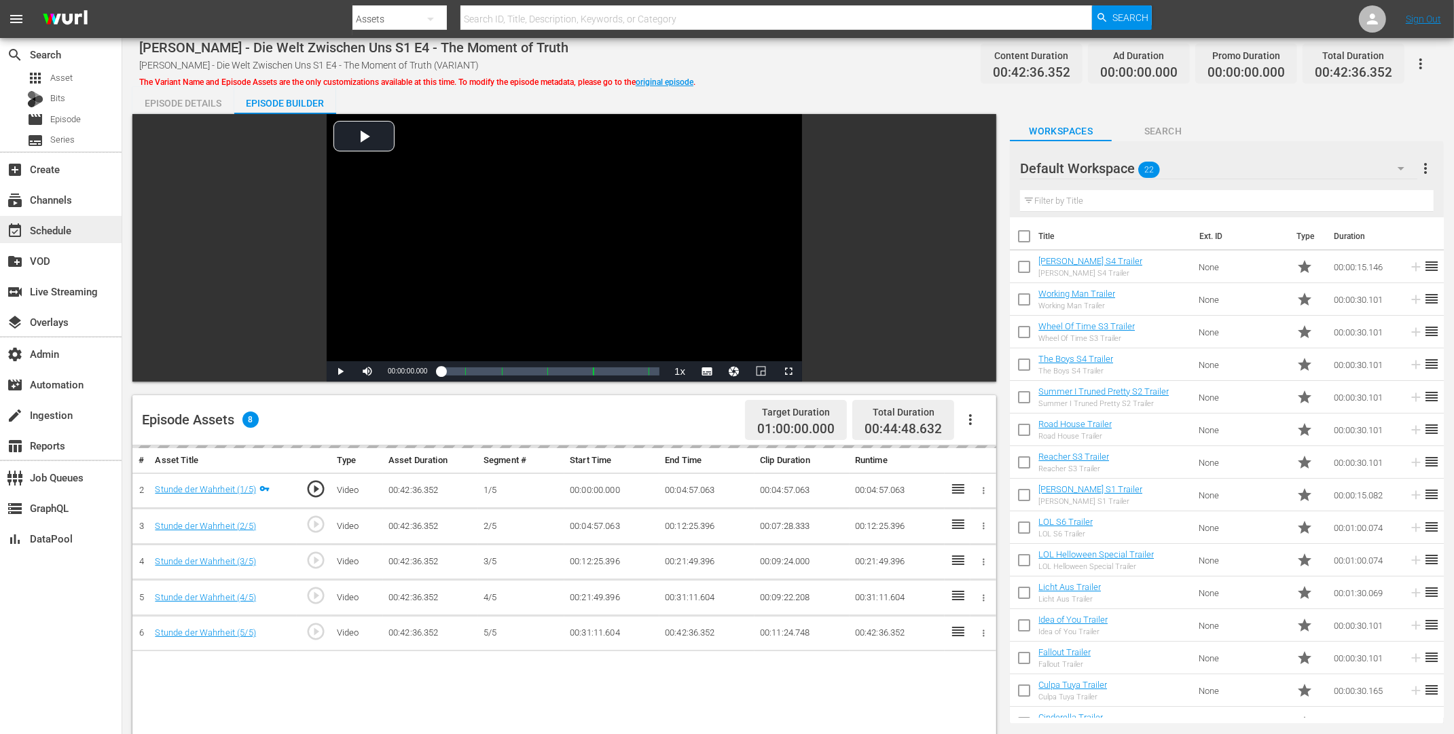
click at [79, 230] on div "event_available Schedule" at bounding box center [61, 229] width 122 height 27
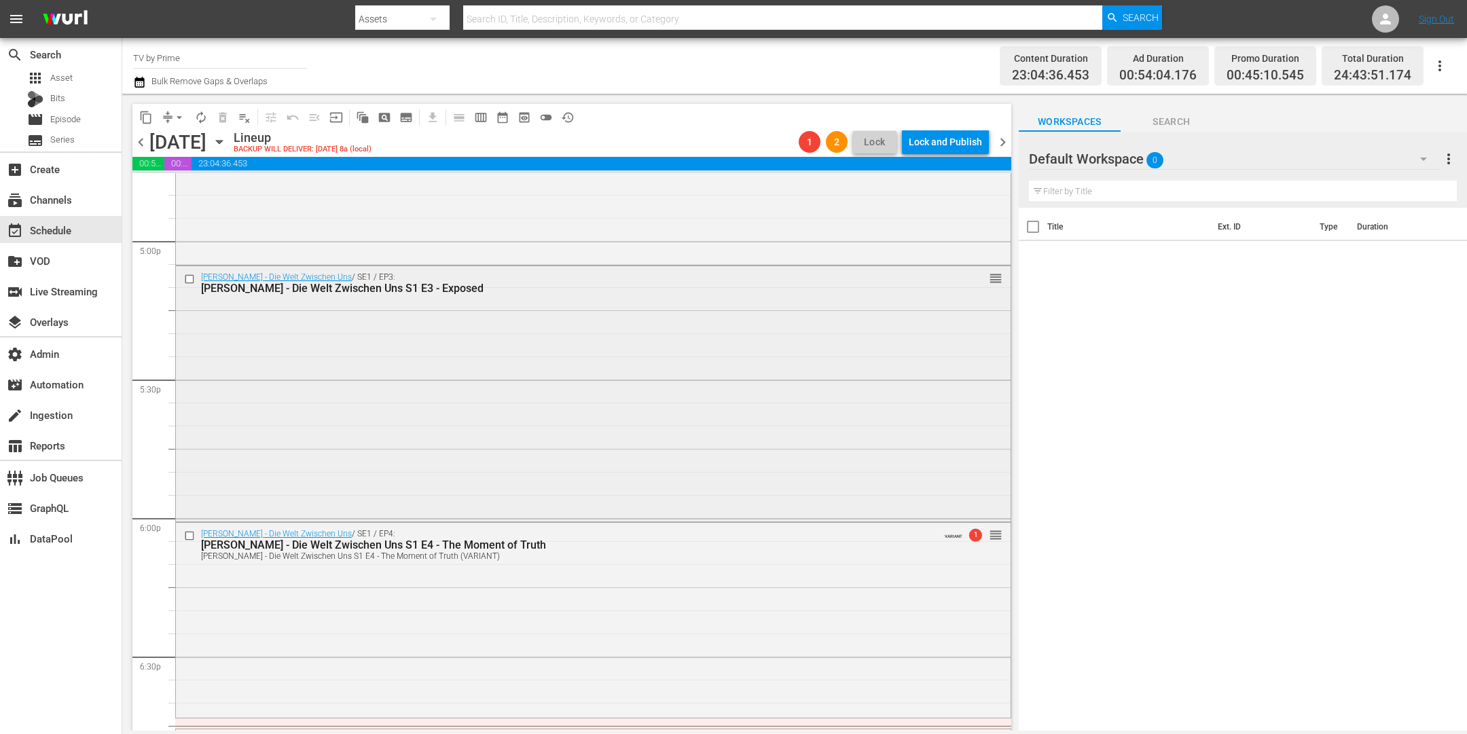
scroll to position [4870, 0]
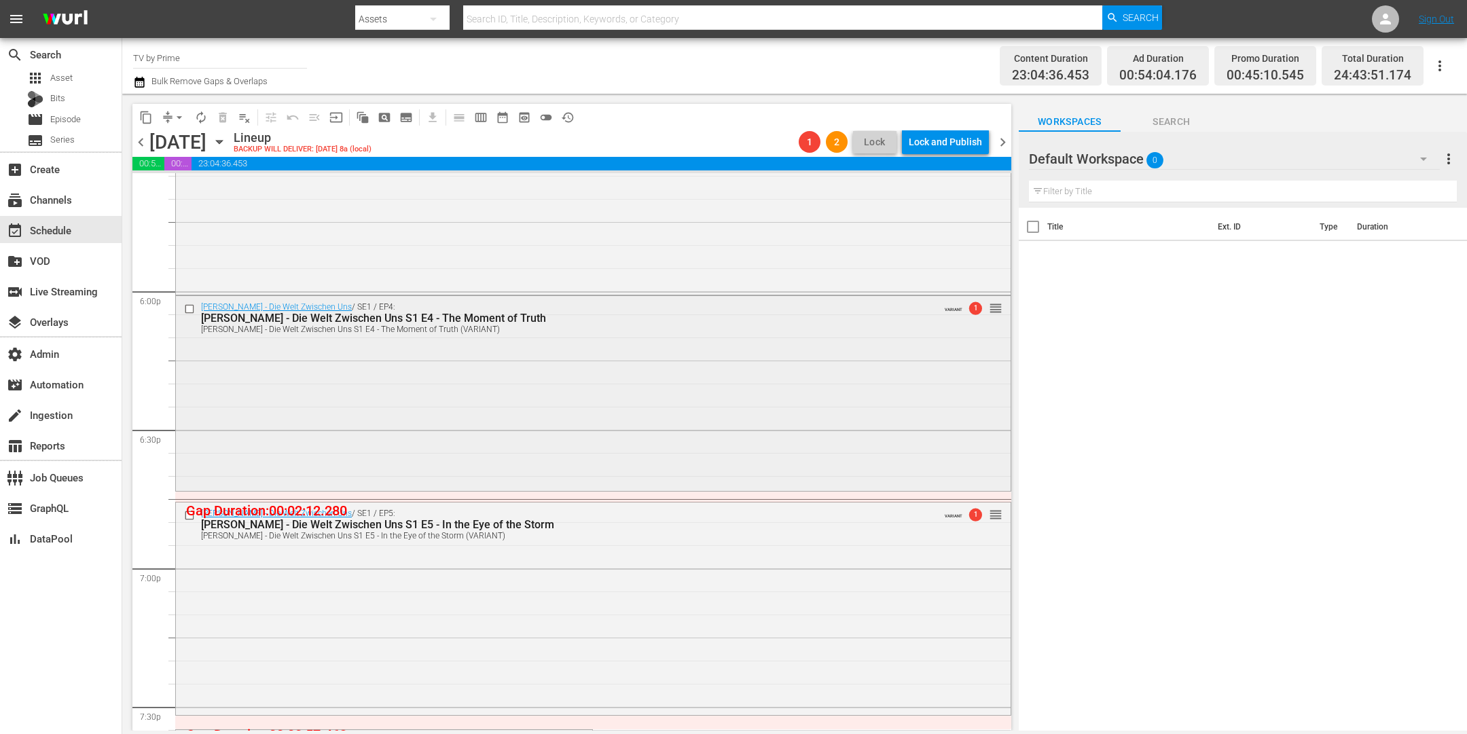
click at [471, 394] on div "Maxton Hall - Die Welt Zwischen Uns / SE1 / EP4: Maxton Hall - Die Welt Zwische…" at bounding box center [593, 392] width 835 height 193
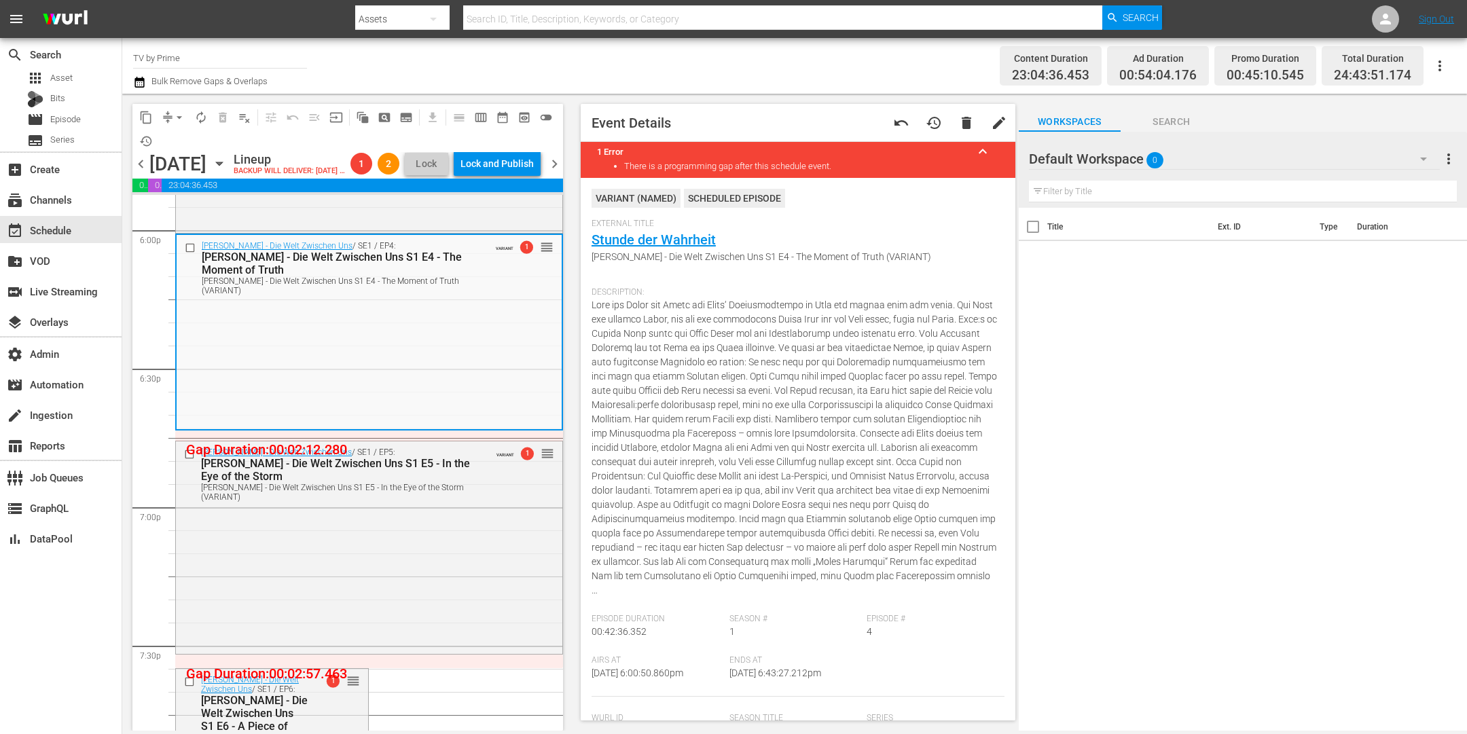
scroll to position [318, 0]
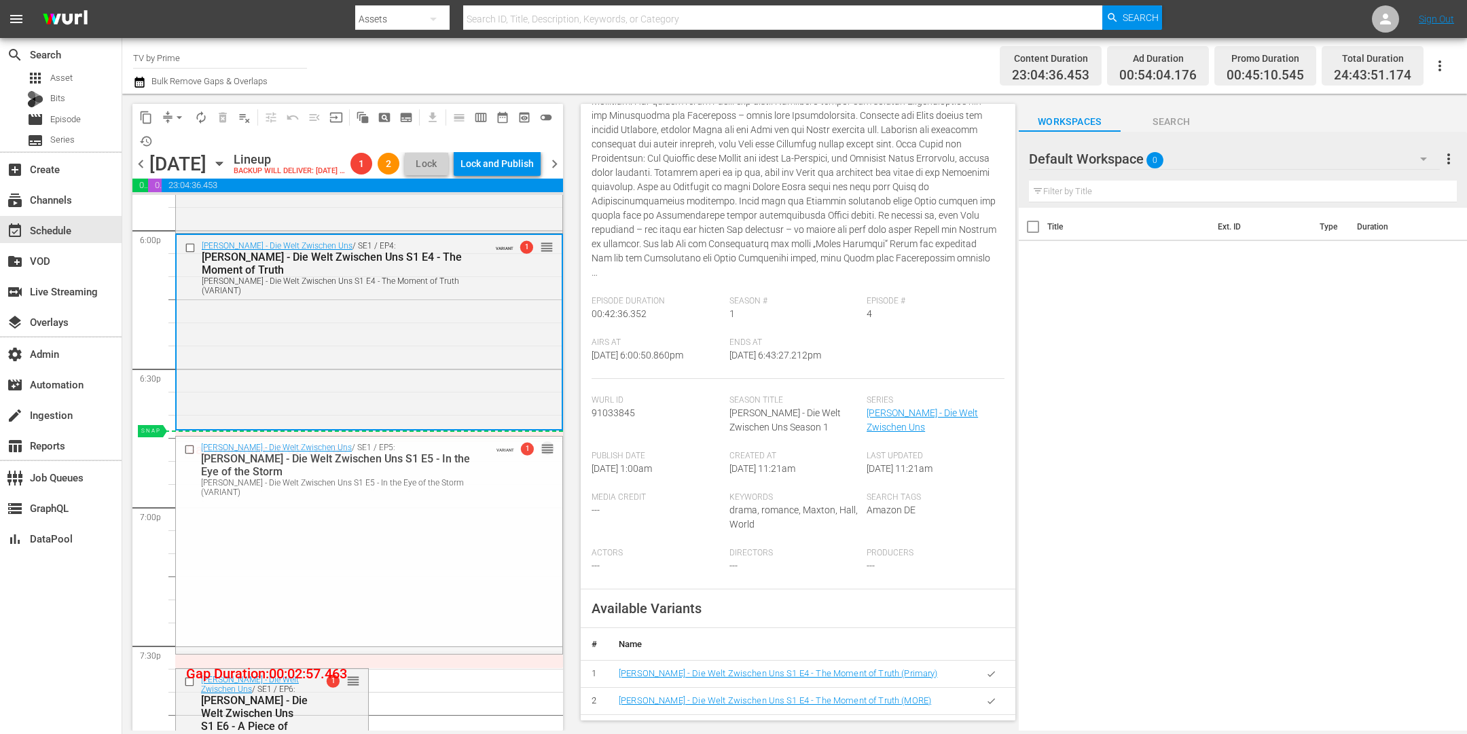
drag, startPoint x: 540, startPoint y: 474, endPoint x: 535, endPoint y: 456, distance: 19.1
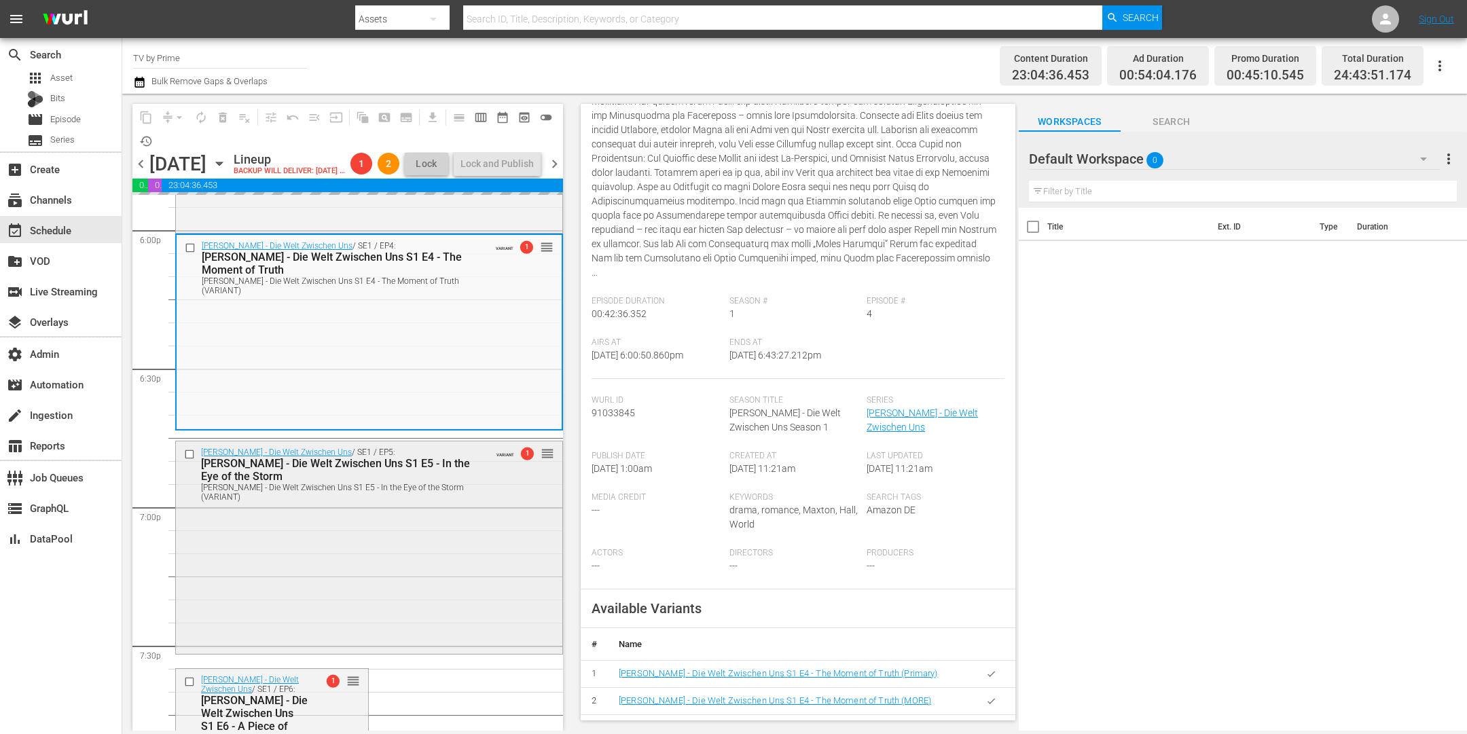
scroll to position [5129, 0]
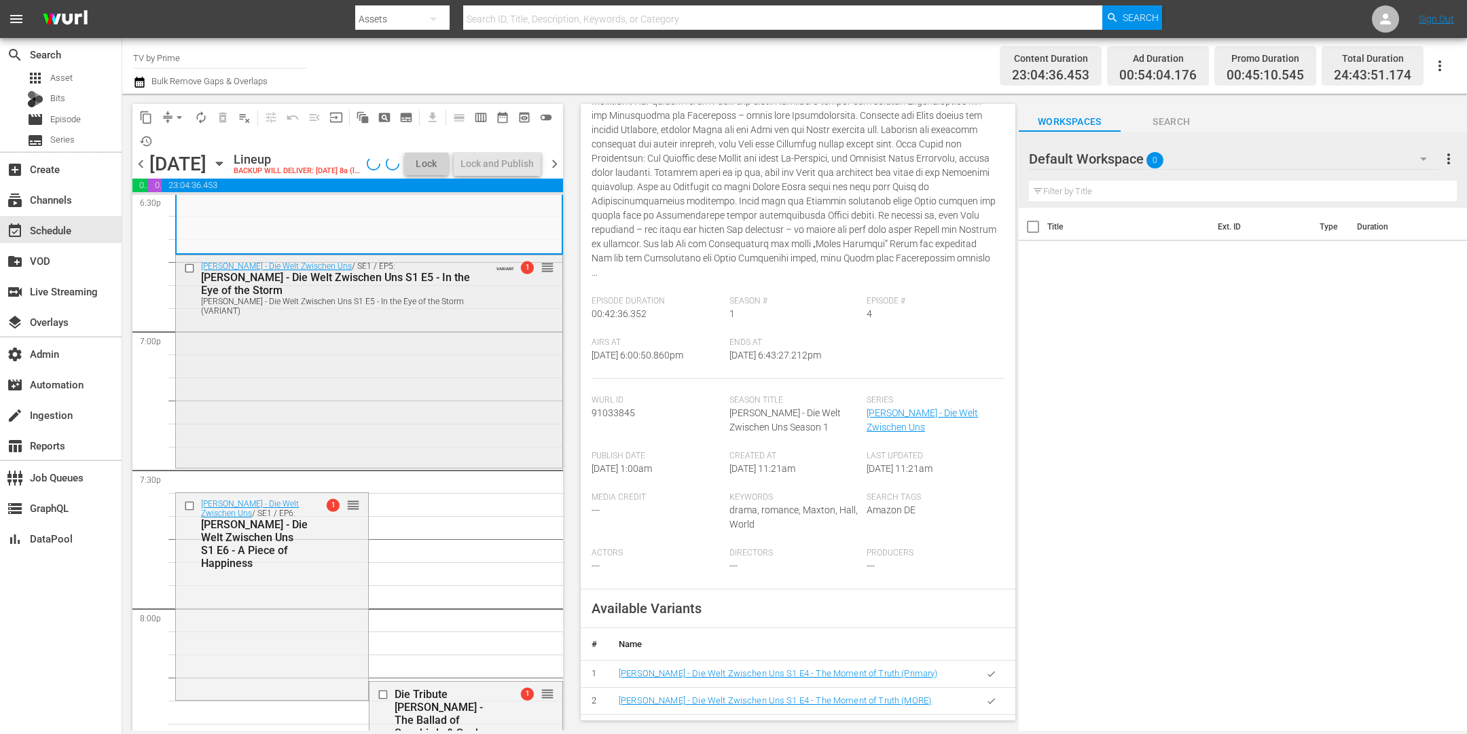
click at [349, 443] on div "Maxton Hall - Die Welt Zwischen Uns / SE1 / EP5: Maxton Hall - Die Welt Zwische…" at bounding box center [369, 360] width 386 height 210
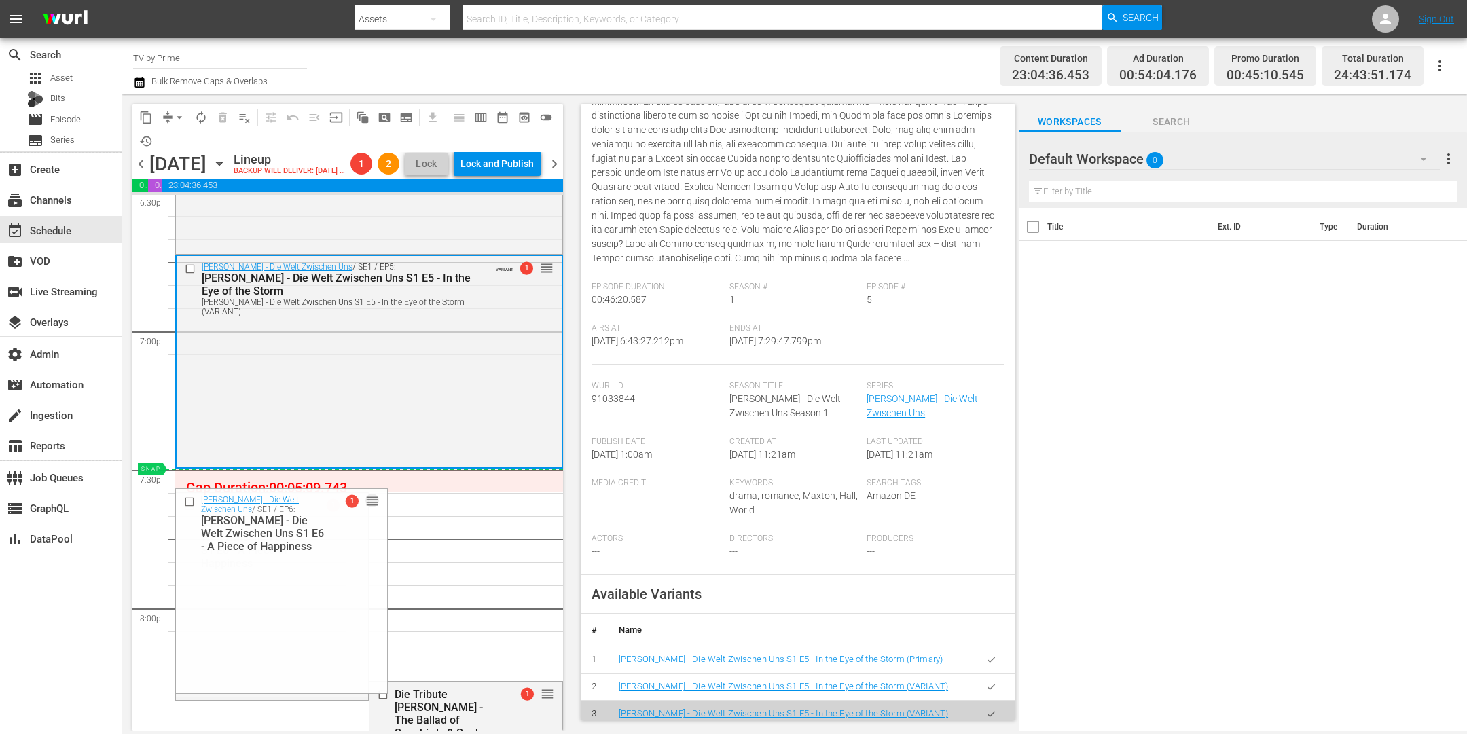
drag, startPoint x: 348, startPoint y: 526, endPoint x: 348, endPoint y: 497, distance: 29.9
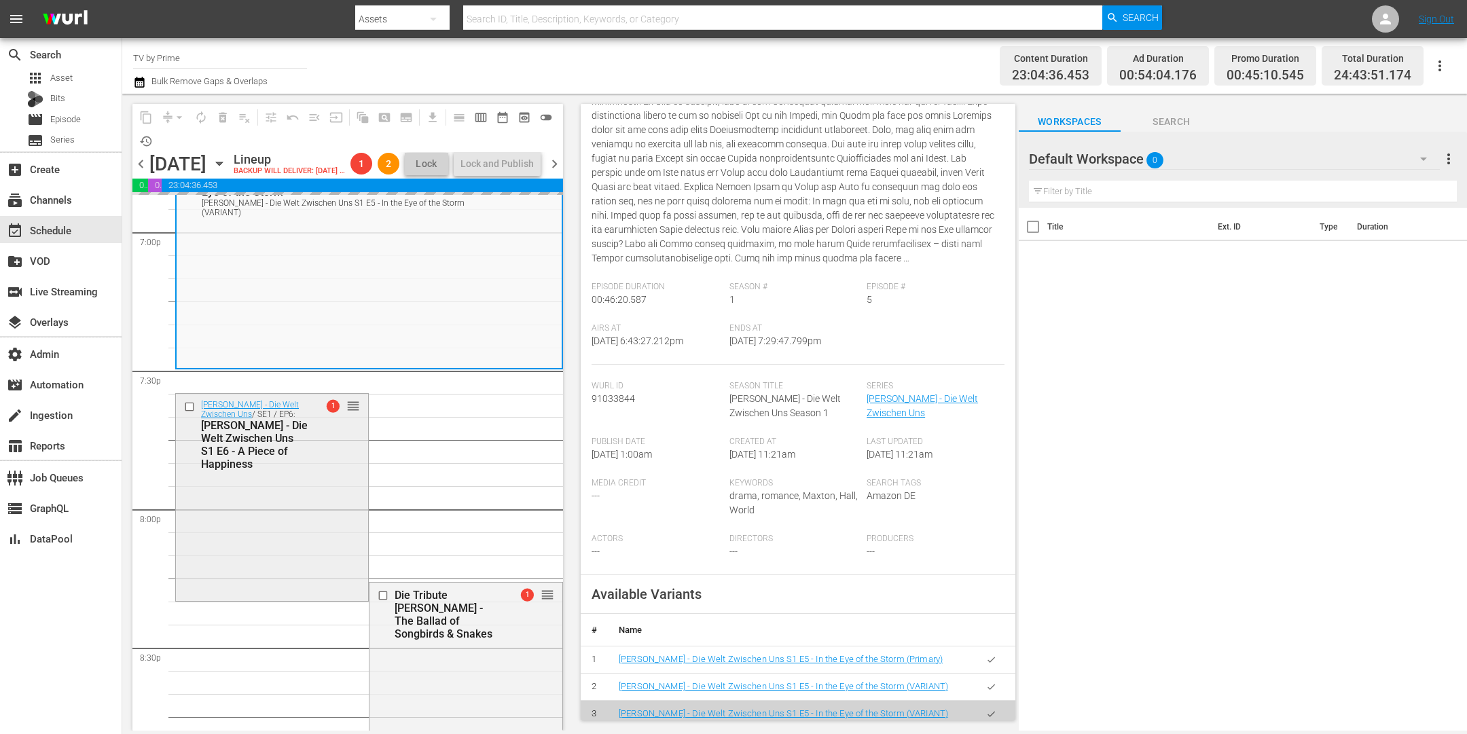
scroll to position [5323, 0]
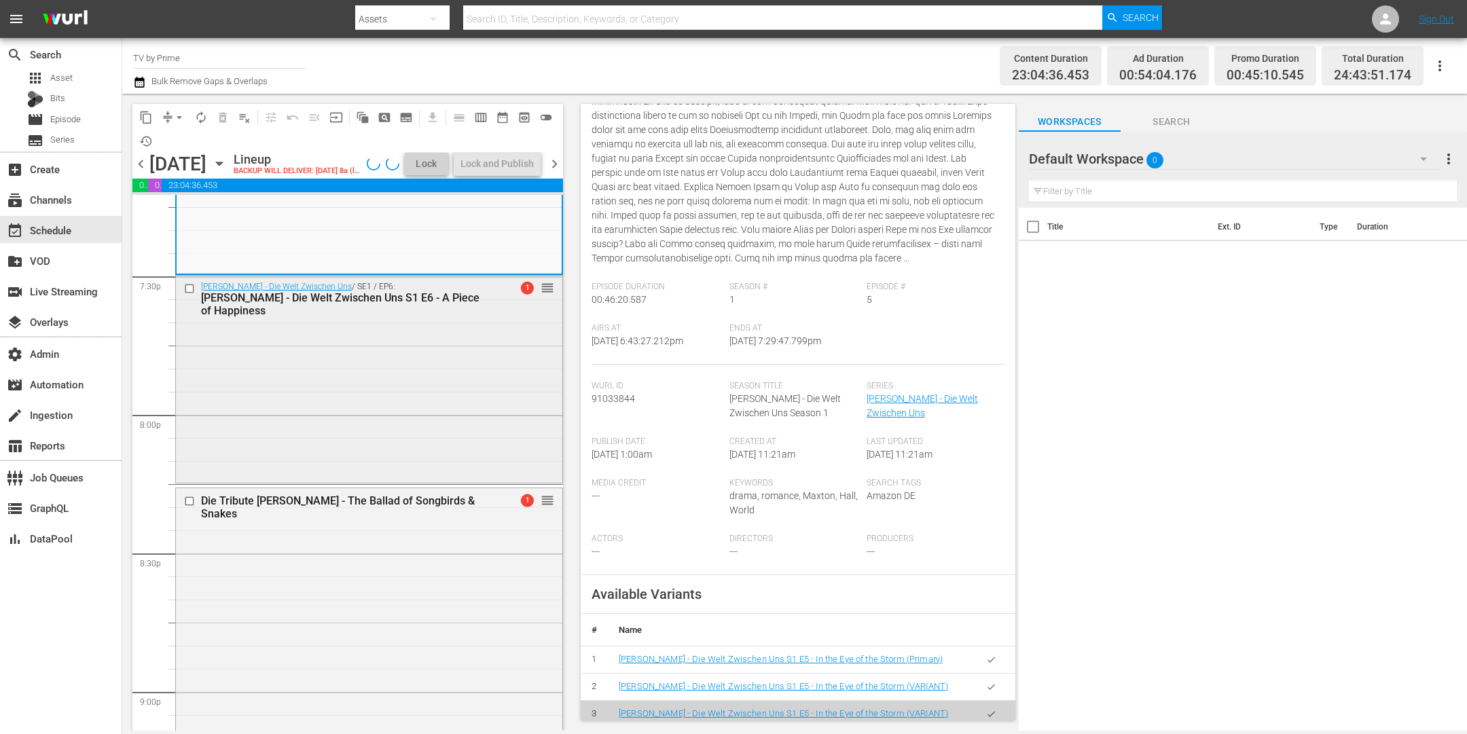
click at [340, 478] on div "Maxton Hall - Die Welt Zwischen Uns / SE1 / EP6: Maxton Hall - Die Welt Zwische…" at bounding box center [369, 378] width 386 height 204
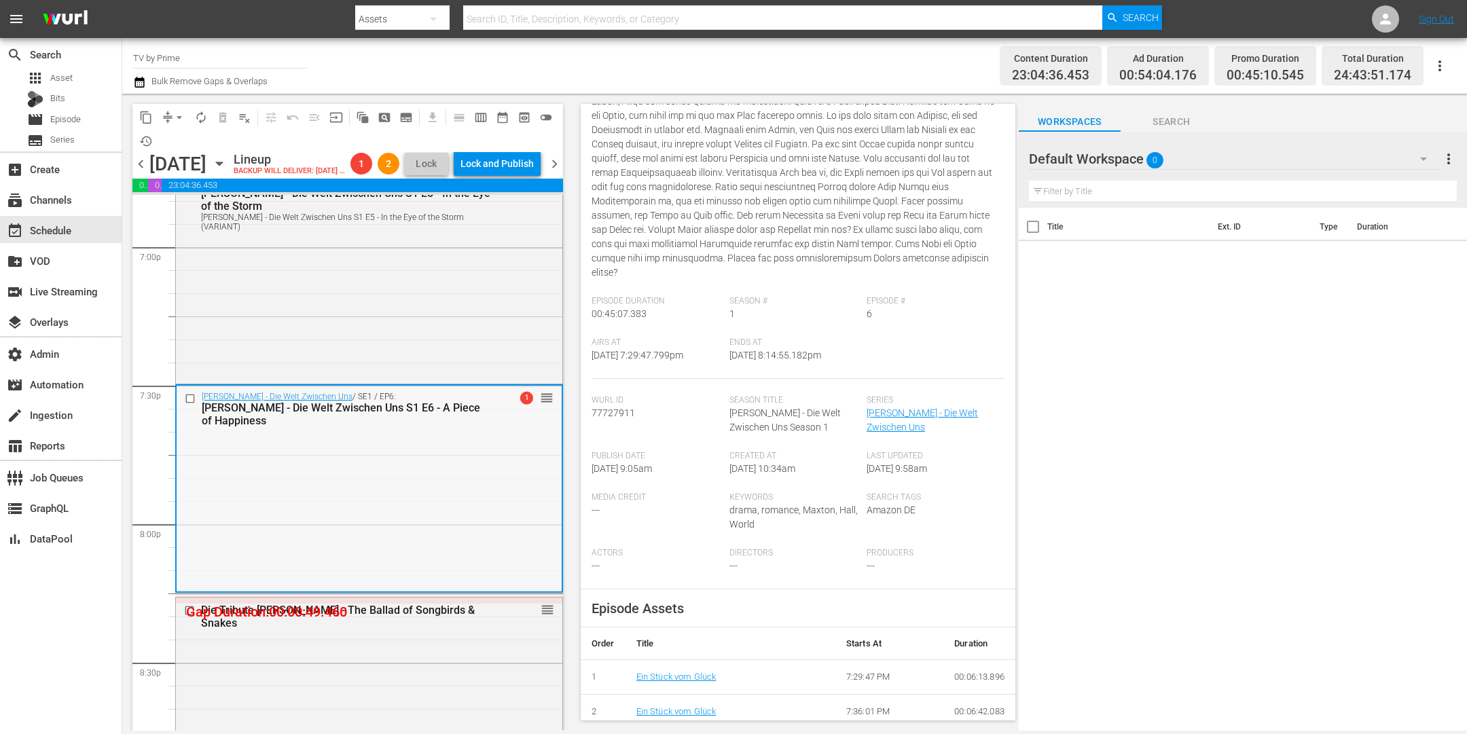
scroll to position [5132, 0]
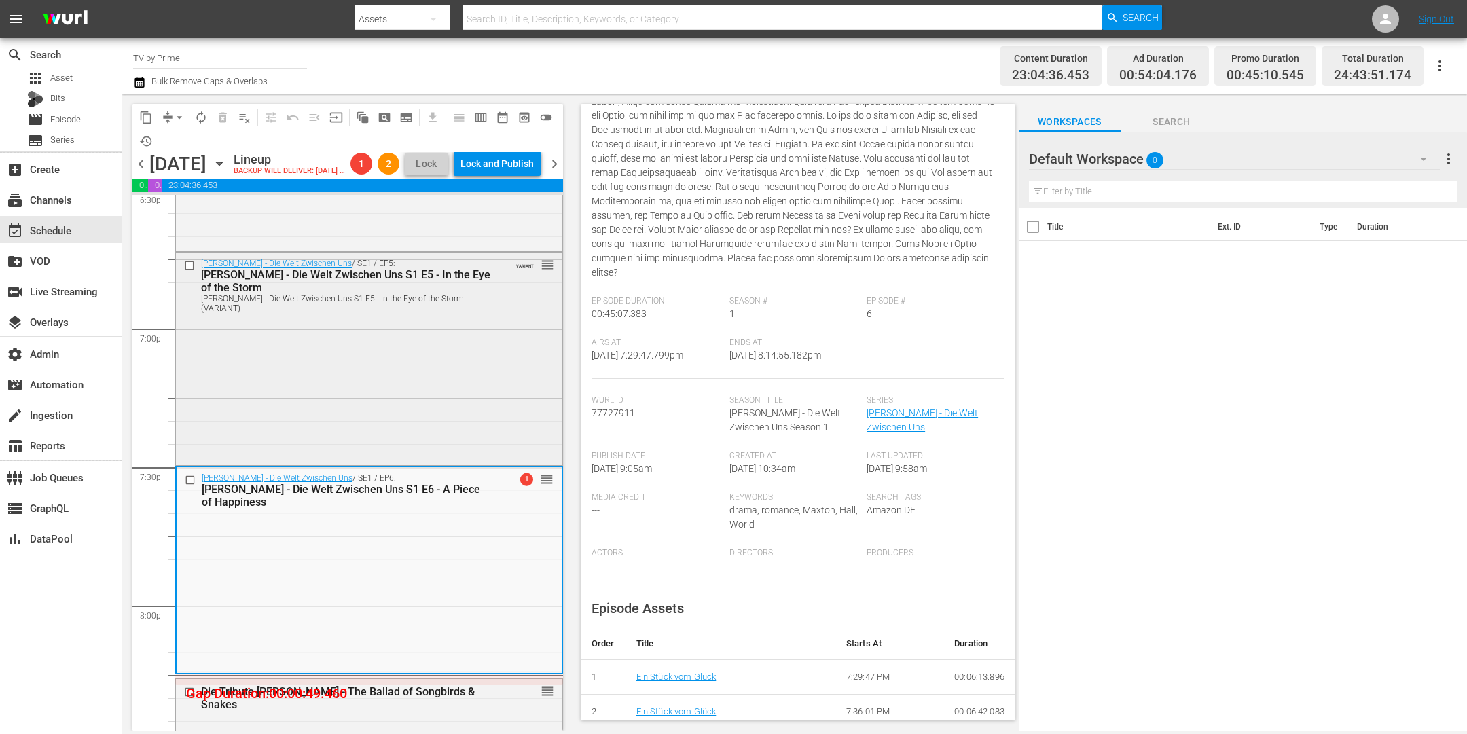
click at [339, 404] on div "Maxton Hall - Die Welt Zwischen Uns / SE1 / EP5: Maxton Hall - Die Welt Zwische…" at bounding box center [369, 358] width 386 height 210
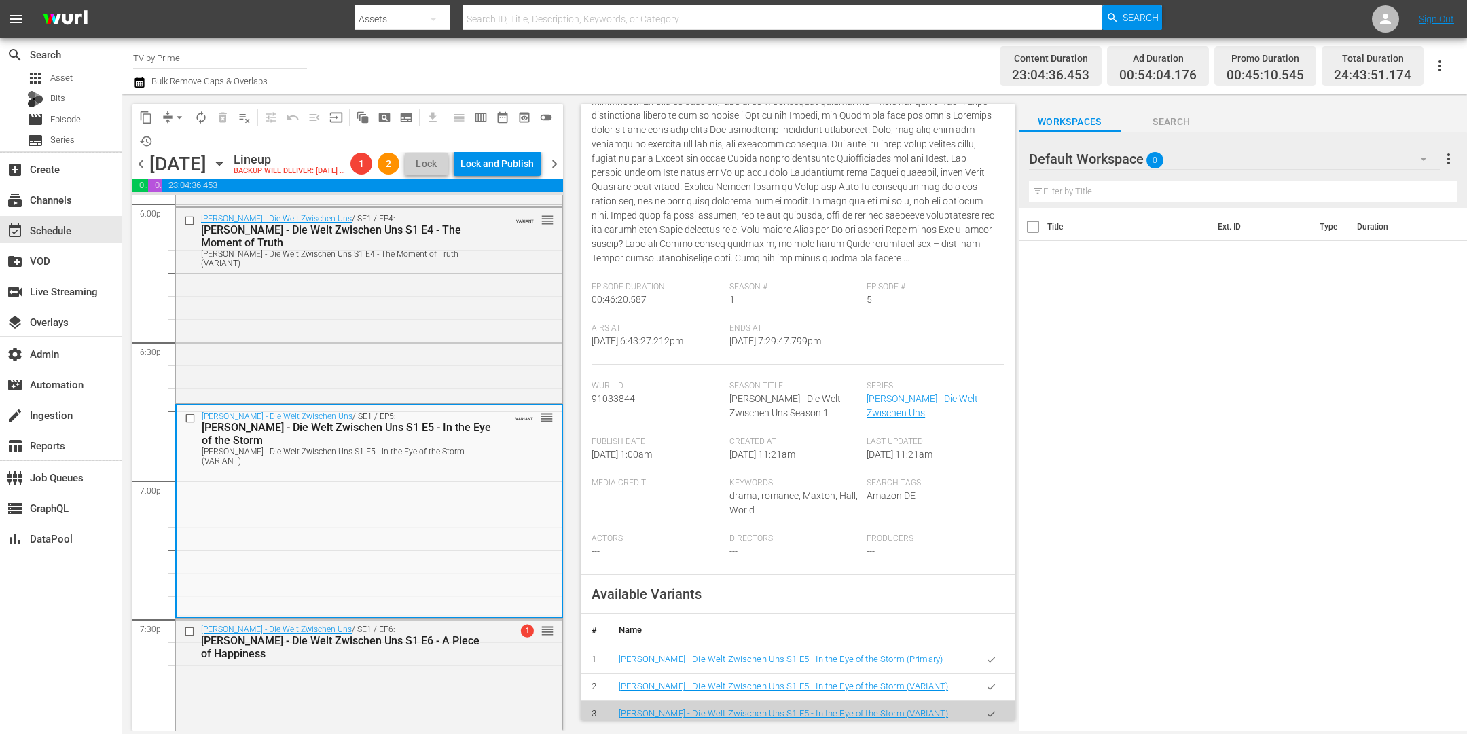
scroll to position [617, 0]
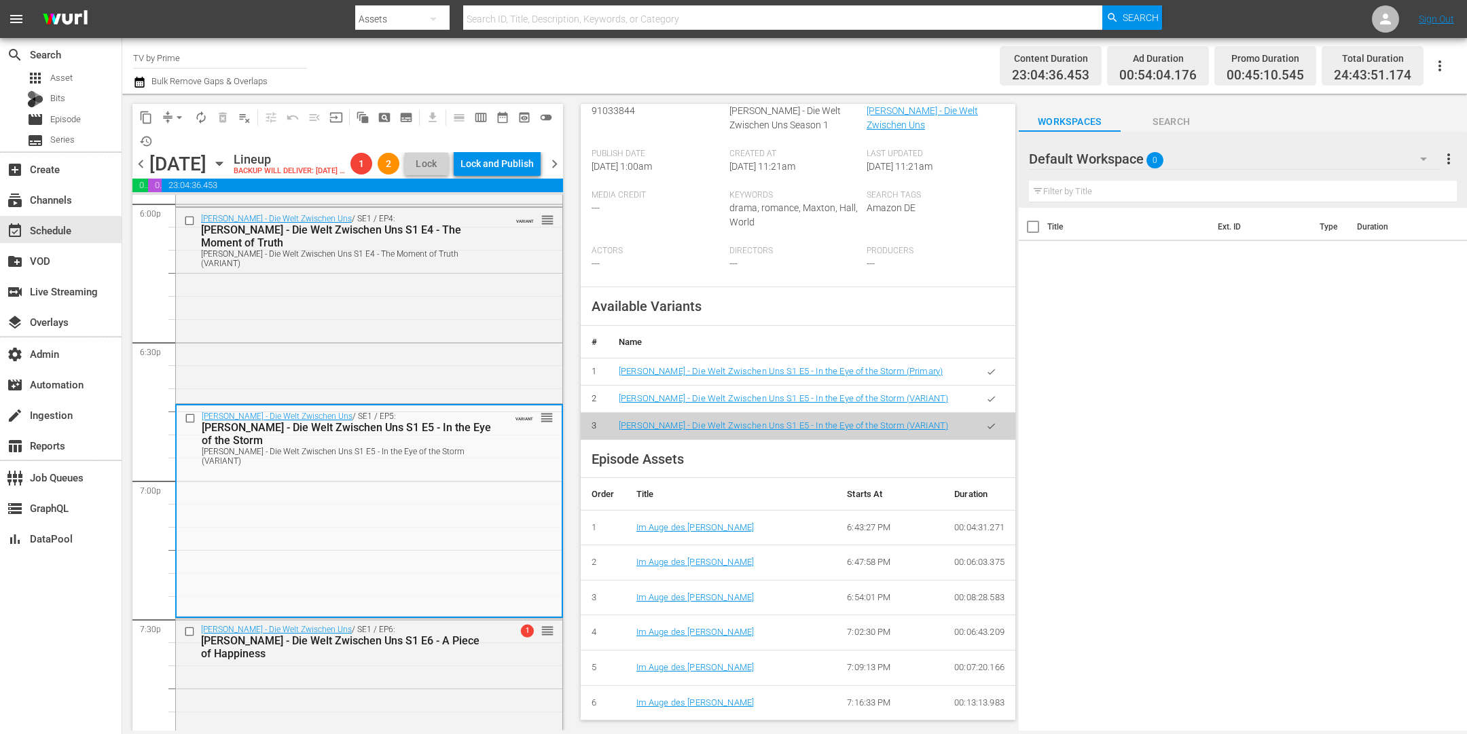
click at [986, 397] on icon "button" at bounding box center [991, 399] width 10 height 10
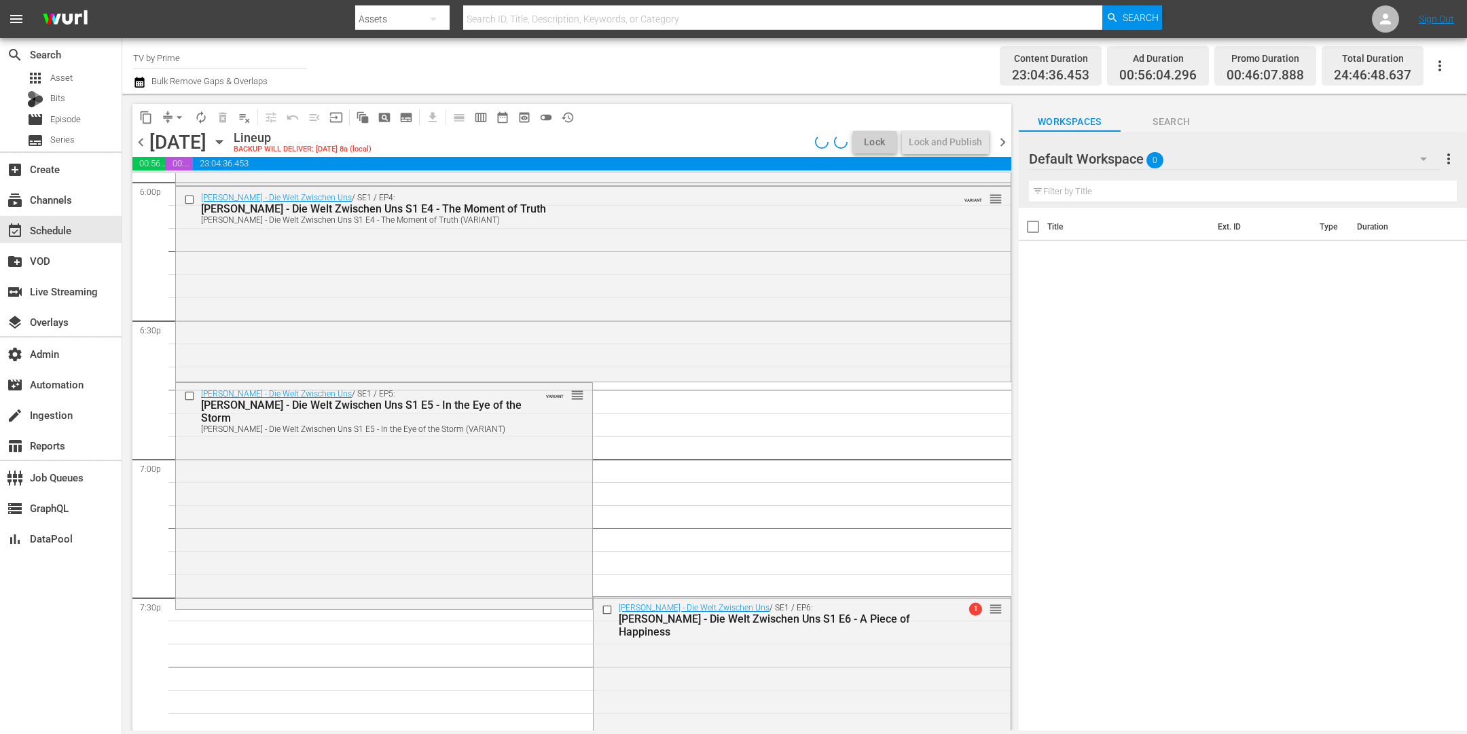
click at [533, 471] on div "Maxton Hall - Die Welt Zwischen Uns / SE1 / EP5: Maxton Hall - Die Welt Zwische…" at bounding box center [384, 494] width 416 height 223
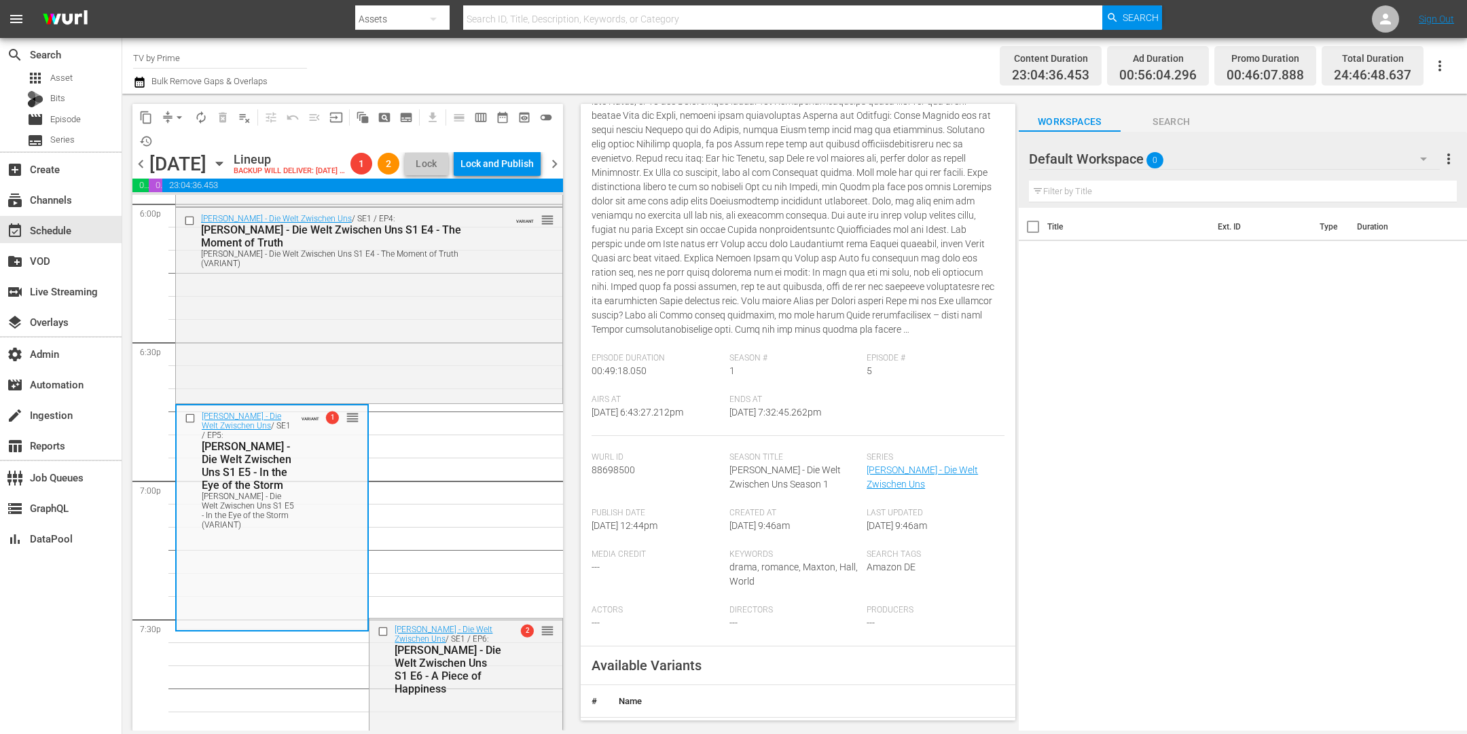
scroll to position [391, 0]
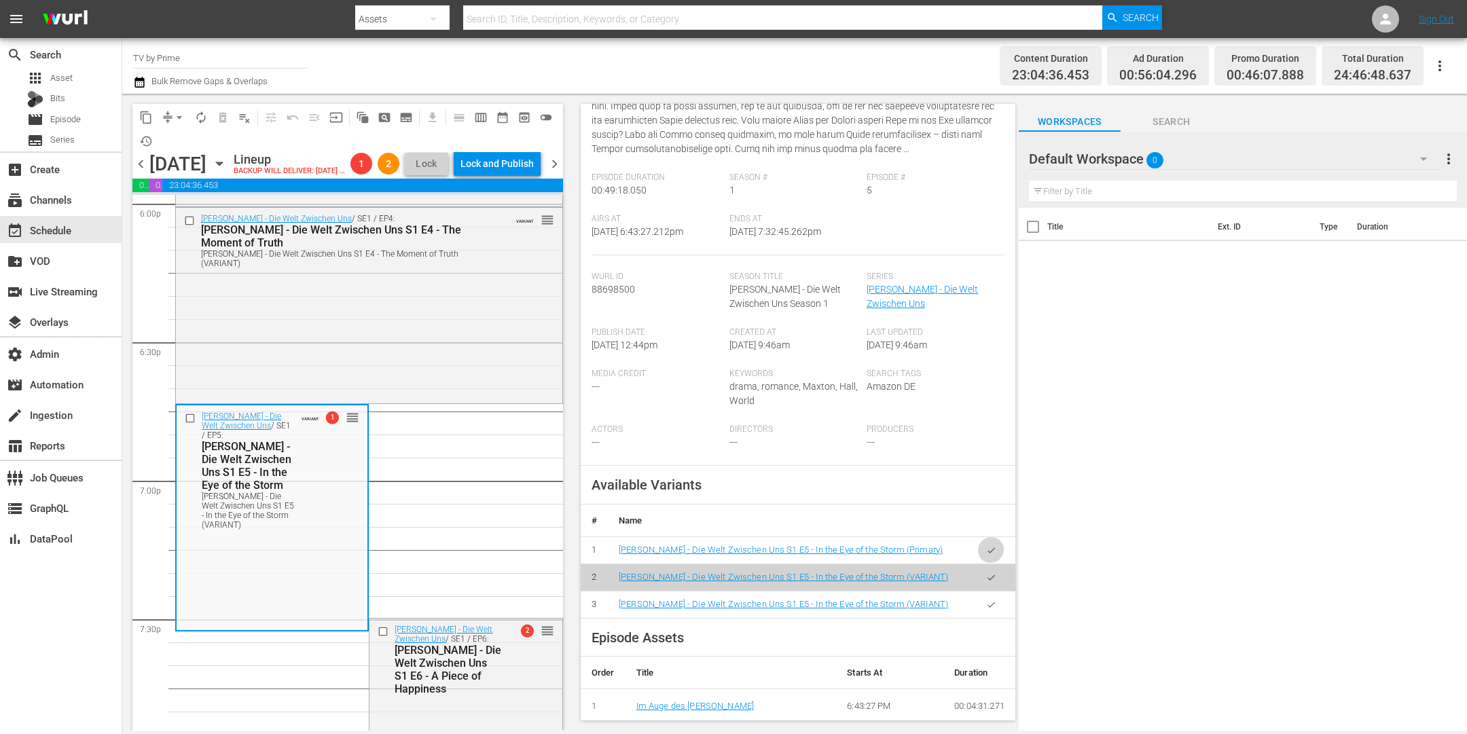
click at [986, 556] on icon "button" at bounding box center [991, 550] width 10 height 10
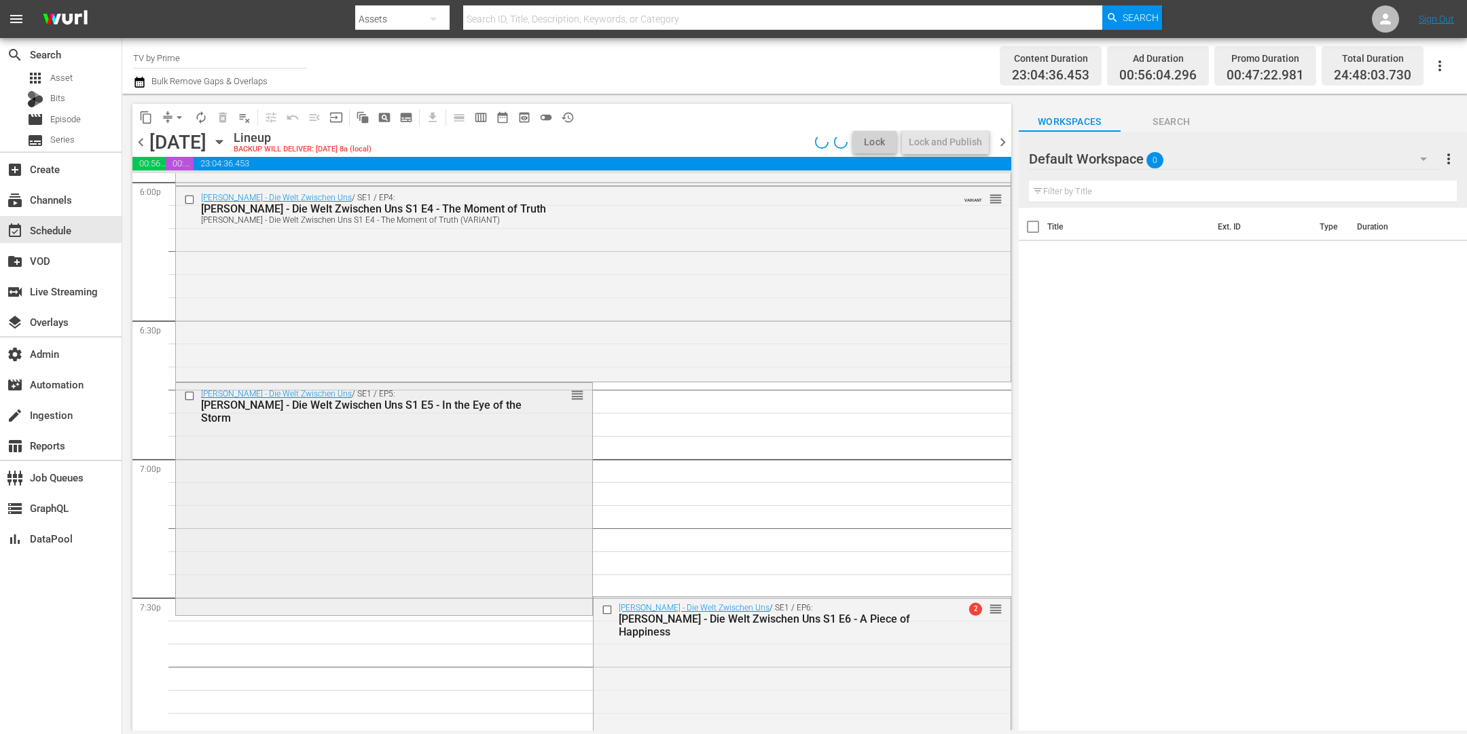
click at [331, 533] on div "Maxton Hall - Die Welt Zwischen Uns / SE1 / EP5: Maxton Hall - Die Welt Zwische…" at bounding box center [384, 498] width 416 height 230
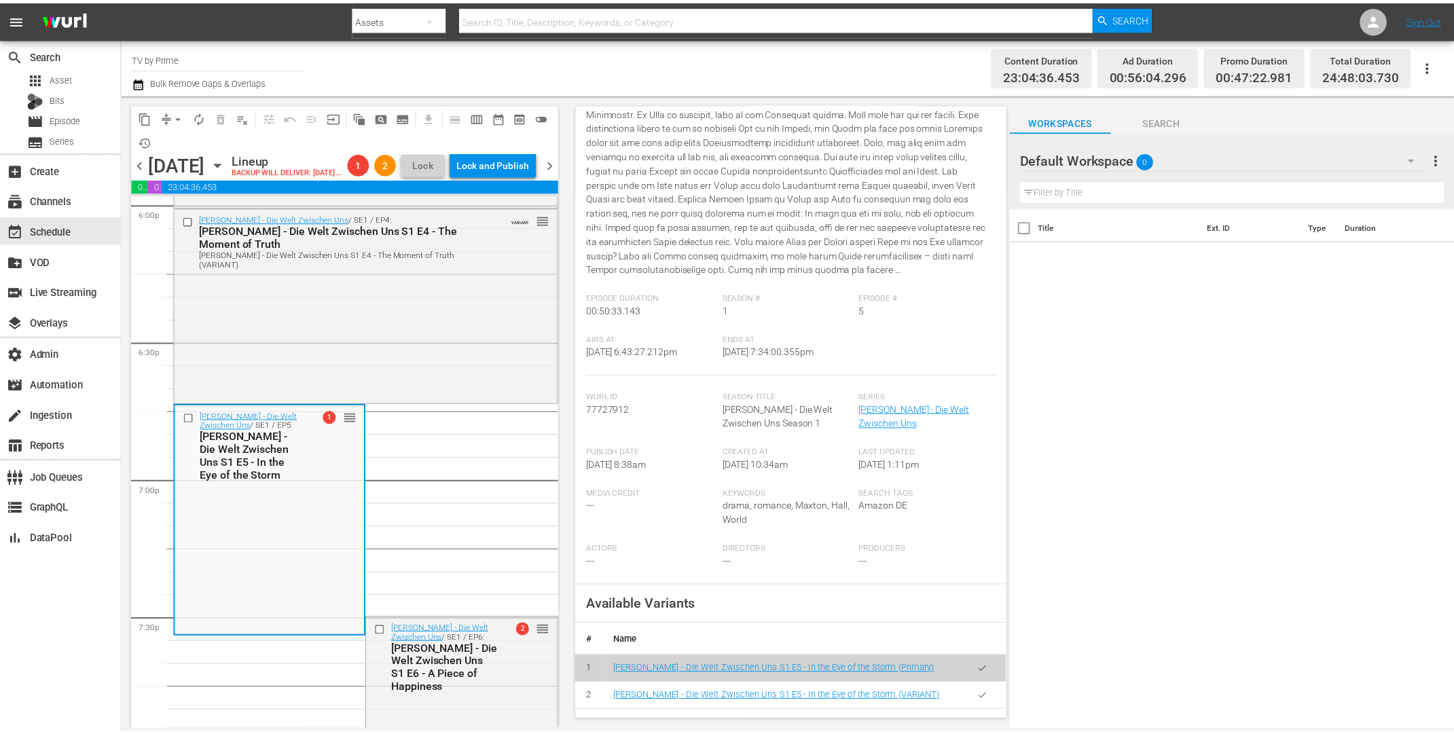
scroll to position [467, 0]
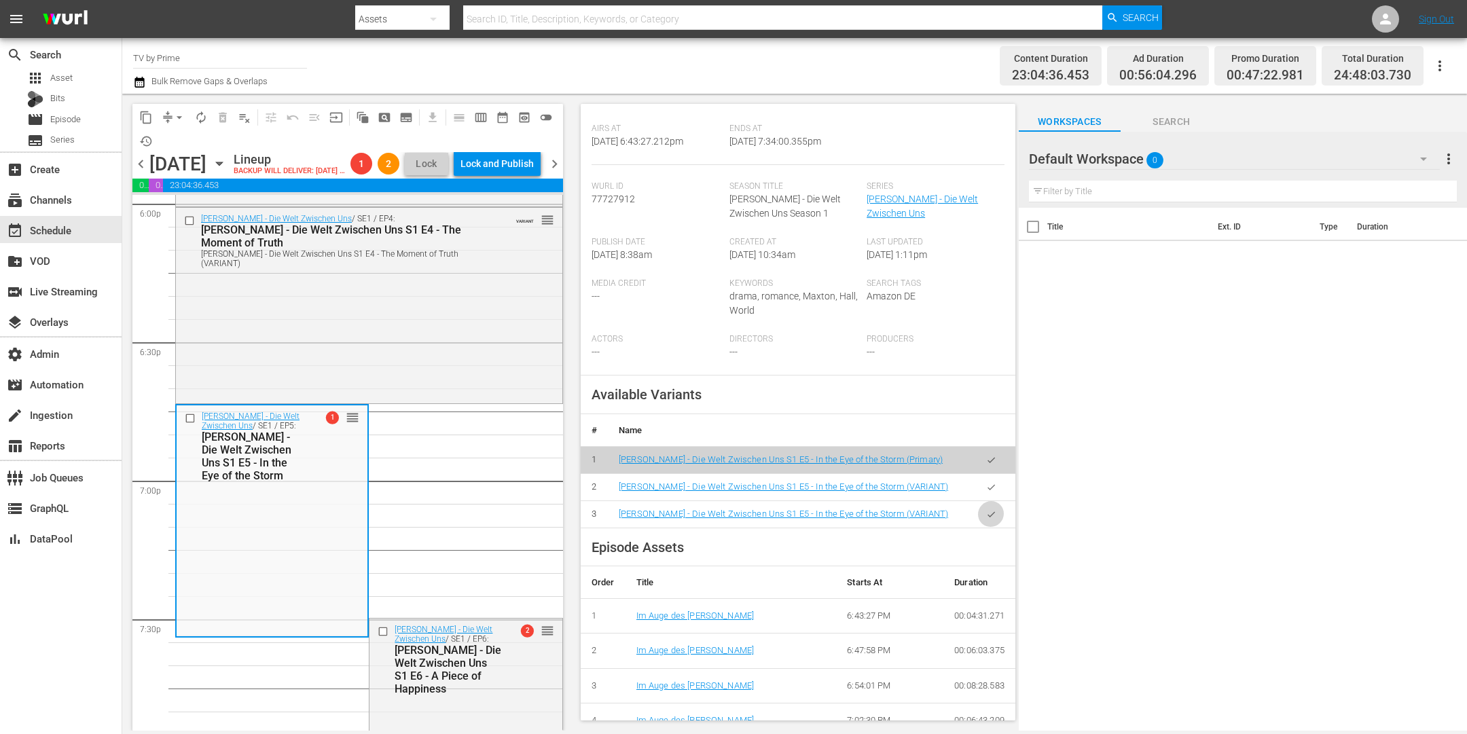
click at [978, 528] on button "button" at bounding box center [991, 514] width 26 height 26
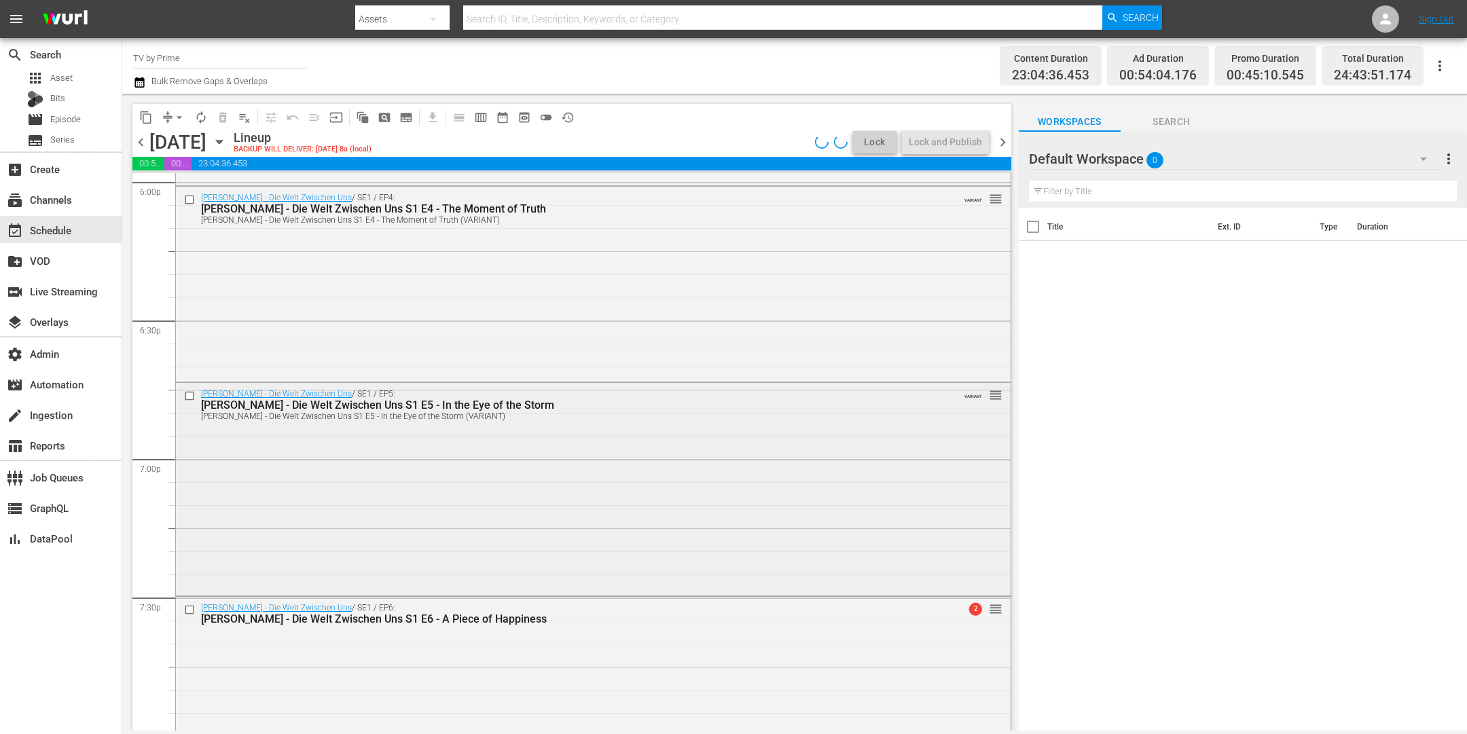
click at [547, 503] on div "Maxton Hall - Die Welt Zwischen Uns / SE1 / EP5: Maxton Hall - Die Welt Zwische…" at bounding box center [593, 488] width 835 height 210
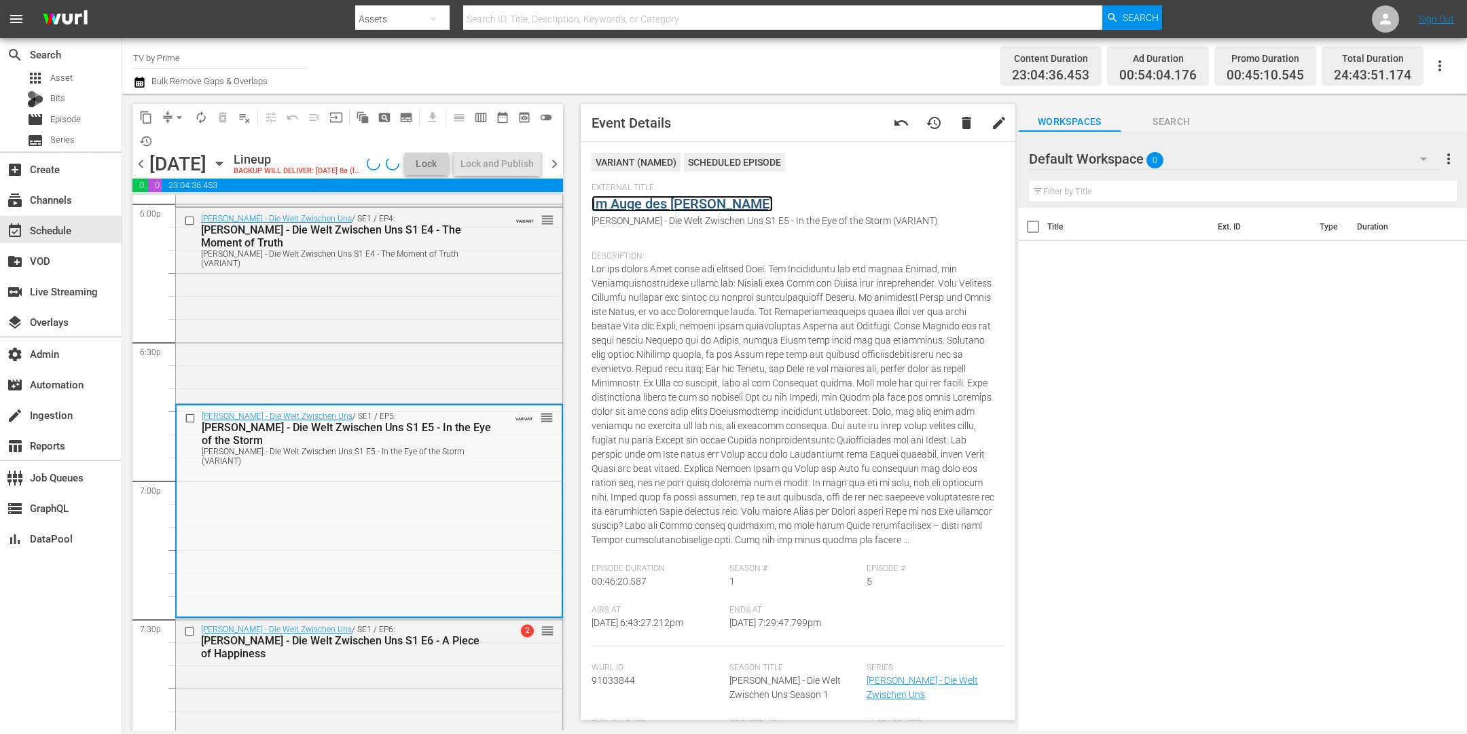
click at [657, 203] on link "Im Auge des Sturms" at bounding box center [682, 204] width 181 height 16
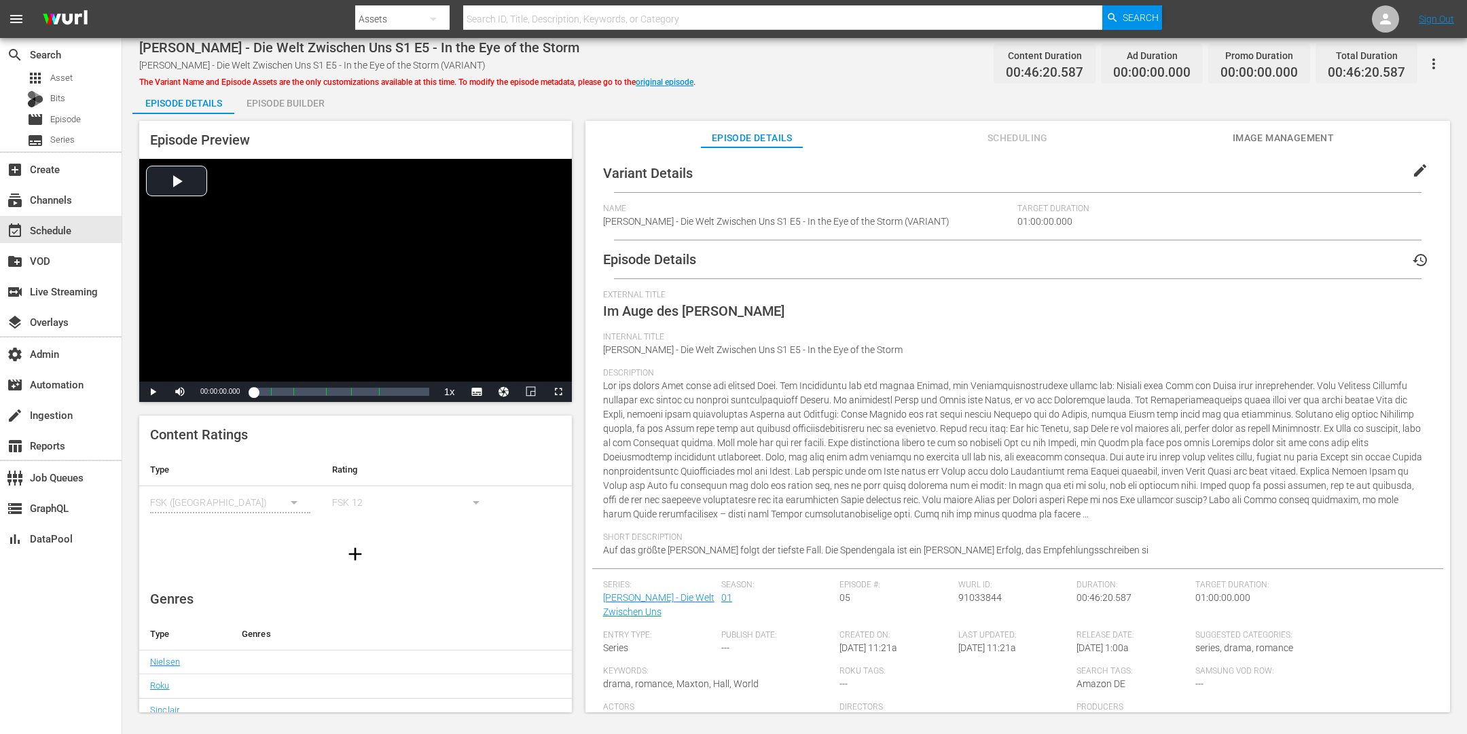
click at [998, 139] on span "Scheduling" at bounding box center [1018, 138] width 102 height 17
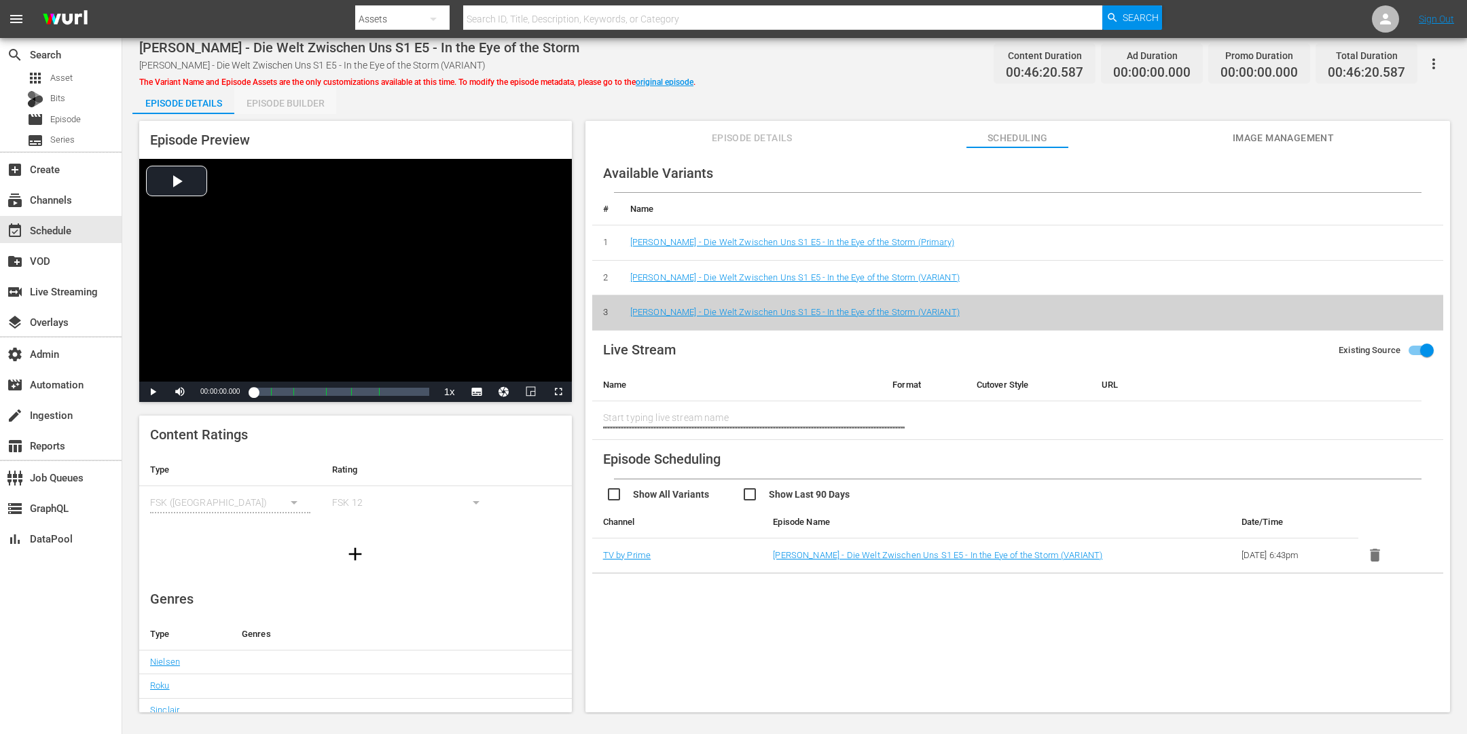
click at [298, 91] on div "Episode Builder" at bounding box center [285, 103] width 102 height 33
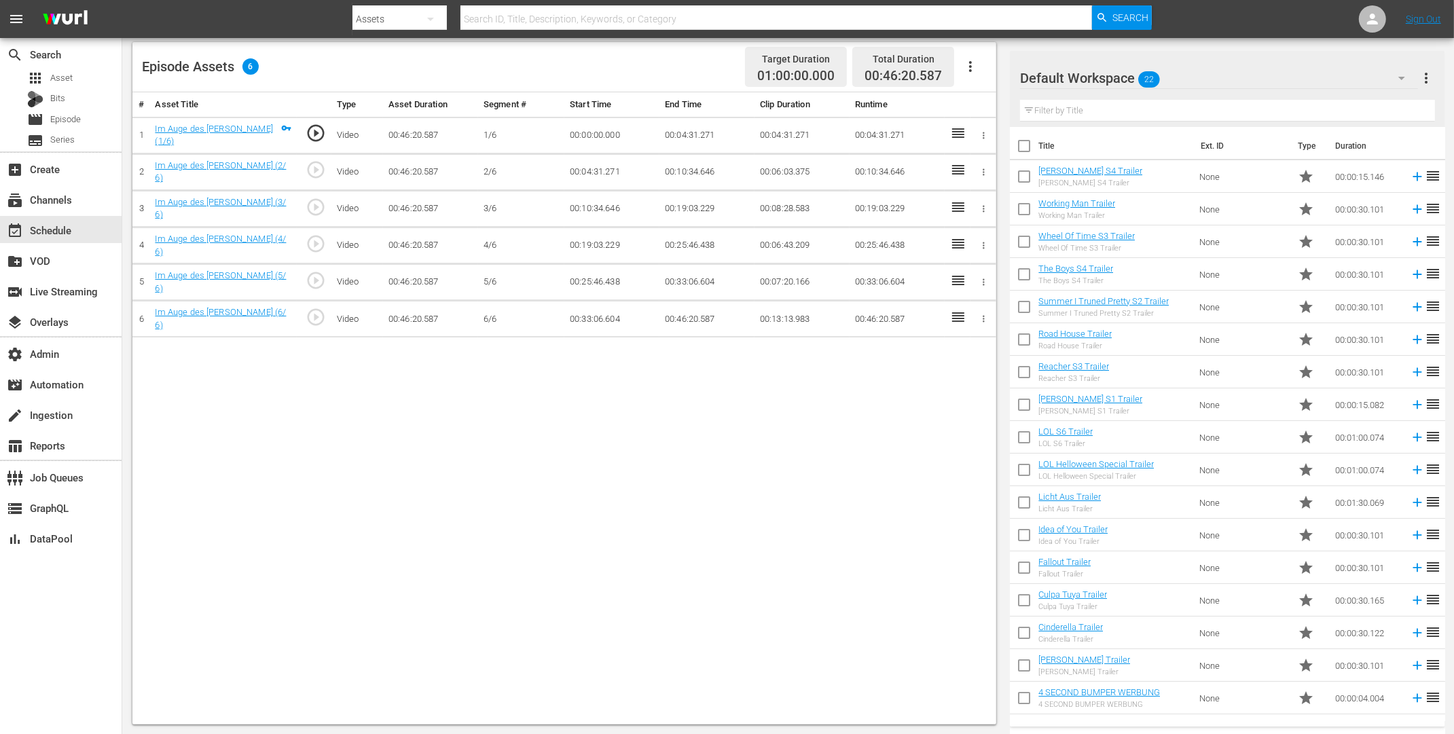
scroll to position [156, 0]
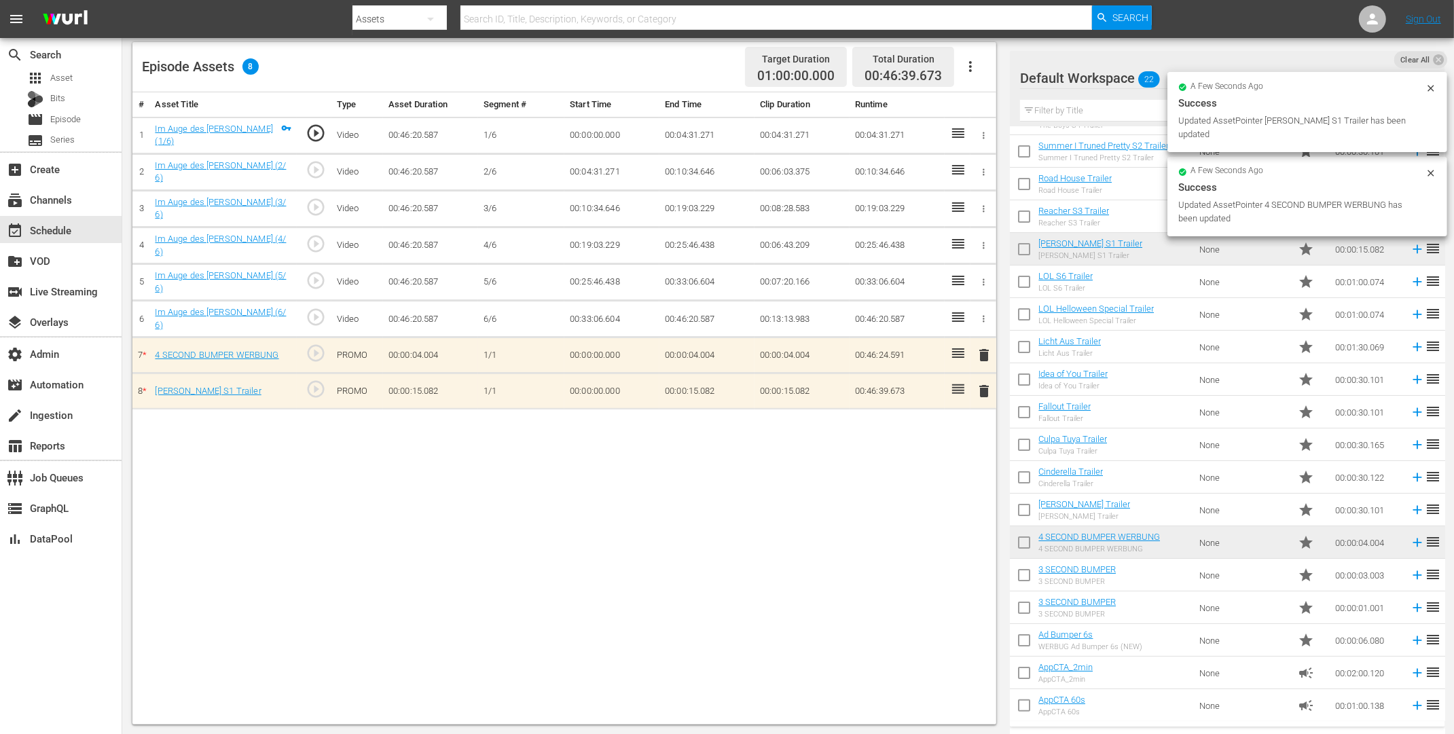
click at [981, 385] on span "delete" at bounding box center [984, 391] width 16 height 16
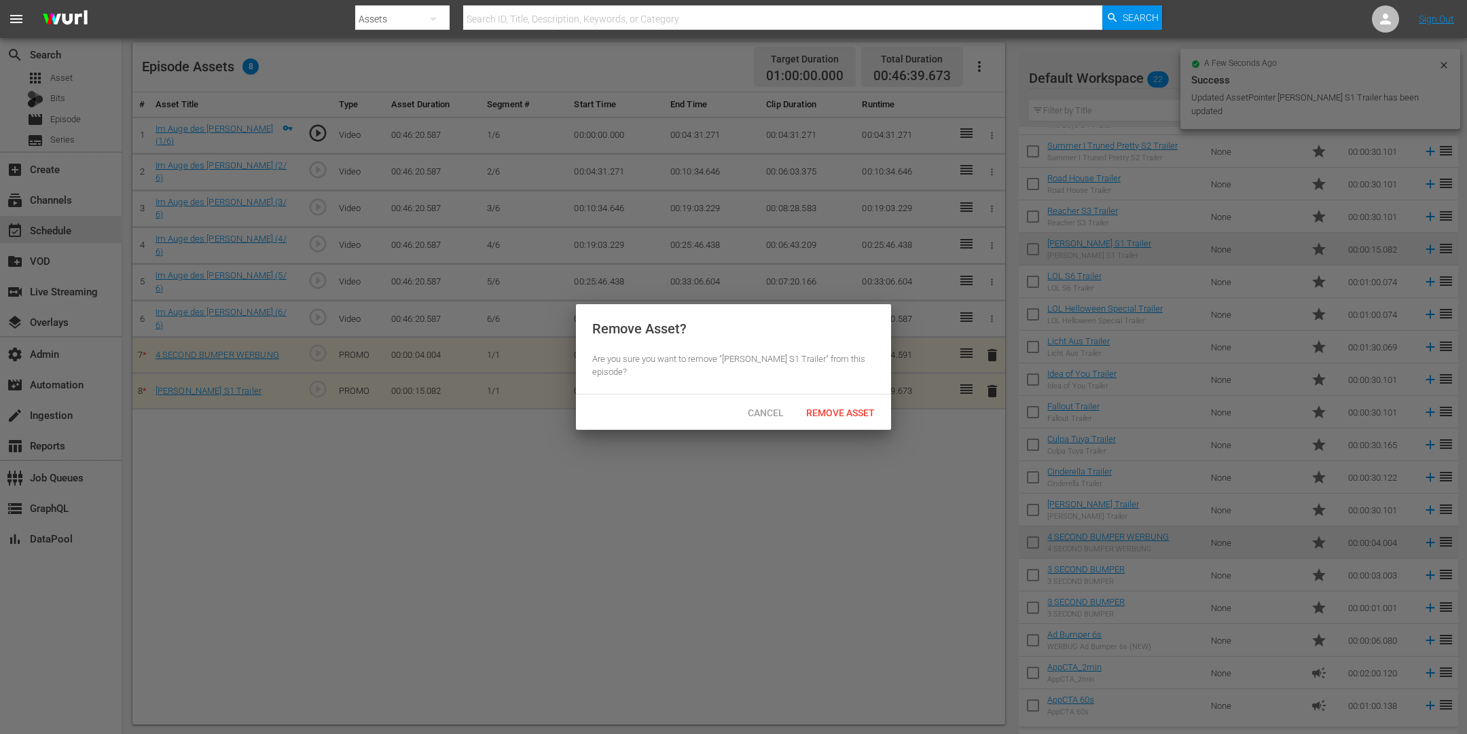
click at [848, 418] on span "Remove Asset" at bounding box center [840, 413] width 90 height 11
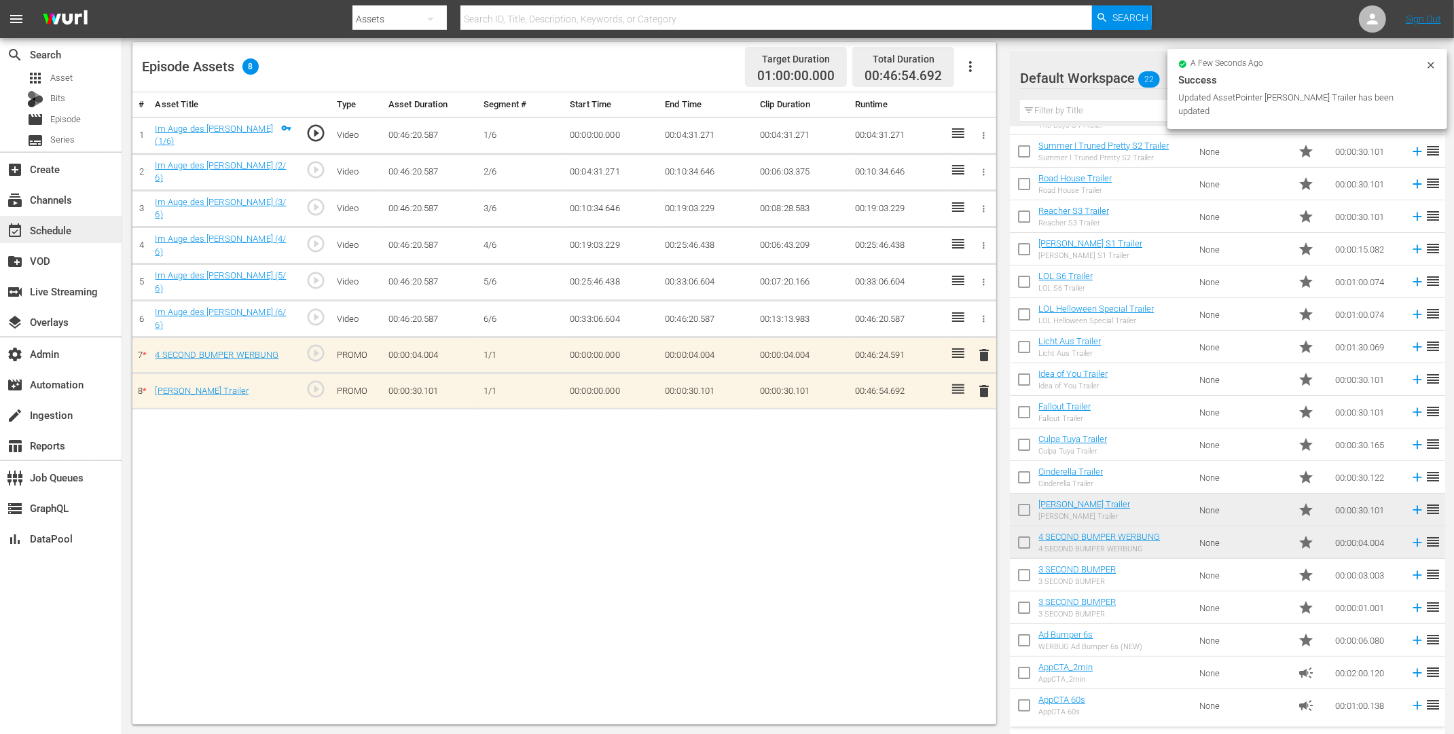
click at [62, 233] on div "event_available Schedule" at bounding box center [38, 228] width 76 height 12
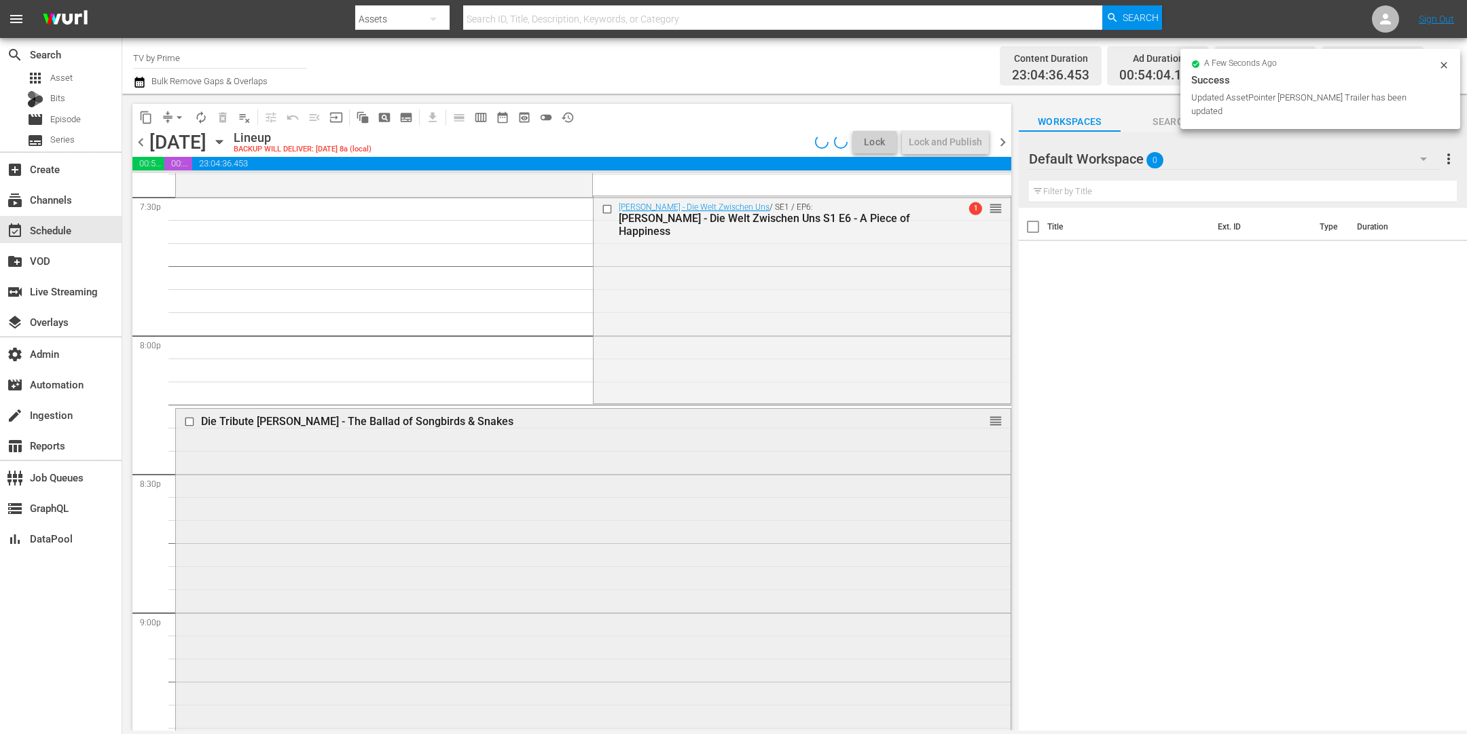
scroll to position [5030, 0]
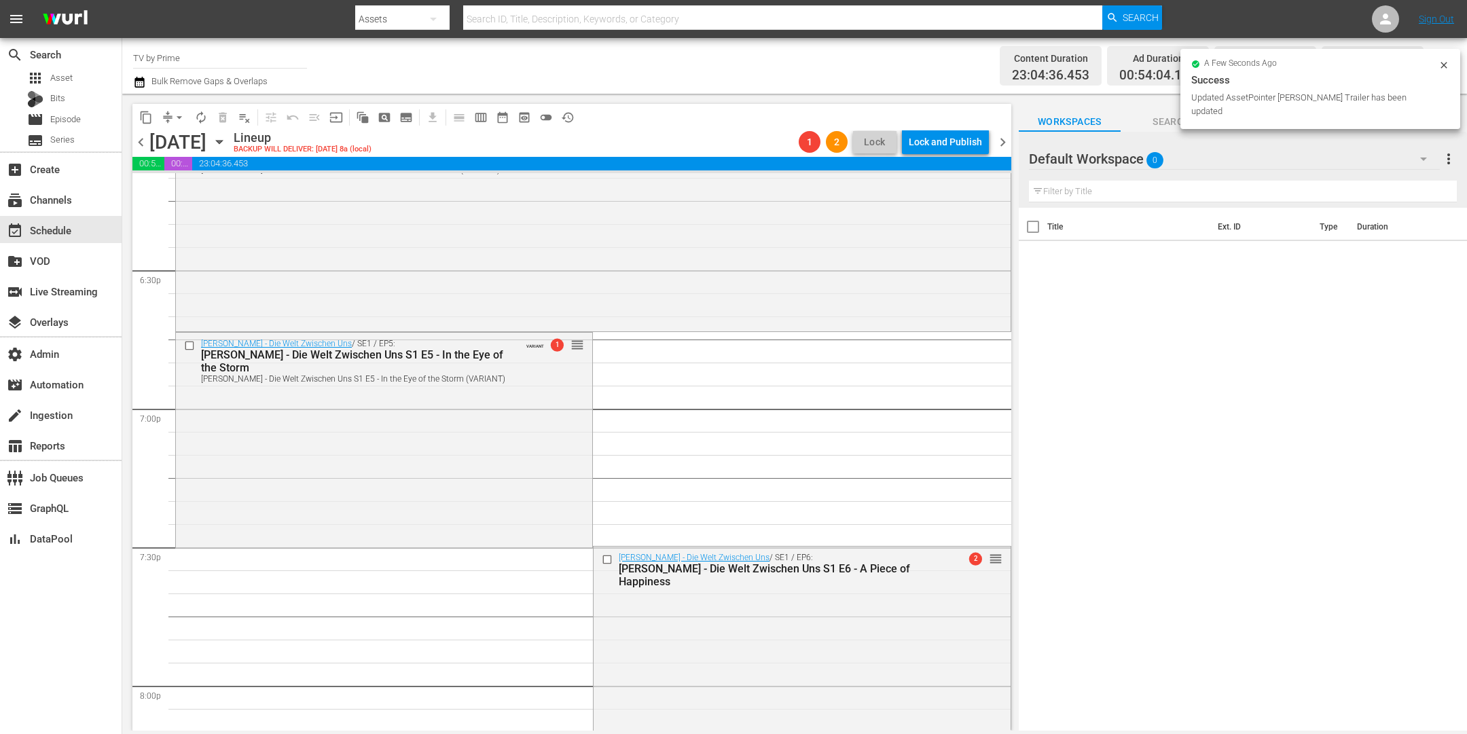
click at [505, 457] on div "Maxton Hall - Die Welt Zwischen Uns / SE1 / EP5: Maxton Hall - Die Welt Zwische…" at bounding box center [384, 439] width 416 height 213
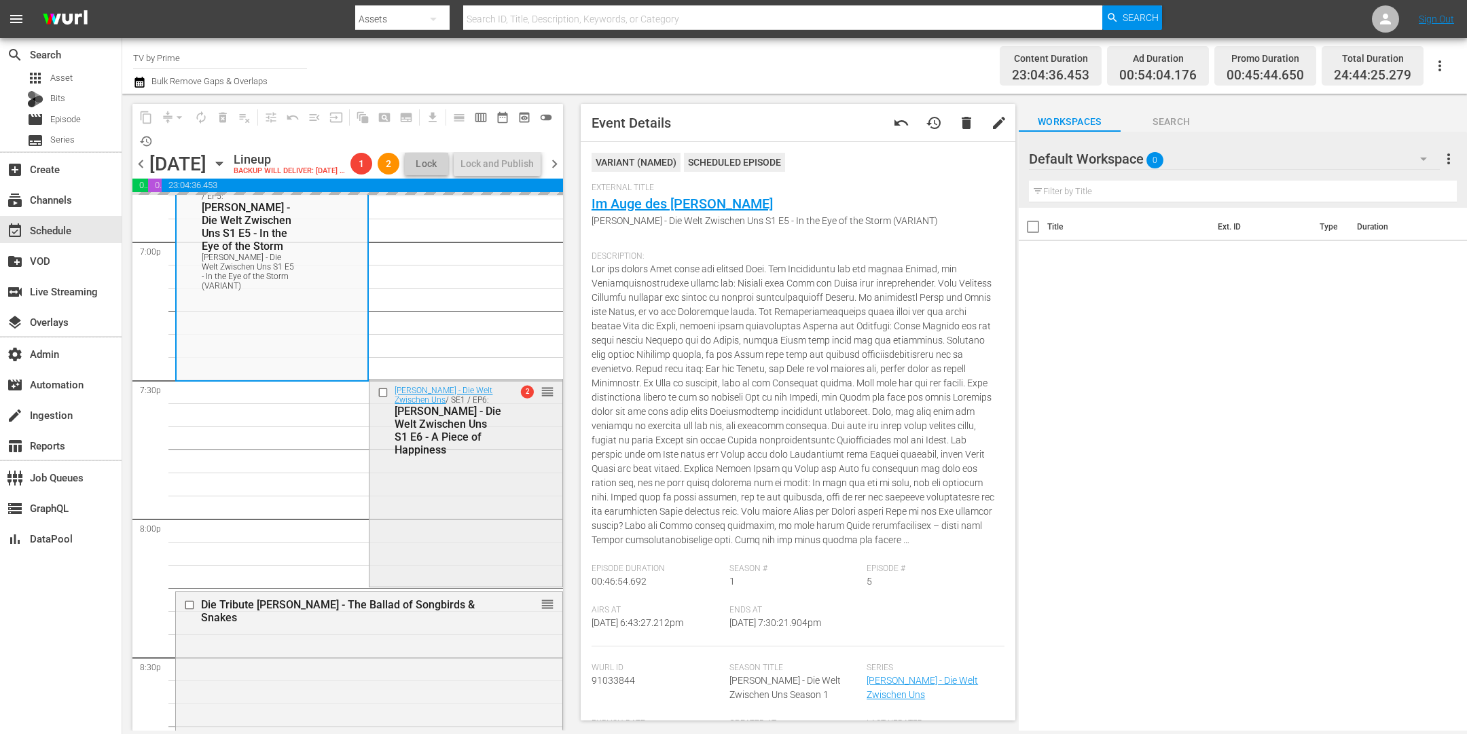
scroll to position [5240, 0]
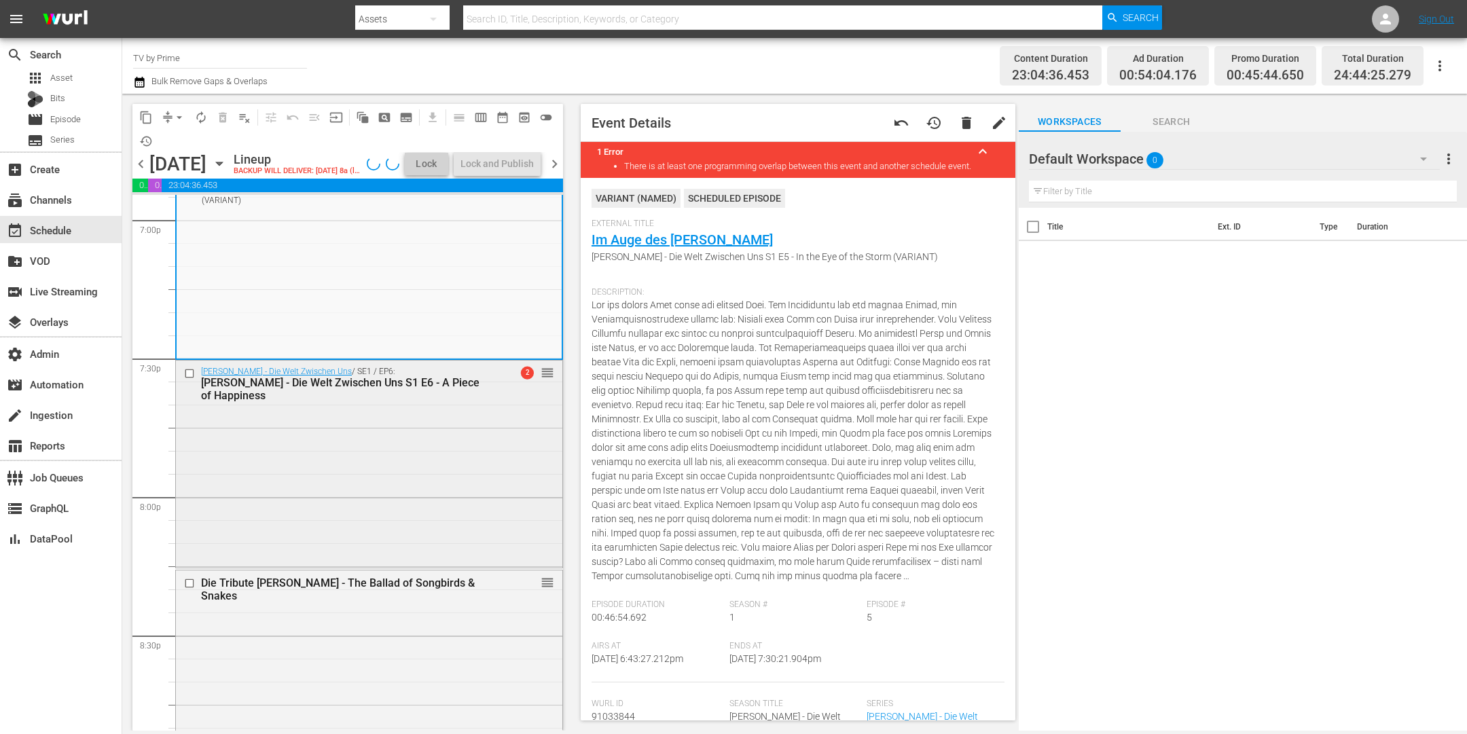
click at [436, 497] on div "Maxton Hall - Die Welt Zwischen Uns / SE1 / EP6: Maxton Hall - Die Welt Zwische…" at bounding box center [369, 463] width 386 height 204
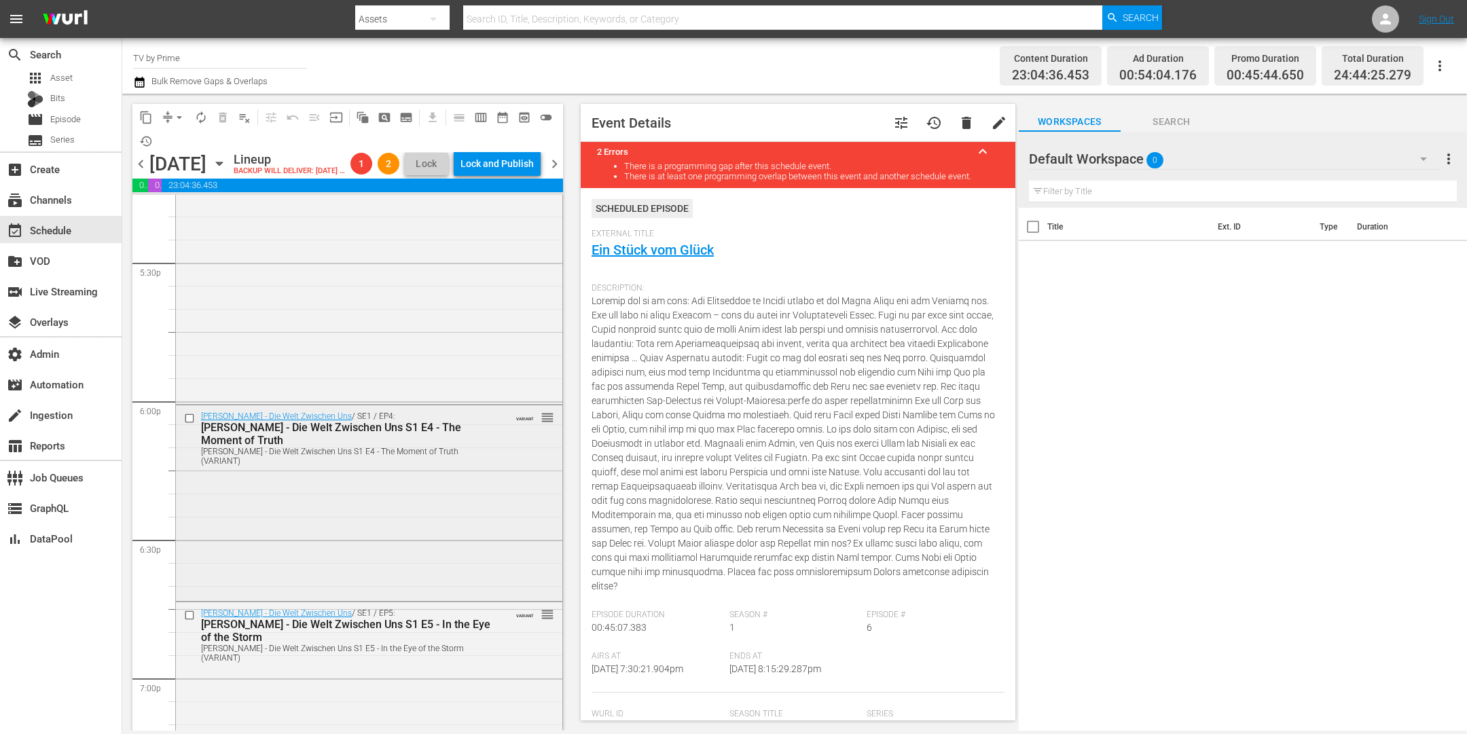
scroll to position [4759, 0]
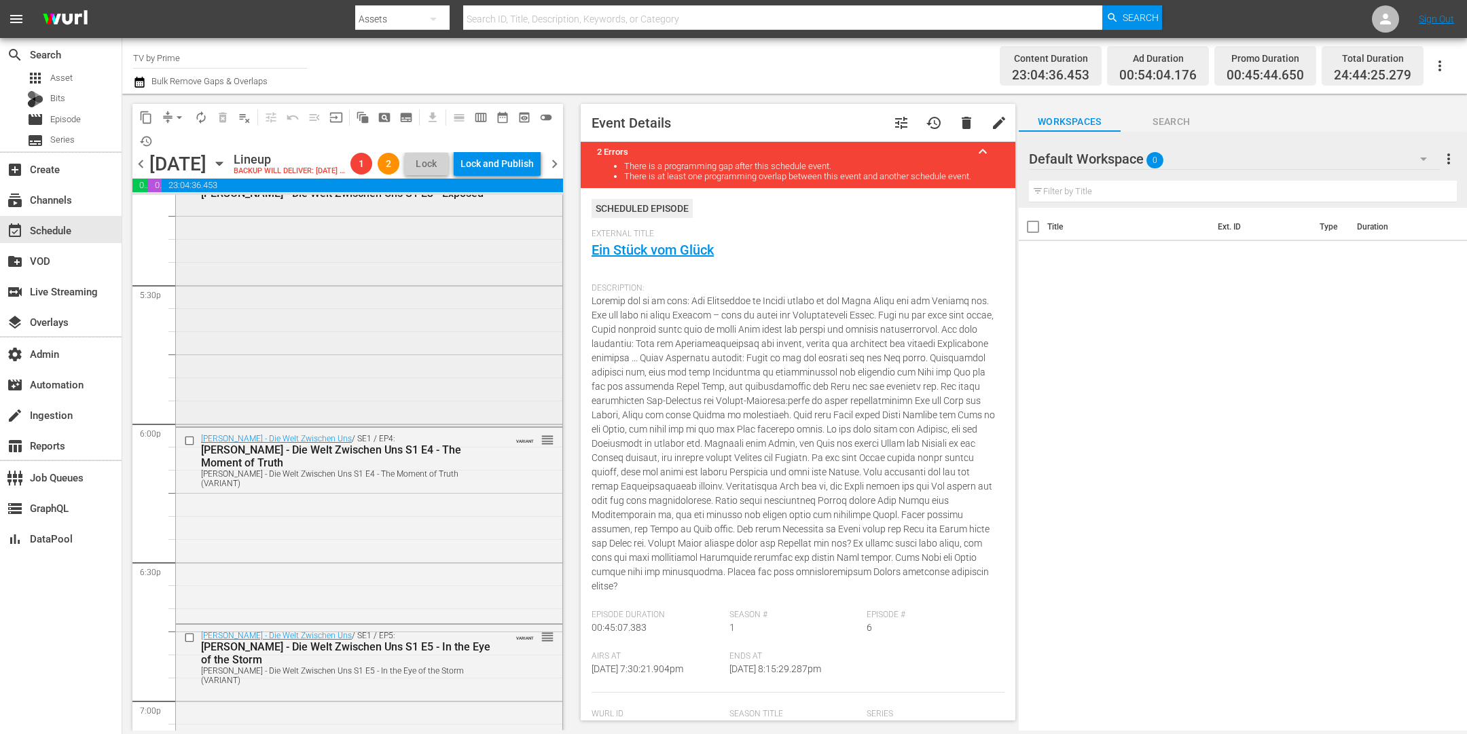
click at [434, 381] on div "Maxton Hall - Die Welt Zwischen Uns / SE1 / EP3: Maxton Hall - Die Welt Zwische…" at bounding box center [369, 297] width 386 height 253
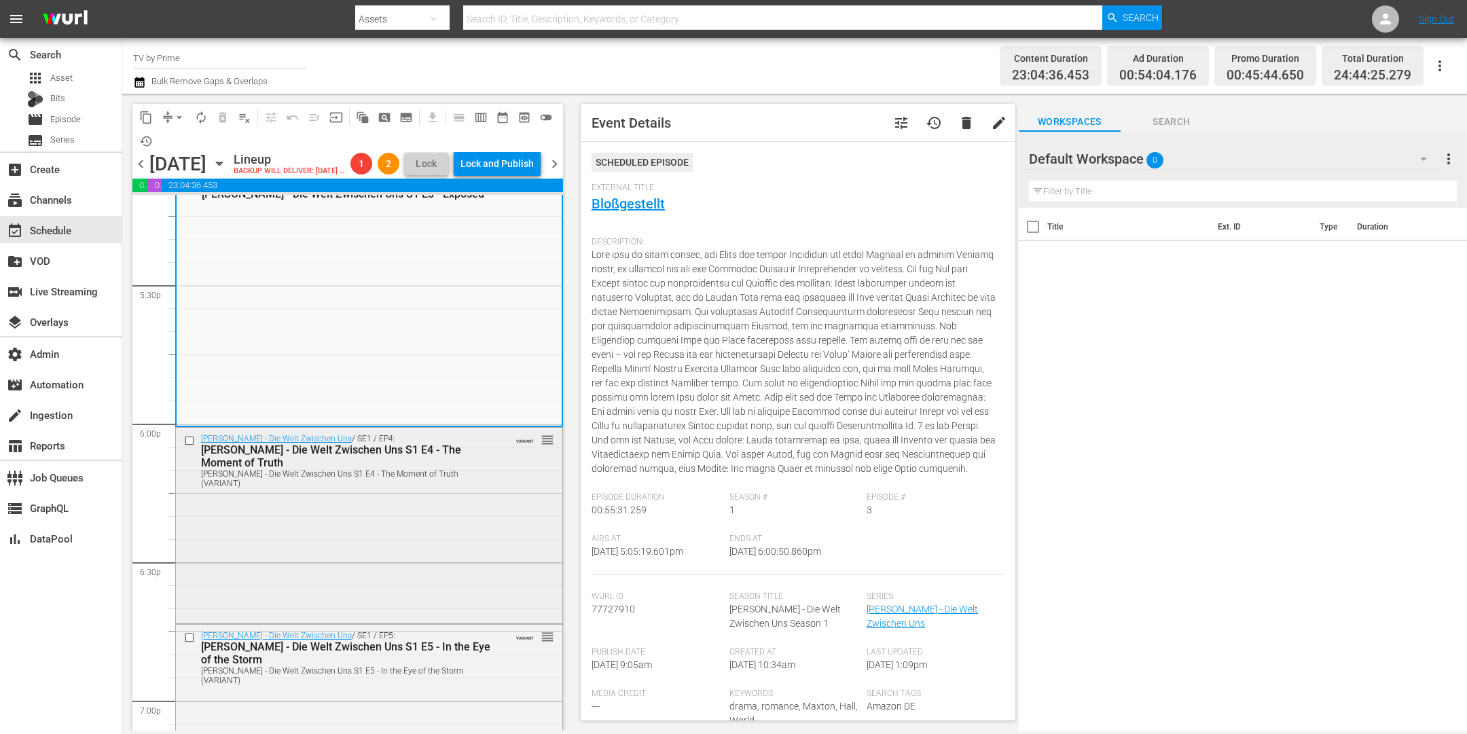
click at [446, 488] on div "Maxton Hall - Die Welt Zwischen Uns S1 E4 - The Moment of Truth (VARIANT)" at bounding box center [346, 478] width 291 height 19
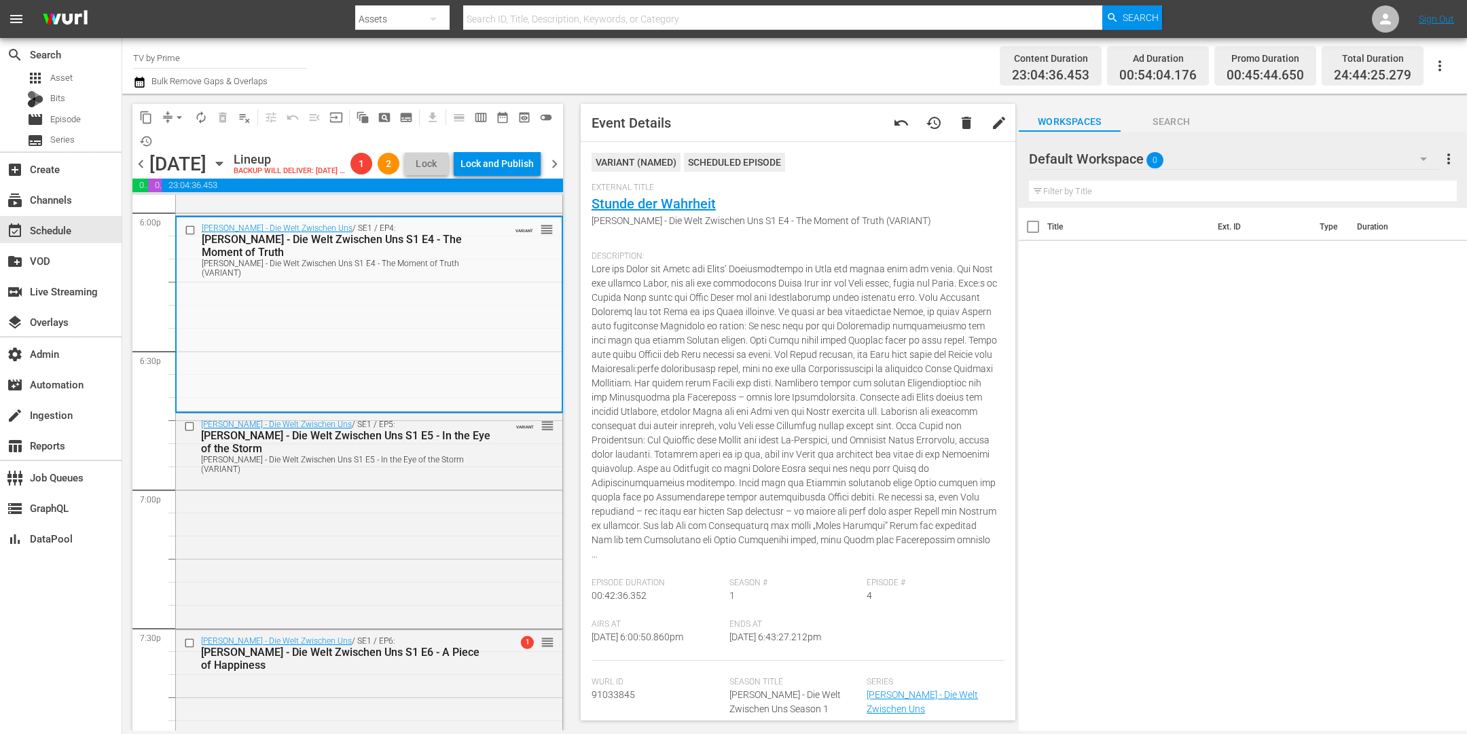
scroll to position [5065, 0]
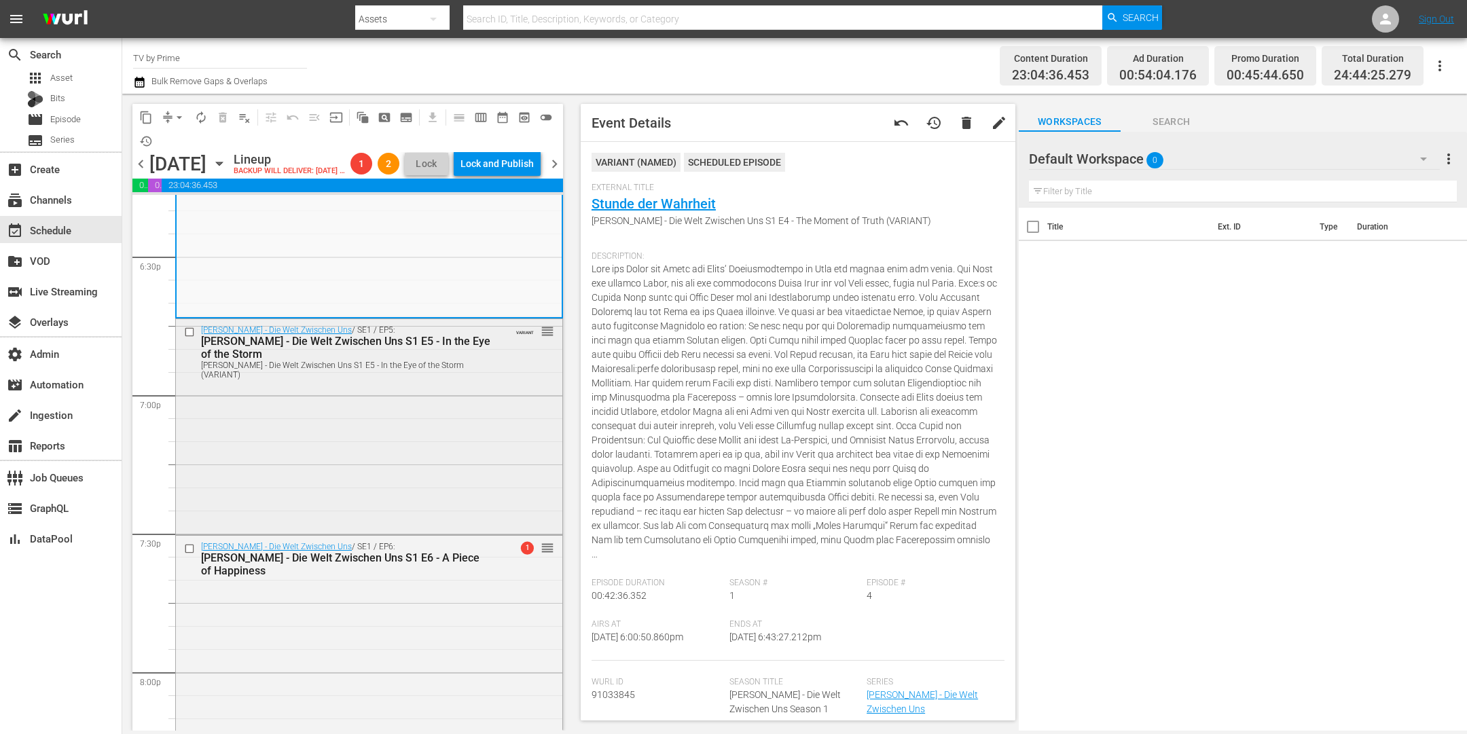
click at [446, 494] on div "Maxton Hall - Die Welt Zwischen Uns / SE1 / EP5: Maxton Hall - Die Welt Zwische…" at bounding box center [369, 425] width 386 height 213
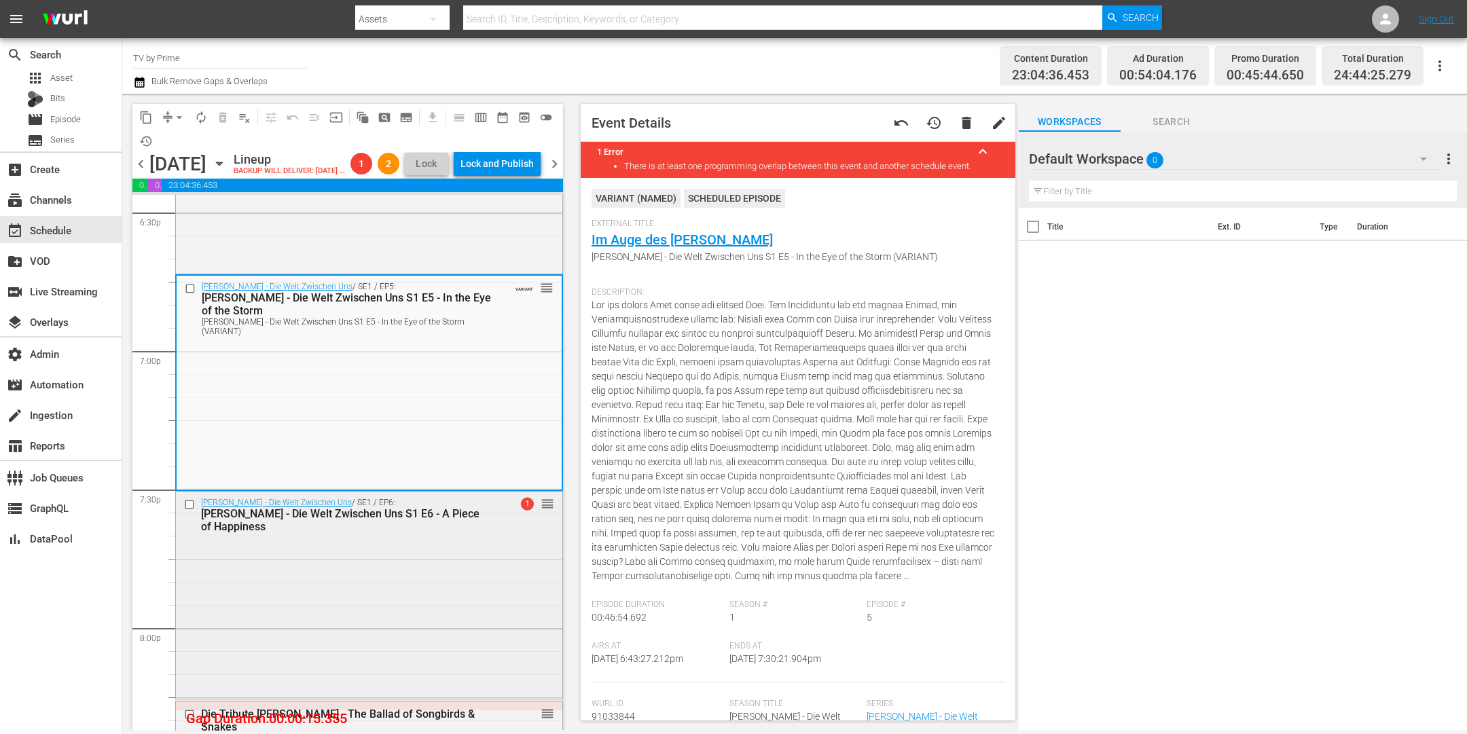
scroll to position [5285, 0]
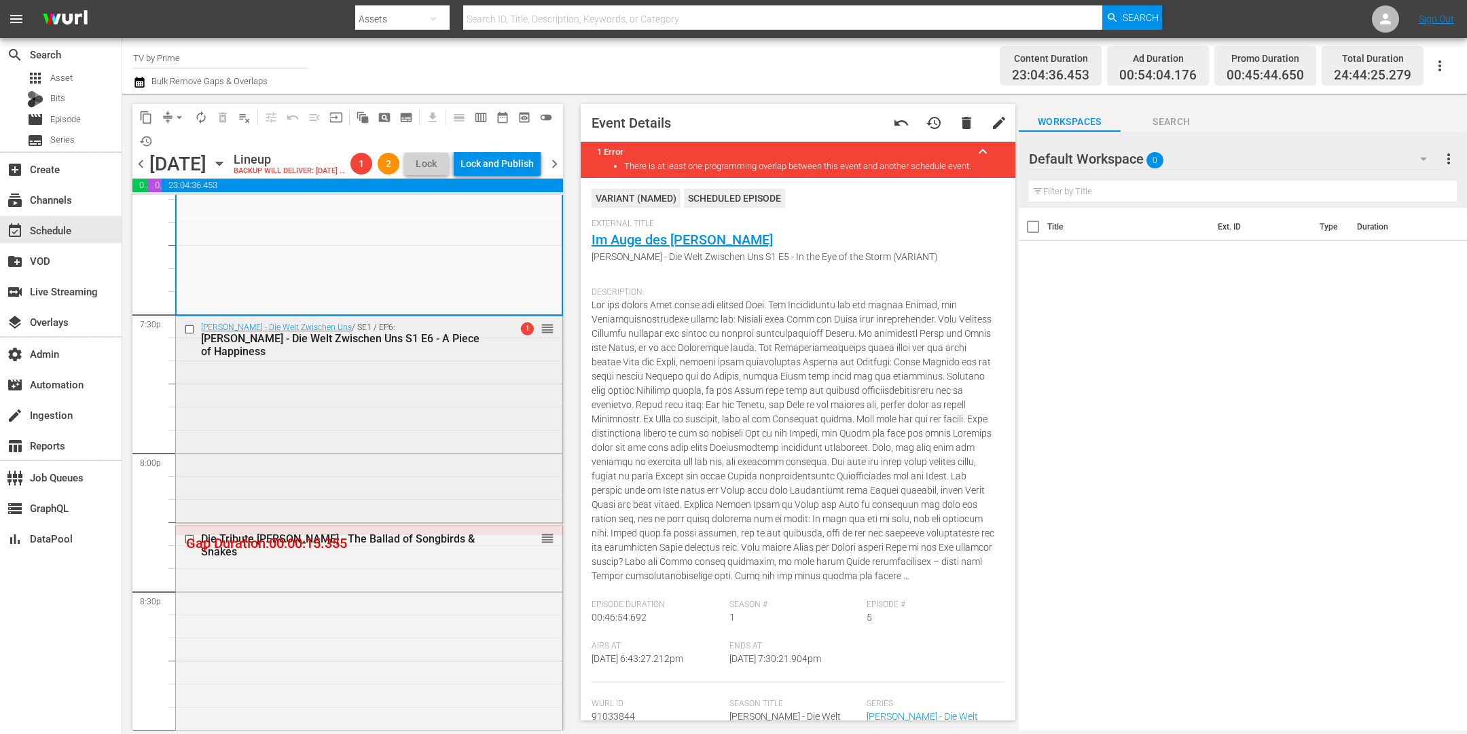
click at [449, 492] on div "Maxton Hall - Die Welt Zwischen Uns / SE1 / EP6: Maxton Hall - Die Welt Zwische…" at bounding box center [369, 419] width 386 height 204
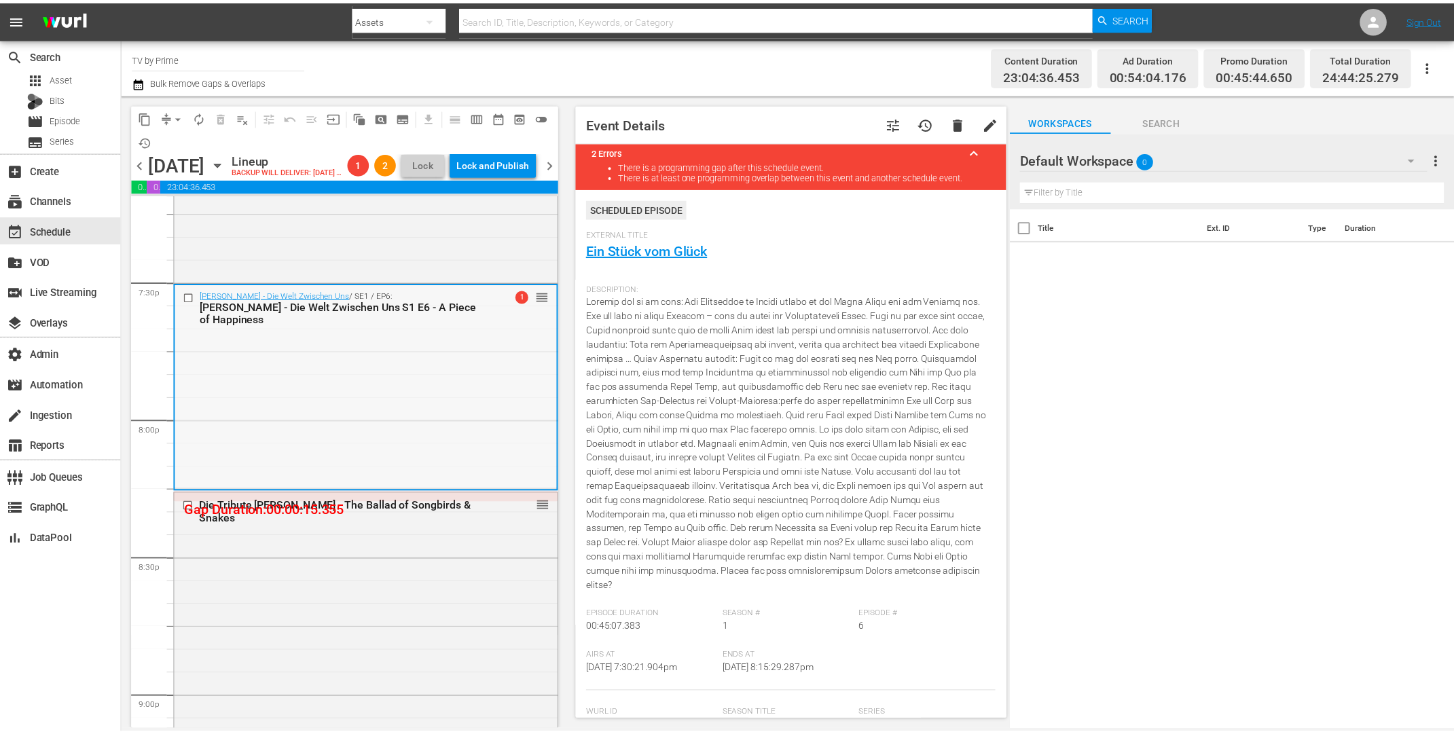
scroll to position [5329, 0]
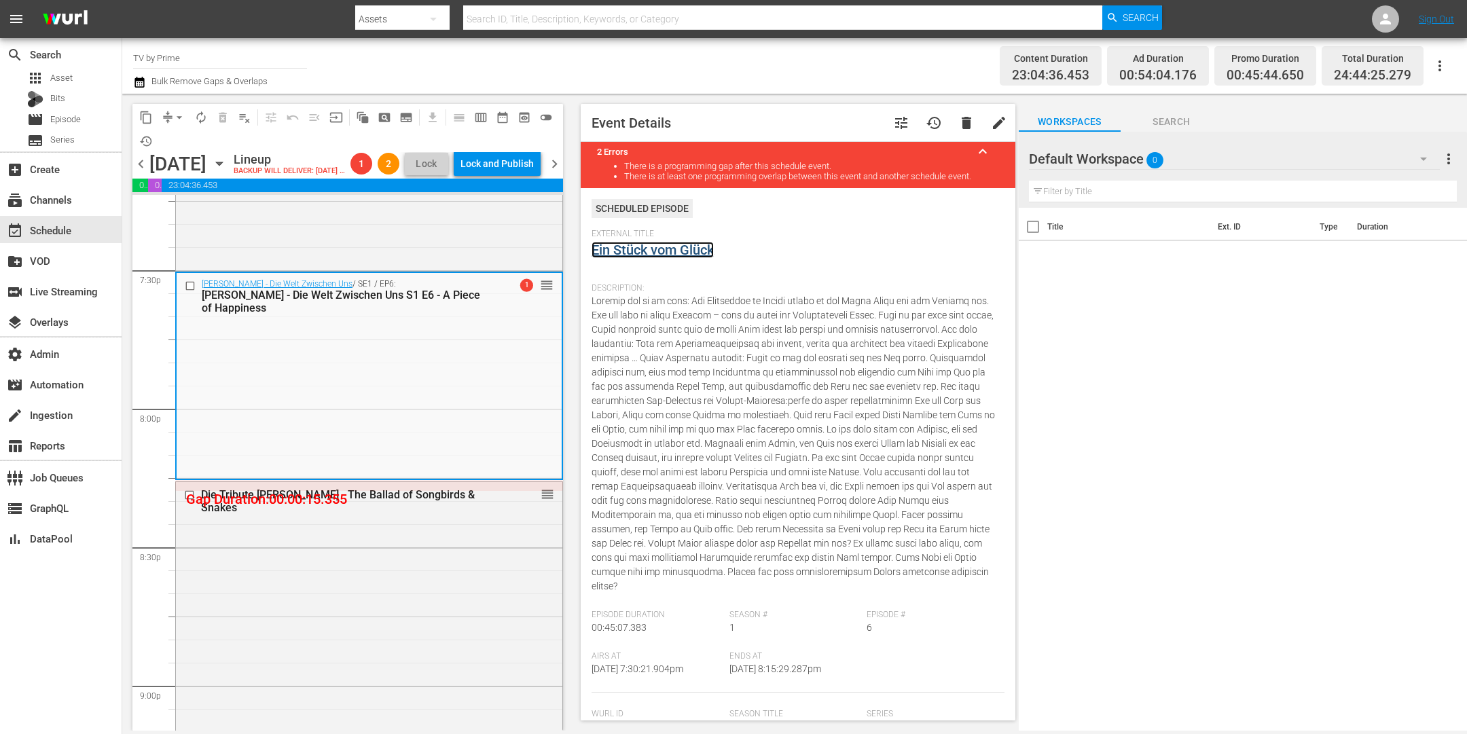
click at [680, 249] on link "Ein Stück vom Glück" at bounding box center [653, 250] width 122 height 16
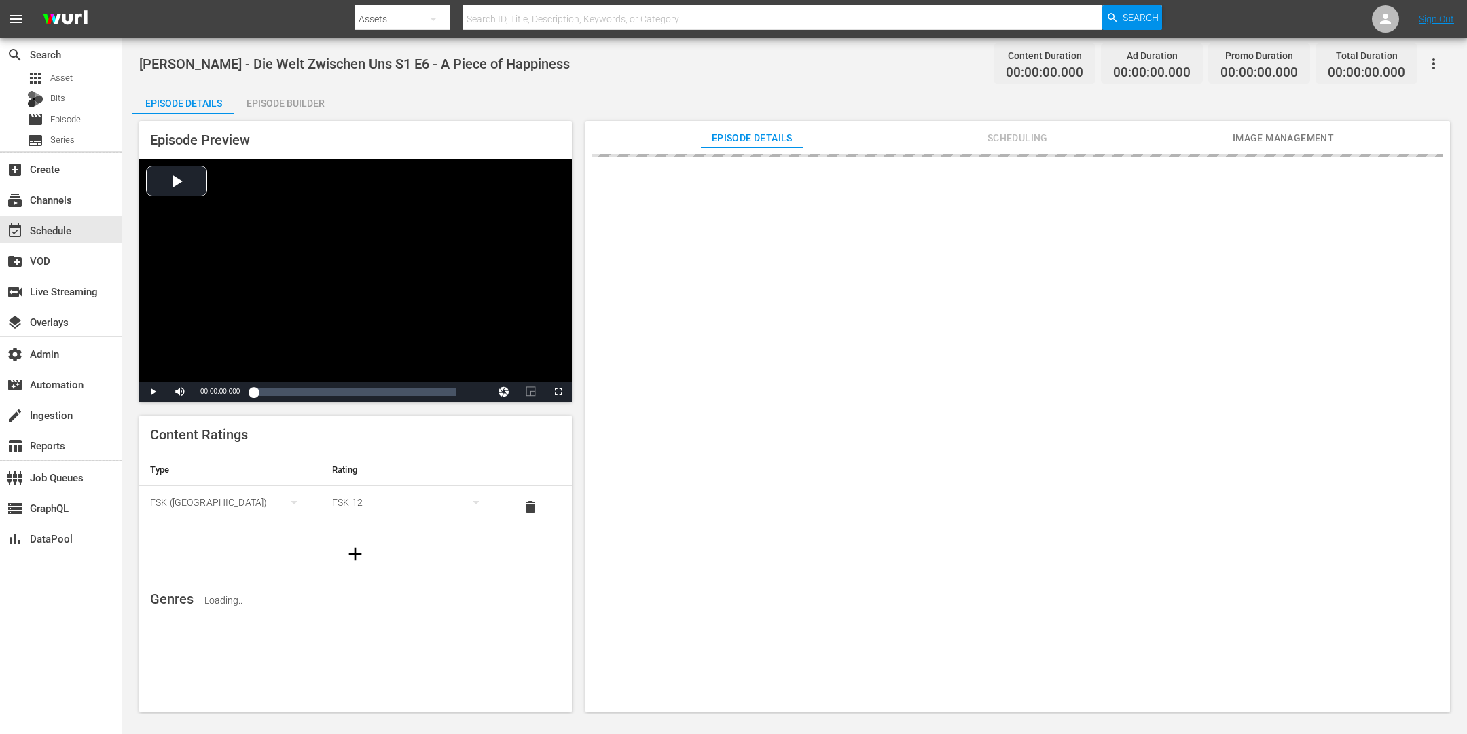
click at [307, 96] on div "Episode Builder" at bounding box center [285, 103] width 102 height 33
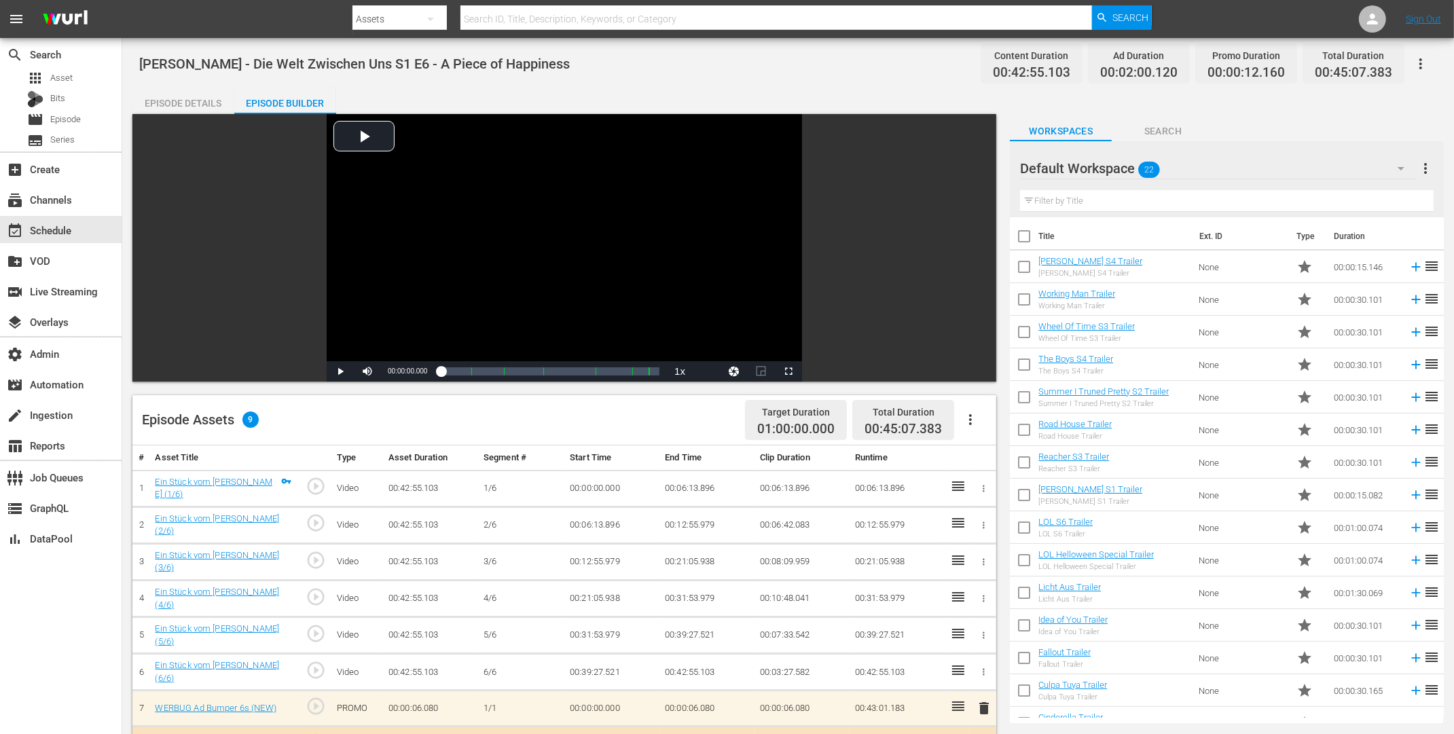
scroll to position [318, 0]
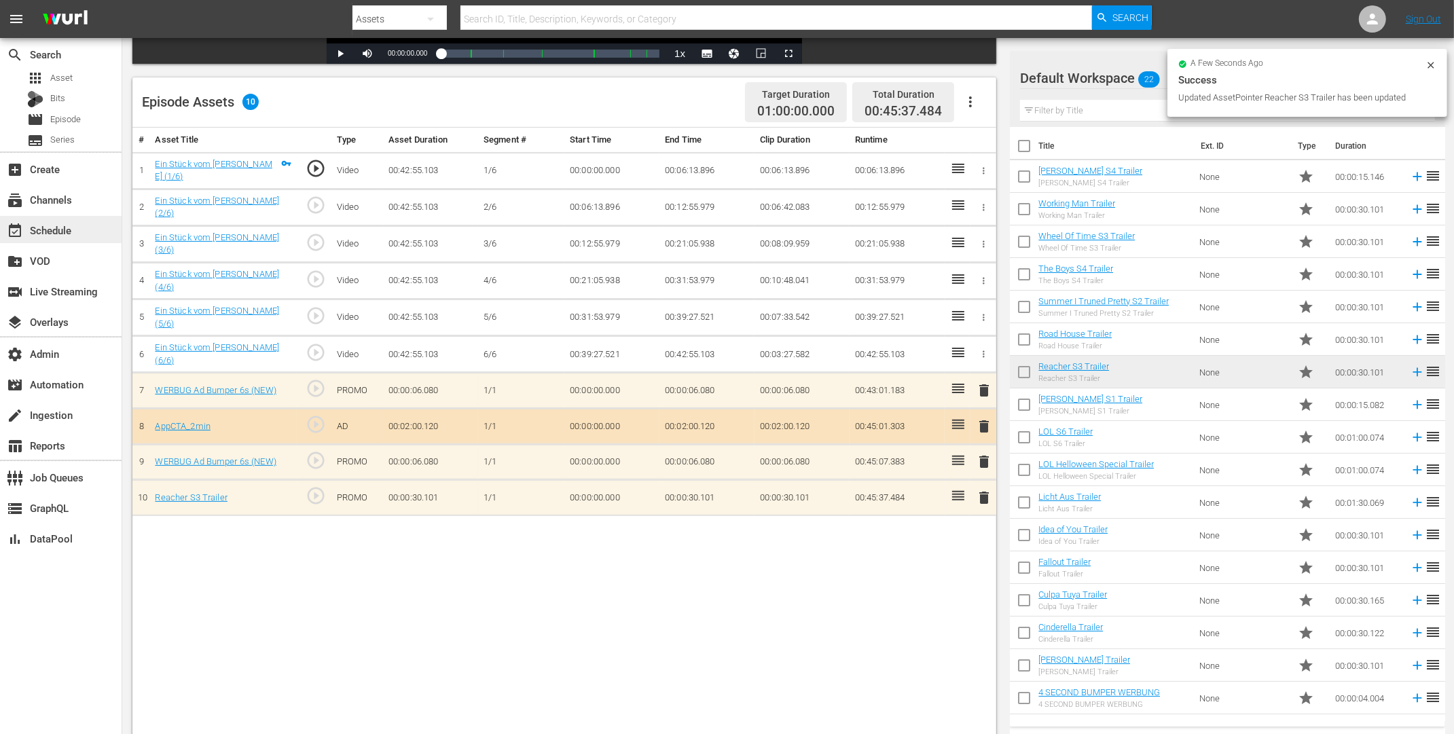
click at [77, 224] on div "event_available Schedule" at bounding box center [61, 229] width 122 height 27
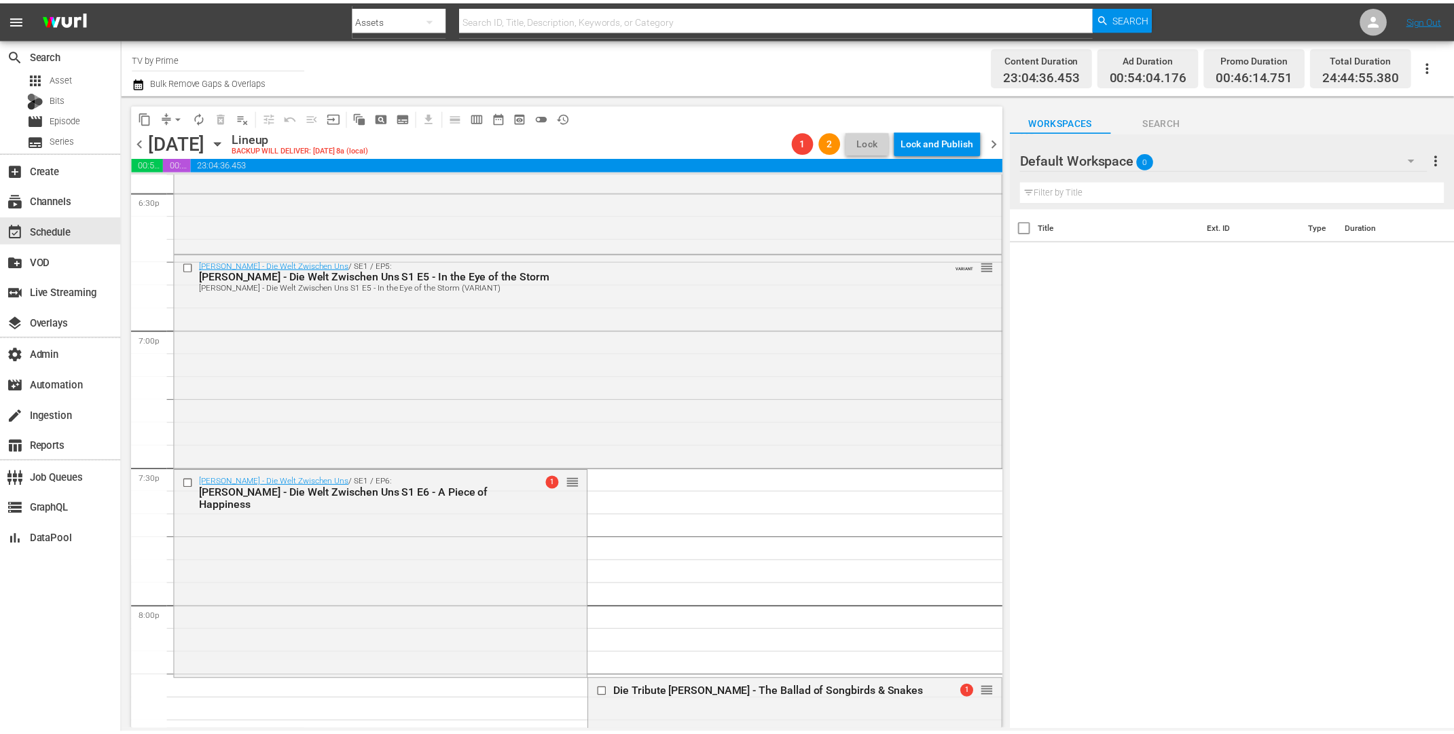
scroll to position [5397, 0]
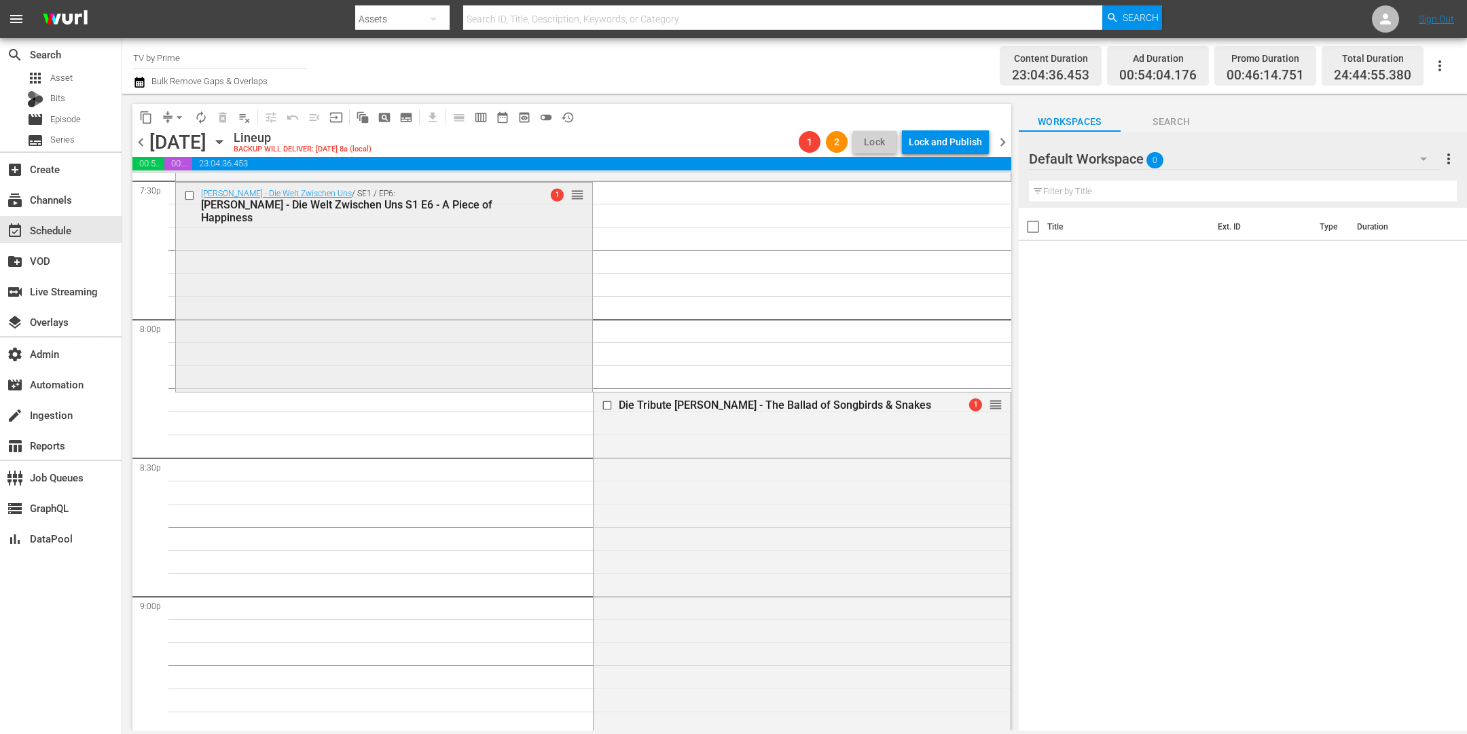
click at [468, 358] on div "Maxton Hall - Die Welt Zwischen Uns / SE1 / EP6: Maxton Hall - Die Welt Zwische…" at bounding box center [384, 286] width 416 height 206
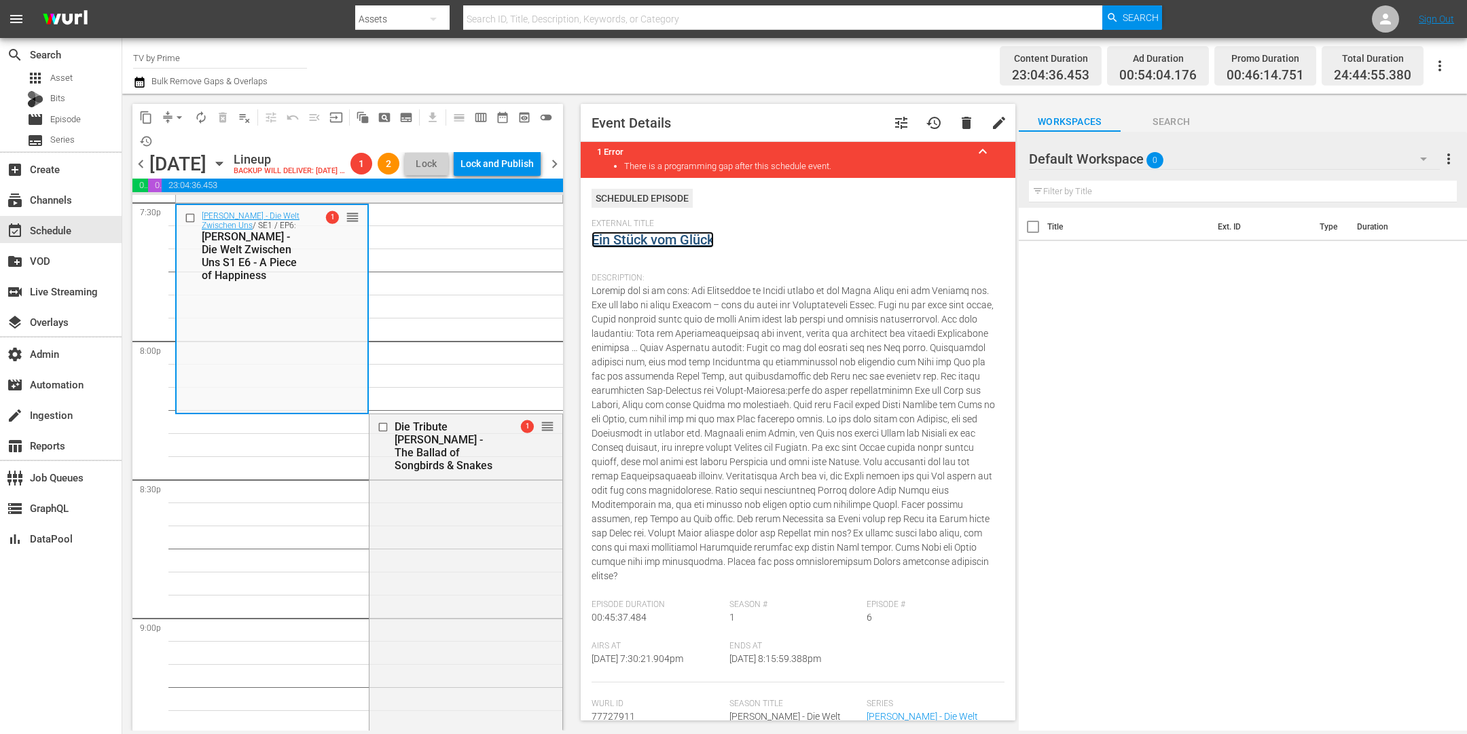
click at [647, 240] on link "Ein Stück vom Glück" at bounding box center [653, 240] width 122 height 16
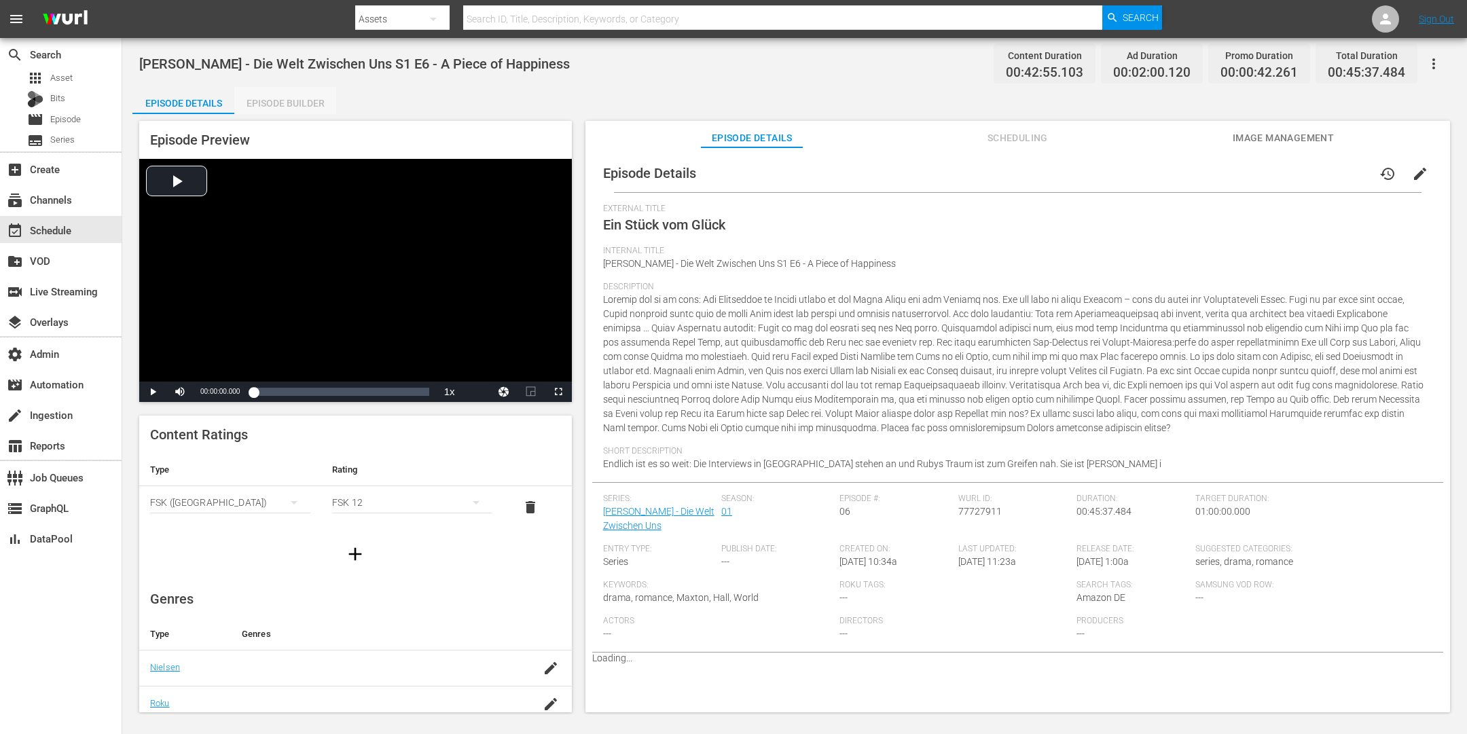
click at [286, 101] on div "Episode Builder" at bounding box center [285, 103] width 102 height 33
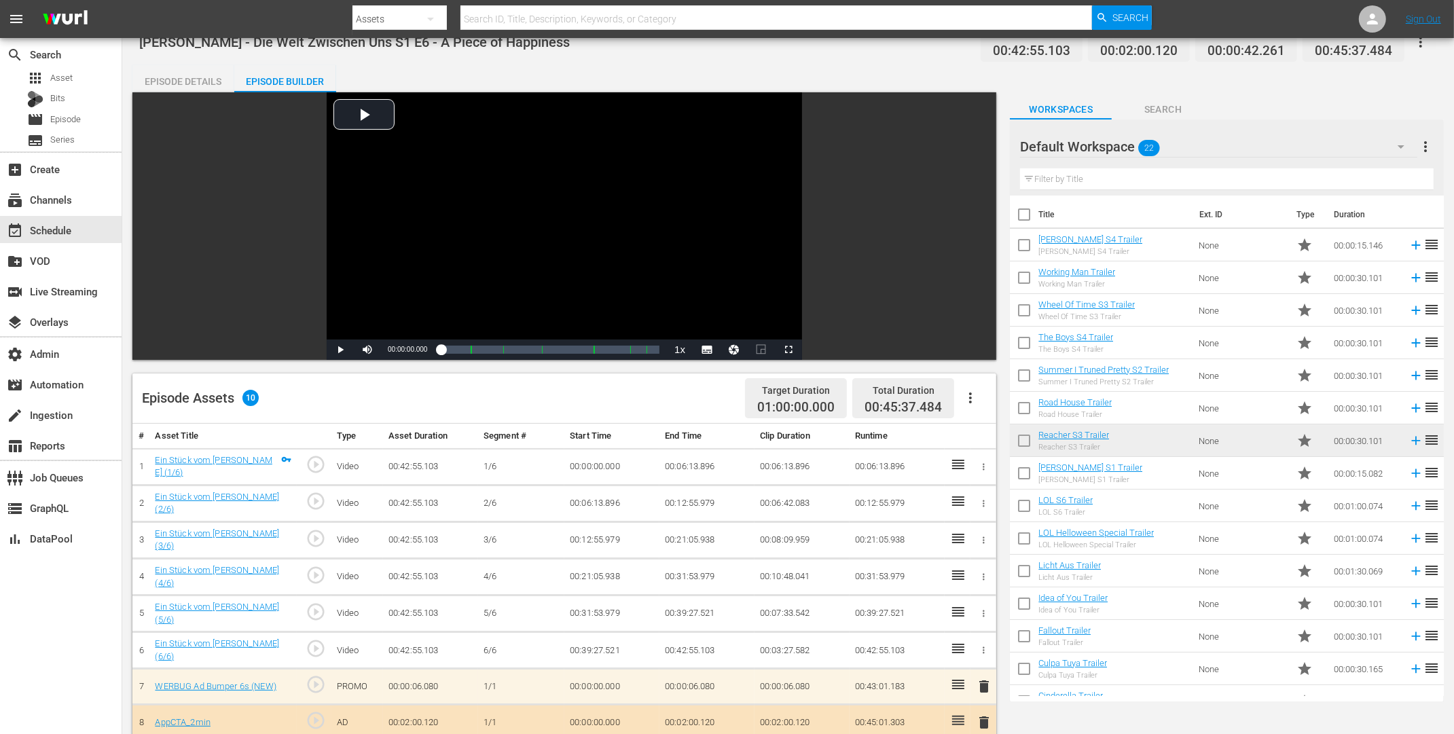
scroll to position [353, 0]
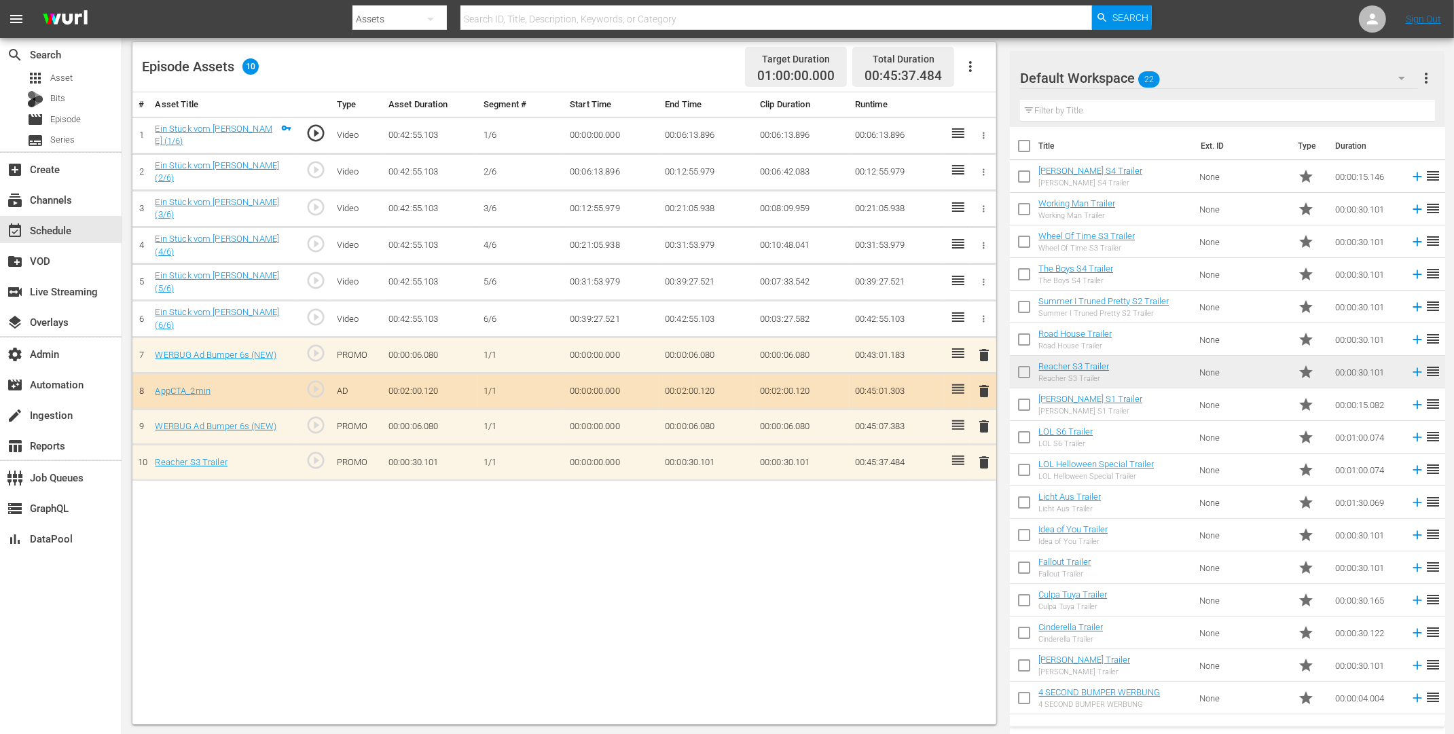
click at [982, 454] on span "delete" at bounding box center [984, 462] width 16 height 16
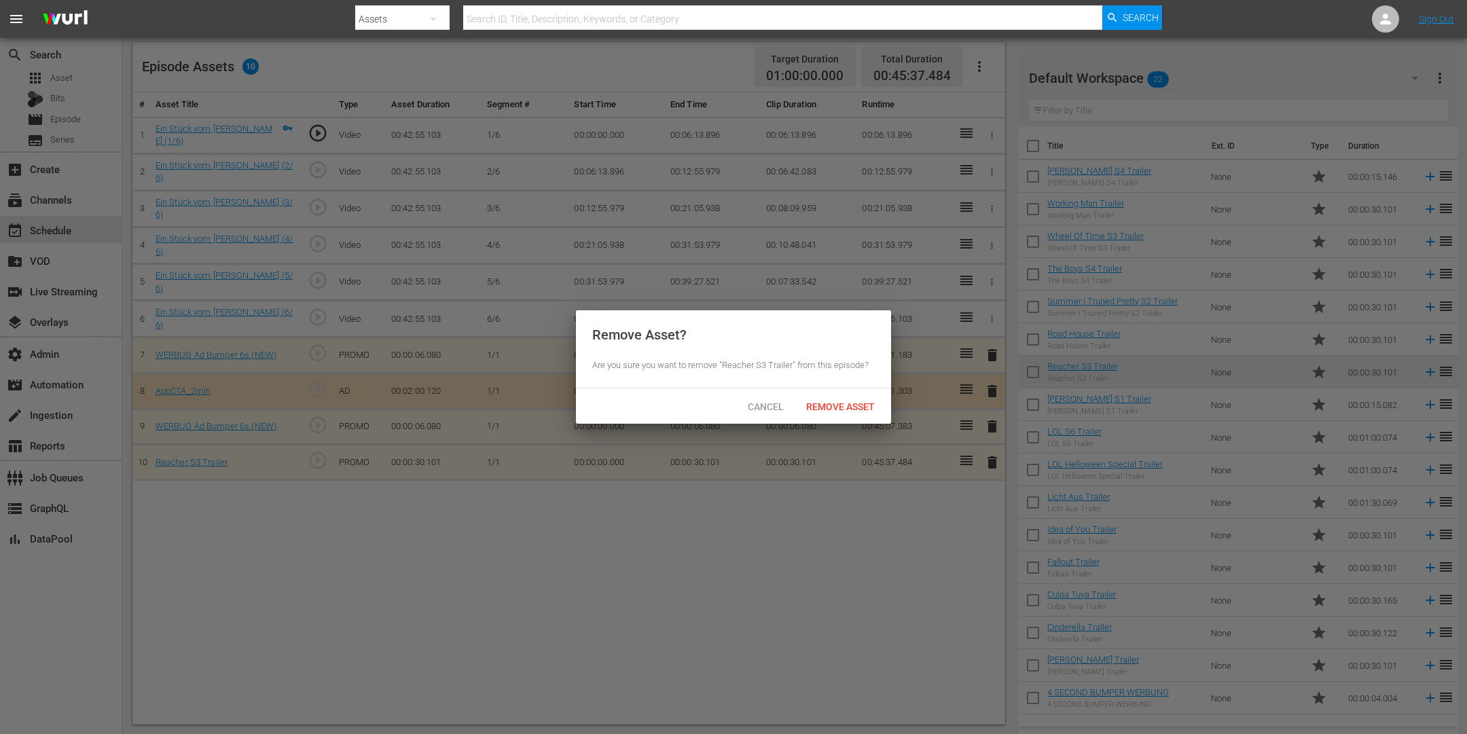
click at [834, 399] on div "Remove Asset" at bounding box center [840, 406] width 90 height 25
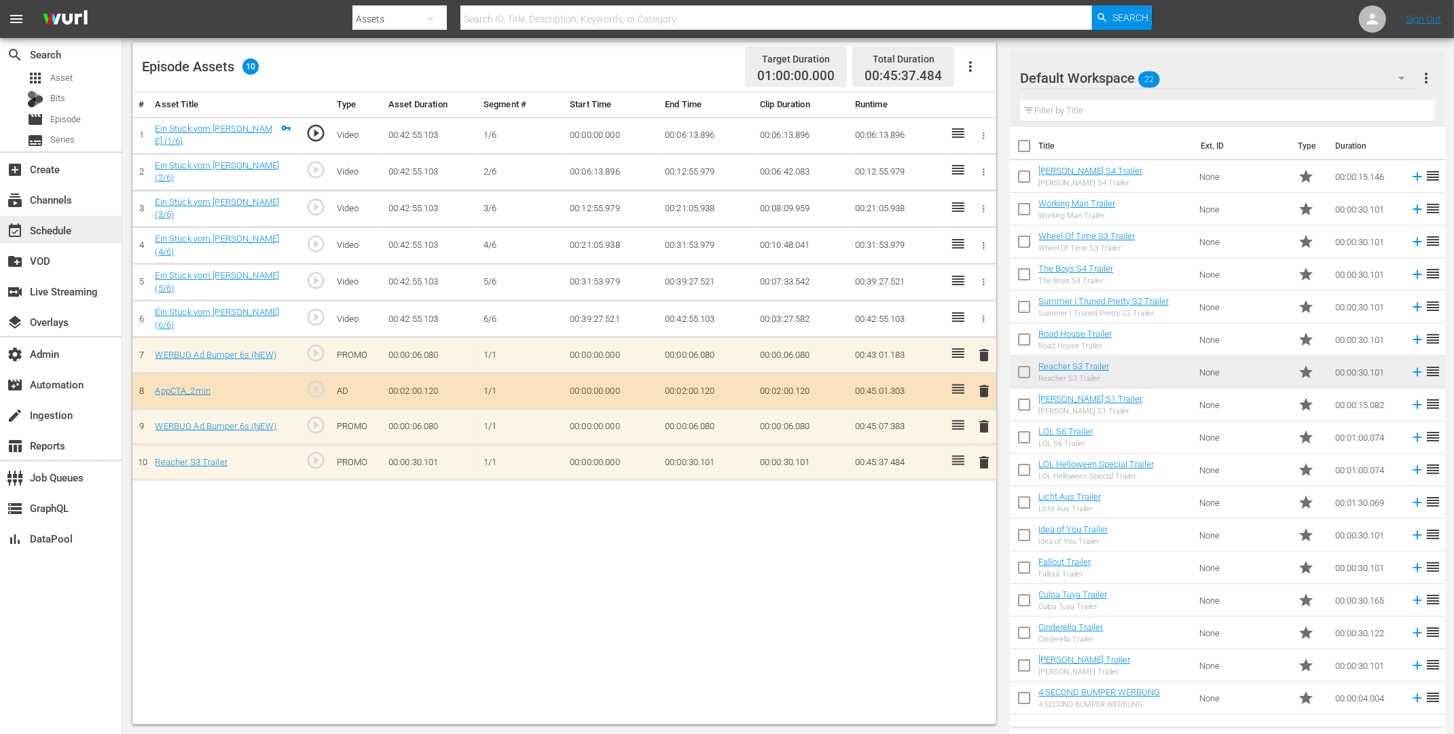
scroll to position [343, 0]
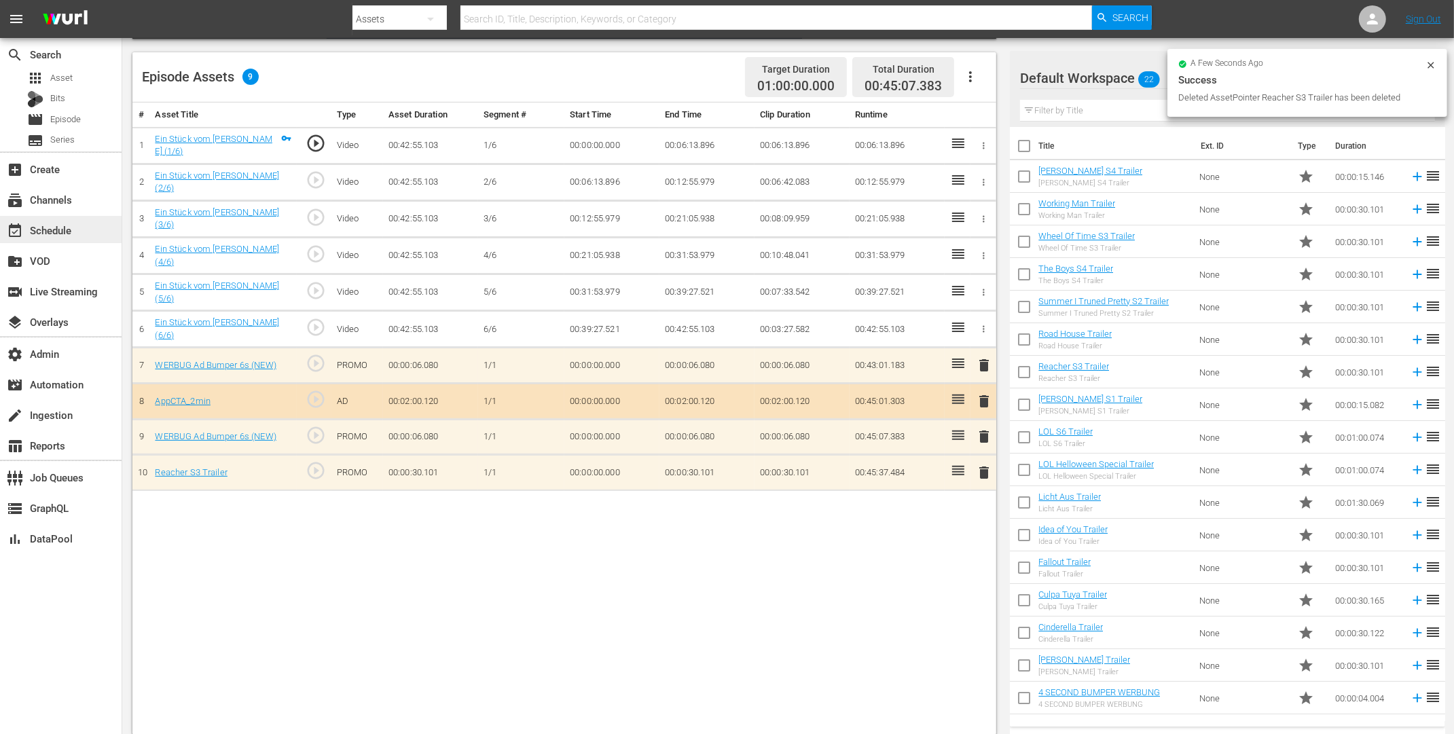
click at [80, 231] on div "event_available Schedule" at bounding box center [61, 229] width 122 height 27
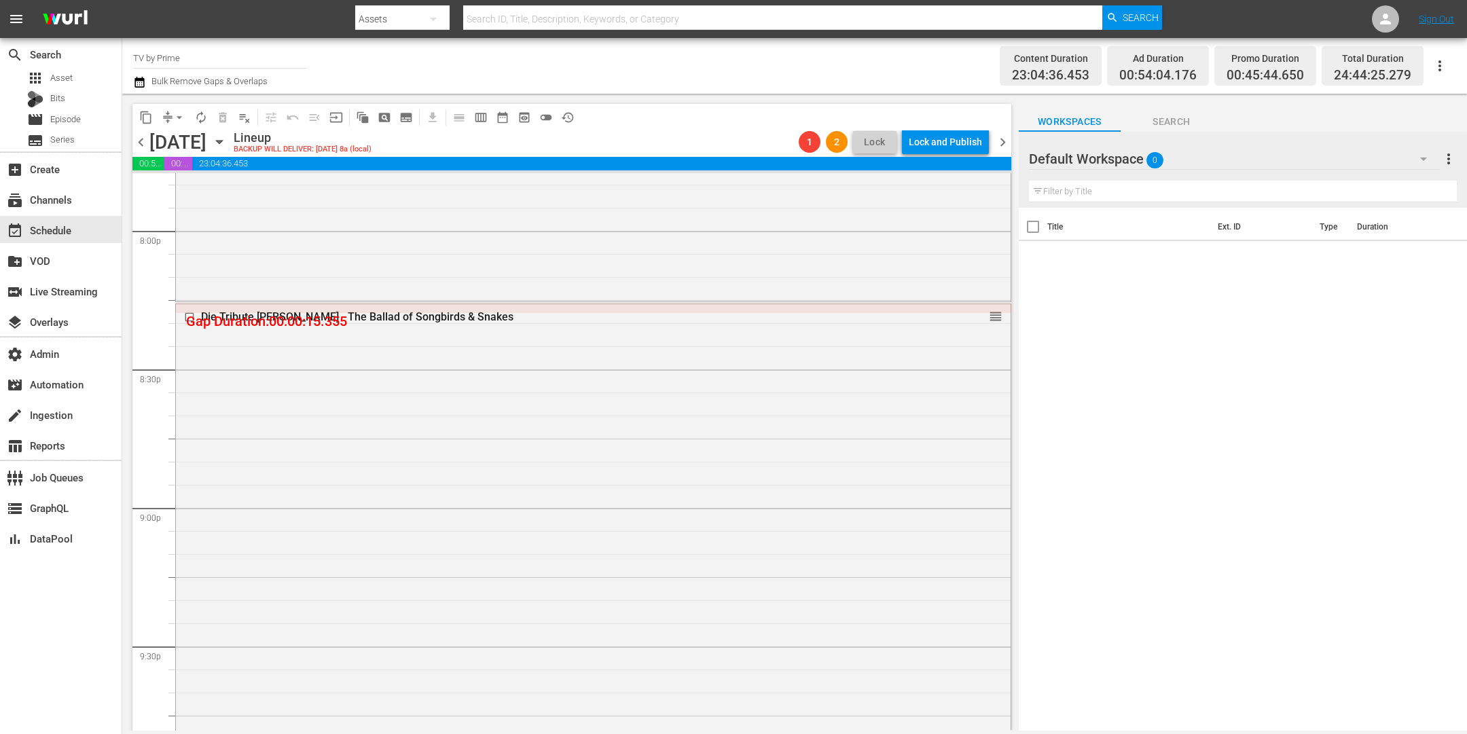
scroll to position [5391, 0]
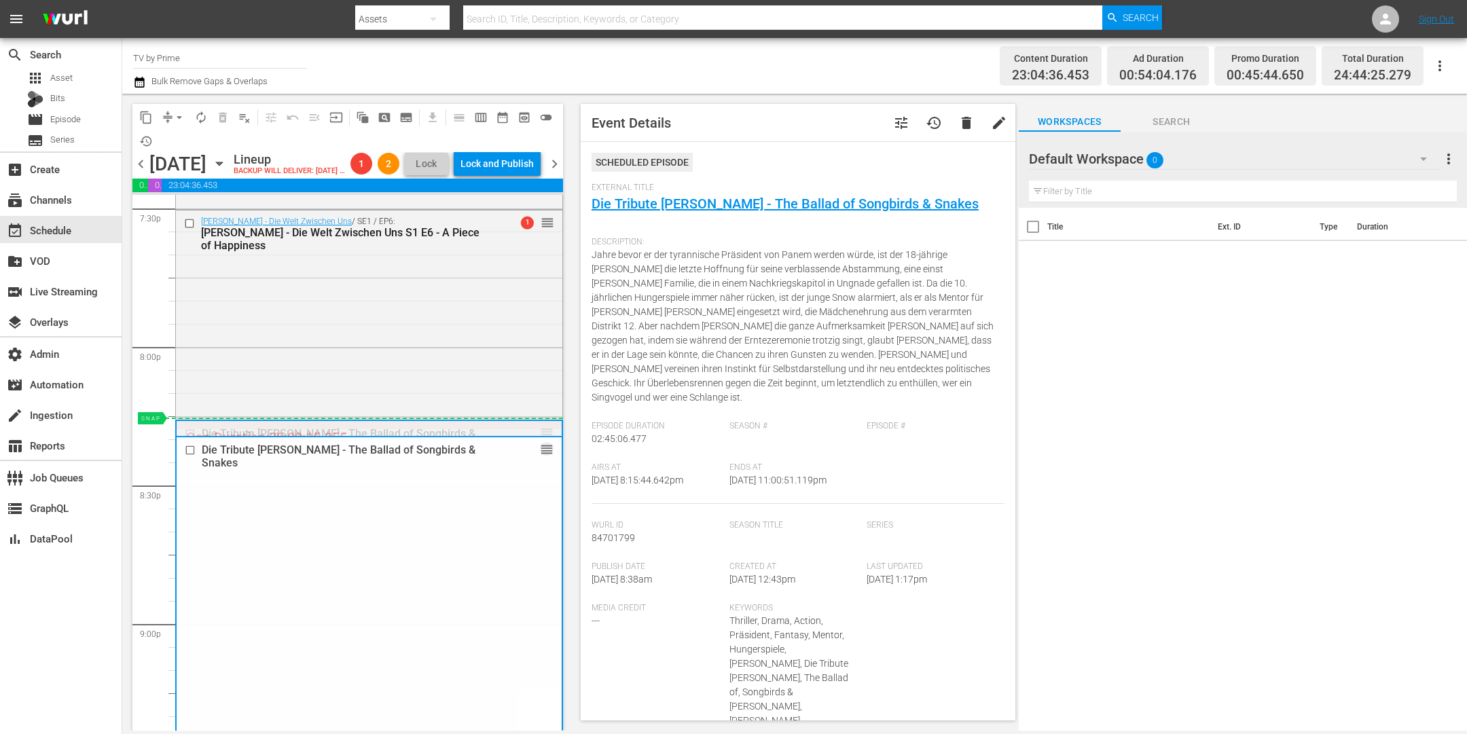
drag, startPoint x: 538, startPoint y: 454, endPoint x: 536, endPoint y: 447, distance: 7.7
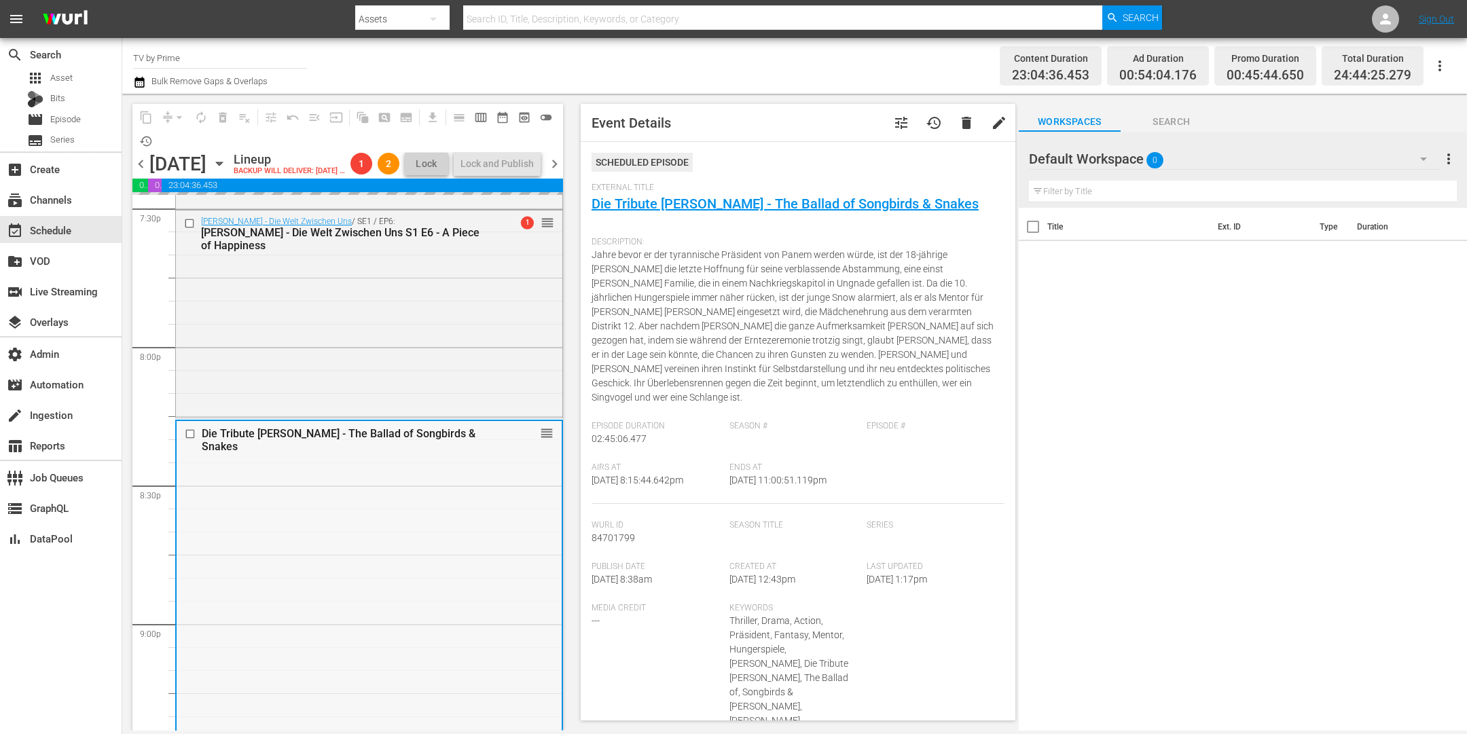
scroll to position [5472, 0]
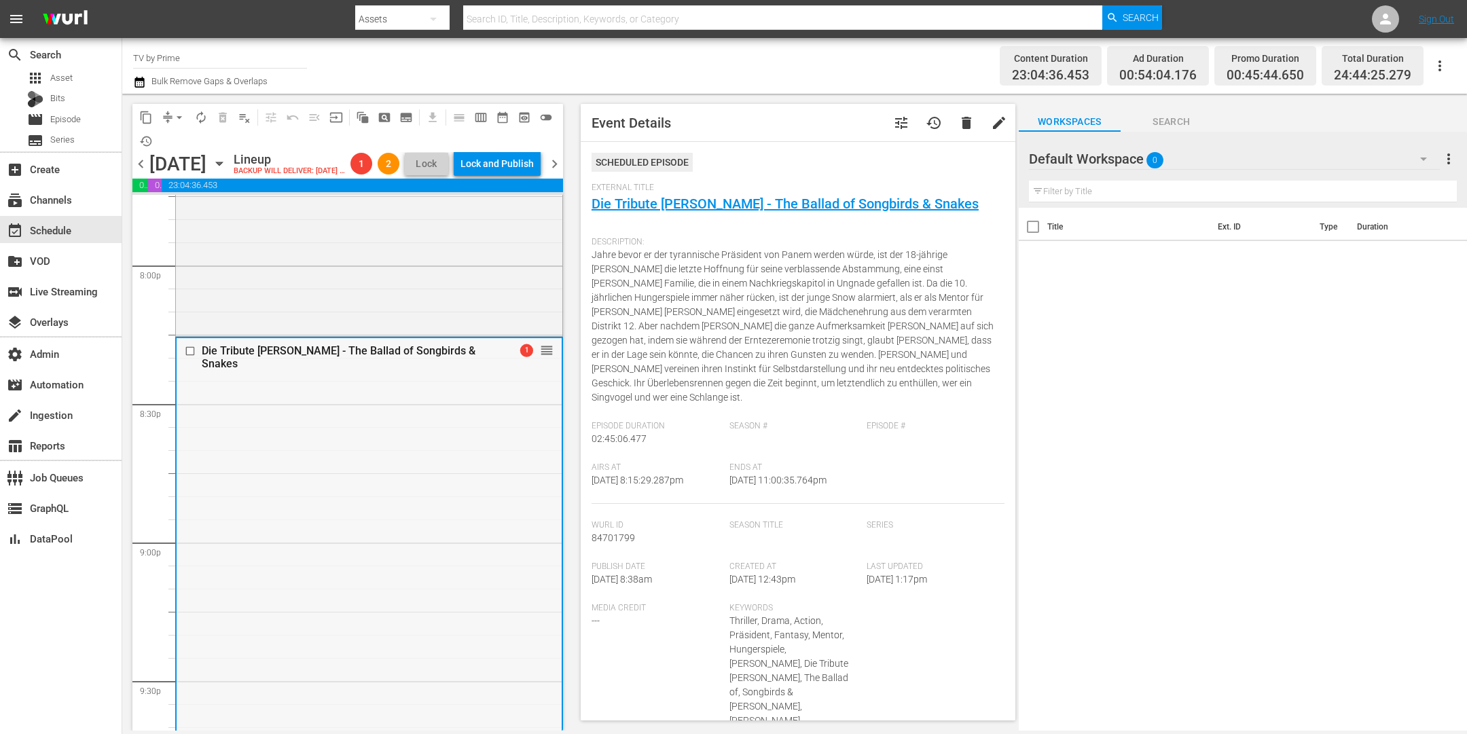
click at [424, 488] on div "Die Tribute von Panem - The Ballad of Songbirds & Snakes 1 reorder" at bounding box center [369, 717] width 385 height 759
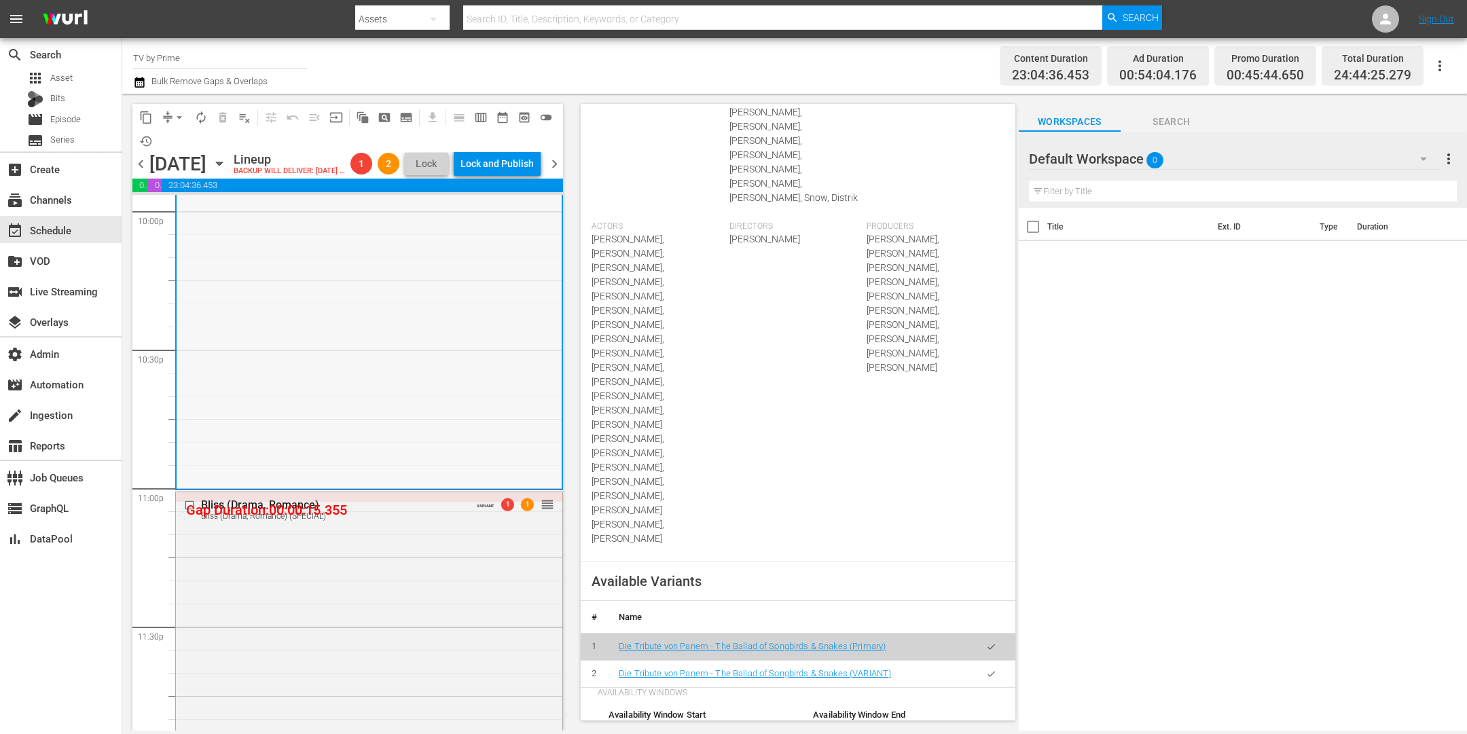
scroll to position [6092, 0]
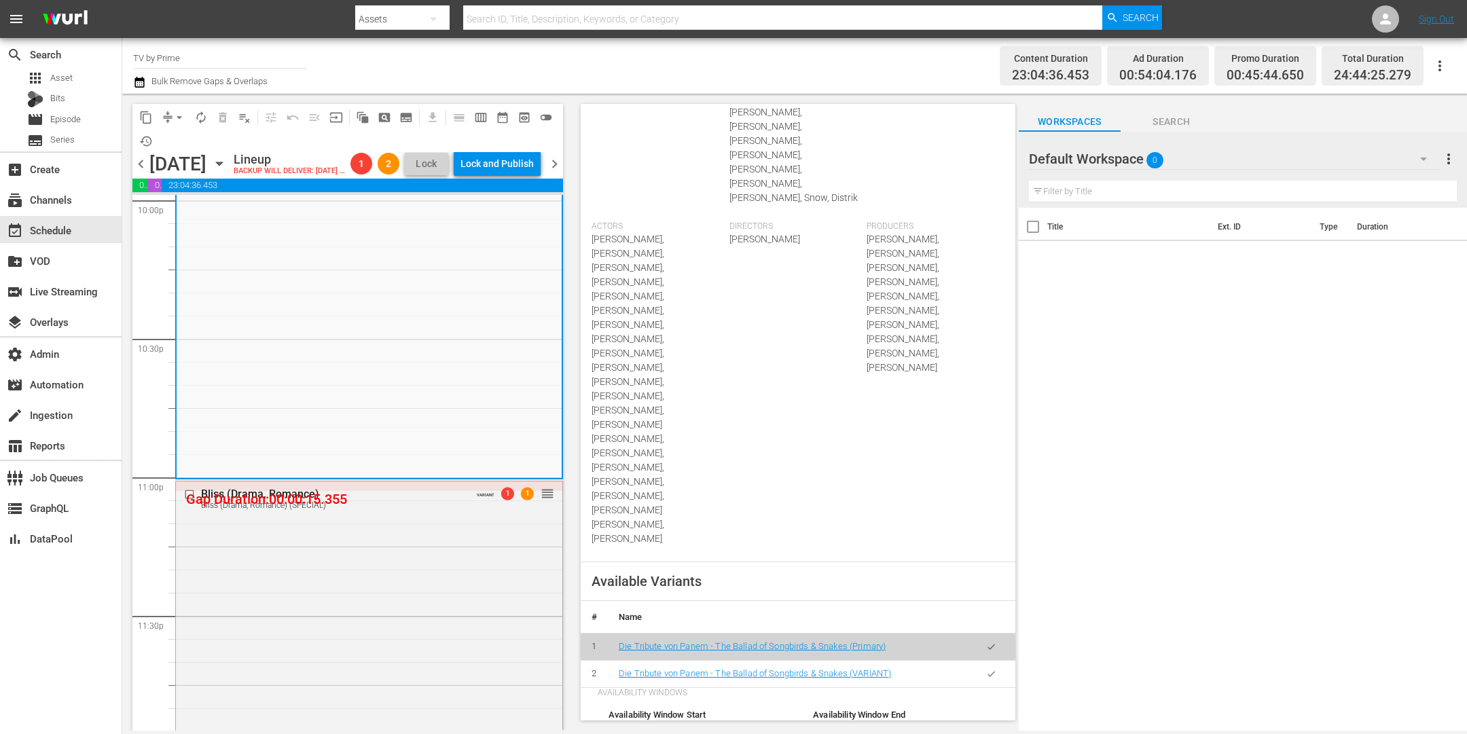
click at [986, 669] on icon "button" at bounding box center [991, 674] width 10 height 10
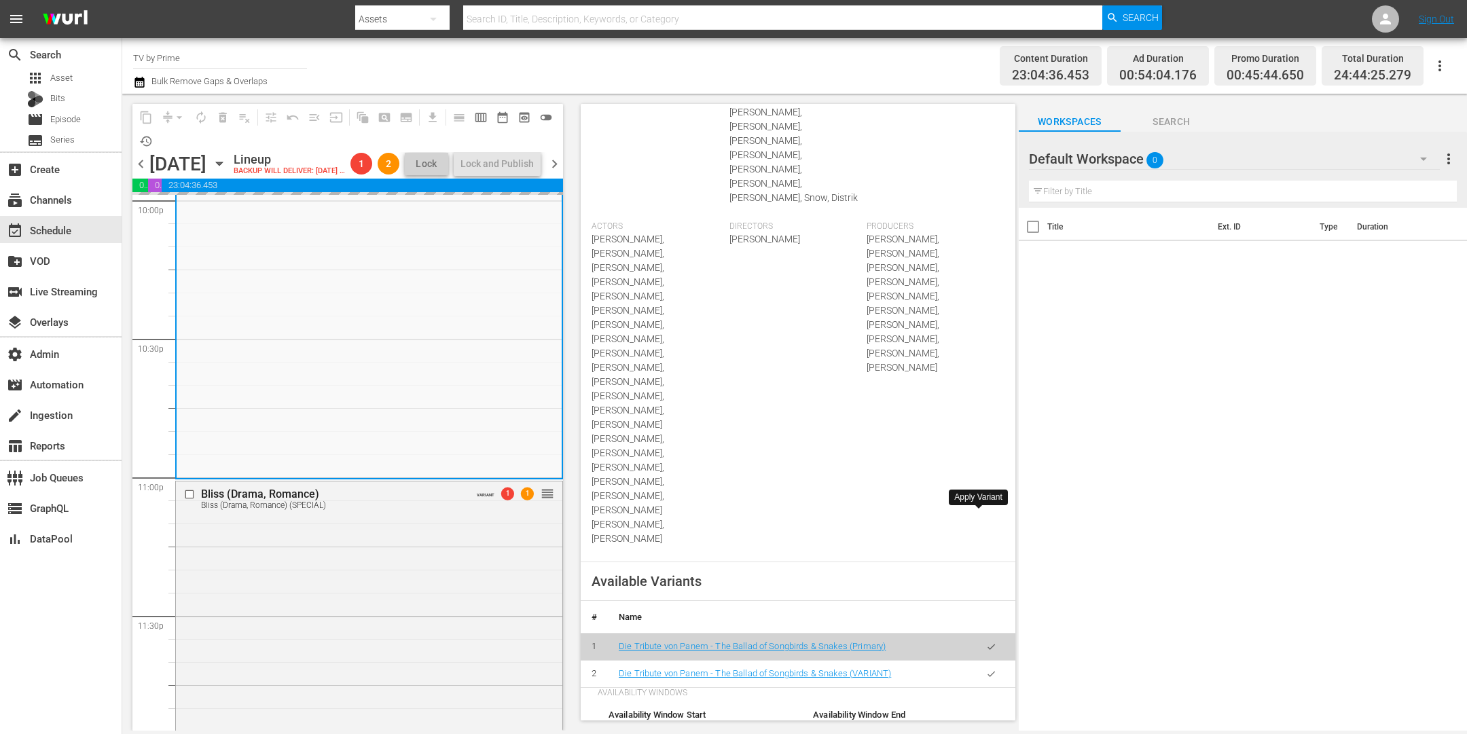
scroll to position [619, 0]
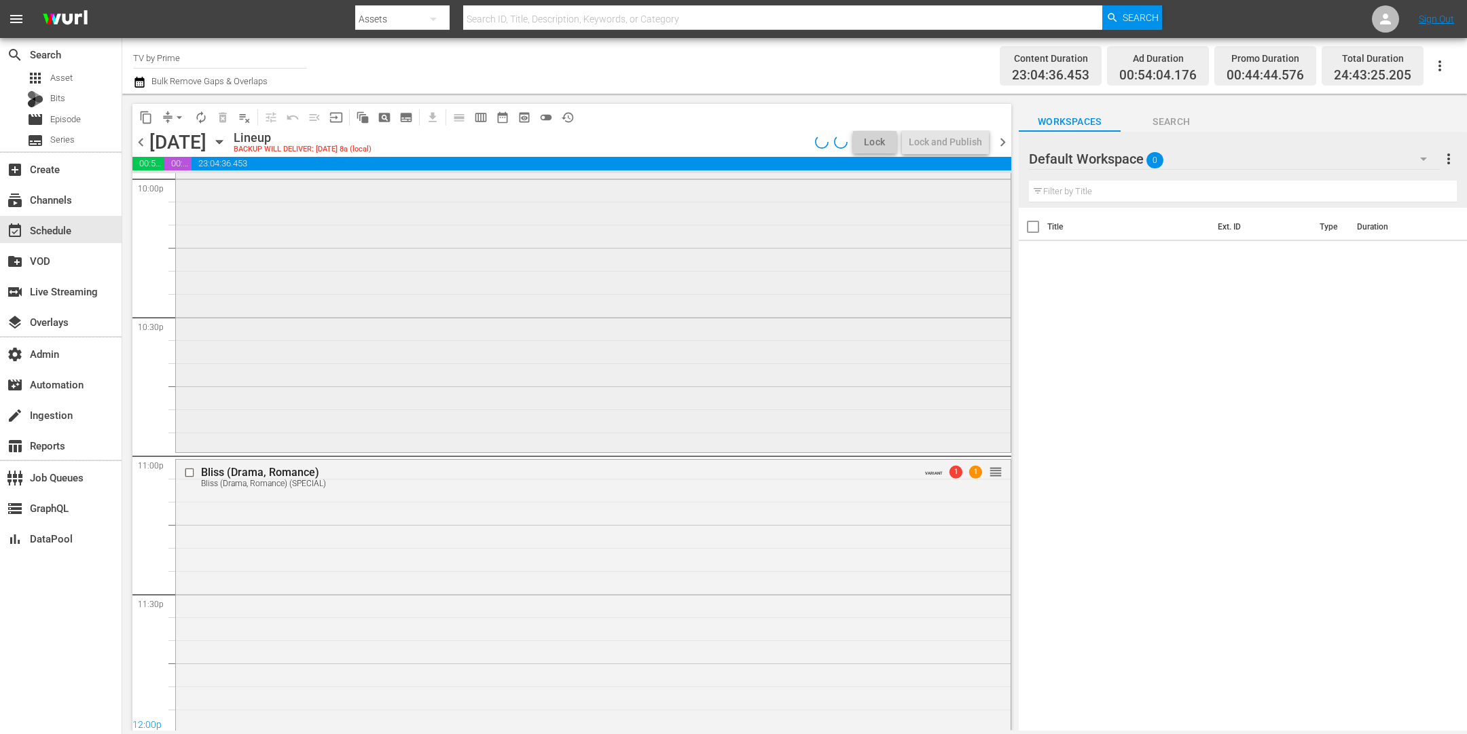
click at [442, 414] on div "Die Tribute von Panem - The Ballad of Songbirds & Snakes Die Tribute von Panem …" at bounding box center [593, 73] width 835 height 754
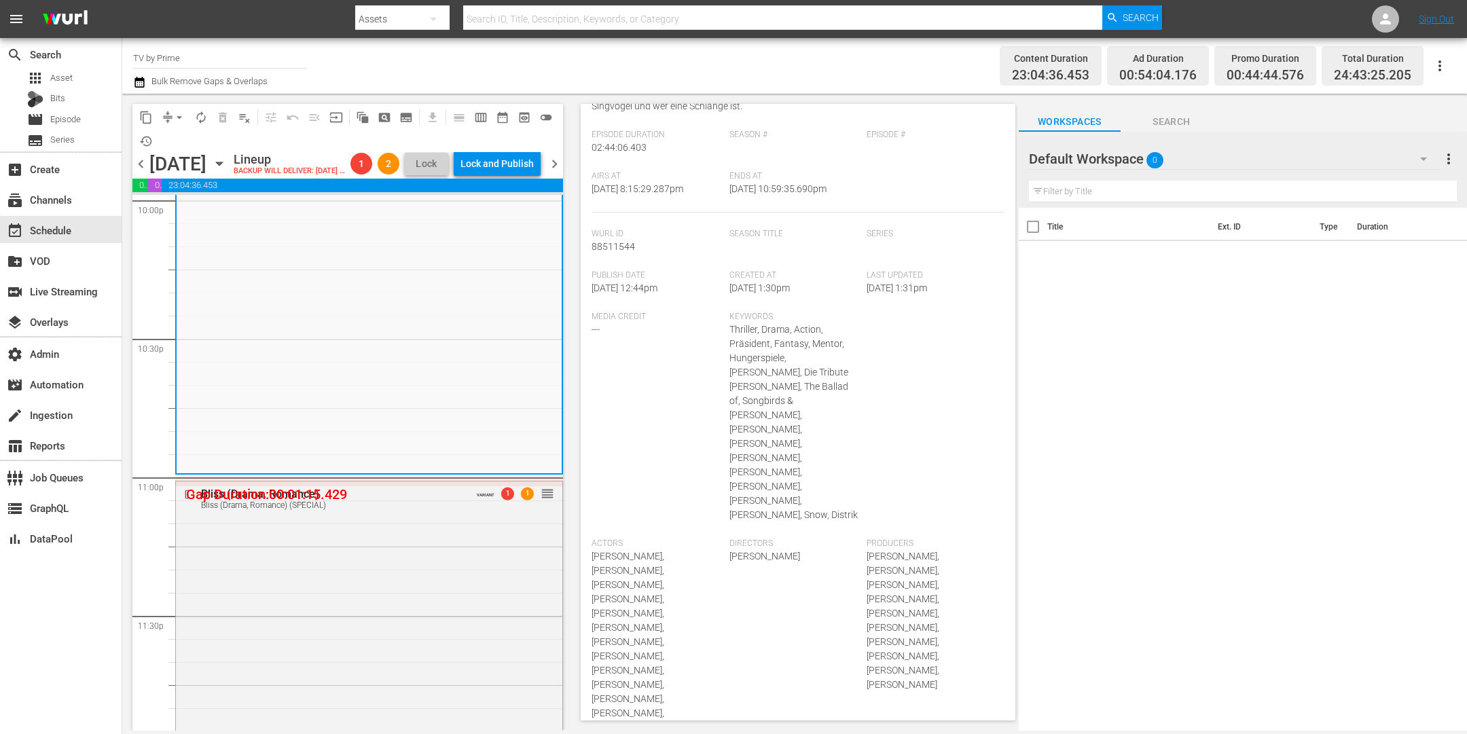
scroll to position [527, 0]
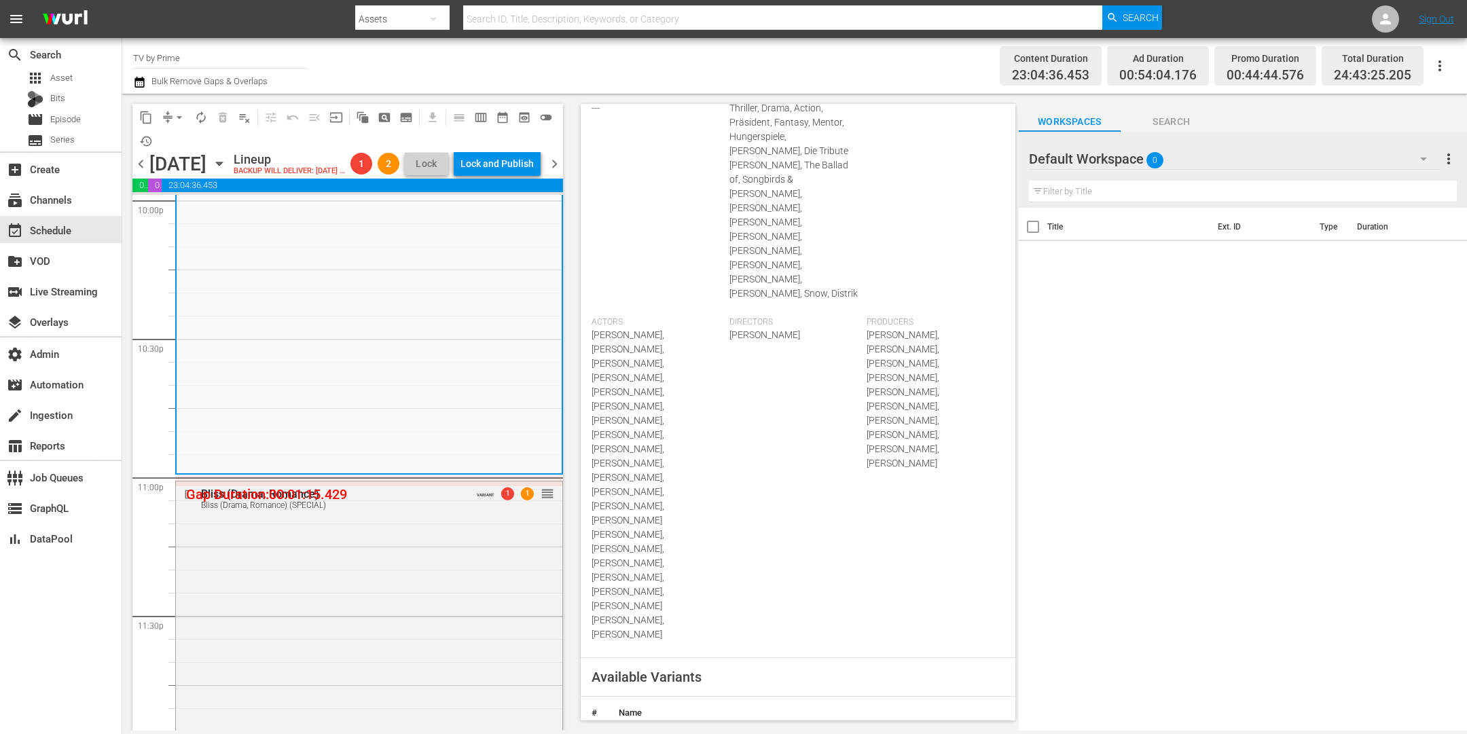
click at [980, 577] on body "menu Search By Assets Search ID, Title, Description, Keywords, or Category Sear…" at bounding box center [733, 367] width 1467 height 734
click at [986, 734] on icon "button" at bounding box center [991, 743] width 10 height 10
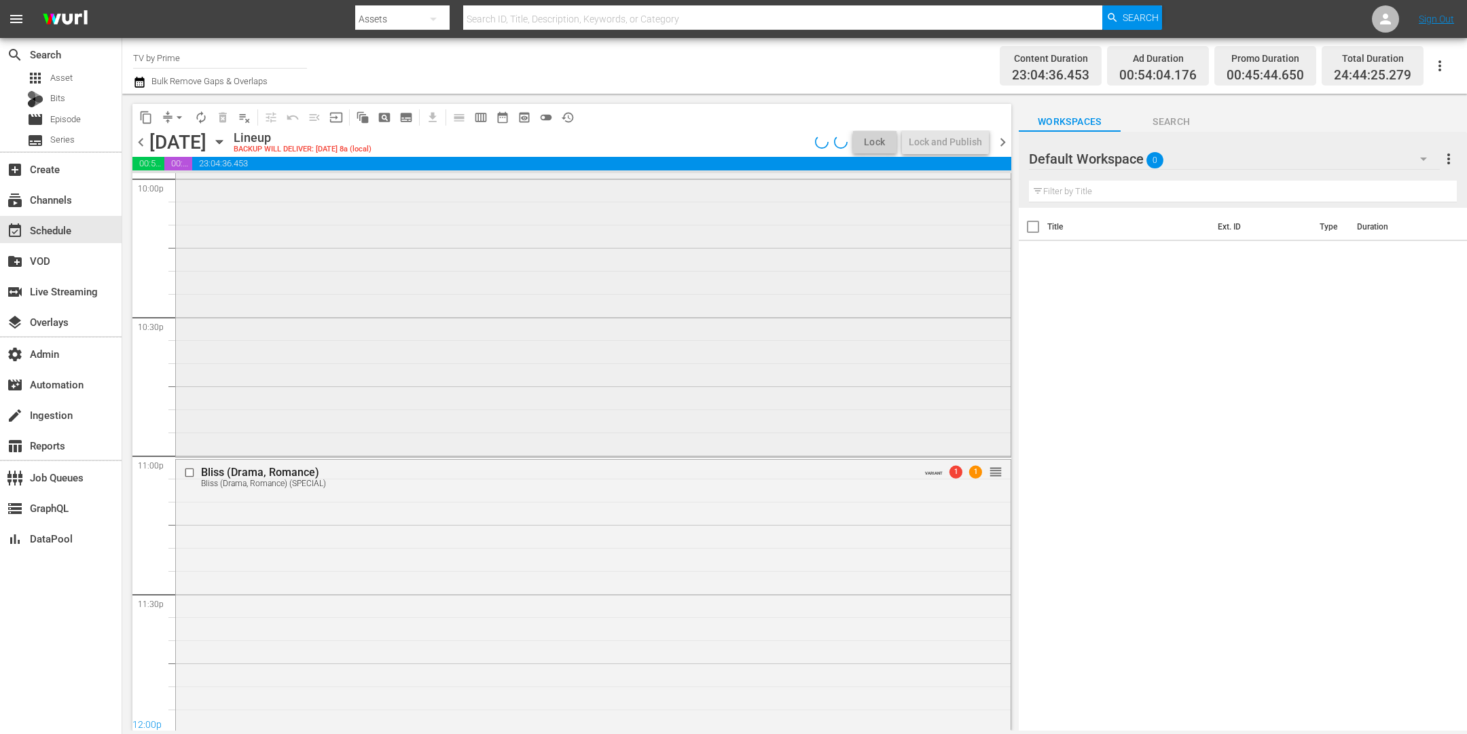
click at [389, 407] on div "Die Tribute von Panem - The Ballad of Songbirds & Snakes reorder" at bounding box center [593, 75] width 835 height 759
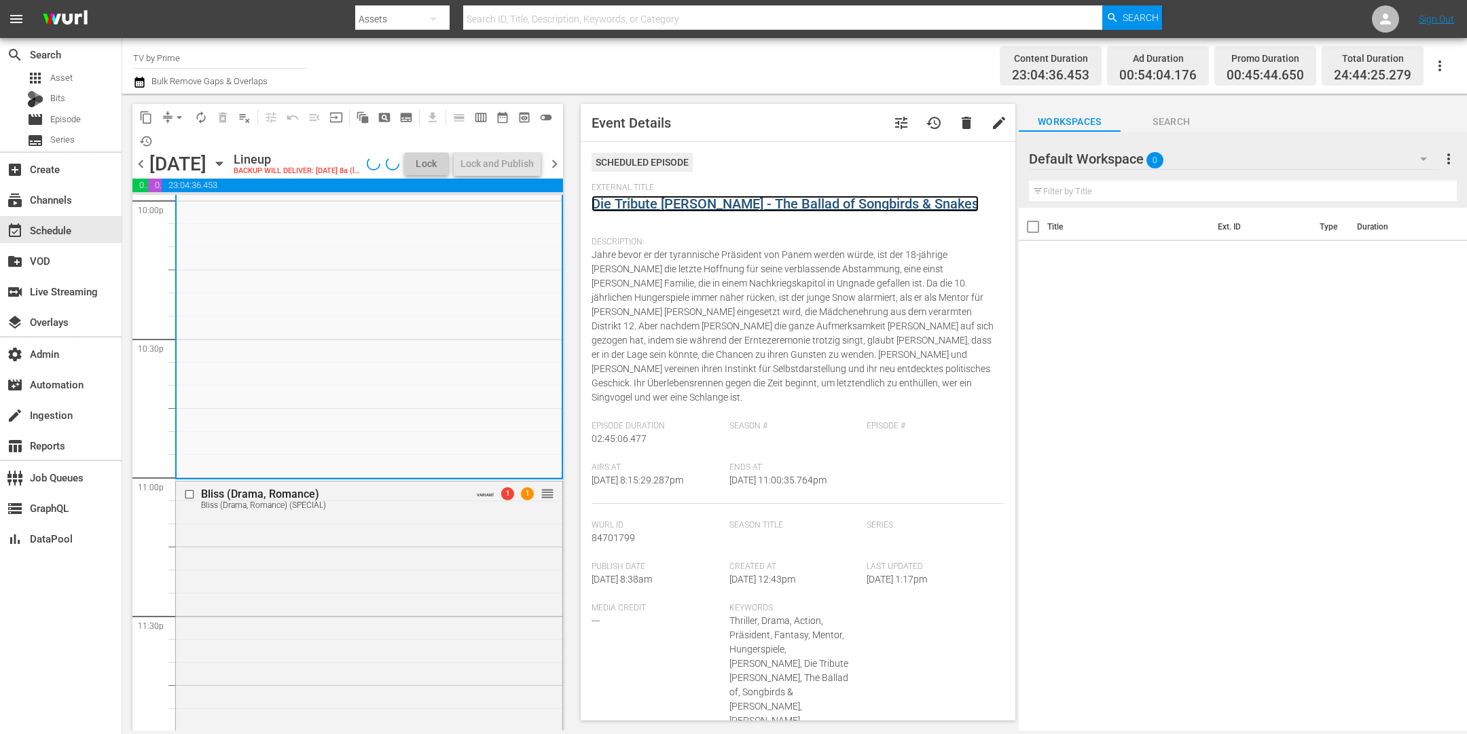
click at [679, 208] on link "Die Tribute von Panem - The Ballad of Songbirds & Snakes" at bounding box center [785, 204] width 387 height 16
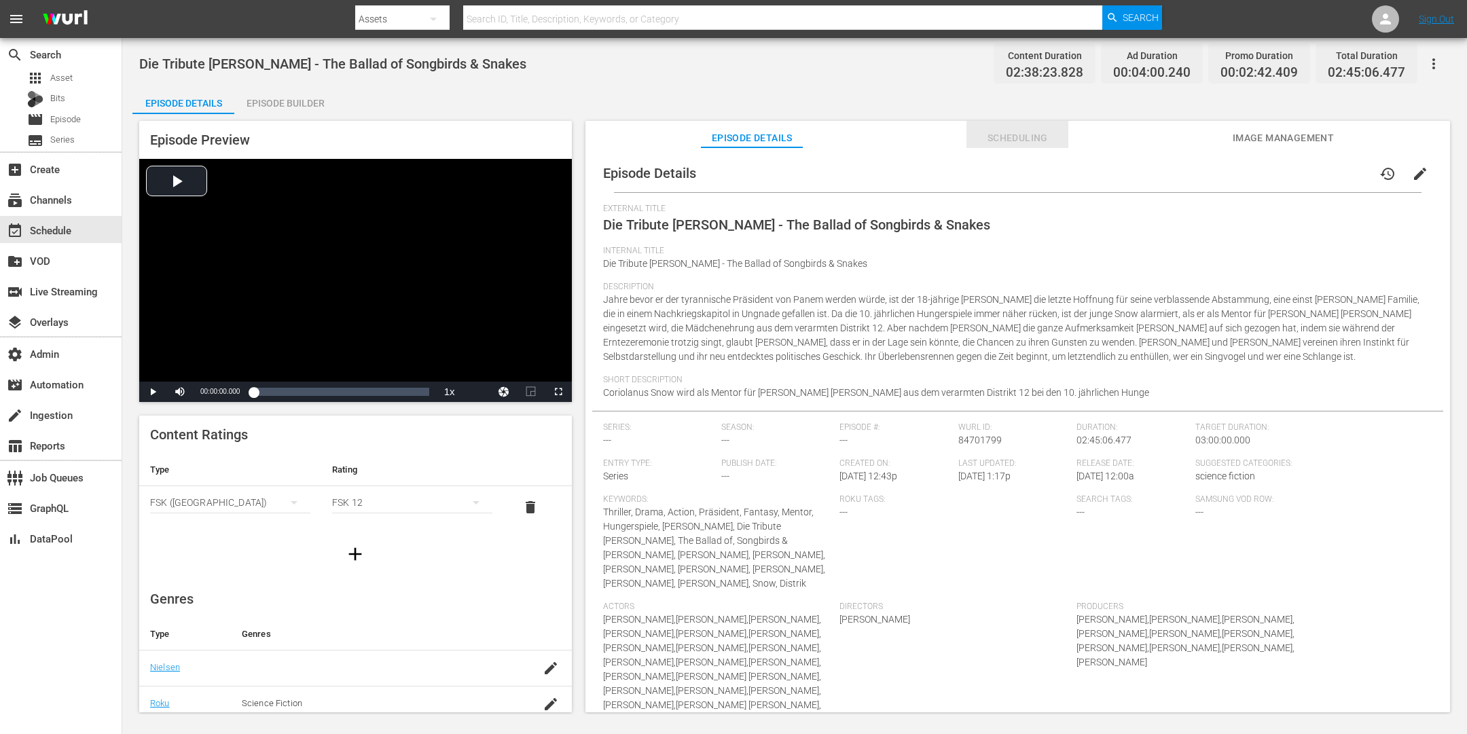
click at [1039, 130] on span "Scheduling" at bounding box center [1018, 138] width 102 height 17
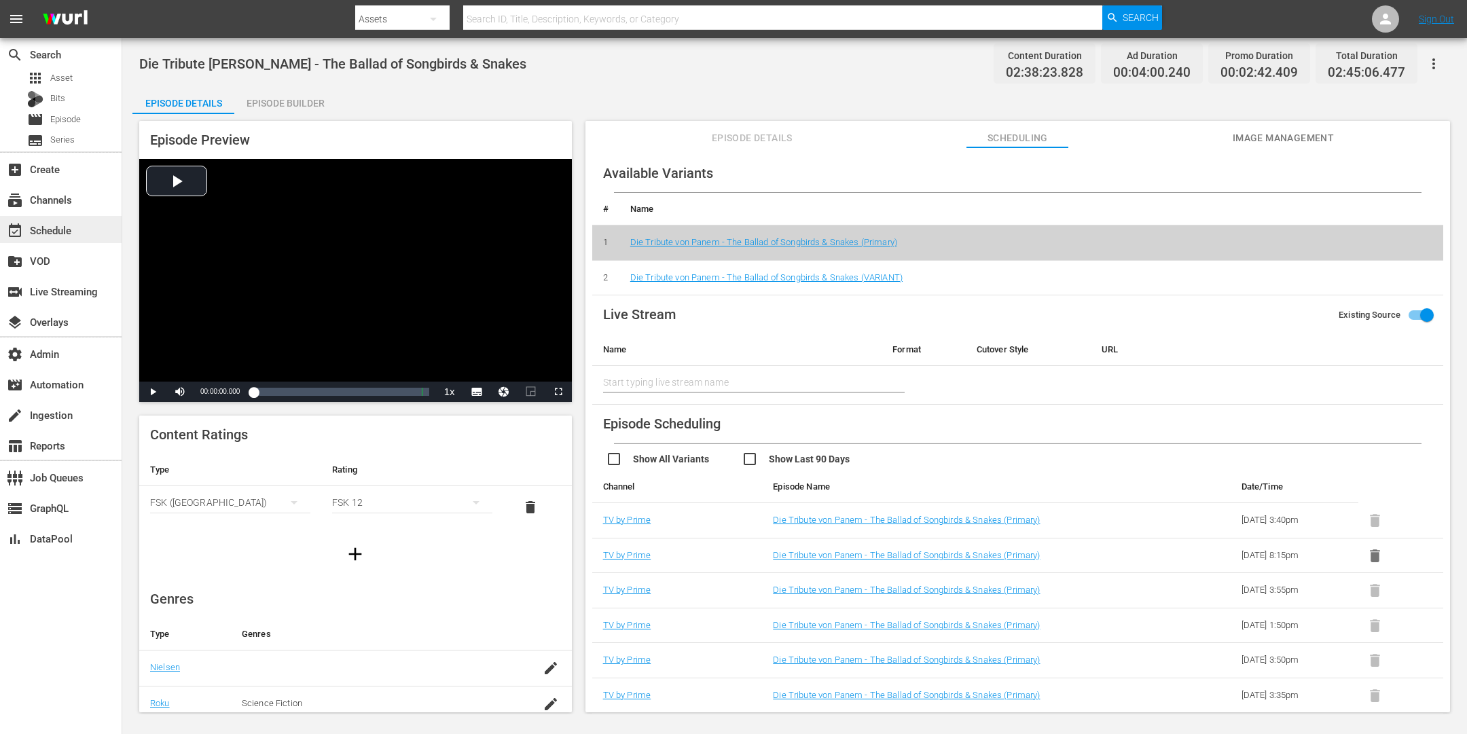
click at [33, 225] on div "event_available Schedule" at bounding box center [38, 228] width 76 height 12
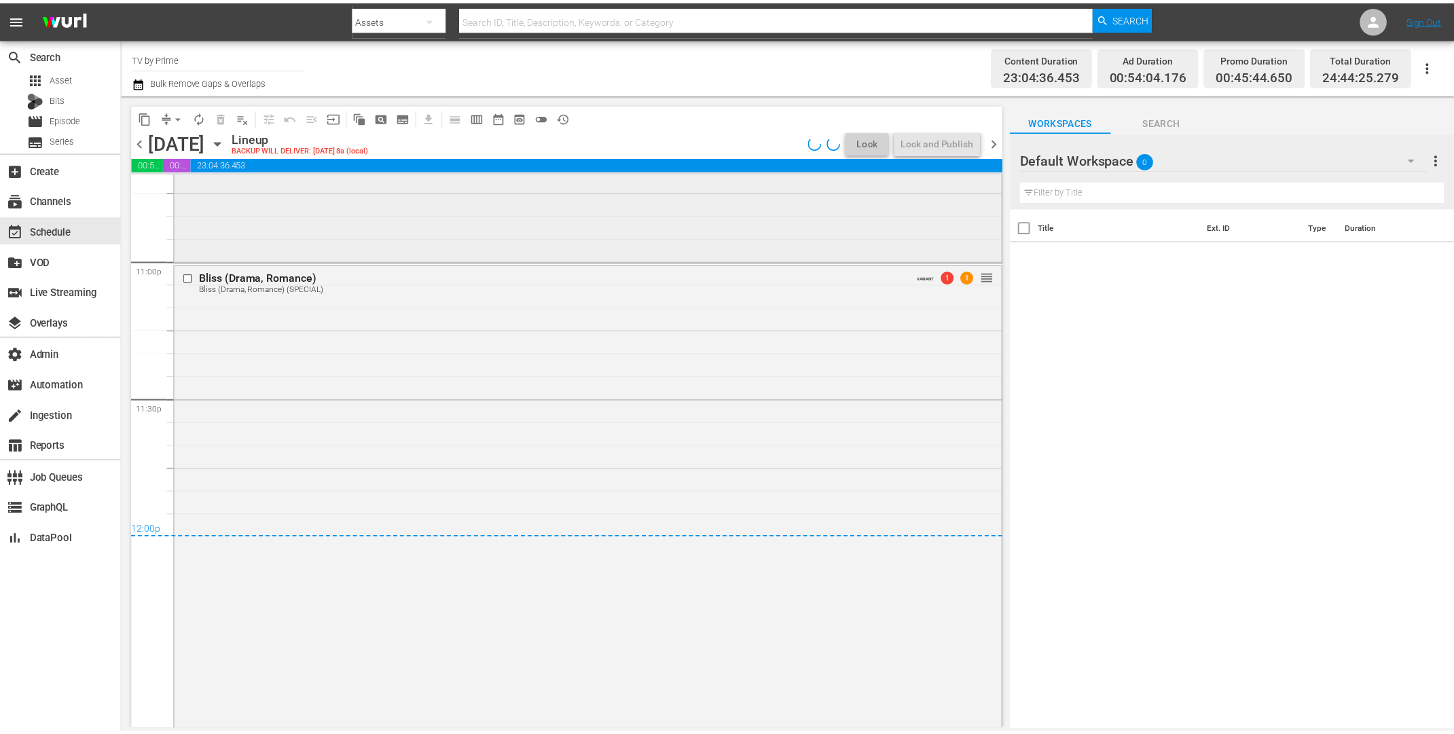
scroll to position [6028, 0]
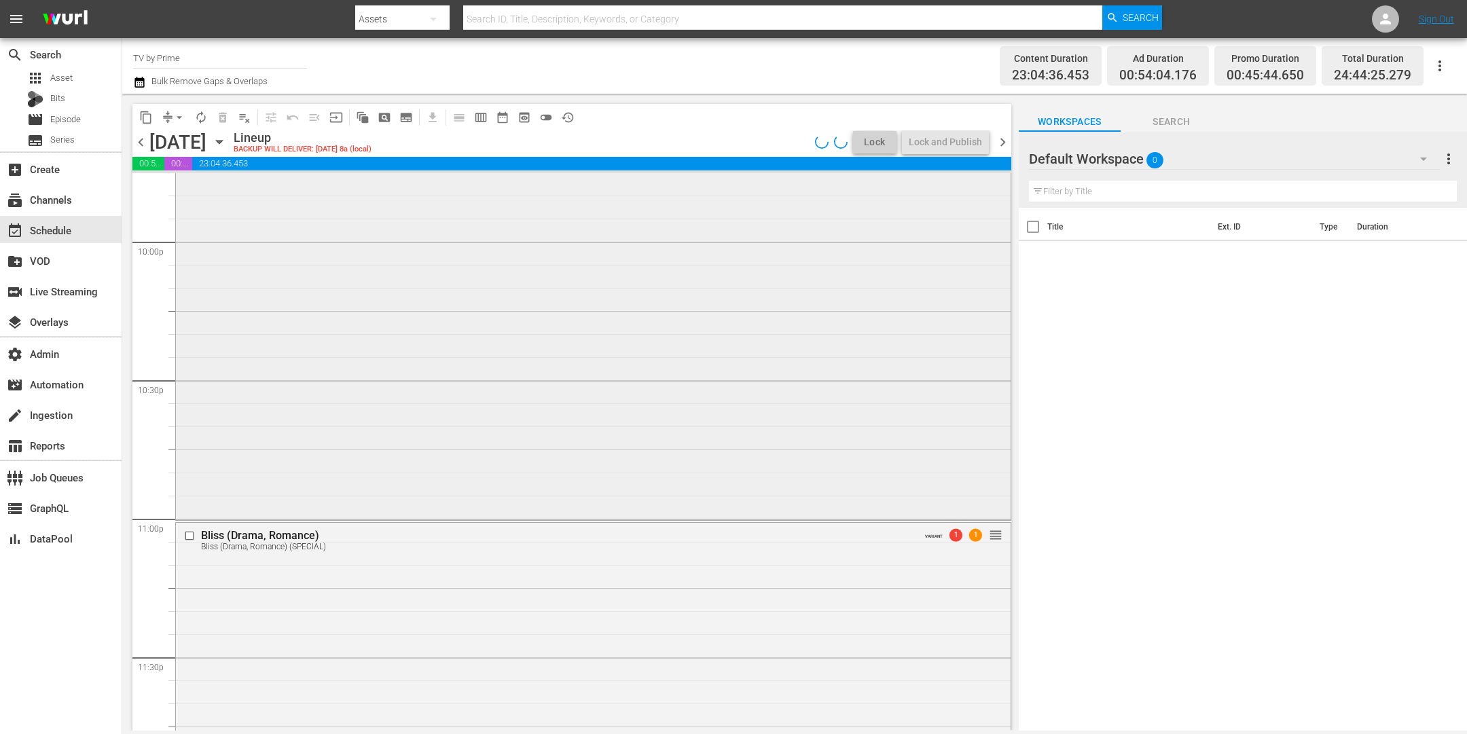
click at [579, 409] on div "Die Tribute von Panem - The Ballad of Songbirds & Snakes 1 reorder" at bounding box center [593, 139] width 835 height 759
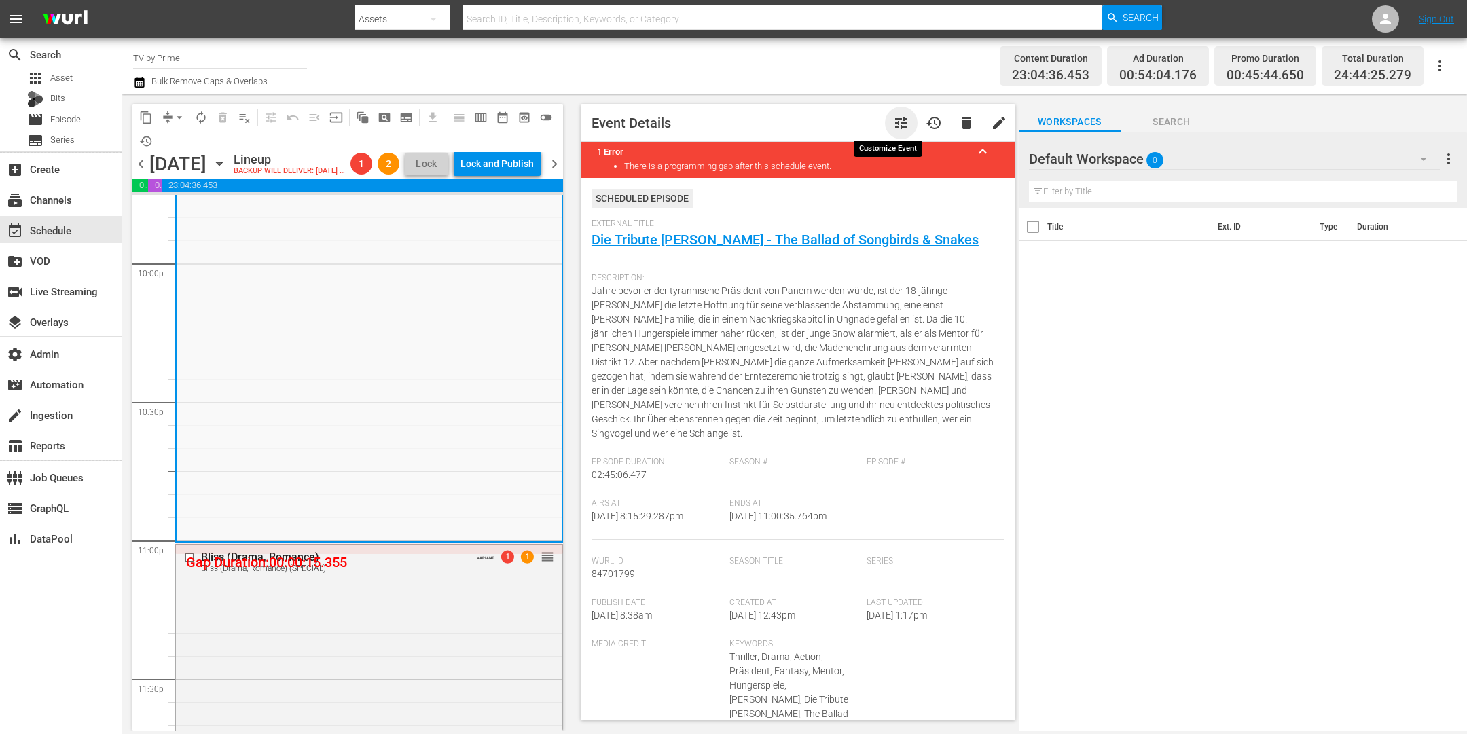
click at [893, 120] on span "tune" at bounding box center [901, 123] width 16 height 16
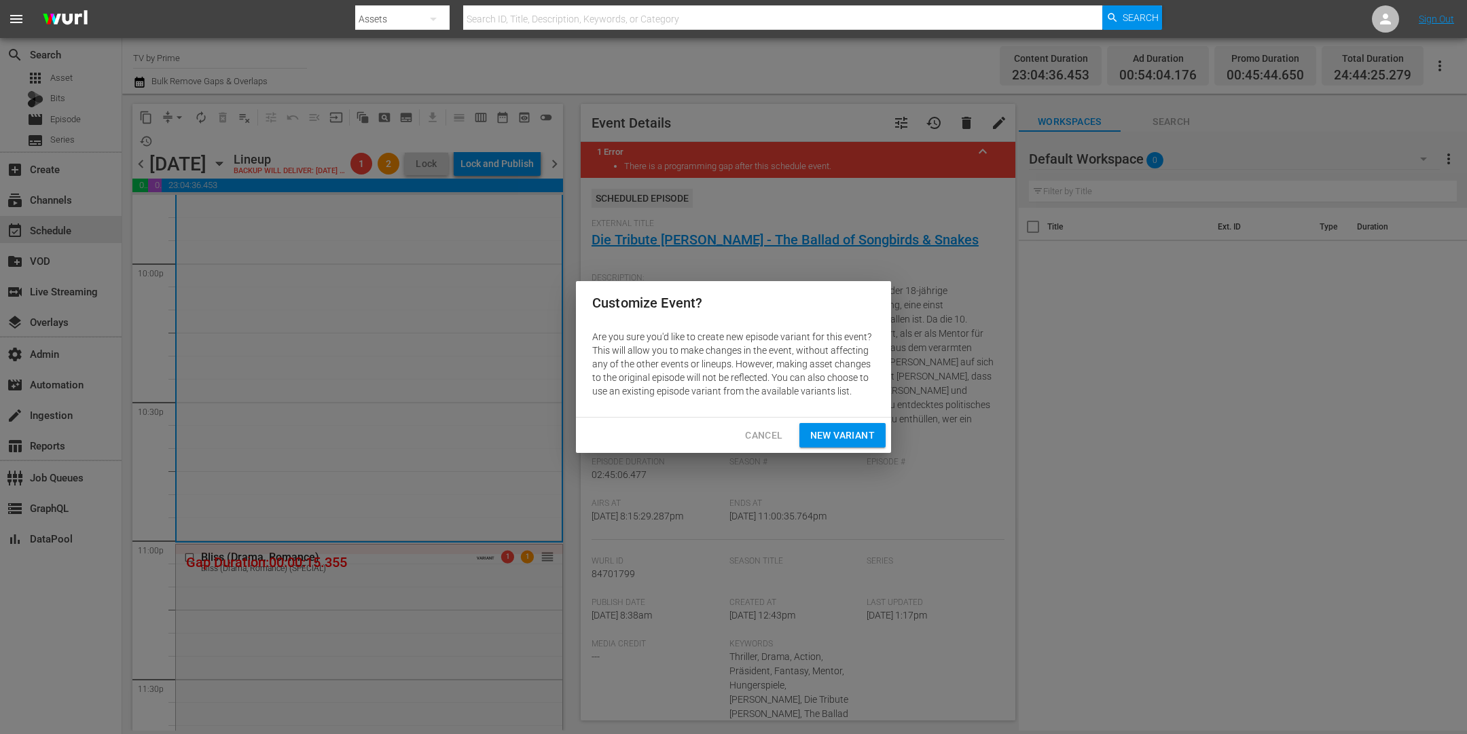
click at [846, 433] on span "New Variant" at bounding box center [842, 435] width 65 height 17
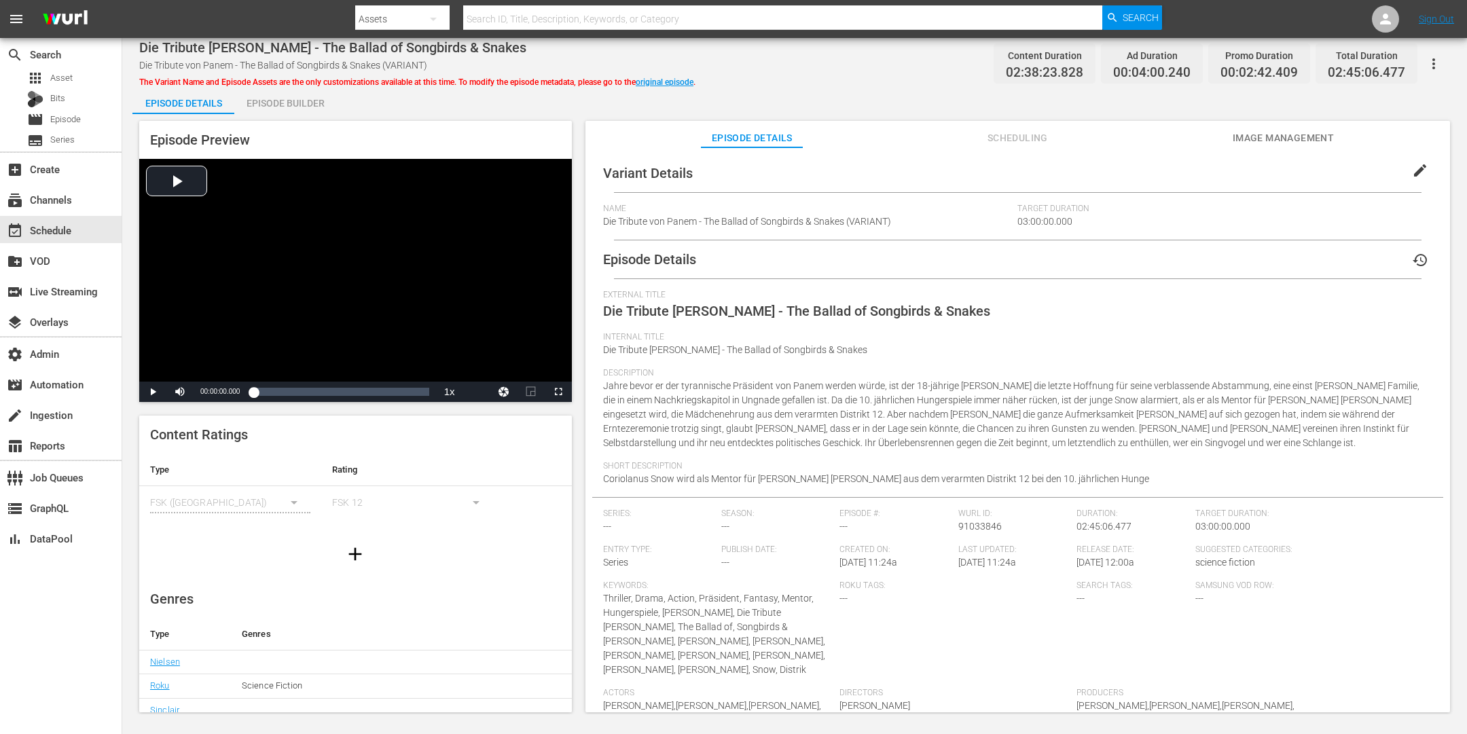
click at [274, 101] on div "Episode Builder" at bounding box center [285, 103] width 102 height 33
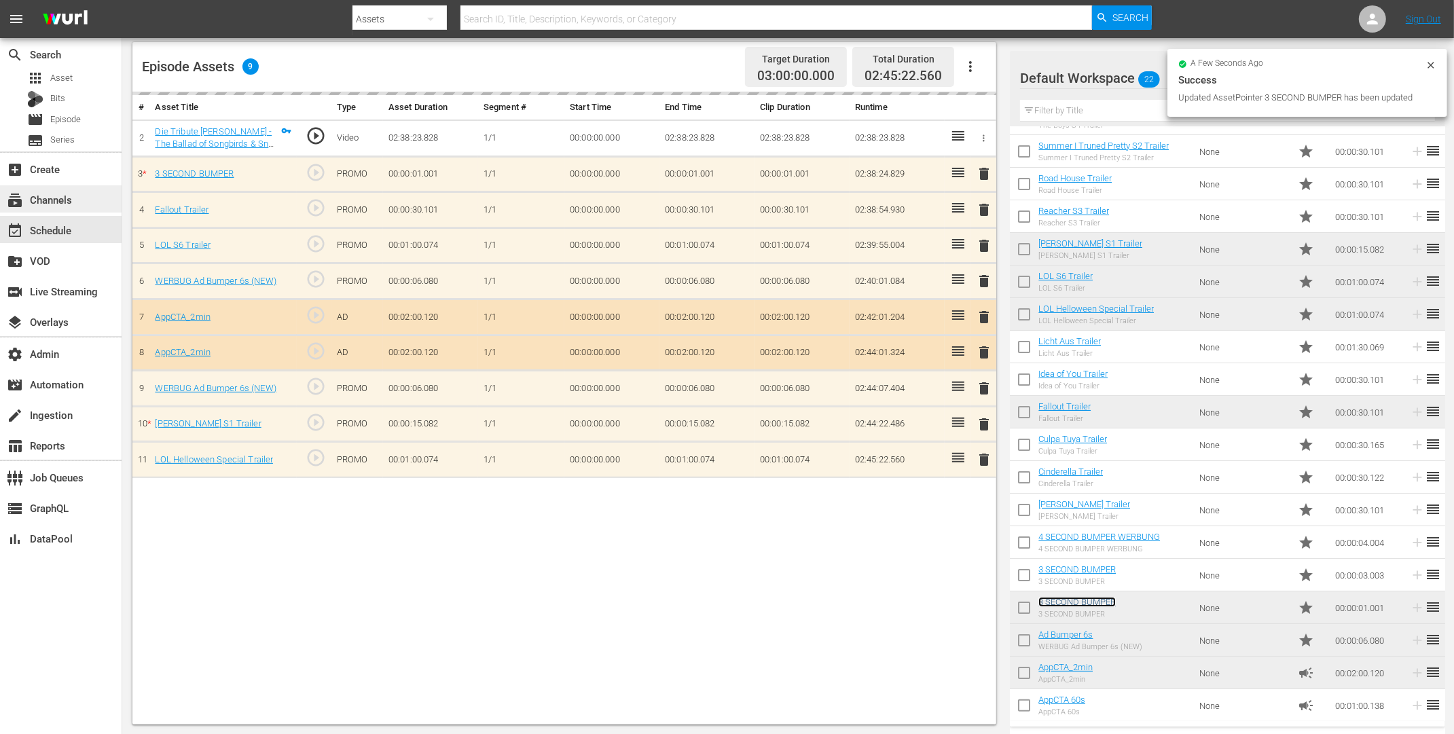
scroll to position [331, 0]
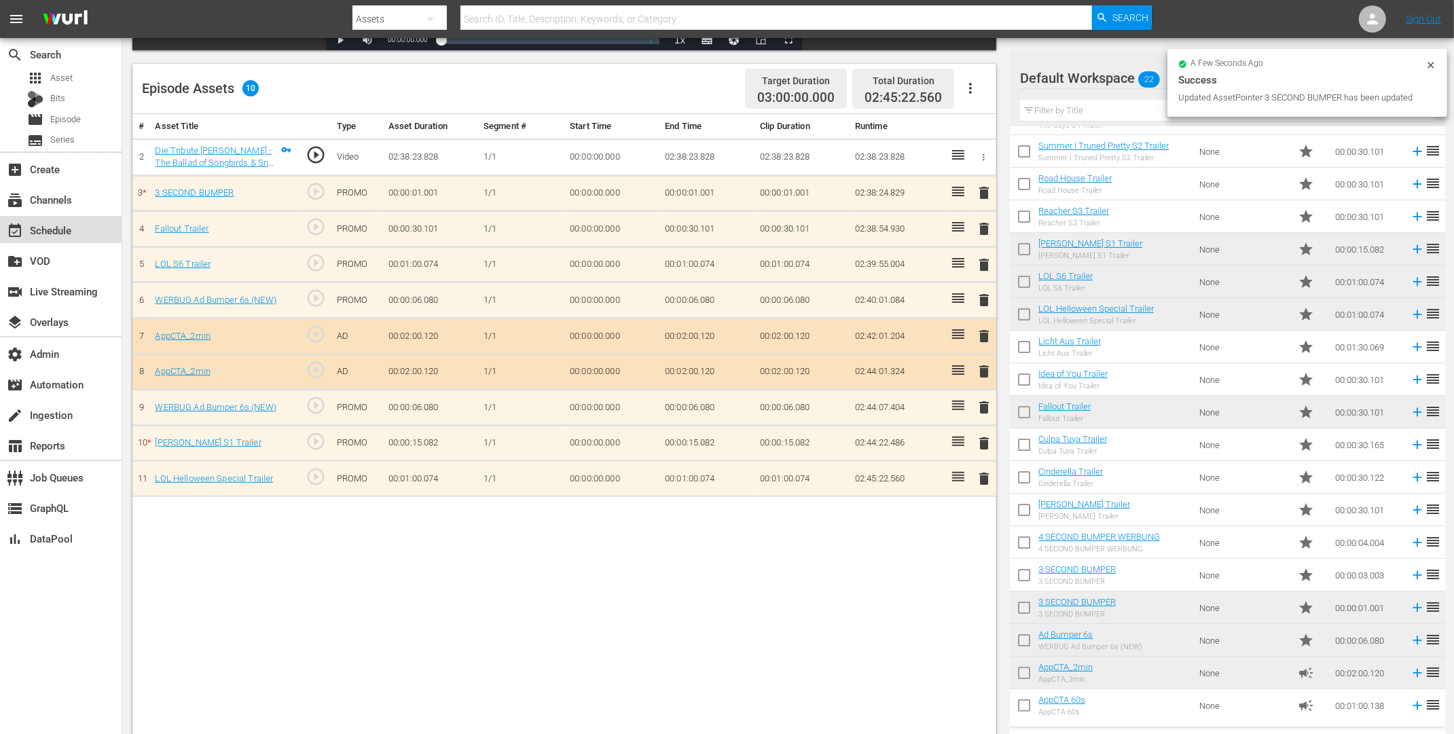
click at [75, 228] on div "event_available Schedule" at bounding box center [38, 228] width 76 height 12
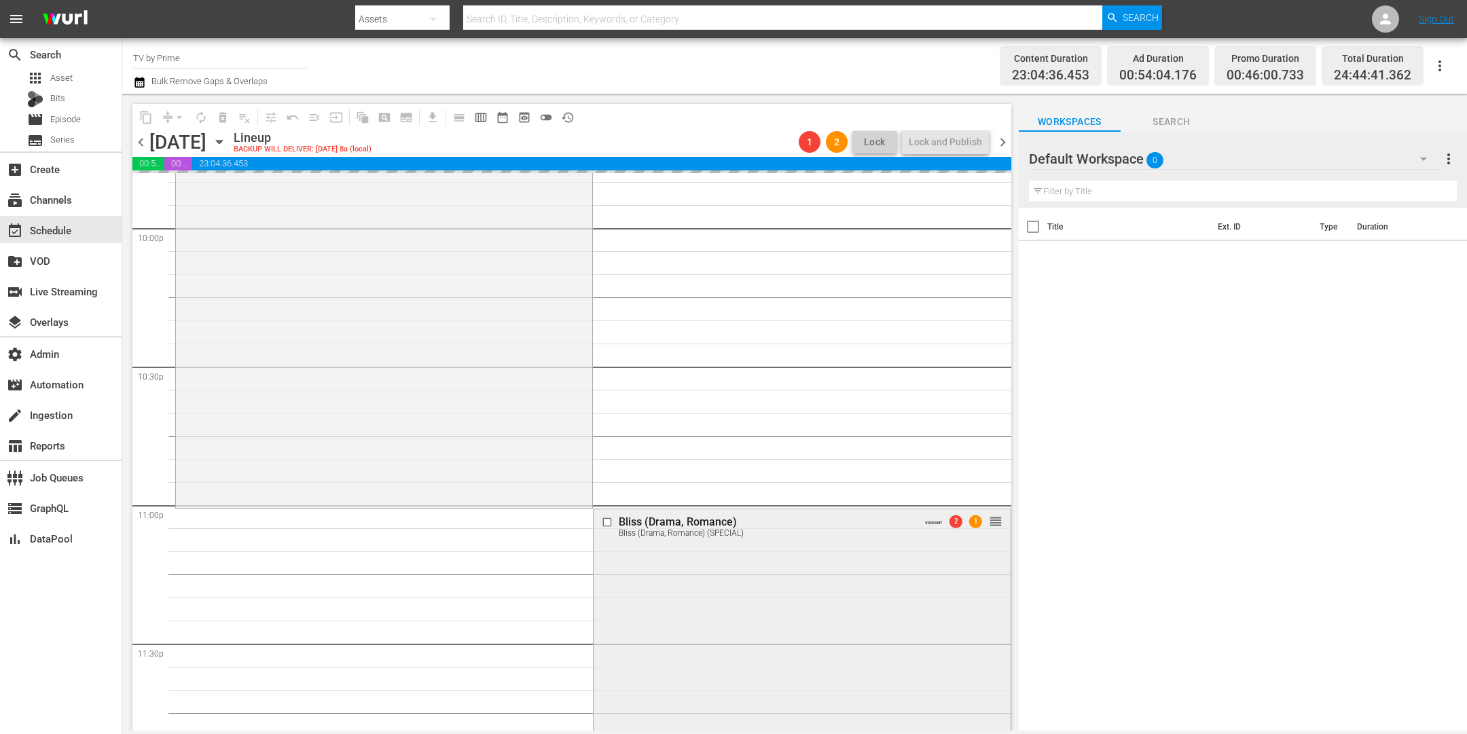
scroll to position [5975, 0]
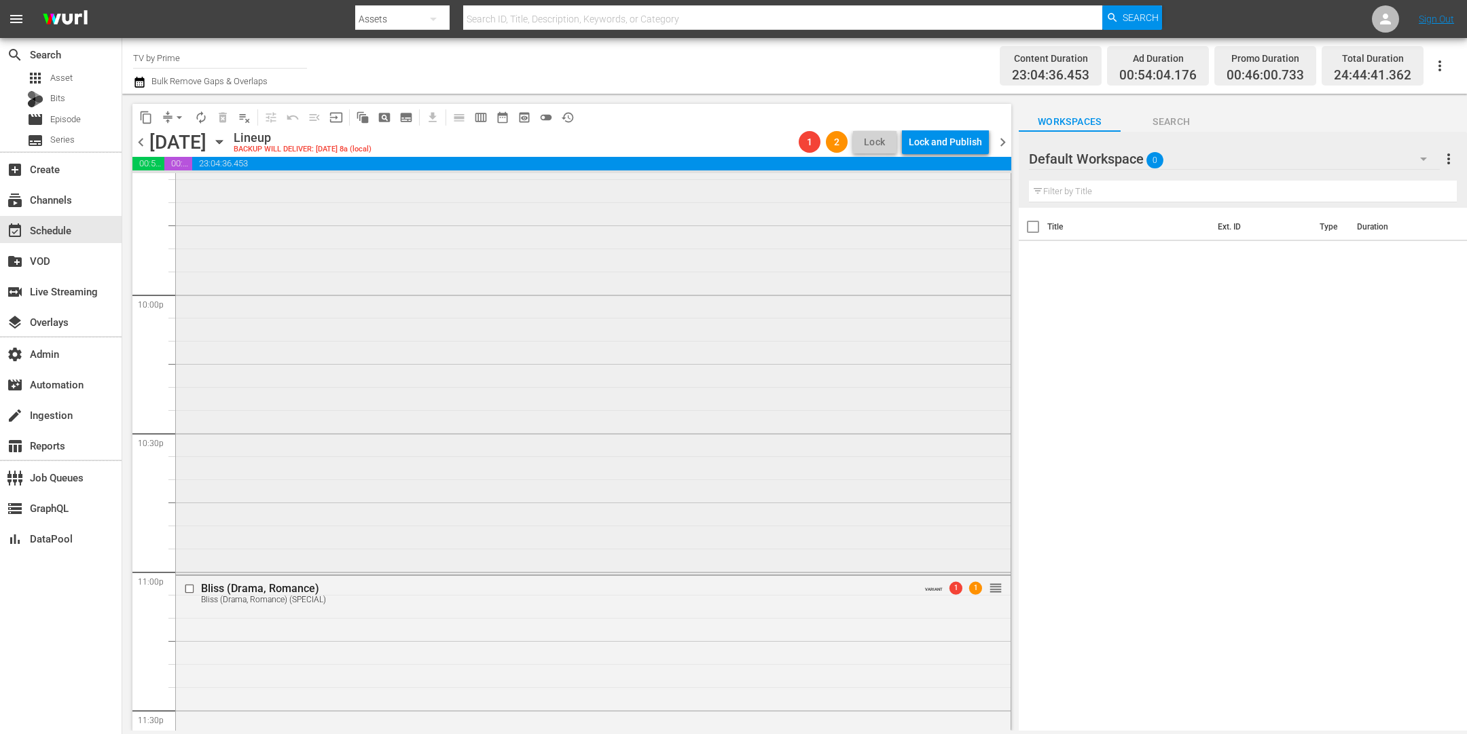
click at [473, 527] on div "Die Tribute von Panem - The Ballad of Songbirds & Snakes Die Tribute von Panem …" at bounding box center [593, 193] width 835 height 760
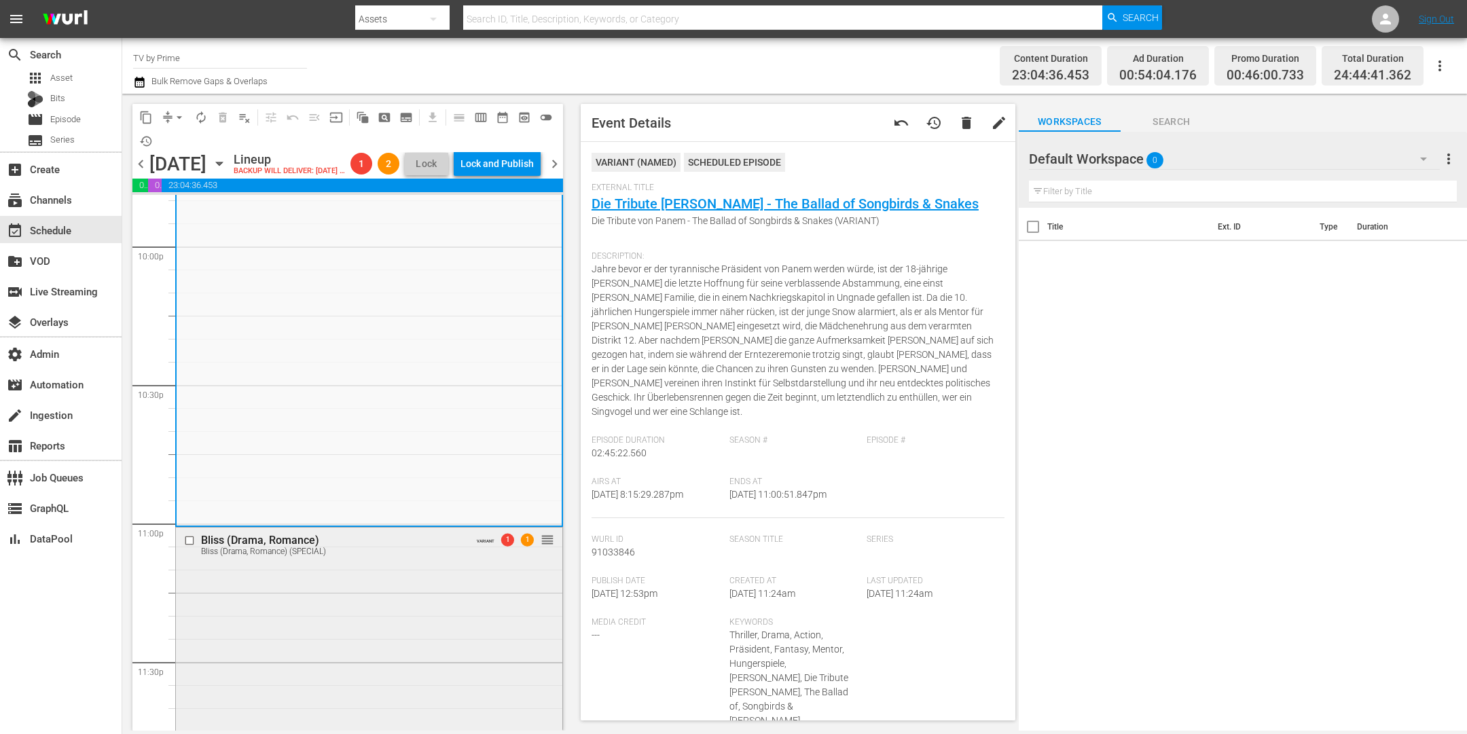
scroll to position [6056, 0]
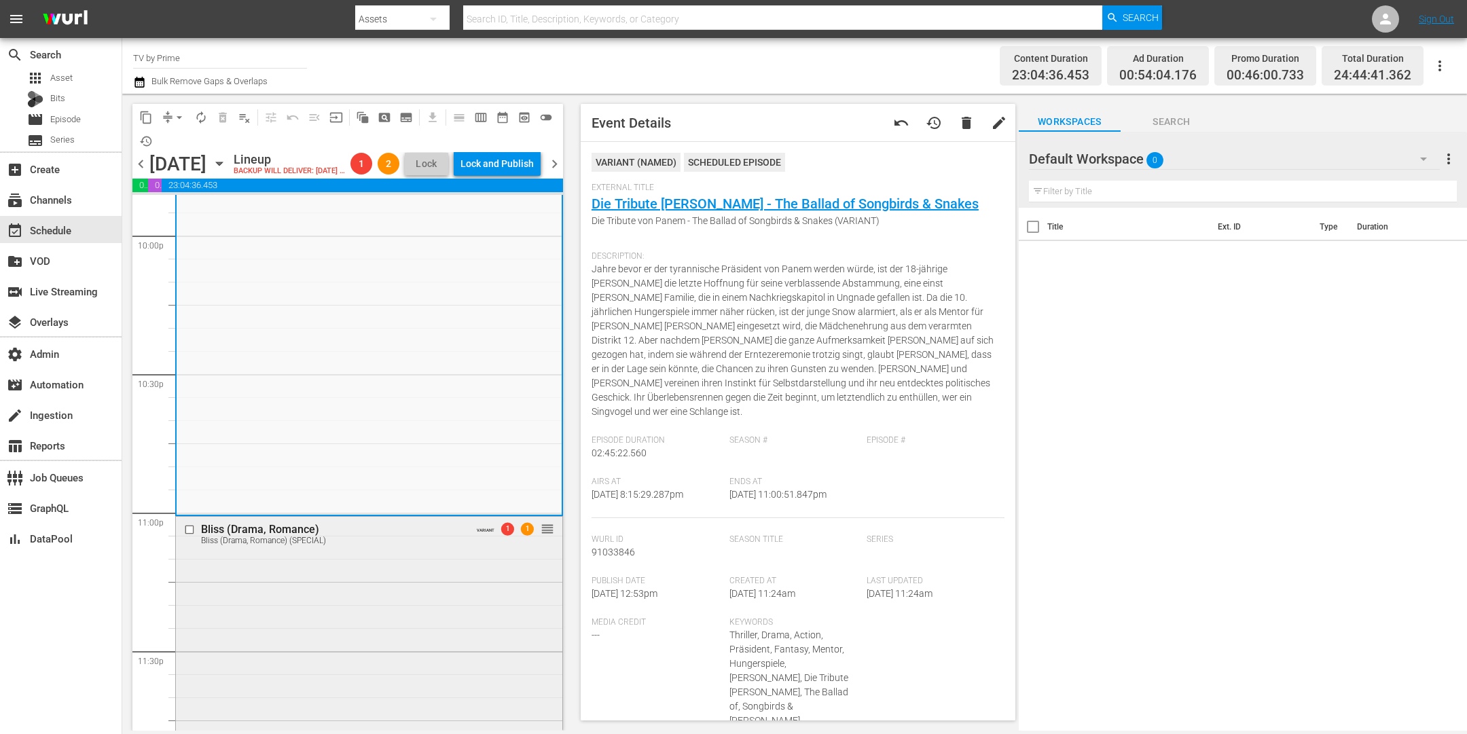
click at [431, 550] on div "Bliss (Drama, Romance) Bliss (Drama, Romance) (SPECIAL) VARIANT 1 1 reorder" at bounding box center [369, 533] width 386 height 33
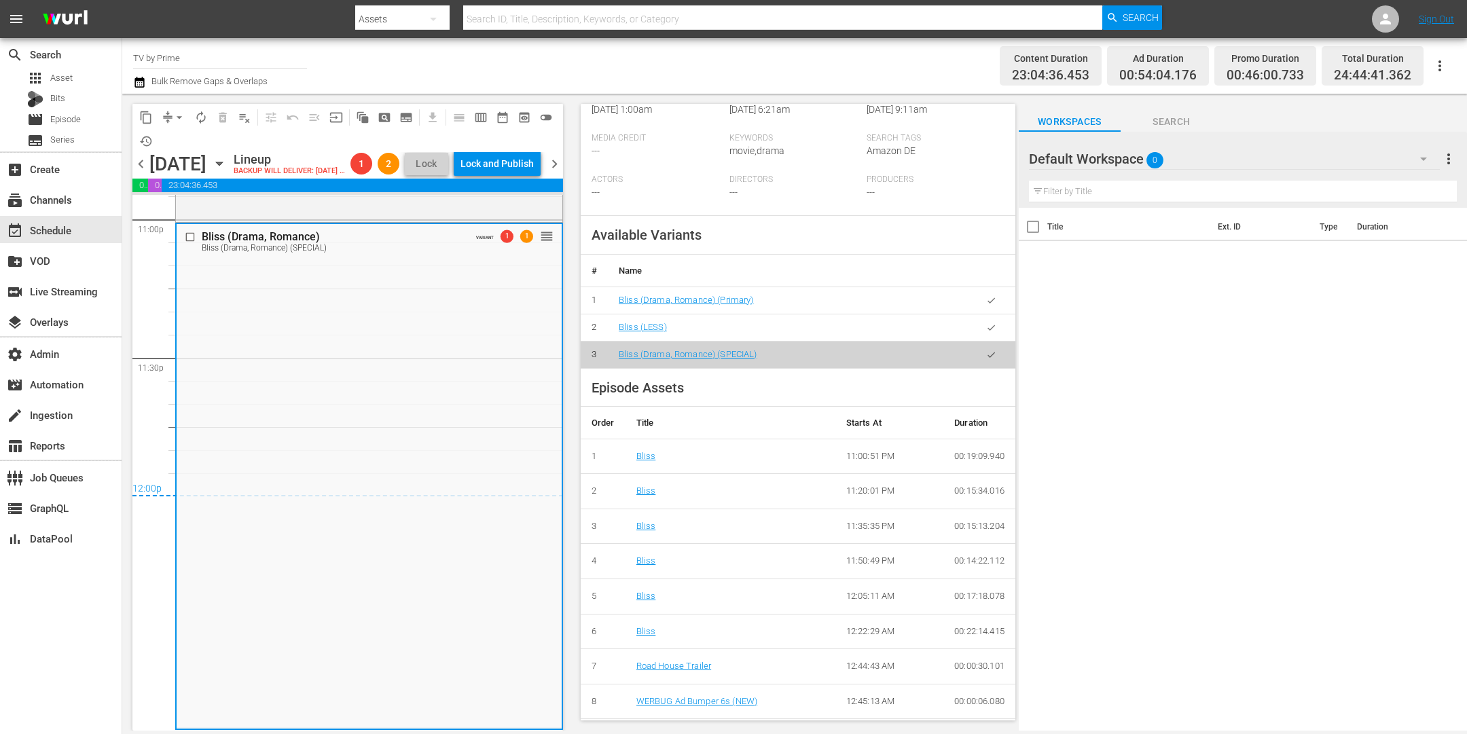
scroll to position [565, 0]
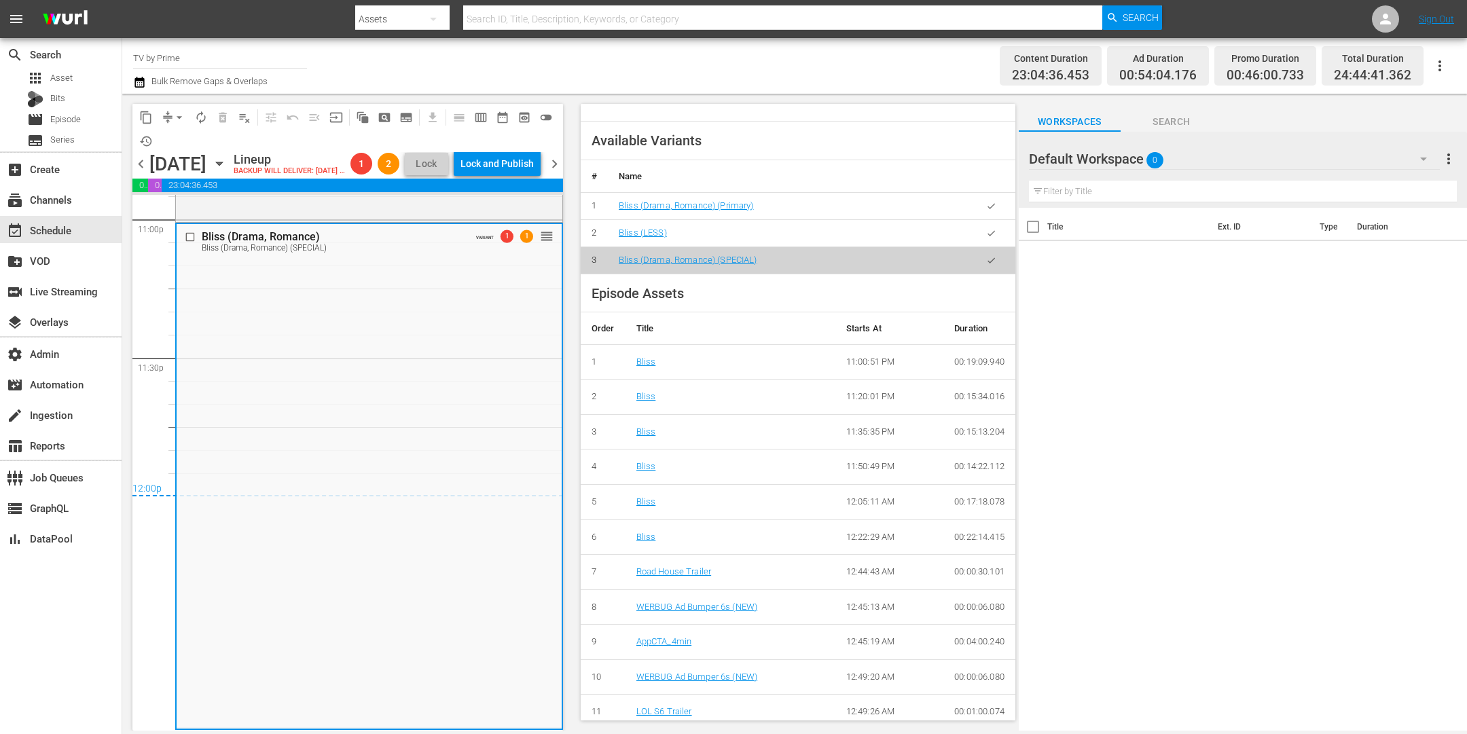
click at [558, 172] on span "chevron_right" at bounding box center [554, 164] width 17 height 17
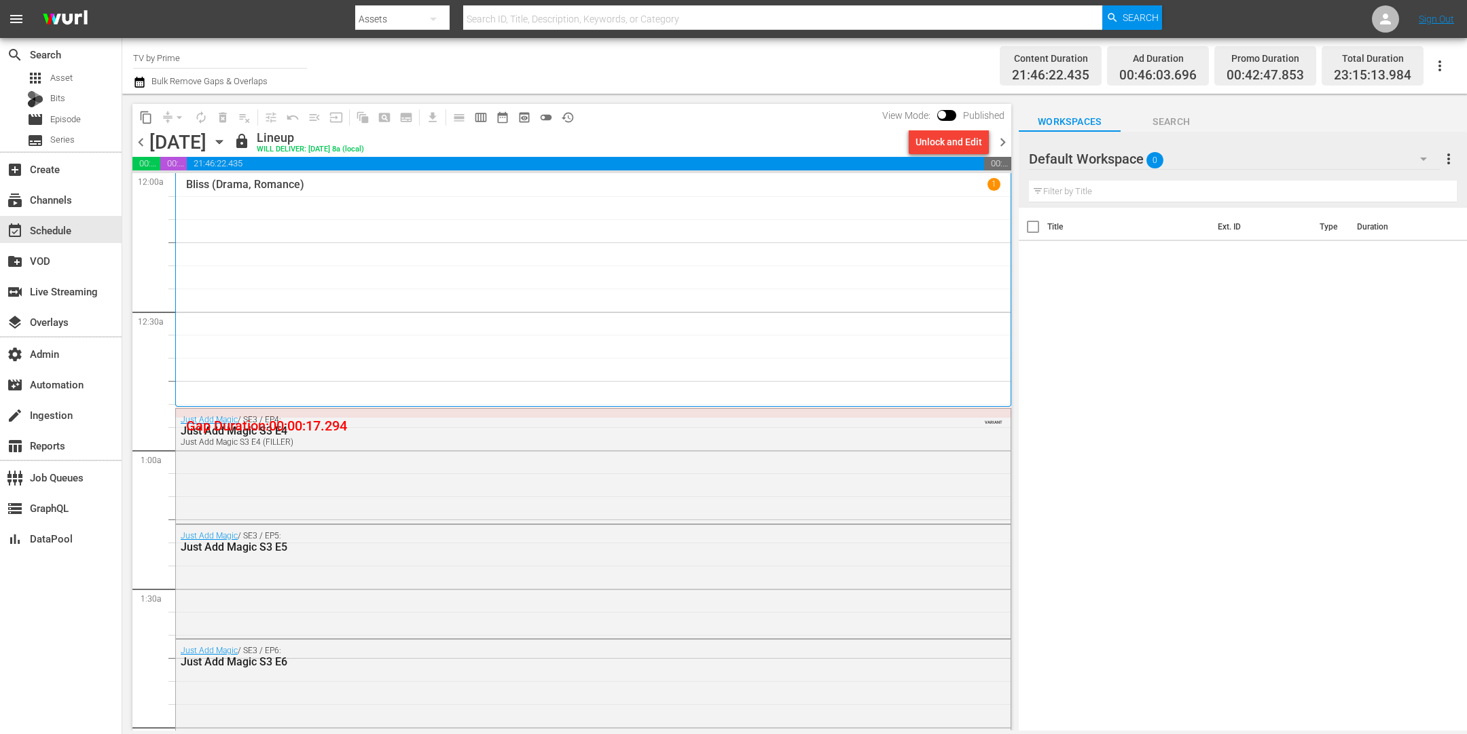
click at [145, 142] on span "chevron_left" at bounding box center [140, 142] width 17 height 17
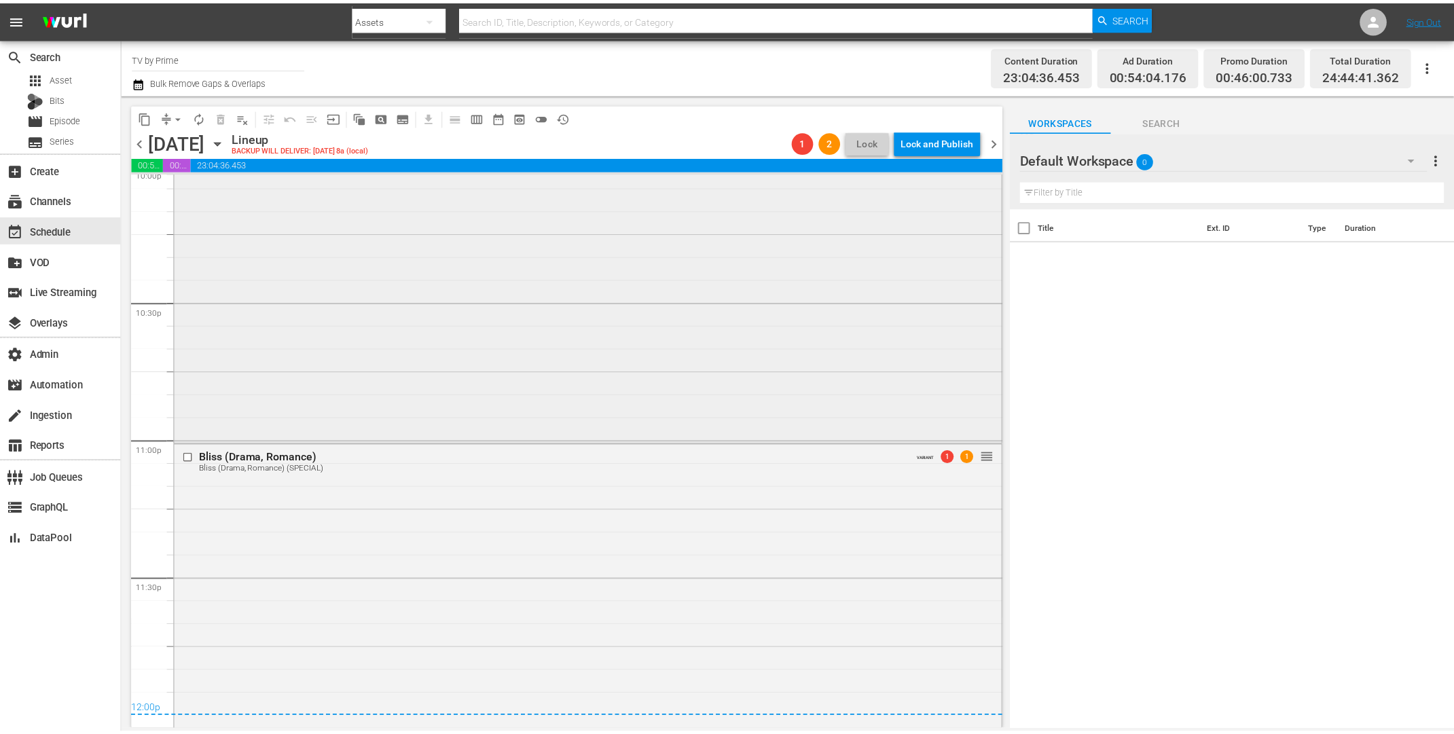
scroll to position [6012, 0]
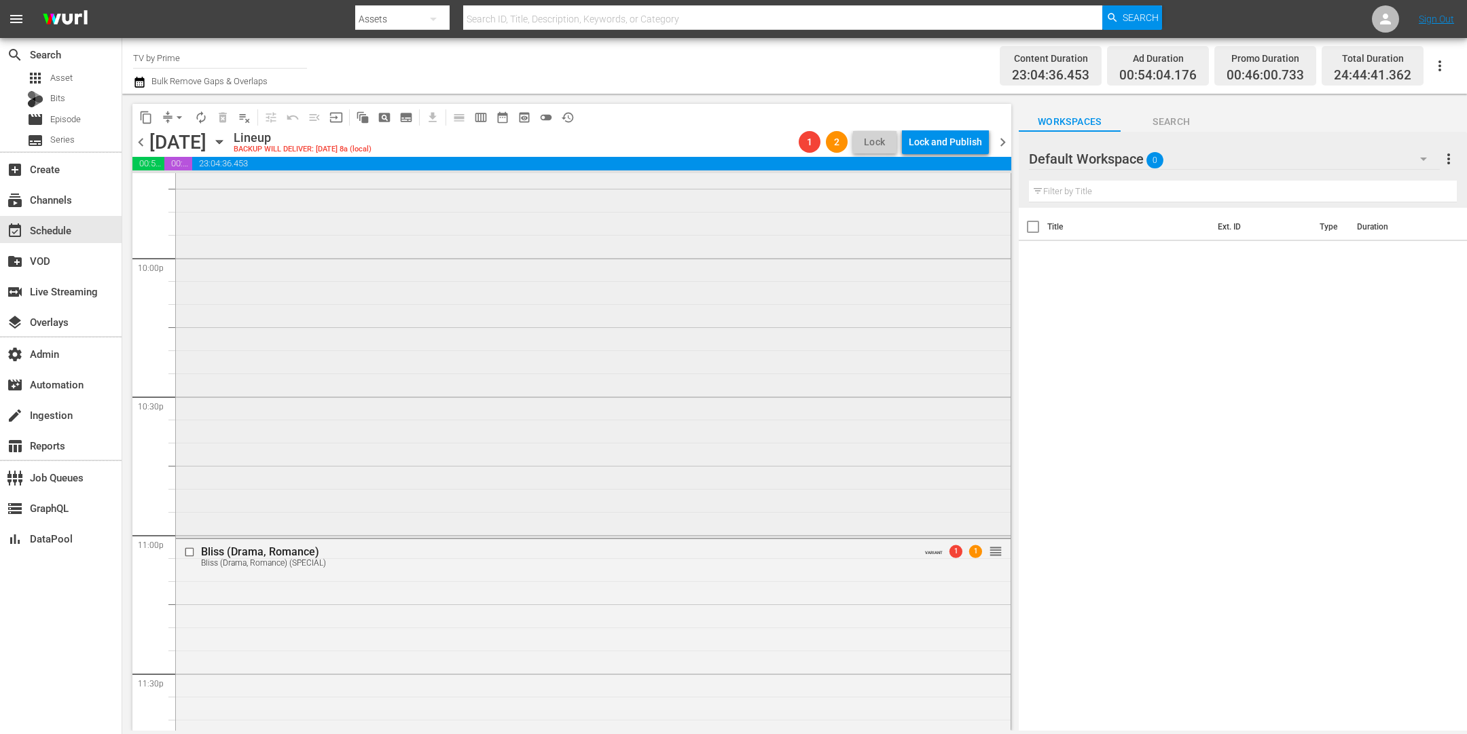
click at [436, 447] on div "Die Tribute von Panem - The Ballad of Songbirds & Snakes Die Tribute von Panem …" at bounding box center [593, 156] width 835 height 760
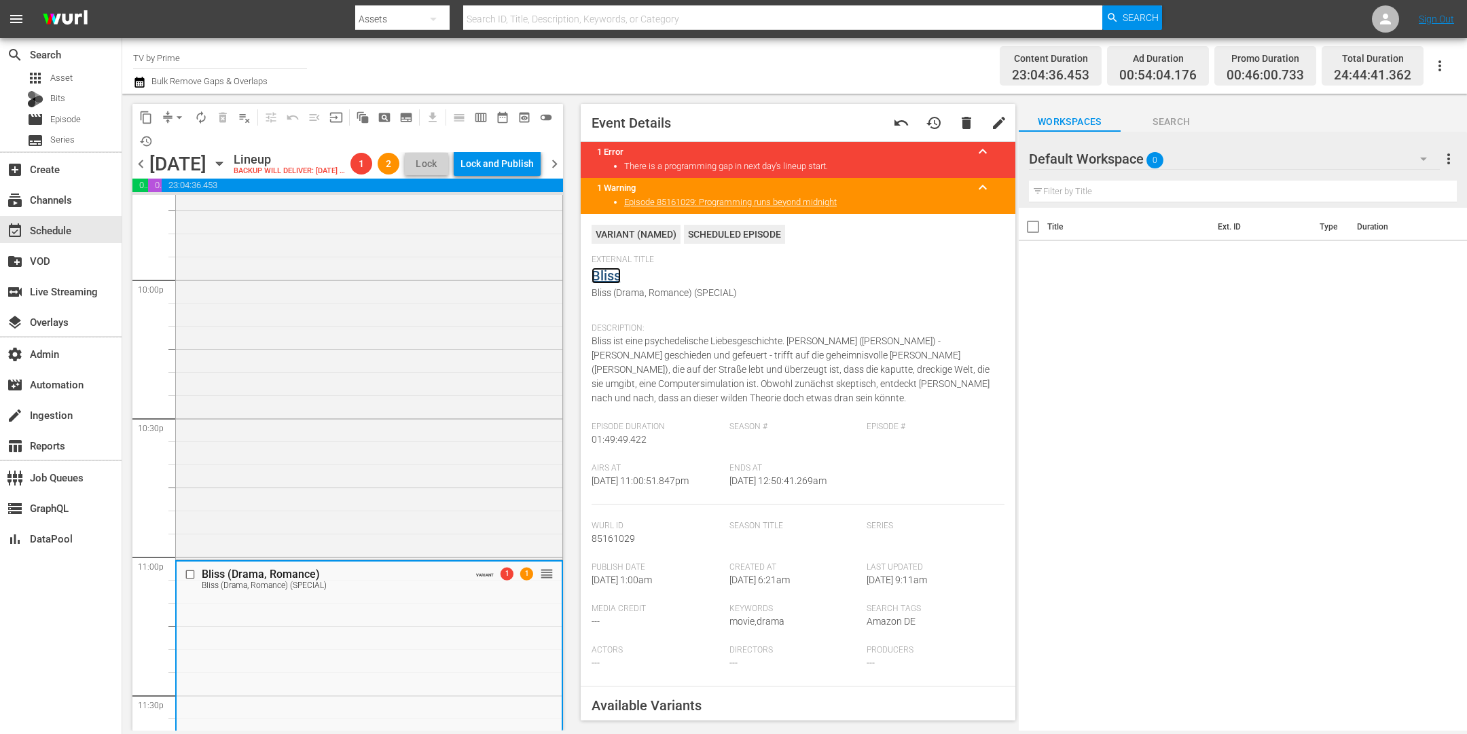
click at [609, 276] on link "Bliss" at bounding box center [606, 276] width 29 height 16
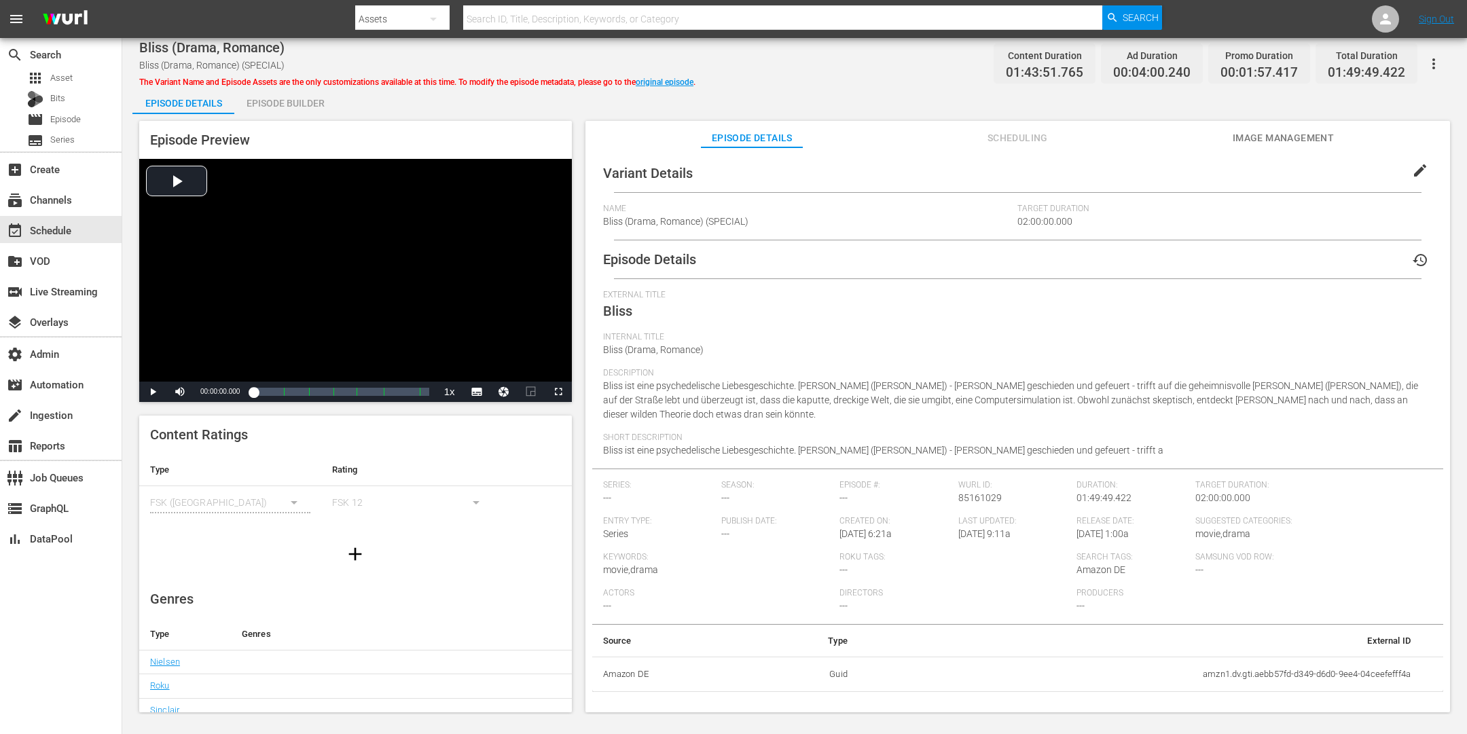
click at [310, 103] on div "Episode Builder" at bounding box center [285, 103] width 102 height 33
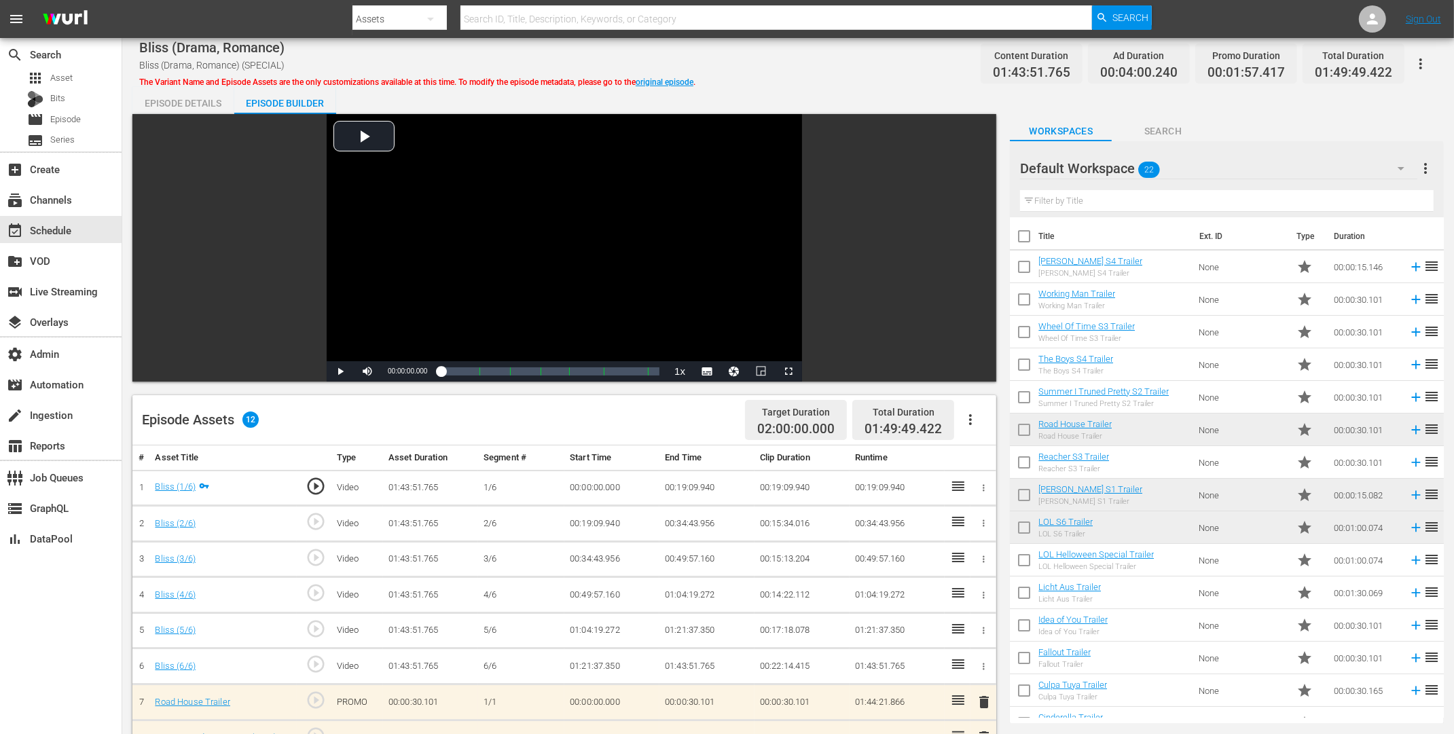
drag, startPoint x: 189, startPoint y: 100, endPoint x: 240, endPoint y: 88, distance: 53.1
click at [190, 101] on div "Episode Details" at bounding box center [183, 103] width 102 height 33
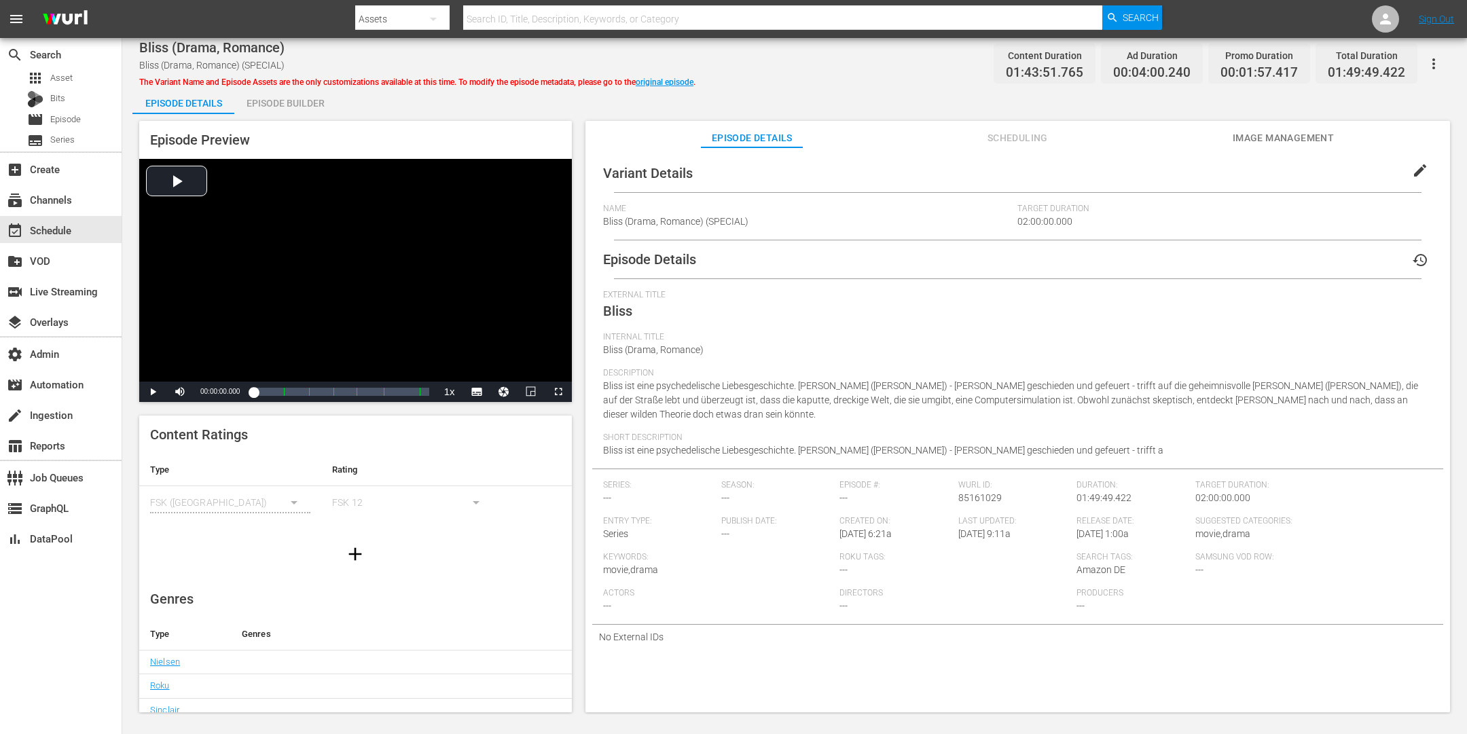
click at [1012, 134] on span "Scheduling" at bounding box center [1018, 138] width 102 height 17
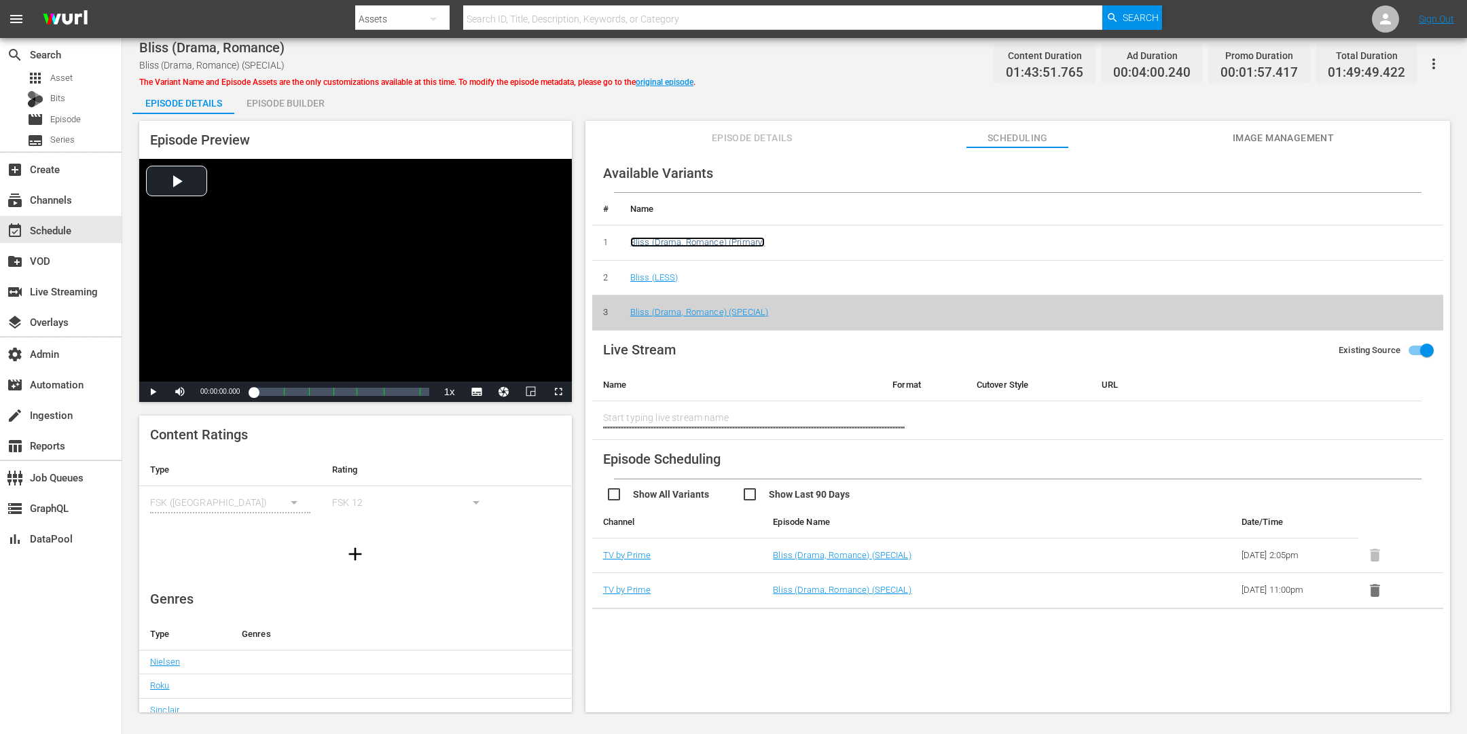
click at [679, 238] on link "Bliss (Drama, Romance) (Primary)" at bounding box center [697, 242] width 134 height 10
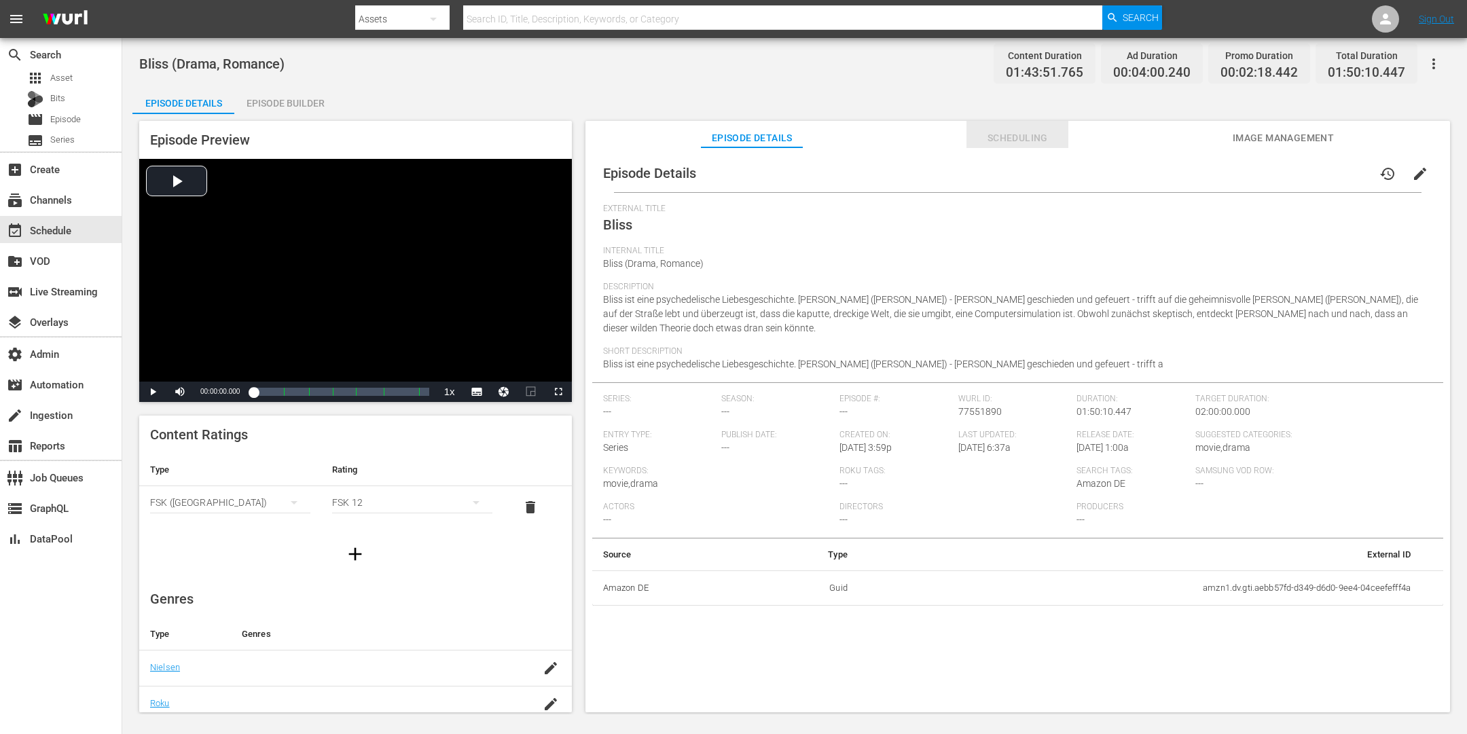
click at [1023, 141] on span "Scheduling" at bounding box center [1018, 138] width 102 height 17
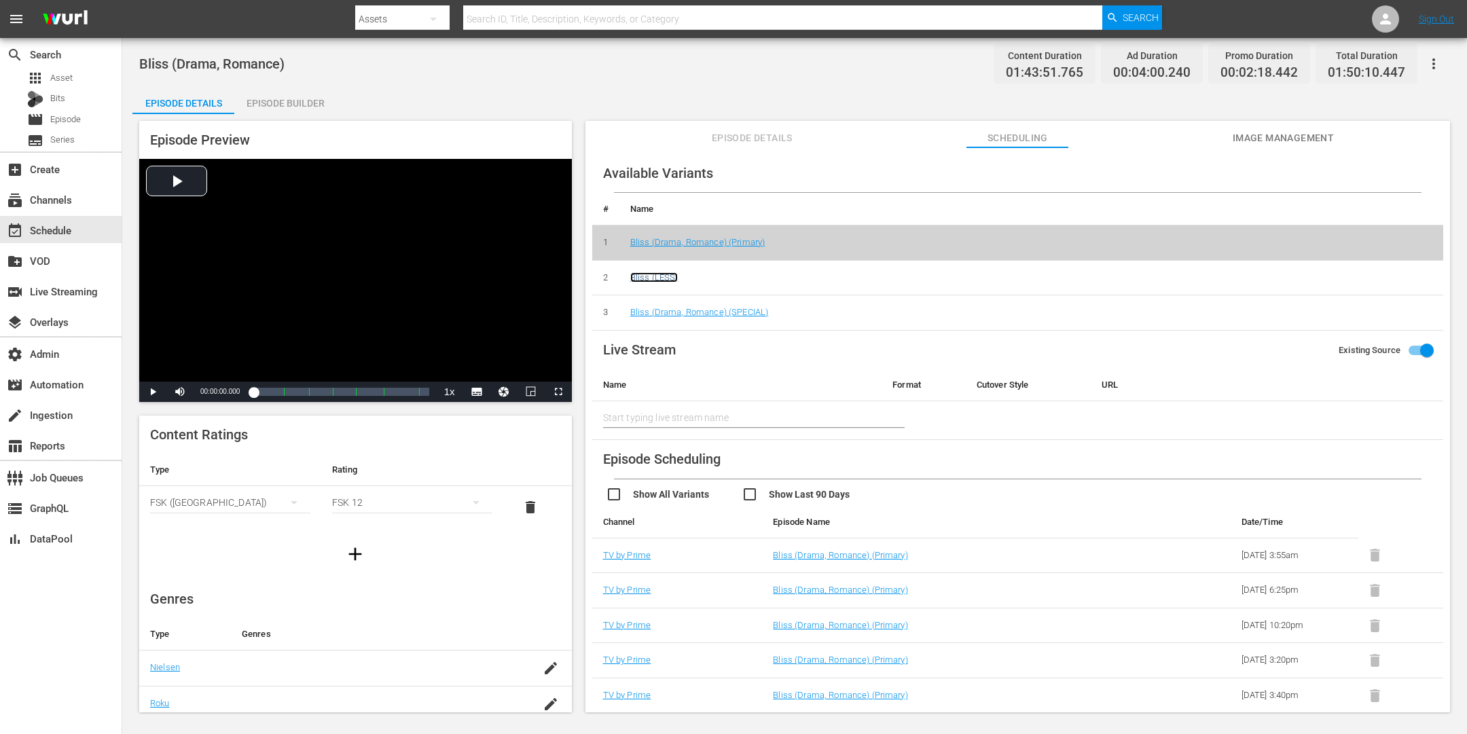
click at [674, 278] on link "Bliss (LESS)" at bounding box center [654, 277] width 48 height 10
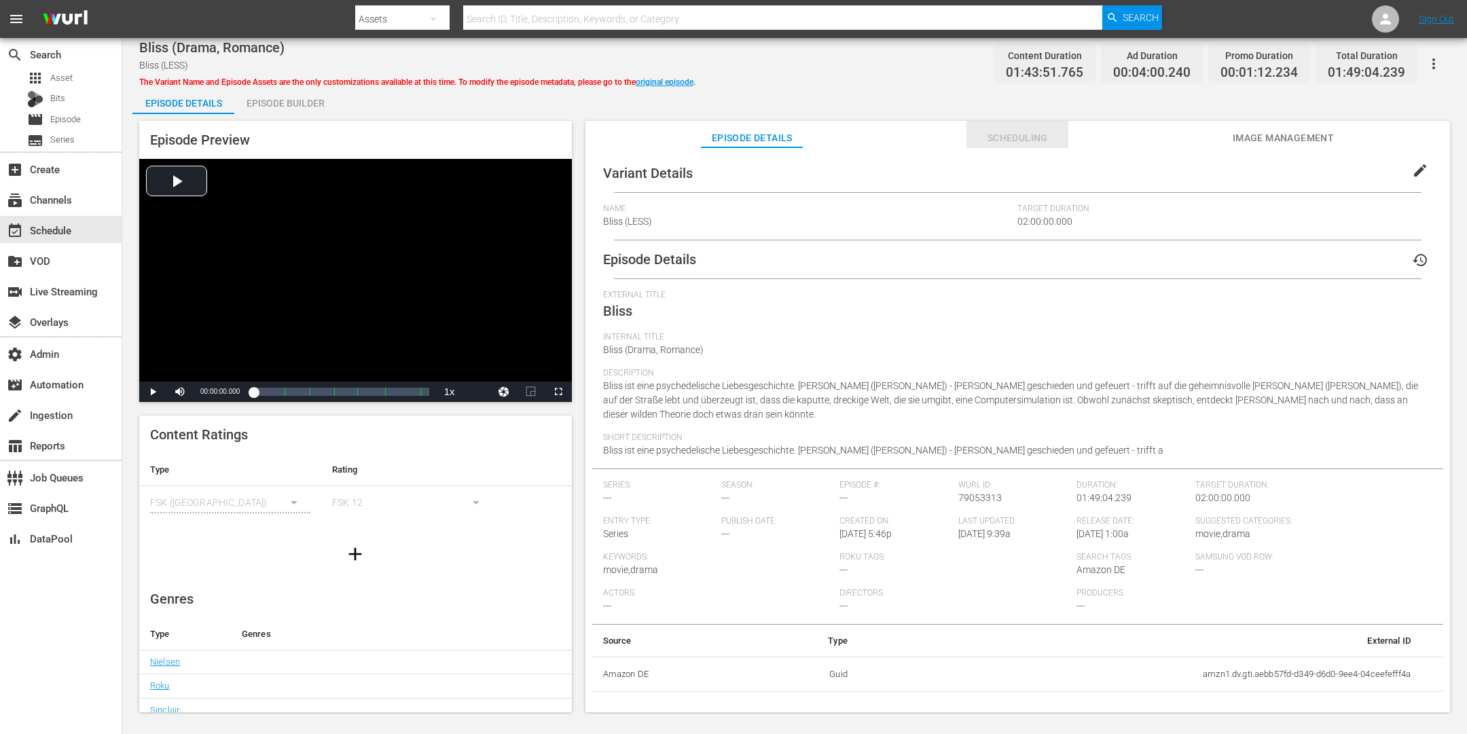
click at [996, 139] on span "Scheduling" at bounding box center [1018, 138] width 102 height 17
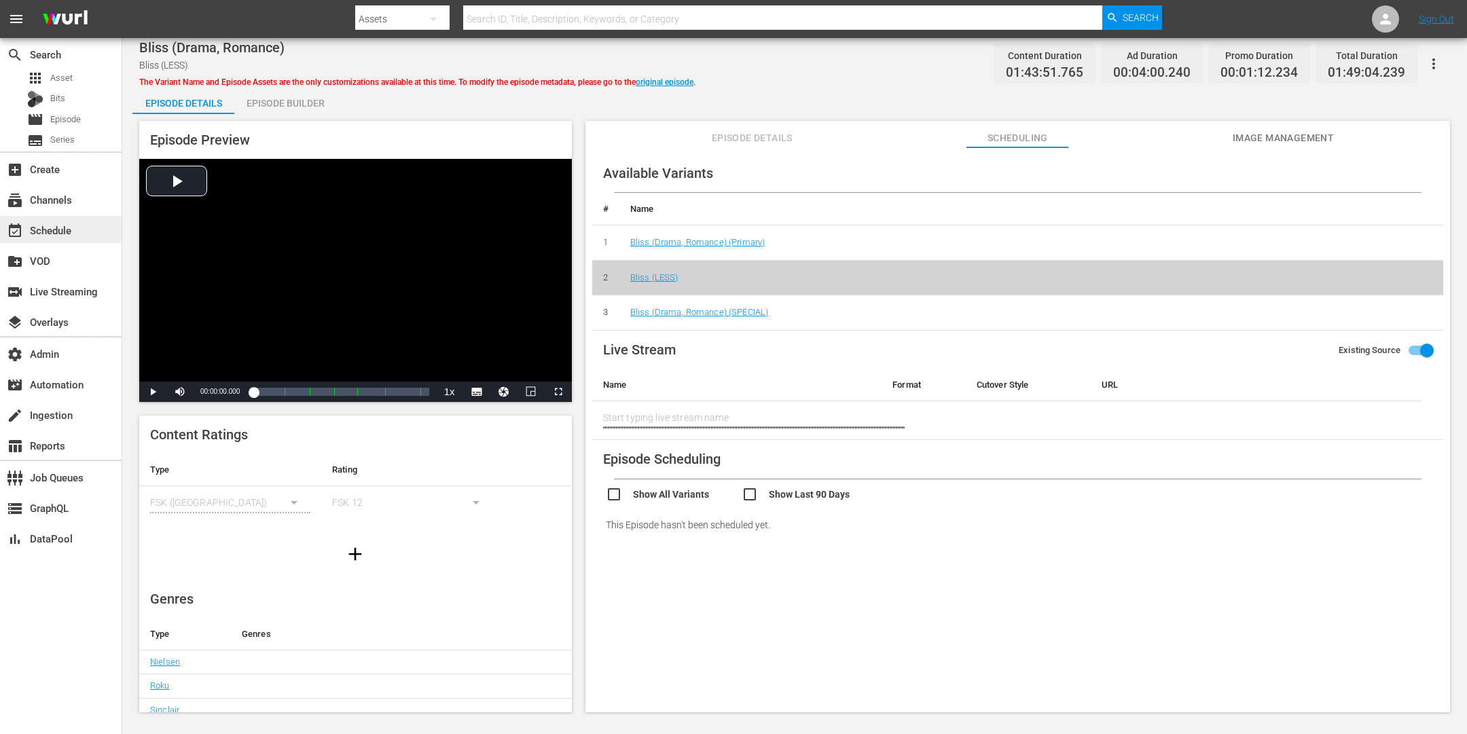
click at [65, 230] on div "event_available Schedule" at bounding box center [38, 228] width 76 height 12
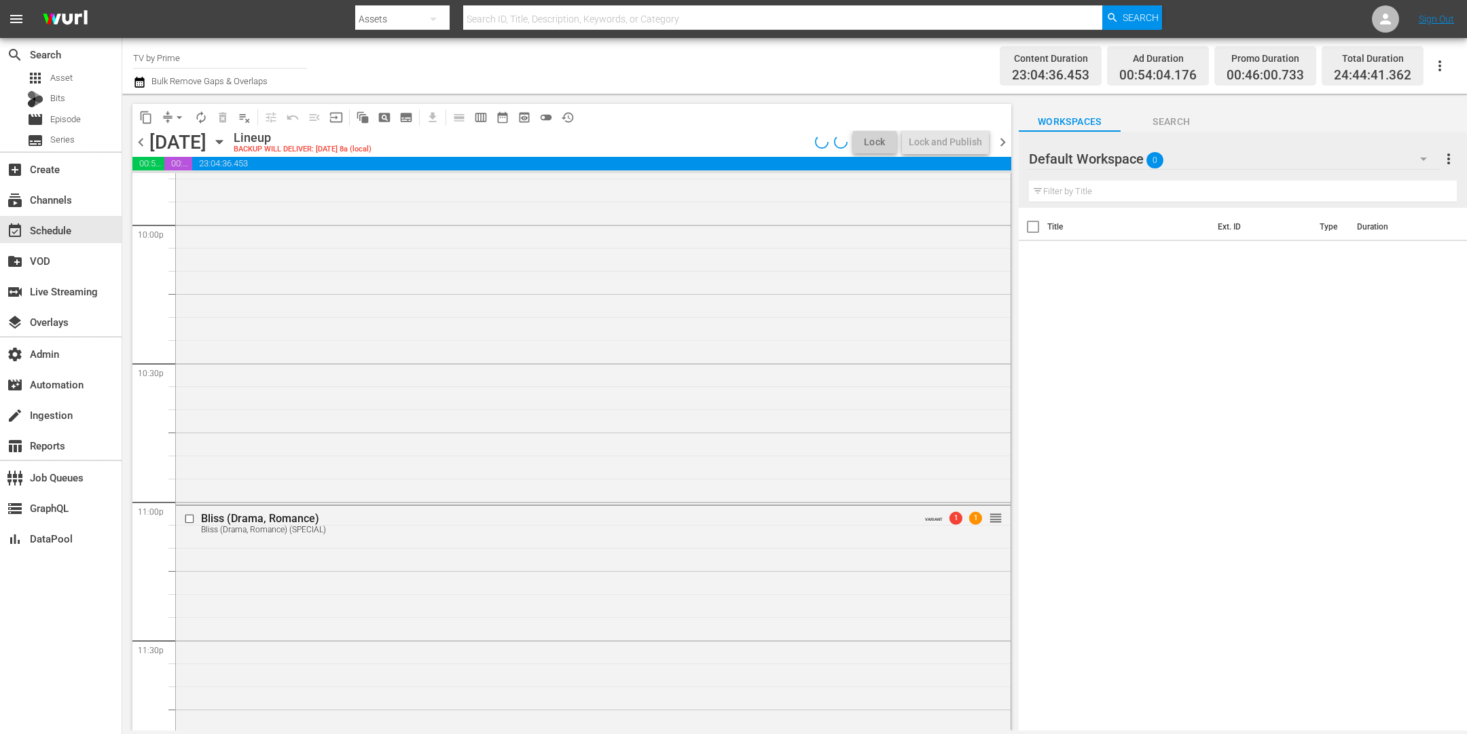
scroll to position [6266, 0]
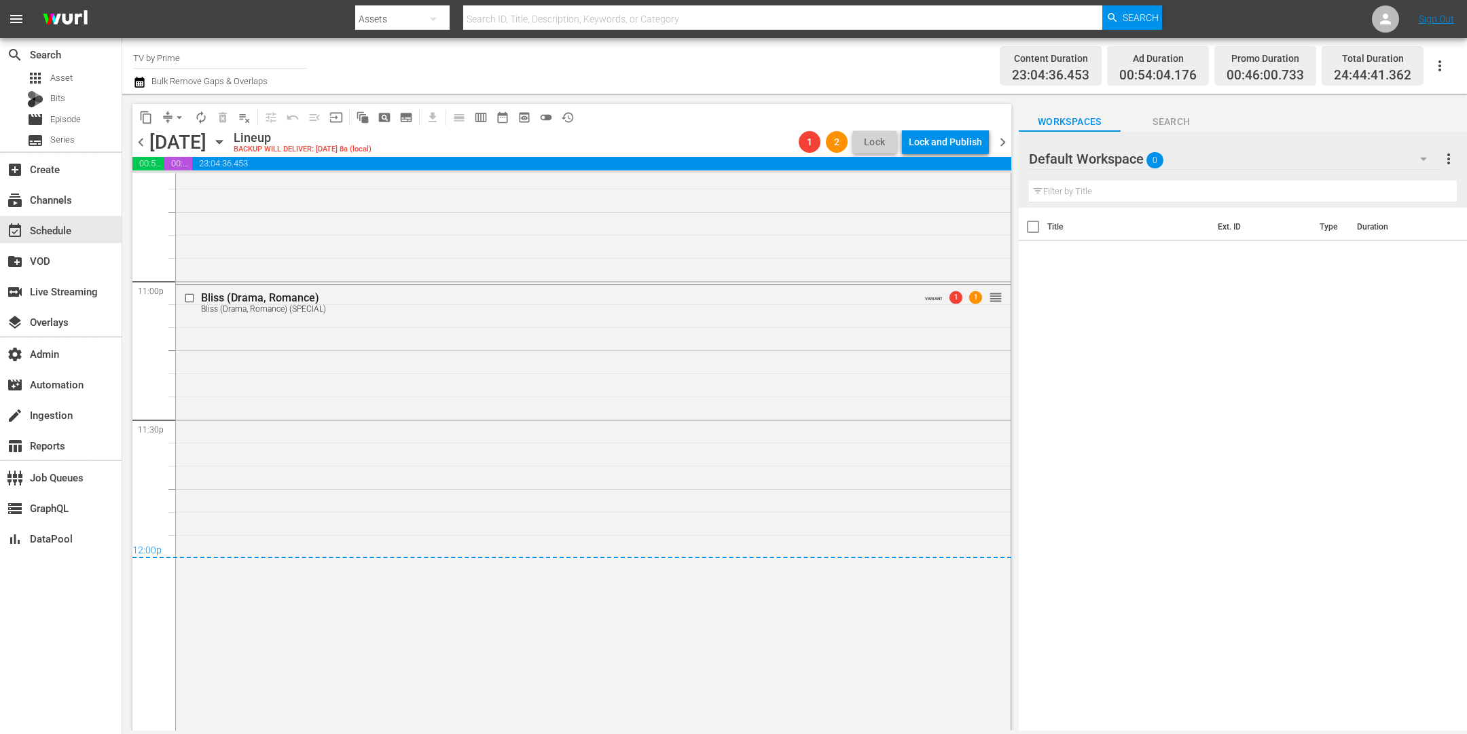
click at [734, 522] on div "Bliss (Drama, Romance) Bliss (Drama, Romance) (SPECIAL) VARIANT 1 1 reorder" at bounding box center [593, 536] width 835 height 503
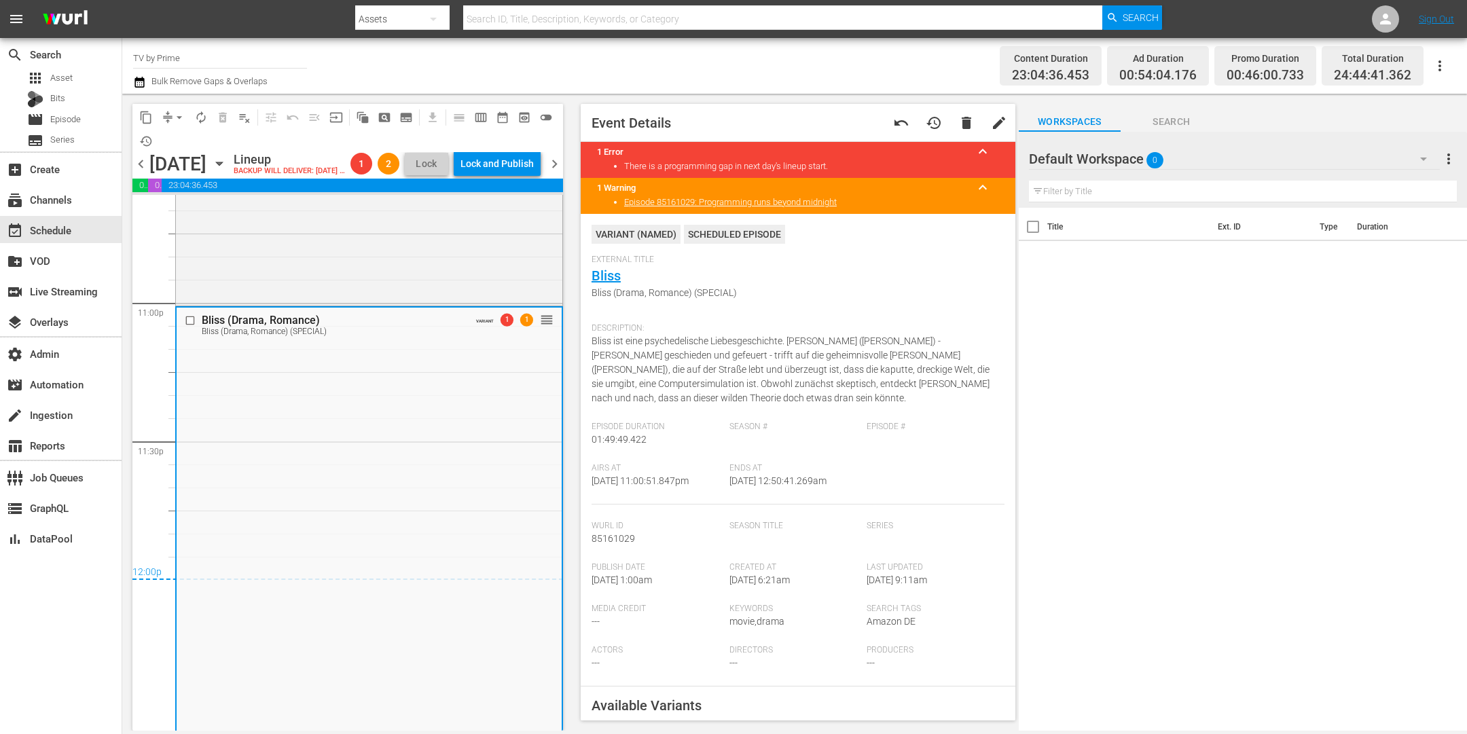
scroll to position [224, 0]
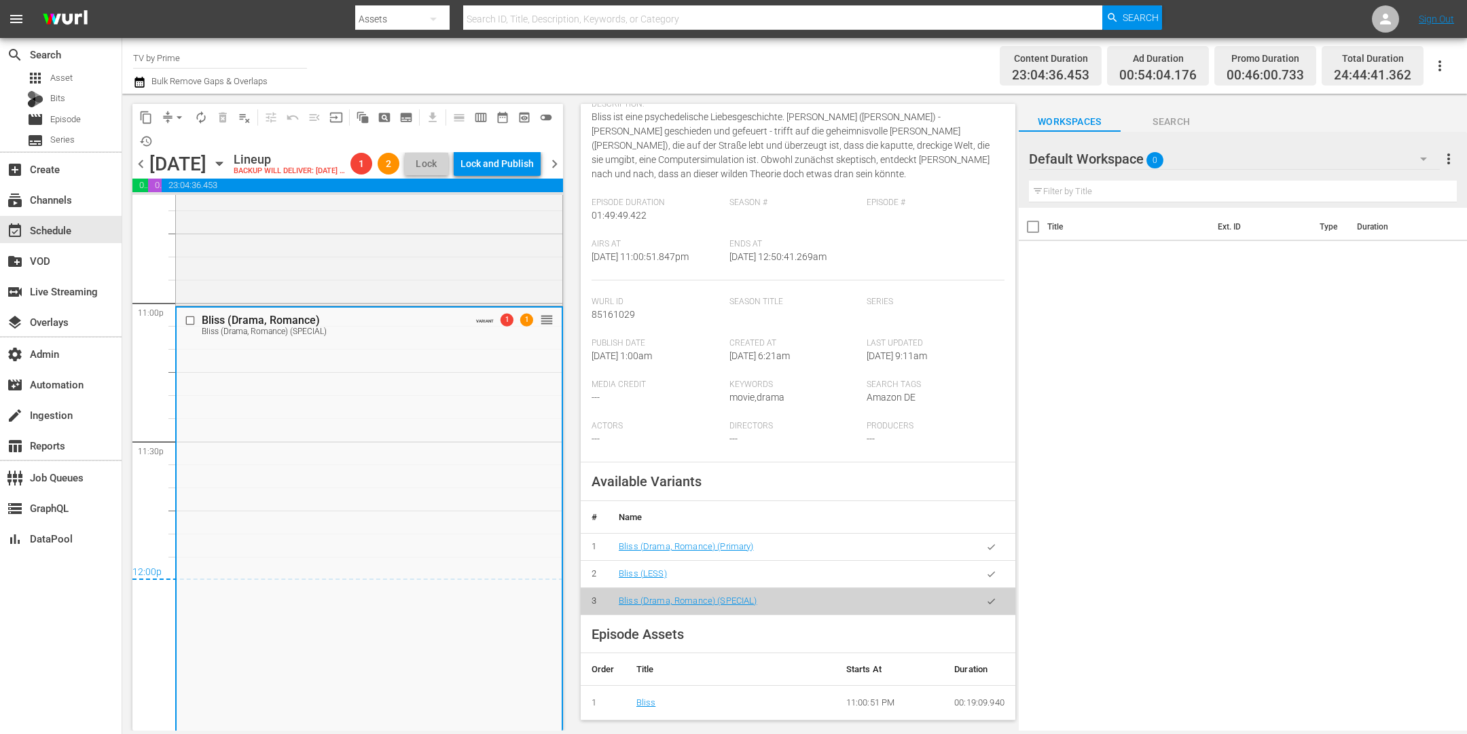
click at [986, 574] on icon "button" at bounding box center [991, 574] width 10 height 10
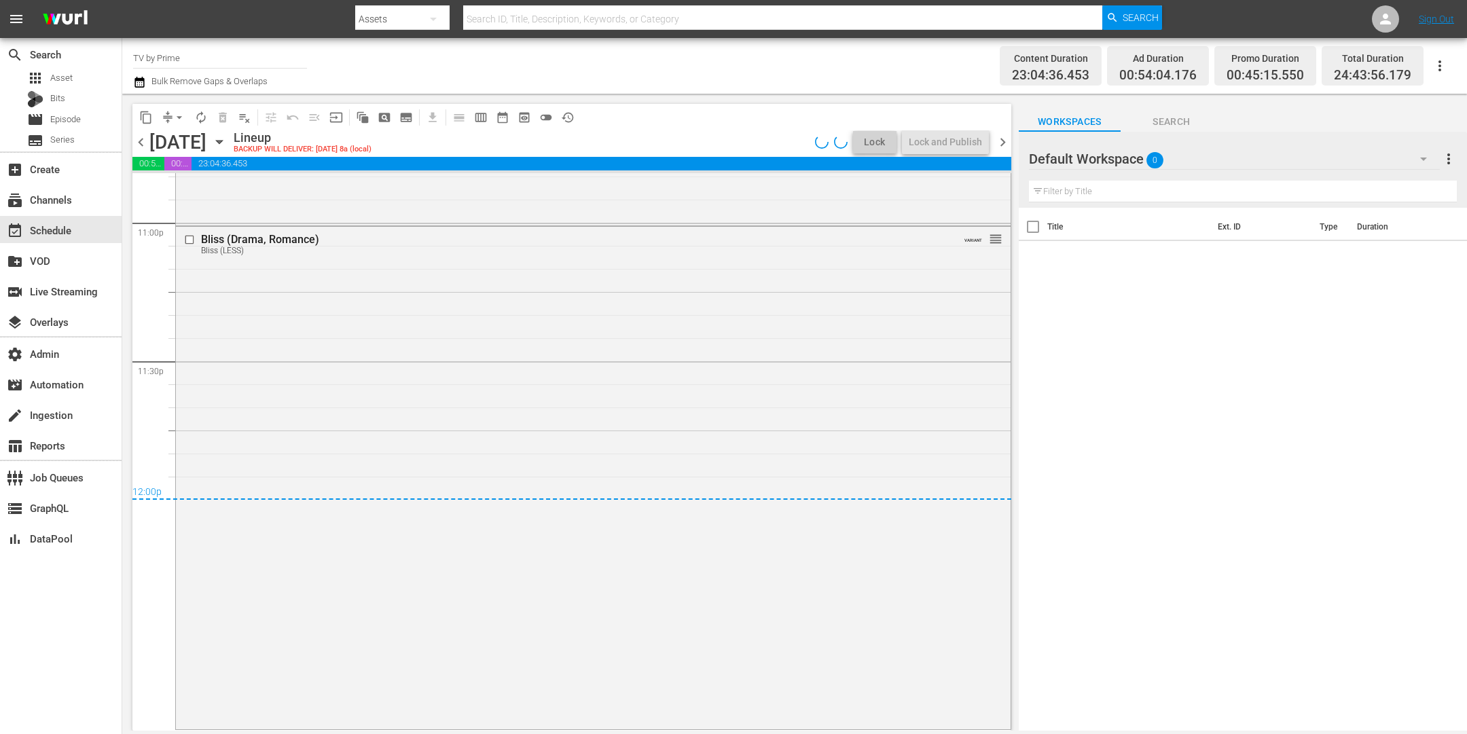
scroll to position [6324, 0]
click at [1005, 140] on span "chevron_right" at bounding box center [1002, 142] width 17 height 17
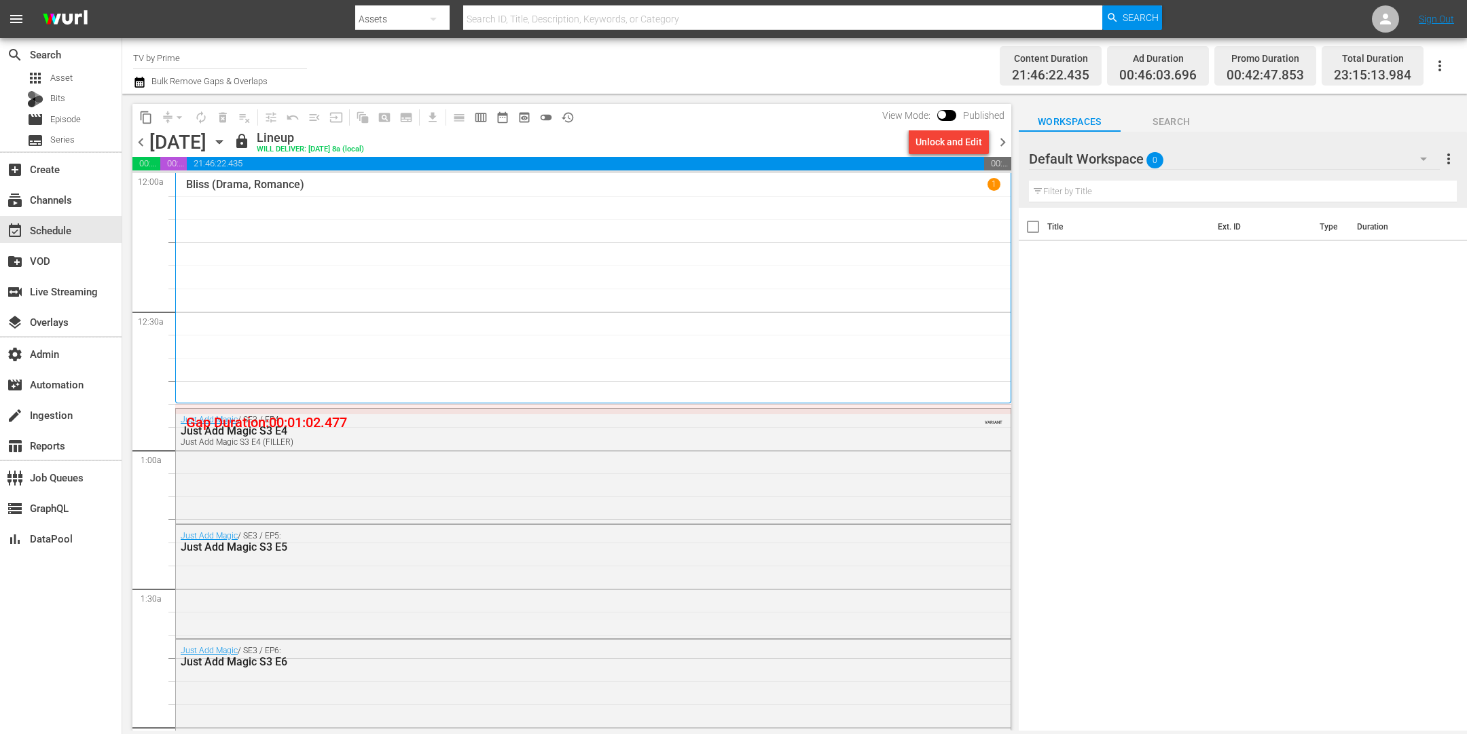
click at [141, 143] on span "chevron_left" at bounding box center [140, 142] width 17 height 17
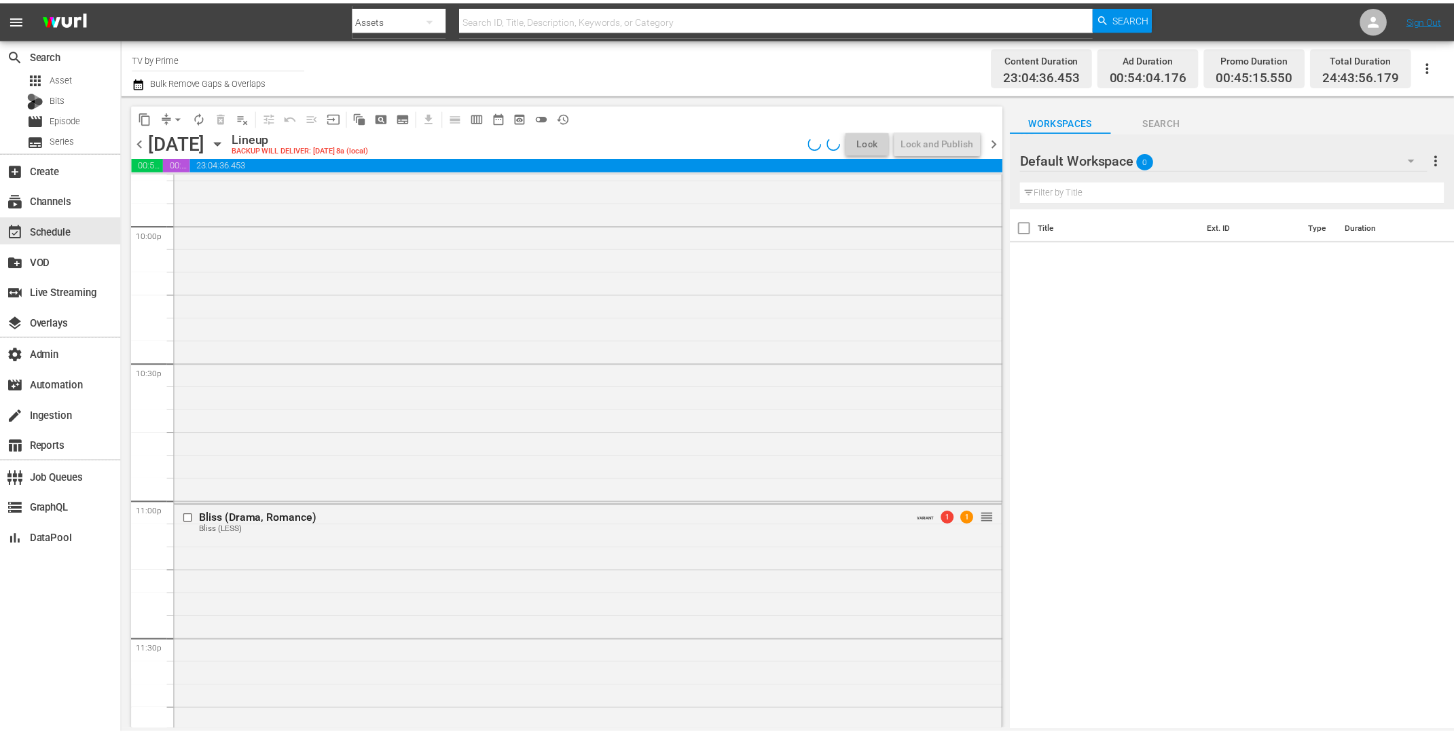
scroll to position [6324, 0]
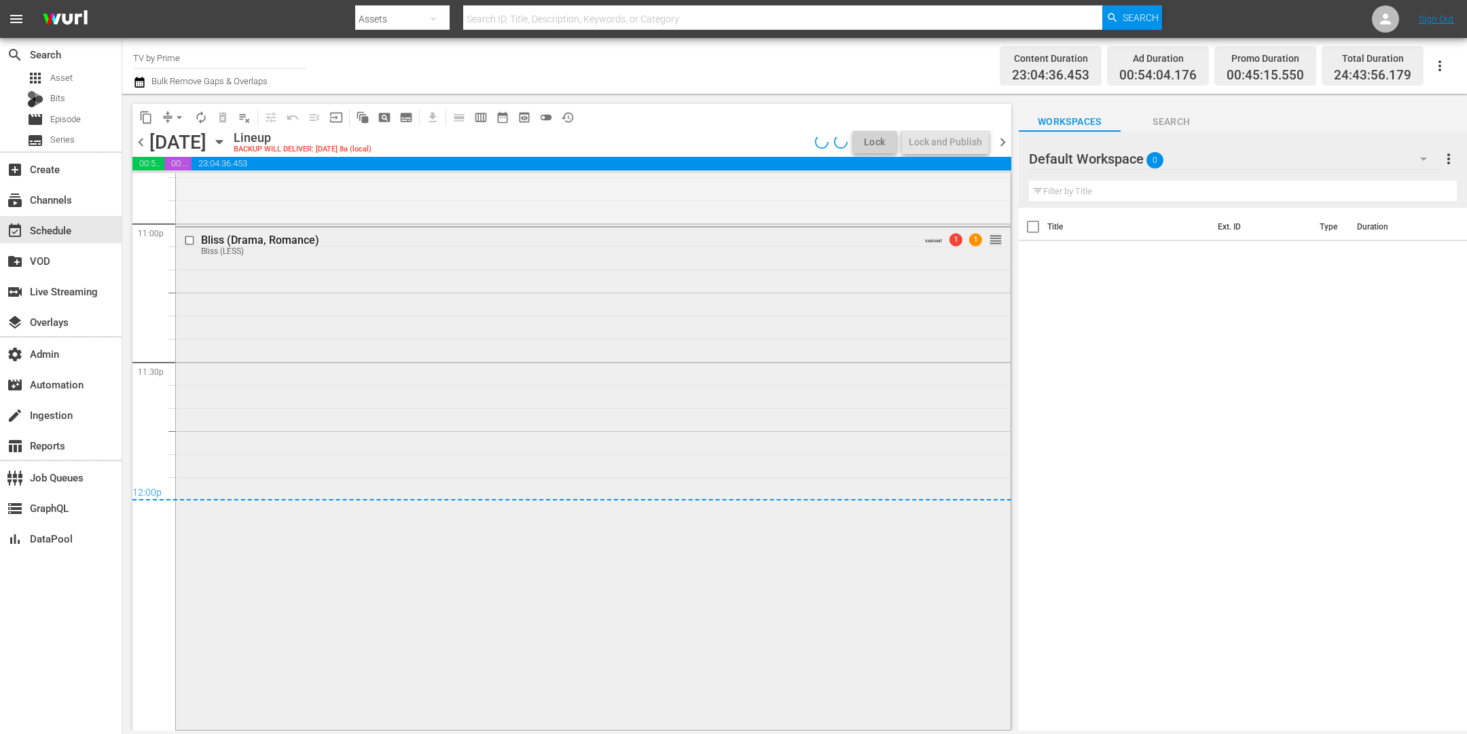
click at [452, 475] on div "Bliss (Drama, Romance) Bliss (LESS) VARIANT 1 1 reorder" at bounding box center [593, 478] width 835 height 500
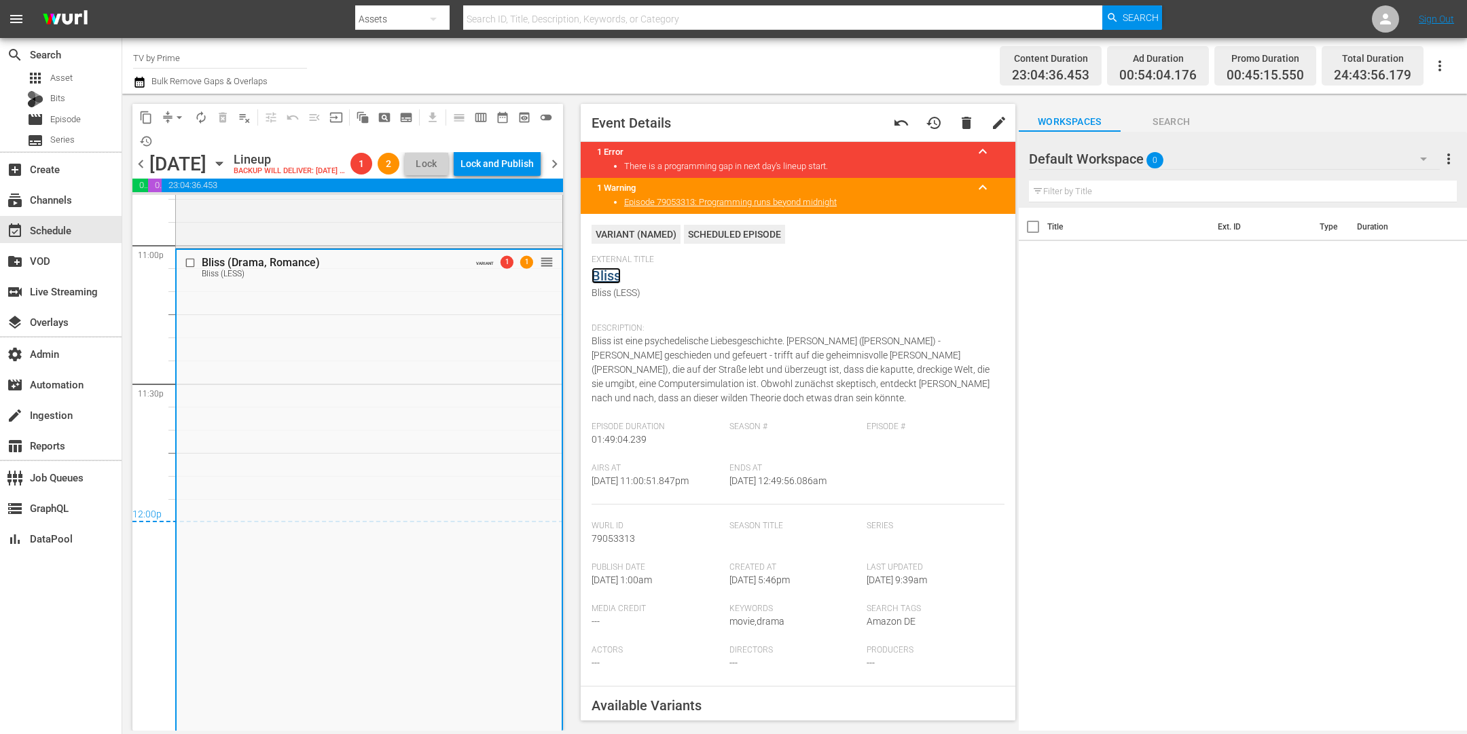
click at [611, 275] on link "Bliss" at bounding box center [606, 276] width 29 height 16
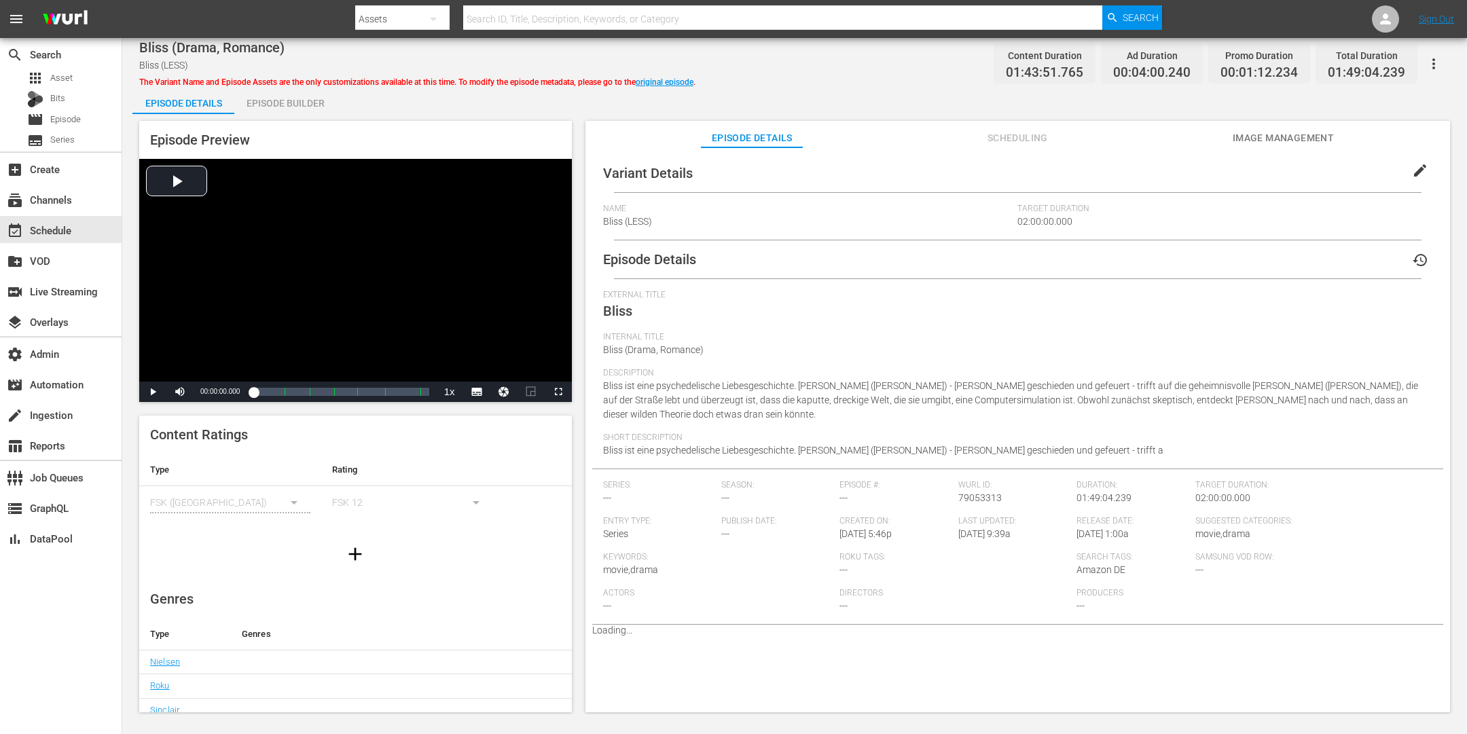
click at [274, 103] on div "Episode Builder" at bounding box center [285, 103] width 102 height 33
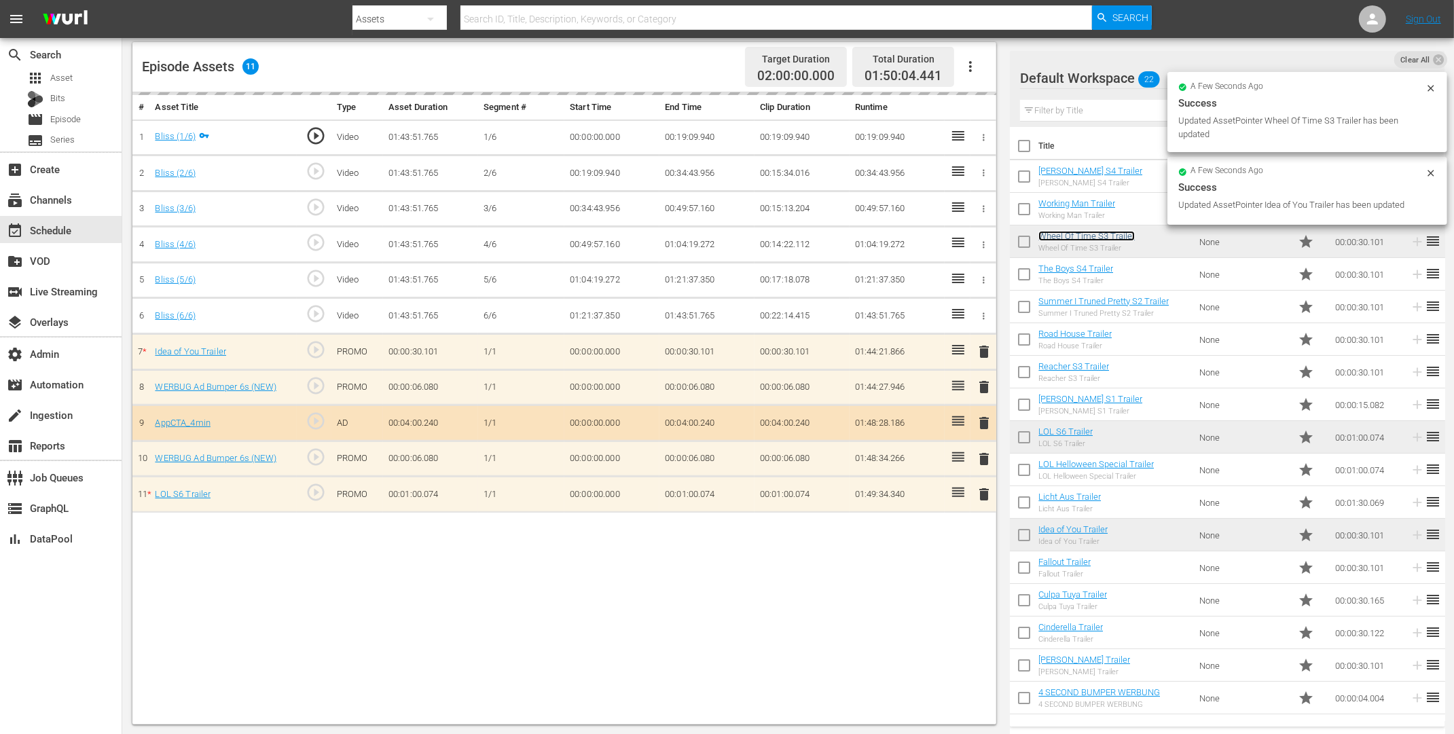
scroll to position [156, 0]
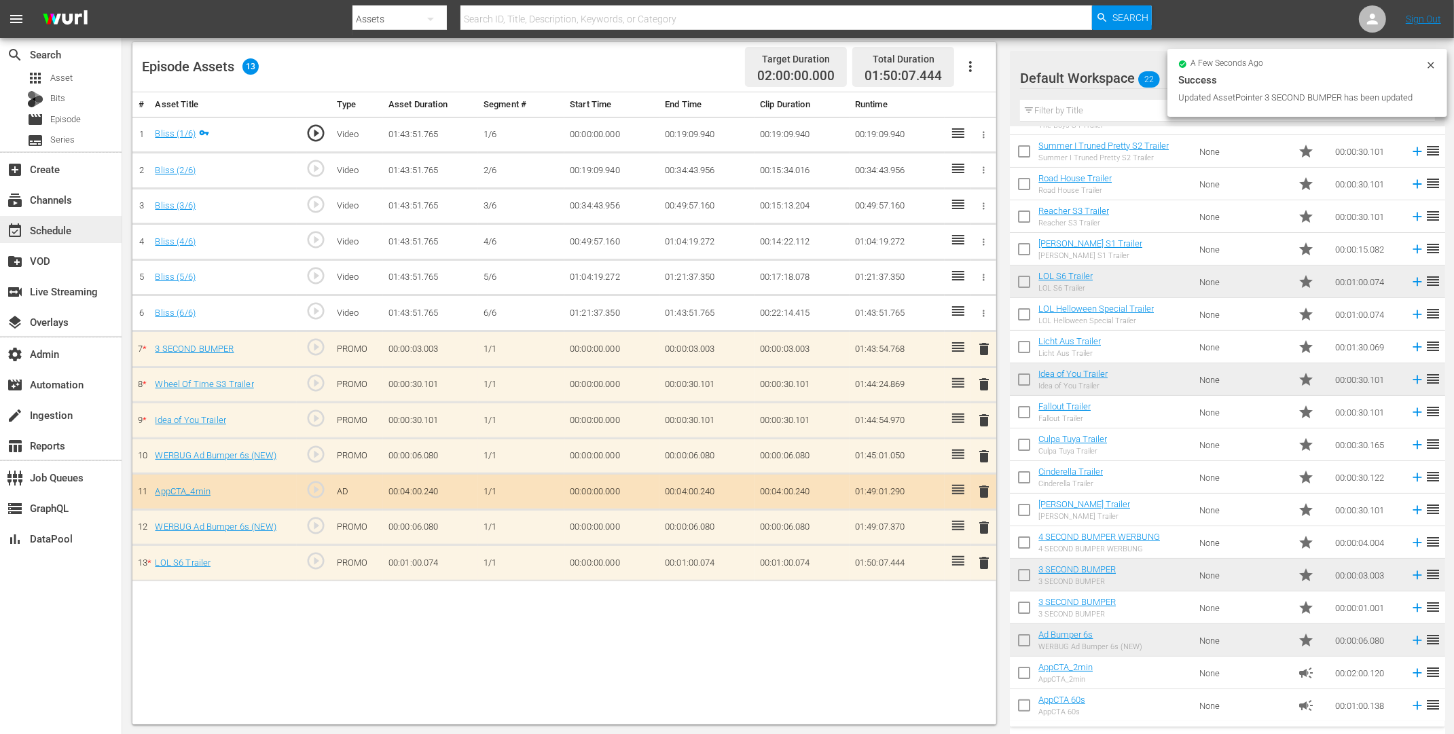
click at [55, 231] on div "event_available Schedule" at bounding box center [38, 228] width 76 height 12
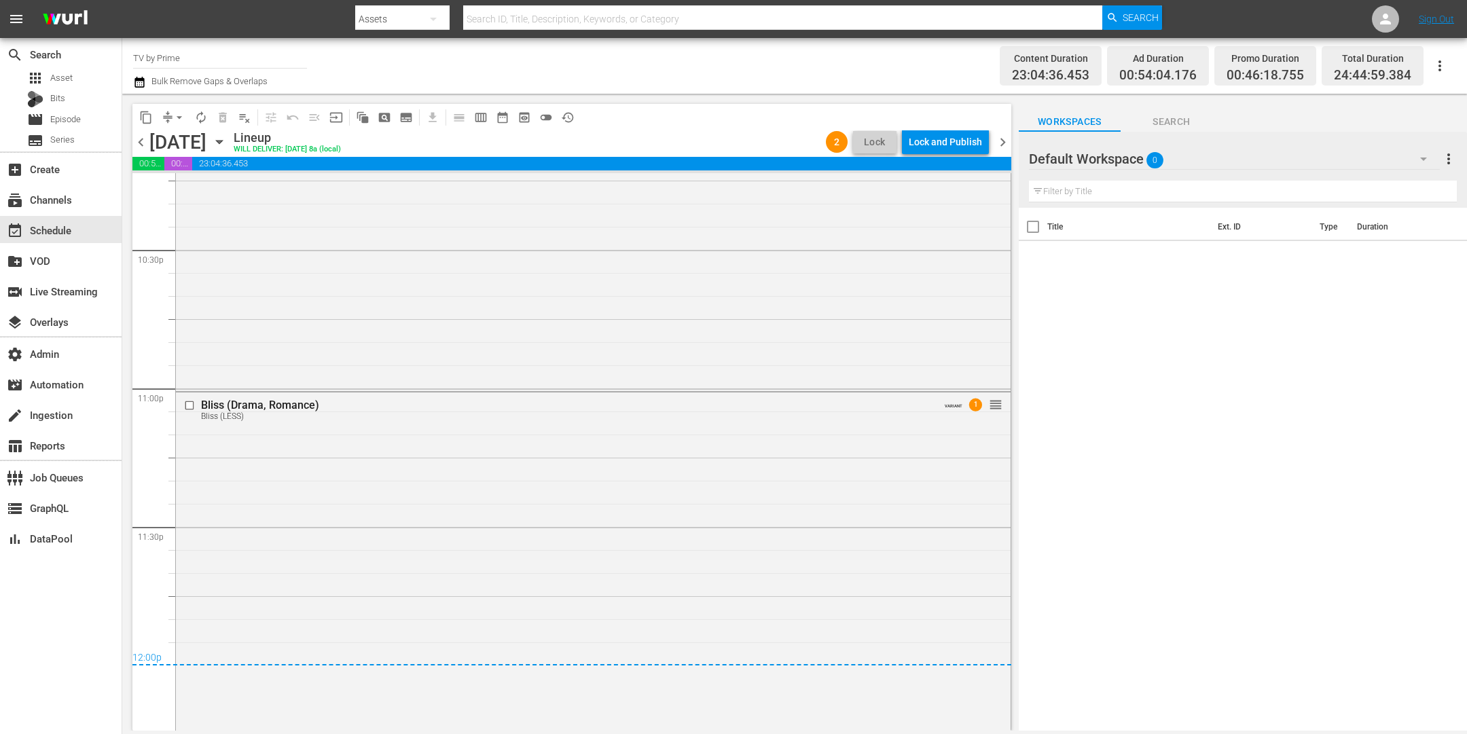
scroll to position [6170, 0]
click at [479, 482] on div "Bliss (Drama, Romance) Bliss (LESS) VARIANT 1 reorder" at bounding box center [593, 634] width 835 height 505
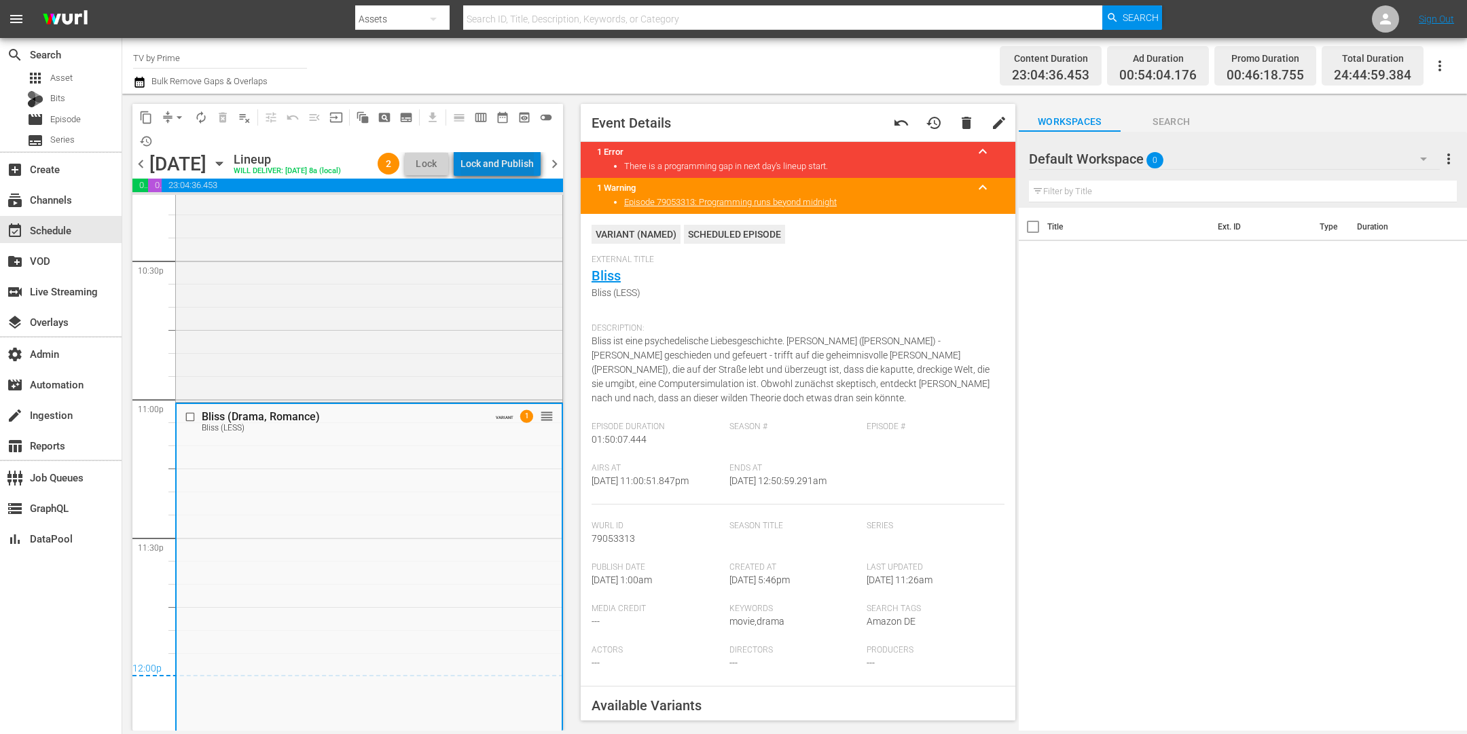
click at [518, 167] on div "Lock and Publish" at bounding box center [497, 163] width 73 height 24
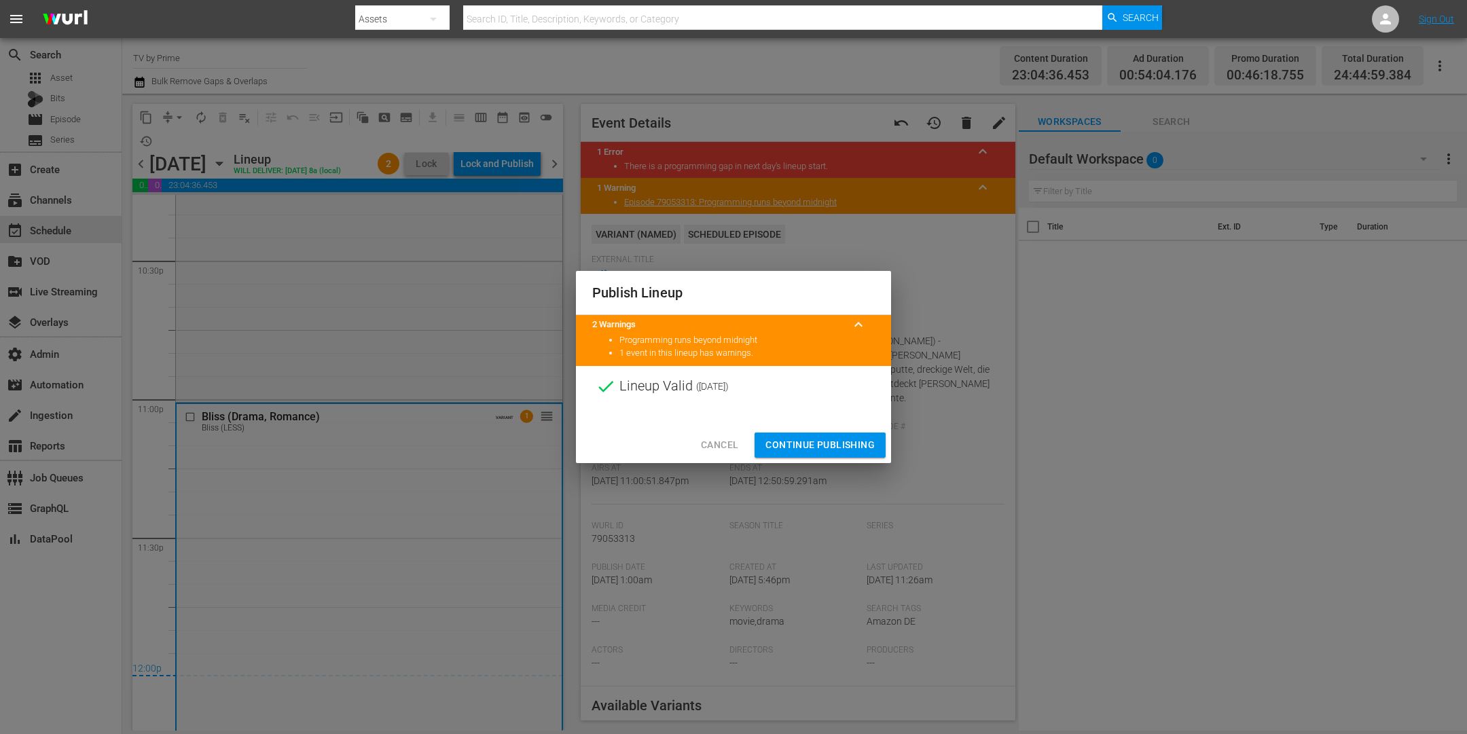
click at [721, 442] on span "Cancel" at bounding box center [719, 445] width 37 height 17
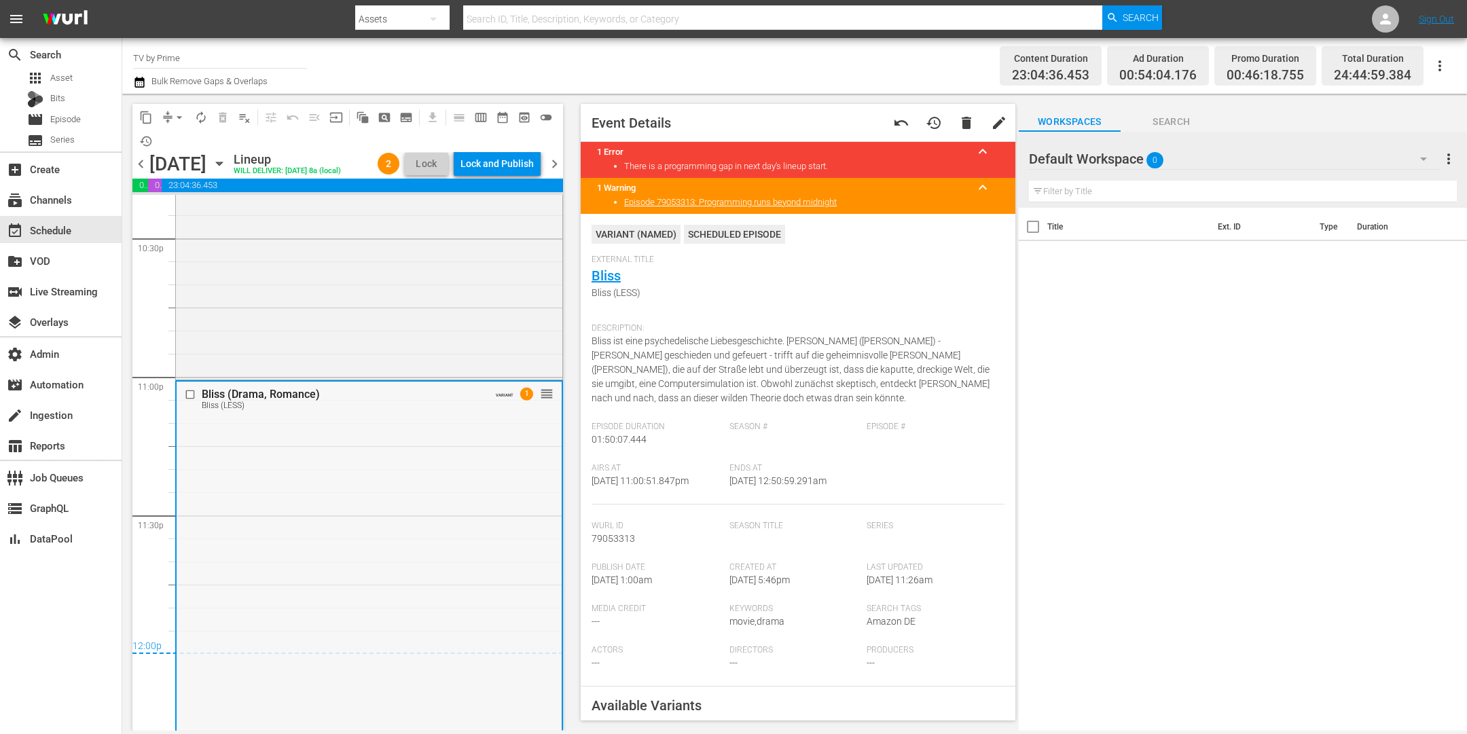
scroll to position [6371, 0]
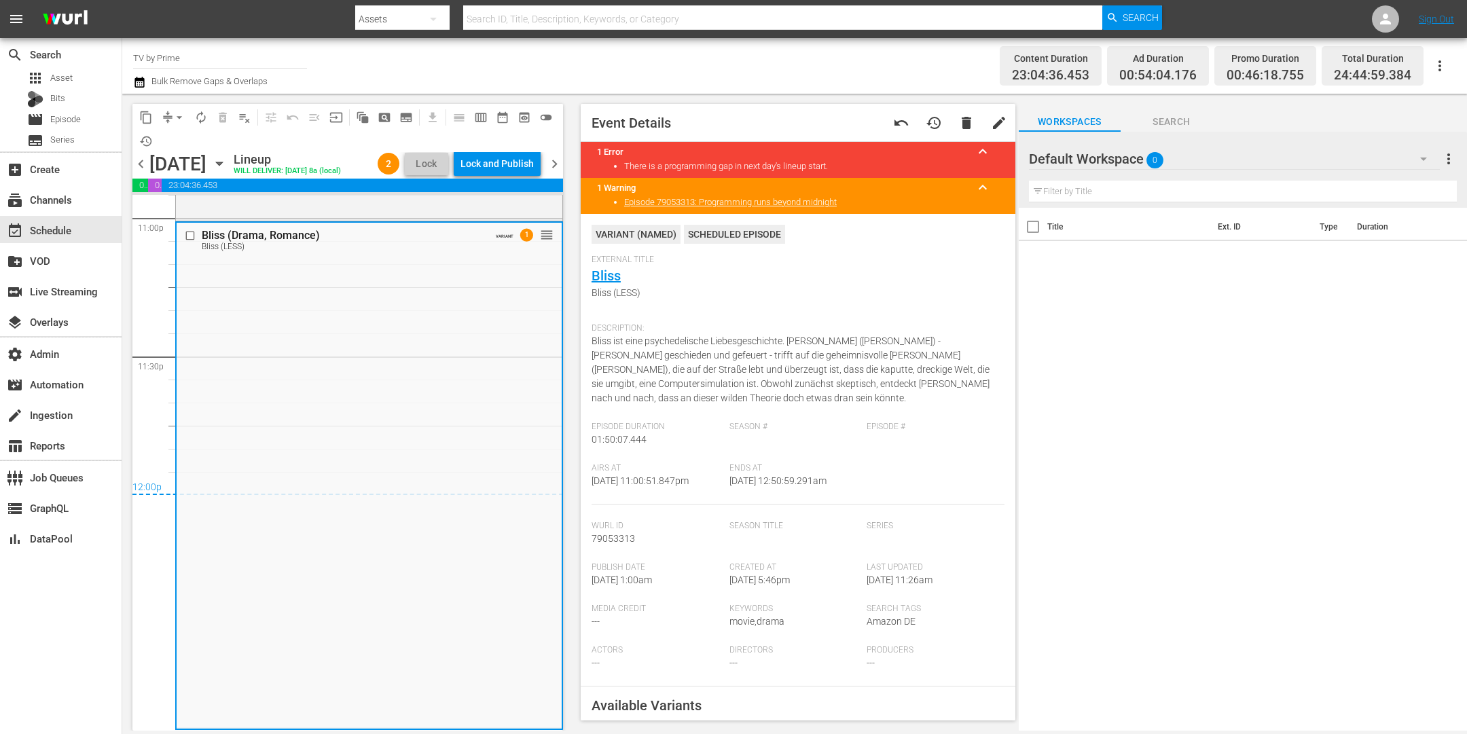
click at [558, 173] on span "chevron_right" at bounding box center [554, 164] width 17 height 17
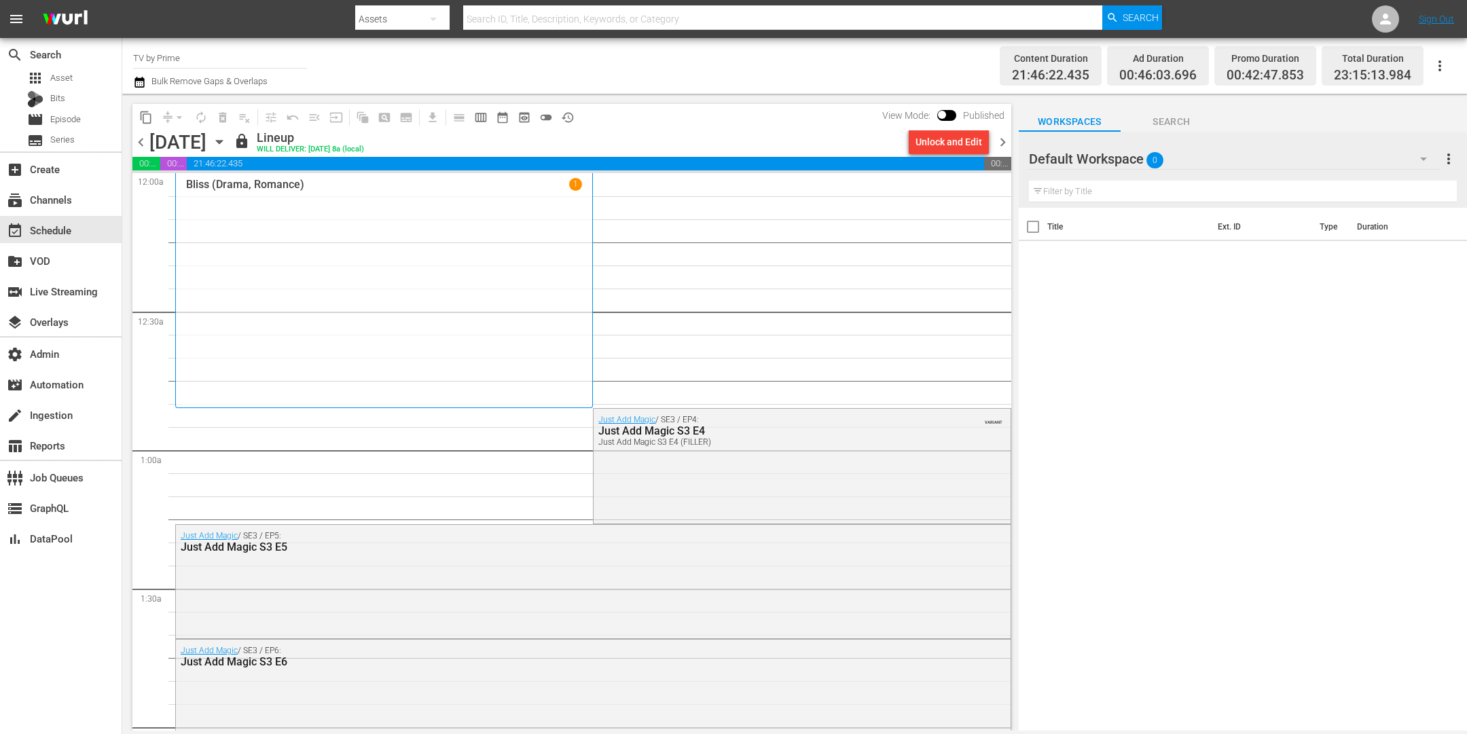
click at [141, 141] on span "chevron_left" at bounding box center [140, 142] width 17 height 17
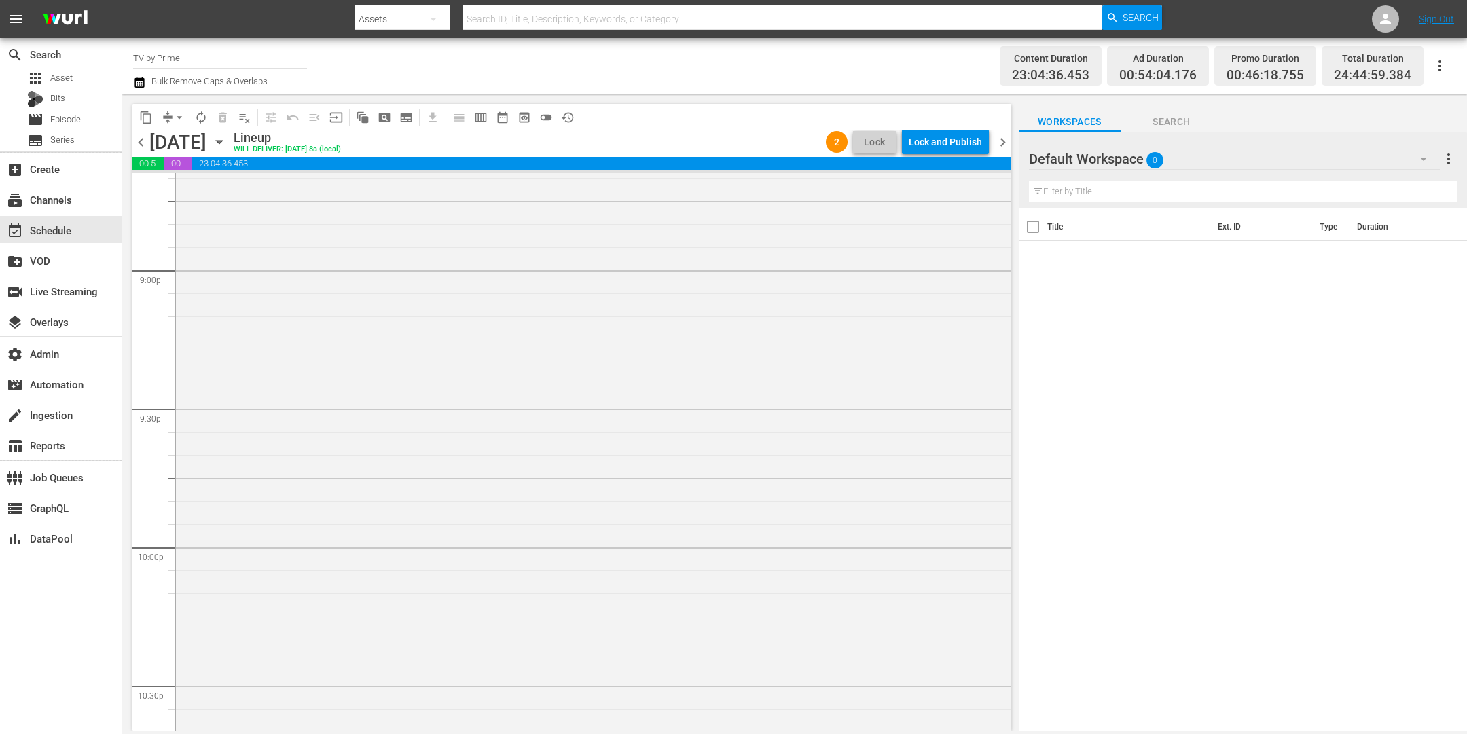
scroll to position [6328, 0]
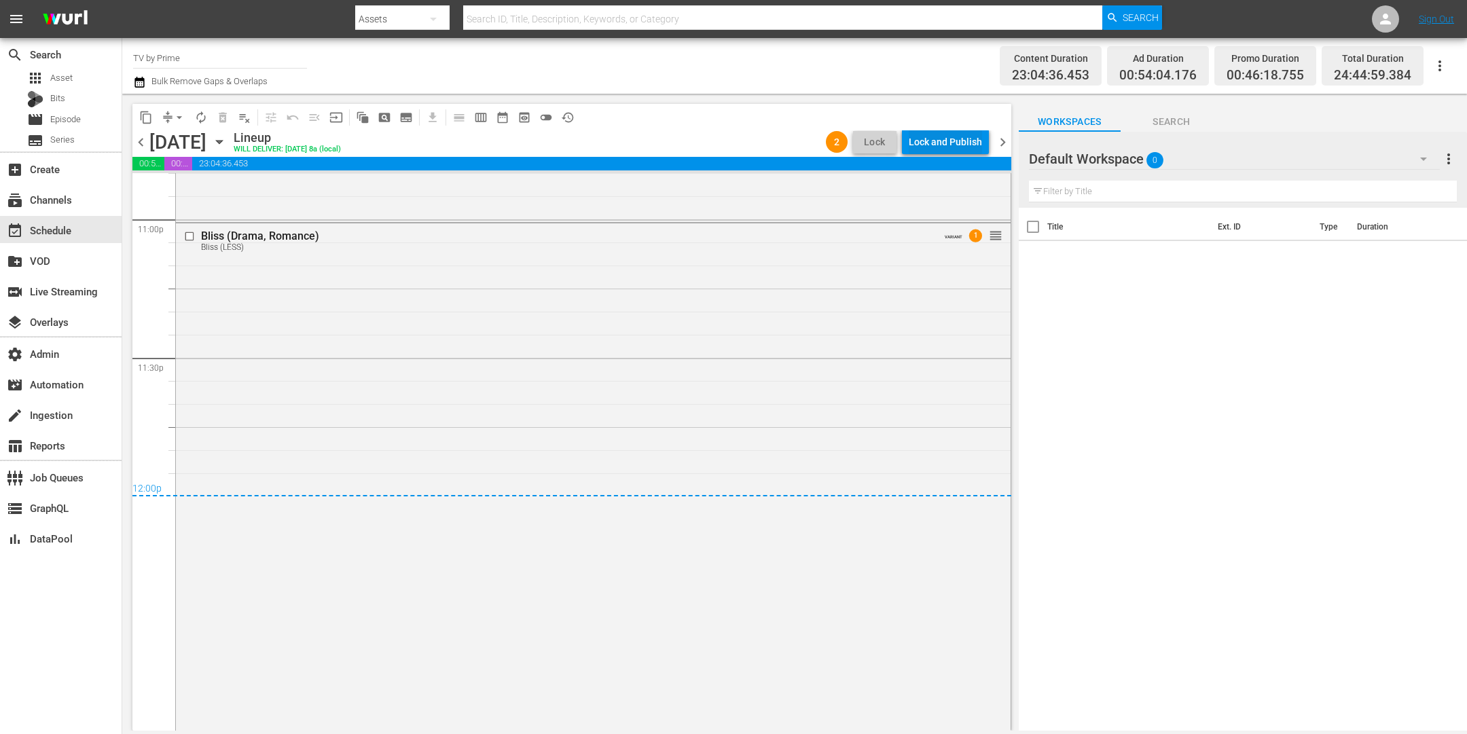
click at [982, 148] on button "Lock and Publish" at bounding box center [945, 142] width 87 height 24
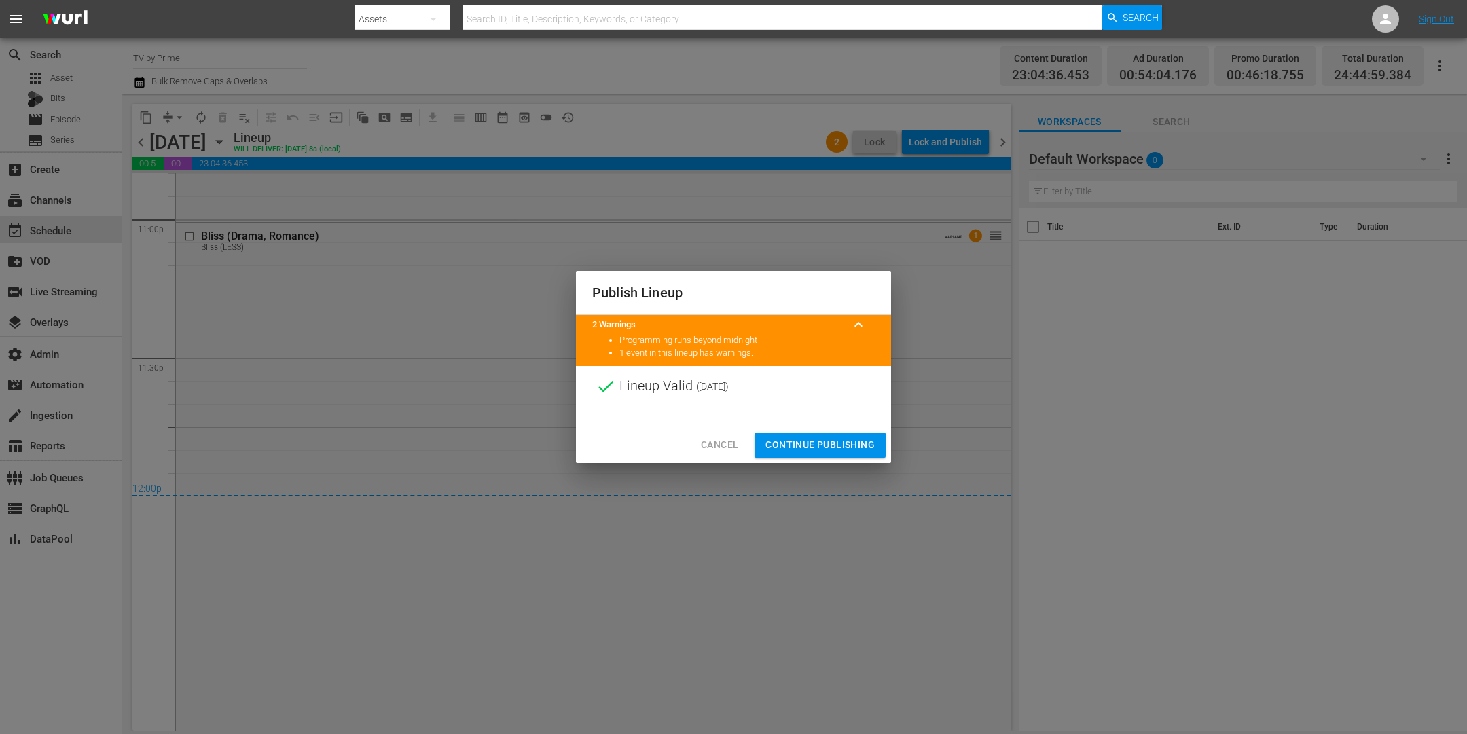
click at [841, 452] on span "Continue Publishing" at bounding box center [820, 445] width 109 height 17
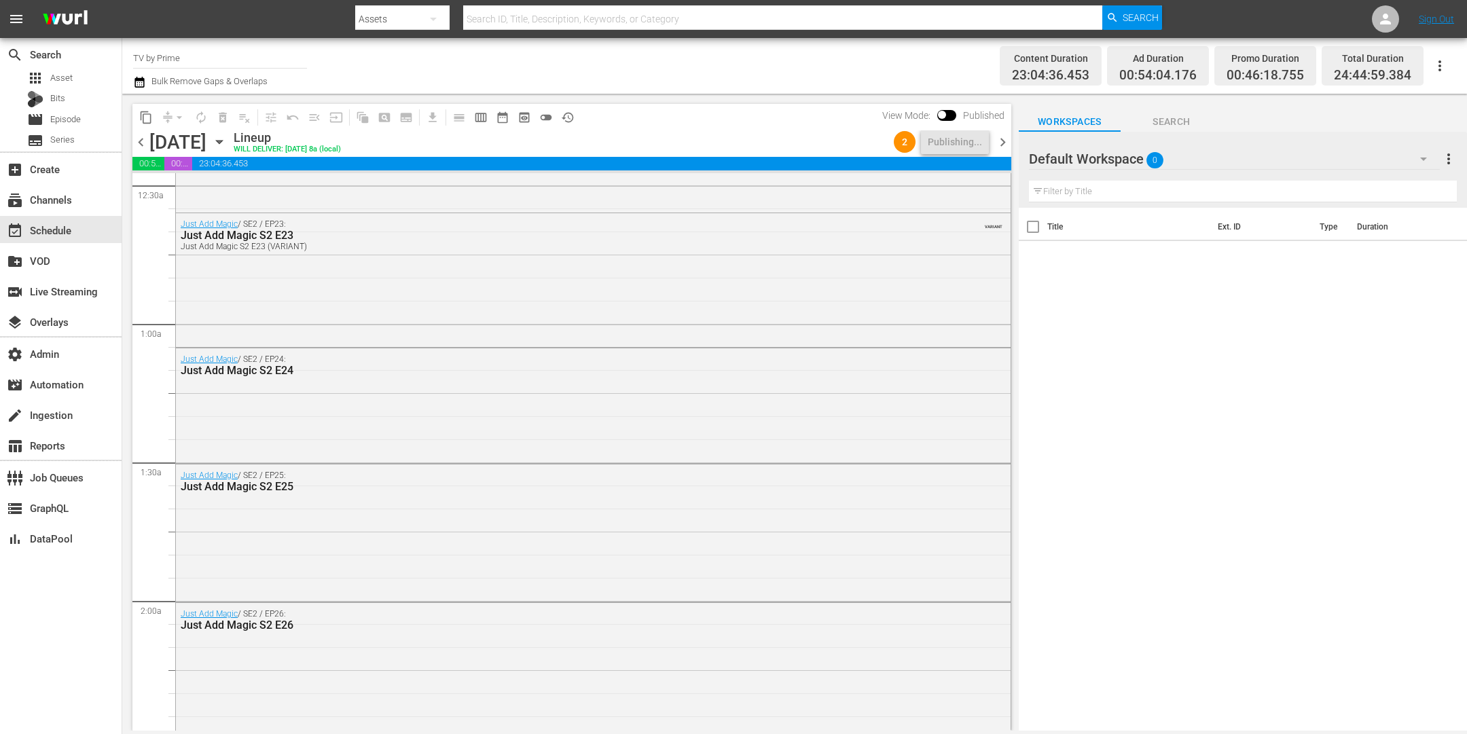
scroll to position [0, 0]
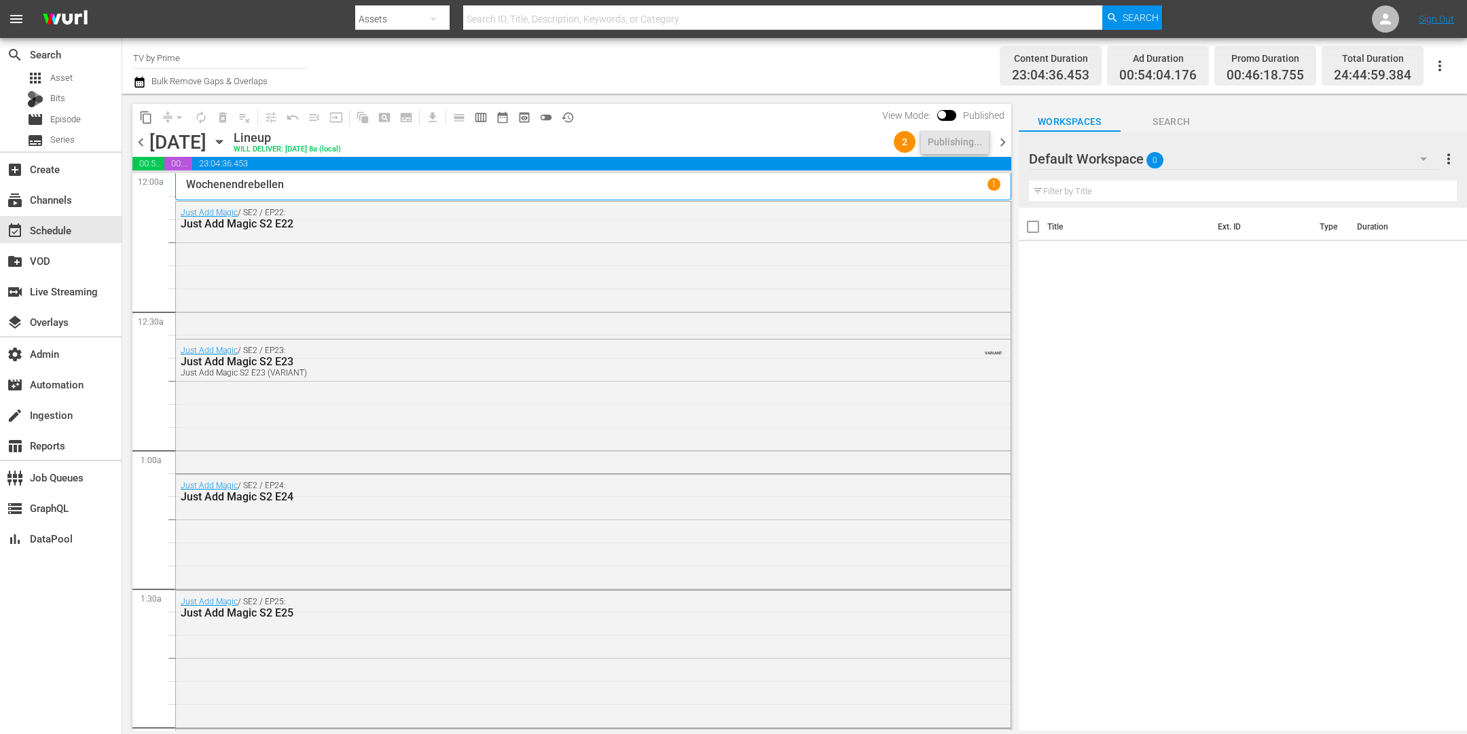
click at [998, 143] on span "chevron_right" at bounding box center [1002, 142] width 17 height 17
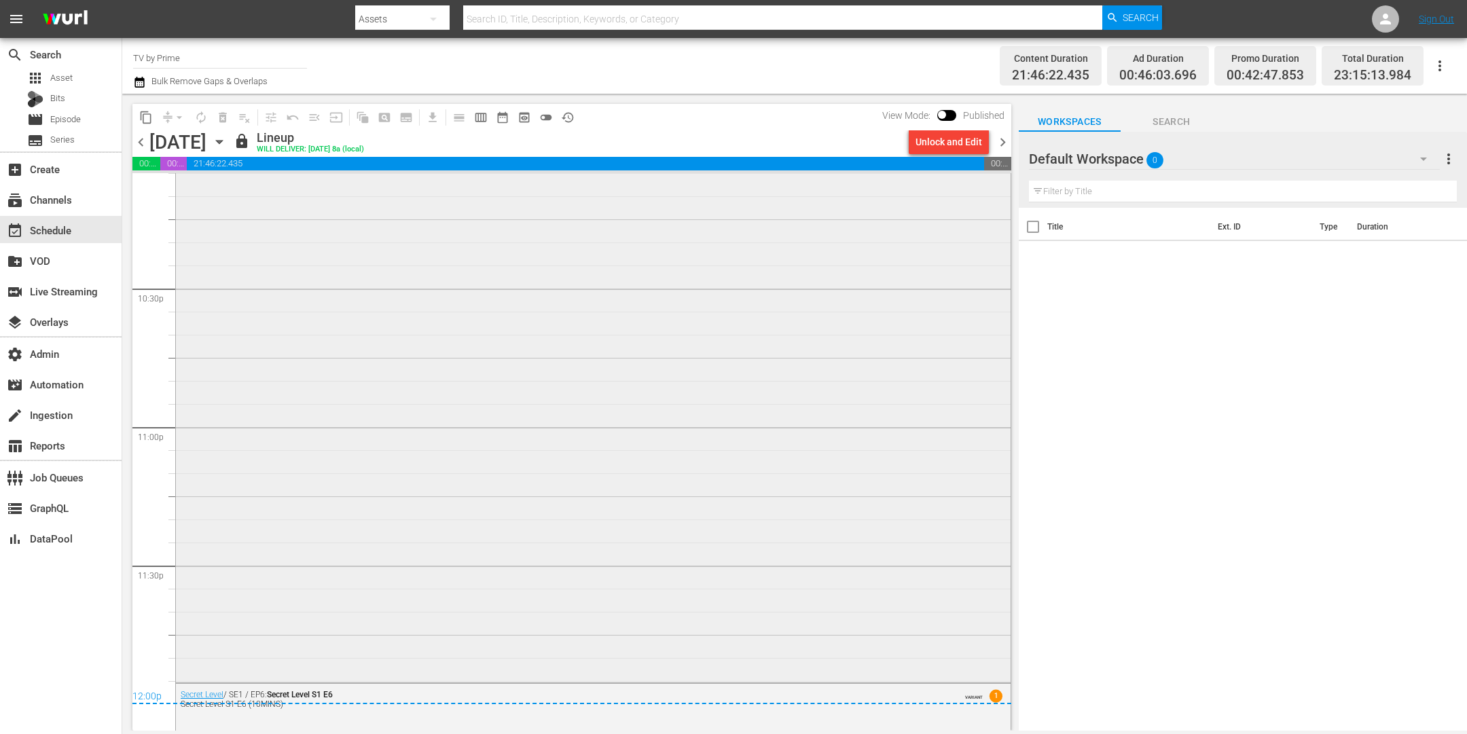
scroll to position [6068, 0]
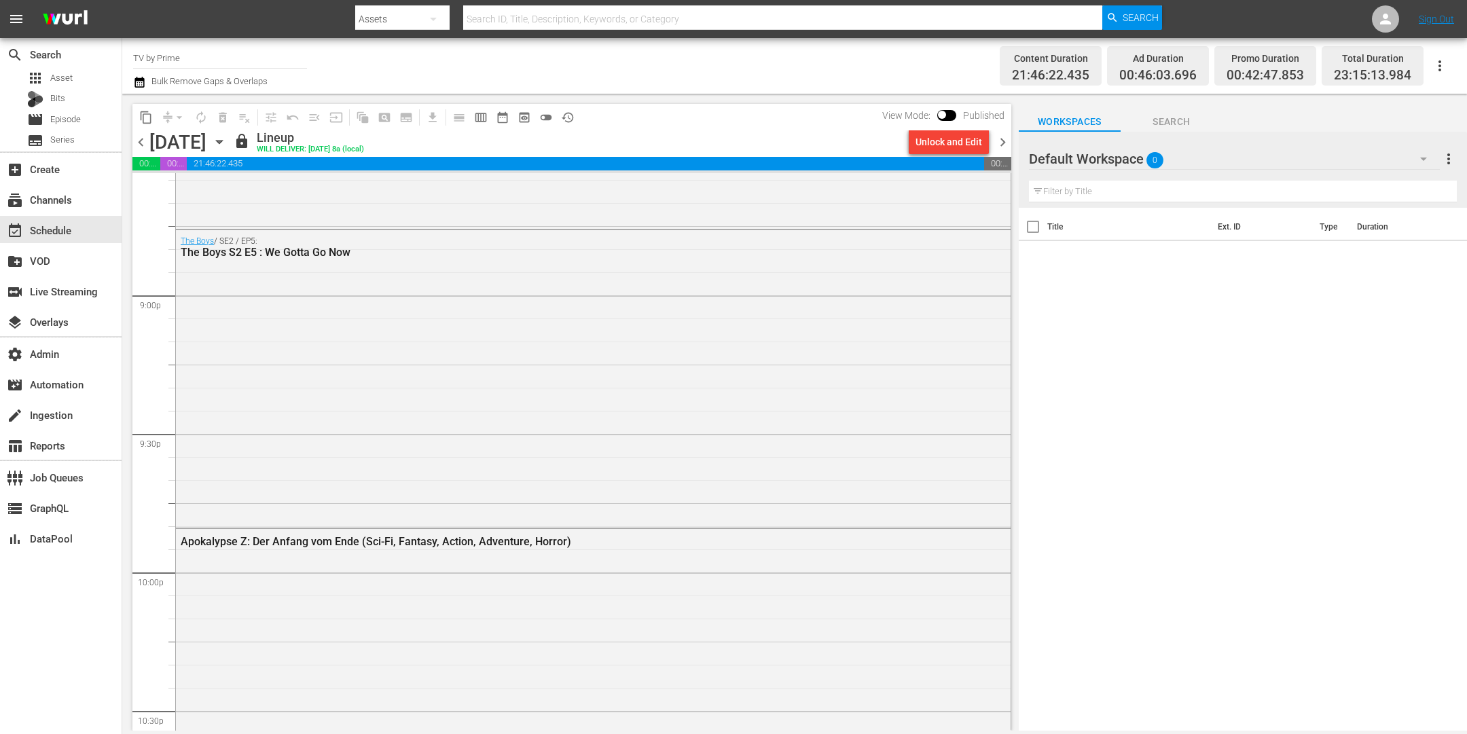
scroll to position [5401, 0]
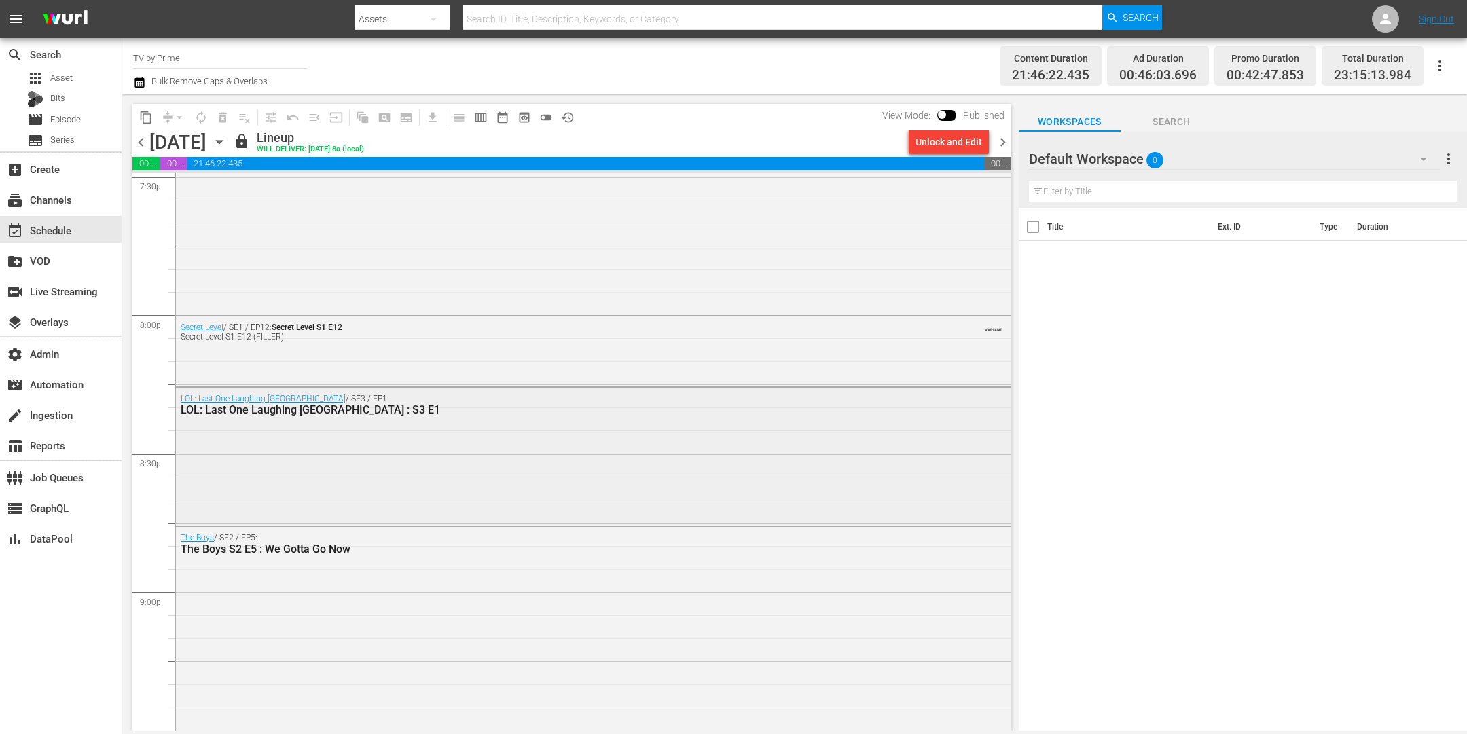
click at [278, 426] on div "LOL: Last One Laughing [GEOGRAPHIC_DATA] / SE3 / EP1: LOL: Last One Laughing [G…" at bounding box center [593, 455] width 835 height 134
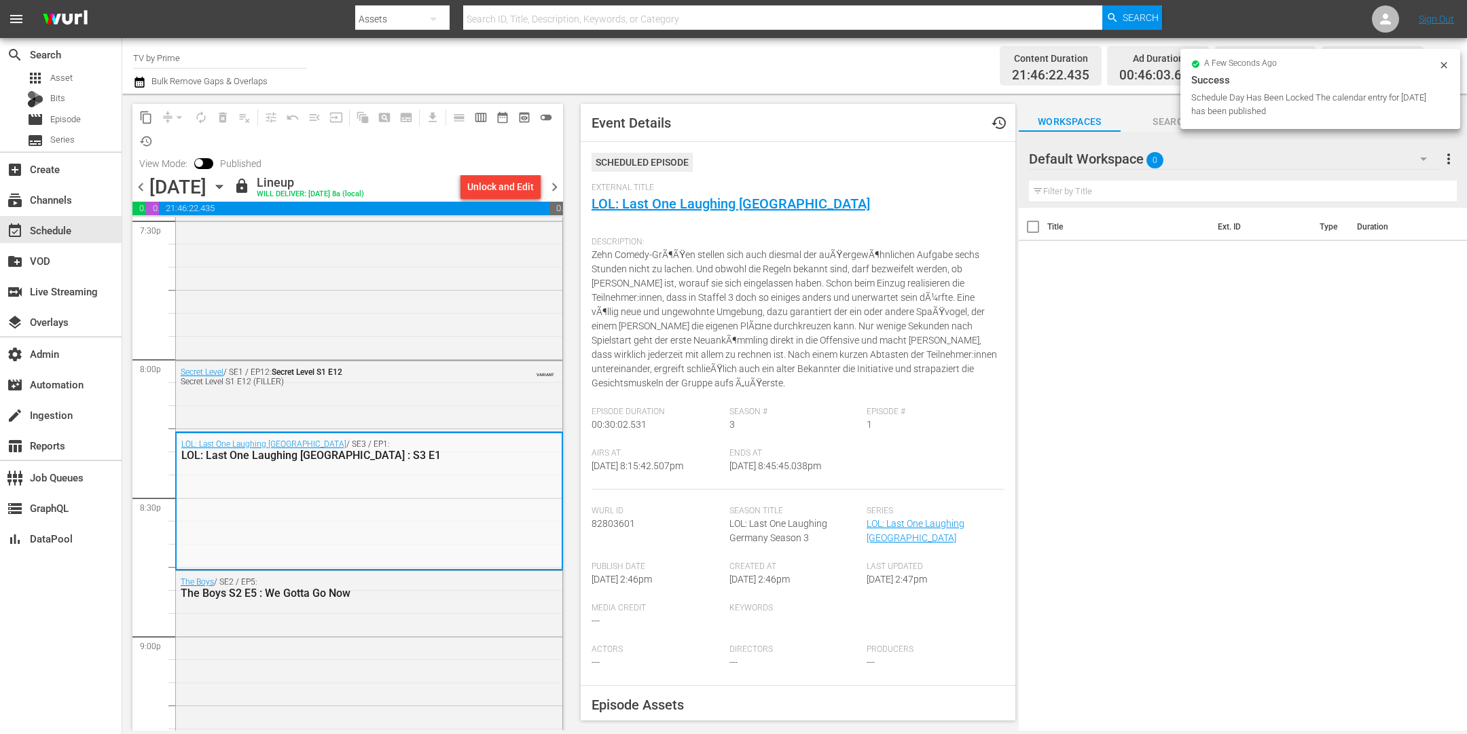
click at [222, 185] on icon "button" at bounding box center [219, 186] width 6 height 3
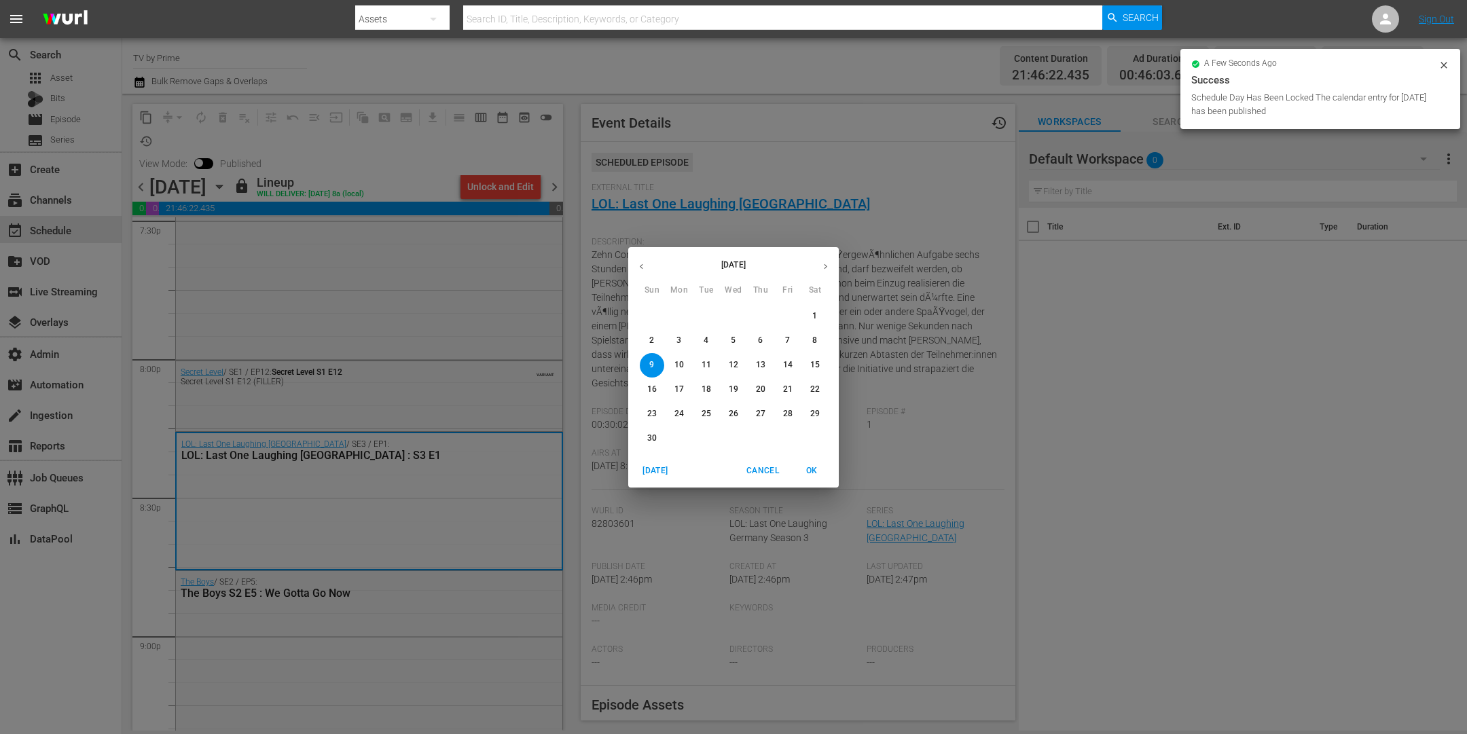
click at [640, 267] on icon "button" at bounding box center [641, 267] width 10 height 10
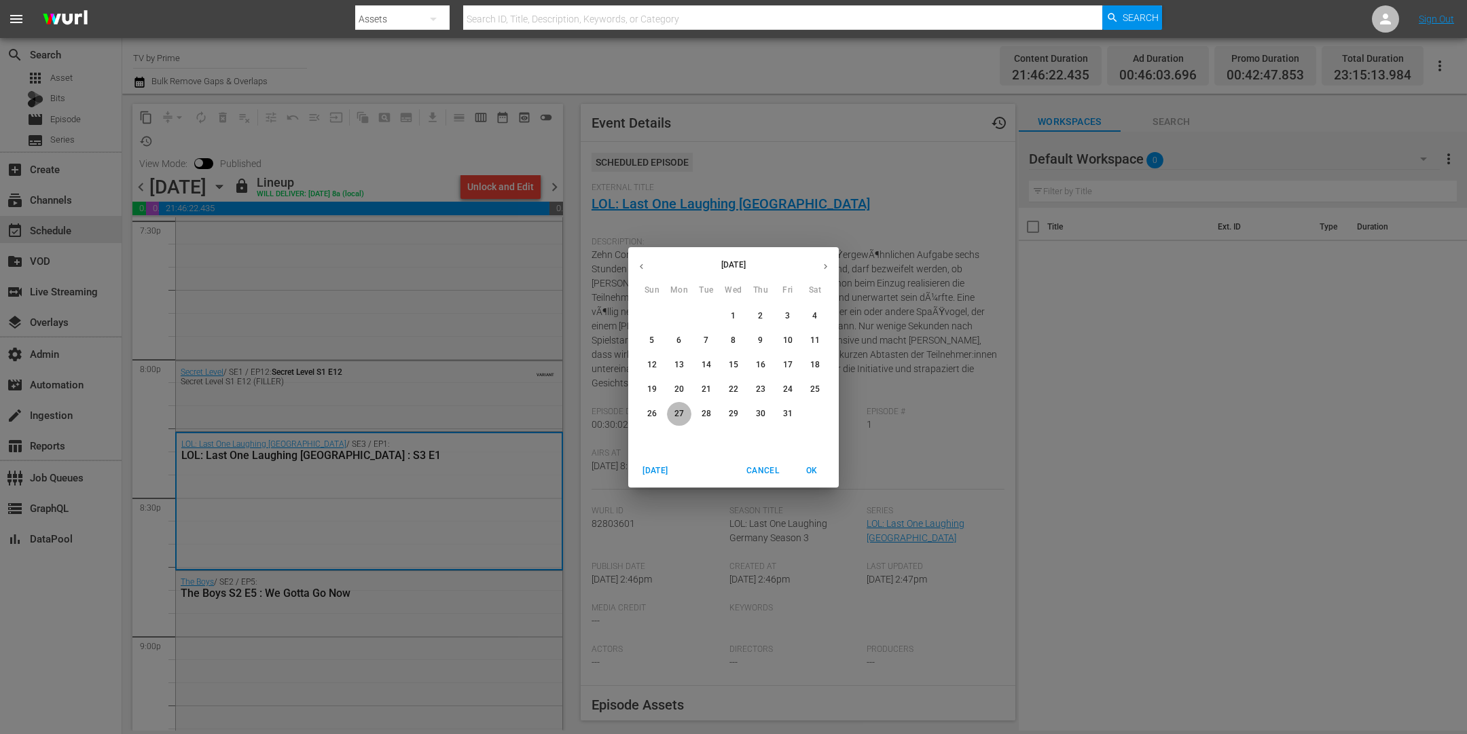
click at [683, 418] on p "27" at bounding box center [679, 414] width 10 height 12
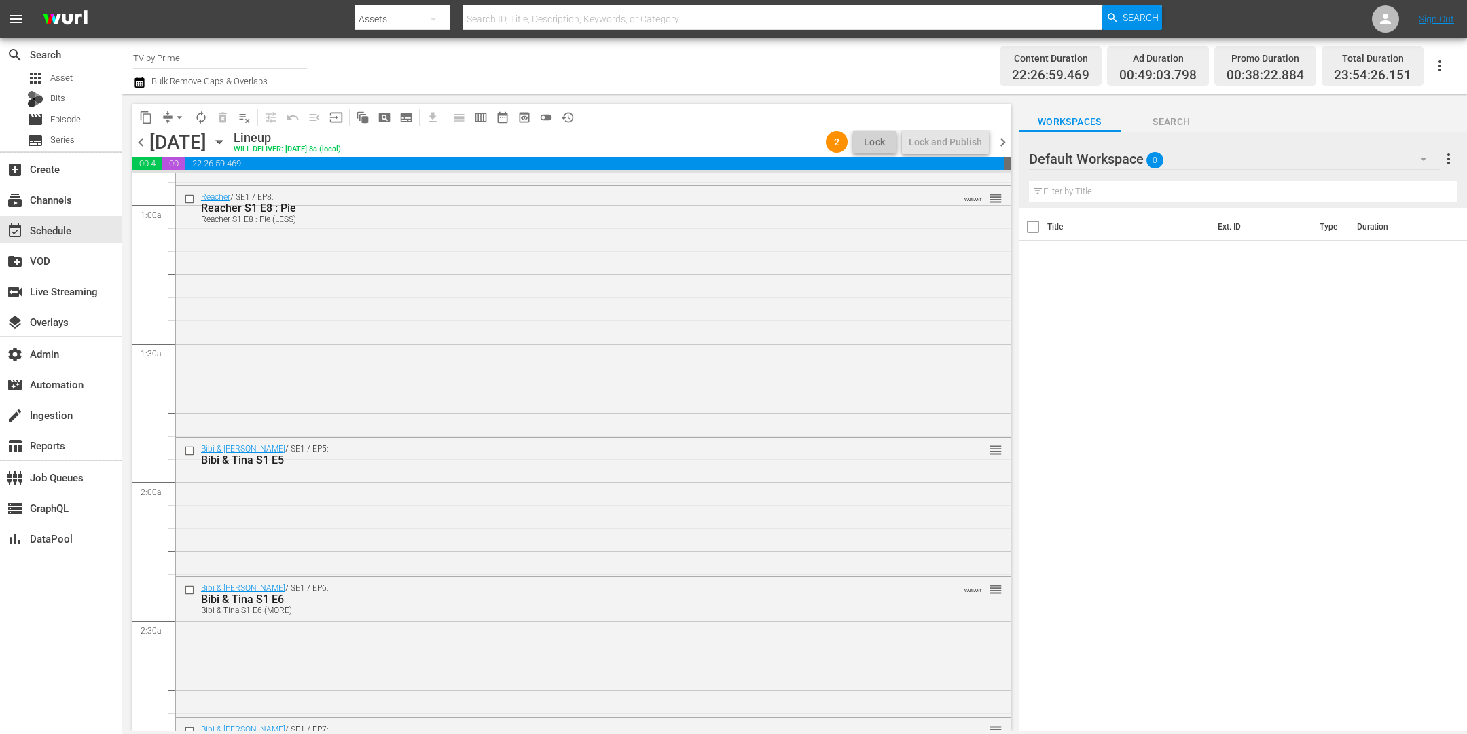
scroll to position [57, 0]
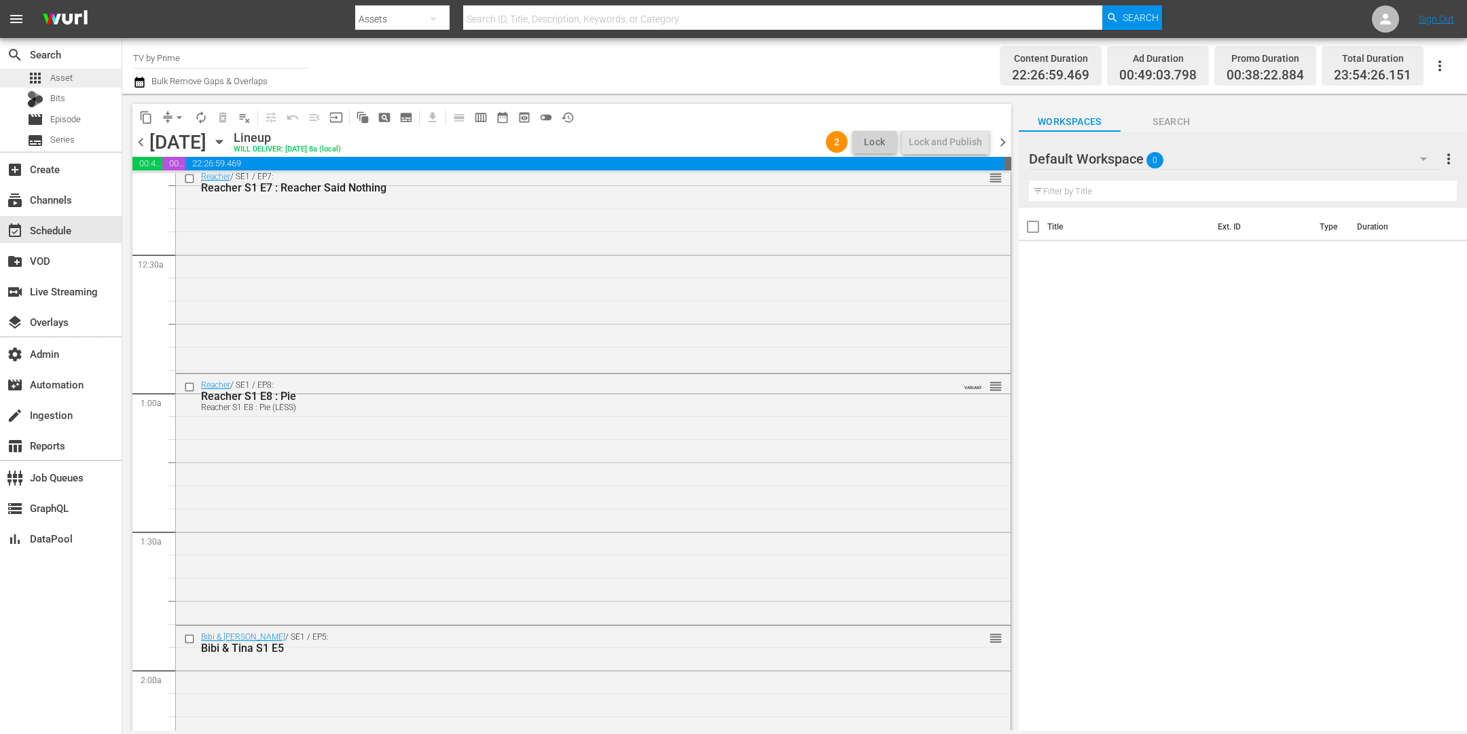
click at [56, 83] on span "Asset" at bounding box center [61, 78] width 22 height 14
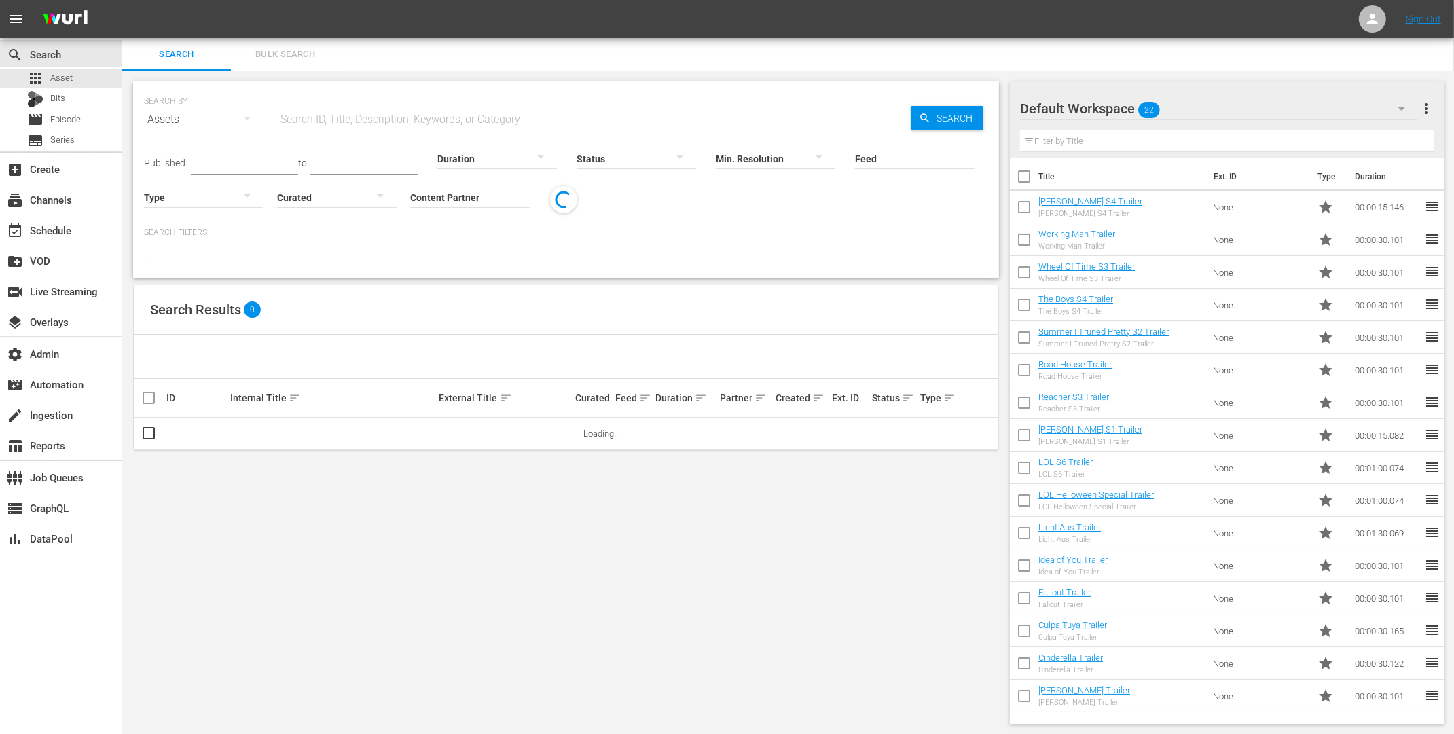
click at [455, 195] on input "Content Partner" at bounding box center [470, 198] width 120 height 49
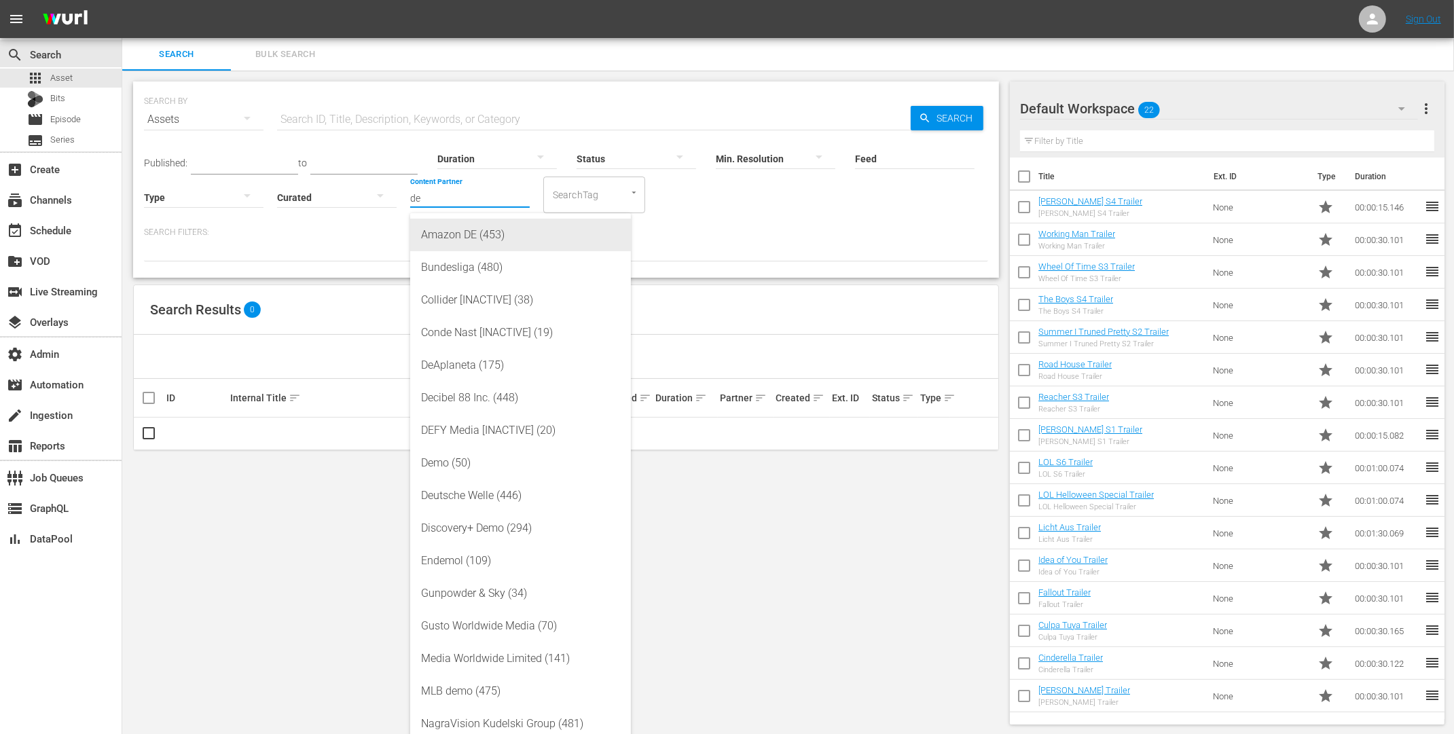
click at [501, 235] on div "Amazon DE (453)" at bounding box center [520, 235] width 199 height 33
type input "Amazon DE (453)"
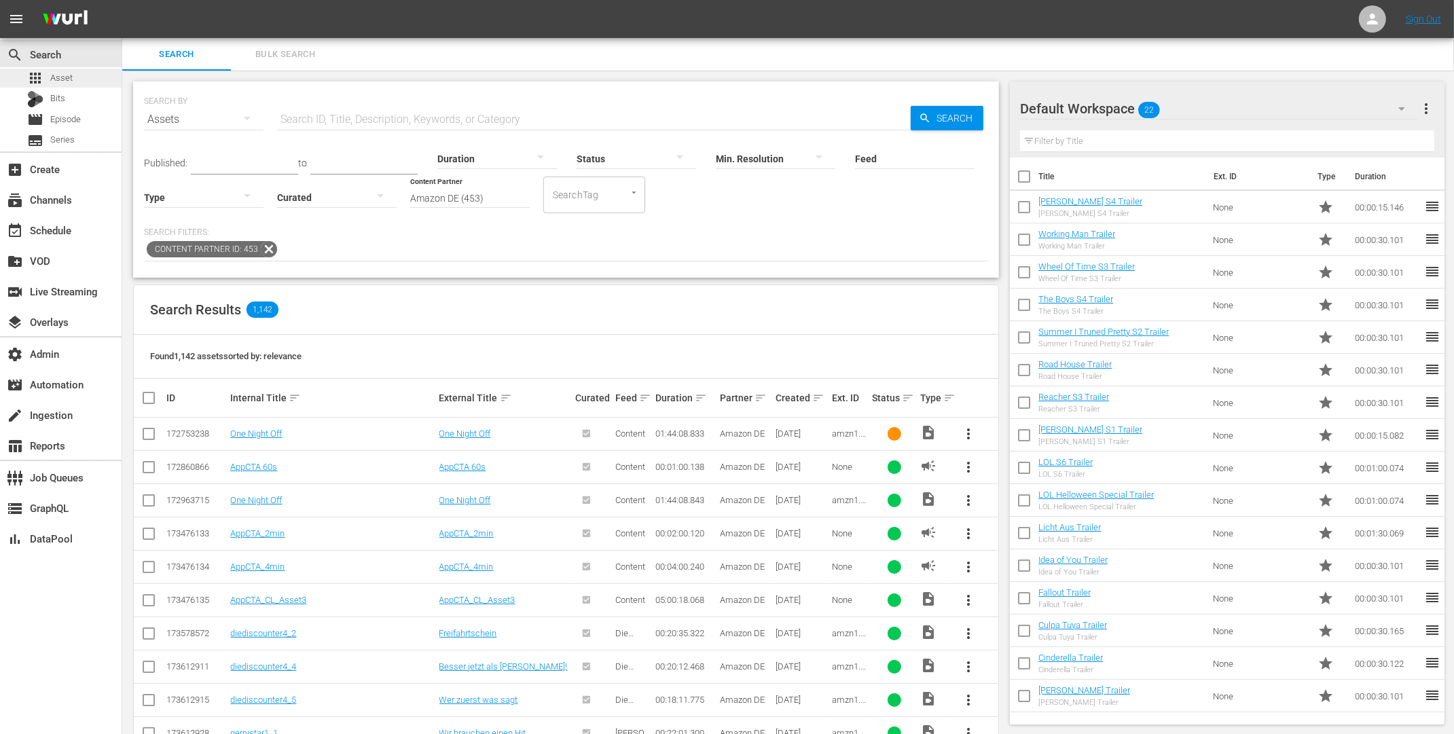
click at [77, 83] on div "apps Asset" at bounding box center [61, 78] width 122 height 19
click at [65, 230] on div "event_available Schedule" at bounding box center [38, 228] width 76 height 12
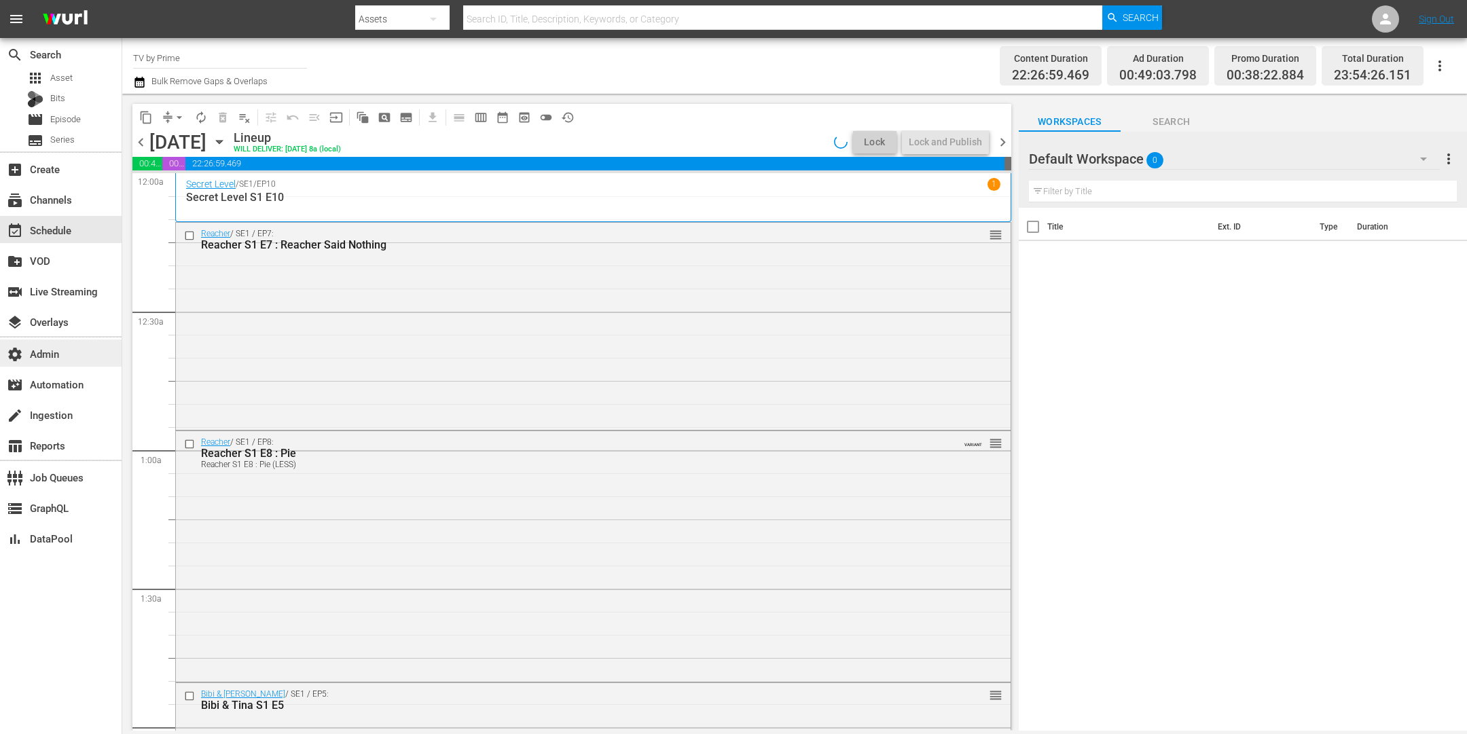
click at [37, 358] on div "settings Admin" at bounding box center [38, 352] width 76 height 12
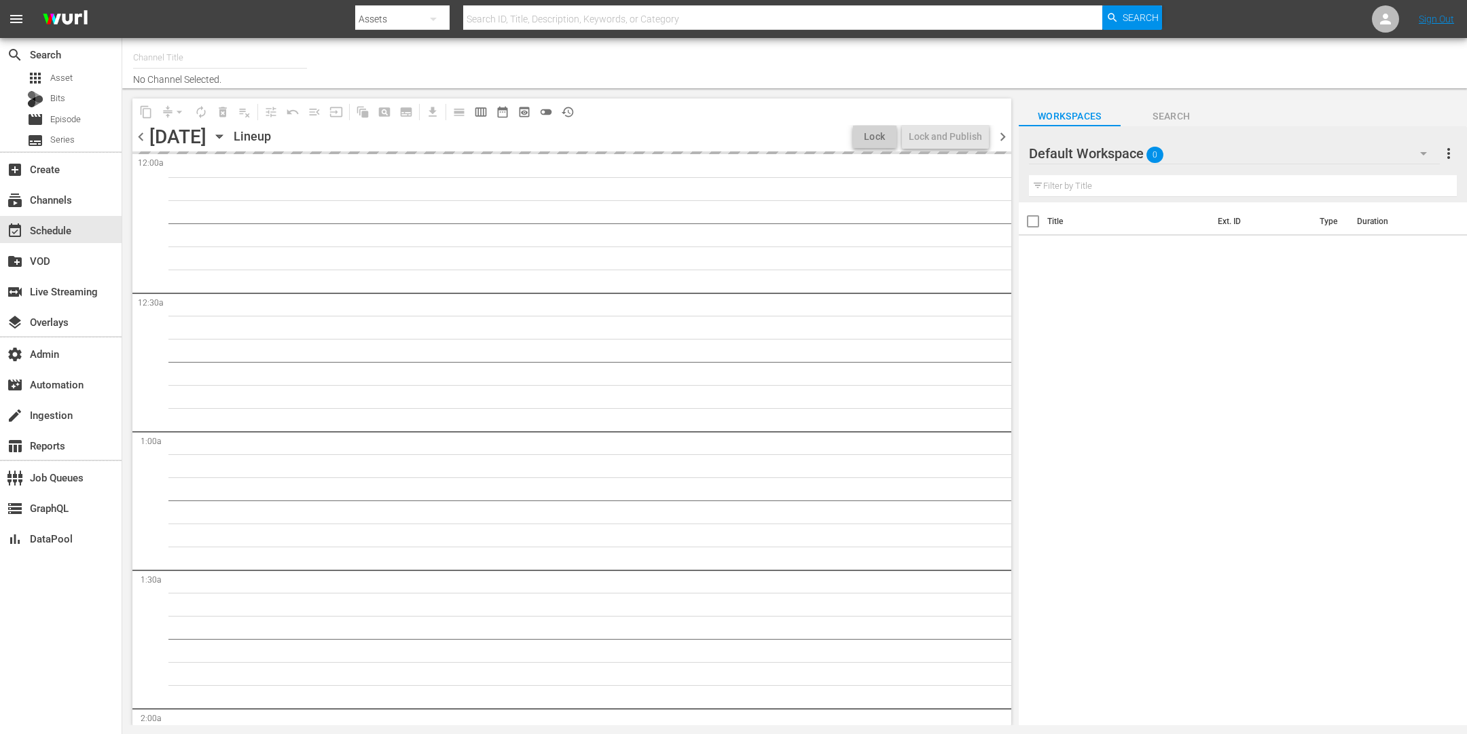
type input "TV by Prime (1990)"
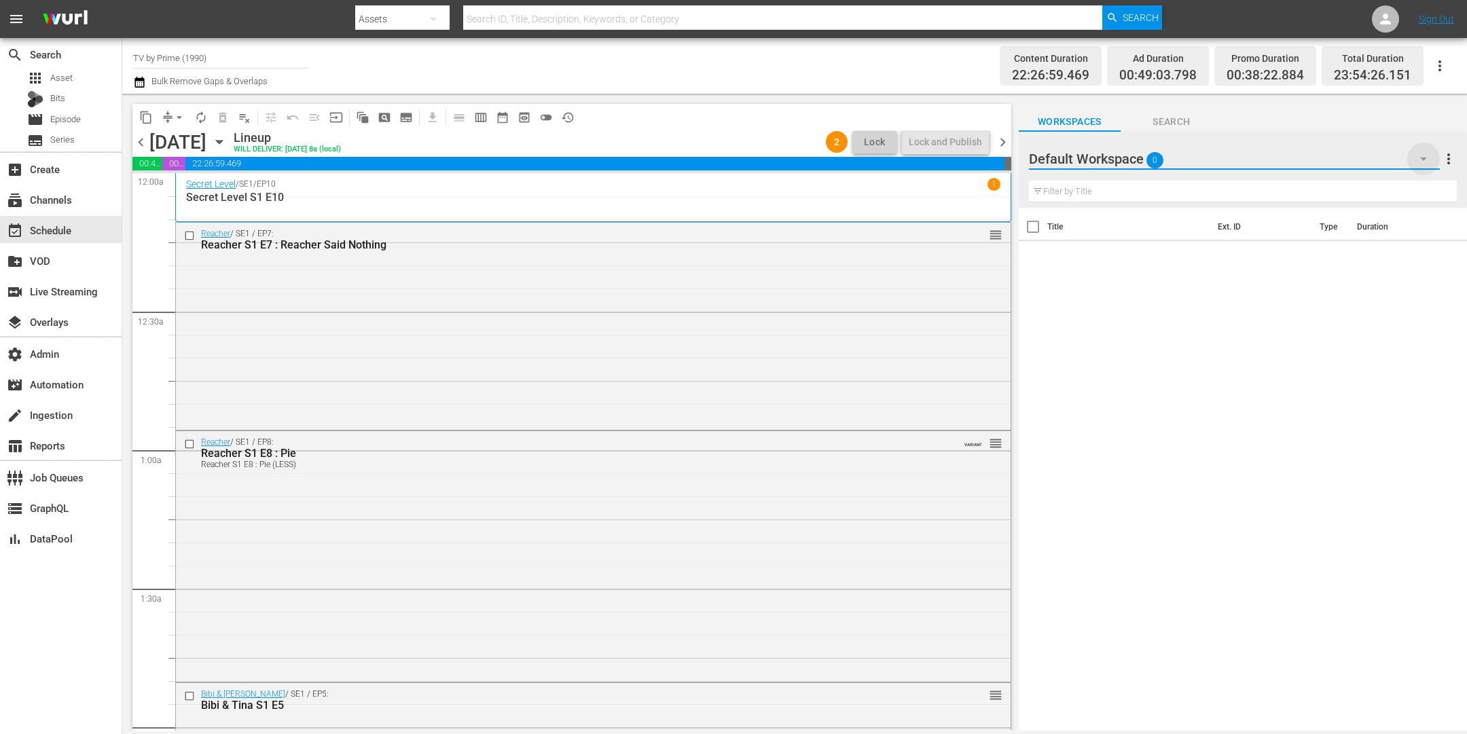
click at [1417, 151] on icon "button" at bounding box center [1424, 159] width 16 height 16
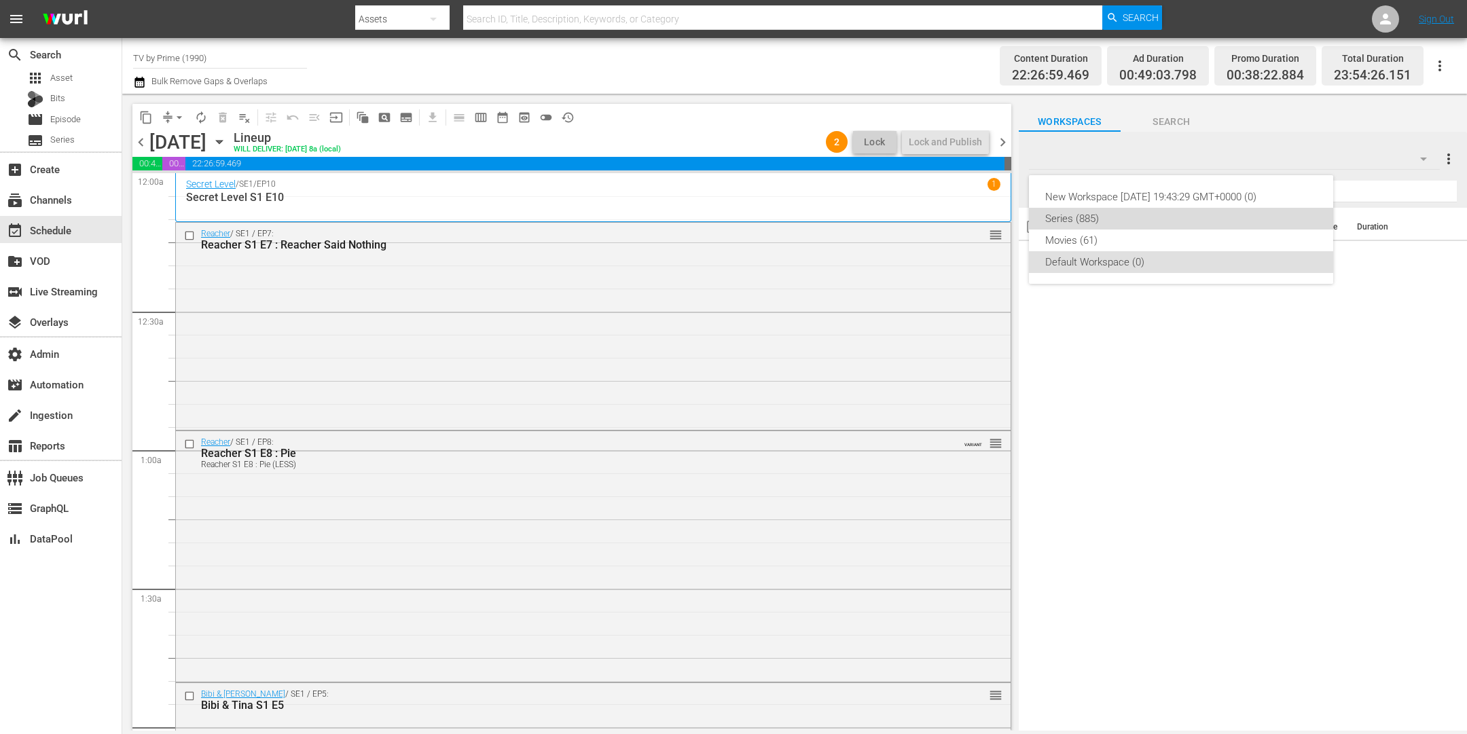
click at [1126, 213] on div "Series (885)" at bounding box center [1181, 219] width 272 height 22
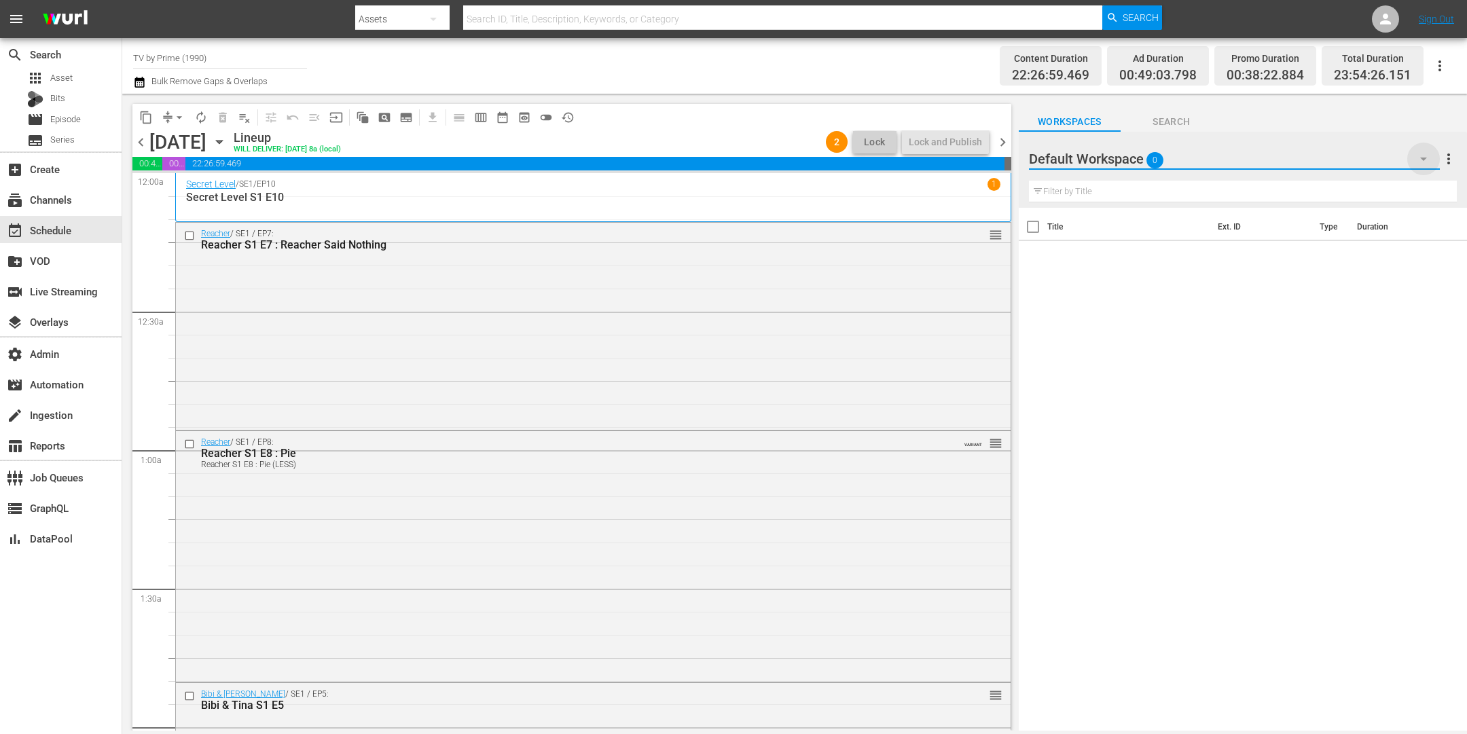
click at [1426, 157] on icon "button" at bounding box center [1424, 159] width 16 height 16
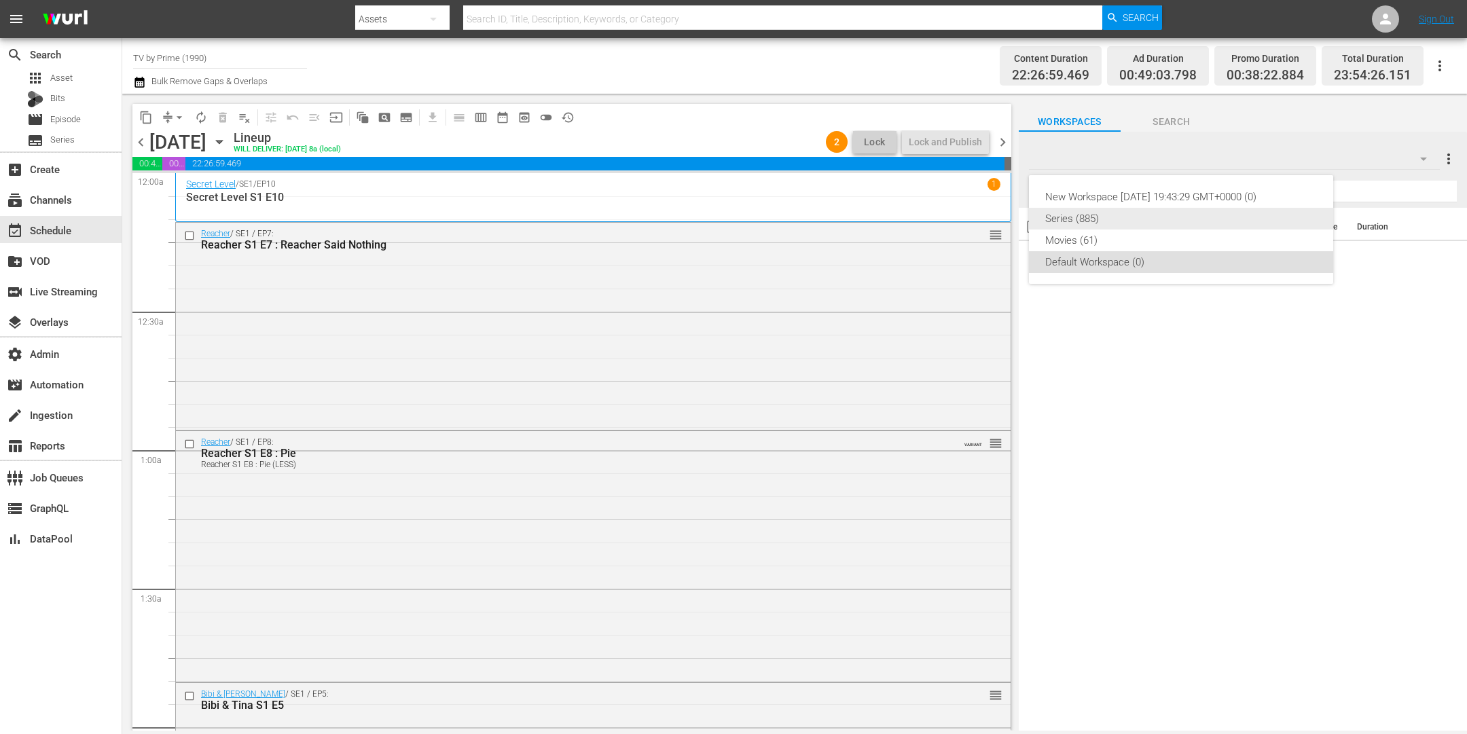
click at [1082, 220] on div "Series (885)" at bounding box center [1181, 219] width 272 height 22
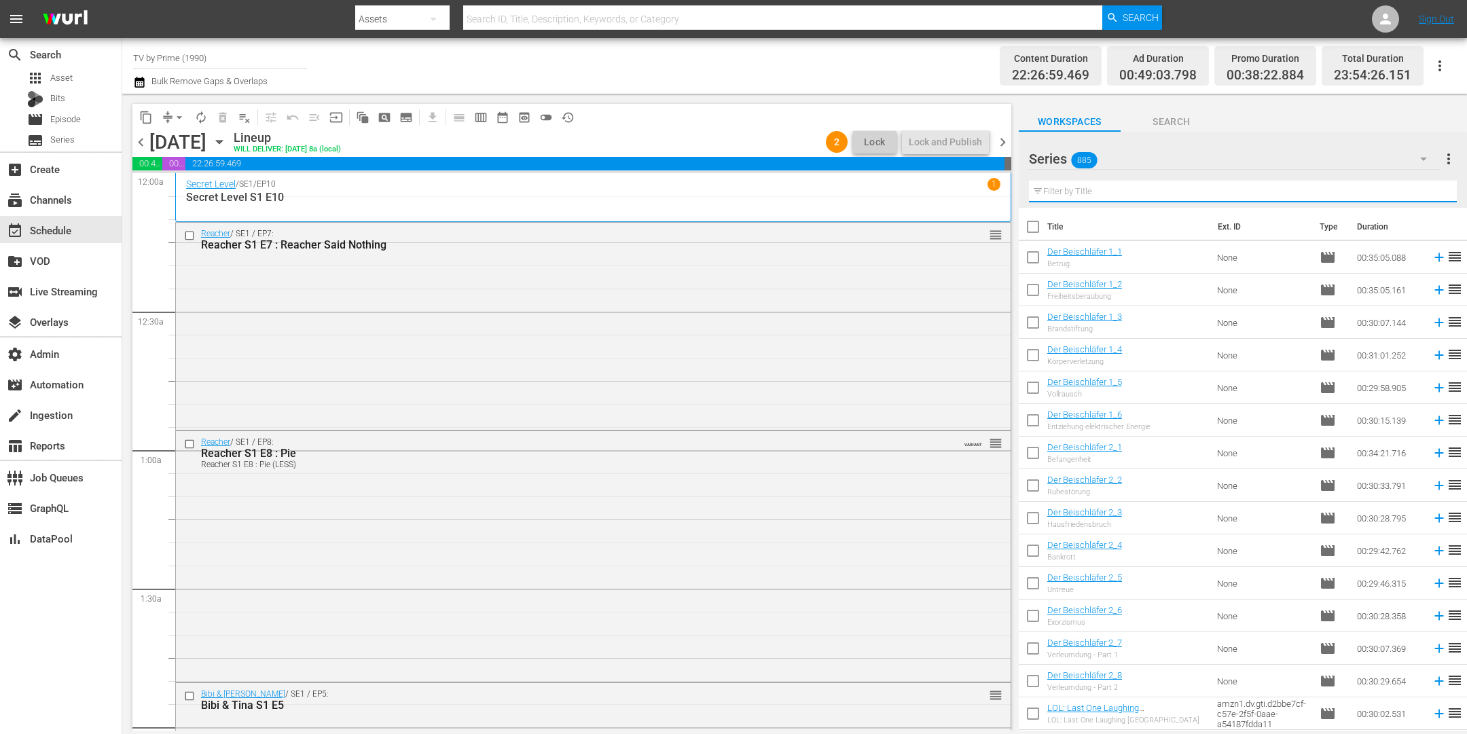
click at [1080, 190] on input "text" at bounding box center [1243, 192] width 428 height 22
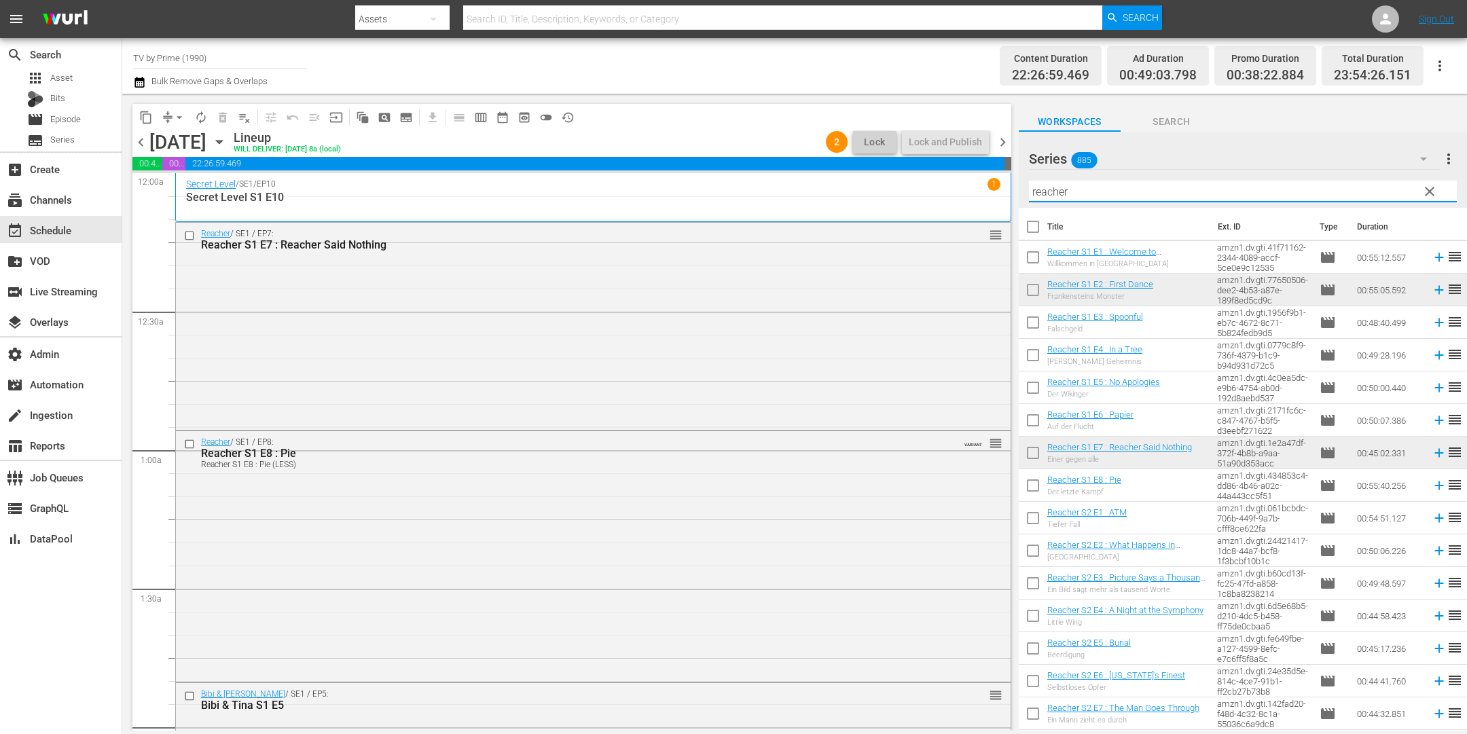
drag, startPoint x: 1018, startPoint y: 177, endPoint x: 815, endPoint y: 137, distance: 206.9
click at [854, 145] on div "content_copy compress arrow_drop_down autorenew_outlined delete_forever_outline…" at bounding box center [794, 412] width 1345 height 637
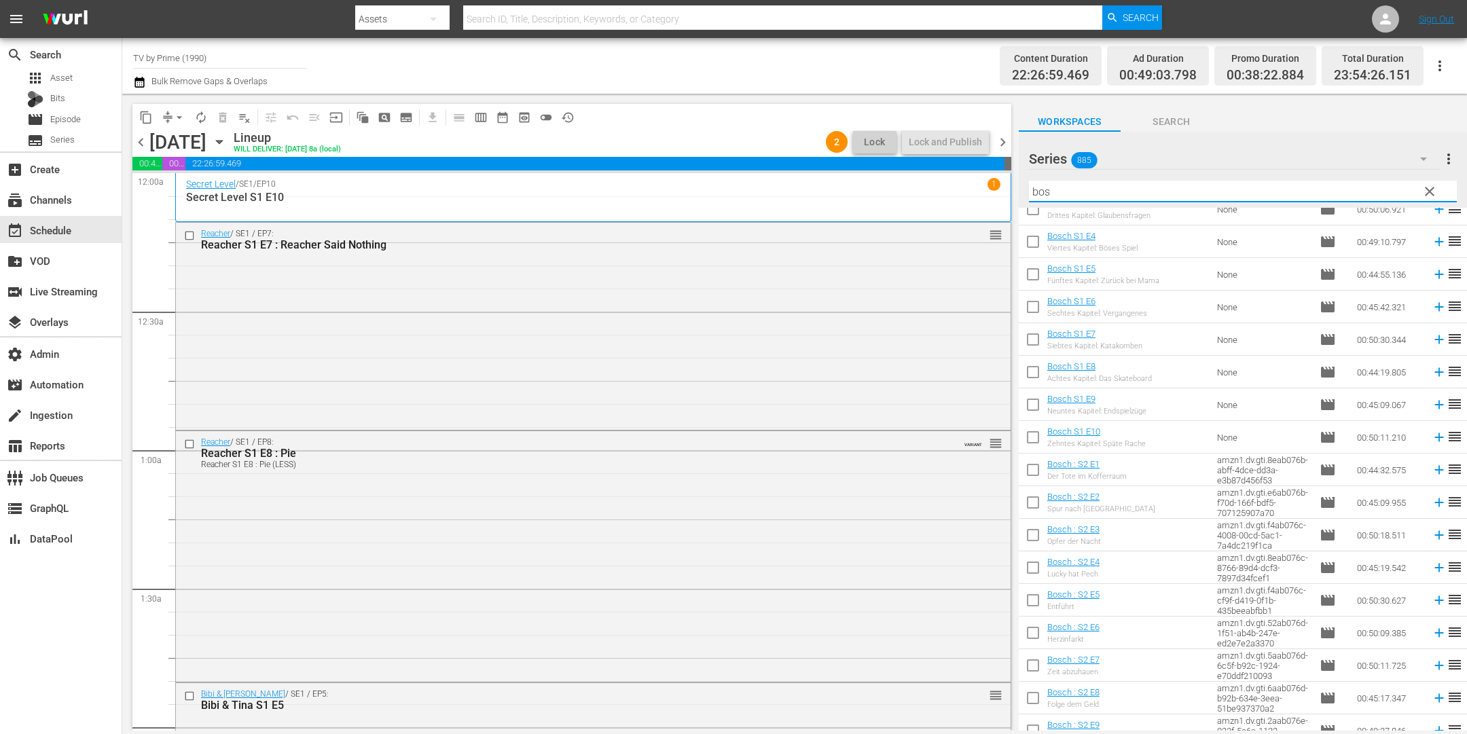
scroll to position [240, 0]
drag, startPoint x: 1053, startPoint y: 195, endPoint x: 951, endPoint y: 165, distance: 106.2
click at [956, 173] on div "content_copy compress arrow_drop_down autorenew_outlined delete_forever_outline…" at bounding box center [794, 412] width 1345 height 637
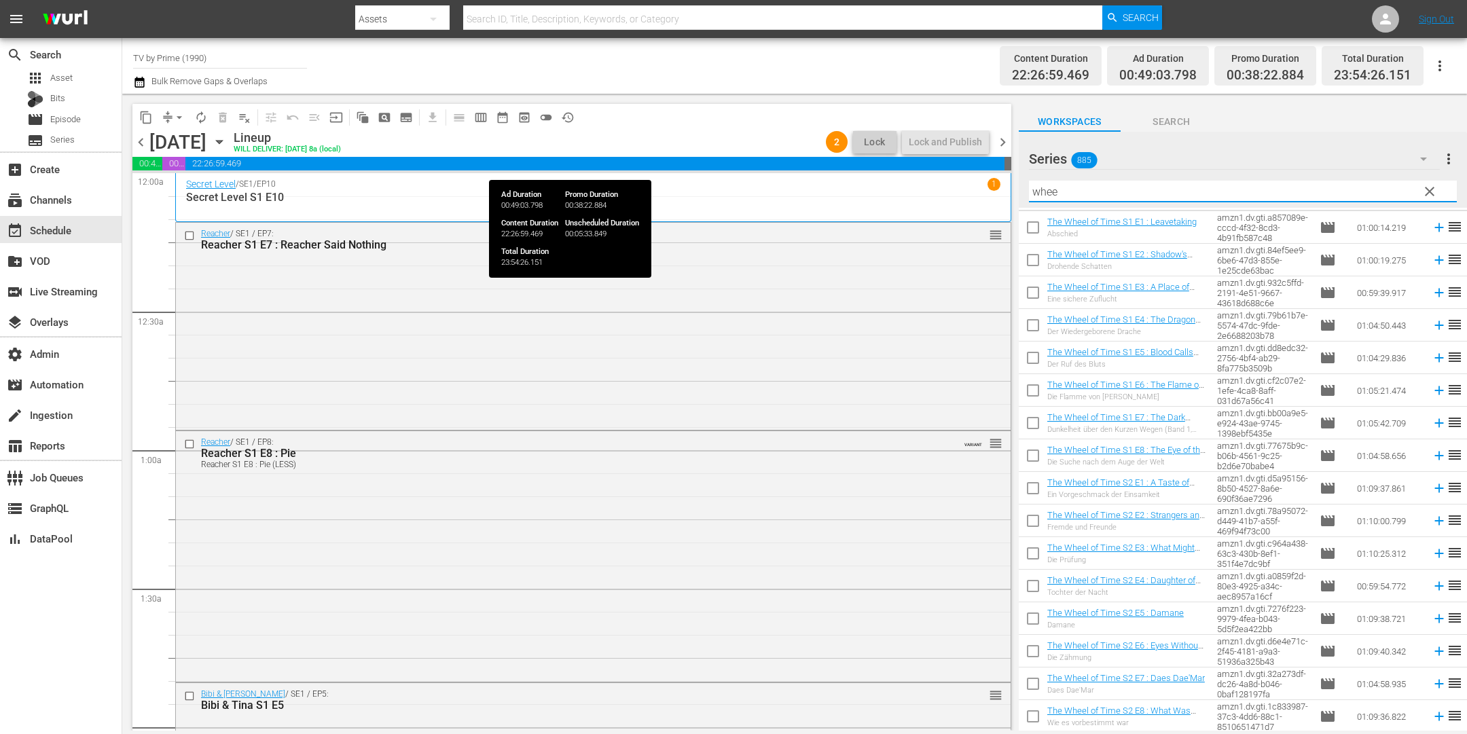
scroll to position [29, 0]
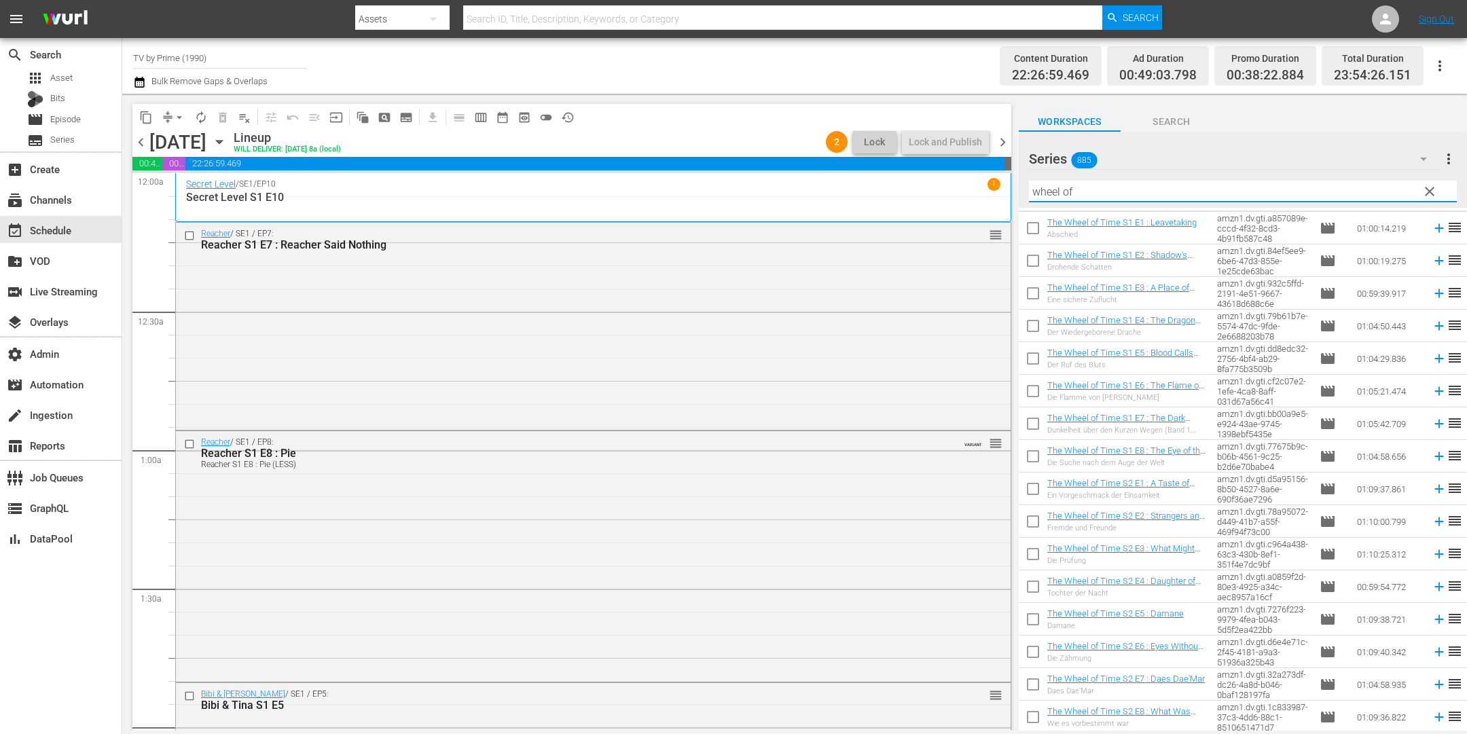
drag, startPoint x: 1033, startPoint y: 182, endPoint x: 941, endPoint y: 168, distance: 92.7
click at [943, 169] on div "content_copy compress arrow_drop_down autorenew_outlined delete_forever_outline…" at bounding box center [794, 412] width 1345 height 637
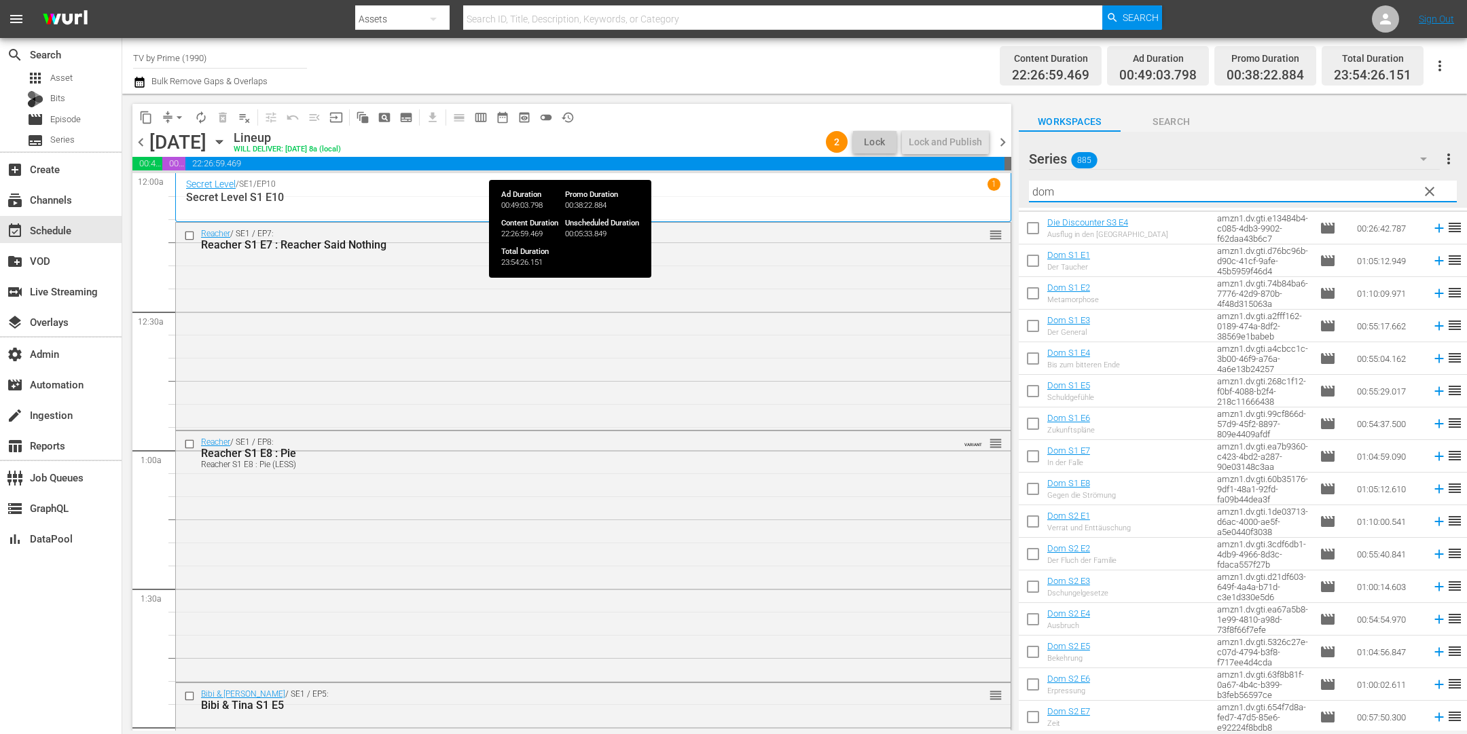
scroll to position [240, 0]
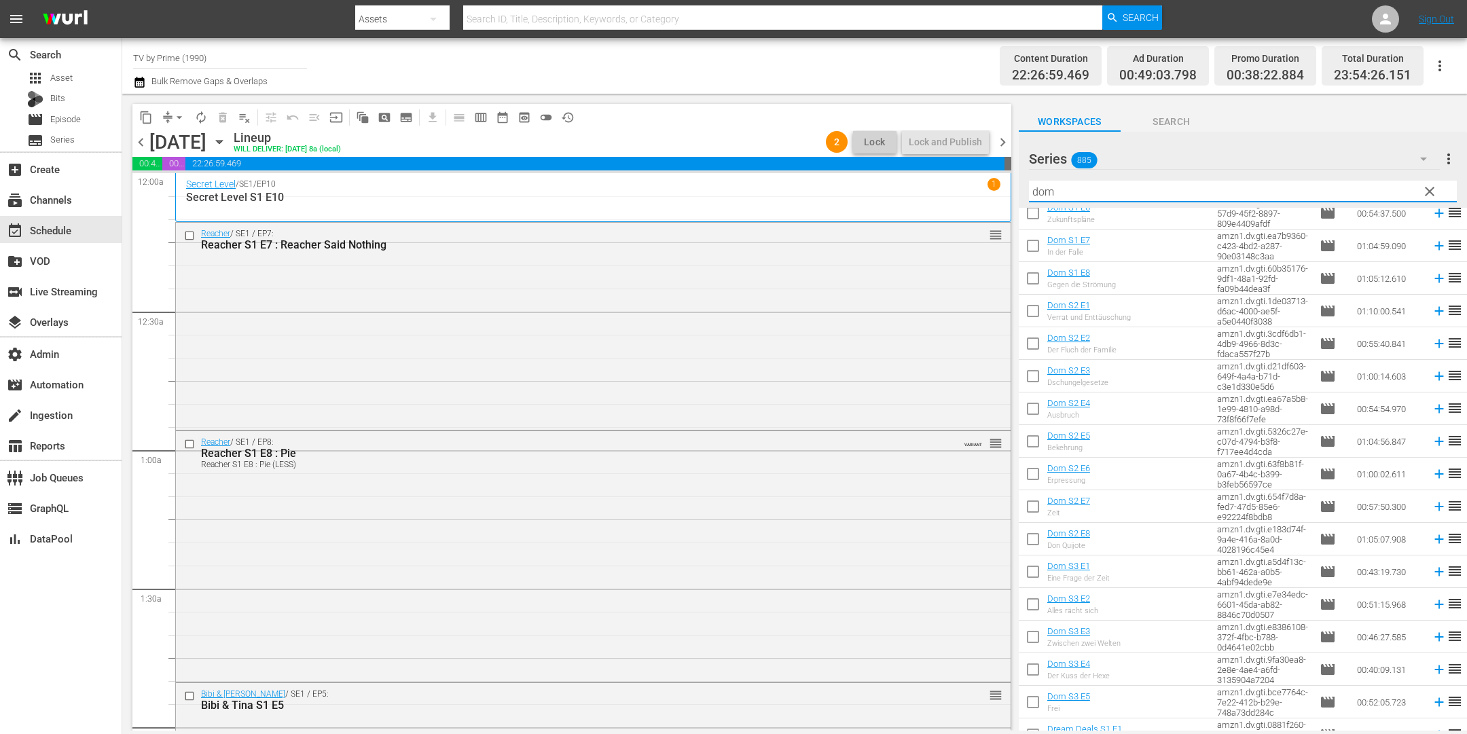
drag, startPoint x: 1063, startPoint y: 191, endPoint x: 987, endPoint y: 180, distance: 76.8
click at [987, 180] on div "content_copy compress arrow_drop_down autorenew_outlined delete_forever_outline…" at bounding box center [794, 412] width 1345 height 637
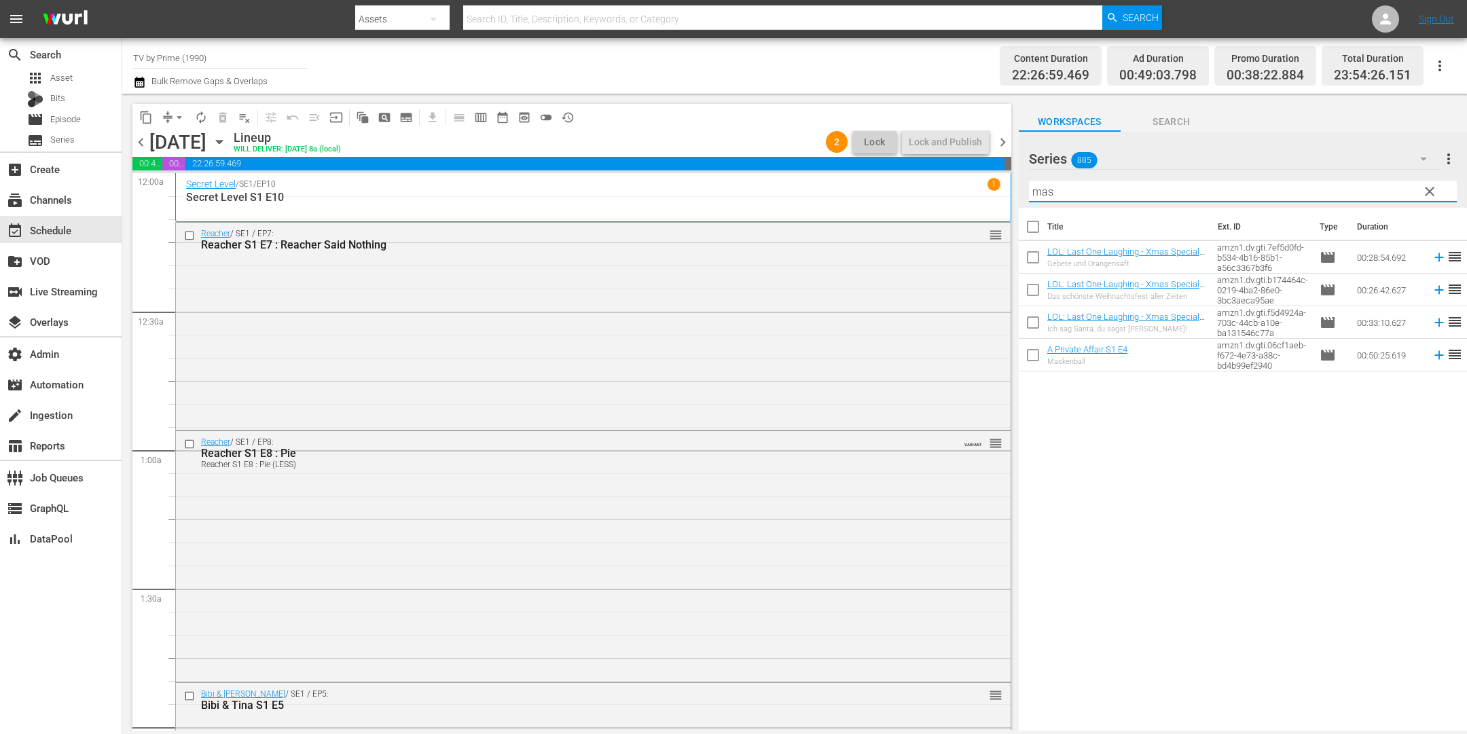
scroll to position [0, 0]
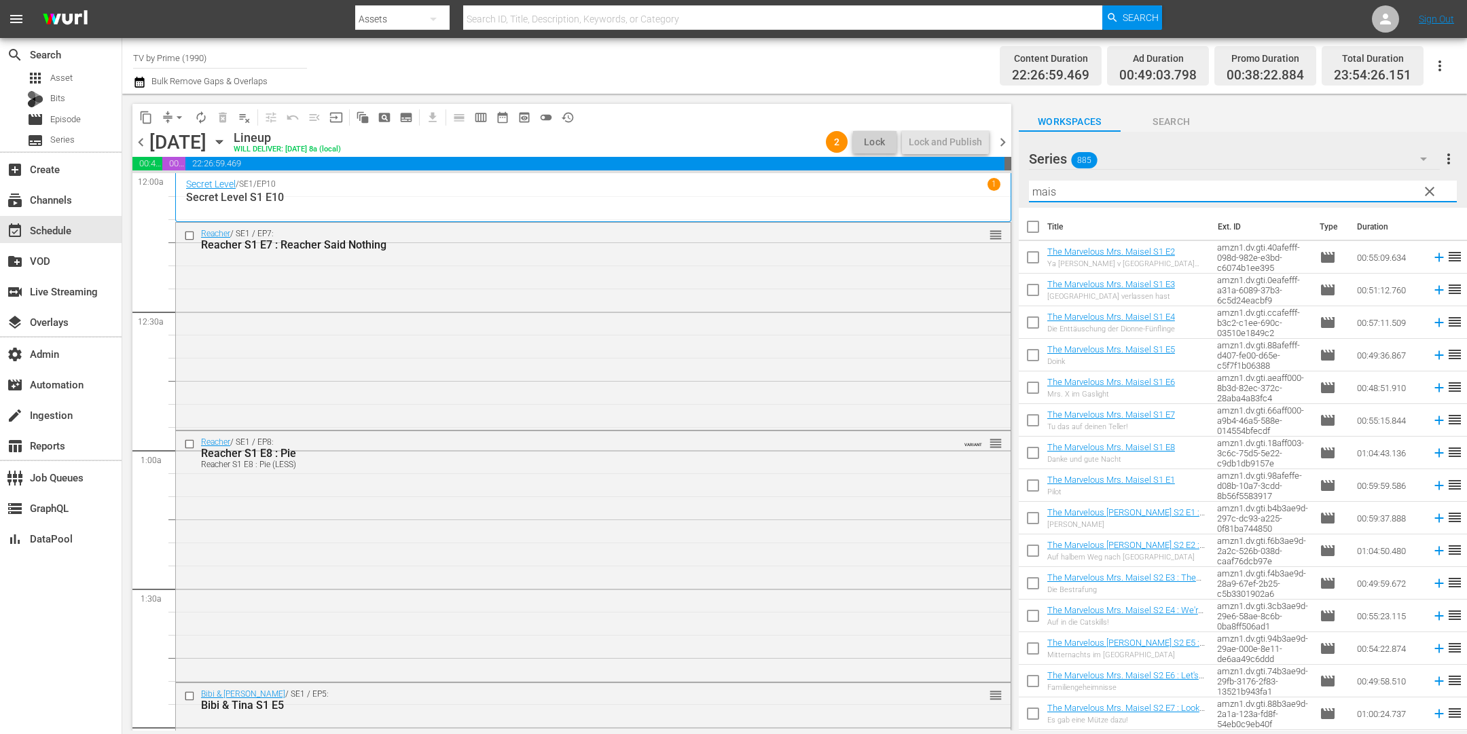
type input "mais"
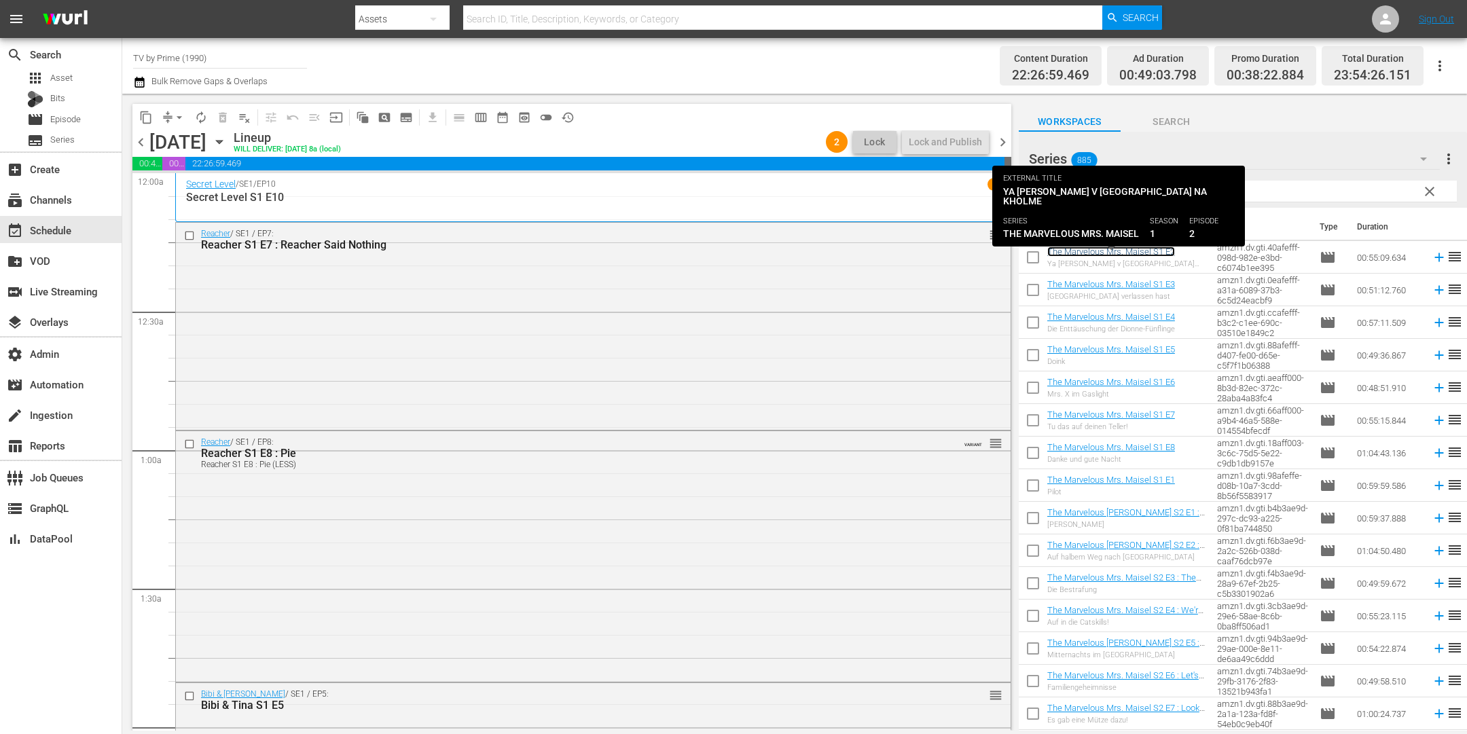
click at [1079, 255] on link "The Marvelous Mrs. Maisel S1 E2" at bounding box center [1111, 252] width 128 height 10
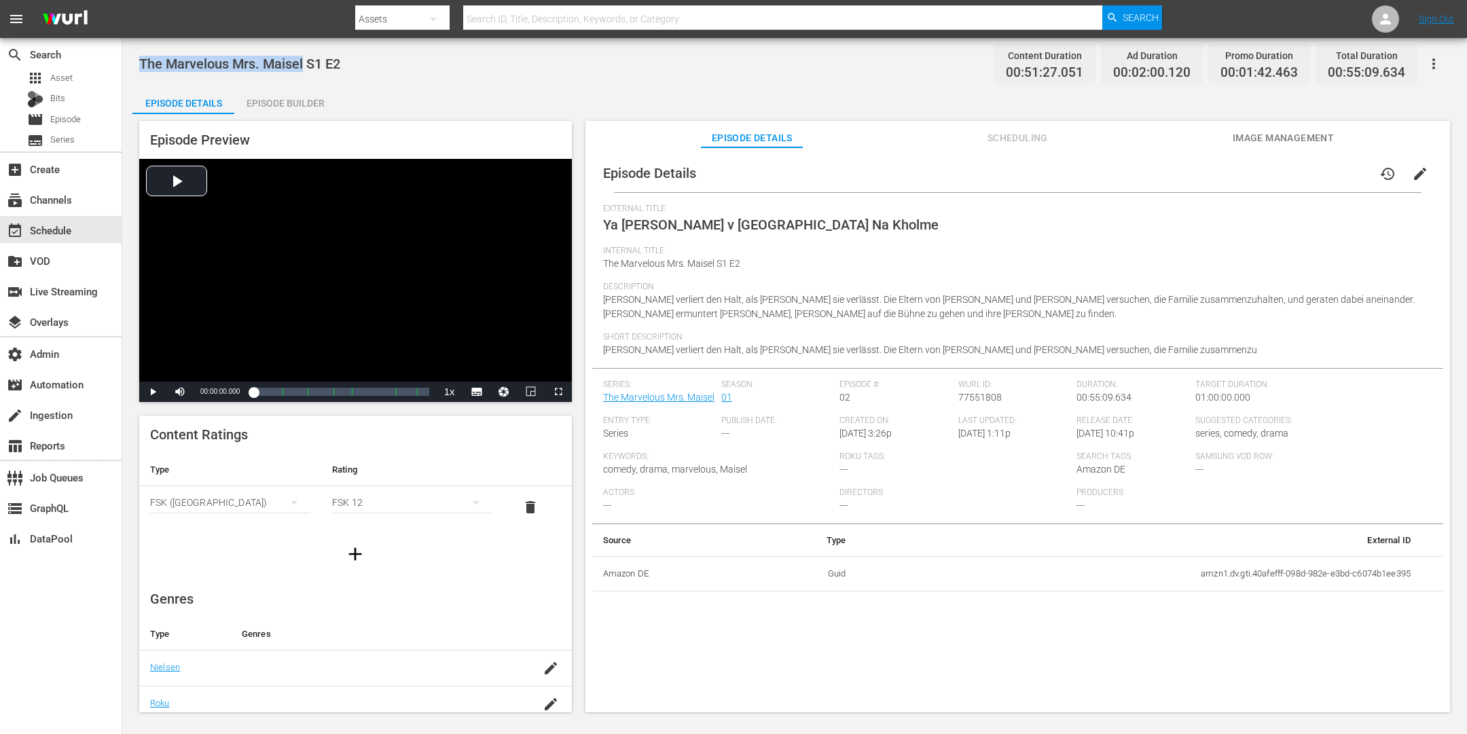
drag, startPoint x: 304, startPoint y: 62, endPoint x: 136, endPoint y: 64, distance: 167.8
click at [136, 64] on div "The Marvelous [PERSON_NAME] S1 E2 Content Duration 00:51:27.051 Ad Duration 00:…" at bounding box center [794, 376] width 1345 height 677
copy span "The Marvelous Mrs. Maisel"
click at [67, 234] on div "event_available Schedule" at bounding box center [38, 228] width 76 height 12
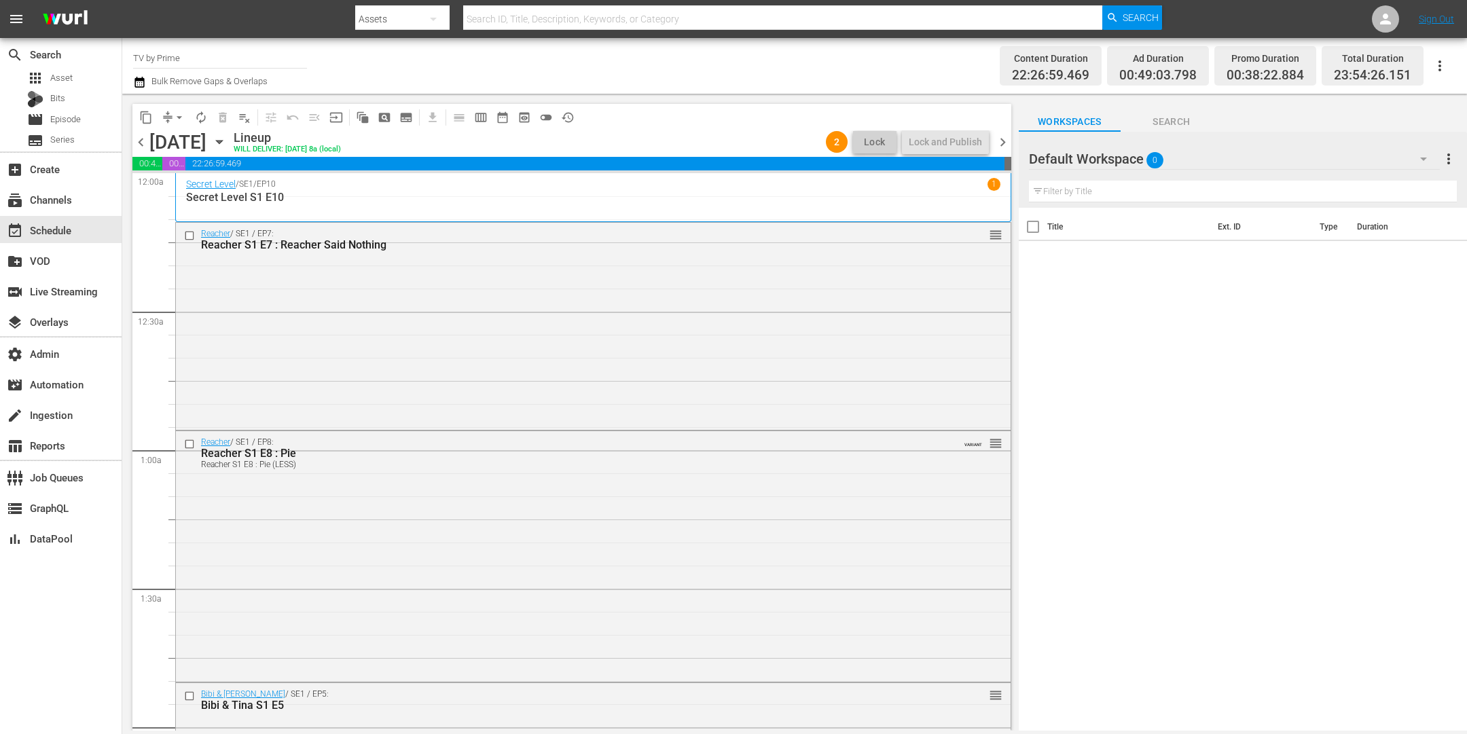
click at [1414, 156] on button "button" at bounding box center [1423, 159] width 33 height 33
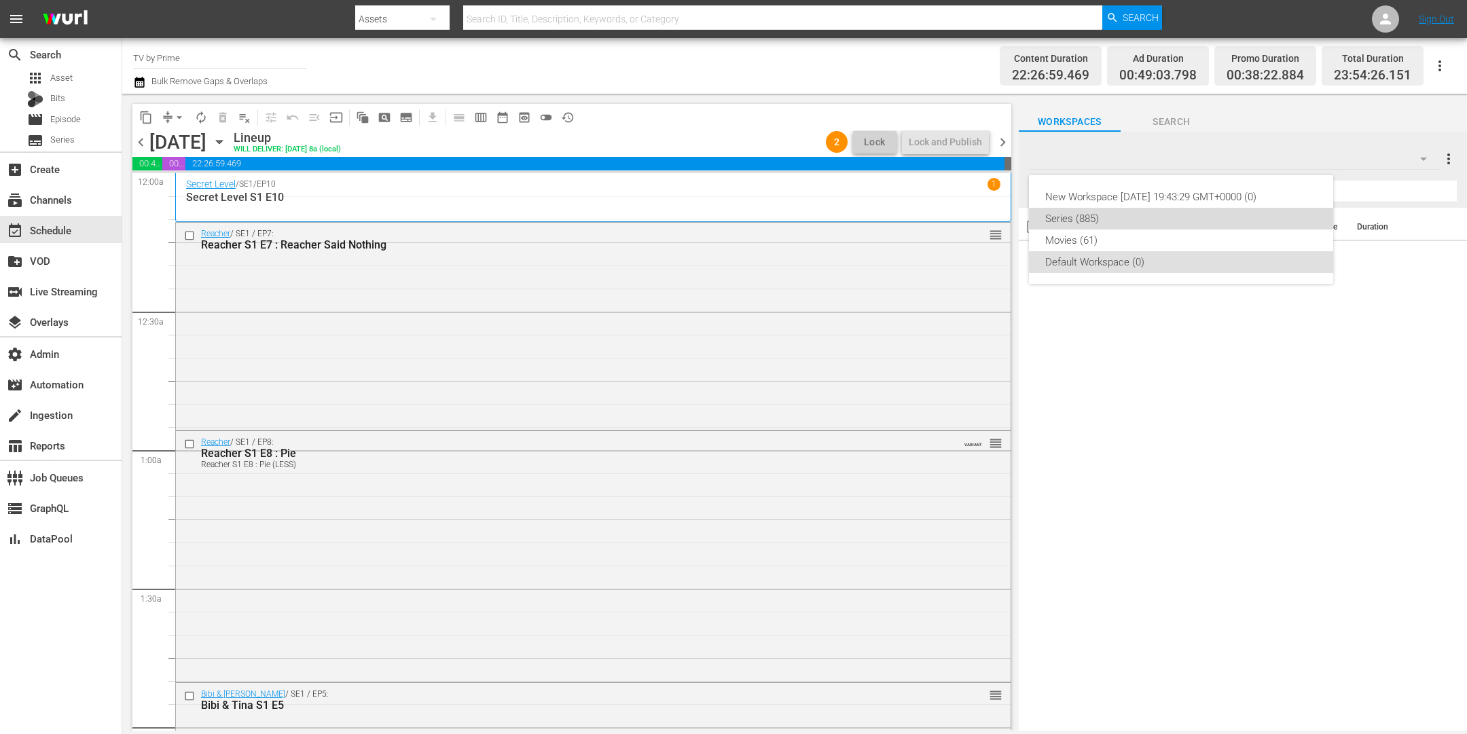
click at [1134, 217] on div "Series (885)" at bounding box center [1181, 219] width 272 height 22
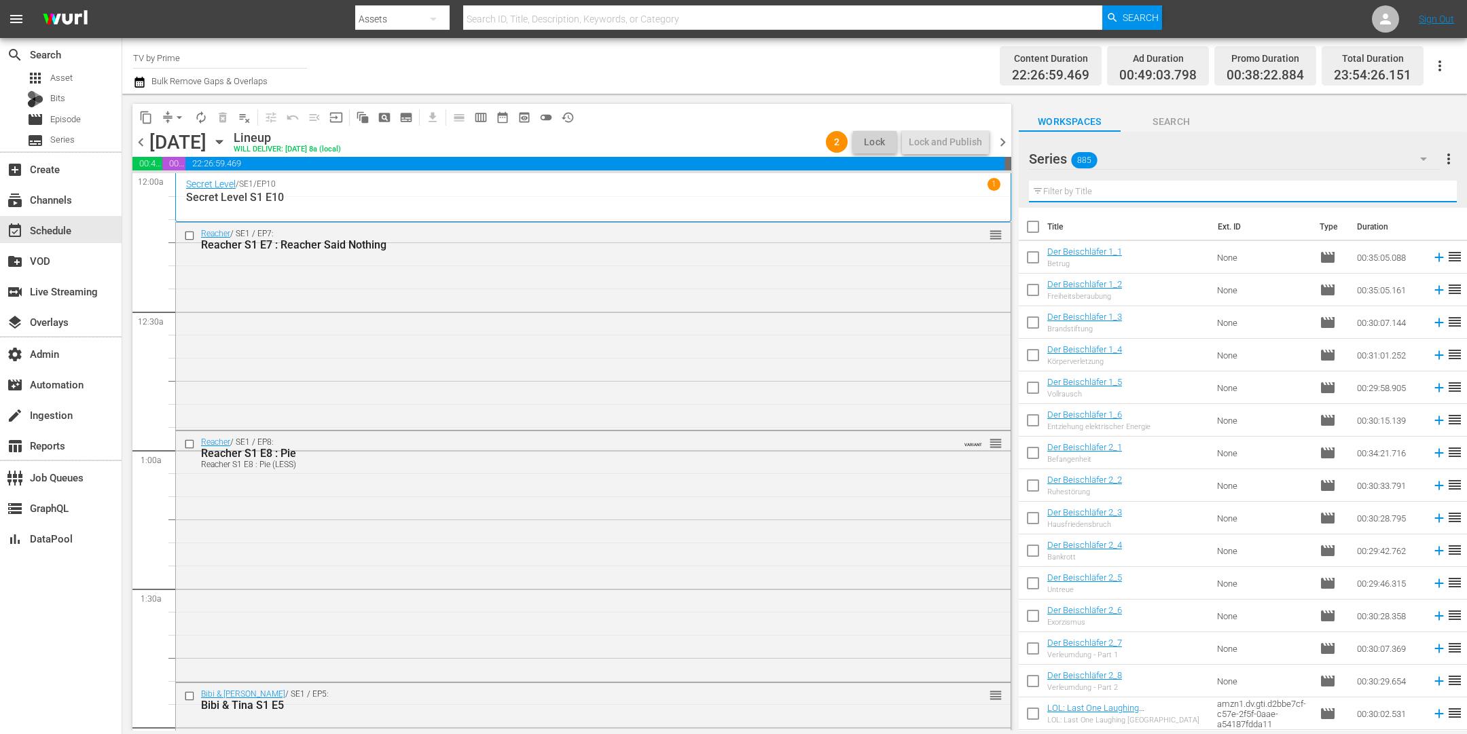
click at [1110, 192] on input "text" at bounding box center [1243, 192] width 428 height 22
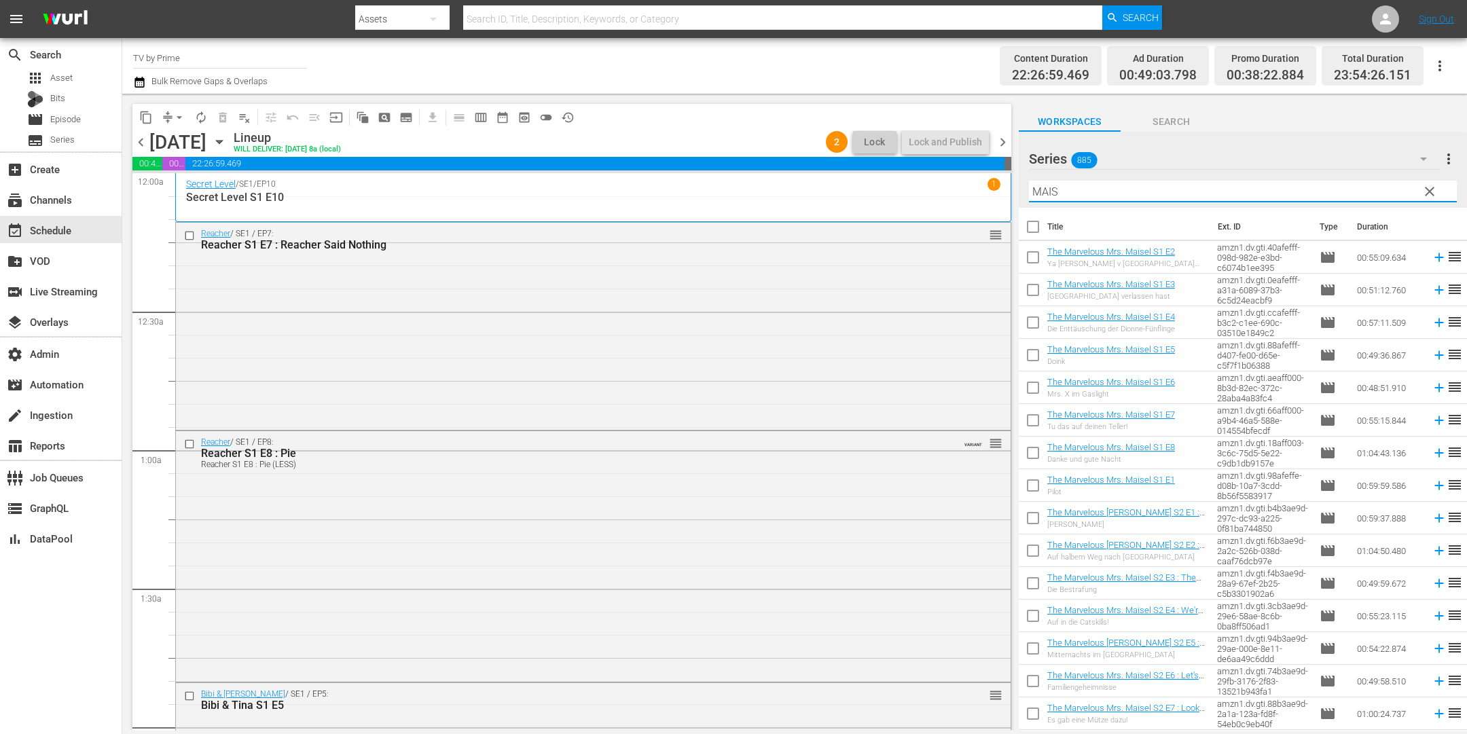
click at [982, 175] on div "Secret Level / SE1 / EP10 1 Secret Level S1 E10" at bounding box center [593, 197] width 836 height 49
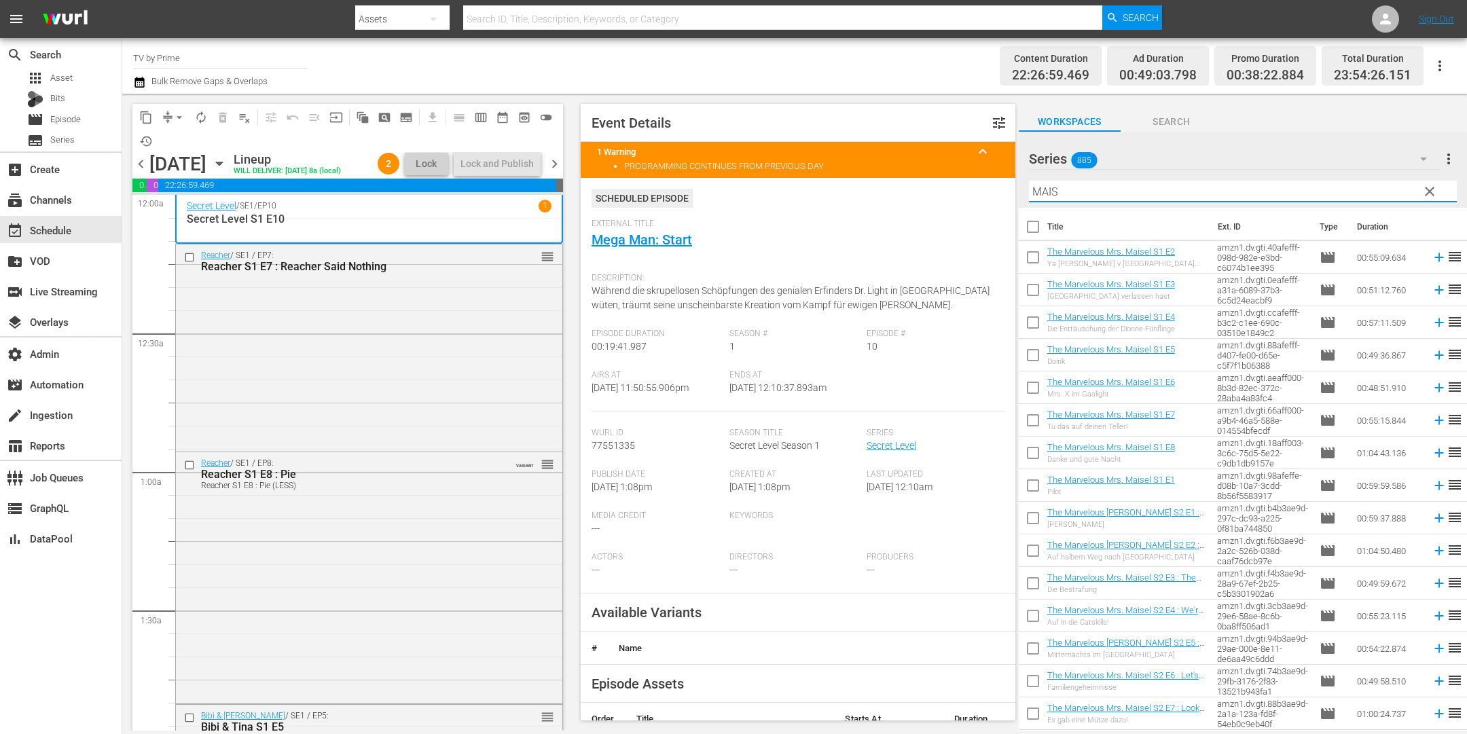
drag, startPoint x: 1071, startPoint y: 194, endPoint x: 977, endPoint y: 176, distance: 95.5
click at [969, 174] on div "content_copy compress arrow_drop_down autorenew_outlined delete_forever_outline…" at bounding box center [794, 412] width 1345 height 637
paste input "The Man in the [GEOGRAPHIC_DATA] S1E6"
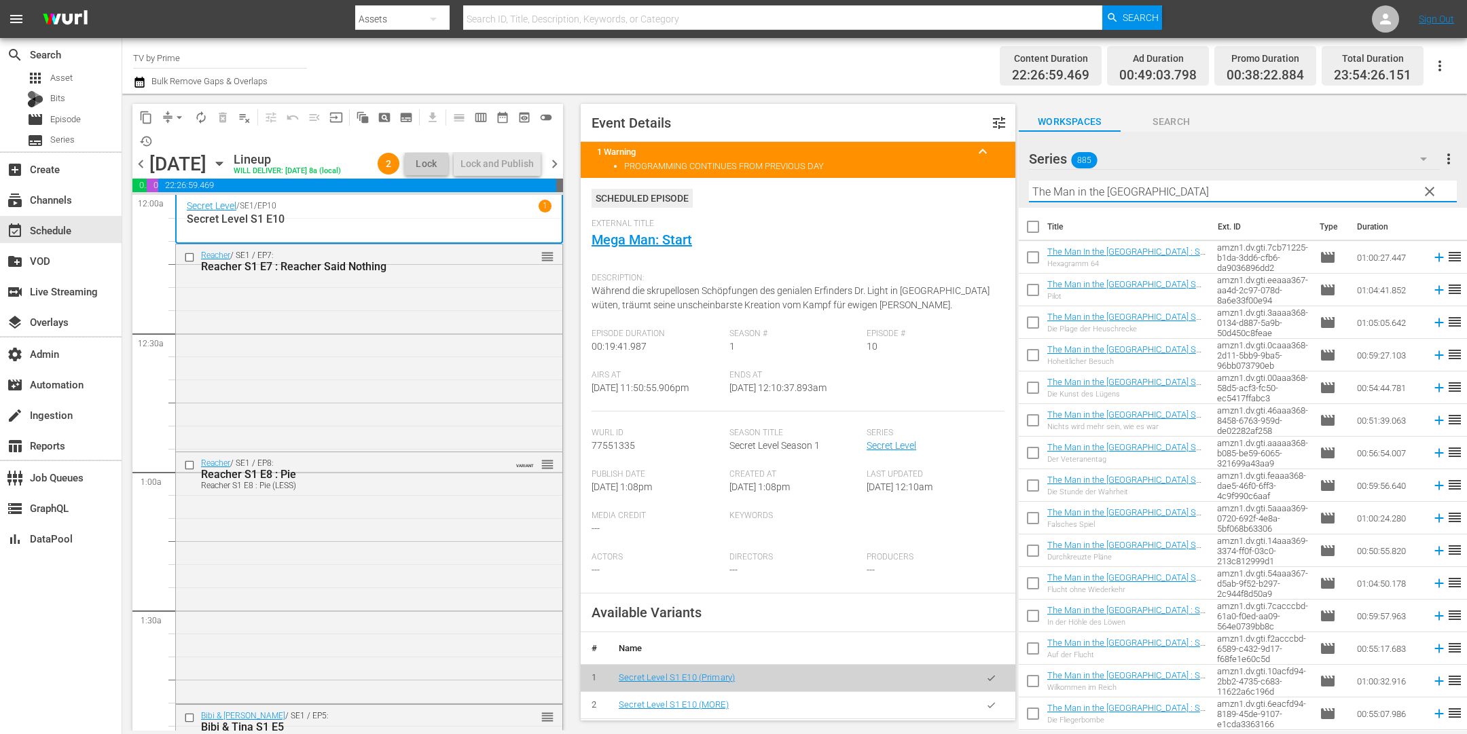
drag, startPoint x: 1183, startPoint y: 192, endPoint x: 914, endPoint y: 188, distance: 268.3
click at [900, 165] on div "content_copy compress arrow_drop_down autorenew_outlined delete_forever_outline…" at bounding box center [794, 412] width 1345 height 637
paste input "Die Discounter"
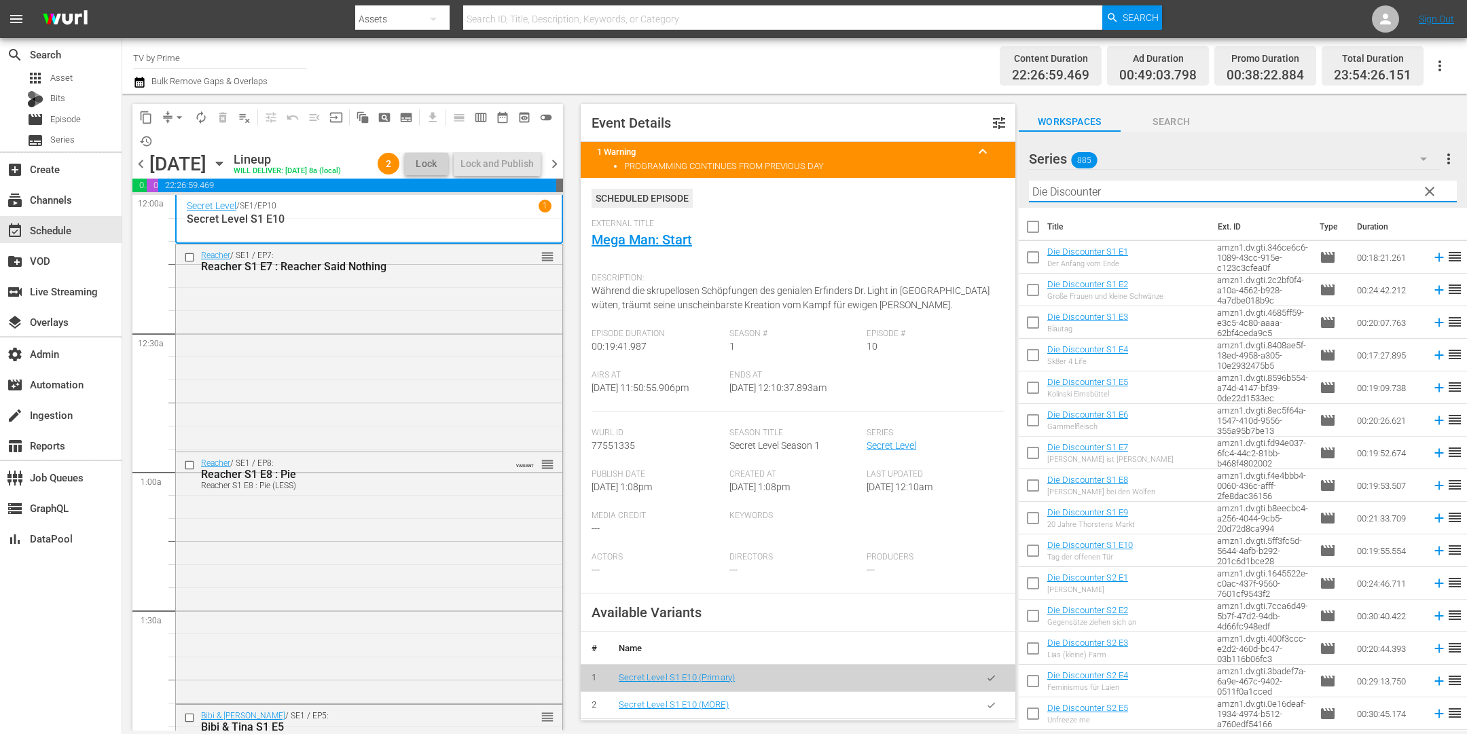
drag, startPoint x: 1114, startPoint y: 196, endPoint x: 1009, endPoint y: 170, distance: 108.2
click at [1010, 170] on div "content_copy compress arrow_drop_down autorenew_outlined delete_forever_outline…" at bounding box center [794, 412] width 1345 height 637
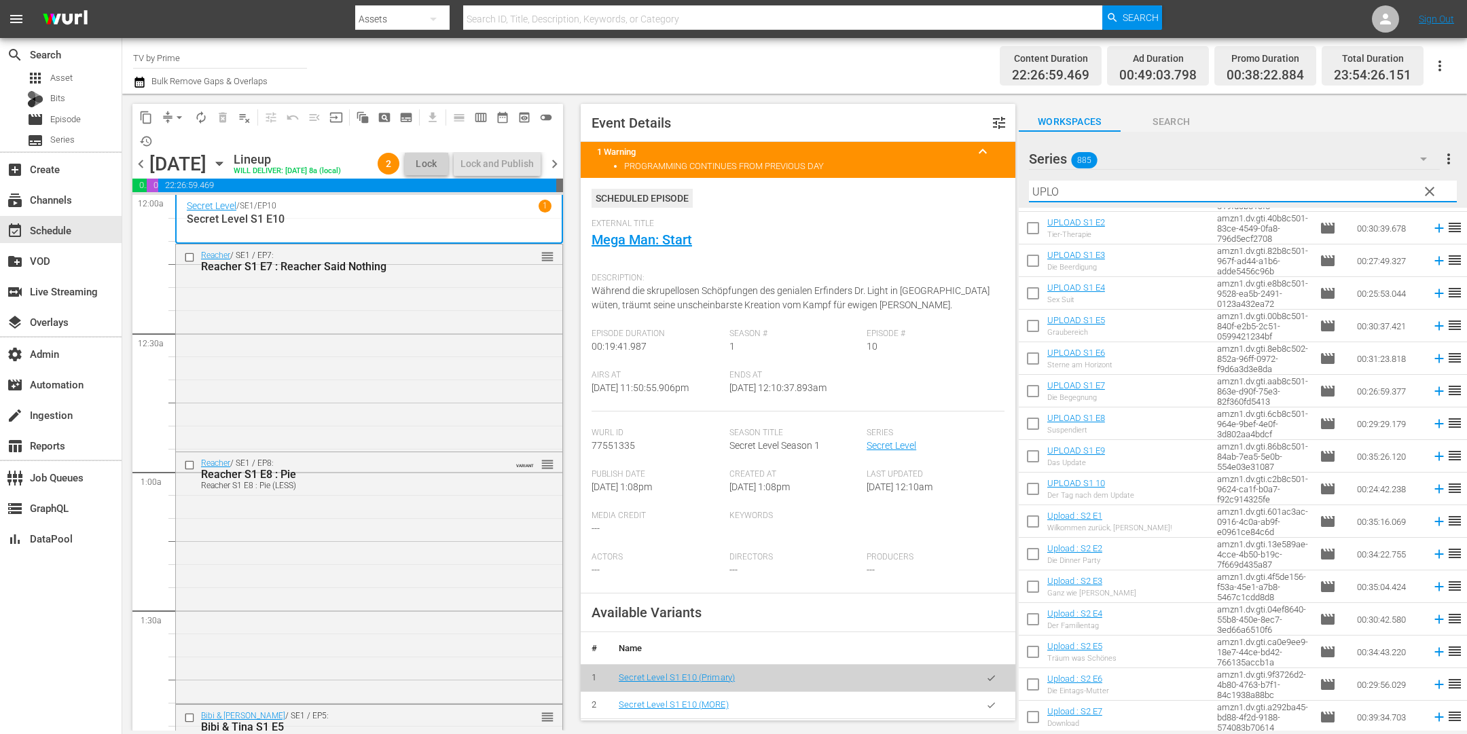
drag, startPoint x: 1068, startPoint y: 196, endPoint x: 950, endPoint y: 174, distance: 120.2
click at [941, 170] on div "content_copy compress arrow_drop_down autorenew_outlined delete_forever_outline…" at bounding box center [794, 412] width 1345 height 637
paste input "Grypon"
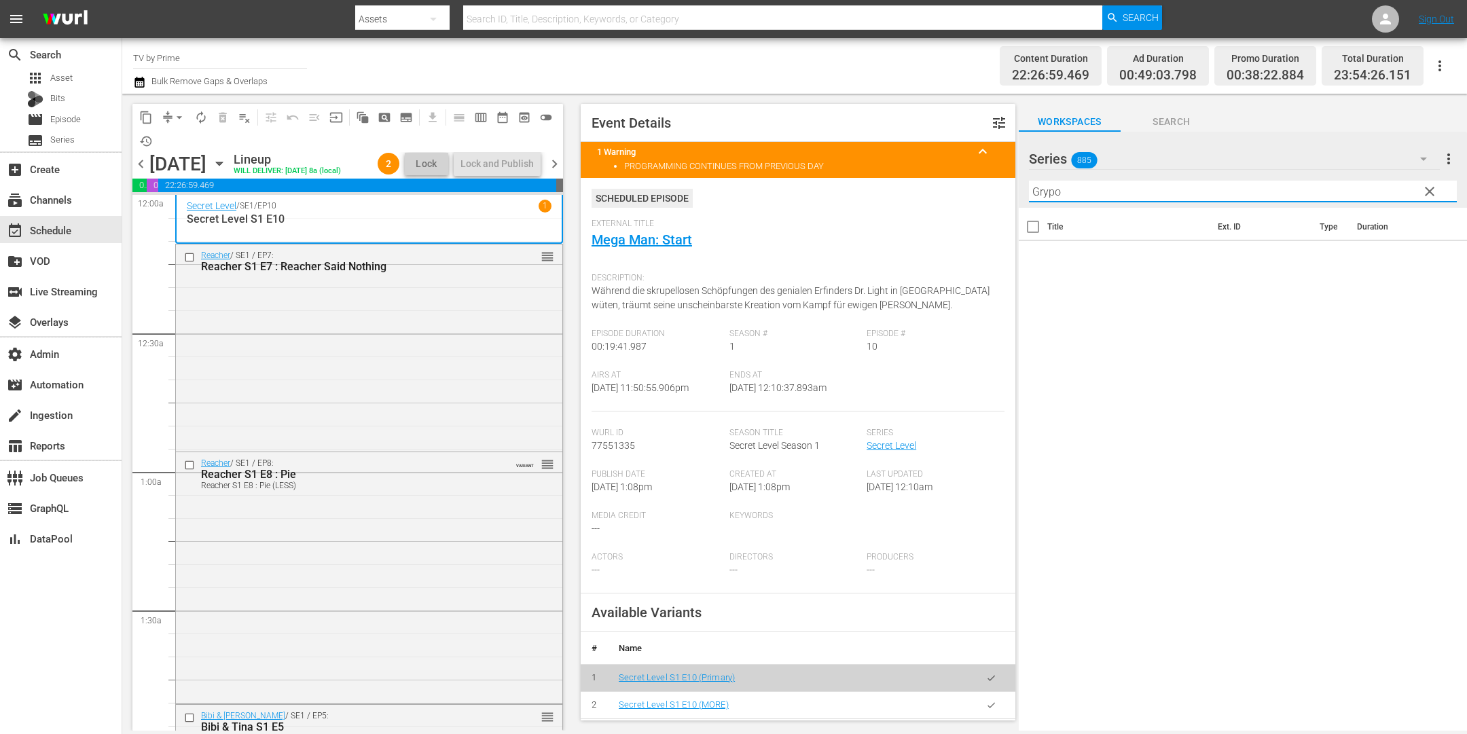
type input "Gryp"
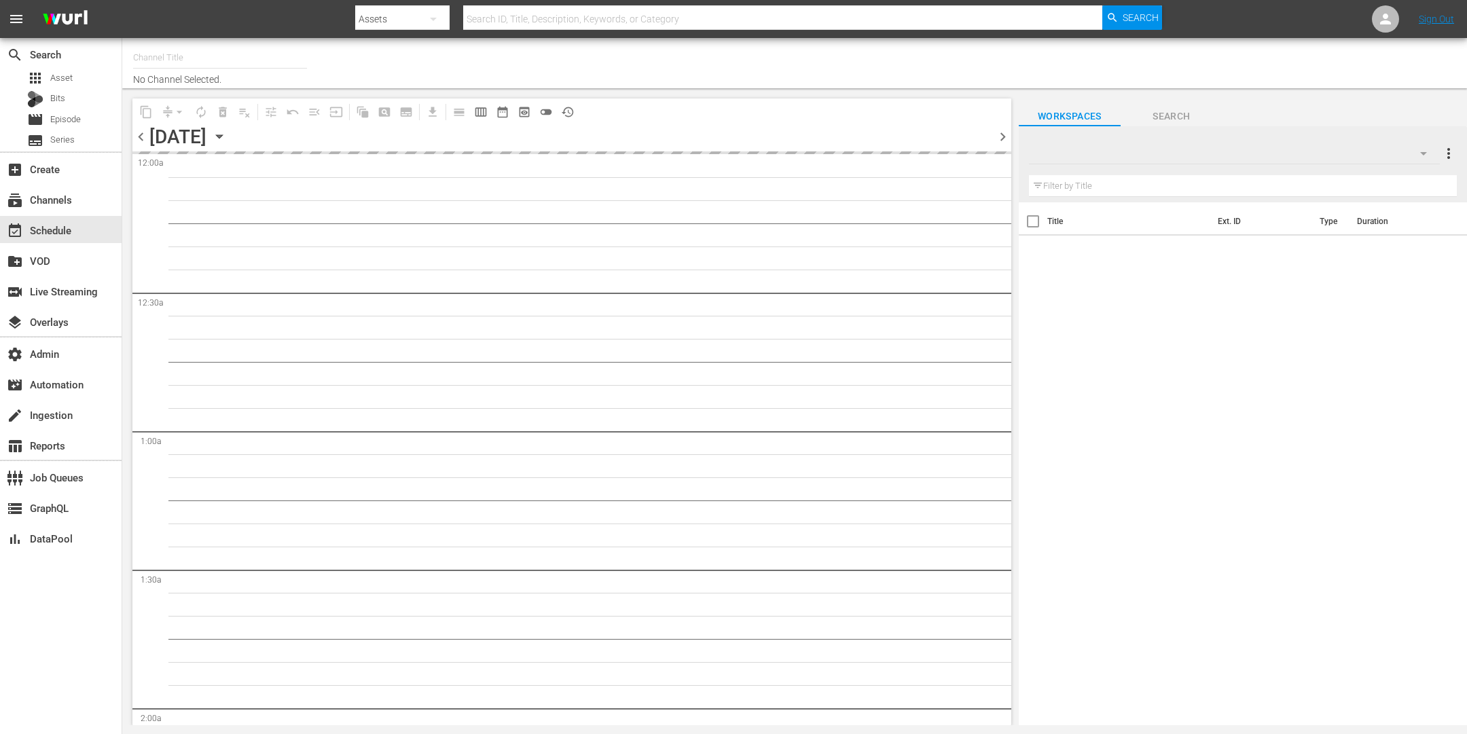
type input "TV by Prime (1990)"
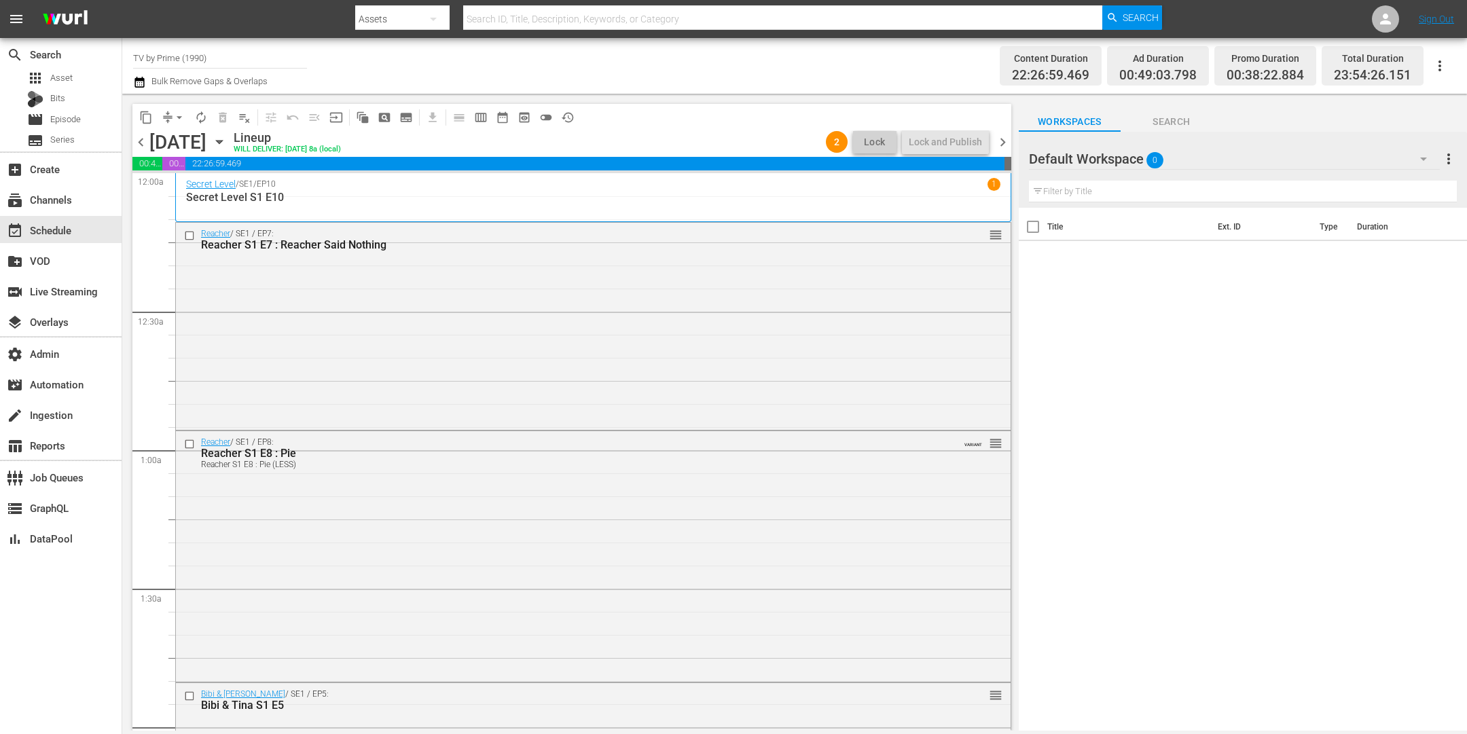
click at [1418, 154] on icon "button" at bounding box center [1424, 159] width 16 height 16
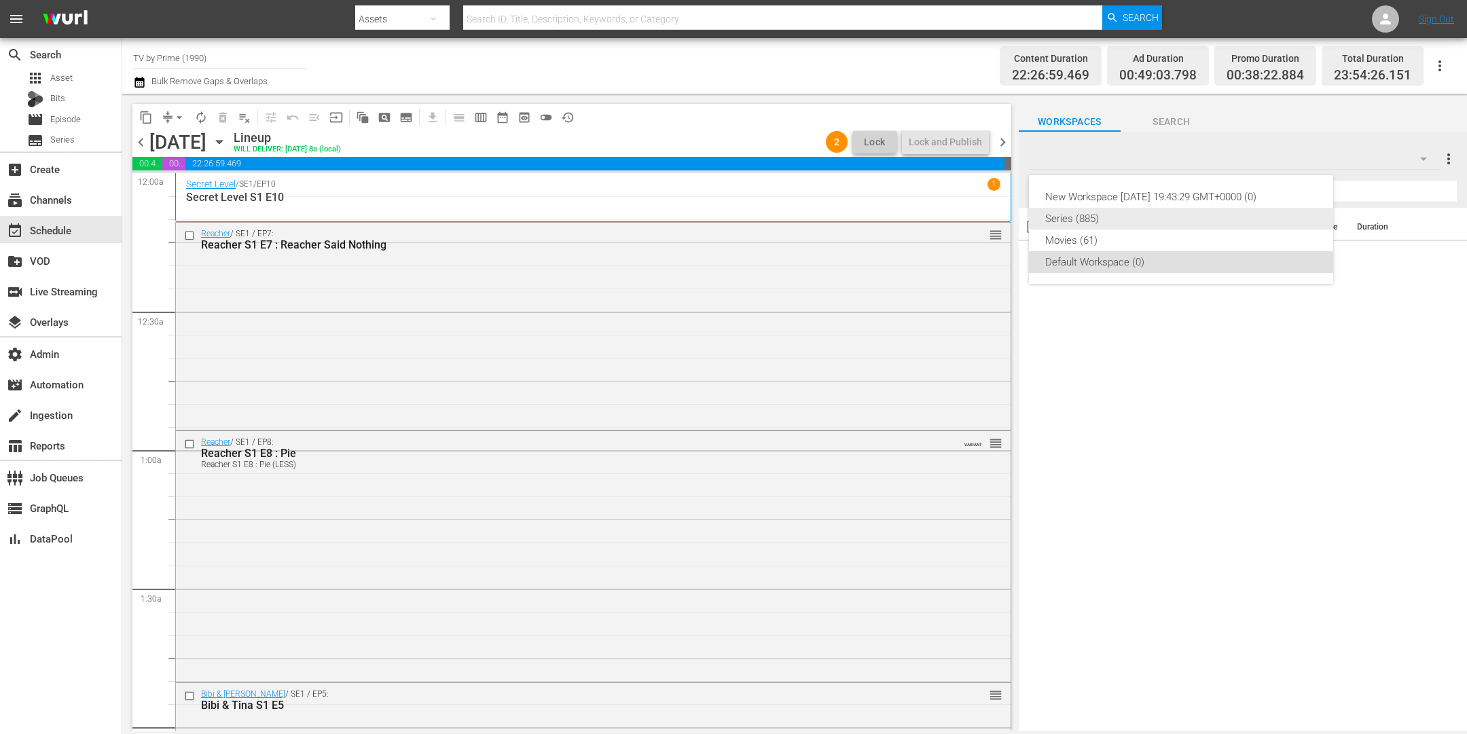
click at [1092, 217] on div "Series (885)" at bounding box center [1181, 219] width 272 height 22
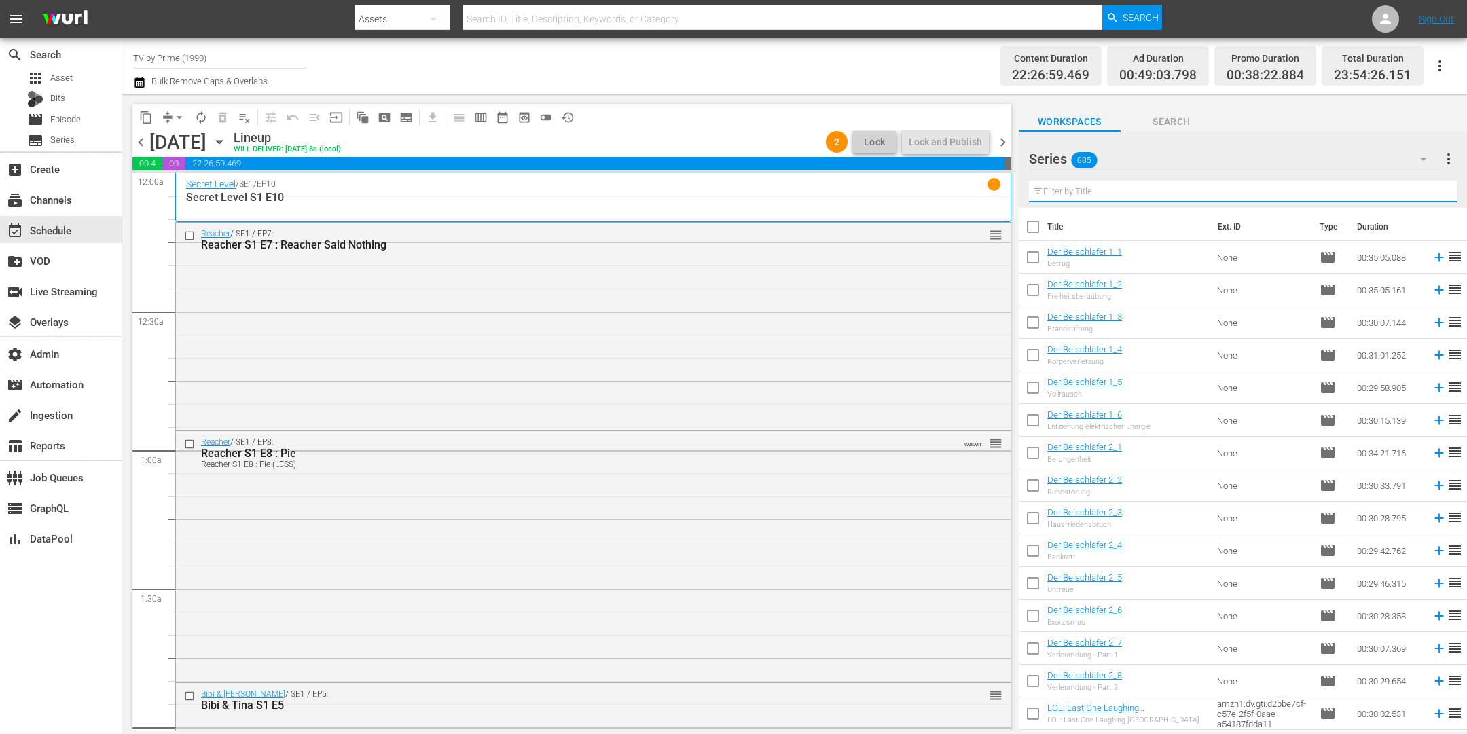
click at [1076, 192] on input "text" at bounding box center [1243, 192] width 428 height 22
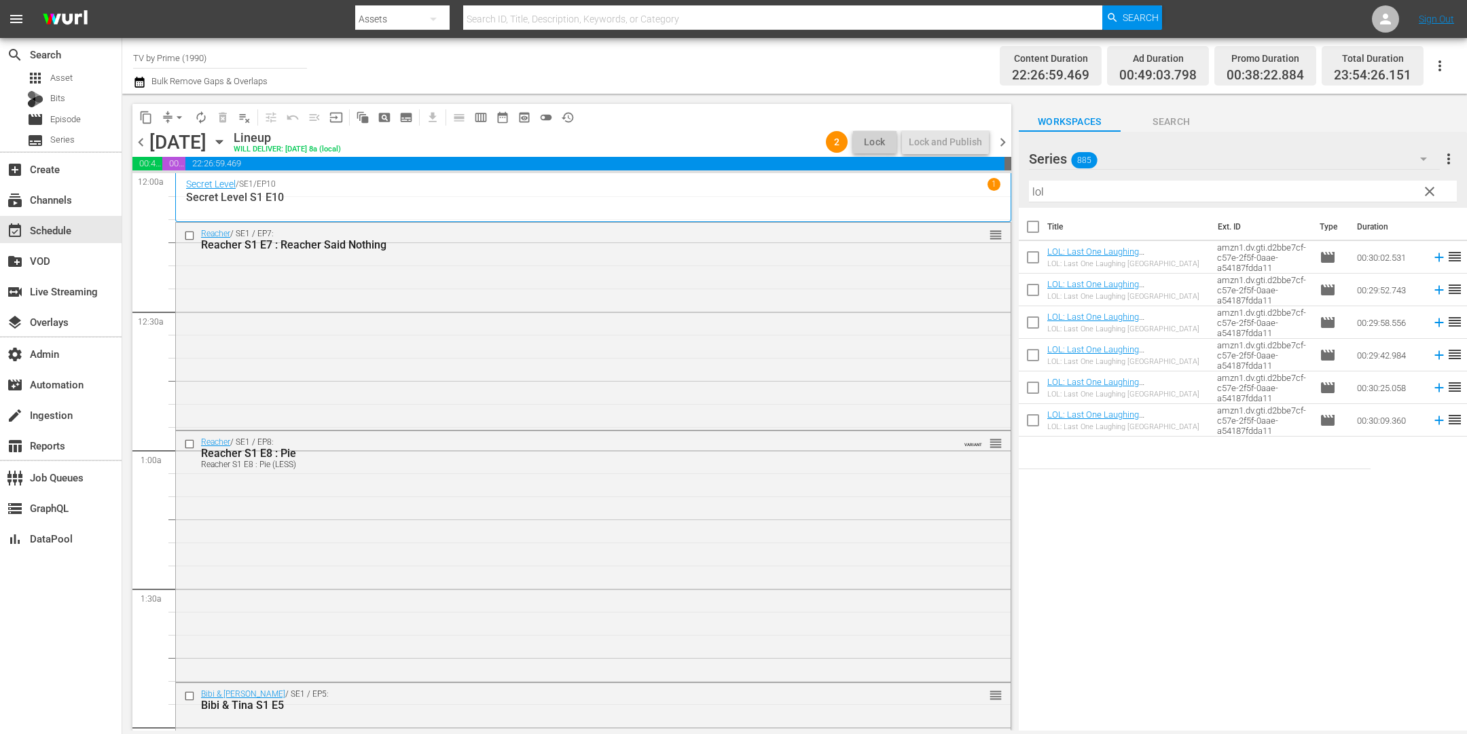
click at [852, 65] on div "Channel Title TV by Prime (1990) Bulk Remove Gaps & Overlaps" at bounding box center [494, 65] width 722 height 49
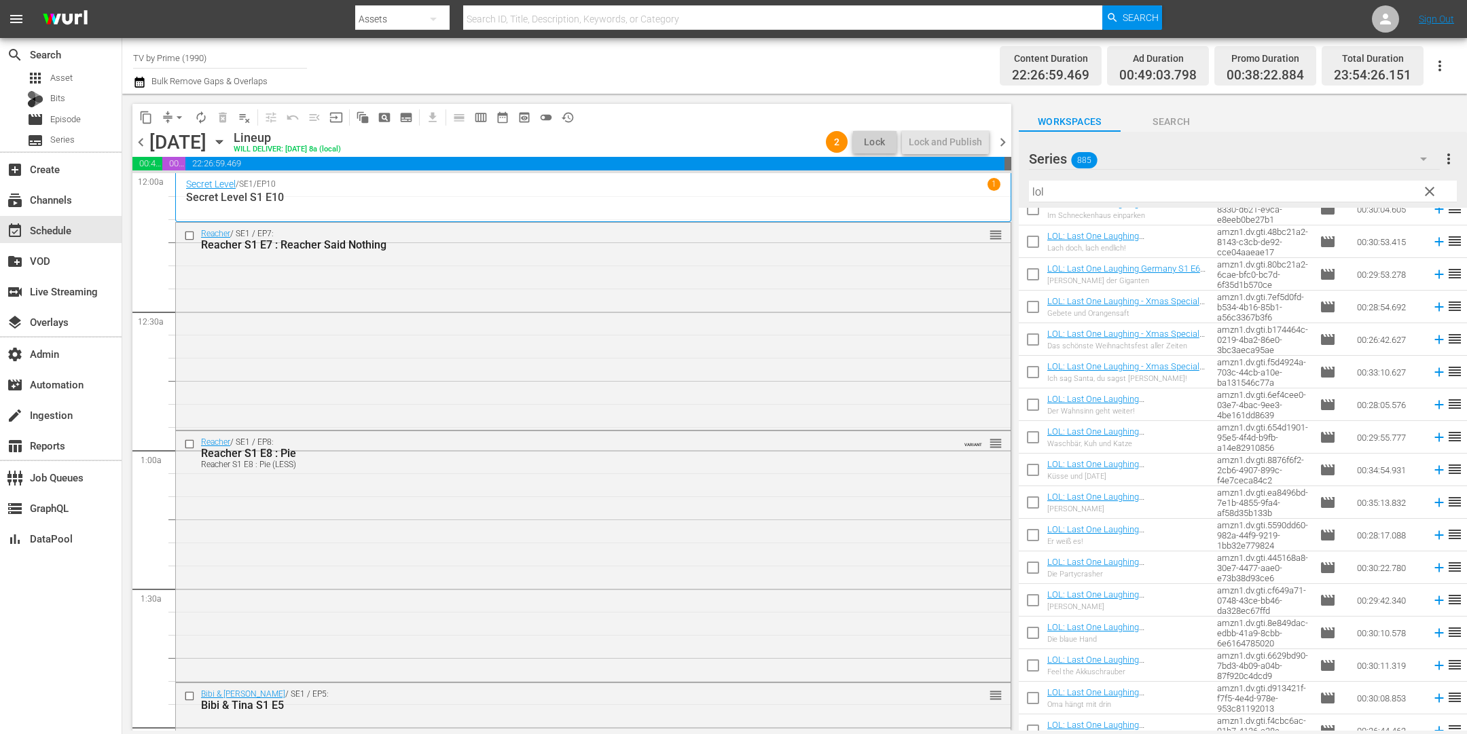
scroll to position [331, 0]
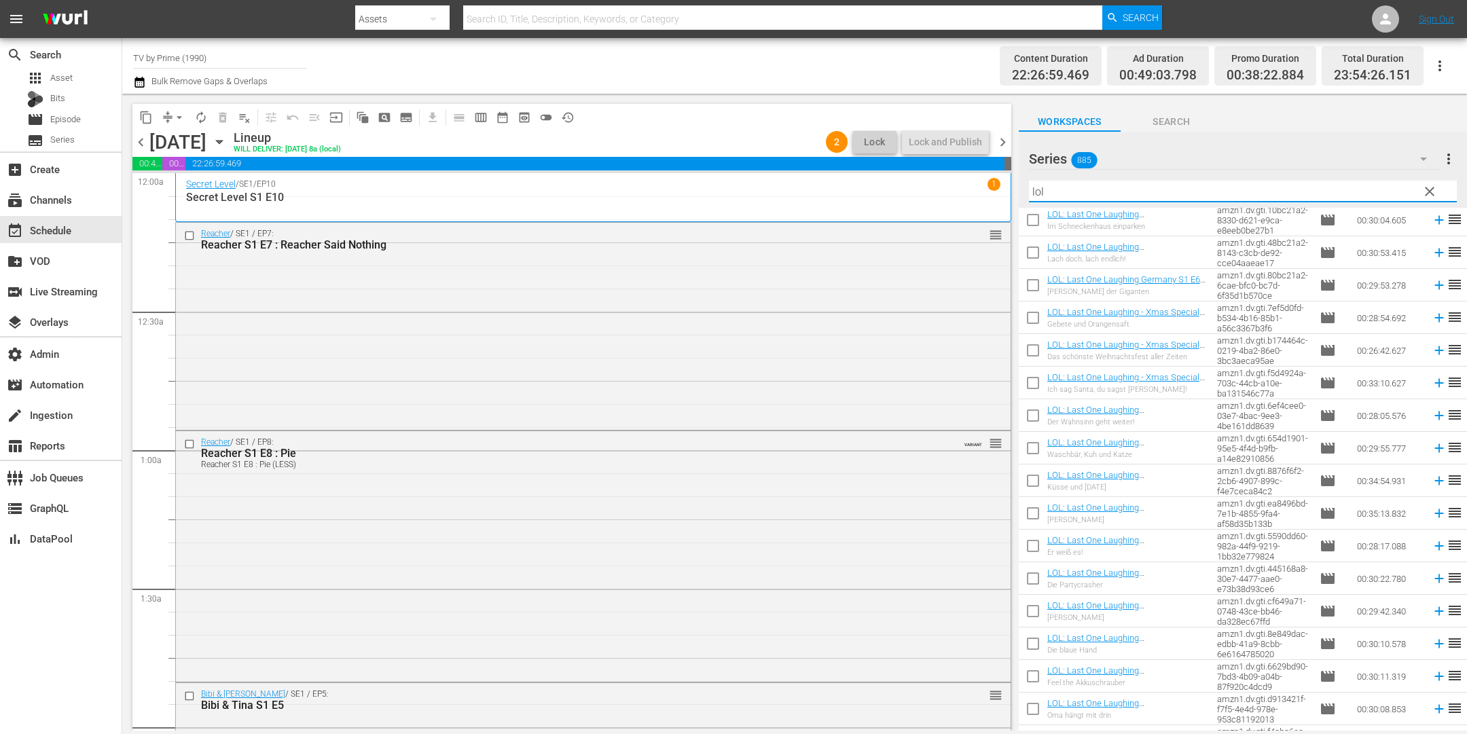
drag, startPoint x: 1018, startPoint y: 187, endPoint x: 957, endPoint y: 175, distance: 62.3
click at [960, 176] on div "content_copy compress arrow_drop_down autorenew_outlined delete_forever_outline…" at bounding box center [794, 412] width 1345 height 637
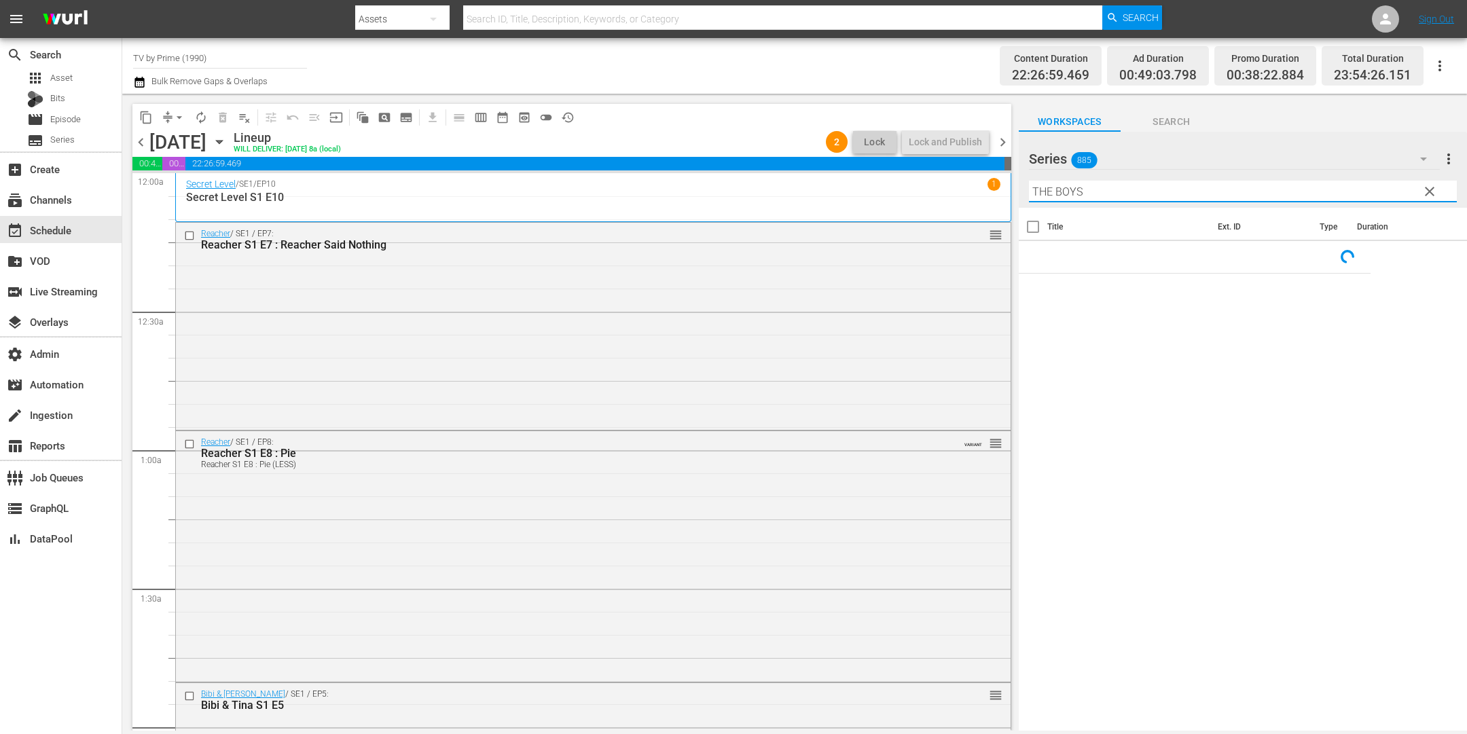
type input "THE BOYS"
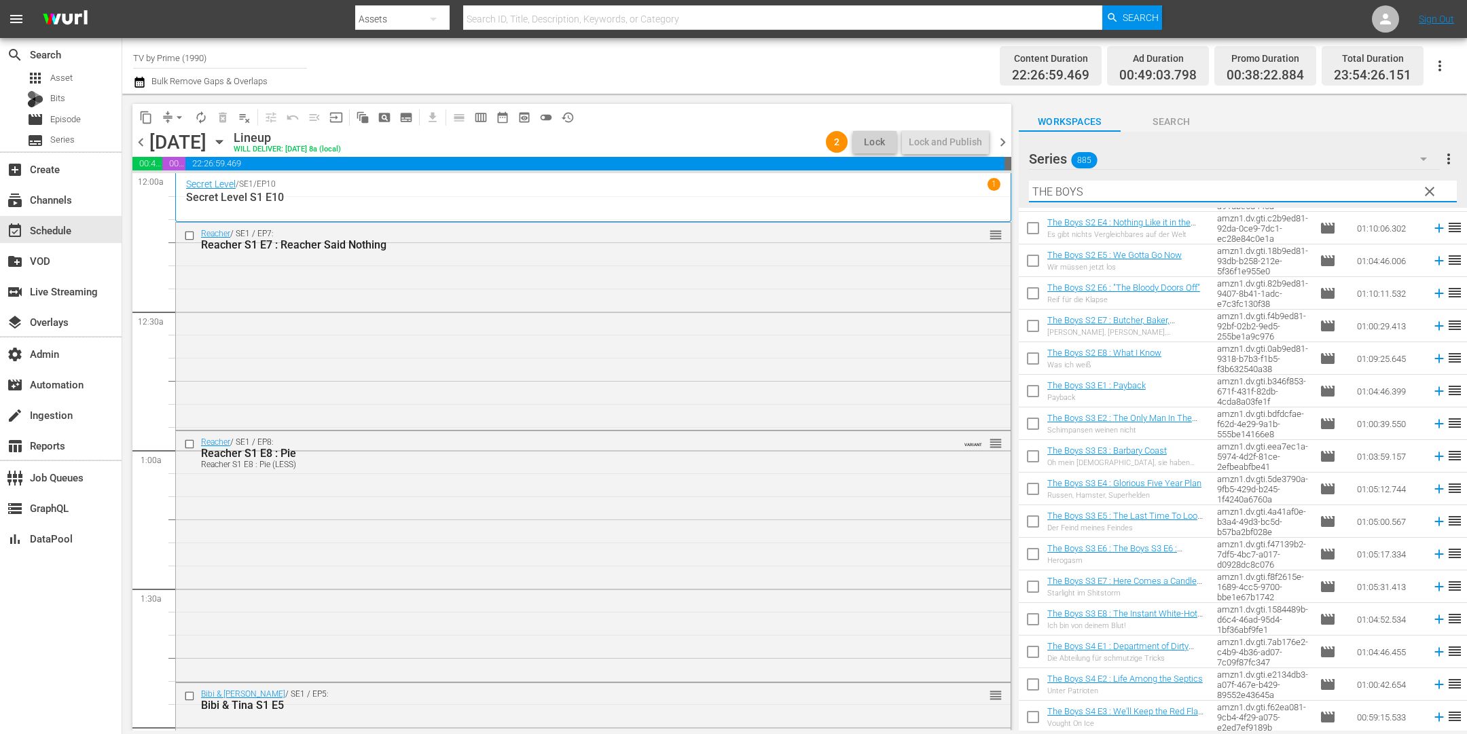
scroll to position [427, 0]
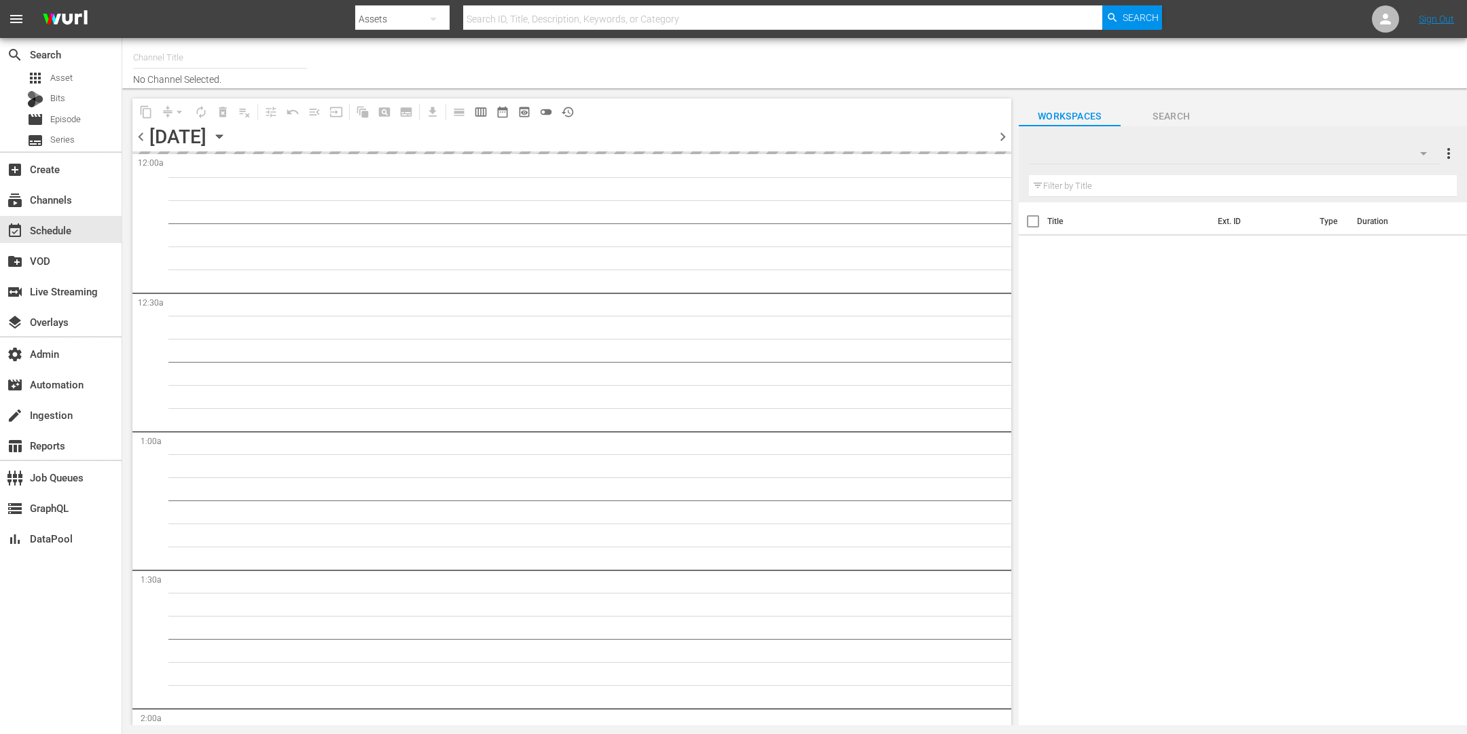
type input "TV by Prime (1990)"
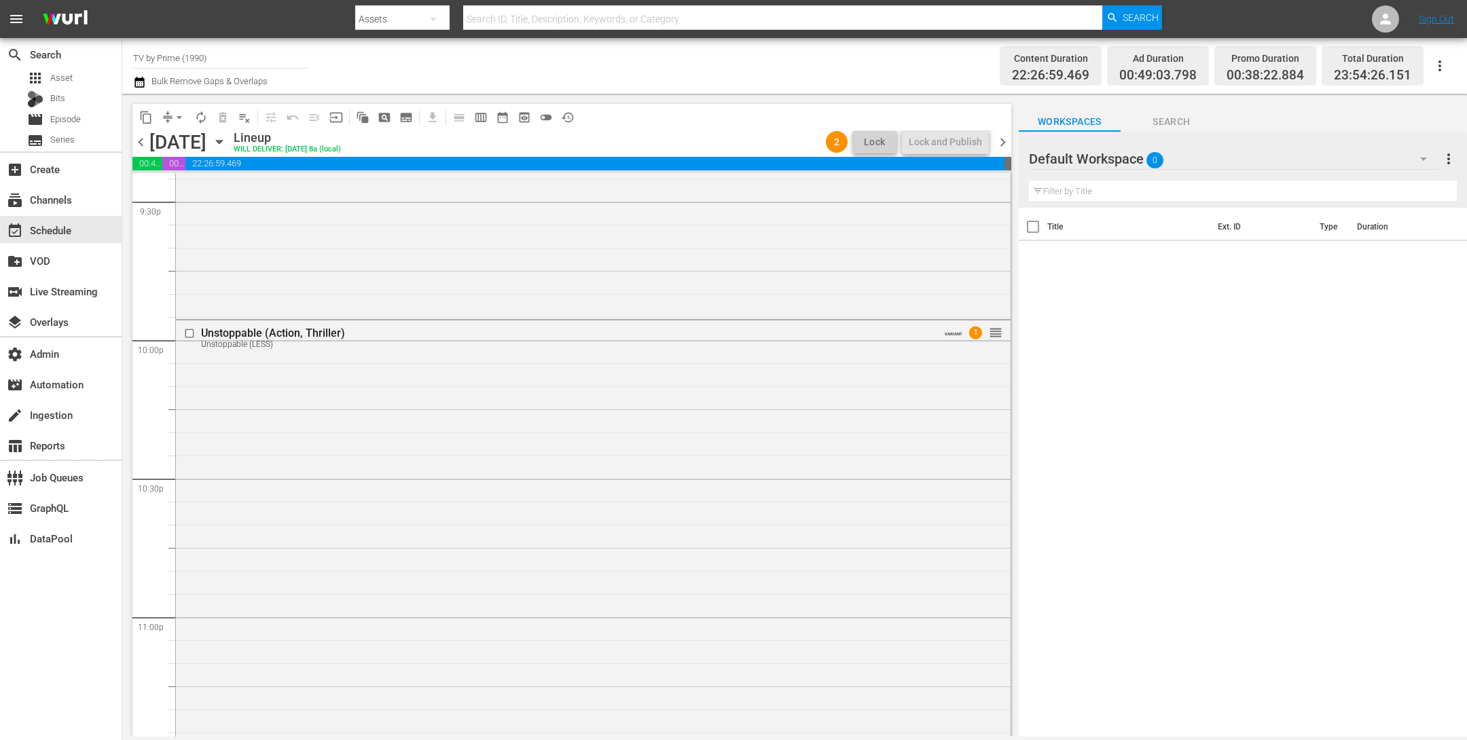
scroll to position [5935, 0]
click at [718, 415] on div "Unstoppable (Action, Thriller) Unstoppable (LESS) VARIANT 1 reorder" at bounding box center [593, 612] width 835 height 594
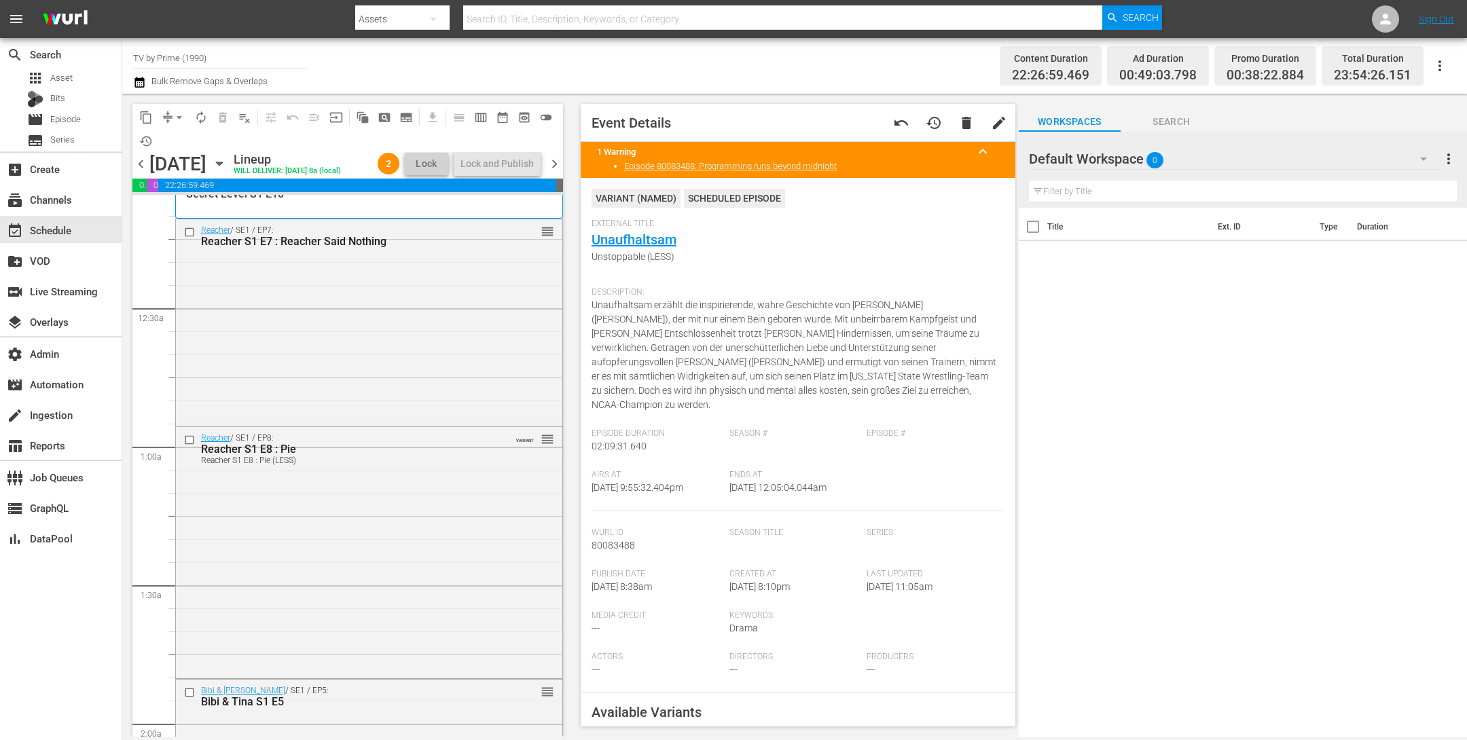
scroll to position [0, 0]
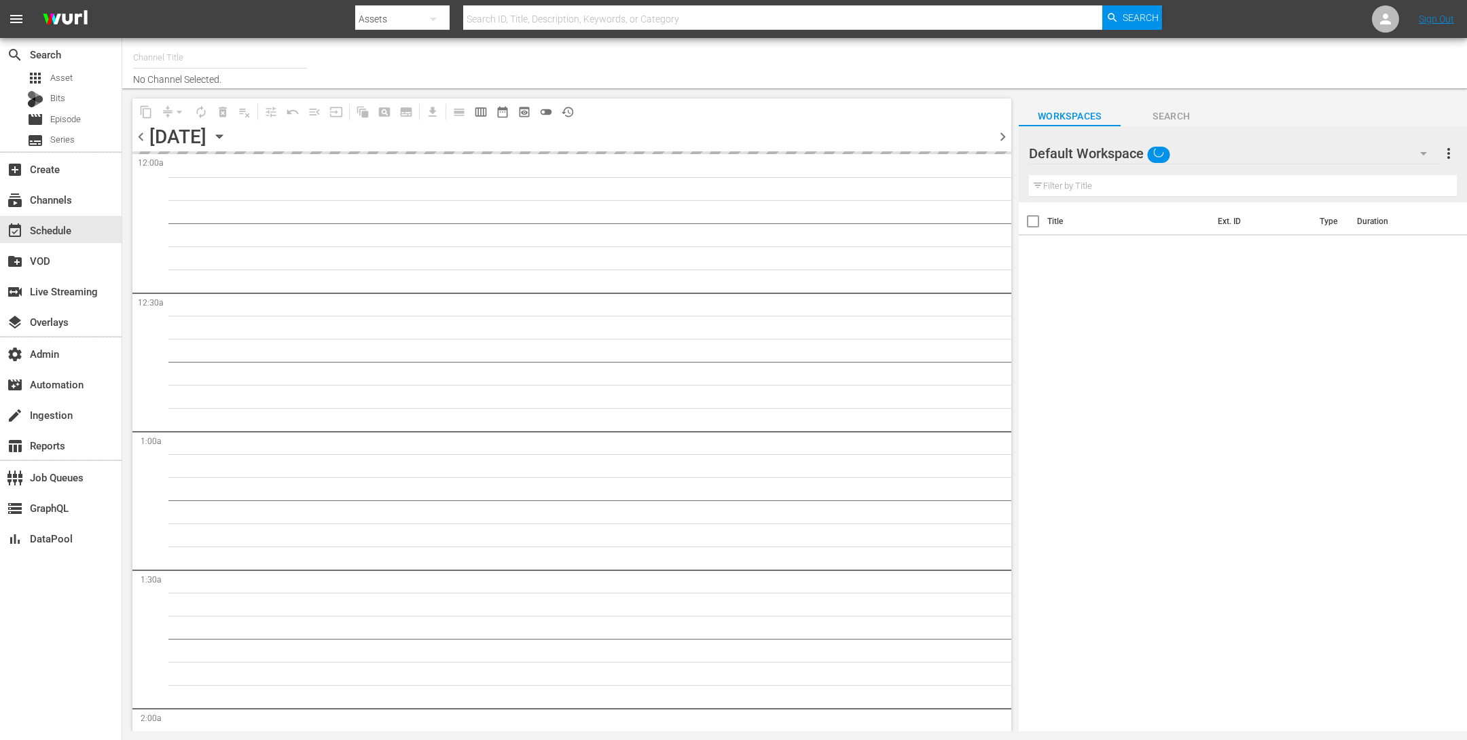
type input "TV by Prime (1990)"
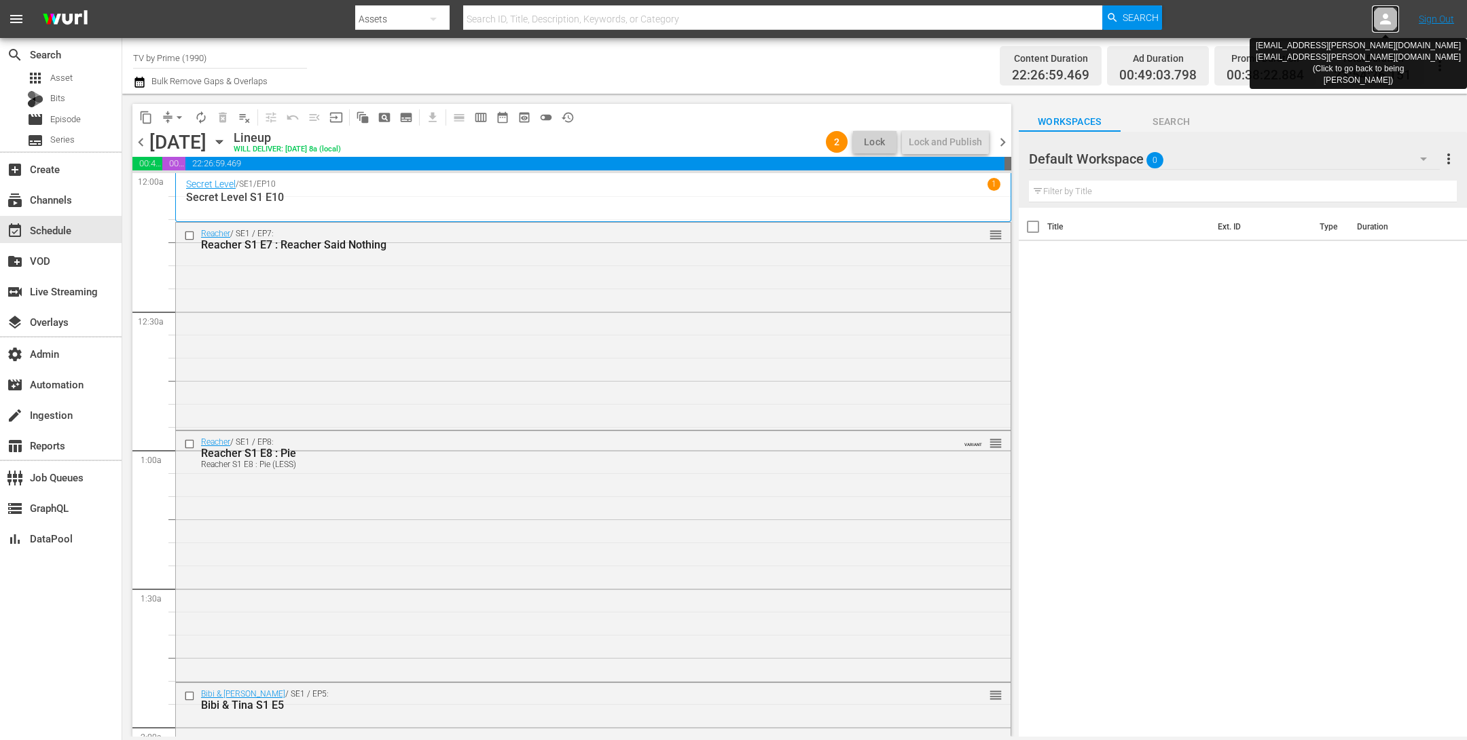
click at [1387, 6] on div at bounding box center [1385, 18] width 27 height 27
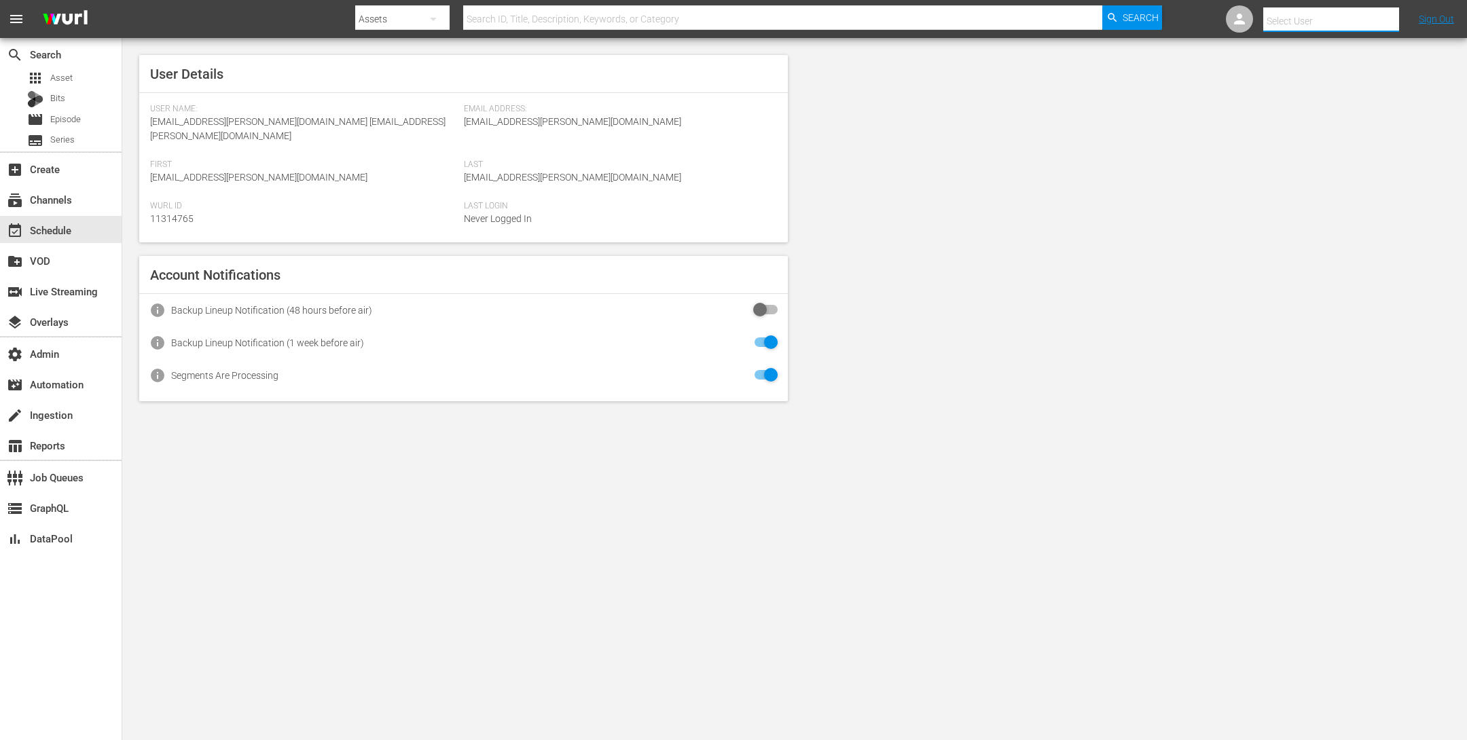
click at [1323, 22] on input "text" at bounding box center [1350, 21] width 174 height 33
type input "if"
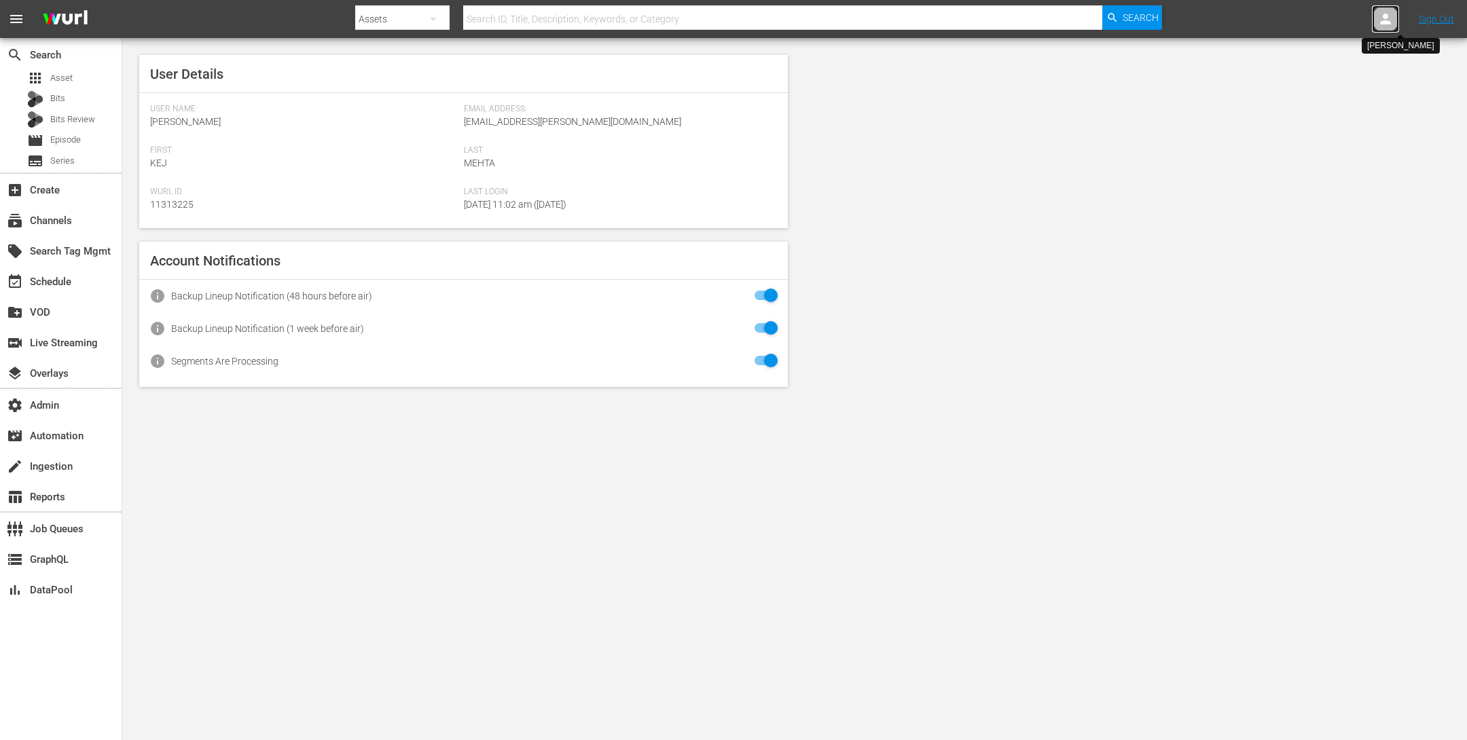
click at [1378, 28] on div at bounding box center [1385, 18] width 27 height 27
click at [1351, 25] on input "text" at bounding box center [1350, 21] width 174 height 33
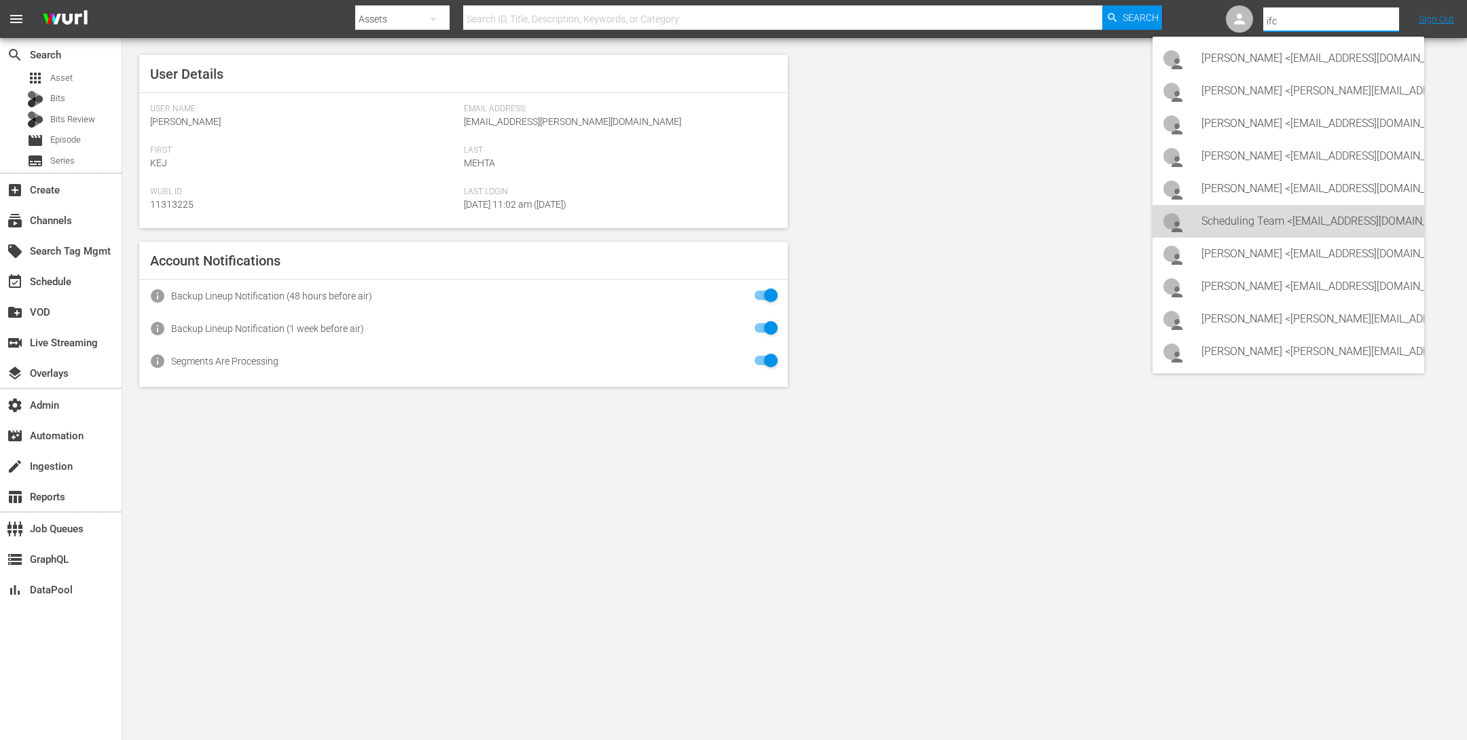
click at [1295, 221] on div "Scheduling Team <[EMAIL_ADDRESS][DOMAIN_NAME]>" at bounding box center [1308, 221] width 212 height 33
type input "Scheduling Team (11313738)"
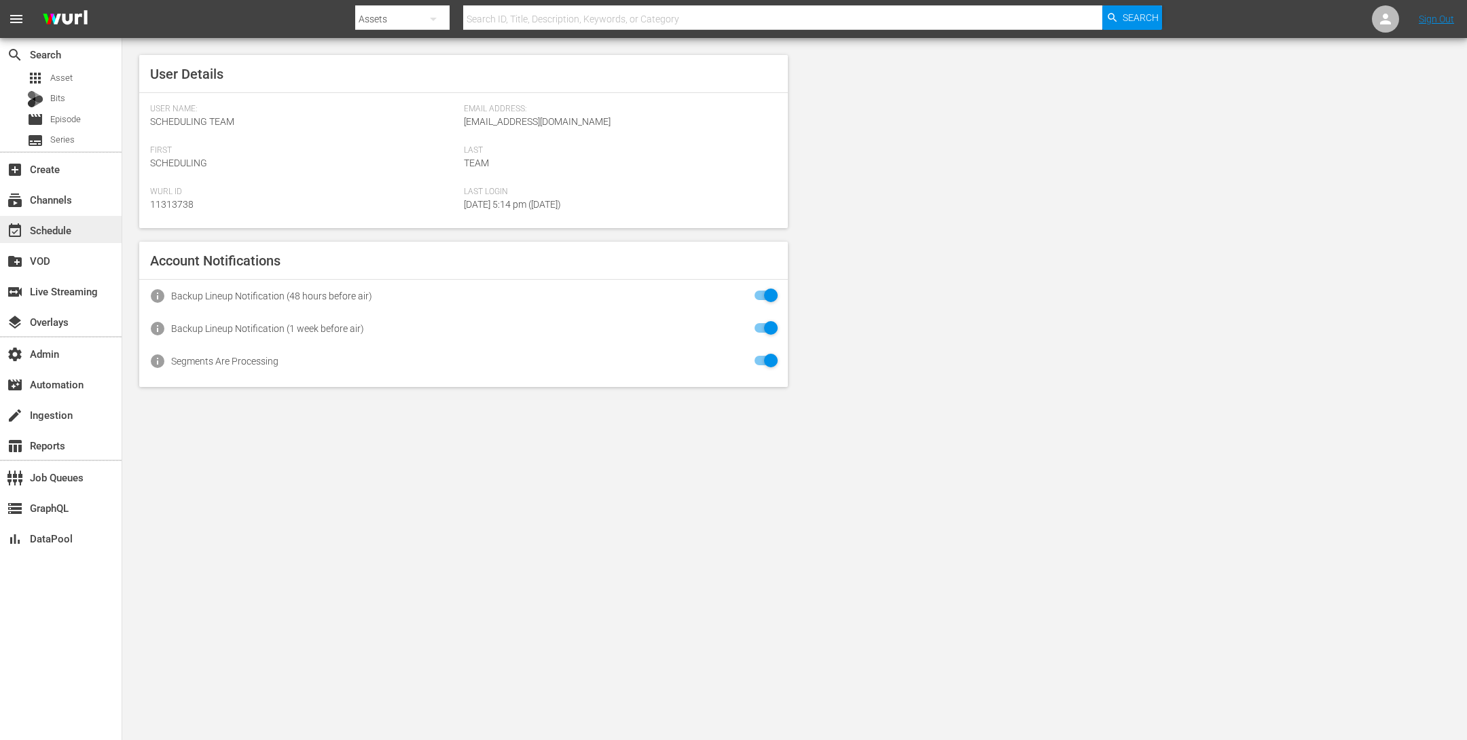
click at [66, 232] on div "event_available Schedule" at bounding box center [38, 228] width 76 height 12
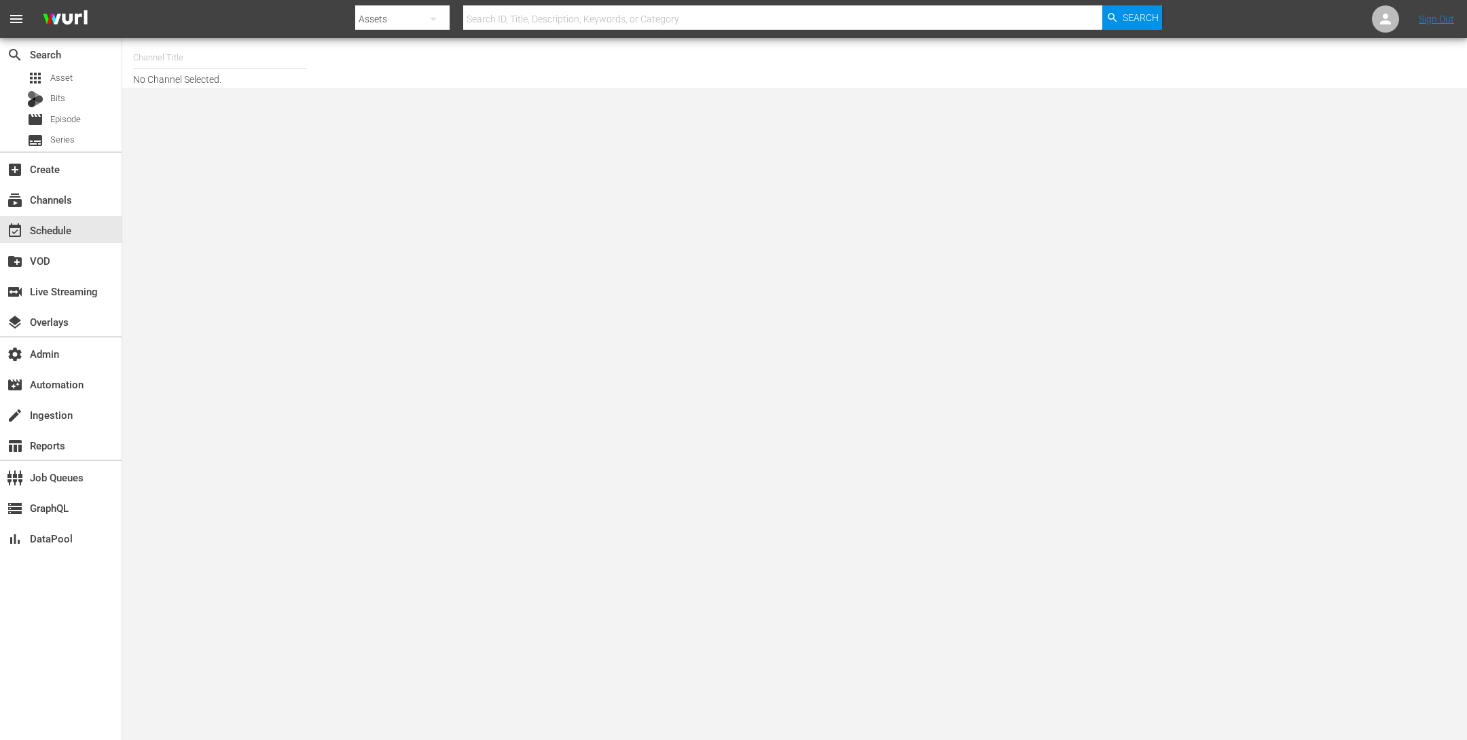
click at [201, 57] on input "text" at bounding box center [220, 57] width 174 height 33
click at [170, 102] on div "IFC Films Picks - ROKU (563 - amc_ifc_films_picks_1)" at bounding box center [320, 95] width 352 height 33
type input "IFC Films Picks - ROKU (563 - amc_ifc_films_picks_1)"
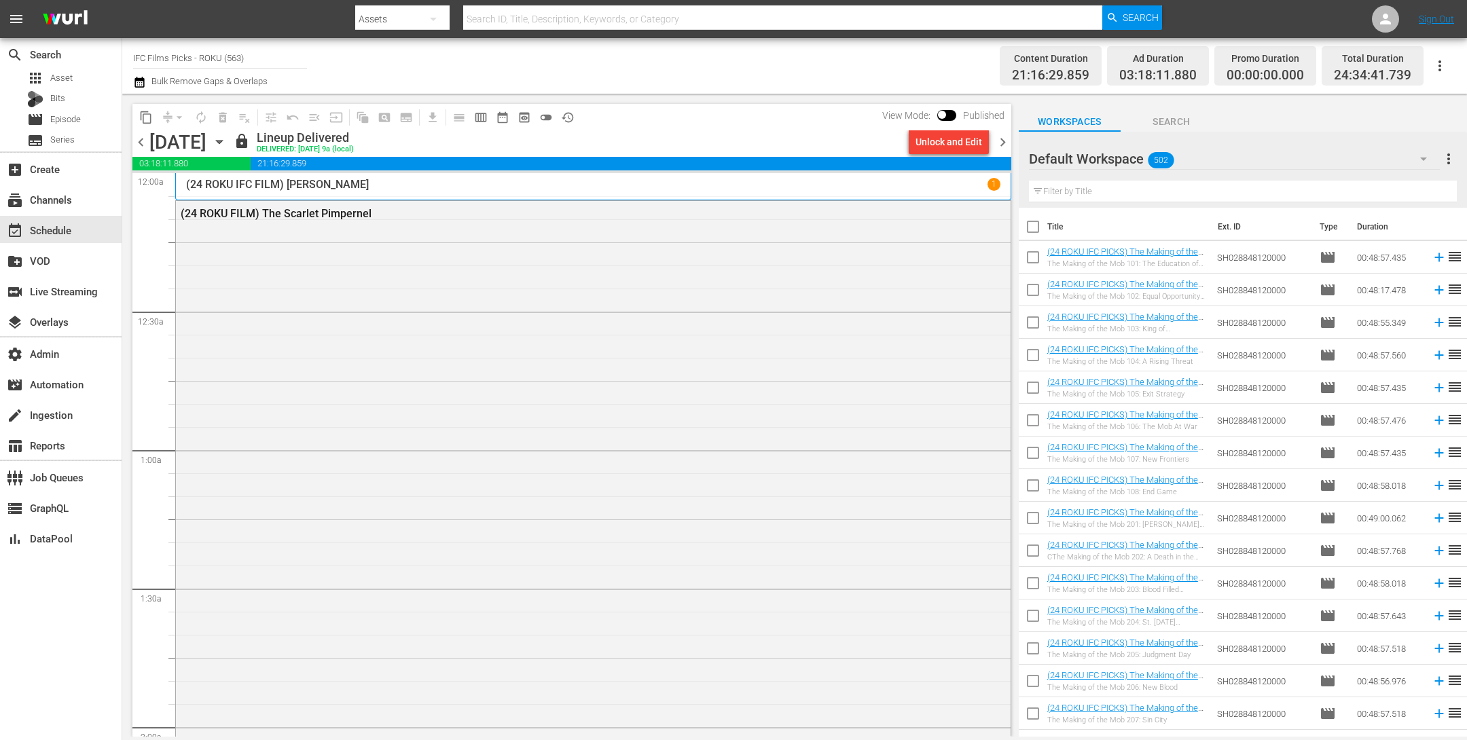
click at [227, 140] on icon "button" at bounding box center [219, 141] width 15 height 15
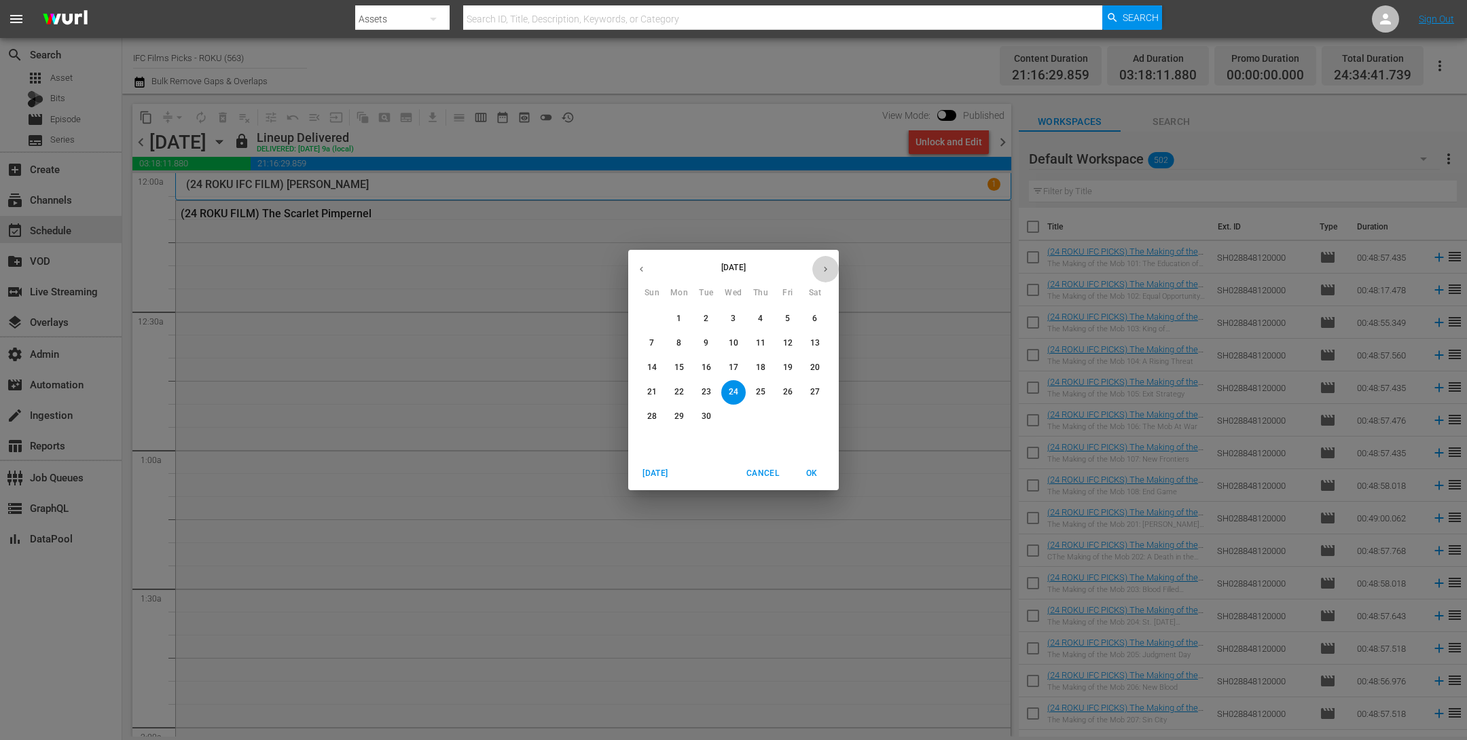
click at [830, 265] on icon "button" at bounding box center [826, 269] width 10 height 10
click at [732, 338] on p "8" at bounding box center [733, 344] width 5 height 12
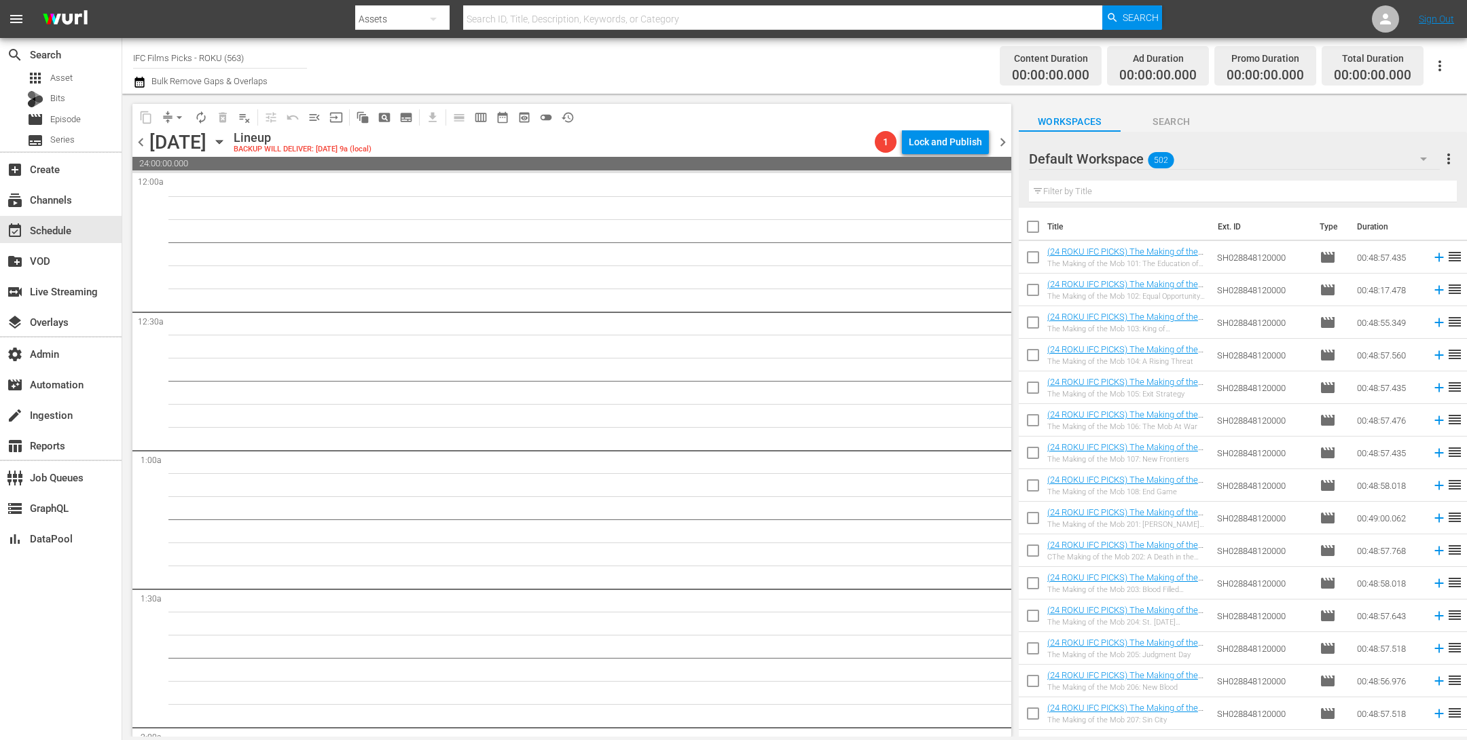
click at [140, 82] on icon "button" at bounding box center [139, 82] width 13 height 16
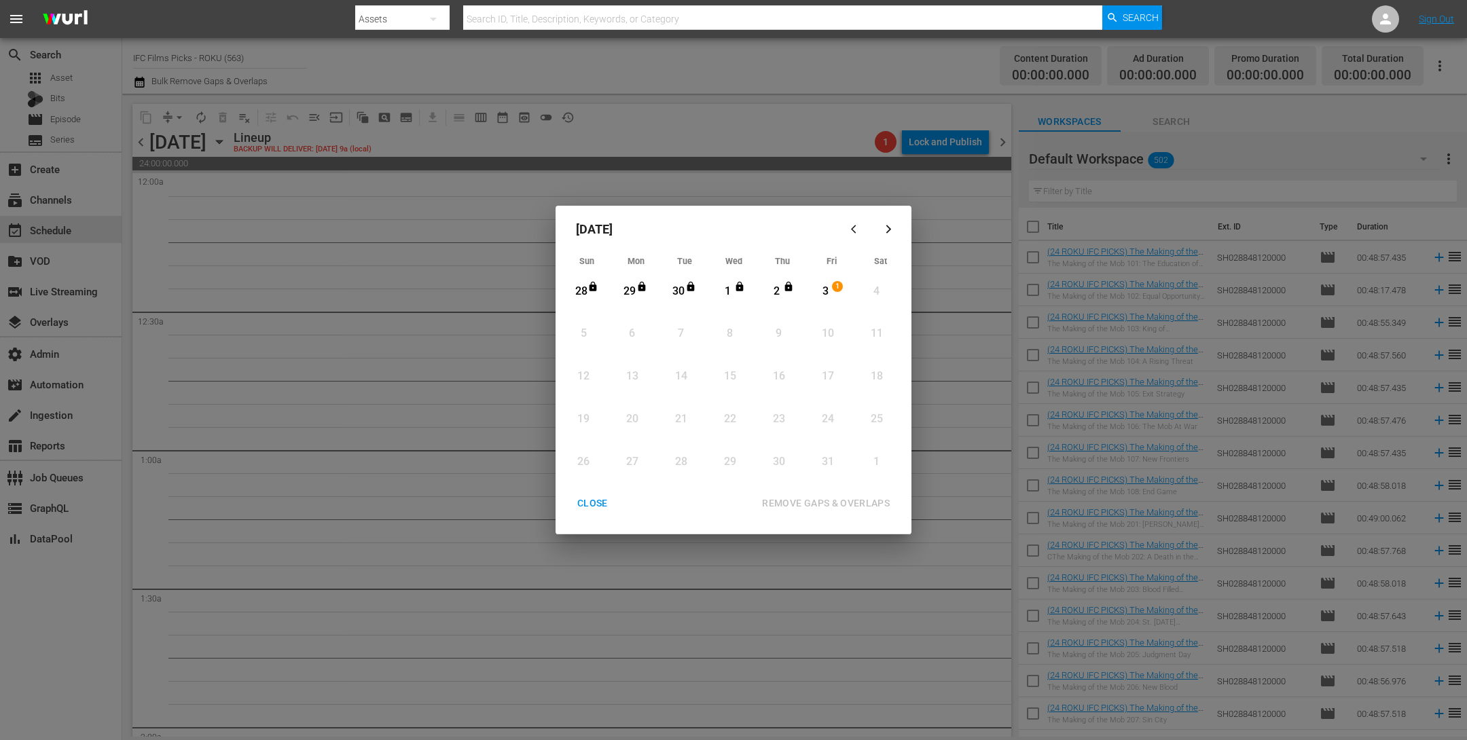
click at [588, 508] on div "CLOSE" at bounding box center [592, 503] width 52 height 17
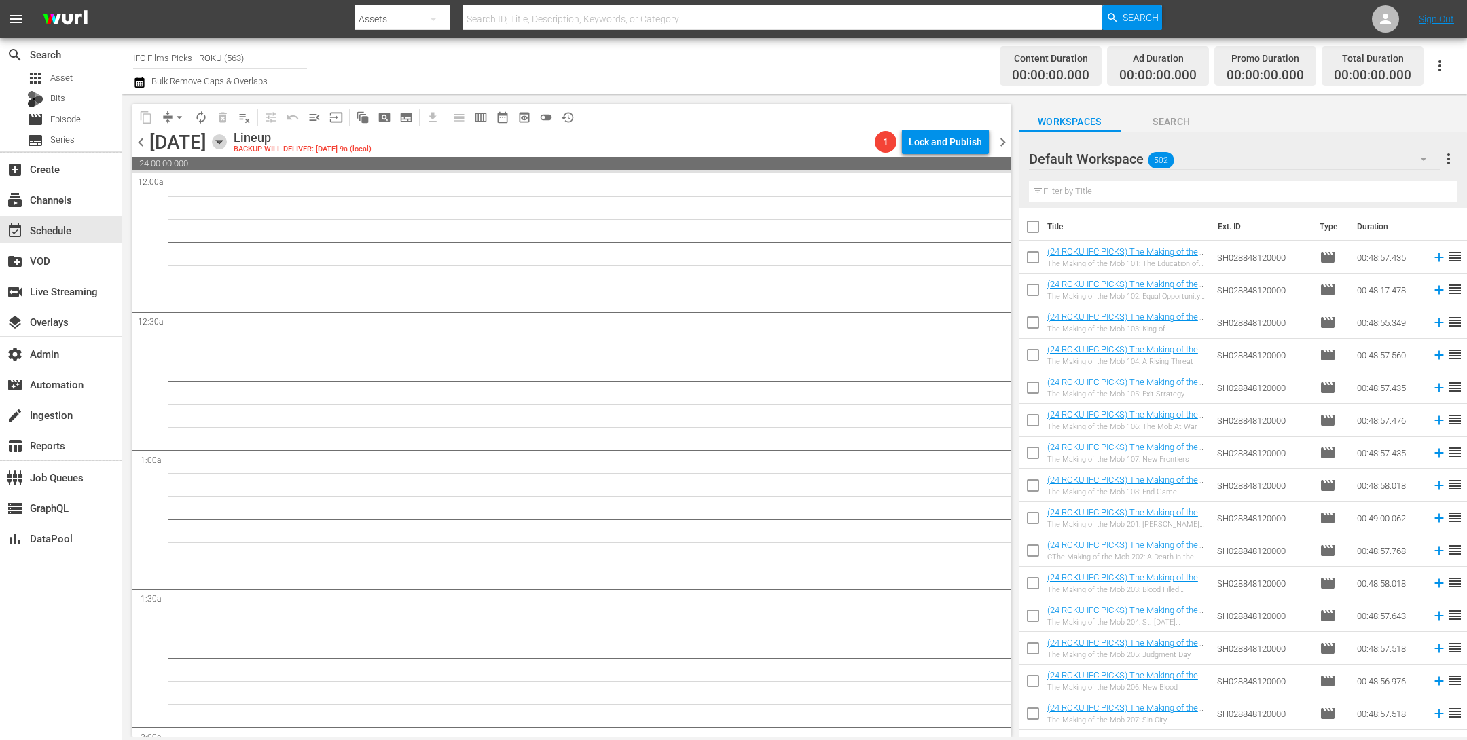
click at [227, 145] on icon "button" at bounding box center [219, 141] width 15 height 15
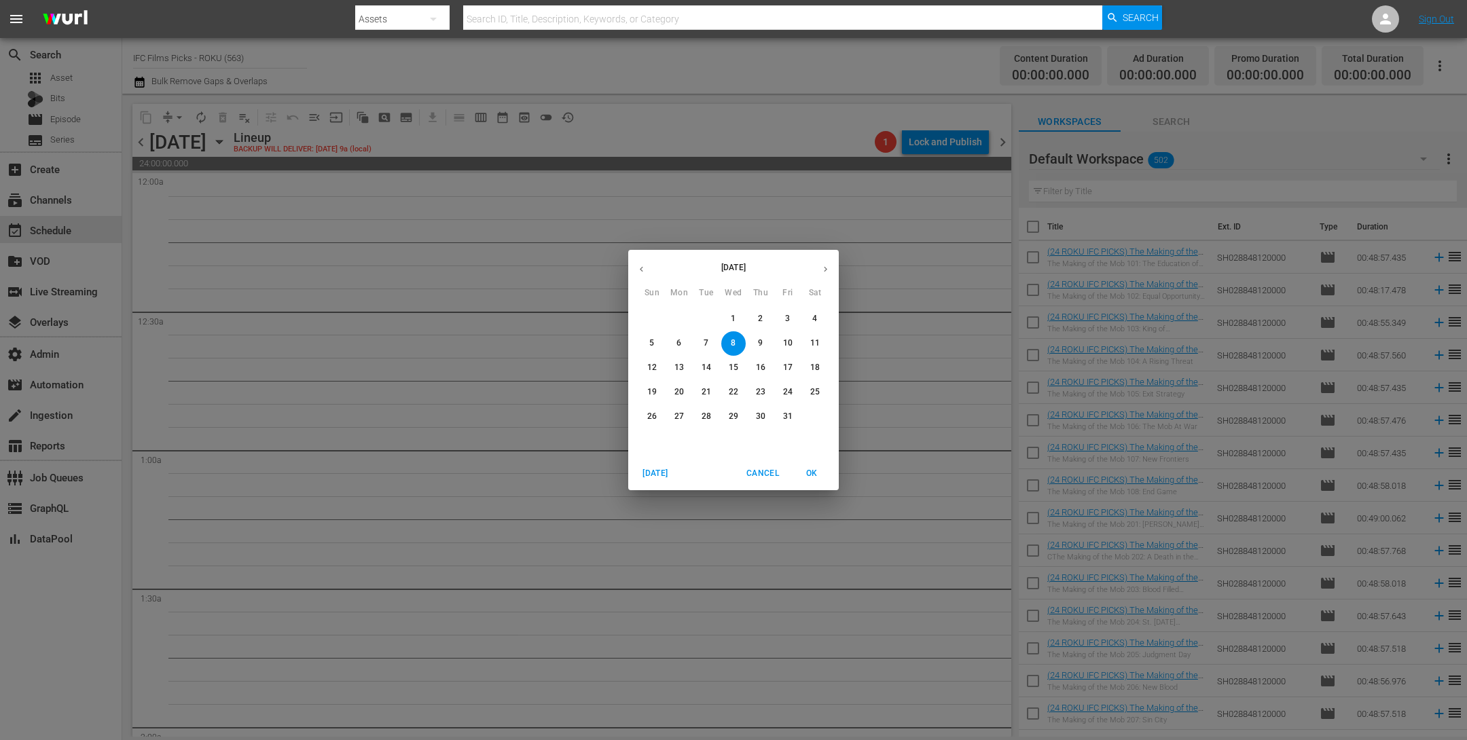
click at [787, 319] on p "3" at bounding box center [787, 319] width 5 height 12
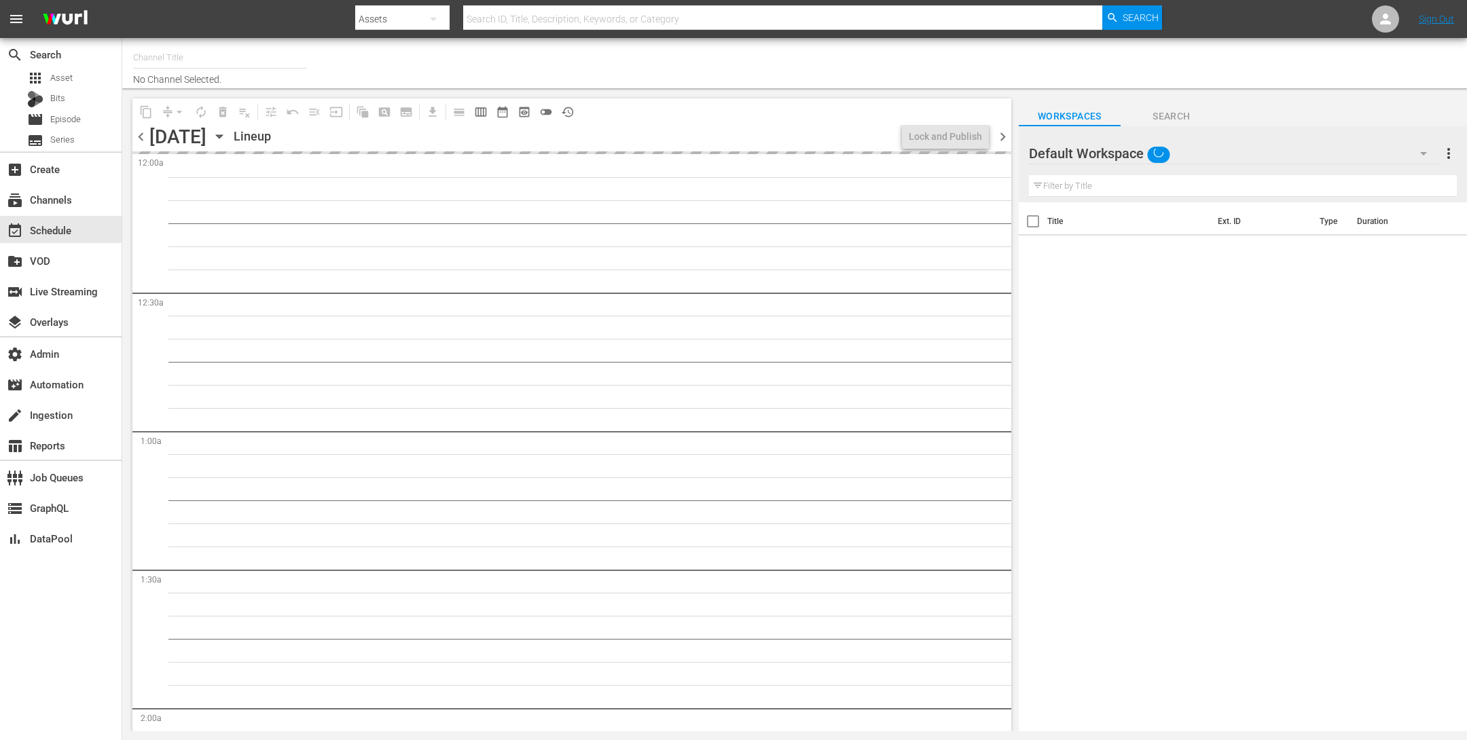
type input "IFC Films Picks - ROKU (563)"
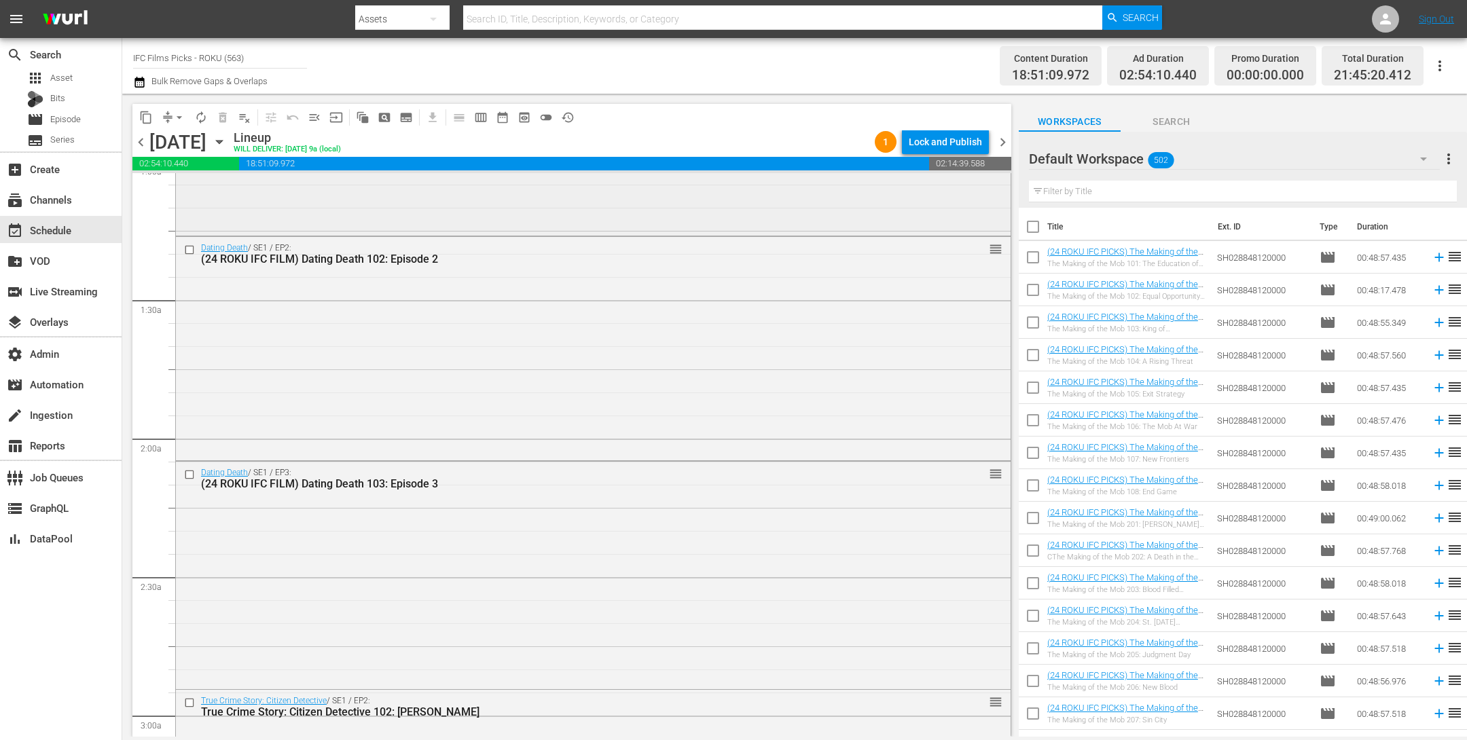
scroll to position [466, 0]
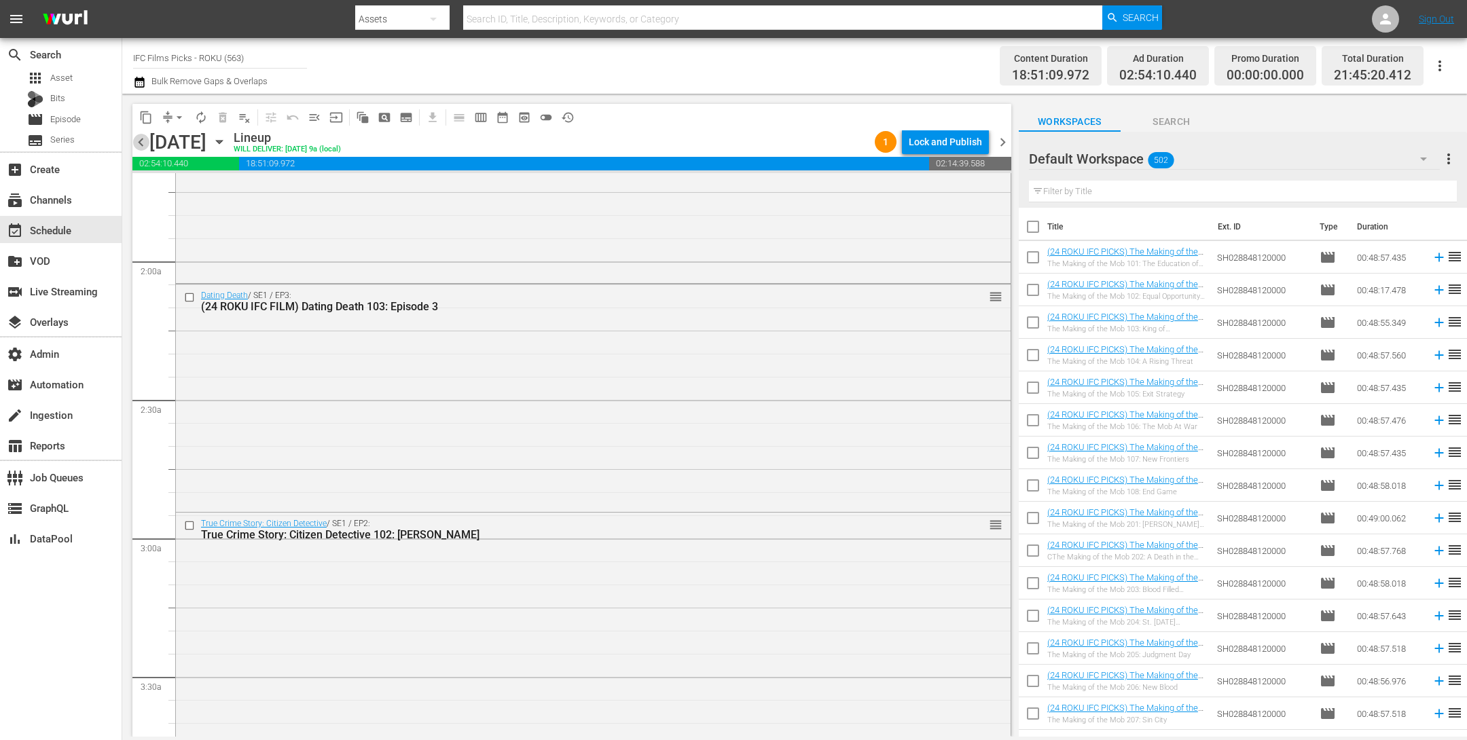
click at [139, 141] on span "chevron_left" at bounding box center [140, 142] width 17 height 17
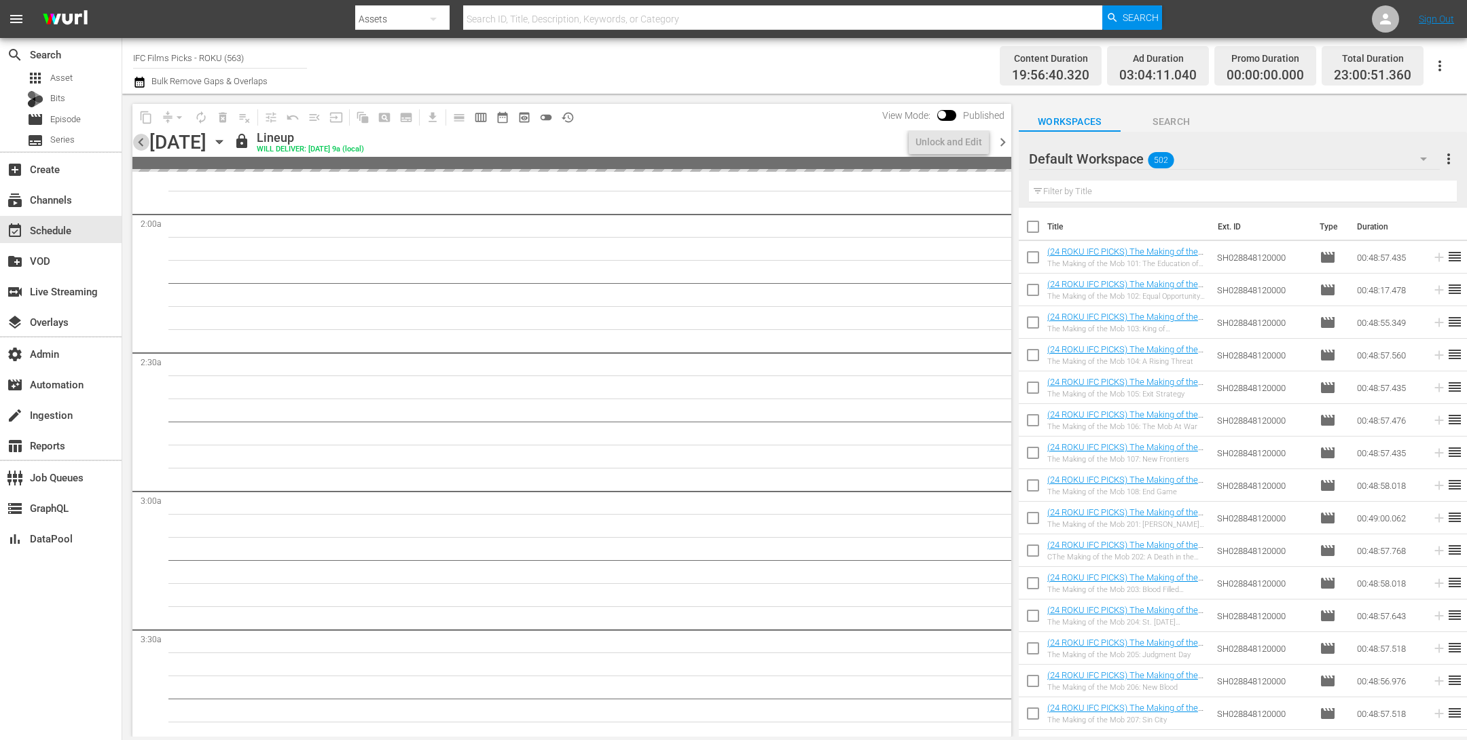
drag, startPoint x: 139, startPoint y: 141, endPoint x: 154, endPoint y: 156, distance: 20.2
click at [139, 142] on span "chevron_left" at bounding box center [140, 142] width 17 height 17
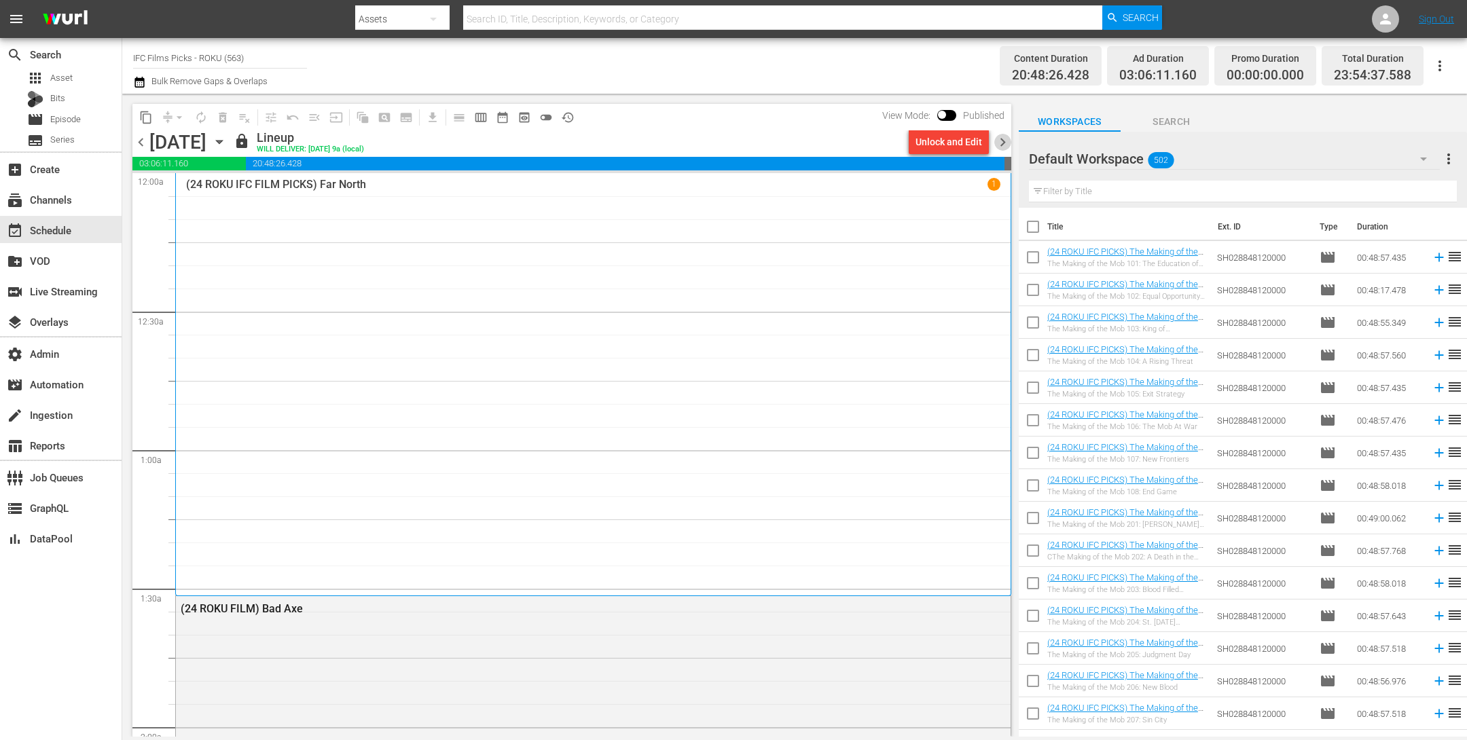
click at [1006, 144] on span "chevron_right" at bounding box center [1002, 142] width 17 height 17
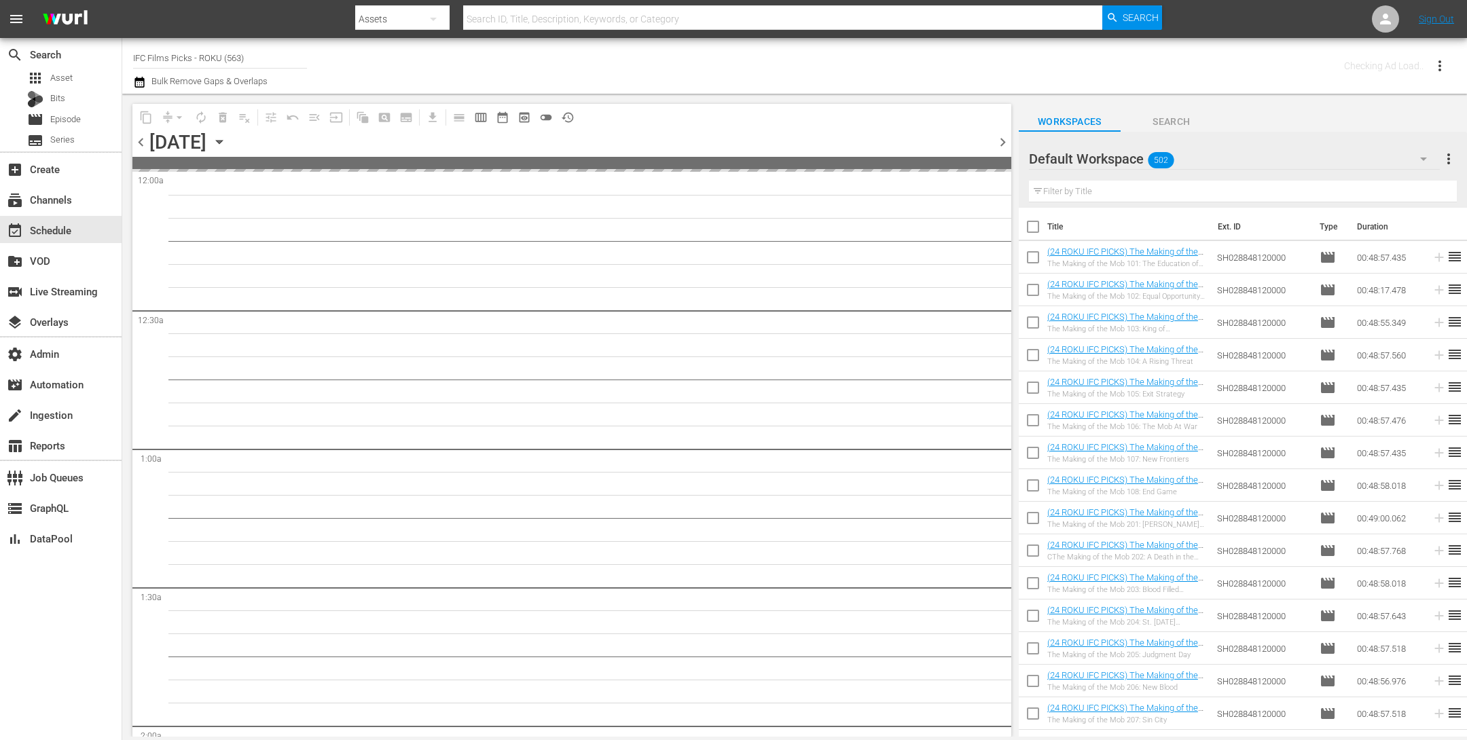
click at [1006, 144] on span "chevron_right" at bounding box center [1002, 142] width 17 height 17
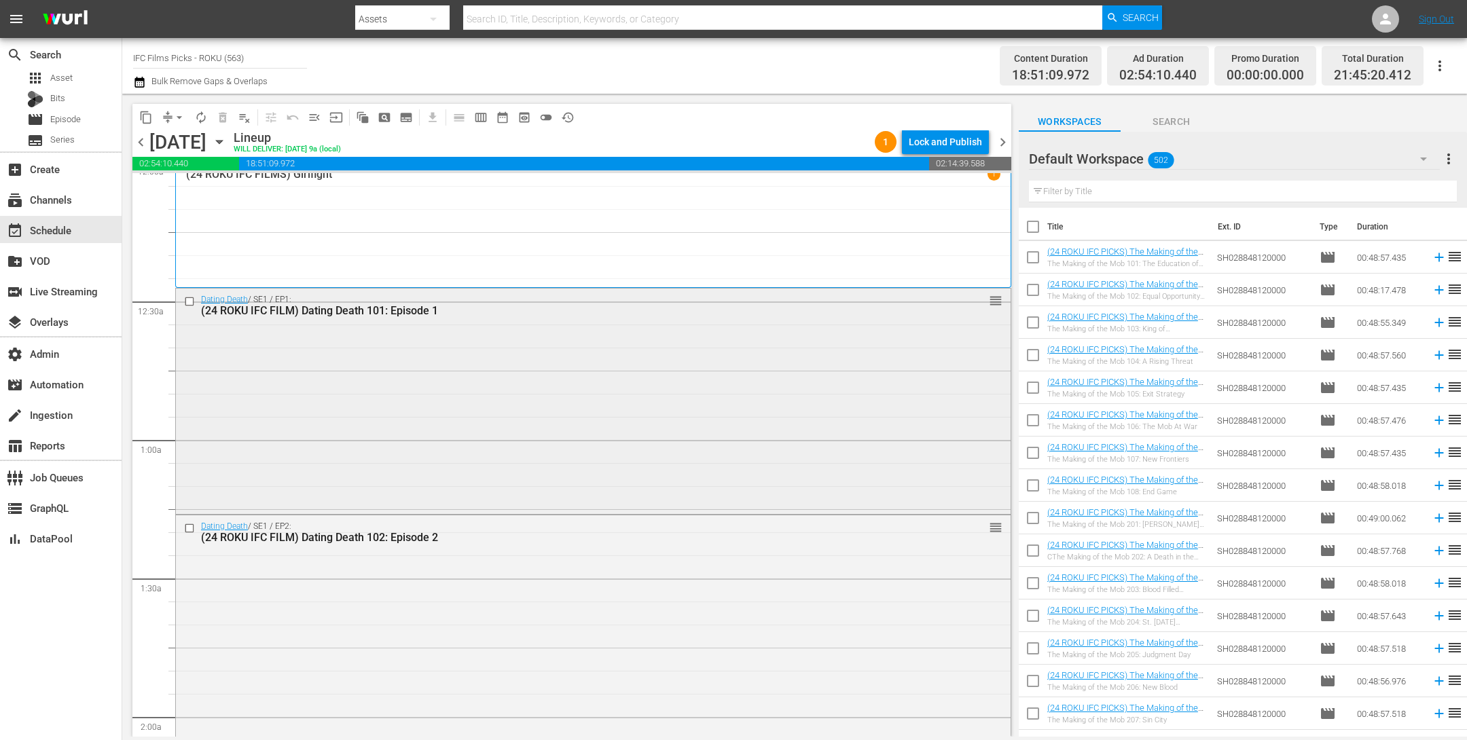
click at [414, 393] on div "Dating Death / SE1 / EP1: (24 ROKU IFC FILM) Dating Death 101: Episode 1 reorder" at bounding box center [593, 400] width 835 height 223
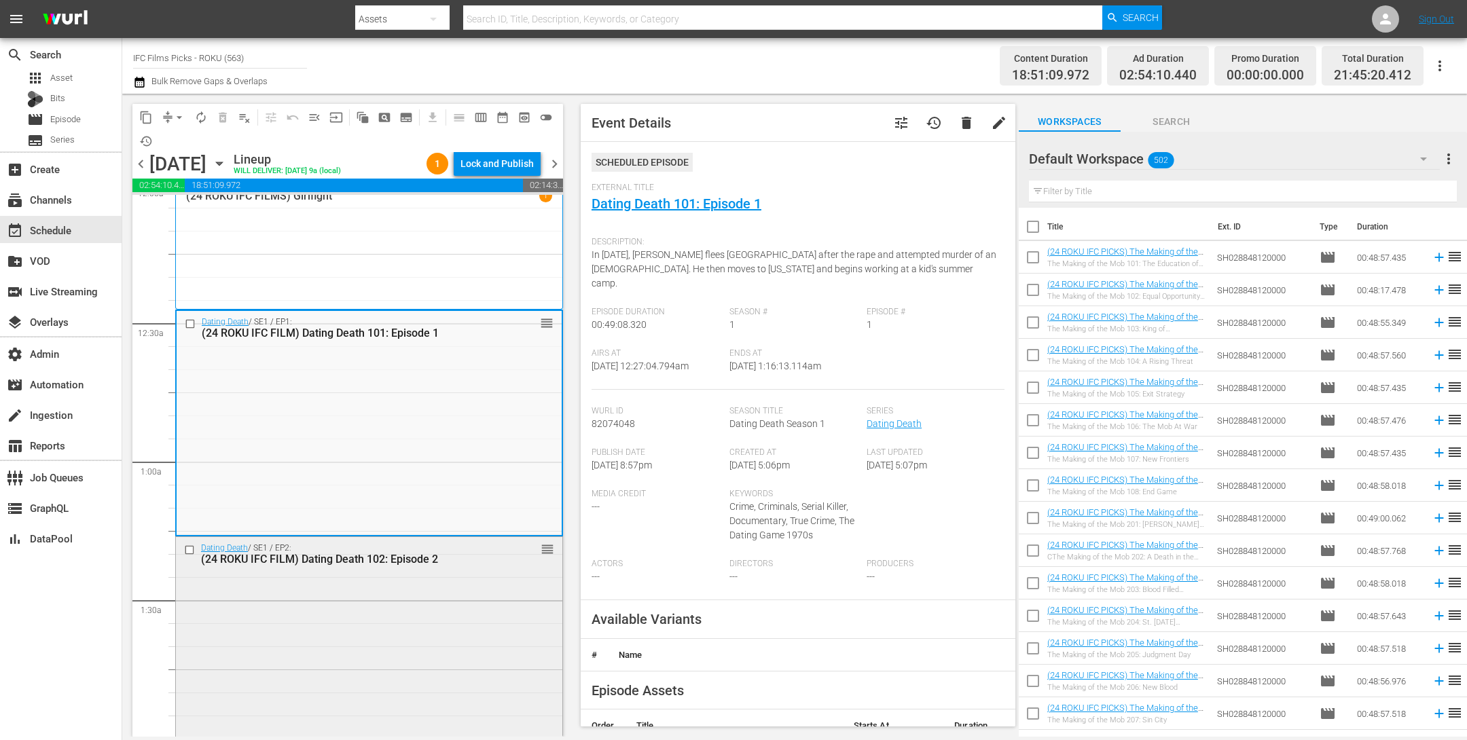
scroll to position [364, 0]
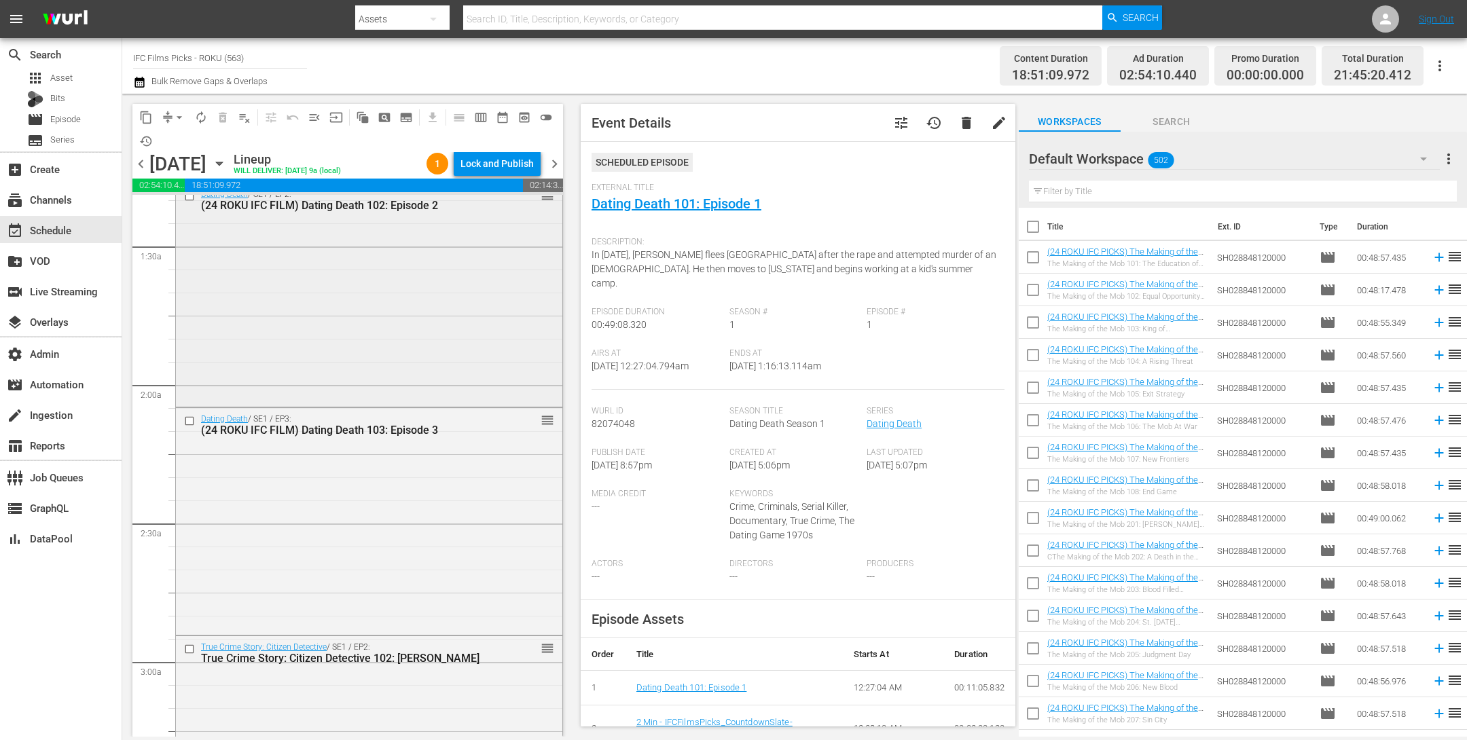
click at [414, 306] on div "Dating Death / SE1 / EP2: (24 ROKU IFC FILM) Dating Death 102: Episode 2 reorder" at bounding box center [369, 293] width 386 height 221
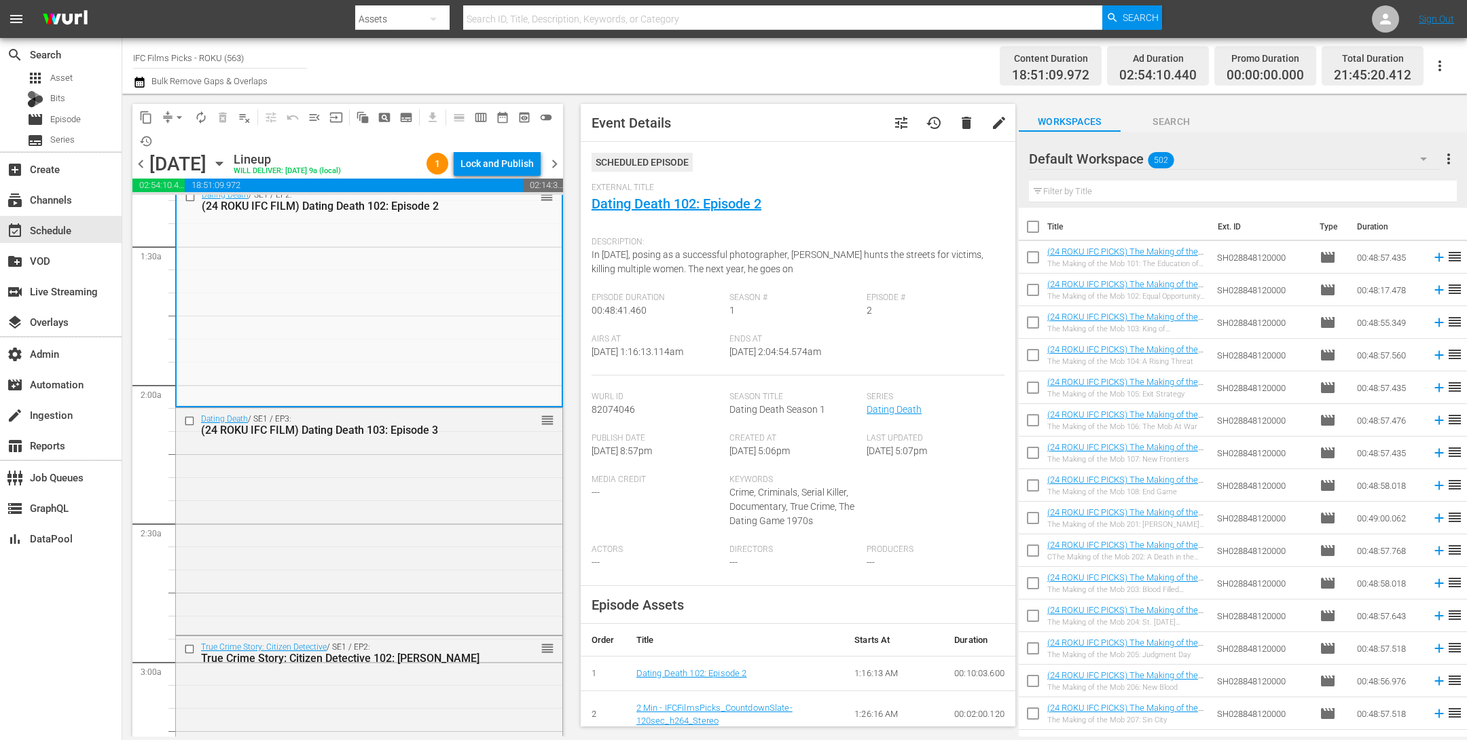
scroll to position [625, 0]
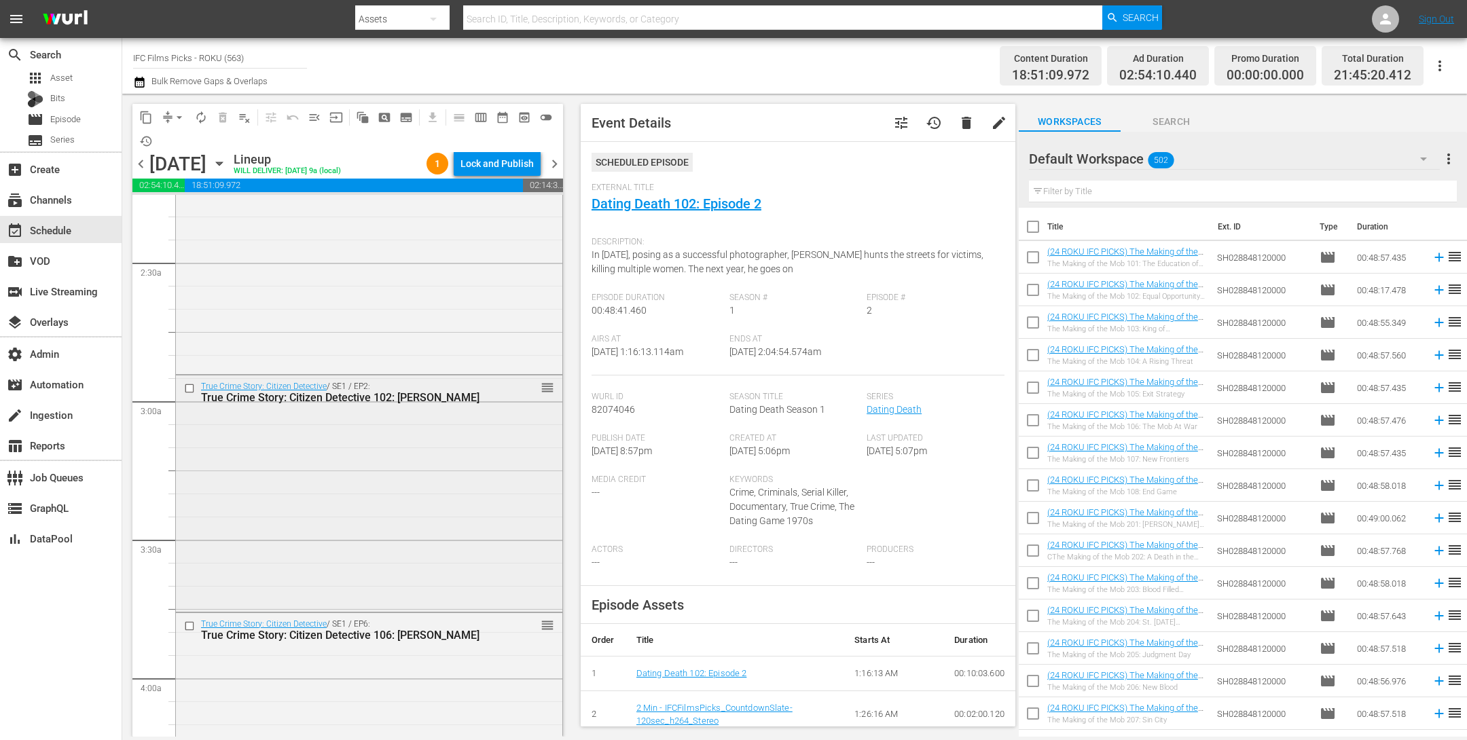
click at [410, 461] on div "True Crime Story: Citizen Detective / SE1 / EP2: True Crime Story: Citizen Dete…" at bounding box center [369, 493] width 386 height 234
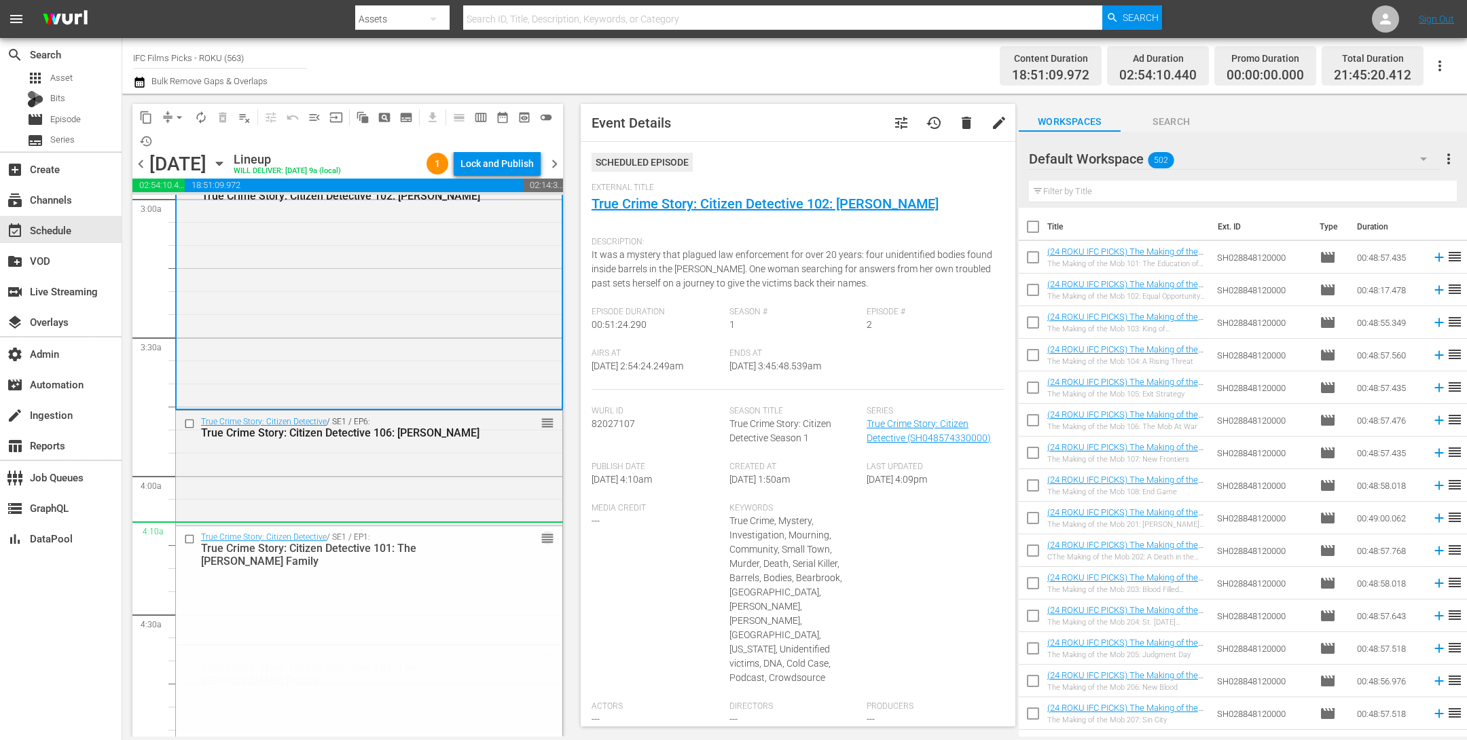
scroll to position [639, 0]
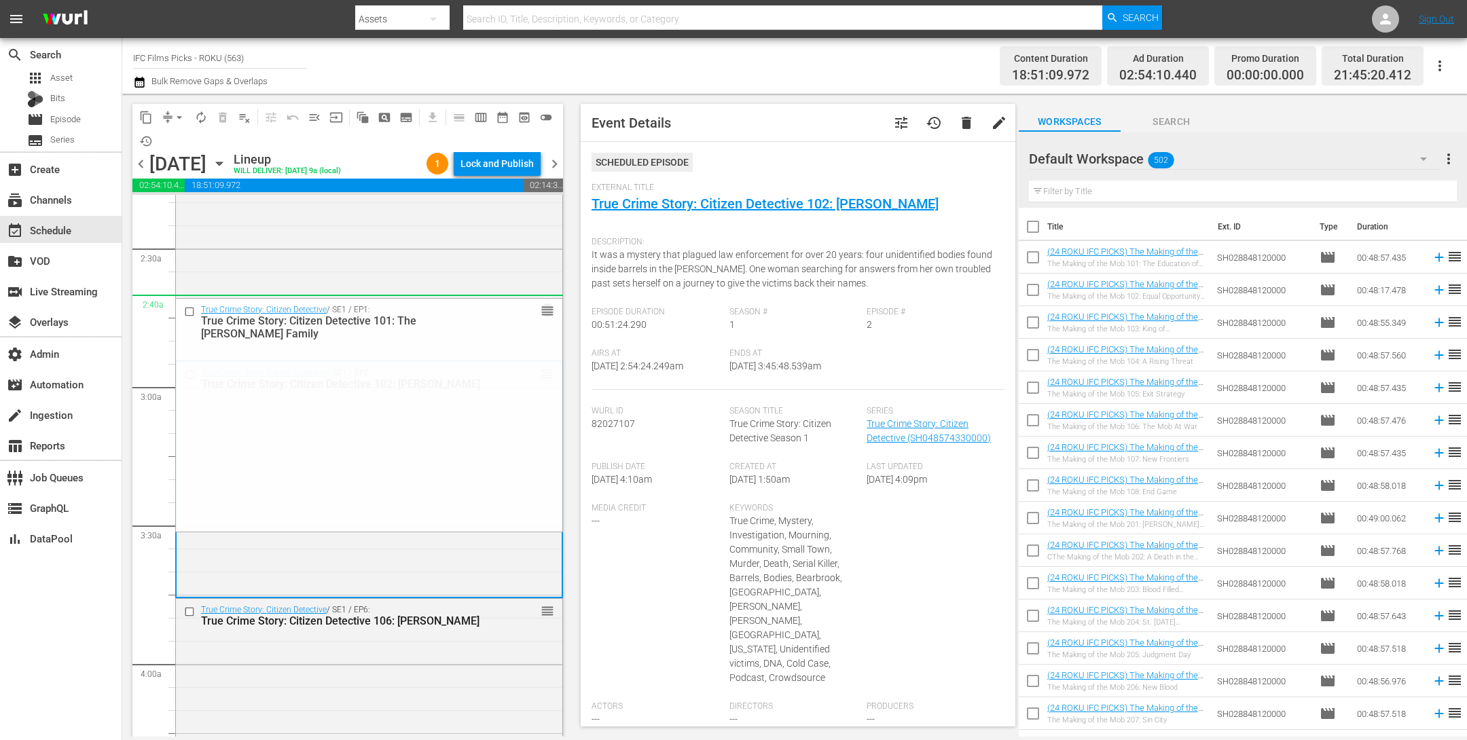
drag, startPoint x: 537, startPoint y: 551, endPoint x: 480, endPoint y: 298, distance: 259.7
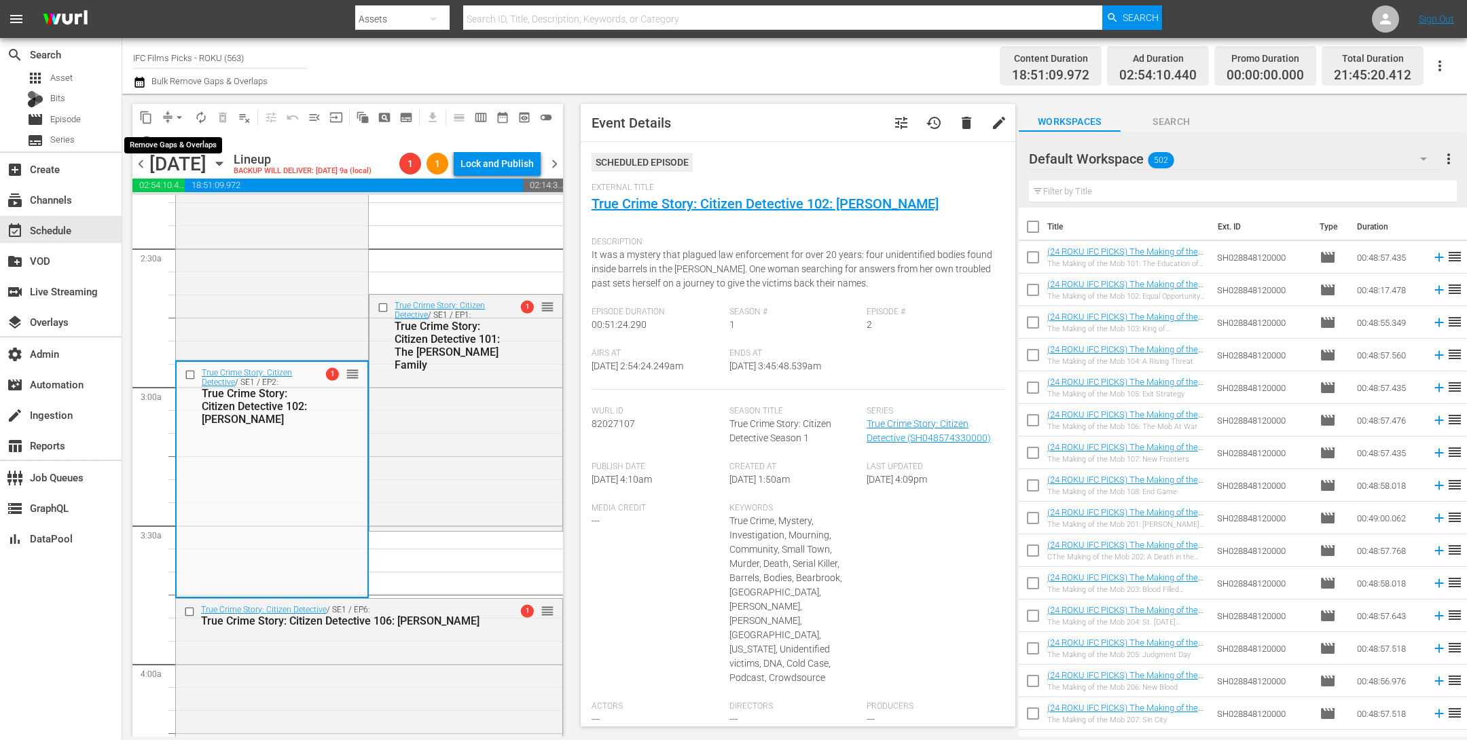
click at [175, 116] on span "arrow_drop_down" at bounding box center [180, 118] width 14 height 14
click at [184, 192] on li "Align to End of Previous Day" at bounding box center [180, 189] width 143 height 22
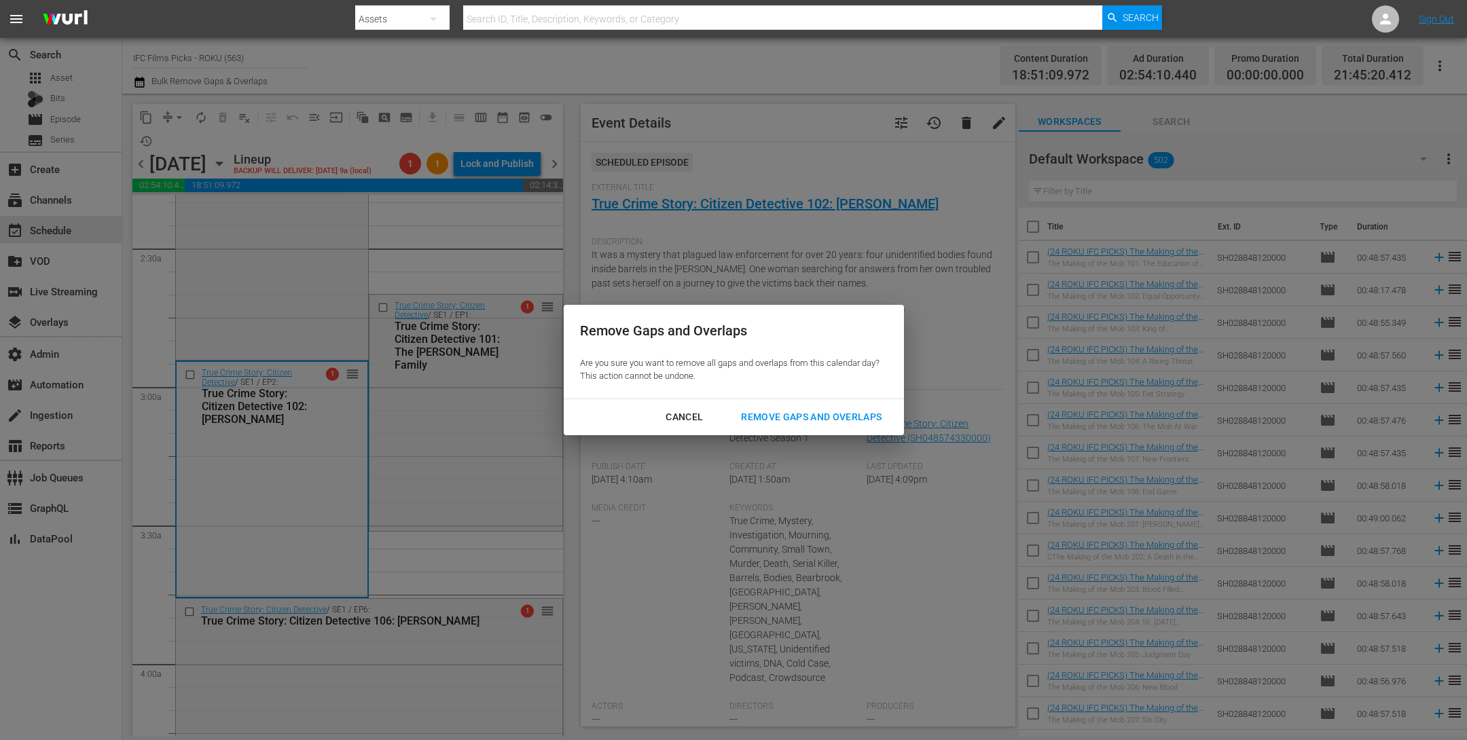
click at [802, 414] on div "Remove Gaps and Overlaps" at bounding box center [811, 417] width 162 height 17
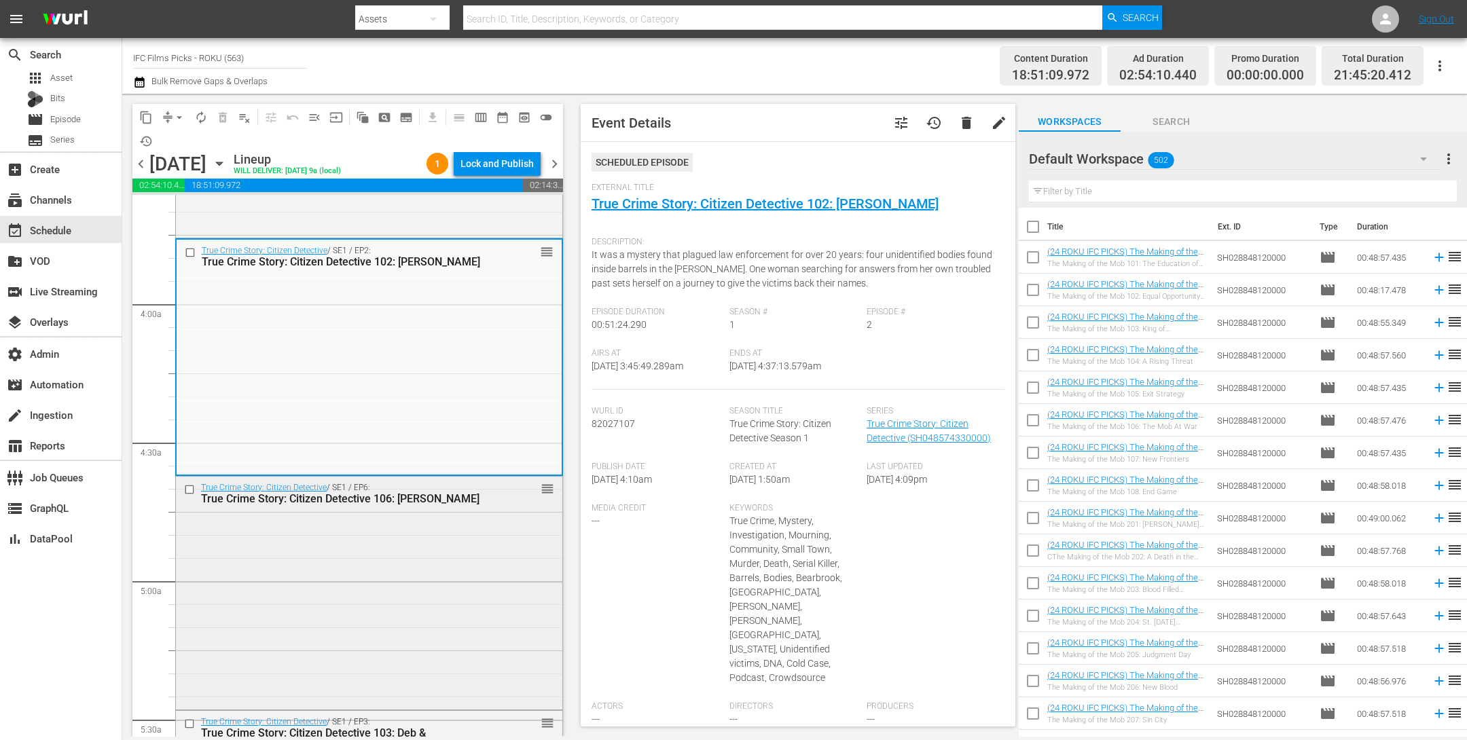
scroll to position [1063, 0]
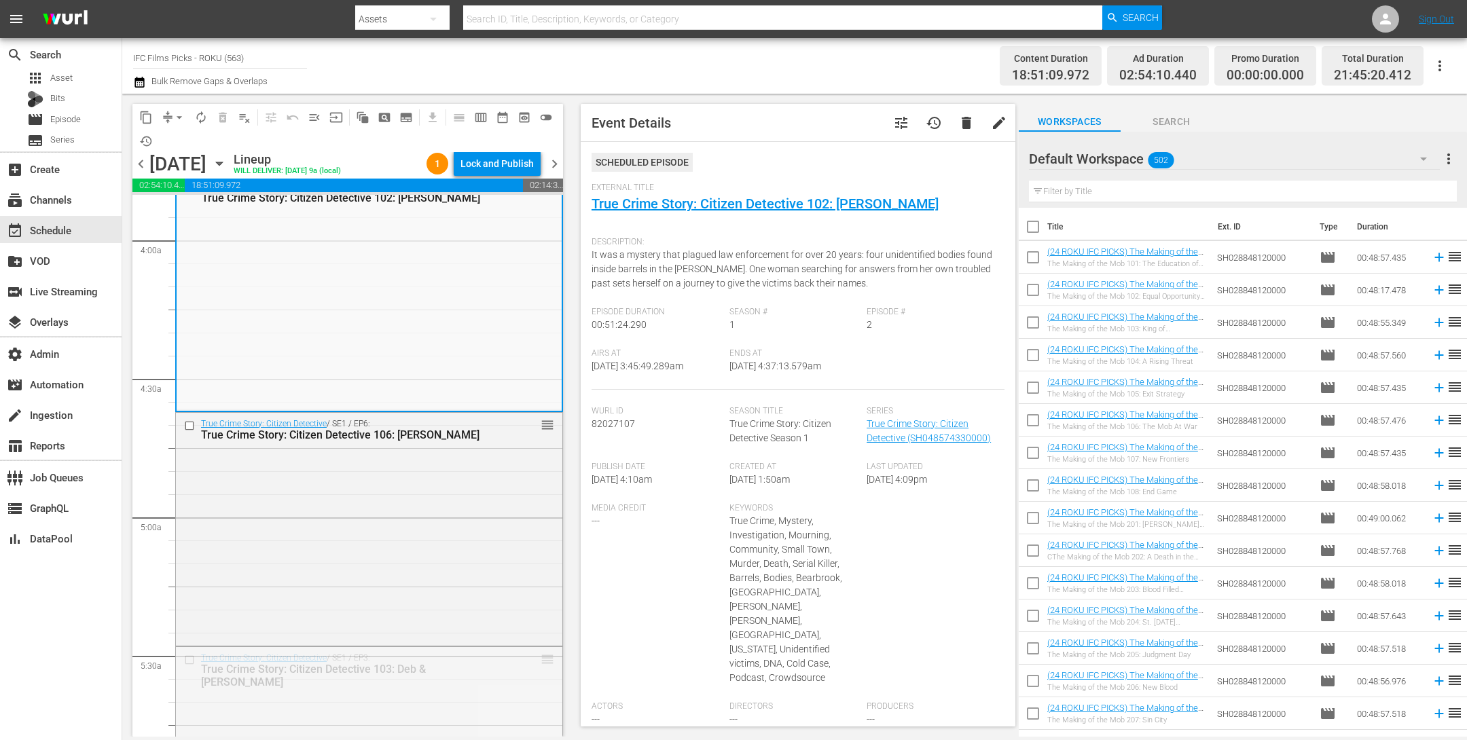
drag, startPoint x: 531, startPoint y: 660, endPoint x: 500, endPoint y: 346, distance: 315.4
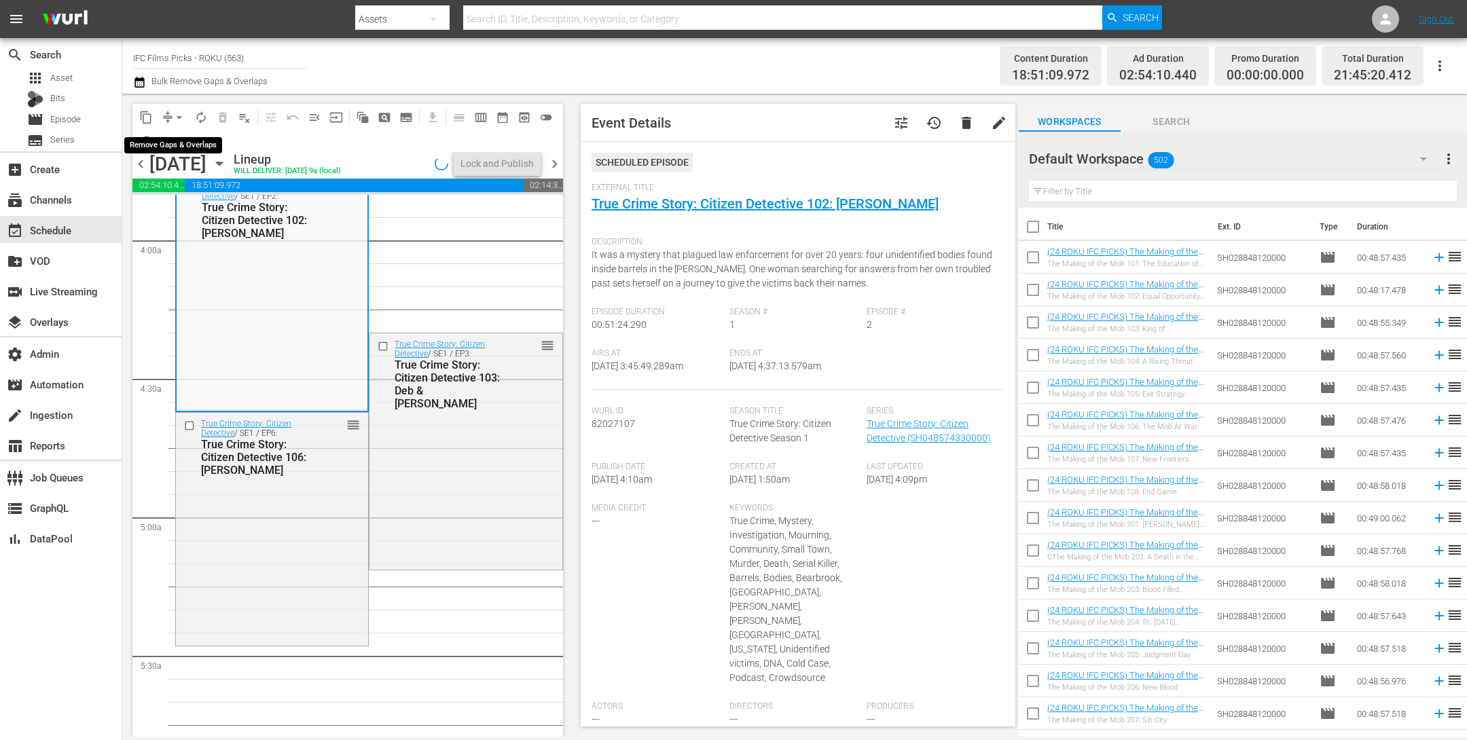
click at [173, 116] on span "arrow_drop_down" at bounding box center [180, 118] width 14 height 14
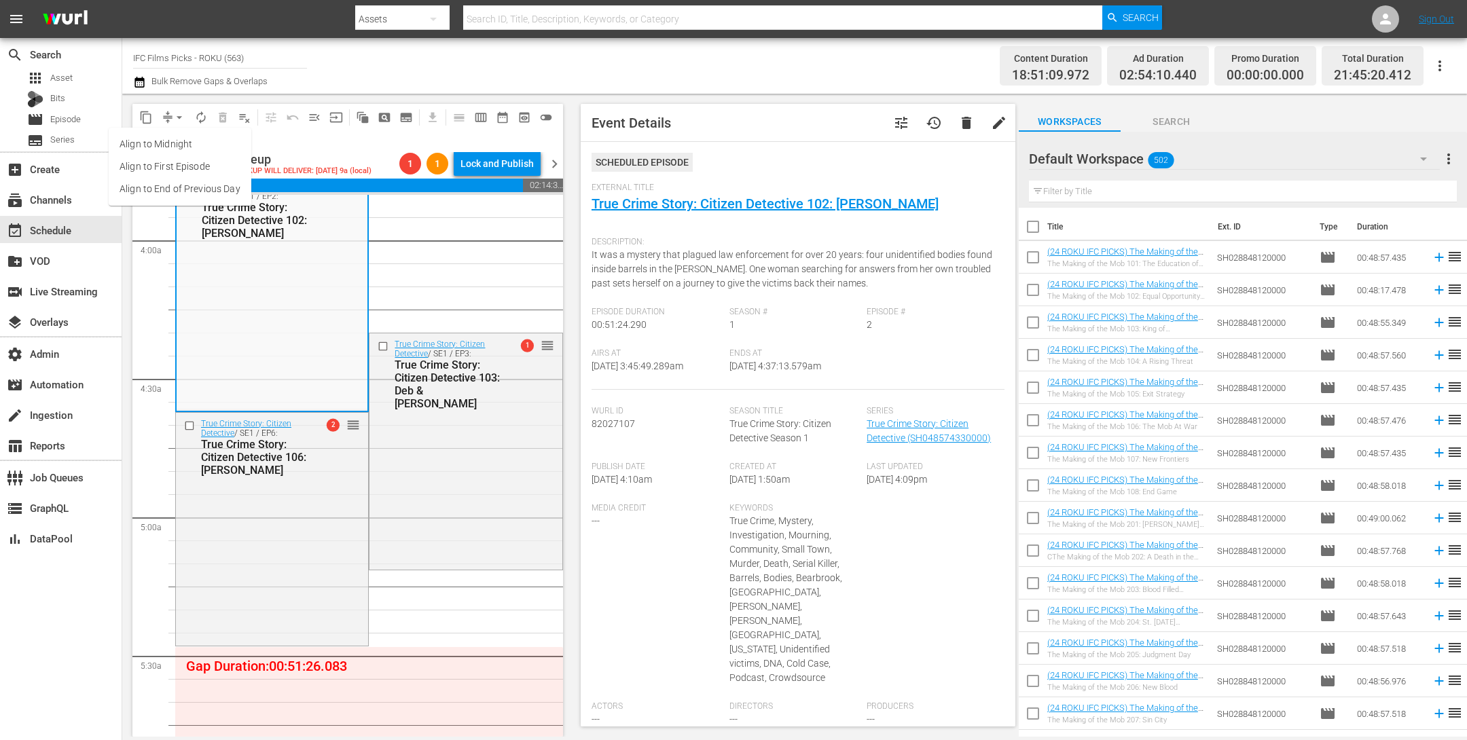
click at [173, 187] on li "Align to End of Previous Day" at bounding box center [180, 189] width 143 height 22
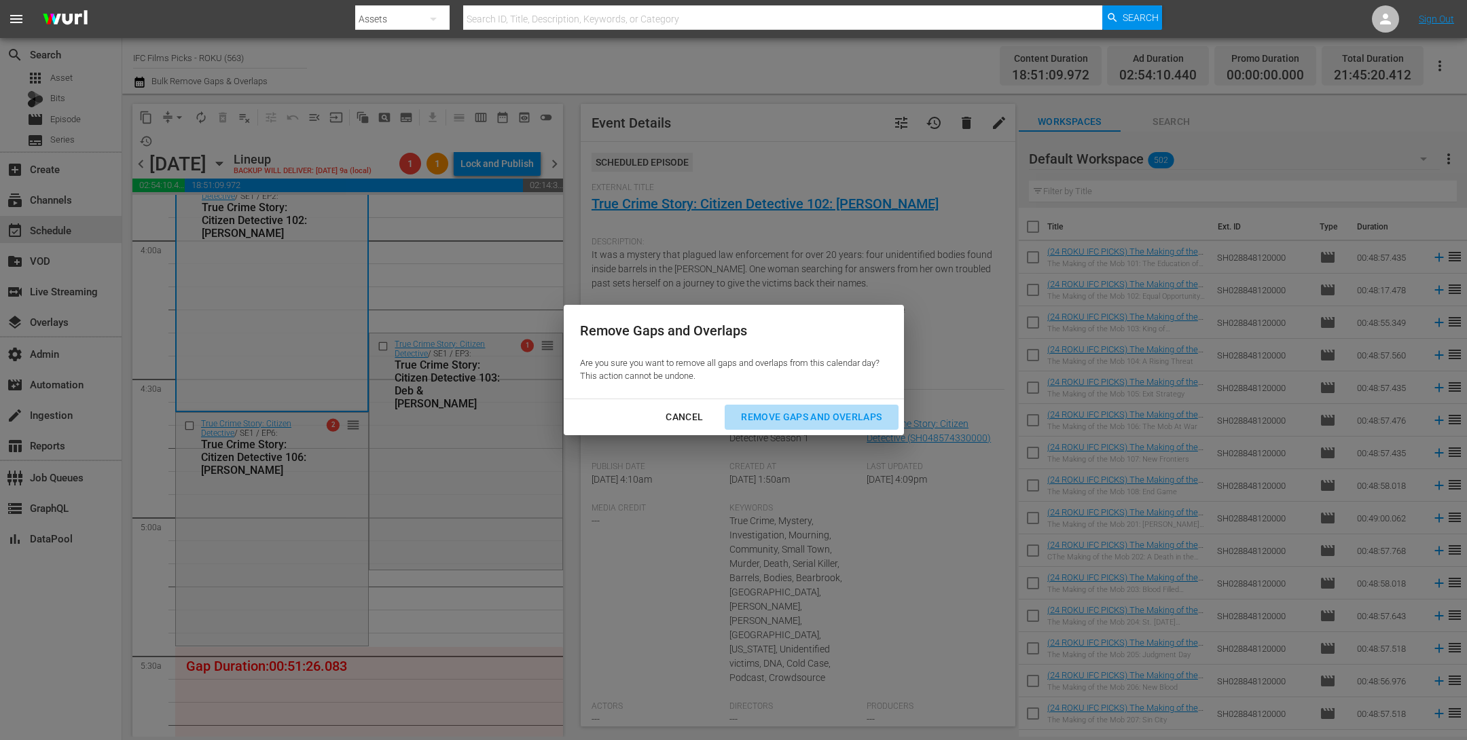
click at [828, 416] on div "Remove Gaps and Overlaps" at bounding box center [811, 417] width 162 height 17
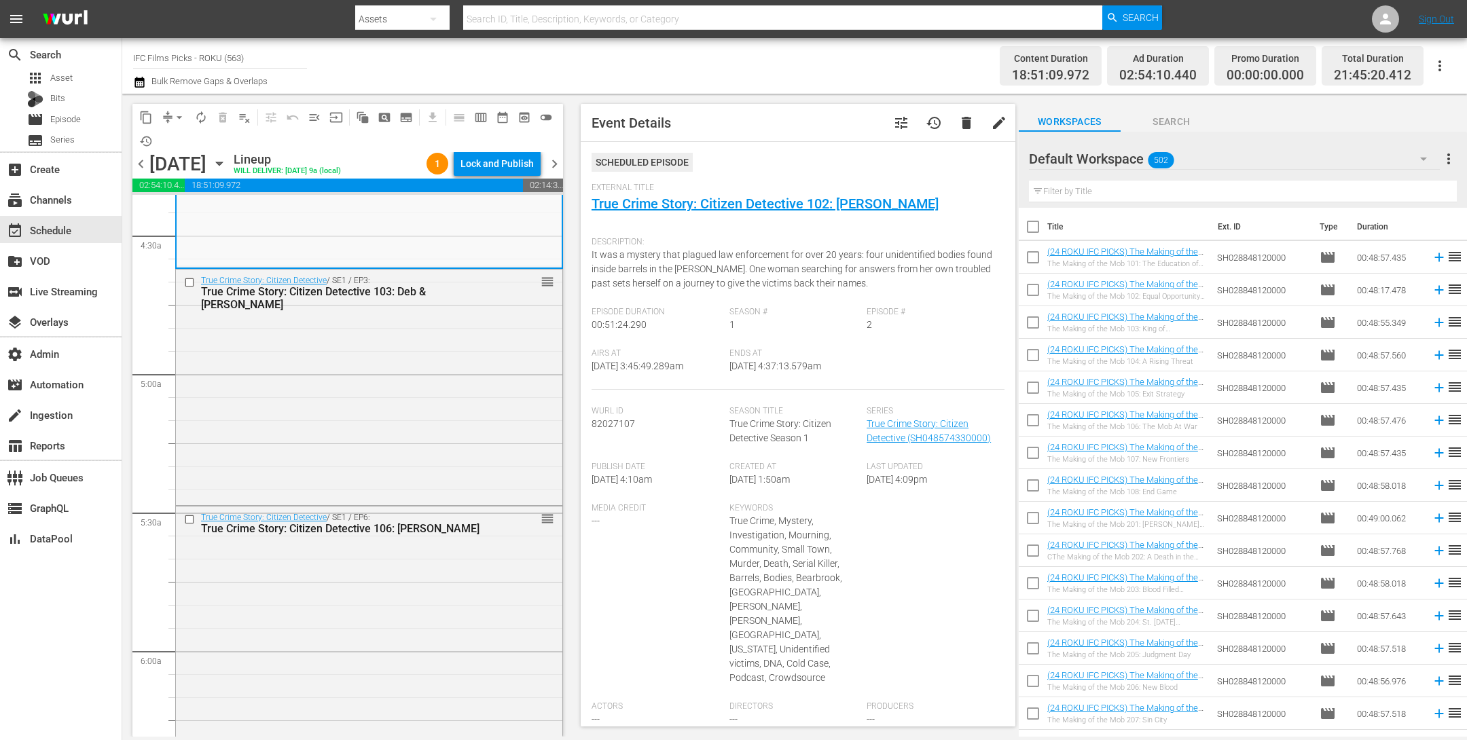
scroll to position [1112, 0]
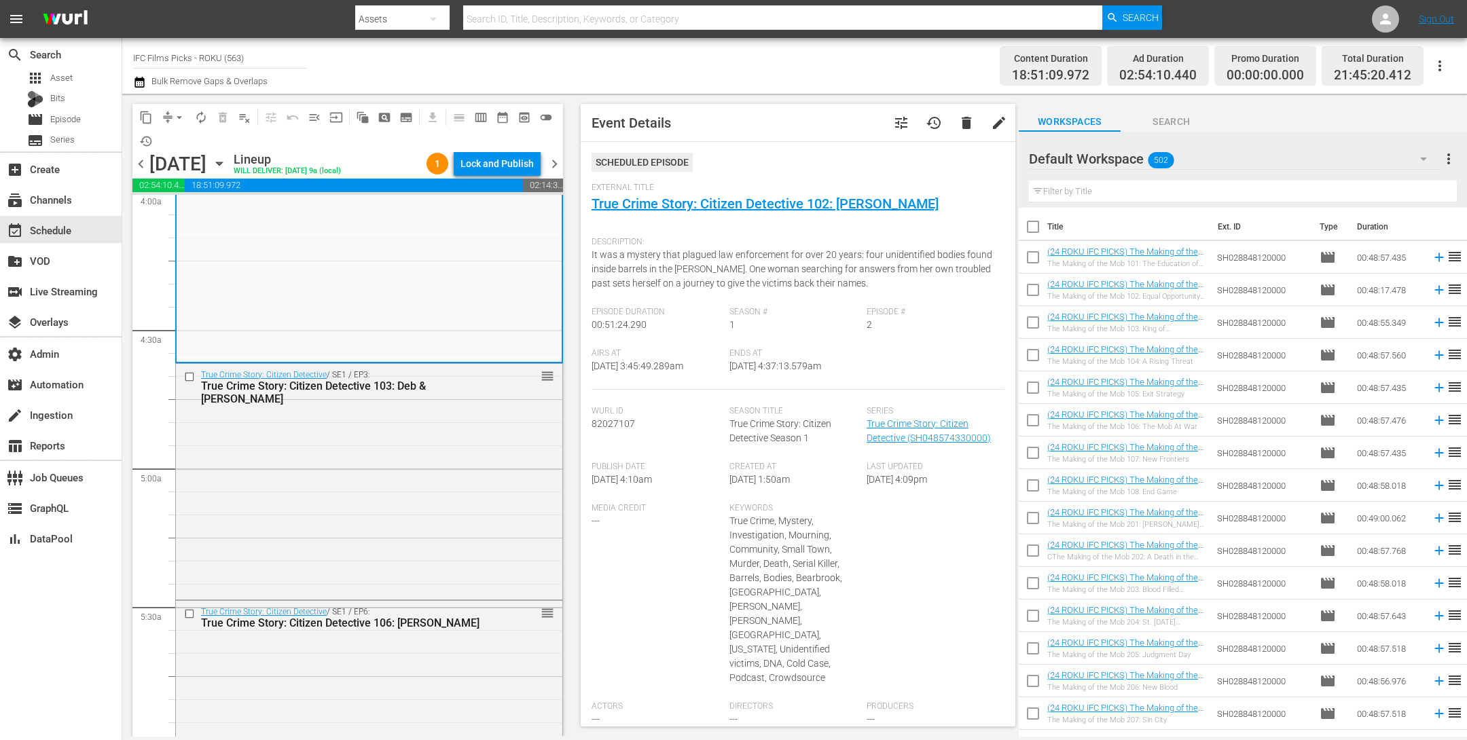
drag, startPoint x: 529, startPoint y: 636, endPoint x: 473, endPoint y: 497, distance: 150.9
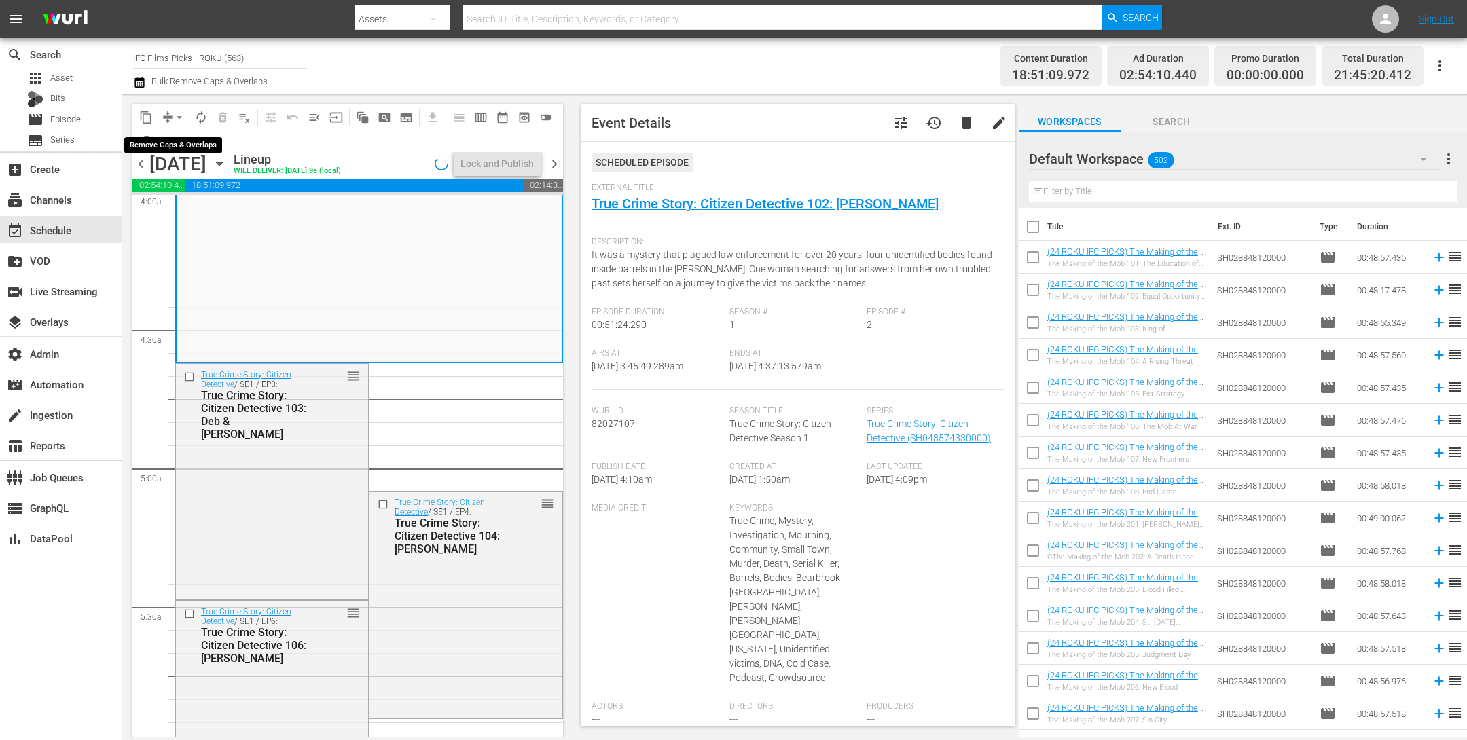
click at [171, 116] on button "arrow_drop_down" at bounding box center [179, 118] width 22 height 22
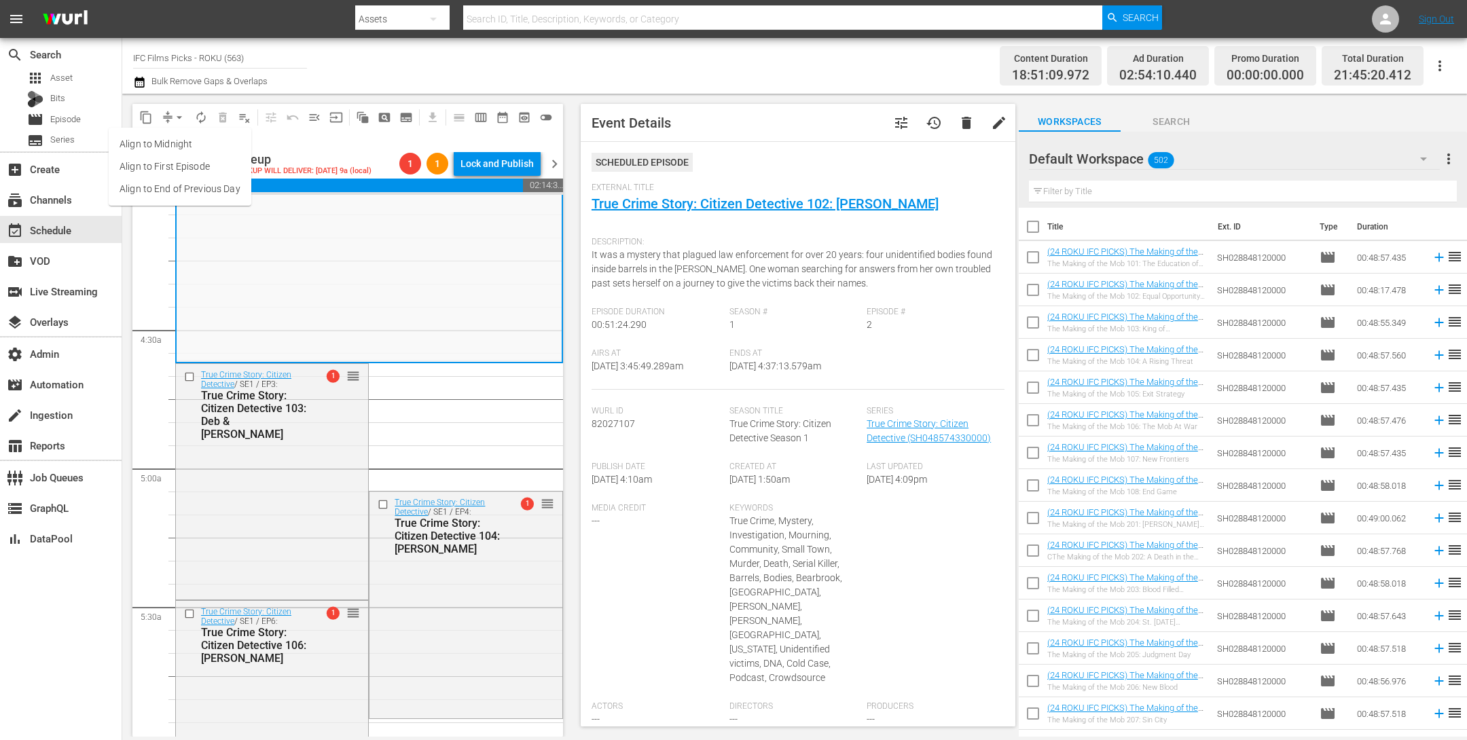
click at [165, 190] on li "Align to End of Previous Day" at bounding box center [180, 189] width 143 height 22
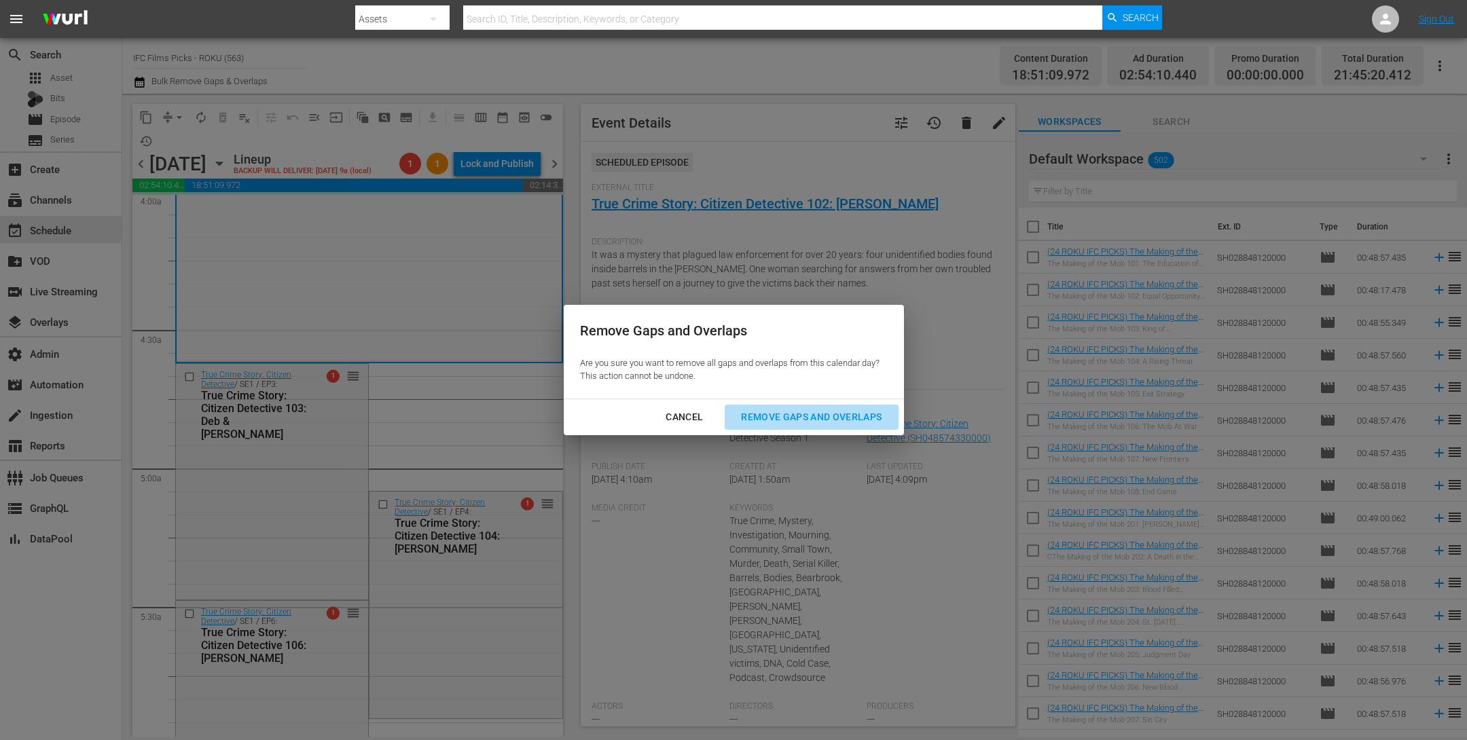
click at [833, 427] on button "Remove Gaps and Overlaps" at bounding box center [811, 417] width 173 height 25
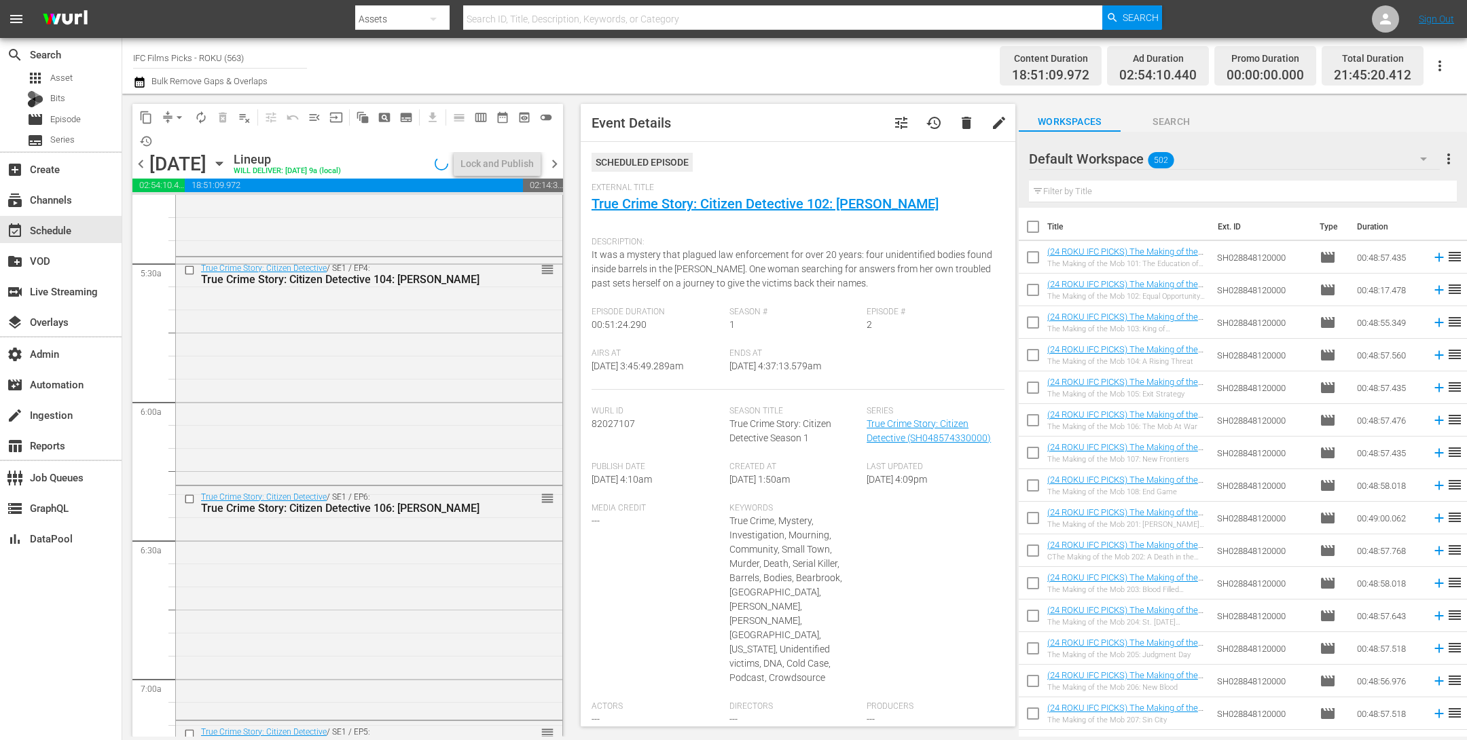
scroll to position [1550, 0]
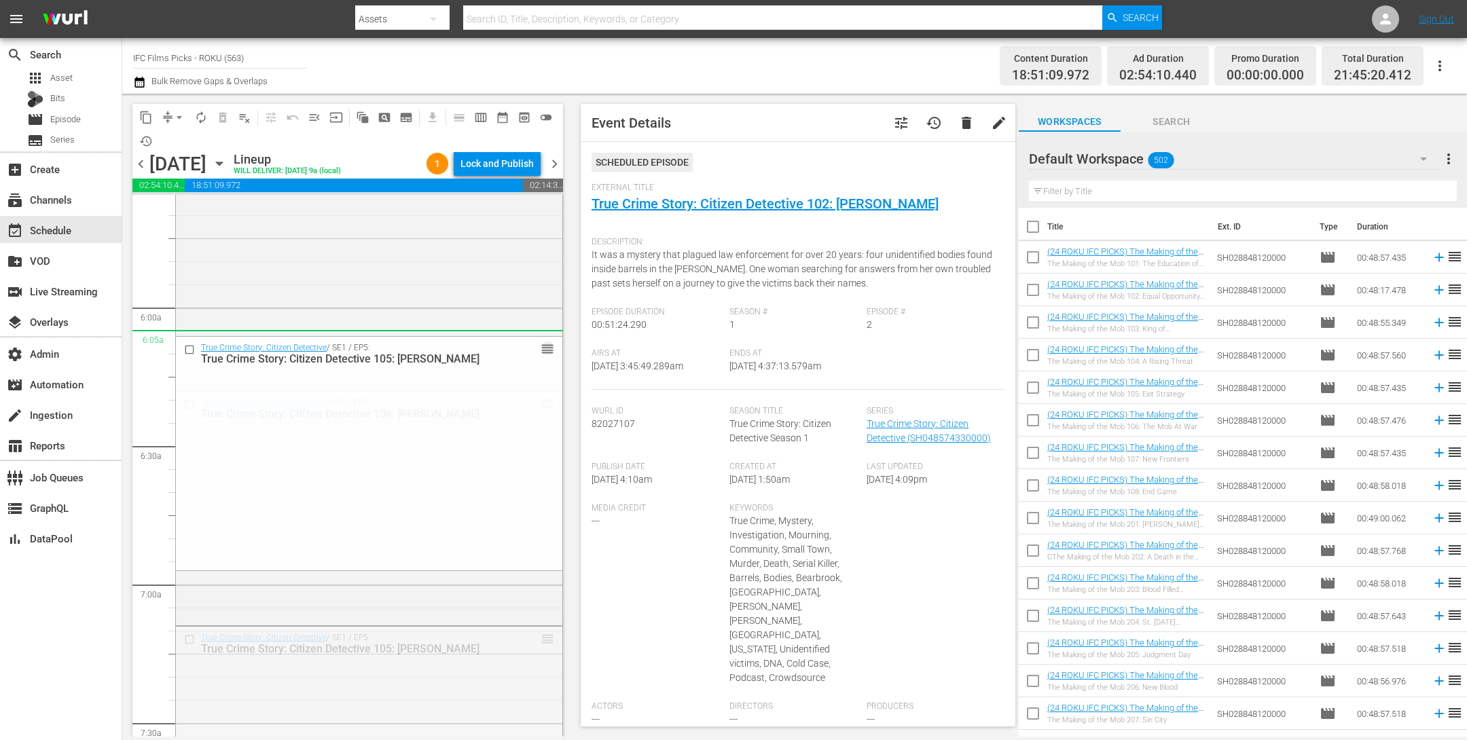
drag, startPoint x: 521, startPoint y: 416, endPoint x: 279, endPoint y: 133, distance: 371.9
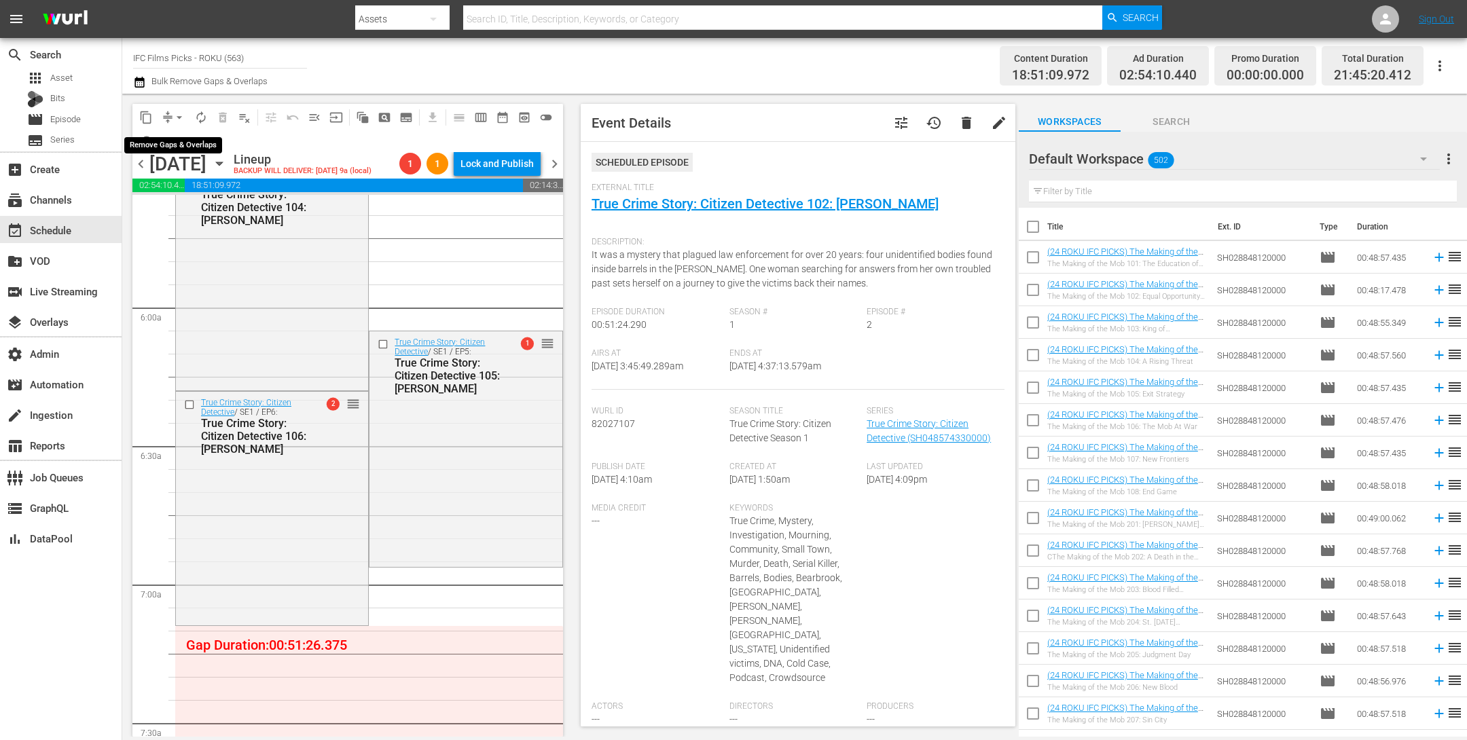
click at [169, 119] on button "arrow_drop_down" at bounding box center [179, 118] width 22 height 22
click at [175, 185] on li "Align to End of Previous Day" at bounding box center [180, 189] width 143 height 22
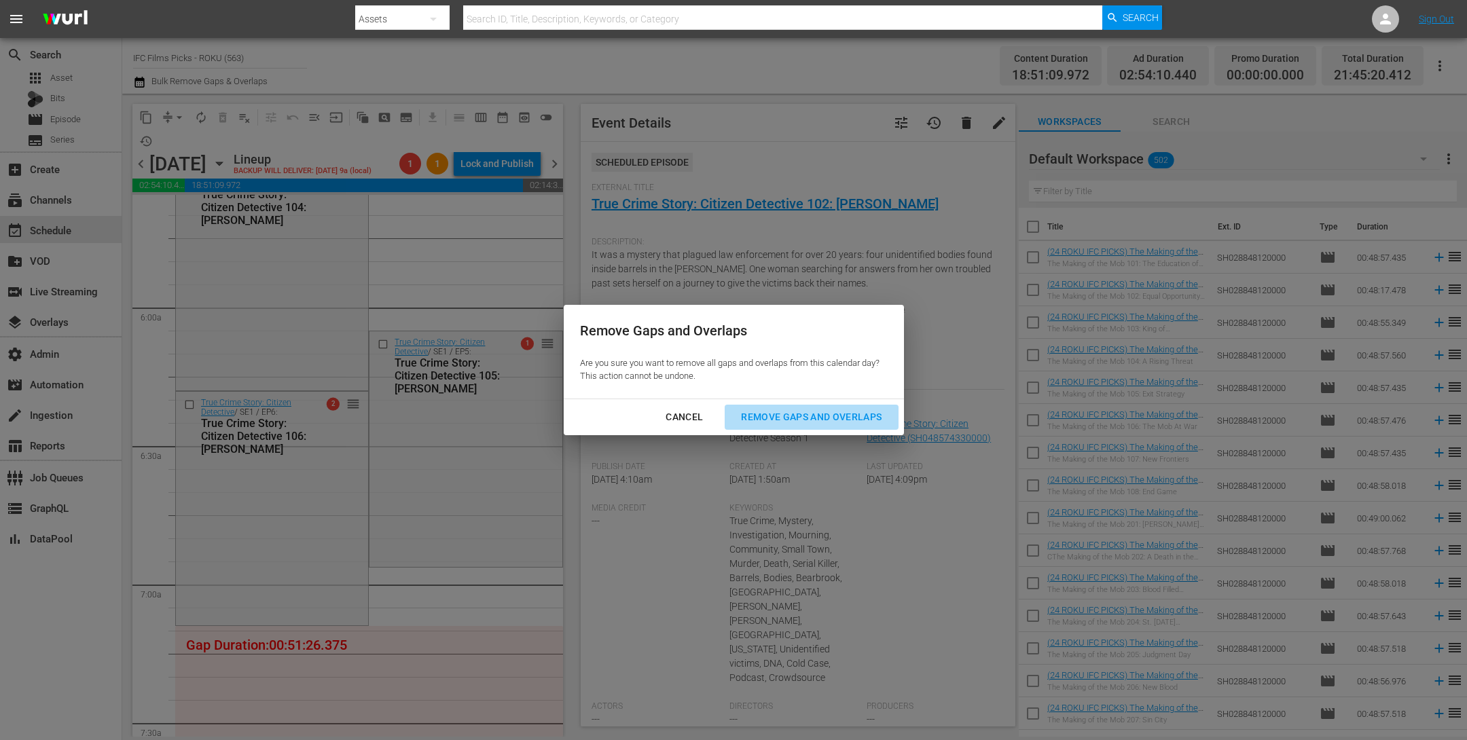
click at [821, 419] on div "Remove Gaps and Overlaps" at bounding box center [811, 417] width 162 height 17
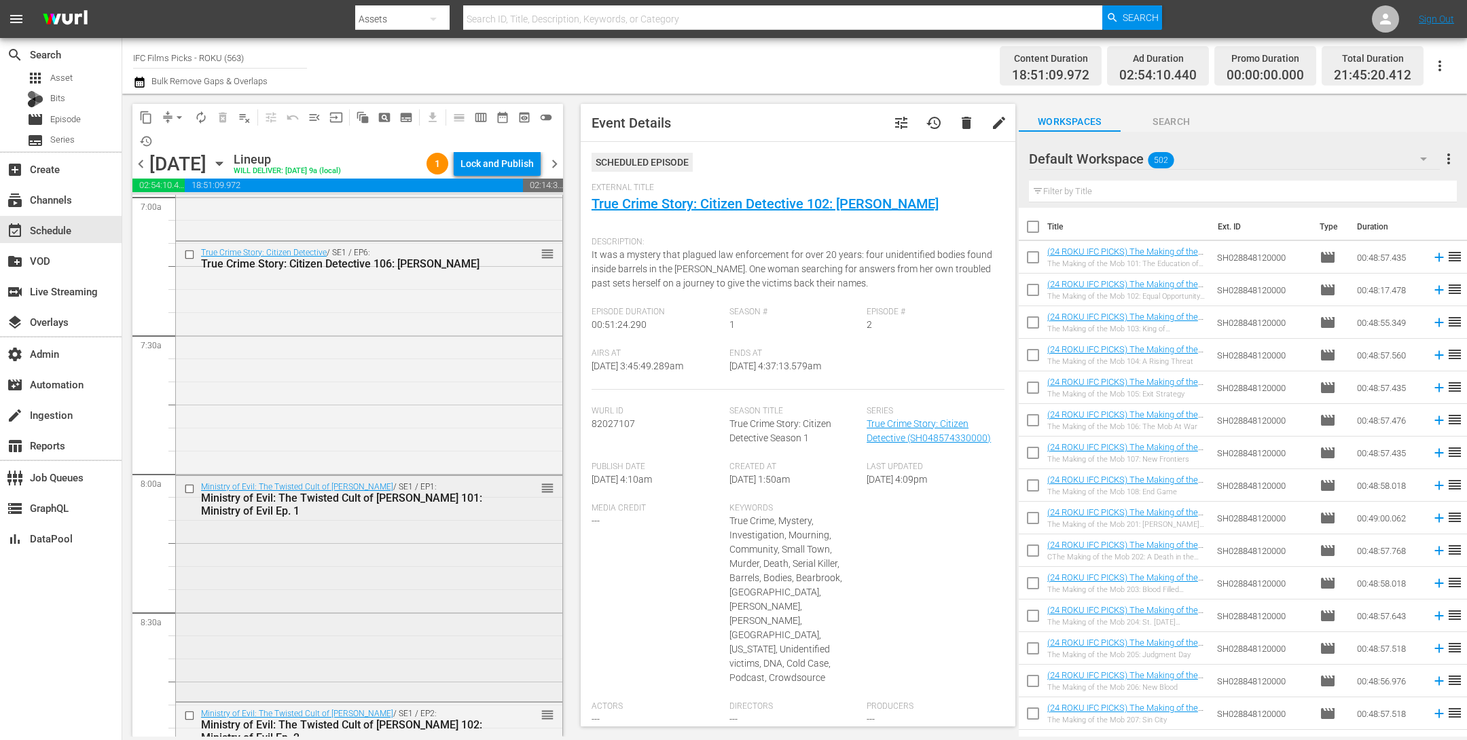
scroll to position [1927, 0]
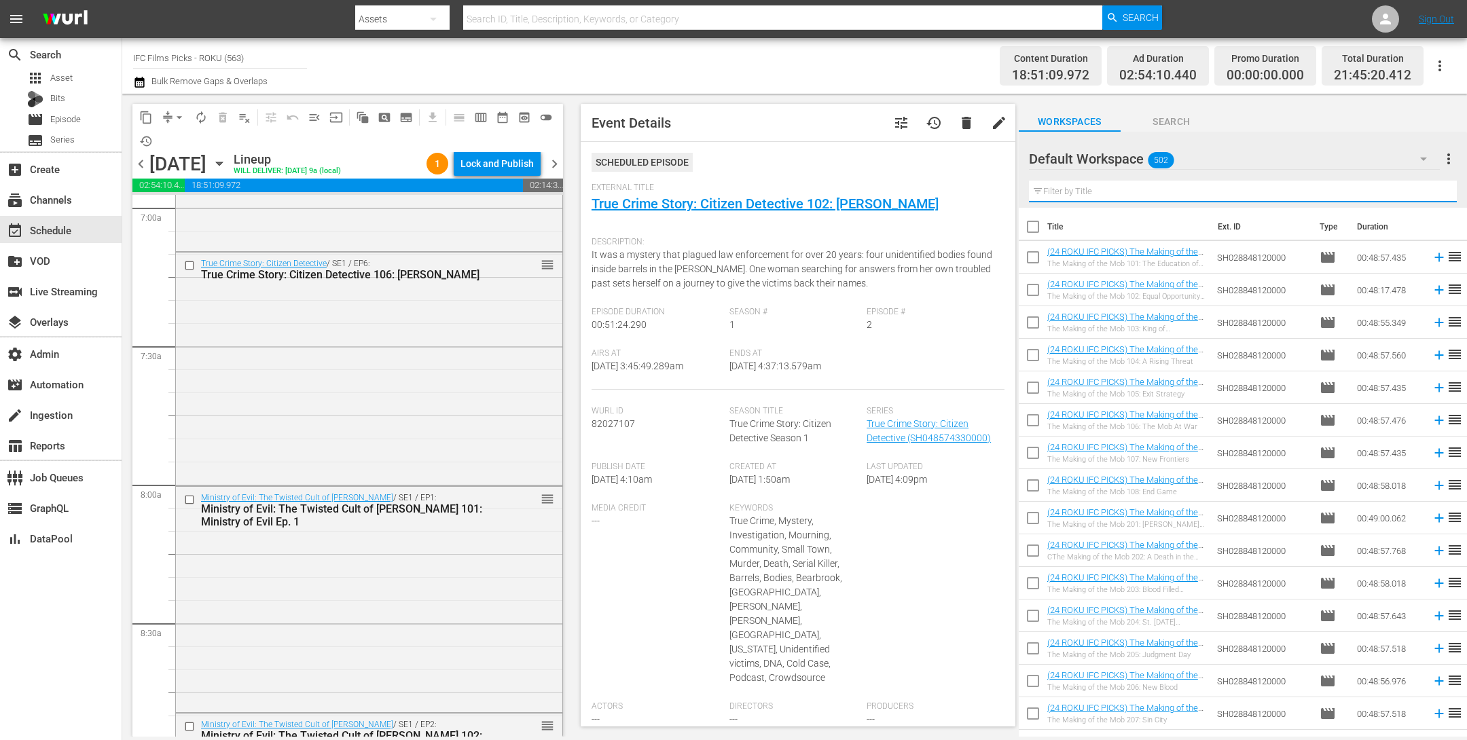
click at [1109, 196] on input "text" at bounding box center [1243, 192] width 428 height 22
click at [1166, 187] on input "text" at bounding box center [1243, 192] width 428 height 22
paste input "TRUE CRIME STORY: CITIZEN DETECTIVE"
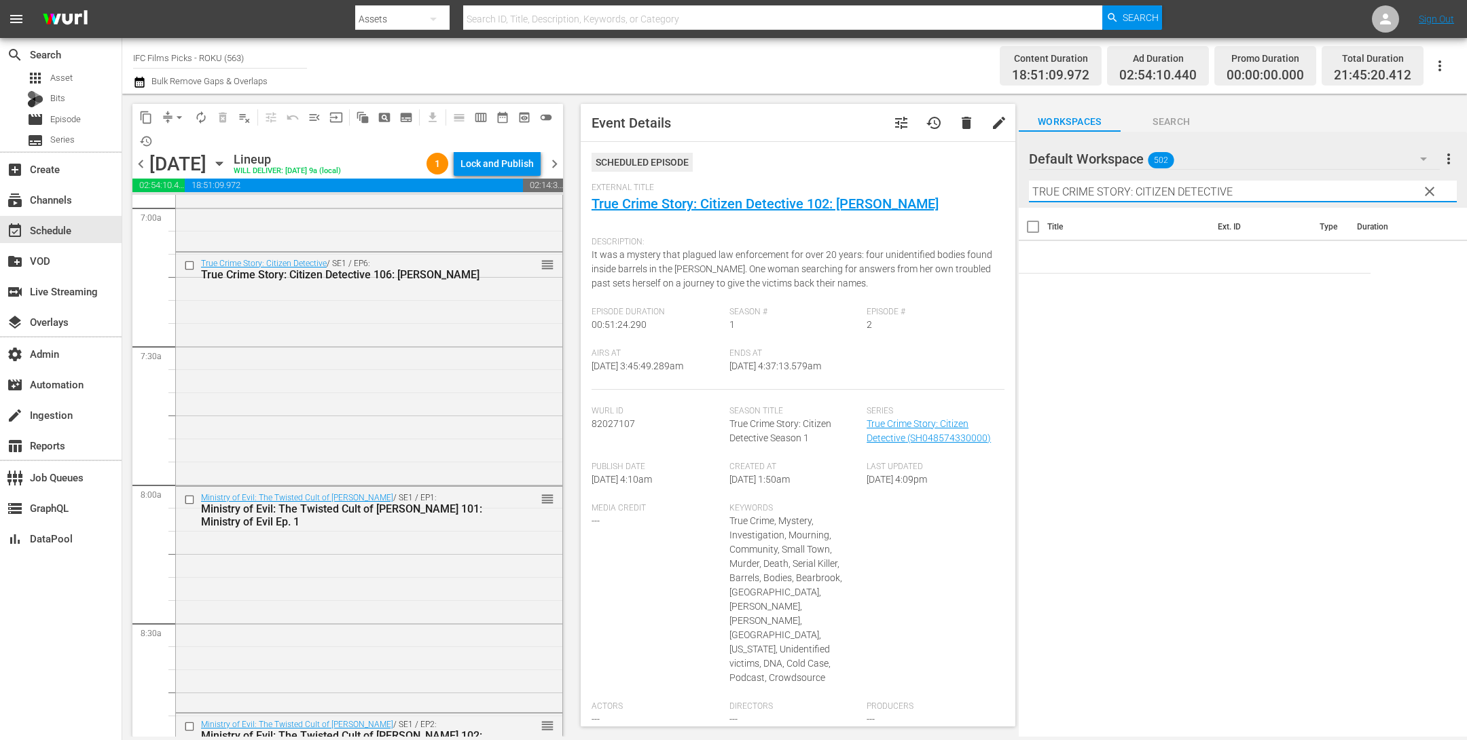
drag, startPoint x: 1136, startPoint y: 192, endPoint x: 882, endPoint y: 166, distance: 254.7
click at [914, 170] on div "content_copy compress arrow_drop_down autorenew_outlined delete_forever_outline…" at bounding box center [794, 415] width 1345 height 643
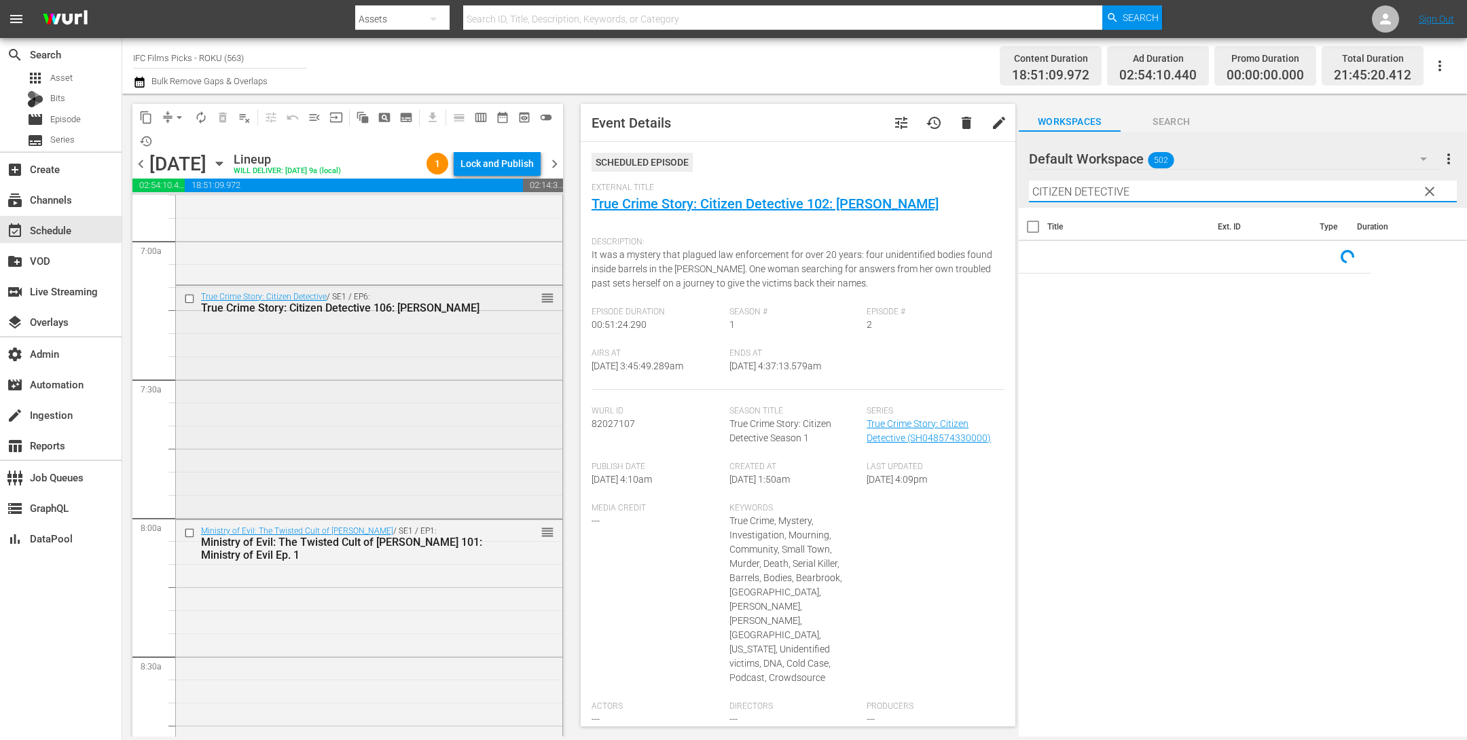
scroll to position [1883, 0]
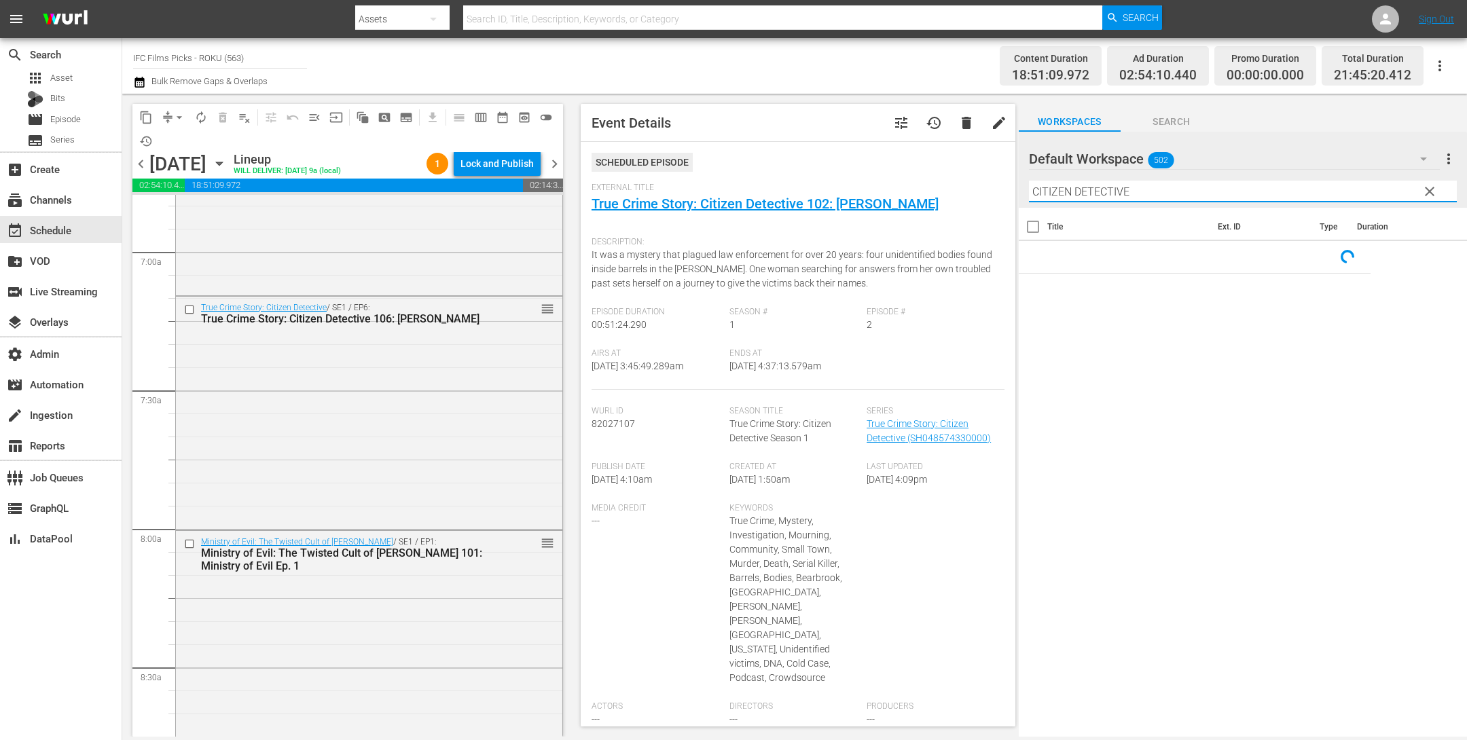
click at [1164, 187] on input "CITIZEN DETECTIVE" at bounding box center [1243, 192] width 428 height 22
type input "CITIZEN"
click at [831, 71] on div "Channel Title IFC Films Picks - ROKU (563) Bulk Remove Gaps & Overlaps" at bounding box center [494, 65] width 722 height 49
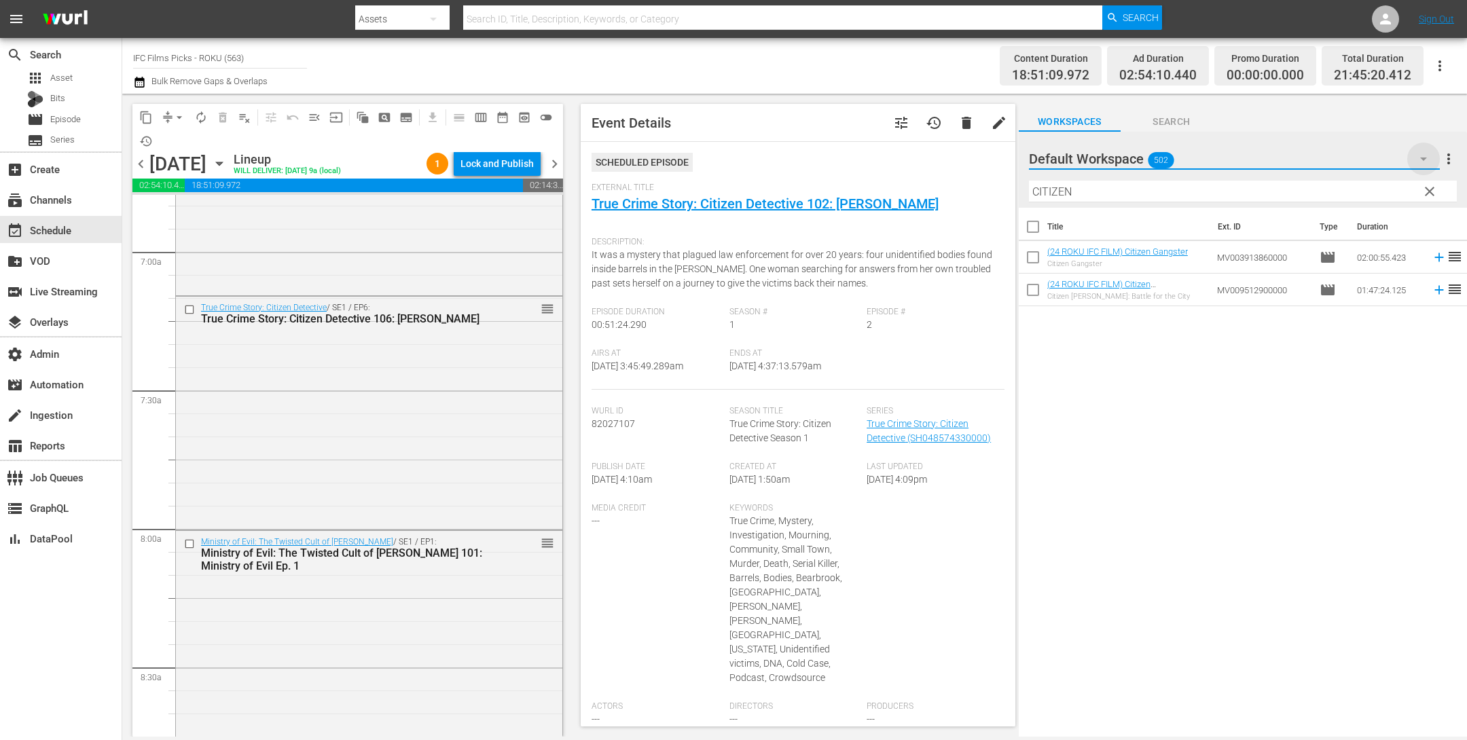
click at [1424, 158] on icon "button" at bounding box center [1423, 159] width 7 height 3
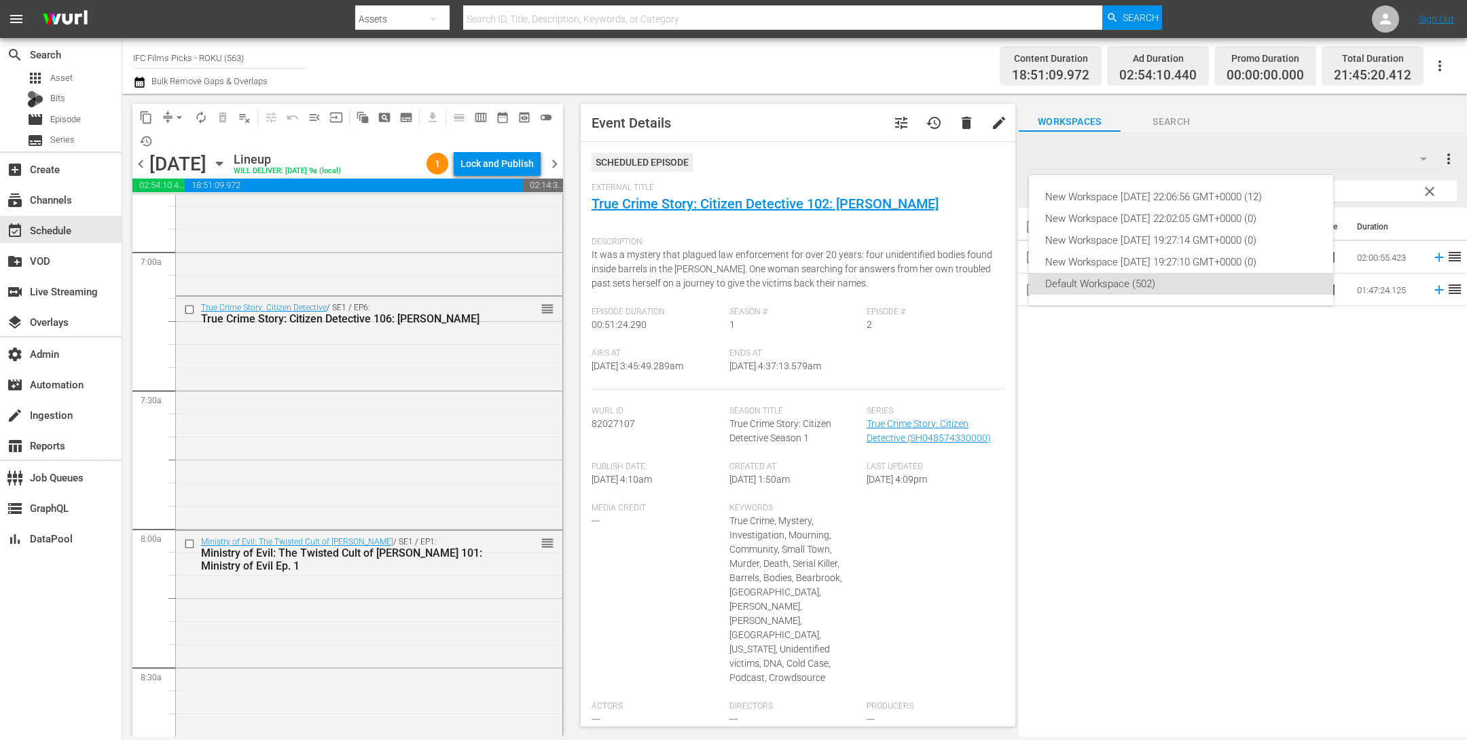
click at [1208, 287] on div "Default Workspace (502)" at bounding box center [1181, 284] width 272 height 22
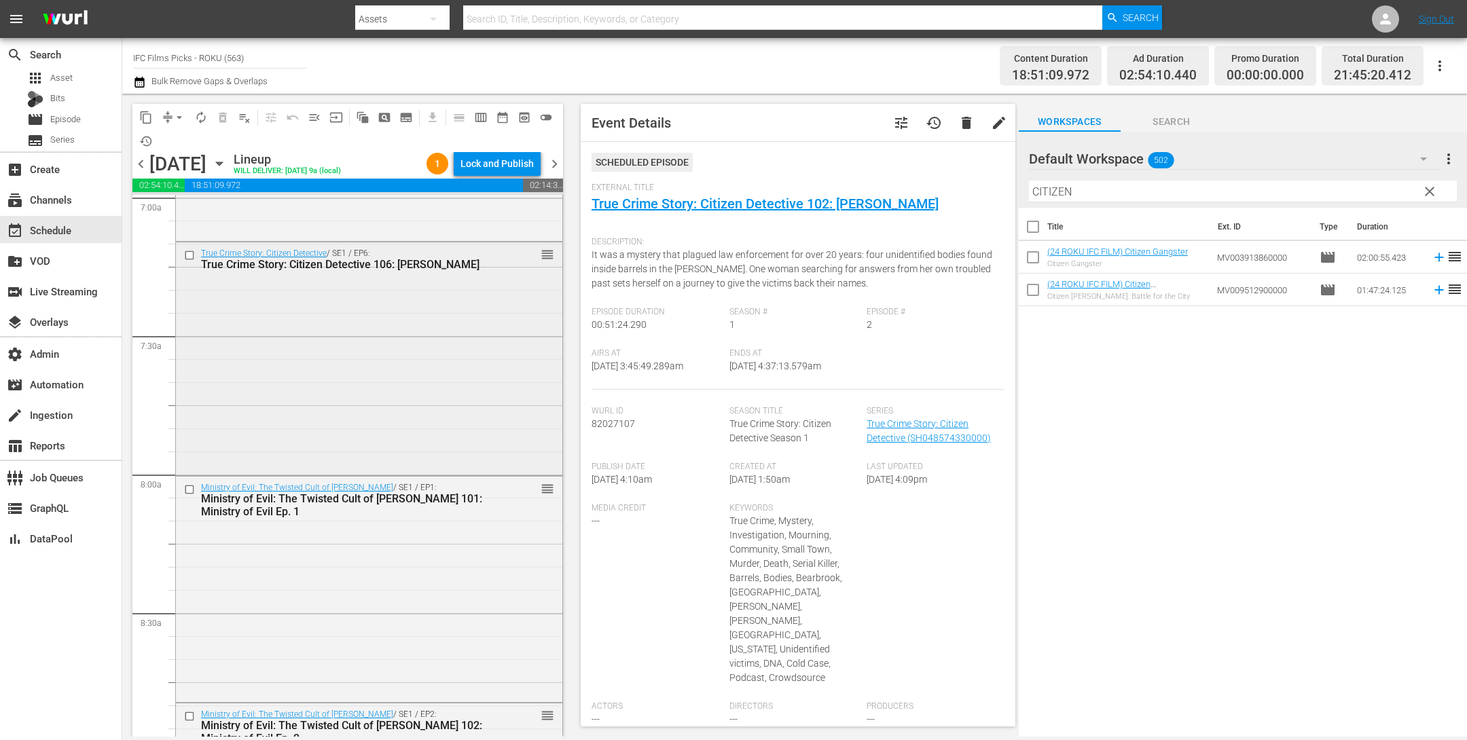
scroll to position [1966, 0]
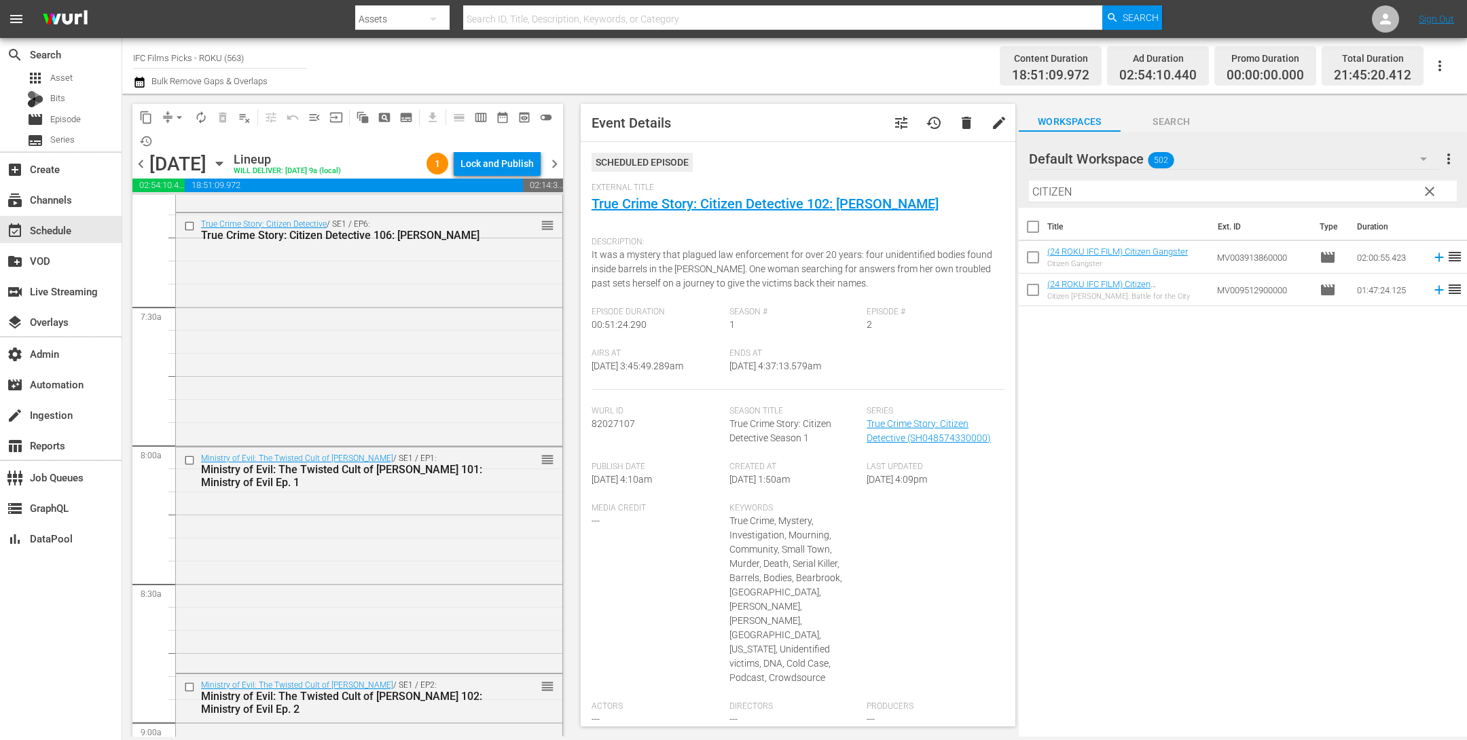
click at [1428, 190] on span "clear" at bounding box center [1430, 191] width 16 height 16
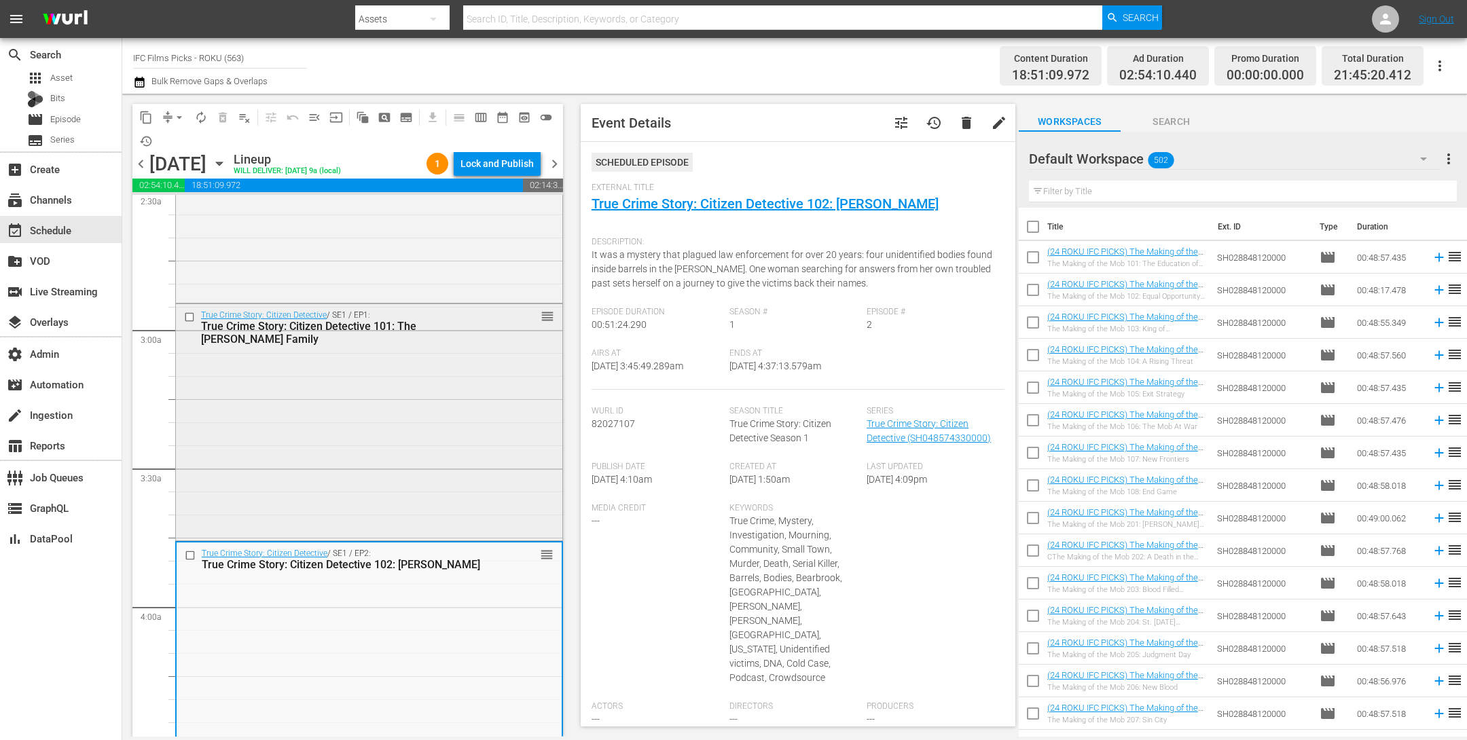
scroll to position [602, 0]
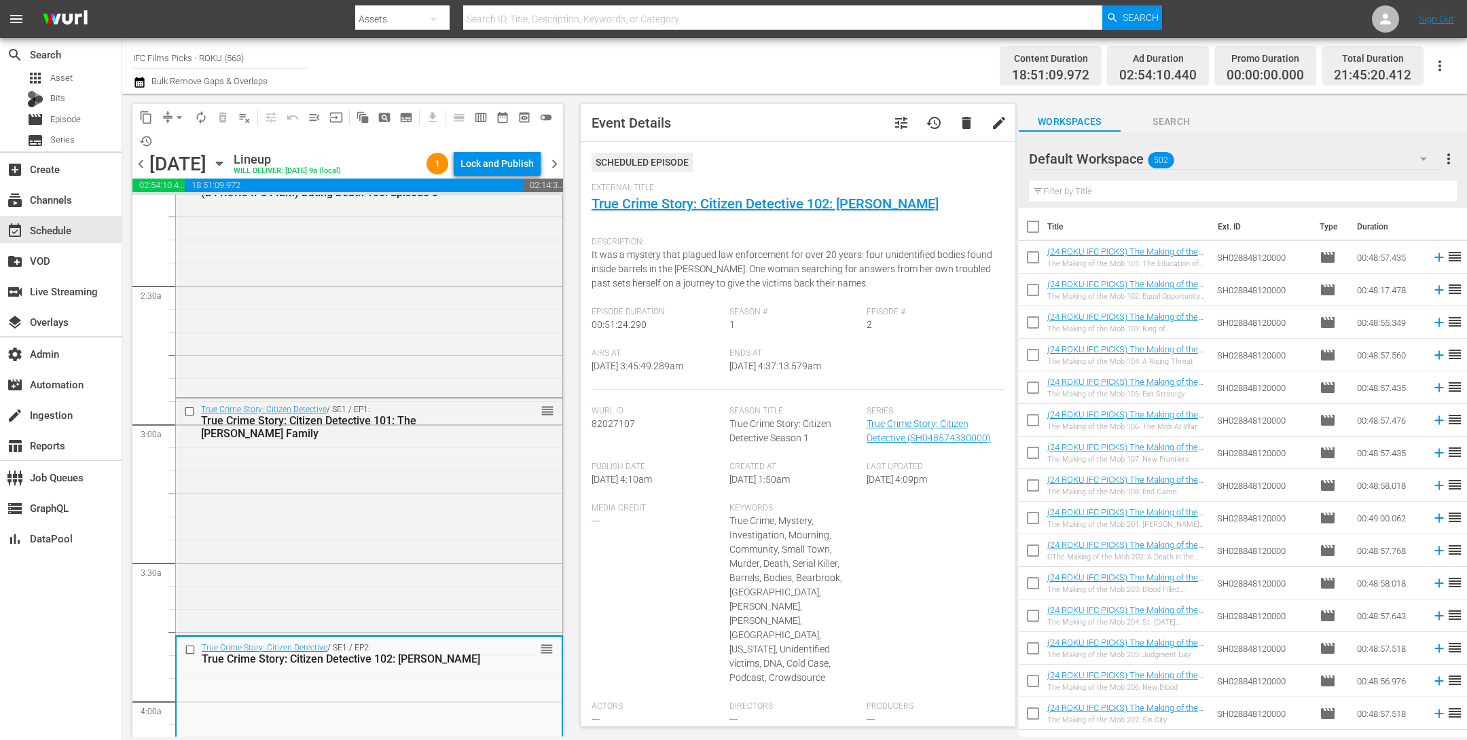
click at [374, 471] on div "True Crime Story: Citizen Detective / SE1 / EP1: True Crime Story: Citizen Dete…" at bounding box center [369, 516] width 386 height 234
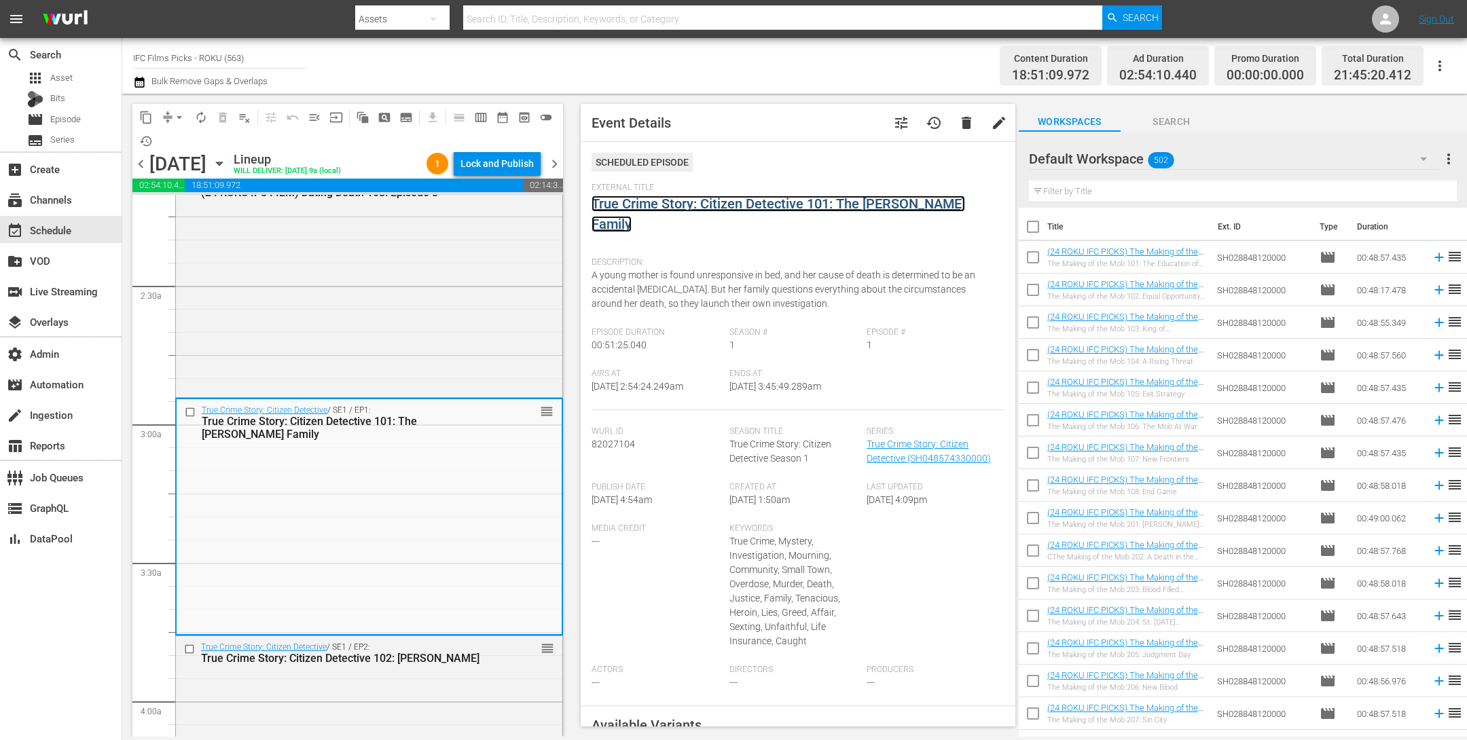
click at [710, 208] on link "True Crime Story: Citizen Detective 101: The Mays Family" at bounding box center [779, 214] width 374 height 37
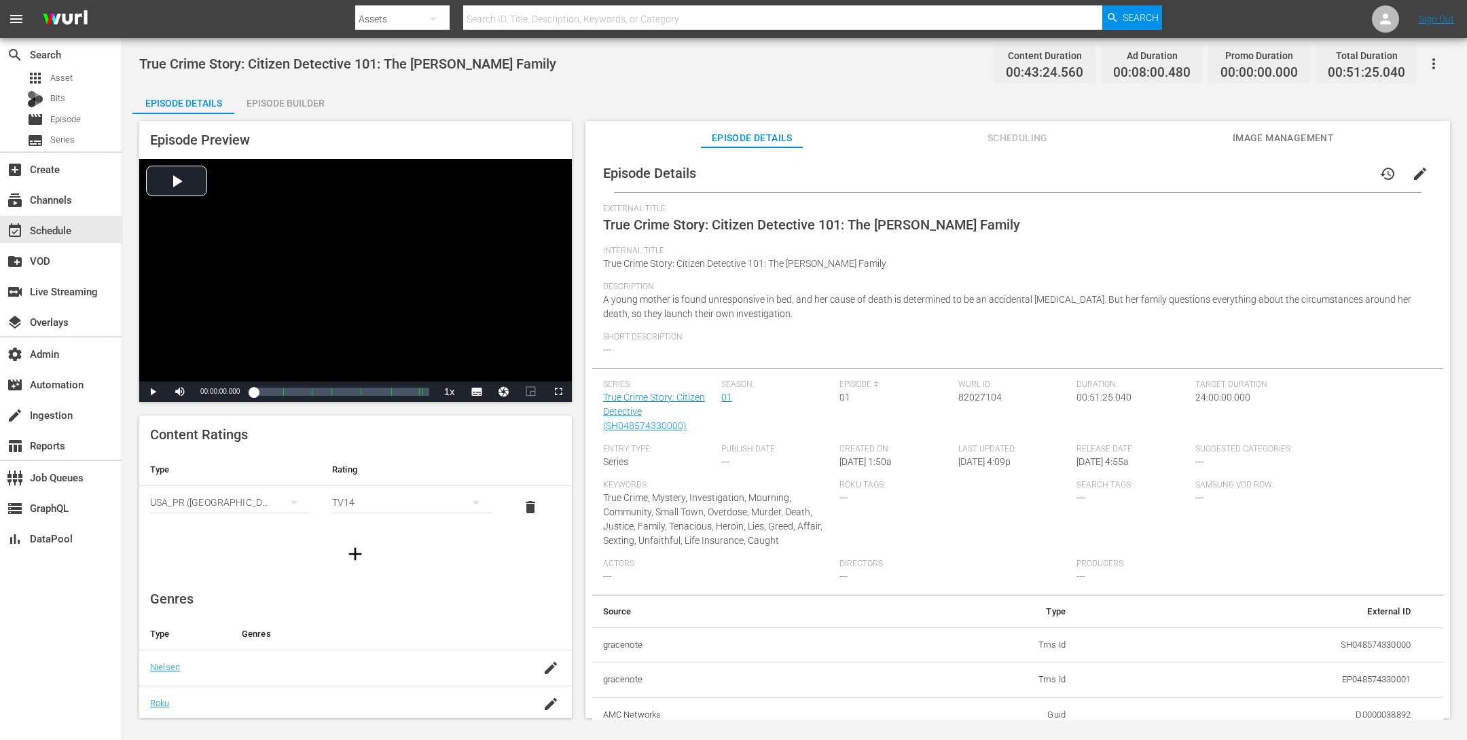
click at [1444, 58] on button "button" at bounding box center [1434, 64] width 33 height 33
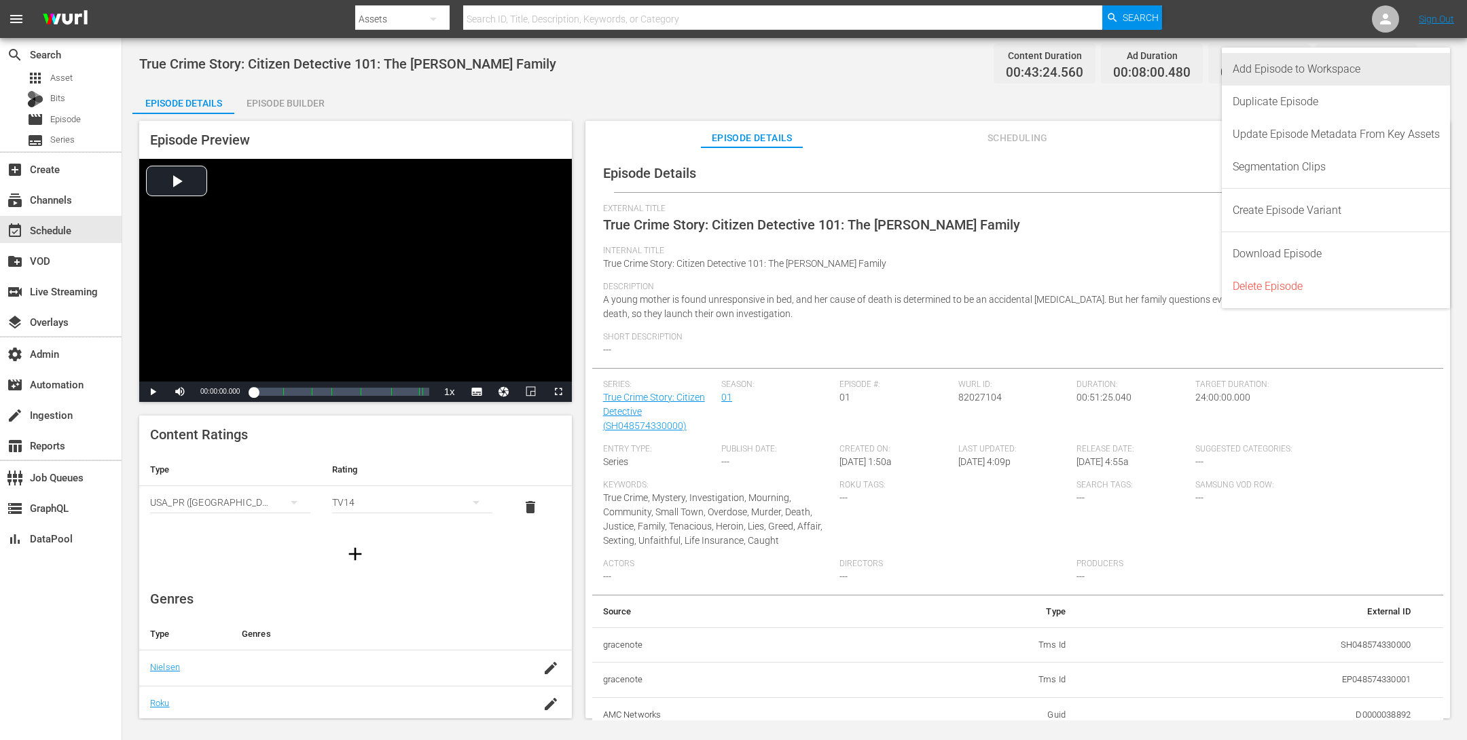
click at [1381, 77] on div "Add Episode to Workspace" at bounding box center [1336, 69] width 207 height 33
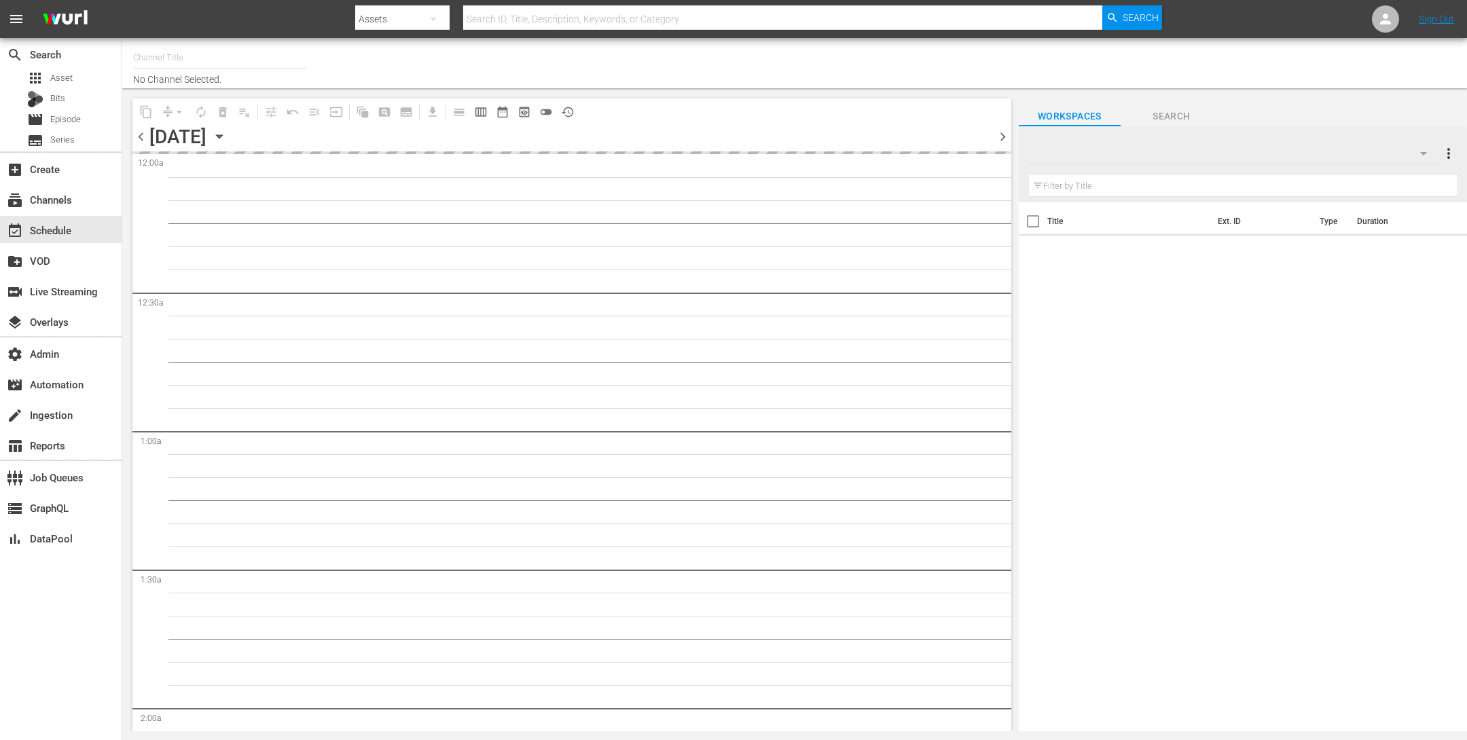
type input "IFC Films Picks - ROKU (563)"
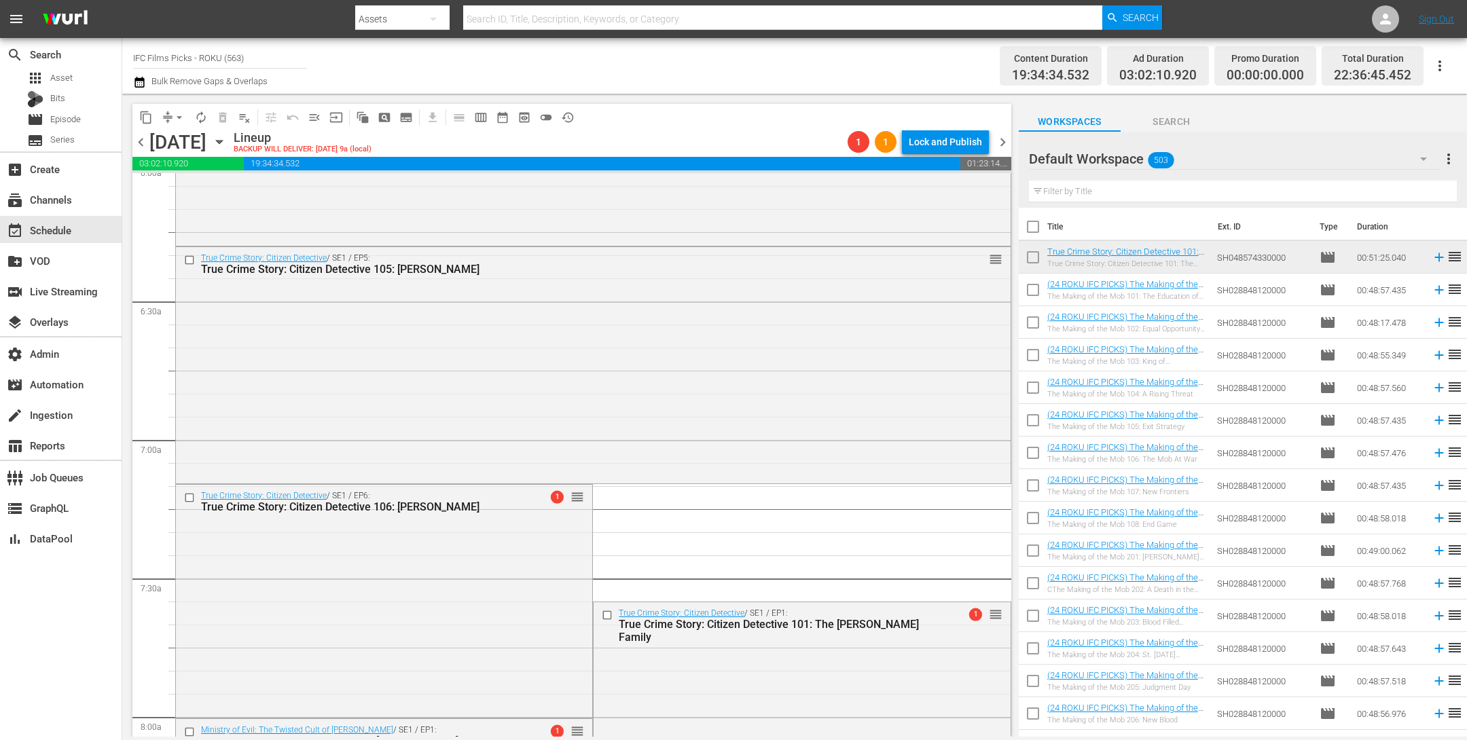
scroll to position [1774, 0]
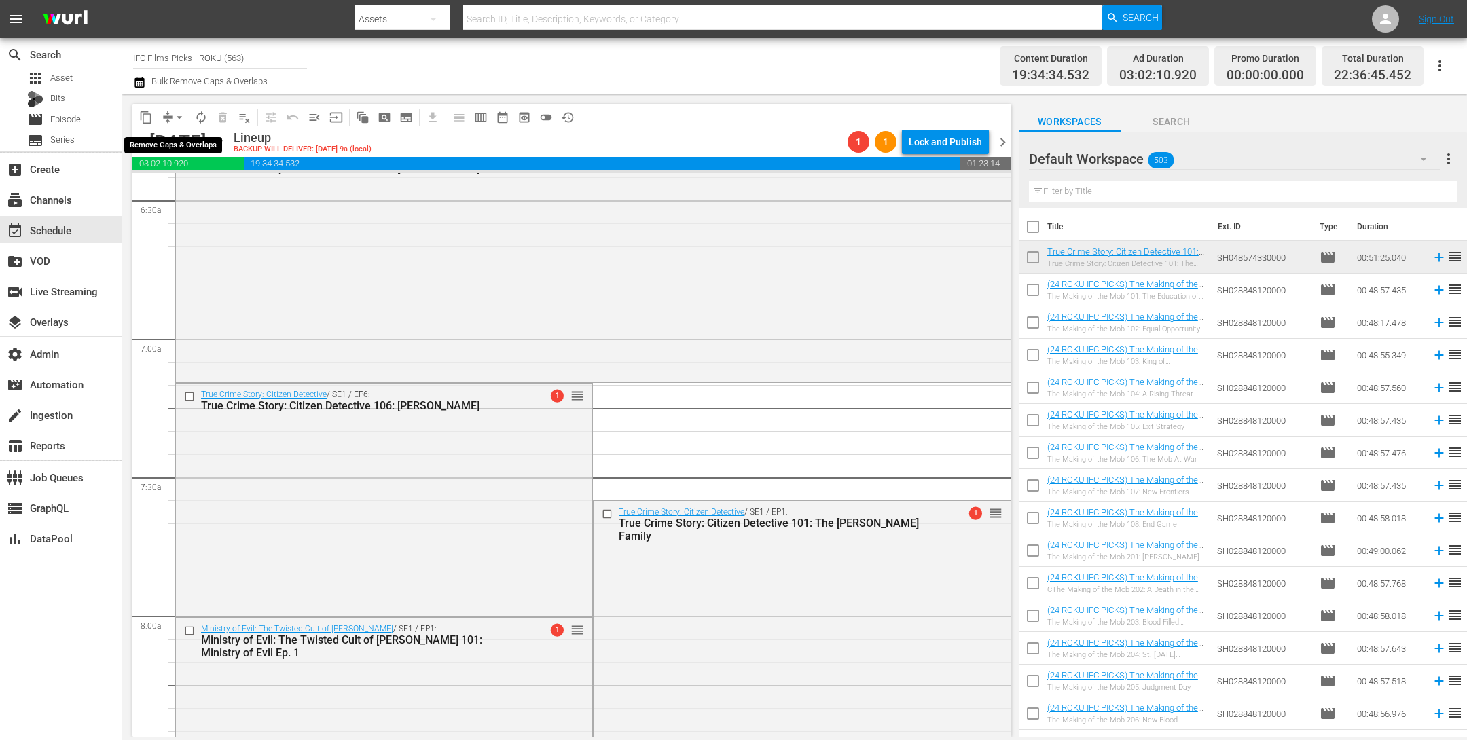
click at [172, 115] on button "arrow_drop_down" at bounding box center [179, 118] width 22 height 22
click at [210, 189] on li "Align to End of Previous Day" at bounding box center [180, 189] width 143 height 22
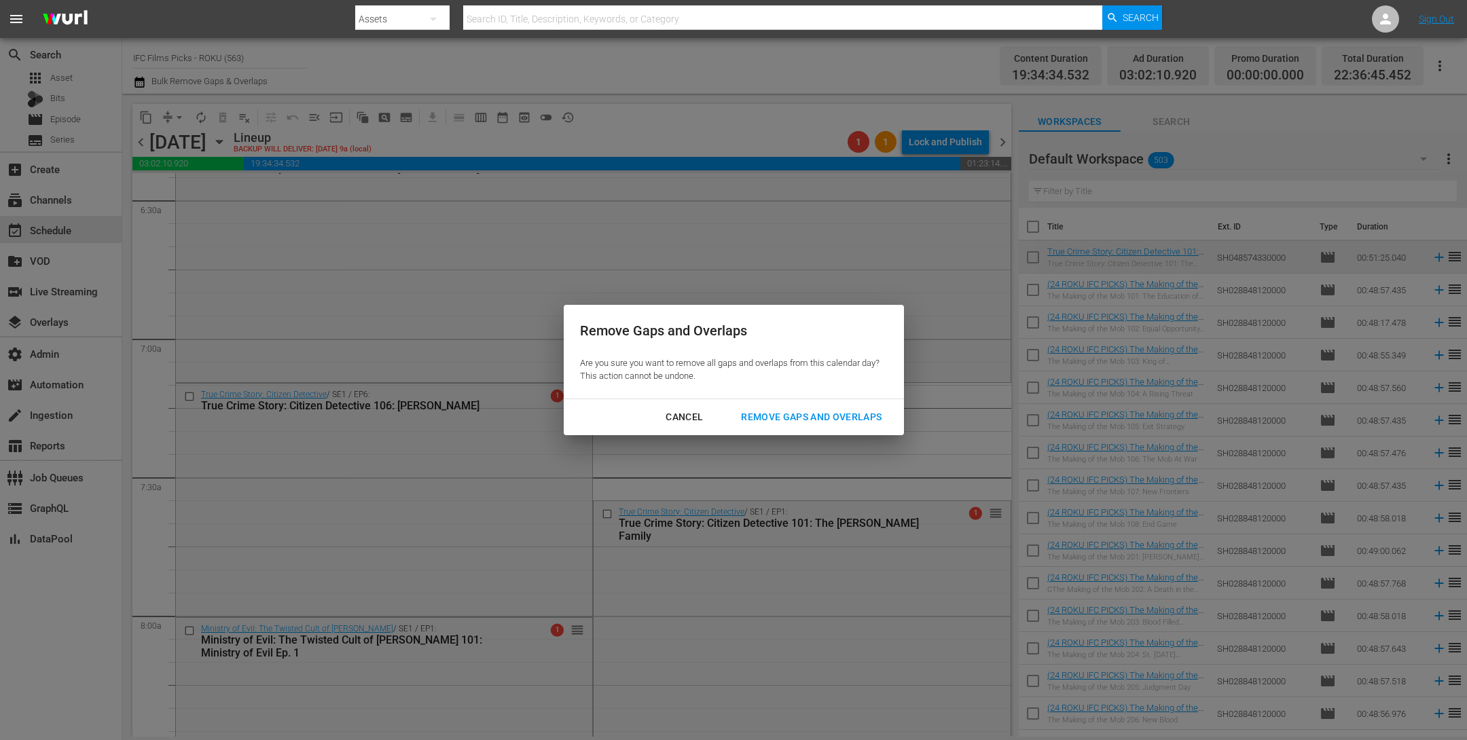
click at [816, 429] on button "Remove Gaps and Overlaps" at bounding box center [811, 417] width 173 height 25
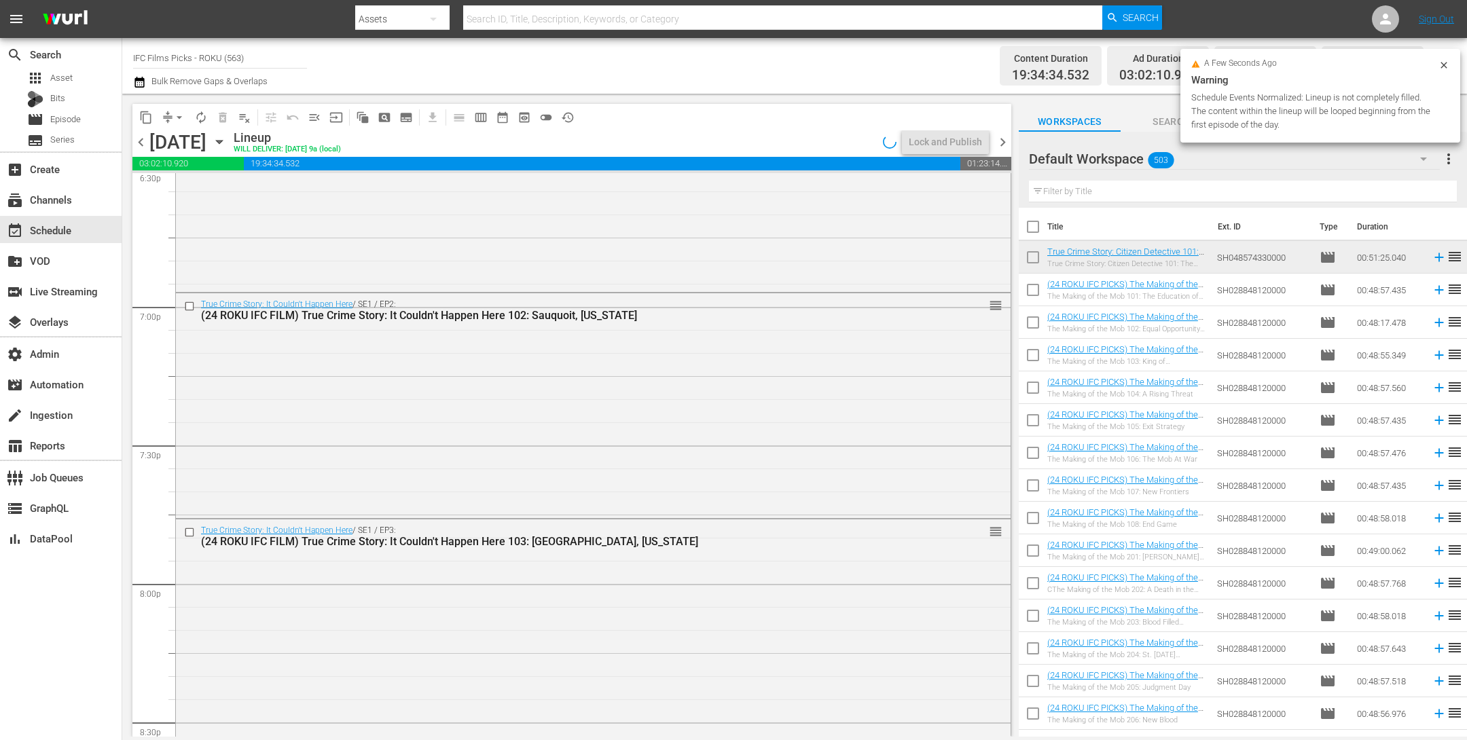
scroll to position [6087, 0]
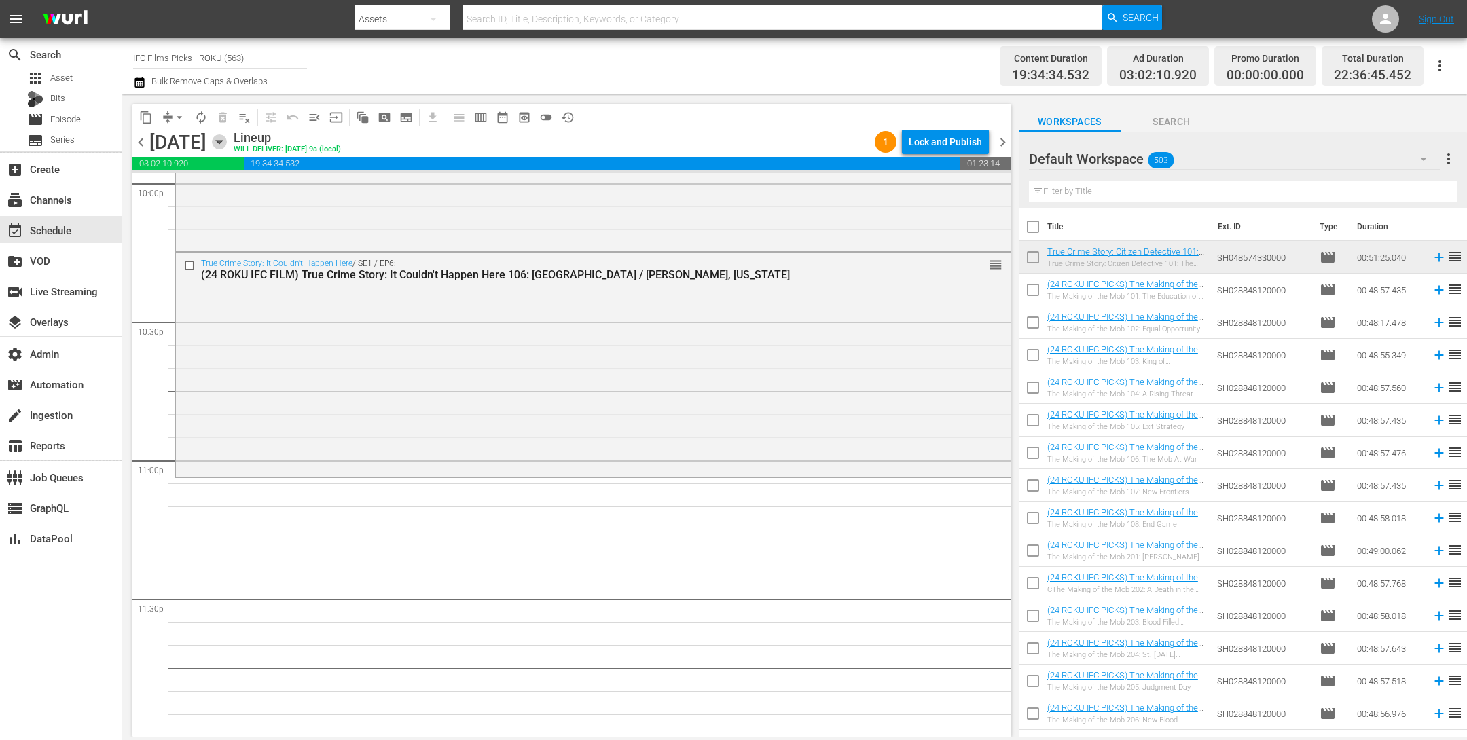
click at [227, 145] on icon "button" at bounding box center [219, 141] width 15 height 15
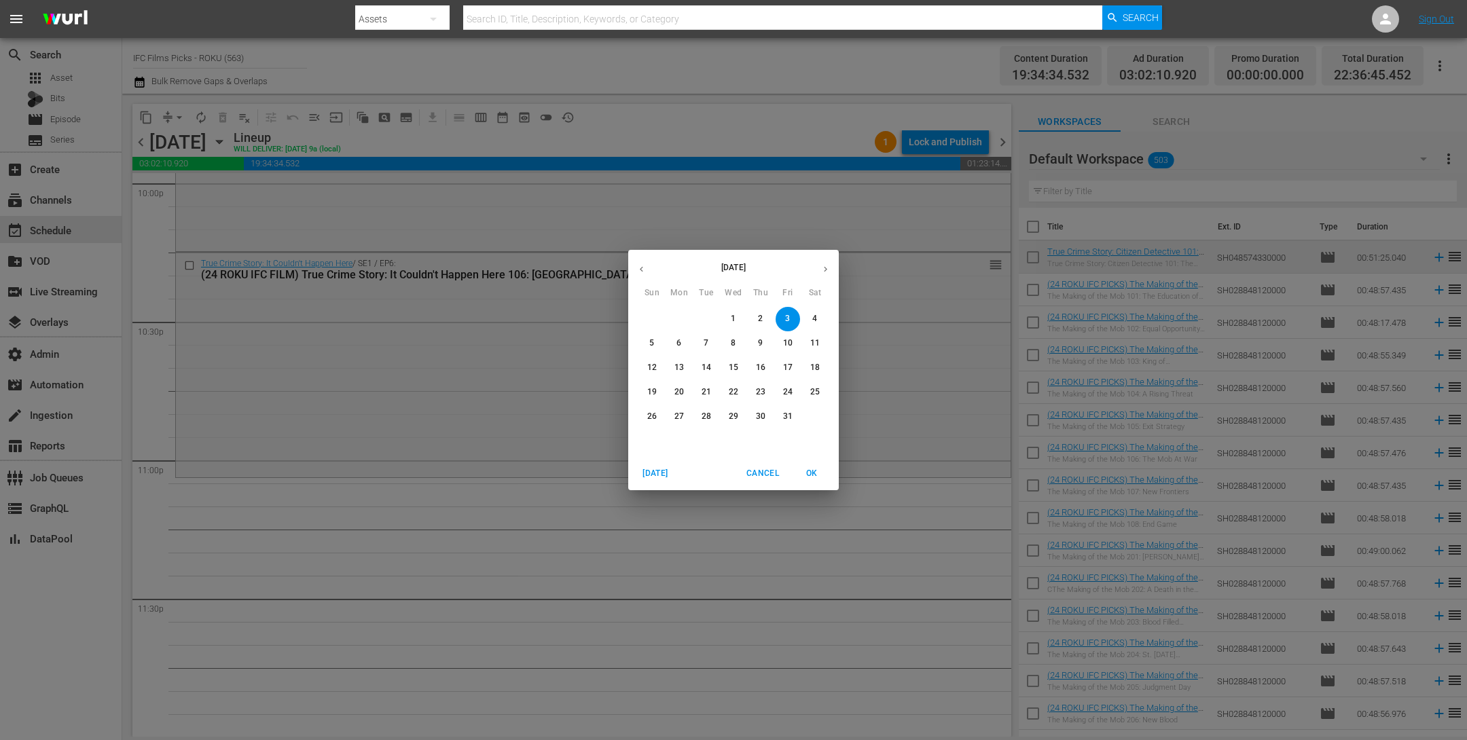
click at [823, 269] on icon "button" at bounding box center [826, 269] width 10 height 10
click at [646, 270] on icon "button" at bounding box center [641, 269] width 10 height 10
click at [684, 342] on span "6" at bounding box center [679, 344] width 24 height 12
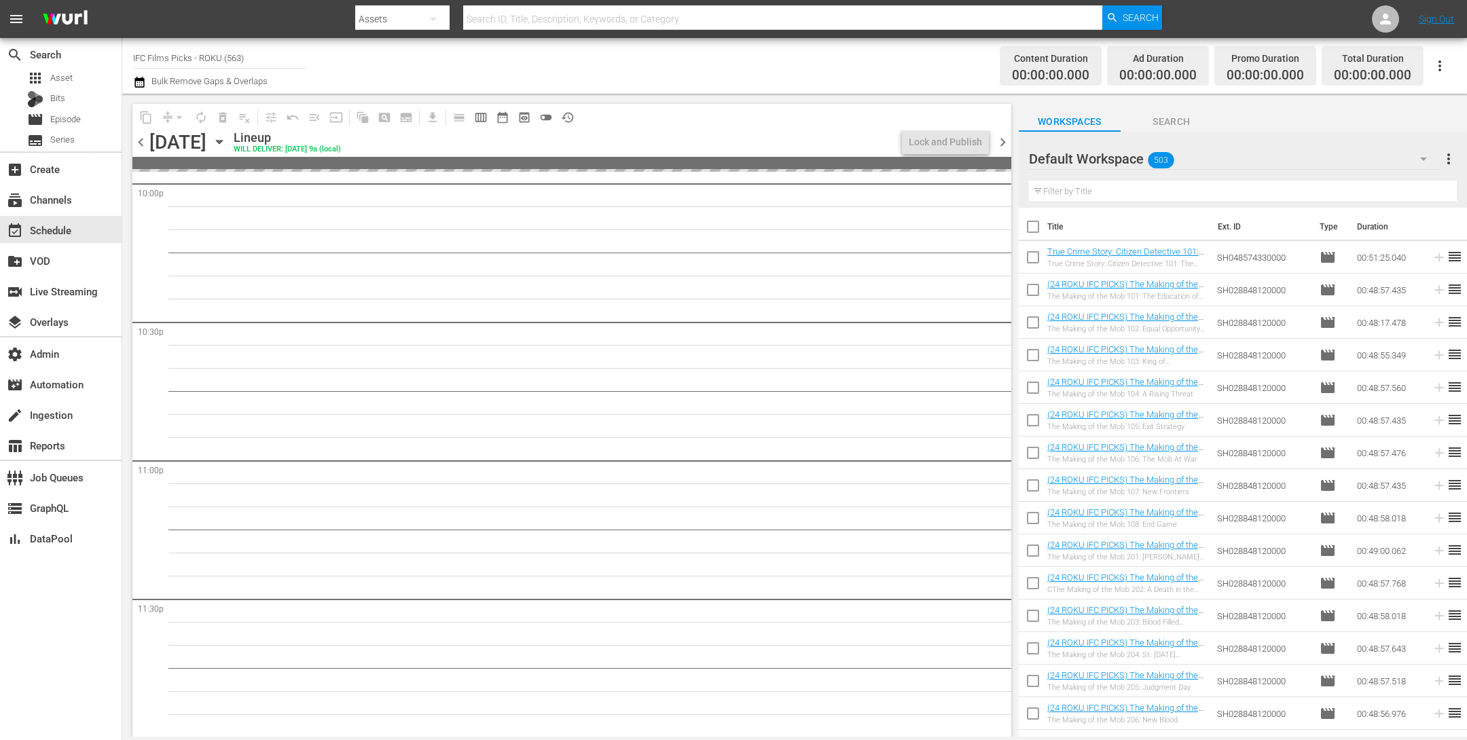
scroll to position [6087, 0]
click at [1128, 192] on input "text" at bounding box center [1243, 192] width 428 height 22
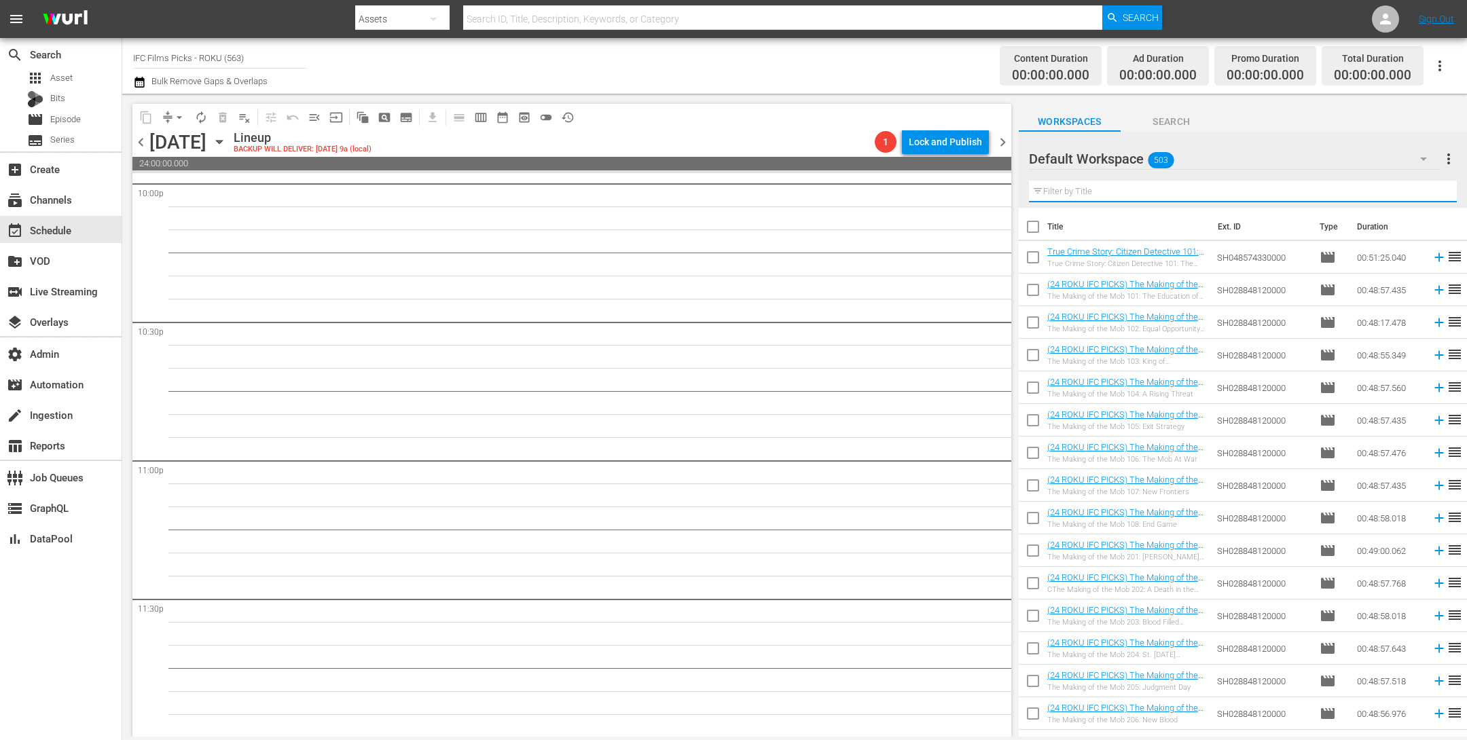
paste input "SOUND AND FURY"
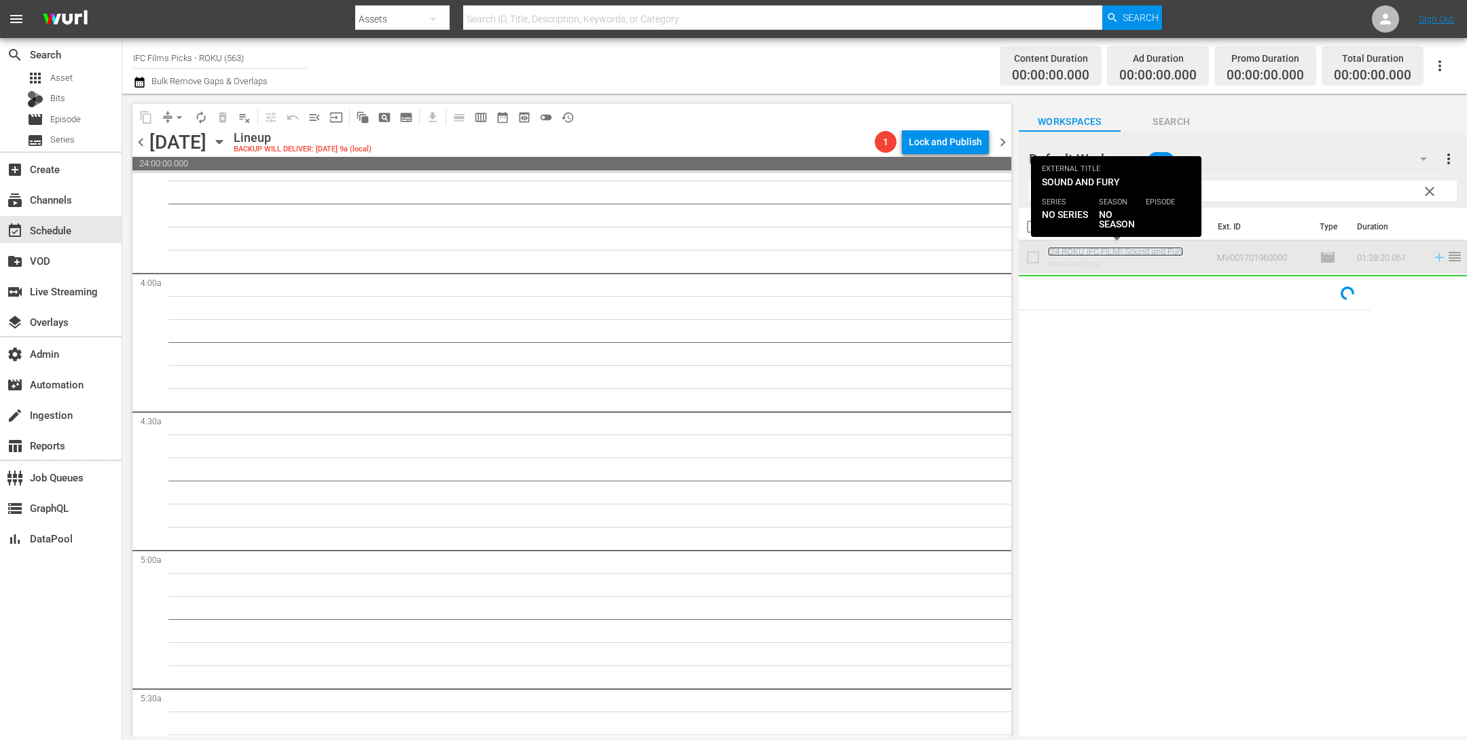
scroll to position [0, 0]
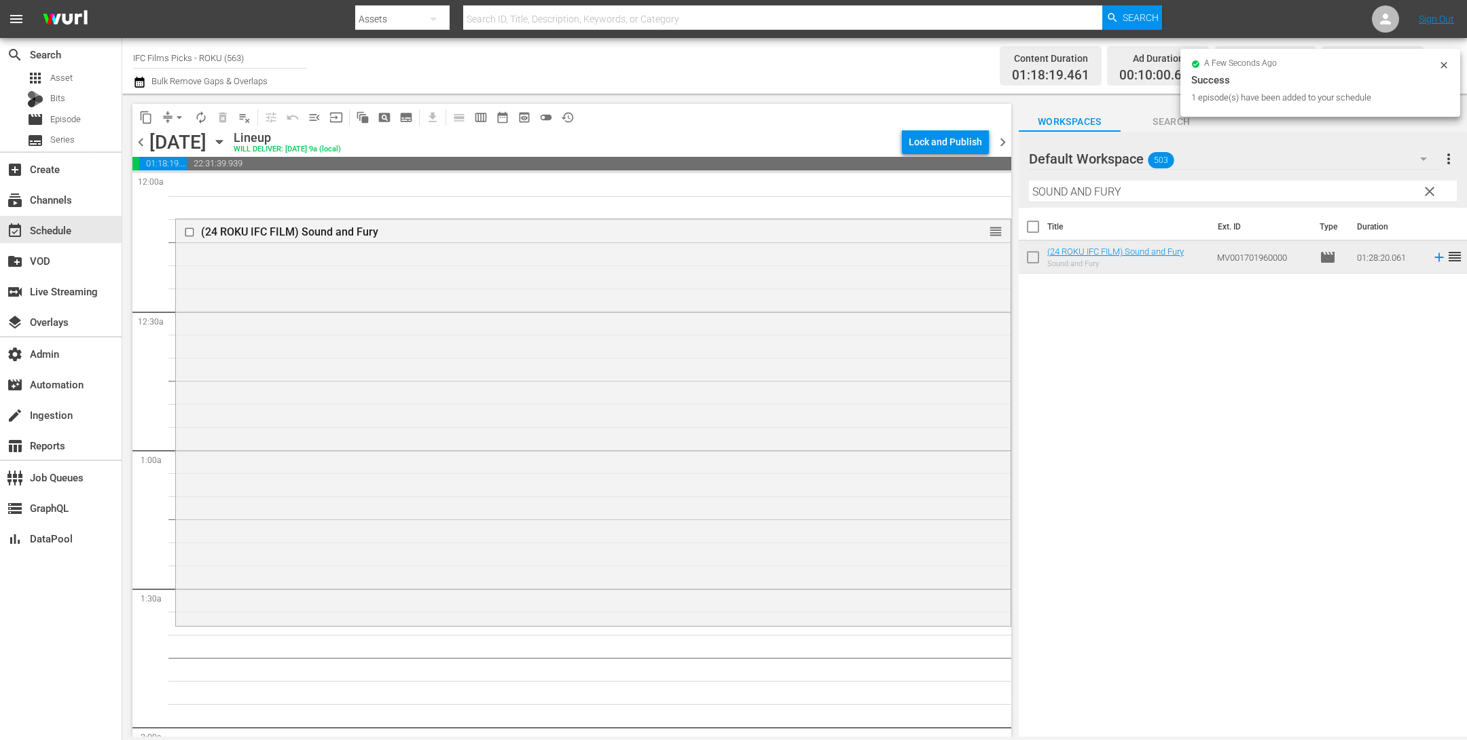
drag, startPoint x: 1098, startPoint y: 250, endPoint x: 516, endPoint y: 16, distance: 627.9
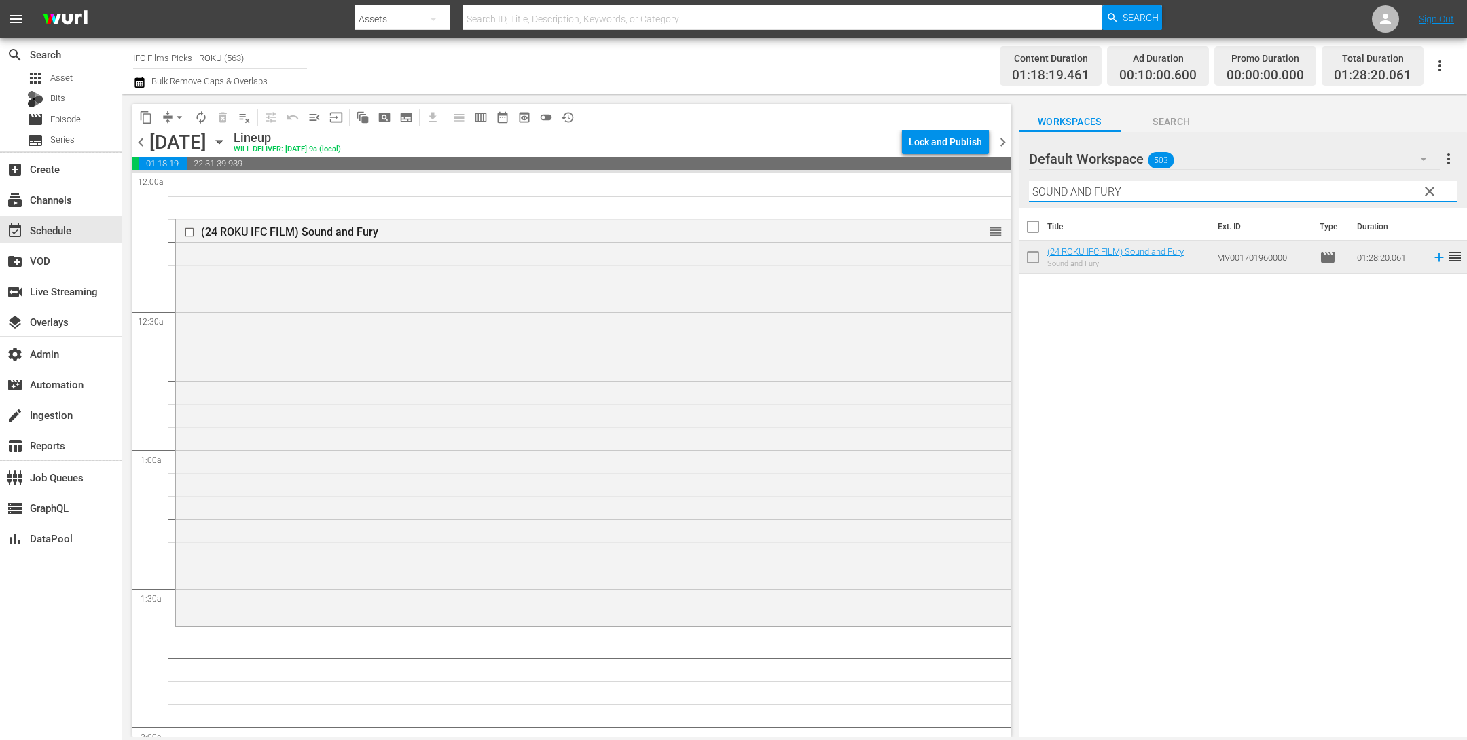
drag, startPoint x: 1137, startPoint y: 199, endPoint x: 978, endPoint y: 179, distance: 160.2
click at [979, 179] on div "content_copy compress arrow_drop_down autorenew_outlined delete_forever_outline…" at bounding box center [794, 415] width 1345 height 643
paste input "KID WITH A BIKE, THE"
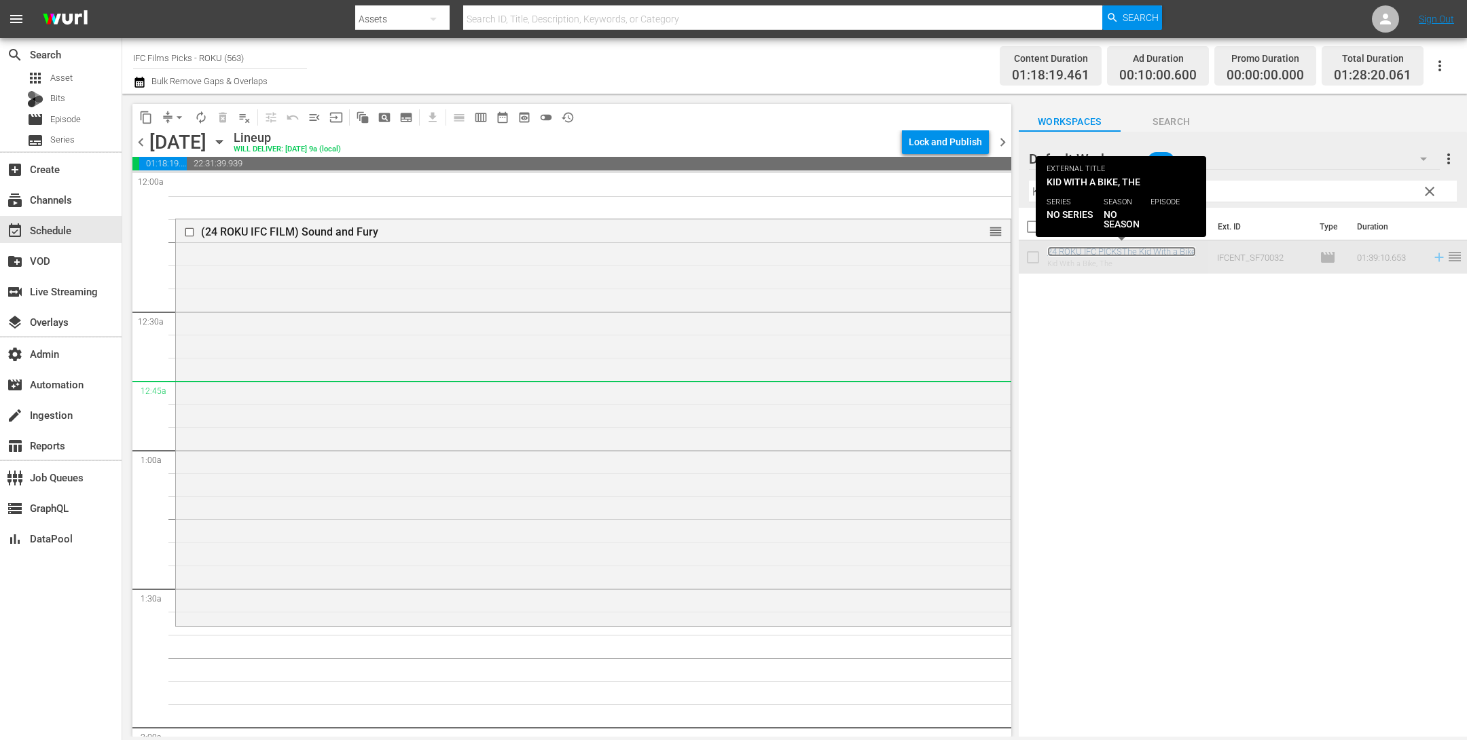
scroll to position [70, 0]
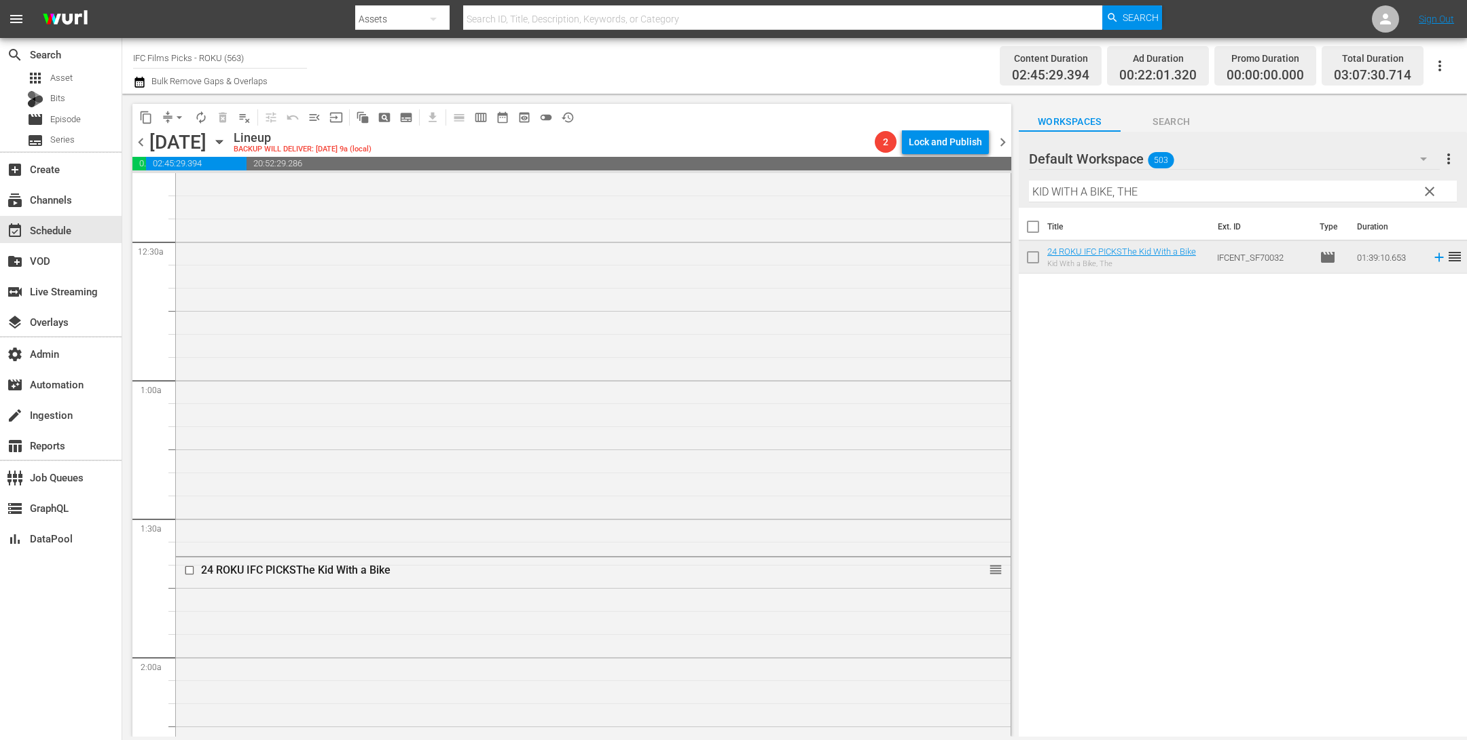
drag, startPoint x: 1128, startPoint y: 254, endPoint x: 573, endPoint y: 1, distance: 610.7
drag, startPoint x: 1145, startPoint y: 199, endPoint x: 997, endPoint y: 211, distance: 147.9
click at [984, 170] on div "content_copy compress arrow_drop_down autorenew_outlined delete_forever_outline…" at bounding box center [794, 415] width 1345 height 643
paste input "BLACK POWER MIXTAPE [DATE]-[DATE]"
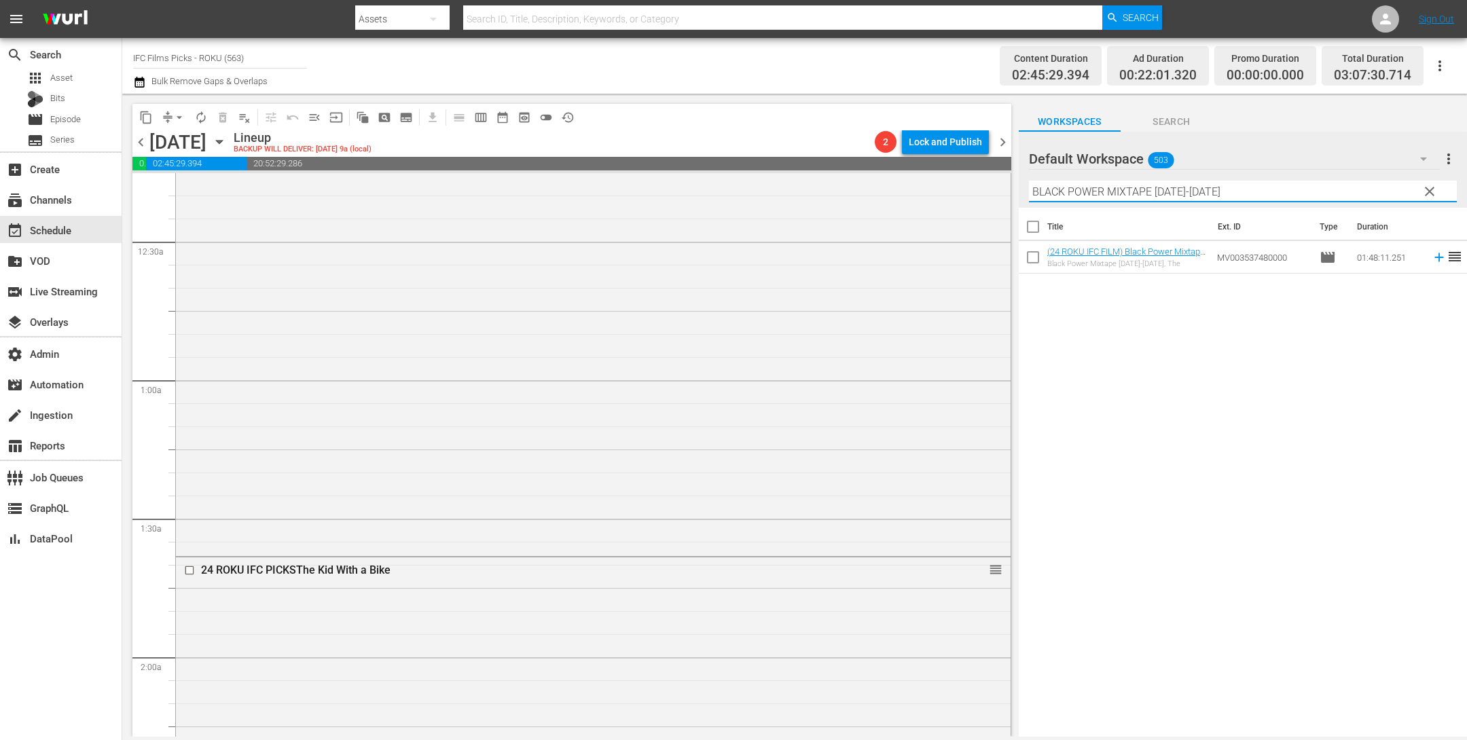
click at [1435, 257] on icon at bounding box center [1439, 257] width 9 height 9
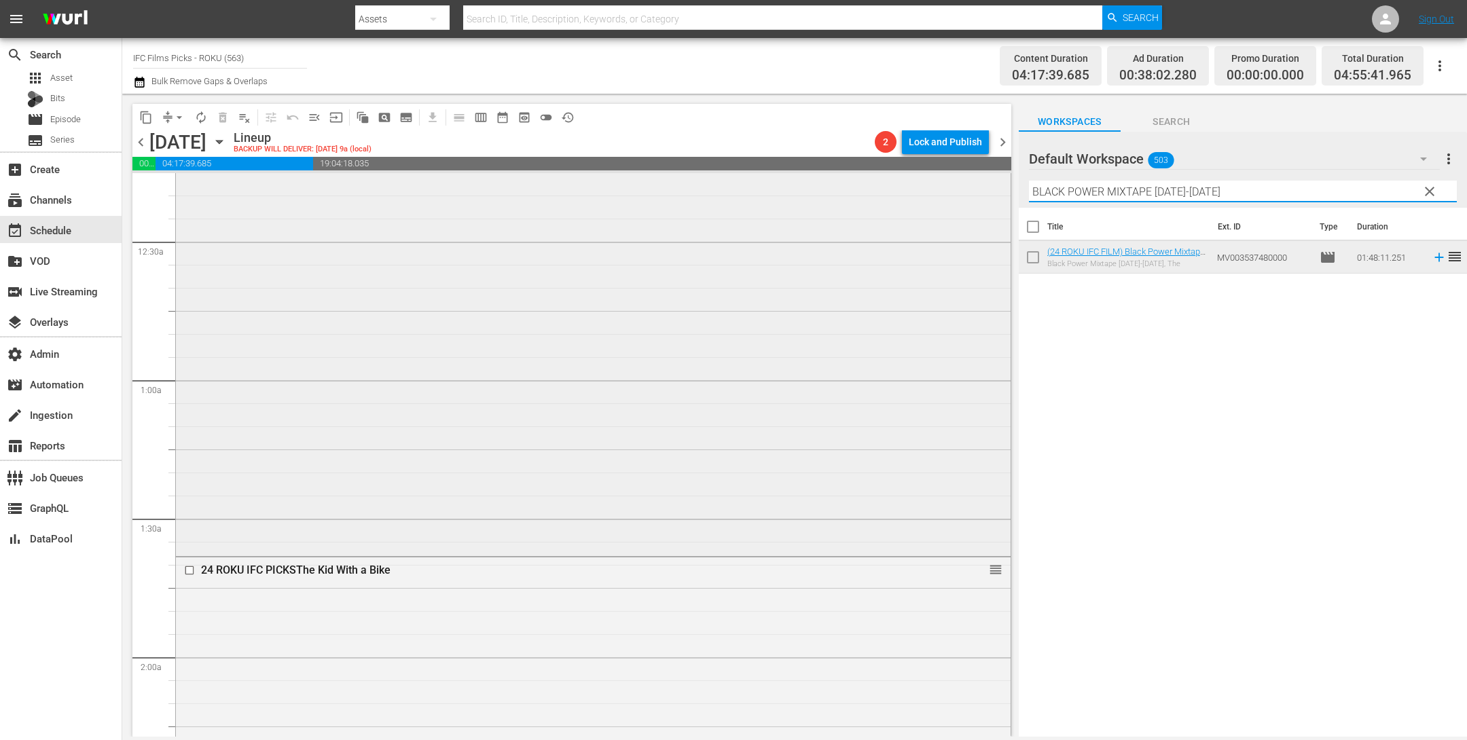
drag, startPoint x: 1223, startPoint y: 194, endPoint x: 967, endPoint y: 190, distance: 256.1
click at [968, 190] on div "content_copy compress arrow_drop_down autorenew_outlined delete_forever_outline…" at bounding box center [794, 415] width 1345 height 643
paste input "PICK OF THE LITTER"
click at [1432, 259] on icon at bounding box center [1439, 257] width 15 height 15
drag, startPoint x: 996, startPoint y: 177, endPoint x: 938, endPoint y: 172, distance: 58.0
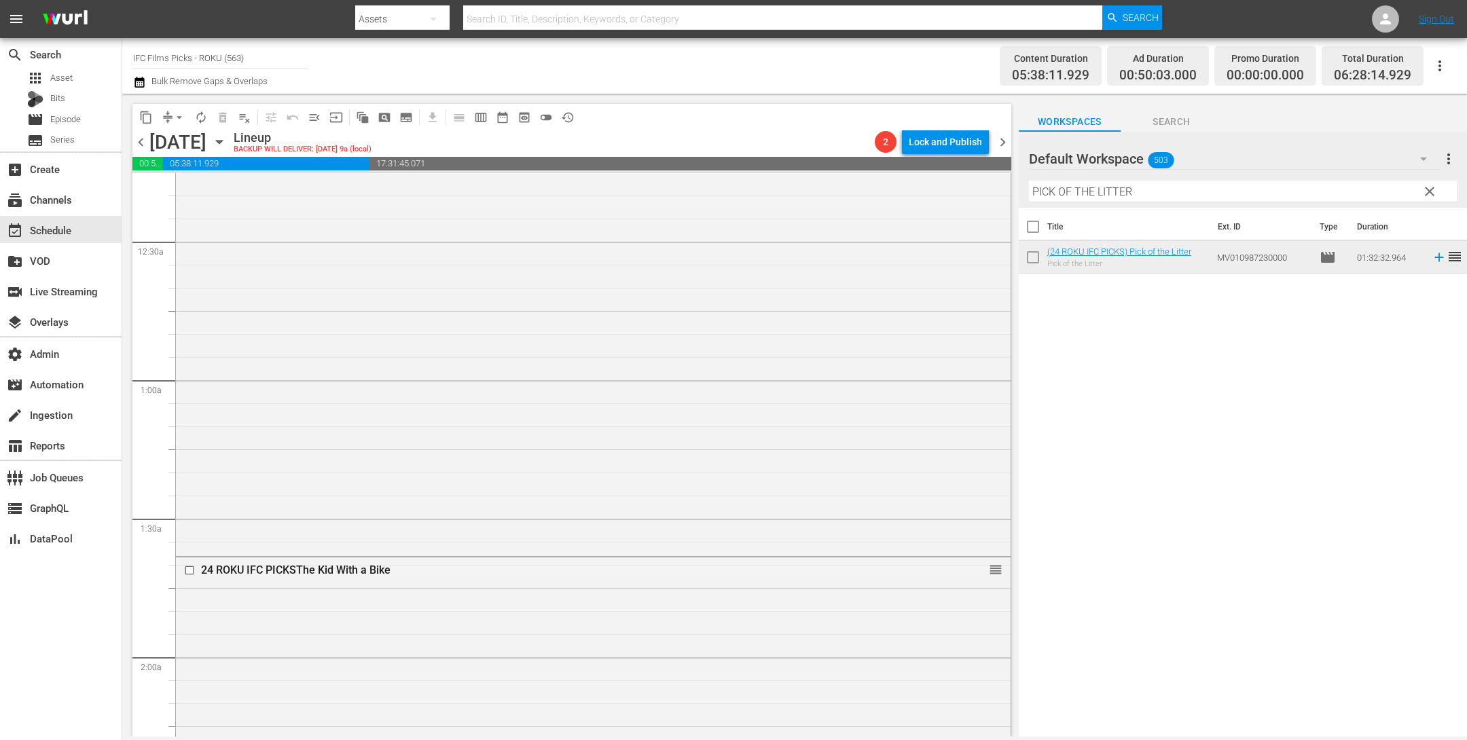
click at [939, 172] on div "content_copy compress arrow_drop_down autorenew_outlined delete_forever_outline…" at bounding box center [794, 415] width 1345 height 643
paste input "THIS IS GWA"
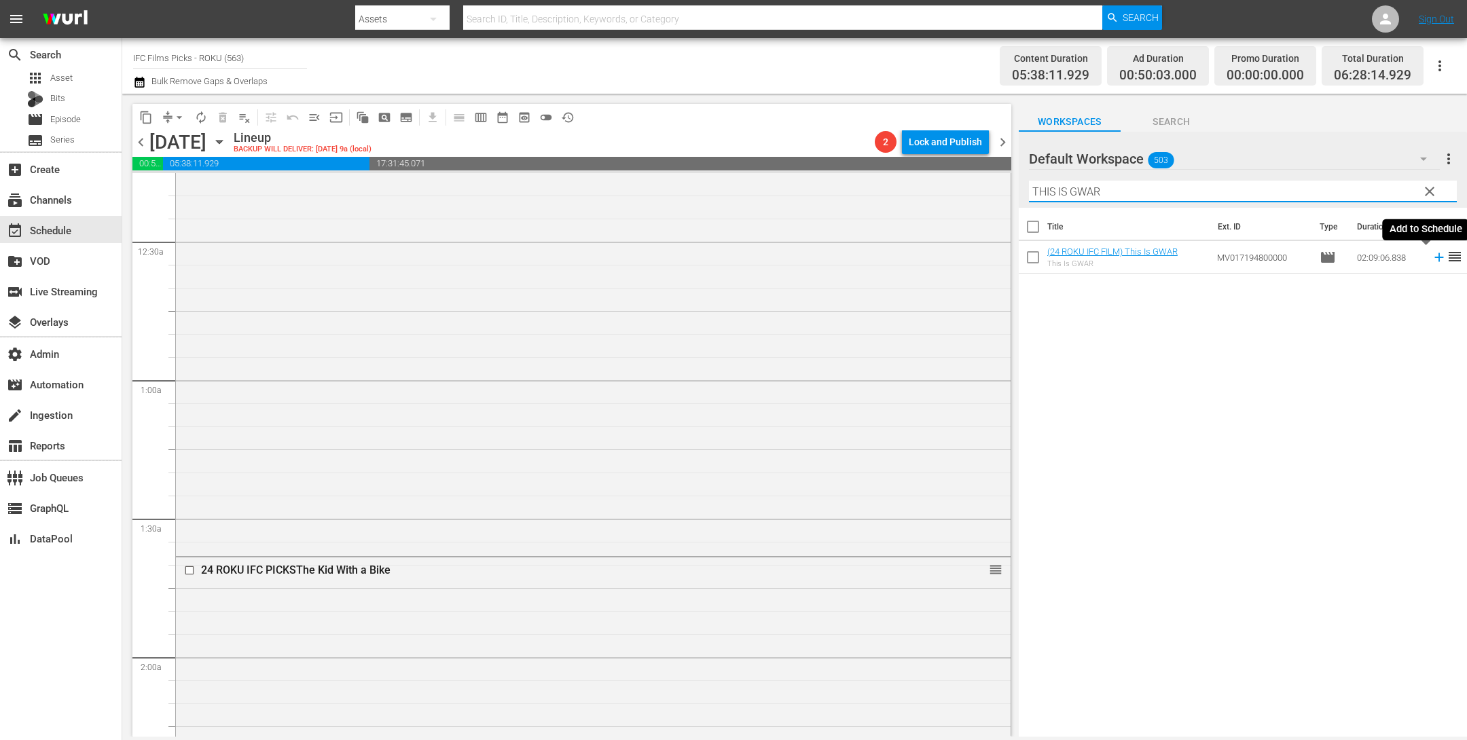
click at [1432, 256] on icon at bounding box center [1439, 257] width 15 height 15
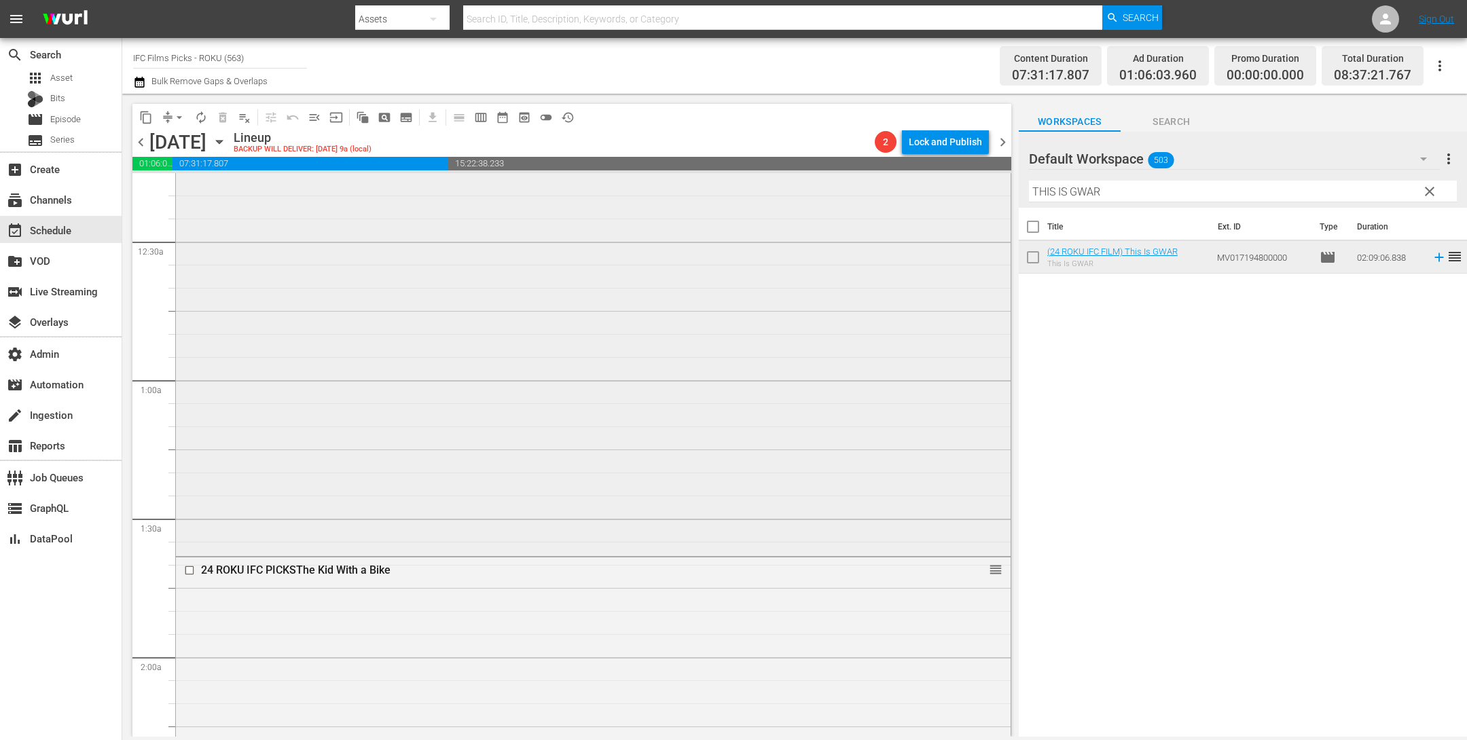
drag, startPoint x: 1119, startPoint y: 194, endPoint x: 941, endPoint y: 174, distance: 179.1
click at [938, 173] on div "content_copy compress arrow_drop_down autorenew_outlined delete_forever_outline…" at bounding box center [794, 415] width 1345 height 643
paste input "AKE EVERY WAVE: THE LIFE OF [PERSON_NAME]"
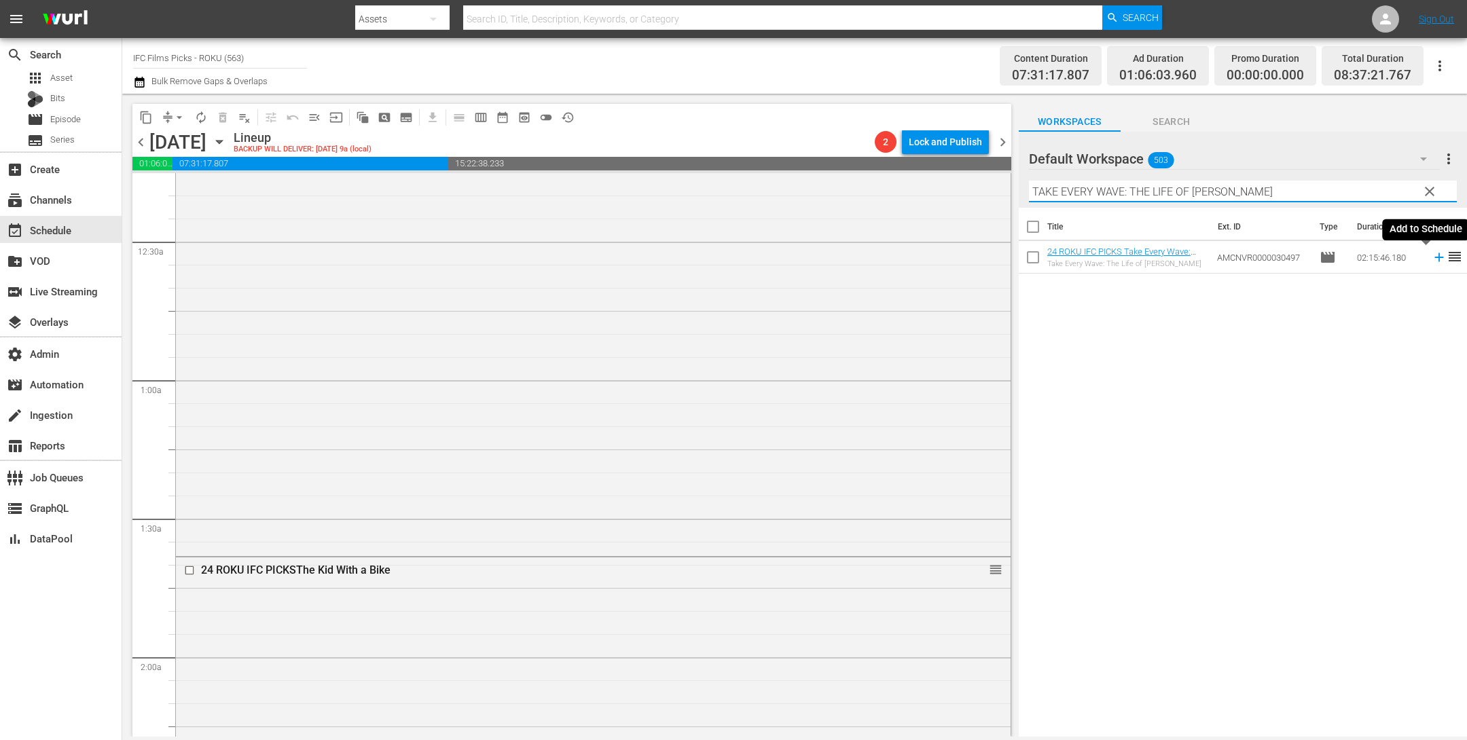
click at [1432, 258] on icon at bounding box center [1439, 257] width 15 height 15
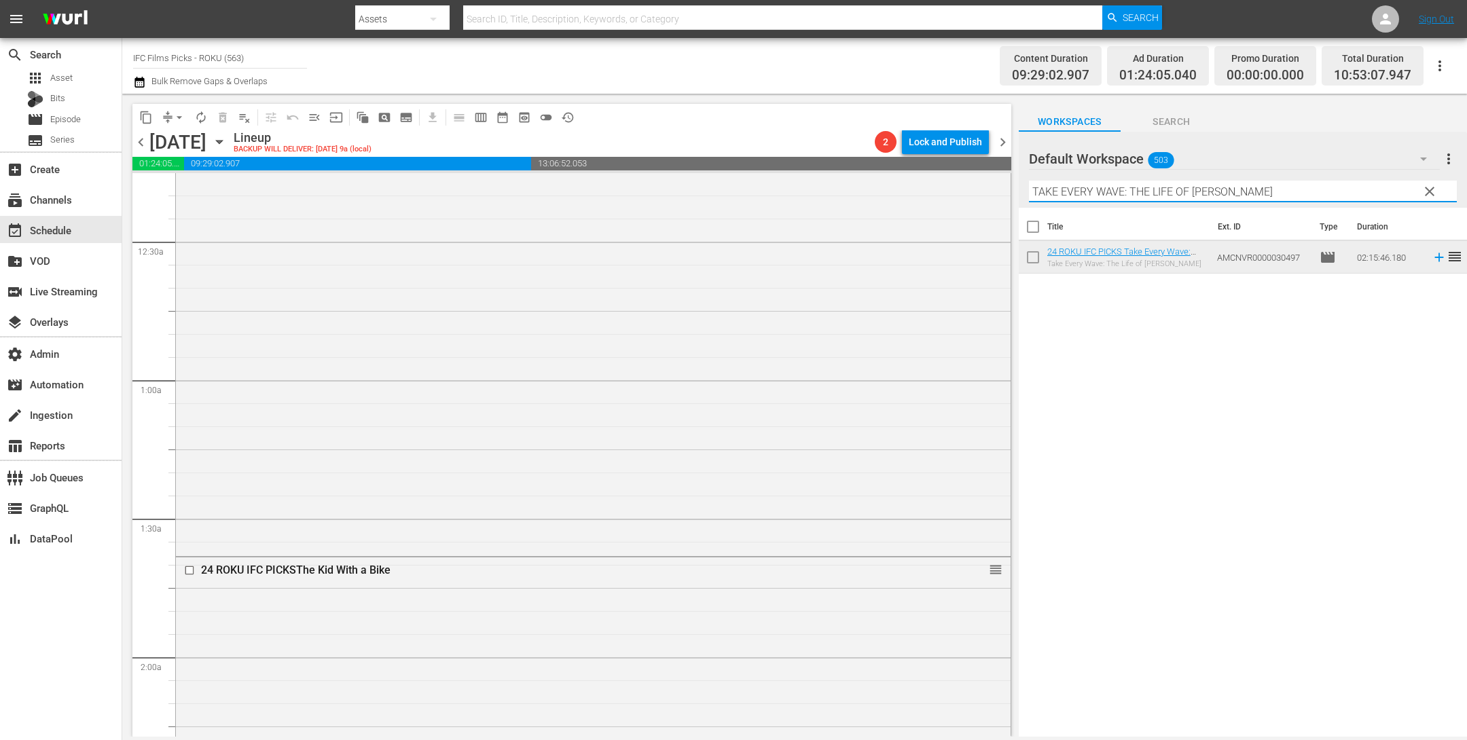
drag, startPoint x: 1246, startPoint y: 187, endPoint x: 993, endPoint y: 158, distance: 254.4
click at [996, 158] on div "content_copy compress arrow_drop_down autorenew_outlined delete_forever_outline…" at bounding box center [794, 415] width 1345 height 643
paste input "F.E.D.S."
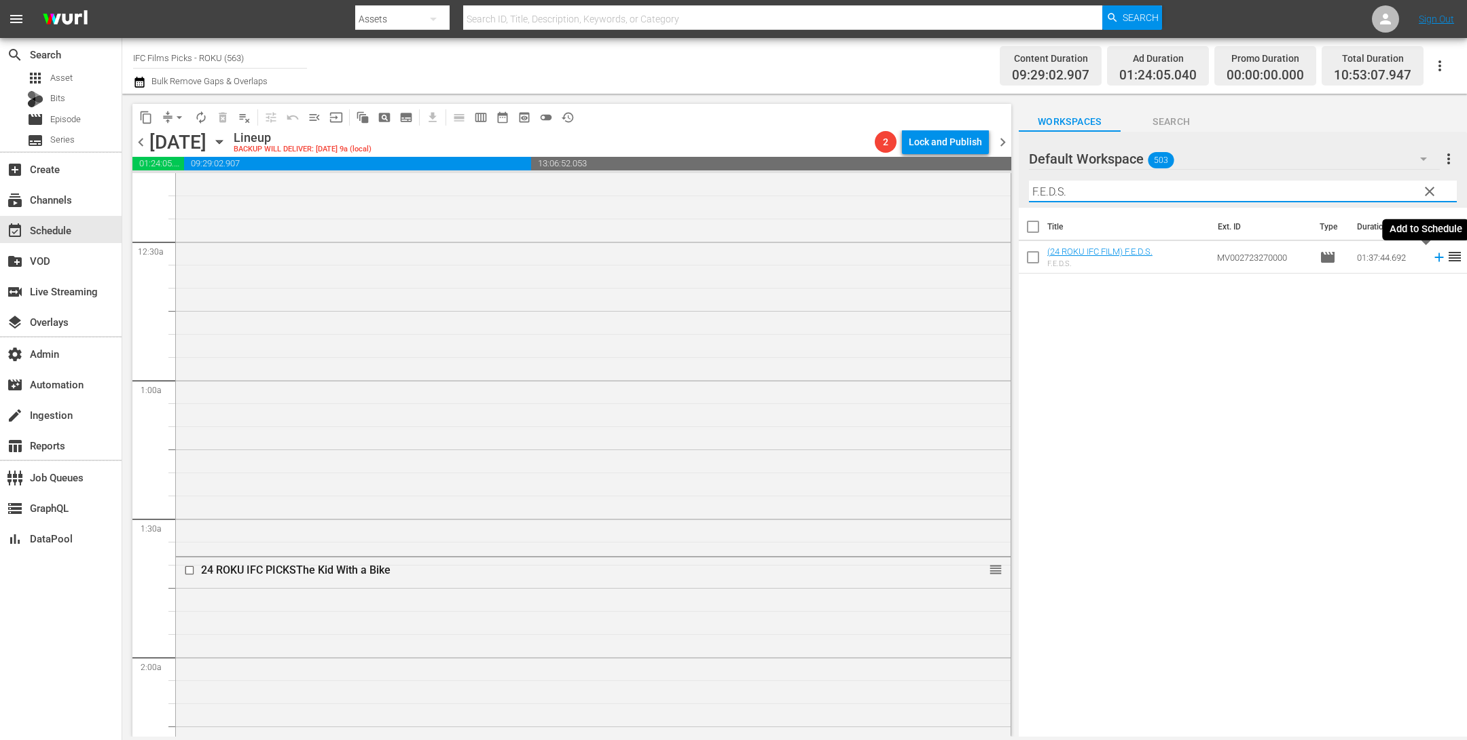
click at [1435, 257] on icon at bounding box center [1439, 257] width 9 height 9
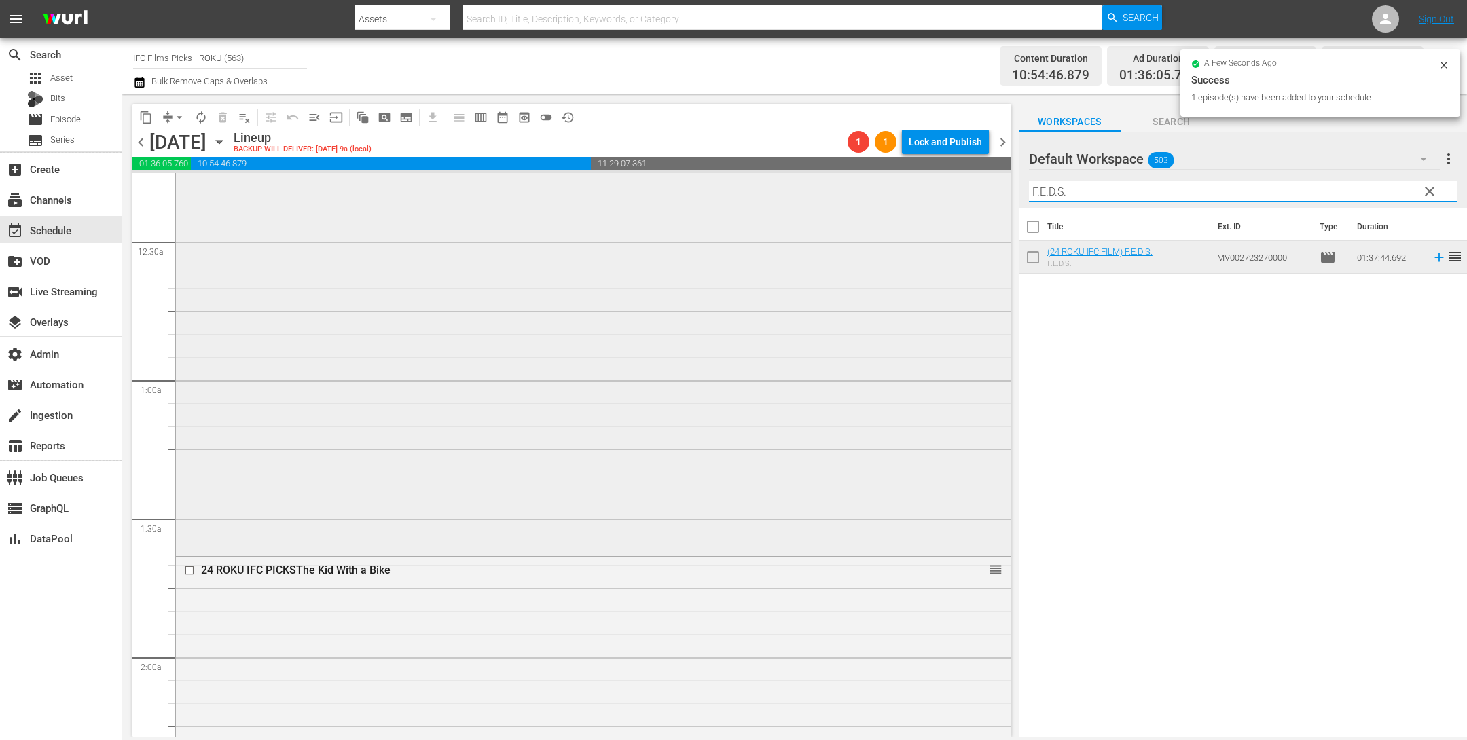
drag, startPoint x: 1085, startPoint y: 199, endPoint x: 901, endPoint y: 178, distance: 184.6
click at [912, 181] on div "content_copy compress arrow_drop_down autorenew_outlined delete_forever_outline…" at bounding box center [794, 415] width 1345 height 643
paste input "BROTHER'S KEEPER"
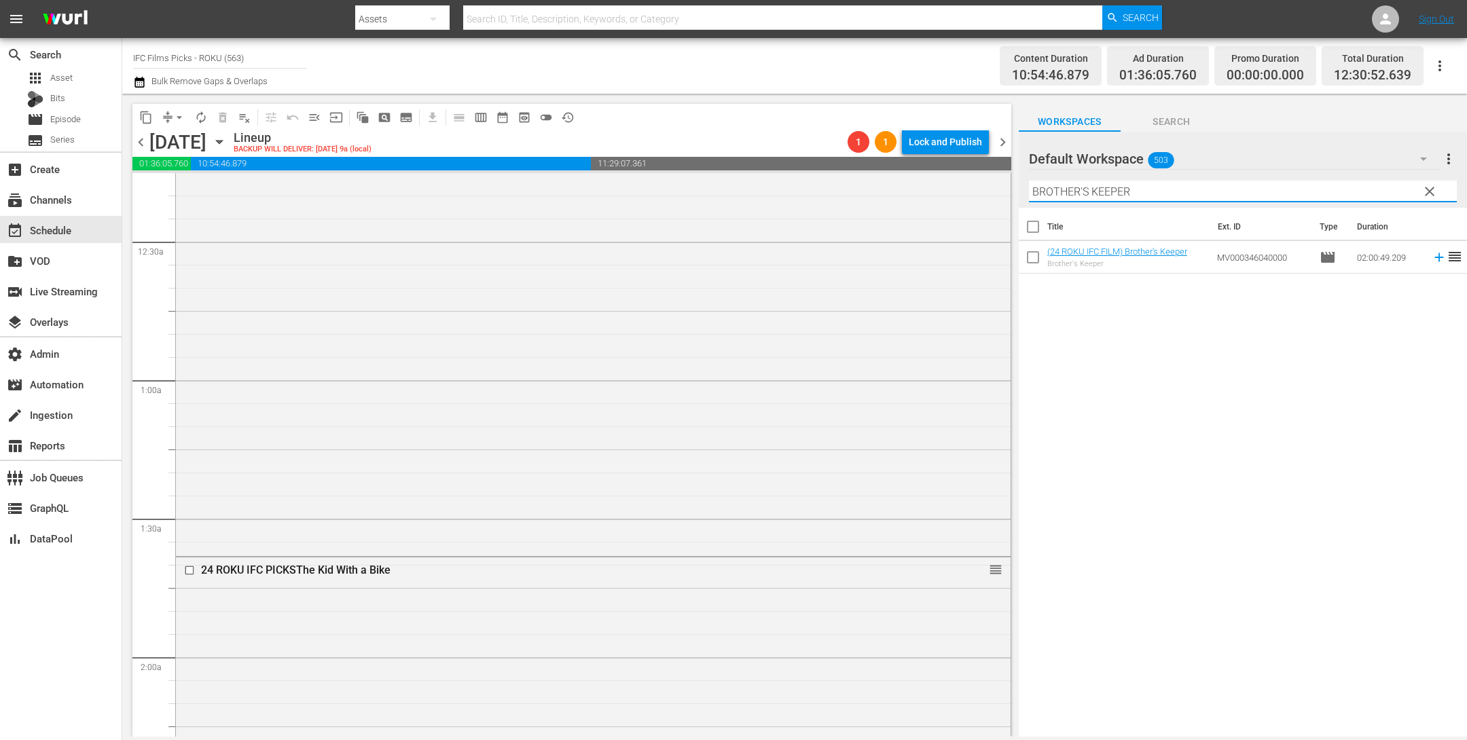
click at [1432, 259] on icon at bounding box center [1439, 257] width 15 height 15
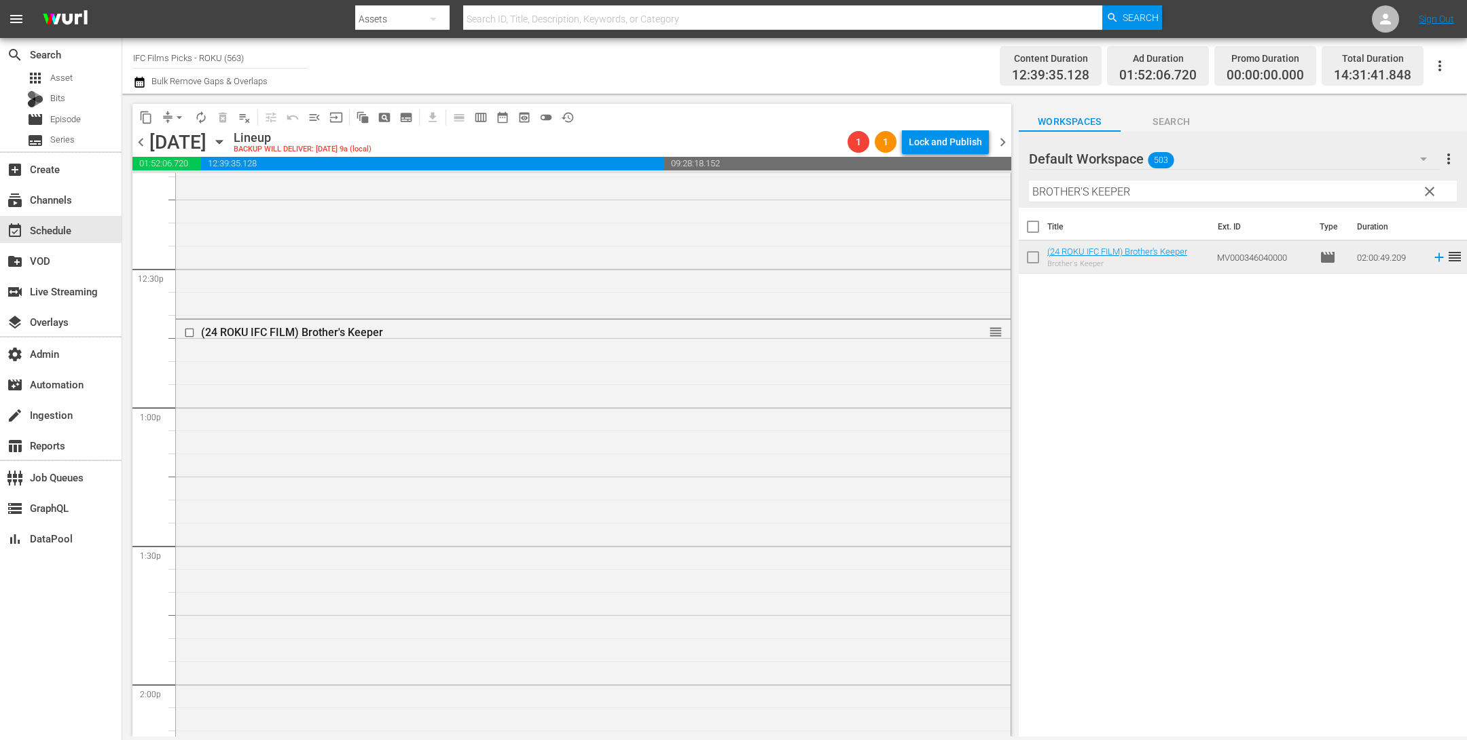
scroll to position [3766, 0]
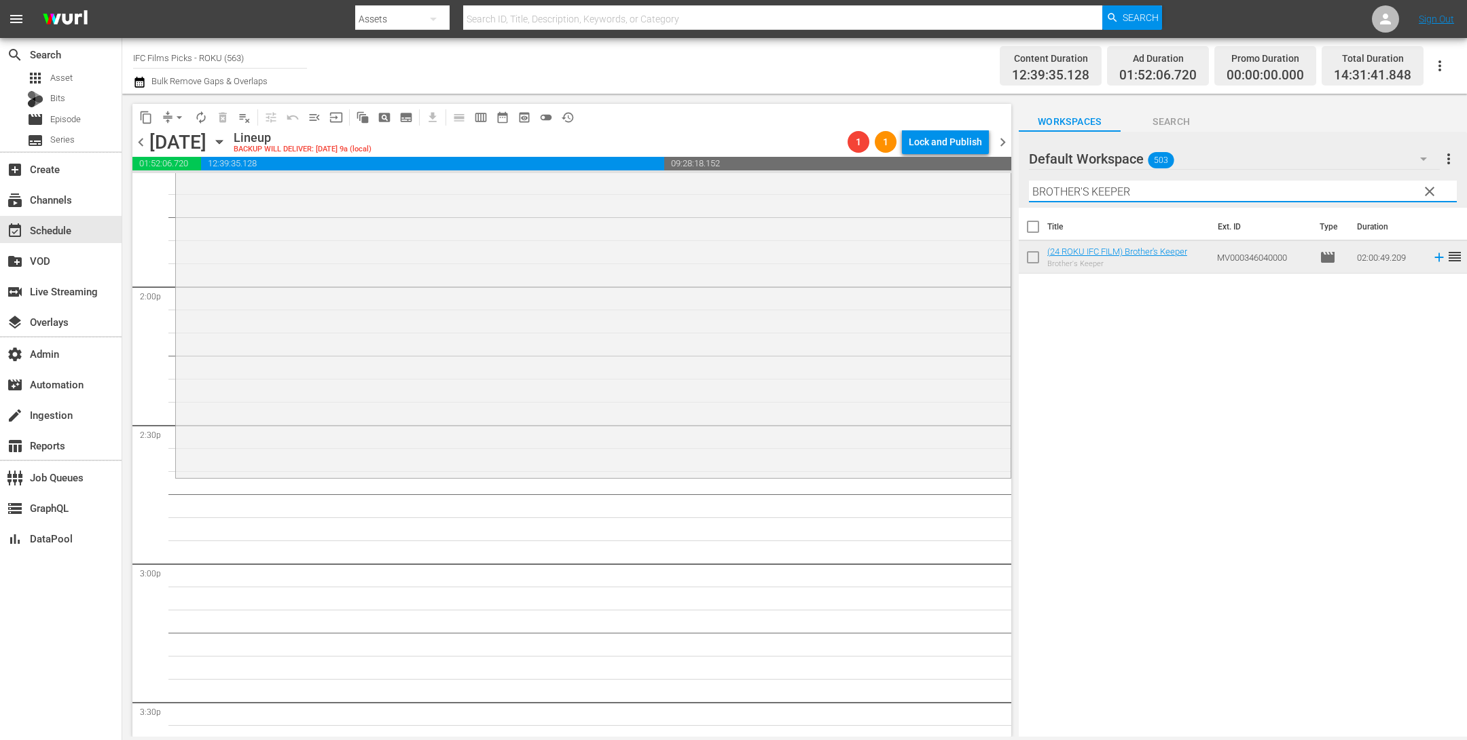
drag, startPoint x: 1138, startPoint y: 192, endPoint x: 1004, endPoint y: 186, distance: 133.9
click at [947, 173] on div "content_copy compress arrow_drop_down autorenew_outlined delete_forever_outline…" at bounding box center [794, 415] width 1345 height 643
paste input "FREE TO RUN"
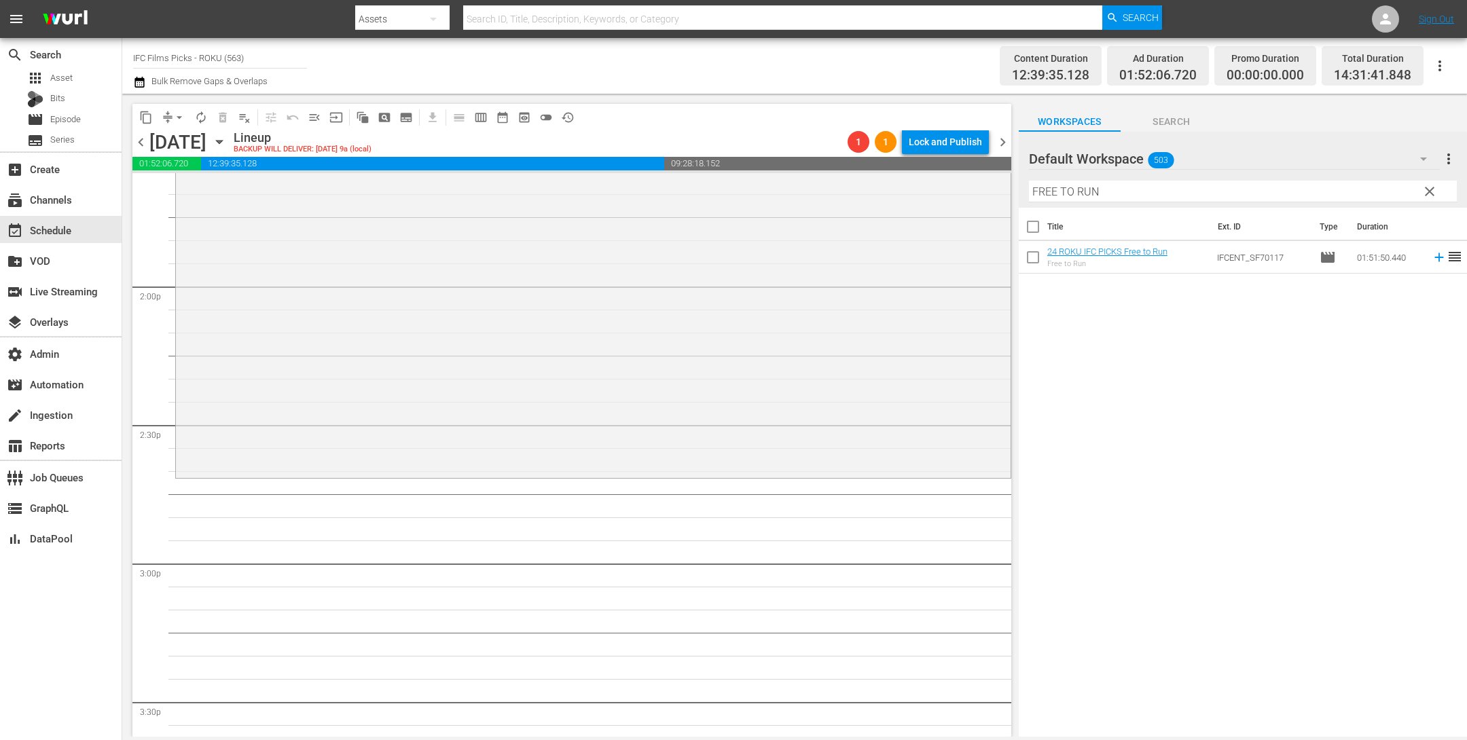
click at [1432, 254] on icon at bounding box center [1439, 257] width 15 height 15
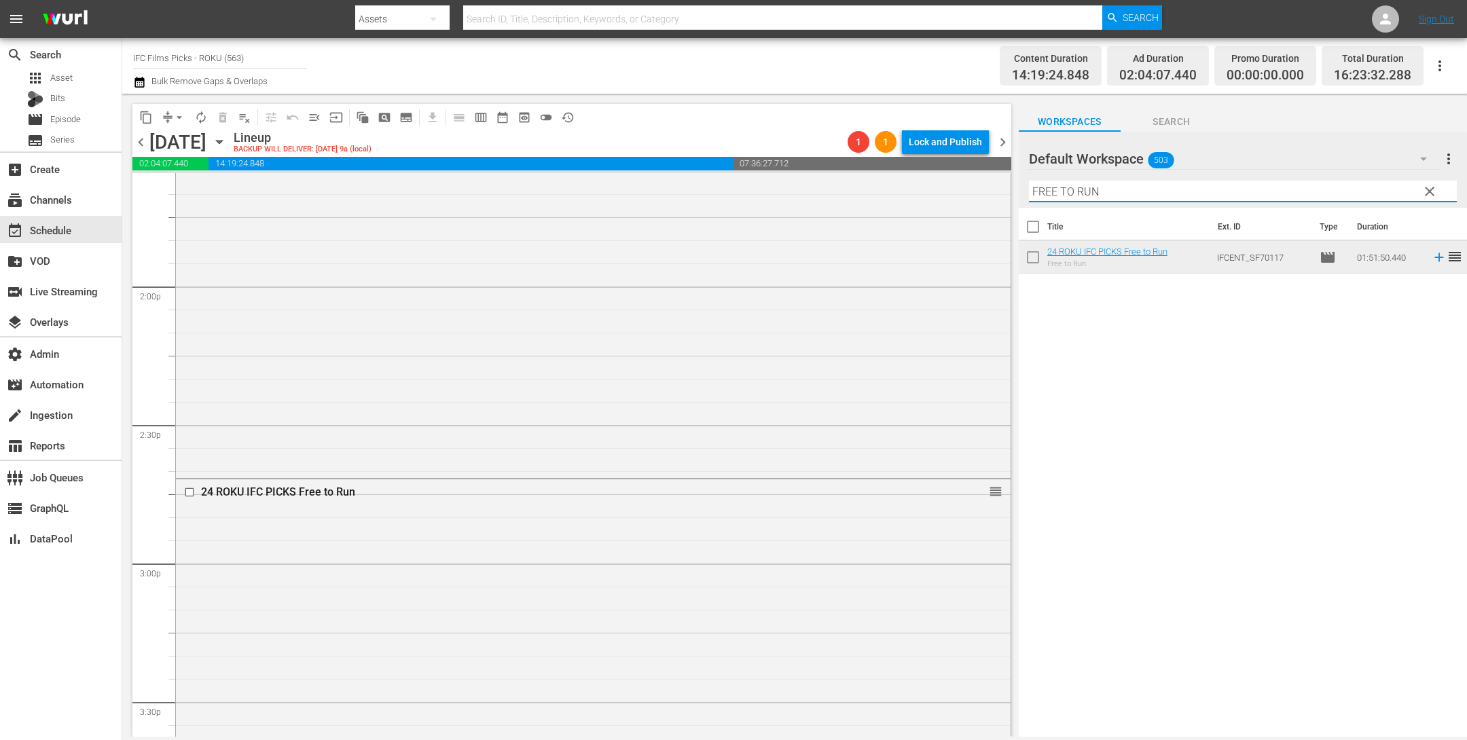
drag, startPoint x: 1047, startPoint y: 179, endPoint x: 924, endPoint y: 168, distance: 123.4
click at [918, 161] on div "content_copy compress arrow_drop_down autorenew_outlined delete_forever_outline…" at bounding box center [794, 415] width 1345 height 643
paste input "DO I SOUND [DEMOGRAPHIC_DATA]?"
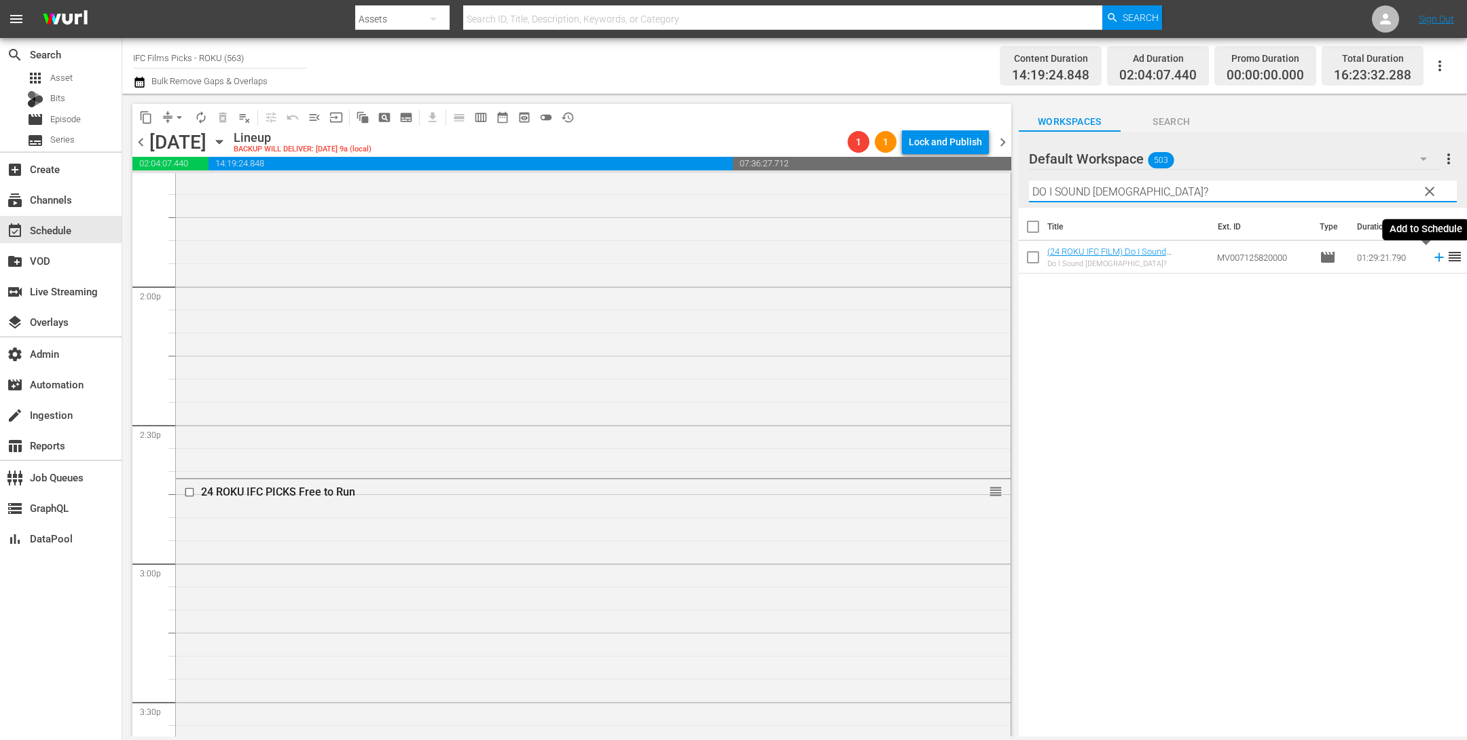
click at [1432, 258] on icon at bounding box center [1439, 257] width 15 height 15
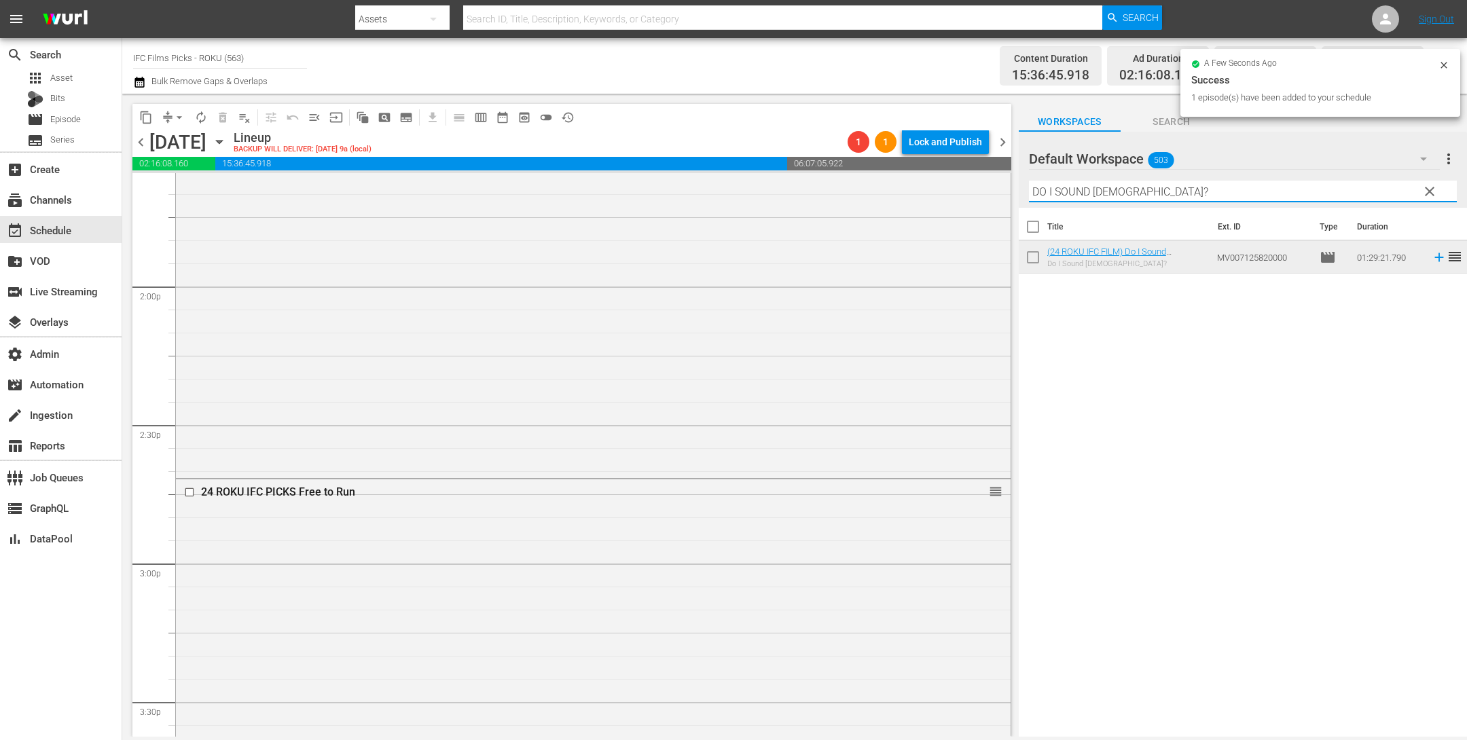
drag, startPoint x: 1128, startPoint y: 193, endPoint x: 962, endPoint y: 162, distance: 169.3
click at [962, 162] on div "content_copy compress arrow_drop_down autorenew_outlined delete_forever_outline…" at bounding box center [794, 415] width 1345 height 643
paste input "SEARCH FOR GENERAL [PERSON_NAME], THE"
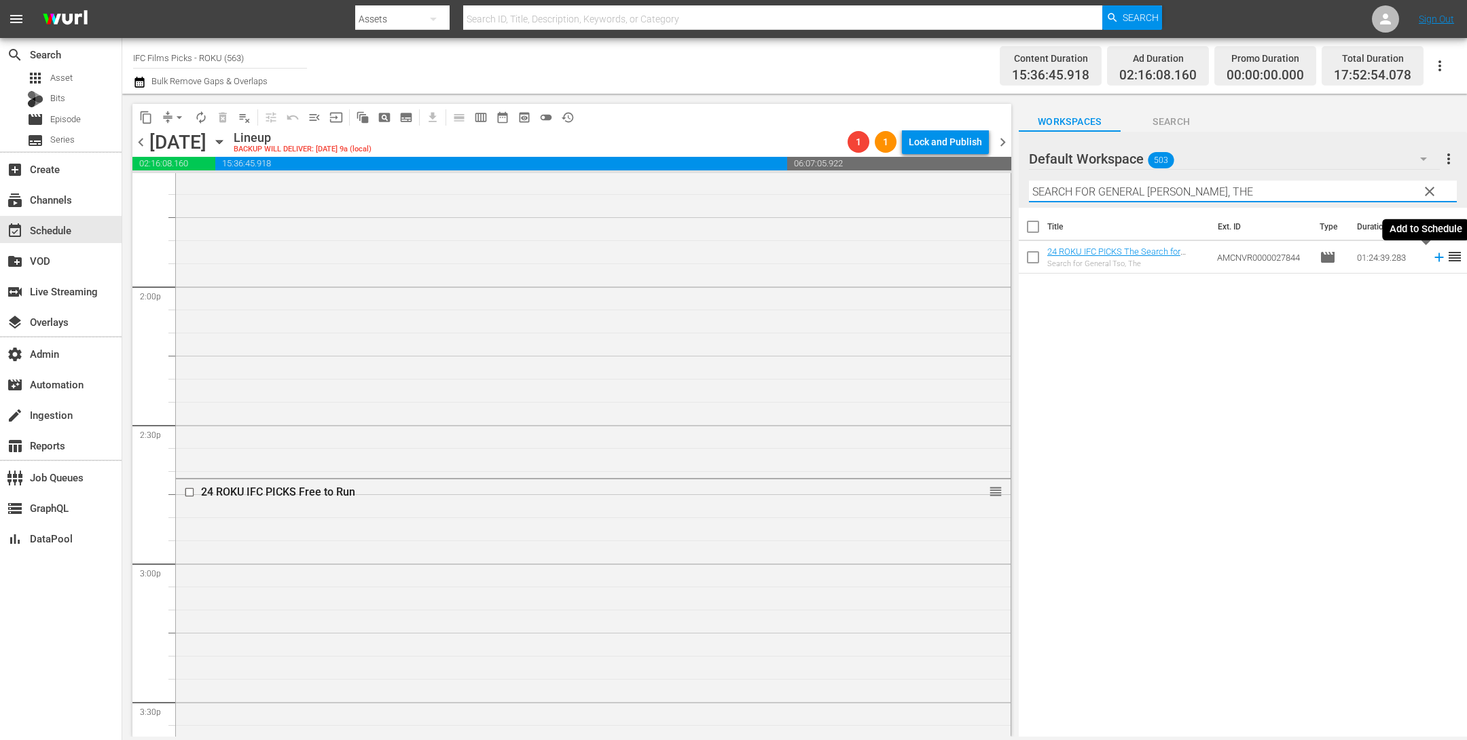
click at [1435, 257] on icon at bounding box center [1439, 257] width 9 height 9
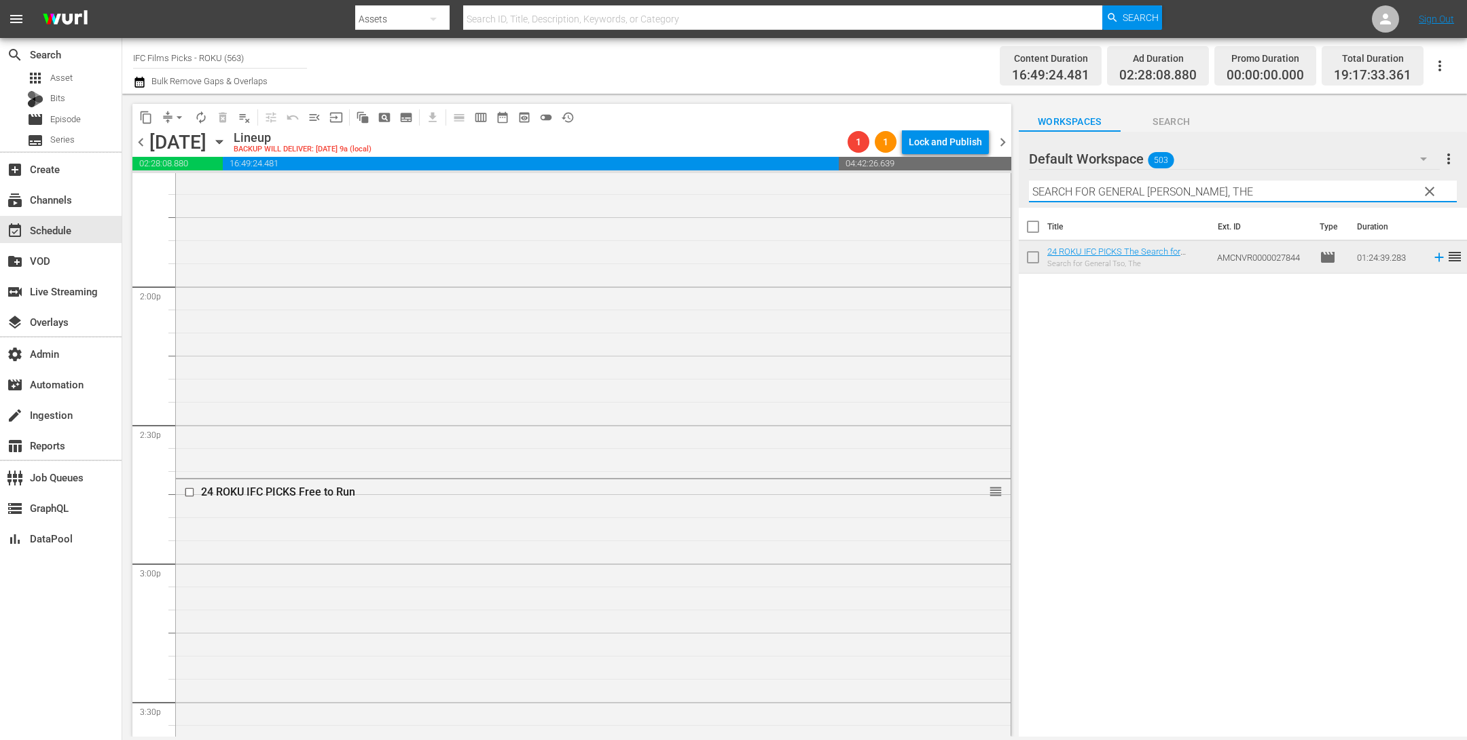
drag, startPoint x: 1018, startPoint y: 179, endPoint x: 1011, endPoint y: 181, distance: 6.9
click at [945, 173] on div "content_copy compress arrow_drop_down autorenew_outlined delete_forever_outline…" at bounding box center [794, 415] width 1345 height 643
paste input "ROOM 237"
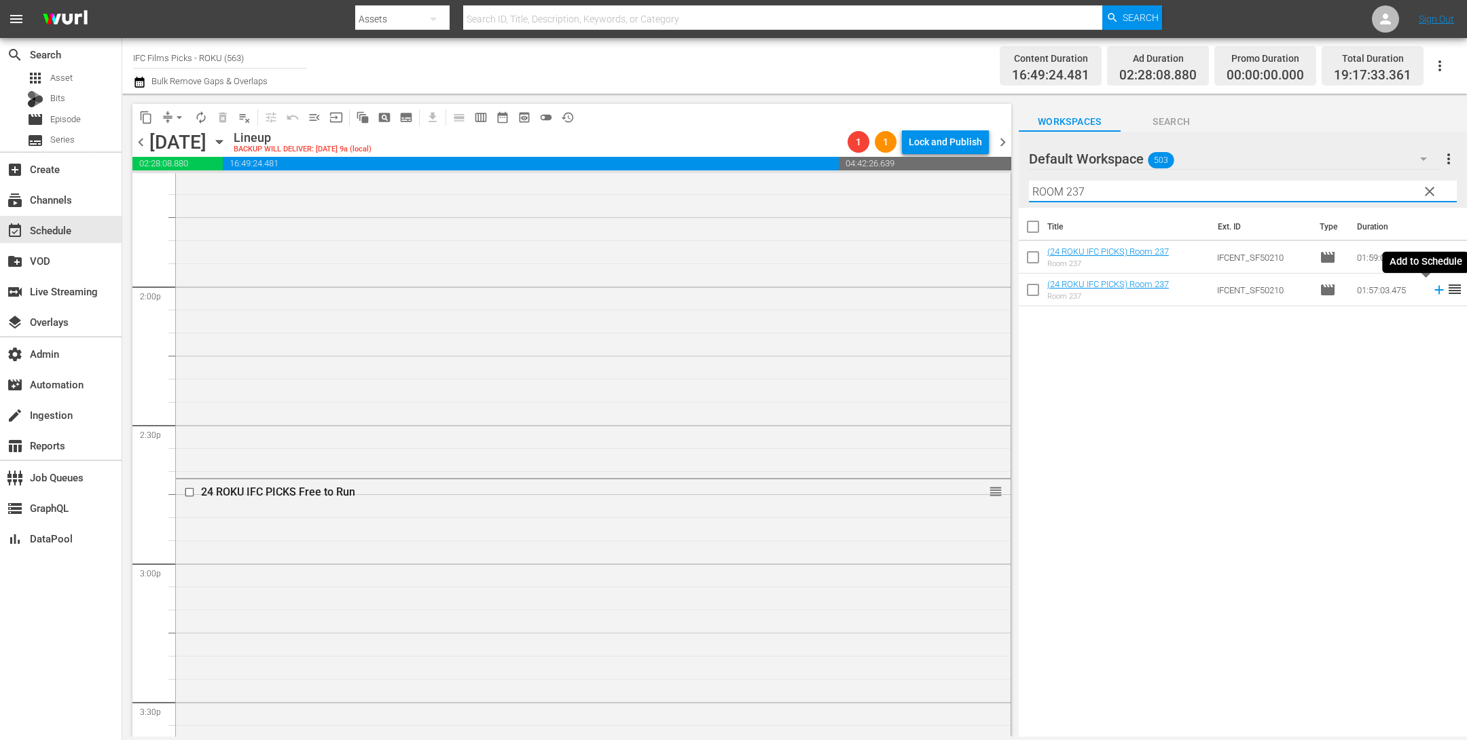
type input "ROOM 237"
click at [1432, 291] on icon at bounding box center [1439, 290] width 15 height 15
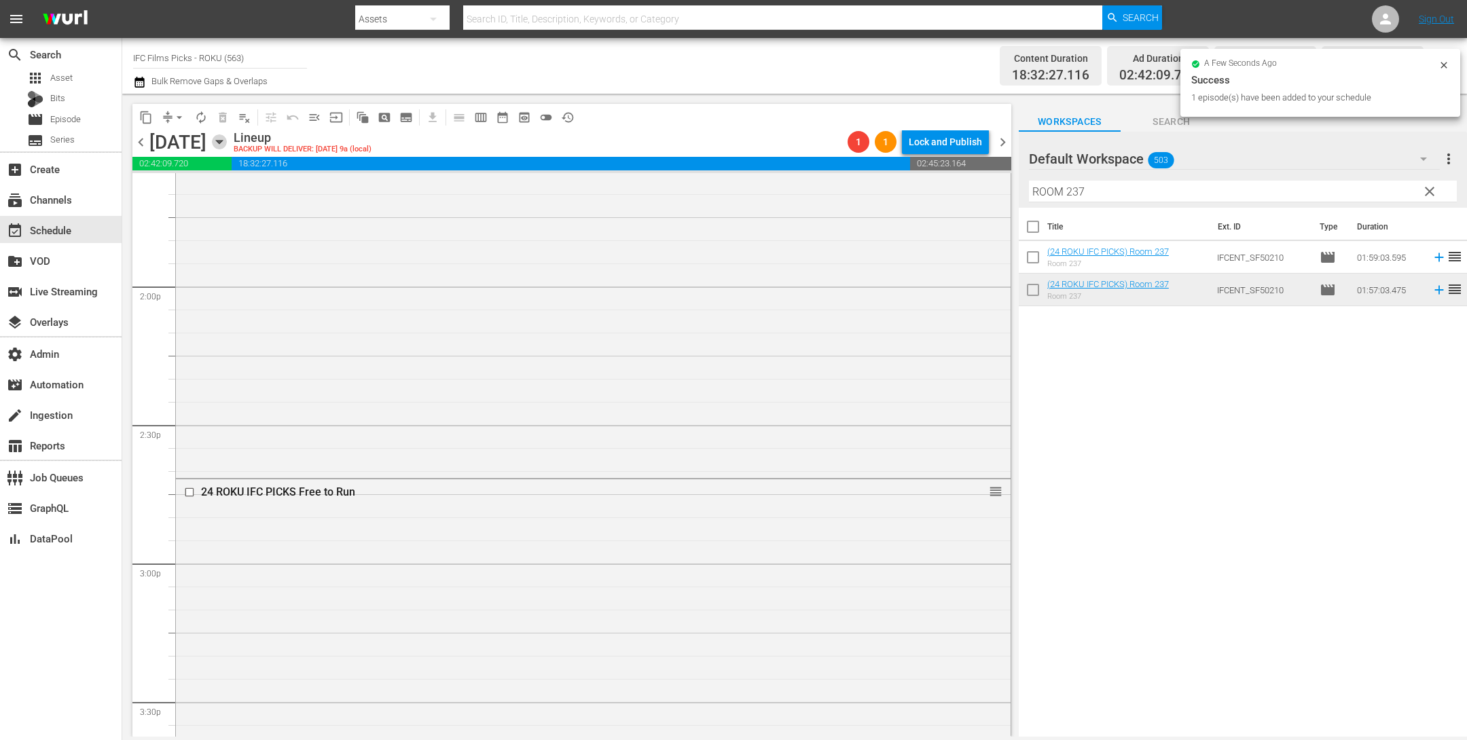
click at [227, 139] on icon "button" at bounding box center [219, 141] width 15 height 15
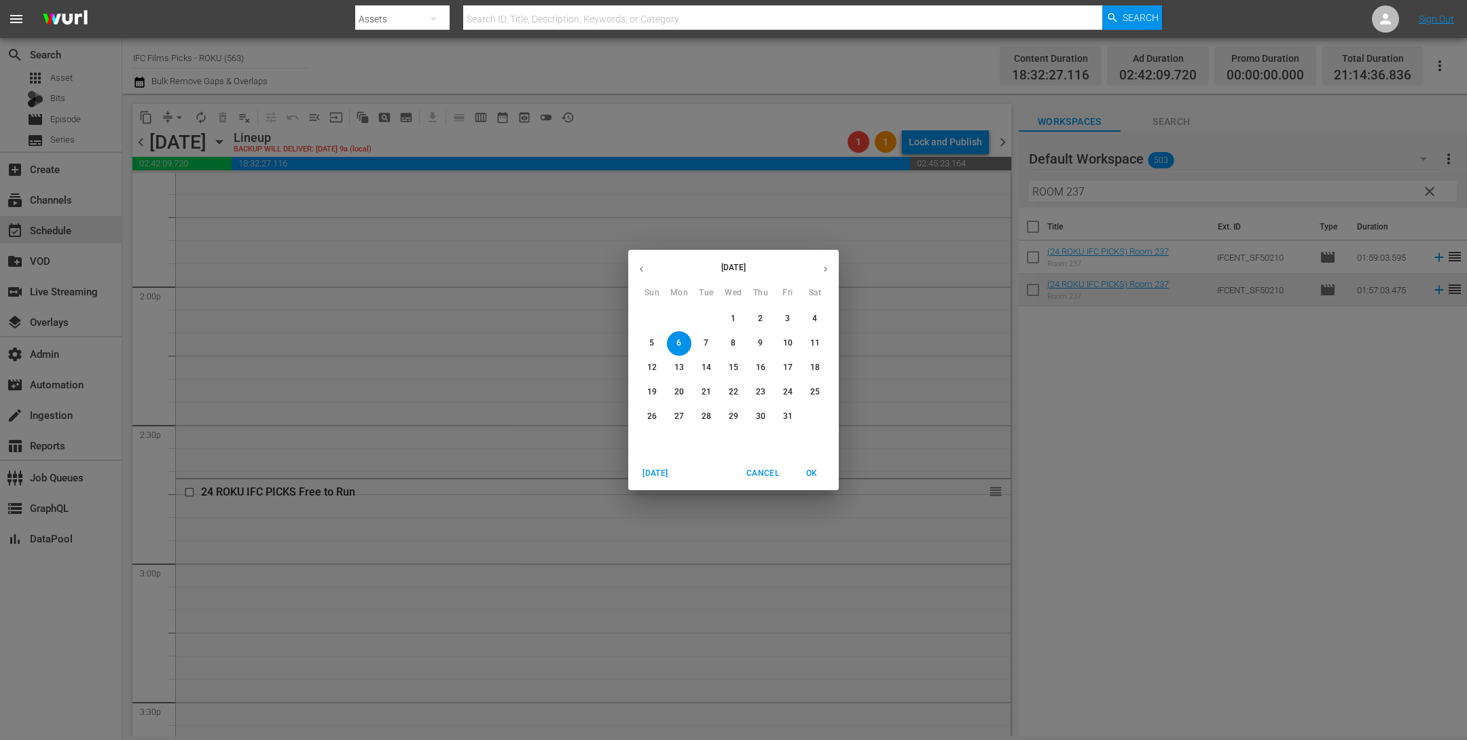
click at [784, 319] on span "3" at bounding box center [788, 319] width 24 height 12
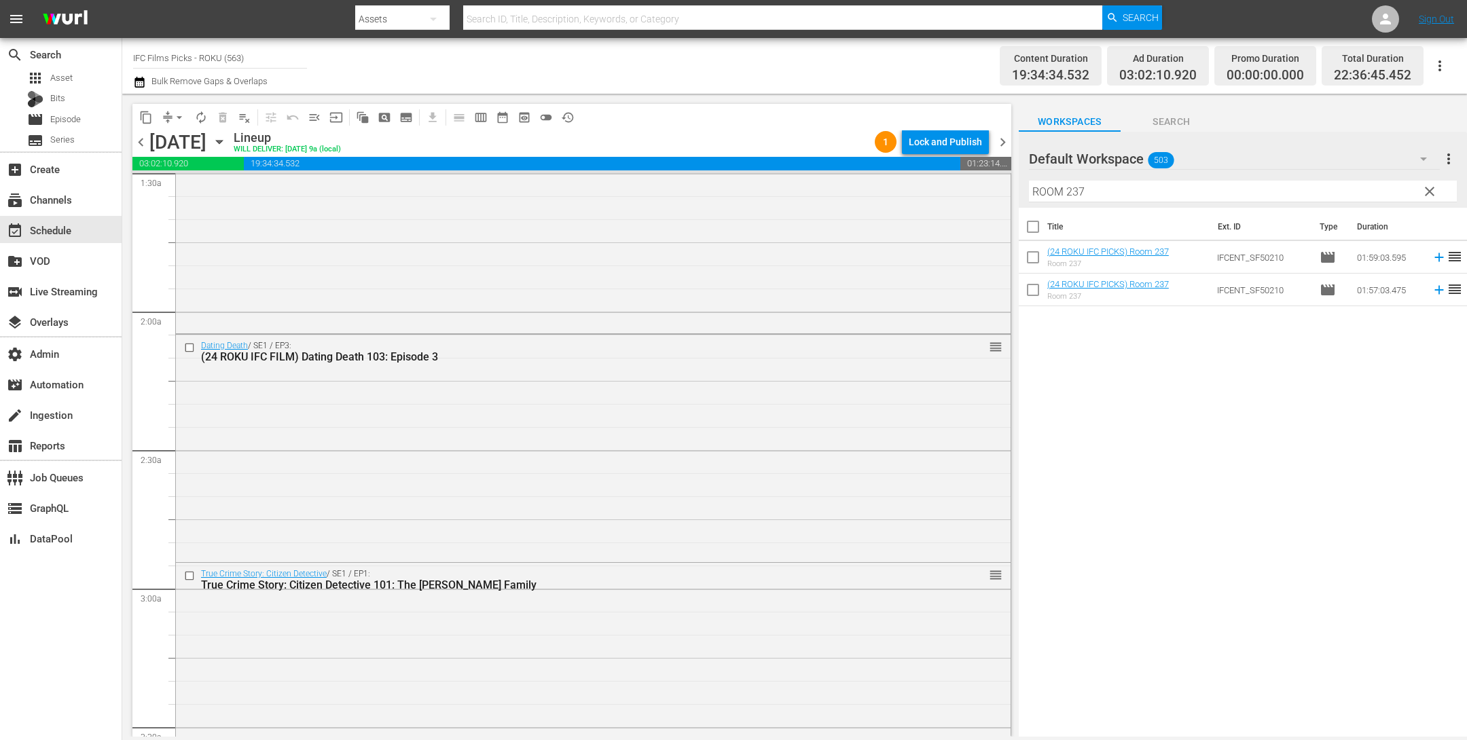
scroll to position [672, 0]
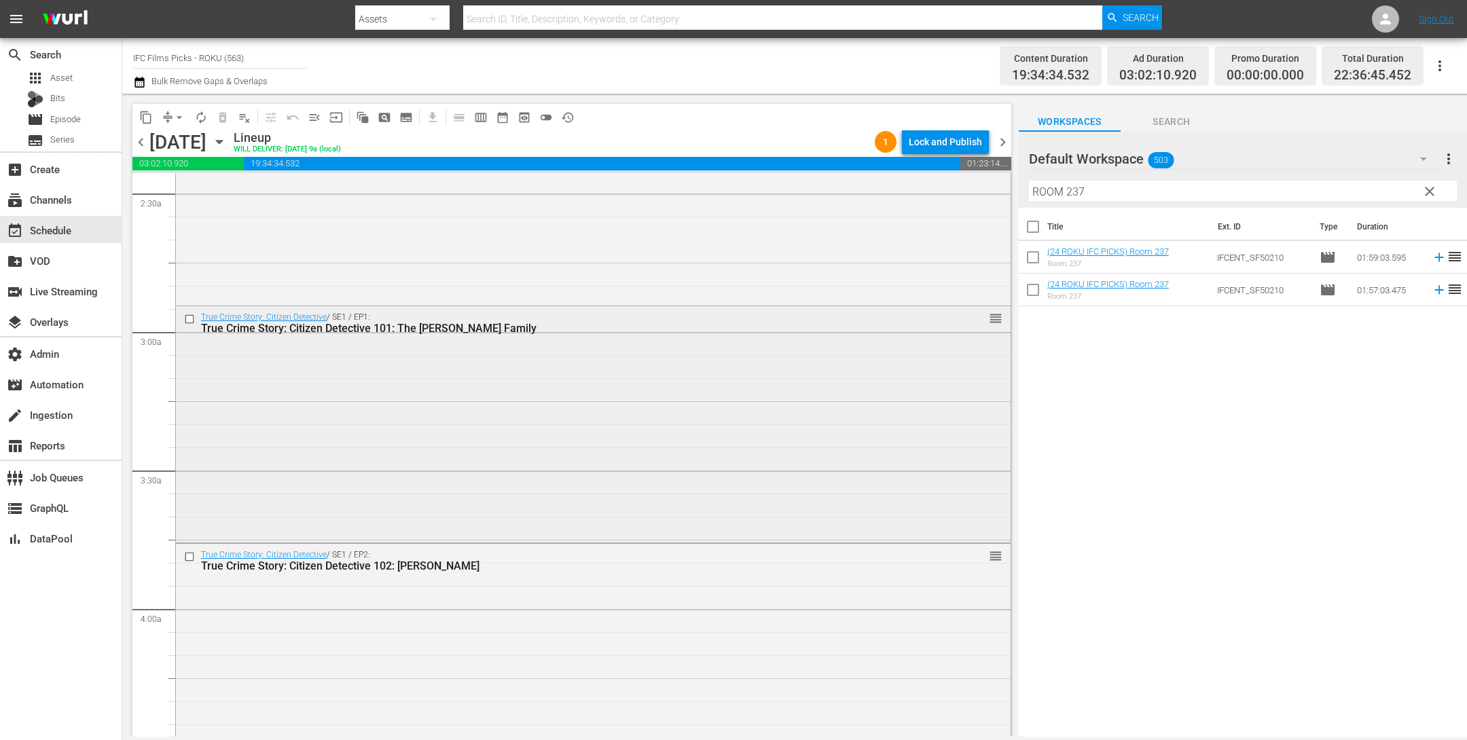
click at [371, 443] on div "True Crime Story: Citizen Detective / SE1 / EP1: True Crime Story: Citizen Dete…" at bounding box center [593, 423] width 835 height 234
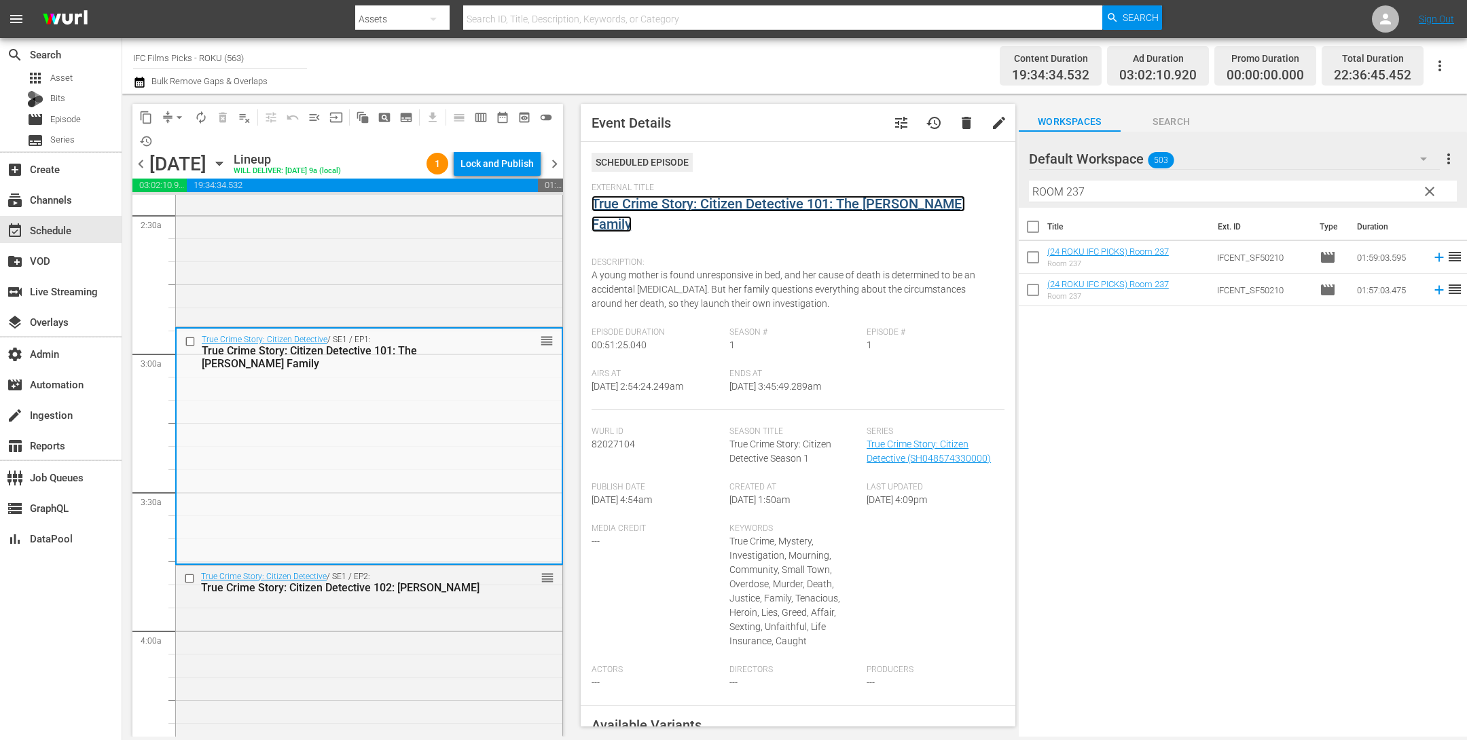
click at [662, 204] on link "True Crime Story: Citizen Detective 101: The [PERSON_NAME] Family" at bounding box center [779, 214] width 374 height 37
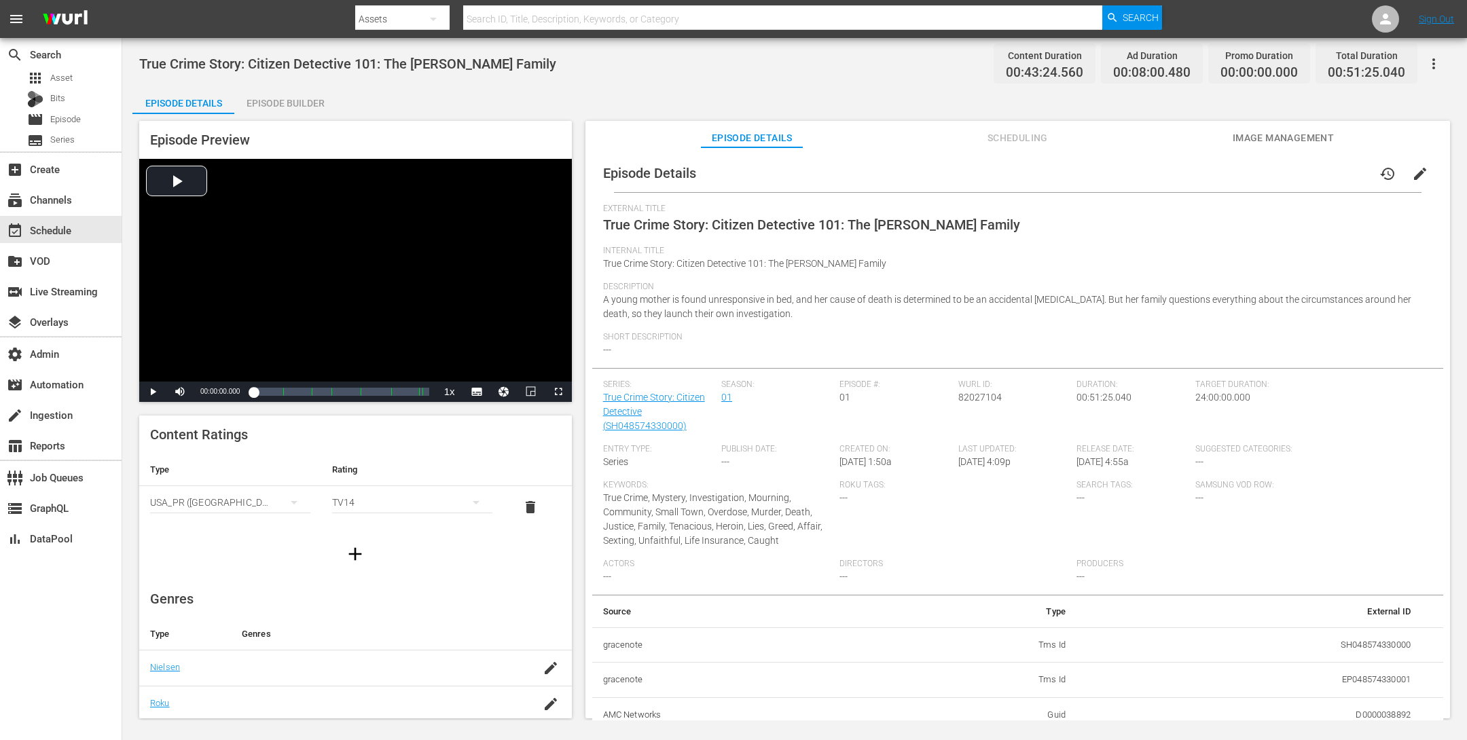
click at [319, 88] on div "Episode Builder" at bounding box center [285, 103] width 102 height 33
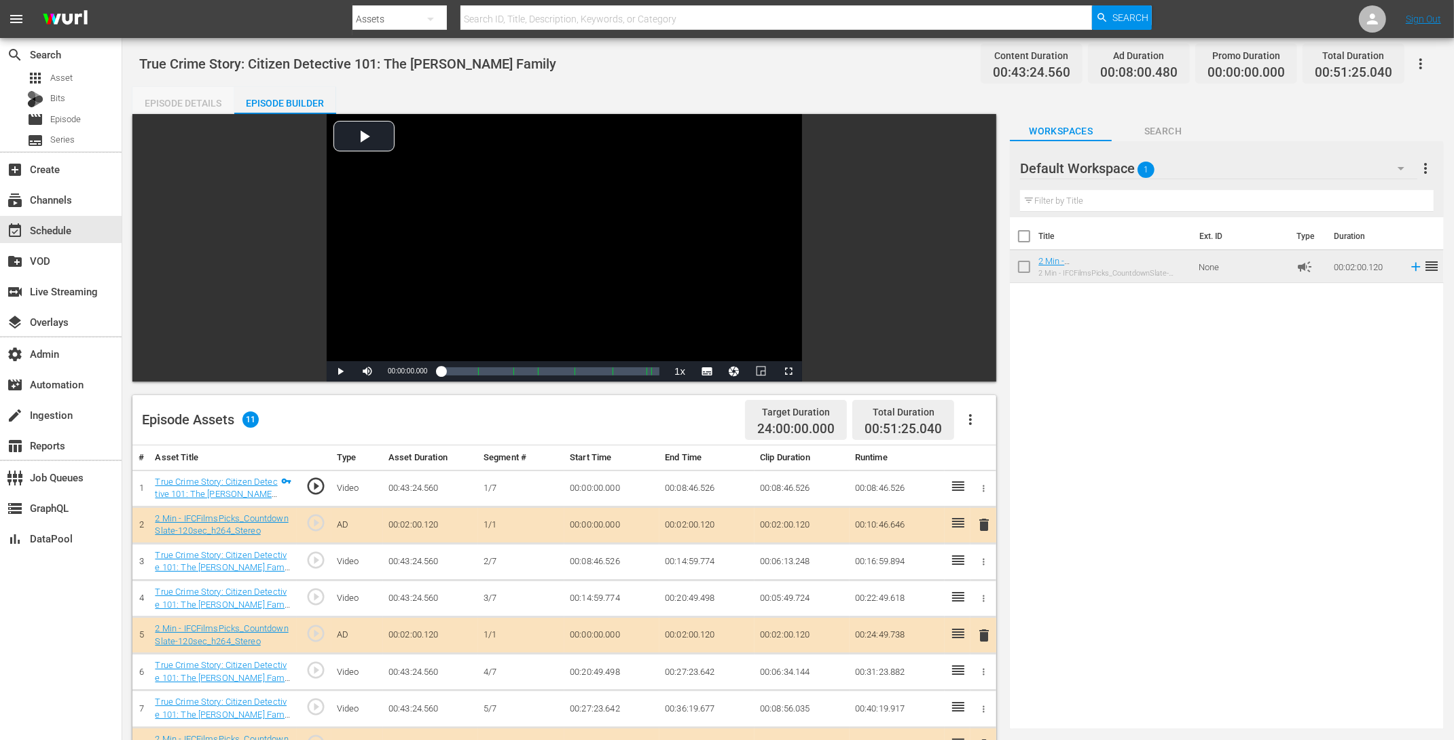
click at [190, 102] on div "Episode Details" at bounding box center [183, 103] width 102 height 33
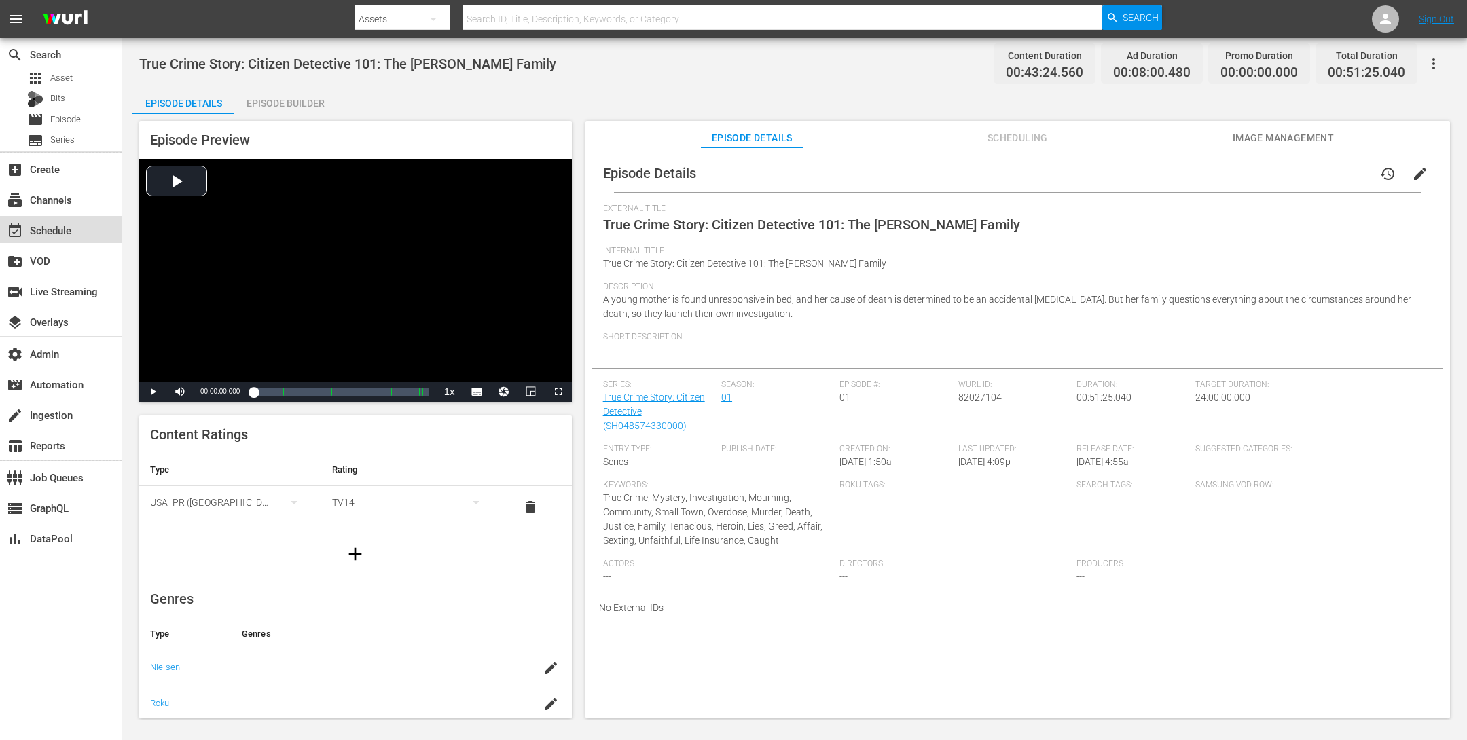
click at [57, 231] on div "event_available Schedule" at bounding box center [38, 228] width 76 height 12
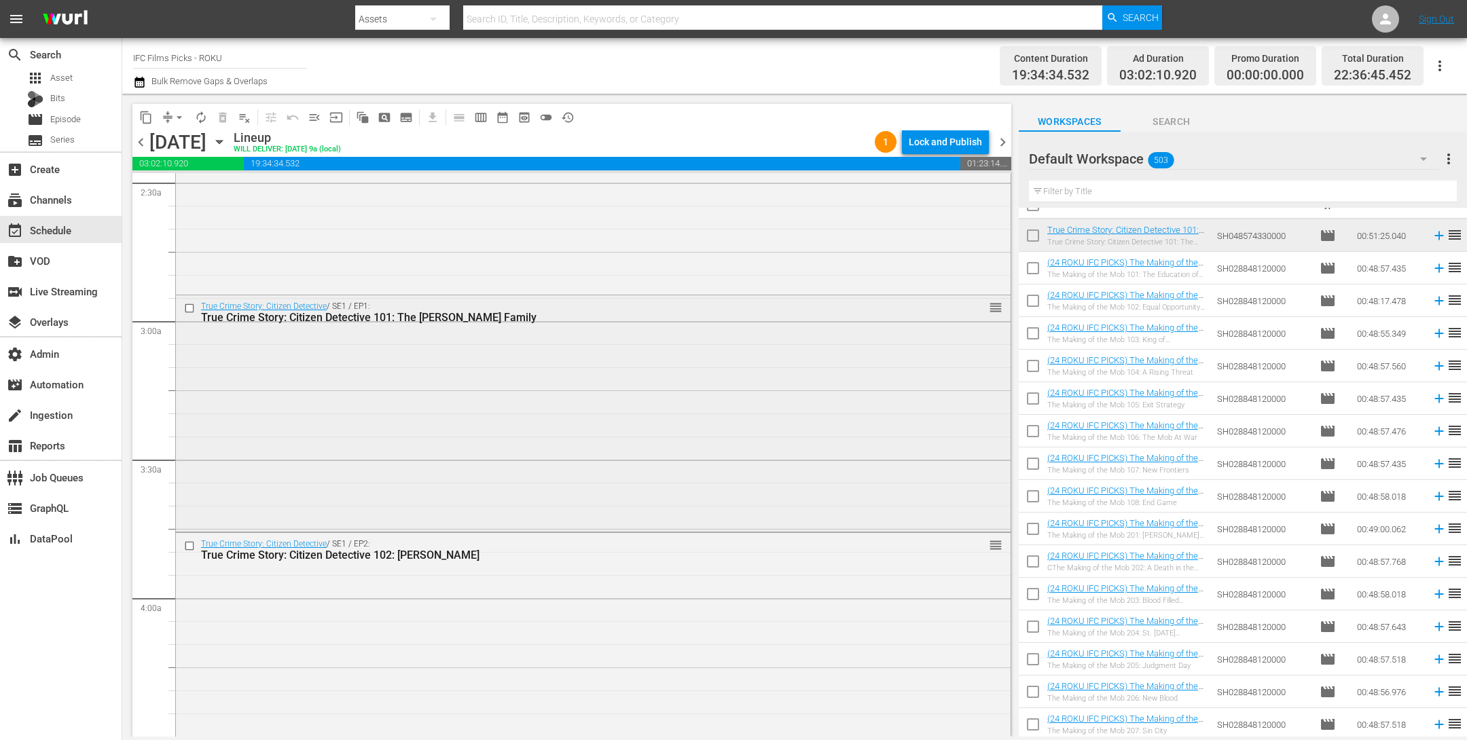
scroll to position [735, 0]
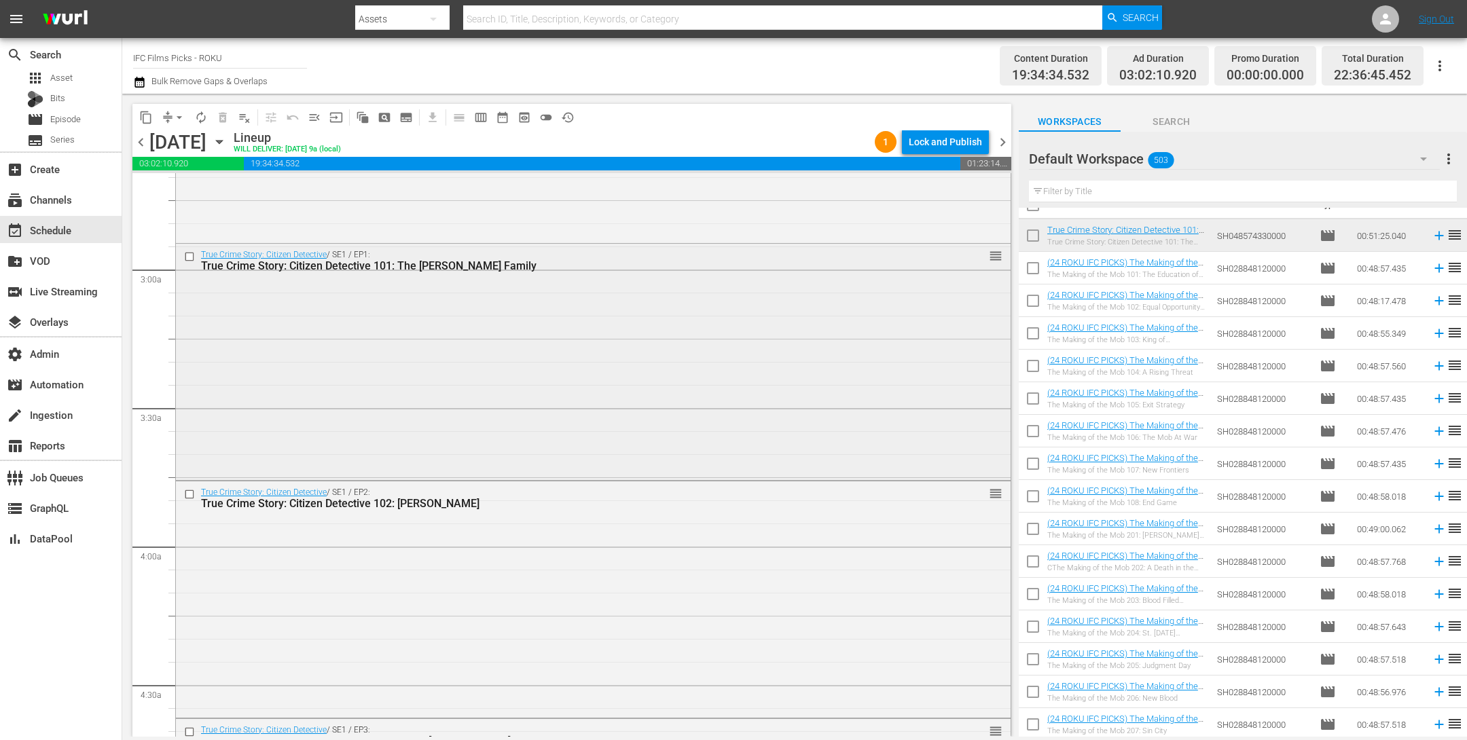
click at [497, 372] on div "True Crime Story: Citizen Detective / SE1 / EP1: True Crime Story: Citizen Dete…" at bounding box center [593, 361] width 835 height 234
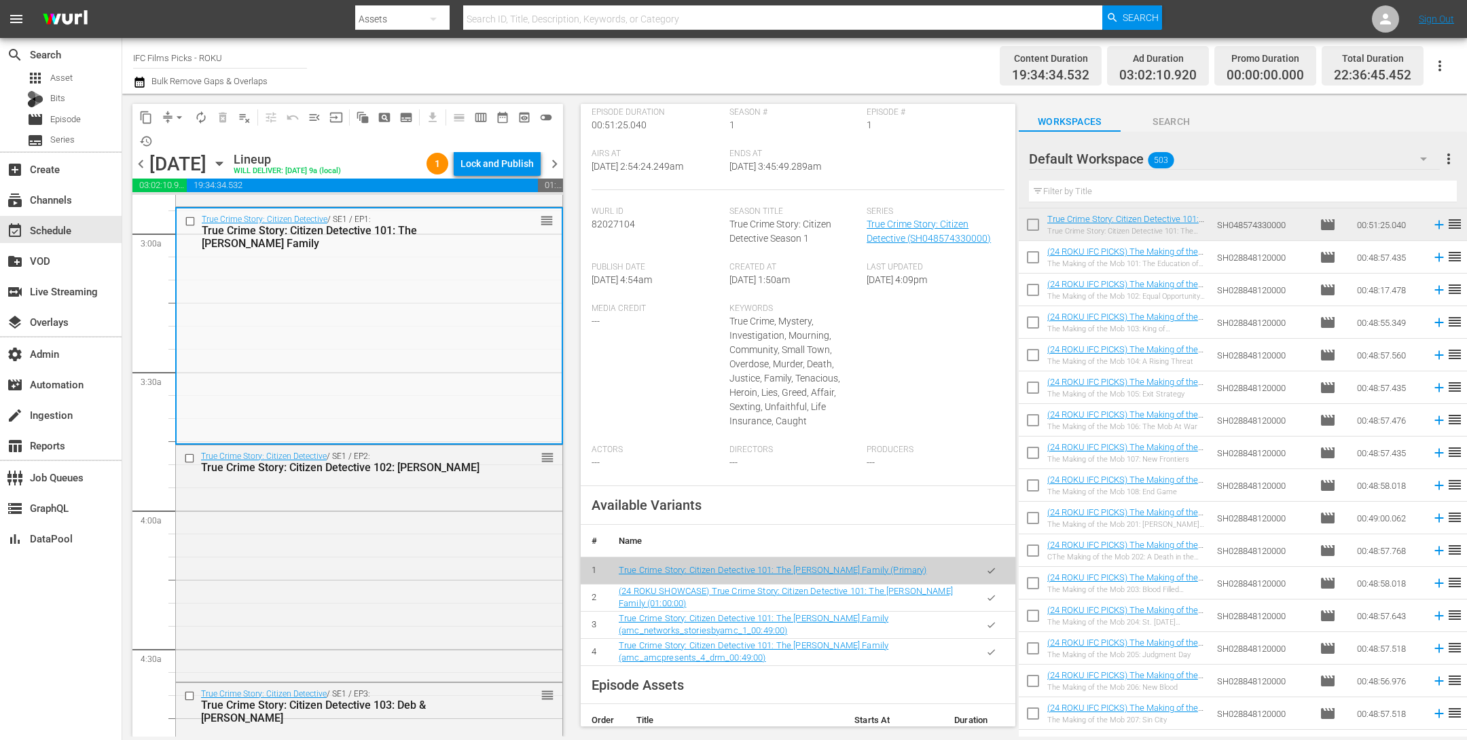
scroll to position [0, 0]
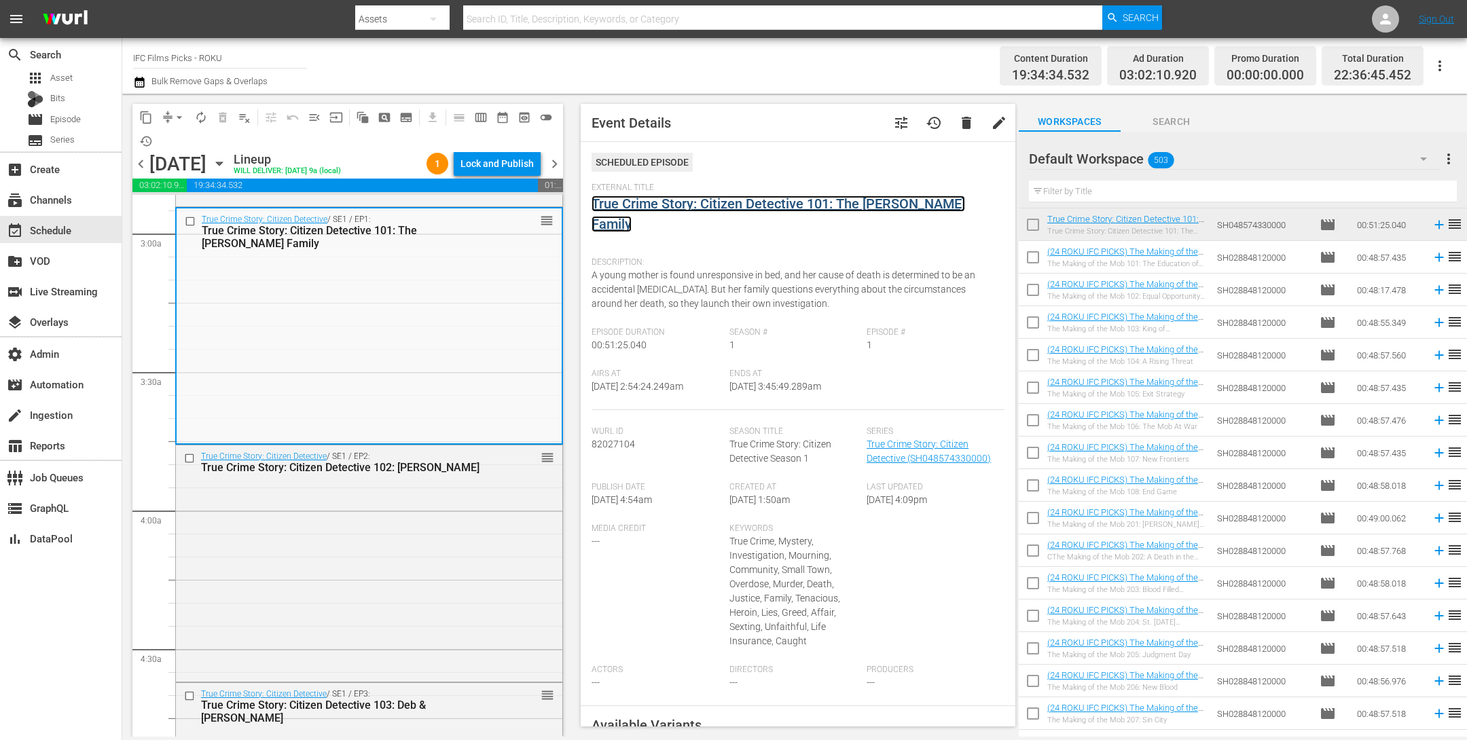
click at [672, 209] on link "True Crime Story: Citizen Detective 101: The [PERSON_NAME] Family" at bounding box center [779, 214] width 374 height 37
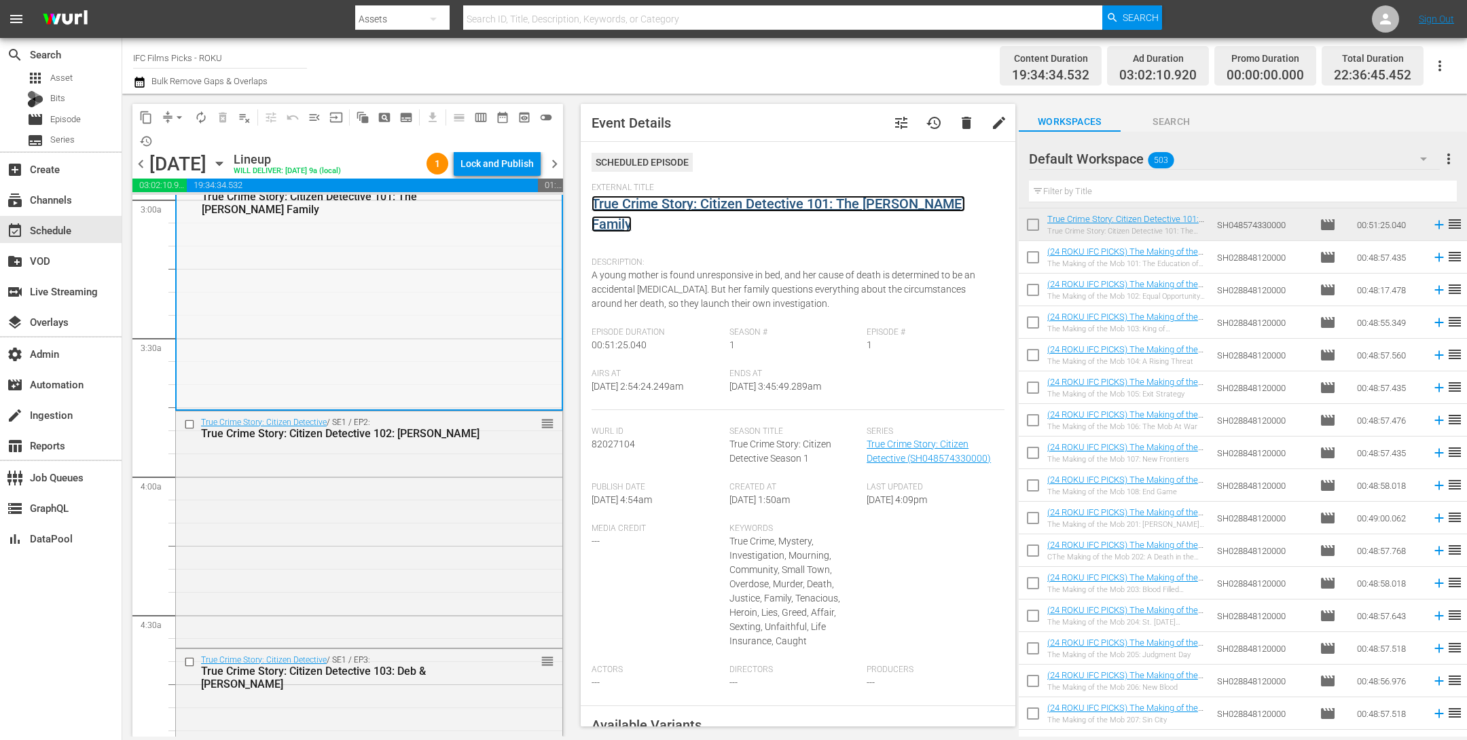
scroll to position [858, 0]
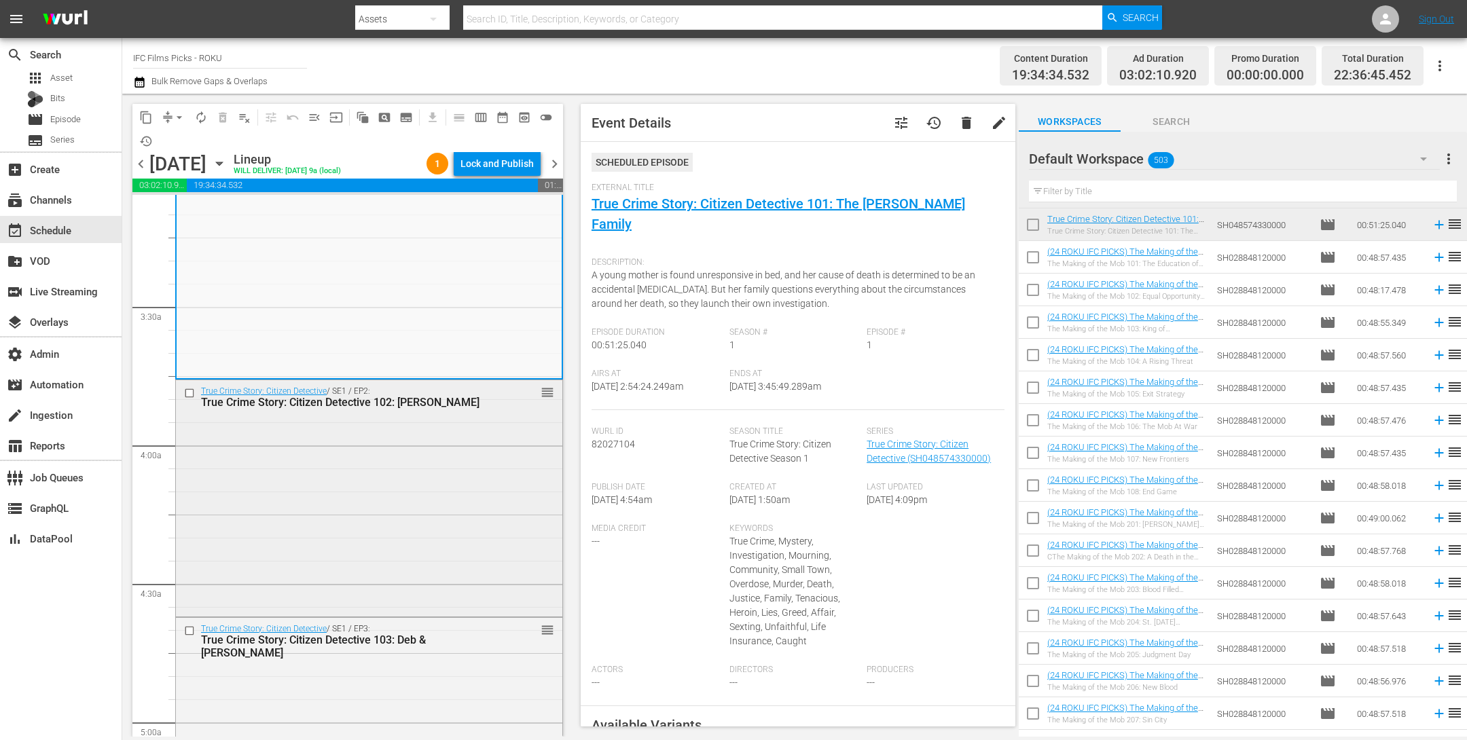
click at [302, 429] on div "True Crime Story: Citizen Detective / SE1 / EP2: True Crime Story: Citizen Dete…" at bounding box center [369, 497] width 386 height 234
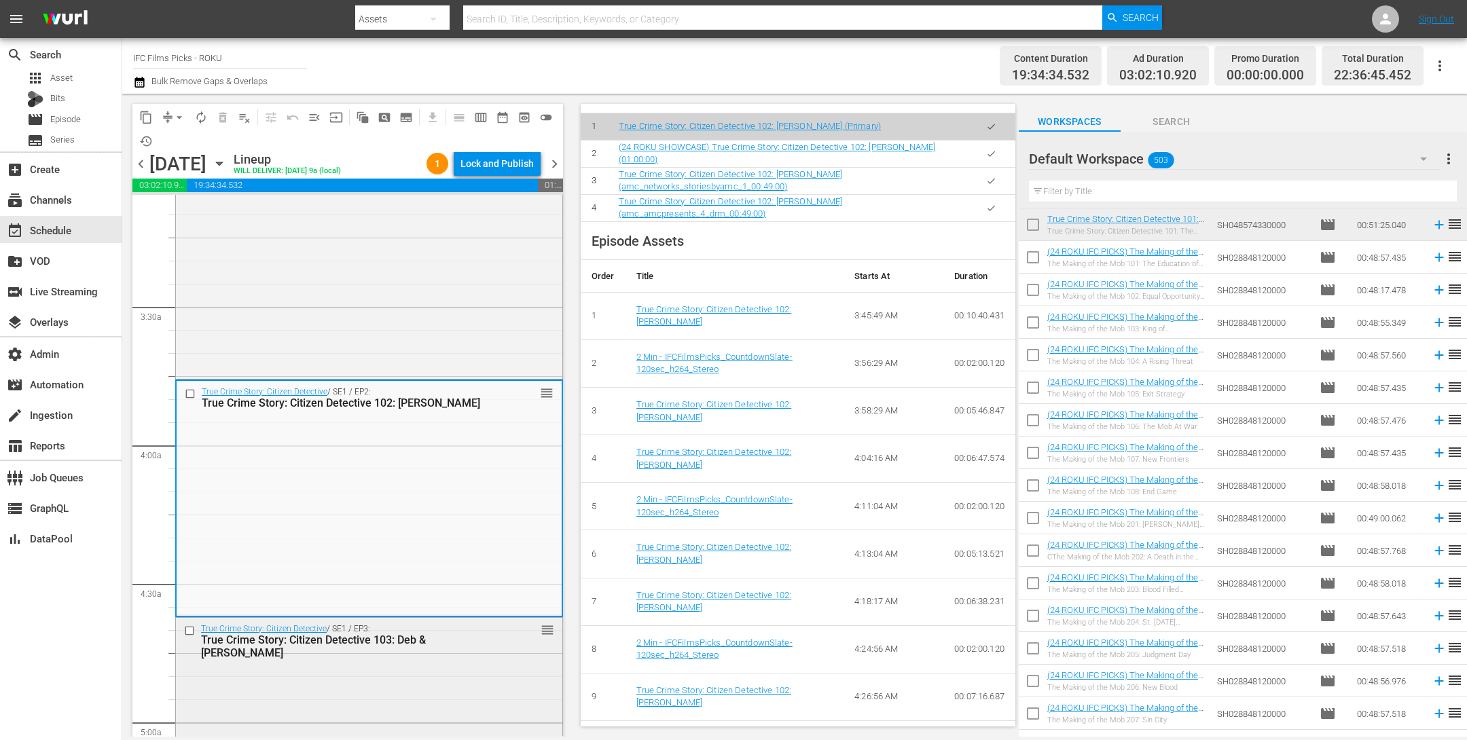
scroll to position [1117, 0]
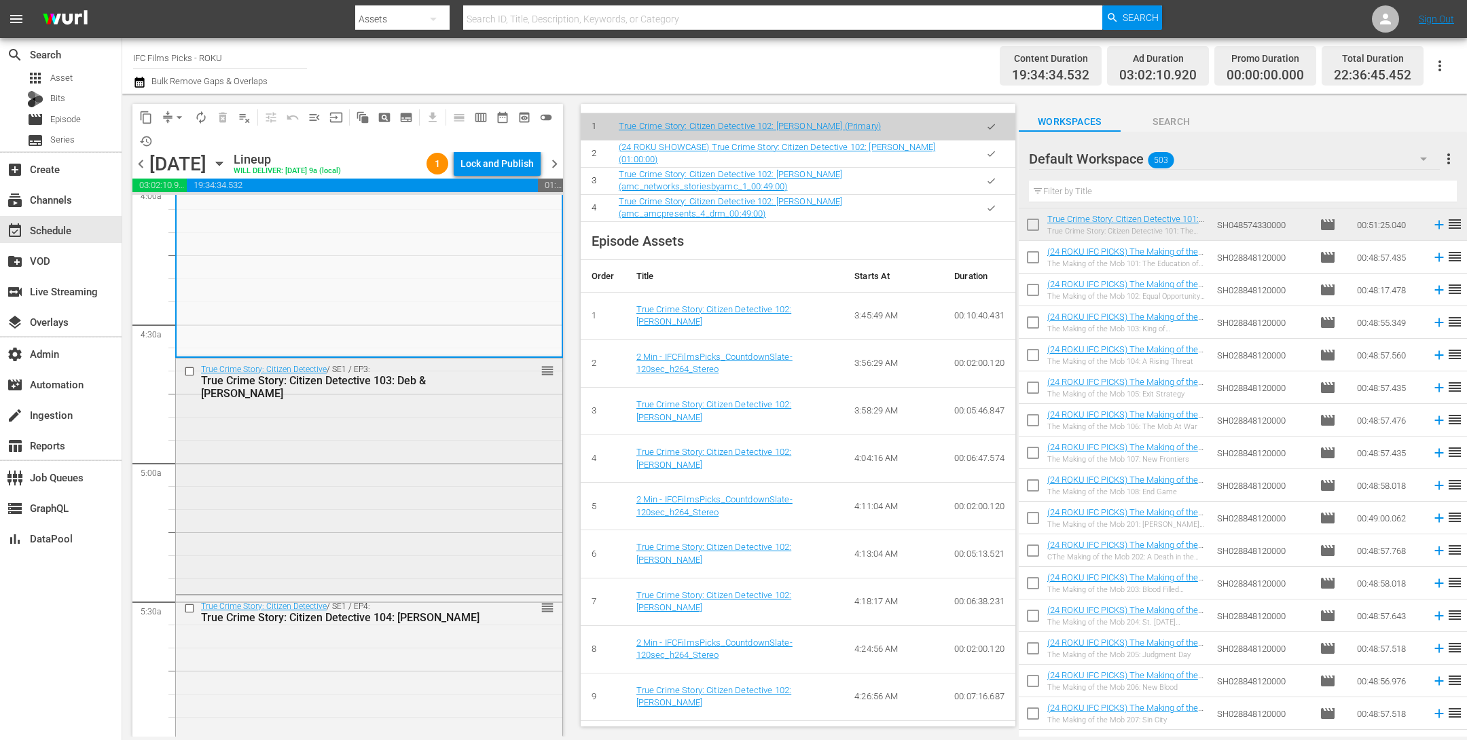
click at [319, 524] on div "True Crime Story: Citizen Detective / SE1 / EP3: True Crime Story: Citizen Dete…" at bounding box center [369, 476] width 386 height 234
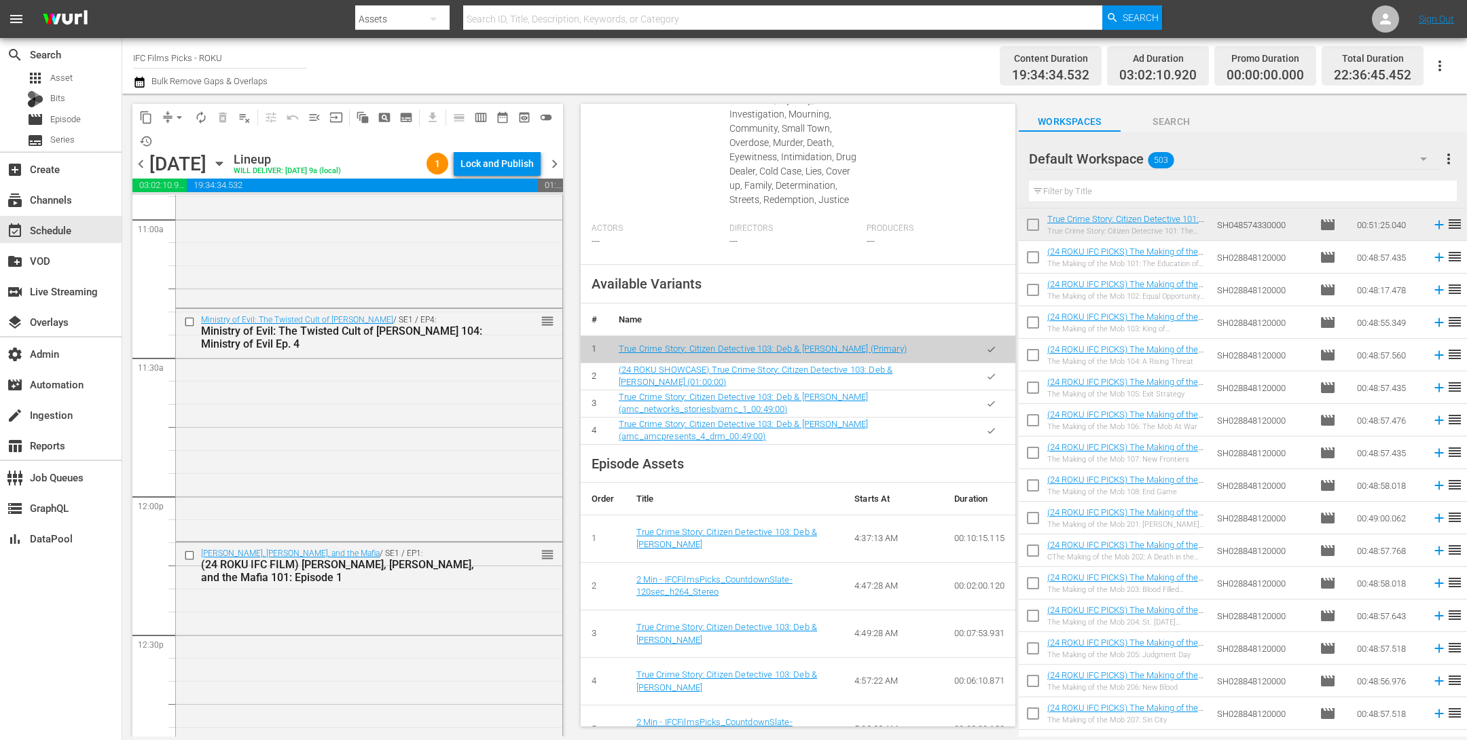
scroll to position [3328, 0]
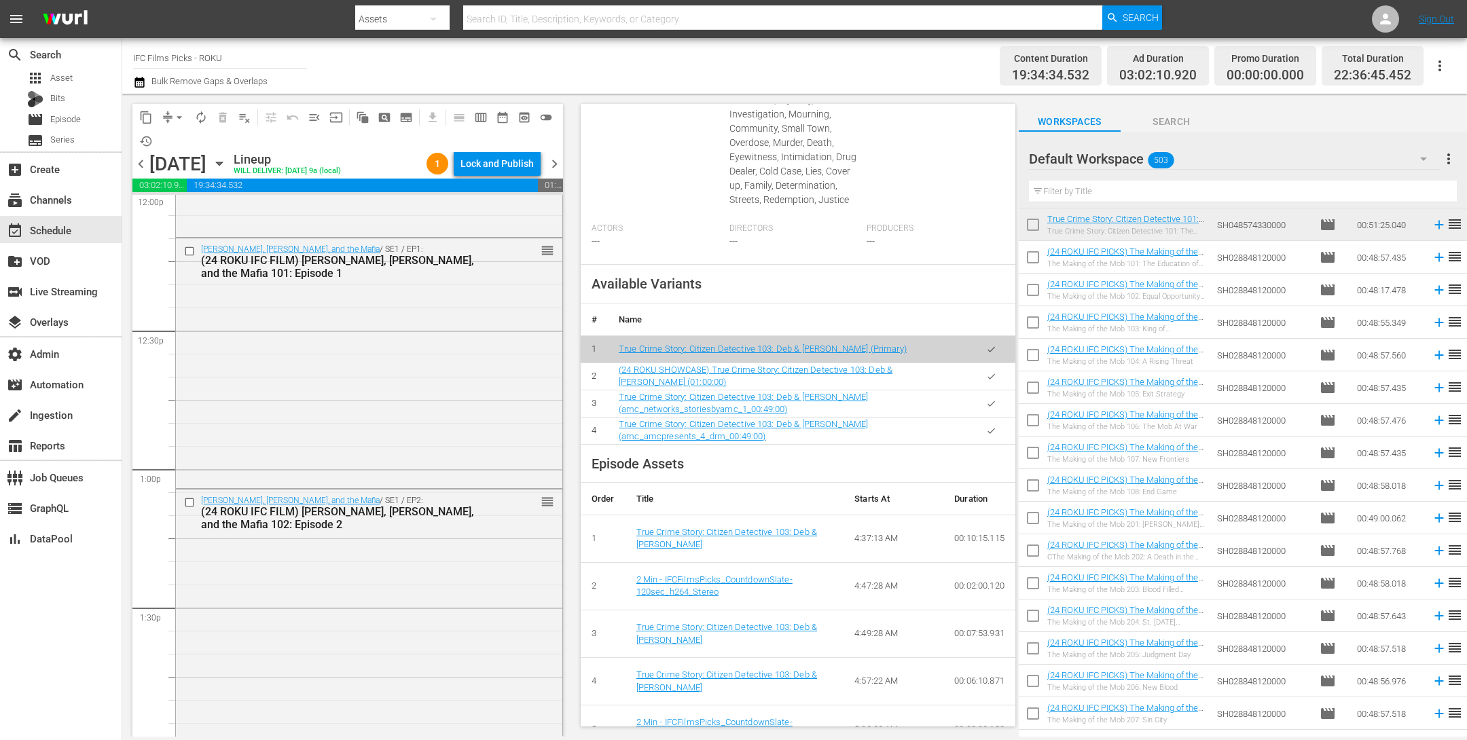
click at [447, 462] on div "Kennedy, Sinatra, and the Mafia / SE1 / EP1: (24 ROKU IFC FILM) Kennedy, Sinatr…" at bounding box center [369, 362] width 386 height 248
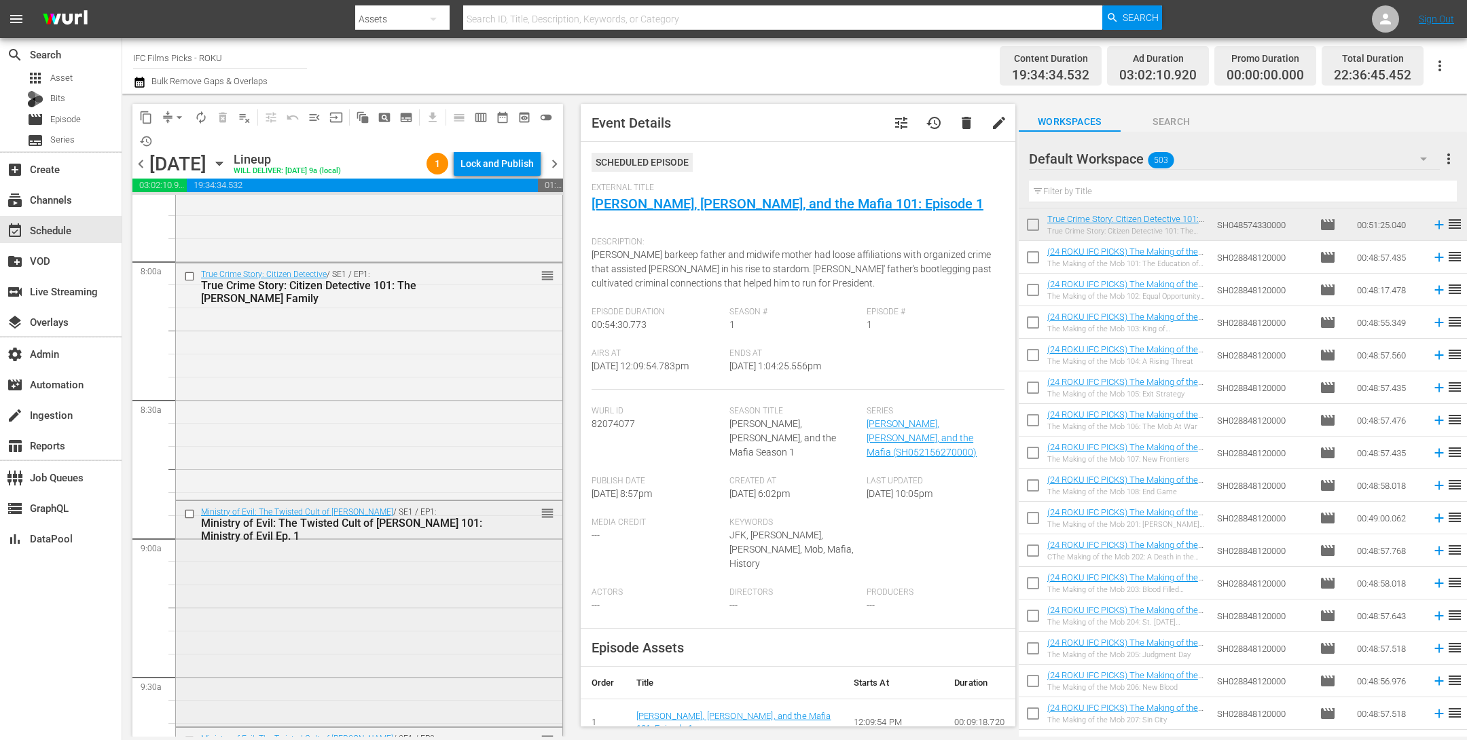
scroll to position [2273, 0]
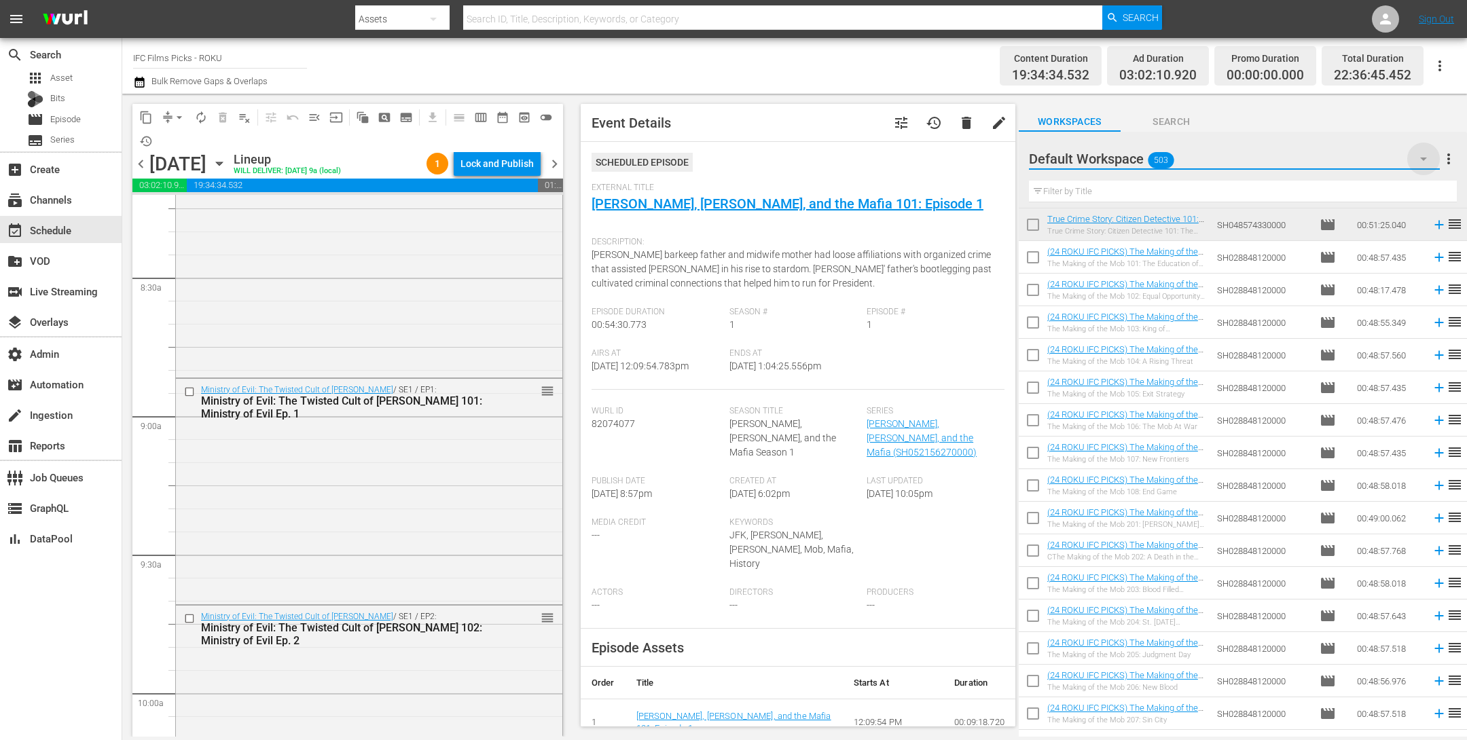
click at [1421, 156] on icon "button" at bounding box center [1424, 159] width 16 height 16
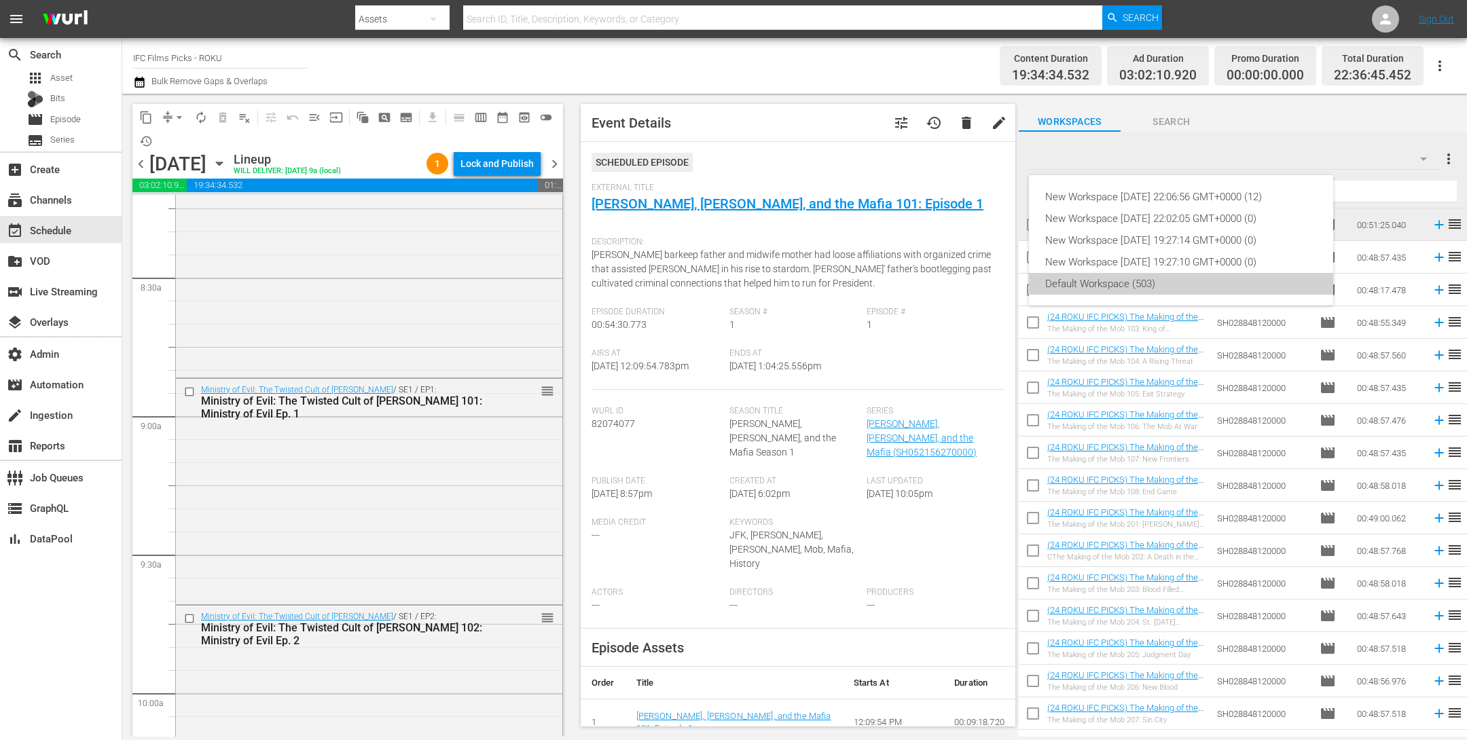
click at [1121, 283] on div "Default Workspace (503)" at bounding box center [1181, 284] width 272 height 22
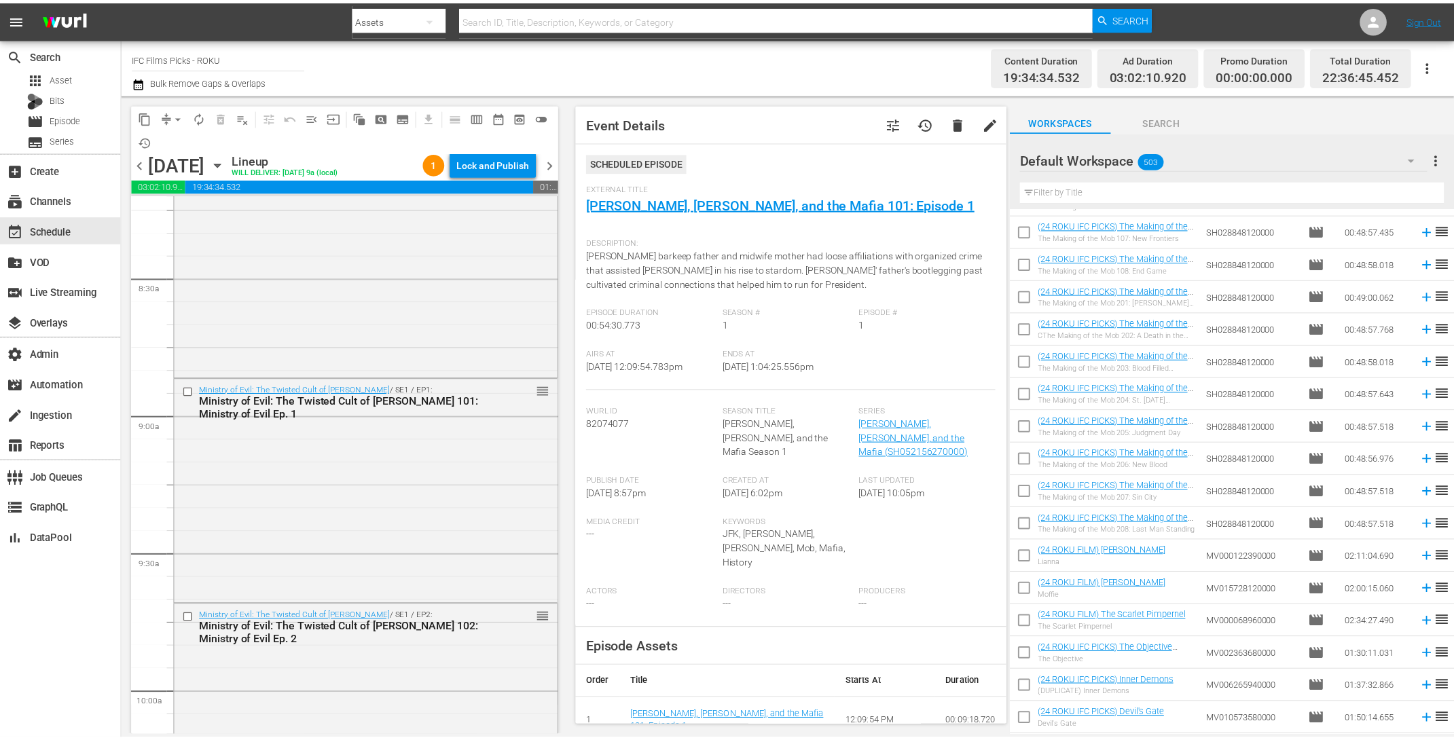
scroll to position [0, 0]
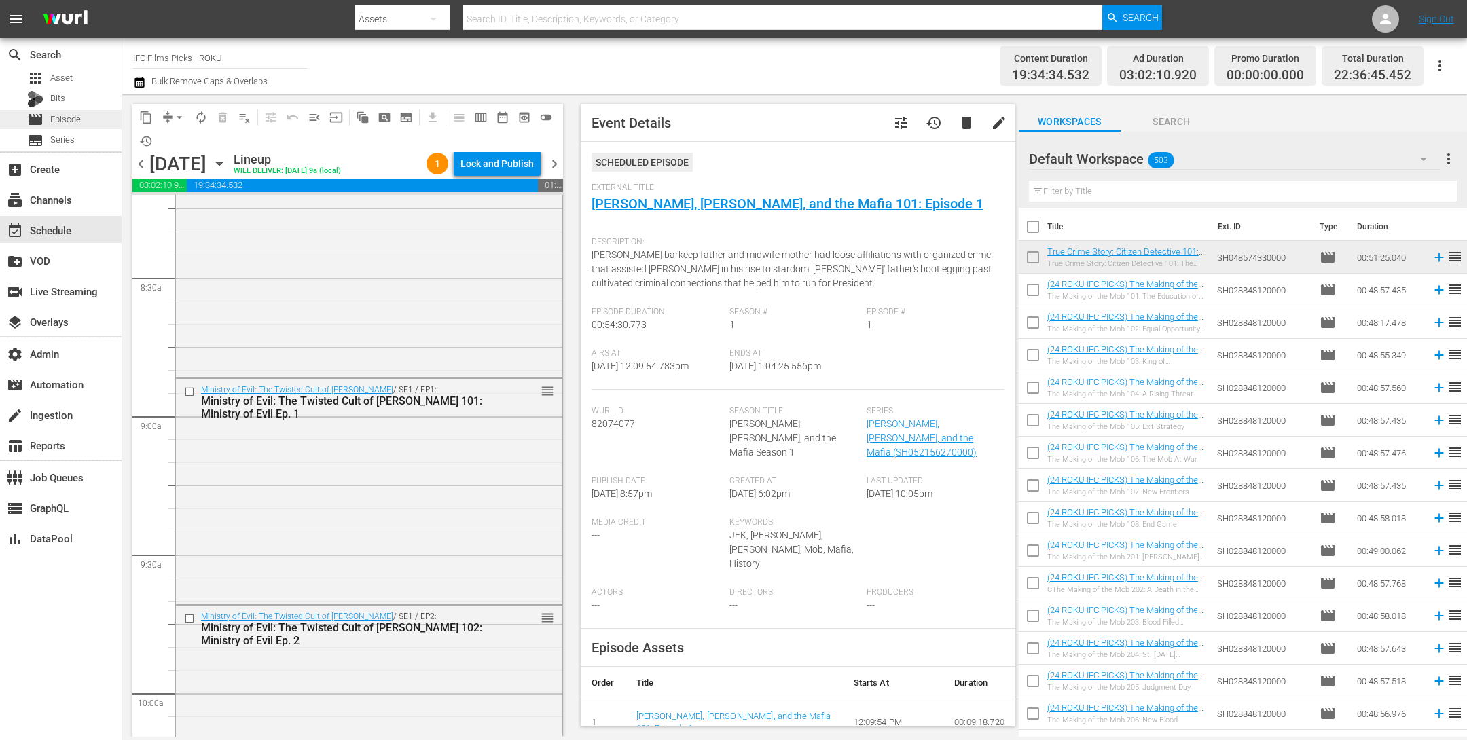
click at [69, 122] on span "Episode" at bounding box center [65, 120] width 31 height 14
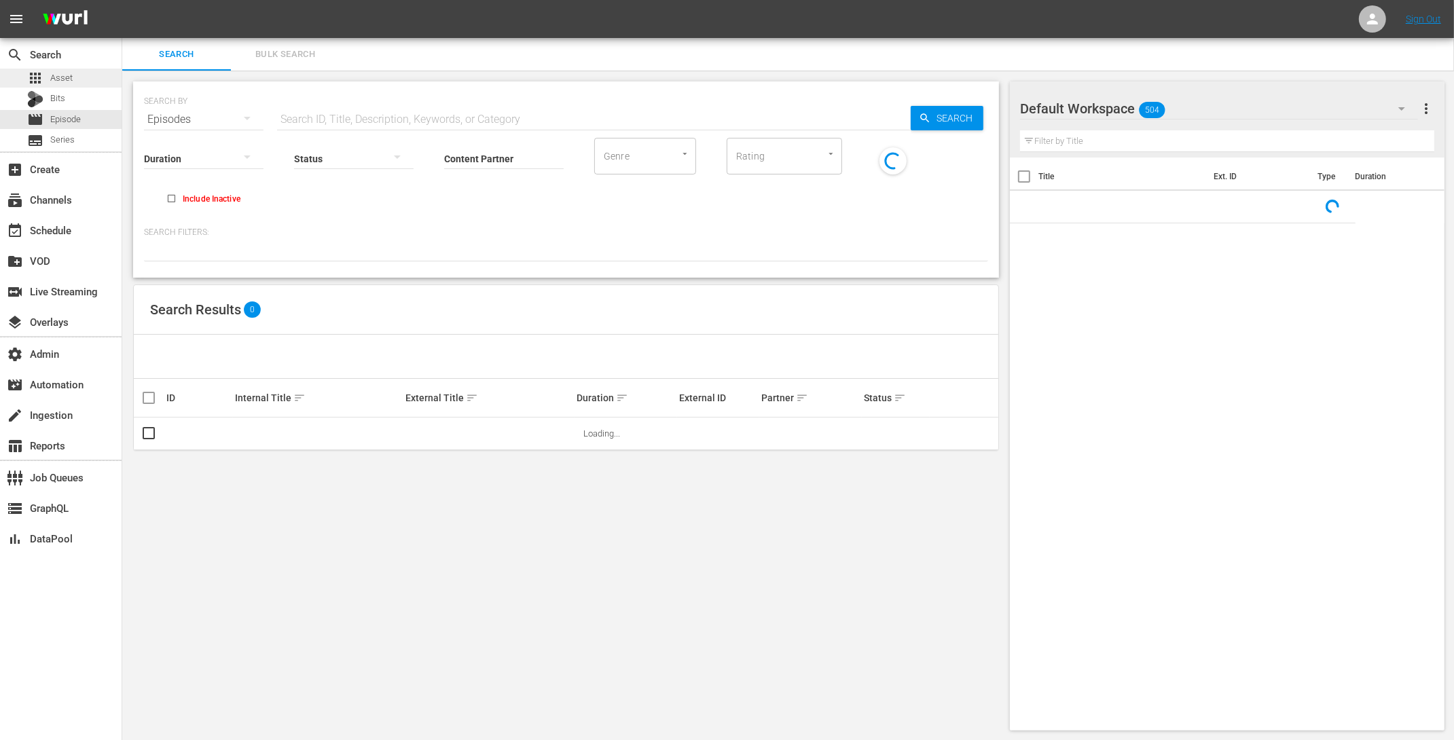
click at [94, 80] on div "apps Asset" at bounding box center [61, 78] width 122 height 19
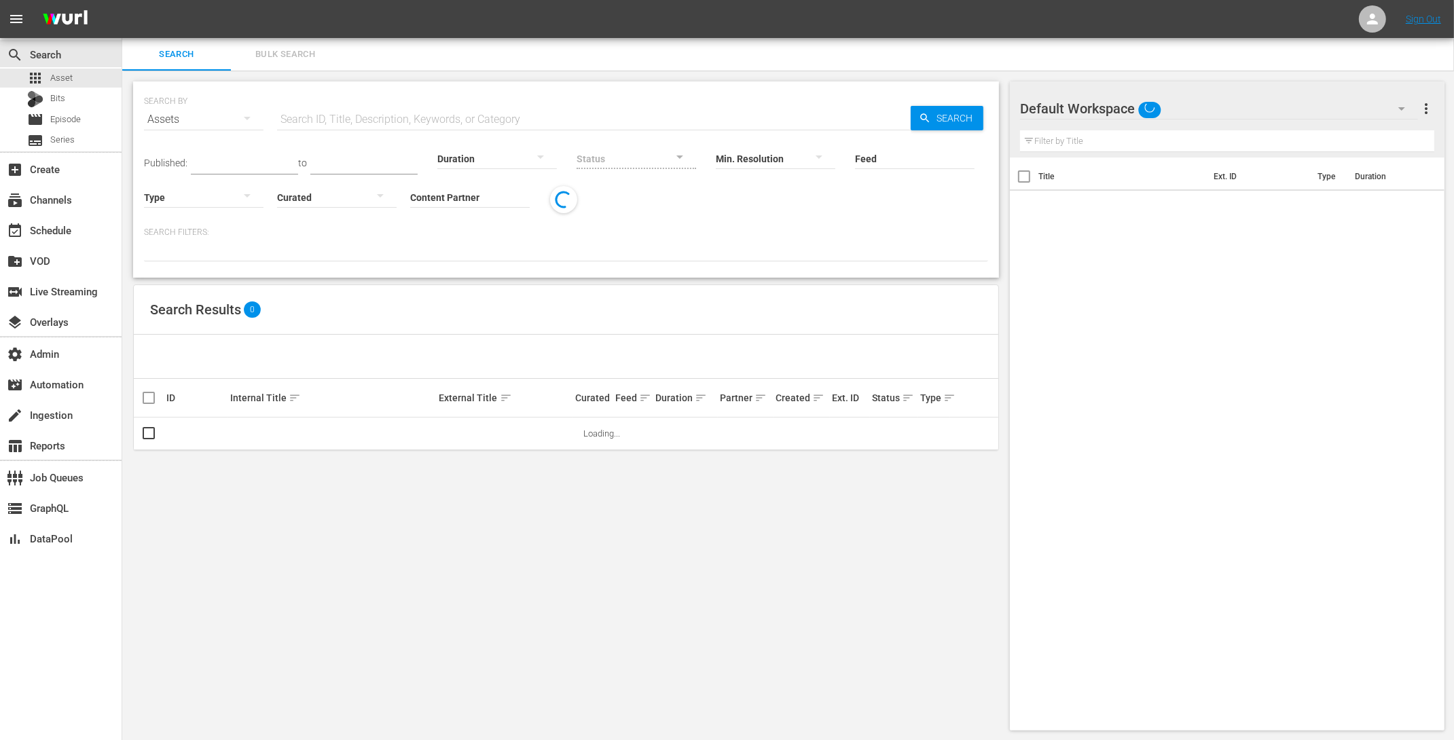
click at [304, 57] on span "Bulk Search" at bounding box center [285, 55] width 92 height 16
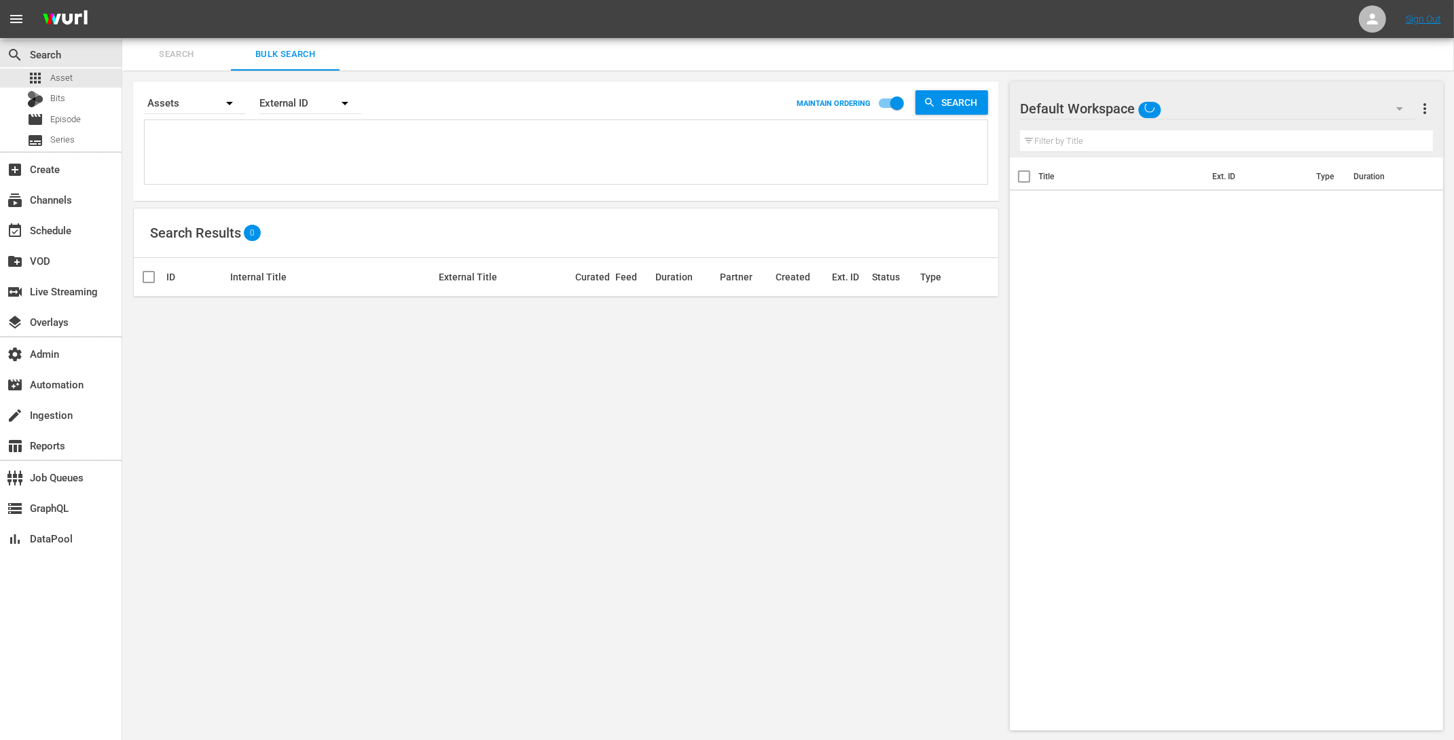
click at [247, 152] on textarea at bounding box center [568, 155] width 840 height 62
paste textarea "AMCNVR0000018953 AMCNVR0000018954 AMCNVR0000018955 AMCNVR0000018956 AMCNVR00000…"
type textarea "AMCNVR0000018953 AMCNVR0000018954 AMCNVR0000018955 AMCNVR0000018956 AMCNVR00000…"
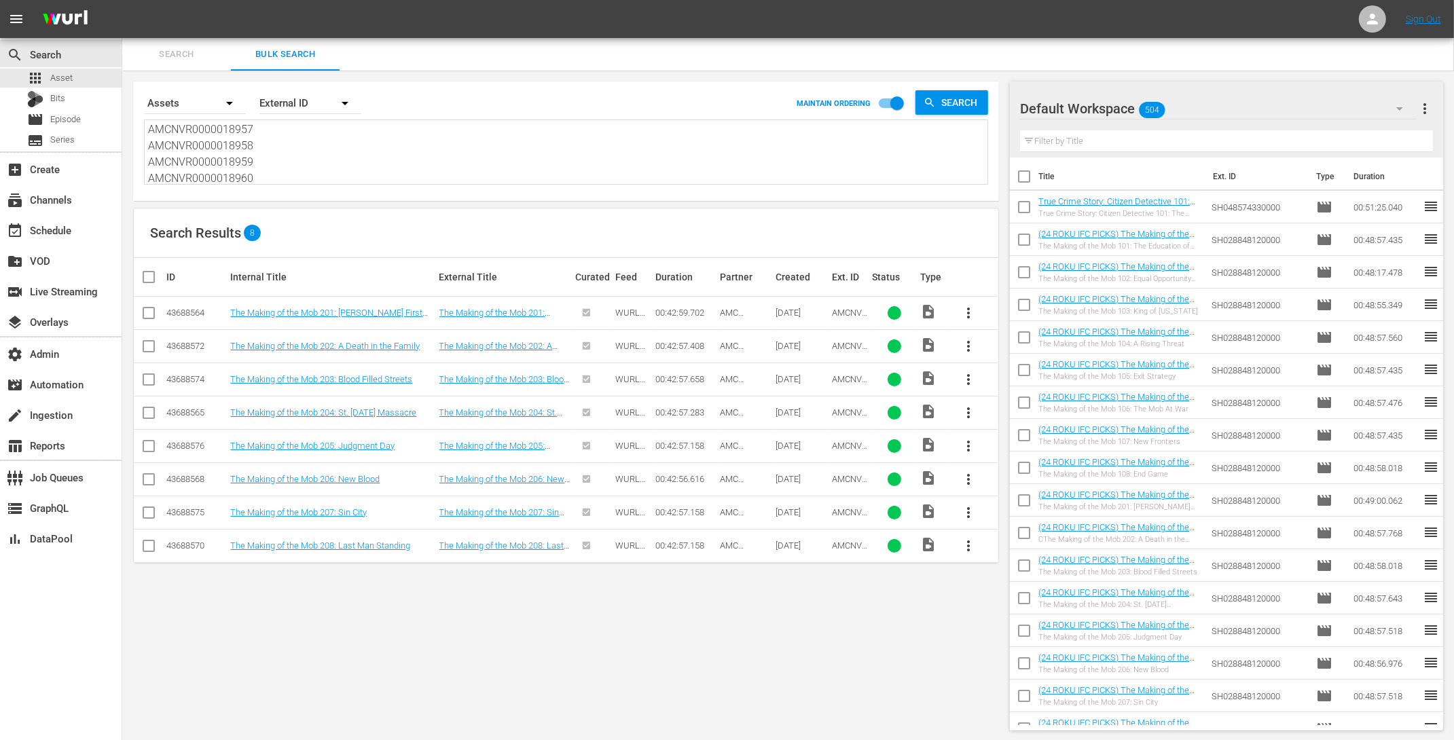
scroll to position [1, 0]
type textarea "AMCNVR0000018953 AMCNVR0000018954 AMCNVR0000018955 AMCNVR0000018956 AMCNVR00000…"
click at [56, 126] on div "movie Episode" at bounding box center [54, 119] width 54 height 19
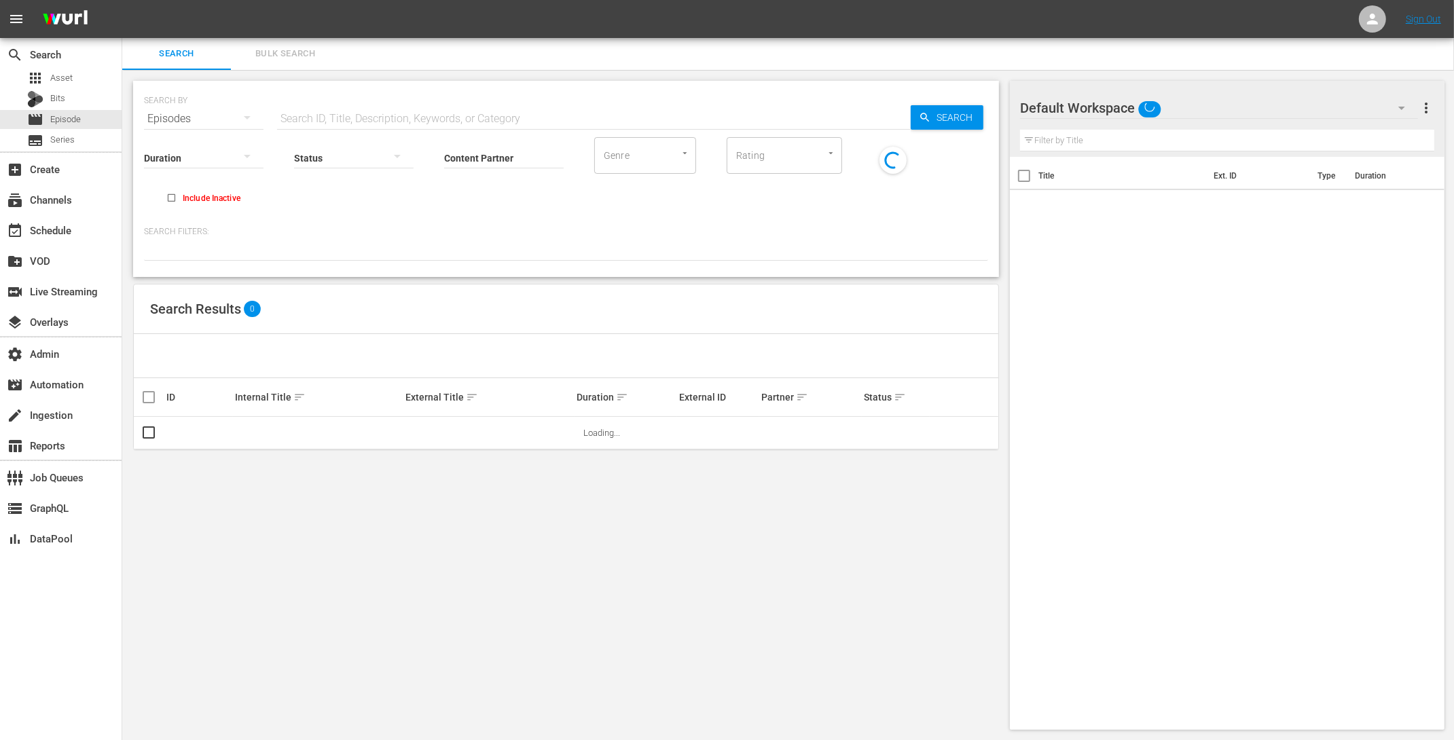
click at [305, 56] on span "Bulk Search" at bounding box center [285, 54] width 92 height 16
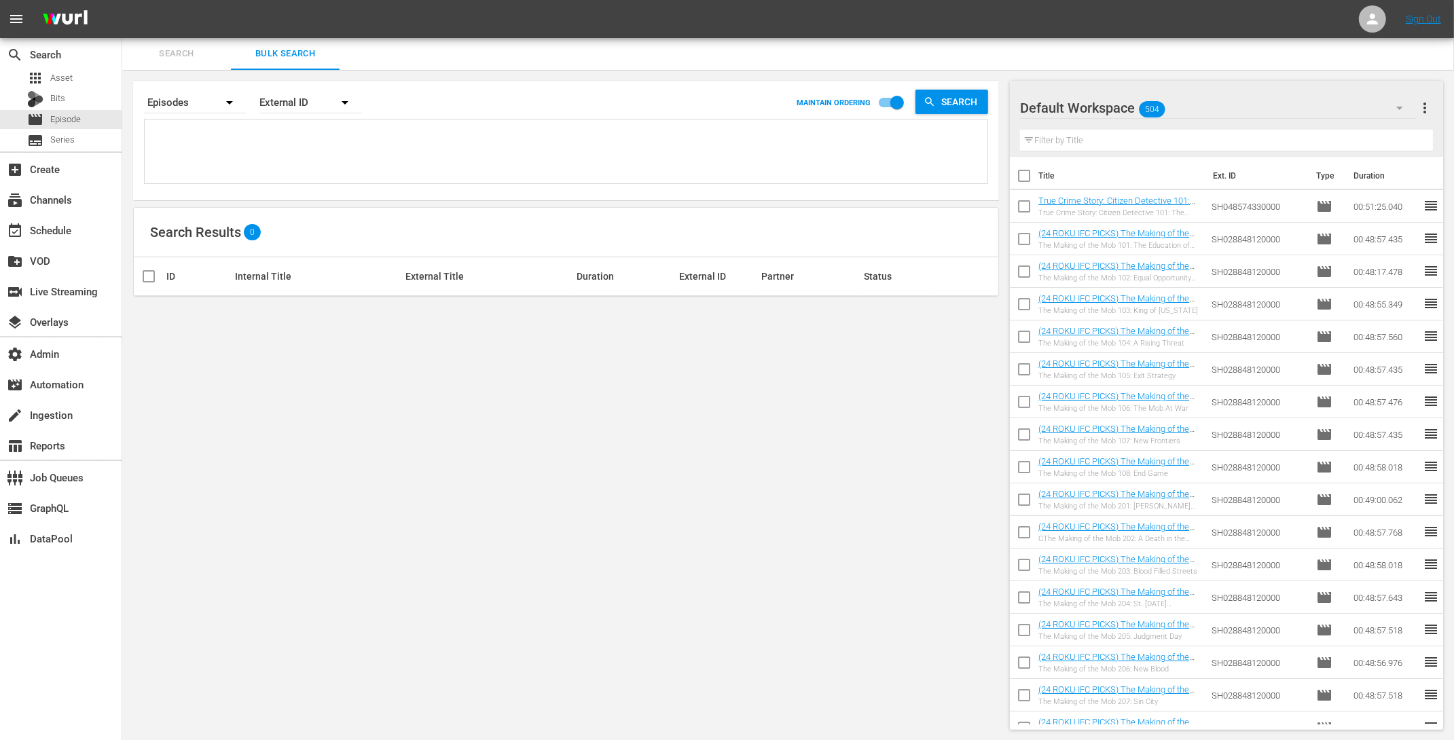
click at [255, 141] on textarea at bounding box center [568, 154] width 840 height 62
click at [83, 79] on div "apps Asset" at bounding box center [61, 78] width 122 height 19
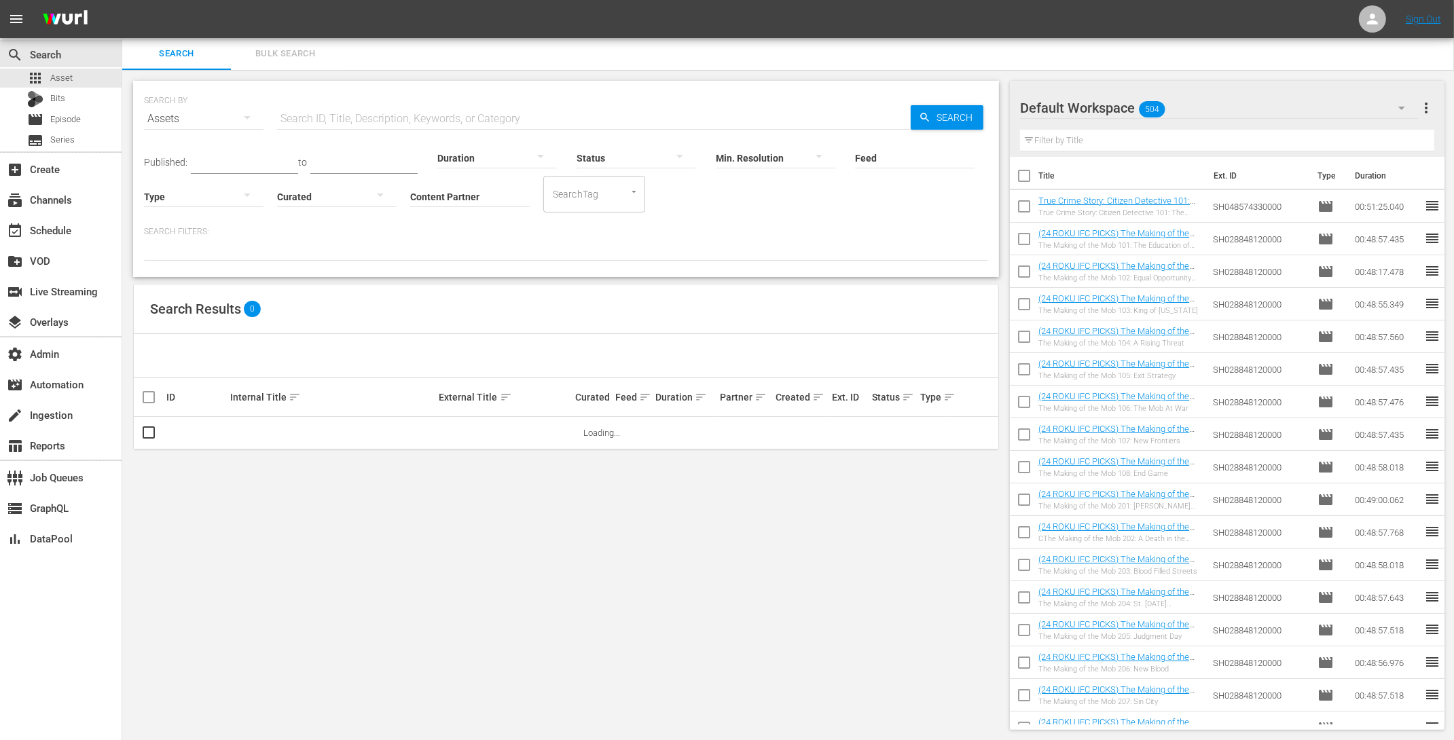
click at [267, 41] on button "Bulk Search" at bounding box center [285, 53] width 109 height 33
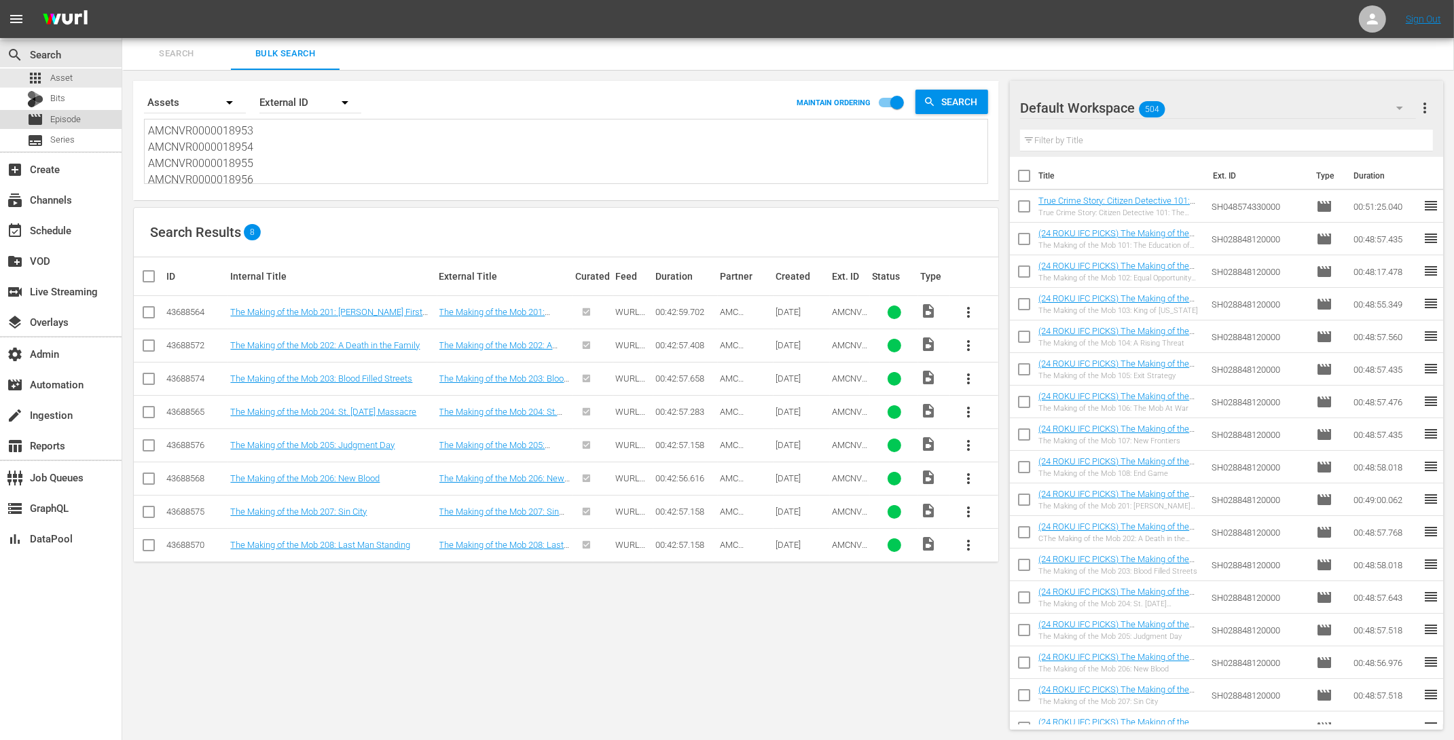
click at [71, 118] on span "Episode" at bounding box center [65, 120] width 31 height 14
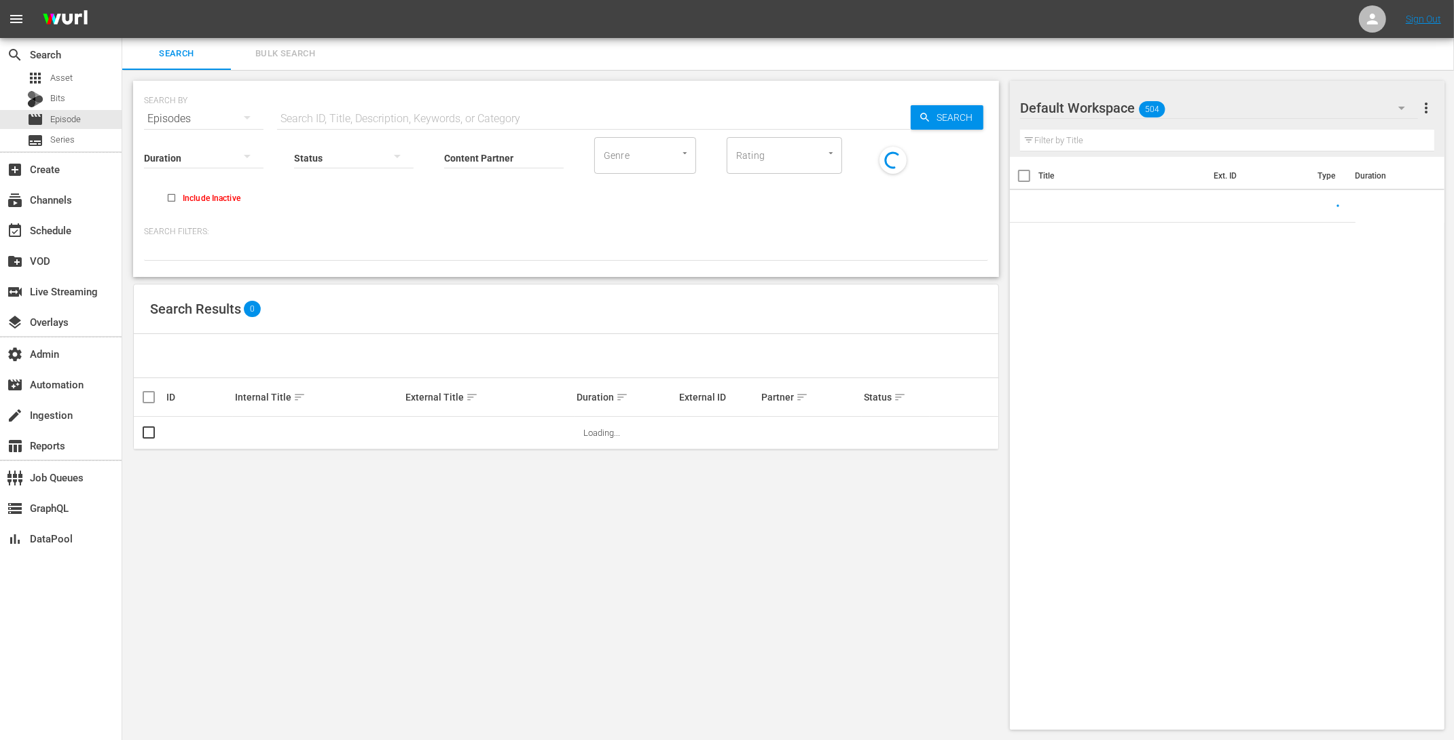
click at [281, 49] on span "Bulk Search" at bounding box center [285, 54] width 92 height 16
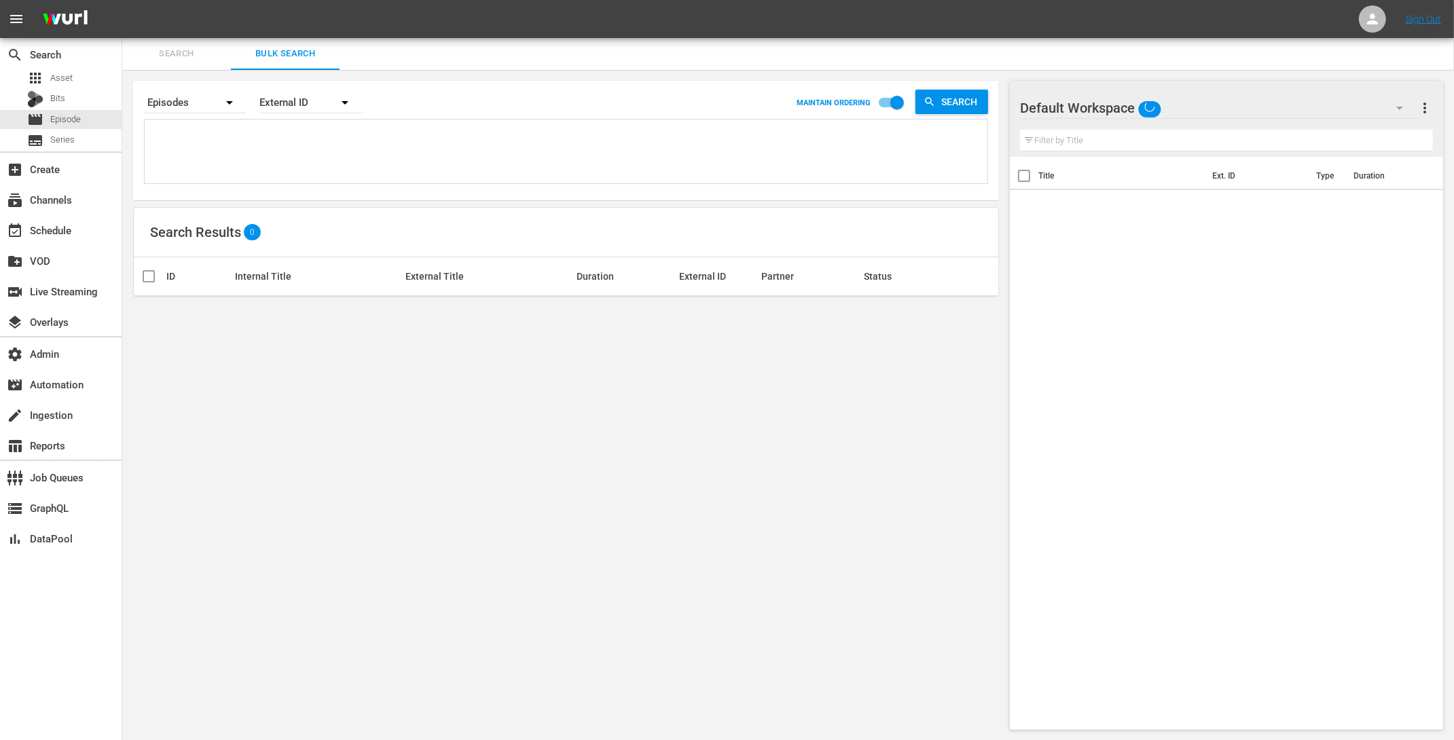
click at [290, 154] on textarea at bounding box center [568, 154] width 840 height 62
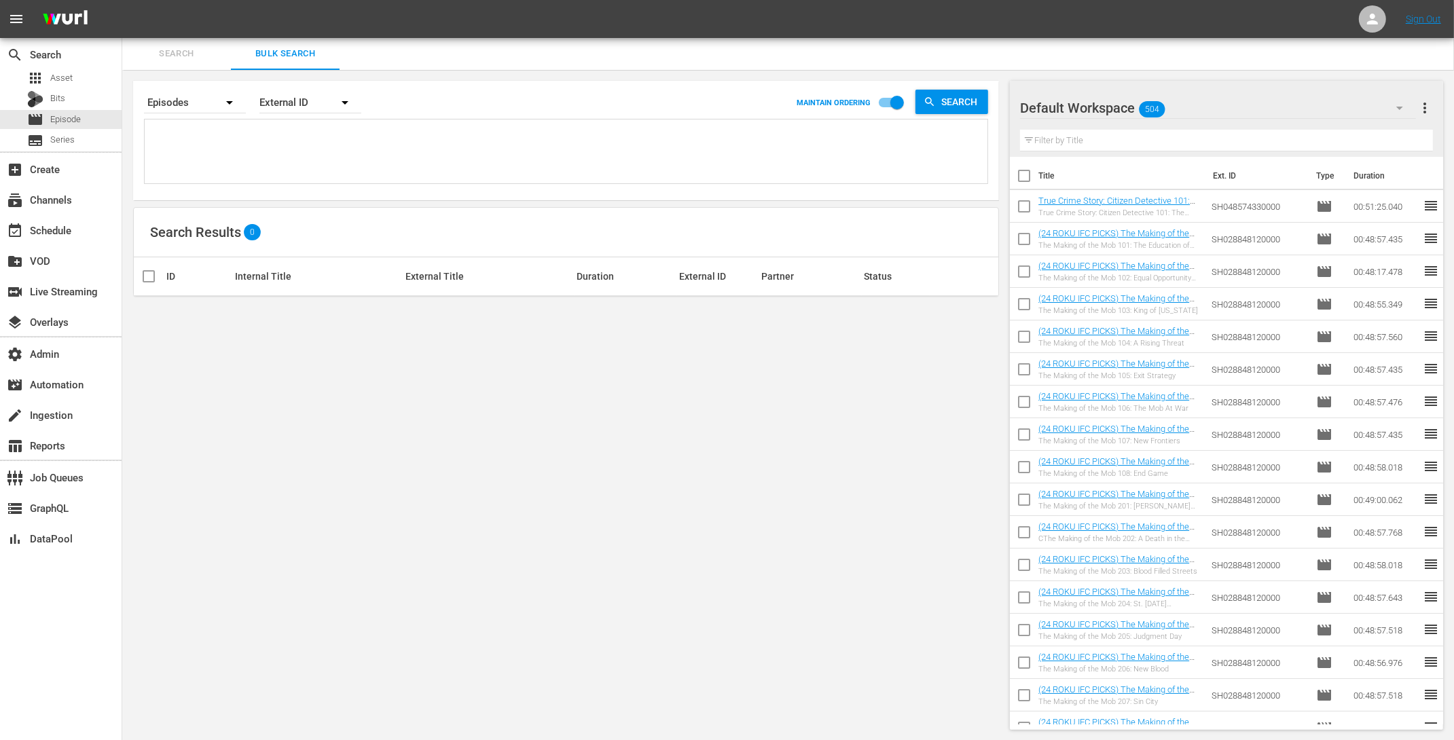
paste textarea "AMCNVR0000018953 AMCNVR0000018954 AMCNVR0000018955 AMCNVR0000018956 AMCNVR00000…"
type textarea "AMCNVR0000018953 AMCNVR0000018954 AMCNVR0000018955 AMCNVR0000018956 AMCNVR00000…"
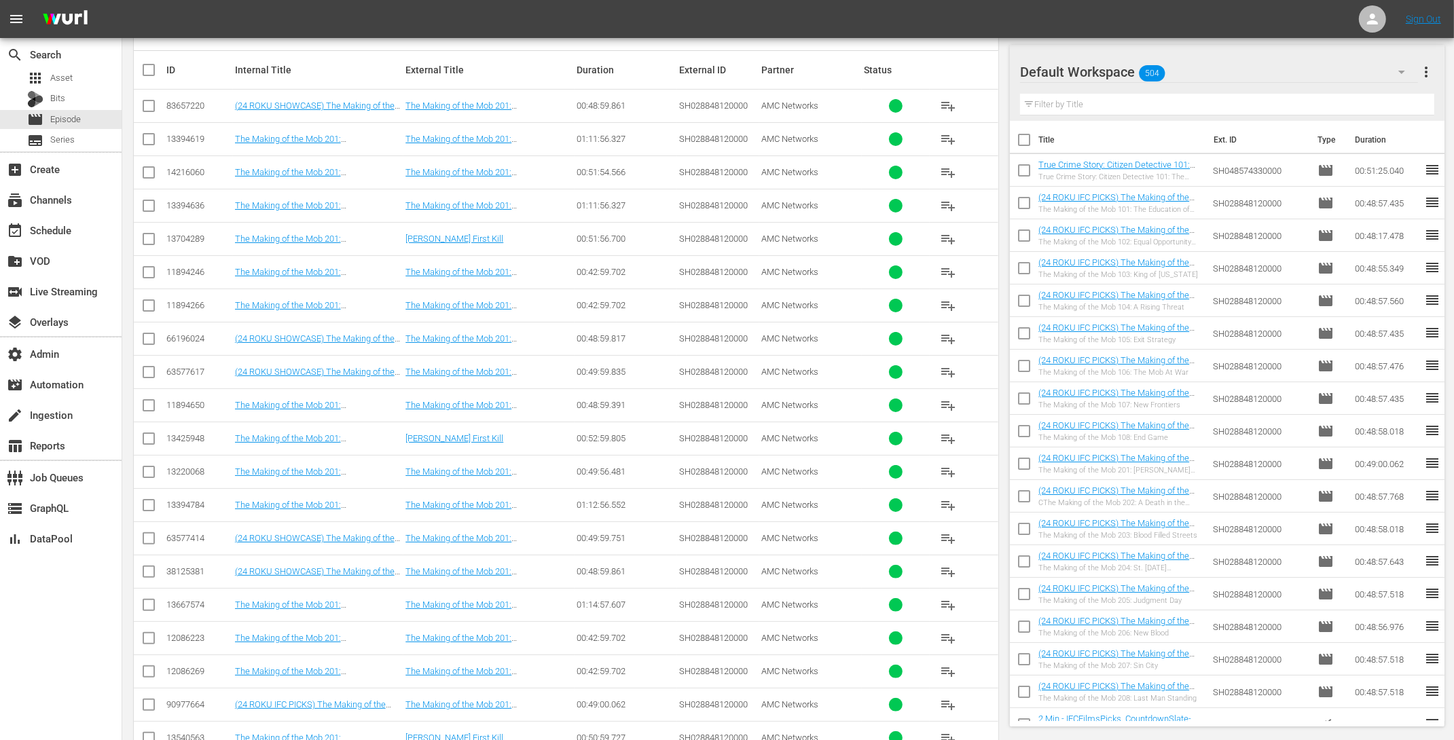
scroll to position [371, 0]
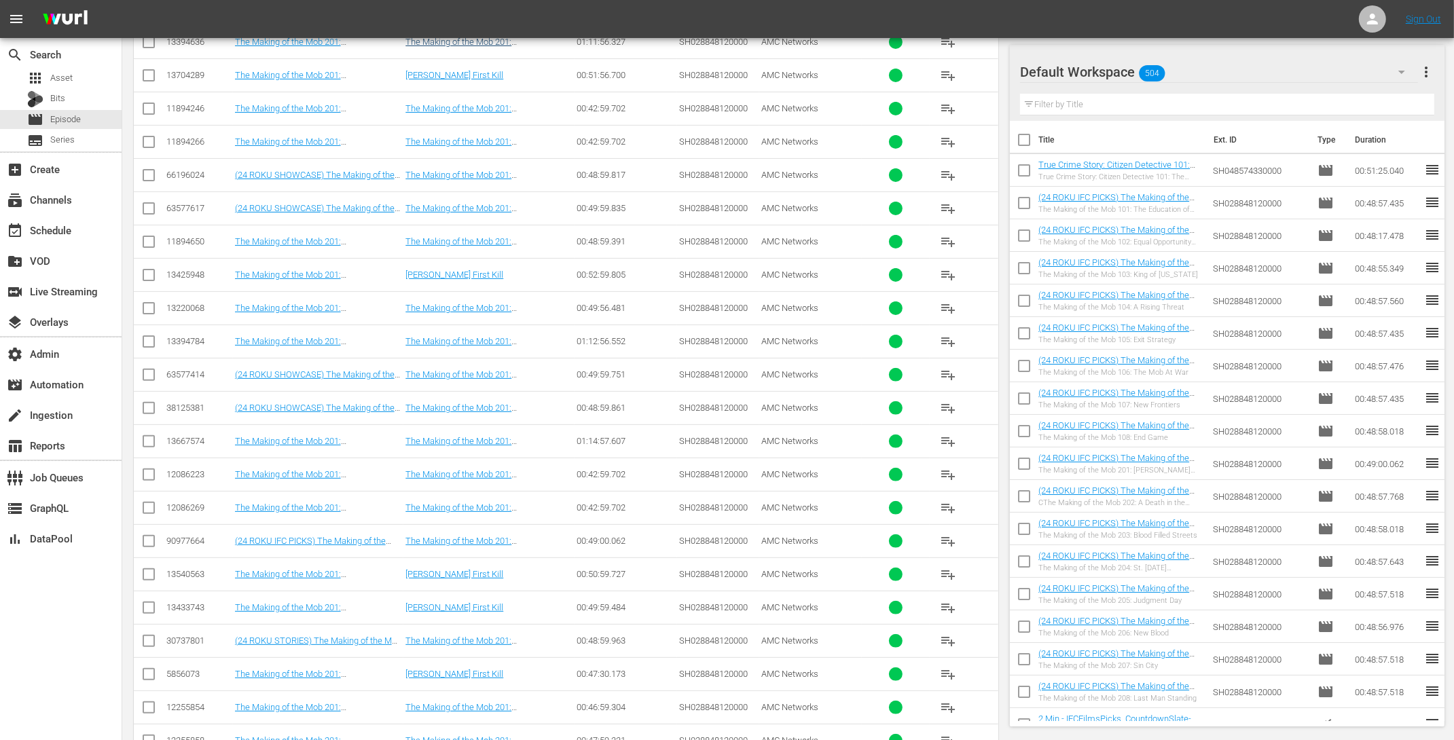
type textarea "AMCNVR0000018953 AMCNVR0000018954 AMCNVR0000018955 AMCNVR0000018956 AMCNVR00000…"
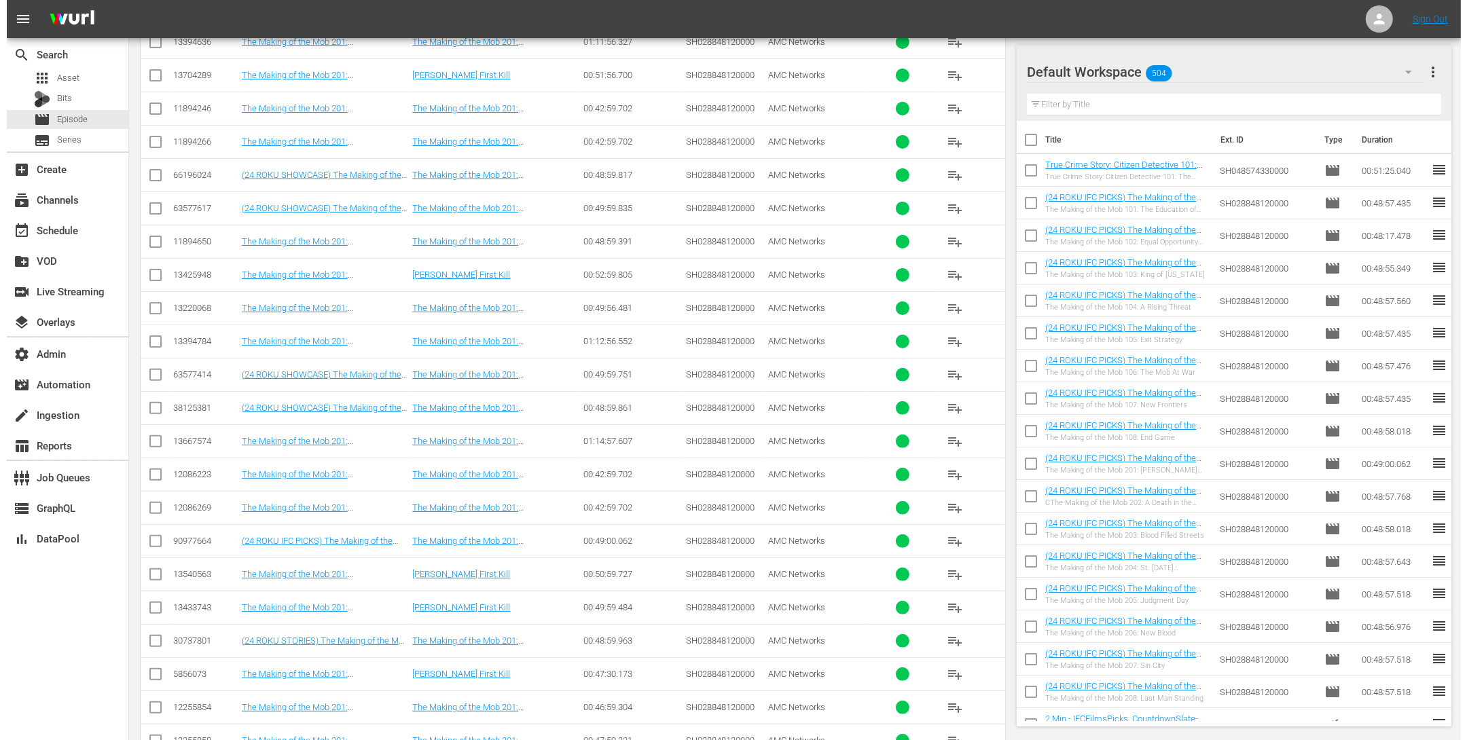
scroll to position [0, 0]
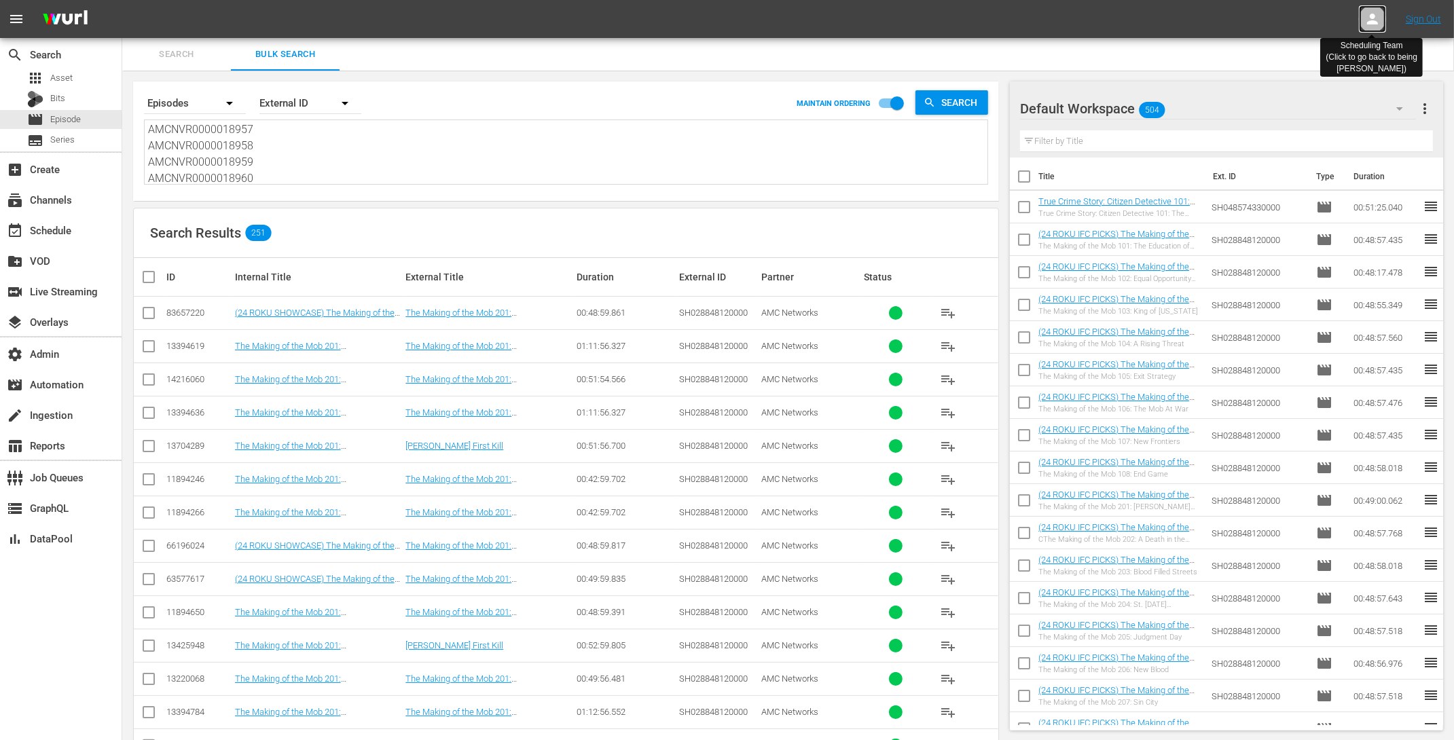
click at [1367, 22] on icon at bounding box center [1373, 19] width 16 height 16
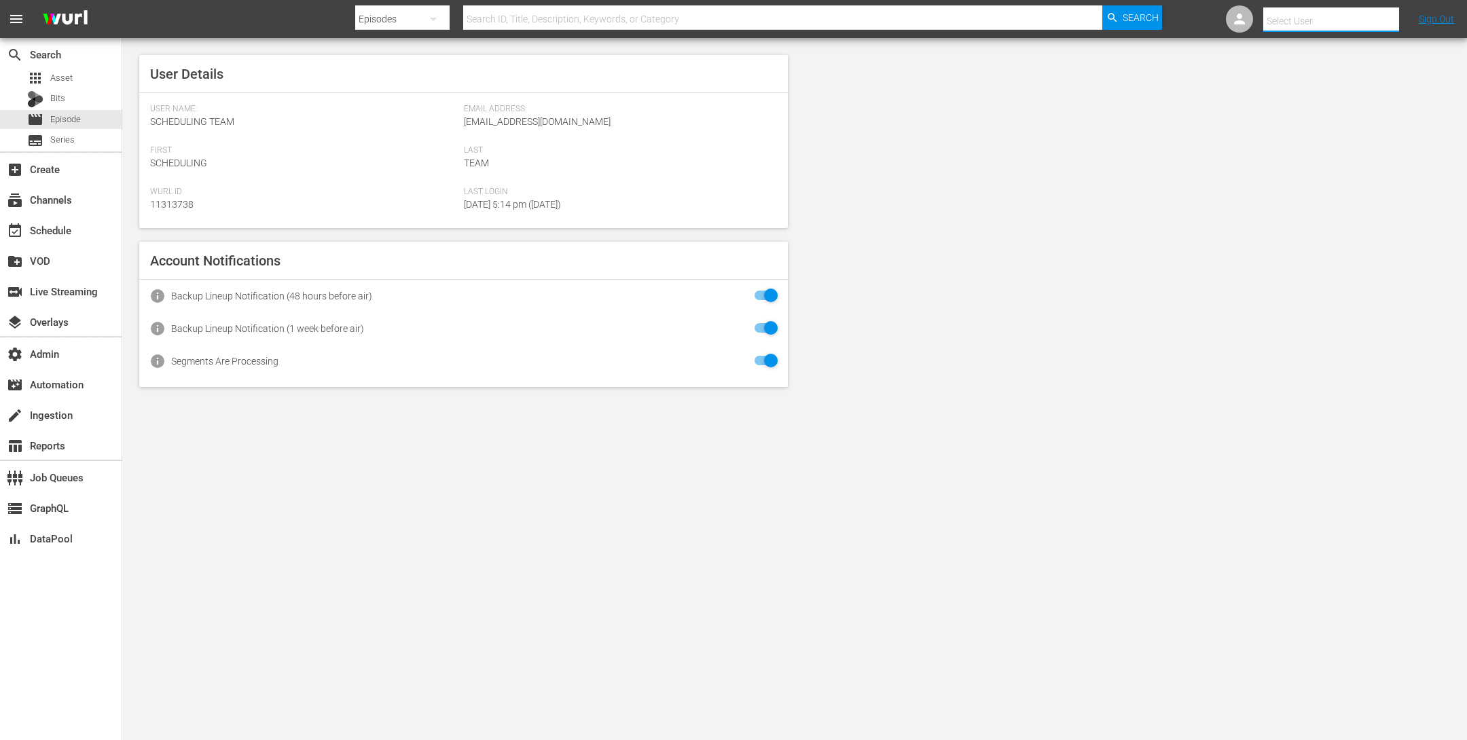
click at [1291, 18] on input "text" at bounding box center [1350, 21] width 174 height 33
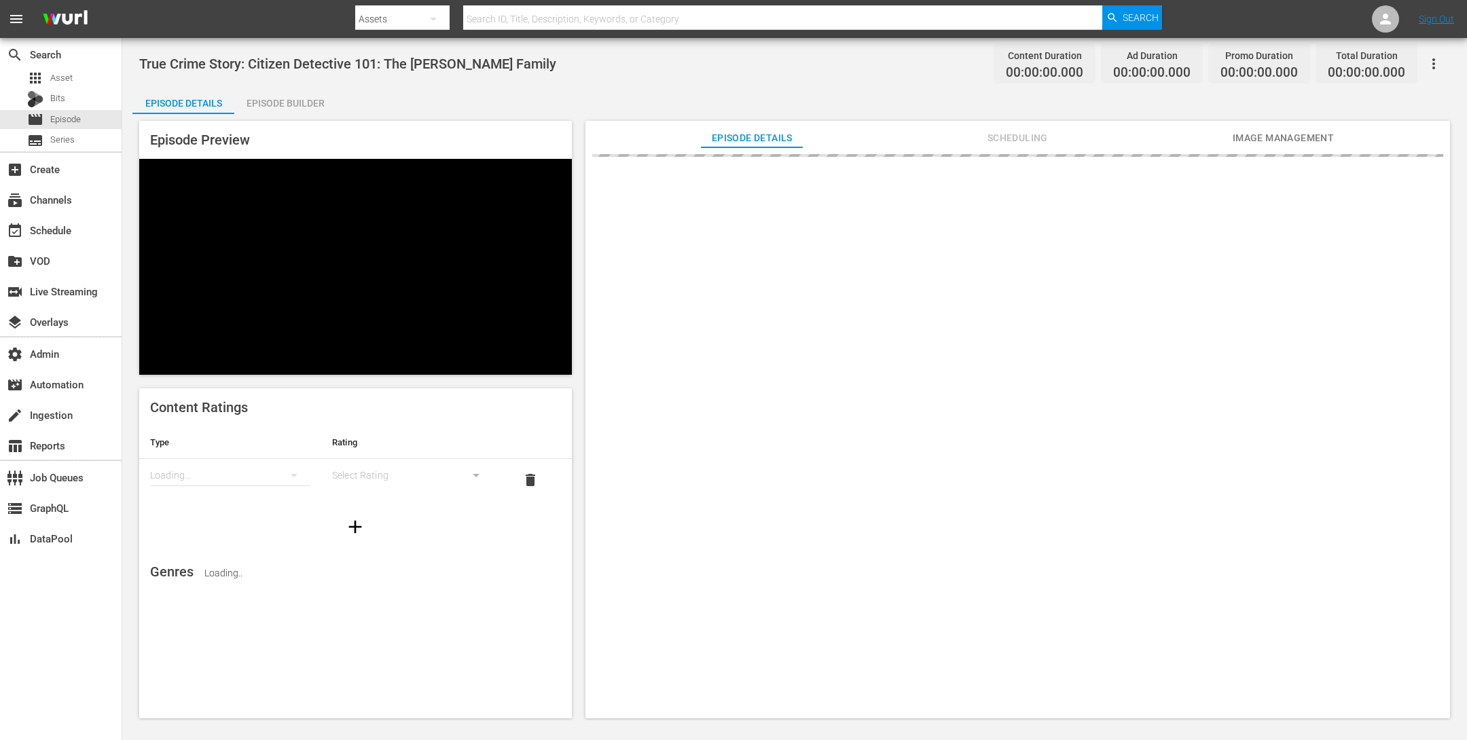
drag, startPoint x: 317, startPoint y: 97, endPoint x: 361, endPoint y: 123, distance: 50.6
click at [317, 97] on div "Episode Builder" at bounding box center [285, 103] width 102 height 33
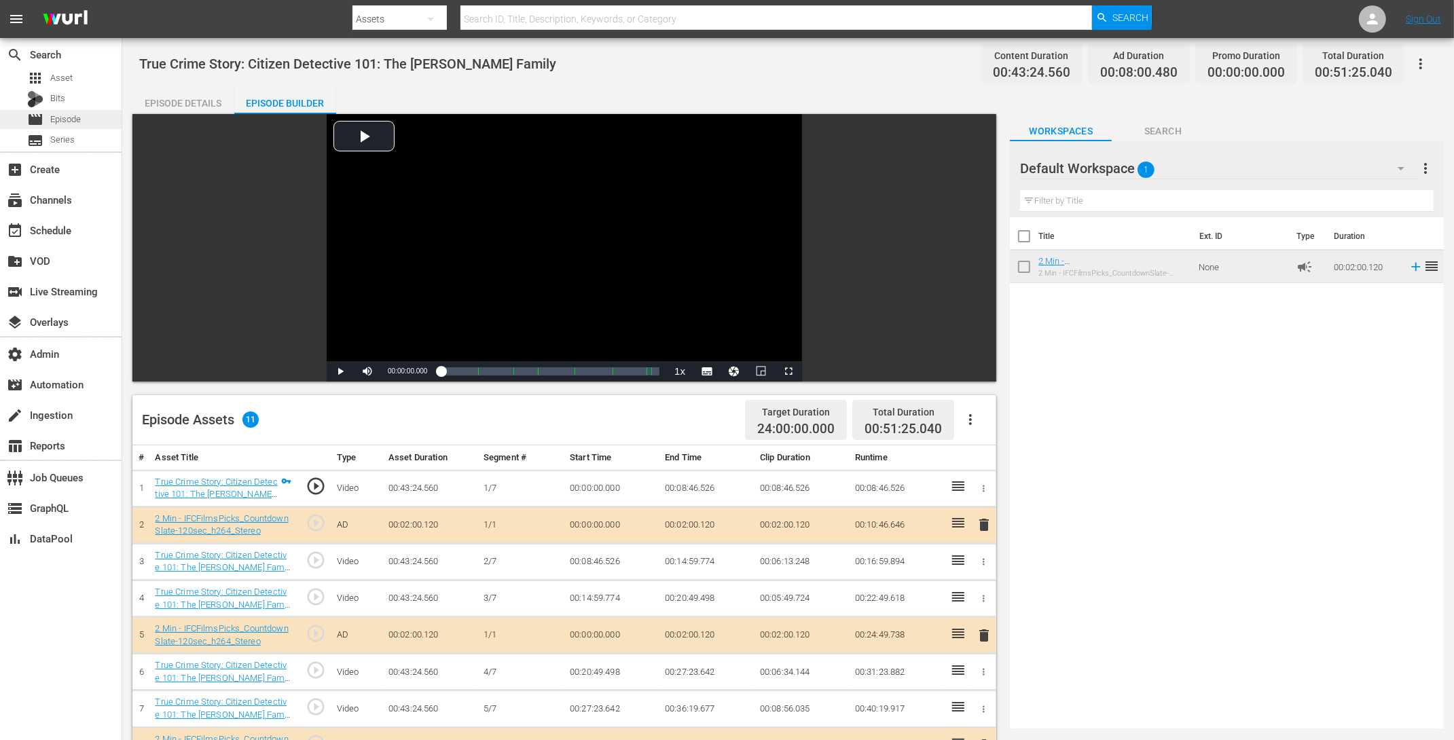
click at [59, 117] on span "Episode" at bounding box center [65, 120] width 31 height 14
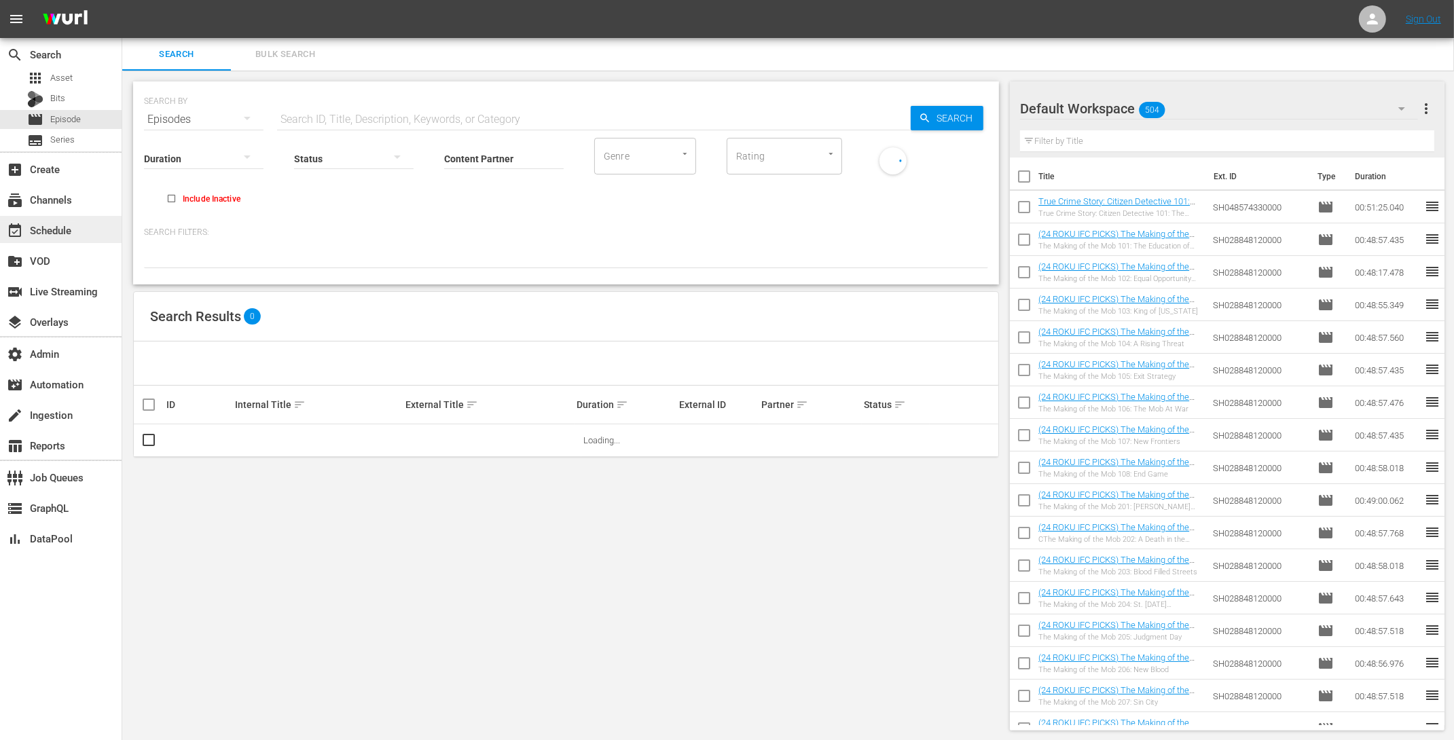
click at [73, 226] on div "event_available Schedule" at bounding box center [38, 228] width 76 height 12
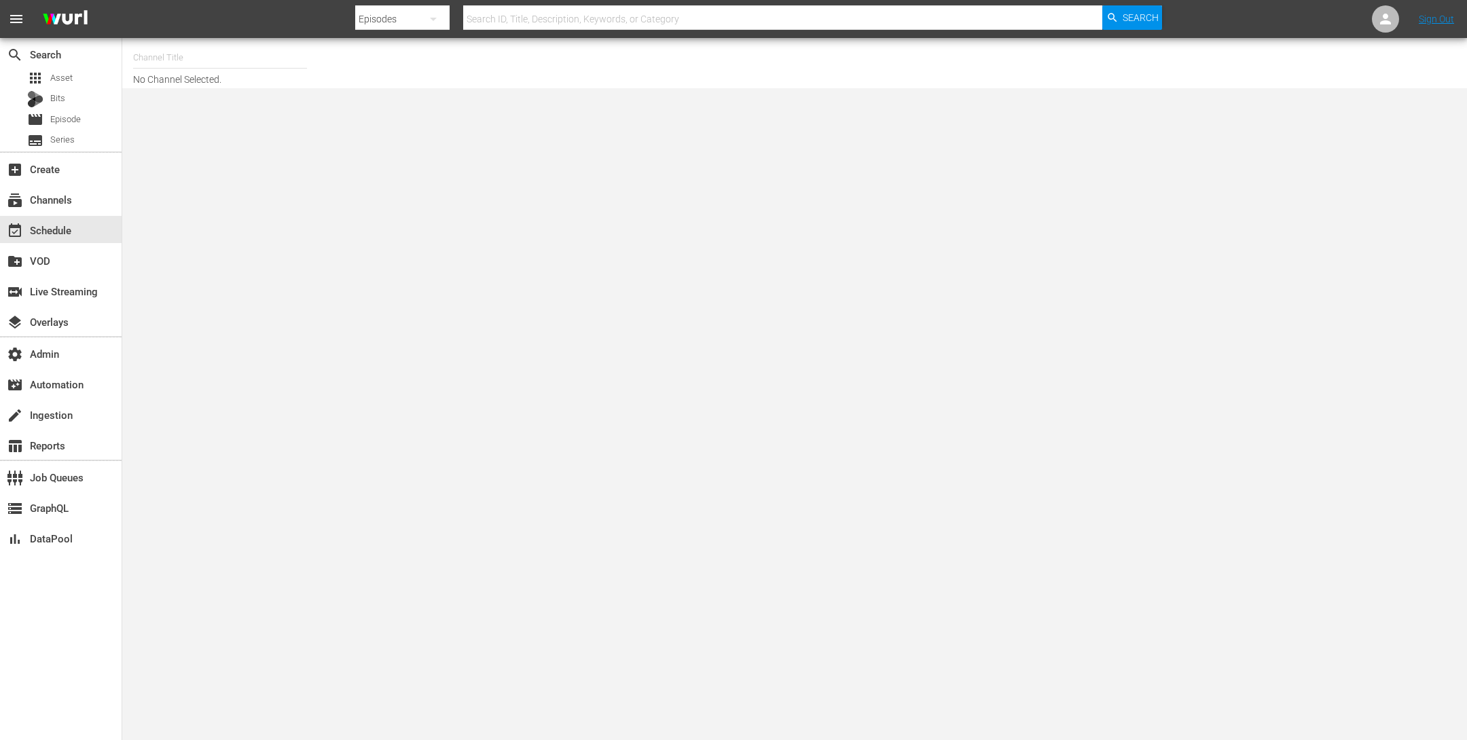
click at [236, 43] on input "text" at bounding box center [220, 57] width 174 height 33
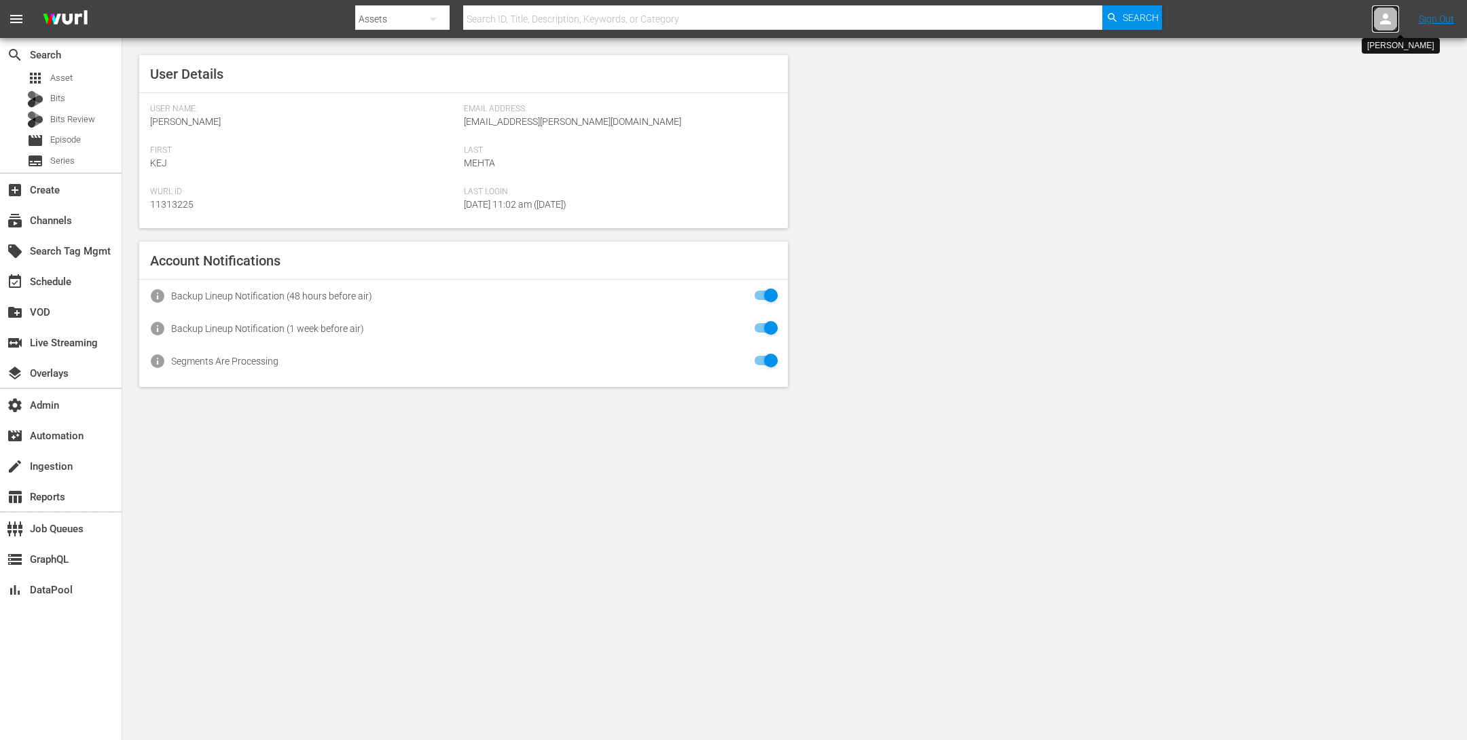
click at [1384, 18] on icon at bounding box center [1385, 19] width 11 height 11
click at [1310, 19] on input "text" at bounding box center [1350, 21] width 174 height 33
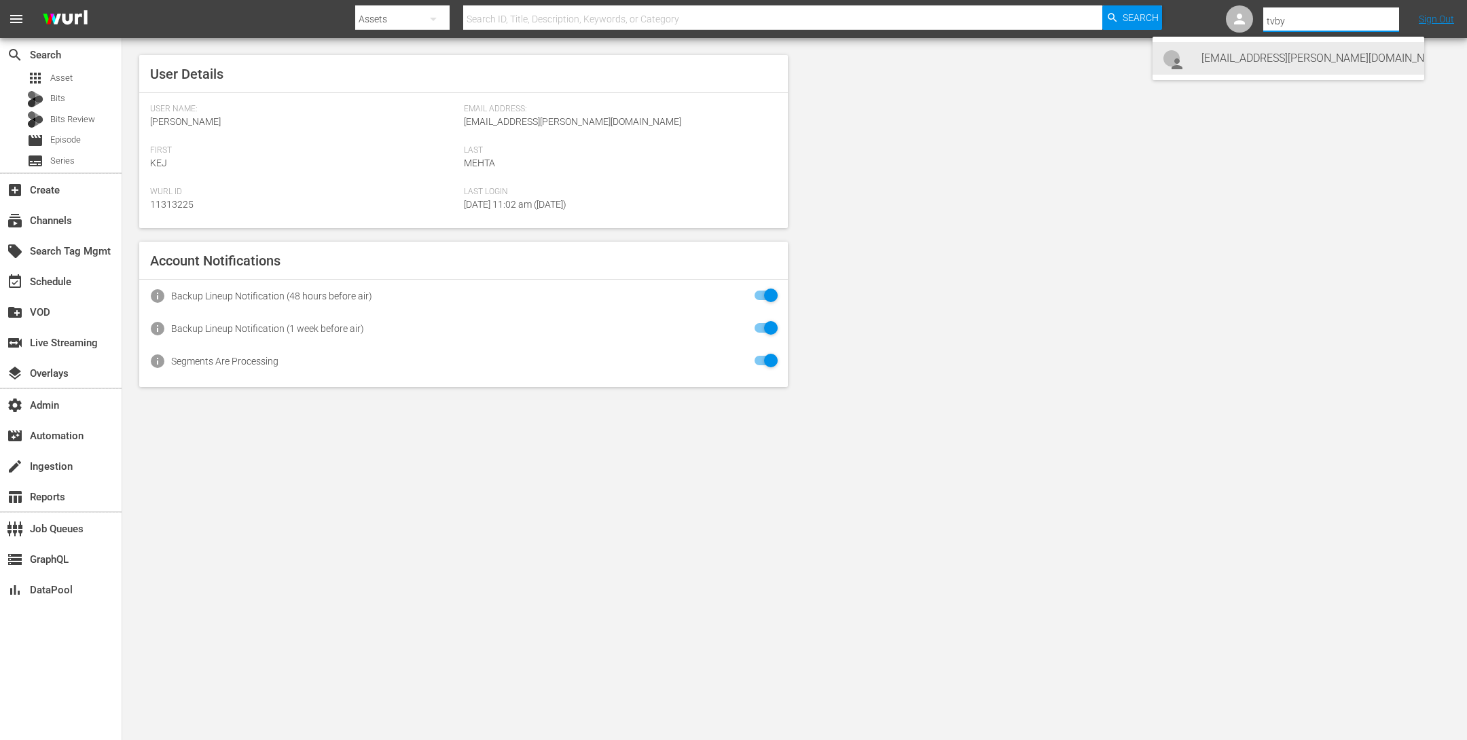
click at [1304, 56] on div "[EMAIL_ADDRESS][PERSON_NAME][DOMAIN_NAME] [EMAIL_ADDRESS][PERSON_NAME][DOMAIN_N…" at bounding box center [1308, 58] width 212 height 33
type input "[EMAIL_ADDRESS][PERSON_NAME][DOMAIN_NAME] [EMAIL_ADDRESS][PERSON_NAME][DOMAIN_N…"
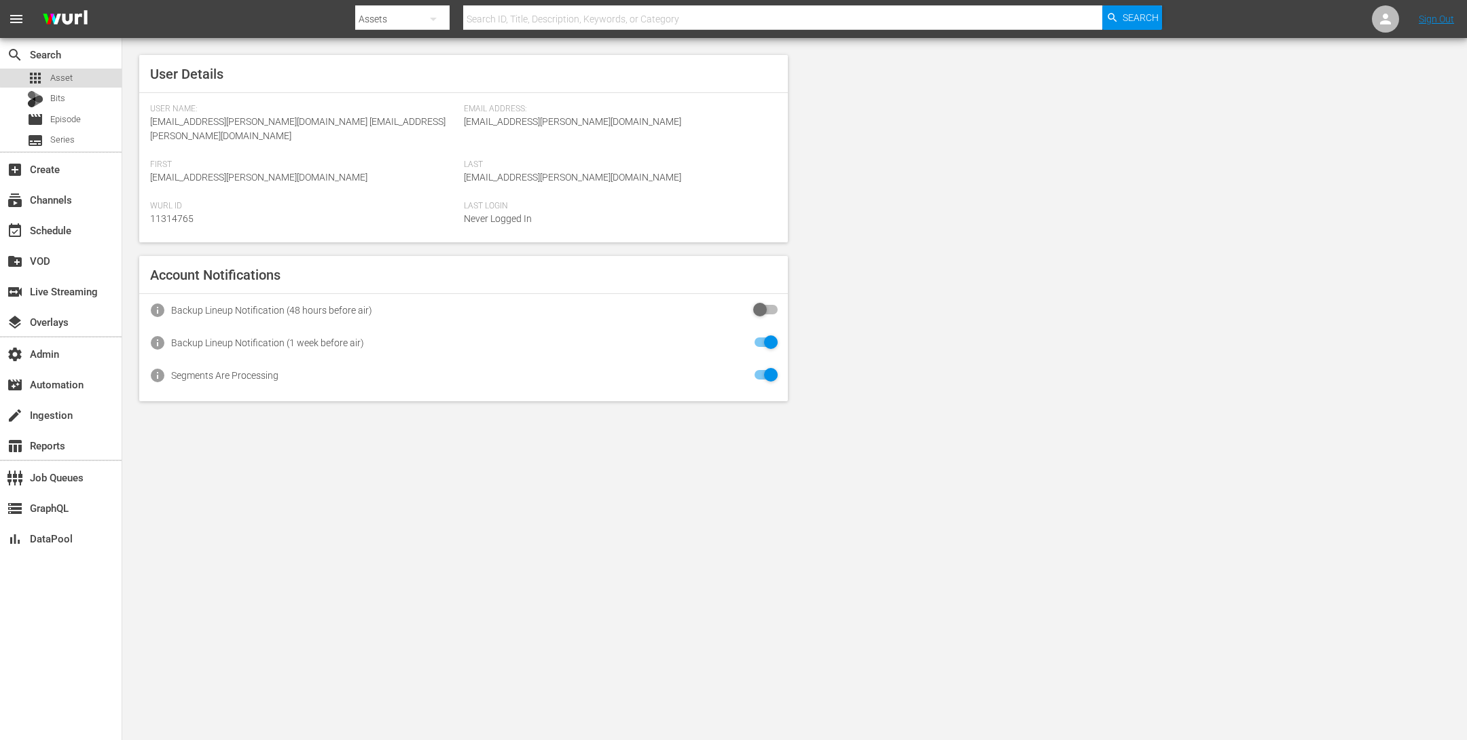
click at [73, 76] on div "apps Asset" at bounding box center [61, 78] width 122 height 19
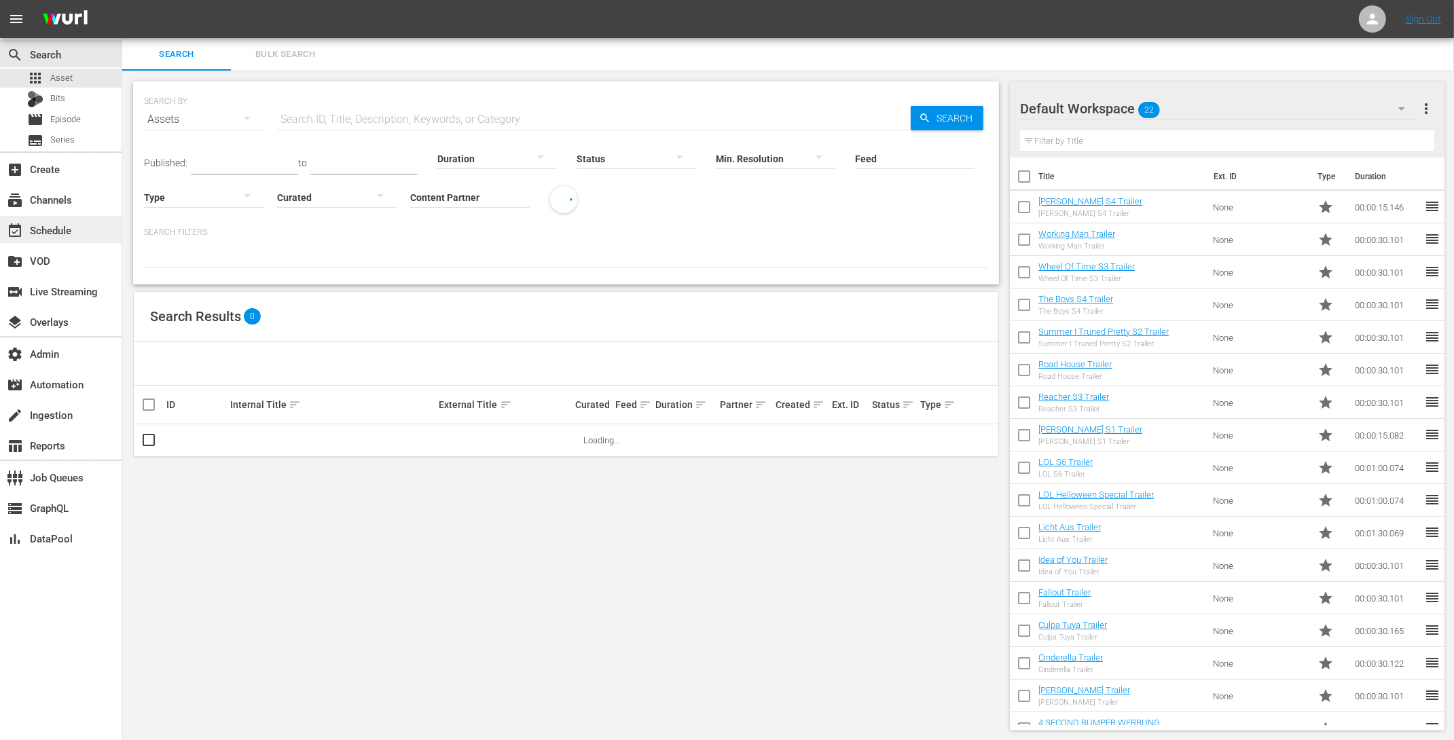
click at [50, 230] on div "event_available Schedule" at bounding box center [38, 228] width 76 height 12
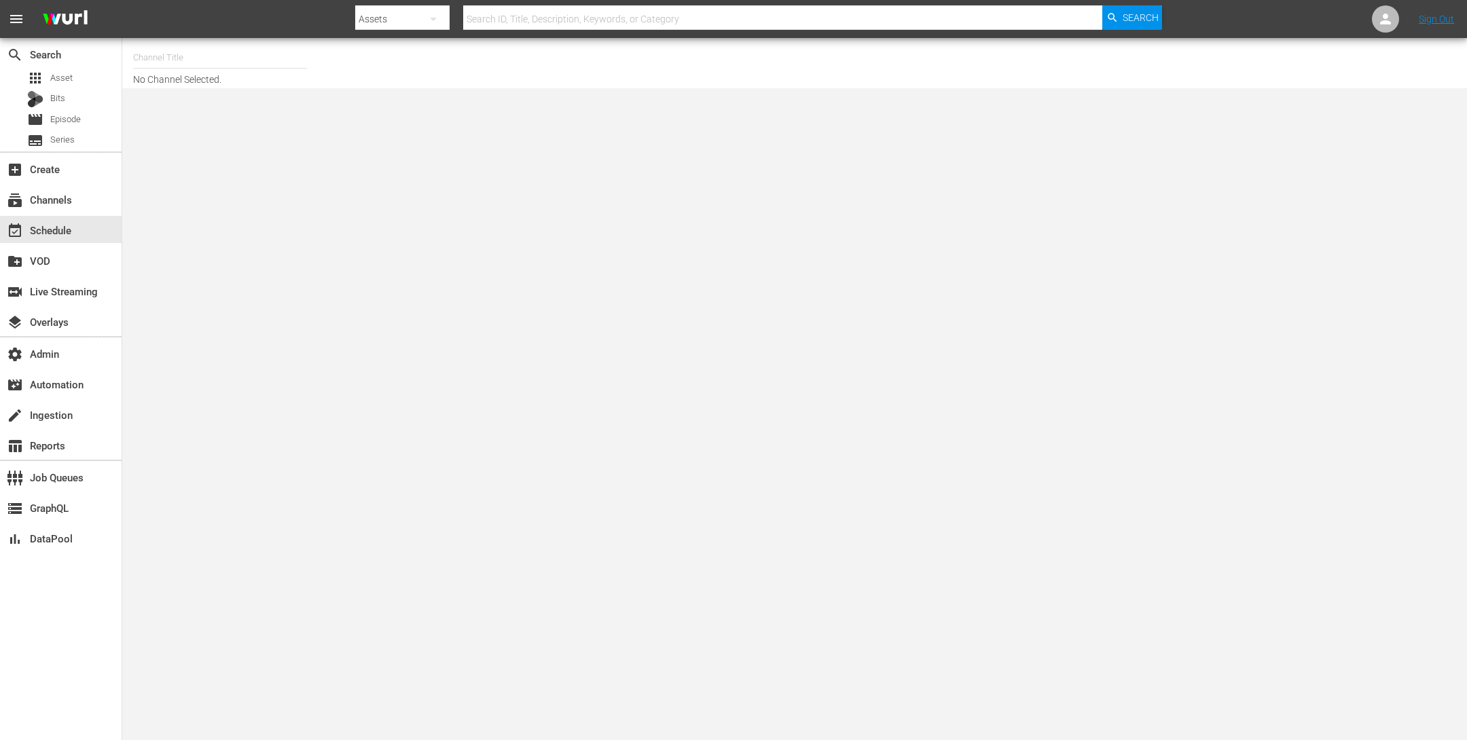
click at [289, 57] on input "text" at bounding box center [220, 57] width 174 height 33
click at [225, 94] on div "TV by Prime (1990 - amazon_de_tvbyprime_1)" at bounding box center [320, 95] width 352 height 33
type input "TV by Prime (1990 - amazon_de_tvbyprime_1)"
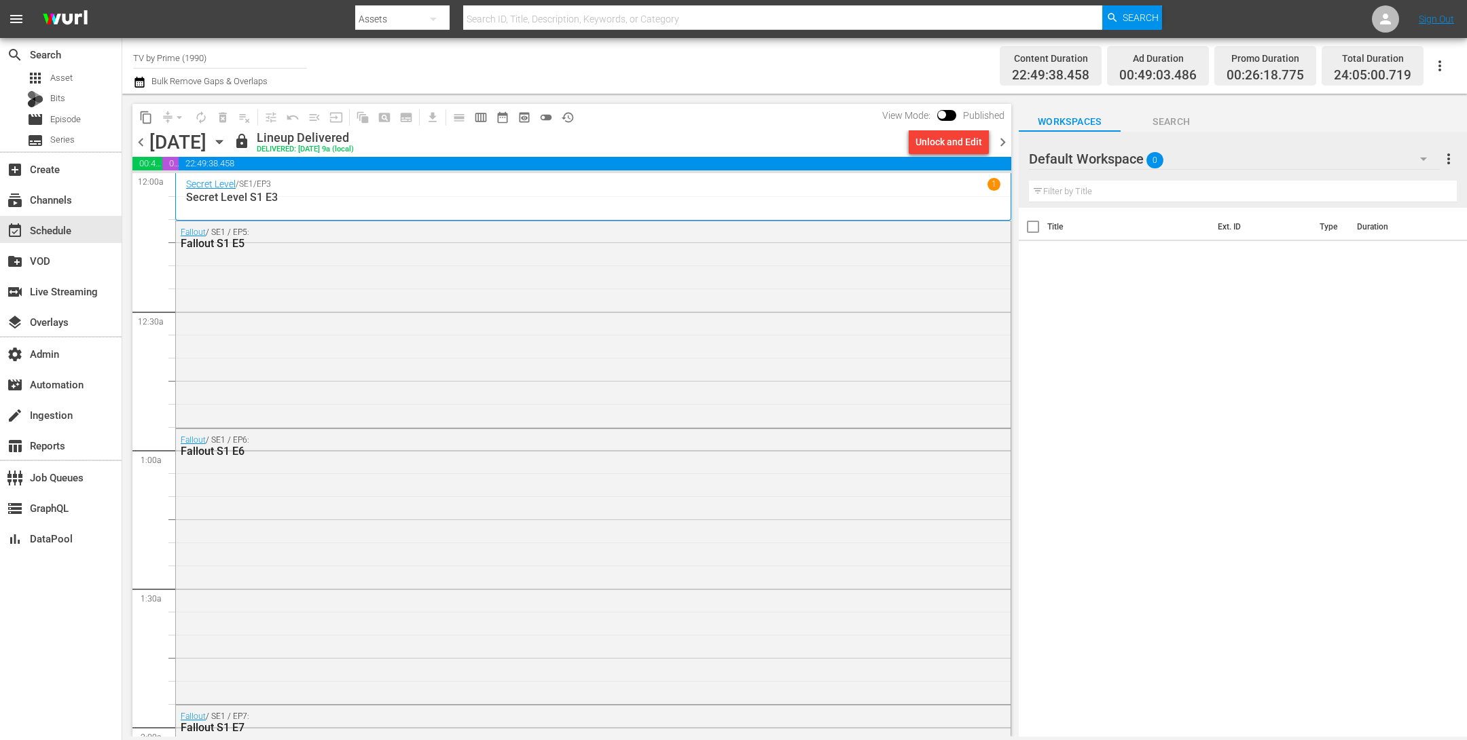
click at [227, 137] on icon "button" at bounding box center [219, 141] width 15 height 15
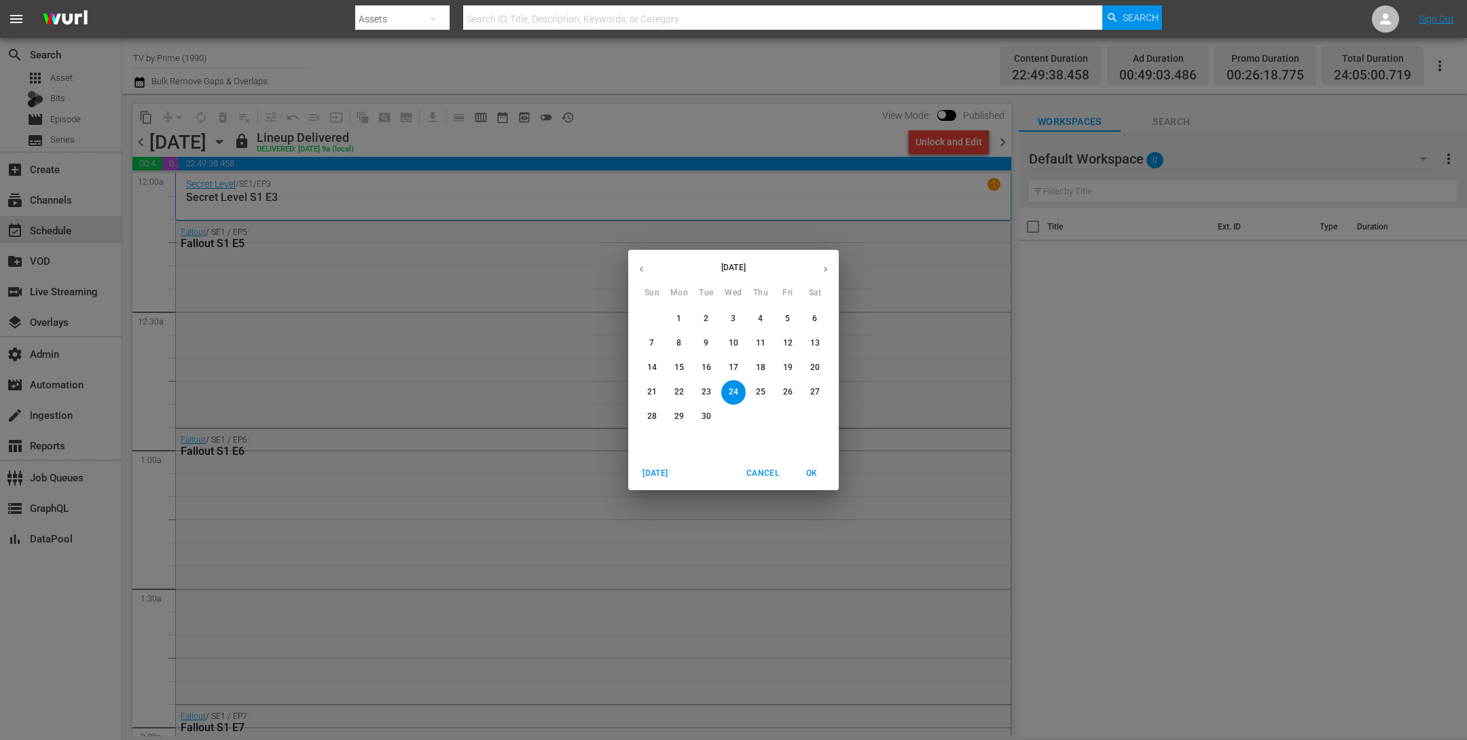
click at [832, 268] on button "button" at bounding box center [825, 269] width 26 height 26
click at [679, 412] on p "27" at bounding box center [679, 417] width 10 height 12
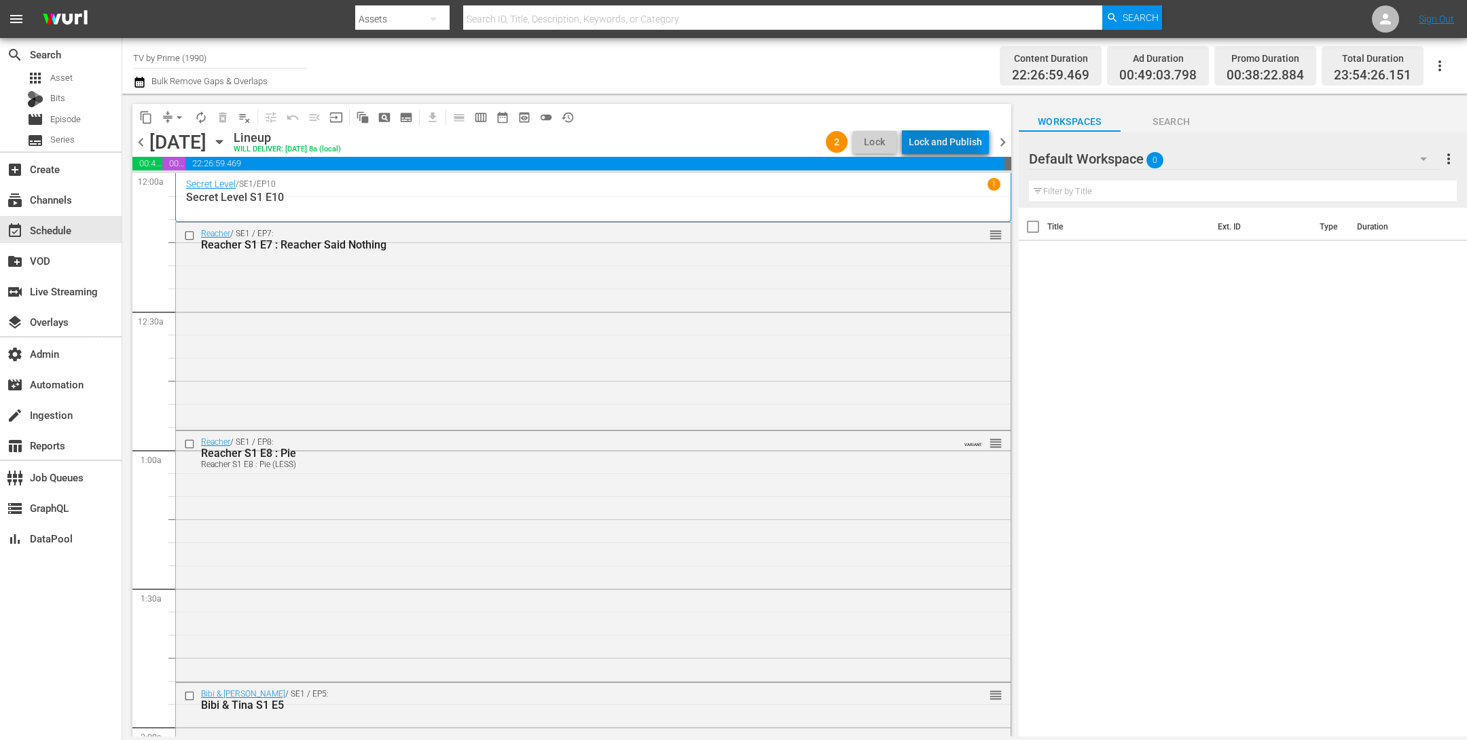
click at [937, 145] on div "Lock and Publish" at bounding box center [945, 142] width 73 height 24
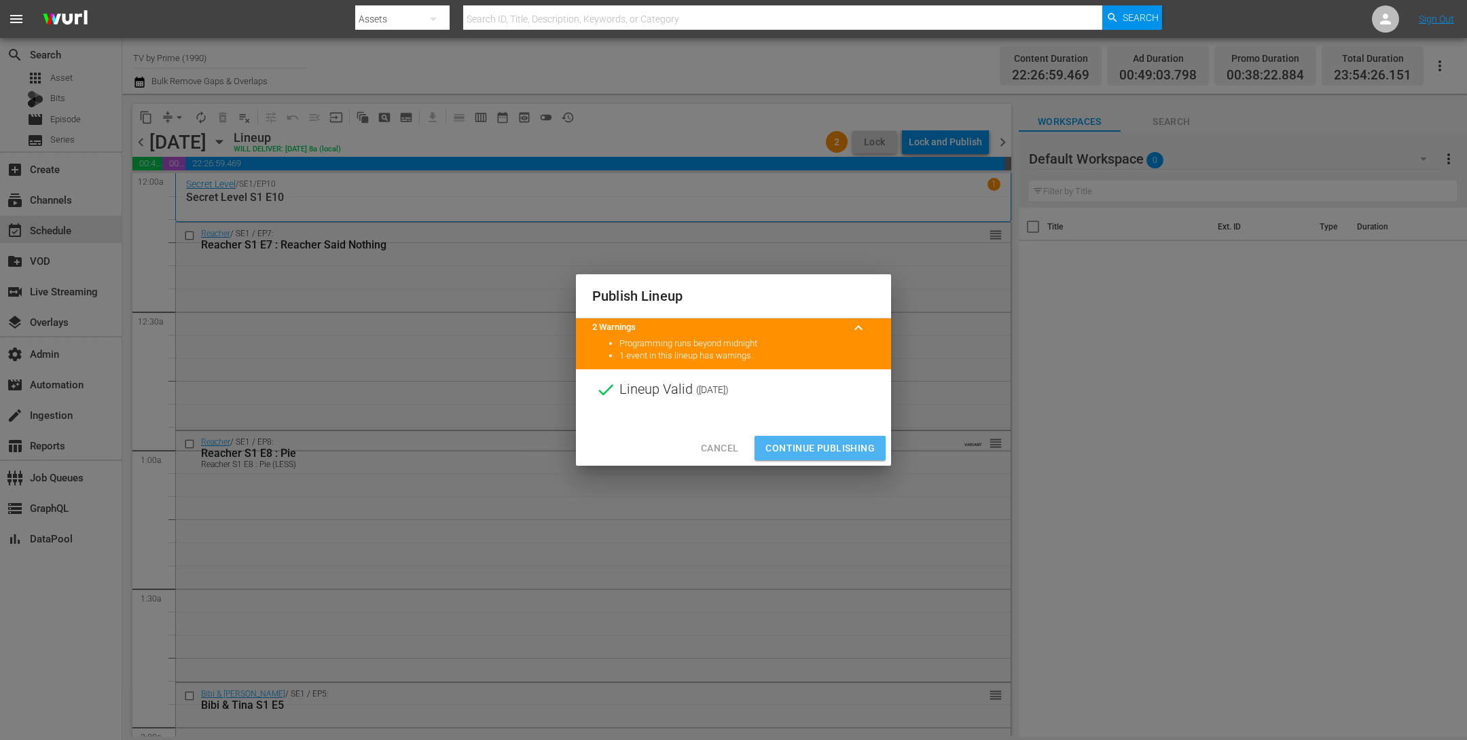
click at [844, 449] on span "Continue Publishing" at bounding box center [820, 448] width 109 height 17
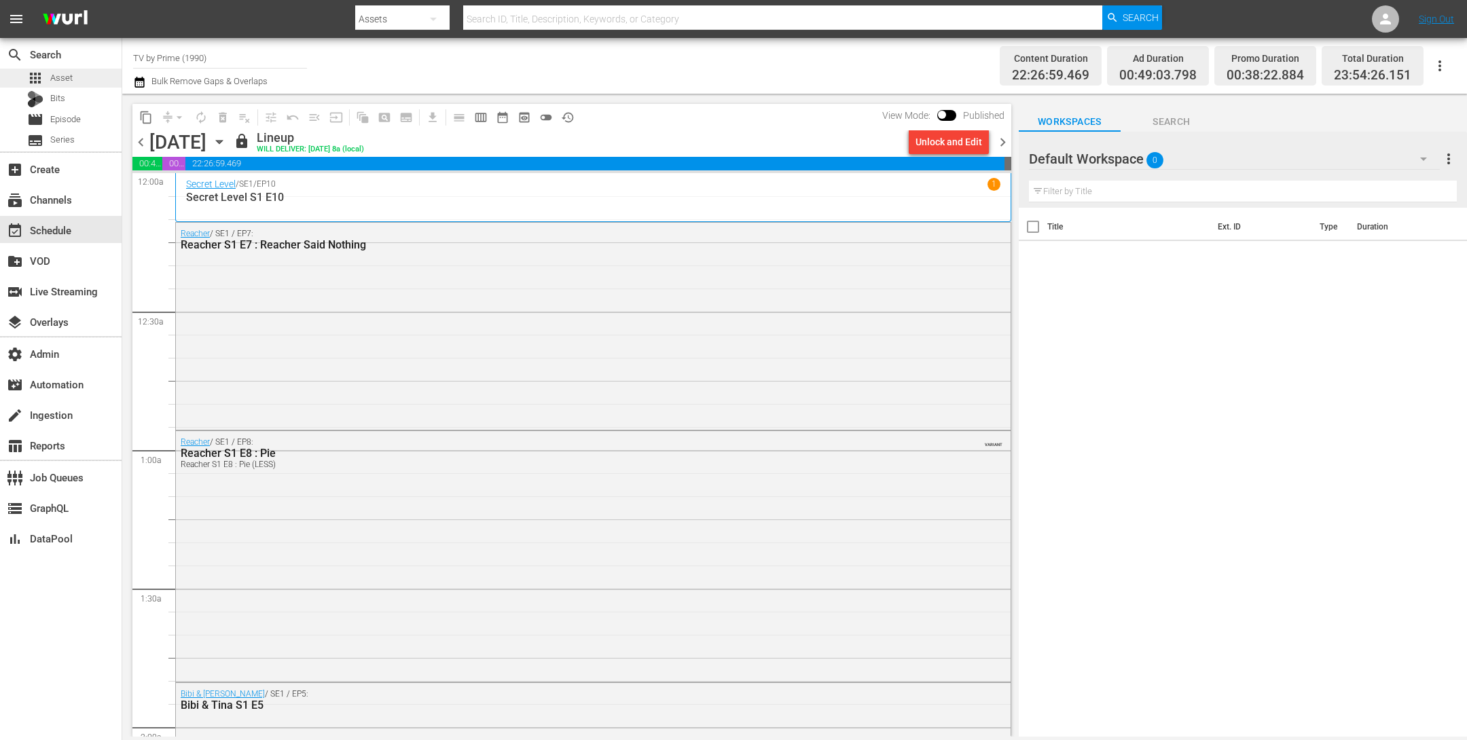
click at [79, 75] on div "apps Asset" at bounding box center [61, 78] width 122 height 19
